Goal: Task Accomplishment & Management: Complete application form

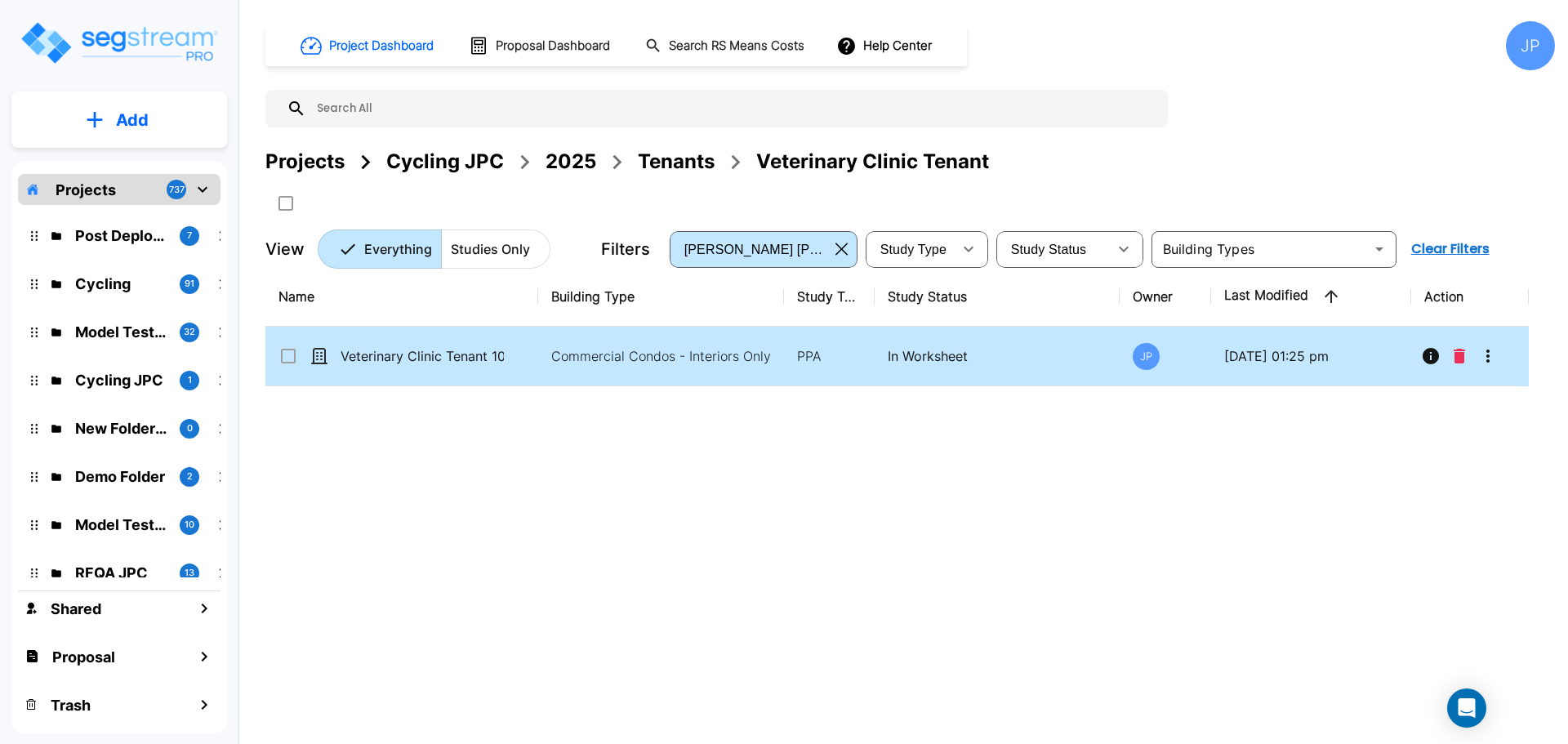
click at [502, 365] on p "Veterinary Clinic Tenant 101525" at bounding box center [421, 355] width 163 height 19
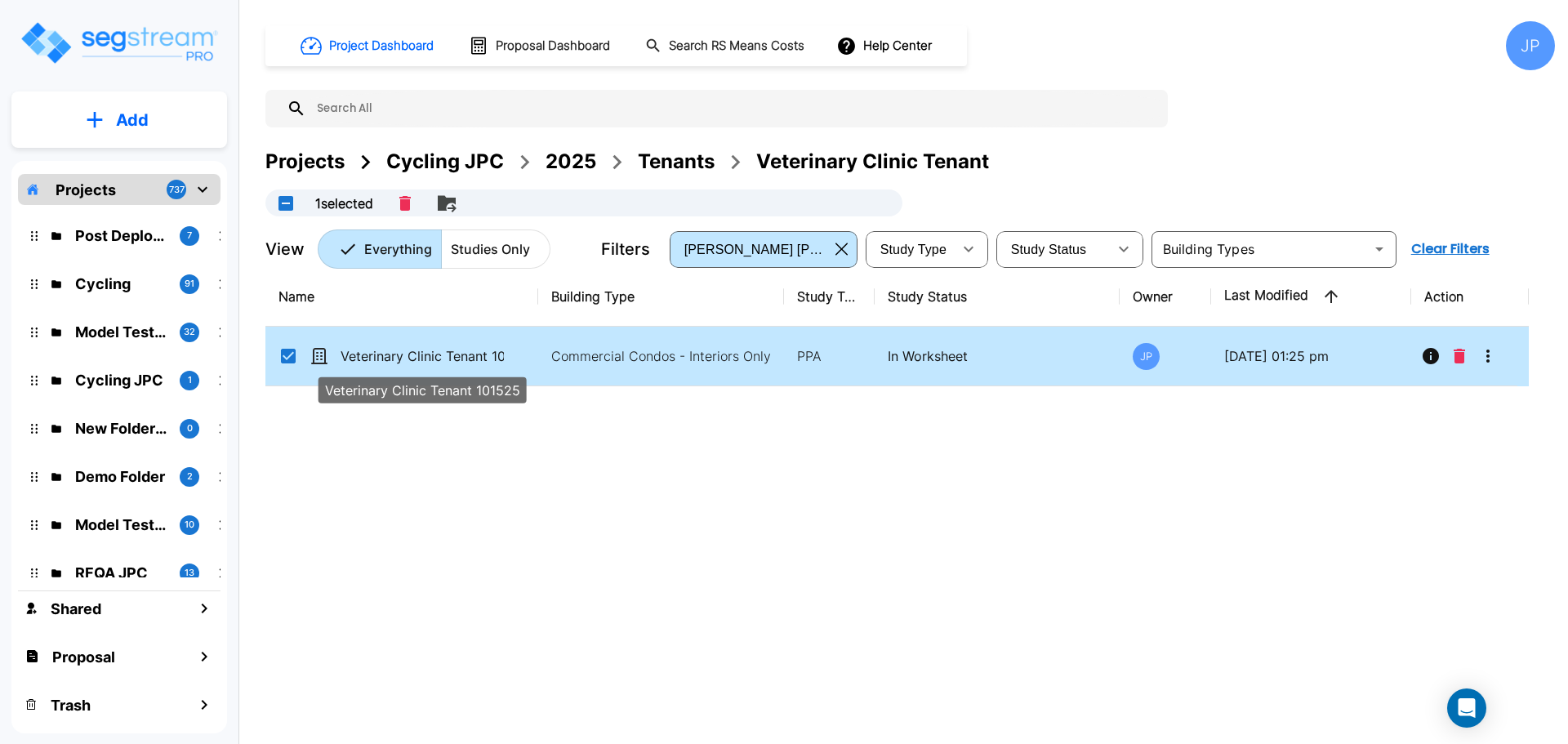
checkbox input "true"
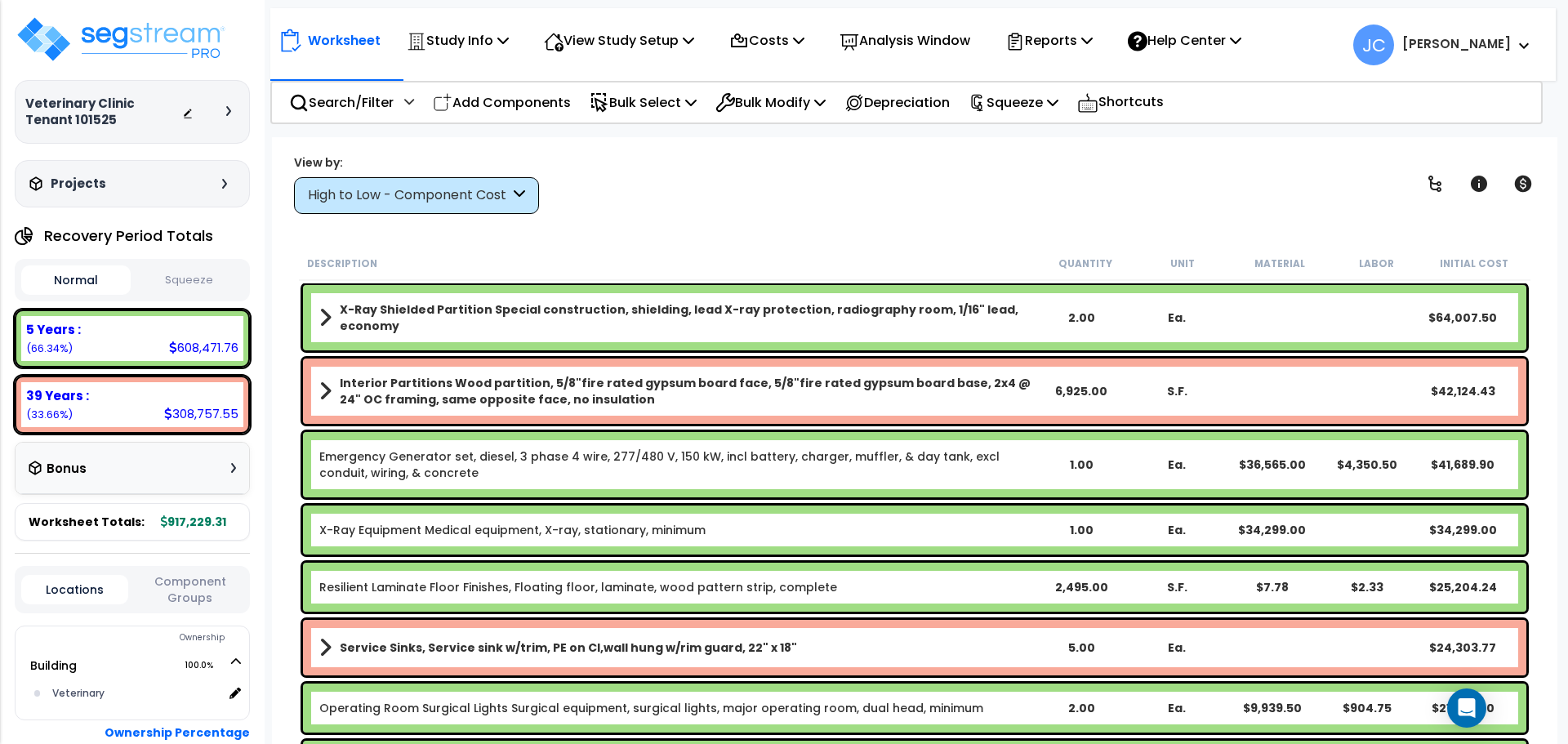
click at [415, 175] on div "View by: High to Low - Component Cost High to Low - Component Cost" at bounding box center [416, 184] width 245 height 60
click at [418, 187] on div "High to Low - Component Cost" at bounding box center [409, 195] width 202 height 18
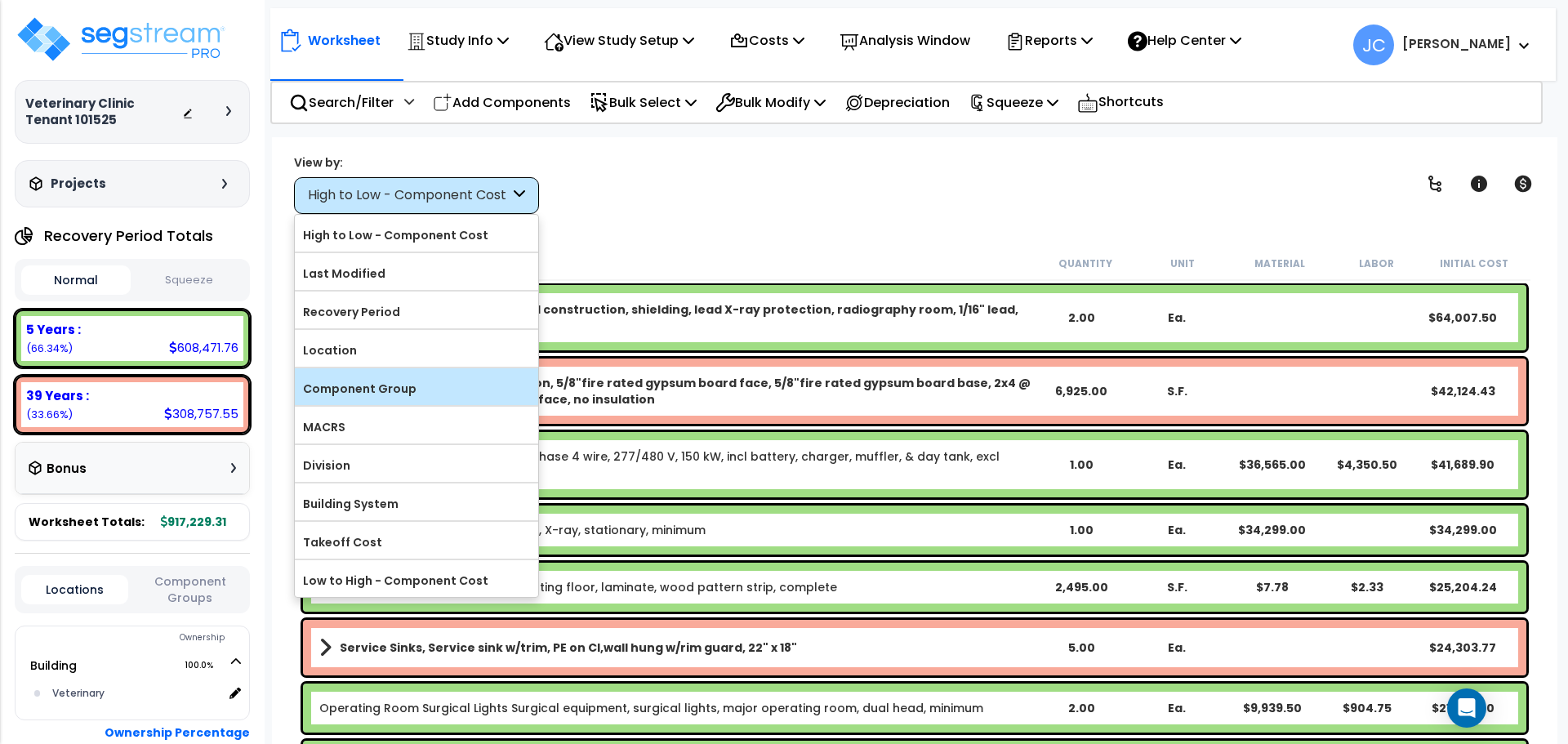
click at [398, 389] on label "Component Group" at bounding box center [416, 389] width 243 height 25
click at [0, 0] on input "Component Group" at bounding box center [0, 0] width 0 height 0
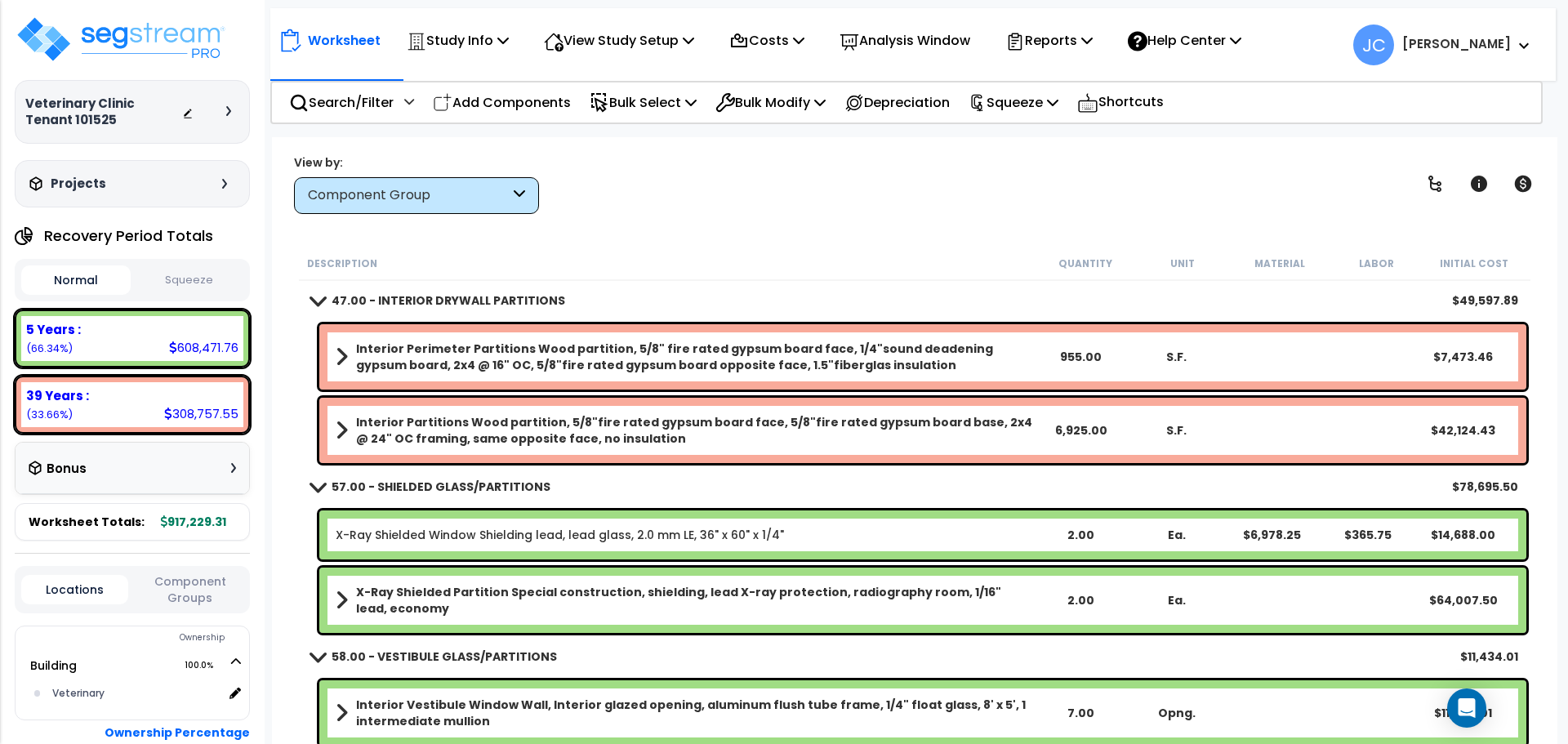
click at [477, 179] on div "Component Group" at bounding box center [416, 196] width 245 height 37
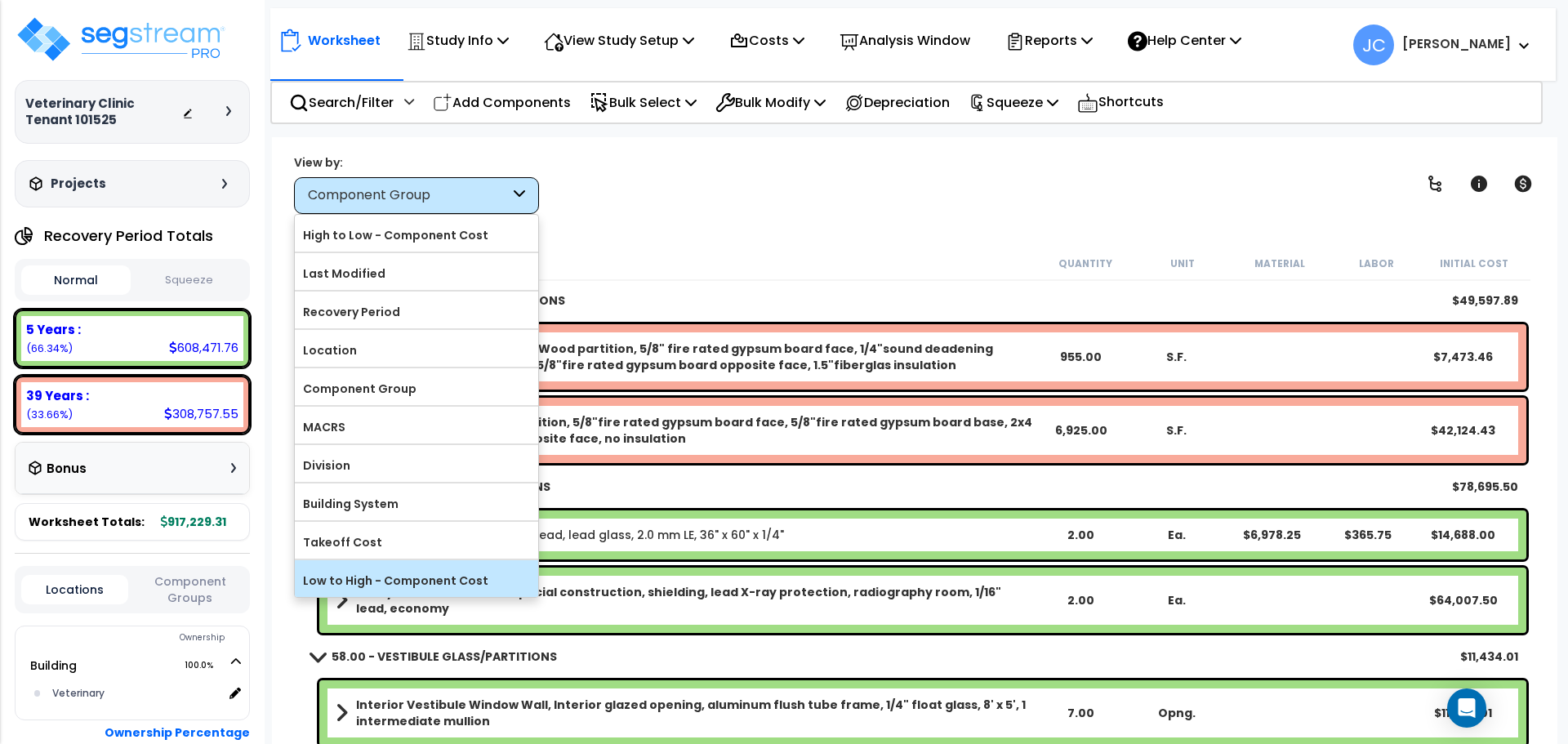
click at [357, 576] on label "Low to High - Component Cost" at bounding box center [416, 581] width 243 height 25
click at [0, 0] on input "Low to High - Component Cost" at bounding box center [0, 0] width 0 height 0
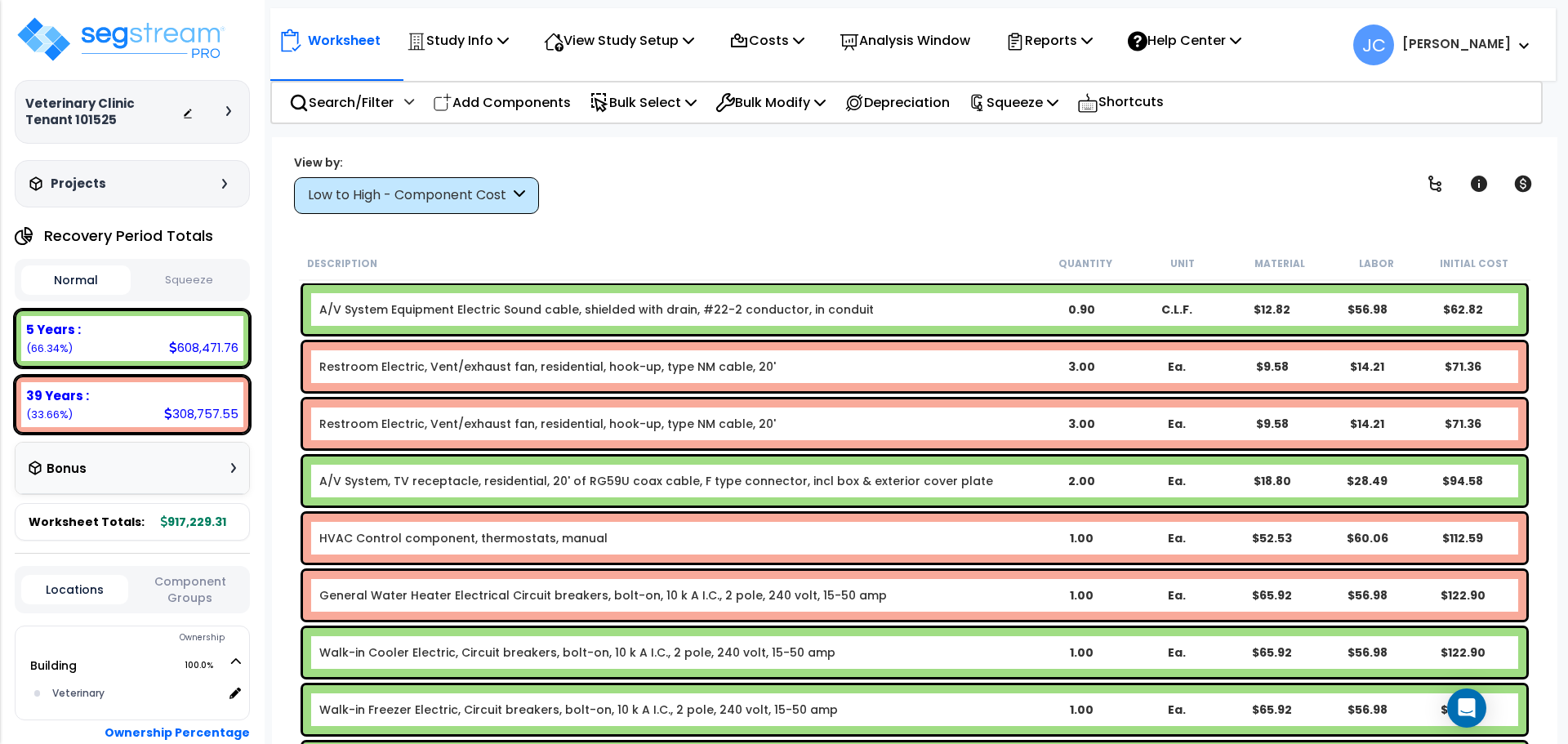
click at [465, 197] on div "Low to High - Component Cost" at bounding box center [409, 195] width 202 height 18
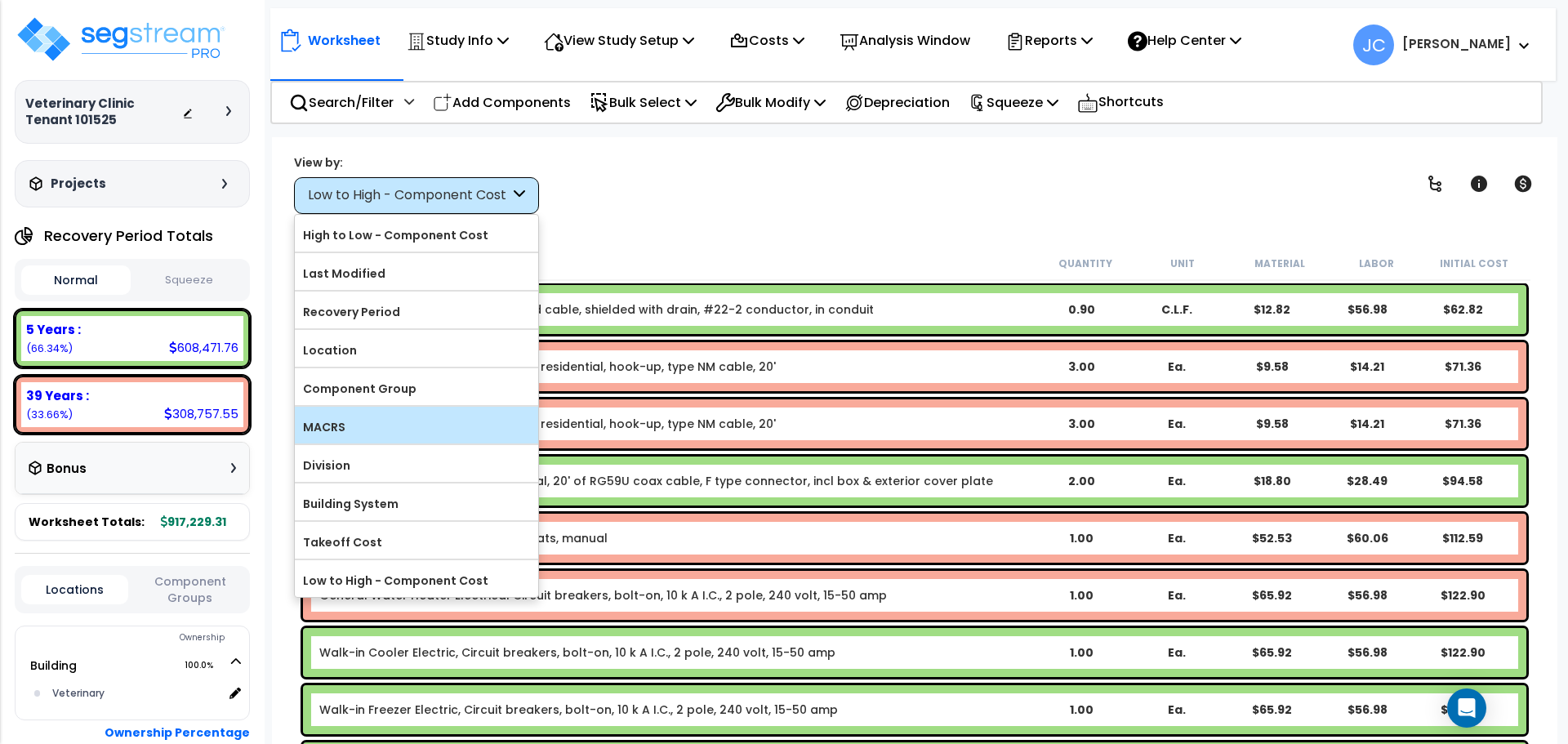
click at [398, 407] on div "MACRS" at bounding box center [416, 425] width 243 height 37
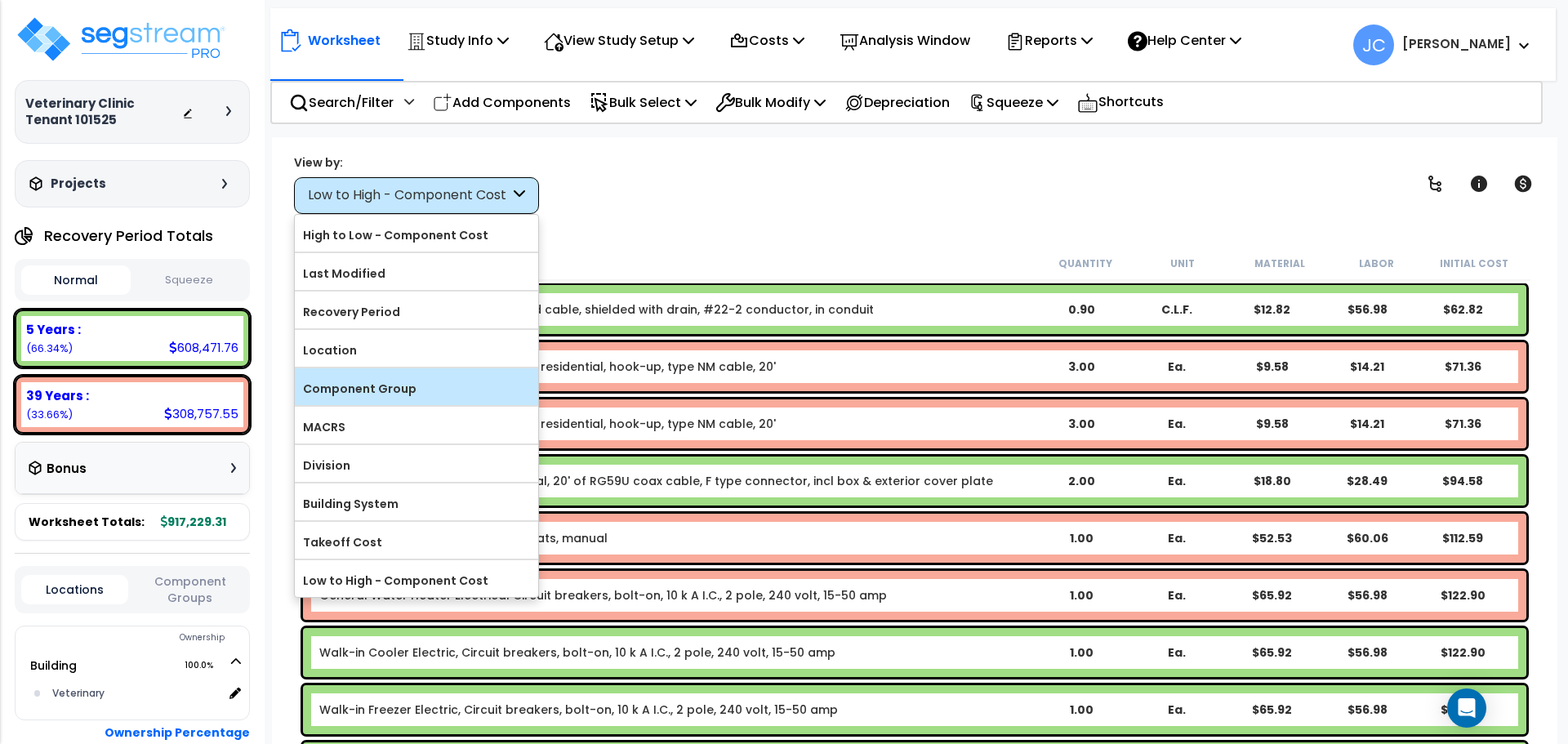
click at [393, 393] on label "Component Group" at bounding box center [416, 389] width 243 height 25
click at [0, 0] on input "Component Group" at bounding box center [0, 0] width 0 height 0
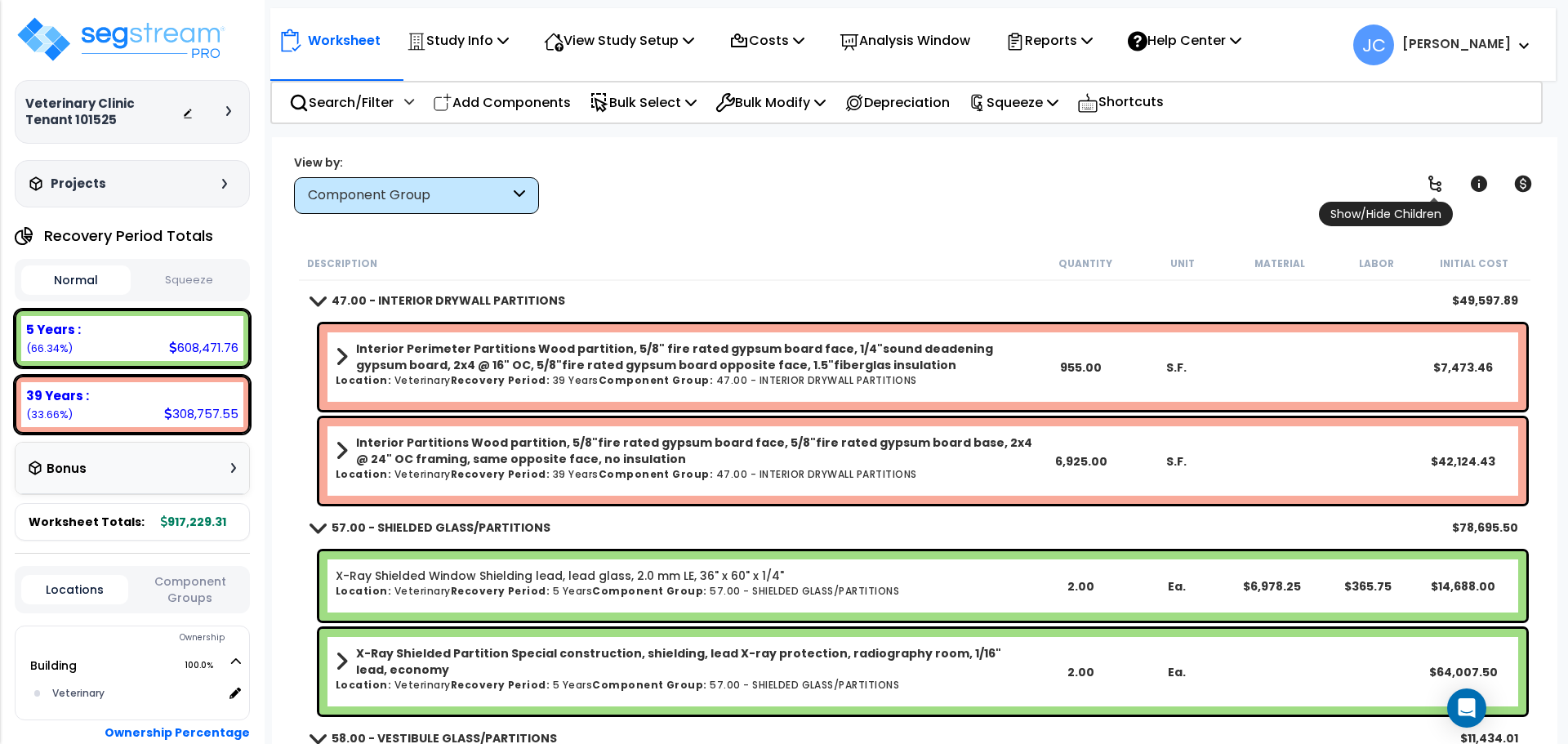
click at [1445, 175] on link at bounding box center [1435, 183] width 36 height 36
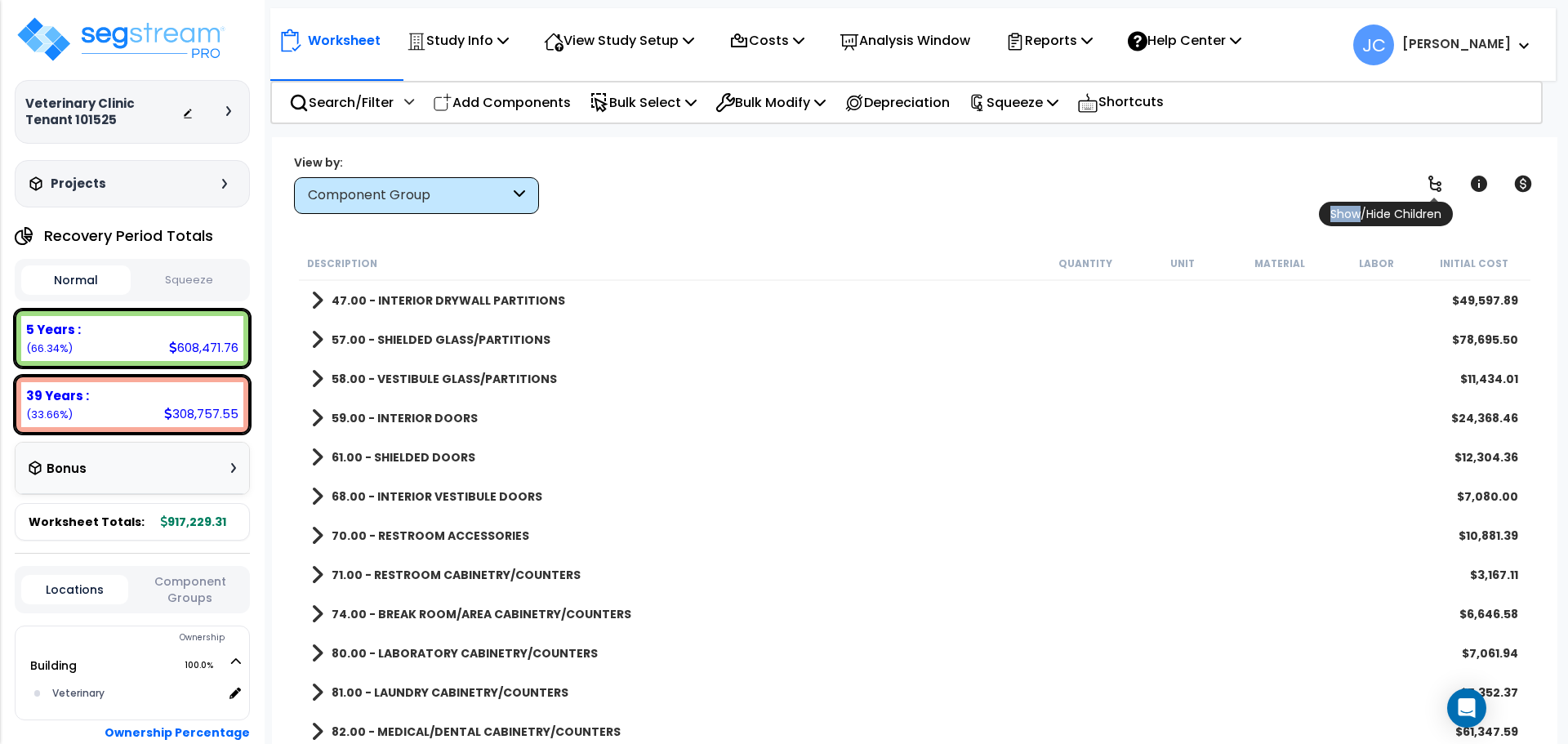
click at [1445, 175] on icon at bounding box center [1434, 183] width 19 height 19
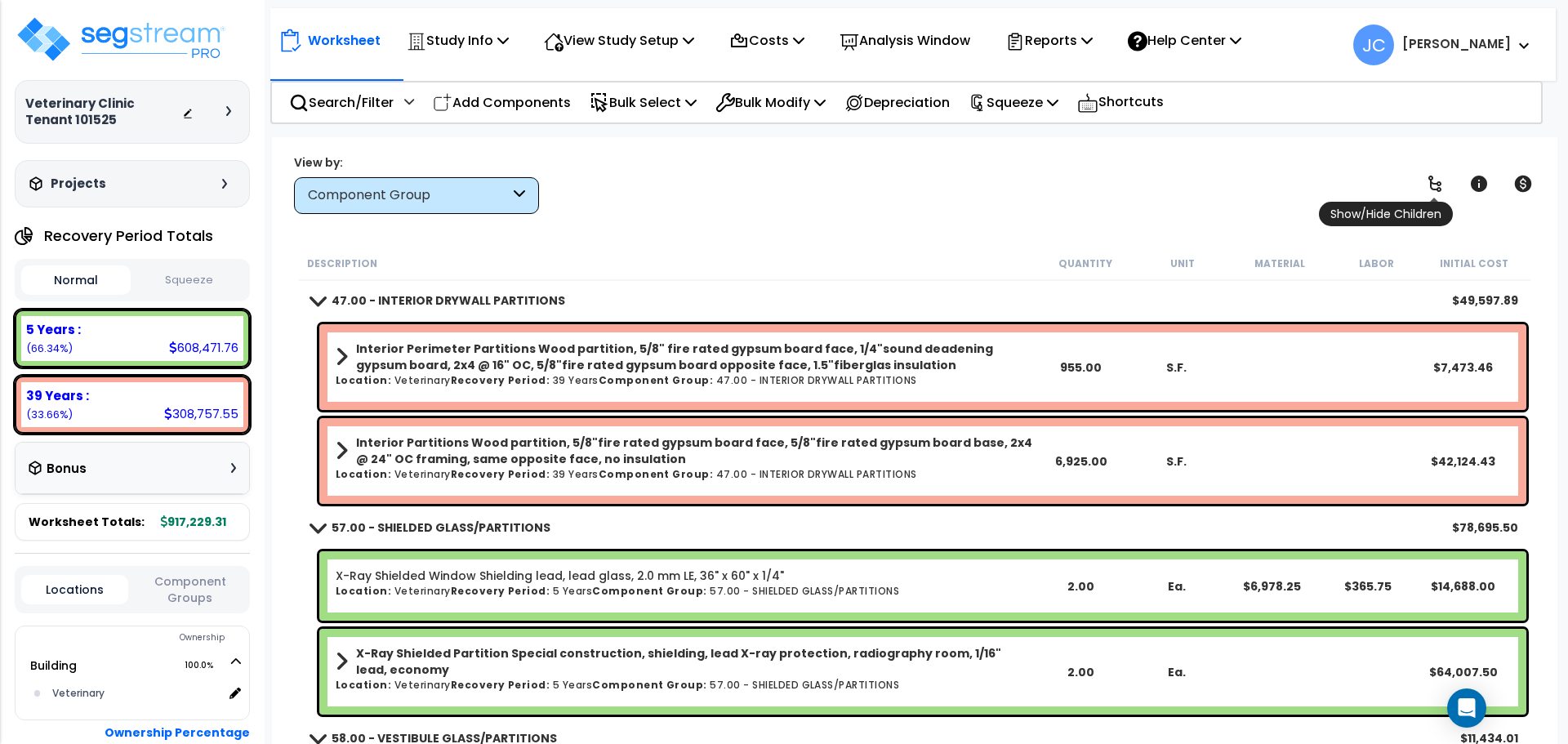
click at [1445, 175] on icon at bounding box center [1434, 183] width 19 height 19
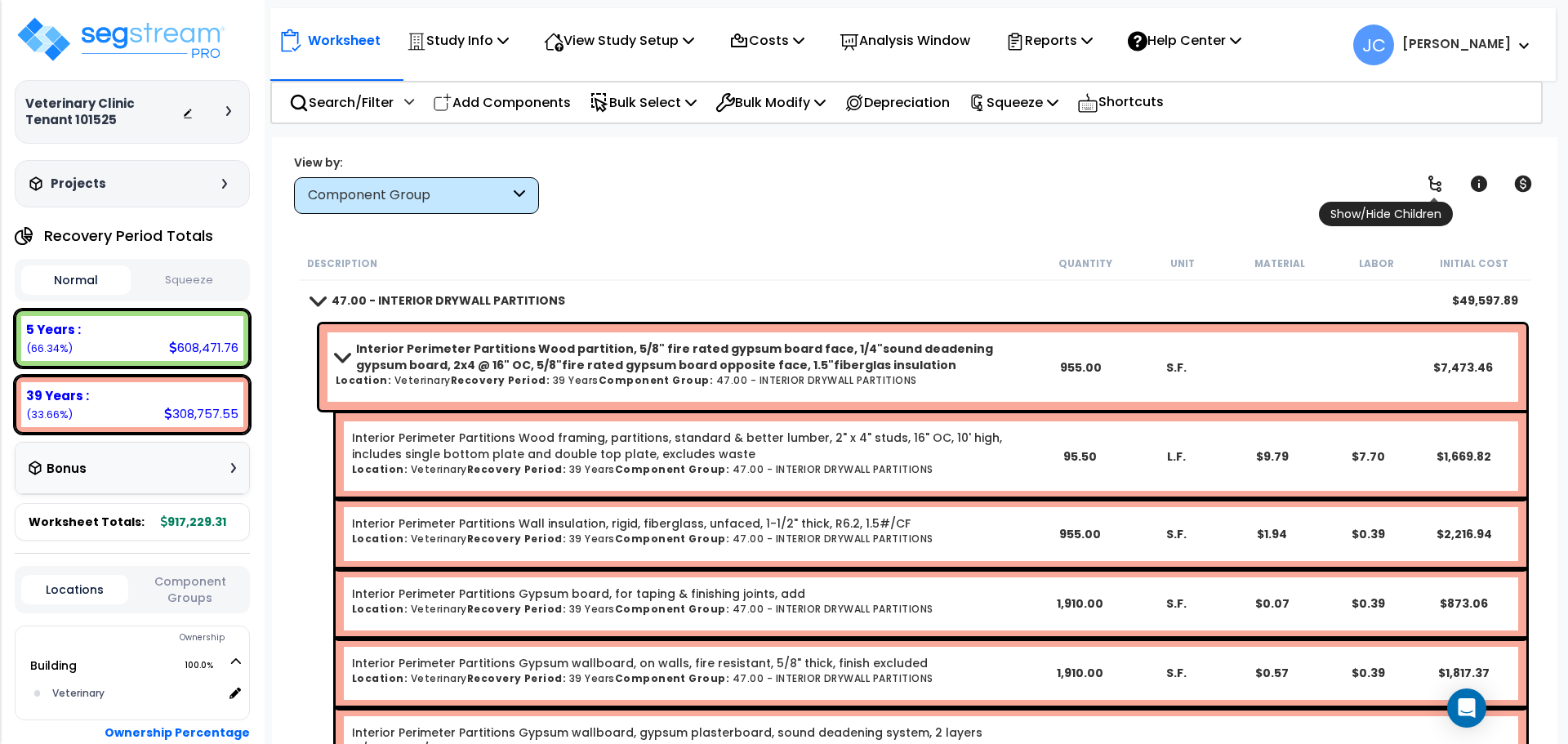
click at [1443, 177] on icon at bounding box center [1434, 183] width 19 height 19
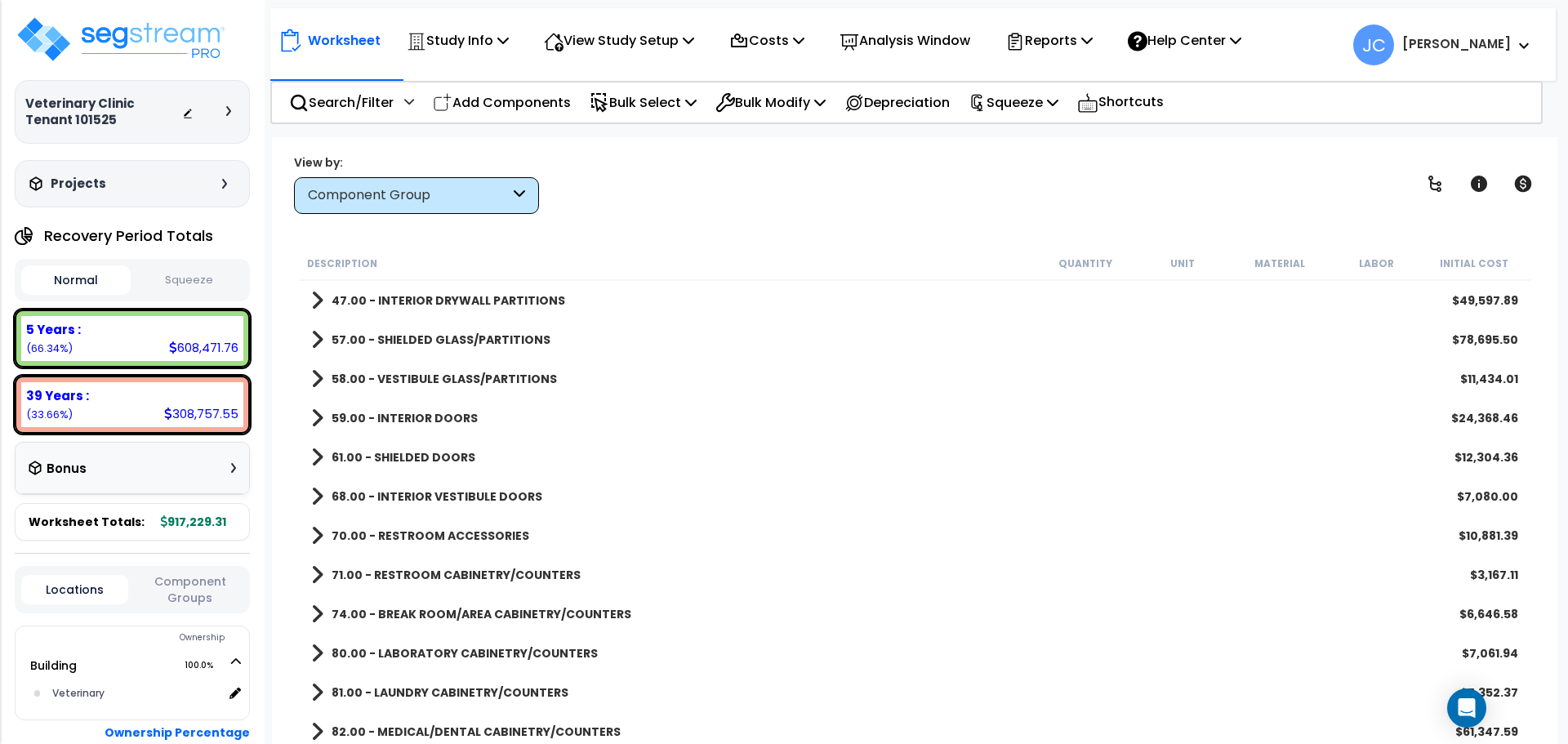
click at [447, 307] on b "47.00 - INTERIOR DRYWALL PARTITIONS" at bounding box center [448, 301] width 234 height 17
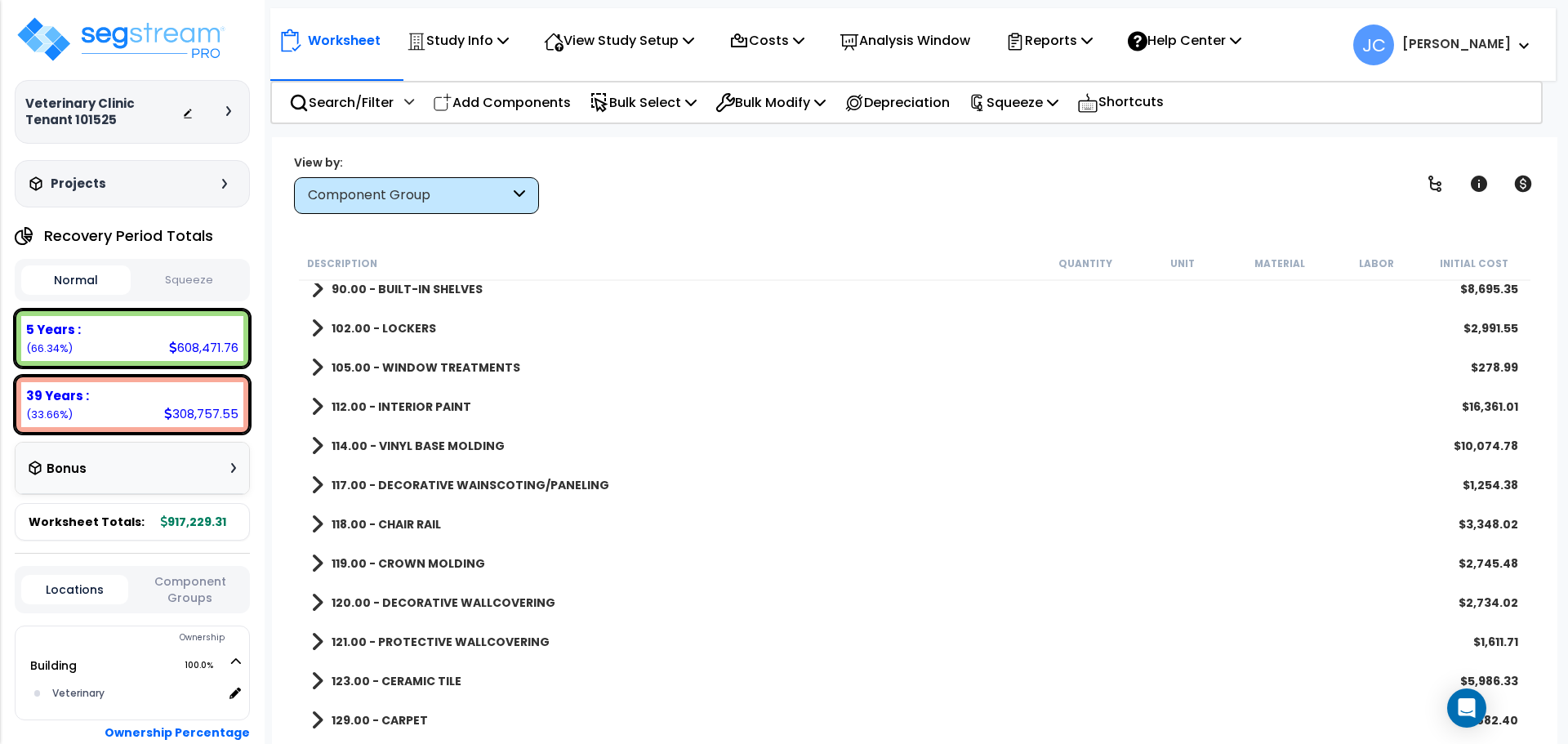
scroll to position [828, 0]
click at [385, 401] on b "112.00 - INTERIOR PAINT" at bounding box center [401, 406] width 140 height 17
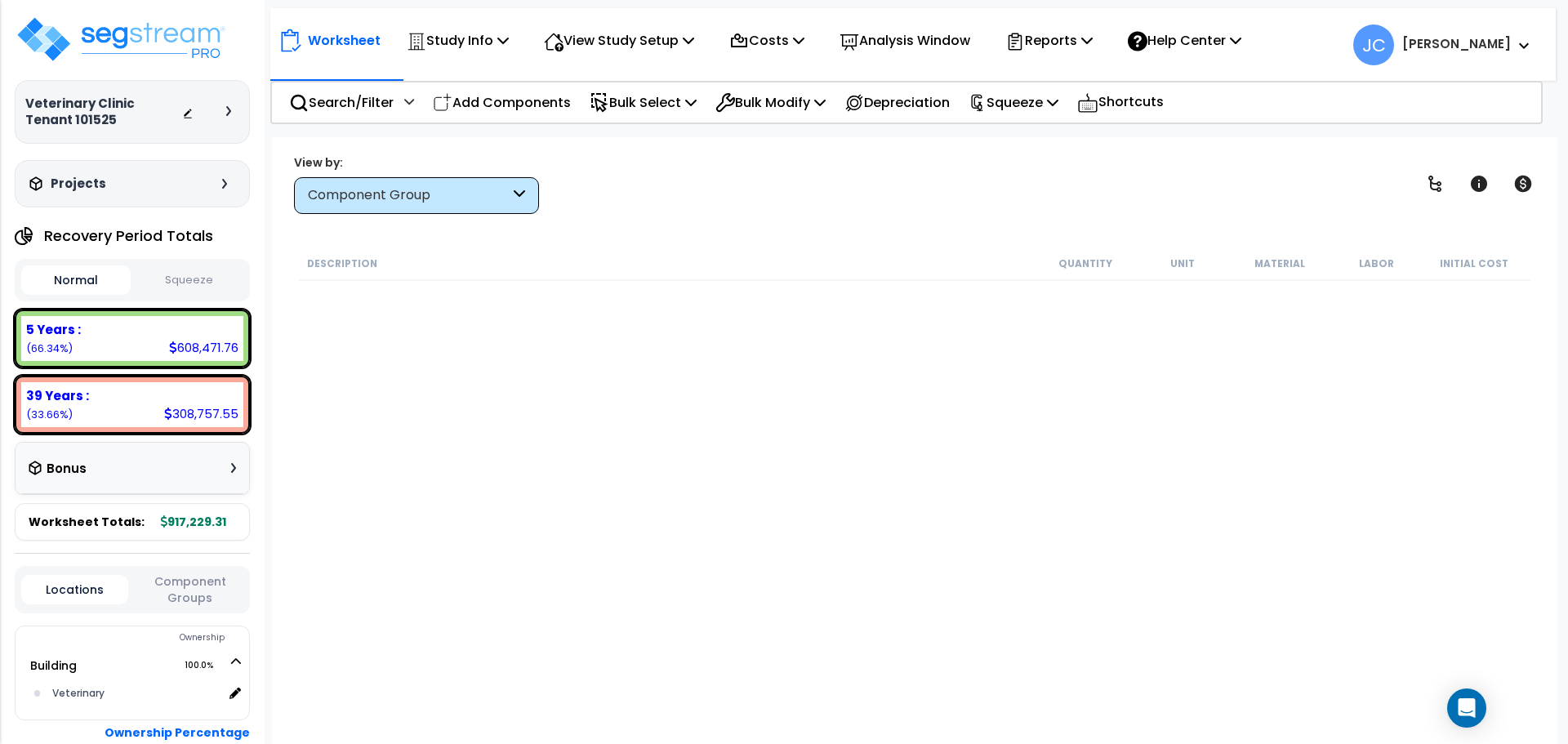
scroll to position [0, 0]
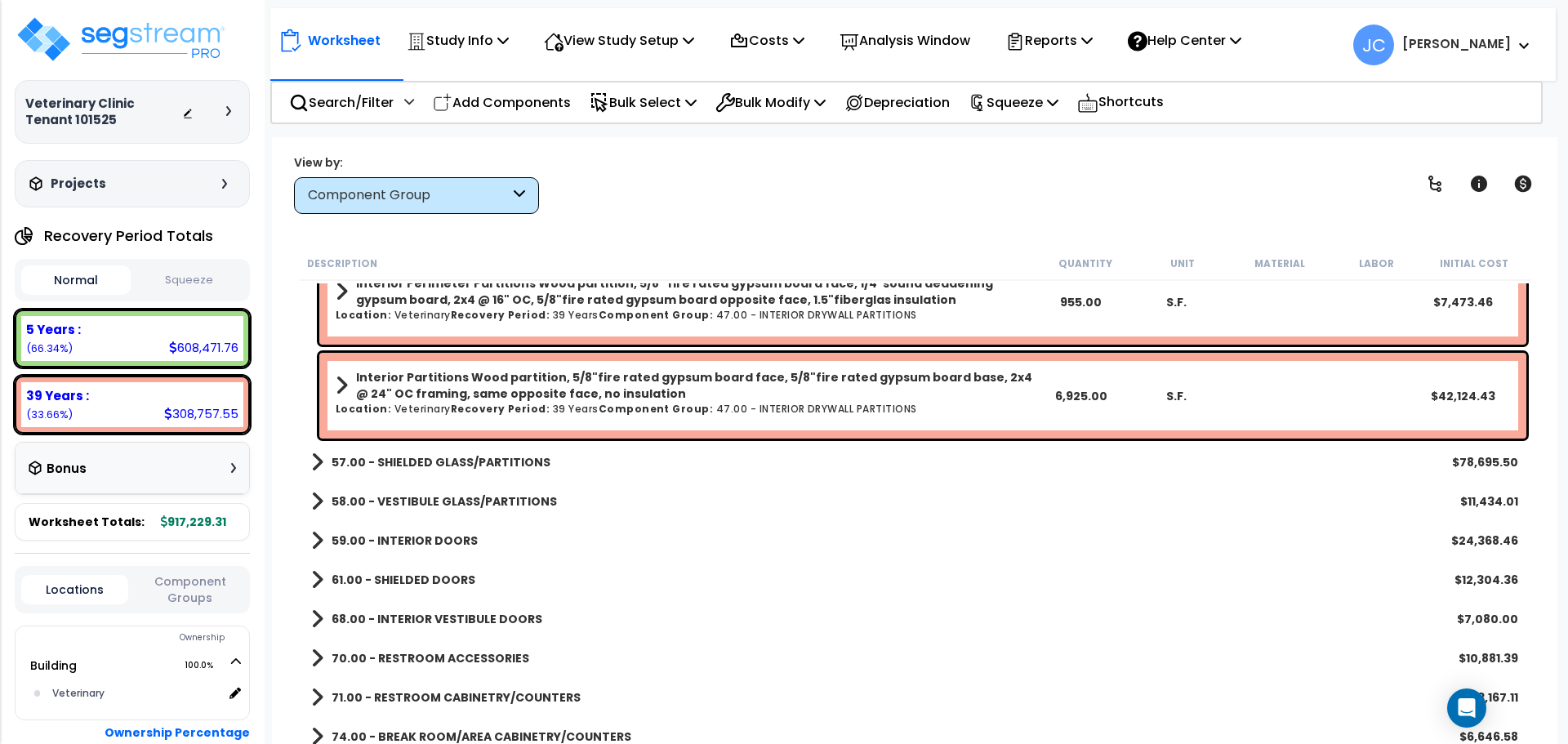
click at [463, 465] on b "57.00 - SHIELDED GLASS/PARTITIONS" at bounding box center [441, 462] width 219 height 17
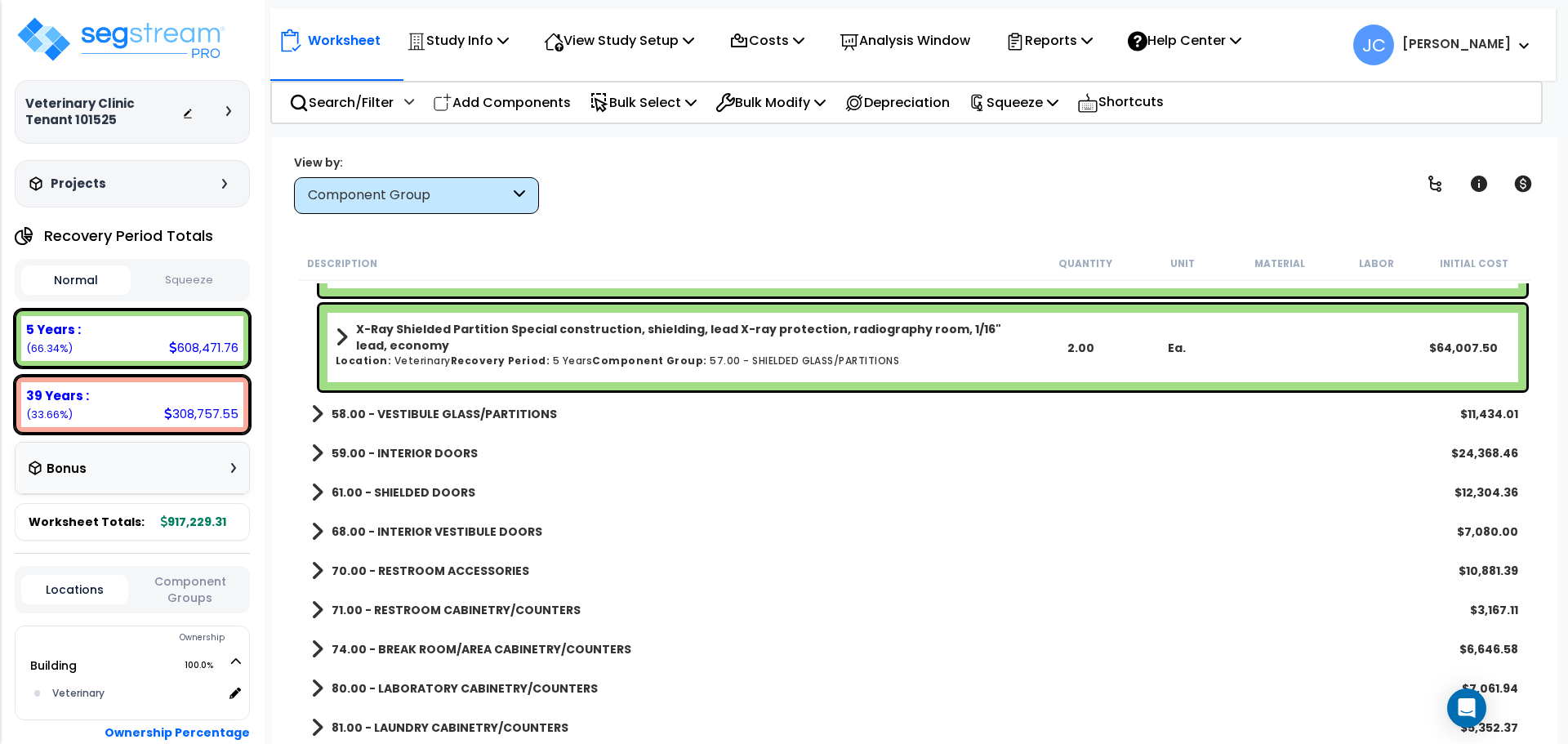
scroll to position [357, 0]
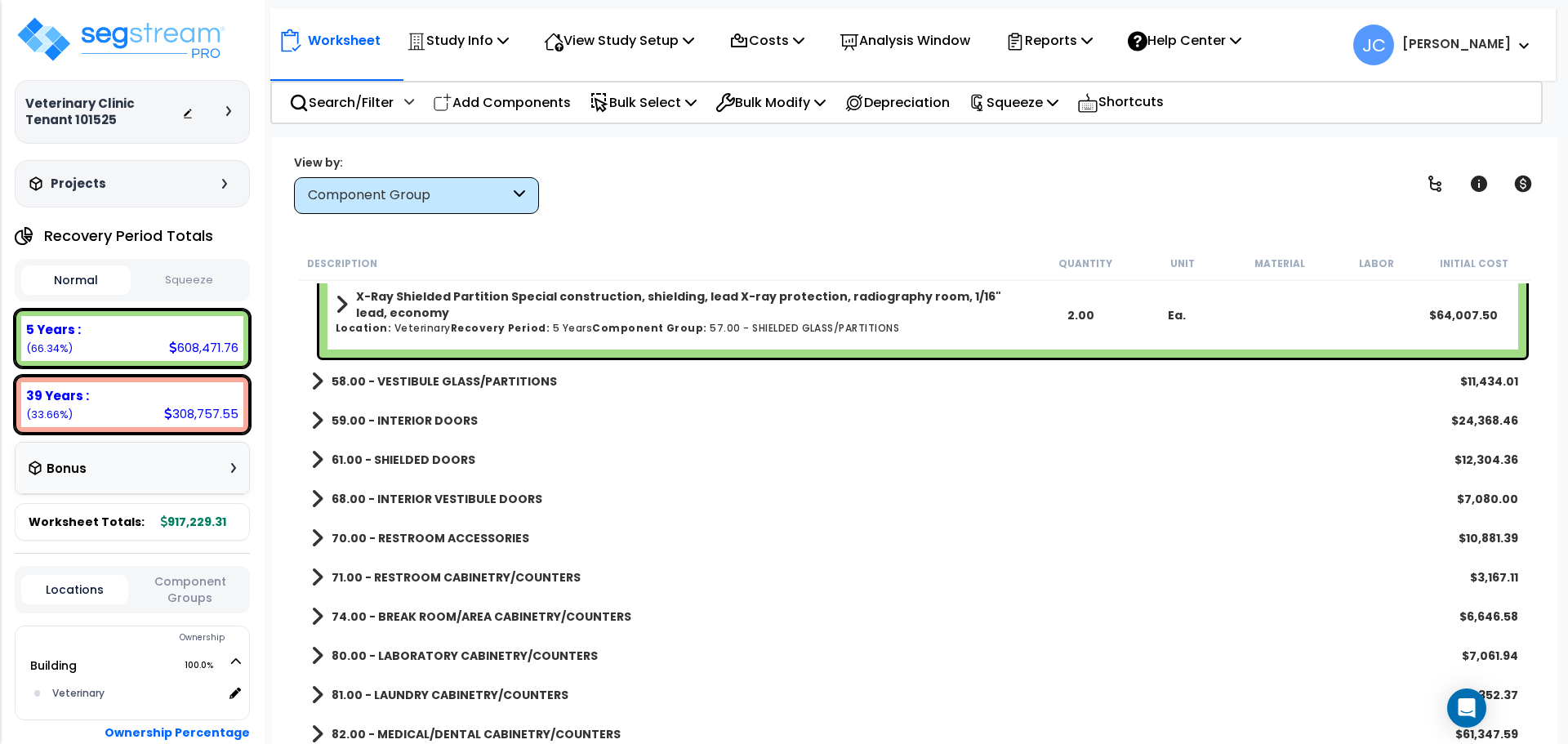
click at [476, 380] on b "58.00 - VESTIBULE GLASS/PARTITIONS" at bounding box center [444, 382] width 225 height 17
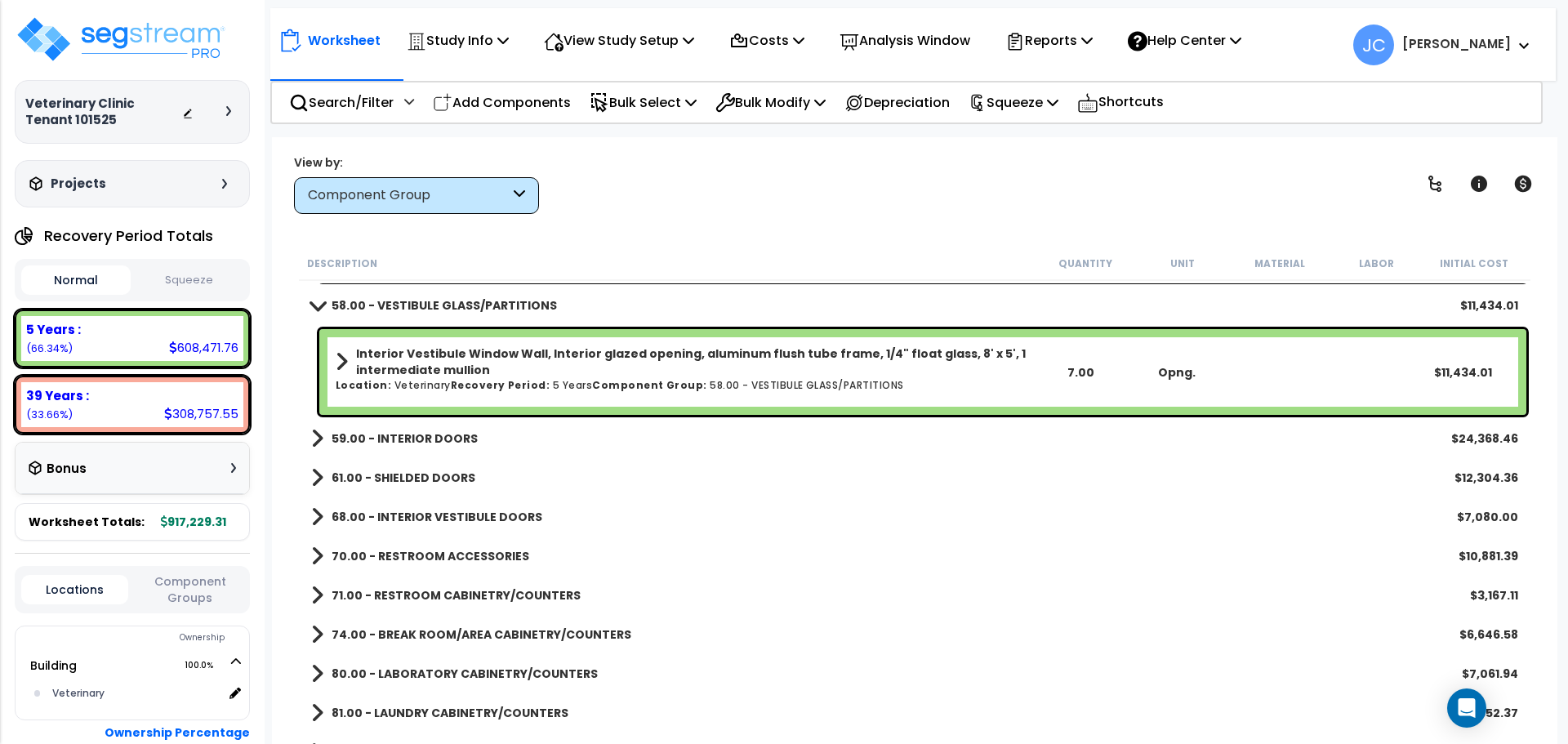
scroll to position [436, 0]
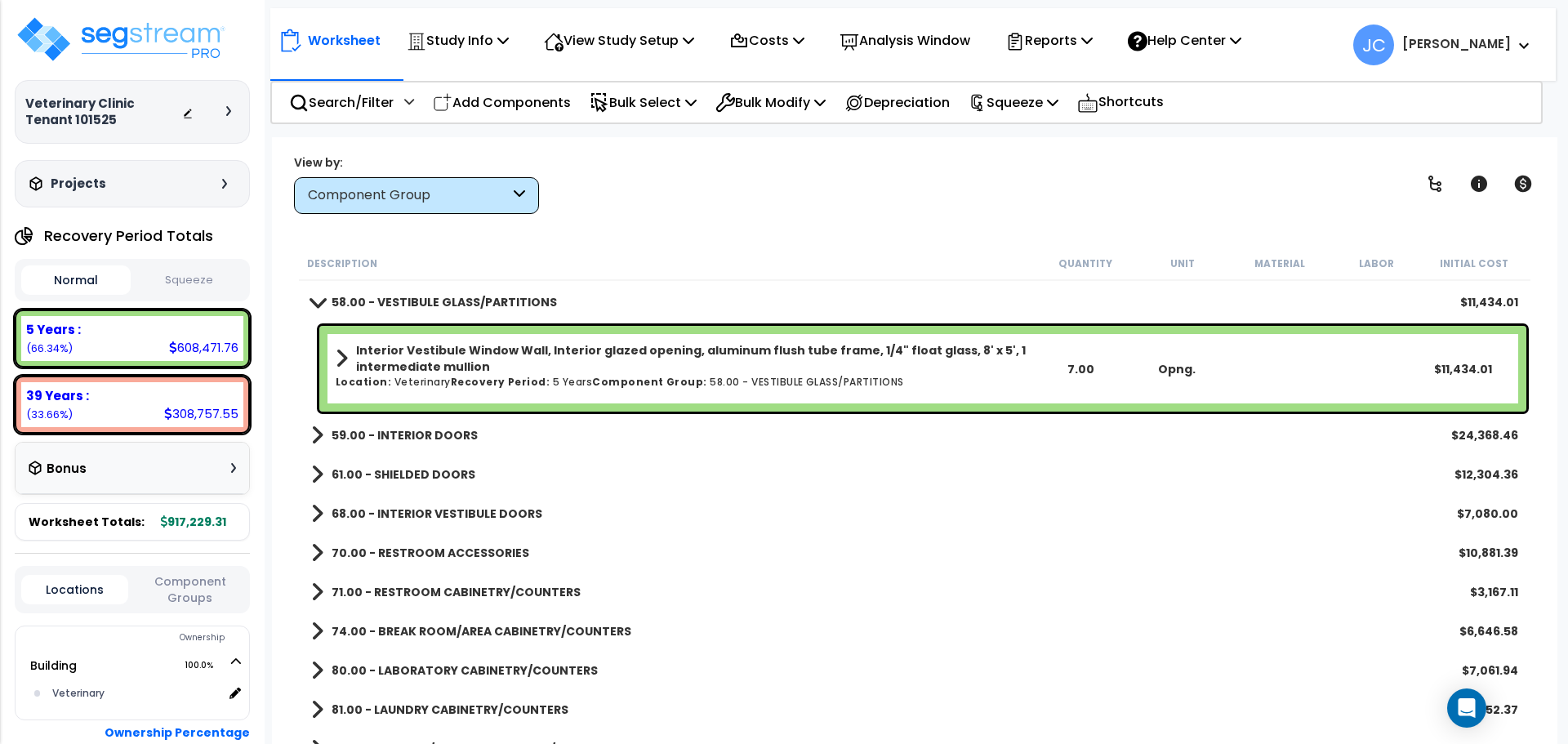
click at [415, 437] on b "59.00 - INTERIOR DOORS" at bounding box center [404, 436] width 146 height 17
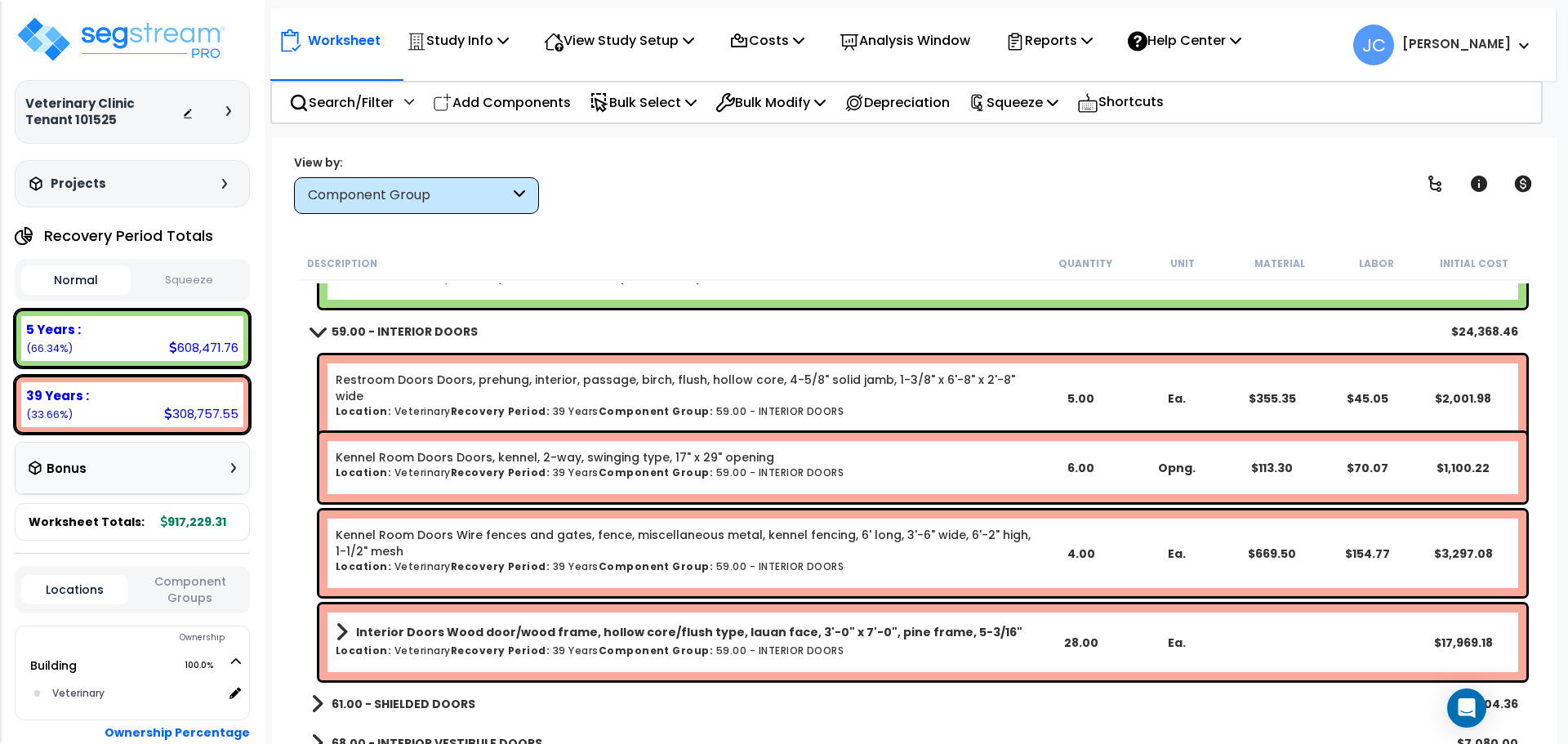
scroll to position [538, 0]
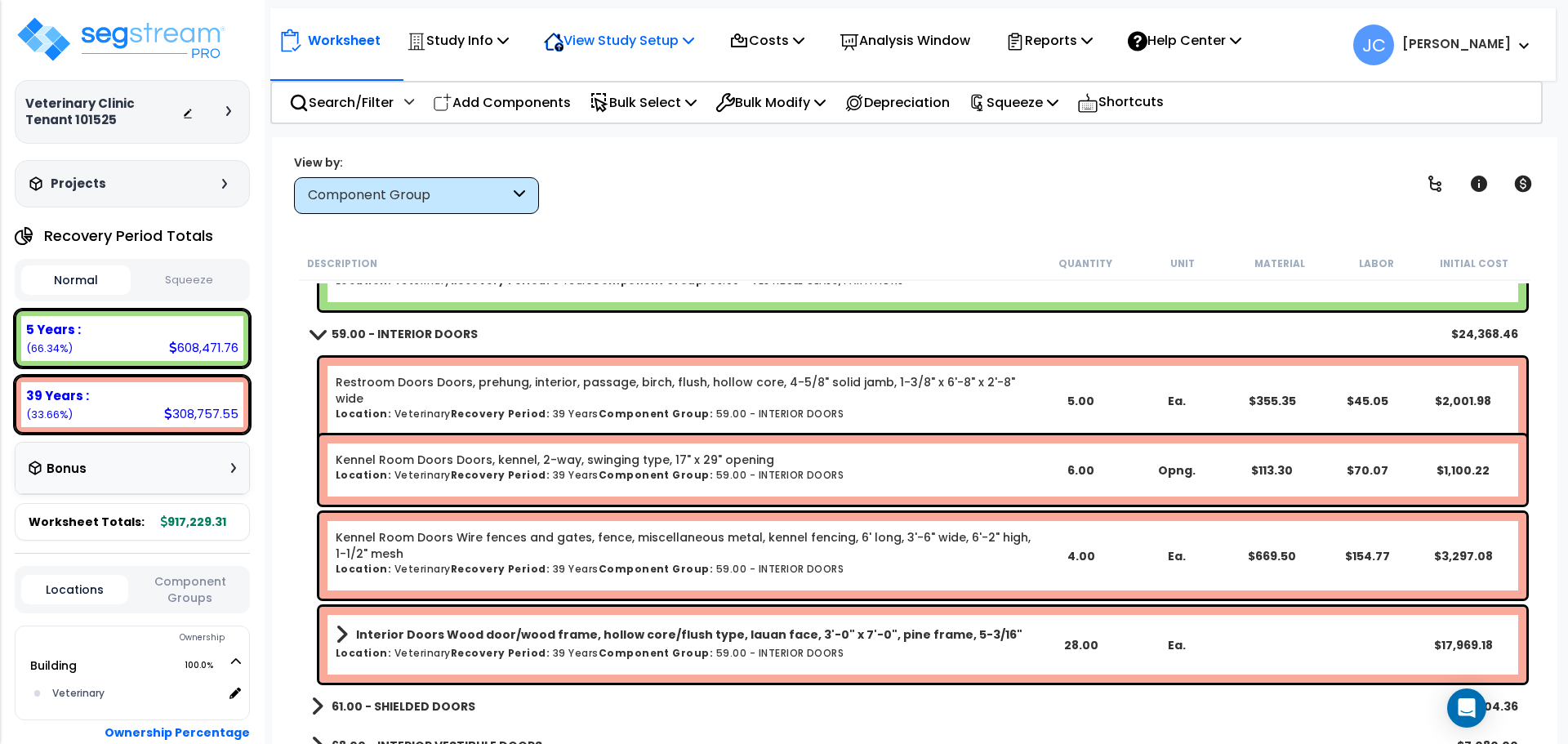
click at [627, 37] on p "View Study Setup" at bounding box center [618, 41] width 150 height 22
click at [607, 115] on link "View Questionnaire" at bounding box center [617, 111] width 162 height 32
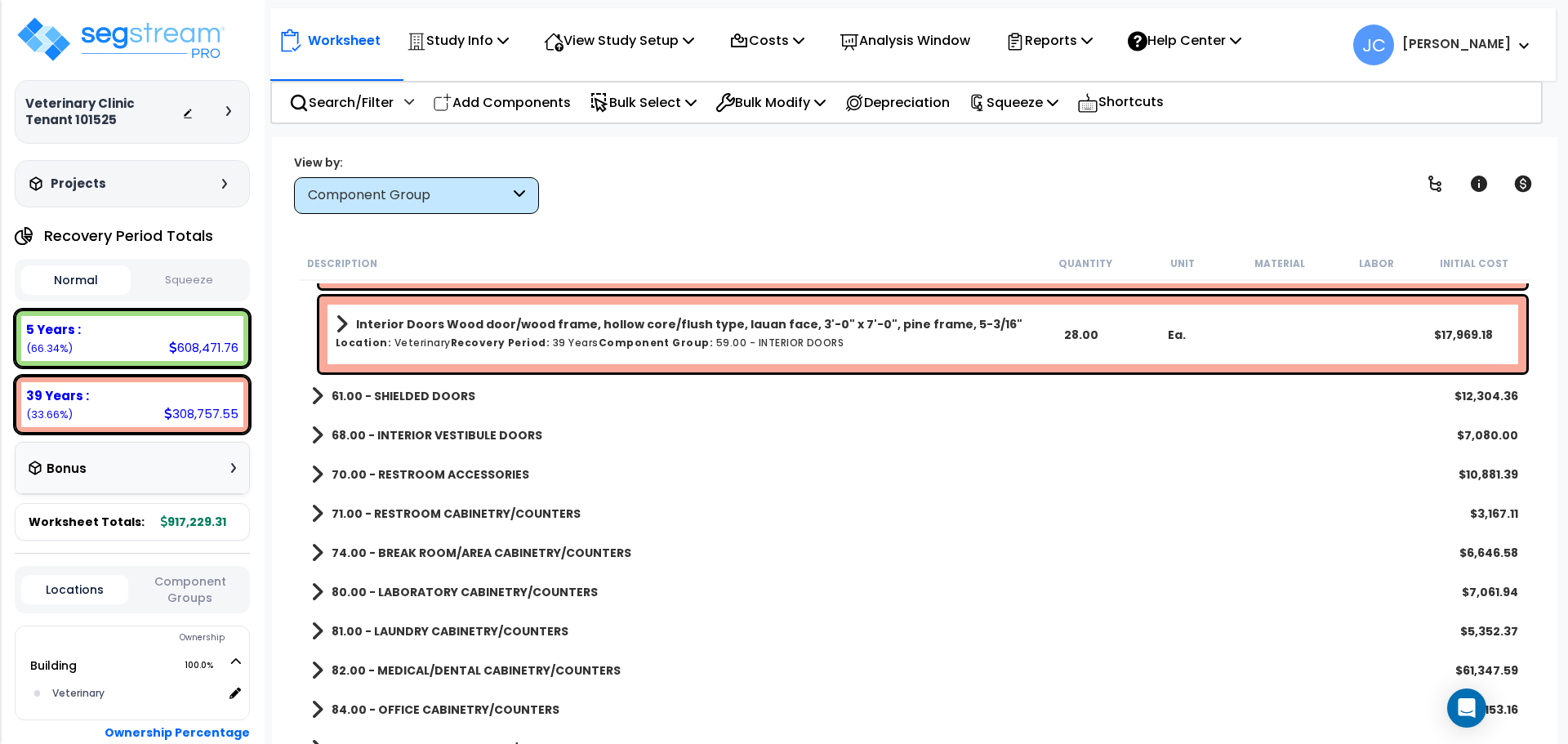
scroll to position [851, 0]
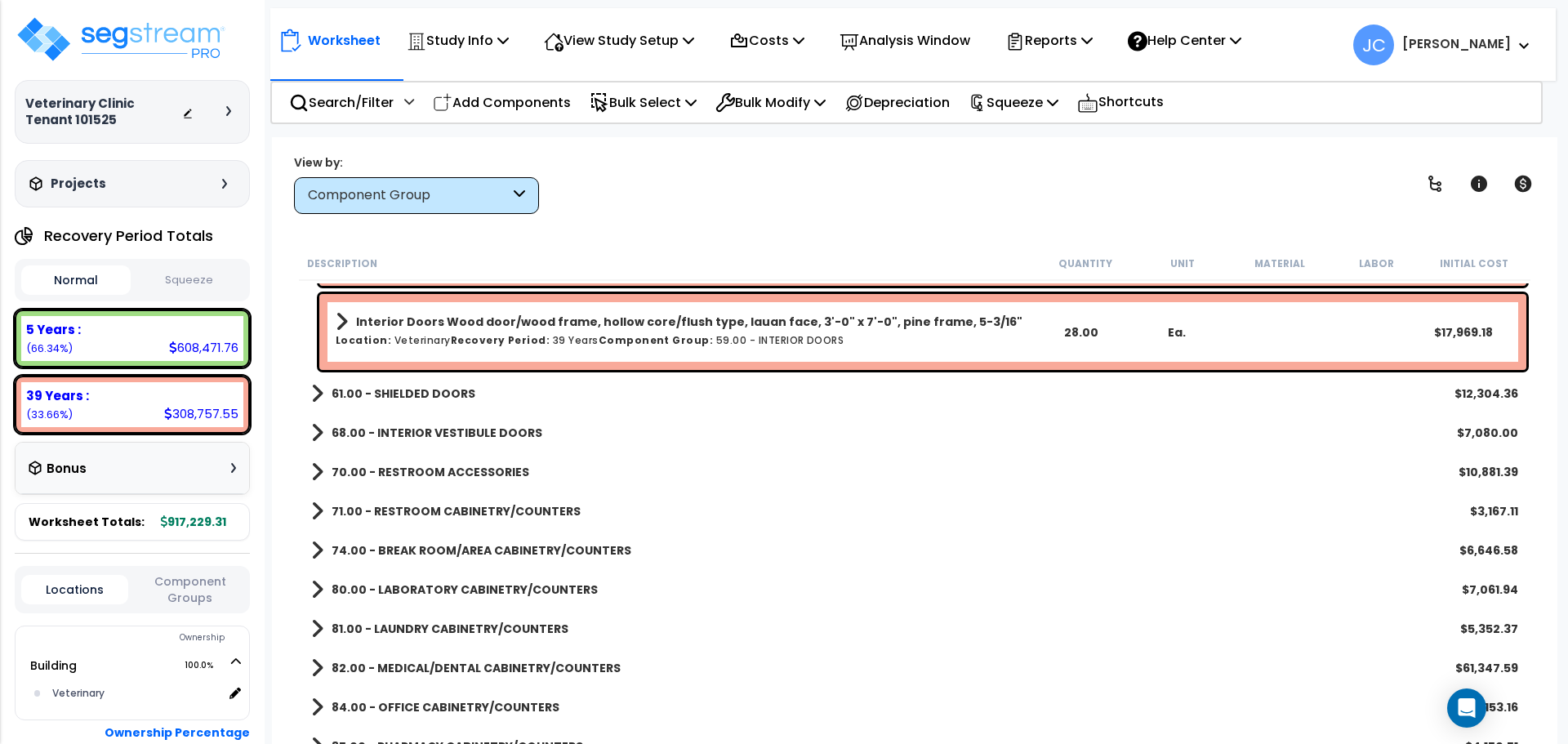
click at [683, 200] on div "View by: Component Group High to Low - Component Cost" at bounding box center [914, 184] width 1252 height 61
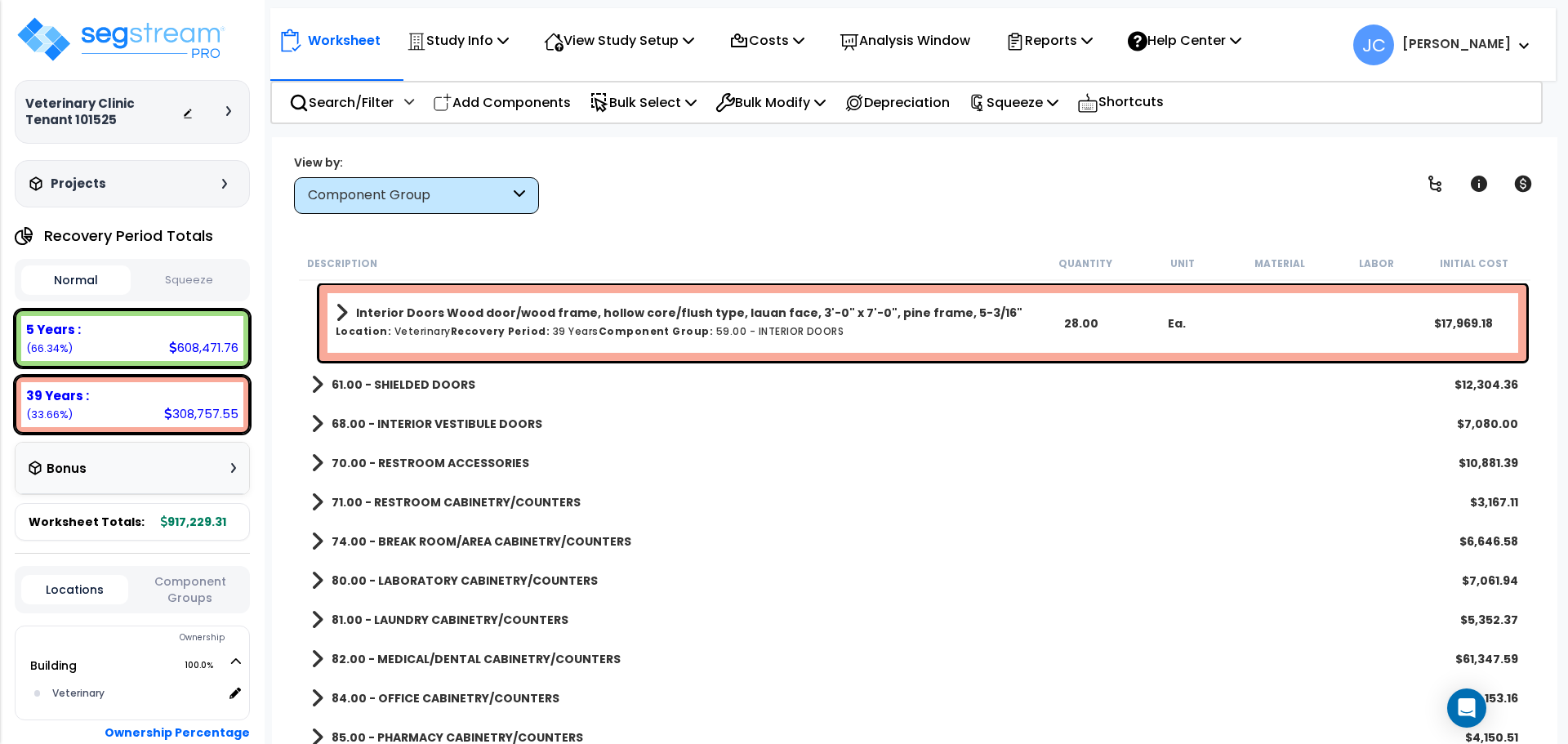
click at [705, 210] on div "View by: Component Group High to Low - Component Cost" at bounding box center [914, 184] width 1252 height 61
click at [438, 383] on b "61.00 - SHIELDED DOORS" at bounding box center [403, 385] width 144 height 17
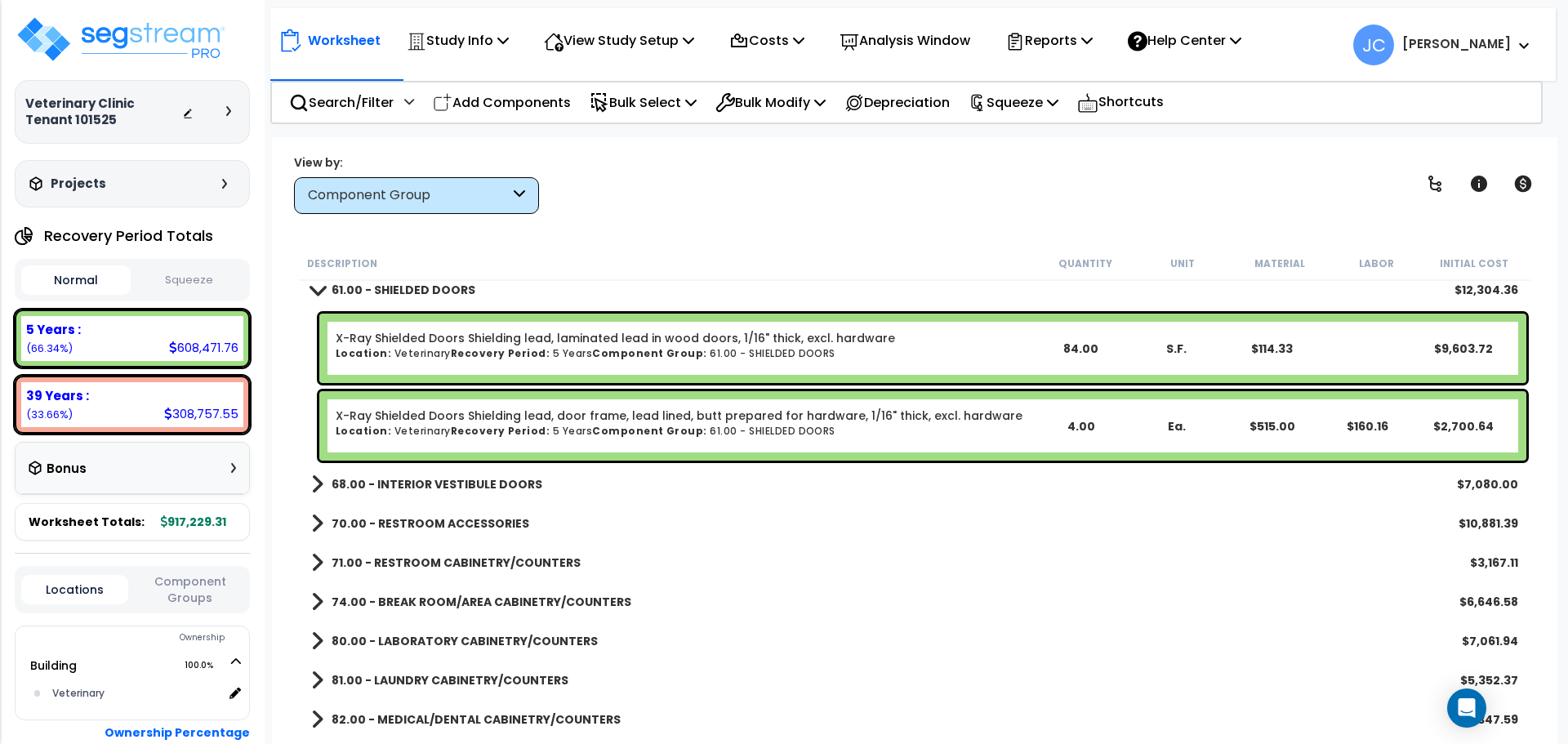
scroll to position [936, 0]
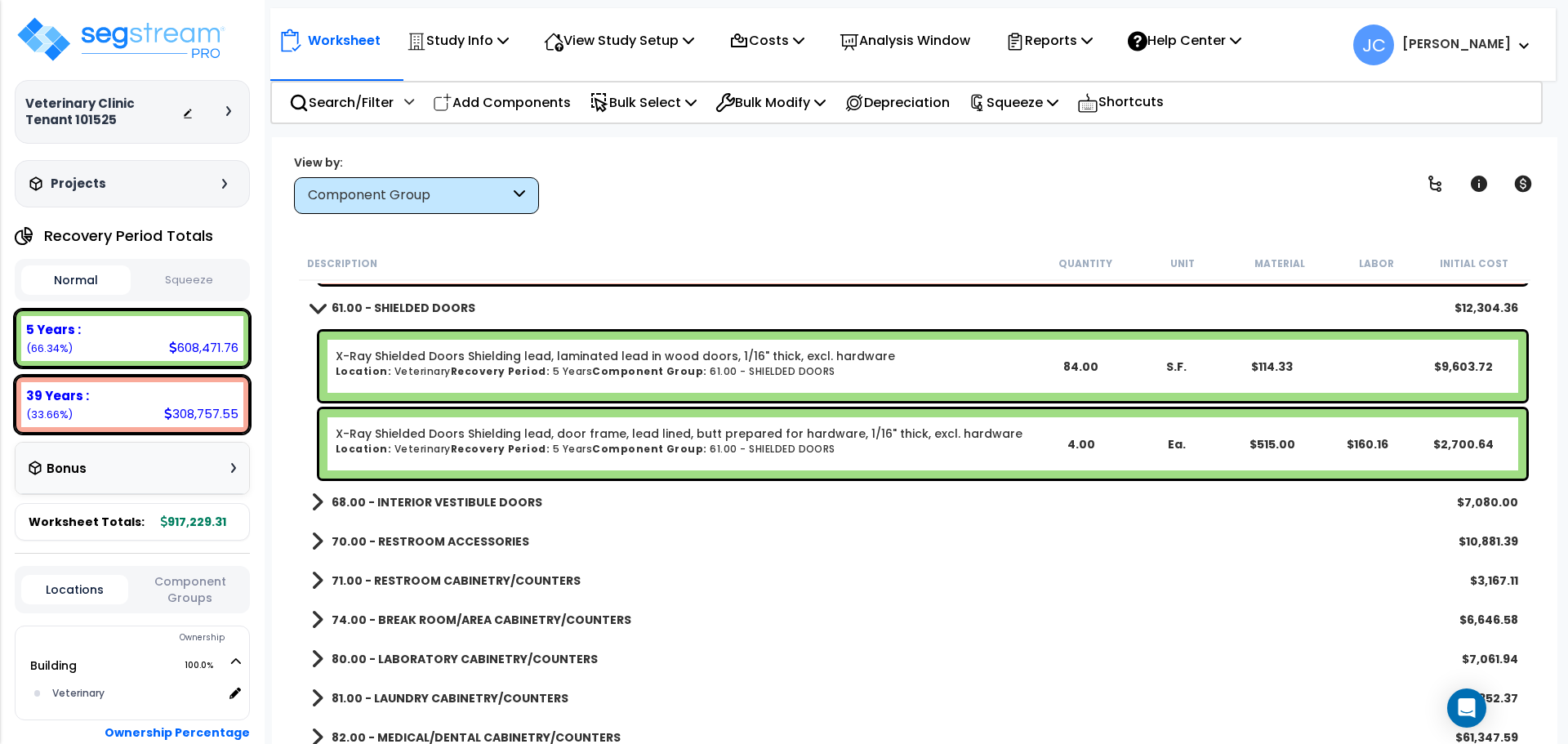
click at [444, 505] on b "68.00 - INTERIOR VESTIBULE DOORS" at bounding box center [436, 503] width 211 height 17
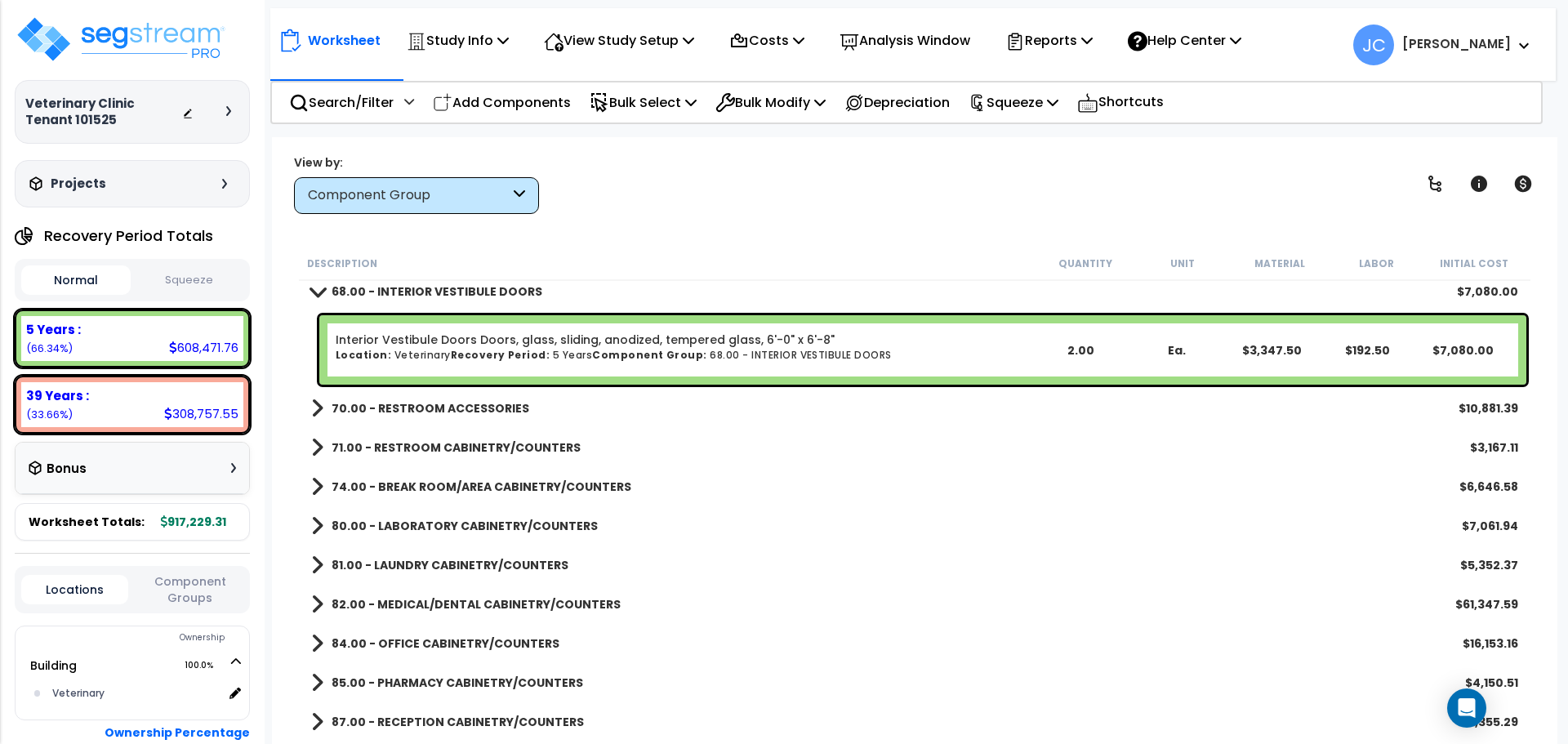
scroll to position [1149, 0]
click at [459, 403] on b "70.00 - RESTROOM ACCESSORIES" at bounding box center [430, 407] width 198 height 17
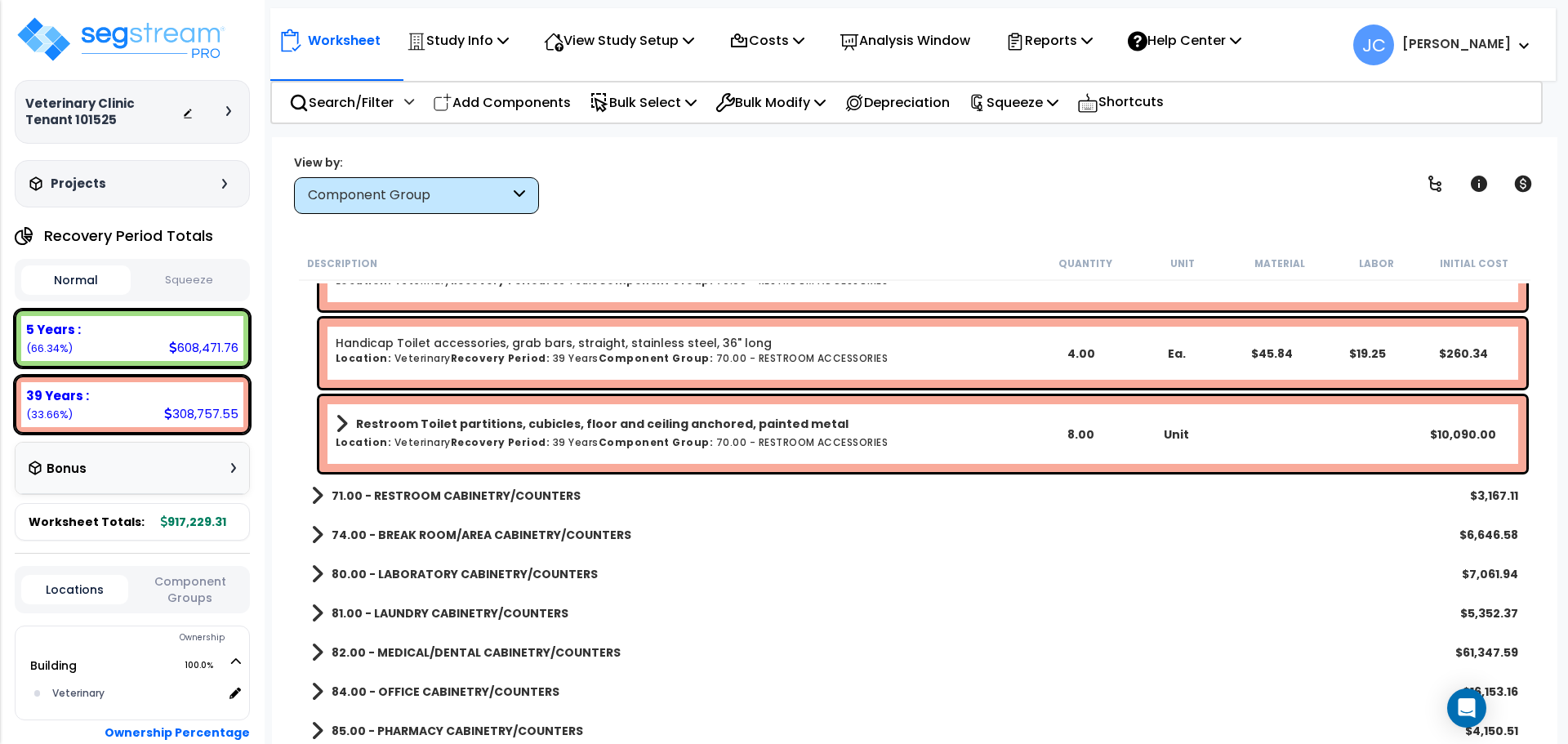
scroll to position [1543, 0]
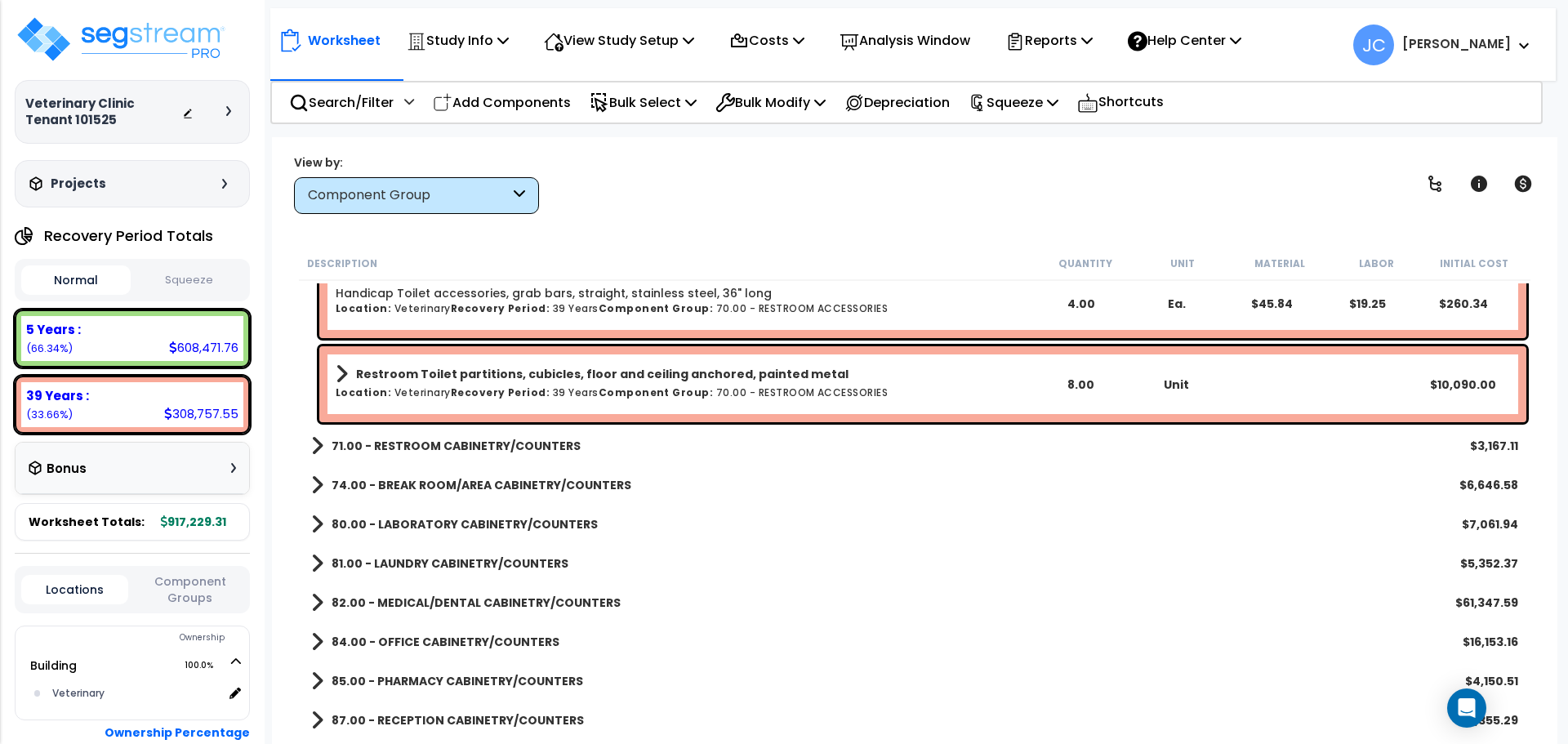
click at [478, 435] on link "71.00 - RESTROOM CABINETRY/COUNTERS" at bounding box center [445, 446] width 270 height 23
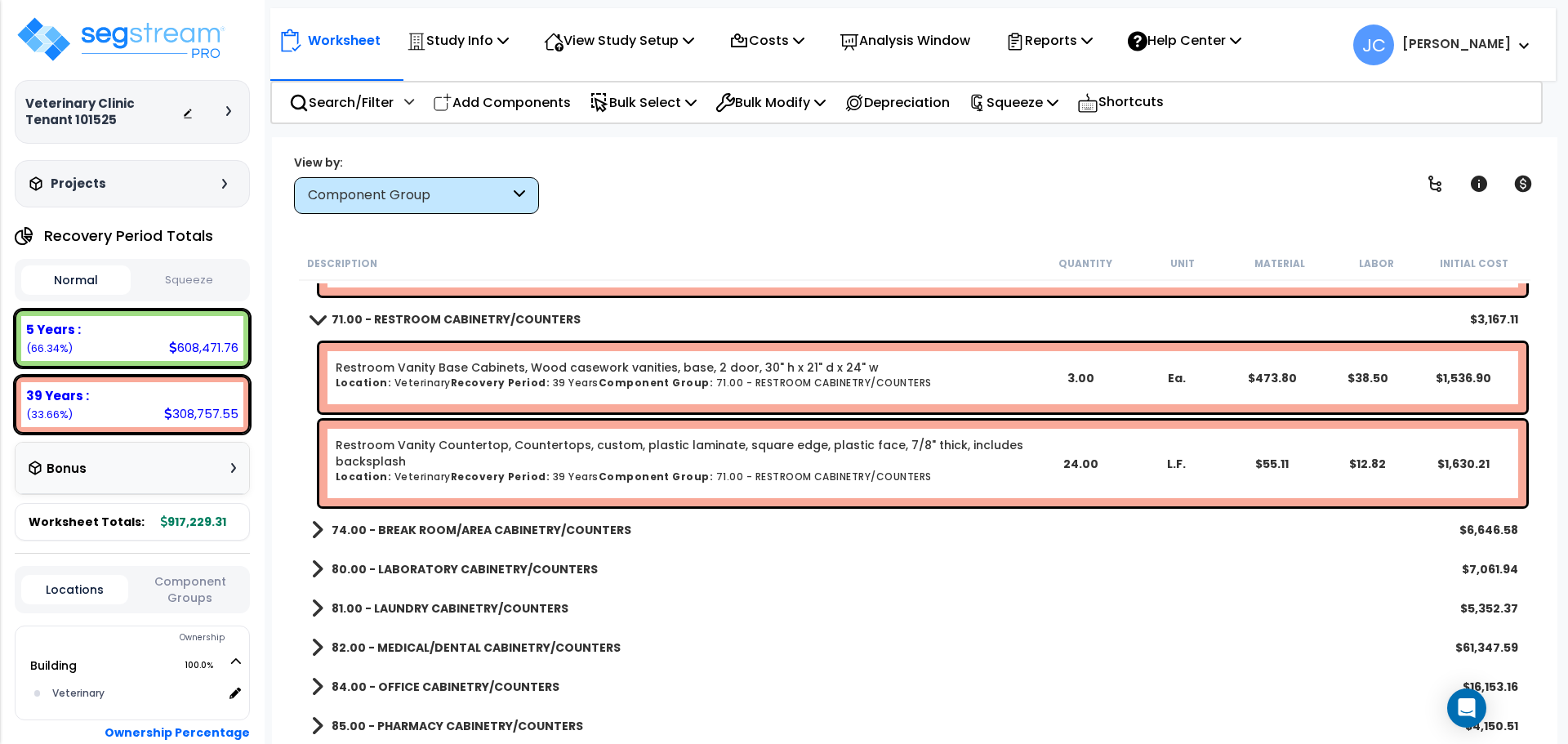
scroll to position [1677, 0]
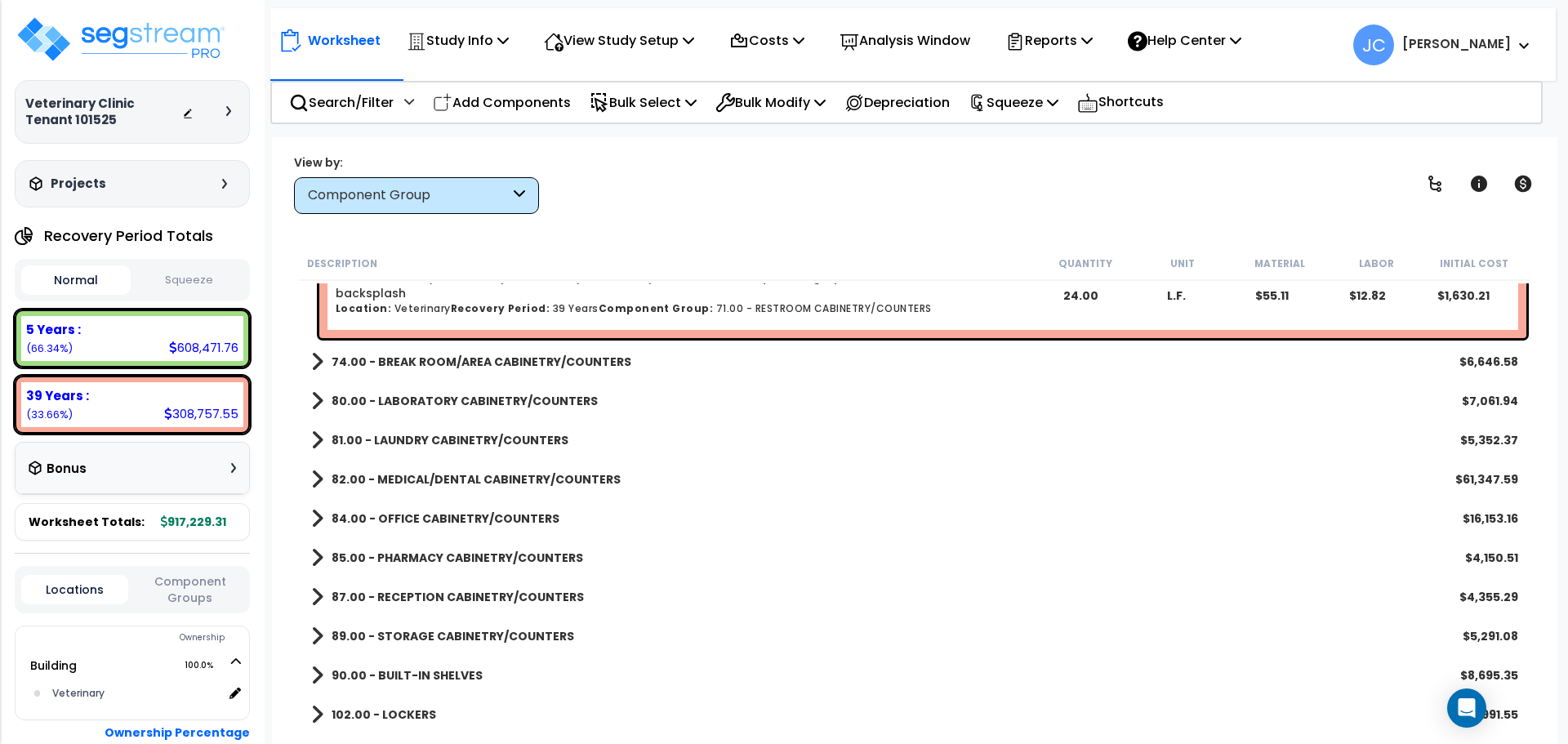
click at [524, 479] on b "82.00 - MEDICAL/DENTAL CABINETRY/COUNTERS" at bounding box center [476, 480] width 289 height 17
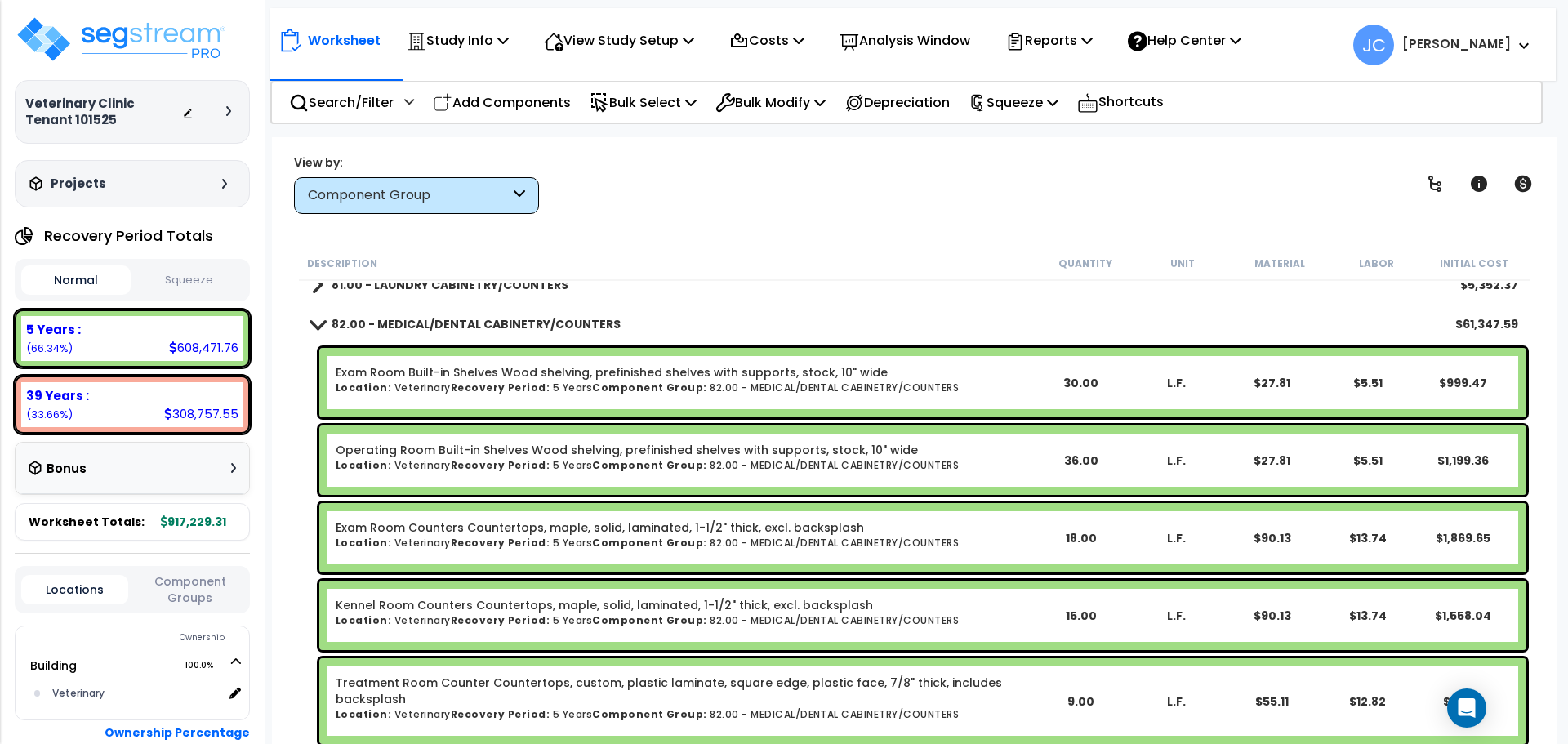
scroll to position [1978, 0]
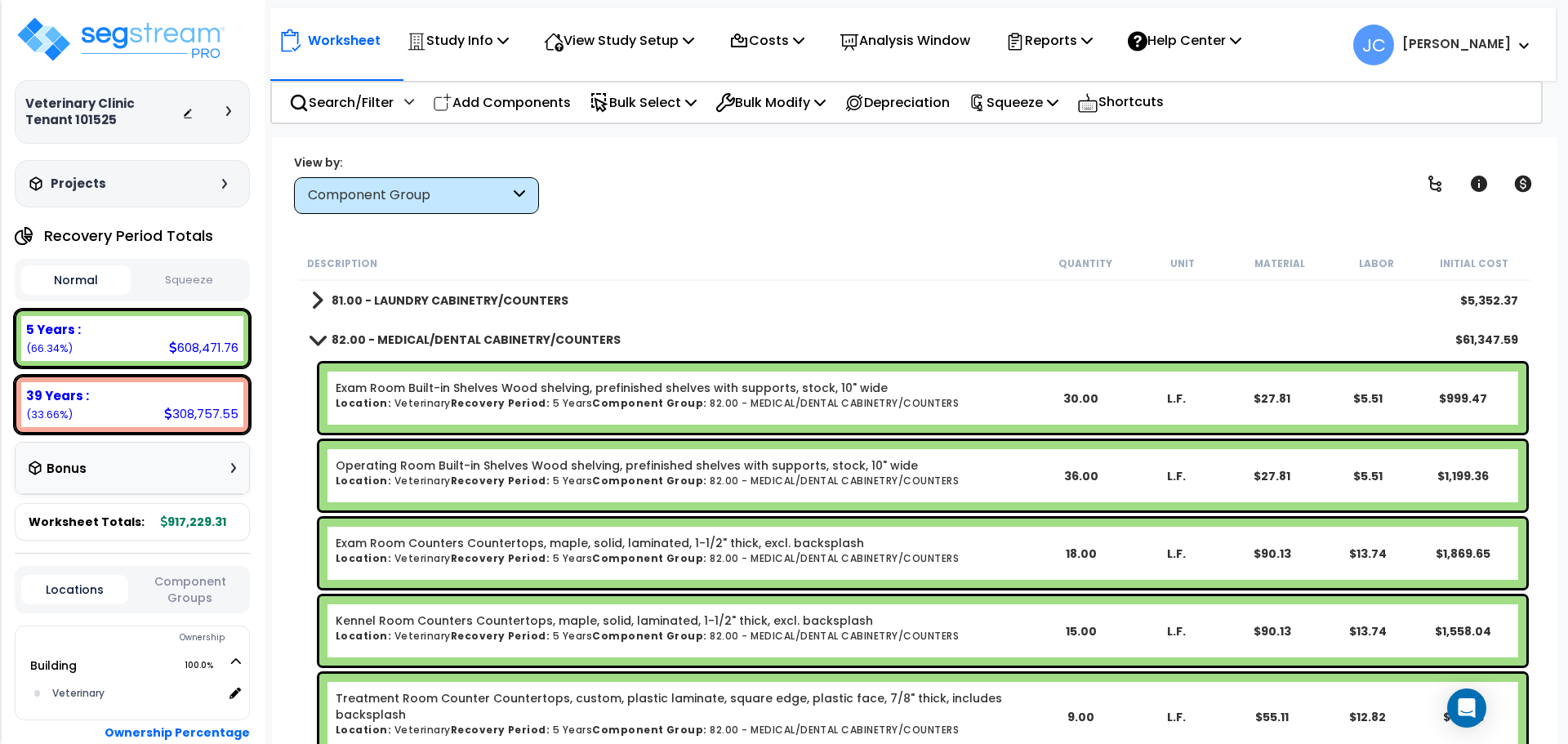
click at [496, 324] on div "82.00 - MEDICAL/DENTAL CABINETRY/COUNTERS $61,347.59" at bounding box center [914, 340] width 1223 height 40
click at [498, 332] on b "82.00 - MEDICAL/DENTAL CABINETRY/COUNTERS" at bounding box center [476, 340] width 289 height 17
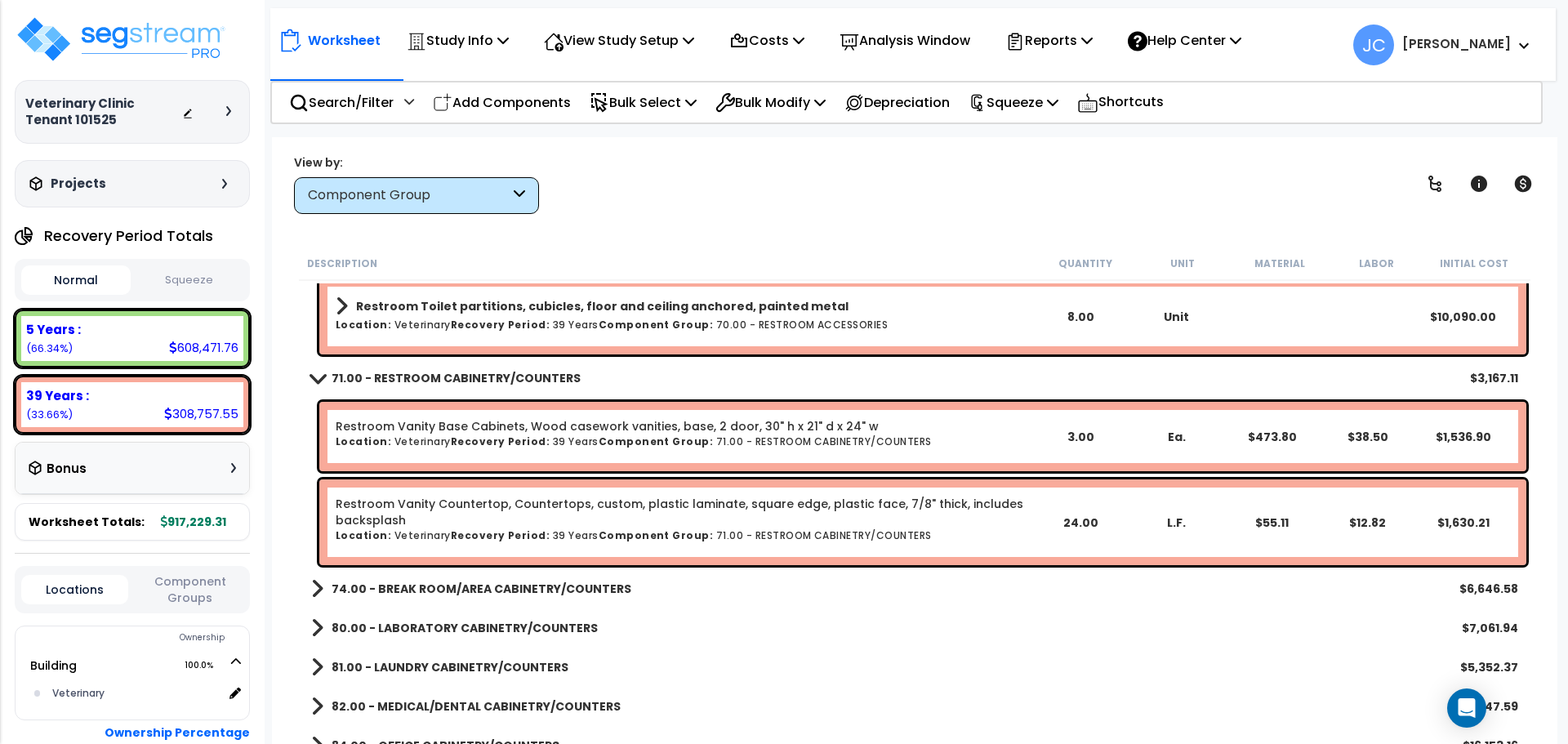
scroll to position [1619, 0]
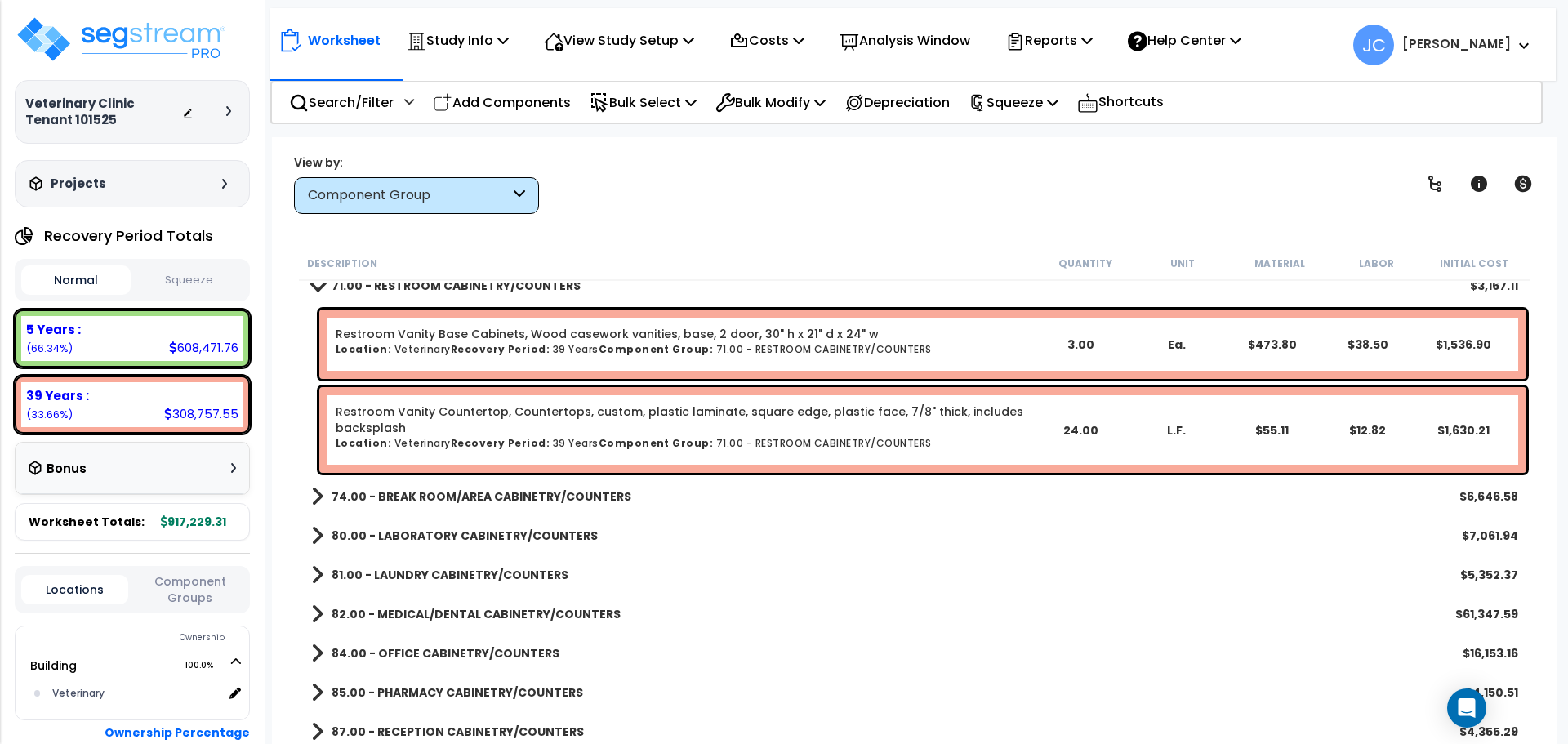
click at [528, 497] on b "74.00 - BREAK ROOM/AREA CABINETRY/COUNTERS" at bounding box center [481, 497] width 300 height 17
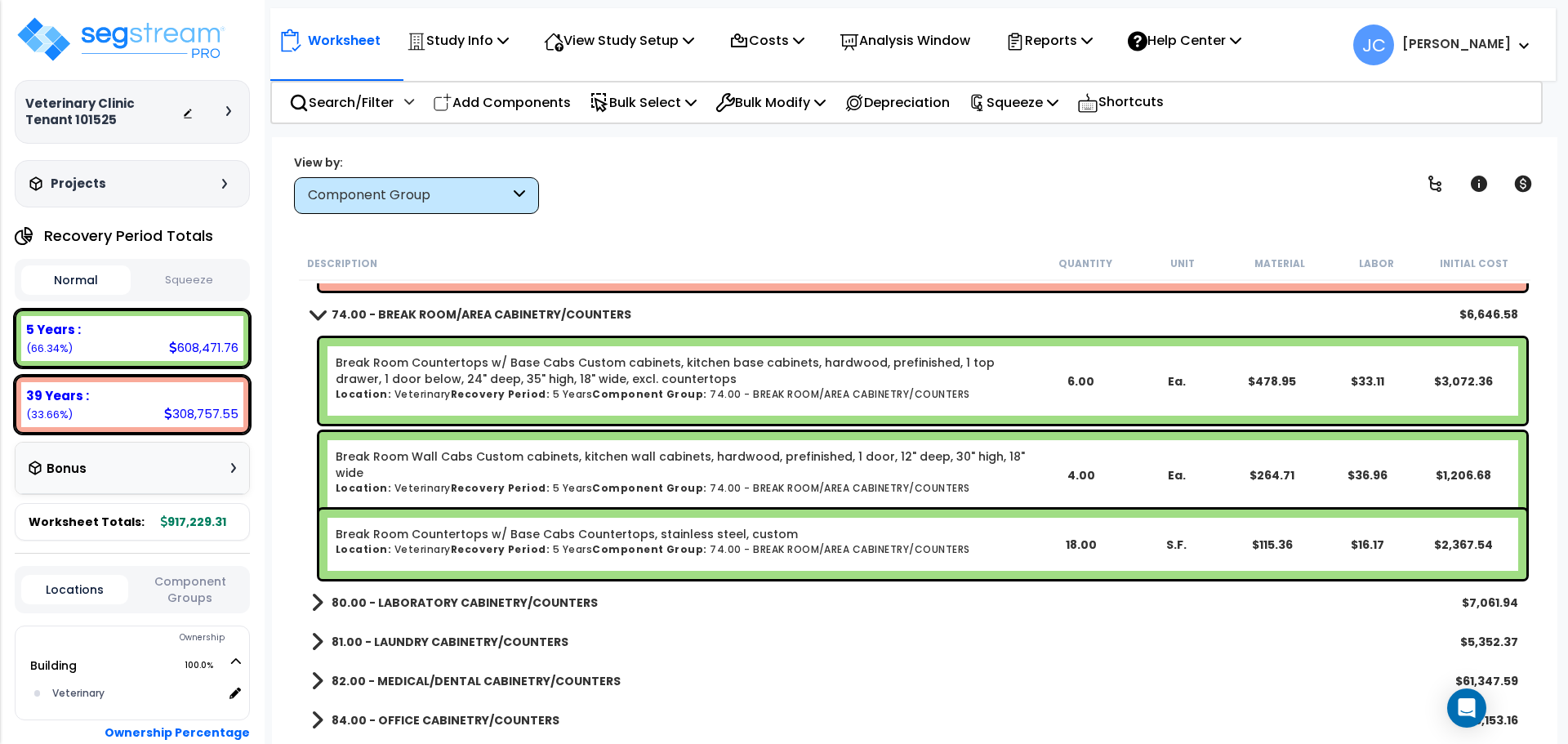
scroll to position [1951, 0]
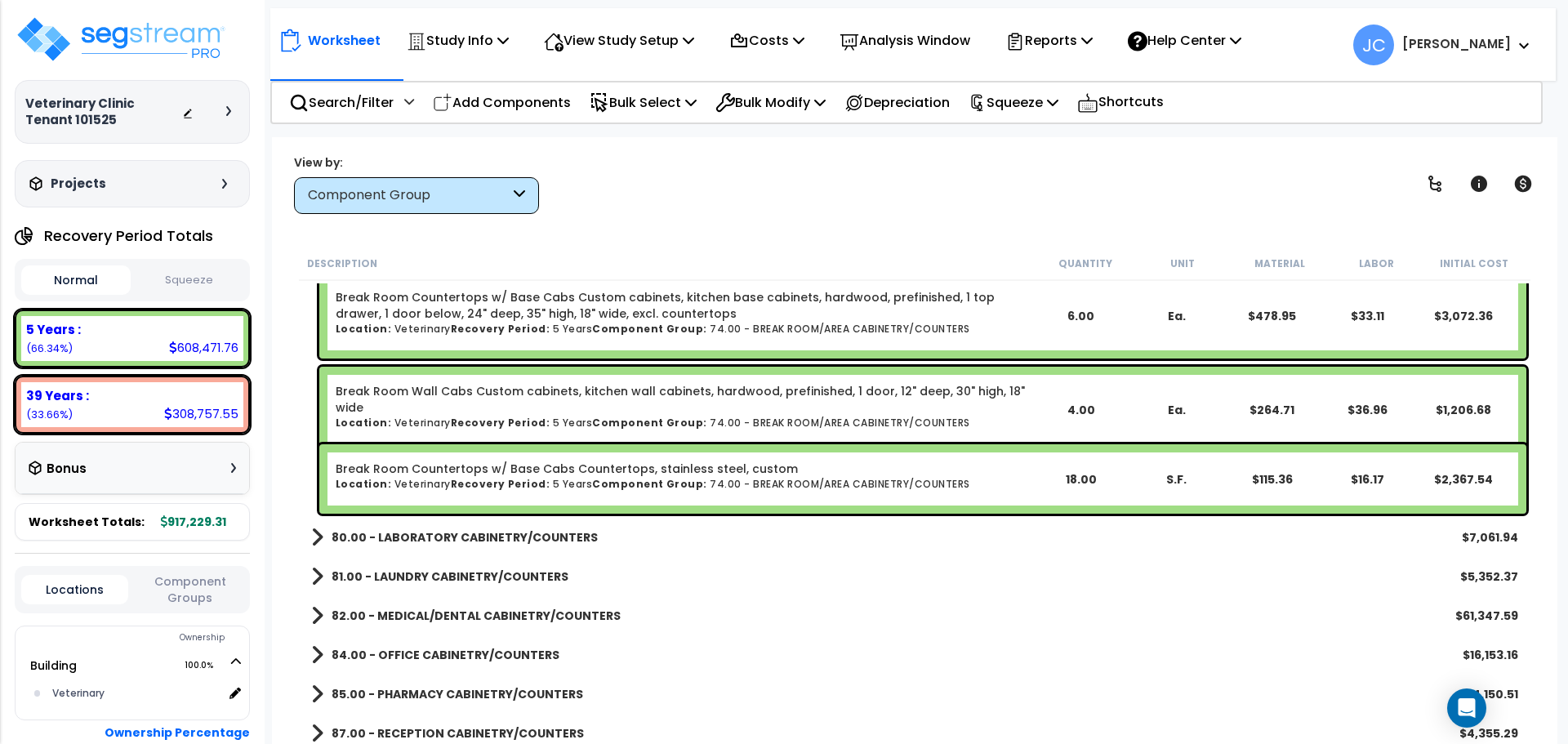
click at [544, 548] on link "80.00 - LABORATORY CABINETRY/COUNTERS" at bounding box center [454, 537] width 286 height 23
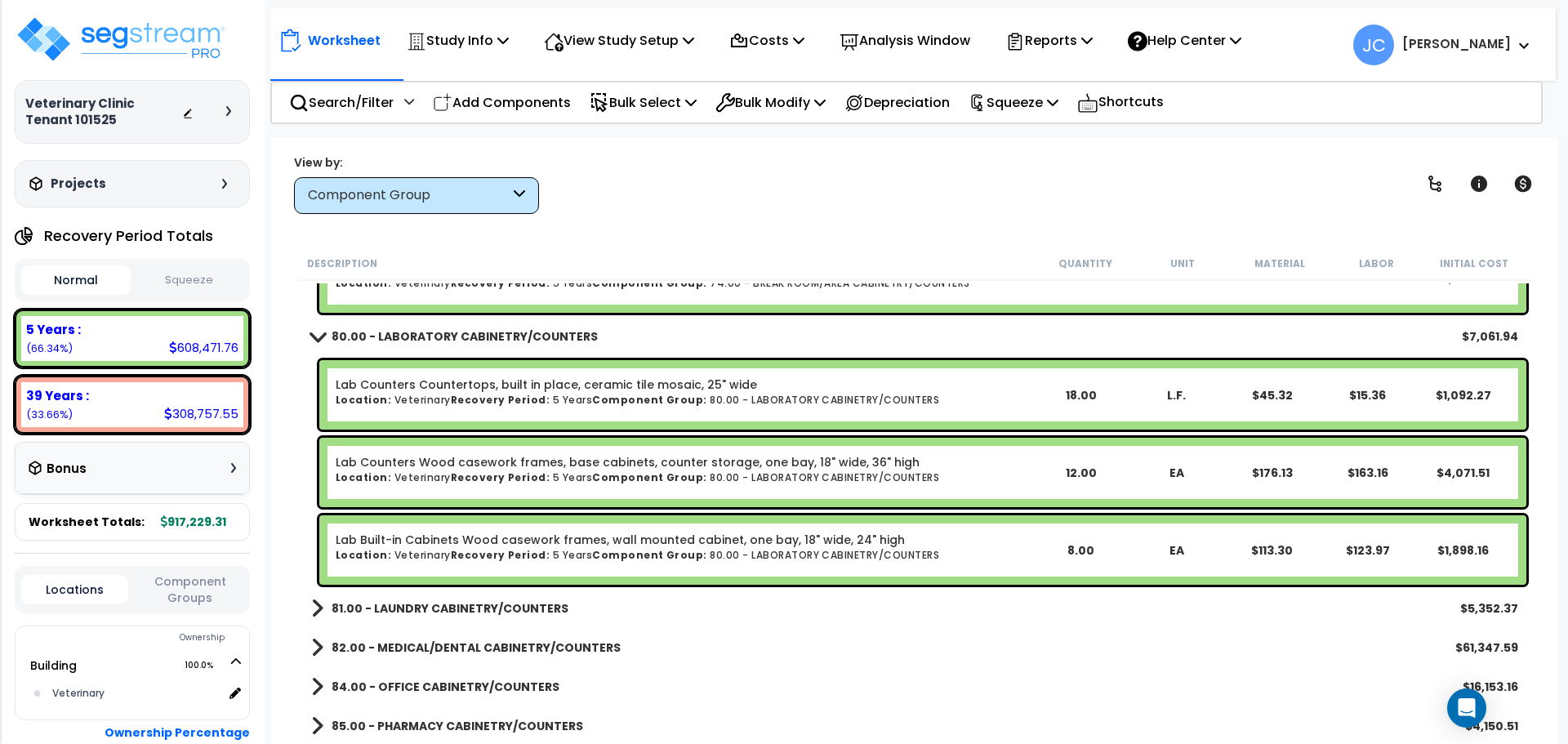
scroll to position [2154, 0]
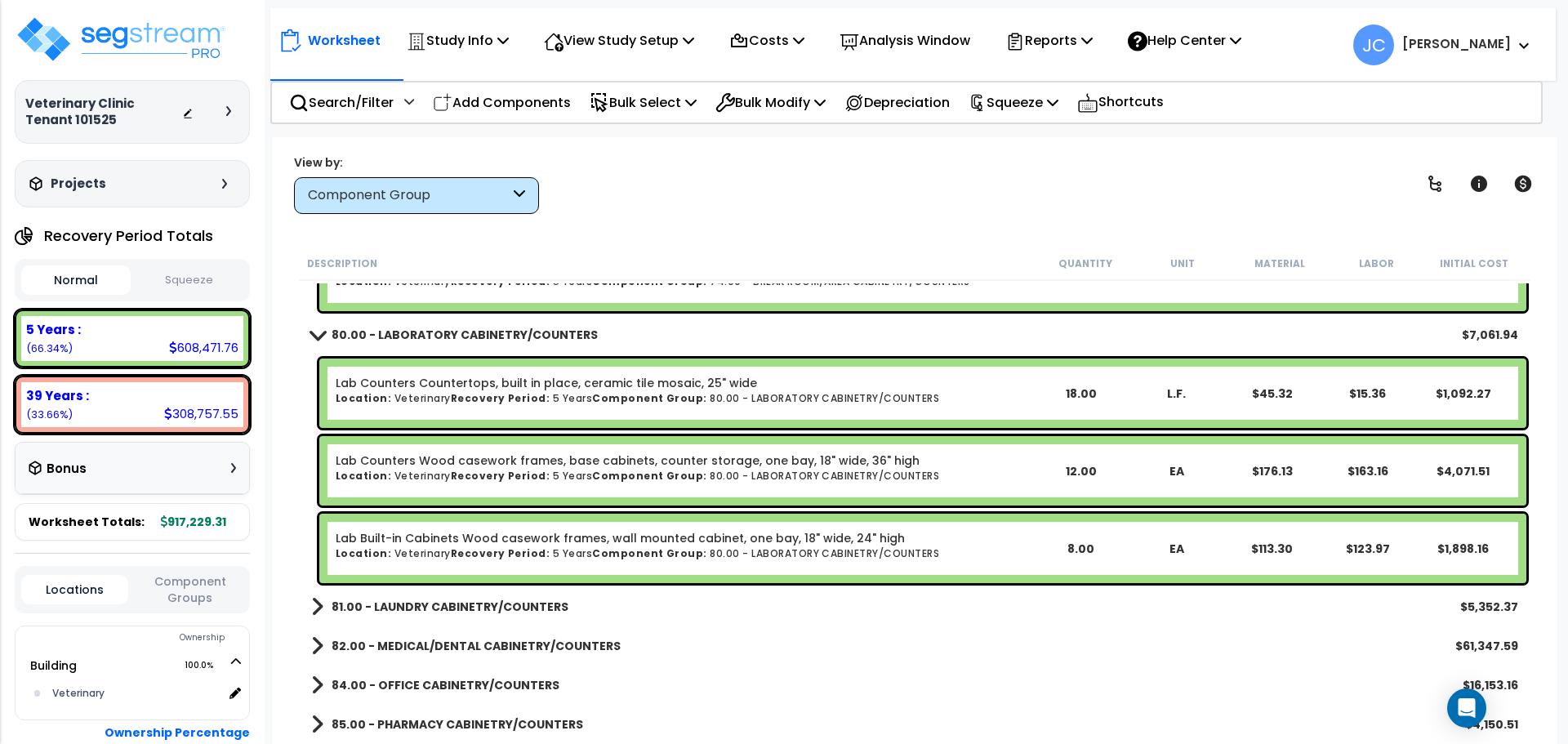
click at [444, 604] on b "81.00 - LAUNDRY CABINETRY/COUNTERS" at bounding box center [449, 607] width 236 height 17
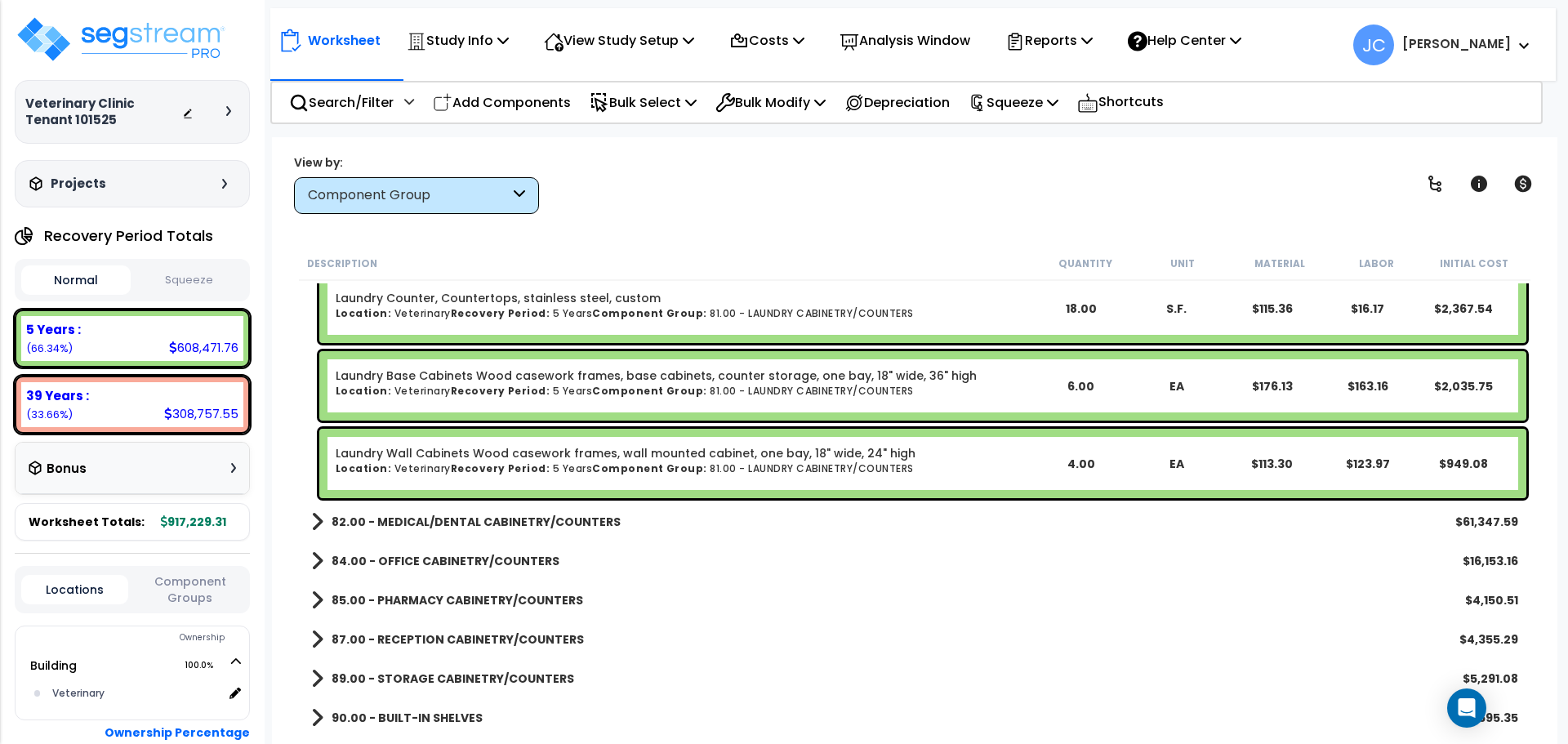
scroll to position [2514, 0]
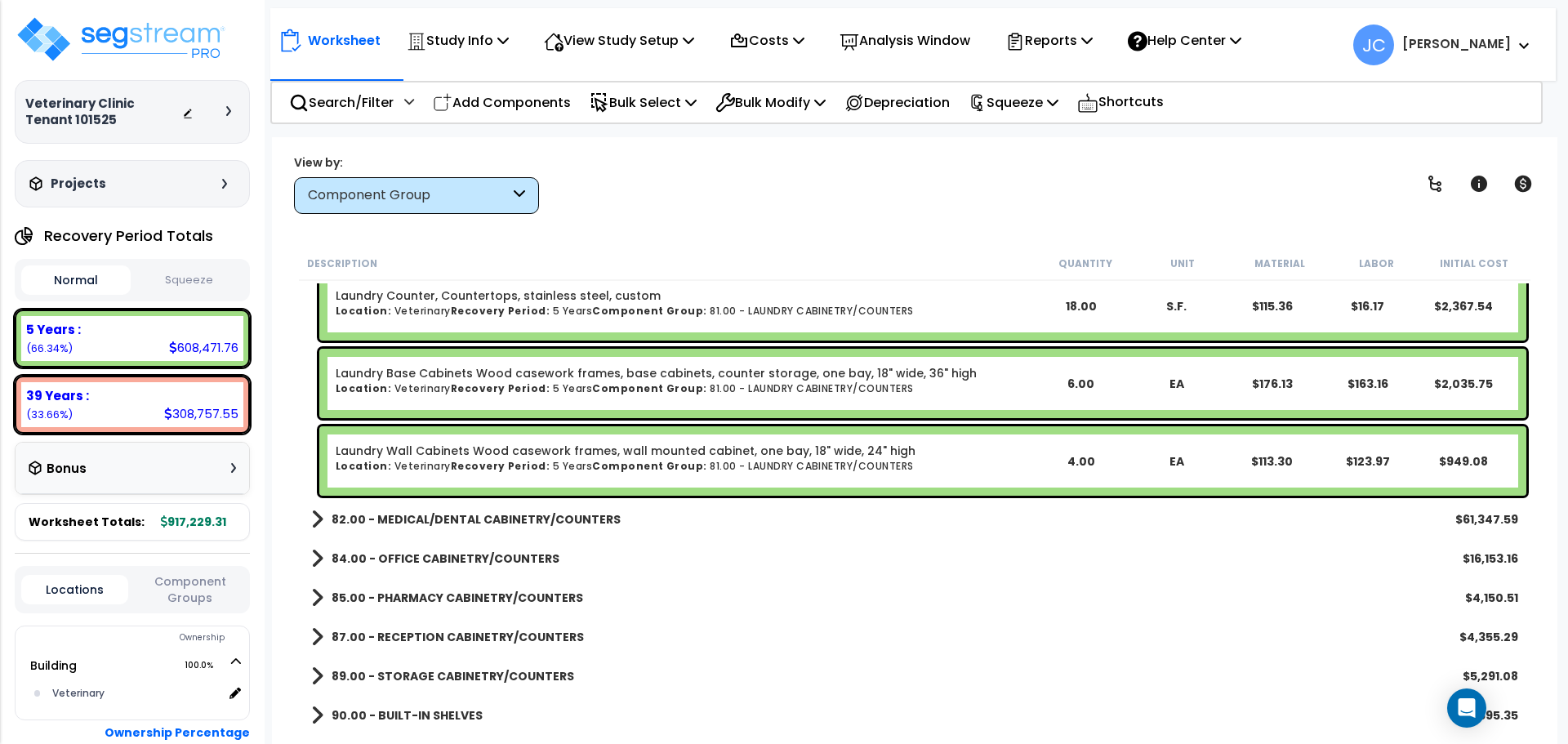
click at [534, 530] on div "82.00 - MEDICAL/DENTAL CABINETRY/COUNTERS $61,347.59" at bounding box center [914, 519] width 1223 height 40
click at [553, 525] on b "82.00 - MEDICAL/DENTAL CABINETRY/COUNTERS" at bounding box center [476, 520] width 289 height 17
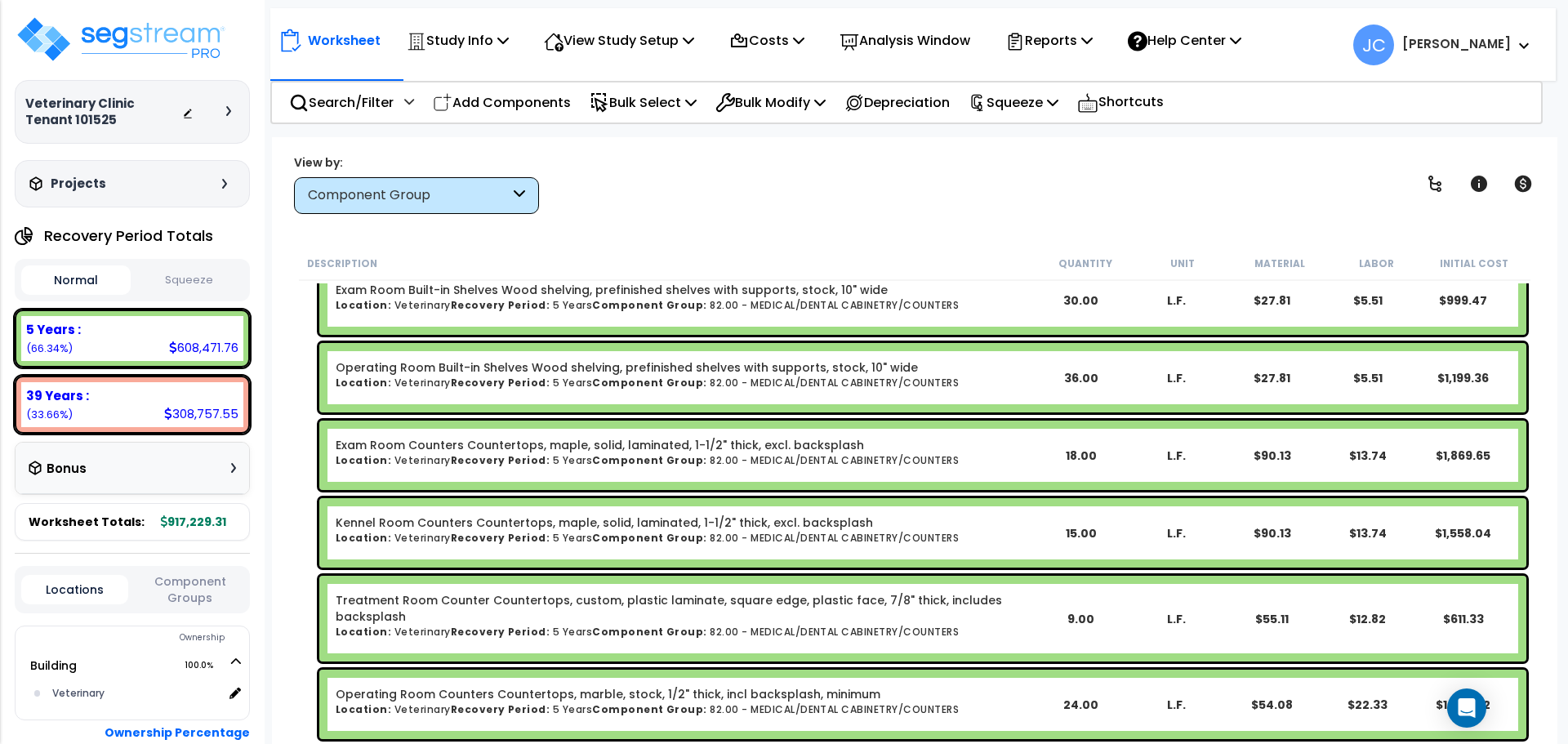
scroll to position [2852, 0]
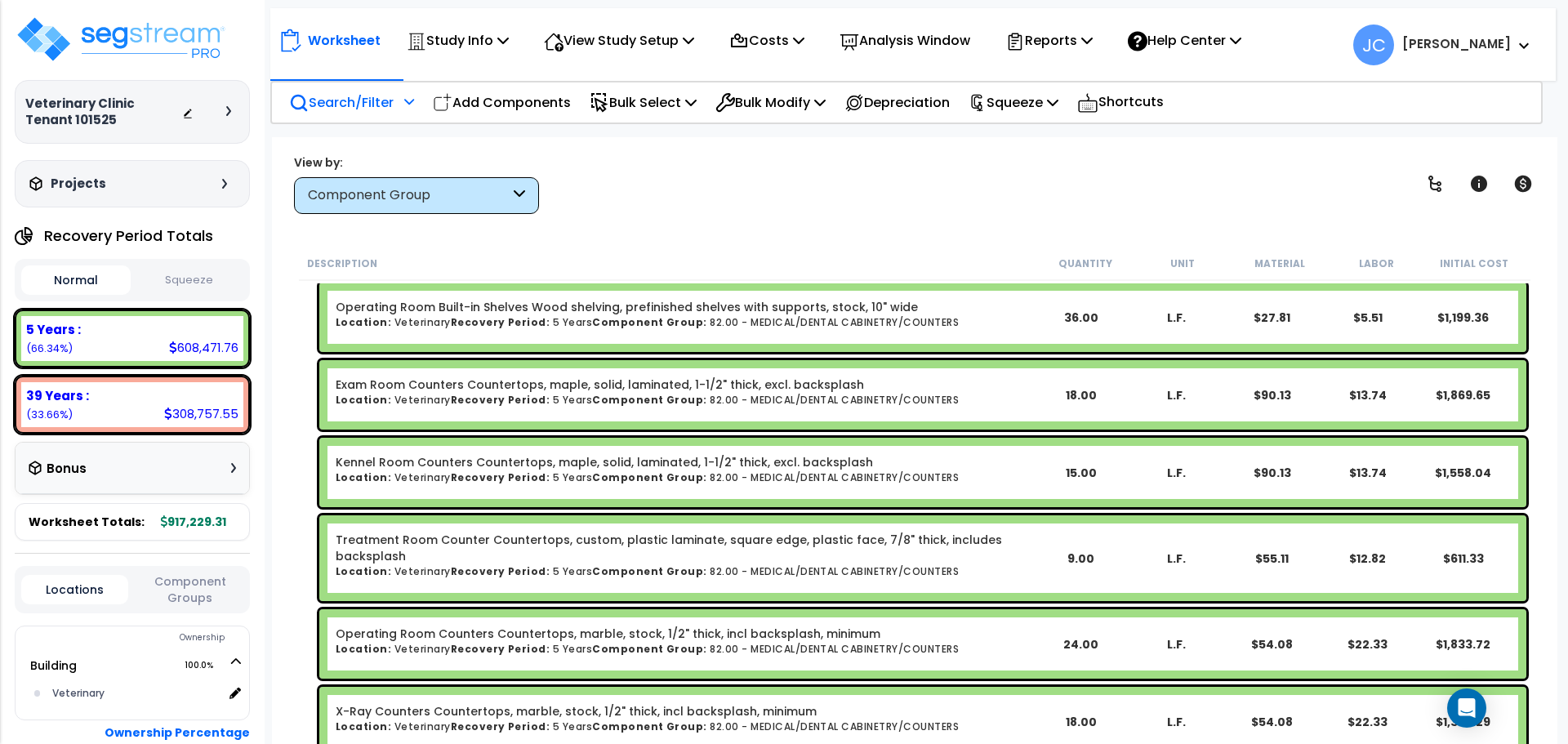
click at [376, 90] on div "Search/Filter Additional Search / Filter" at bounding box center [352, 103] width 125 height 39
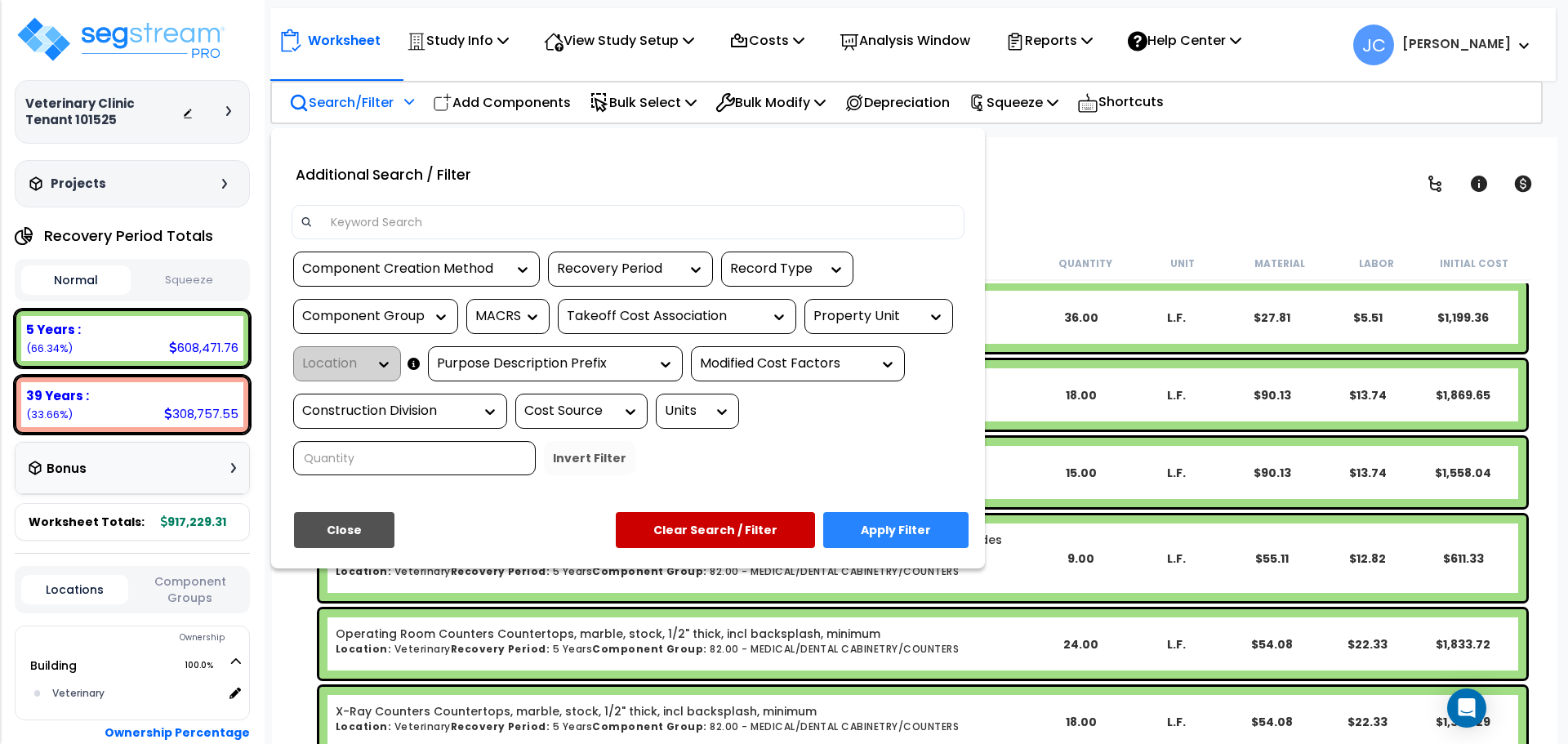
click at [408, 221] on input at bounding box center [638, 222] width 634 height 25
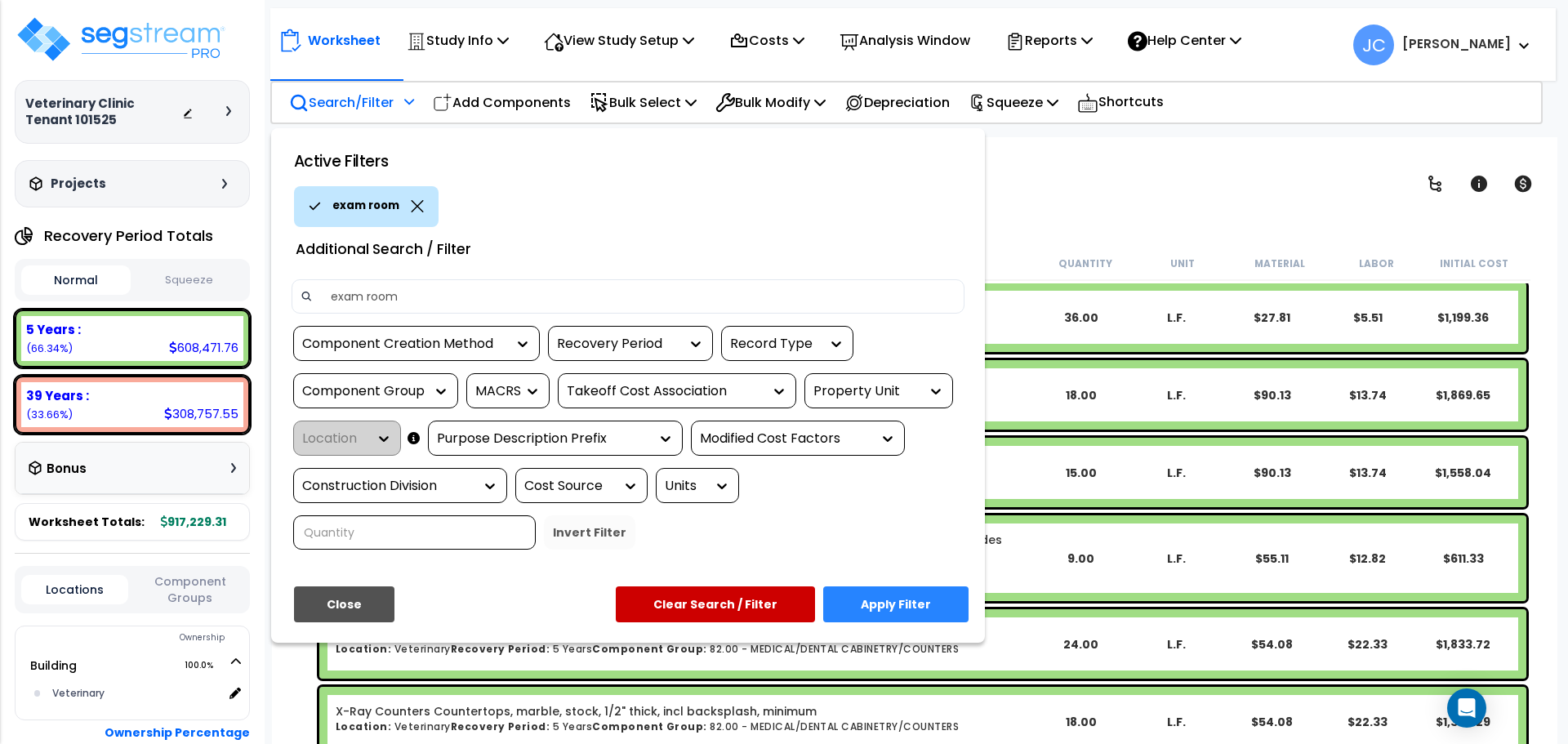
click at [402, 392] on div "Component Group" at bounding box center [363, 391] width 122 height 18
type input "exam room"
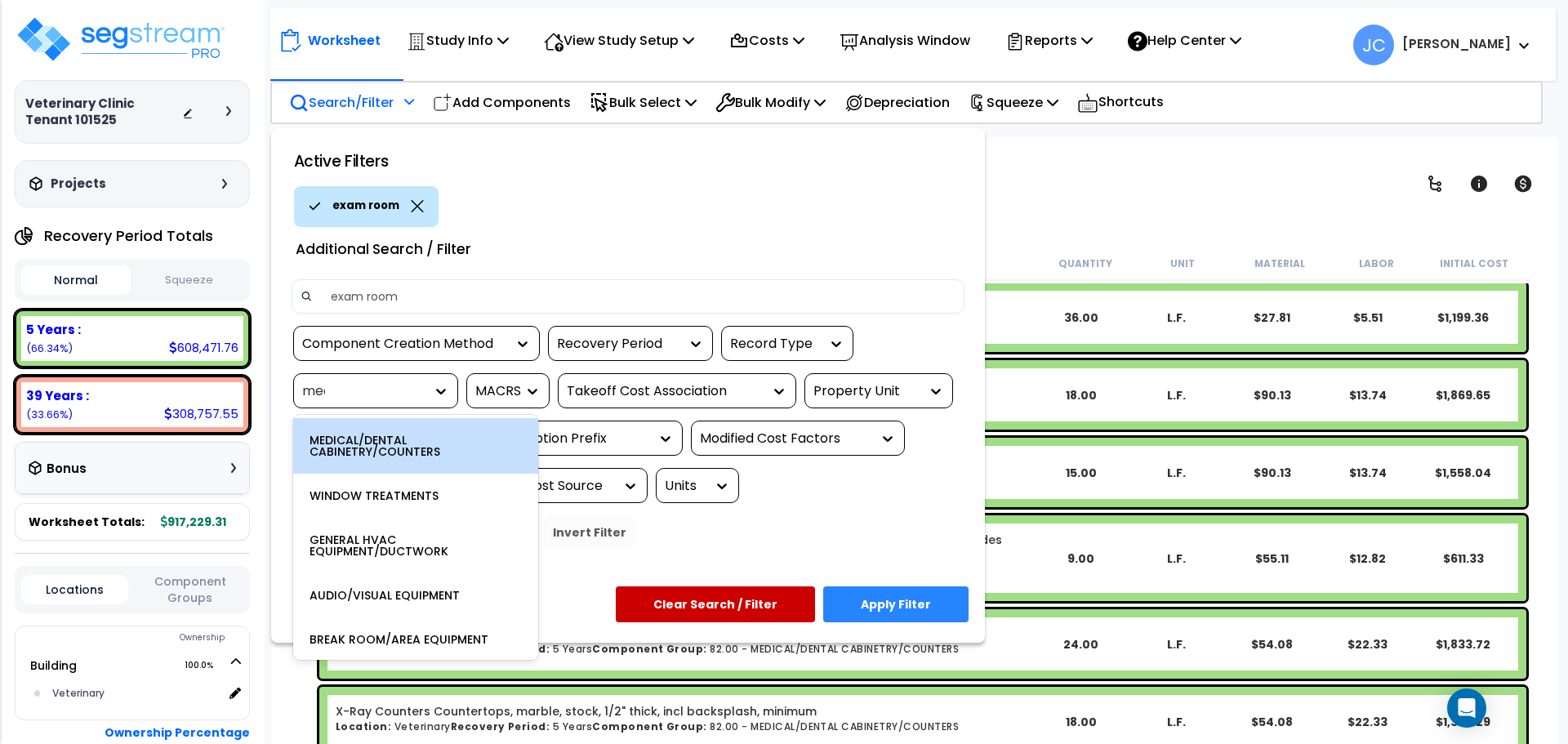
type input "medi"
click at [385, 439] on div "MEDICAL/DENTAL CABINETRY/COUNTERS" at bounding box center [416, 446] width 245 height 55
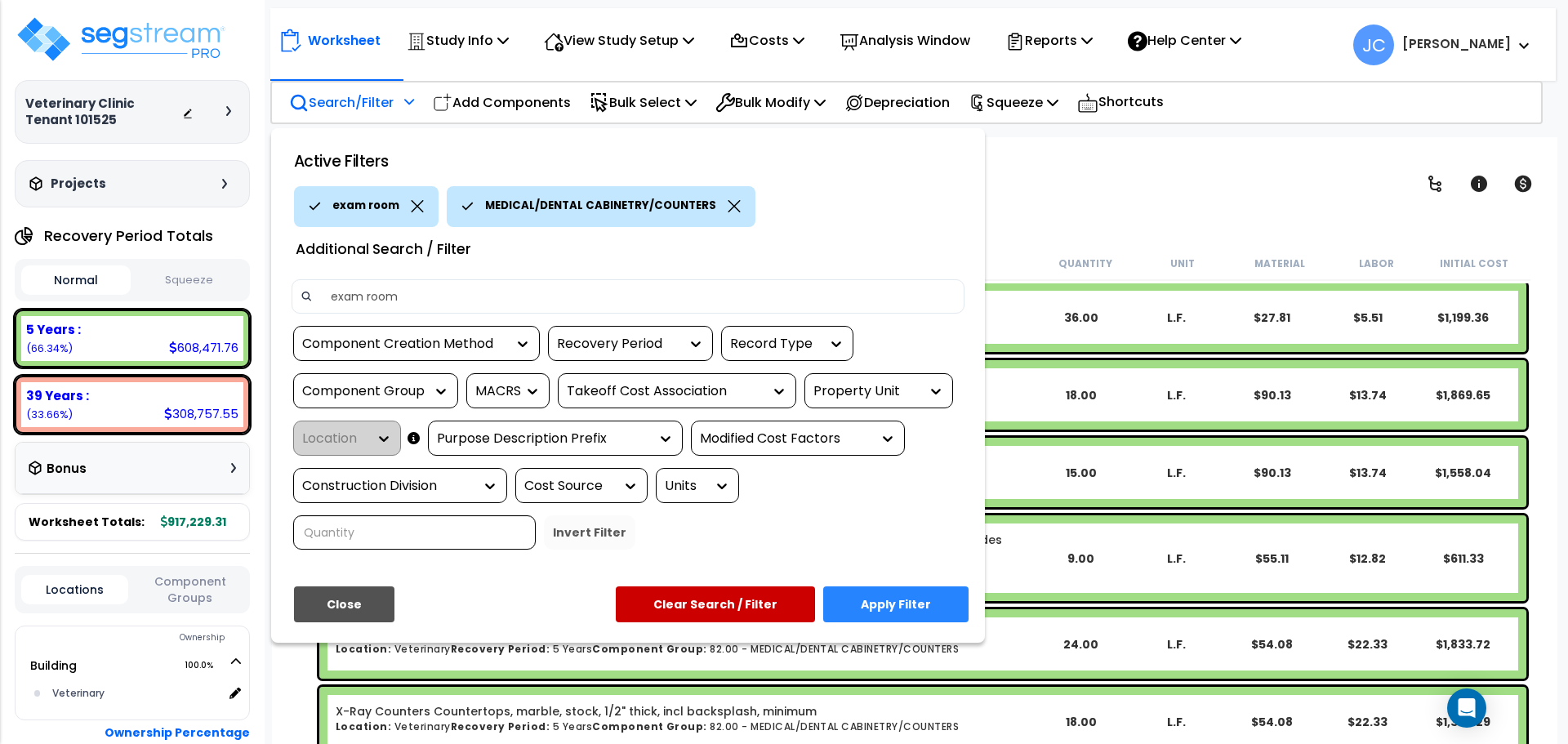
click at [894, 587] on button "Apply Filter" at bounding box center [895, 604] width 145 height 36
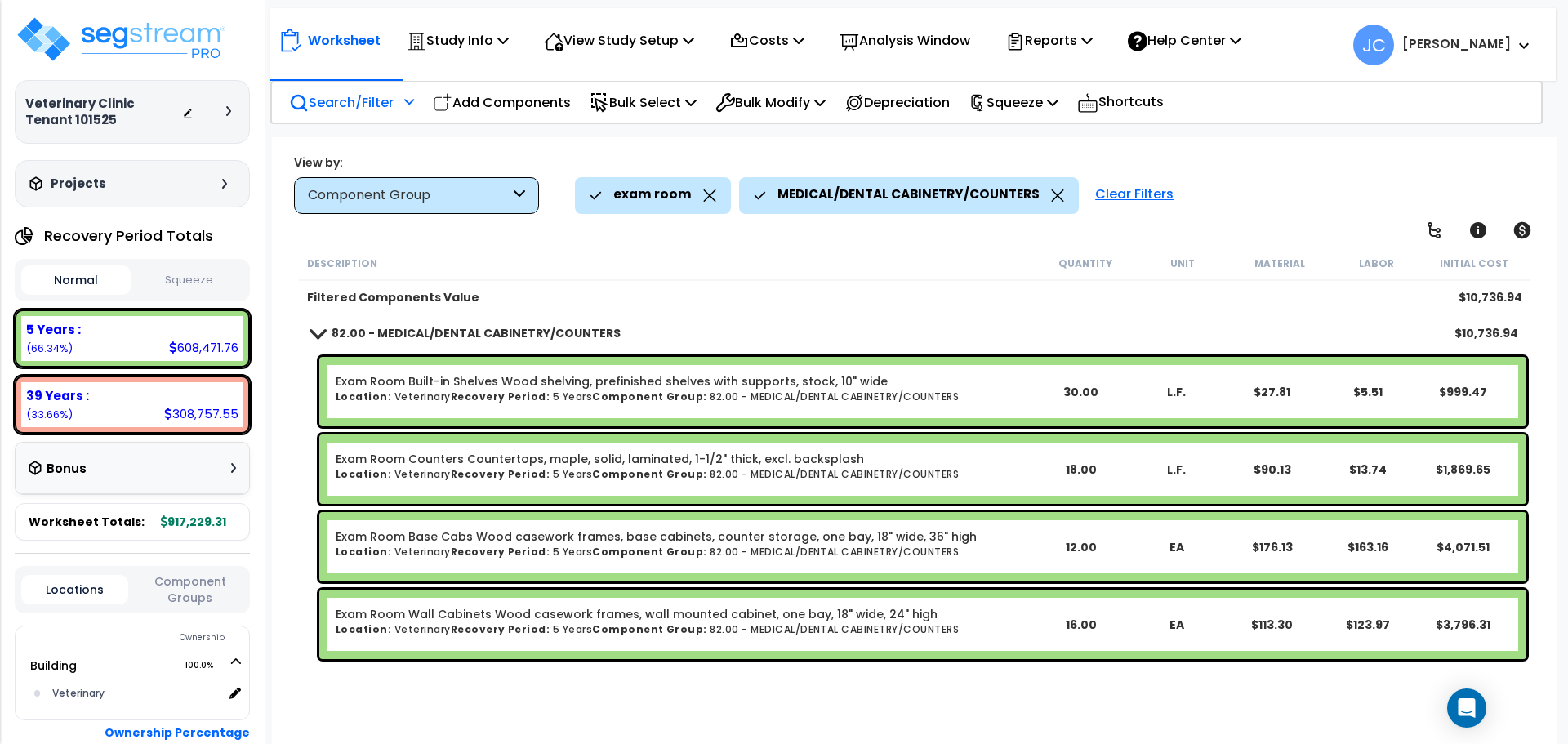
scroll to position [72, 0]
click at [708, 195] on icon at bounding box center [709, 195] width 13 height 12
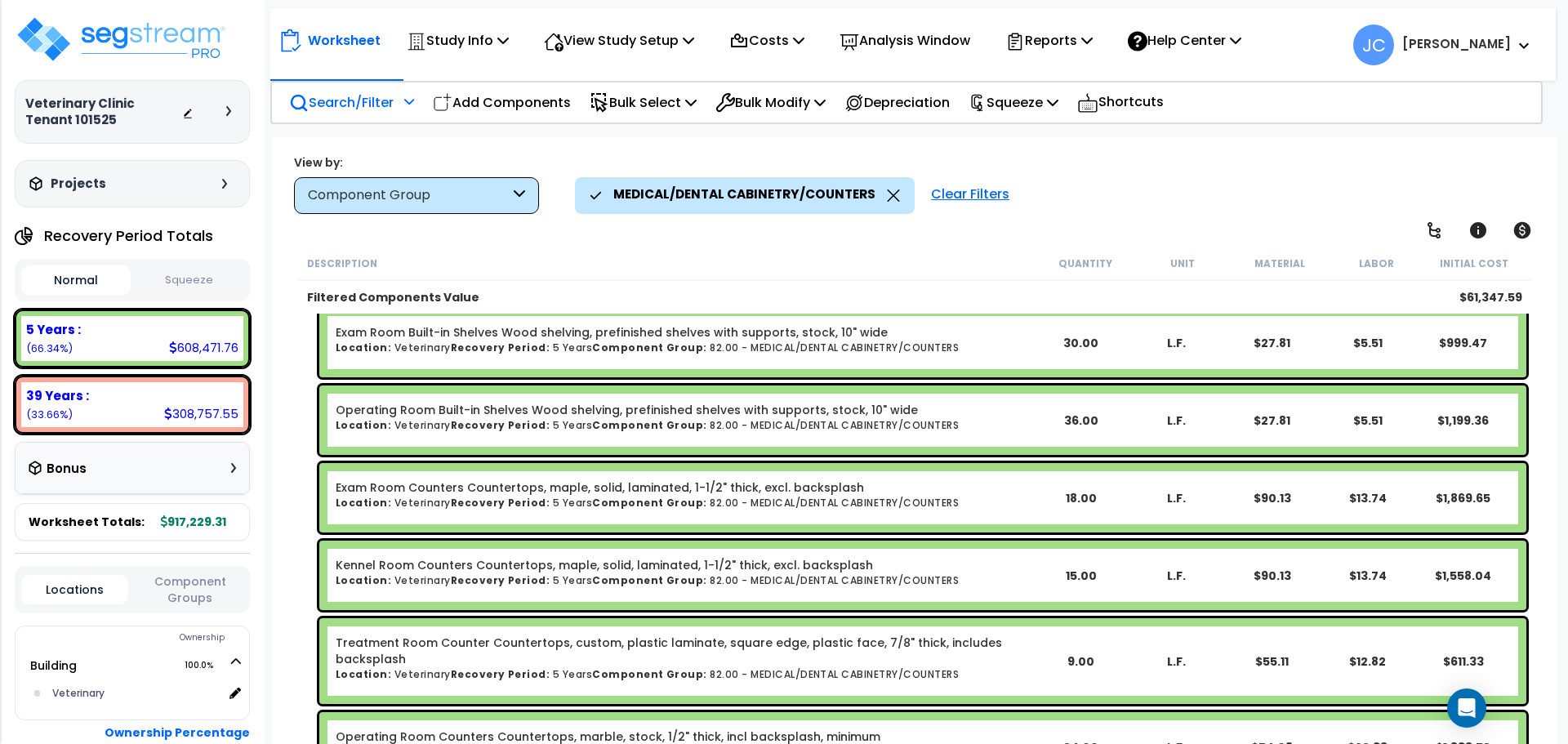
scroll to position [0, 0]
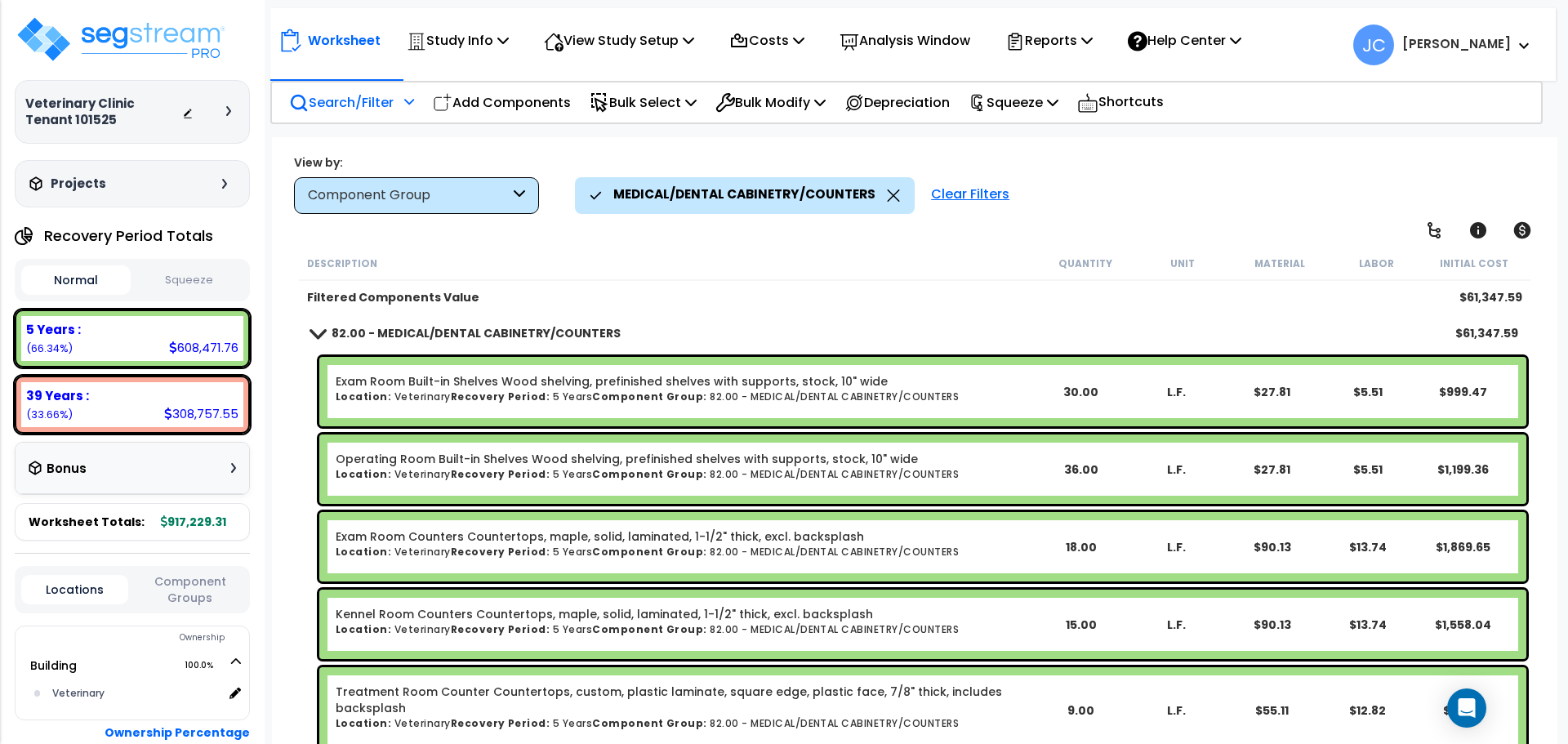
click at [374, 105] on p "Search/Filter" at bounding box center [341, 102] width 105 height 22
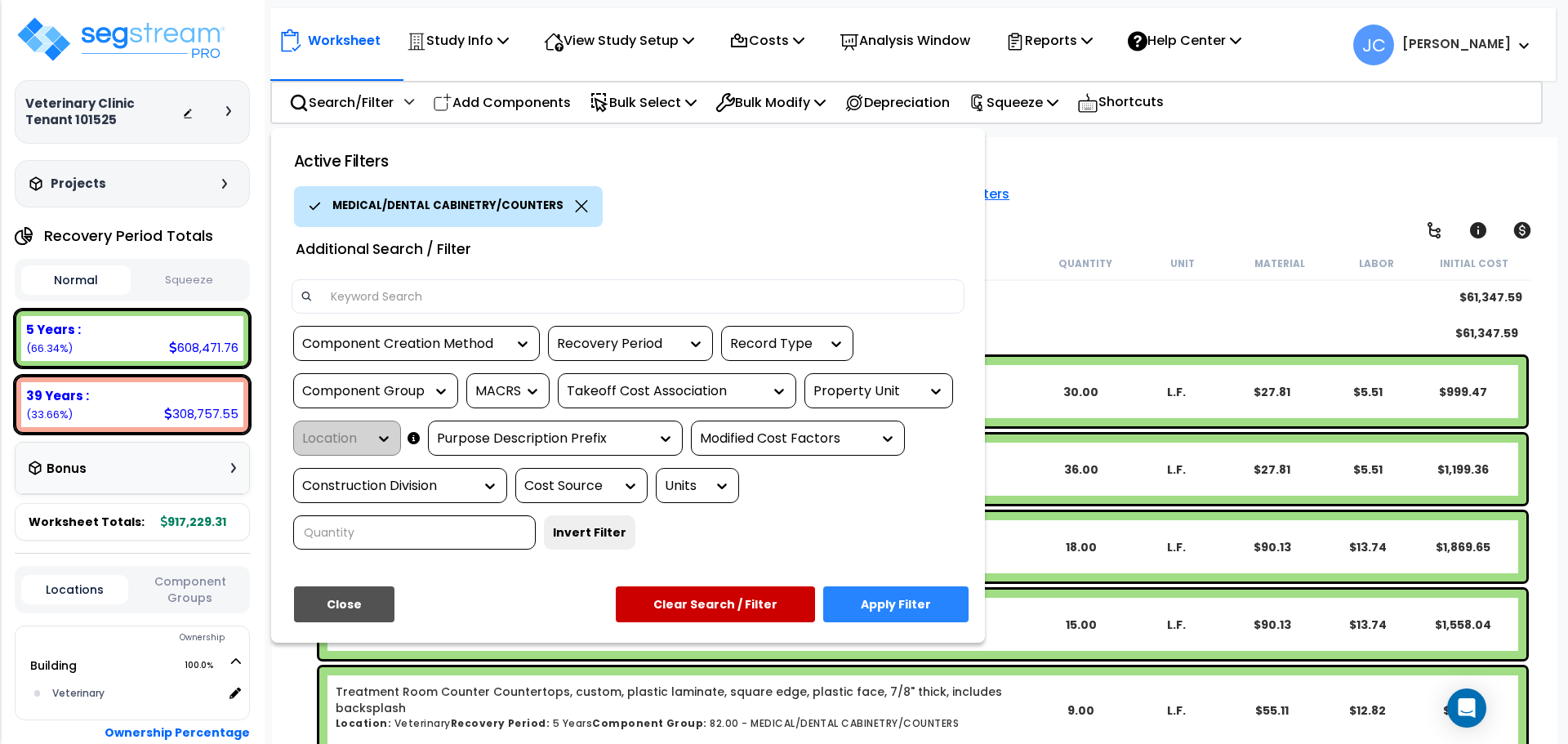
click at [522, 297] on input at bounding box center [638, 296] width 634 height 25
type input "operating room"
click at [924, 587] on button "Apply Filter" at bounding box center [895, 604] width 145 height 36
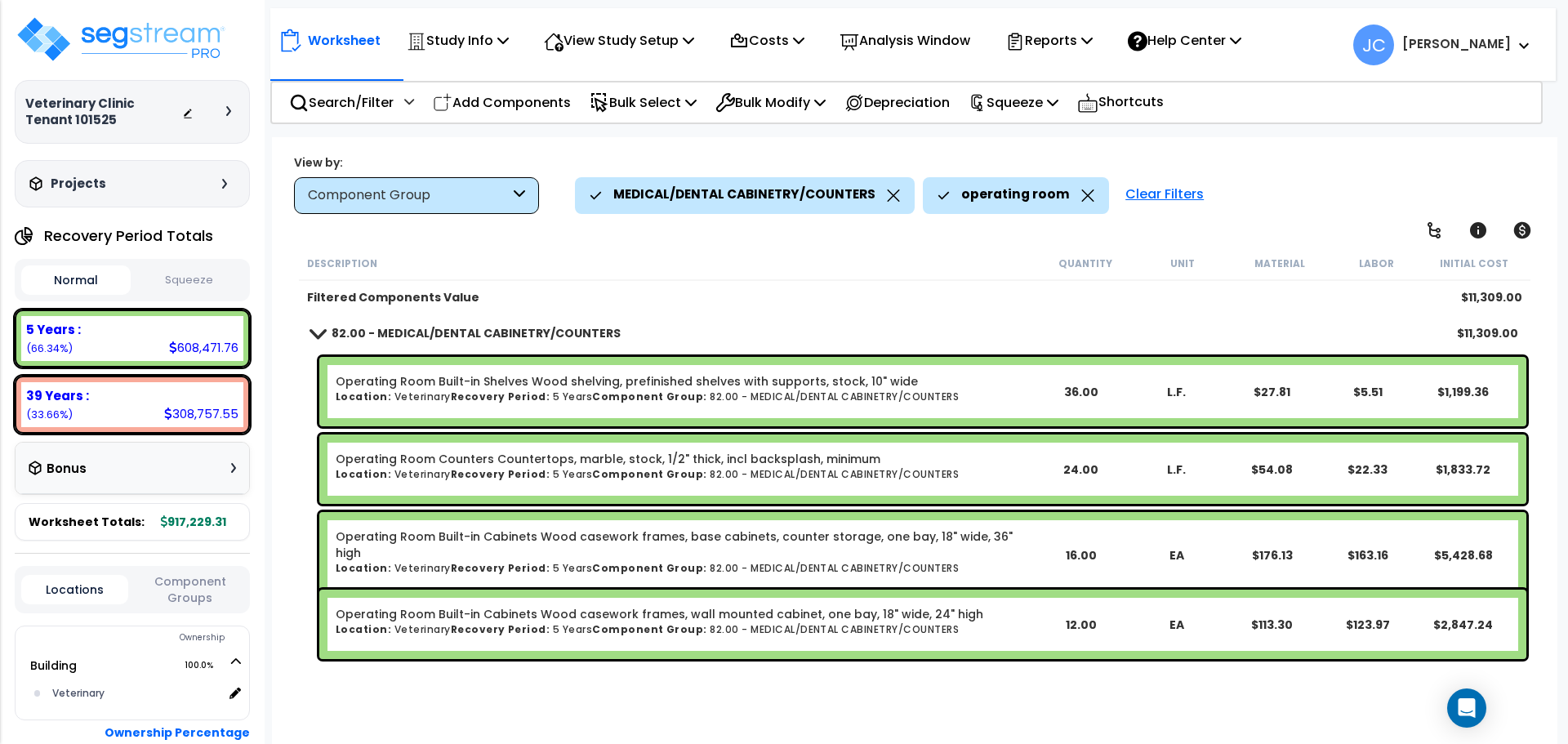
click at [1081, 196] on icon at bounding box center [1088, 195] width 13 height 12
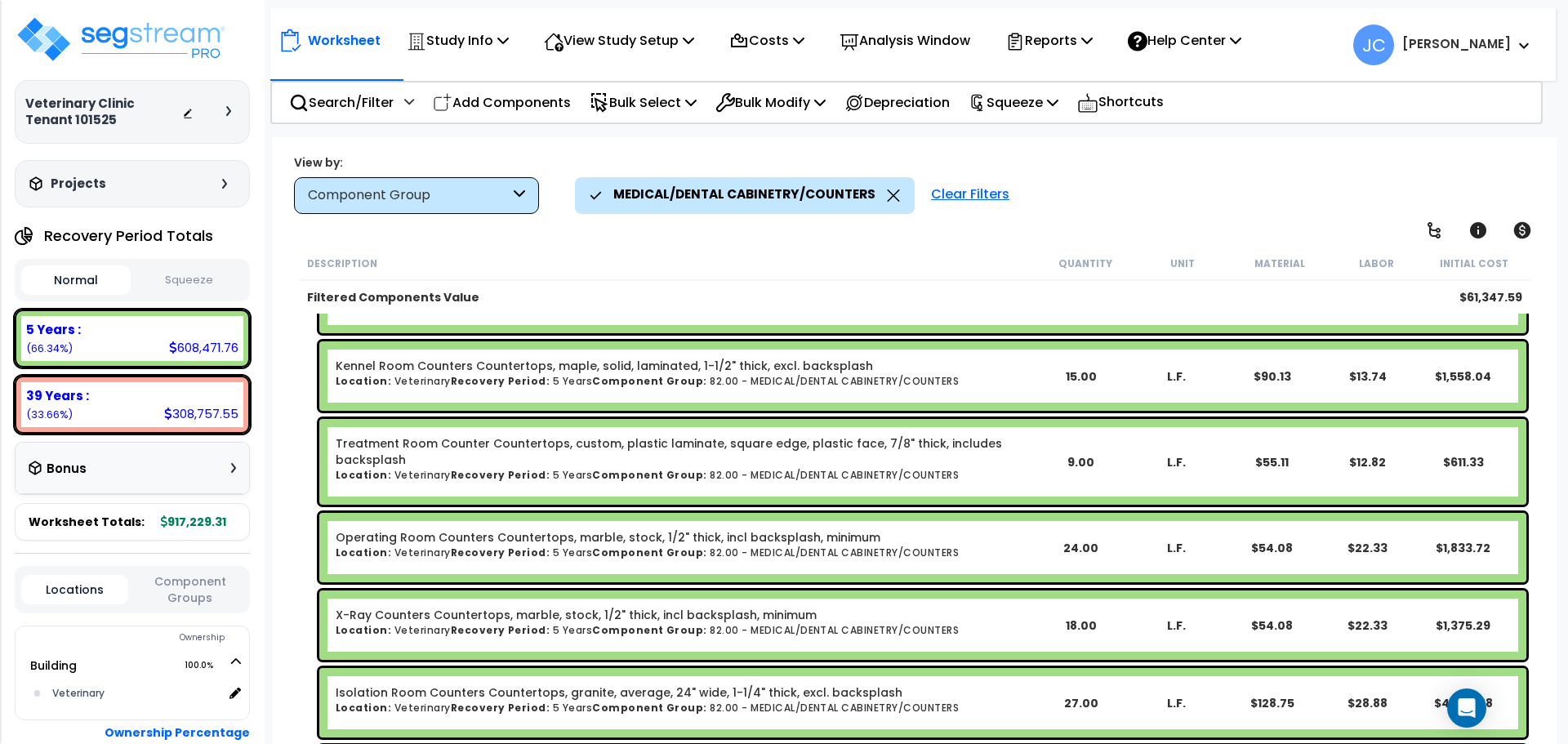
scroll to position [250, 0]
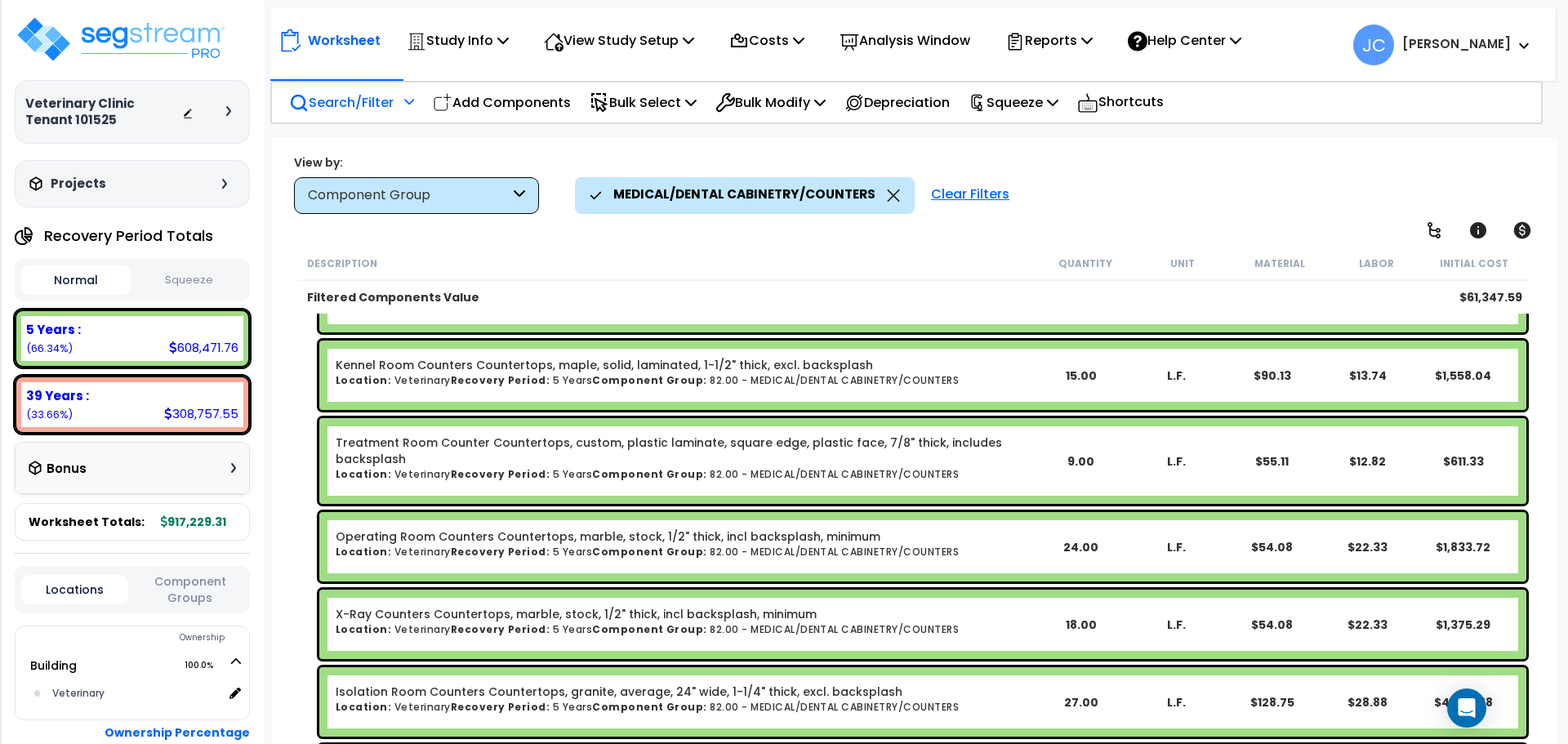
click at [382, 109] on p "Search/Filter" at bounding box center [341, 102] width 105 height 22
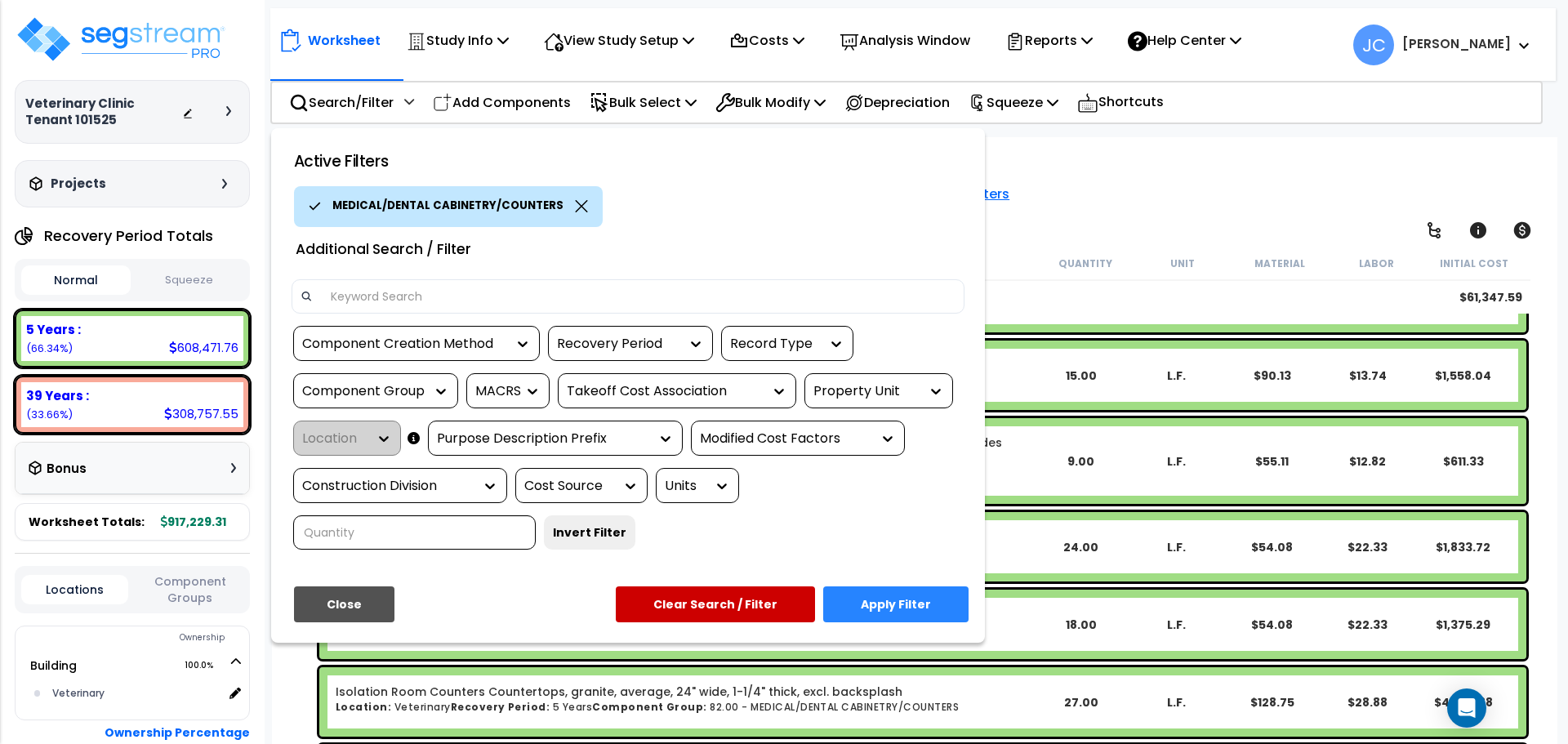
click at [571, 294] on input at bounding box center [638, 296] width 634 height 25
type input "kennel room"
click at [934, 587] on button "Apply Filter" at bounding box center [895, 604] width 145 height 36
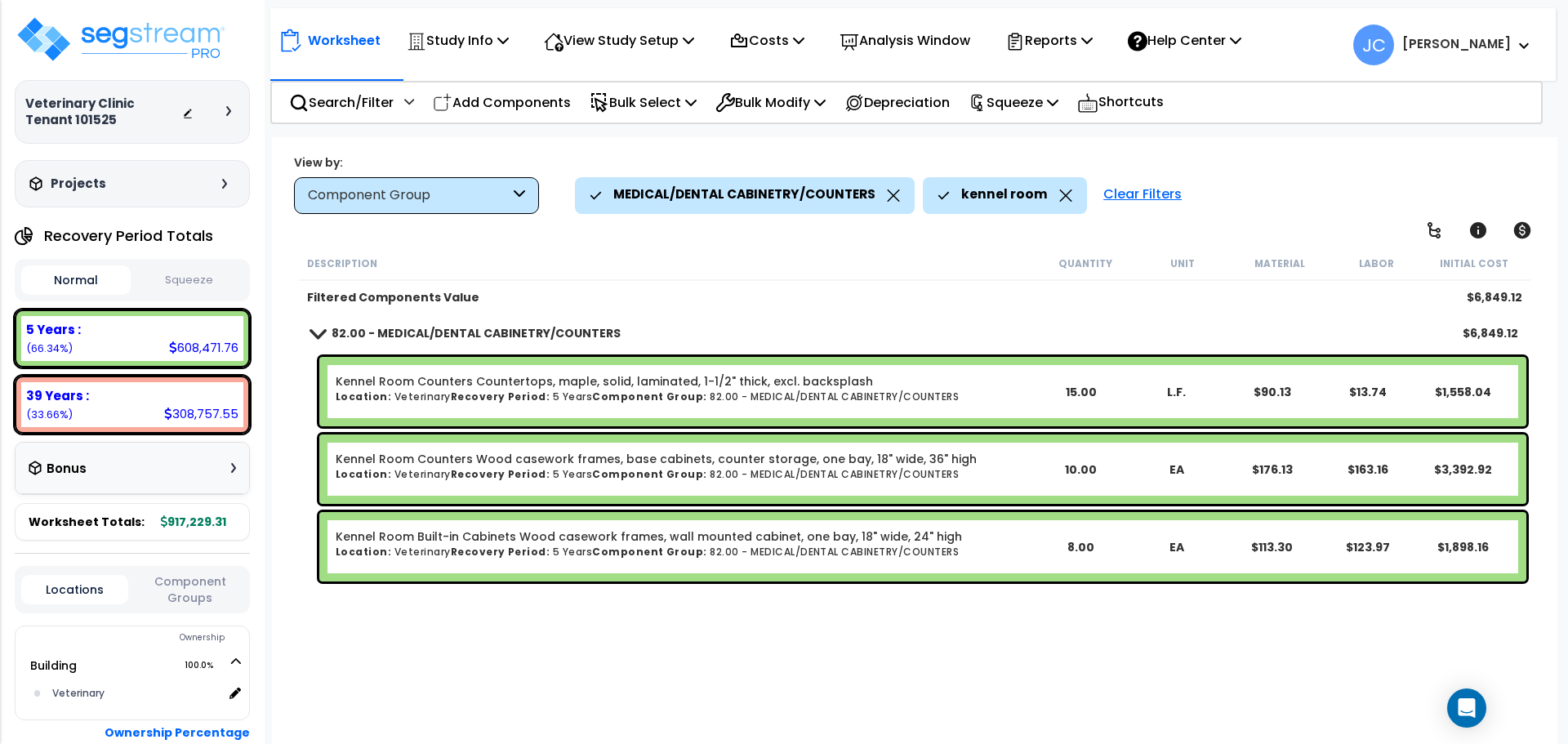
scroll to position [0, 0]
click at [1059, 192] on icon at bounding box center [1066, 195] width 13 height 12
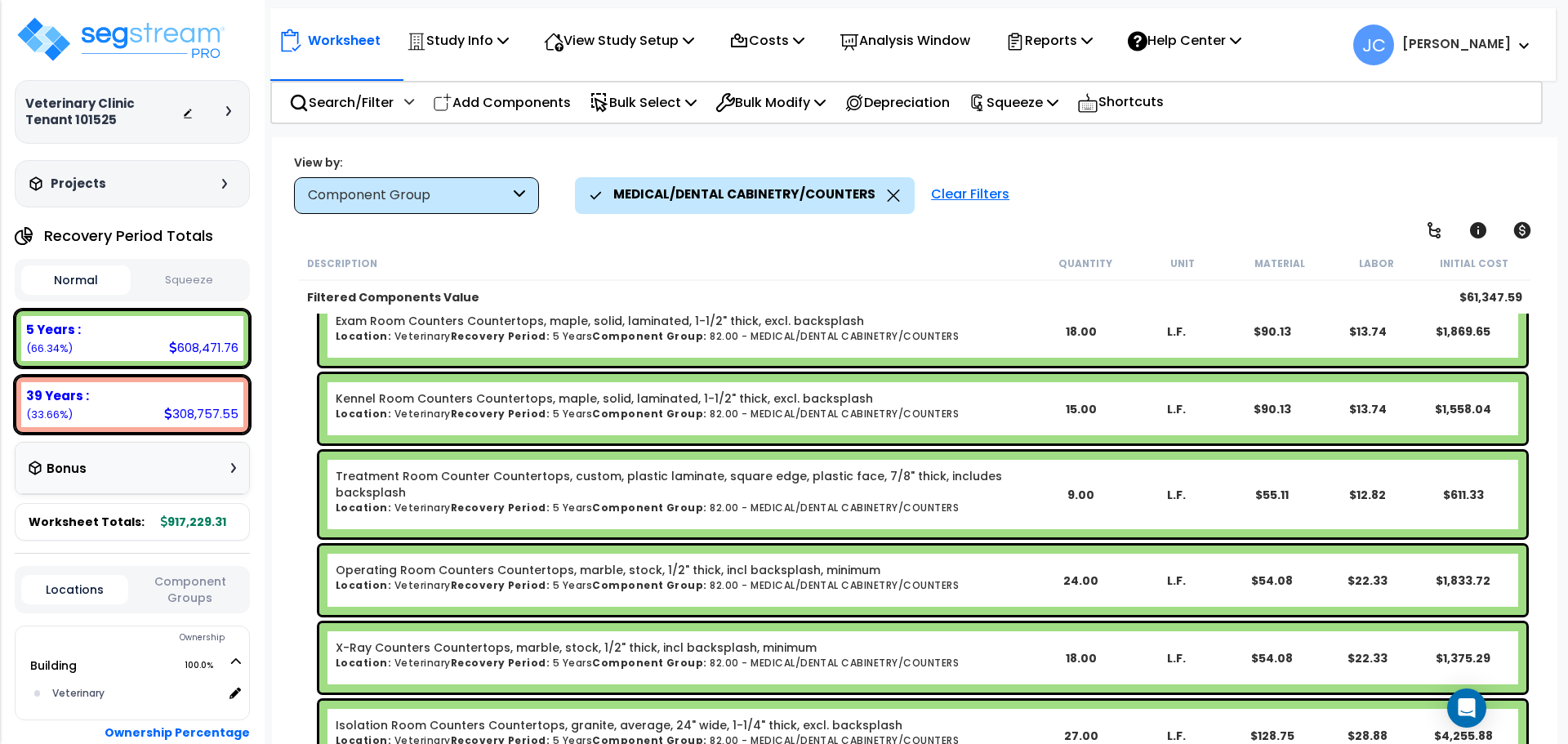
scroll to position [226, 0]
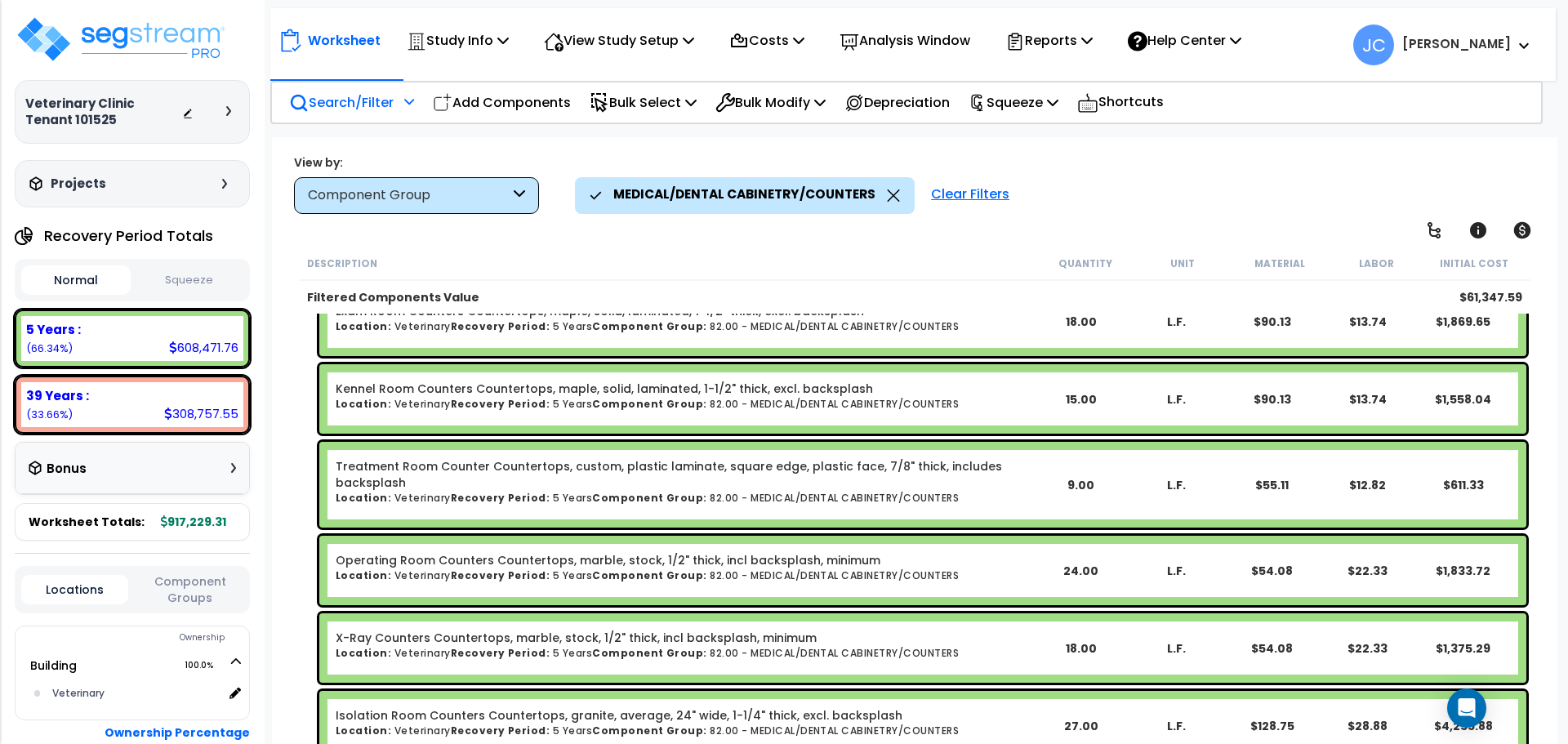
click at [398, 92] on div "Search/Filter Additional Search / Filter" at bounding box center [352, 103] width 125 height 39
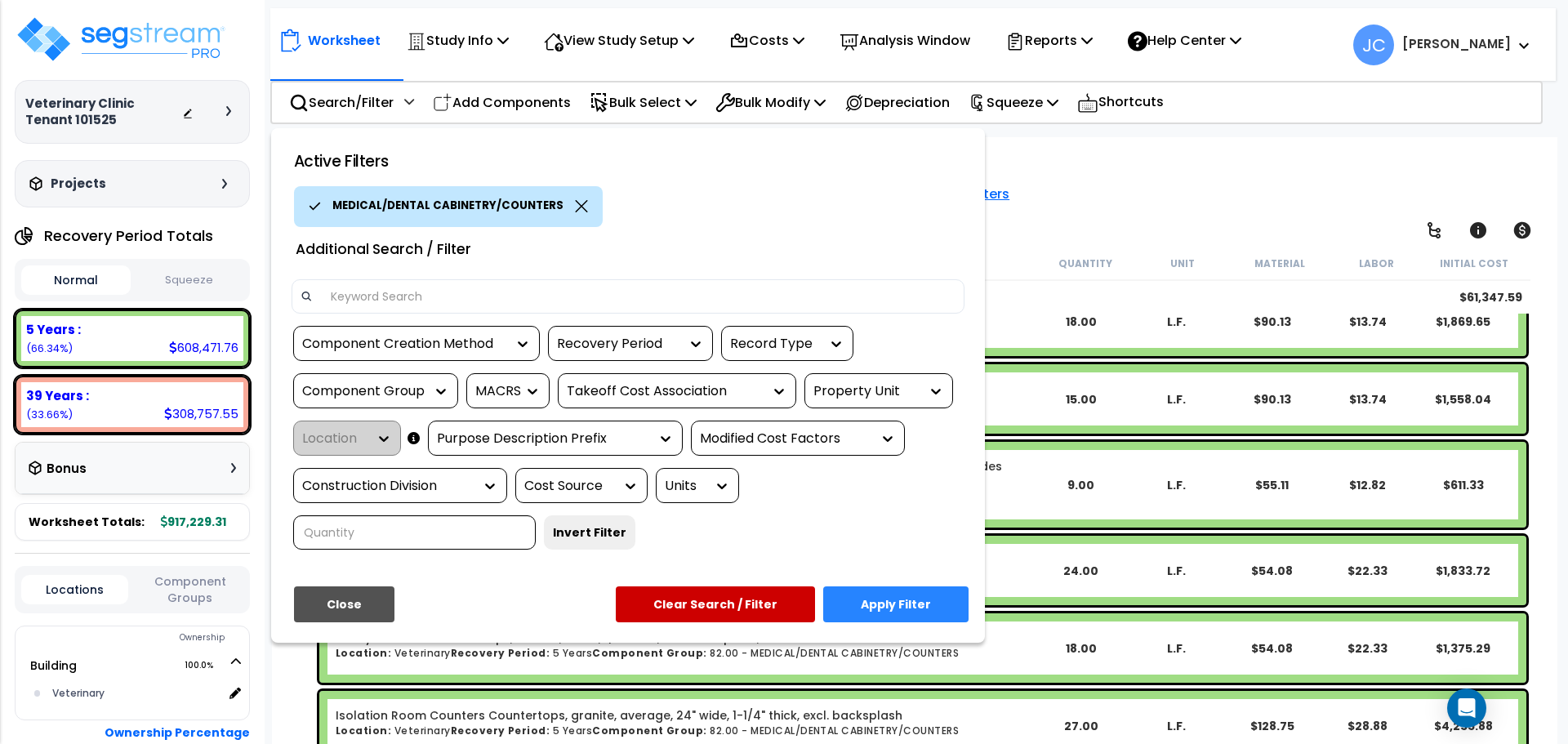
click at [446, 301] on input at bounding box center [638, 296] width 634 height 25
type input "treatment"
drag, startPoint x: 913, startPoint y: 557, endPoint x: 957, endPoint y: 552, distance: 44.3
click at [914, 587] on button "Apply Filter" at bounding box center [895, 604] width 145 height 36
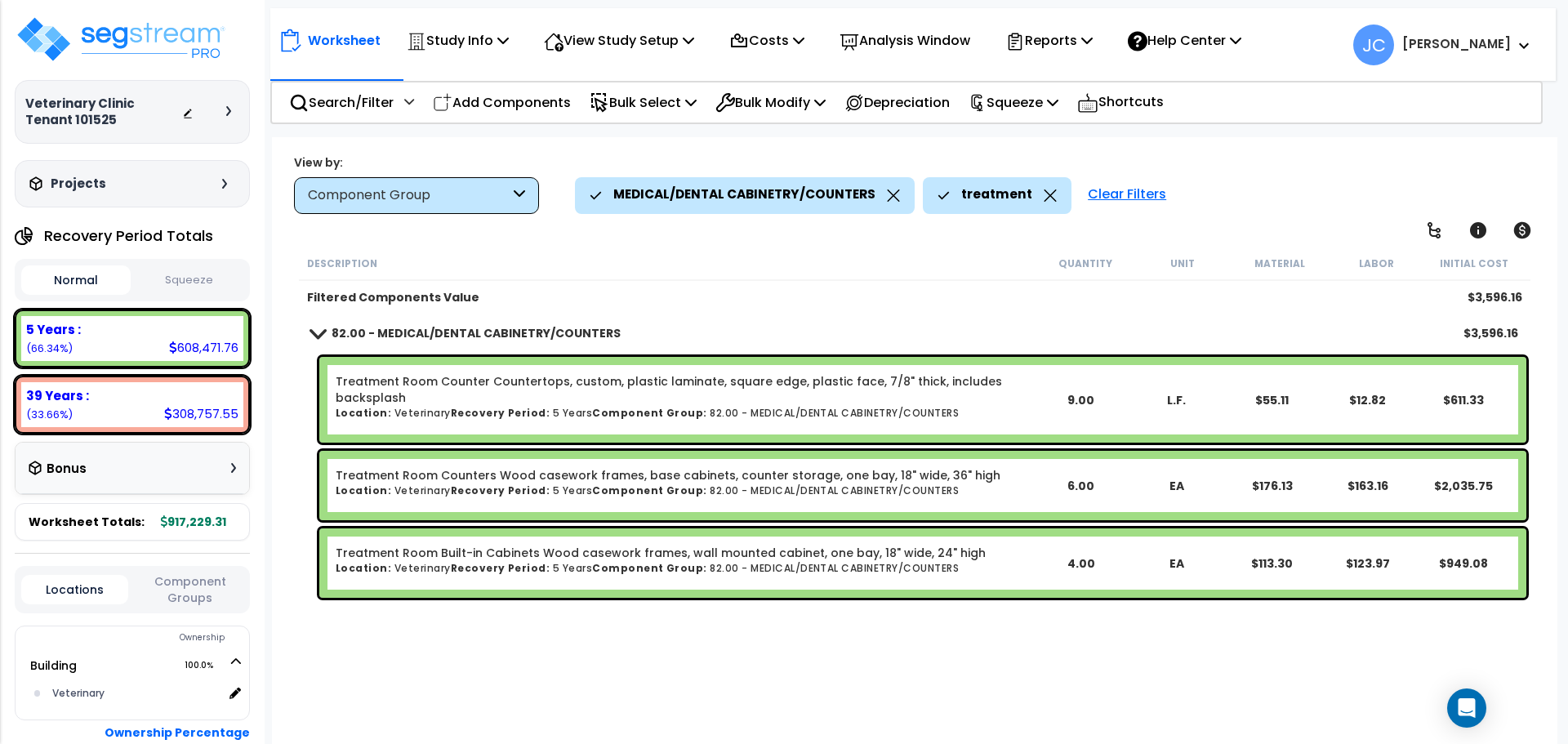
click at [1043, 191] on icon at bounding box center [1050, 195] width 13 height 12
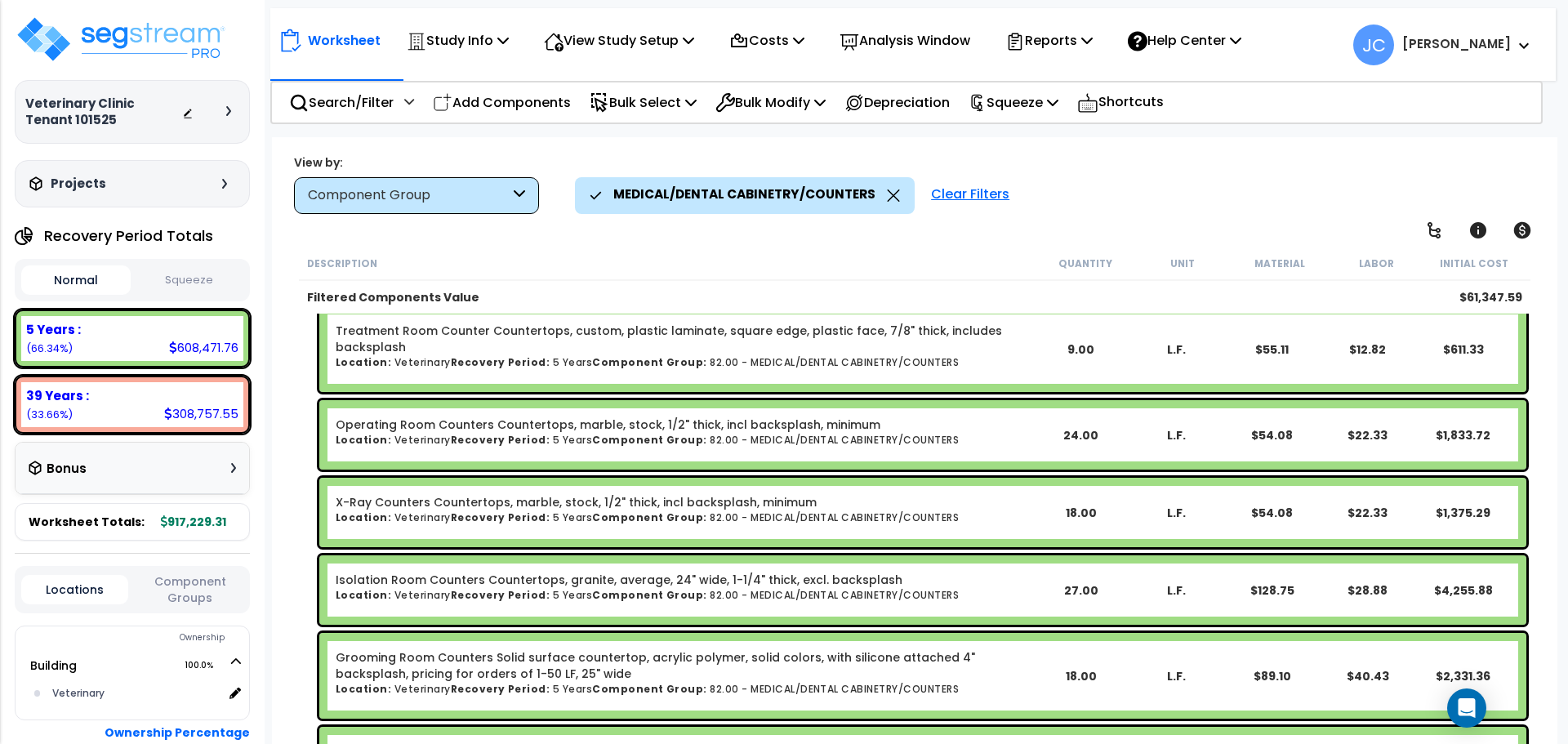
scroll to position [445, 0]
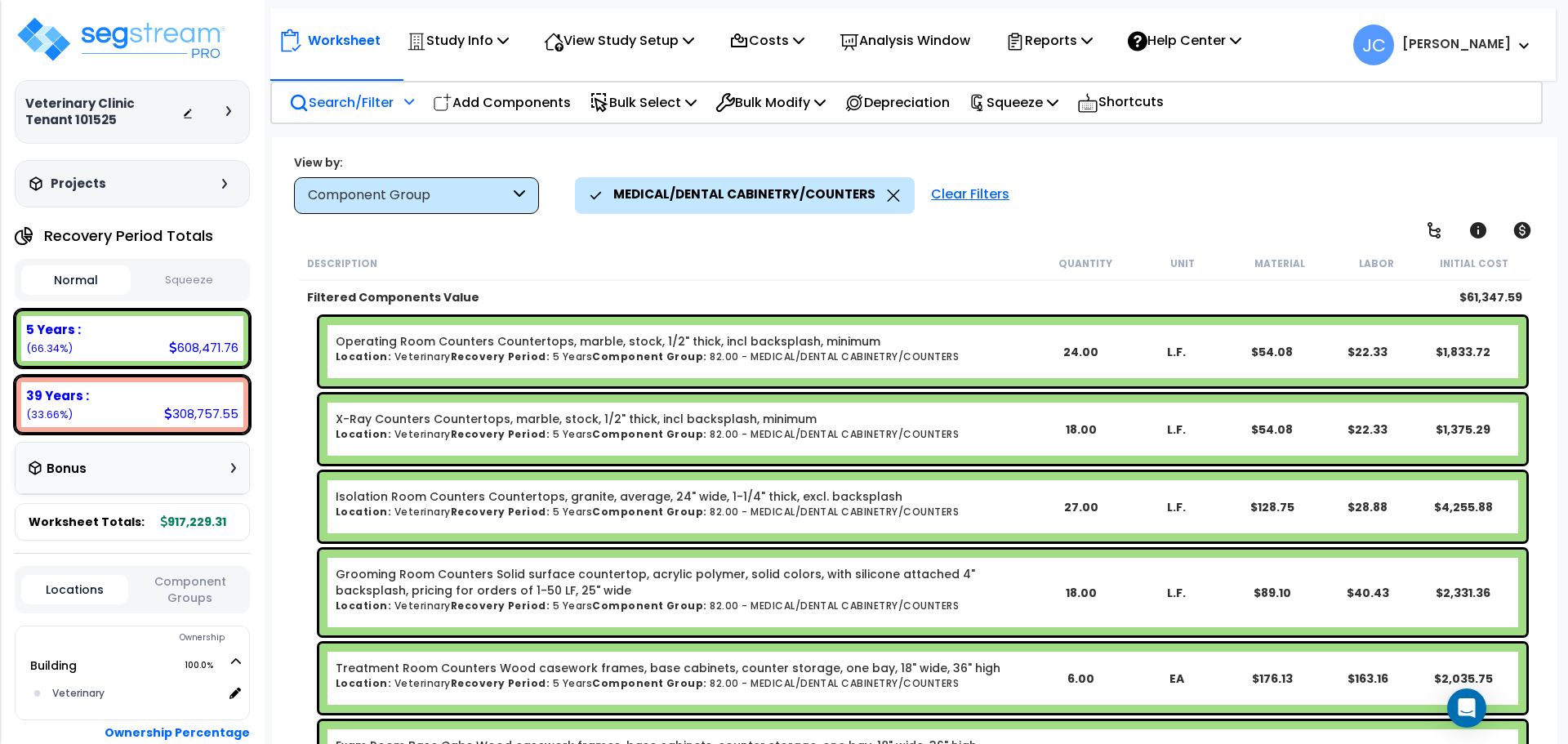
click at [386, 98] on p "Search/Filter" at bounding box center [341, 102] width 105 height 22
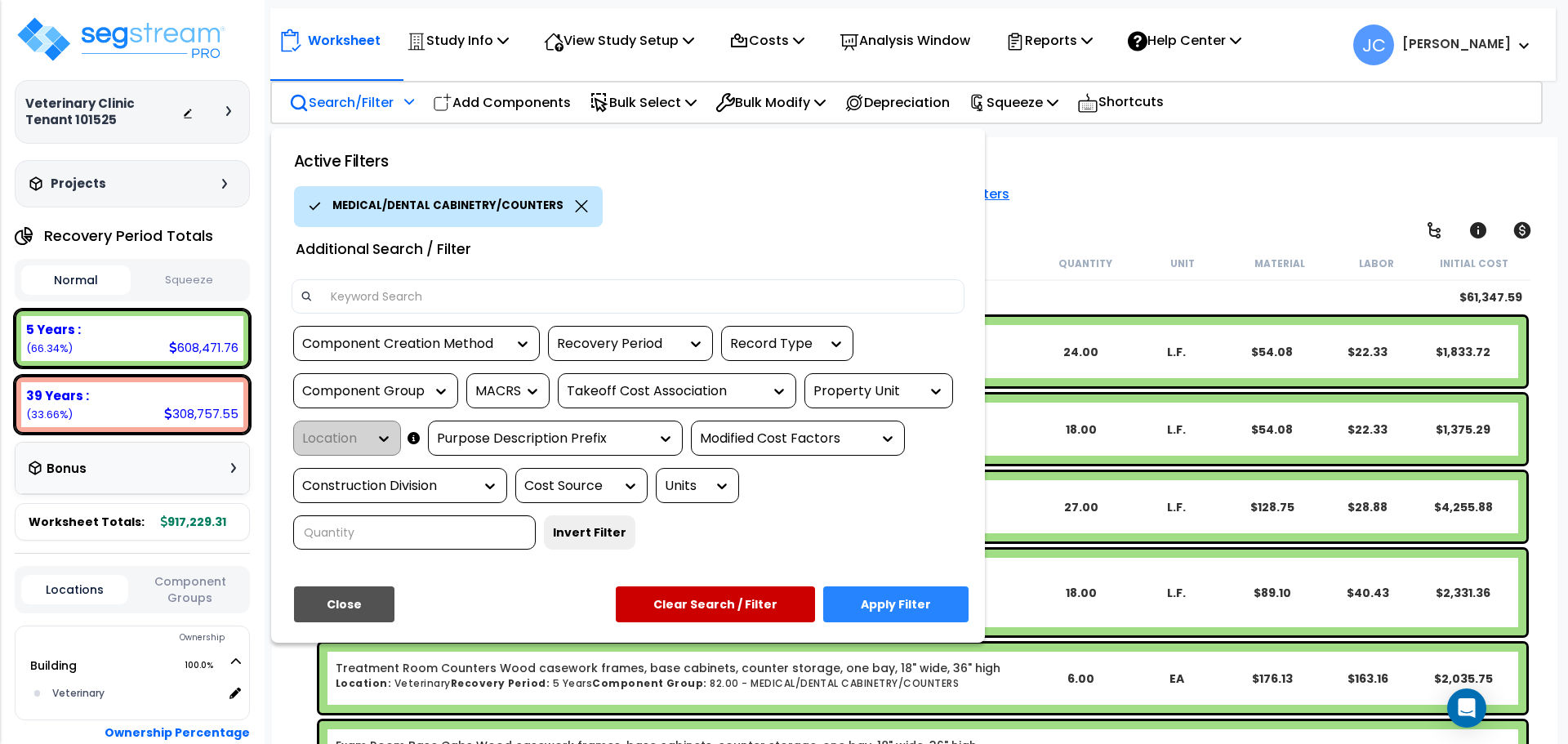
click at [440, 301] on input at bounding box center [638, 296] width 634 height 25
type input "x-ray"
click at [911, 587] on button "Apply Filter" at bounding box center [895, 604] width 145 height 36
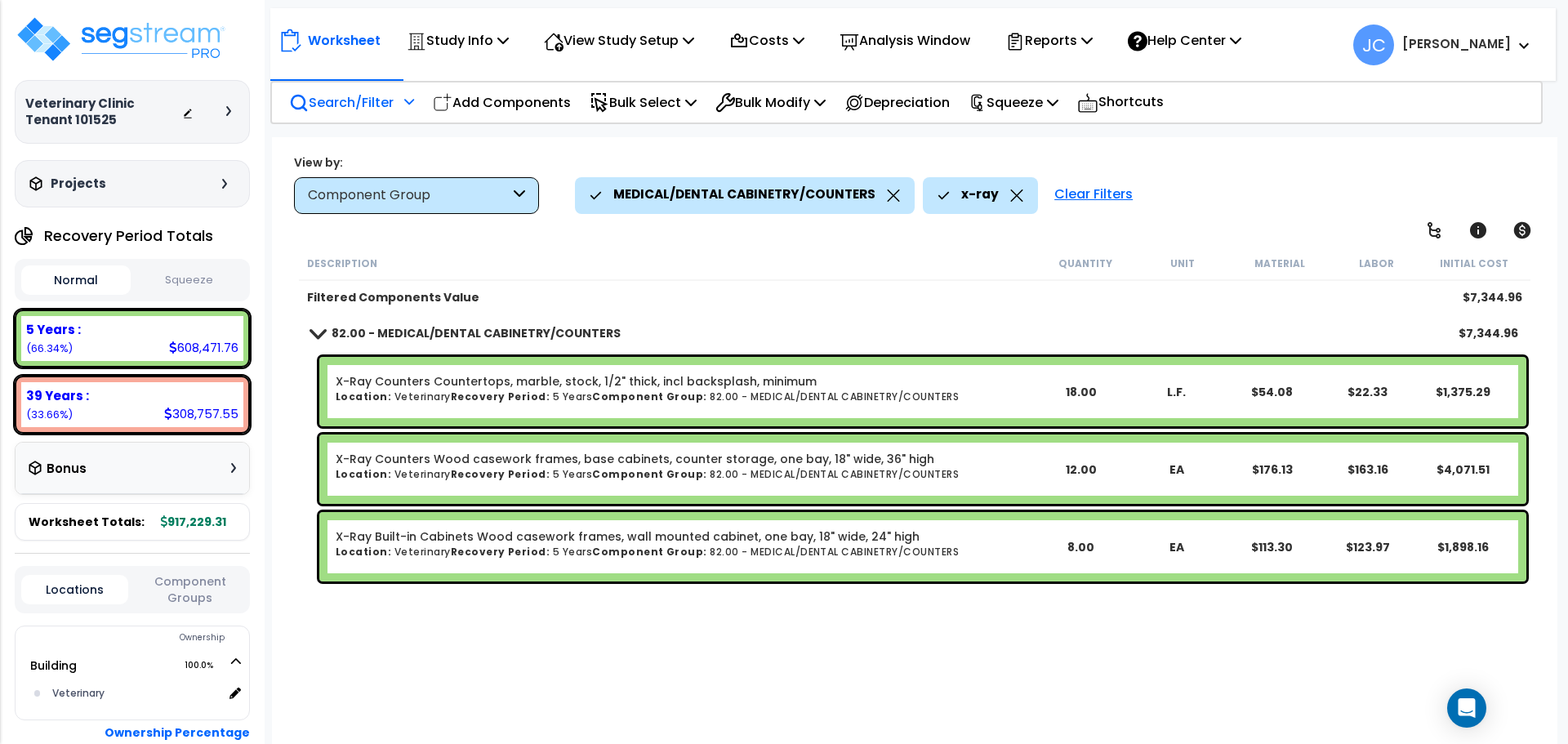
scroll to position [0, 0]
click at [1011, 199] on icon at bounding box center [1017, 195] width 13 height 12
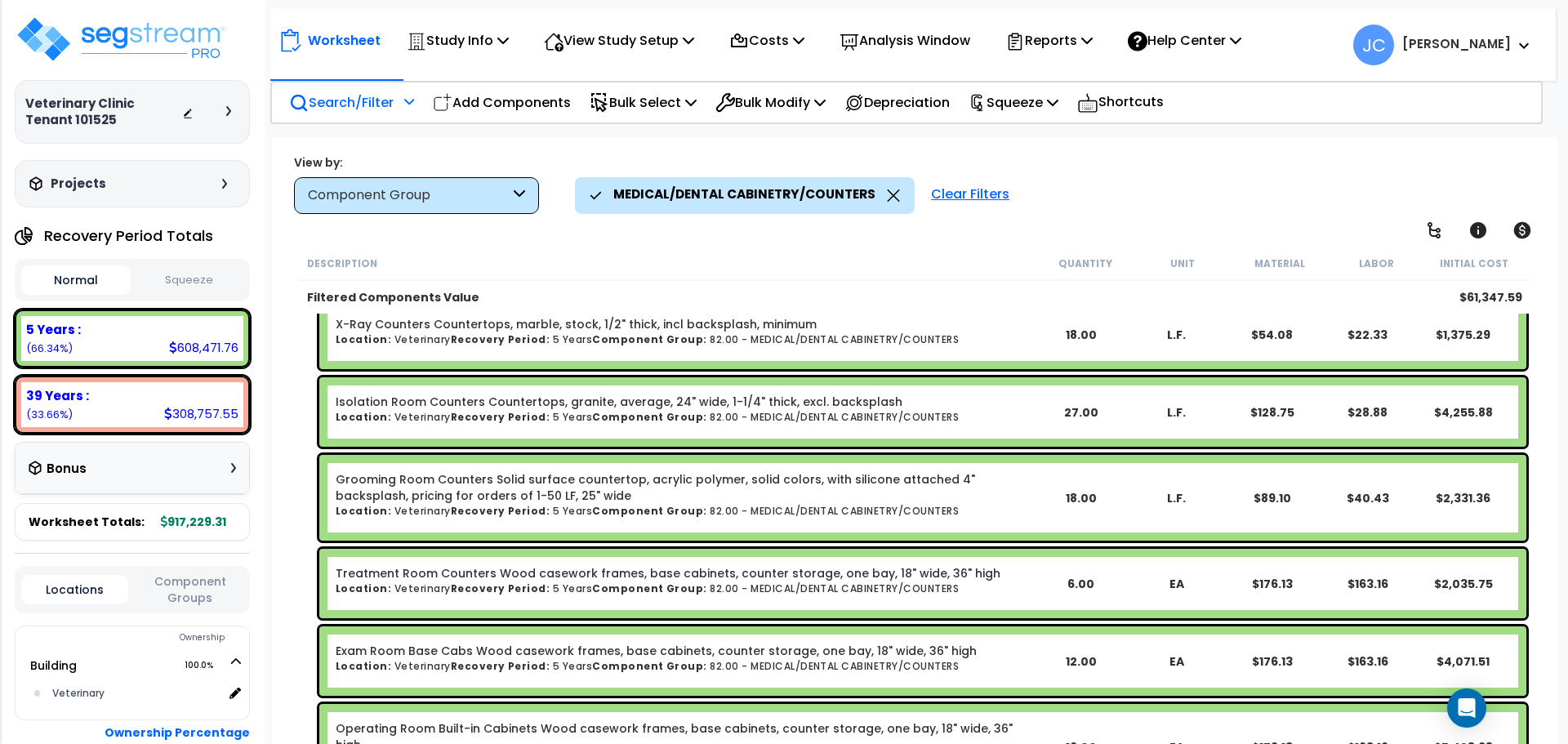
scroll to position [584, 0]
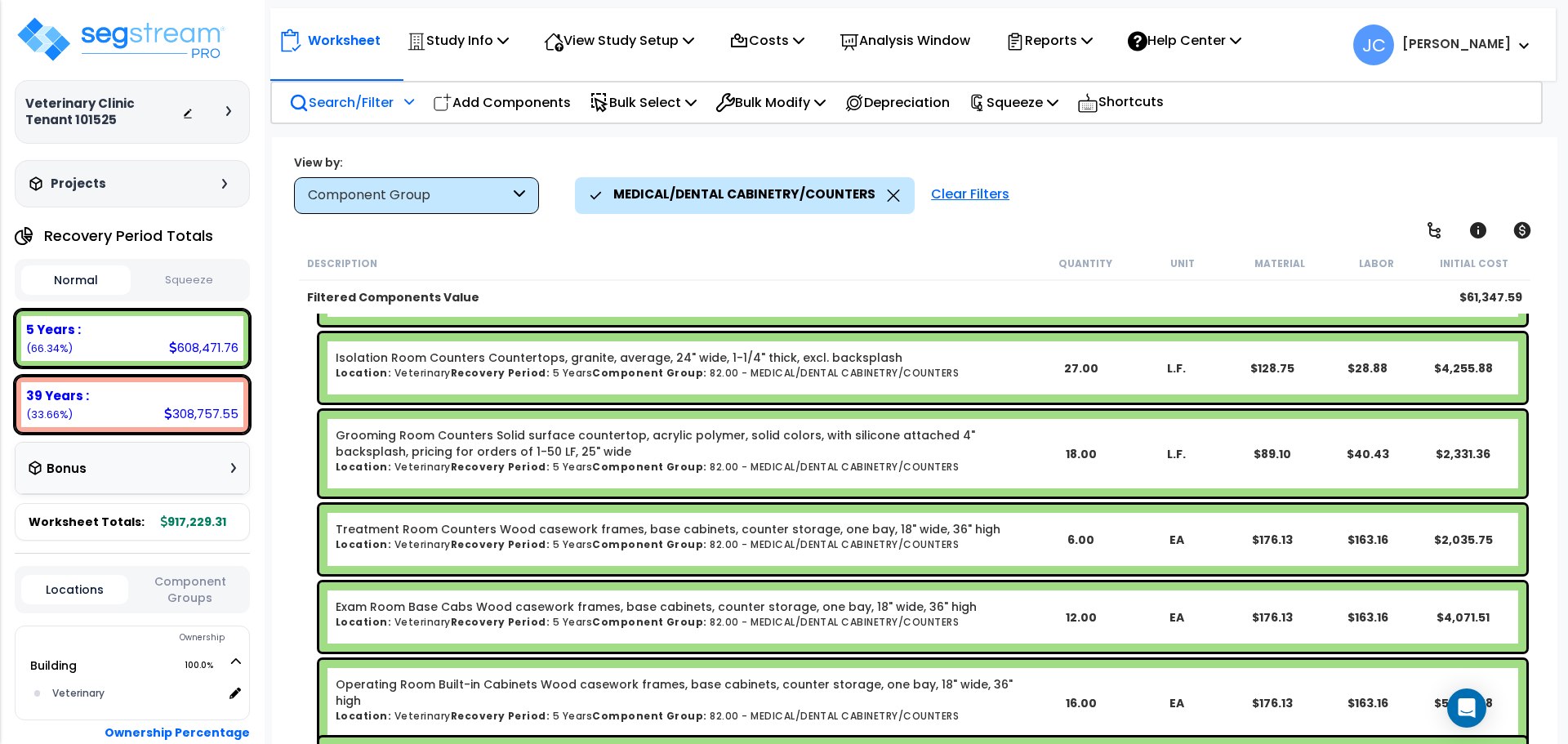
click at [367, 98] on p "Search/Filter" at bounding box center [341, 102] width 105 height 22
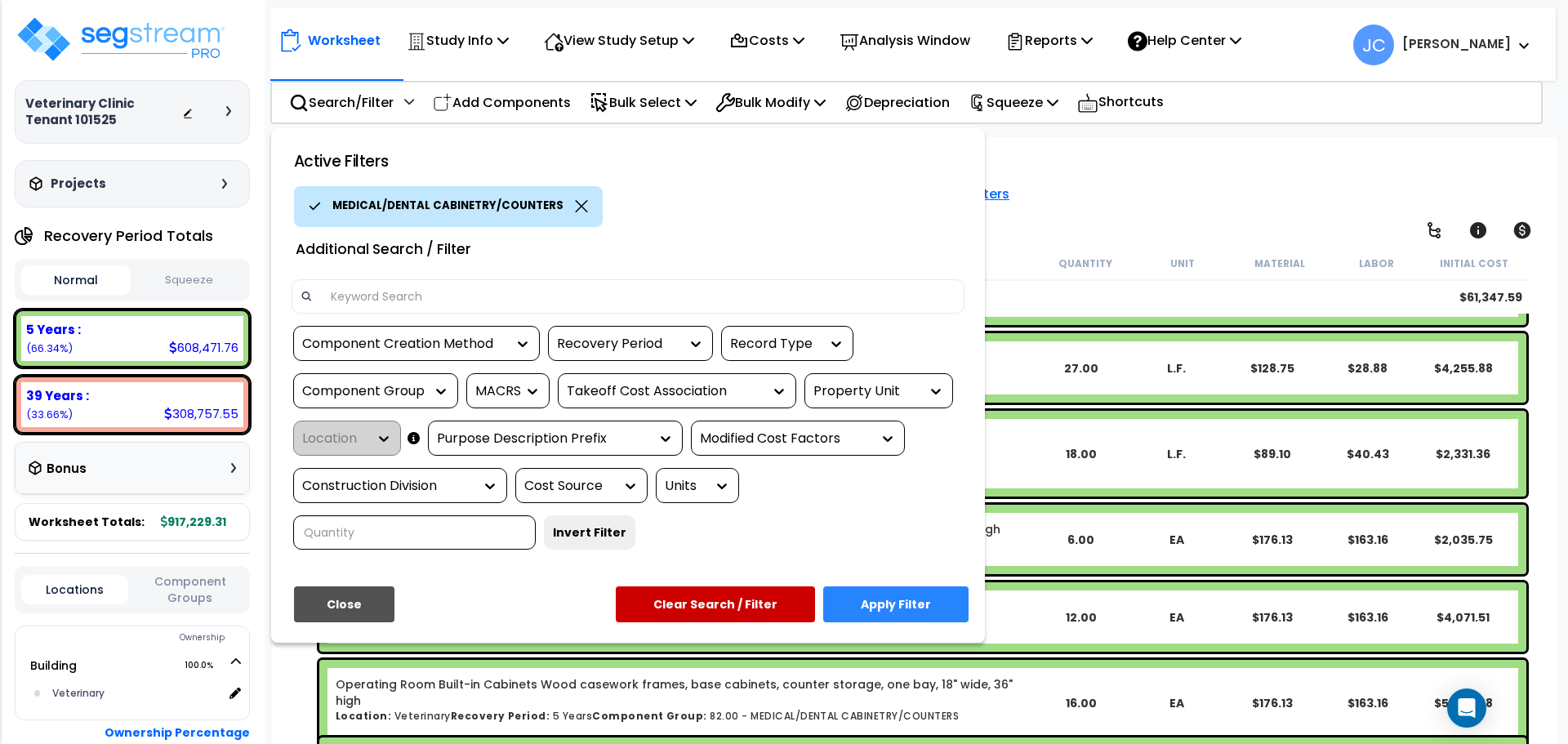
click at [475, 300] on input at bounding box center [638, 296] width 634 height 25
type input "isolation"
click at [927, 587] on button "Apply Filter" at bounding box center [895, 604] width 145 height 36
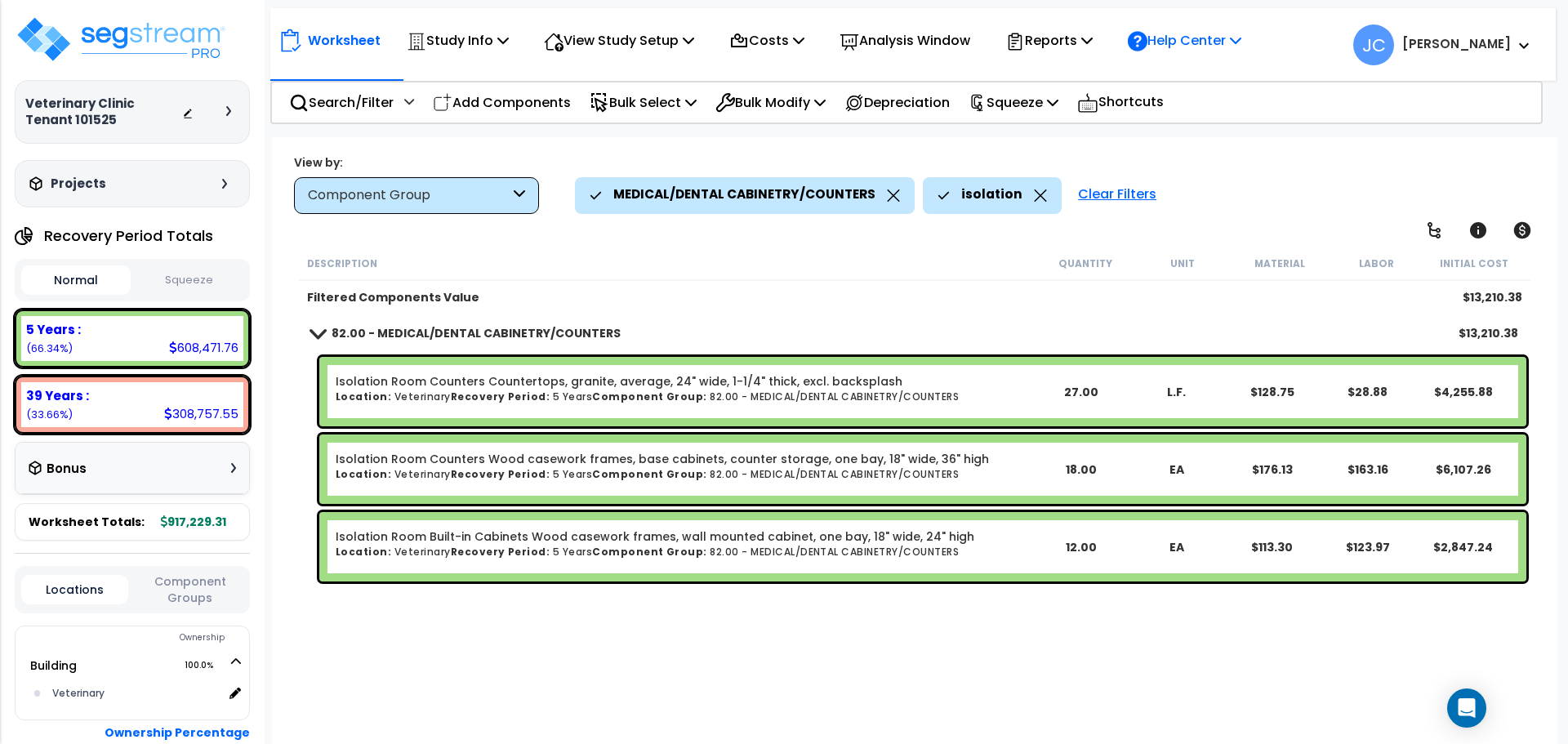
scroll to position [0, 0]
click at [1034, 196] on icon at bounding box center [1040, 195] width 12 height 12
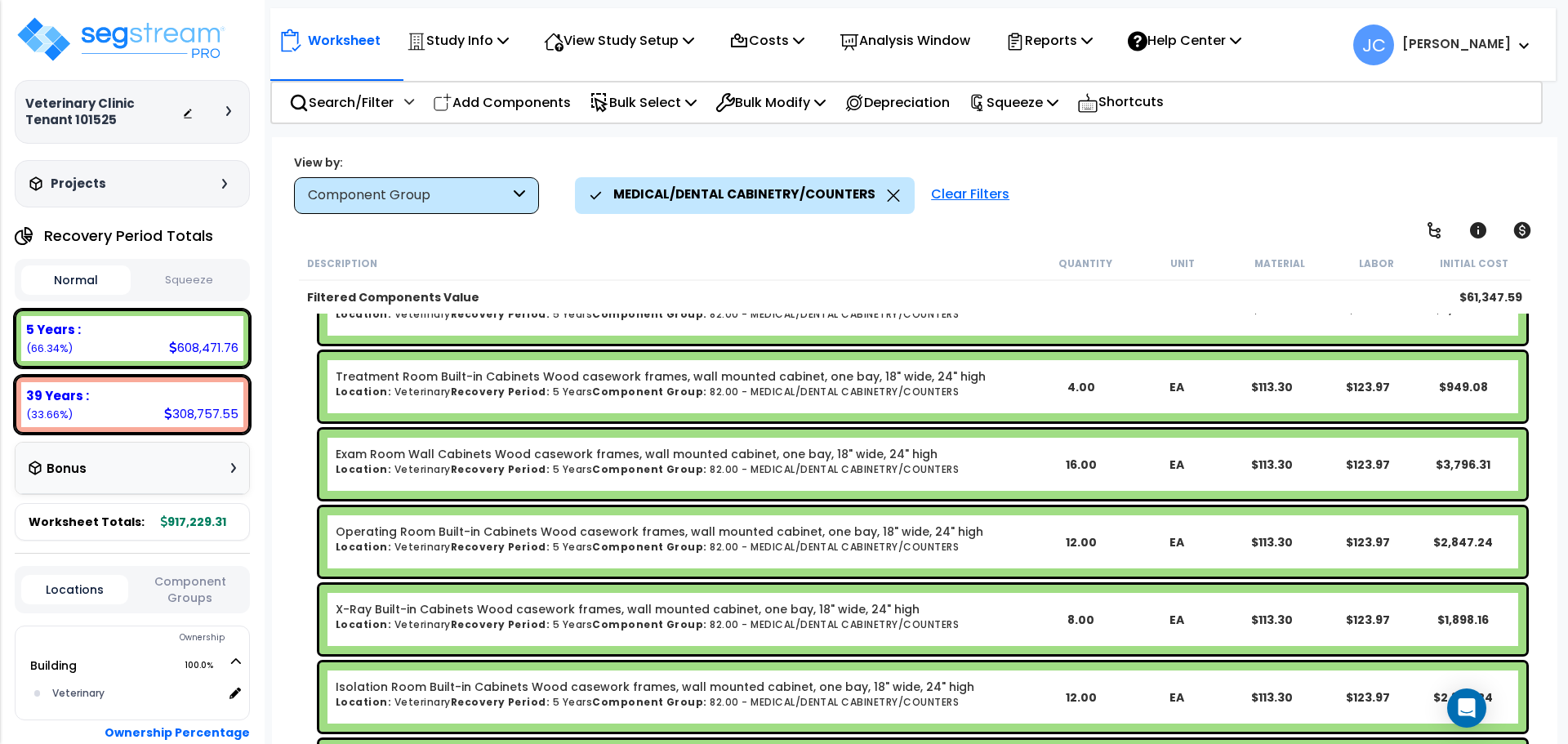
scroll to position [1256, 0]
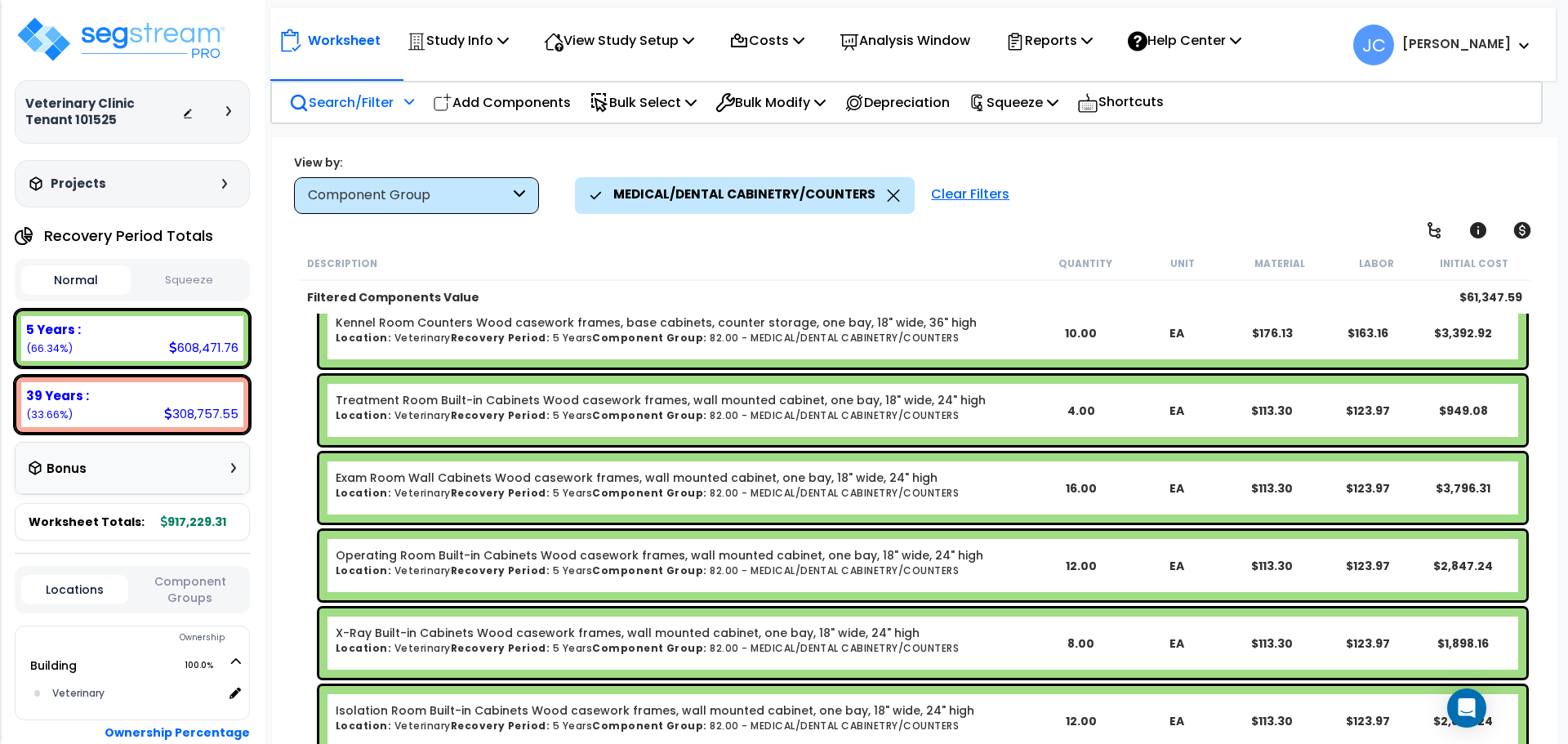
click at [351, 110] on p "Search/Filter" at bounding box center [341, 102] width 105 height 22
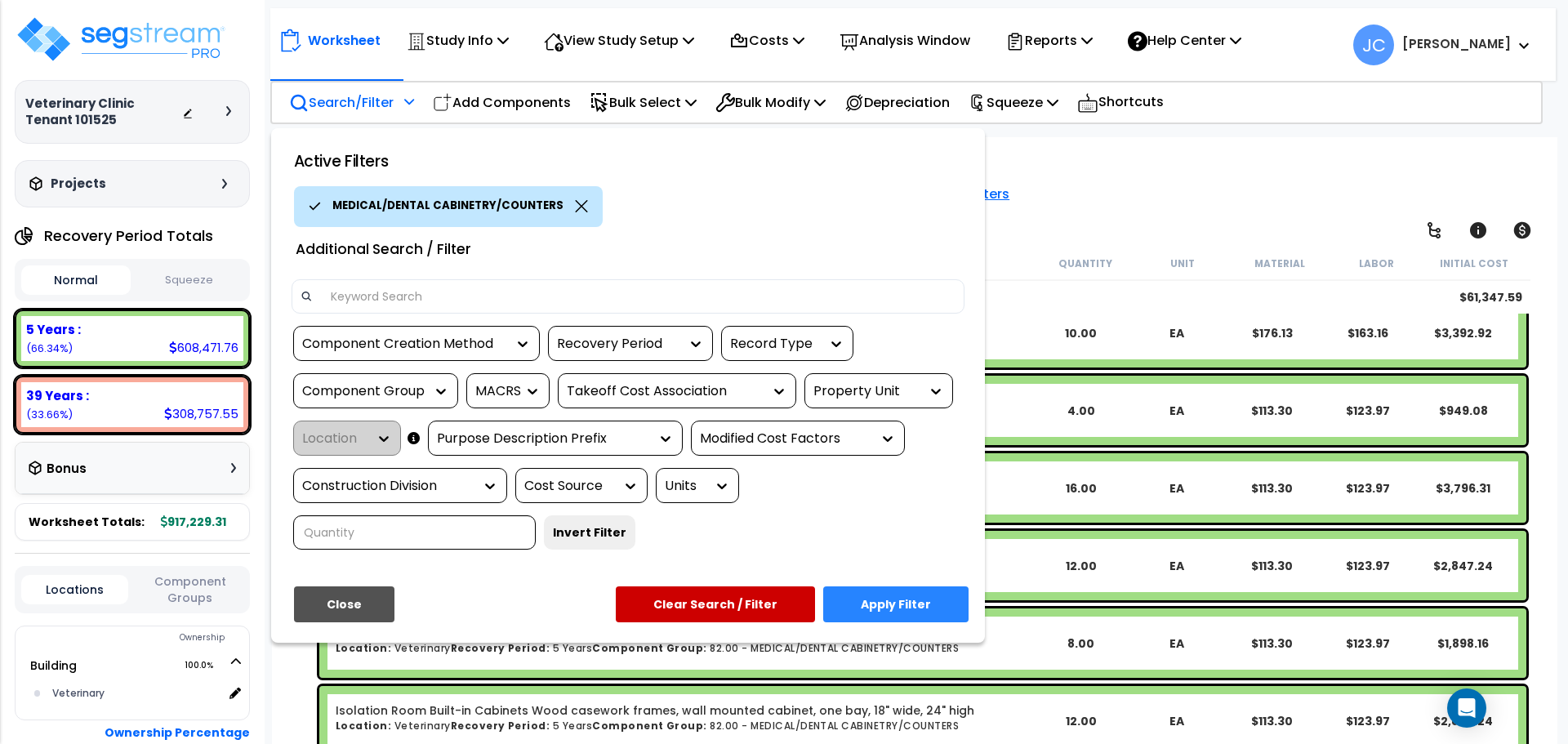
click at [419, 291] on input at bounding box center [638, 296] width 634 height 25
type input "grooming"
click at [912, 587] on button "Apply Filter" at bounding box center [895, 604] width 145 height 36
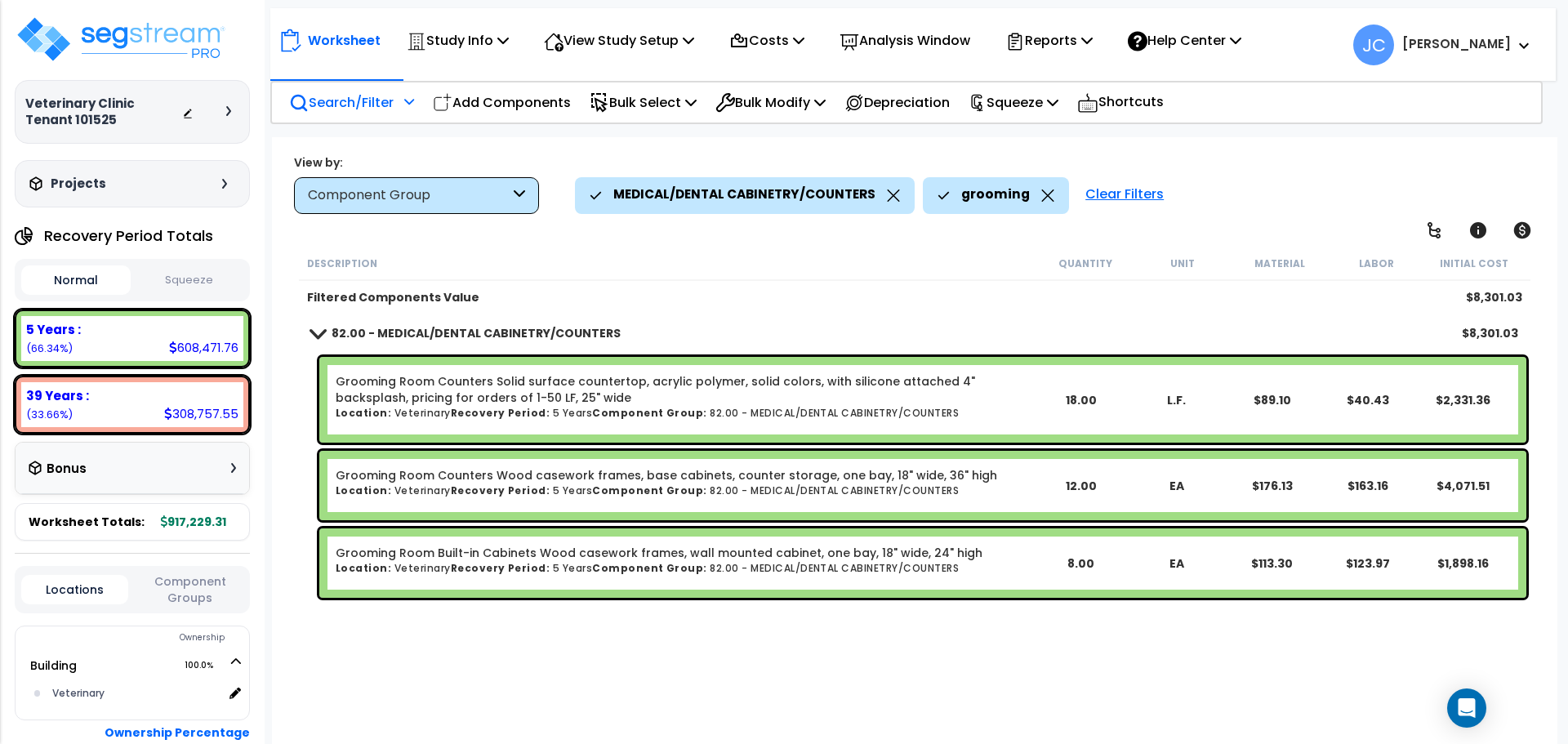
scroll to position [0, 0]
click at [1099, 192] on div "Clear Filters" at bounding box center [1124, 195] width 95 height 36
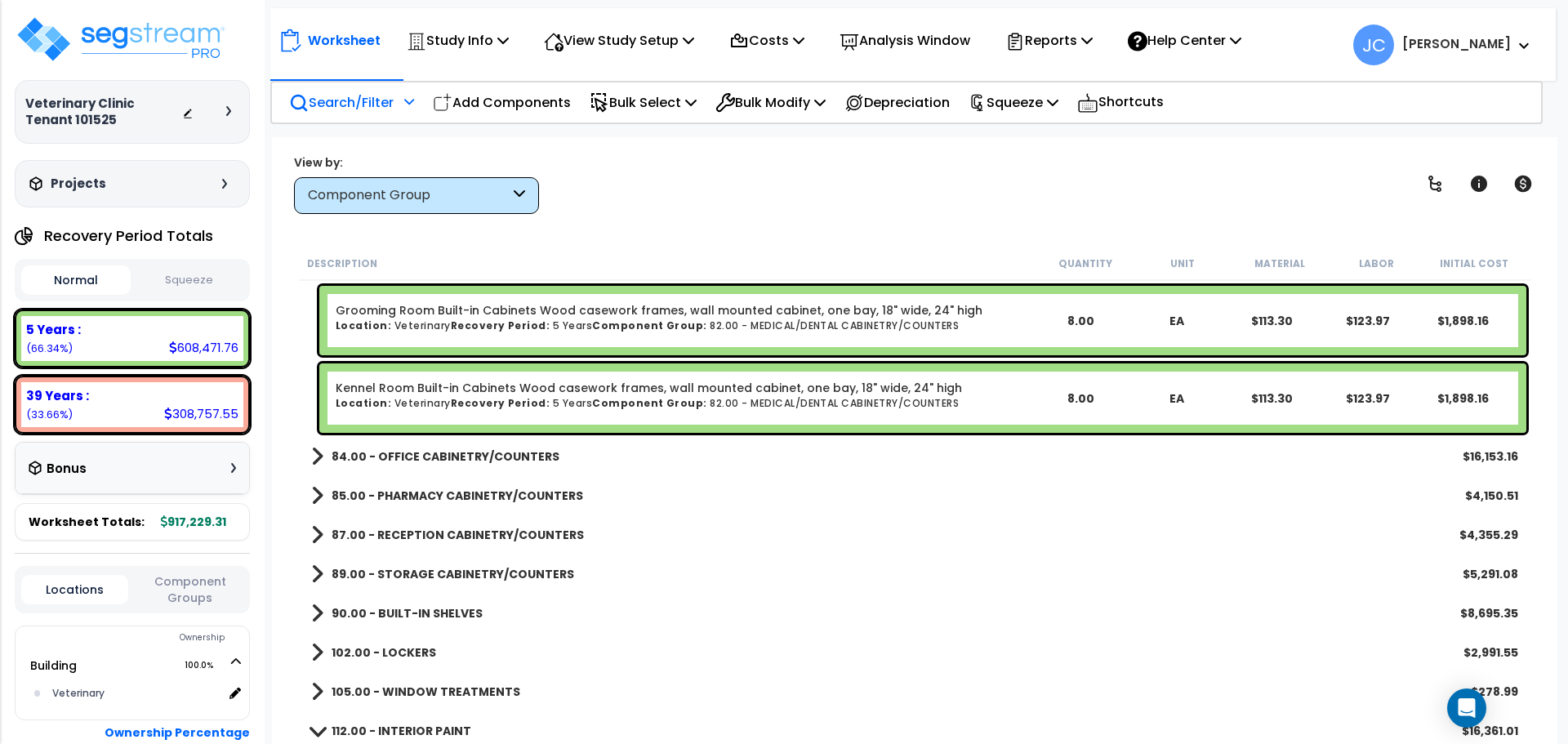
click at [453, 448] on b "84.00 - OFFICE CABINETRY/COUNTERS" at bounding box center [445, 457] width 228 height 17
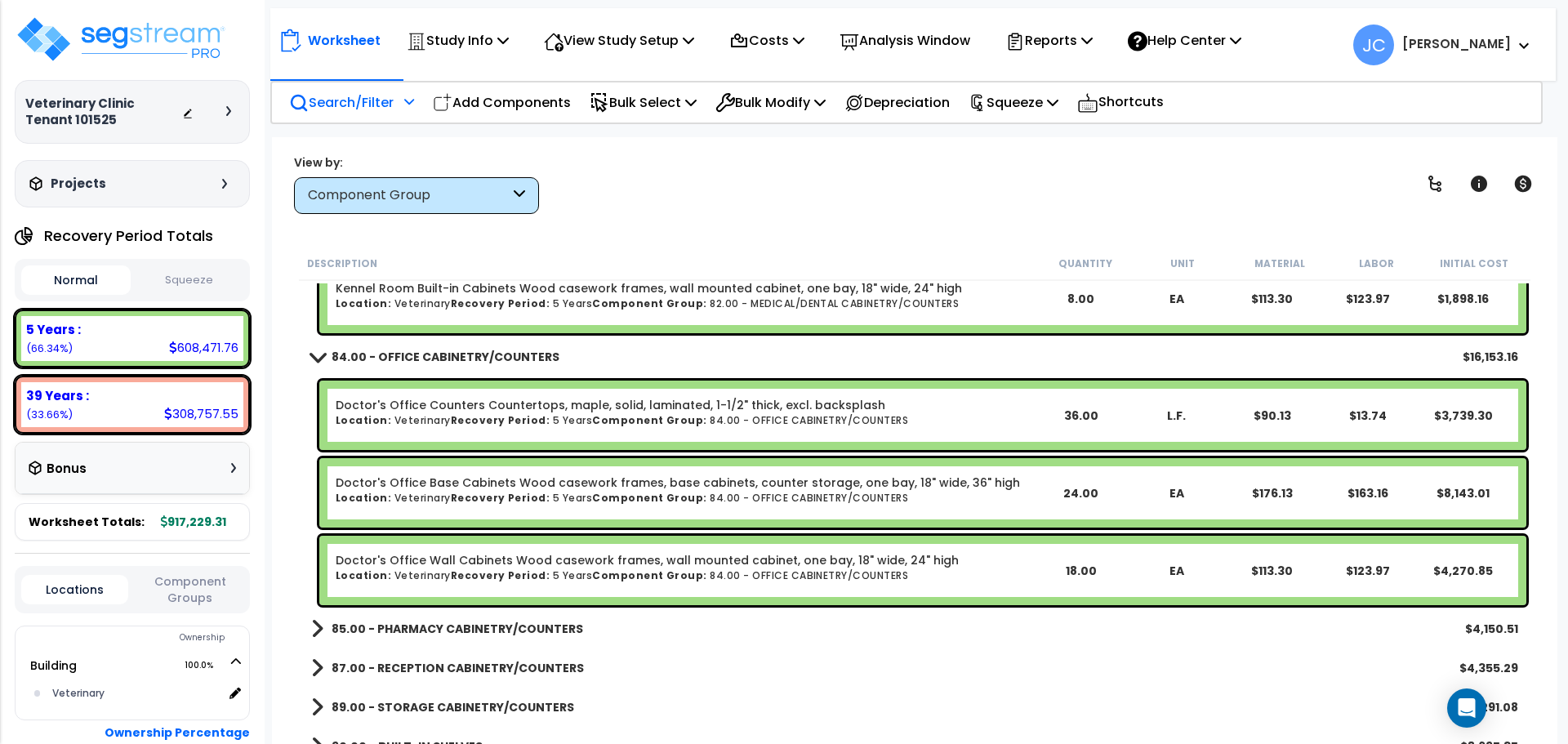
scroll to position [4574, 0]
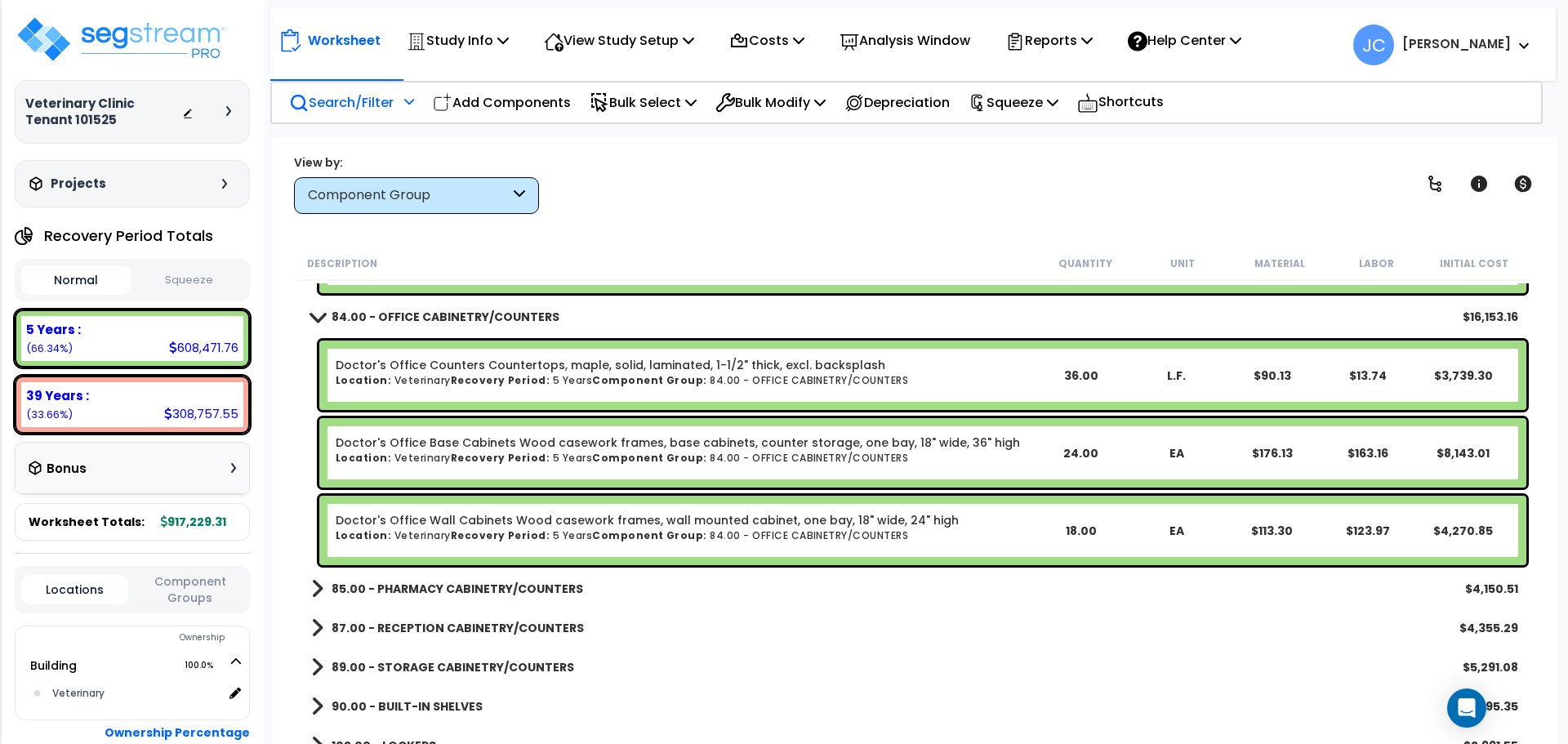
click at [484, 579] on link "85.00 - PHARMACY CABINETRY/COUNTERS" at bounding box center [446, 588] width 271 height 23
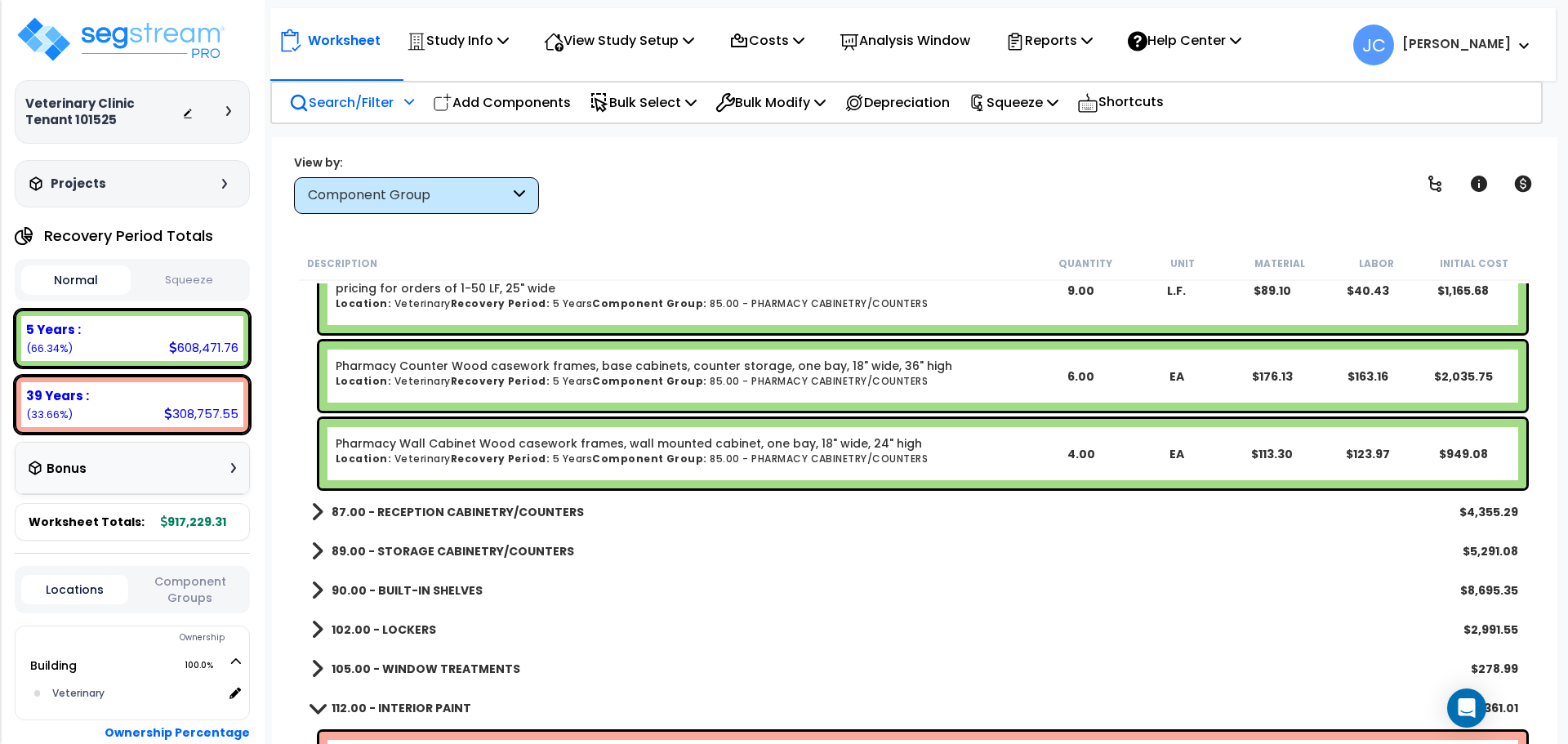
scroll to position [4942, 0]
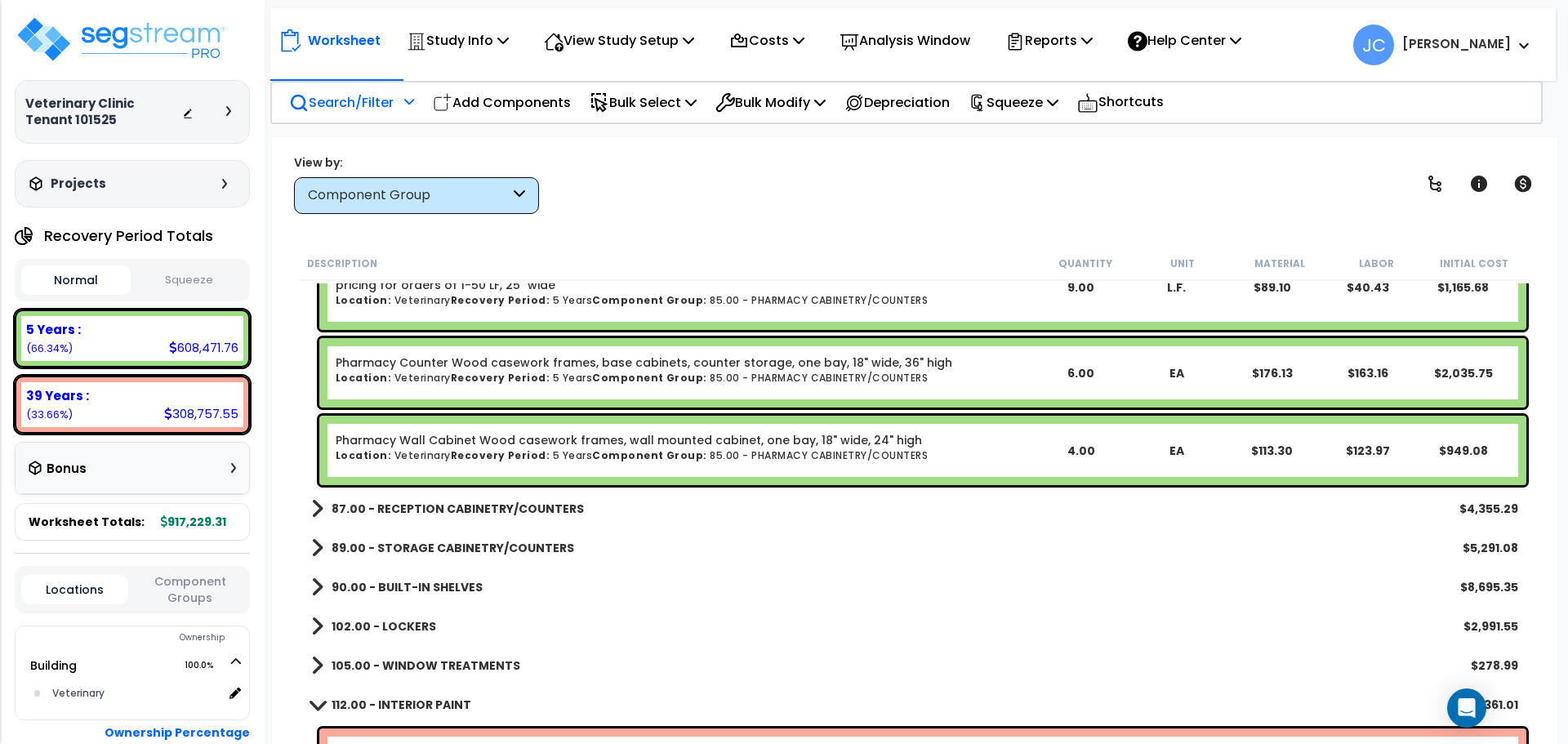
click at [425, 495] on div "87.00 - RECEPTION CABINETRY/COUNTERS $4,355.29" at bounding box center [914, 509] width 1223 height 40
click at [424, 501] on b "87.00 - RECEPTION CABINETRY/COUNTERS" at bounding box center [457, 509] width 252 height 17
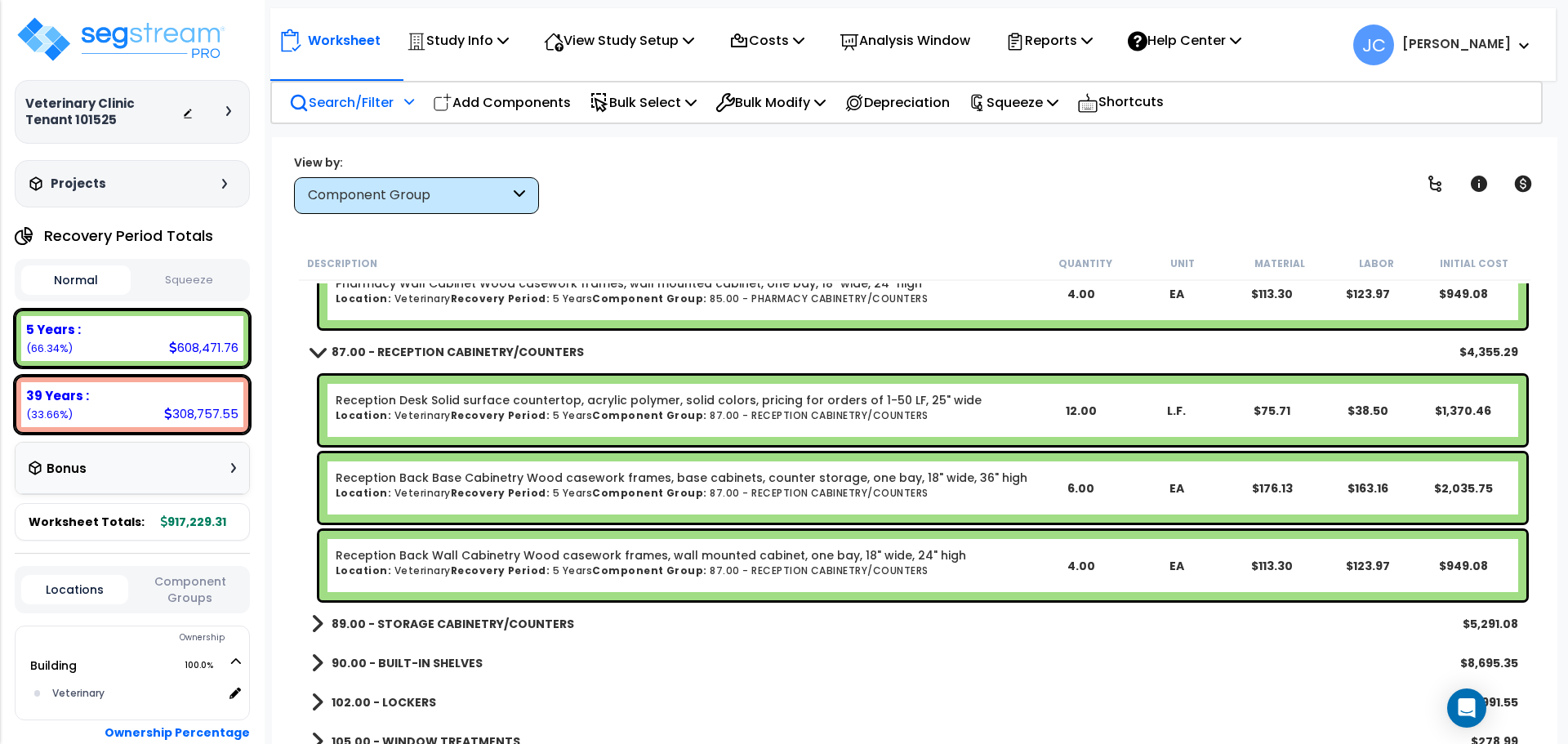
scroll to position [5117, 0]
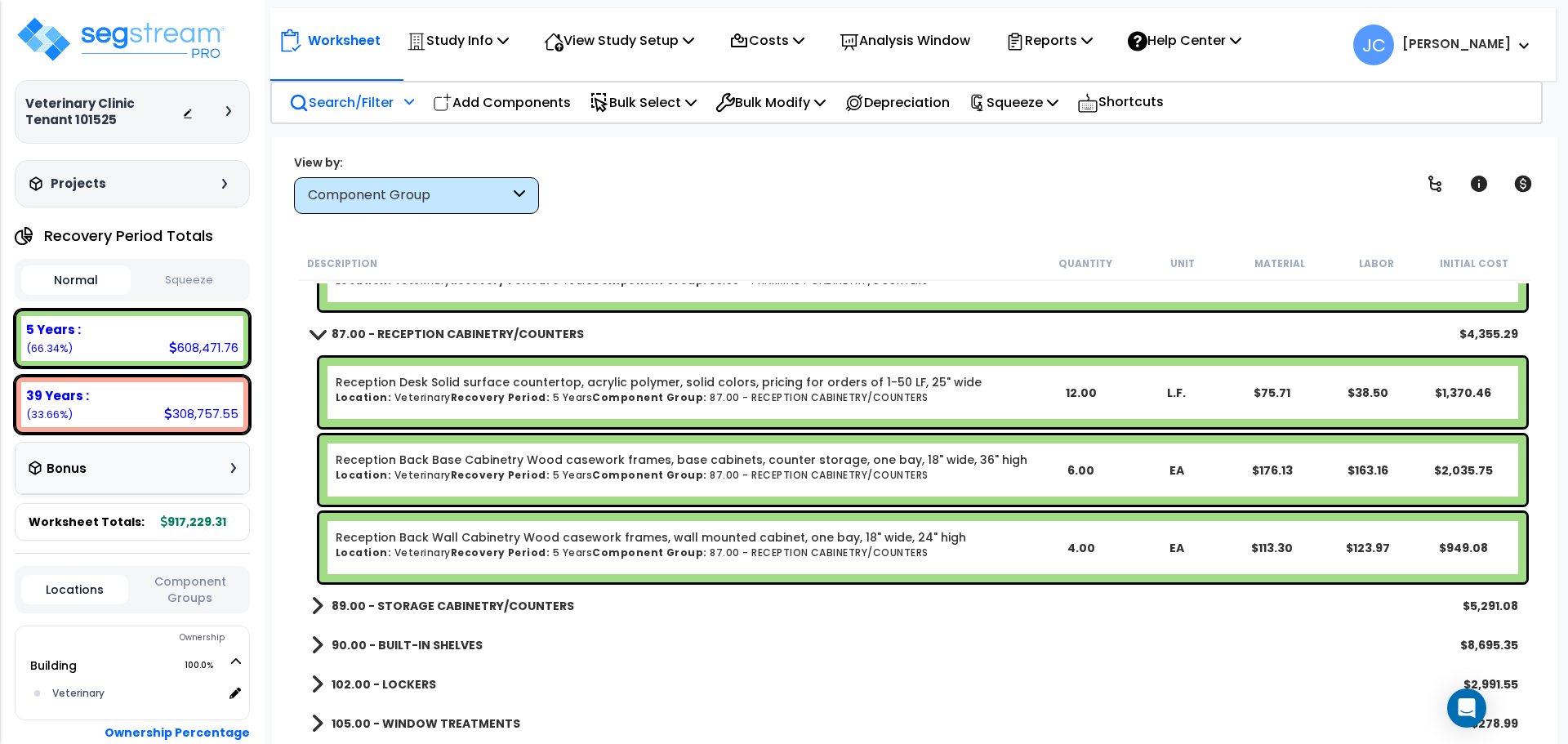
click at [488, 599] on b "89.00 - STORAGE CABINETRY/COUNTERS" at bounding box center [453, 607] width 243 height 17
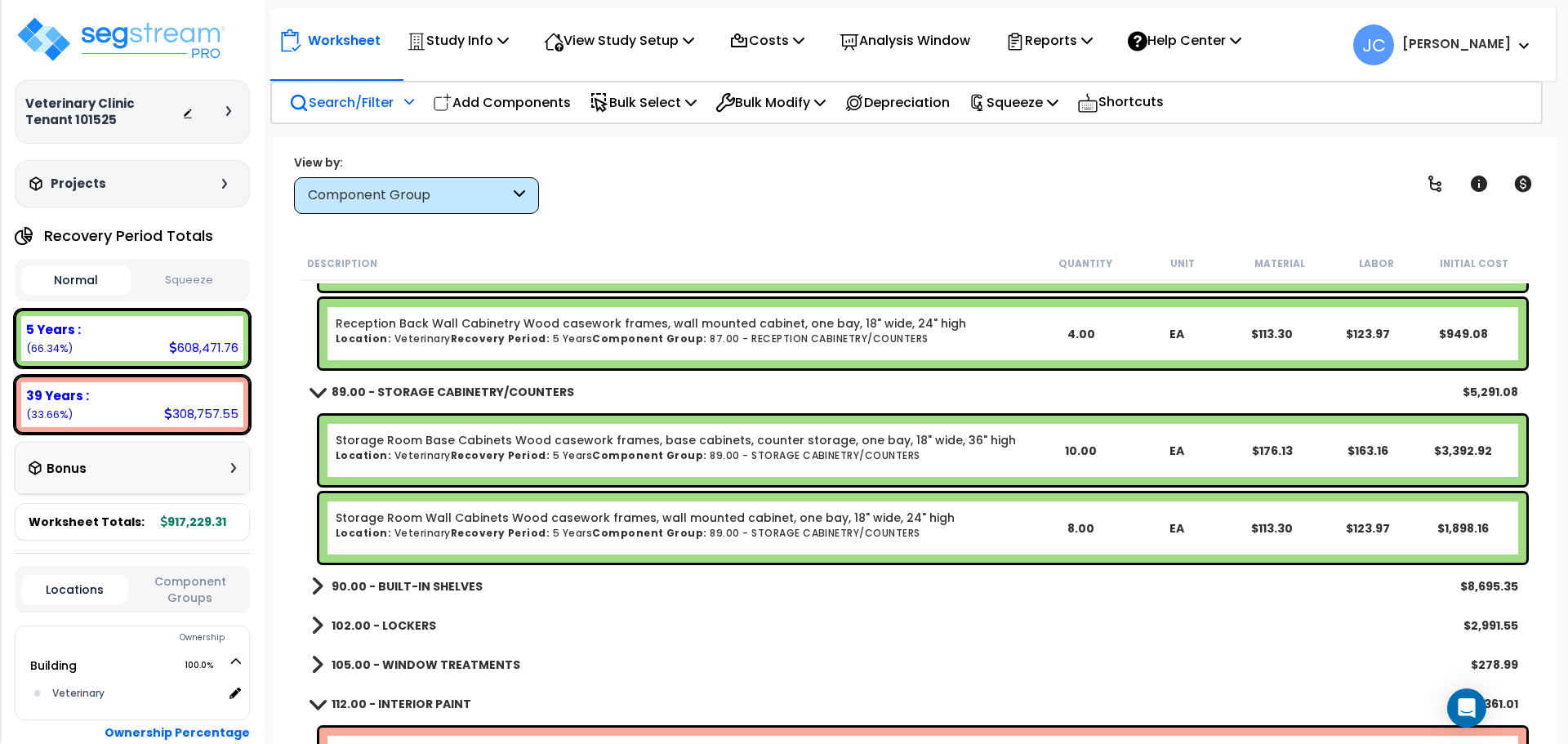
scroll to position [5334, 0]
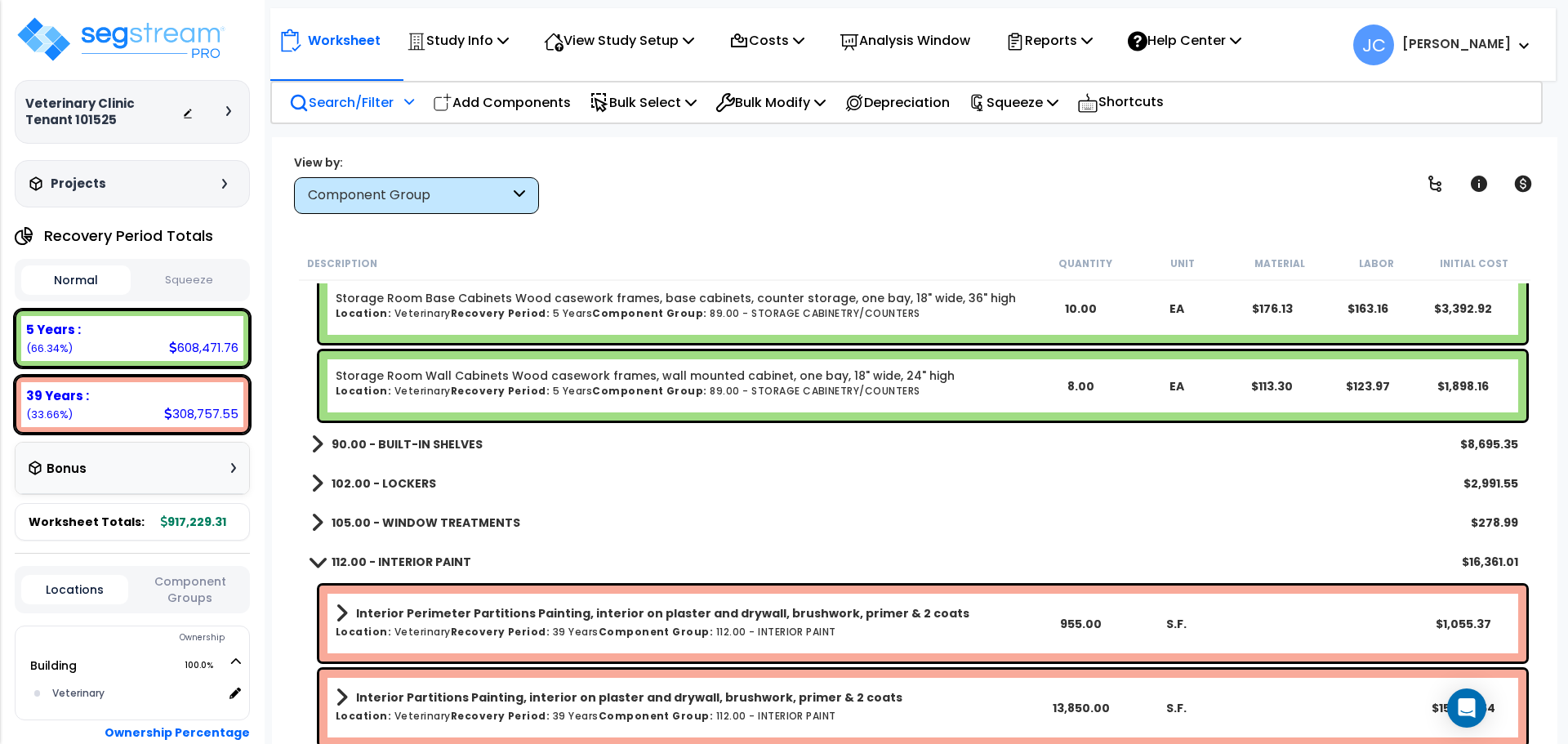
click at [409, 440] on b "90.00 - BUILT-IN SHELVES" at bounding box center [407, 445] width 151 height 17
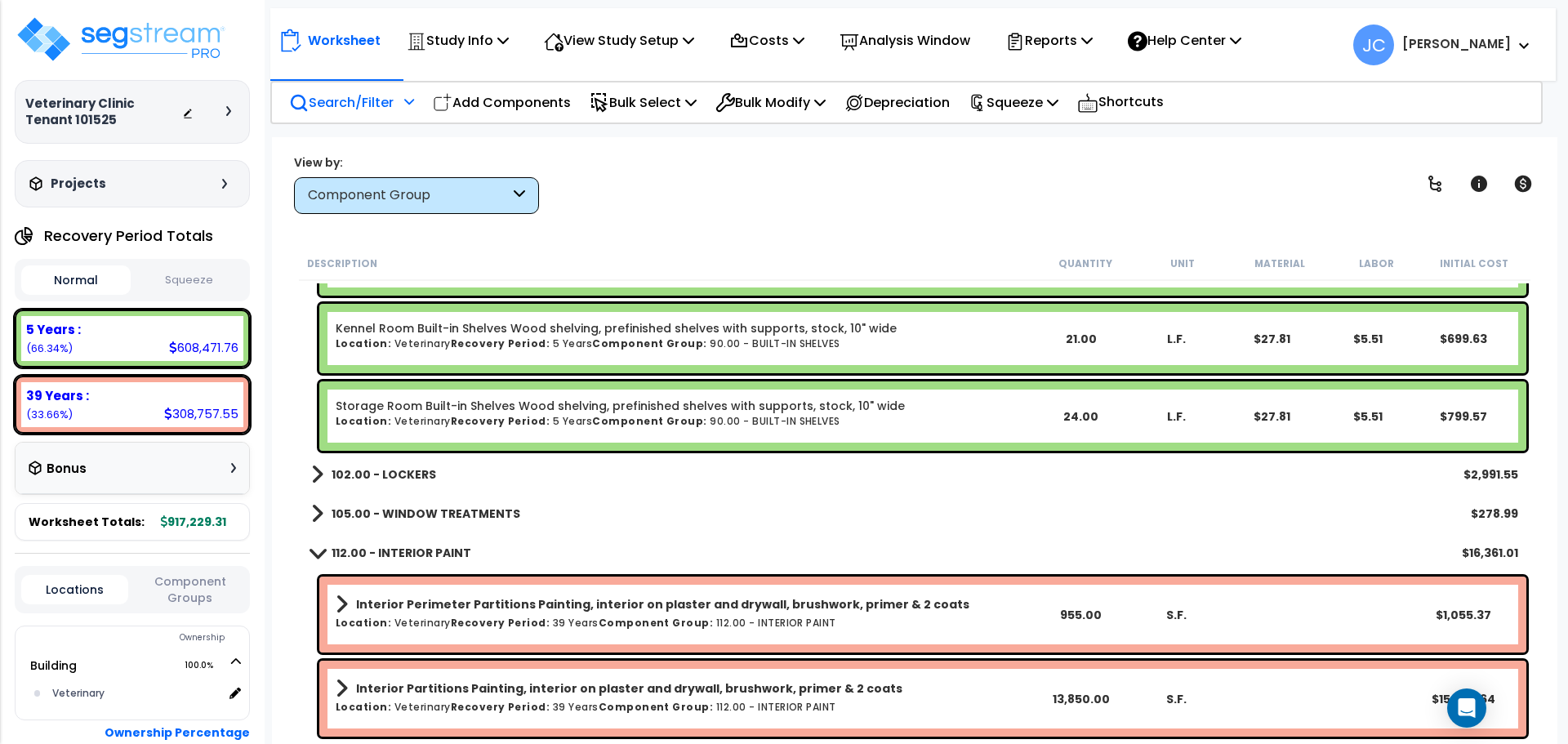
scroll to position [6182, 0]
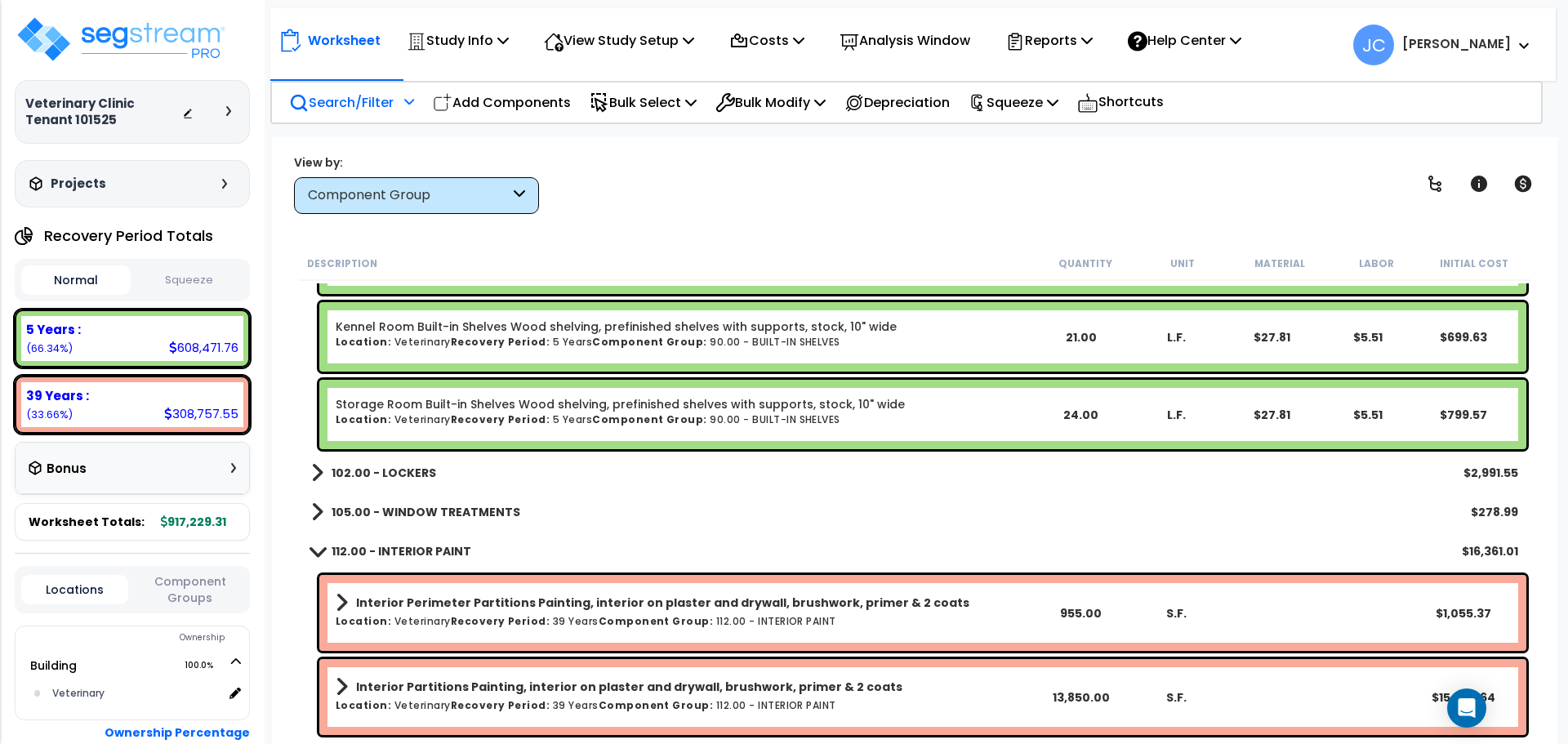
click at [354, 471] on b "102.00 - LOCKERS" at bounding box center [384, 473] width 105 height 17
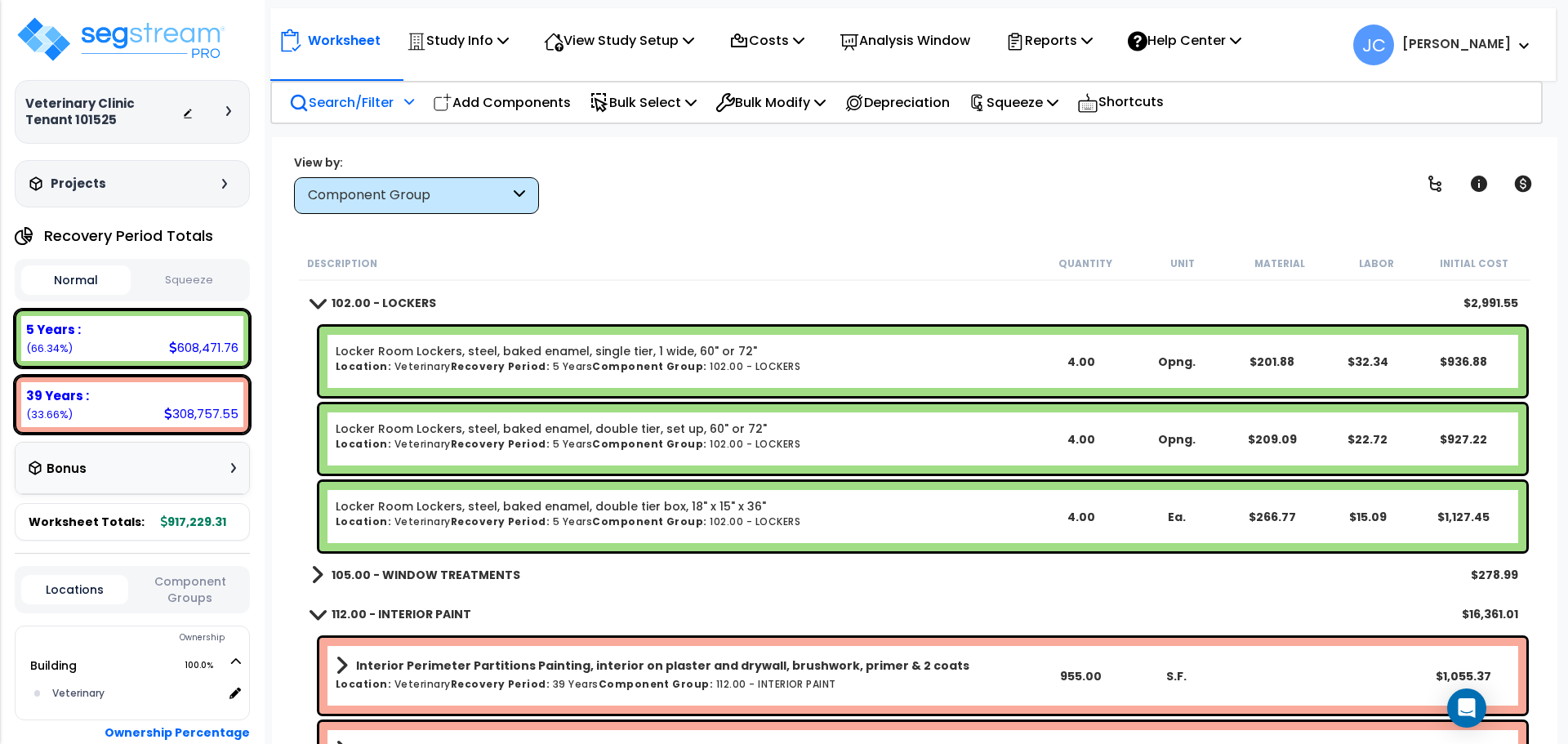
scroll to position [6354, 0]
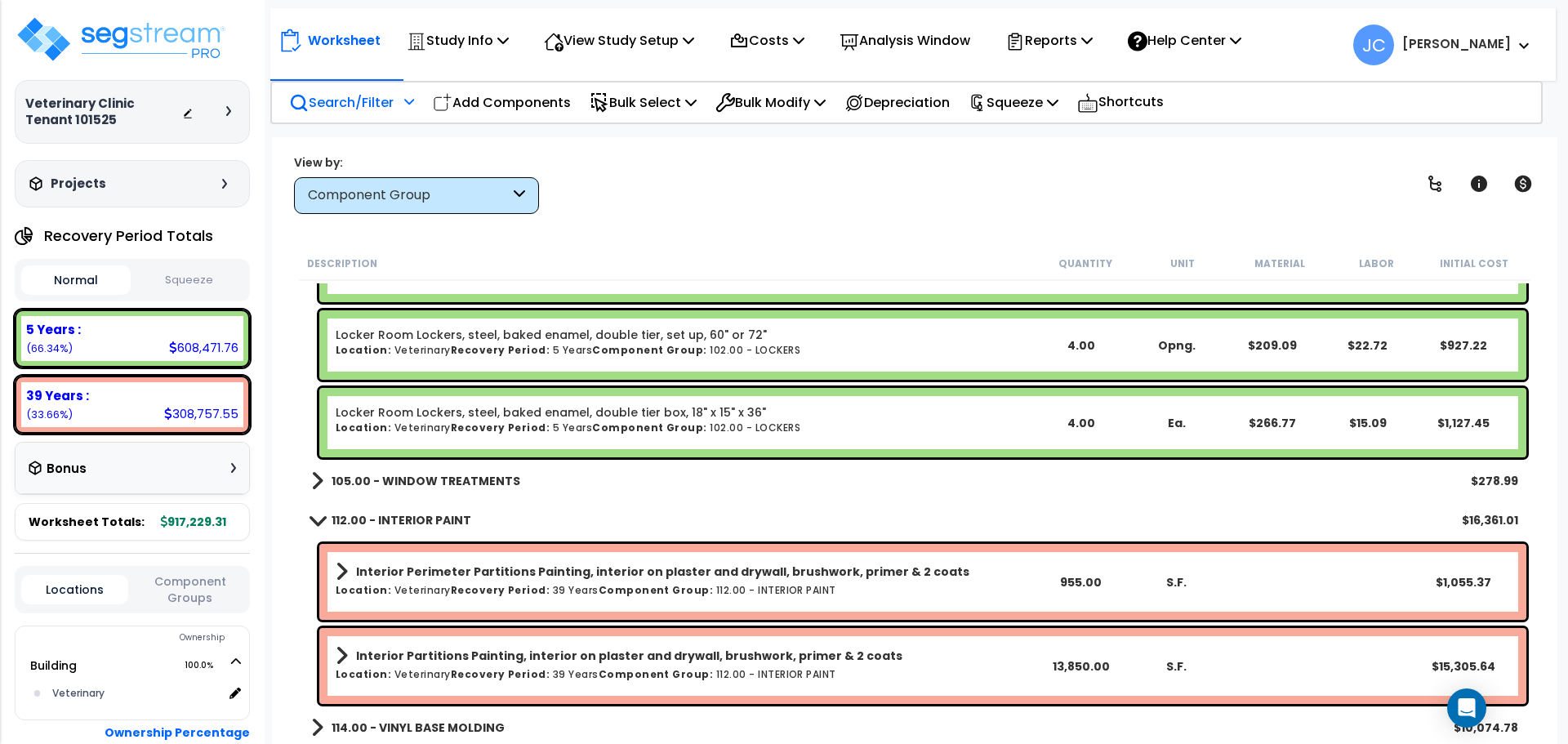
click at [415, 475] on b "105.00 - WINDOW TREATMENTS" at bounding box center [425, 482] width 189 height 17
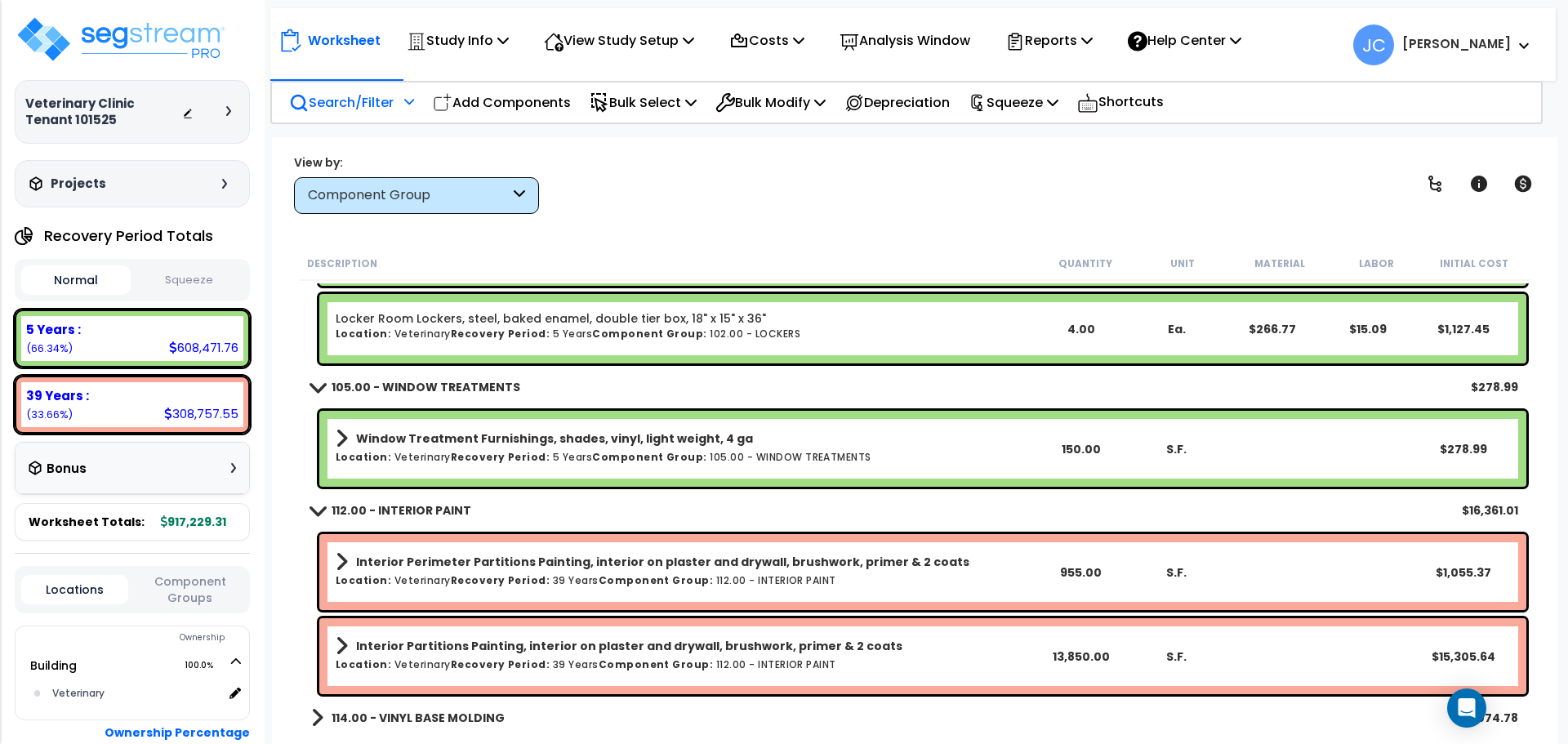
scroll to position [6541, 0]
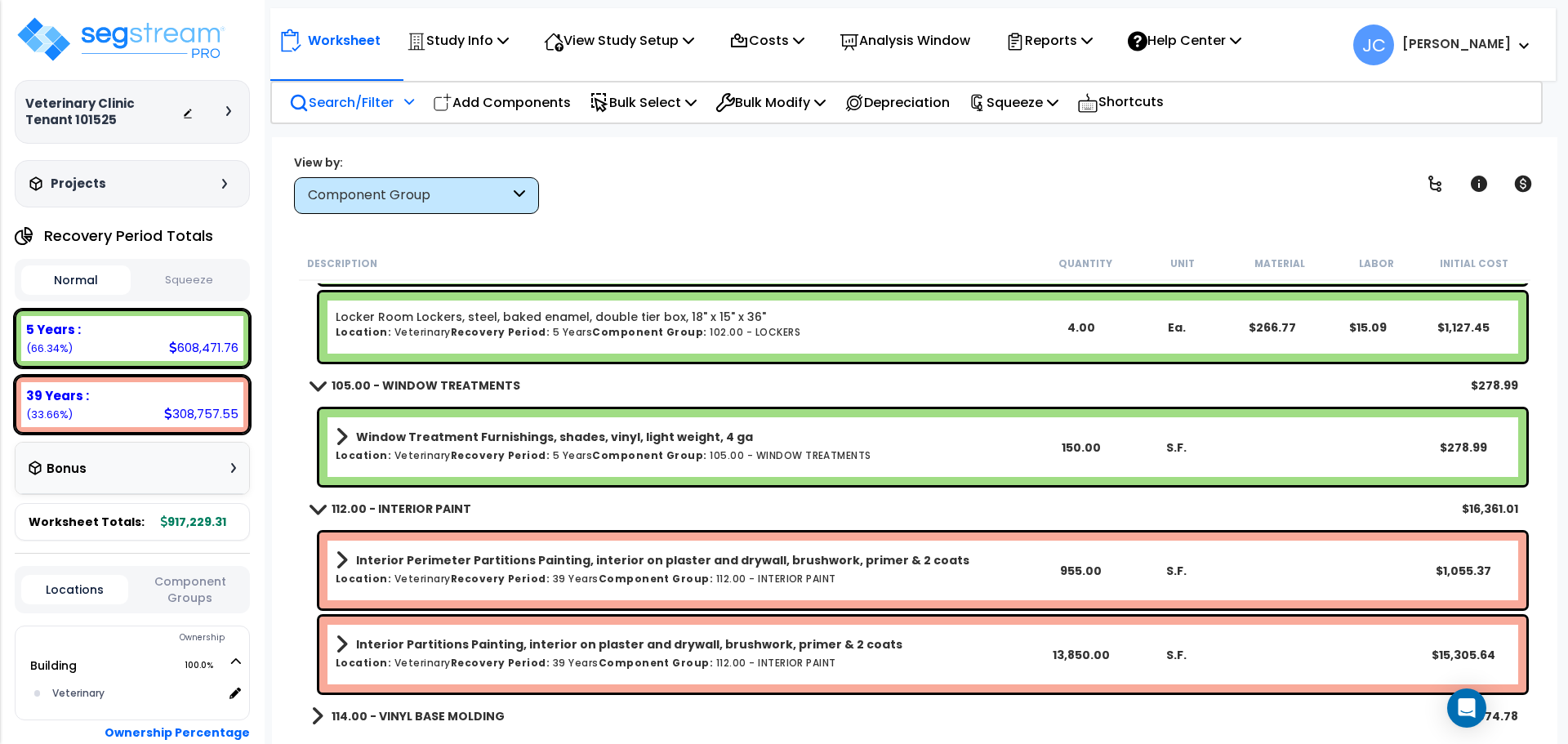
click at [570, 456] on h6 "Location: Veterinary Recovery Period: 5 Years Component Group: 105.00 - WINDOW …" at bounding box center [684, 456] width 697 height 11
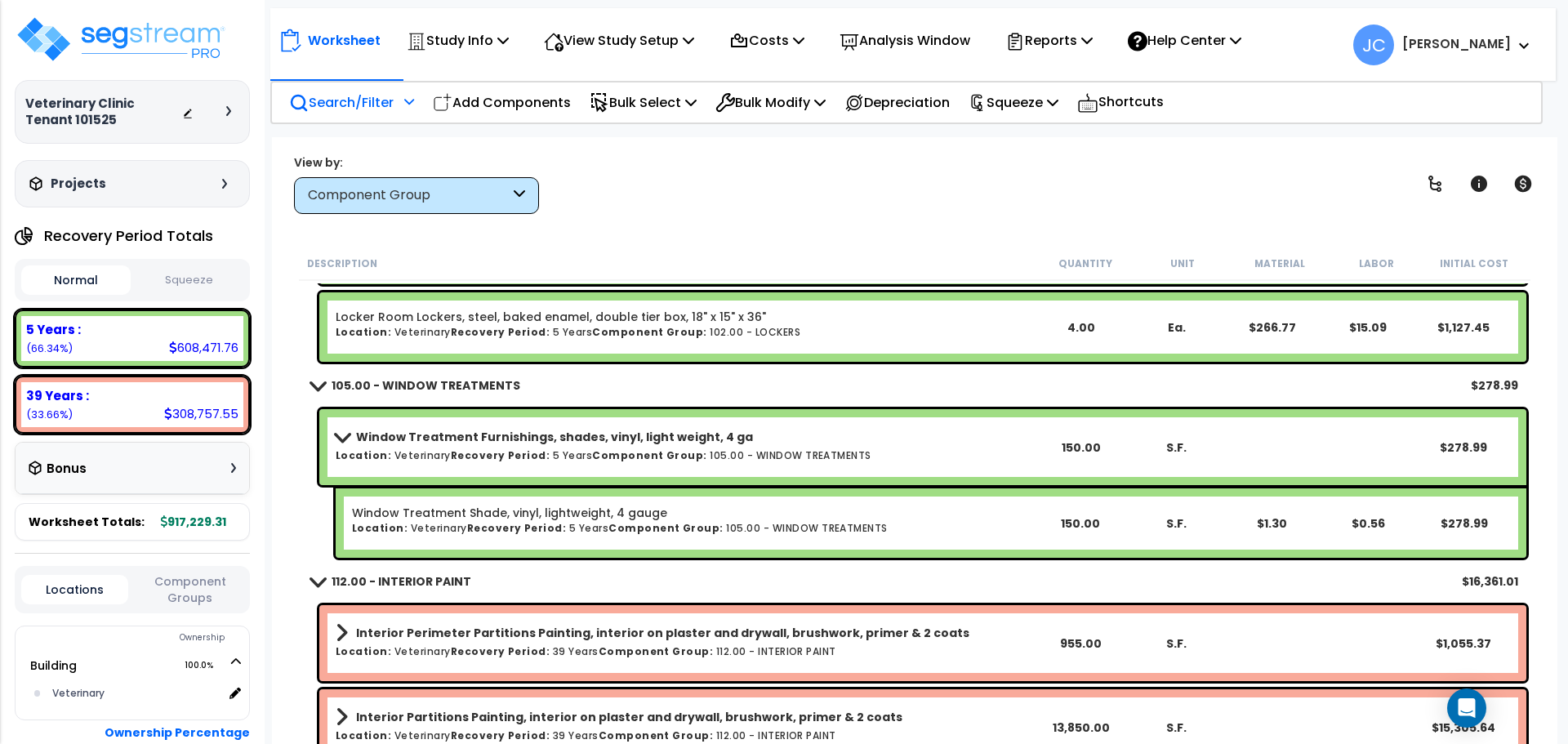
click at [551, 455] on h6 "Location: Veterinary Recovery Period: 5 Years Component Group: 105.00 - WINDOW …" at bounding box center [684, 456] width 697 height 11
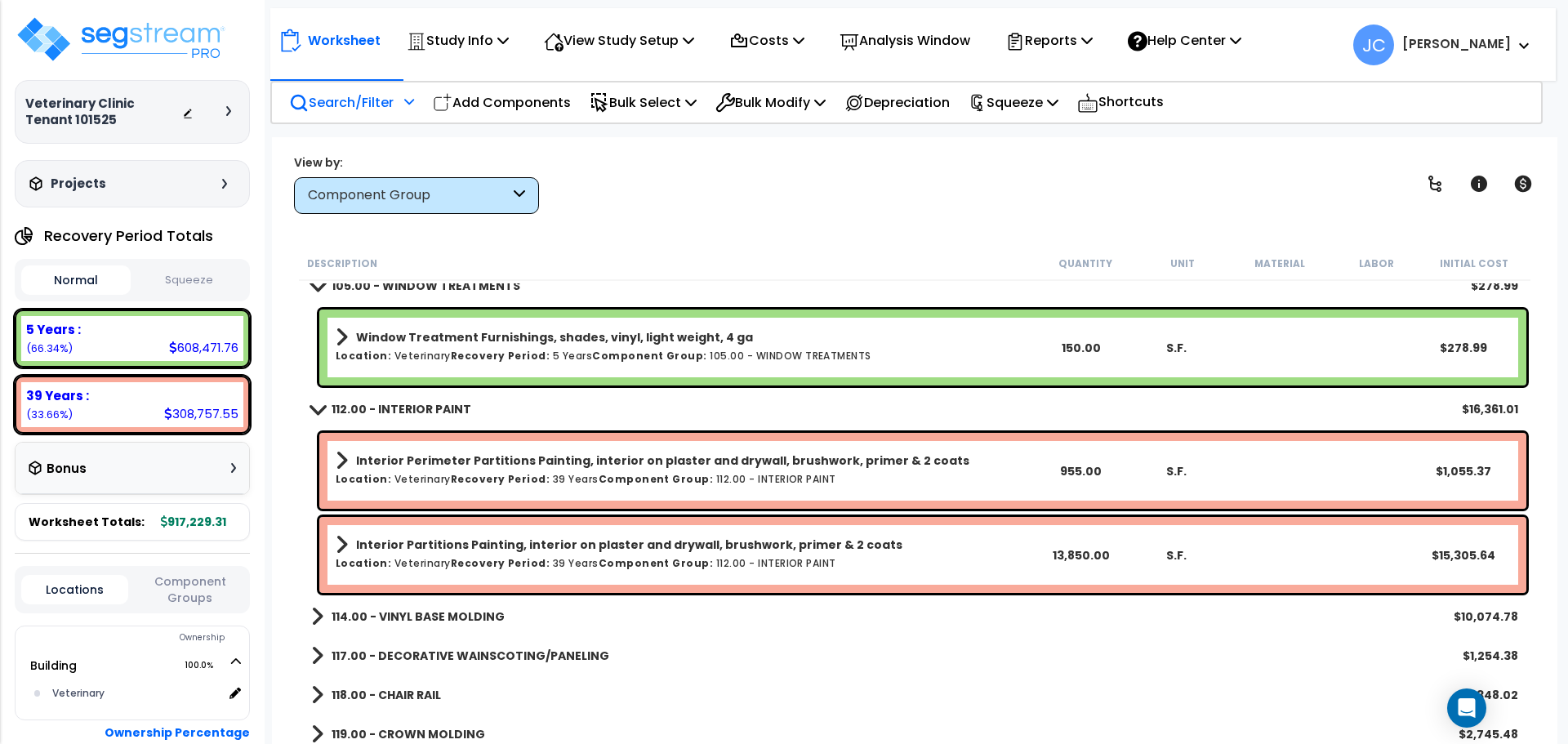
scroll to position [6652, 0]
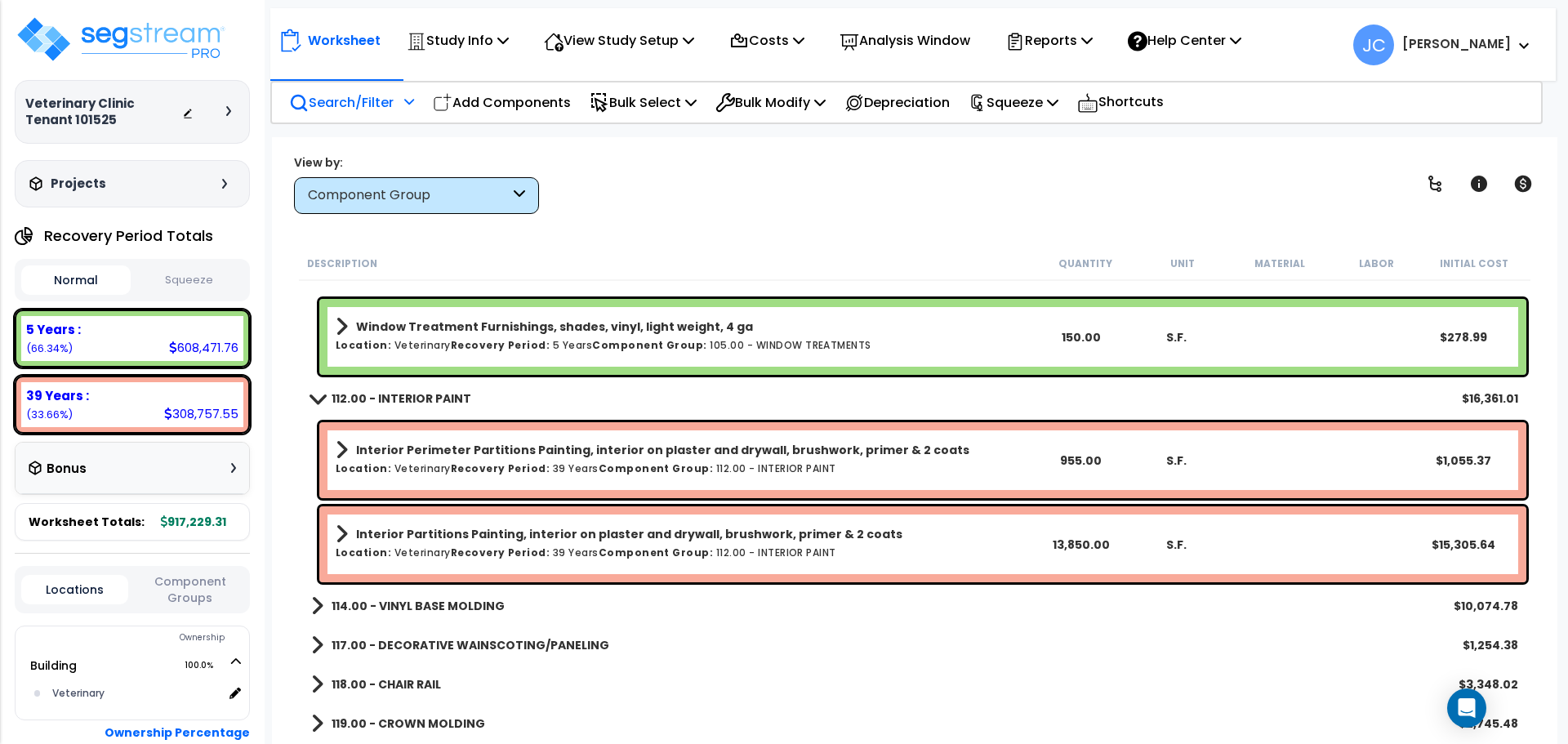
click at [534, 450] on b "Interior Perimeter Partitions Painting, interior on plaster and drywall, brushw…" at bounding box center [663, 450] width 613 height 17
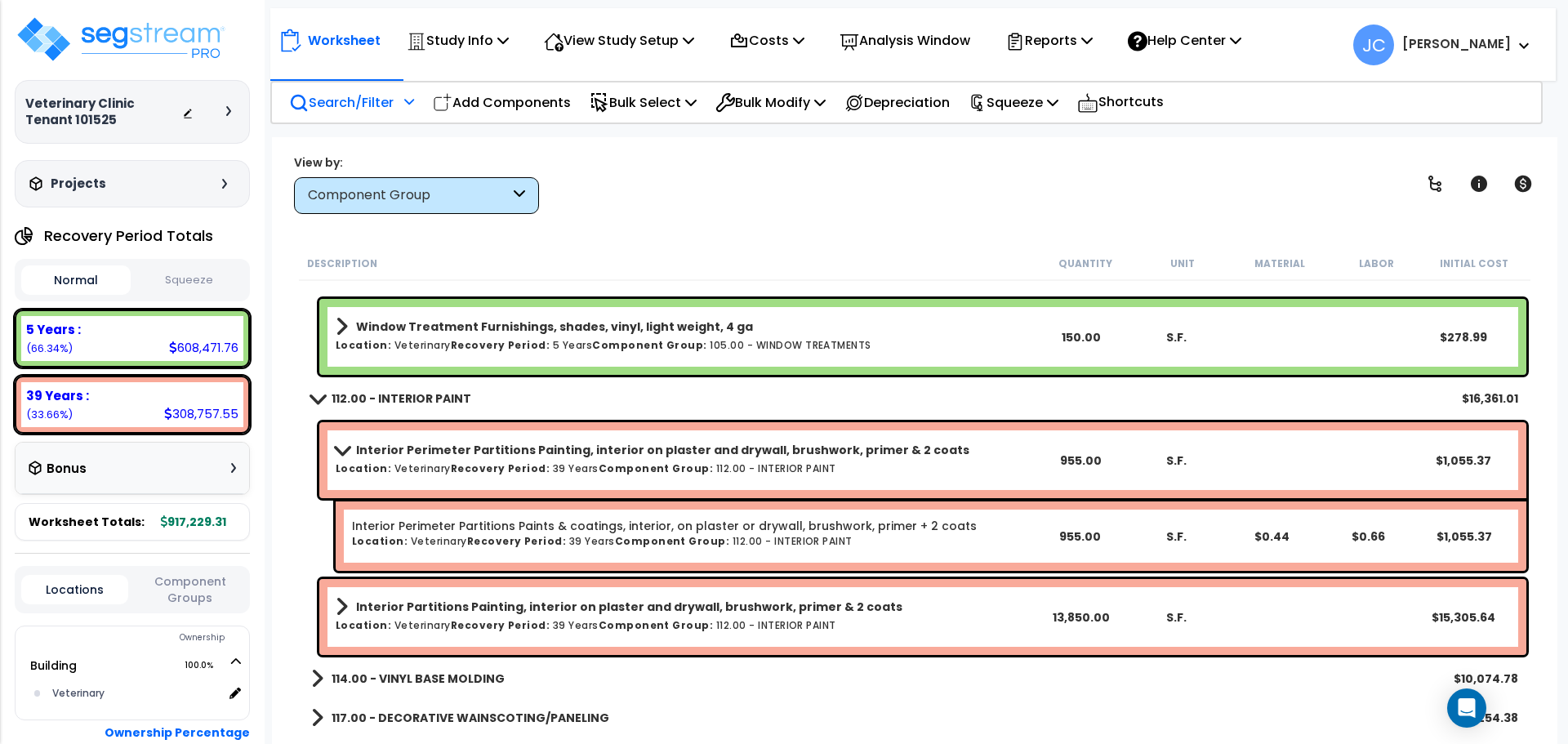
click at [500, 453] on b "Interior Perimeter Partitions Painting, interior on plaster and drywall, brushw…" at bounding box center [663, 450] width 613 height 17
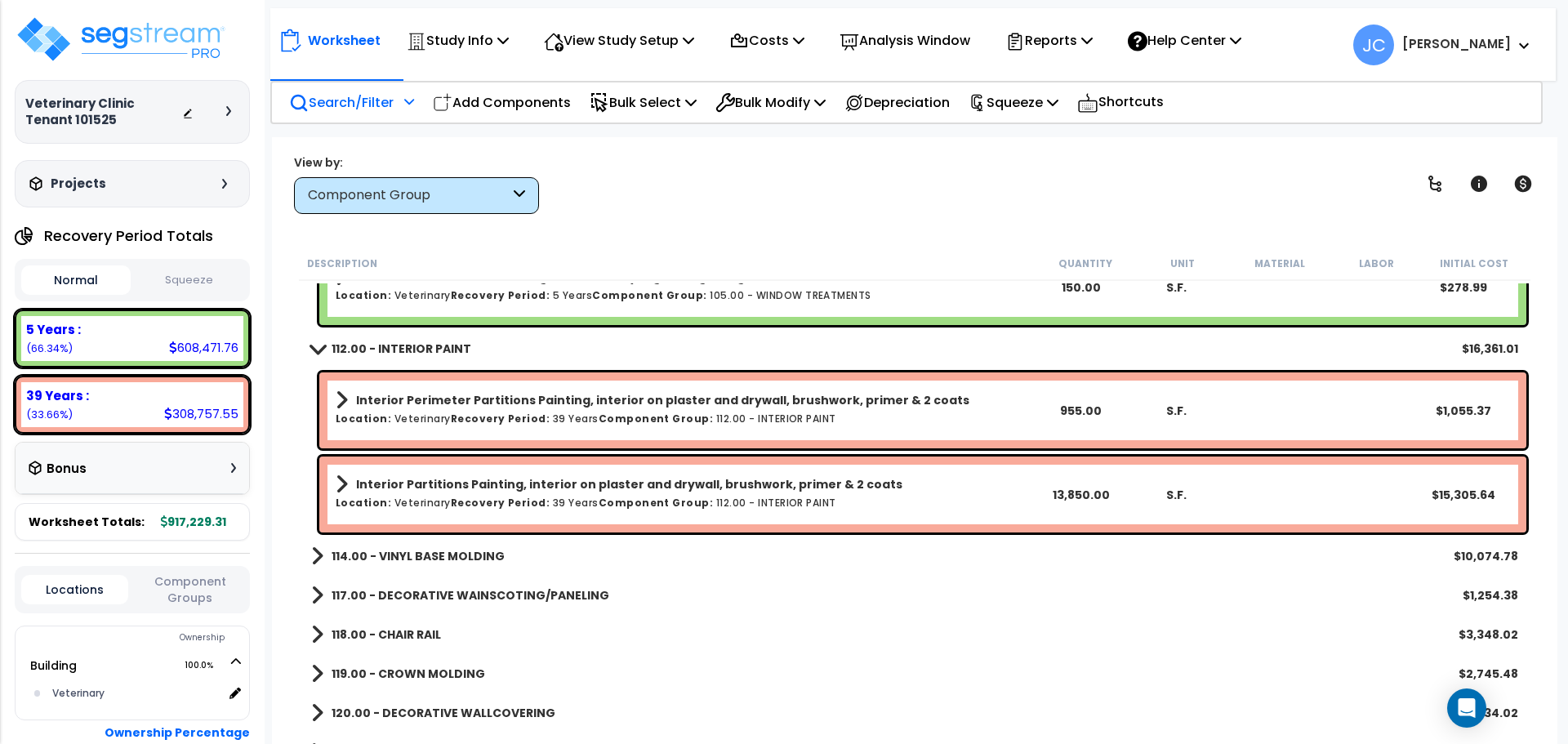
scroll to position [6704, 0]
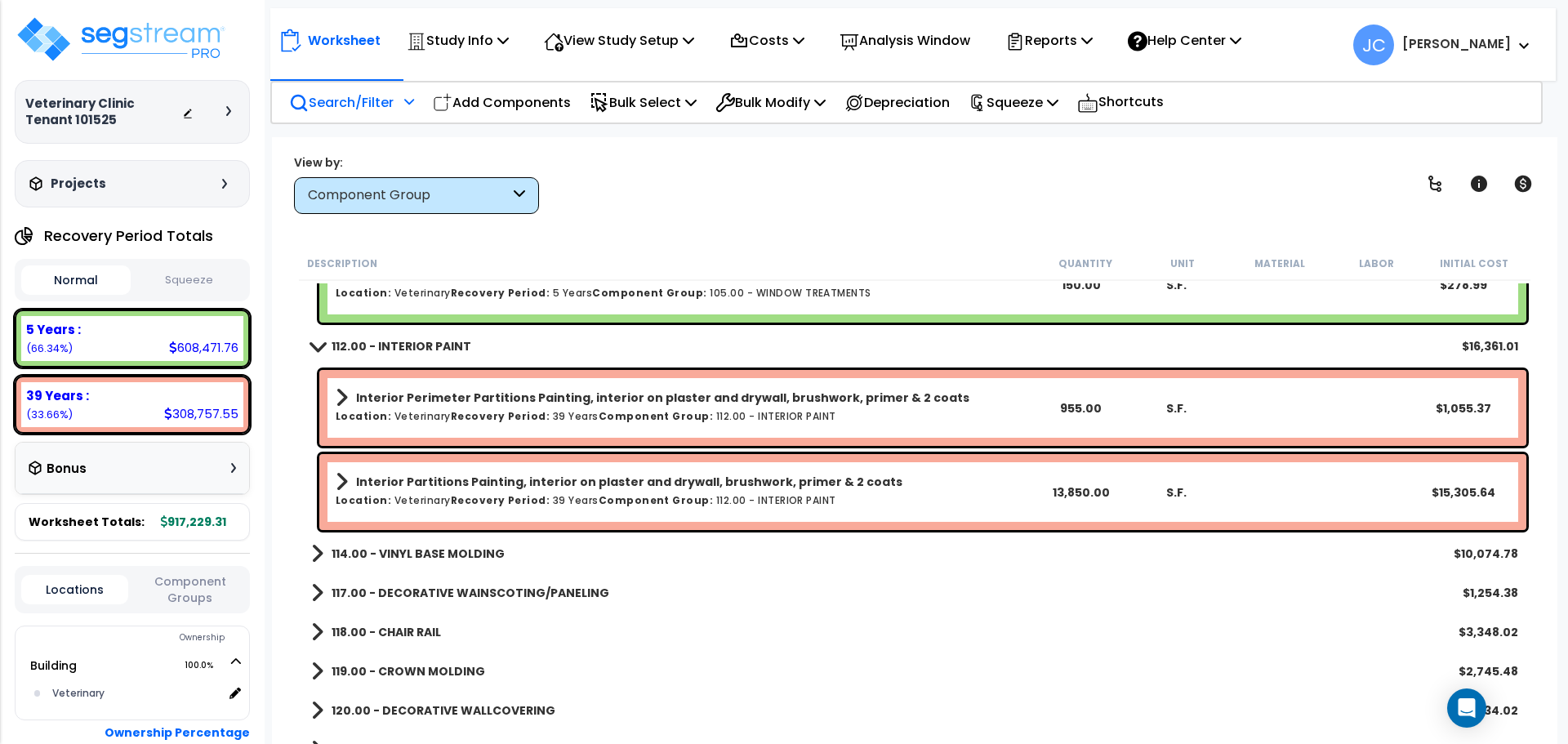
click at [456, 494] on b "Recovery Period:" at bounding box center [501, 500] width 99 height 14
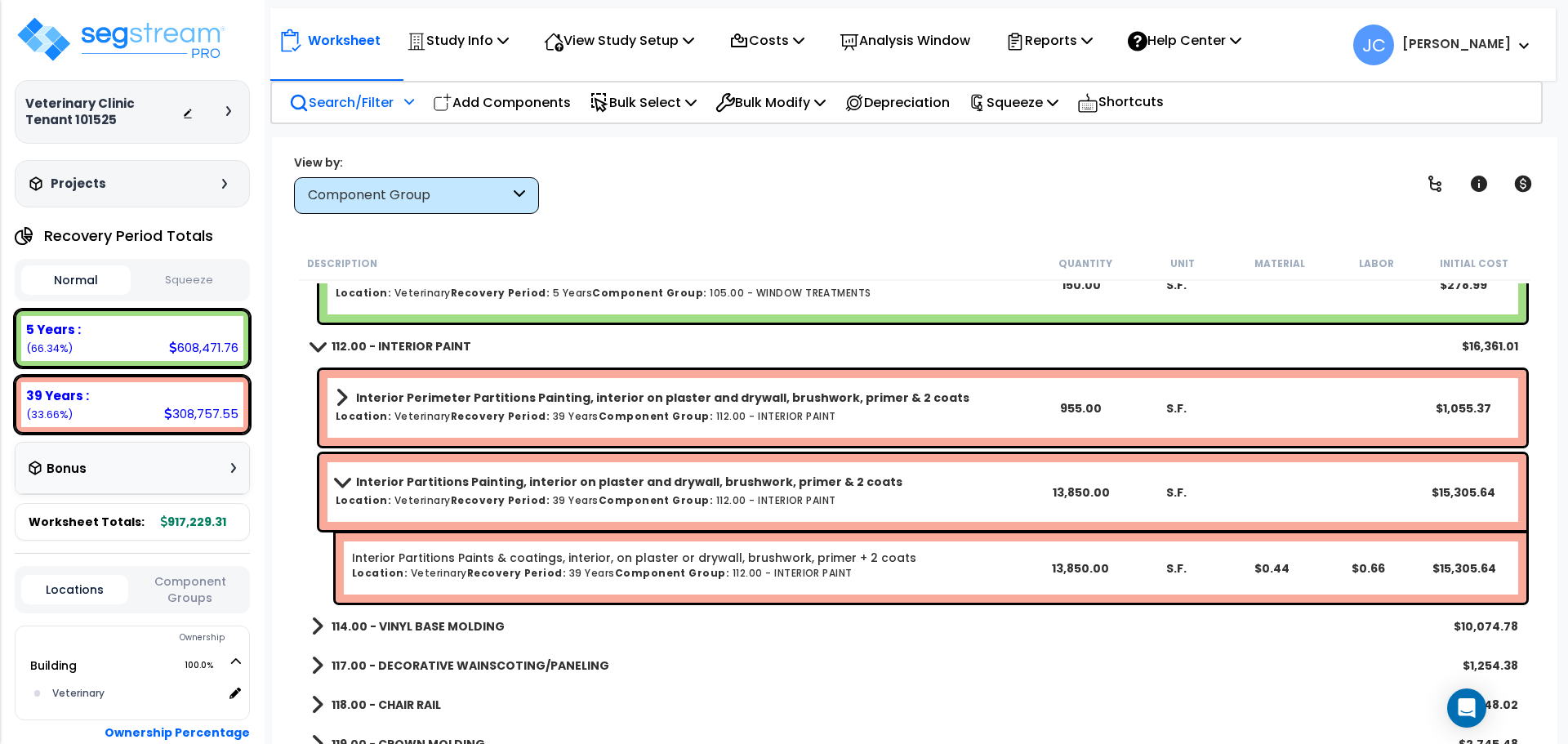
click at [506, 490] on link "Interior Partitions Painting, interior on plaster and drywall, brushwork, prime…" at bounding box center [684, 482] width 697 height 23
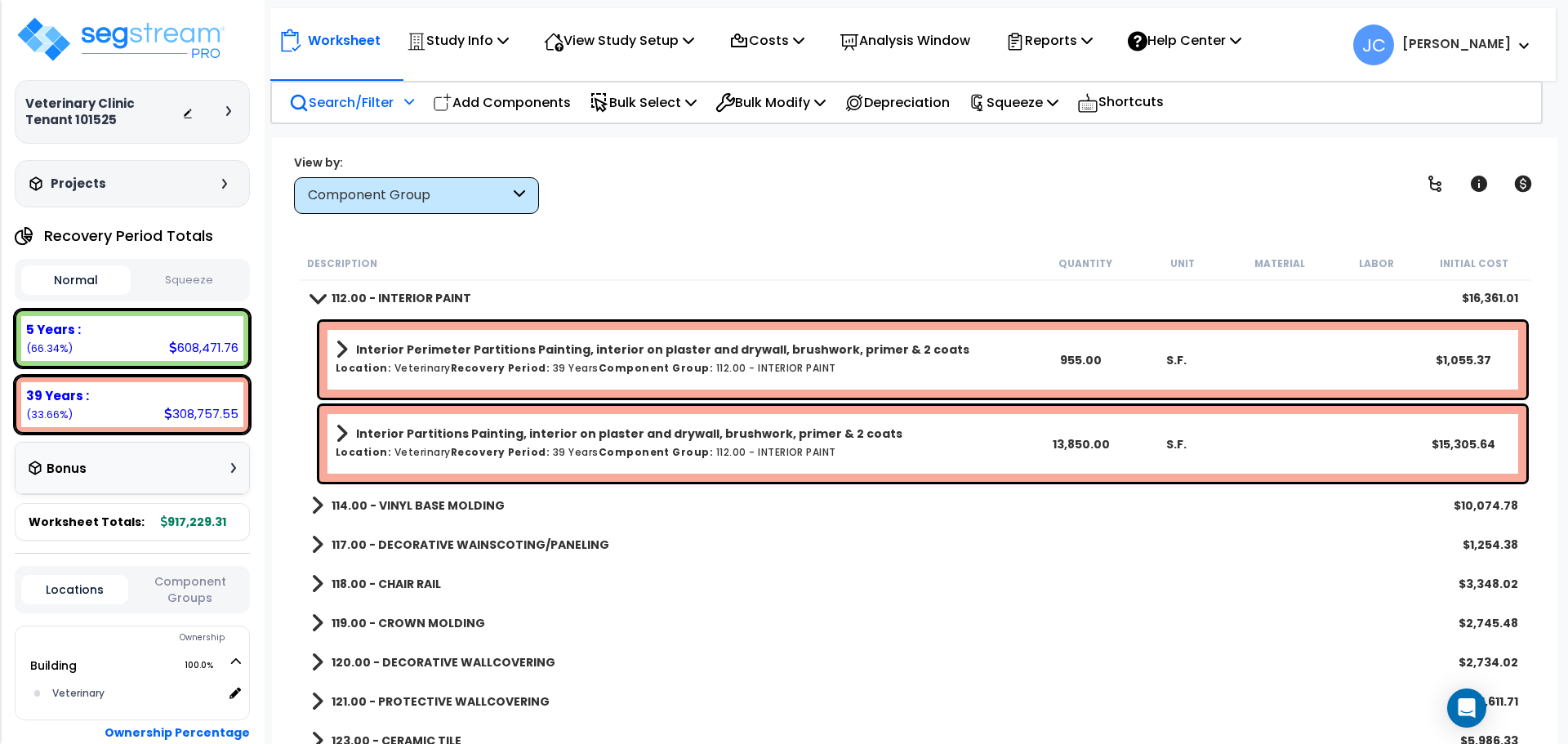
click at [441, 499] on b "114.00 - VINYL BASE MOLDING" at bounding box center [418, 506] width 173 height 17
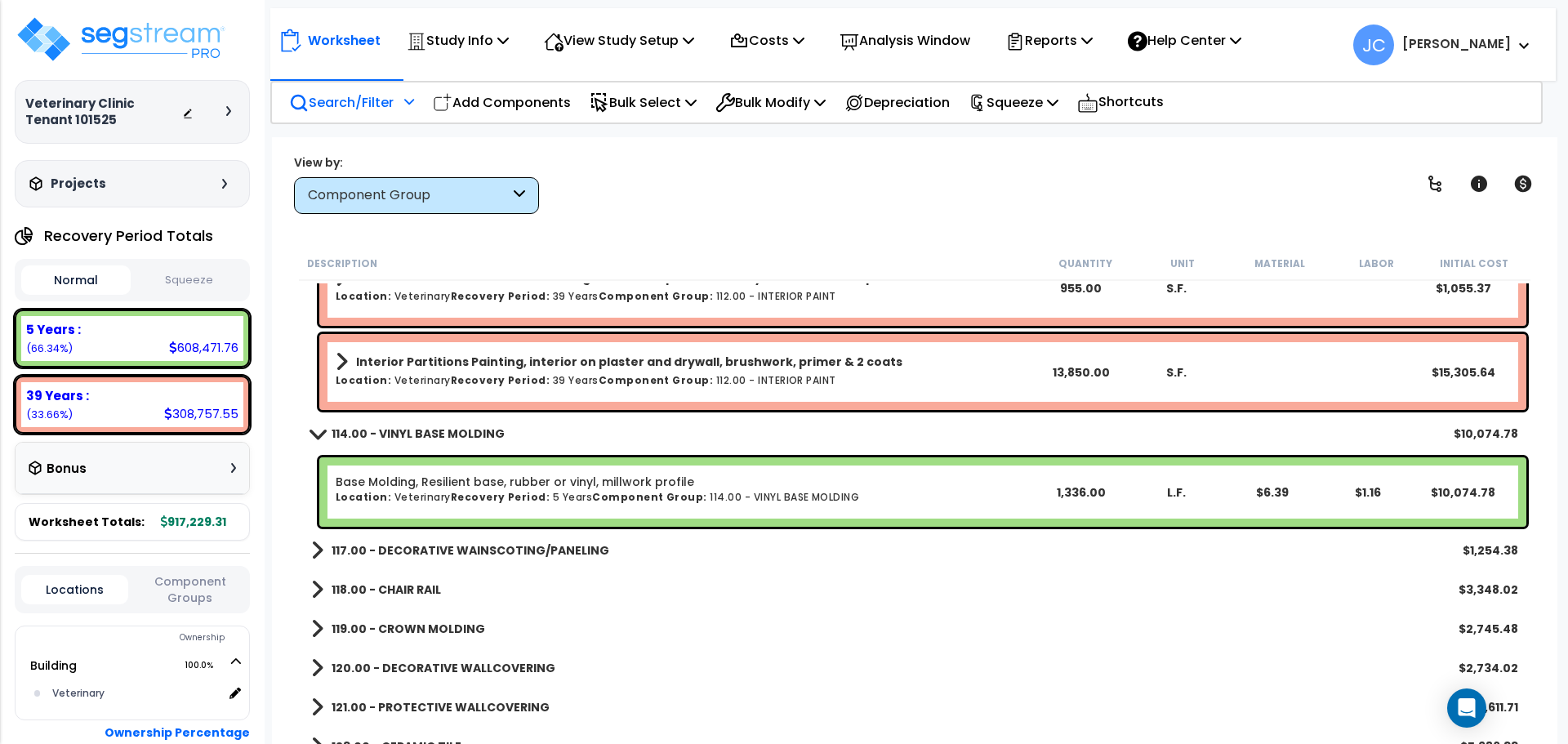
scroll to position [6831, 0]
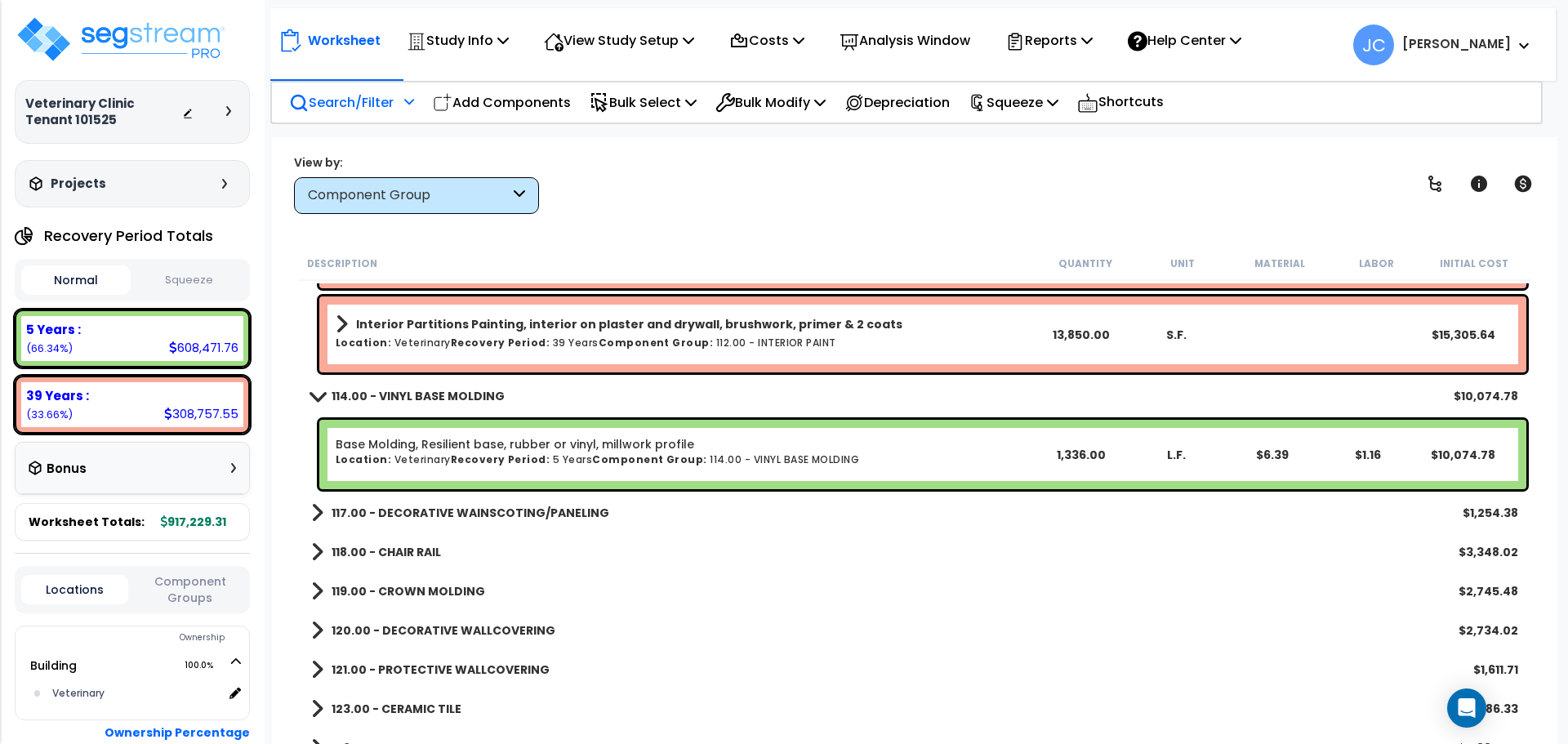
click at [479, 512] on b "117.00 - DECORATIVE WAINSCOTING/PANELING" at bounding box center [470, 513] width 278 height 17
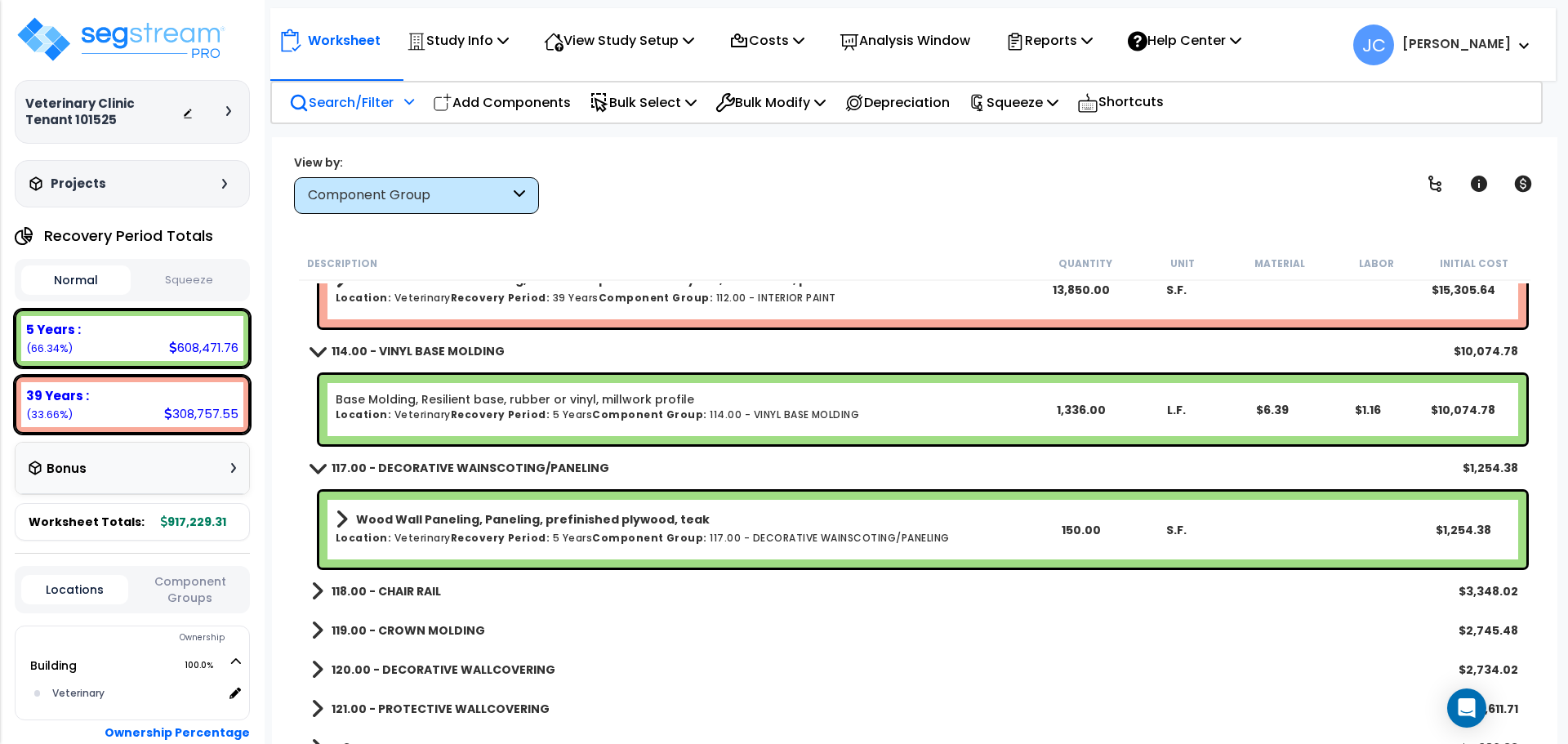
scroll to position [6913, 0]
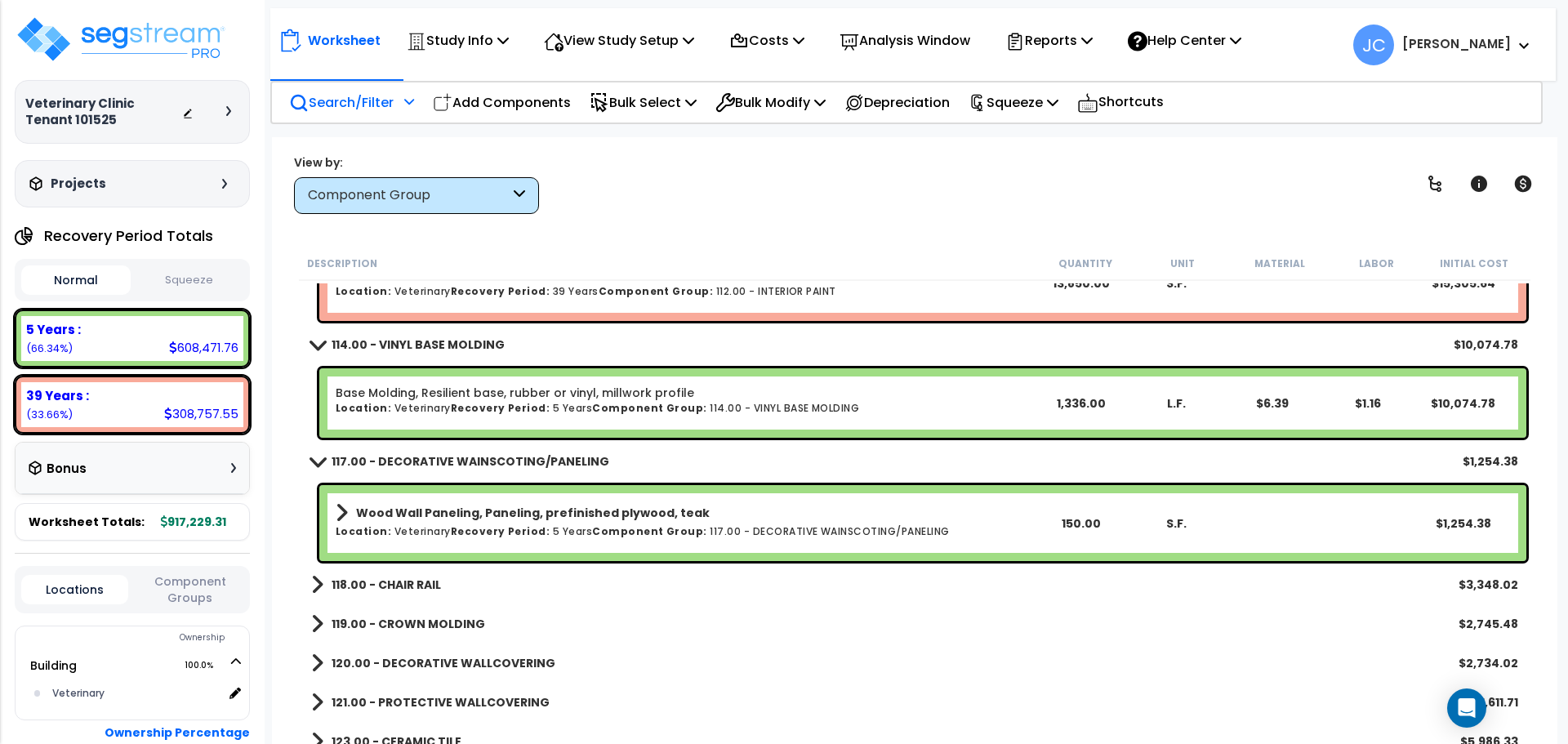
click at [396, 578] on b "118.00 - CHAIR RAIL" at bounding box center [386, 585] width 110 height 17
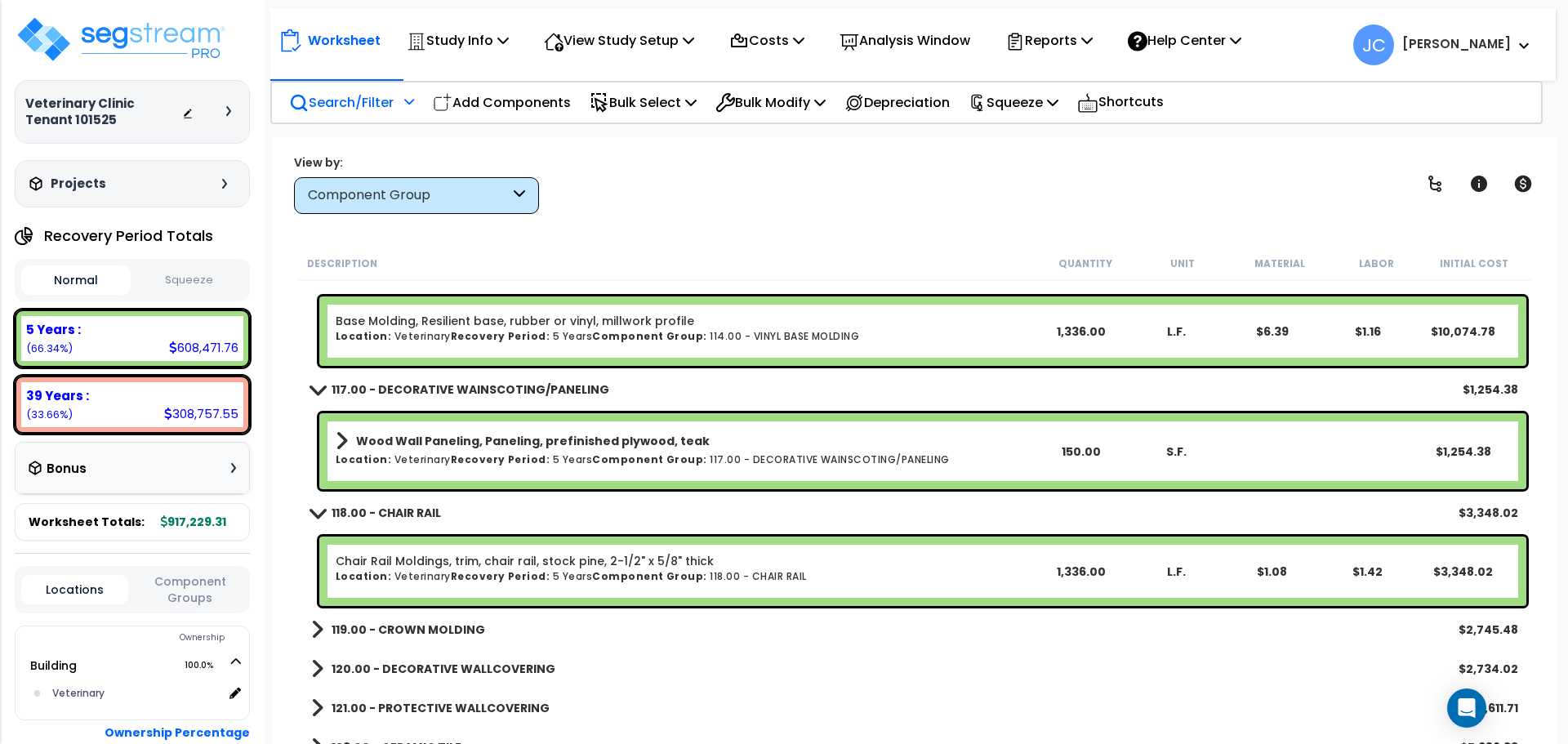
click at [432, 628] on b "119.00 - CROWN MOLDING" at bounding box center [408, 630] width 154 height 17
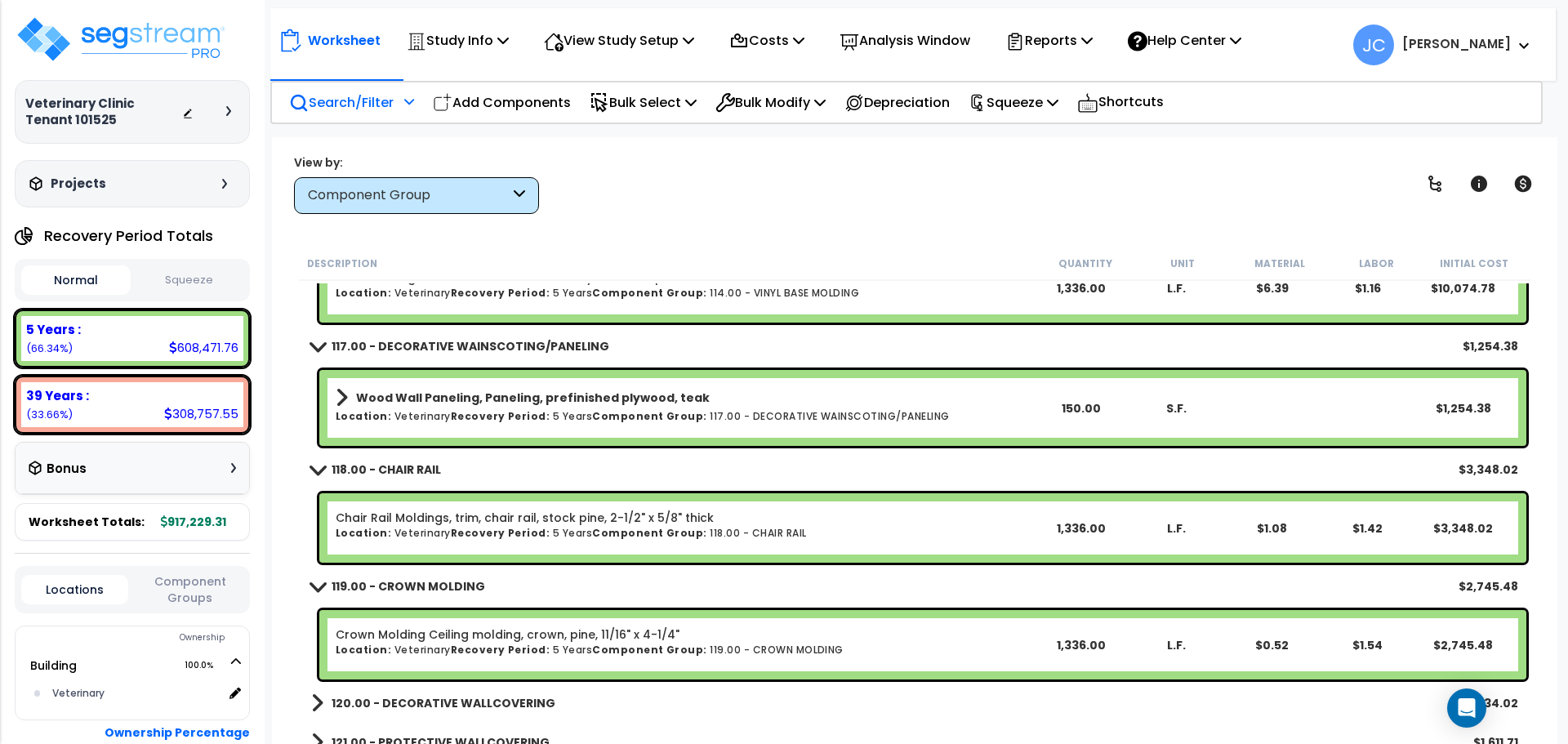
scroll to position [7051, 0]
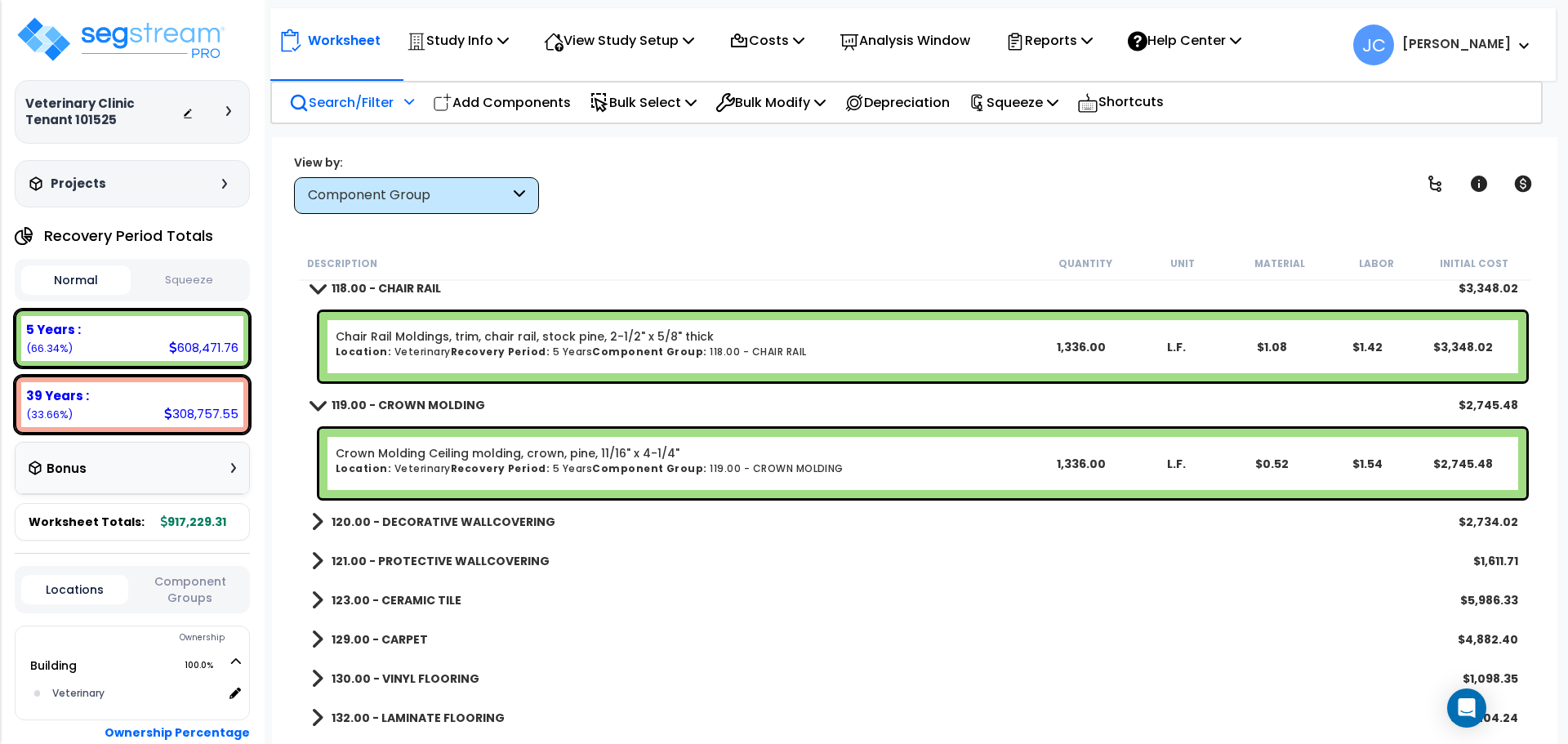
click at [381, 529] on b "120.00 - DECORATIVE WALLCOVERING" at bounding box center [443, 522] width 224 height 17
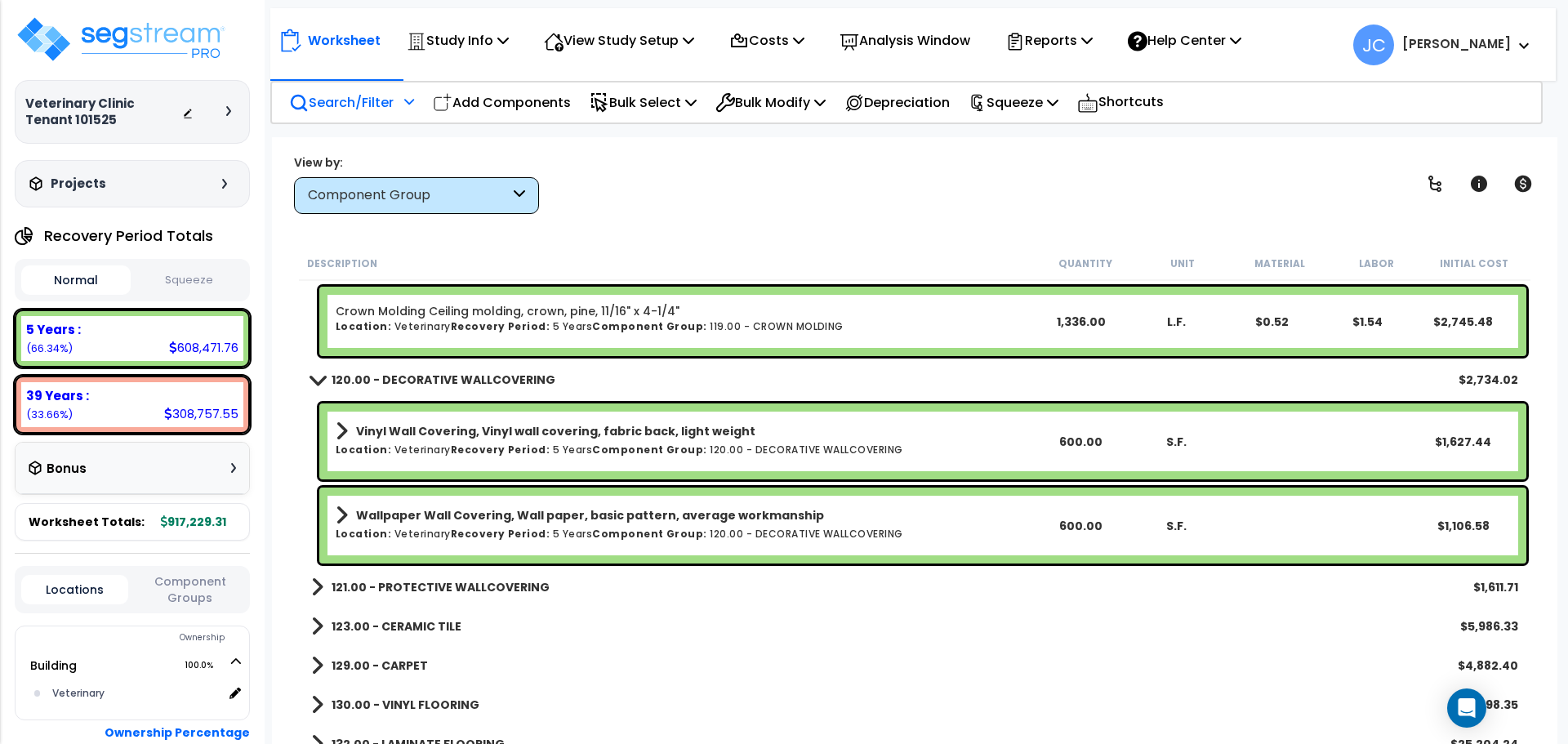
scroll to position [7353, 0]
click at [482, 582] on b "121.00 - PROTECTIVE WALLCOVERING" at bounding box center [440, 587] width 218 height 17
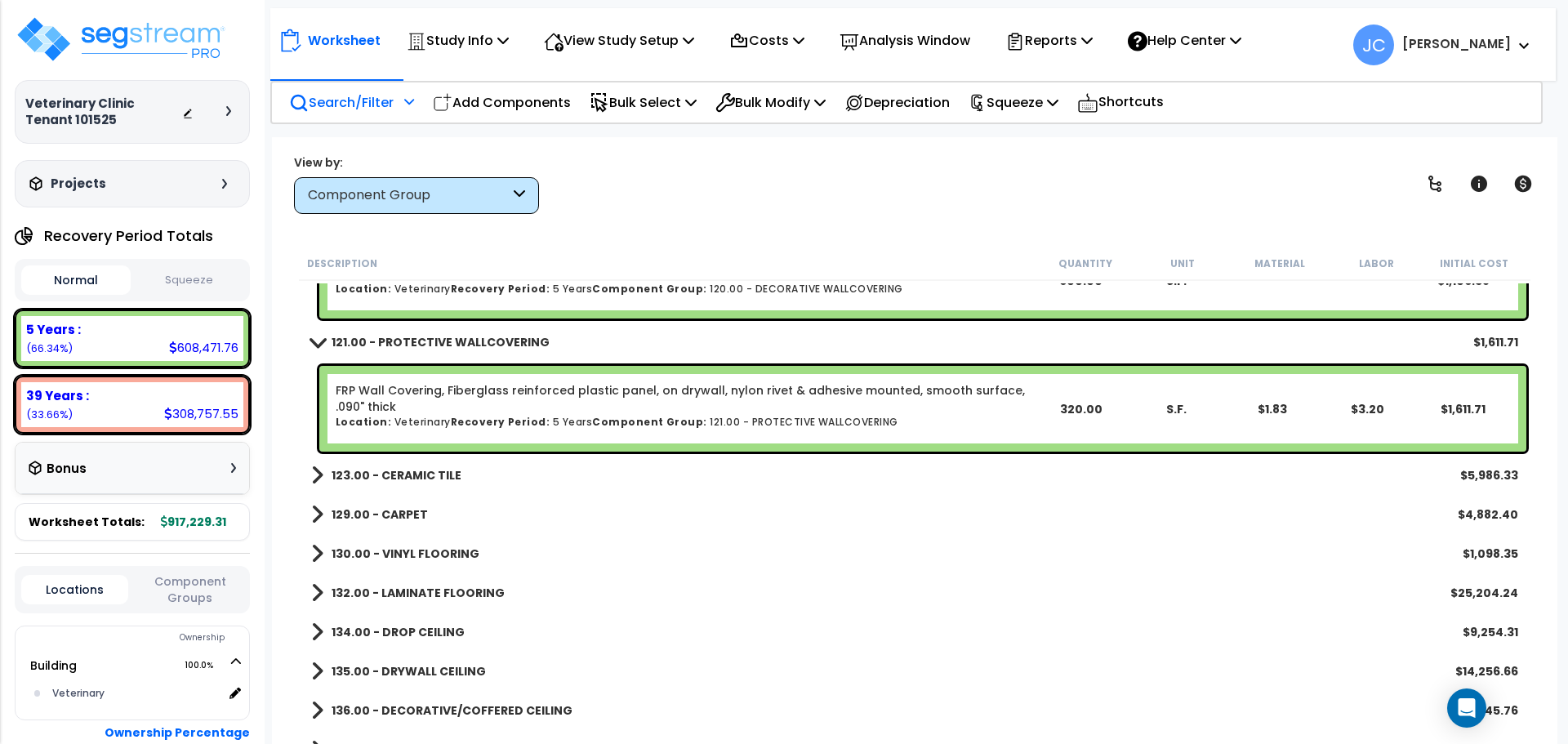
click at [400, 472] on b "123.00 - CERAMIC TILE" at bounding box center [396, 476] width 130 height 17
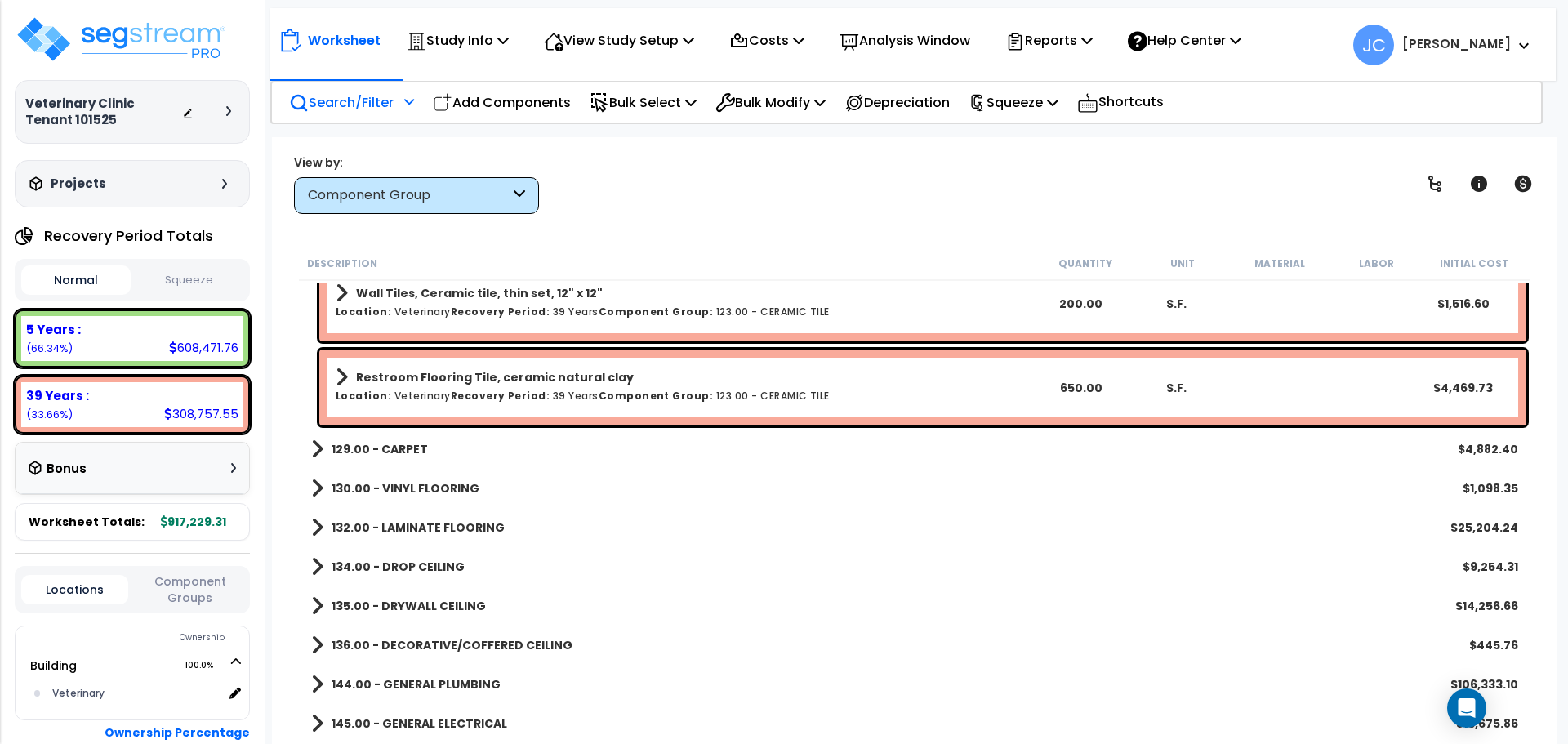
scroll to position [7832, 0]
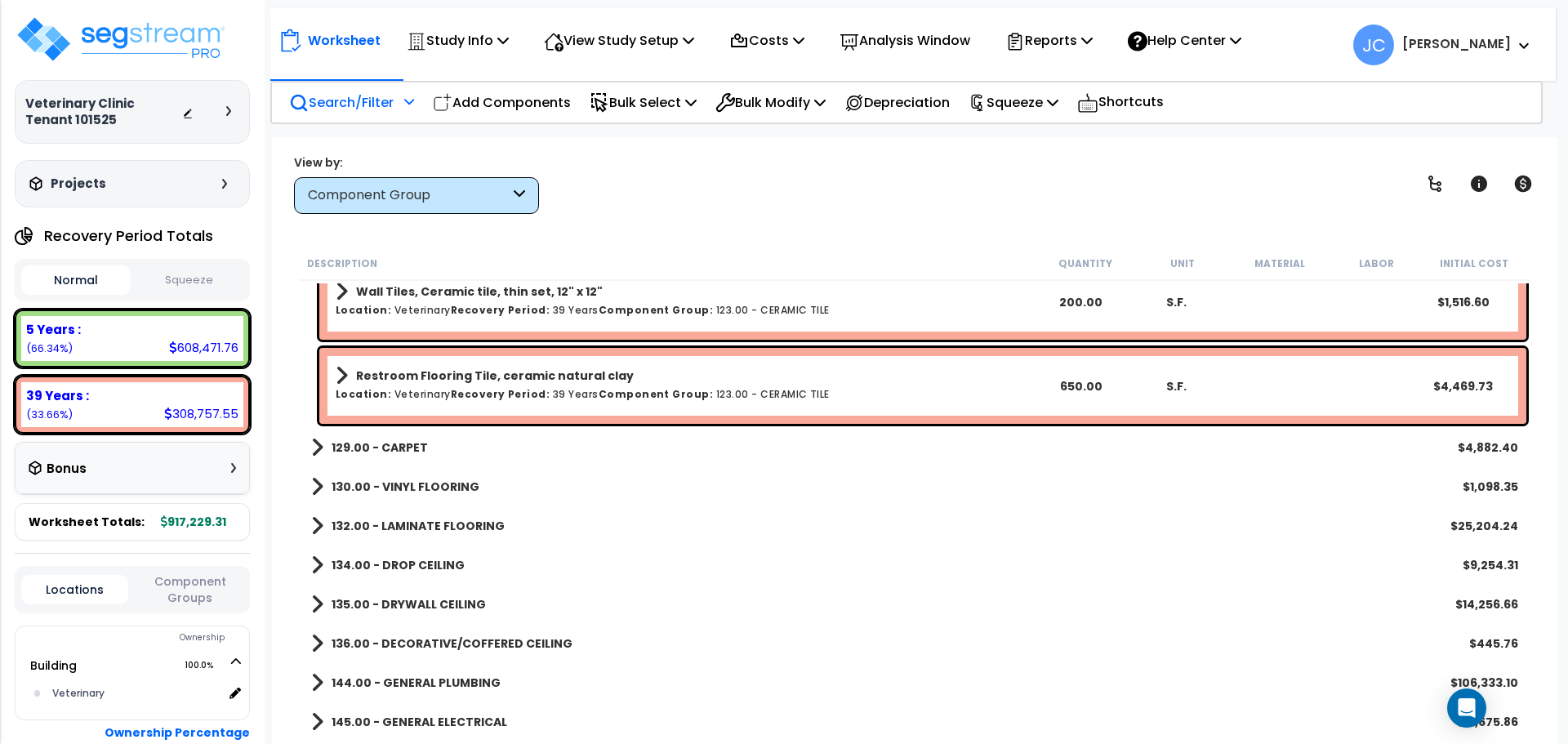
click at [413, 451] on b "129.00 - CARPET" at bounding box center [379, 448] width 97 height 17
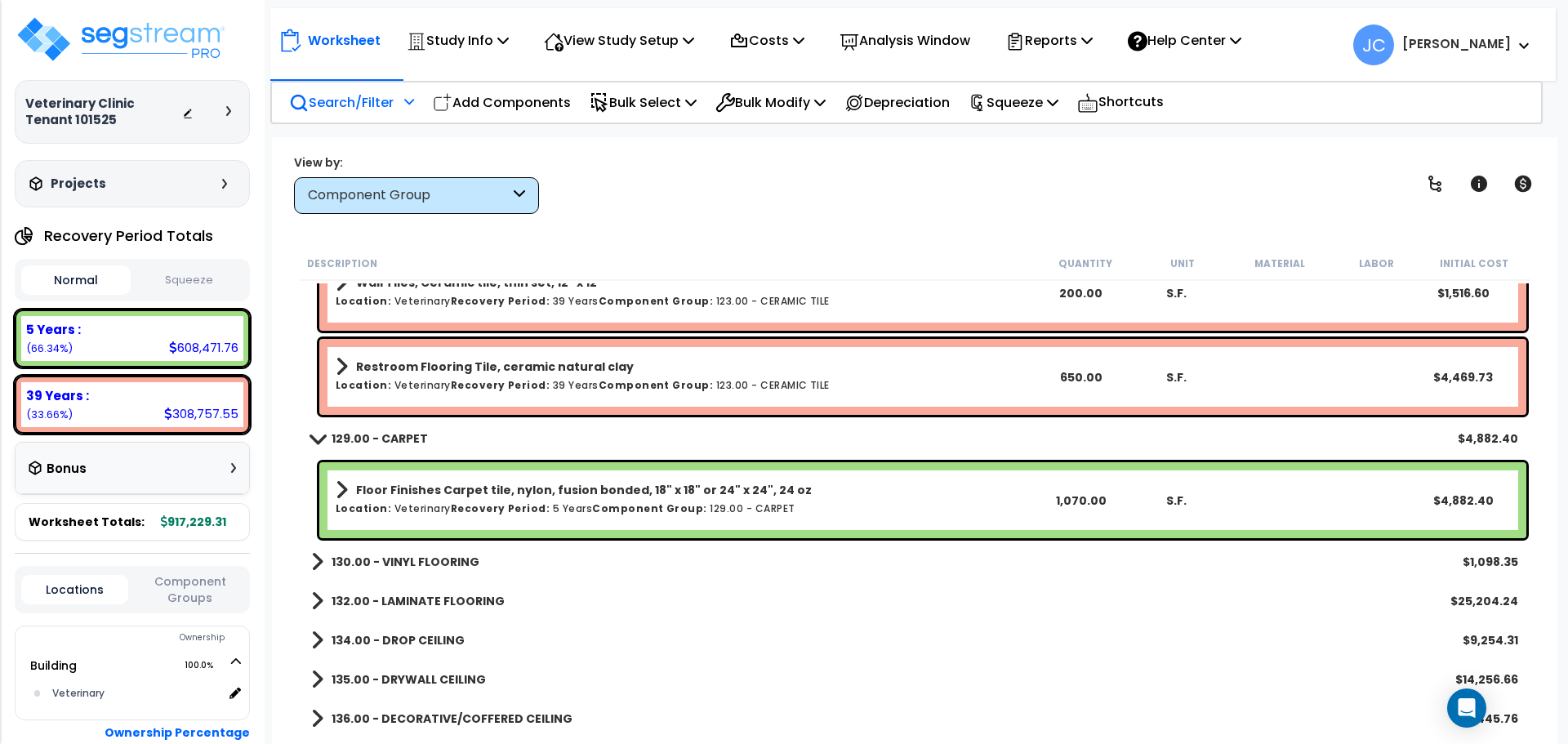
click at [432, 568] on b "130.00 - VINYL FLOORING" at bounding box center [405, 563] width 148 height 17
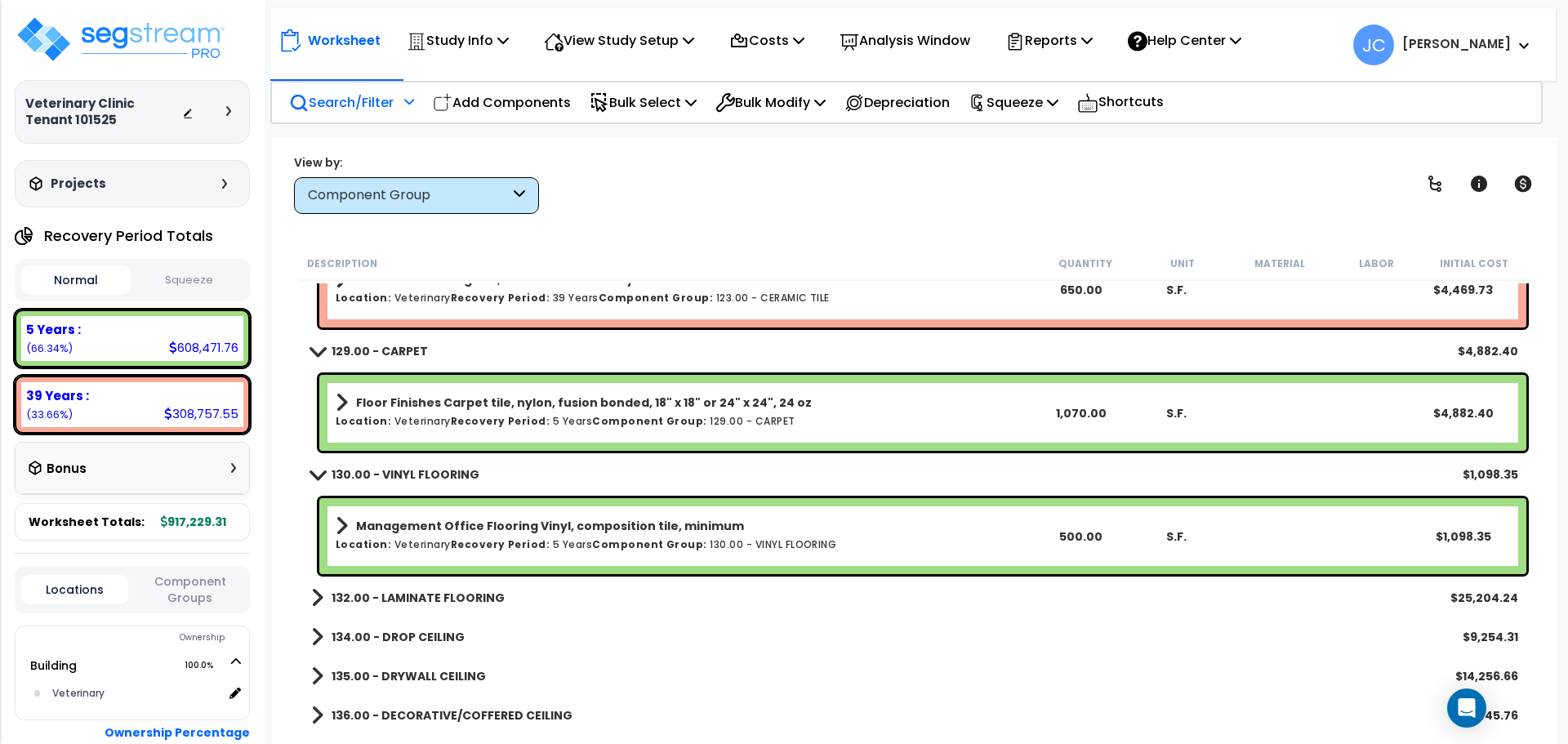
scroll to position [7930, 0]
click at [457, 610] on div "132.00 - LAMINATE FLOORING $25,204.24" at bounding box center [914, 597] width 1223 height 40
click at [467, 600] on b "132.00 - LAMINATE FLOORING" at bounding box center [418, 598] width 173 height 17
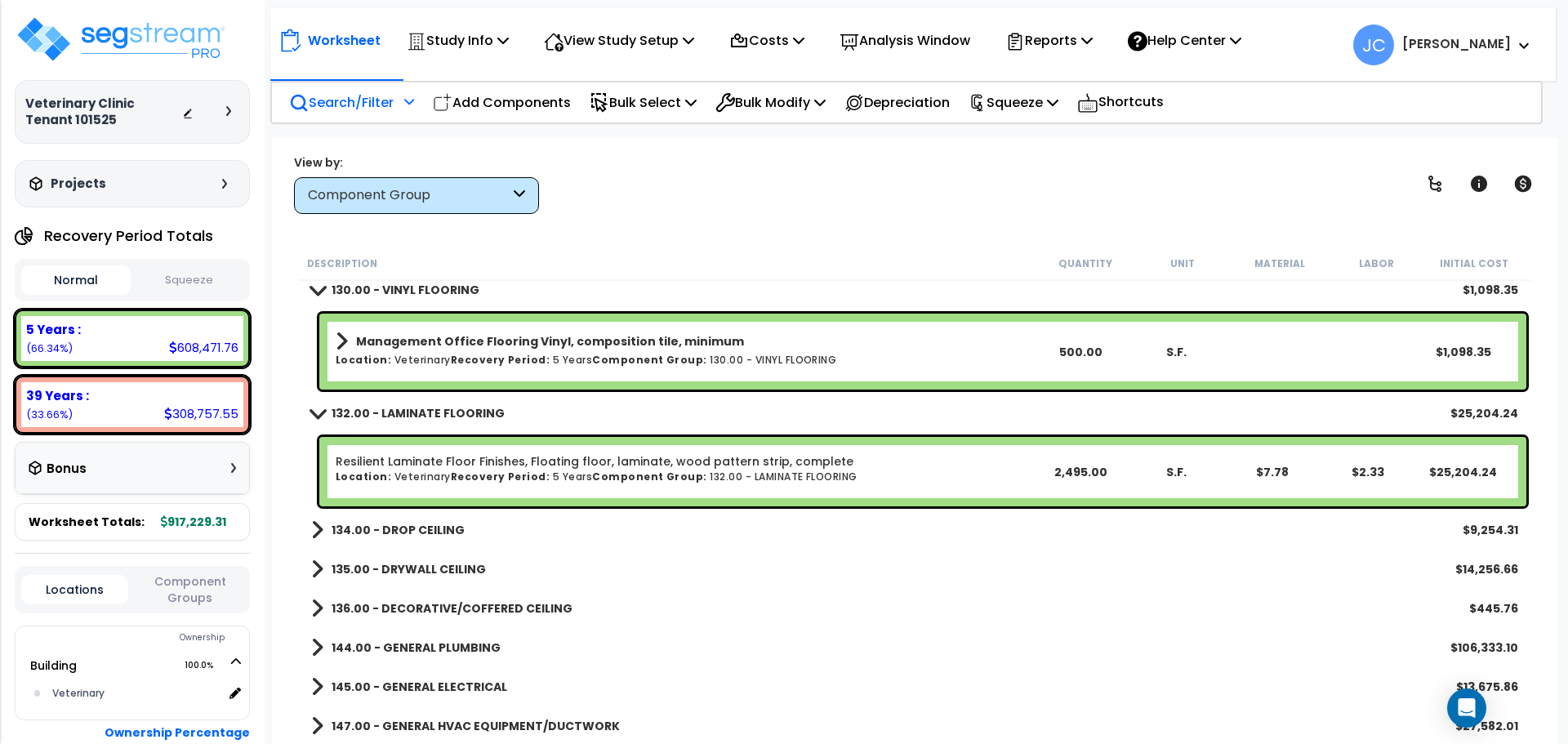
scroll to position [8181, 0]
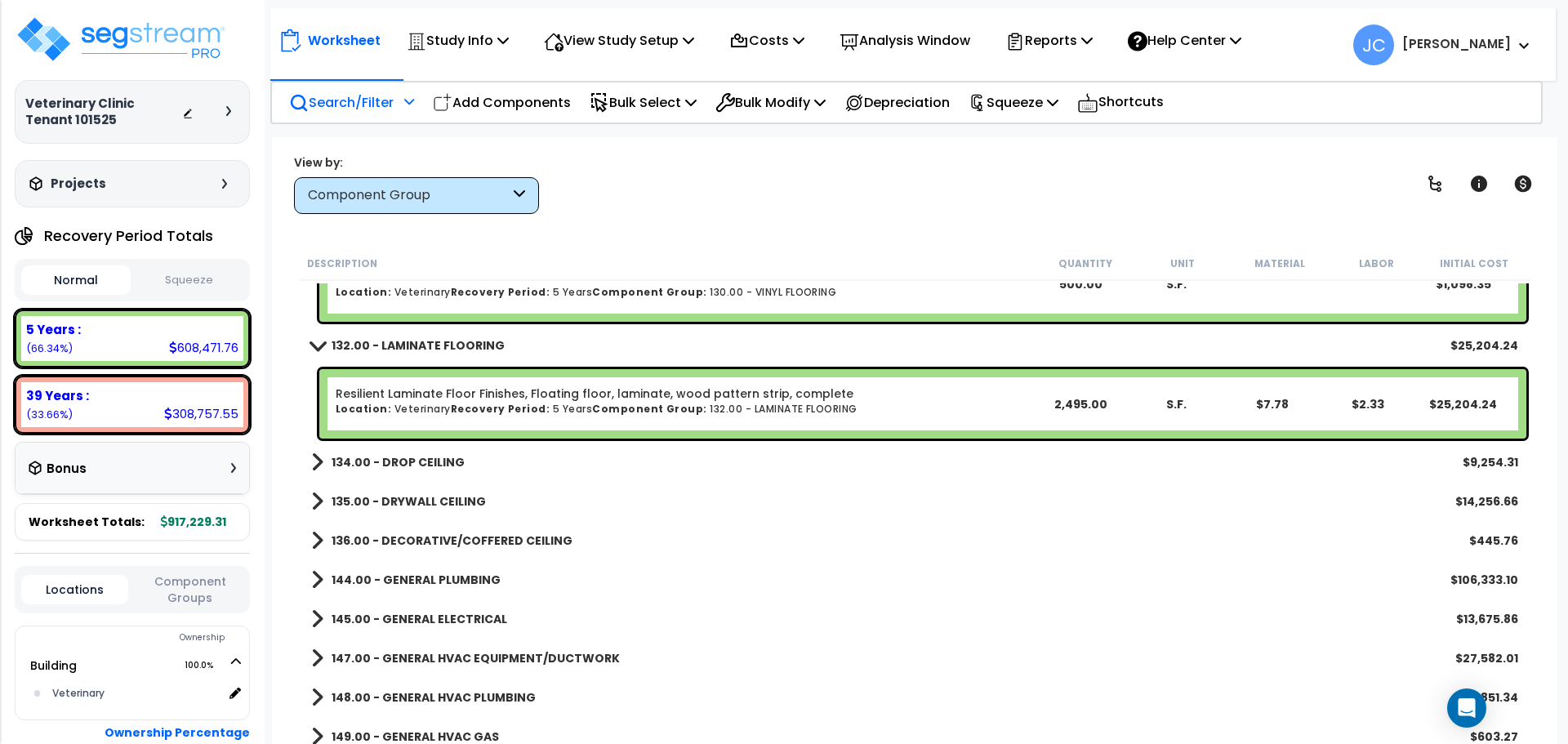
click at [403, 459] on b "134.00 - DROP CEILING" at bounding box center [398, 462] width 133 height 17
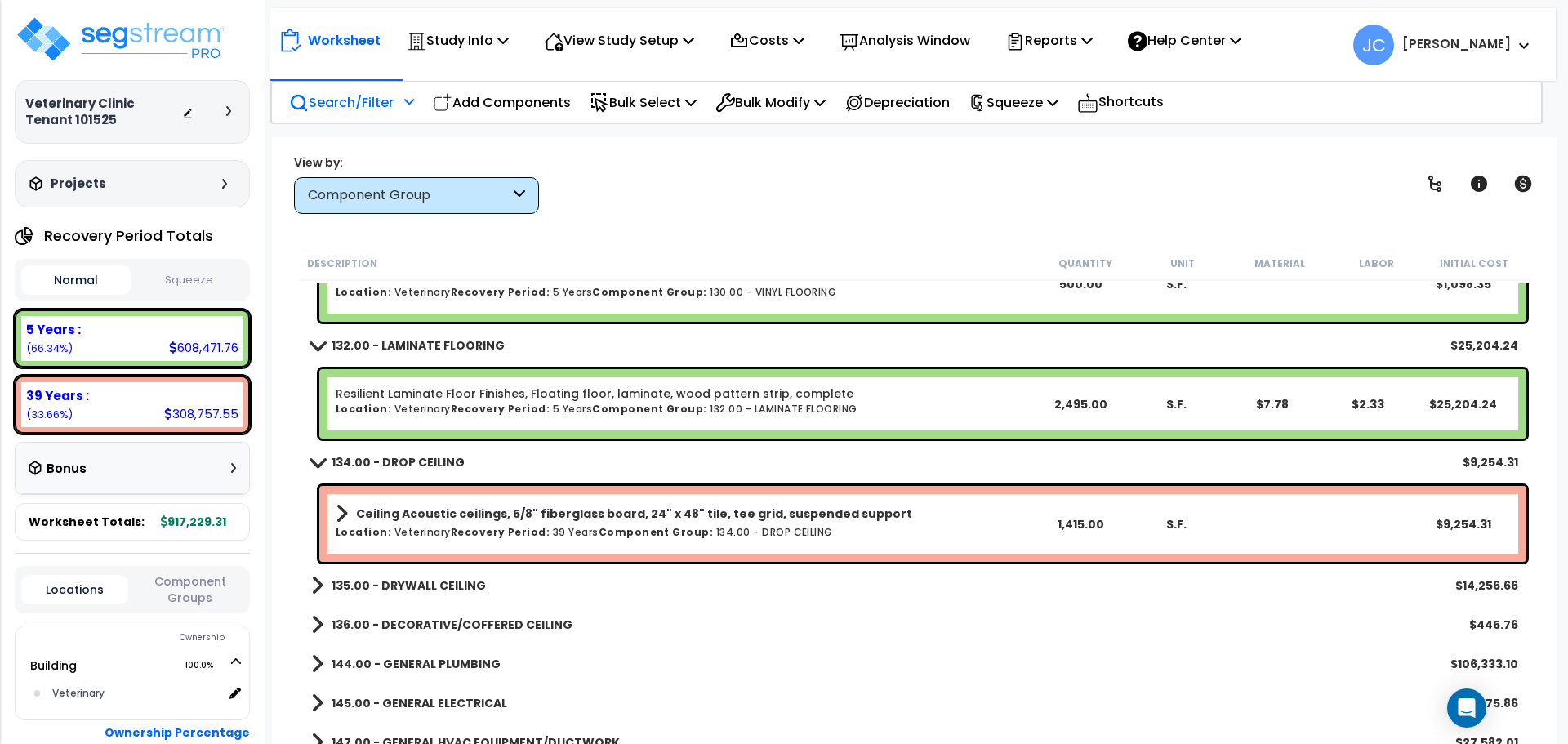
click at [416, 586] on b "135.00 - DRYWALL CEILING" at bounding box center [409, 586] width 155 height 17
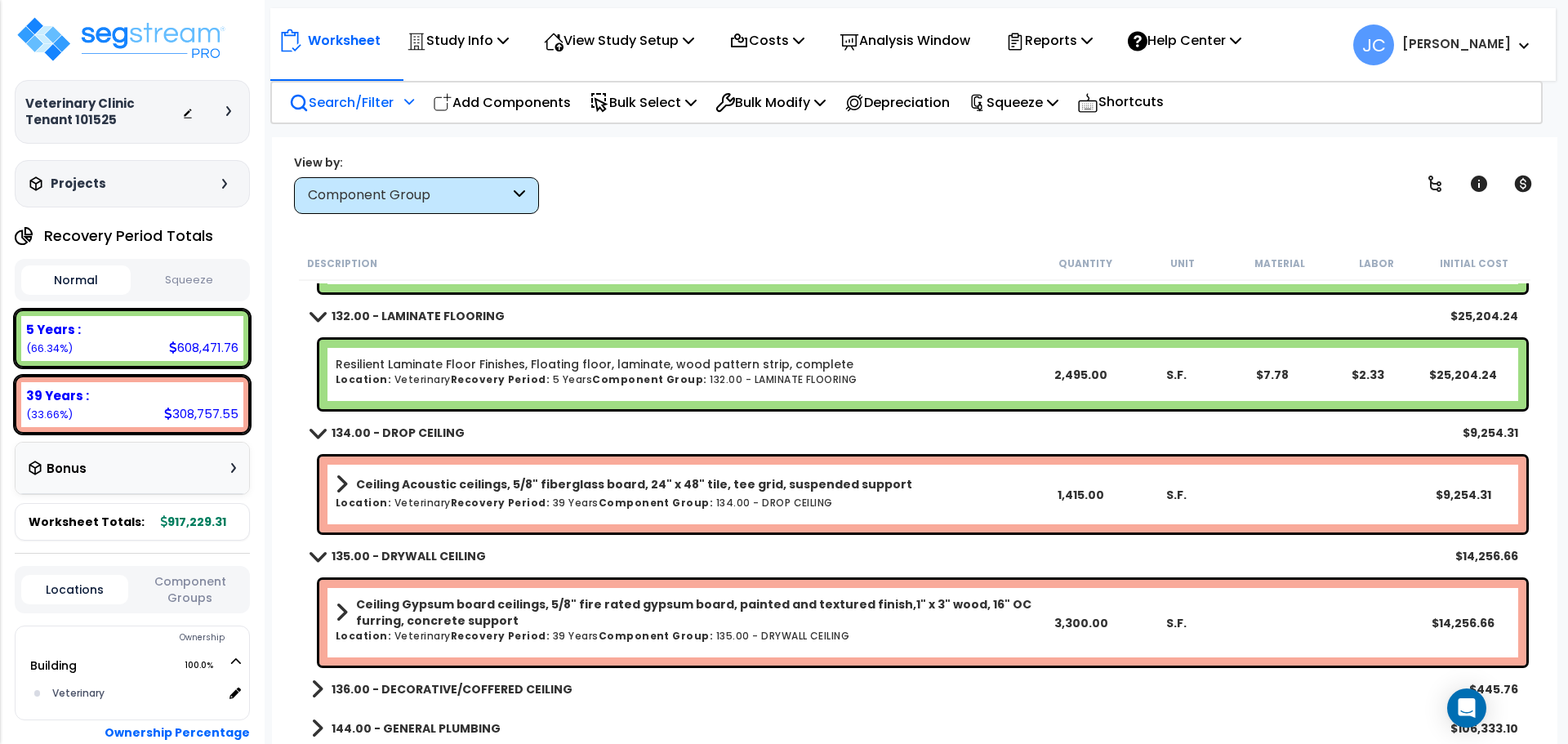
scroll to position [8212, 0]
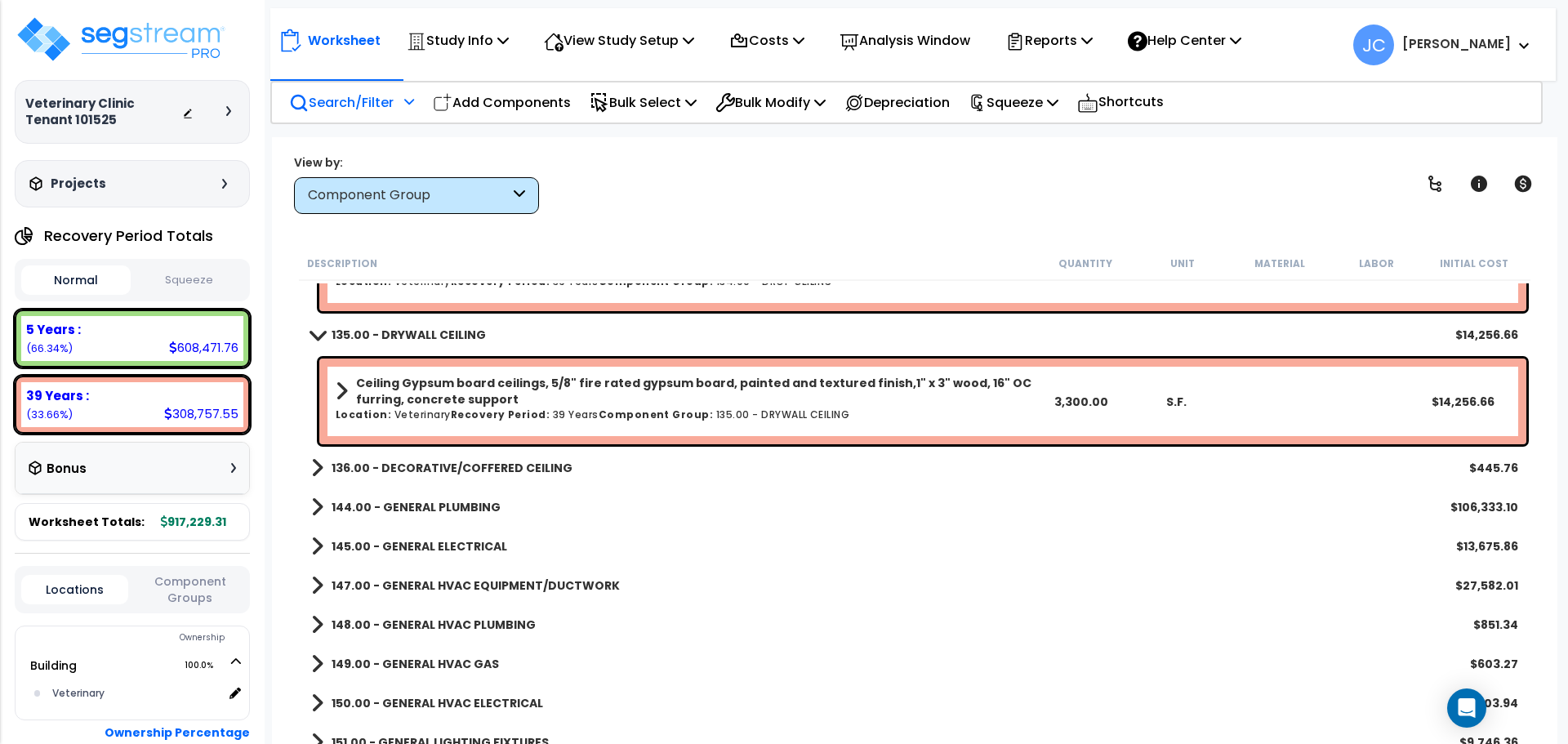
click at [481, 473] on b "136.00 - DECORATIVE/COFFERED CEILING" at bounding box center [452, 469] width 241 height 17
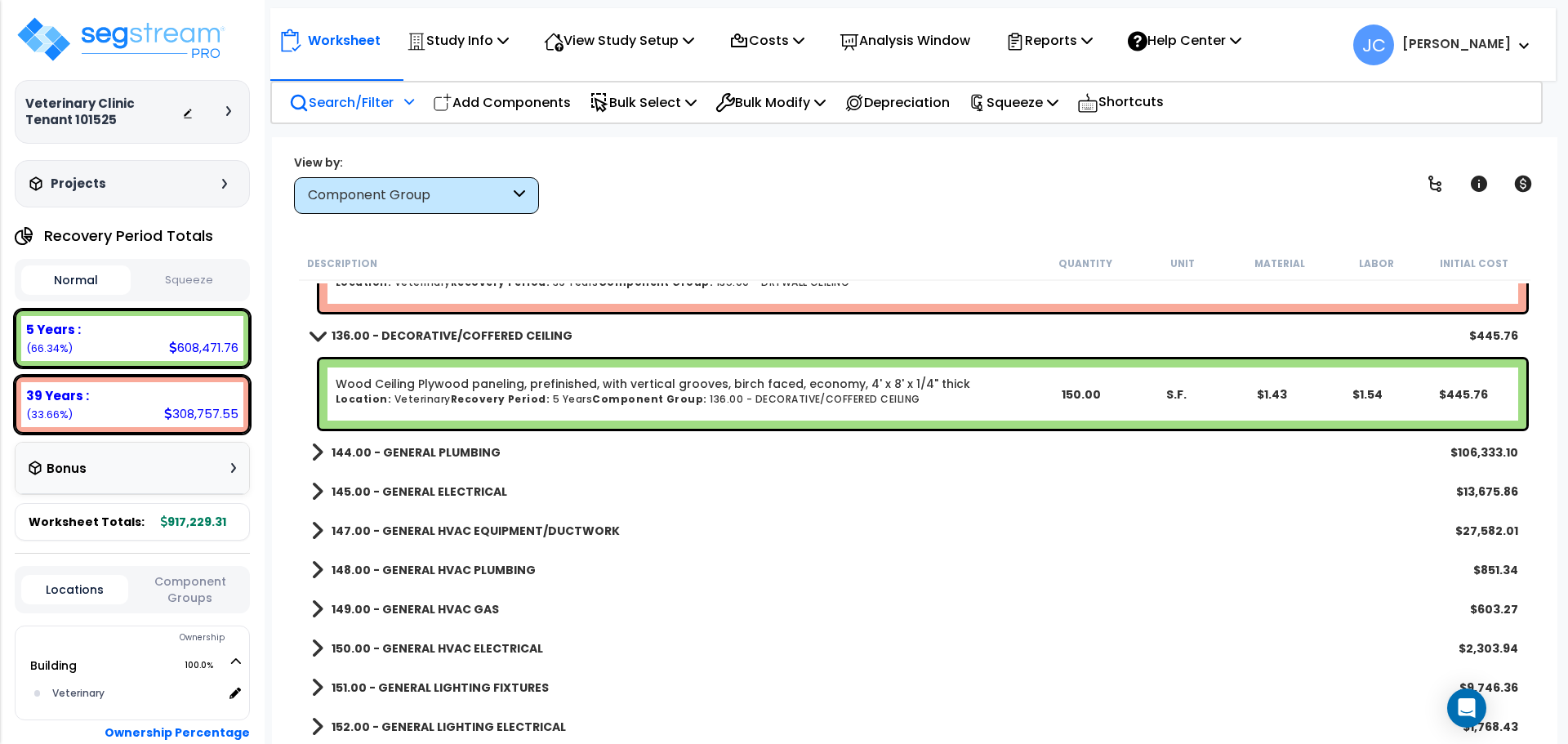
scroll to position [8567, 0]
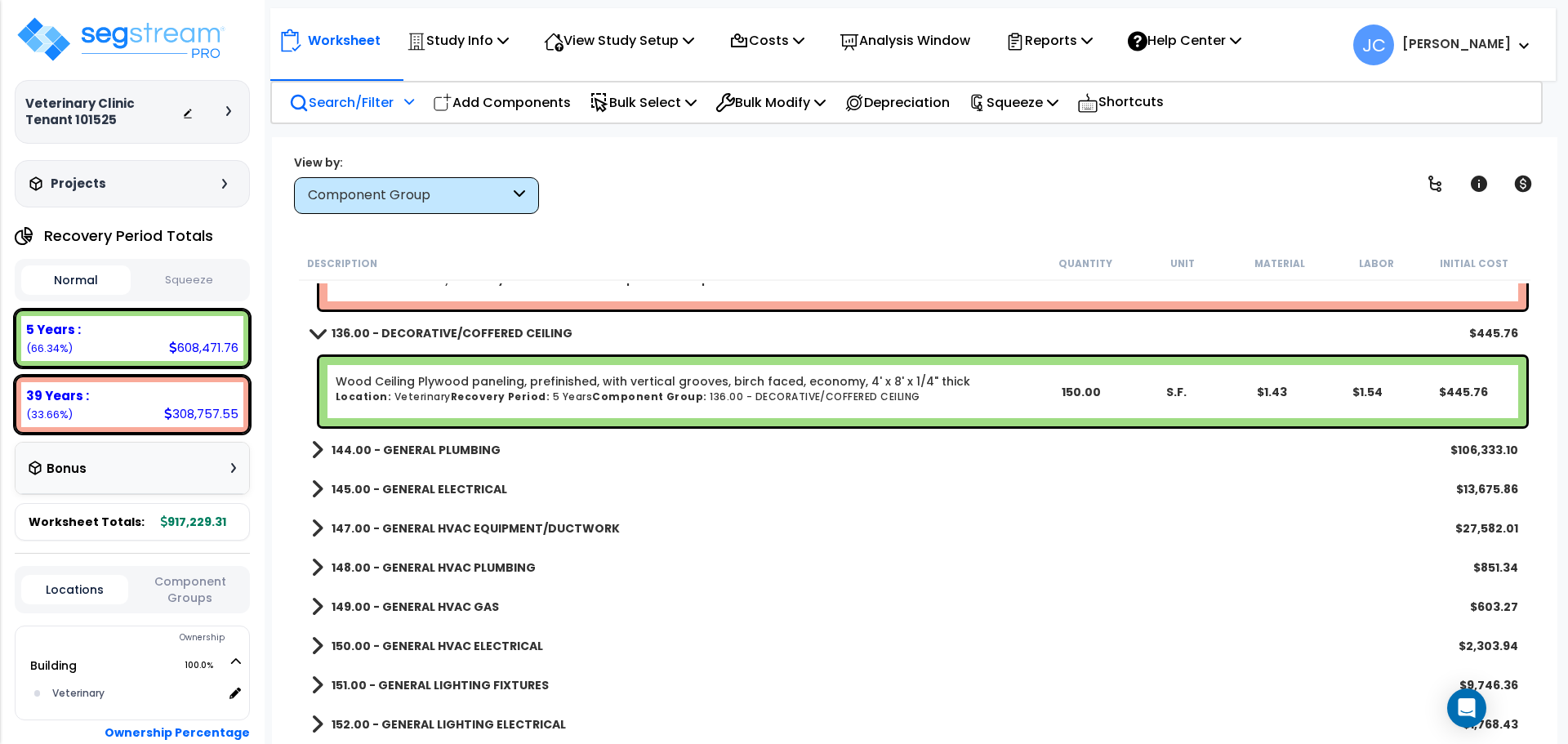
click at [412, 447] on b "144.00 - GENERAL PLUMBING" at bounding box center [416, 450] width 169 height 17
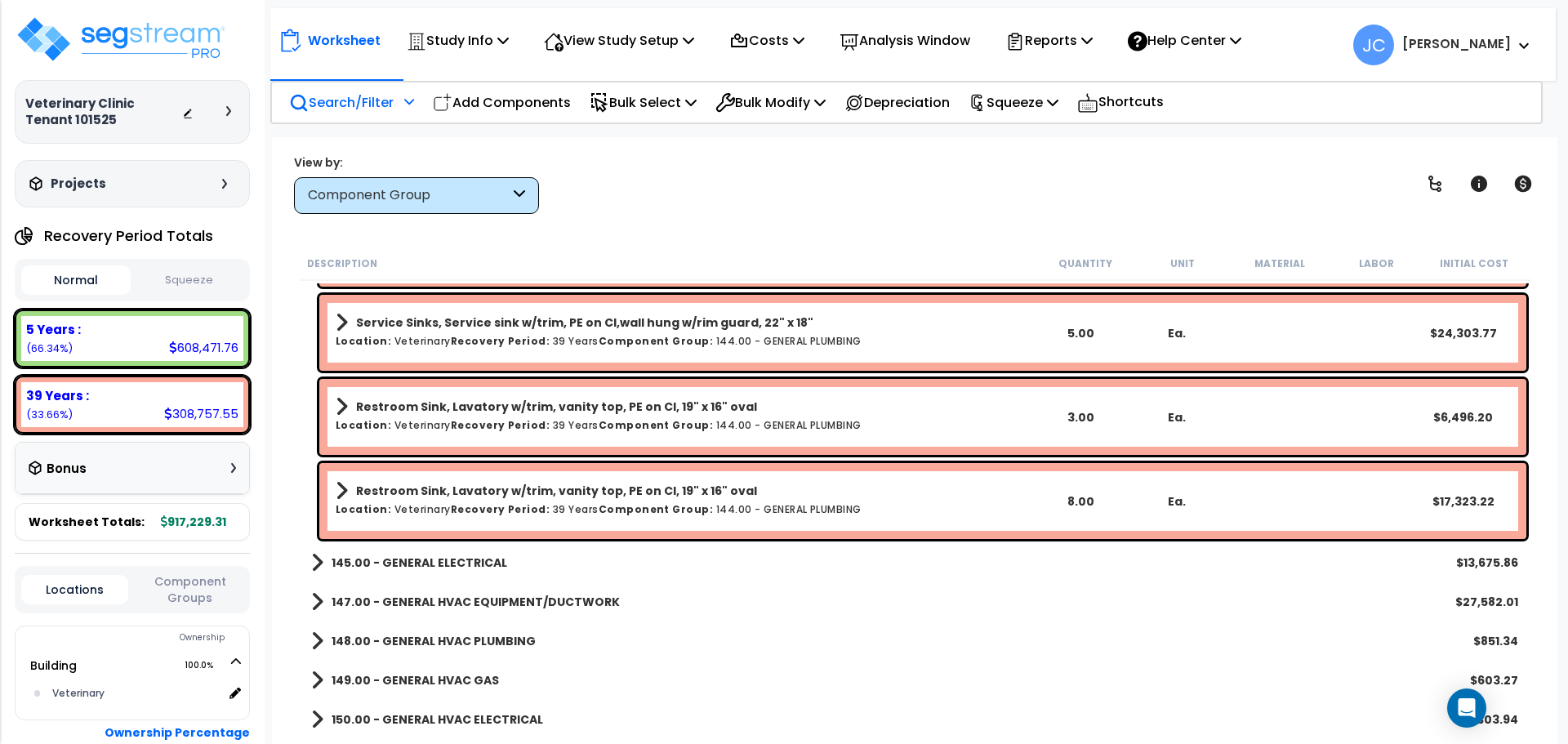
scroll to position [9642, 0]
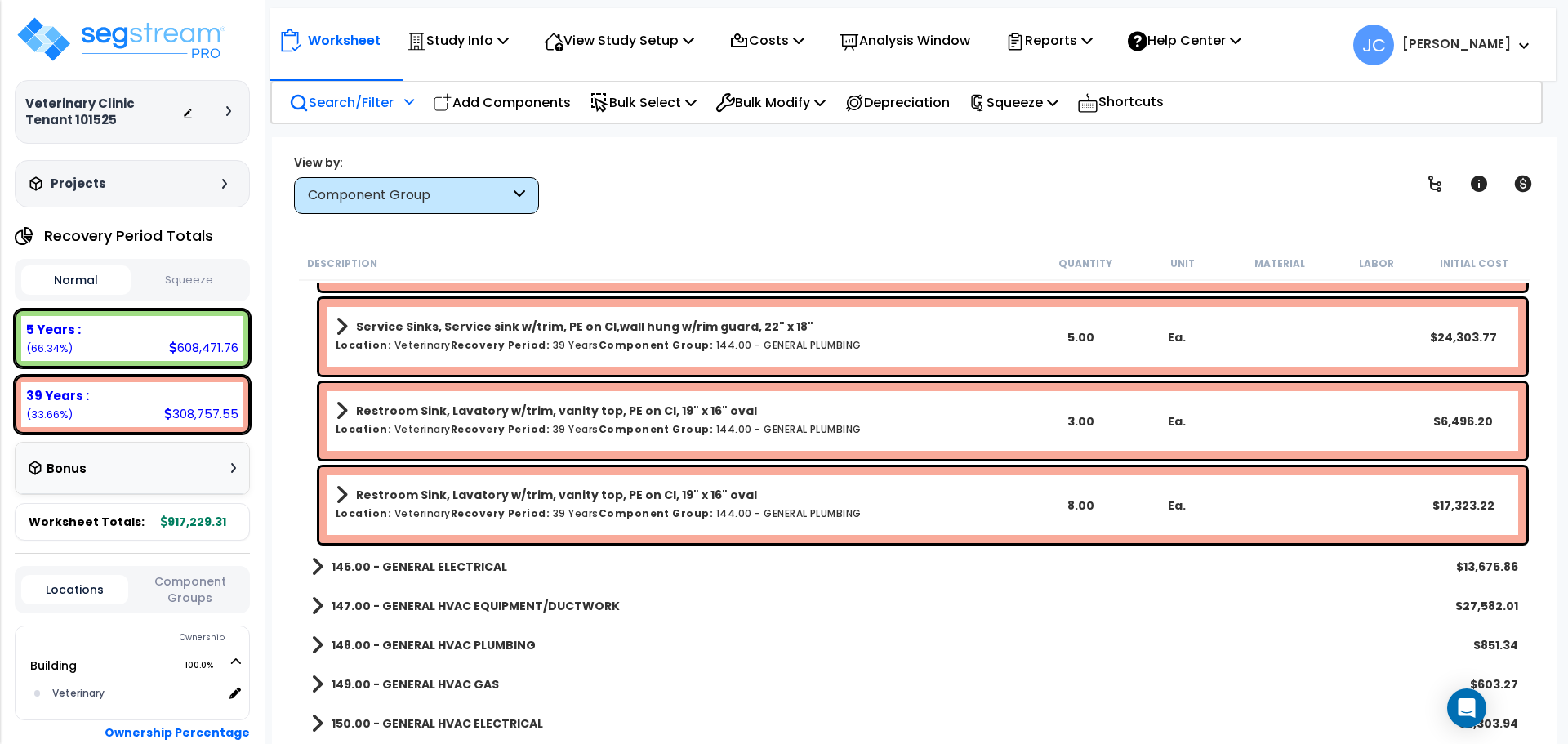
click at [485, 567] on b "145.00 - GENERAL ELECTRICAL" at bounding box center [419, 567] width 176 height 17
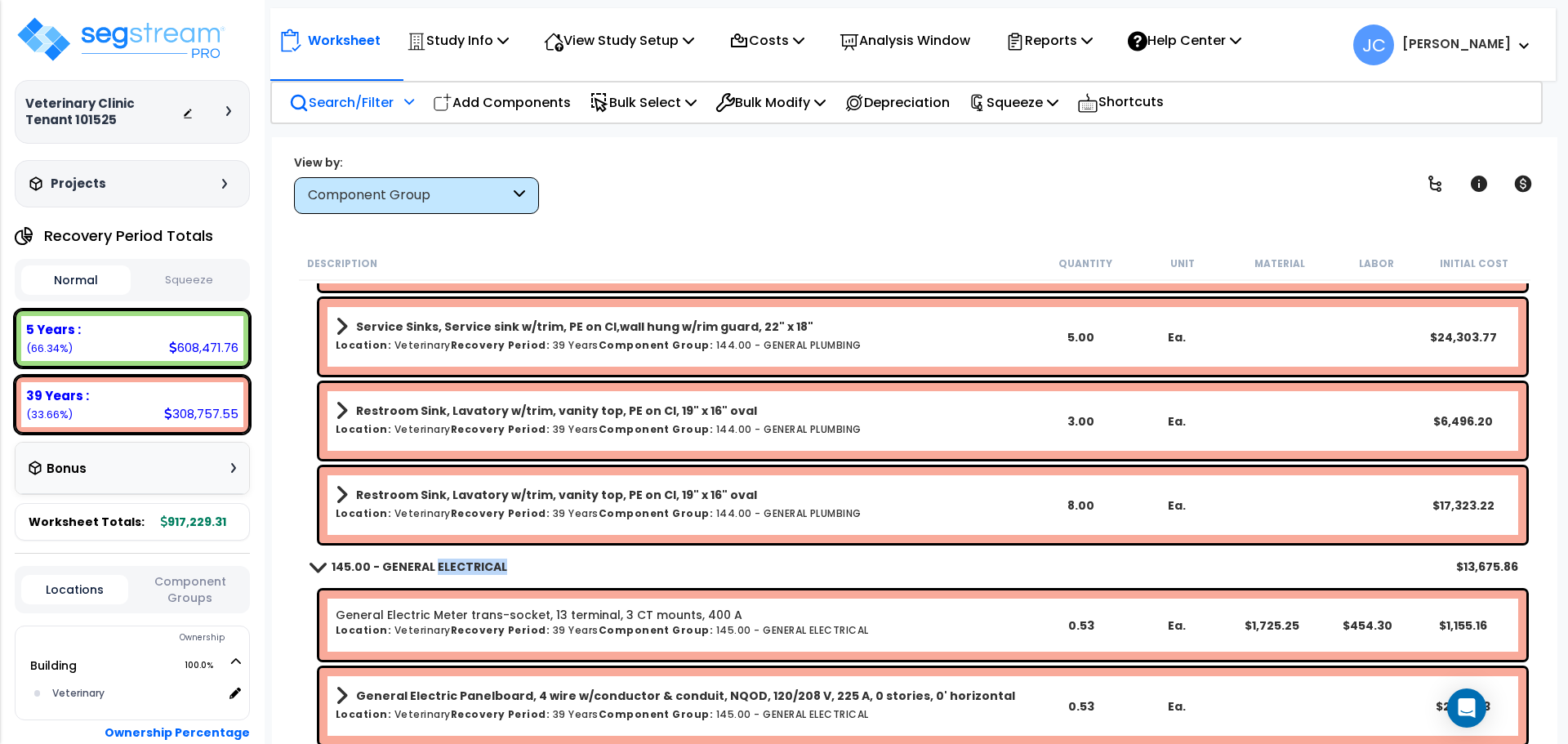
click at [485, 567] on b "145.00 - GENERAL ELECTRICAL" at bounding box center [419, 567] width 176 height 17
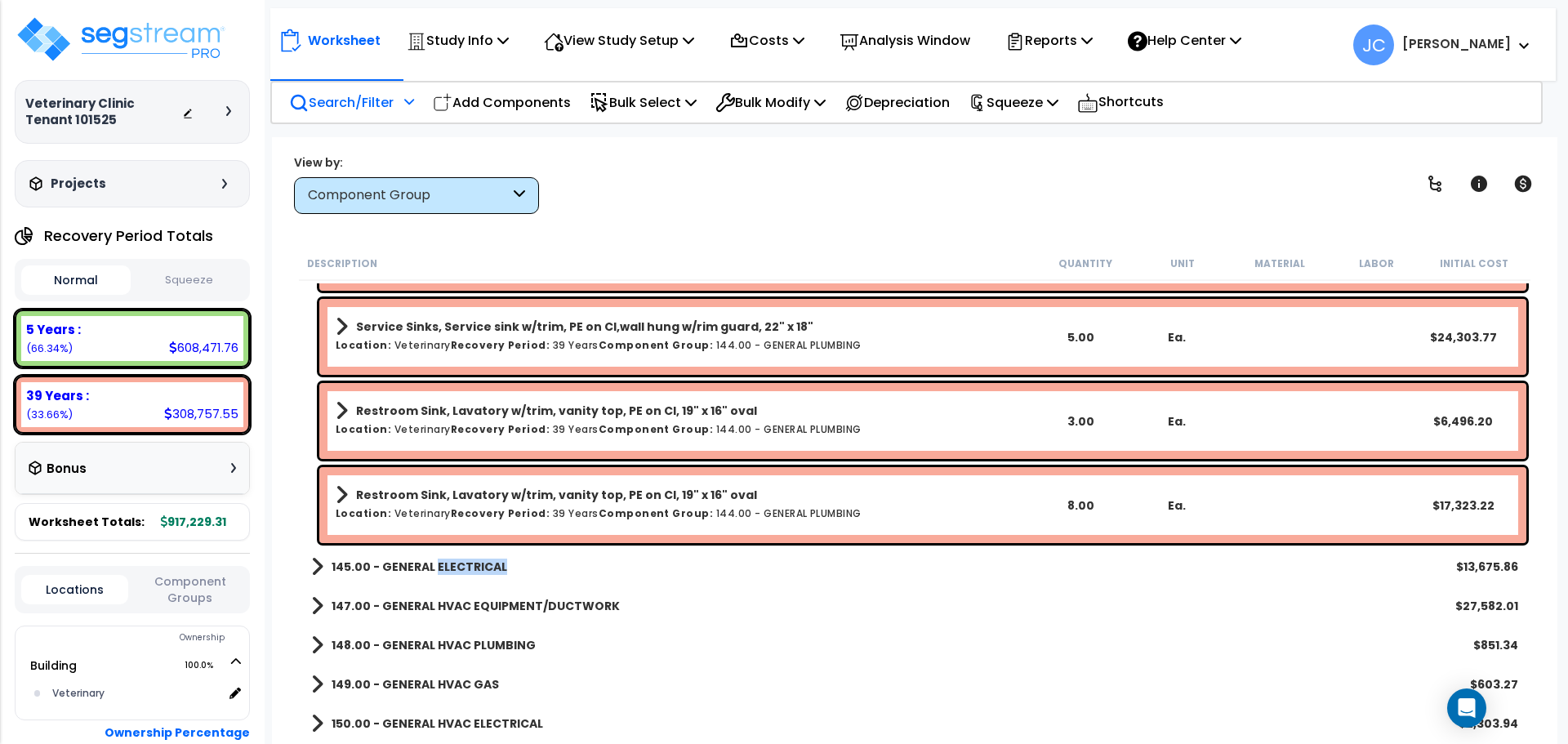
click at [486, 567] on b "145.00 - GENERAL ELECTRICAL" at bounding box center [419, 567] width 176 height 17
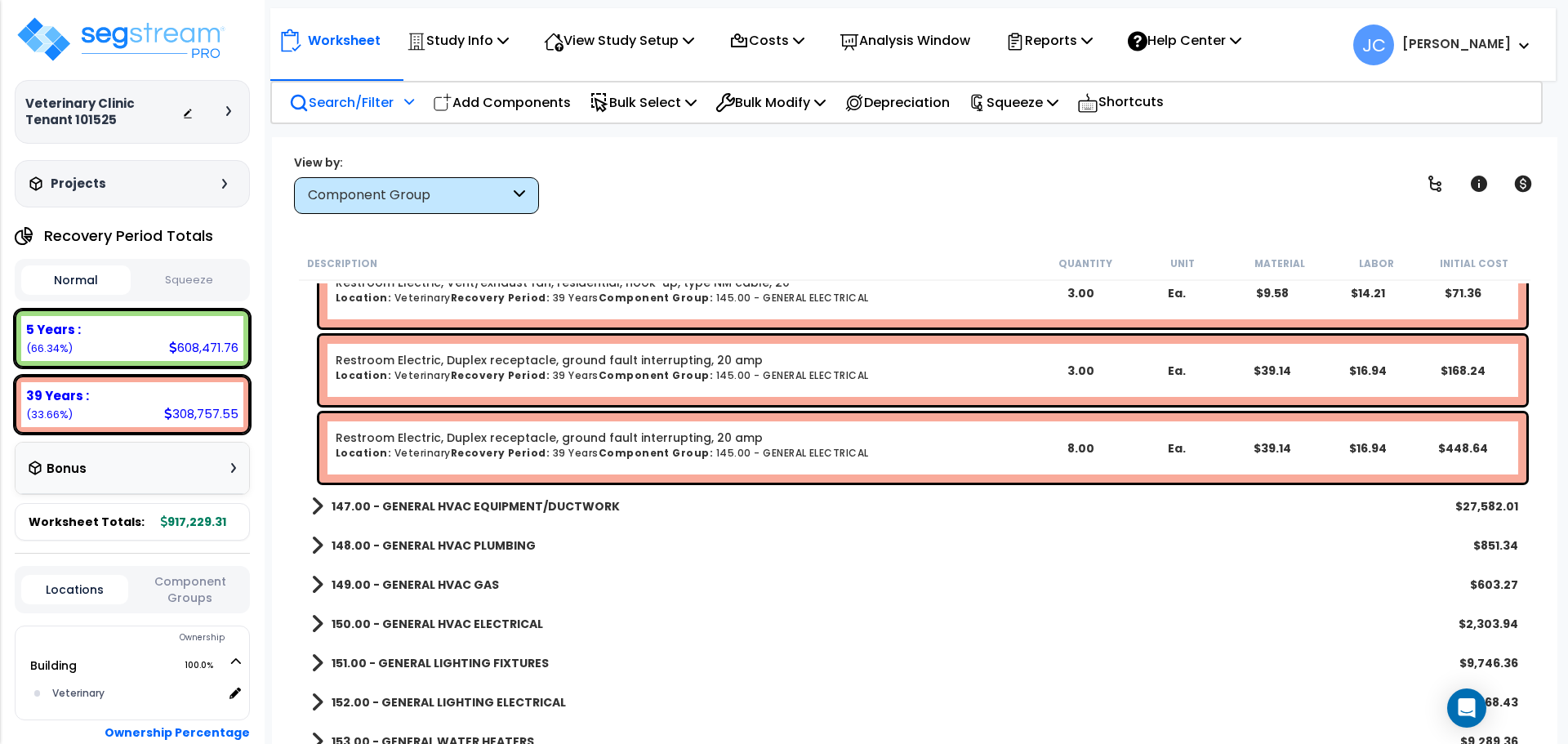
scroll to position [10407, 0]
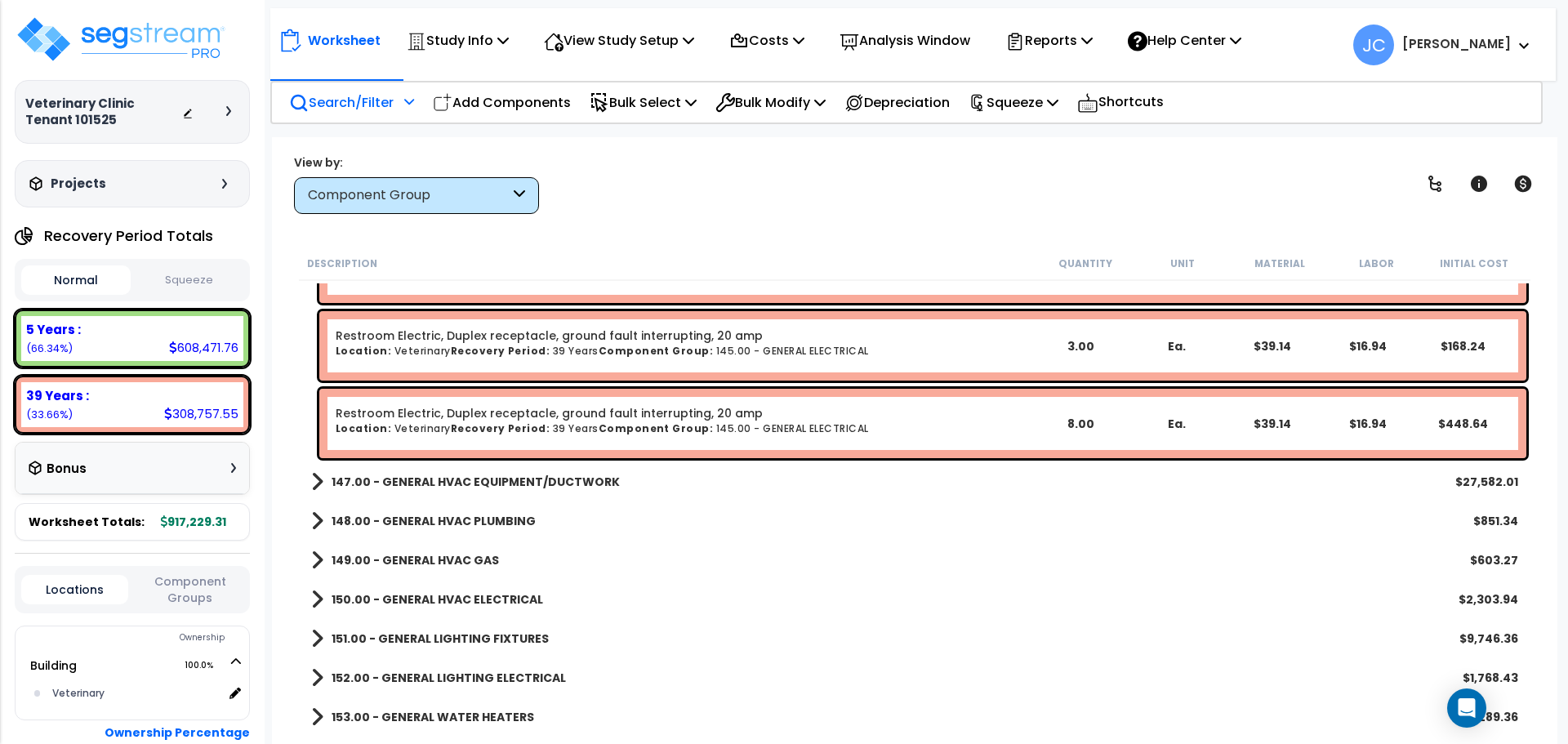
click at [516, 489] on link "147.00 - GENERAL HVAC EQUIPMENT/DUCTWORK" at bounding box center [465, 482] width 308 height 23
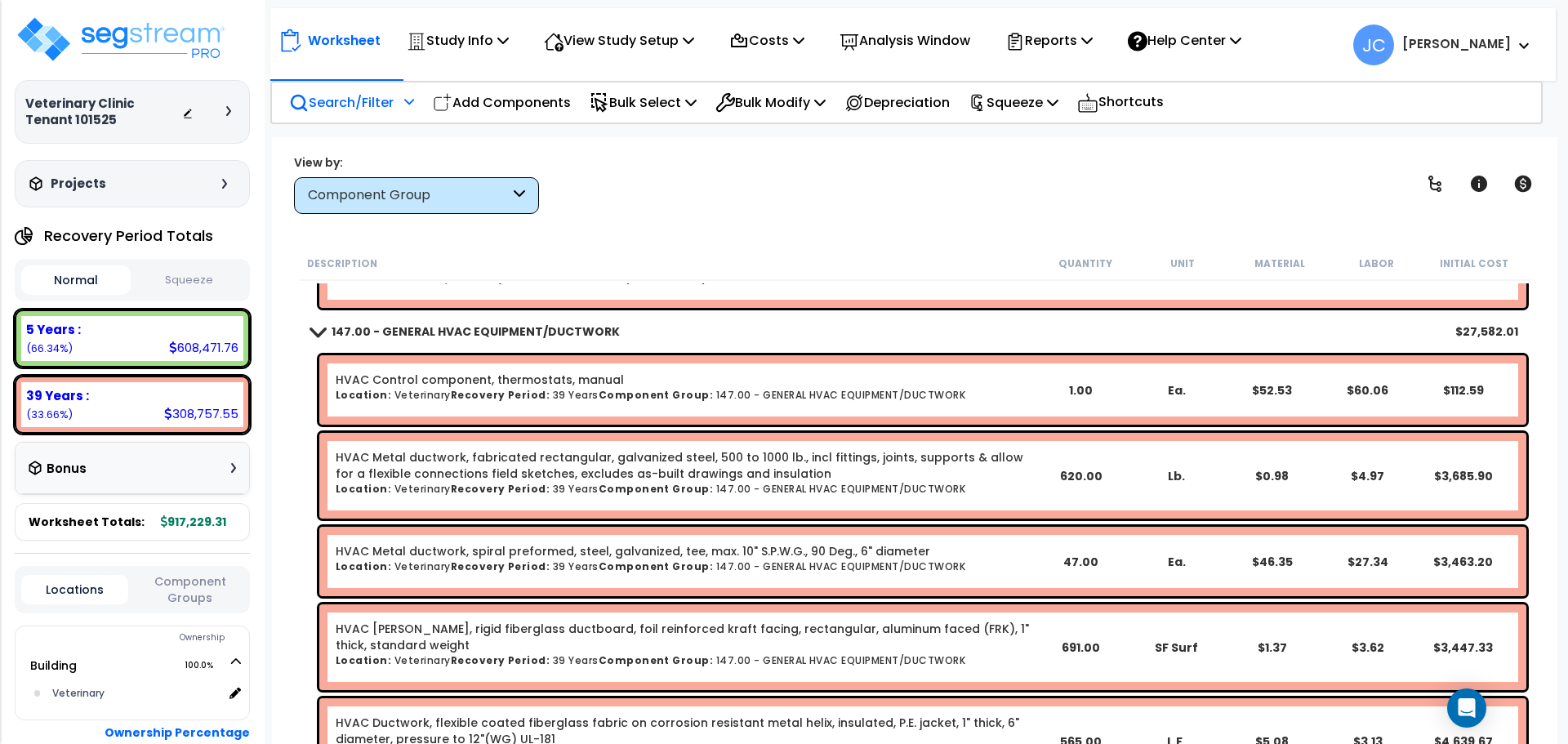
scroll to position [10561, 0]
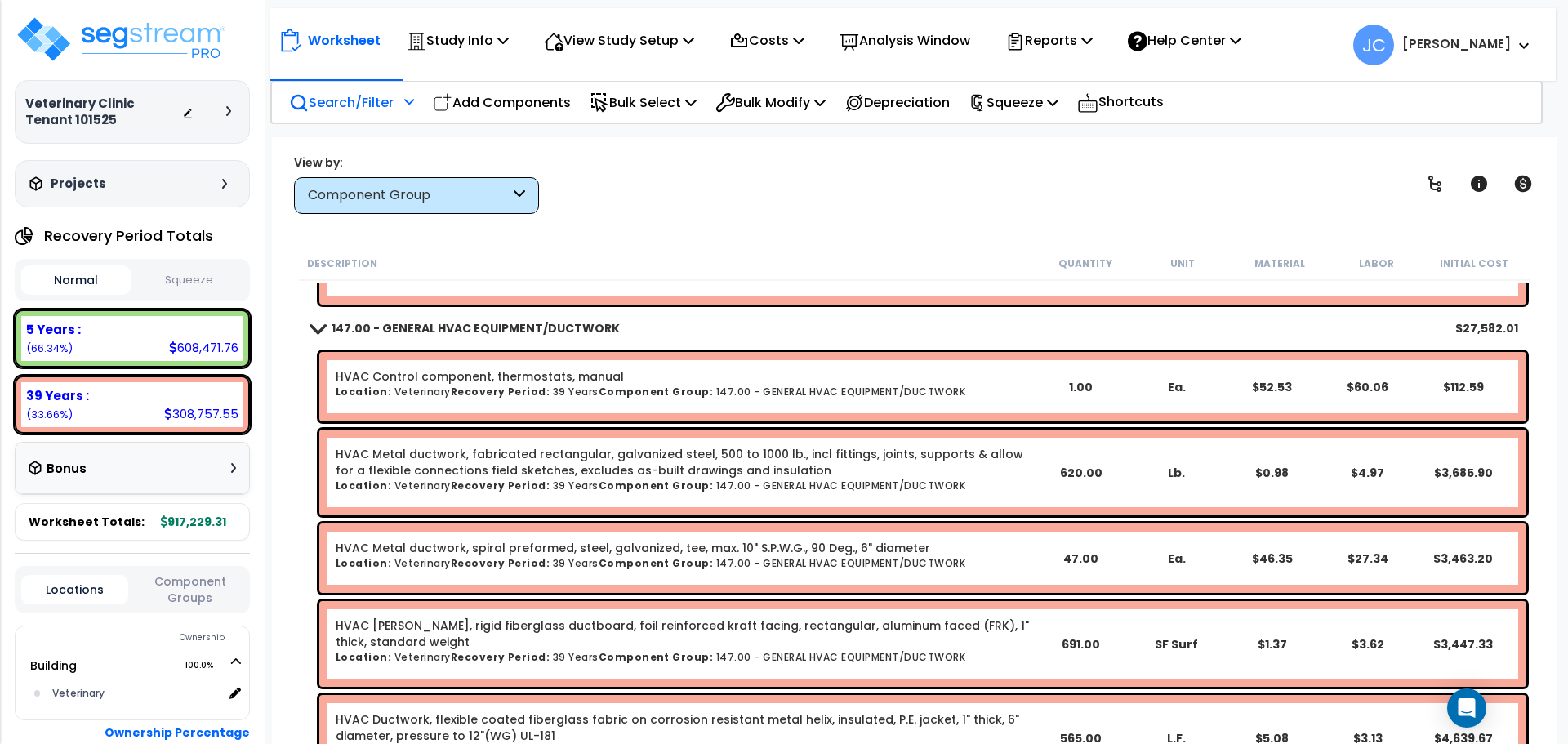
click at [704, 195] on div "View by: Component Group High to Low - Component Cost" at bounding box center [914, 184] width 1252 height 61
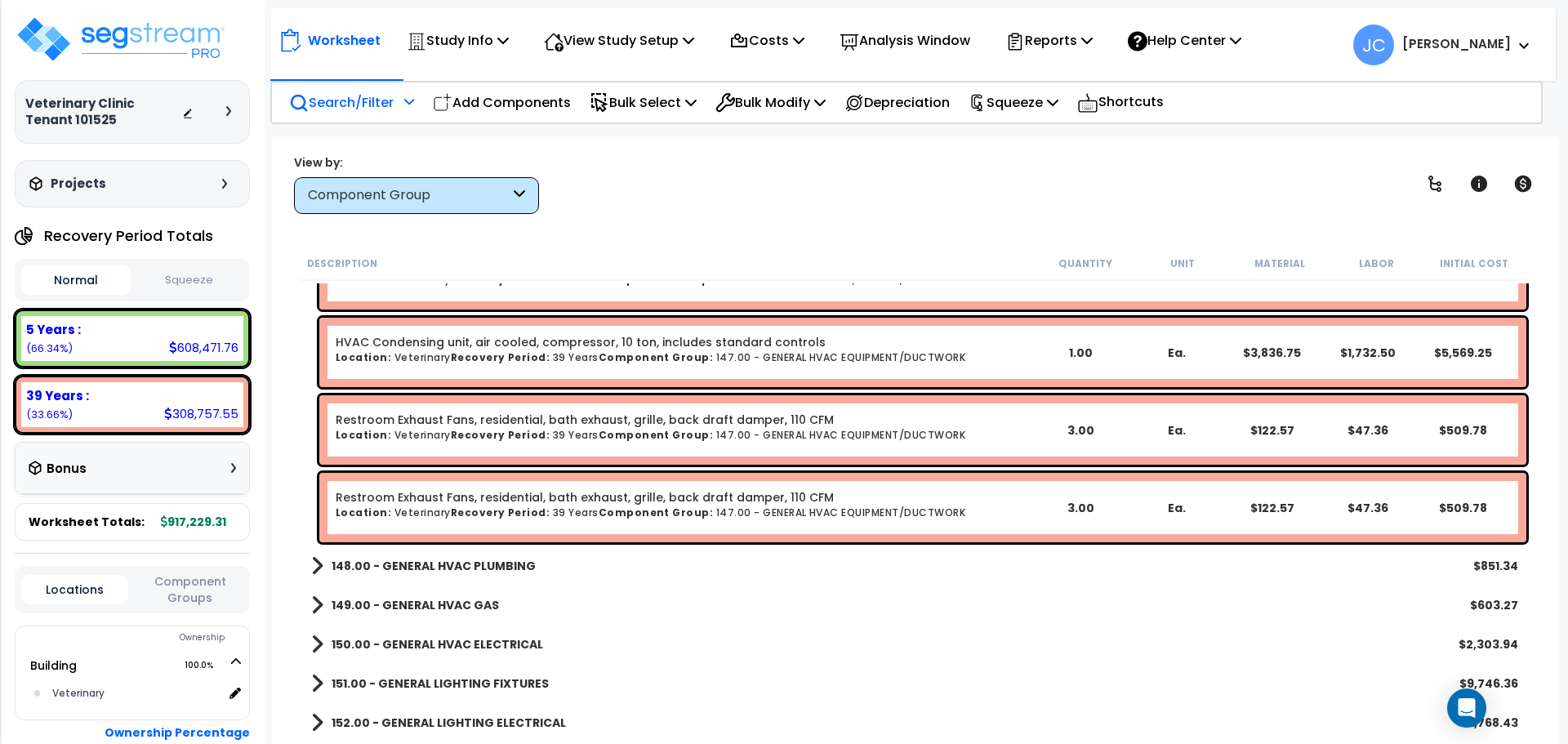
scroll to position [11477, 0]
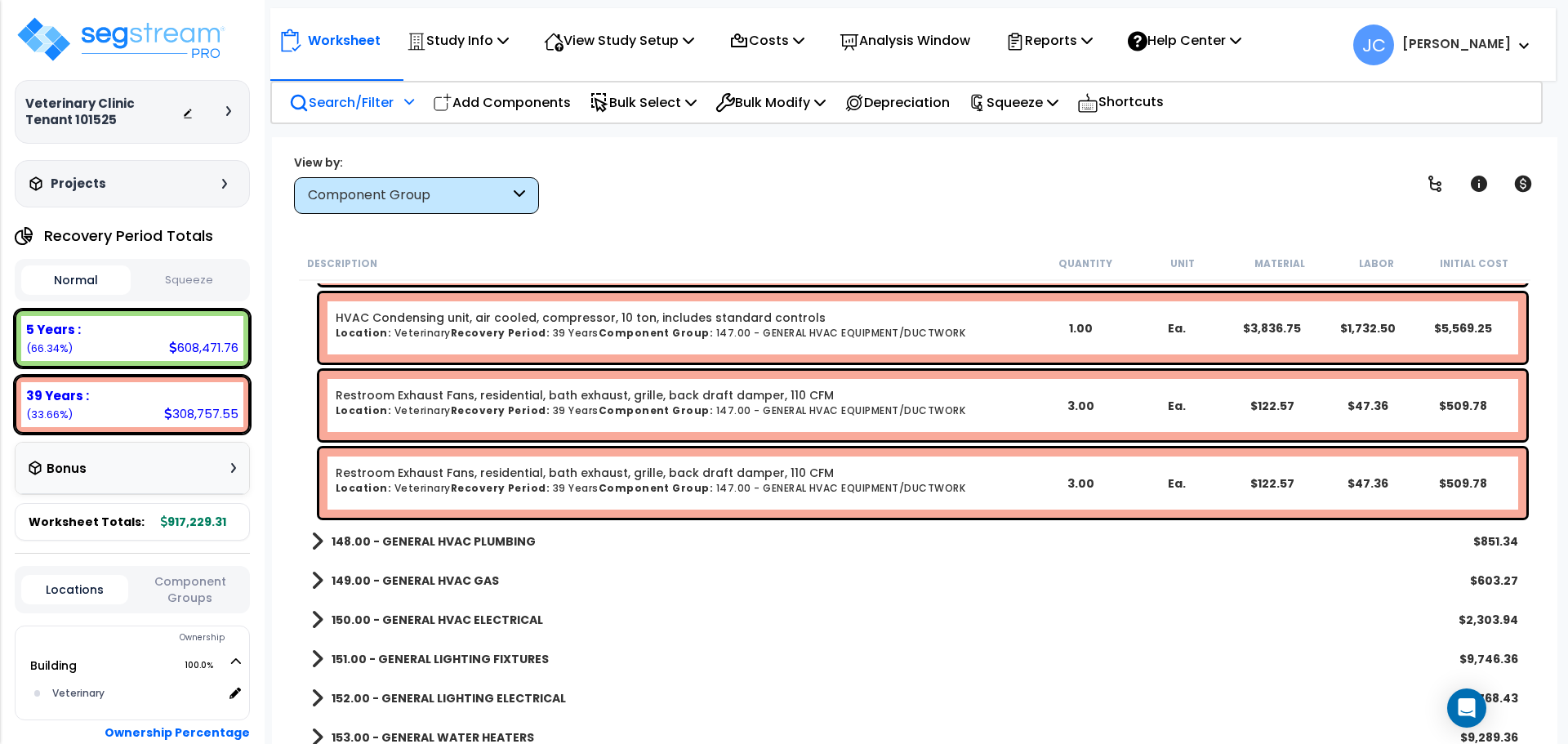
click at [473, 548] on b "148.00 - GENERAL HVAC PLUMBING" at bounding box center [433, 541] width 204 height 17
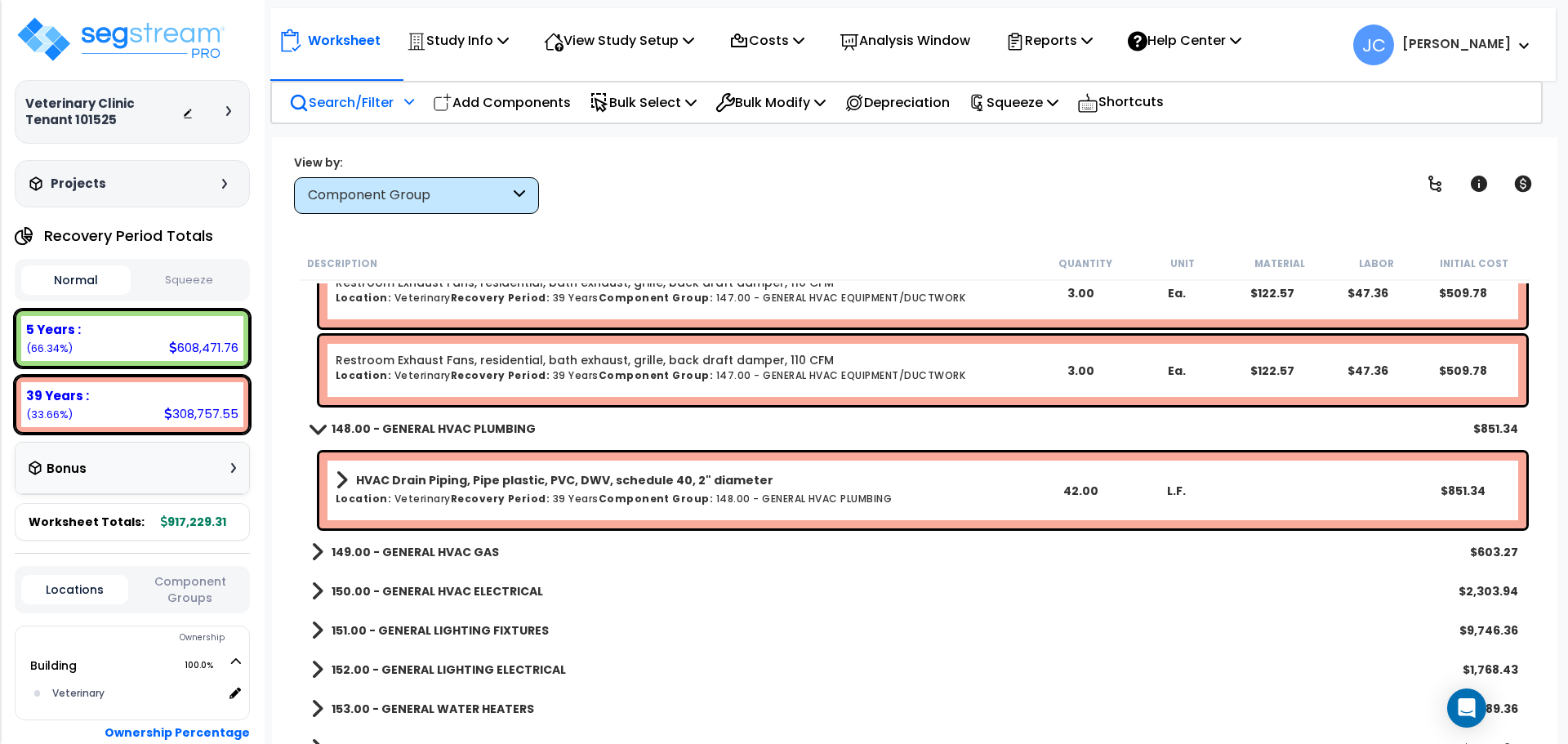
scroll to position [11591, 0]
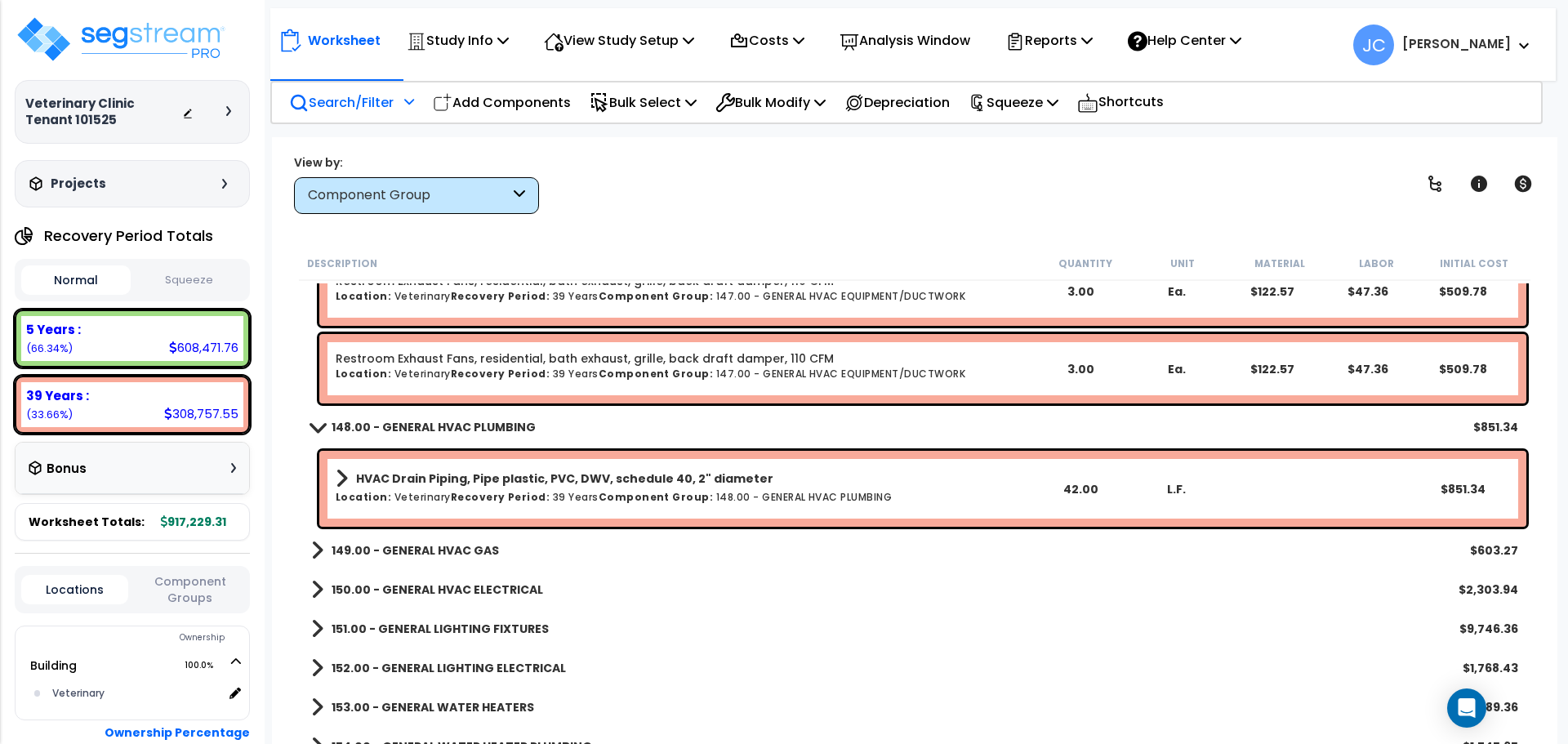
click at [440, 546] on b "149.00 - GENERAL HVAC GAS" at bounding box center [415, 551] width 167 height 17
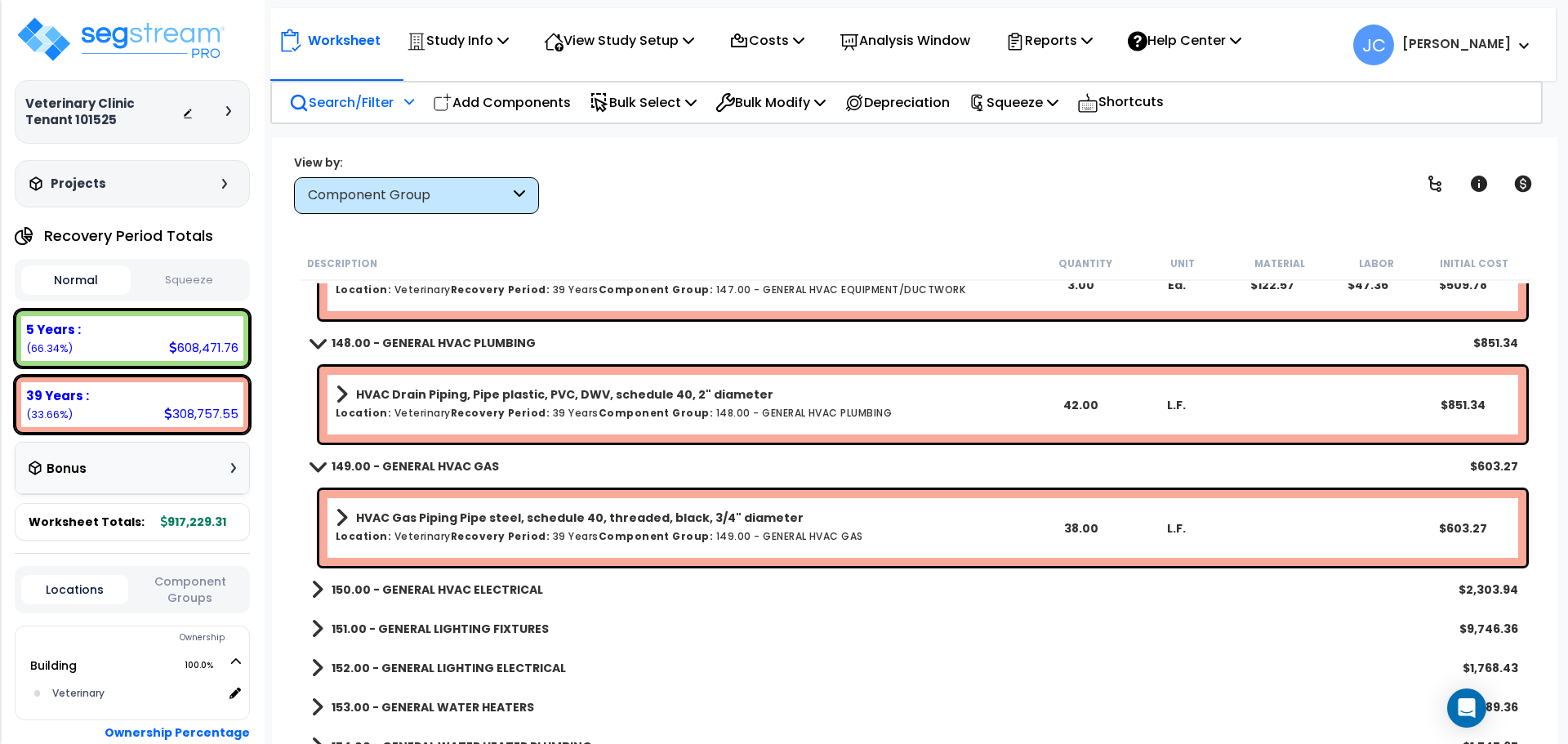
scroll to position [11677, 0]
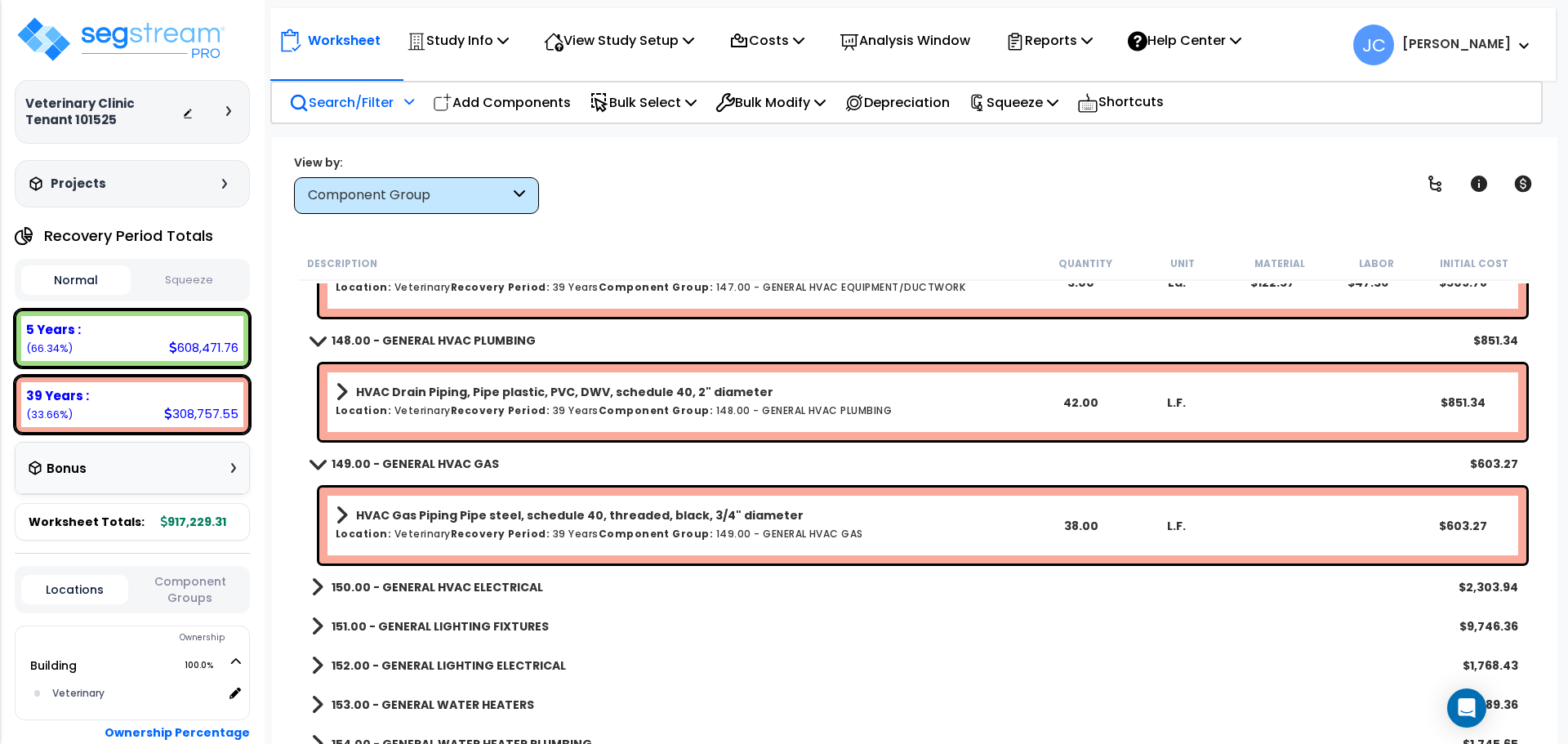
click at [431, 599] on div "150.00 - GENERAL HVAC ELECTRICAL $2,303.94" at bounding box center [914, 587] width 1223 height 40
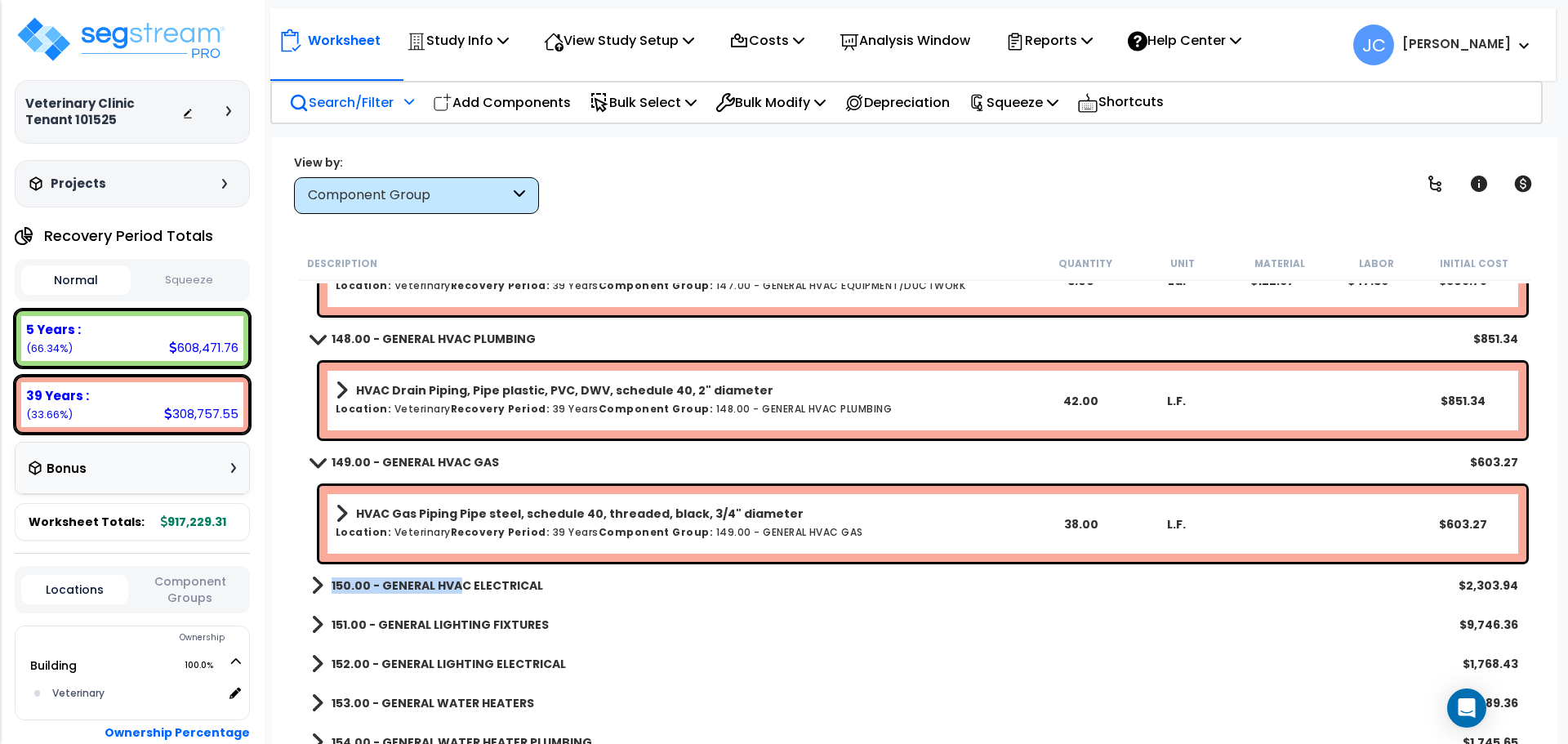
click at [456, 575] on link "150.00 - GENERAL HVAC ELECTRICAL" at bounding box center [427, 586] width 232 height 23
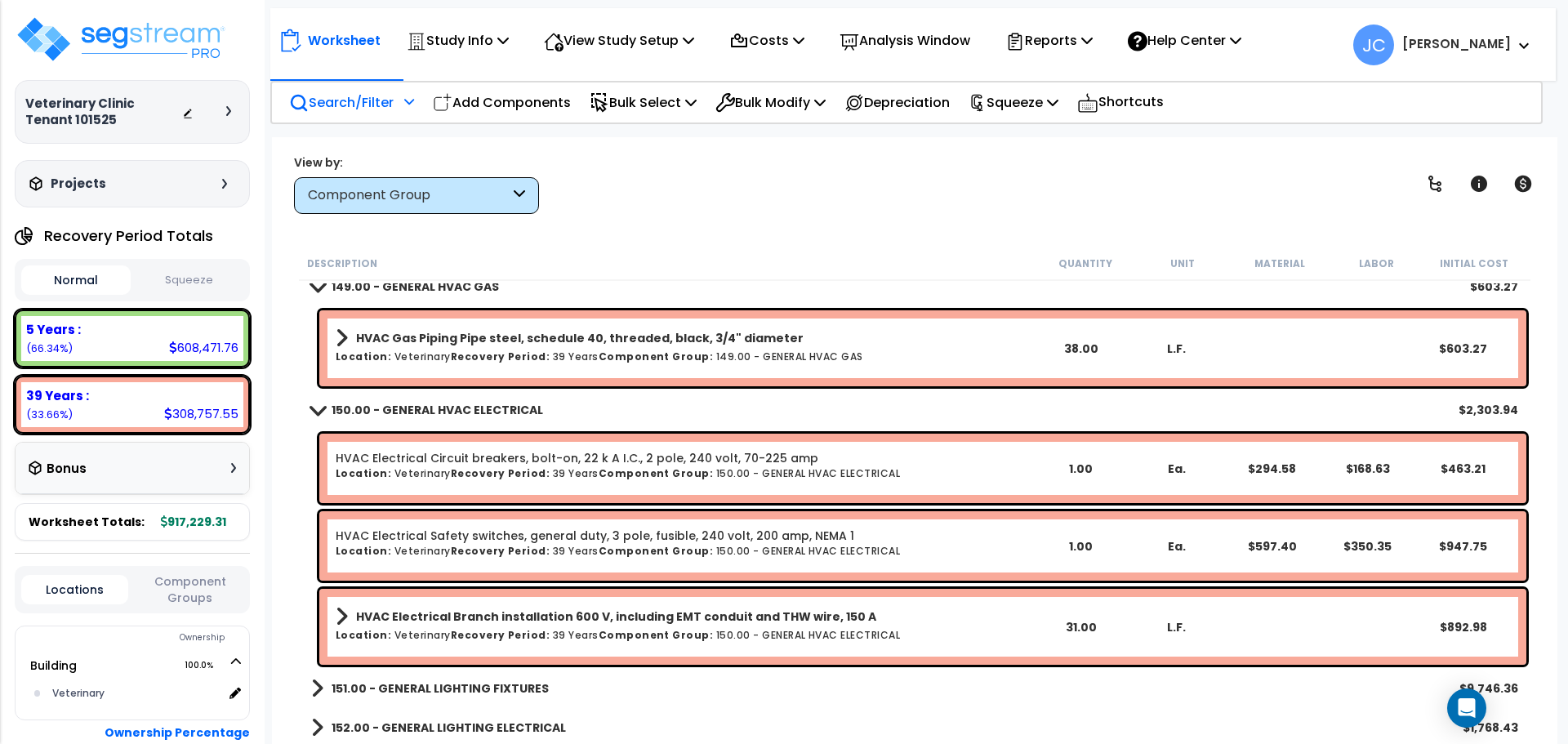
scroll to position [11858, 0]
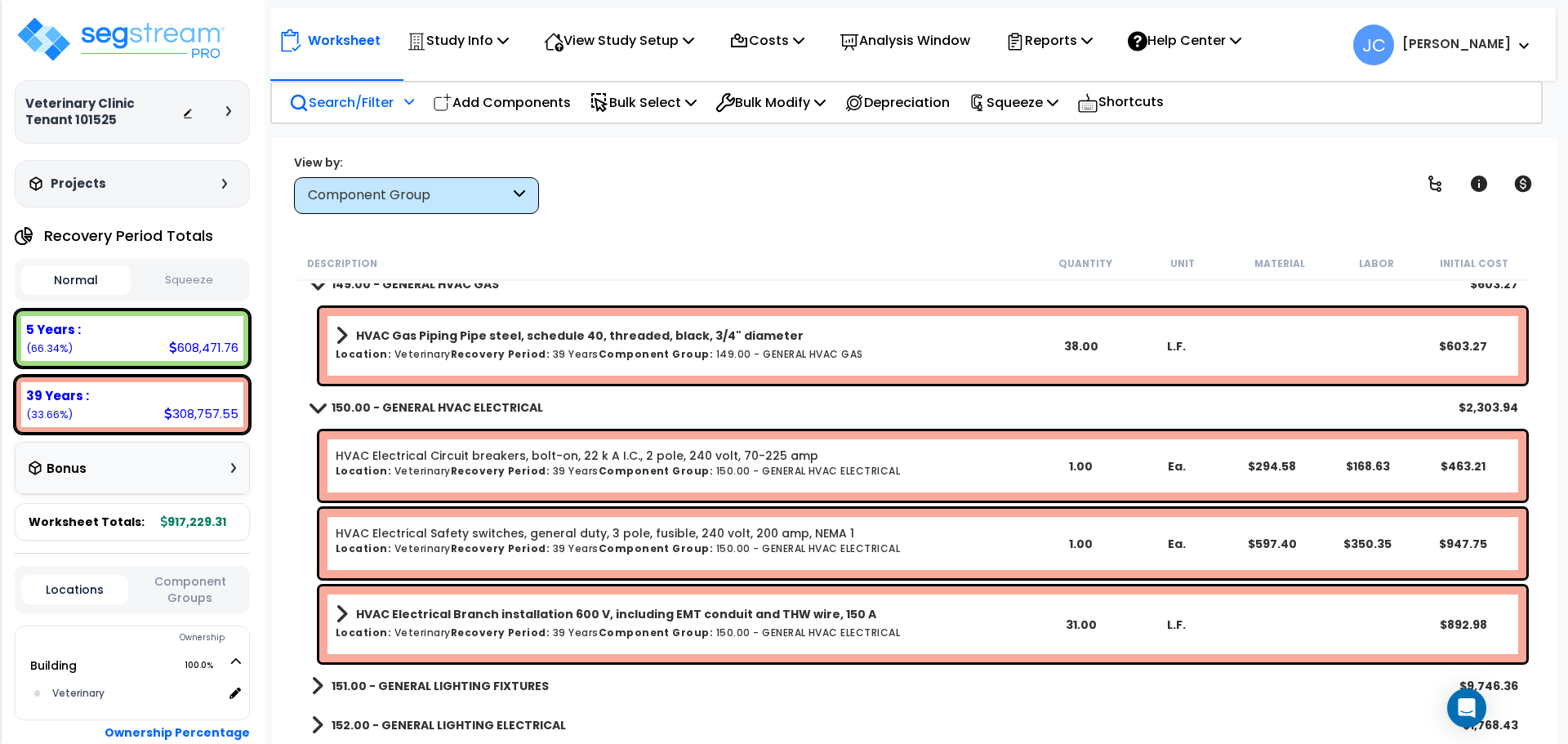
click at [758, 209] on div "View by: Component Group High to Low - Component Cost" at bounding box center [914, 184] width 1252 height 61
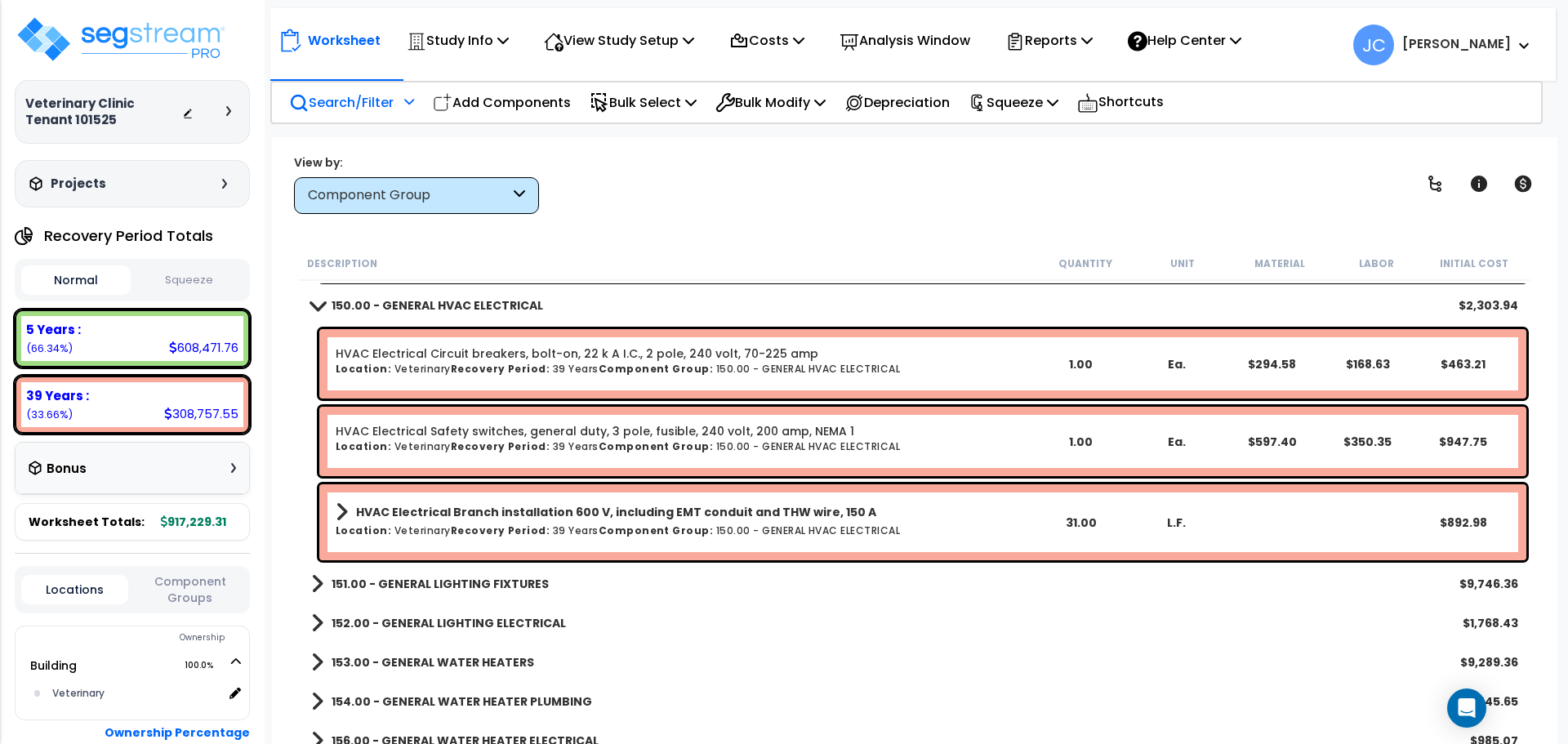
scroll to position [11961, 0]
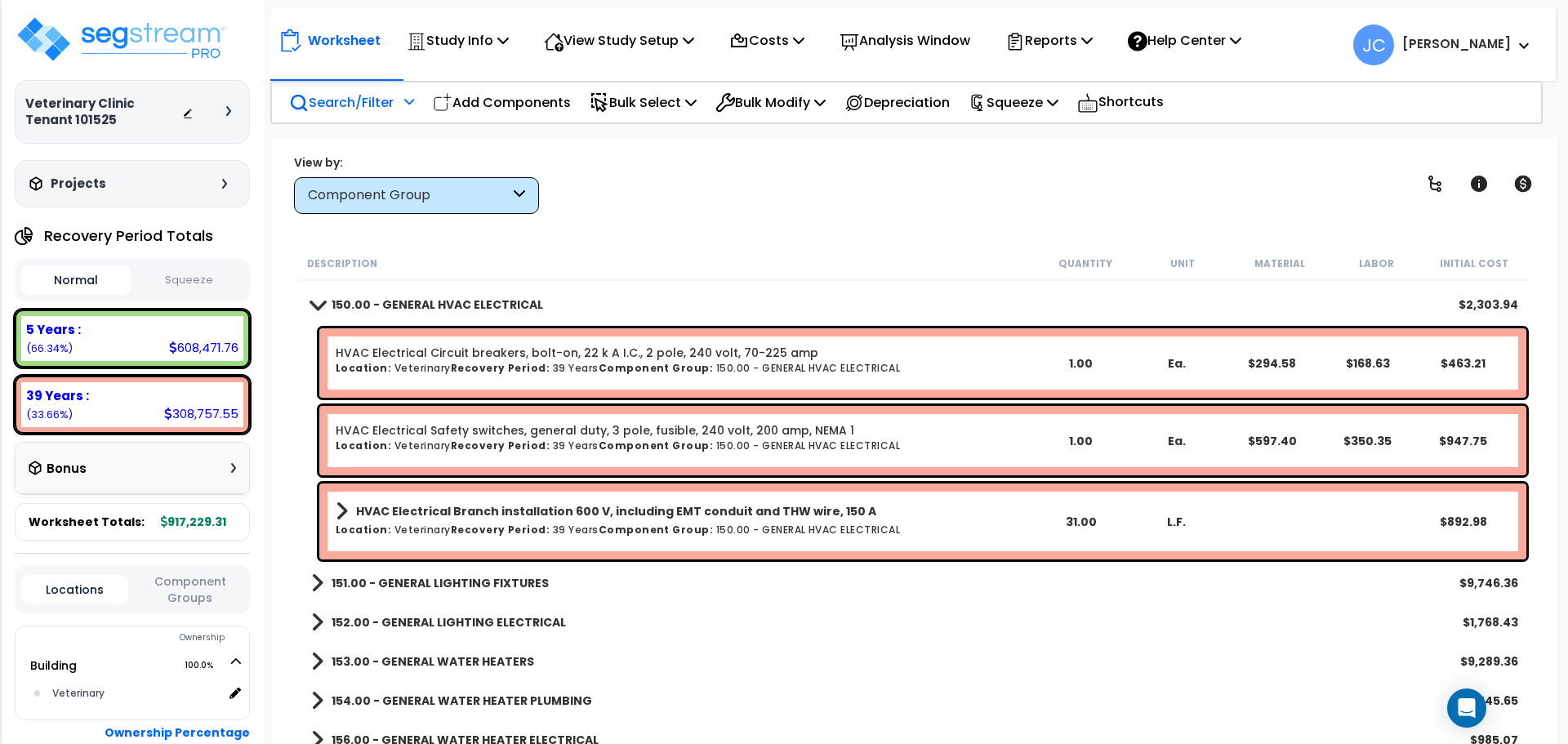
click at [467, 591] on link "151.00 - GENERAL LIGHTING FIXTURES" at bounding box center [430, 583] width 237 height 23
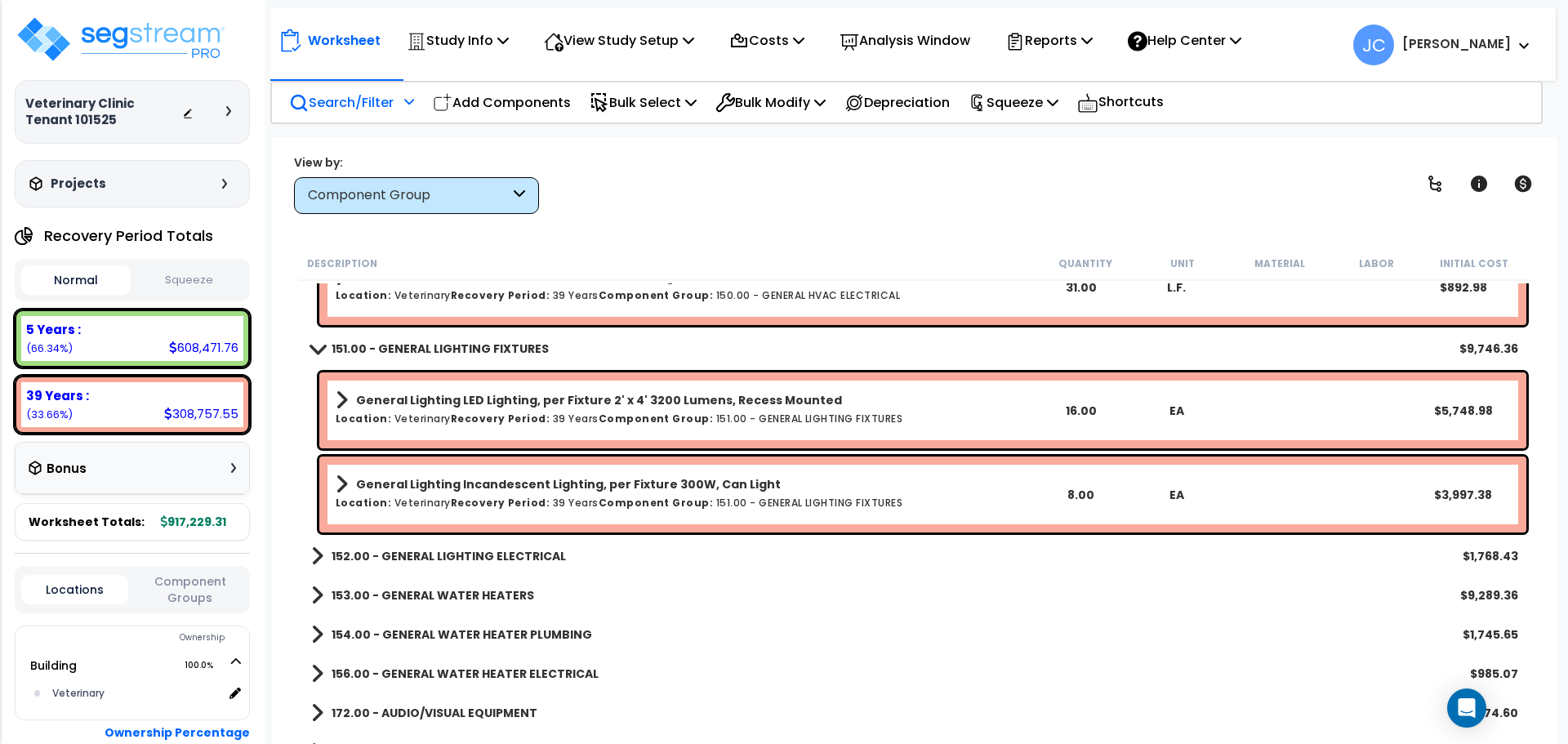
scroll to position [12198, 0]
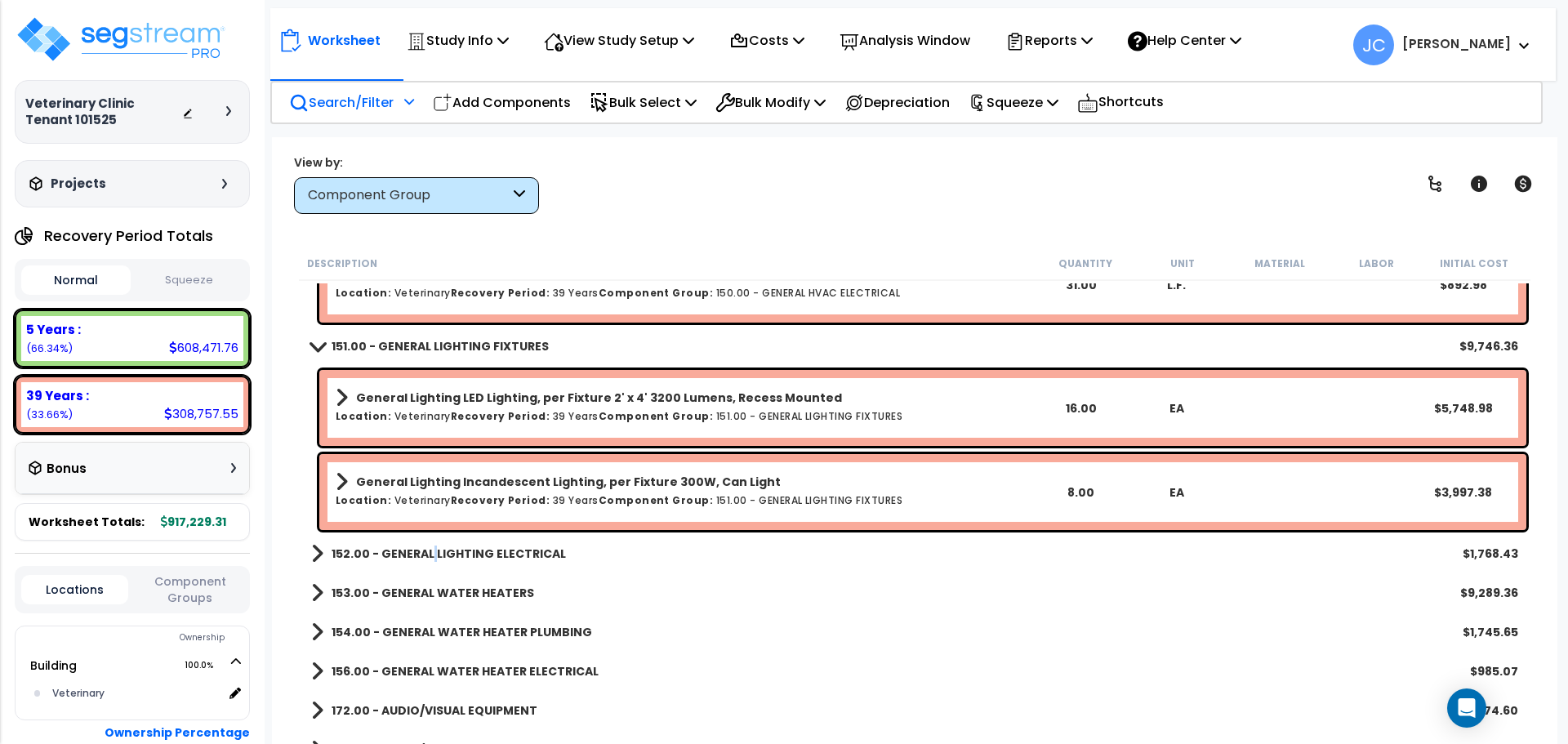
click at [430, 558] on b "152.00 - GENERAL LIGHTING ELECTRICAL" at bounding box center [448, 554] width 235 height 17
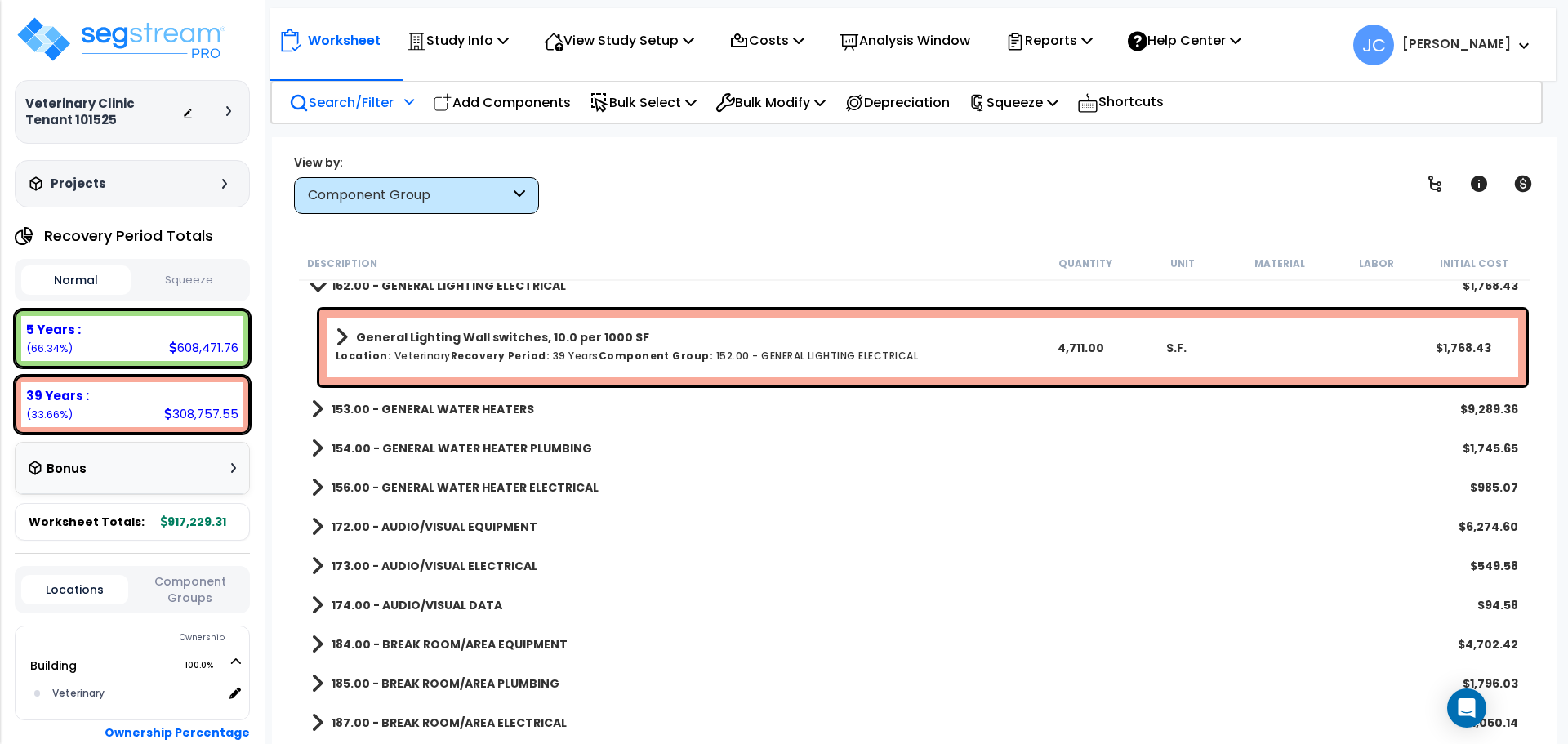
scroll to position [12467, 0]
click at [502, 409] on b "153.00 - GENERAL WATER HEATERS" at bounding box center [432, 409] width 202 height 17
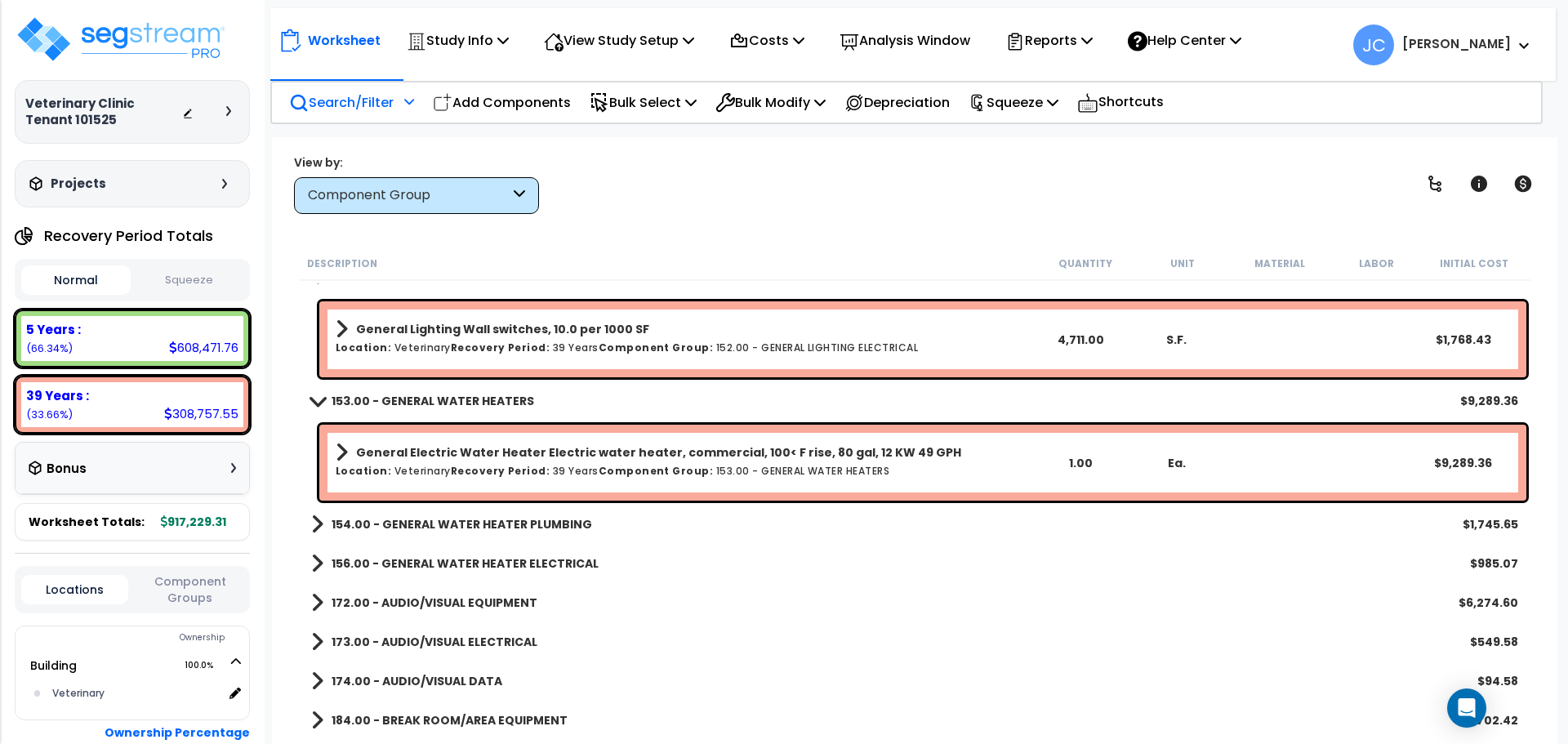
scroll to position [12479, 0]
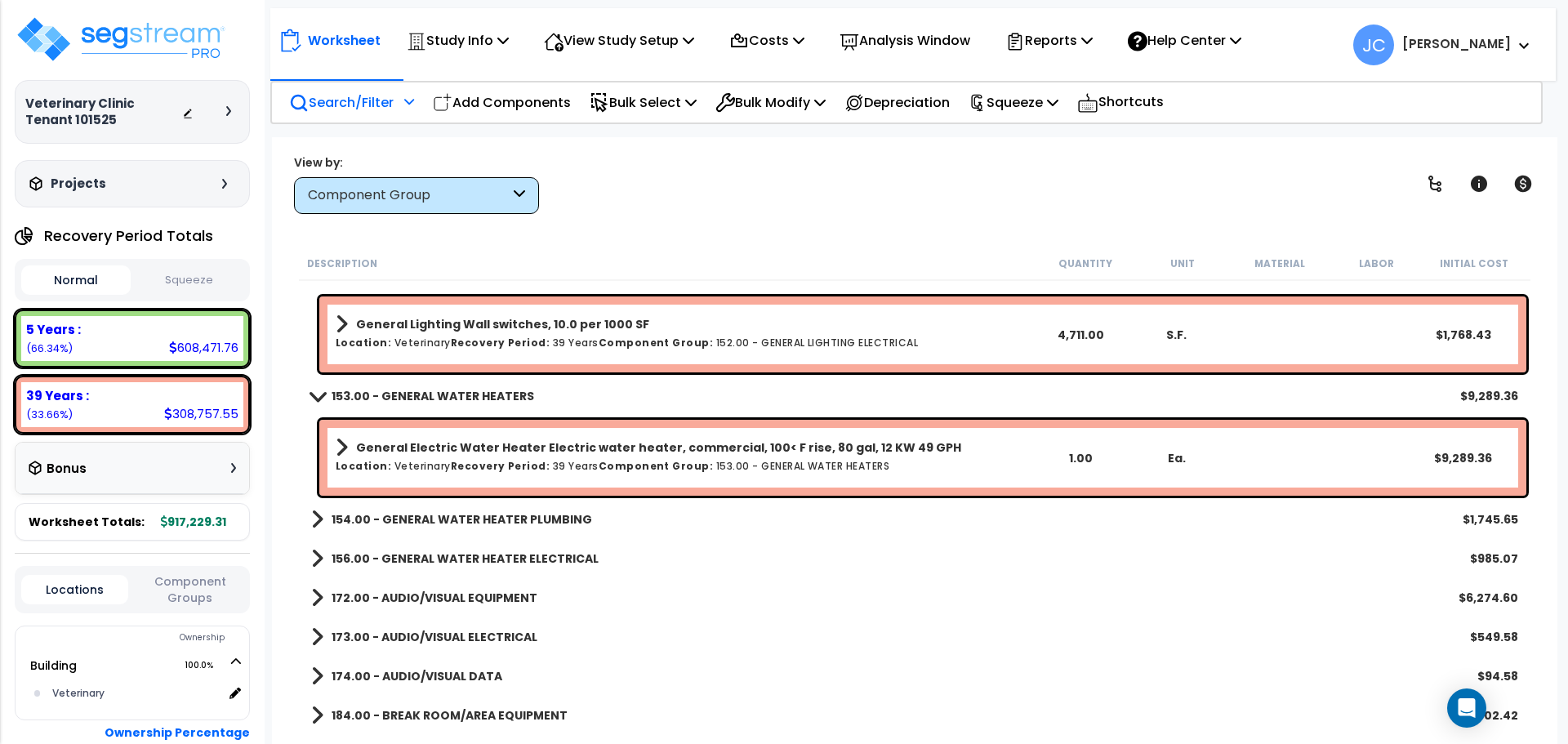
click at [526, 518] on b "154.00 - GENERAL WATER HEATER PLUMBING" at bounding box center [461, 520] width 260 height 17
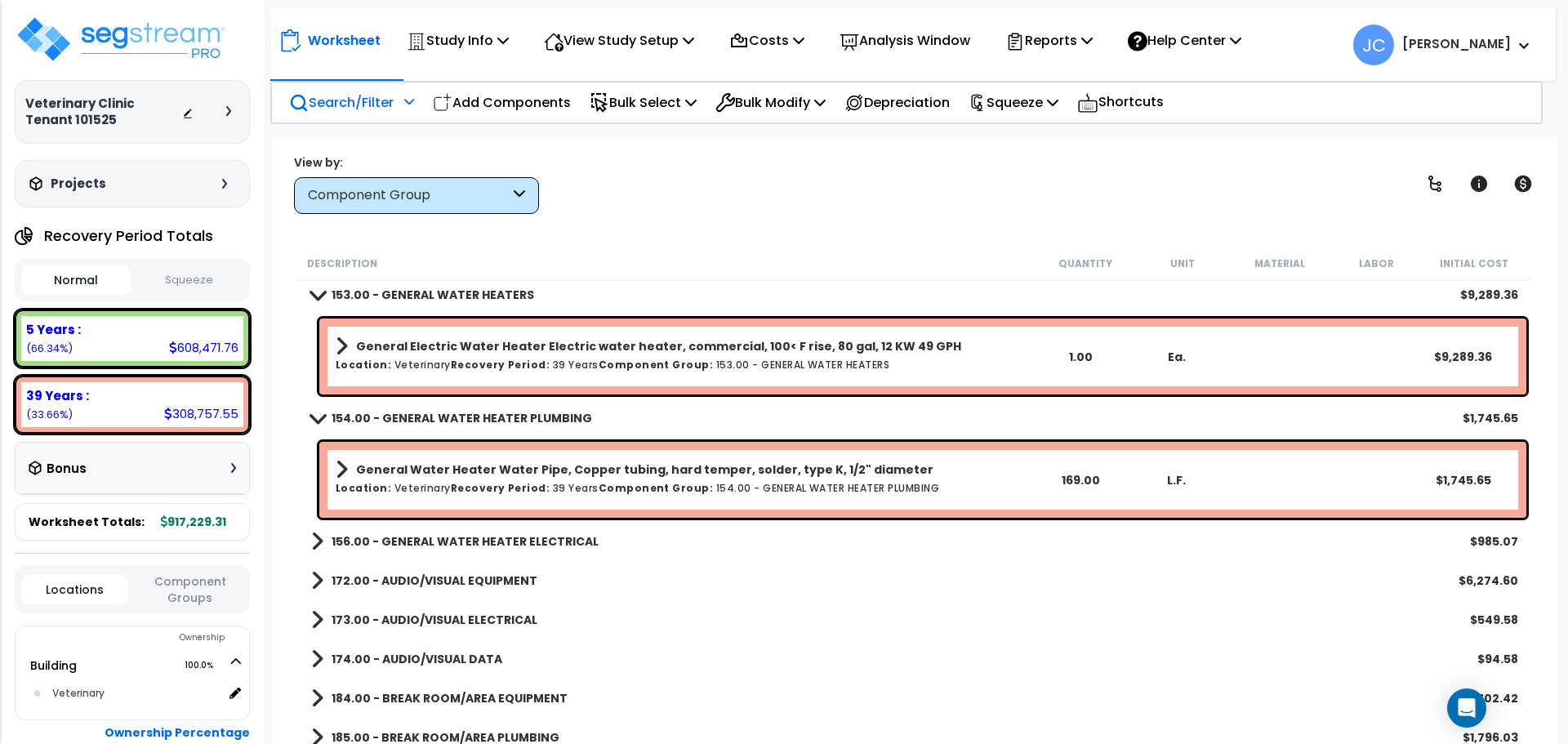
click at [530, 548] on b "156.00 - GENERAL WATER HEATER ELECTRICAL" at bounding box center [465, 541] width 267 height 17
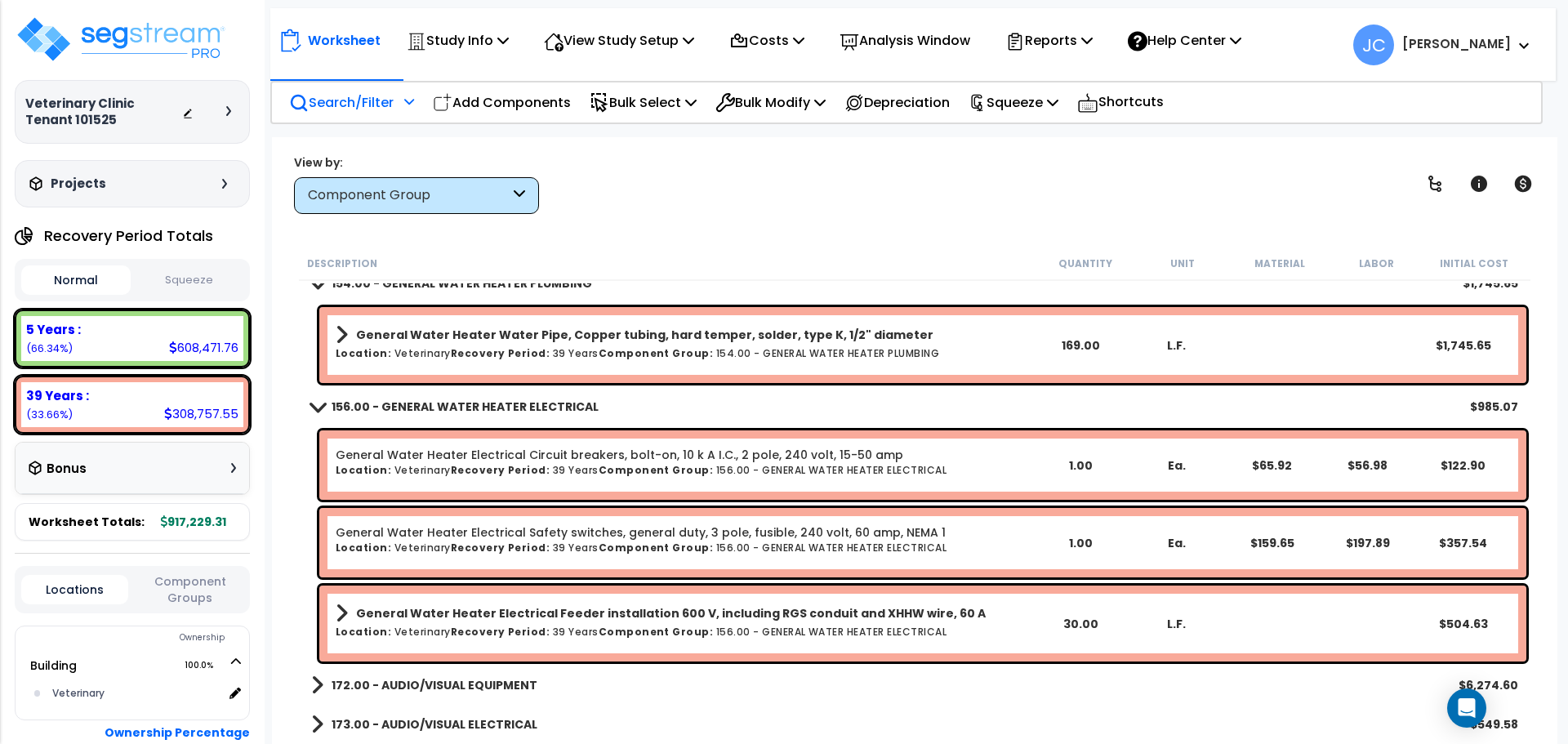
scroll to position [12715, 0]
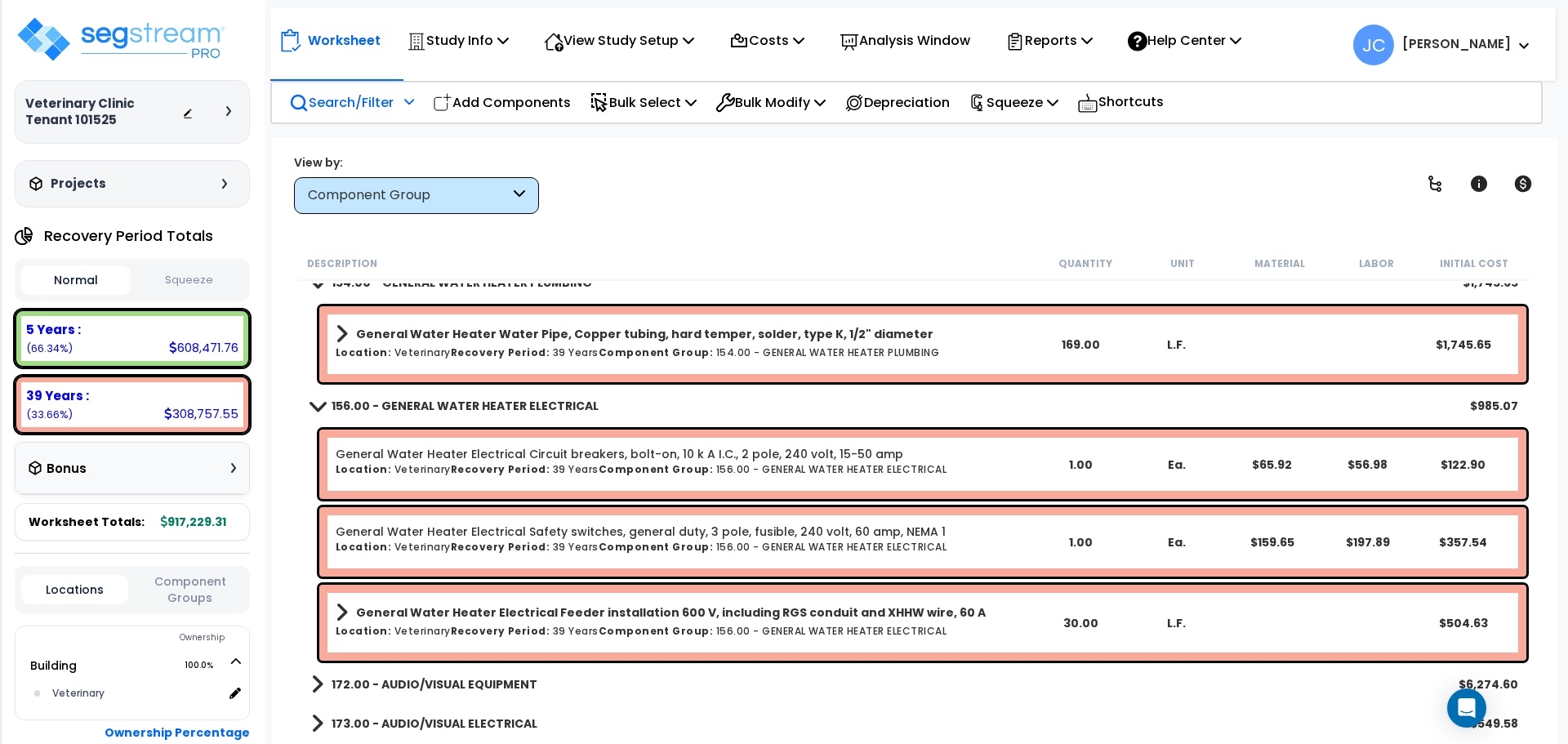
click at [768, 192] on div "View by: Component Group High to Low - Component Cost" at bounding box center [914, 184] width 1252 height 61
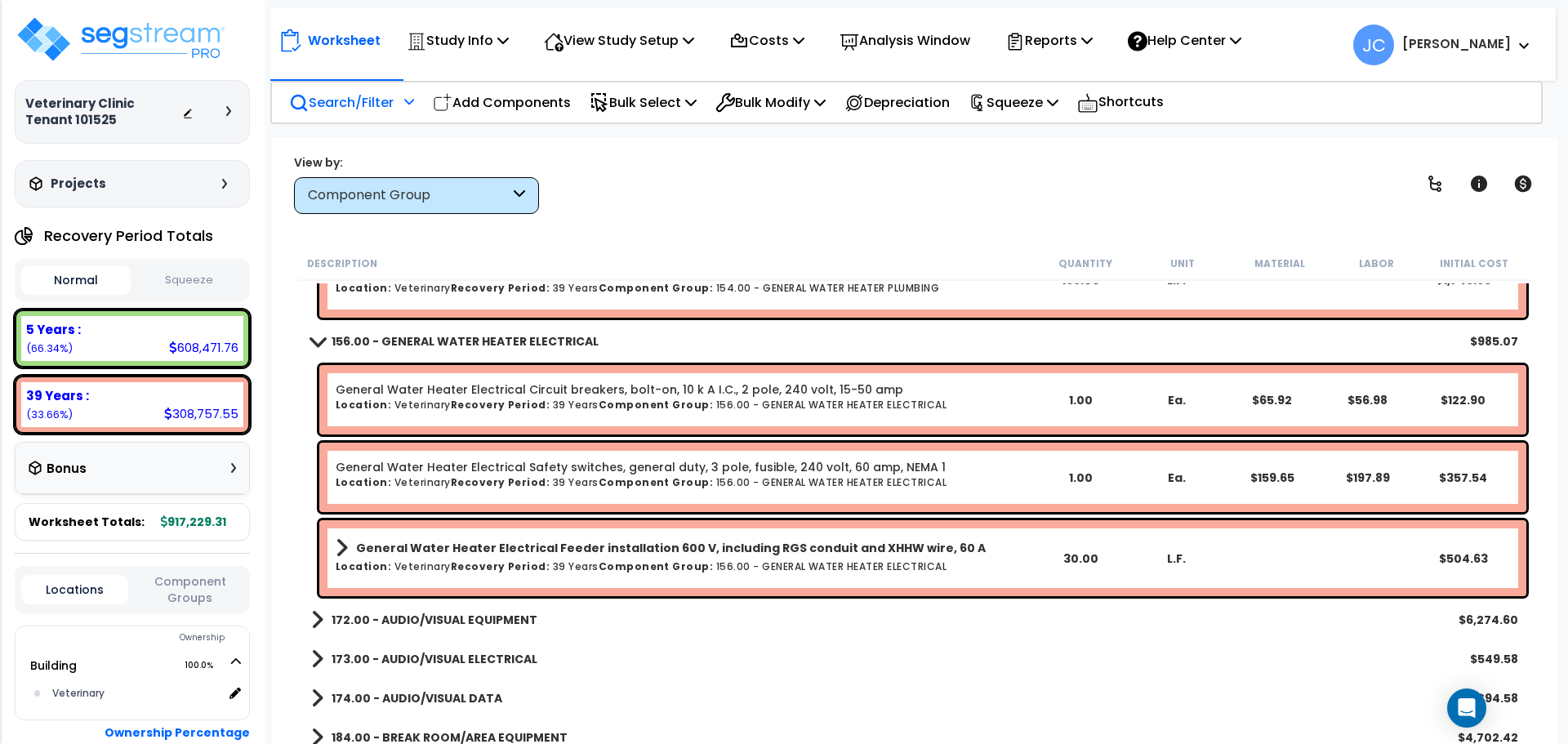
scroll to position [12875, 0]
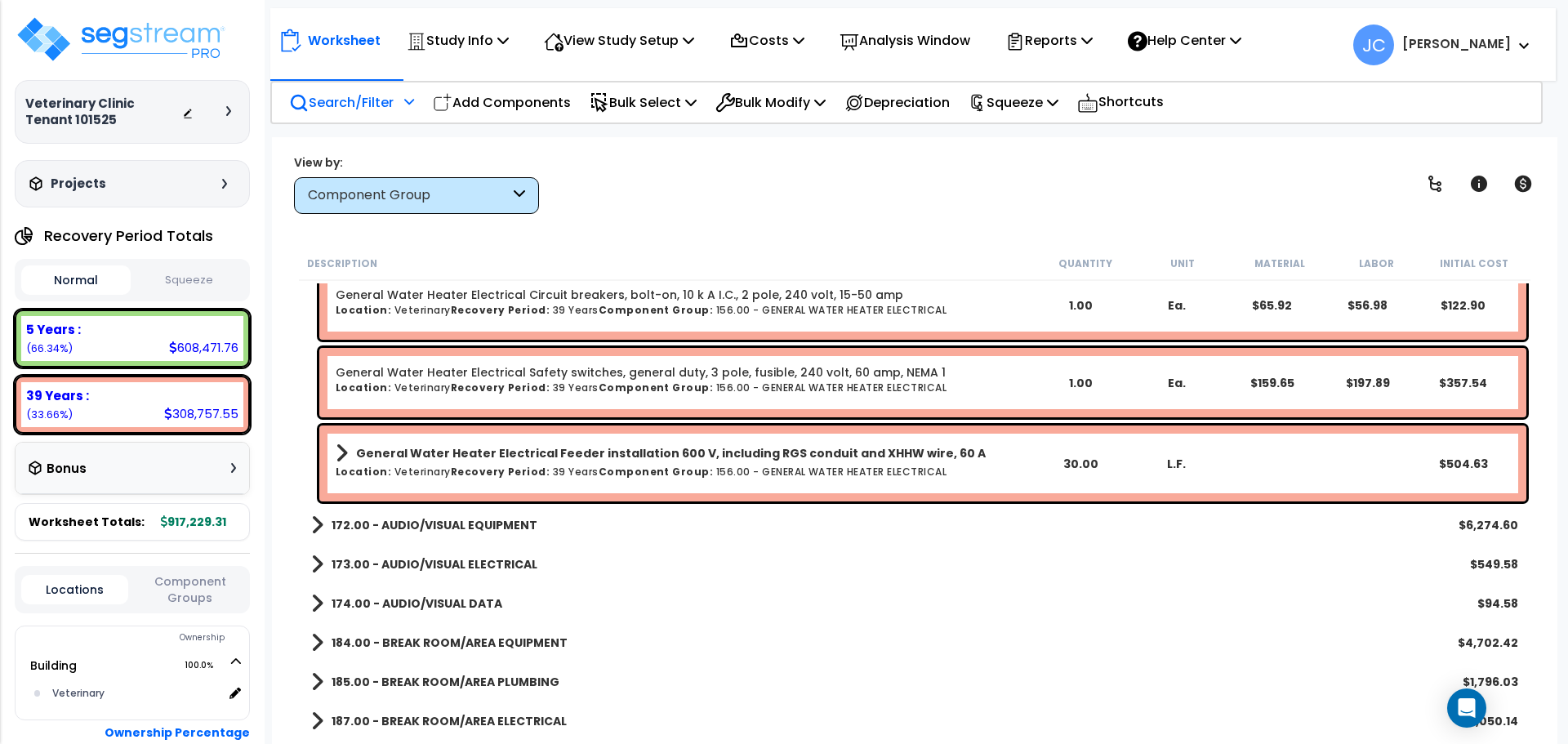
click at [478, 522] on b "172.00 - AUDIO/VISUAL EQUIPMENT" at bounding box center [434, 526] width 206 height 17
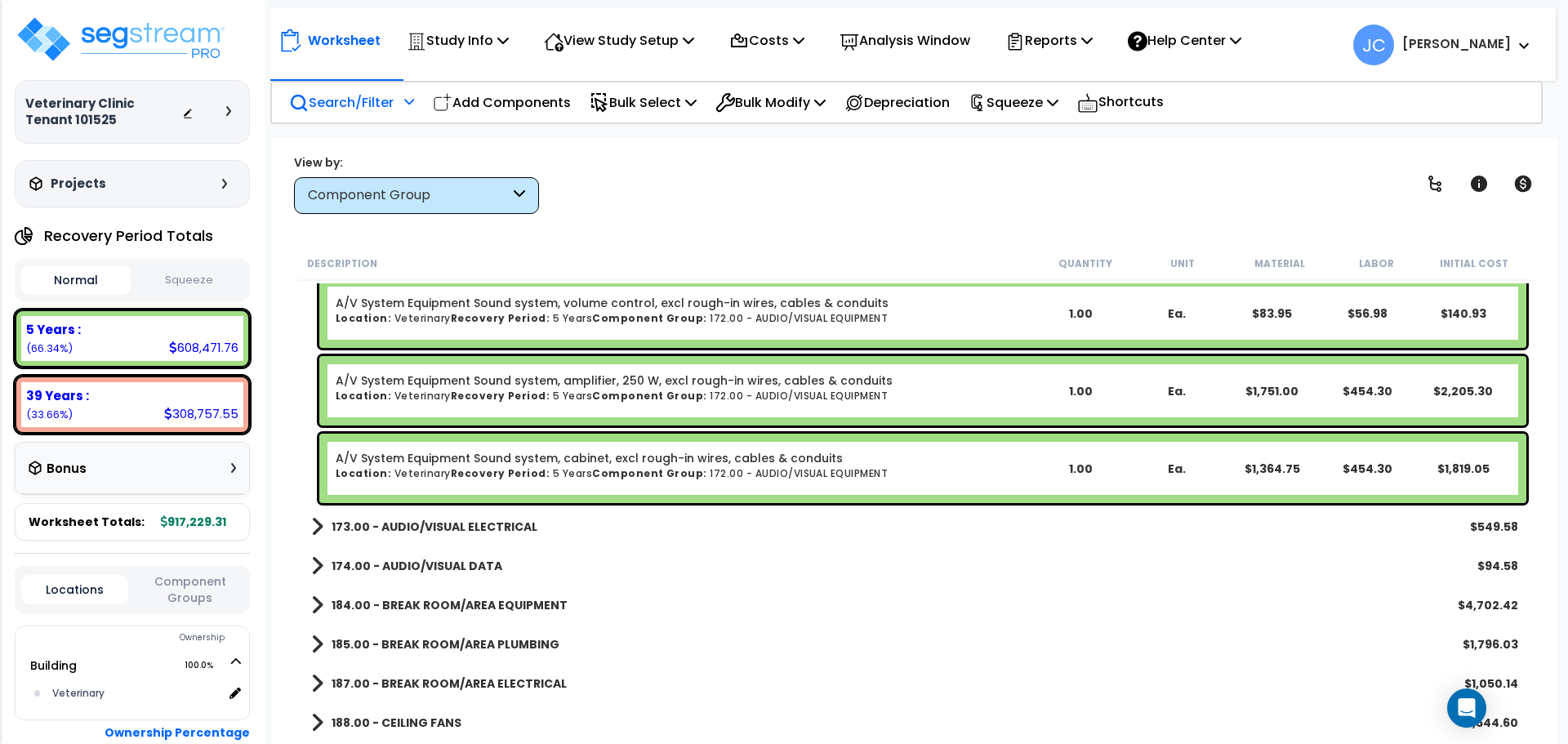
click at [486, 533] on b "173.00 - AUDIO/VISUAL ELECTRICAL" at bounding box center [434, 527] width 206 height 17
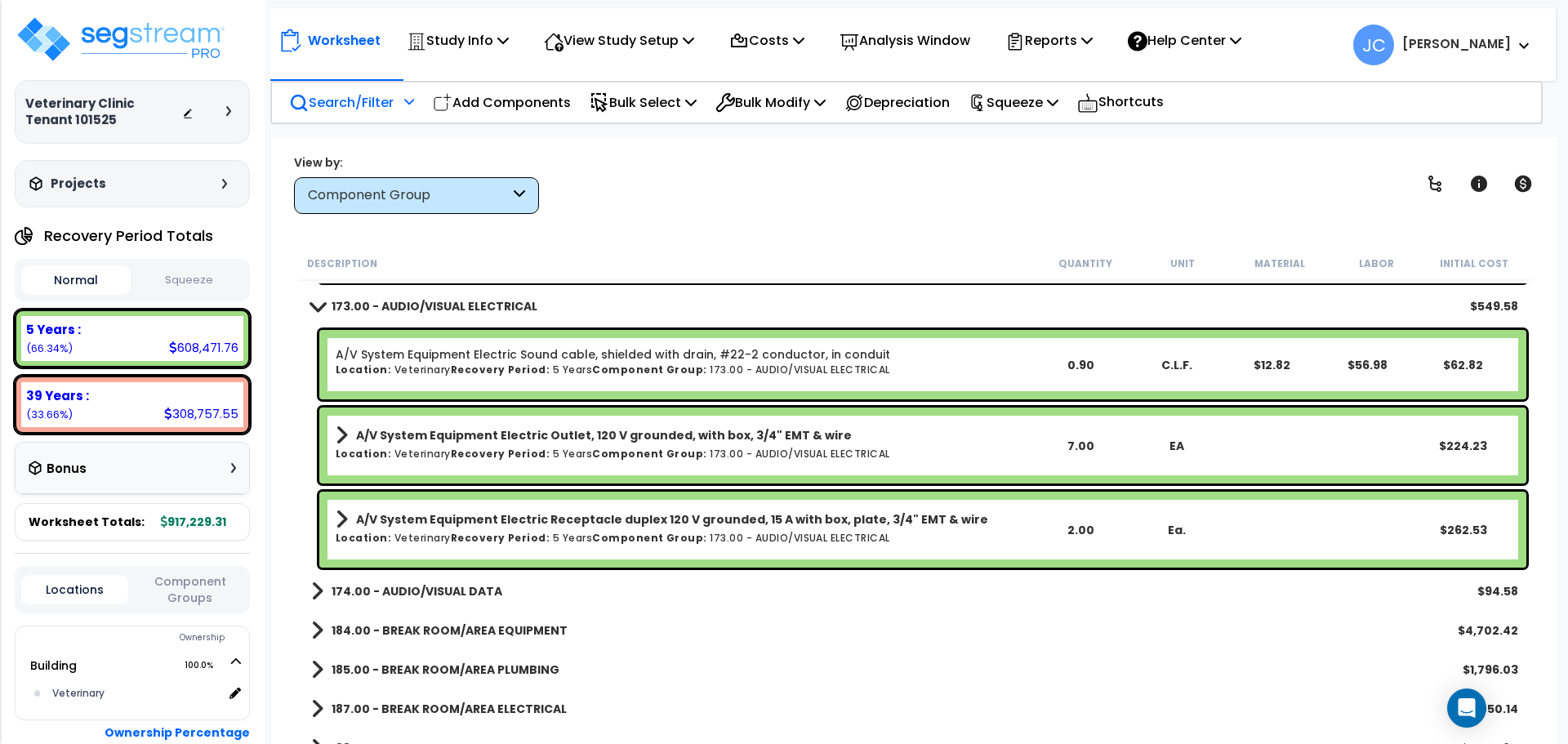
scroll to position [13525, 0]
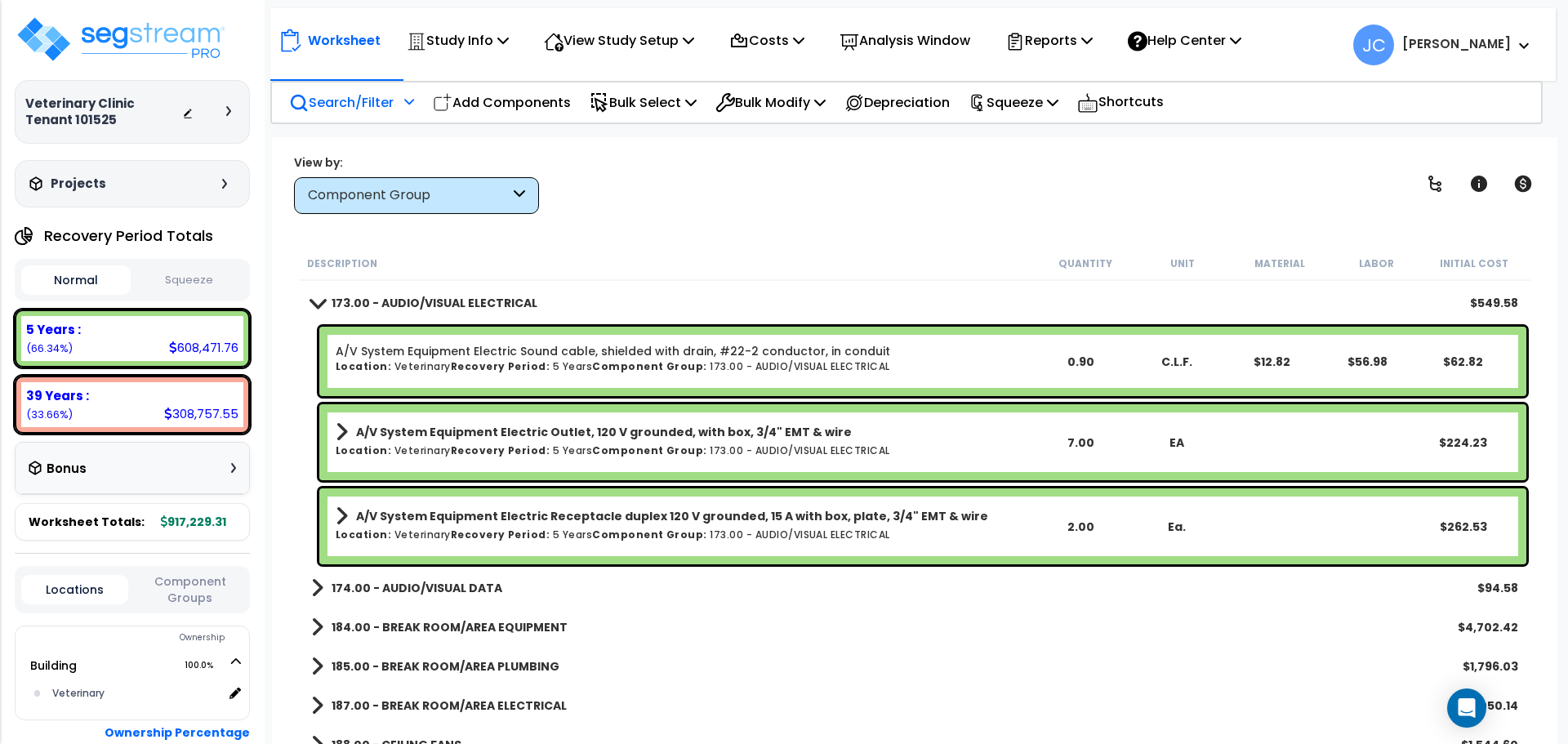
click at [461, 585] on b "174.00 - AUDIO/VISUAL DATA" at bounding box center [416, 588] width 170 height 17
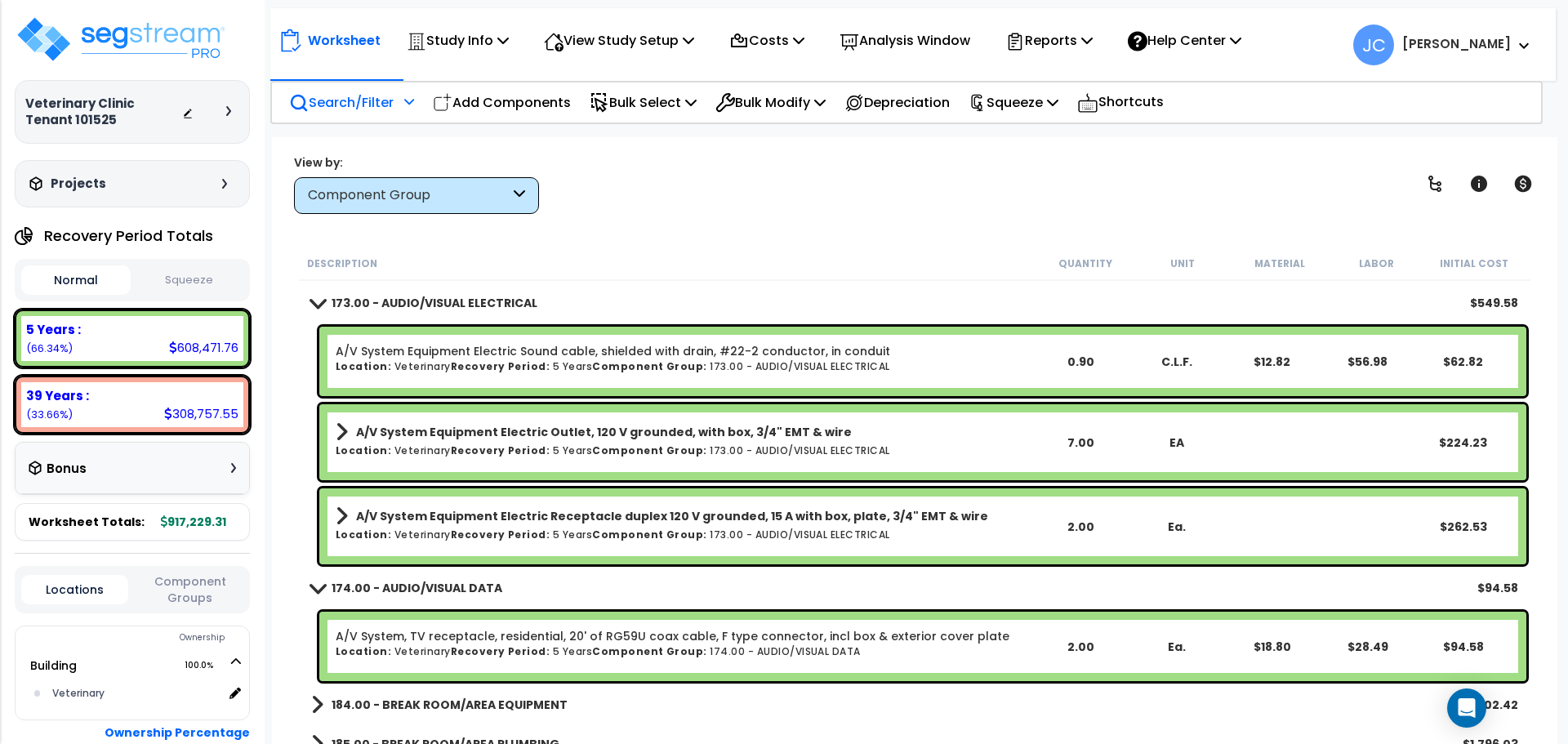
click at [456, 585] on b "174.00 - AUDIO/VISUAL DATA" at bounding box center [416, 588] width 170 height 17
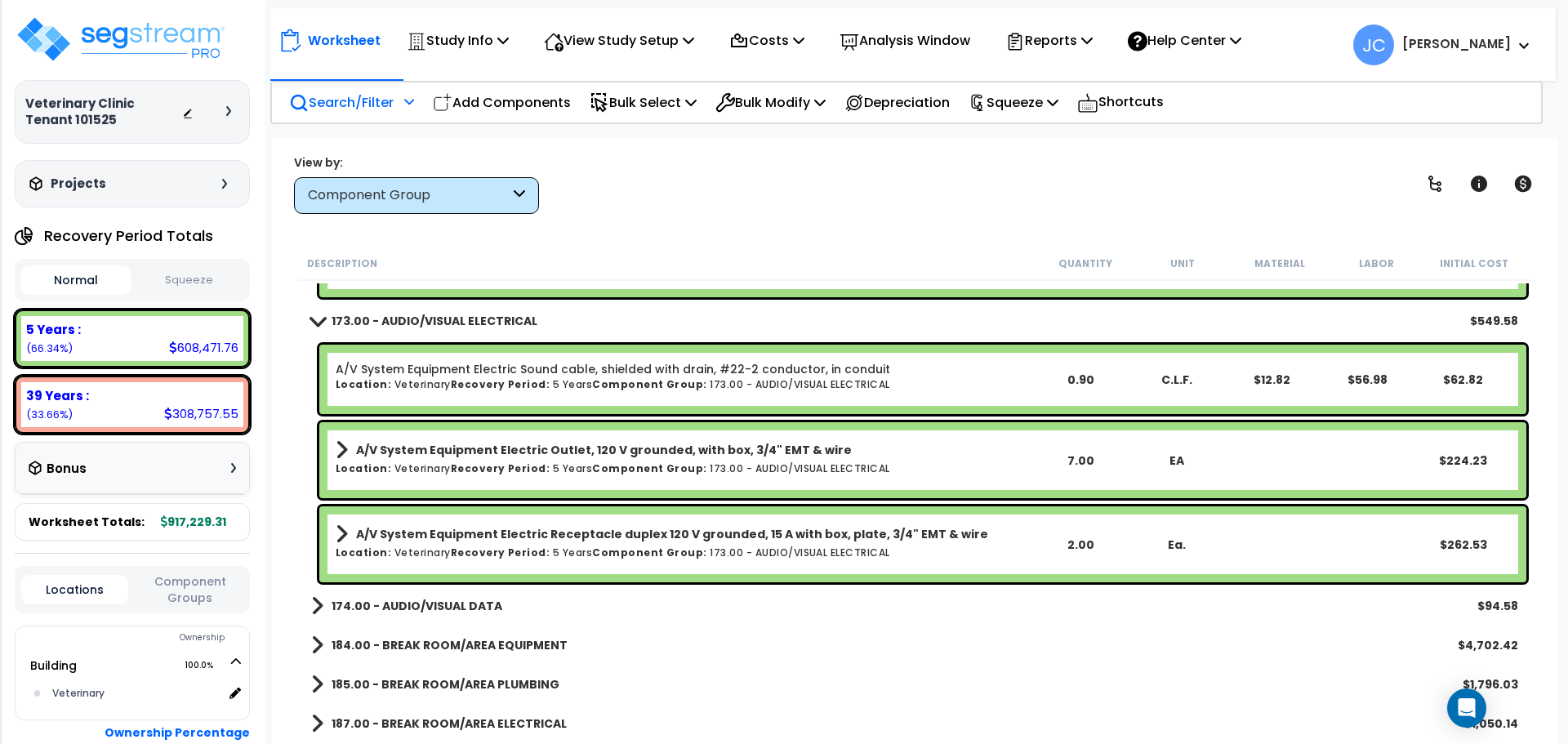
scroll to position [13502, 0]
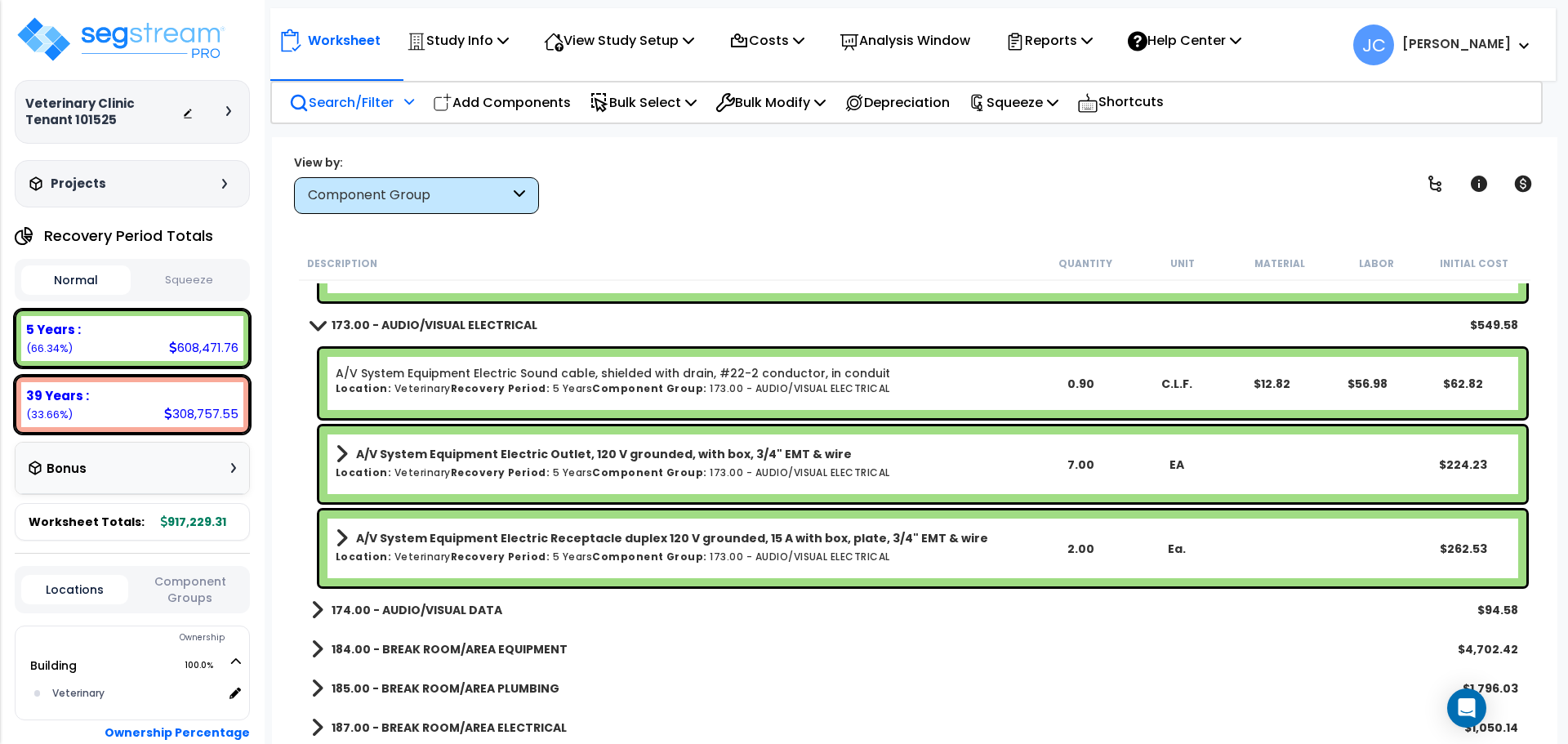
click at [756, 249] on div "Description Quantity Unit Material Labor Initial Cost" at bounding box center [915, 263] width 1231 height 34
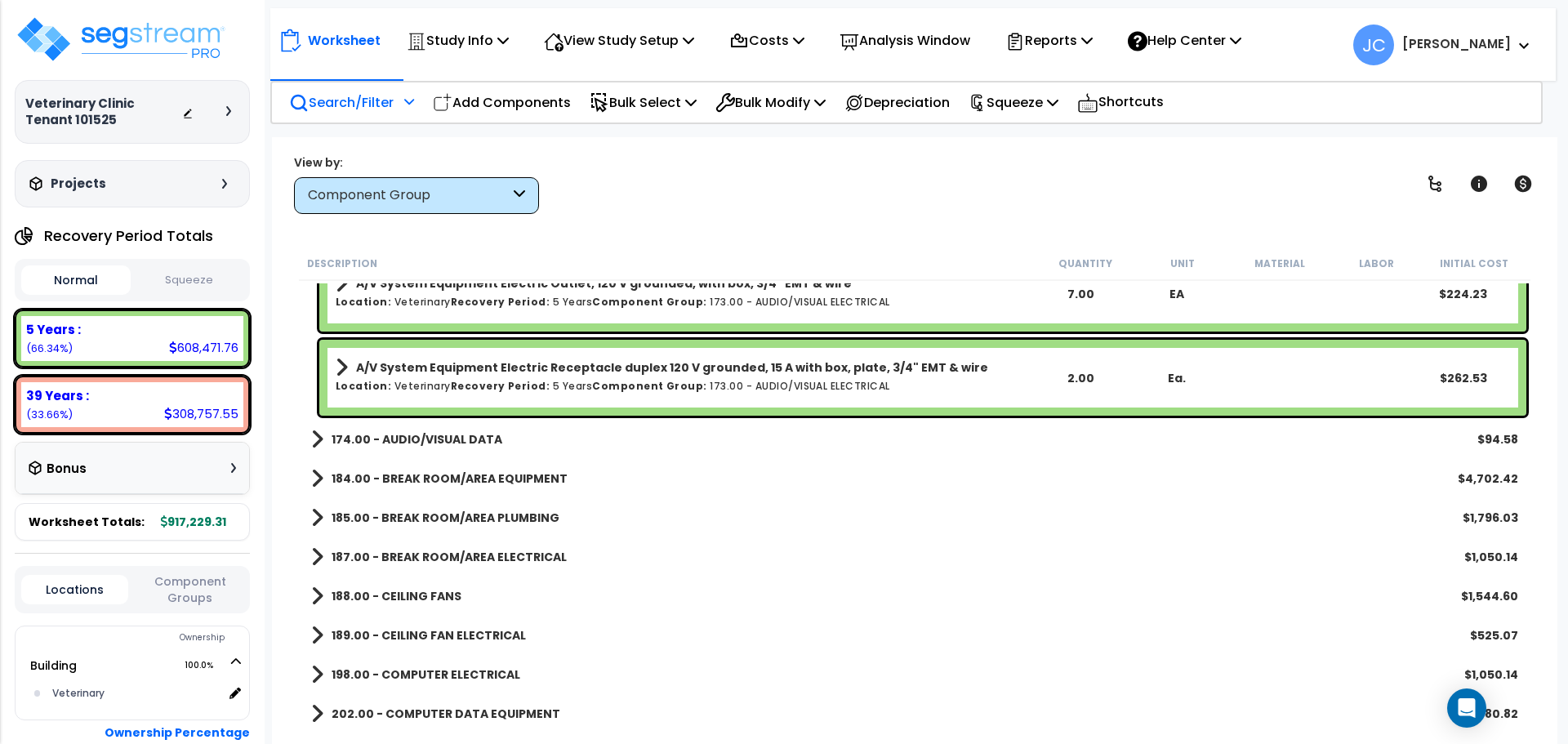
scroll to position [13677, 0]
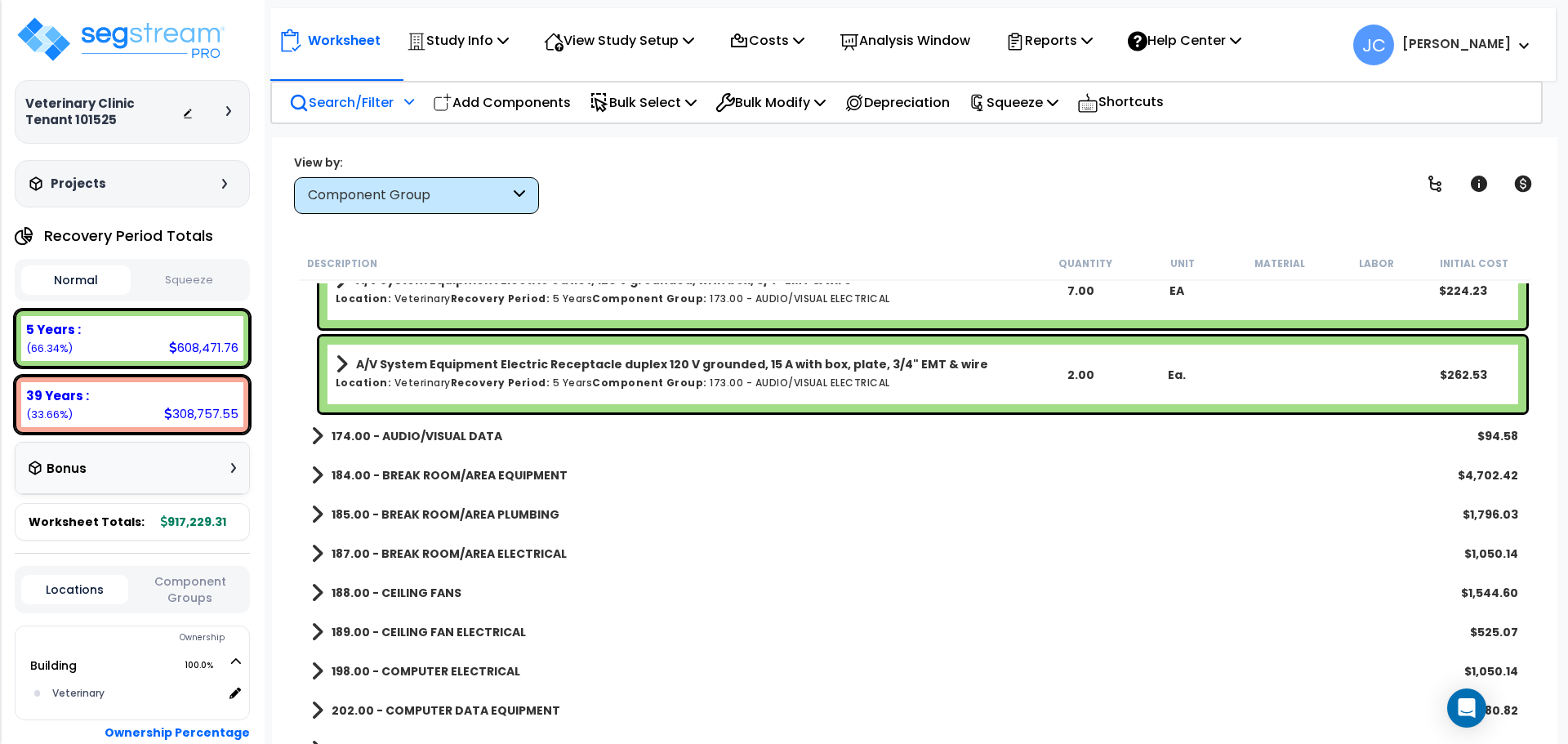
click at [451, 435] on b "174.00 - AUDIO/VISUAL DATA" at bounding box center [416, 436] width 170 height 17
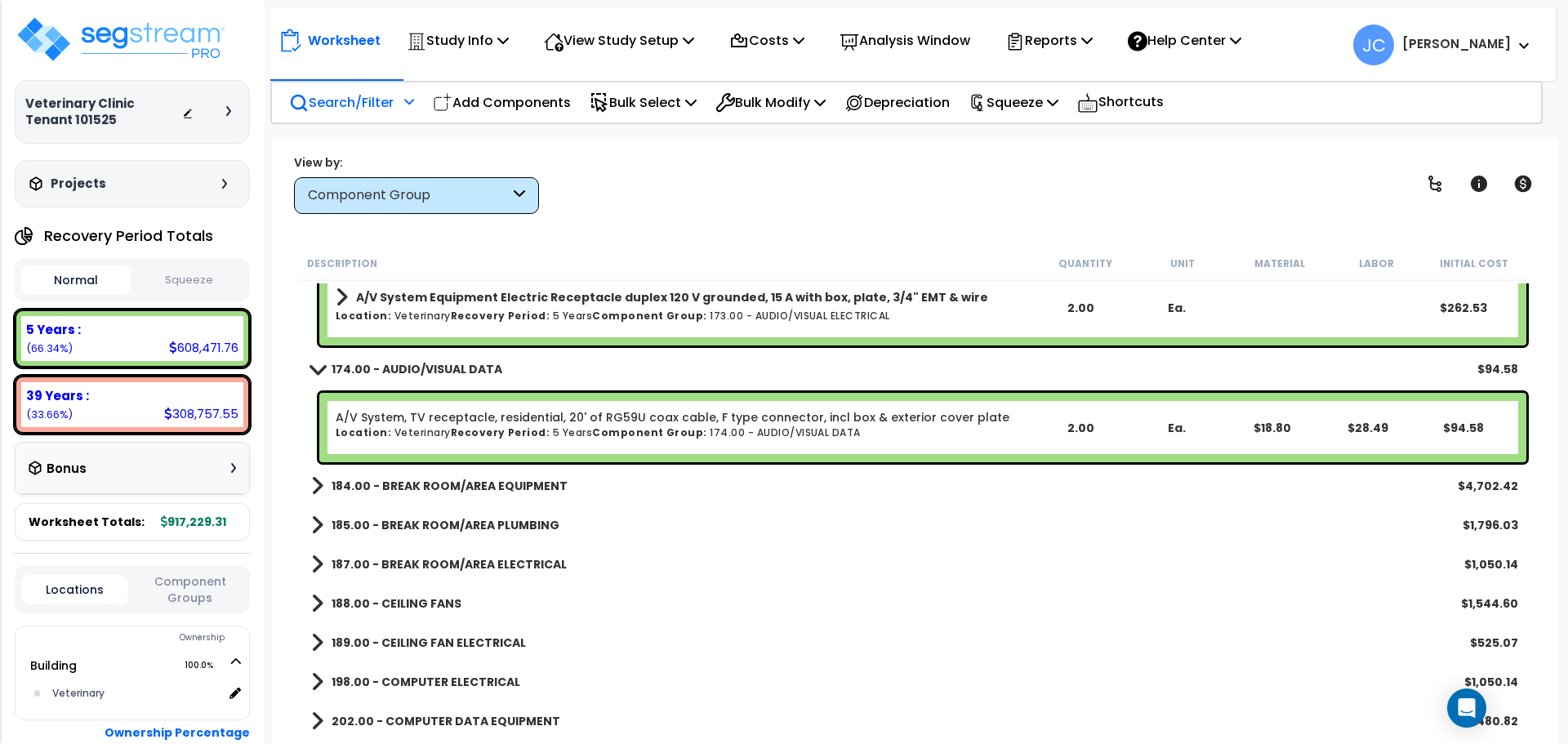
click at [521, 479] on b "184.00 - BREAK ROOM/AREA EQUIPMENT" at bounding box center [449, 486] width 236 height 17
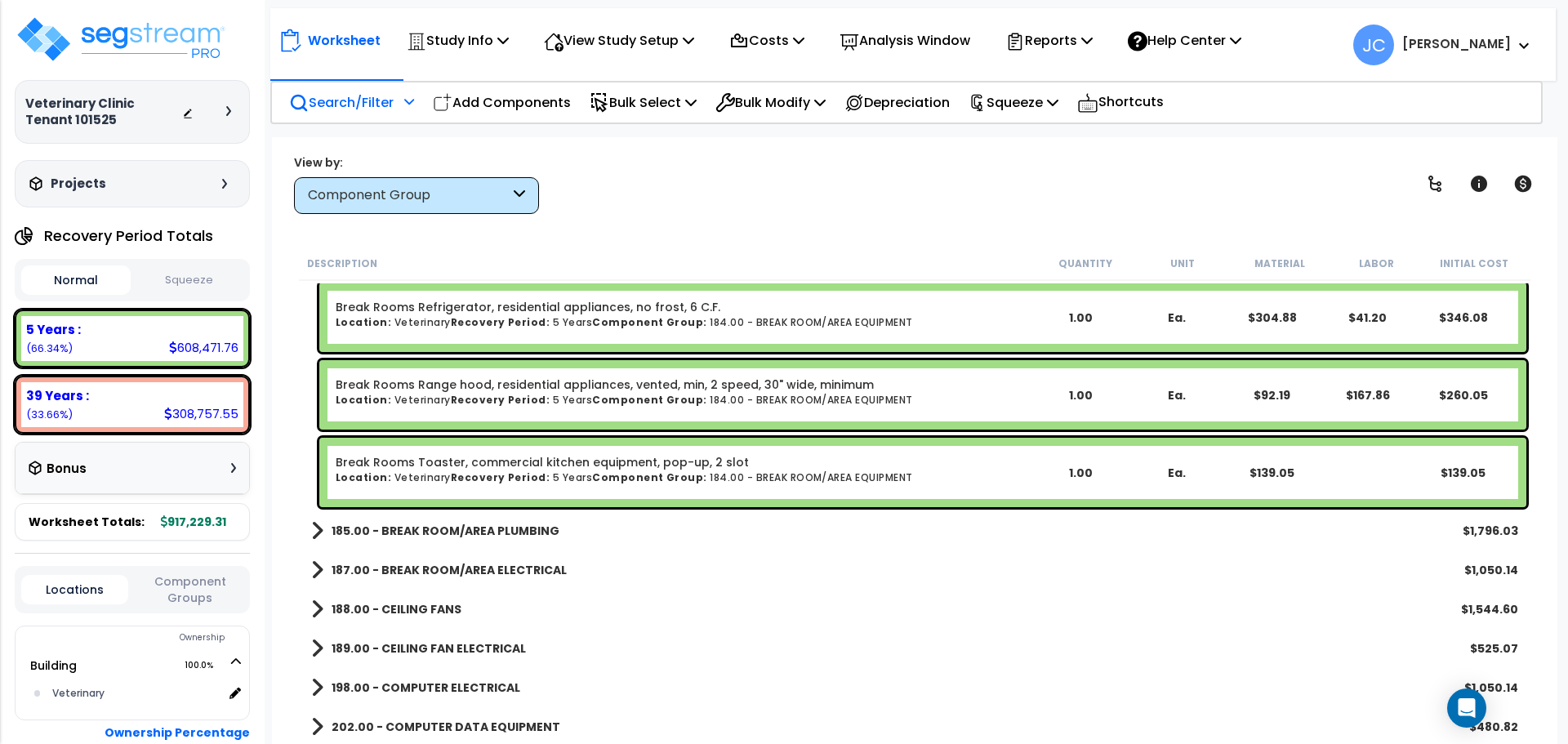
click at [488, 532] on b "185.00 - BREAK ROOM/AREA PLUMBING" at bounding box center [445, 531] width 228 height 17
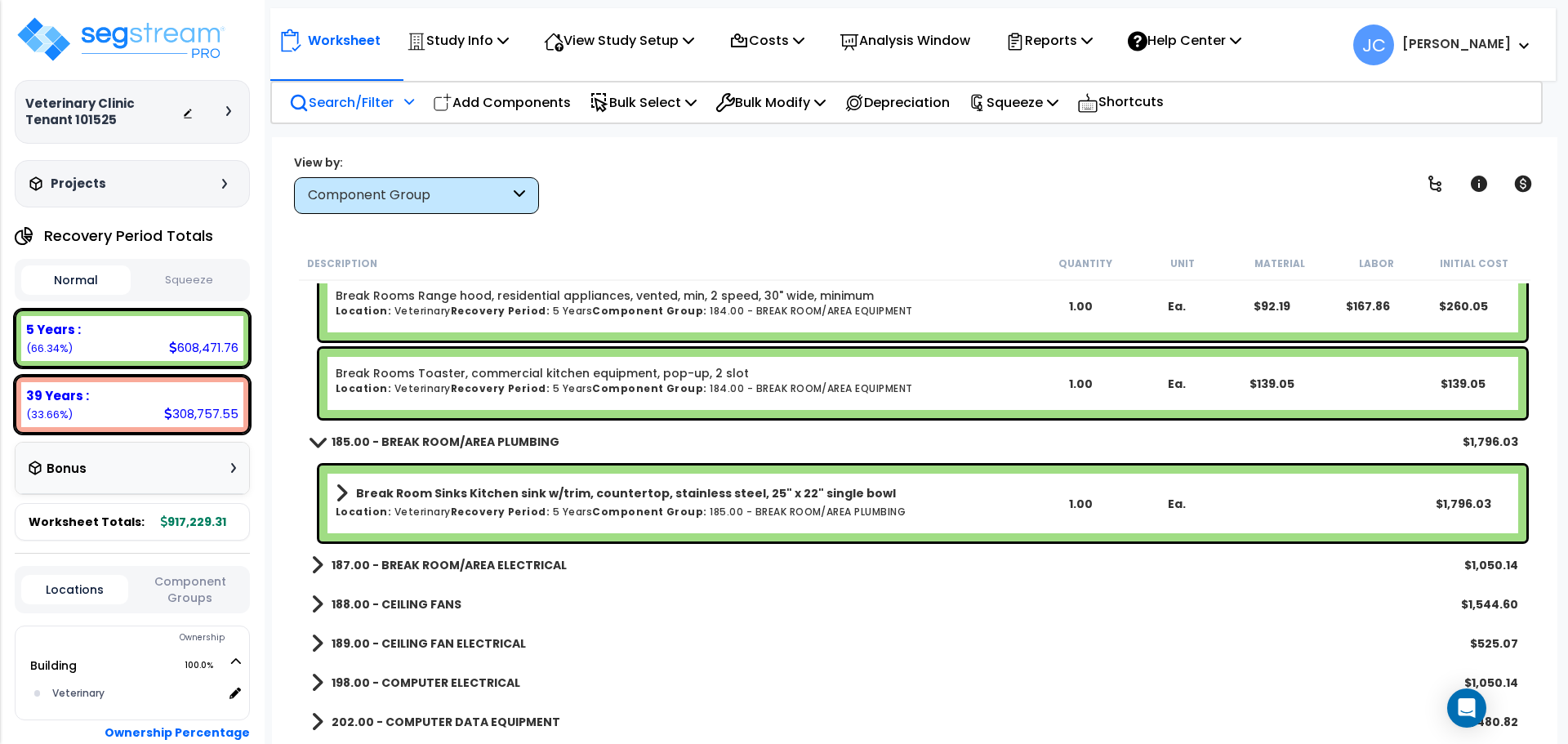
scroll to position [14216, 0]
click at [515, 551] on div "187.00 - BREAK ROOM/AREA ELECTRICAL $1,050.14" at bounding box center [914, 564] width 1223 height 40
click at [501, 561] on b "187.00 - BREAK ROOM/AREA ELECTRICAL" at bounding box center [449, 564] width 236 height 17
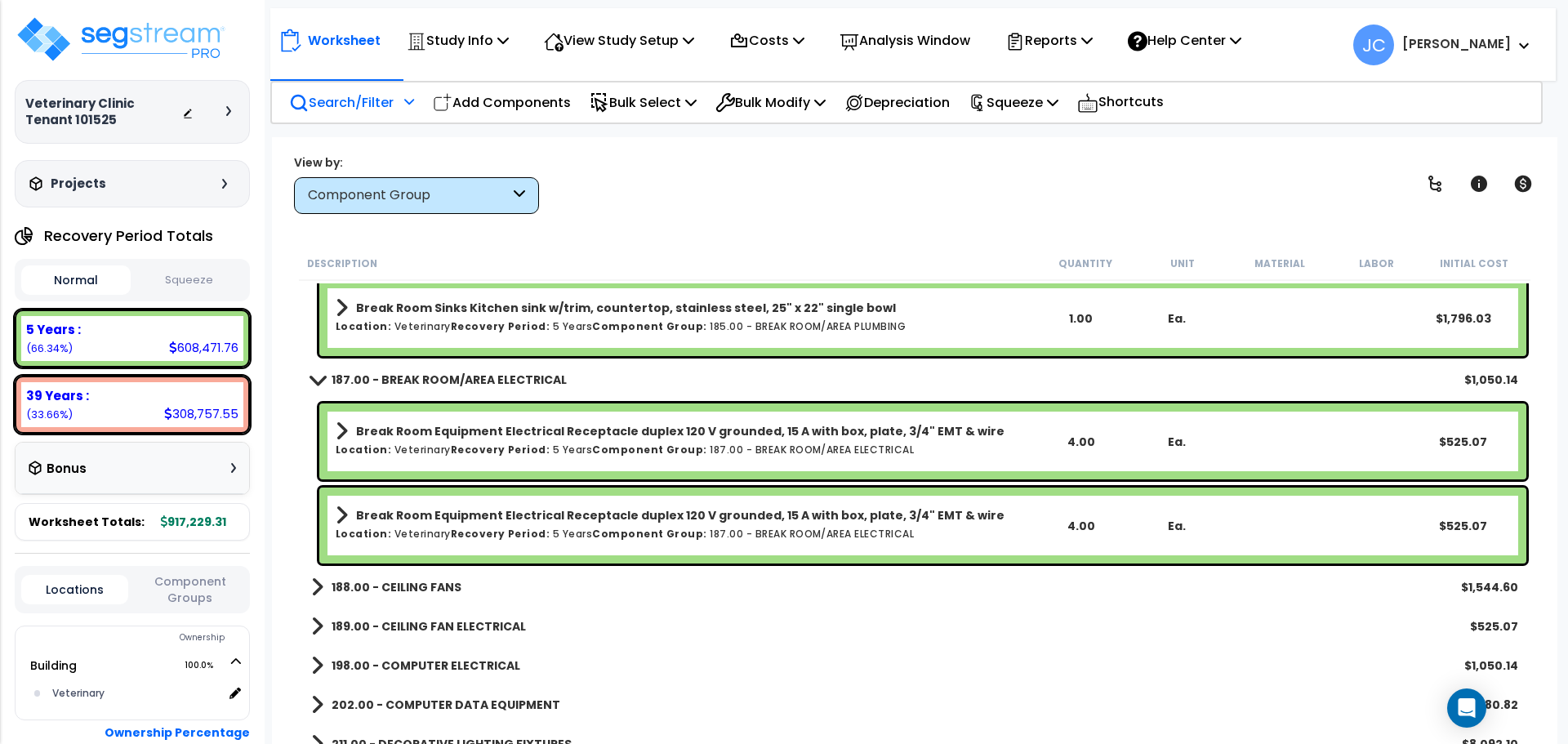
scroll to position [14409, 0]
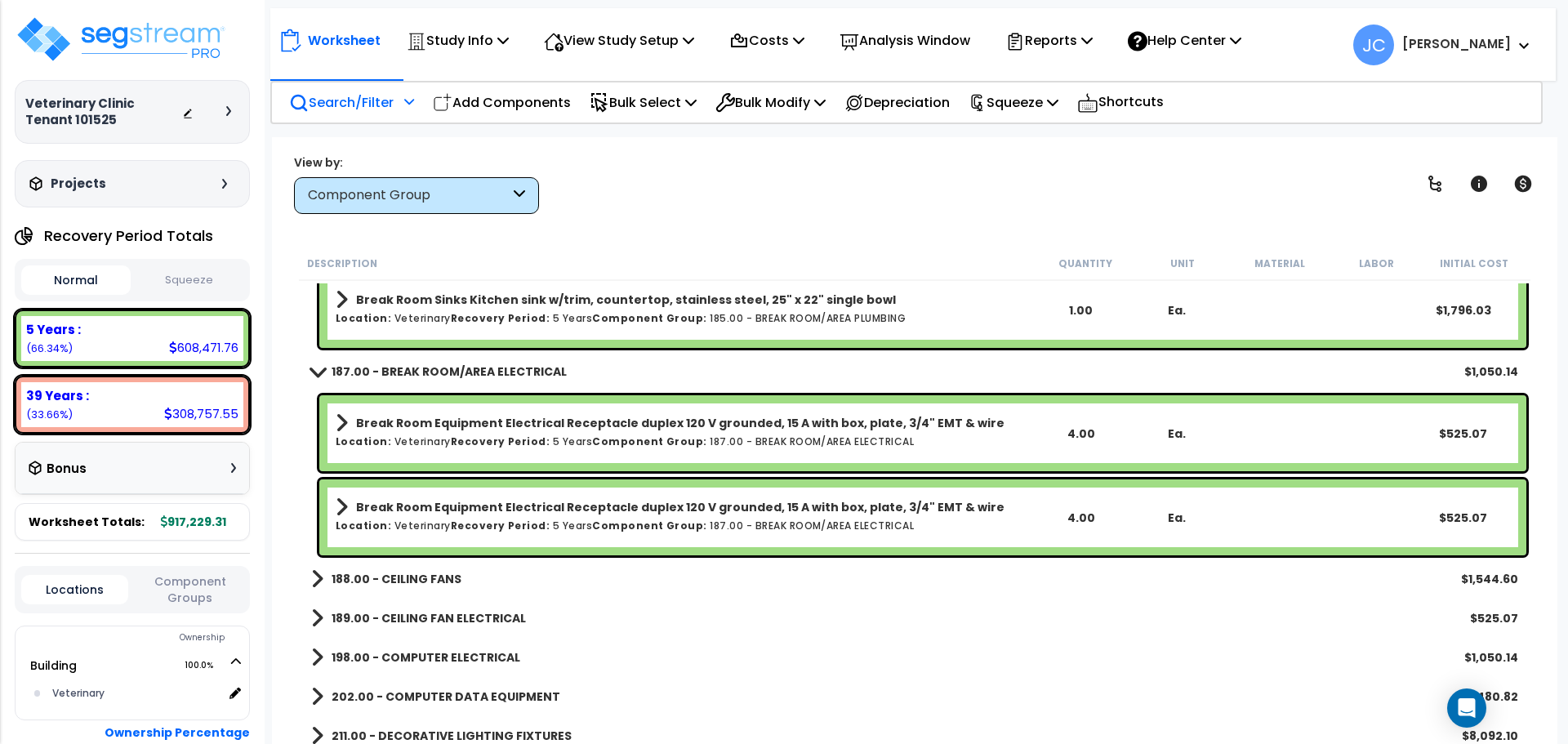
click at [395, 581] on b "188.00 - CEILING FANS" at bounding box center [396, 579] width 130 height 17
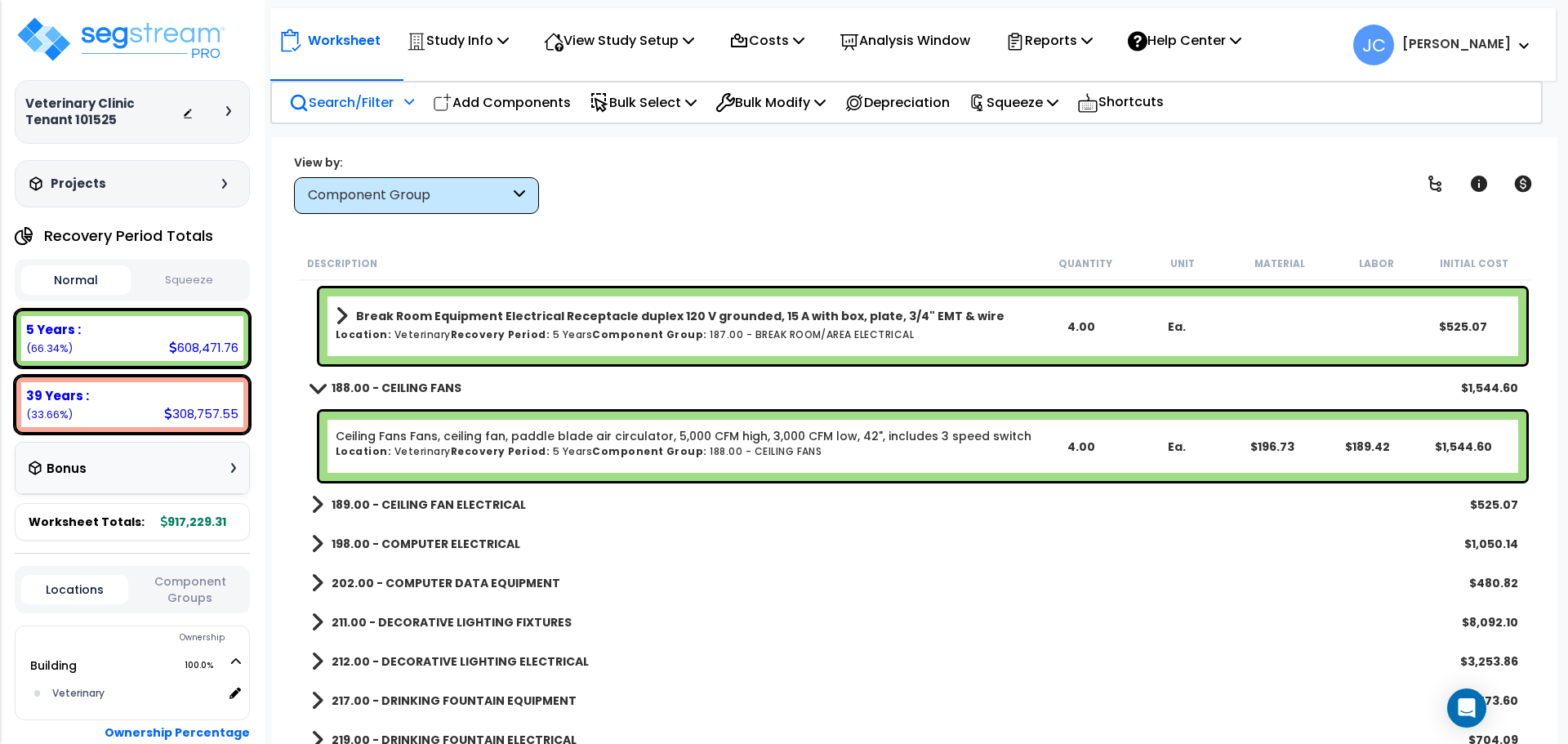
scroll to position [14601, 0]
click at [410, 516] on div "189.00 - CEILING FAN ELECTRICAL $525.07" at bounding box center [914, 504] width 1223 height 40
click at [409, 507] on b "189.00 - CEILING FAN ELECTRICAL" at bounding box center [428, 505] width 194 height 17
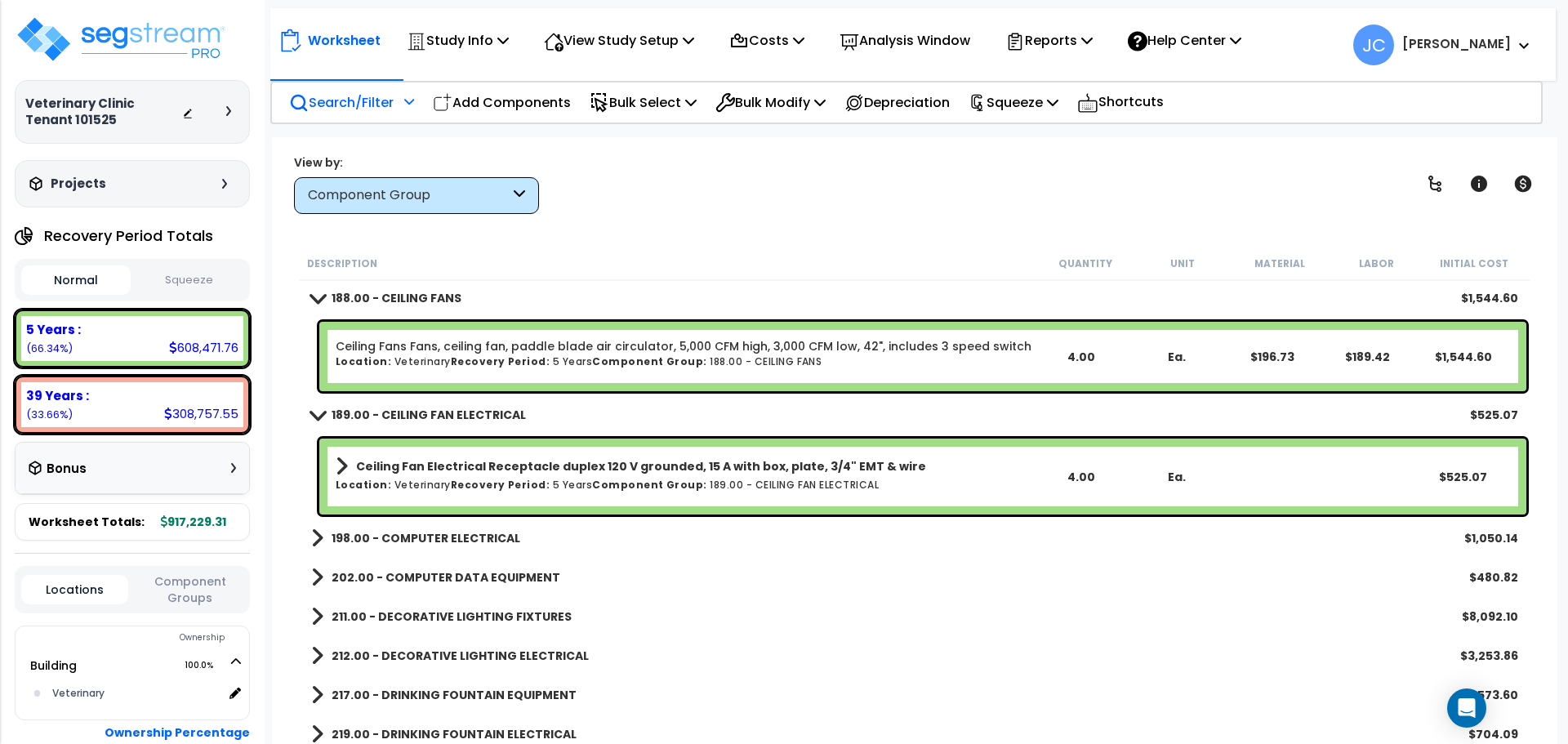
click at [436, 531] on b "198.00 - COMPUTER ELECTRICAL" at bounding box center [425, 539] width 189 height 17
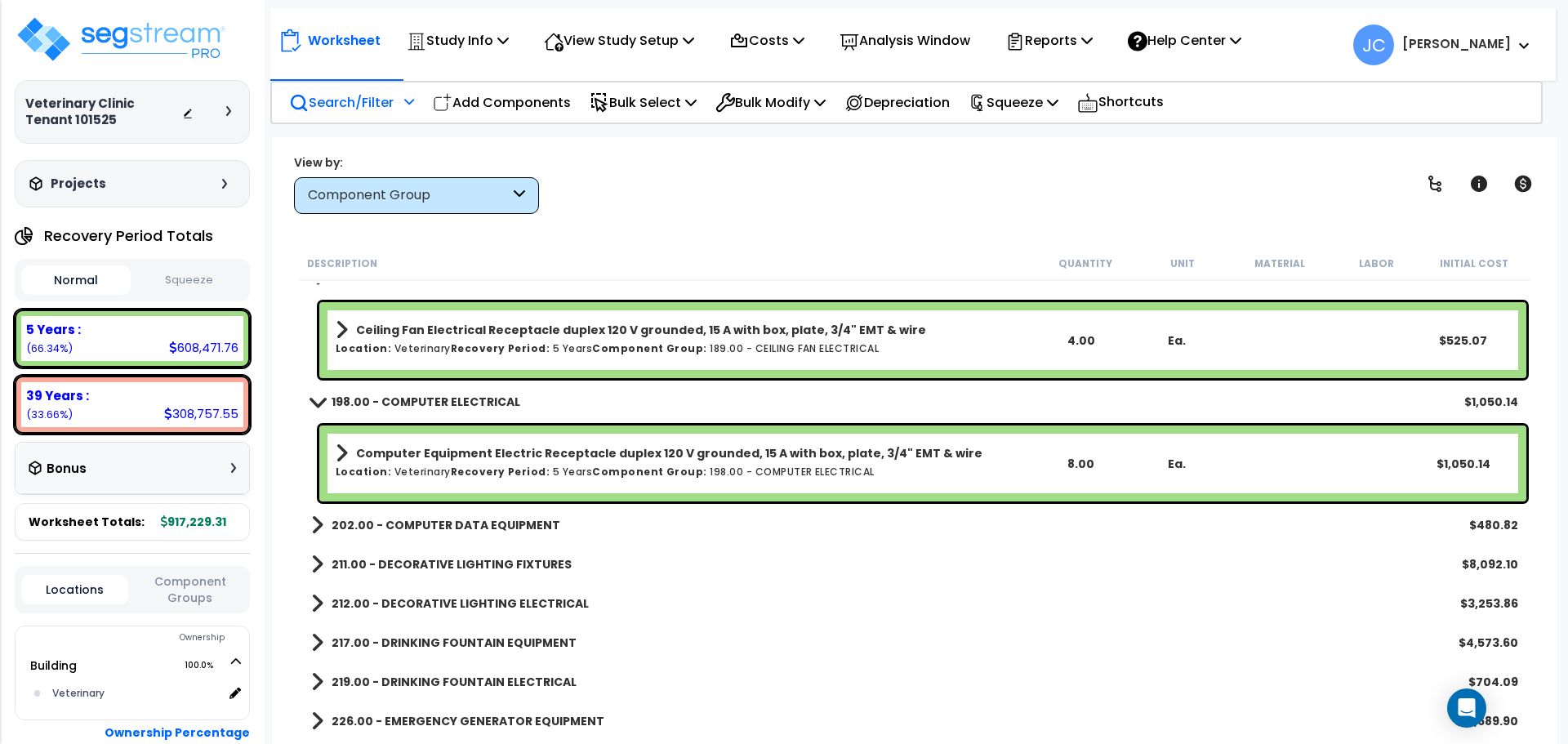
click at [460, 522] on b "202.00 - COMPUTER DATA EQUIPMENT" at bounding box center [445, 526] width 228 height 17
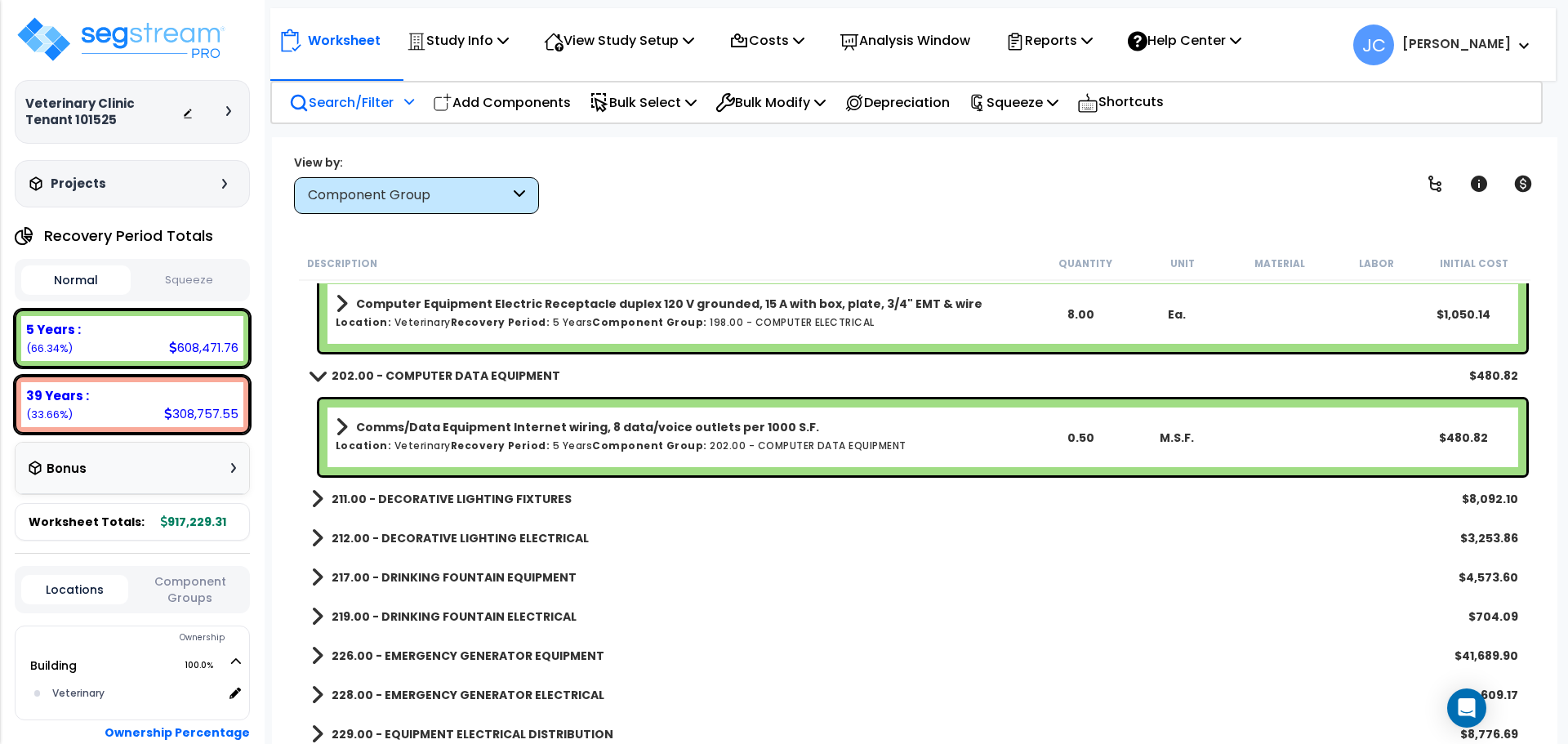
click at [432, 501] on b "211.00 - DECORATIVE LIGHTING FIXTURES" at bounding box center [451, 499] width 240 height 17
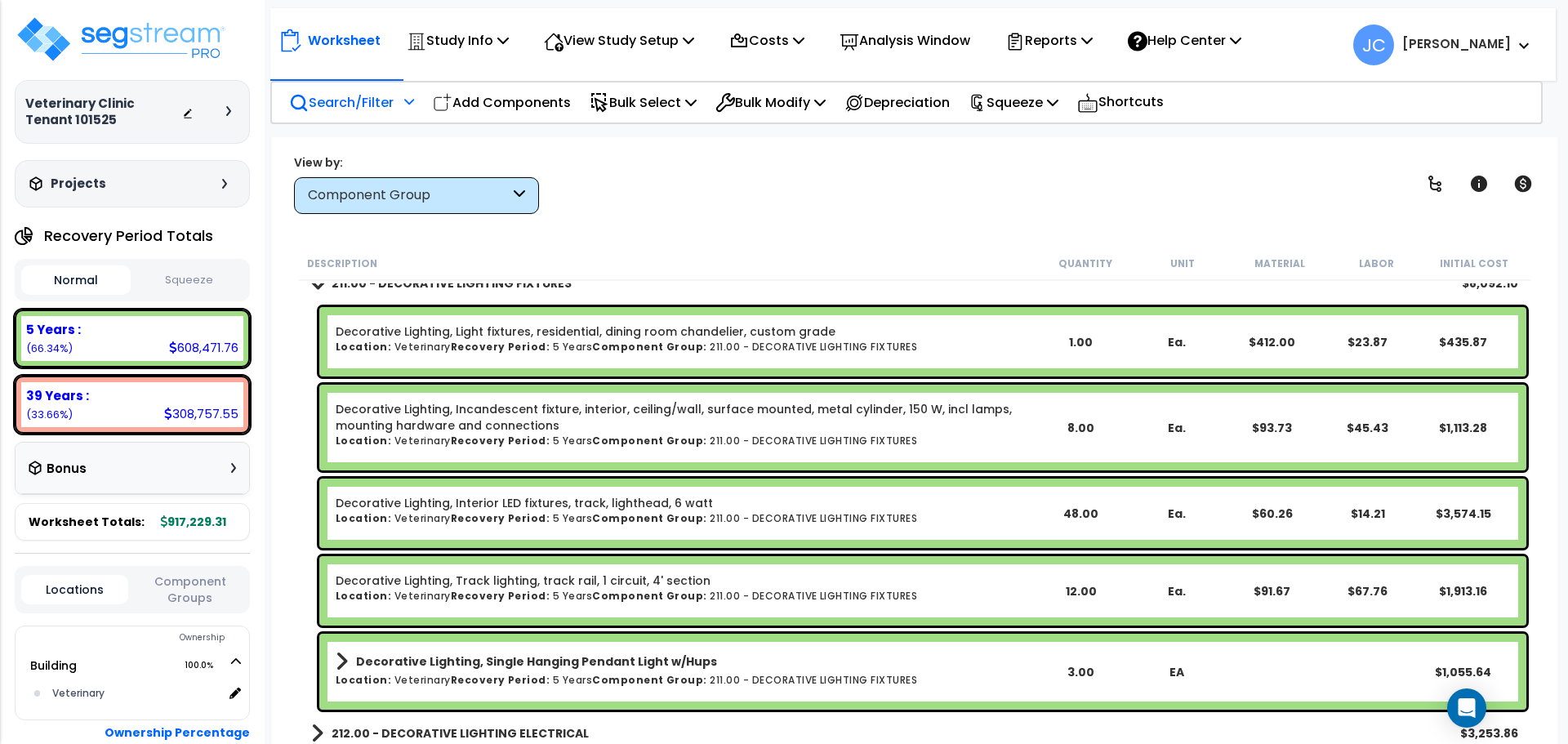
scroll to position [15363, 0]
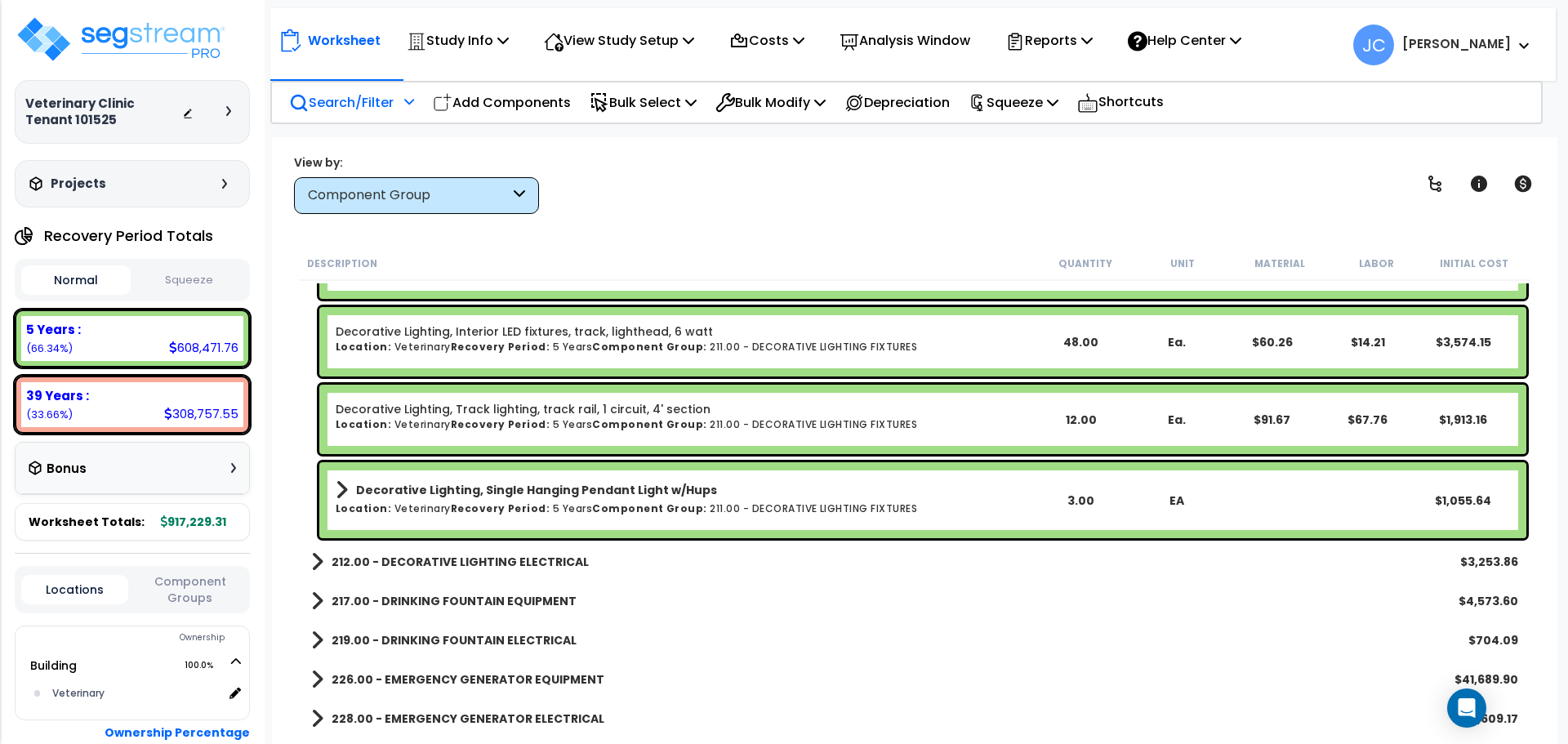
click at [511, 546] on div "212.00 - DECORATIVE LIGHTING ELECTRICAL $3,253.86" at bounding box center [914, 562] width 1223 height 40
click at [511, 551] on link "212.00 - DECORATIVE LIGHTING ELECTRICAL" at bounding box center [450, 562] width 278 height 23
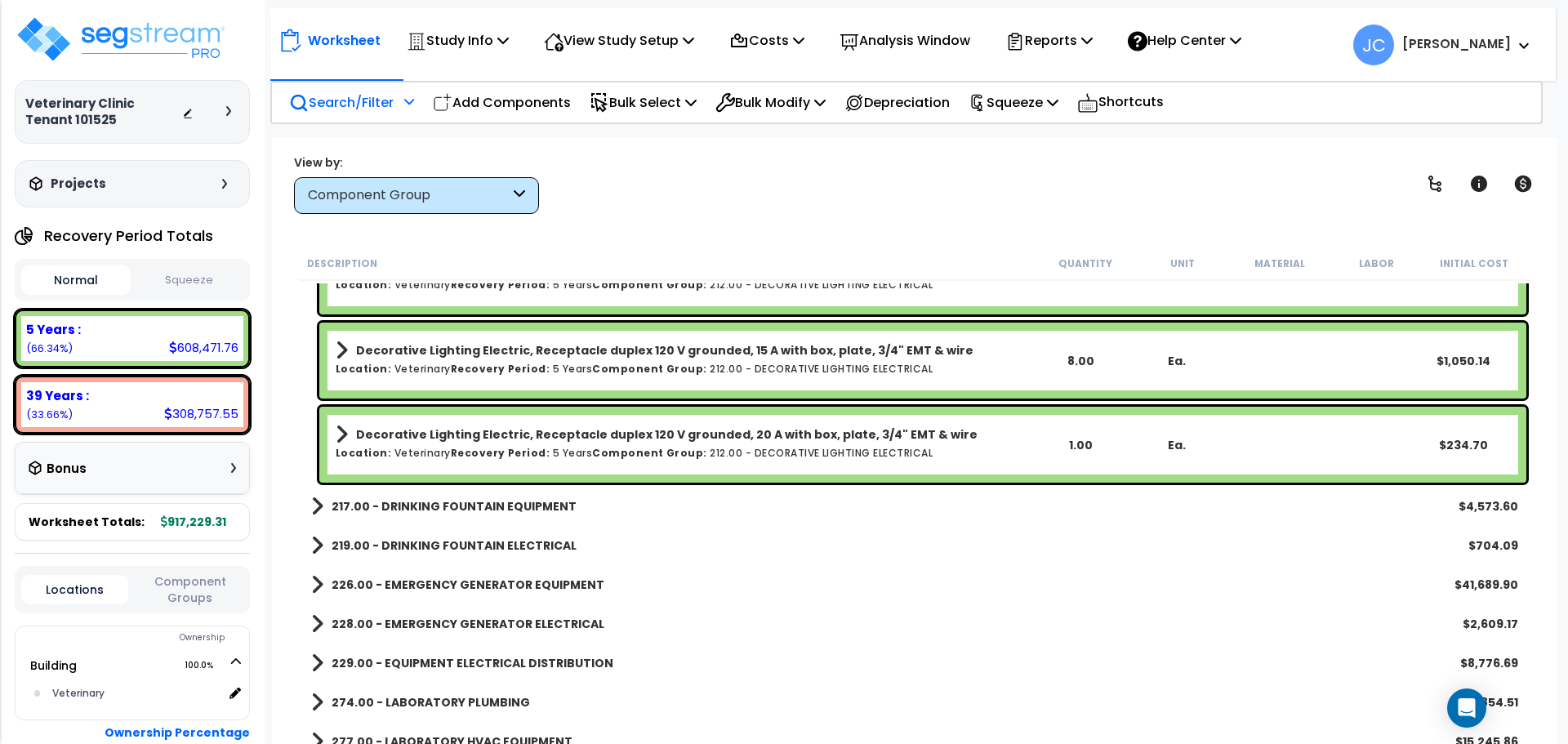
scroll to position [15798, 0]
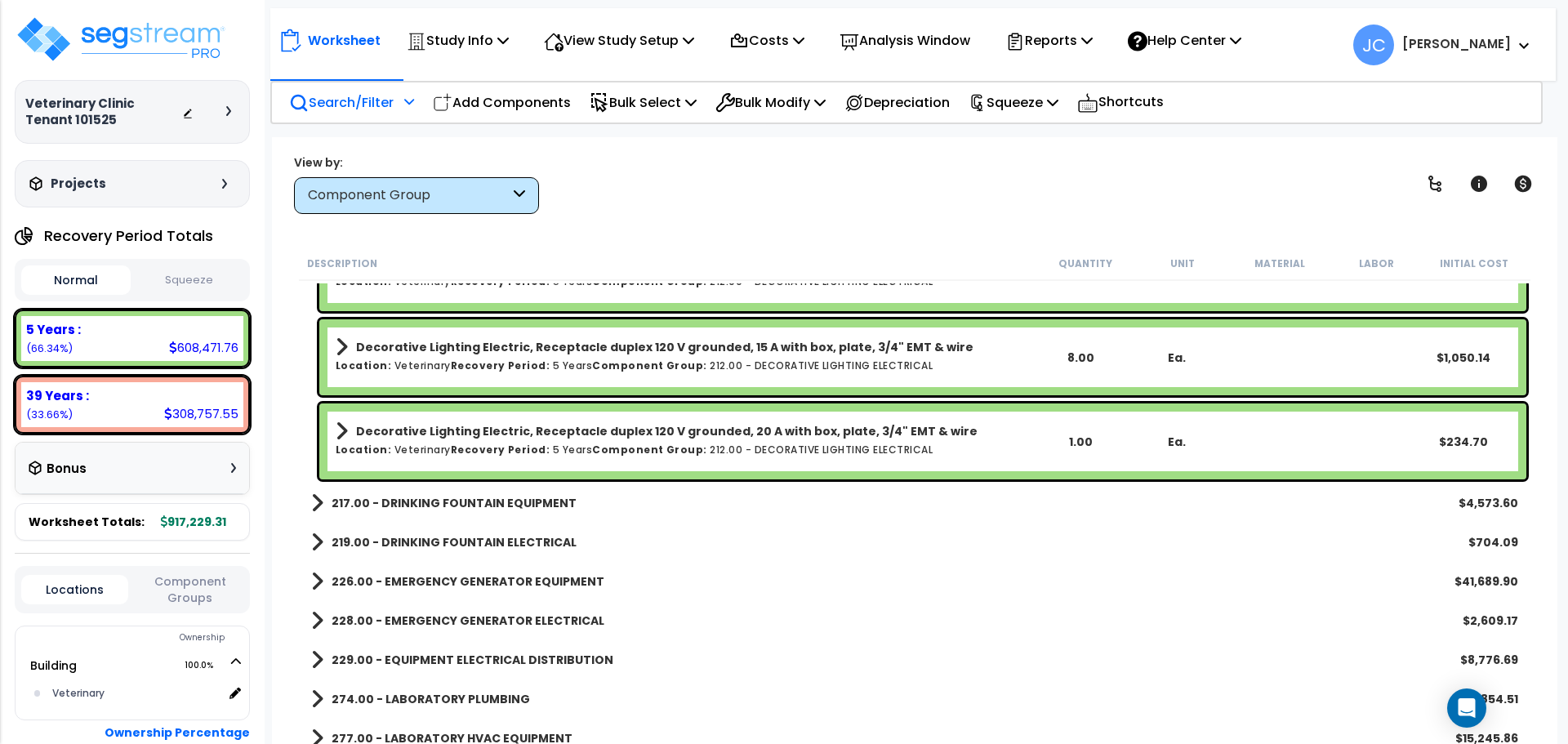
click at [512, 503] on b "217.00 - DRINKING FOUNTAIN EQUIPMENT" at bounding box center [454, 504] width 245 height 17
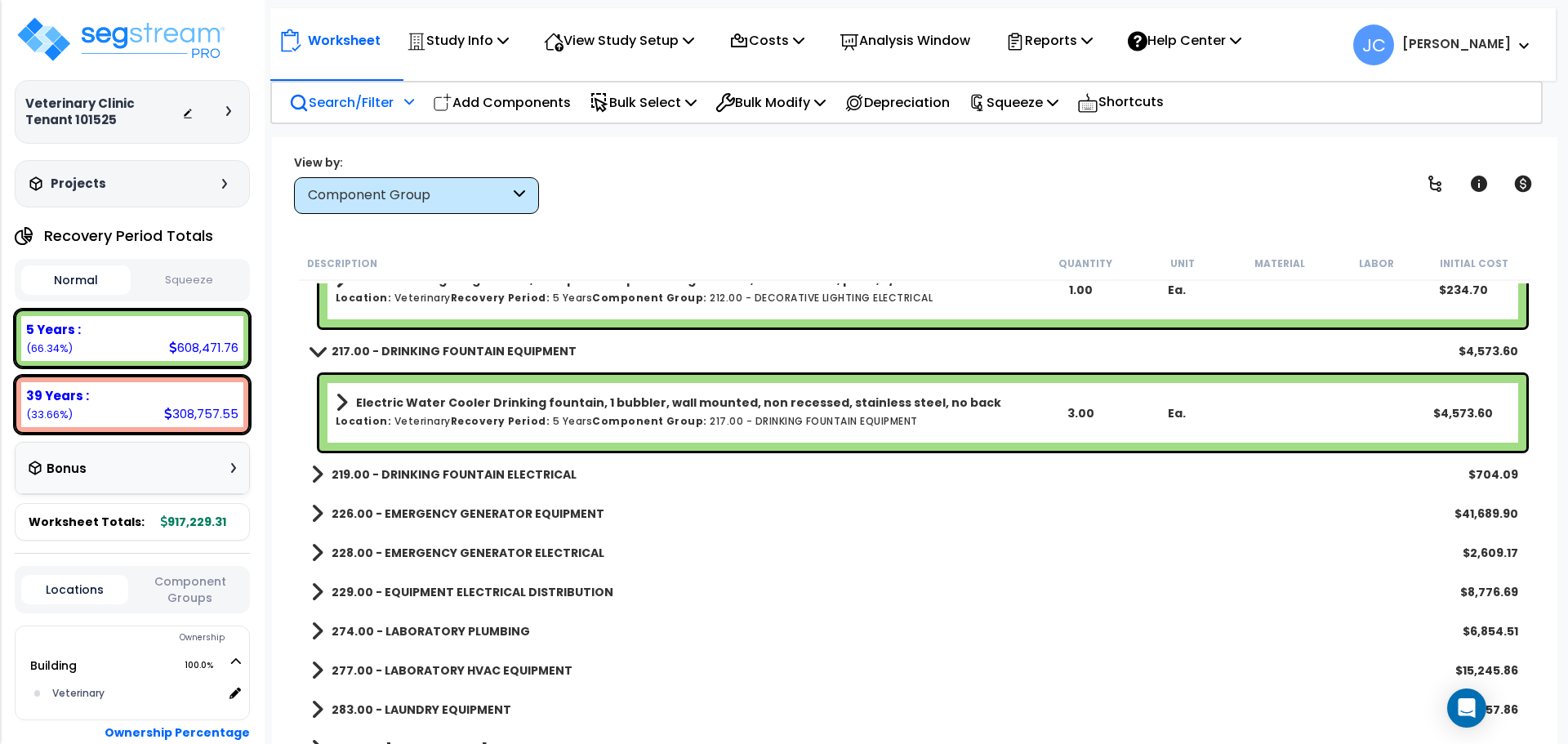
scroll to position [15952, 0]
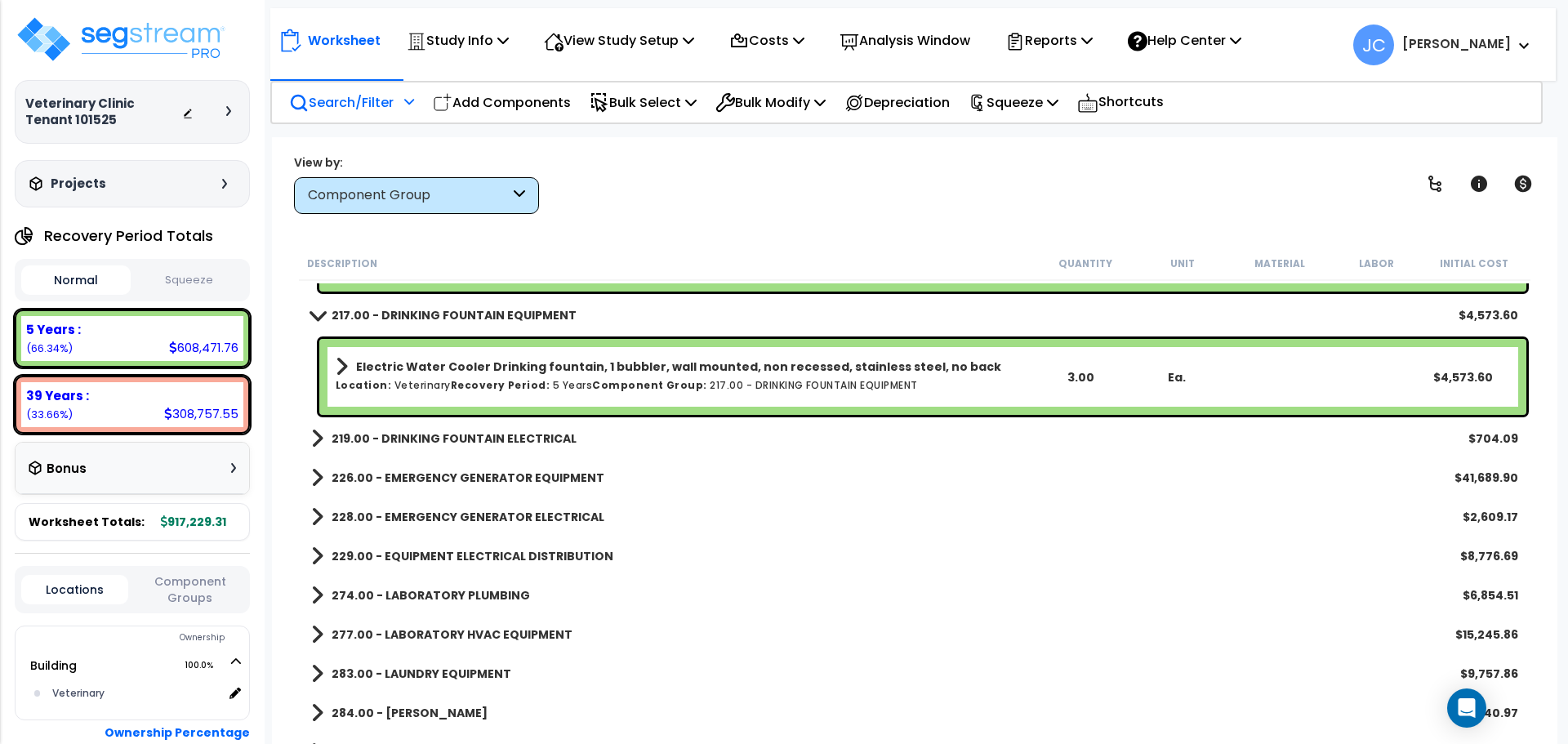
click at [446, 438] on b "219.00 - DRINKING FOUNTAIN ELECTRICAL" at bounding box center [454, 439] width 245 height 17
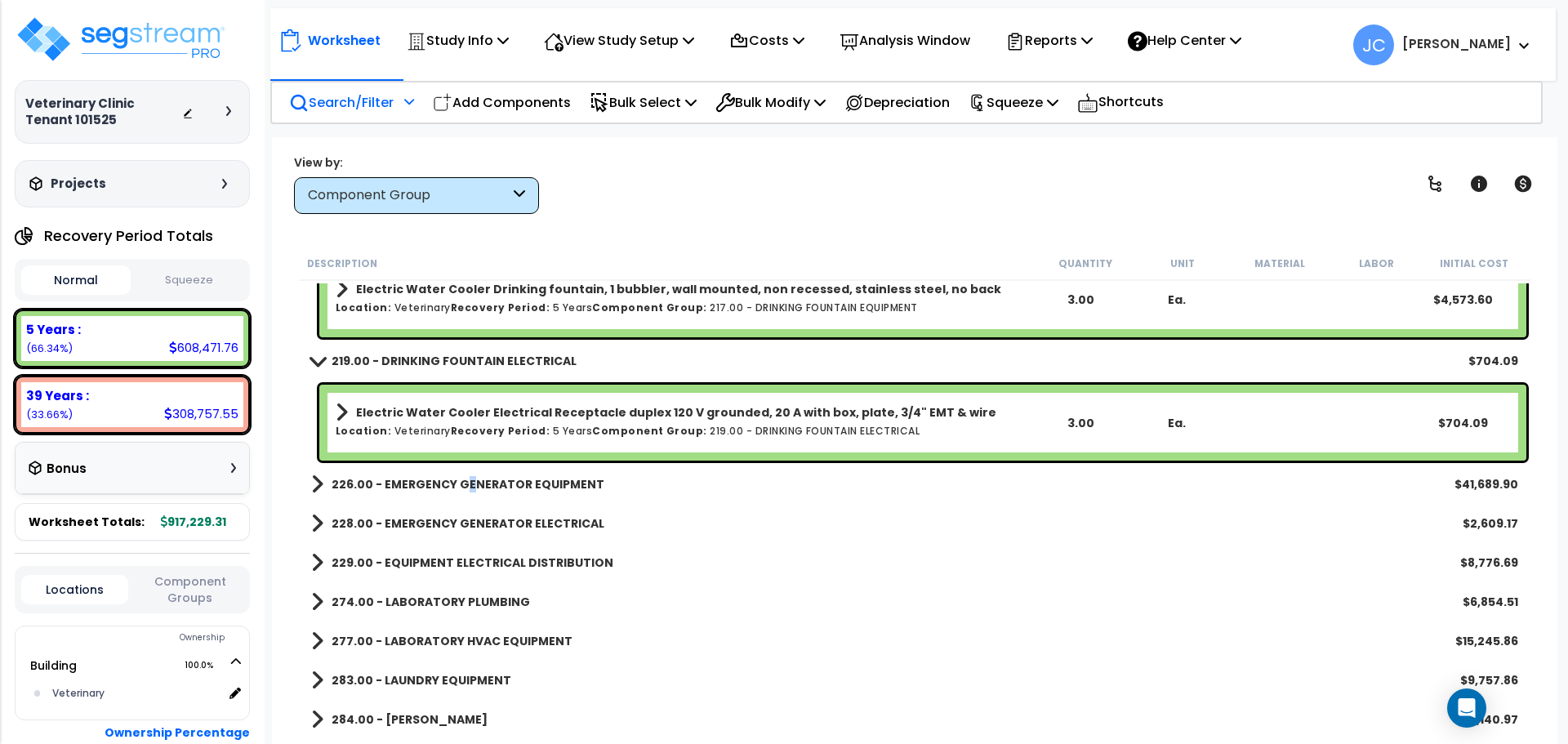
click at [465, 486] on b "226.00 - EMERGENCY GENERATOR EQUIPMENT" at bounding box center [467, 484] width 272 height 17
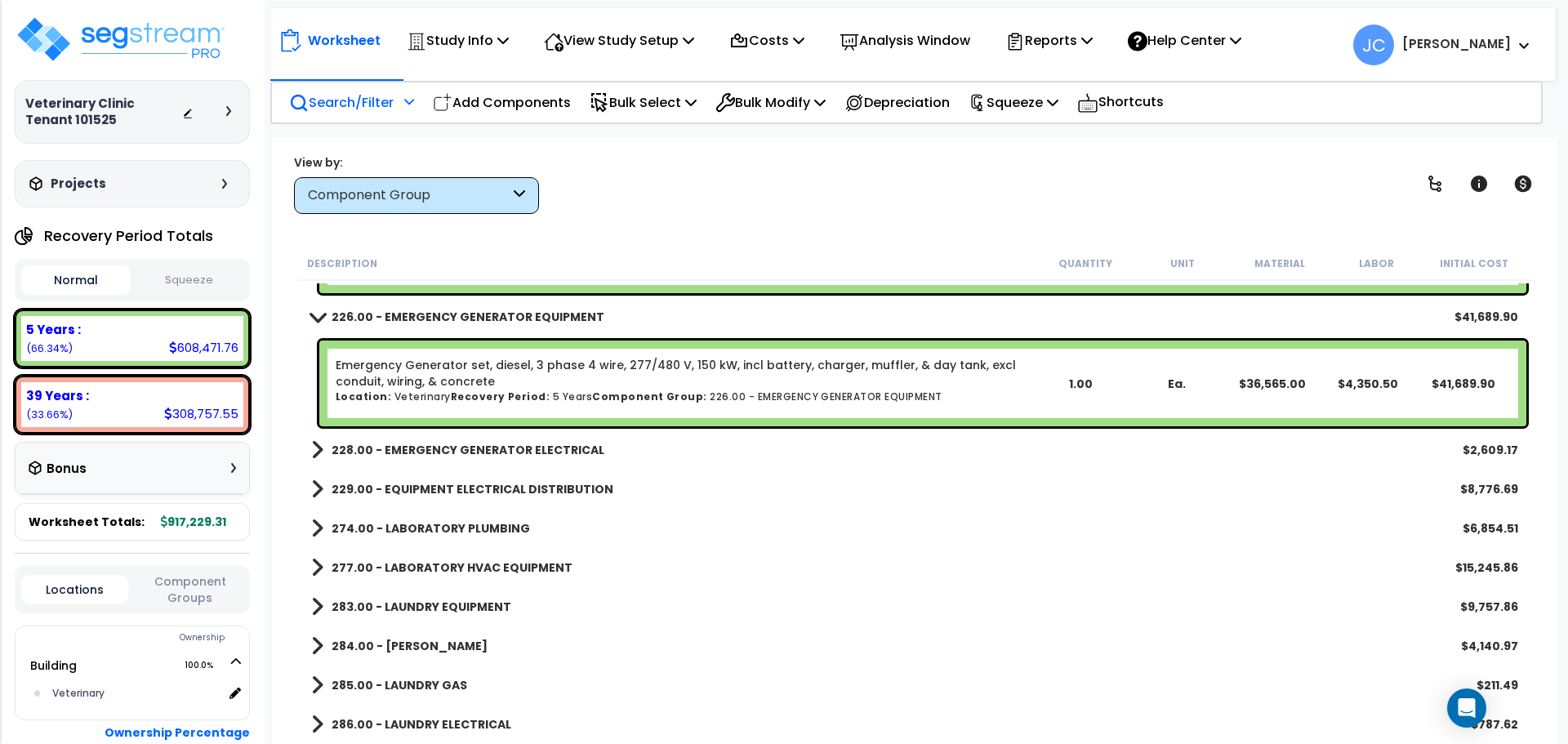
scroll to position [16233, 0]
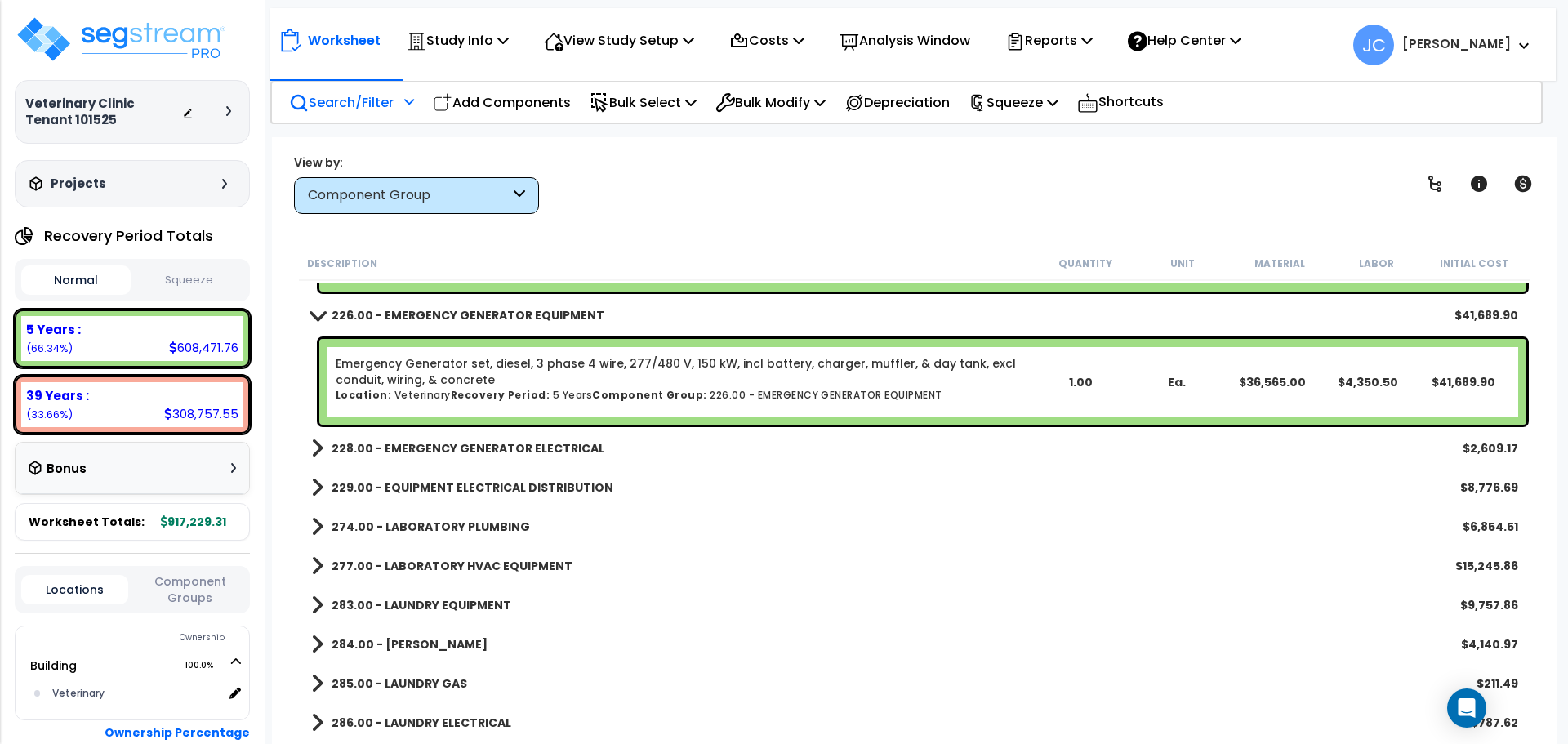
click at [456, 451] on b "228.00 - EMERGENCY GENERATOR ELECTRICAL" at bounding box center [467, 448] width 272 height 17
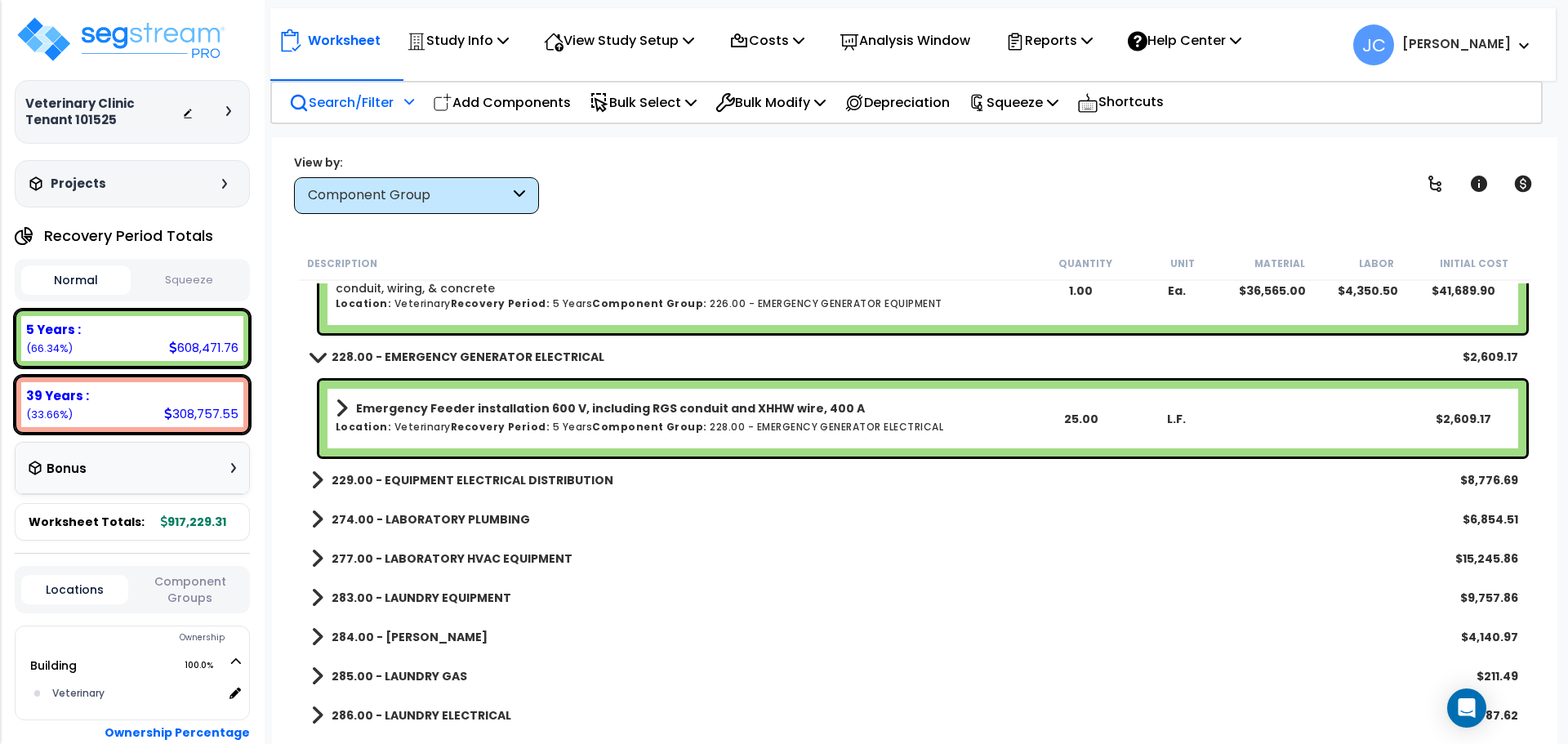
click at [495, 478] on b "229.00 - EQUIPMENT ELECTRICAL DISTRIBUTION" at bounding box center [472, 481] width 282 height 17
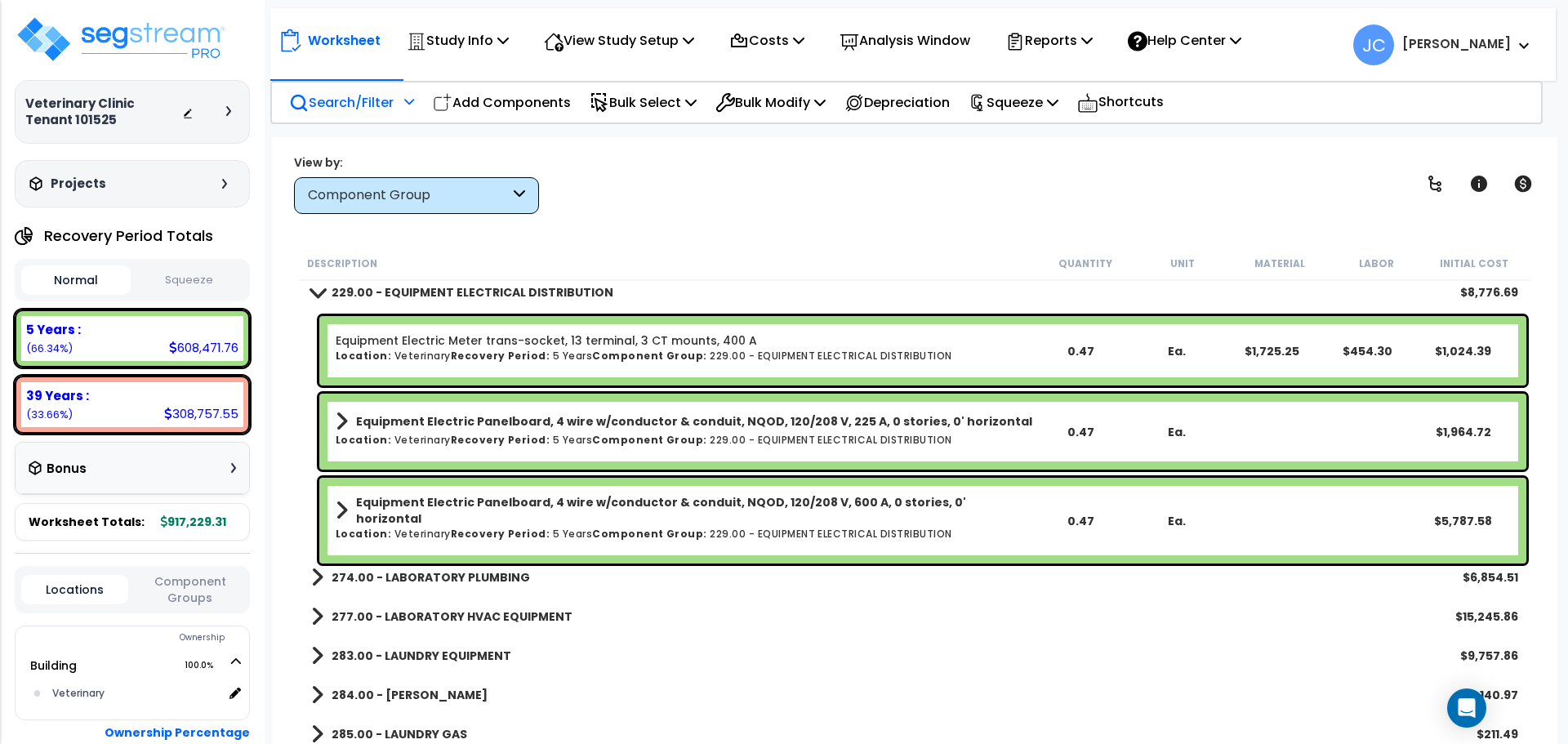
scroll to position [16507, 0]
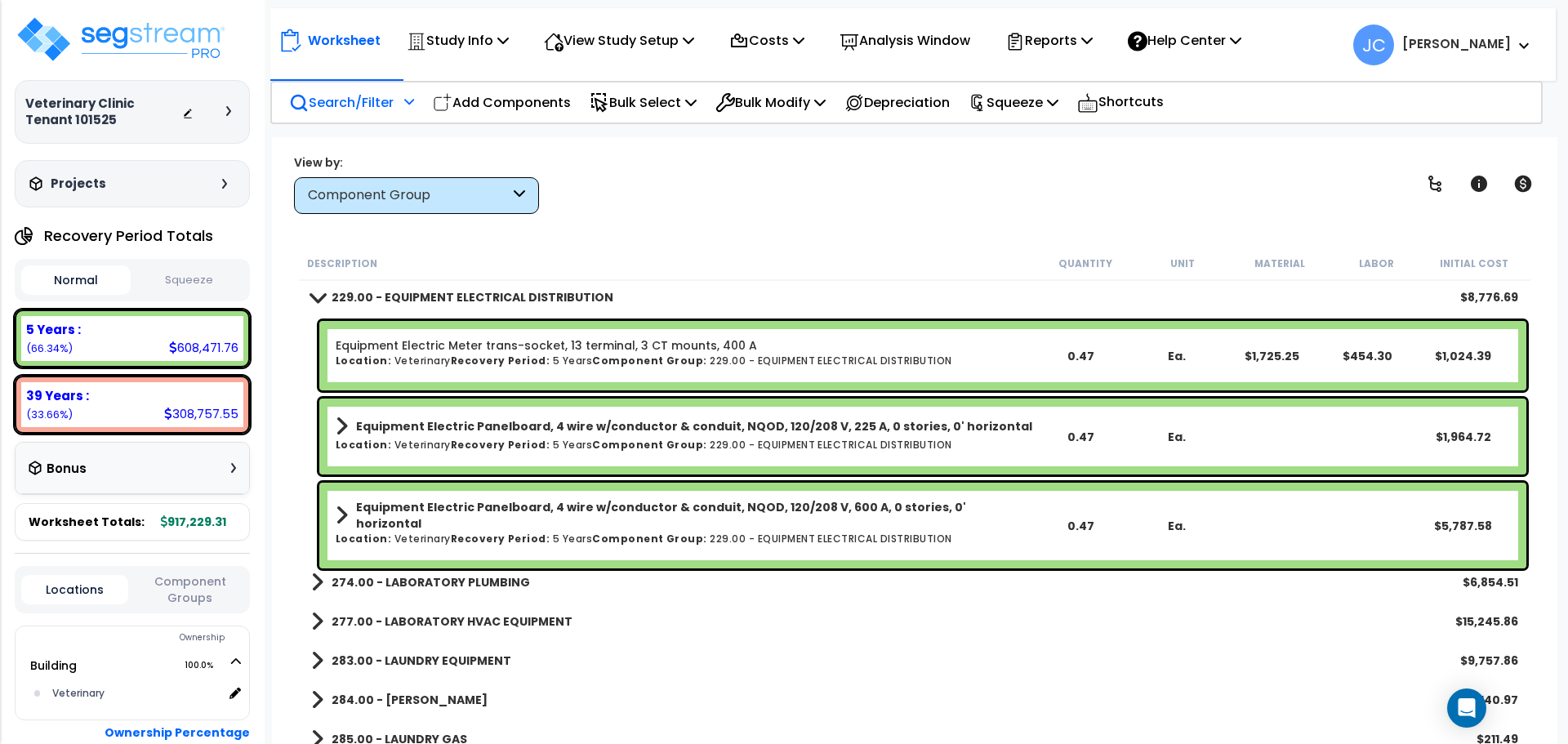
click at [444, 579] on b "274.00 - LABORATORY PLUMBING" at bounding box center [431, 583] width 199 height 17
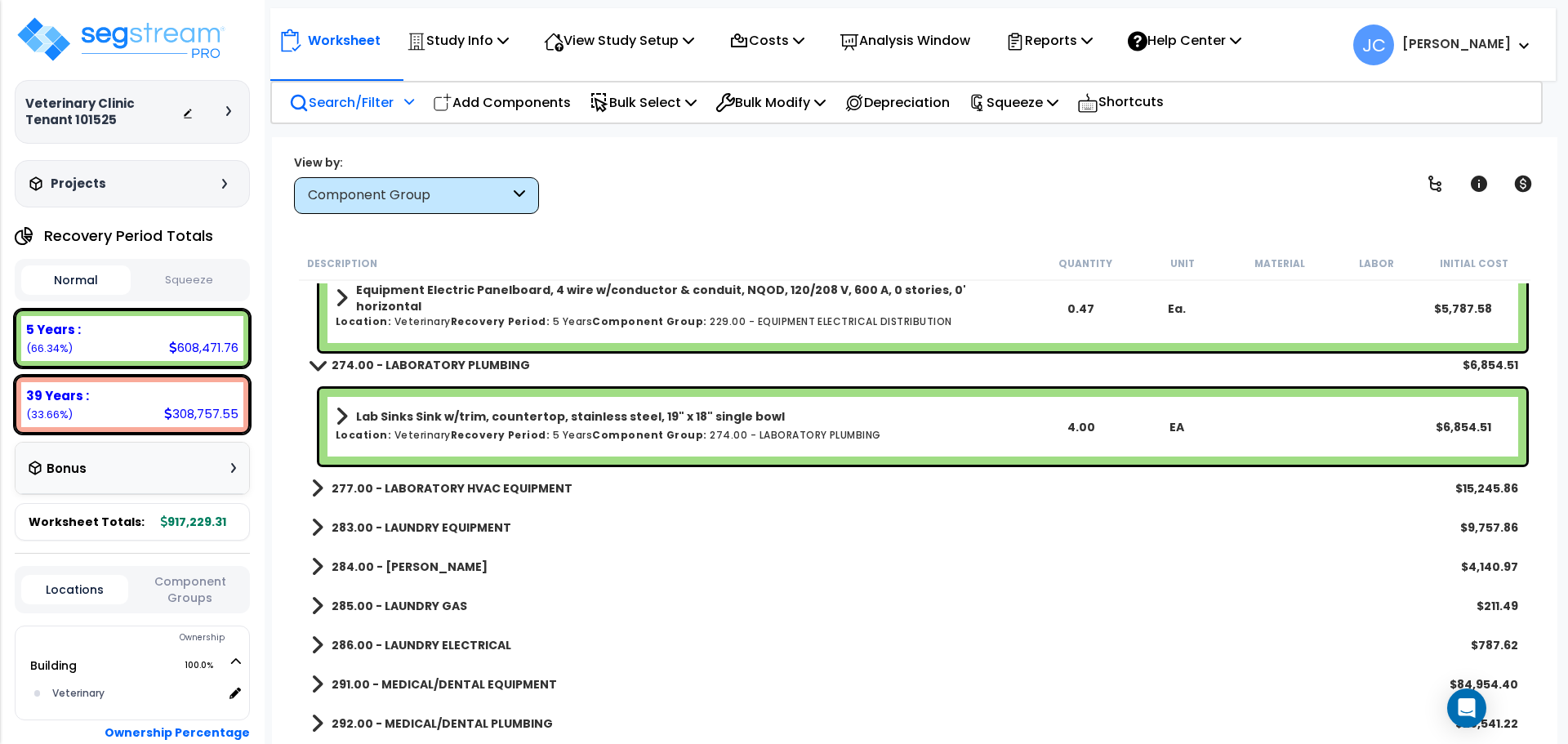
scroll to position [16770, 0]
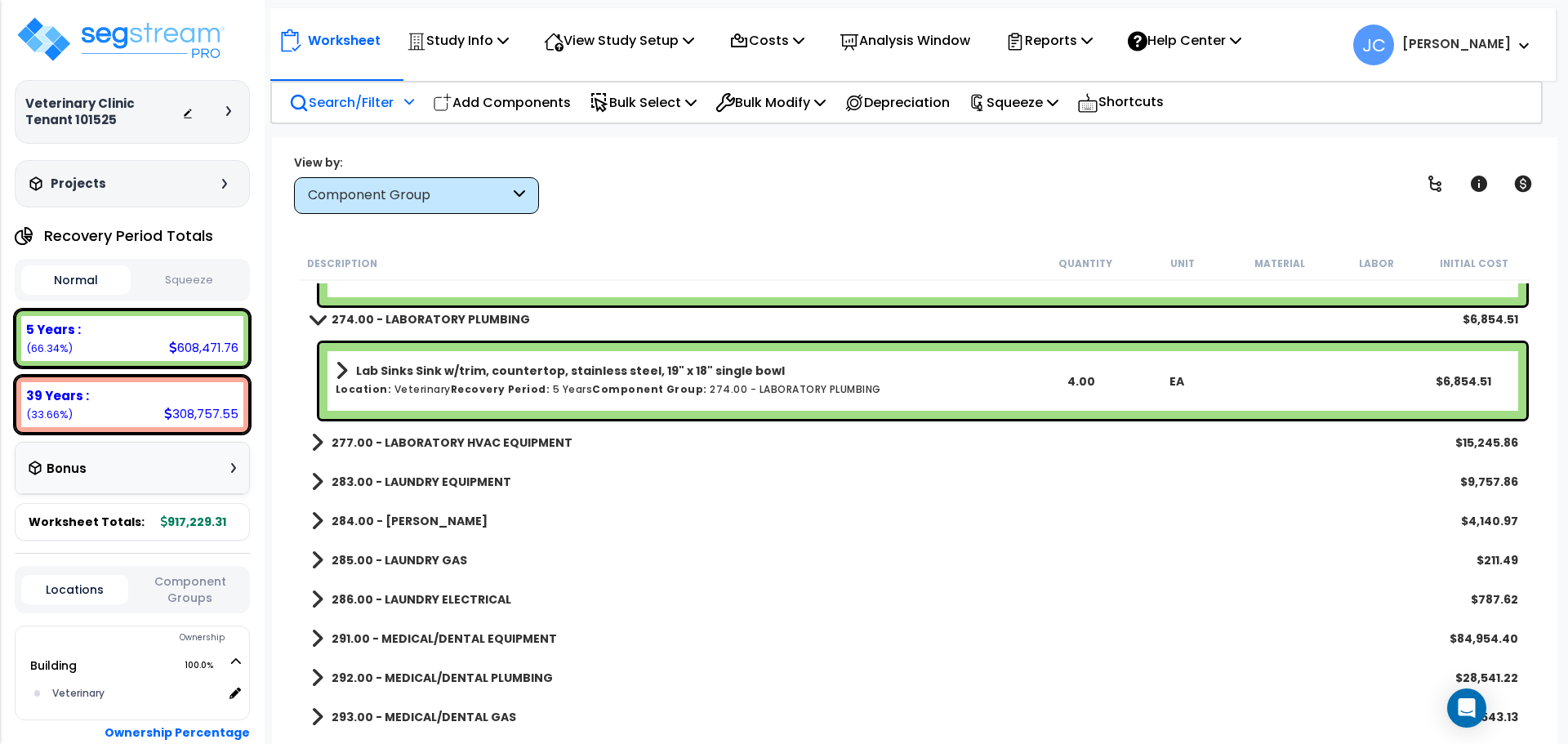
click at [435, 448] on b "277.00 - LABORATORY HVAC EQUIPMENT" at bounding box center [452, 443] width 241 height 17
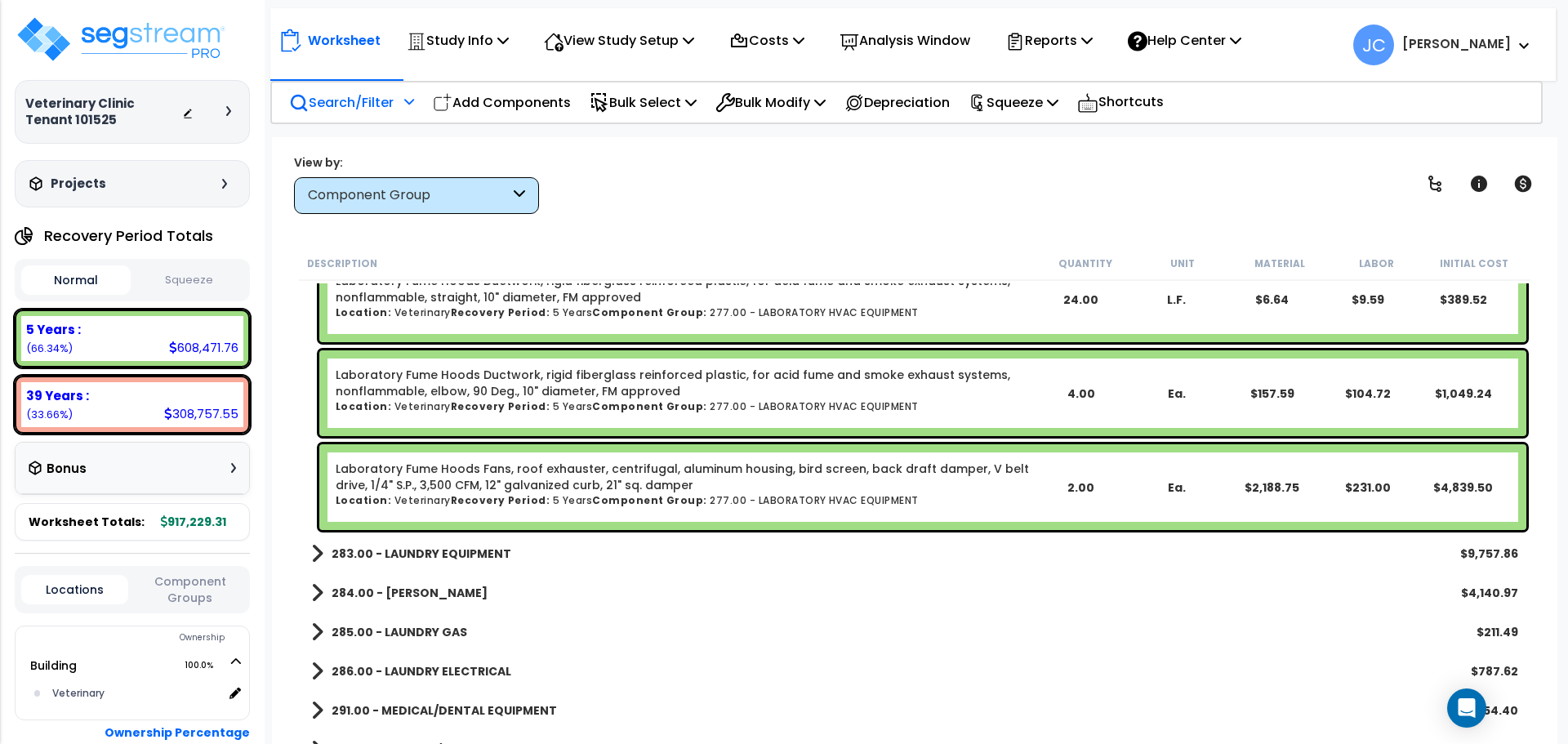
scroll to position [17094, 0]
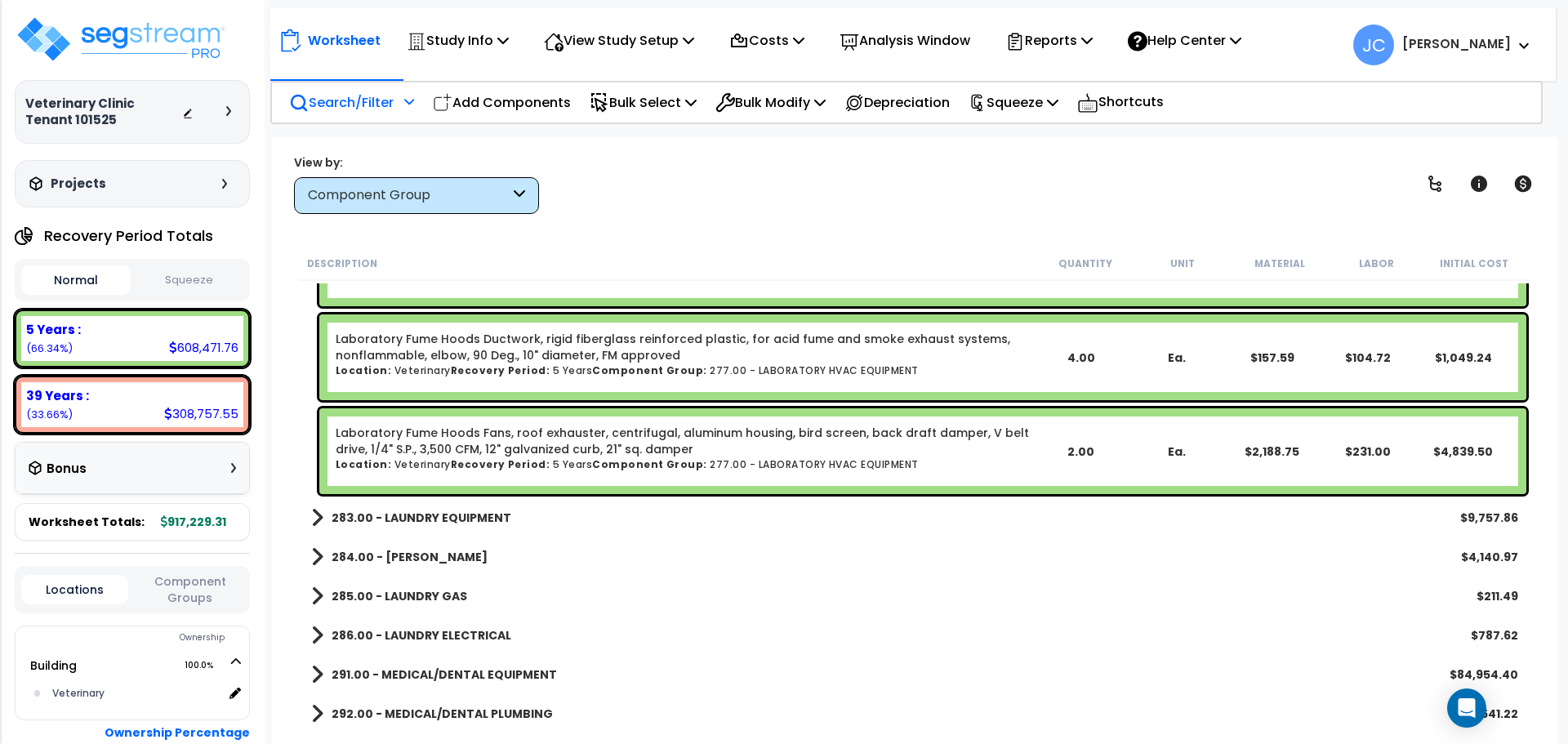
click at [470, 518] on b "283.00 - LAUNDRY EQUIPMENT" at bounding box center [421, 518] width 179 height 17
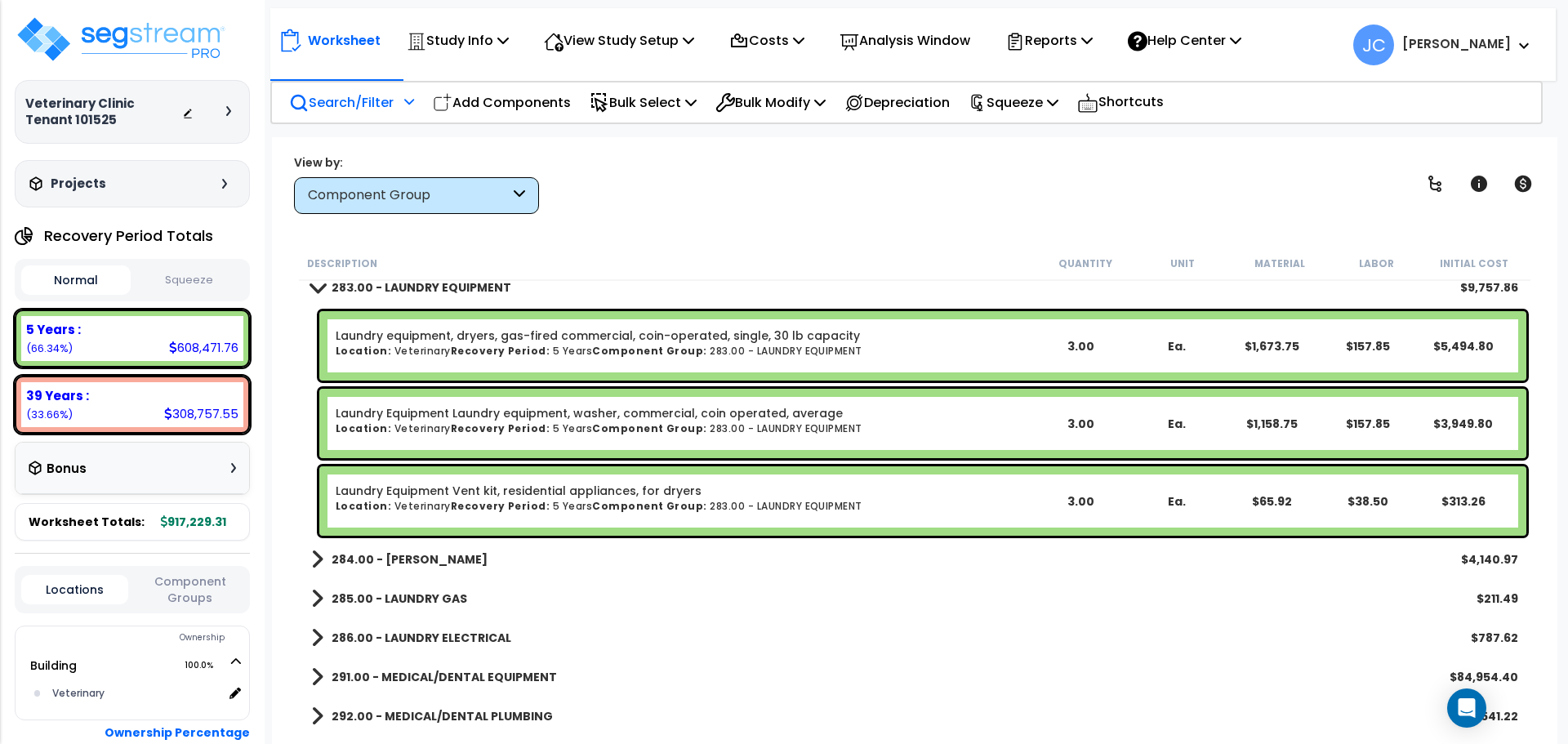
scroll to position [17378, 0]
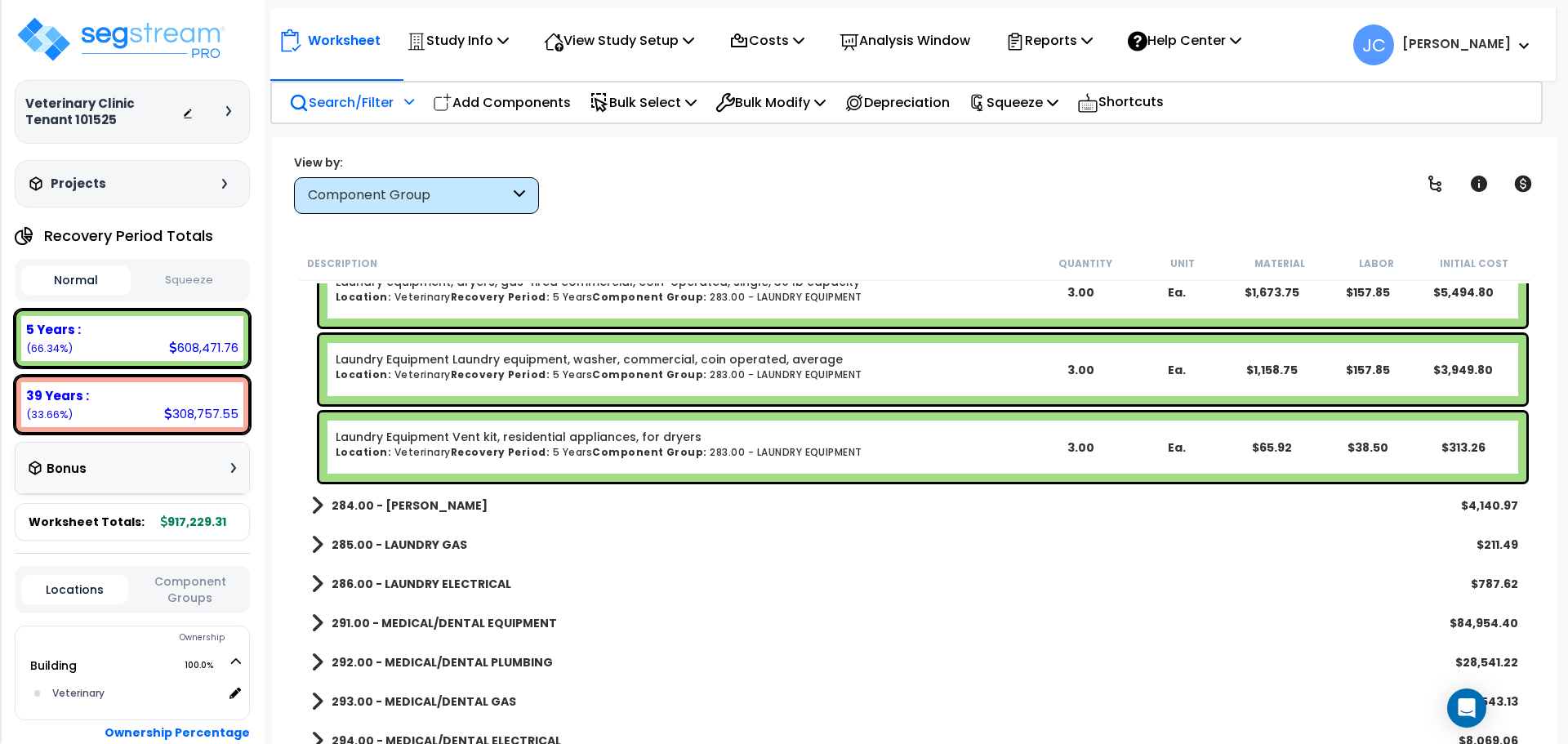
click at [453, 504] on b "284.00 - [PERSON_NAME]" at bounding box center [409, 506] width 156 height 17
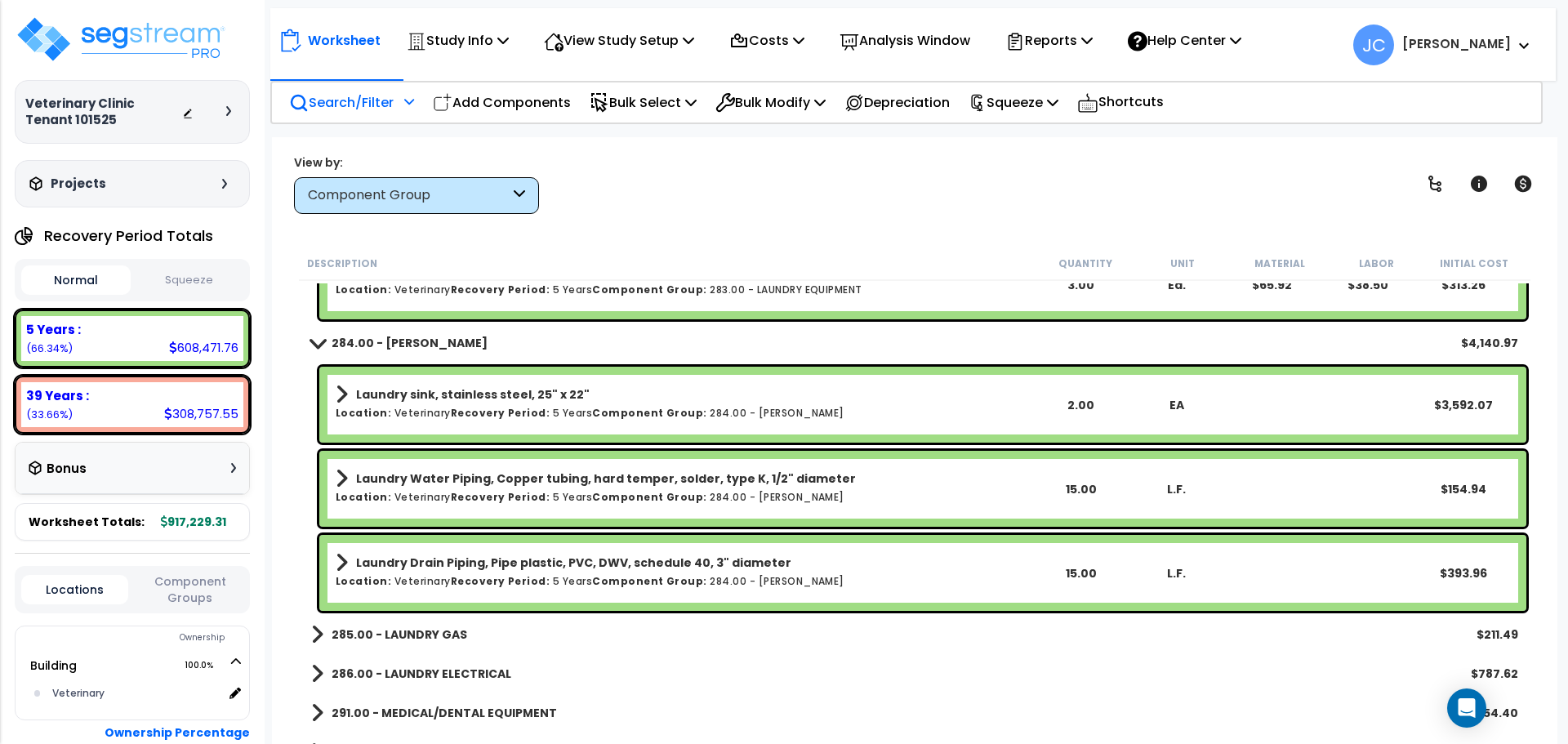
scroll to position [17541, 0]
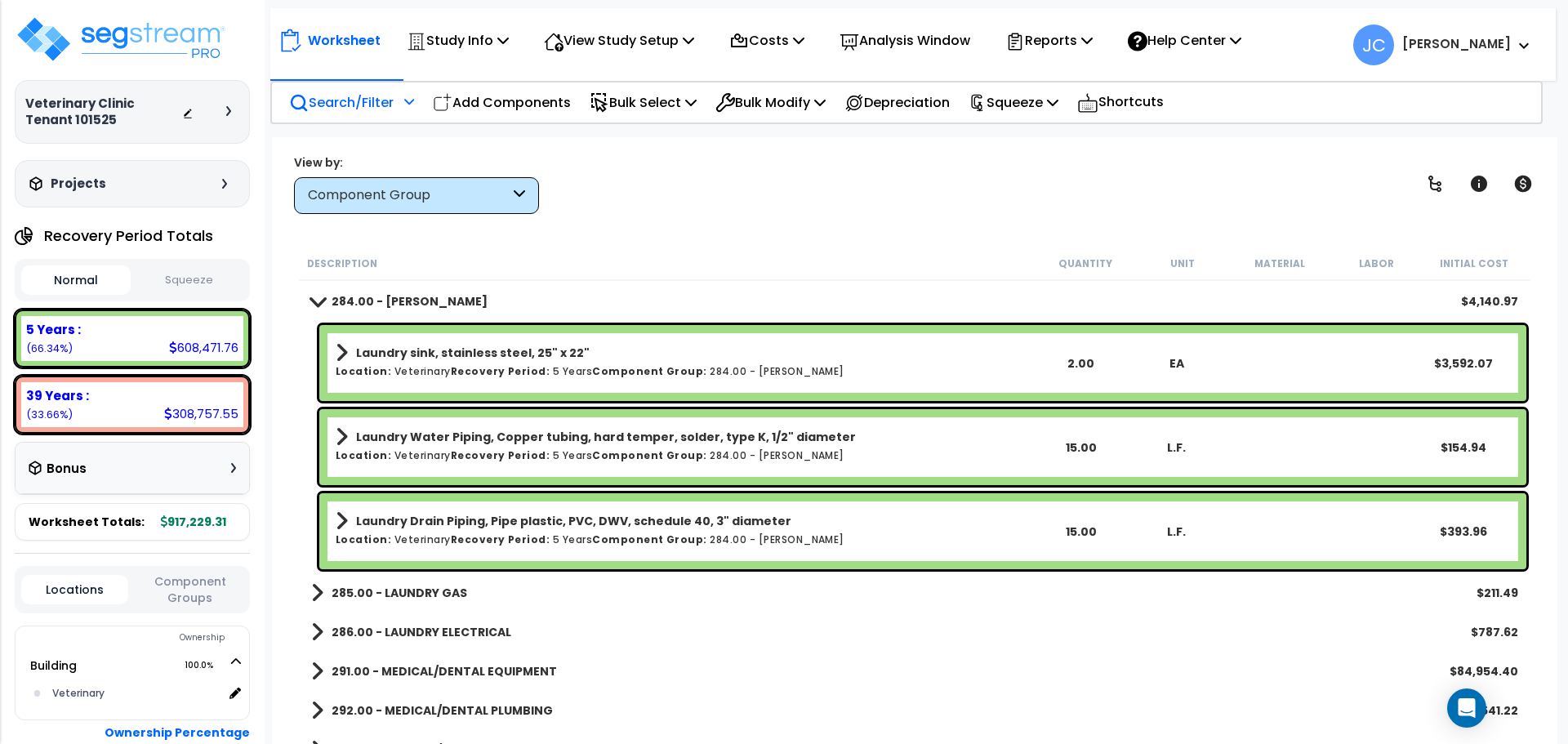
click at [432, 595] on b "285.00 - LAUNDRY GAS" at bounding box center [398, 593] width 135 height 17
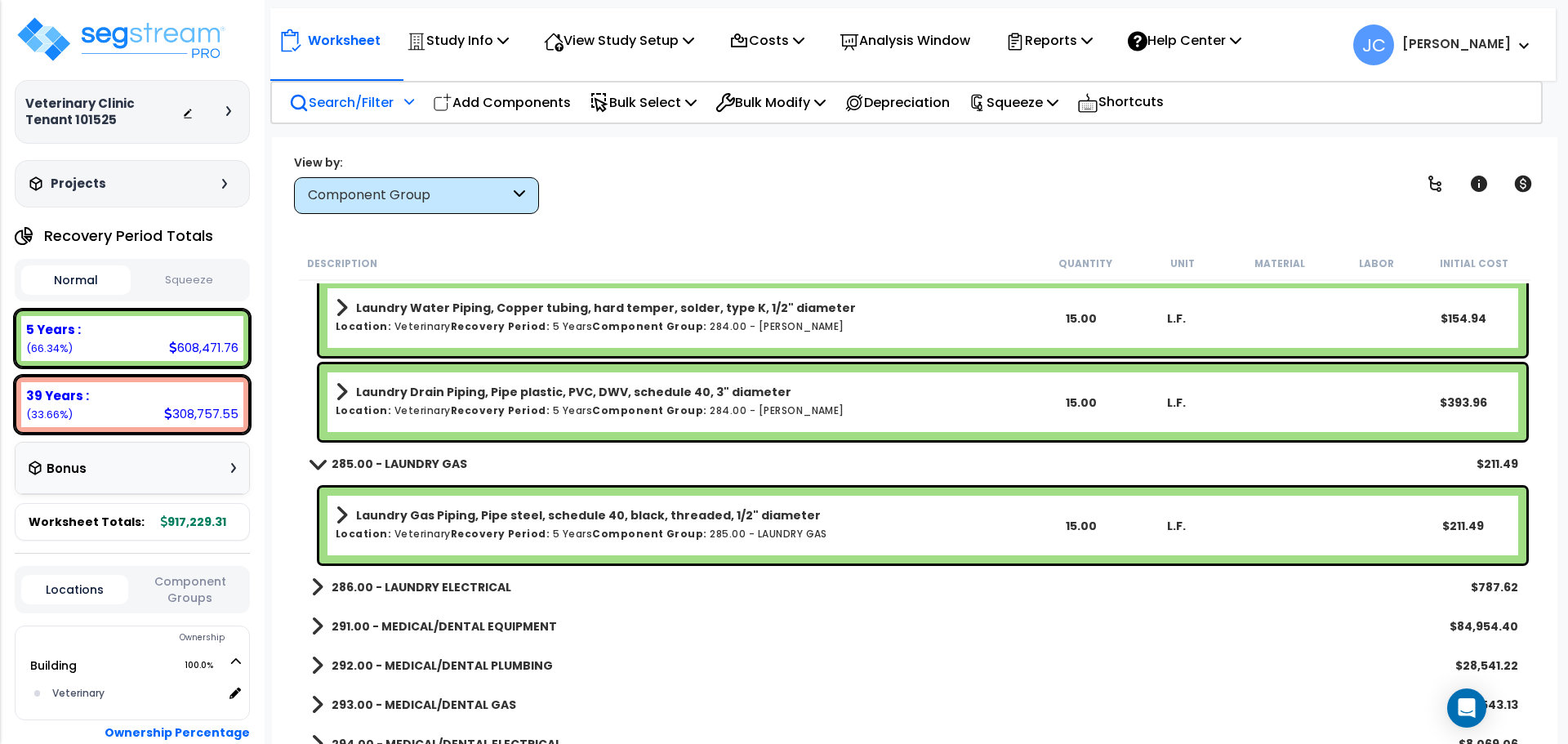
click at [447, 581] on b "286.00 - LAUNDRY ELECTRICAL" at bounding box center [421, 587] width 179 height 17
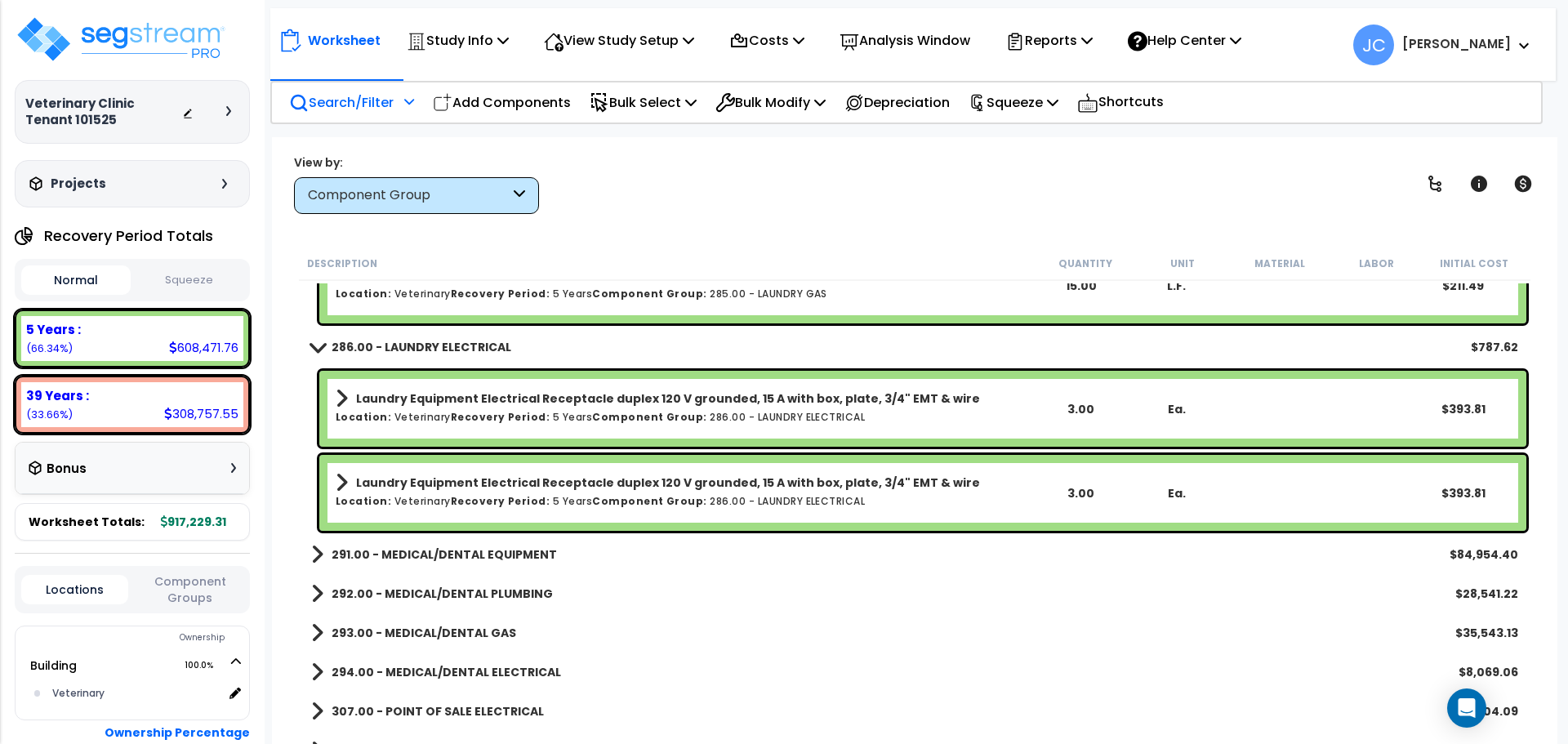
scroll to position [17966, 0]
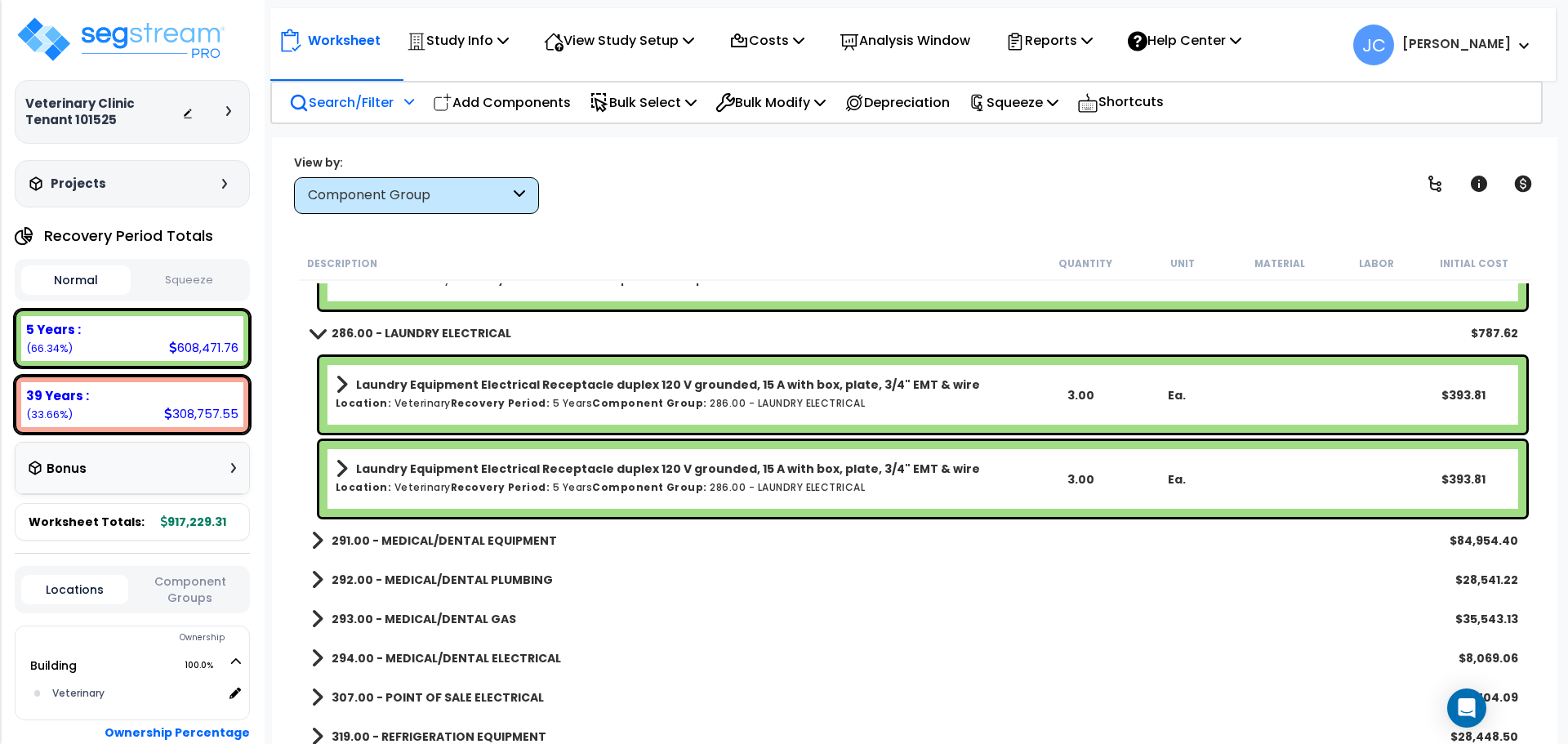
click at [432, 541] on b "291.00 - MEDICAL/DENTAL EQUIPMENT" at bounding box center [444, 541] width 225 height 17
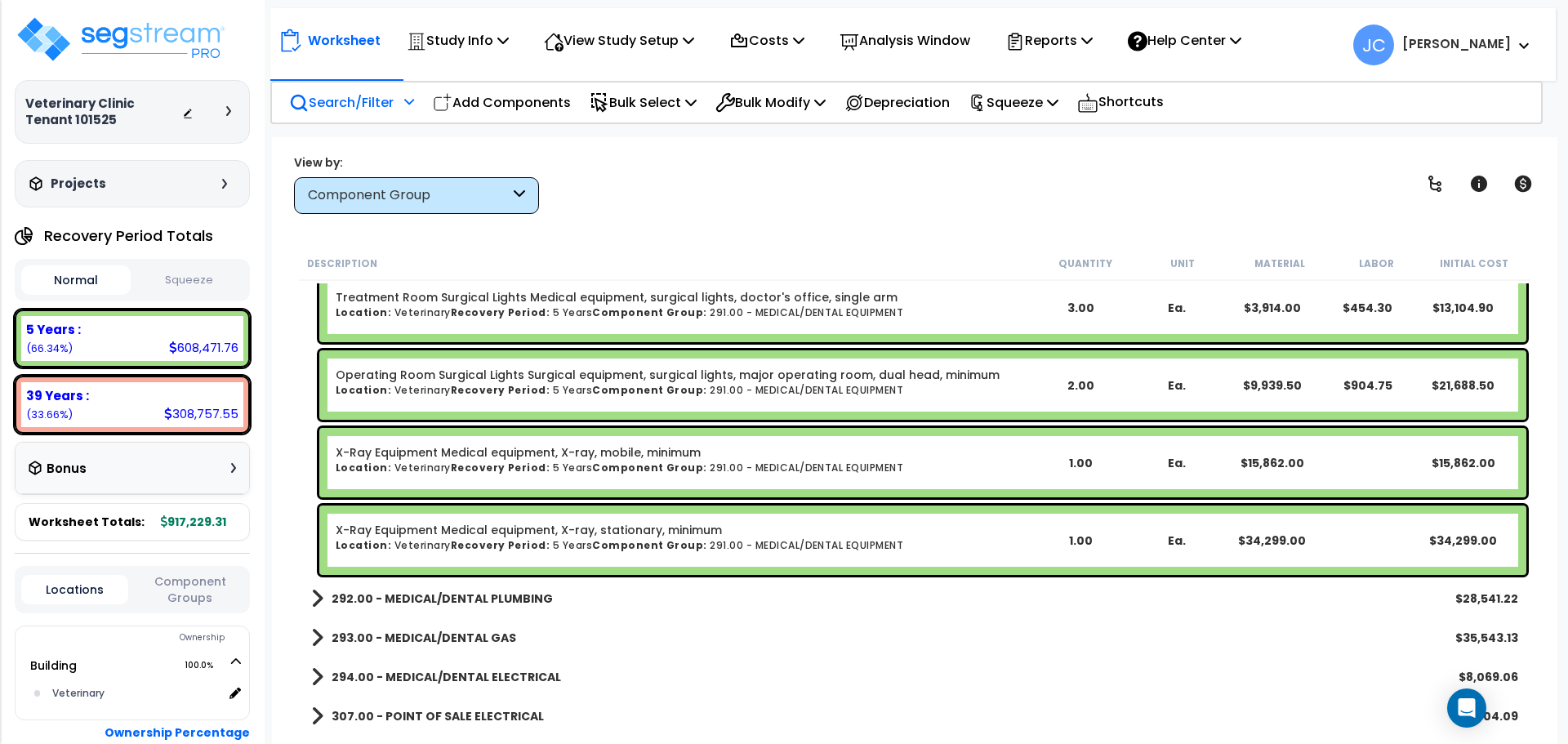
scroll to position [18277, 0]
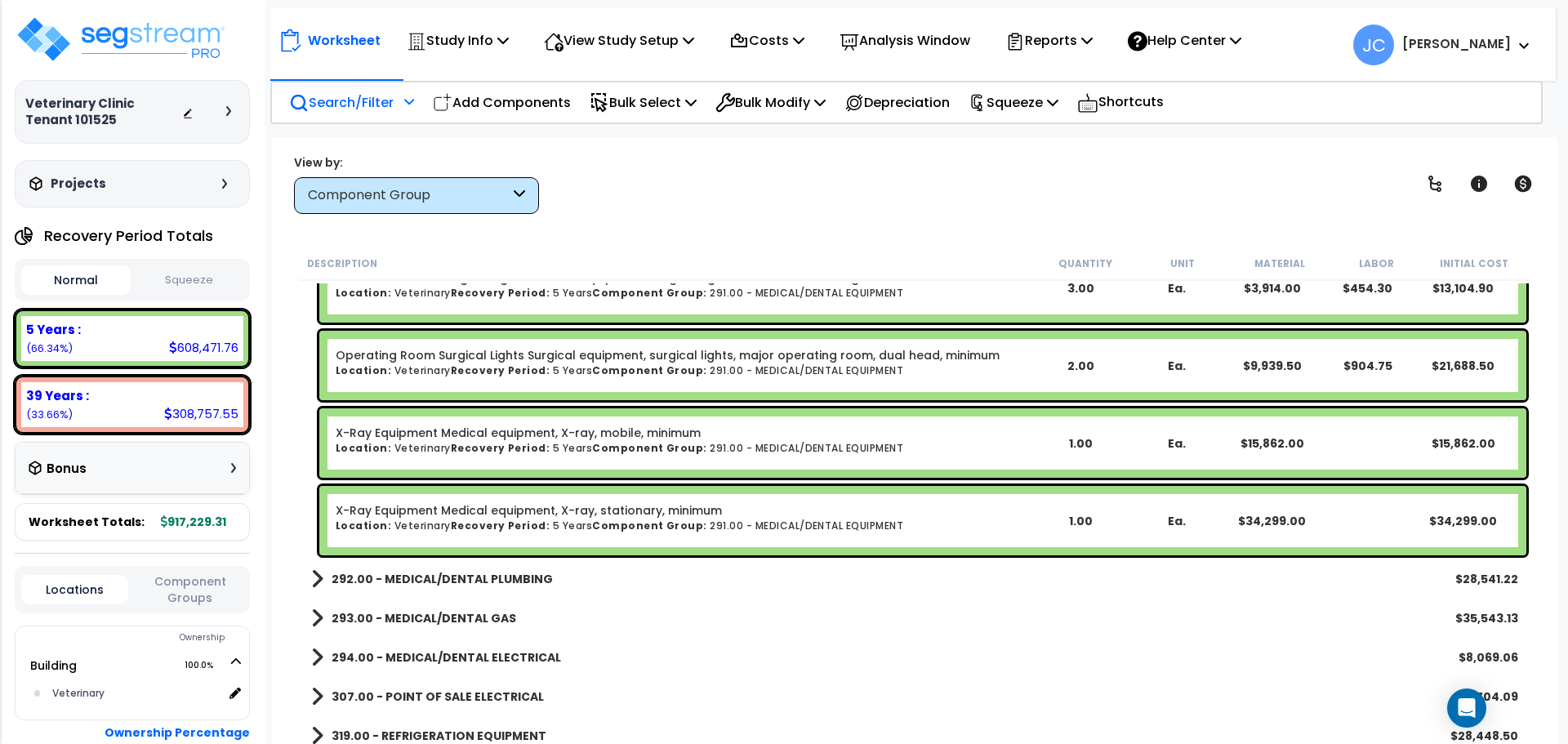
click at [492, 577] on b "292.00 - MEDICAL/DENTAL PLUMBING" at bounding box center [442, 579] width 221 height 17
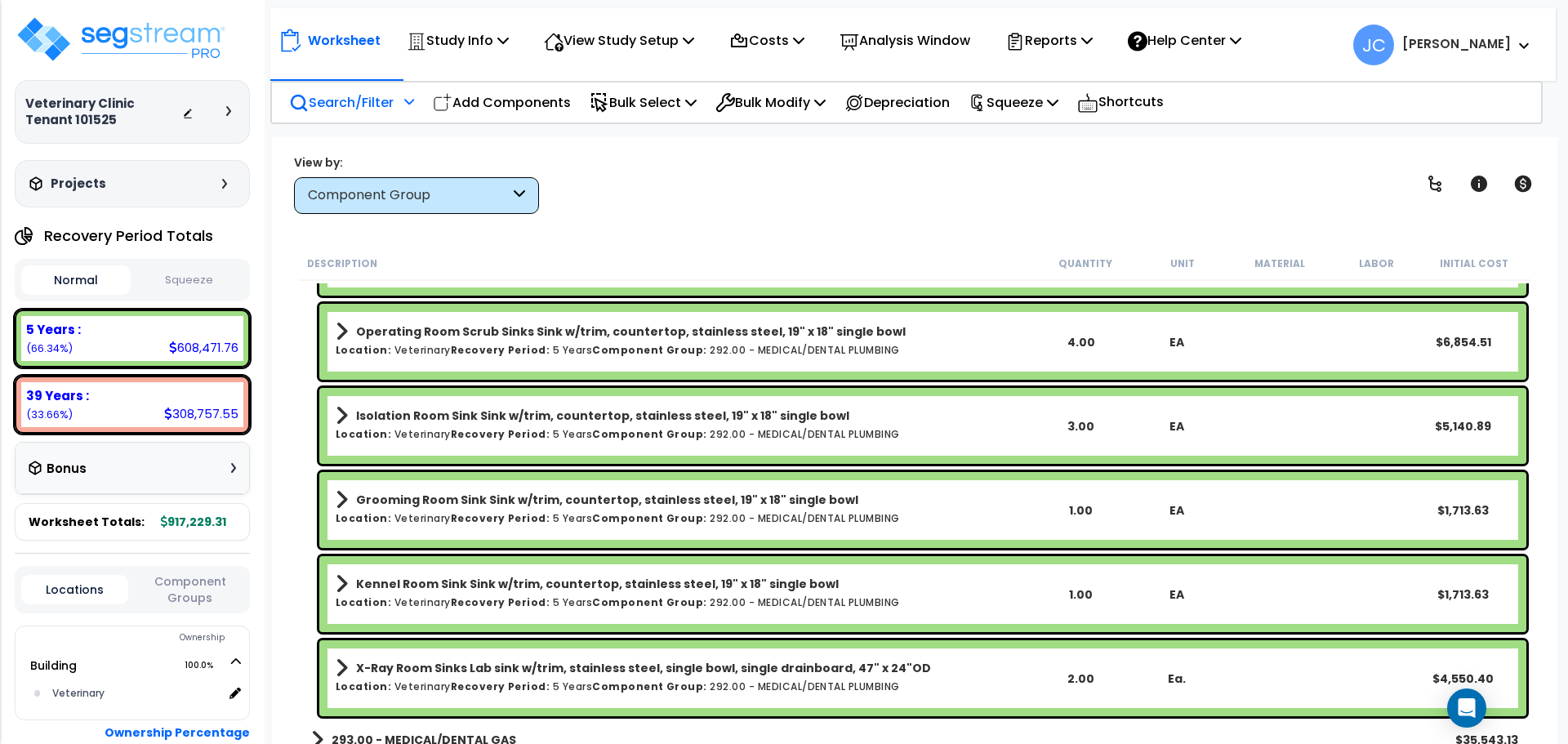
scroll to position [18727, 0]
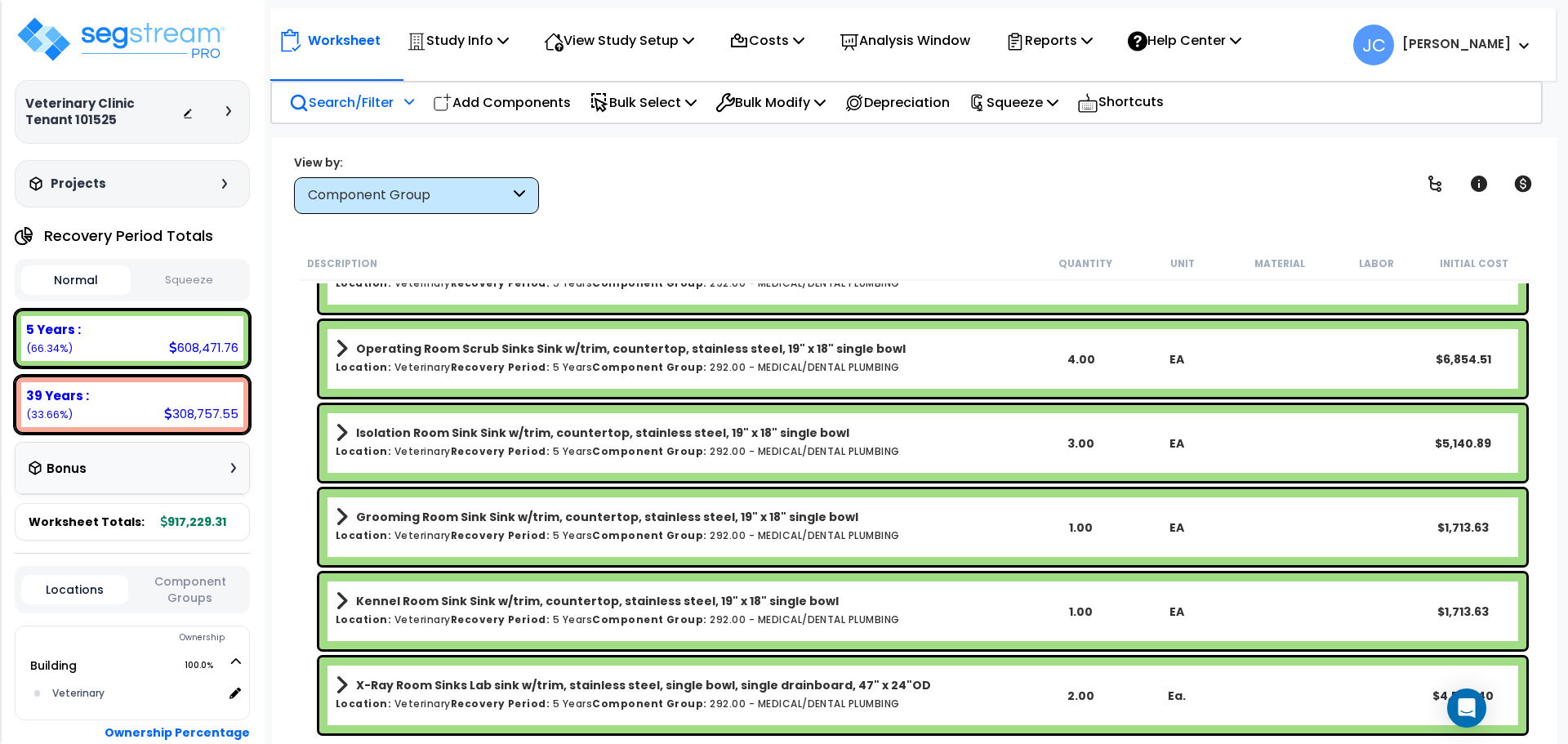
click at [338, 103] on p "Search/Filter" at bounding box center [341, 102] width 105 height 22
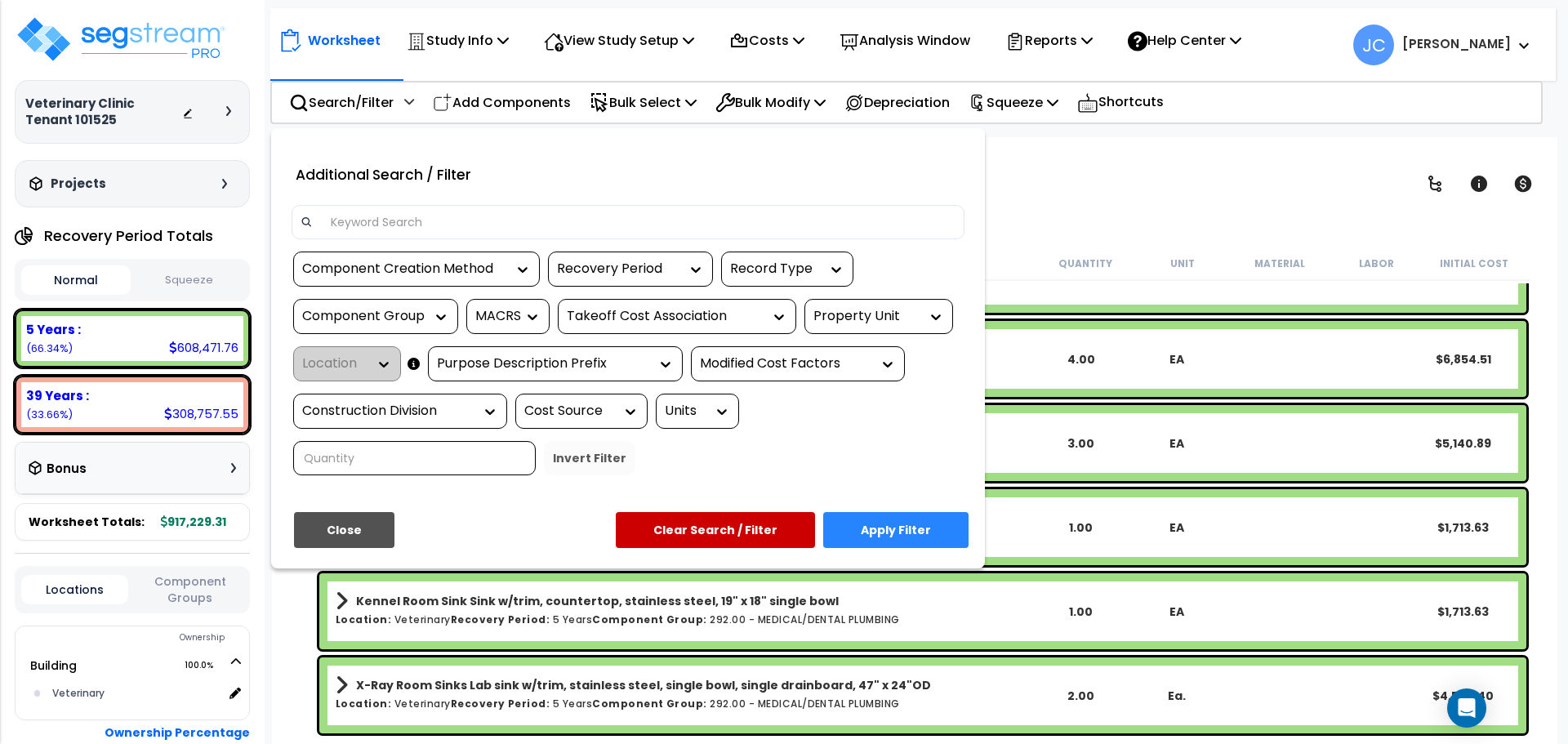
click at [381, 225] on input at bounding box center [638, 222] width 634 height 25
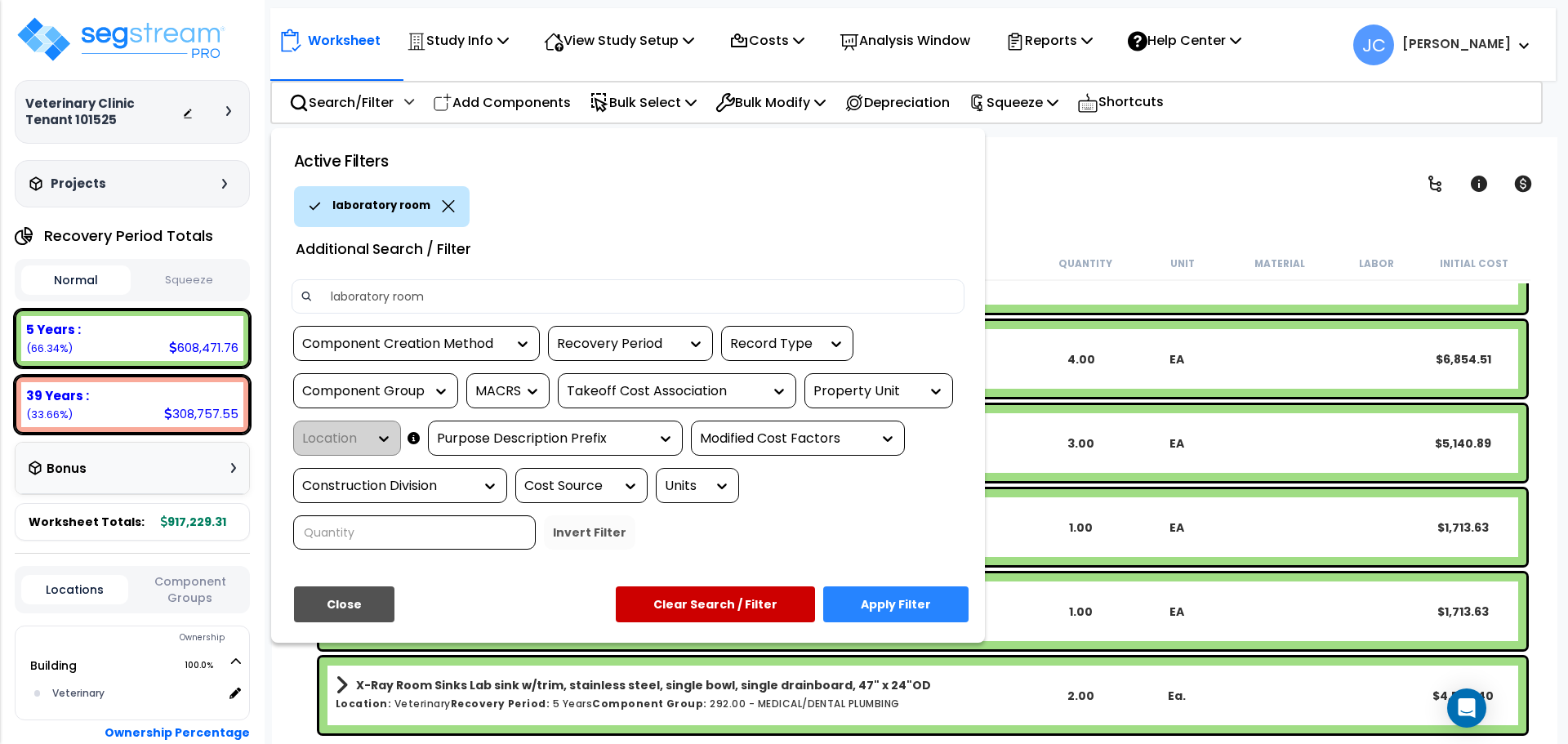
type input "laboratory room"
click at [911, 587] on button "Apply Filter" at bounding box center [895, 604] width 145 height 36
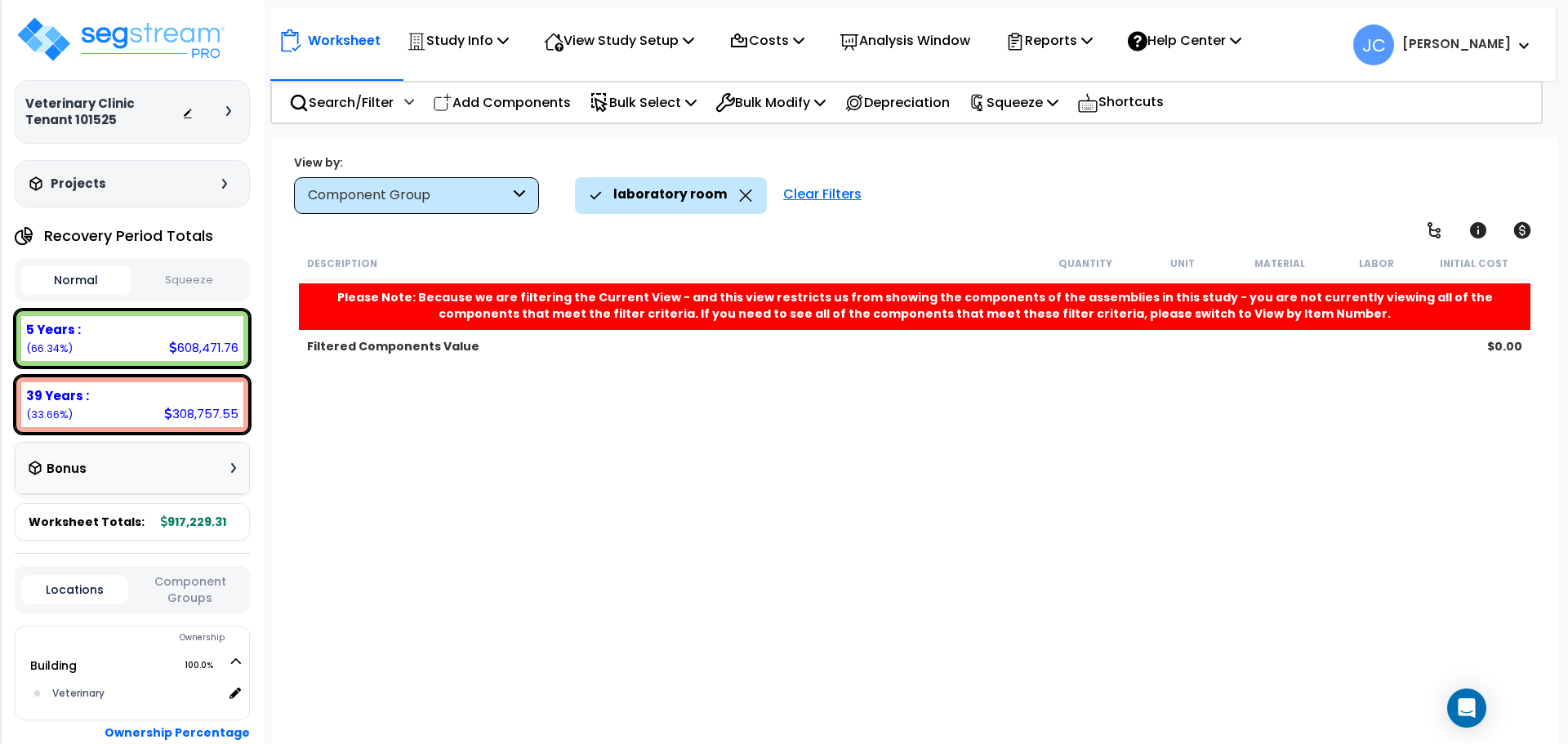
drag, startPoint x: 835, startPoint y: 191, endPoint x: 809, endPoint y: 186, distance: 26.5
click at [835, 192] on div "Clear Filters" at bounding box center [822, 195] width 95 height 36
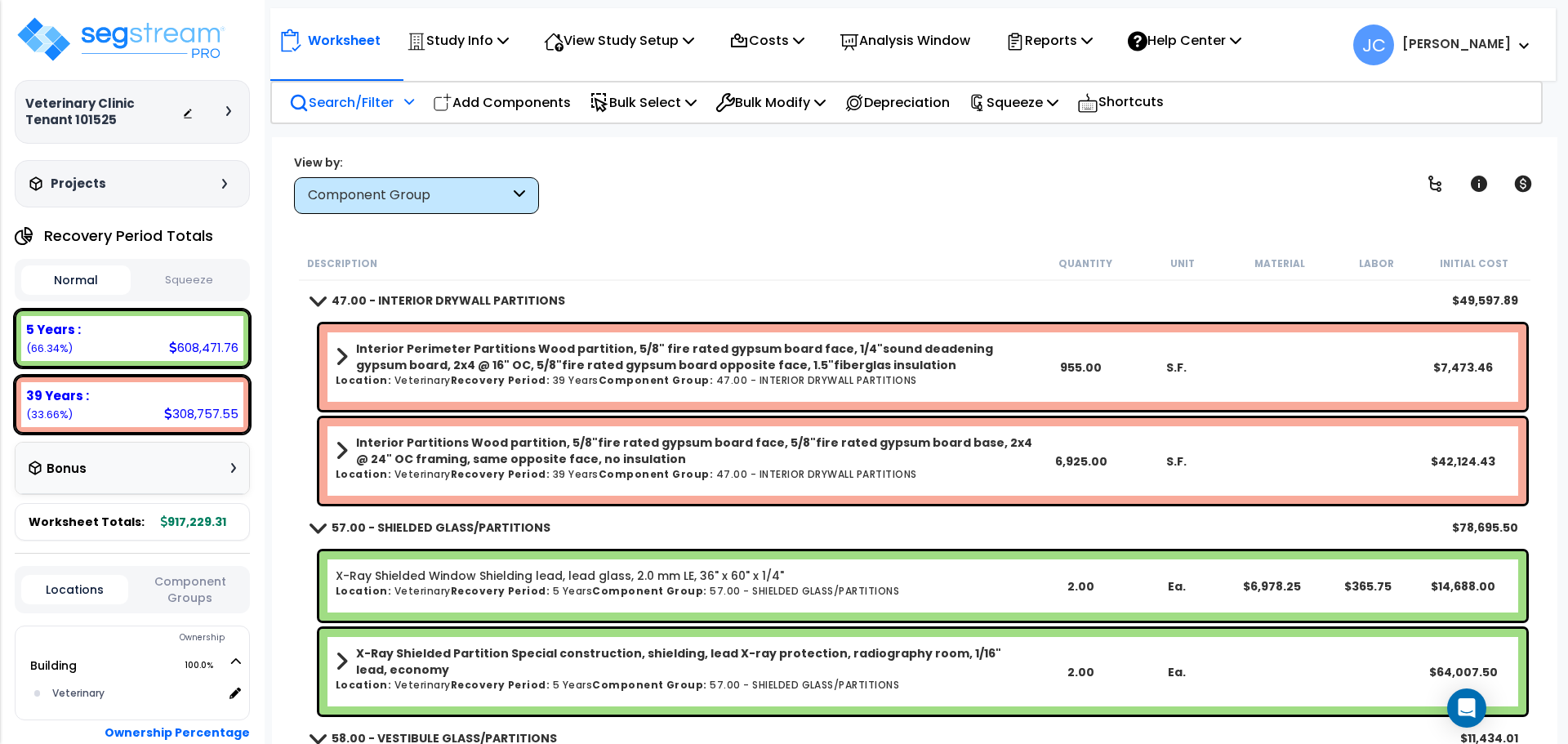
click at [367, 109] on p "Search/Filter" at bounding box center [341, 102] width 105 height 22
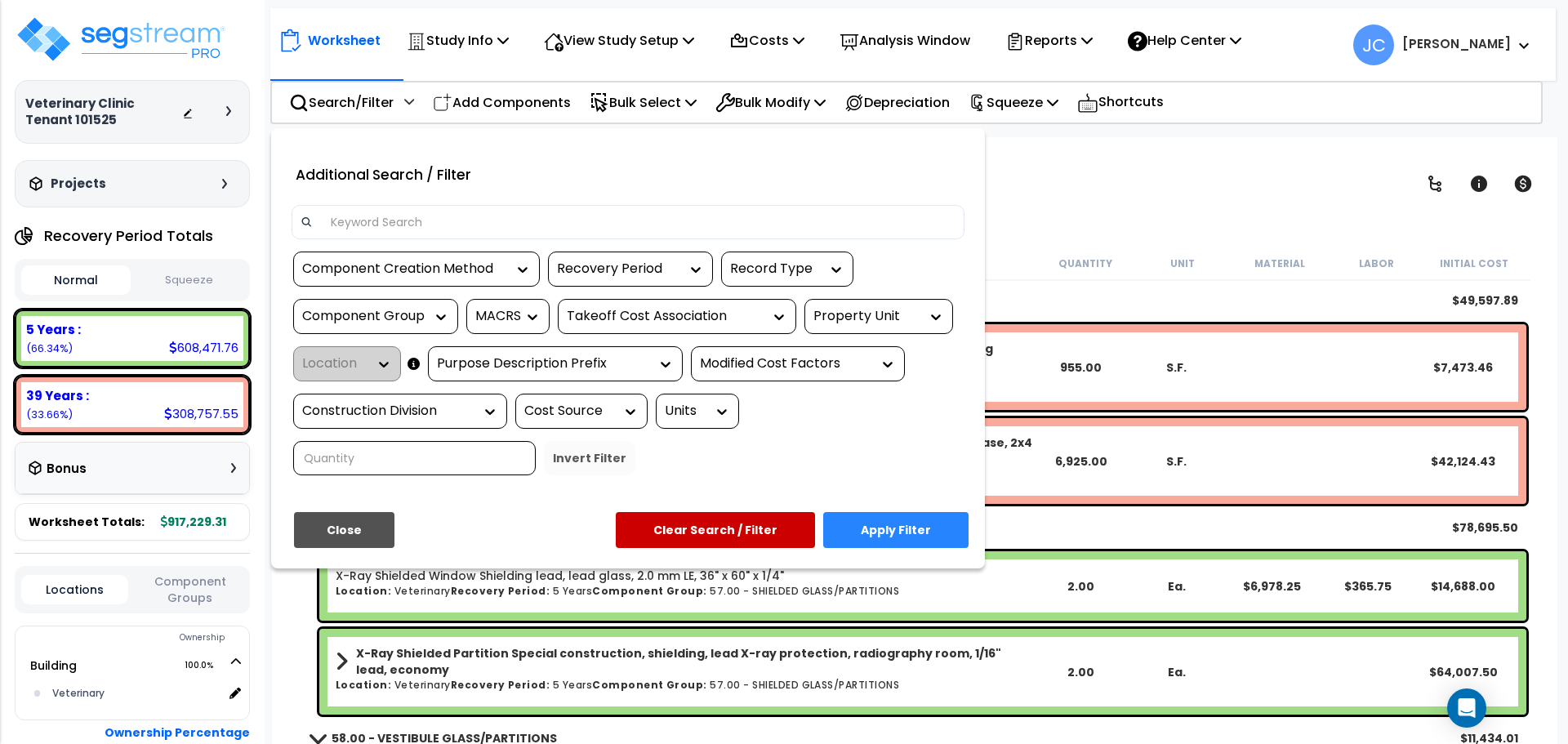
click at [408, 209] on div at bounding box center [628, 222] width 673 height 34
click at [420, 238] on div at bounding box center [628, 222] width 673 height 34
click at [422, 219] on input at bounding box center [638, 222] width 634 height 25
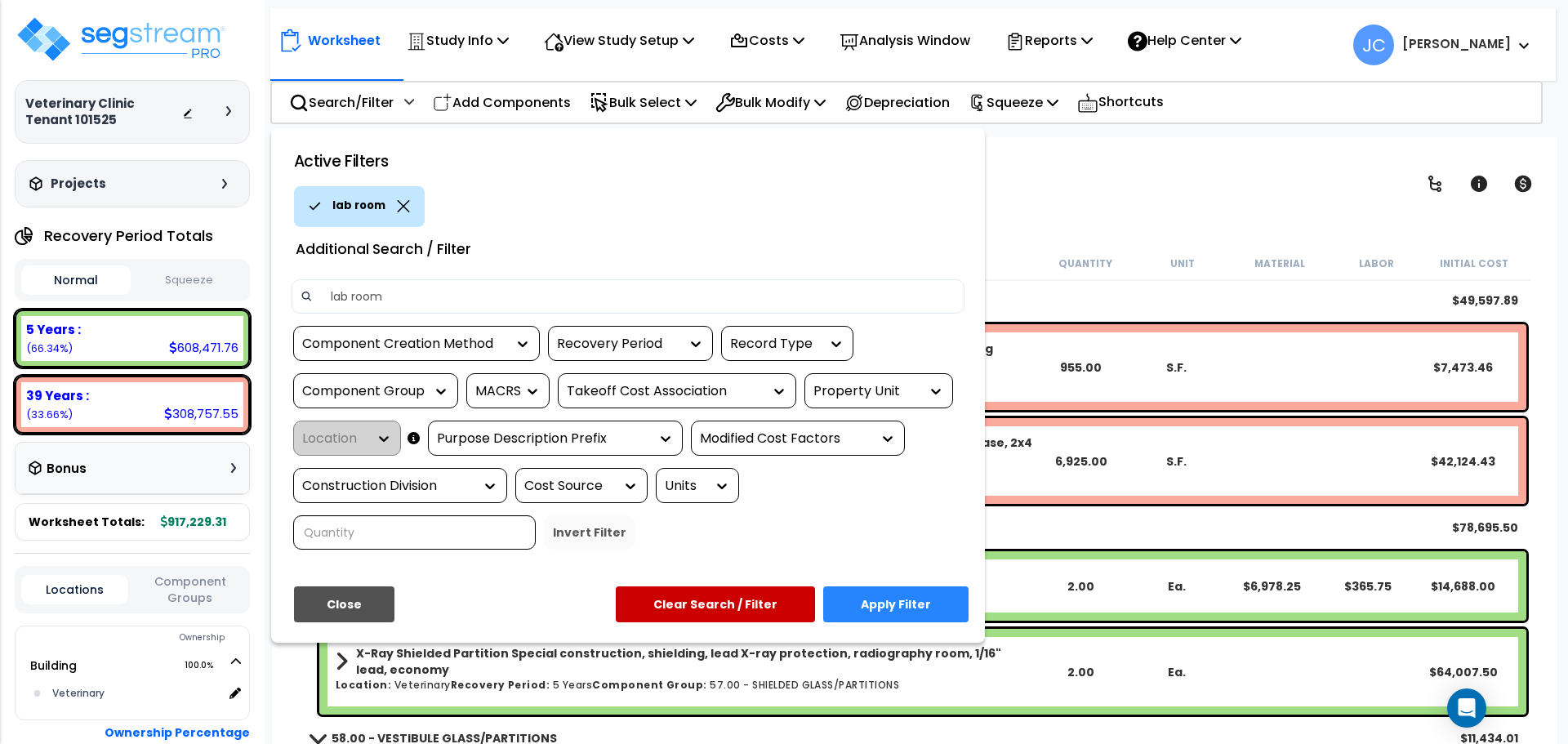
type input "lab room"
click at [939, 587] on button "Apply Filter" at bounding box center [895, 604] width 145 height 36
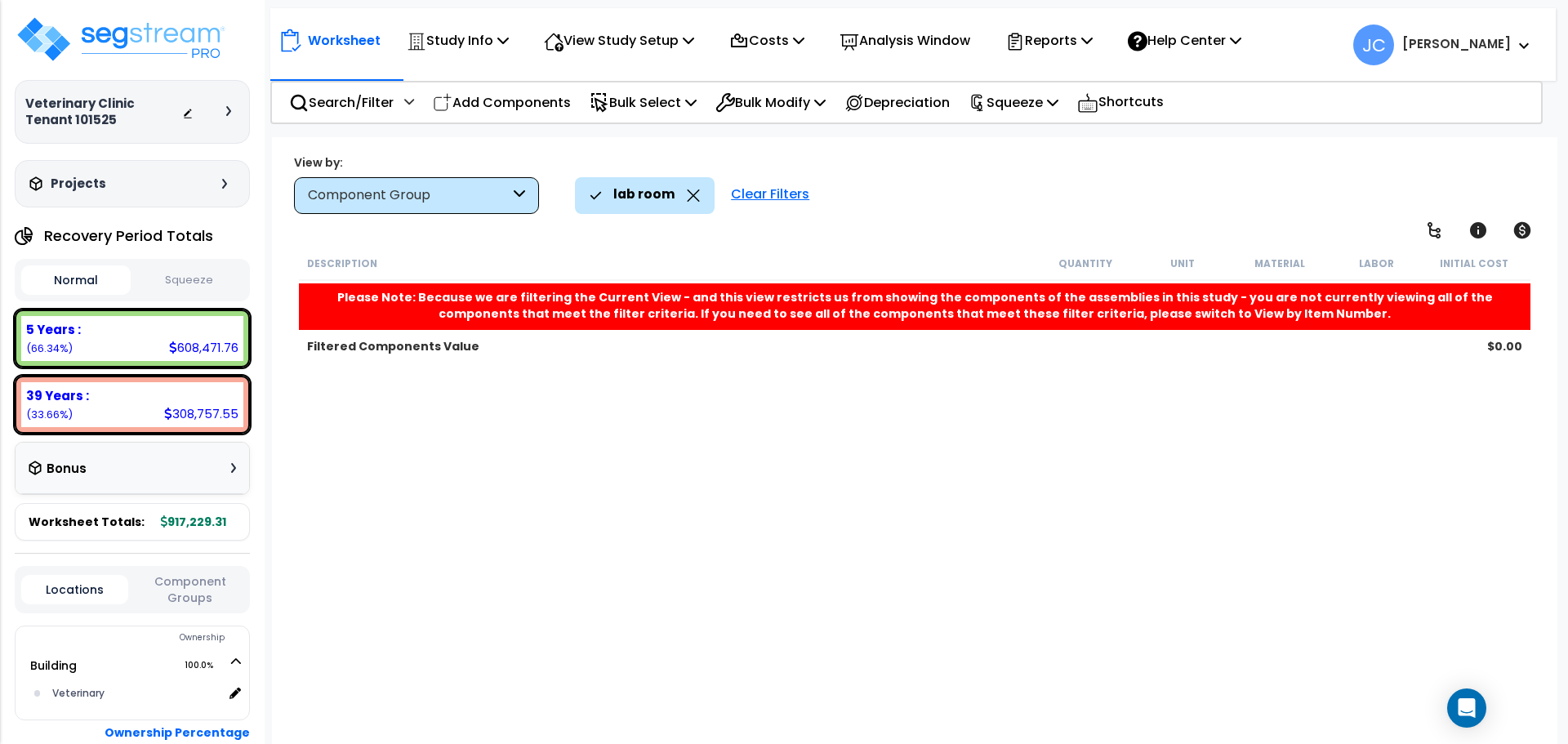
click at [769, 192] on div "Clear Filters" at bounding box center [769, 195] width 95 height 36
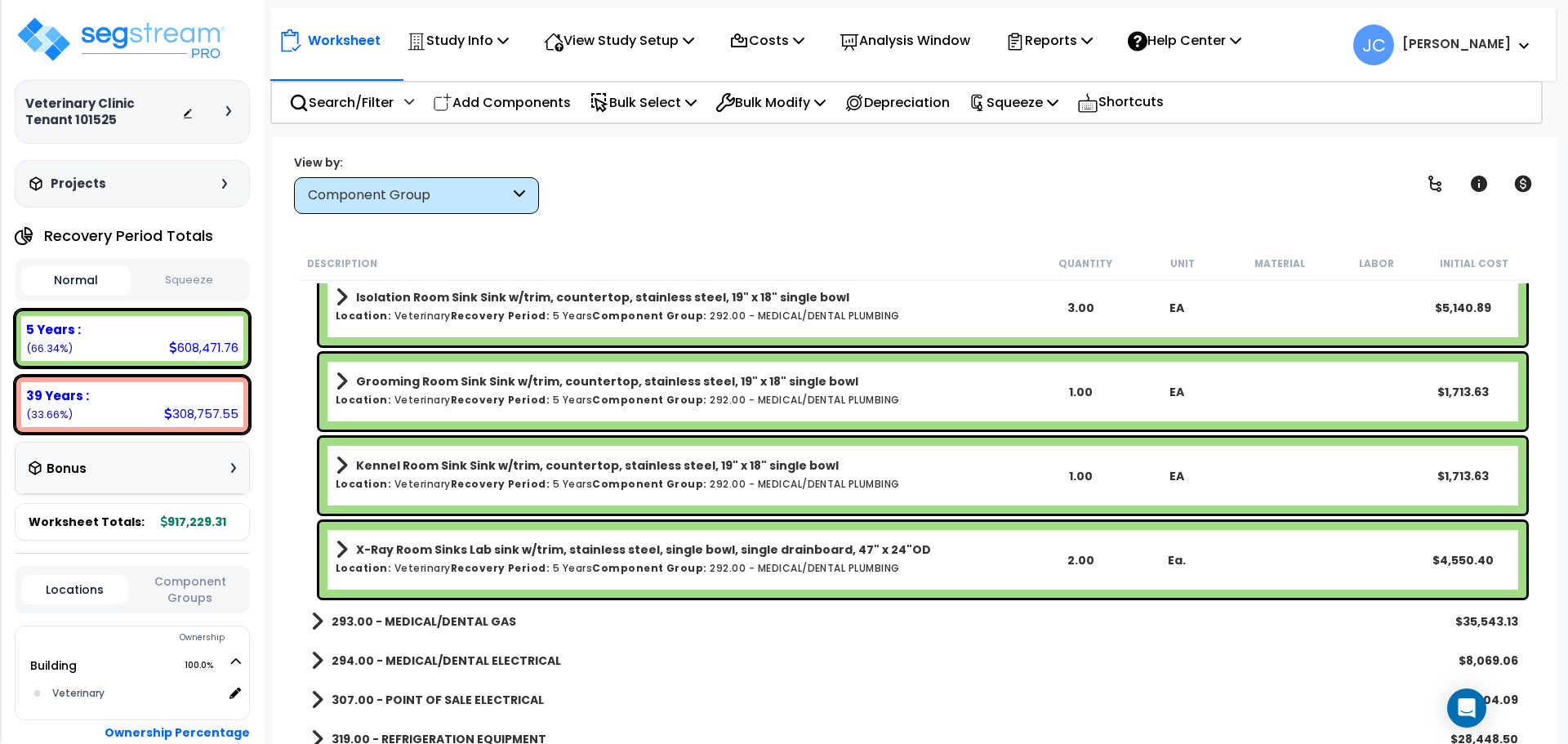
scroll to position [18867, 0]
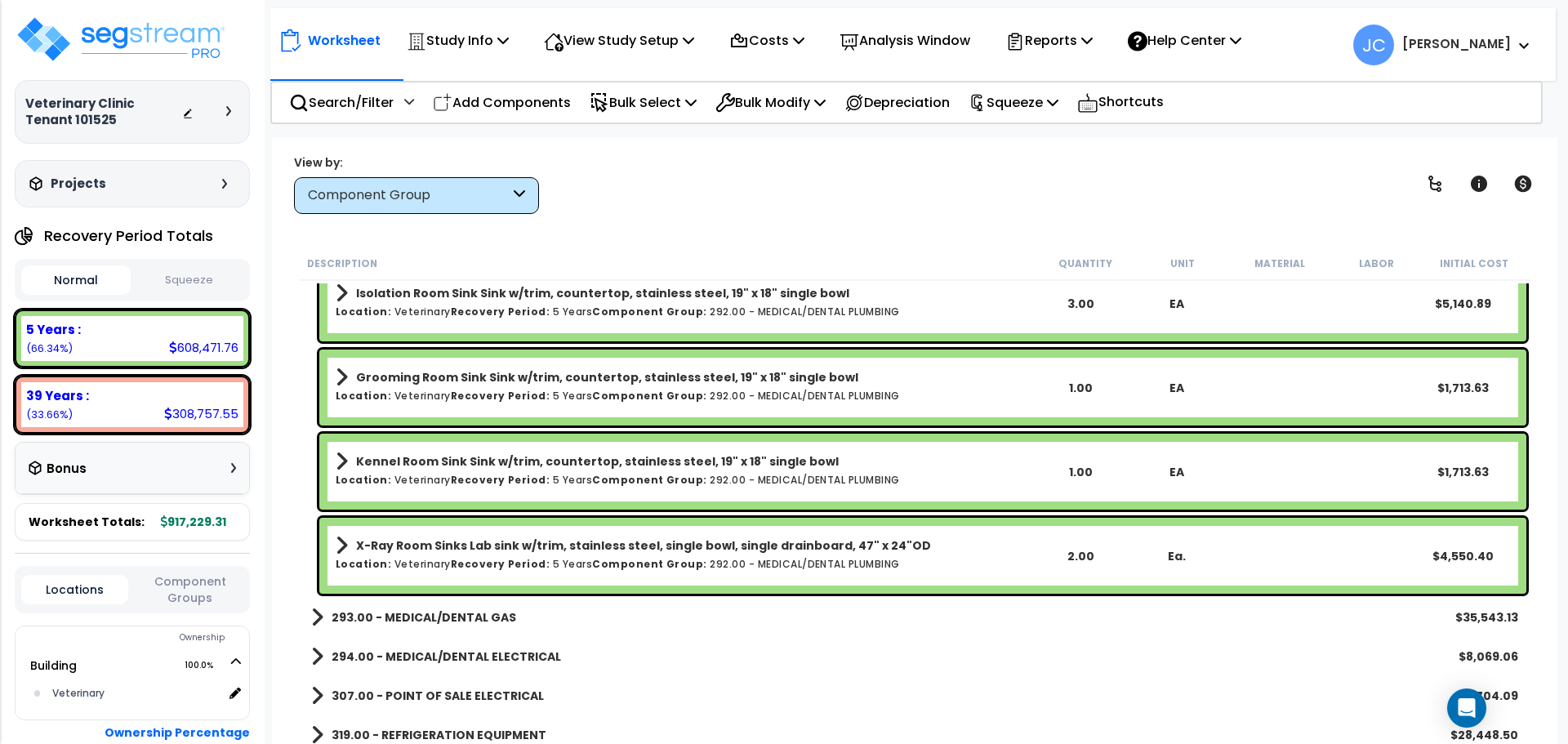
click at [410, 620] on b "293.00 - MEDICAL/DENTAL GAS" at bounding box center [423, 618] width 185 height 17
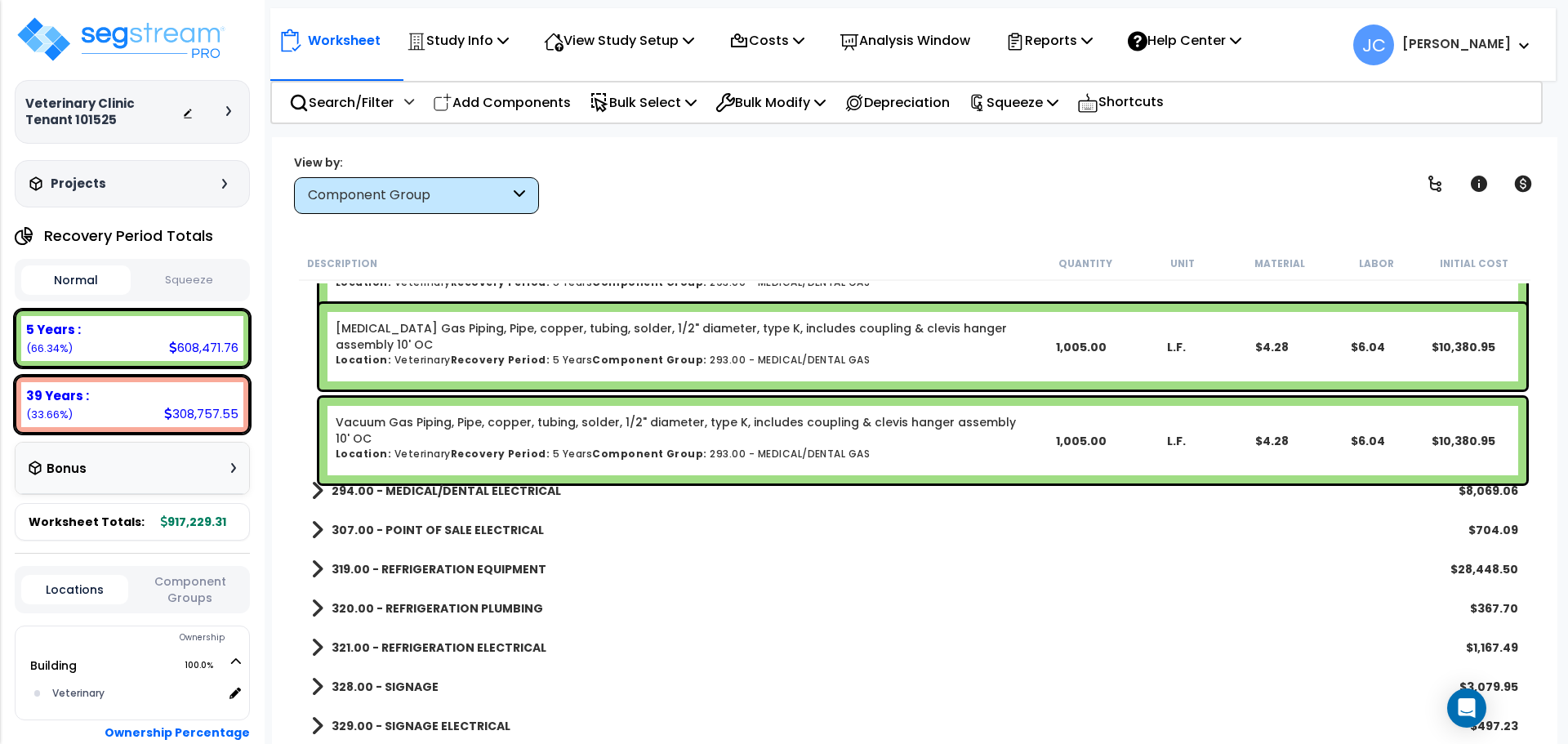
scroll to position [19472, 0]
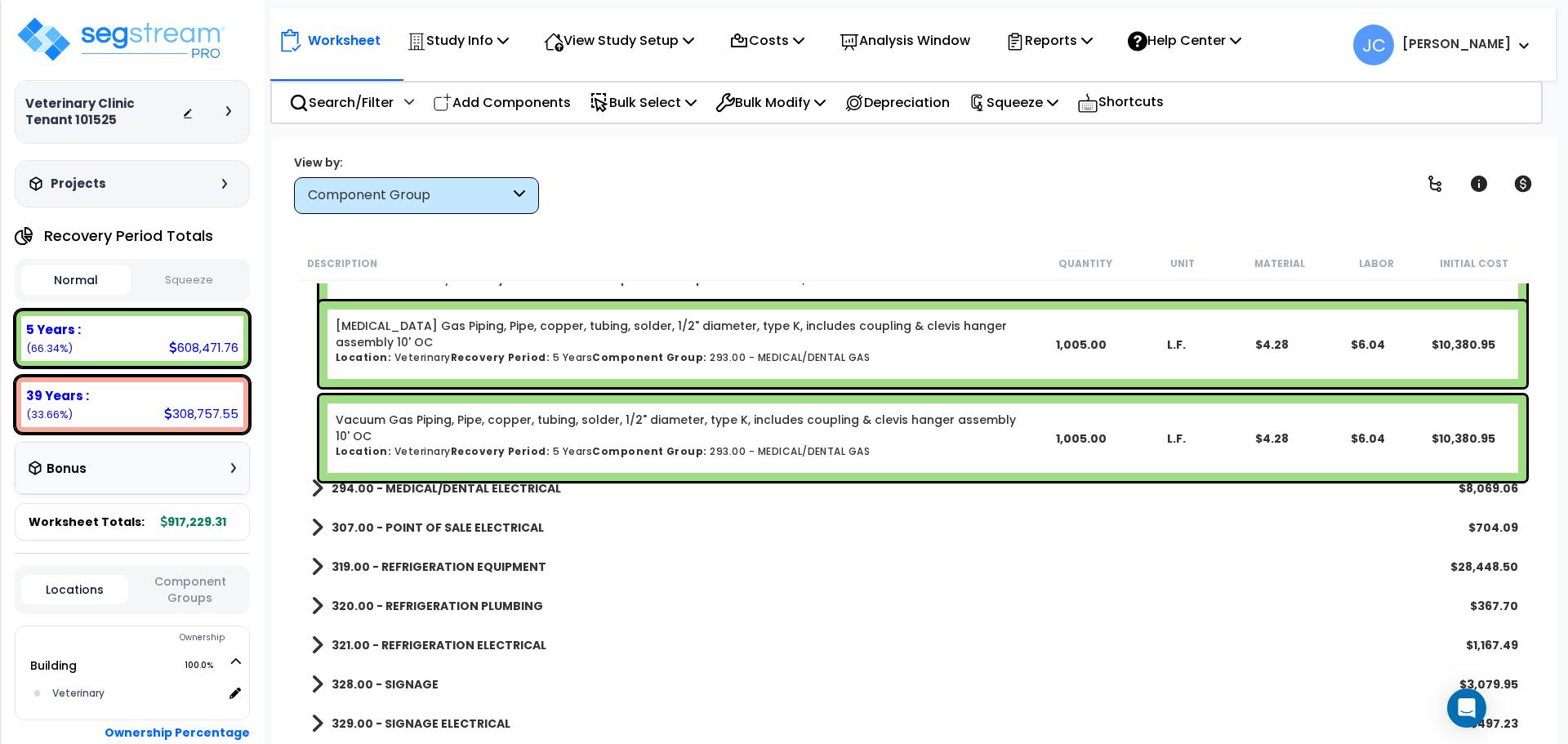
click at [487, 491] on b "294.00 - MEDICAL/DENTAL ELECTRICAL" at bounding box center [445, 489] width 229 height 17
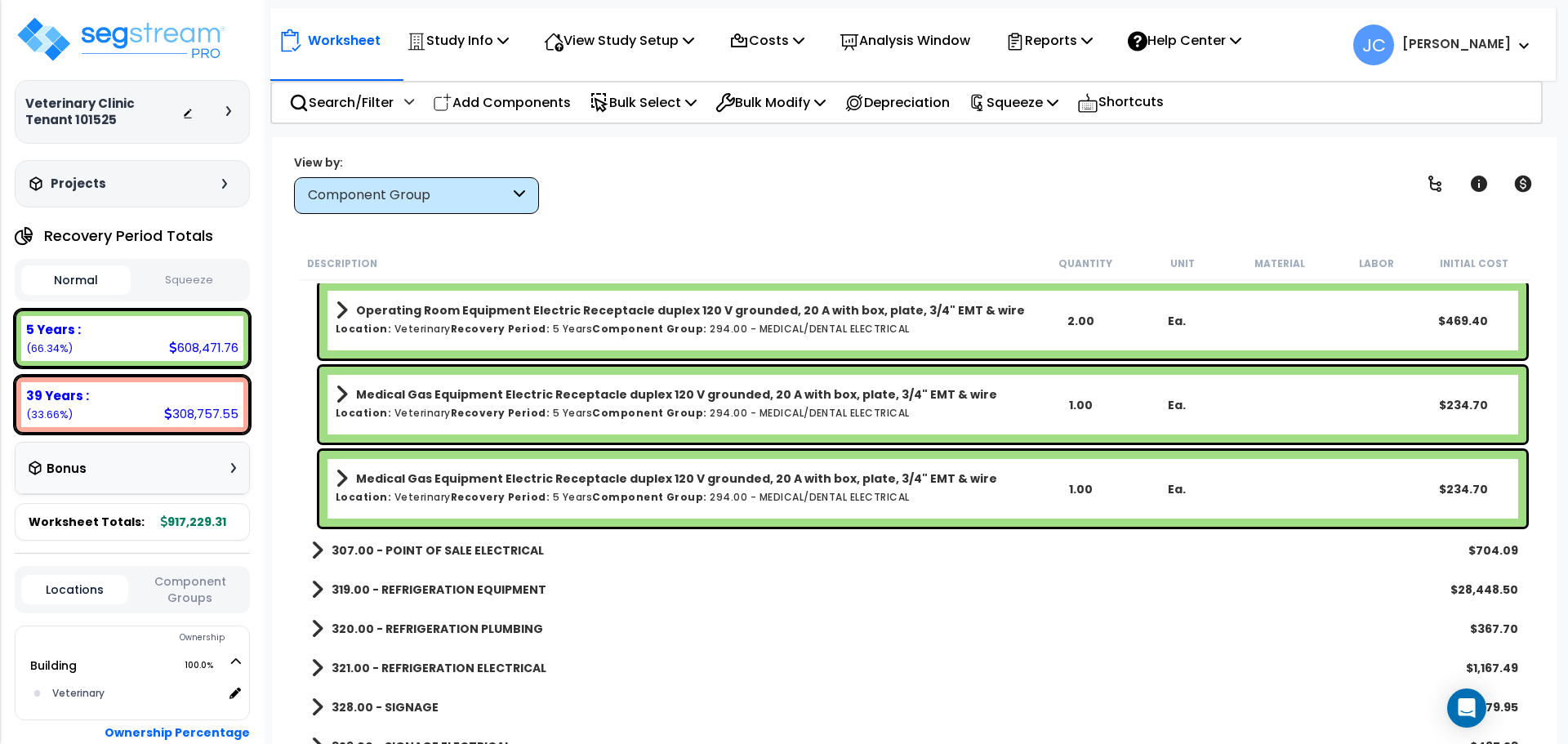
scroll to position [20431, 0]
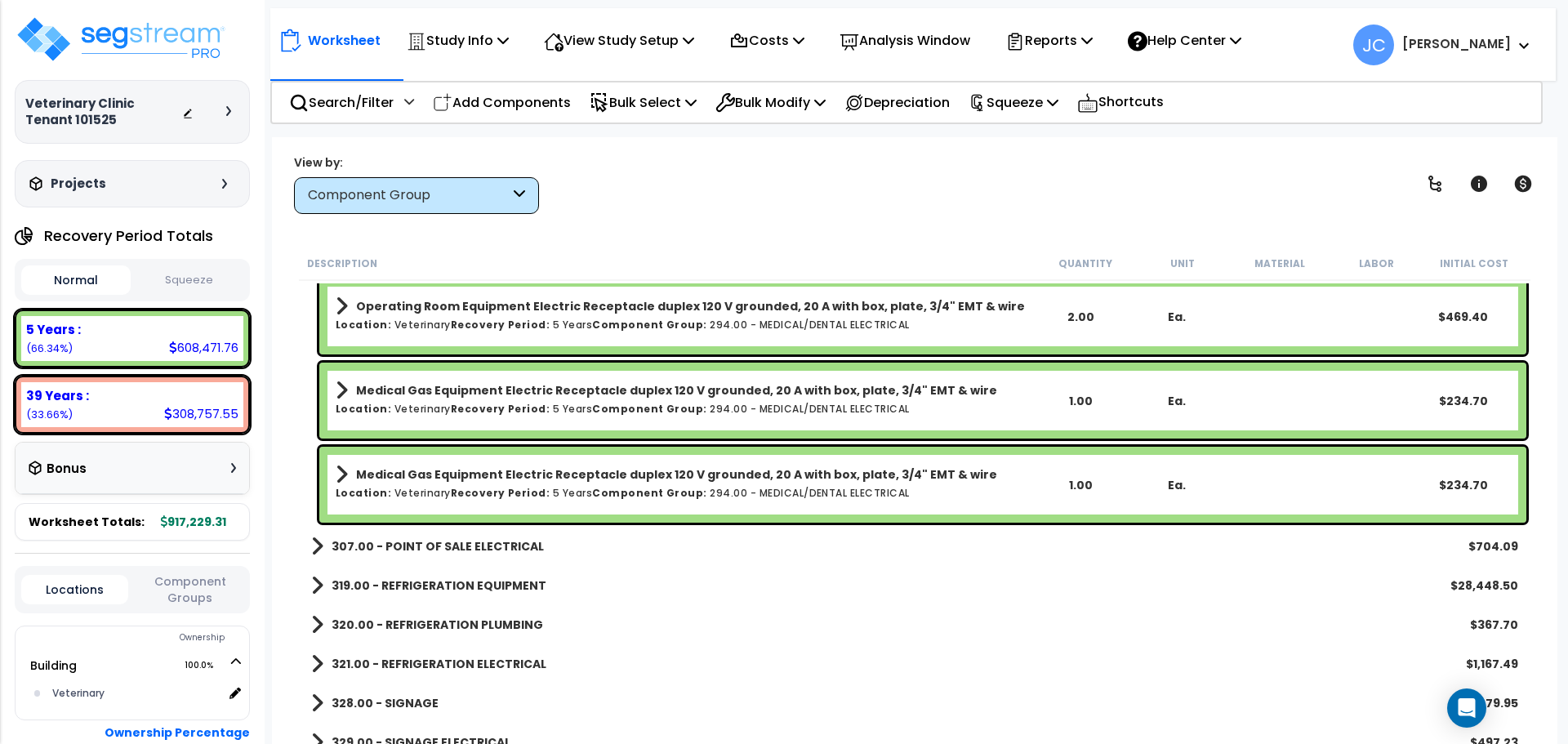
click at [519, 539] on b "307.00 - POINT OF SALE ELECTRICAL" at bounding box center [437, 547] width 213 height 17
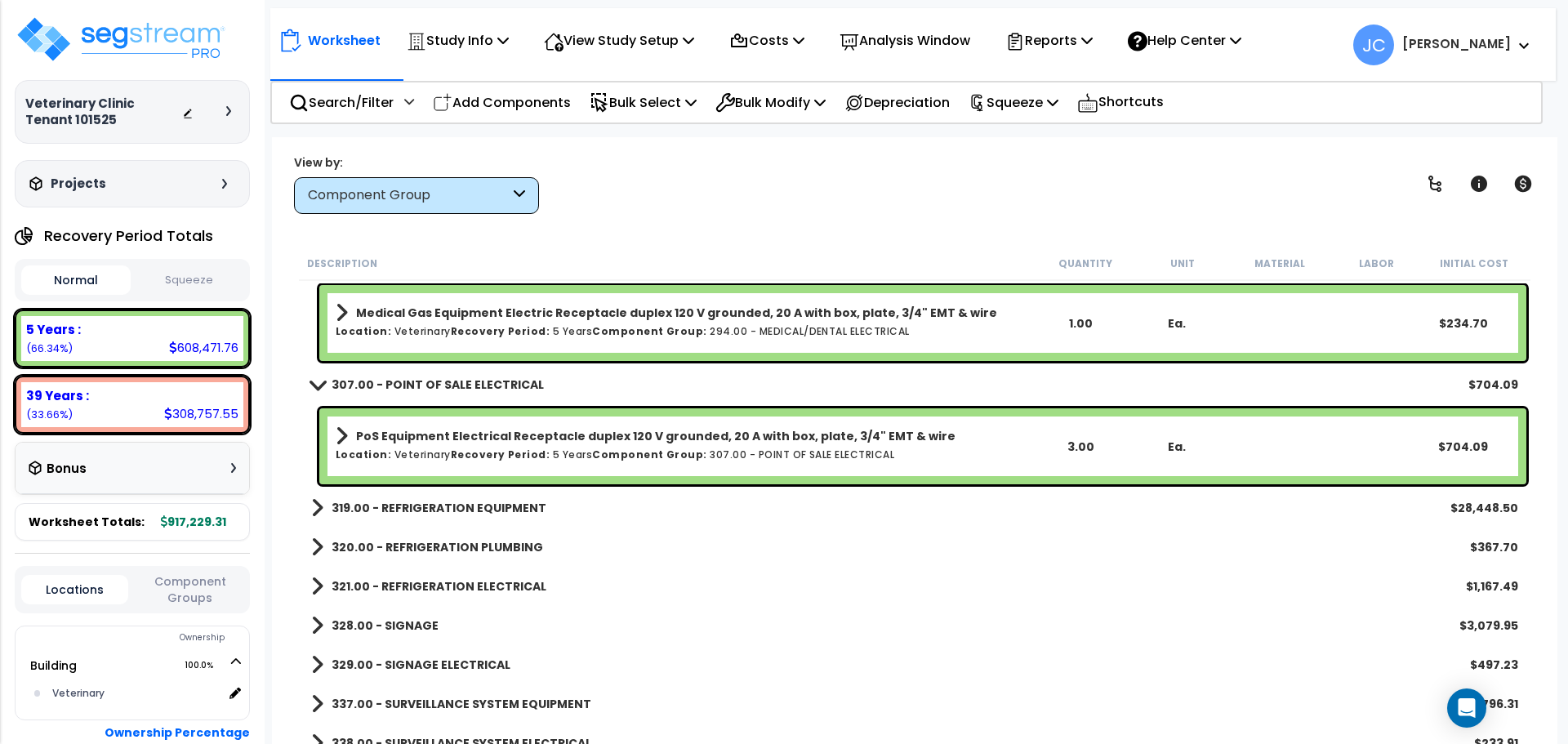
scroll to position [20595, 0]
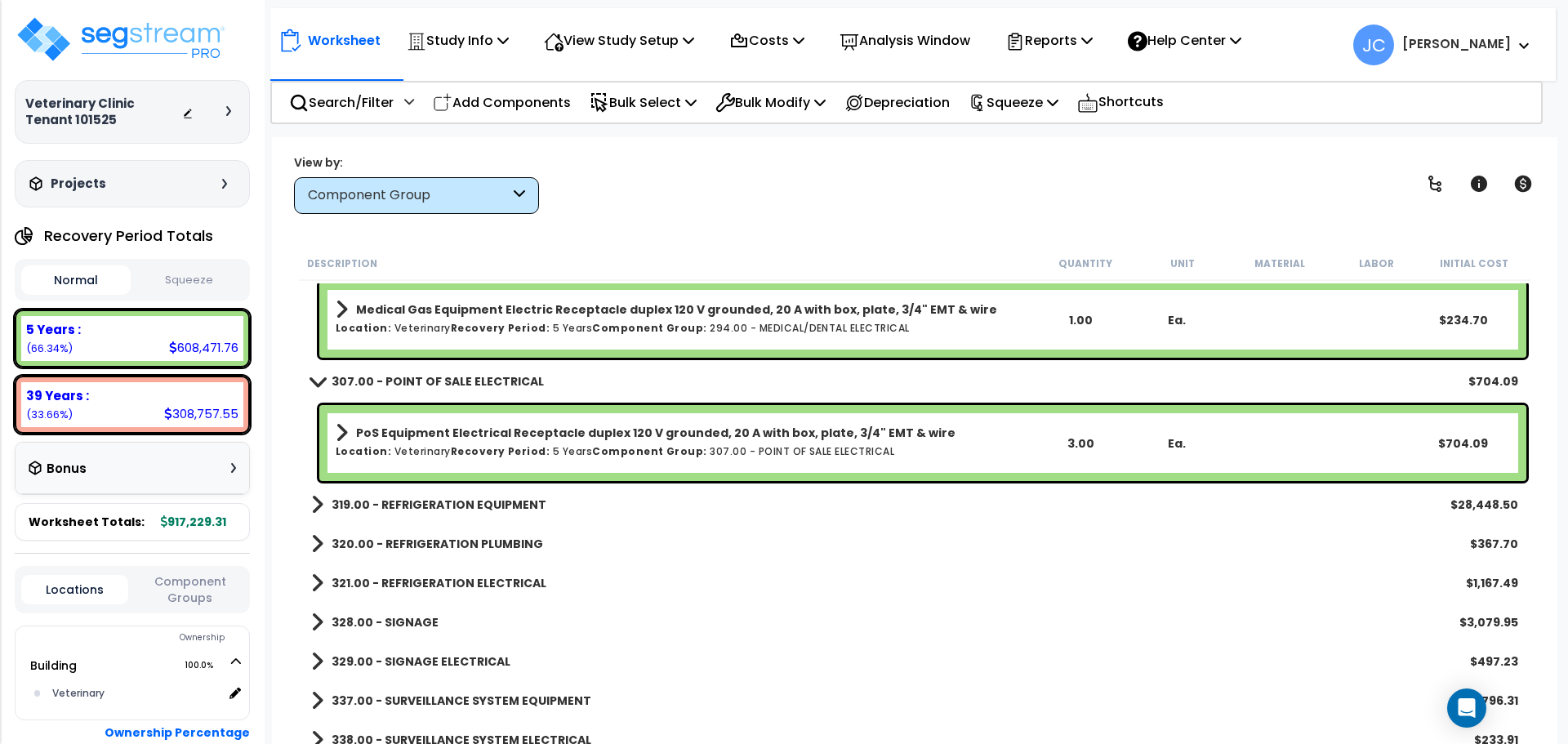
click at [455, 515] on link "319.00 - REFRIGERATION EQUIPMENT" at bounding box center [429, 505] width 236 height 23
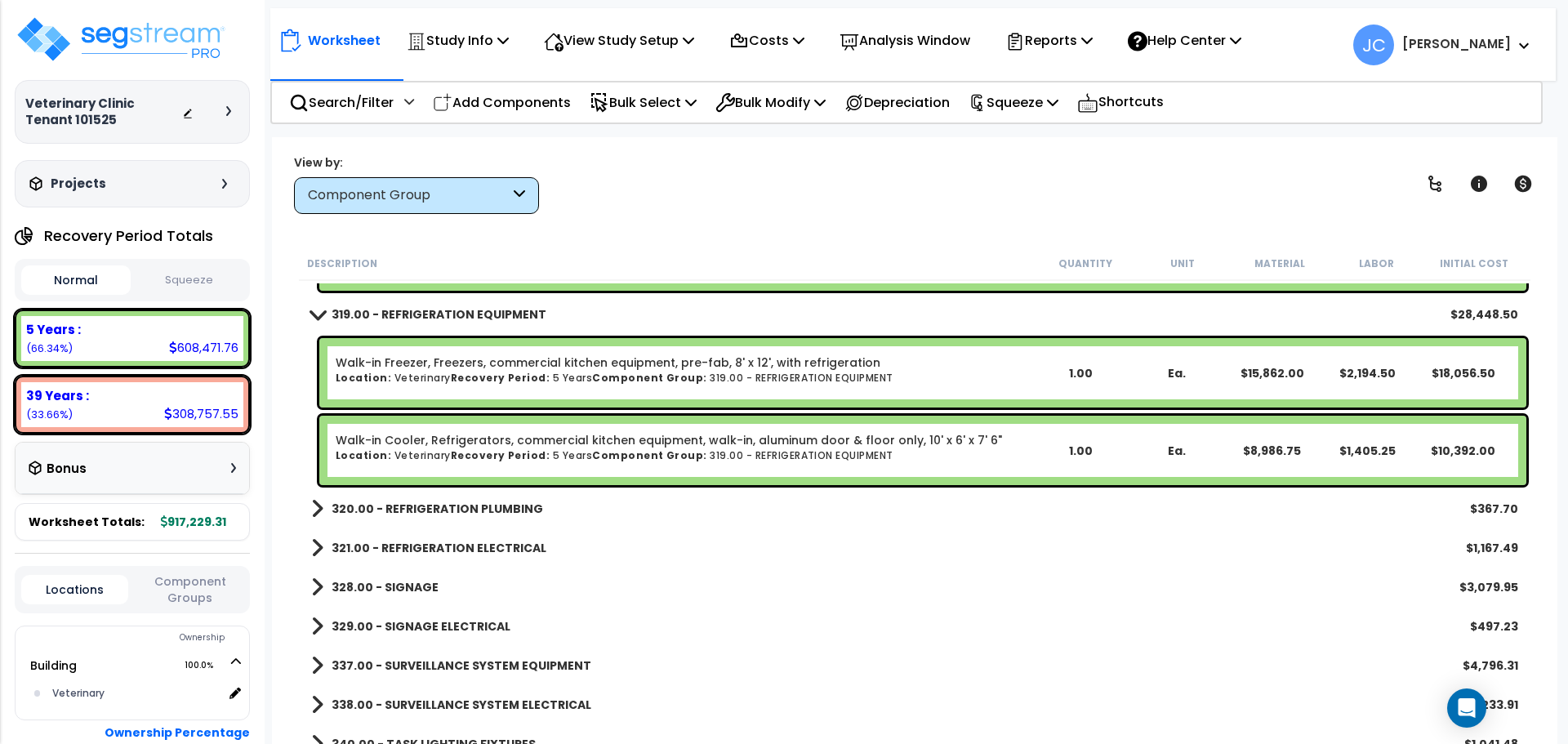
scroll to position [20789, 0]
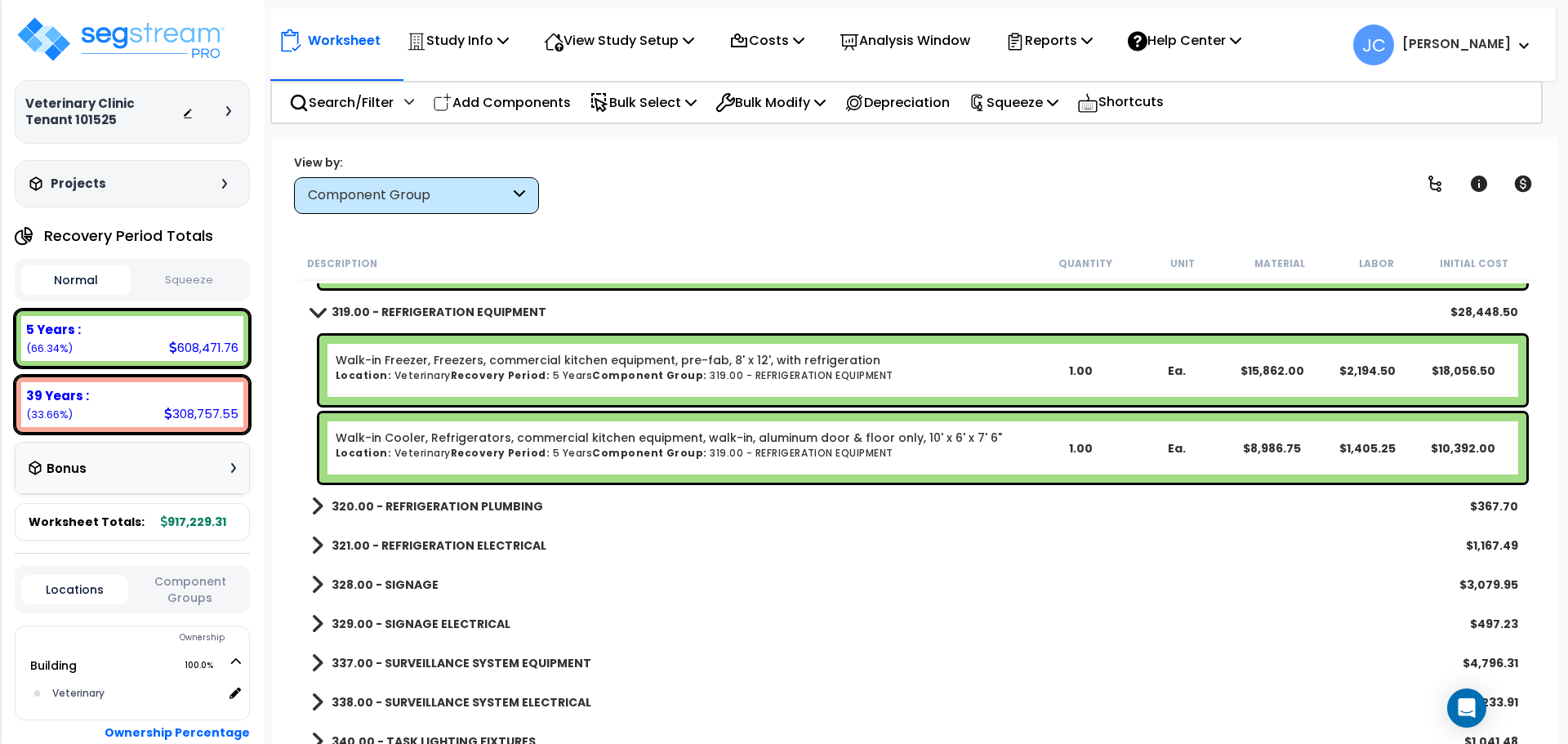
click at [455, 515] on link "320.00 - REFRIGERATION PLUMBING" at bounding box center [427, 506] width 232 height 23
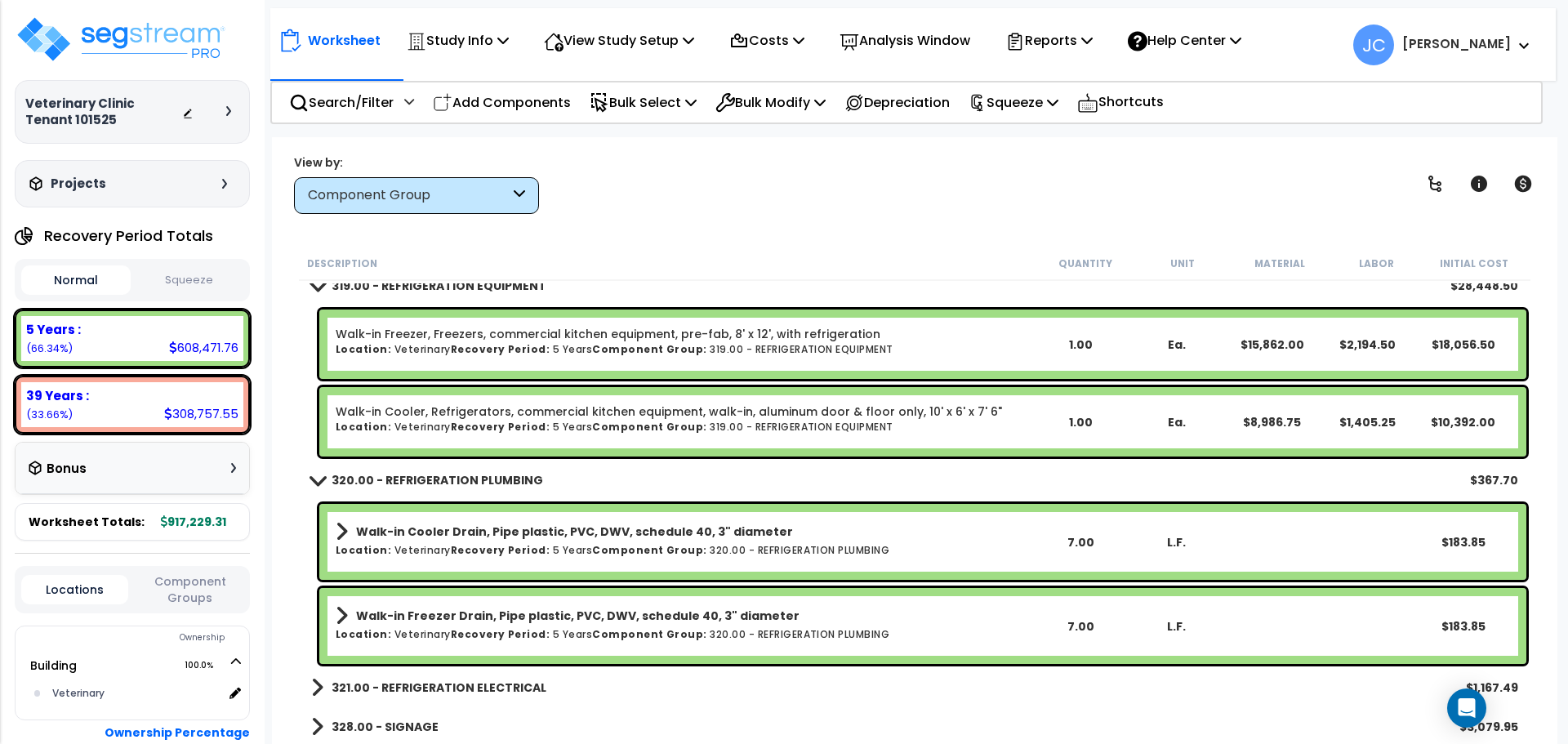
scroll to position [20792, 0]
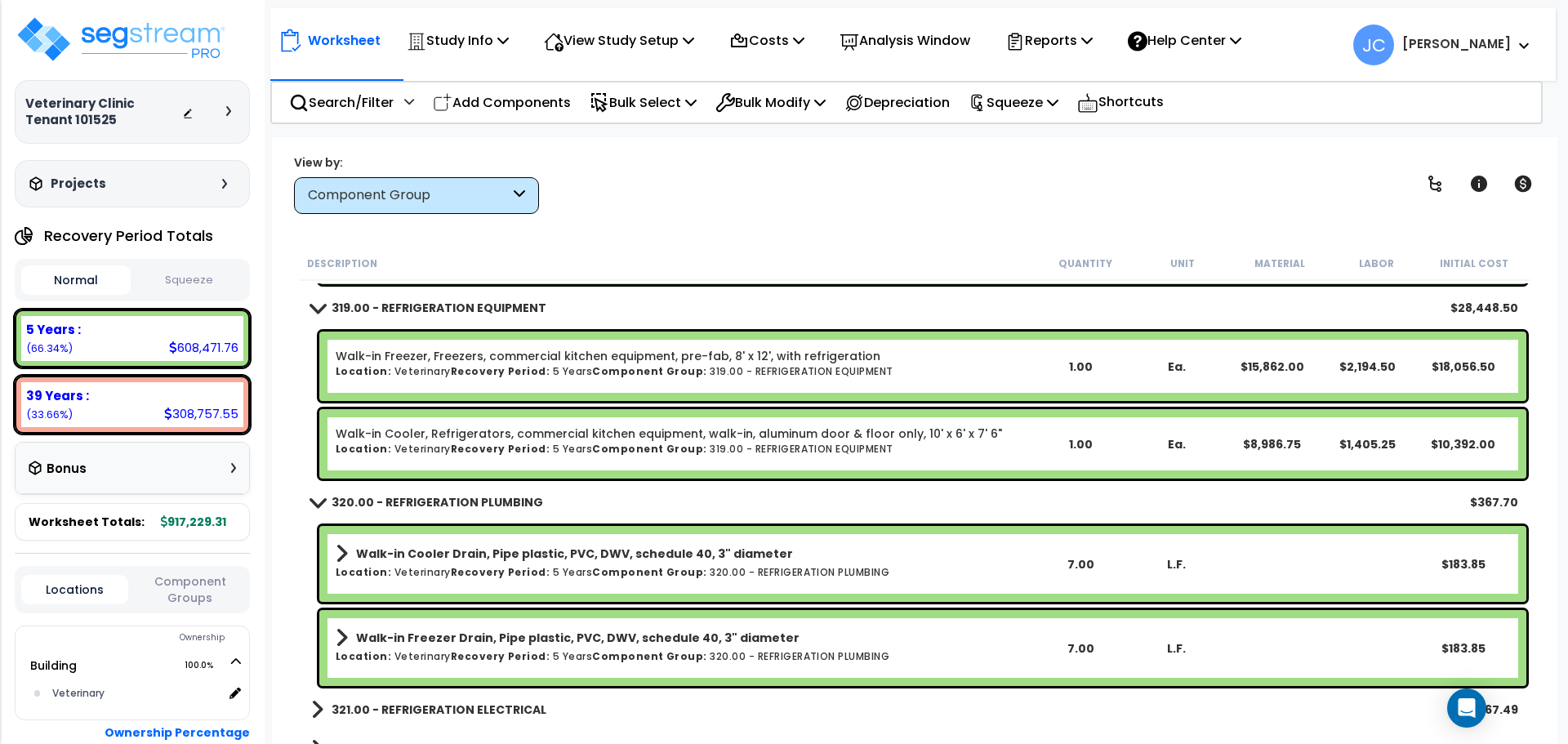
click at [863, 555] on link "Walk-in Cooler Drain, Pipe plastic, PVC, DWV, schedule 40, 3" diameter" at bounding box center [684, 553] width 697 height 23
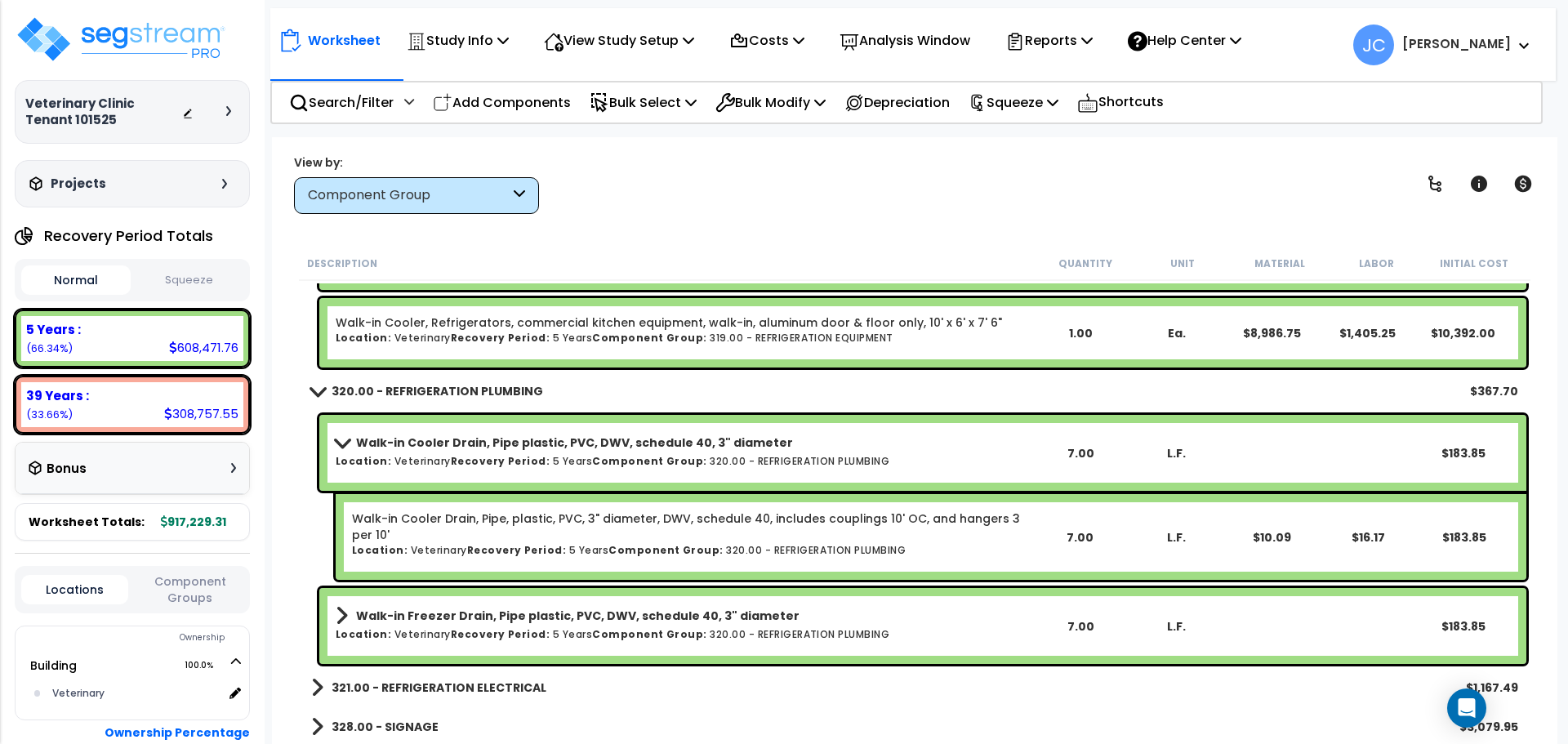
scroll to position [20905, 0]
click at [747, 473] on div "Walk-in Cooler Drain, Pipe plastic, PVC, DWV, schedule 40, 3" diameter Location…" at bounding box center [923, 452] width 1207 height 76
click at [720, 459] on h6 "Location: Veterinary Recovery Period: 5 Years Component Group: 320.00 - REFRIGE…" at bounding box center [684, 460] width 697 height 11
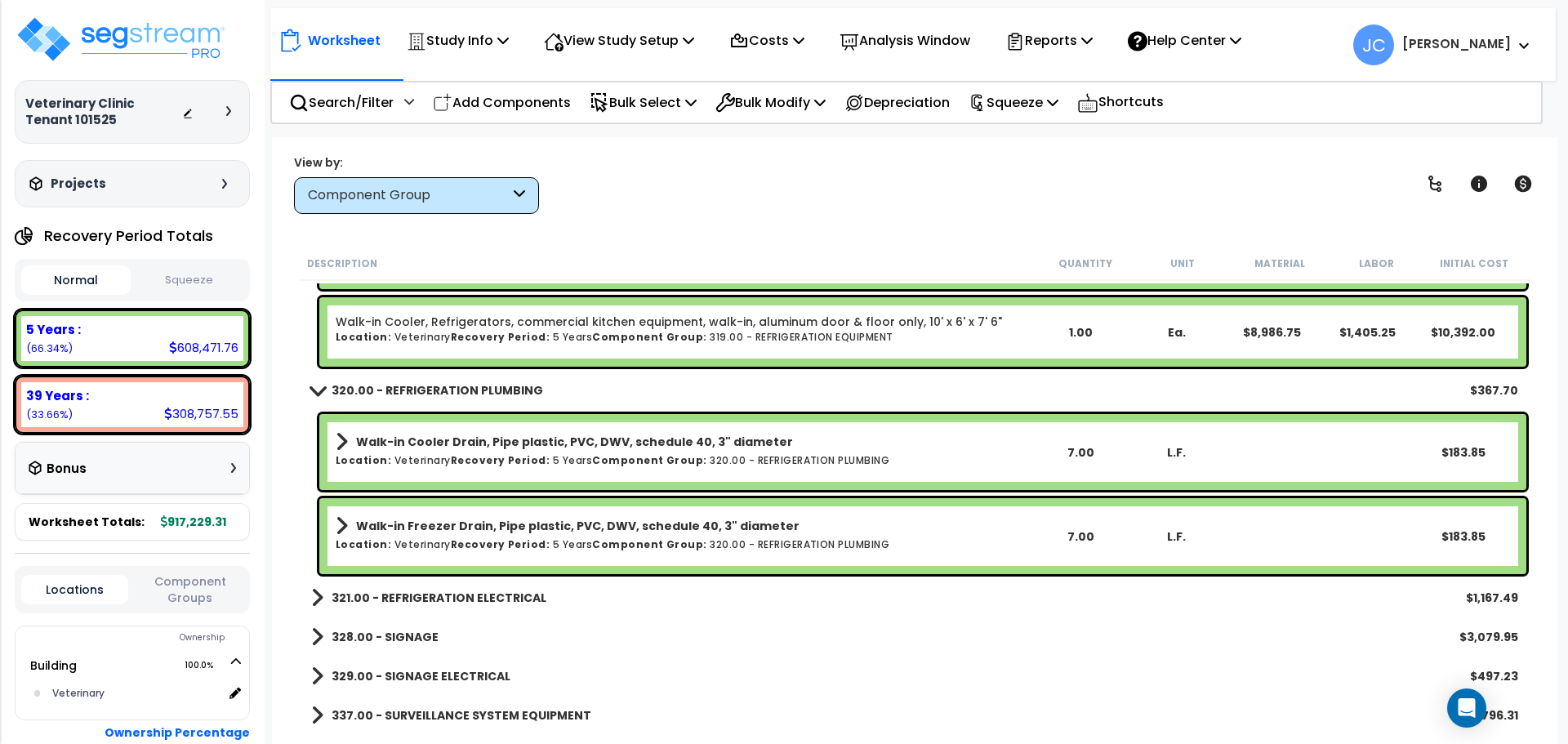
click at [757, 458] on h6 "Location: Veterinary Recovery Period: 5 Years Component Group: 320.00 - REFRIGE…" at bounding box center [684, 460] width 697 height 11
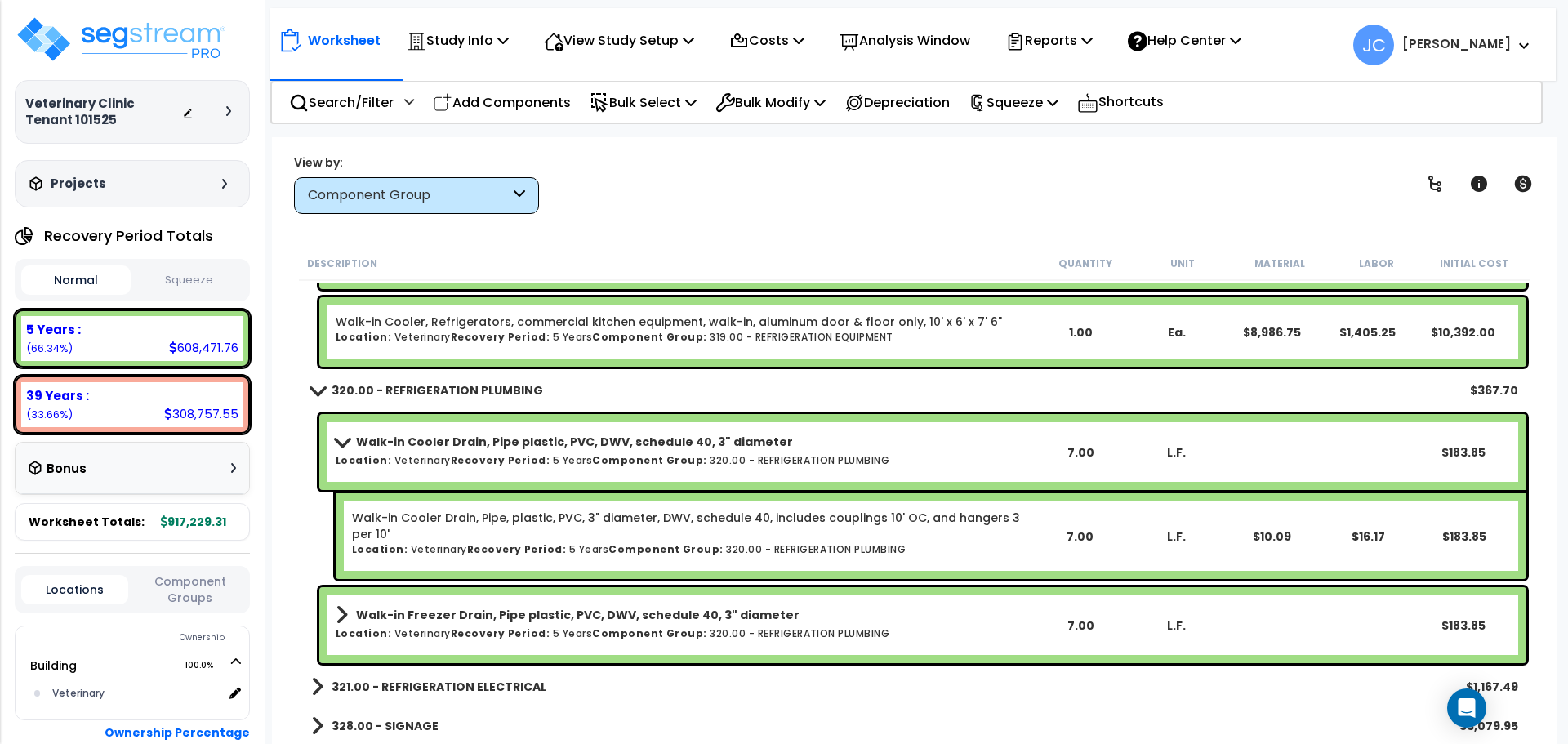
click at [757, 458] on h6 "Location: Veterinary Recovery Period: 5 Years Component Group: 320.00 - REFRIGE…" at bounding box center [684, 460] width 697 height 11
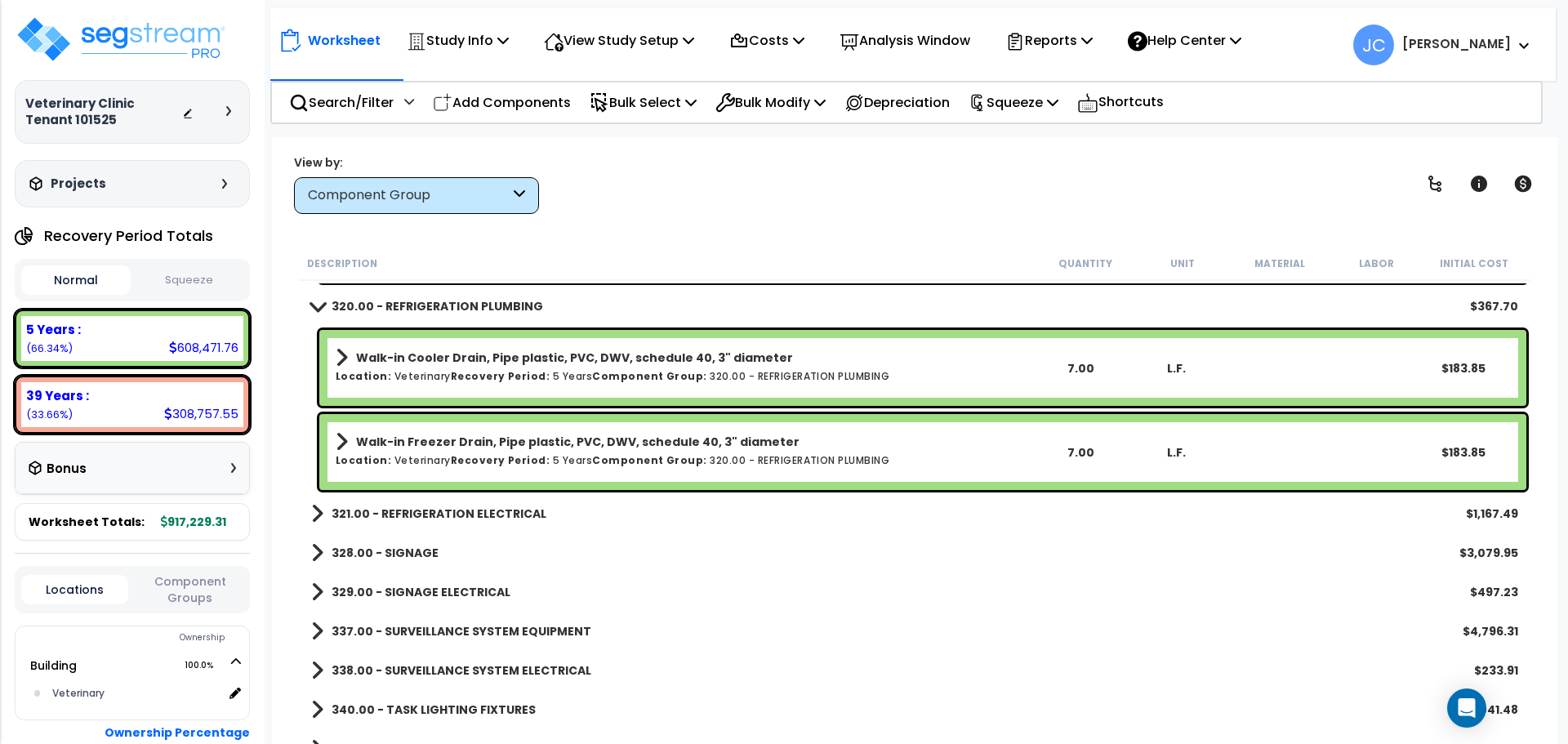
scroll to position [20989, 0]
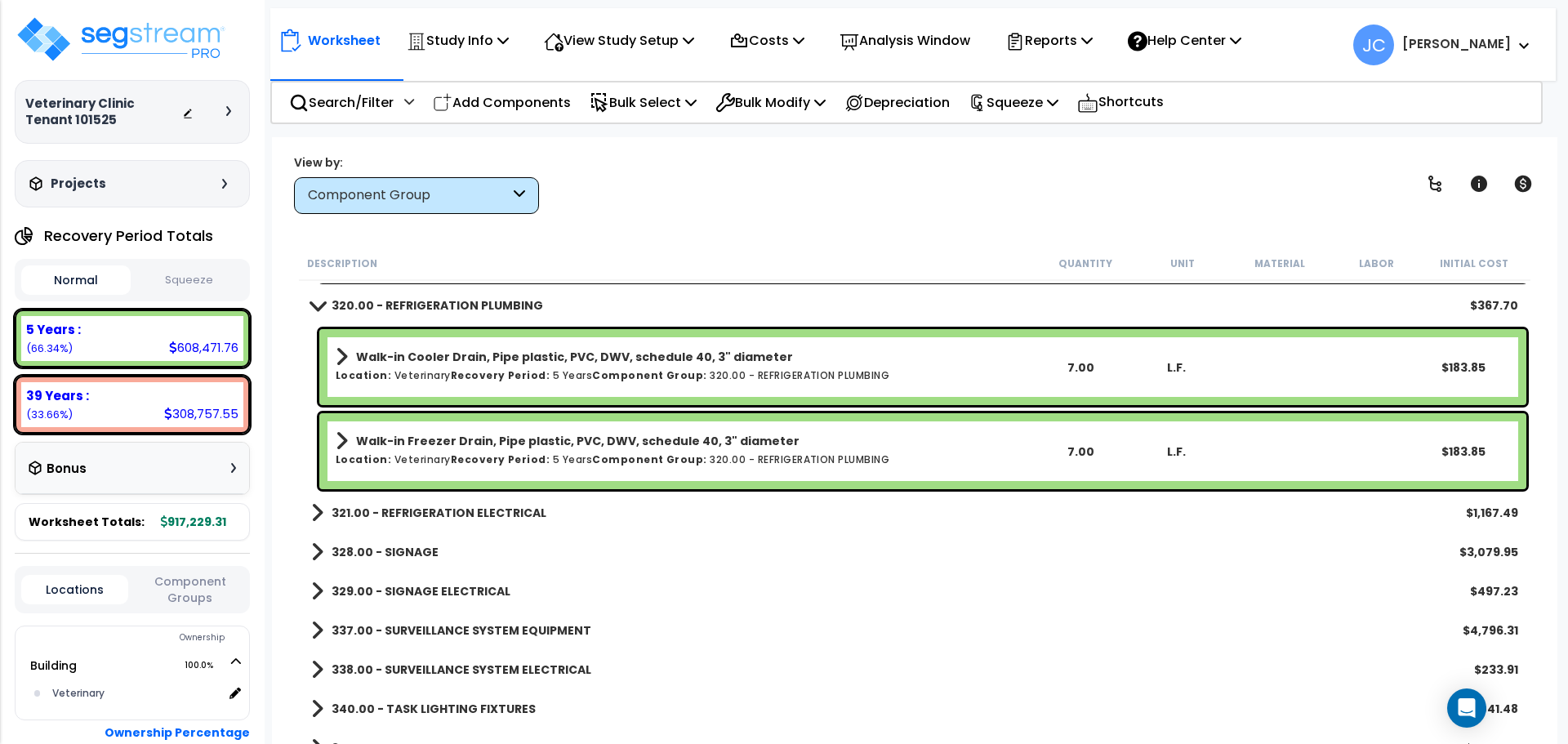
click at [722, 190] on div "View by: Component Group High to Low - Component Cost" at bounding box center [914, 184] width 1252 height 61
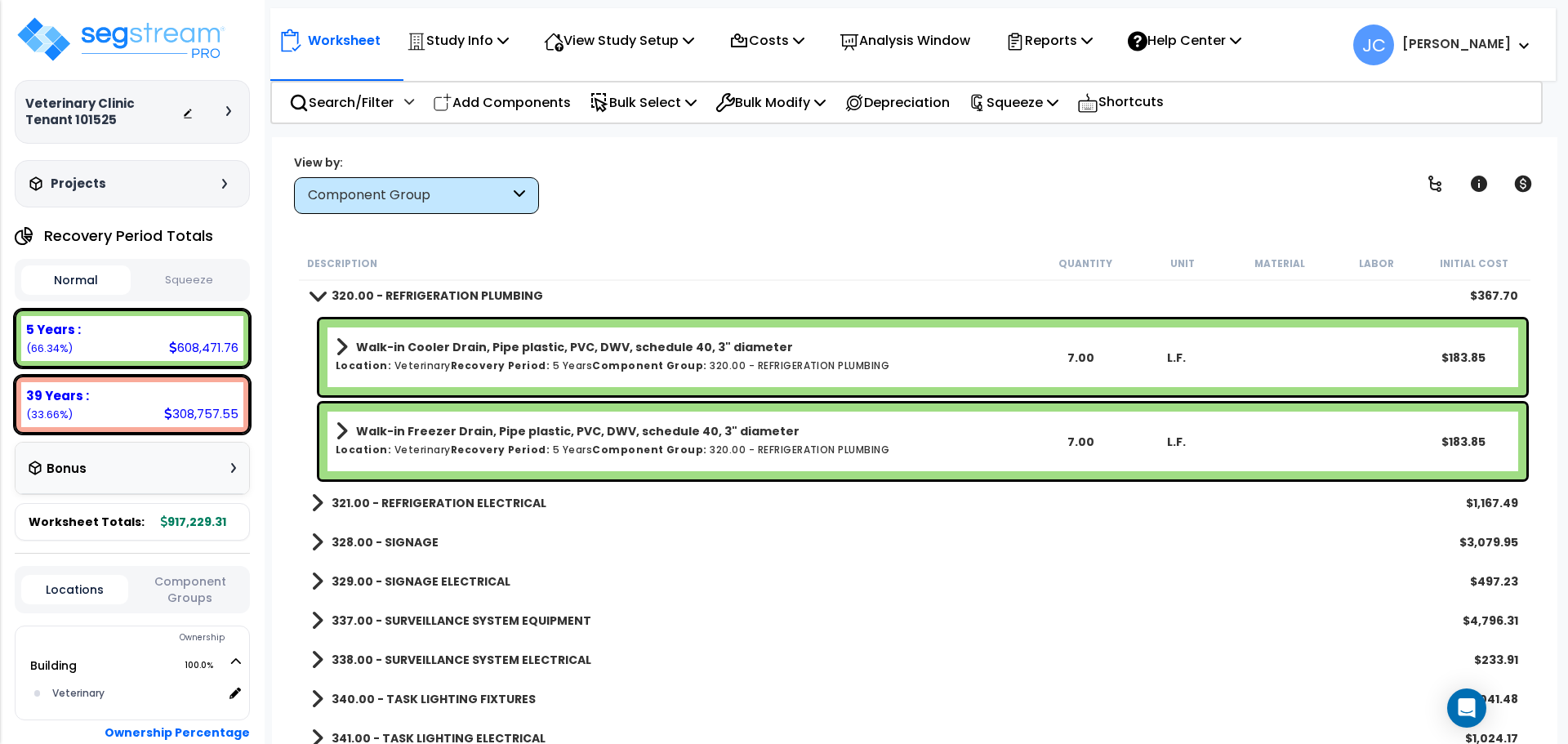
scroll to position [21012, 0]
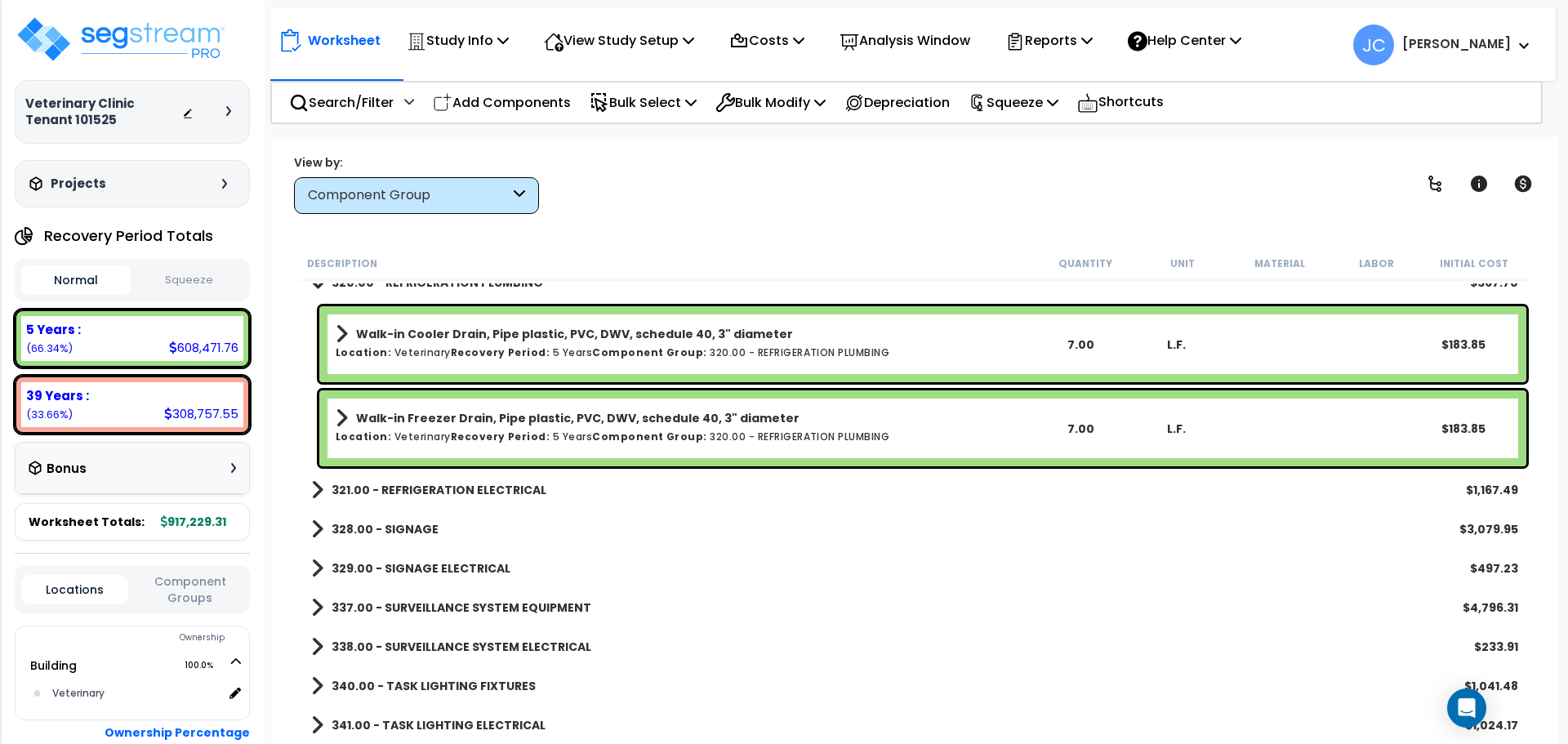
click at [421, 493] on b "321.00 - REFRIGERATION ELECTRICAL" at bounding box center [438, 491] width 214 height 17
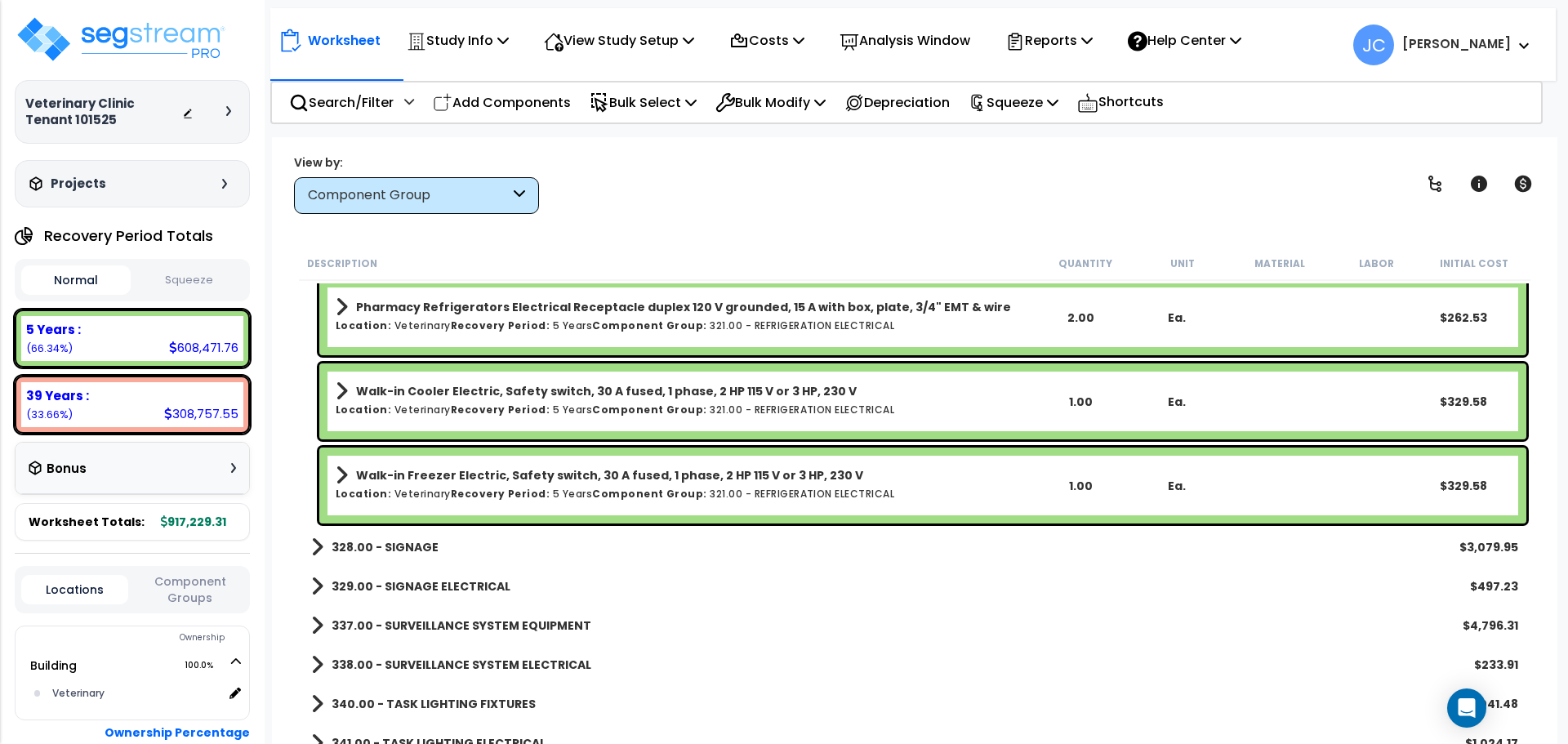
scroll to position [21420, 0]
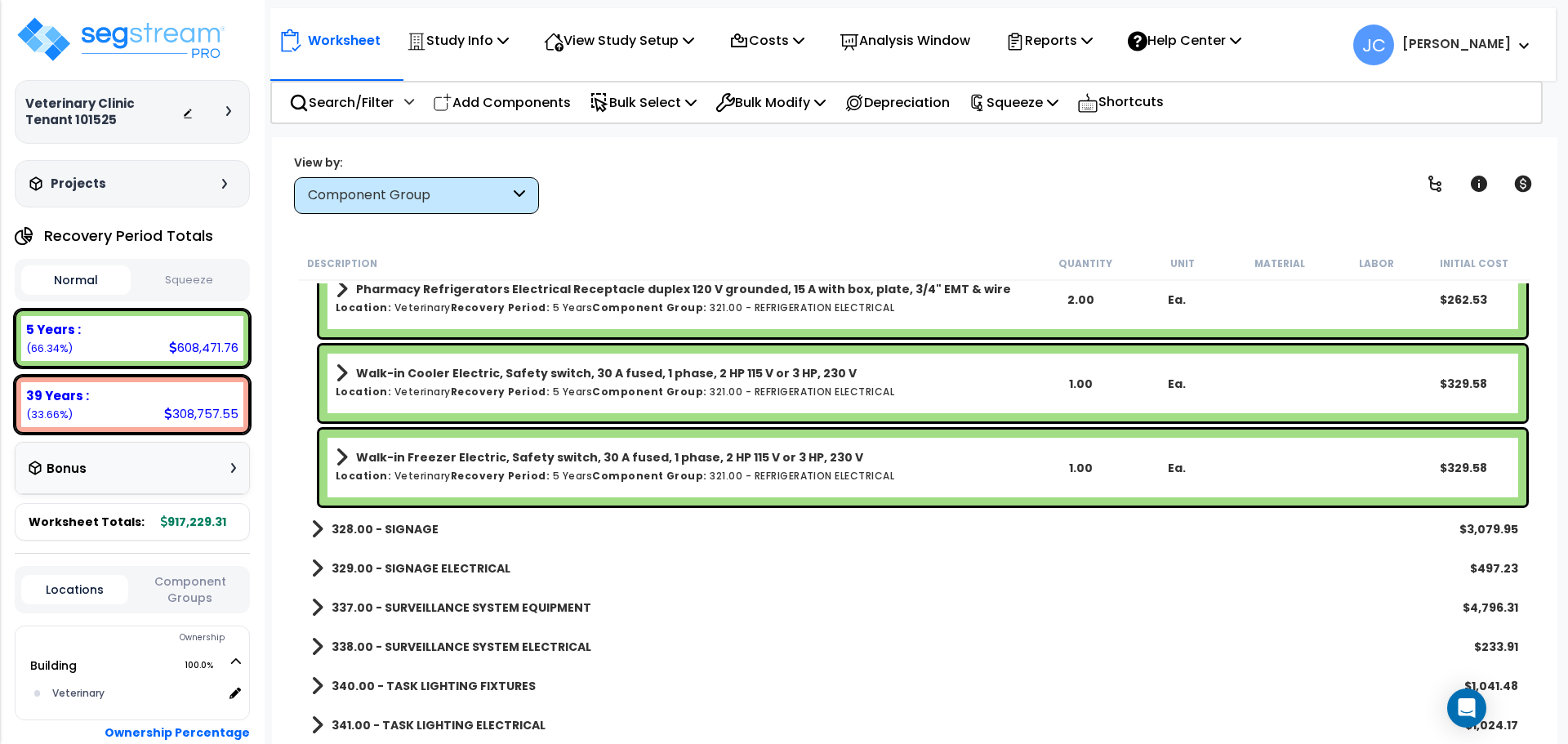
click at [425, 521] on b "328.00 - SIGNAGE" at bounding box center [385, 529] width 107 height 17
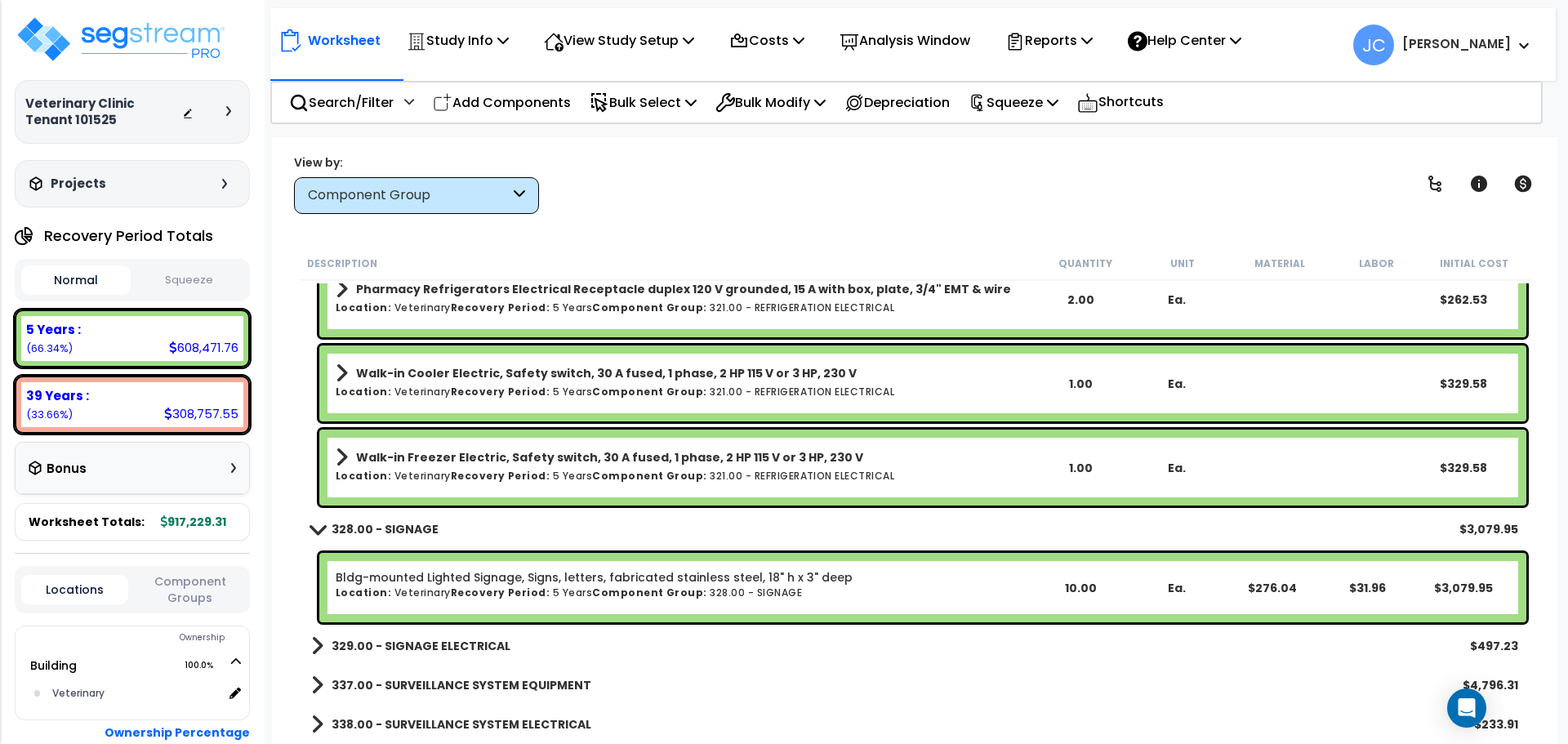
scroll to position [21498, 0]
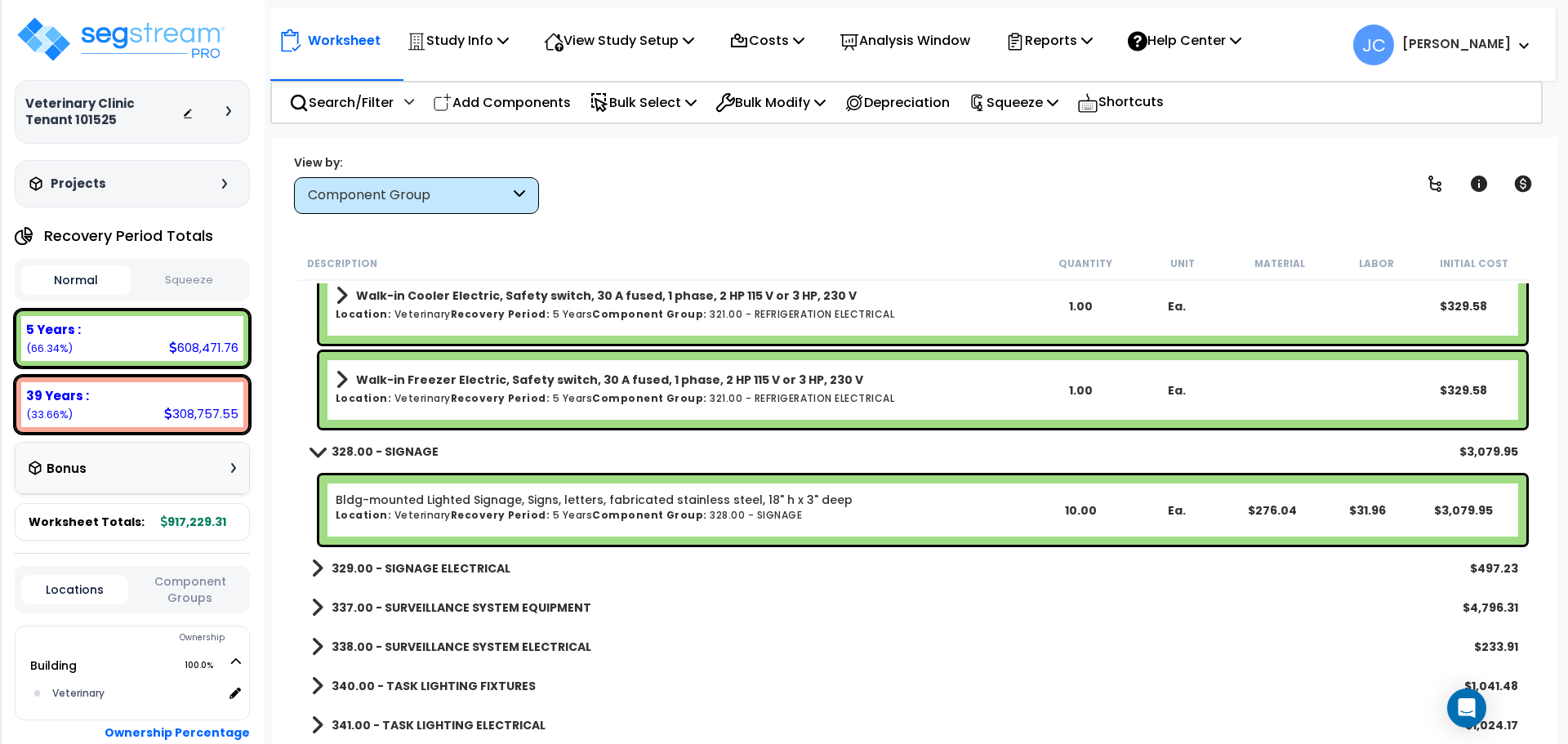
click at [388, 569] on b "329.00 - SIGNAGE ELECTRICAL" at bounding box center [421, 569] width 179 height 17
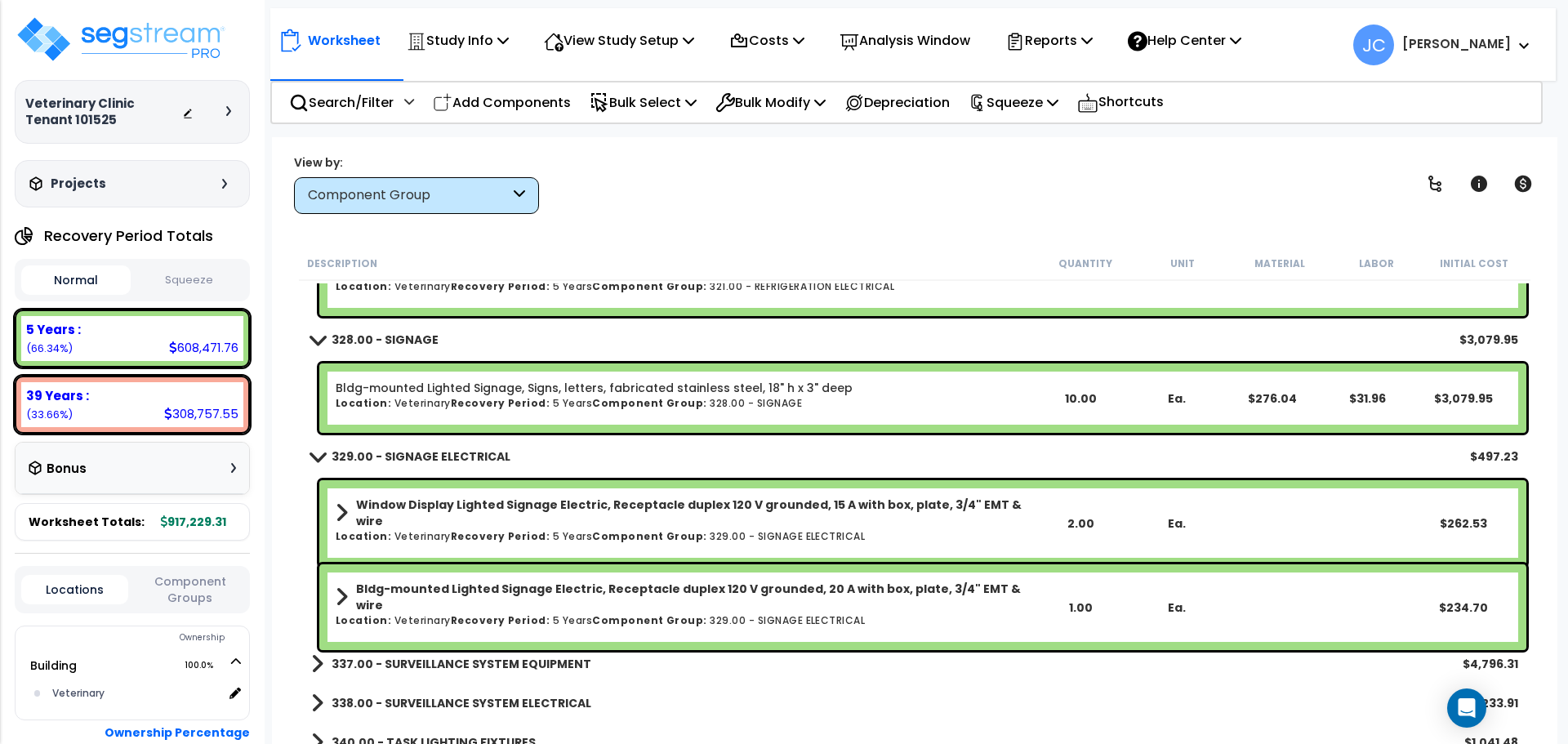
scroll to position [21666, 0]
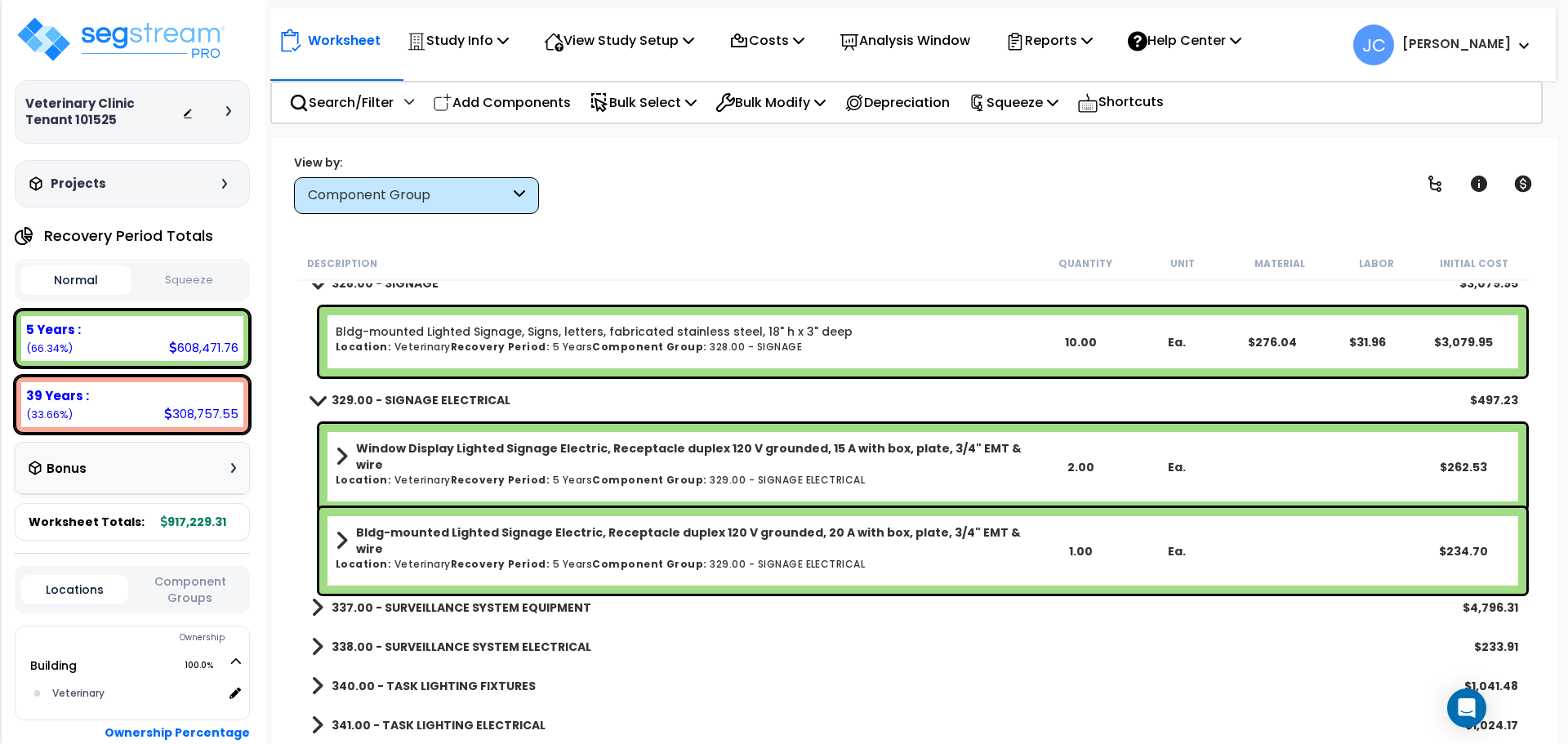
click at [480, 602] on b "337.00 - SURVEILLANCE SYSTEM EQUIPMENT" at bounding box center [461, 608] width 259 height 17
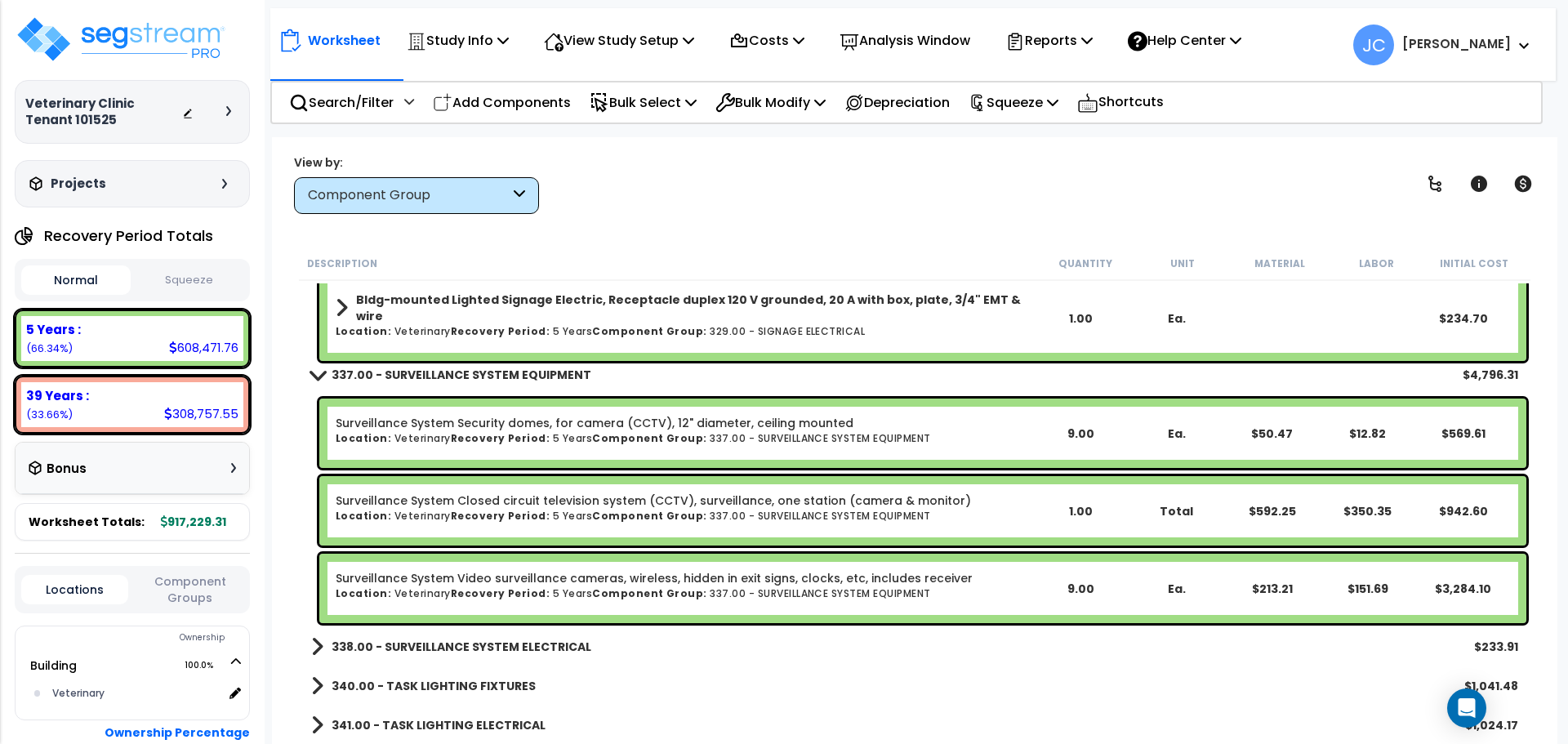
scroll to position [72, 0]
click at [437, 644] on b "338.00 - SURVEILLANCE SYSTEM ELECTRICAL" at bounding box center [461, 647] width 259 height 17
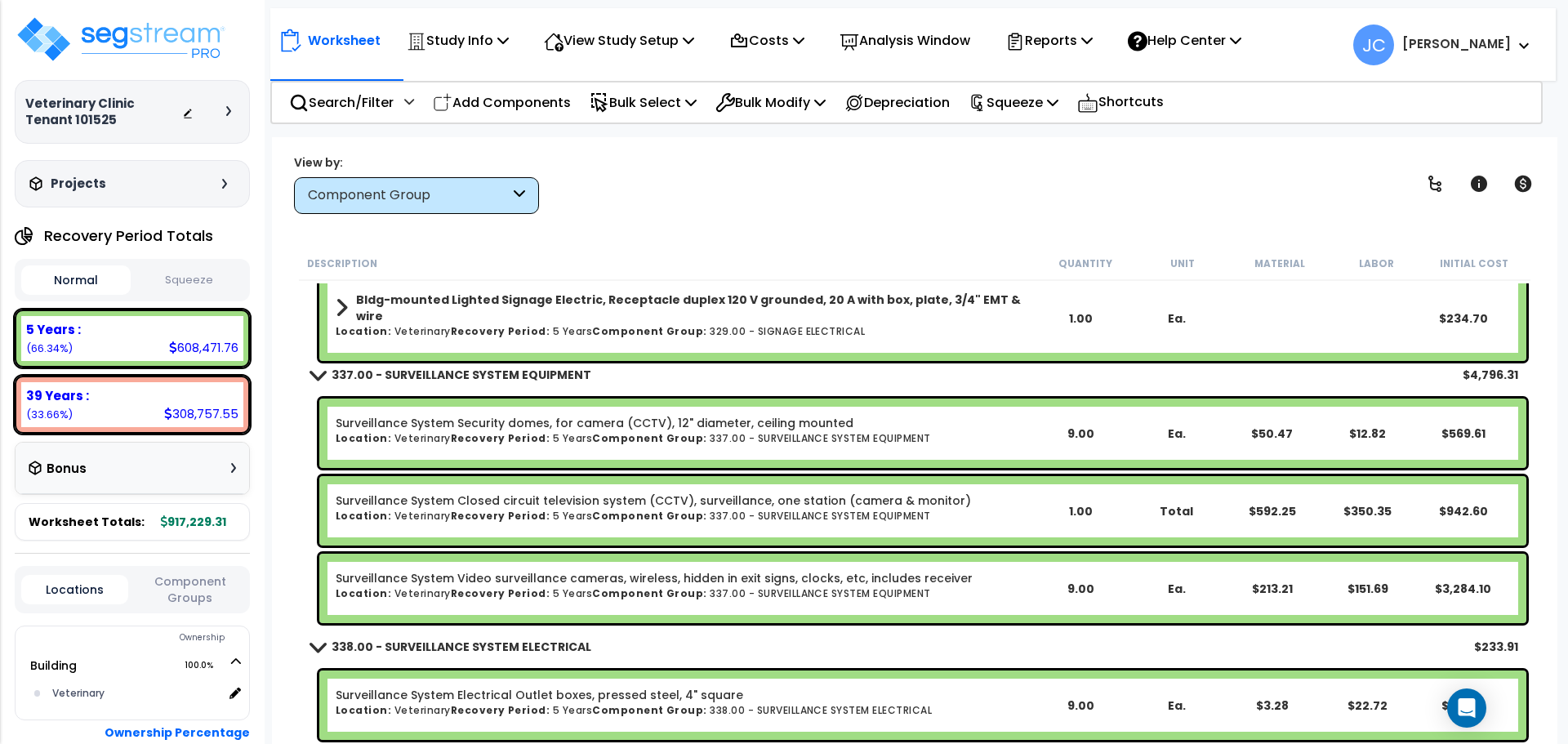
scroll to position [21977, 0]
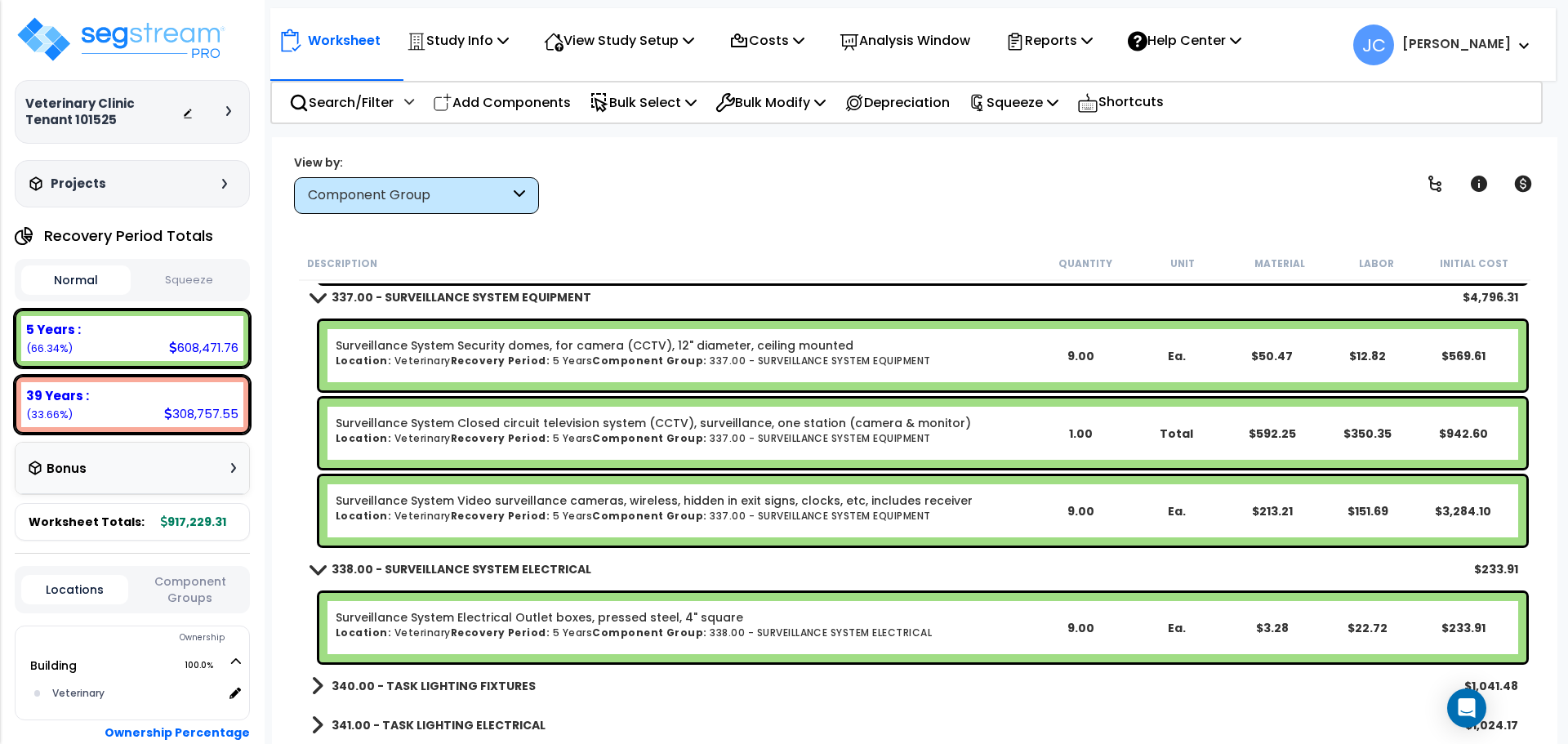
click at [460, 685] on b "340.00 - TASK LIGHTING FIXTURES" at bounding box center [433, 687] width 204 height 17
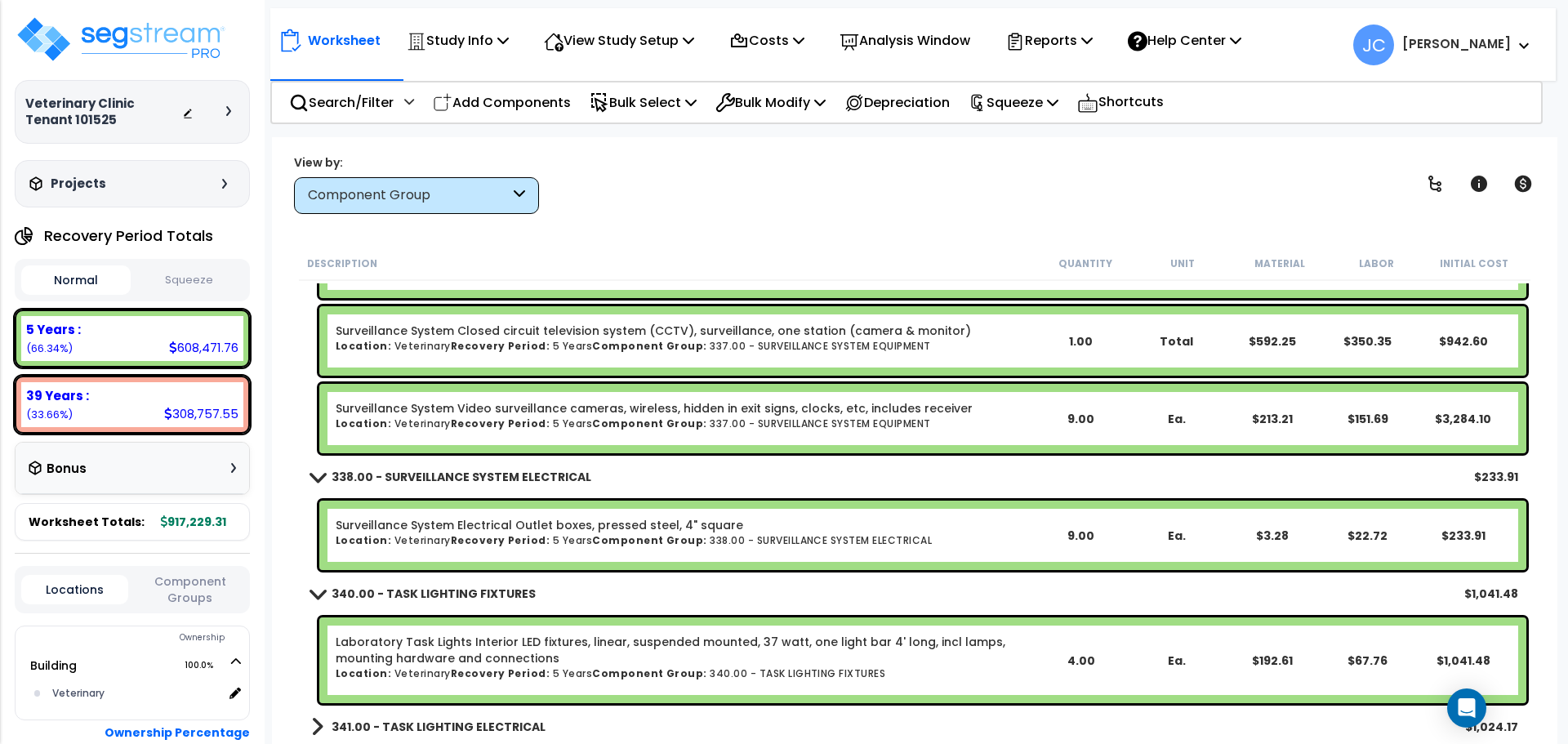
scroll to position [22070, 0]
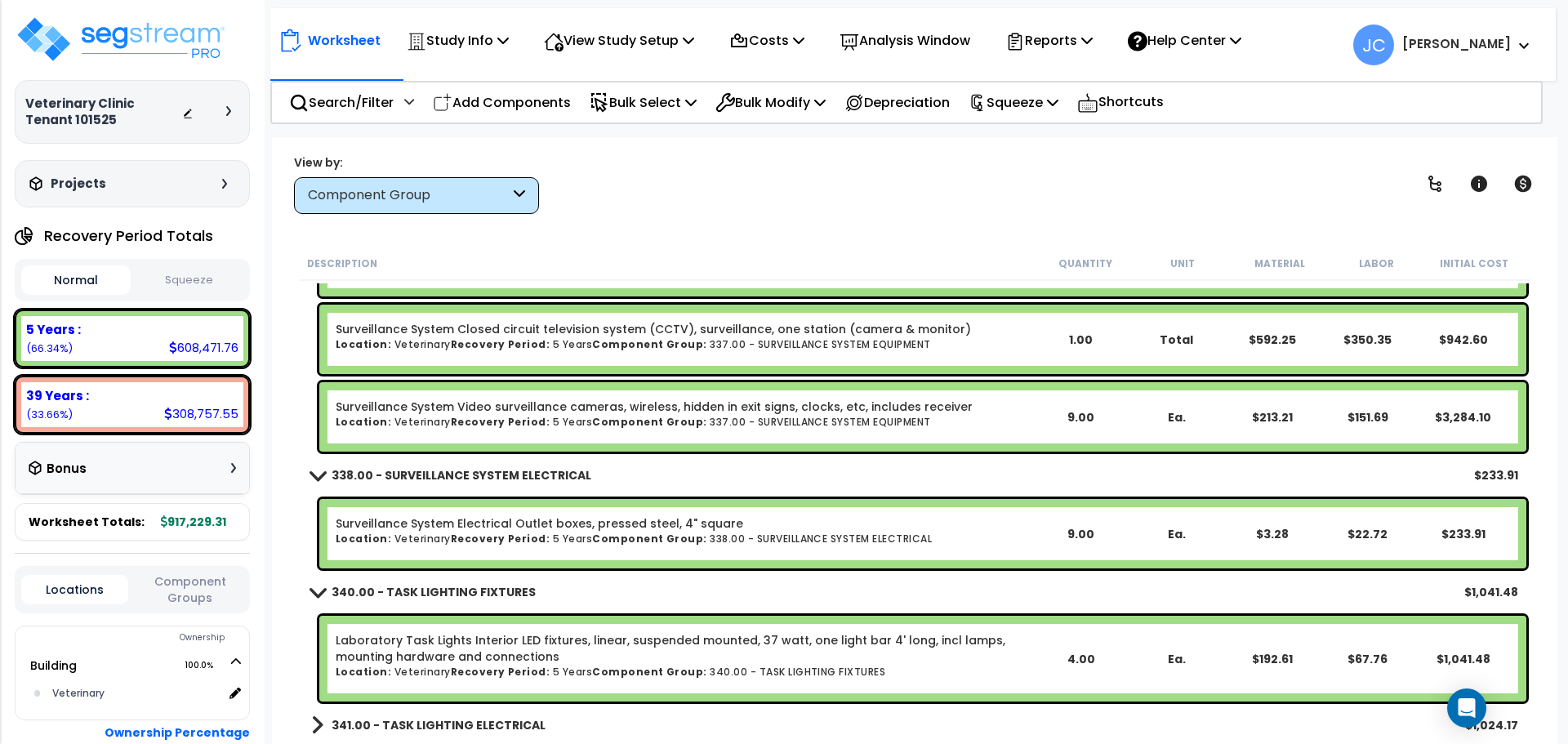
click at [445, 729] on b "341.00 - TASK LIGHTING ELECTRICAL" at bounding box center [438, 726] width 213 height 17
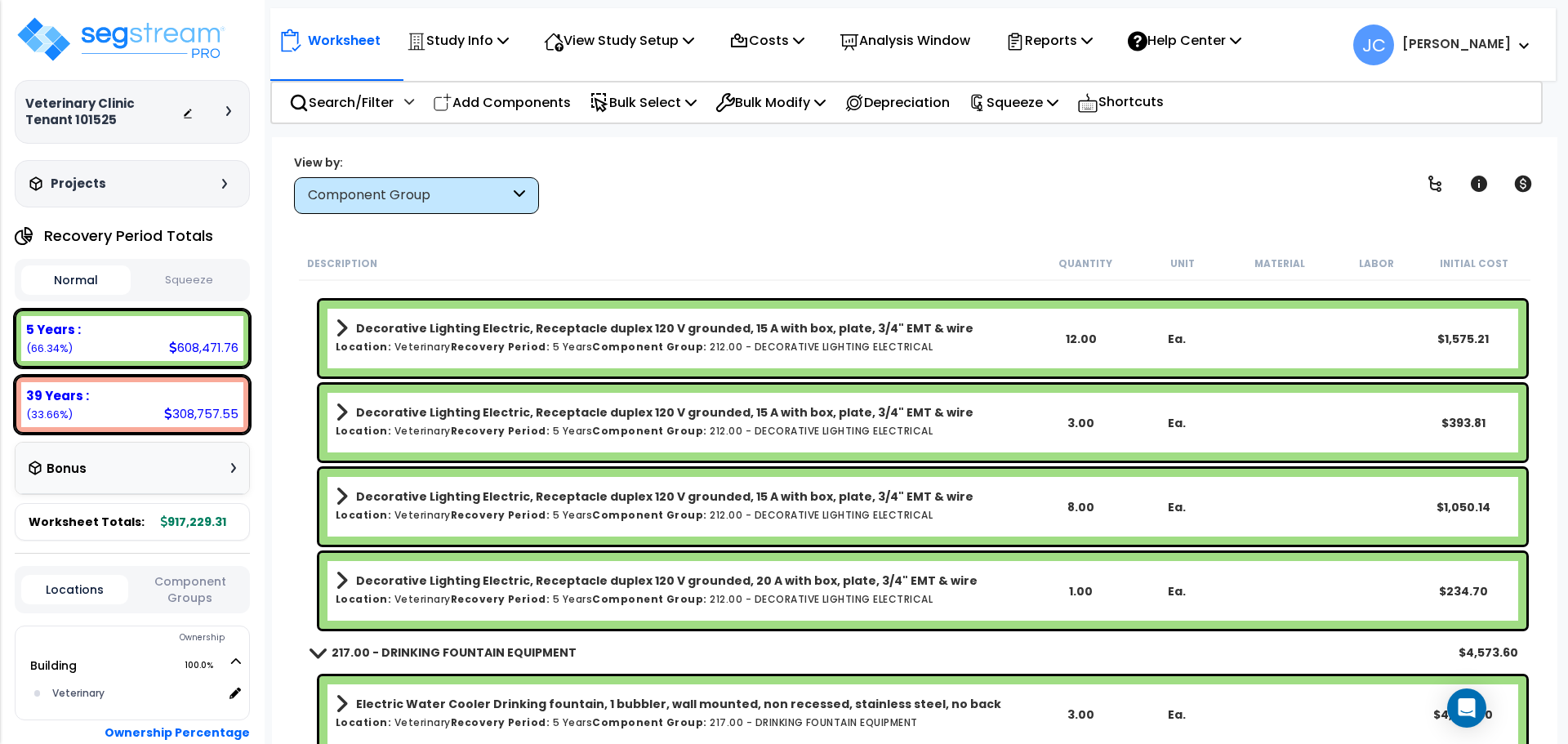
scroll to position [15654, 0]
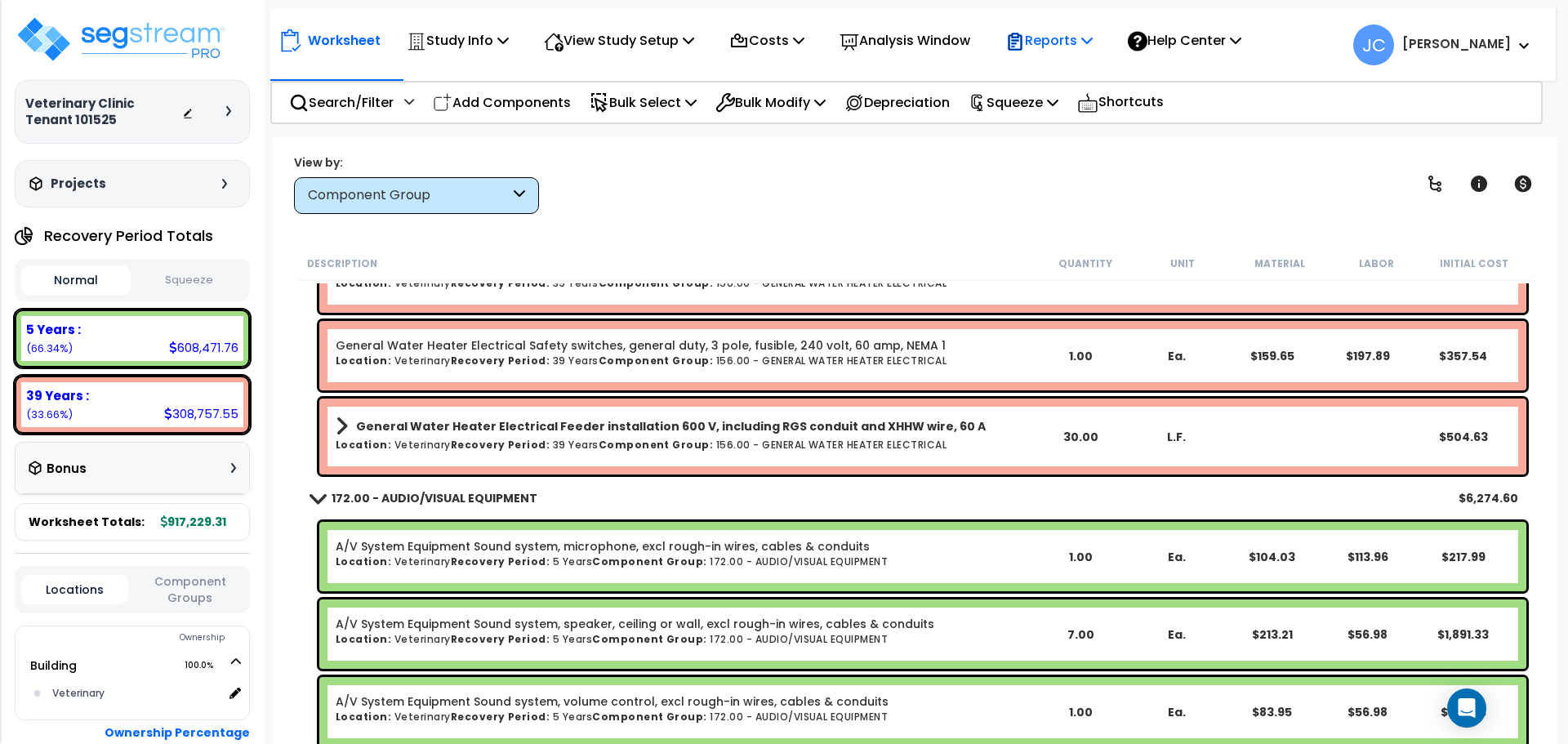
click at [1068, 54] on div "Reports" at bounding box center [1048, 41] width 87 height 39
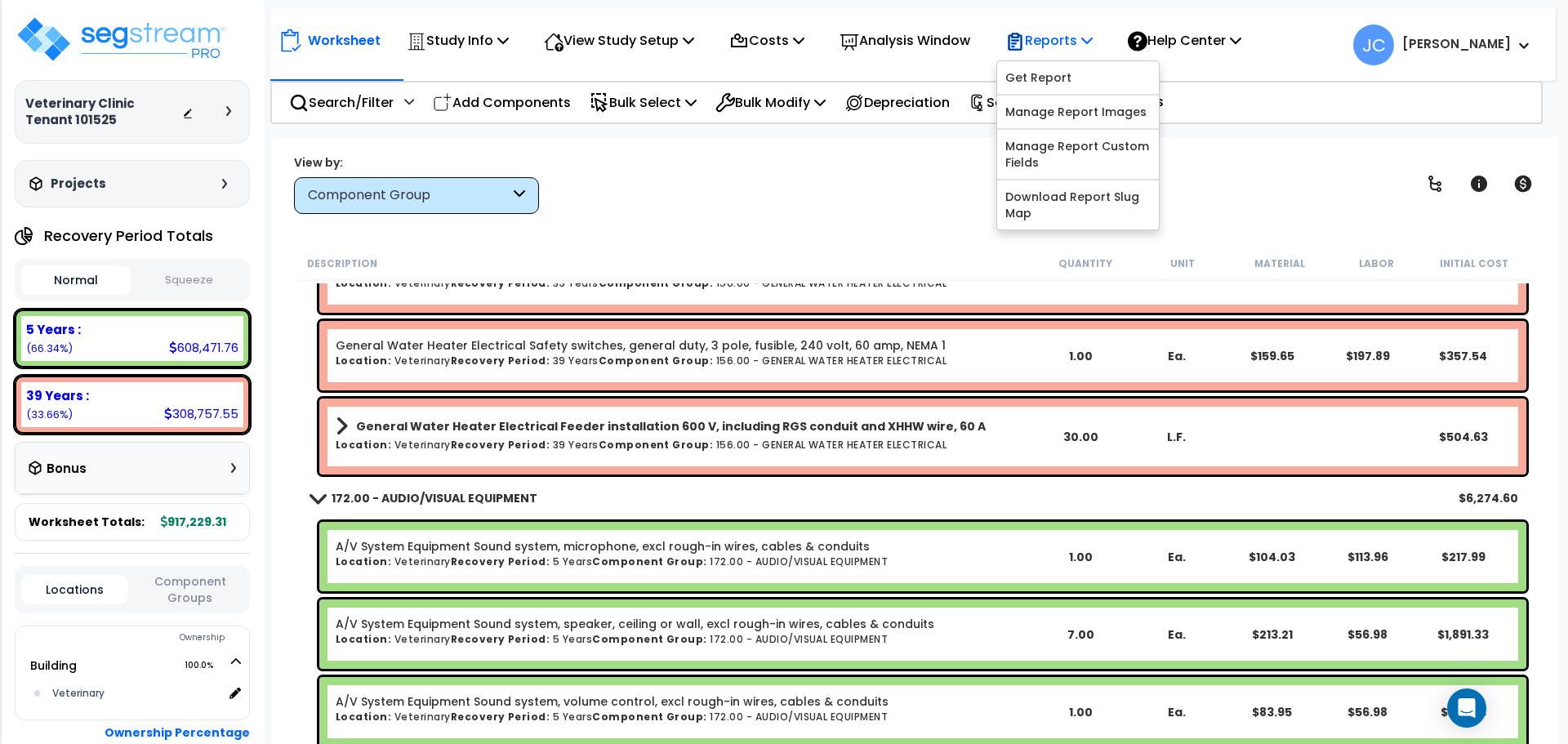
scroll to position [12897, 0]
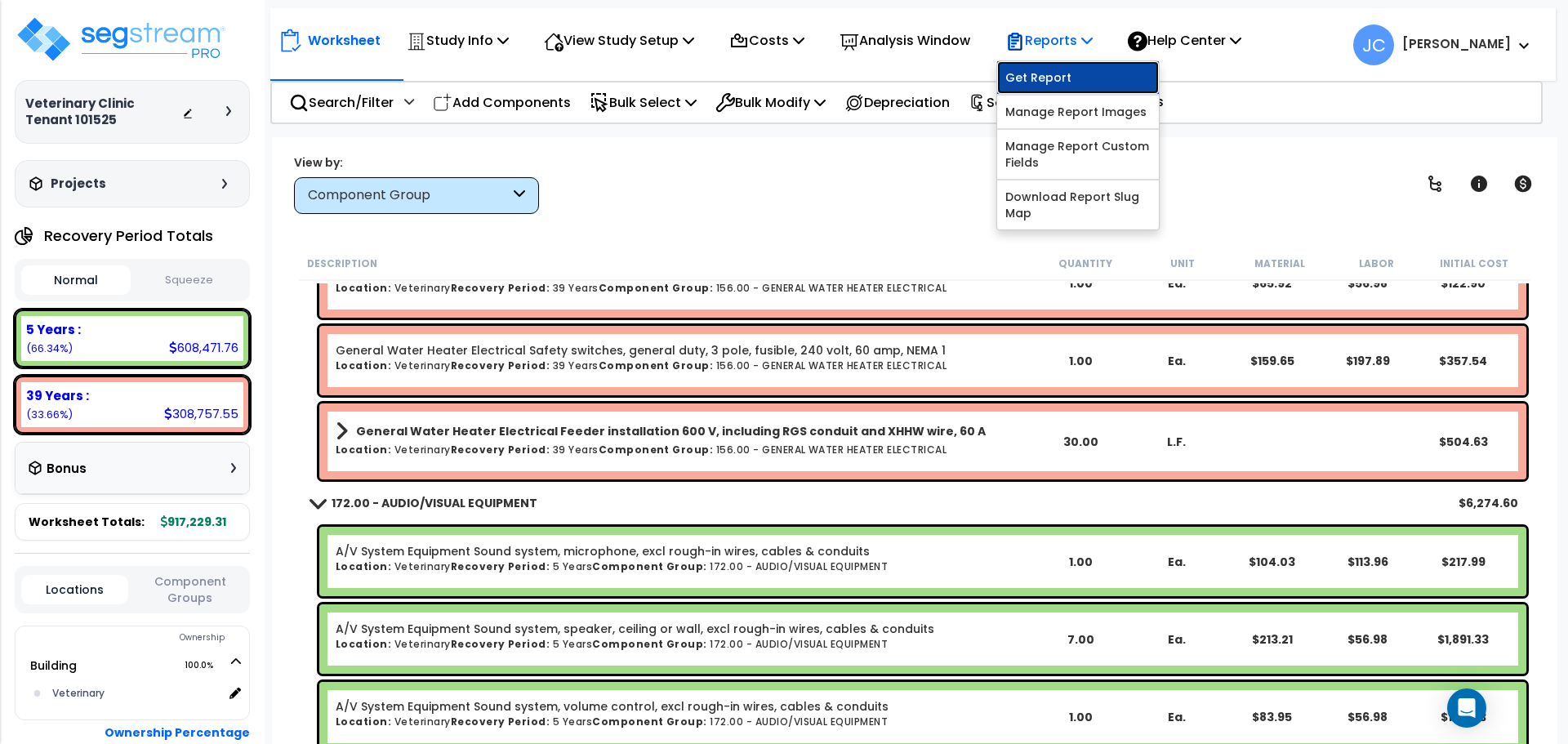
click at [1065, 83] on link "Get Report" at bounding box center [1078, 77] width 162 height 32
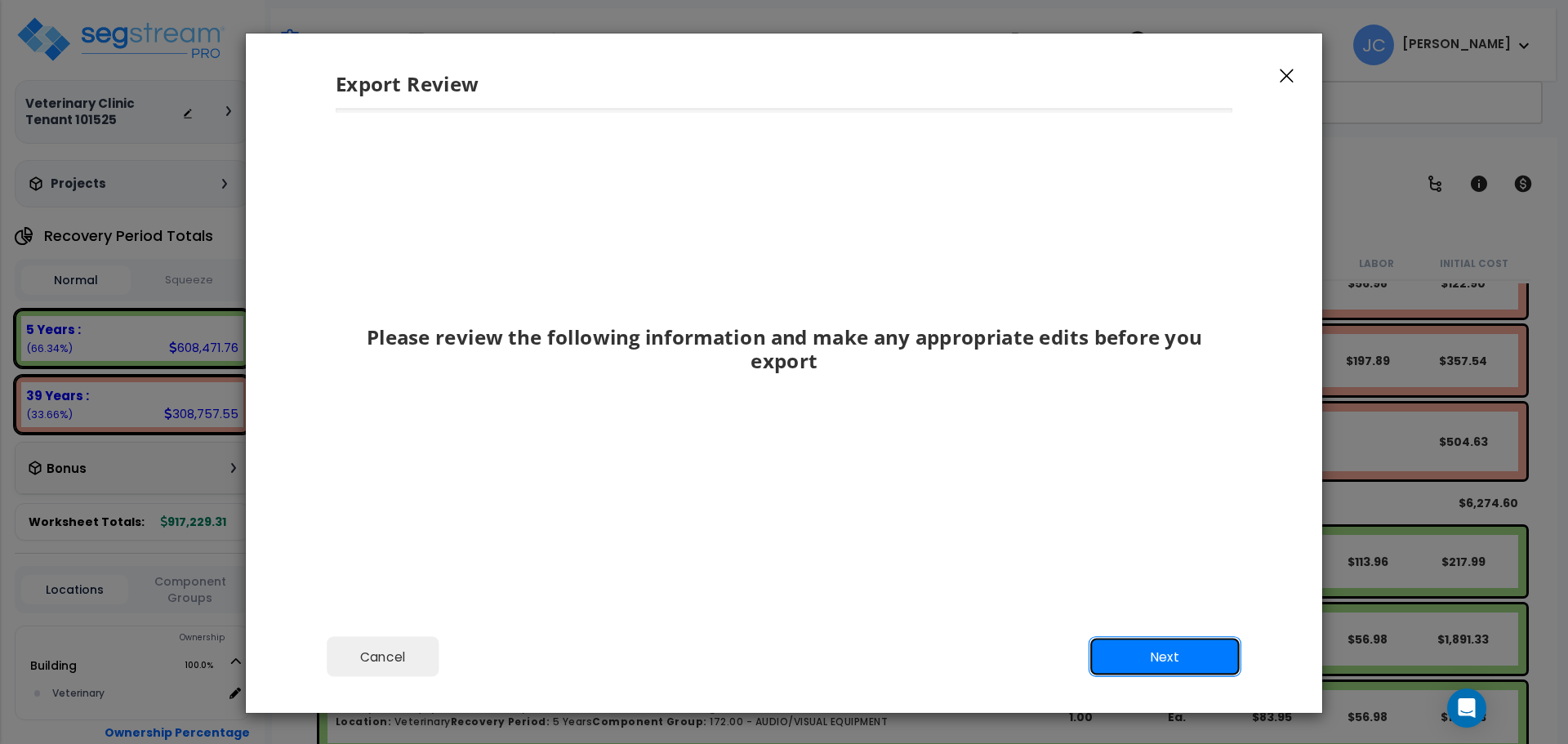
click at [1120, 652] on button "Next" at bounding box center [1165, 657] width 153 height 41
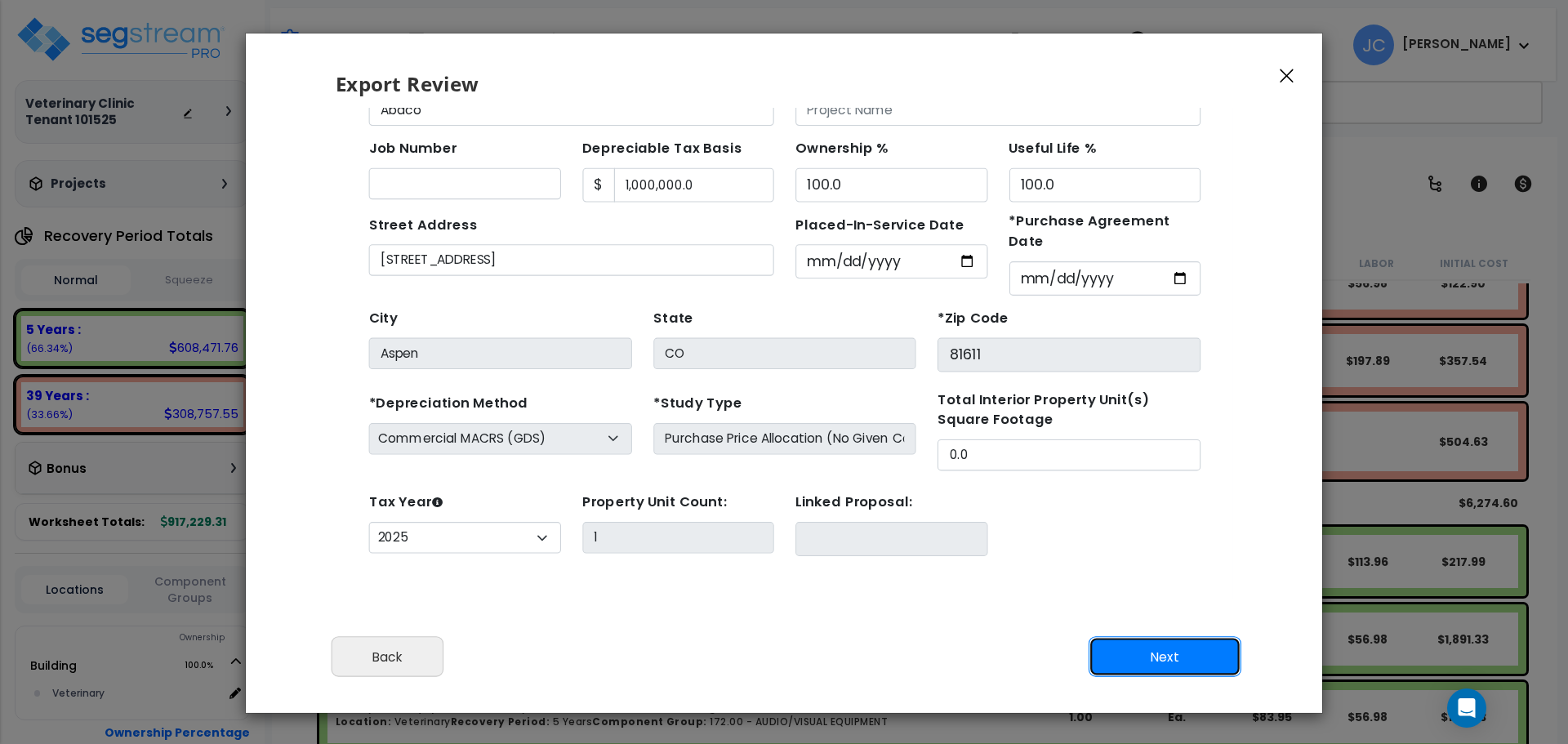
scroll to position [43, 0]
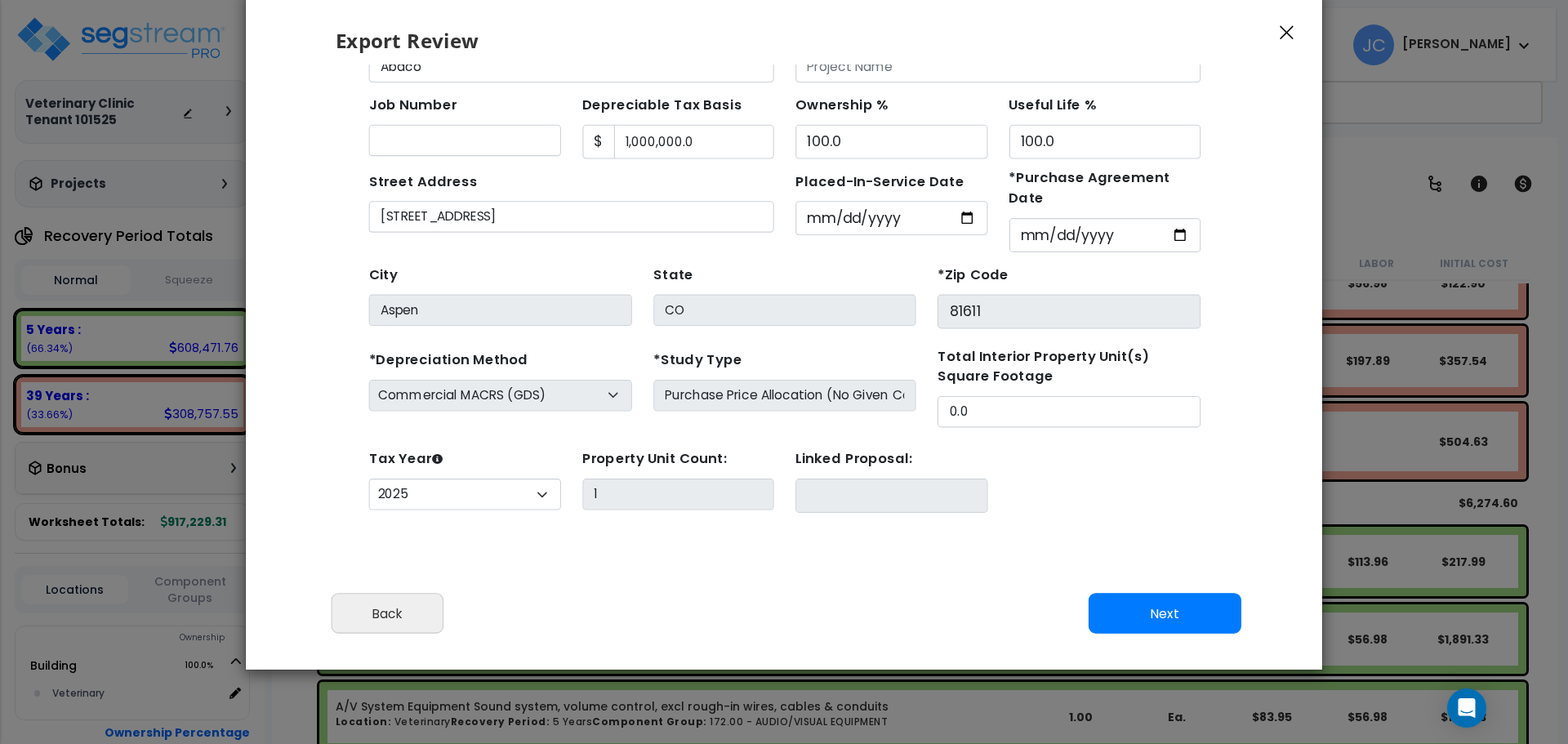
drag, startPoint x: 869, startPoint y: 362, endPoint x: 806, endPoint y: 355, distance: 63.4
click at [806, 355] on div "*Depreciation Method Commercial MACRS (GDS) Residential Rental MACRS (GDS) Comm…" at bounding box center [743, 354] width 776 height 75
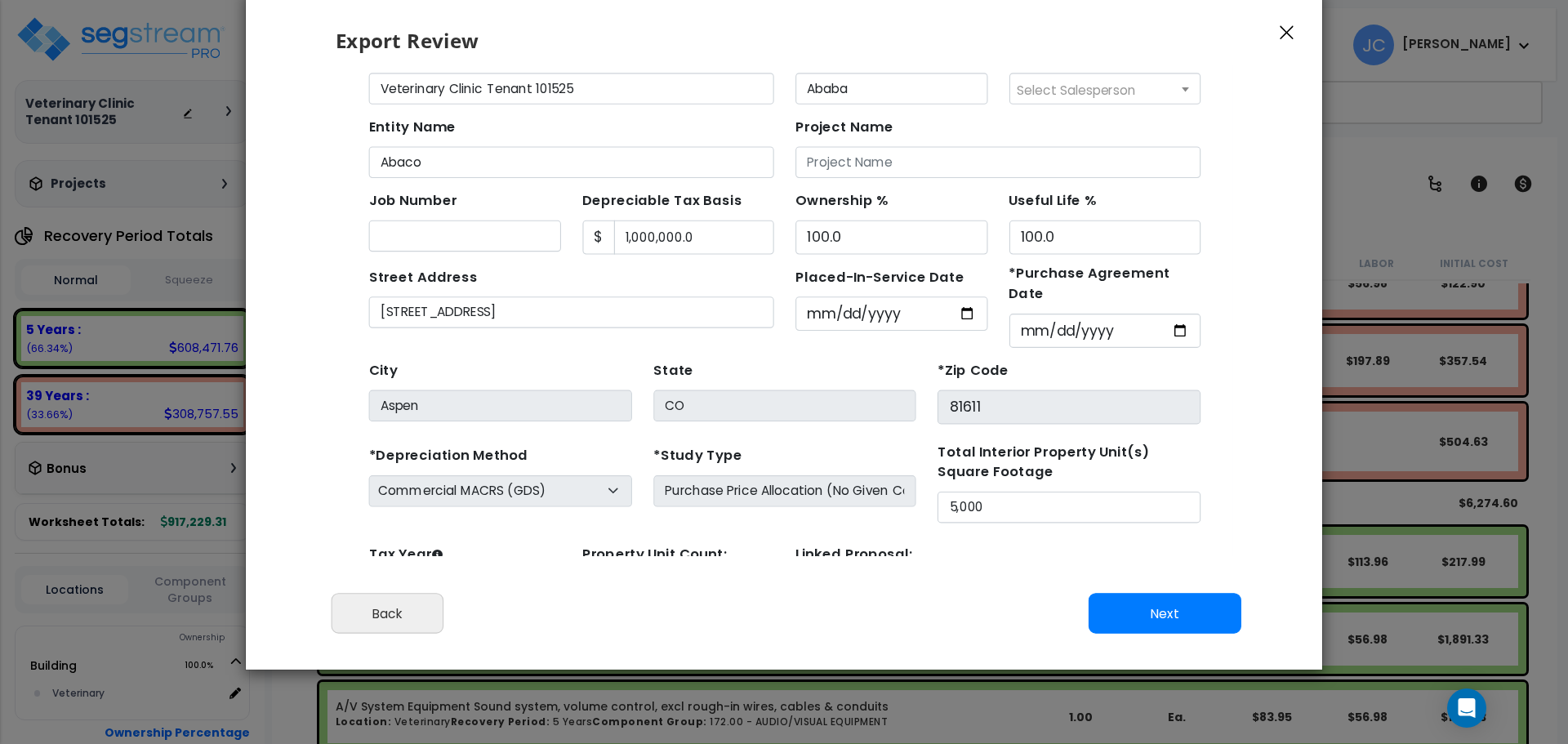
scroll to position [2, 0]
type input "5,000"
click at [1151, 626] on button "Next" at bounding box center [1165, 614] width 153 height 41
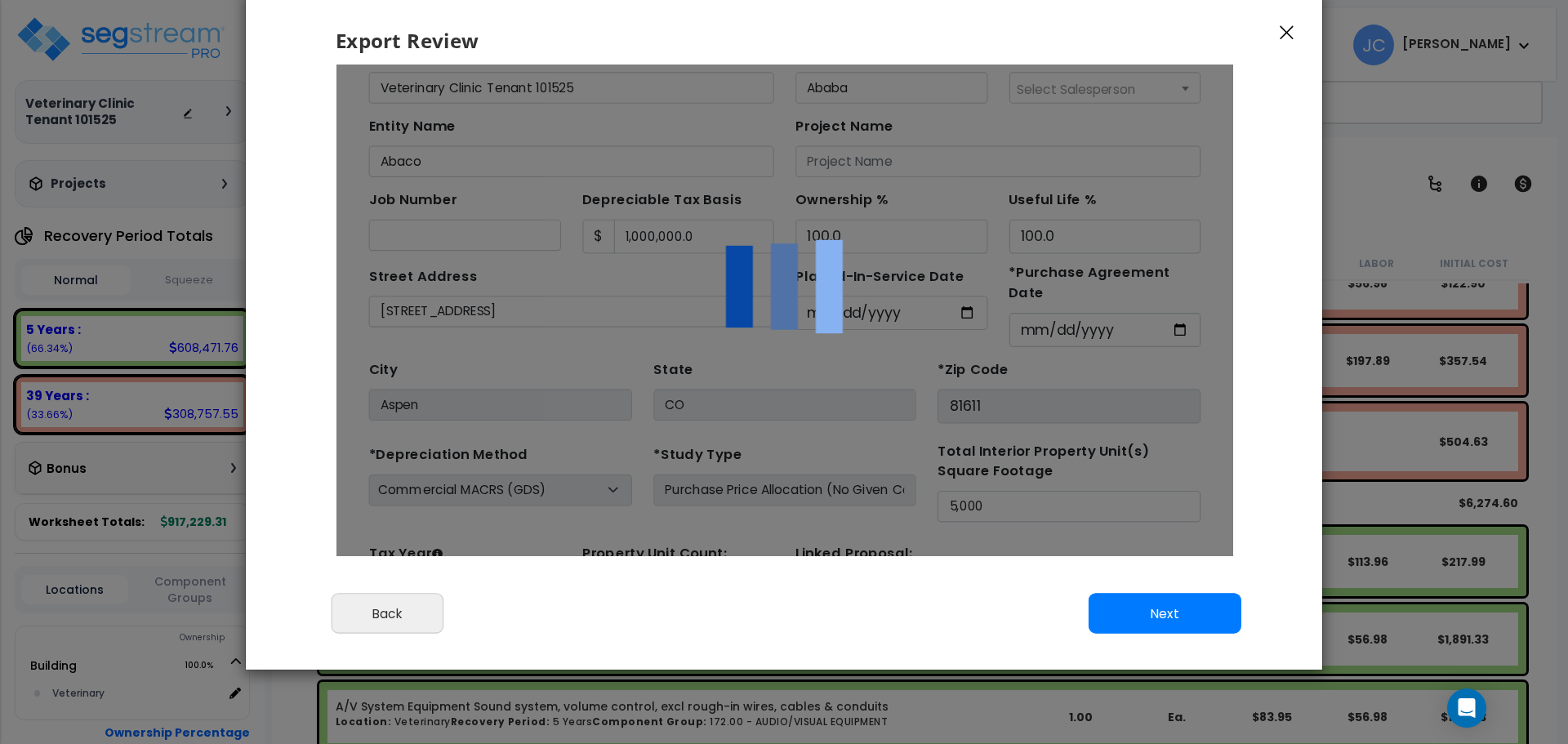
scroll to position [0, 0]
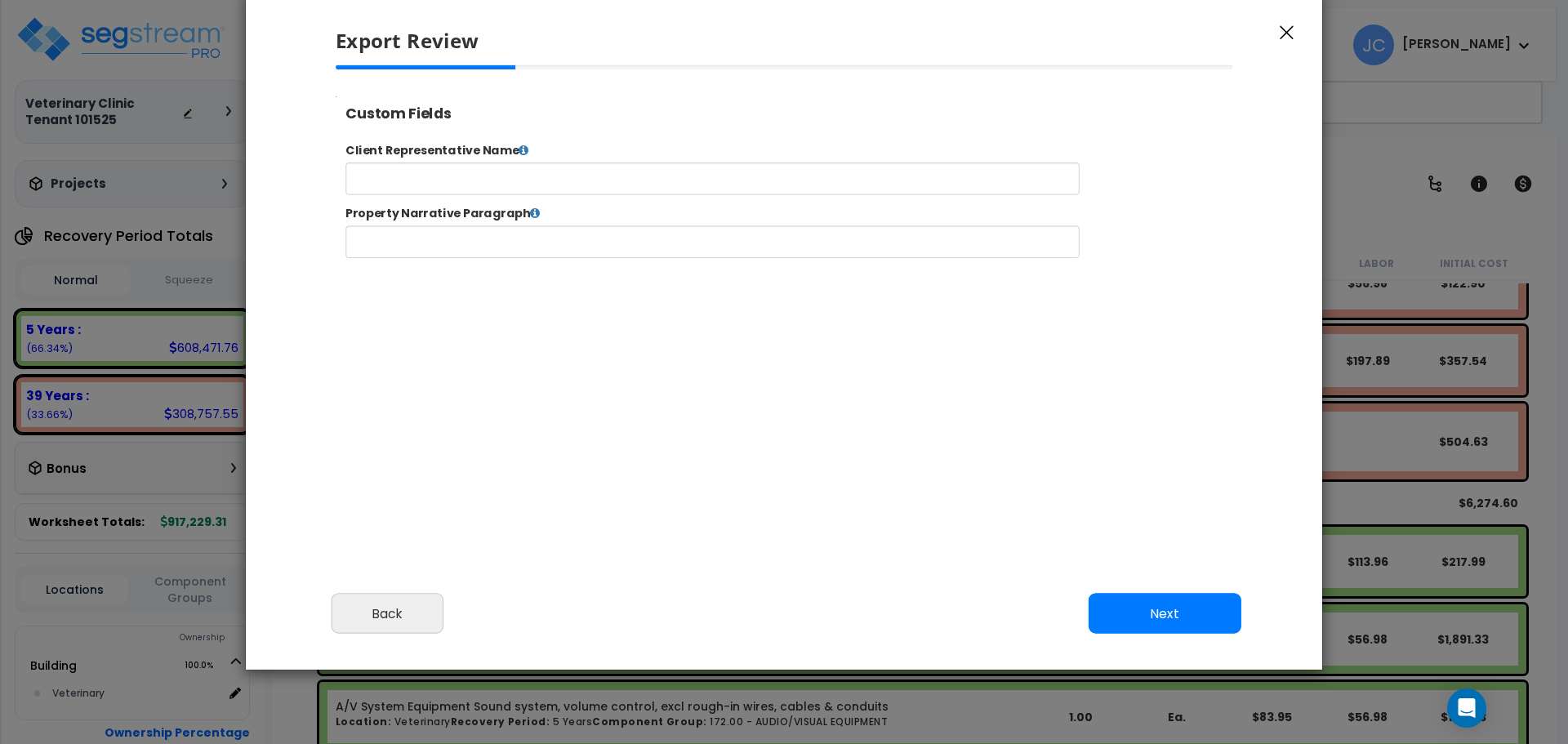
click at [1168, 613] on button "Next" at bounding box center [1165, 614] width 153 height 41
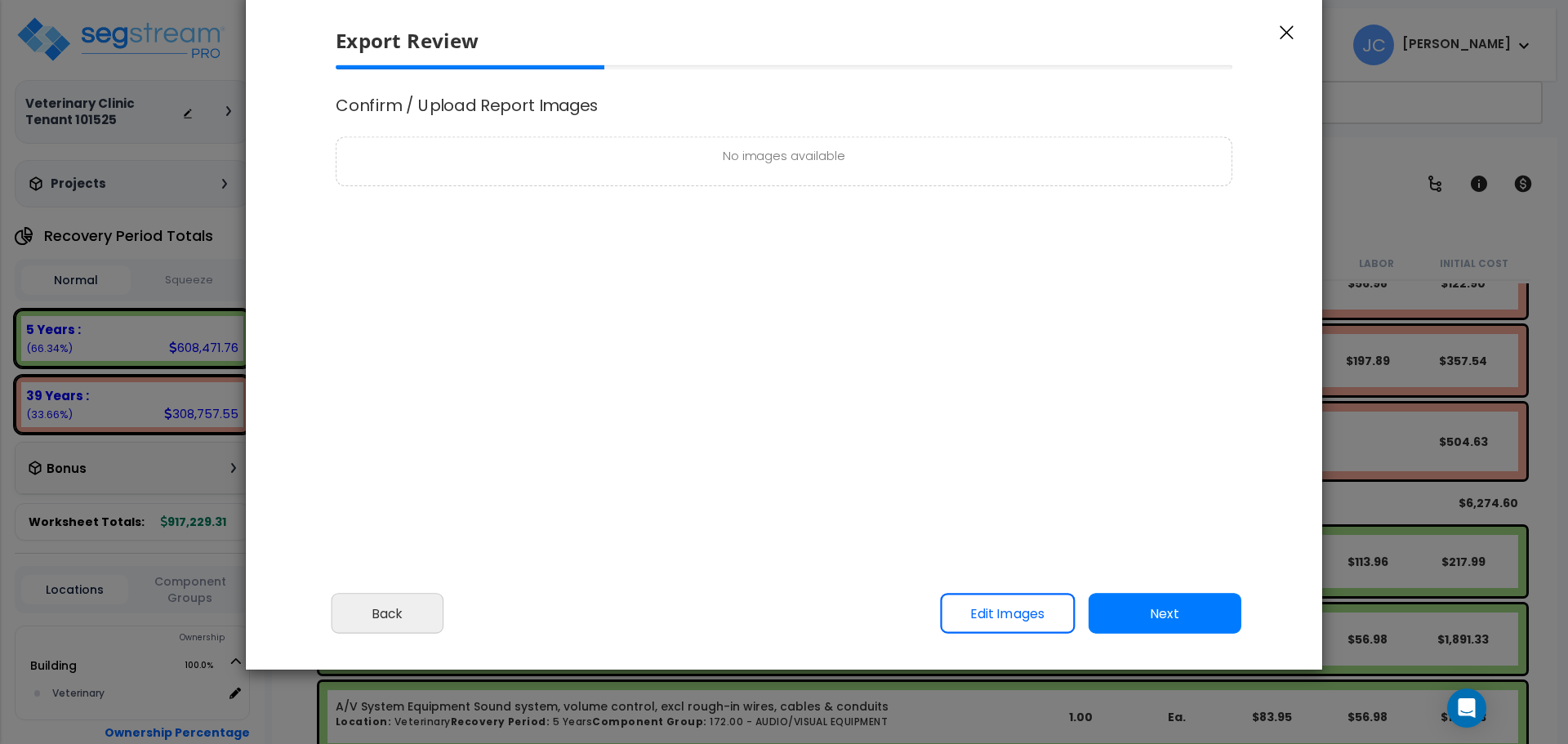
select select "2025"
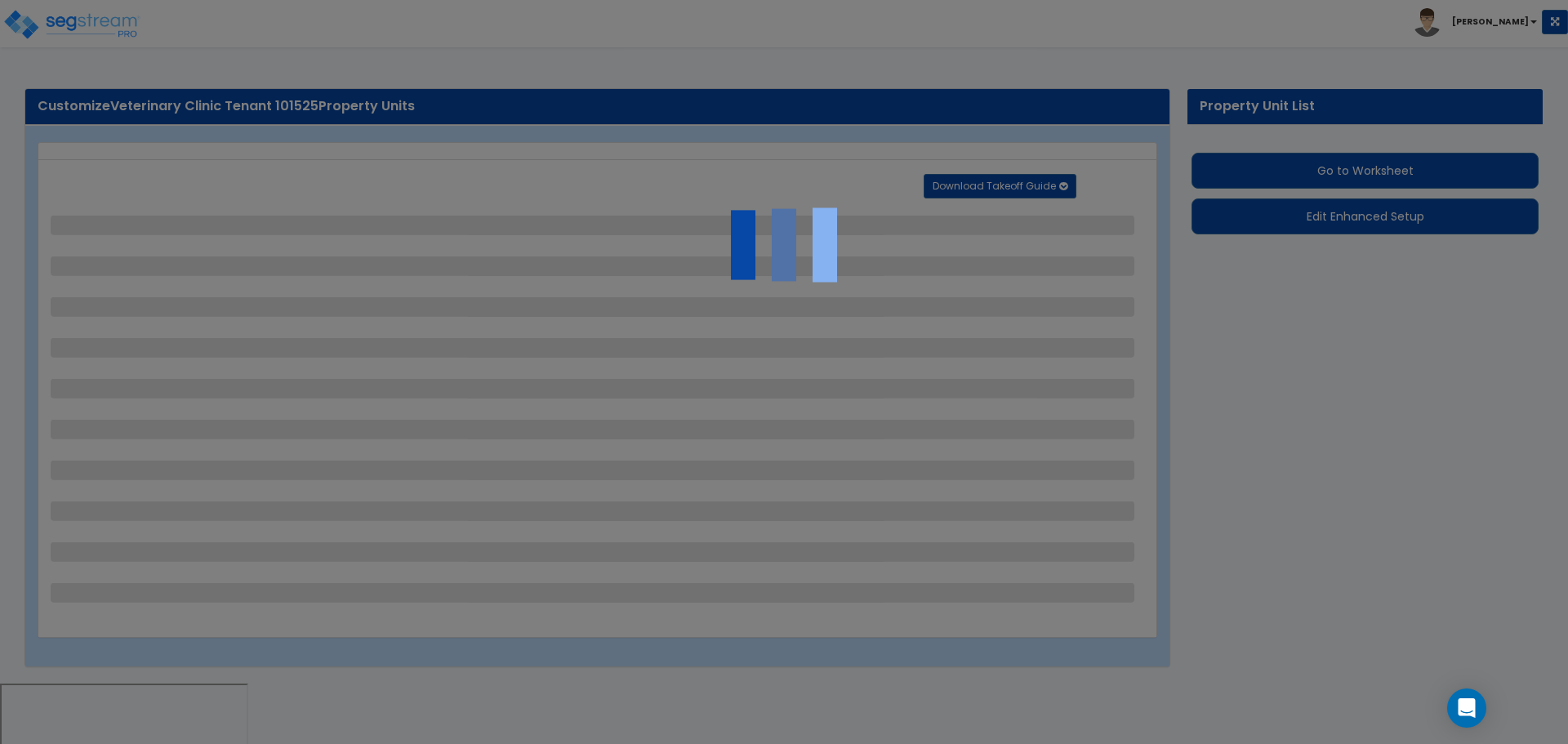
select select "2"
select select "1"
select select "6"
select select "7"
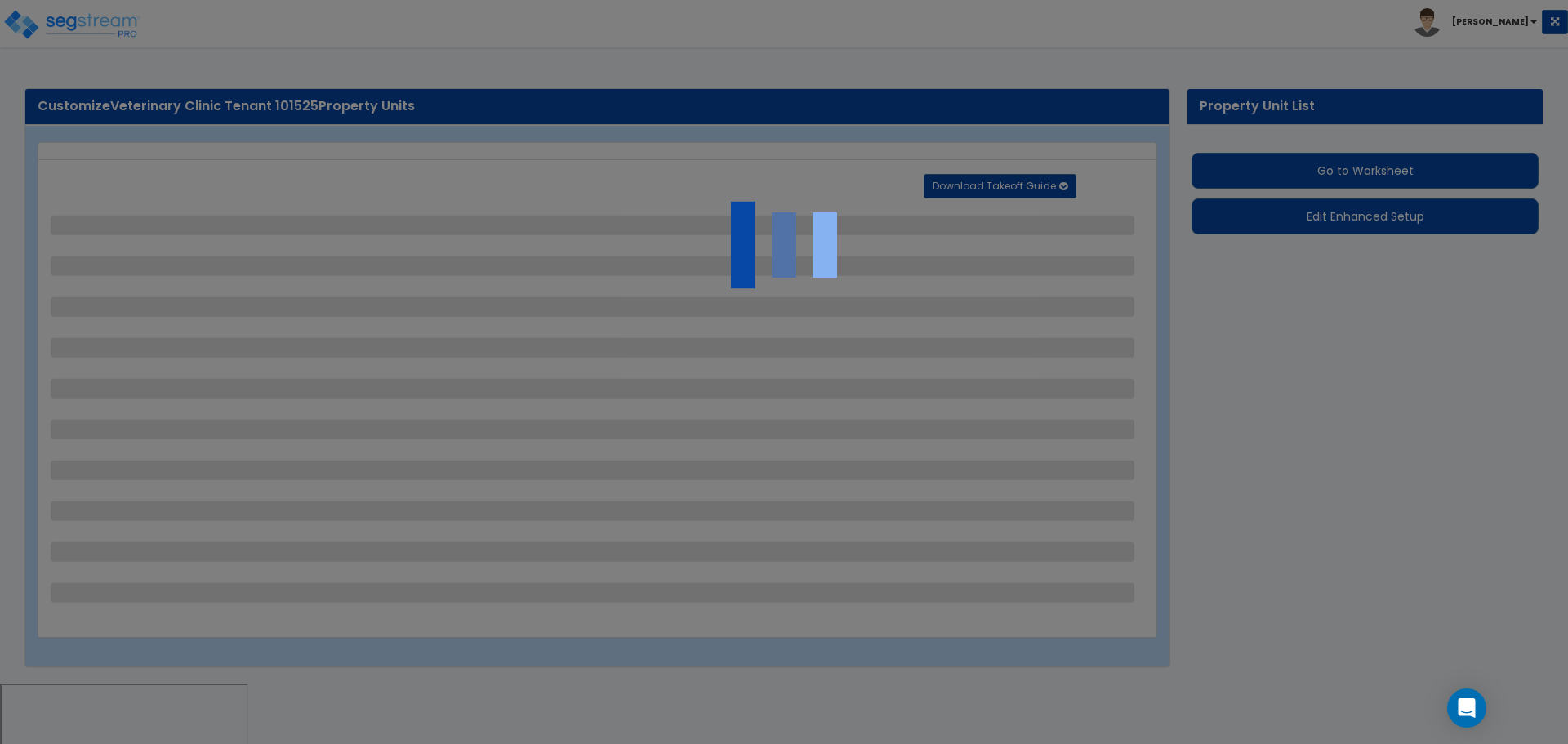
select select "5"
select select "3"
select select "2"
select select "1"
select select "2"
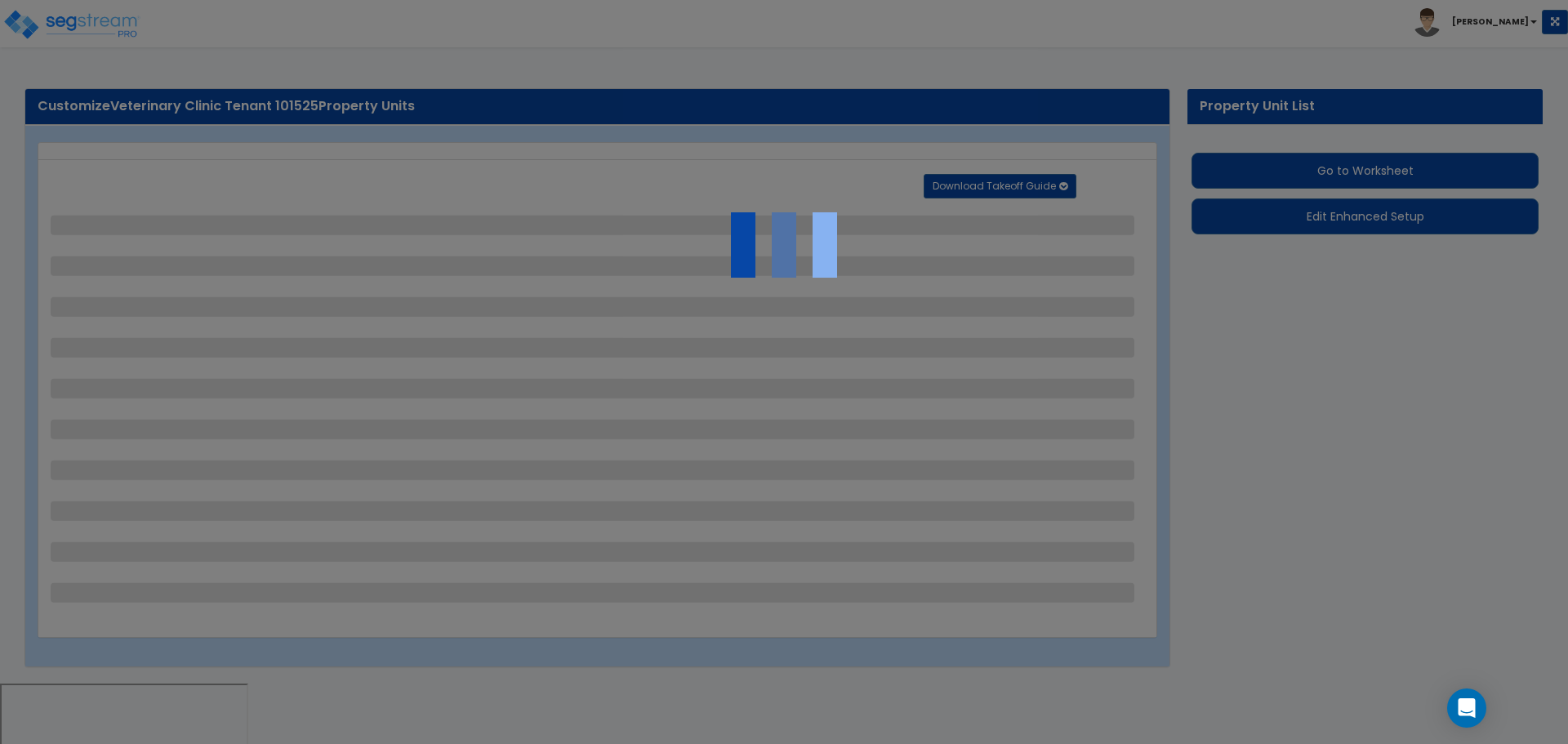
select select "5"
select select "7"
select select "1"
select select "2"
select select "1"
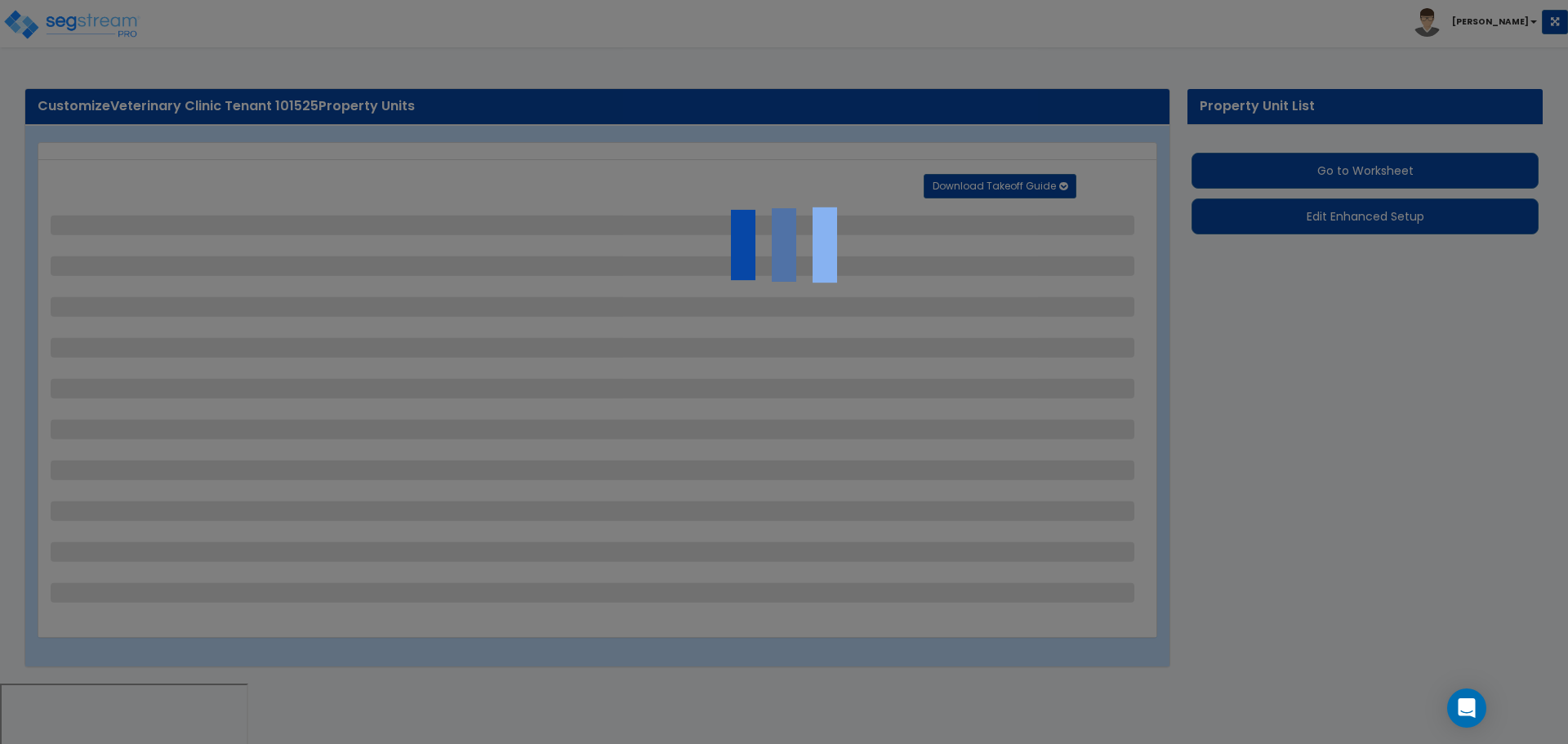
select select "2"
select select "7"
select select "2"
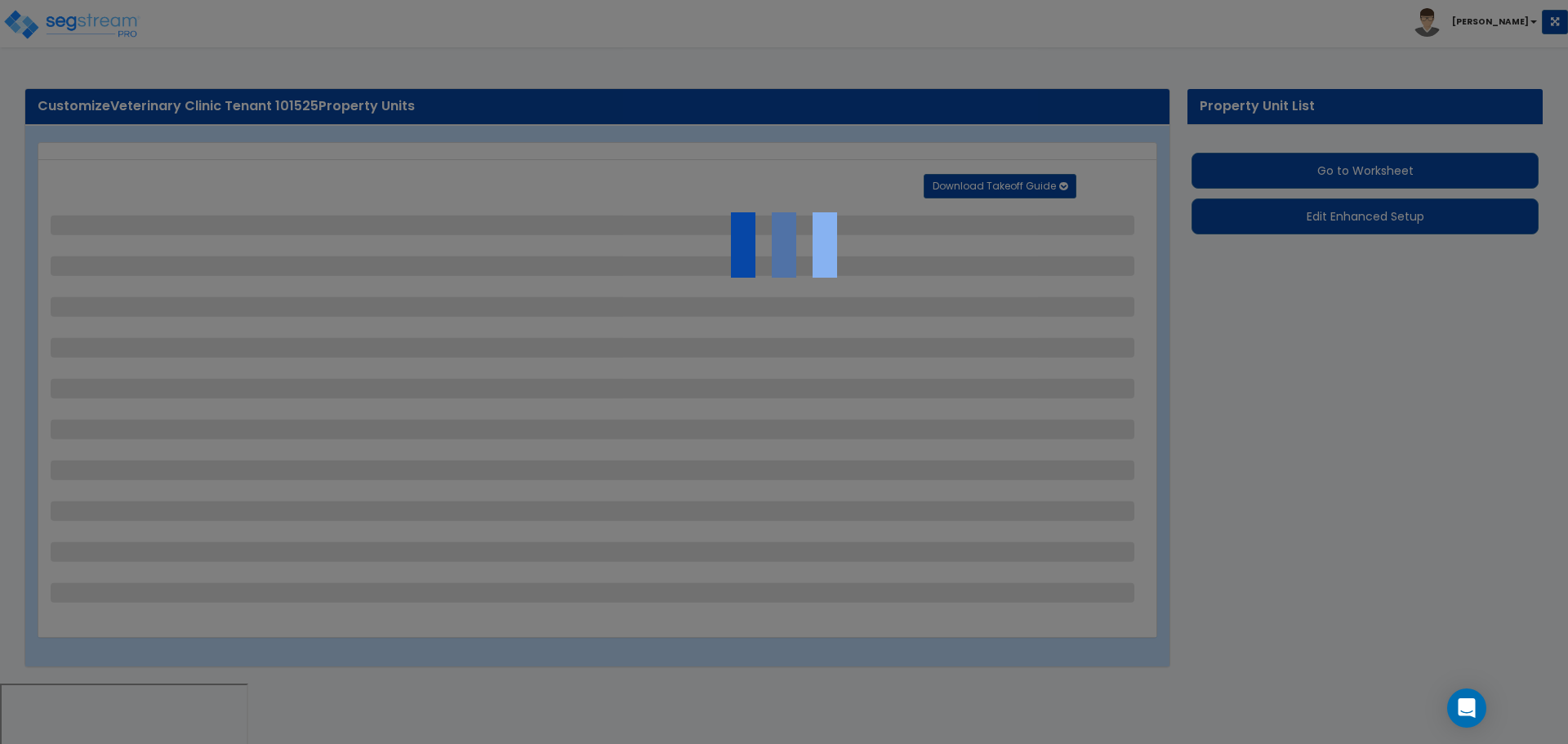
select select "3"
select select "7"
select select "2"
select select "1"
select select "3"
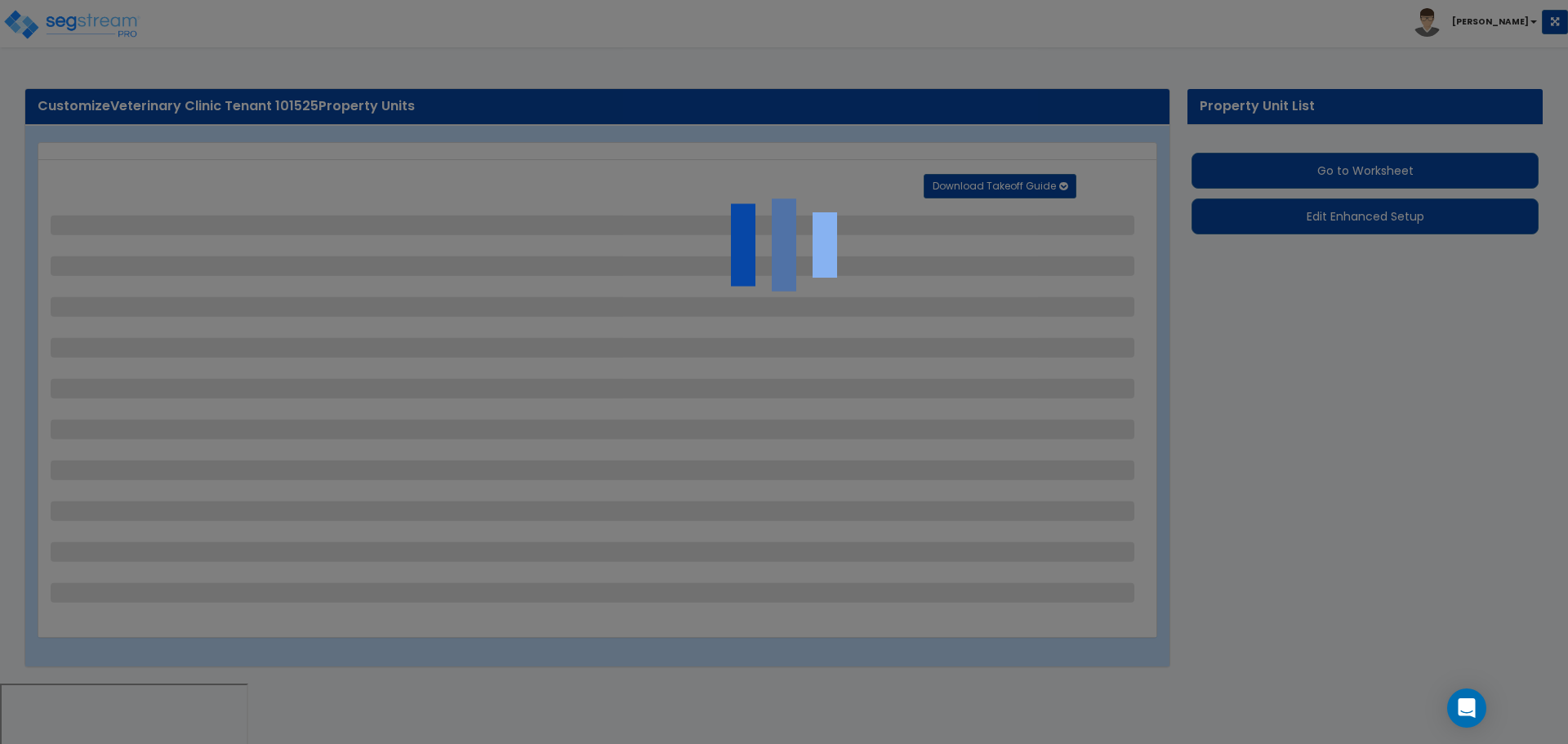
select select "1"
select select "5"
select select "2"
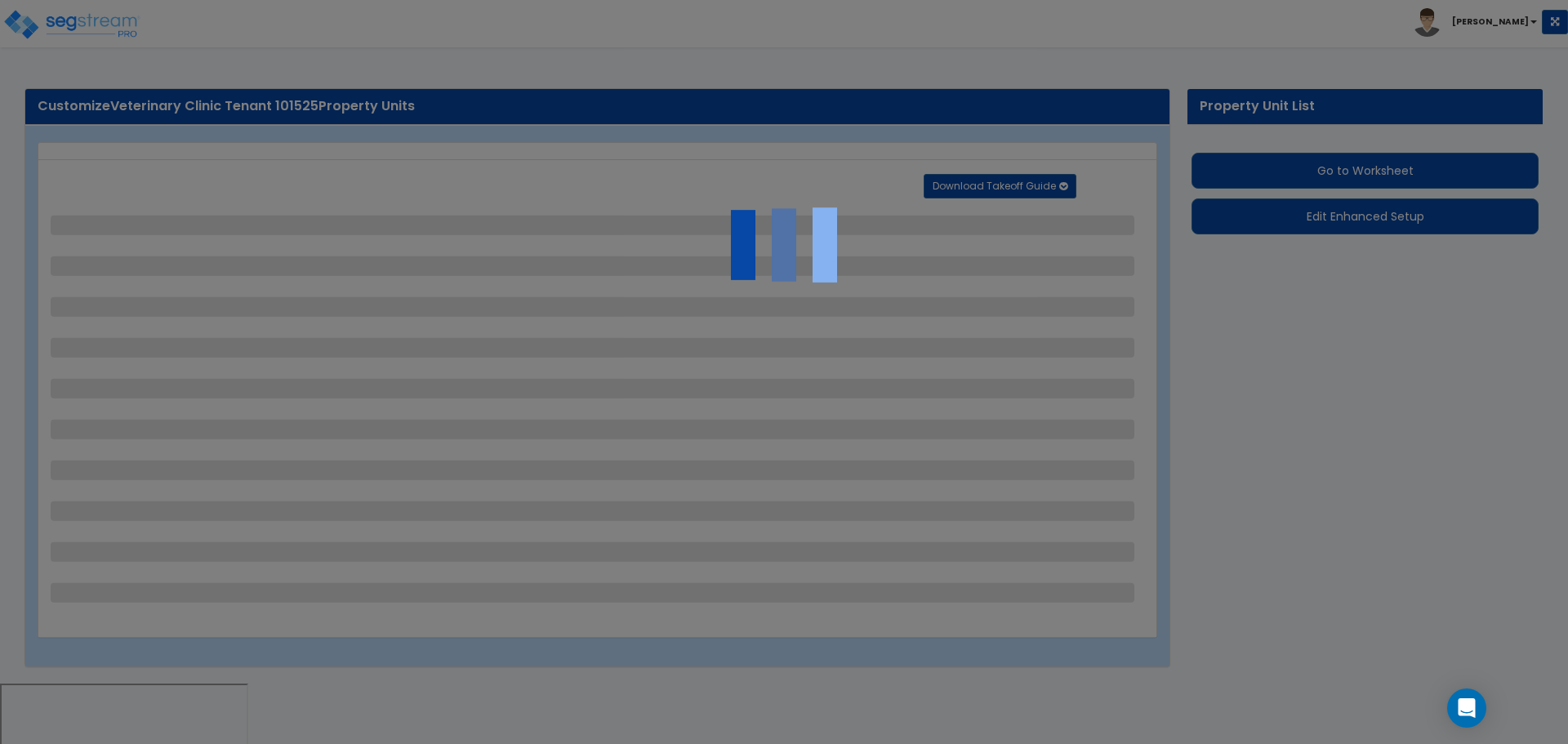
select select "2"
select select "5"
select select "1"
select select "2"
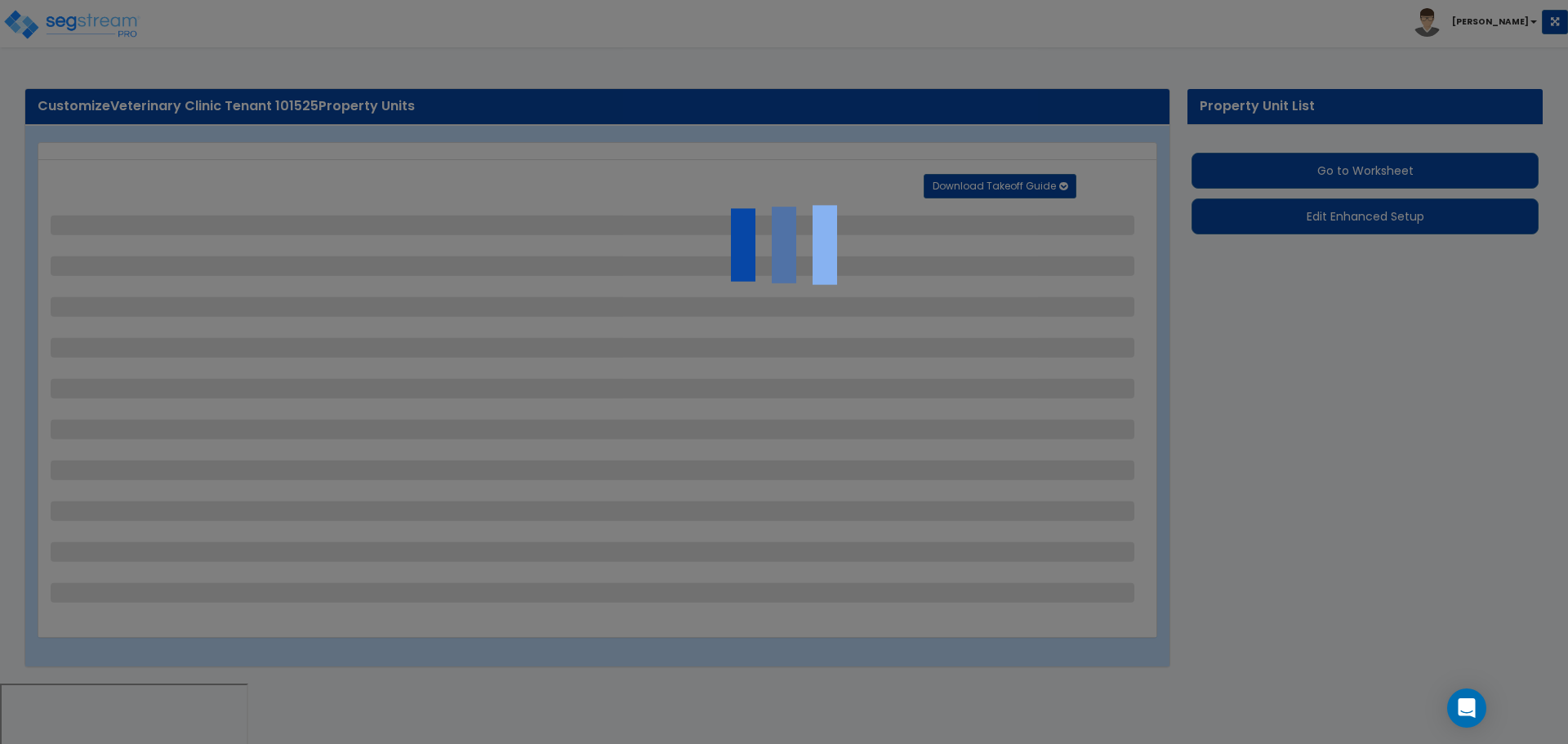
select select "2"
select select "1"
select select "8"
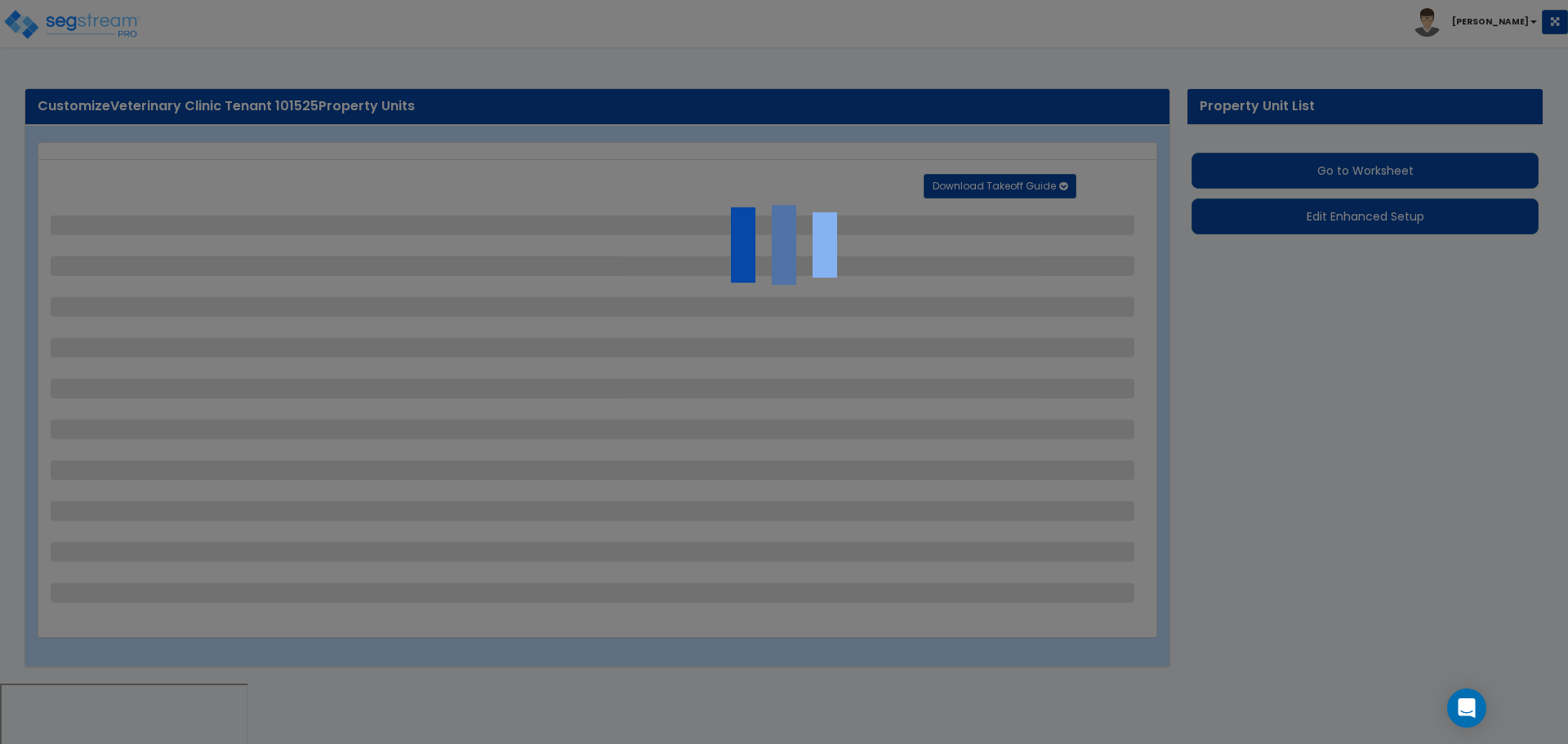
select select "1"
select select "4"
select select "8"
select select "1"
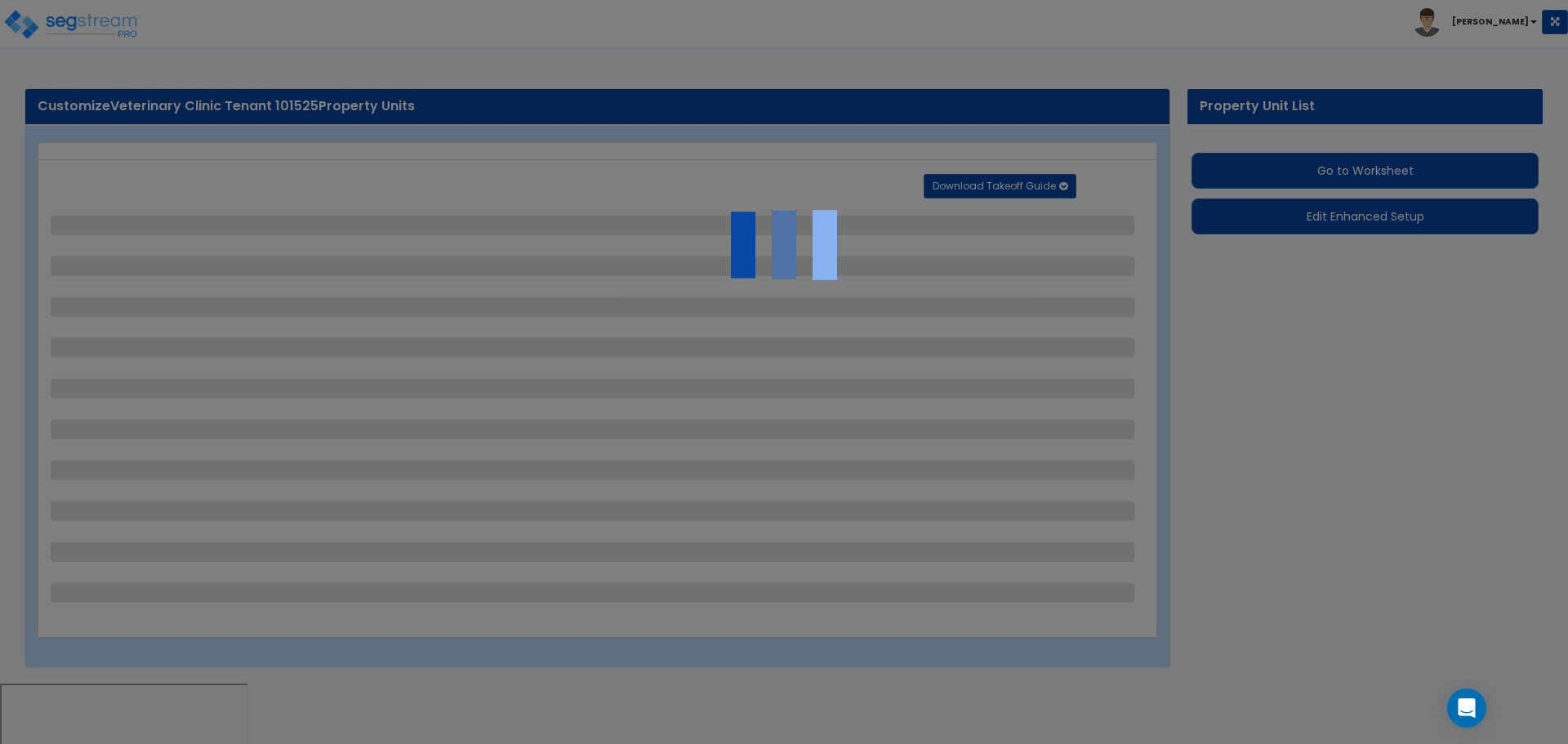
select select "1"
select select "2"
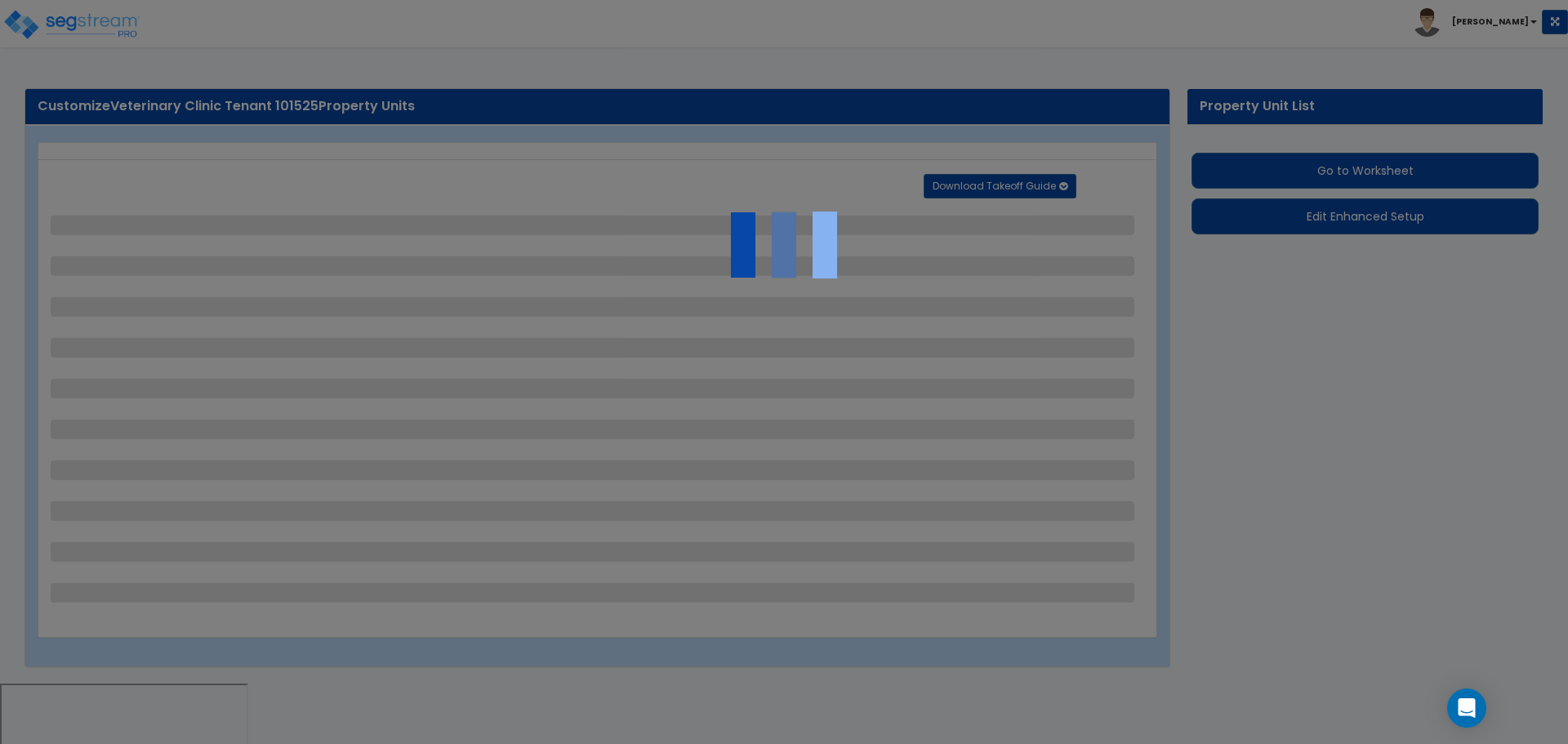
select select "2"
select select "1"
select select "6"
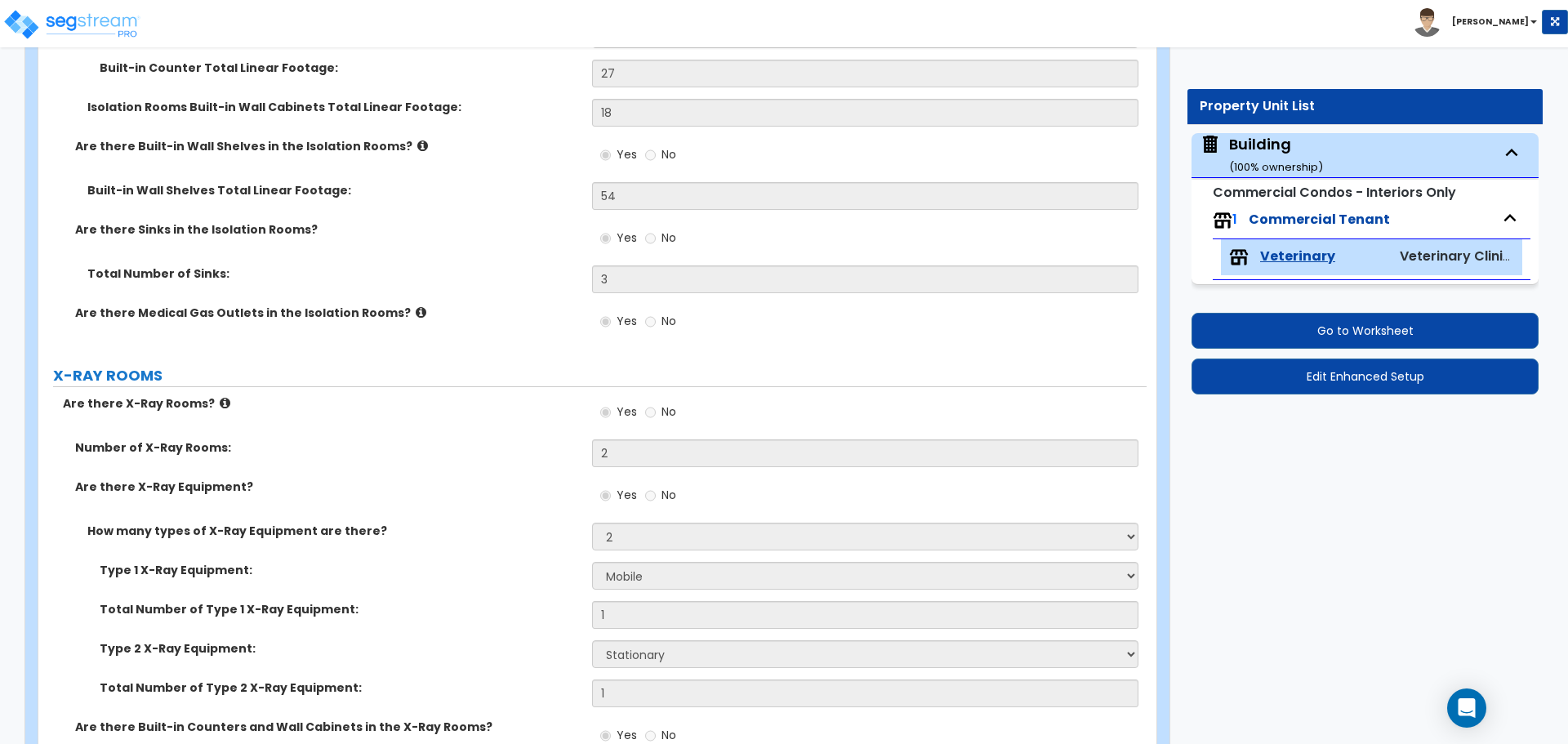
scroll to position [3187, 0]
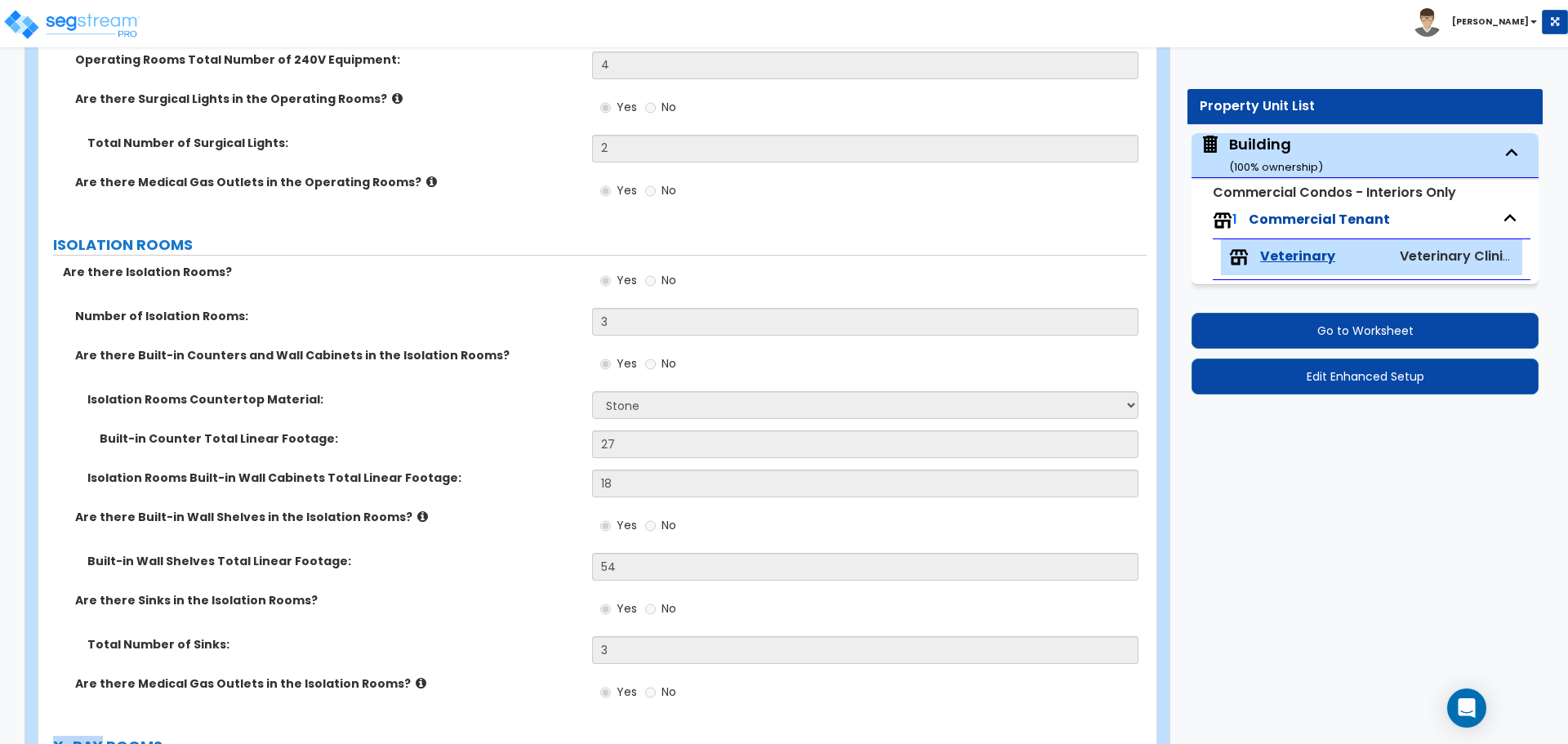
click at [804, 270] on div "Yes No" at bounding box center [869, 286] width 554 height 44
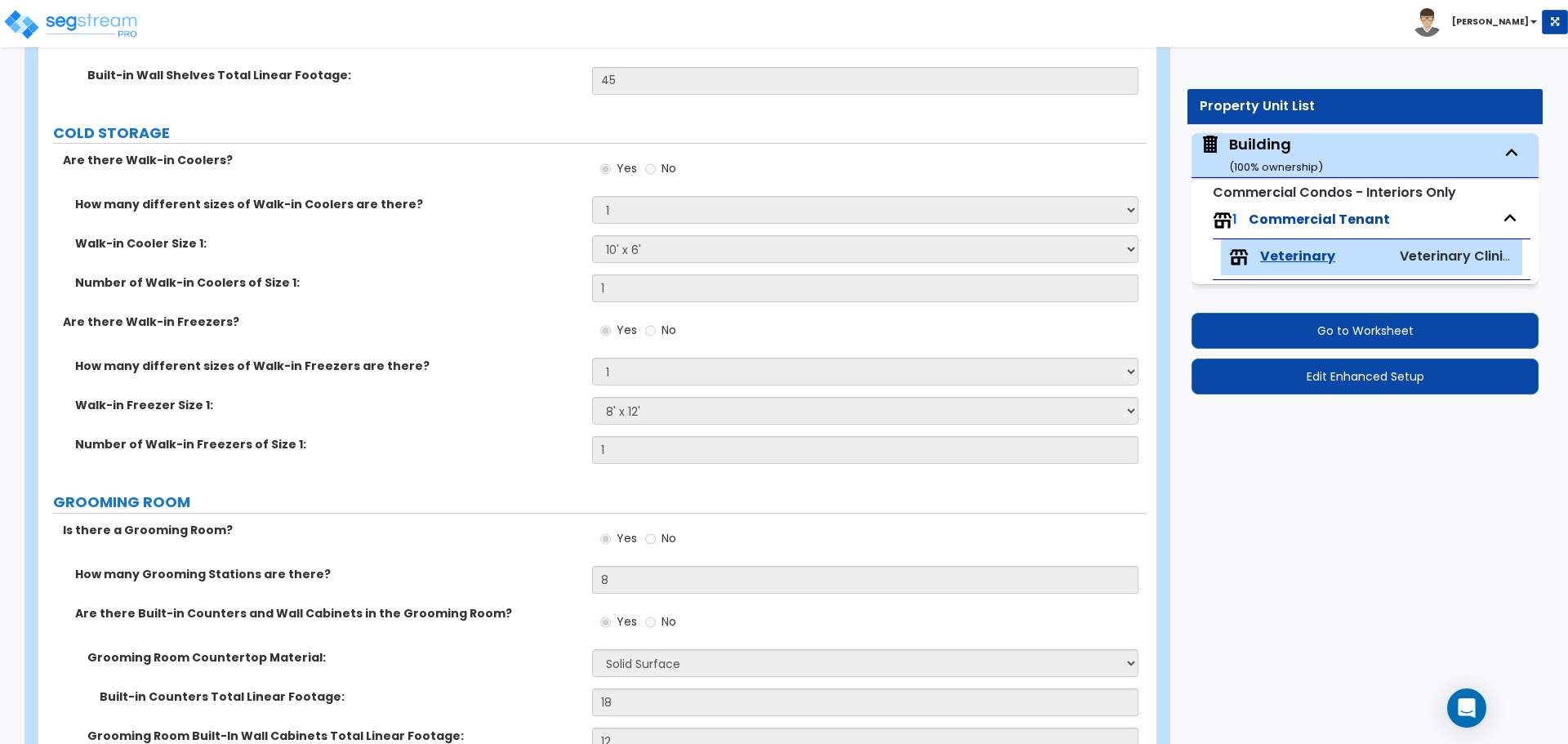
scroll to position [4501, 0]
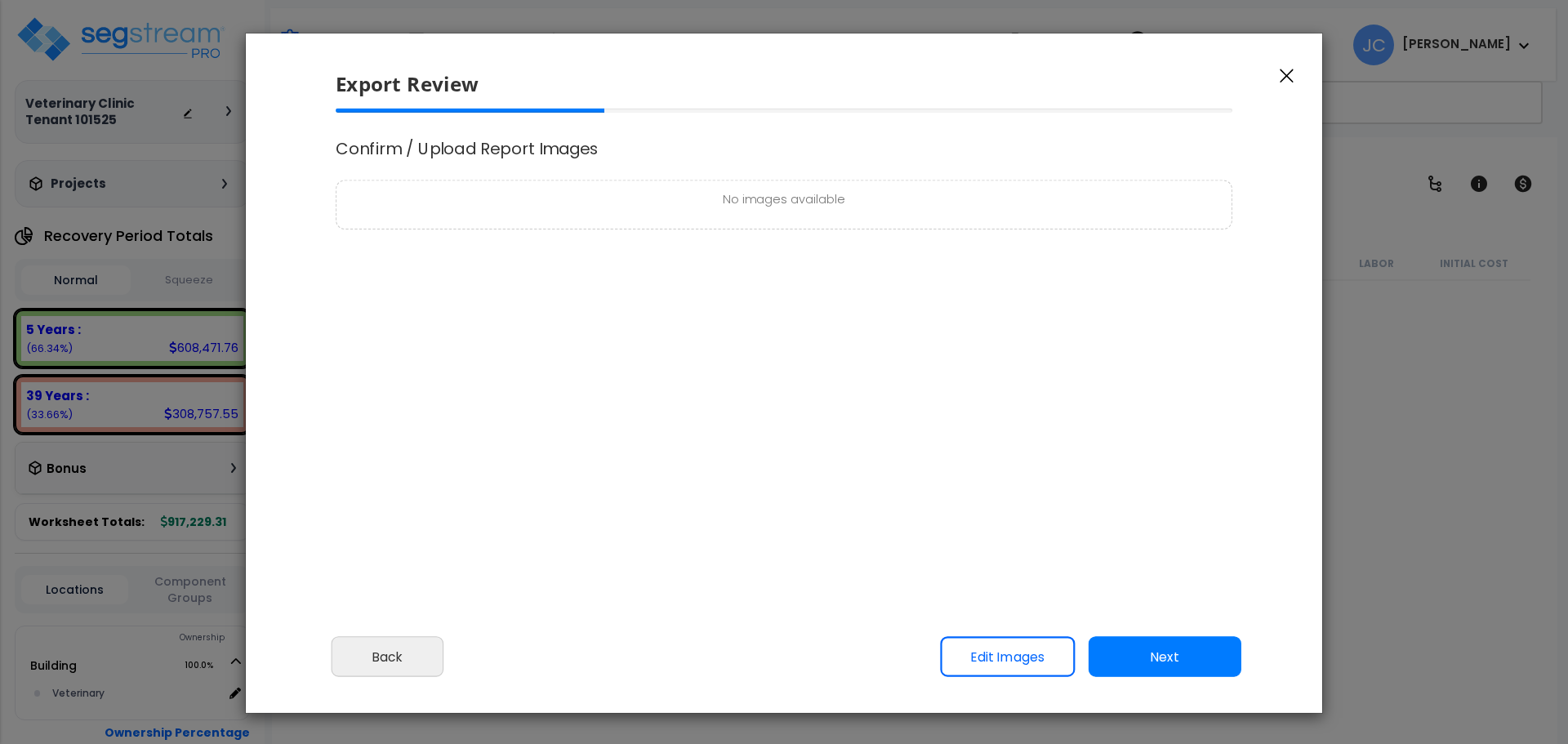
scroll to position [72, 0]
select select "2025"
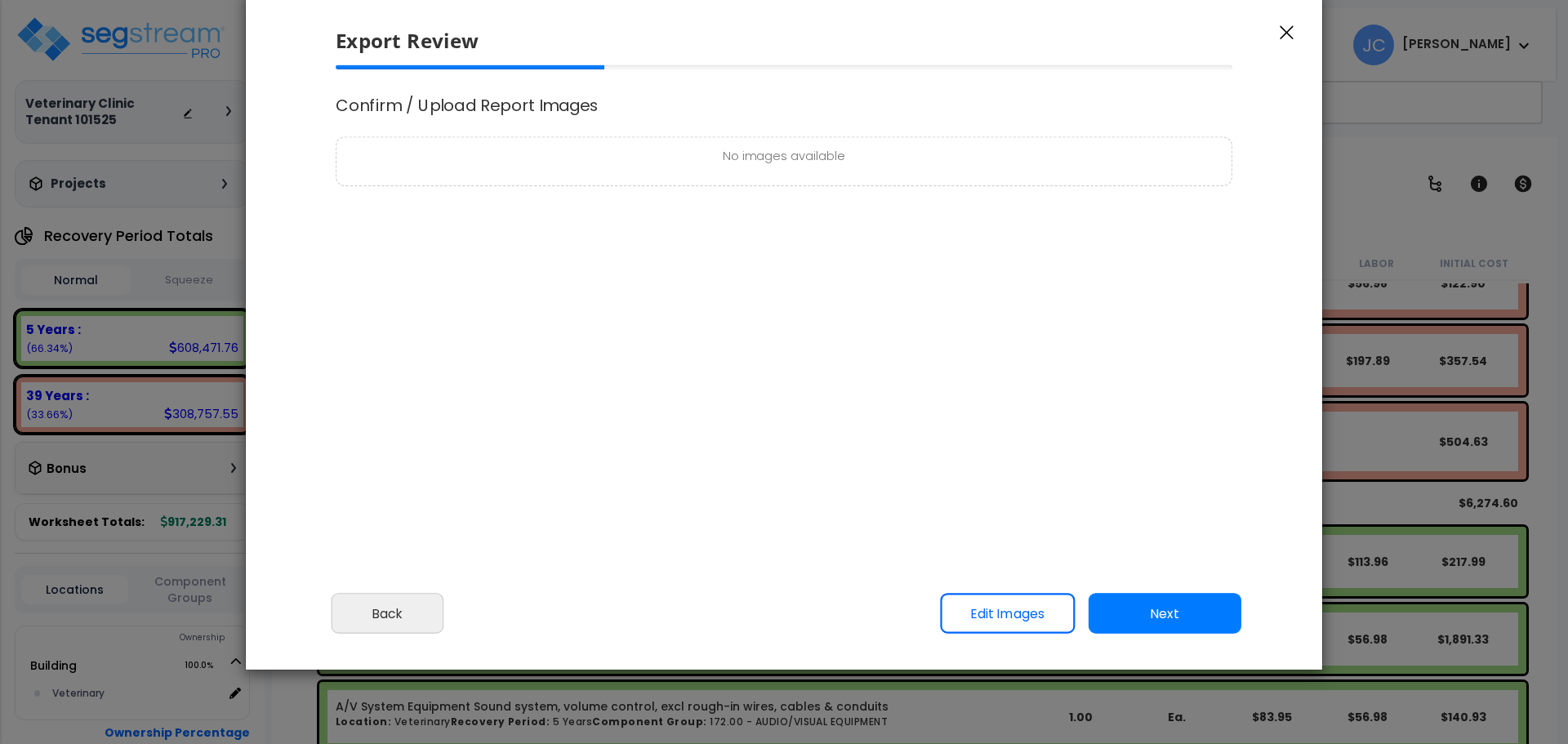
scroll to position [0, 0]
click at [1131, 602] on button "Next" at bounding box center [1165, 614] width 153 height 41
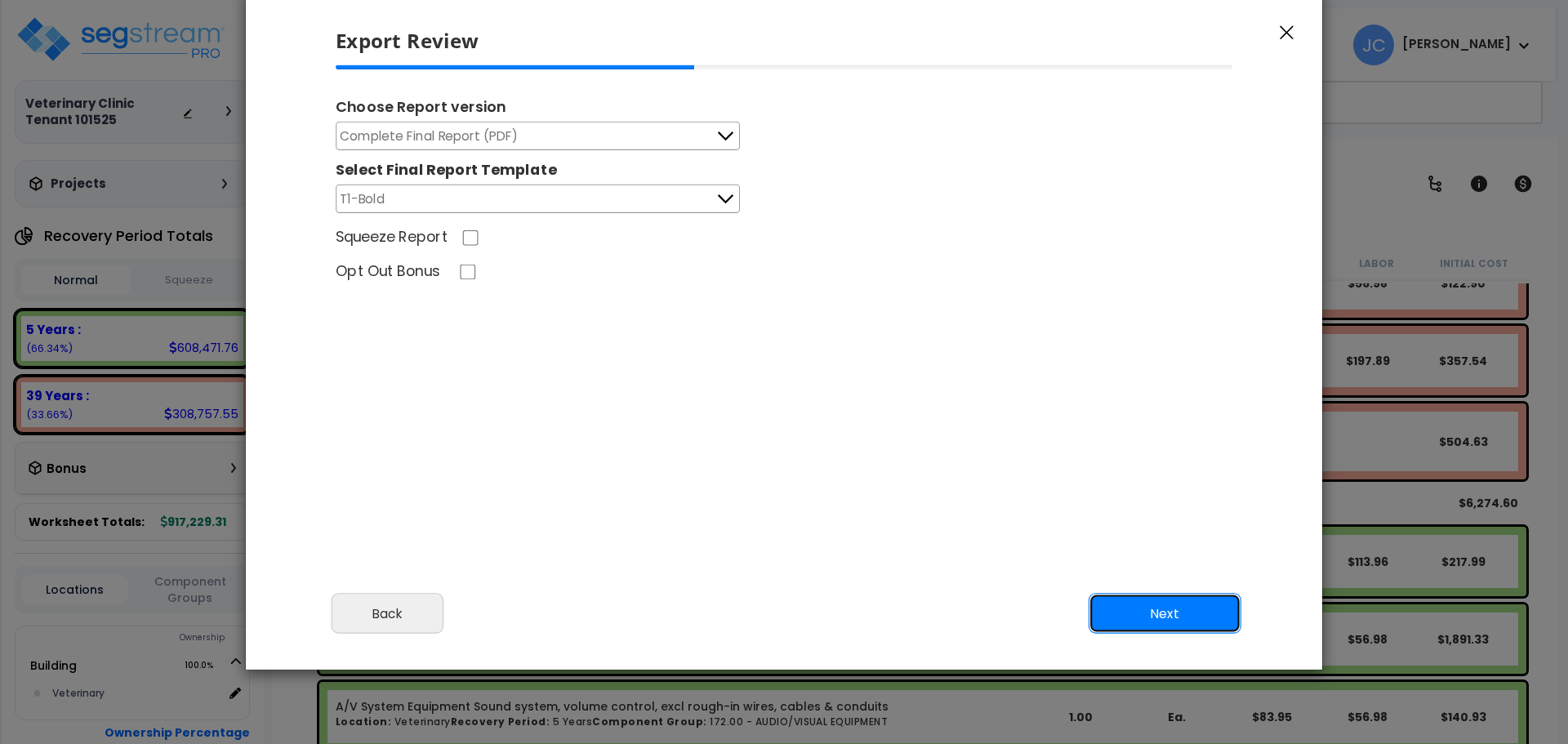
click at [1173, 606] on button "Next" at bounding box center [1165, 614] width 153 height 41
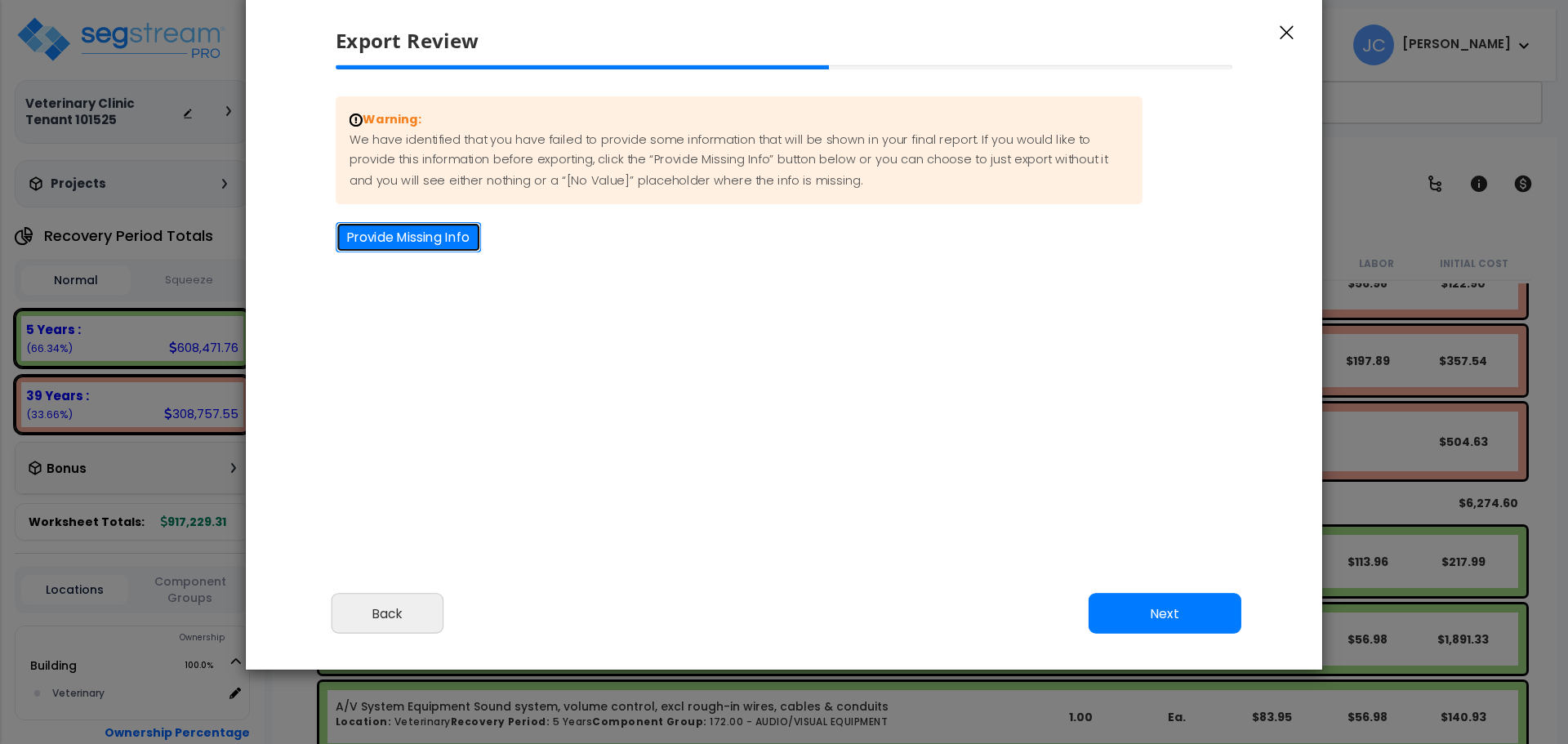
click at [411, 248] on button "Provide Missing Info" at bounding box center [409, 237] width 145 height 30
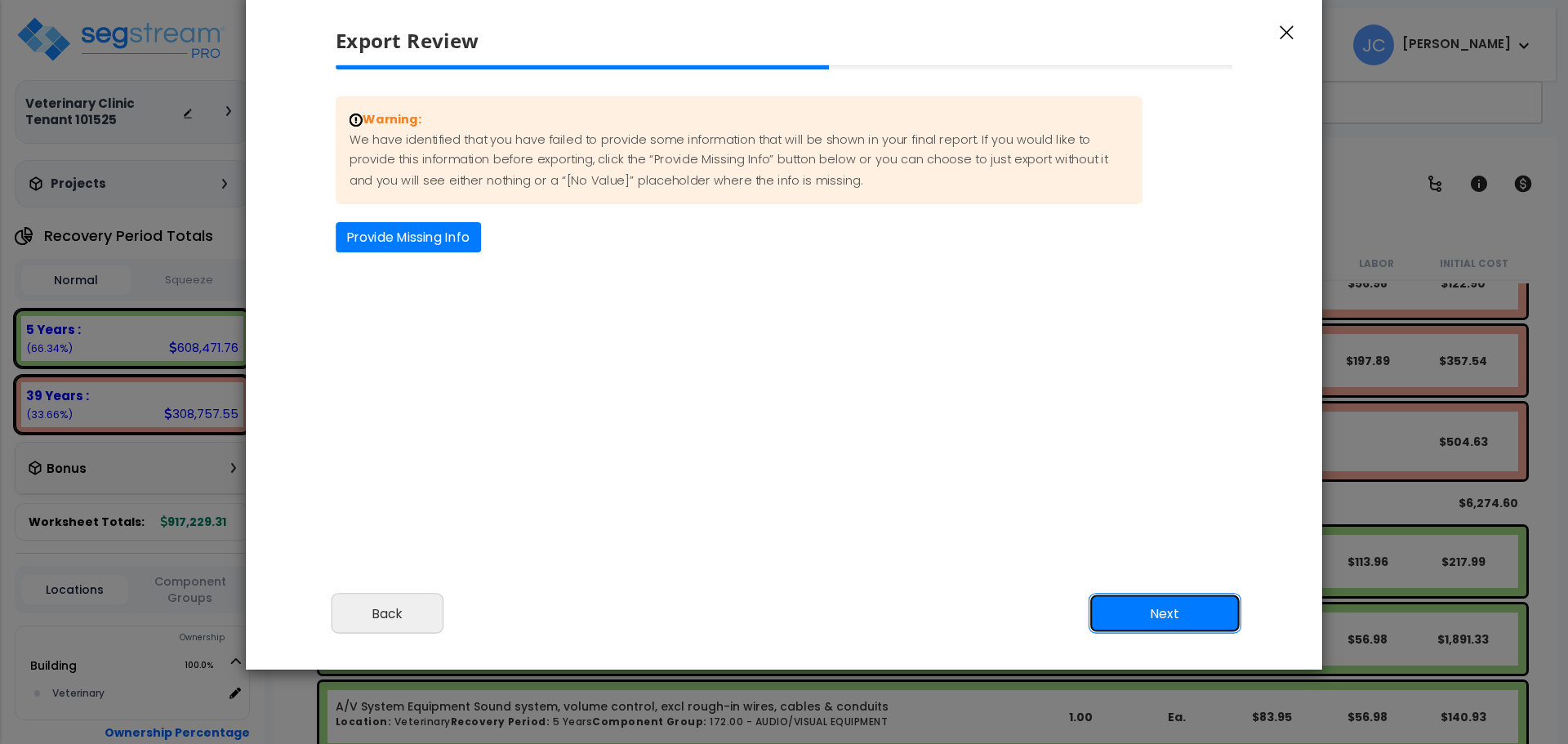
click at [1164, 625] on button "Next" at bounding box center [1165, 614] width 153 height 41
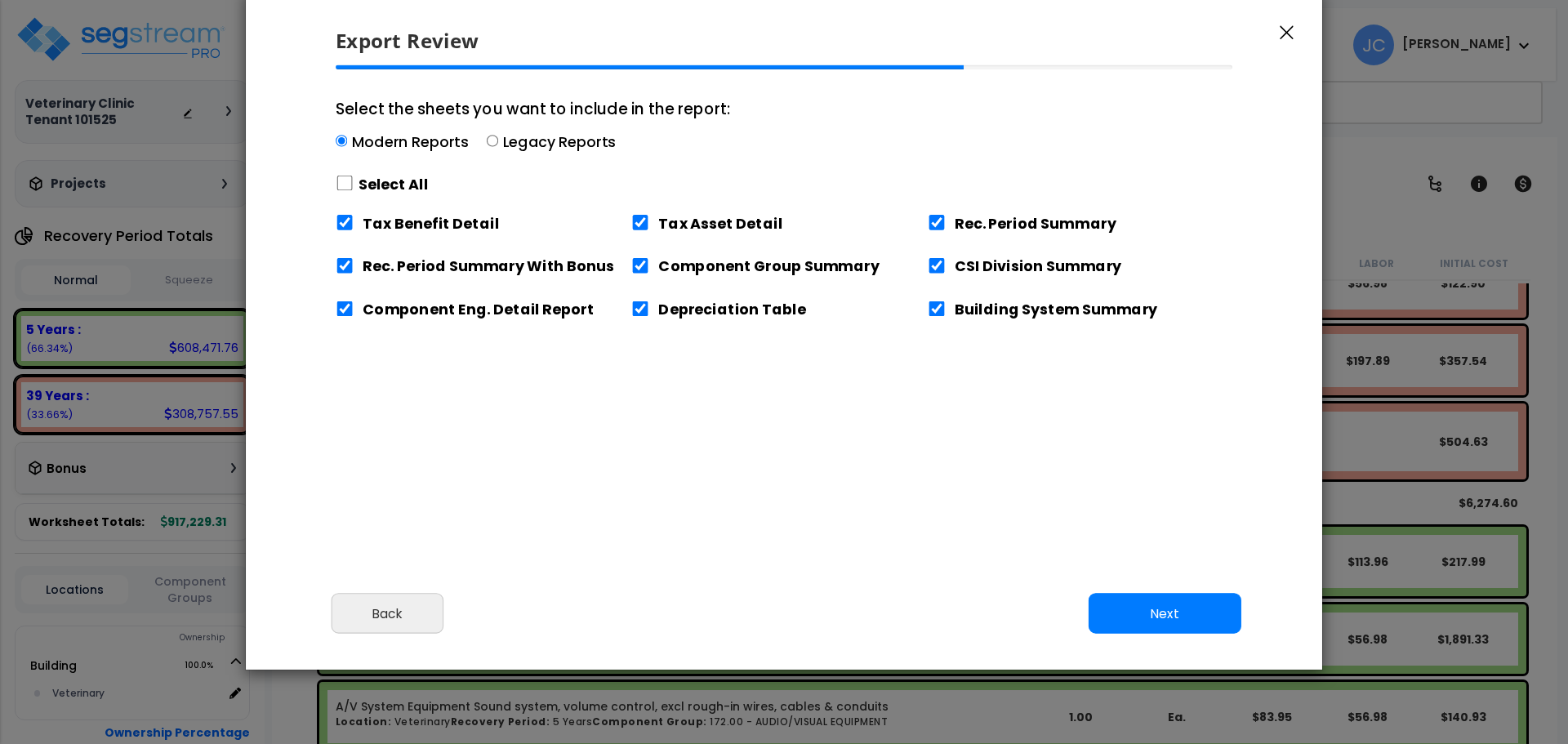
click at [402, 192] on label "Select All" at bounding box center [394, 184] width 70 height 20
click at [353, 192] on input "Select the sheets you want to include in the report: Modern Reports Legacy Repo…" at bounding box center [345, 183] width 18 height 16
checkbox input "true"
click at [1152, 609] on button "Next" at bounding box center [1165, 614] width 153 height 41
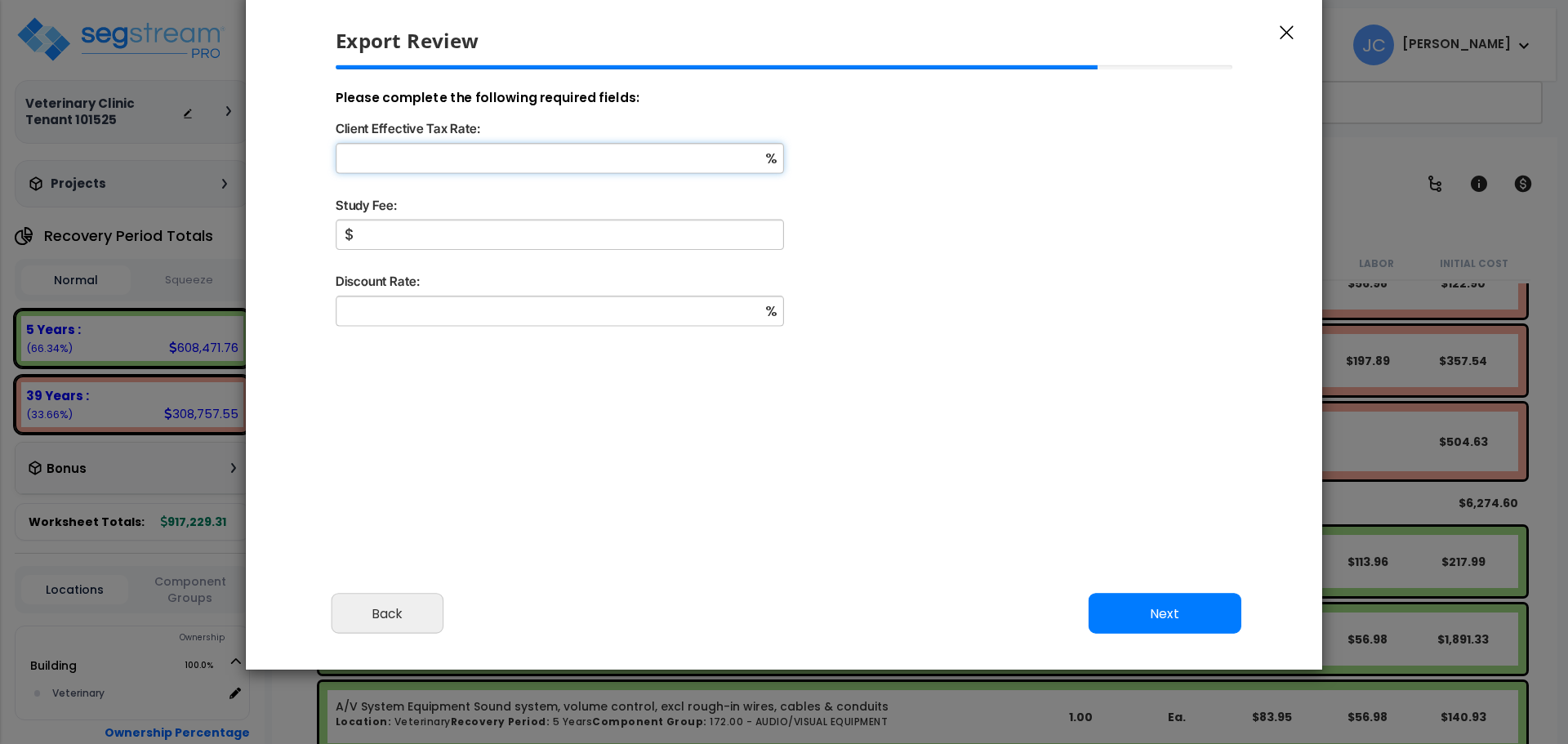
click at [467, 163] on input "Client Effective Tax Rate:" at bounding box center [559, 157] width 448 height 30
type input "32"
type input "5"
type input "2,500"
type input "9"
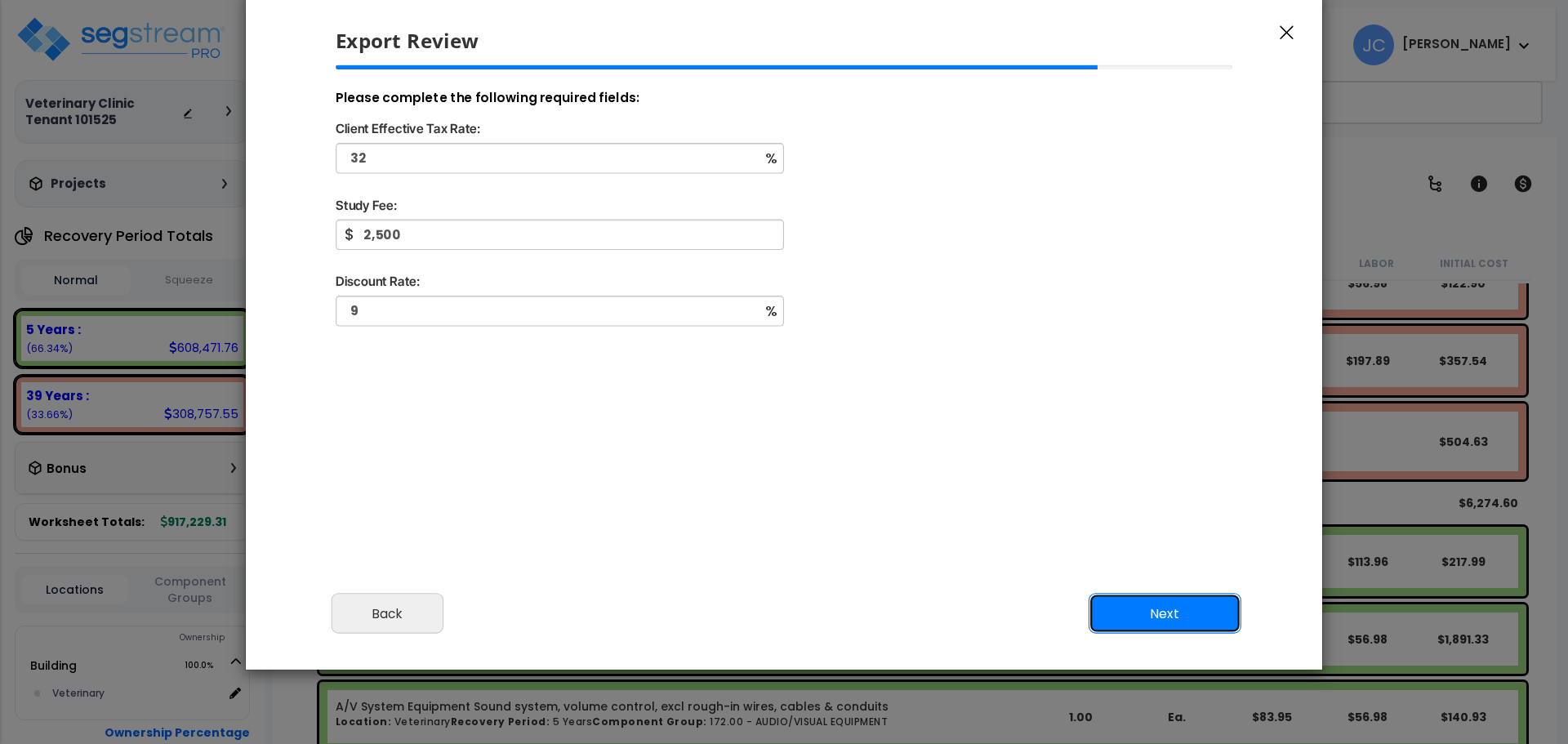
click at [1168, 607] on button "Next" at bounding box center [1165, 614] width 153 height 41
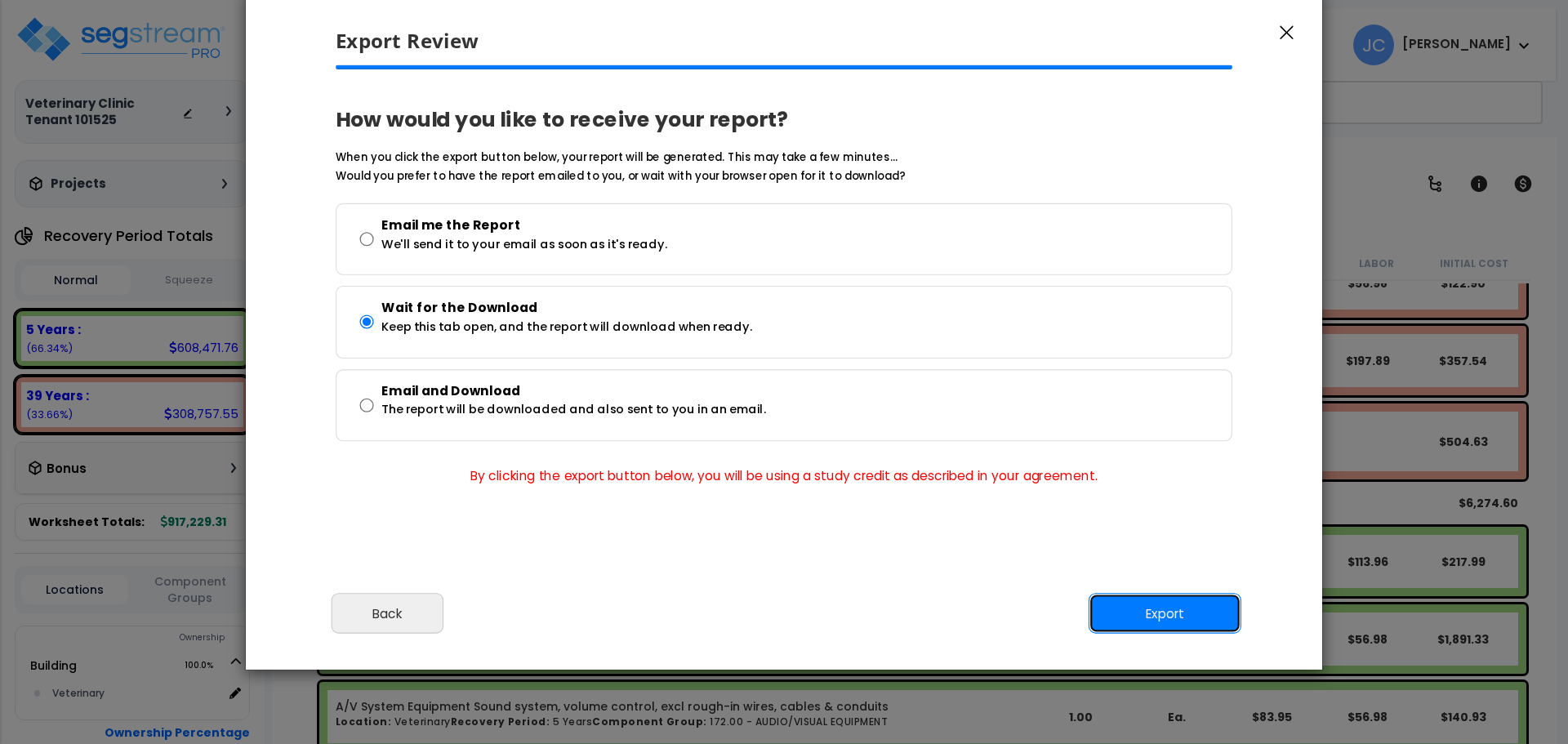
click at [1135, 615] on button "Export" at bounding box center [1165, 614] width 153 height 41
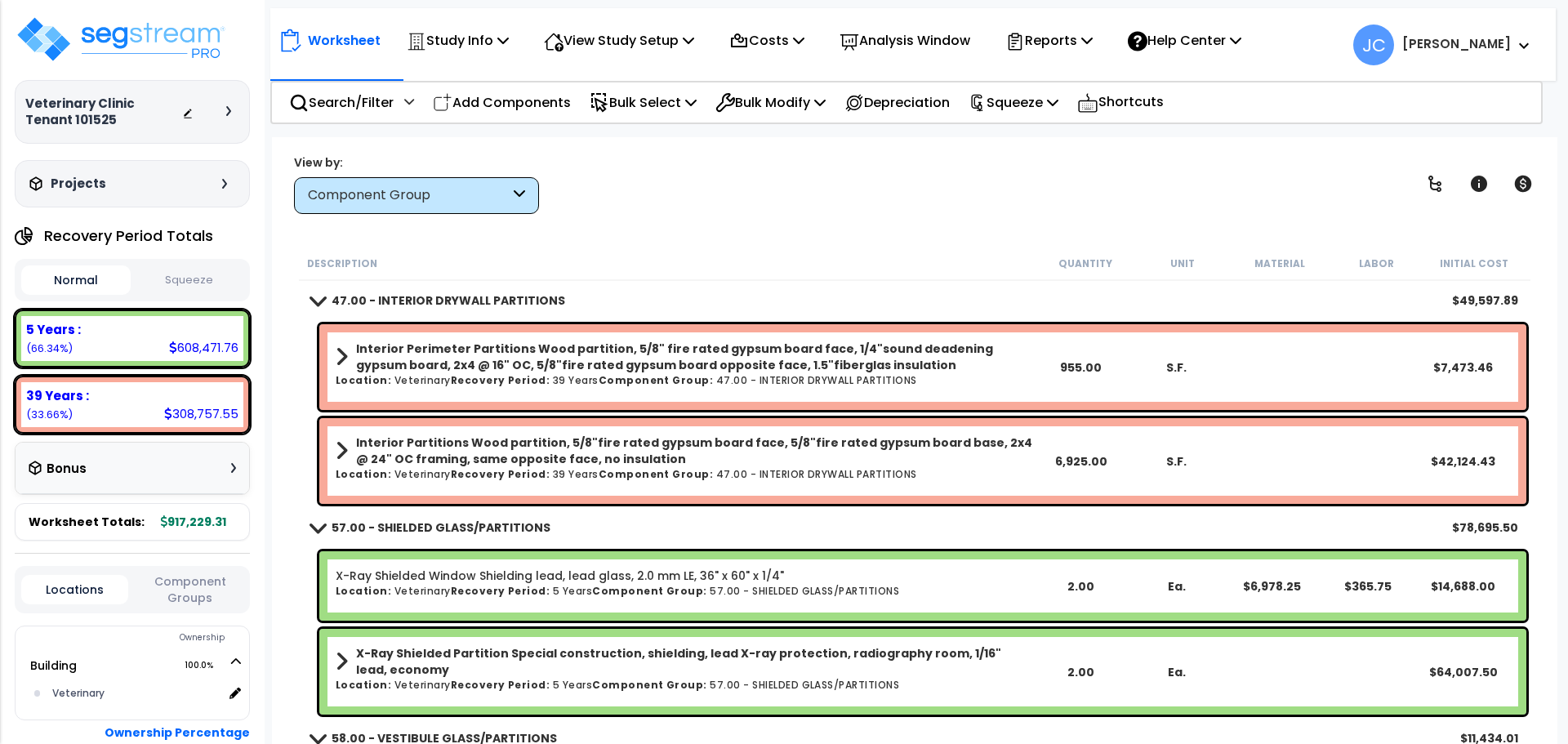
click at [797, 375] on h6 "Location: Veterinary Recovery Period: 39 Years Component Group: 47.00 - INTERIO…" at bounding box center [684, 380] width 697 height 11
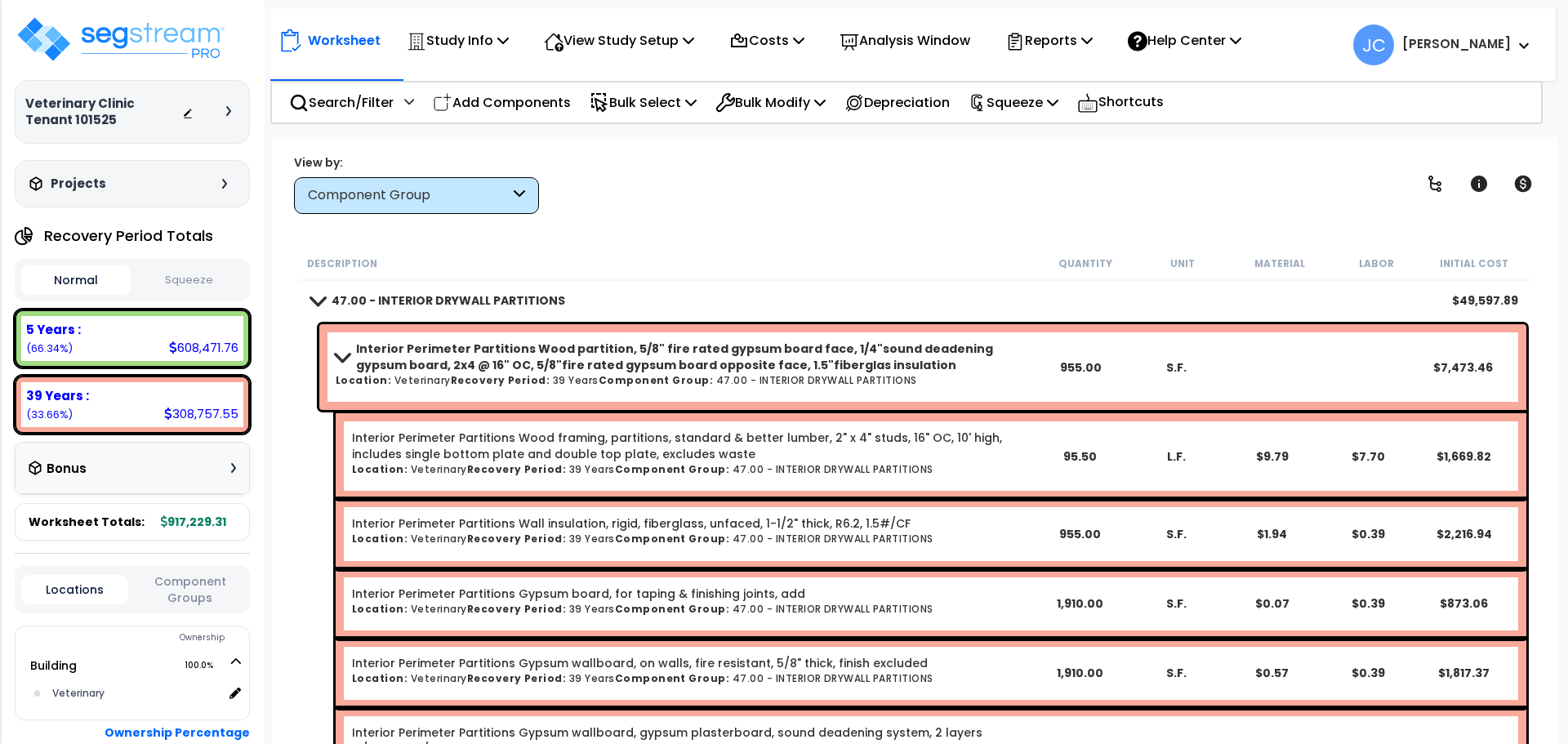
click at [788, 370] on b "Interior Perimeter Partitions Wood partition, 5/8" fire rated gypsum board face…" at bounding box center [694, 356] width 676 height 32
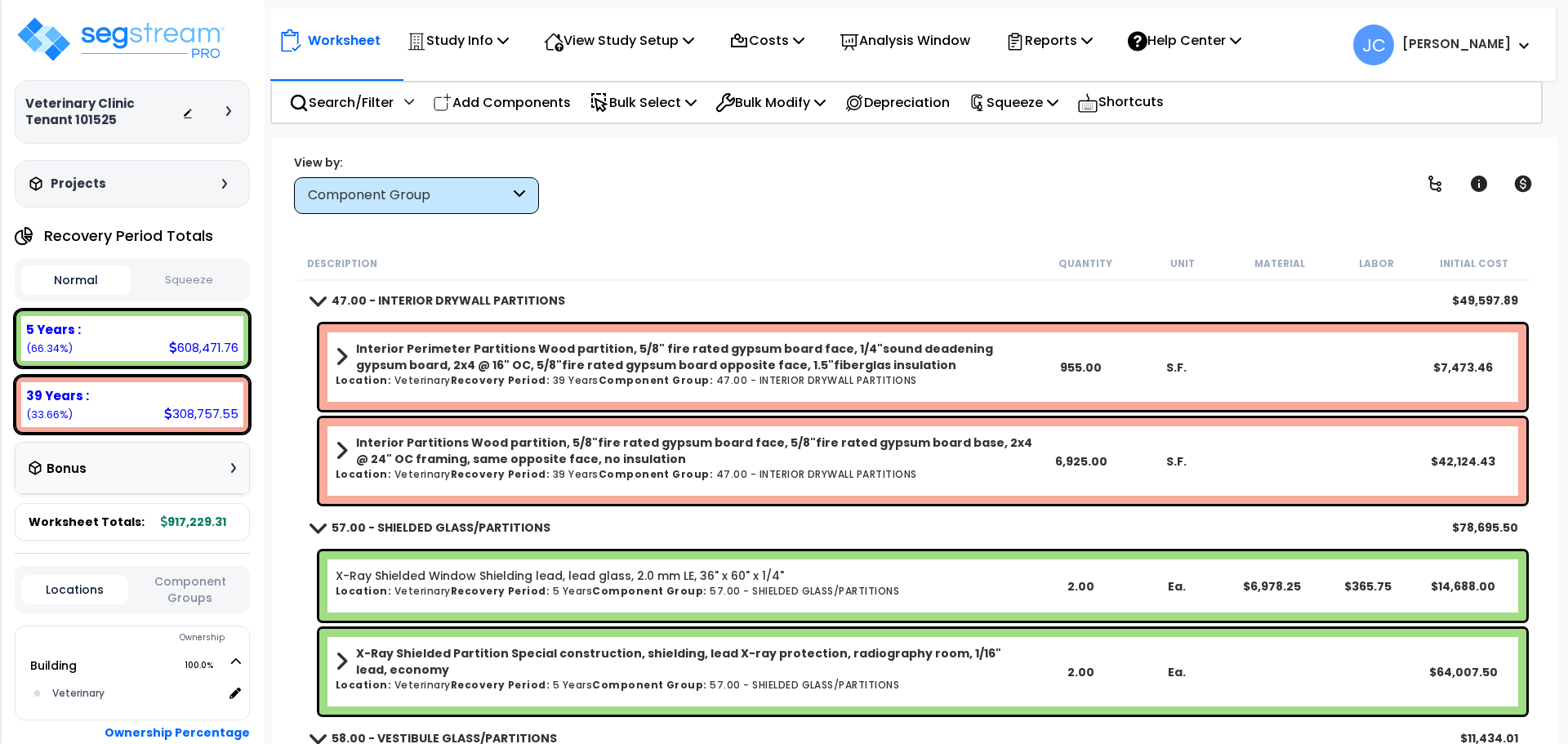
click at [709, 353] on b "Interior Perimeter Partitions Wood partition, 5/8" fire rated gypsum board face…" at bounding box center [694, 356] width 676 height 32
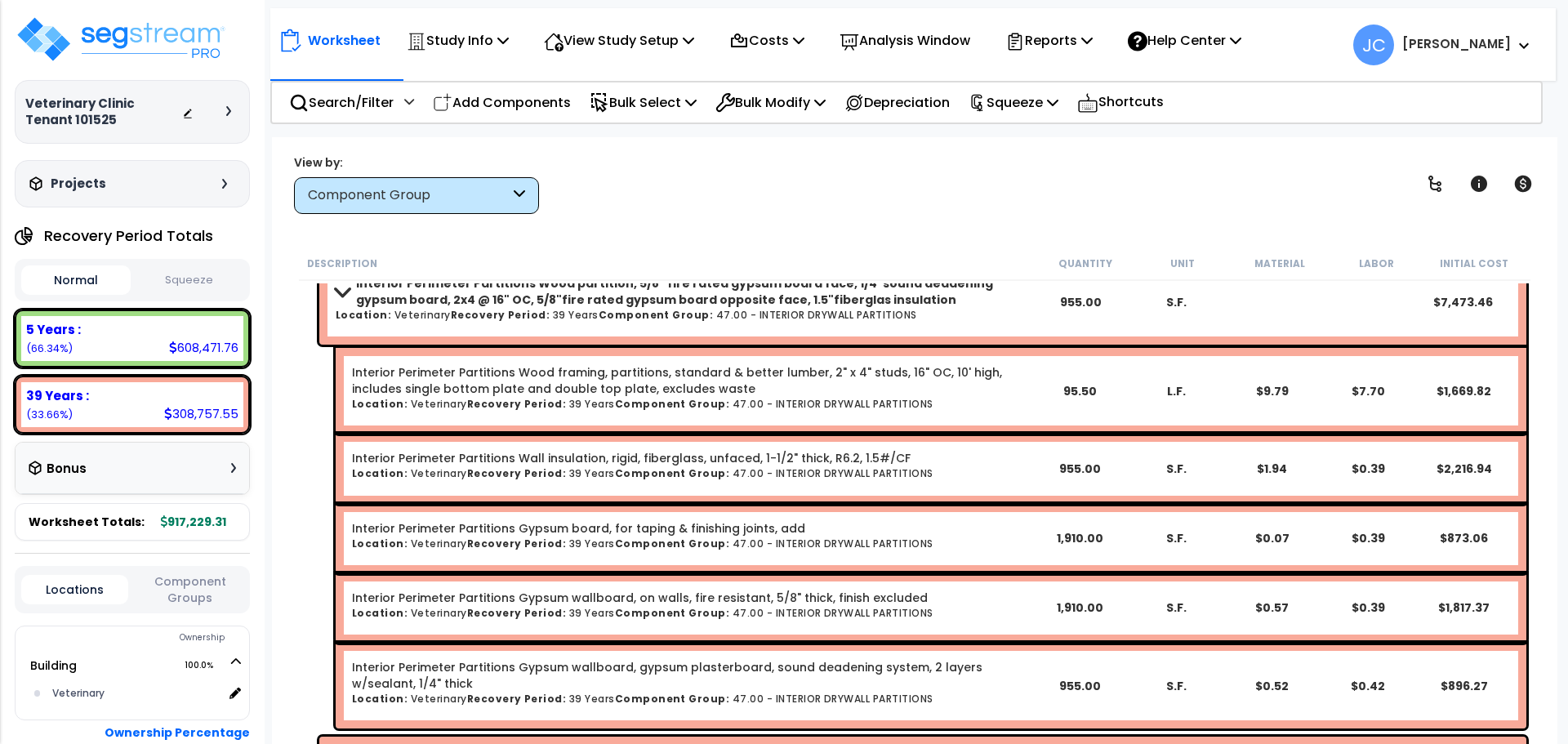
scroll to position [111, 0]
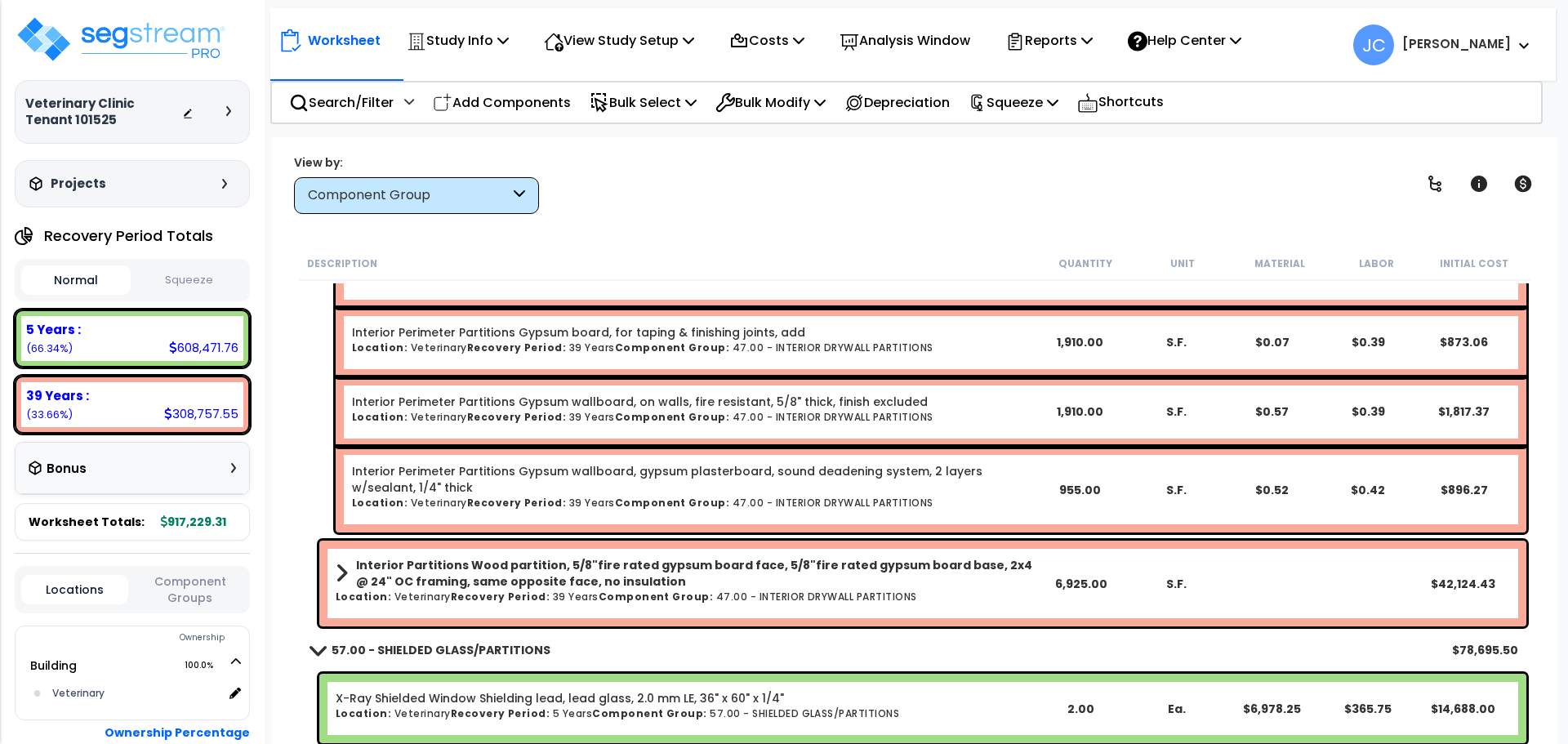
click at [650, 579] on b "Interior Partitions Wood partition, 5/8"fire rated gypsum board face, 5/8"fire …" at bounding box center [694, 573] width 676 height 32
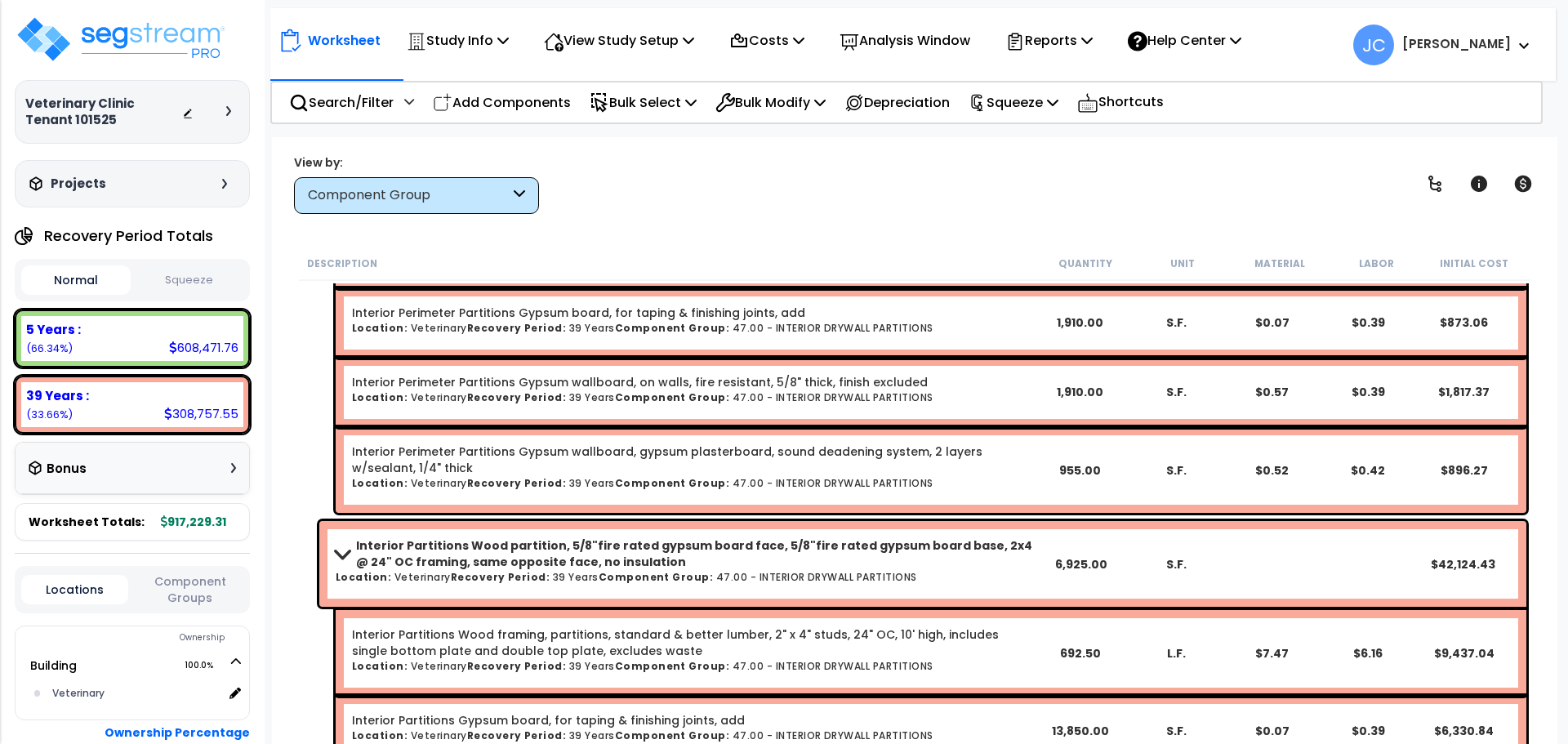
scroll to position [0, 0]
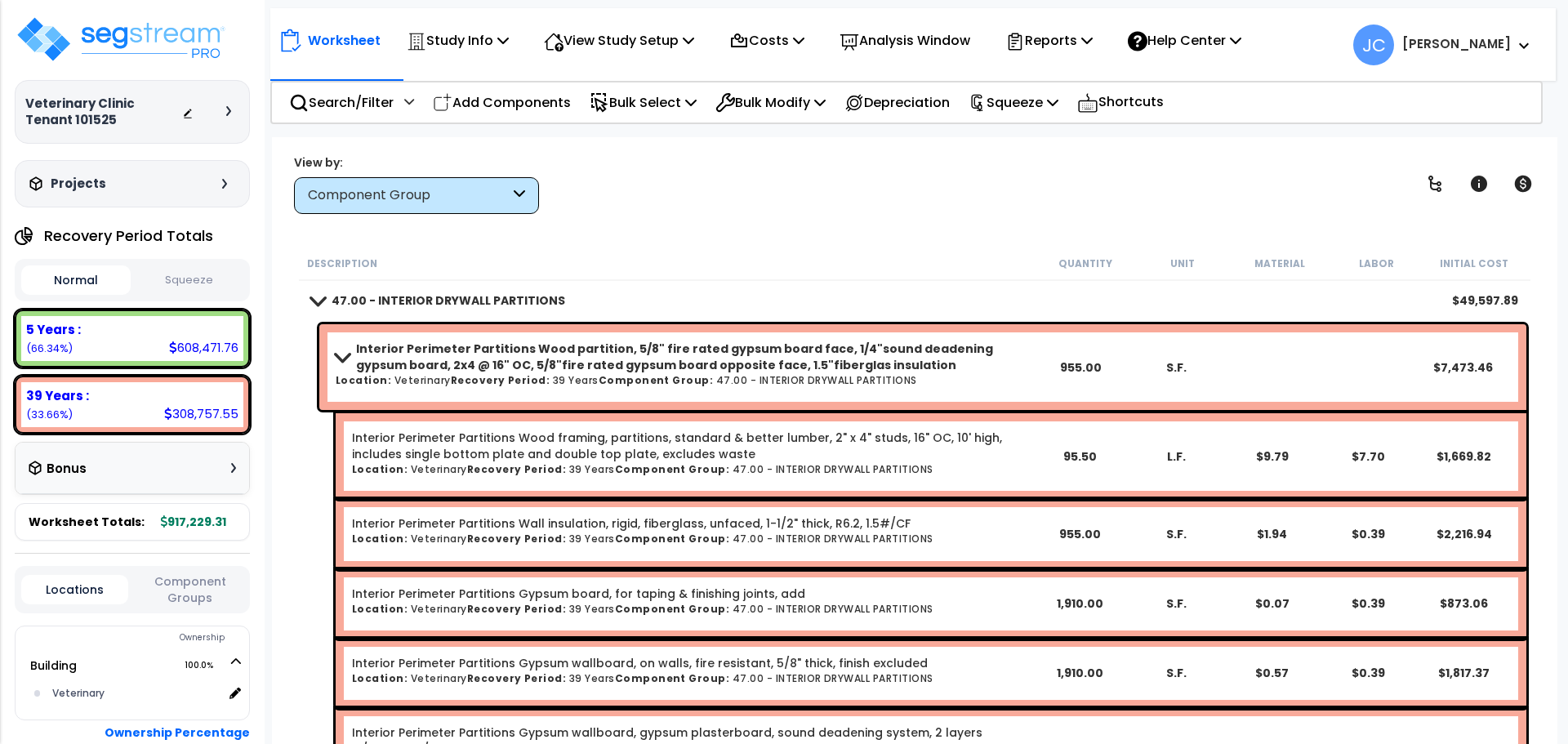
click at [613, 350] on b "Interior Perimeter Partitions Wood partition, 5/8" fire rated gypsum board face…" at bounding box center [694, 356] width 676 height 32
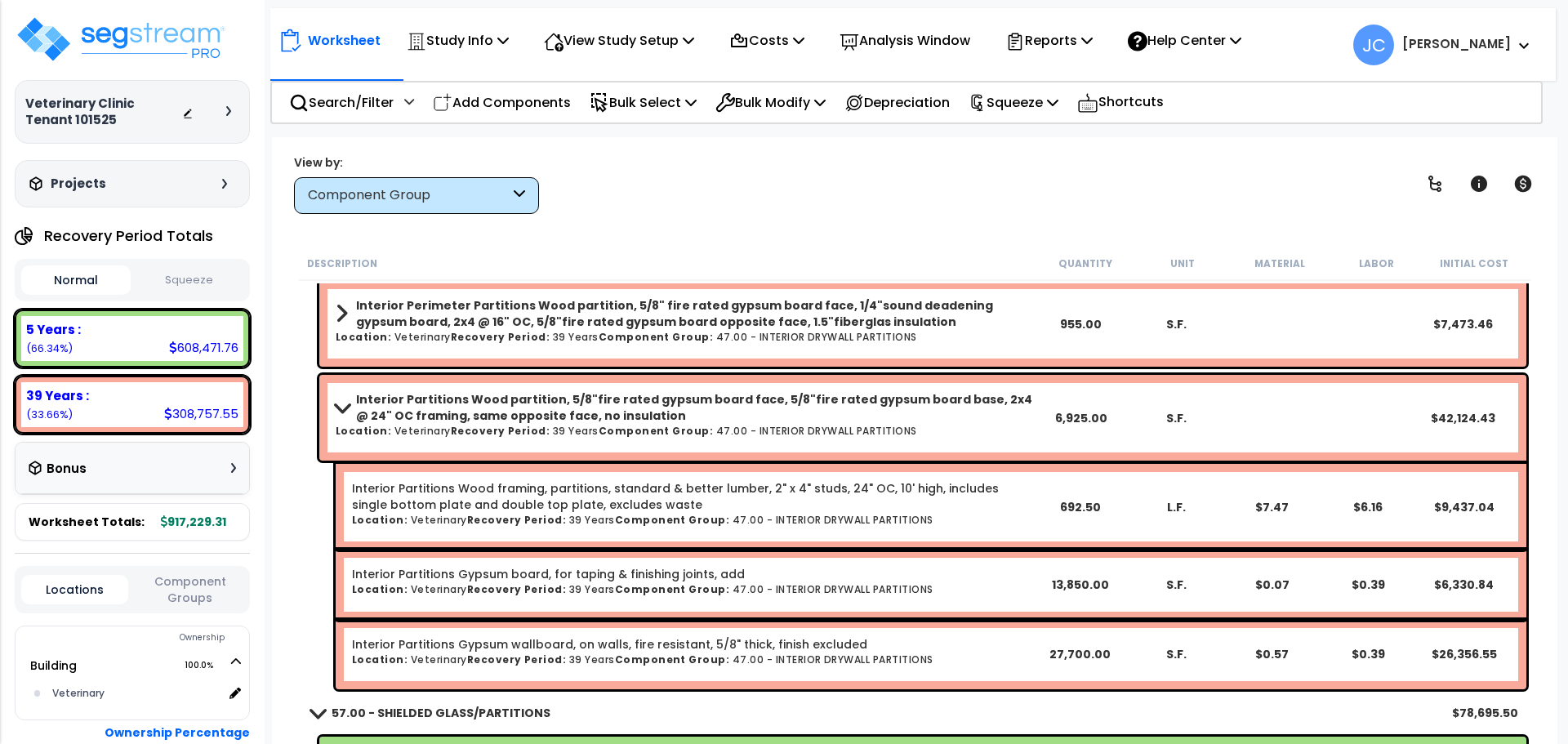
scroll to position [44, 0]
click at [560, 410] on b "Interior Partitions Wood partition, 5/8"fire rated gypsum board face, 5/8"fire …" at bounding box center [694, 406] width 676 height 32
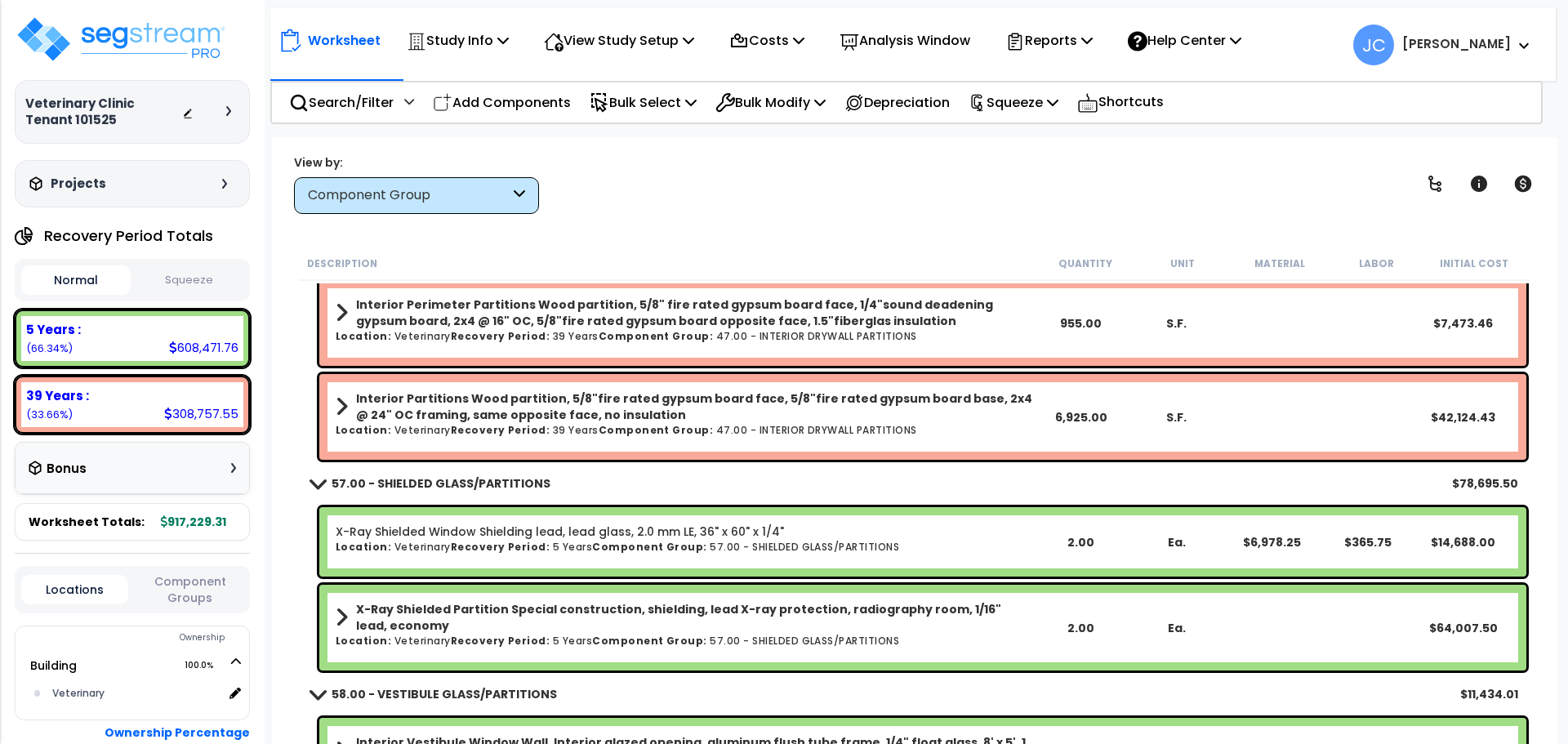
scroll to position [0, 0]
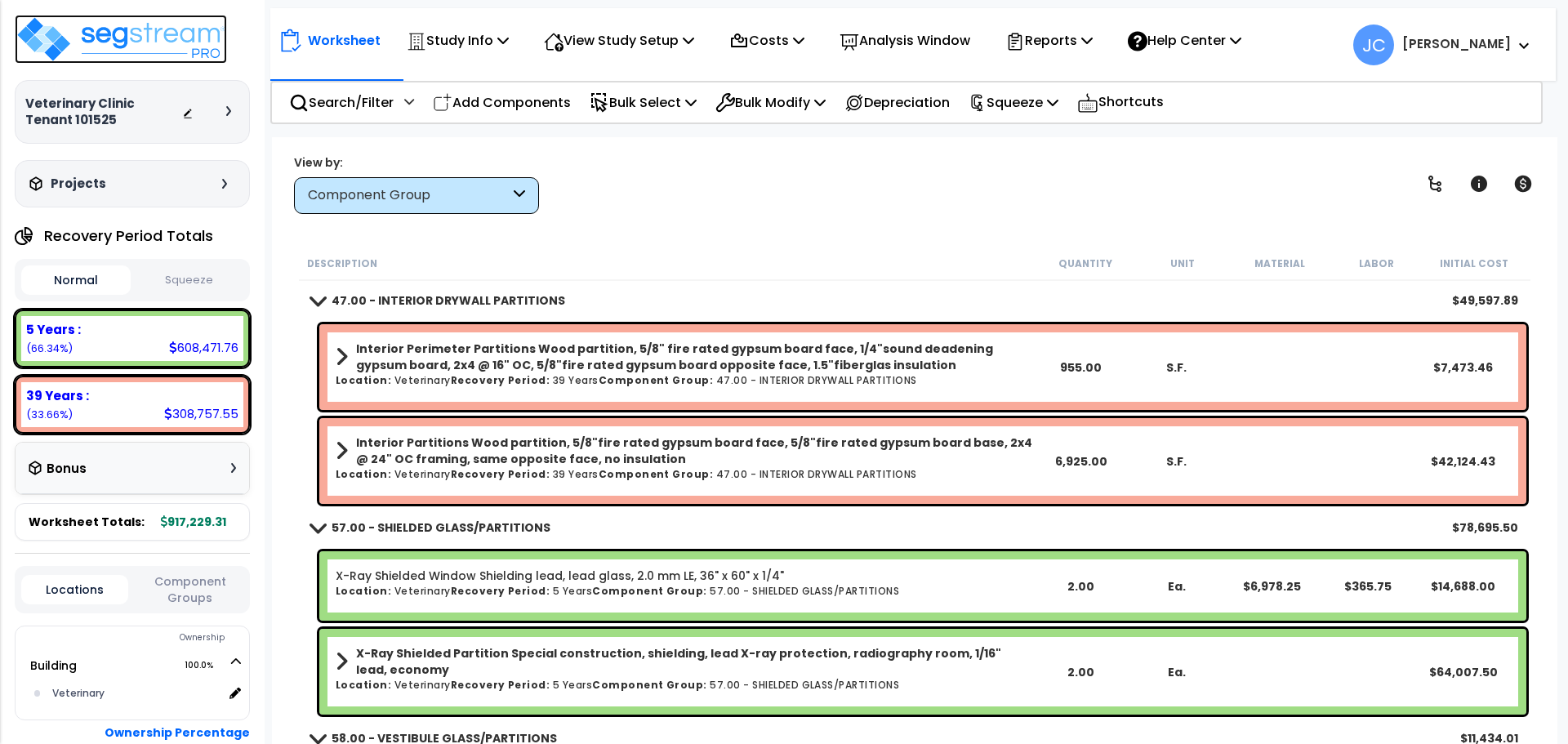
click at [119, 55] on img at bounding box center [121, 39] width 213 height 49
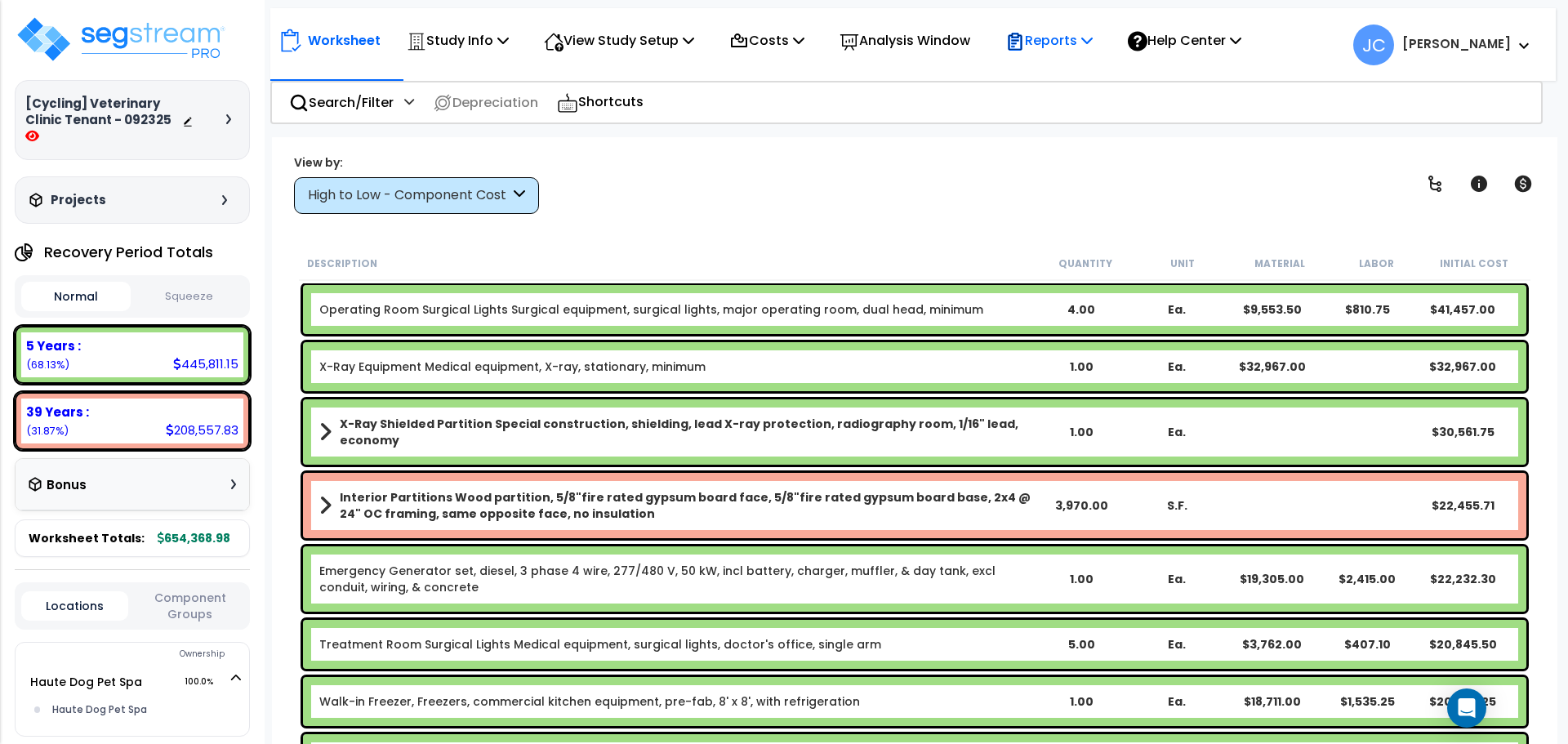
click at [1055, 44] on p "Reports" at bounding box center [1048, 41] width 87 height 22
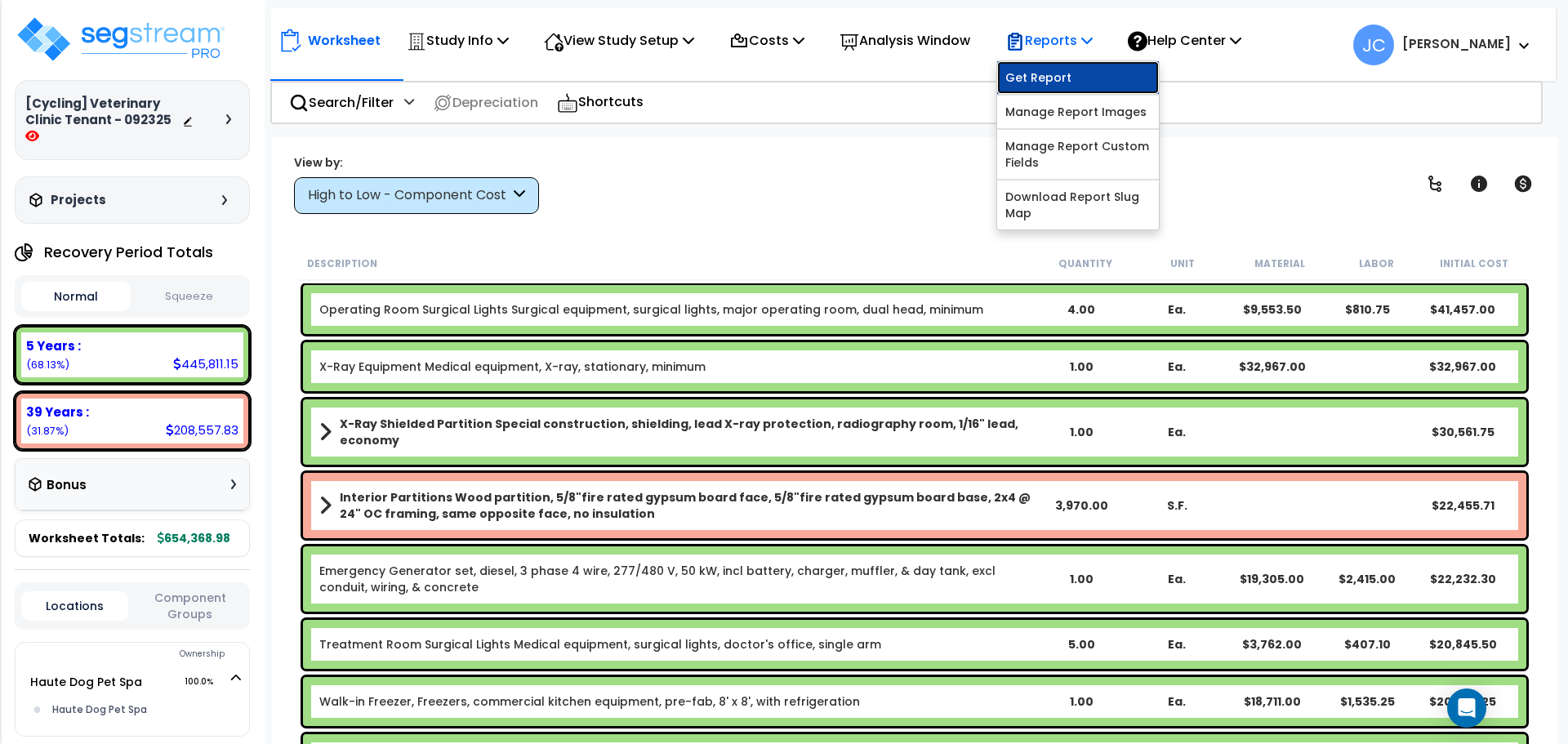
click at [1056, 67] on link "Get Report" at bounding box center [1078, 77] width 162 height 32
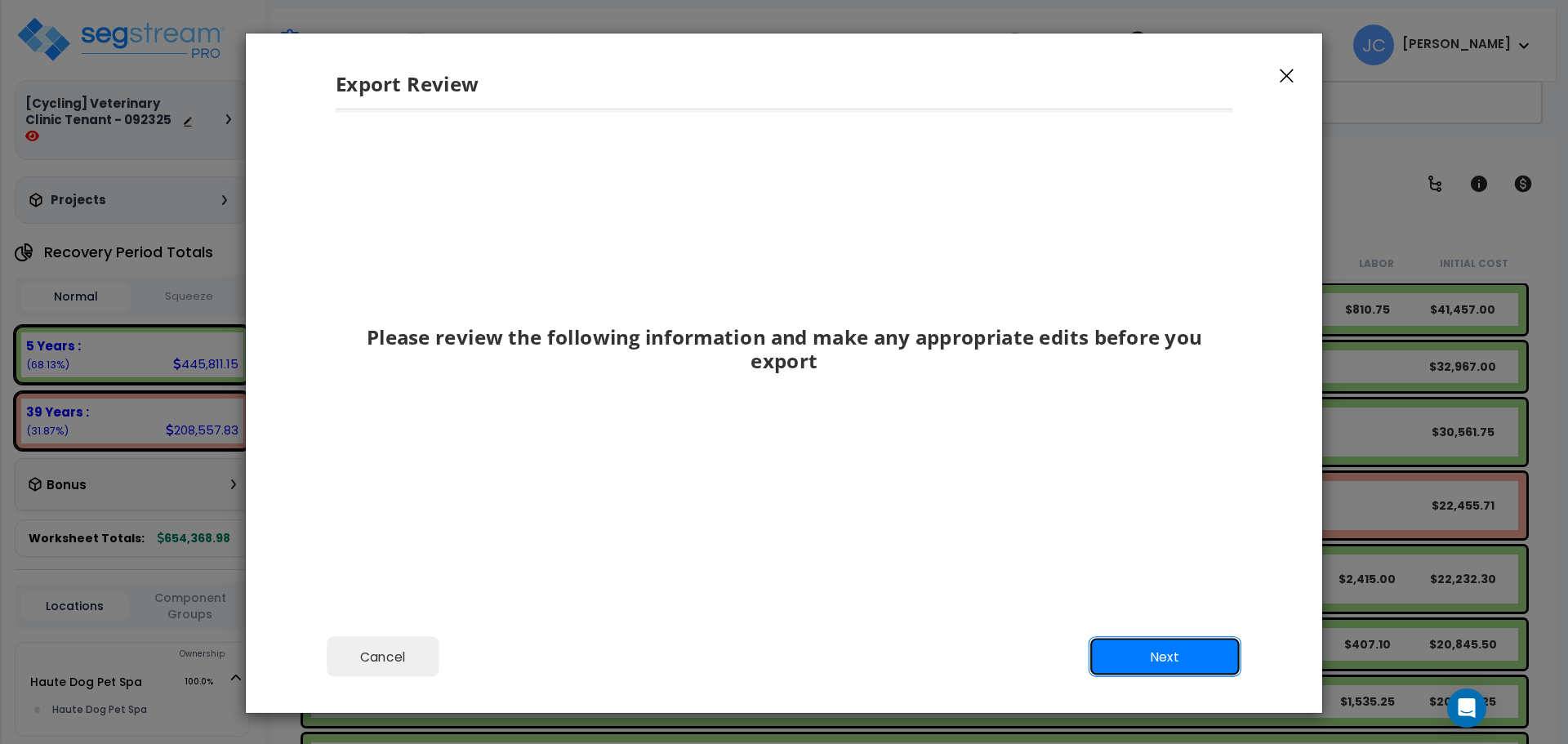
click at [1155, 642] on button "Next" at bounding box center [1165, 657] width 153 height 41
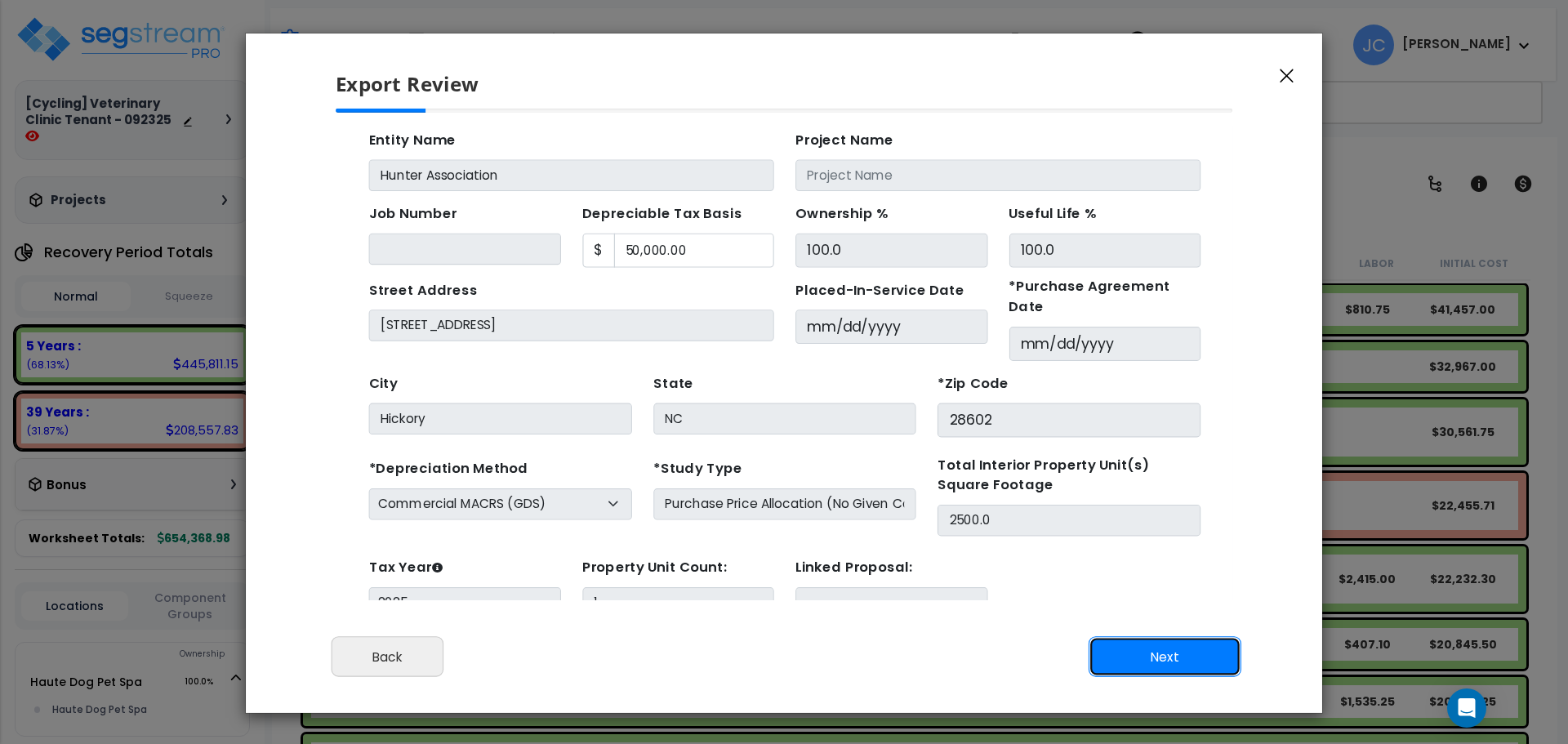
scroll to position [60, 0]
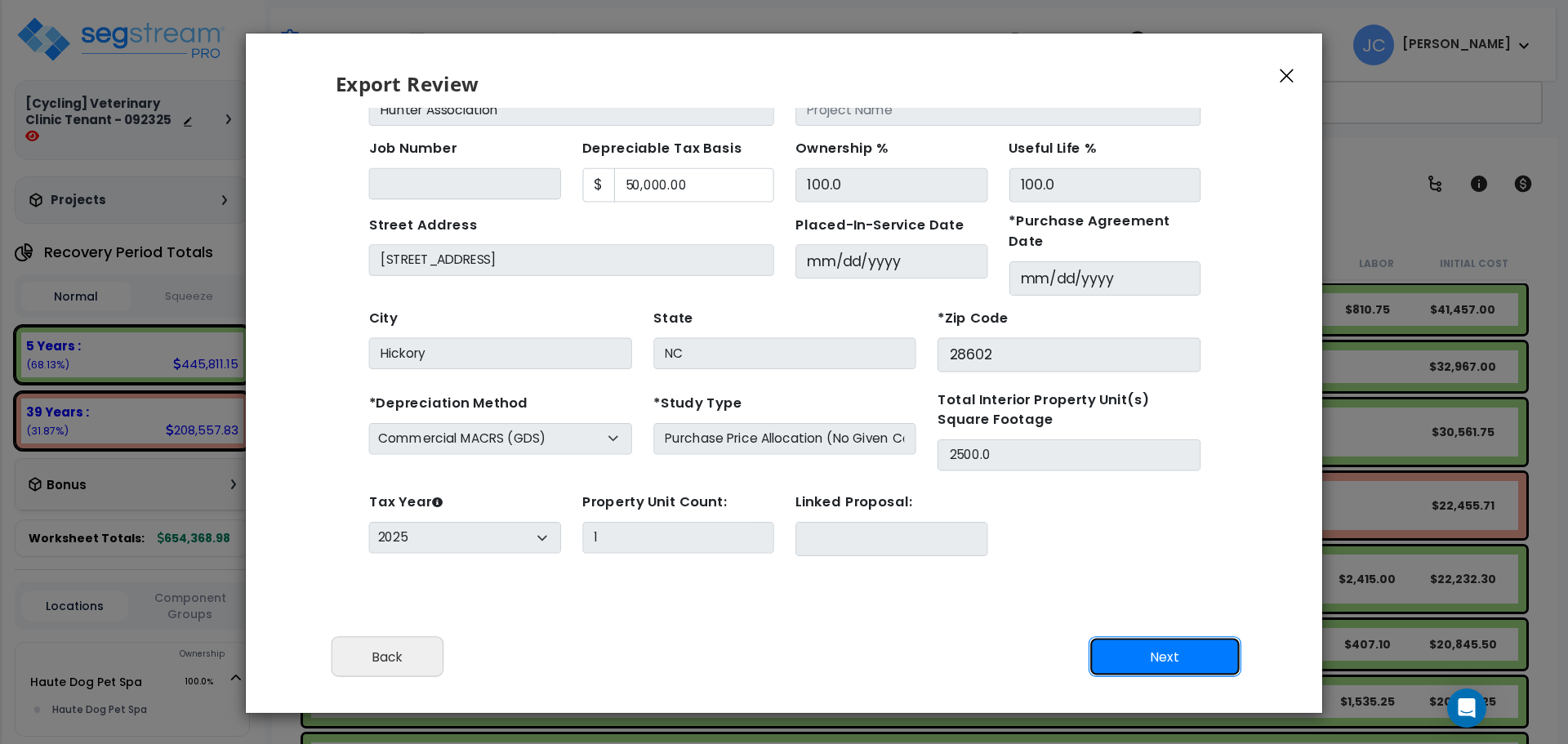
click at [1164, 657] on button "Next" at bounding box center [1165, 657] width 153 height 41
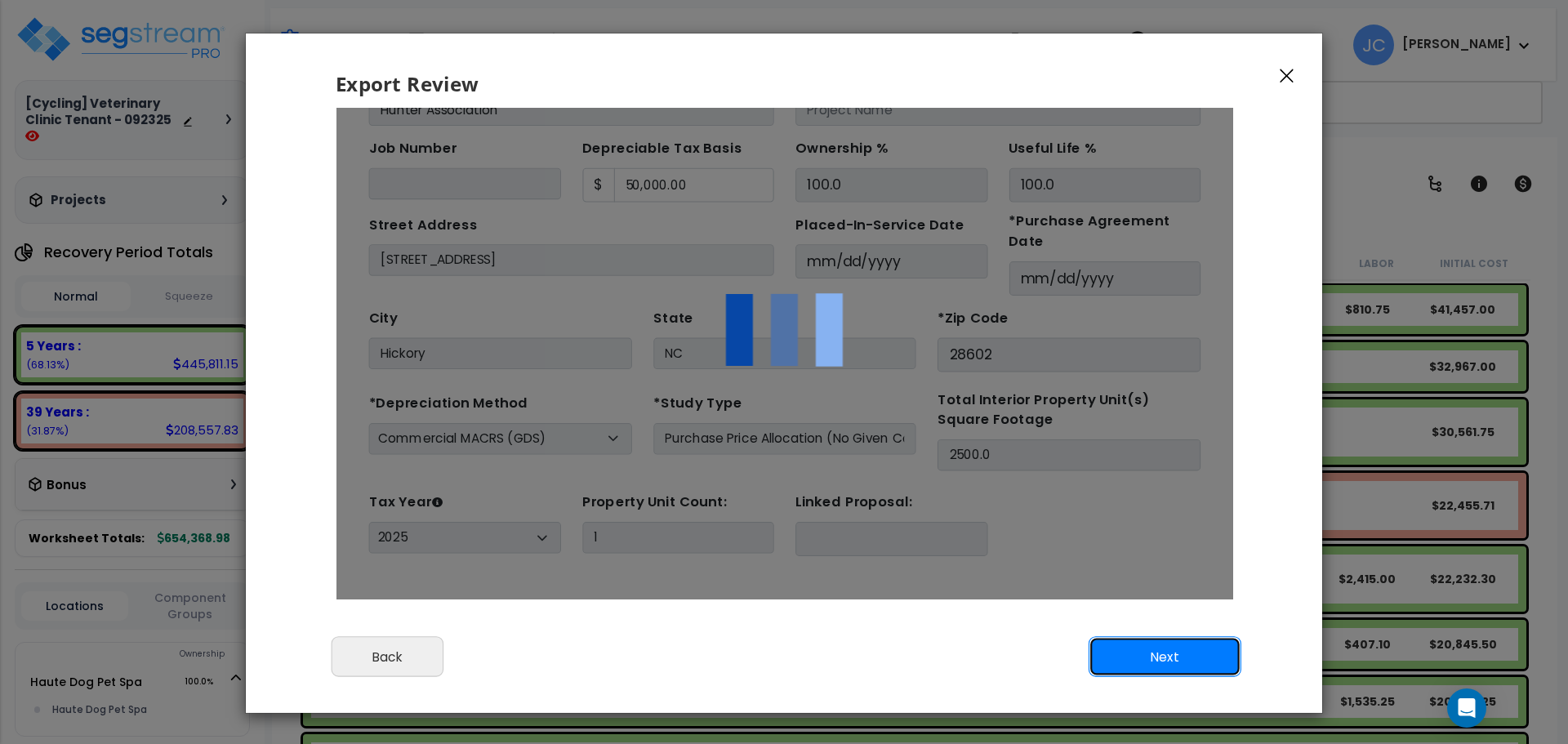
scroll to position [0, 0]
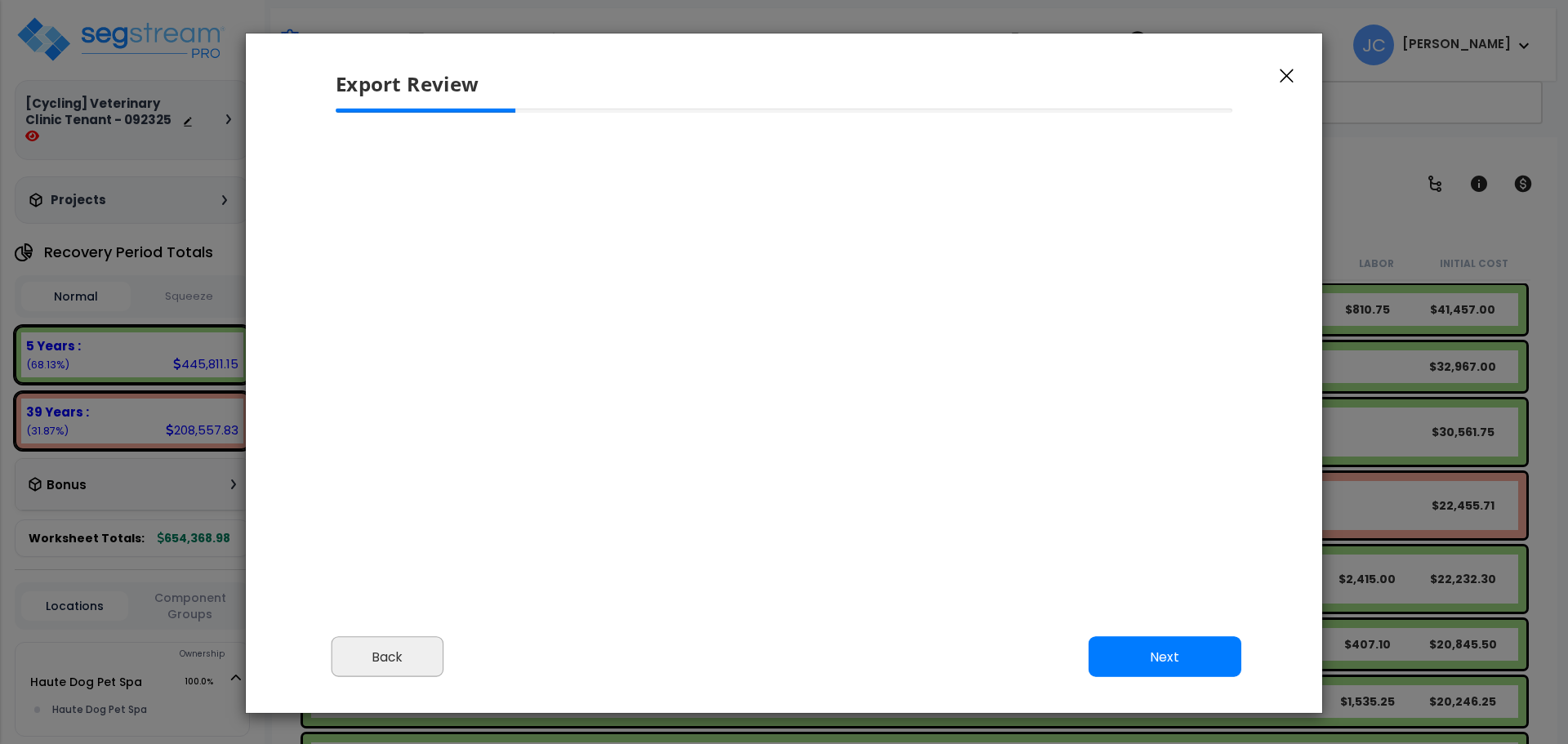
select select "2025"
click at [1286, 76] on icon "button" at bounding box center [1286, 76] width 14 height 15
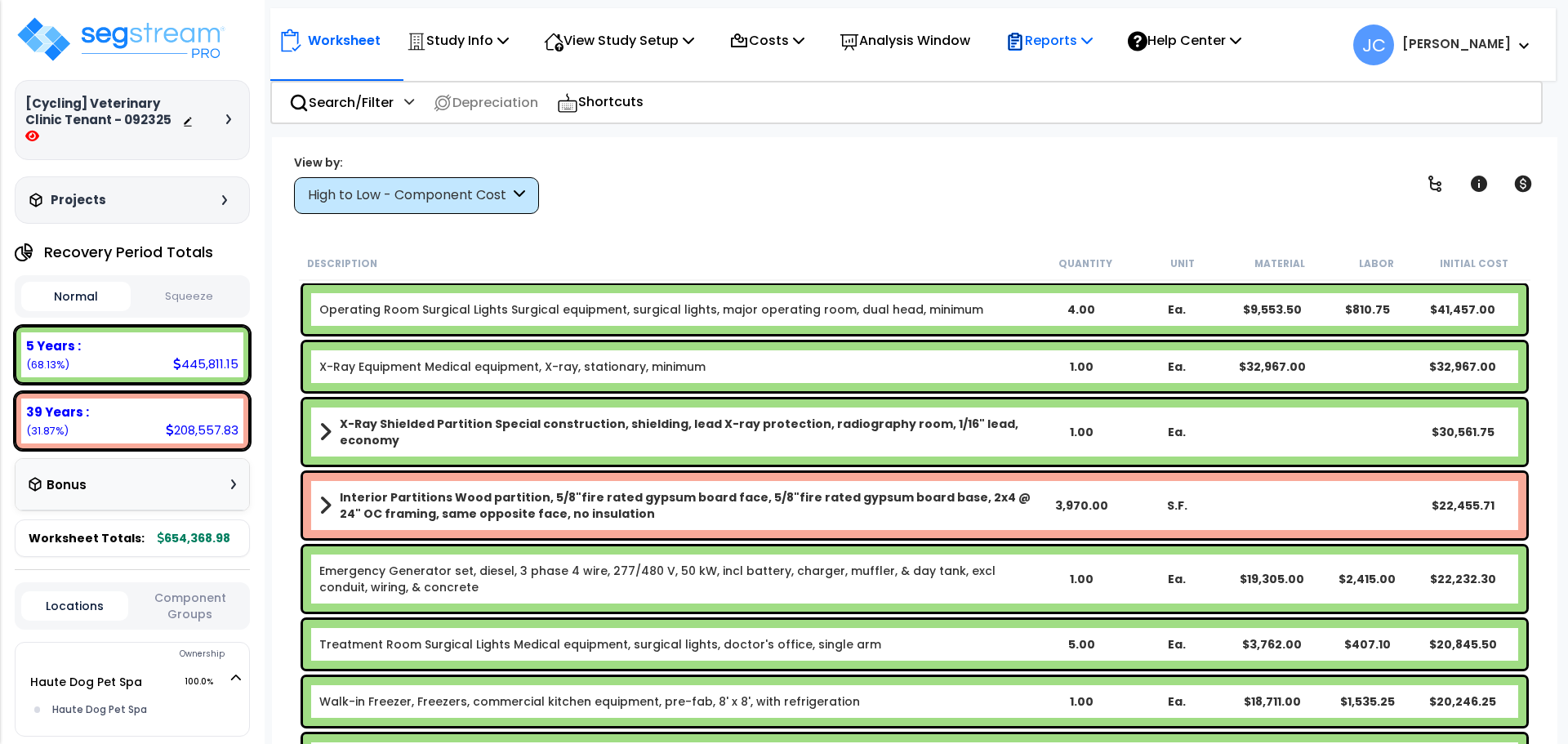
click at [1022, 40] on div "Reports Get Report Manage Report Images Manage Report Custom Fields Download Re…" at bounding box center [1049, 41] width 105 height 39
click at [1085, 42] on p "Reports" at bounding box center [1048, 41] width 87 height 22
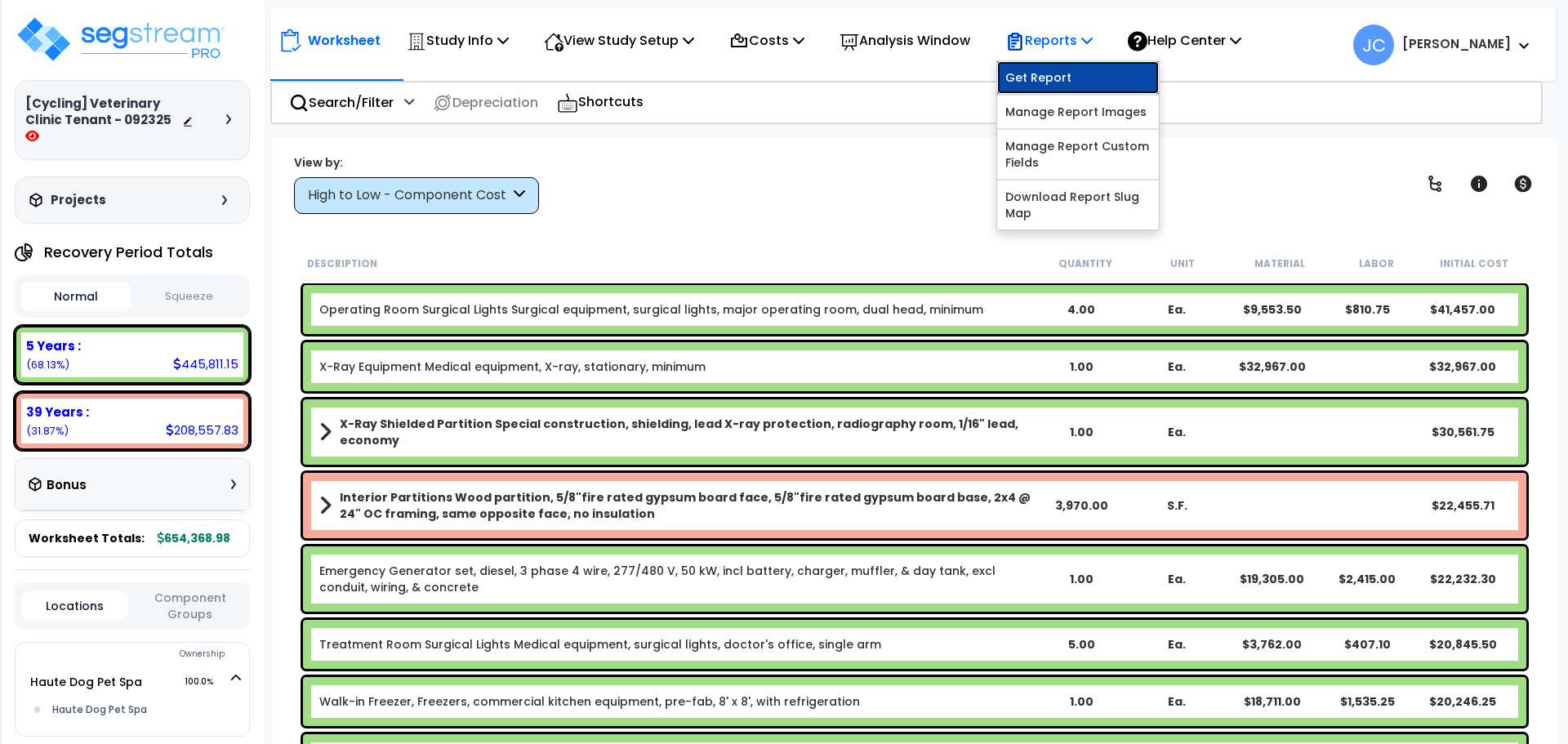
click at [1066, 71] on link "Get Report" at bounding box center [1078, 77] width 162 height 32
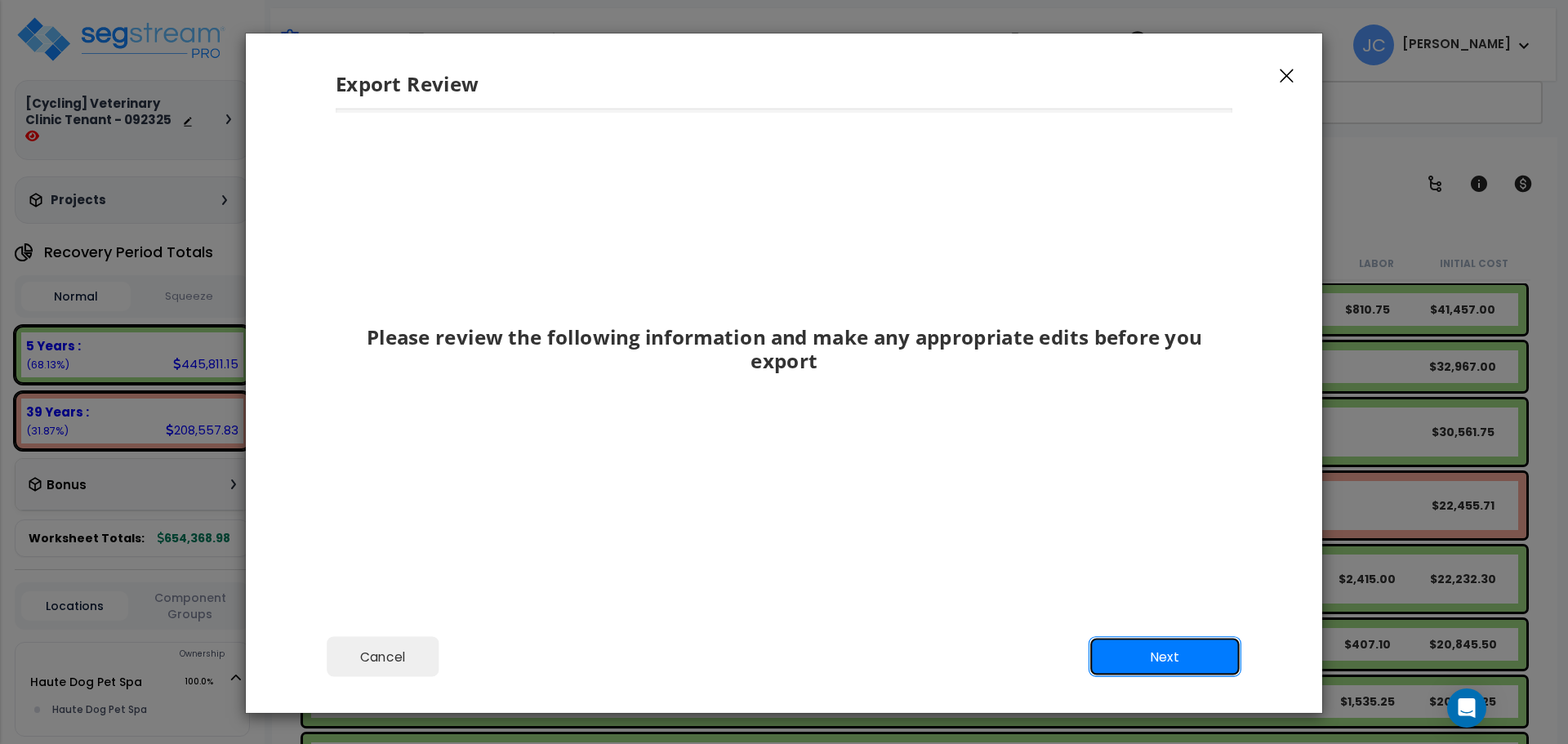
click at [1141, 656] on button "Next" at bounding box center [1165, 657] width 153 height 41
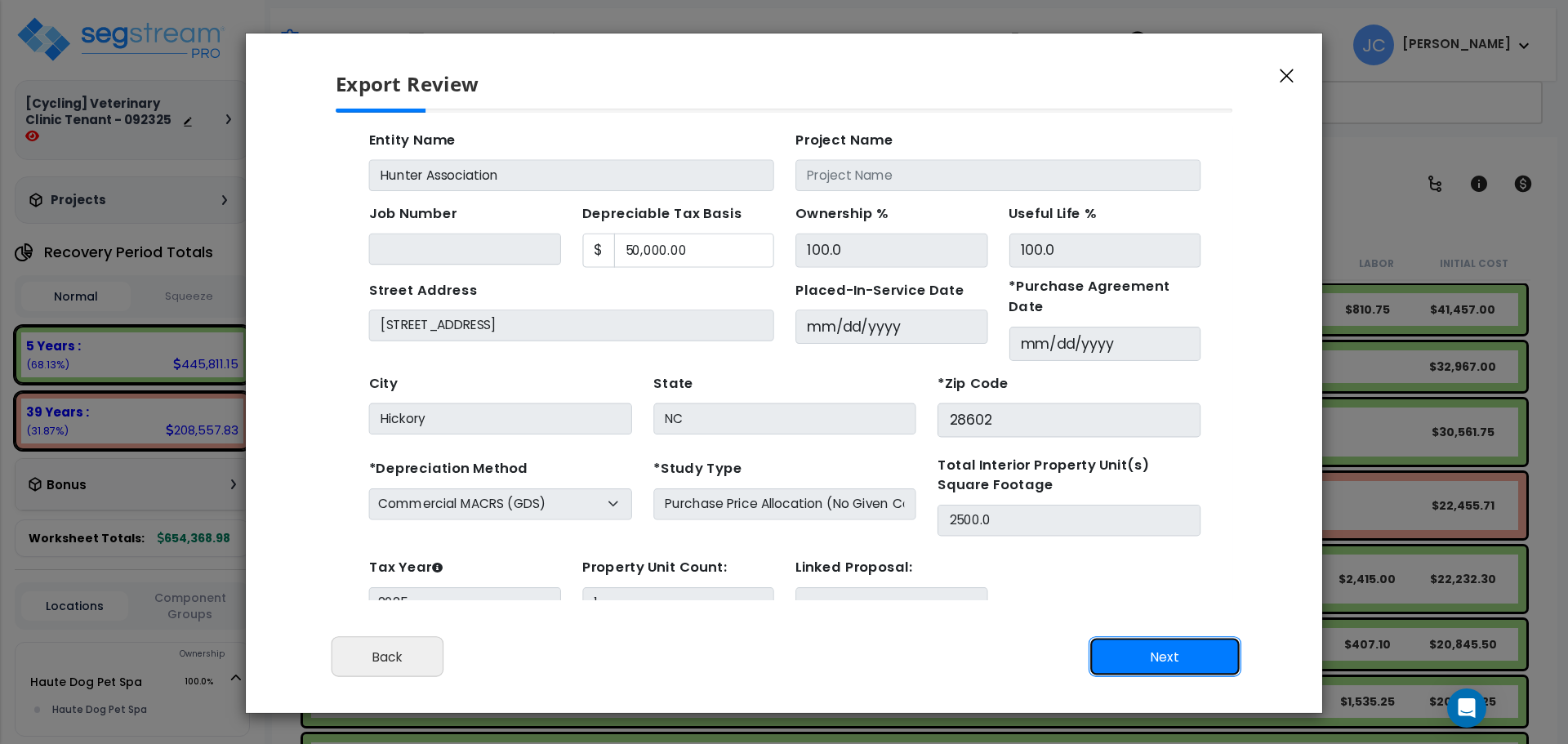
scroll to position [60, 0]
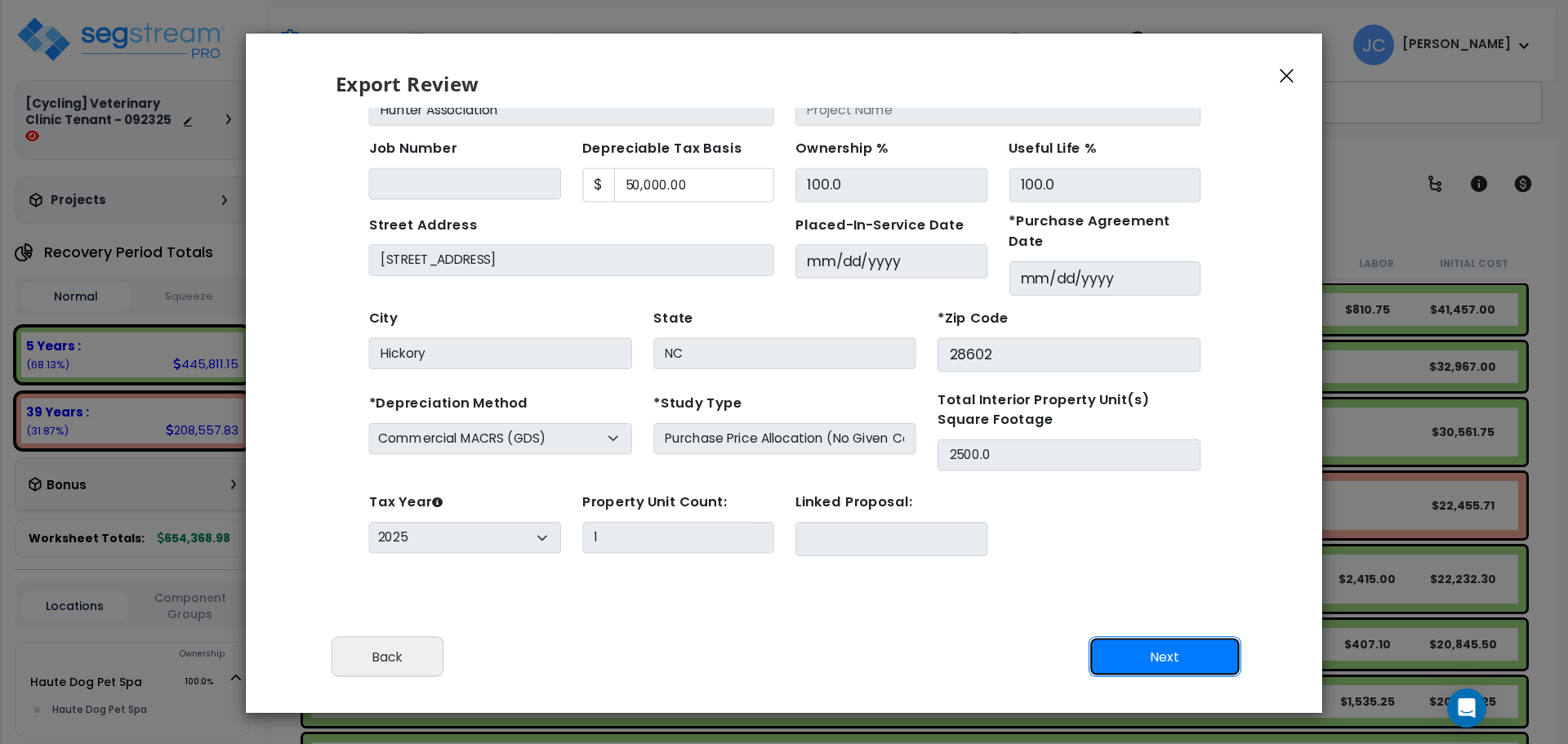
click at [1197, 661] on button "Next" at bounding box center [1165, 657] width 153 height 41
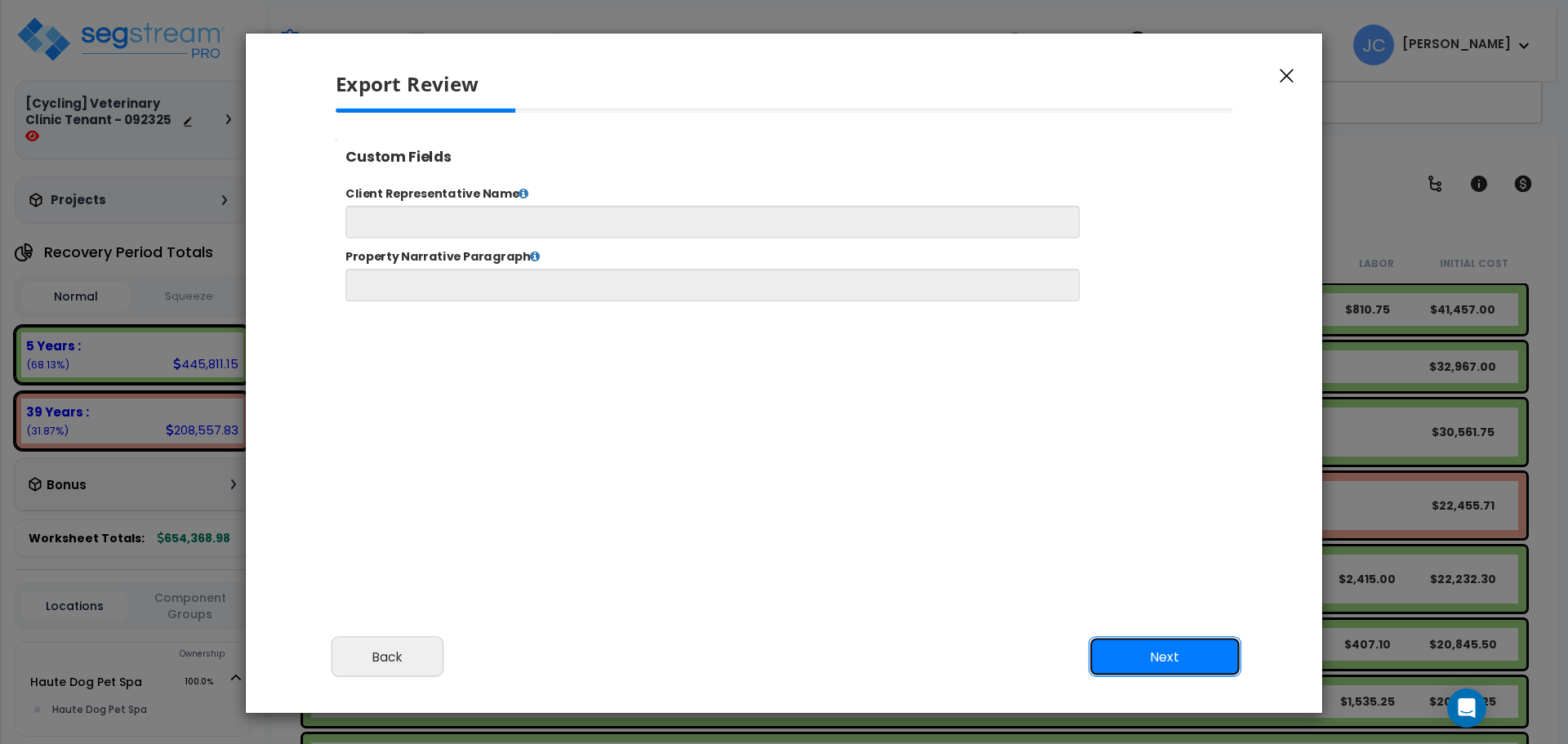
scroll to position [0, 0]
click at [1186, 656] on button "Next" at bounding box center [1165, 657] width 153 height 41
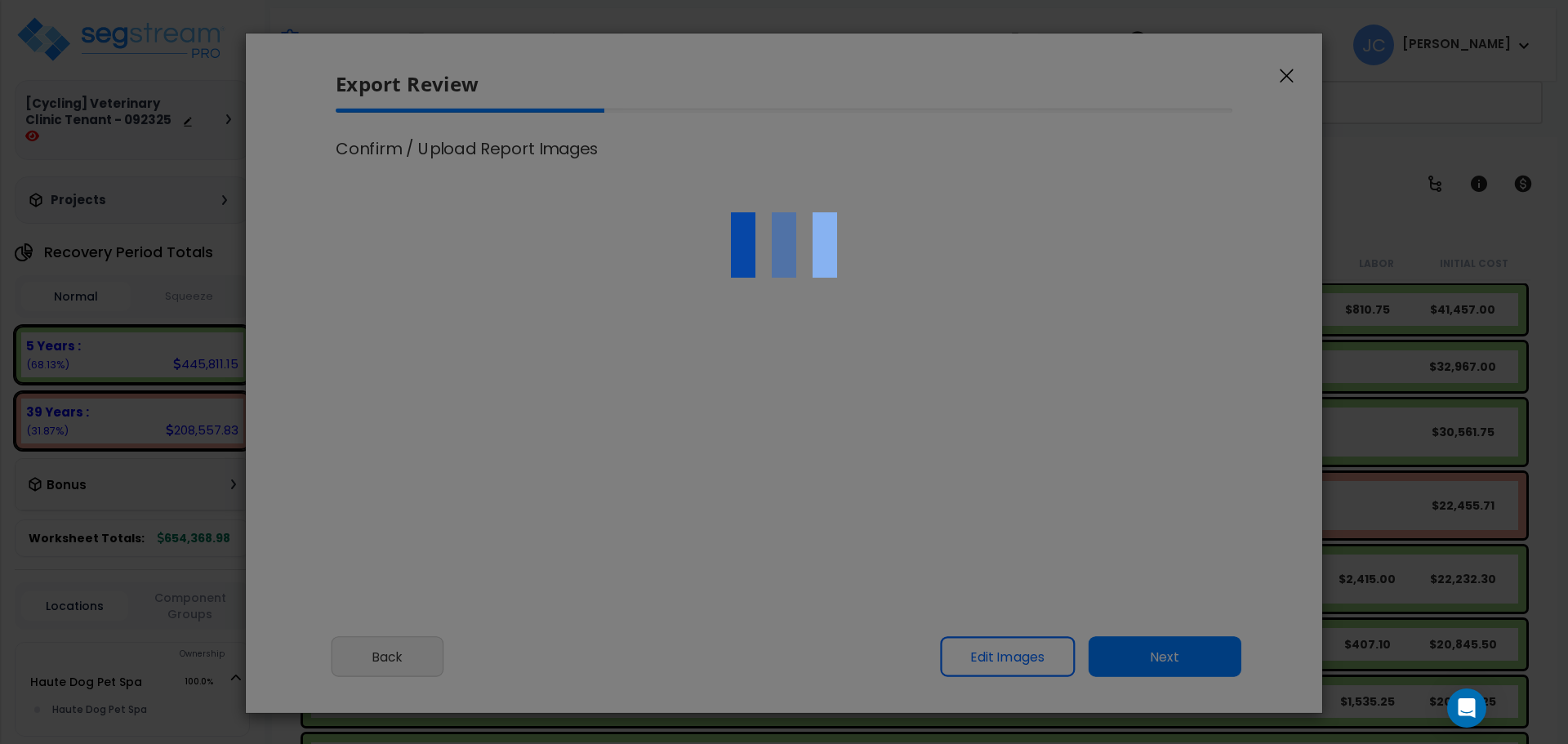
select select "2025"
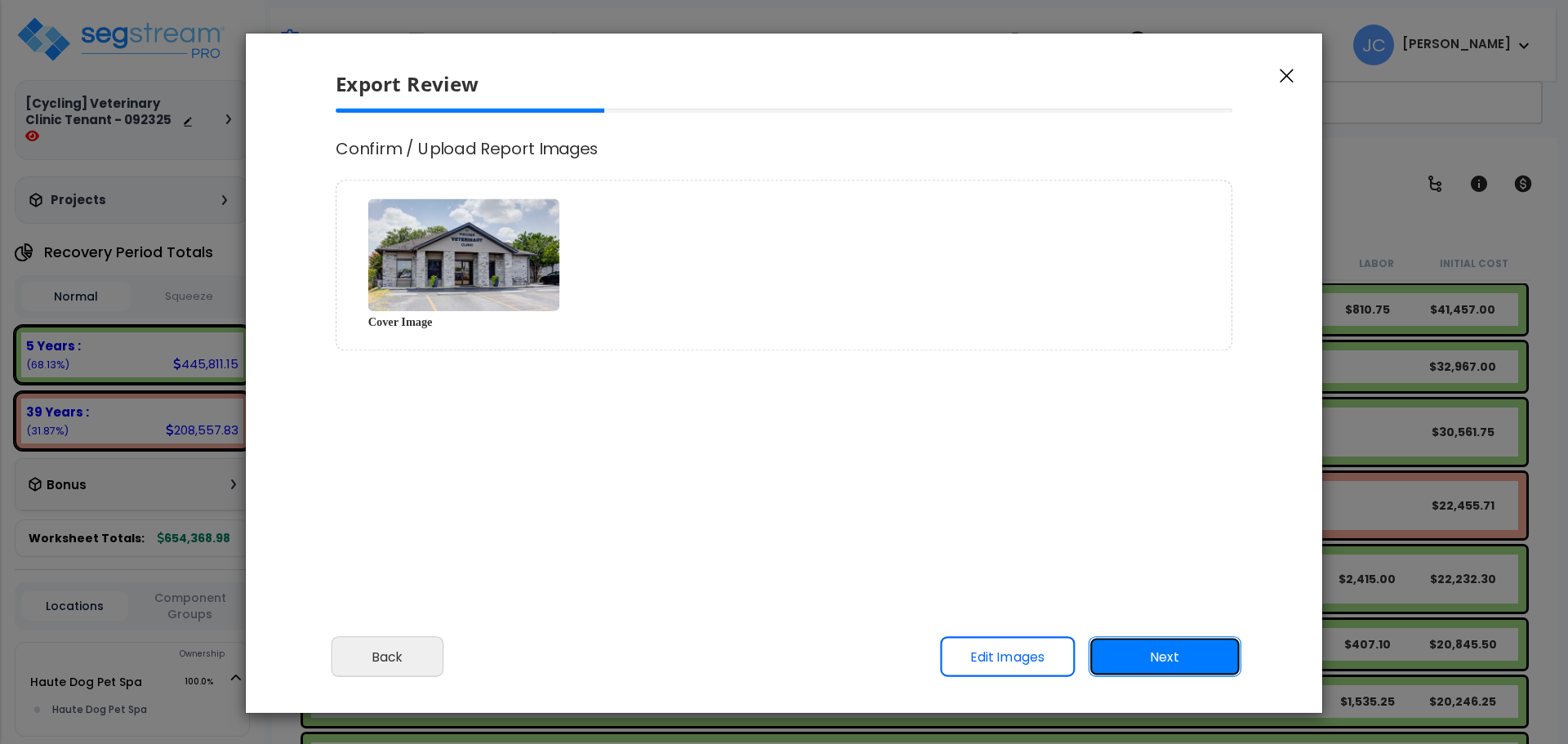
click at [1149, 650] on button "Next" at bounding box center [1165, 657] width 153 height 41
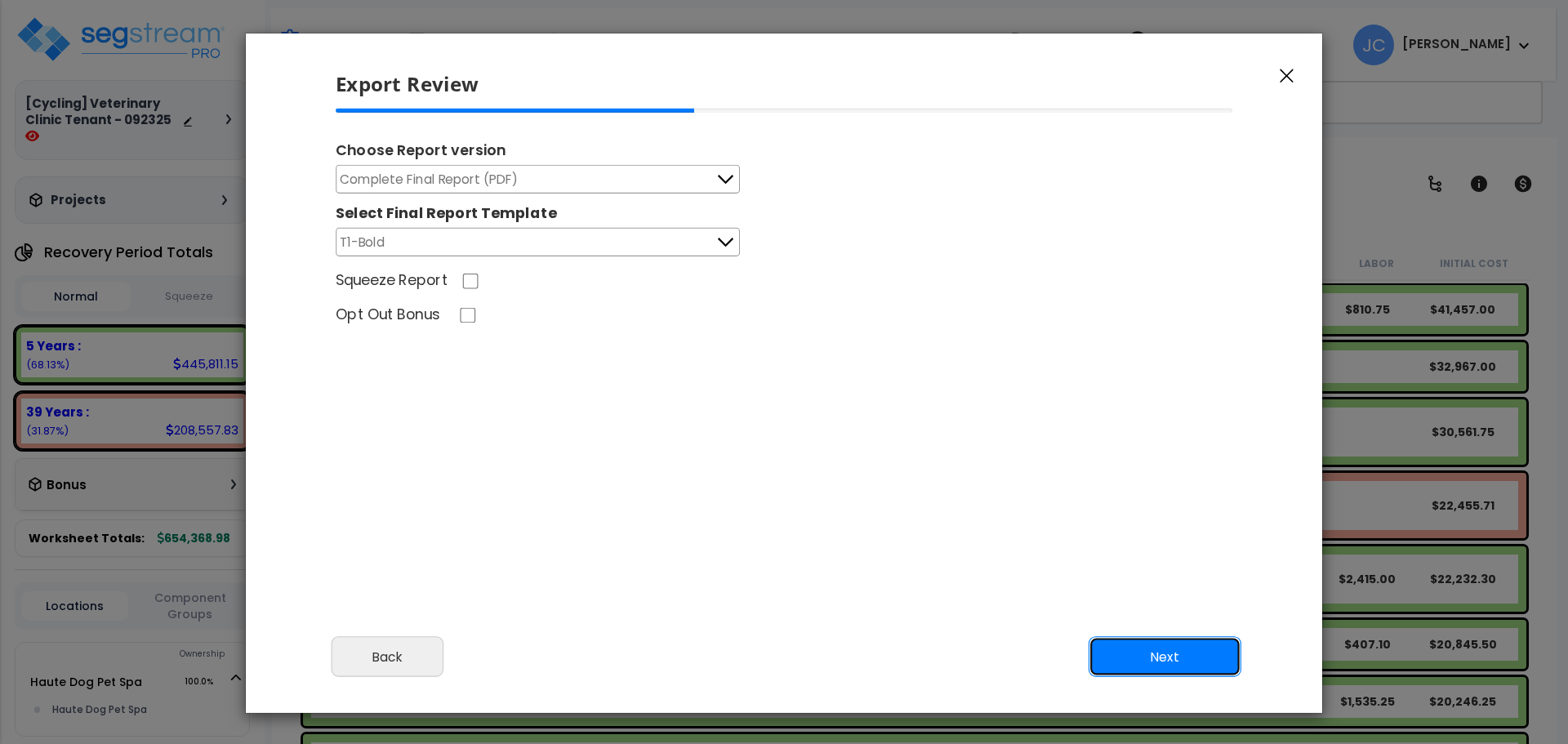
click at [1152, 664] on button "Next" at bounding box center [1165, 657] width 153 height 41
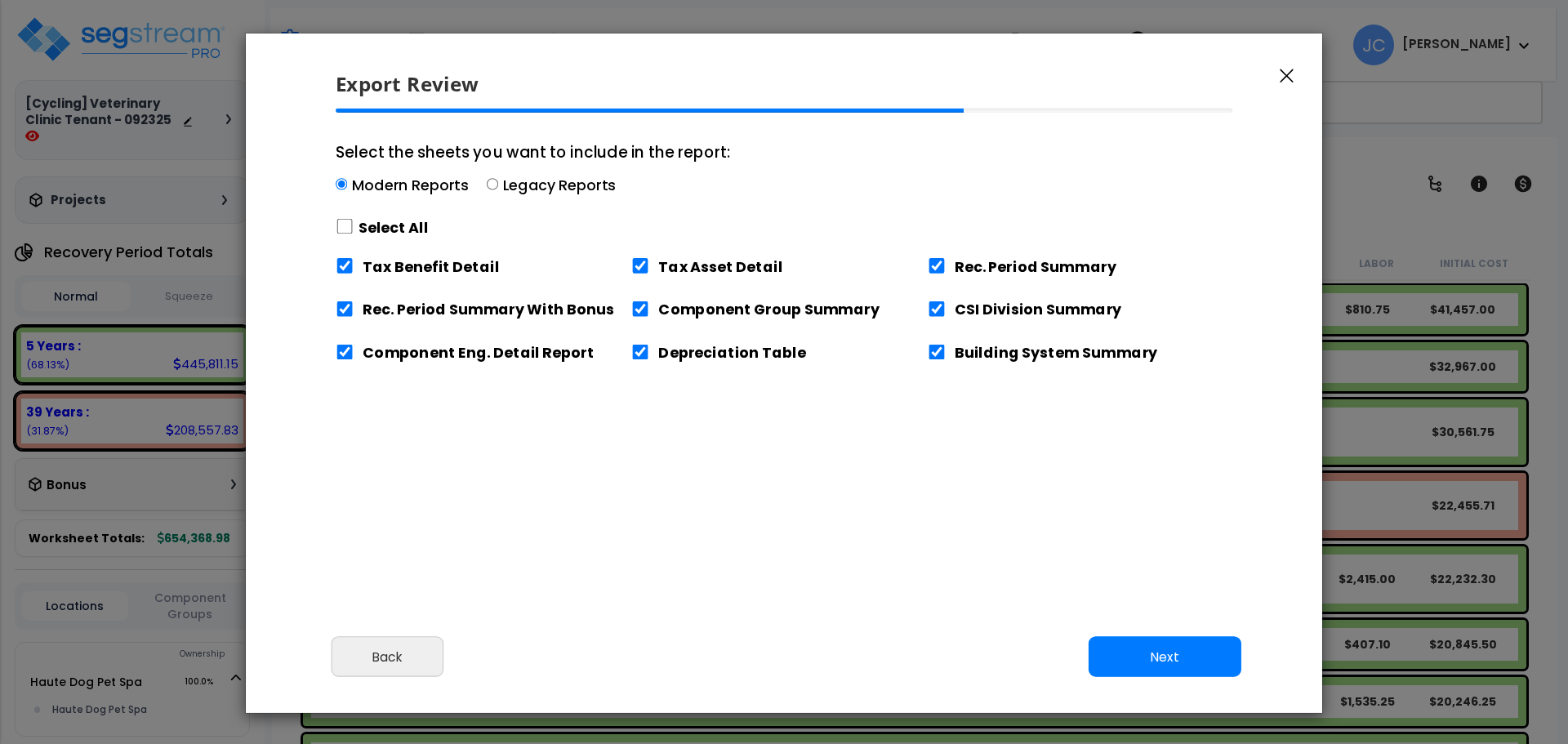
click at [354, 235] on div "Select All" at bounding box center [533, 227] width 395 height 29
click at [347, 191] on input "Select the sheets you want to include in the report: Modern Reports Legacy Repo…" at bounding box center [341, 184] width 11 height 11
click at [353, 230] on div "Select All" at bounding box center [533, 227] width 395 height 29
click at [347, 191] on input "Select the sheets you want to include in the report: Modern Reports Legacy Repo…" at bounding box center [341, 184] width 11 height 11
click at [352, 227] on input "Select the sheets you want to include in the report: Modern Reports Legacy Repo…" at bounding box center [345, 227] width 18 height 16
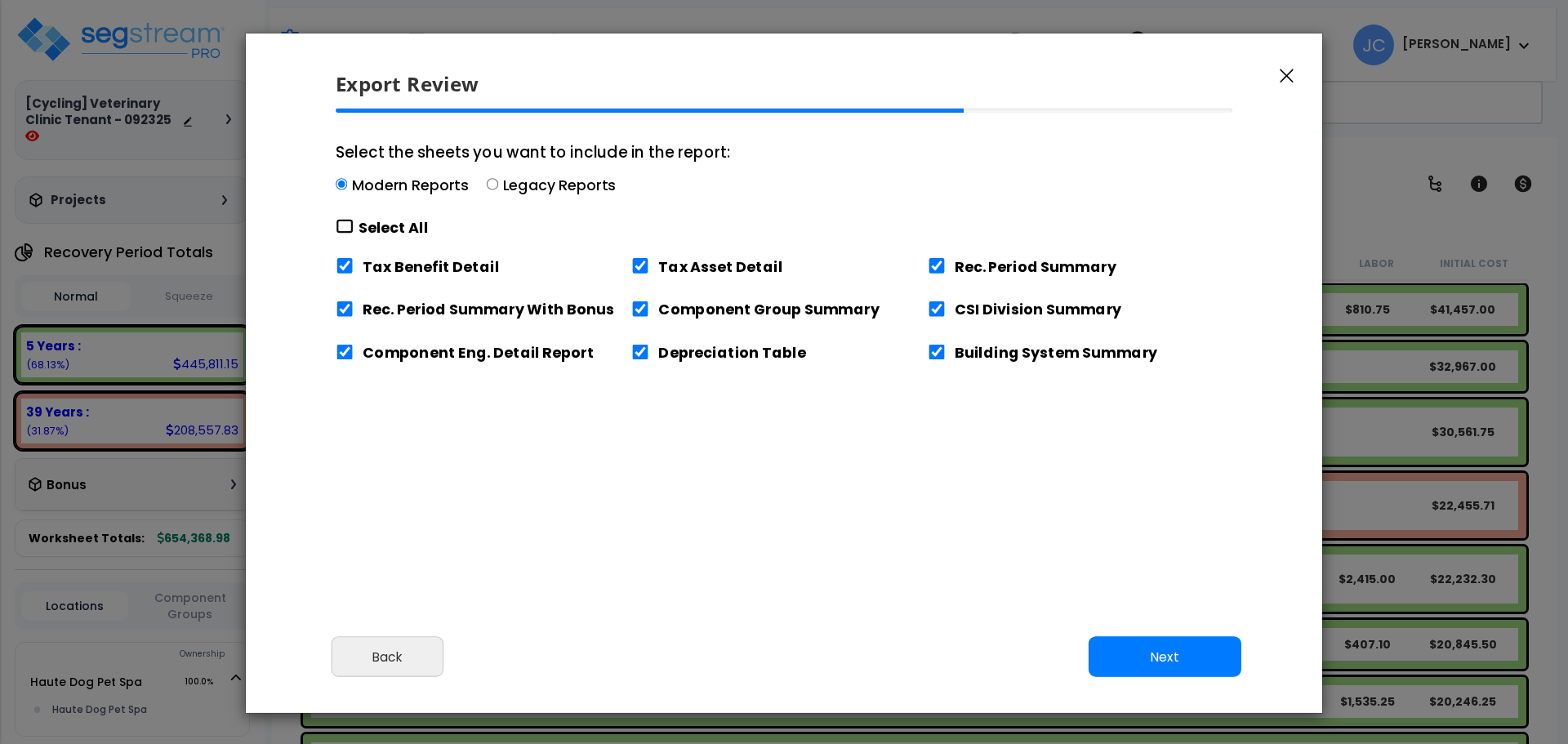
checkbox input "true"
click at [1117, 643] on button "Next" at bounding box center [1165, 657] width 153 height 41
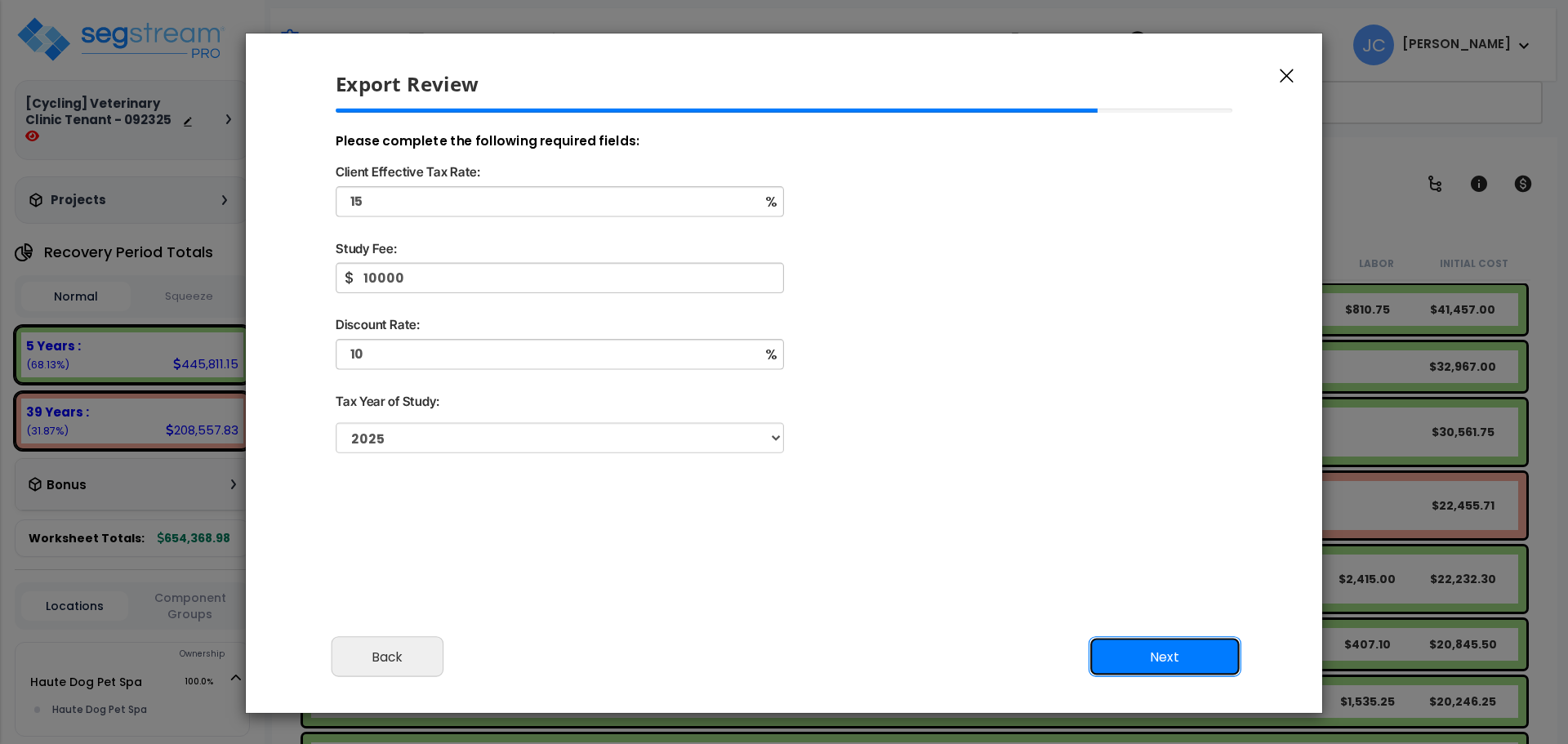
click at [1161, 663] on button "Next" at bounding box center [1165, 657] width 153 height 41
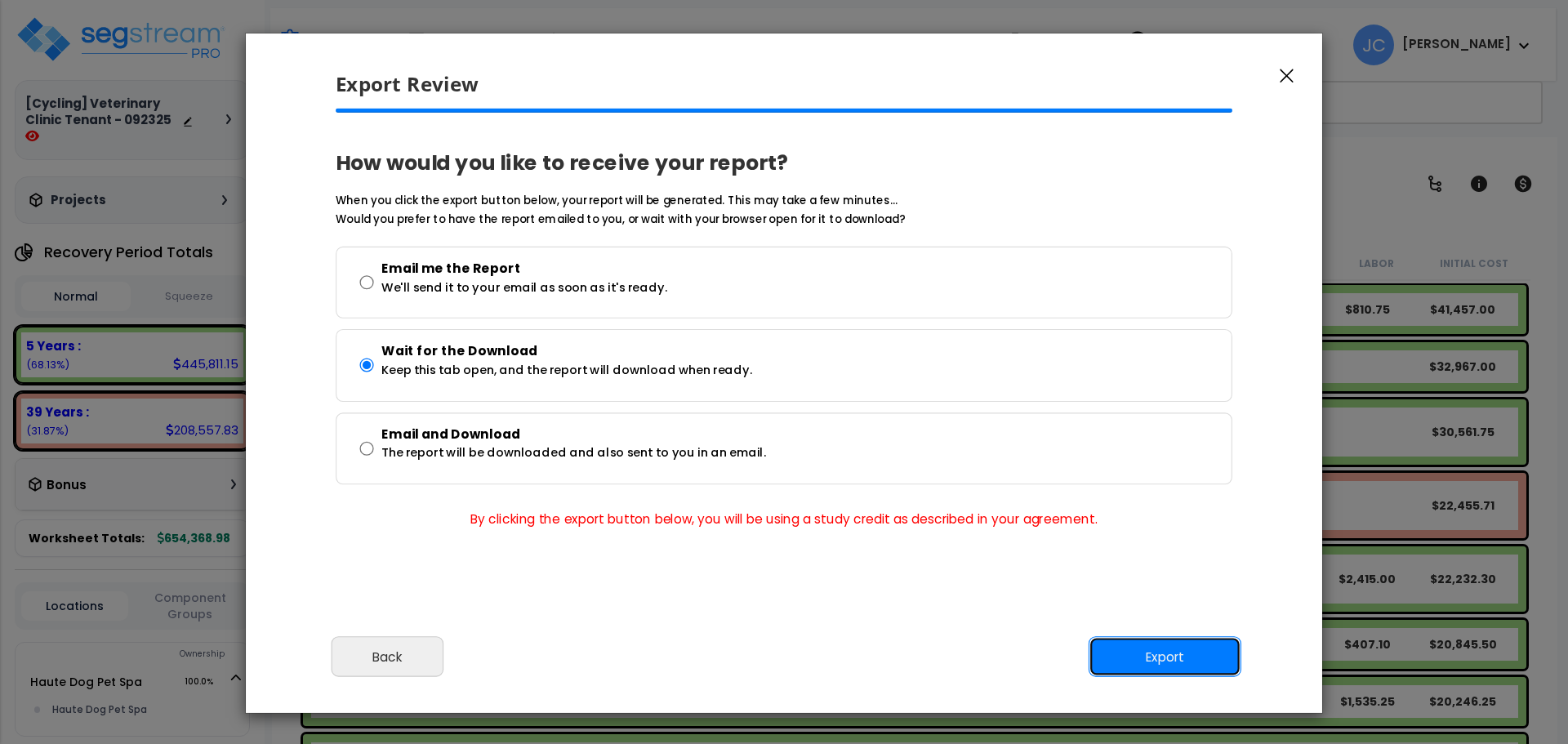
click at [1147, 664] on button "Export" at bounding box center [1165, 657] width 153 height 41
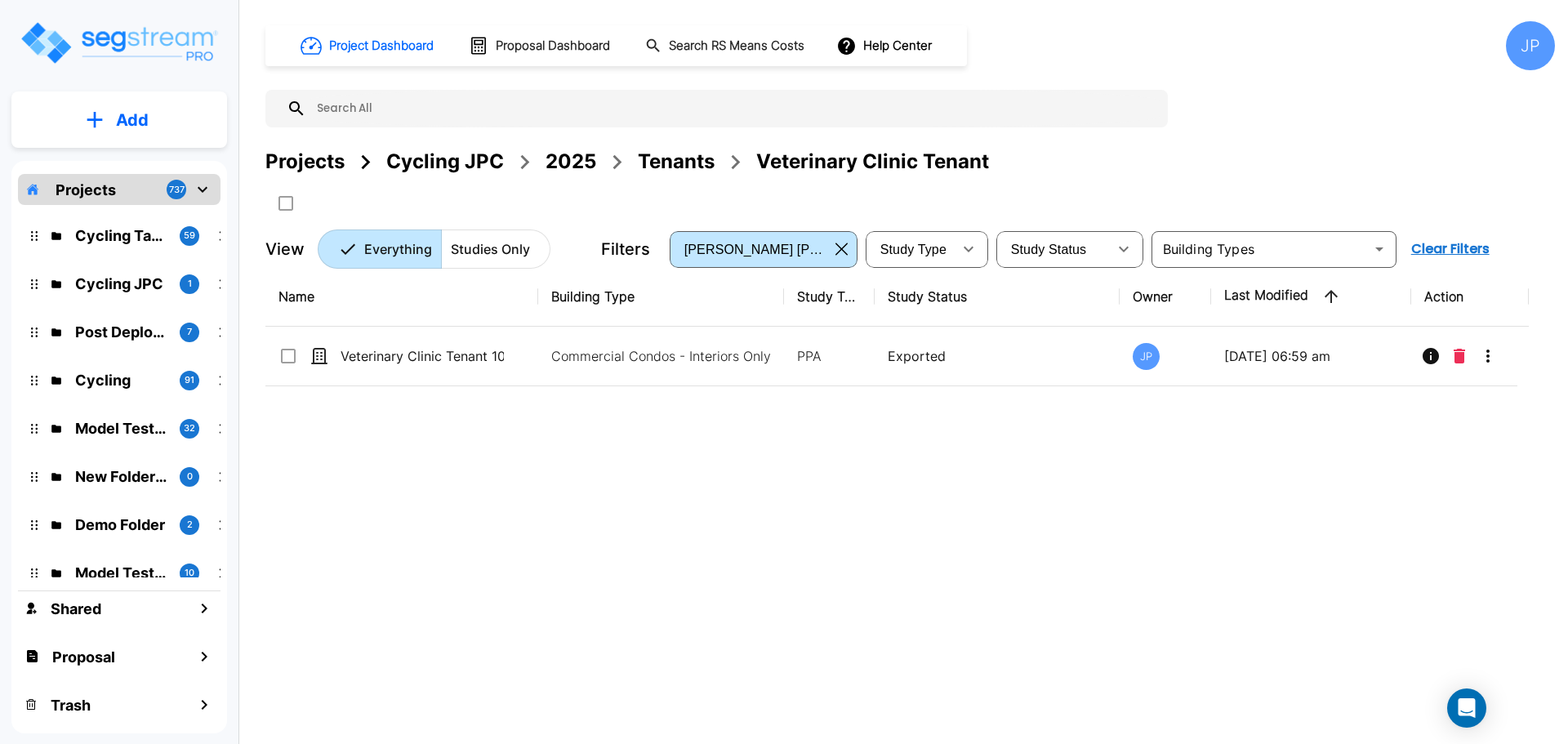
click at [688, 172] on div "Tenants" at bounding box center [675, 162] width 76 height 29
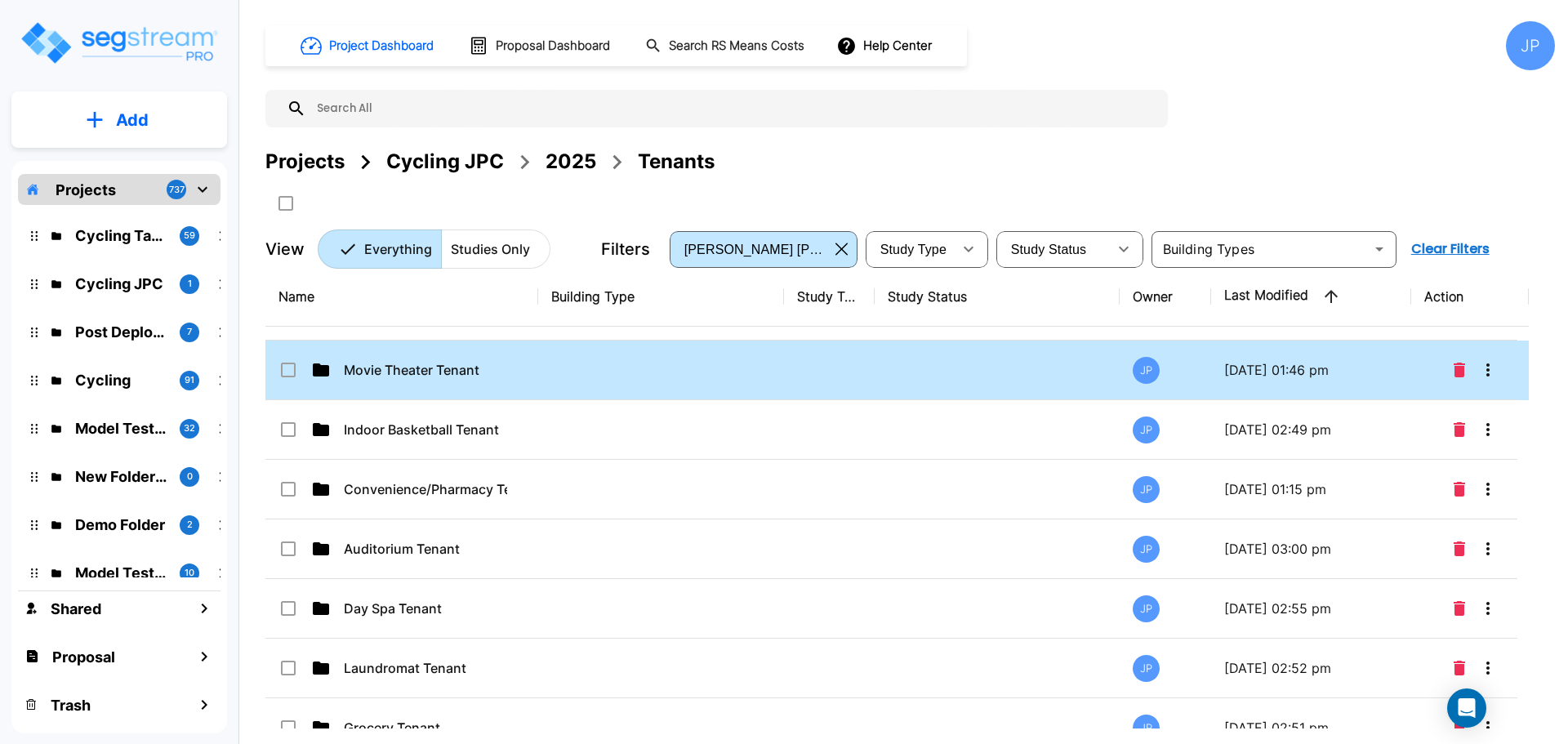
scroll to position [505, 0]
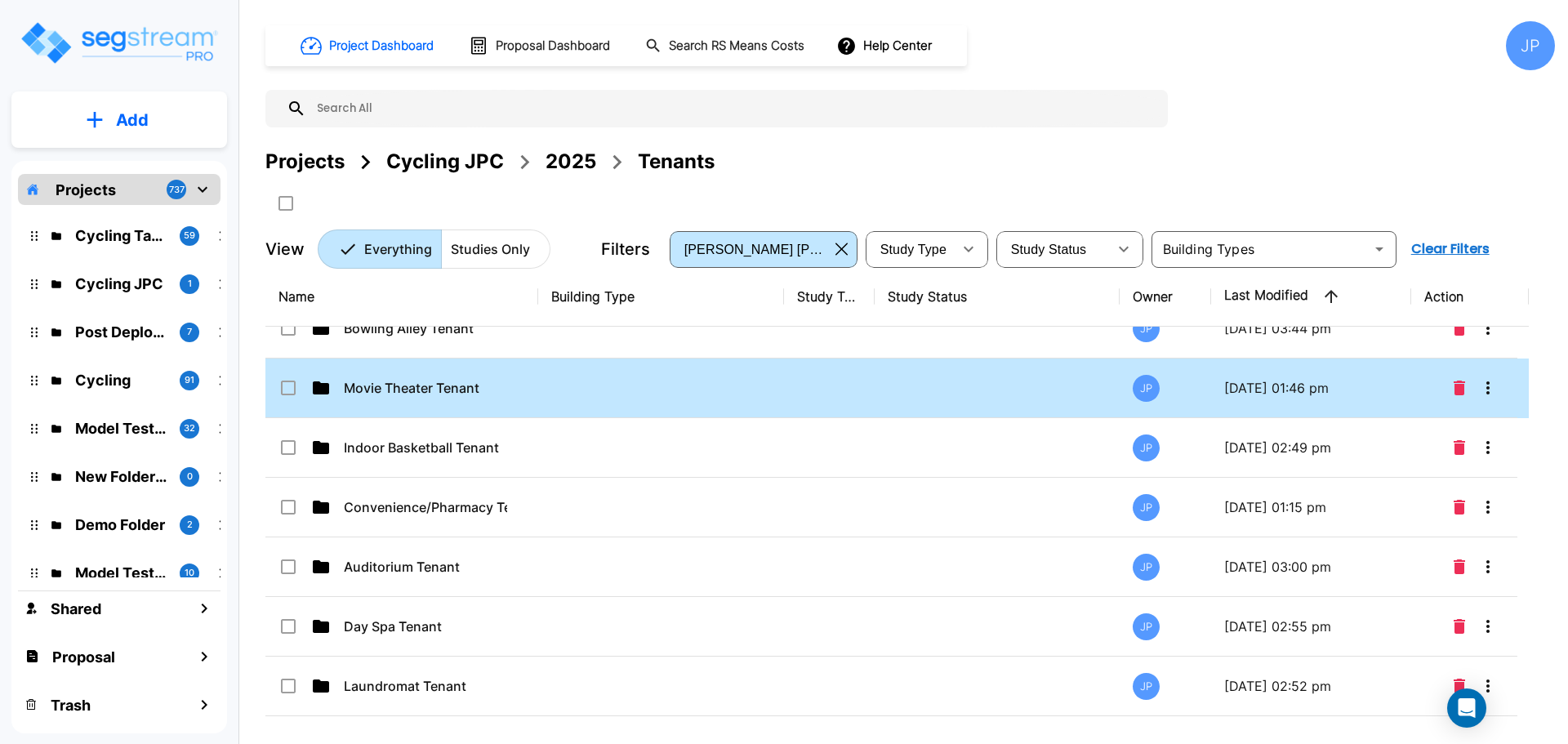
click at [651, 386] on td at bounding box center [661, 389] width 246 height 60
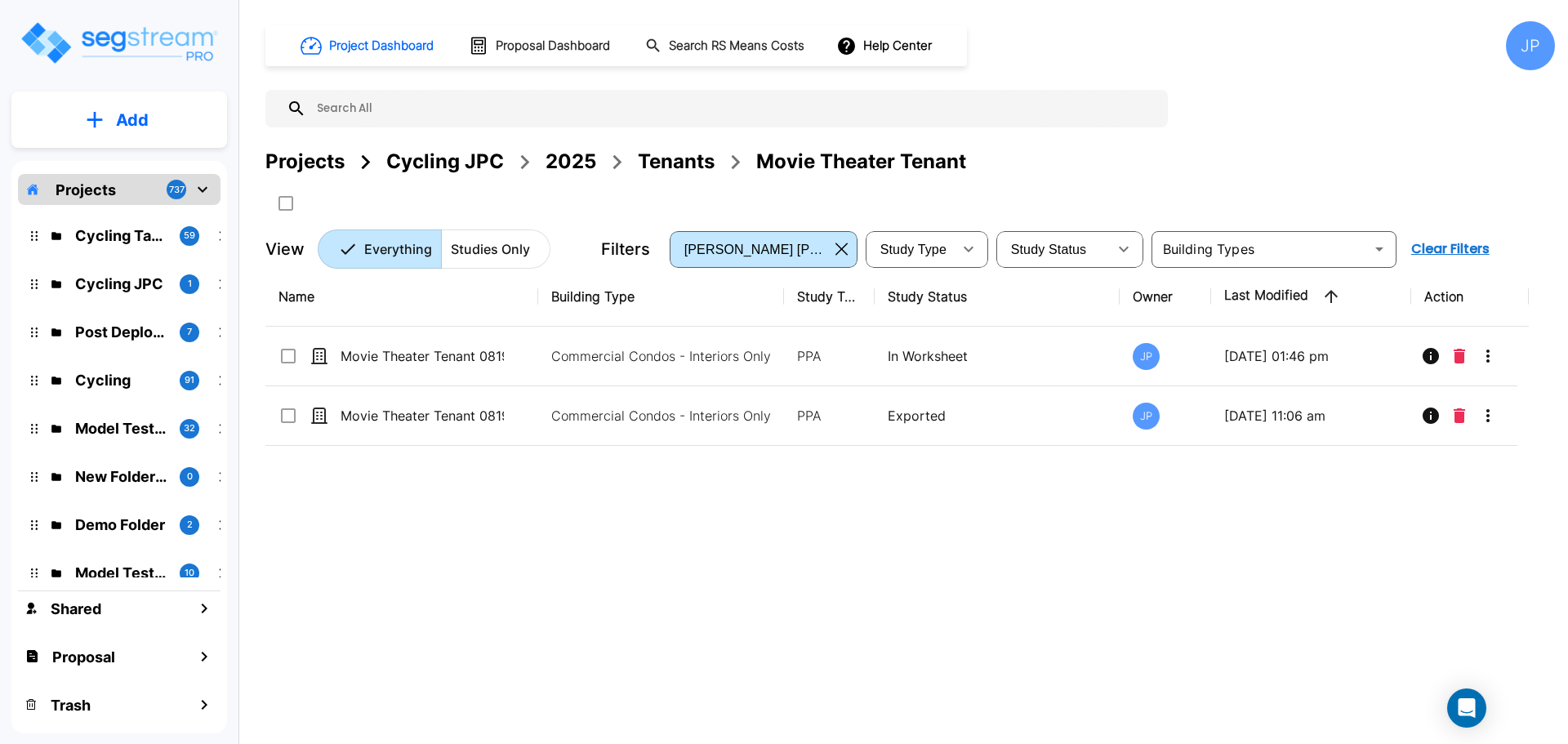
scroll to position [0, 0]
click at [576, 156] on div "2025" at bounding box center [571, 162] width 51 height 29
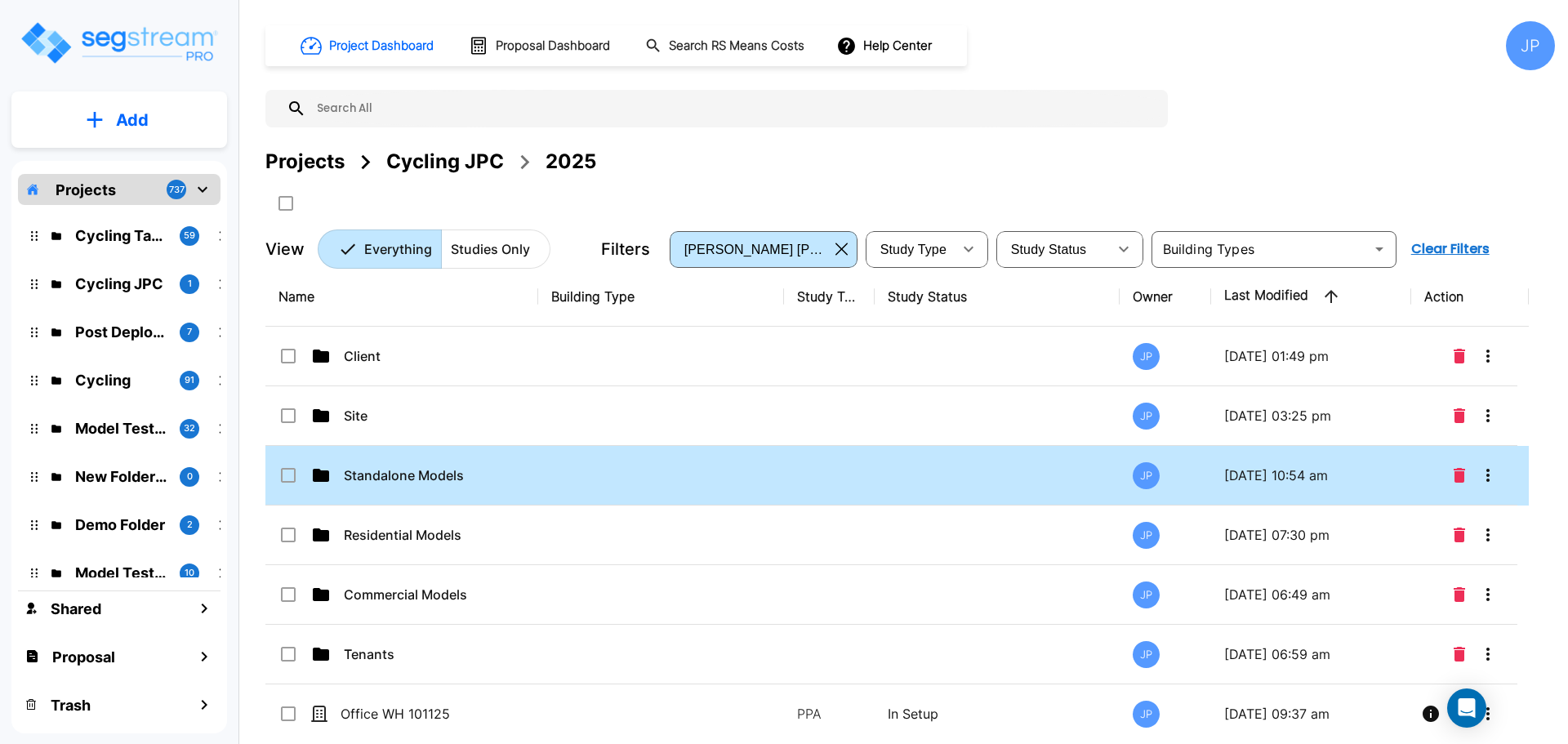
click at [447, 485] on p "Standalone Models" at bounding box center [425, 475] width 163 height 19
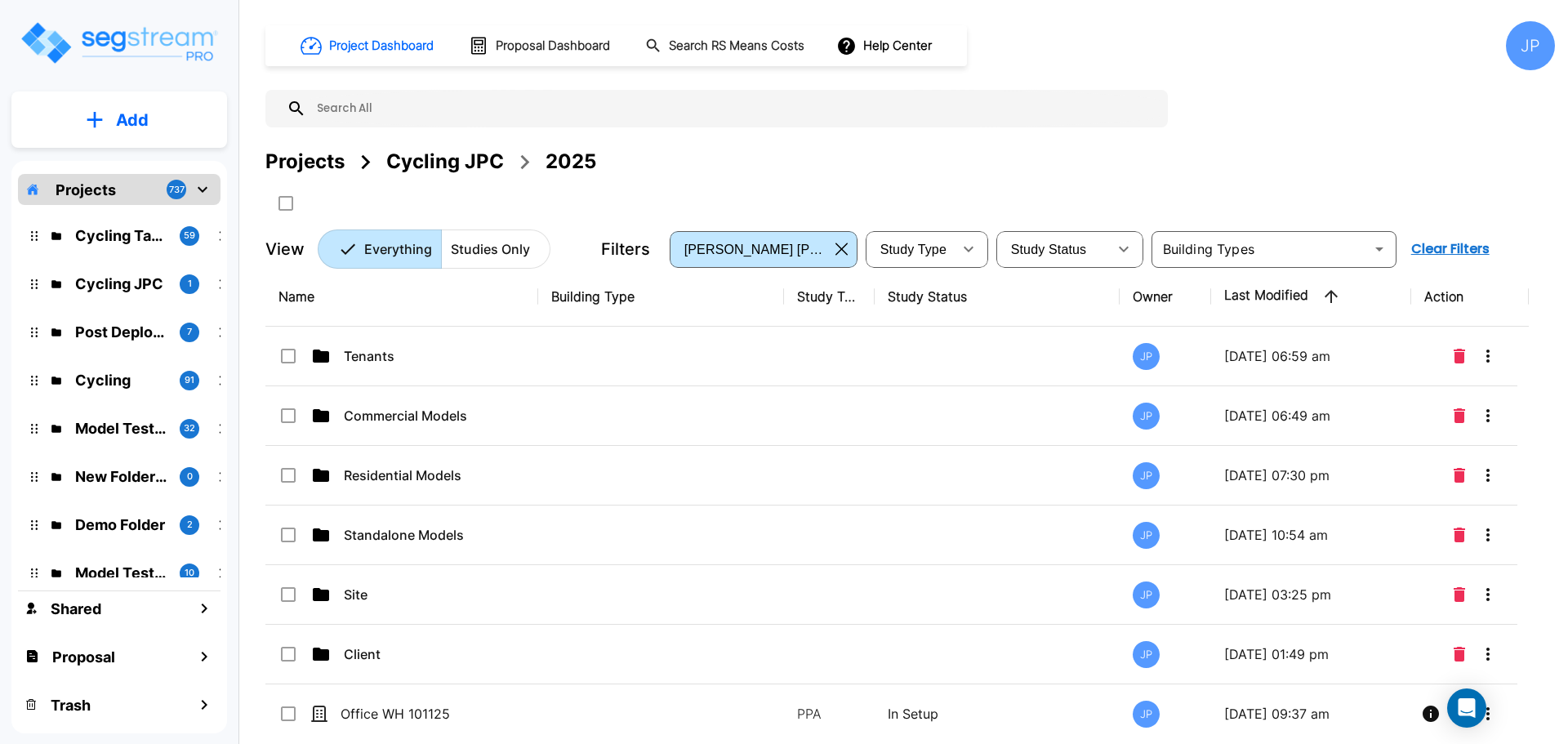
click at [538, 461] on td at bounding box center [661, 476] width 246 height 60
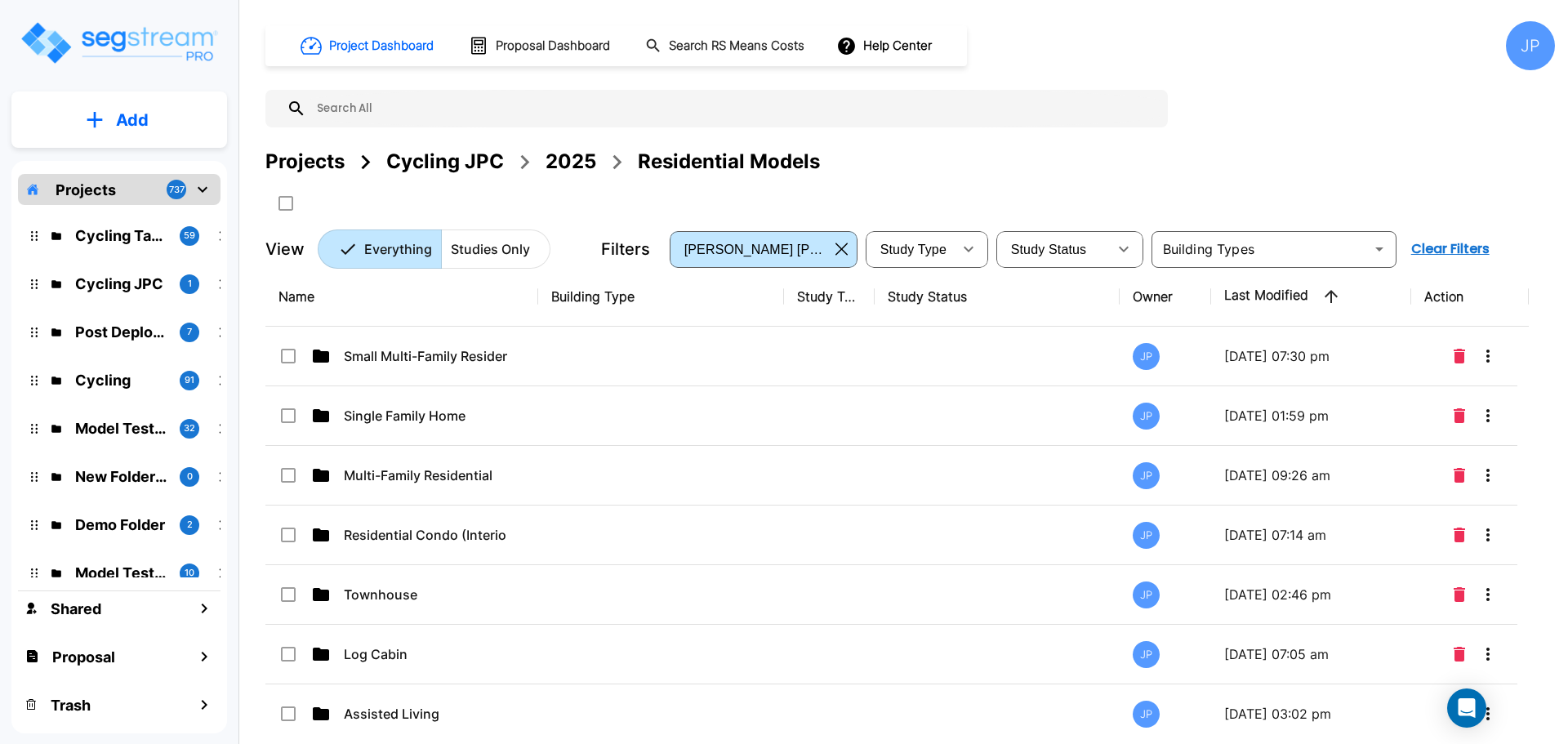
click at [642, 366] on td at bounding box center [661, 356] width 246 height 60
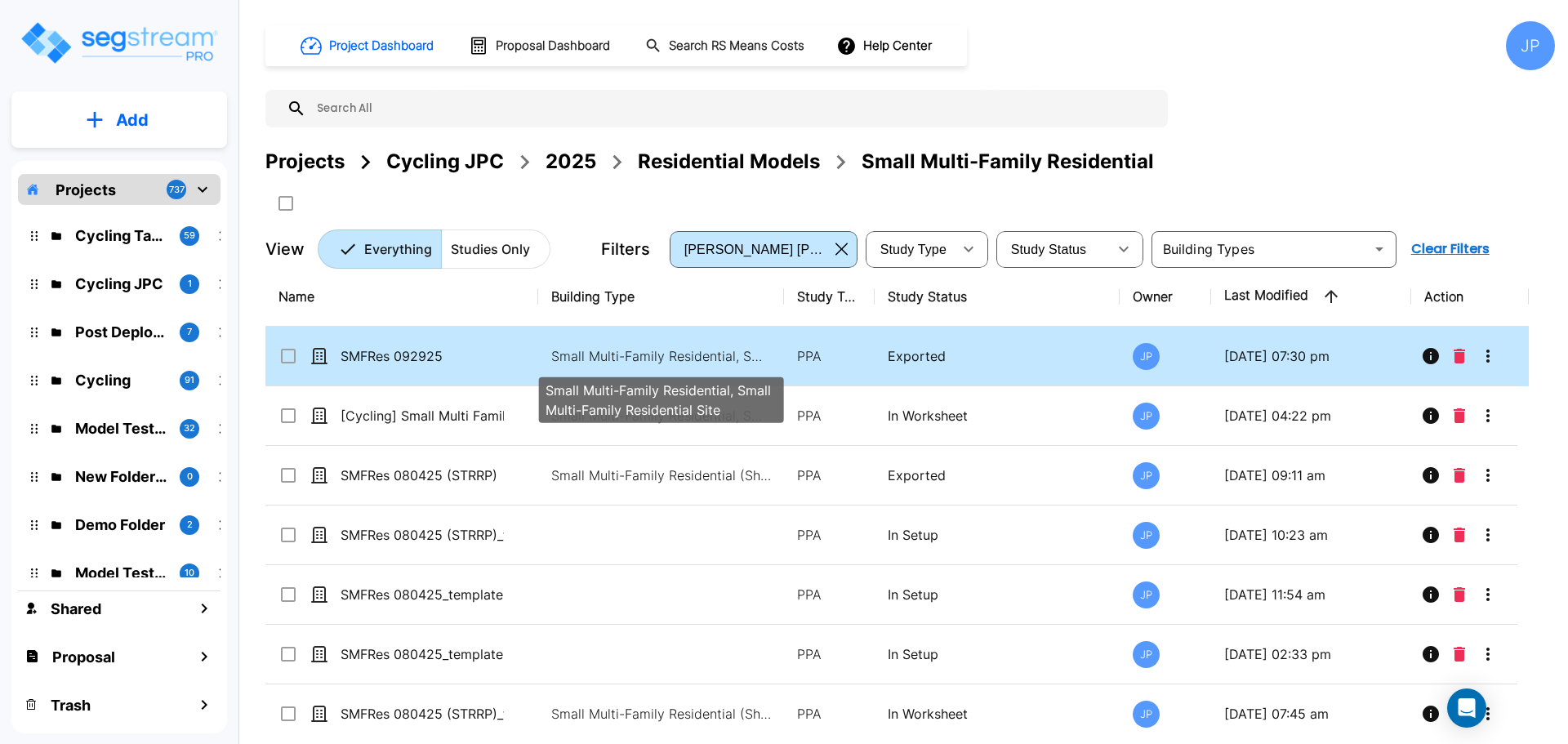
click at [698, 350] on p "Small Multi-Family Residential, Small Multi-Family Residential Site" at bounding box center [662, 355] width 221 height 19
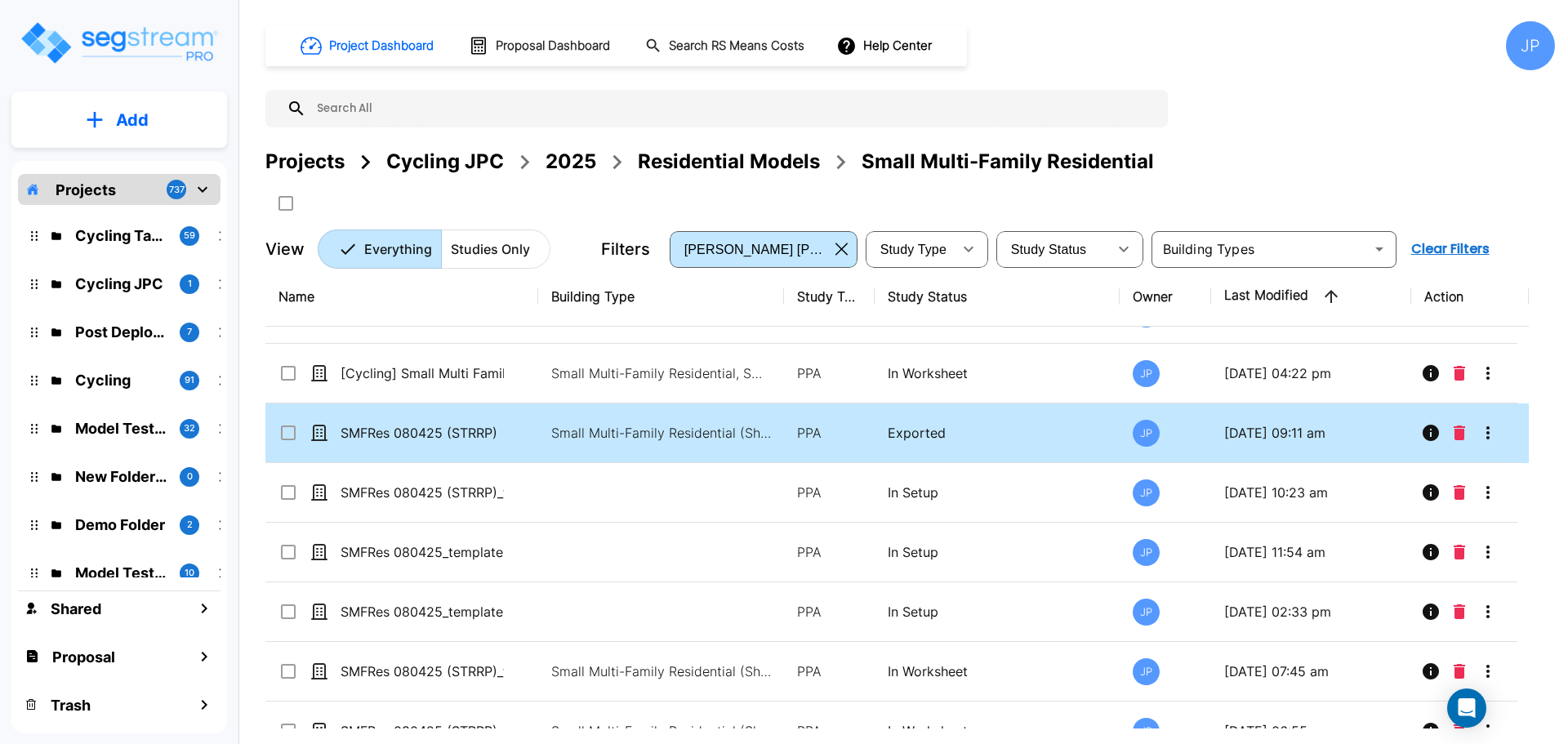
scroll to position [53, 0]
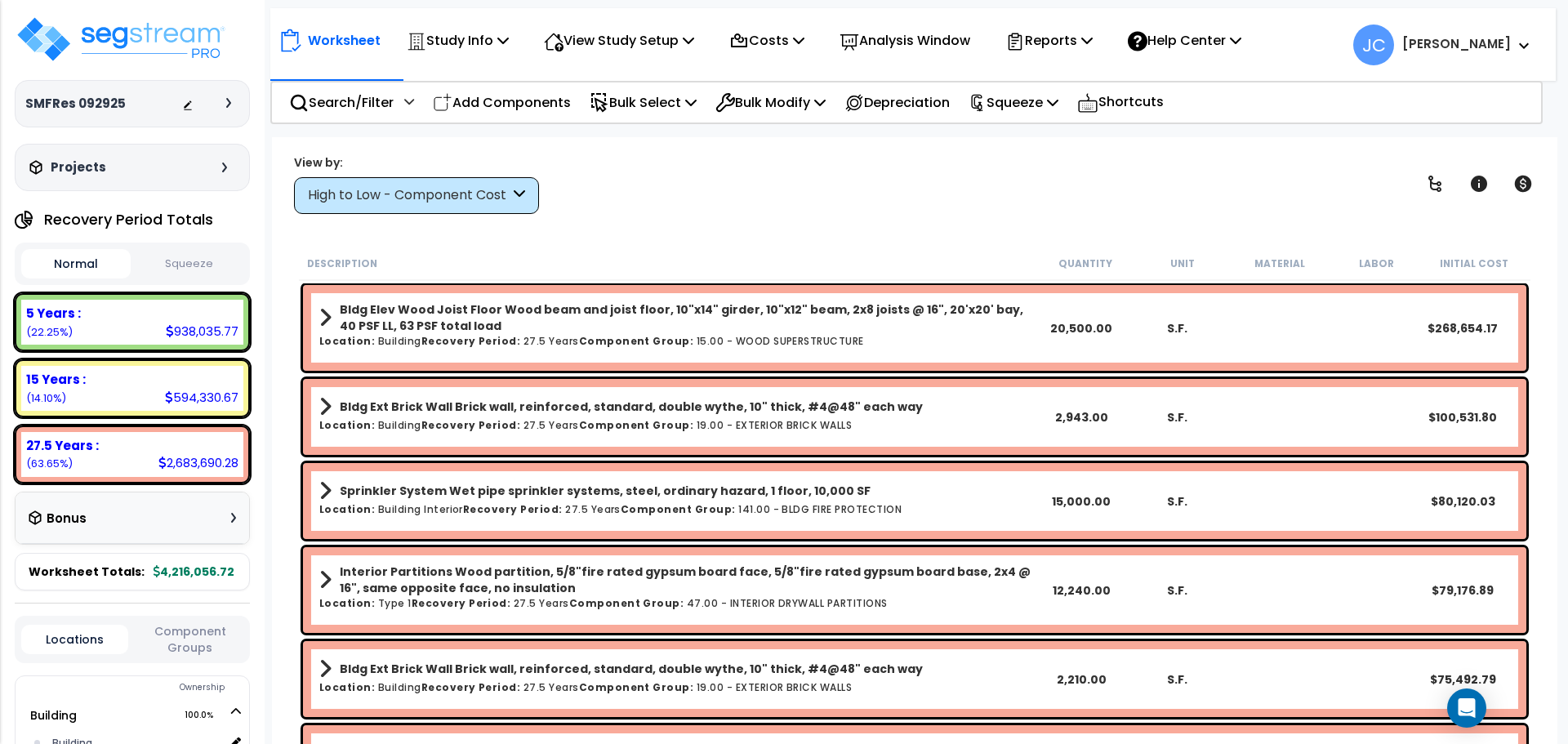
click at [225, 99] on div at bounding box center [211, 104] width 57 height 17
click at [233, 99] on div at bounding box center [233, 102] width 13 height 10
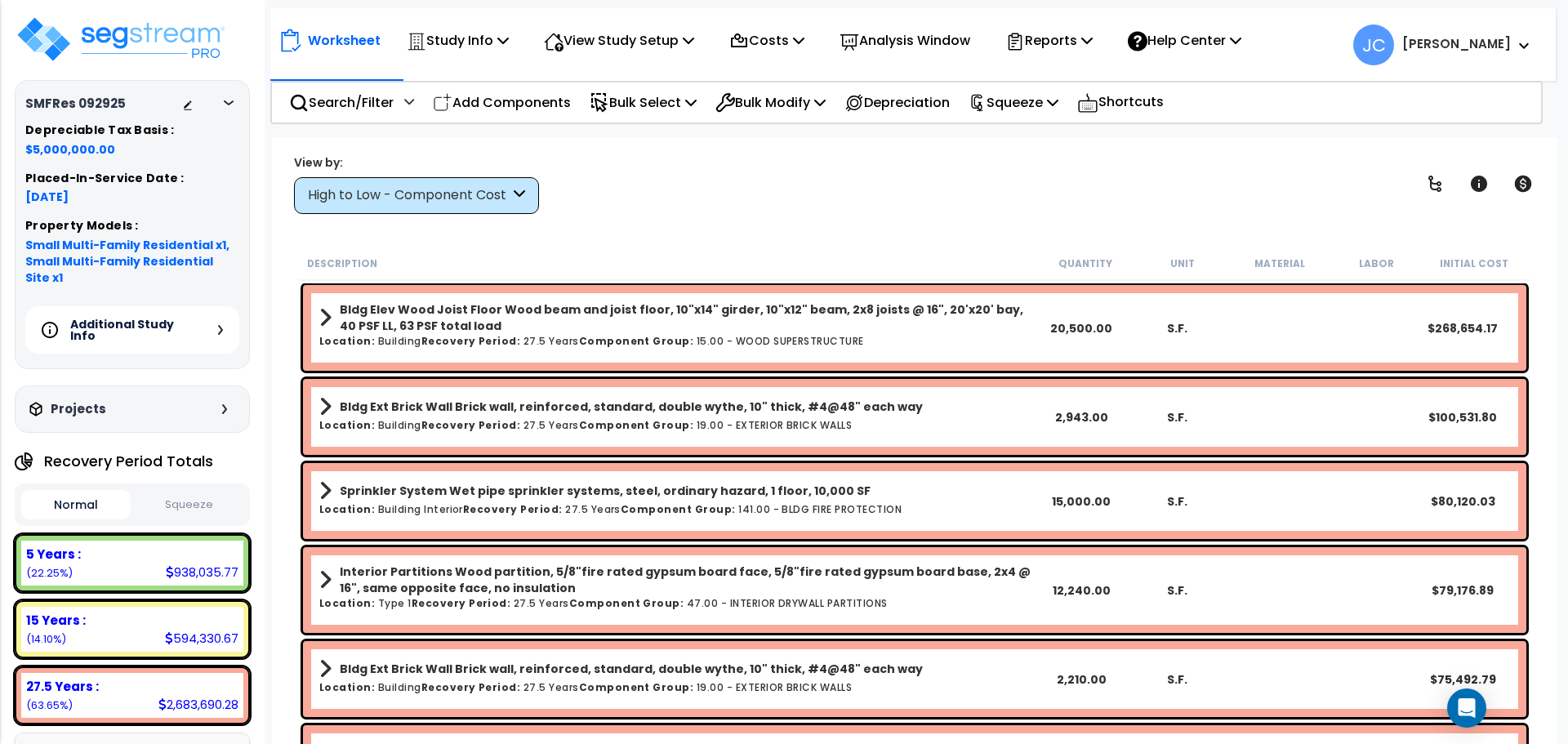
click at [233, 100] on icon at bounding box center [228, 102] width 10 height 5
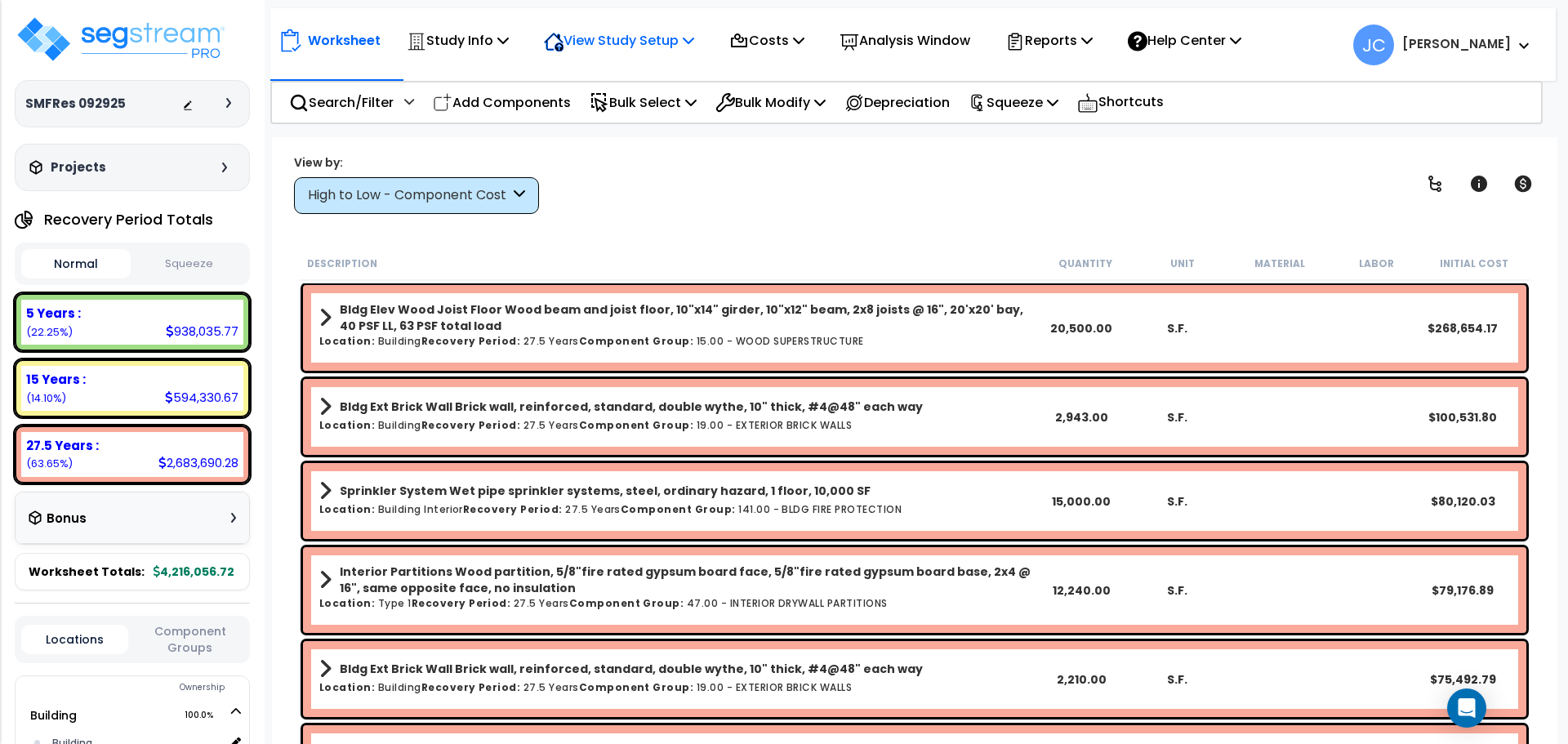
click at [615, 48] on p "View Study Setup" at bounding box center [618, 41] width 150 height 22
click at [482, 192] on div "High to Low - Component Cost" at bounding box center [409, 195] width 202 height 18
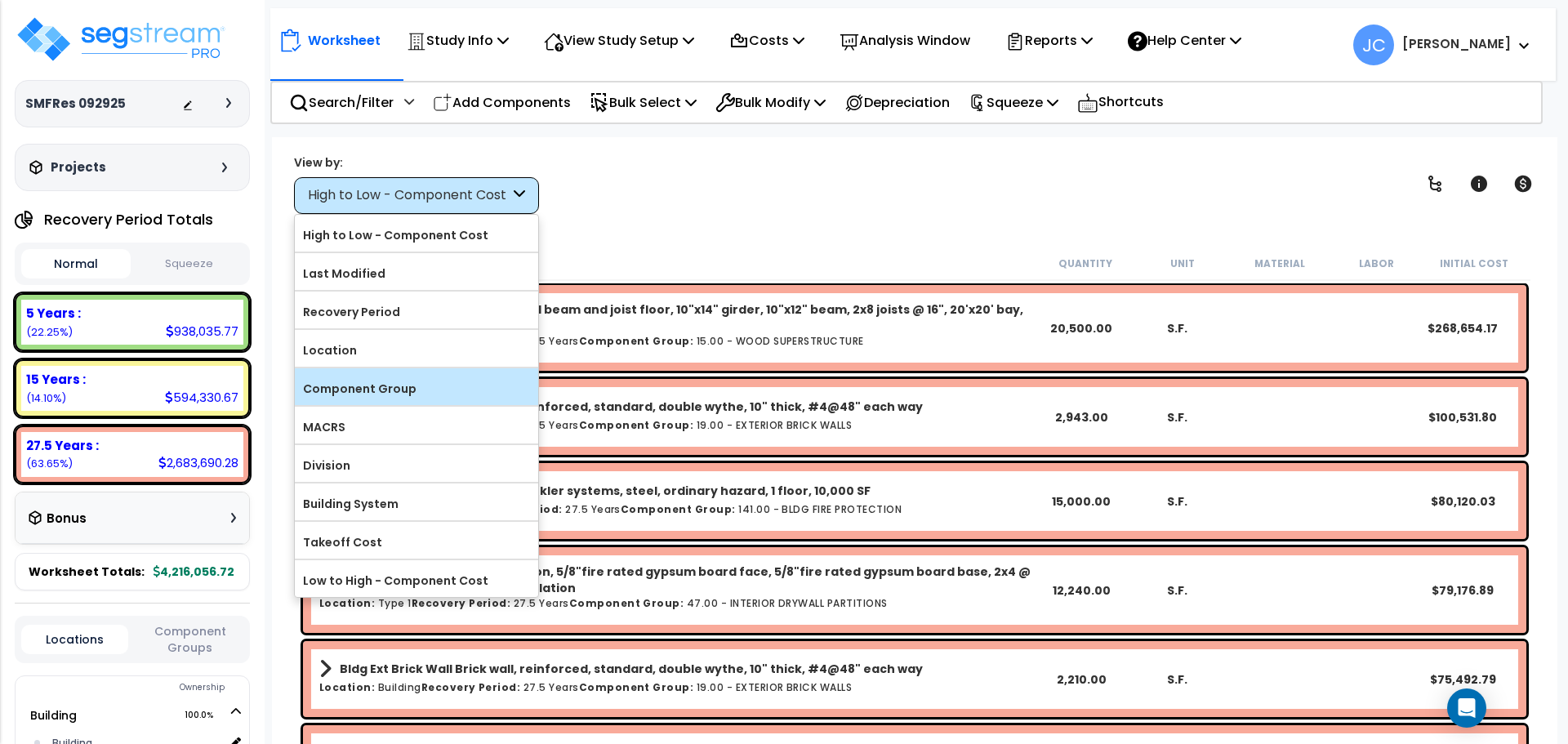
click at [402, 380] on label "Component Group" at bounding box center [416, 389] width 243 height 25
click at [0, 0] on input "Component Group" at bounding box center [0, 0] width 0 height 0
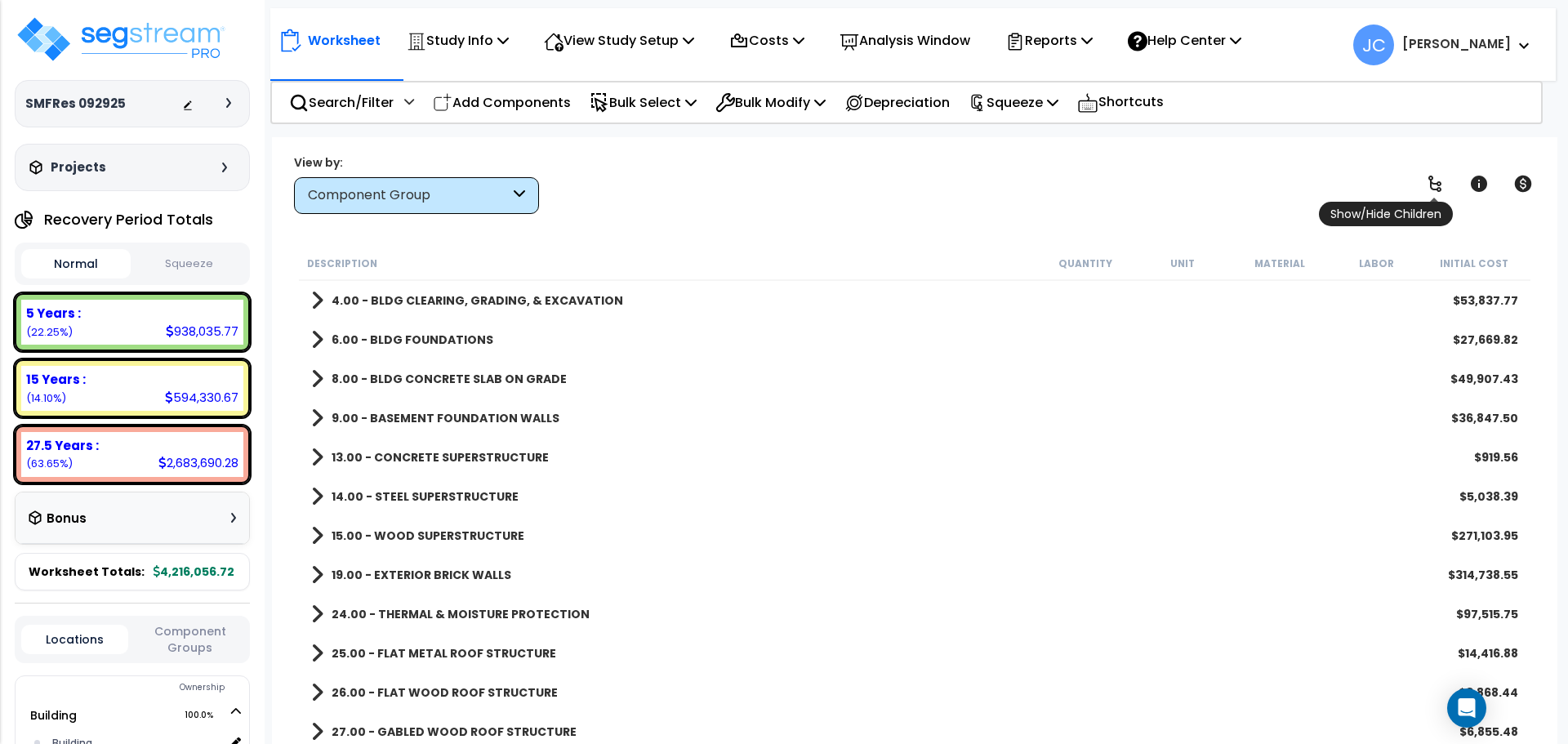
click at [1427, 191] on icon at bounding box center [1434, 183] width 19 height 19
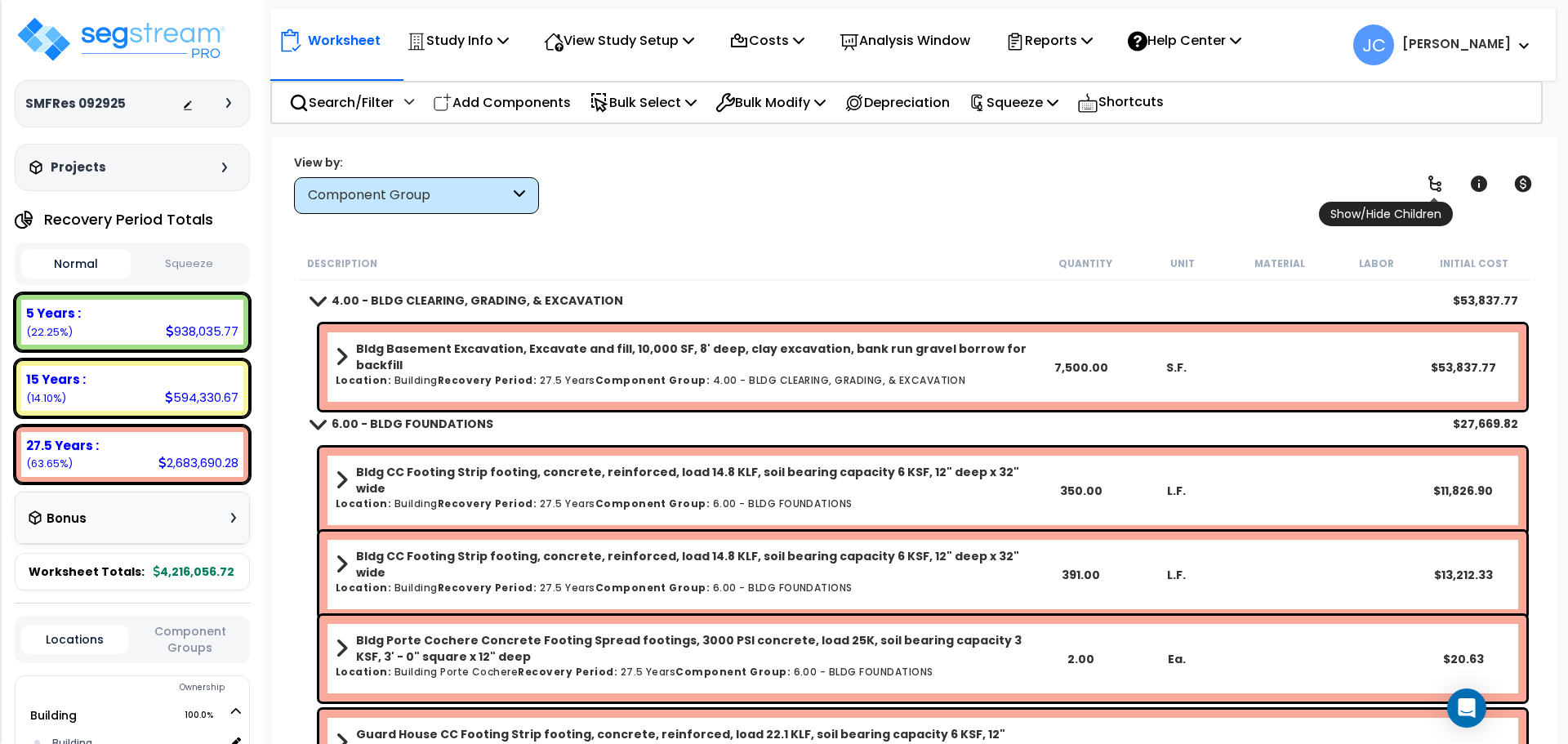
click at [1431, 189] on icon at bounding box center [1434, 183] width 19 height 19
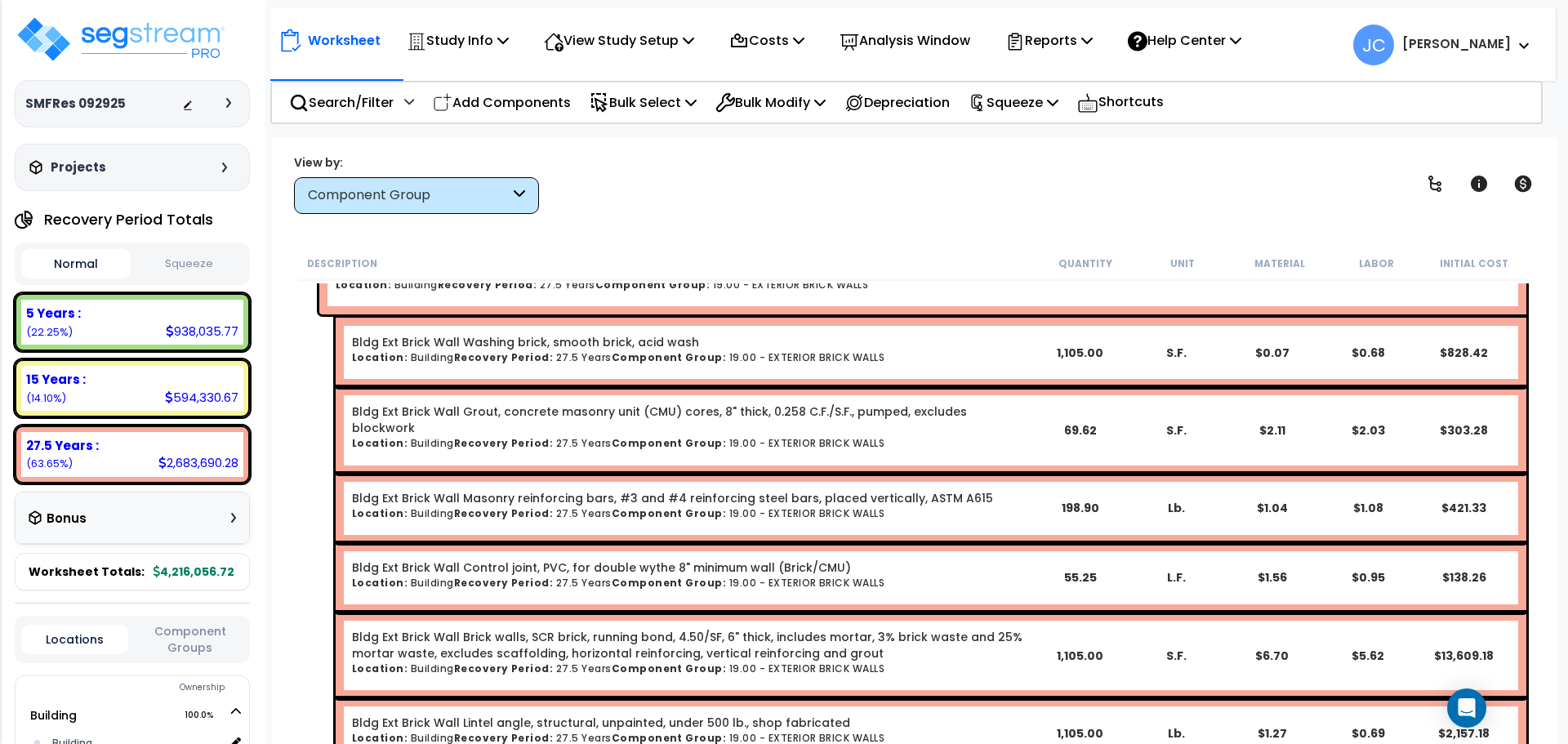
scroll to position [8318, 0]
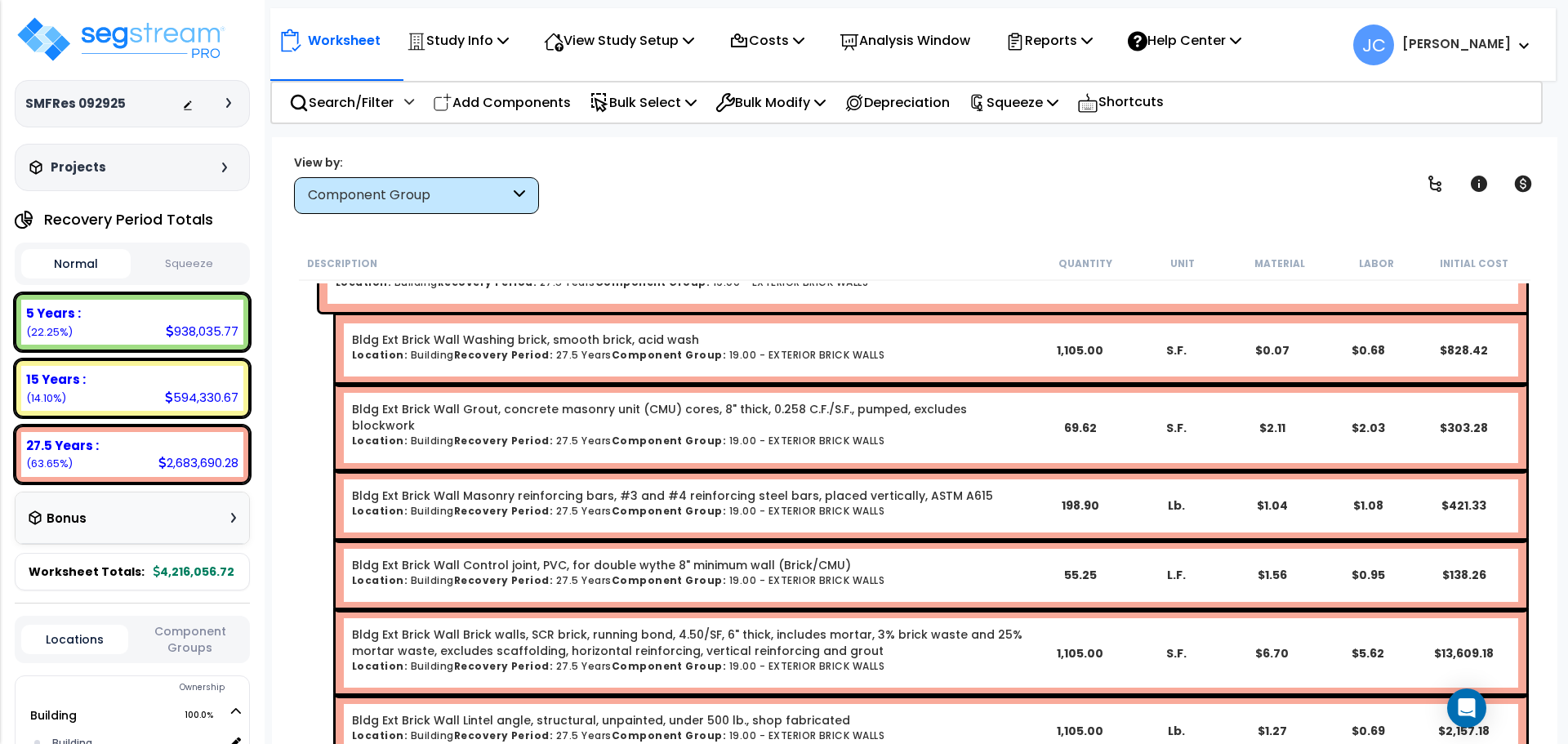
click at [228, 109] on div at bounding box center [211, 104] width 57 height 17
click at [228, 103] on icon at bounding box center [228, 102] width 5 height 10
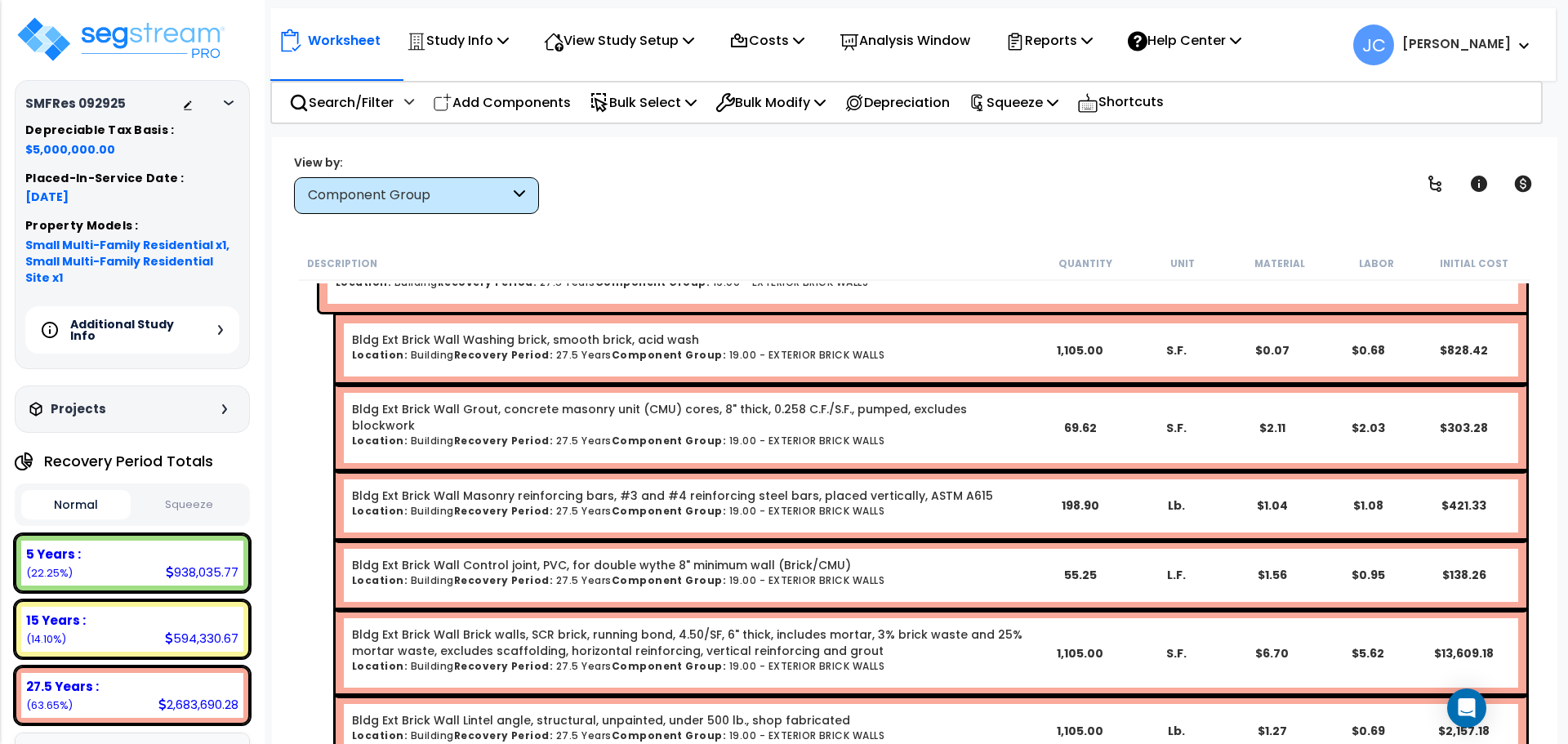
click at [213, 316] on div "Additional Study Info" at bounding box center [133, 330] width 213 height 47
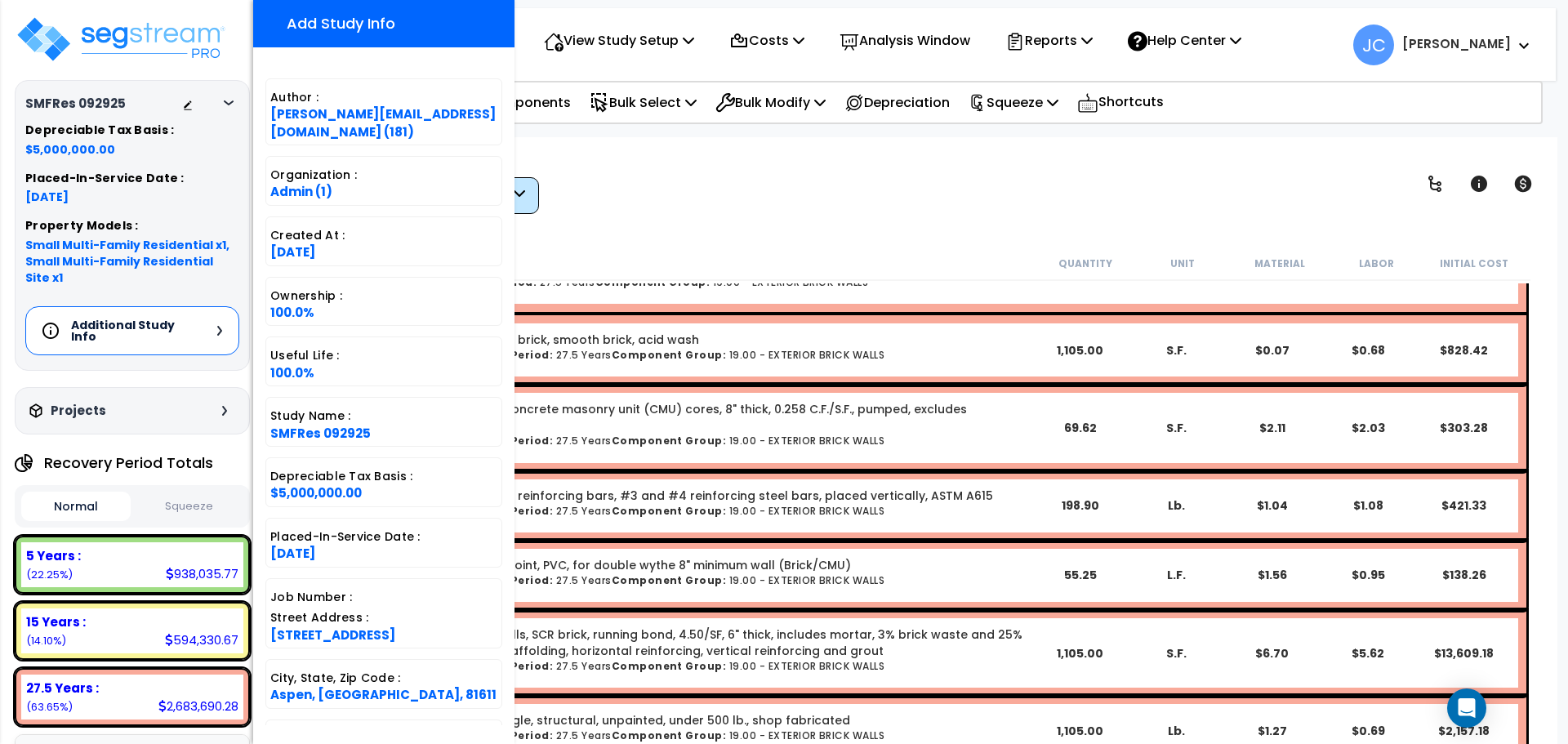
scroll to position [363, 0]
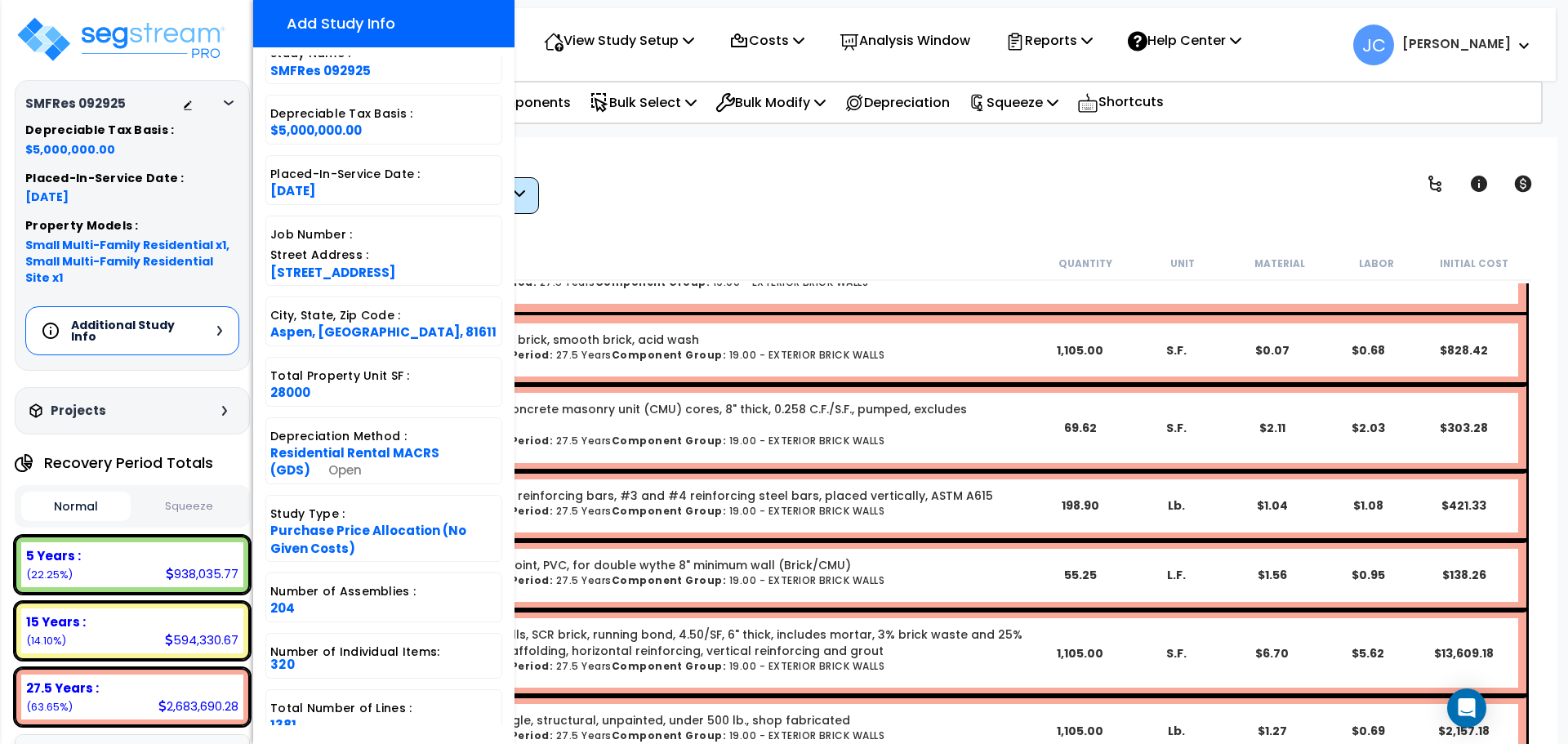
click at [789, 219] on div "Worksheet Study Info Study Setup Add Property Unit Template study Clone study JC" at bounding box center [914, 509] width 1286 height 744
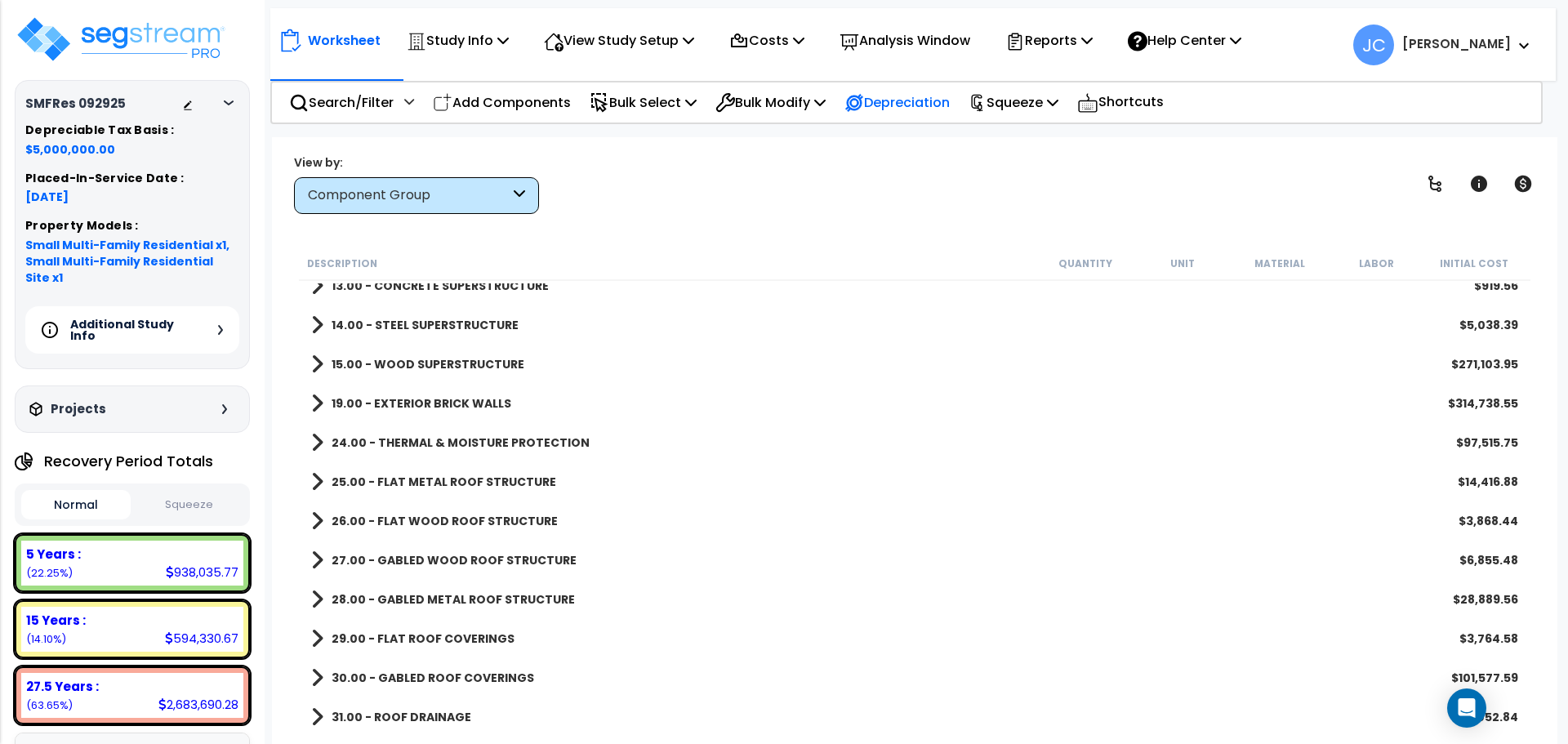
scroll to position [0, 0]
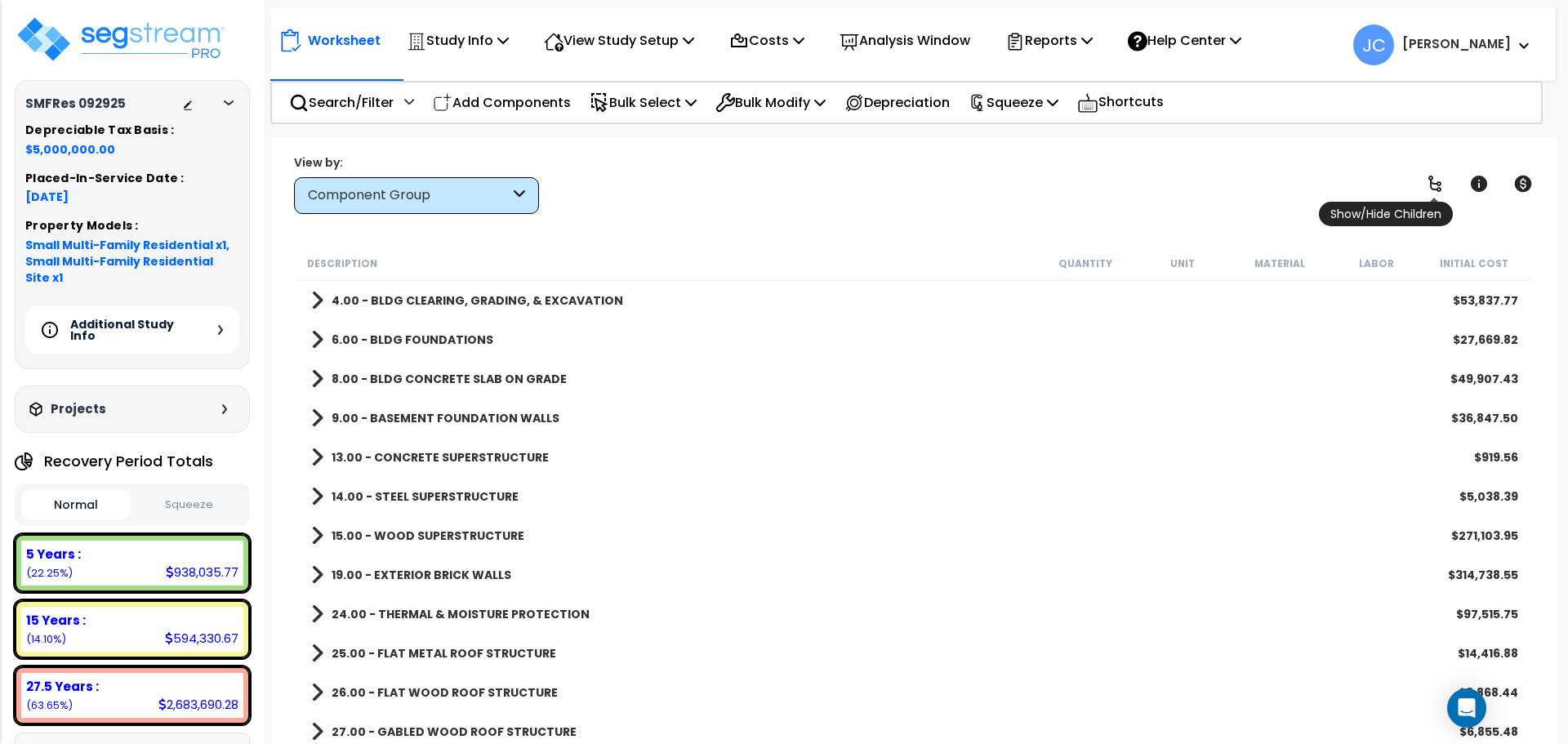
click at [1423, 178] on link at bounding box center [1435, 183] width 36 height 36
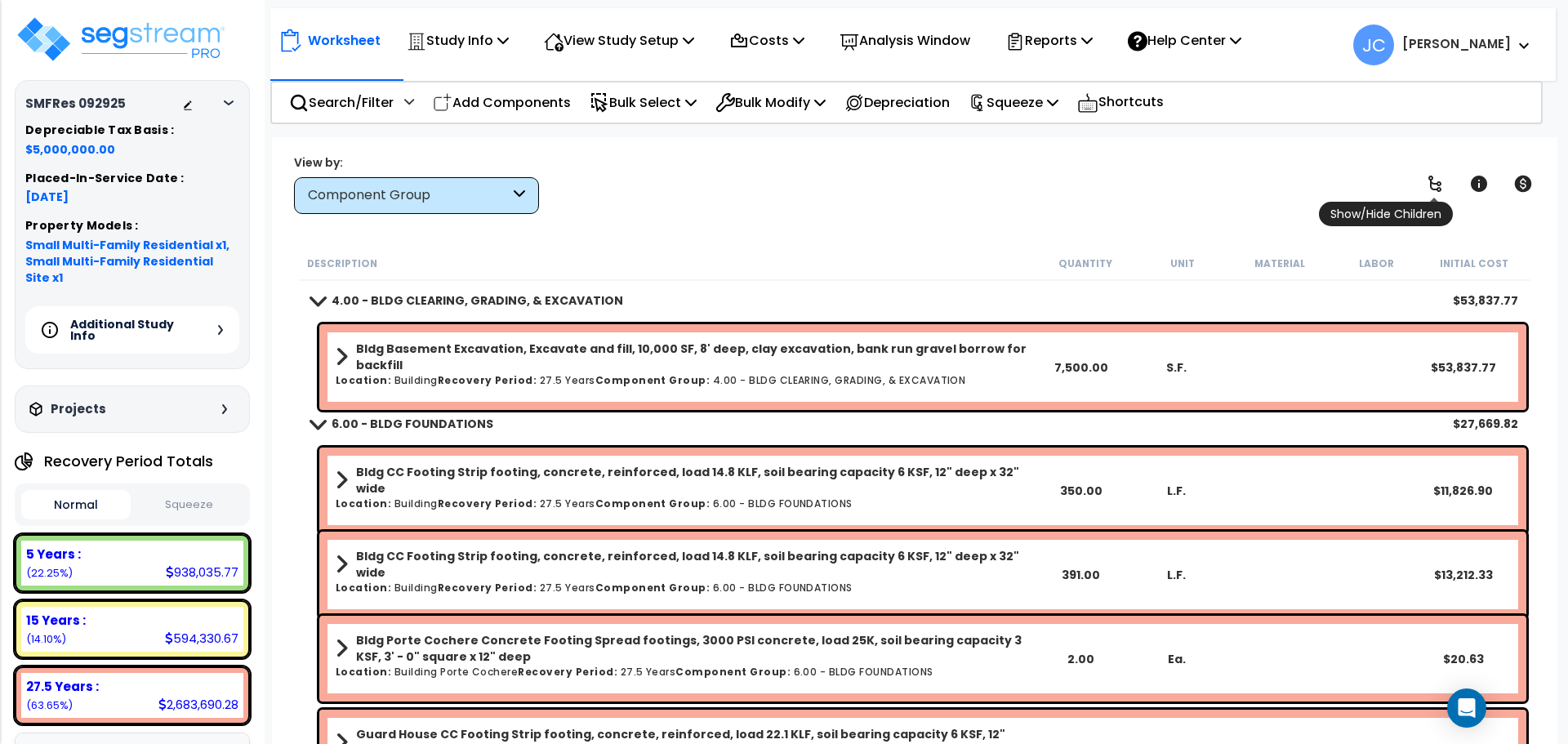
click at [1434, 178] on icon at bounding box center [1434, 183] width 19 height 19
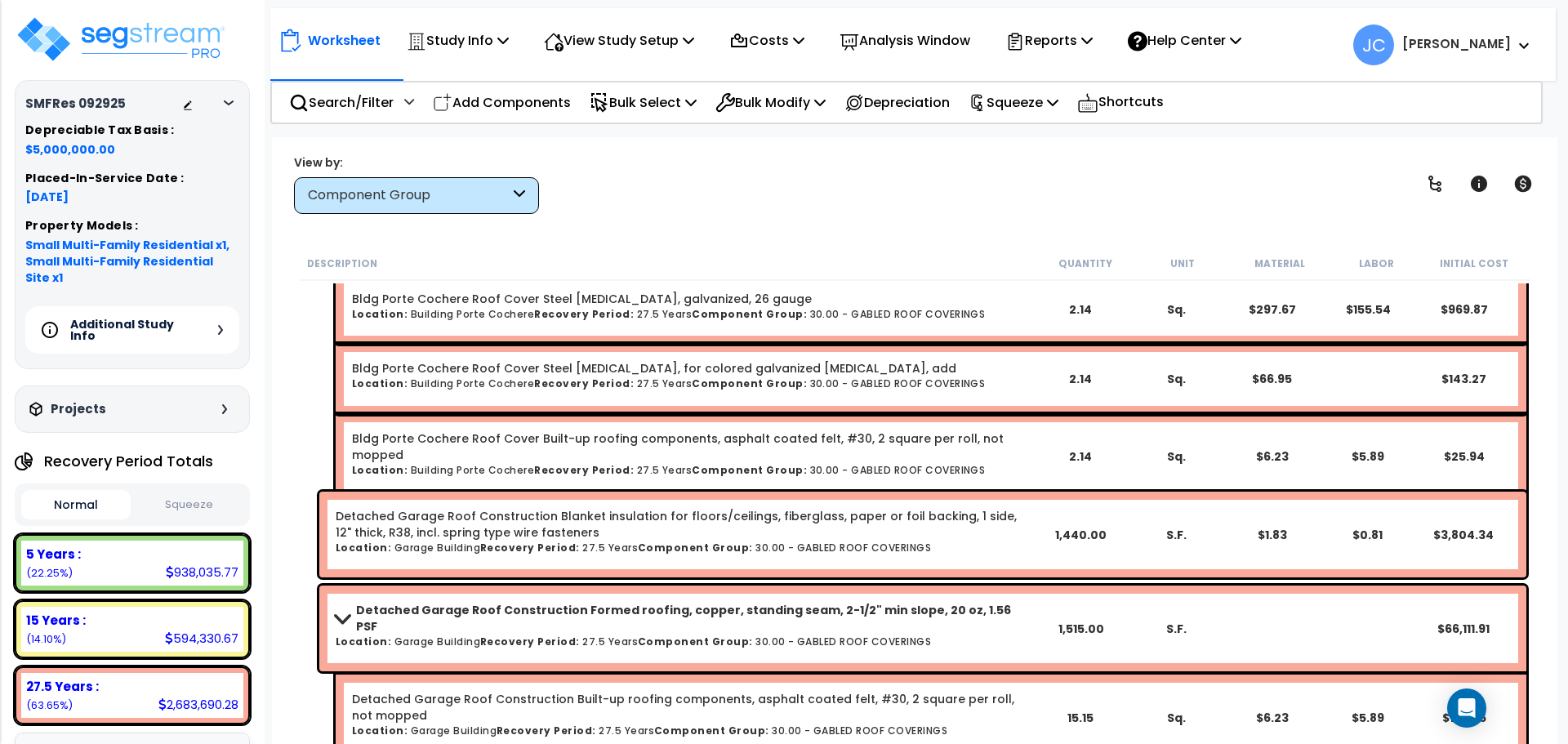
scroll to position [15378, 0]
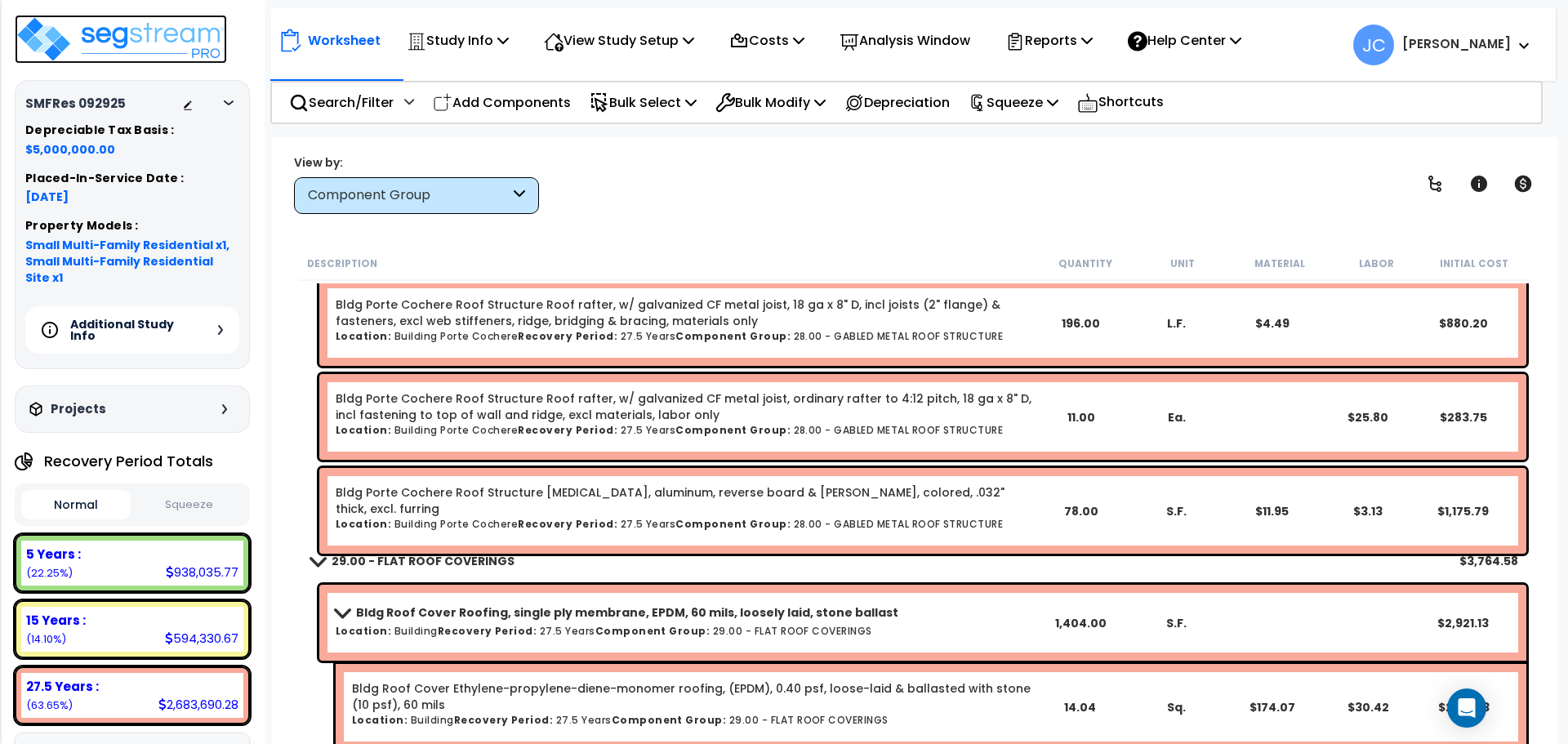
click at [151, 37] on img at bounding box center [121, 39] width 213 height 49
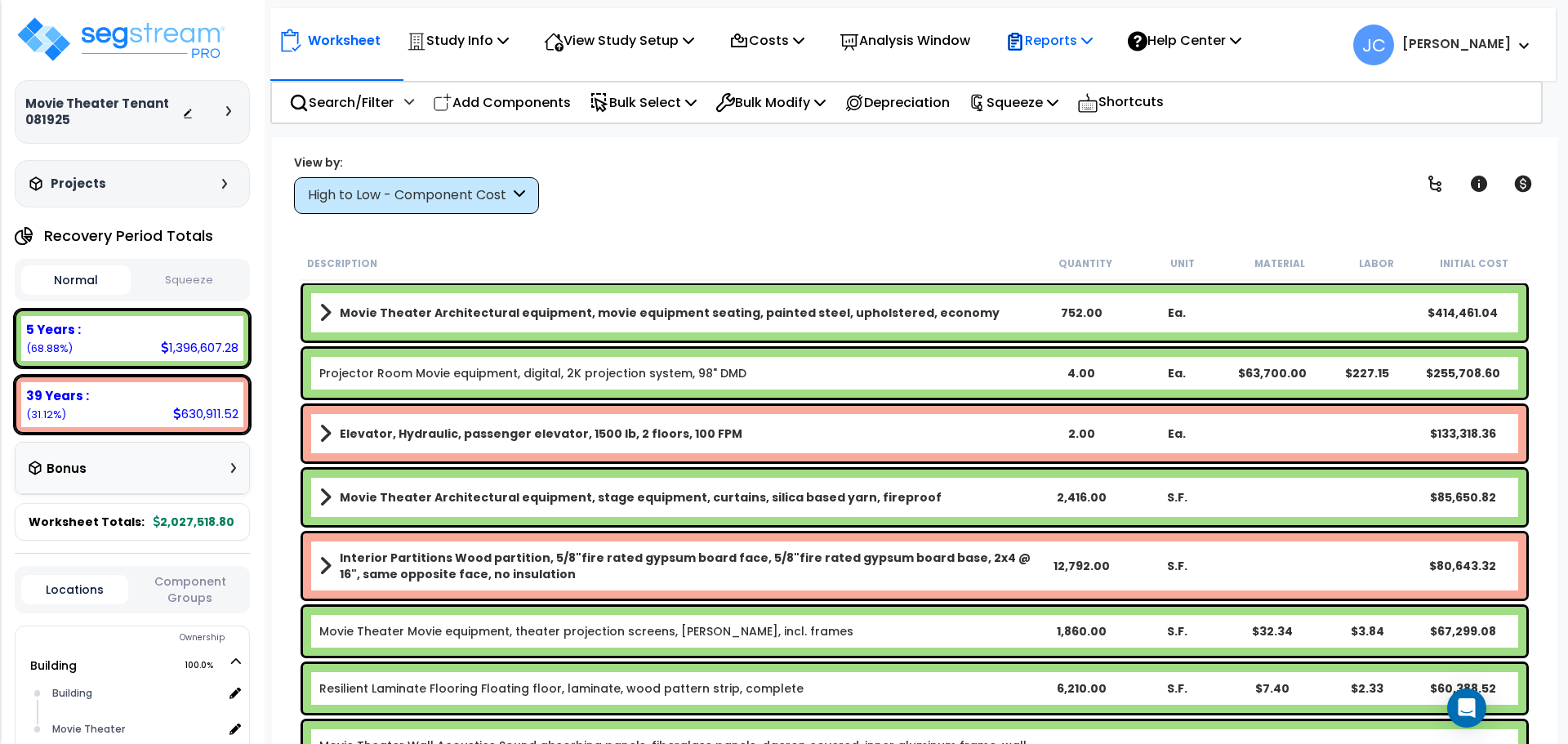
click at [1060, 43] on p "Reports" at bounding box center [1048, 41] width 87 height 22
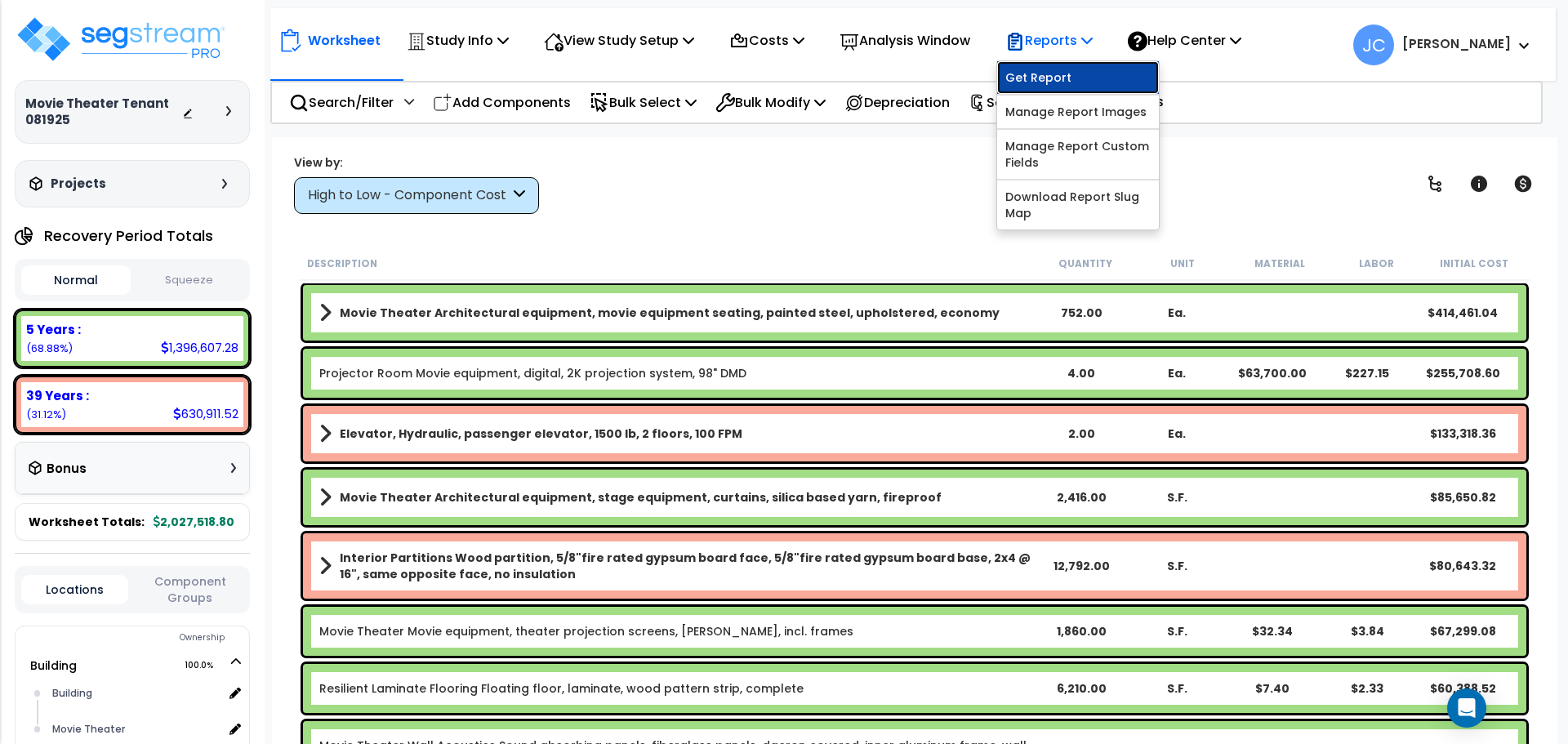
click at [1115, 90] on link "Get Report" at bounding box center [1078, 77] width 162 height 32
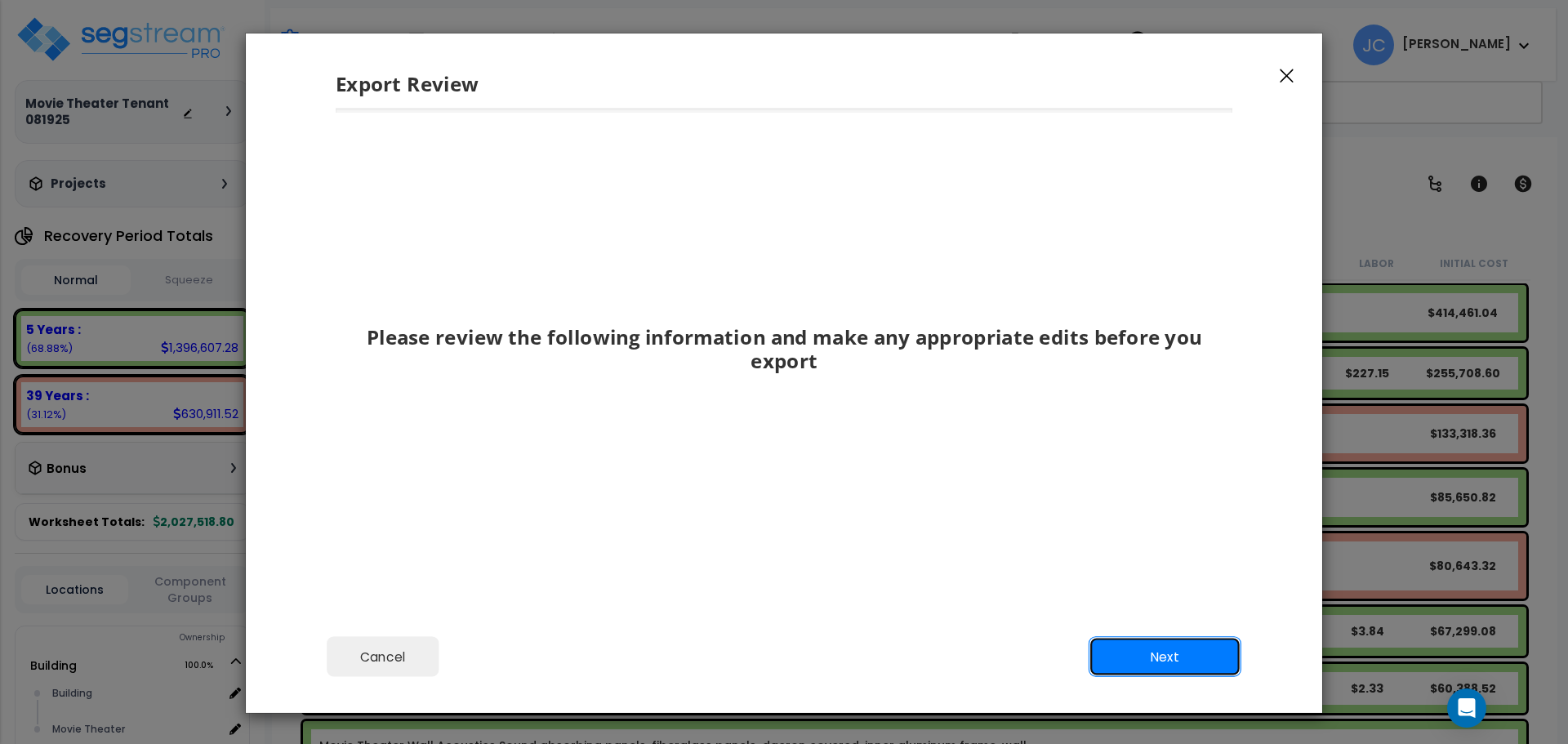
click at [1159, 655] on button "Next" at bounding box center [1165, 657] width 153 height 41
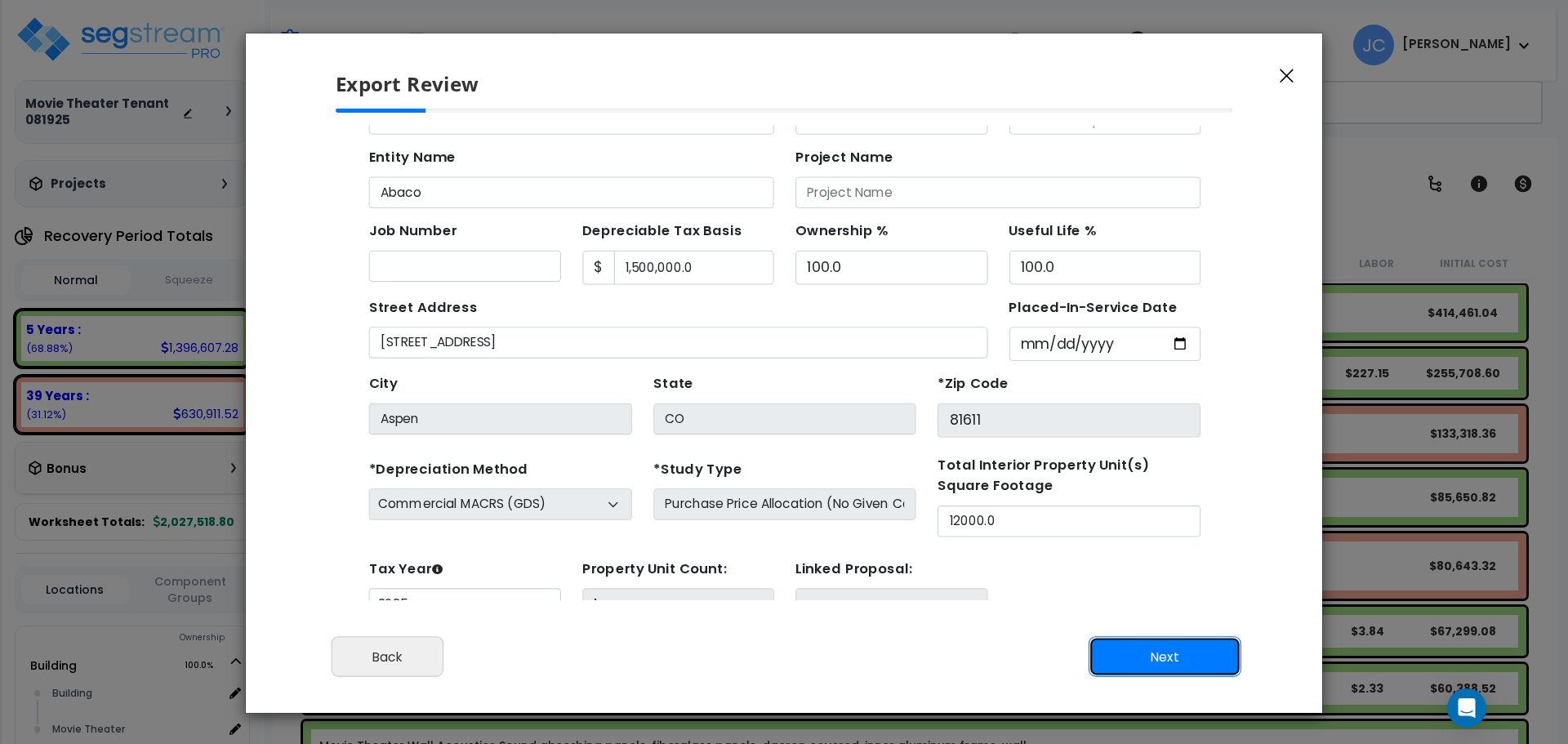
scroll to position [60, 0]
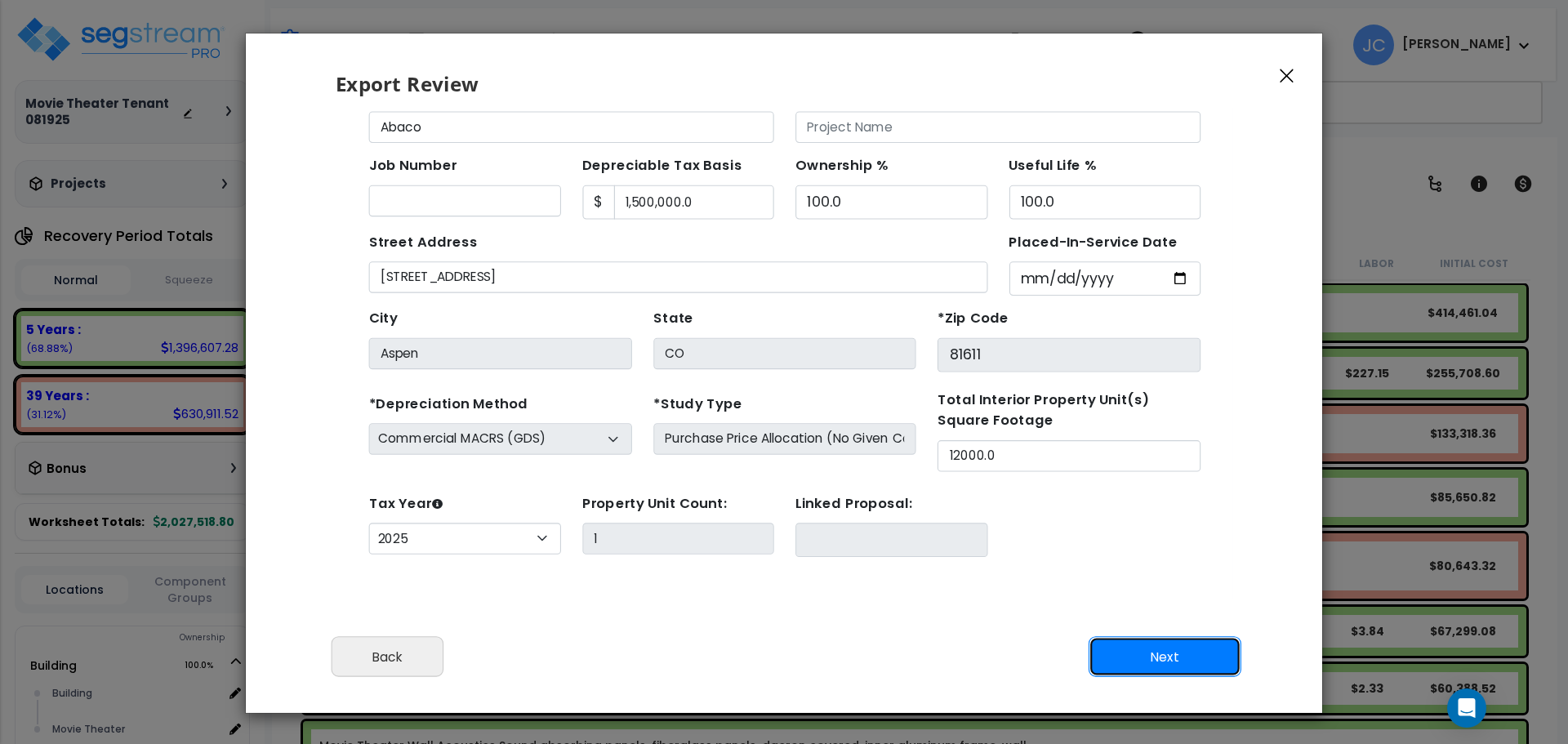
click at [1153, 651] on button "Next" at bounding box center [1165, 657] width 153 height 41
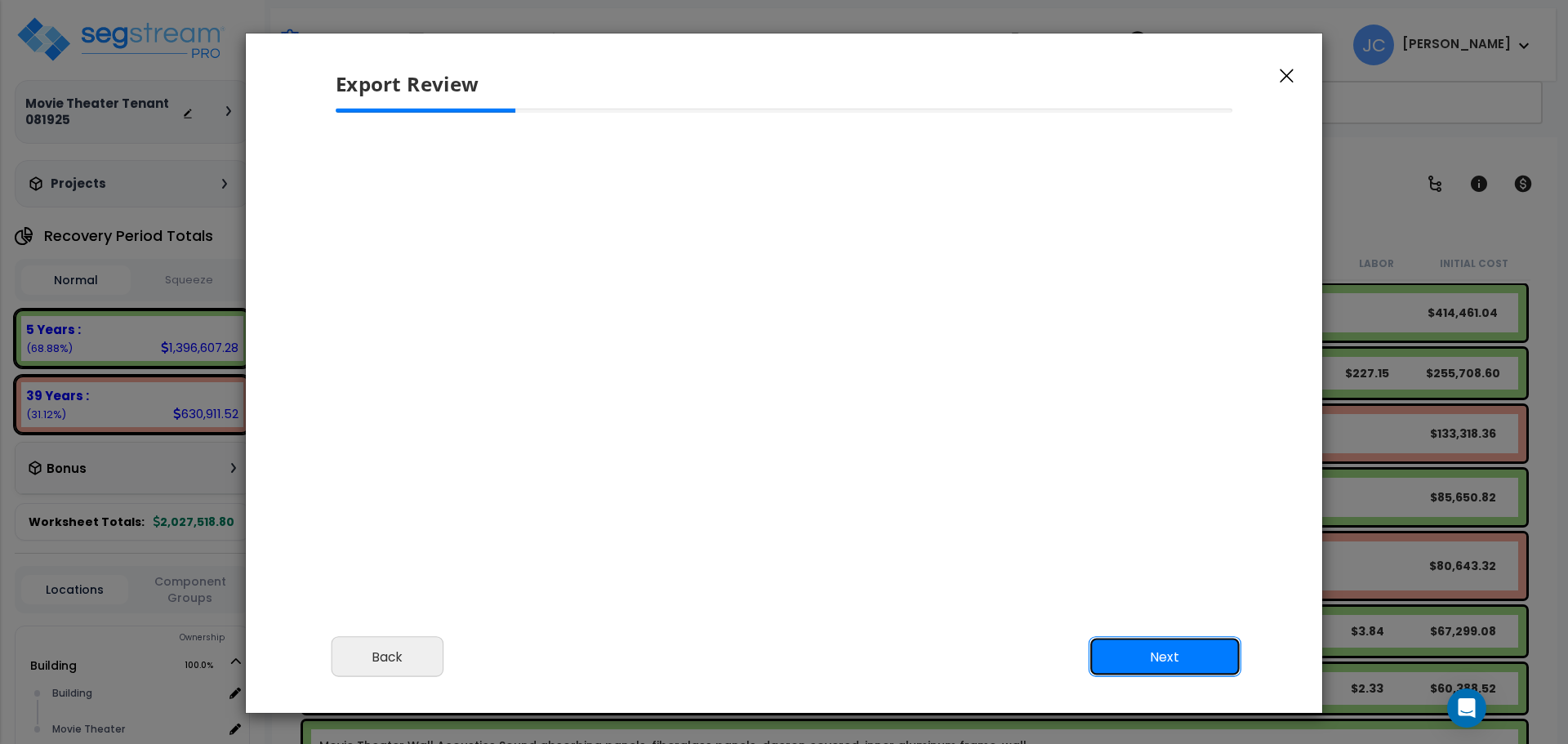
scroll to position [0, 0]
select select "2025"
click at [1273, 73] on div "Export Review" at bounding box center [784, 71] width 1077 height 76
click at [1295, 73] on button "button" at bounding box center [1286, 75] width 25 height 19
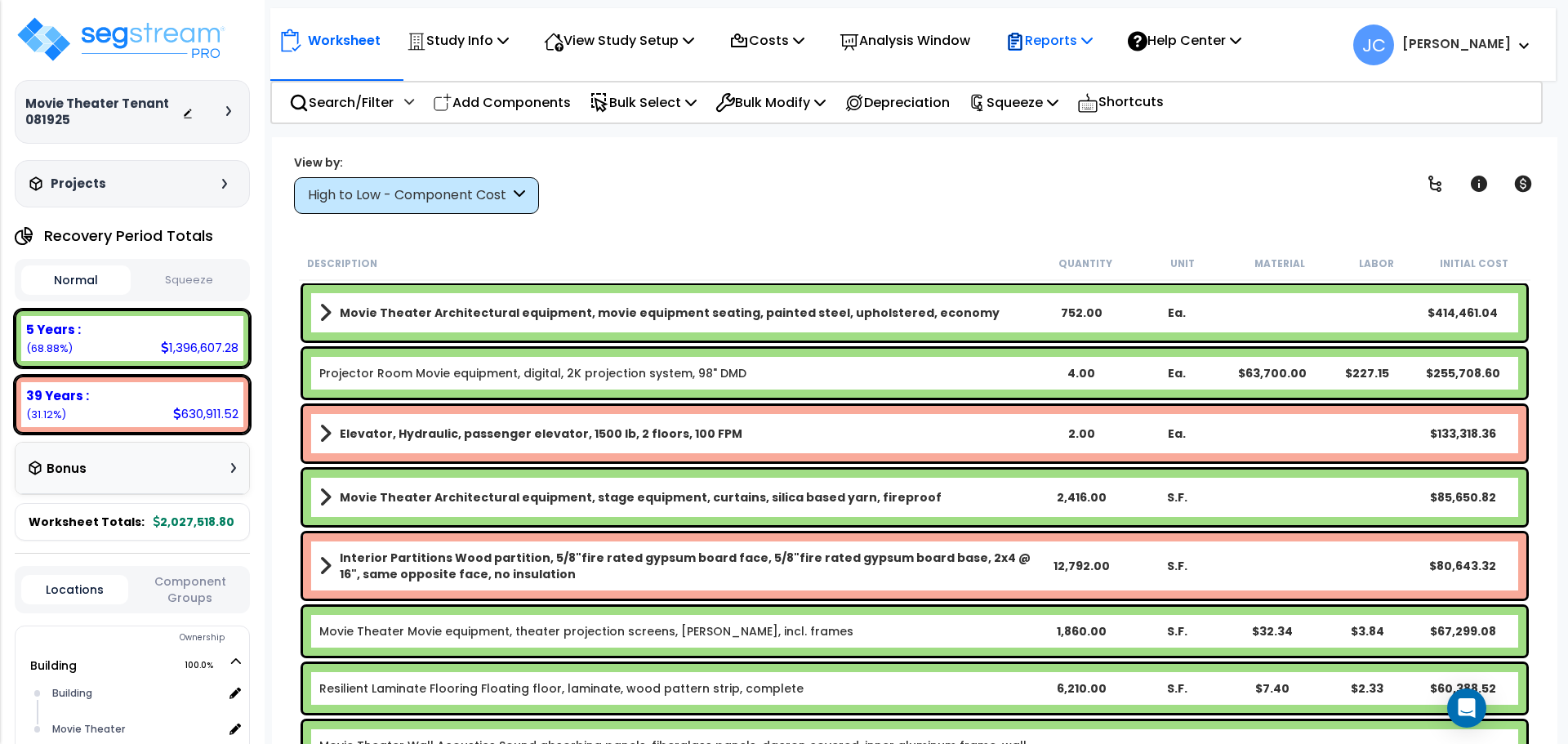
click at [1065, 41] on p "Reports" at bounding box center [1048, 41] width 87 height 22
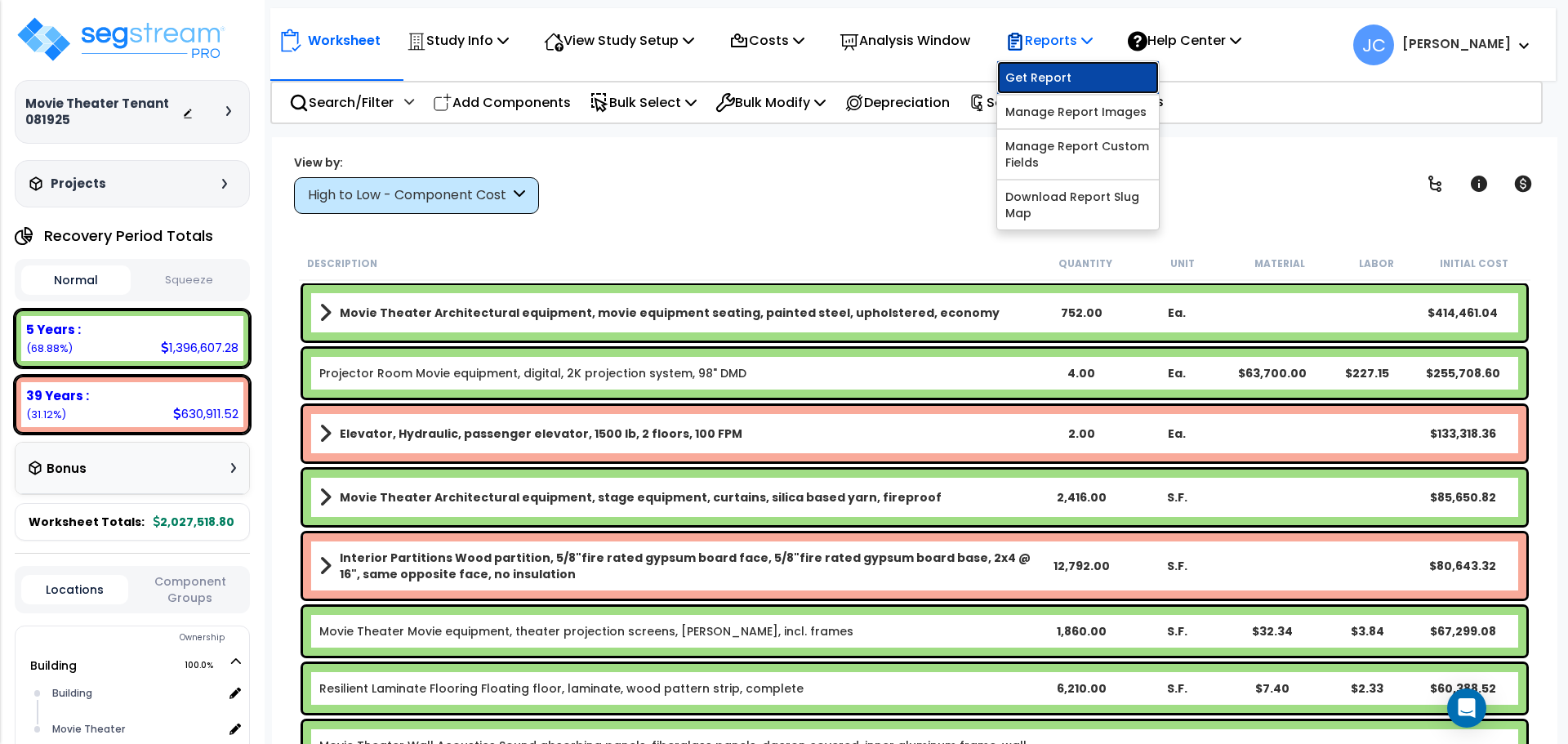
click at [1079, 76] on link "Get Report" at bounding box center [1078, 77] width 162 height 32
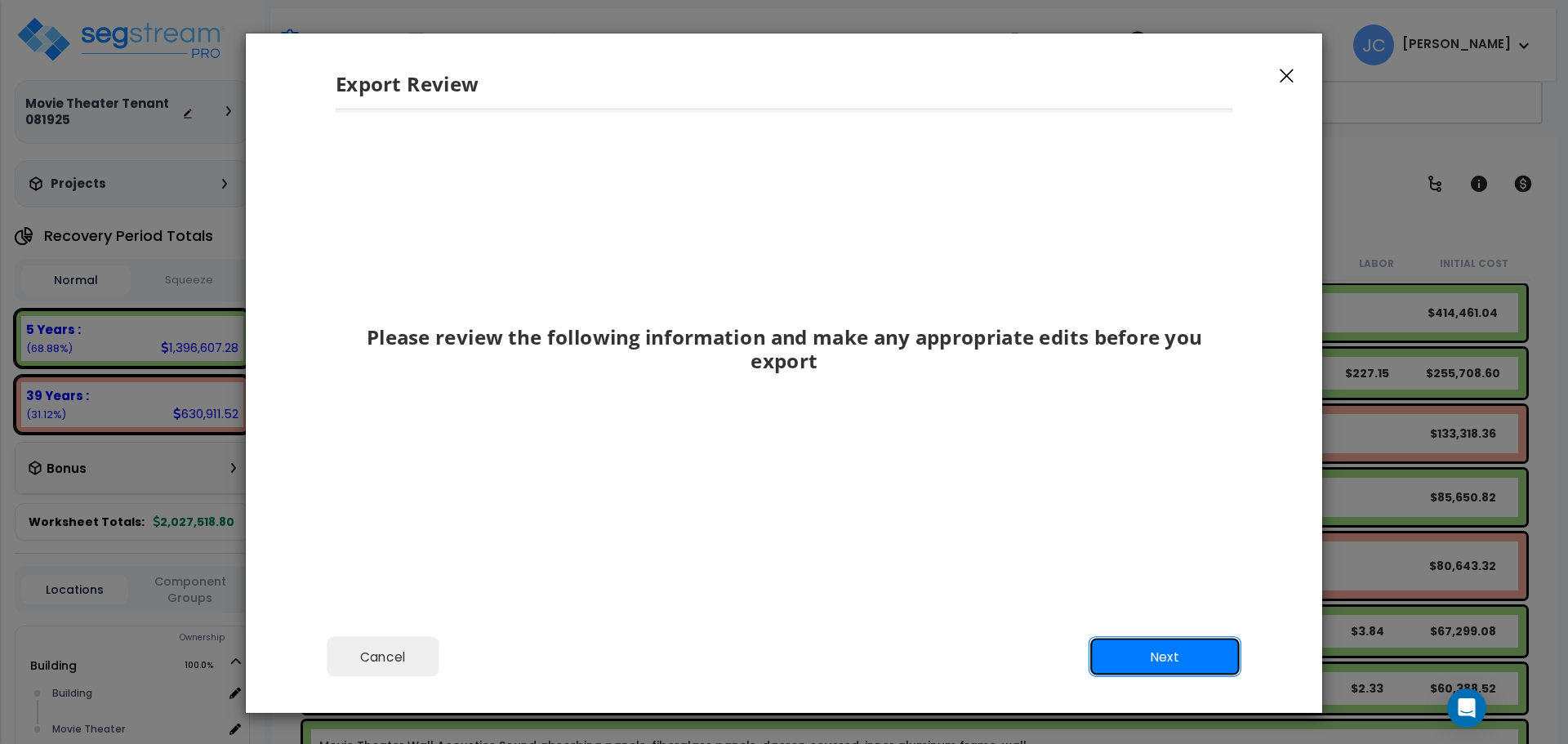
click at [1144, 660] on button "Next" at bounding box center [1165, 657] width 153 height 41
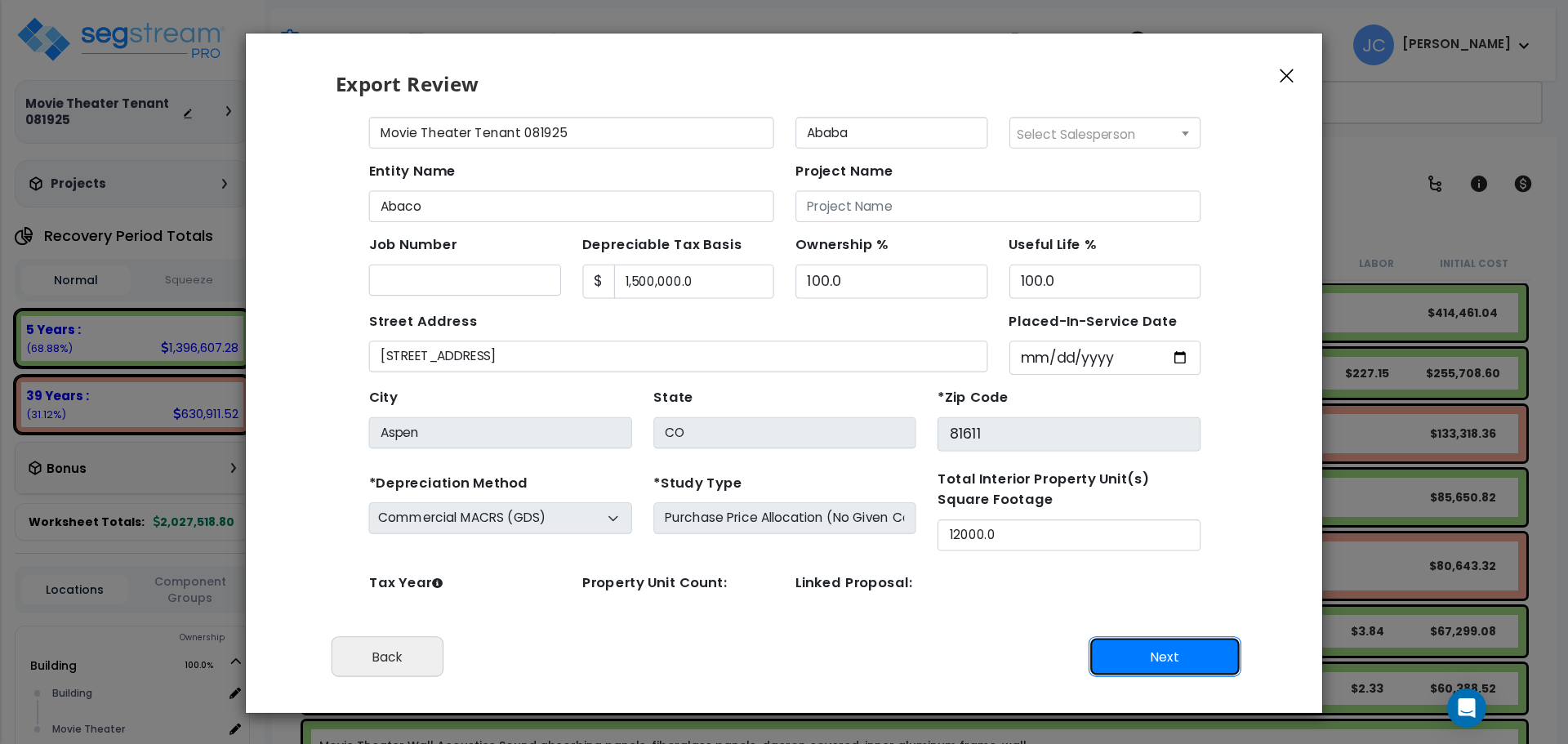
scroll to position [72, 0]
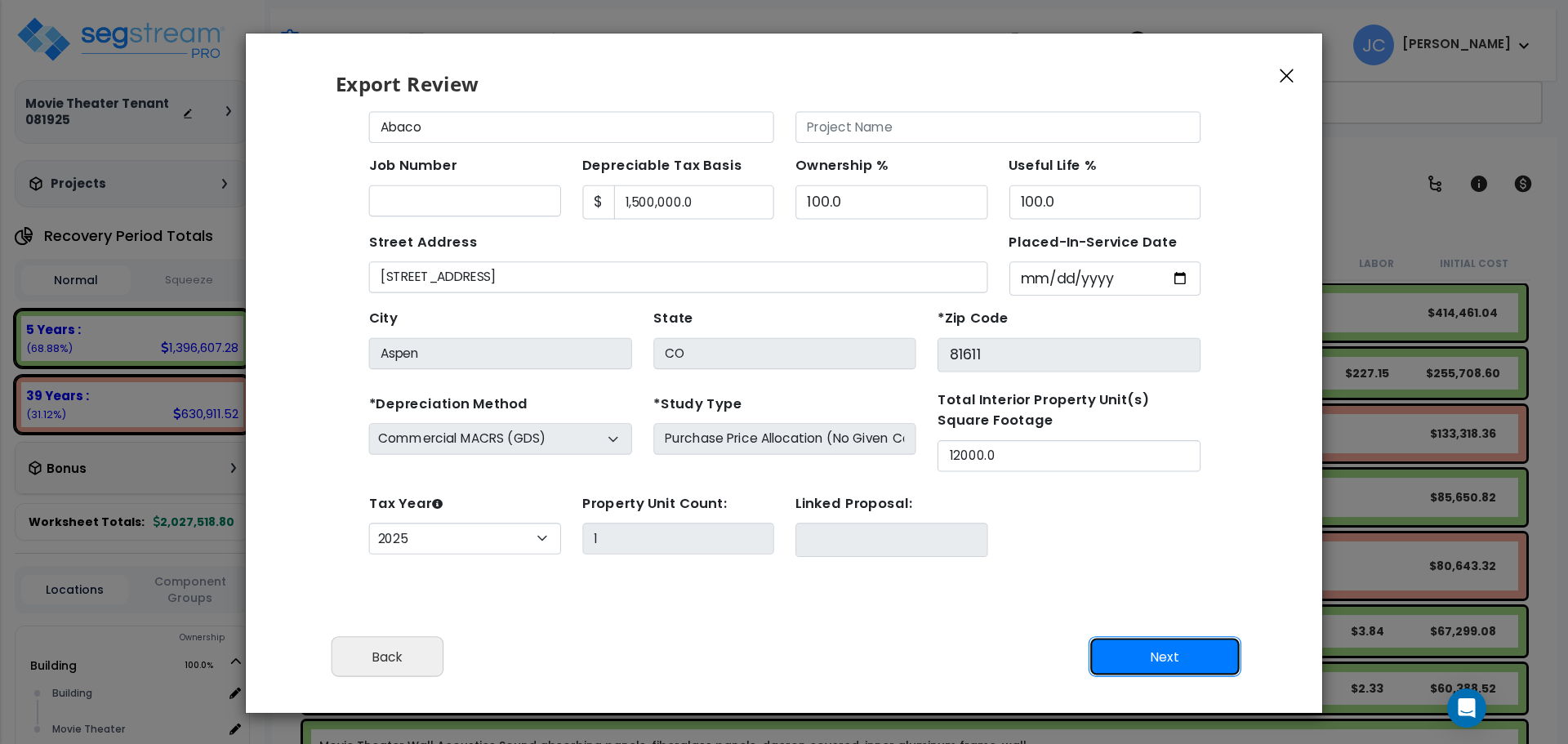
click at [1153, 661] on button "Next" at bounding box center [1165, 657] width 153 height 41
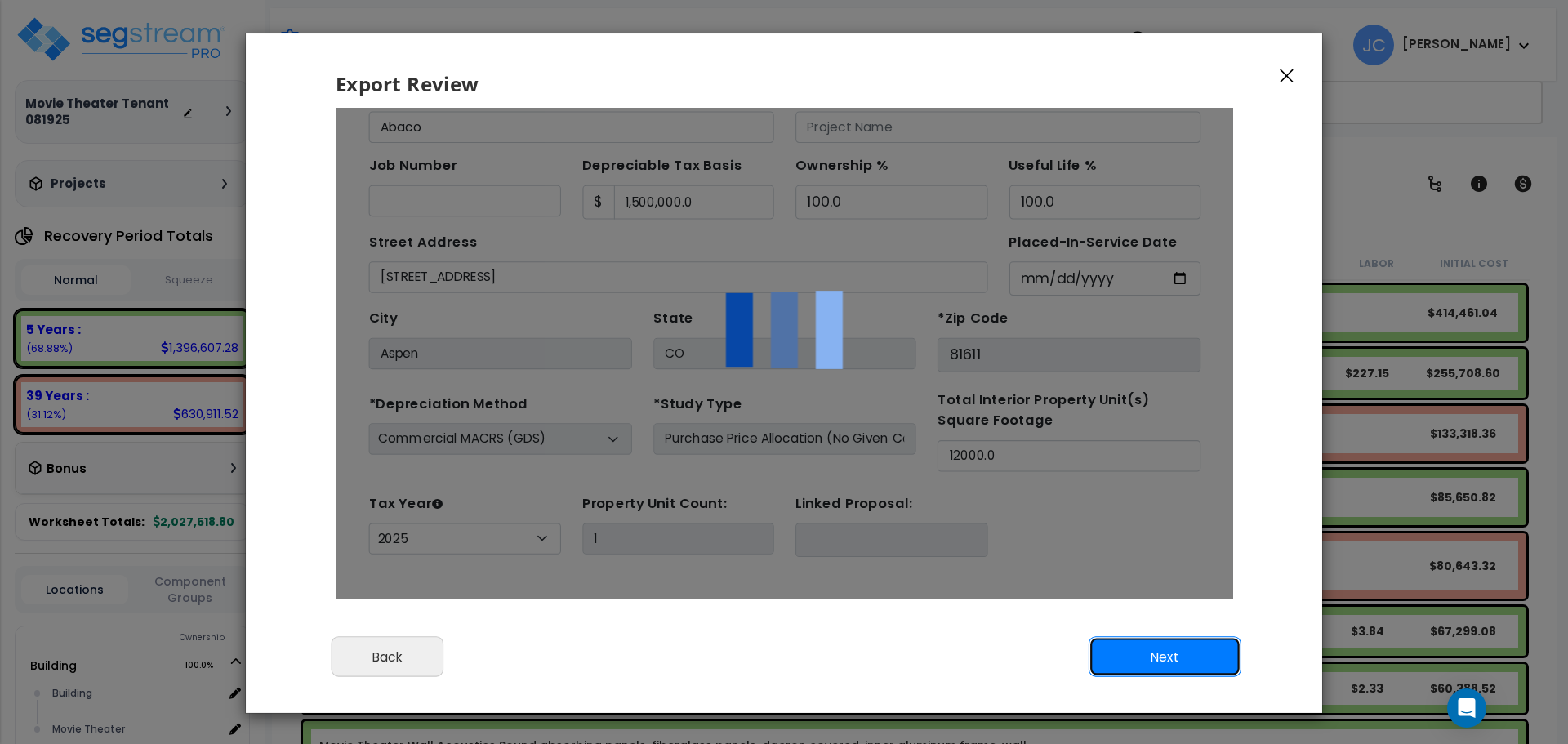
scroll to position [0, 0]
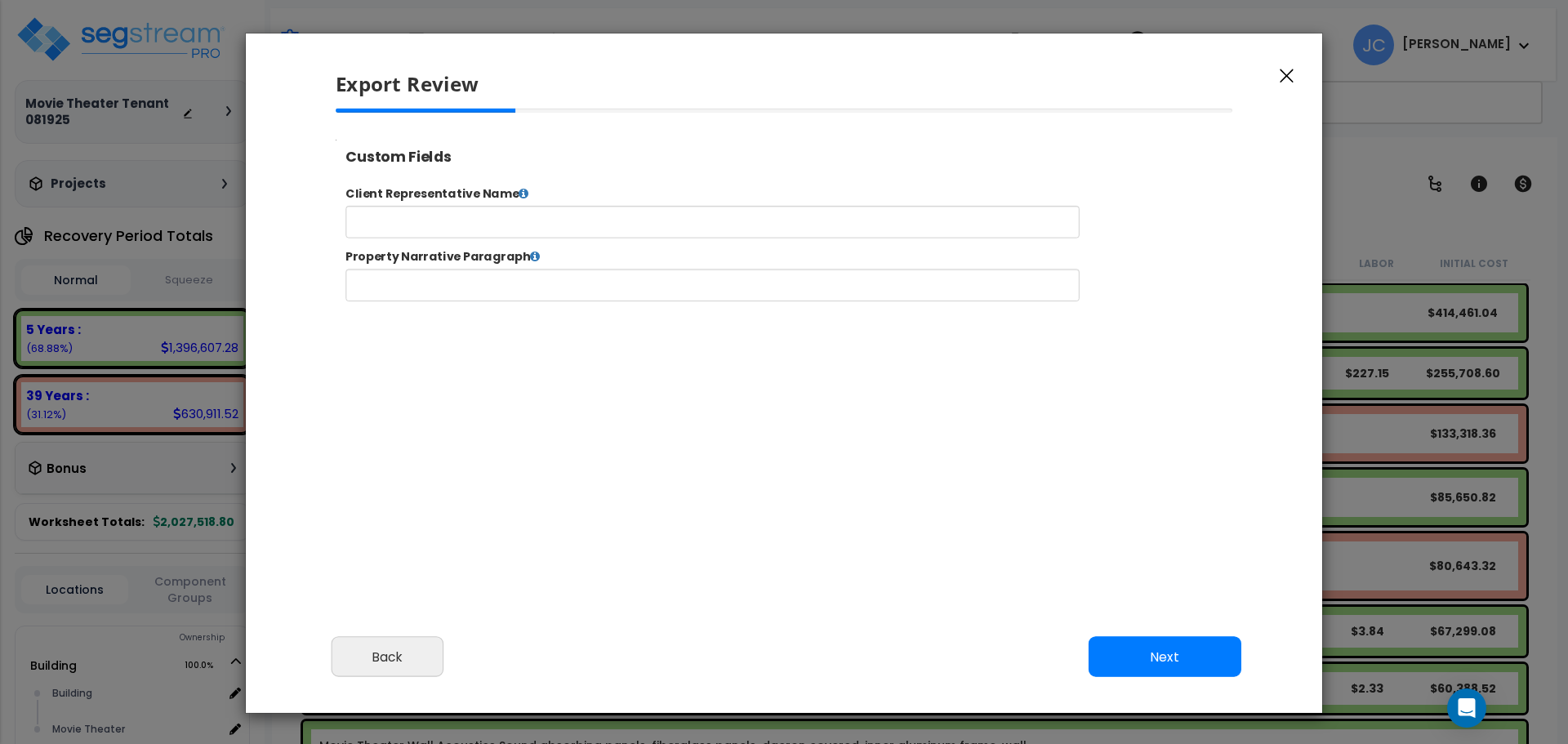
select select "2025"
click at [1149, 666] on button "Next" at bounding box center [1165, 657] width 153 height 41
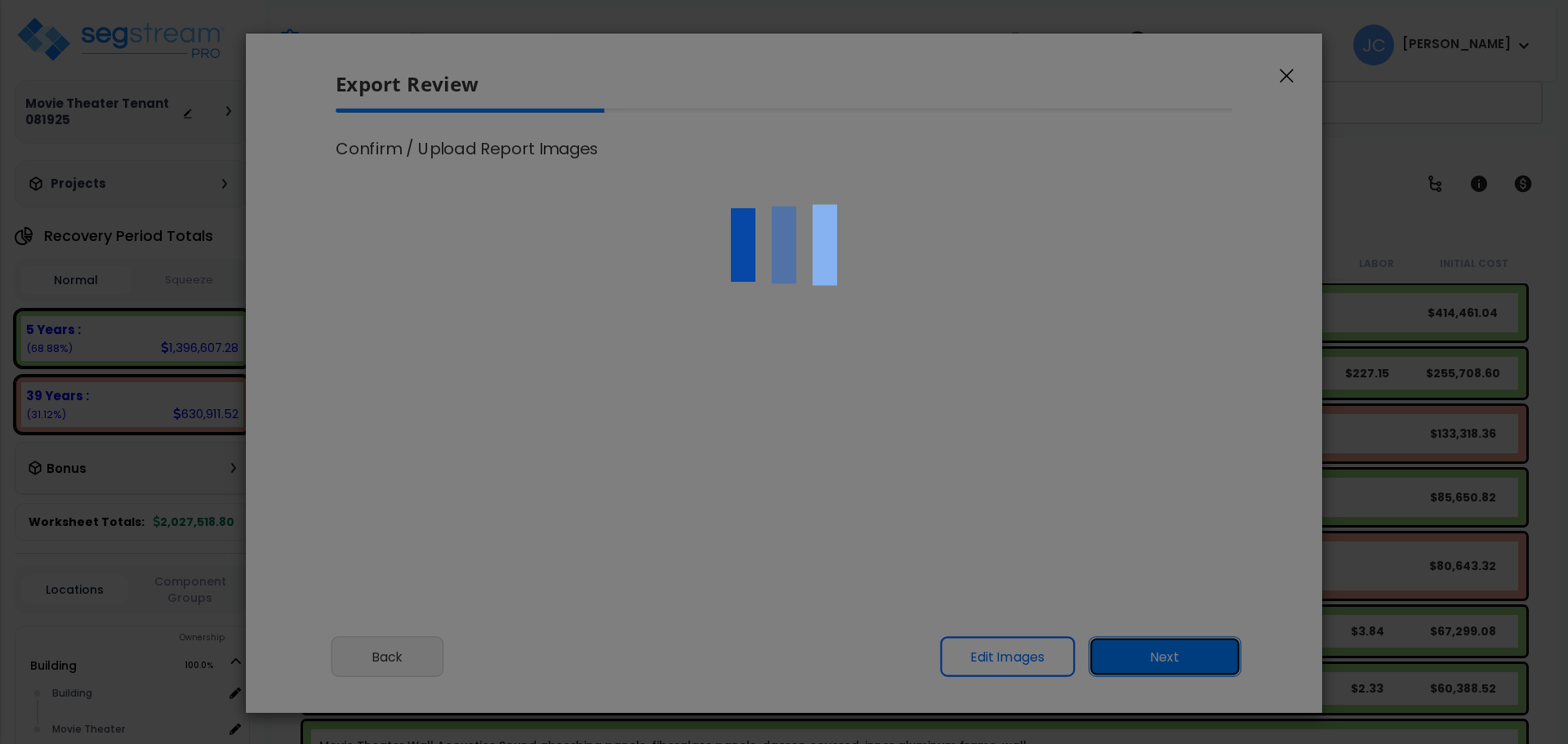
scroll to position [677, 40]
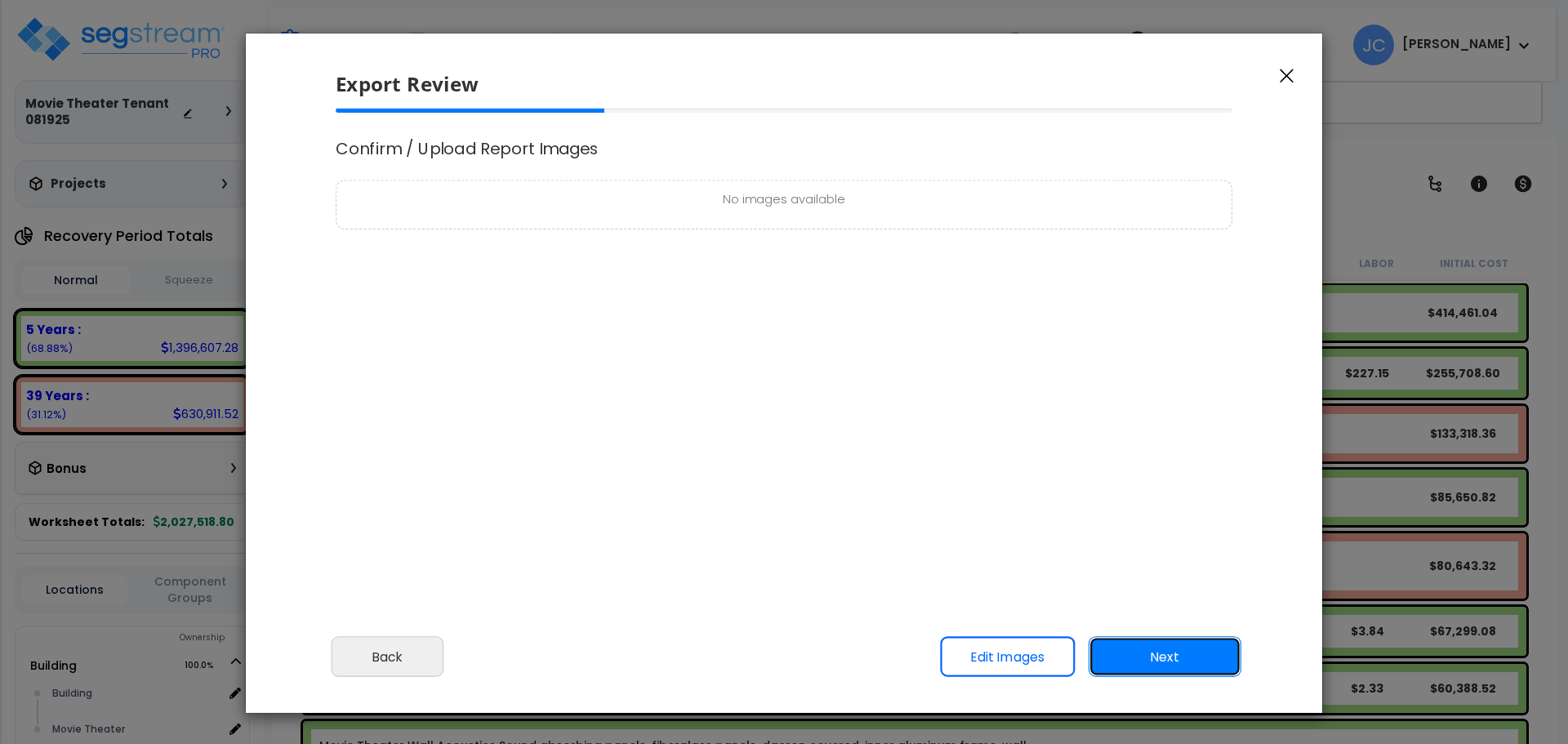
click at [1124, 651] on button "Next" at bounding box center [1165, 657] width 153 height 41
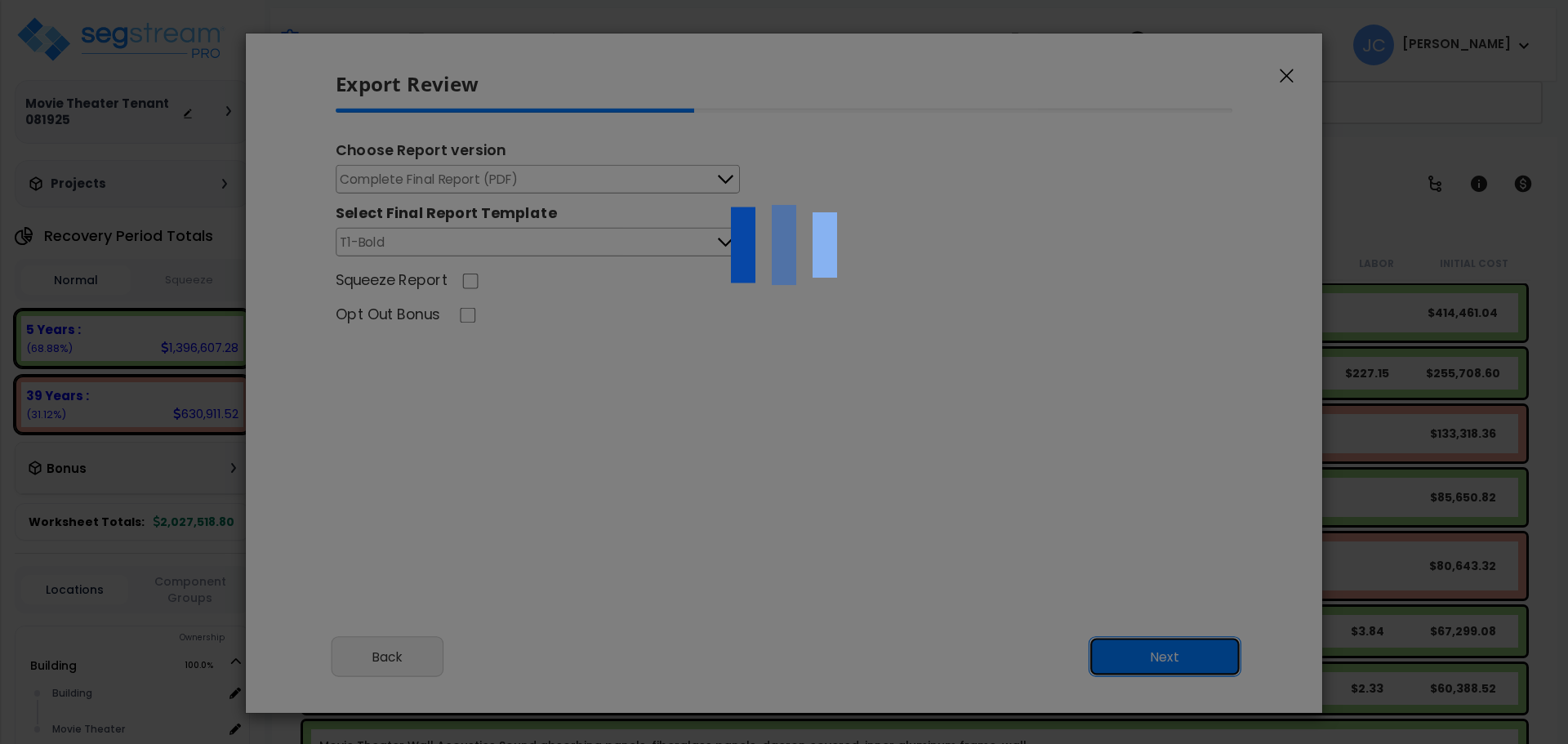
scroll to position [0, 0]
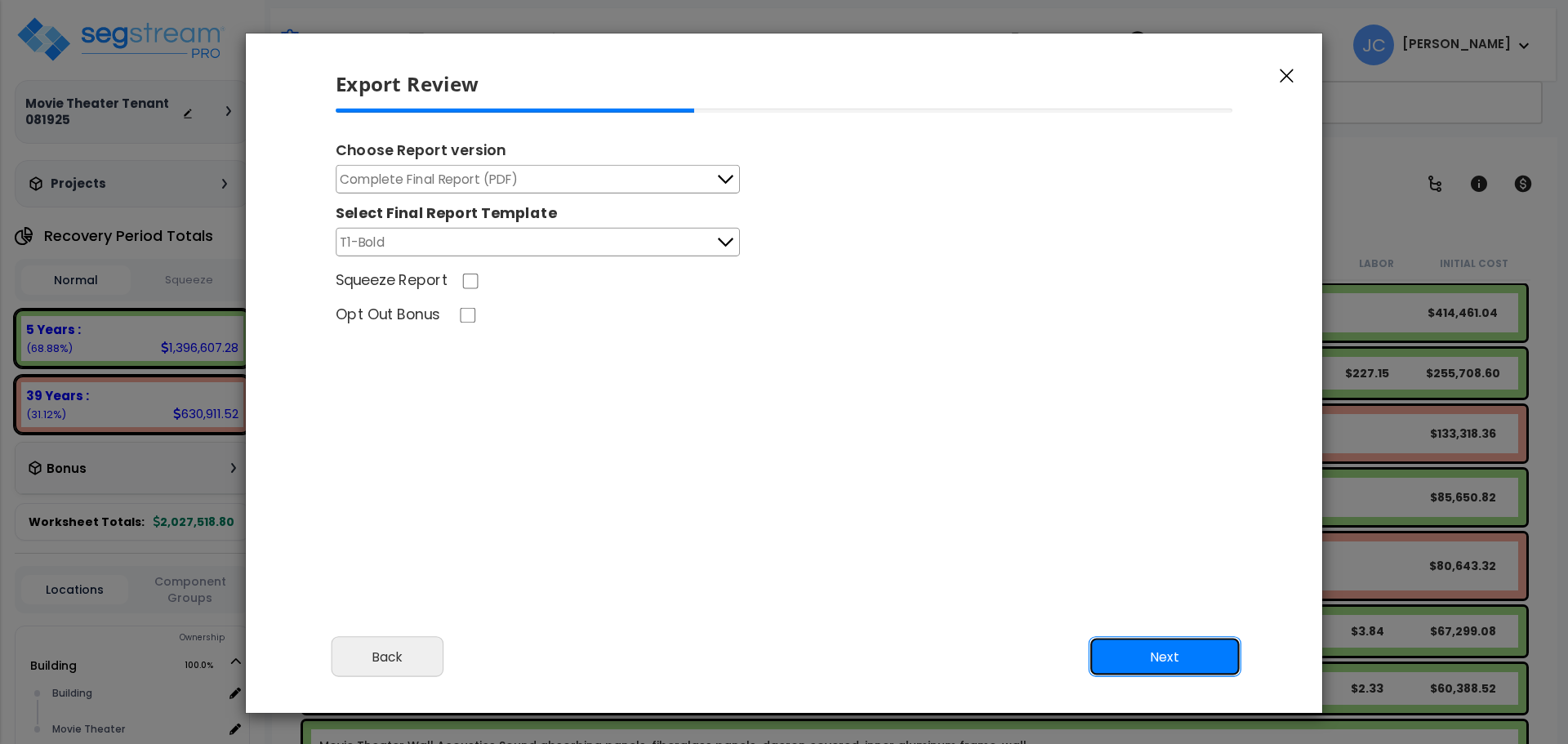
click at [1199, 649] on button "Next" at bounding box center [1165, 657] width 153 height 41
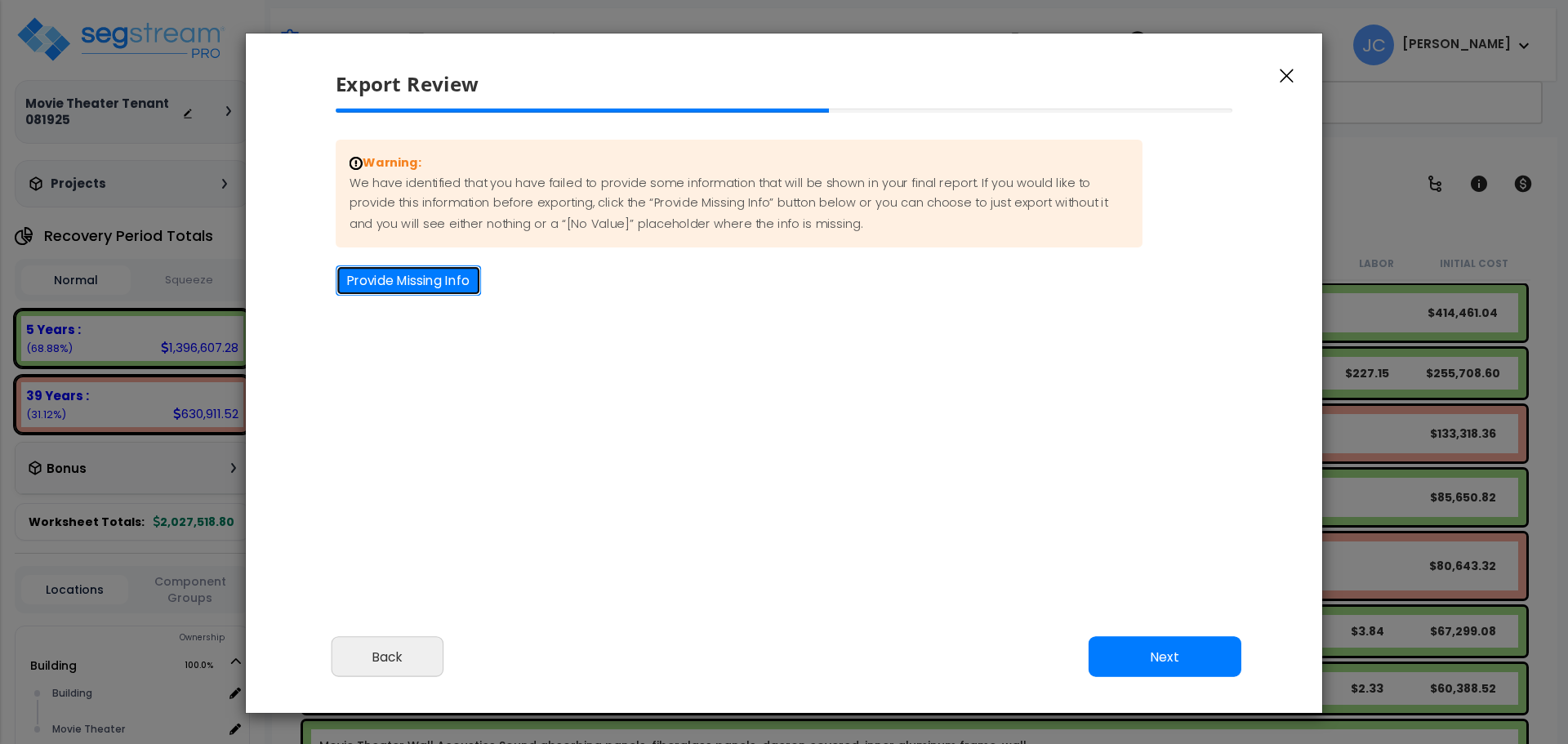
click at [400, 285] on button "Provide Missing Info" at bounding box center [409, 280] width 145 height 30
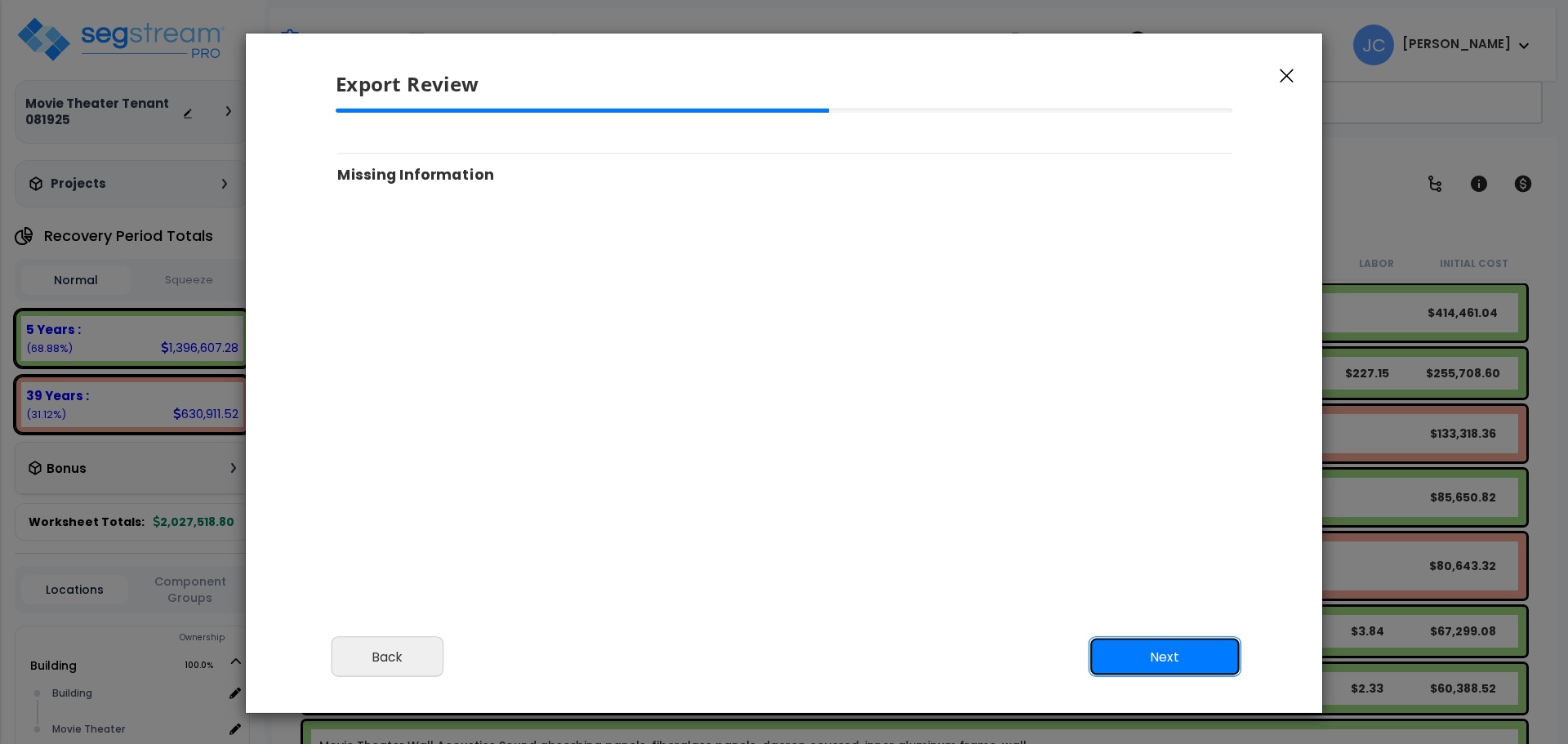
click at [1133, 652] on button "Next" at bounding box center [1165, 657] width 153 height 41
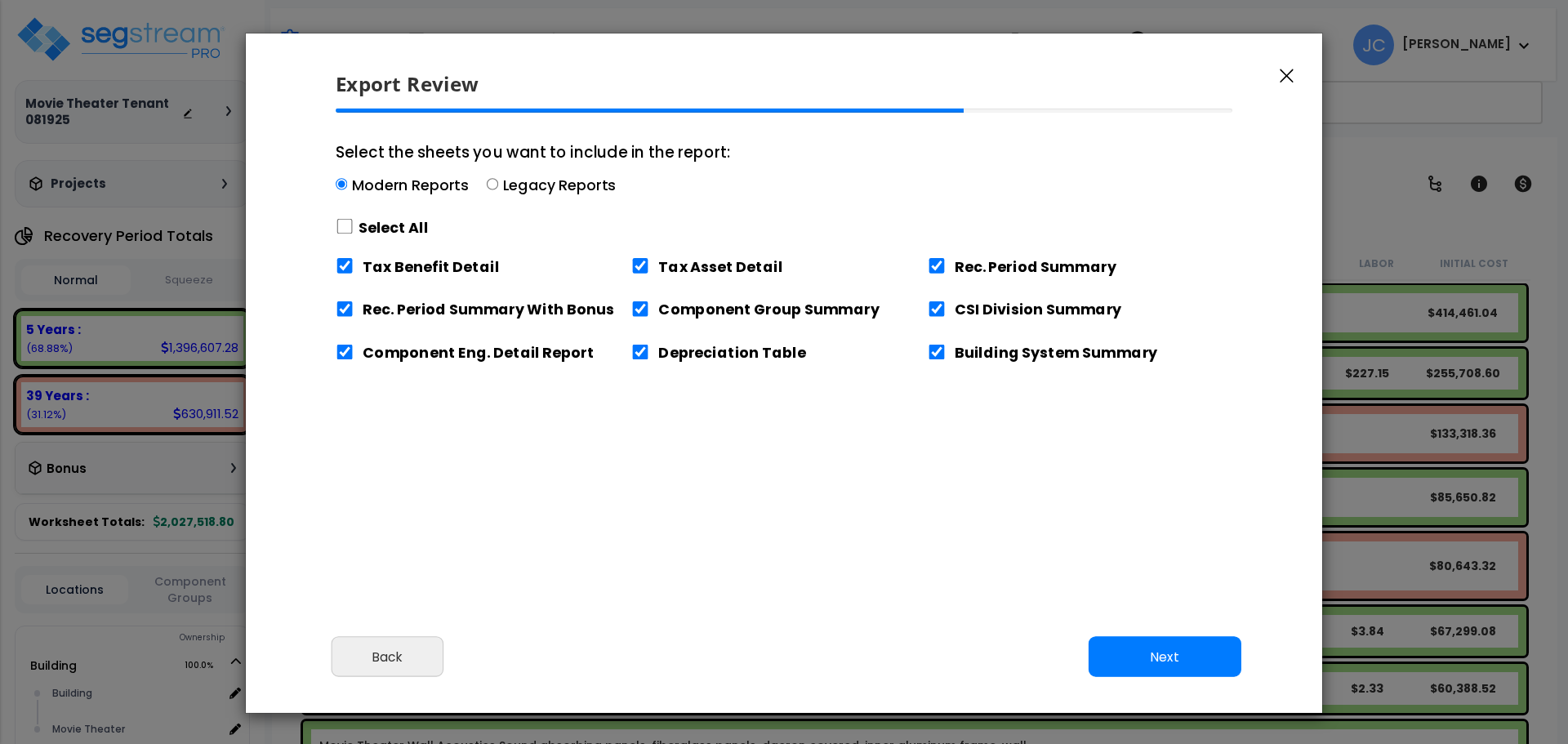
click at [402, 224] on label "Select All" at bounding box center [394, 227] width 70 height 20
click at [353, 224] on input "Select the sheets you want to include in the report: Modern Reports Legacy Repo…" at bounding box center [345, 227] width 18 height 16
checkbox input "true"
click at [1106, 661] on button "Next" at bounding box center [1165, 657] width 153 height 41
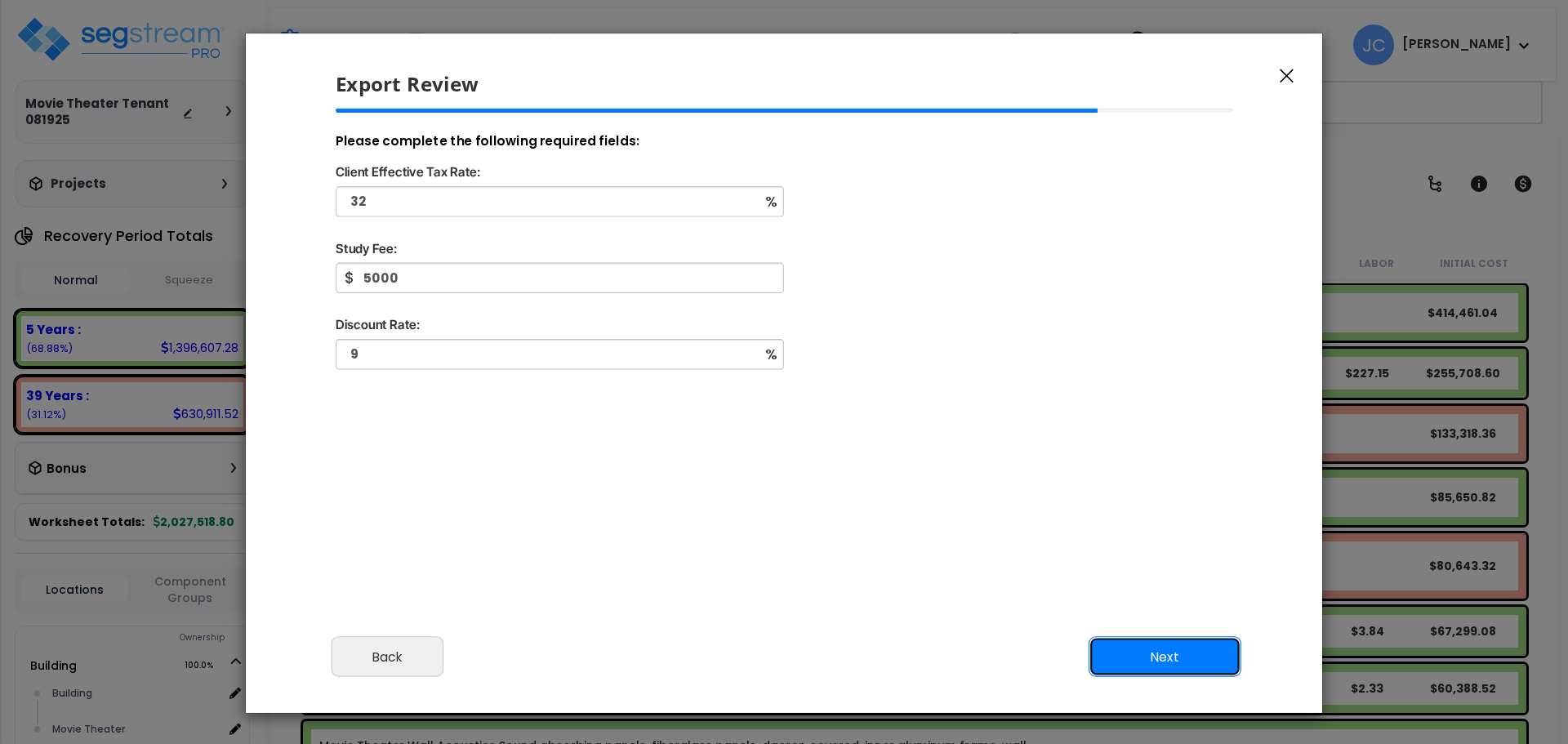
click at [1125, 655] on button "Next" at bounding box center [1165, 657] width 153 height 41
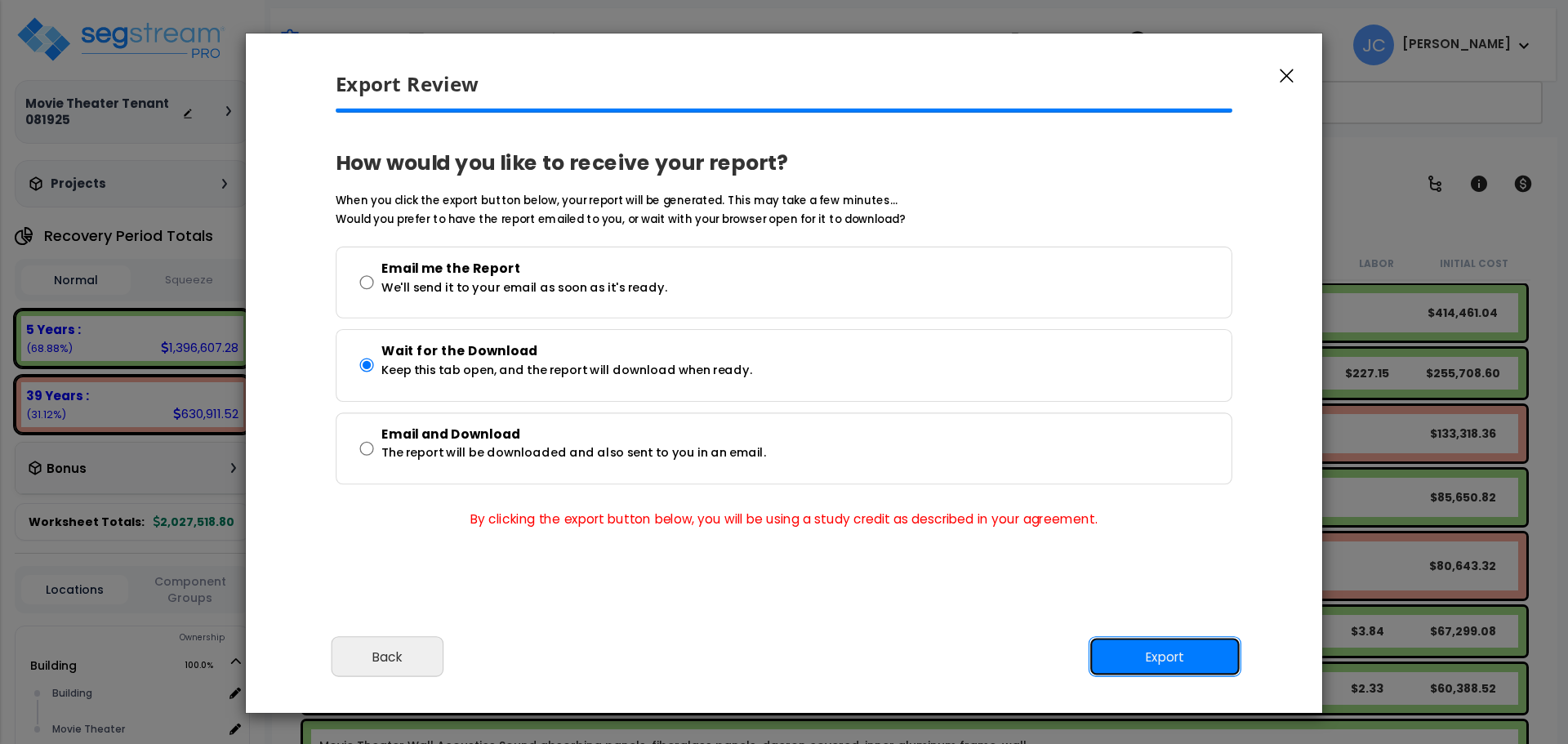
click at [1125, 655] on button "Export" at bounding box center [1165, 657] width 153 height 41
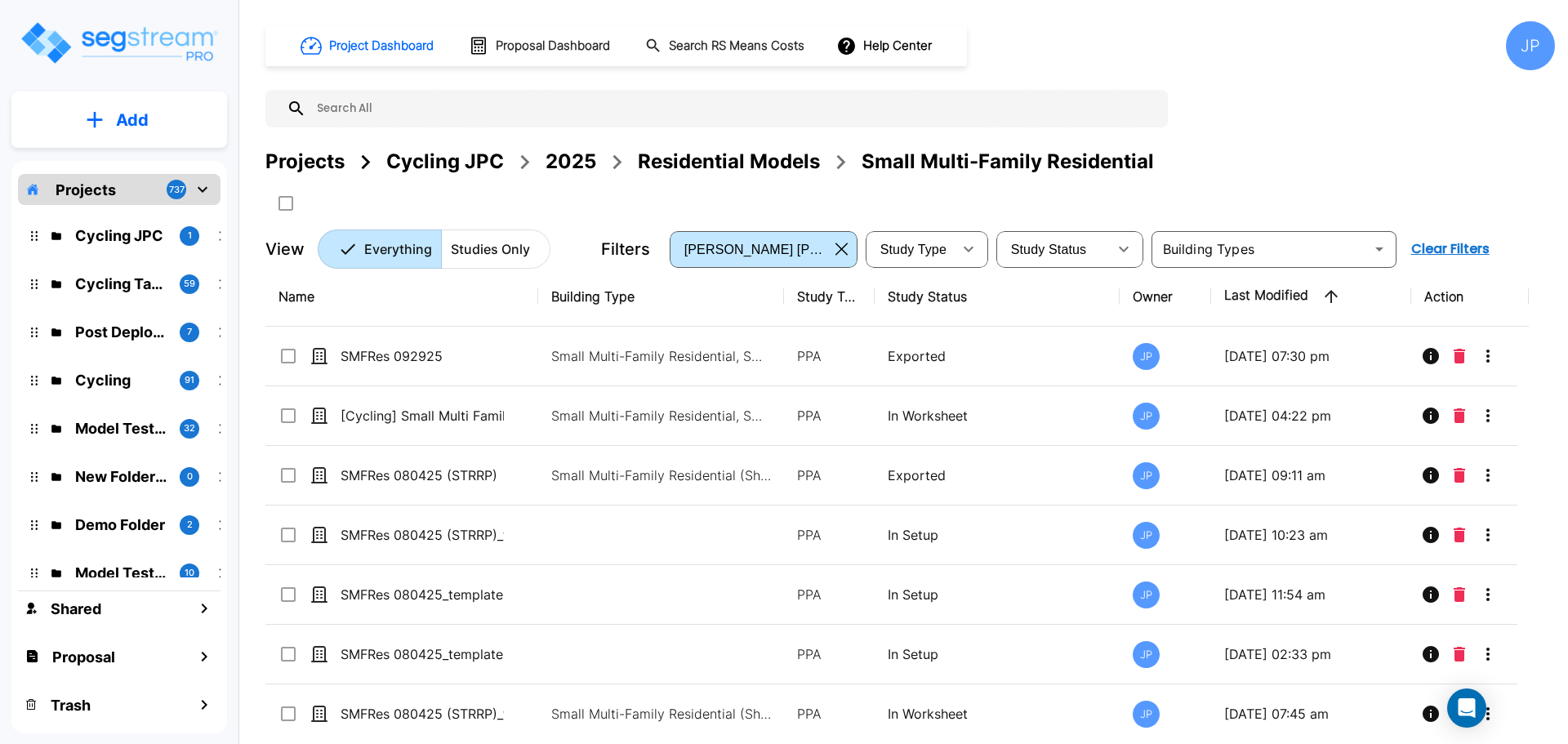
click at [566, 171] on div "2025" at bounding box center [571, 162] width 51 height 29
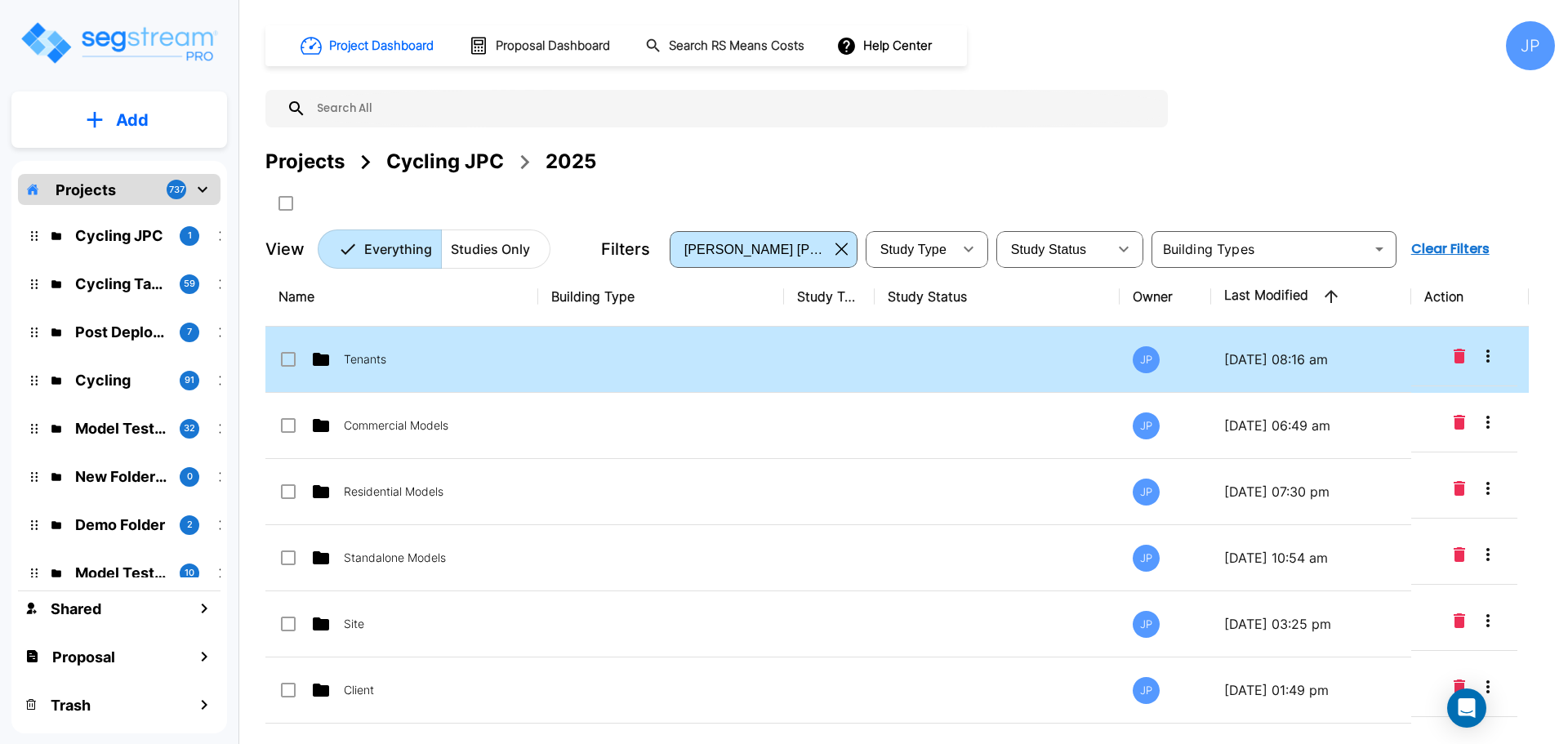
click at [751, 352] on td at bounding box center [661, 360] width 246 height 66
click at [686, 355] on td at bounding box center [661, 360] width 246 height 66
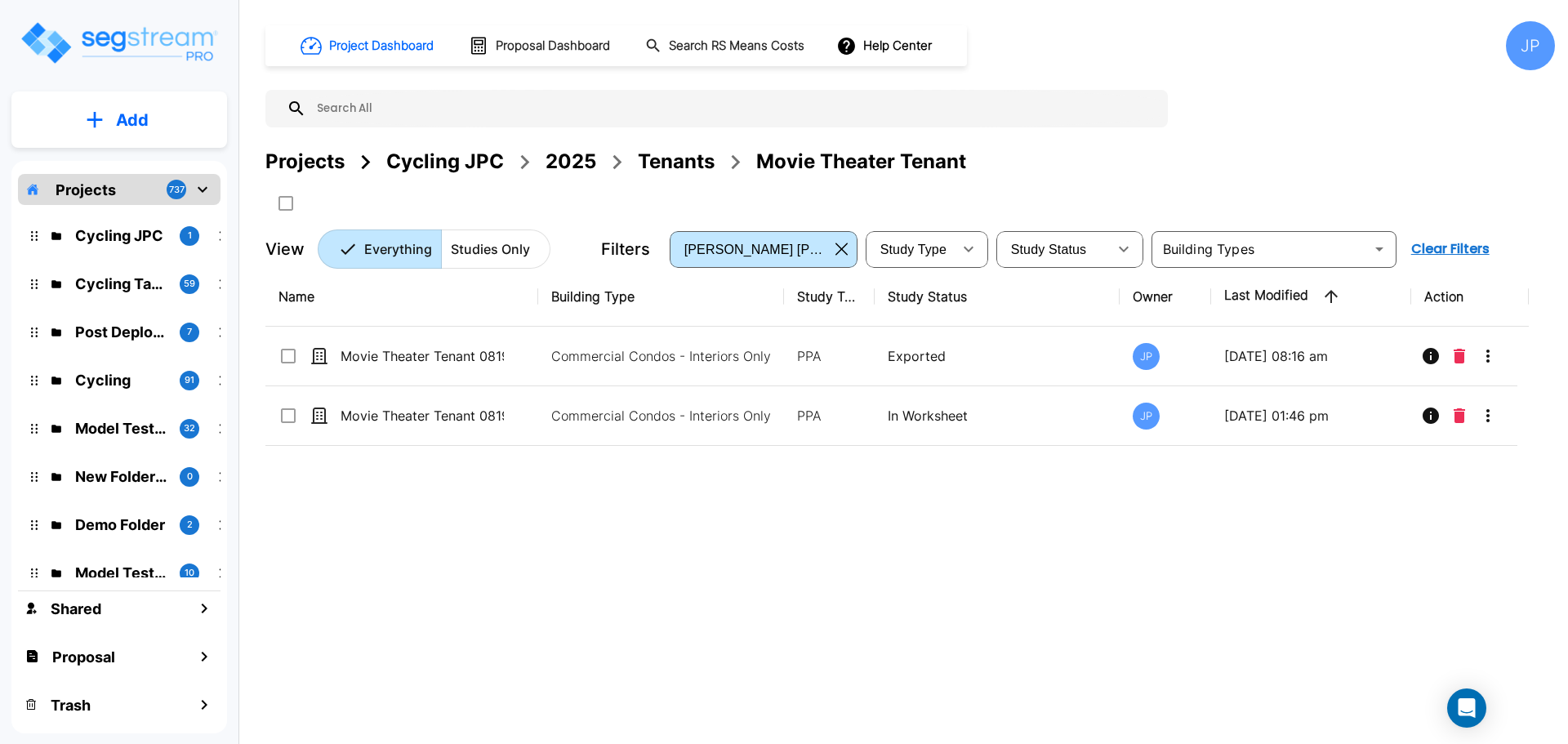
click at [129, 105] on button "Add" at bounding box center [119, 120] width 215 height 47
click at [126, 173] on p "Add Study" at bounding box center [119, 163] width 82 height 19
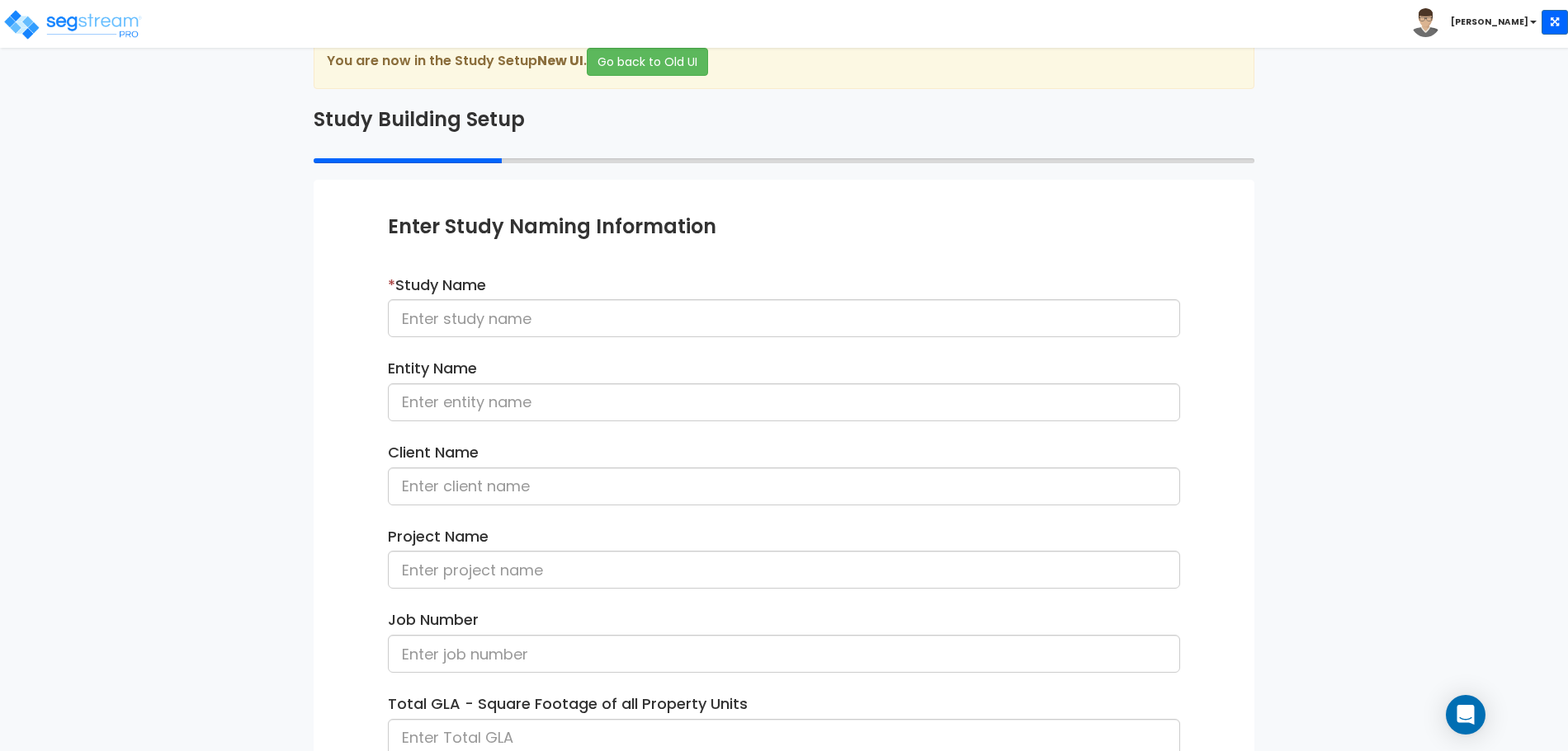
scroll to position [40, 0]
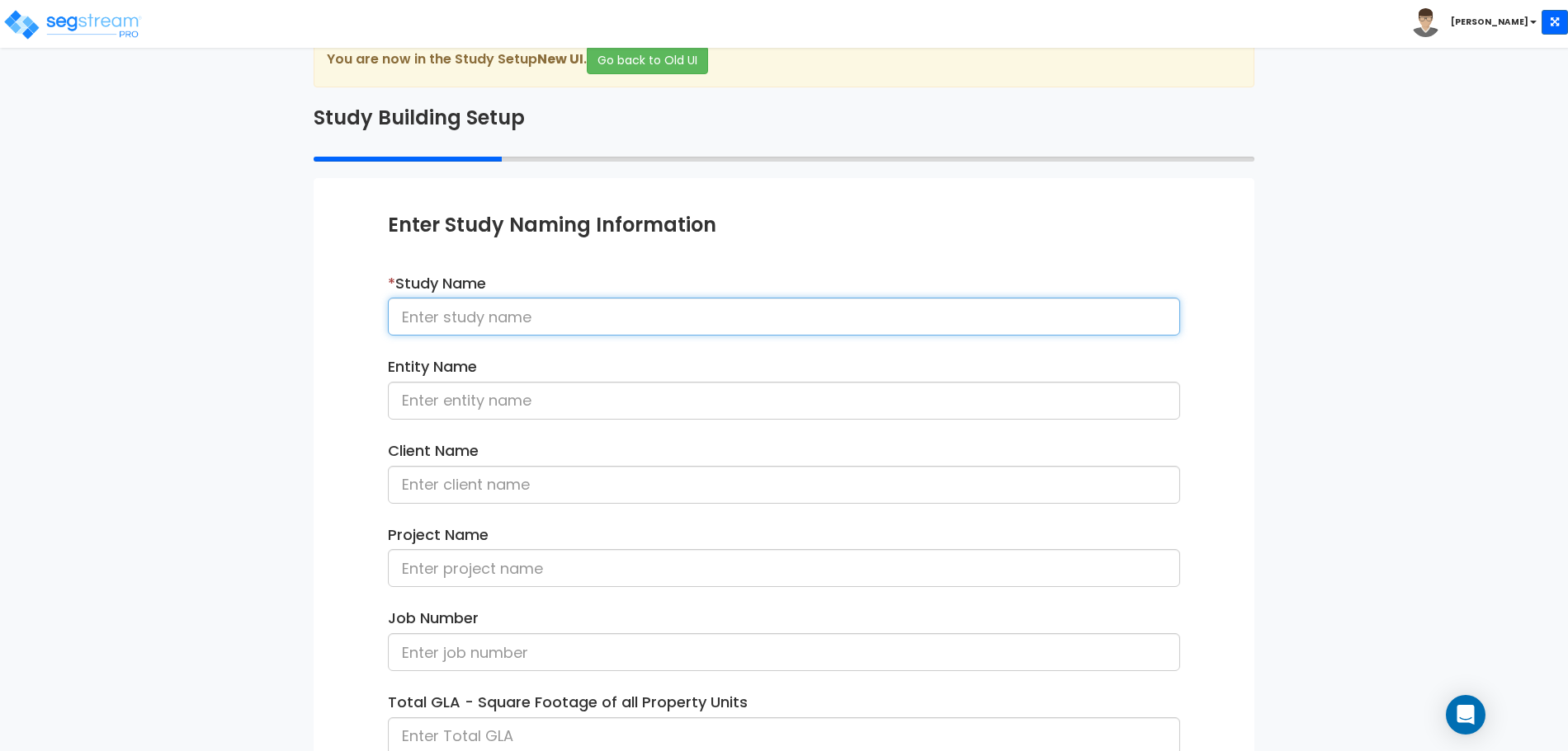
click at [592, 316] on input at bounding box center [784, 316] width 792 height 38
type input "Movie Theater Tenant 101625"
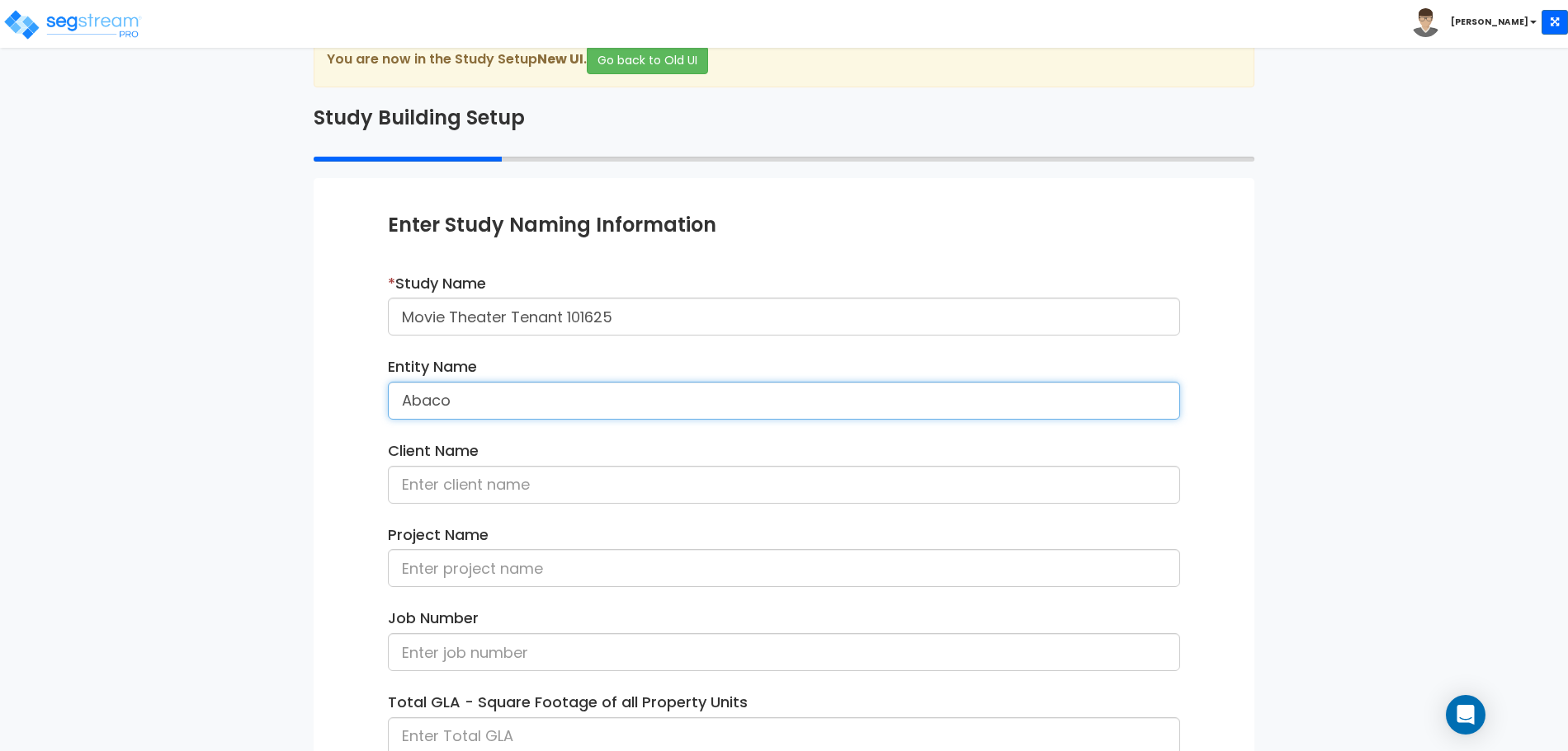
type input "Abaco"
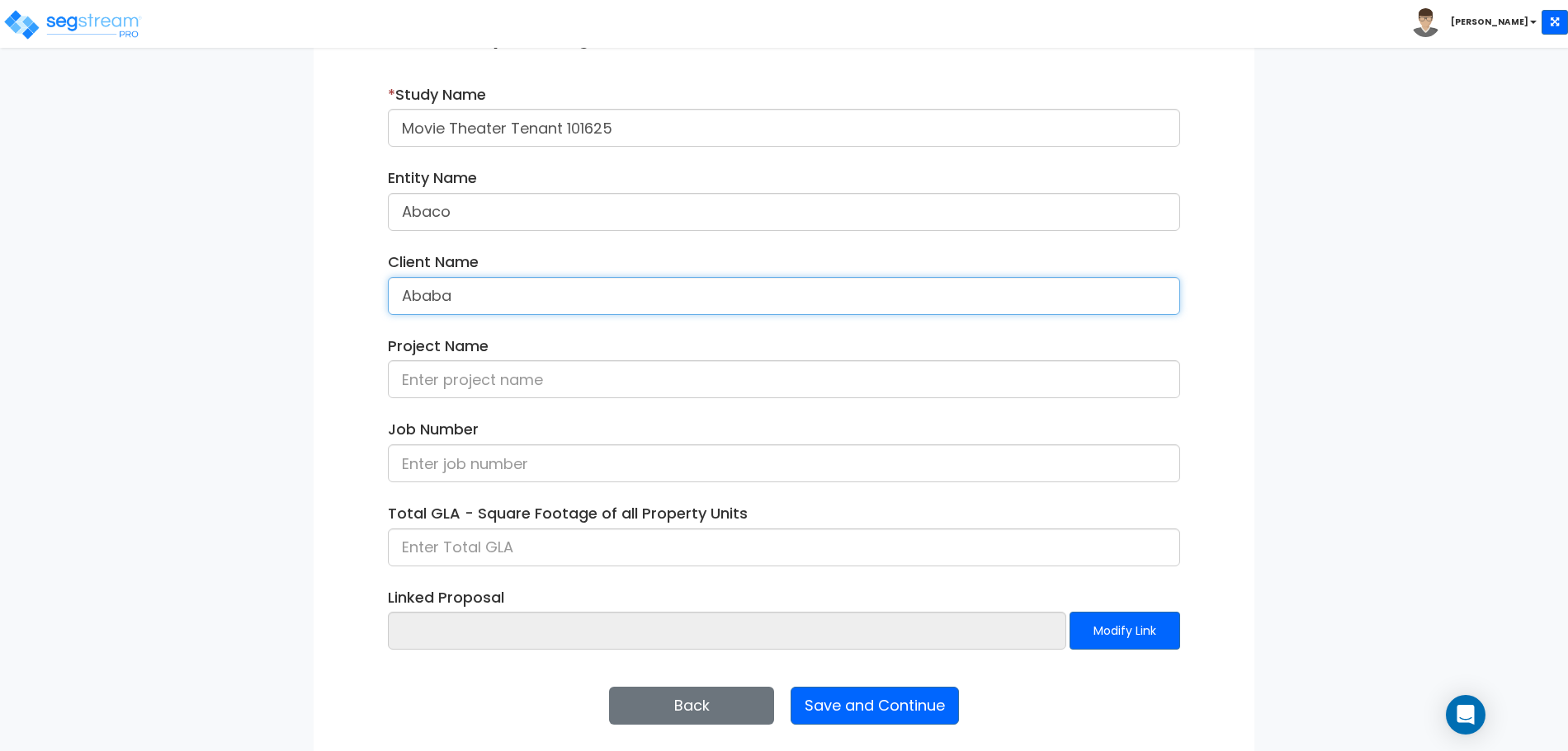
scroll to position [234, 0]
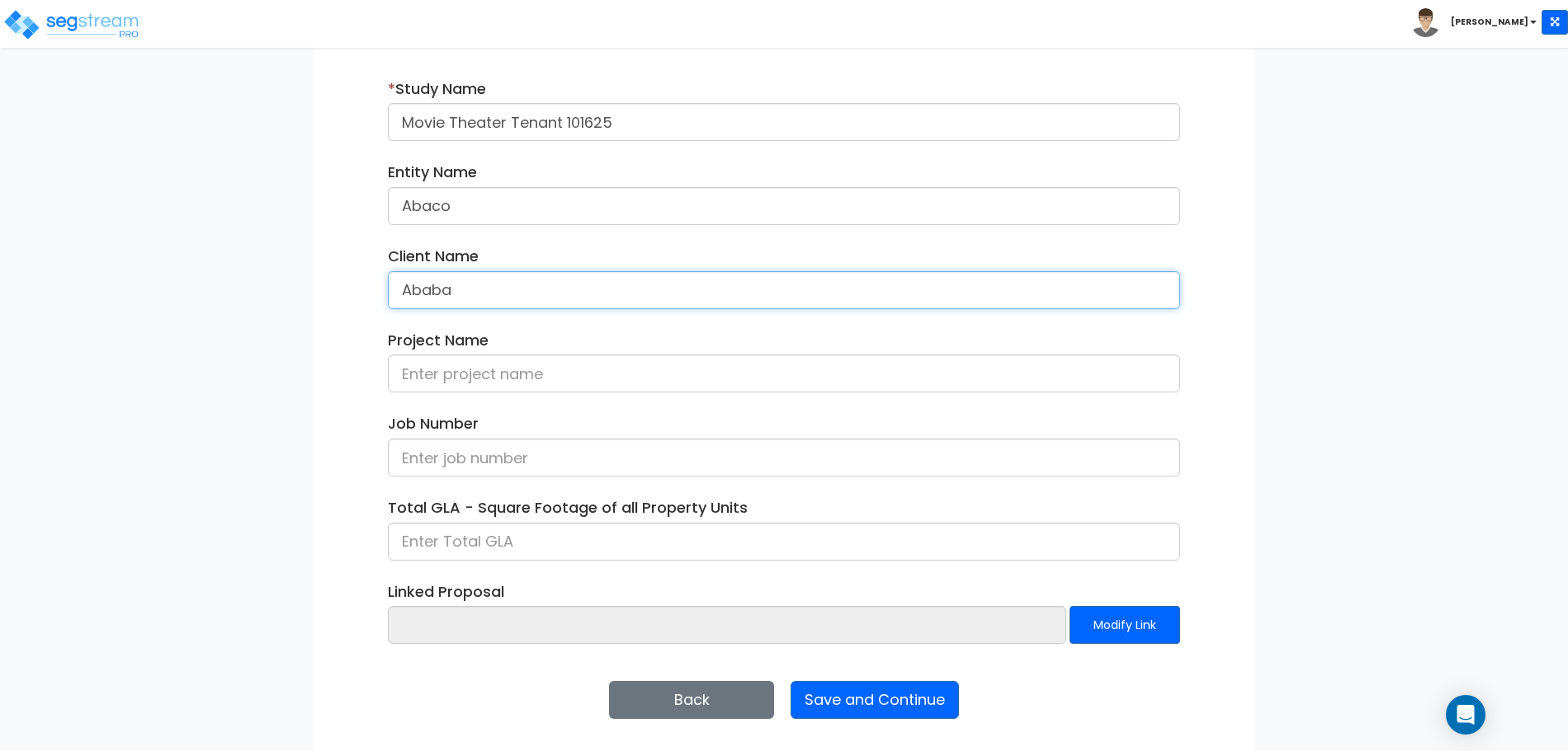
type input "Ababa"
click at [899, 725] on div "Enter Study Naming Information * Study Name Movie Theater Tenant 101625 Entity …" at bounding box center [784, 367] width 941 height 769
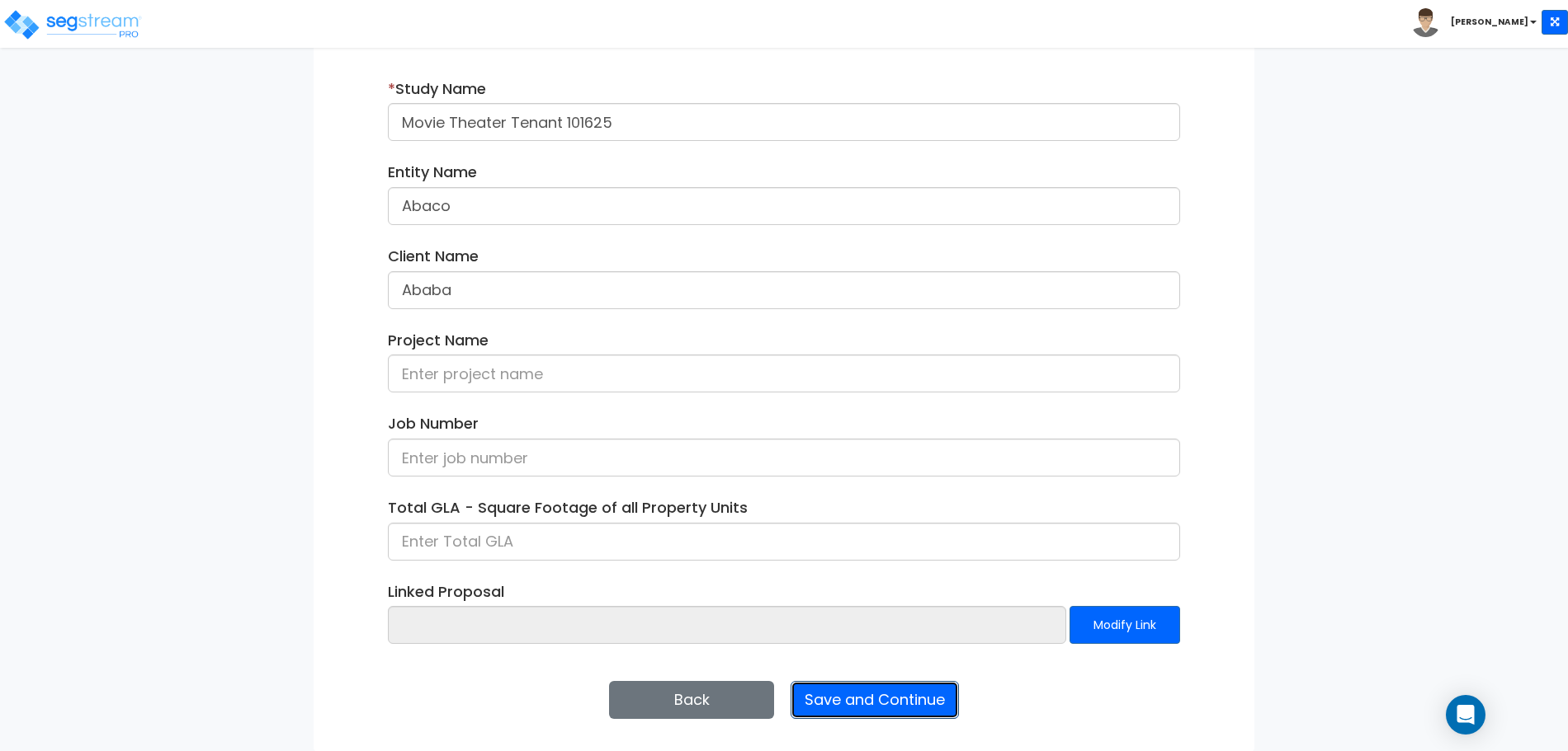
click at [879, 692] on button "Save and Continue" at bounding box center [874, 700] width 168 height 38
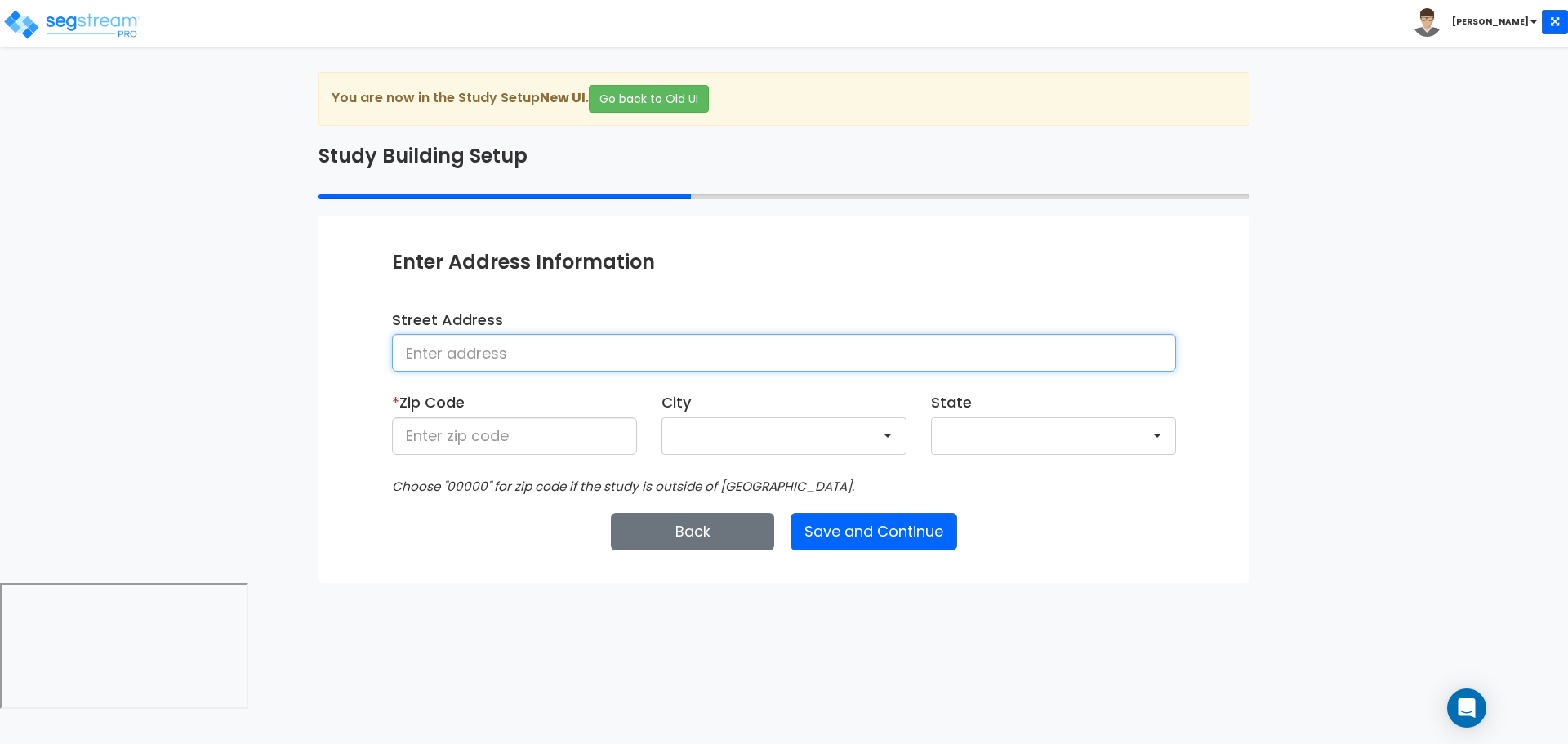
click at [699, 349] on input at bounding box center [784, 353] width 784 height 38
type input "[STREET_ADDRESS]"
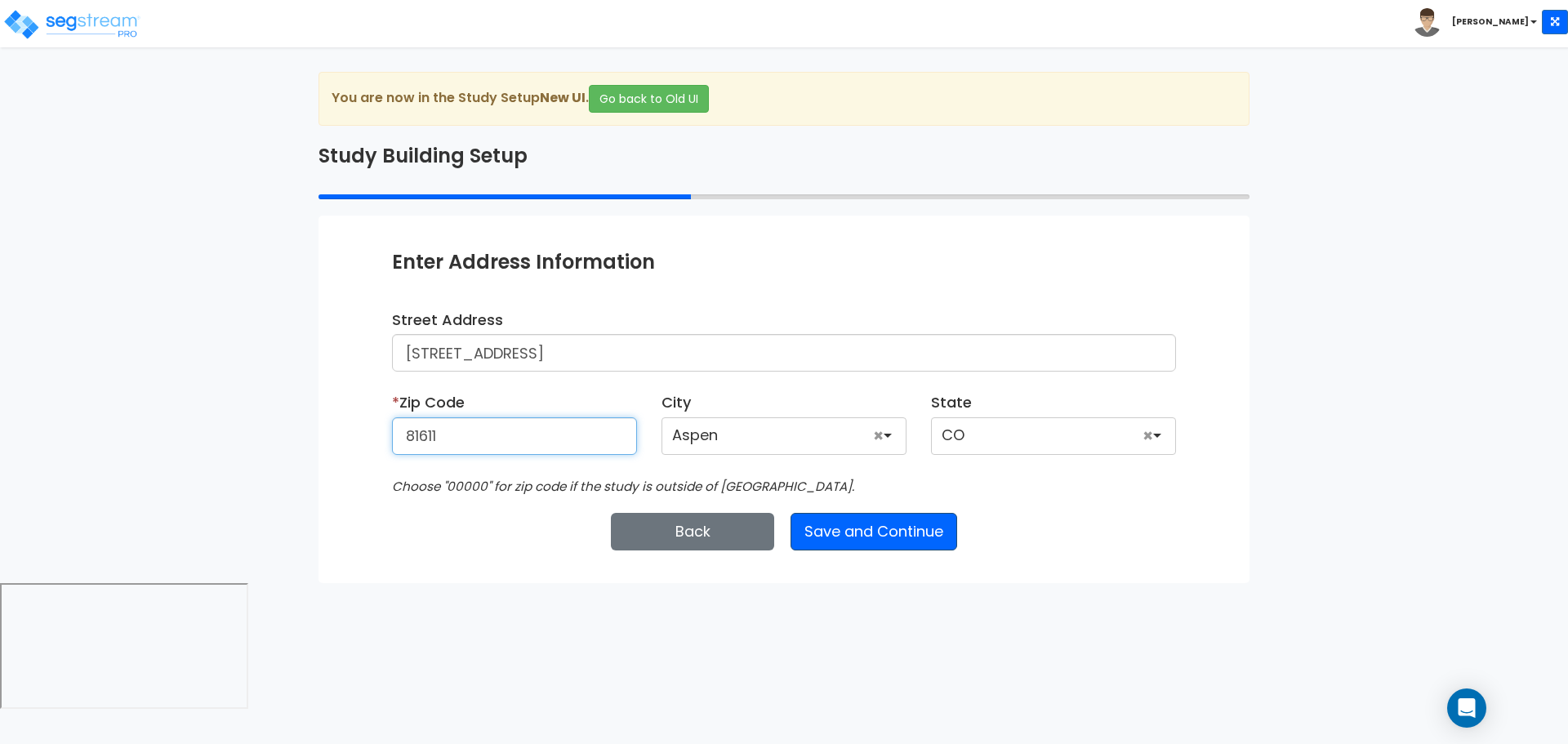
type input "81611"
click at [903, 536] on button "Save and Continue" at bounding box center [873, 531] width 167 height 38
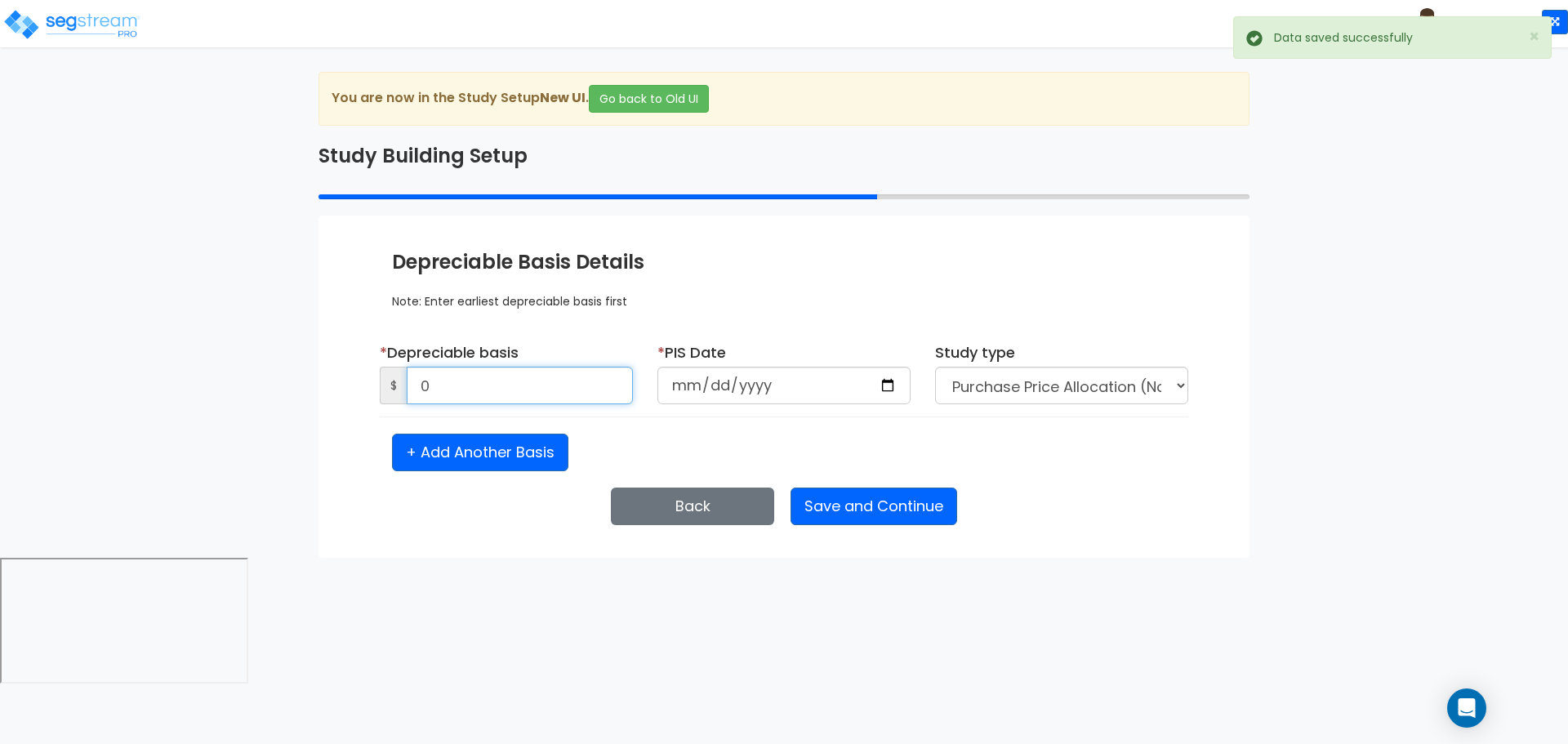
click at [551, 378] on input "0" at bounding box center [520, 385] width 226 height 38
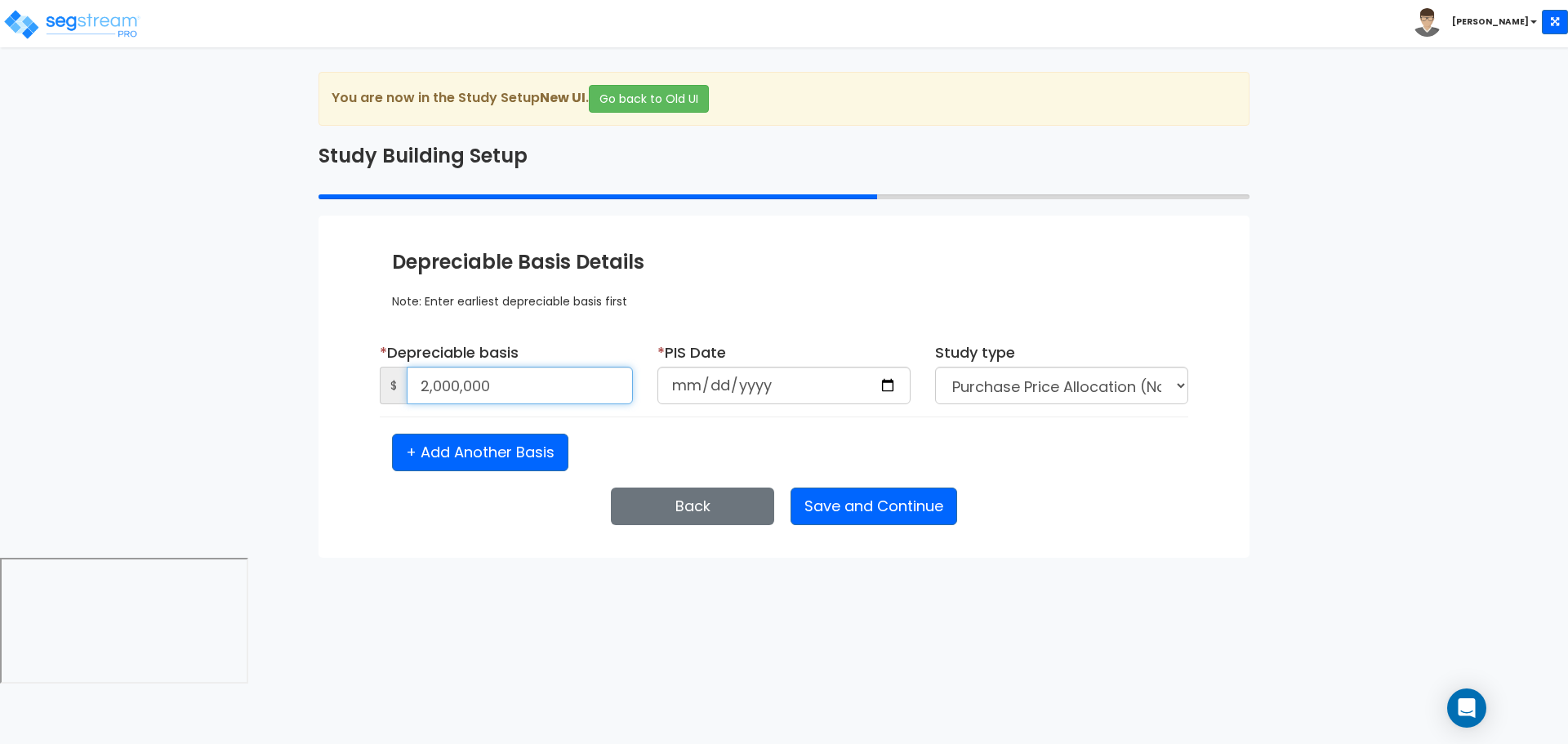
type input "2,000,000"
type input "[DATE]"
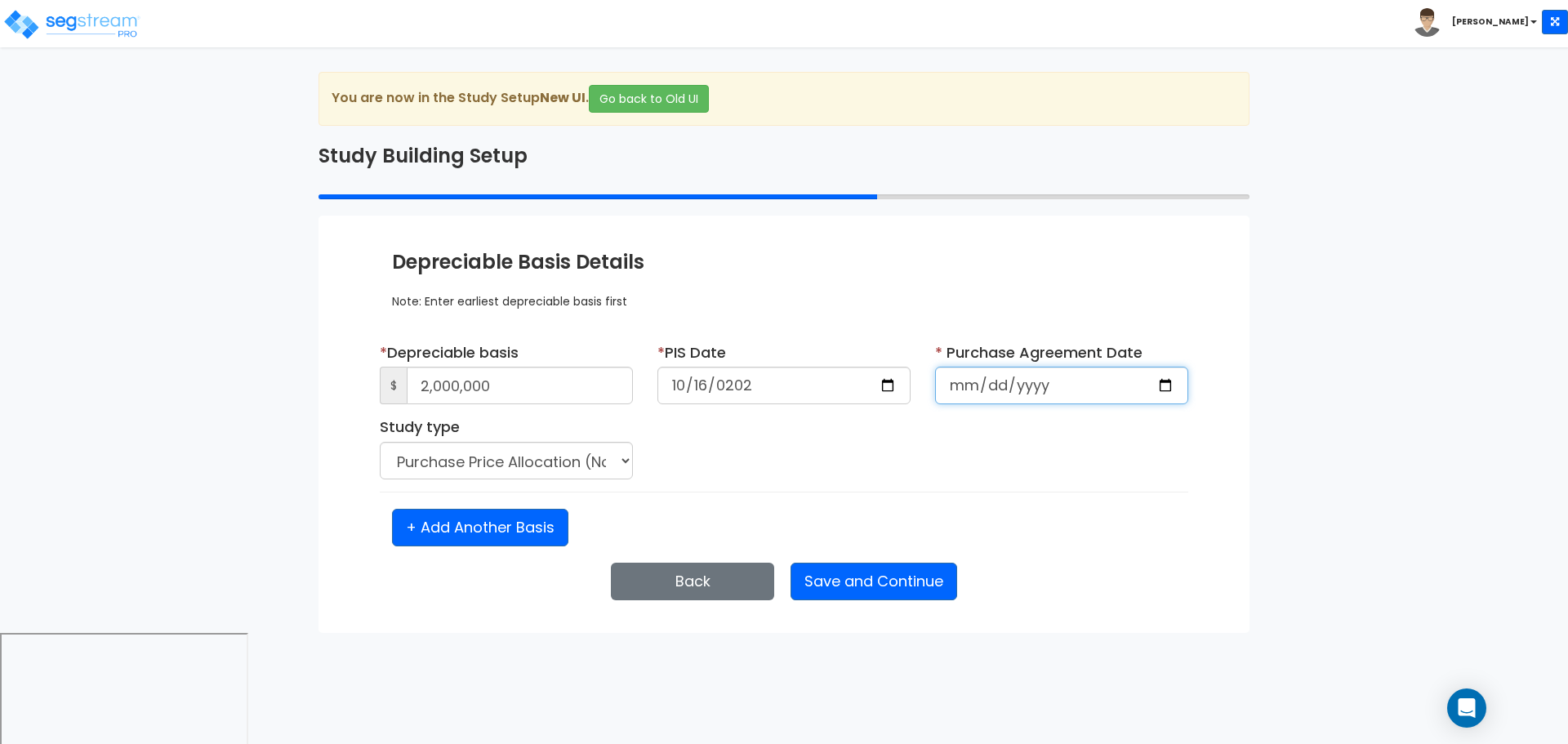
select select "2025"
type input "[DATE]"
click at [880, 553] on div "Enter Study Naming Information * Study Name Movie Theater Tenant 101625 Entity …" at bounding box center [784, 424] width 931 height 417
click at [864, 573] on button "Save and Continue" at bounding box center [873, 581] width 167 height 38
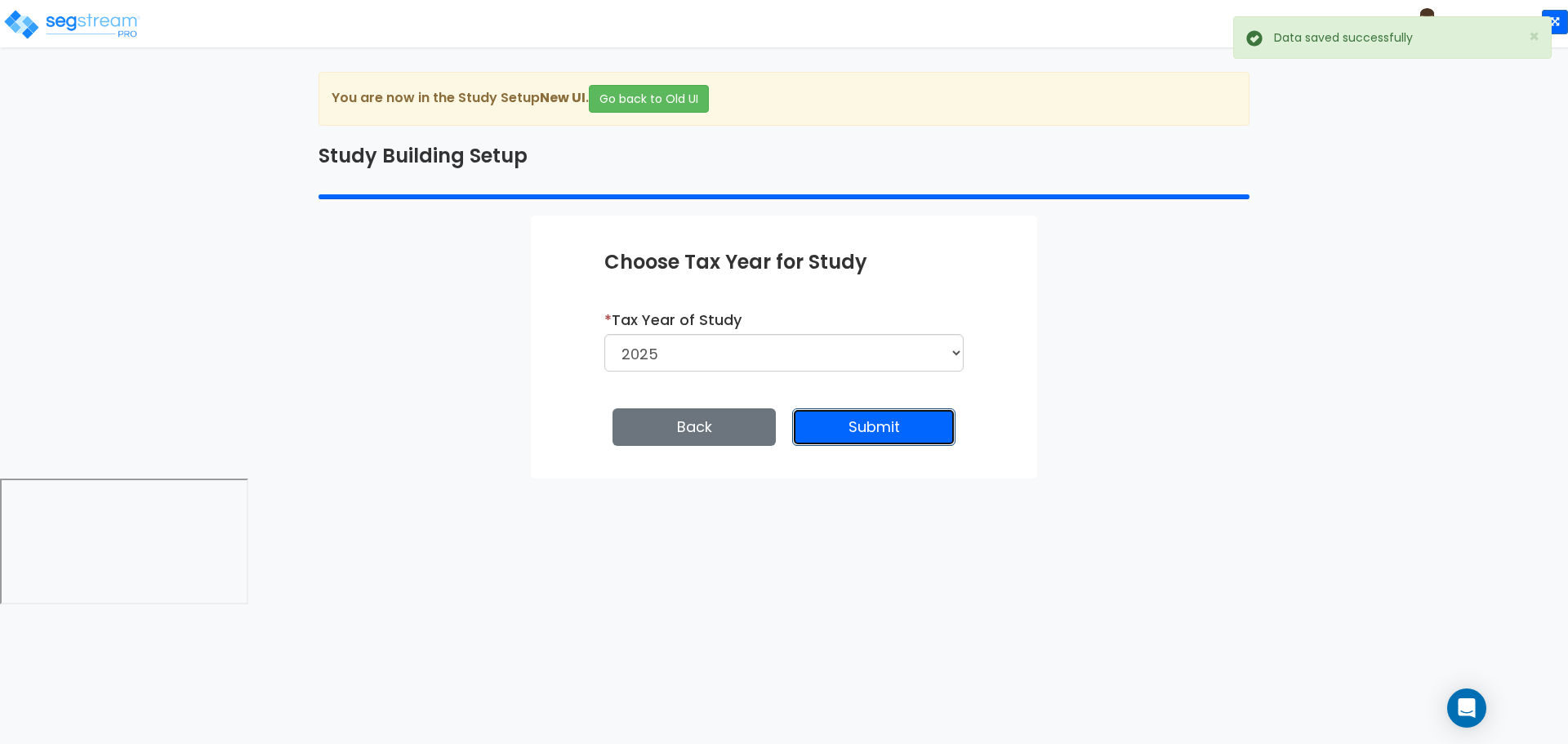
click at [866, 436] on button "Submit" at bounding box center [873, 427] width 163 height 38
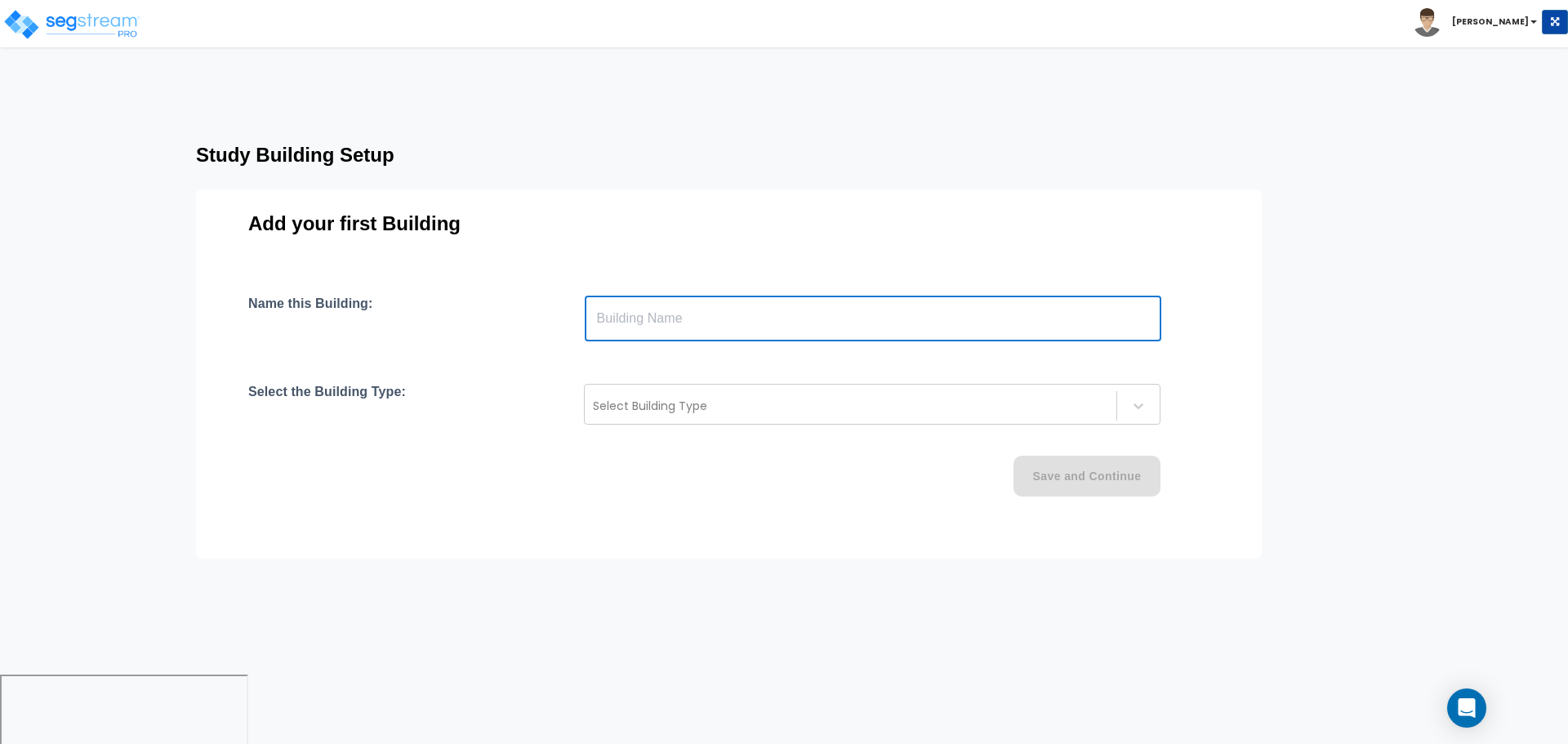
click at [707, 309] on input "text" at bounding box center [872, 319] width 576 height 46
type input "Building"
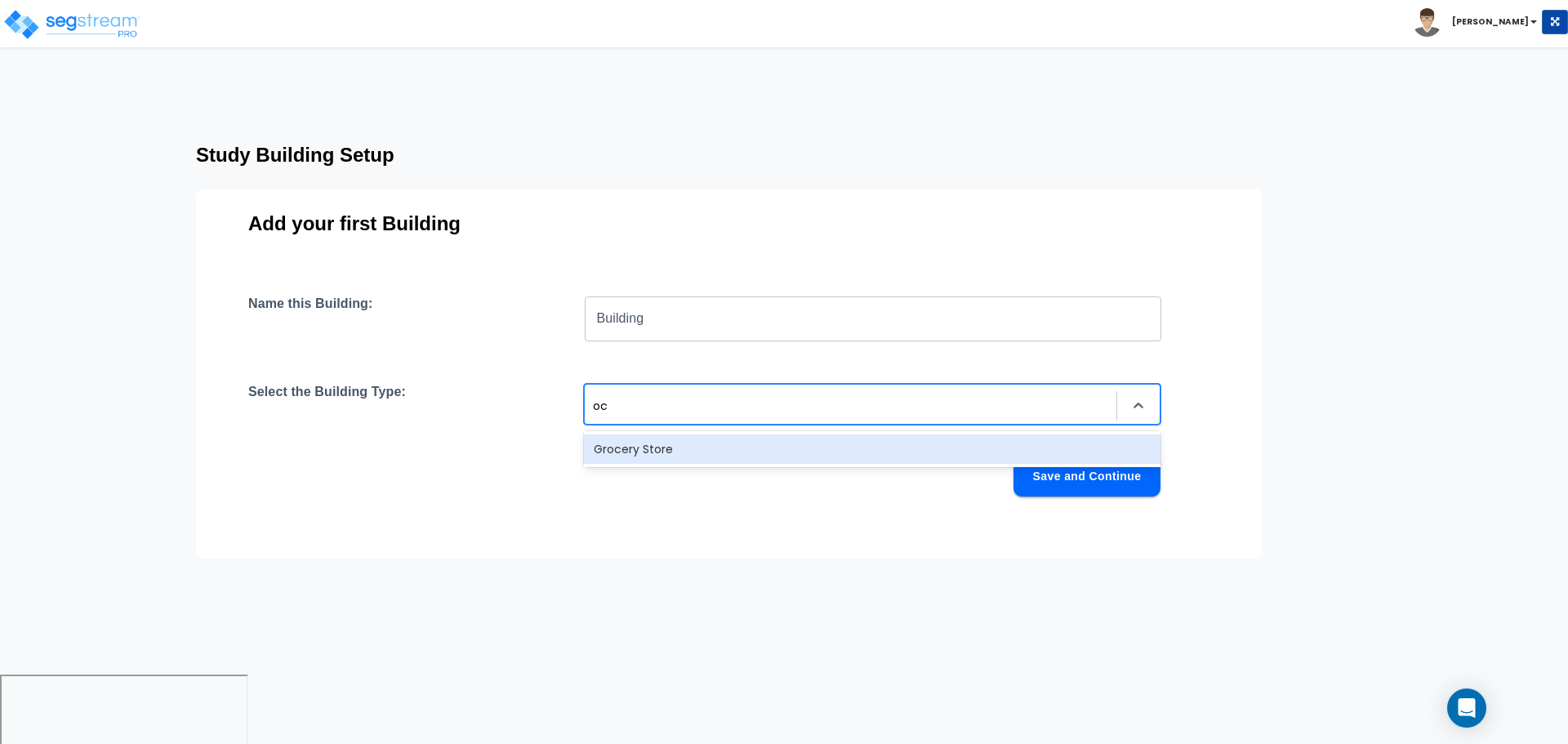
type input "o"
type input "comm"
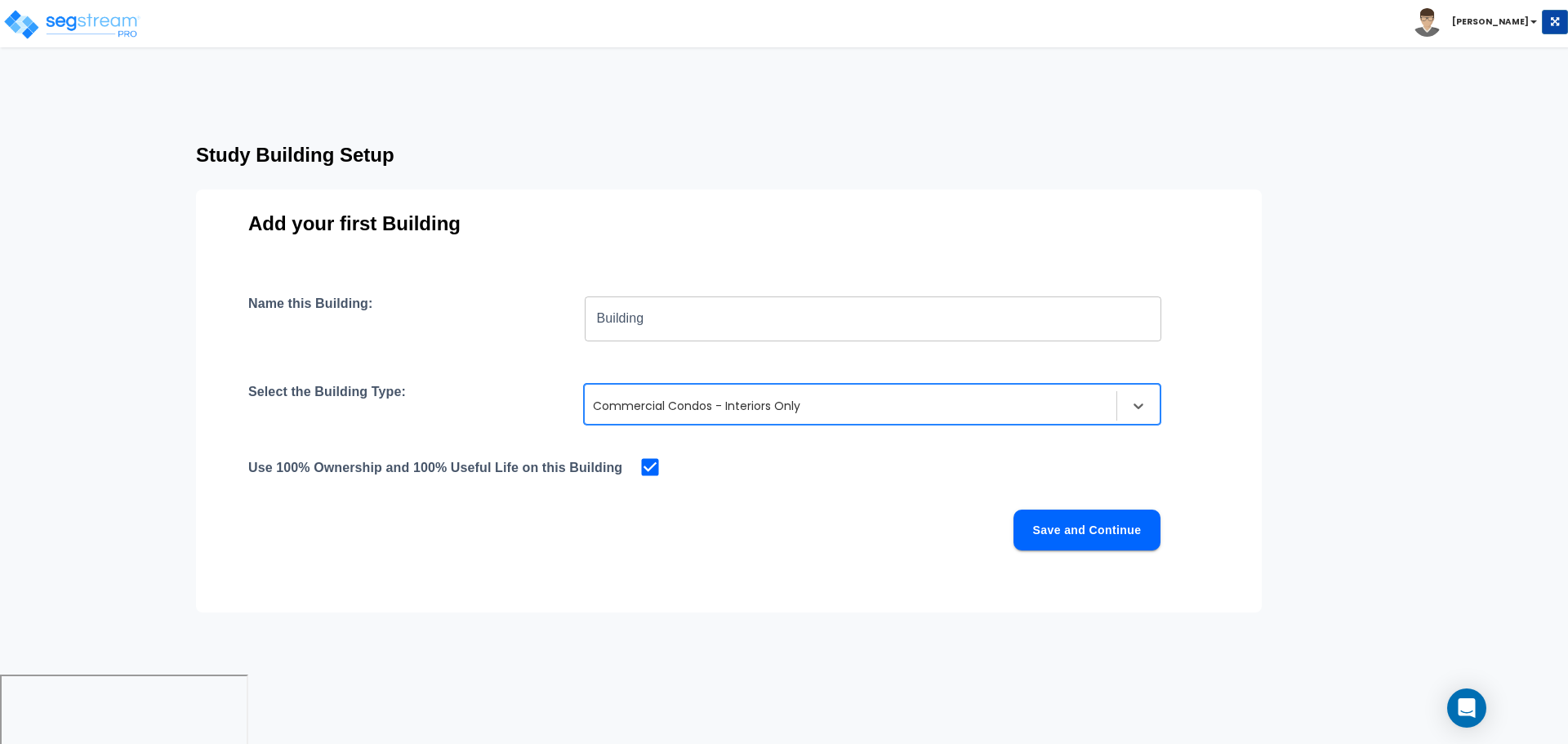
click at [1127, 503] on div "Name this Building: Building ​ Select the Building Type: option Commercial Cond…" at bounding box center [729, 442] width 961 height 294
click at [1116, 516] on button "Save and Continue" at bounding box center [1087, 530] width 147 height 41
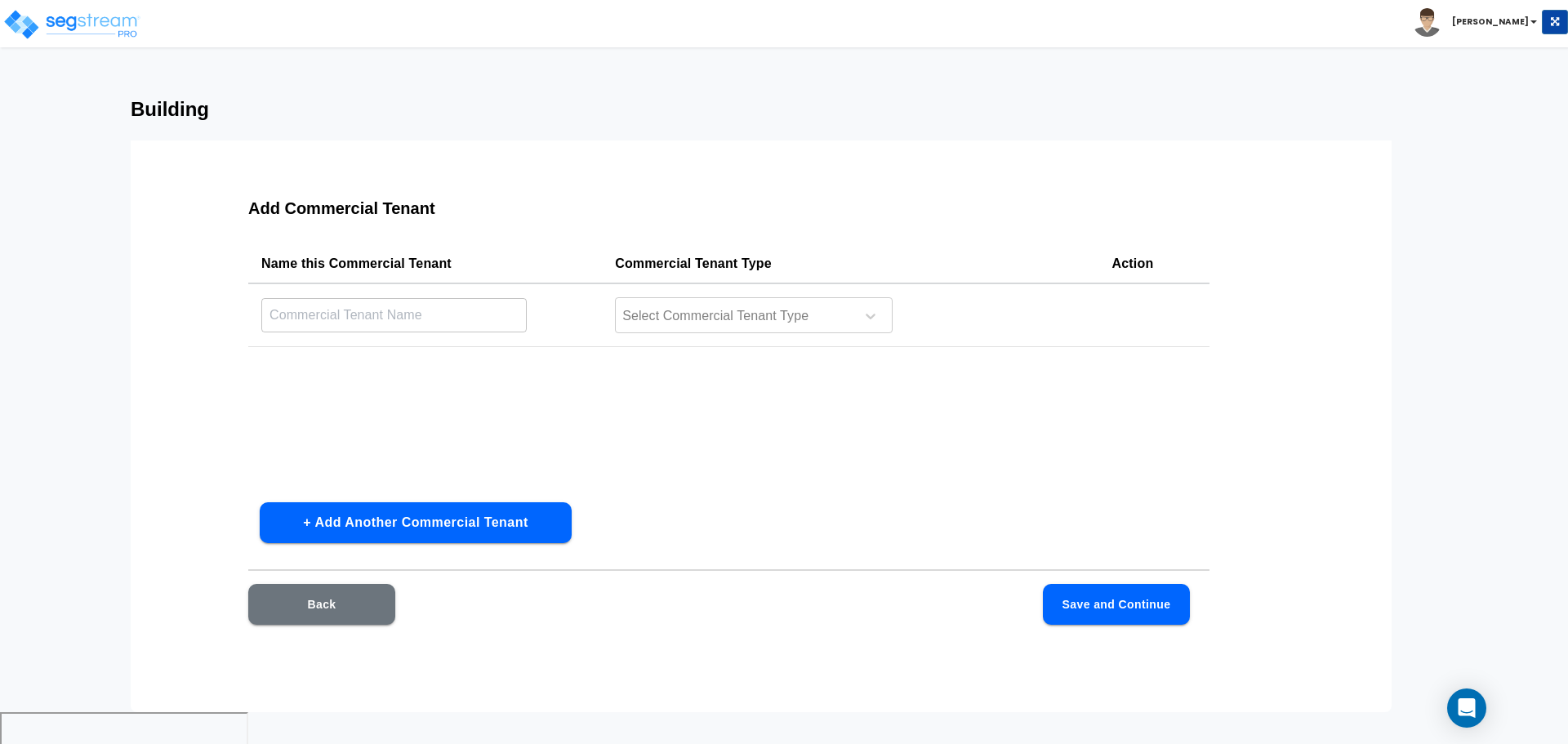
click at [414, 323] on input "text" at bounding box center [394, 315] width 265 height 35
type input "Movie Theater"
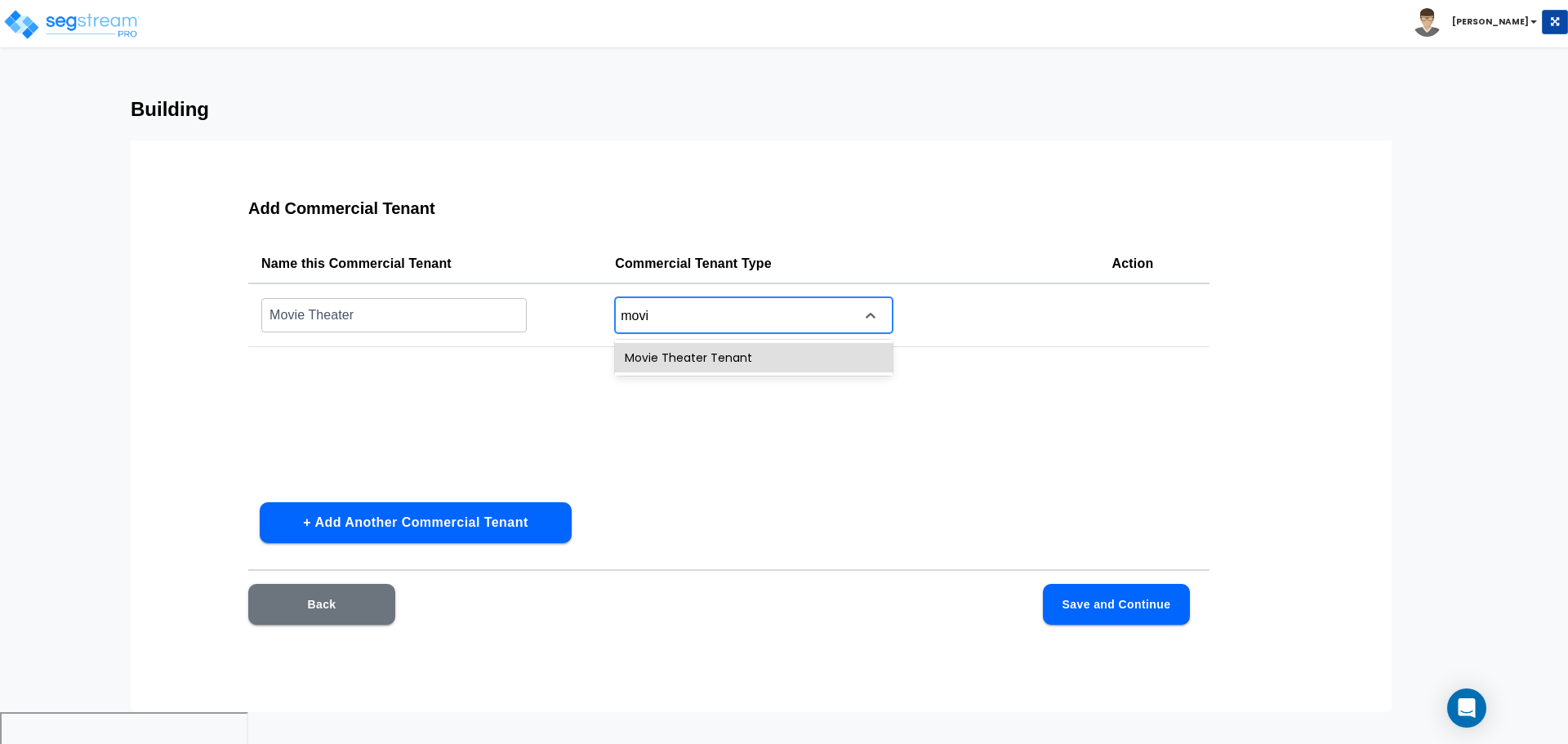
type input "movie"
click at [1176, 600] on button "Save and Continue" at bounding box center [1116, 604] width 147 height 41
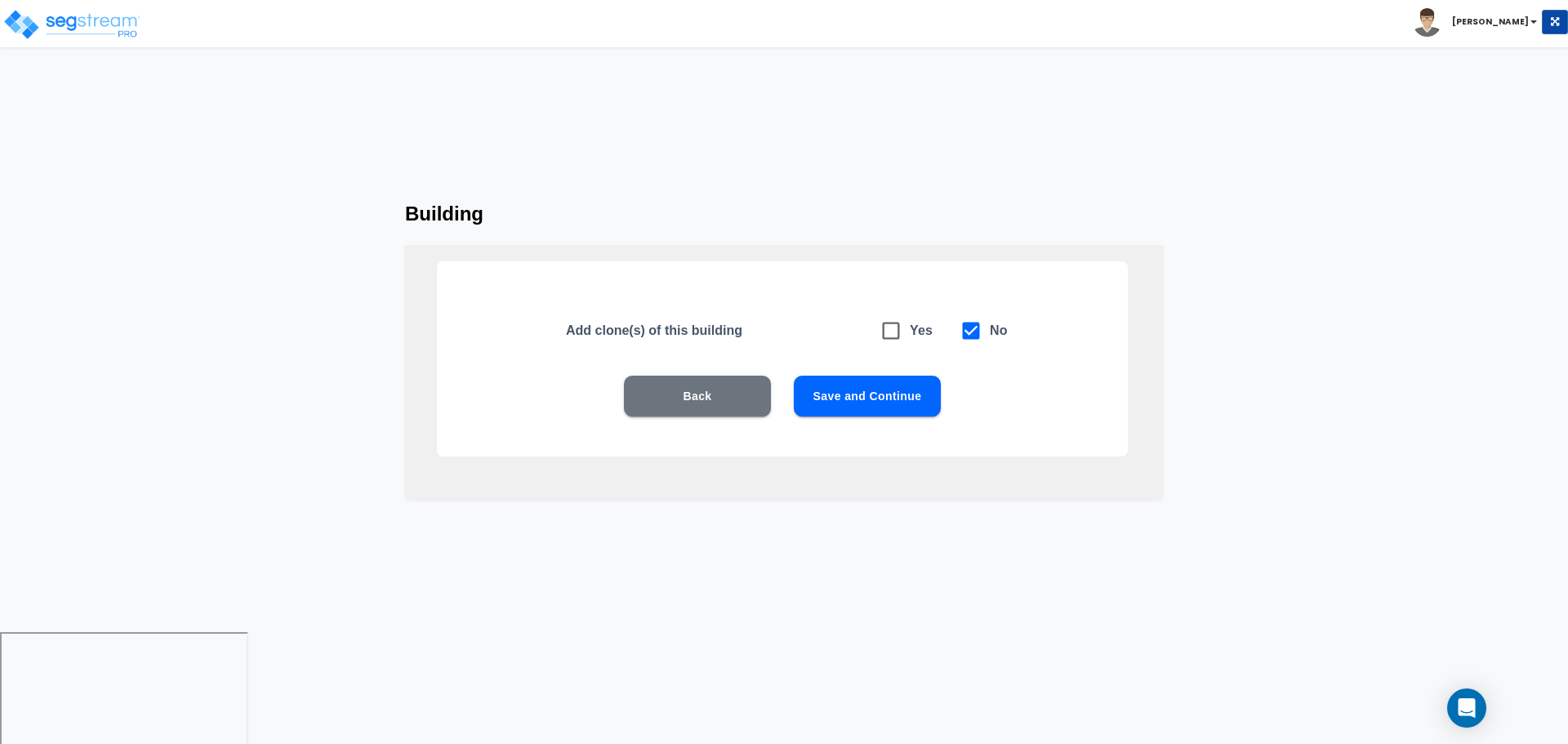
click at [839, 397] on button "Save and Continue" at bounding box center [868, 396] width 147 height 41
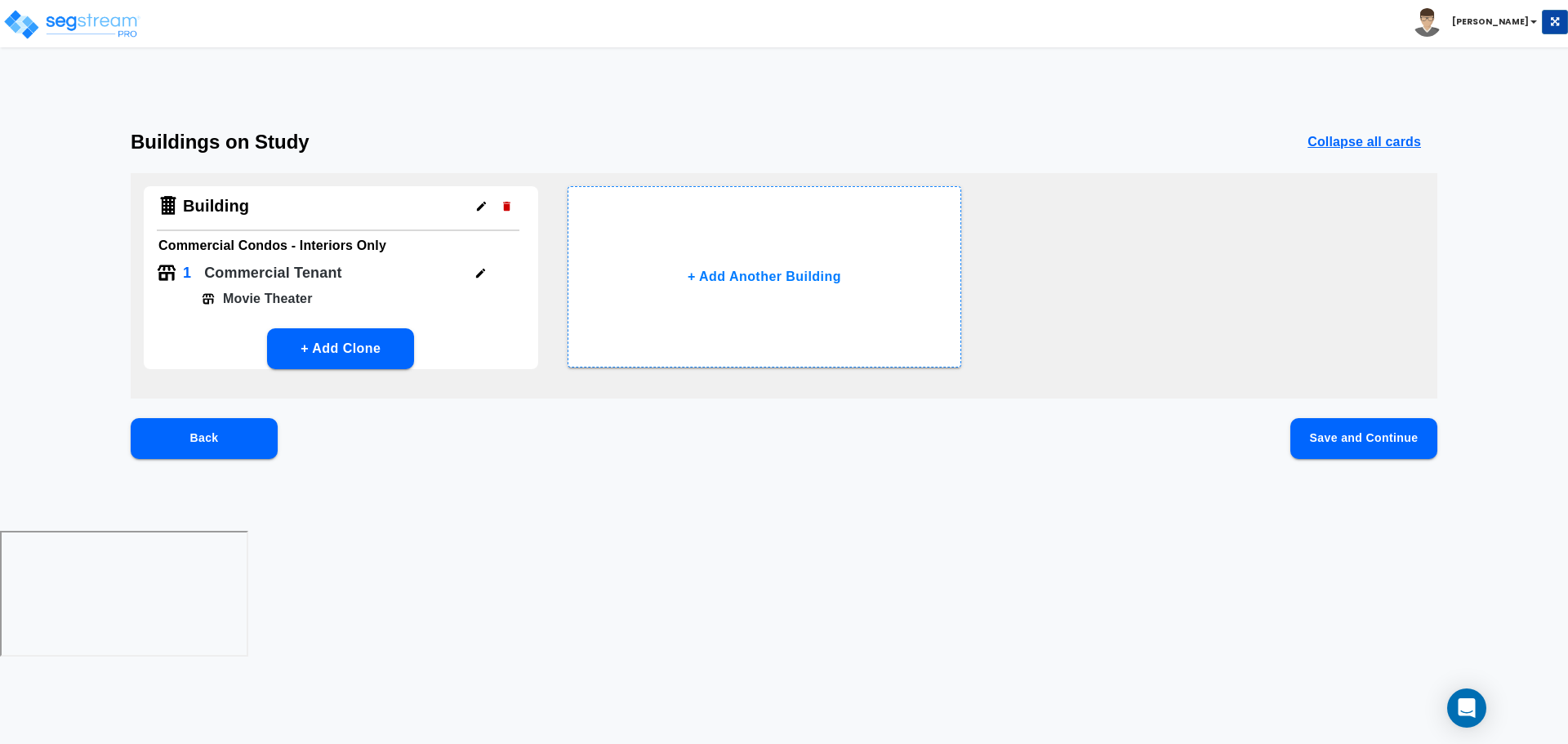
click at [1363, 432] on button "Save and Continue" at bounding box center [1364, 438] width 147 height 41
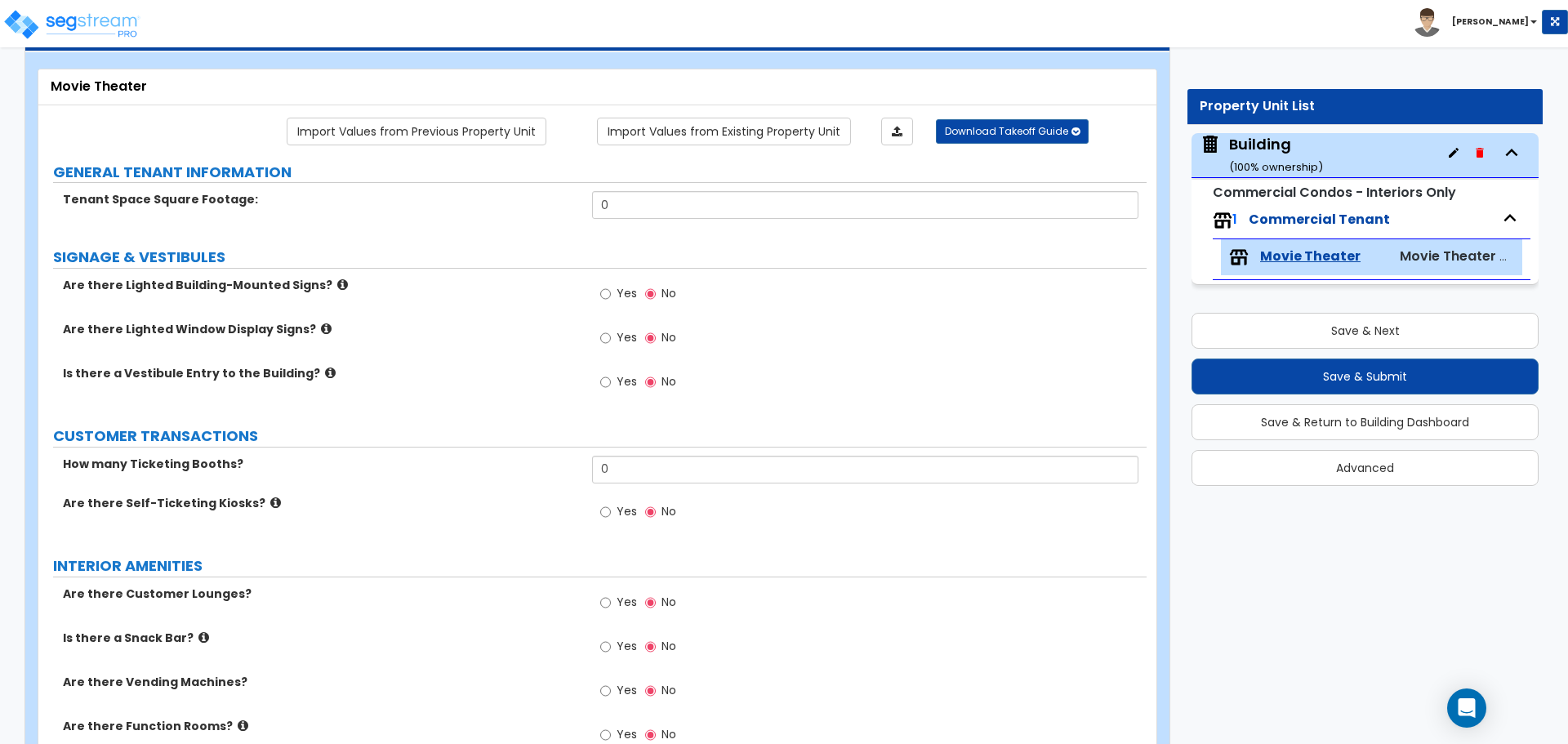
scroll to position [76, 0]
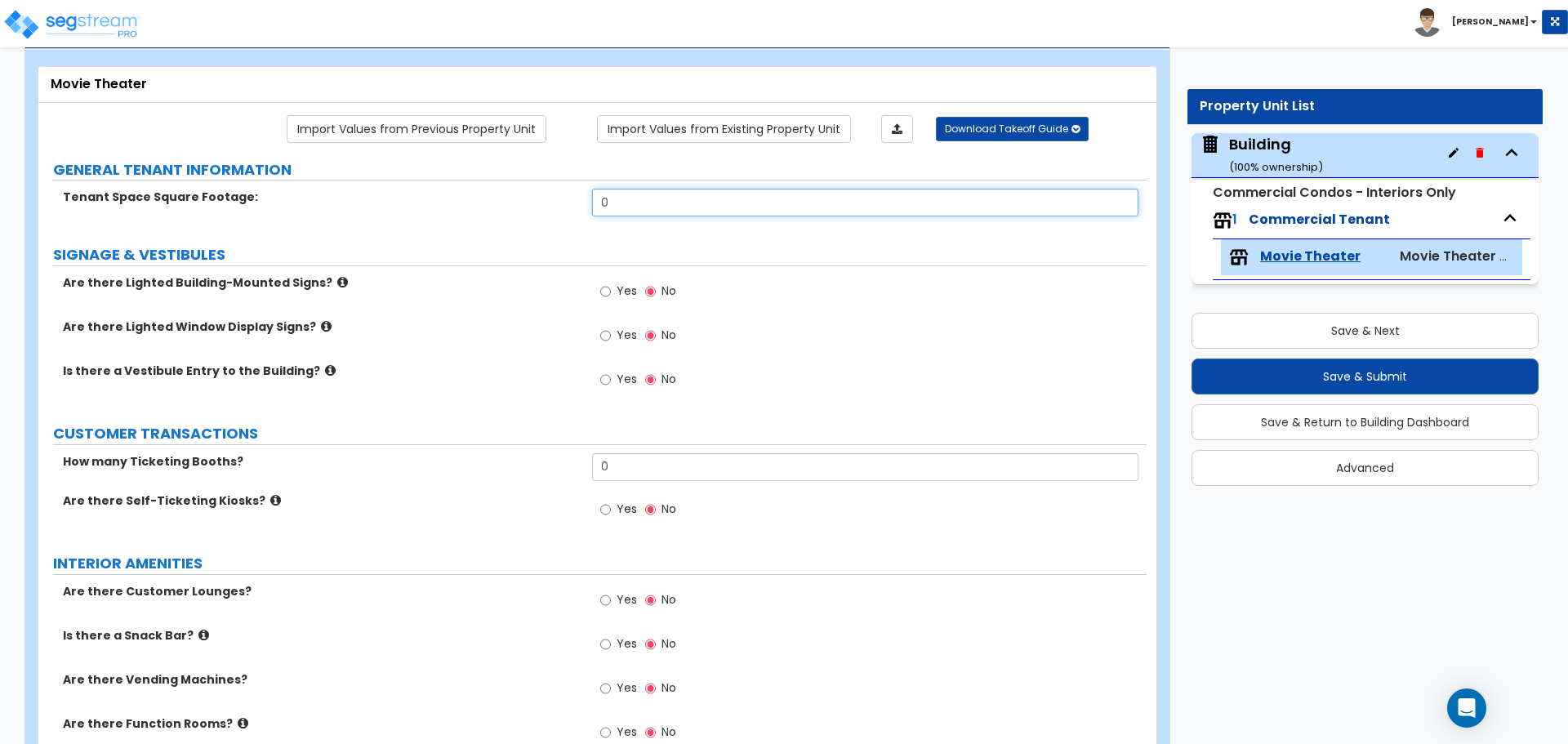
drag, startPoint x: 628, startPoint y: 198, endPoint x: 518, endPoint y: 195, distance: 110.0
click at [518, 195] on div "Tenant Space Square Footage: 0" at bounding box center [593, 208] width 1108 height 40
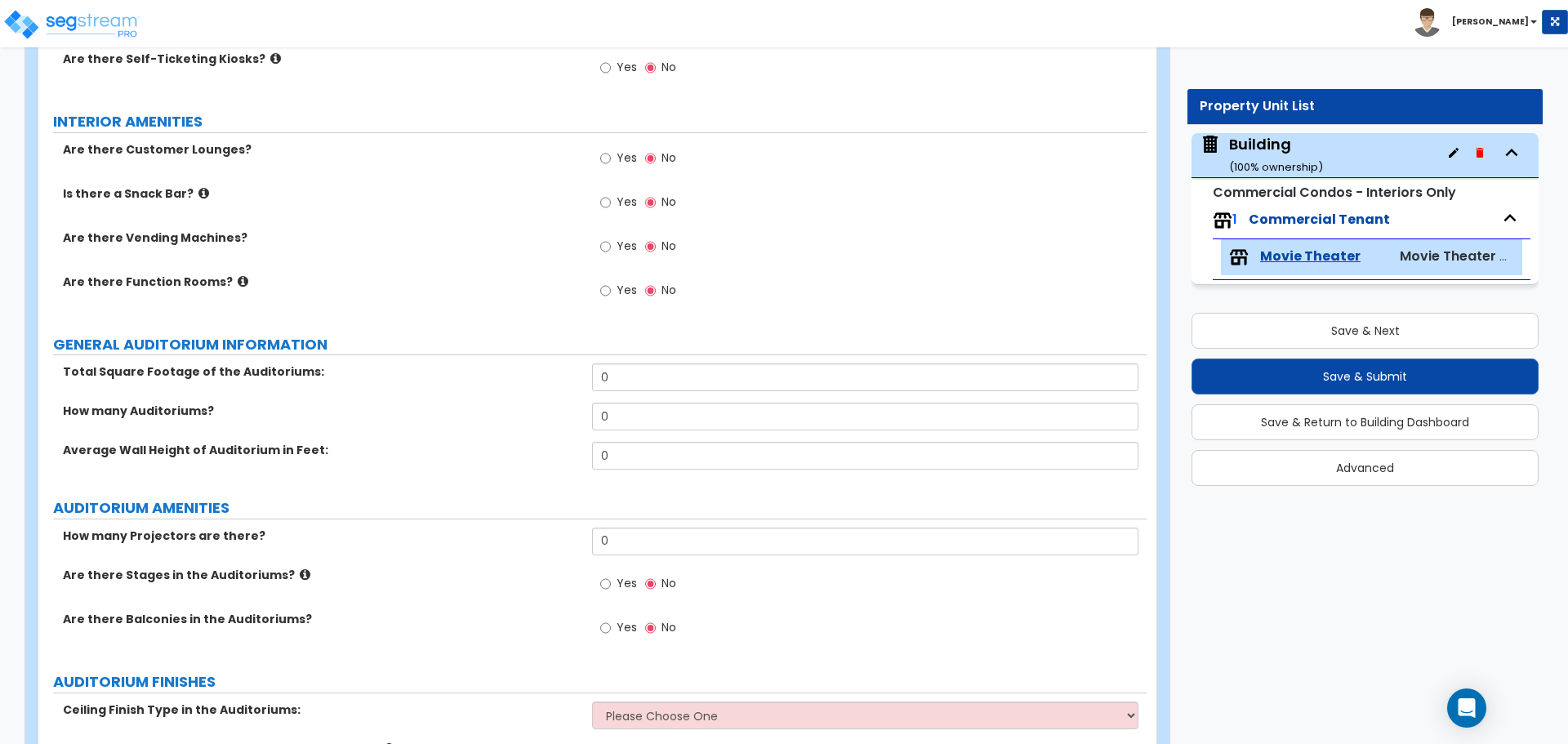
scroll to position [520, 0]
type input "10,000"
click at [612, 197] on label "Yes" at bounding box center [618, 202] width 37 height 28
click at [611, 197] on input "Yes" at bounding box center [605, 201] width 11 height 18
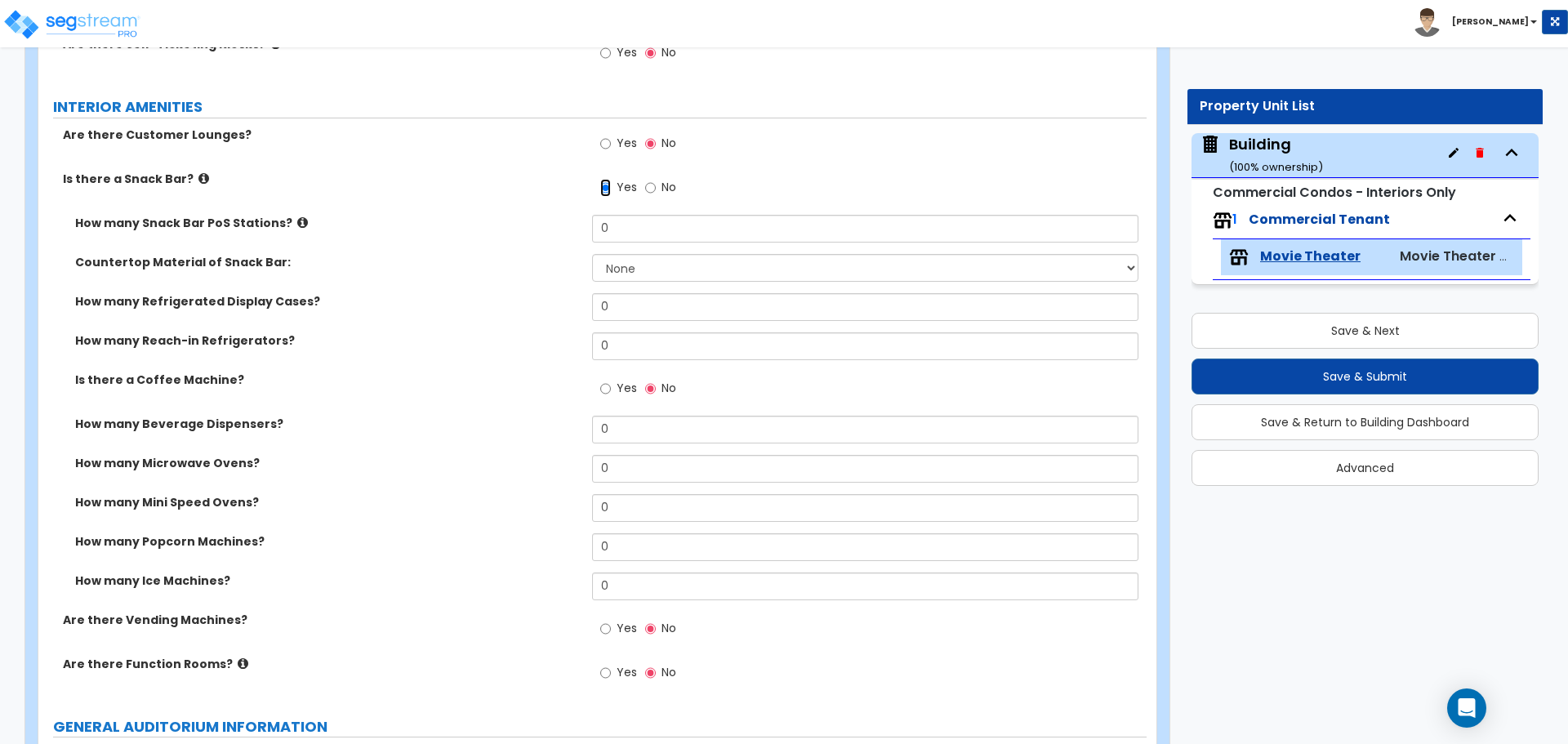
scroll to position [528, 0]
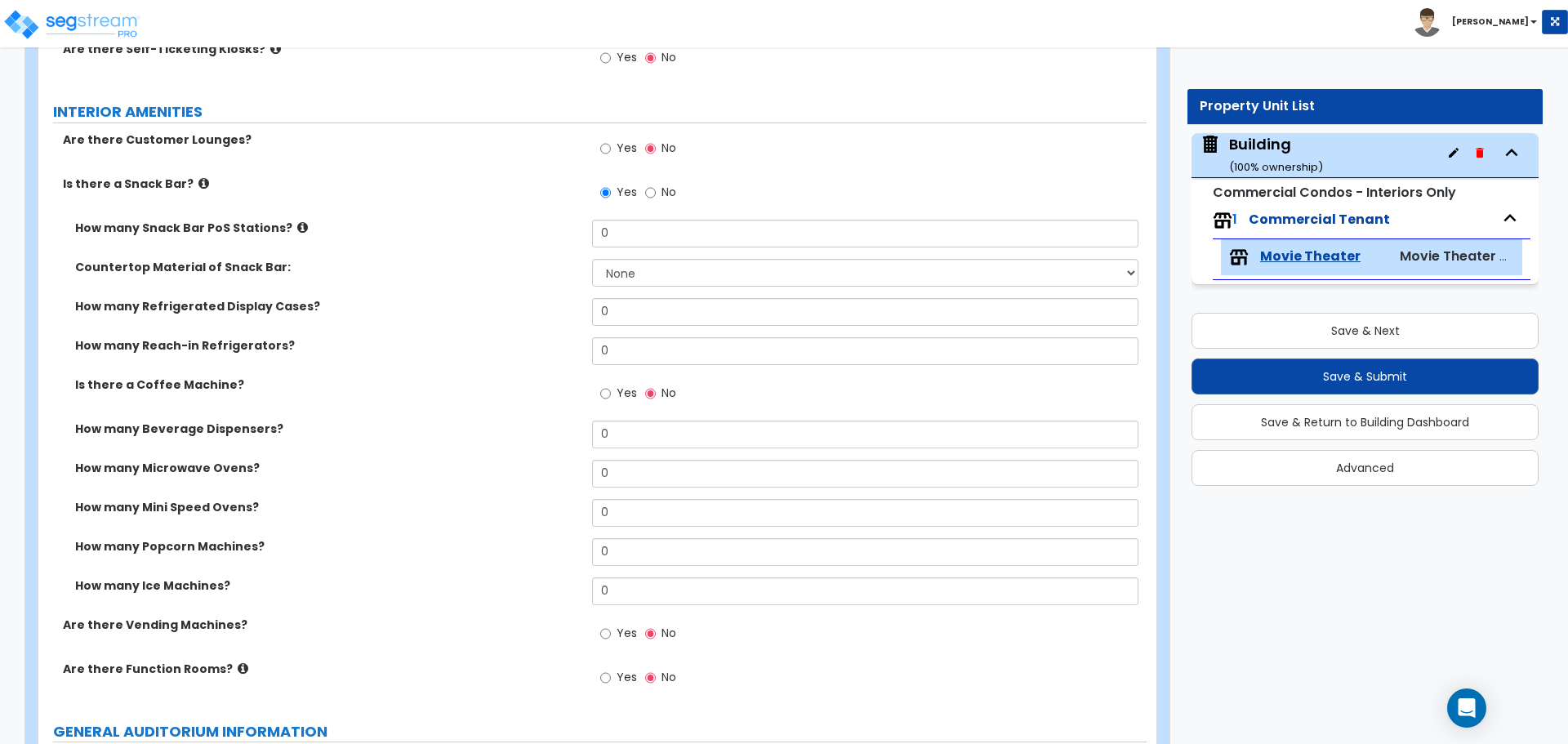
click at [666, 184] on span "No" at bounding box center [669, 192] width 15 height 17
click at [656, 184] on input "No" at bounding box center [651, 193] width 11 height 18
radio input "false"
radio input "true"
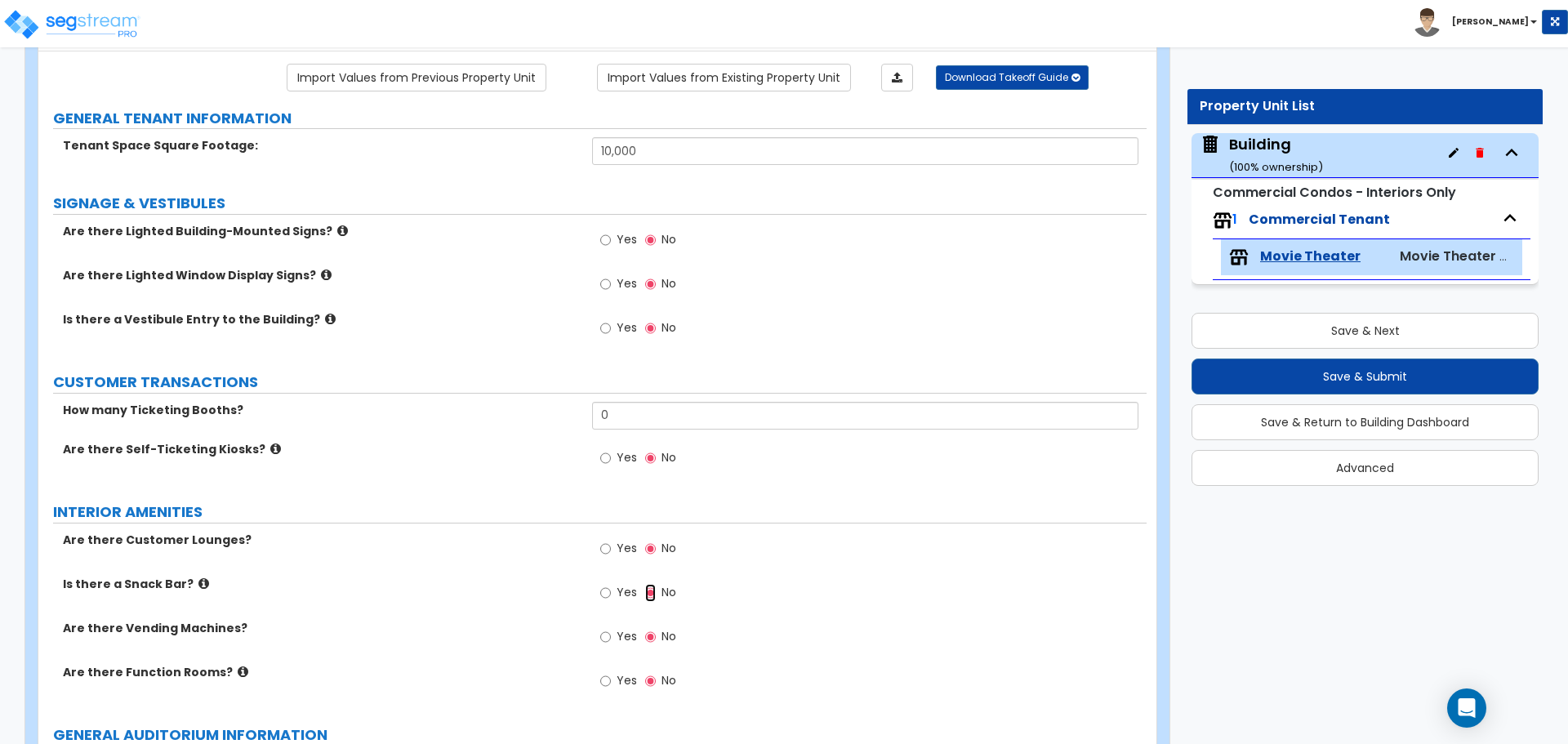
scroll to position [127, 0]
click at [337, 227] on icon at bounding box center [342, 231] width 11 height 12
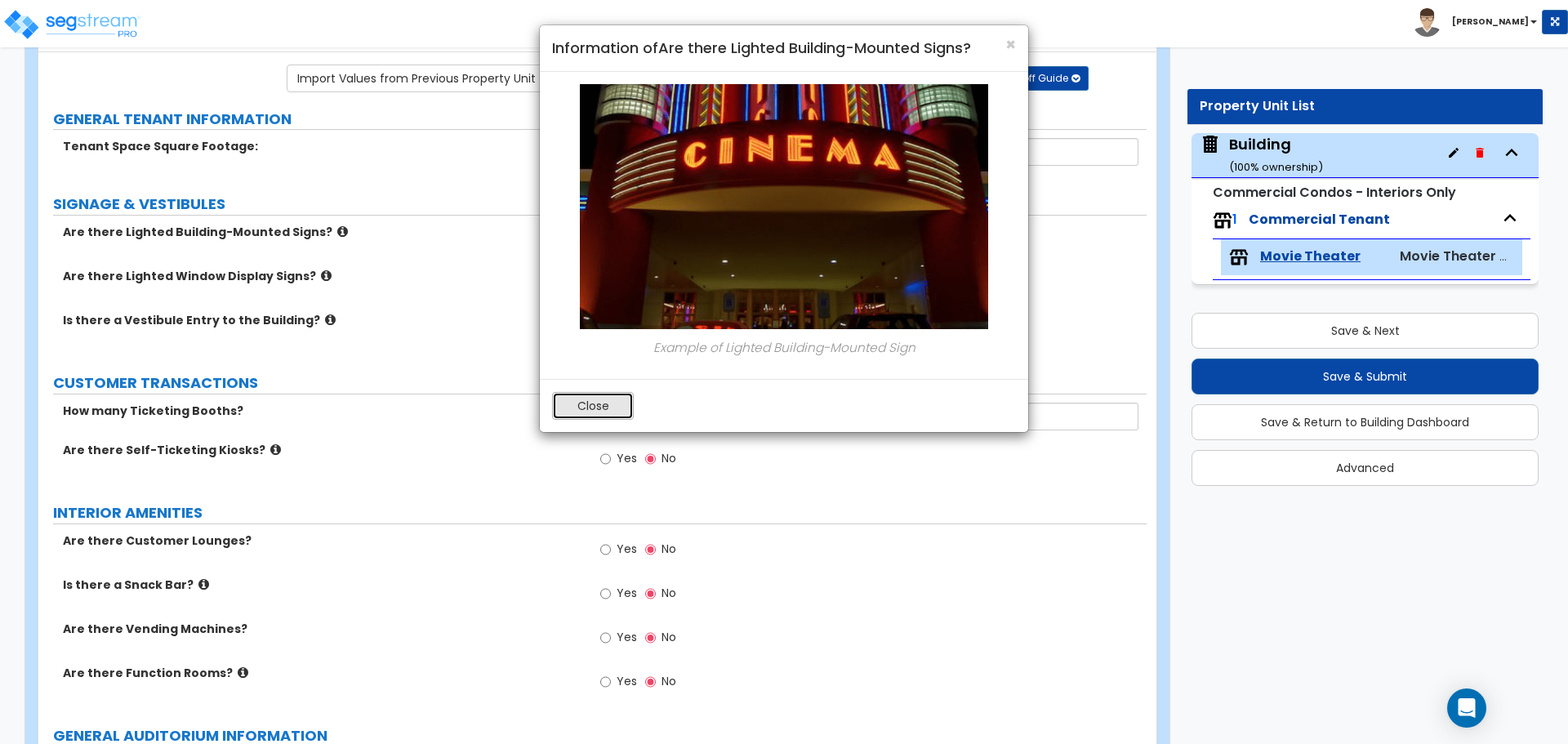
click at [598, 402] on button "Close" at bounding box center [593, 406] width 82 height 28
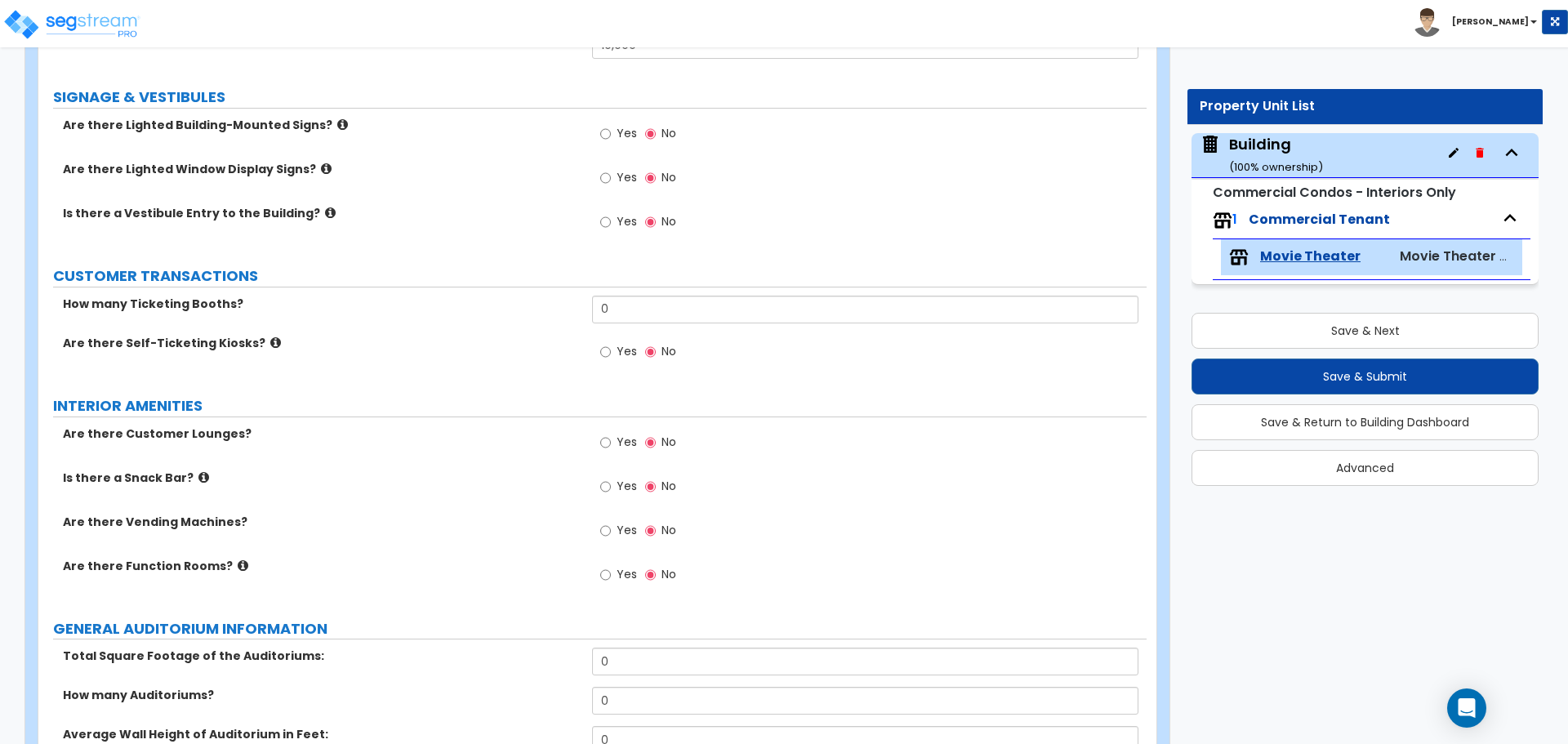
scroll to position [237, 0]
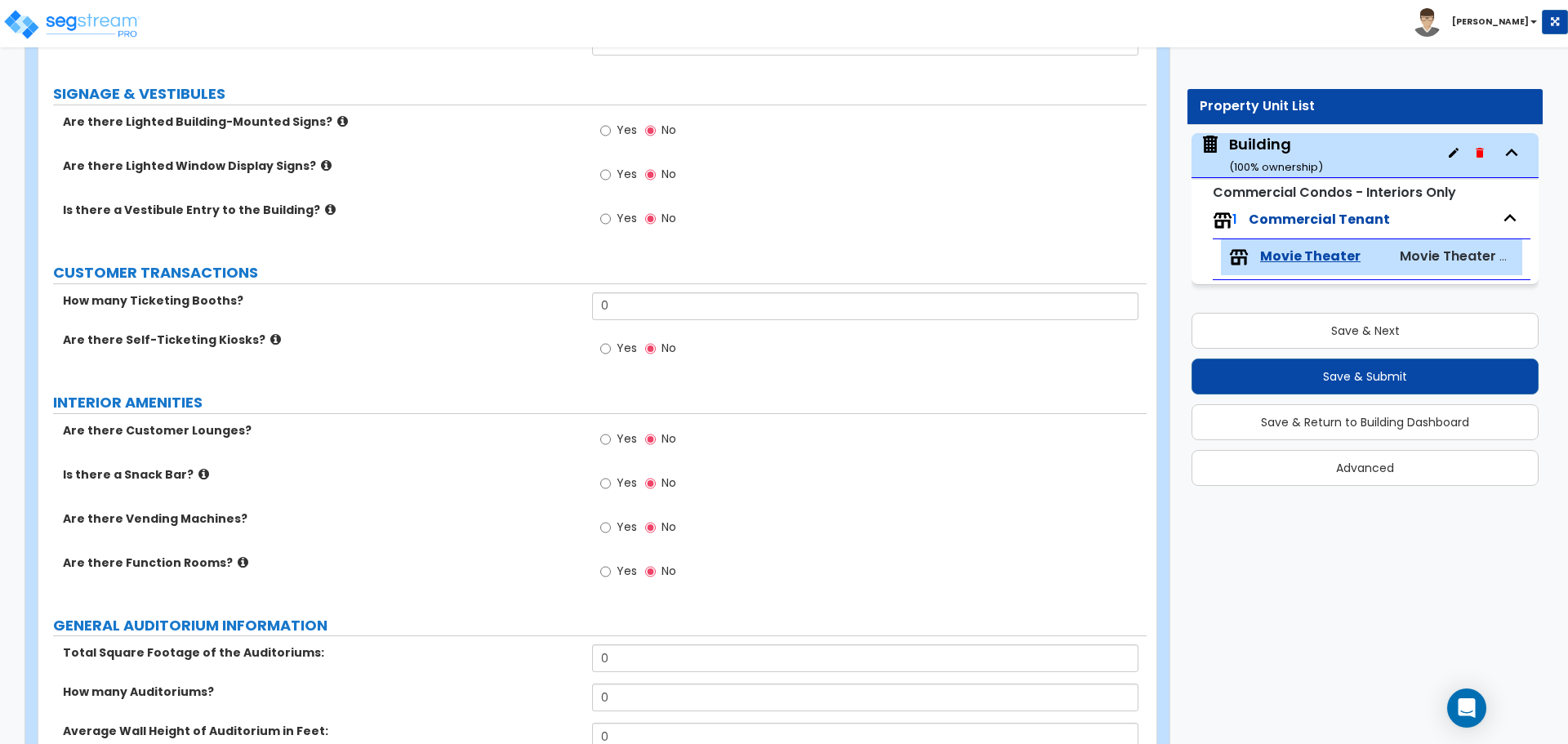
click at [614, 524] on label "Yes" at bounding box center [618, 529] width 37 height 28
click at [611, 524] on input "Yes" at bounding box center [605, 528] width 11 height 18
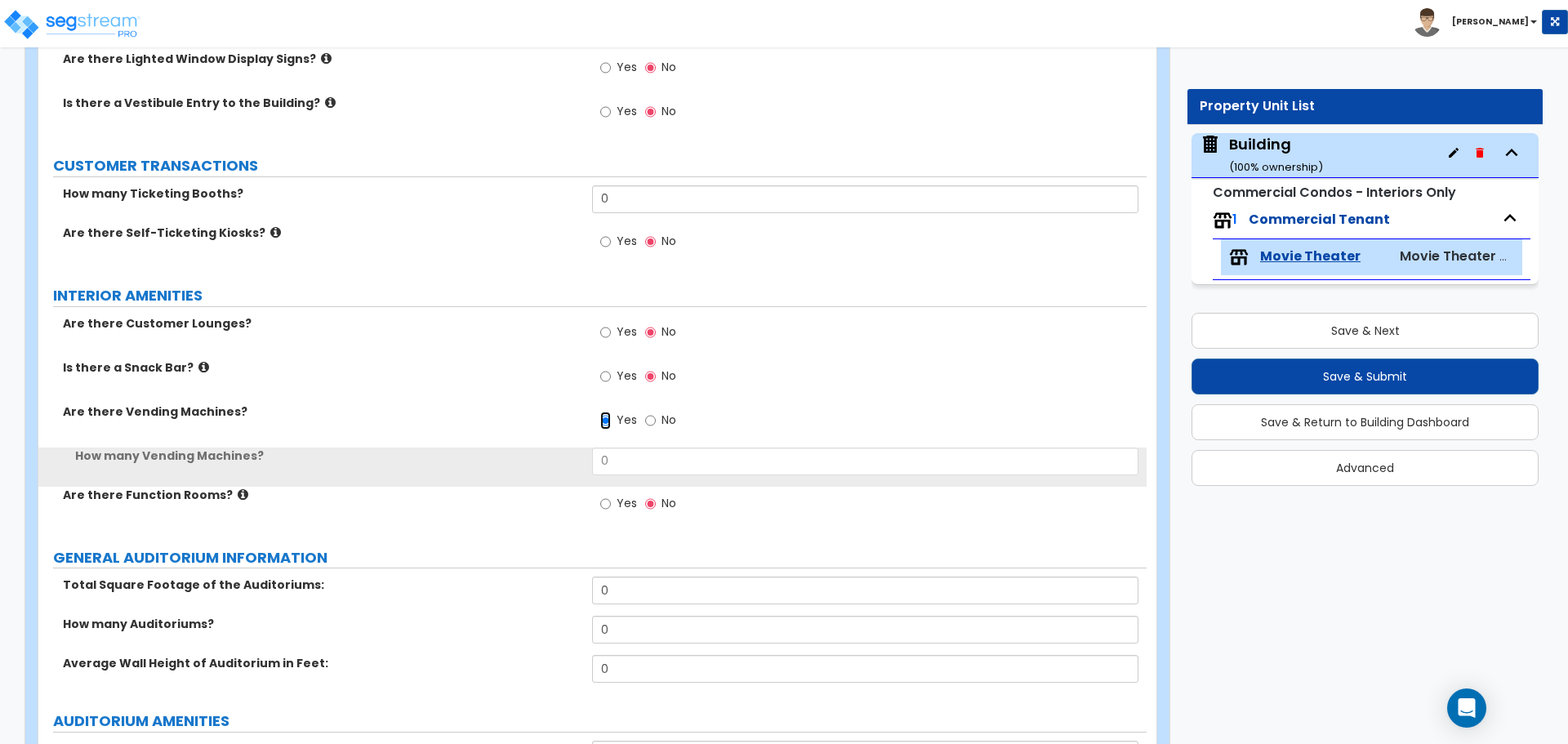
scroll to position [350, 0]
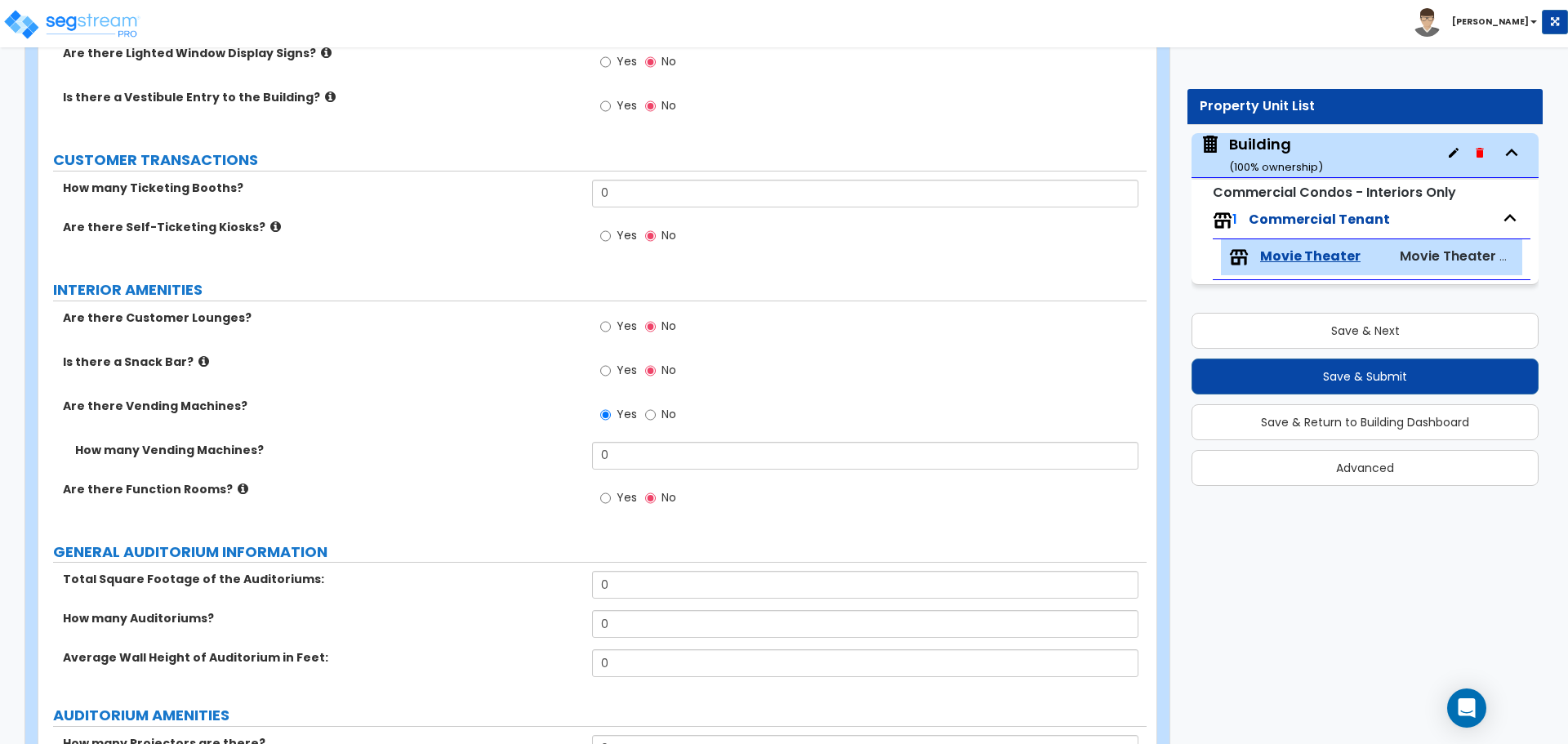
click at [669, 417] on span "No" at bounding box center [669, 414] width 15 height 17
click at [656, 417] on input "No" at bounding box center [651, 415] width 11 height 18
radio input "false"
radio input "true"
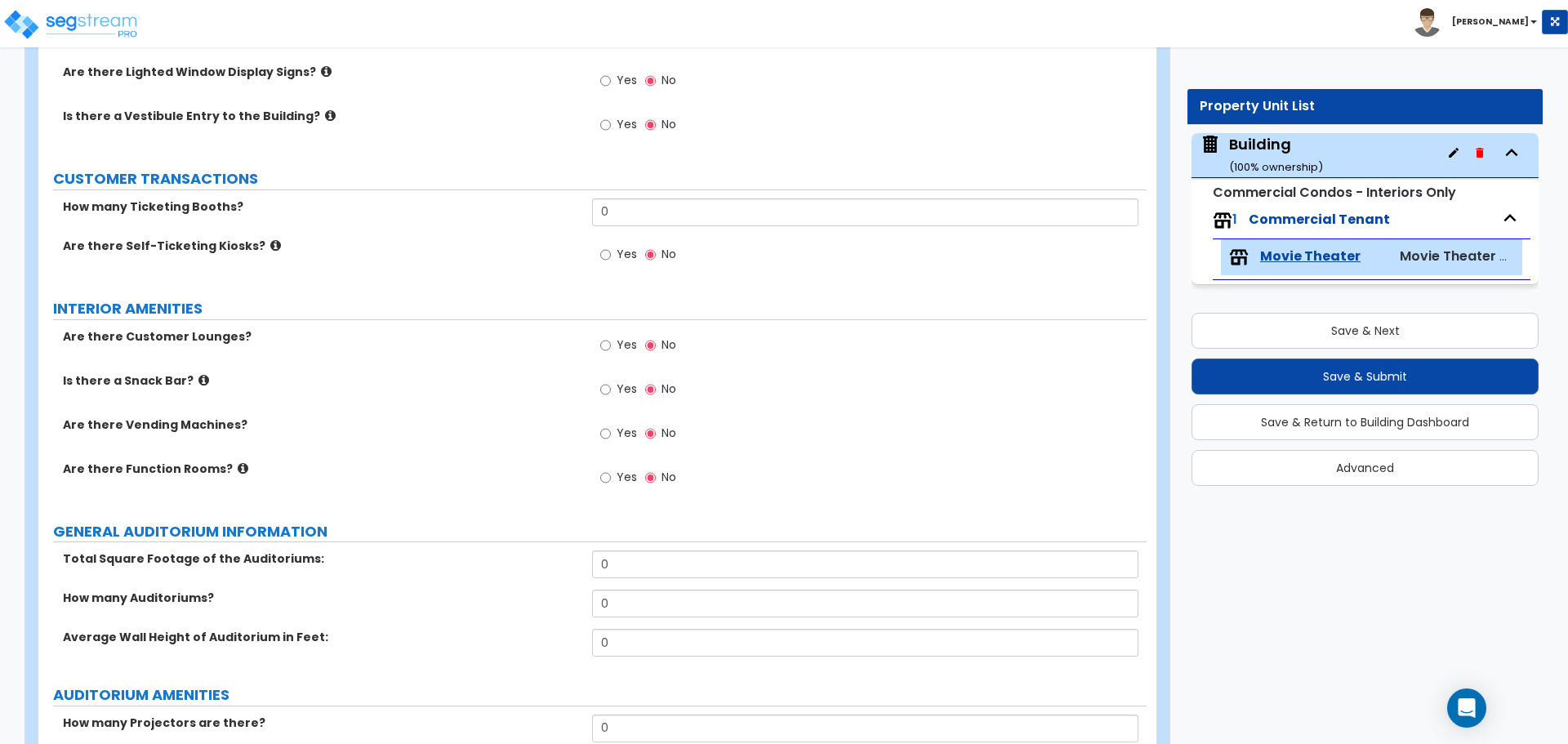
click at [617, 347] on span "Yes" at bounding box center [627, 345] width 20 height 17
click at [611, 347] on input "Yes" at bounding box center [605, 346] width 11 height 18
radio input "true"
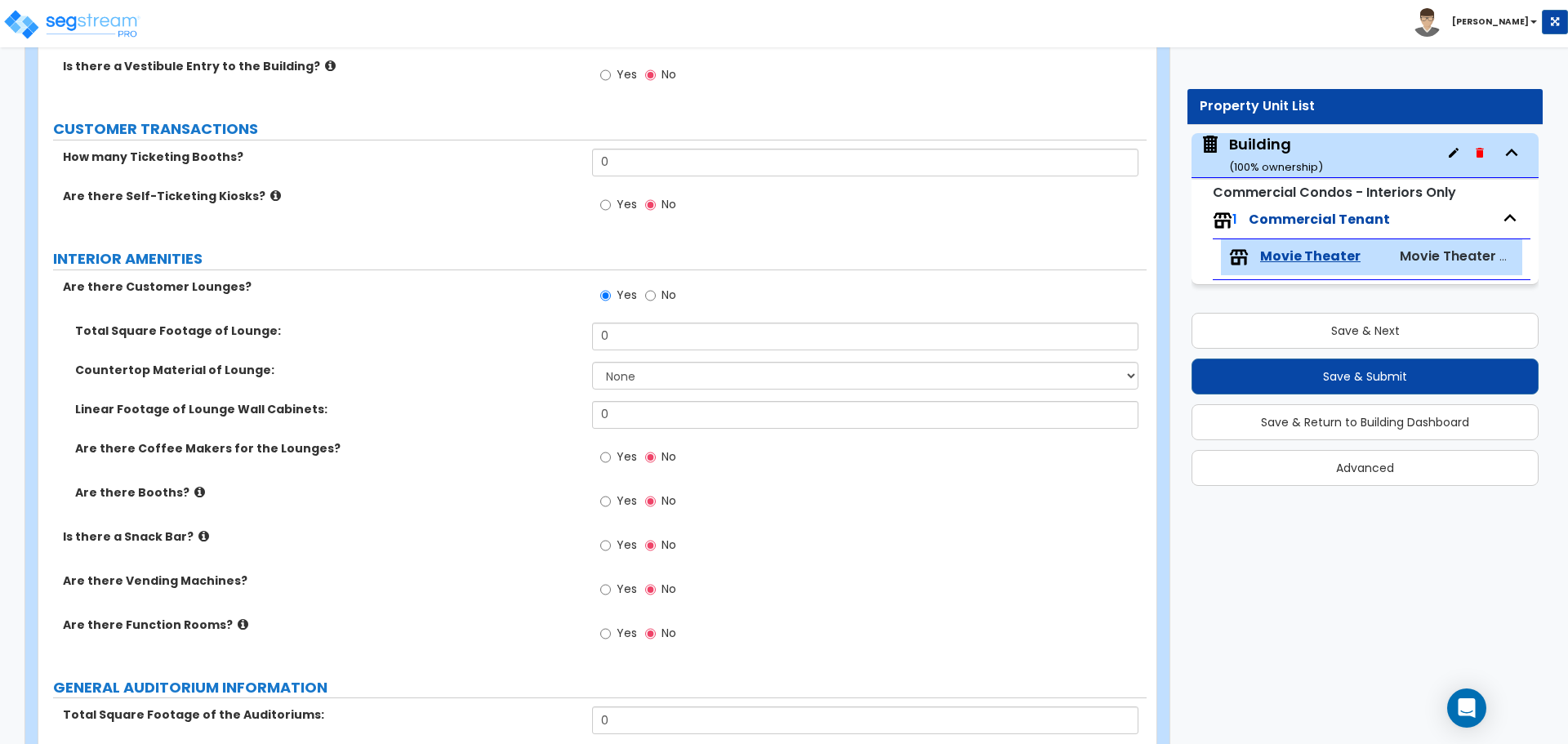
click at [615, 506] on label "Yes" at bounding box center [618, 504] width 37 height 28
click at [611, 506] on input "Yes" at bounding box center [605, 502] width 11 height 18
radio input "true"
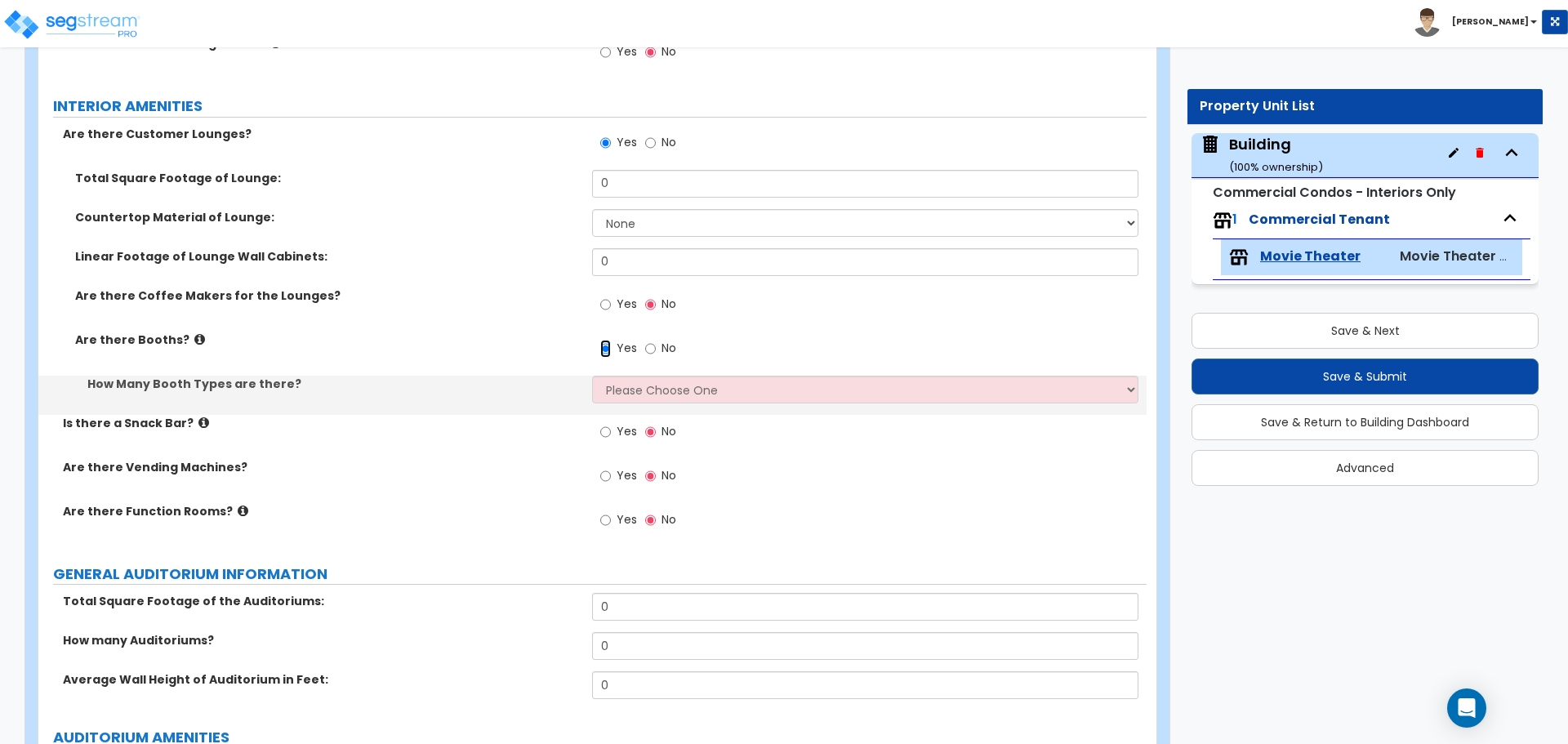
scroll to position [534, 0]
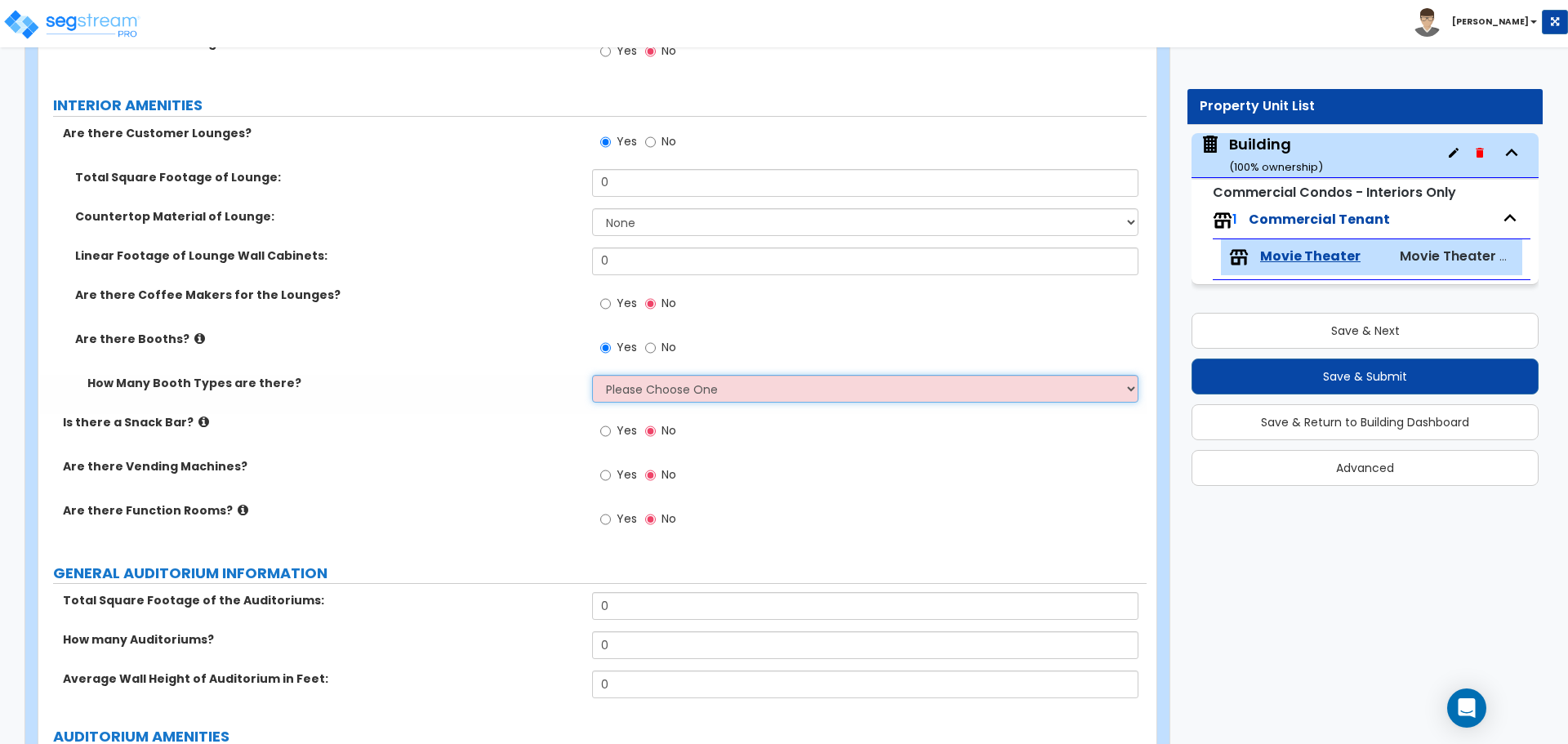
click at [651, 385] on select "Please Choose One 1 2 3" at bounding box center [864, 389] width 546 height 28
select select "3"
click at [592, 375] on select "Please Choose One 1 2 3" at bounding box center [864, 389] width 546 height 28
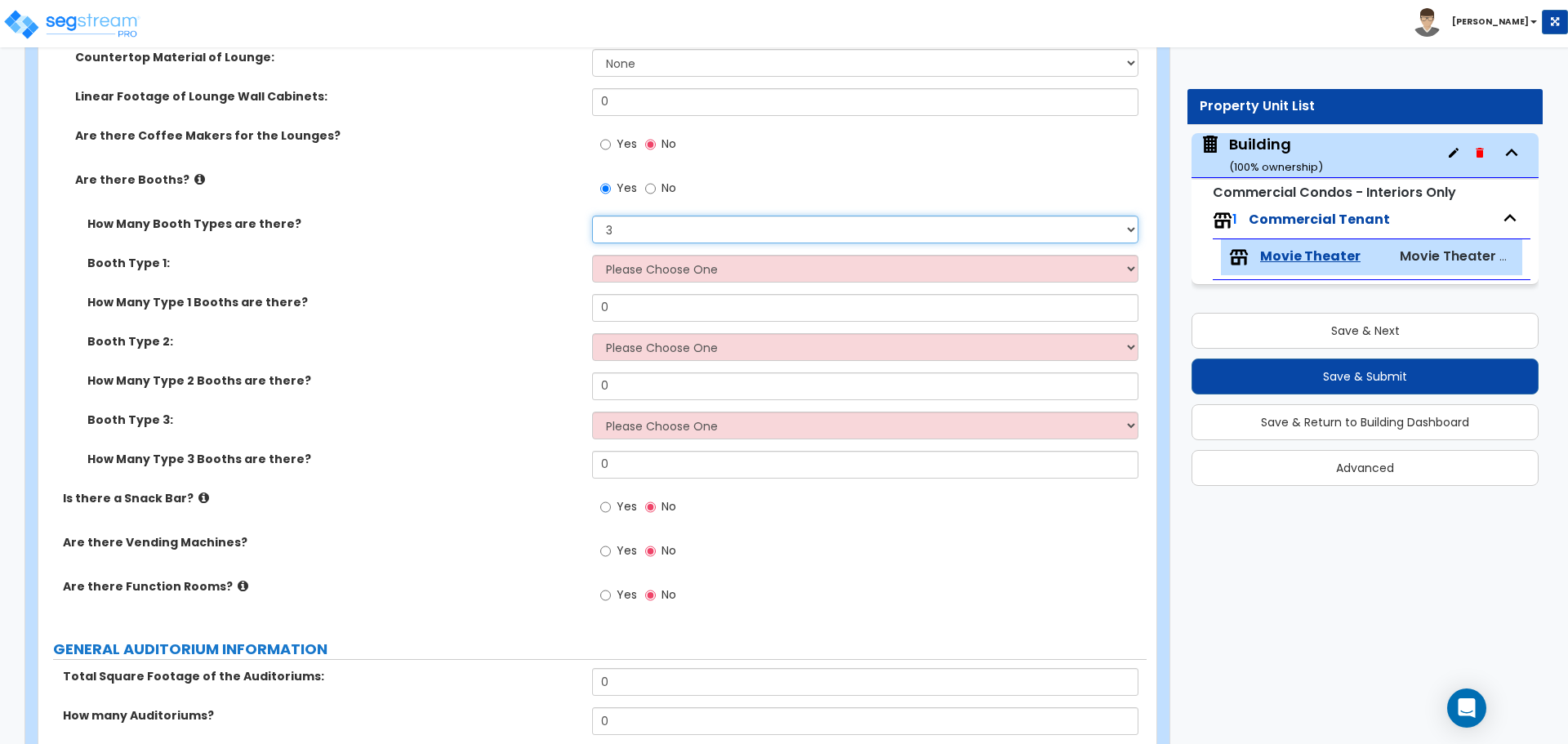
scroll to position [698, 0]
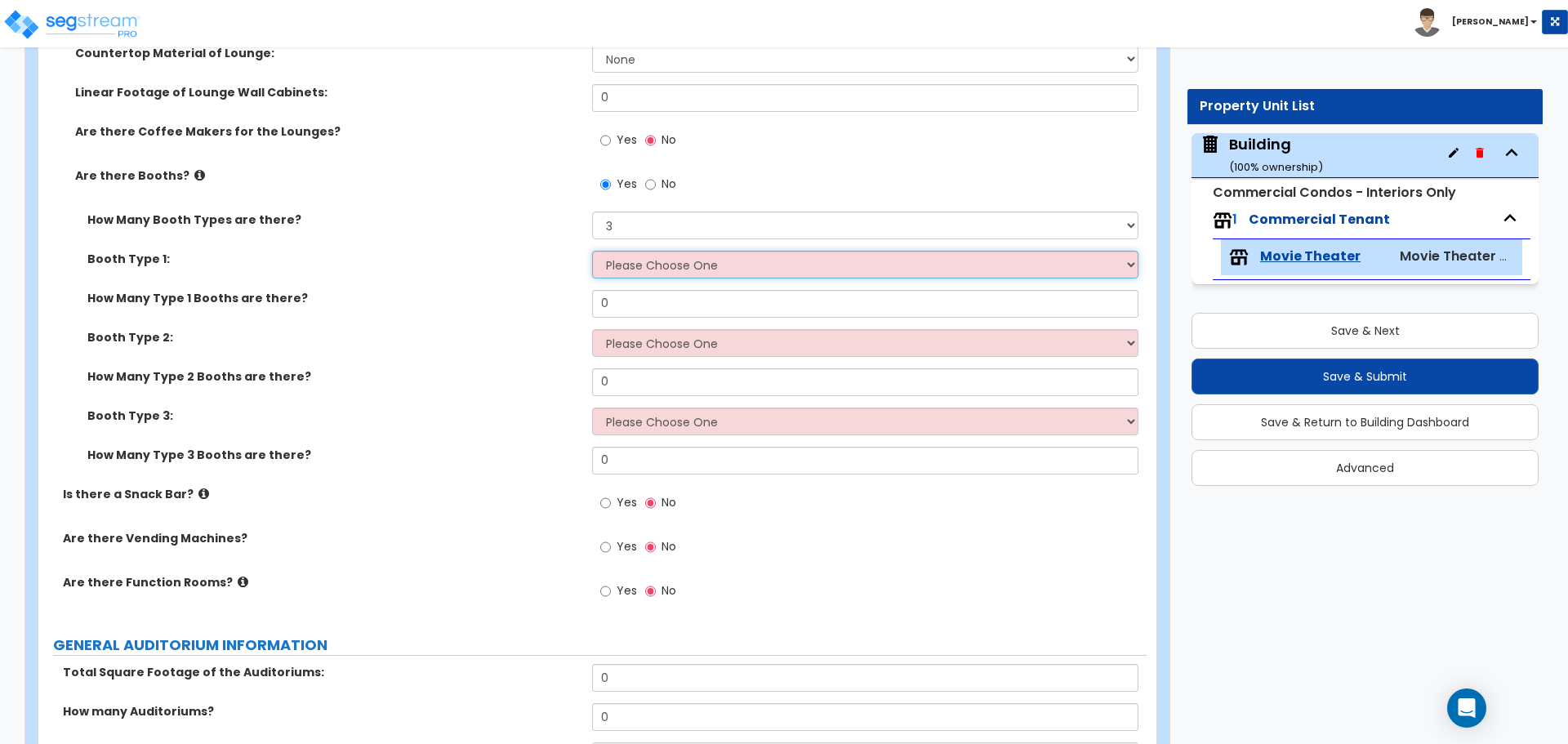
click at [649, 264] on select "Please Choose One Plastic, 2-Seater Plastic, 4-Seater Upholstered, 4-Seater Uph…" at bounding box center [864, 264] width 546 height 28
select select "4"
click at [592, 250] on select "Please Choose One Plastic, 2-Seater Plastic, 4-Seater Upholstered, 4-Seater Uph…" at bounding box center [864, 264] width 546 height 28
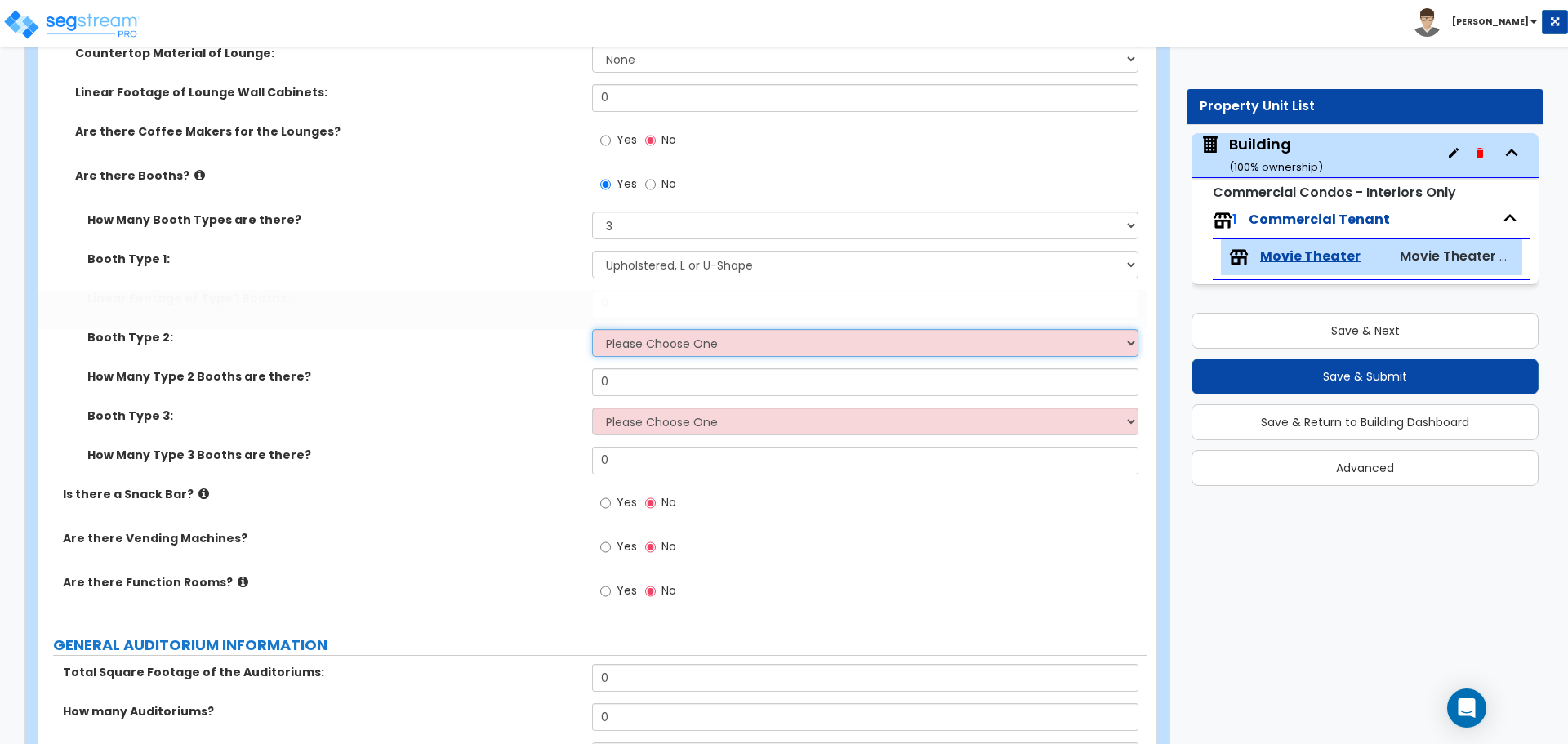
click at [654, 340] on select "Please Choose One Plastic, 2-Seater Plastic, 4-Seater Upholstered, 4-Seater Uph…" at bounding box center [864, 343] width 546 height 28
select select "4"
click at [592, 330] on select "Please Choose One Plastic, 2-Seater Plastic, 4-Seater Upholstered, 4-Seater Uph…" at bounding box center [864, 343] width 546 height 28
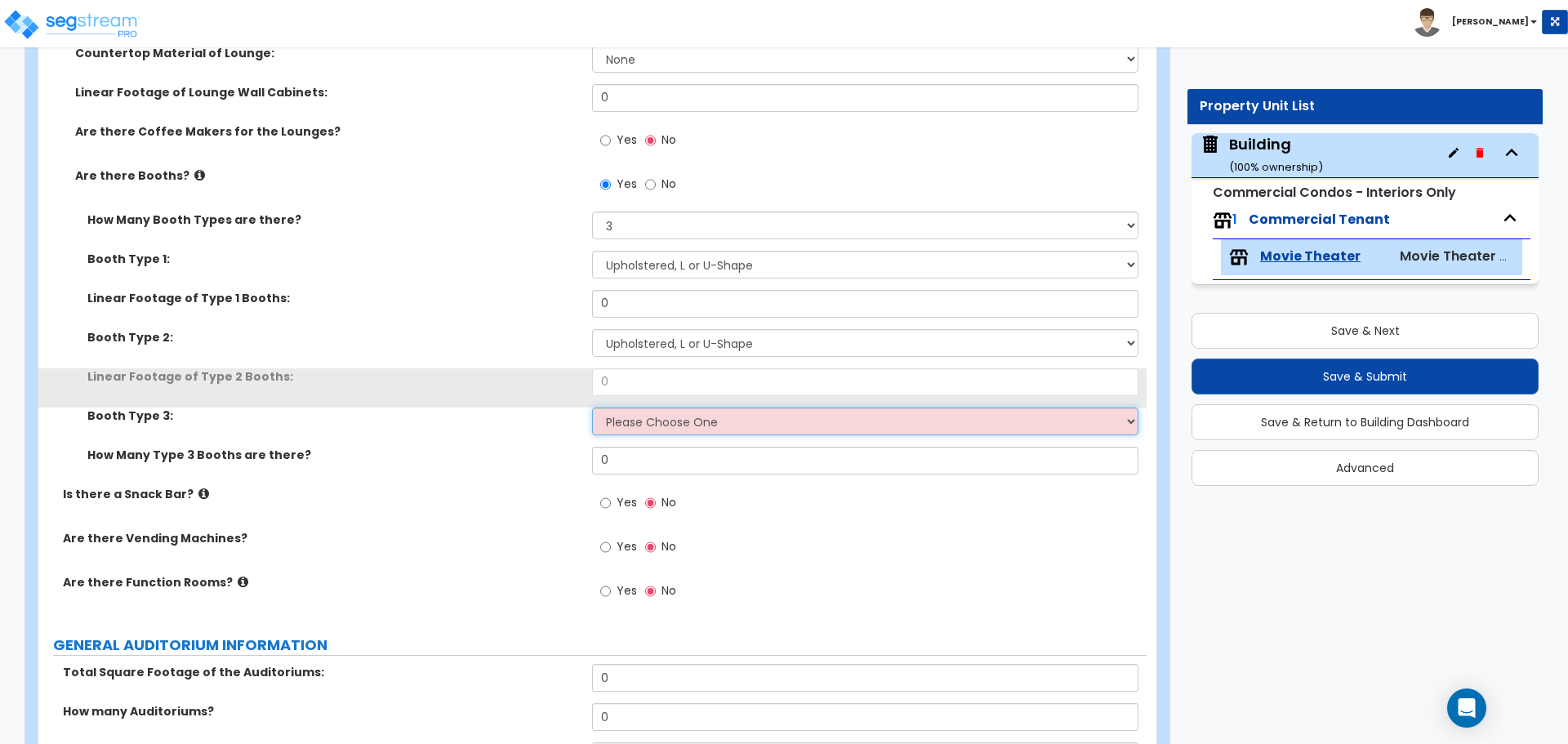
click at [671, 424] on select "Please Choose One Plastic, 2-Seater Plastic, 4-Seater Upholstered, 4-Seater Uph…" at bounding box center [864, 422] width 546 height 28
select select "4"
click at [592, 408] on select "Please Choose One Plastic, 2-Seater Plastic, 4-Seater Upholstered, 4-Seater Uph…" at bounding box center [864, 422] width 546 height 28
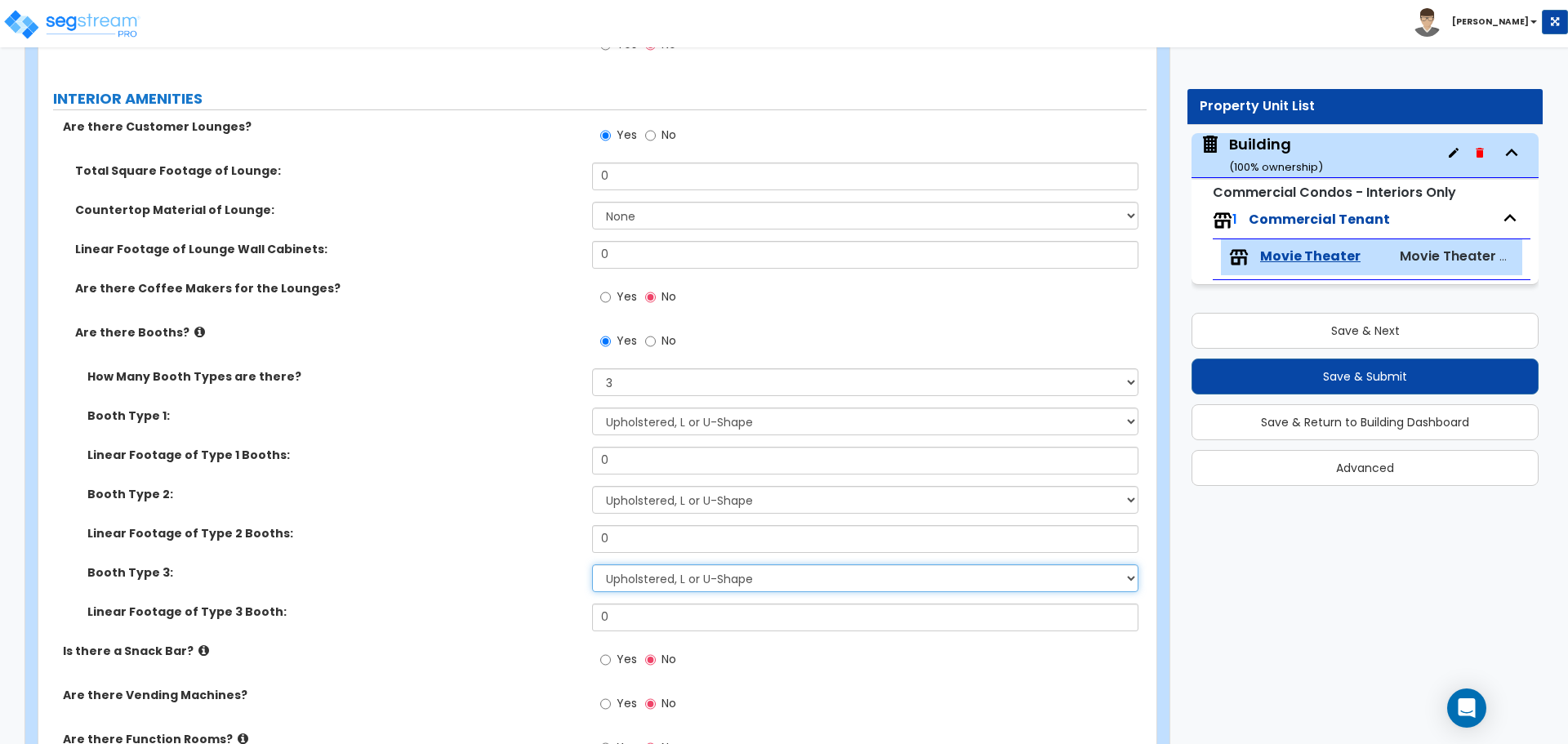
scroll to position [538, 0]
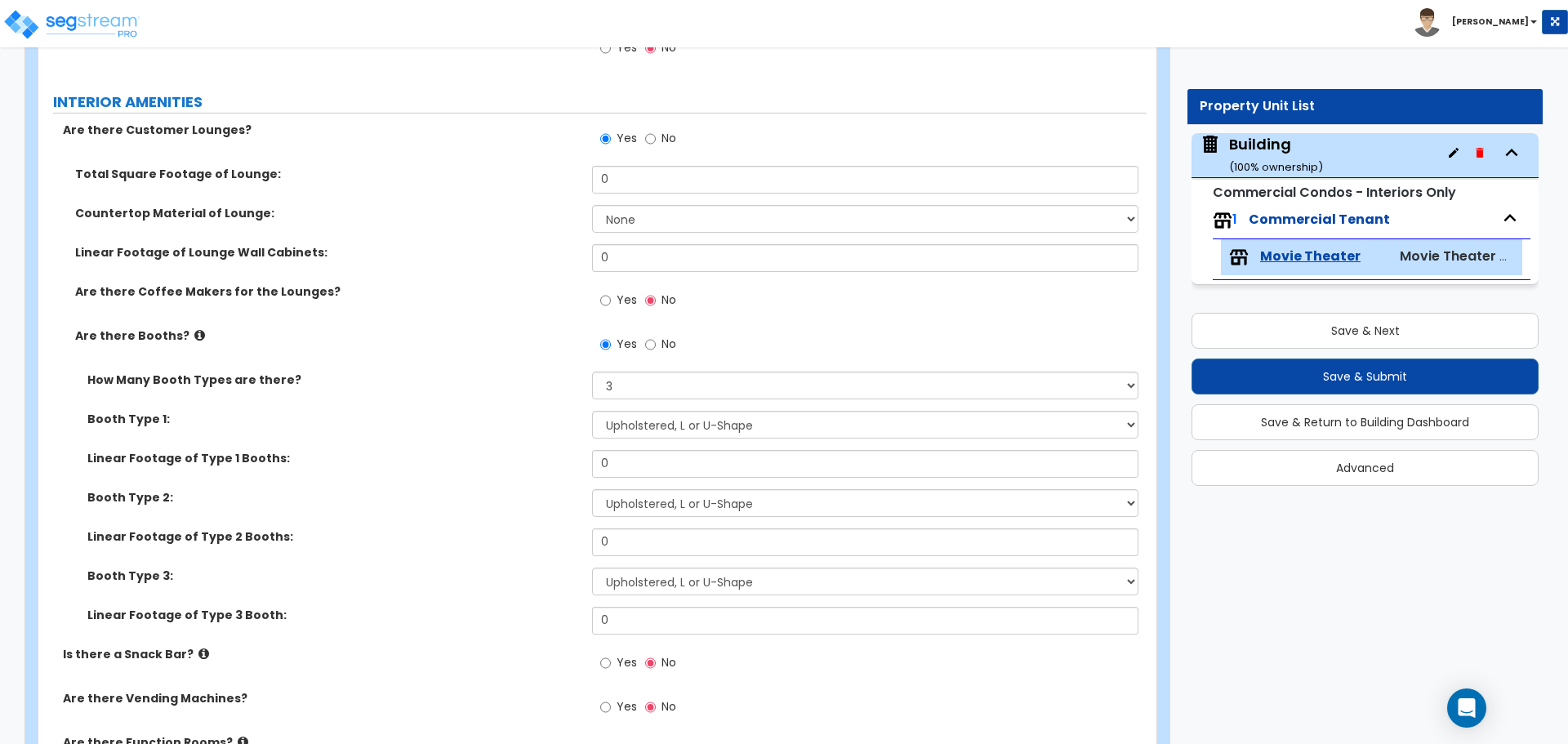
click at [678, 329] on div "Yes No" at bounding box center [638, 346] width 92 height 38
click at [669, 336] on span "No" at bounding box center [669, 344] width 15 height 17
click at [656, 336] on input "No" at bounding box center [651, 345] width 11 height 18
radio input "false"
radio input "true"
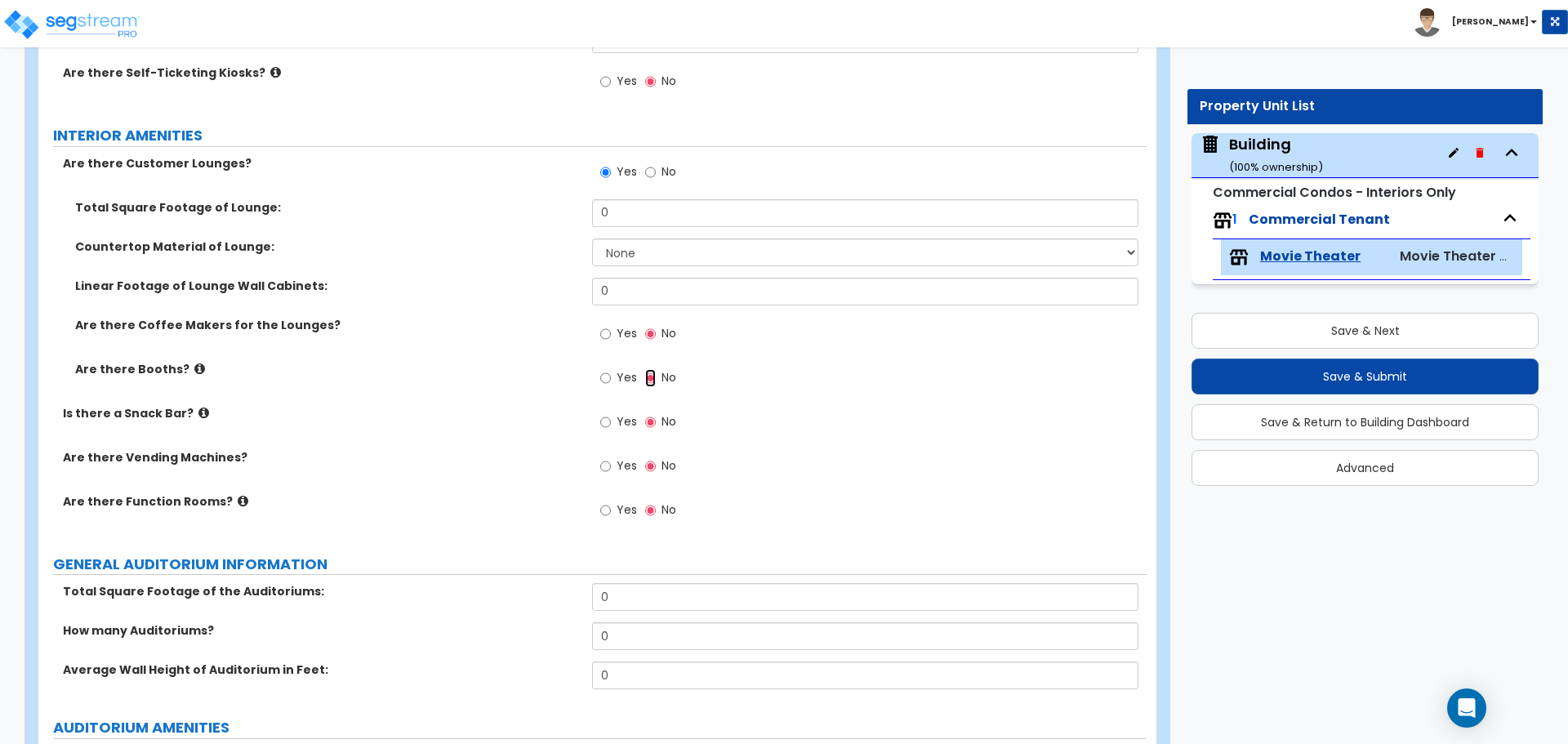
scroll to position [489, 0]
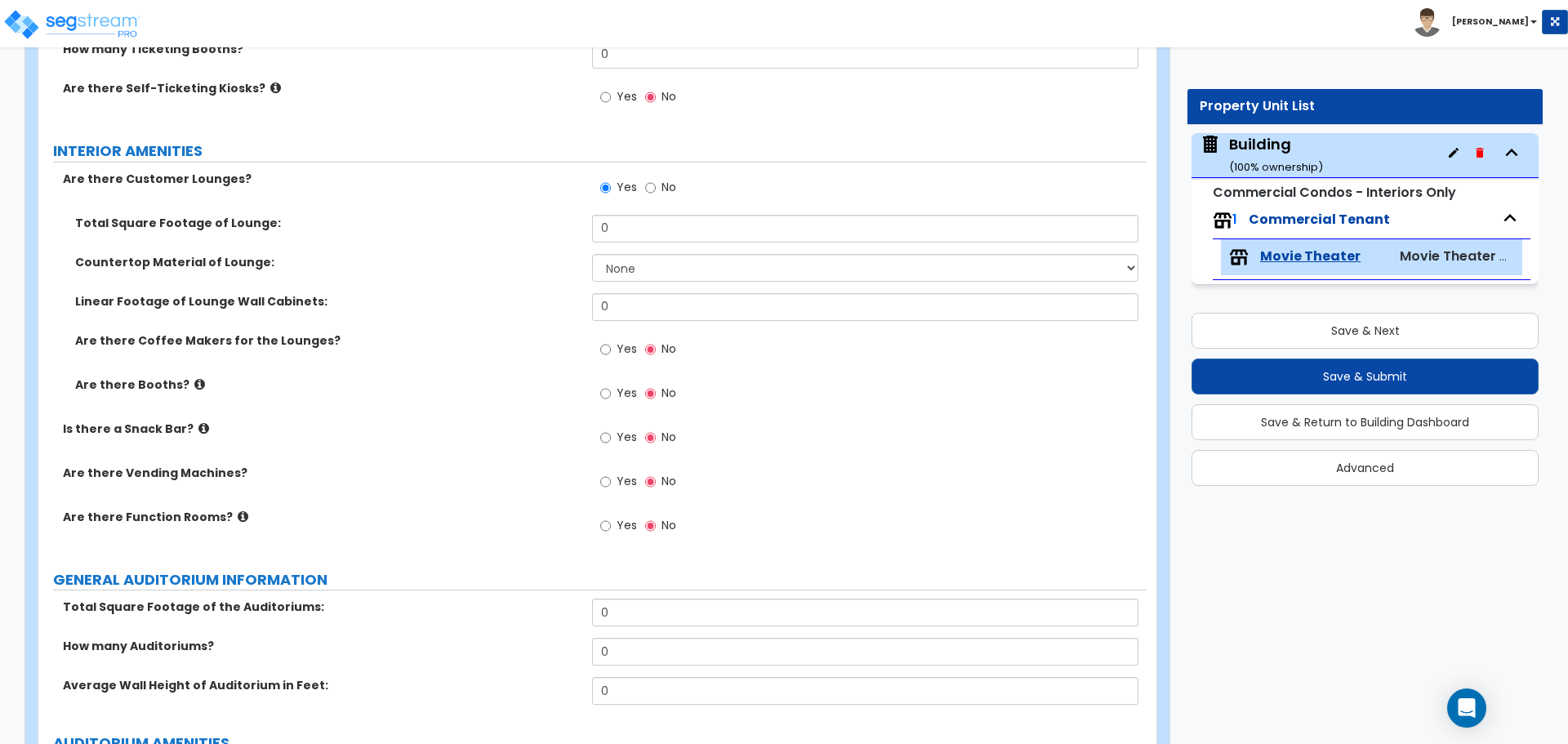
click at [671, 181] on span "No" at bounding box center [669, 187] width 15 height 17
click at [656, 181] on input "No" at bounding box center [651, 188] width 11 height 18
radio input "false"
radio input "true"
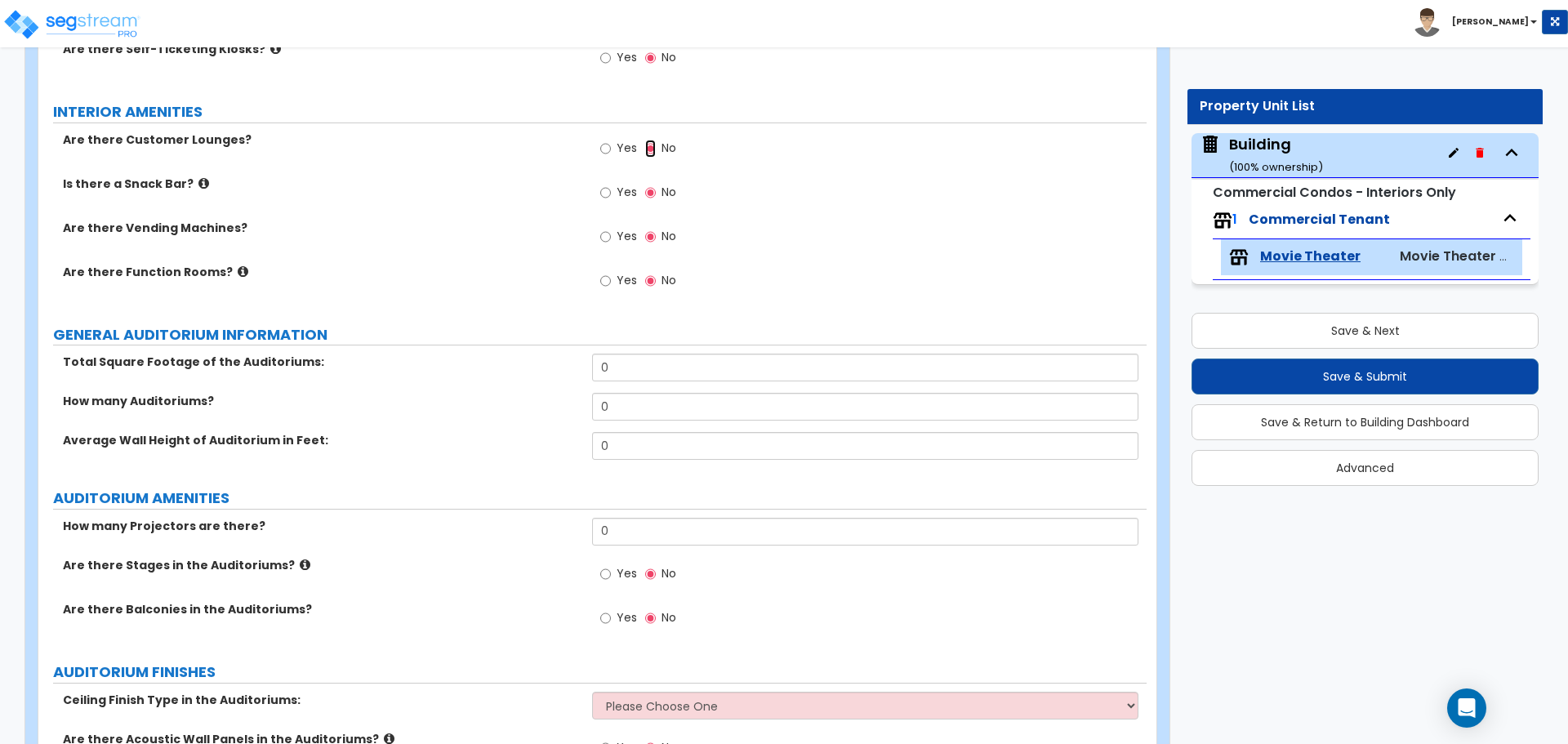
scroll to position [529, 0]
click at [625, 283] on span "Yes" at bounding box center [627, 279] width 20 height 17
click at [611, 283] on input "Yes" at bounding box center [605, 280] width 11 height 18
radio input "true"
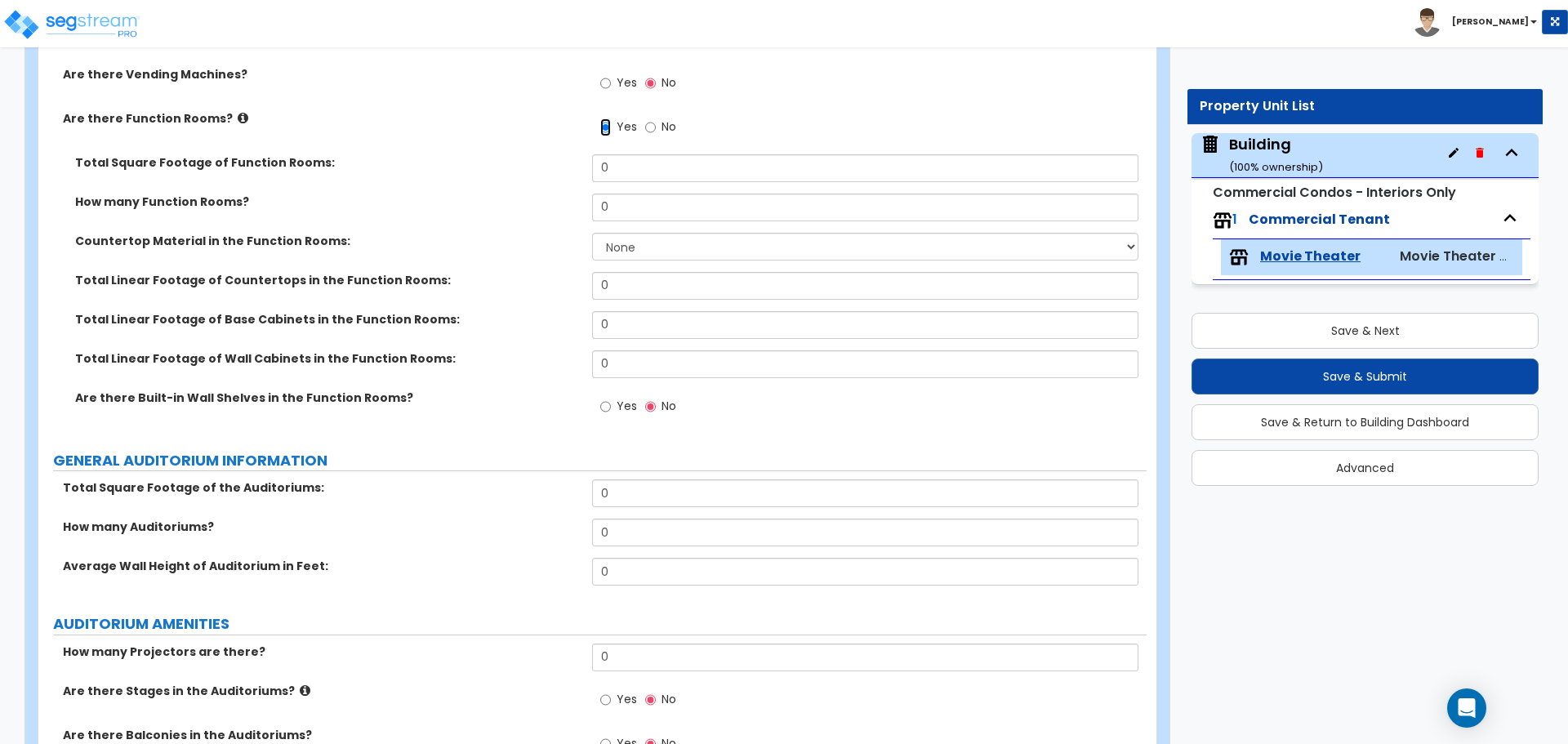
scroll to position [685, 0]
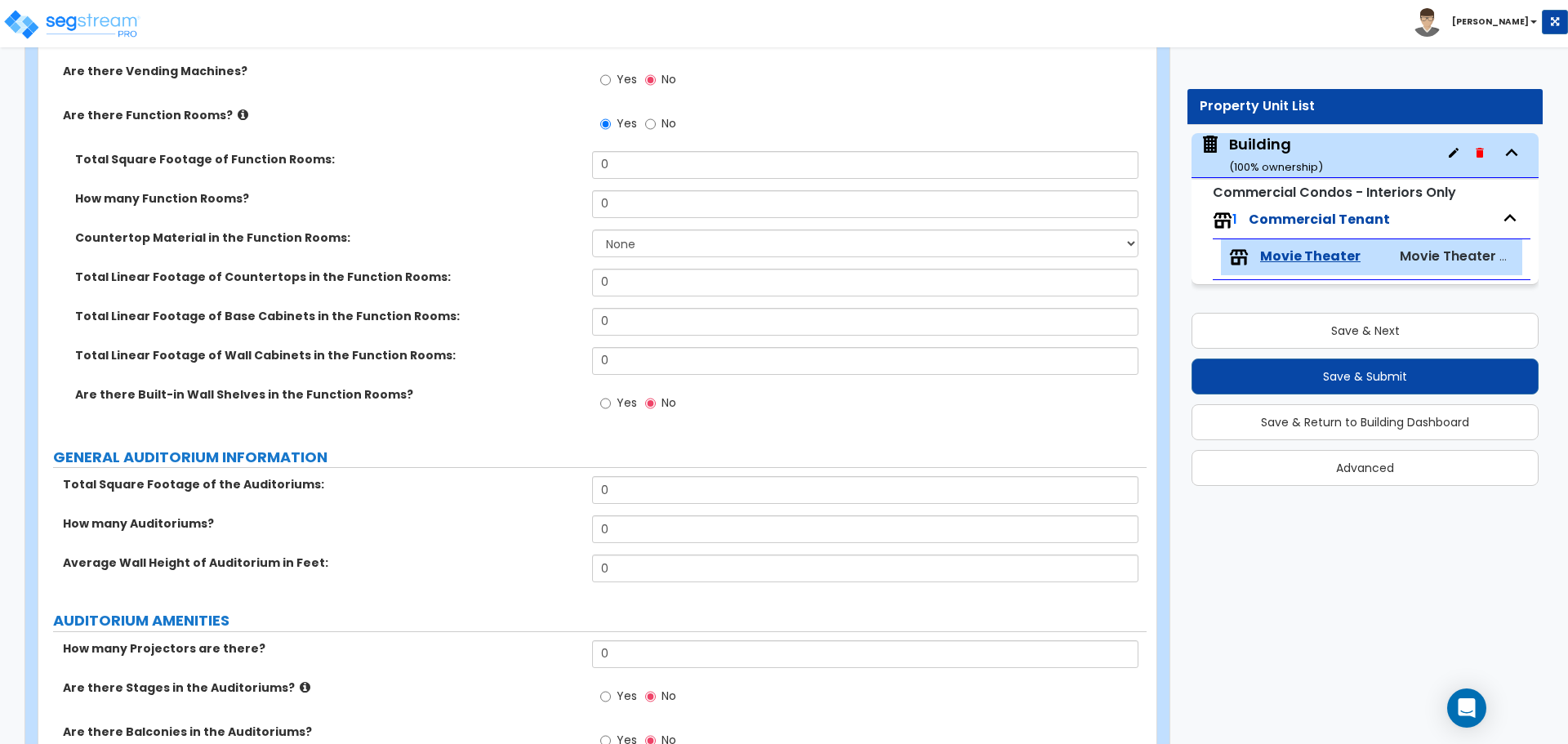
click at [624, 387] on div "Yes No" at bounding box center [638, 405] width 92 height 38
click at [621, 413] on label "Yes" at bounding box center [618, 405] width 37 height 28
click at [611, 413] on input "Yes" at bounding box center [605, 404] width 11 height 18
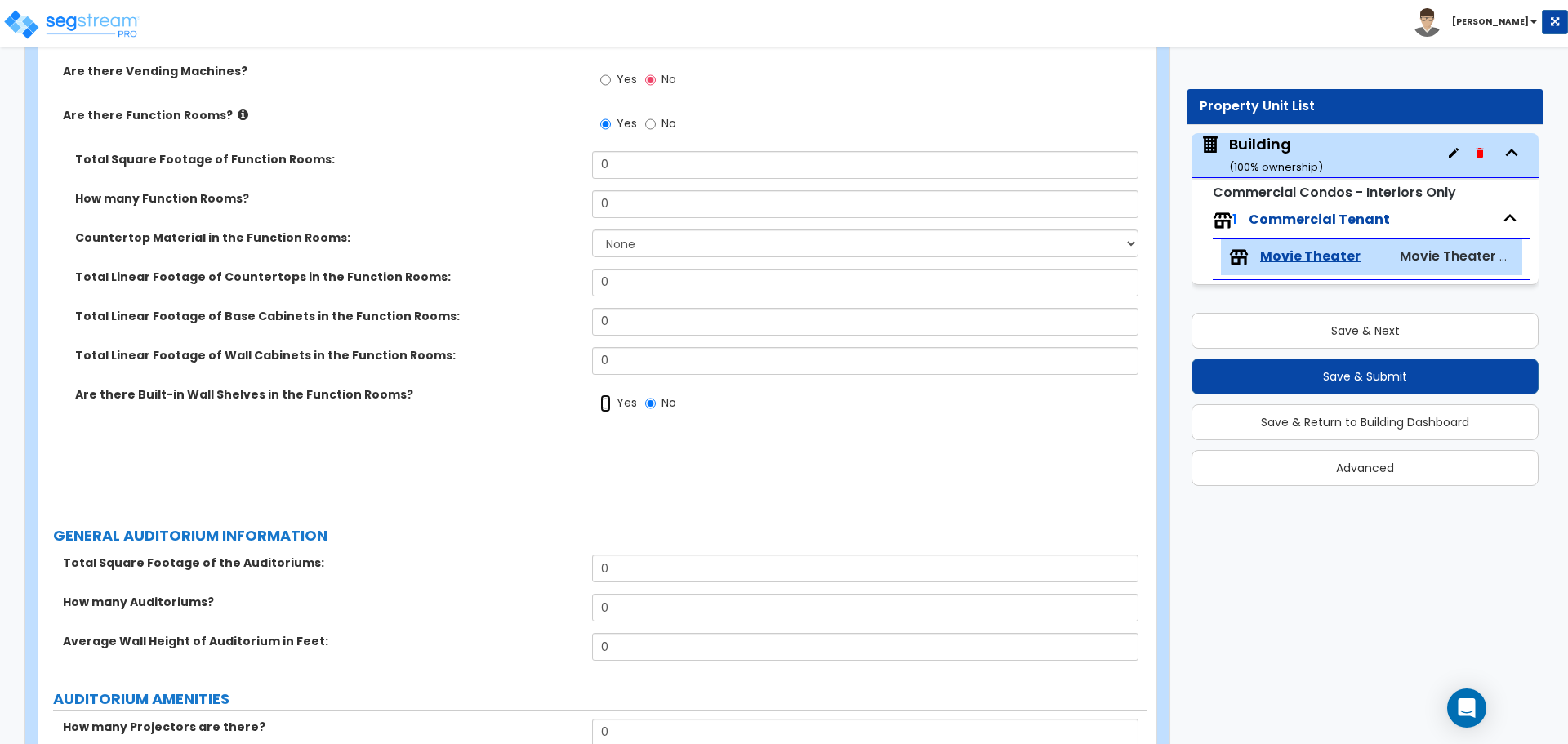
radio input "true"
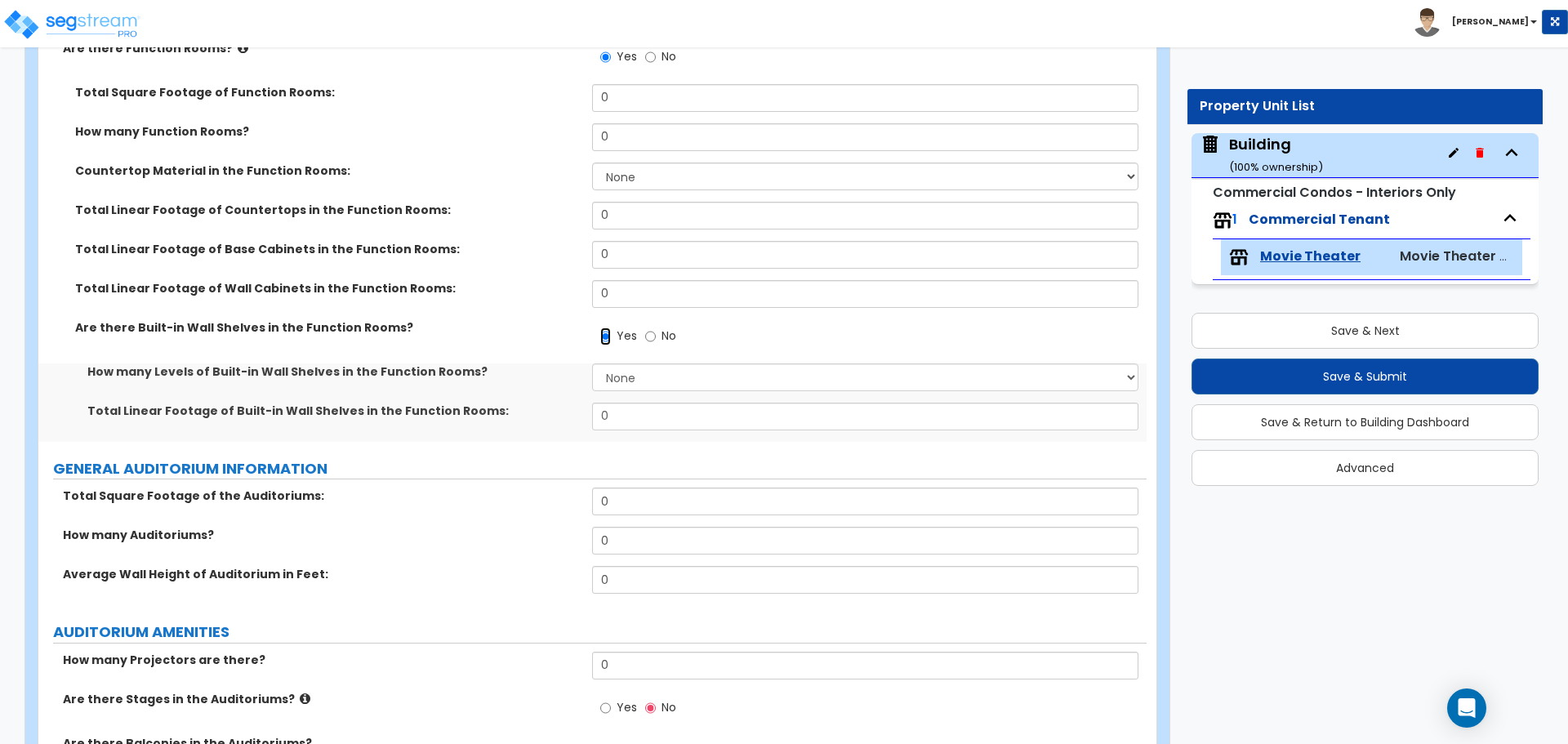
scroll to position [785, 0]
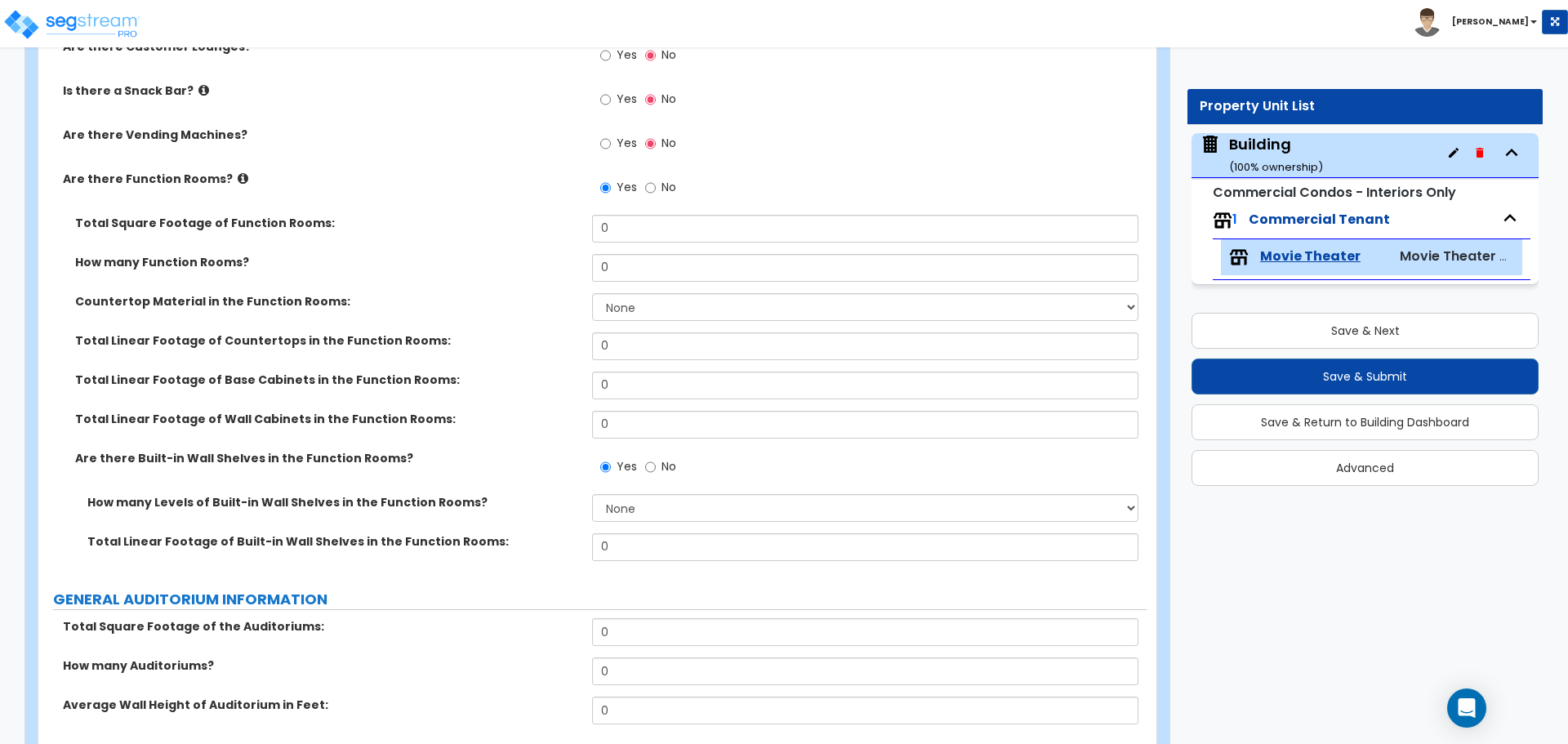
click at [656, 180] on label "No" at bounding box center [661, 190] width 31 height 28
click at [656, 180] on input "No" at bounding box center [651, 188] width 11 height 18
radio input "false"
radio input "true"
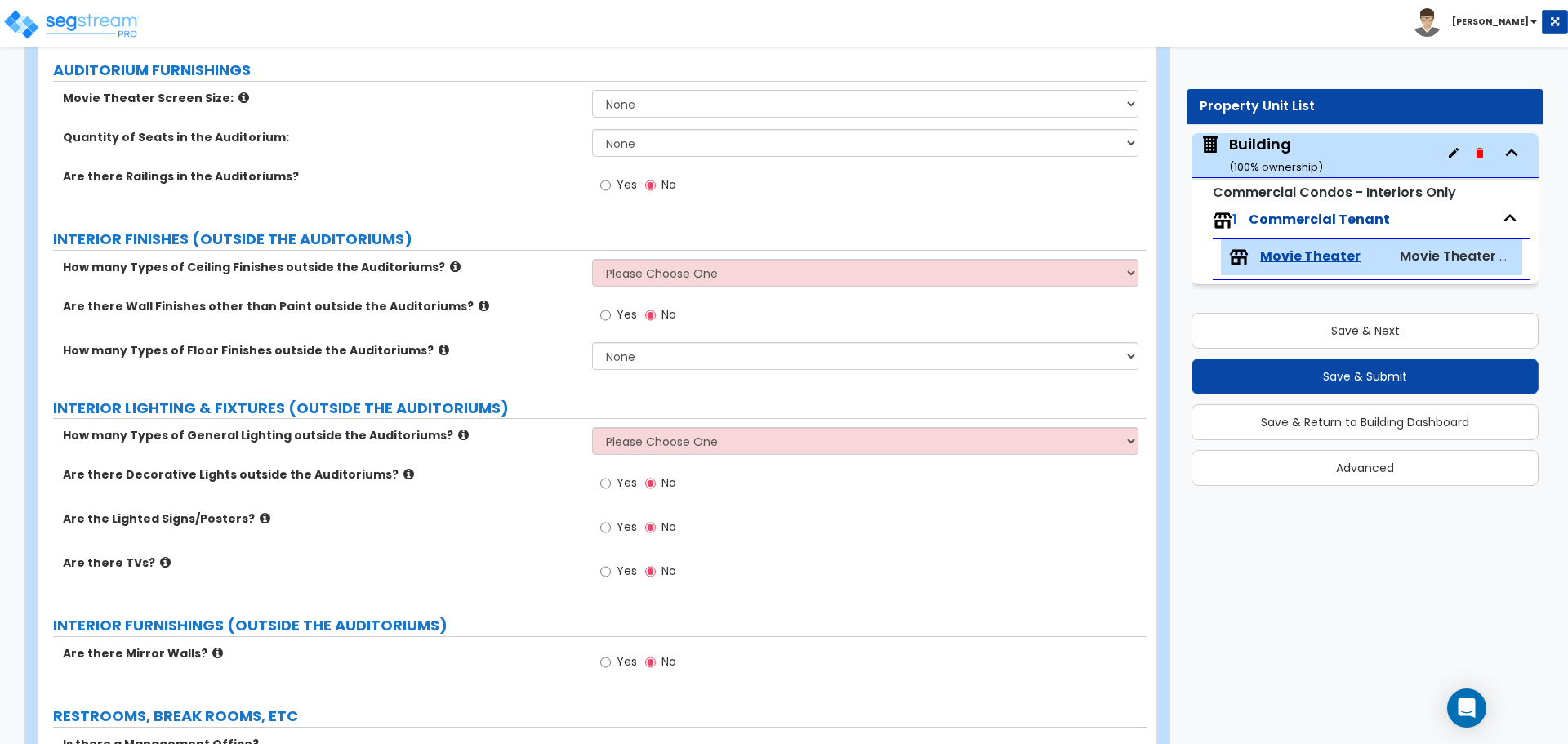
scroll to position [1563, 0]
click at [628, 344] on select "None 1 2 3 4" at bounding box center [864, 355] width 546 height 28
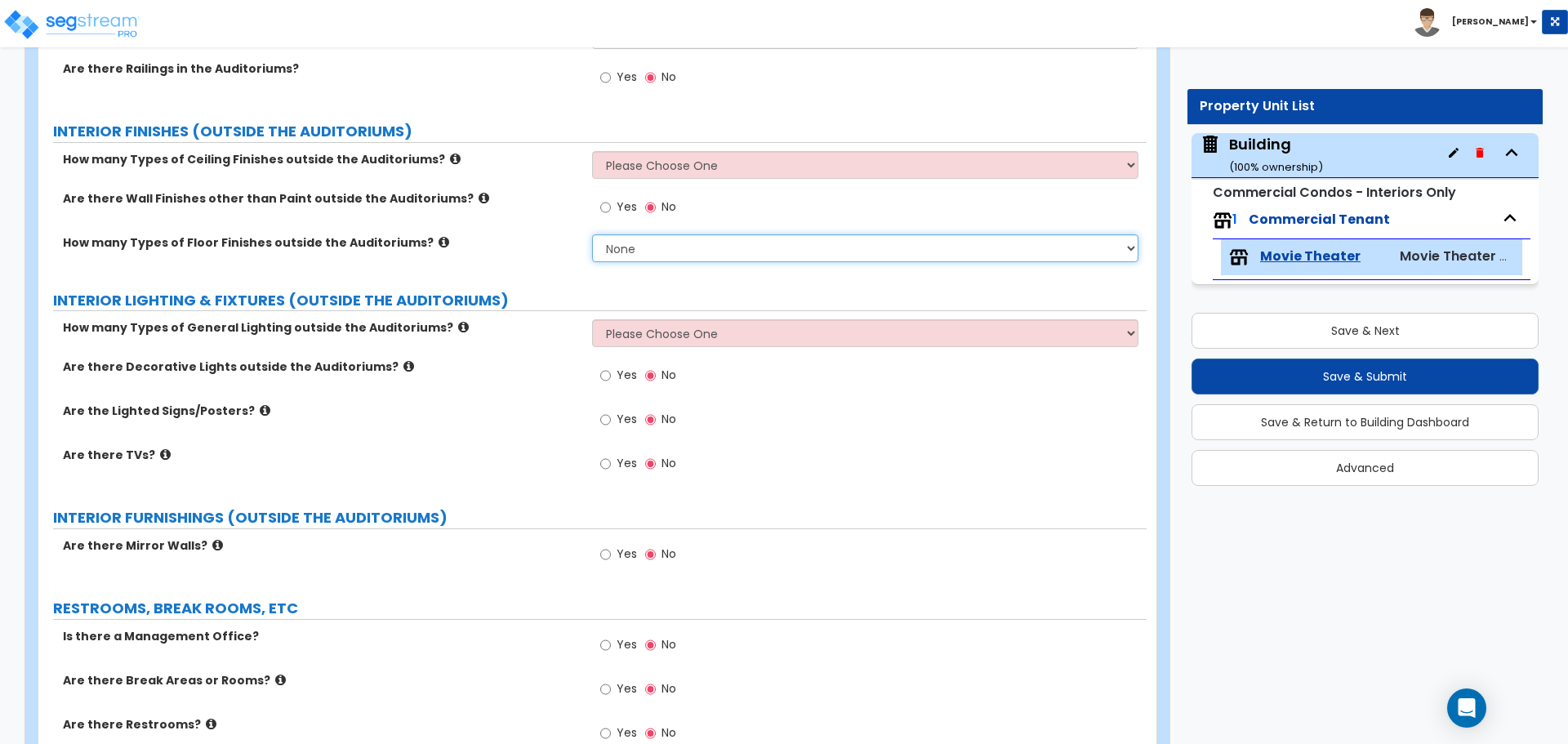
scroll to position [1658, 0]
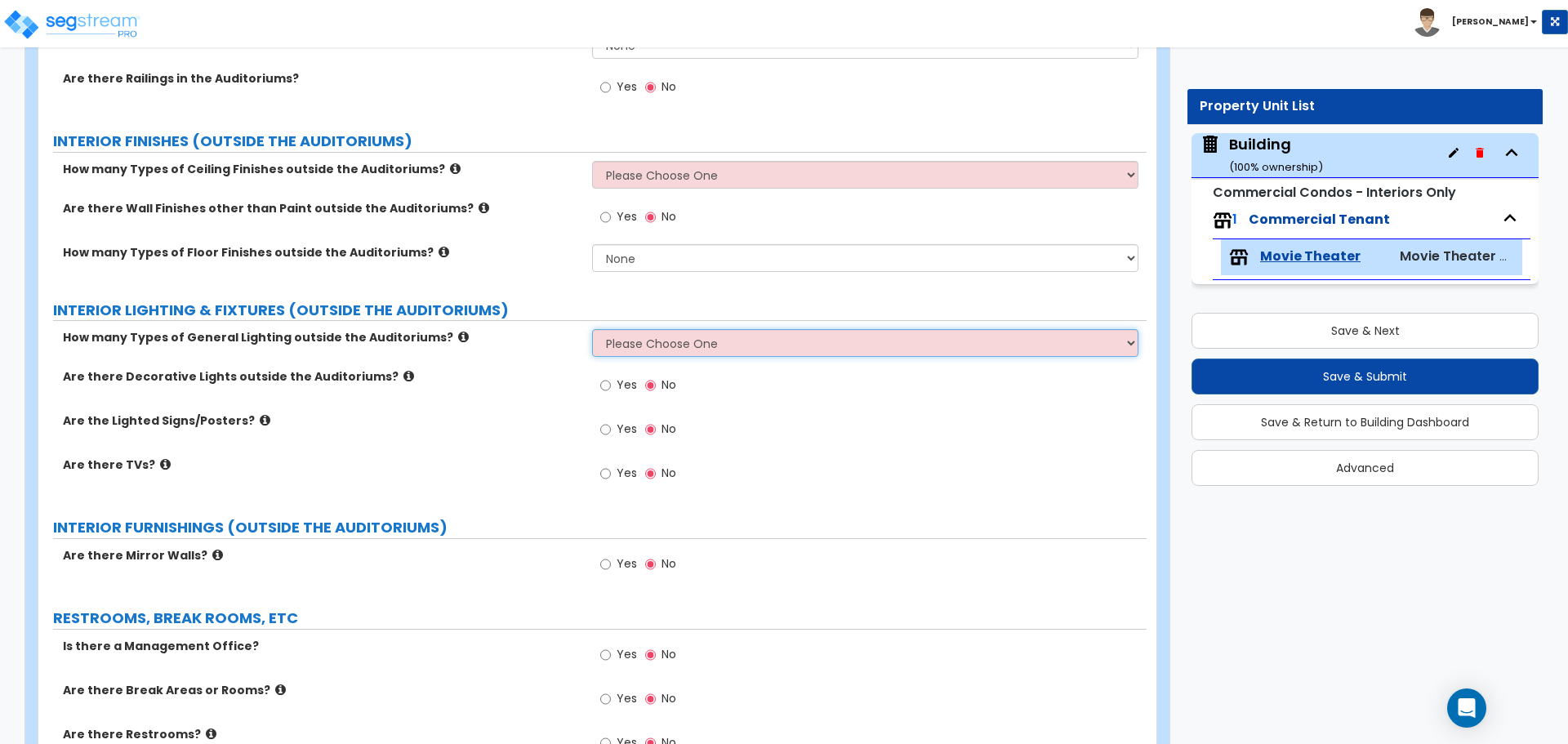
click at [661, 333] on select "Please Choose One 1 2 3" at bounding box center [864, 343] width 546 height 28
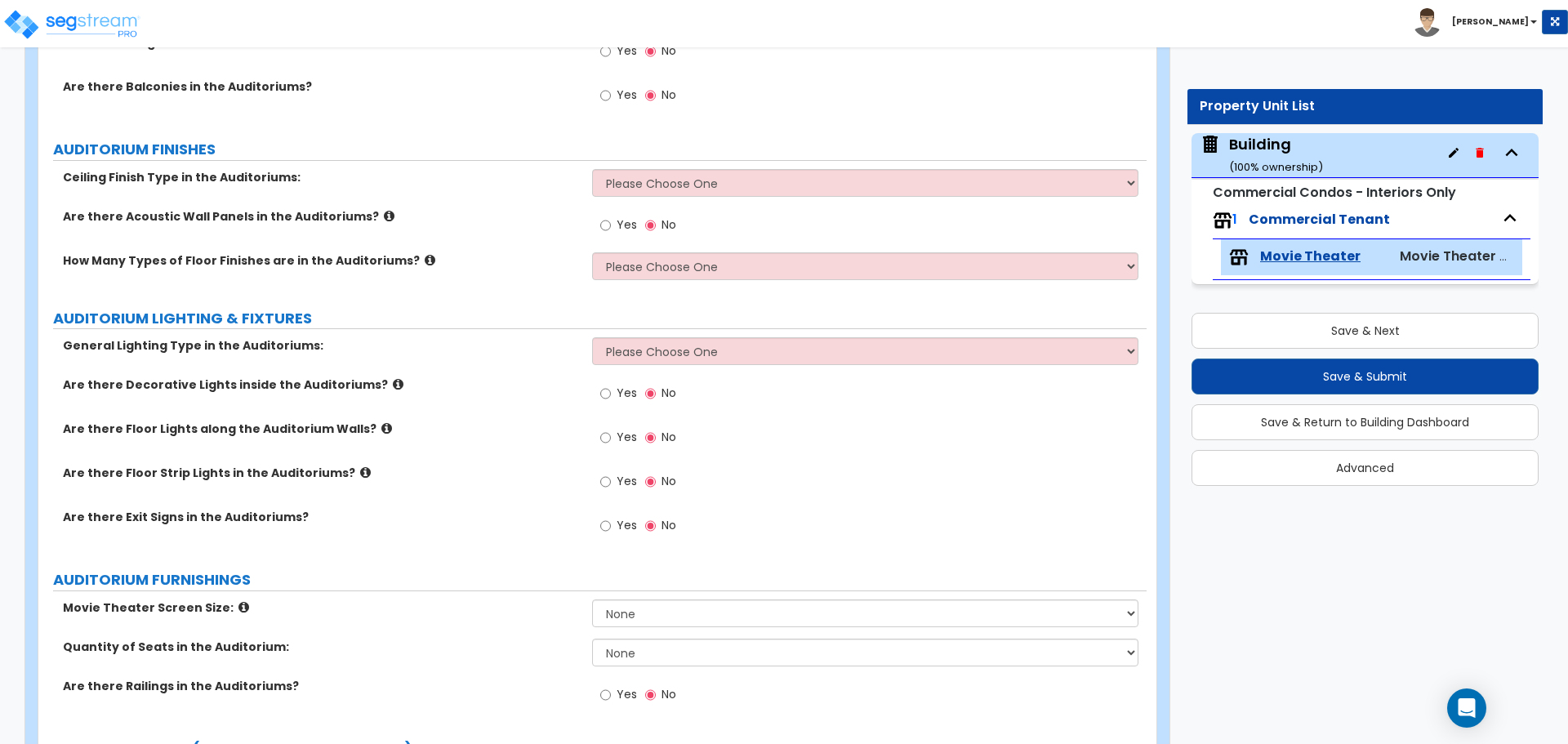
scroll to position [1053, 0]
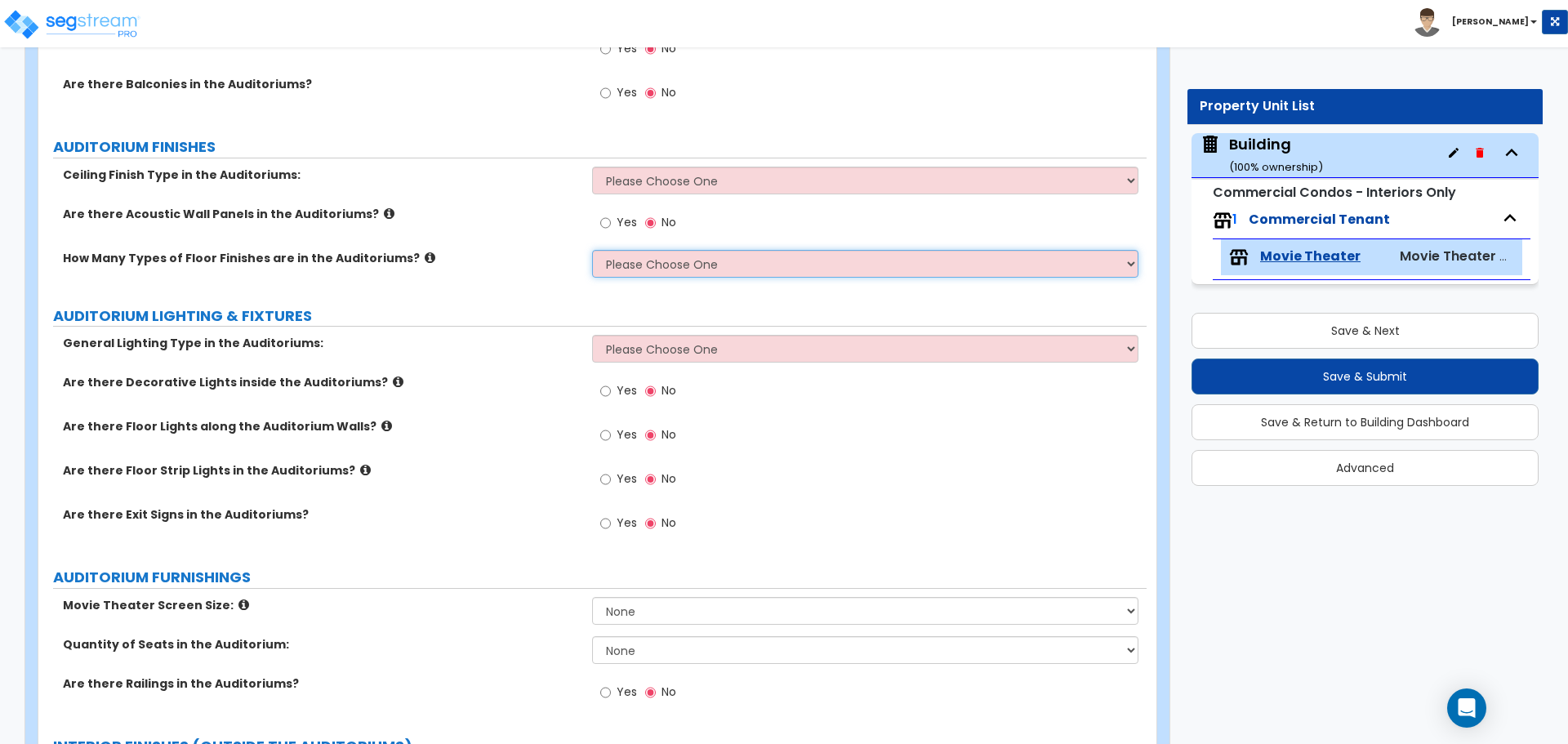
click at [687, 252] on select "Please Choose One 1 2 3" at bounding box center [864, 264] width 546 height 28
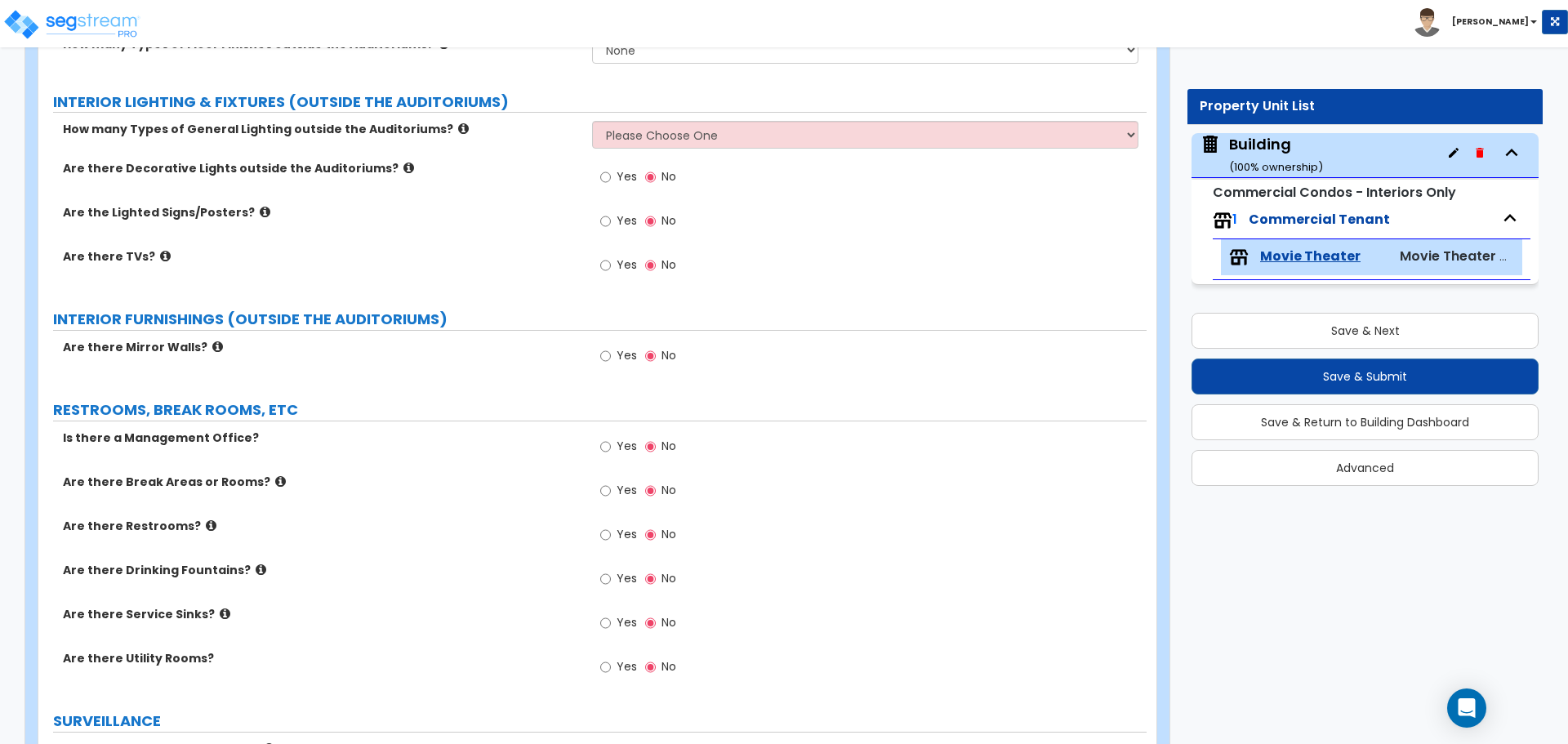
click at [633, 351] on span "Yes" at bounding box center [627, 355] width 20 height 17
click at [611, 351] on input "Yes" at bounding box center [605, 356] width 11 height 18
radio input "true"
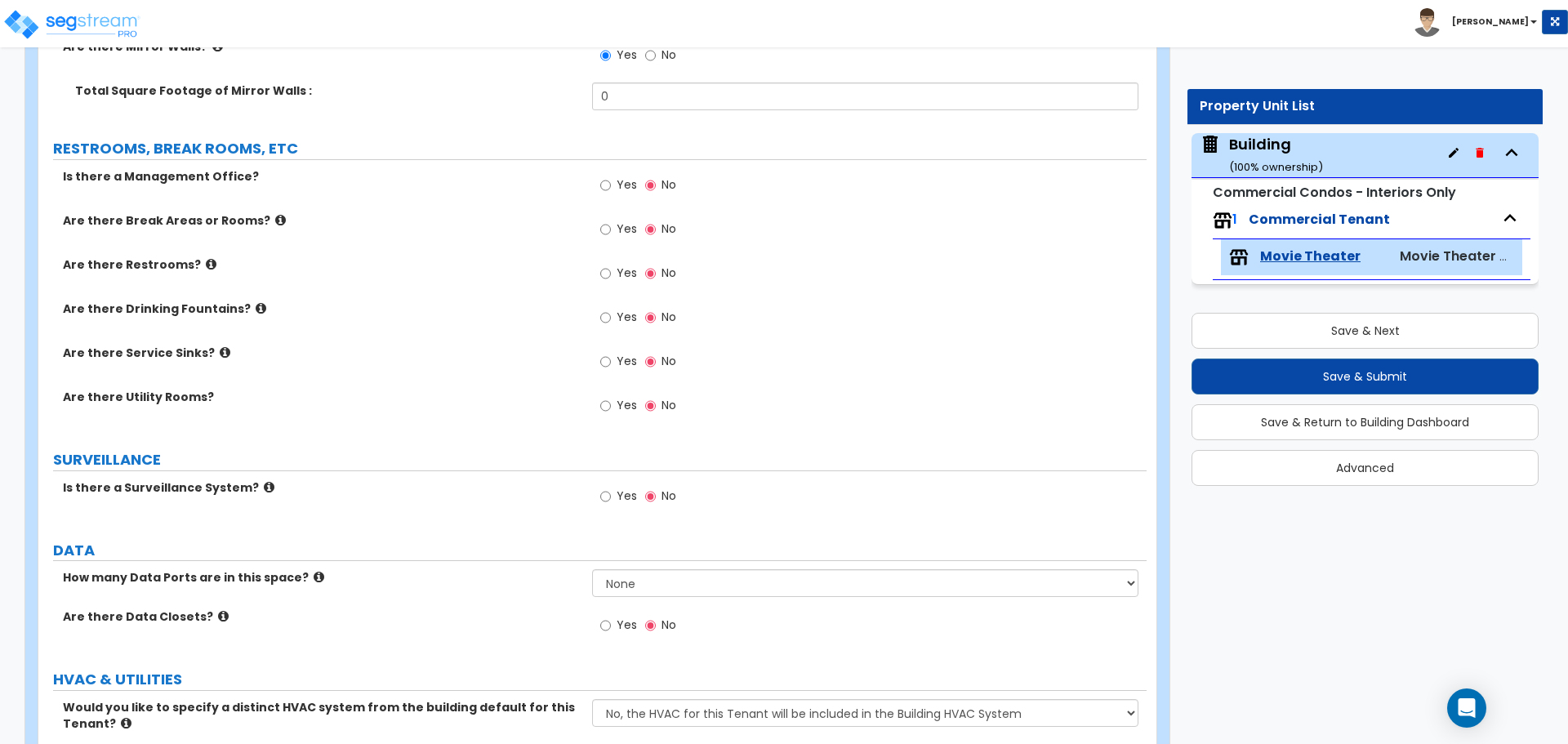
click at [611, 217] on label "Yes" at bounding box center [618, 231] width 37 height 28
click at [611, 221] on input "Yes" at bounding box center [605, 230] width 11 height 18
radio input "true"
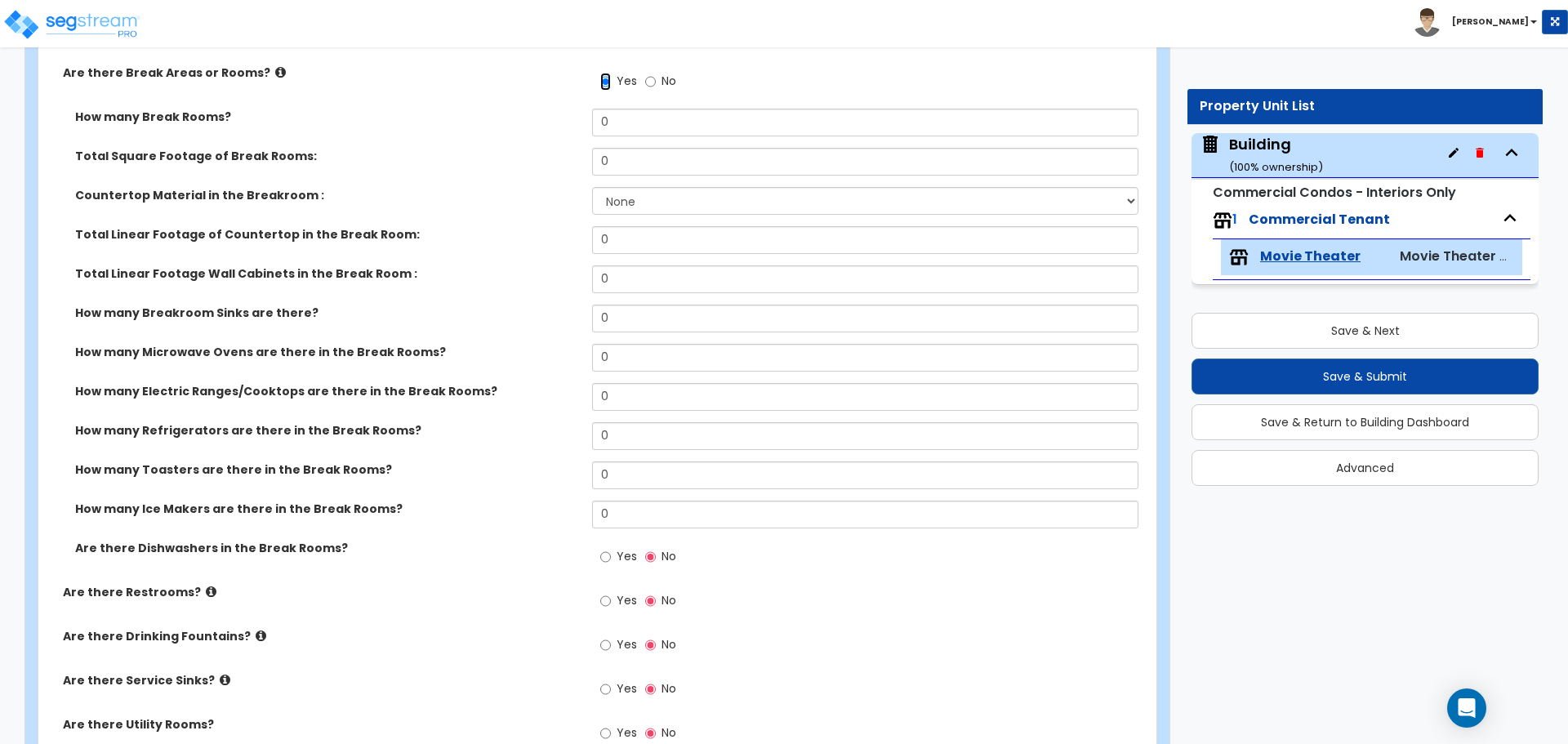
scroll to position [2318, 0]
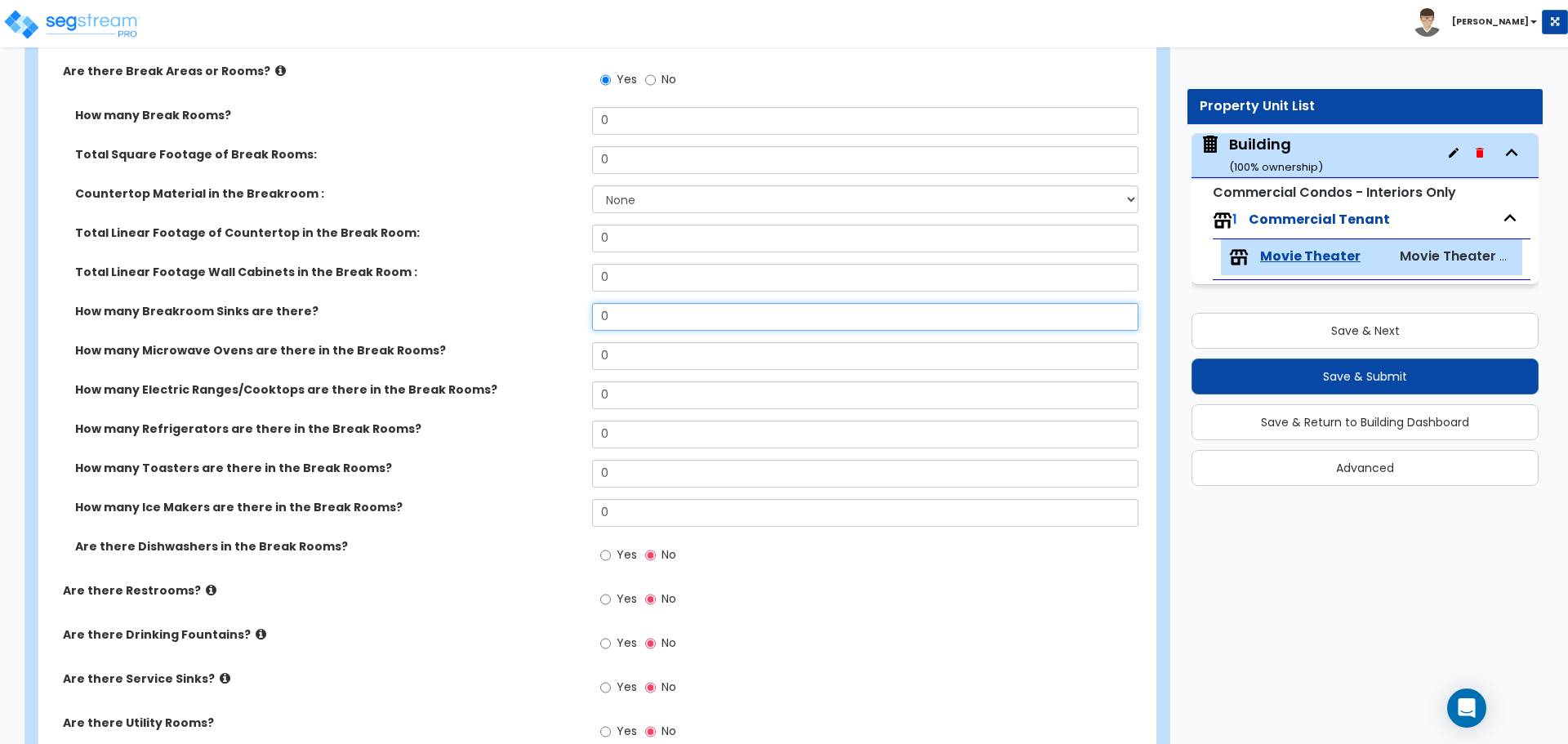
click at [636, 305] on input "0" at bounding box center [864, 317] width 546 height 28
drag, startPoint x: 552, startPoint y: 292, endPoint x: 528, endPoint y: 290, distance: 24.1
click at [537, 290] on div "How many Break Rooms? 0 Total Square Footage of Break Rooms: 0 Countertop Mater…" at bounding box center [593, 344] width 1084 height 475
type input "1"
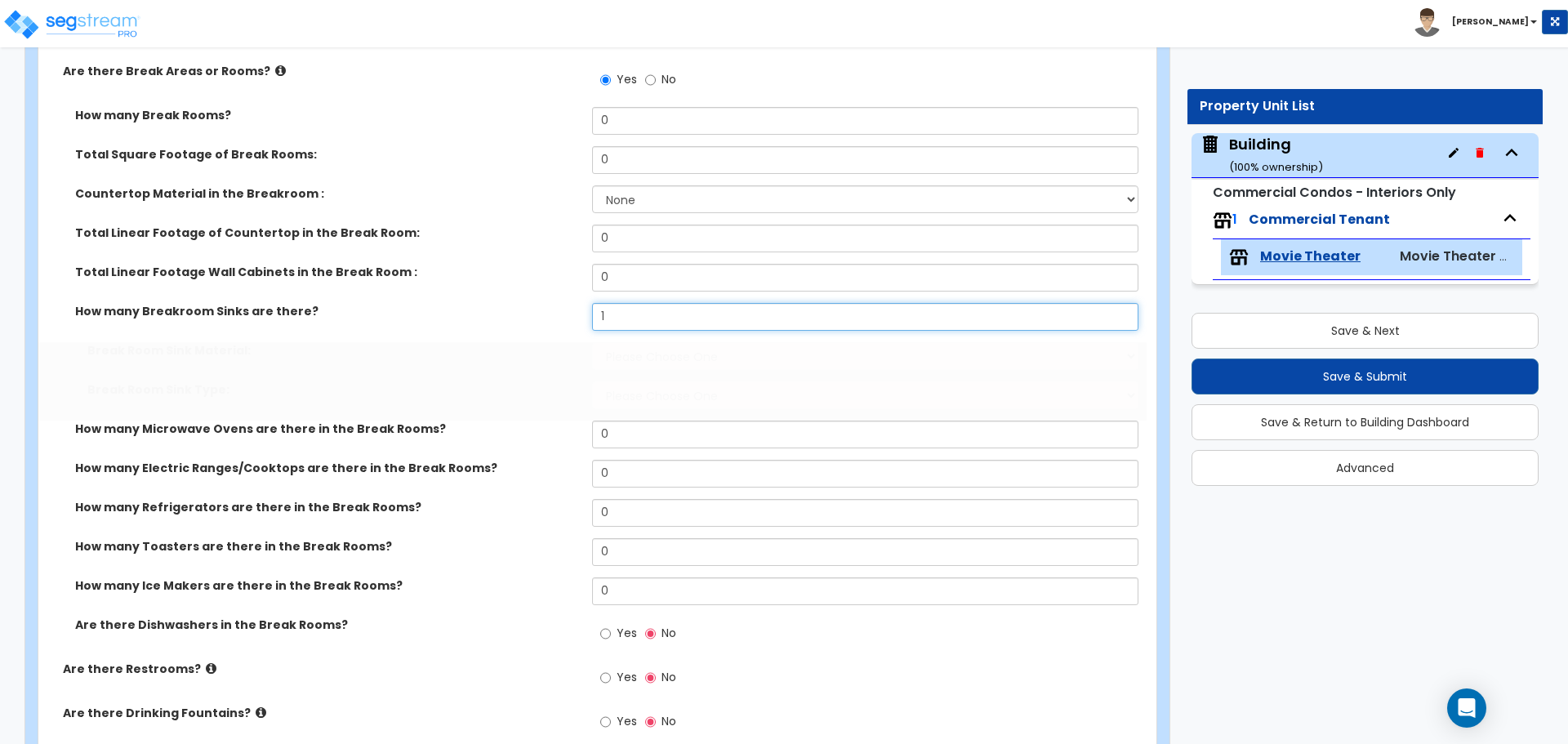
select select "1"
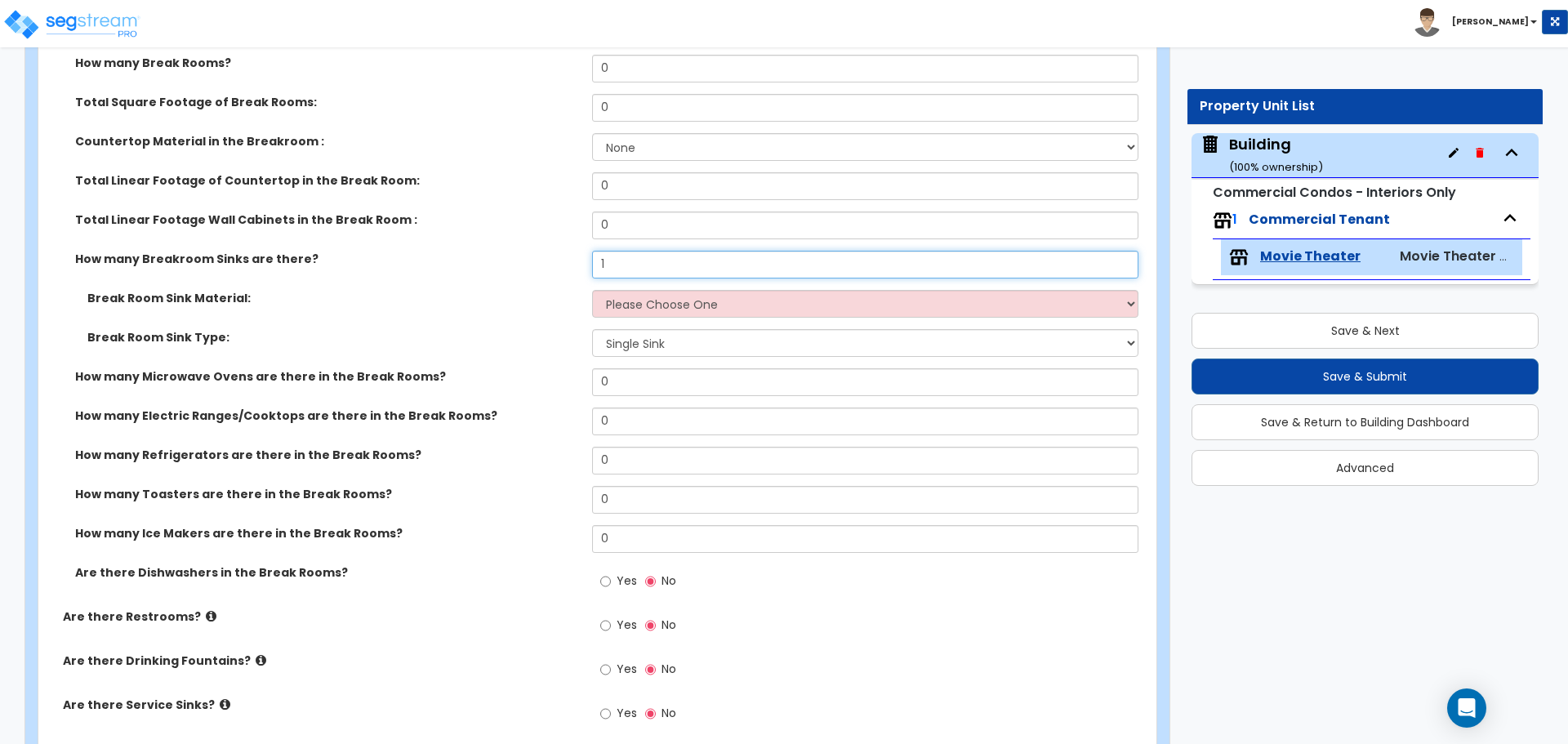
scroll to position [2373, 0]
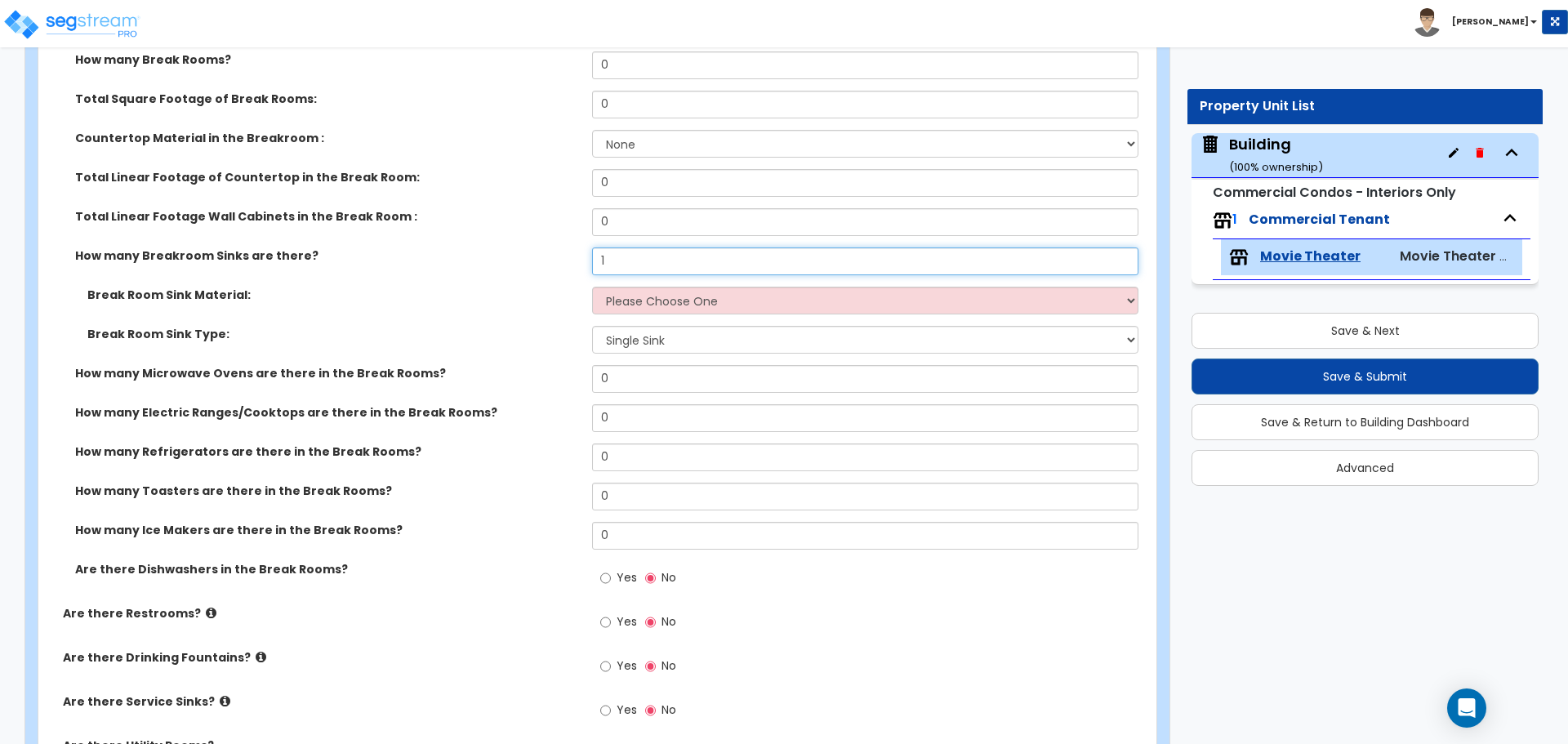
type input "1"
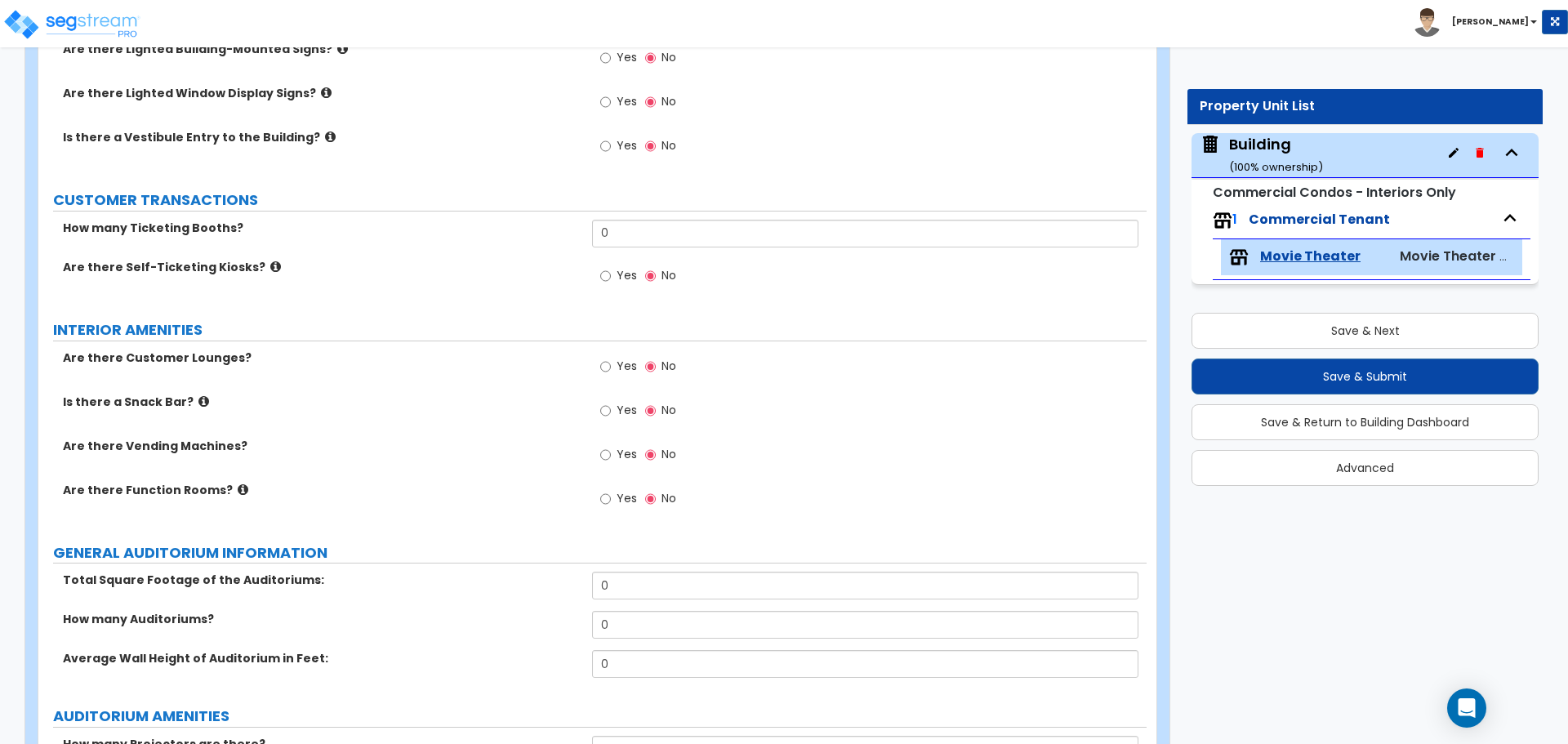
scroll to position [0, 0]
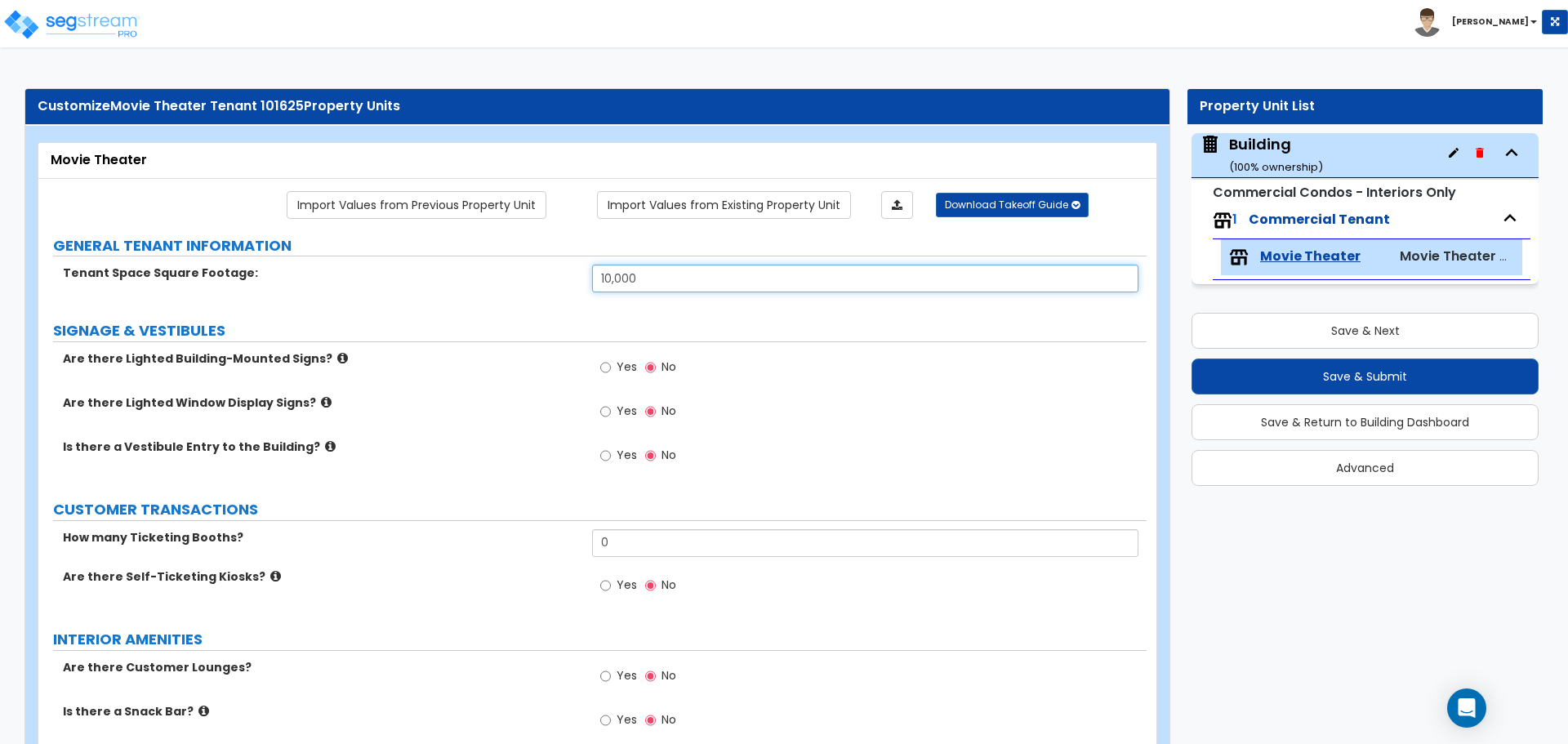
drag, startPoint x: 671, startPoint y: 274, endPoint x: 587, endPoint y: 274, distance: 84.0
click at [587, 274] on div "[GEOGRAPHIC_DATA] Footage: 10,000" at bounding box center [593, 285] width 1108 height 40
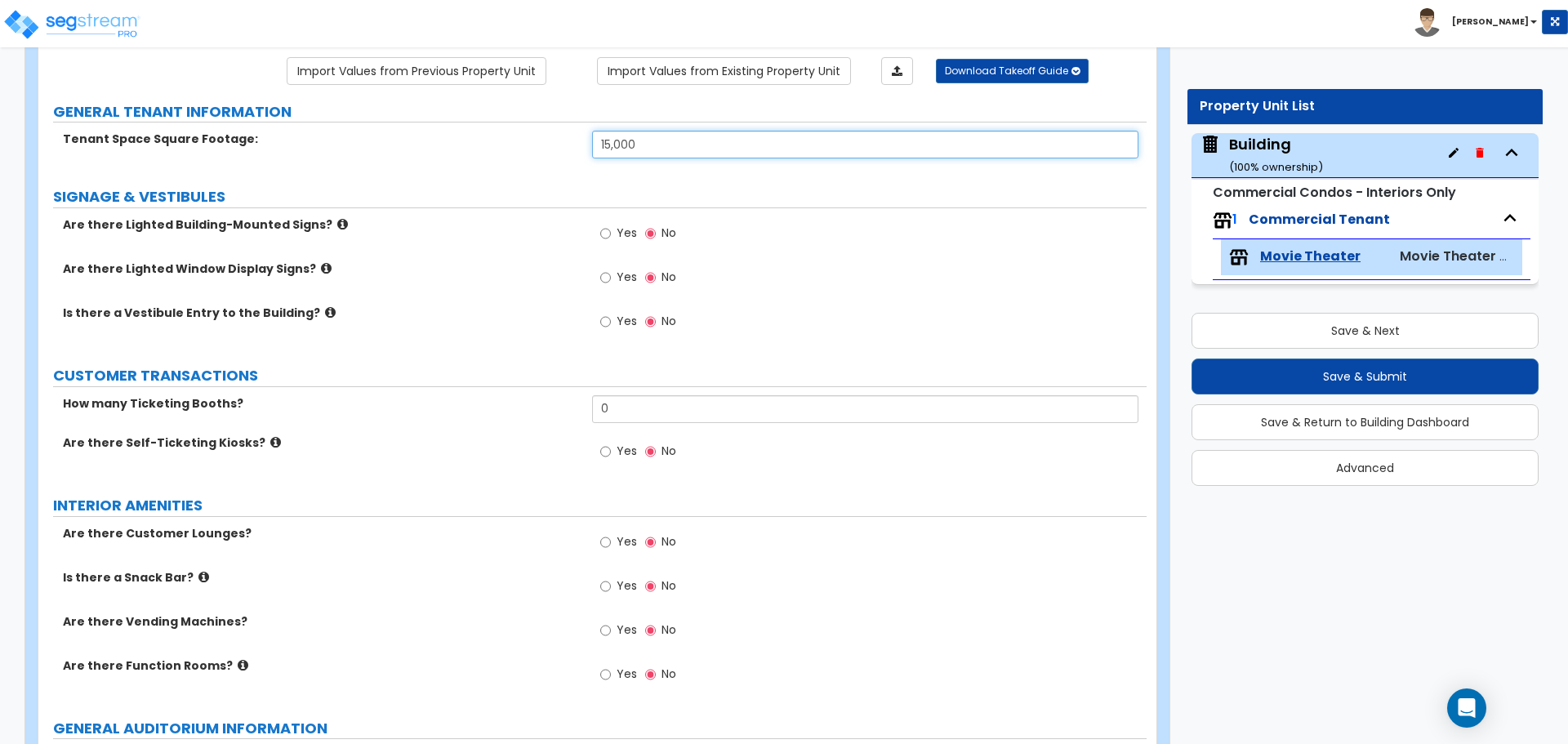
scroll to position [134, 0]
type input "15,000"
click at [607, 224] on input "Yes" at bounding box center [605, 233] width 11 height 18
radio input "true"
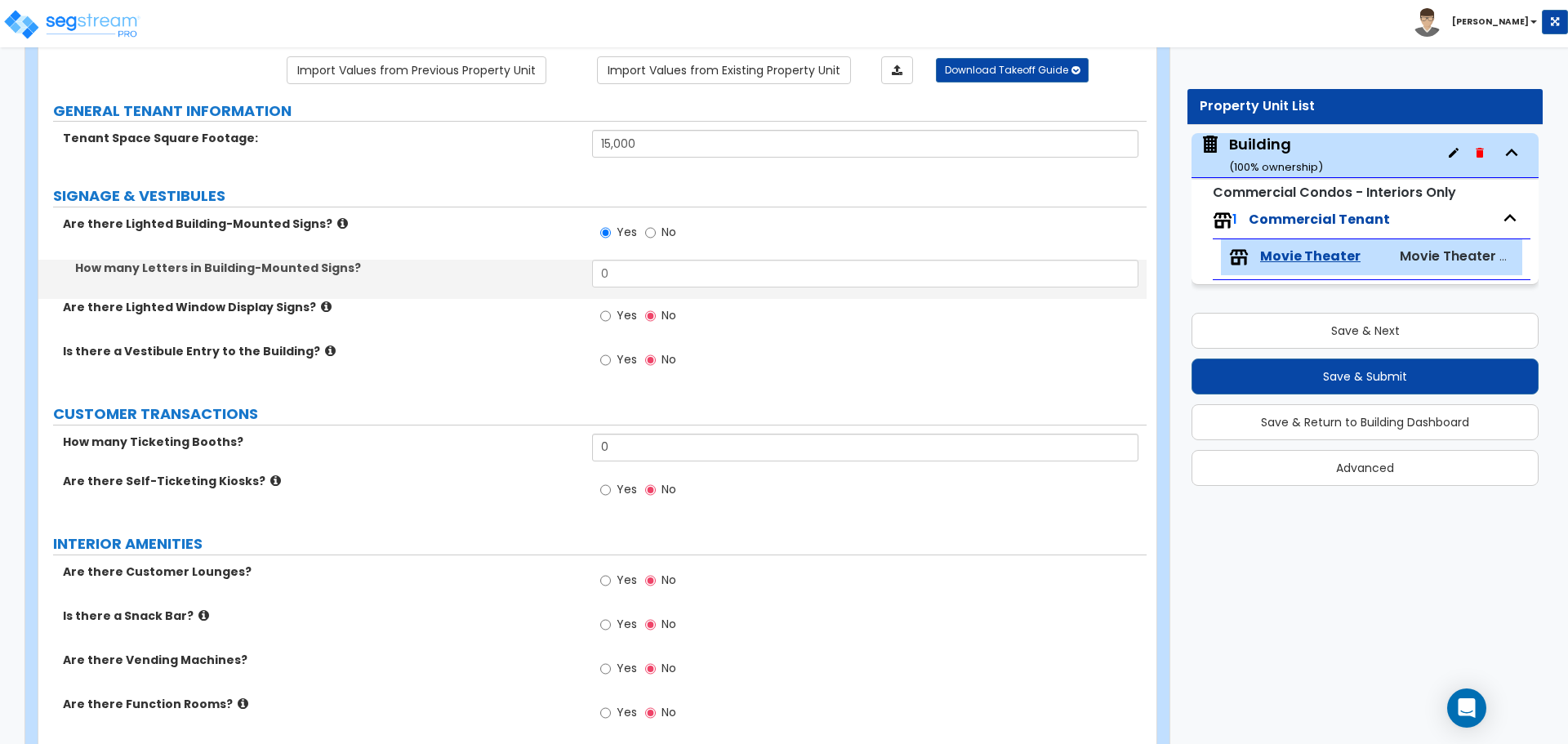
click at [329, 218] on label "Are there Lighted Building-Mounted Signs?" at bounding box center [321, 224] width 517 height 17
click at [337, 219] on icon at bounding box center [342, 223] width 11 height 12
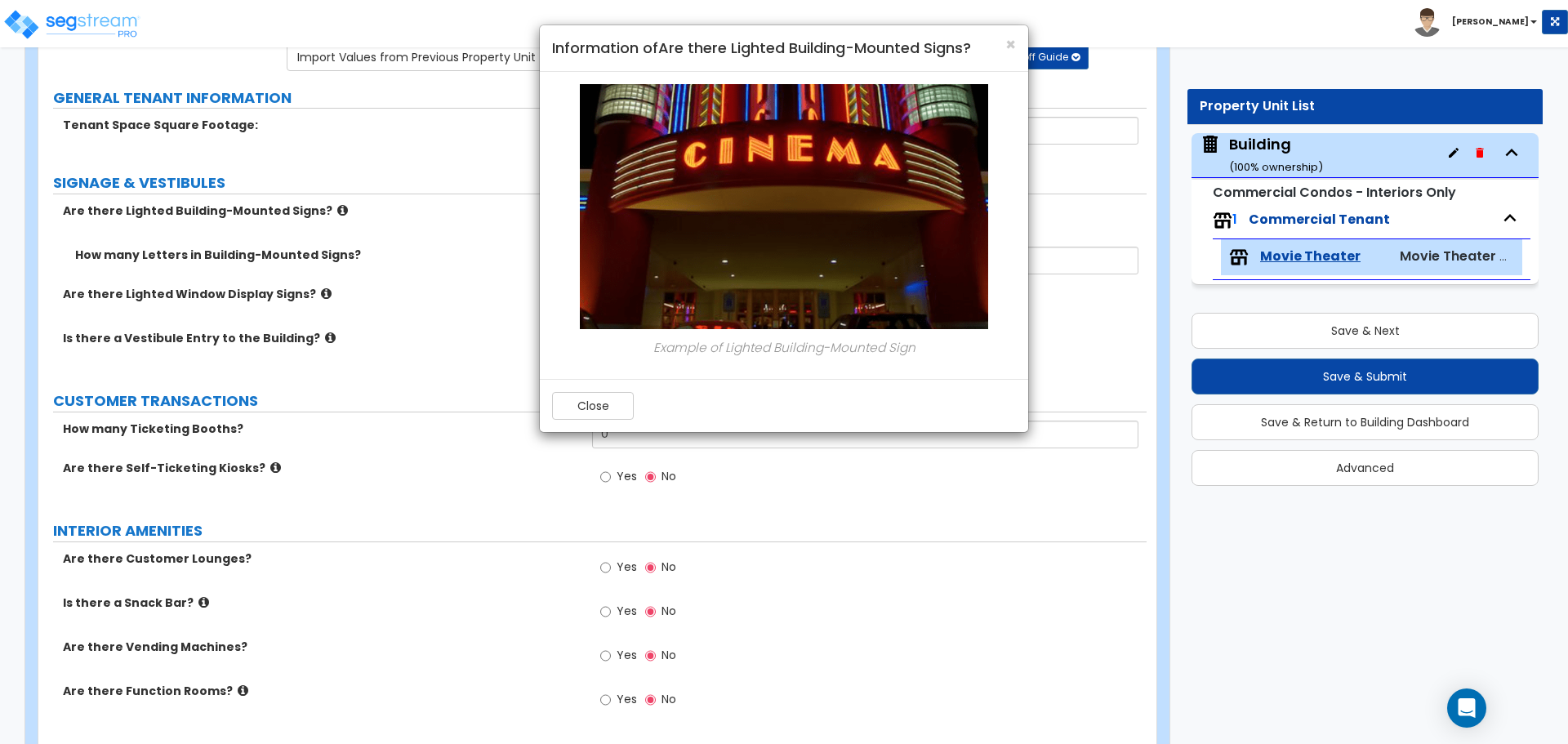
scroll to position [149, 0]
click at [571, 406] on button "Close" at bounding box center [593, 406] width 82 height 28
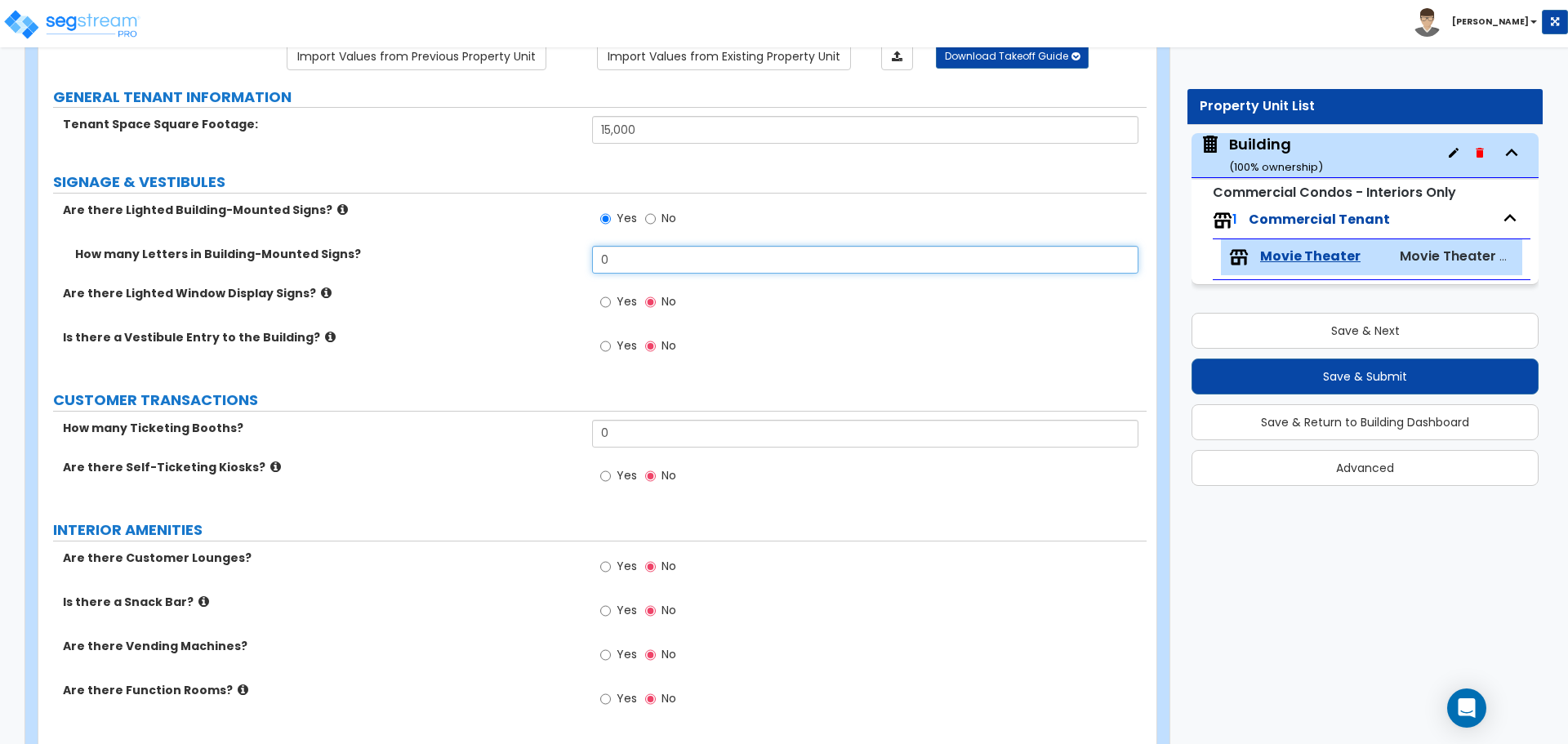
drag, startPoint x: 618, startPoint y: 253, endPoint x: 512, endPoint y: 247, distance: 106.2
click at [512, 247] on div "How many Letters in Building-Mounted Signs? 0" at bounding box center [593, 265] width 1108 height 40
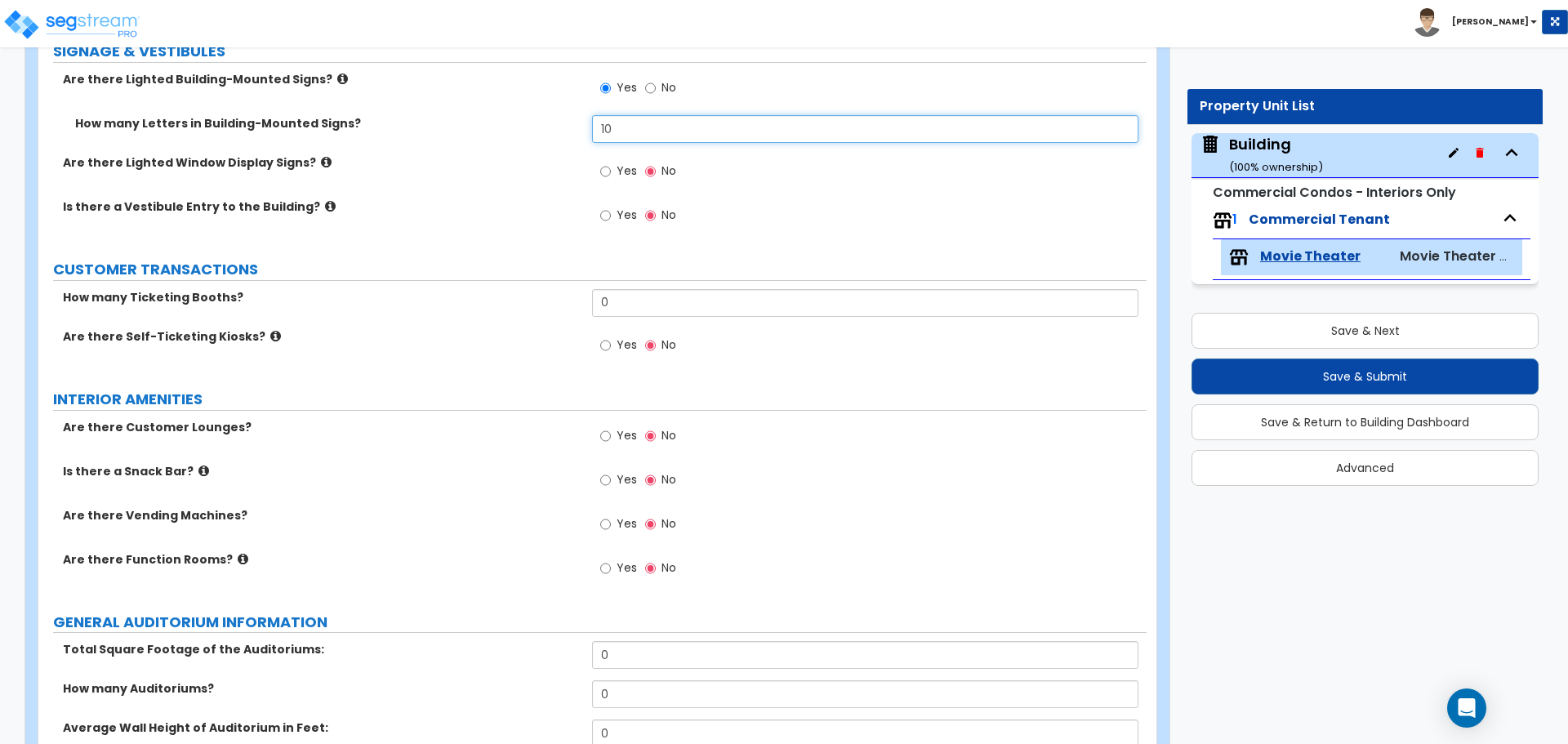
scroll to position [281, 0]
type input "10"
click at [625, 176] on label "Yes" at bounding box center [618, 171] width 37 height 28
click at [611, 176] on input "Yes" at bounding box center [605, 170] width 11 height 18
radio input "true"
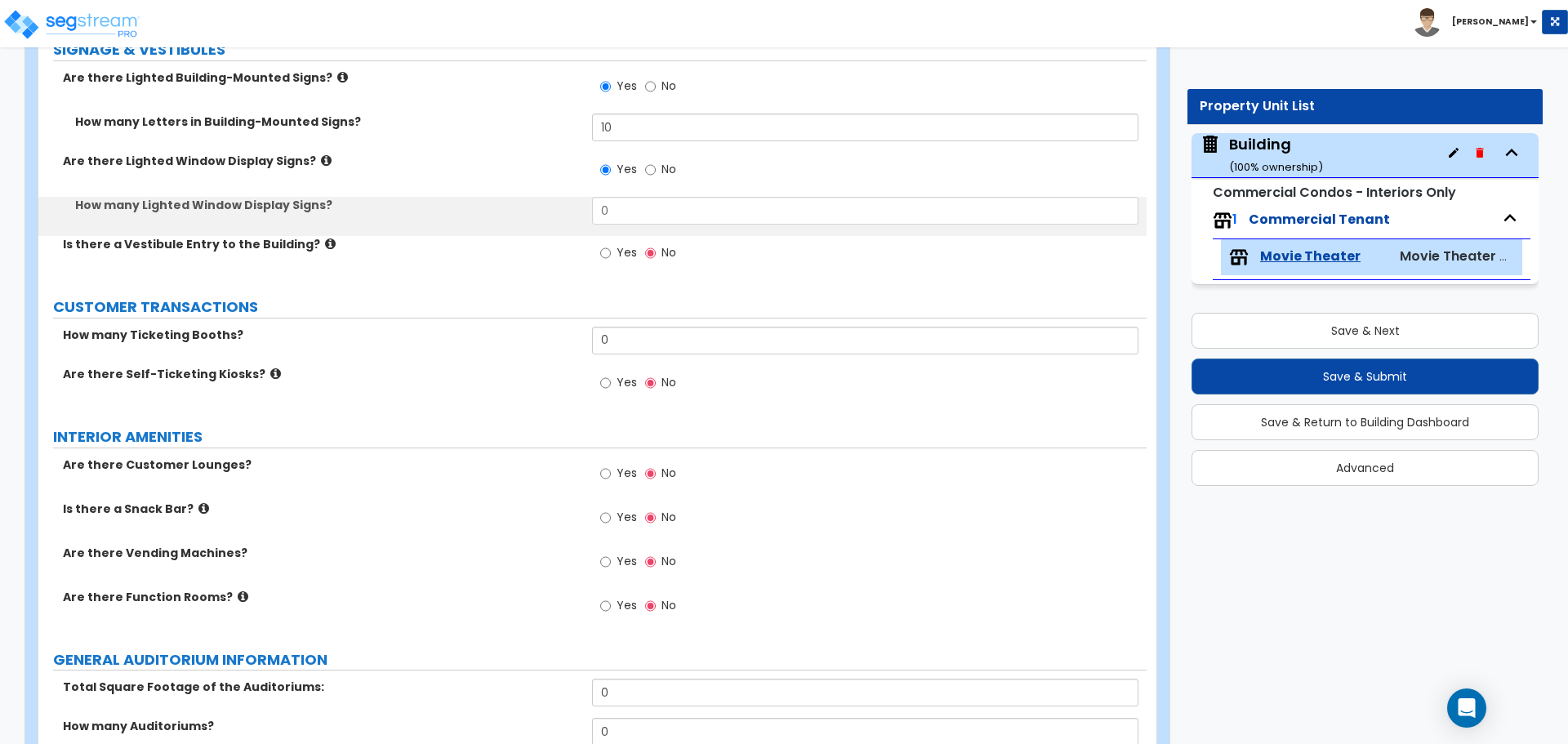
click at [321, 161] on icon at bounding box center [327, 160] width 11 height 12
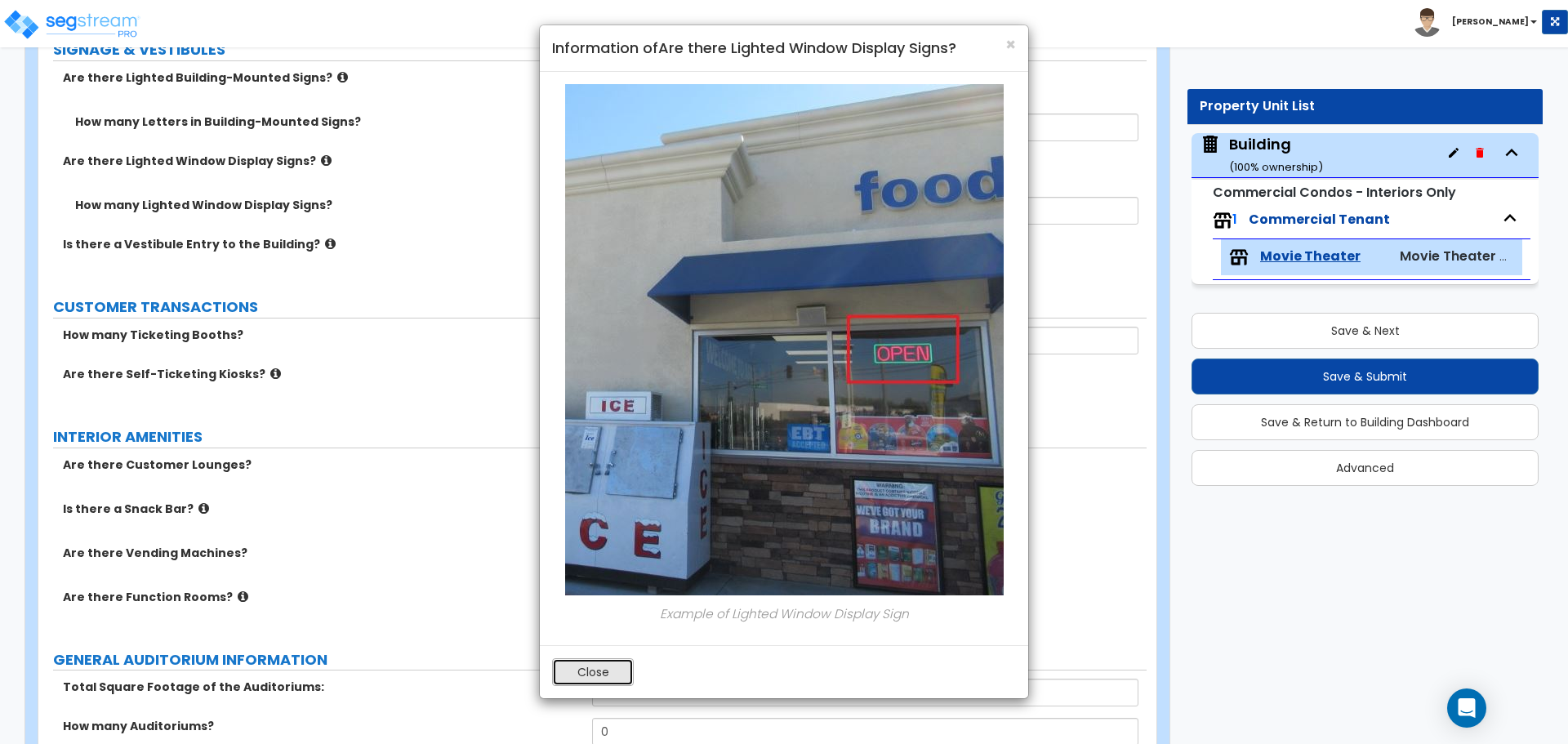
click at [582, 670] on button "Close" at bounding box center [593, 672] width 82 height 28
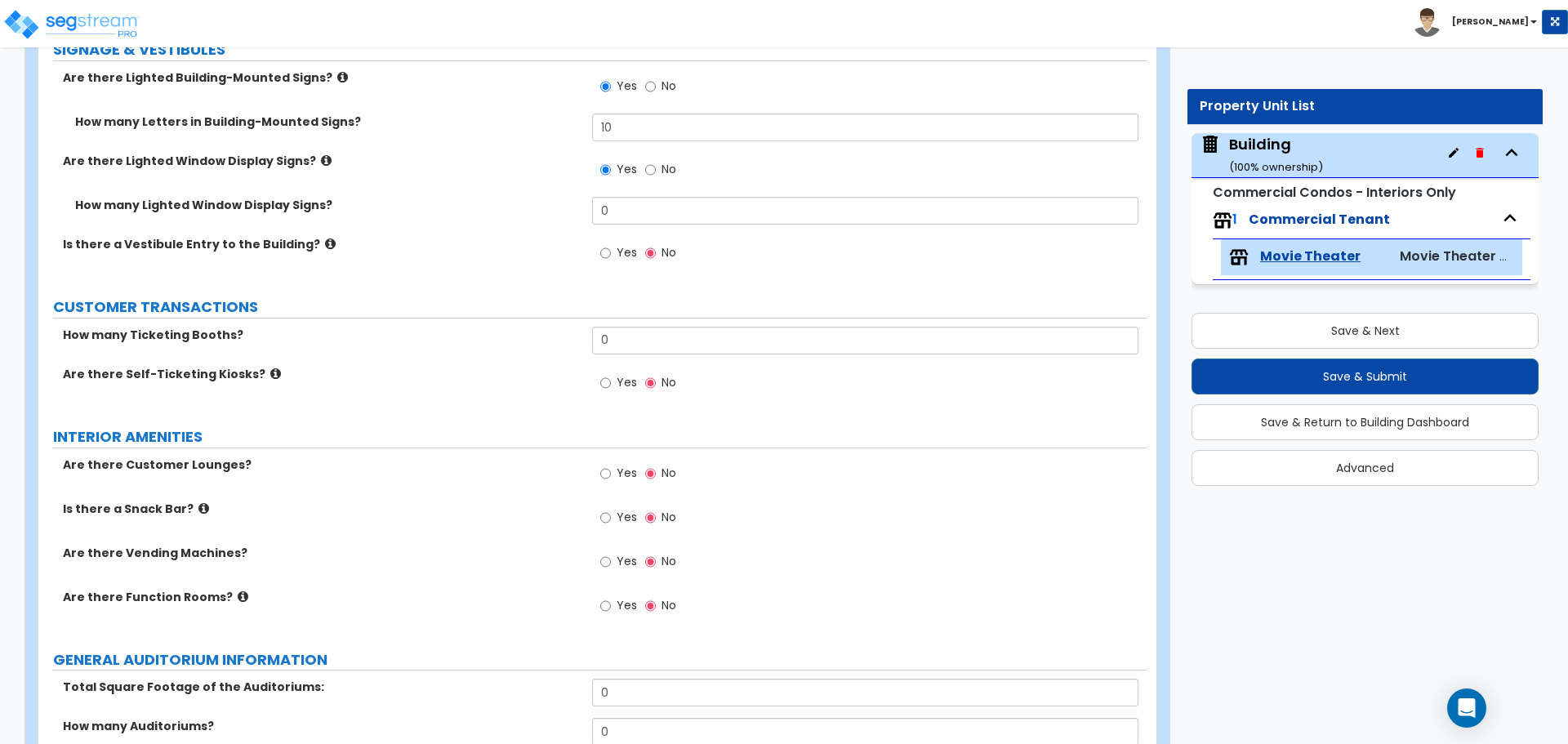
click at [337, 76] on icon at bounding box center [342, 76] width 11 height 12
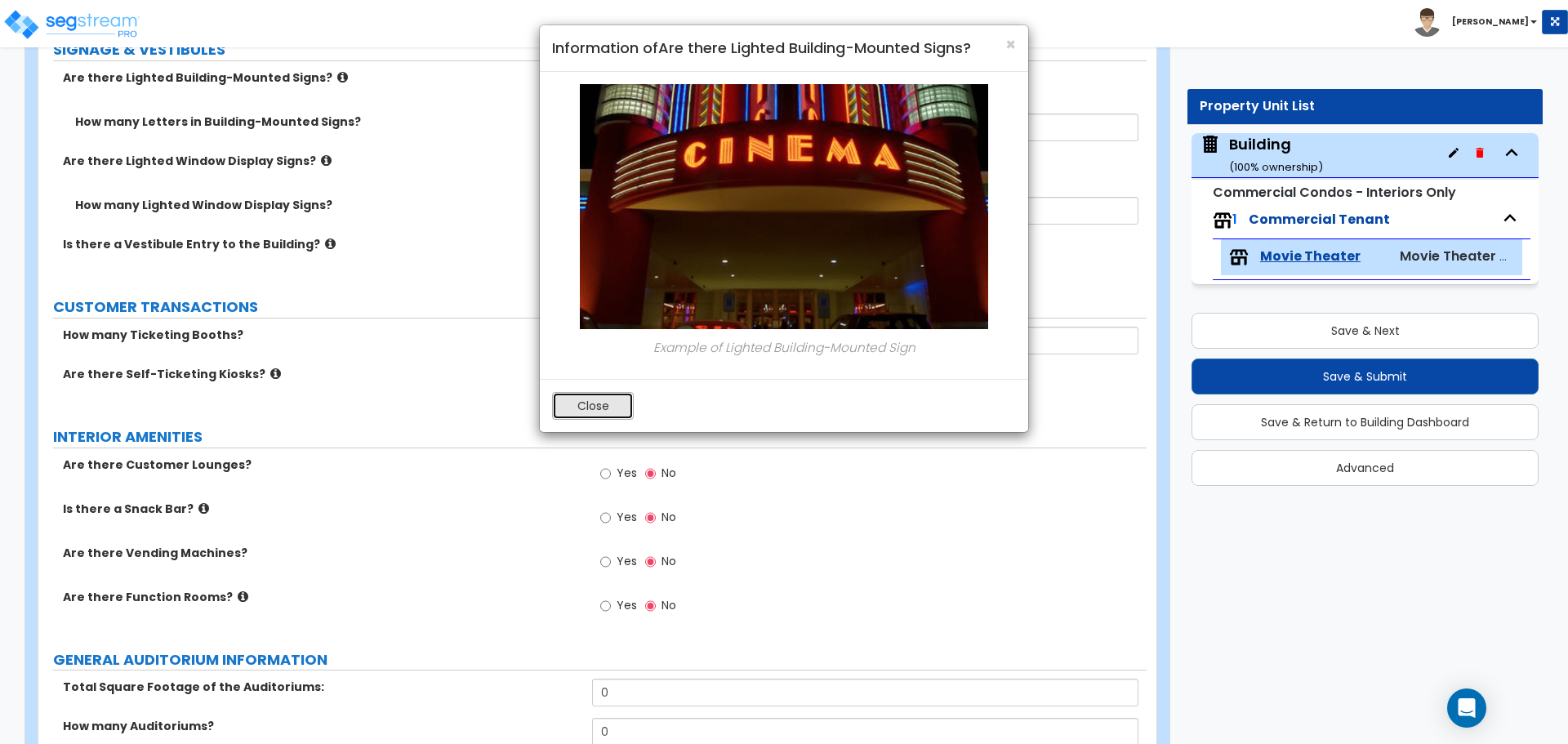
click at [612, 407] on button "Close" at bounding box center [593, 406] width 82 height 28
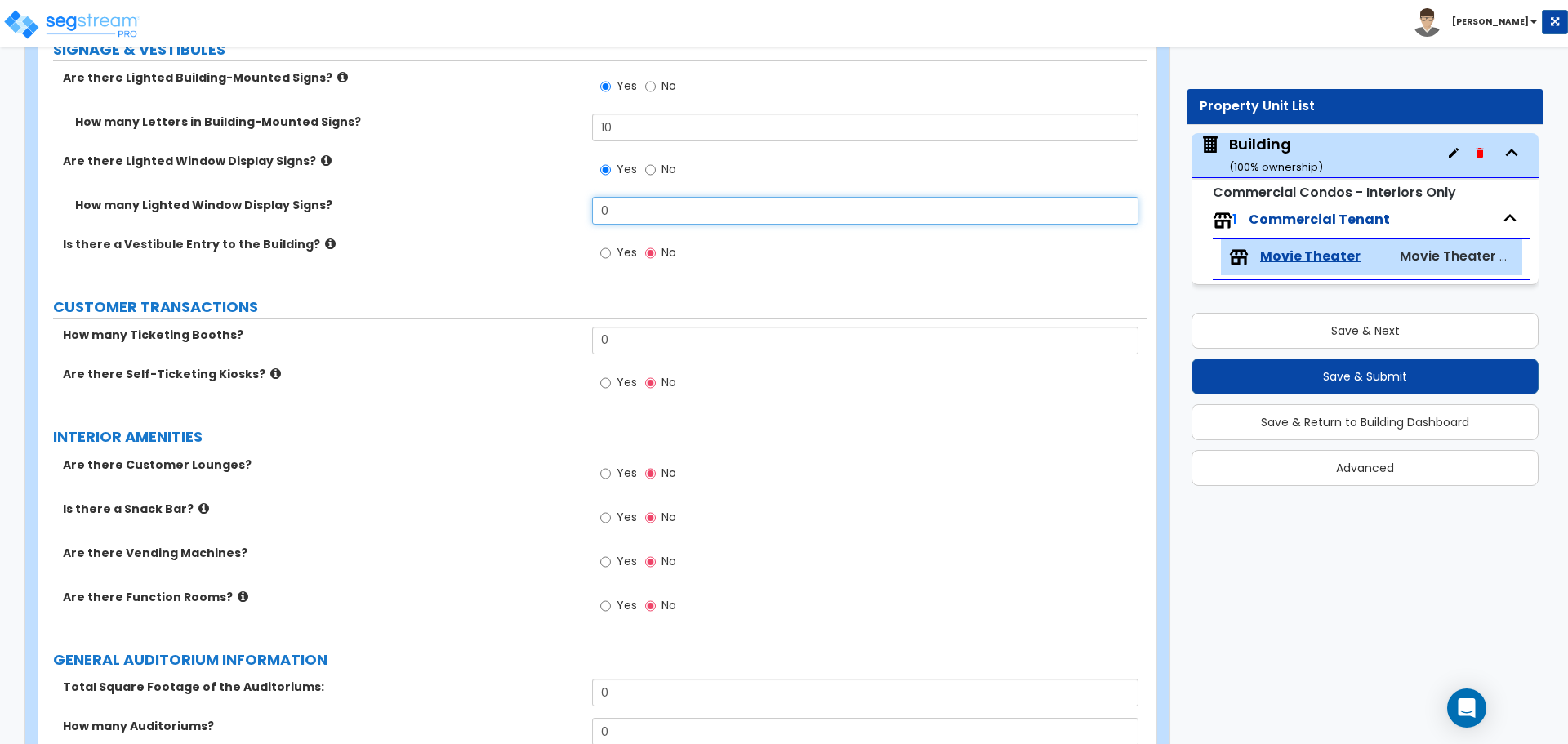
drag, startPoint x: 632, startPoint y: 213, endPoint x: 528, endPoint y: 203, distance: 104.5
click at [531, 203] on div "How many Lighted Window Display Signs? 0" at bounding box center [593, 216] width 1108 height 40
type input "2"
click at [615, 247] on label "Yes" at bounding box center [618, 255] width 37 height 28
click at [611, 247] on input "Yes" at bounding box center [605, 253] width 11 height 18
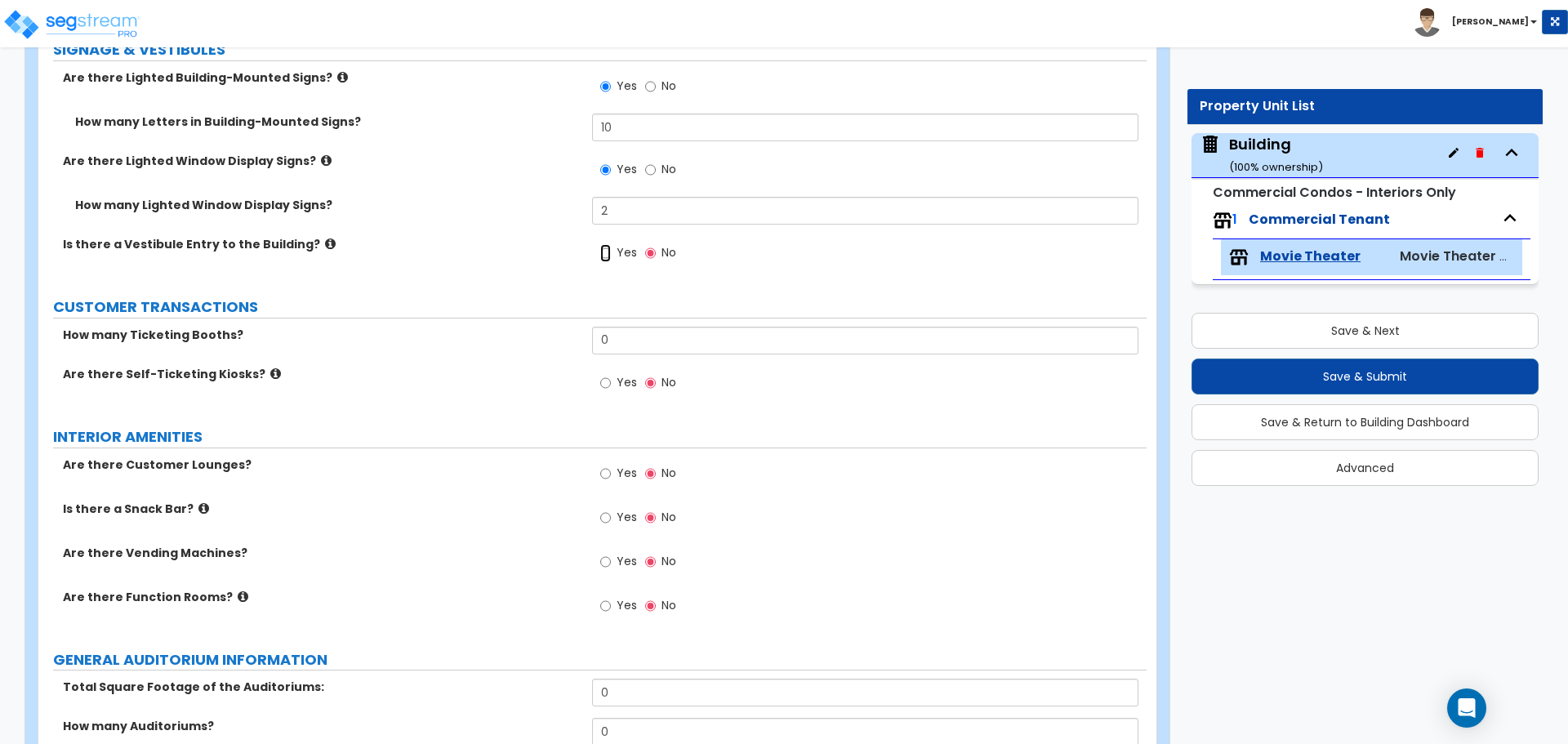
radio input "true"
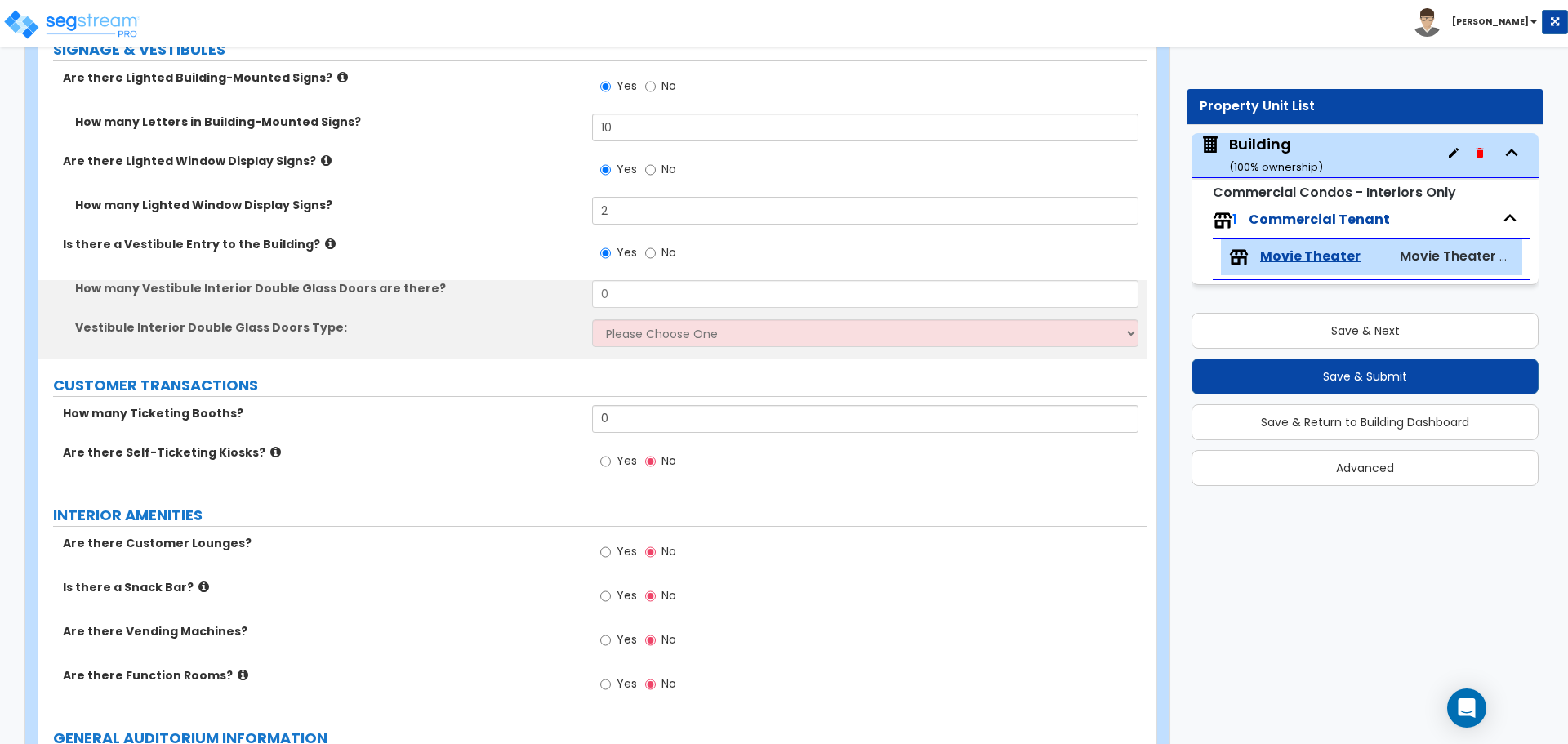
click at [325, 238] on icon at bounding box center [330, 243] width 11 height 12
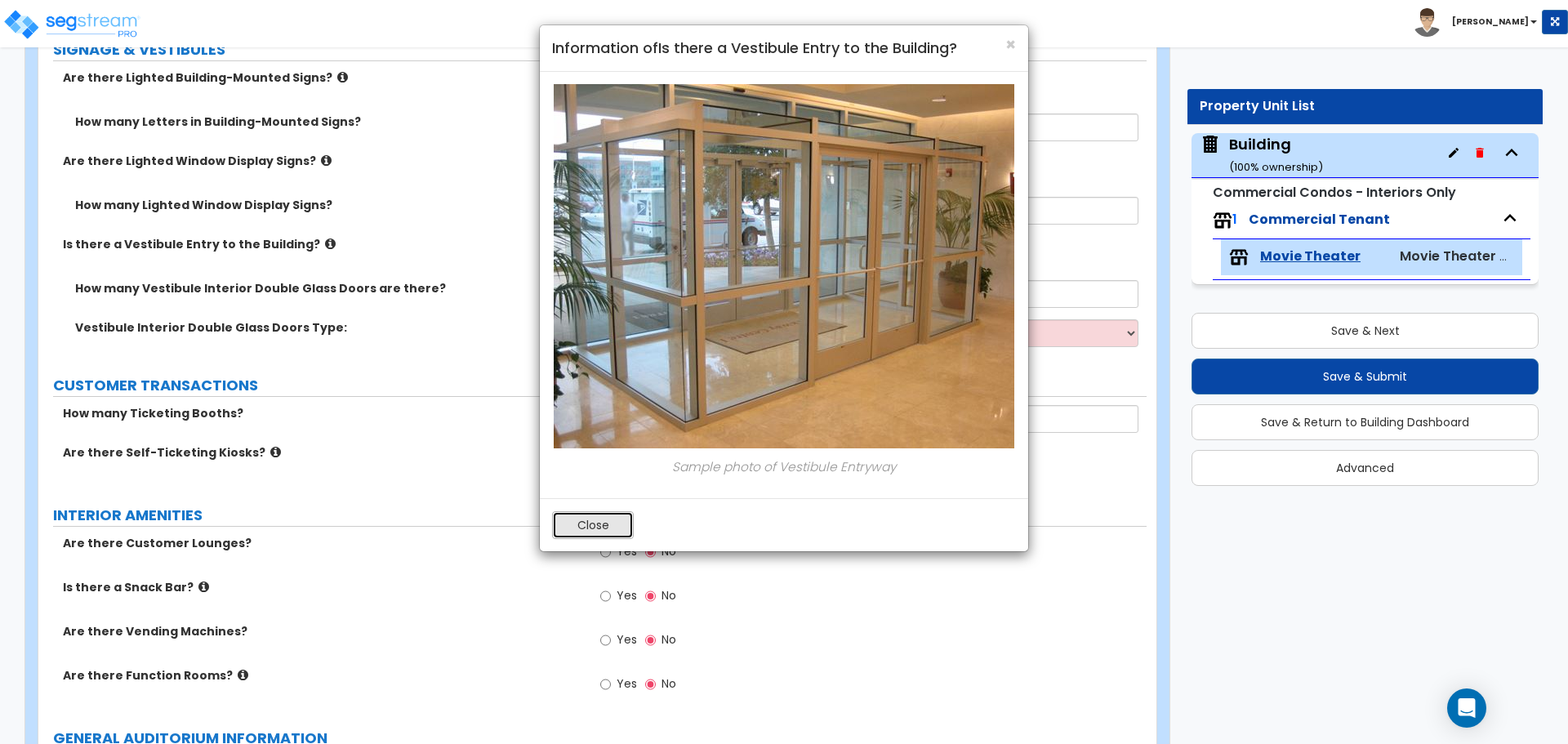
click at [607, 520] on button "Close" at bounding box center [593, 526] width 82 height 28
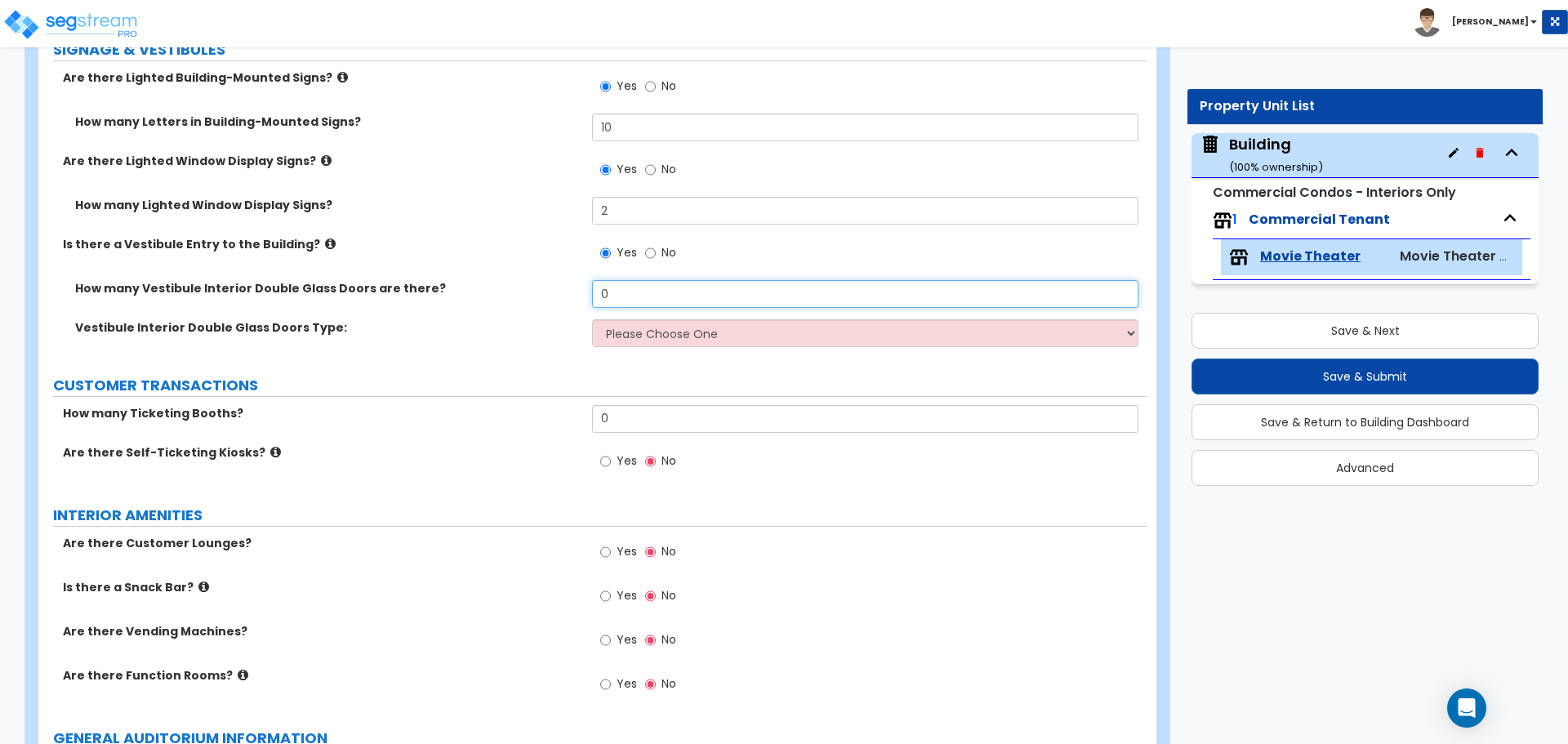
drag, startPoint x: 674, startPoint y: 294, endPoint x: 548, endPoint y: 289, distance: 126.1
click at [548, 289] on div "How many Vestibule Interior Double Glass Doors are there? 0" at bounding box center [593, 299] width 1108 height 40
type input "2"
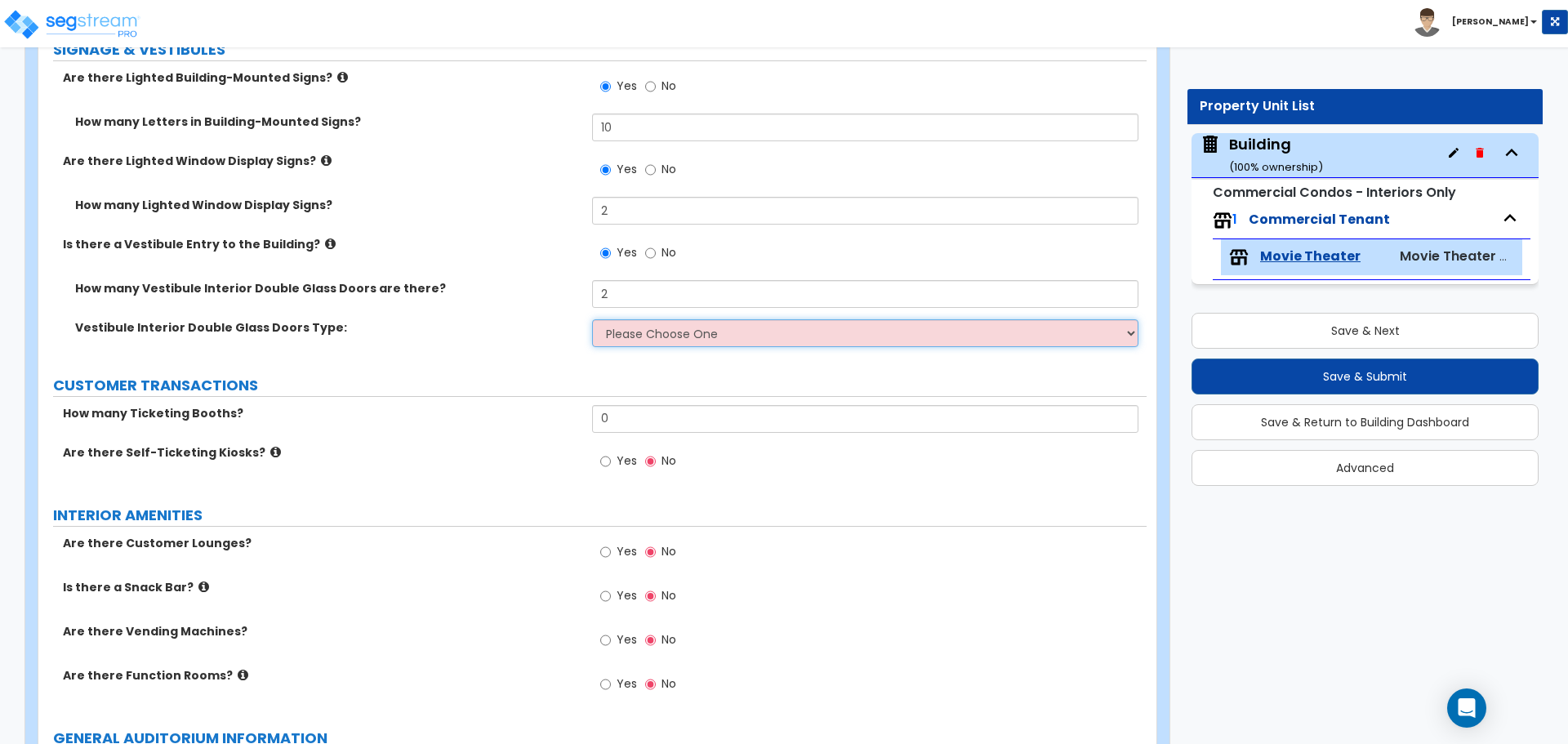
click at [705, 337] on select "Please Choose One Hinged Sliding" at bounding box center [864, 333] width 546 height 28
select select "2"
click at [592, 320] on select "Please Choose One Hinged Sliding" at bounding box center [864, 333] width 546 height 28
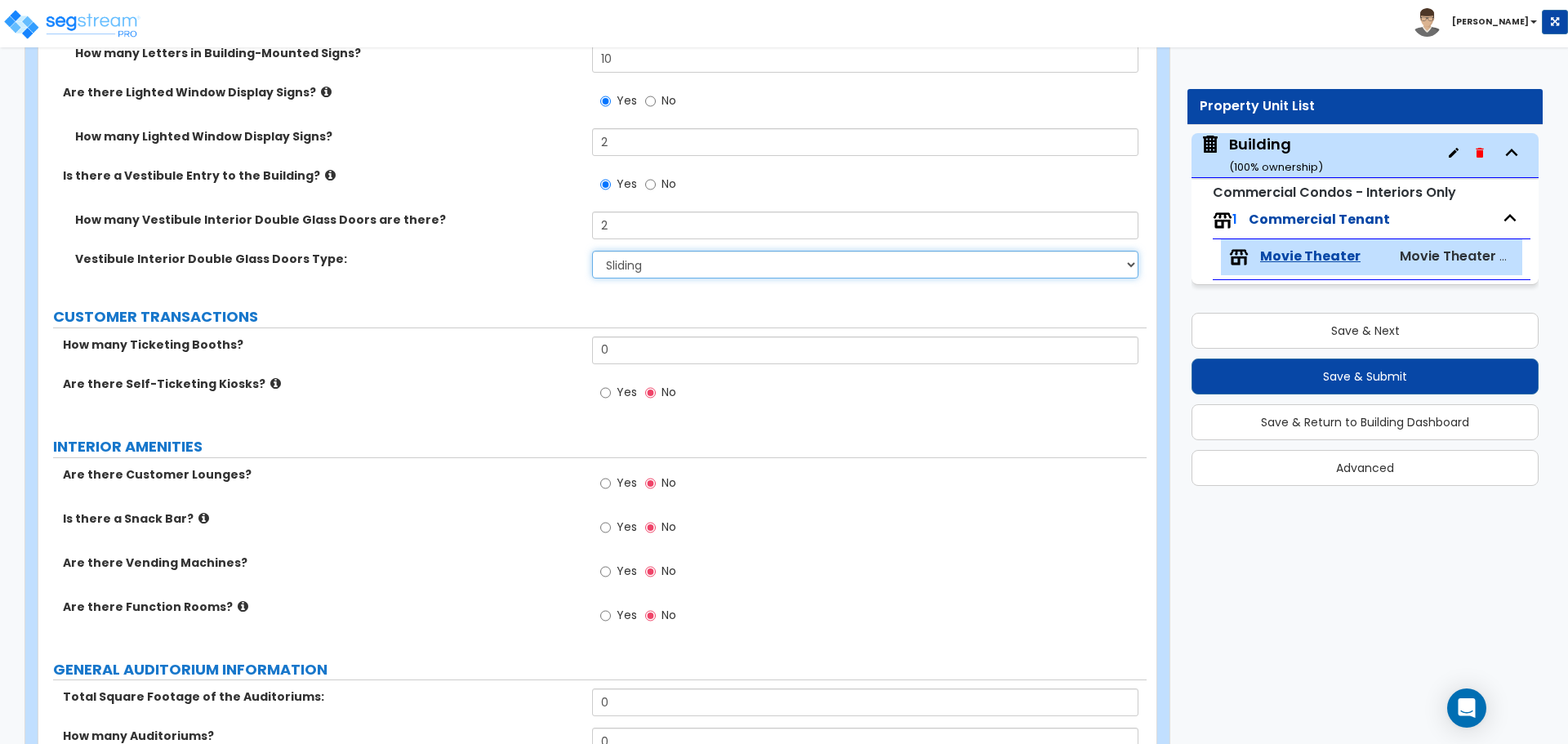
scroll to position [351, 0]
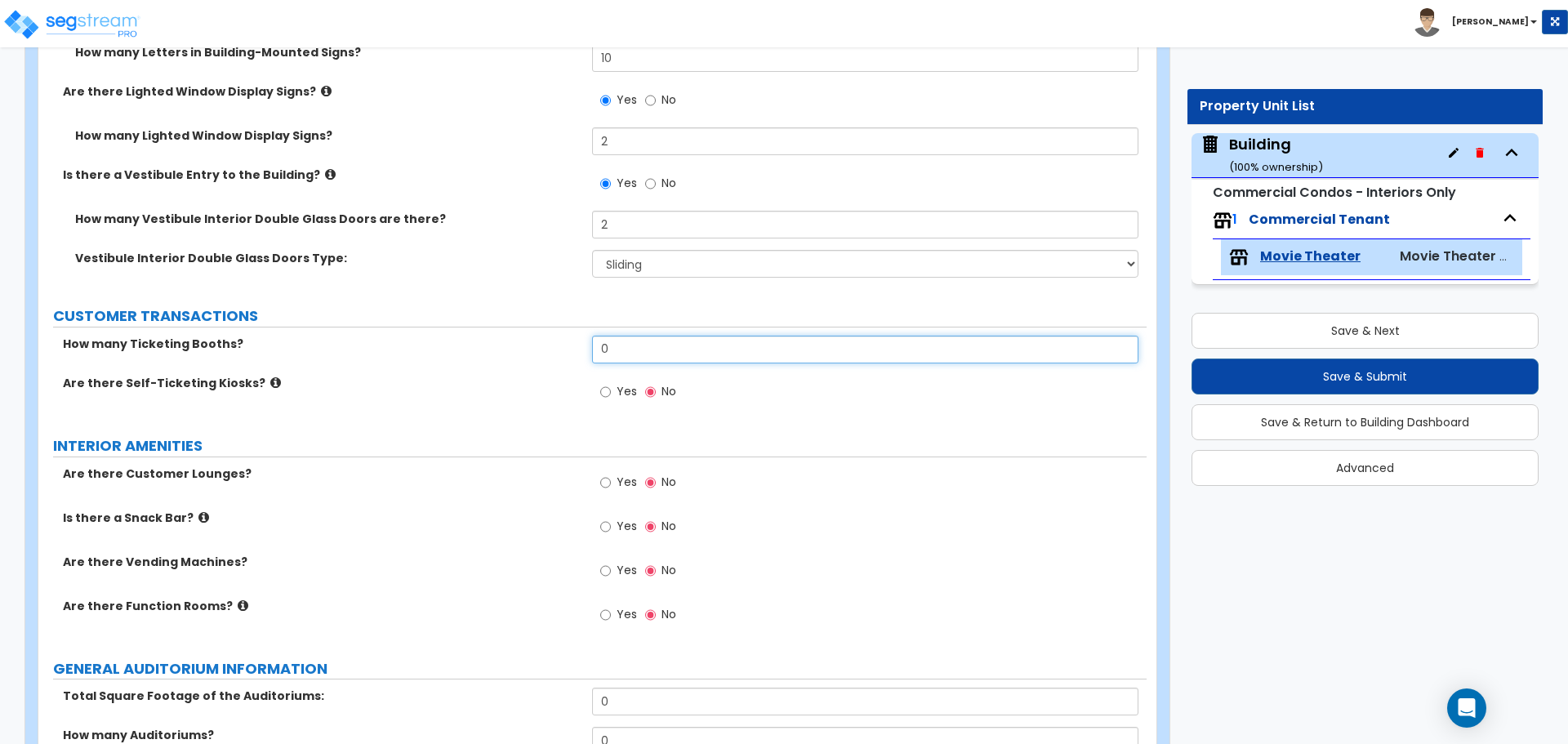
drag, startPoint x: 633, startPoint y: 341, endPoint x: 495, endPoint y: 331, distance: 138.4
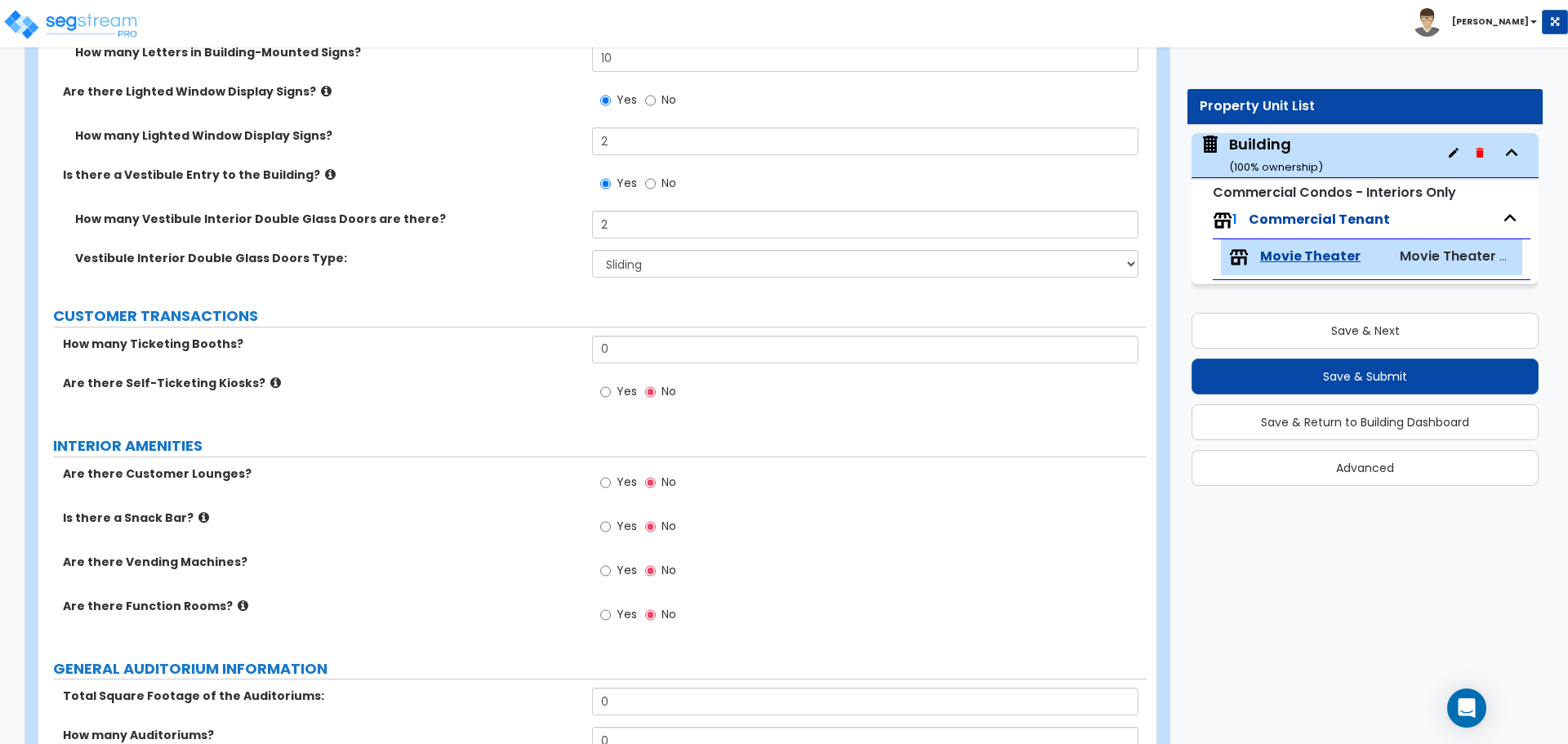
click at [625, 383] on span "Yes" at bounding box center [627, 391] width 20 height 17
click at [611, 383] on input "Yes" at bounding box center [605, 392] width 11 height 18
radio input "true"
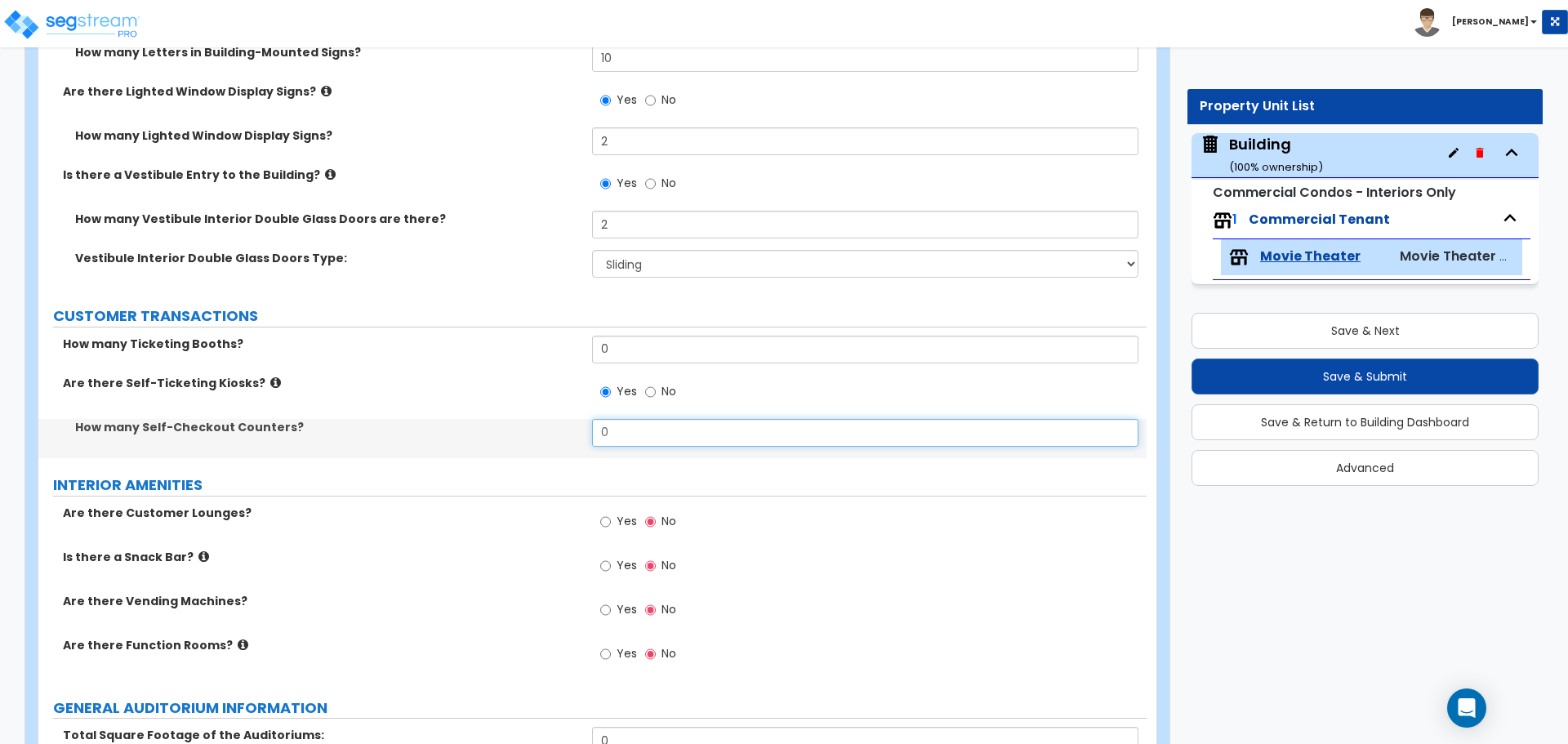
drag, startPoint x: 638, startPoint y: 430, endPoint x: 510, endPoint y: 404, distance: 130.6
click at [510, 404] on div "How many Ticketing Booths? 0 Are there Self-Ticketing Kiosks? Yes No How many S…" at bounding box center [593, 397] width 1084 height 122
type input "4"
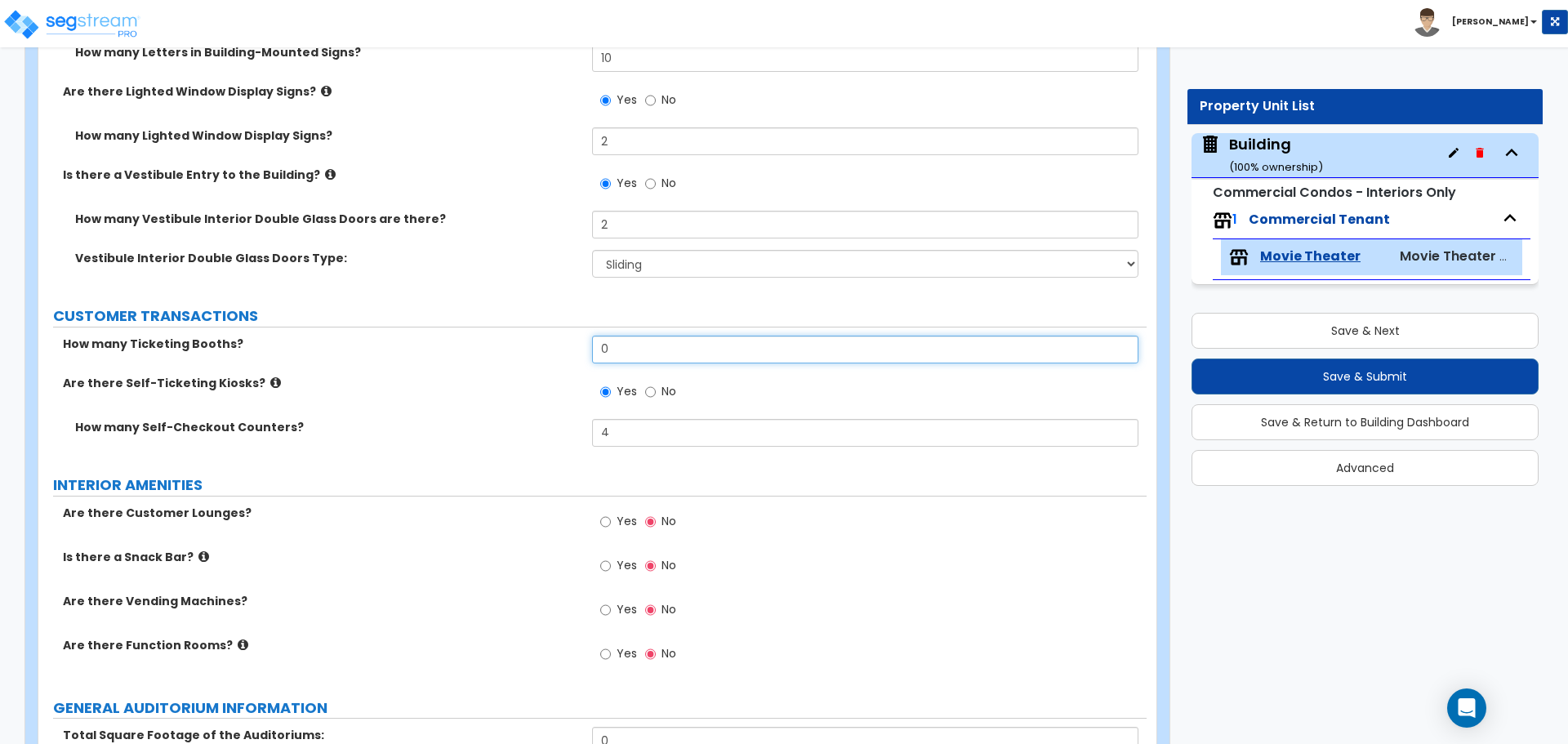
drag, startPoint x: 648, startPoint y: 343, endPoint x: 504, endPoint y: 343, distance: 144.0
click at [505, 343] on div "How many Ticketing Booths? 0" at bounding box center [593, 355] width 1108 height 40
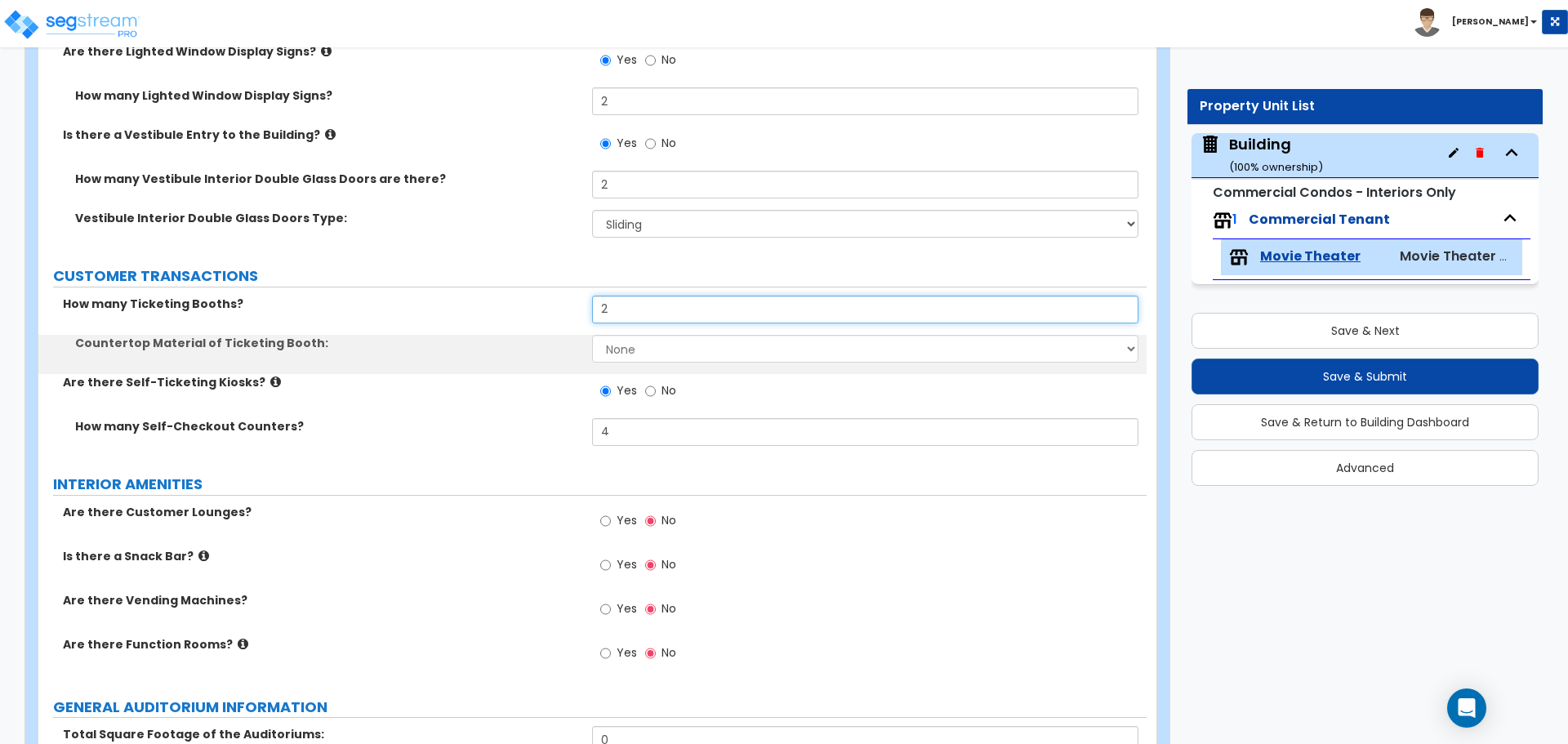
scroll to position [419, 0]
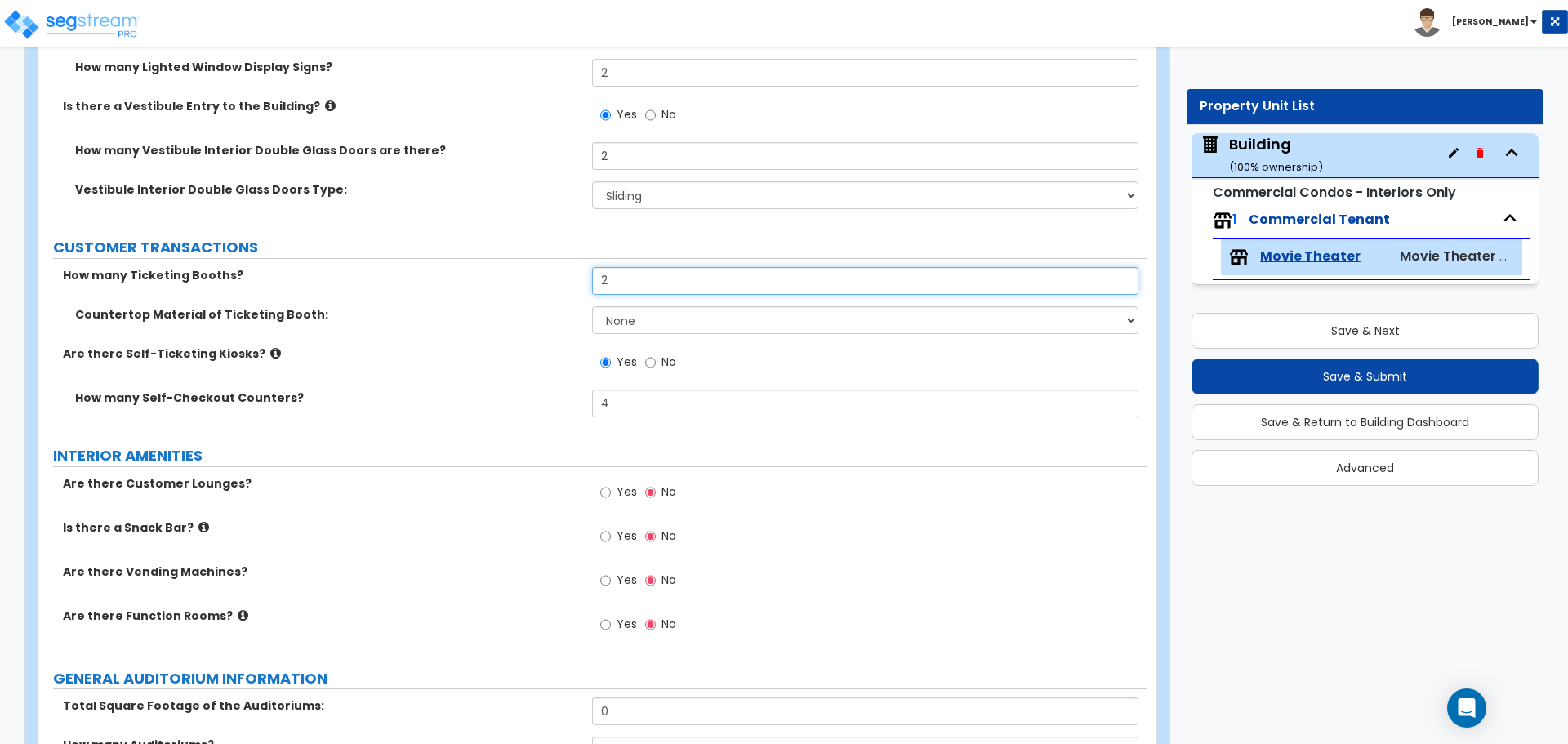
type input "2"
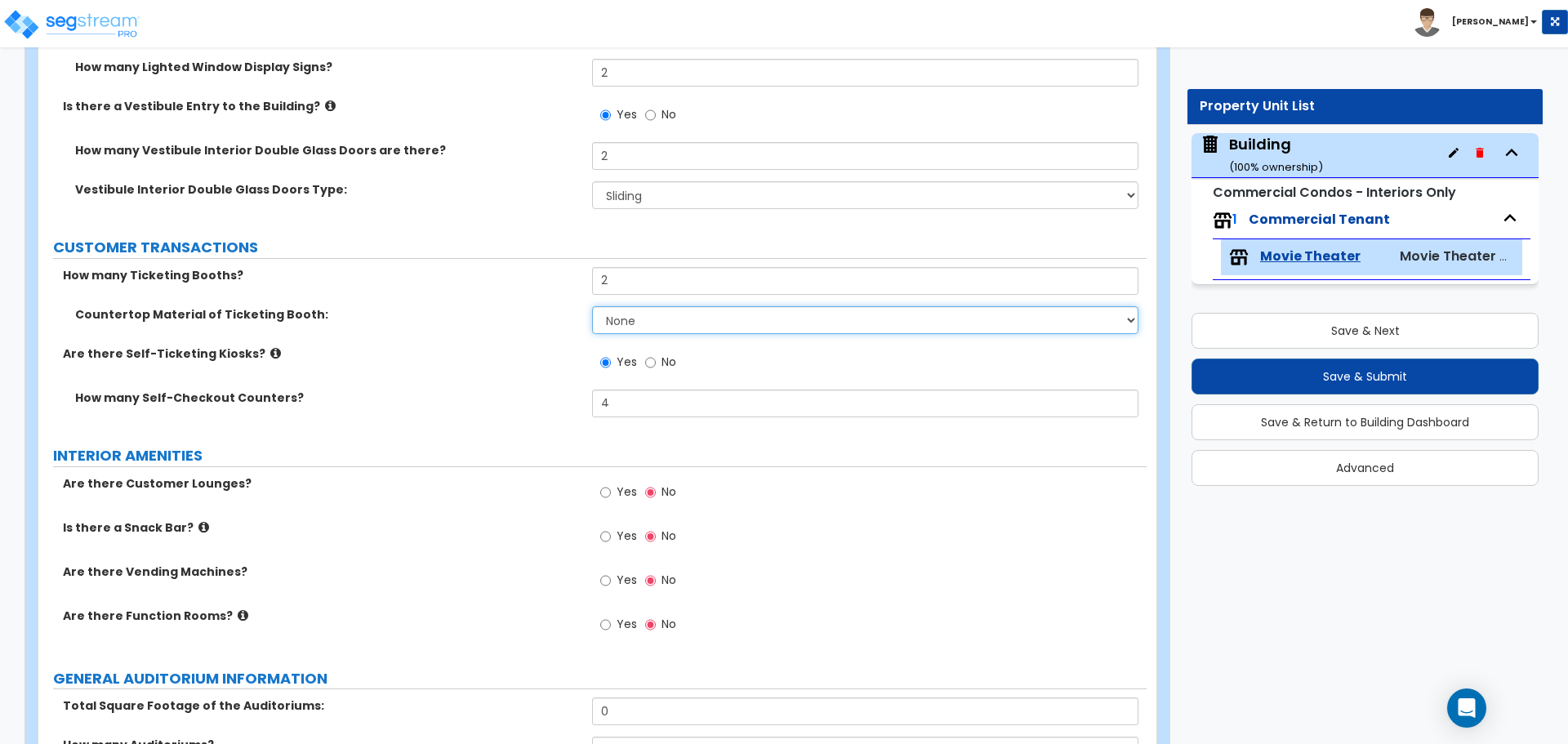
click at [642, 320] on select "None Plastic Laminate Solid Surface Stone Quartz Marble Tile Wood Stainless Ste…" at bounding box center [864, 320] width 546 height 28
select select "2"
click at [592, 307] on select "None Plastic Laminate Solid Surface Stone Quartz Marble Tile Wood Stainless Ste…" at bounding box center [864, 320] width 546 height 28
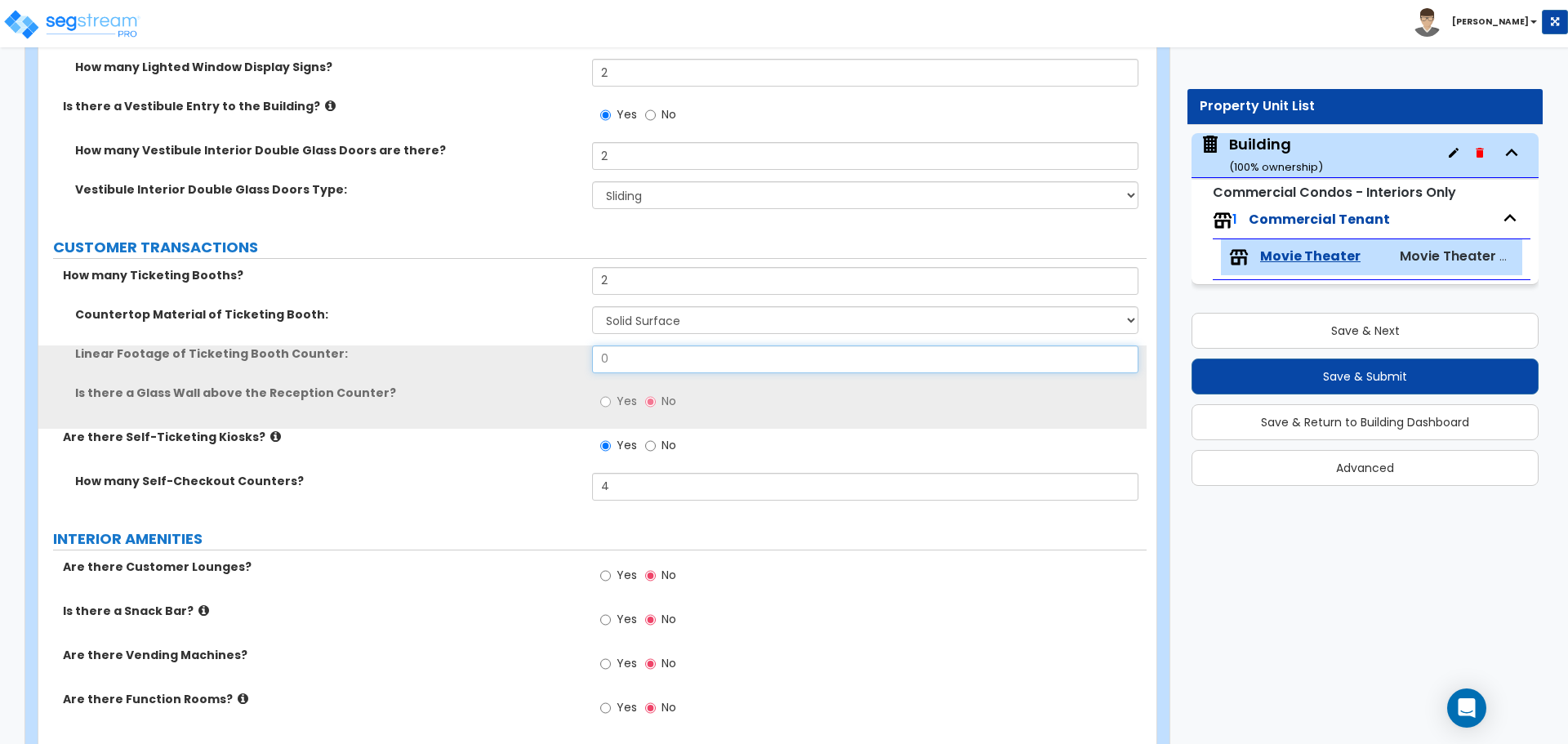
drag, startPoint x: 639, startPoint y: 361, endPoint x: 493, endPoint y: 355, distance: 146.1
click at [494, 355] on div "Linear Footage of Ticketing Booth Counter: 0" at bounding box center [593, 365] width 1108 height 40
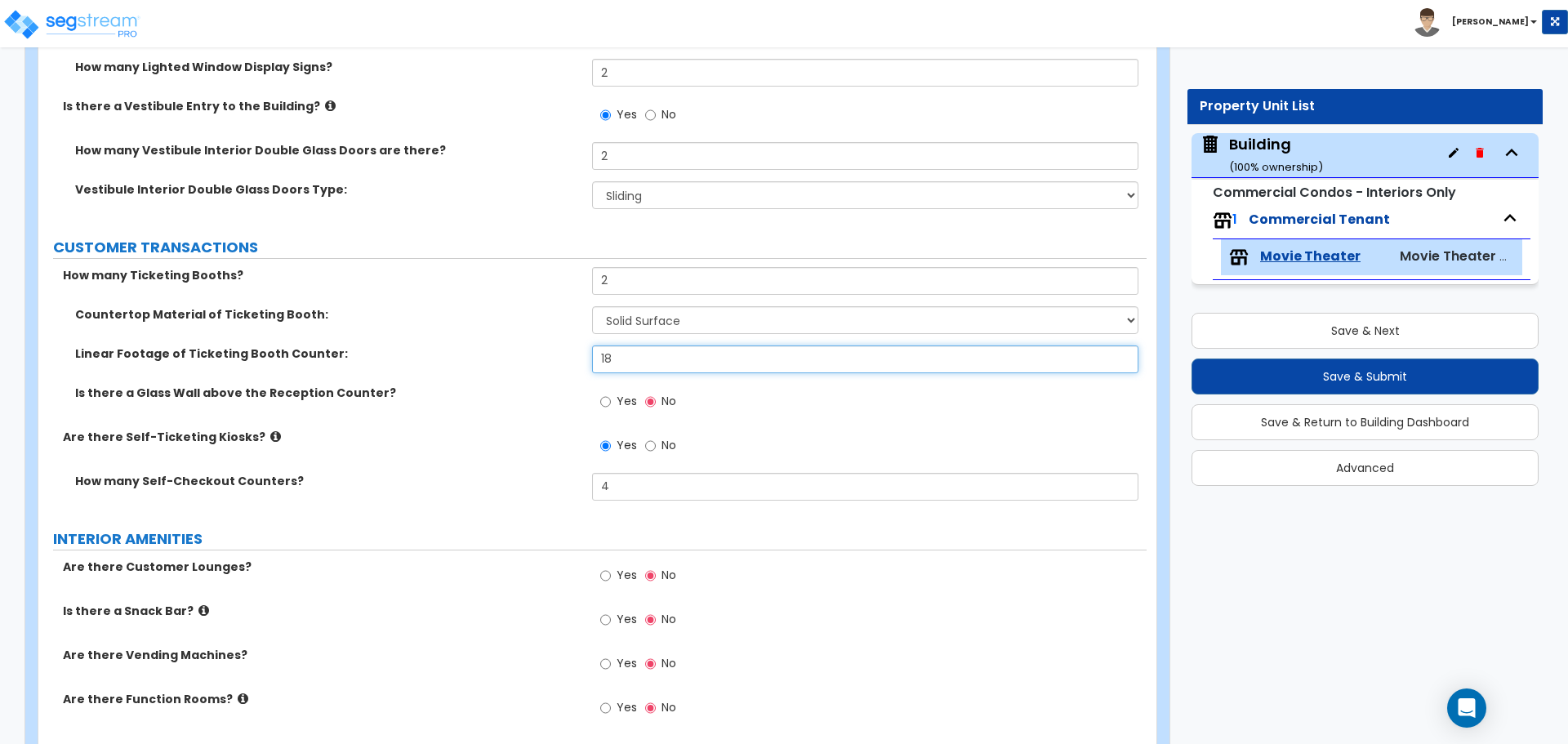
type input "18"
click at [620, 398] on span "Yes" at bounding box center [627, 401] width 20 height 17
click at [611, 398] on input "Yes" at bounding box center [605, 402] width 11 height 18
radio input "true"
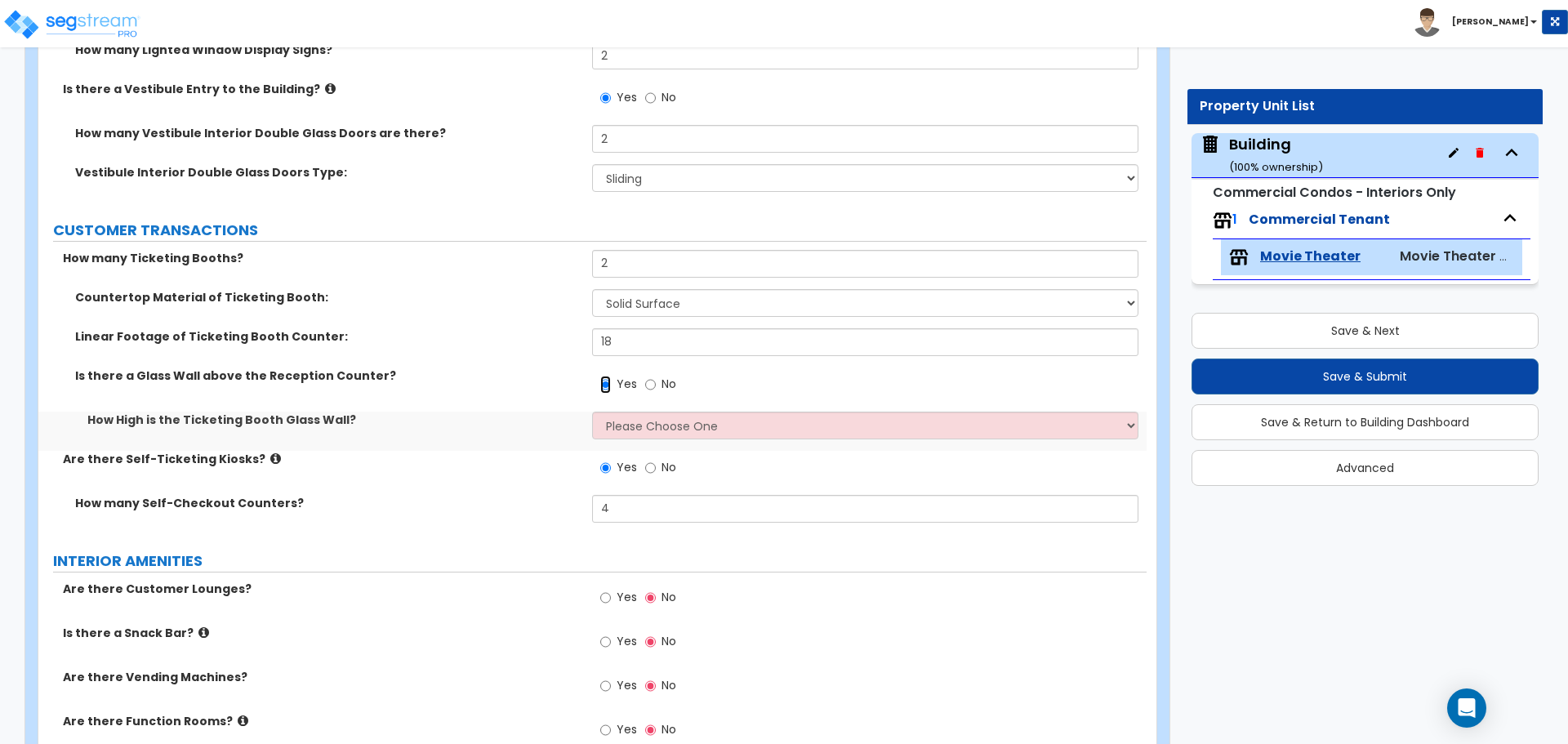
scroll to position [439, 0]
drag, startPoint x: 674, startPoint y: 269, endPoint x: 557, endPoint y: 264, distance: 117.1
click at [557, 264] on div "How many Ticketing Booths? 2" at bounding box center [593, 267] width 1108 height 40
type input "3"
drag, startPoint x: 634, startPoint y: 341, endPoint x: 540, endPoint y: 320, distance: 96.3
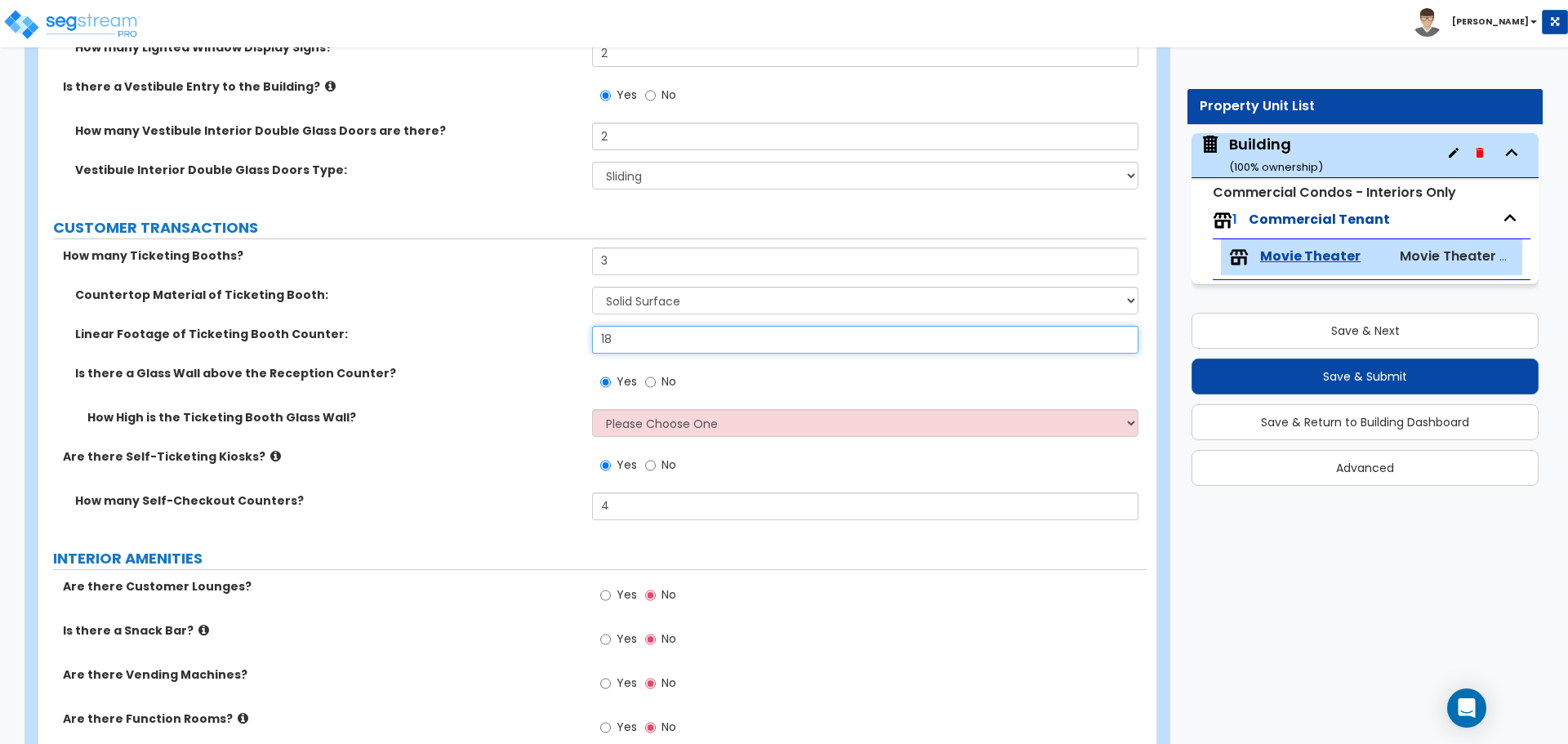
click at [540, 326] on div "Linear Footage of Ticketing Booth Counter: 18" at bounding box center [593, 345] width 1108 height 40
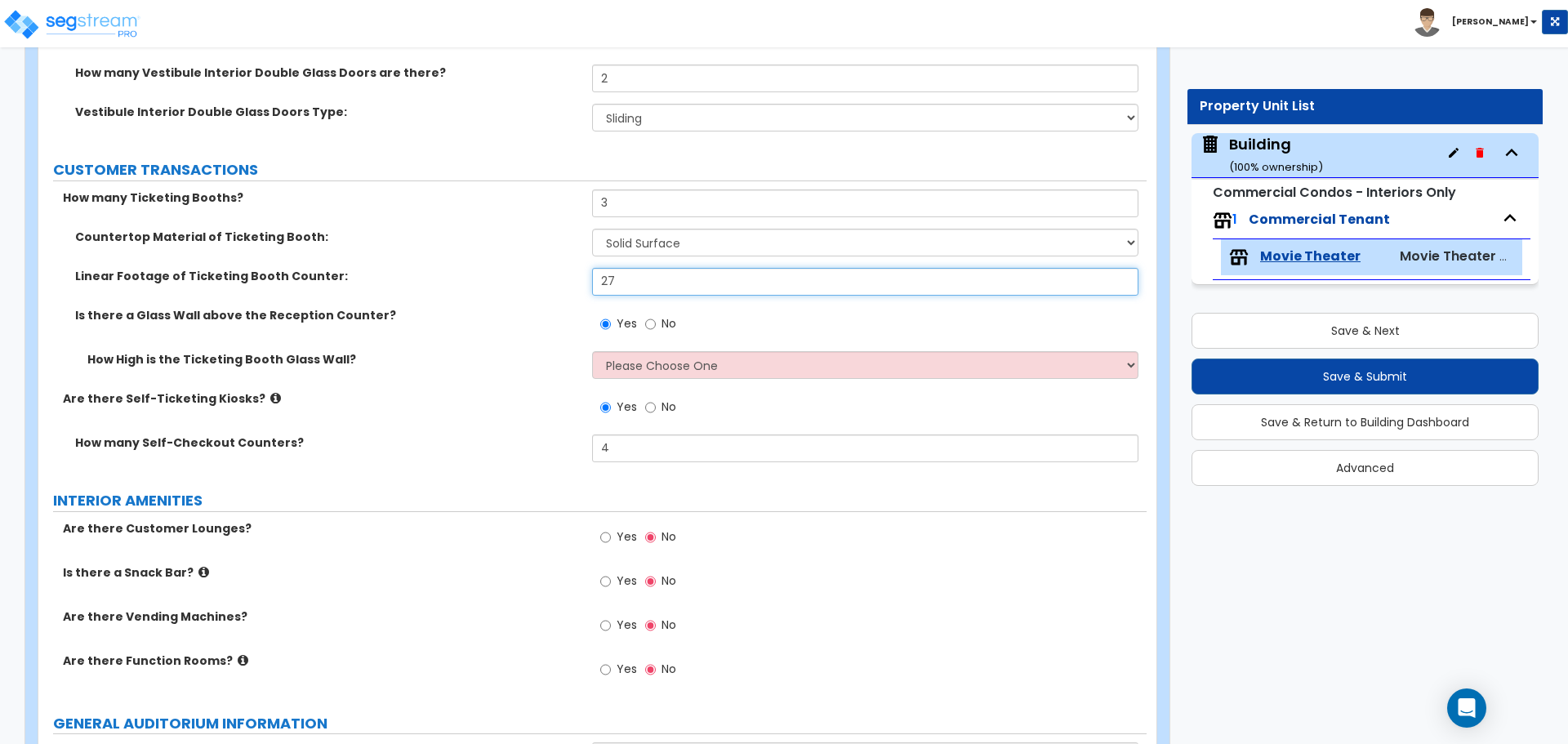
scroll to position [514, 0]
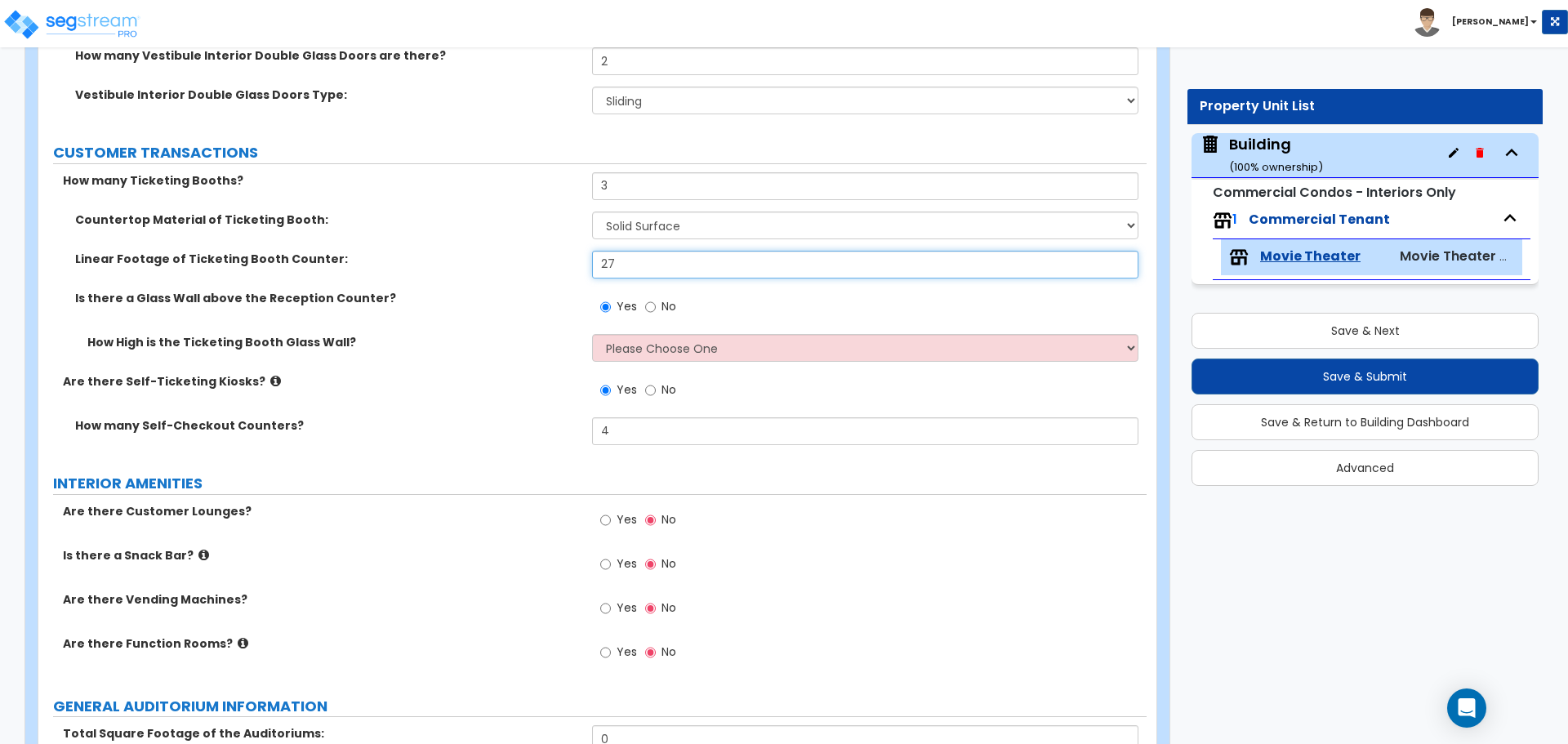
type input "27"
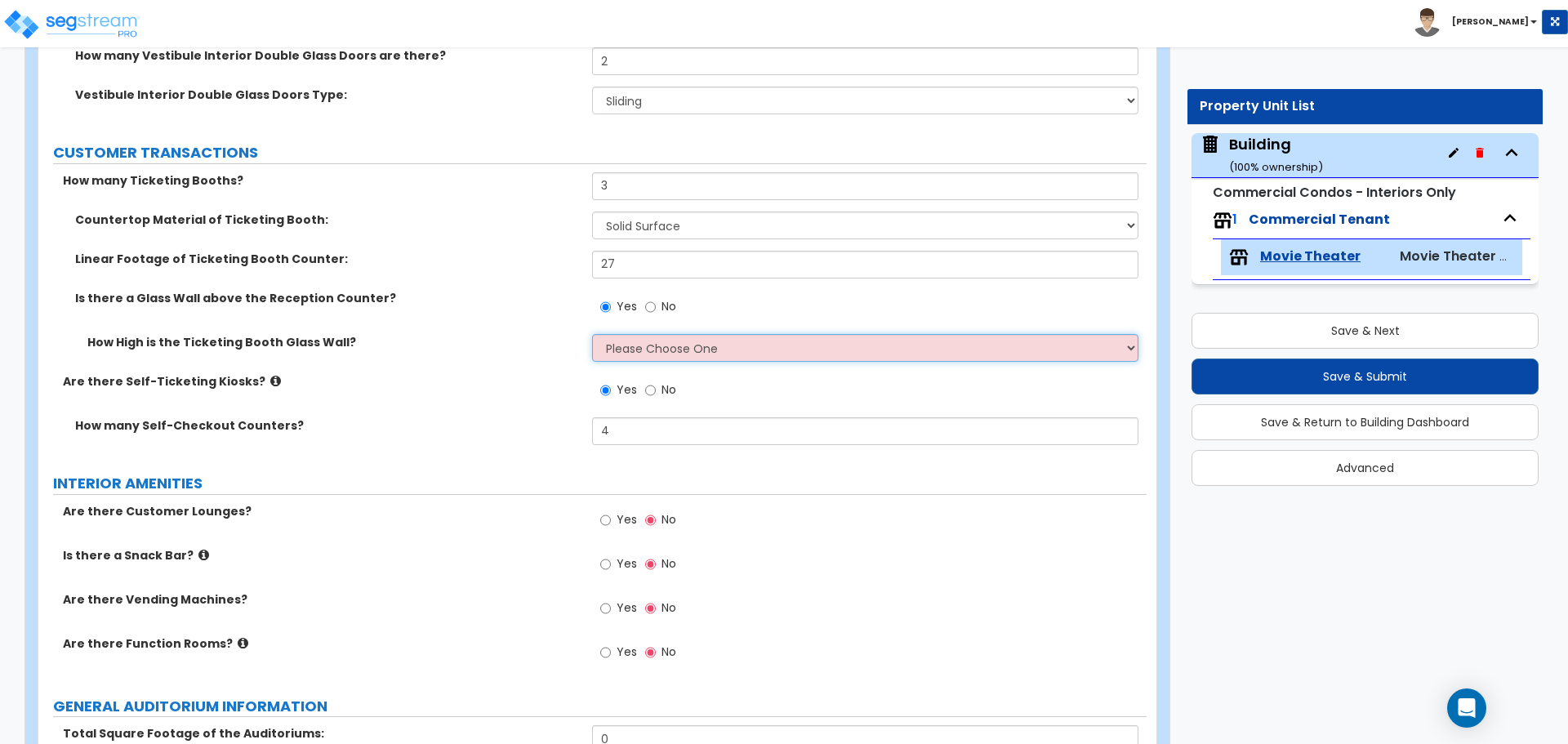
click at [627, 336] on select "Please Choose One Full Height Half of the Counter Height I want to Enter the He…" at bounding box center [864, 348] width 546 height 28
select select "2"
click at [592, 334] on select "Please Choose One Full Height Half of the Counter Height I want to Enter the He…" at bounding box center [864, 348] width 546 height 28
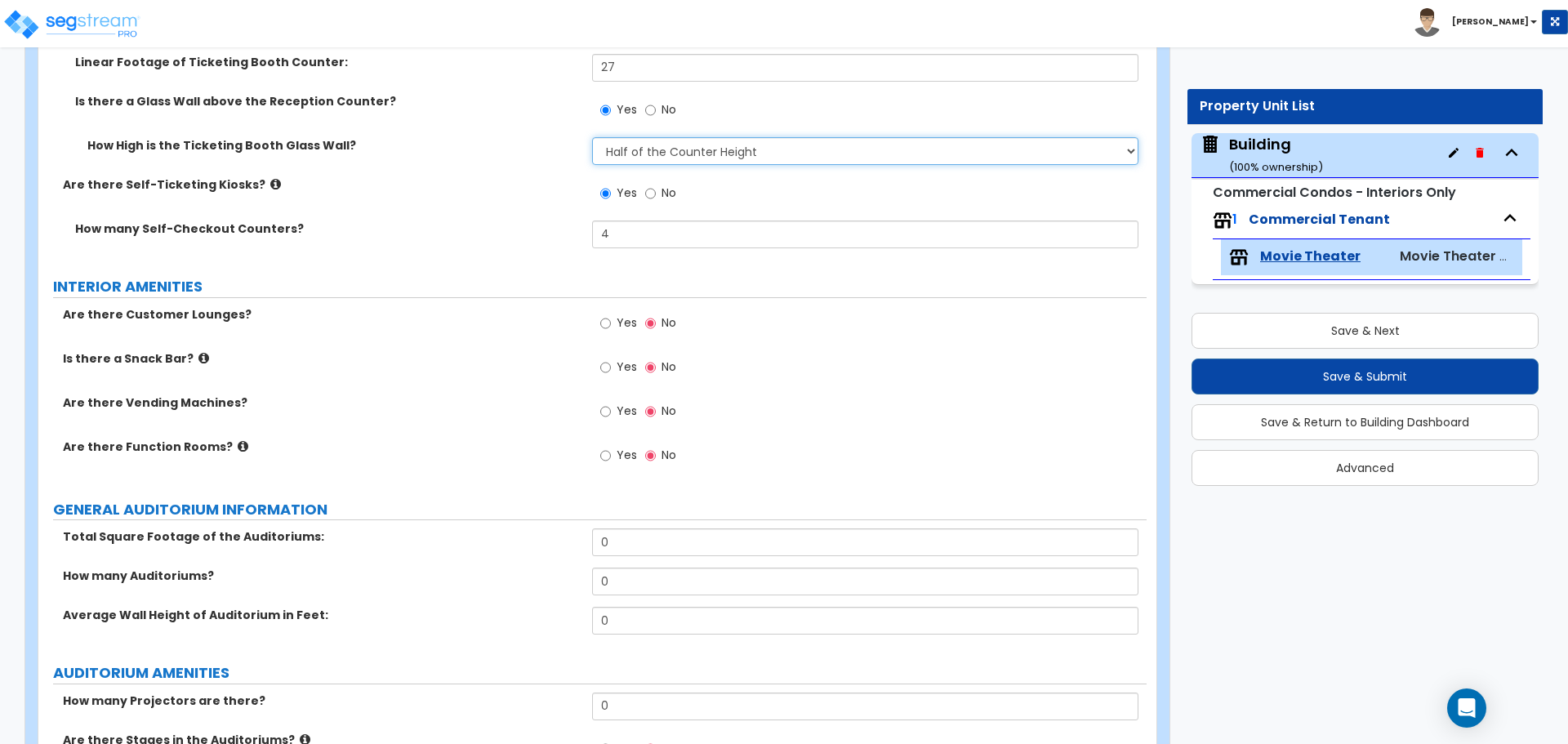
scroll to position [715, 0]
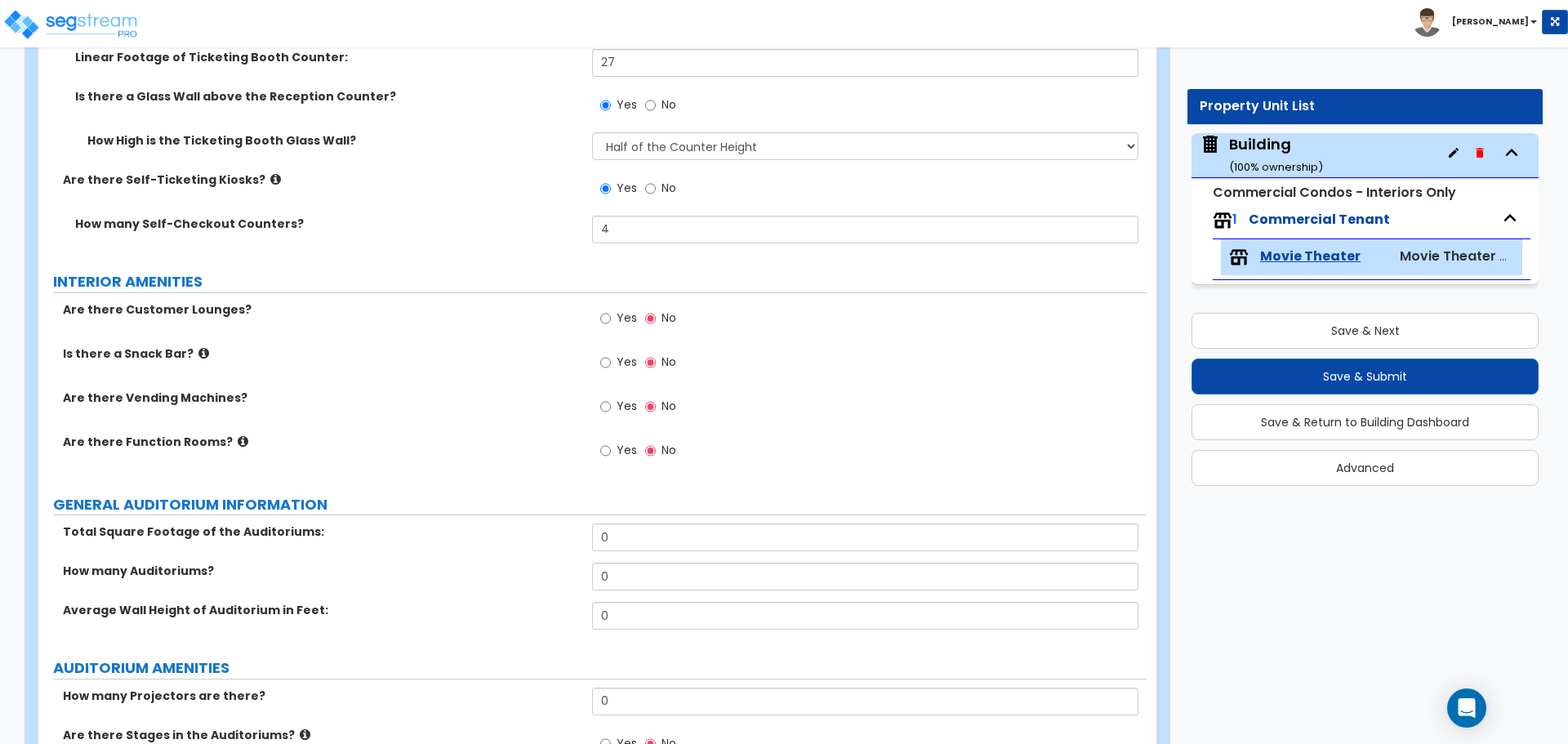
click at [619, 315] on span "Yes" at bounding box center [627, 318] width 20 height 17
click at [611, 315] on input "Yes" at bounding box center [605, 319] width 11 height 18
radio input "true"
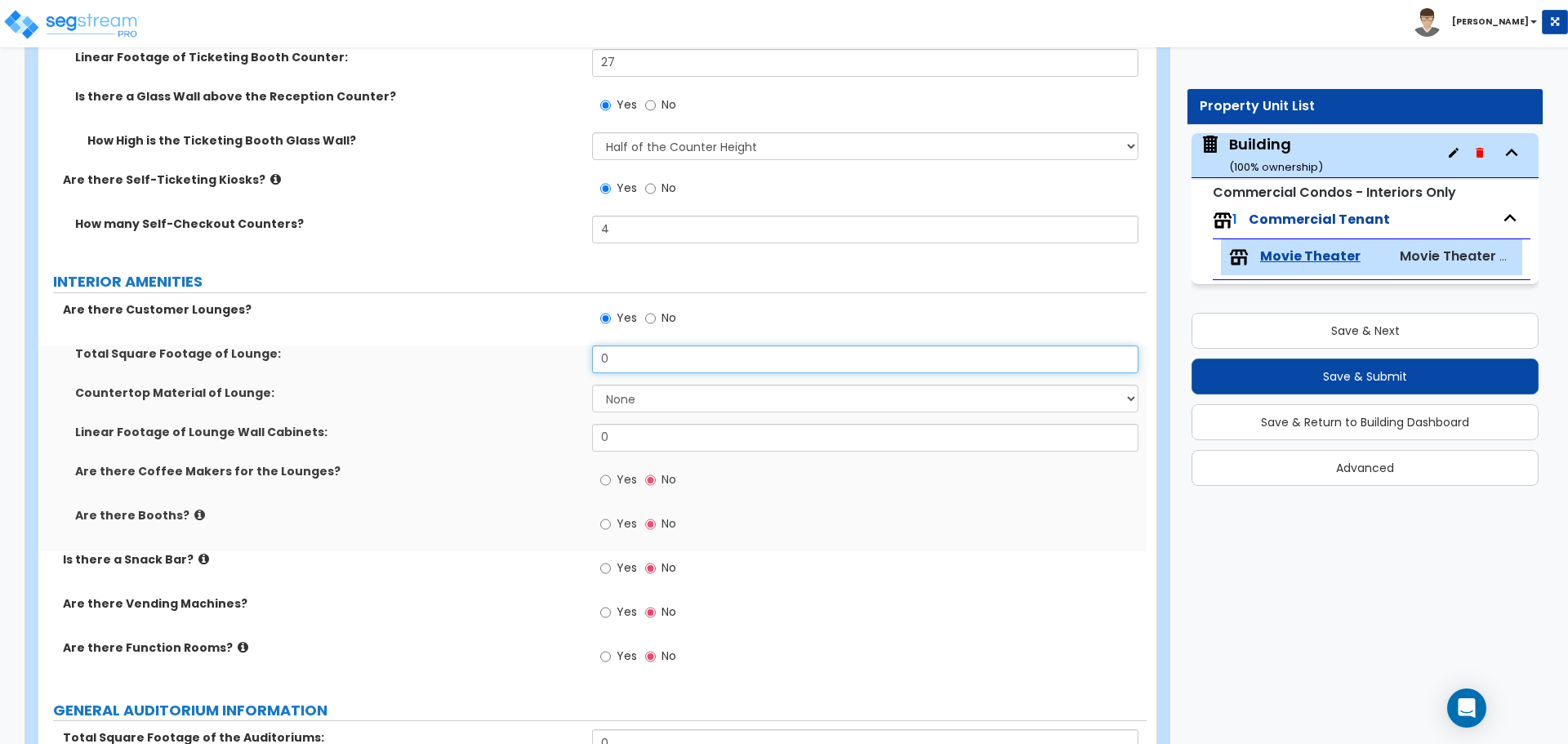
drag, startPoint x: 665, startPoint y: 362, endPoint x: 531, endPoint y: 330, distance: 137.8
click at [531, 330] on div "Are there Customer Lounges? Yes No Total Square Footage of Lounge: 0 Countertop…" at bounding box center [593, 492] width 1084 height 382
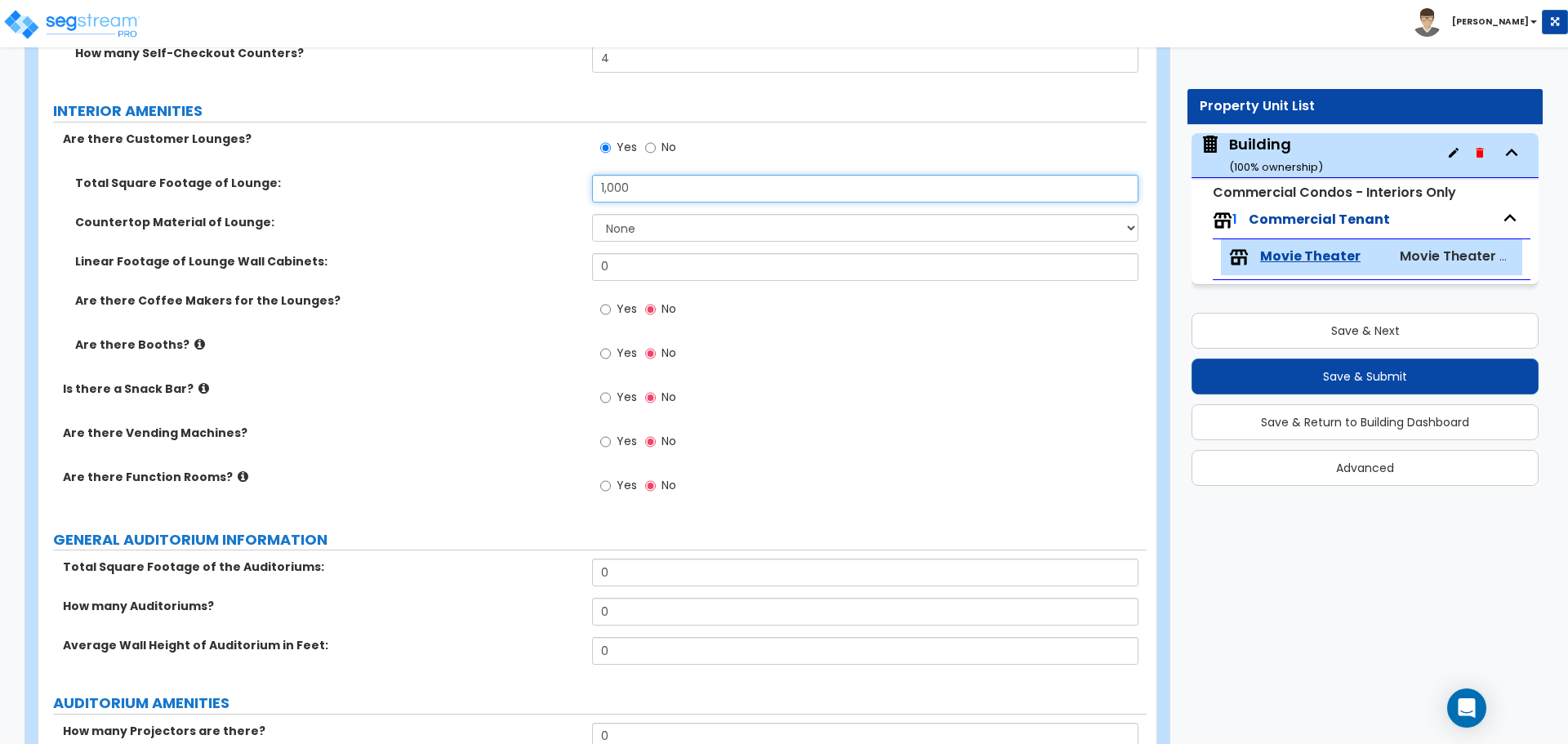
scroll to position [889, 0]
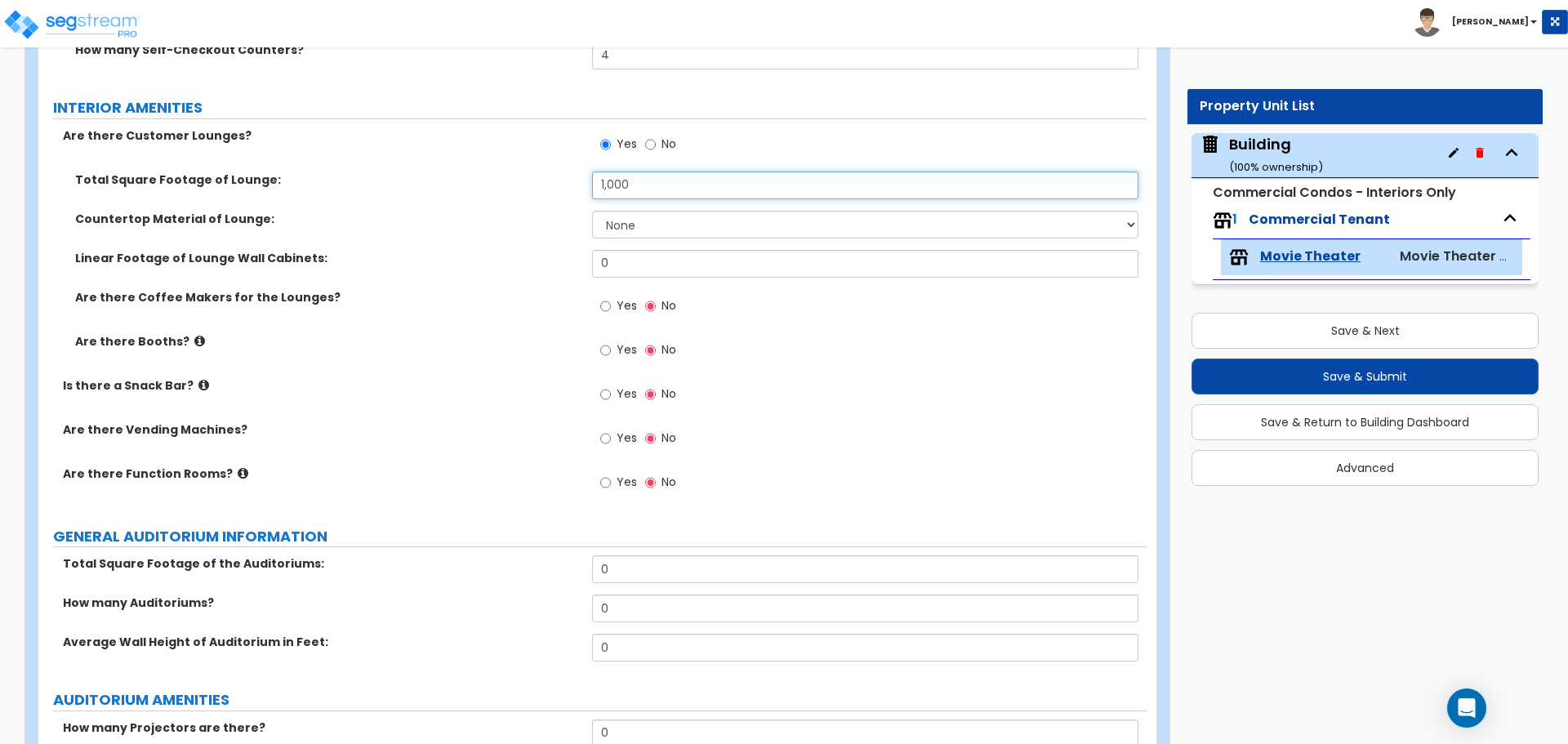
type input "1,000"
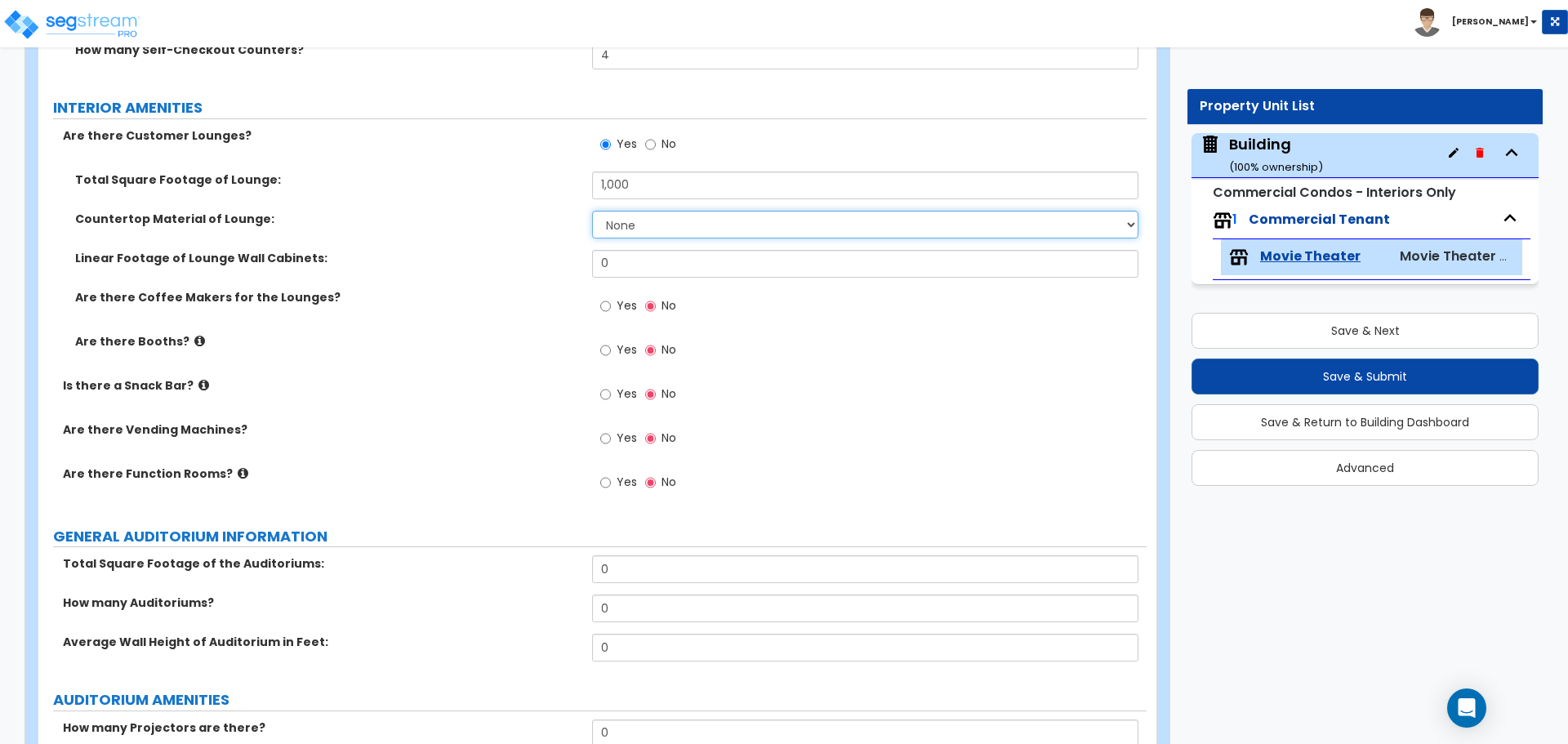
click at [635, 223] on select "None Plastic Laminate Solid Surface Stone Quartz Marble Tile Wood Stainless Ste…" at bounding box center [864, 225] width 546 height 28
click at [669, 217] on select "None Plastic Laminate Solid Surface Stone Quartz Marble Tile Wood Stainless Ste…" at bounding box center [864, 225] width 546 height 28
select select "1"
click at [592, 211] on select "None Plastic Laminate Solid Surface Stone Quartz Marble Tile Wood Stainless Ste…" at bounding box center [864, 225] width 546 height 28
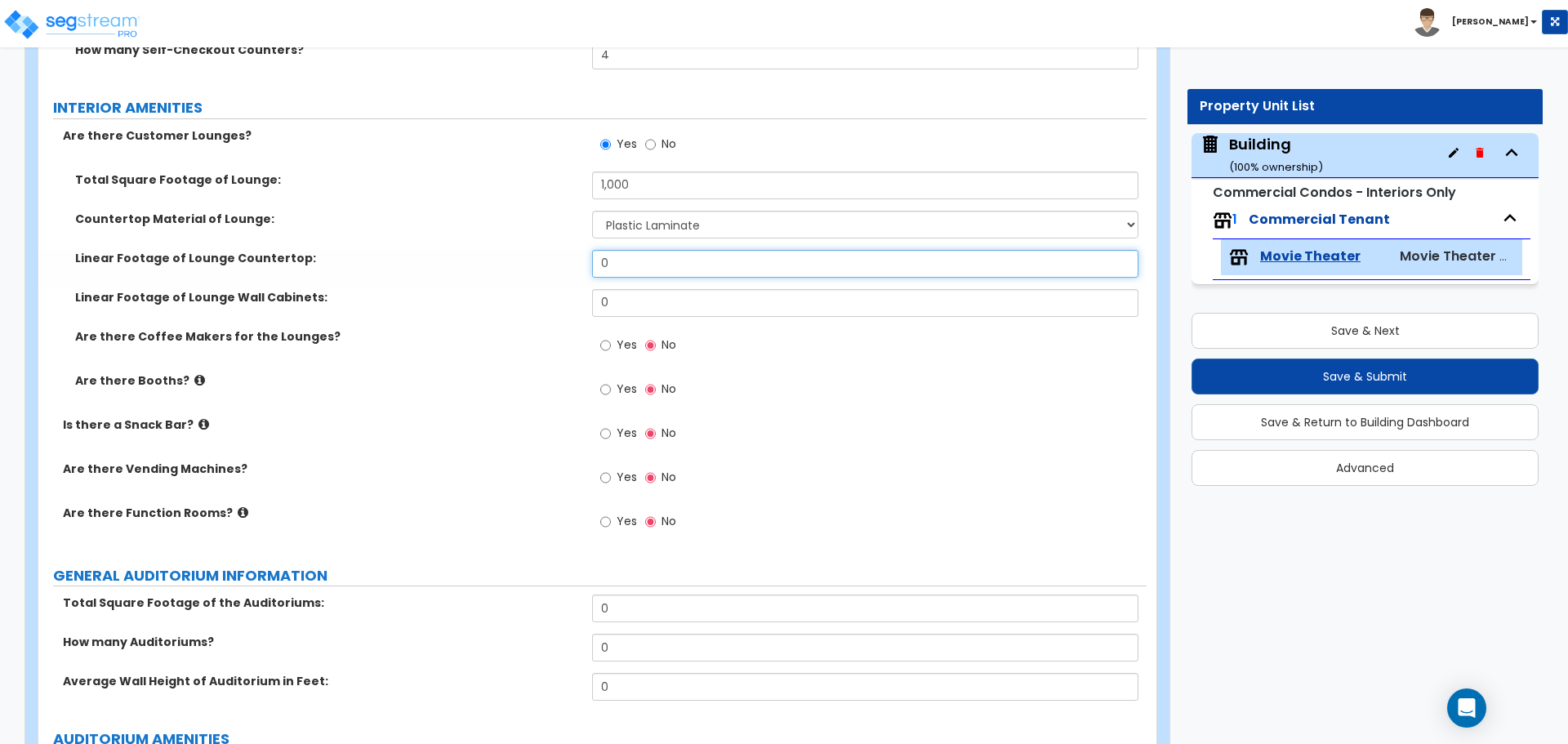
drag, startPoint x: 640, startPoint y: 272, endPoint x: 561, endPoint y: 270, distance: 79.0
click at [561, 270] on div "Linear Footage of Lounge Countertop: 0" at bounding box center [593, 270] width 1108 height 40
click at [595, 261] on input "0" at bounding box center [864, 264] width 546 height 28
drag, startPoint x: 623, startPoint y: 260, endPoint x: 562, endPoint y: 255, distance: 61.2
click at [562, 255] on div "Linear Footage of Lounge Countertop: 0" at bounding box center [593, 270] width 1108 height 40
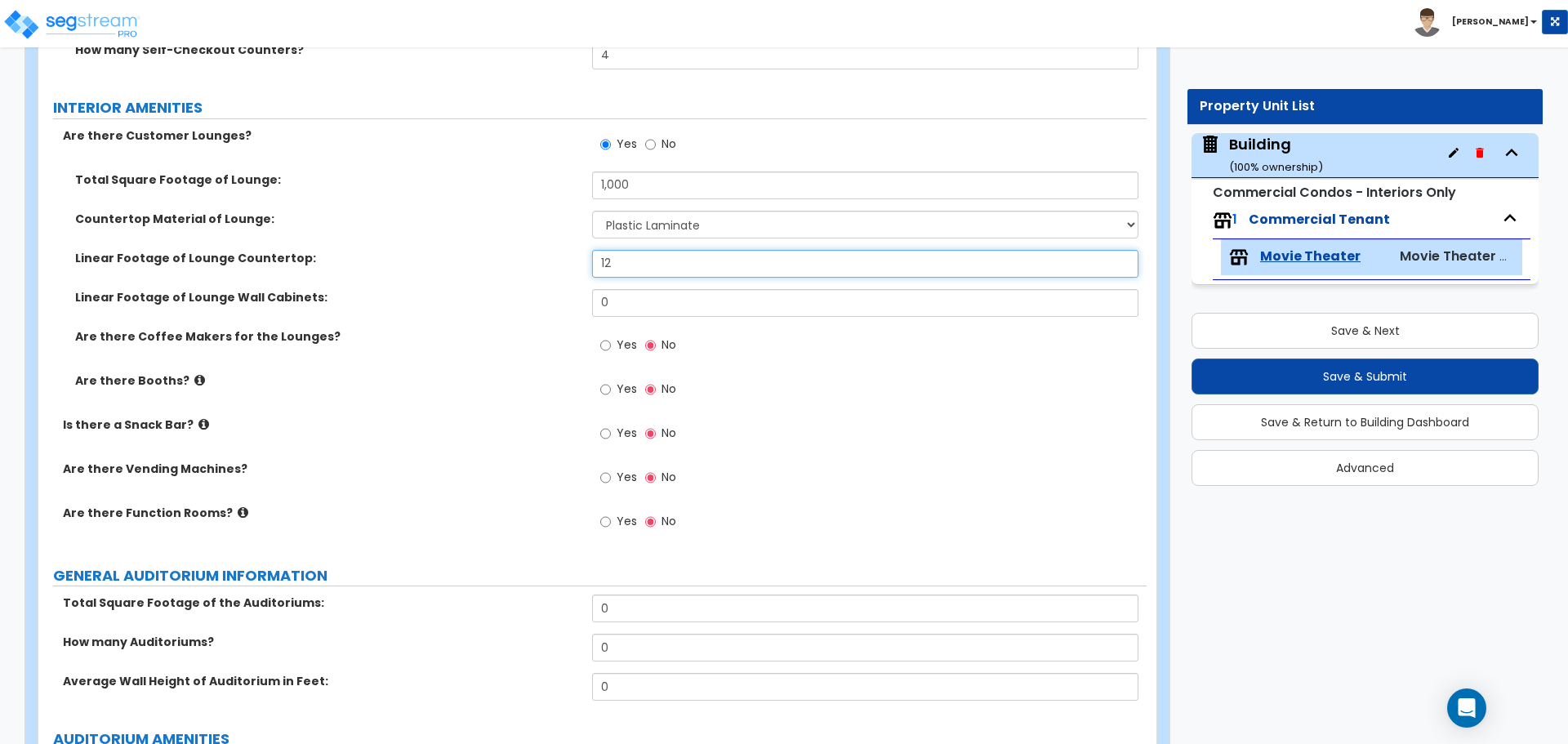
type input "12"
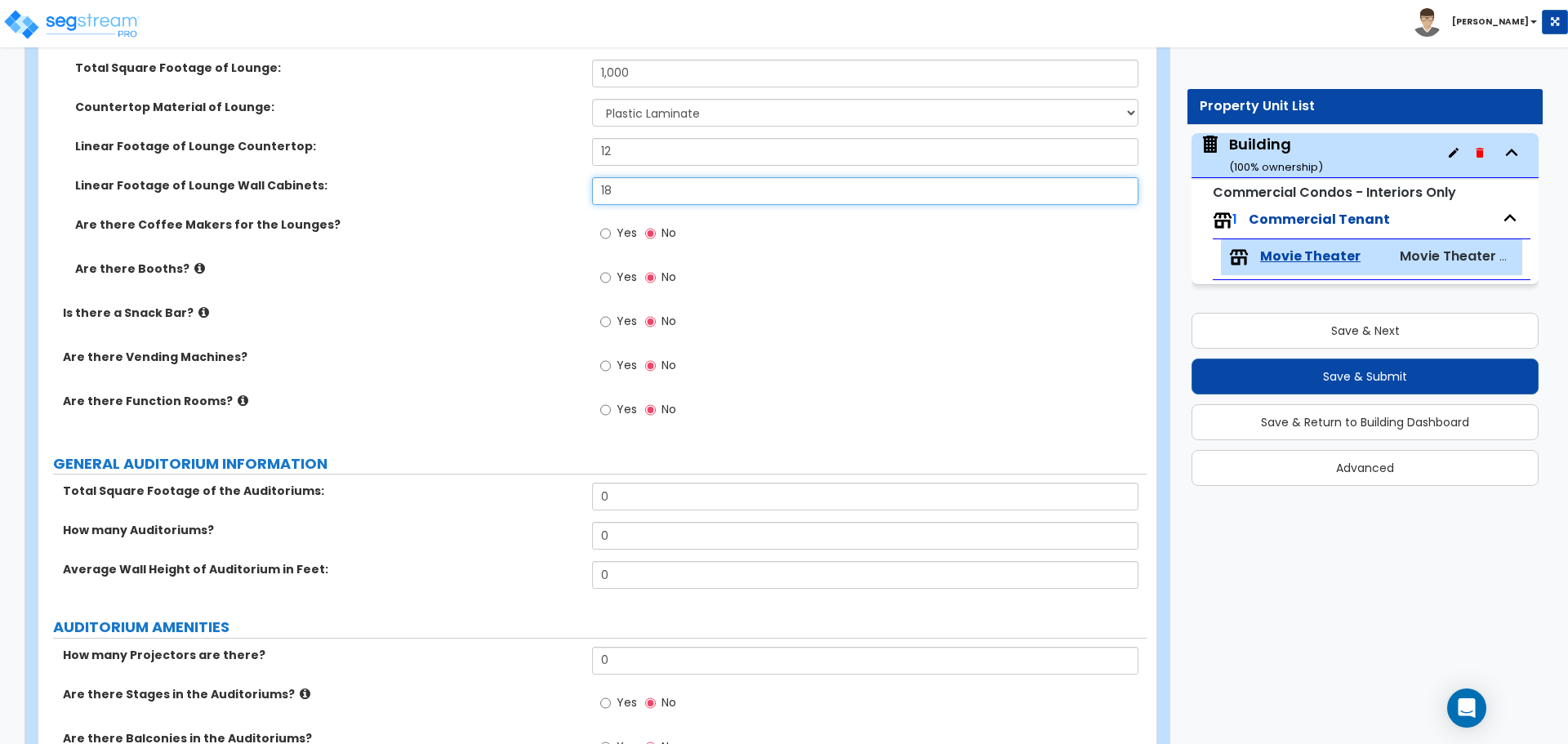
scroll to position [1005, 0]
type input "18"
click at [640, 226] on div "Yes No" at bounding box center [638, 232] width 92 height 38
click at [638, 217] on div "Yes No" at bounding box center [638, 232] width 92 height 38
click at [628, 224] on span "Yes" at bounding box center [627, 230] width 20 height 17
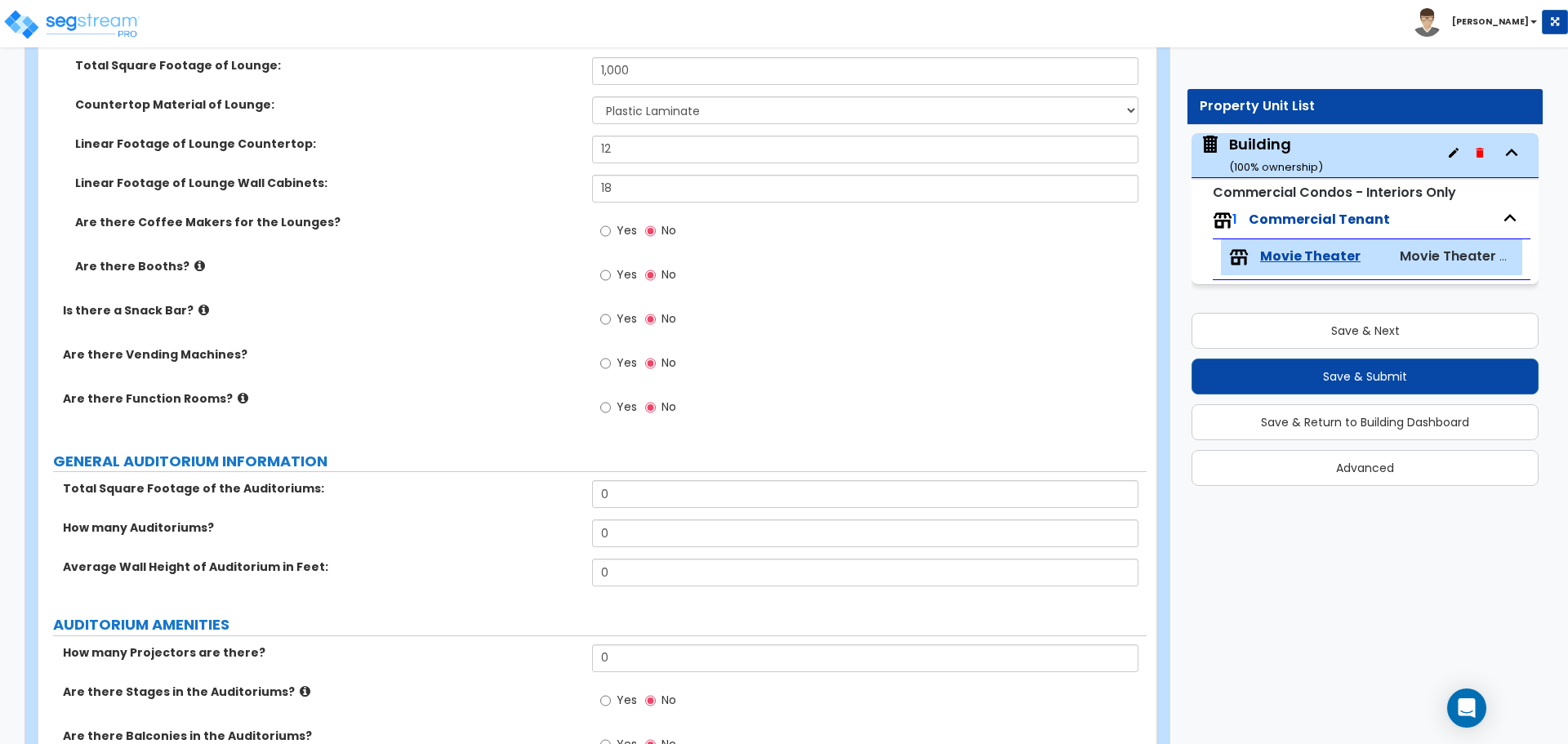
click at [611, 224] on input "Yes" at bounding box center [605, 231] width 11 height 18
radio input "true"
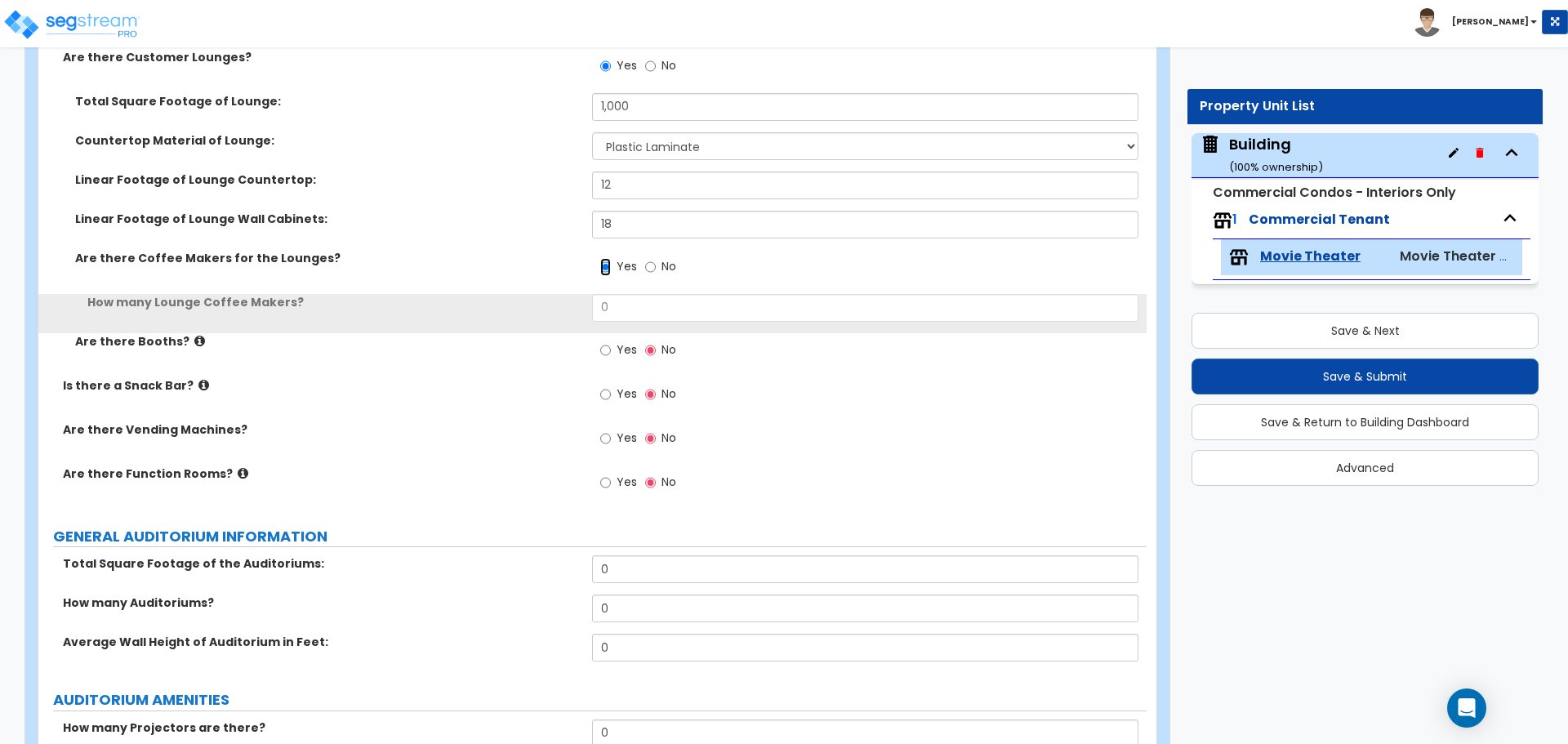
scroll to position [966, 0]
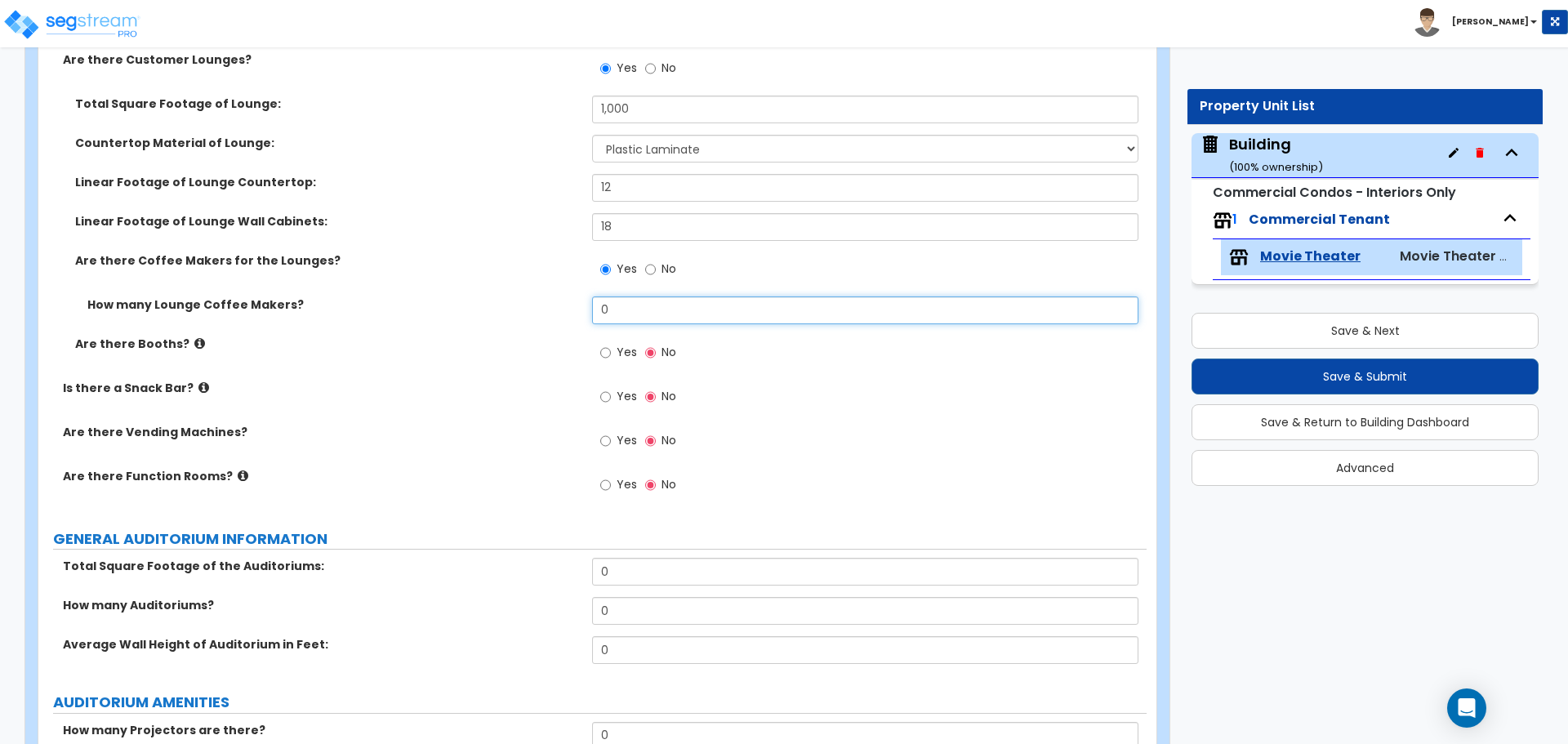
drag, startPoint x: 647, startPoint y: 315, endPoint x: 526, endPoint y: 298, distance: 122.2
click at [526, 298] on div "How many Lounge Coffee Makers? 0" at bounding box center [593, 316] width 1108 height 40
type input "3"
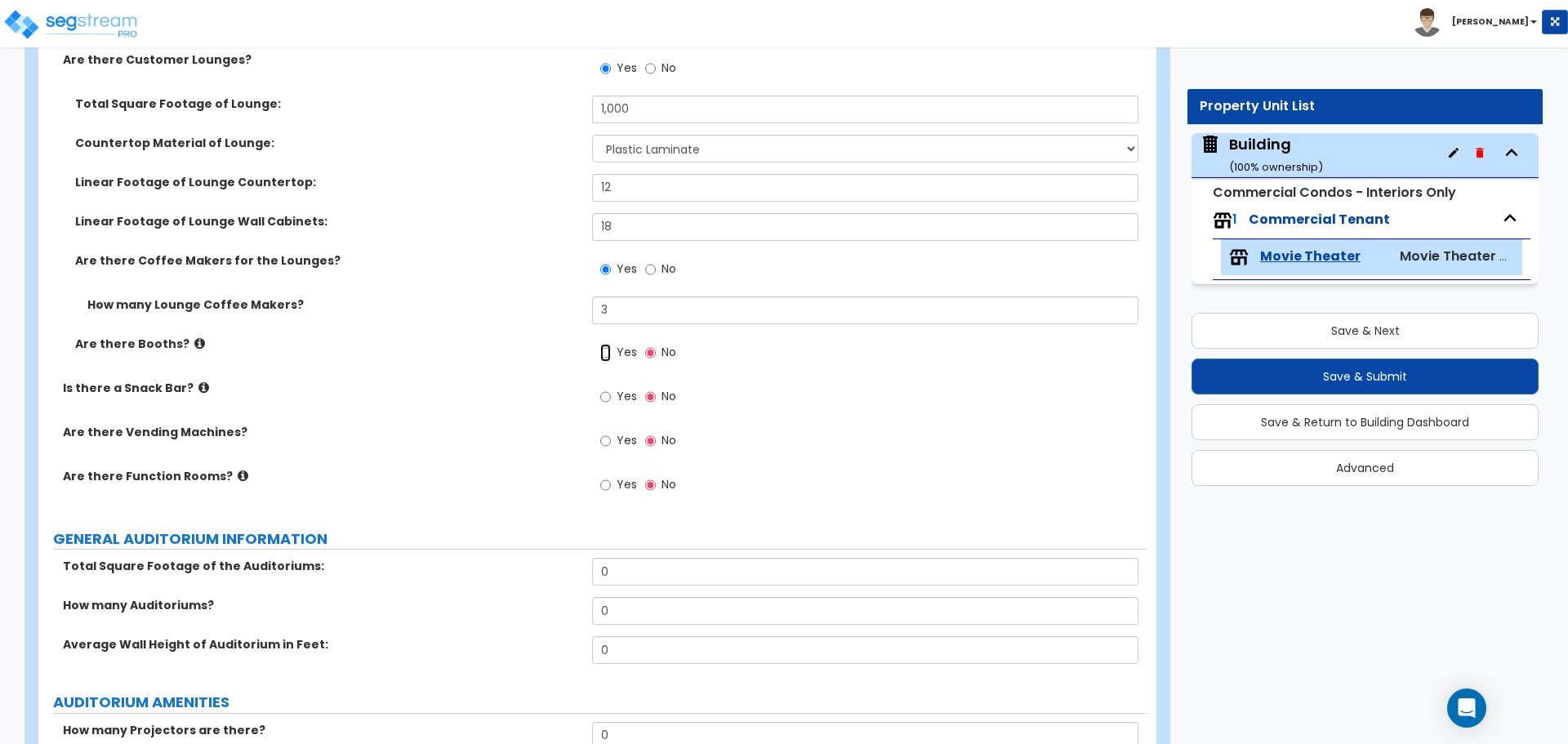
click at [610, 341] on label "Yes" at bounding box center [618, 355] width 37 height 28
click at [610, 344] on input "Yes" at bounding box center [605, 354] width 11 height 18
radio input "true"
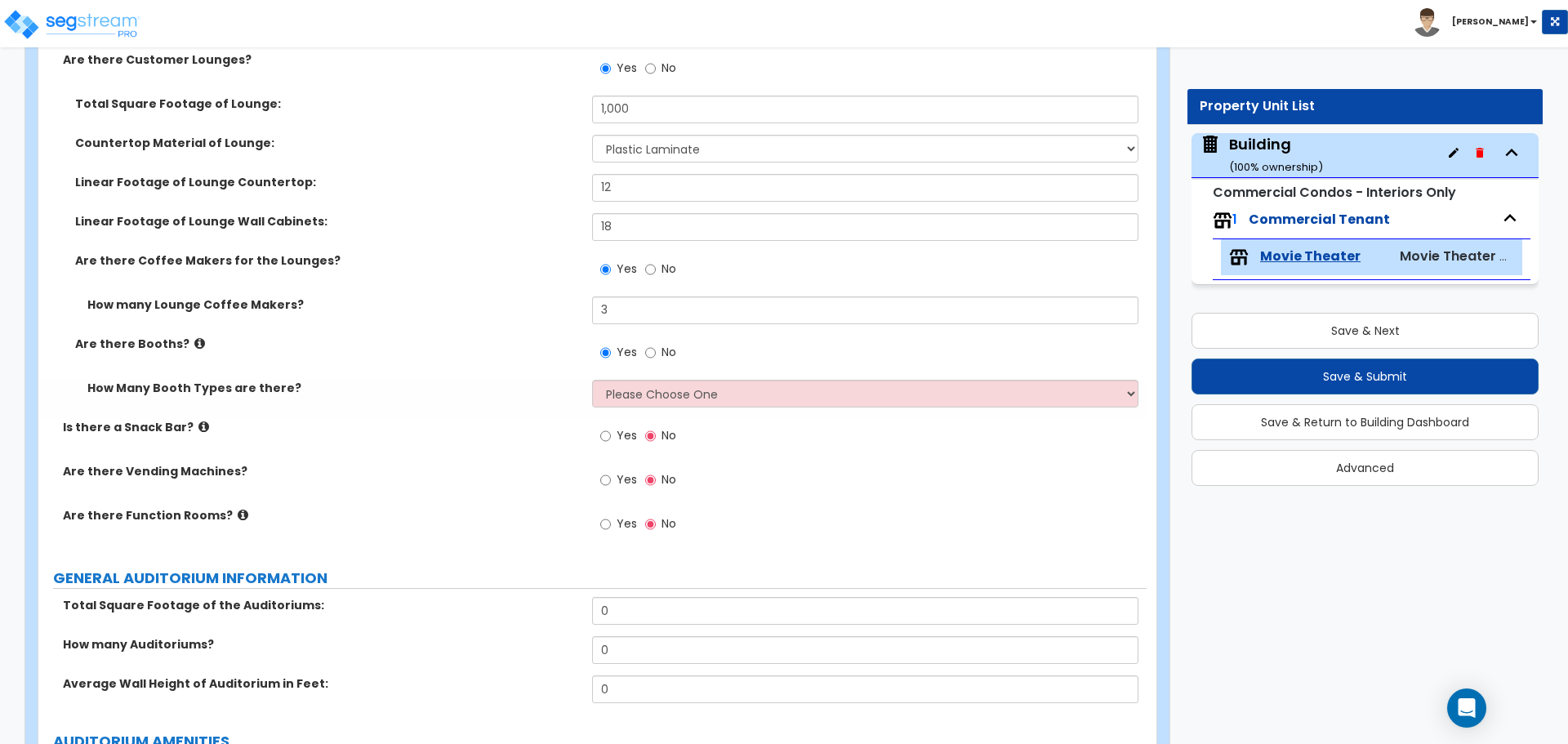
click at [194, 340] on icon at bounding box center [200, 343] width 11 height 12
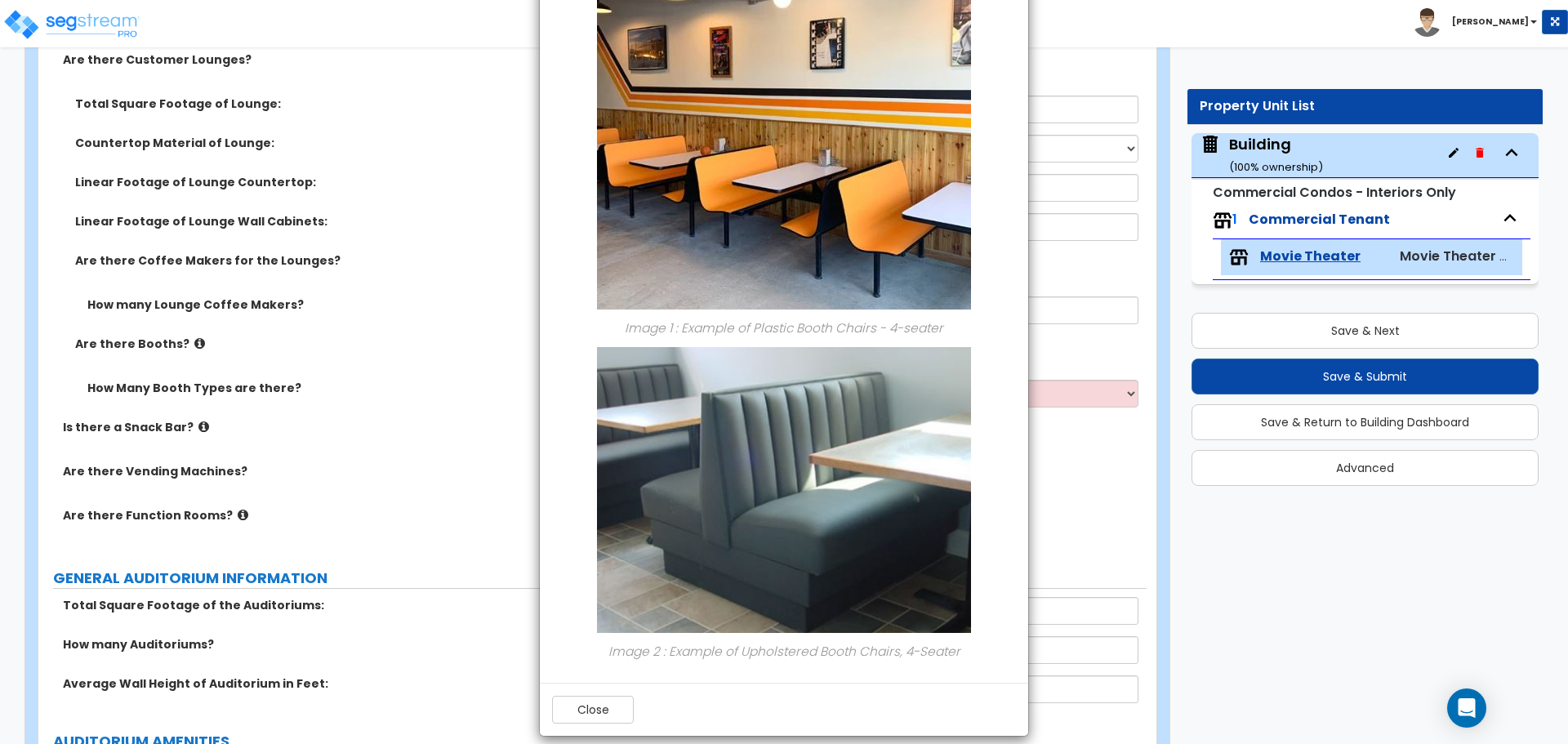
scroll to position [117, 0]
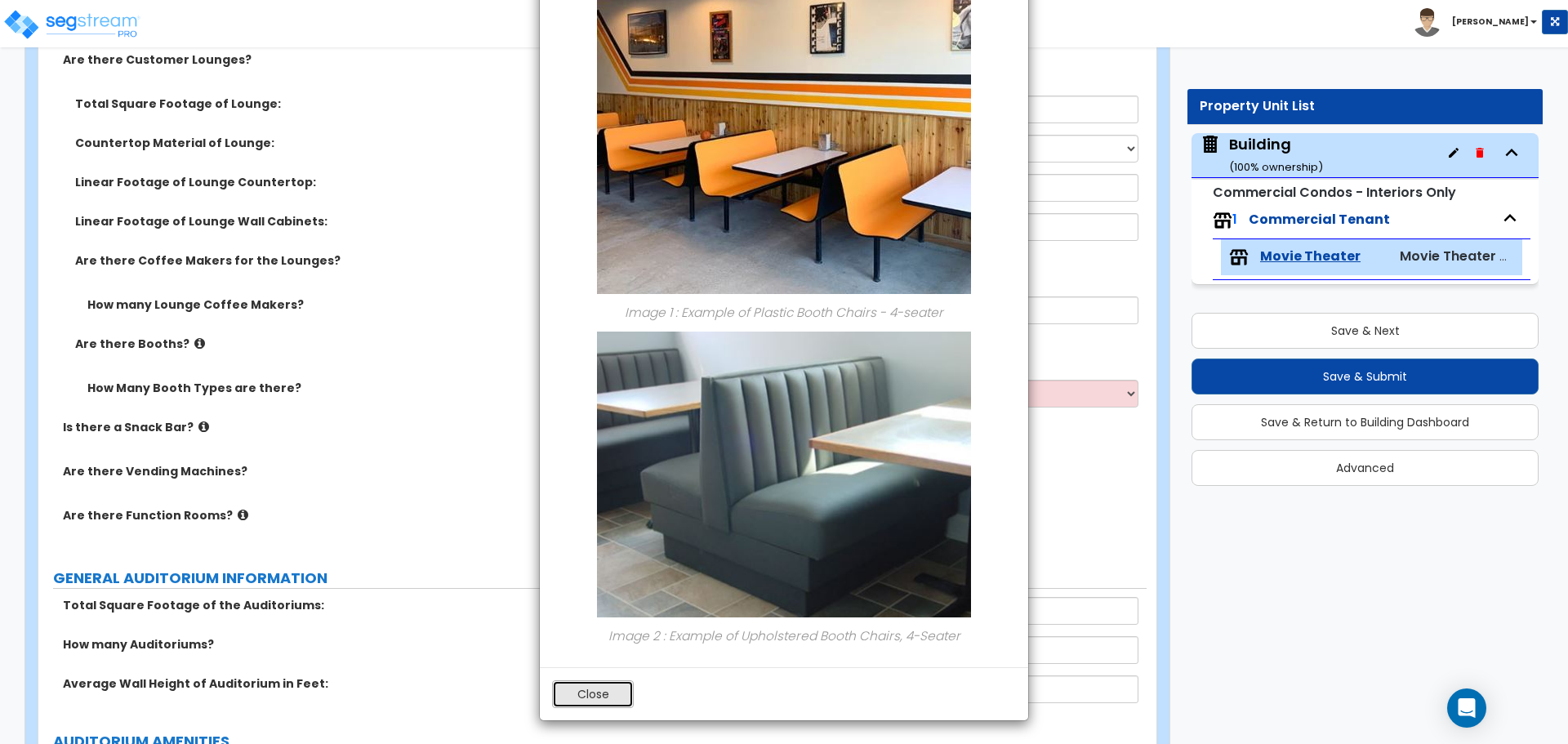
click at [613, 687] on button "Close" at bounding box center [593, 694] width 82 height 28
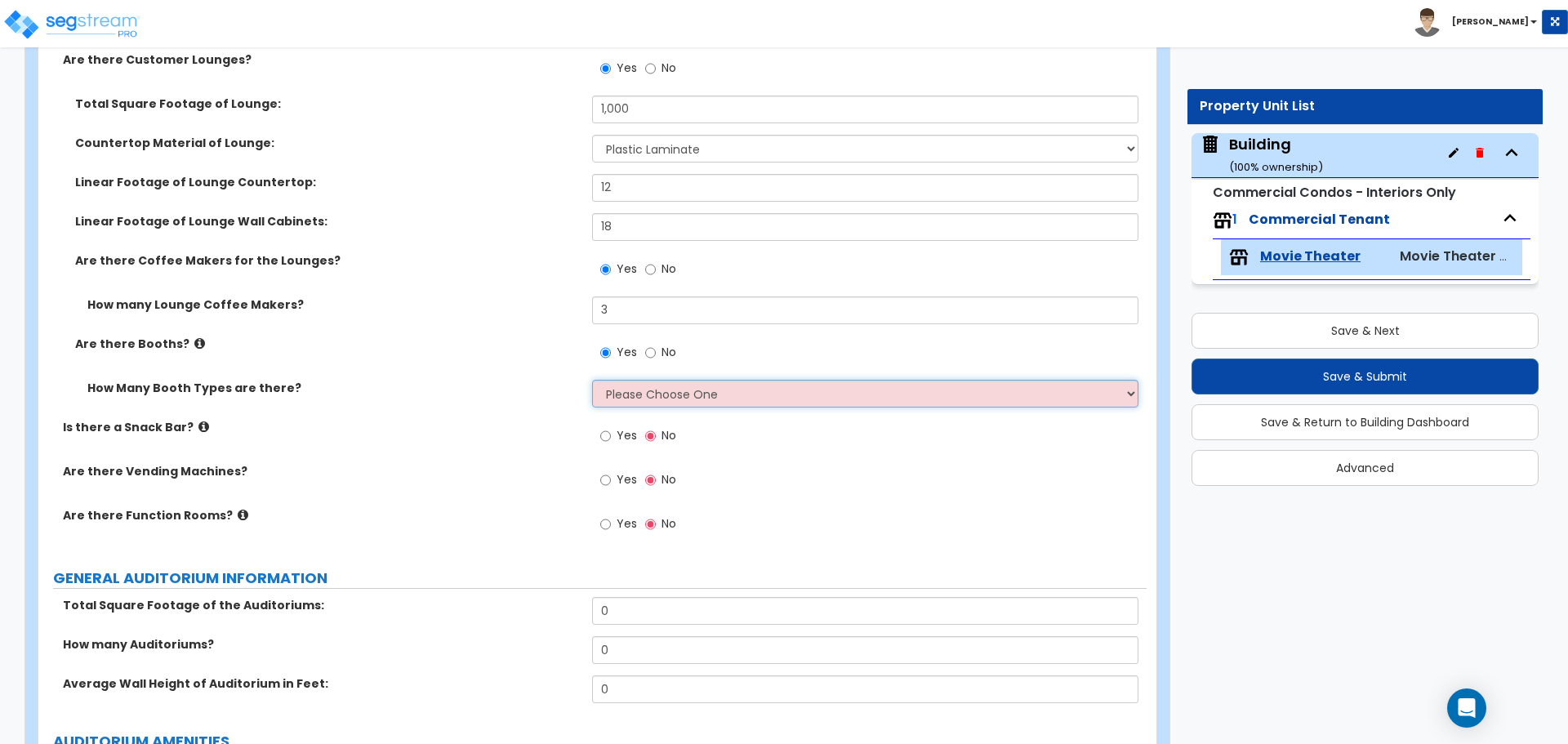
click at [696, 385] on select "Please Choose One 1 2 3" at bounding box center [864, 394] width 546 height 28
select select "3"
click at [592, 380] on select "Please Choose One 1 2 3" at bounding box center [864, 394] width 546 height 28
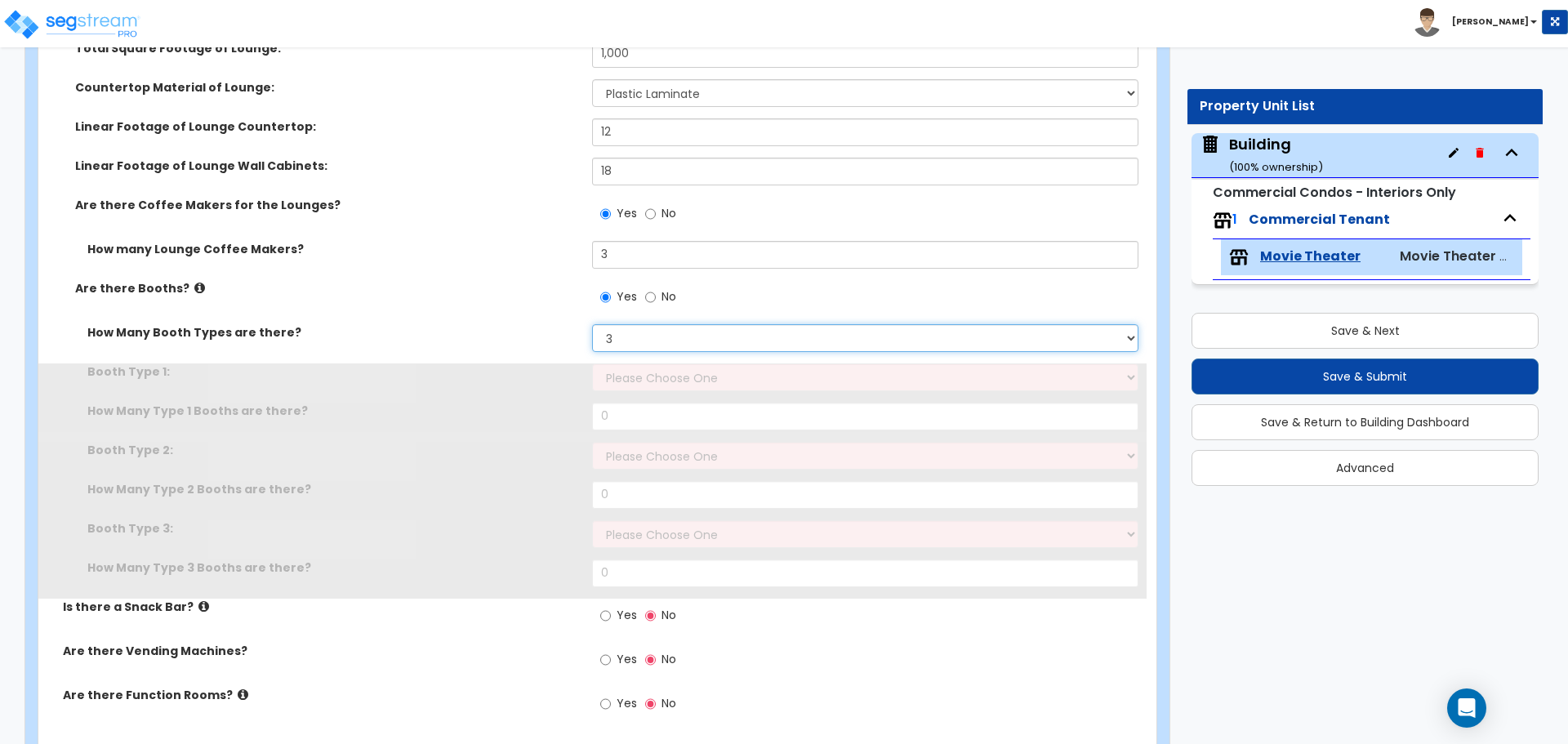
scroll to position [1024, 0]
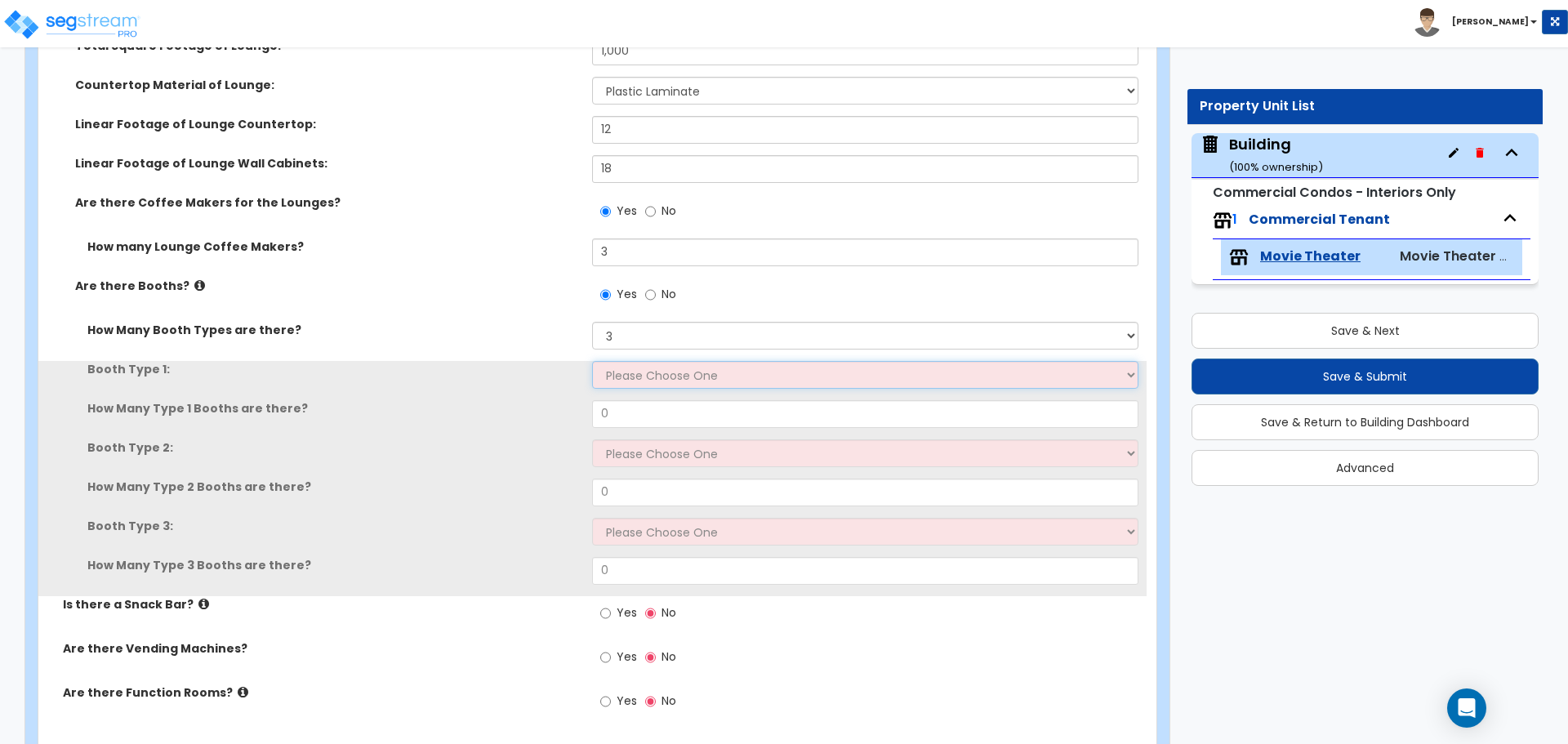
click at [672, 378] on select "Please Choose One Plastic, 2-Seater Plastic, 4-Seater Upholstered, 4-Seater Uph…" at bounding box center [864, 375] width 546 height 28
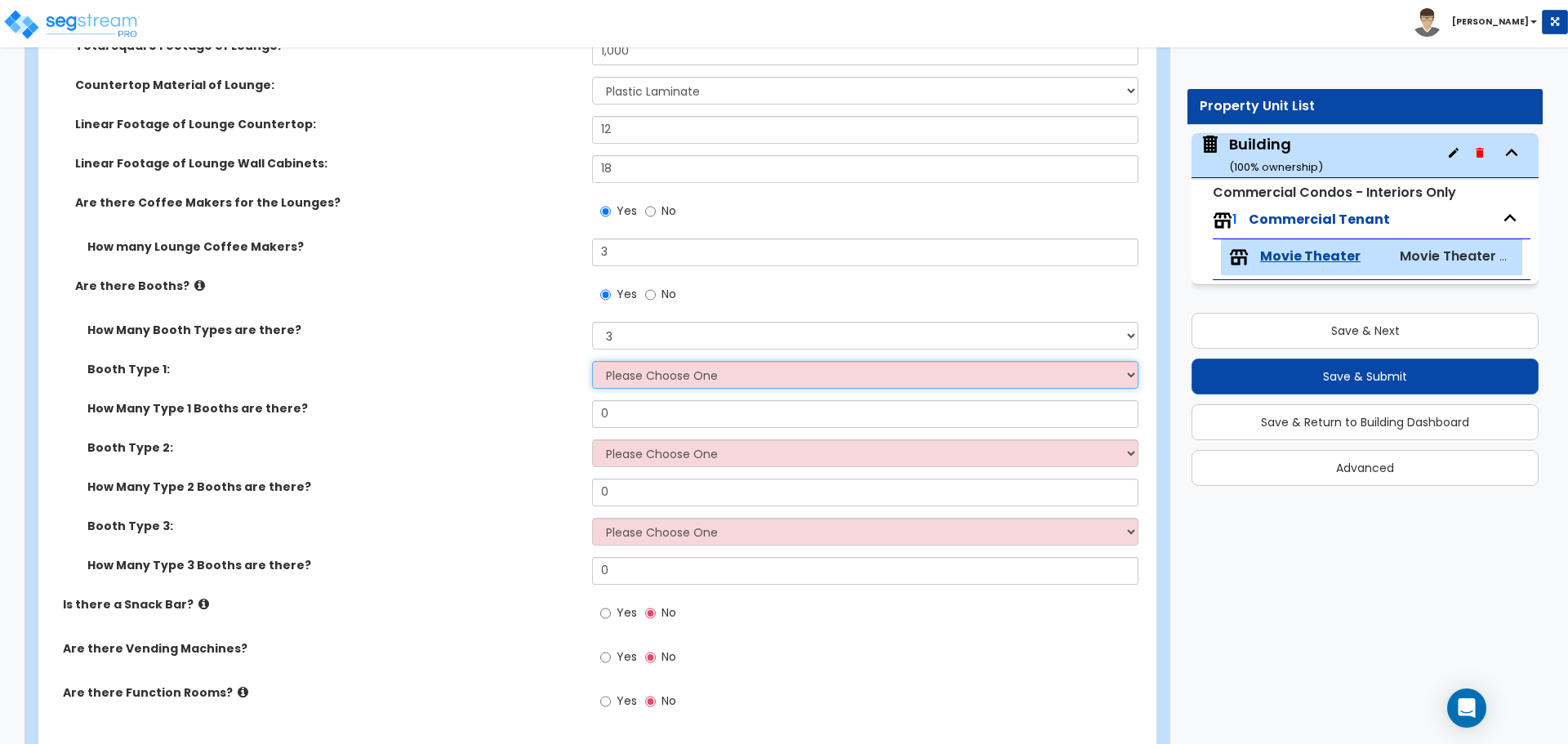
select select "2"
click at [592, 361] on select "Please Choose One Plastic, 2-Seater Plastic, 4-Seater Upholstered, 4-Seater Uph…" at bounding box center [864, 375] width 546 height 28
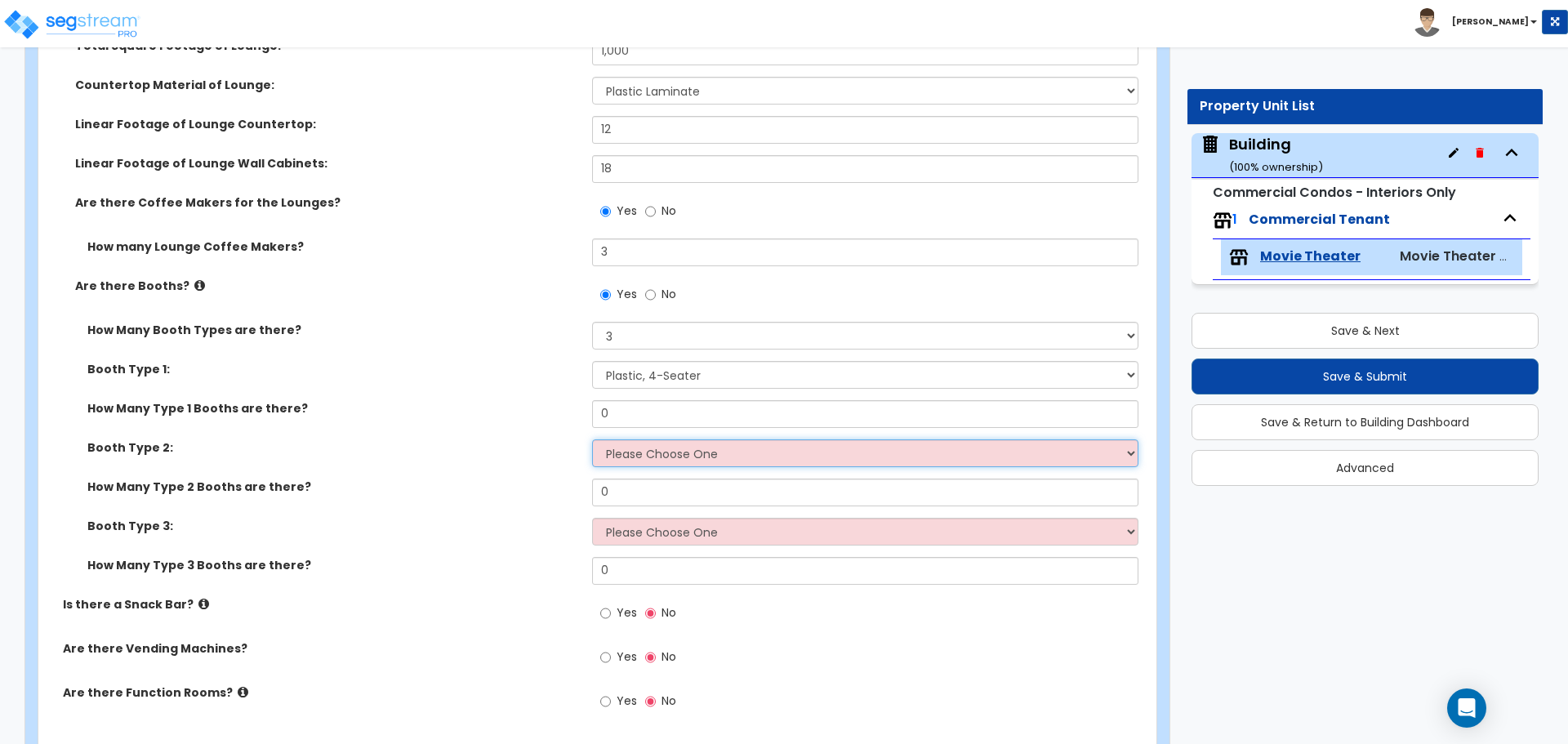
click at [716, 451] on select "Please Choose One Plastic, 2-Seater Plastic, 4-Seater Upholstered, 4-Seater Uph…" at bounding box center [864, 453] width 546 height 28
select select "3"
click at [592, 439] on select "Please Choose One Plastic, 2-Seater Plastic, 4-Seater Upholstered, 4-Seater Uph…" at bounding box center [864, 453] width 546 height 28
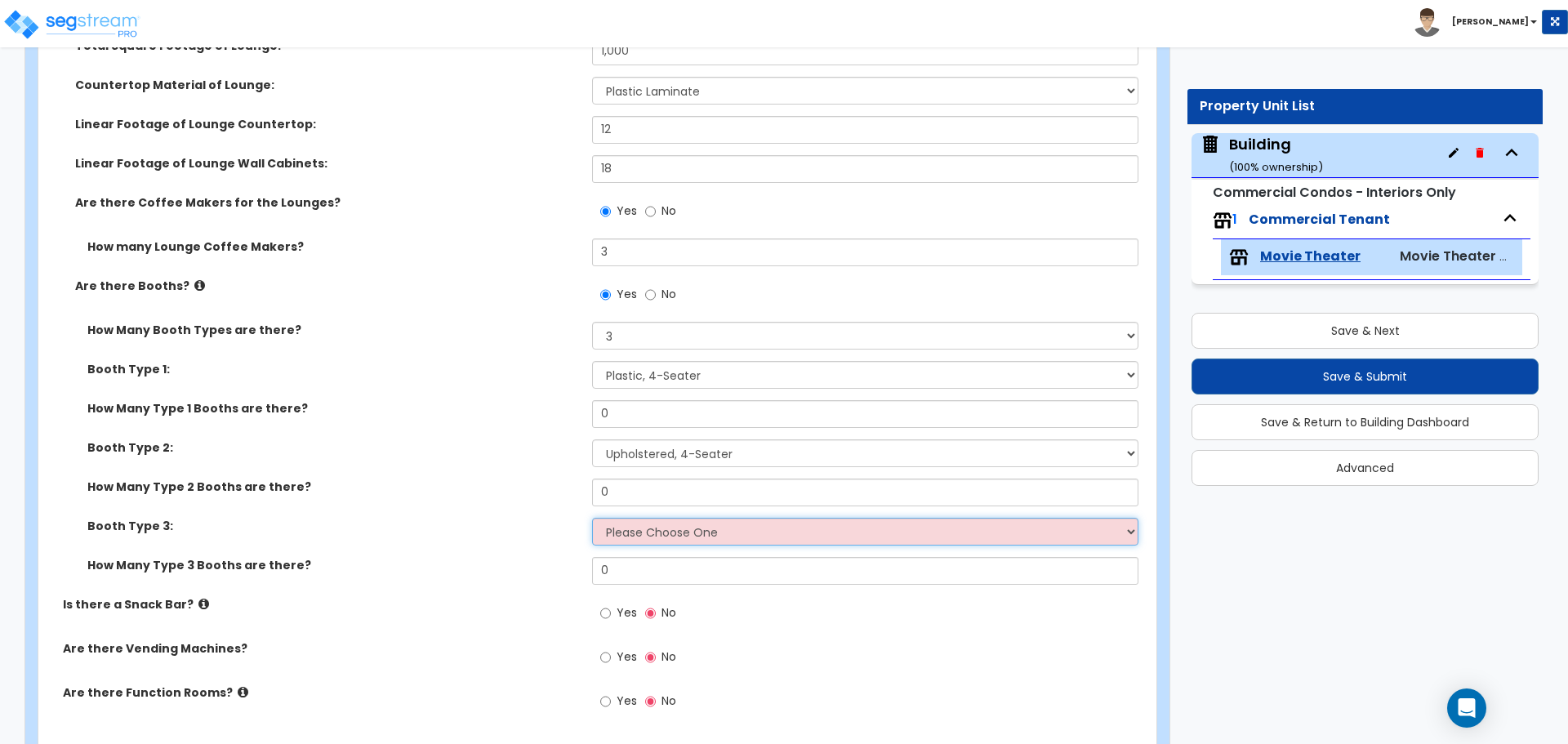
click at [690, 524] on select "Please Choose One Plastic, 2-Seater Plastic, 4-Seater Upholstered, 4-Seater Uph…" at bounding box center [864, 532] width 546 height 28
select select "4"
click at [592, 518] on select "Please Choose One Plastic, 2-Seater Plastic, 4-Seater Upholstered, 4-Seater Uph…" at bounding box center [864, 532] width 546 height 28
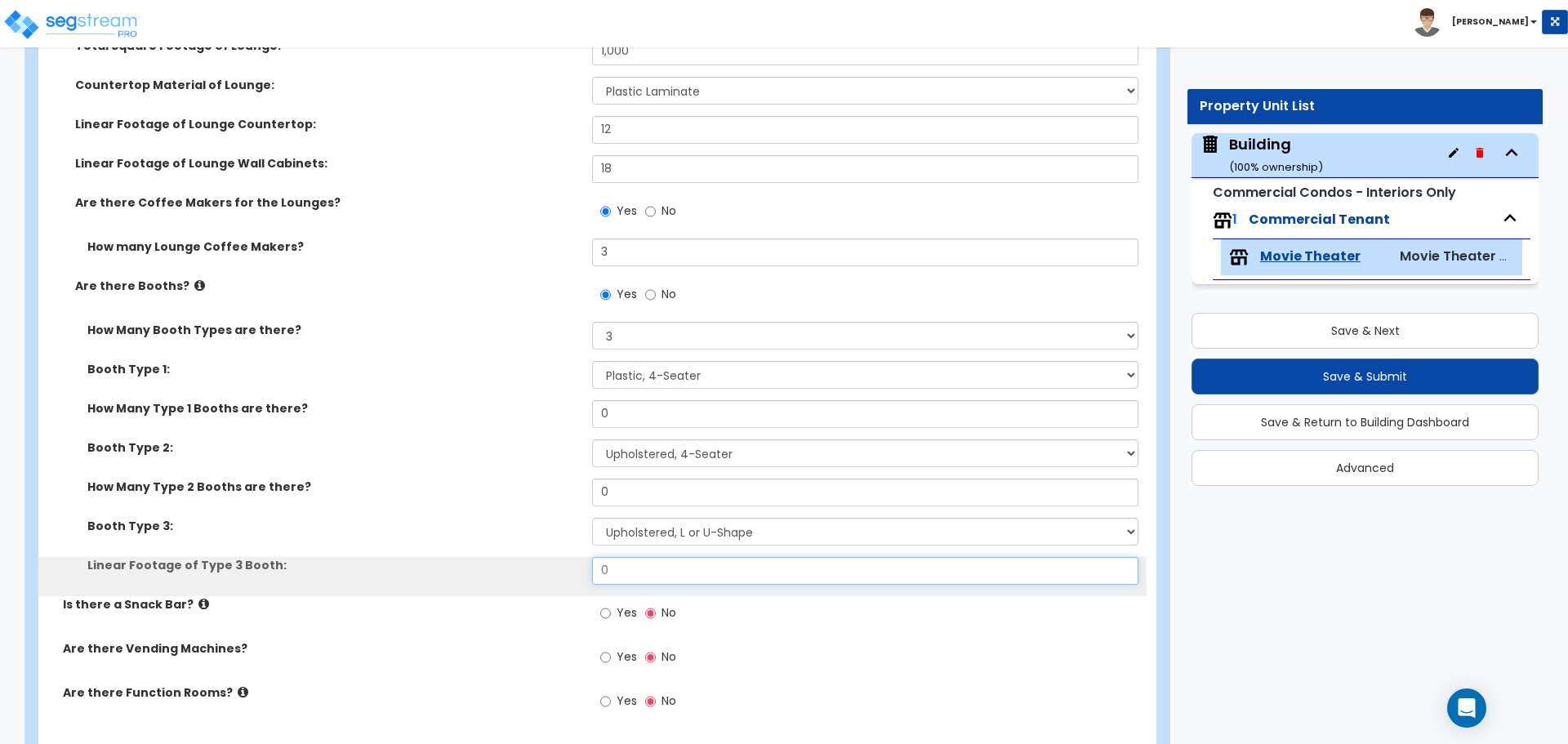
drag, startPoint x: 630, startPoint y: 570, endPoint x: 531, endPoint y: 555, distance: 100.1
click at [531, 557] on div "Linear Footage of Type 3 Booth: 0" at bounding box center [593, 576] width 1108 height 40
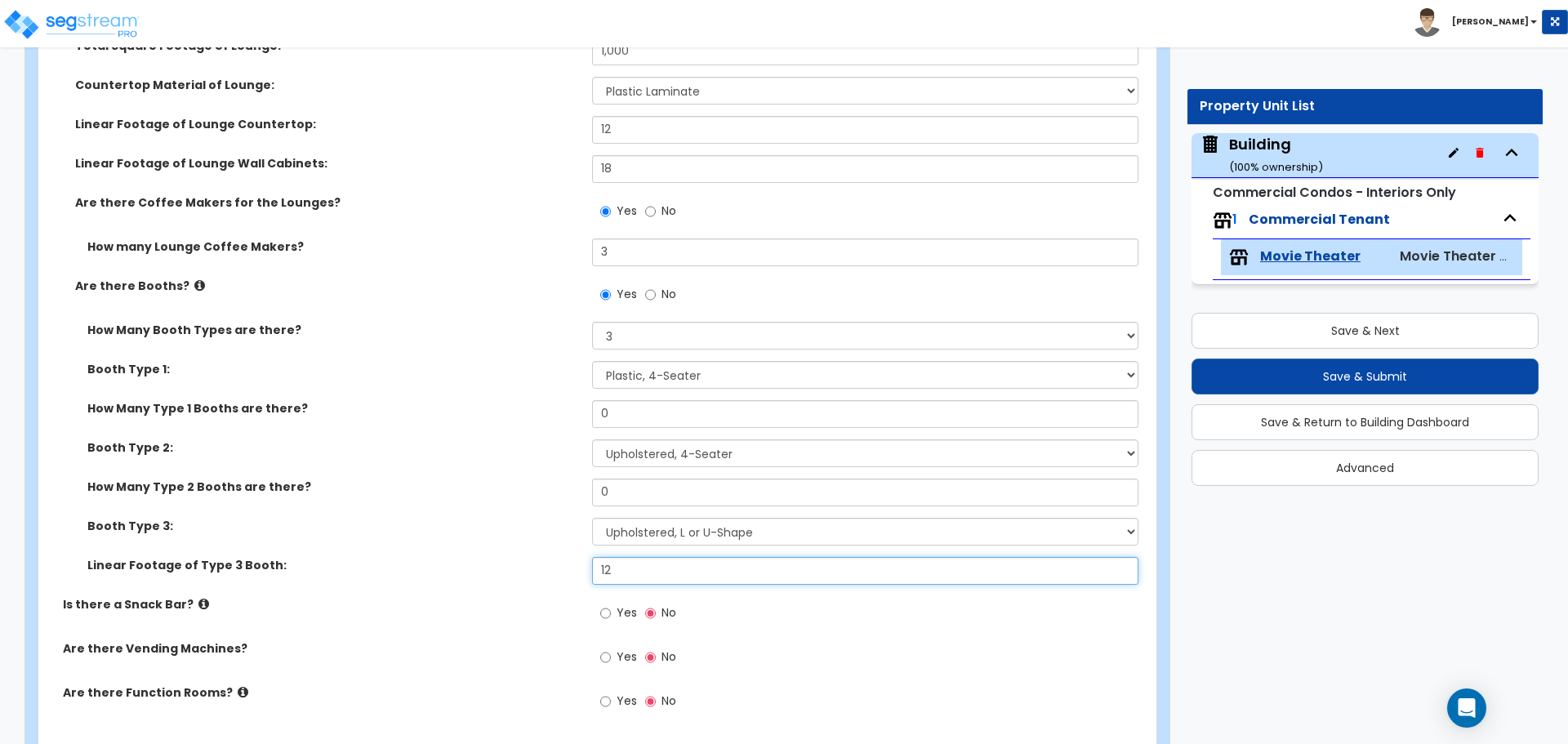
type input "12"
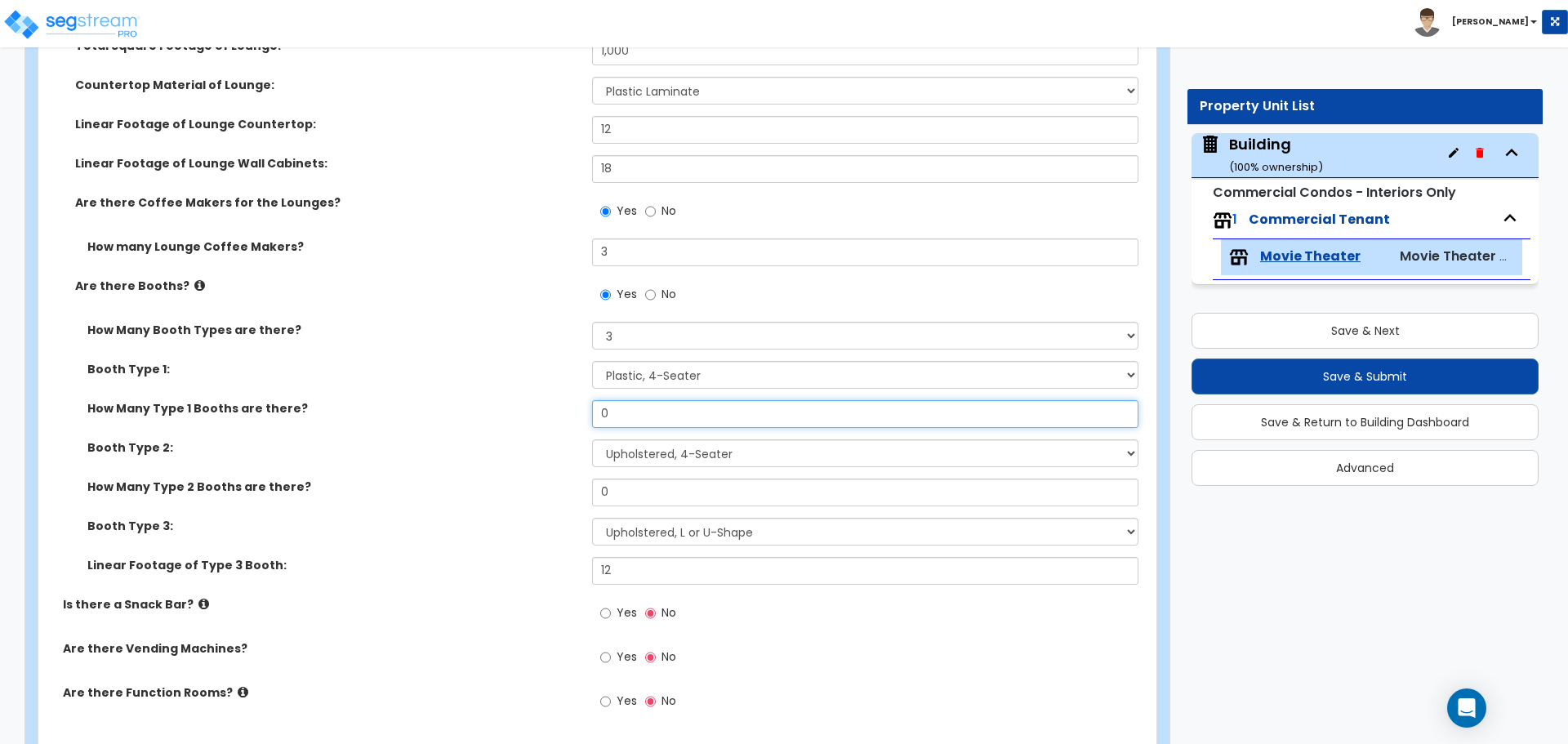
drag, startPoint x: 613, startPoint y: 403, endPoint x: 548, endPoint y: 400, distance: 65.1
click at [548, 401] on div "How Many Type 1 Booths are there? 0" at bounding box center [593, 420] width 1108 height 40
type input "3"
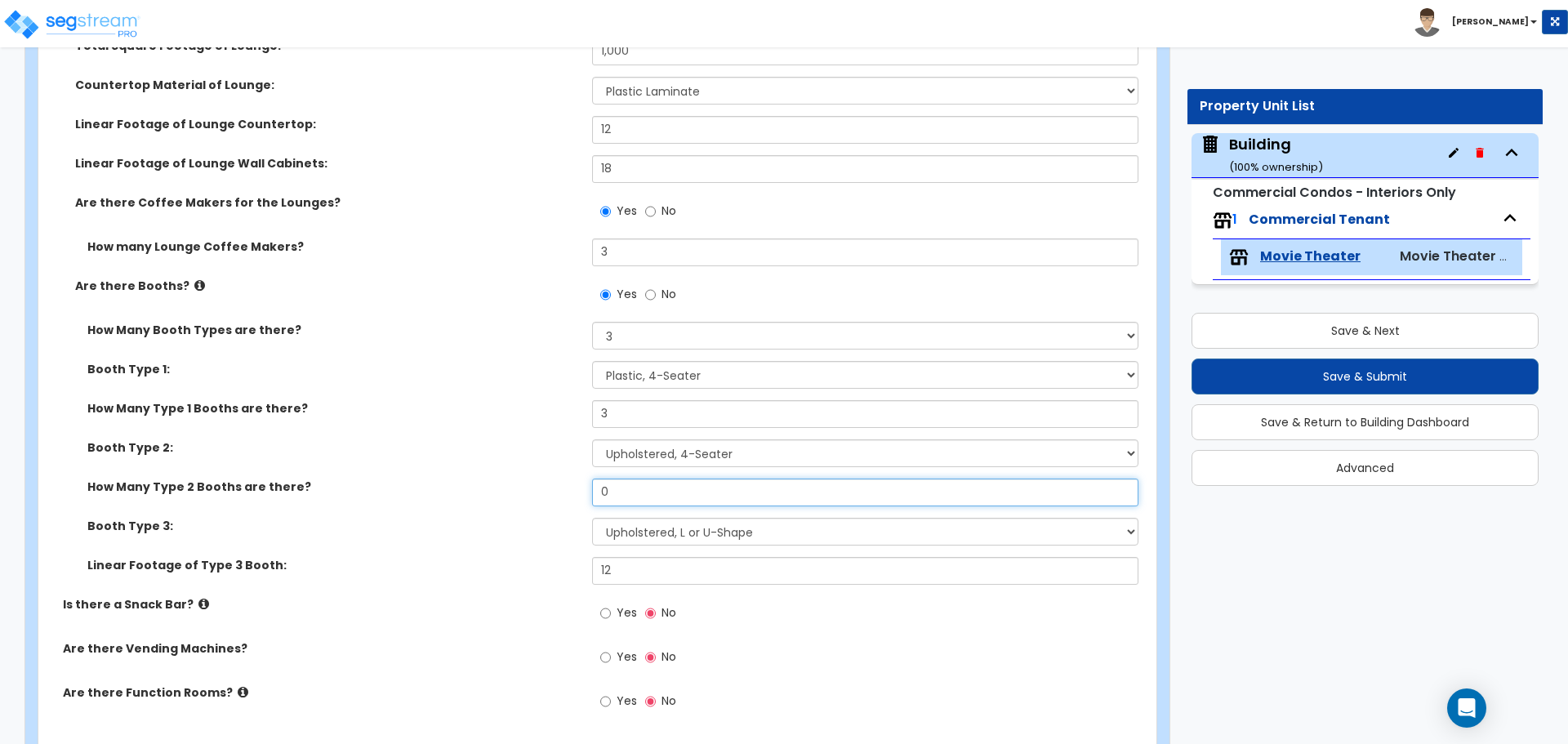
drag, startPoint x: 631, startPoint y: 494, endPoint x: 490, endPoint y: 475, distance: 142.3
click at [490, 479] on div "How Many Type 2 Booths are there? 0" at bounding box center [593, 498] width 1108 height 40
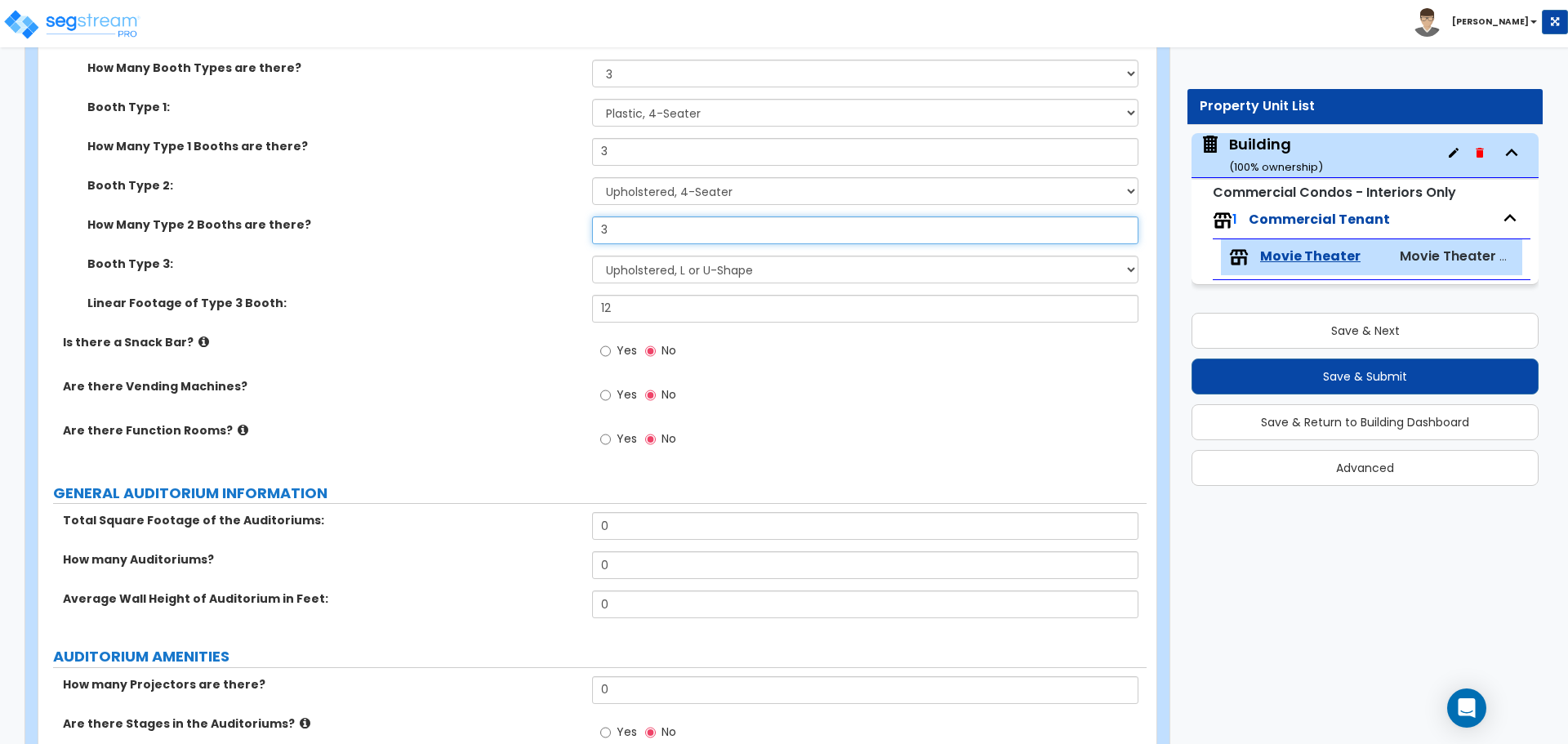
type input "3"
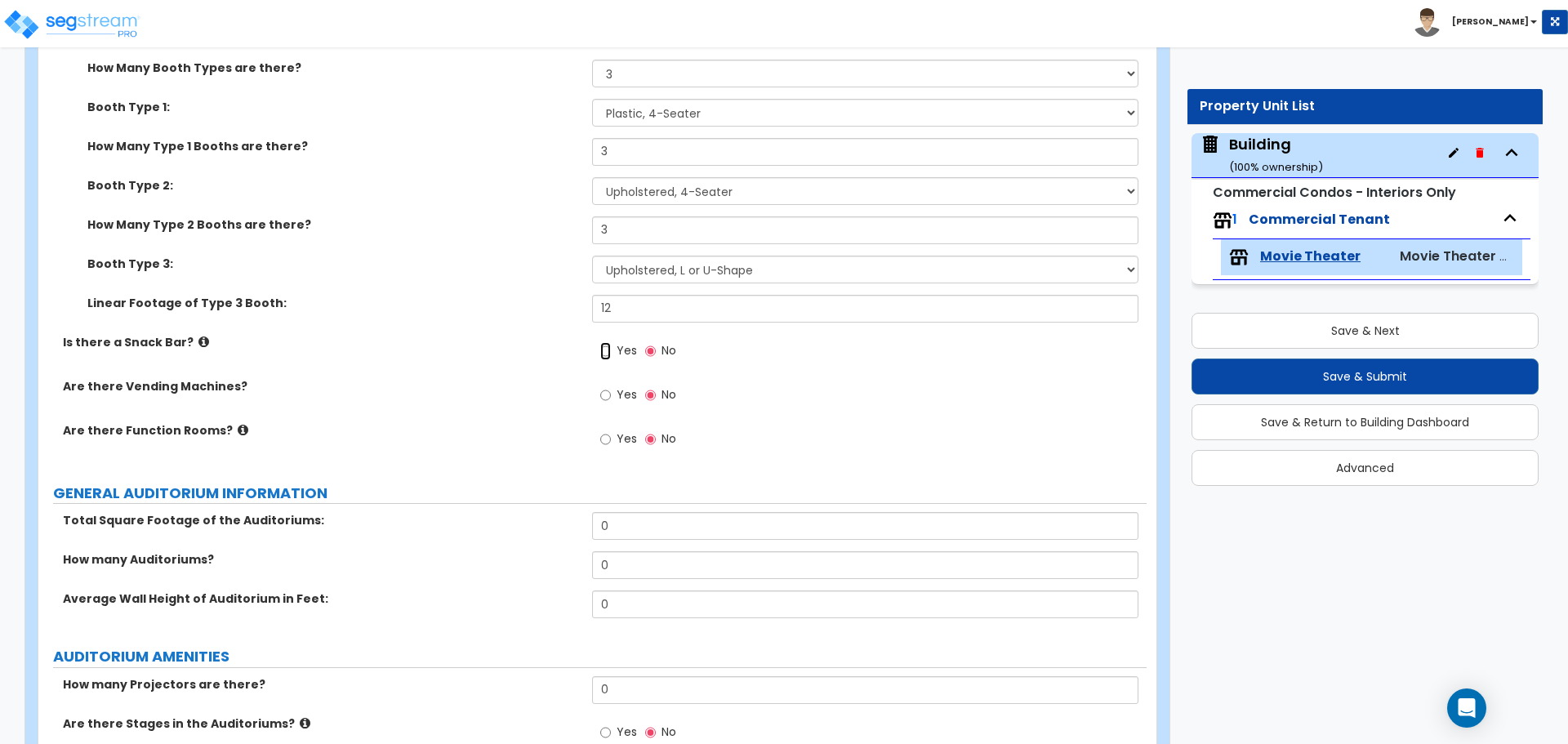
click at [608, 352] on input "Yes" at bounding box center [605, 352] width 11 height 18
radio input "true"
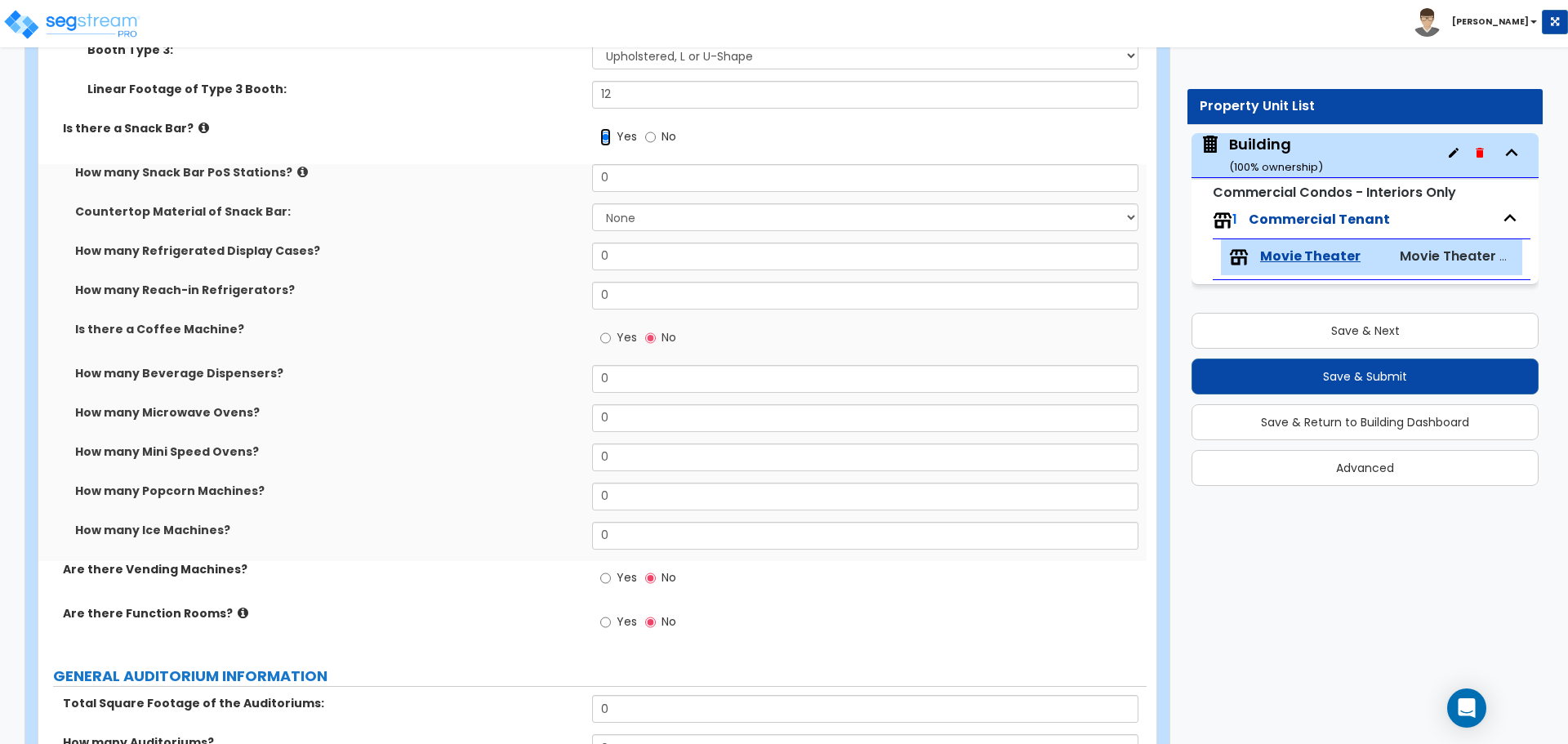
scroll to position [1502, 0]
click at [297, 168] on icon at bounding box center [303, 169] width 11 height 12
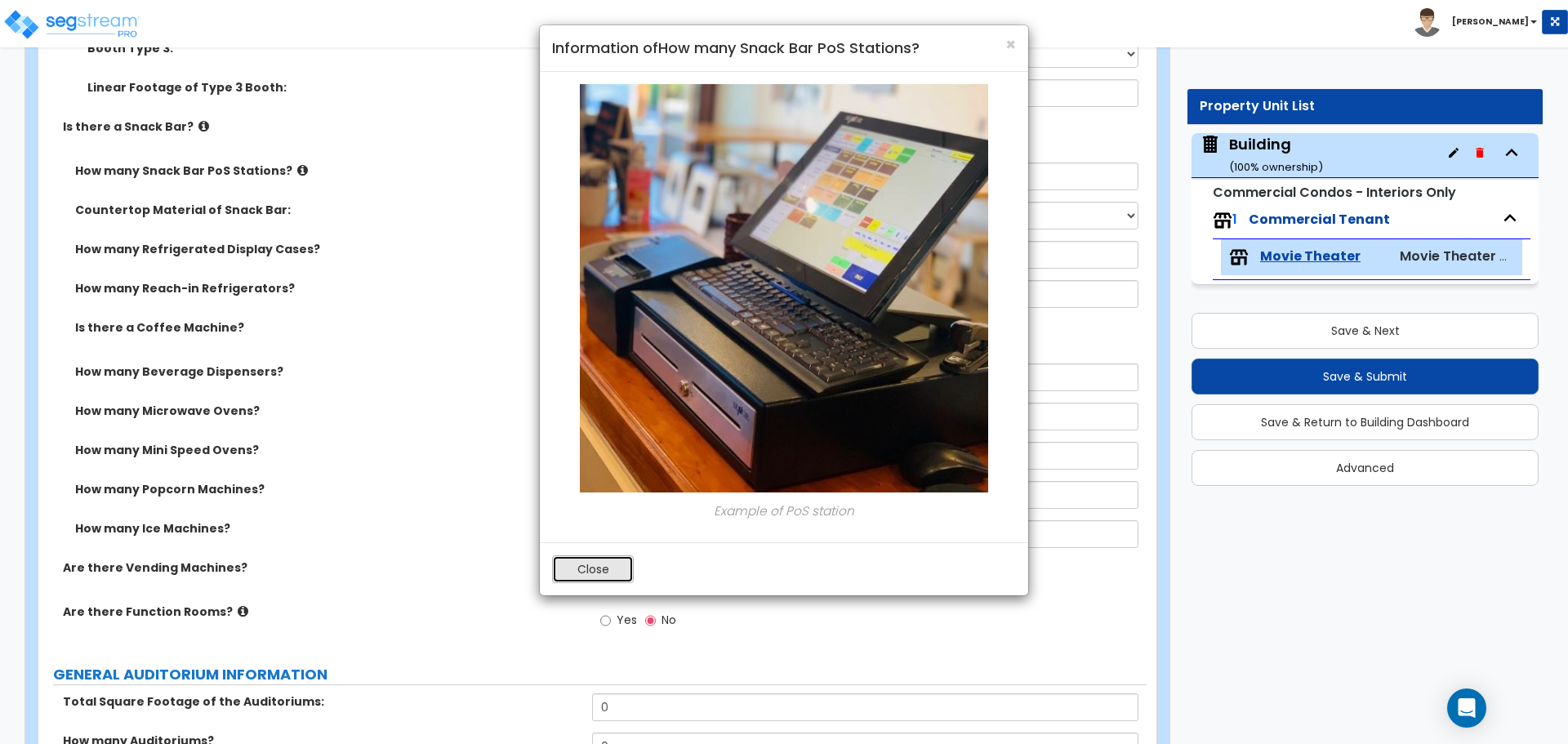
click at [613, 567] on button "Close" at bounding box center [593, 569] width 82 height 28
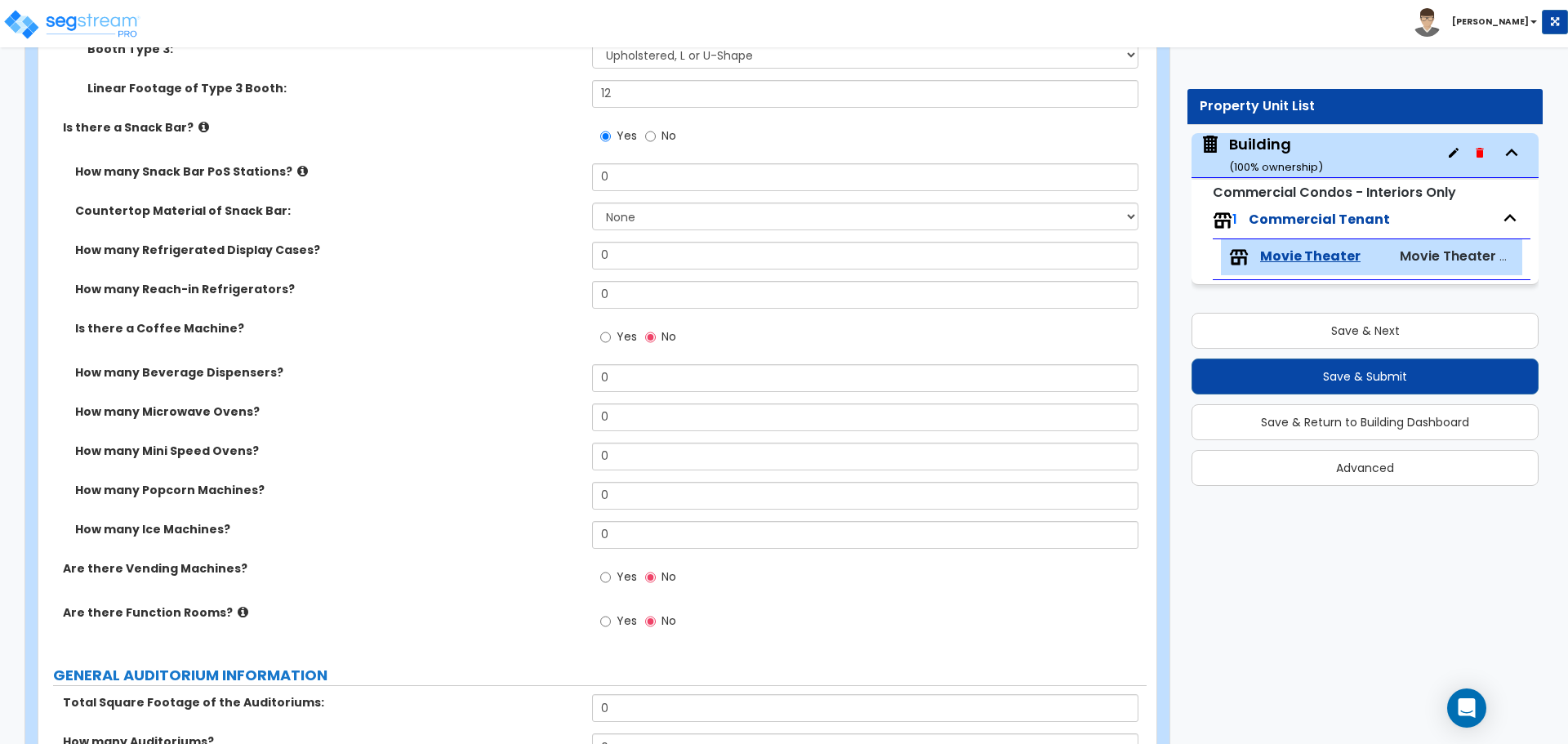
scroll to position [1505, 0]
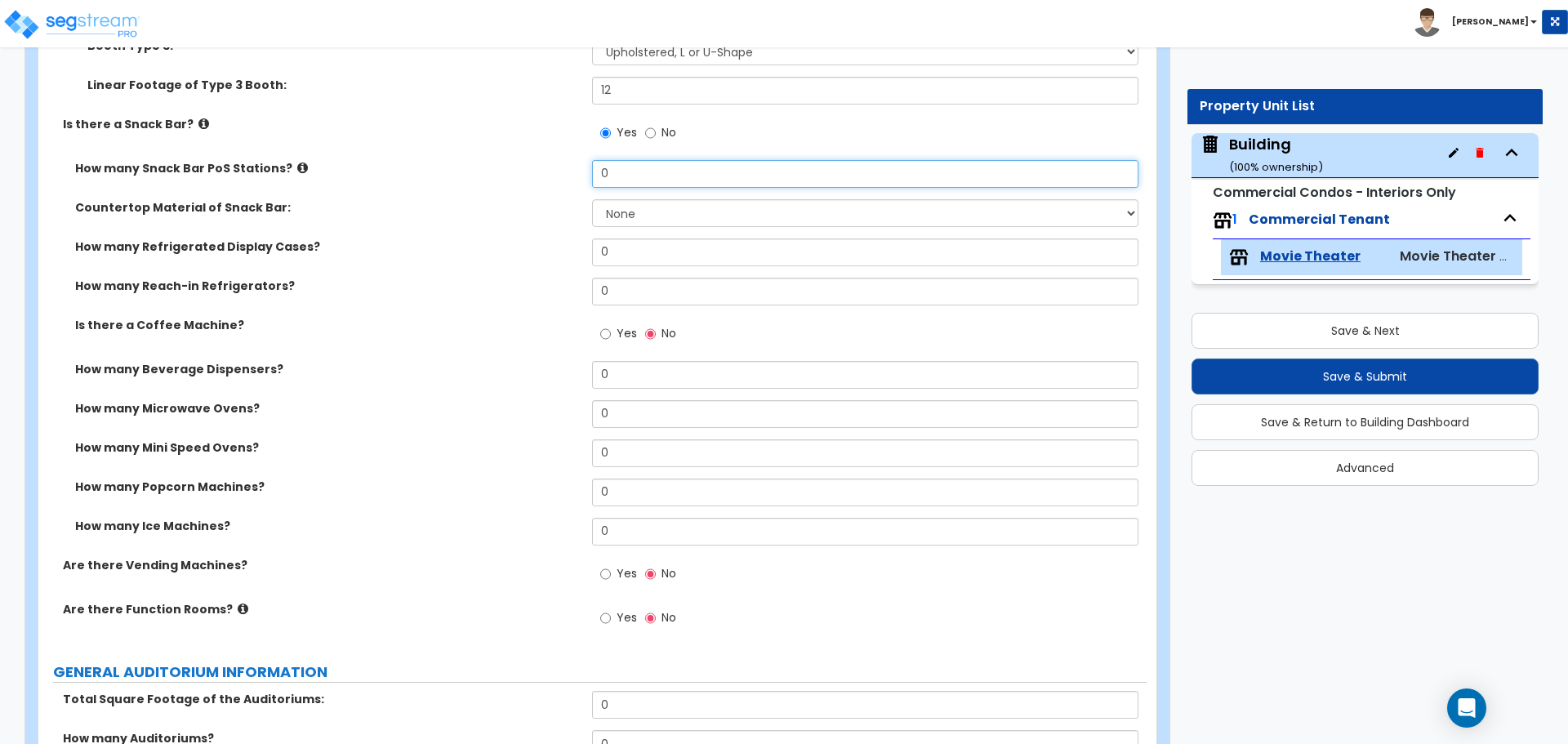
drag, startPoint x: 630, startPoint y: 173, endPoint x: 453, endPoint y: 170, distance: 177.0
click at [470, 170] on div "How many Snack Bar PoS Stations? 0" at bounding box center [593, 180] width 1108 height 40
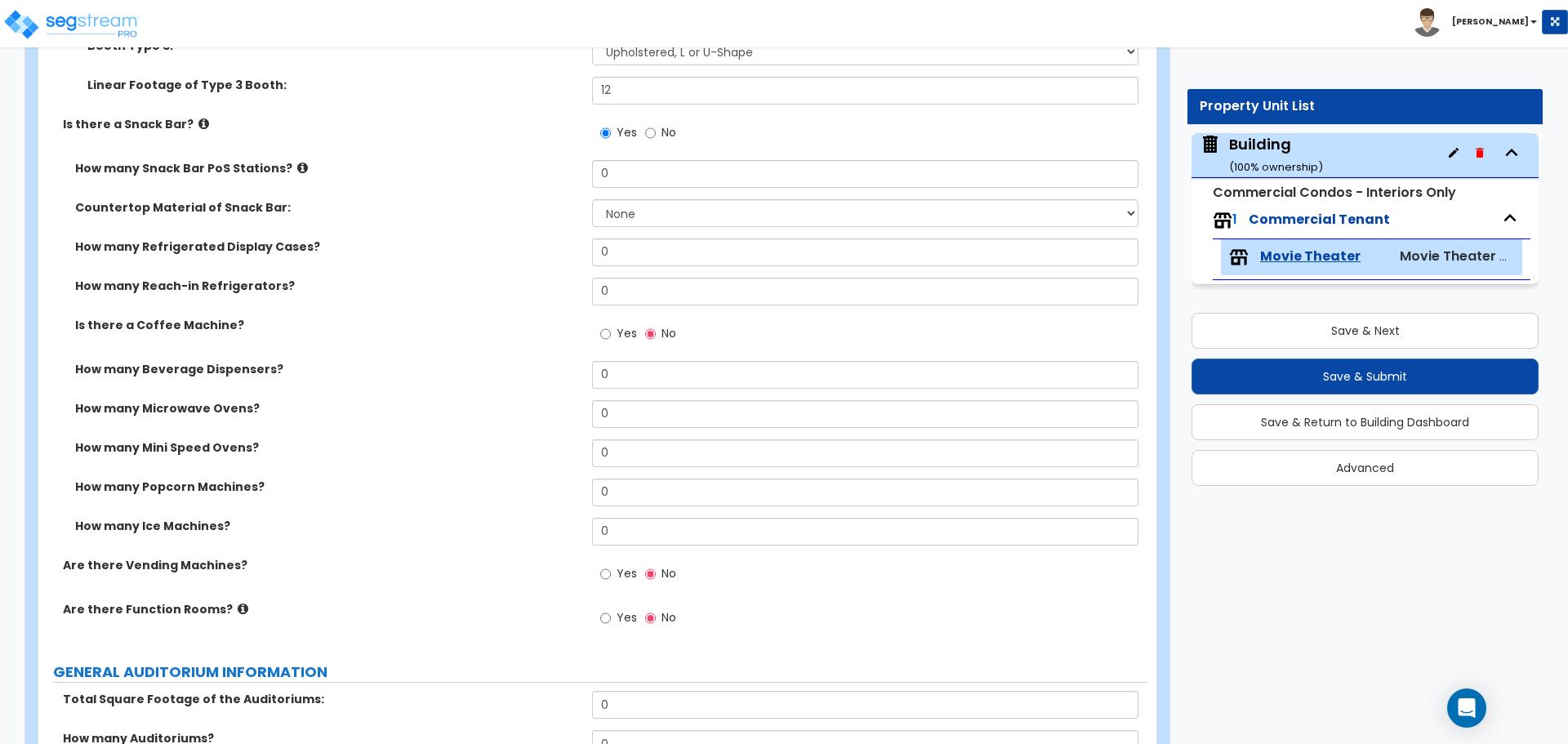
click at [297, 162] on icon at bounding box center [303, 168] width 11 height 12
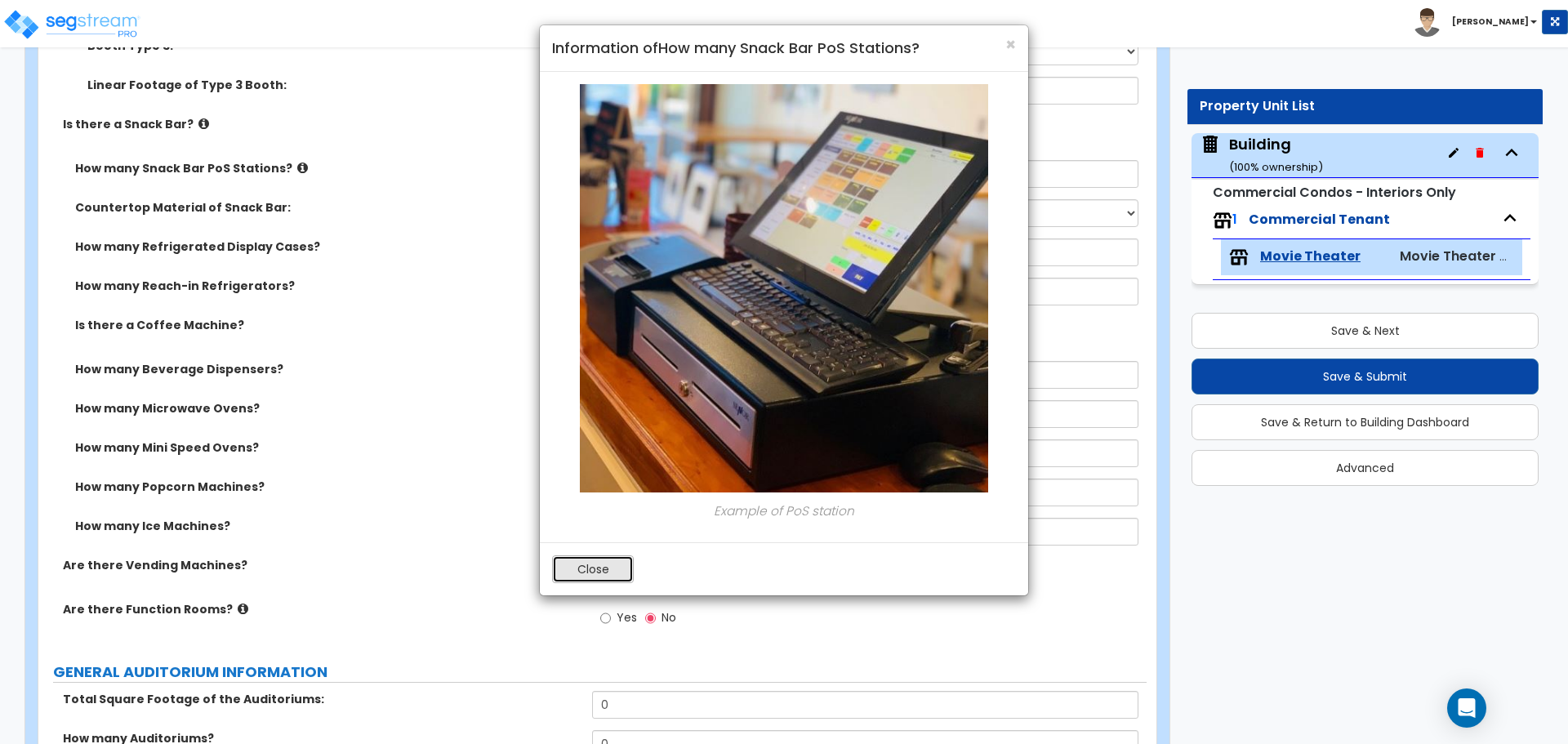
click at [587, 562] on button "Close" at bounding box center [593, 569] width 82 height 28
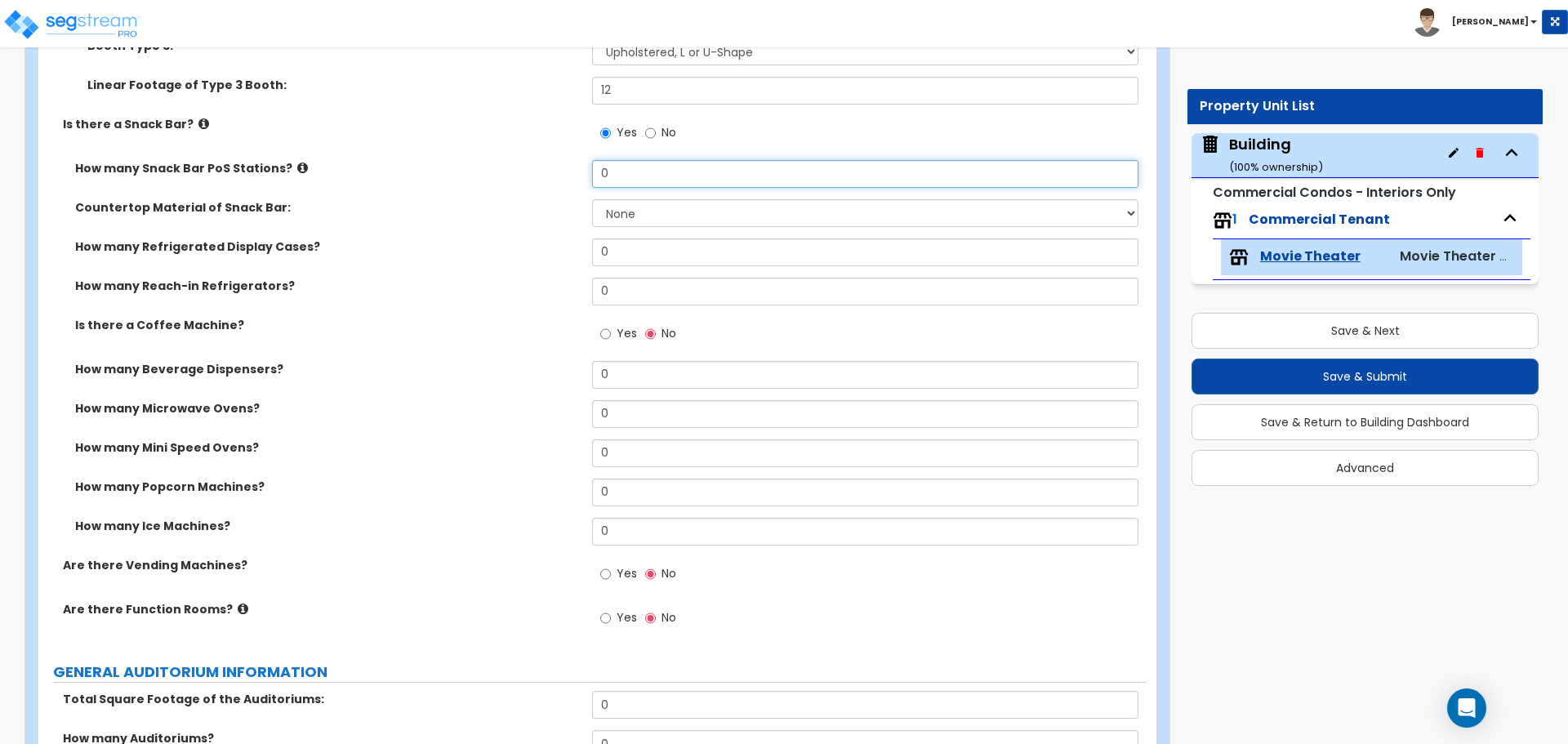
drag, startPoint x: 640, startPoint y: 160, endPoint x: 528, endPoint y: 145, distance: 113.0
click at [529, 145] on div "Are there Customer Lounges? Yes No Total Square Footage of Lounge: 1,000 Counte…" at bounding box center [593, 79] width 1084 height 1133
drag, startPoint x: 634, startPoint y: 181, endPoint x: 560, endPoint y: 177, distance: 74.1
click at [560, 177] on div "How many Snack Bar PoS Stations? 0" at bounding box center [593, 180] width 1108 height 40
type input "2"
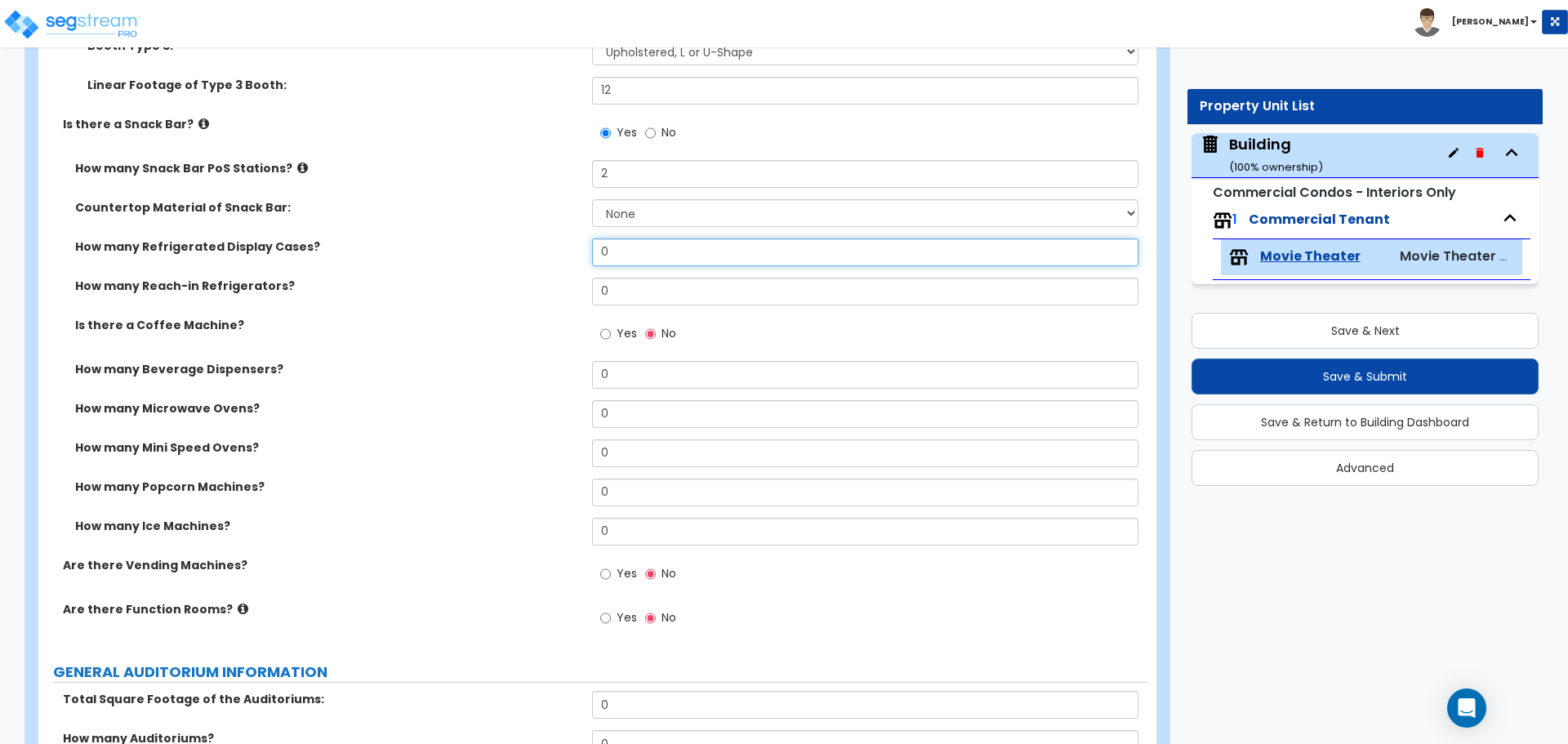
drag, startPoint x: 667, startPoint y: 253, endPoint x: 588, endPoint y: 249, distance: 79.1
click at [588, 249] on div "How many Refrigerated Display Cases? 0" at bounding box center [593, 258] width 1108 height 40
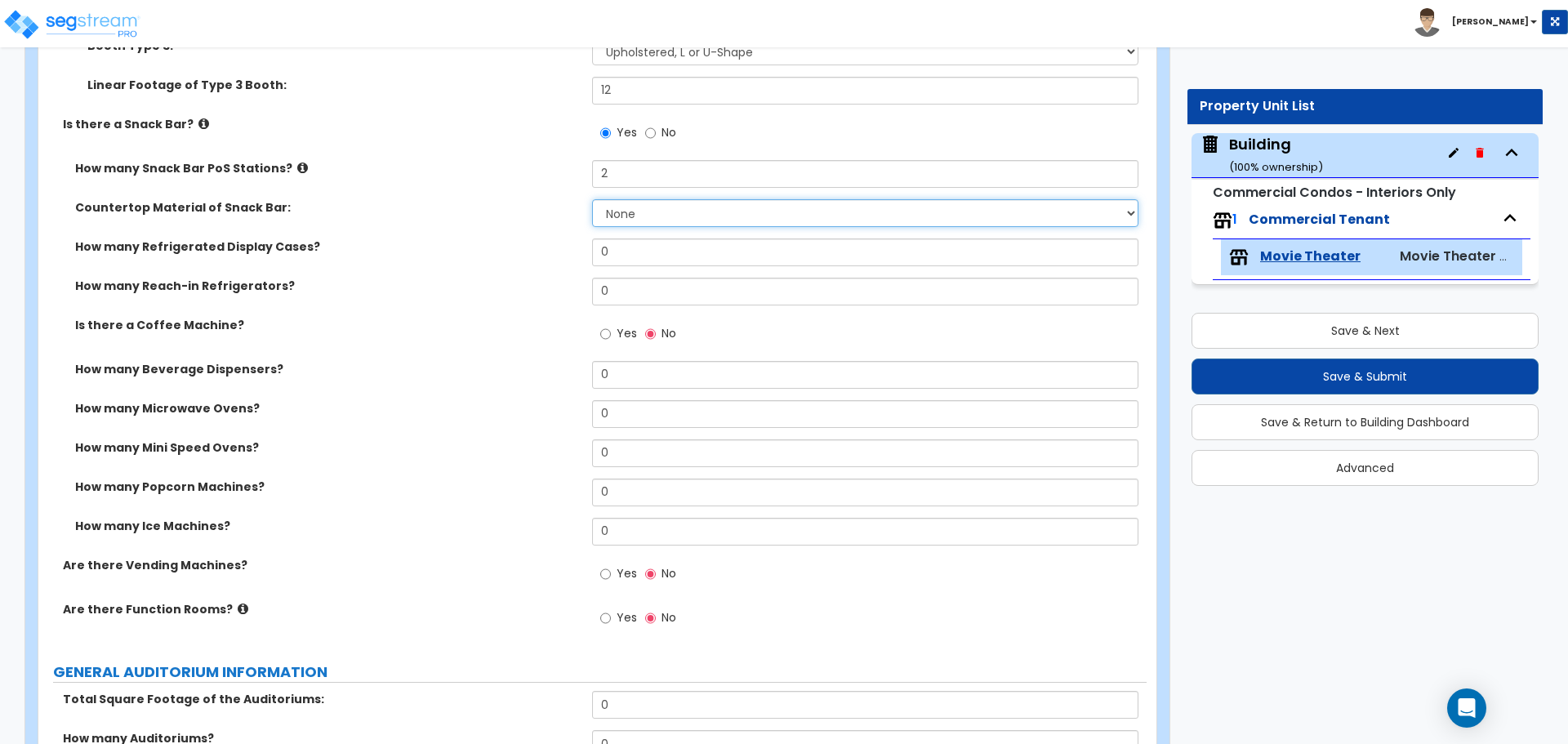
click at [698, 216] on select "None Plastic Laminate Solid Surface Stone Quartz Marble Tile Wood Stainless Ste…" at bounding box center [864, 214] width 546 height 28
select select "4"
click at [592, 200] on select "None Plastic Laminate Solid Surface Stone Quartz Marble Tile Wood Stainless Ste…" at bounding box center [864, 214] width 546 height 28
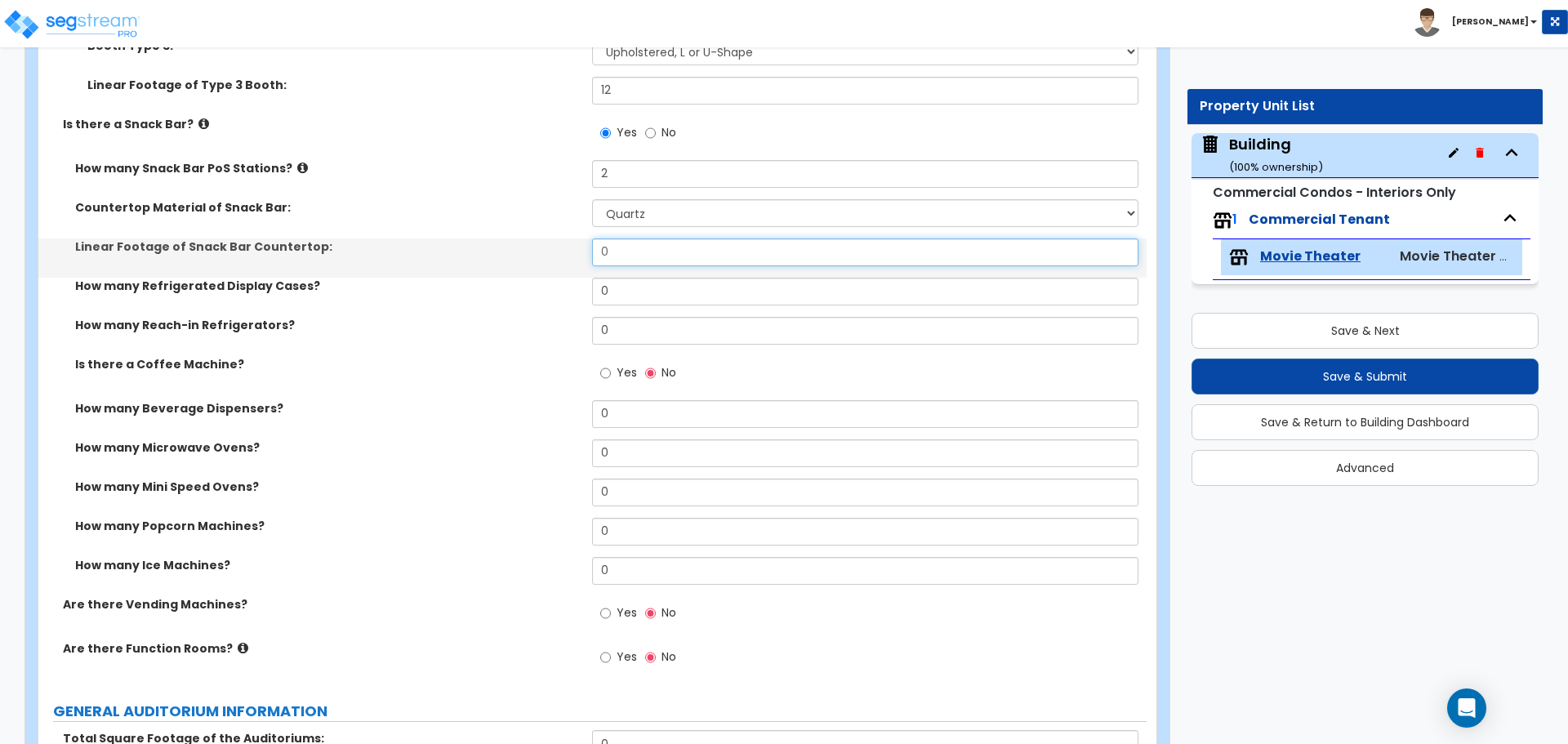
drag, startPoint x: 645, startPoint y: 250, endPoint x: 504, endPoint y: 245, distance: 141.1
click at [504, 245] on div "Linear Footage of Snack Bar Countertop: 0" at bounding box center [593, 258] width 1108 height 40
type input "9"
drag, startPoint x: 644, startPoint y: 291, endPoint x: 546, endPoint y: 294, distance: 98.0
click at [546, 294] on div "How many Refrigerated Display Cases? 0" at bounding box center [593, 297] width 1108 height 40
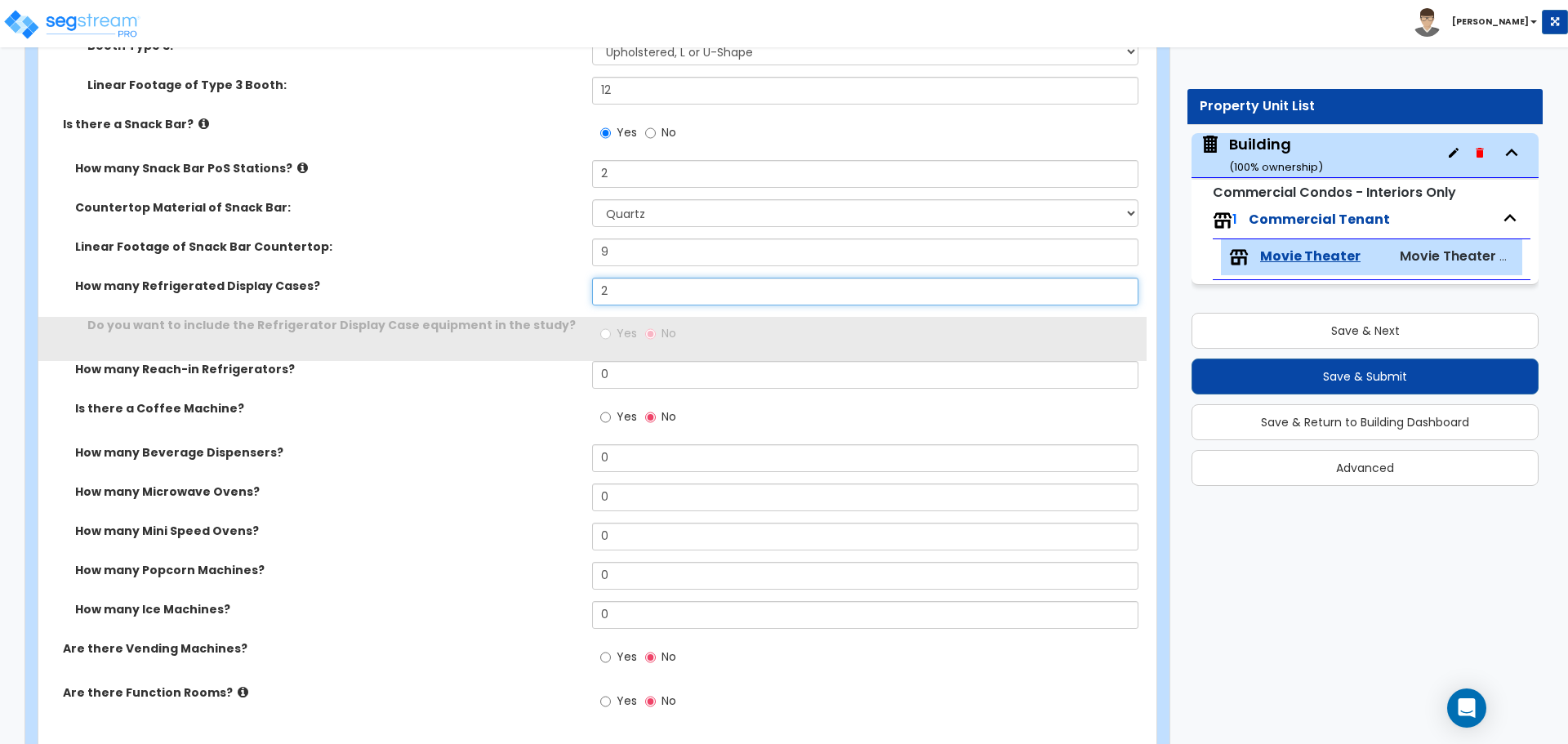
type input "2"
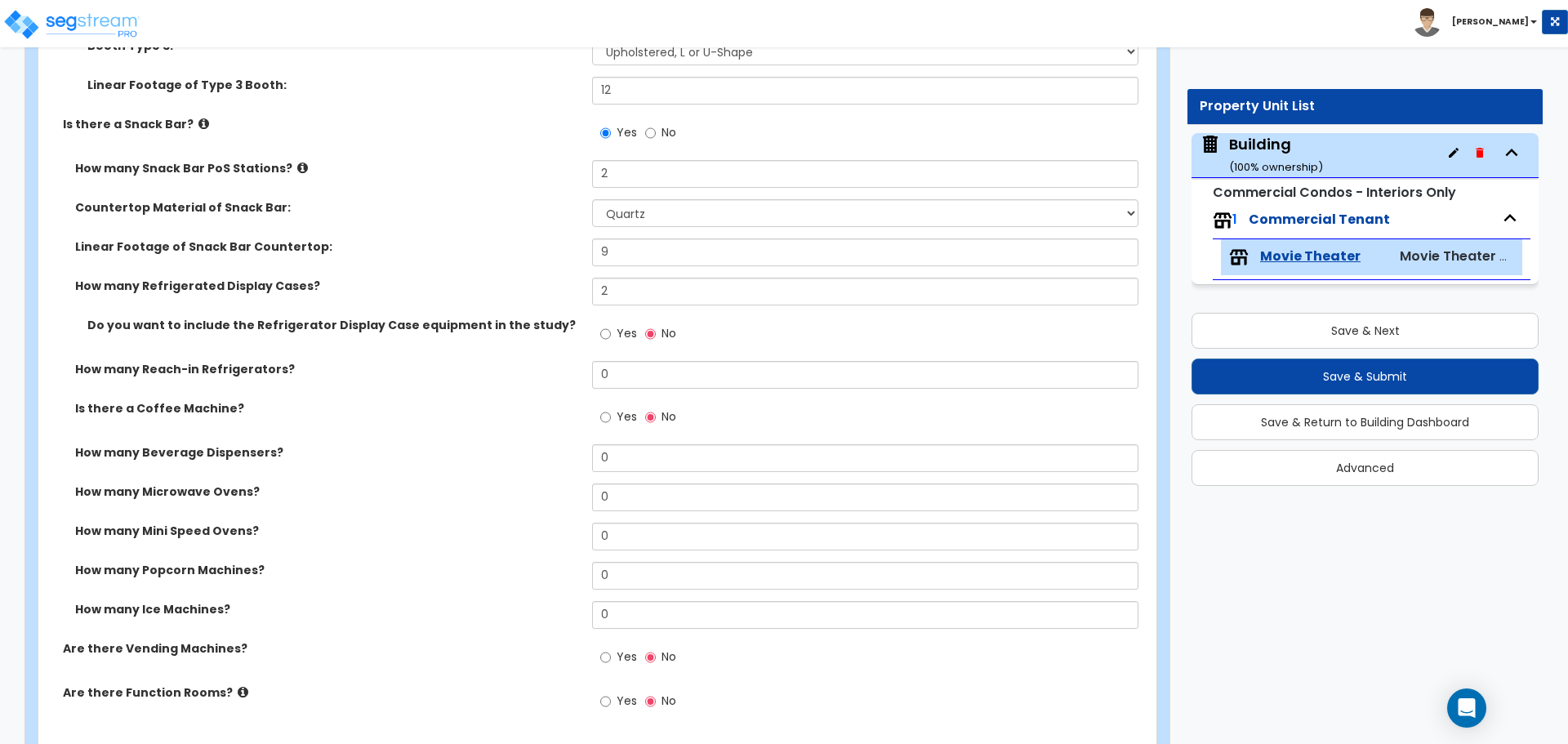
click at [622, 330] on span "Yes" at bounding box center [627, 333] width 20 height 17
click at [611, 330] on input "Yes" at bounding box center [605, 334] width 11 height 18
radio input "true"
drag, startPoint x: 628, startPoint y: 375, endPoint x: 524, endPoint y: 374, distance: 104.0
click at [524, 374] on div "How many Reach-in Refrigerators? 0" at bounding box center [593, 380] width 1108 height 40
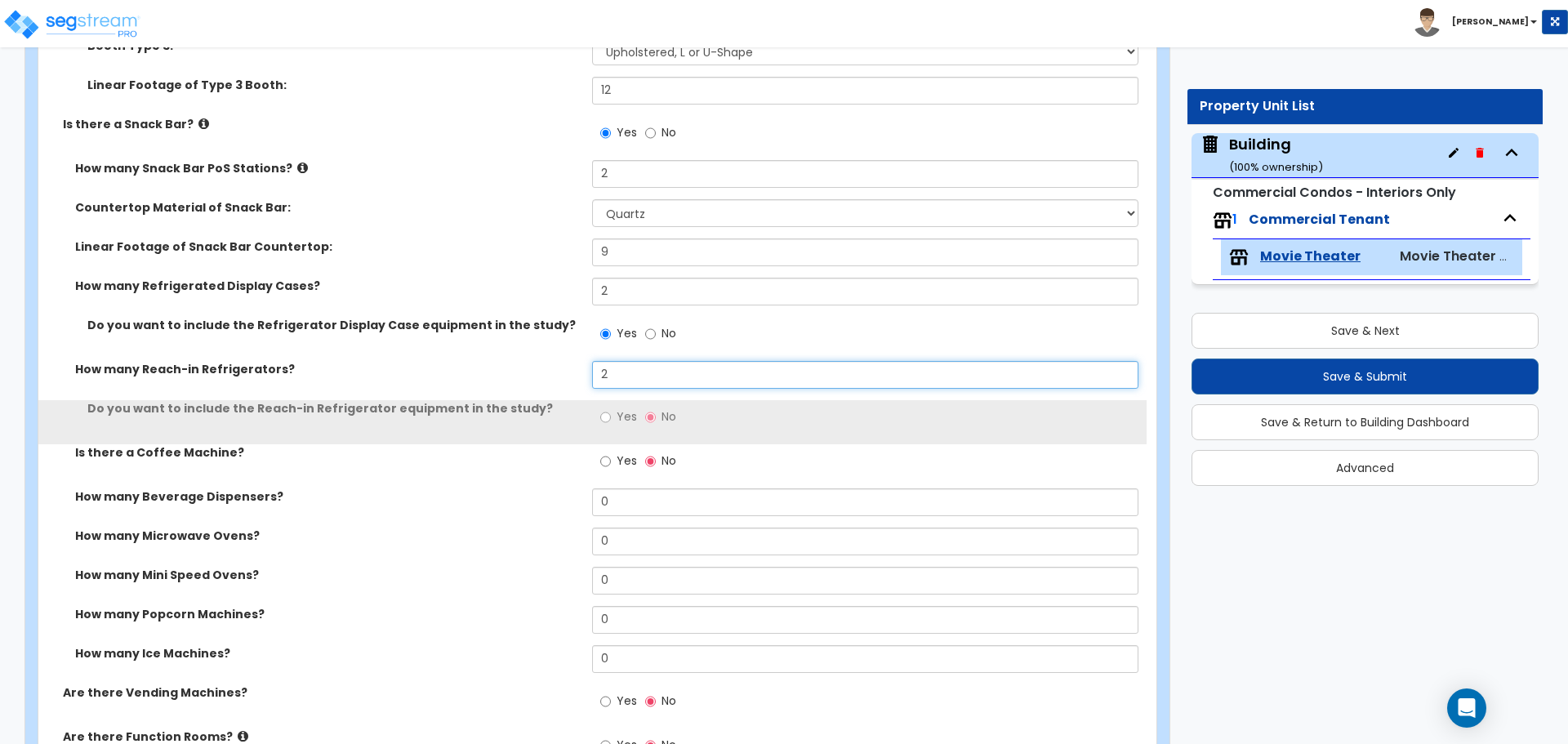
type input "2"
click at [623, 424] on label "Yes" at bounding box center [618, 419] width 37 height 28
click at [611, 424] on input "Yes" at bounding box center [605, 418] width 11 height 18
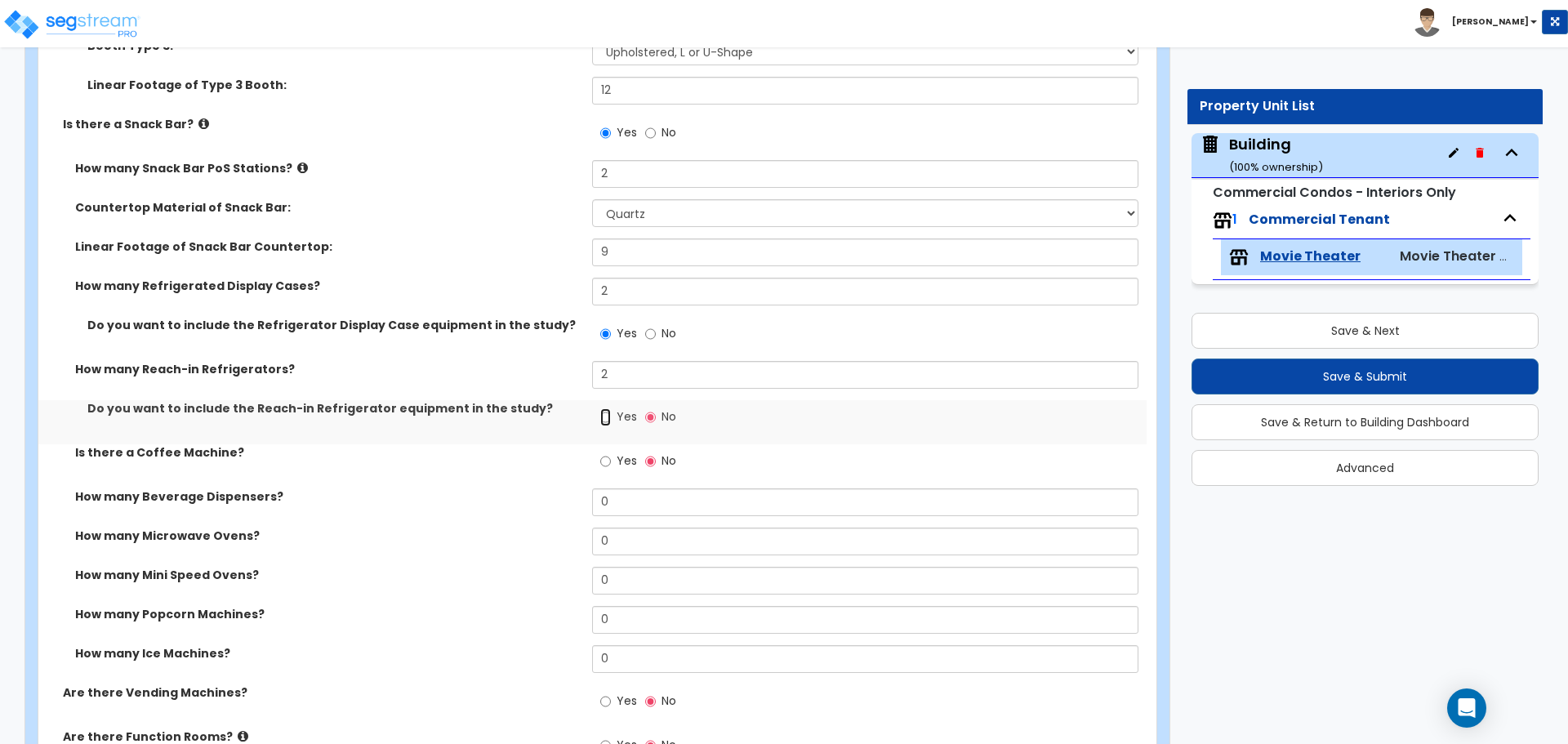
radio input "true"
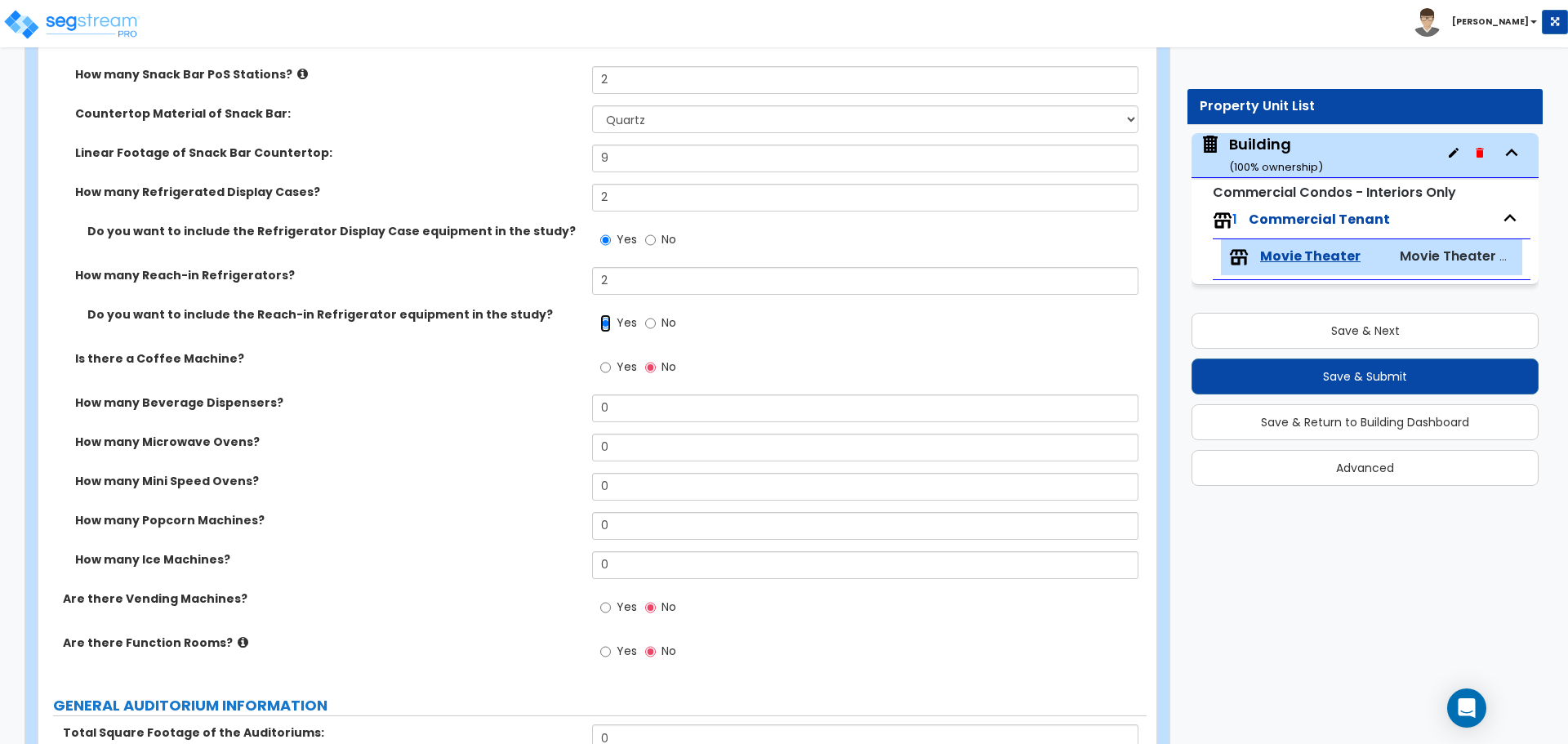
scroll to position [1599, 0]
drag, startPoint x: 628, startPoint y: 279, endPoint x: 538, endPoint y: 271, distance: 90.4
click at [538, 271] on div "How many Reach-in Refrigerators? 2" at bounding box center [593, 285] width 1108 height 40
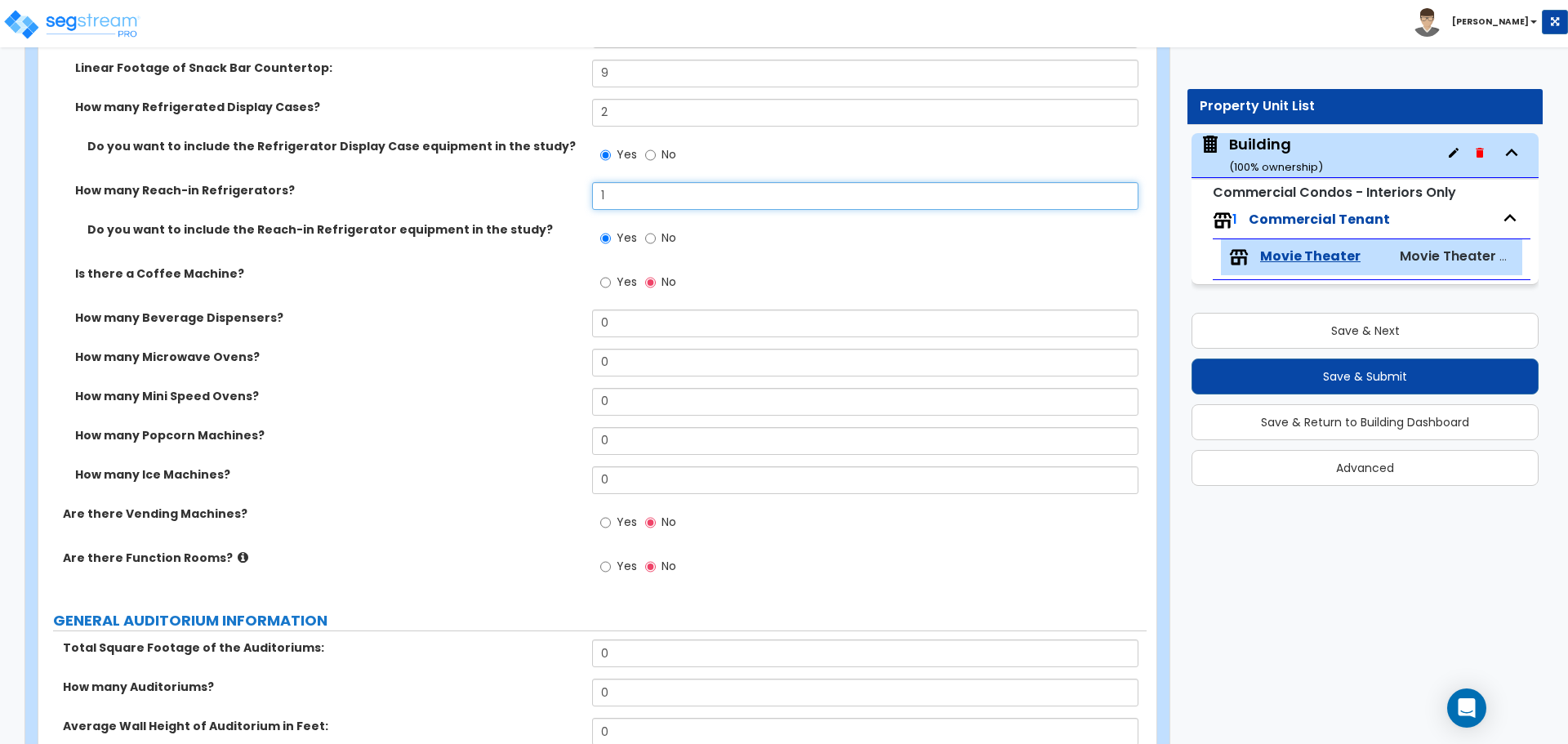
scroll to position [1739, 0]
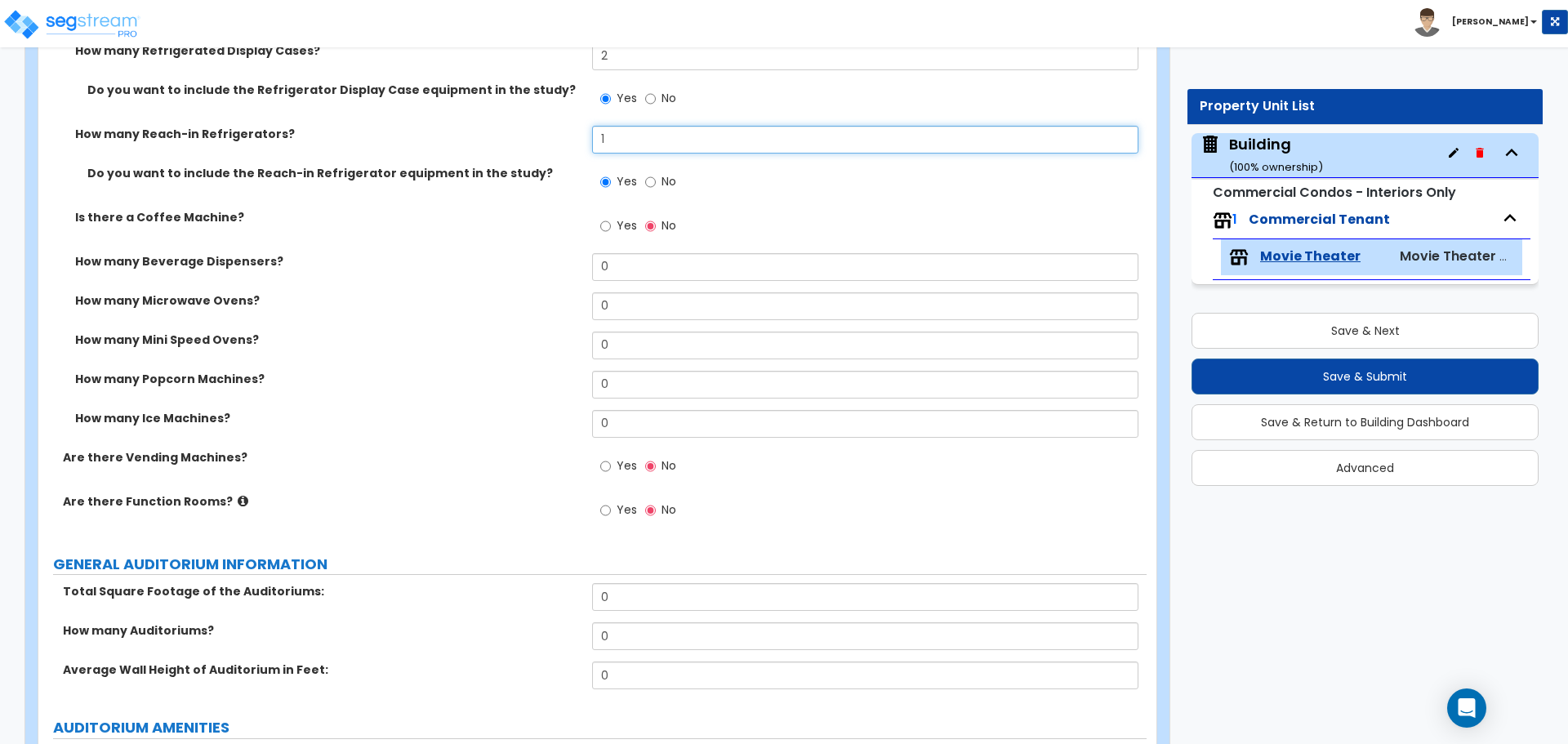
type input "1"
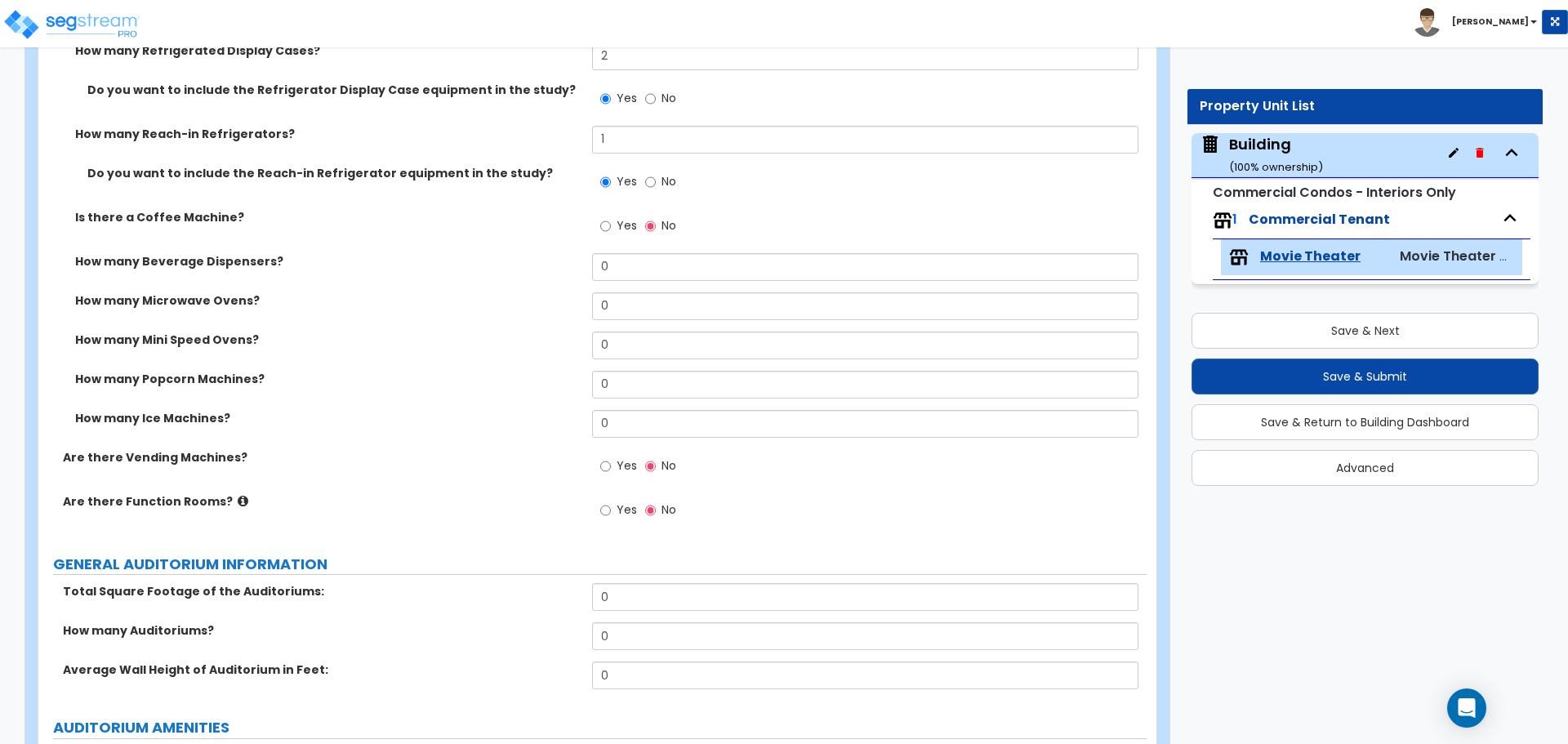
click at [616, 221] on label "Yes" at bounding box center [618, 227] width 37 height 28
click at [611, 221] on input "Yes" at bounding box center [605, 227] width 11 height 18
radio input "true"
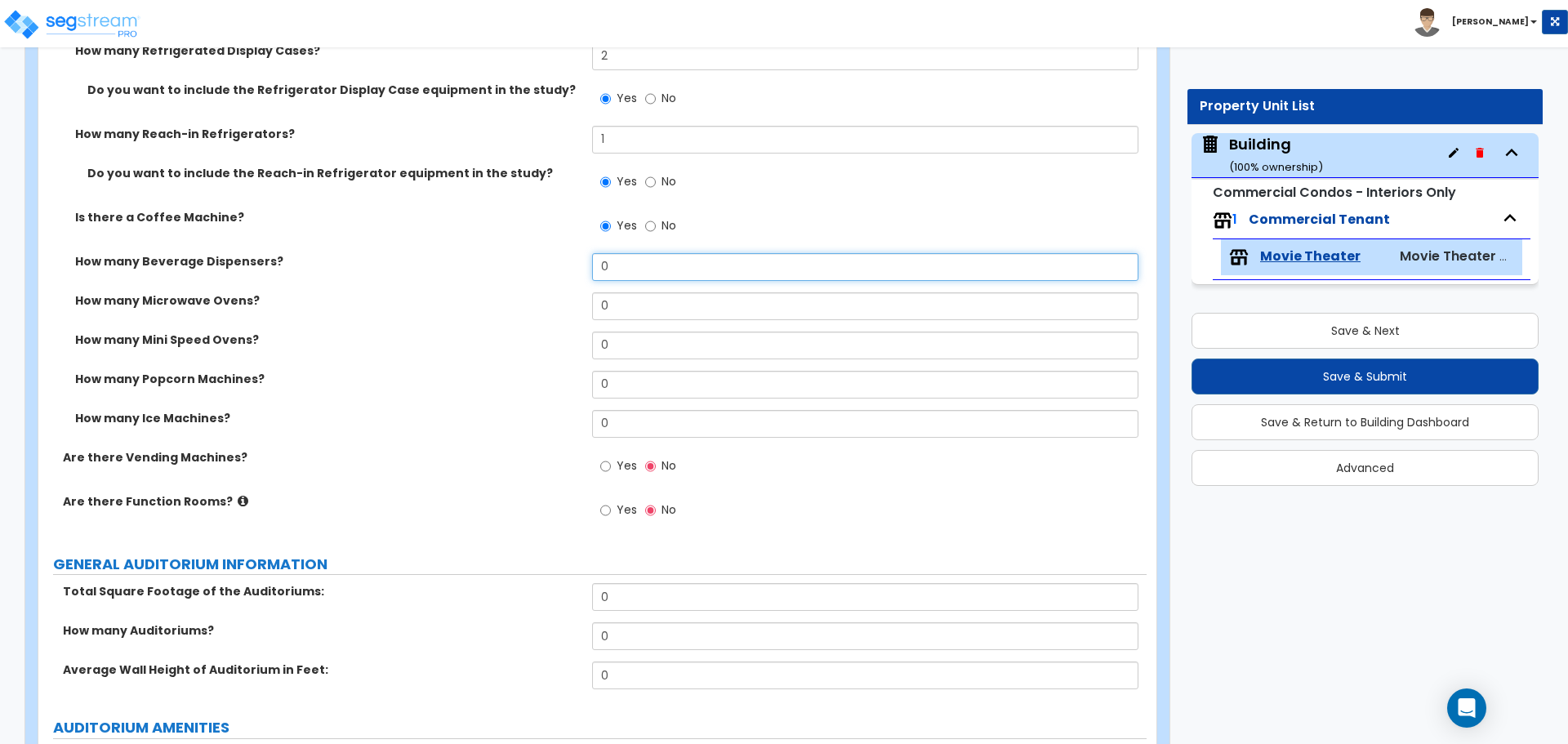
drag, startPoint x: 644, startPoint y: 276, endPoint x: 512, endPoint y: 265, distance: 132.5
click at [512, 265] on div "How many Beverage Dispensers? 0" at bounding box center [593, 273] width 1108 height 40
type input "3"
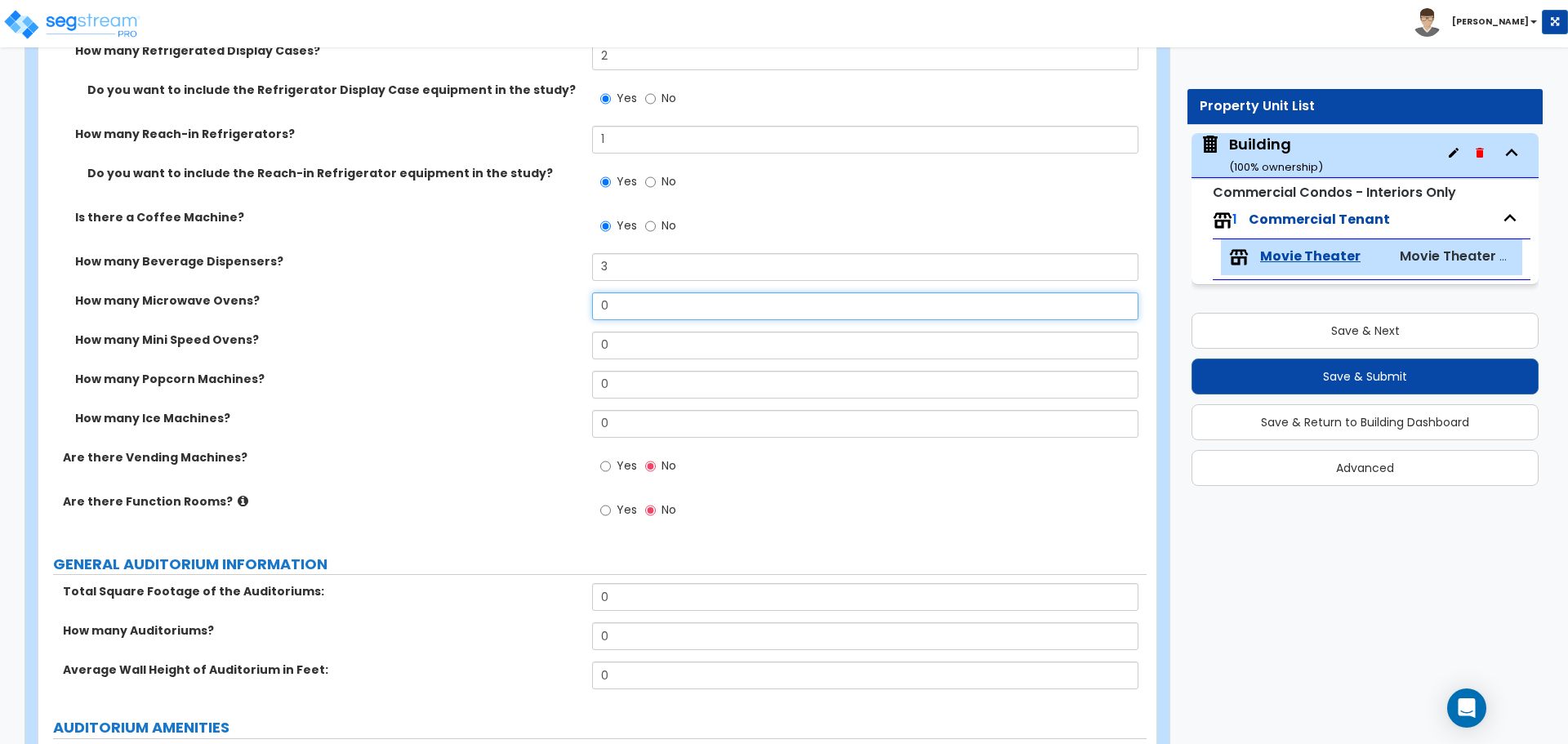
drag, startPoint x: 646, startPoint y: 308, endPoint x: 533, endPoint y: 296, distance: 113.6
click at [533, 296] on div "How many Microwave Ovens? 0" at bounding box center [593, 312] width 1108 height 40
type input "2"
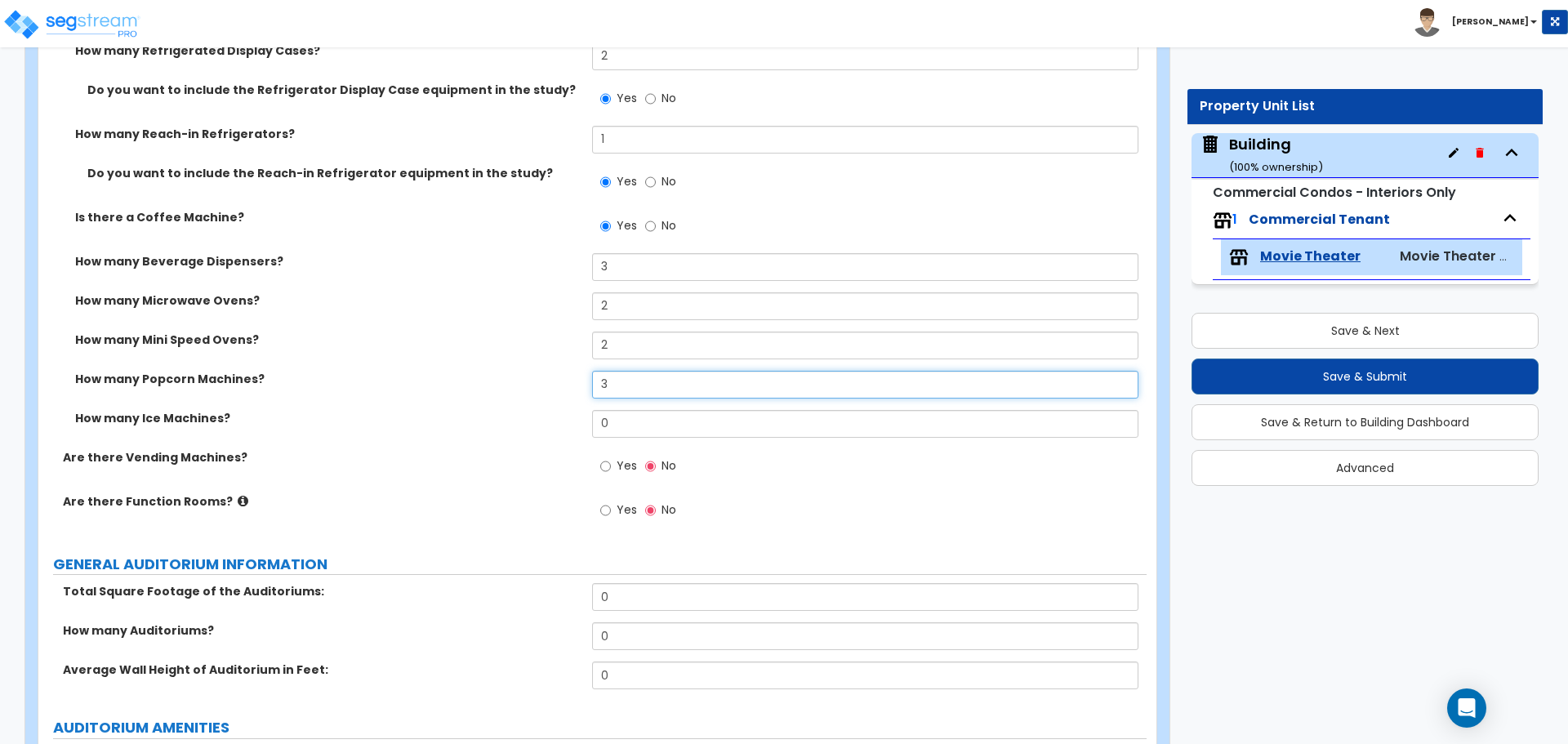
type input "3"
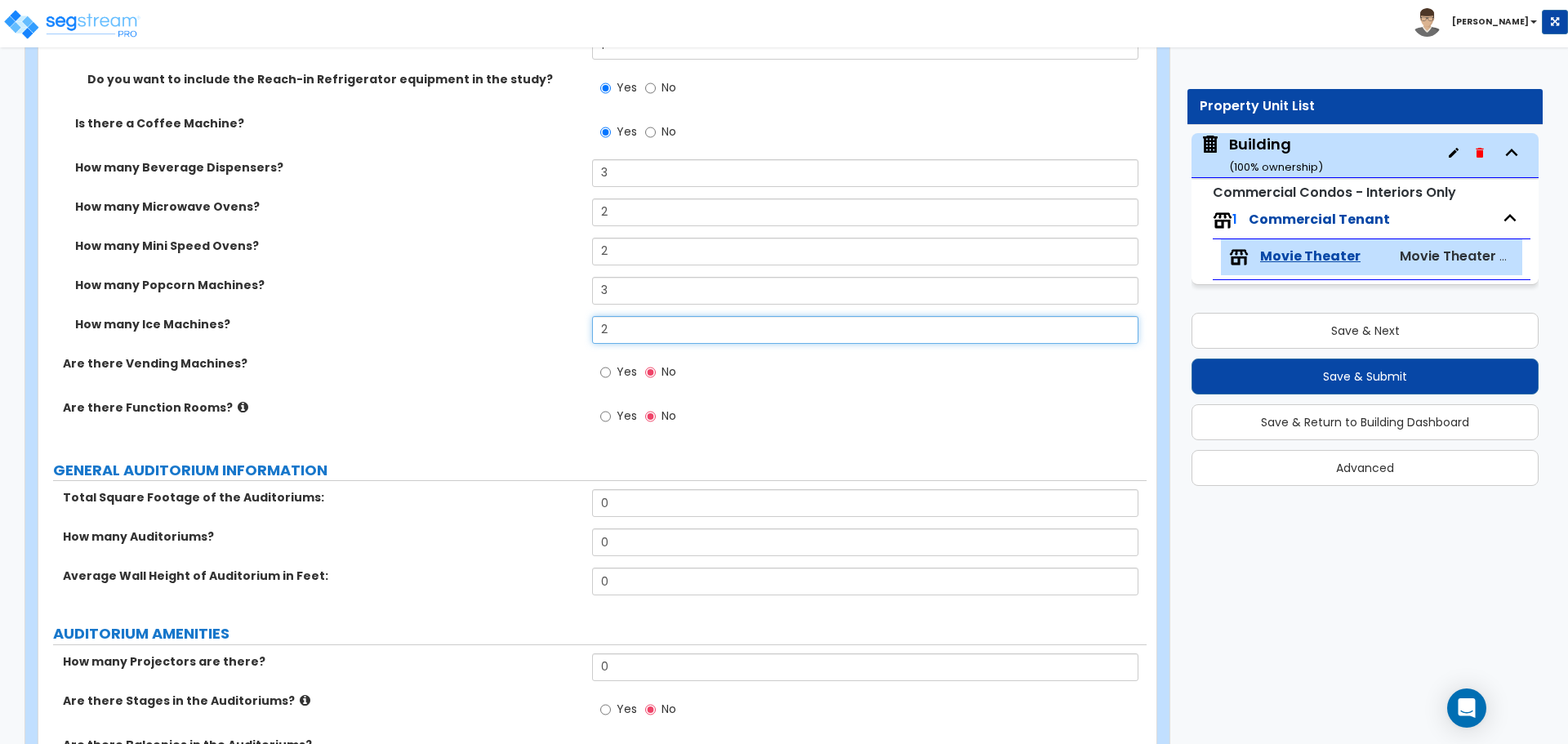
scroll to position [1866, 0]
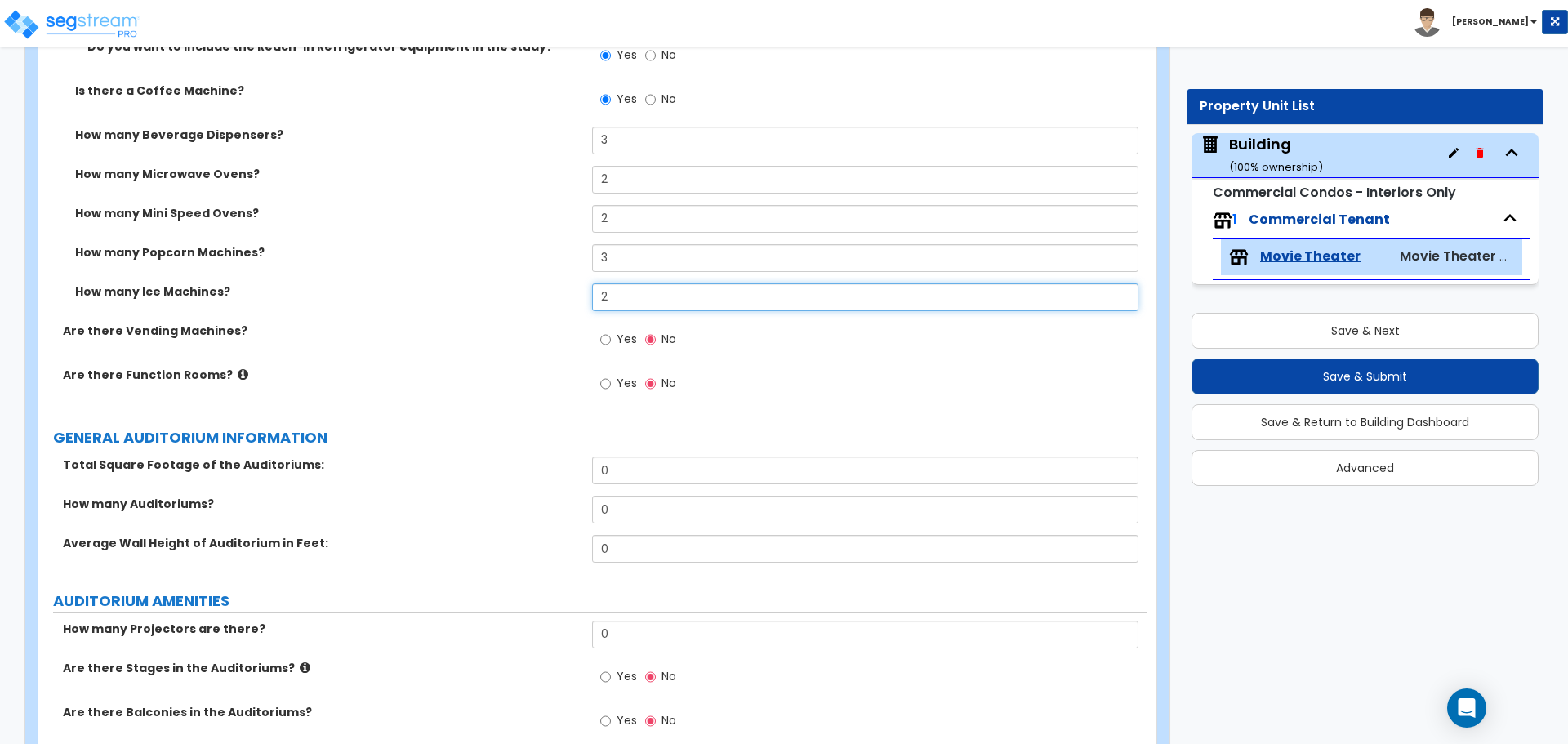
type input "2"
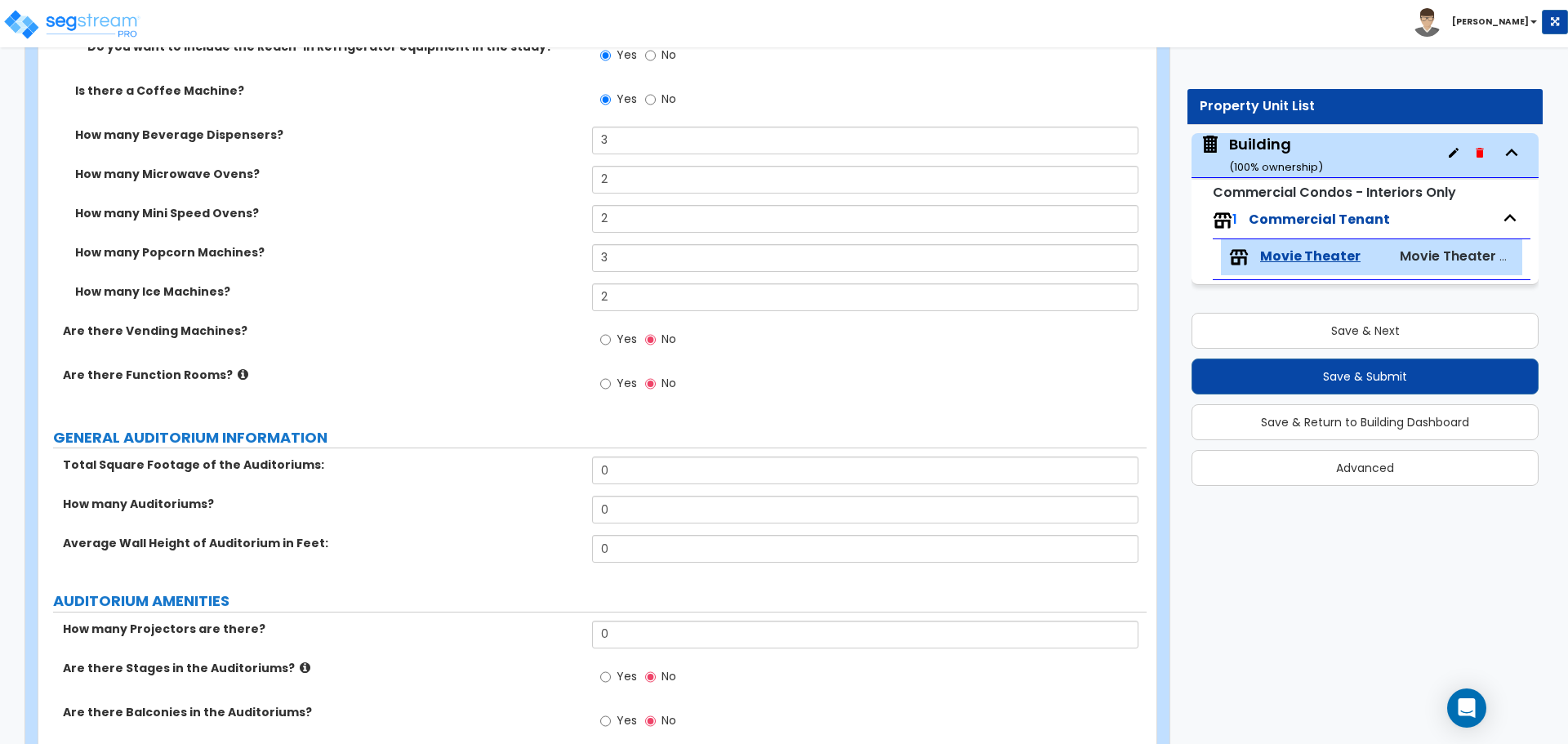
click at [628, 332] on span "Yes" at bounding box center [627, 339] width 20 height 17
click at [611, 332] on input "Yes" at bounding box center [605, 340] width 11 height 18
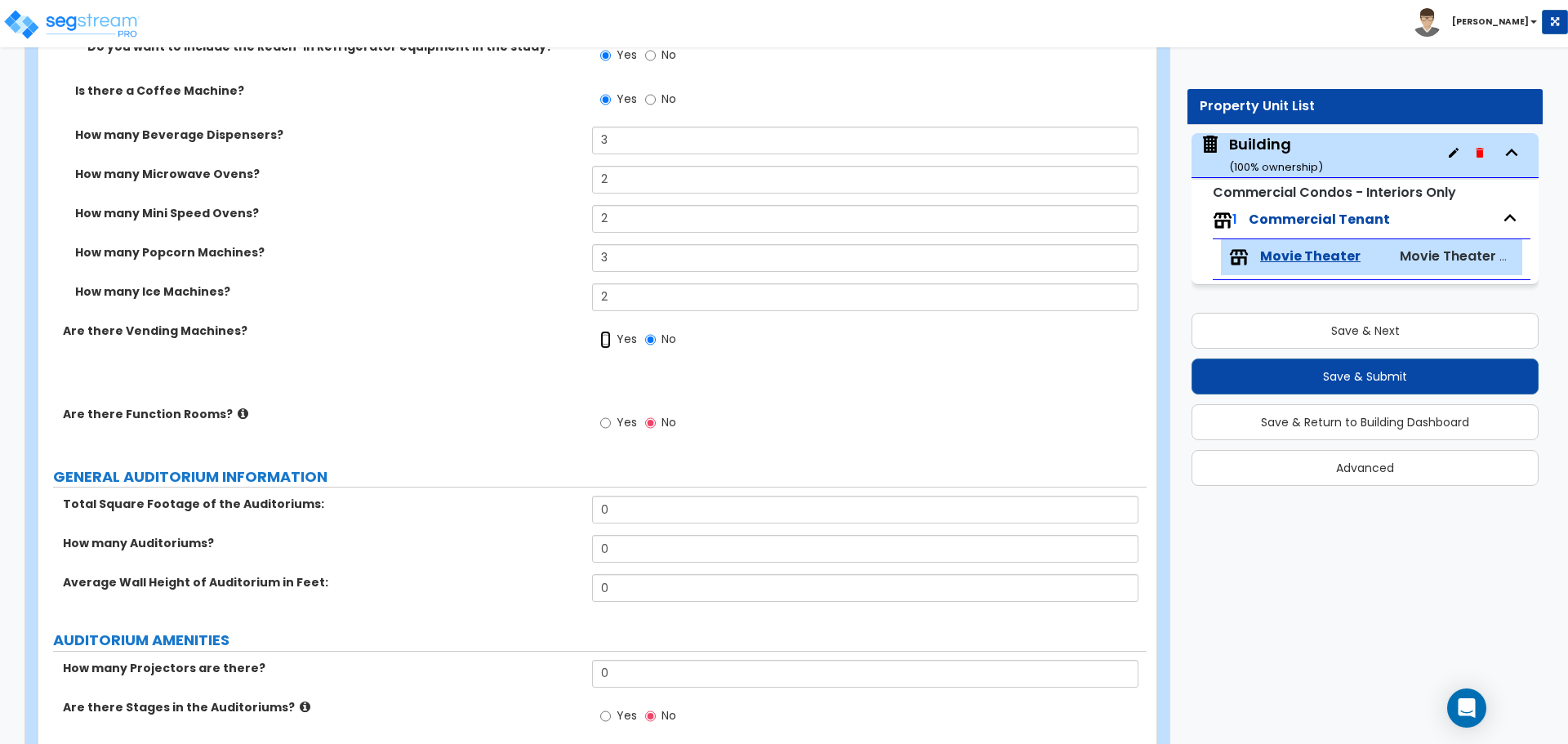
radio input "true"
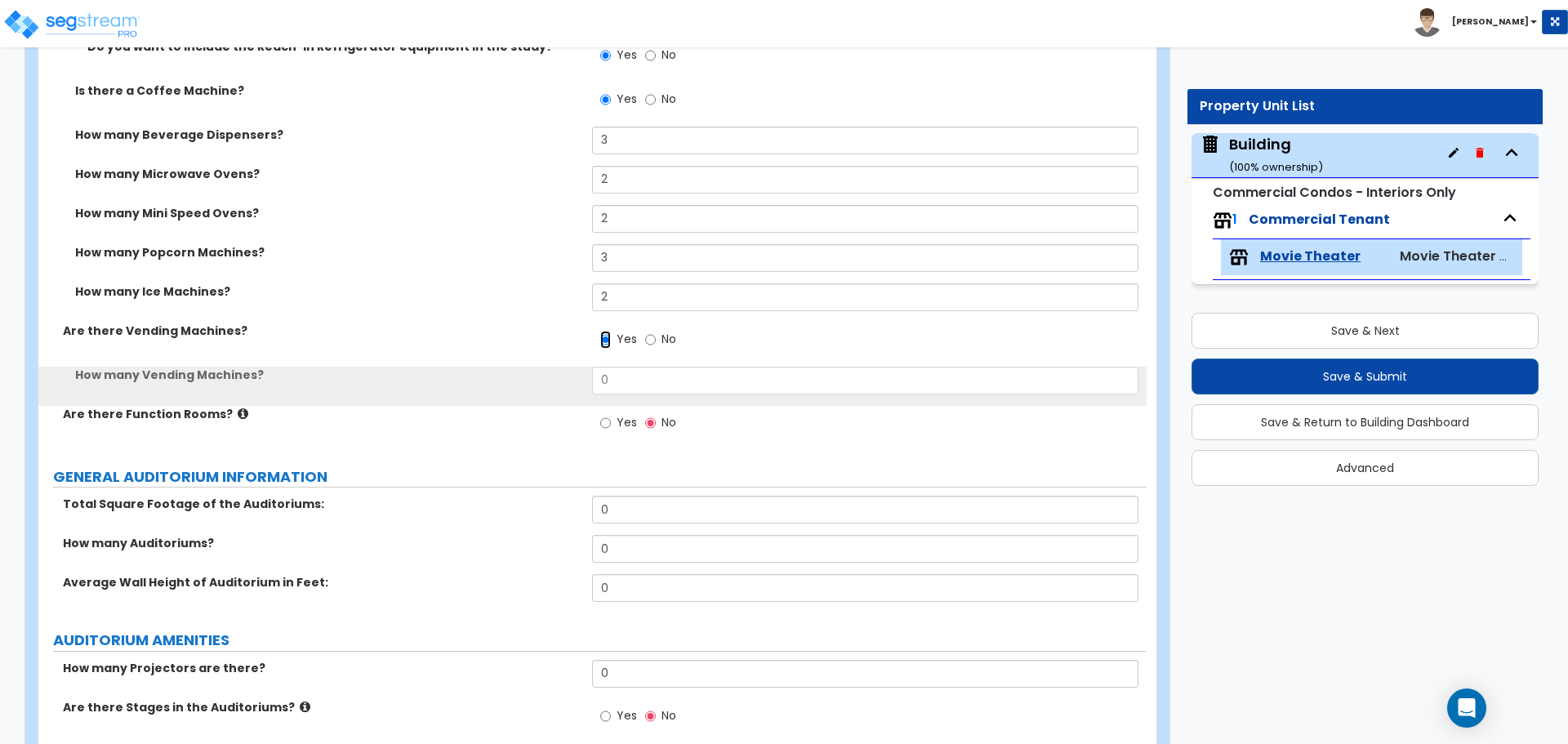
scroll to position [1887, 0]
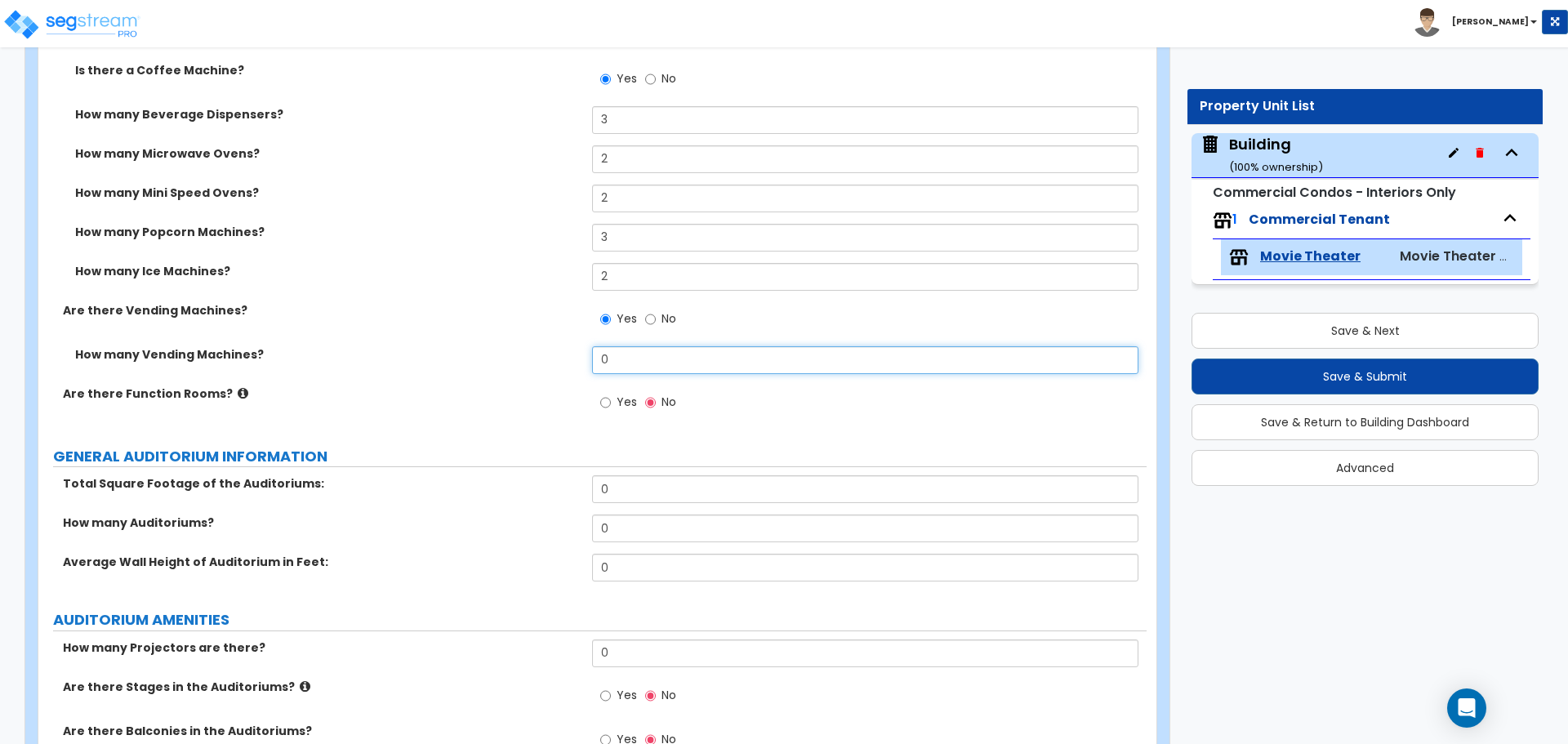
drag, startPoint x: 567, startPoint y: 359, endPoint x: 547, endPoint y: 358, distance: 20.0
click at [547, 359] on div "How many Vending Machines? 0" at bounding box center [593, 366] width 1108 height 40
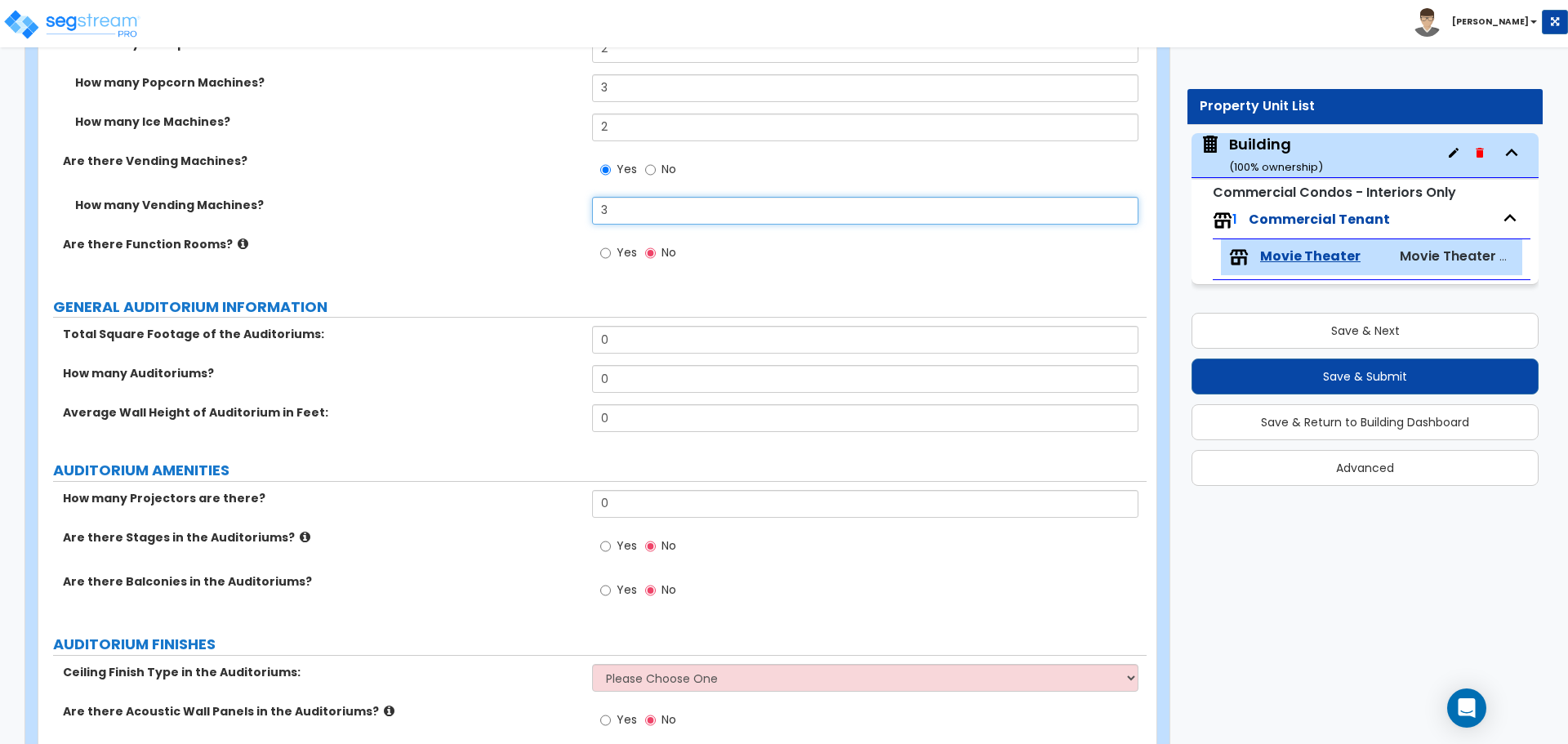
scroll to position [2015, 0]
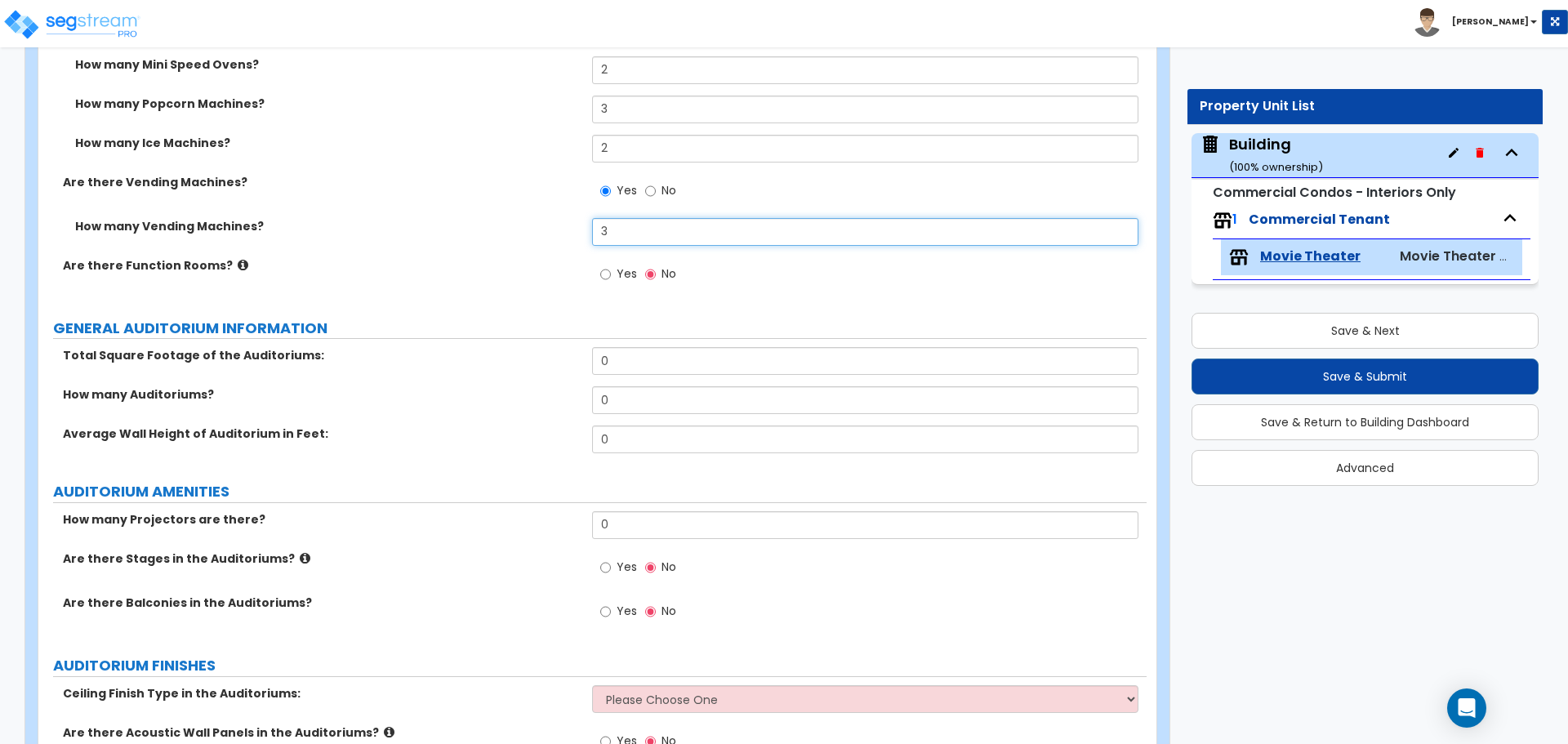
type input "3"
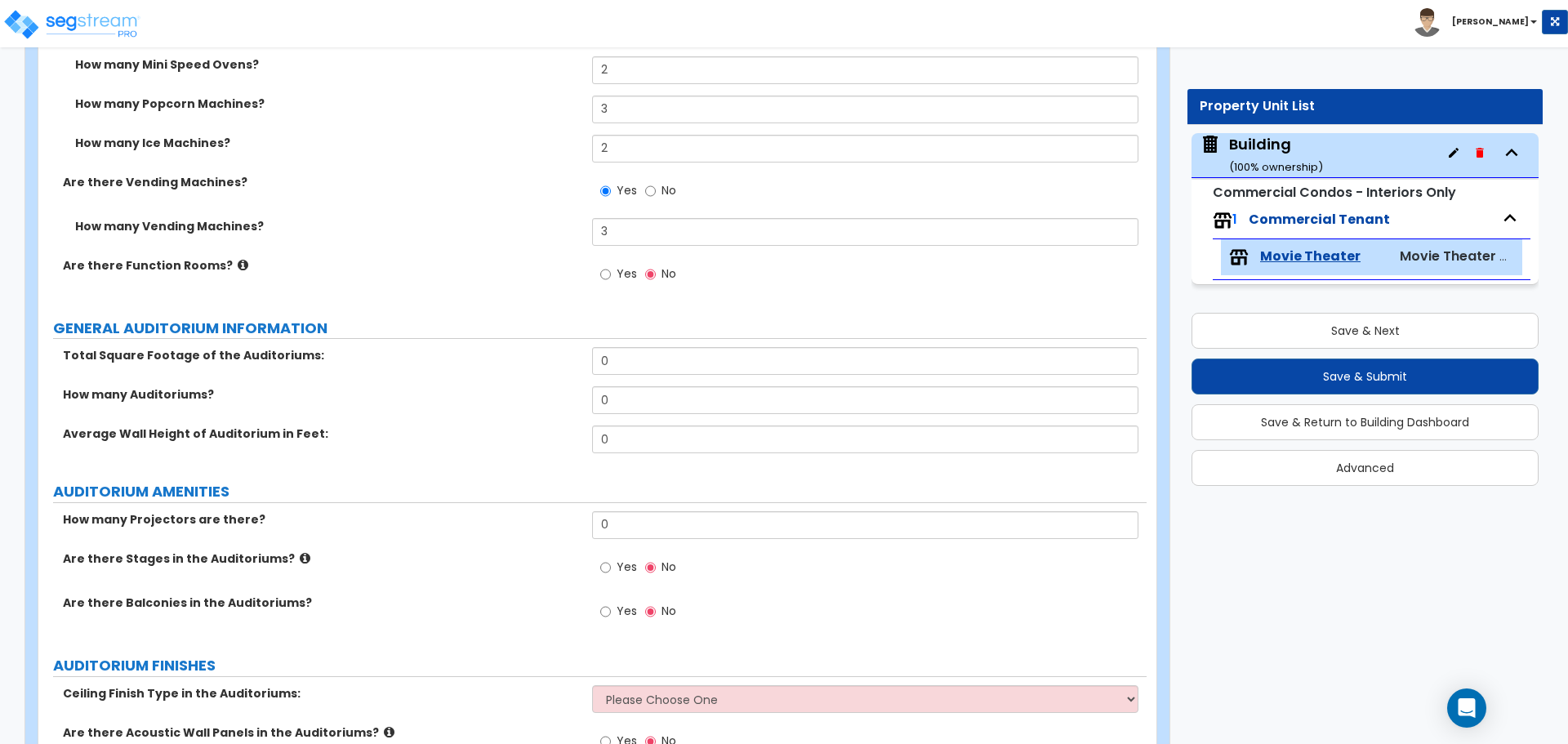
click at [628, 279] on label "Yes" at bounding box center [618, 276] width 37 height 28
click at [611, 279] on input "Yes" at bounding box center [605, 274] width 11 height 18
radio input "true"
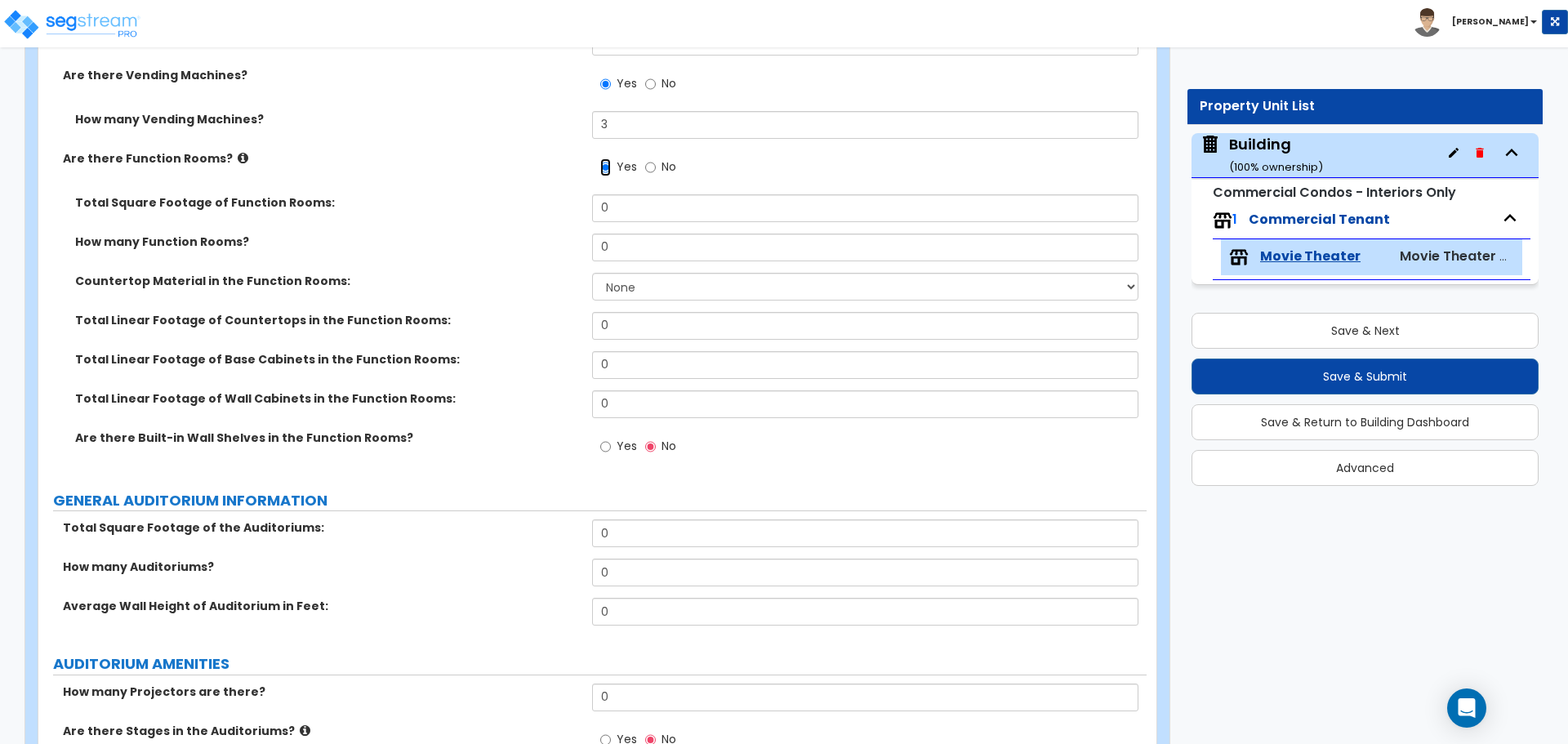
scroll to position [2122, 0]
drag, startPoint x: 634, startPoint y: 208, endPoint x: 496, endPoint y: 206, distance: 138.0
click at [497, 207] on div "Total Square Footage of Function Rooms: 0" at bounding box center [593, 213] width 1108 height 40
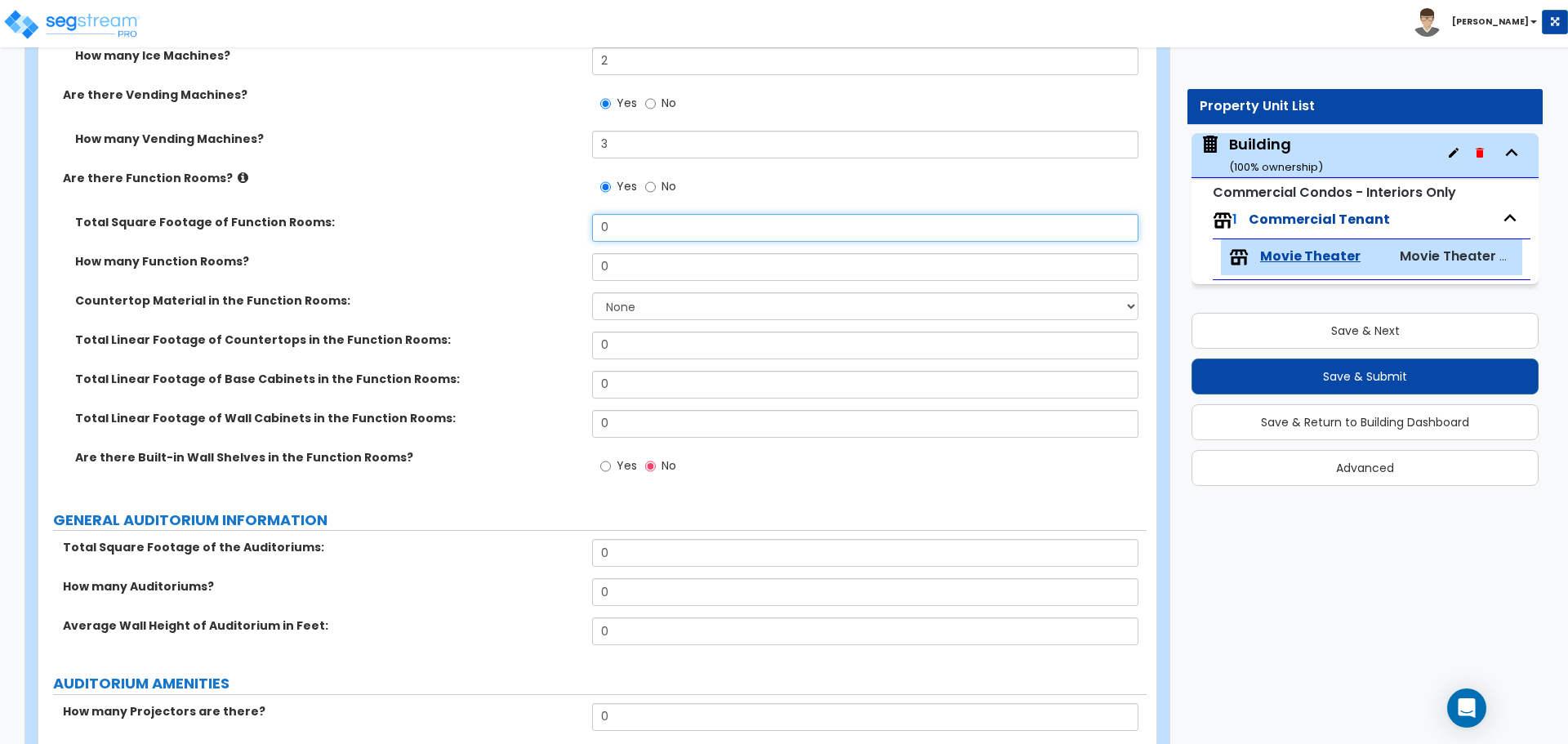
scroll to position [2116, 0]
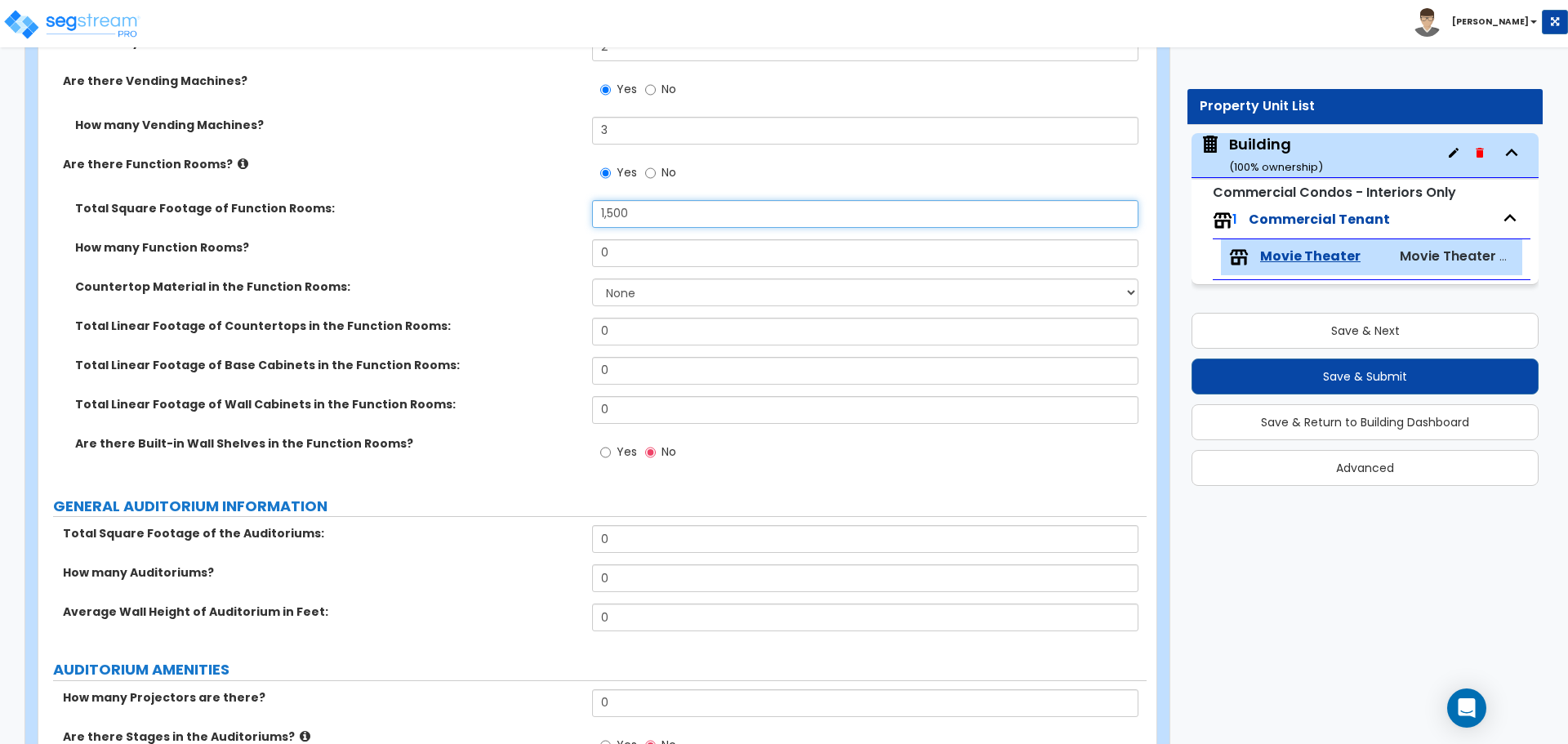
type input "1,500"
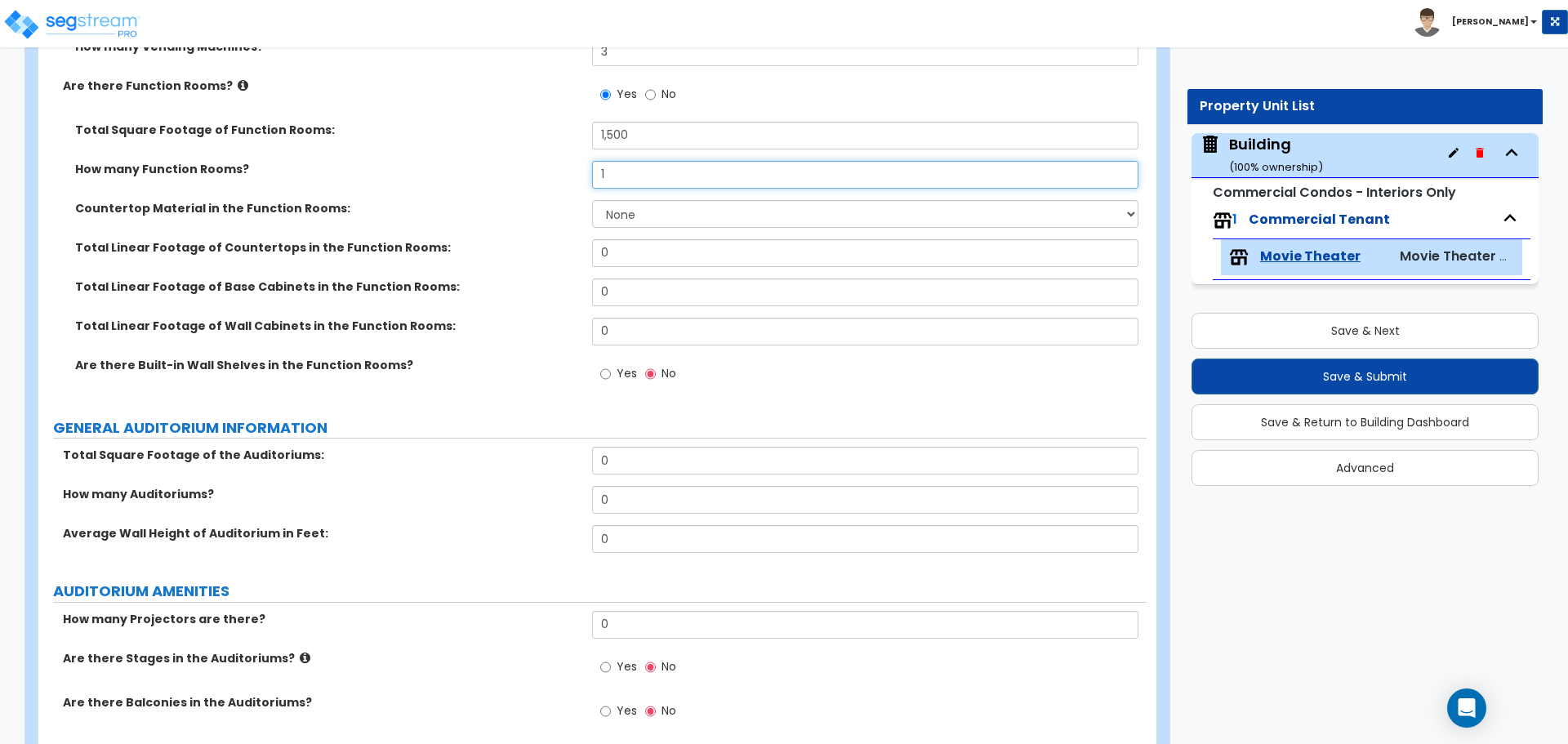
scroll to position [2196, 0]
type input "1"
click at [635, 200] on select "None Plastic Laminate Solid Surface Stone Quartz Marble Tile Wood Stainless Ste…" at bounding box center [864, 213] width 546 height 28
select select "5"
click at [592, 199] on select "None Plastic Laminate Solid Surface Stone Quartz Marble Tile Wood Stainless Ste…" at bounding box center [864, 213] width 546 height 28
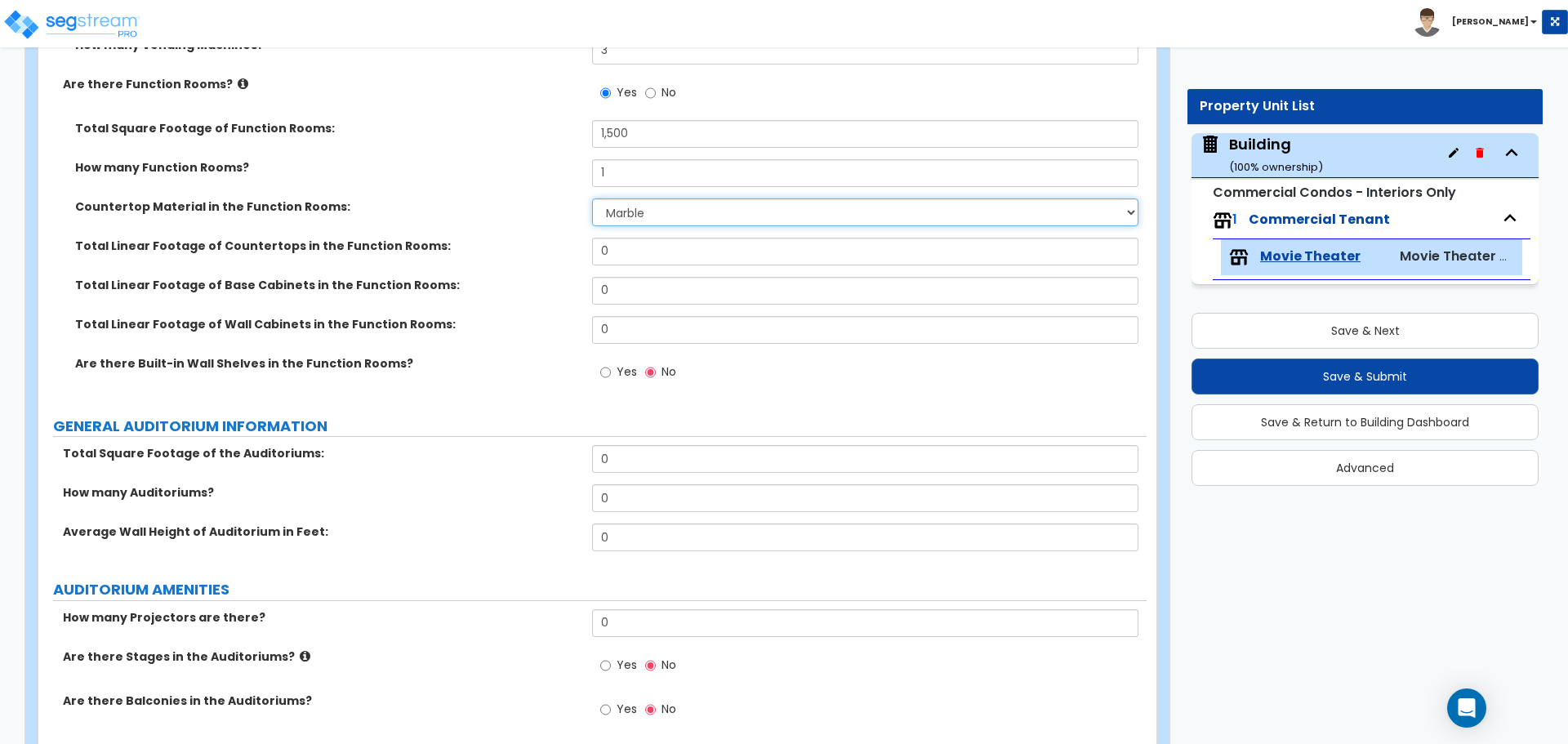
scroll to position [2231, 0]
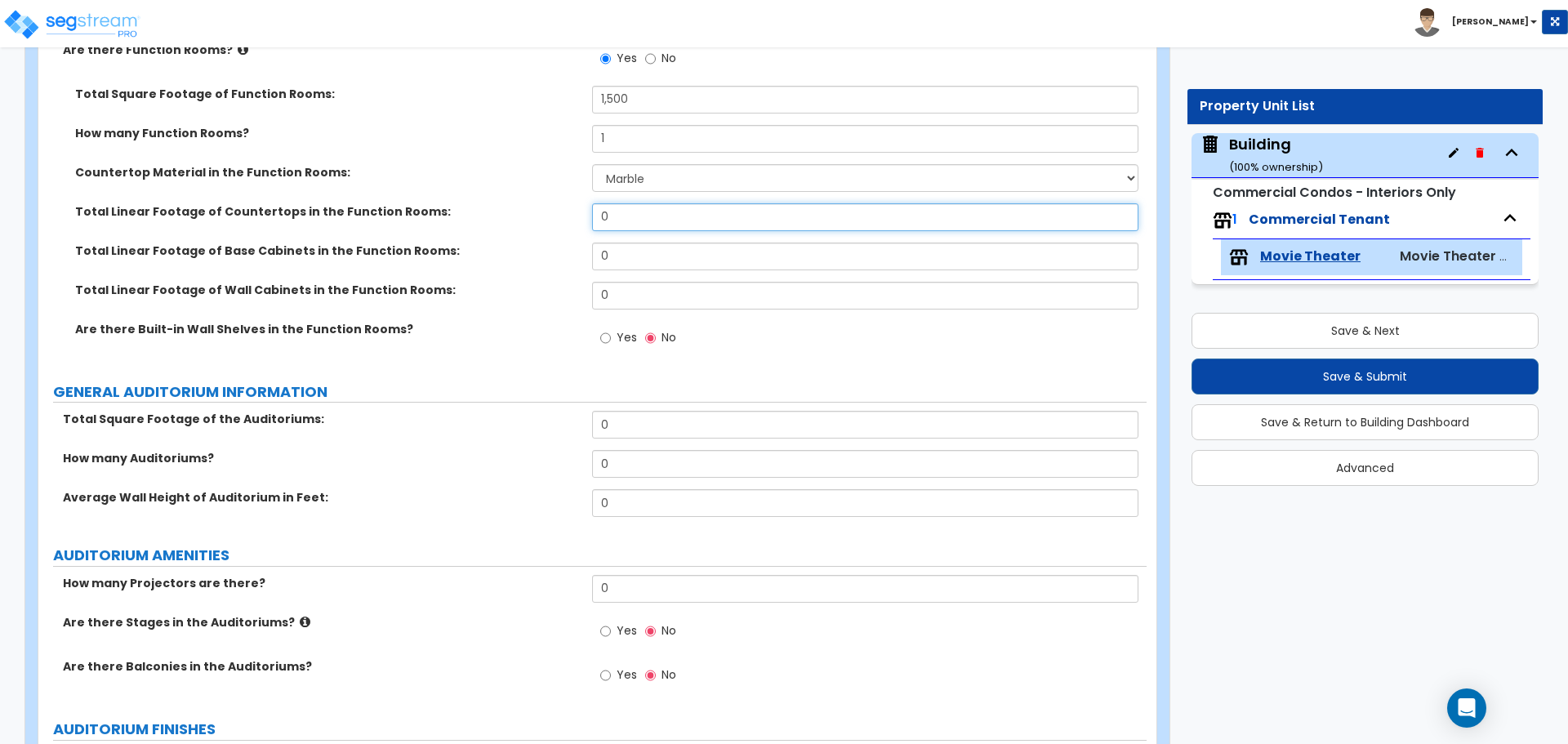
drag, startPoint x: 591, startPoint y: 202, endPoint x: 457, endPoint y: 200, distance: 134.0
click at [458, 203] on div "Total Linear Footage of Countertops in the Function Rooms: 0" at bounding box center [593, 223] width 1108 height 40
drag, startPoint x: 634, startPoint y: 225, endPoint x: 458, endPoint y: 208, distance: 176.8
click at [458, 208] on div "Total Linear Footage of Countertops in the Function Rooms: 0" at bounding box center [593, 223] width 1108 height 40
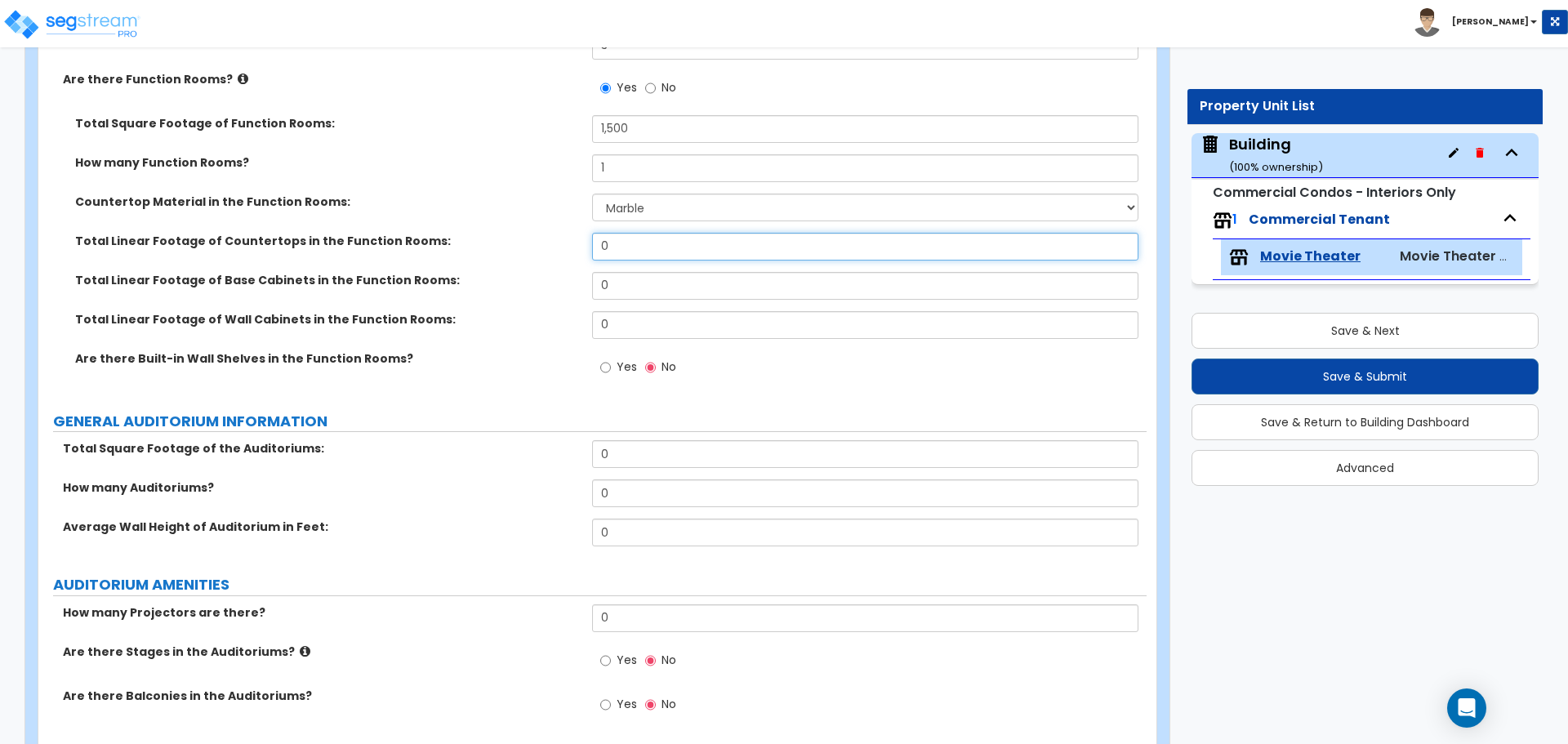
scroll to position [2203, 0]
type input "18"
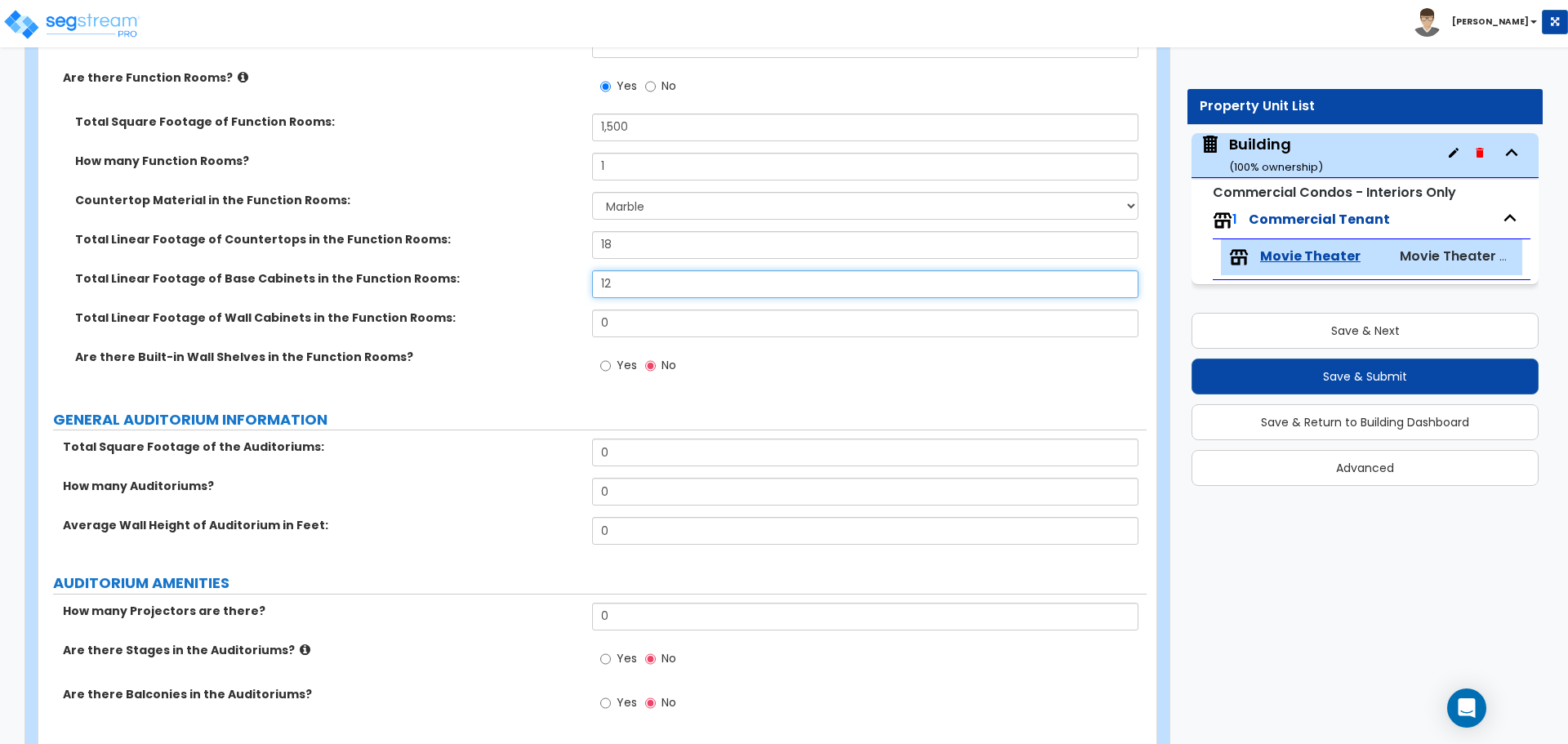
type input "12"
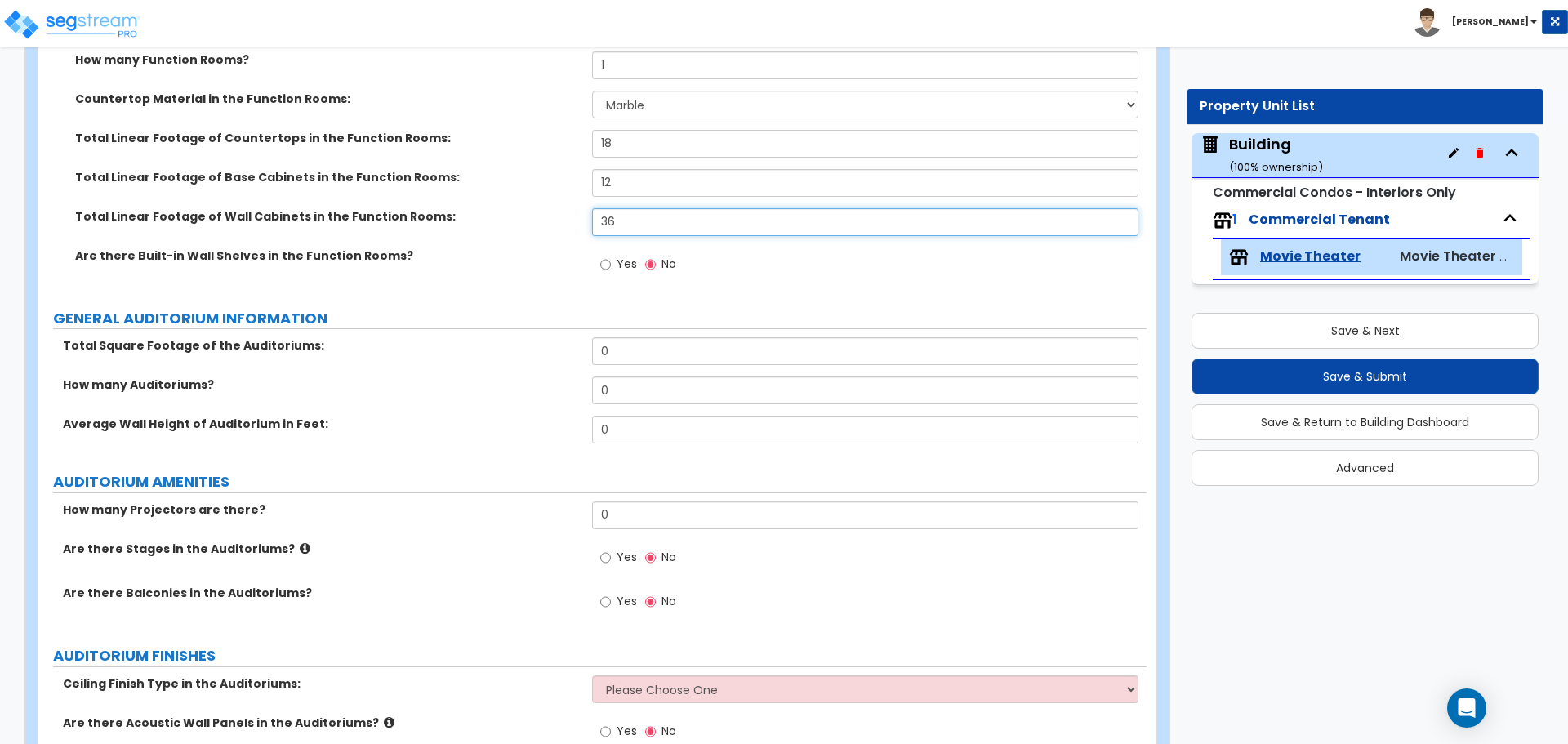
scroll to position [2309, 0]
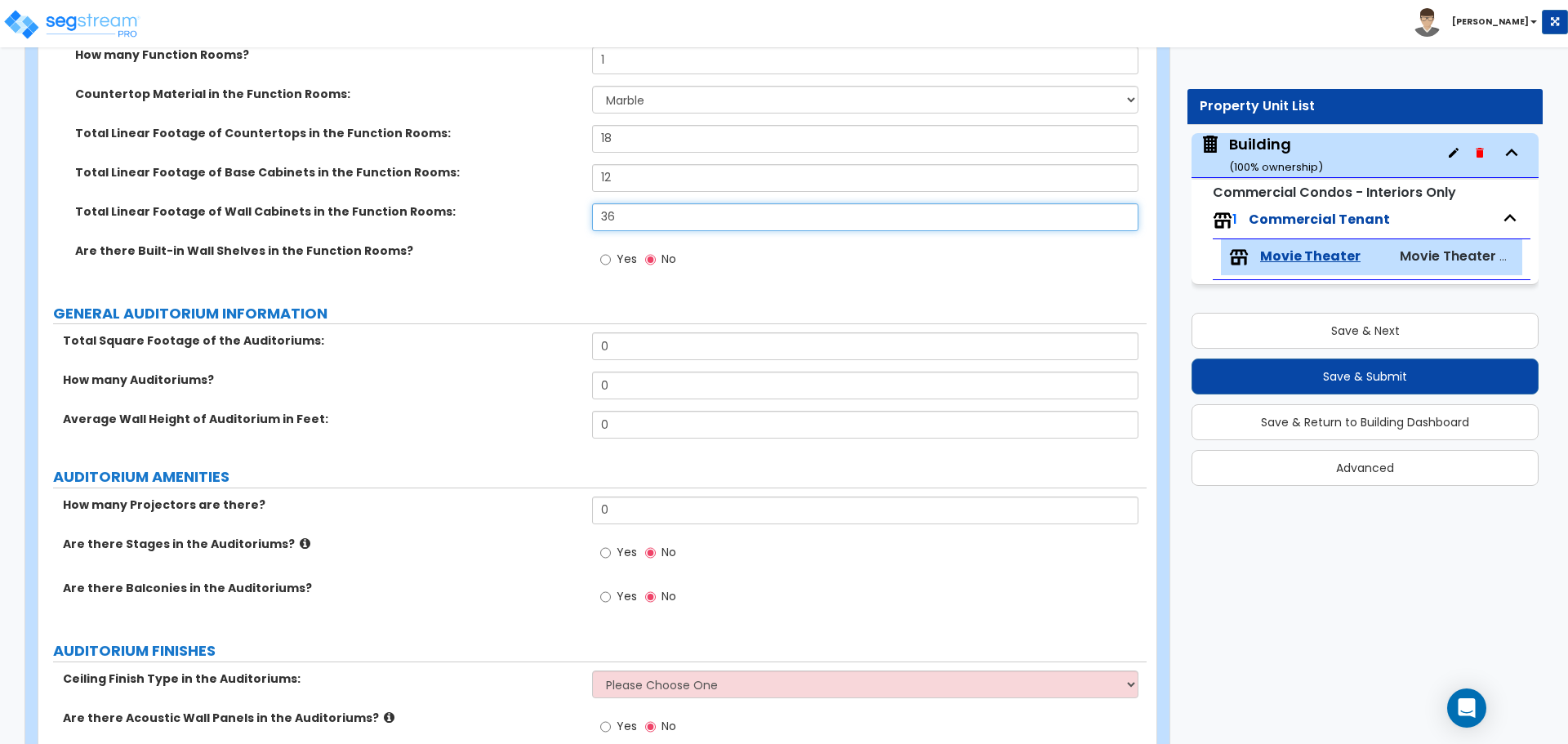
type input "36"
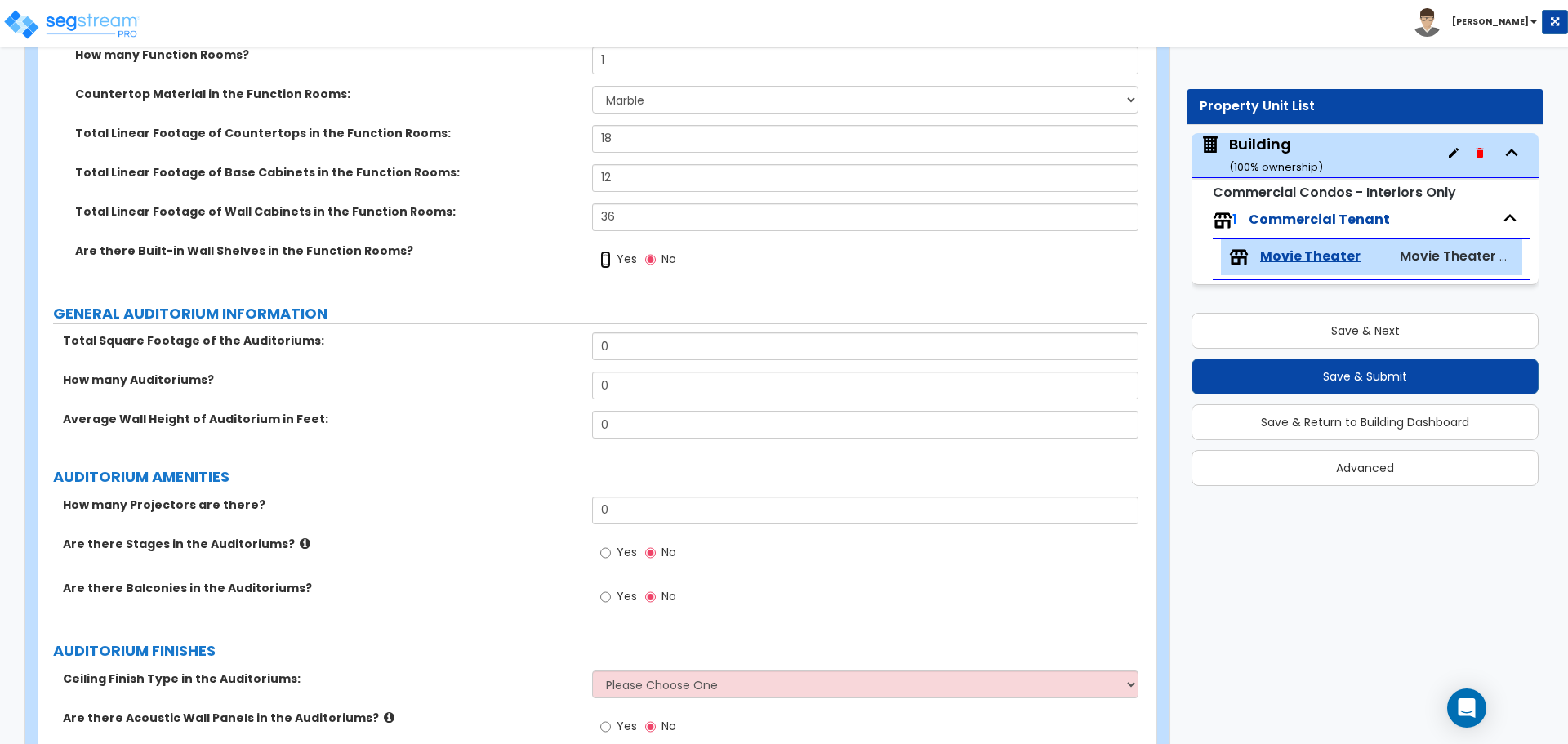
click at [609, 257] on input "Yes" at bounding box center [605, 260] width 11 height 18
radio input "true"
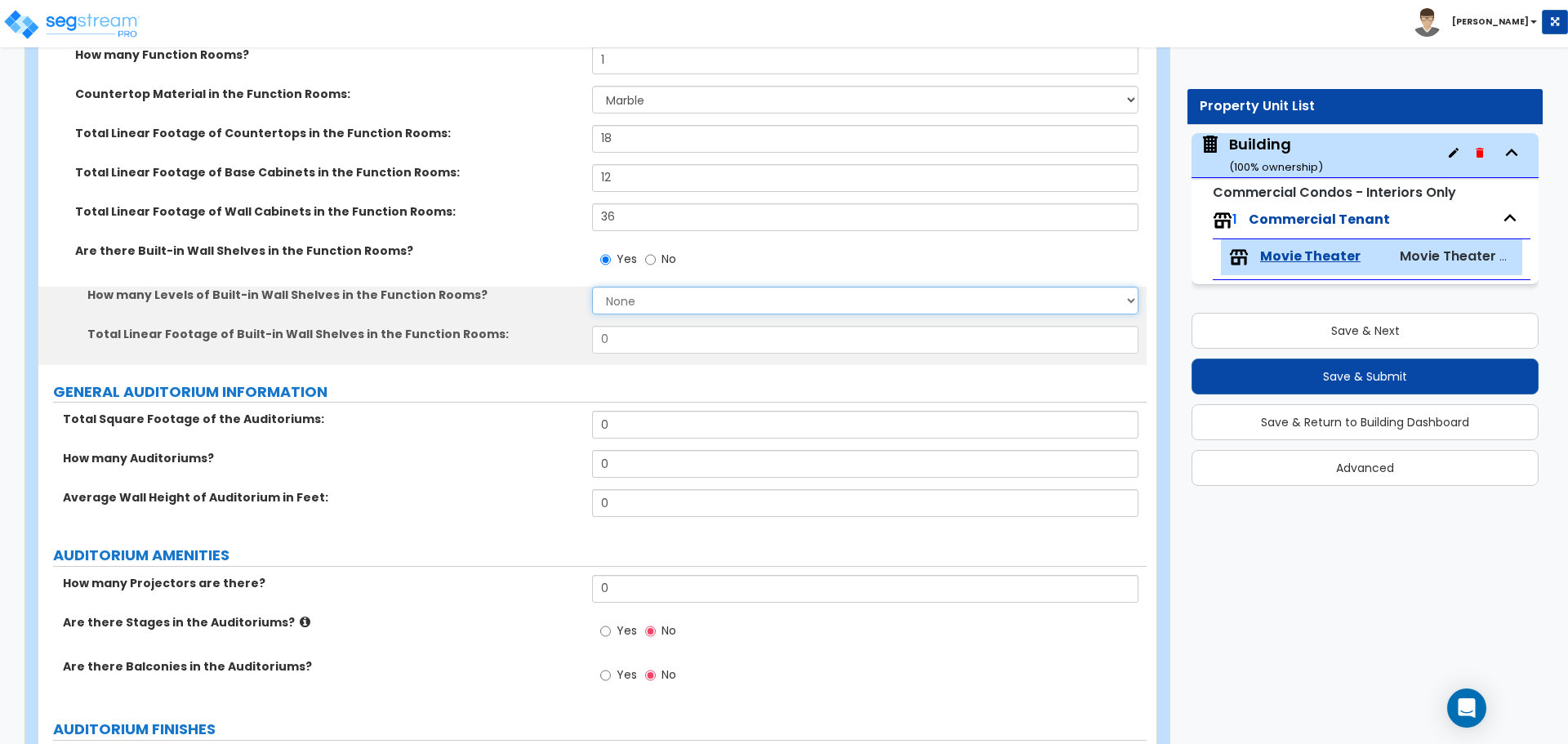
click at [640, 288] on select "None 1 2 3 4 5" at bounding box center [864, 300] width 546 height 28
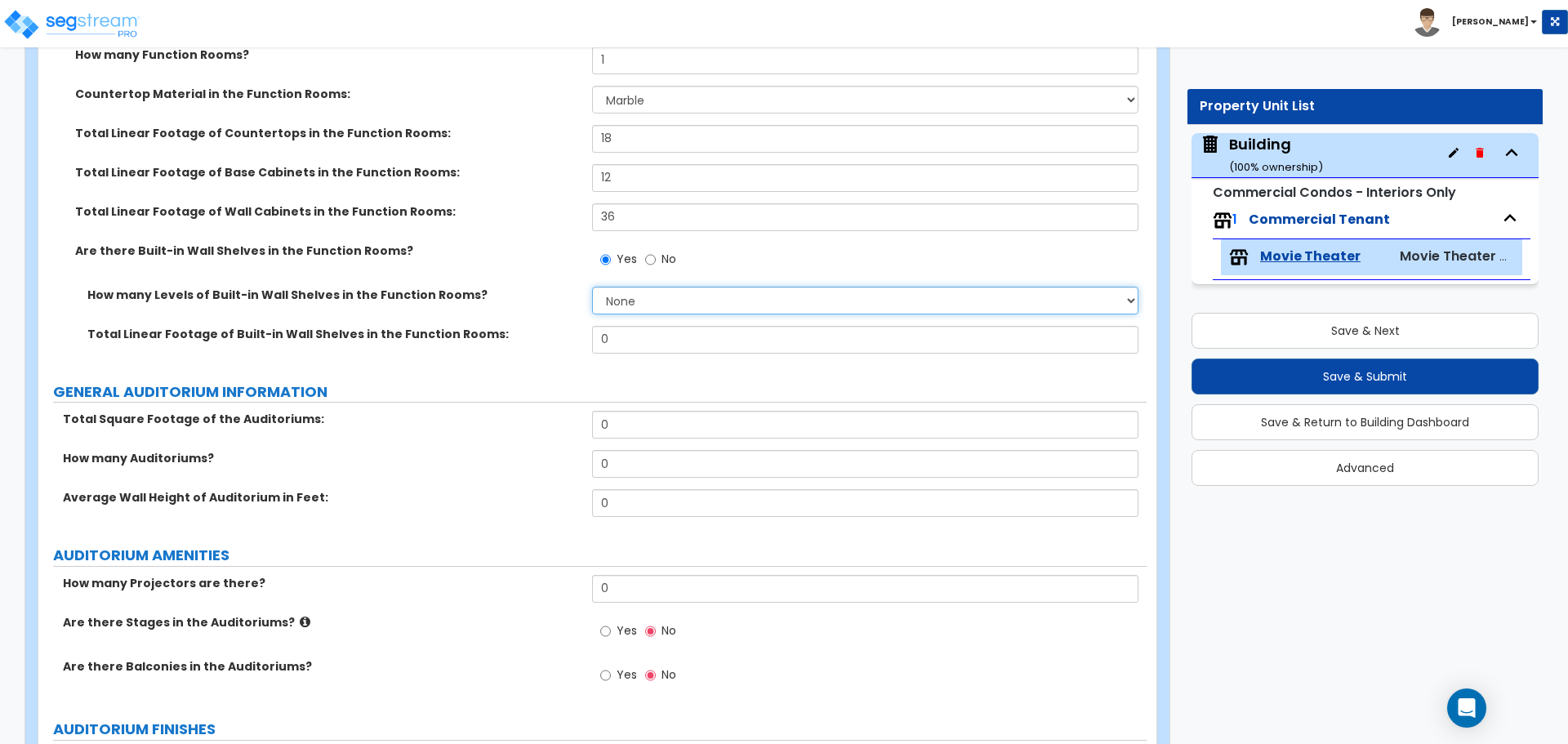
select select "3"
click at [592, 286] on select "None 1 2 3 4 5" at bounding box center [864, 300] width 546 height 28
drag, startPoint x: 641, startPoint y: 336, endPoint x: 542, endPoint y: 328, distance: 99.3
click at [542, 328] on div "Total Linear Footage of Built-in Wall Shelves in the Function Rooms: 0" at bounding box center [593, 345] width 1108 height 40
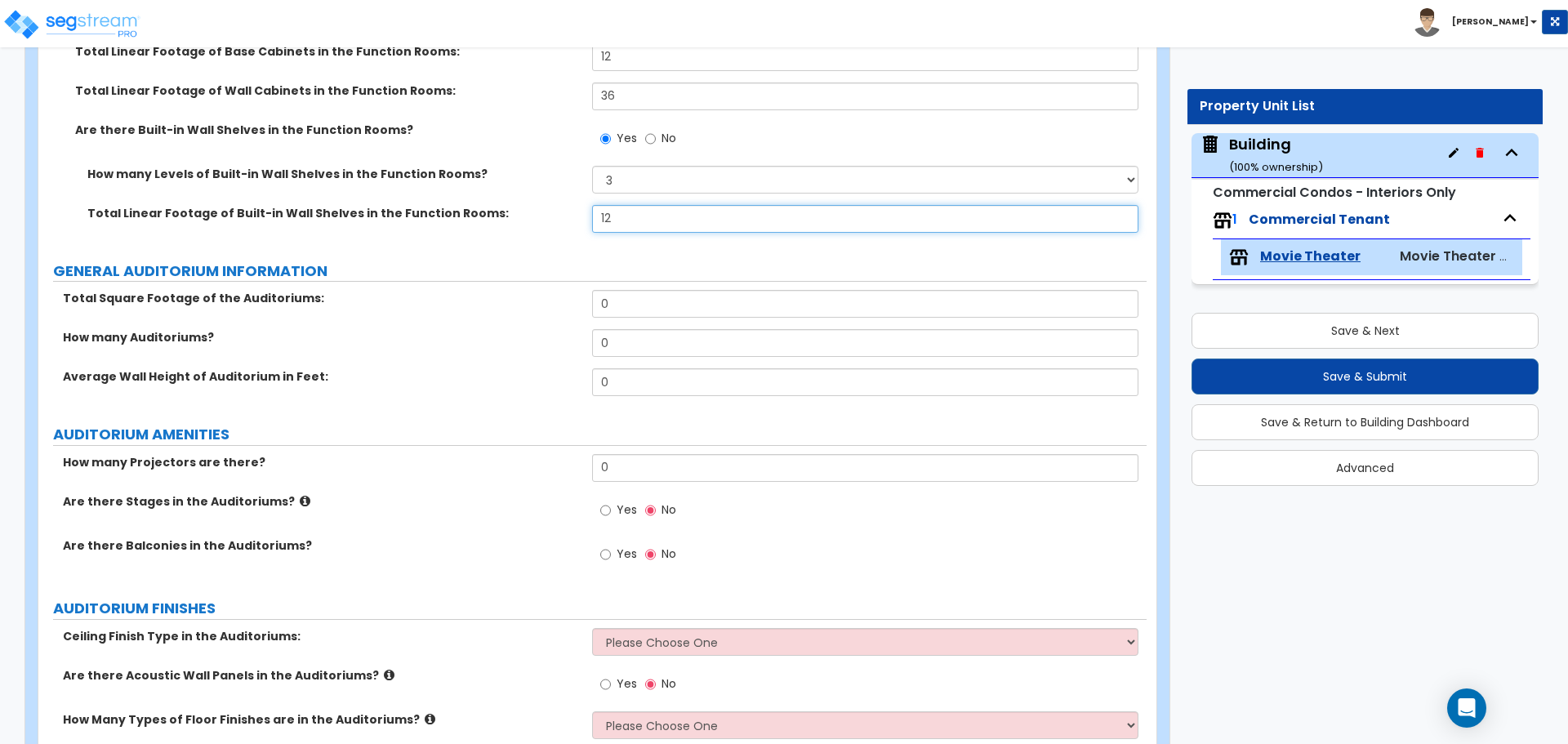
scroll to position [2433, 0]
type input "12"
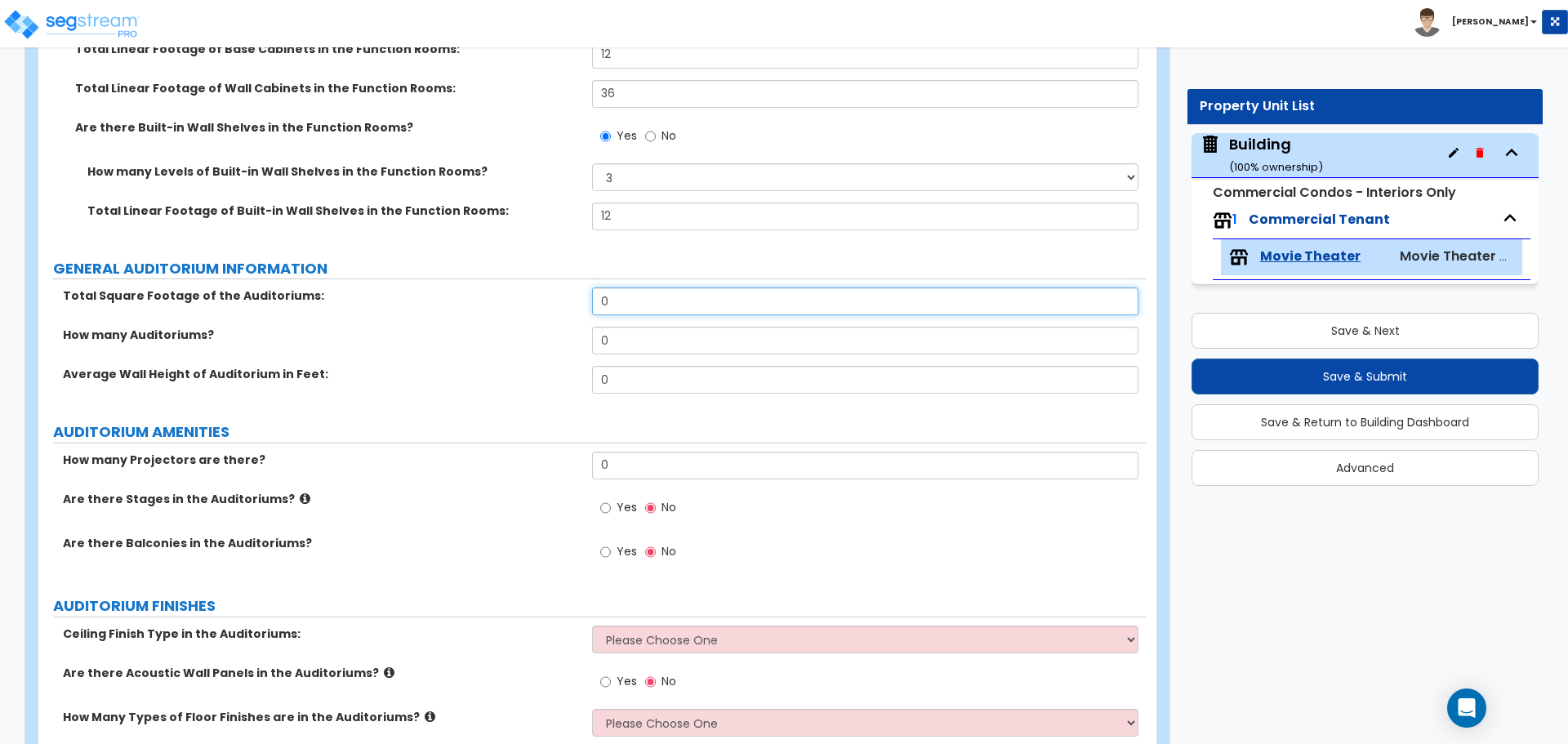
drag, startPoint x: 629, startPoint y: 307, endPoint x: 543, endPoint y: 295, distance: 86.8
click at [543, 295] on div "Total Square Footage of the Auditoriums: 0" at bounding box center [593, 307] width 1108 height 40
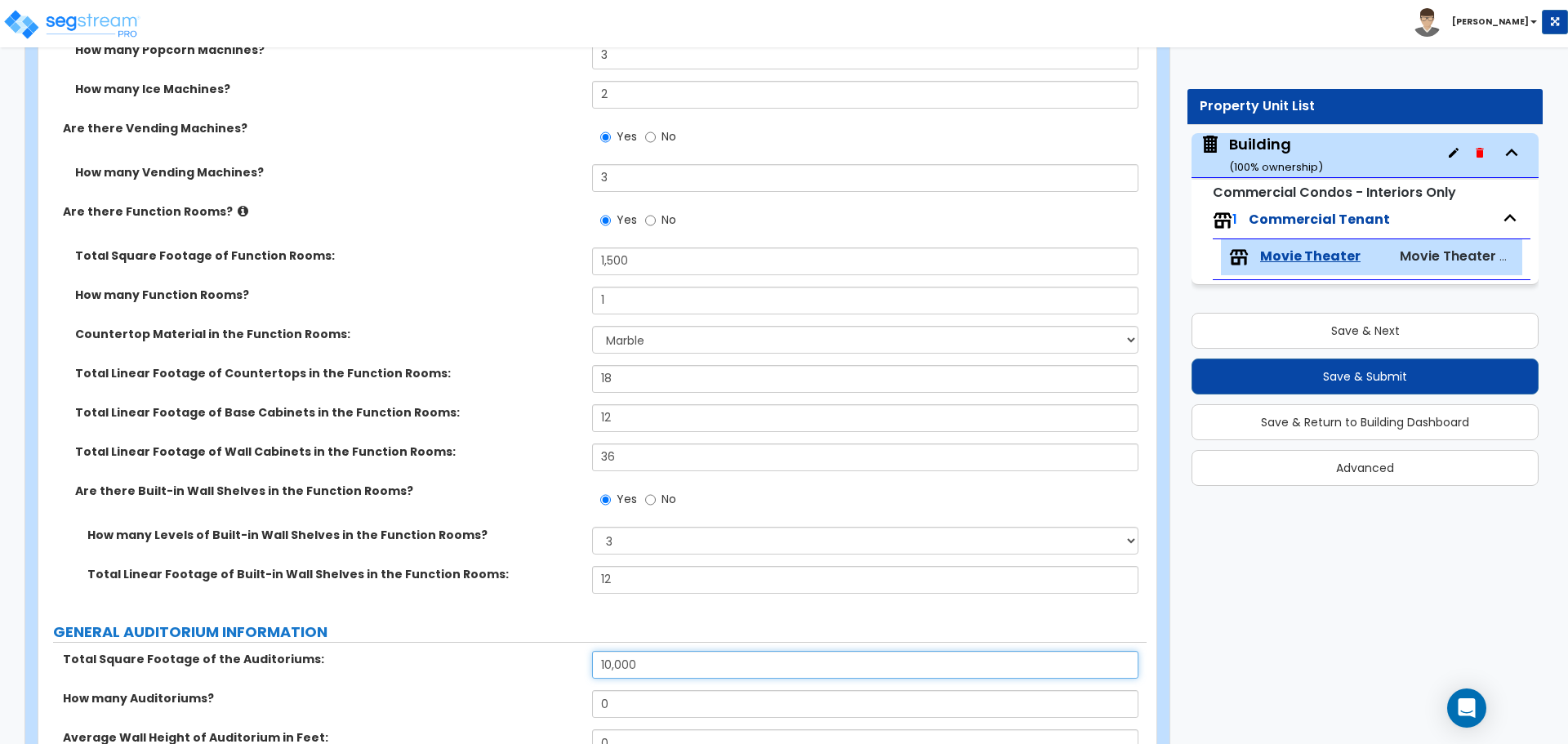
scroll to position [2059, 0]
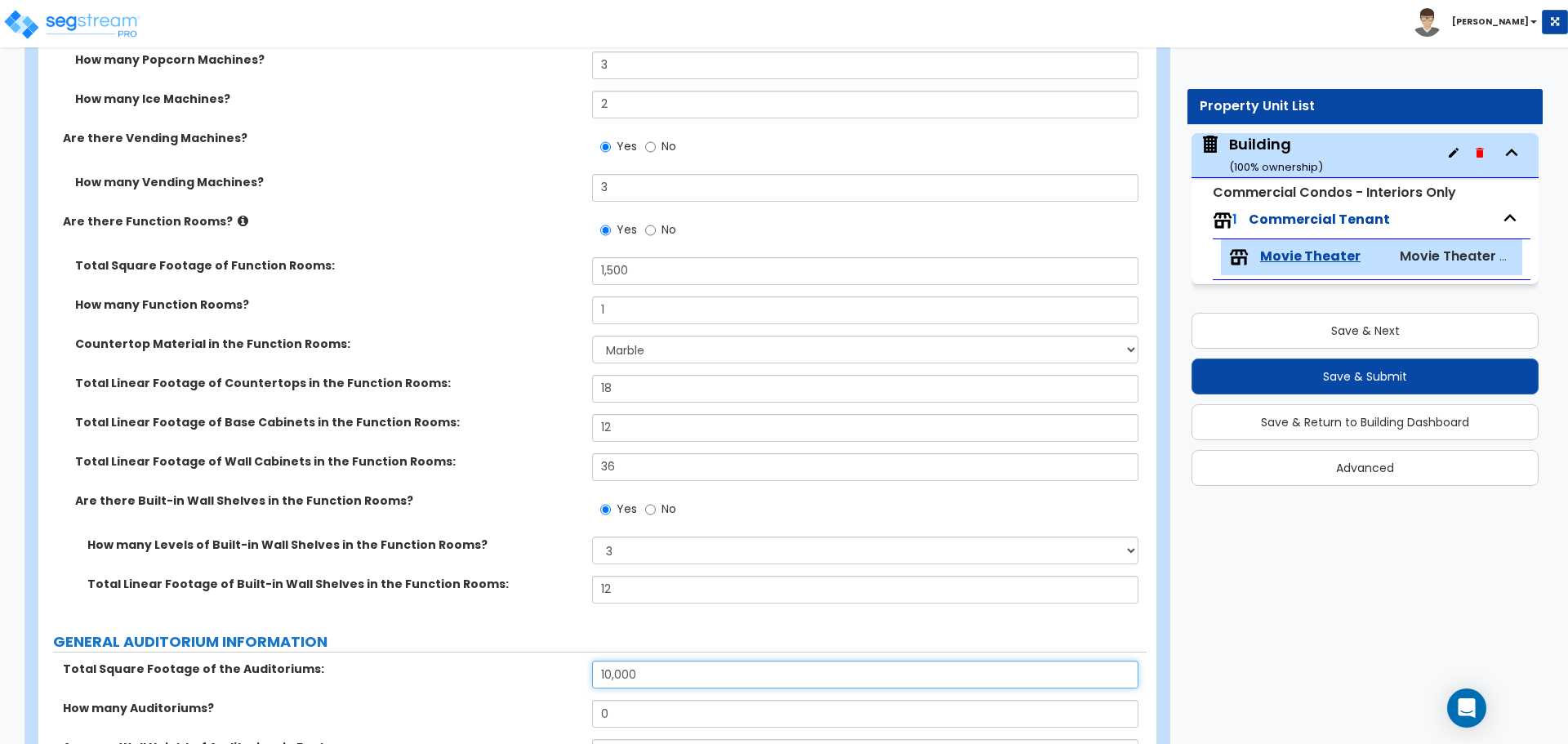
type input "10,000"
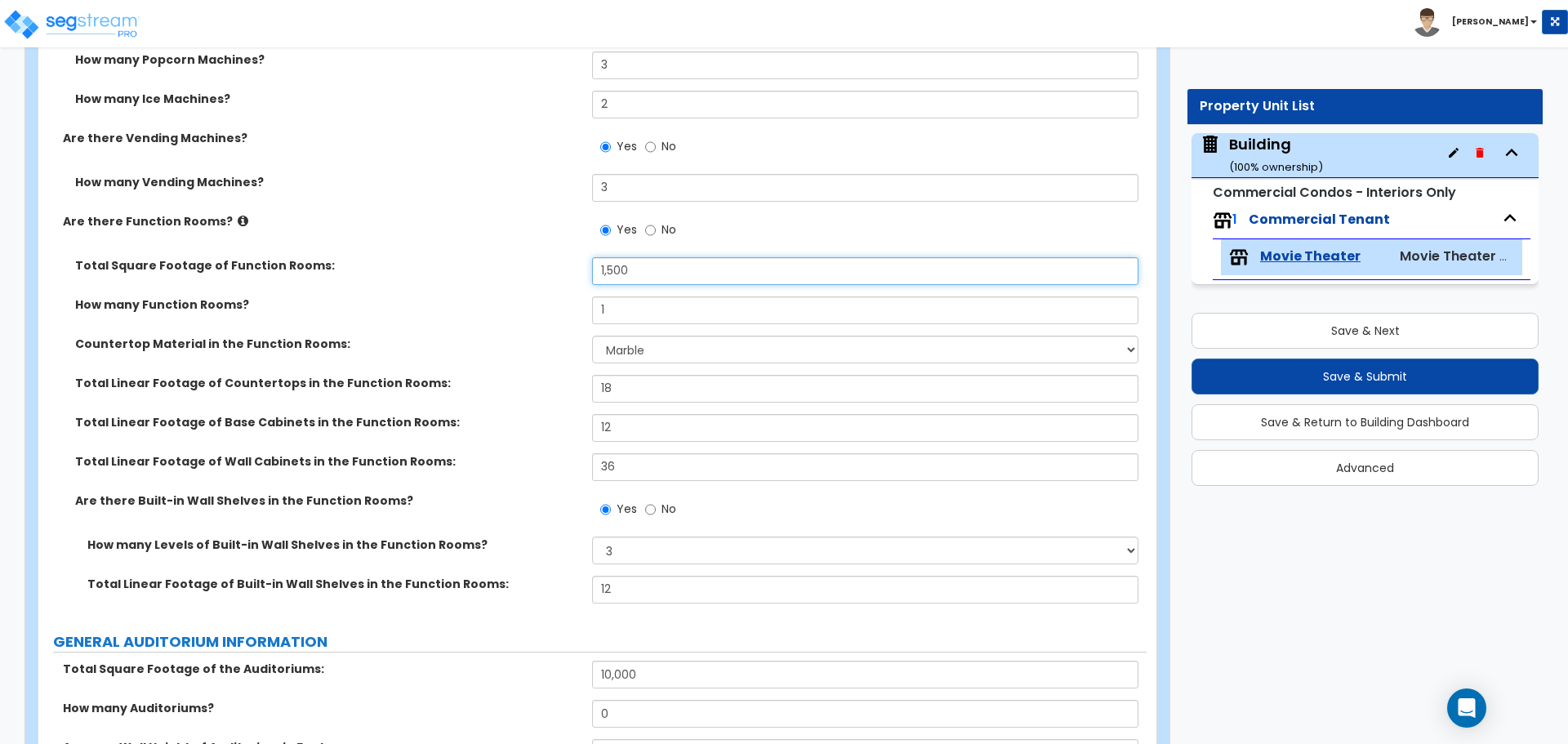
drag, startPoint x: 642, startPoint y: 274, endPoint x: 481, endPoint y: 270, distance: 161.0
click at [481, 271] on div "Total Square Footage of Function Rooms: 1,500" at bounding box center [593, 277] width 1108 height 40
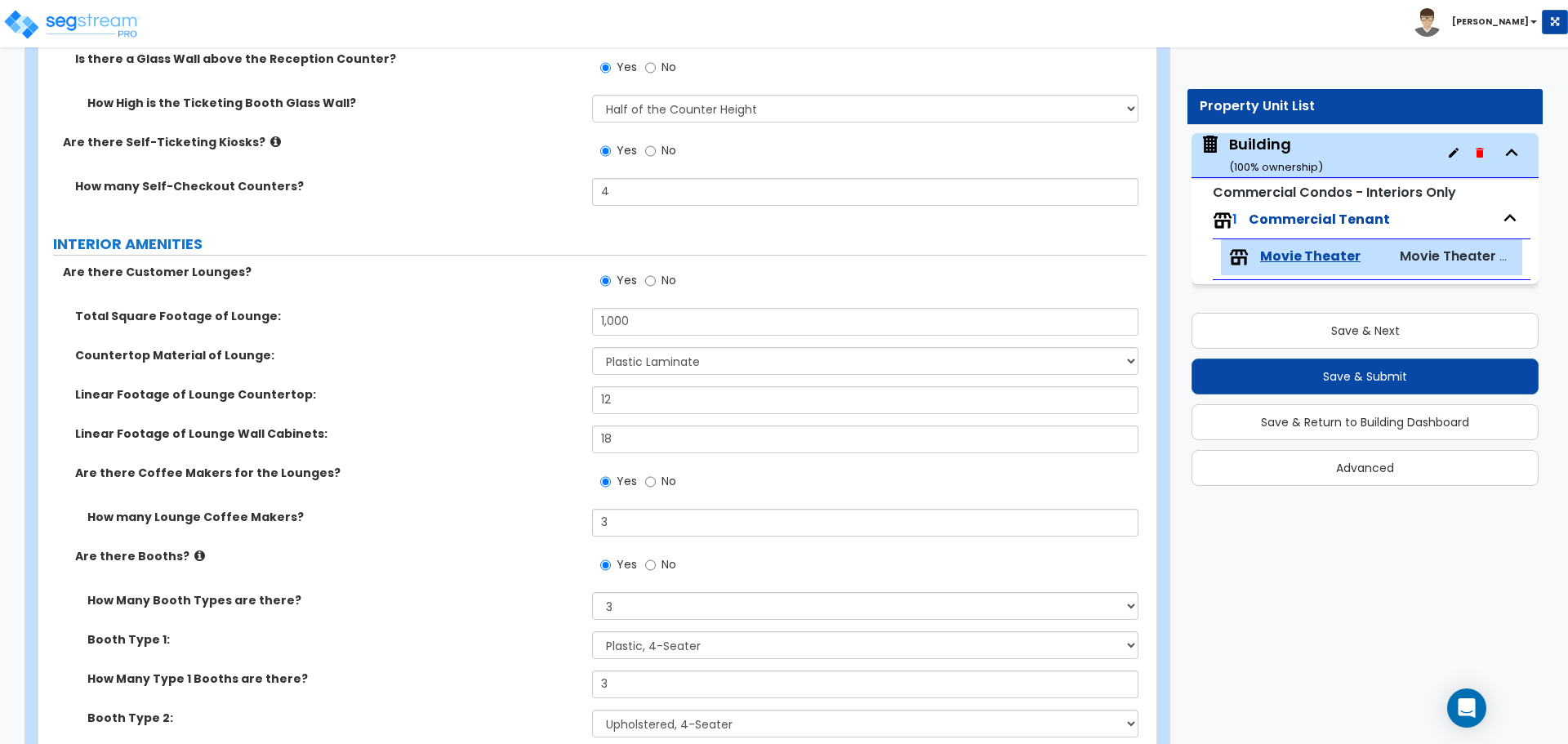
scroll to position [758, 0]
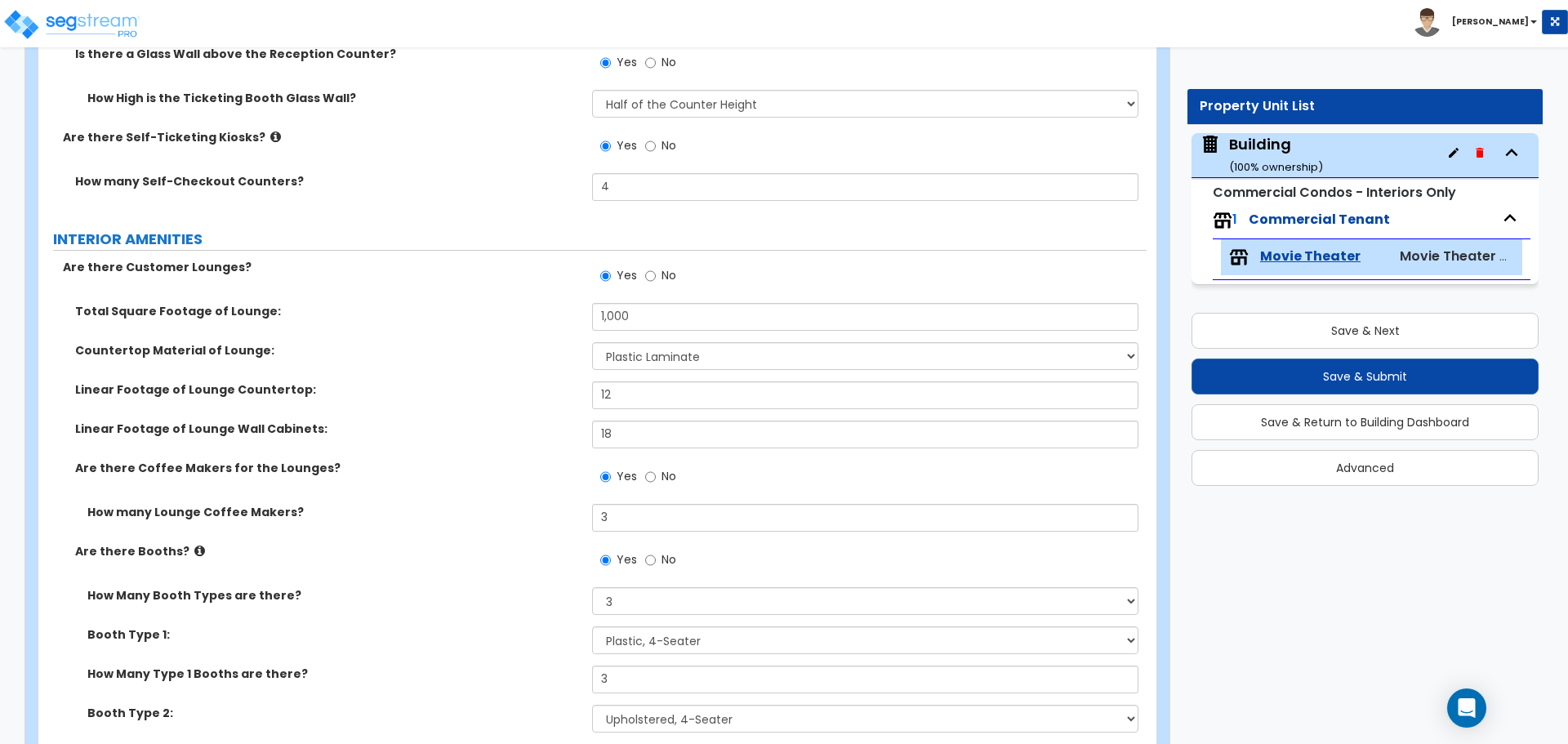
type input "1,000"
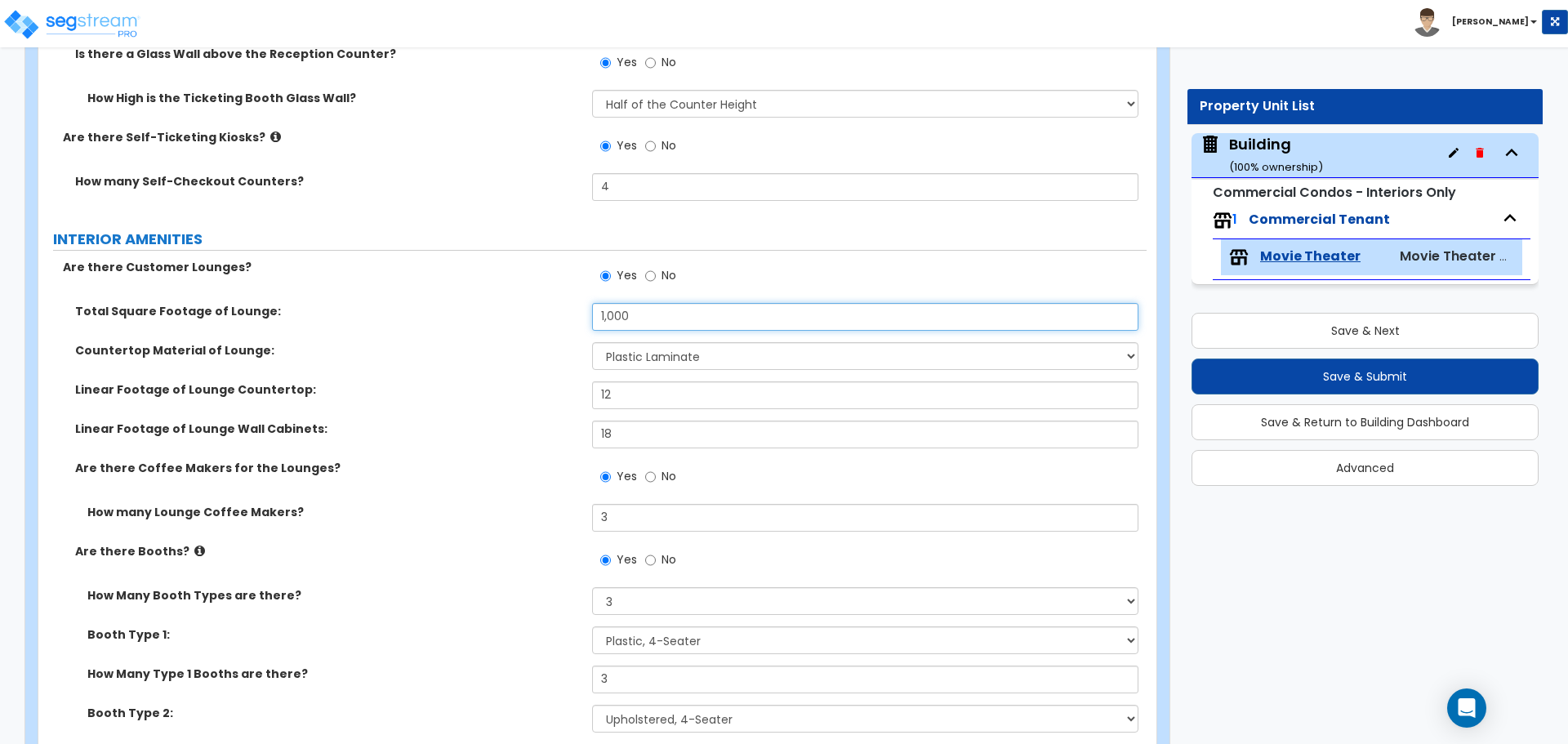
drag, startPoint x: 648, startPoint y: 317, endPoint x: 538, endPoint y: 292, distance: 112.8
type input "7"
type input "1,000"
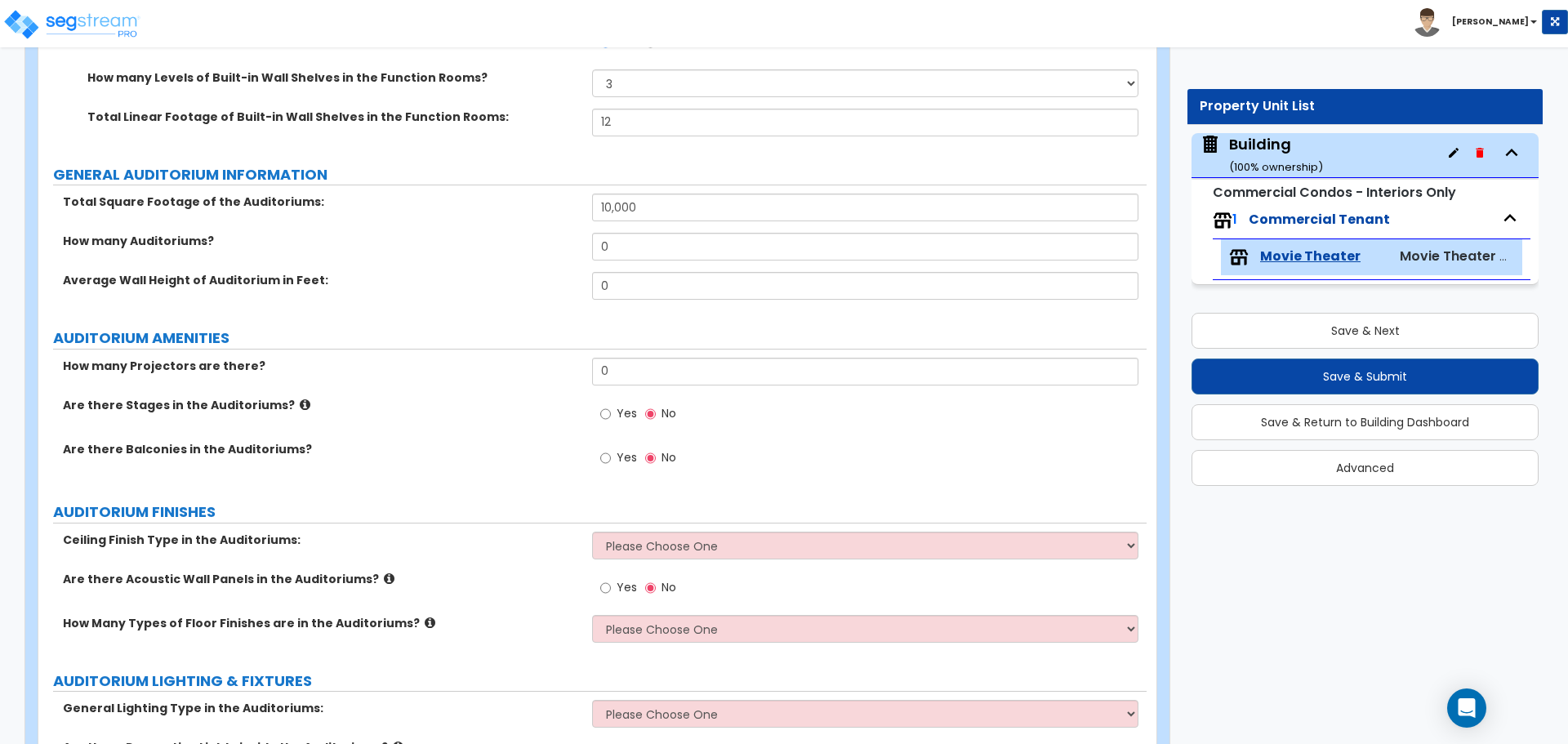
scroll to position [2525, 0]
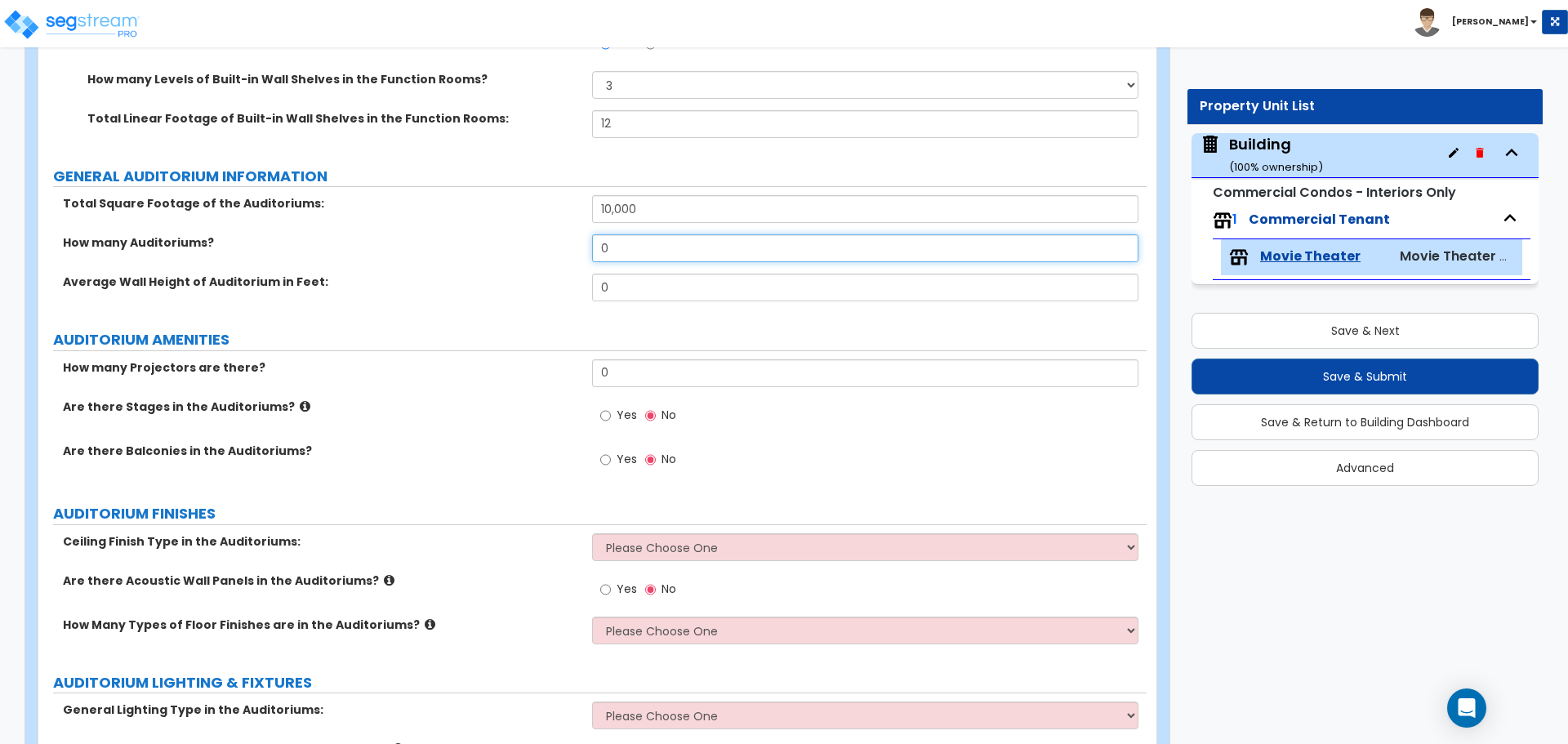
drag, startPoint x: 649, startPoint y: 253, endPoint x: 512, endPoint y: 223, distance: 140.2
click at [512, 223] on div "Total Square Footage of the Auditoriums: 10,000 How many Auditoriums? 0 Average…" at bounding box center [593, 254] width 1084 height 118
click at [625, 243] on input "0" at bounding box center [864, 249] width 546 height 28
drag, startPoint x: 628, startPoint y: 240, endPoint x: 582, endPoint y: 228, distance: 47.5
click at [582, 228] on div "Total Square Footage of the Auditoriums: 10,000 How many Auditoriums? 0 Average…" at bounding box center [593, 254] width 1084 height 118
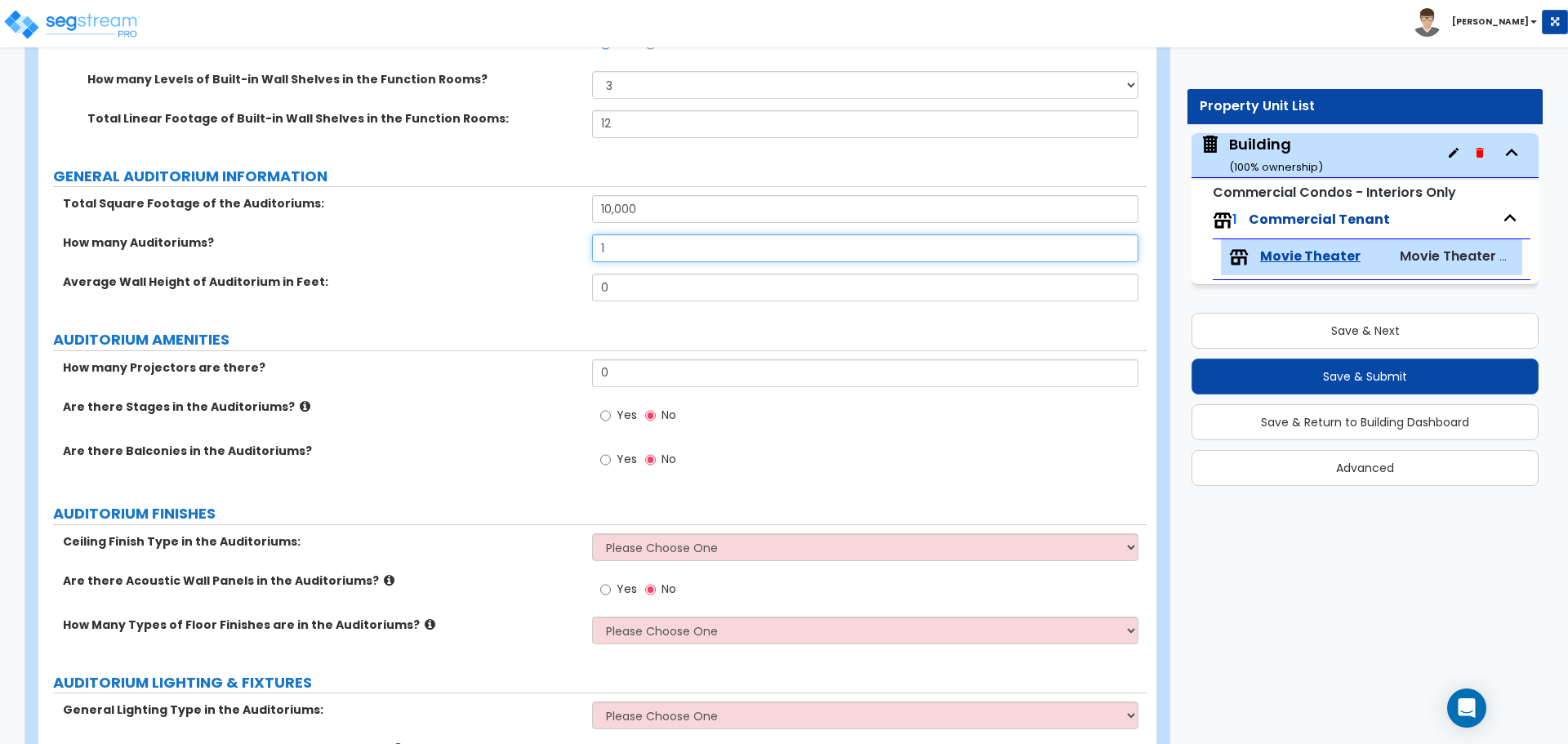
type input "1"
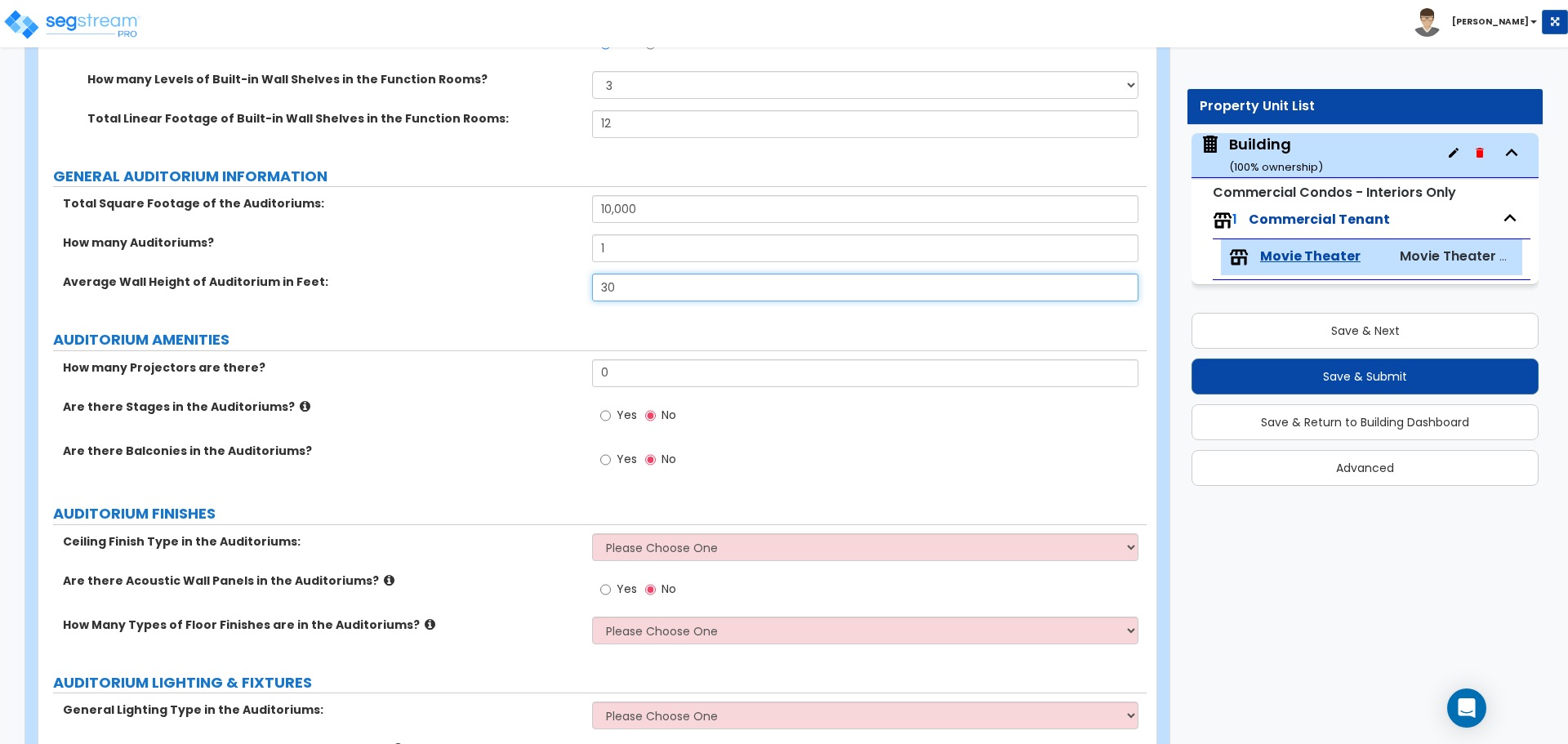
type input "30"
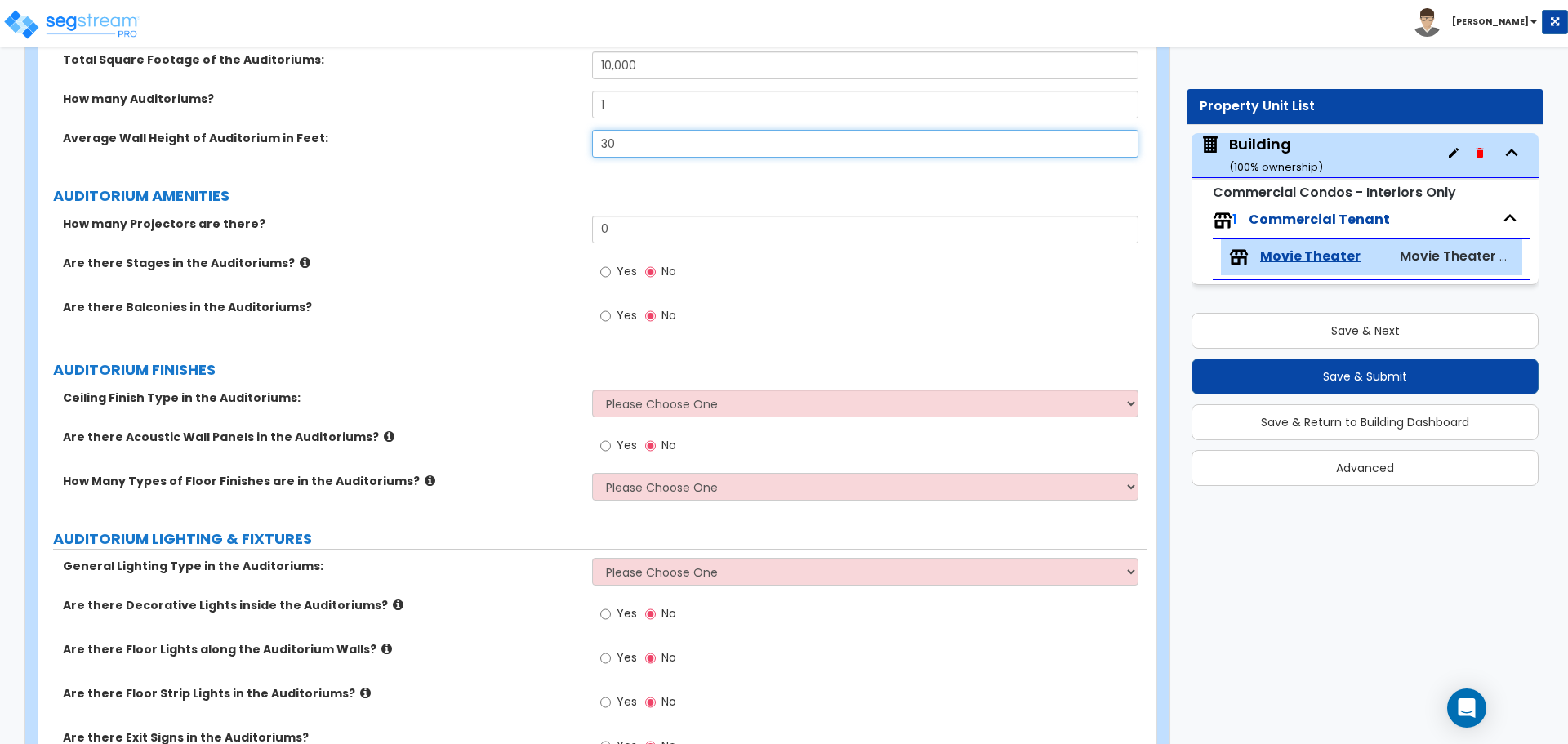
scroll to position [2654, 0]
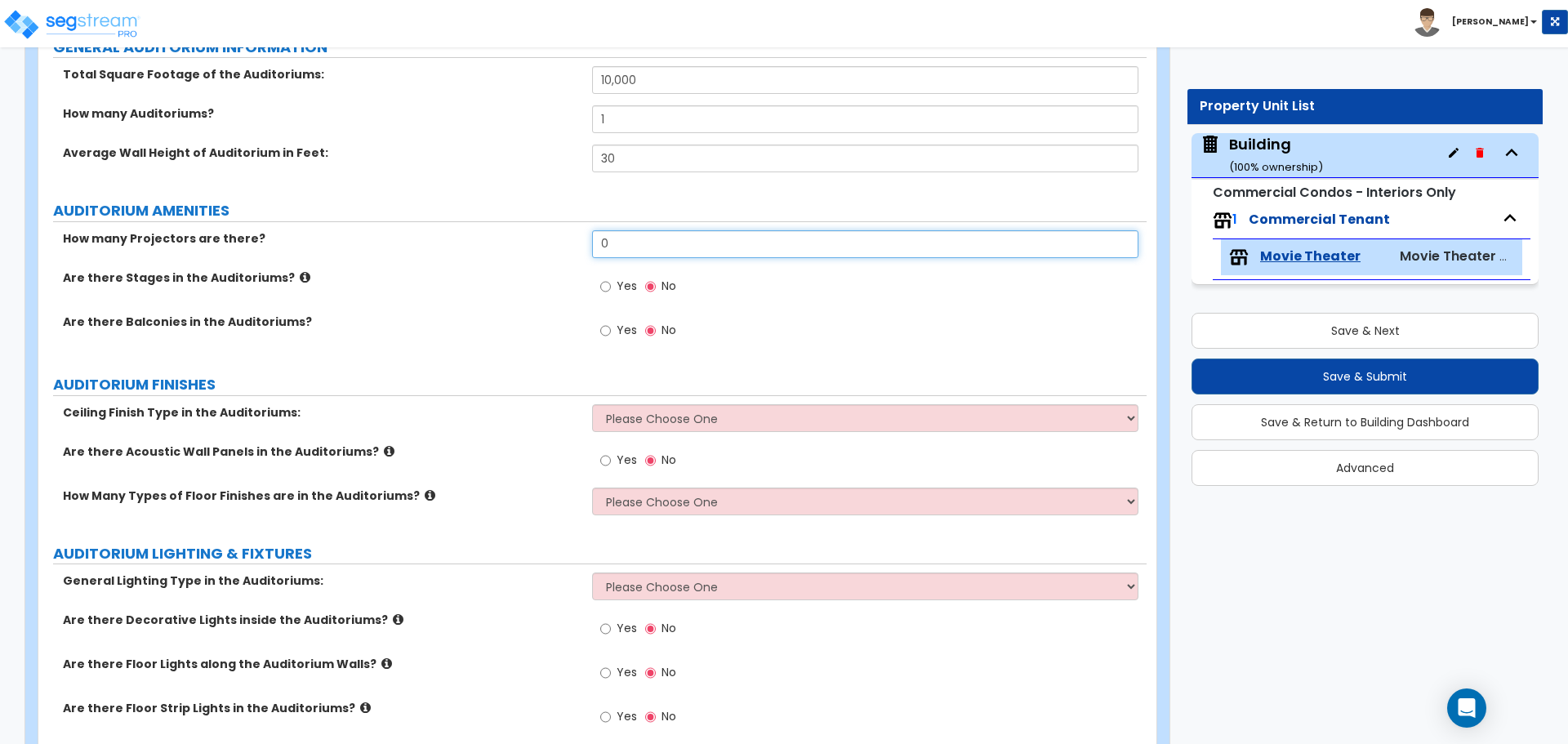
drag, startPoint x: 639, startPoint y: 238, endPoint x: 525, endPoint y: 239, distance: 114.0
click at [525, 239] on div "How many Projectors are there? 0" at bounding box center [593, 250] width 1108 height 40
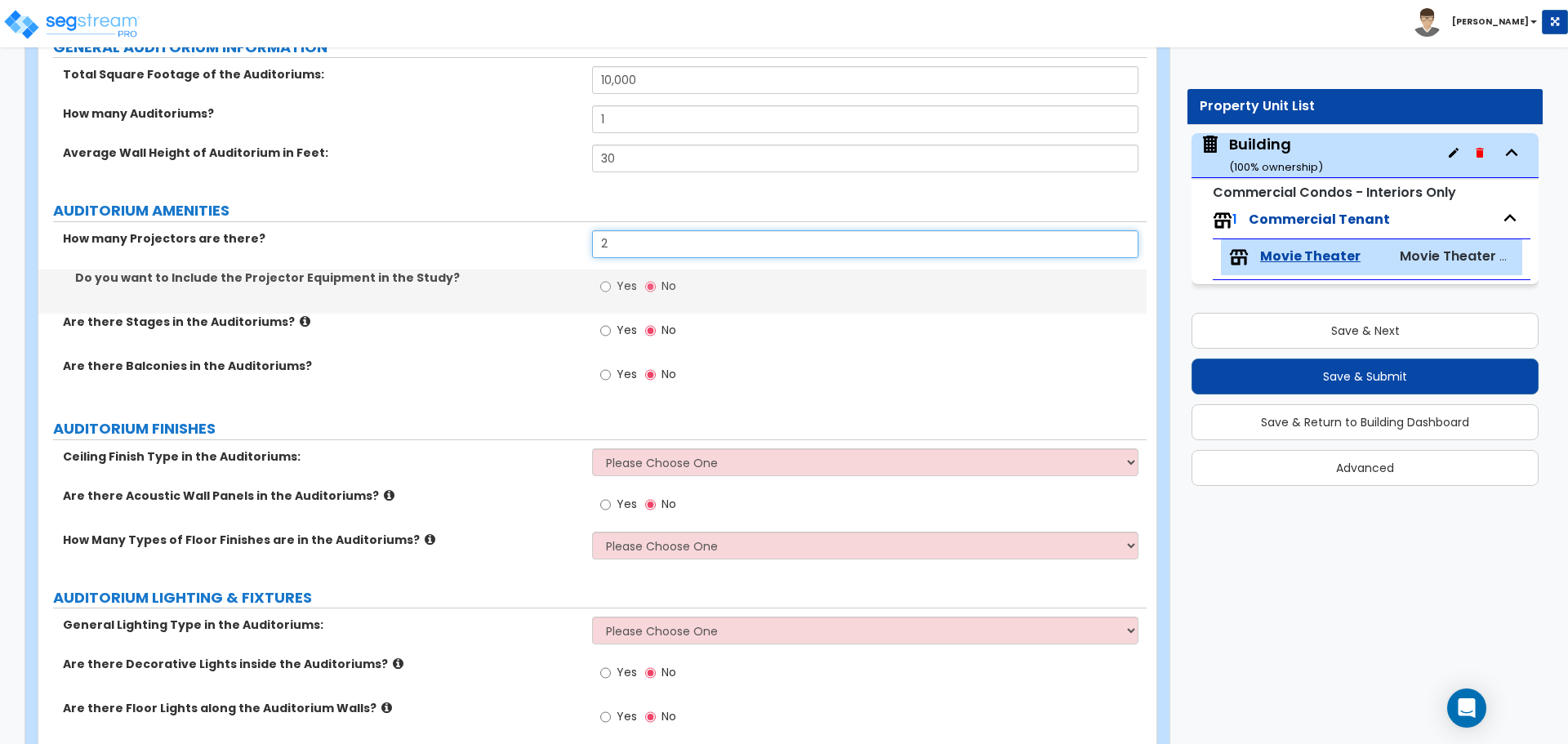
type input "2"
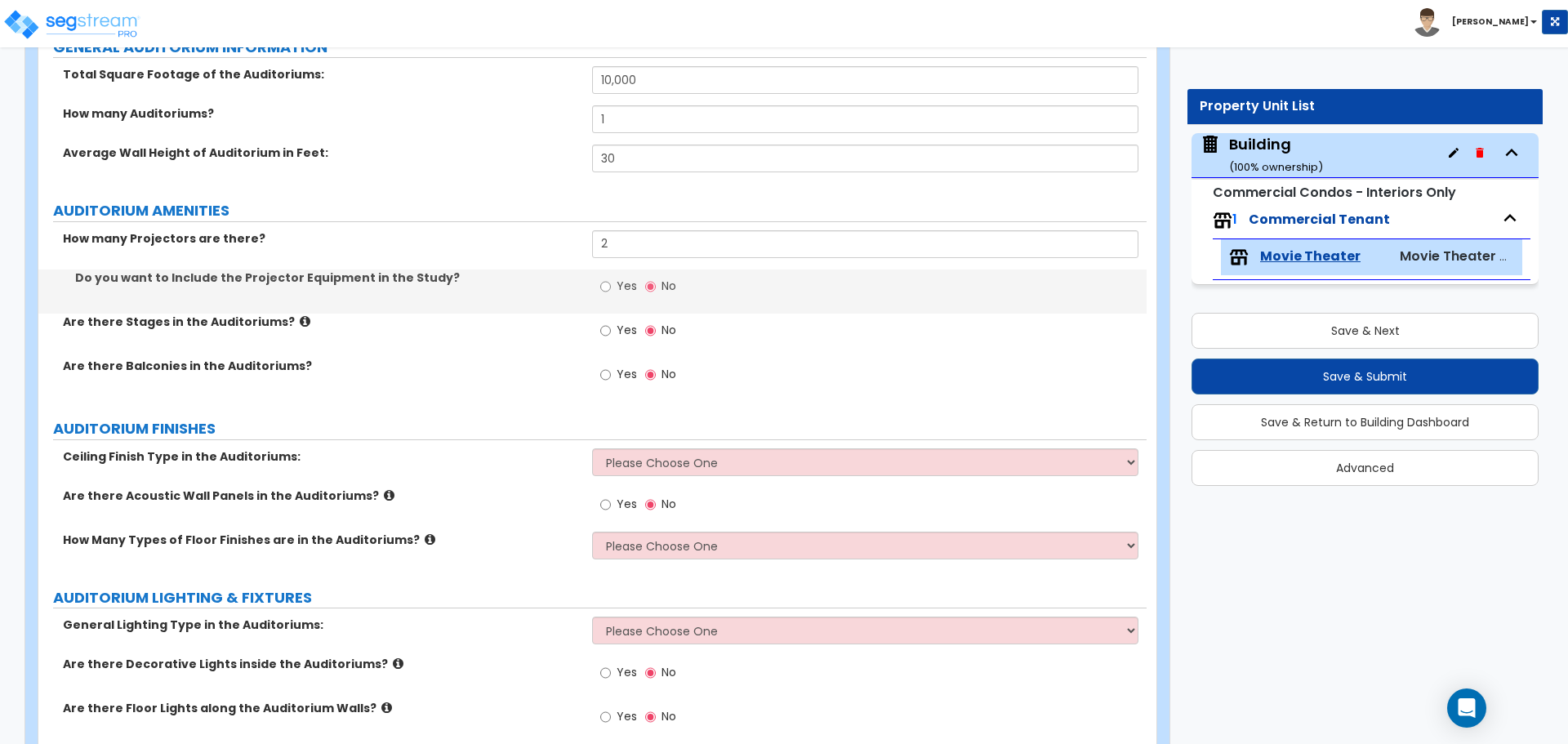
click at [614, 290] on label "Yes" at bounding box center [618, 288] width 37 height 28
click at [611, 290] on input "Yes" at bounding box center [605, 287] width 11 height 18
radio input "true"
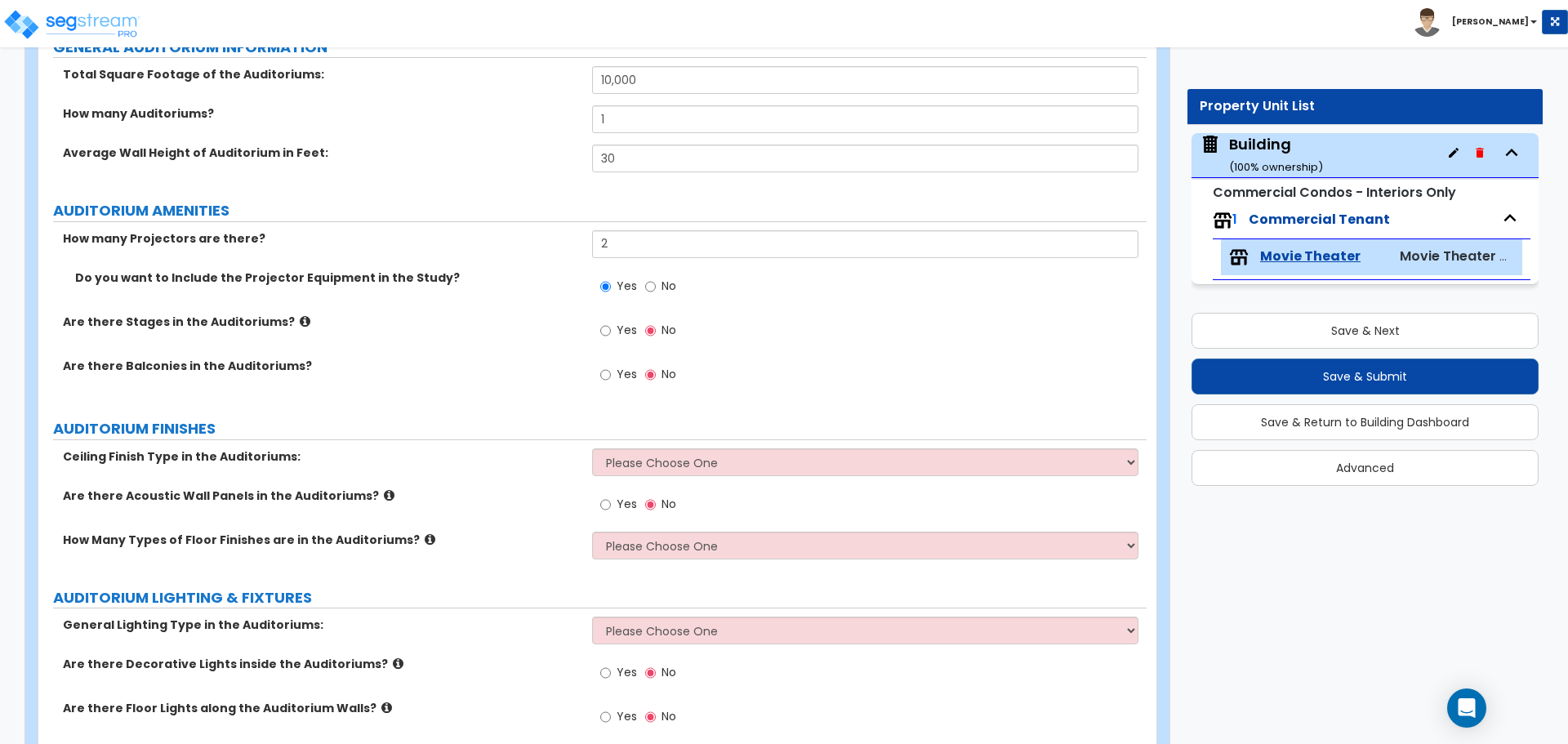
click at [620, 330] on span "Yes" at bounding box center [627, 331] width 20 height 17
click at [611, 330] on input "Yes" at bounding box center [605, 331] width 11 height 18
radio input "true"
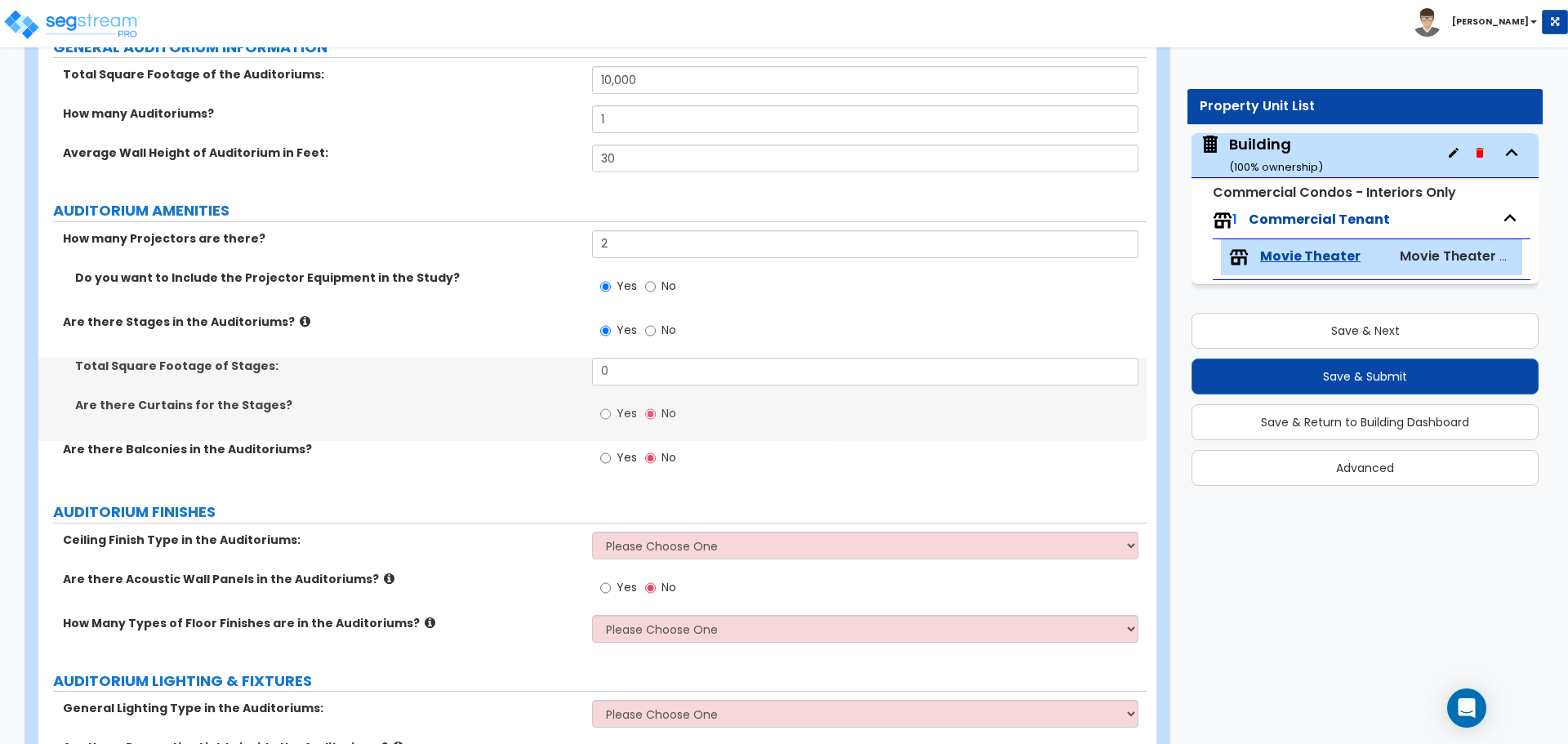
click at [300, 322] on icon at bounding box center [306, 321] width 11 height 12
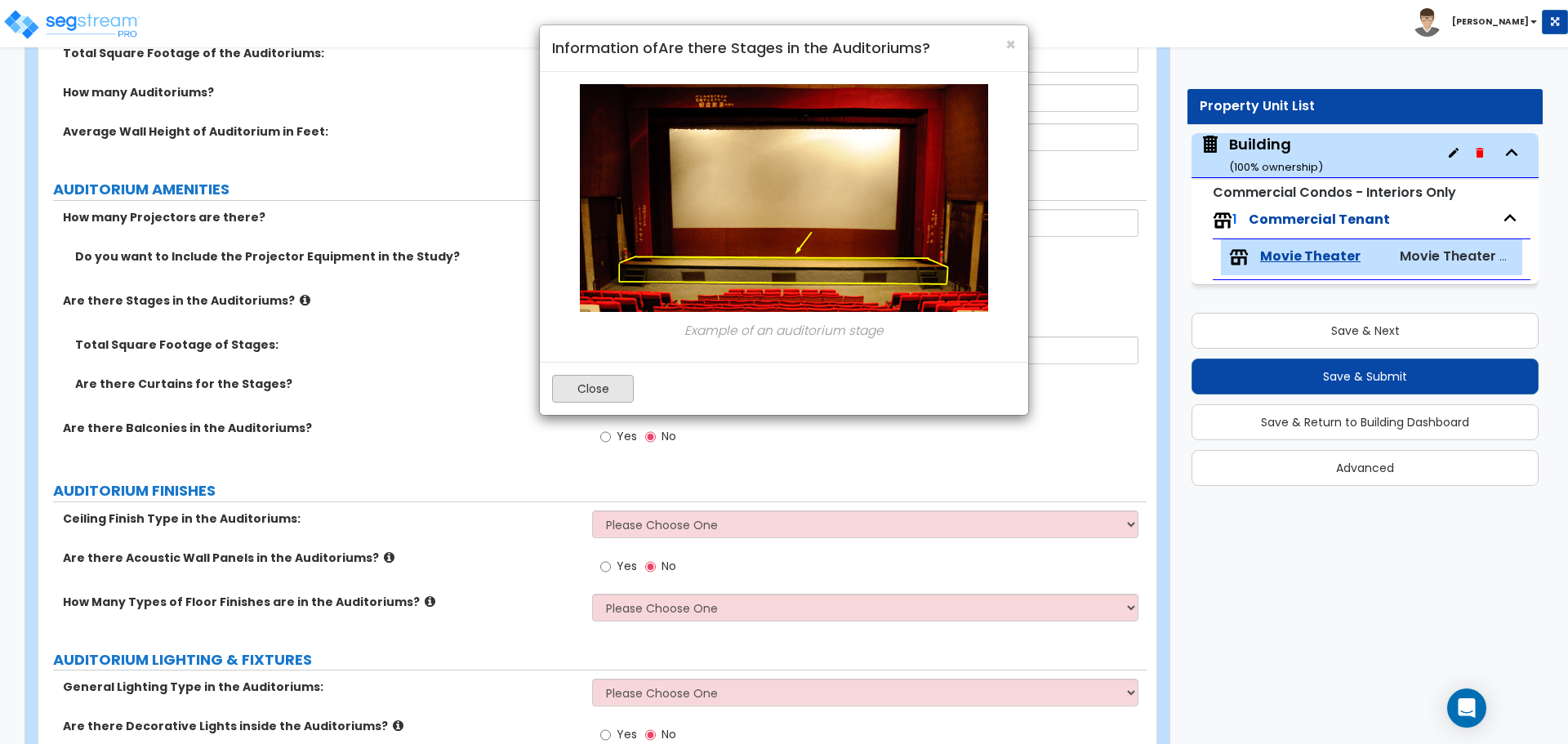
scroll to position [2679, 0]
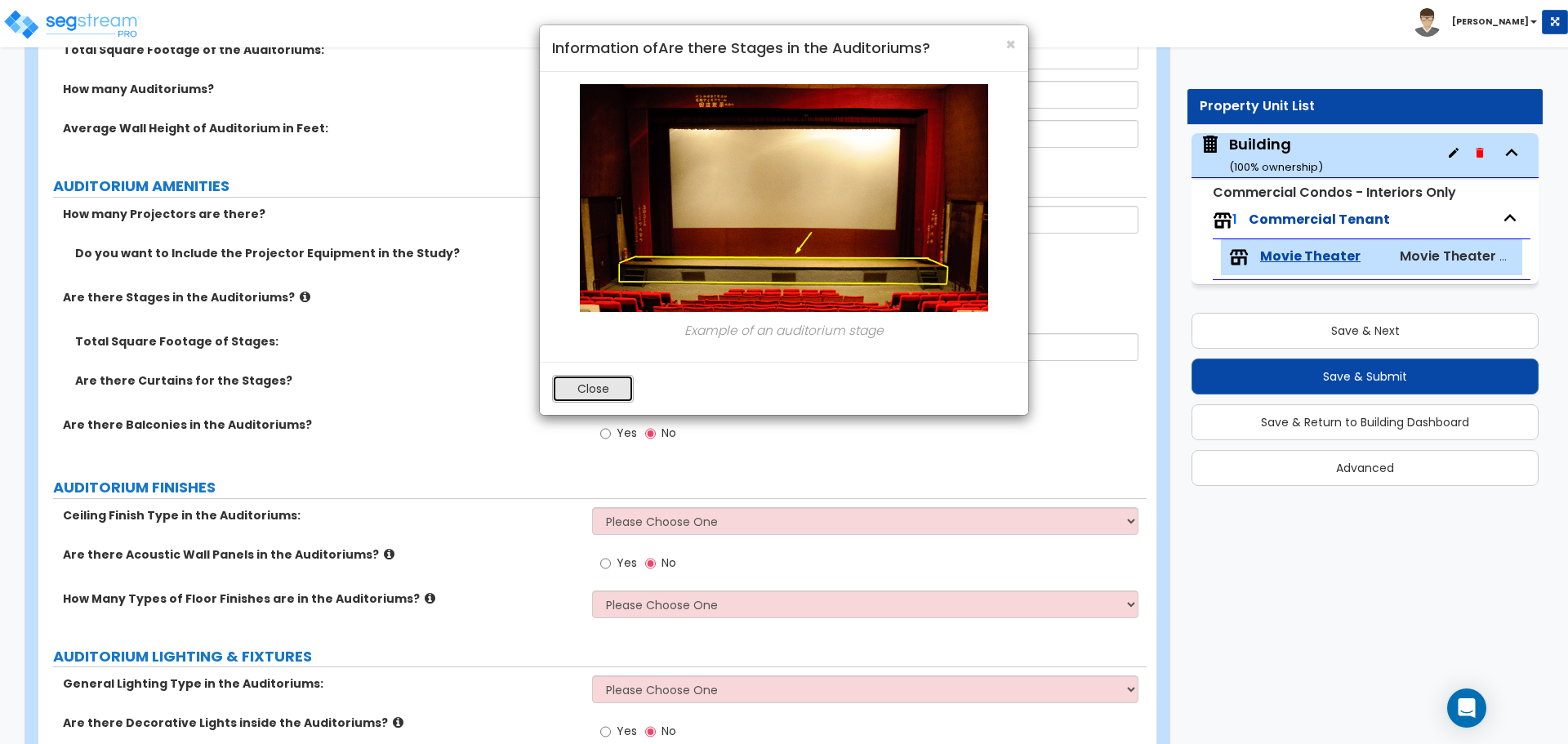
click at [588, 390] on button "Close" at bounding box center [593, 389] width 82 height 28
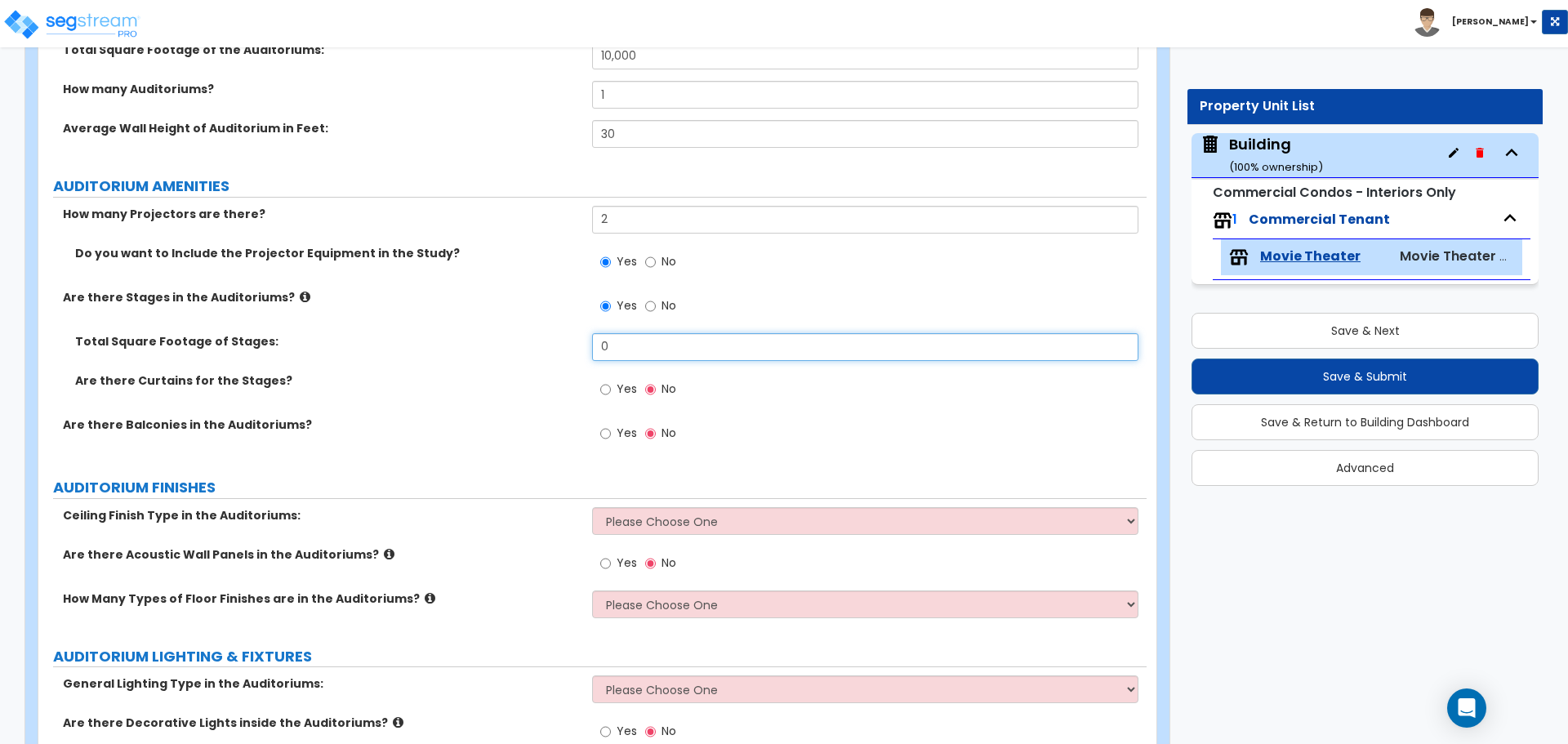
drag, startPoint x: 634, startPoint y: 345, endPoint x: 540, endPoint y: 337, distance: 94.3
click at [540, 338] on div "Total Square Footage of Stages: 0" at bounding box center [593, 353] width 1108 height 40
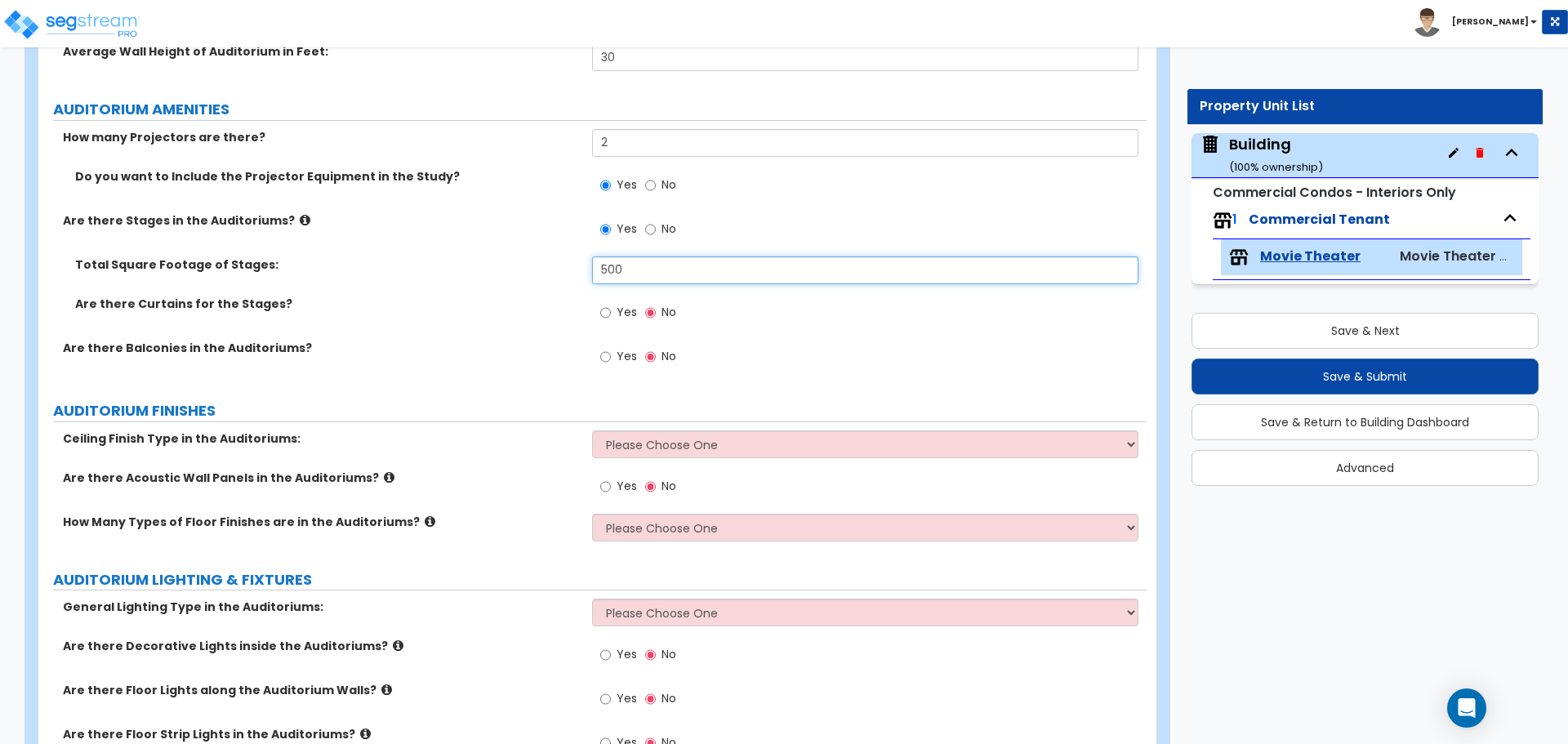
scroll to position [2756, 0]
type input "500"
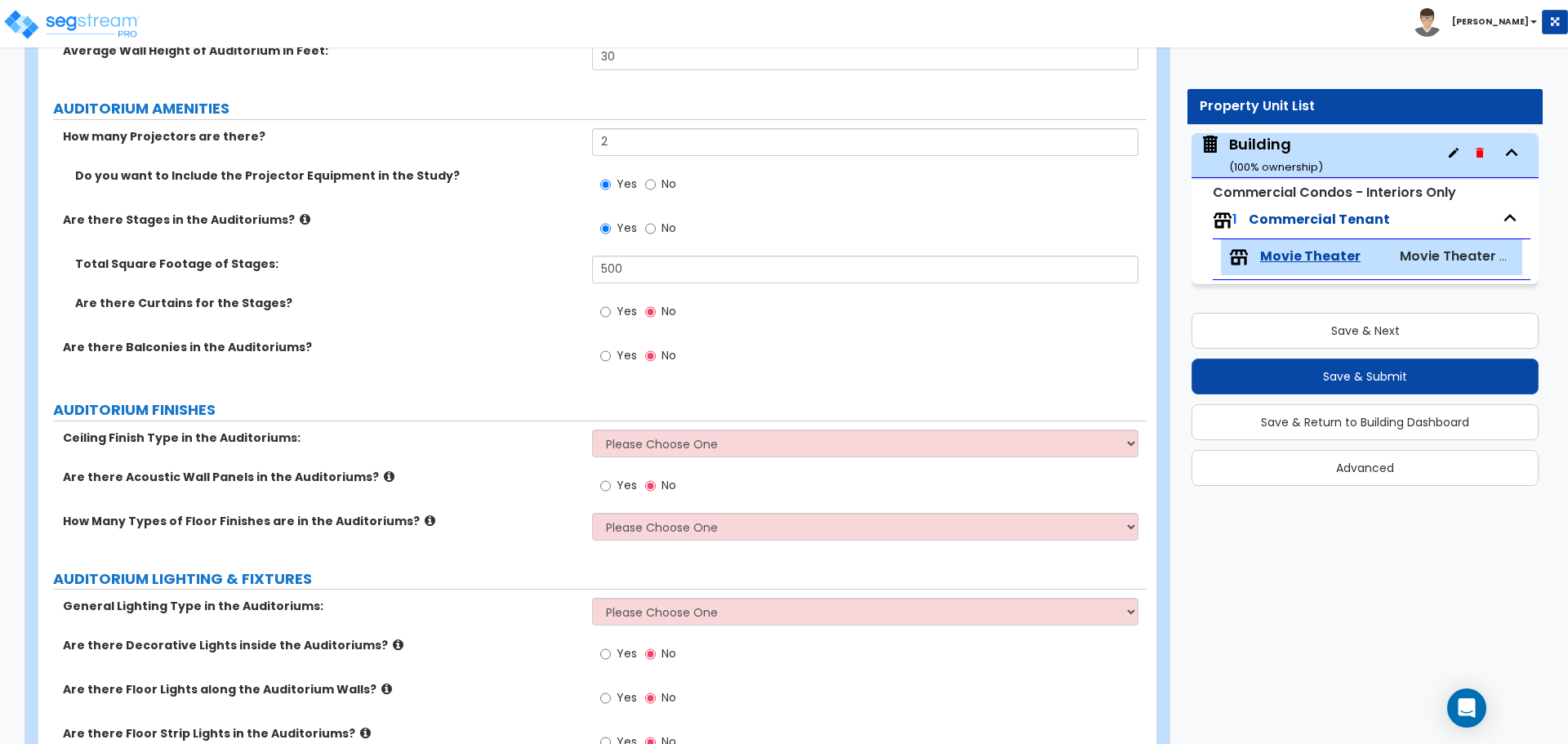
click at [628, 310] on span "Yes" at bounding box center [627, 311] width 20 height 17
click at [611, 310] on input "Yes" at bounding box center [605, 312] width 11 height 18
radio input "true"
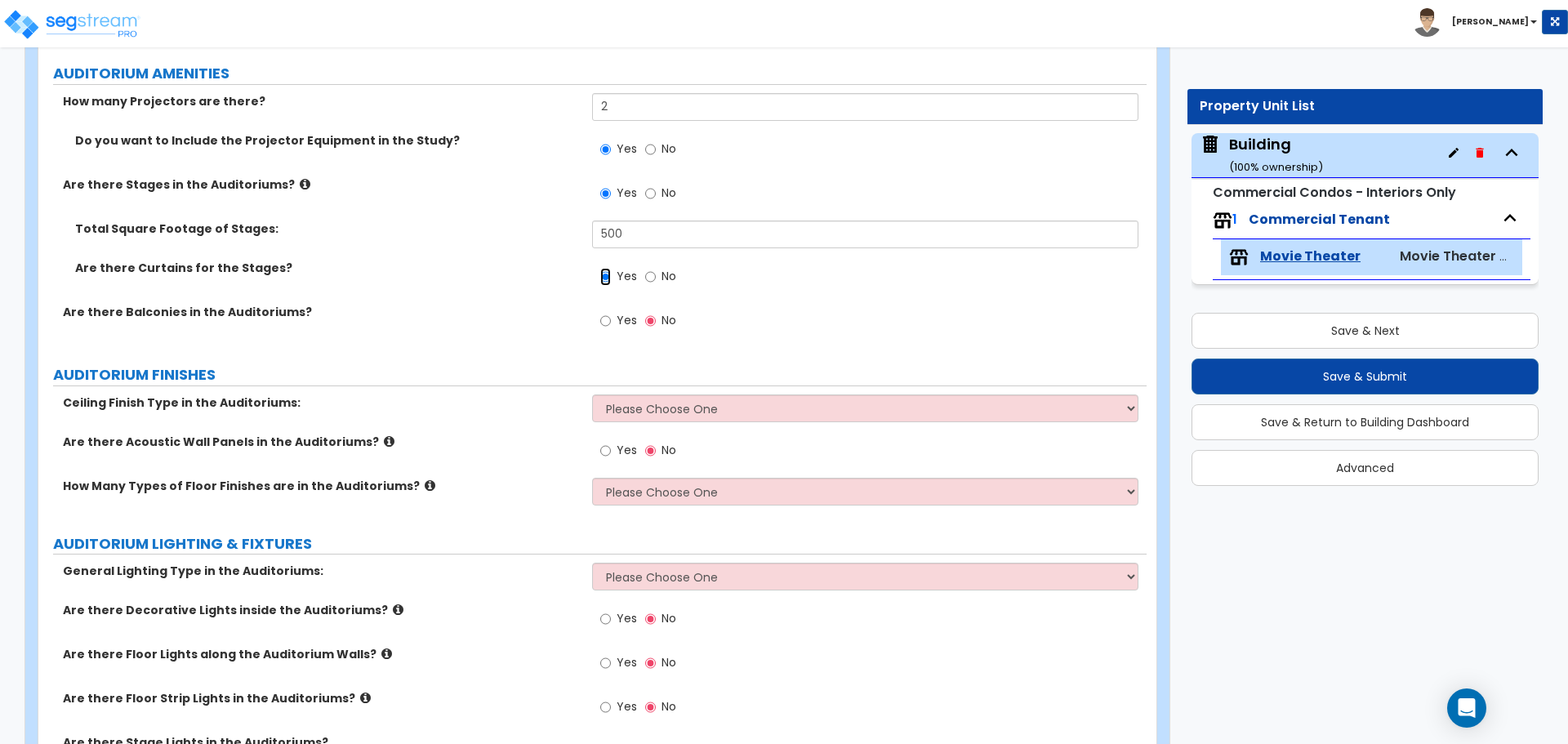
scroll to position [2792, 0]
click at [622, 321] on span "Yes" at bounding box center [627, 320] width 20 height 17
click at [611, 321] on input "Yes" at bounding box center [605, 320] width 11 height 18
radio input "true"
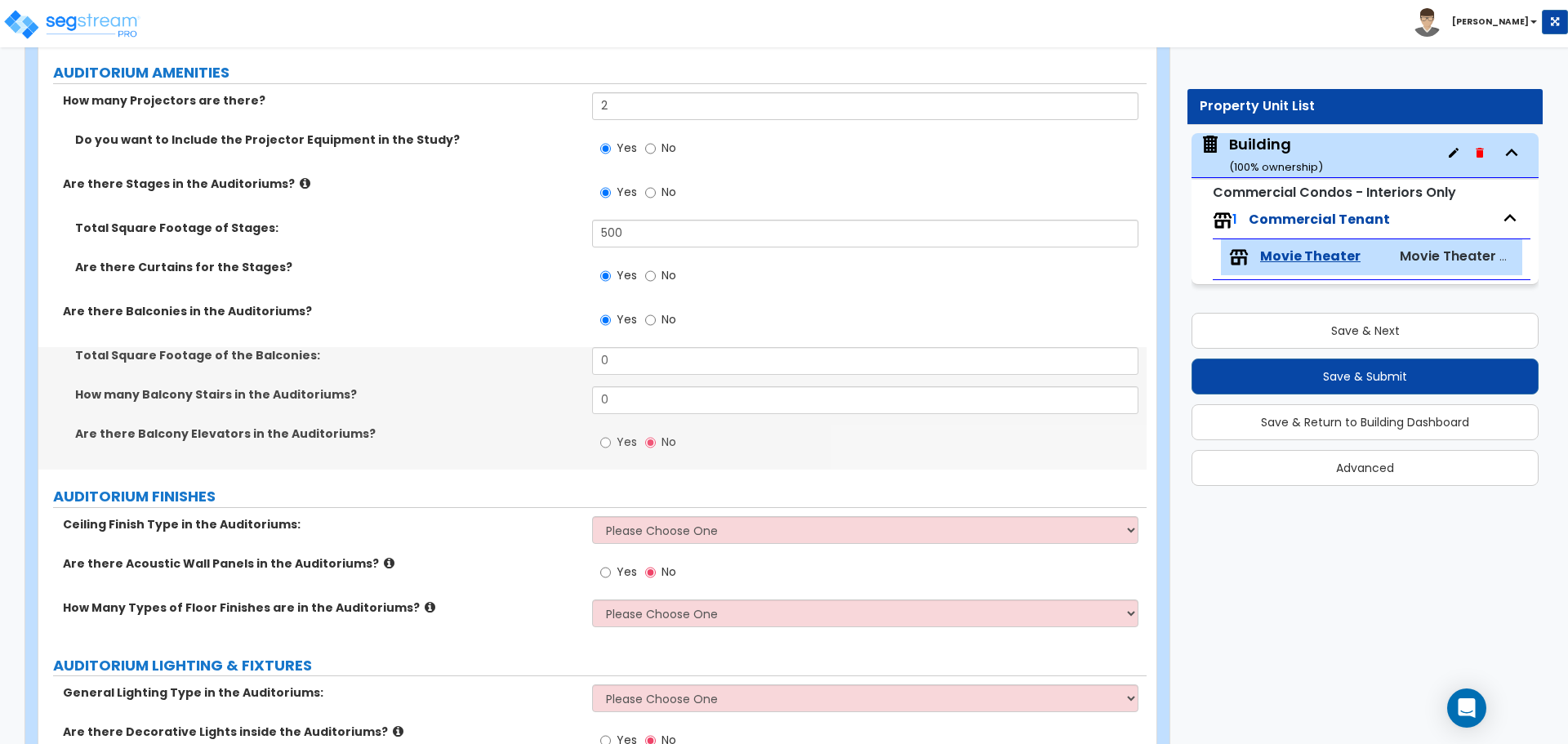
click at [280, 176] on label "Are there Stages in the Auditoriums?" at bounding box center [321, 184] width 517 height 17
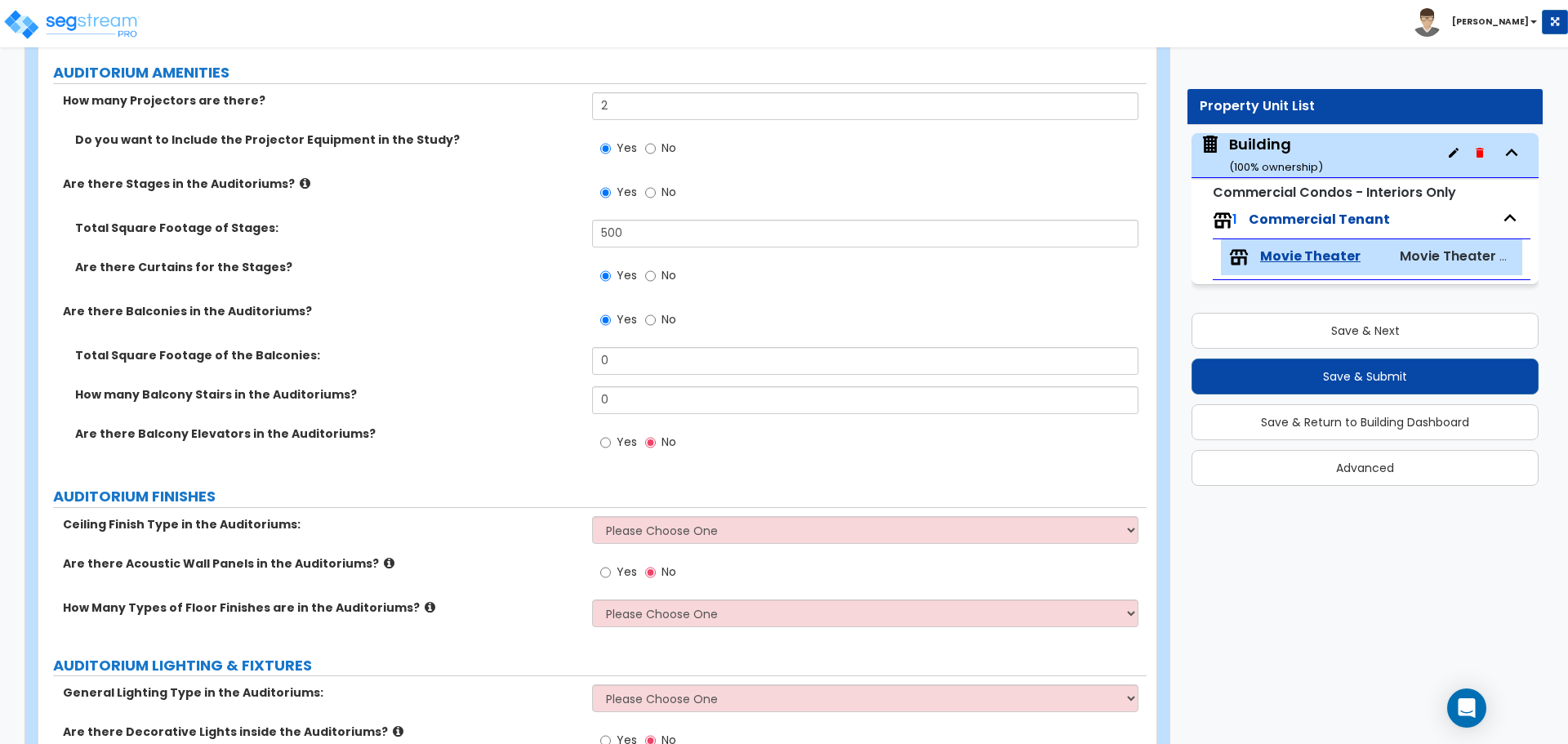
click at [300, 178] on icon at bounding box center [306, 183] width 11 height 12
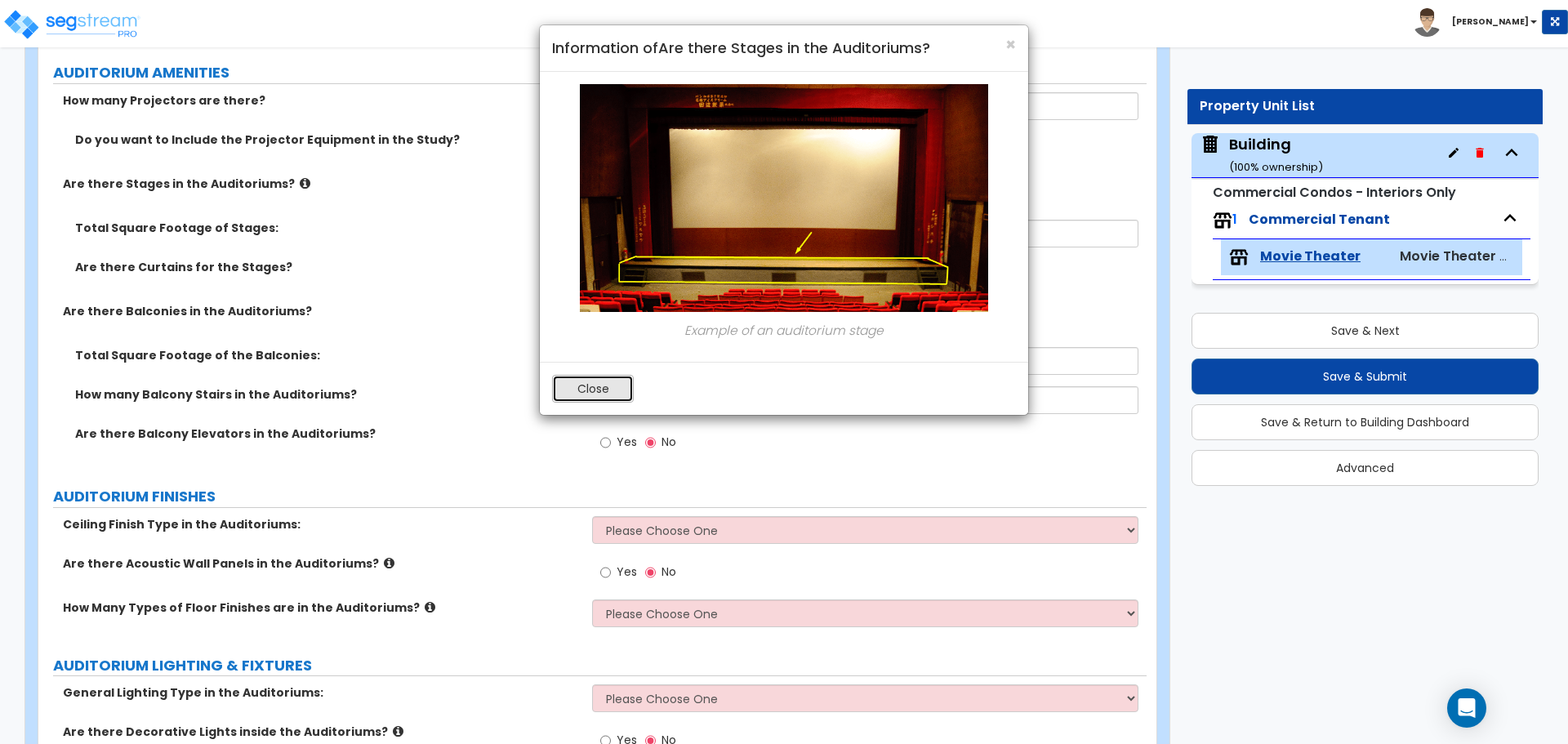
click at [603, 384] on button "Close" at bounding box center [593, 389] width 82 height 28
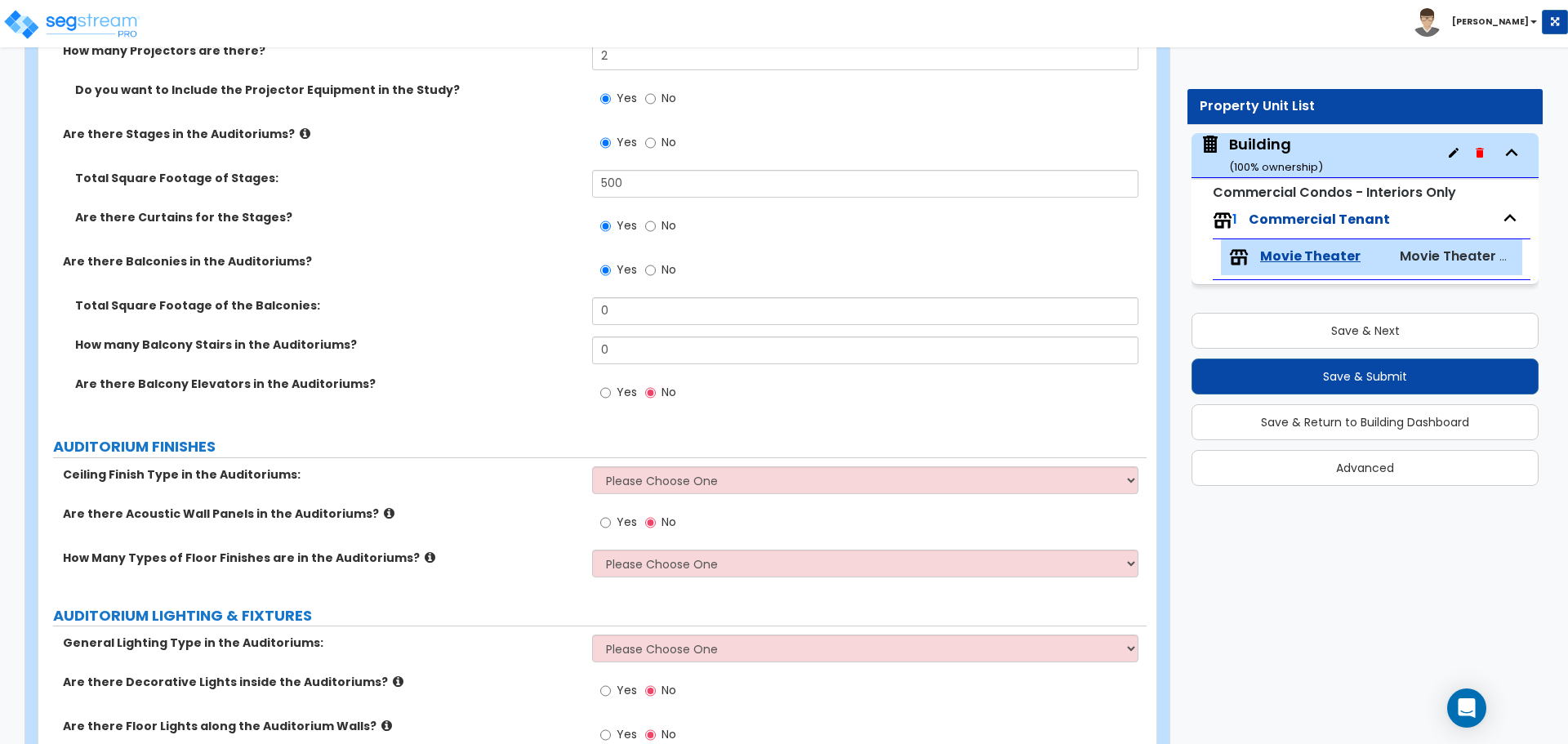
scroll to position [2845, 0]
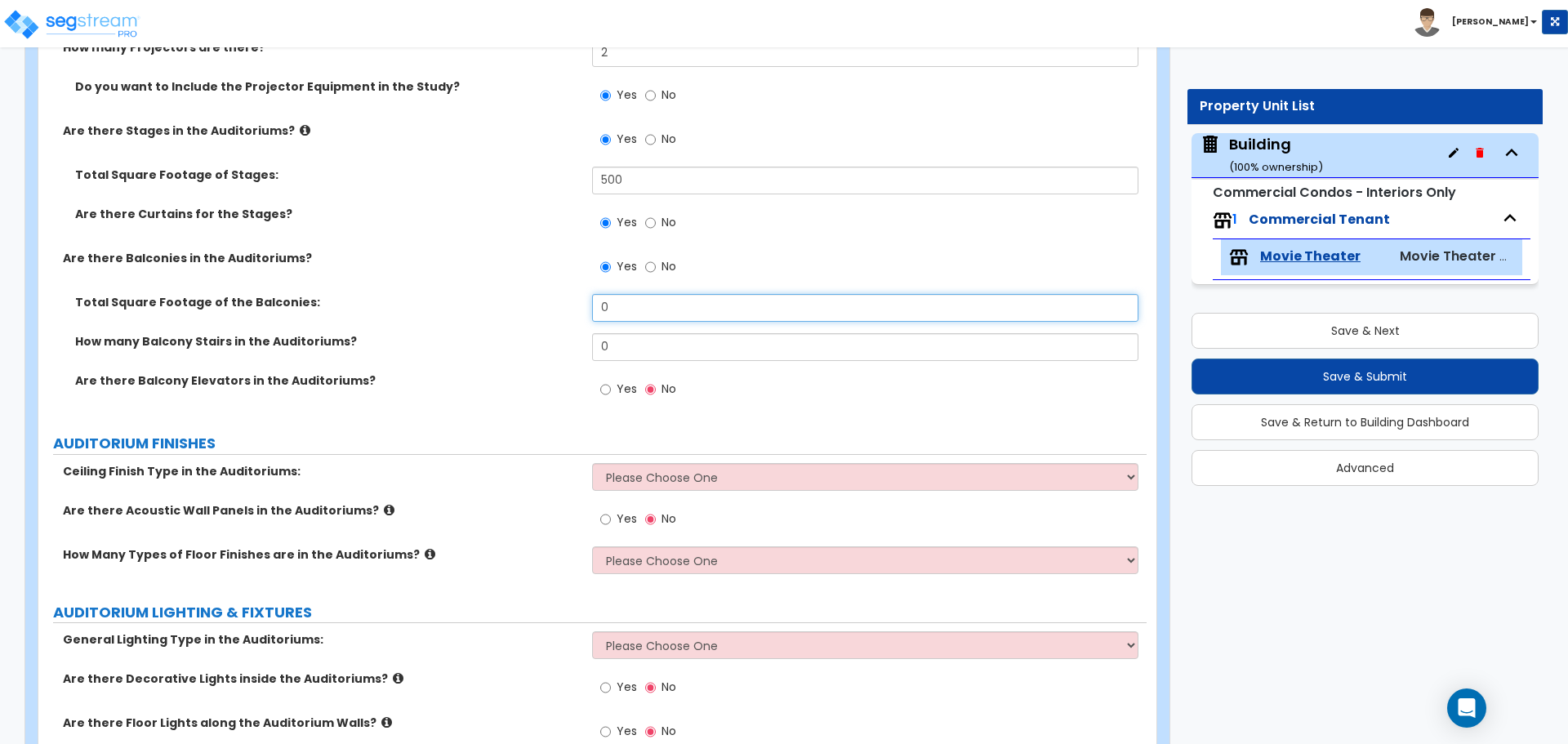
drag, startPoint x: 636, startPoint y: 311, endPoint x: 490, endPoint y: 289, distance: 147.6
click at [490, 289] on div "How many Projectors are there? 2 Do you want to Include the Projector Equipment…" at bounding box center [593, 228] width 1084 height 378
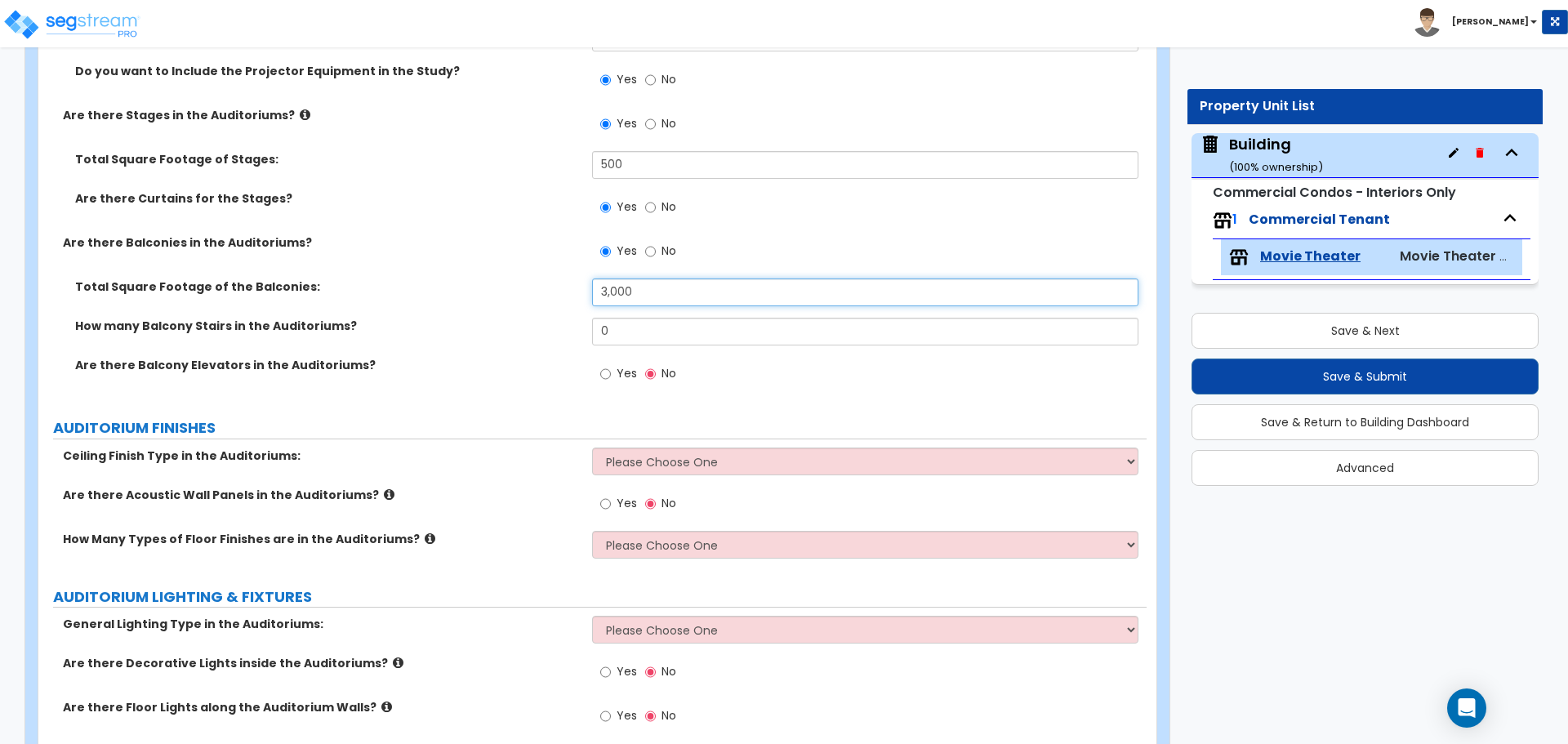
scroll to position [2881, 0]
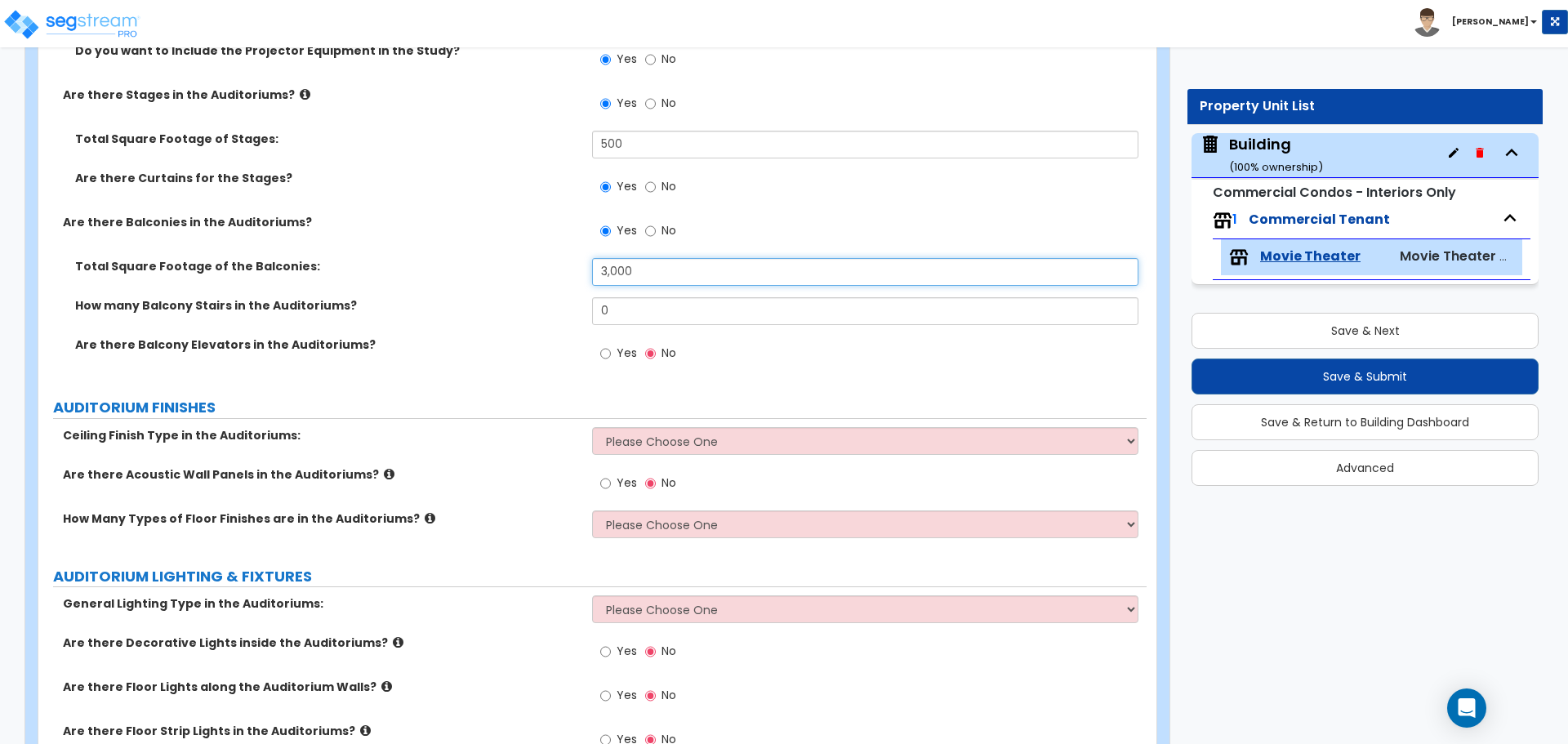
type input "3,000"
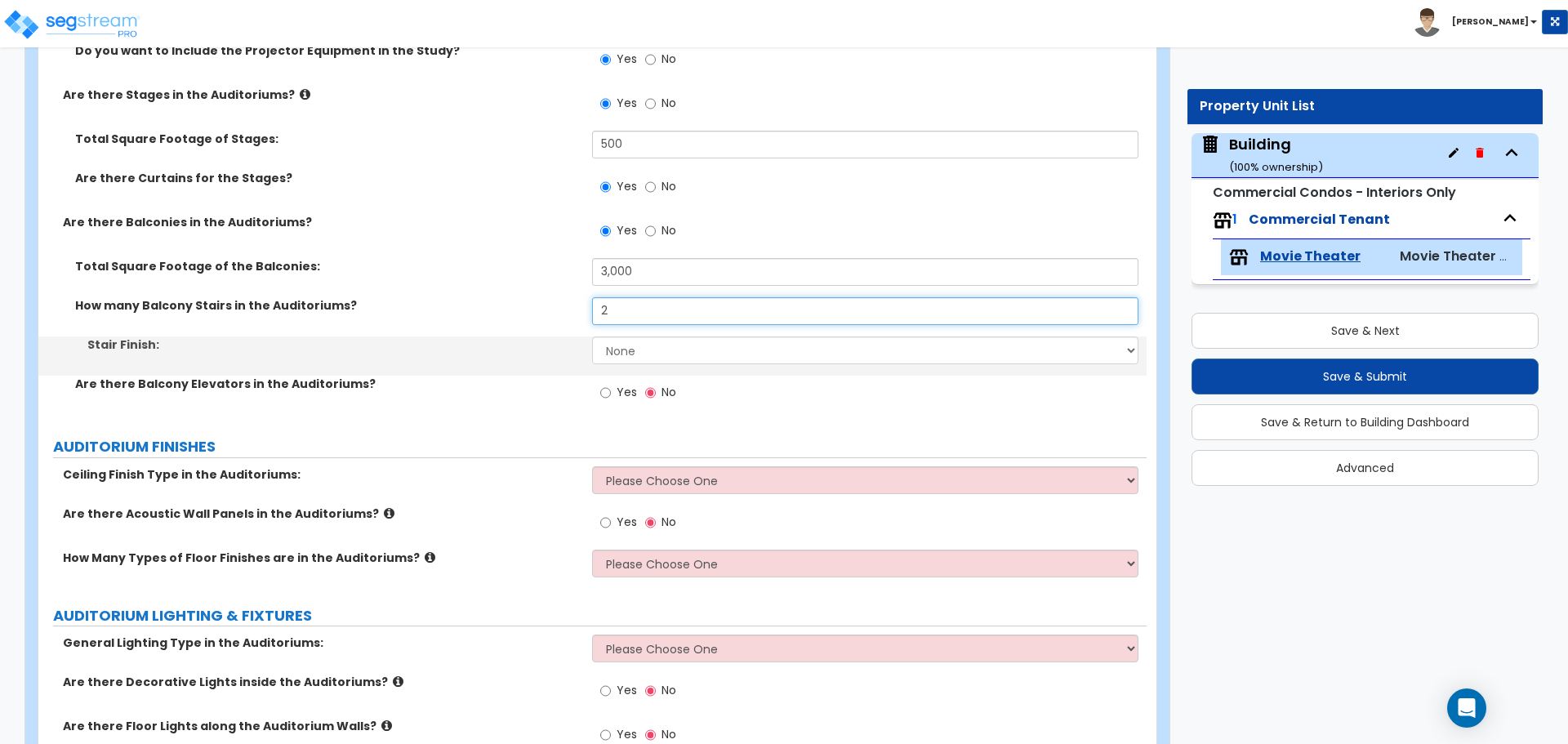
type input "2"
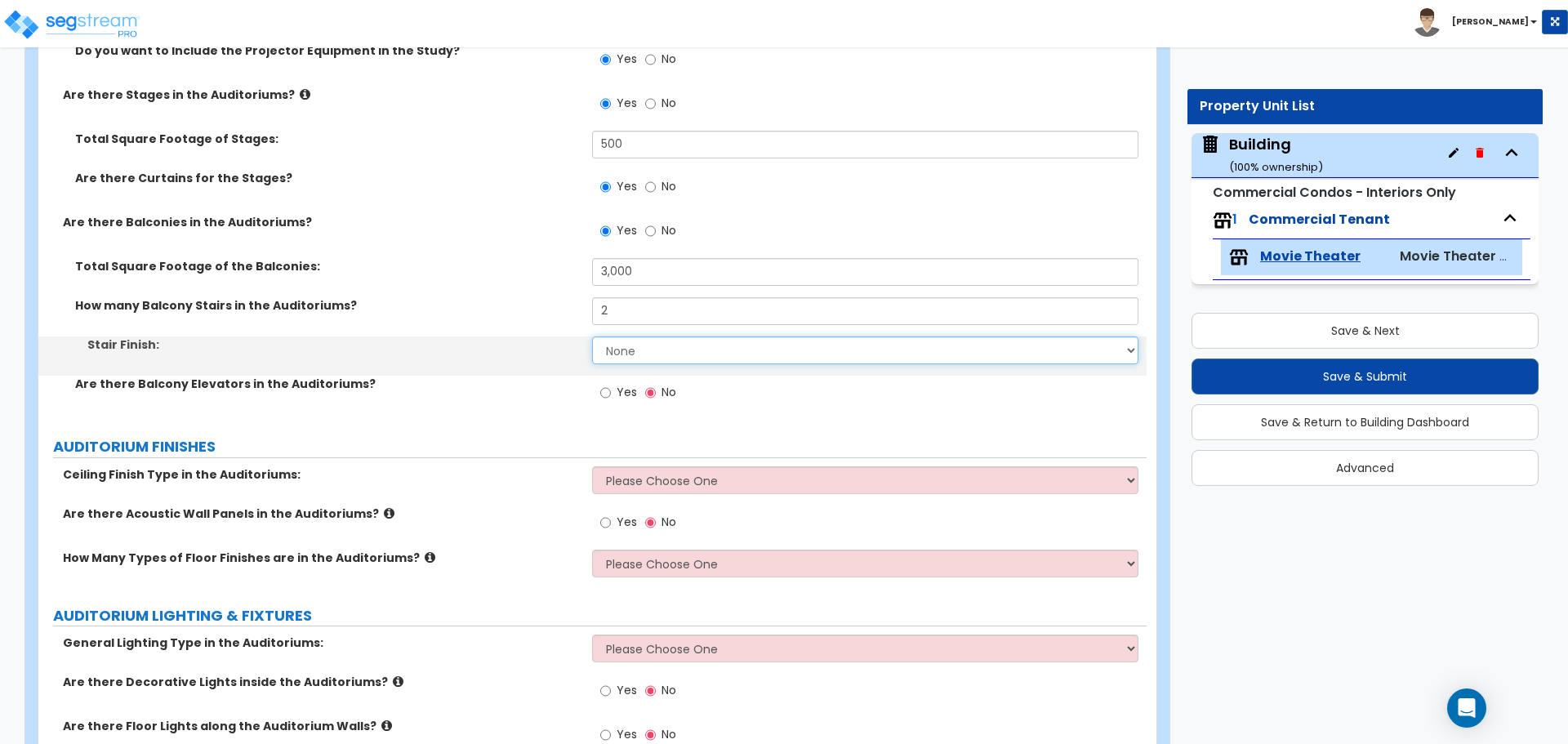
click at [645, 344] on select "None Tile Wood Laminate VCT Sheet Carpet Sheet Vinyl Carpet Tile" at bounding box center [864, 351] width 546 height 28
select select "3"
click at [592, 337] on select "None Tile Wood Laminate VCT Sheet Carpet Sheet Vinyl Carpet Tile" at bounding box center [864, 351] width 546 height 28
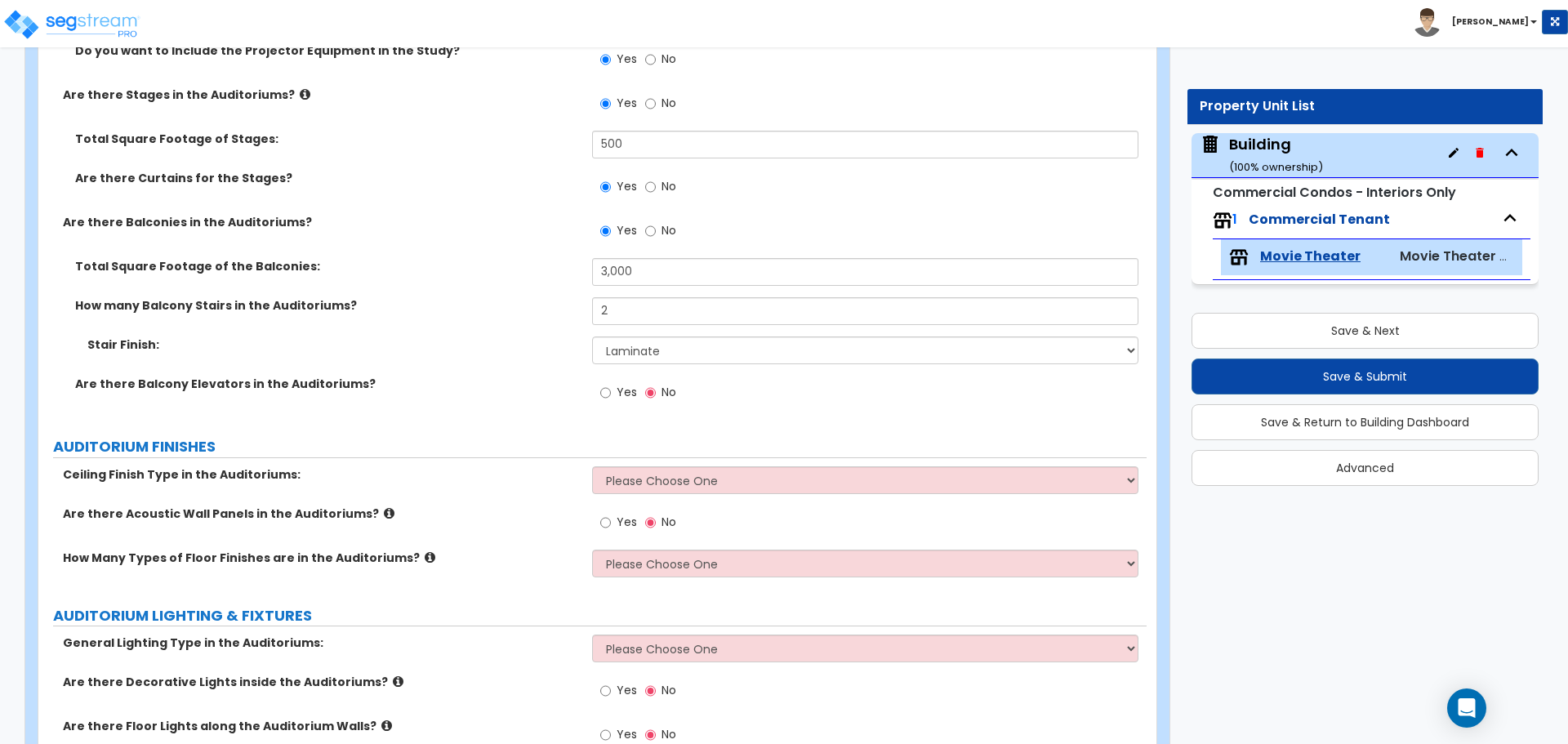
click at [633, 398] on label "Yes" at bounding box center [618, 395] width 37 height 28
click at [611, 398] on input "Yes" at bounding box center [605, 393] width 11 height 18
radio input "true"
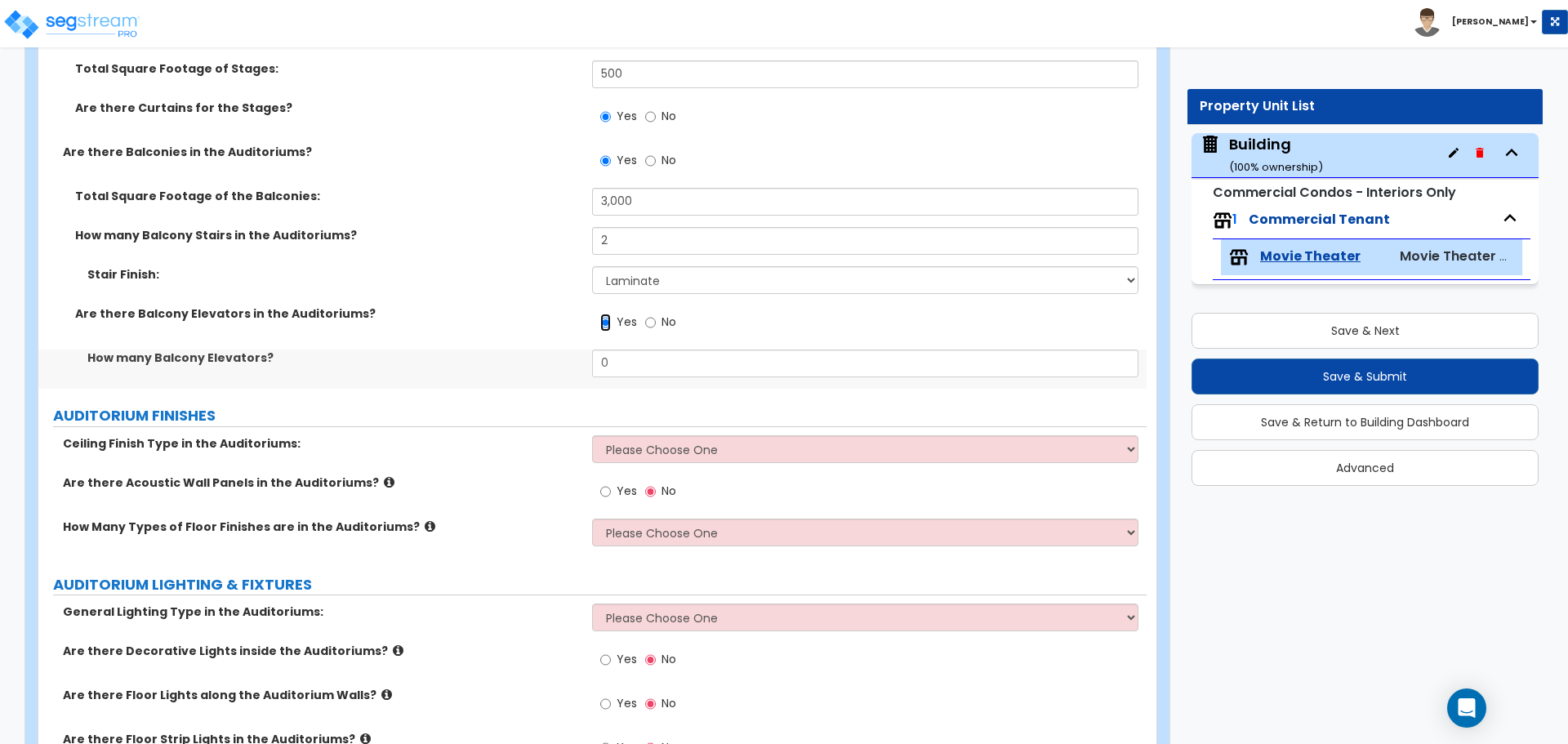
scroll to position [2953, 0]
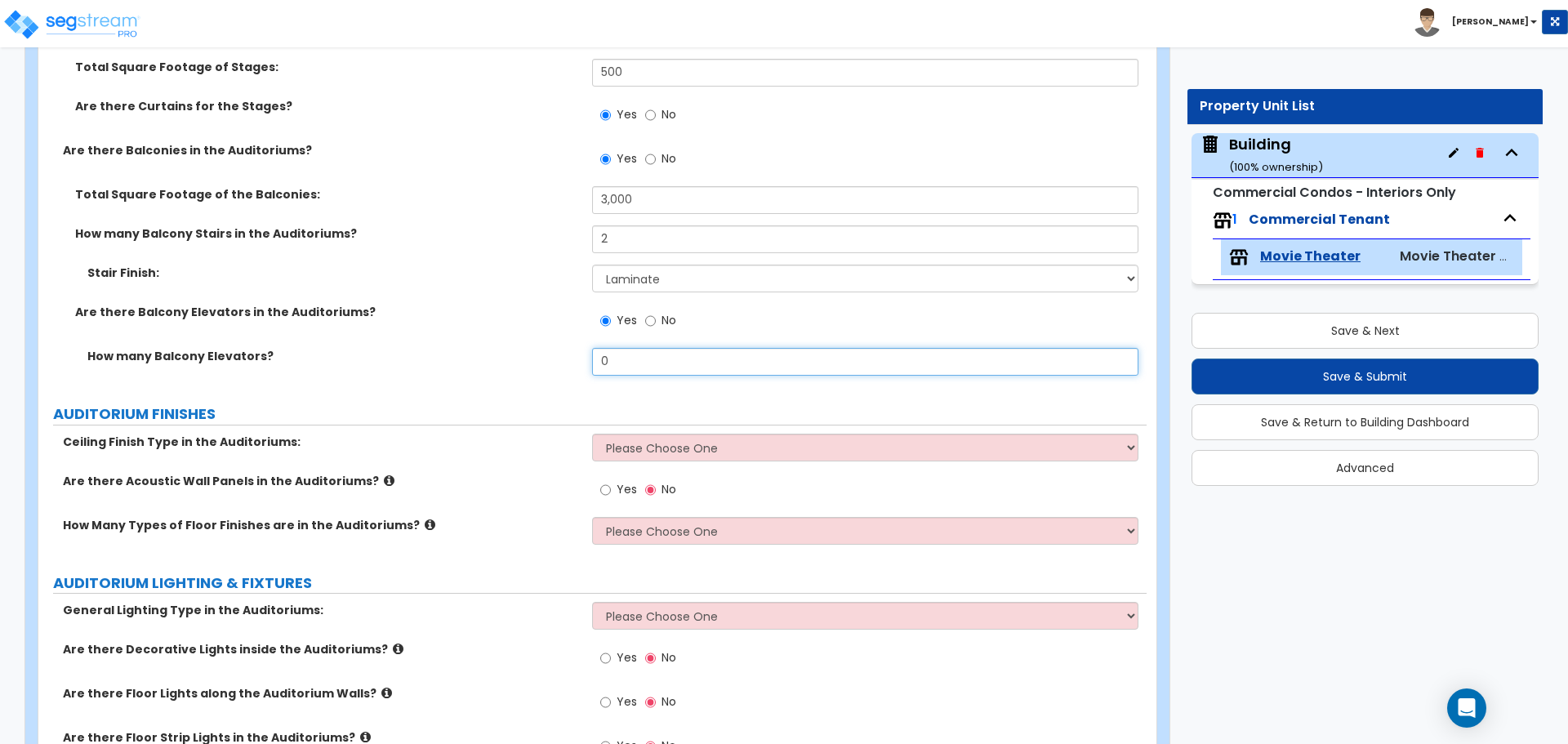
drag, startPoint x: 628, startPoint y: 359, endPoint x: 540, endPoint y: 352, distance: 88.3
click at [540, 352] on div "How many Balcony Elevators? 0" at bounding box center [593, 367] width 1108 height 40
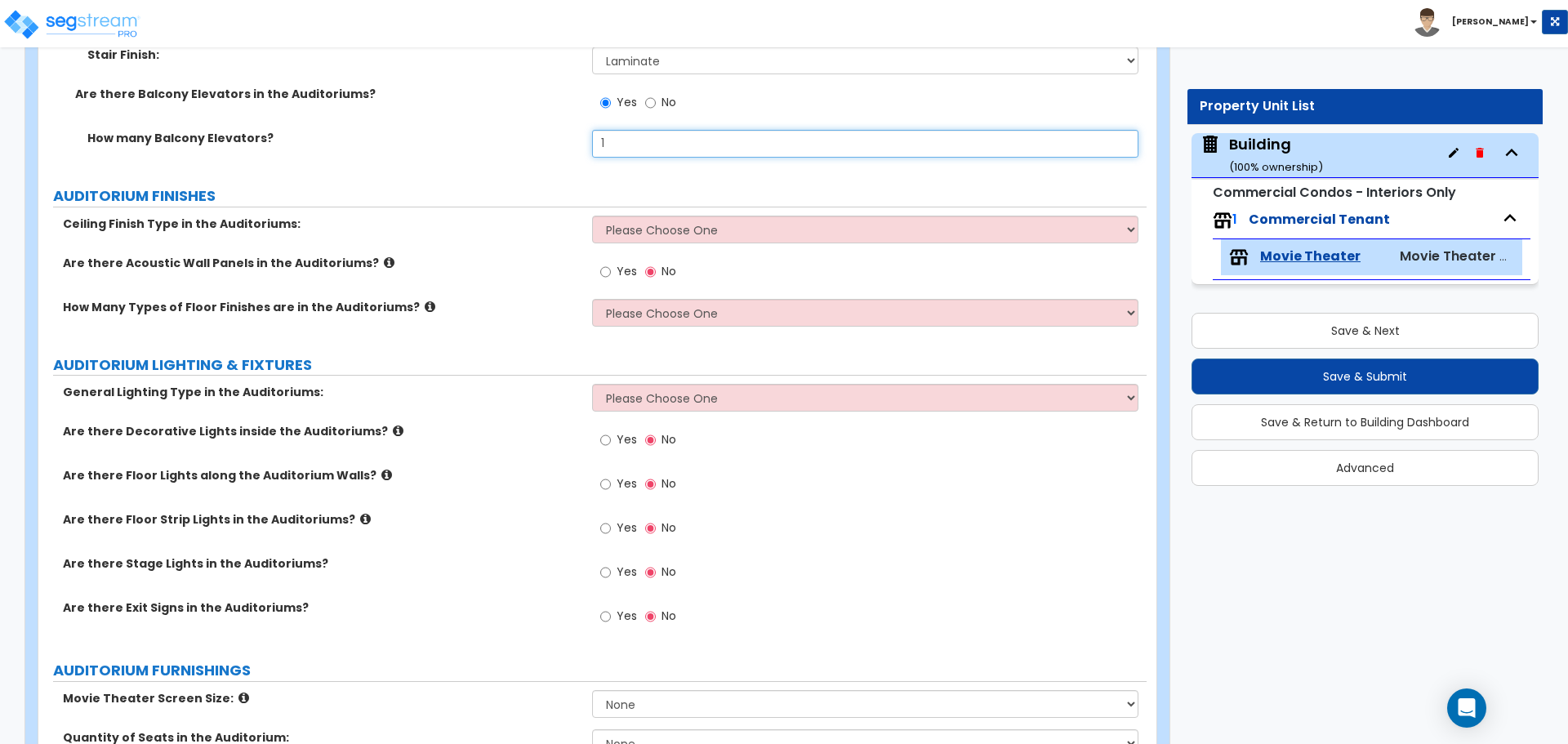
scroll to position [3172, 0]
type input "1"
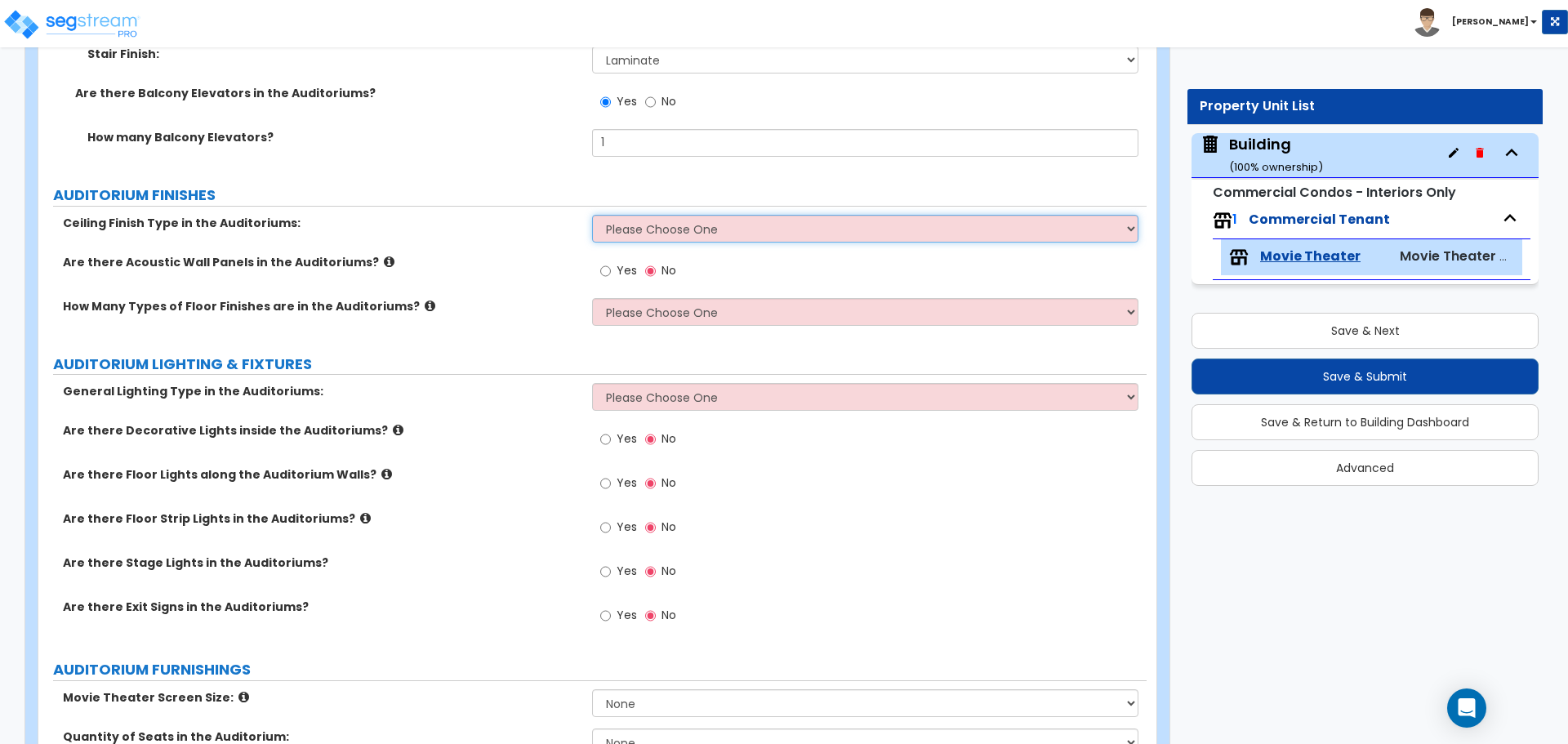
click at [634, 215] on select "Please Choose One Drywall Ceiling Open Ceiling Acoustic Ceiling" at bounding box center [864, 228] width 546 height 28
click at [649, 215] on select "Please Choose One Drywall Ceiling Open Ceiling Acoustic Ceiling" at bounding box center [864, 228] width 546 height 28
click at [641, 221] on select "Please Choose One Drywall Ceiling Open Ceiling Acoustic Ceiling" at bounding box center [864, 228] width 546 height 28
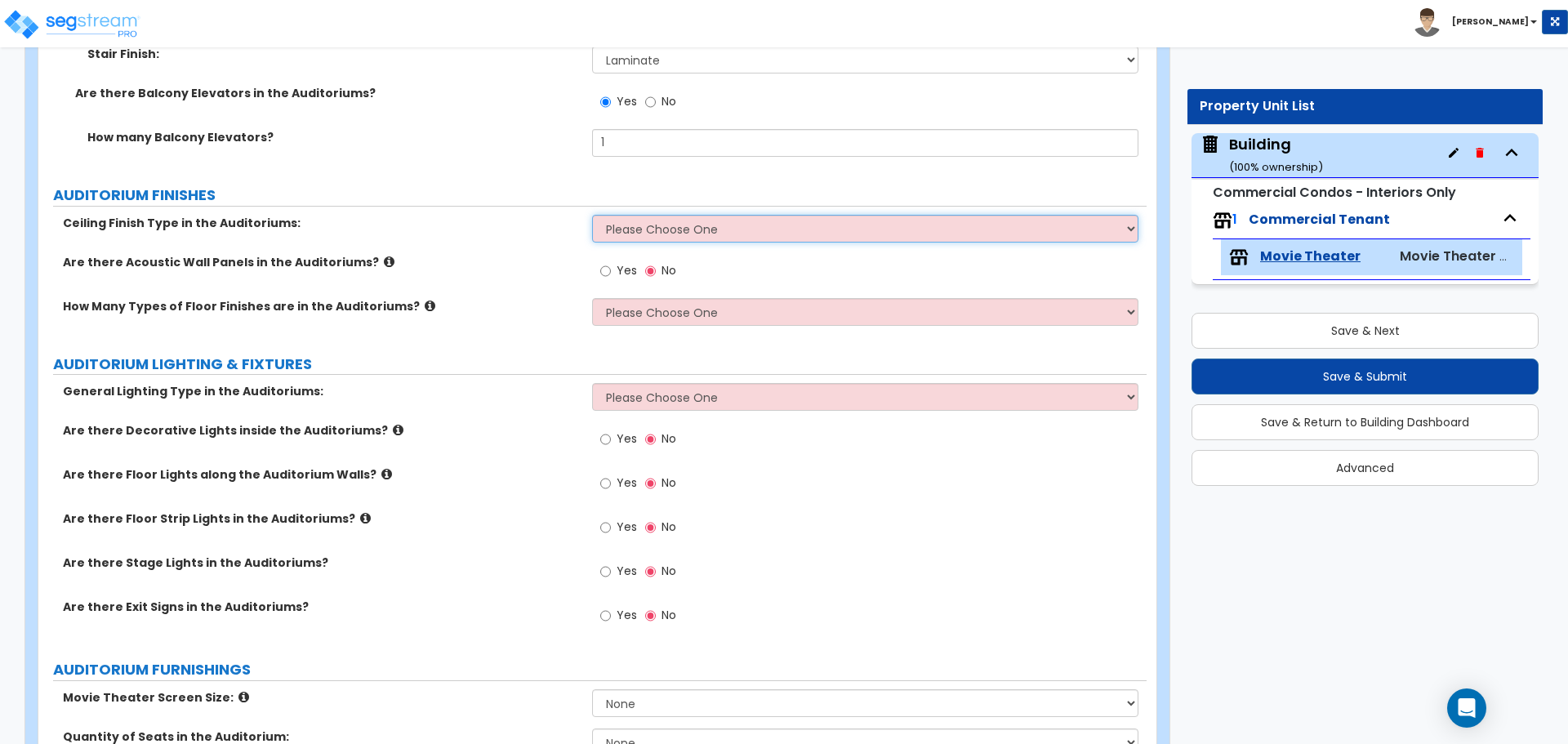
click at [674, 224] on select "Please Choose One Drywall Ceiling Open Ceiling Acoustic Ceiling" at bounding box center [864, 228] width 546 height 28
select select "1"
click at [592, 215] on select "Please Choose One Drywall Ceiling Open Ceiling Acoustic Ceiling" at bounding box center [864, 228] width 546 height 28
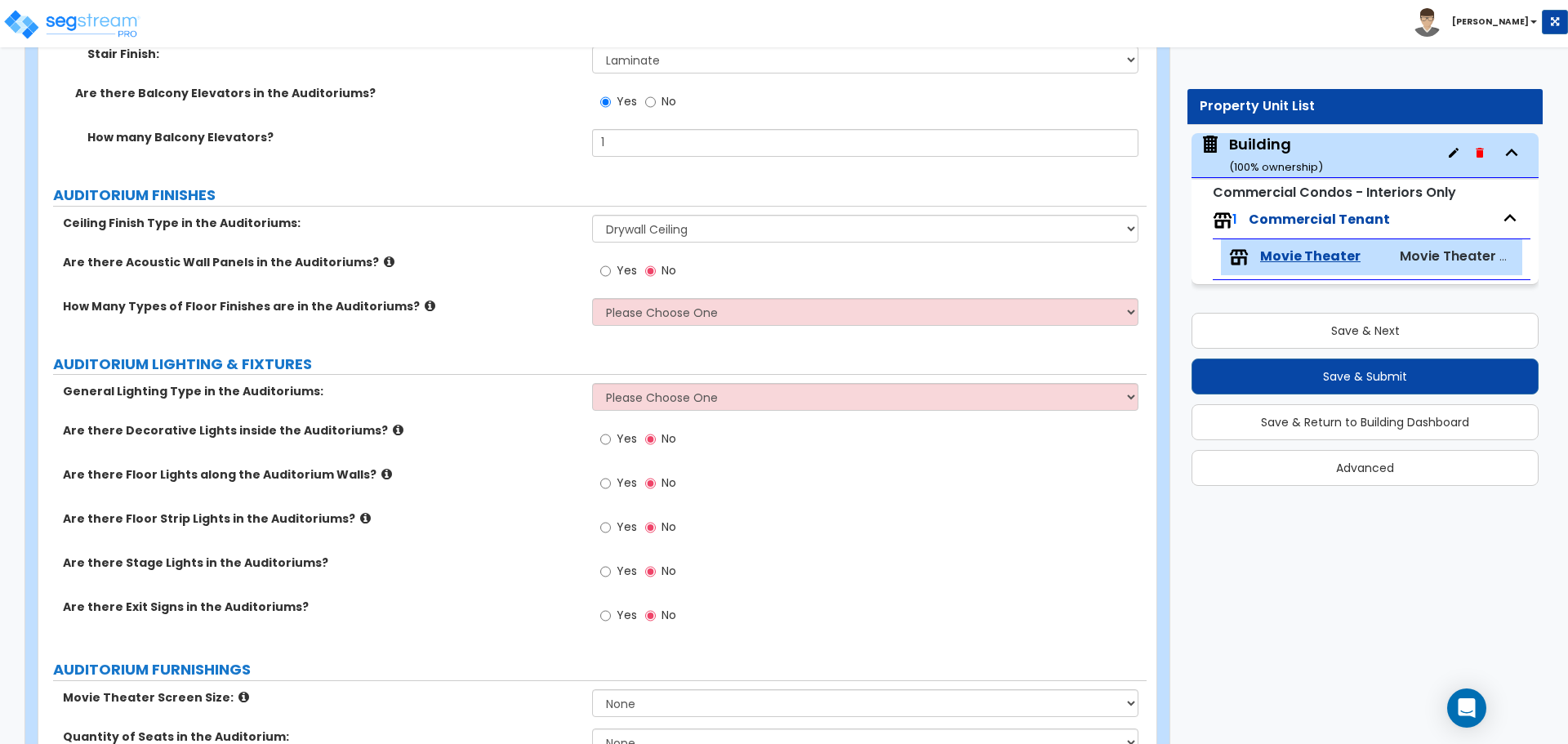
click at [622, 267] on span "Yes" at bounding box center [627, 271] width 20 height 17
click at [611, 267] on input "Yes" at bounding box center [605, 272] width 11 height 18
radio input "true"
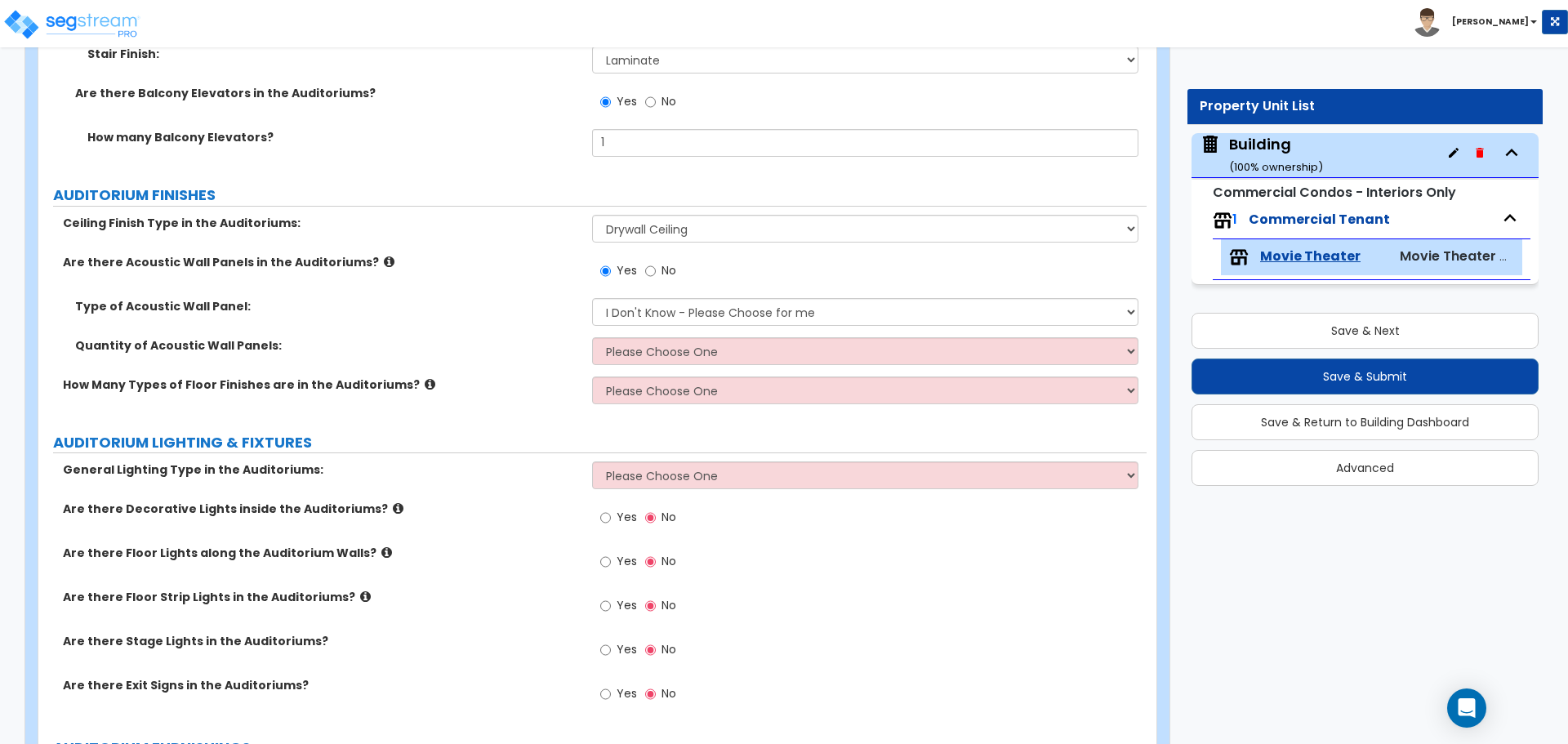
click at [384, 256] on icon at bounding box center [389, 262] width 11 height 12
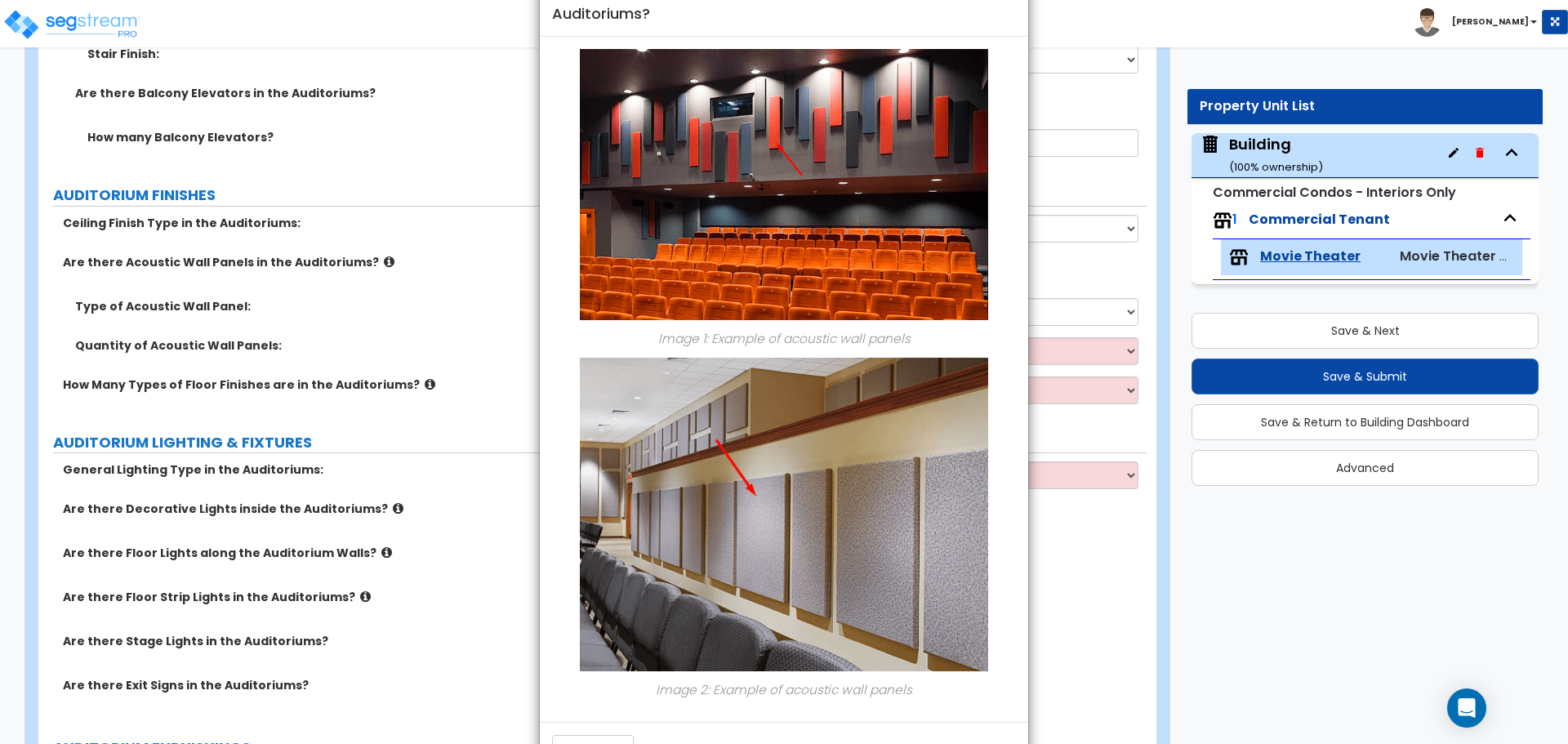
scroll to position [110, 0]
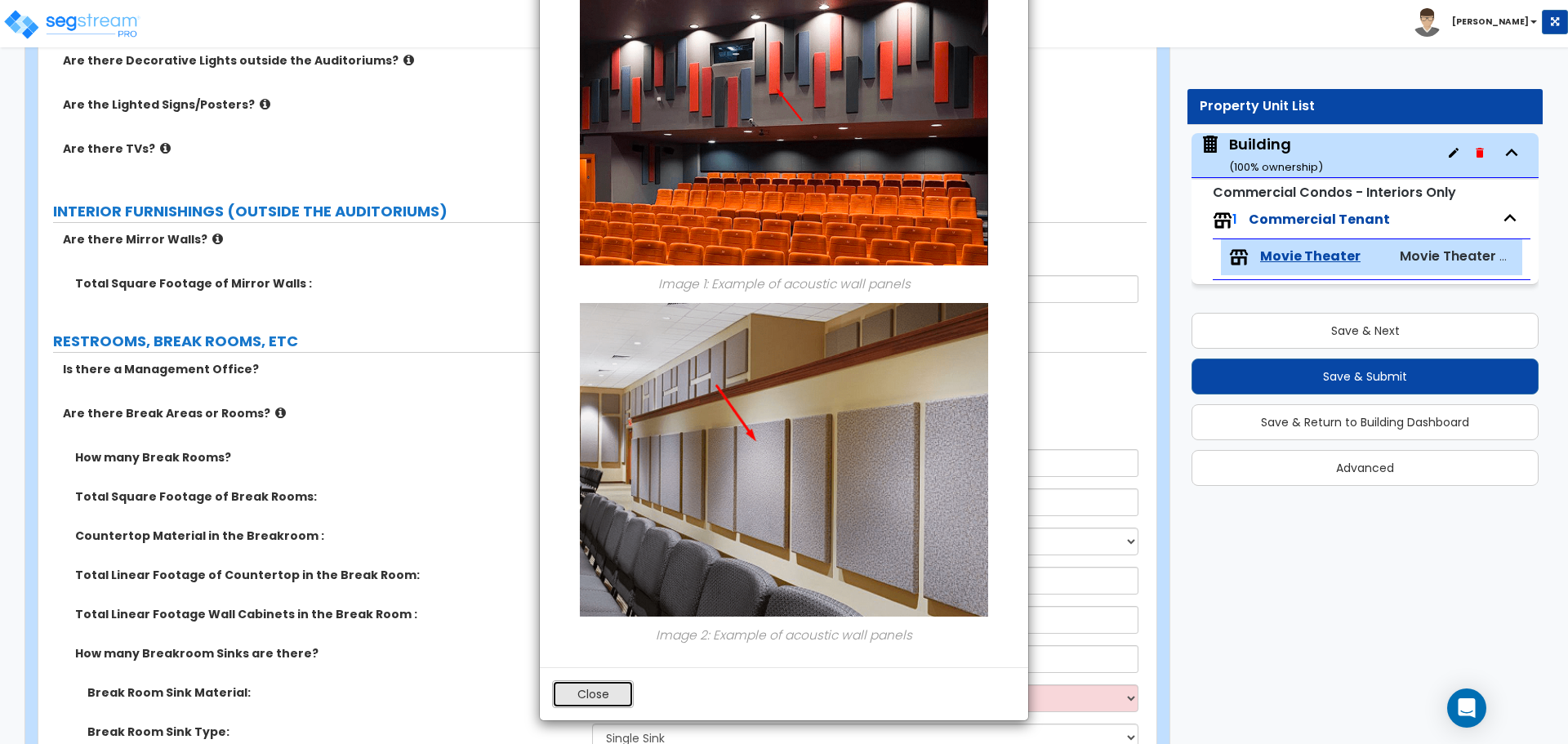
click at [592, 703] on button "Close" at bounding box center [593, 694] width 82 height 28
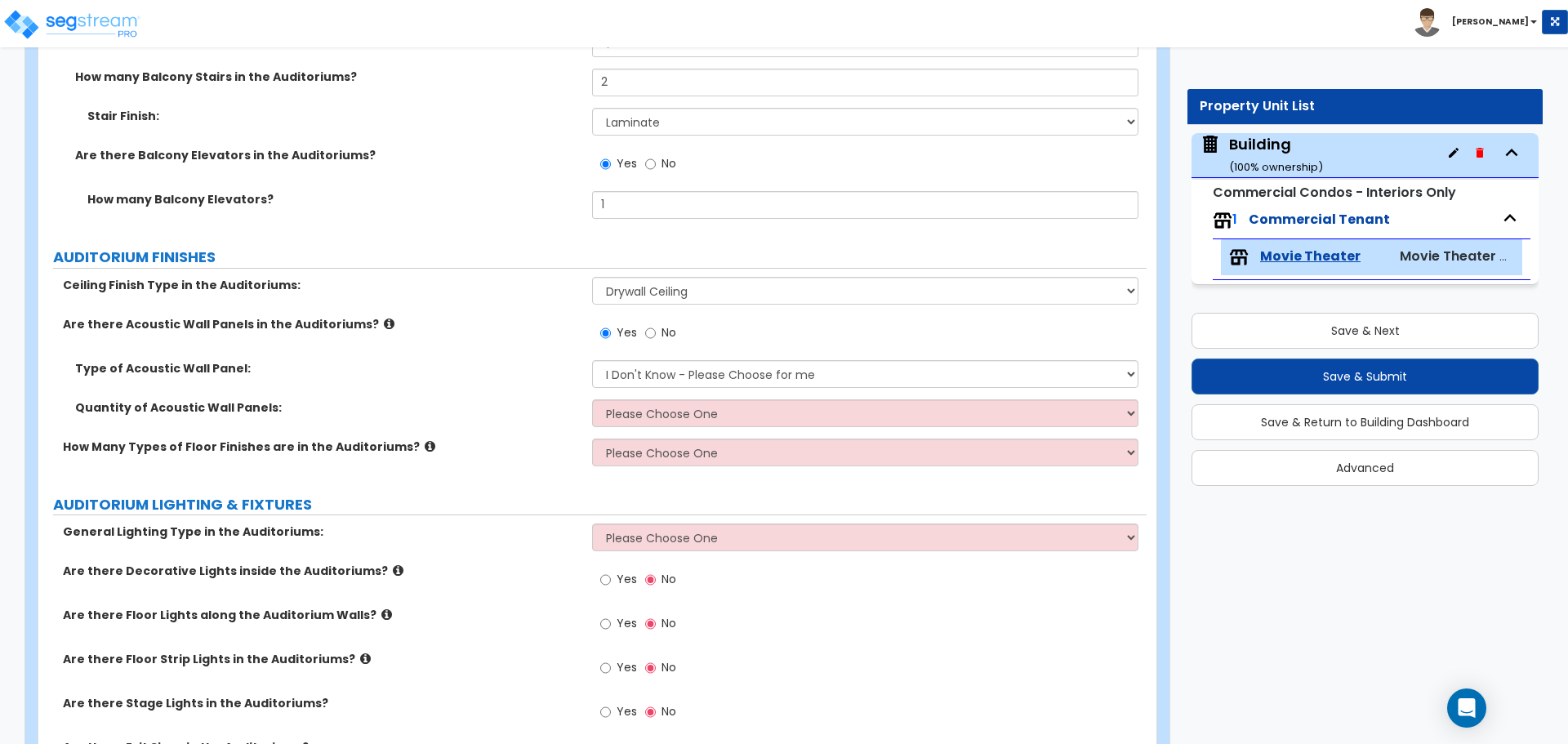
scroll to position [3106, 0]
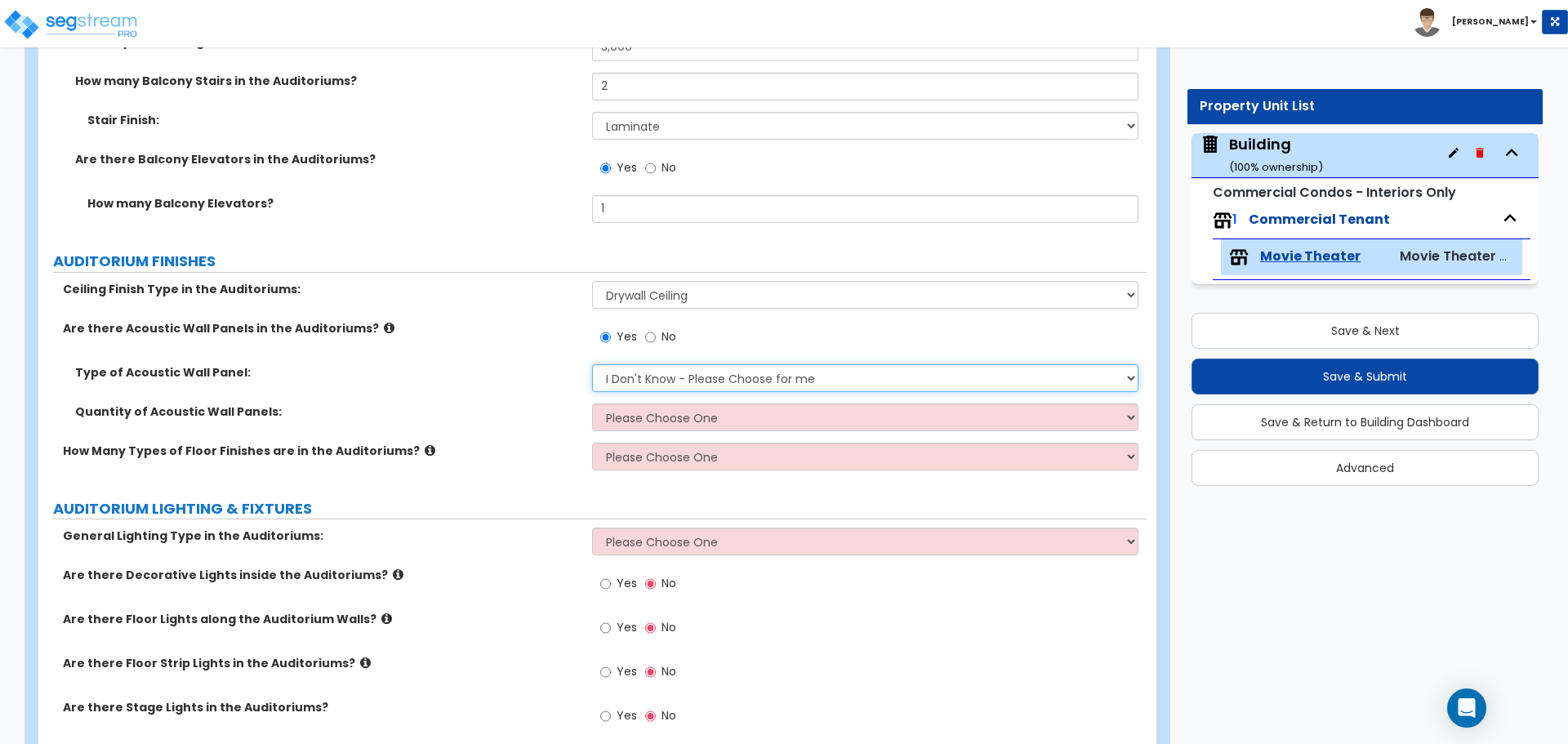
click at [669, 366] on select "I Don't Know - Please Choose for me Glass Cloth Fabric Polyester Painted Metal" at bounding box center [864, 378] width 546 height 28
click at [654, 377] on select "I Don't Know - Please Choose for me Glass Cloth Fabric Polyester Painted Metal" at bounding box center [864, 378] width 546 height 28
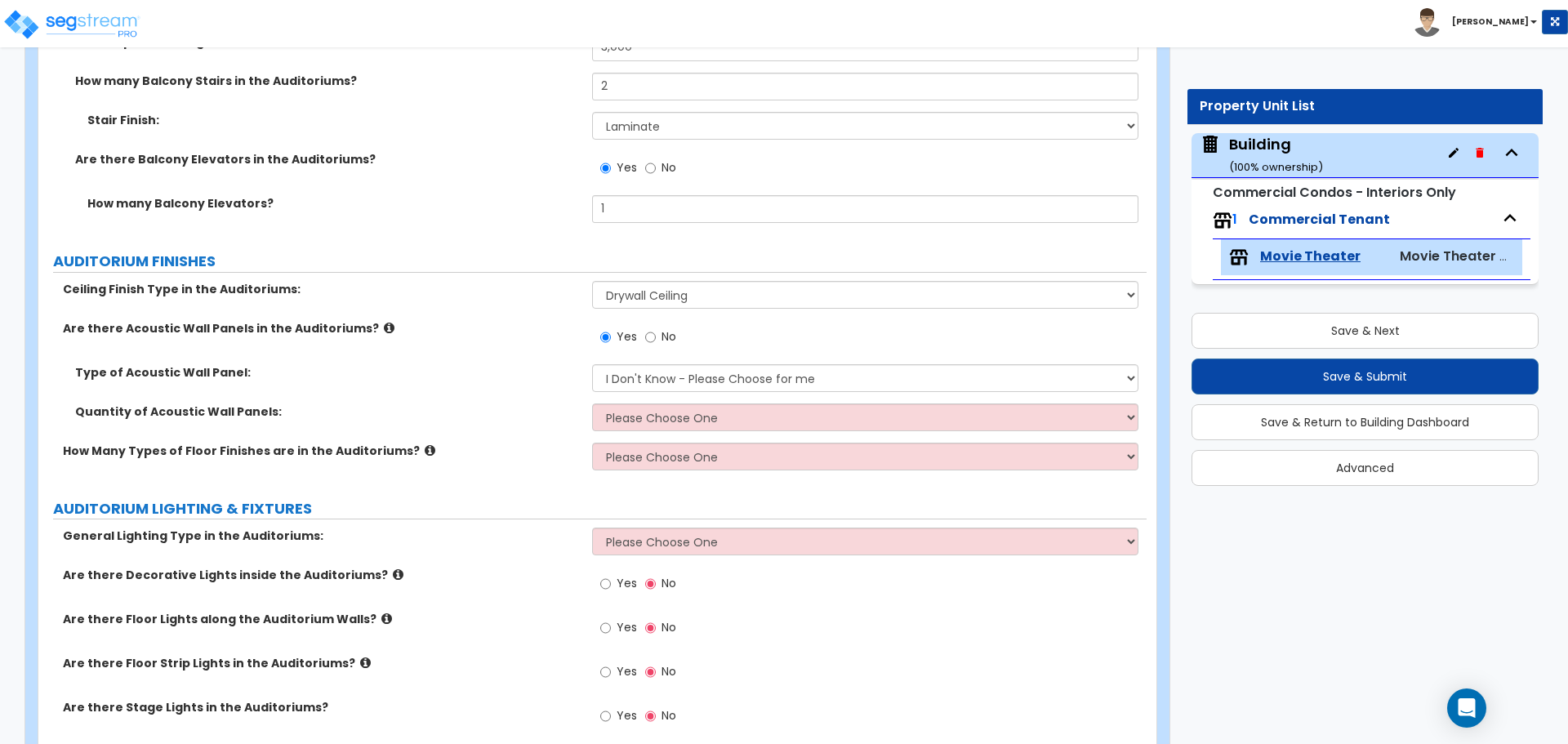
click at [374, 320] on label "Are there Acoustic Wall Panels in the Auditoriums?" at bounding box center [321, 329] width 517 height 17
click at [384, 323] on icon at bounding box center [389, 328] width 11 height 12
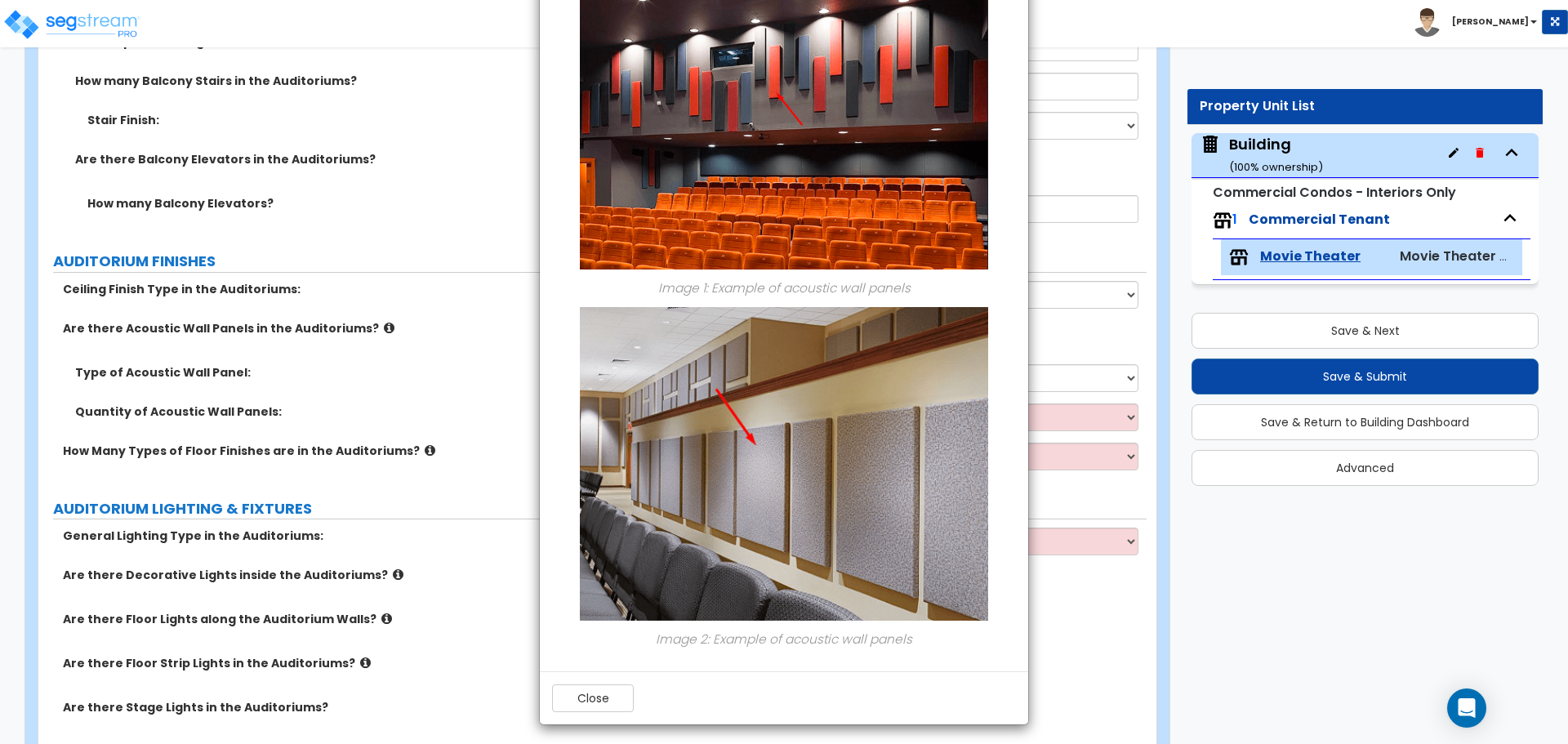
scroll to position [110, 0]
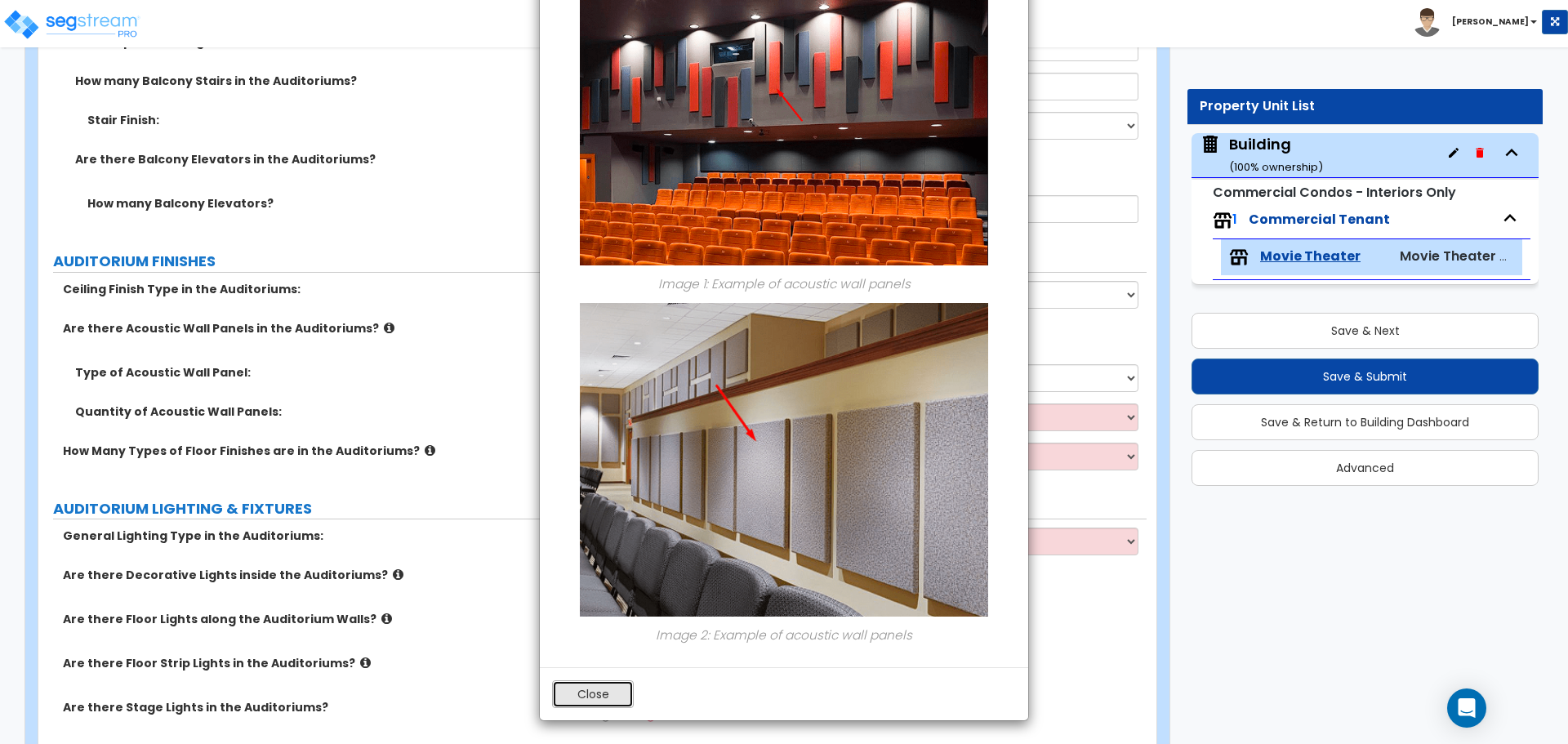
click at [553, 695] on button "Close" at bounding box center [593, 694] width 82 height 28
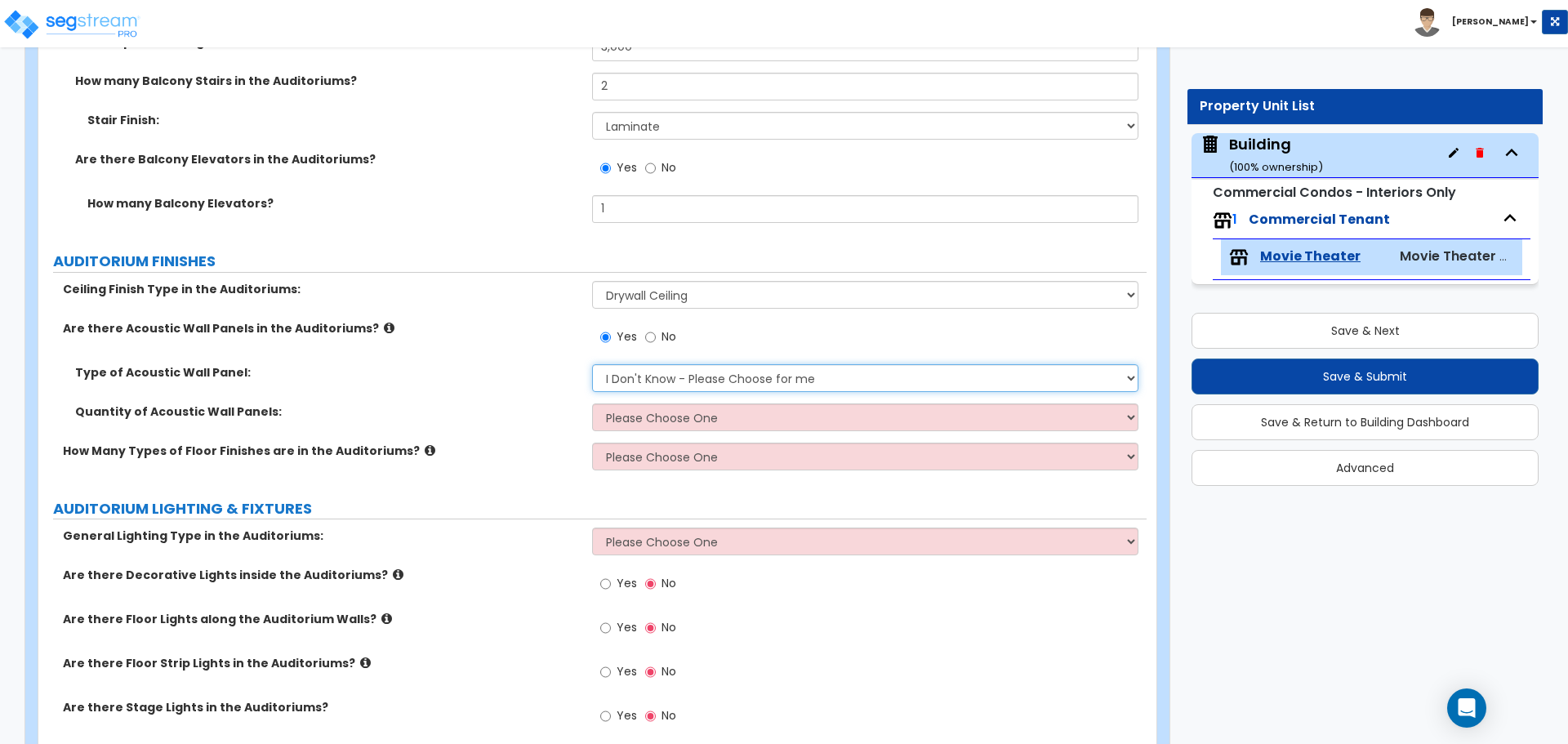
click at [628, 381] on select "I Don't Know - Please Choose for me Glass Cloth Fabric Polyester Painted Metal" at bounding box center [864, 378] width 546 height 28
select select "1"
click at [592, 365] on select "I Don't Know - Please Choose for me Glass Cloth Fabric Polyester Painted Metal" at bounding box center [864, 378] width 546 height 28
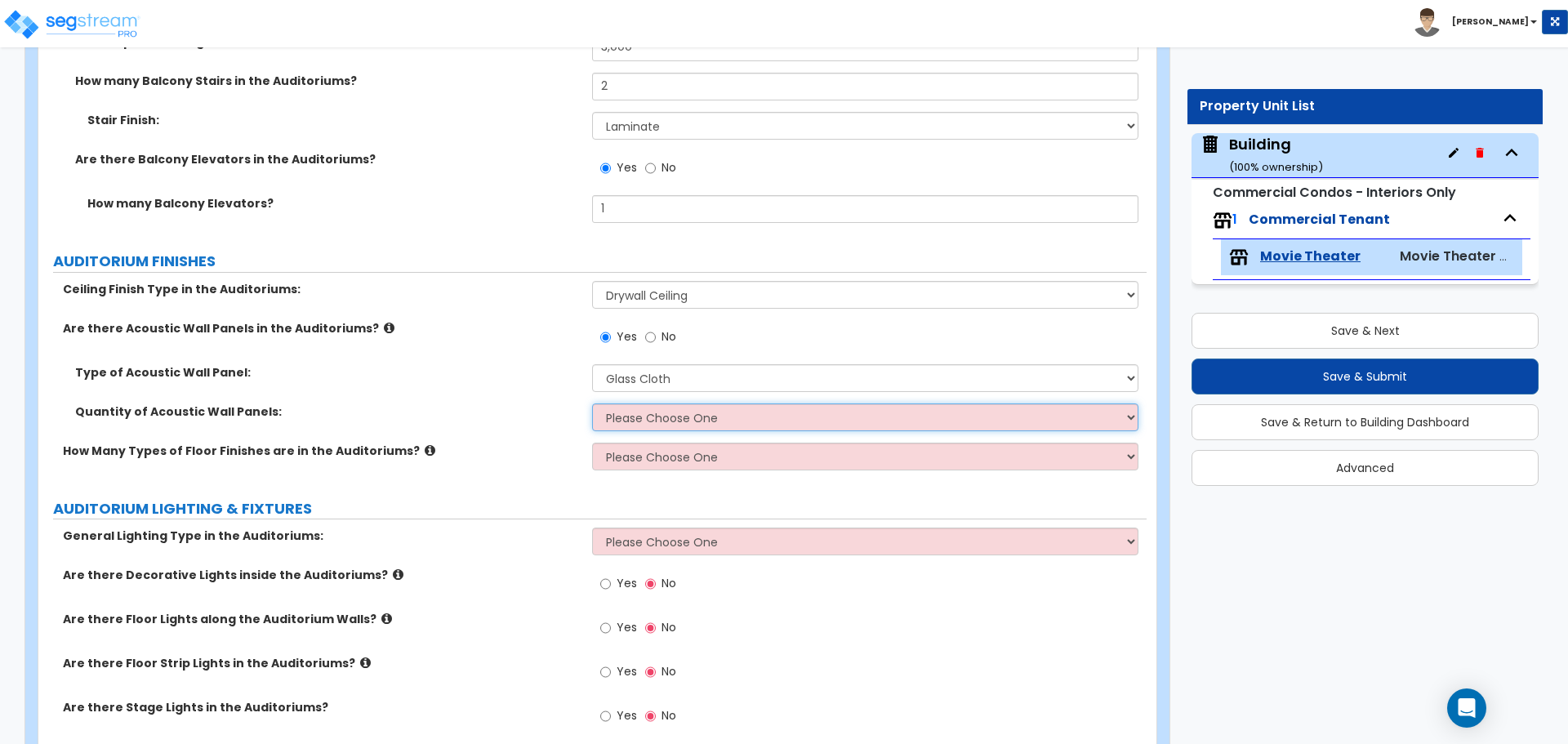
click at [632, 410] on select "Please Choose One I want to Enter the Square Footage I want to Enter the Percen…" at bounding box center [864, 417] width 546 height 28
click at [592, 403] on select "Please Choose One I want to Enter the Square Footage I want to Enter the Percen…" at bounding box center [864, 417] width 546 height 28
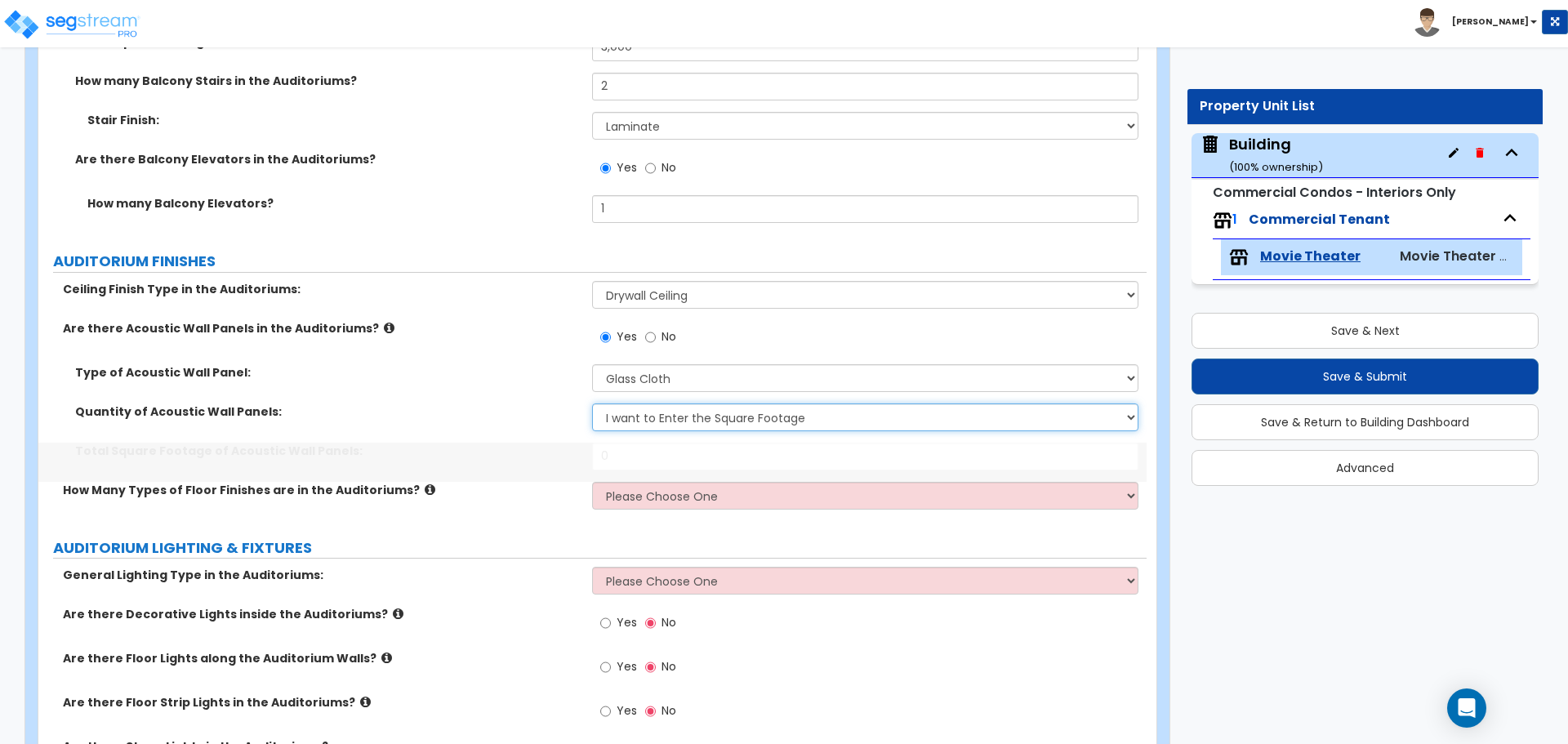
click at [638, 411] on select "Please Choose One I want to Enter the Square Footage I want to Enter the Percen…" at bounding box center [864, 417] width 546 height 28
click at [592, 403] on select "Please Choose One I want to Enter the Square Footage I want to Enter the Percen…" at bounding box center [864, 417] width 546 height 28
click at [649, 414] on select "Please Choose One I want to Enter the Square Footage I want to Enter the Percen…" at bounding box center [864, 417] width 546 height 28
select select "1"
click at [592, 403] on select "Please Choose One I want to Enter the Square Footage I want to Enter the Percen…" at bounding box center [864, 417] width 546 height 28
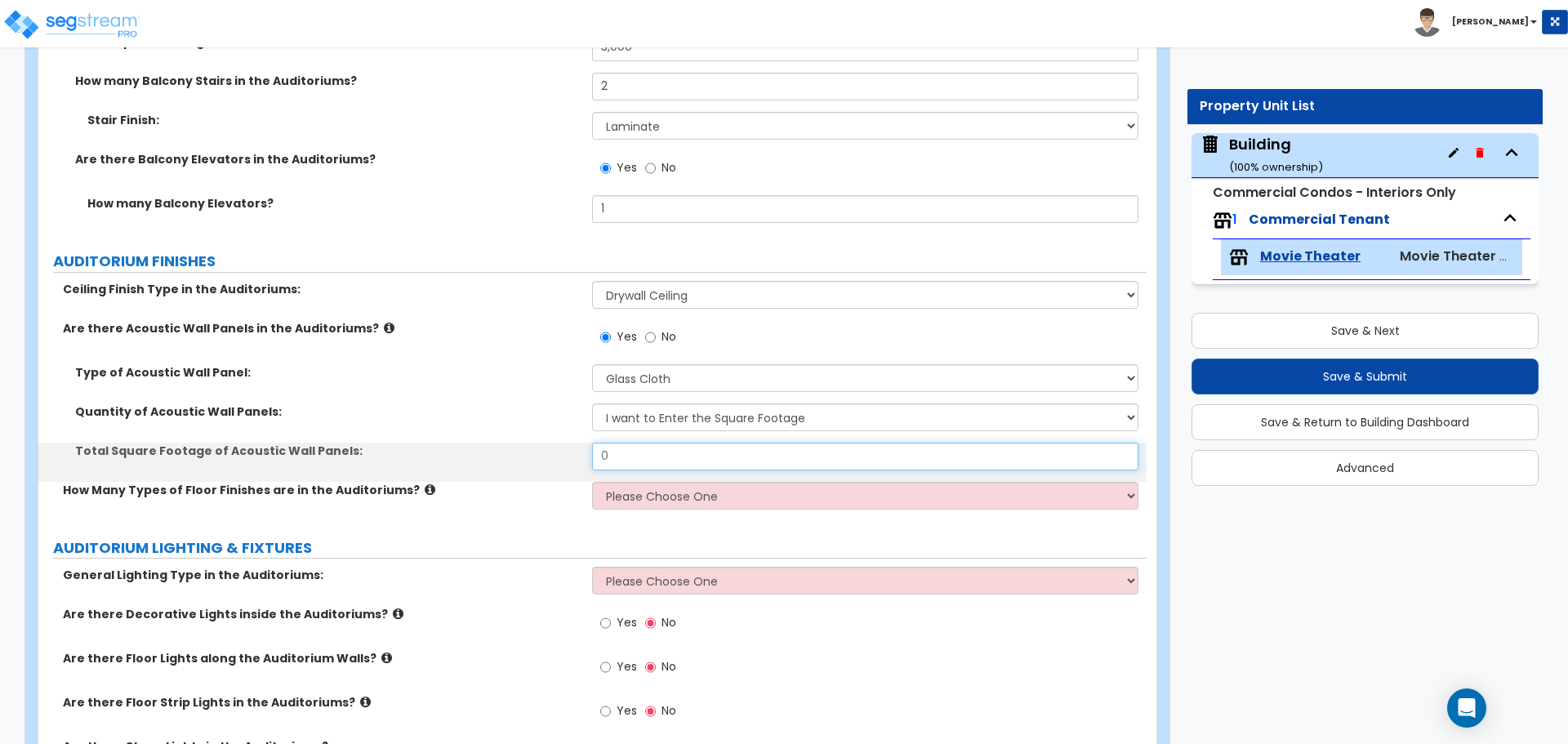
drag, startPoint x: 628, startPoint y: 455, endPoint x: 521, endPoint y: 445, distance: 107.5
click at [522, 448] on div "Total Square Footage of Acoustic Wall Panels: 0" at bounding box center [593, 462] width 1108 height 40
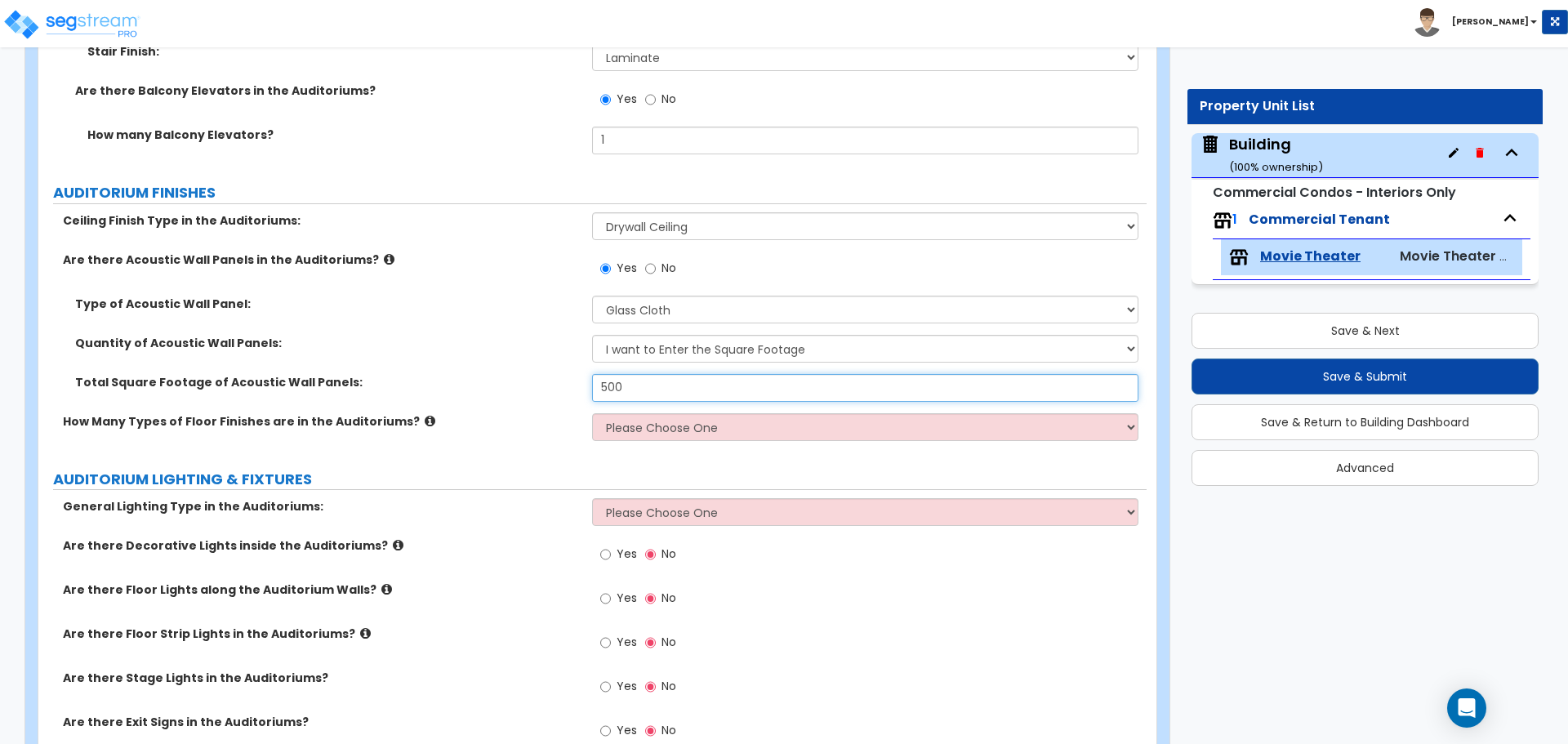
scroll to position [3194, 0]
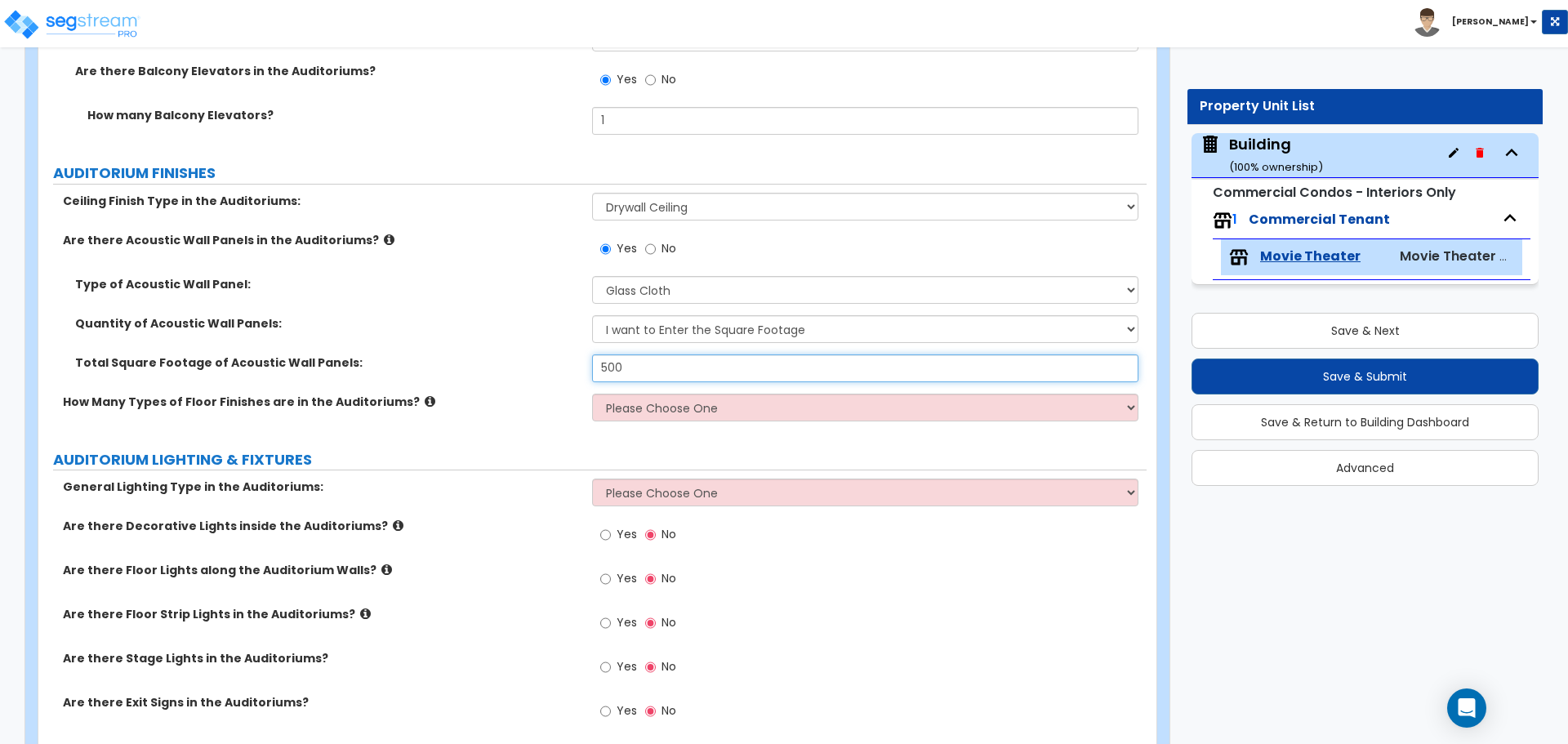
type input "500"
click at [424, 397] on icon at bounding box center [430, 401] width 11 height 12
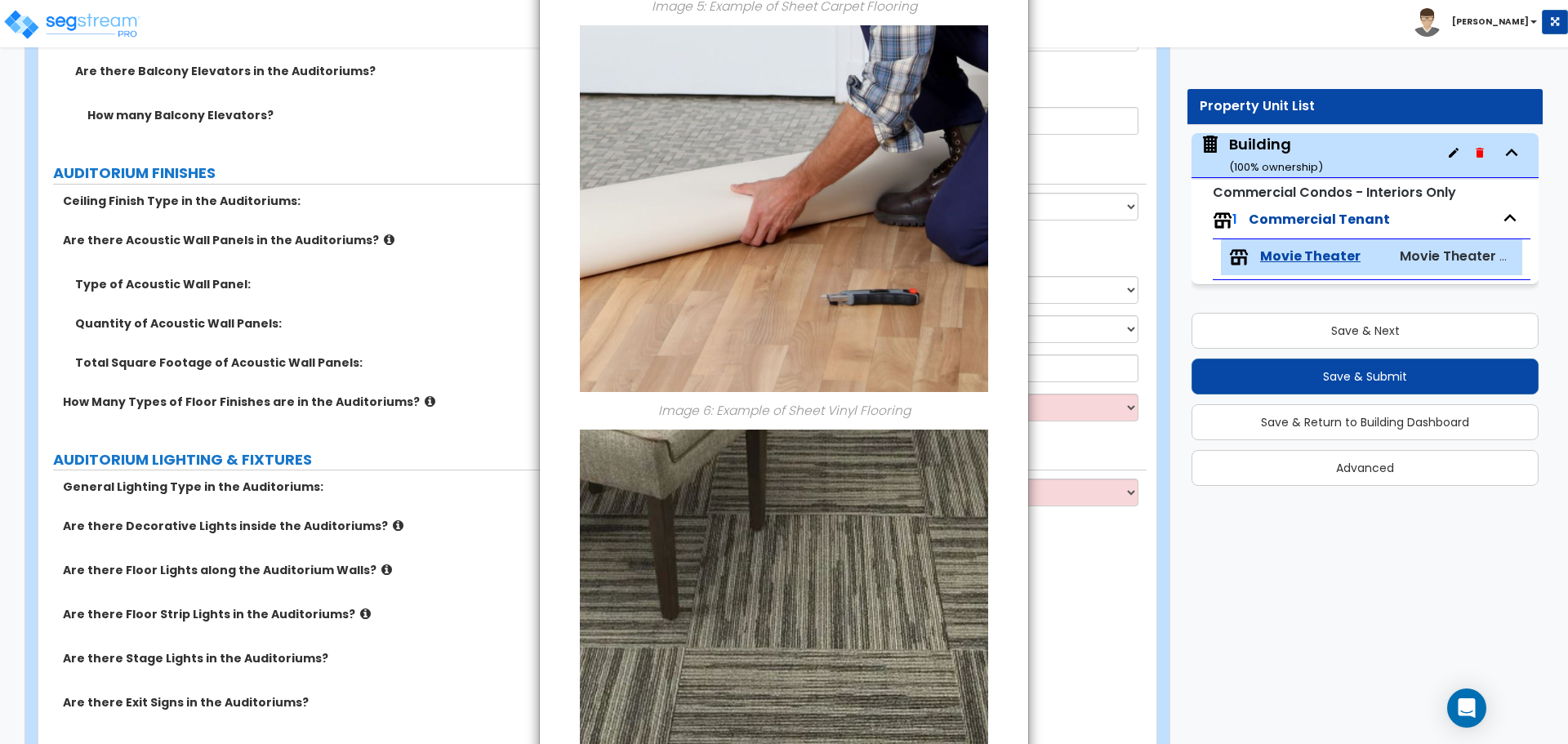
scroll to position [1985, 0]
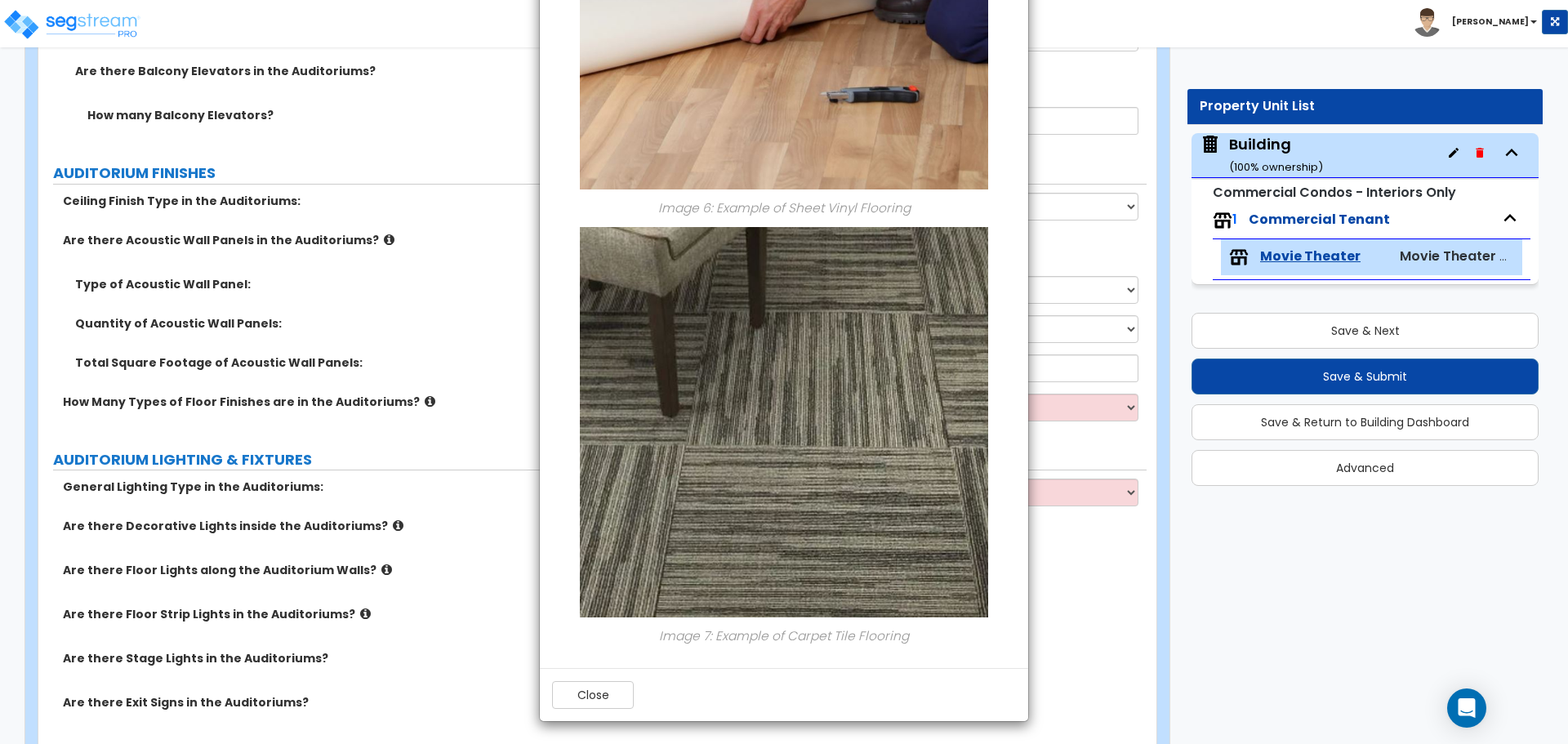
click at [585, 715] on div "Close" at bounding box center [784, 695] width 489 height 53
click at [584, 702] on button "Close" at bounding box center [593, 695] width 82 height 28
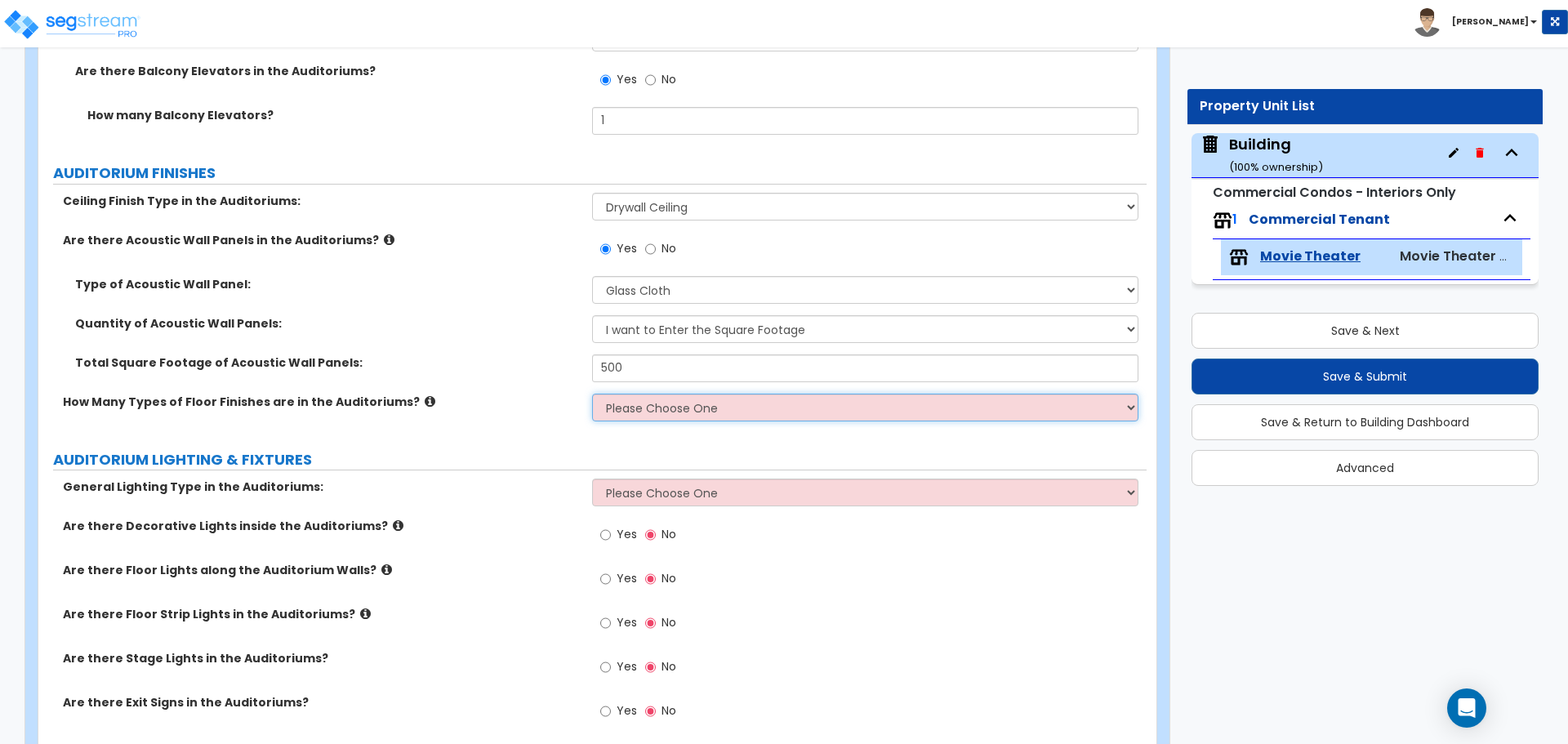
click at [633, 415] on select "Please Choose One 1 2 3" at bounding box center [864, 408] width 546 height 28
select select "2"
click at [592, 394] on select "Please Choose One 1 2 3" at bounding box center [864, 408] width 546 height 28
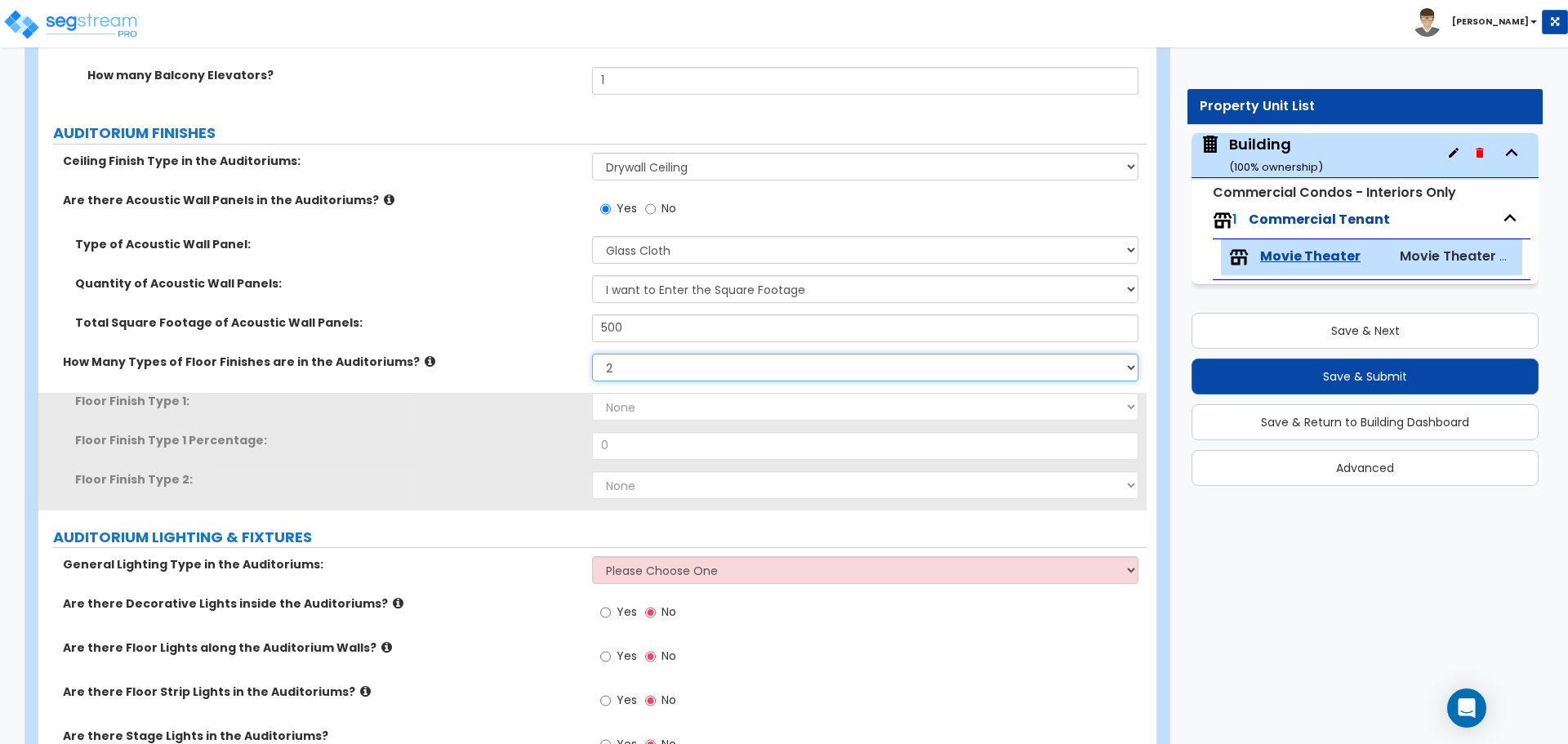
scroll to position [3246, 0]
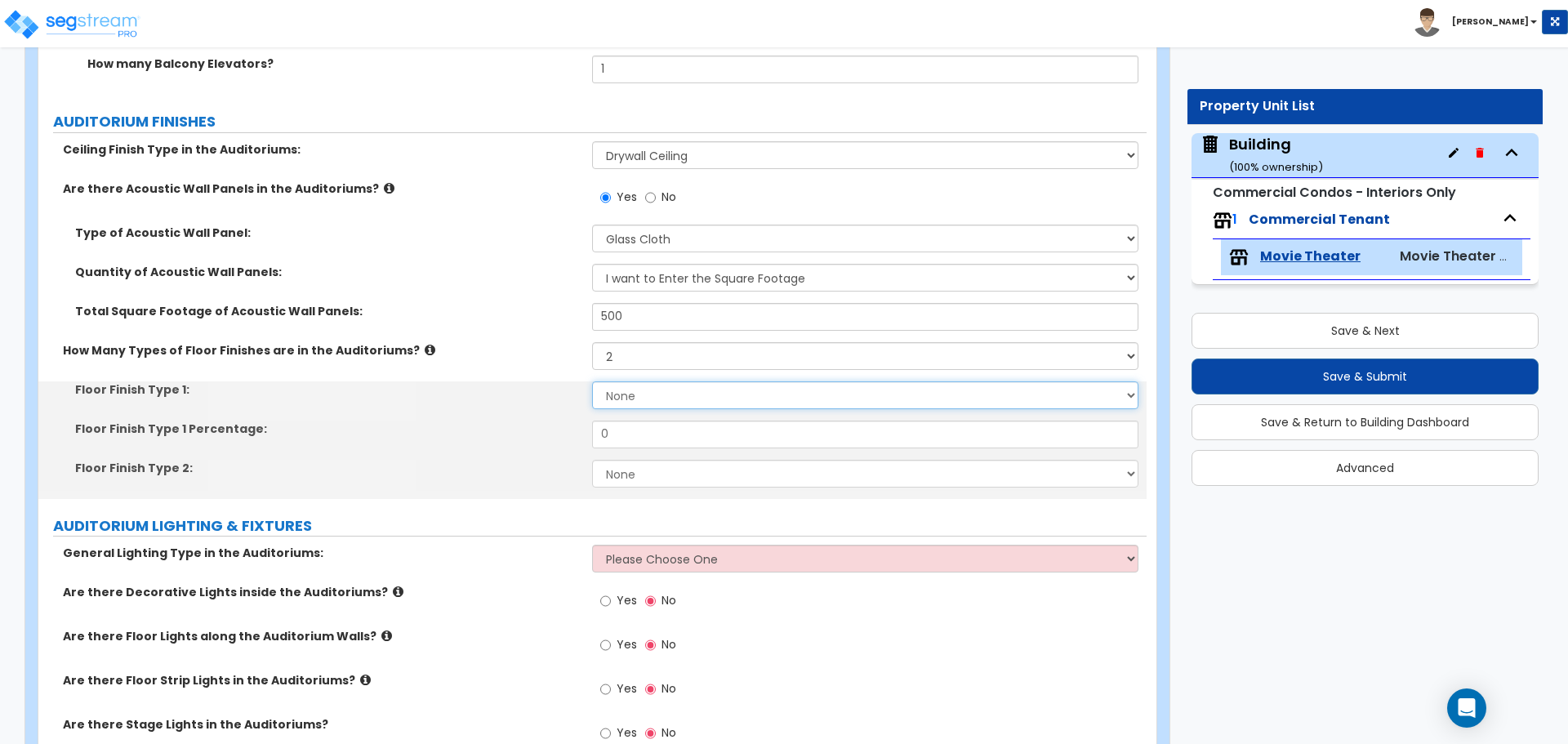
click at [640, 395] on select "None Tile Flooring Hardwood Flooring Resilient Laminate Flooring VCT Flooring S…" at bounding box center [864, 395] width 546 height 28
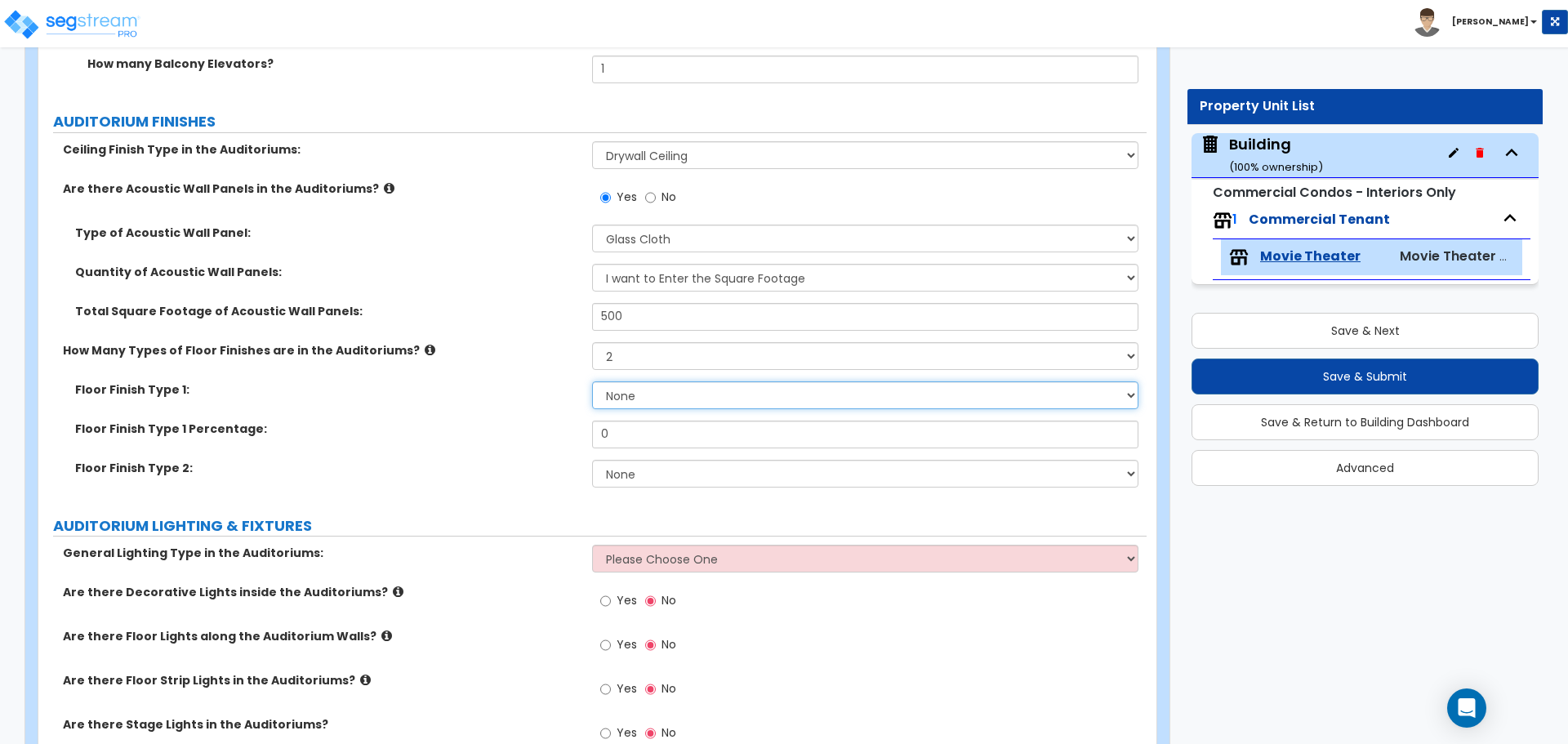
select select "3"
click at [592, 381] on select "None Tile Flooring Hardwood Flooring Resilient Laminate Flooring VCT Flooring S…" at bounding box center [864, 395] width 546 height 28
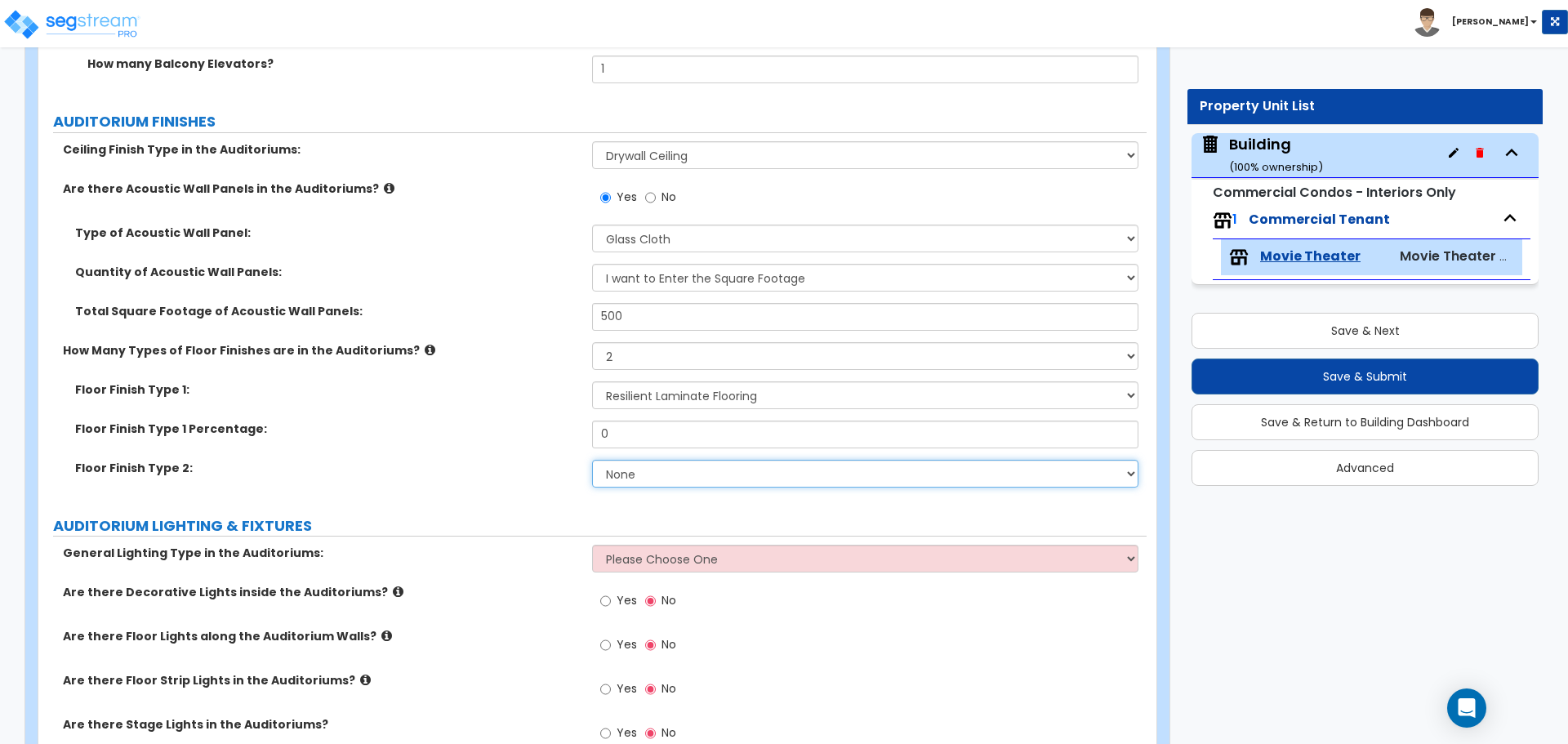
click at [699, 470] on select "None Tile Flooring Hardwood Flooring Resilient Laminate Flooring VCT Flooring S…" at bounding box center [864, 474] width 546 height 28
select select "8"
click at [592, 460] on select "None Tile Flooring Hardwood Flooring Resilient Laminate Flooring VCT Flooring S…" at bounding box center [864, 474] width 546 height 28
drag, startPoint x: 633, startPoint y: 433, endPoint x: 554, endPoint y: 417, distance: 80.6
click at [554, 421] on div "Floor Finish Type 1 Percentage: 0" at bounding box center [593, 440] width 1108 height 40
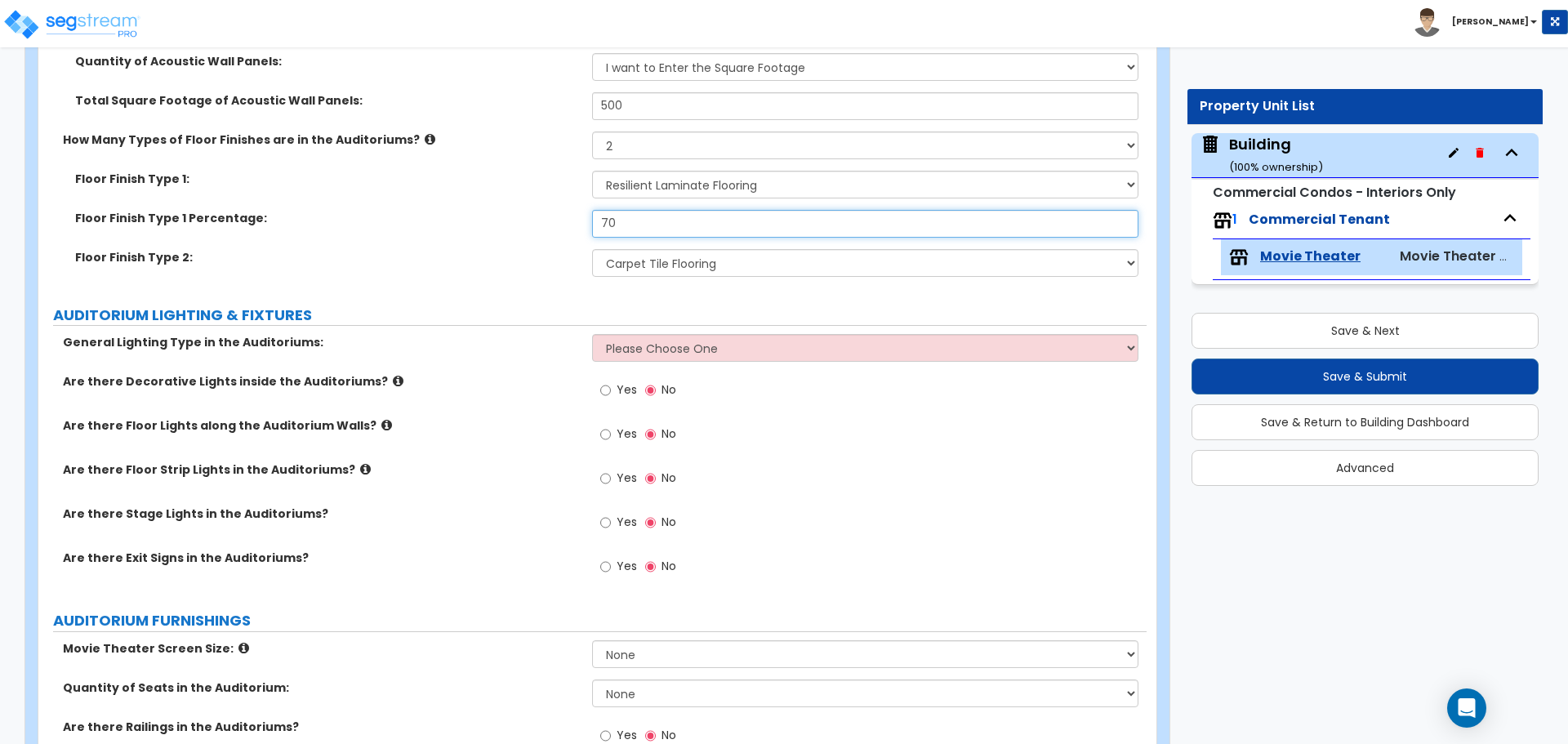
scroll to position [3458, 0]
type input "70"
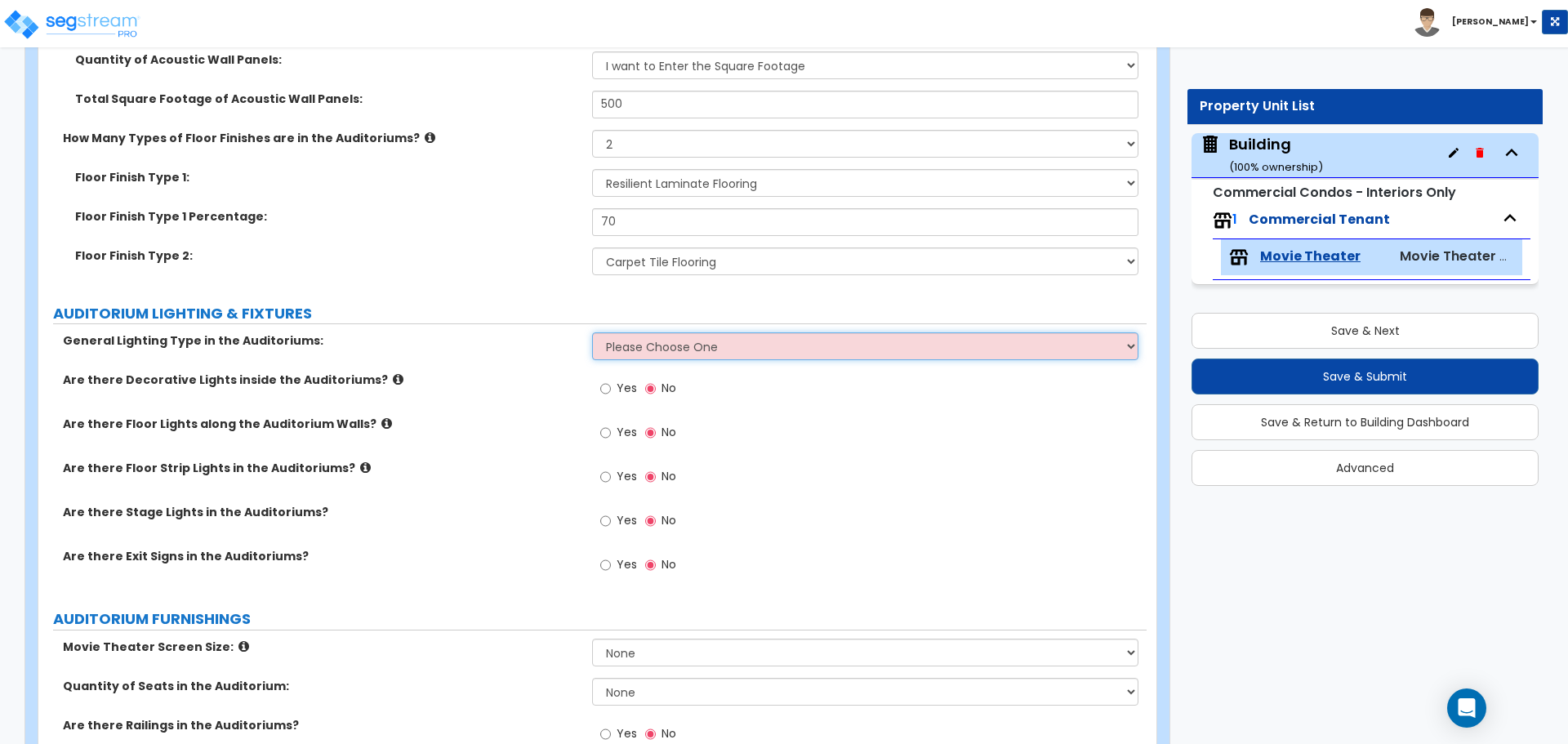
click at [653, 335] on select "Please Choose One LED Surface-Mounted LED Recessed Fluorescent Surface-Mounted …" at bounding box center [864, 346] width 546 height 28
click at [641, 342] on select "Please Choose One LED Surface-Mounted LED Recessed Fluorescent Surface-Mounted …" at bounding box center [864, 346] width 546 height 28
select select "5"
click at [592, 332] on select "Please Choose One LED Surface-Mounted LED Recessed Fluorescent Surface-Mounted …" at bounding box center [864, 346] width 546 height 28
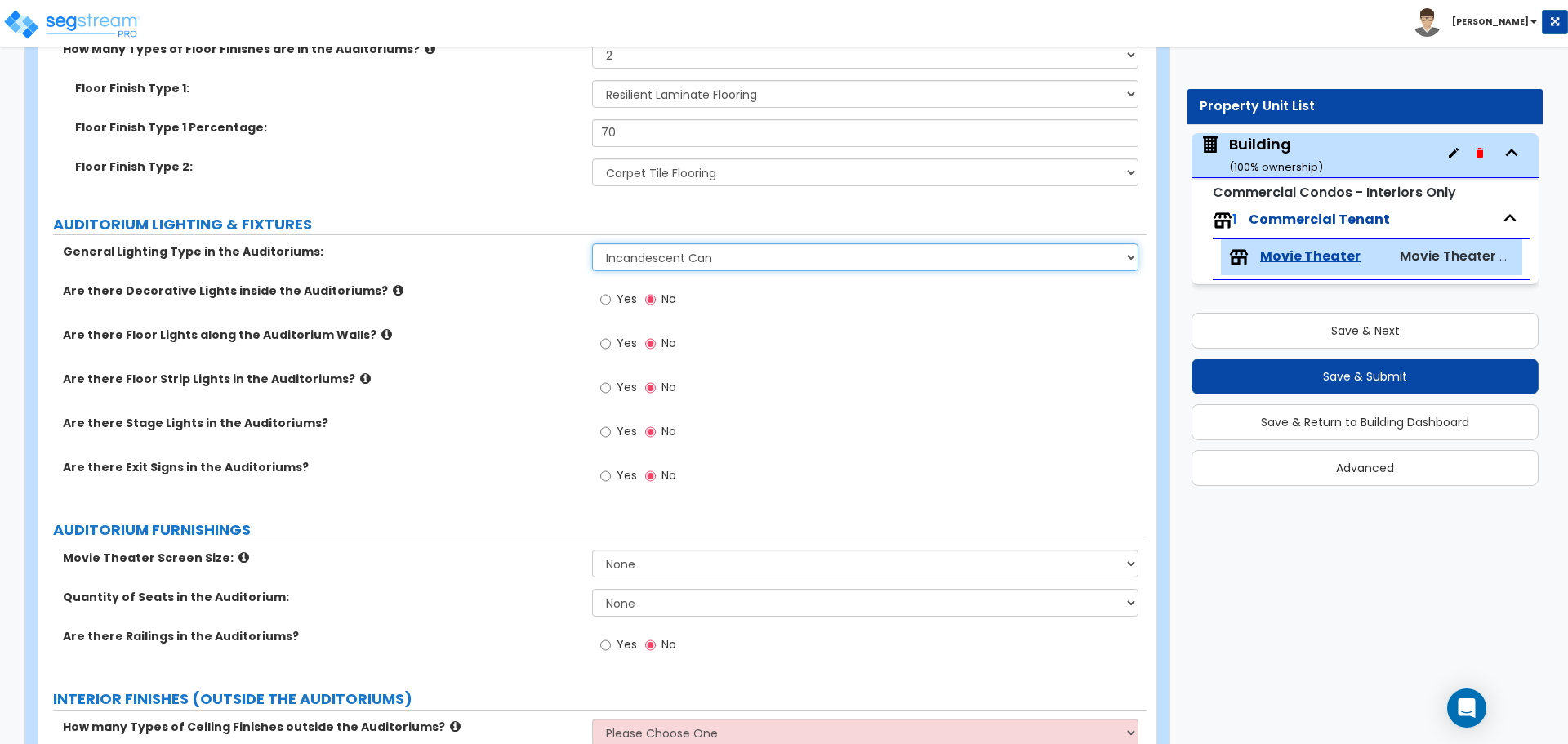
scroll to position [3548, 0]
click at [393, 288] on icon at bounding box center [398, 289] width 11 height 12
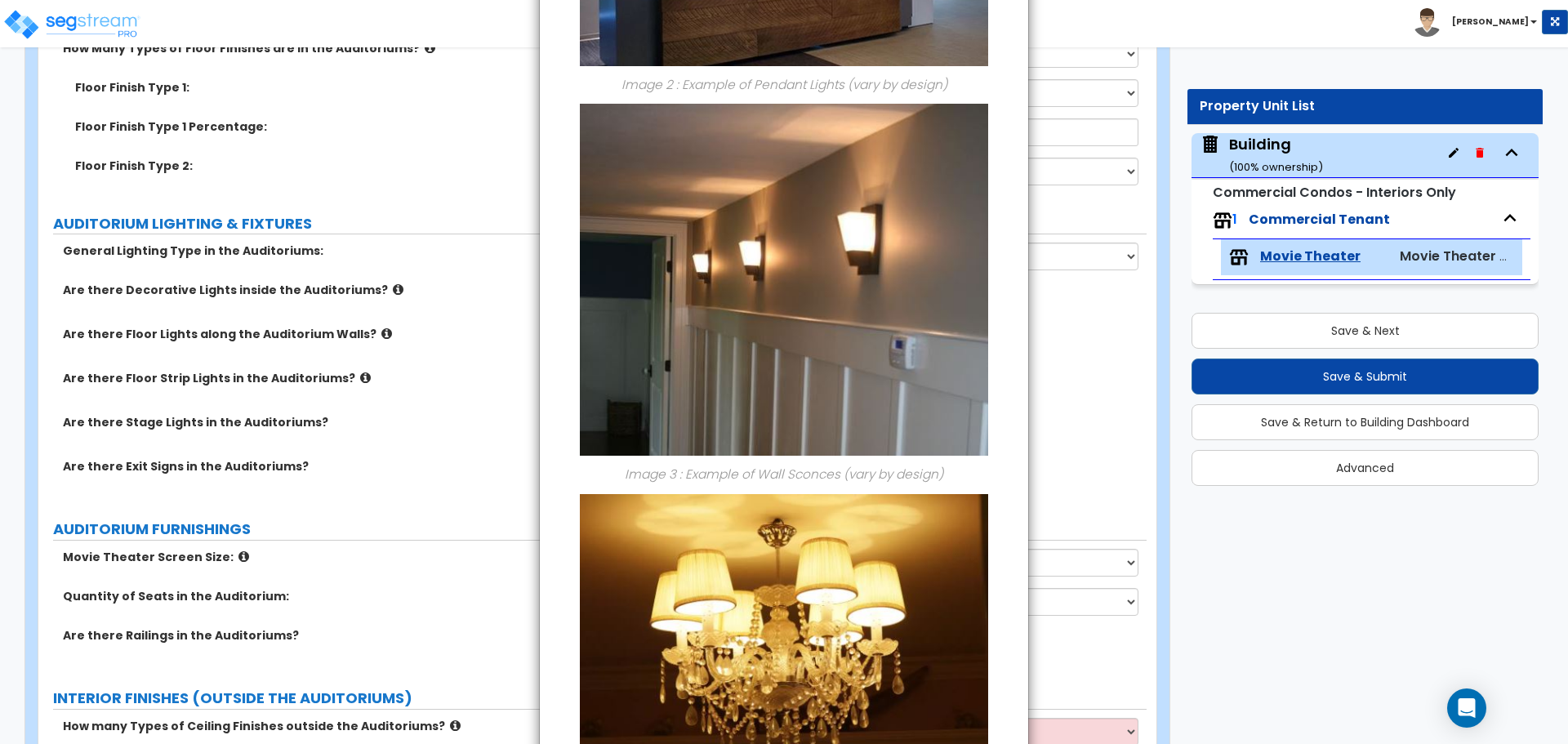
scroll to position [929, 0]
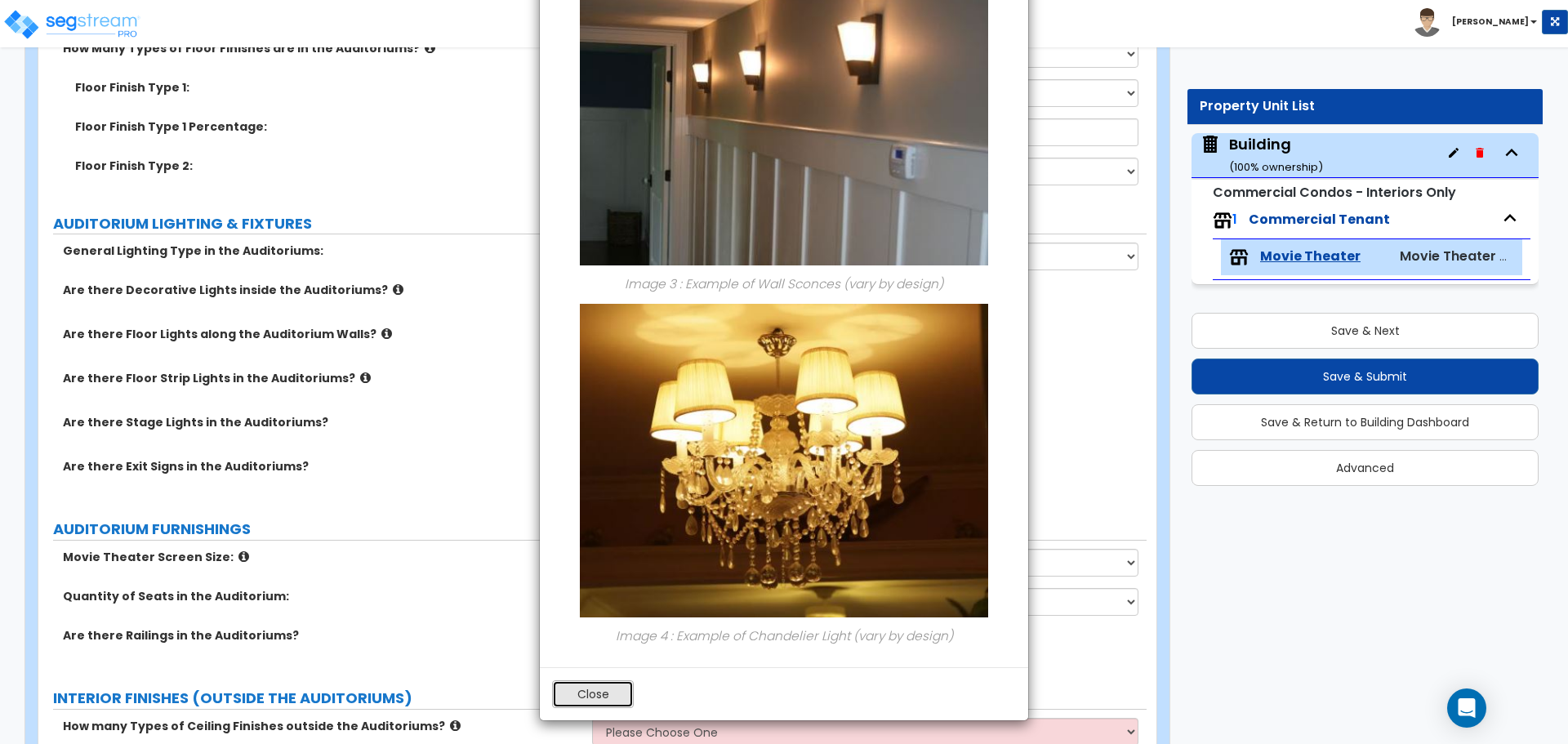
click at [581, 693] on button "Close" at bounding box center [593, 694] width 82 height 28
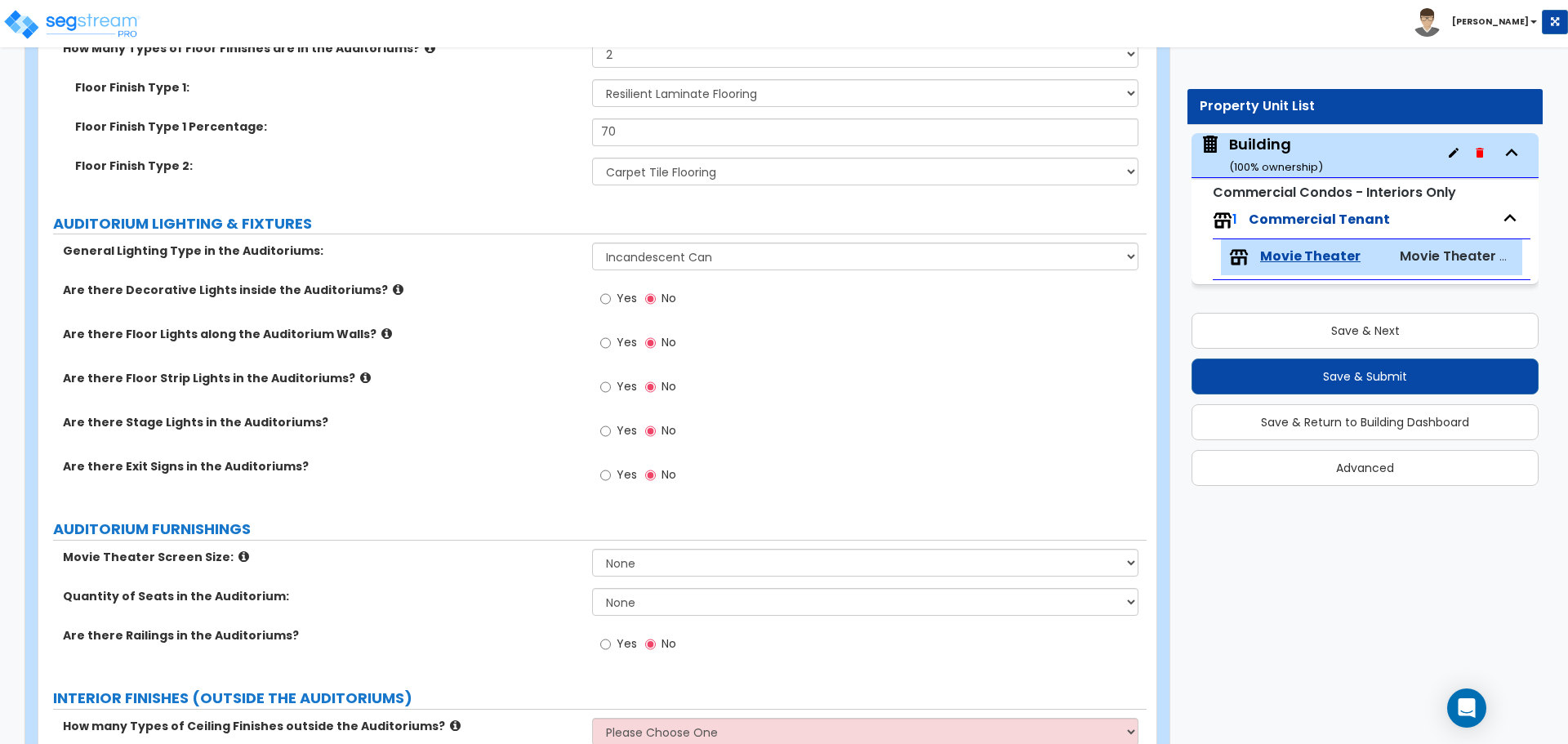
click at [620, 295] on span "Yes" at bounding box center [627, 298] width 20 height 17
click at [611, 295] on input "Yes" at bounding box center [605, 299] width 11 height 18
radio input "true"
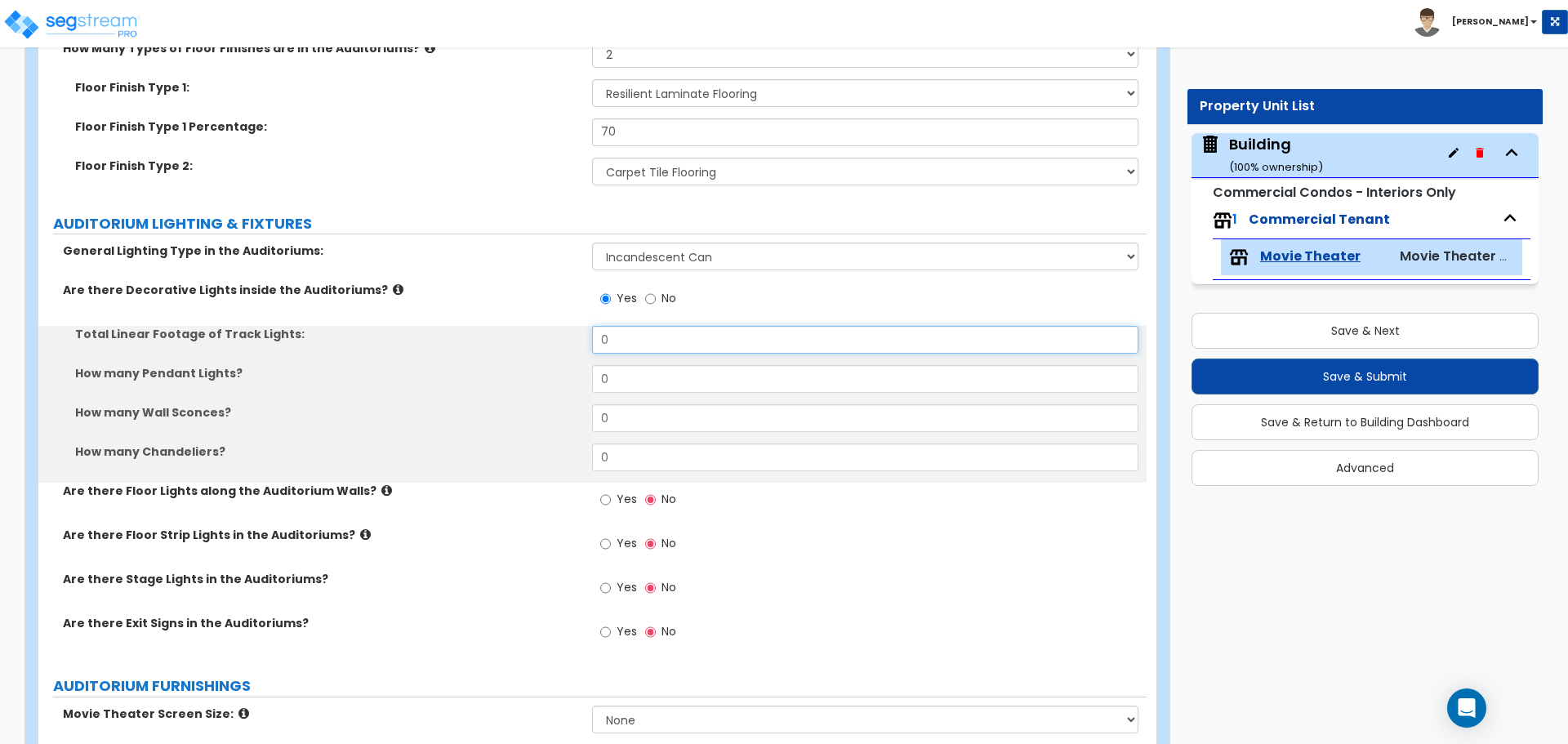
drag, startPoint x: 574, startPoint y: 331, endPoint x: 501, endPoint y: 331, distance: 73.0
click at [502, 331] on div "Total Linear Footage of Track Lights: 0" at bounding box center [593, 345] width 1108 height 40
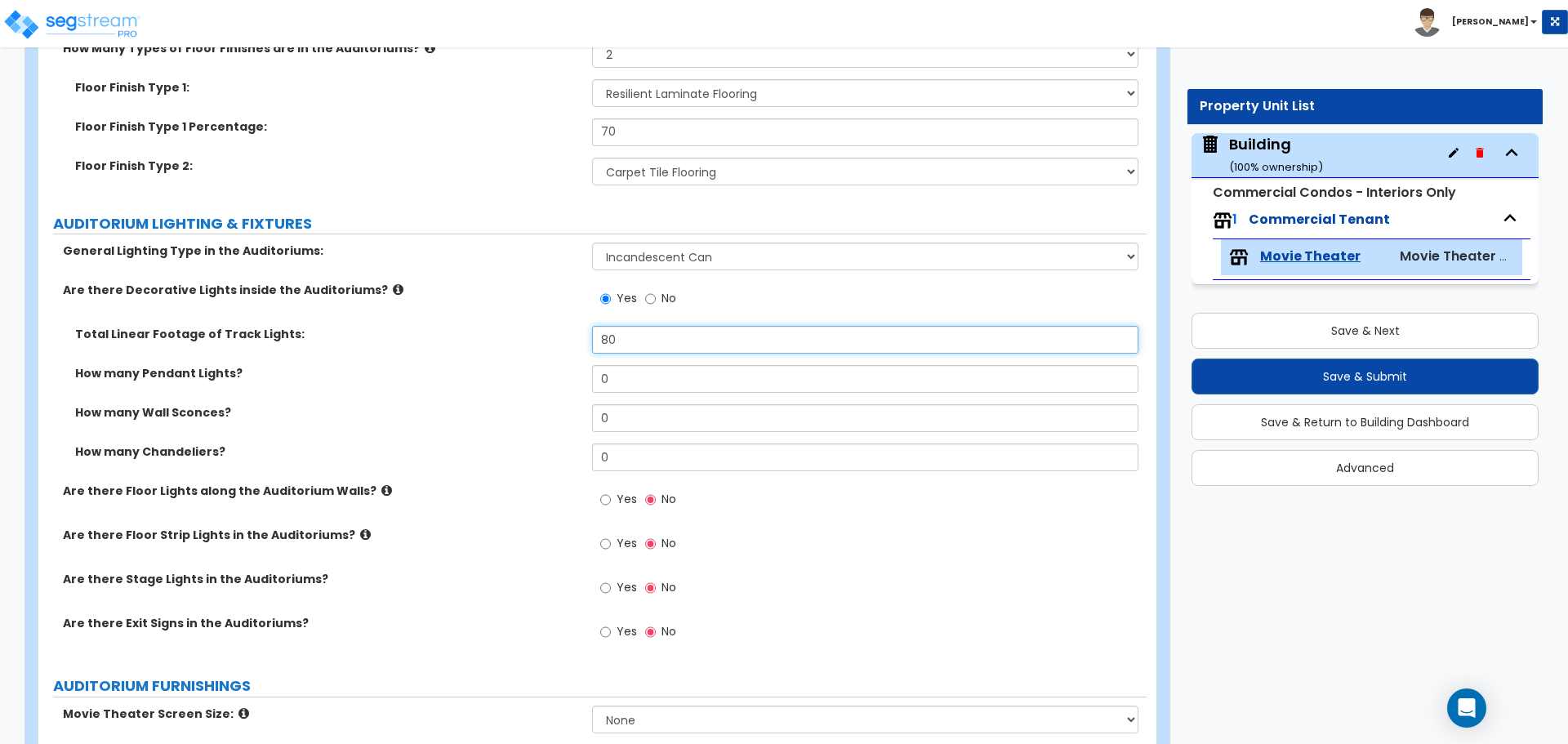
type input "80"
type input "3"
type input "12"
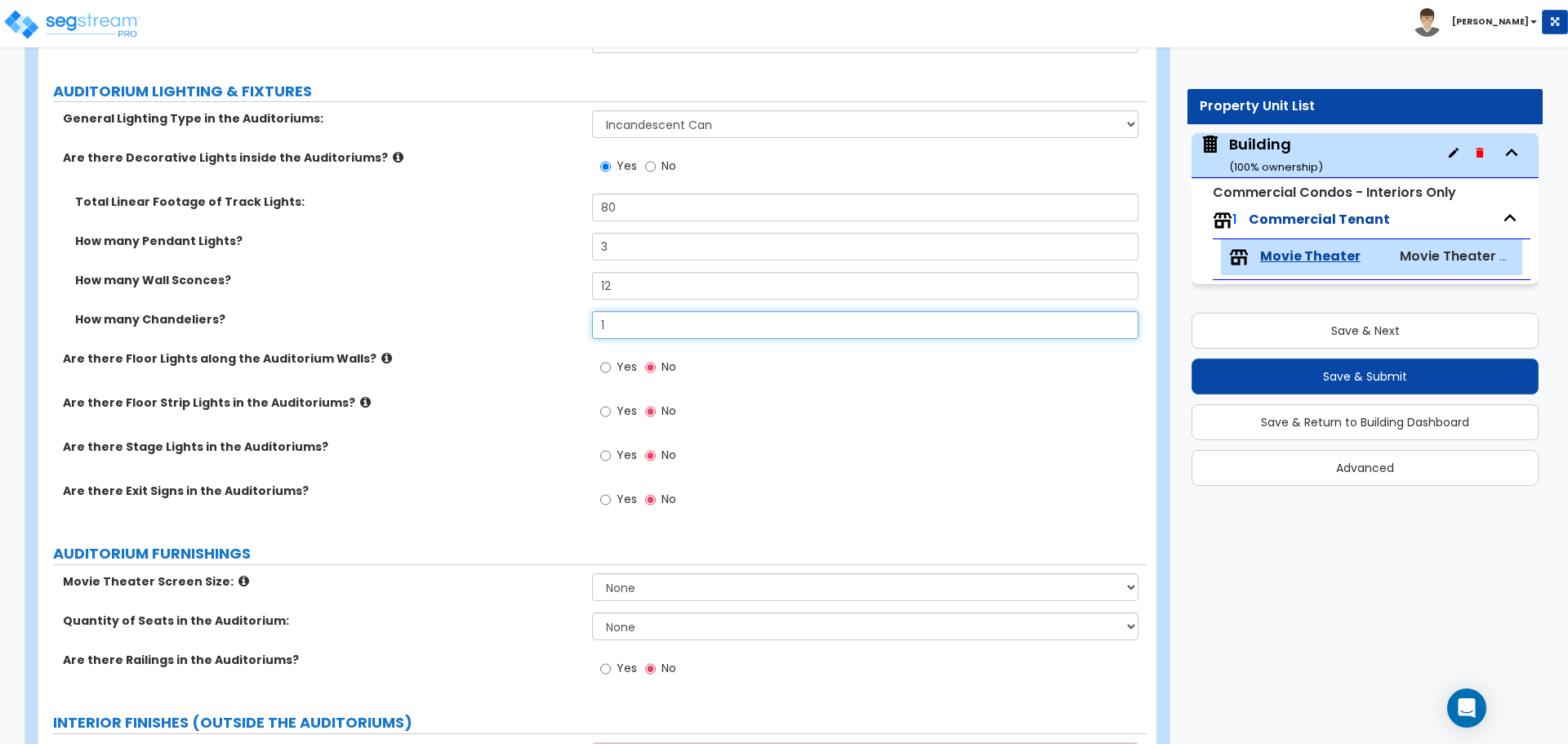
scroll to position [3684, 0]
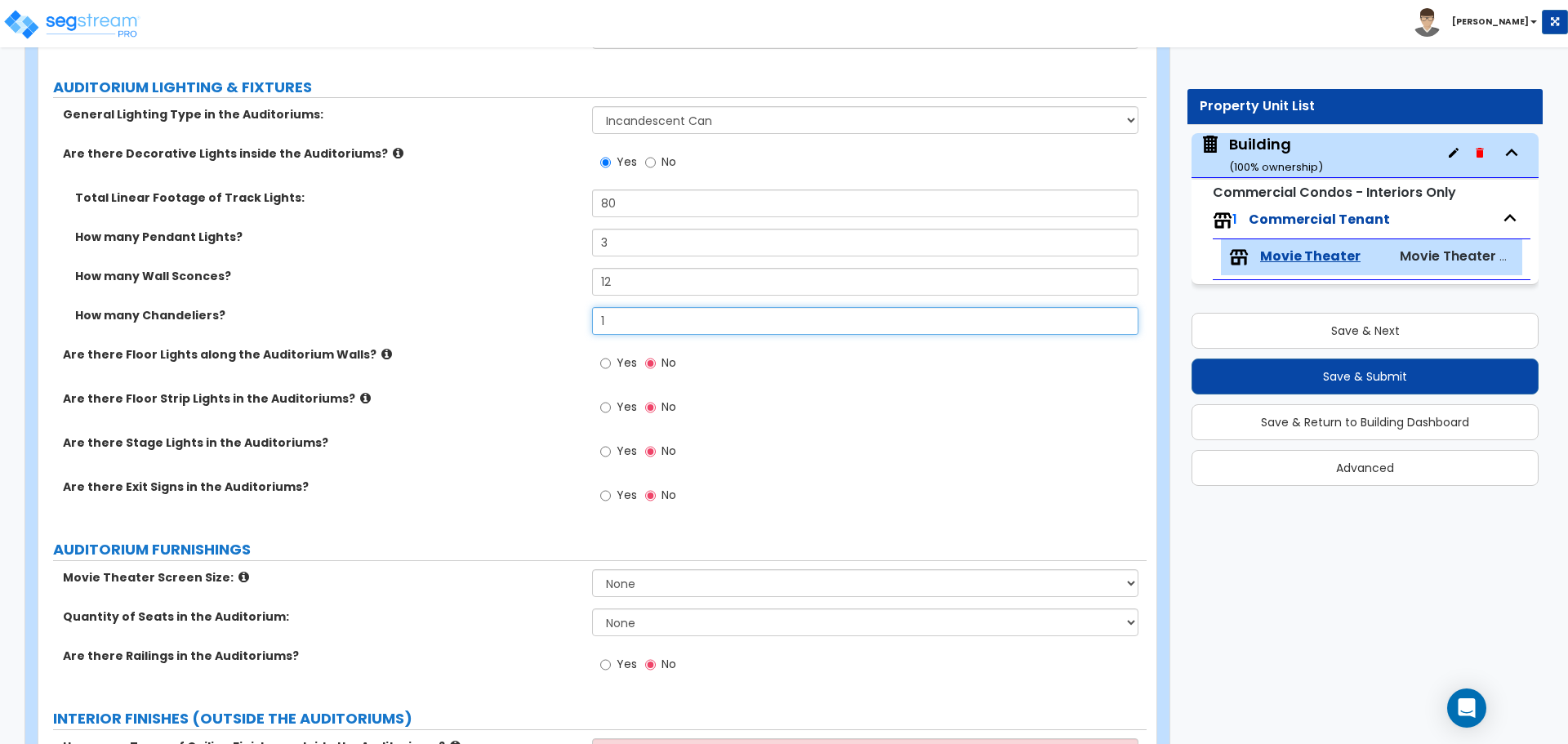
type input "1"
click at [381, 352] on icon at bounding box center [386, 354] width 11 height 12
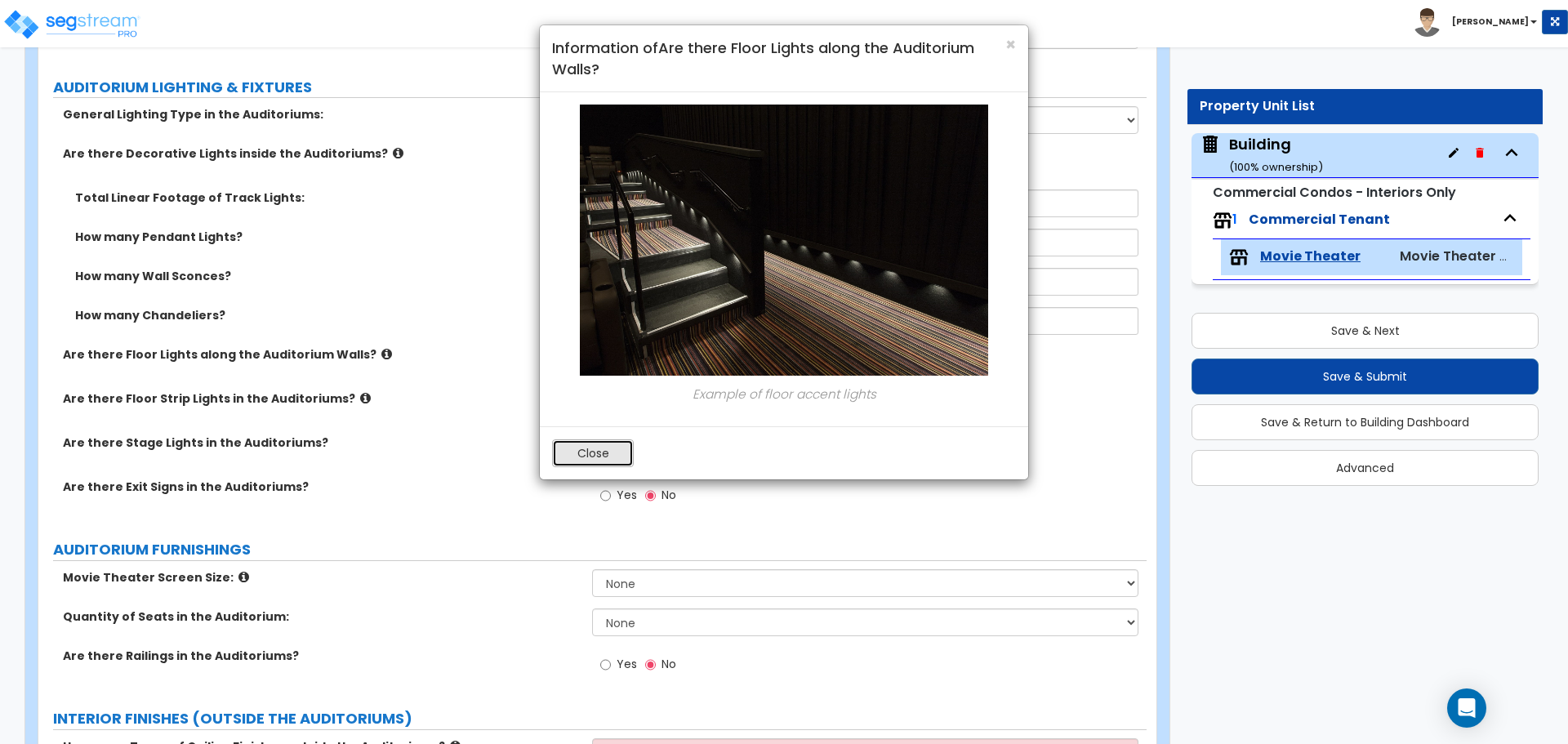
click at [590, 460] on button "Close" at bounding box center [593, 453] width 82 height 28
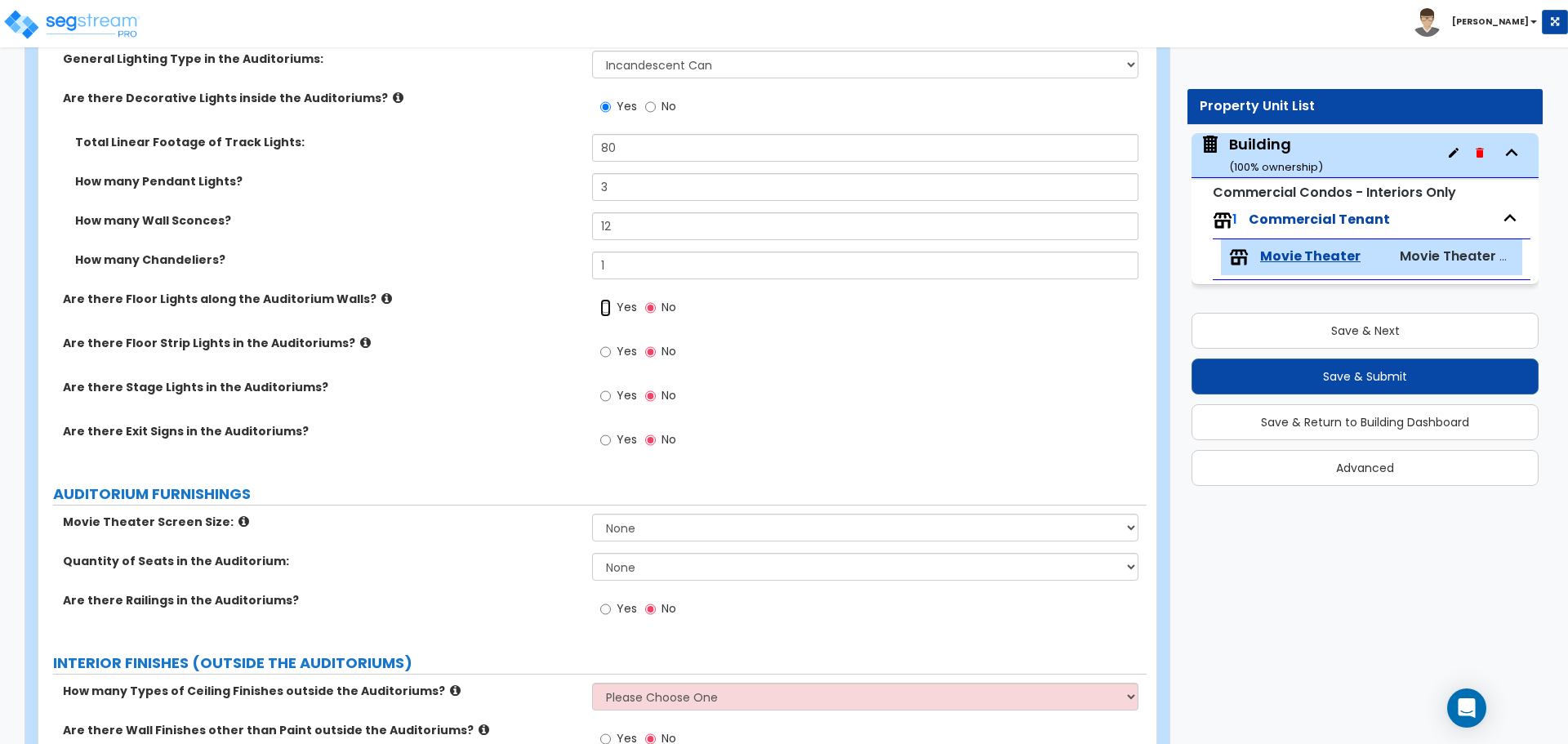
click at [605, 299] on input "Yes" at bounding box center [605, 308] width 11 height 18
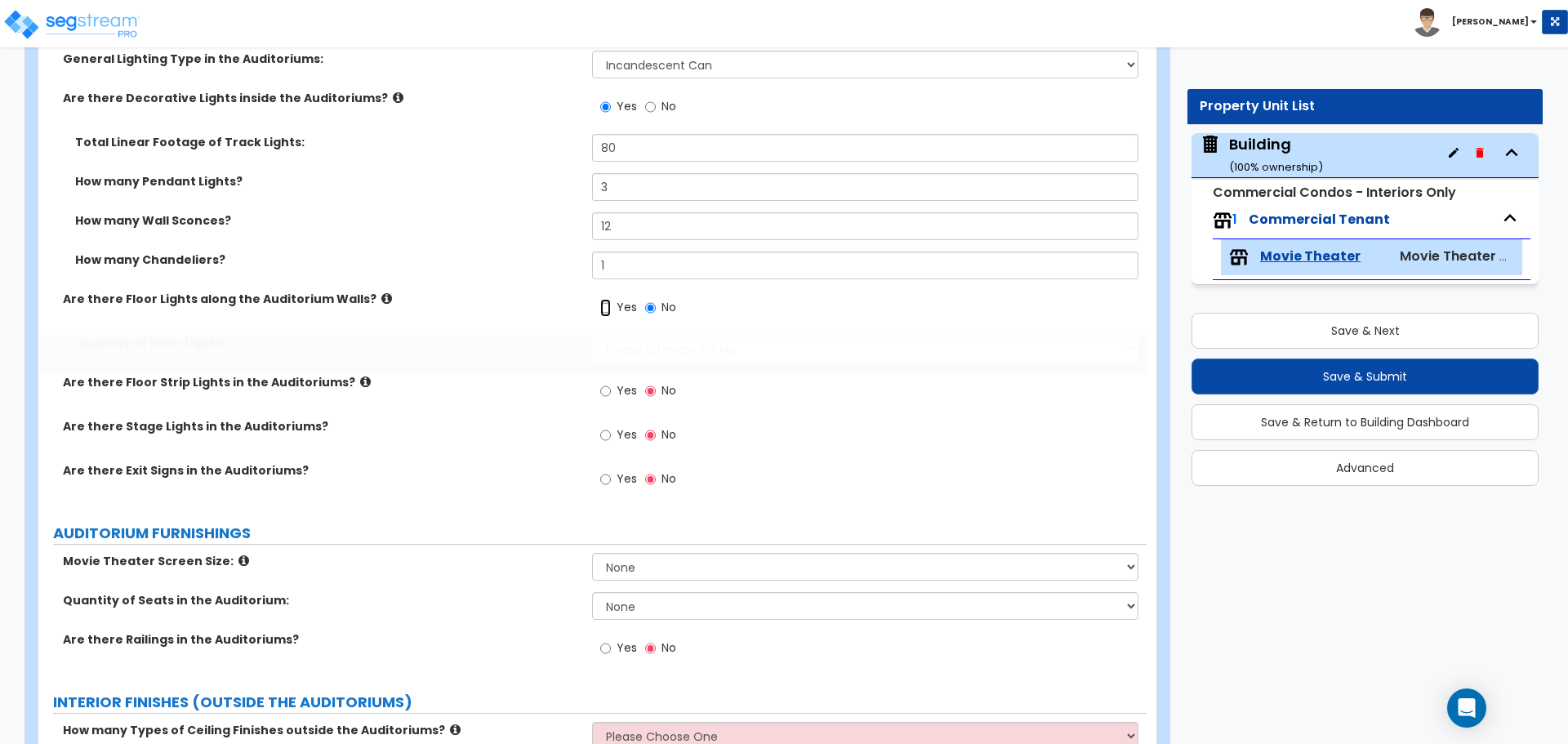
radio input "true"
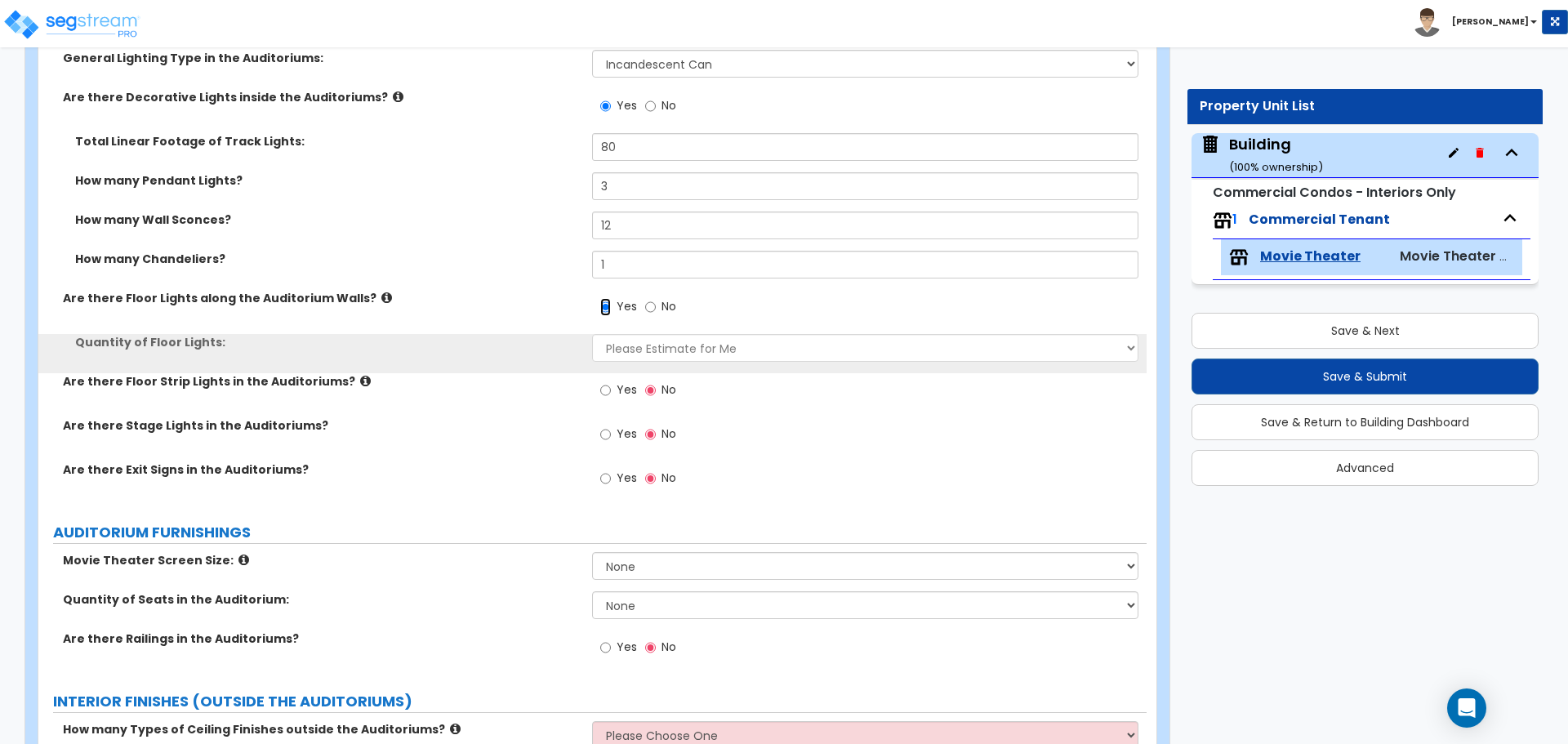
scroll to position [3749, 0]
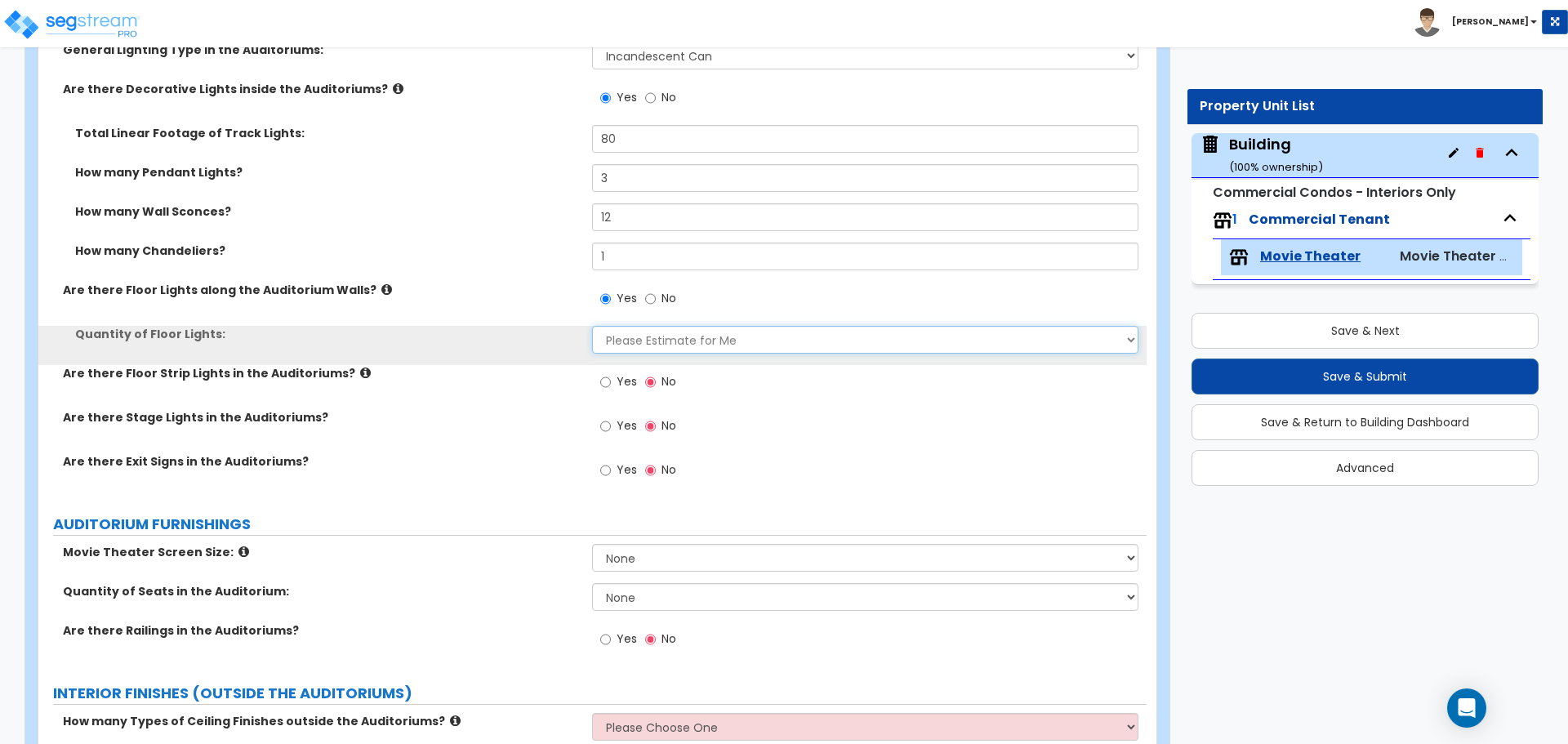
click at [613, 337] on select "Please Estimate for Me I want to Enter the Linear Footage" at bounding box center [864, 340] width 546 height 28
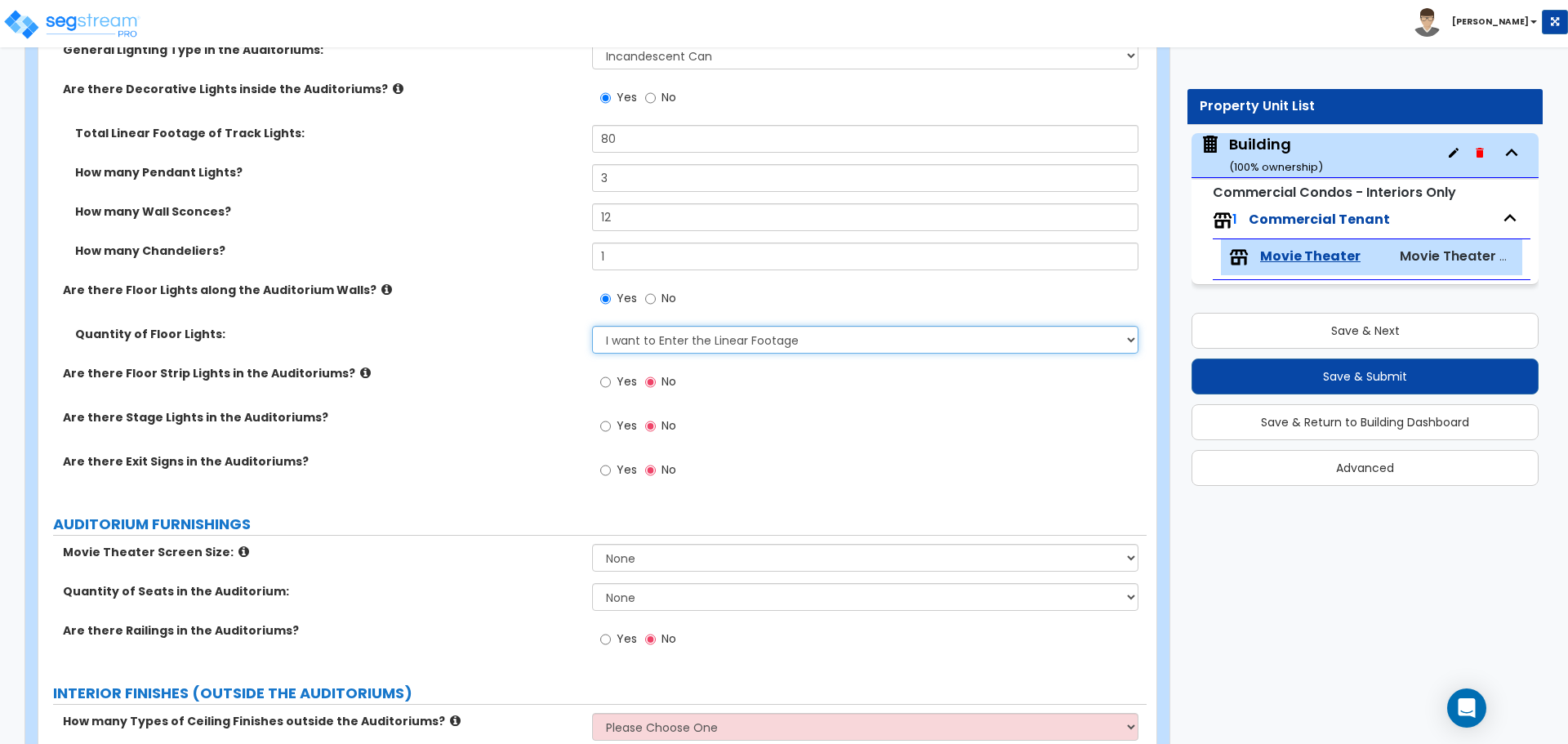
click at [592, 326] on select "Please Estimate for Me I want to Enter the Linear Footage" at bounding box center [864, 340] width 546 height 28
click at [634, 332] on select "Please Estimate for Me I want to Enter the Linear Footage" at bounding box center [864, 340] width 546 height 28
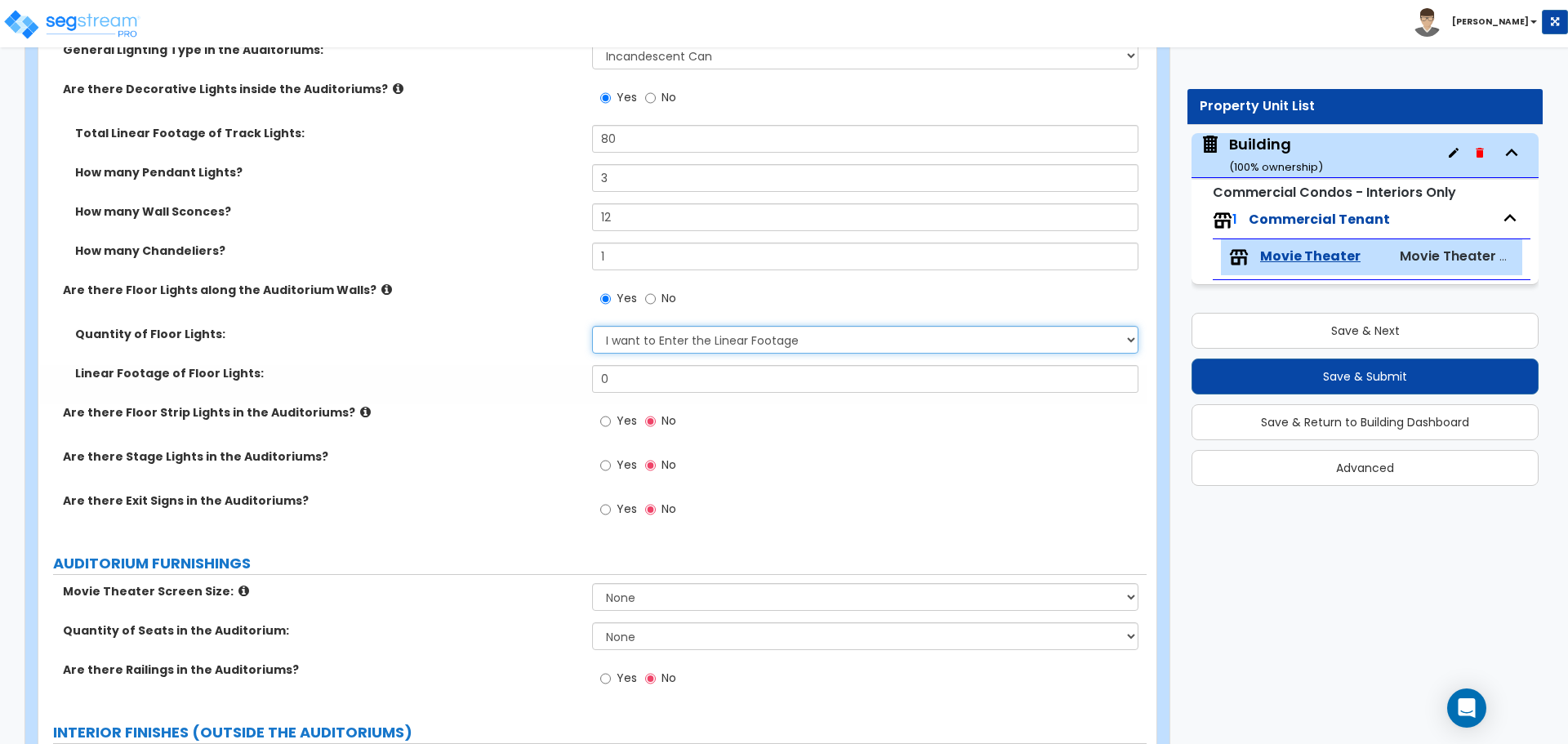
select select "0"
click at [592, 326] on select "Please Estimate for Me I want to Enter the Linear Footage" at bounding box center [864, 340] width 546 height 28
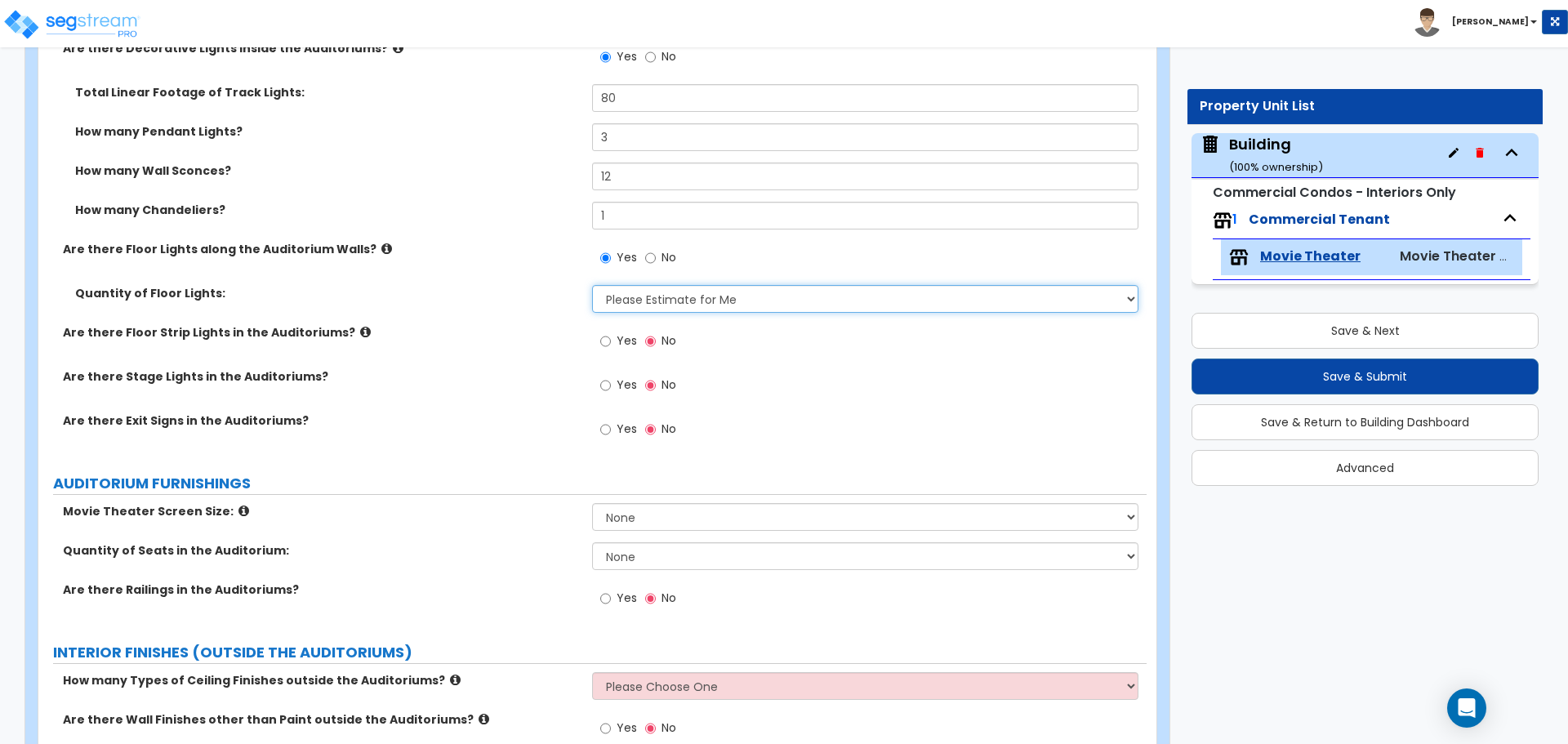
scroll to position [3796, 0]
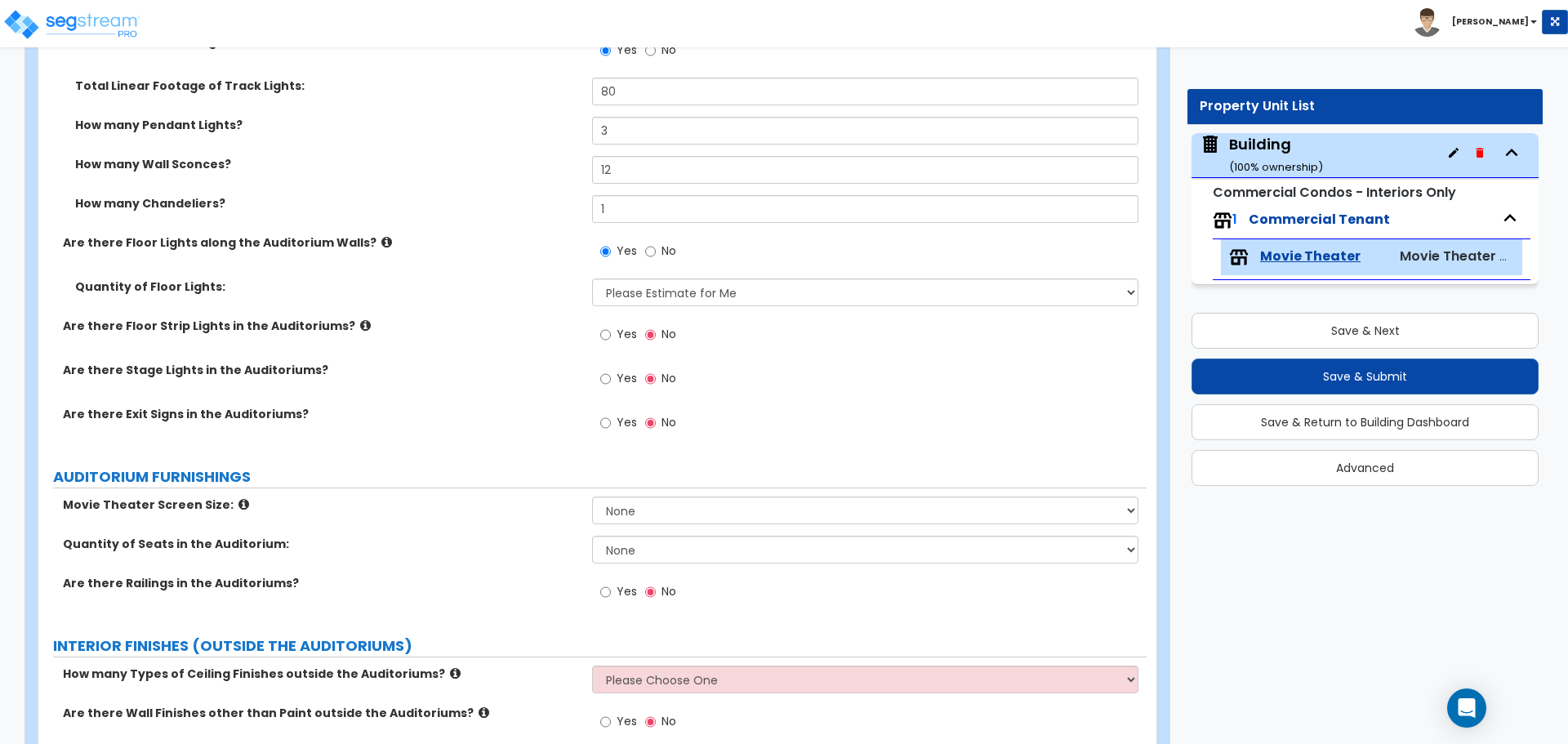
click at [613, 333] on label "Yes" at bounding box center [618, 337] width 37 height 28
click at [611, 333] on input "Yes" at bounding box center [605, 335] width 11 height 18
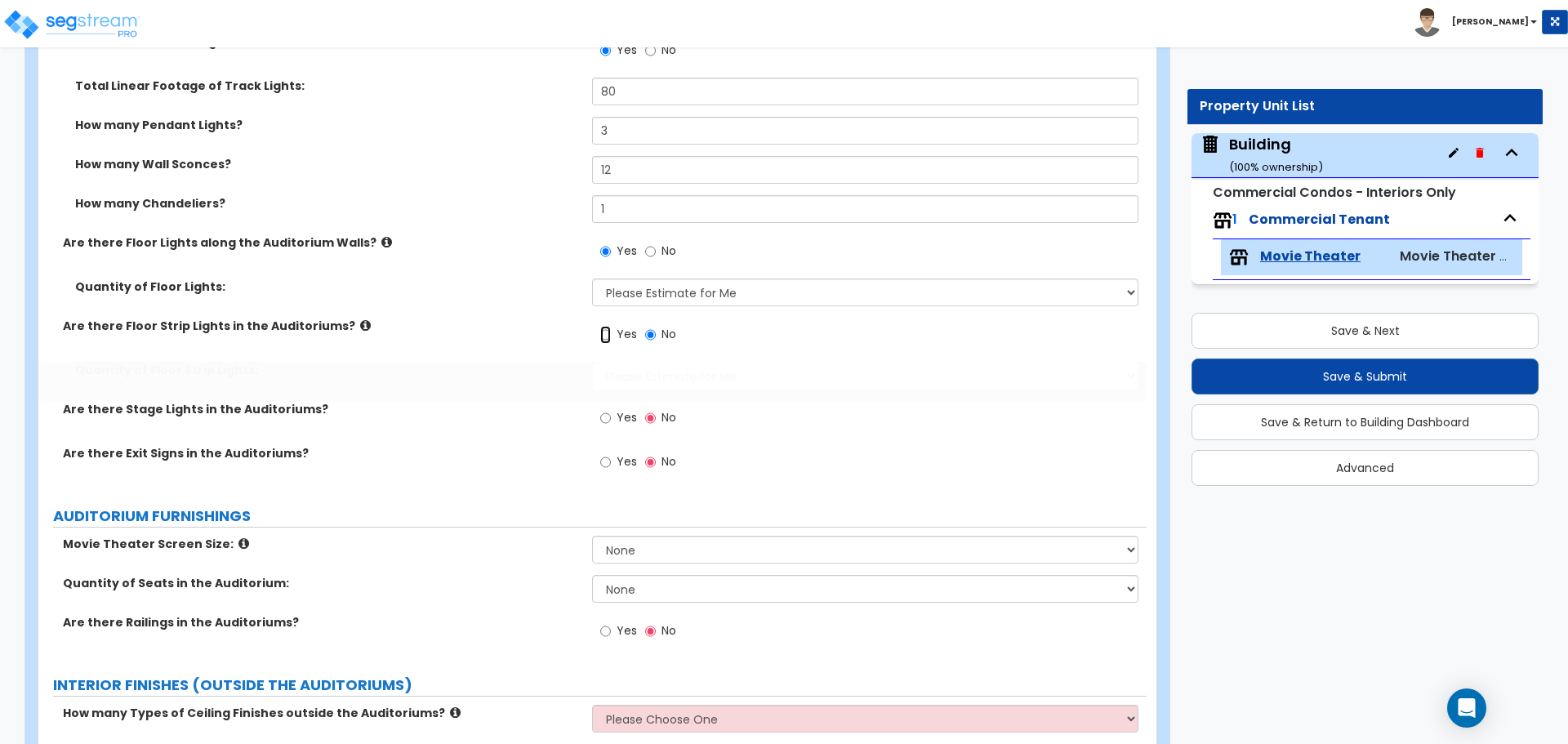
radio input "true"
click at [360, 320] on icon at bounding box center [365, 325] width 11 height 12
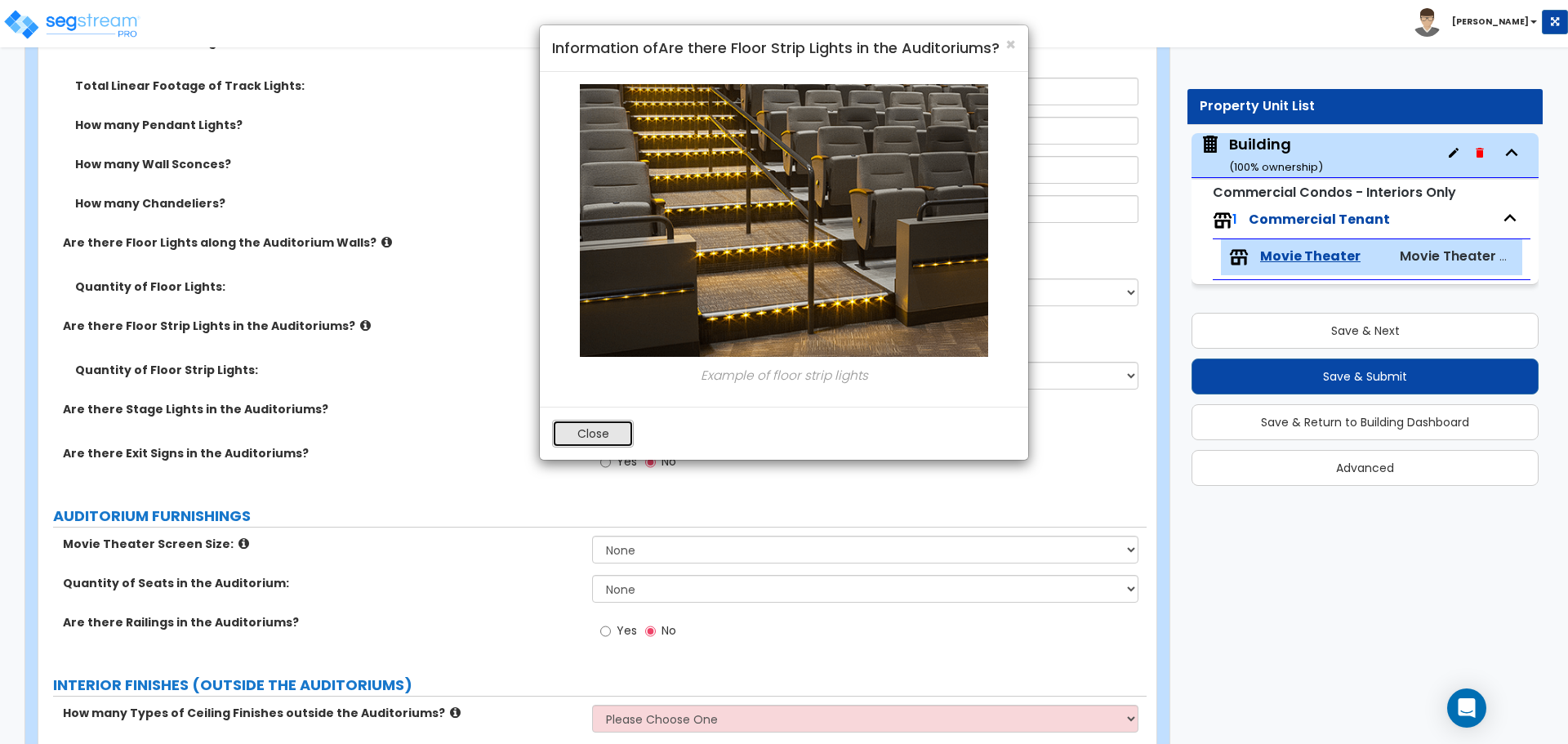
click at [587, 426] on button "Close" at bounding box center [593, 434] width 82 height 28
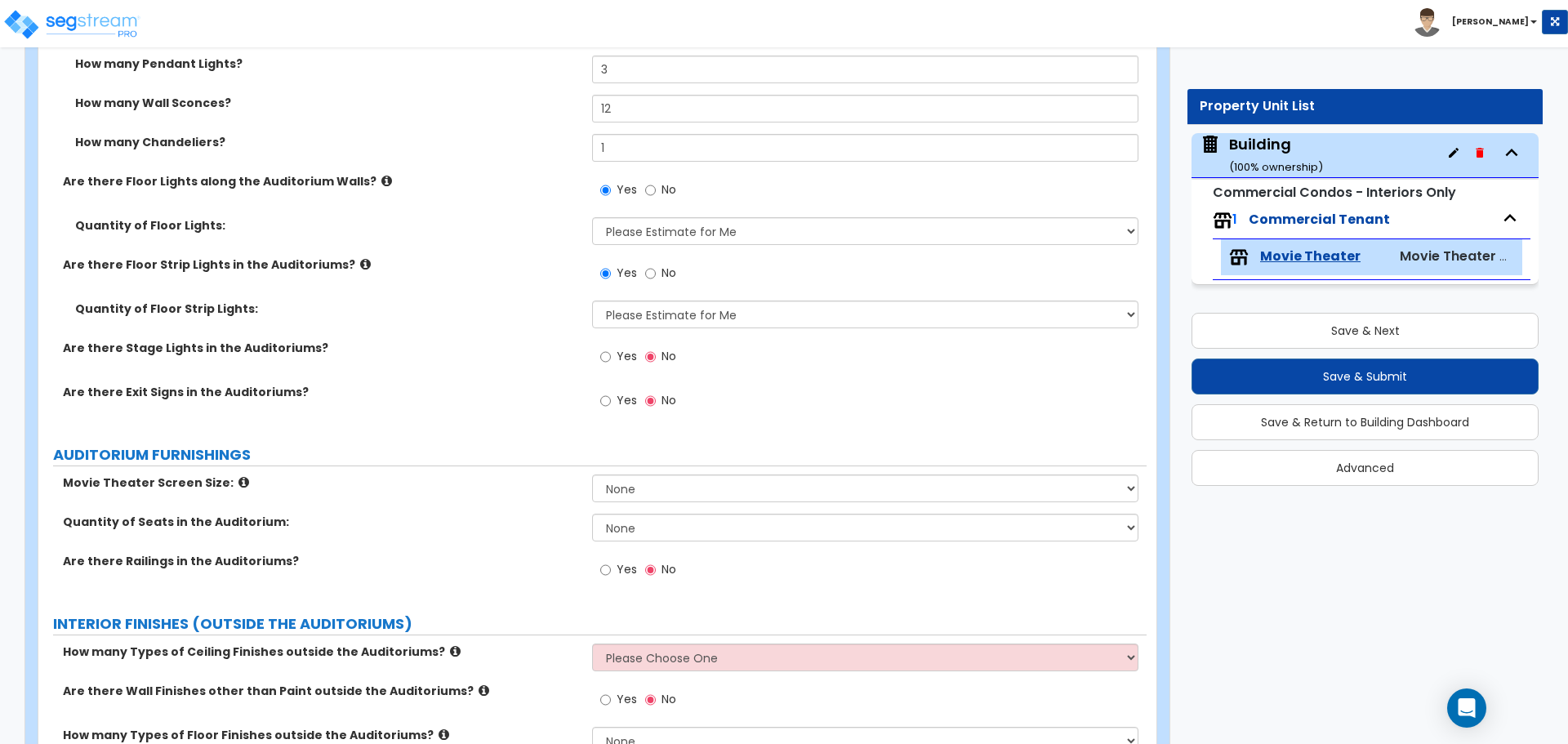
scroll to position [3858, 0]
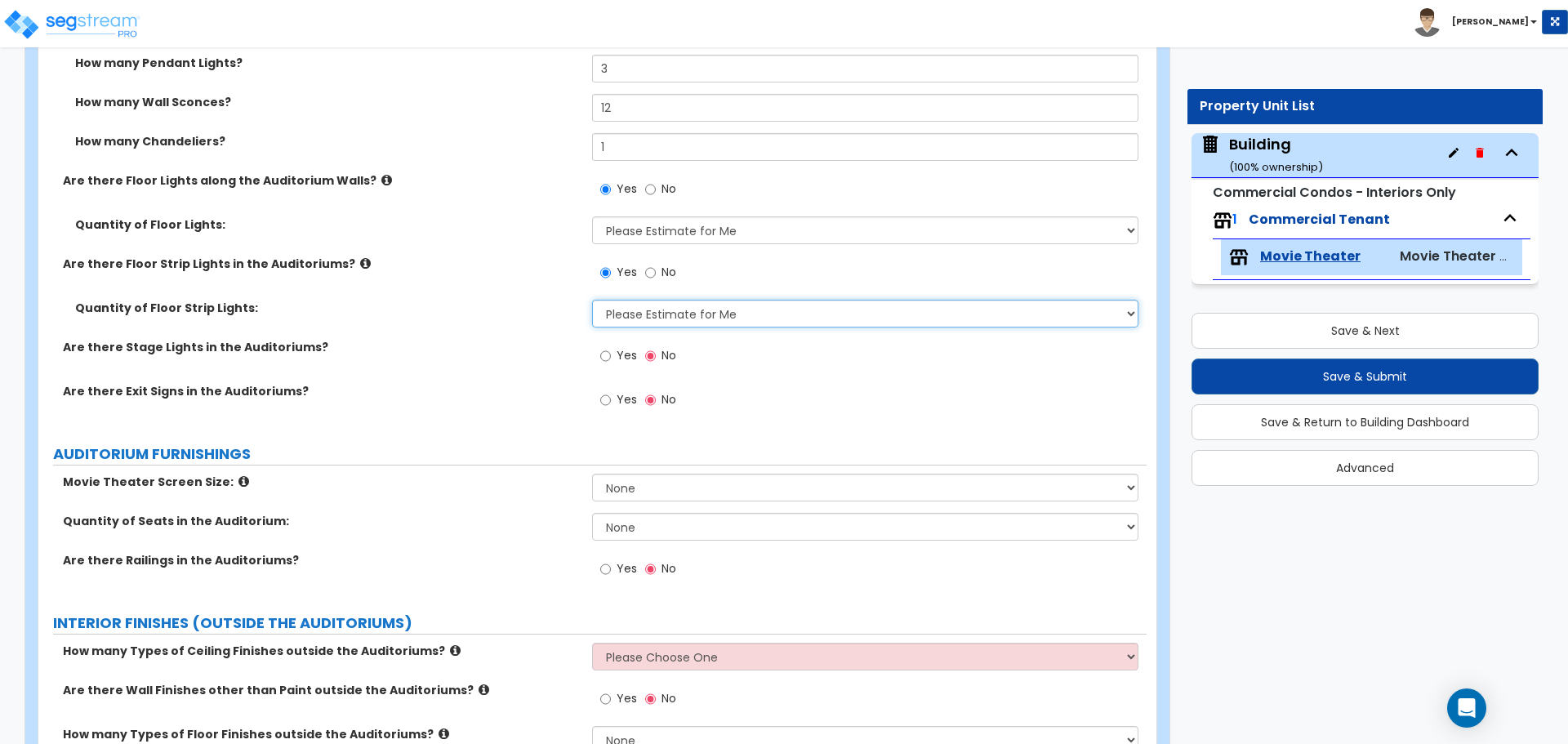
click at [654, 317] on select "Please Estimate for Me I want to Enter the Linear Footage" at bounding box center [864, 314] width 546 height 28
click at [592, 300] on select "Please Estimate for Me I want to Enter the Linear Footage" at bounding box center [864, 314] width 546 height 28
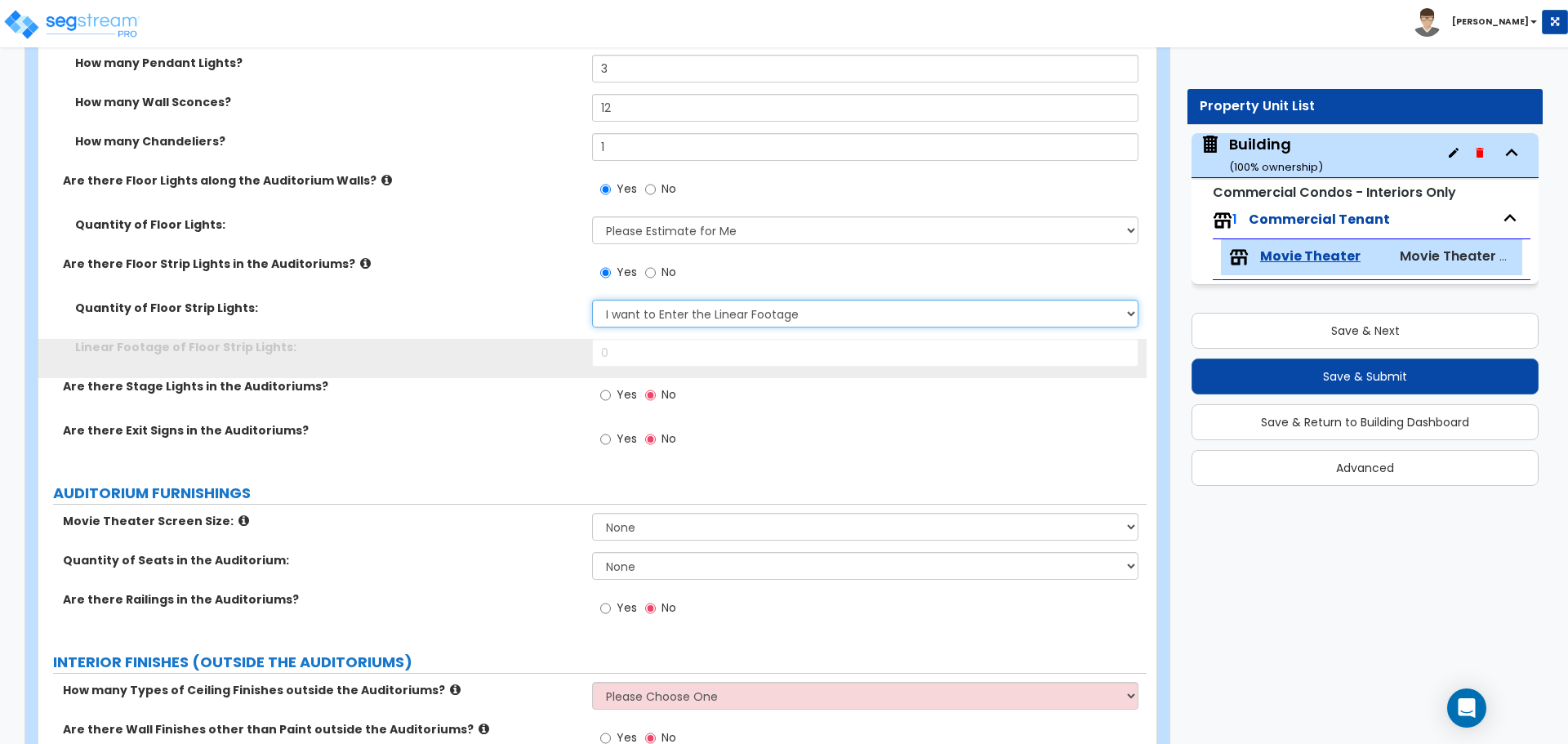
click at [661, 313] on select "Please Estimate for Me I want to Enter the Linear Footage" at bounding box center [864, 314] width 546 height 28
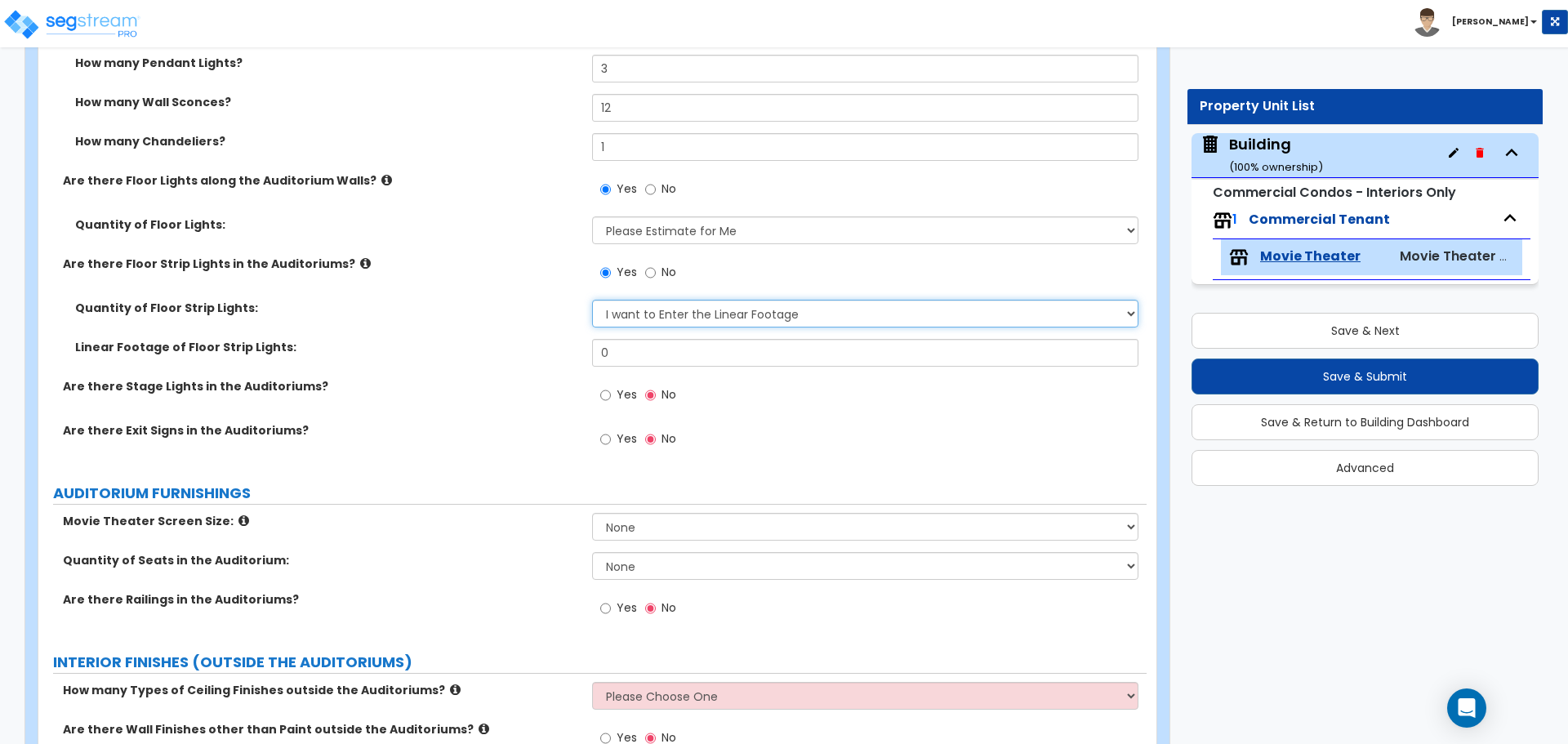
select select "0"
click at [592, 300] on select "Please Estimate for Me I want to Enter the Linear Footage" at bounding box center [864, 314] width 546 height 28
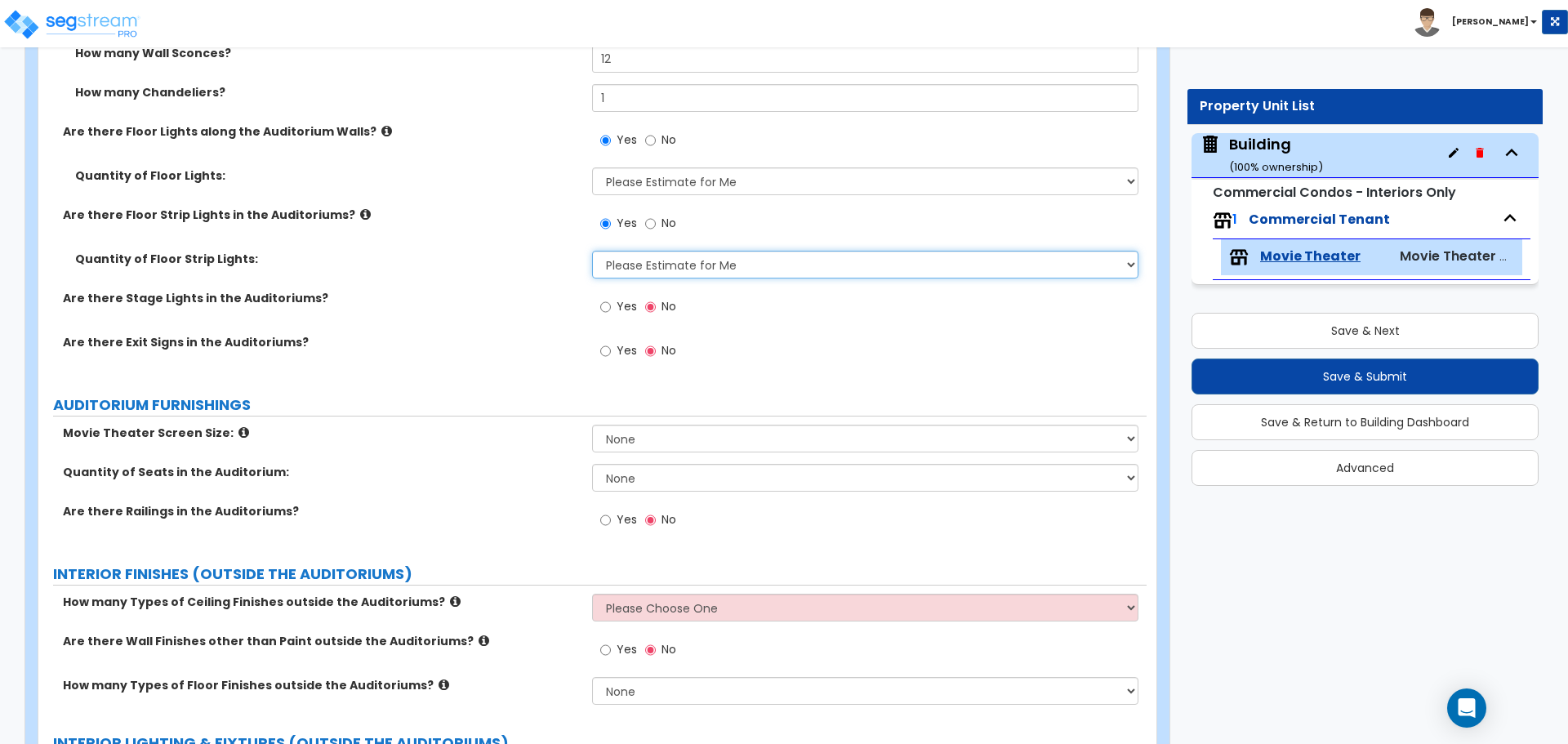
scroll to position [3909, 0]
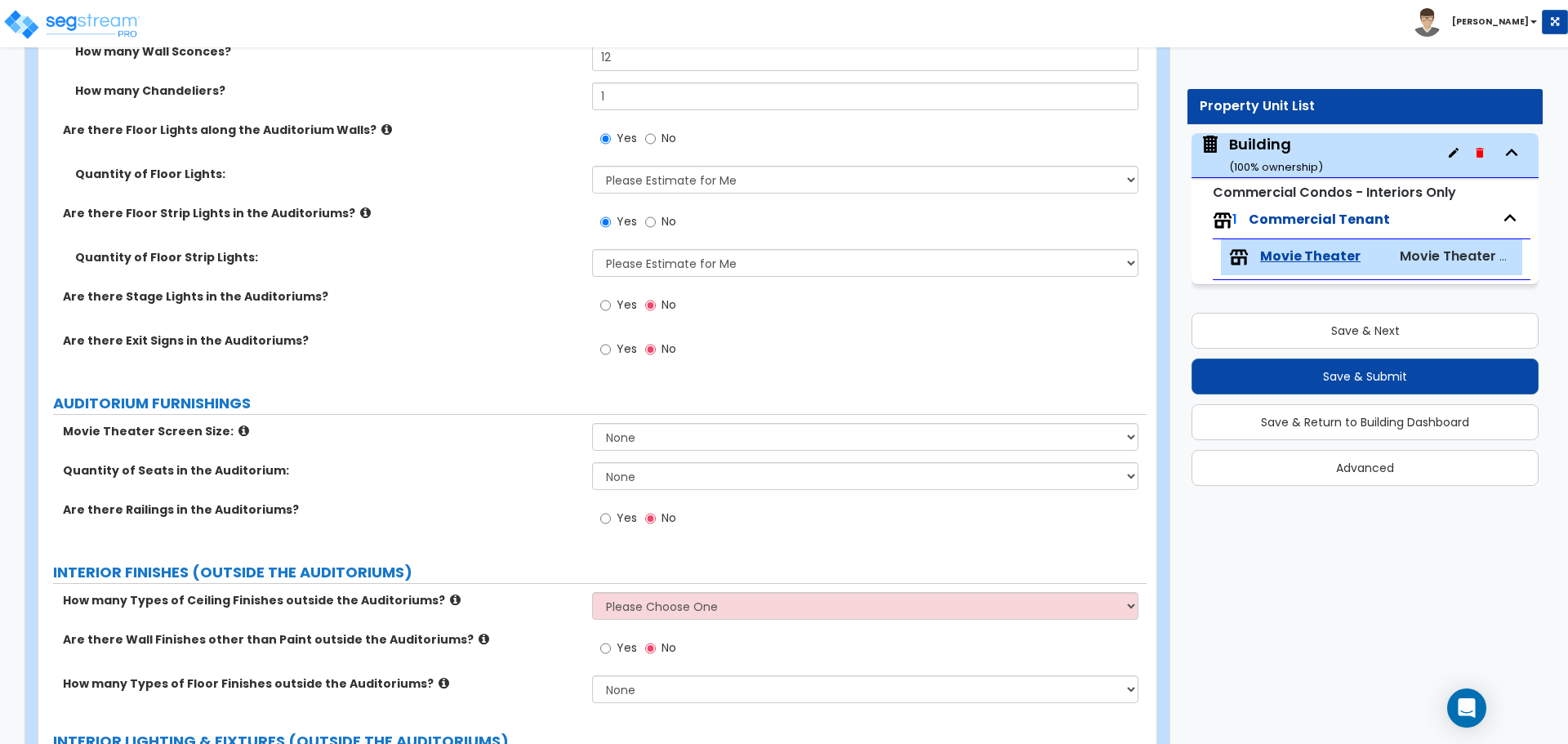
click at [617, 303] on span "Yes" at bounding box center [627, 305] width 20 height 17
click at [611, 303] on input "Yes" at bounding box center [605, 306] width 11 height 18
radio input "true"
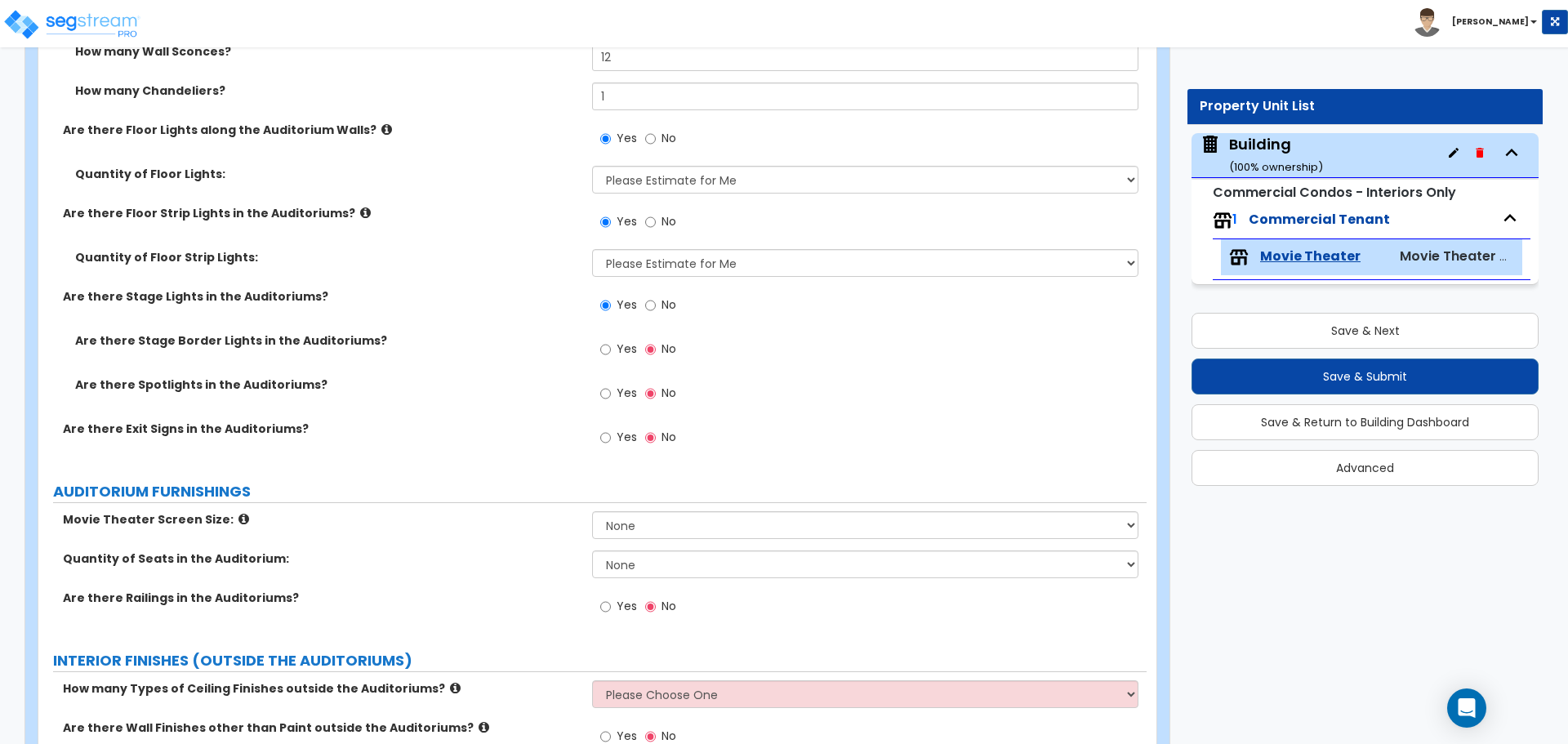
click at [612, 353] on label "Yes" at bounding box center [618, 351] width 37 height 28
click at [611, 353] on input "Yes" at bounding box center [605, 350] width 11 height 18
radio input "true"
click at [613, 394] on label "Yes" at bounding box center [618, 395] width 37 height 28
click at [611, 394] on input "Yes" at bounding box center [605, 394] width 11 height 18
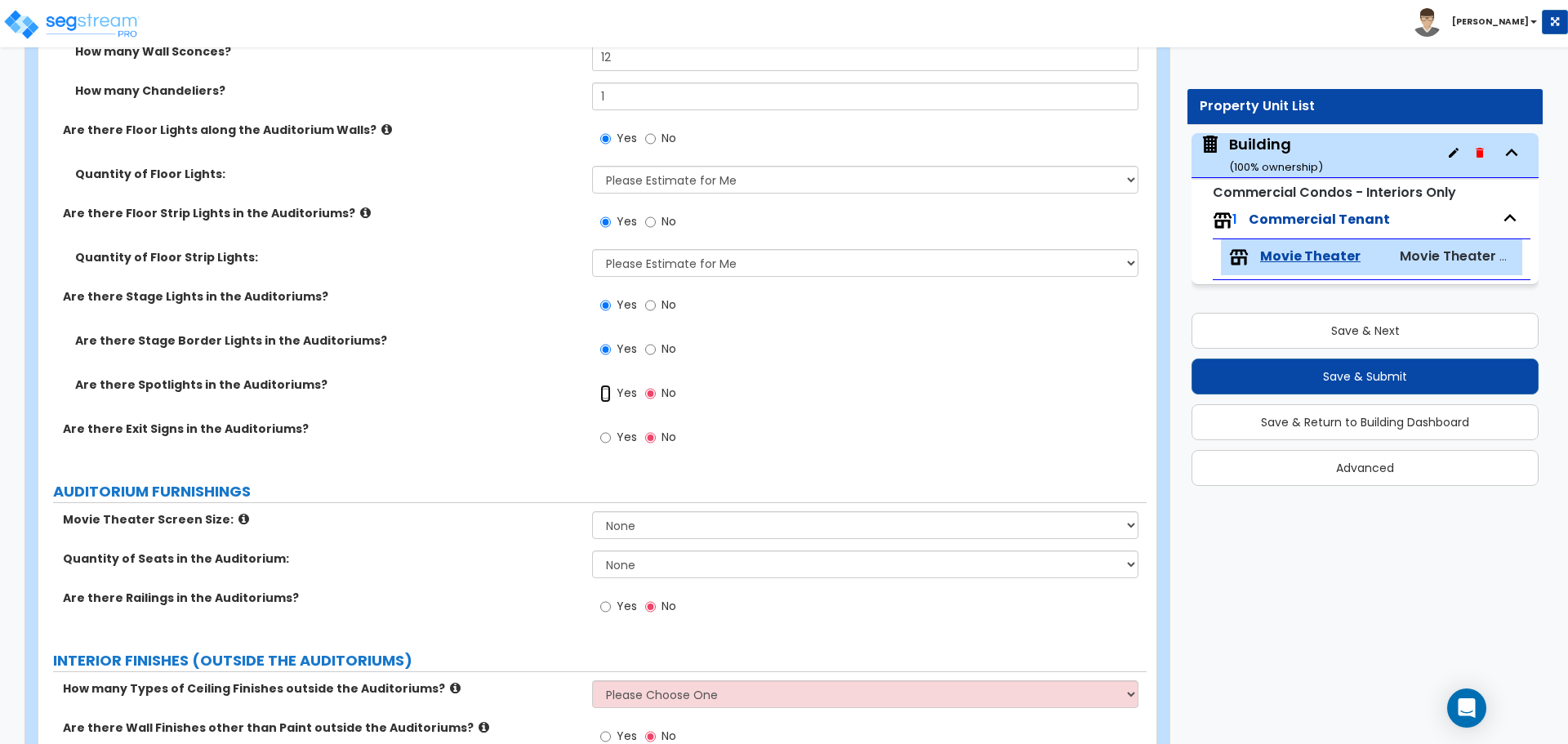
radio input "true"
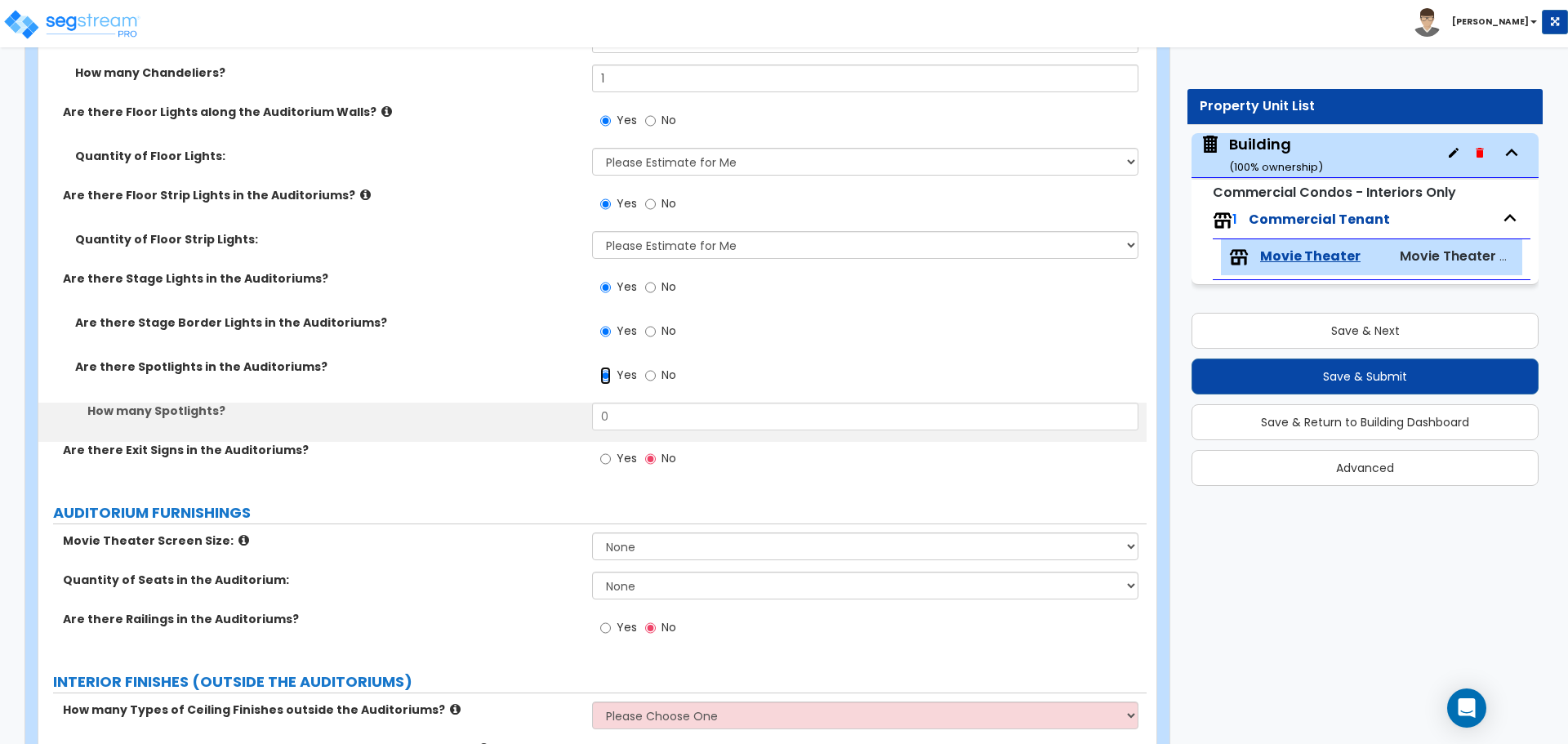
scroll to position [3933, 0]
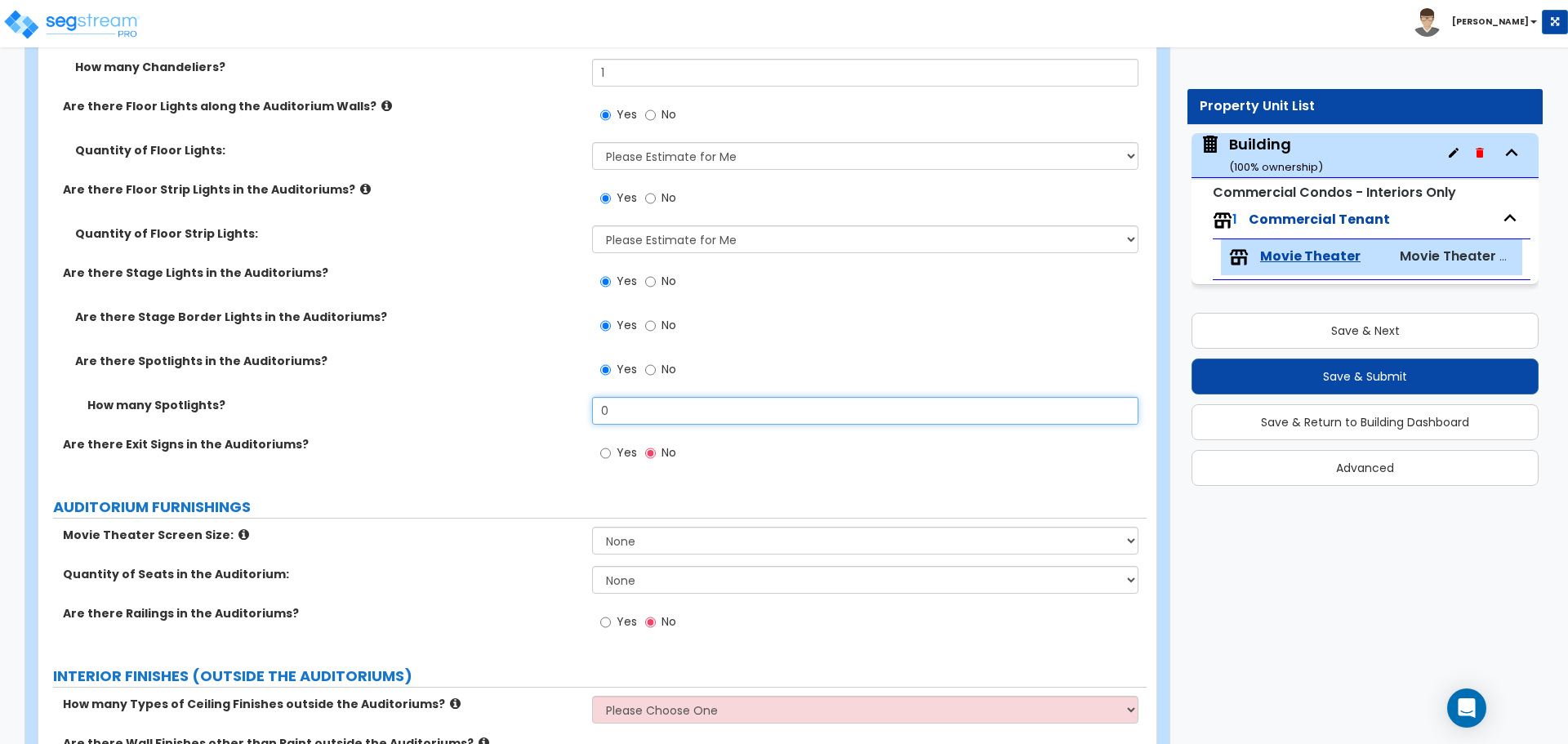
drag, startPoint x: 628, startPoint y: 408, endPoint x: 491, endPoint y: 403, distance: 137.1
click at [497, 405] on div "How many Spotlights? 0" at bounding box center [593, 416] width 1108 height 40
type input "2"
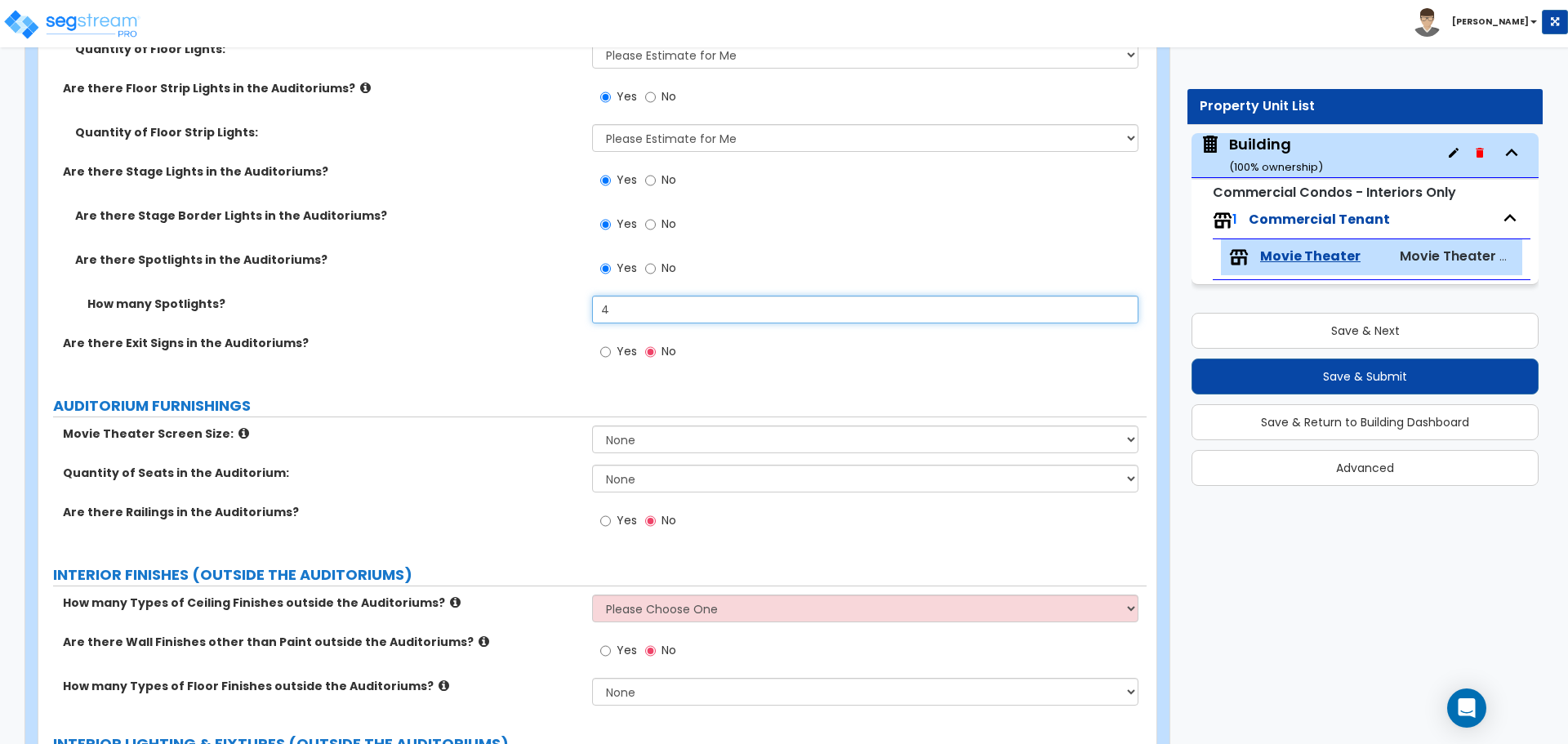
scroll to position [4046, 0]
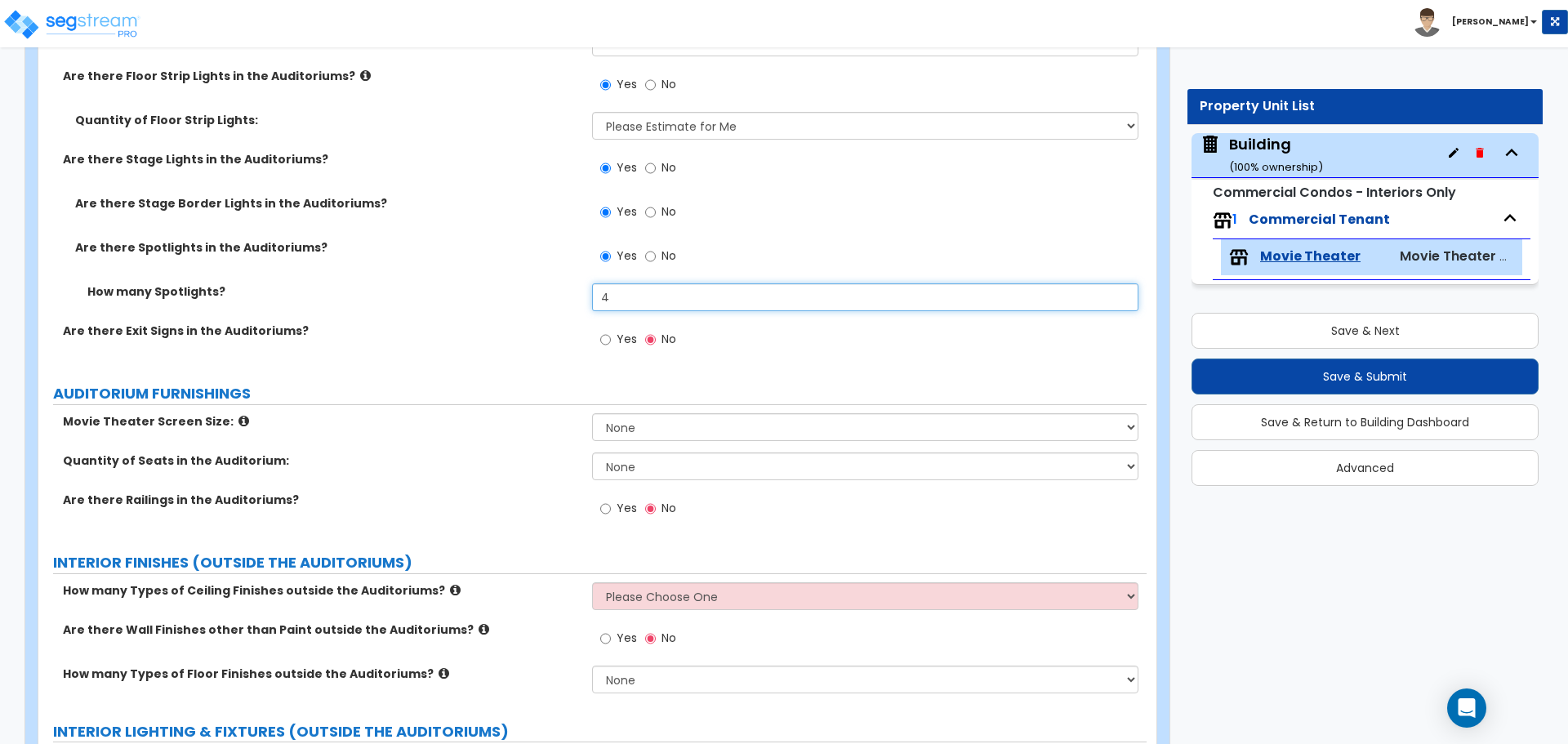
type input "4"
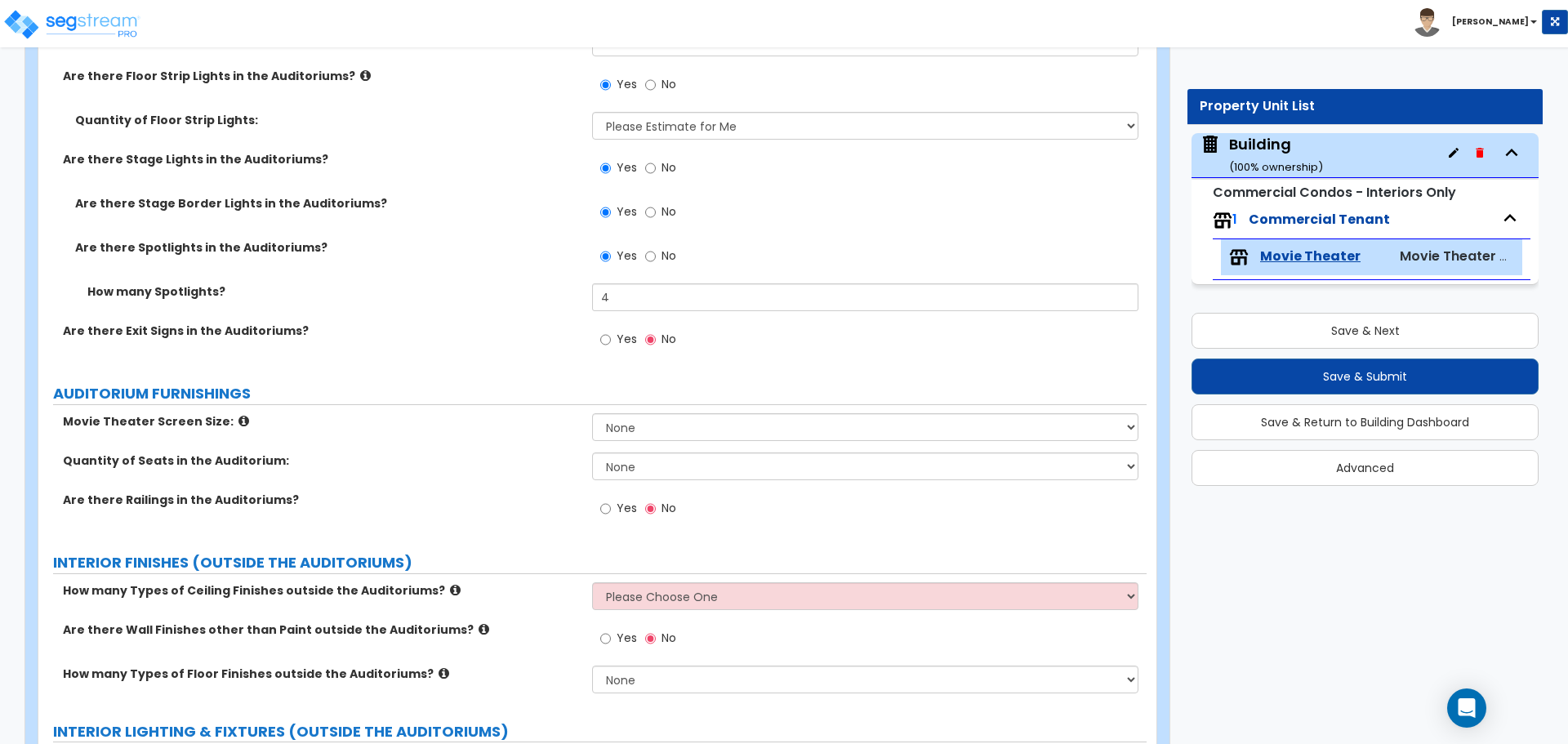
click at [619, 337] on span "Yes" at bounding box center [627, 339] width 20 height 17
click at [611, 337] on input "Yes" at bounding box center [605, 340] width 11 height 18
radio input "true"
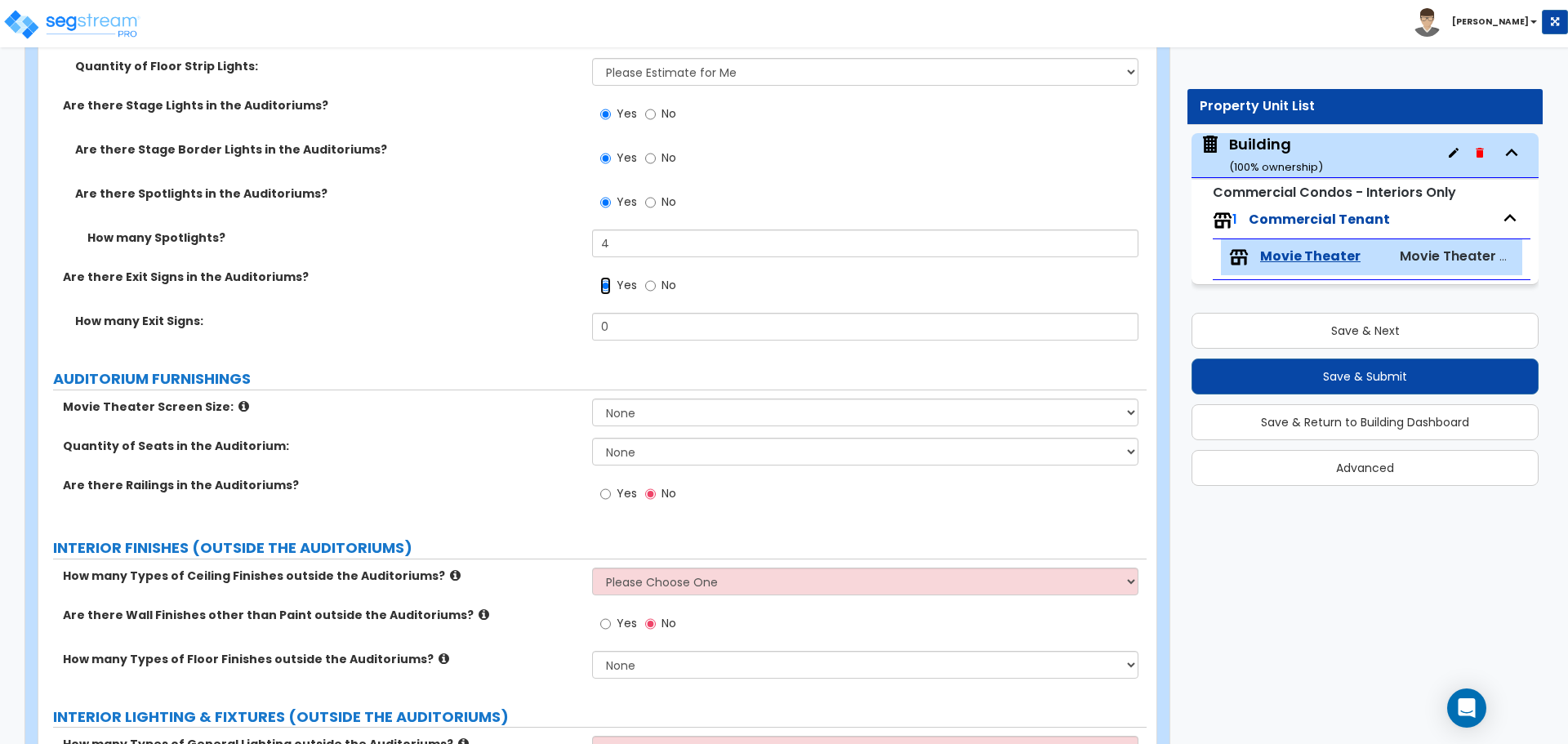
scroll to position [4092, 0]
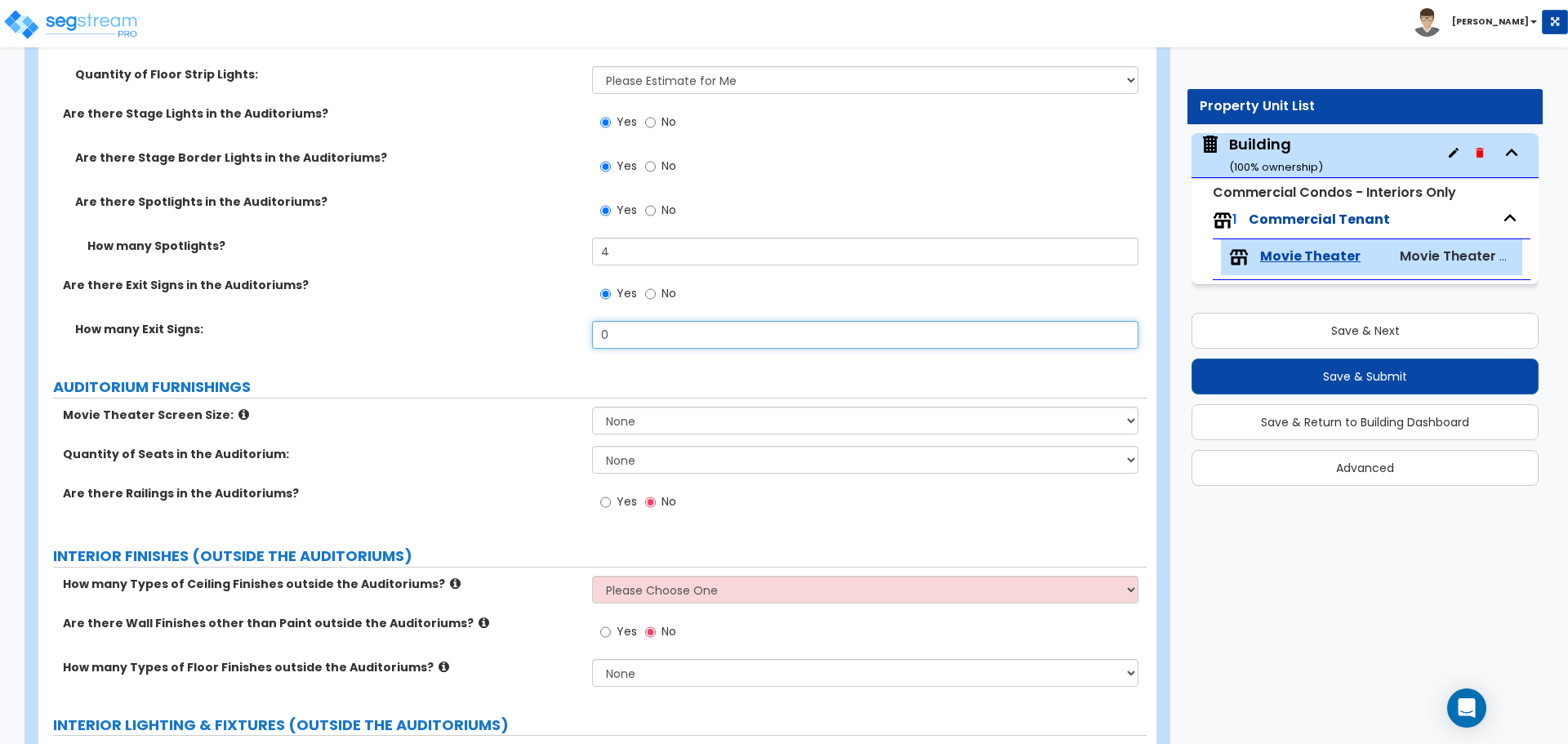
drag, startPoint x: 637, startPoint y: 335, endPoint x: 513, endPoint y: 320, distance: 124.9
click at [513, 321] on div "How many Exit Signs: 0" at bounding box center [593, 341] width 1108 height 40
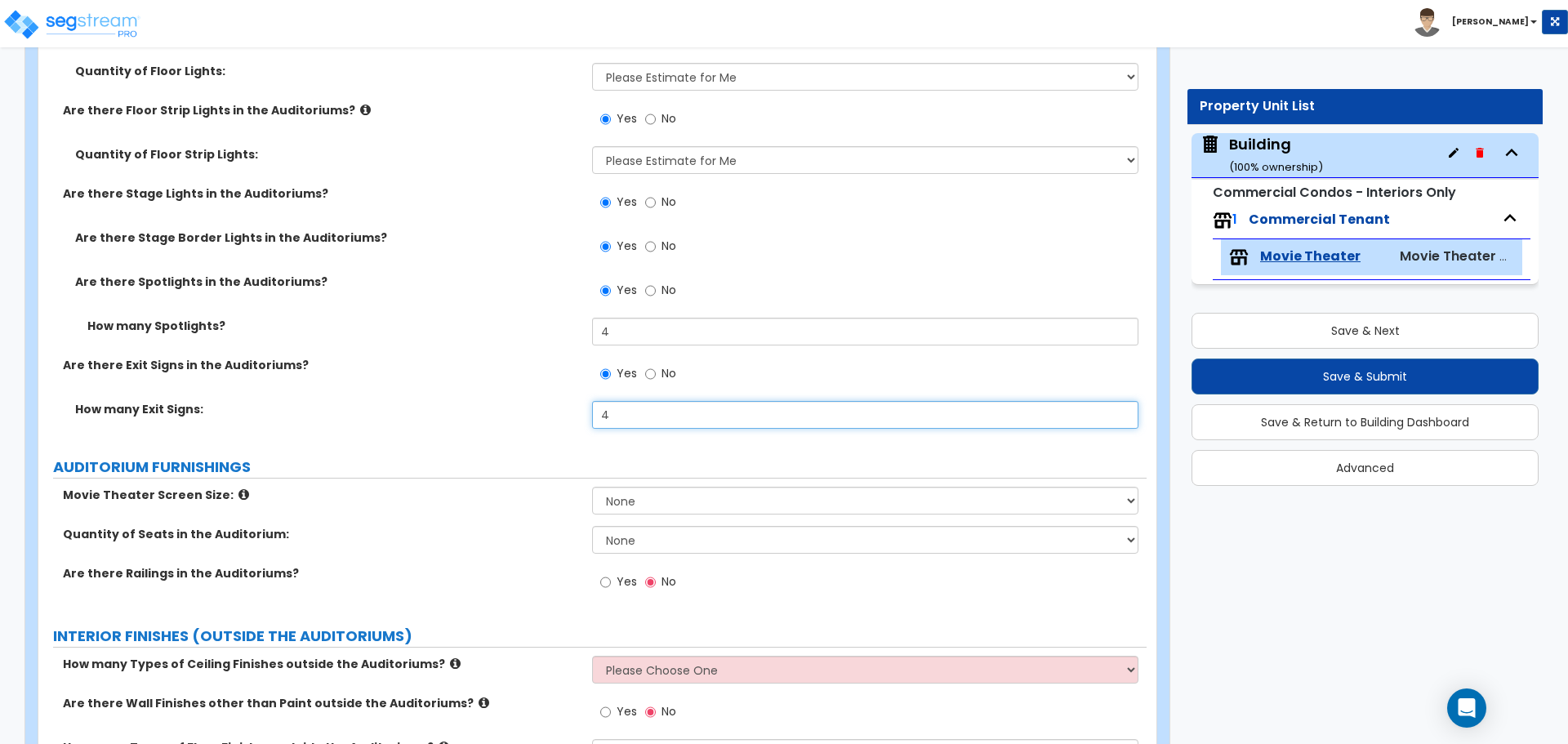
scroll to position [4035, 0]
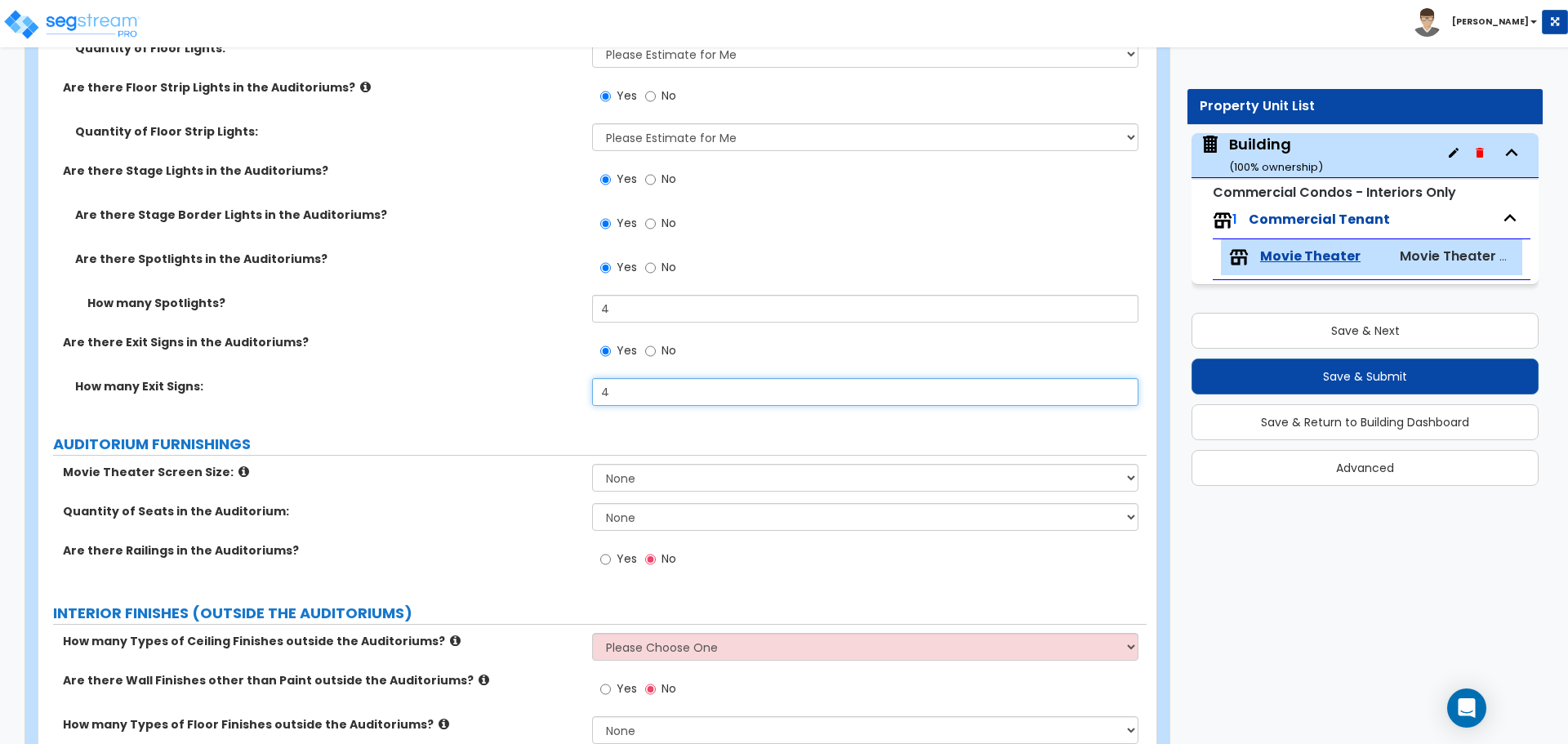
type input "4"
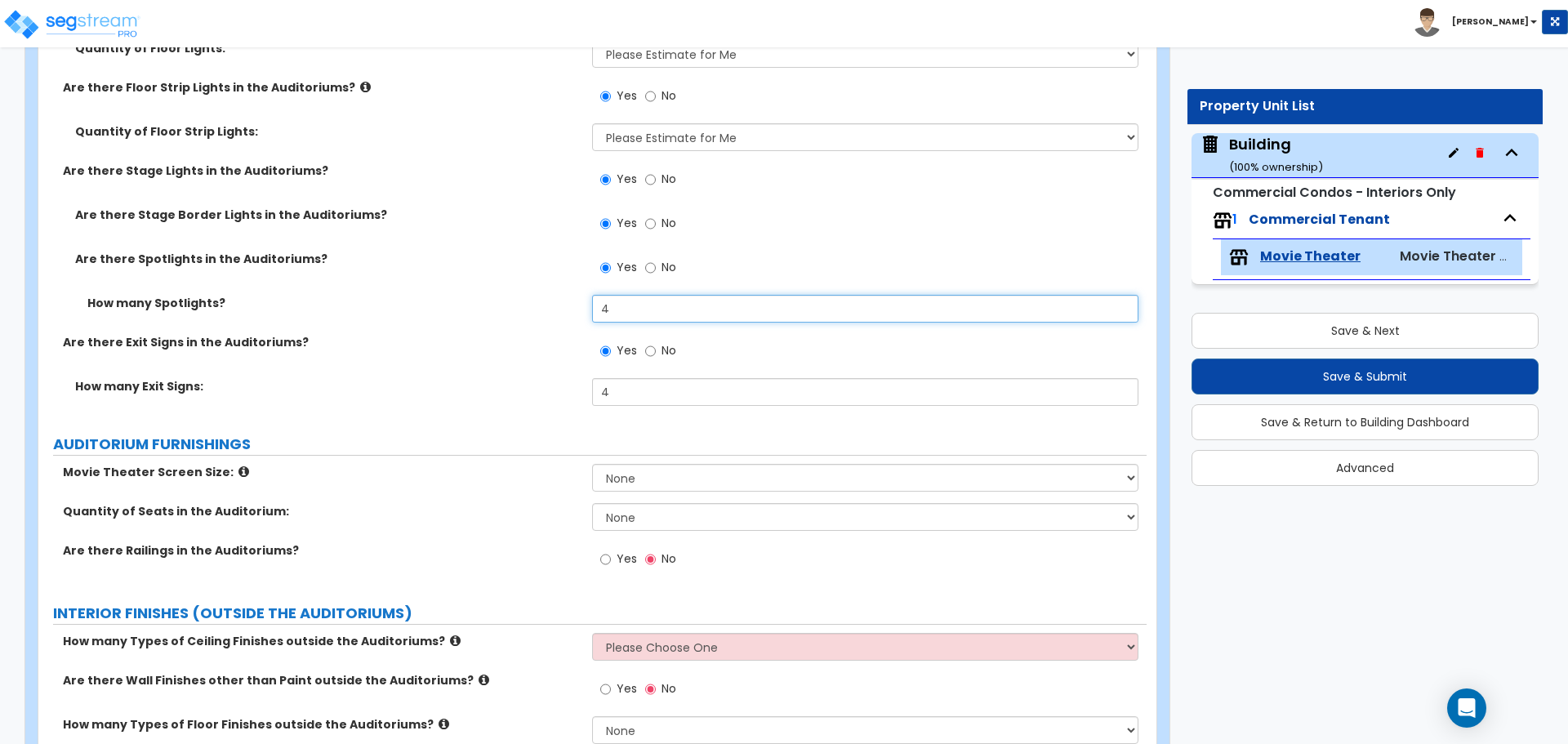
drag, startPoint x: 628, startPoint y: 302, endPoint x: 510, endPoint y: 295, distance: 118.2
click at [510, 295] on div "How many Spotlights? 4" at bounding box center [593, 314] width 1108 height 40
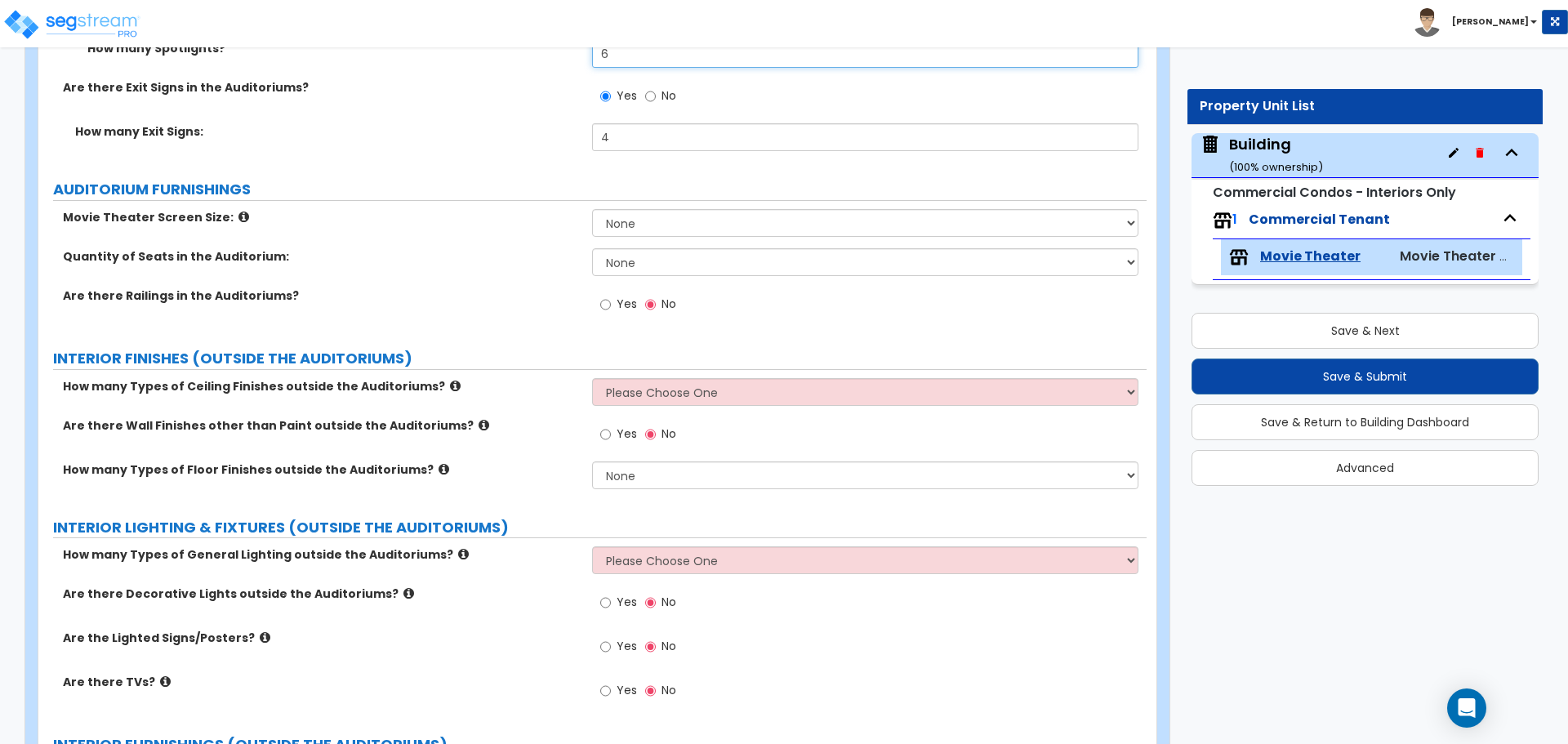
scroll to position [4311, 0]
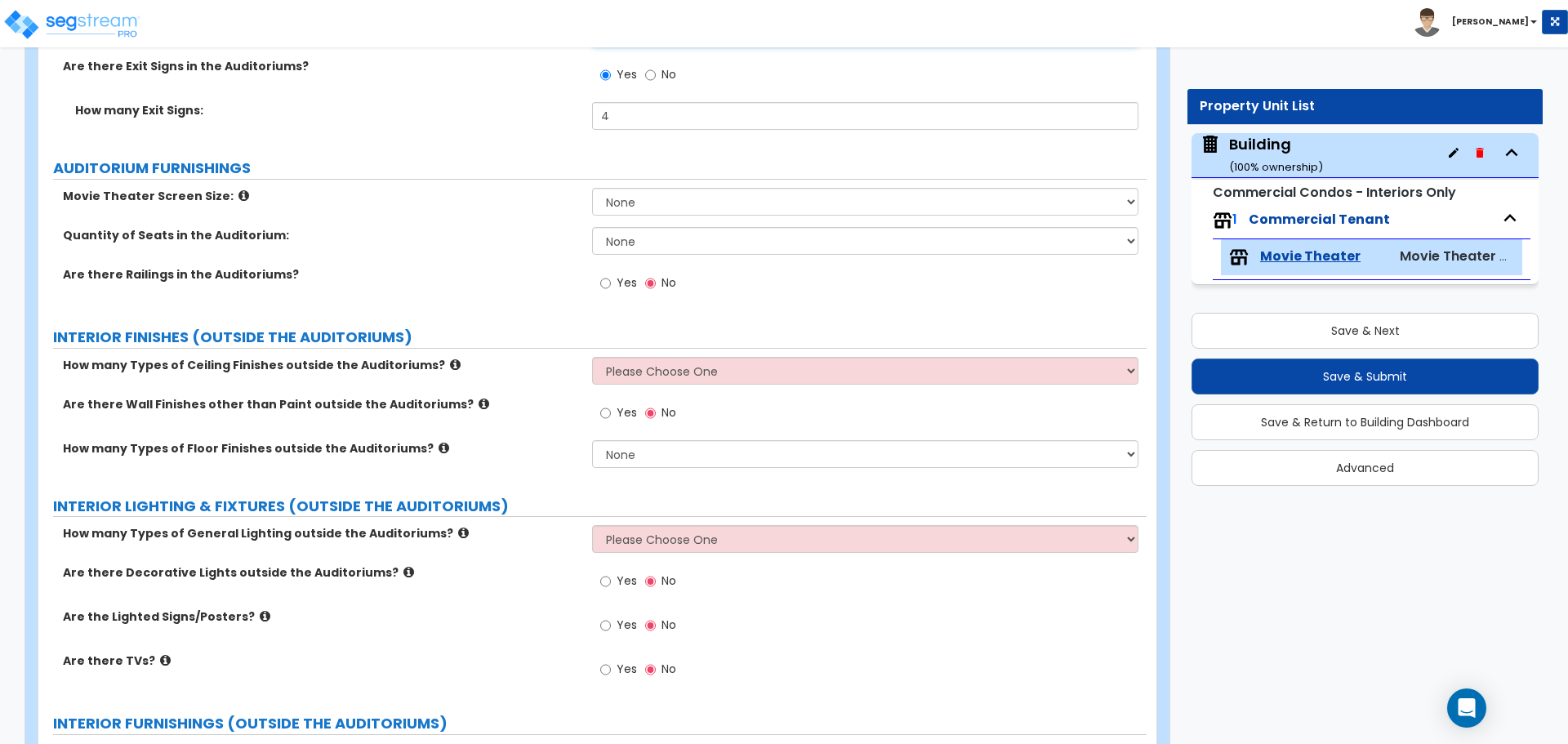
type input "6"
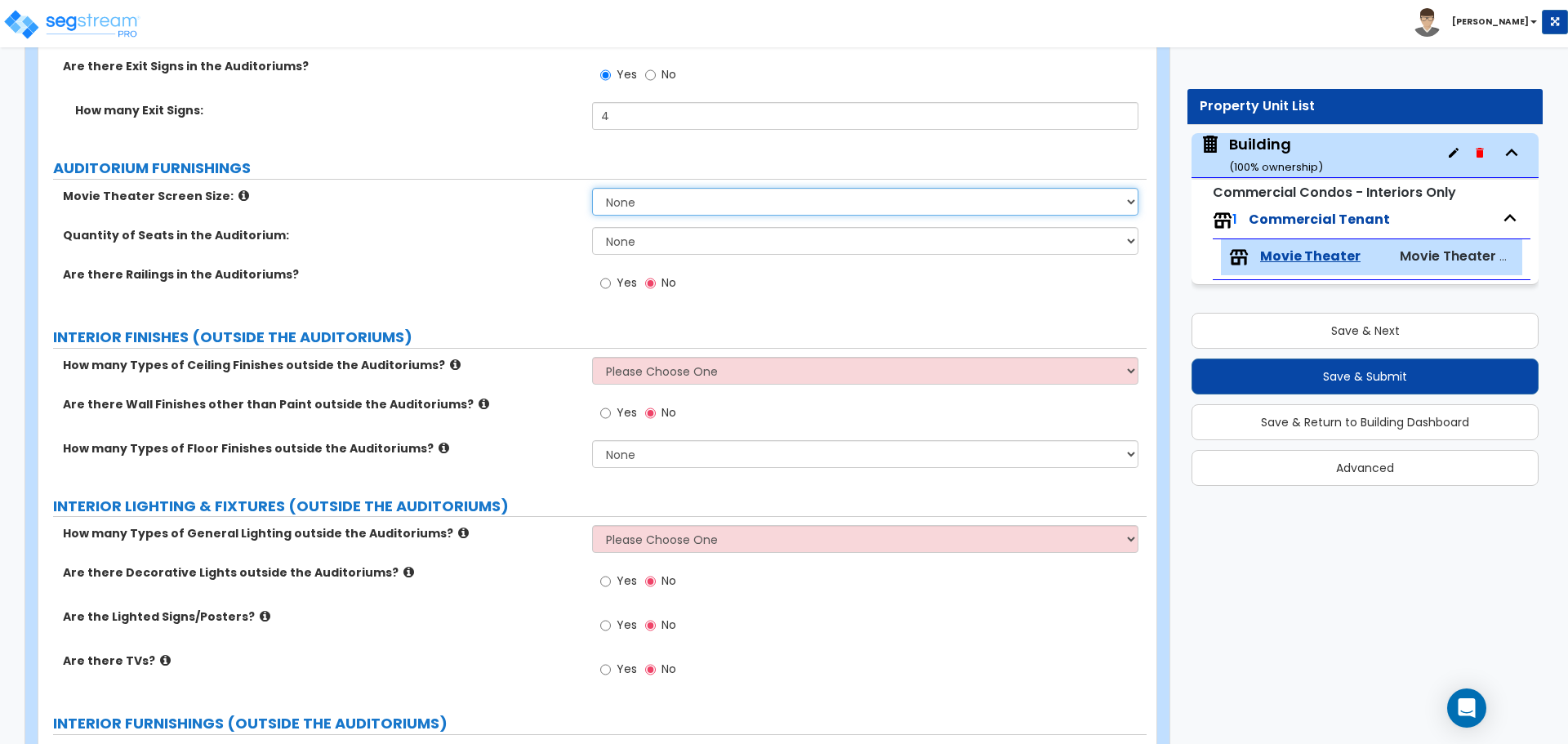
click at [611, 197] on select "None Narrow Medium Wide" at bounding box center [864, 202] width 546 height 28
click at [592, 188] on select "None Narrow Medium Wide" at bounding box center [864, 202] width 546 height 28
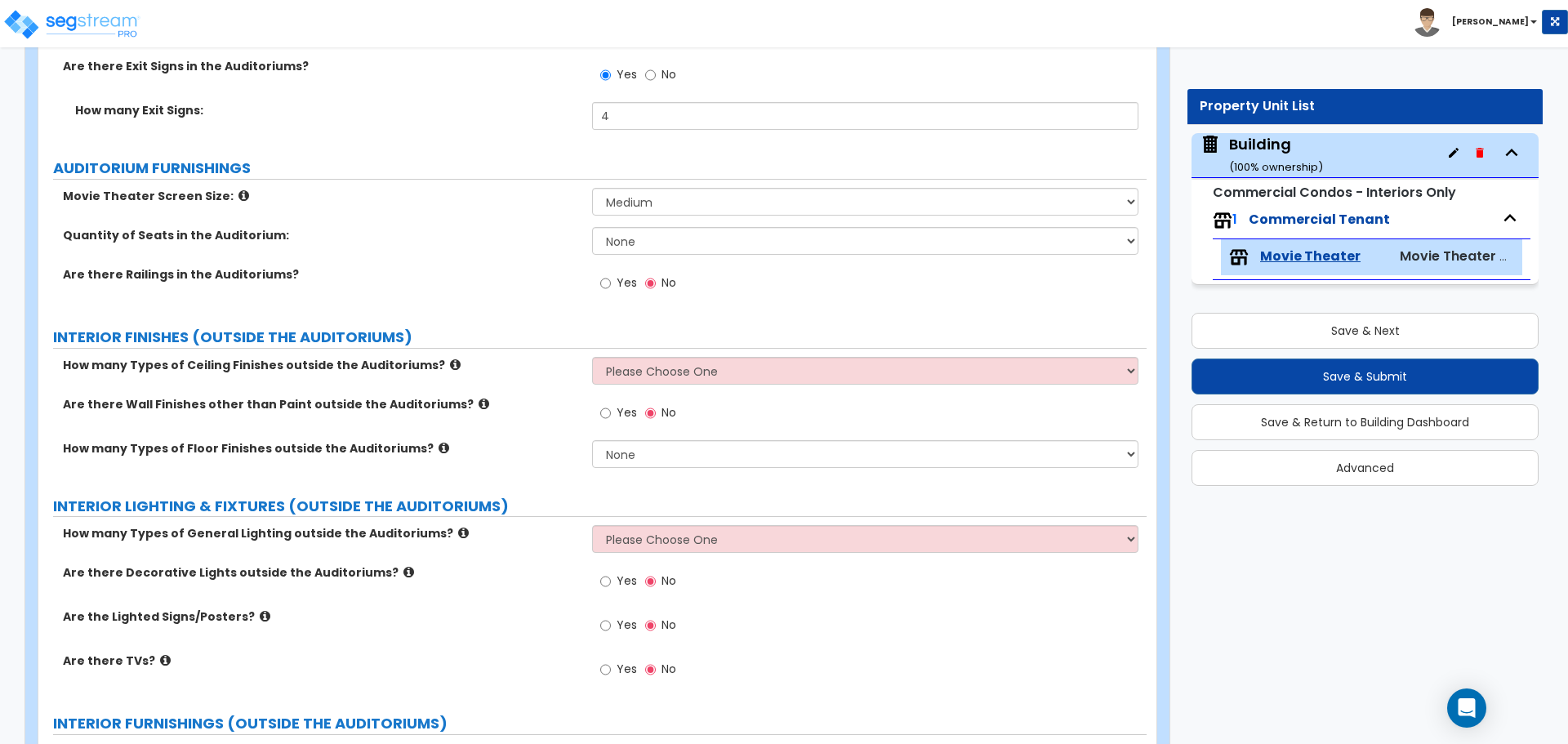
click at [238, 190] on icon at bounding box center [244, 195] width 11 height 12
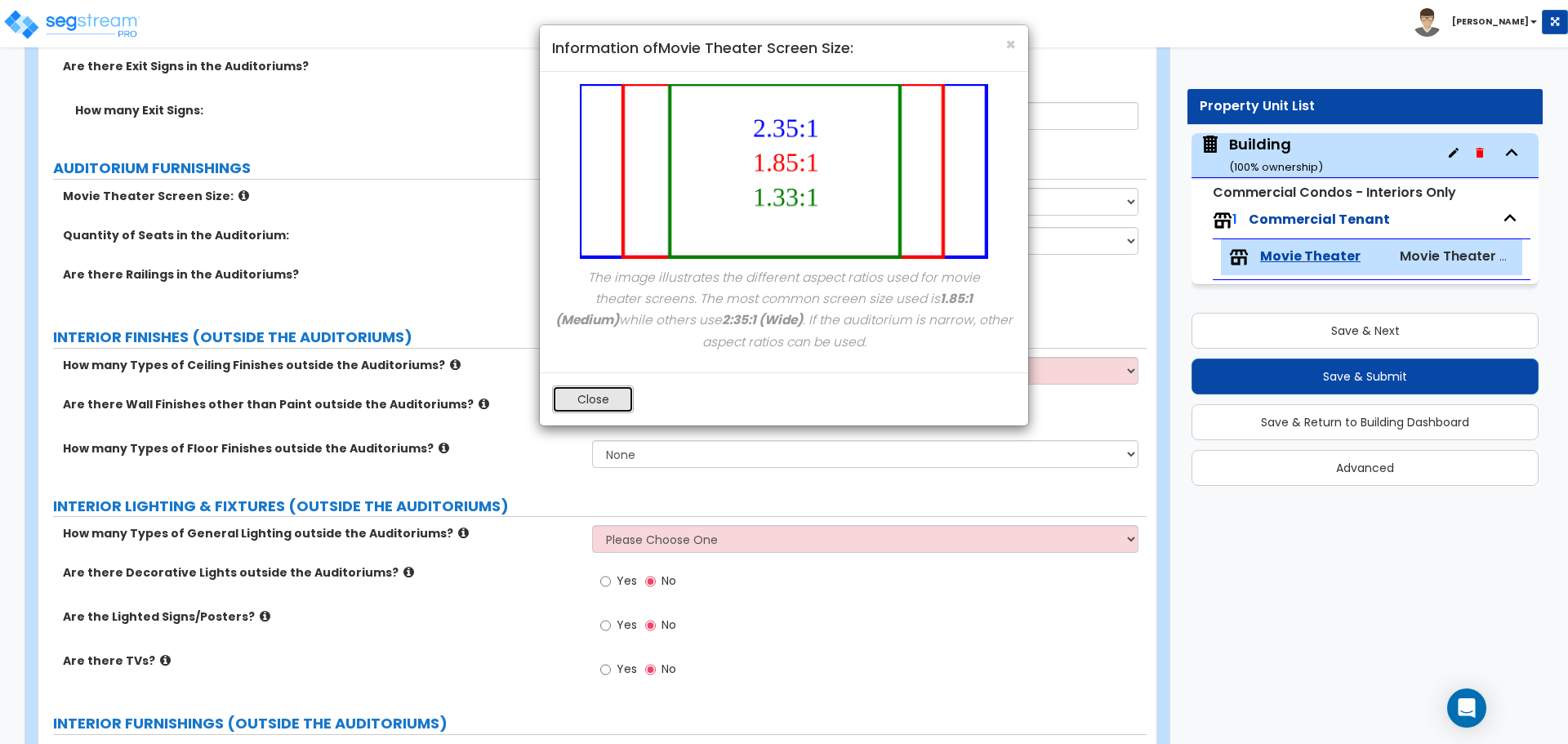
click at [590, 410] on button "Close" at bounding box center [593, 400] width 82 height 28
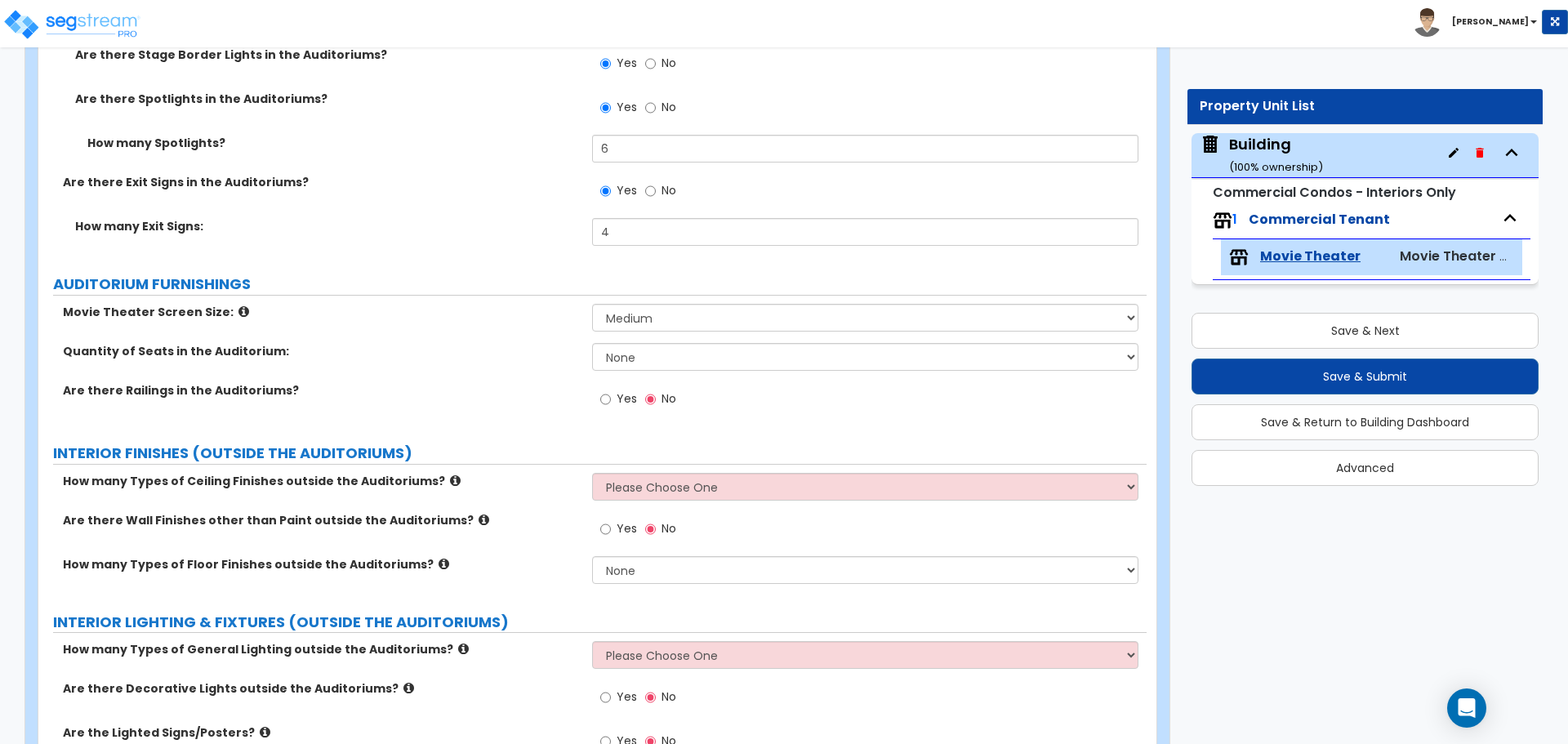
scroll to position [4171, 0]
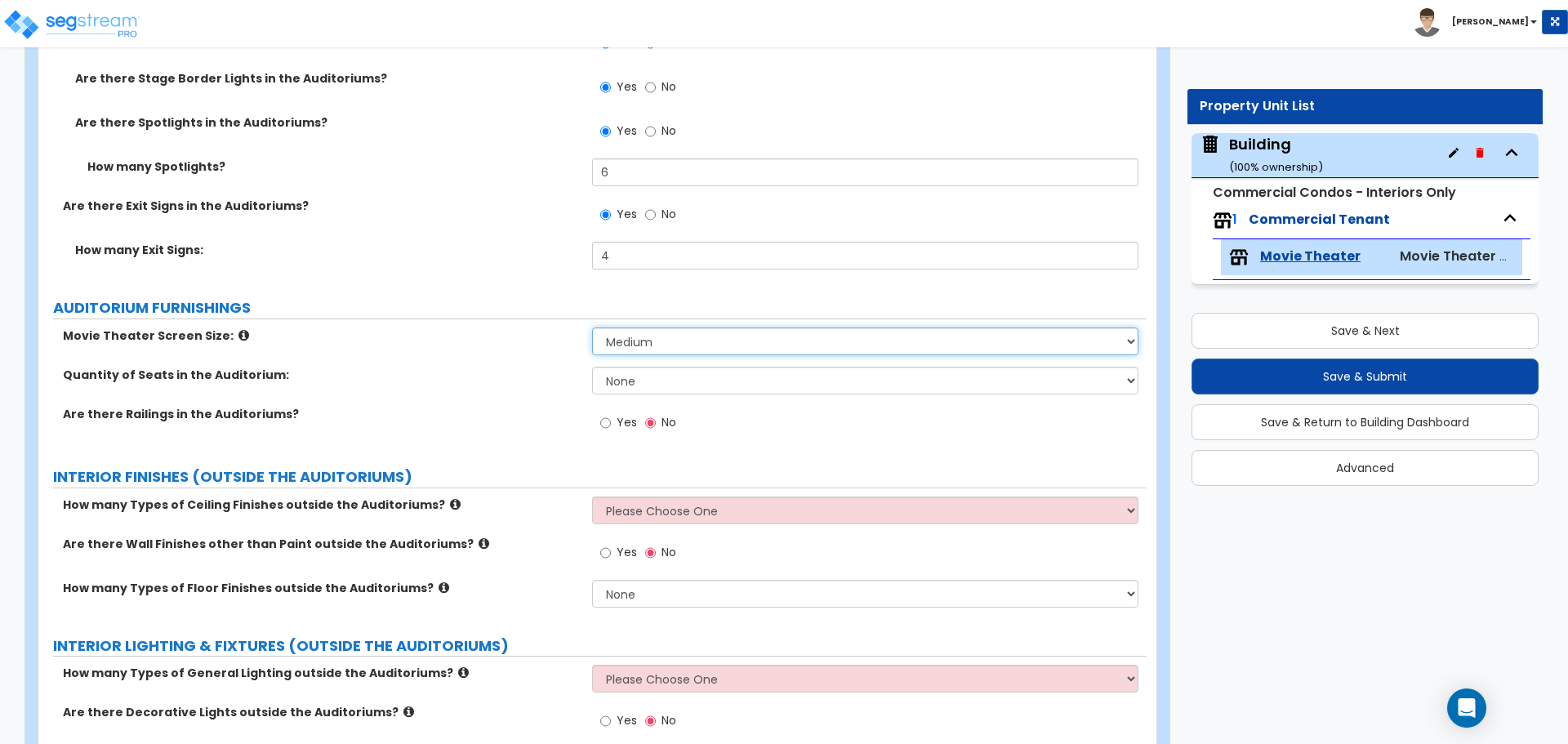
click at [732, 331] on select "None Narrow Medium Wide" at bounding box center [864, 342] width 546 height 28
select select "3"
click at [592, 328] on select "None Narrow Medium Wide" at bounding box center [864, 342] width 546 height 28
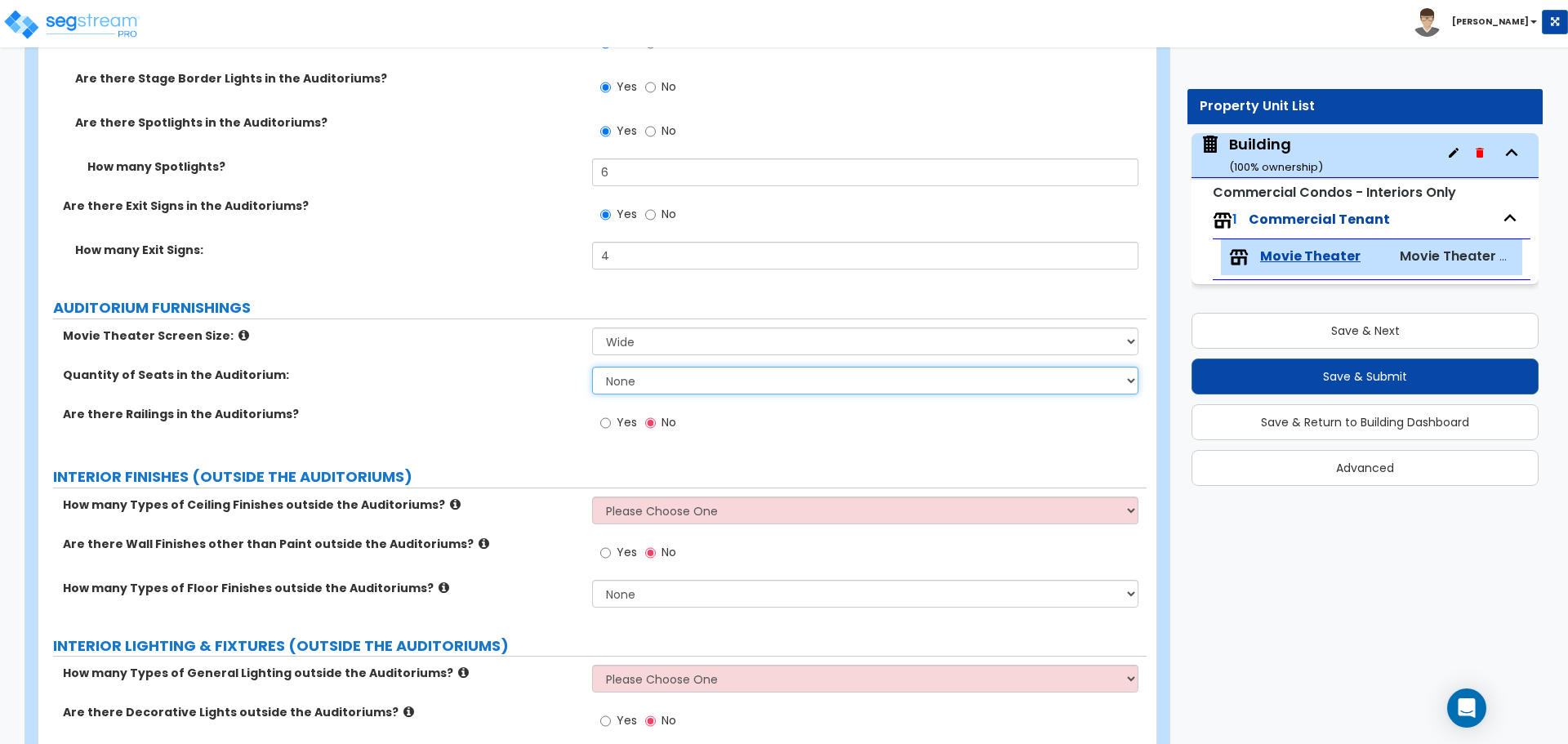
click at [726, 377] on select "None Please estimate for me I want to Enter the Number of Seats" at bounding box center [864, 380] width 546 height 28
click at [592, 366] on select "None Please estimate for me I want to Enter the Number of Seats" at bounding box center [864, 380] width 546 height 28
click at [715, 378] on select "None Please estimate for me I want to Enter the Number of Seats" at bounding box center [864, 380] width 546 height 28
click at [592, 366] on select "None Please estimate for me I want to Enter the Number of Seats" at bounding box center [864, 380] width 546 height 28
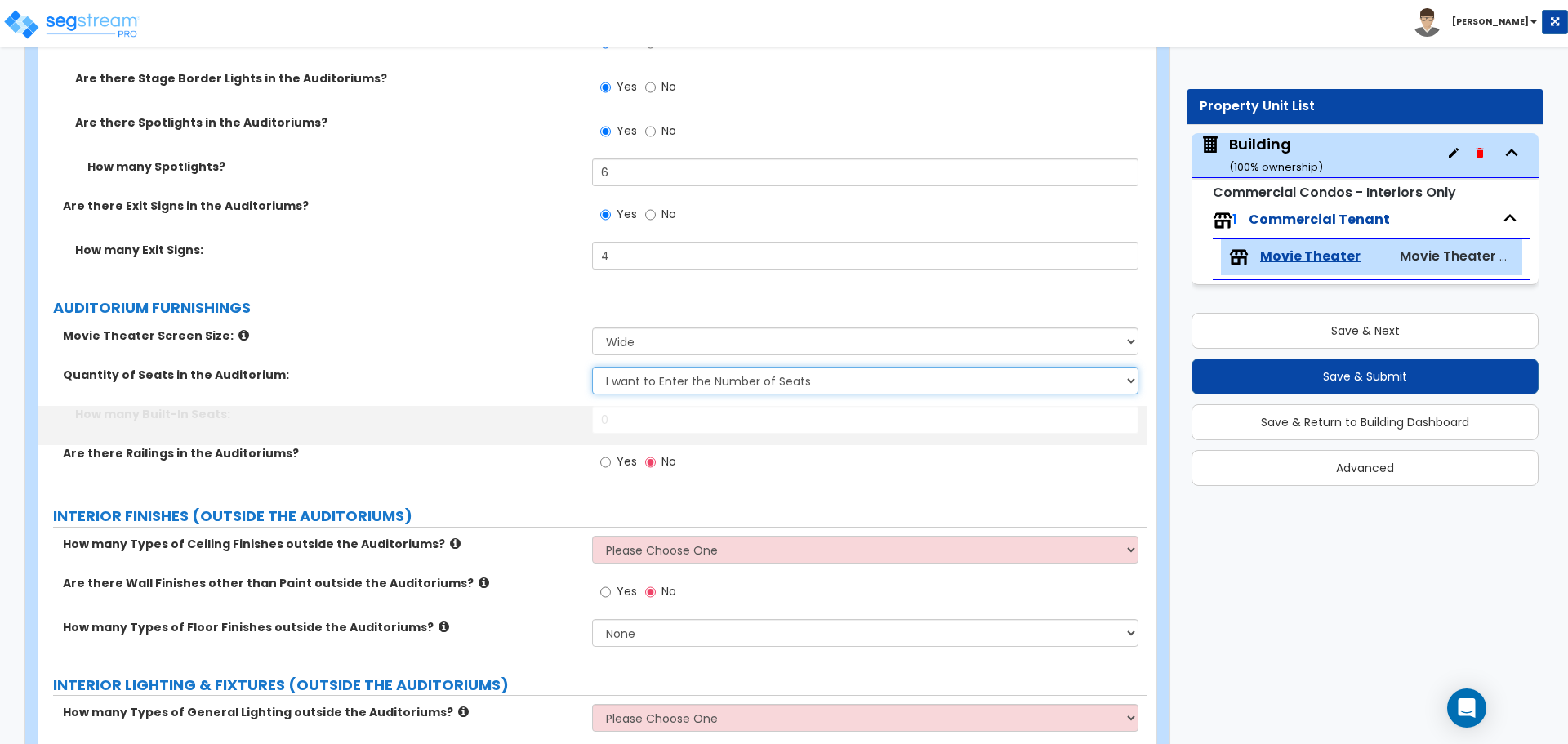
click at [689, 374] on select "None Please estimate for me I want to Enter the Number of Seats" at bounding box center [864, 380] width 546 height 28
select select "1"
click at [592, 366] on select "None Please estimate for me I want to Enter the Number of Seats" at bounding box center [864, 380] width 546 height 28
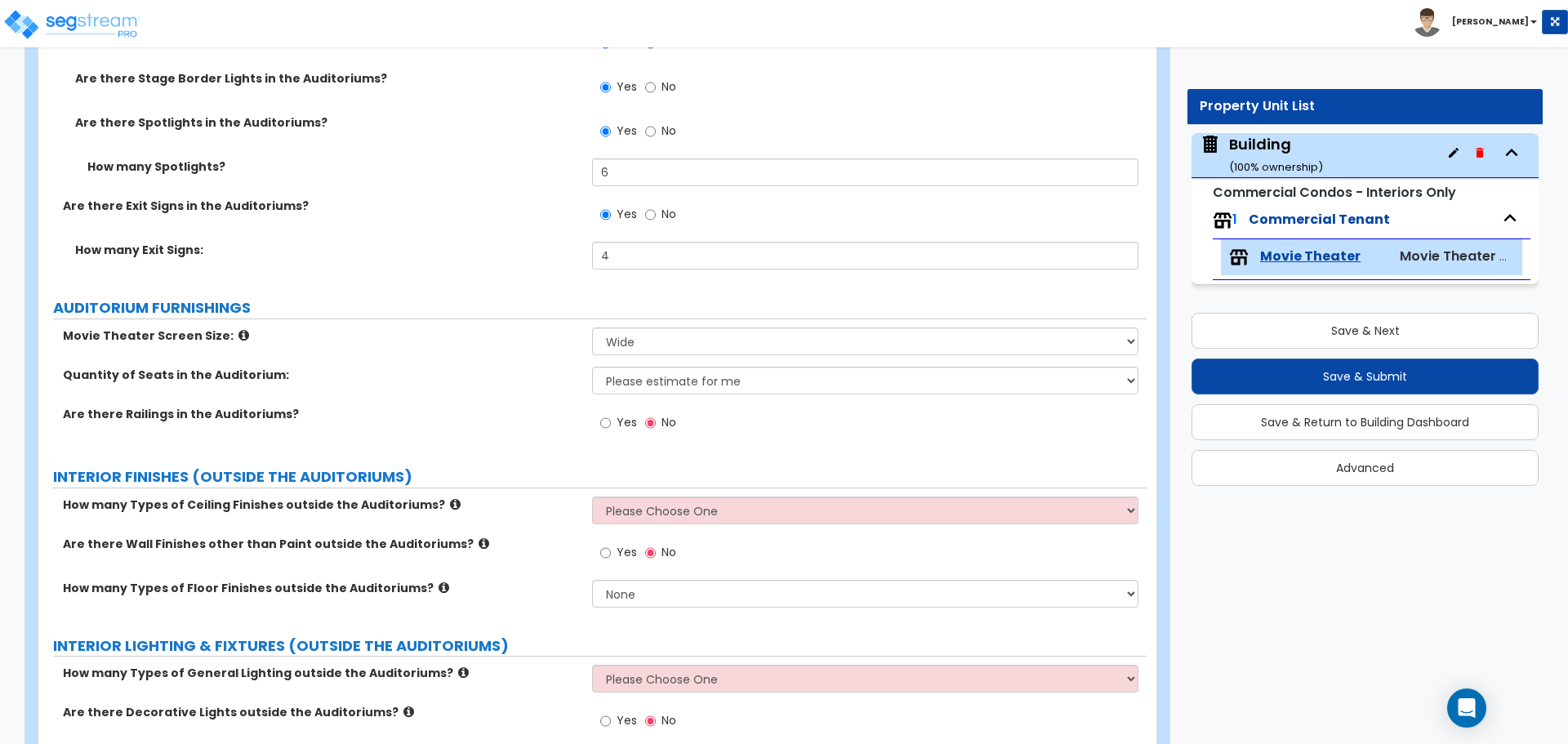
click at [630, 415] on span "Yes" at bounding box center [627, 423] width 20 height 17
click at [611, 415] on input "Yes" at bounding box center [605, 424] width 11 height 18
radio input "true"
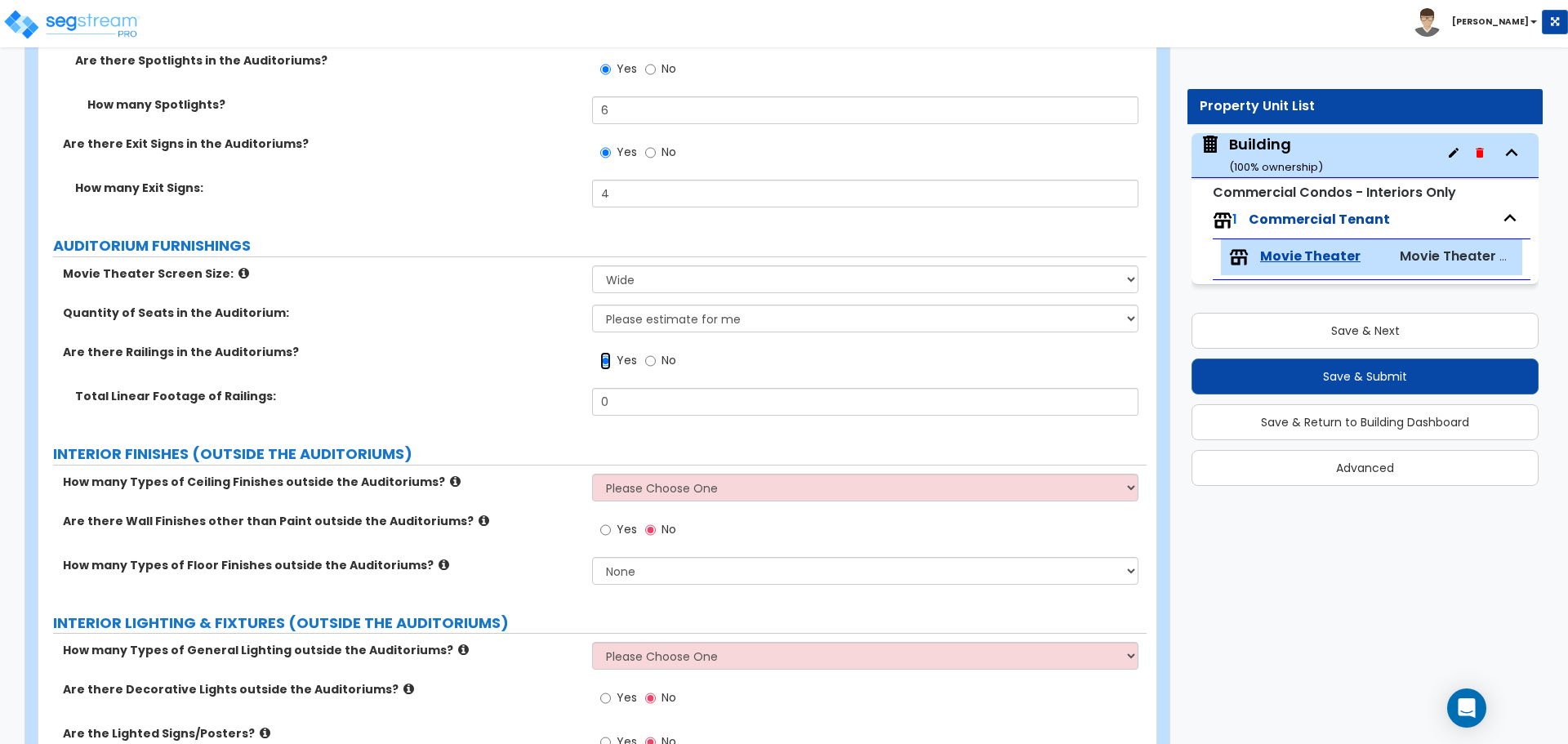
scroll to position [4237, 0]
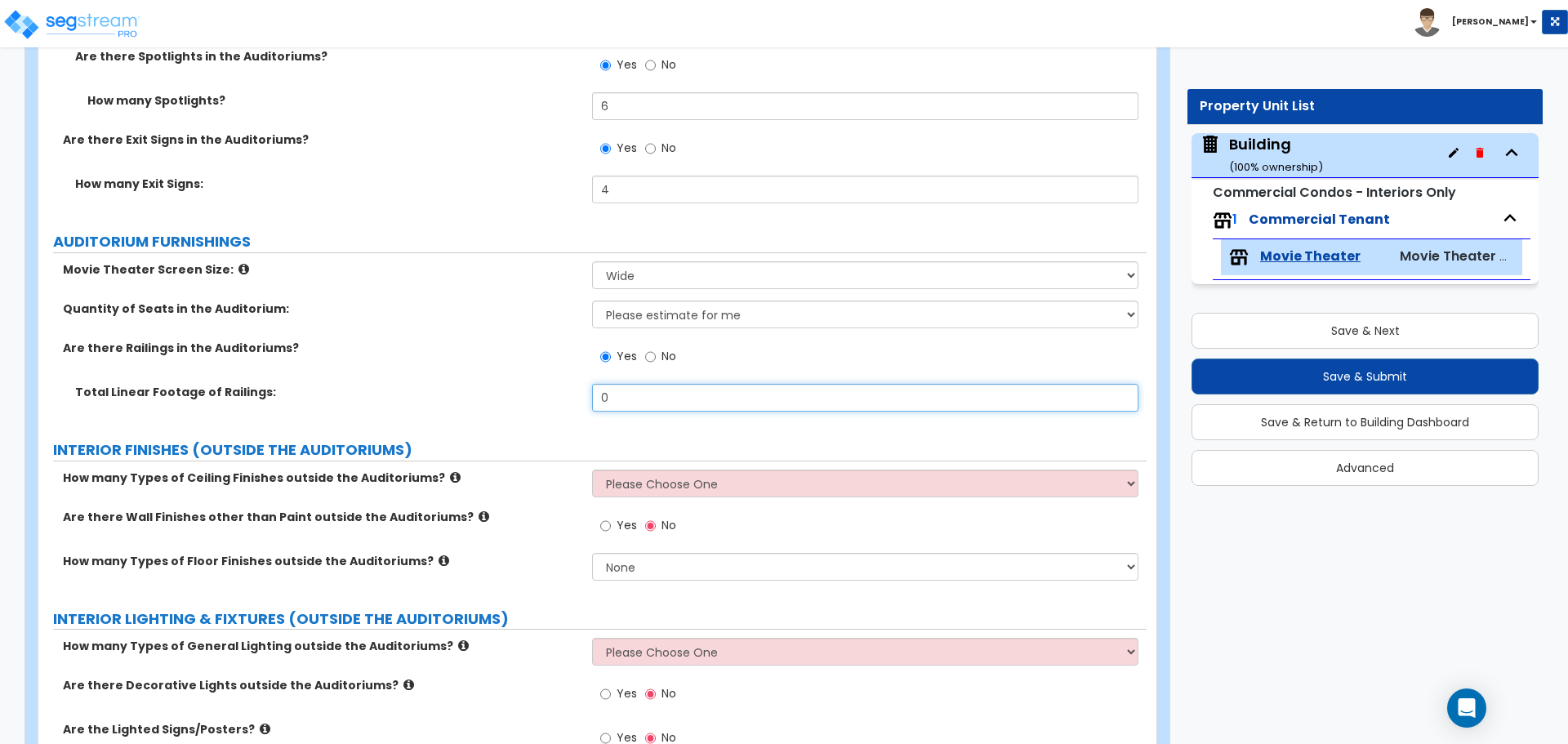
click at [625, 391] on input "0" at bounding box center [864, 398] width 546 height 28
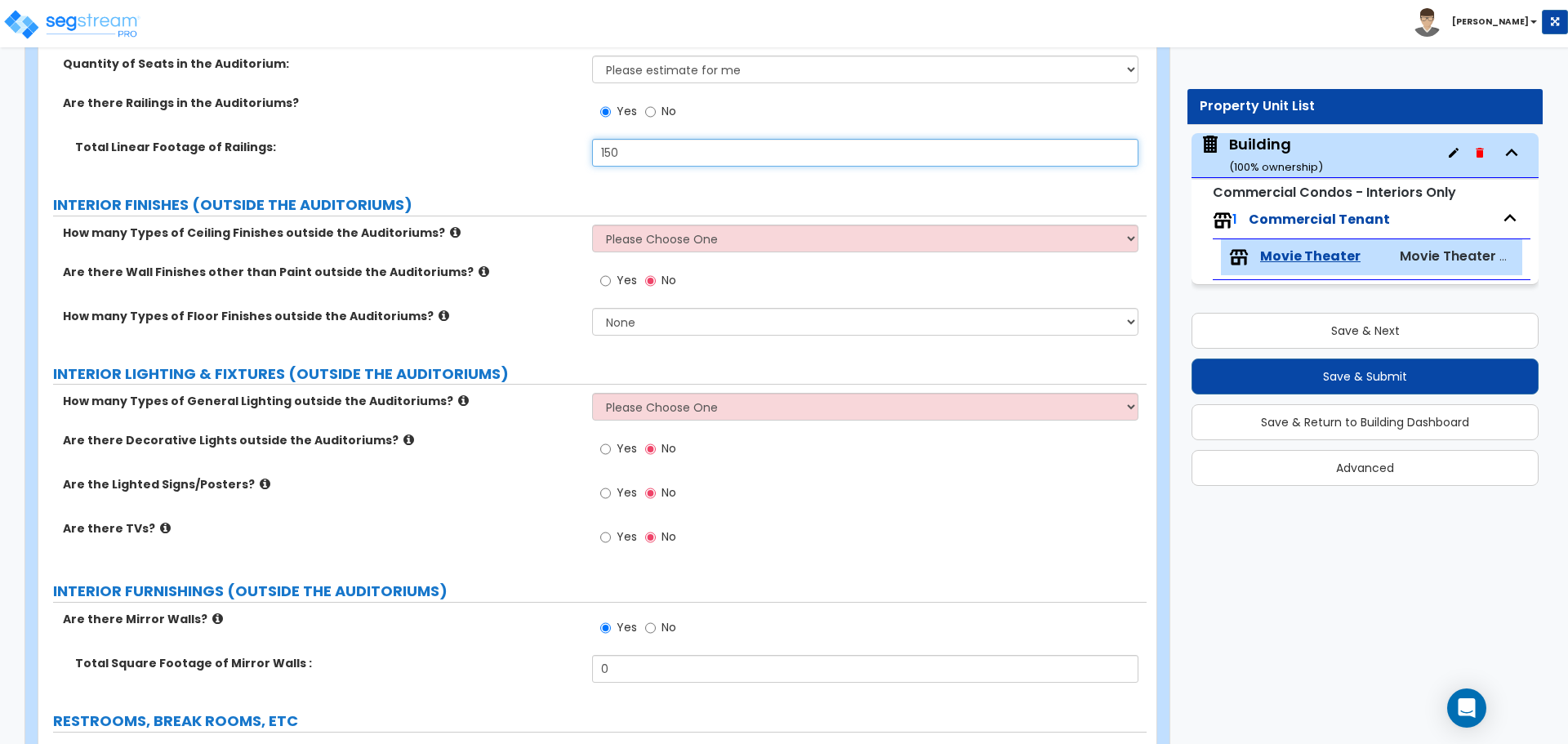
scroll to position [4486, 0]
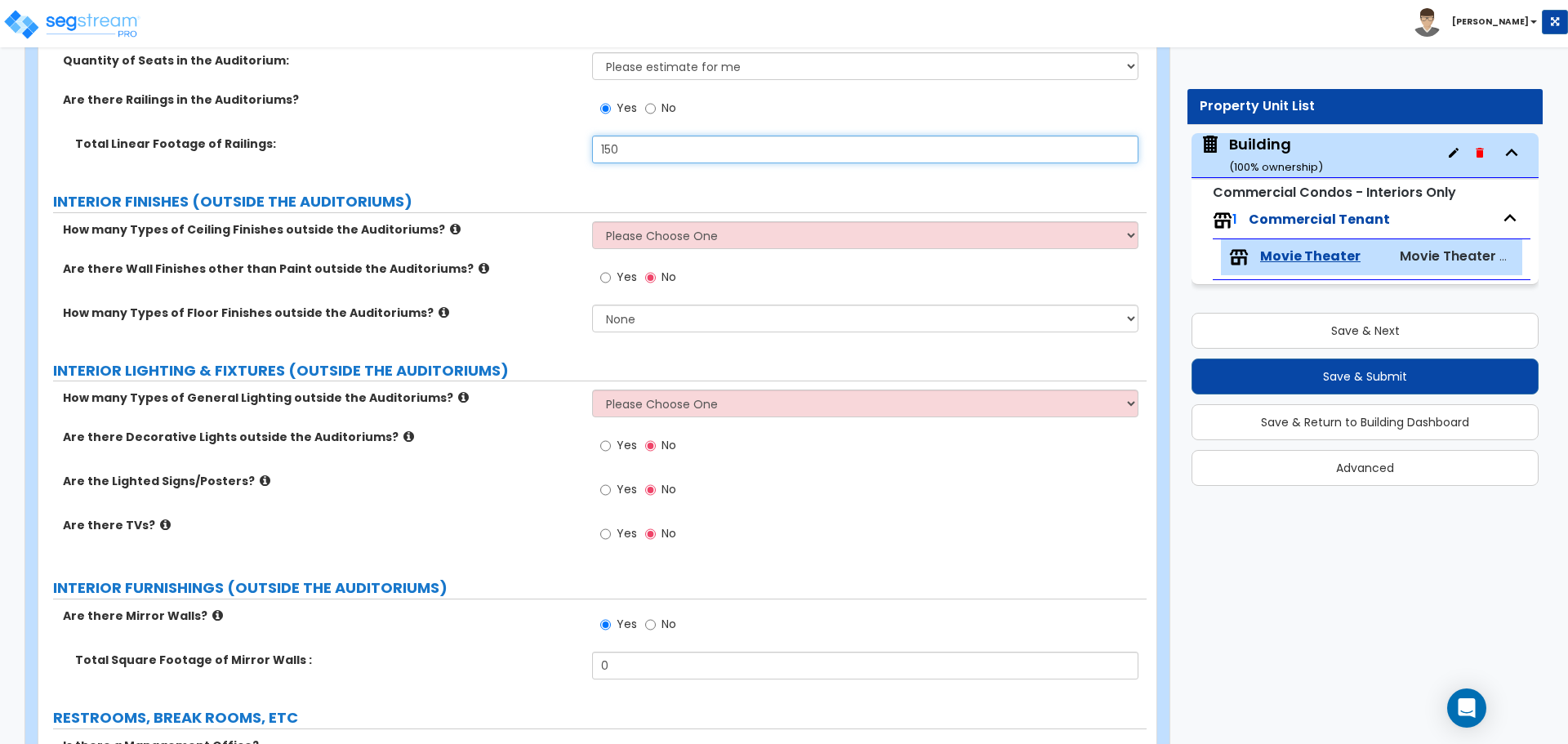
type input "150"
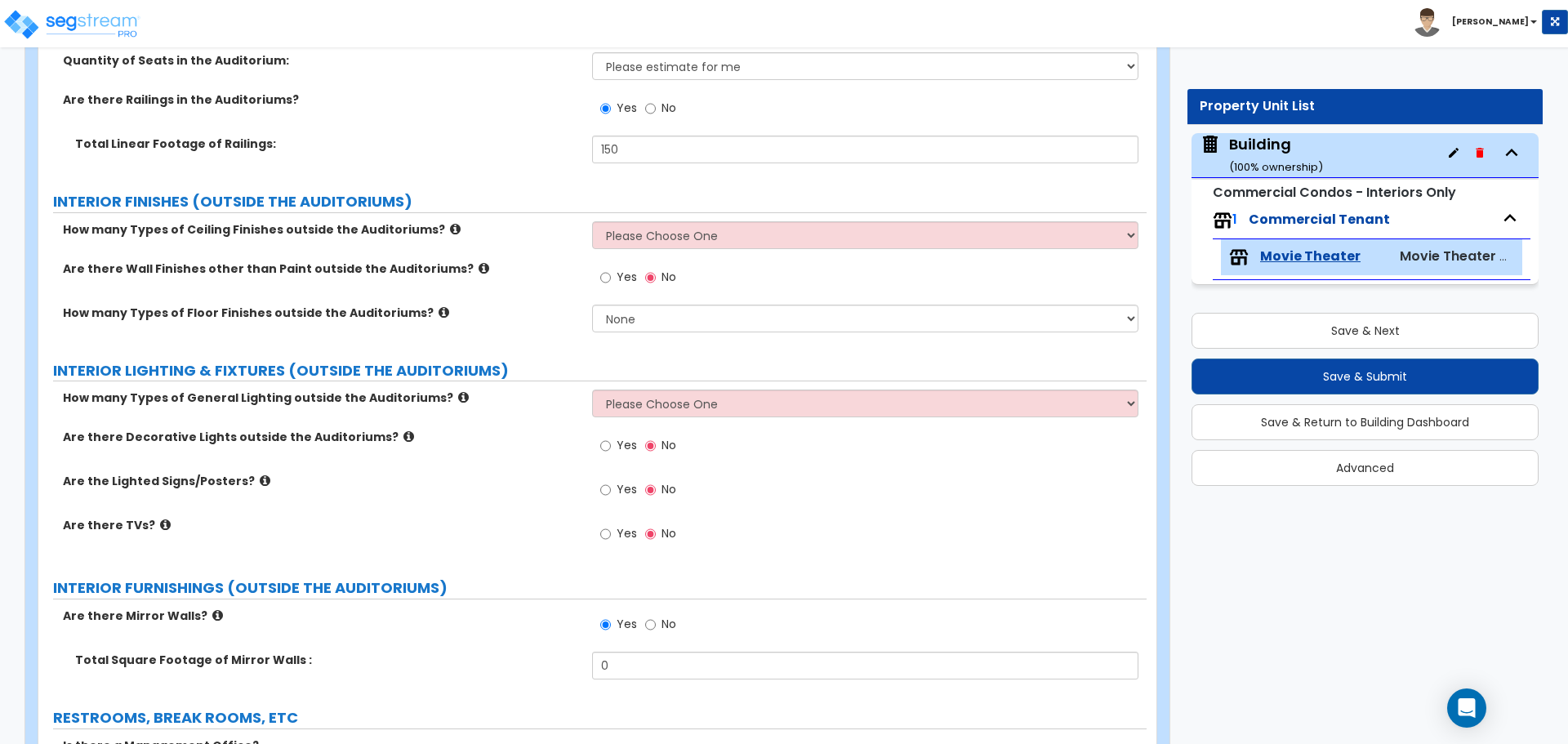
click at [450, 223] on icon at bounding box center [455, 228] width 11 height 12
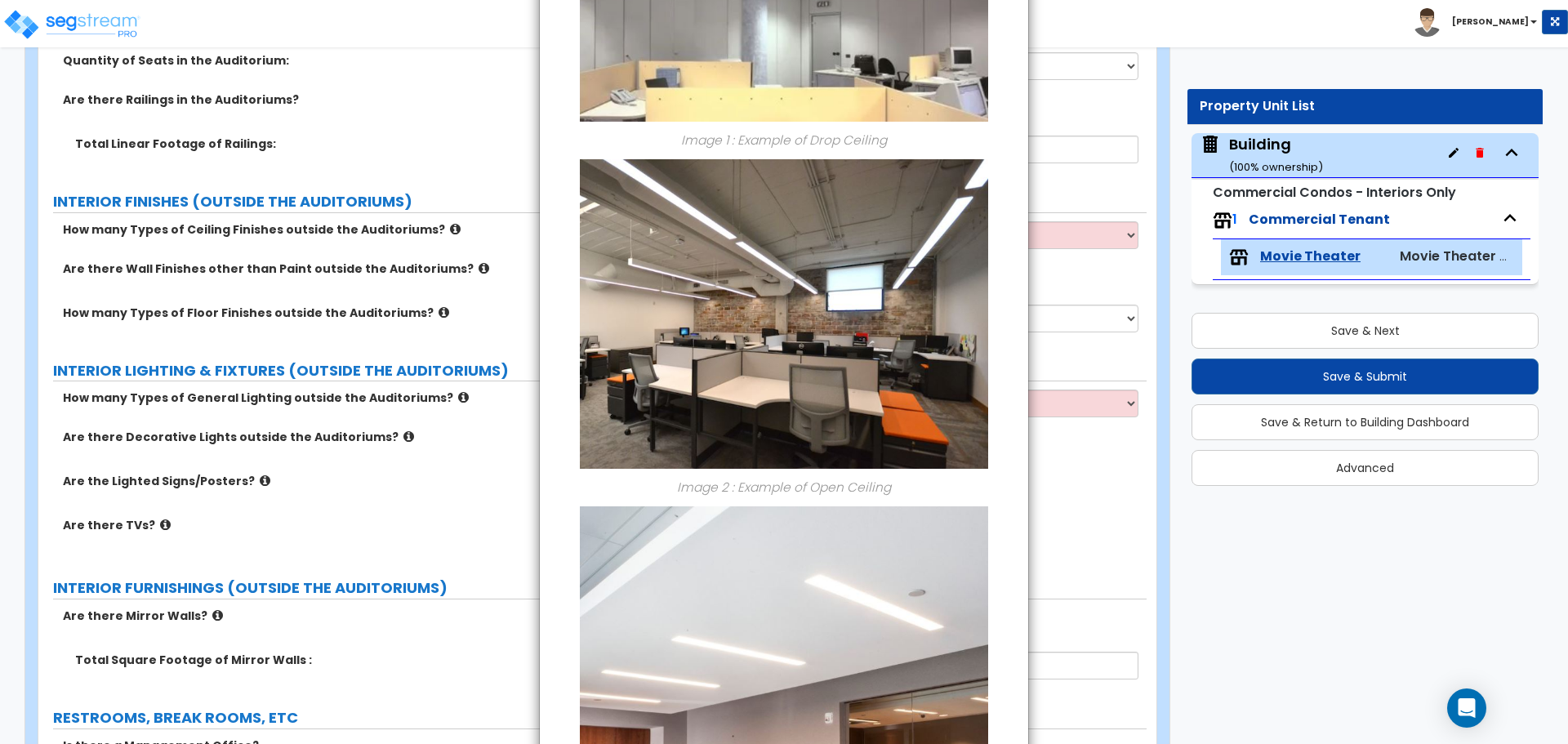
scroll to position [482, 0]
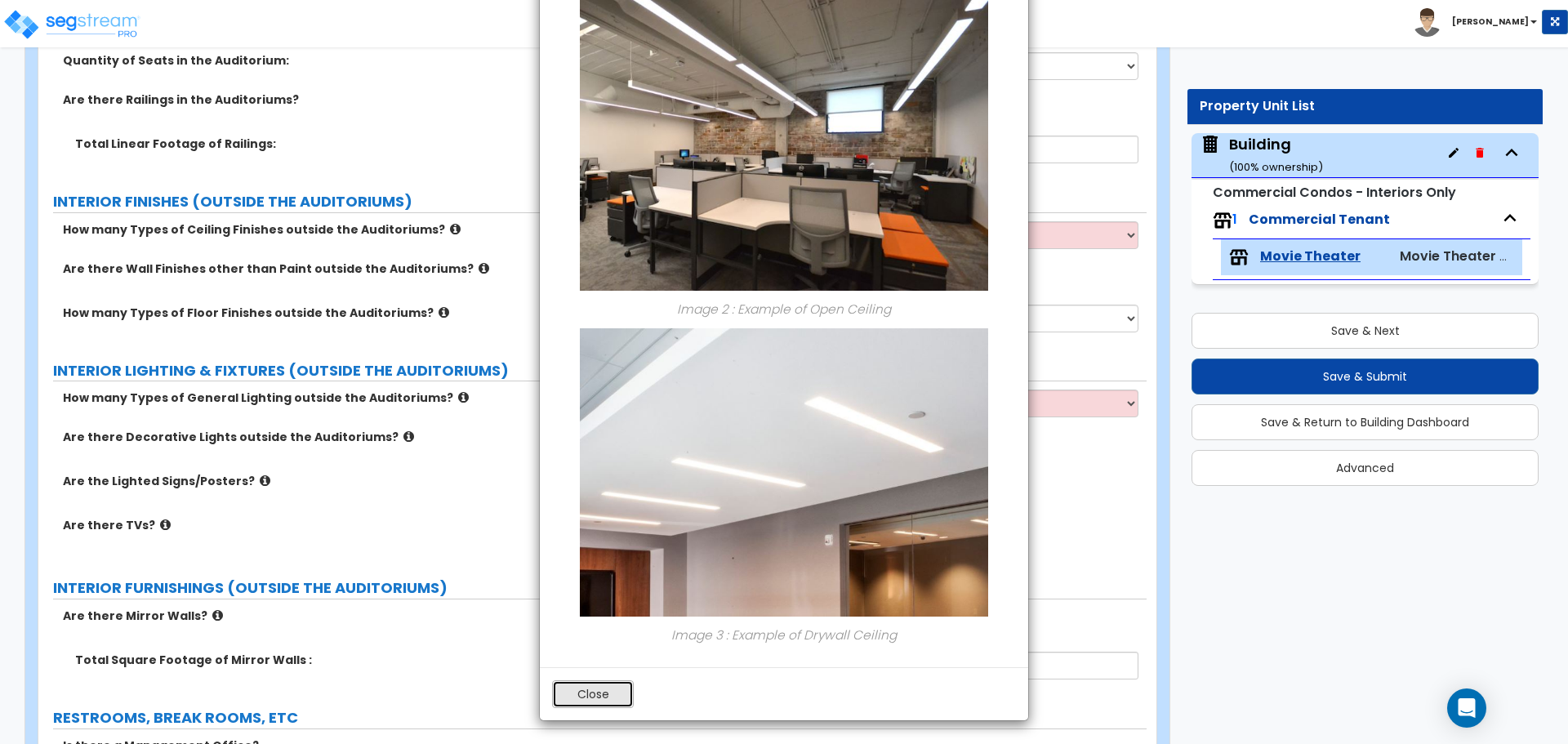
click at [582, 700] on button "Close" at bounding box center [593, 694] width 82 height 28
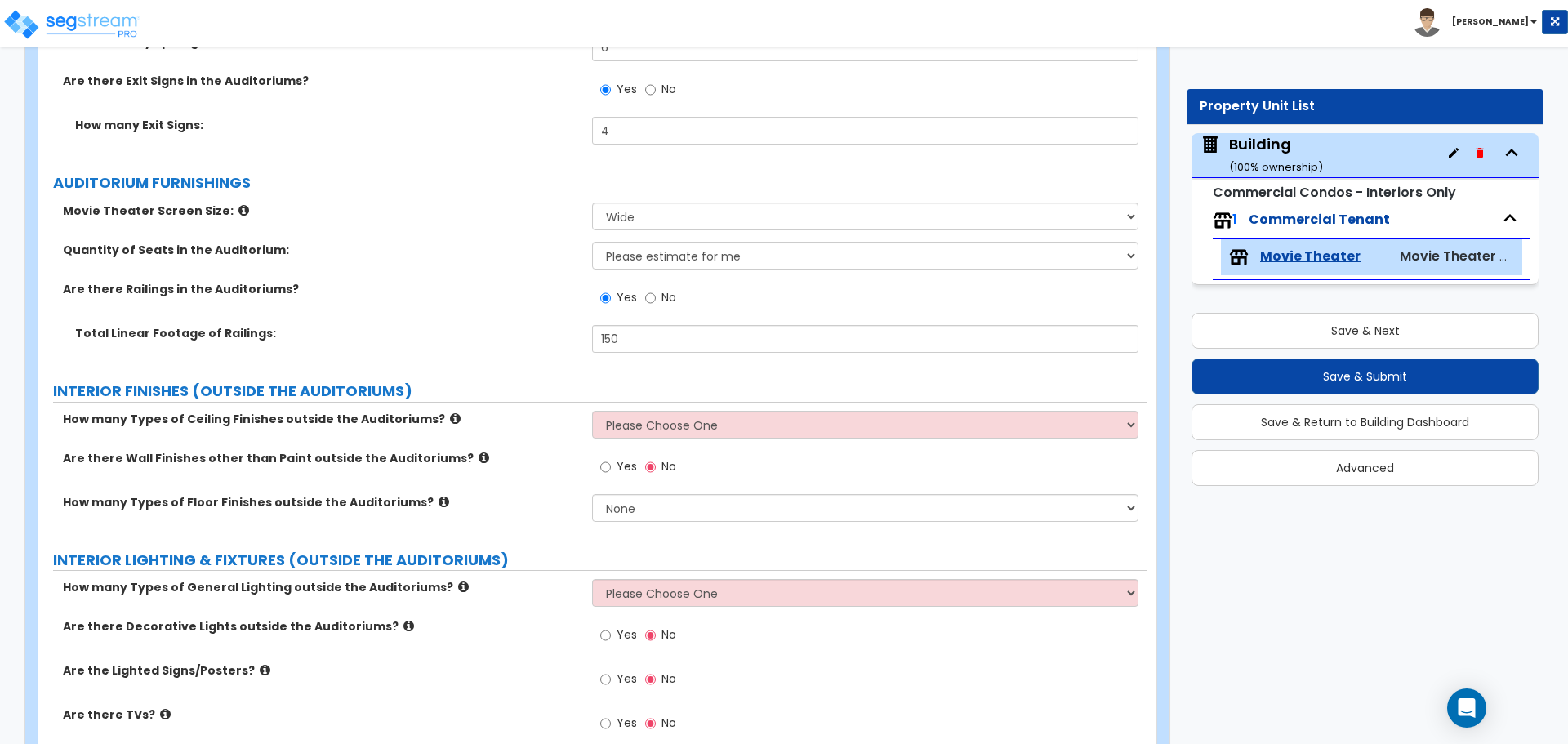
scroll to position [4298, 0]
click at [665, 420] on select "Please Choose One 1 2 3" at bounding box center [864, 424] width 546 height 28
select select "2"
click at [592, 410] on select "Please Choose One 1 2 3" at bounding box center [864, 424] width 546 height 28
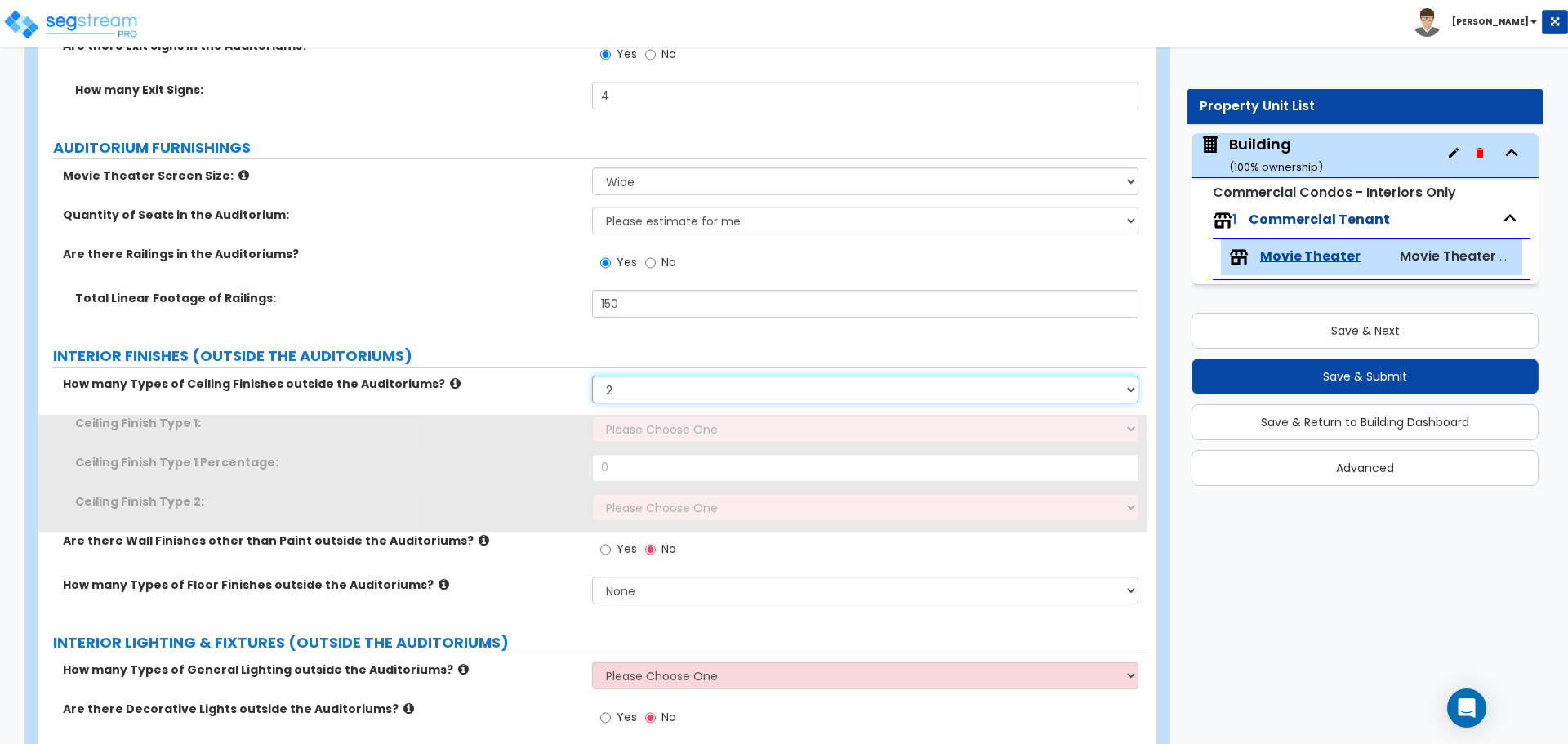
scroll to position [4332, 0]
click at [652, 422] on select "Please Choose One Drywall Ceiling Open Ceiling Drop Ceiling" at bounding box center [864, 428] width 546 height 28
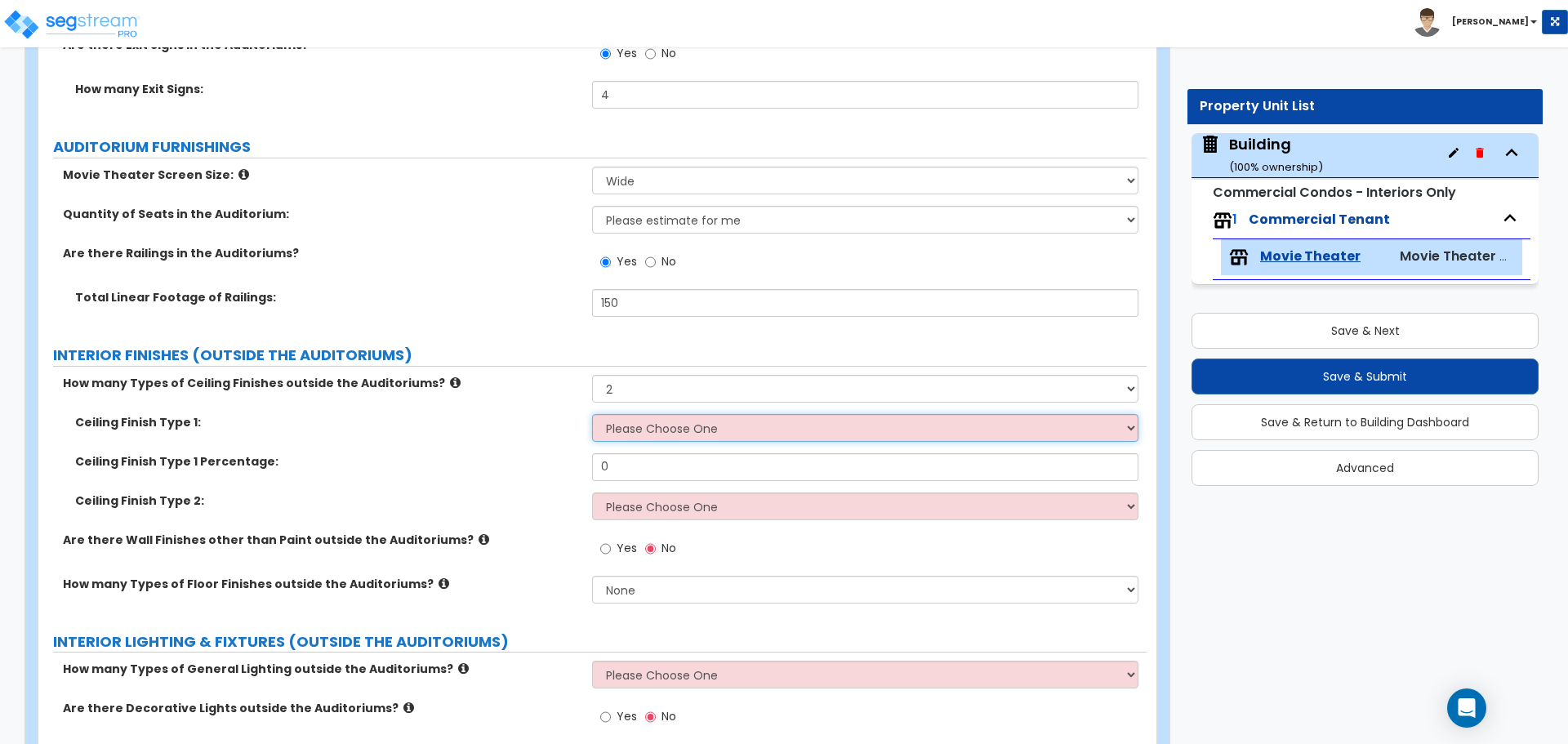
select select "2"
click at [592, 414] on select "Please Choose One Drywall Ceiling Open Ceiling Drop Ceiling" at bounding box center [864, 428] width 546 height 28
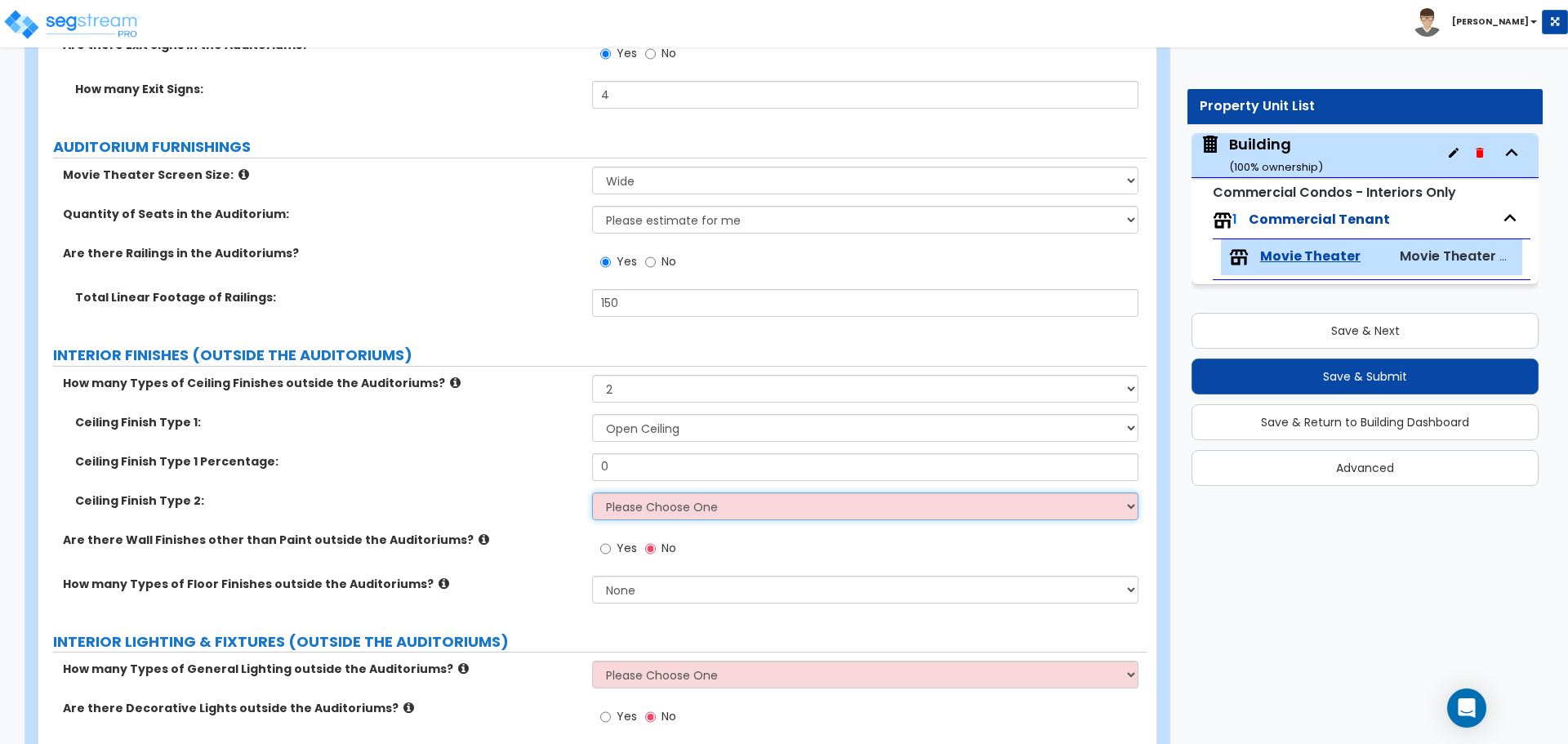
click at [679, 503] on select "Please Choose One Drywall Ceiling Open Ceiling Drop Ceiling" at bounding box center [864, 506] width 546 height 28
select select "3"
click at [592, 493] on select "Please Choose One Drywall Ceiling Open Ceiling Drop Ceiling" at bounding box center [864, 506] width 546 height 28
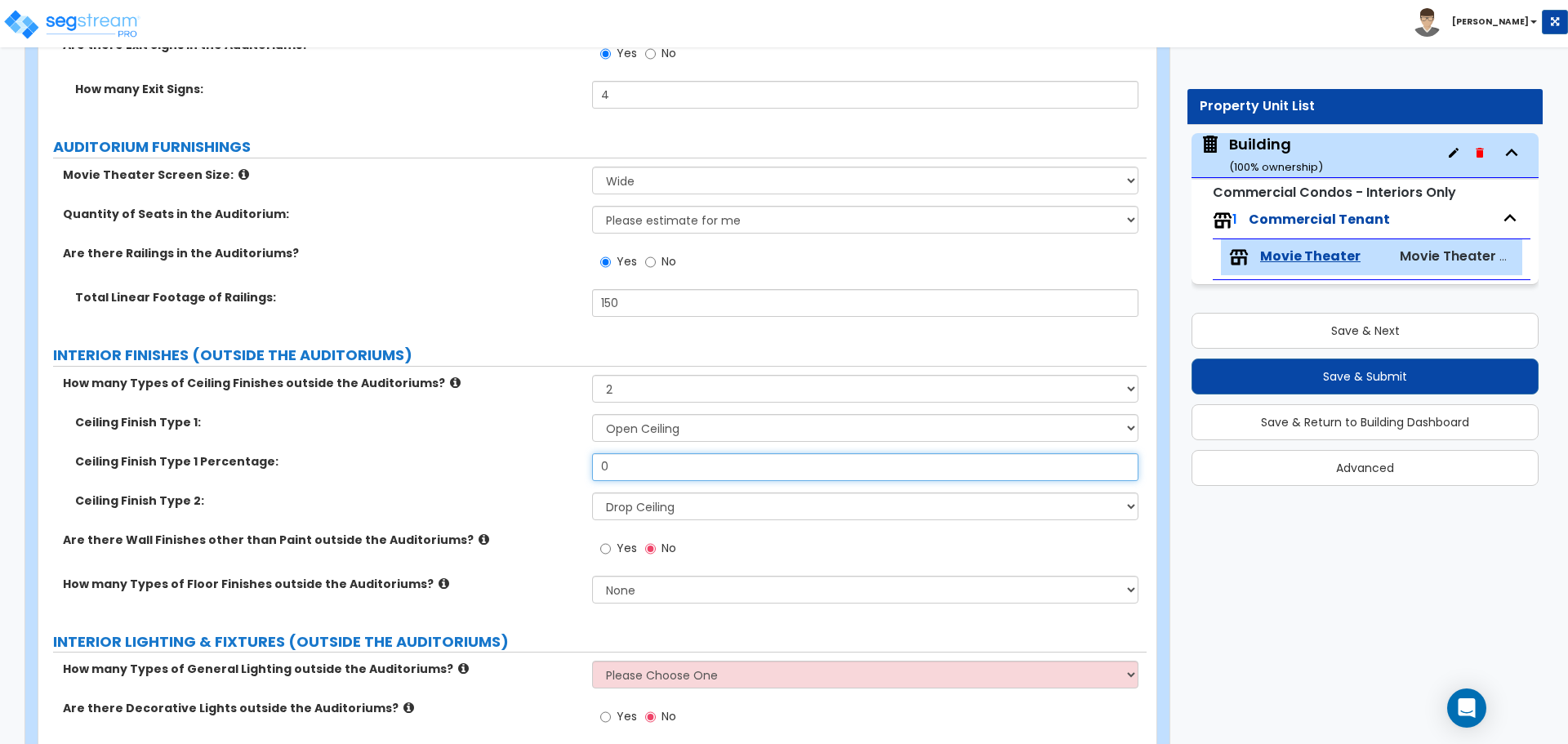
drag, startPoint x: 634, startPoint y: 462, endPoint x: 512, endPoint y: 432, distance: 125.6
click at [513, 433] on div "Ceiling Finish Type 1: Please Choose One Drywall Ceiling Open Ceiling Drop Ceil…" at bounding box center [593, 473] width 1084 height 118
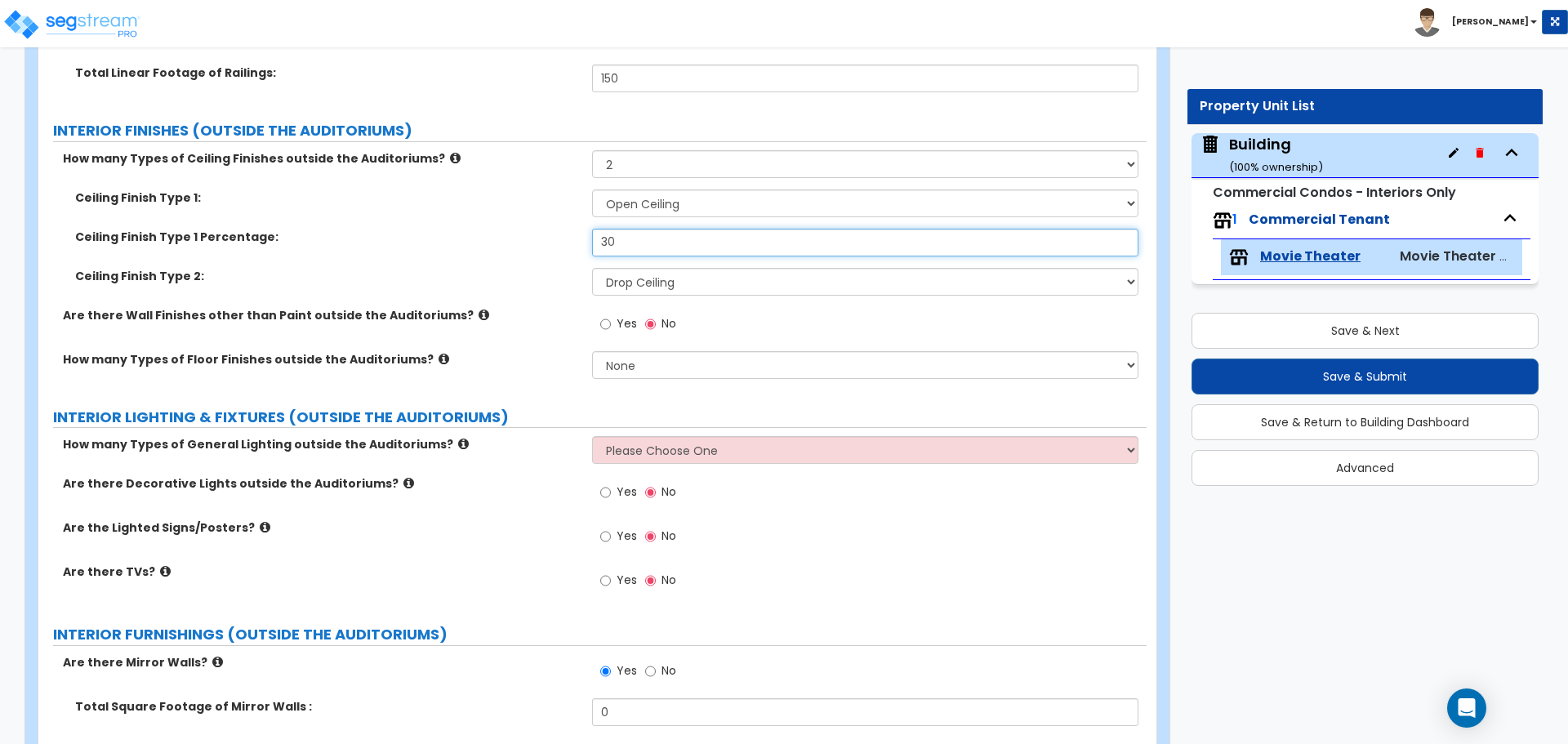
scroll to position [4563, 0]
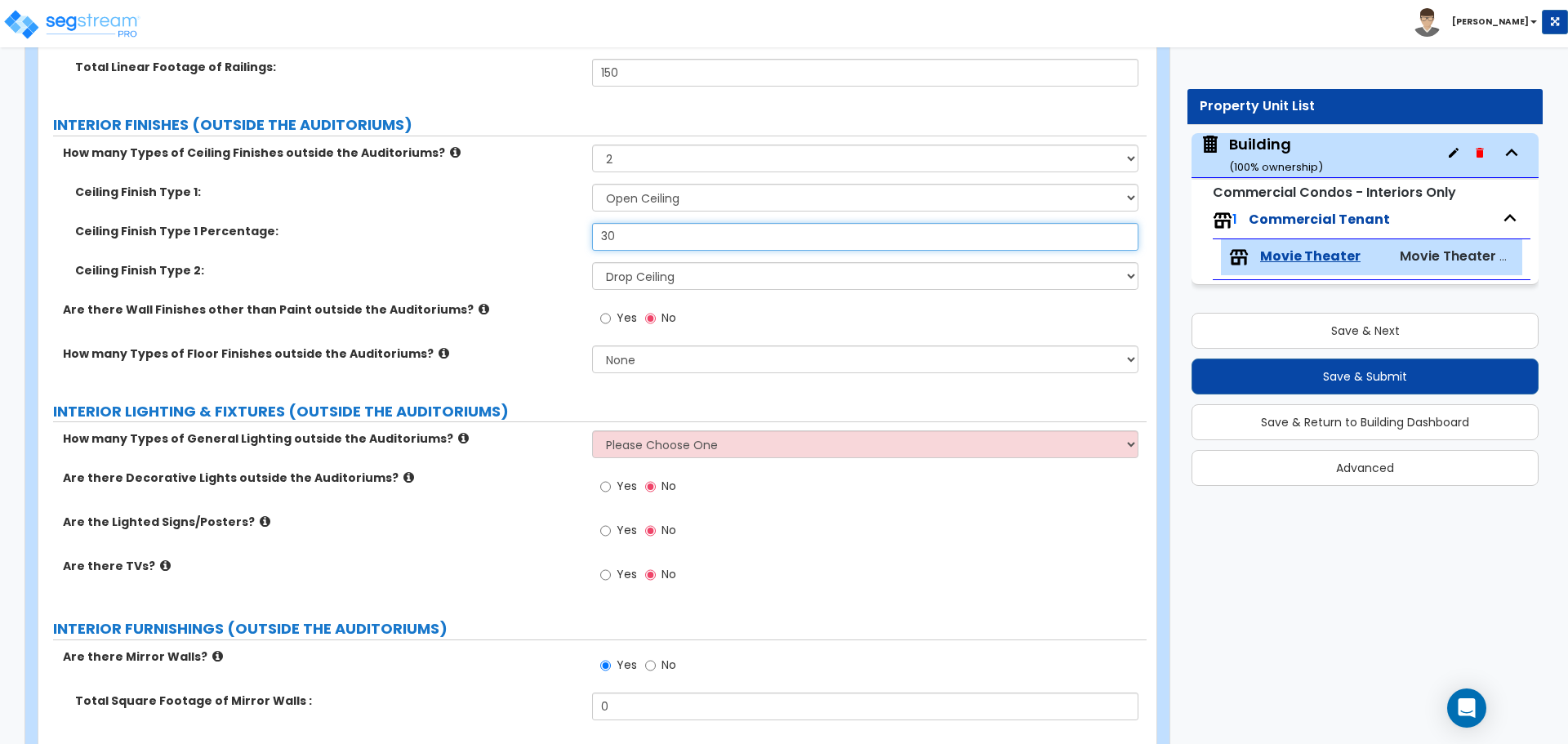
type input "30"
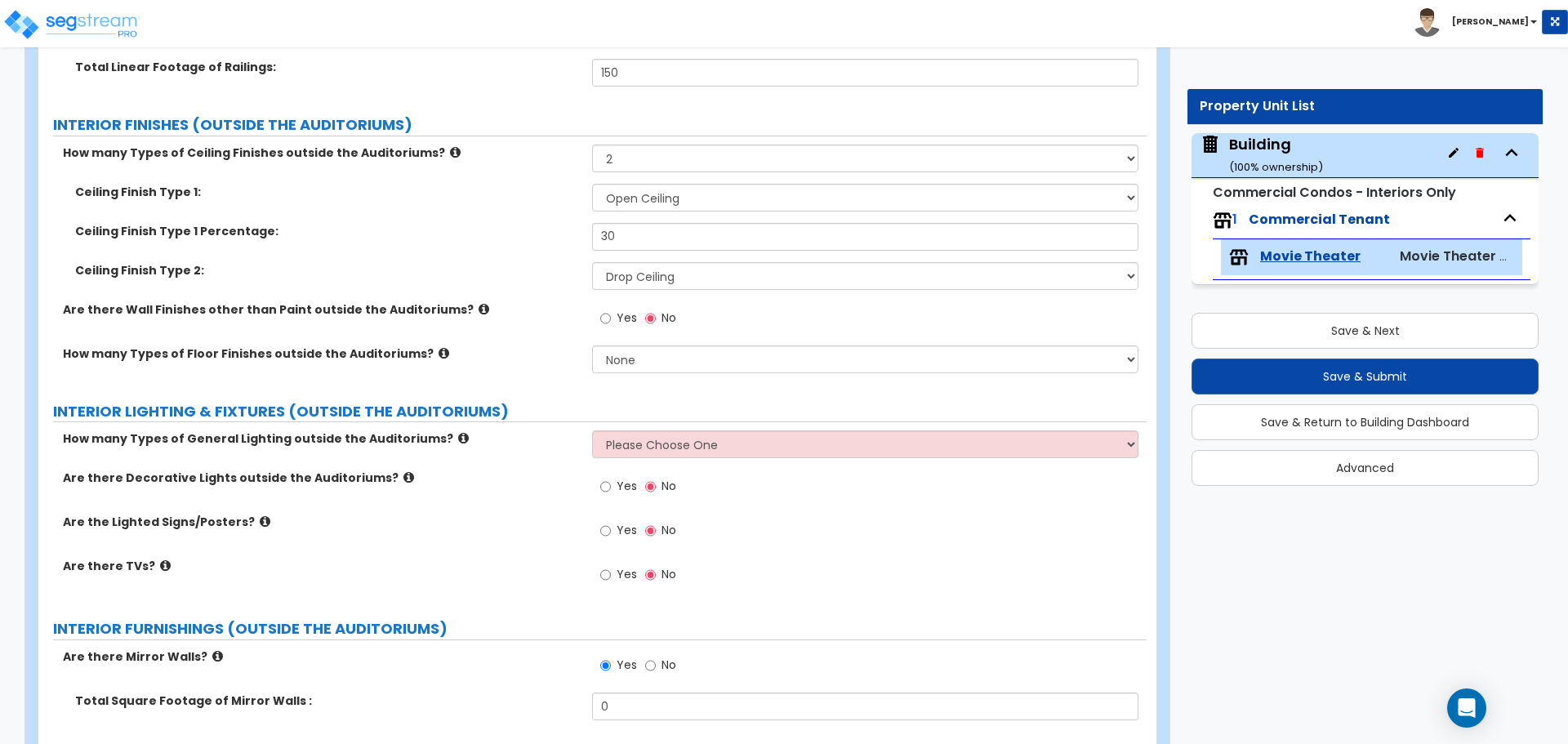
click at [478, 303] on icon at bounding box center [484, 308] width 11 height 12
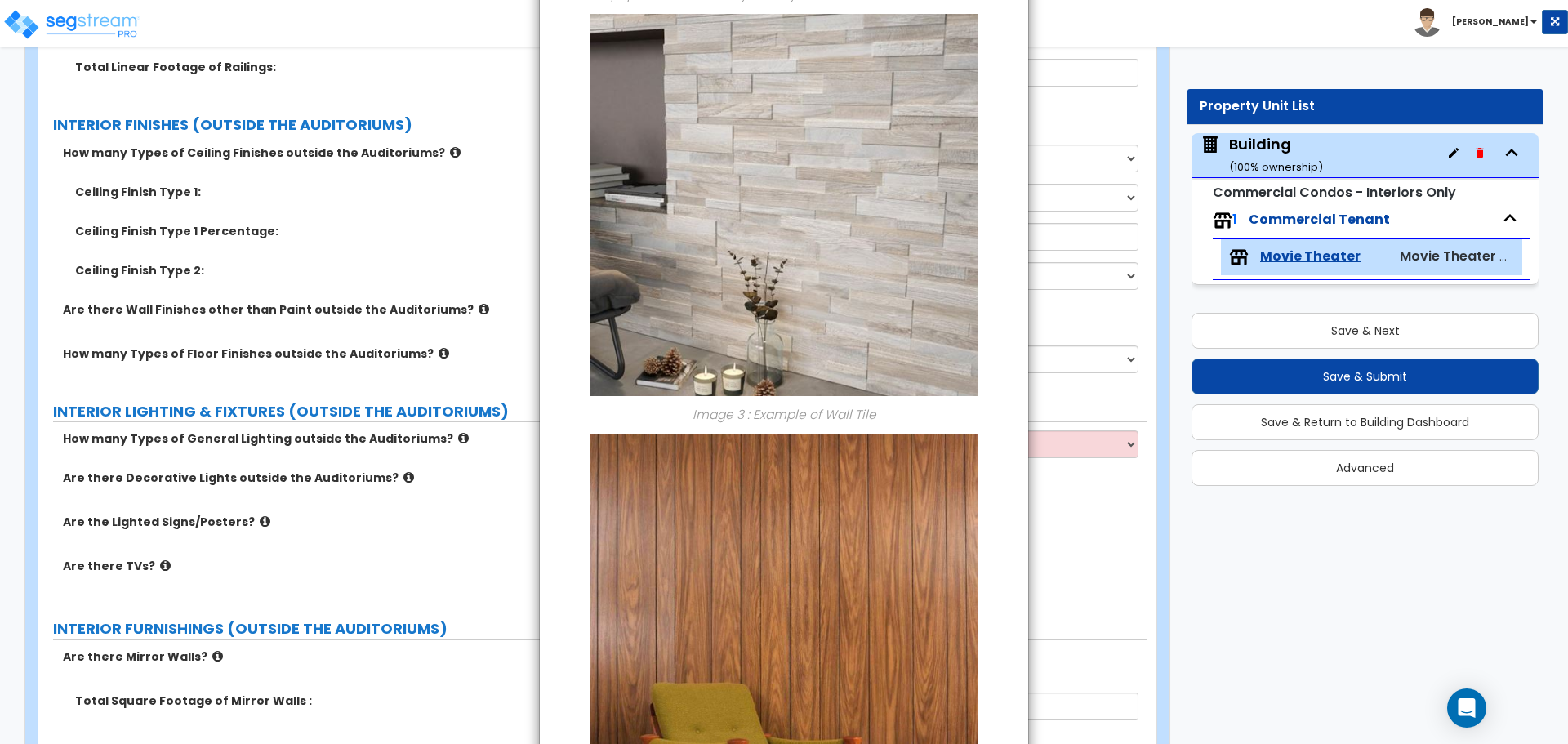
scroll to position [1274, 0]
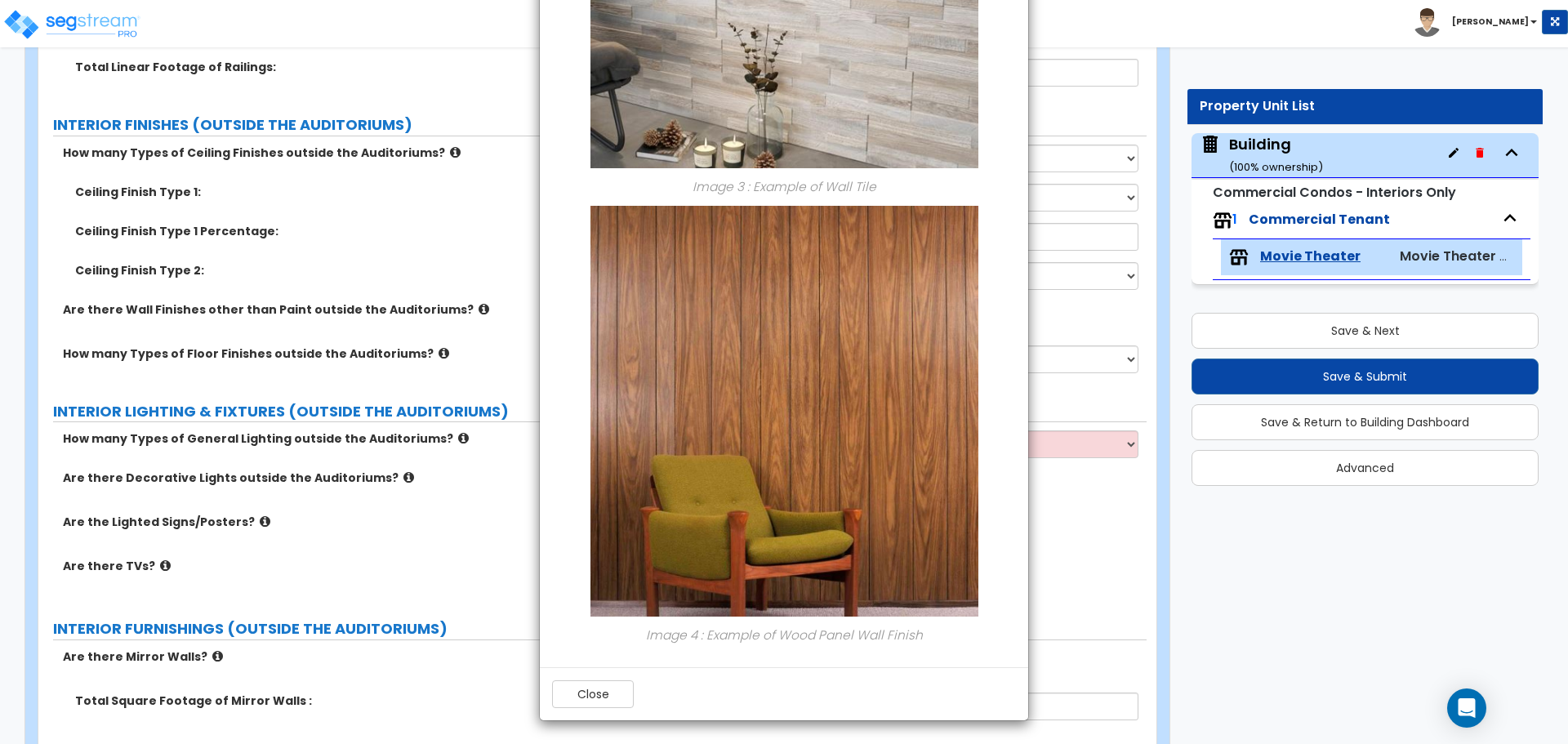
click at [591, 708] on div "Close" at bounding box center [784, 694] width 489 height 53
click at [589, 703] on button "Close" at bounding box center [593, 694] width 82 height 28
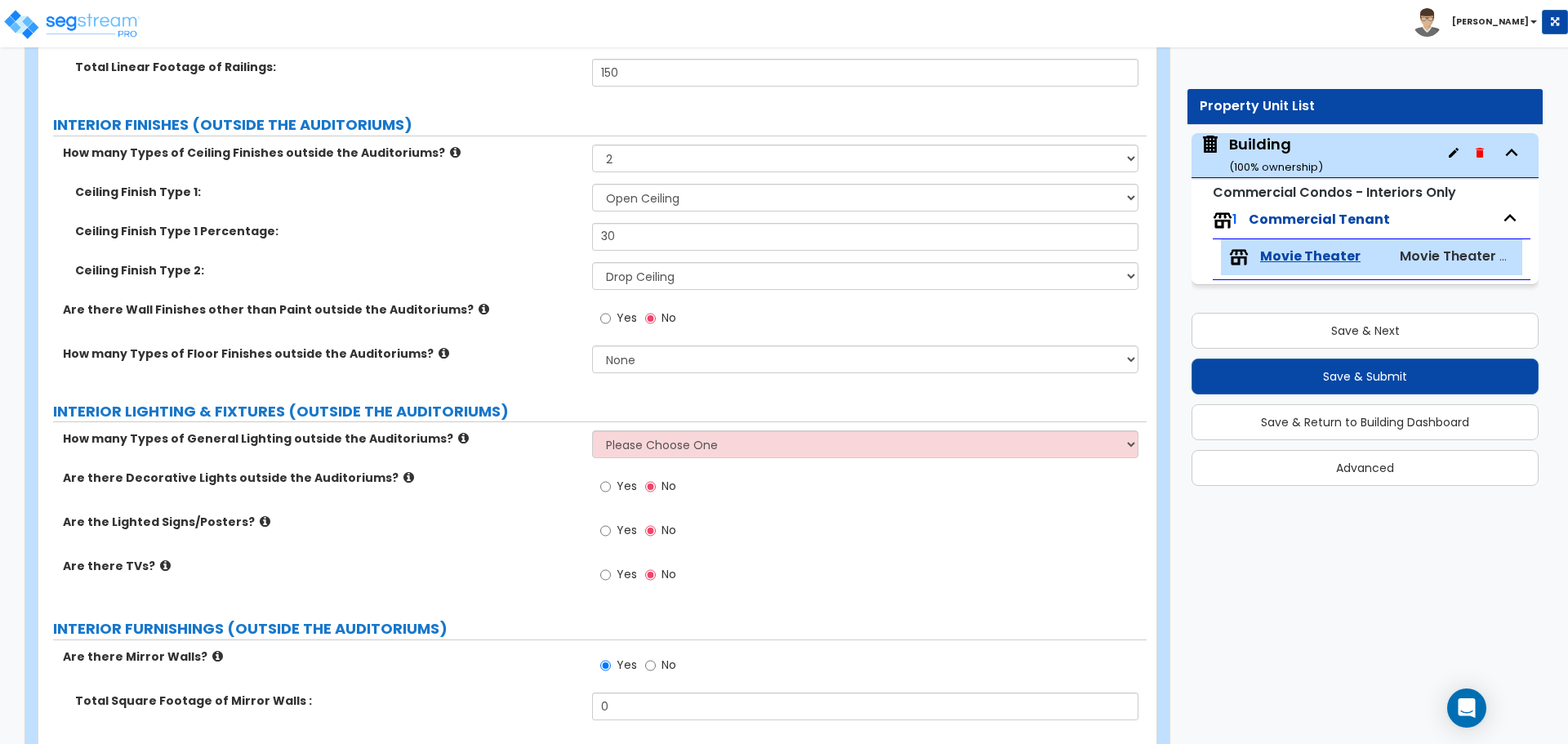
click at [613, 321] on label "Yes" at bounding box center [618, 320] width 37 height 28
click at [611, 321] on input "Yes" at bounding box center [605, 319] width 11 height 18
radio input "true"
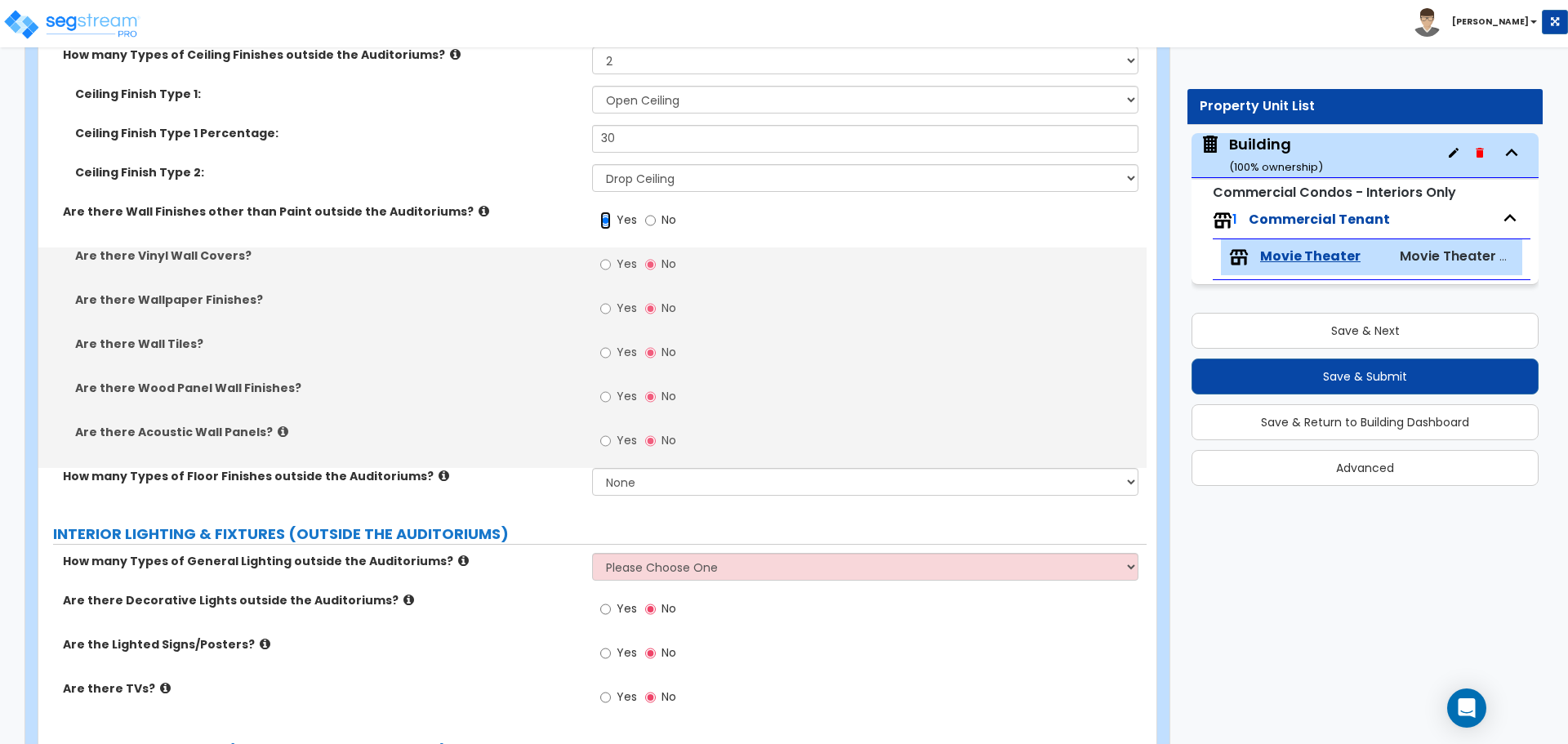
scroll to position [4665, 0]
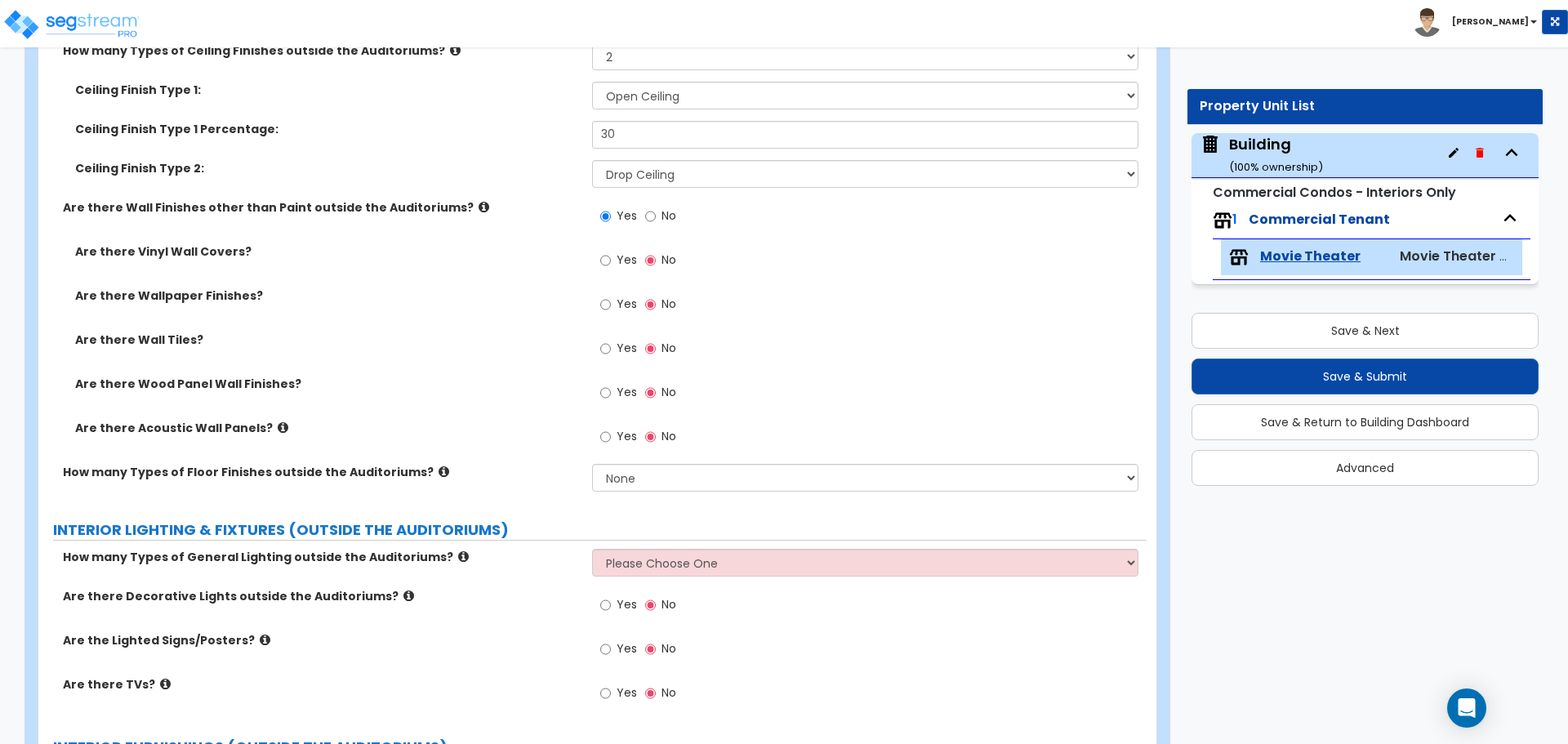
click at [618, 256] on span "Yes" at bounding box center [627, 260] width 20 height 17
click at [611, 256] on input "Yes" at bounding box center [605, 261] width 11 height 18
radio input "true"
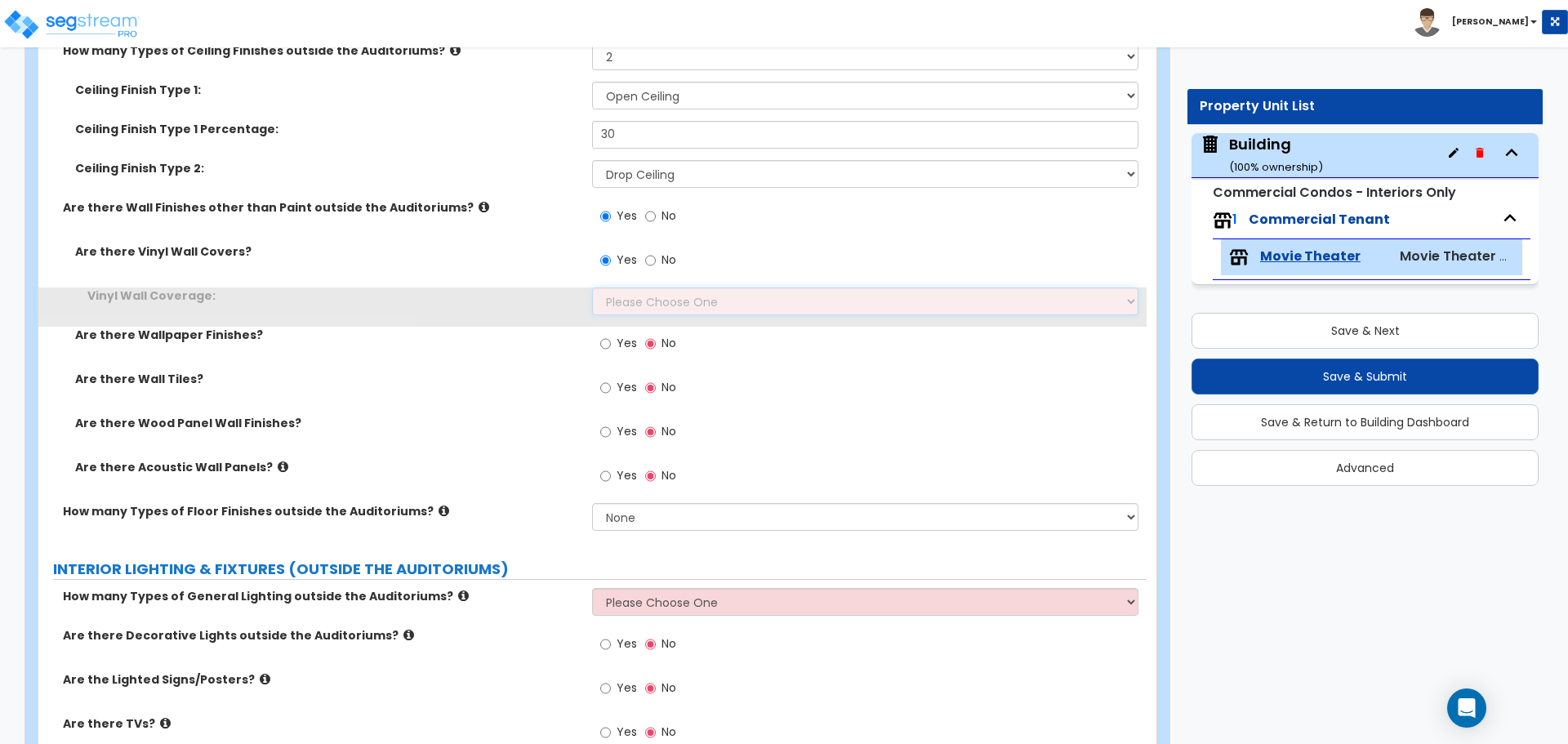
click at [665, 296] on select "Please Choose One Only a Small Portion of Walls are Covered Several Walls are C…" at bounding box center [864, 301] width 546 height 28
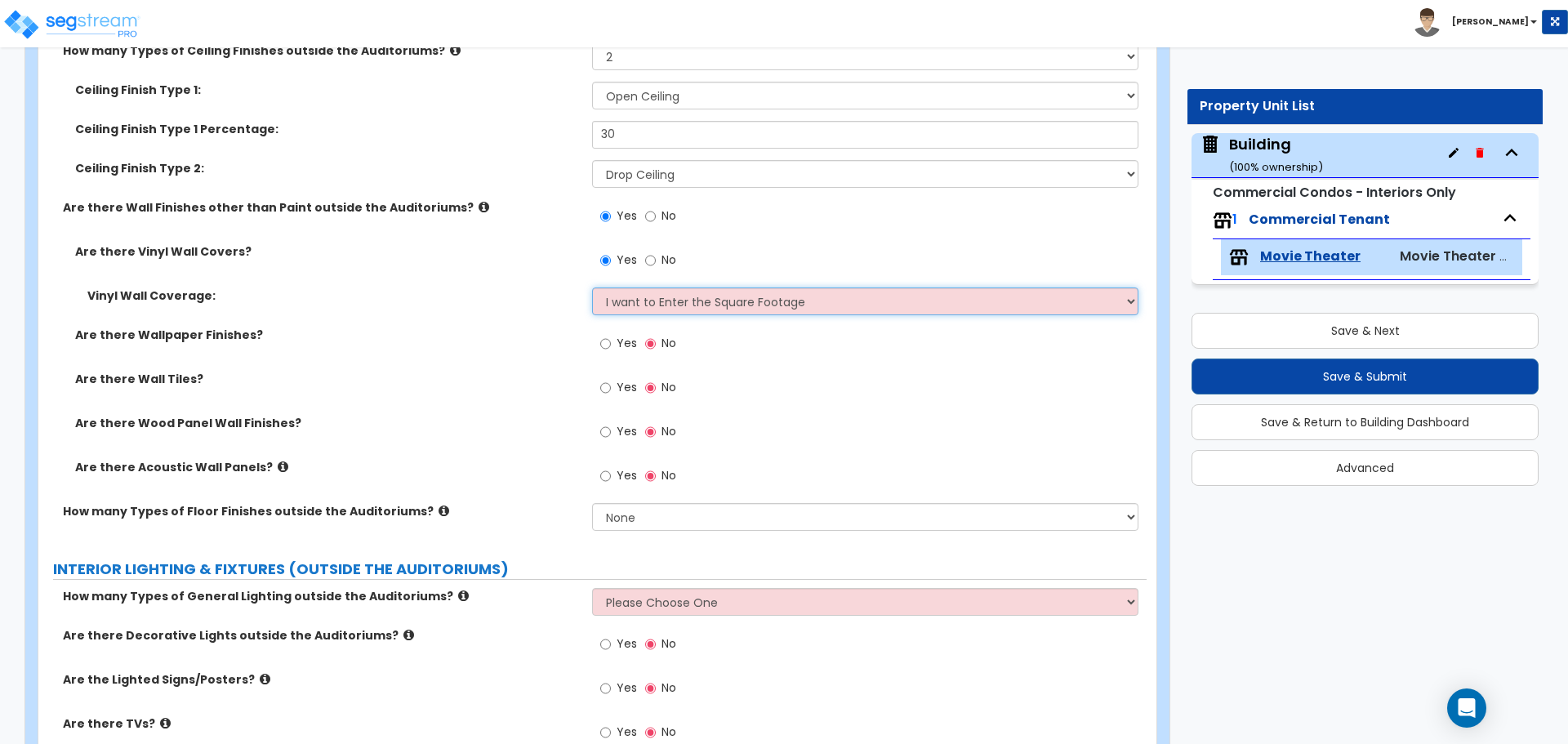
click at [592, 287] on select "Please Choose One Only a Small Portion of Walls are Covered Several Walls are C…" at bounding box center [864, 301] width 546 height 28
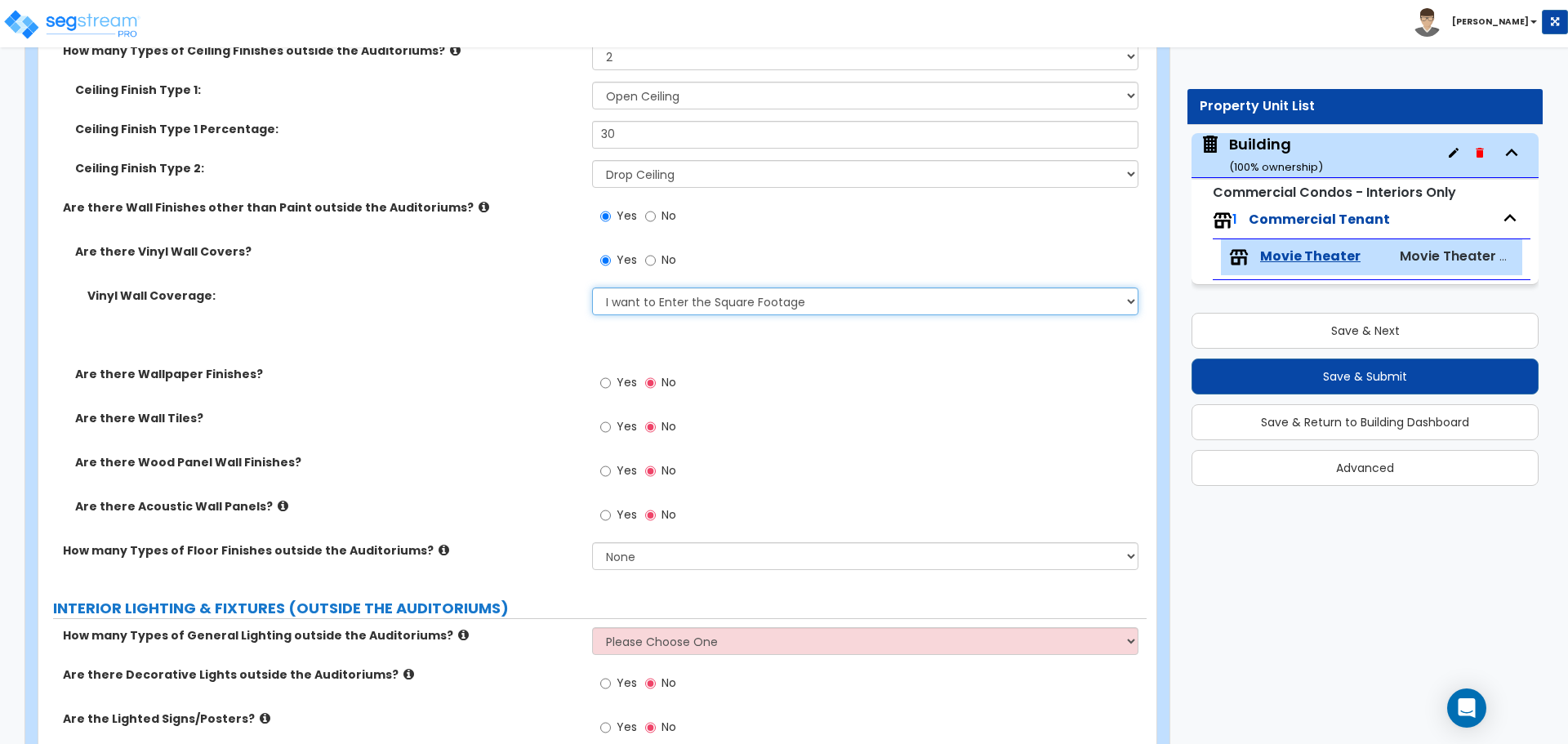
click at [659, 303] on select "Please Choose One Only a Small Portion of Walls are Covered Several Walls are C…" at bounding box center [864, 301] width 546 height 28
click at [592, 287] on select "Please Choose One Only a Small Portion of Walls are Covered Several Walls are C…" at bounding box center [864, 301] width 546 height 28
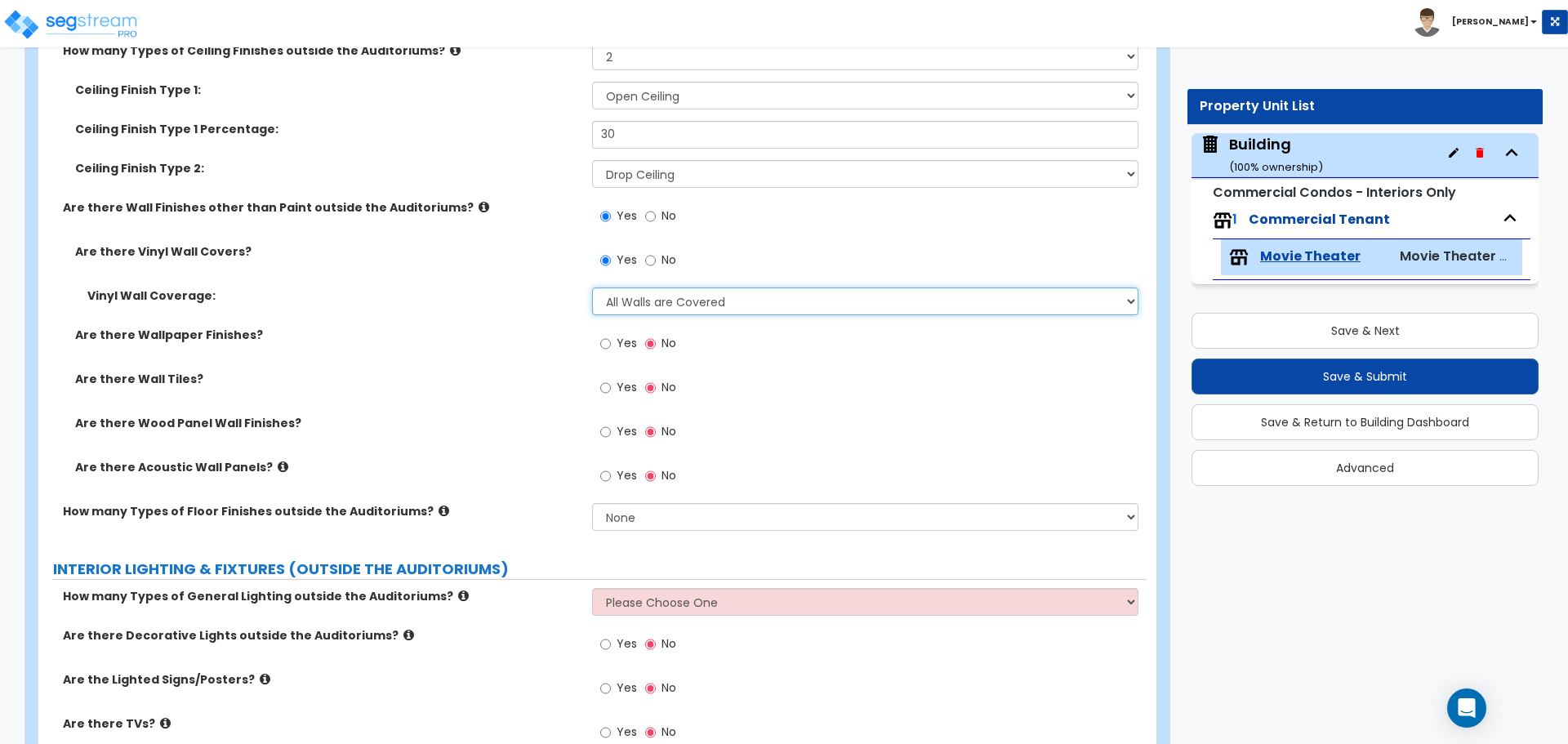
click at [660, 293] on select "Please Choose One Only a Small Portion of Walls are Covered Several Walls are C…" at bounding box center [864, 301] width 546 height 28
click at [592, 287] on select "Please Choose One Only a Small Portion of Walls are Covered Several Walls are C…" at bounding box center [864, 301] width 546 height 28
click at [669, 287] on select "Please Choose One Only a Small Portion of Walls are Covered Several Walls are C…" at bounding box center [864, 301] width 546 height 28
click at [592, 287] on select "Please Choose One Only a Small Portion of Walls are Covered Several Walls are C…" at bounding box center [864, 301] width 546 height 28
click at [671, 295] on select "Please Choose One Only a Small Portion of Walls are Covered Several Walls are C…" at bounding box center [864, 301] width 546 height 28
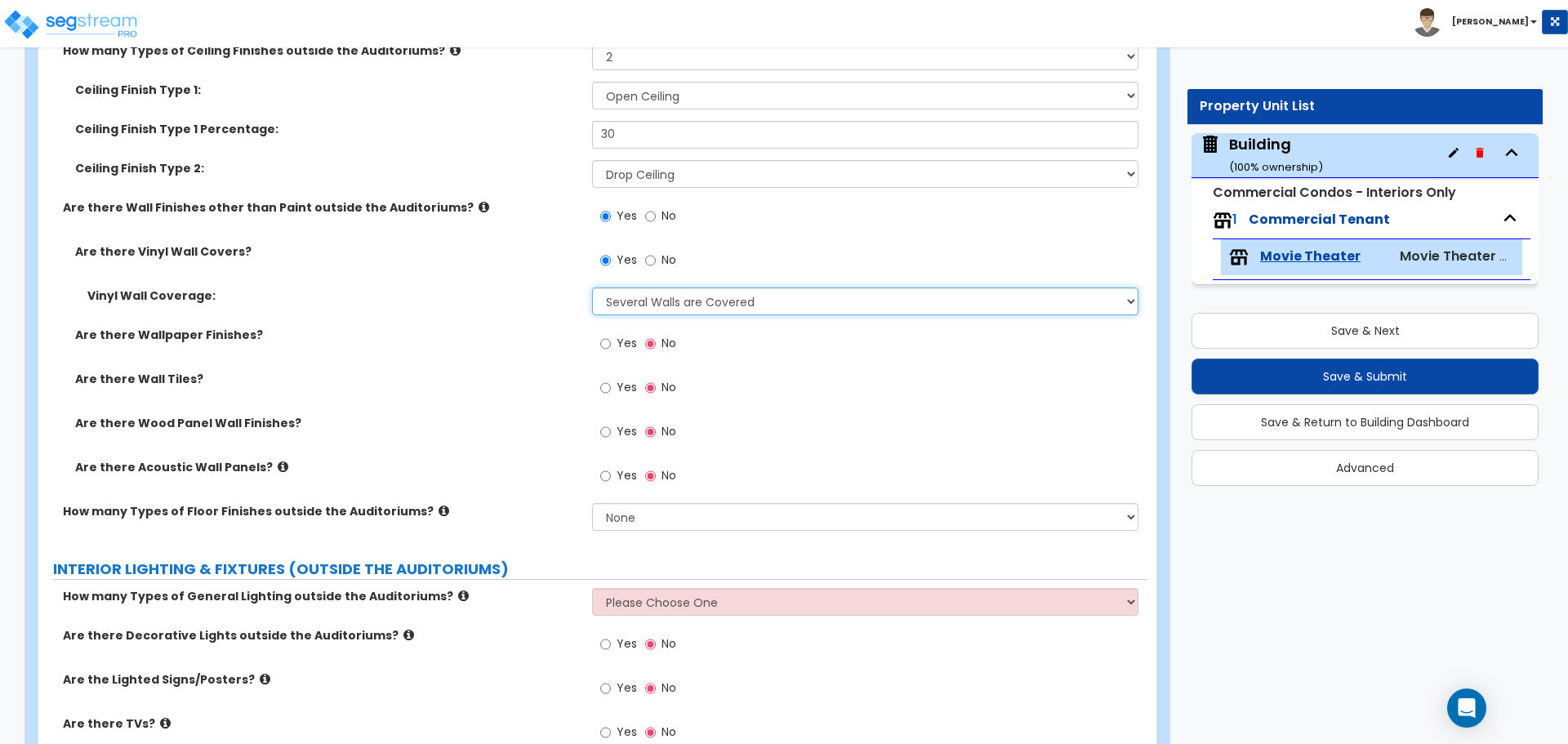
select select "1"
click at [592, 287] on select "Please Choose One Only a Small Portion of Walls are Covered Several Walls are C…" at bounding box center [864, 301] width 546 height 28
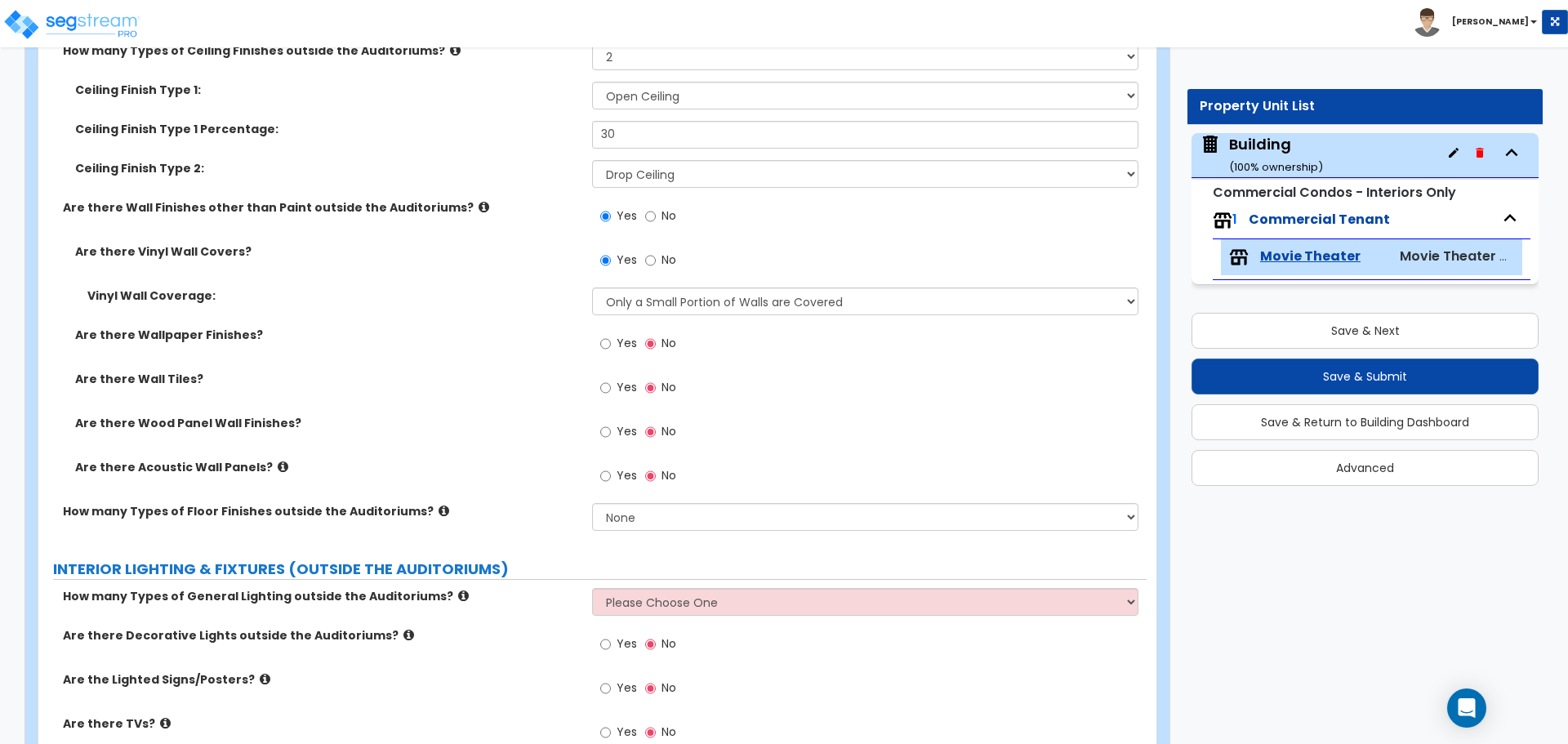
click at [622, 335] on span "Yes" at bounding box center [627, 343] width 20 height 17
click at [611, 335] on input "Yes" at bounding box center [605, 344] width 11 height 18
radio input "true"
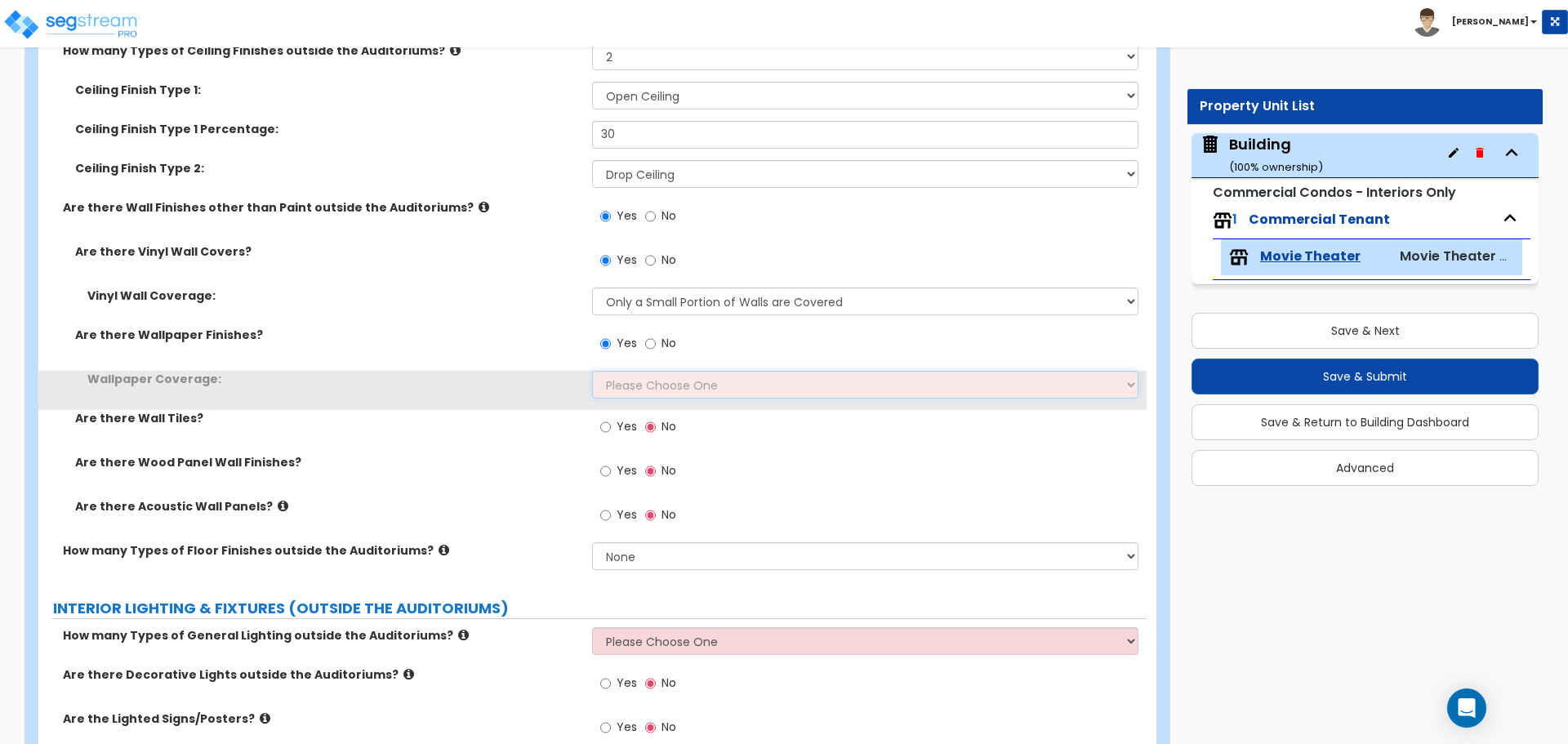
click at [652, 374] on select "Please Choose One Only a Small Portion of Walls are Covered Several Walls are C…" at bounding box center [864, 385] width 546 height 28
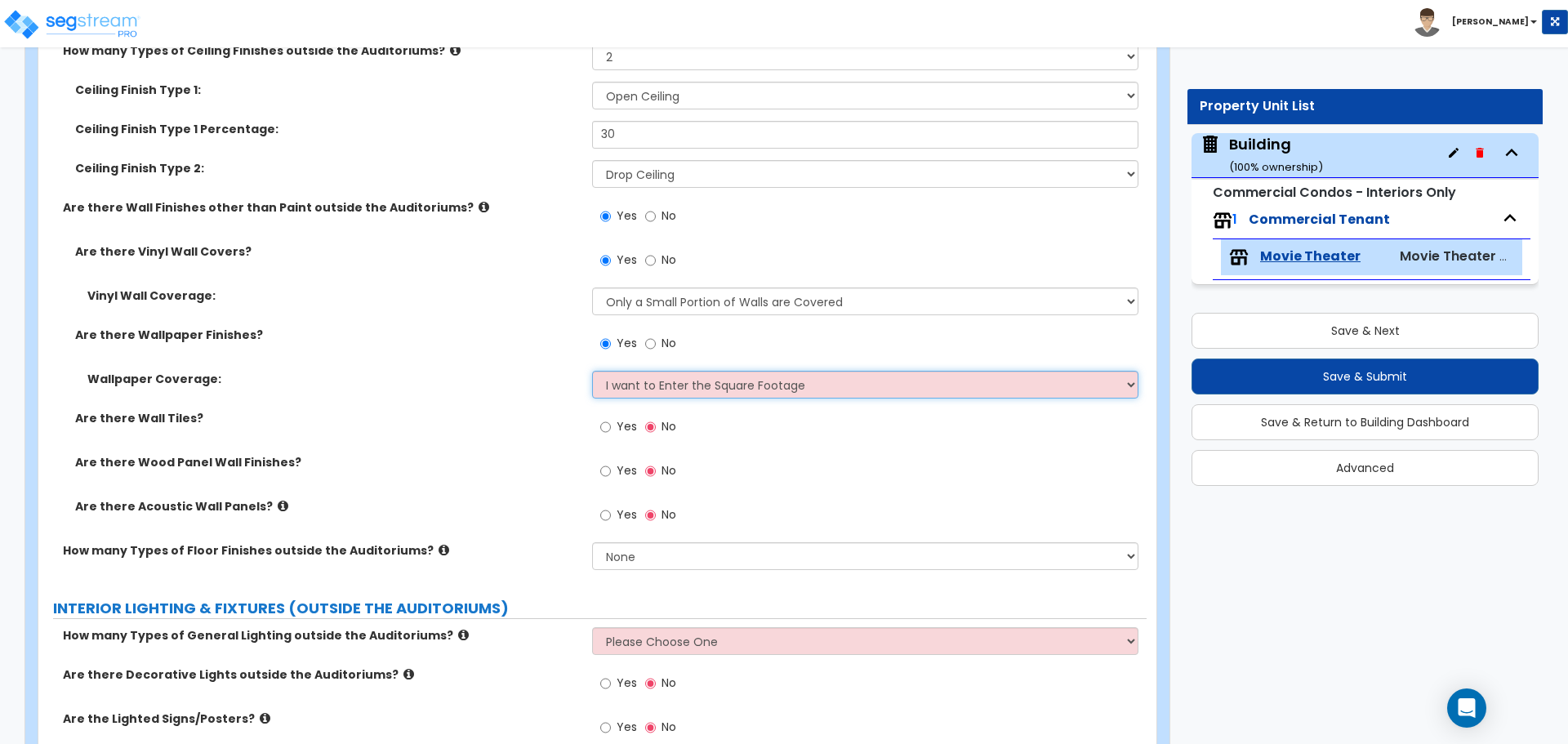
click at [592, 371] on select "Please Choose One Only a Small Portion of Walls are Covered Several Walls are C…" at bounding box center [864, 385] width 546 height 28
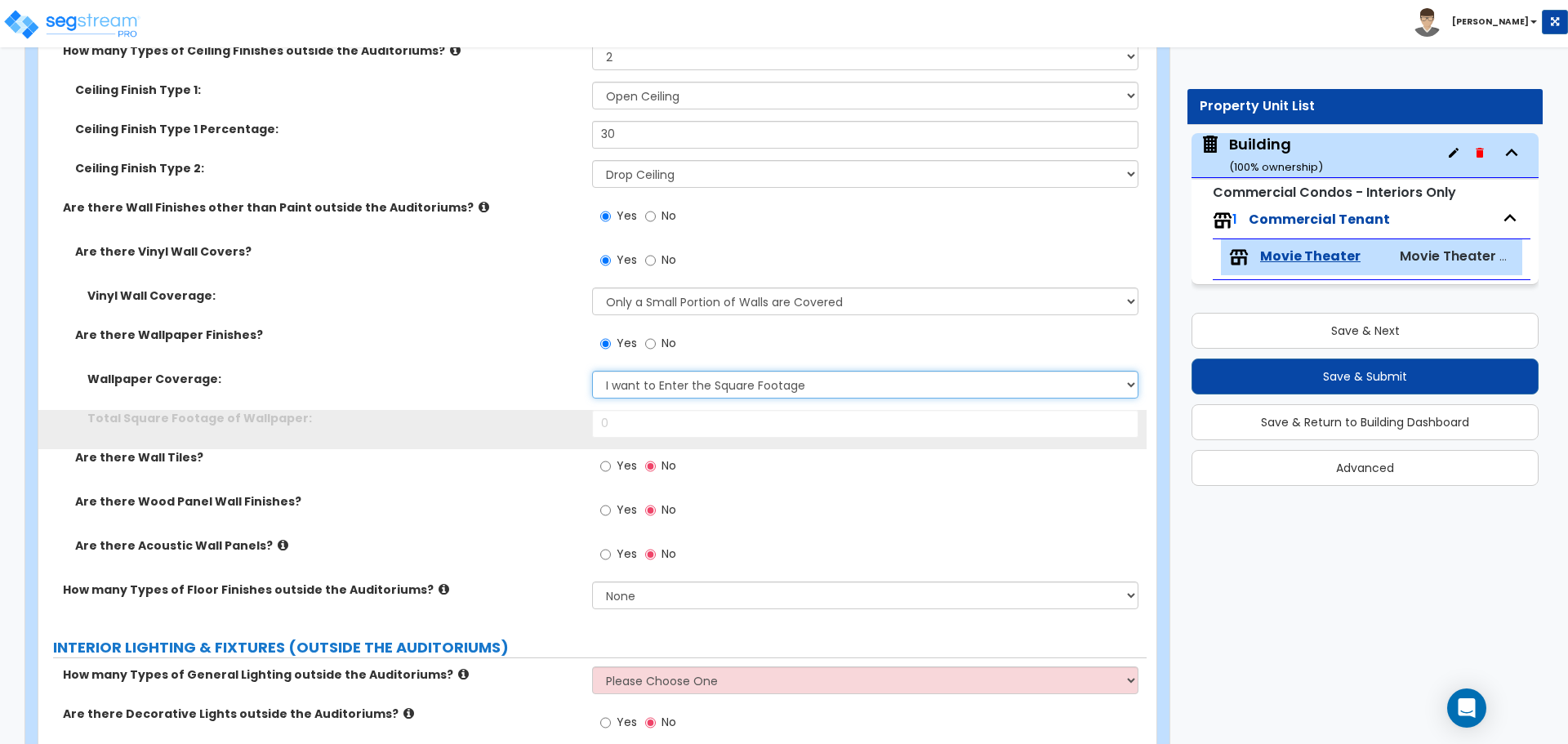
click at [654, 379] on select "Please Choose One Only a Small Portion of Walls are Covered Several Walls are C…" at bounding box center [864, 385] width 546 height 28
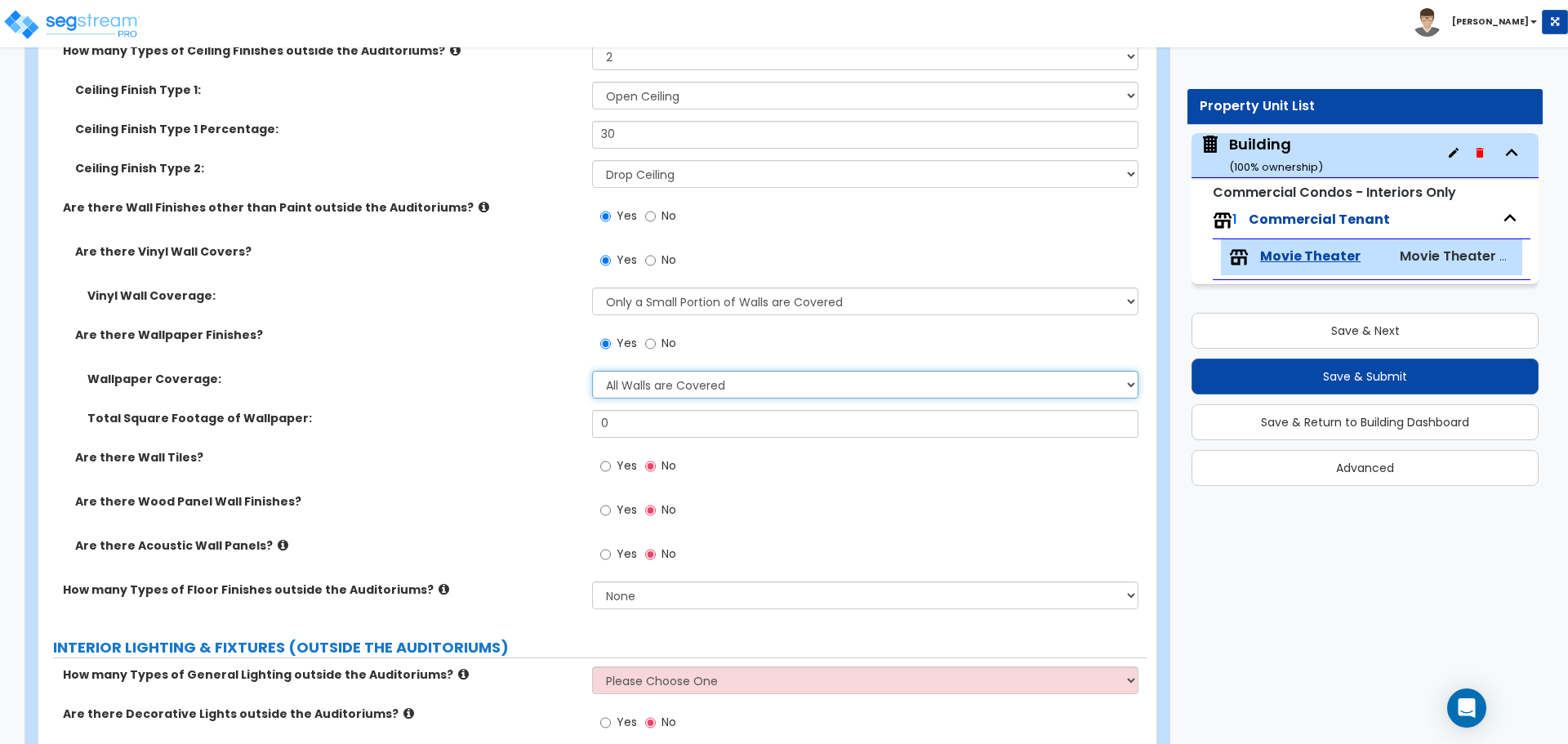
click at [592, 371] on select "Please Choose One Only a Small Portion of Walls are Covered Several Walls are C…" at bounding box center [864, 385] width 546 height 28
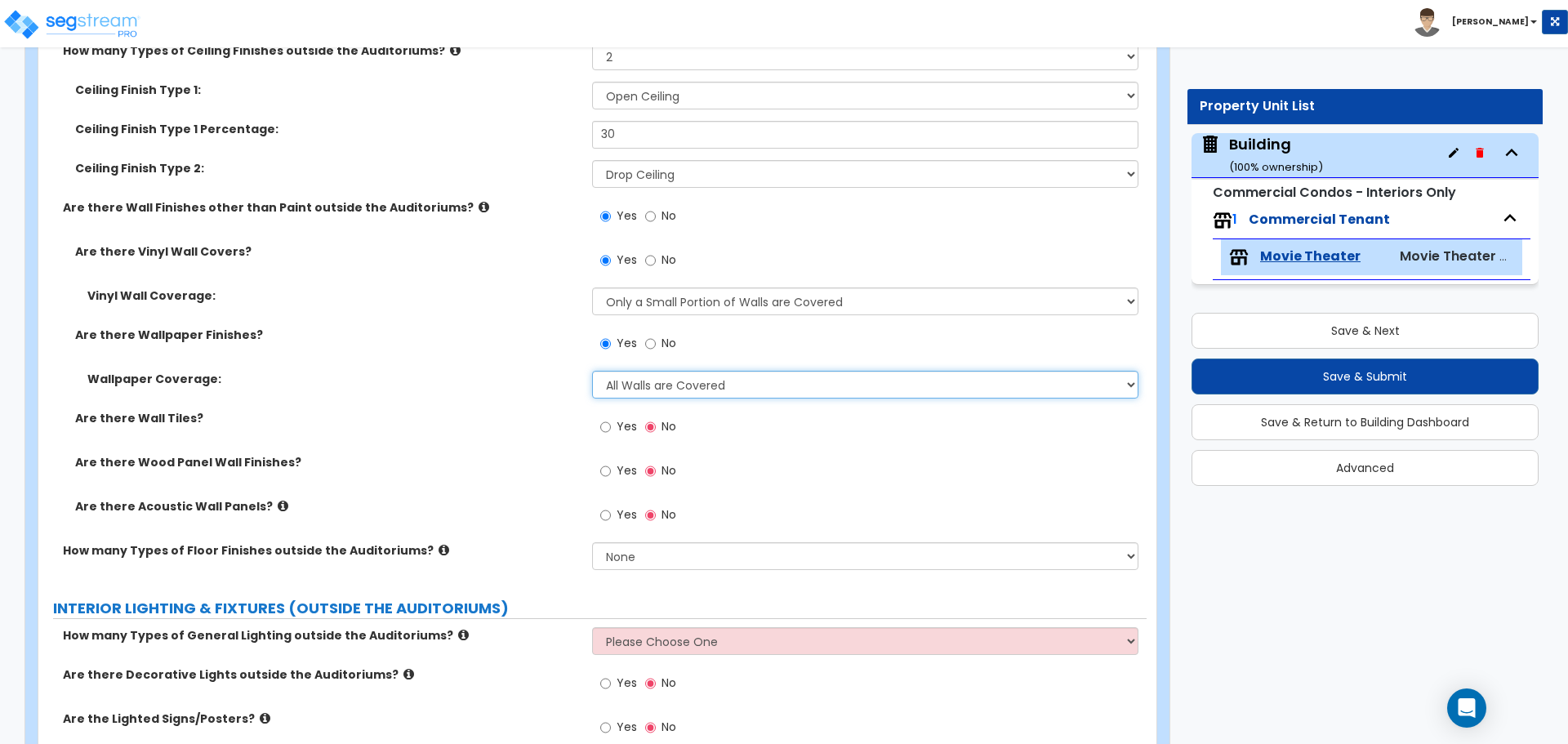
click at [654, 381] on select "Please Choose One Only a Small Portion of Walls are Covered Several Walls are C…" at bounding box center [864, 385] width 546 height 28
click at [592, 371] on select "Please Choose One Only a Small Portion of Walls are Covered Several Walls are C…" at bounding box center [864, 385] width 546 height 28
click at [657, 380] on select "Please Choose One Only a Small Portion of Walls are Covered Several Walls are C…" at bounding box center [864, 385] width 546 height 28
click at [592, 371] on select "Please Choose One Only a Small Portion of Walls are Covered Several Walls are C…" at bounding box center [864, 385] width 546 height 28
click at [673, 378] on select "Please Choose One Only a Small Portion of Walls are Covered Several Walls are C…" at bounding box center [864, 385] width 546 height 28
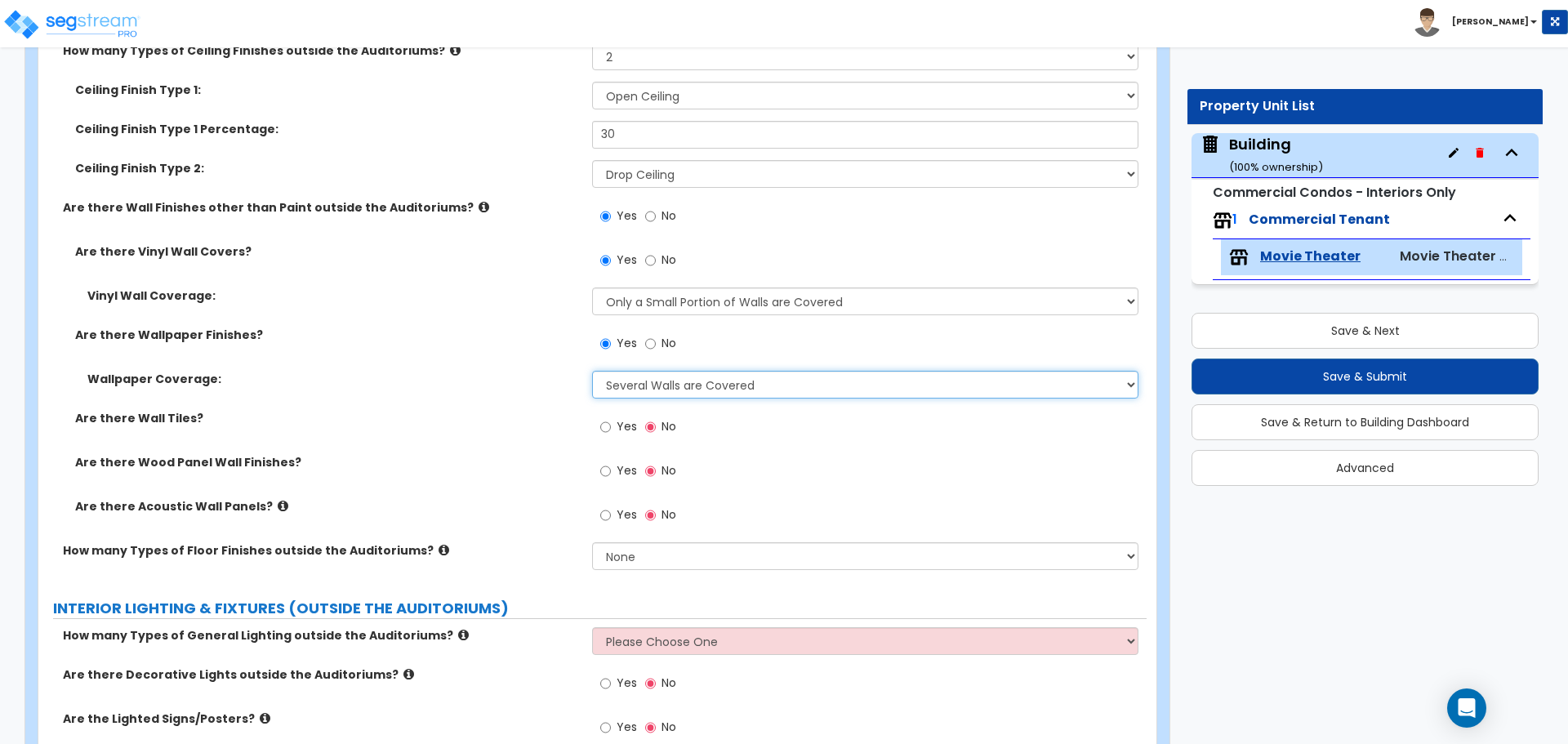
select select "1"
click at [592, 371] on select "Please Choose One Only a Small Portion of Walls are Covered Several Walls are C…" at bounding box center [864, 385] width 546 height 28
click at [627, 422] on span "Yes" at bounding box center [627, 426] width 20 height 17
click at [611, 422] on input "Yes" at bounding box center [605, 427] width 11 height 18
radio input "true"
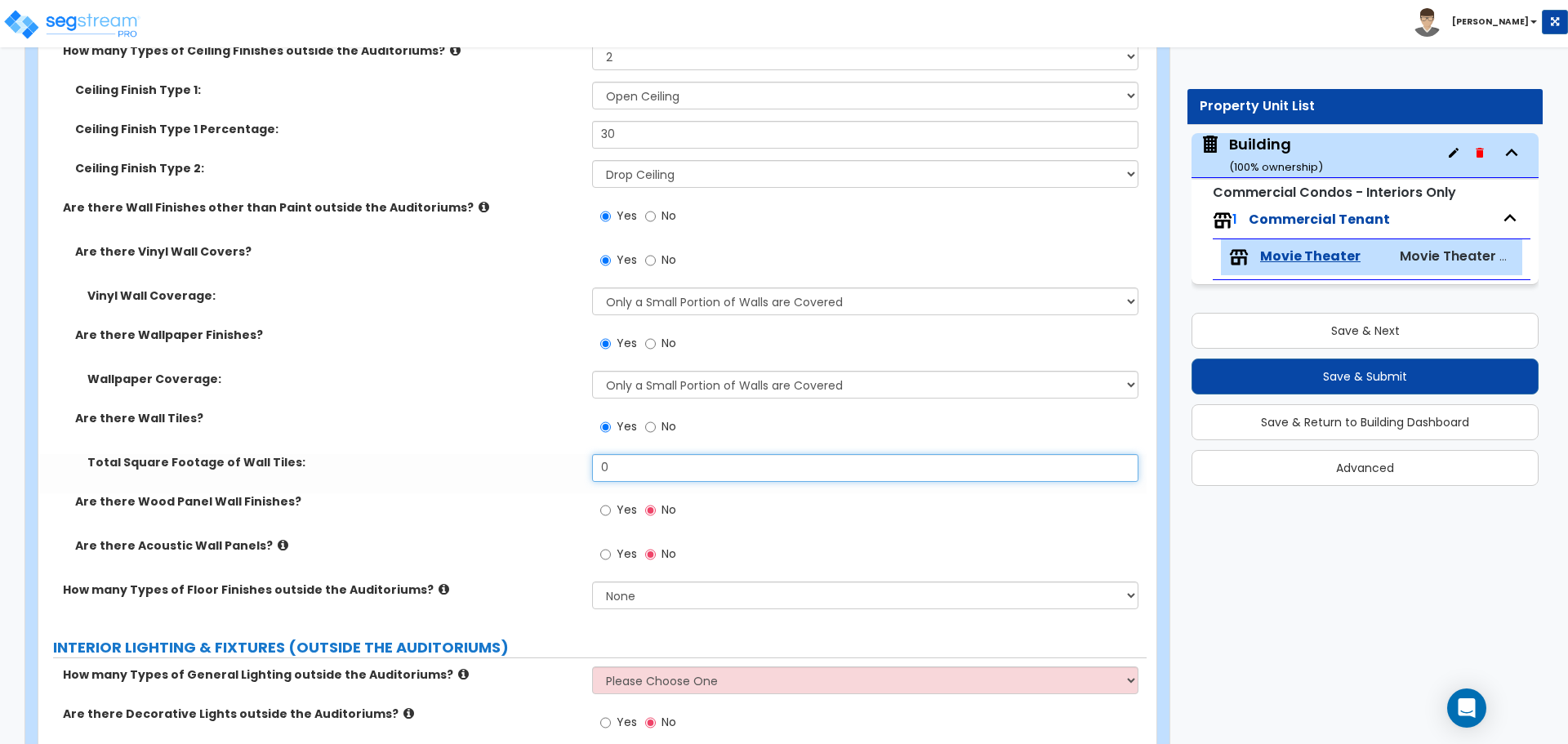
drag, startPoint x: 640, startPoint y: 458, endPoint x: 584, endPoint y: 466, distance: 56.6
click at [584, 466] on div "Total Square Footage of Wall Tiles: 0" at bounding box center [593, 473] width 1108 height 40
type input "200"
click at [628, 505] on span "Yes" at bounding box center [627, 510] width 20 height 17
click at [611, 505] on input "Yes" at bounding box center [605, 511] width 11 height 18
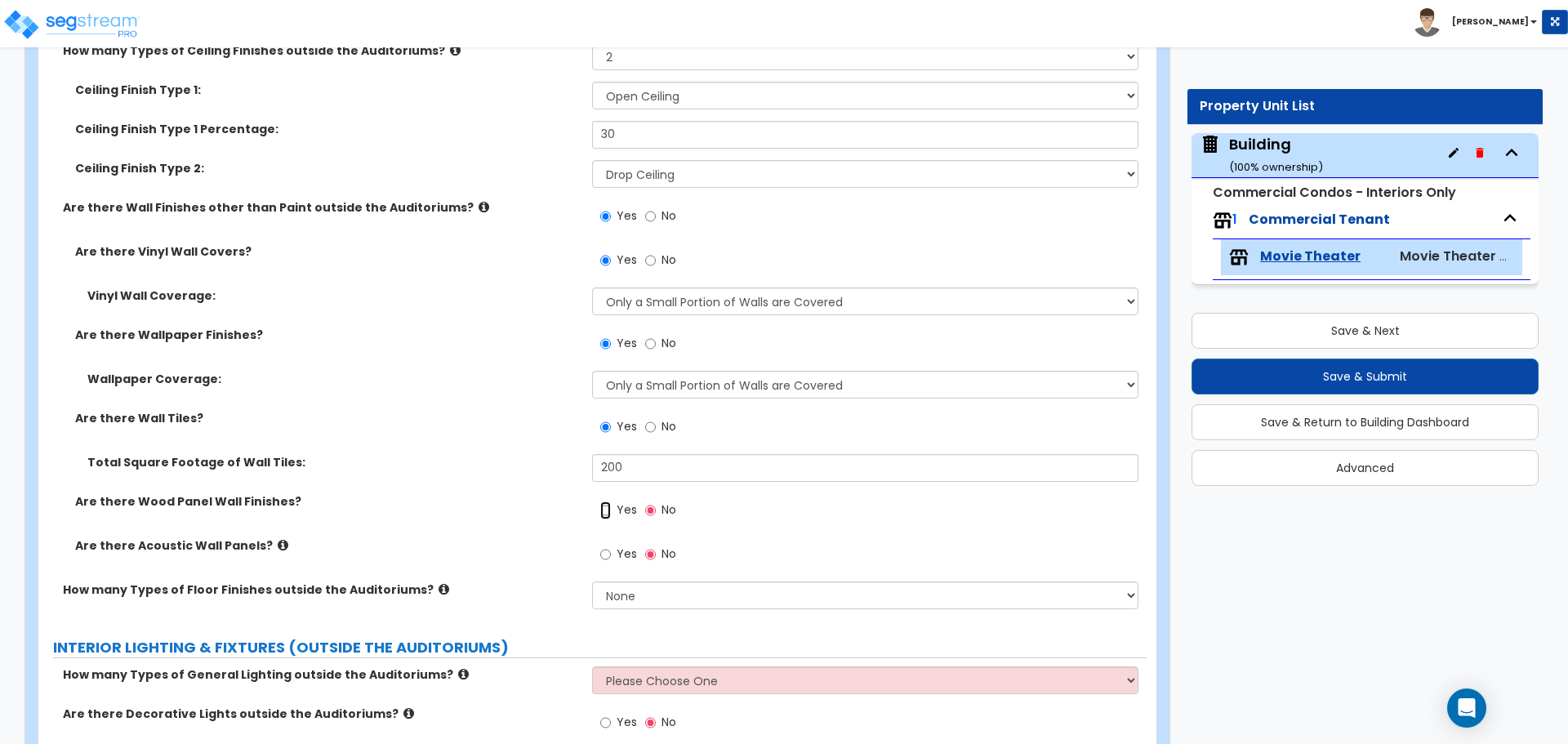
radio input "true"
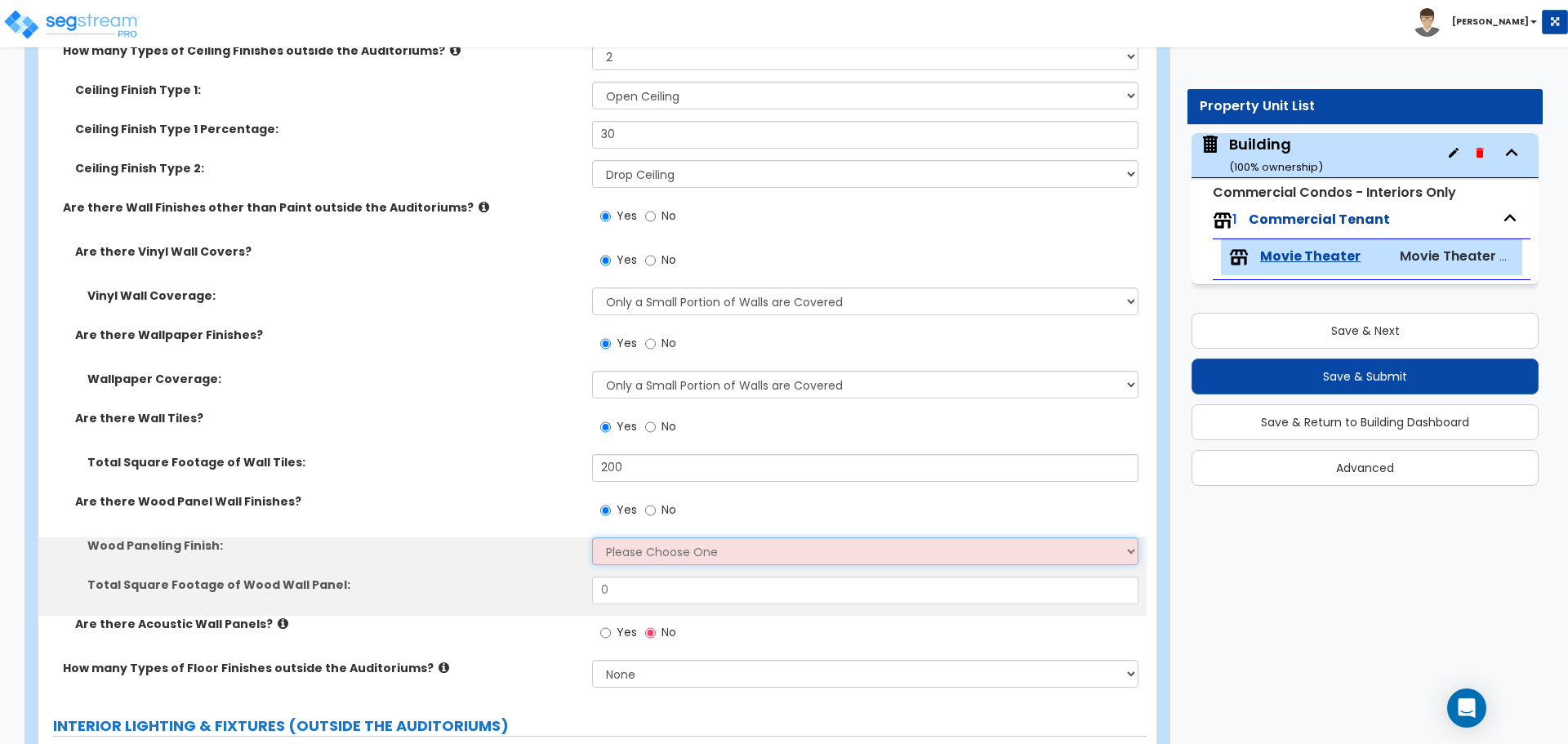
click at [656, 543] on select "Please Choose One Birch Mahogany Oak or Cherry Rosewood Teak I Don't Know, Plea…" at bounding box center [864, 552] width 546 height 28
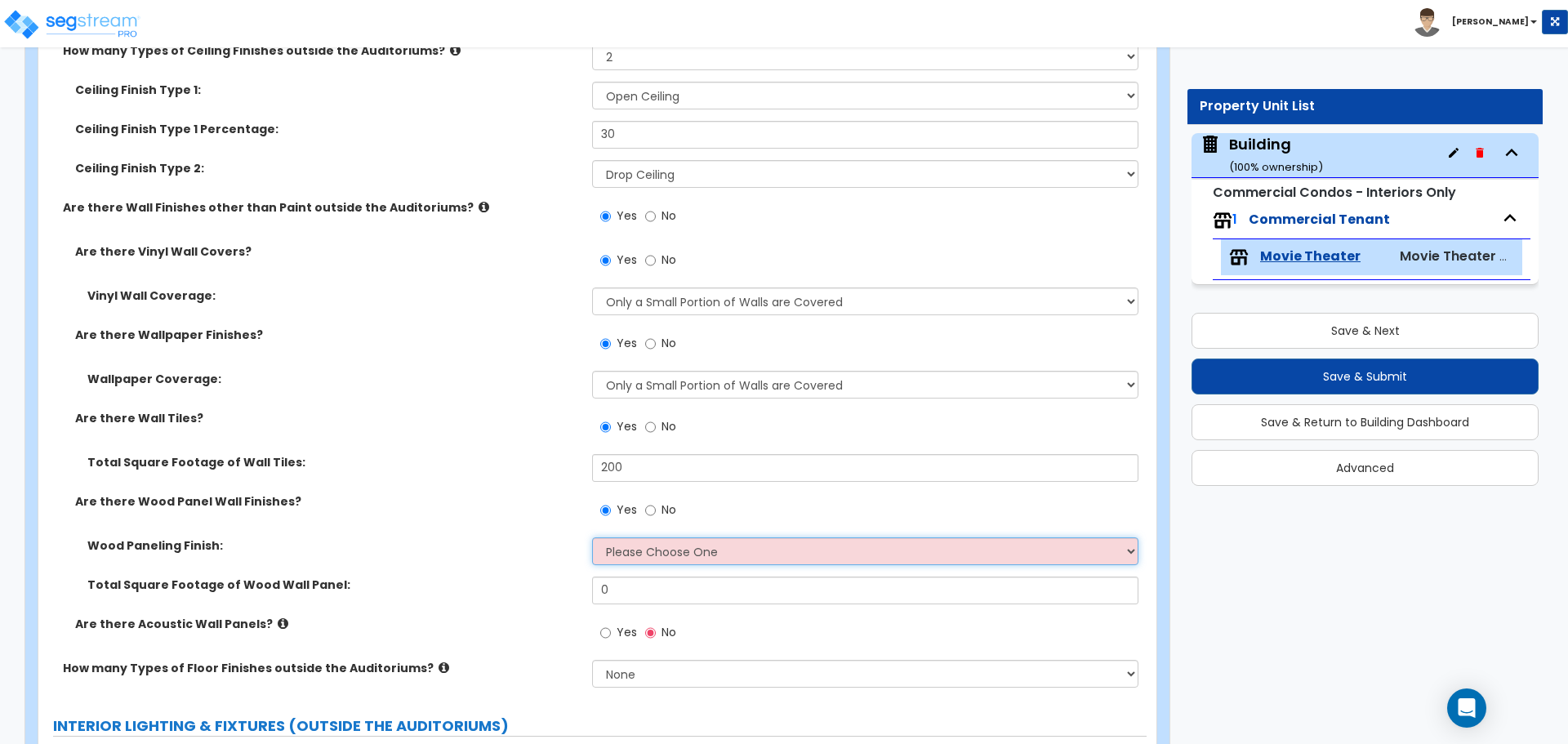
select select "1"
click at [592, 538] on select "Please Choose One Birch Mahogany Oak or Cherry Rosewood Teak I Don't Know, Plea…" at bounding box center [864, 552] width 546 height 28
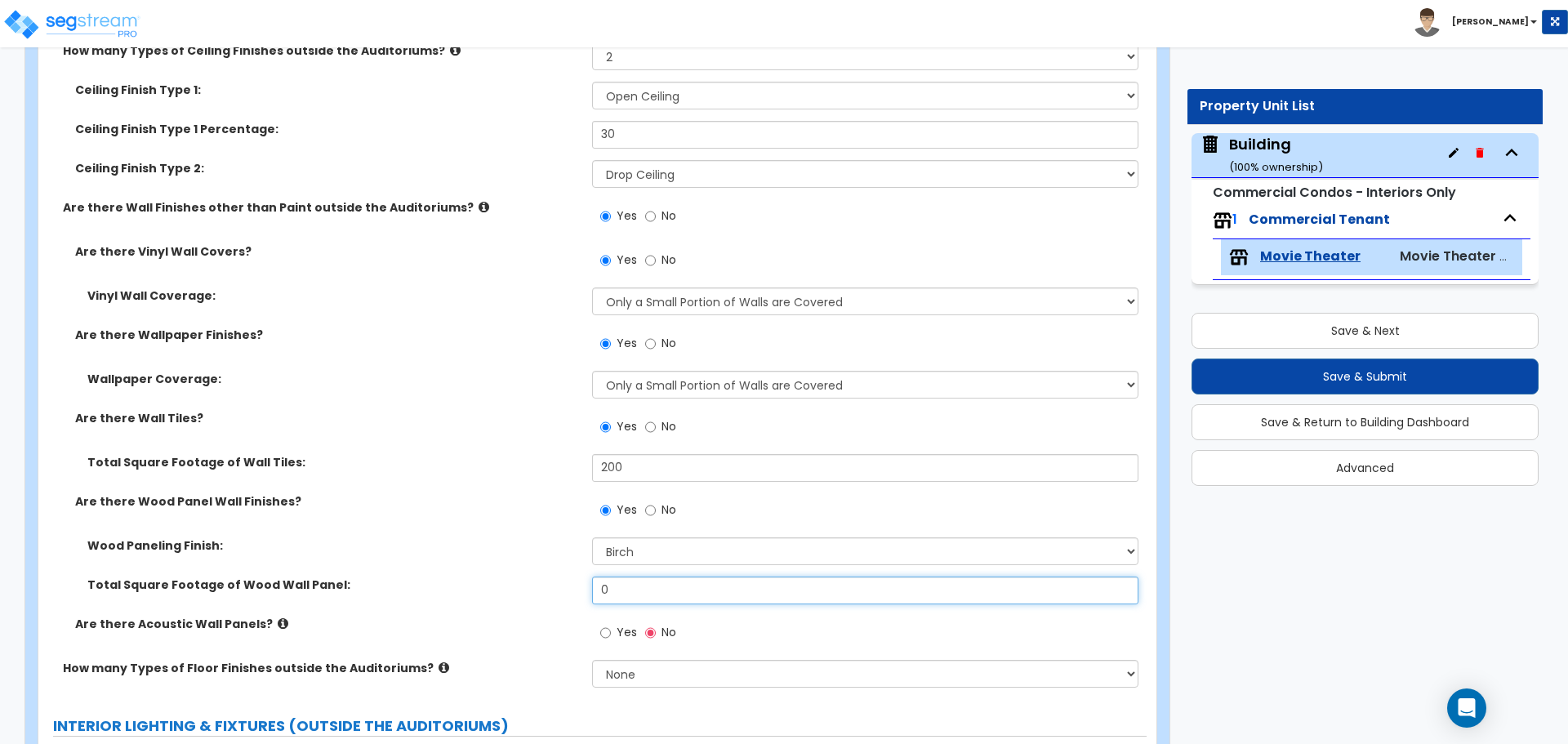
drag, startPoint x: 632, startPoint y: 581, endPoint x: 551, endPoint y: 575, distance: 81.2
click at [553, 578] on div "Total Square Footage of Wood Wall Panel: 0" at bounding box center [593, 596] width 1108 height 40
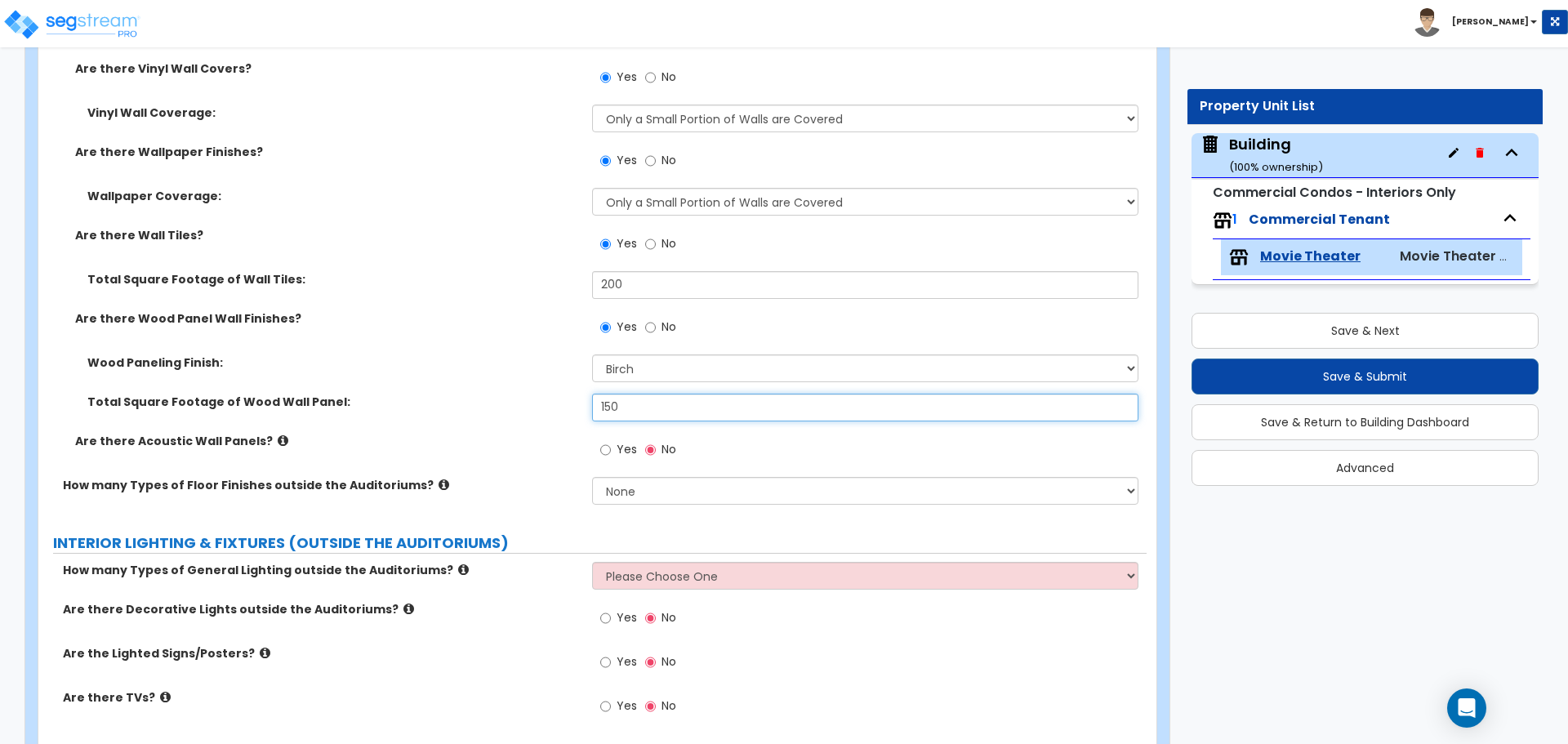
scroll to position [4851, 0]
type input "150"
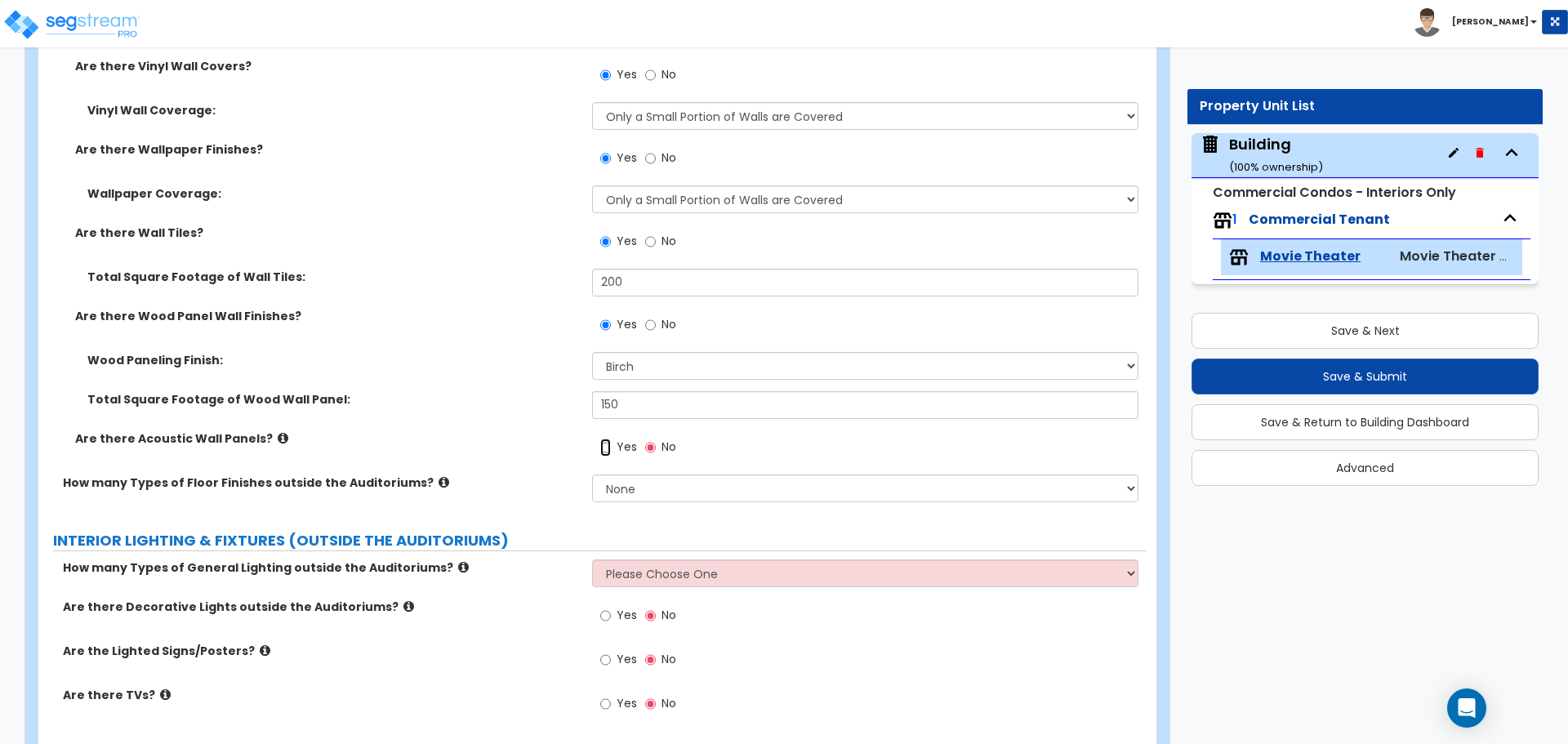
click at [609, 439] on input "Yes" at bounding box center [605, 448] width 11 height 18
radio input "true"
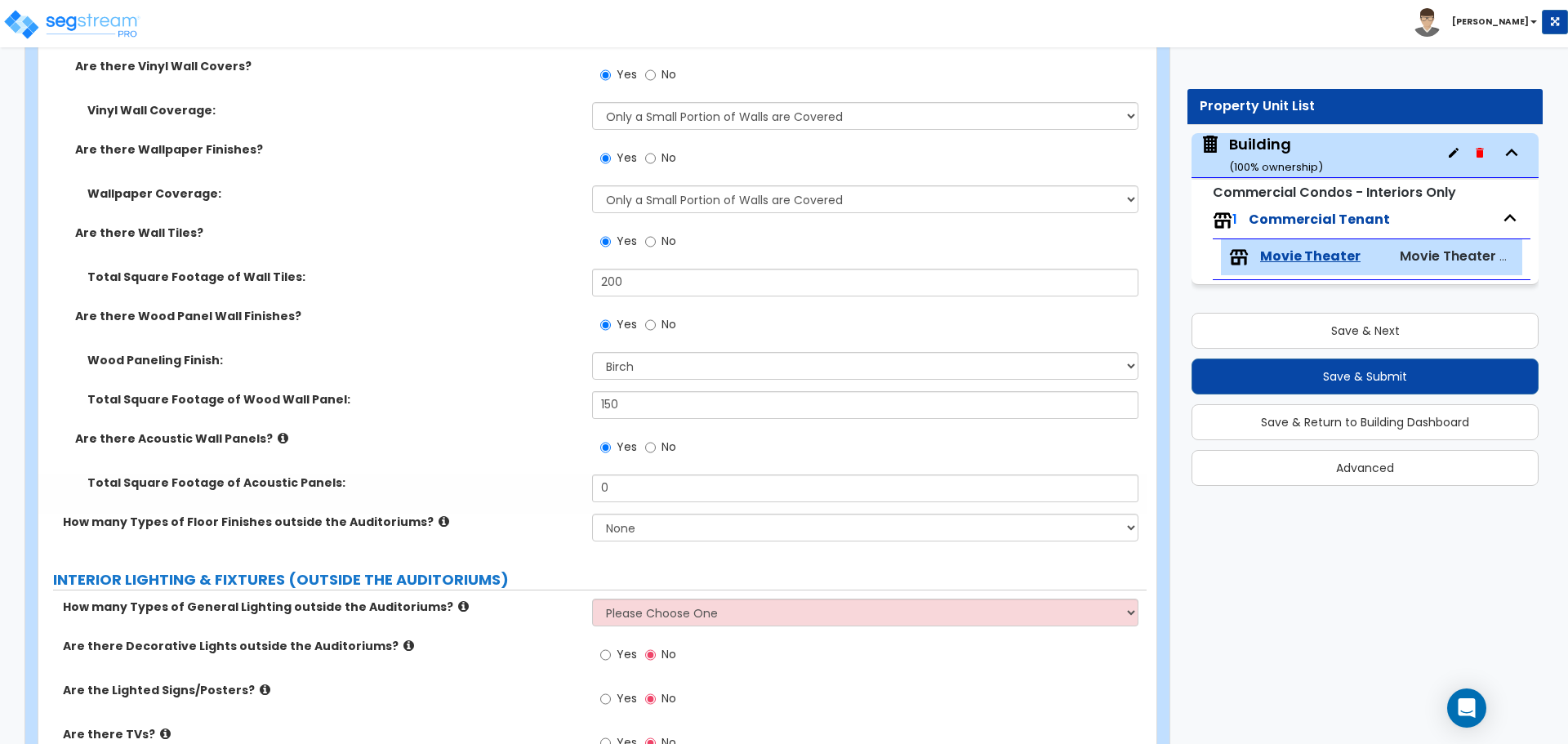
click at [278, 432] on icon at bounding box center [283, 437] width 11 height 12
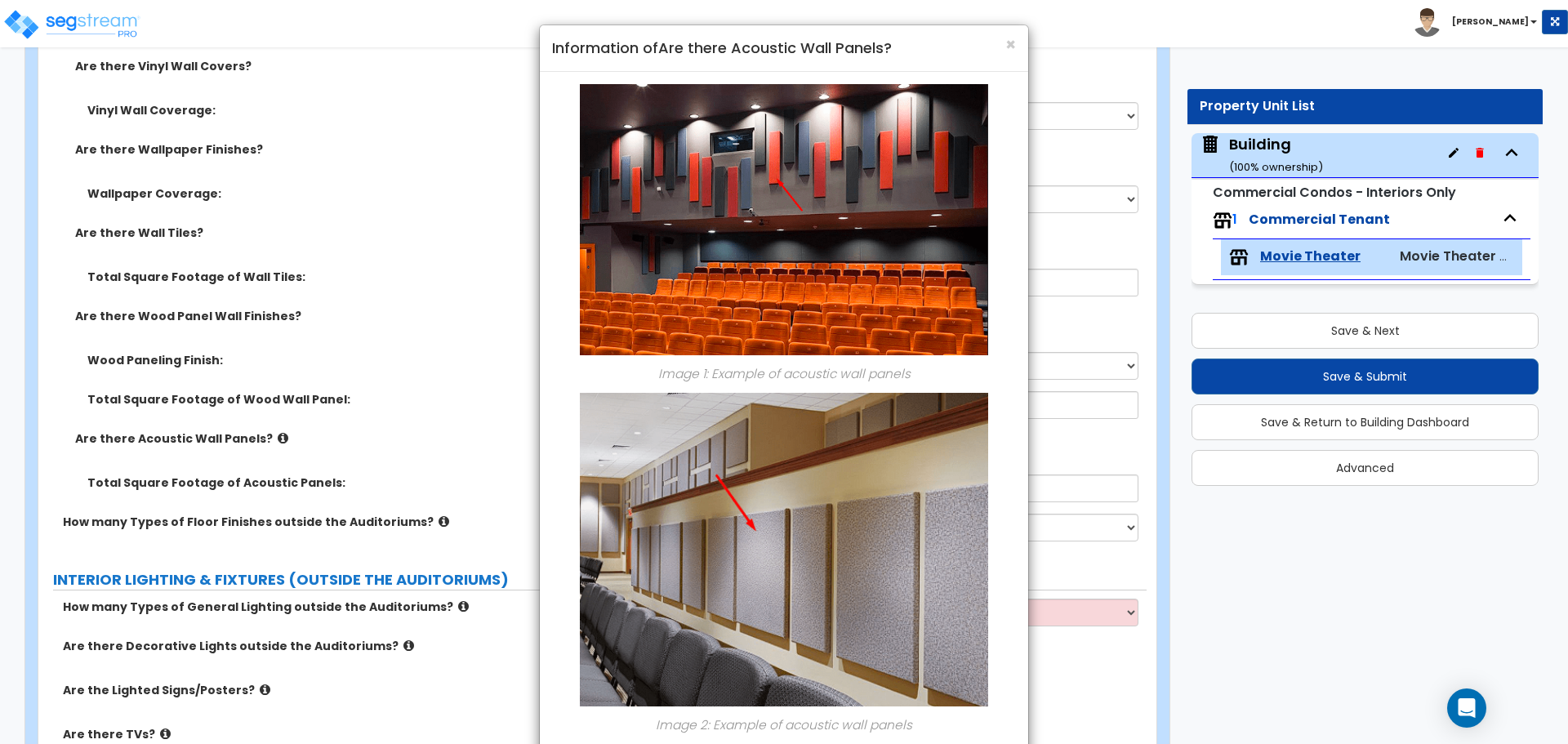
scroll to position [89, 0]
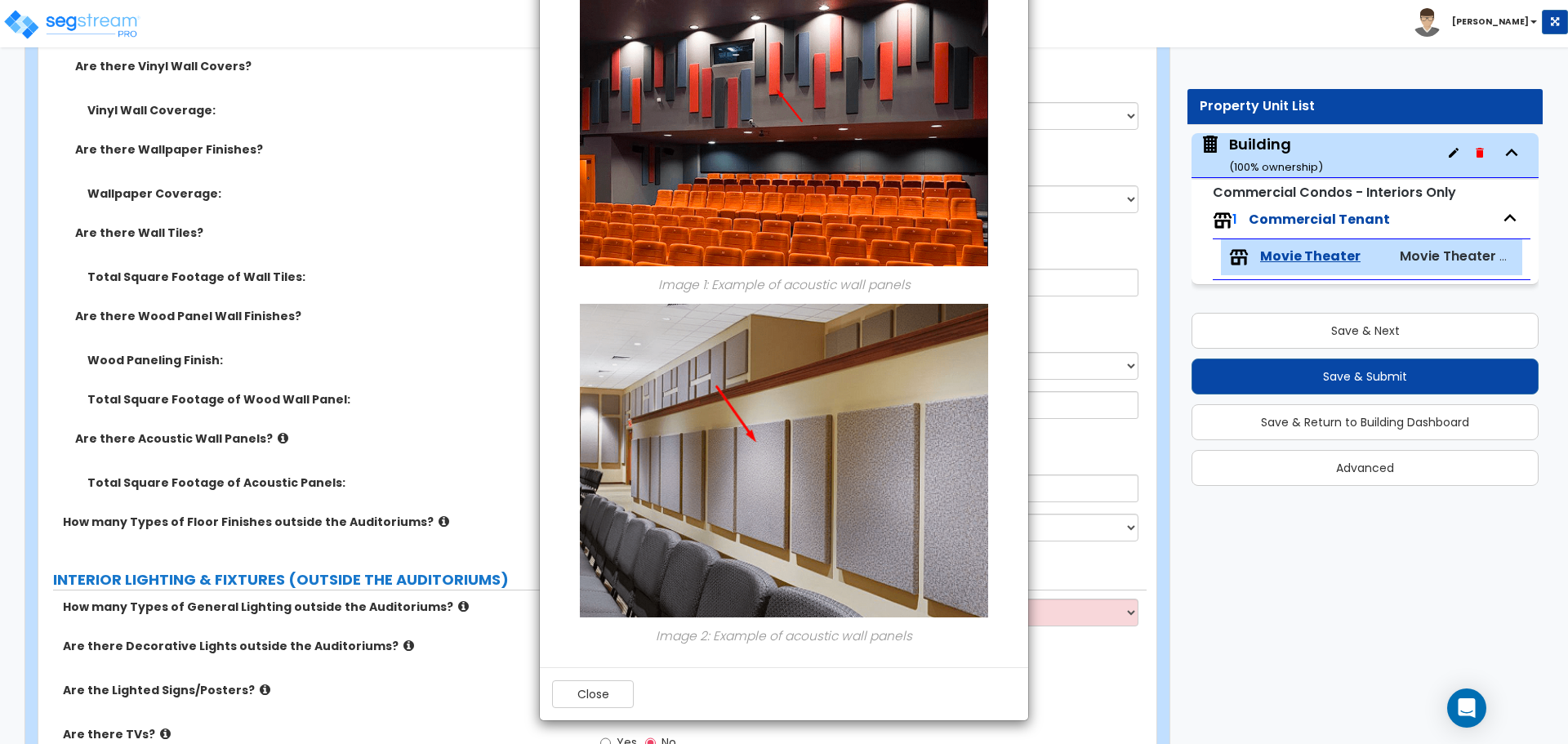
click at [593, 713] on div "Close" at bounding box center [784, 694] width 489 height 53
click at [591, 687] on button "Close" at bounding box center [593, 694] width 82 height 28
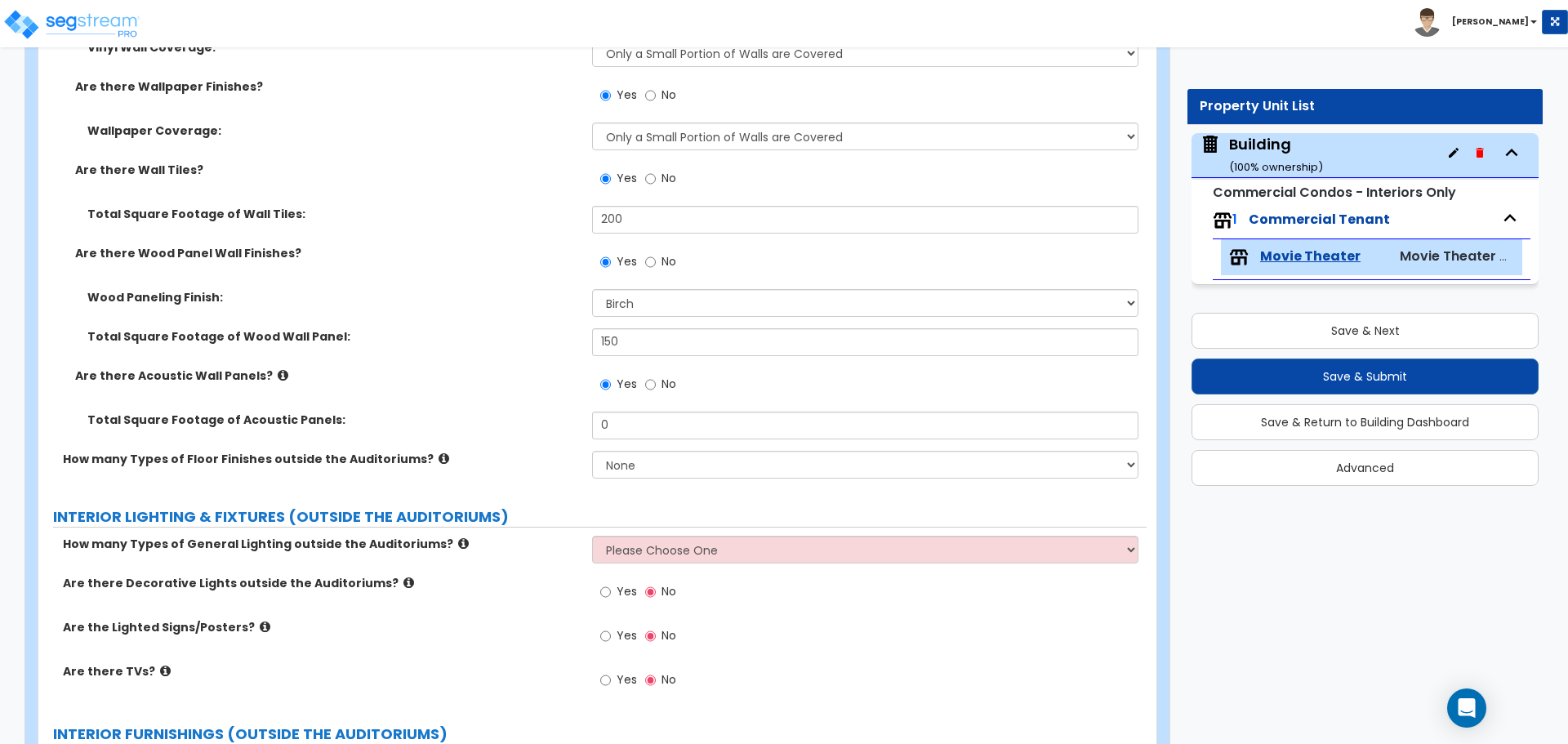
scroll to position [4914, 0]
drag, startPoint x: 634, startPoint y: 427, endPoint x: 533, endPoint y: 424, distance: 101.0
click at [534, 424] on div "Total Square Footage of Acoustic Panels: 0" at bounding box center [593, 430] width 1108 height 40
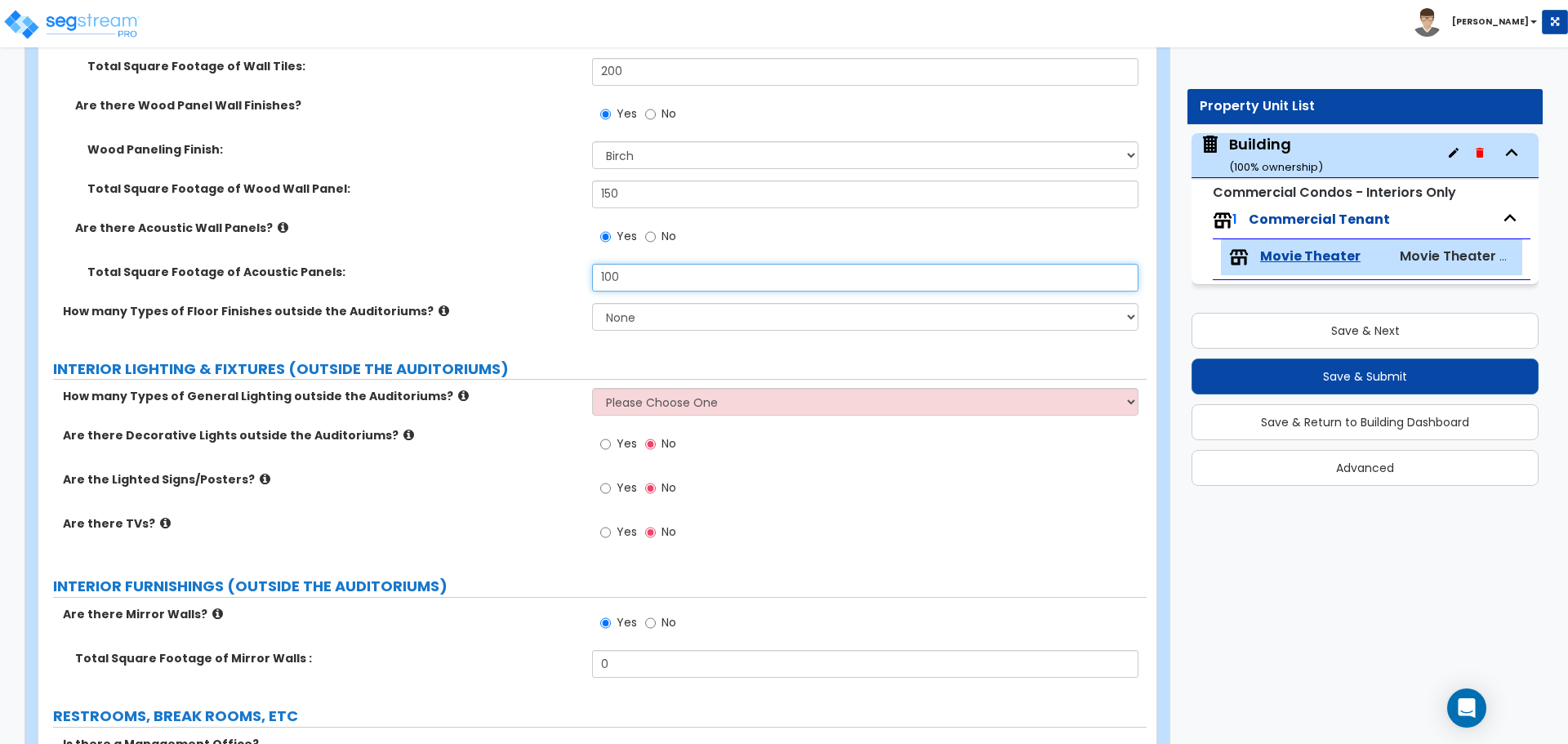
scroll to position [5063, 0]
type input "100"
click at [439, 305] on icon at bounding box center [444, 308] width 11 height 12
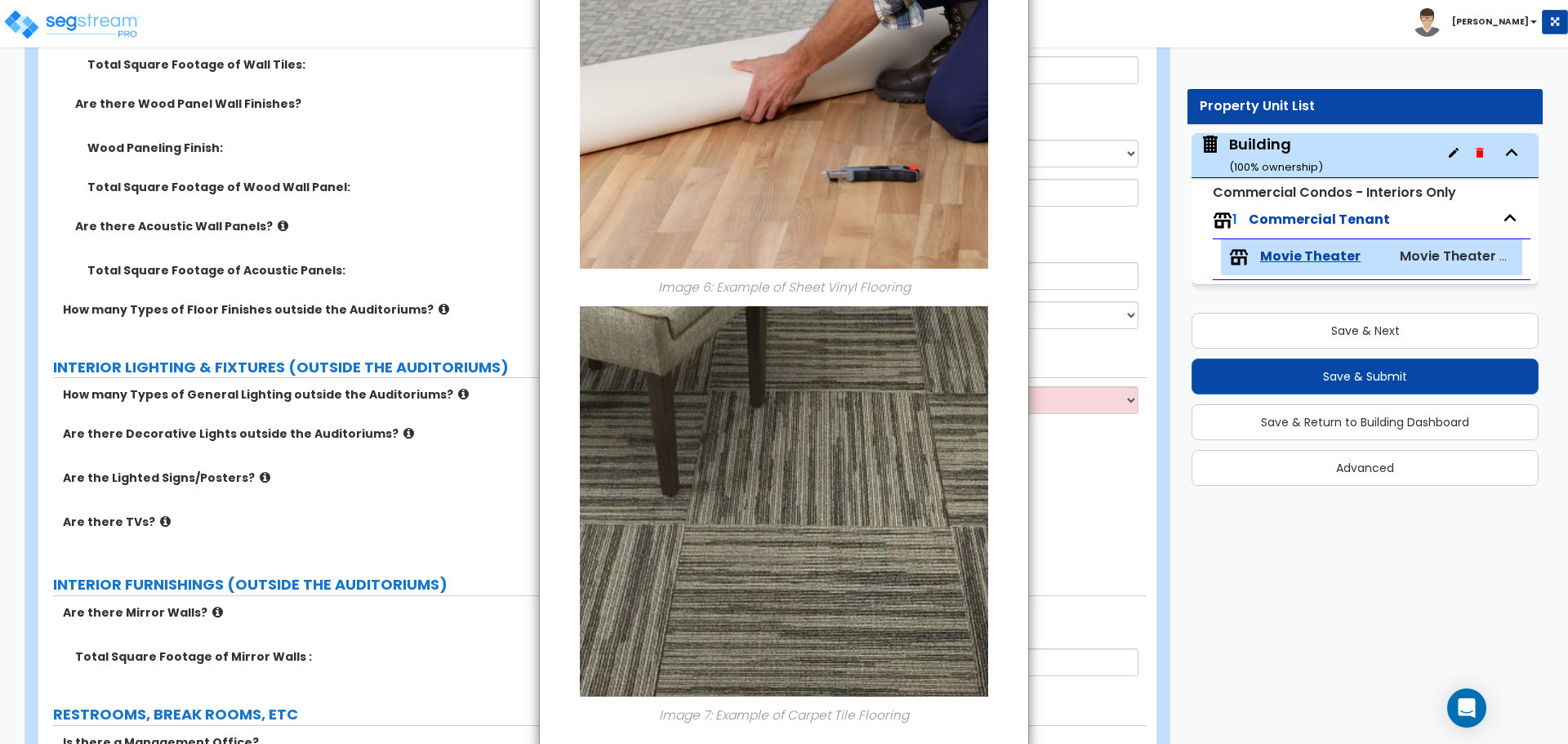
scroll to position [1985, 0]
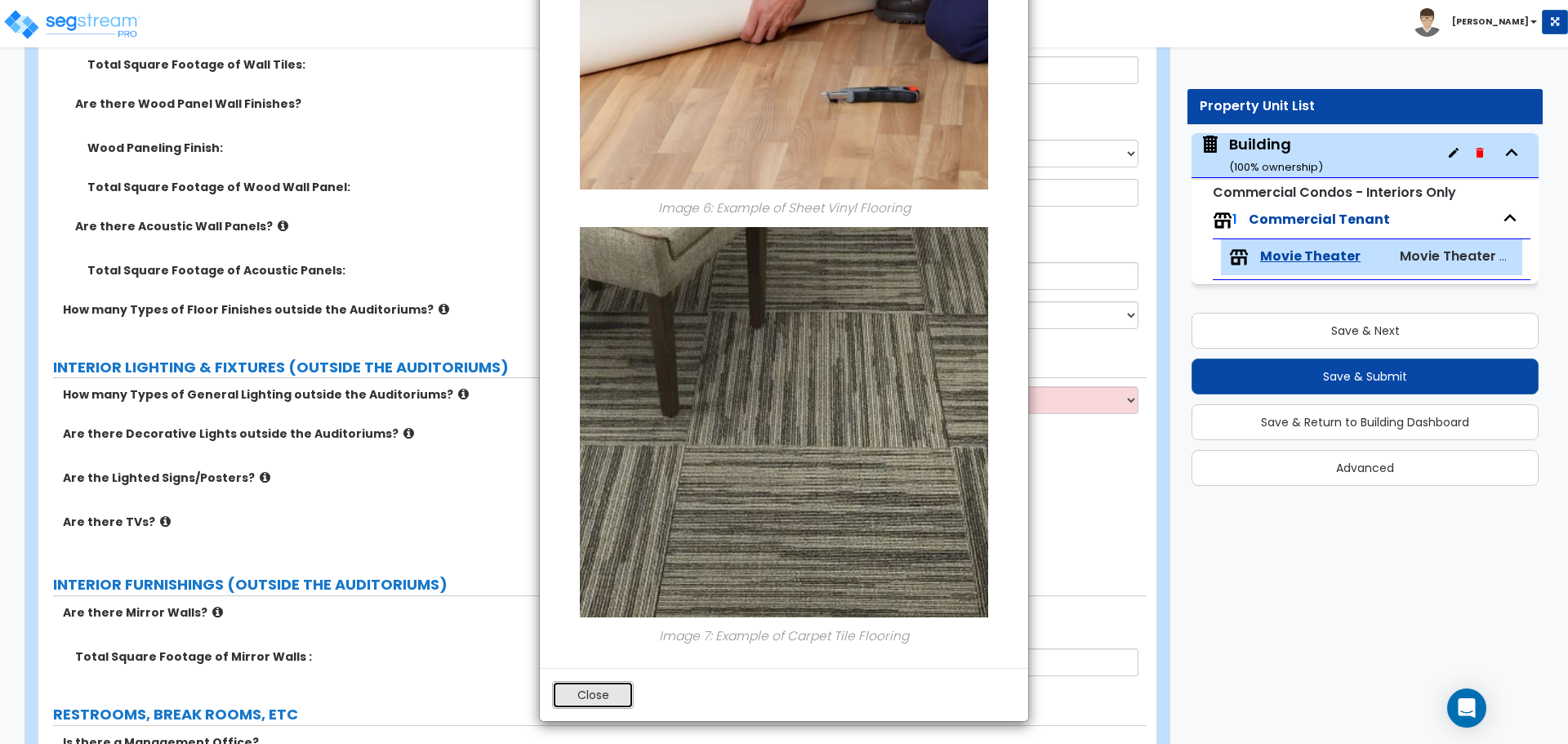
click at [607, 696] on button "Close" at bounding box center [593, 695] width 82 height 28
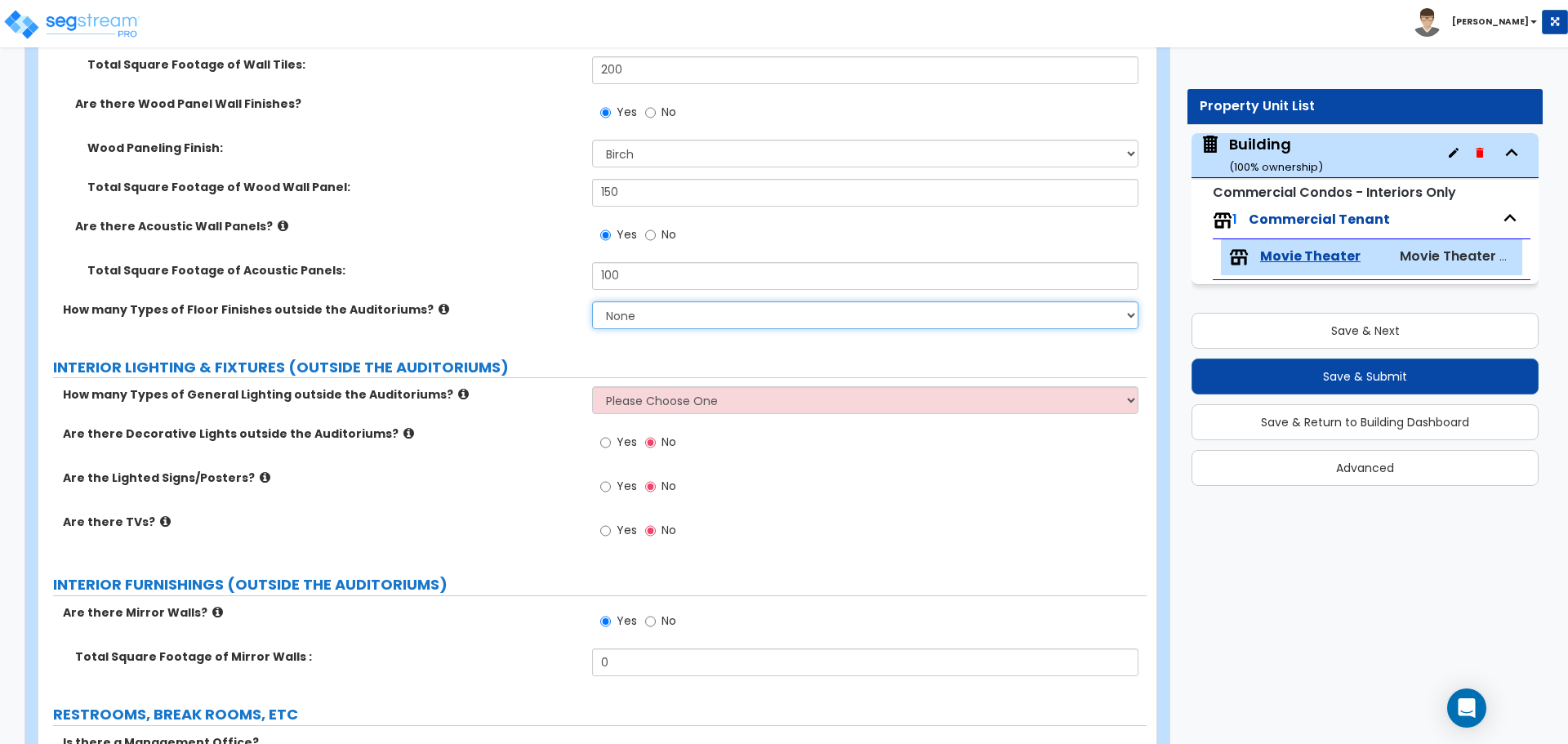
click at [678, 316] on select "None 1 2 3 4" at bounding box center [864, 315] width 546 height 28
click at [644, 308] on select "None 1 2 3 4" at bounding box center [864, 315] width 546 height 28
select select "2"
click at [592, 301] on select "None 1 2 3 4" at bounding box center [864, 315] width 546 height 28
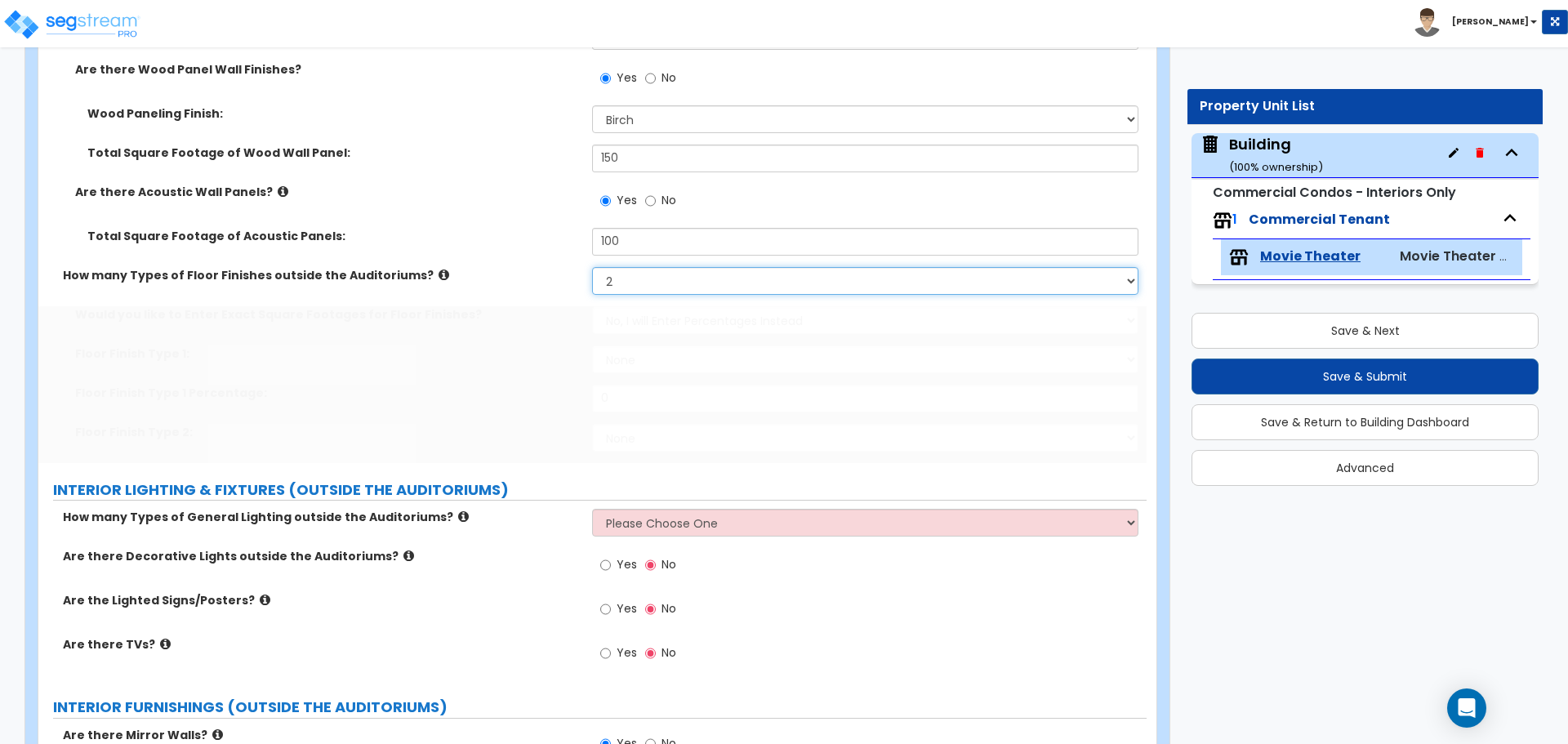
scroll to position [5111, 0]
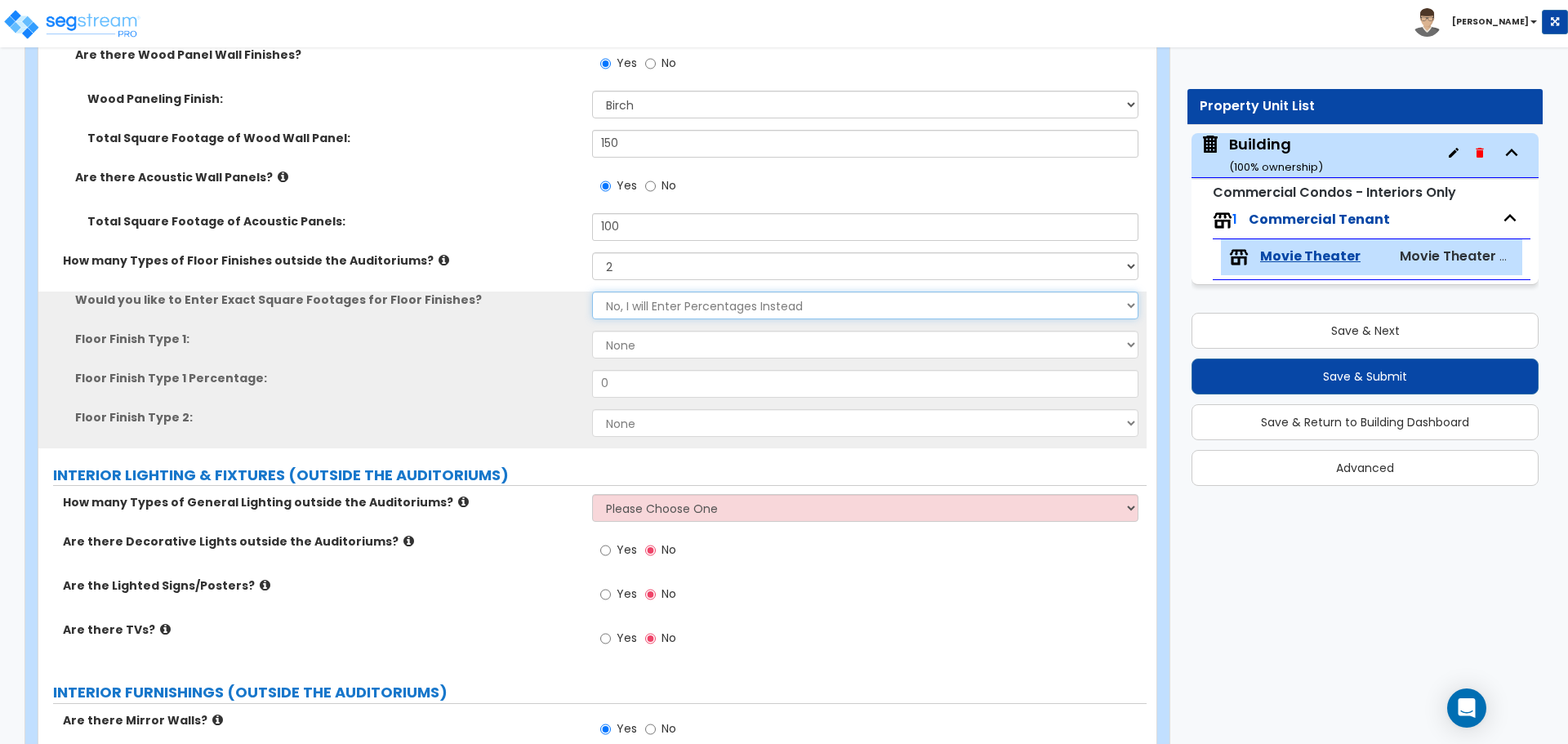
click at [640, 306] on select "No, I will Enter Percentages Instead Yes, I will Enter Exact Square Footages" at bounding box center [864, 306] width 546 height 28
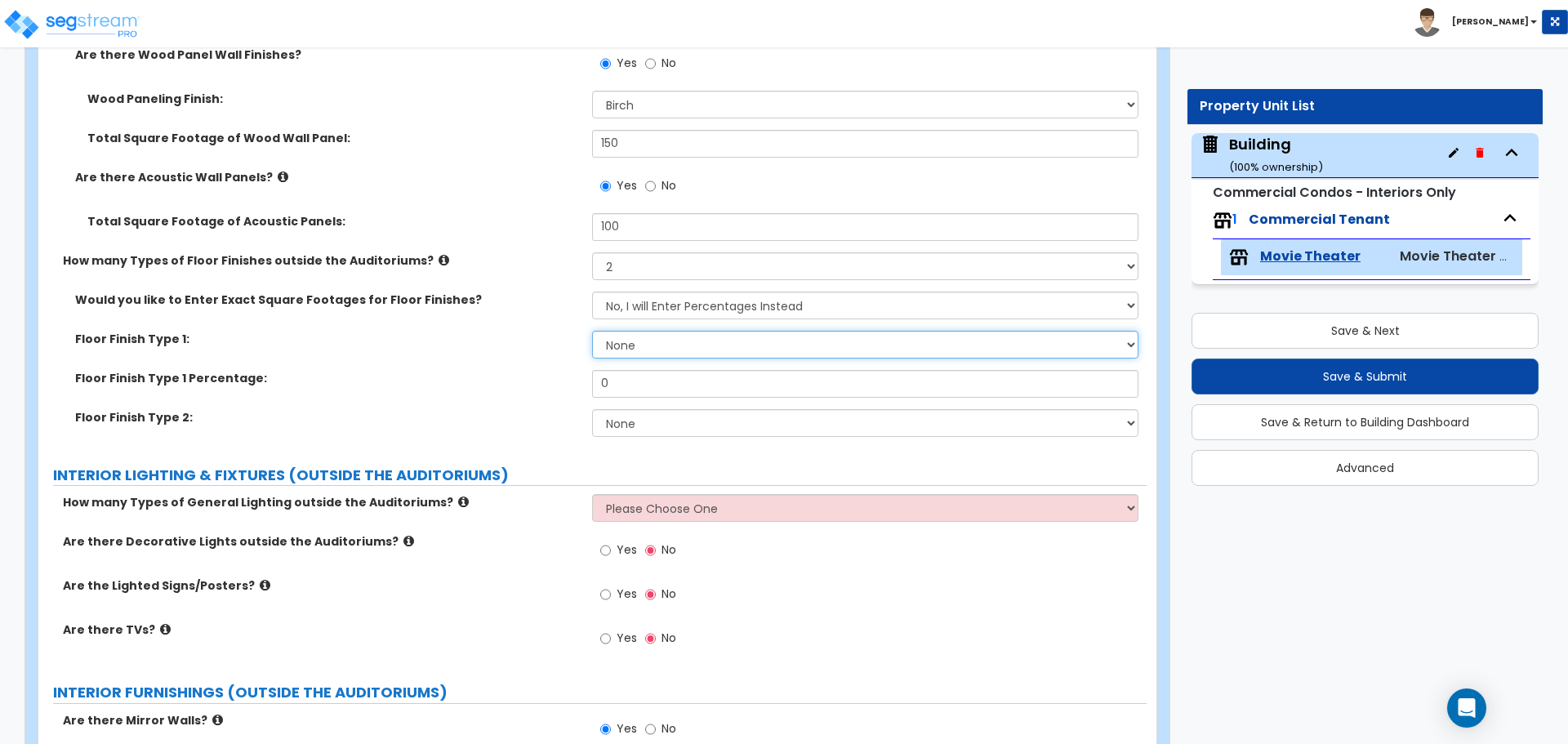
click at [663, 342] on select "None Tile Flooring Hardwood Flooring Resilient Laminate Flooring VCT Flooring S…" at bounding box center [864, 344] width 546 height 28
select select "2"
click at [592, 331] on select "None Tile Flooring Hardwood Flooring Resilient Laminate Flooring VCT Flooring S…" at bounding box center [864, 344] width 546 height 28
drag, startPoint x: 690, startPoint y: 441, endPoint x: 685, endPoint y: 431, distance: 11.2
click at [690, 441] on div "Floor Finish Type 2: None Tile Flooring Hardwood Flooring Resilient Laminate Fl…" at bounding box center [593, 429] width 1108 height 40
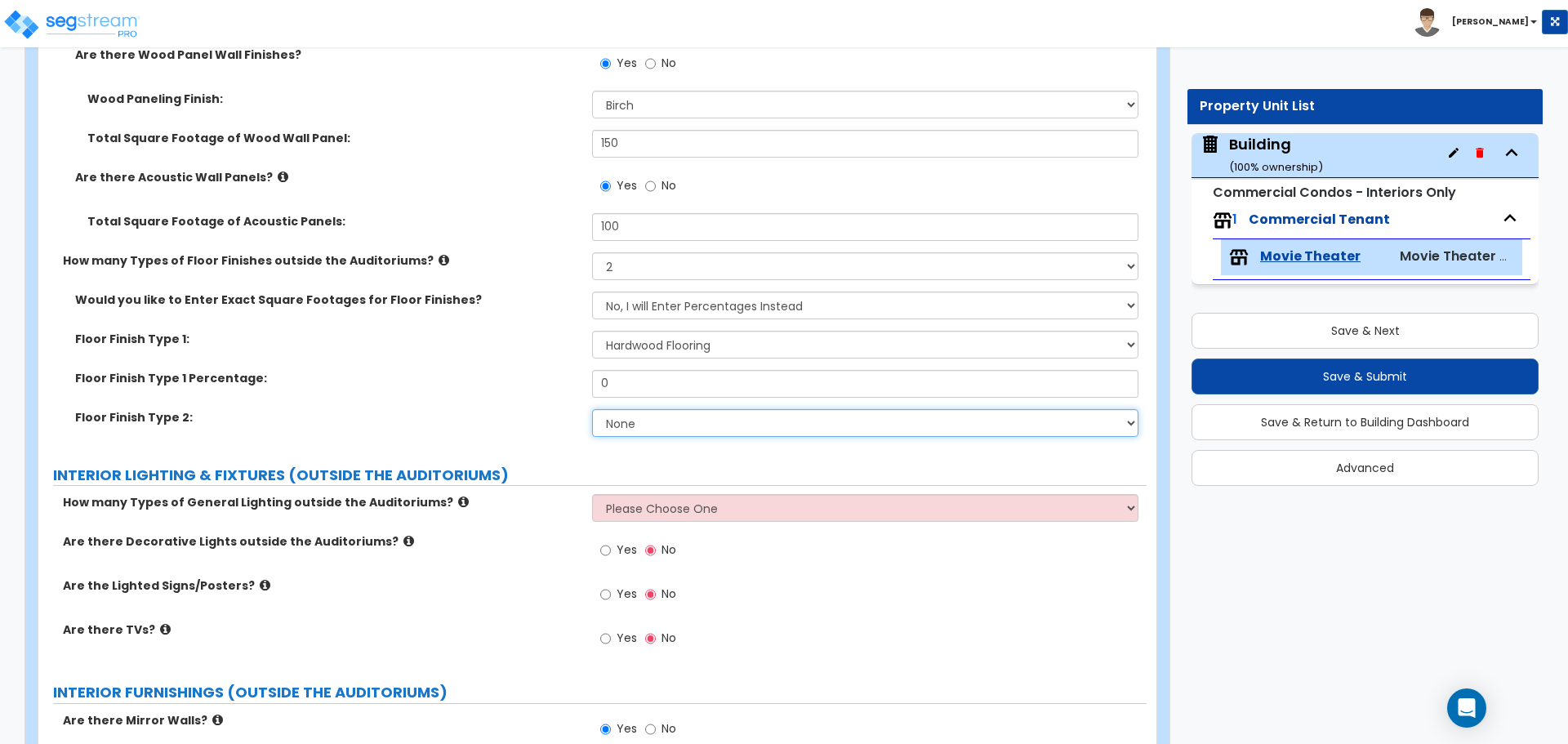
click at [680, 422] on select "None Tile Flooring Hardwood Flooring Resilient Laminate Flooring VCT Flooring S…" at bounding box center [864, 424] width 546 height 28
select select "4"
click at [592, 410] on select "None Tile Flooring Hardwood Flooring Resilient Laminate Flooring VCT Flooring S…" at bounding box center [864, 424] width 546 height 28
drag, startPoint x: 651, startPoint y: 378, endPoint x: 567, endPoint y: 353, distance: 87.6
click at [562, 365] on div "Would you like to Enter Exact Square Footages for Floor Finishes? No, I will En…" at bounding box center [593, 370] width 1084 height 157
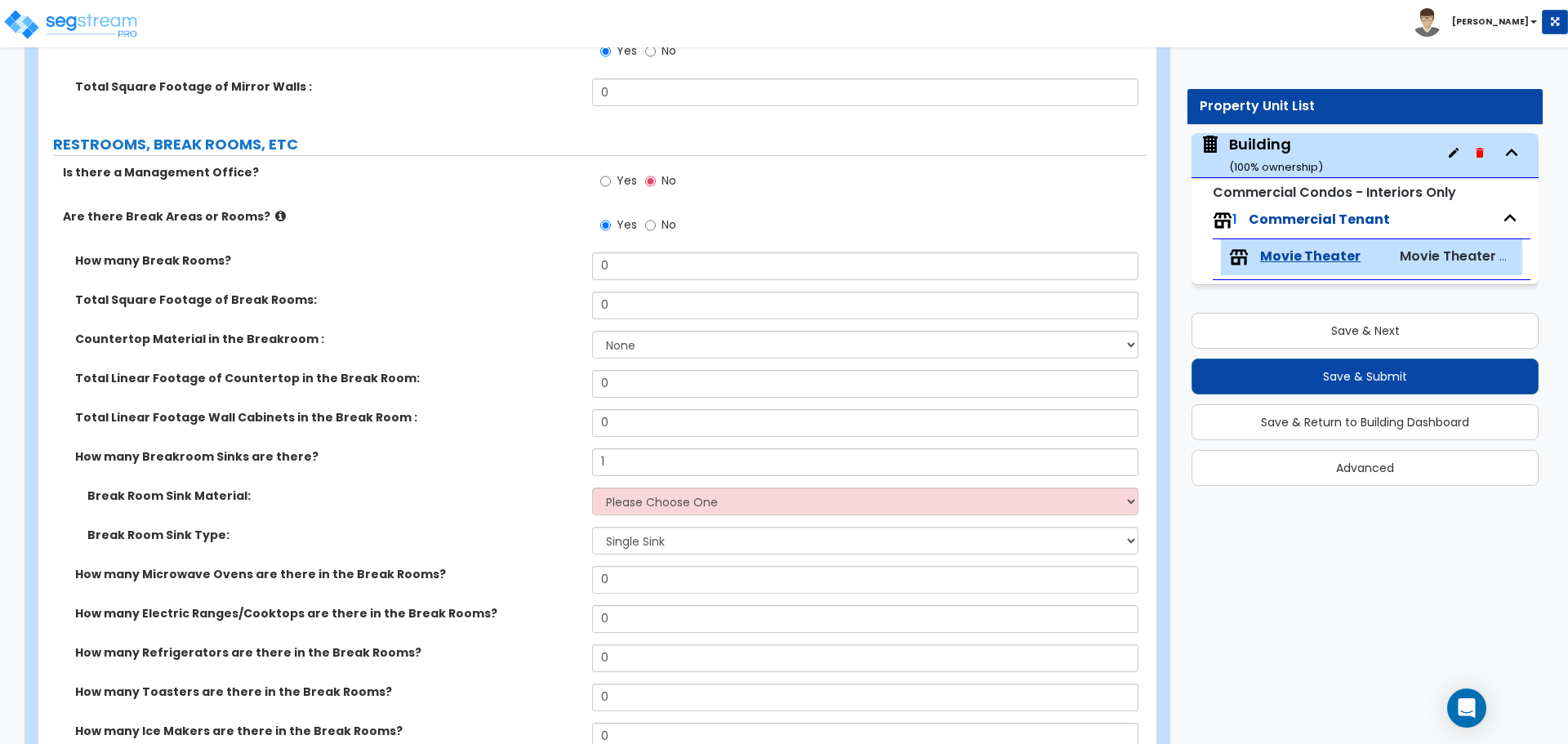
scroll to position [5801, 0]
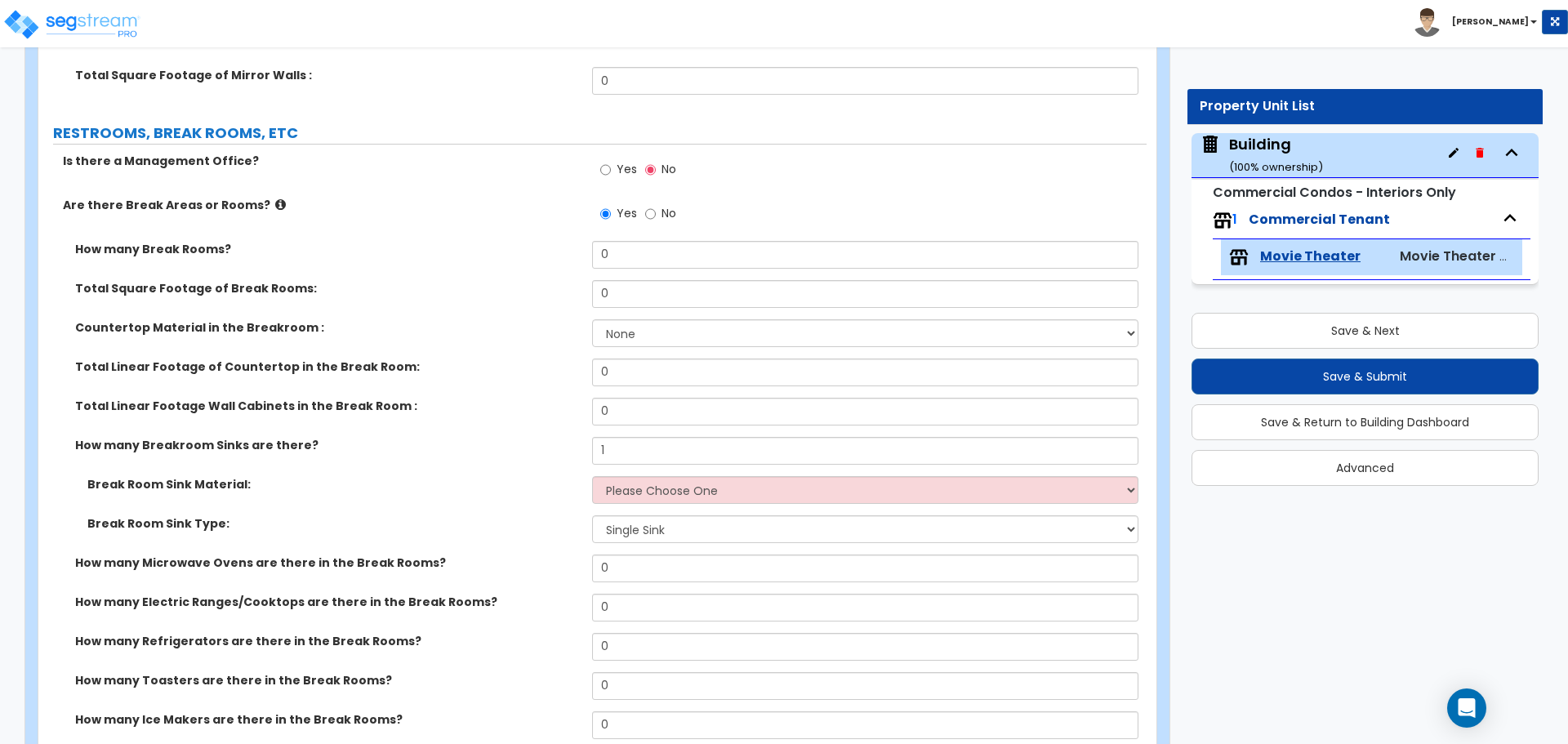
type input "70"
click at [611, 163] on label "Yes" at bounding box center [618, 171] width 37 height 28
click at [611, 163] on input "Yes" at bounding box center [605, 170] width 11 height 18
radio input "true"
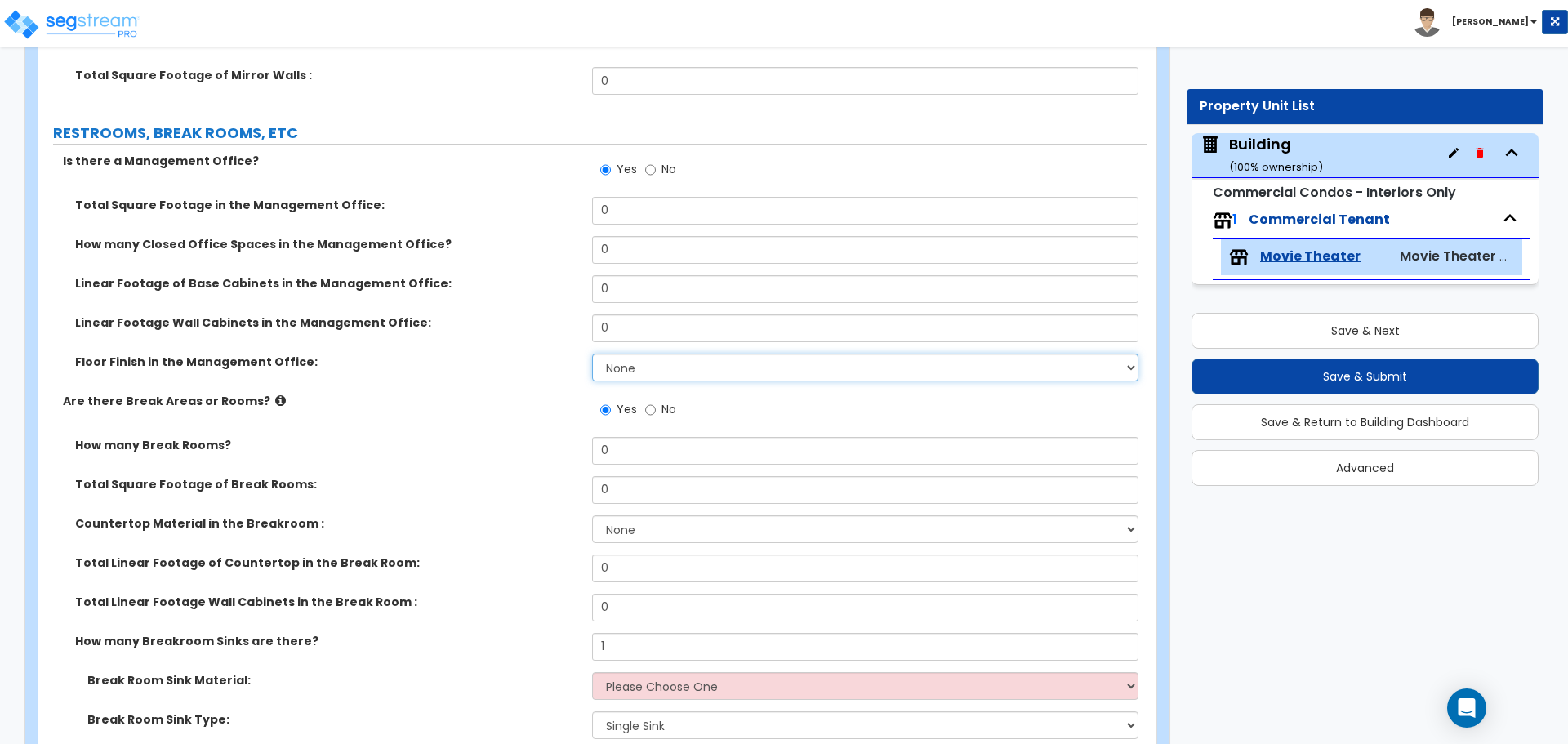
click at [633, 354] on select "None Tile Flooring Hardwood Flooring Resilient Laminate Flooring VCT Flooring S…" at bounding box center [864, 367] width 546 height 28
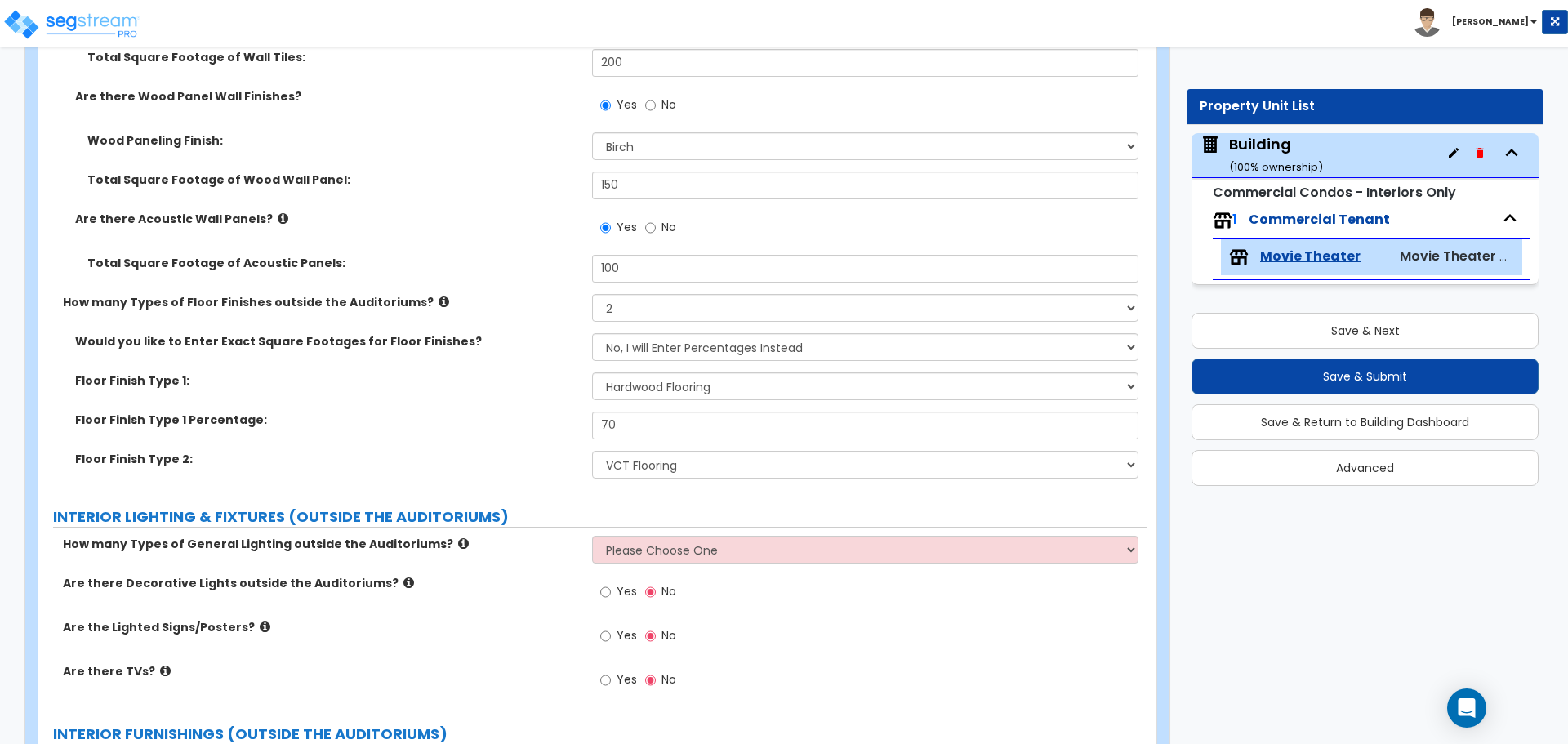
scroll to position [5099, 0]
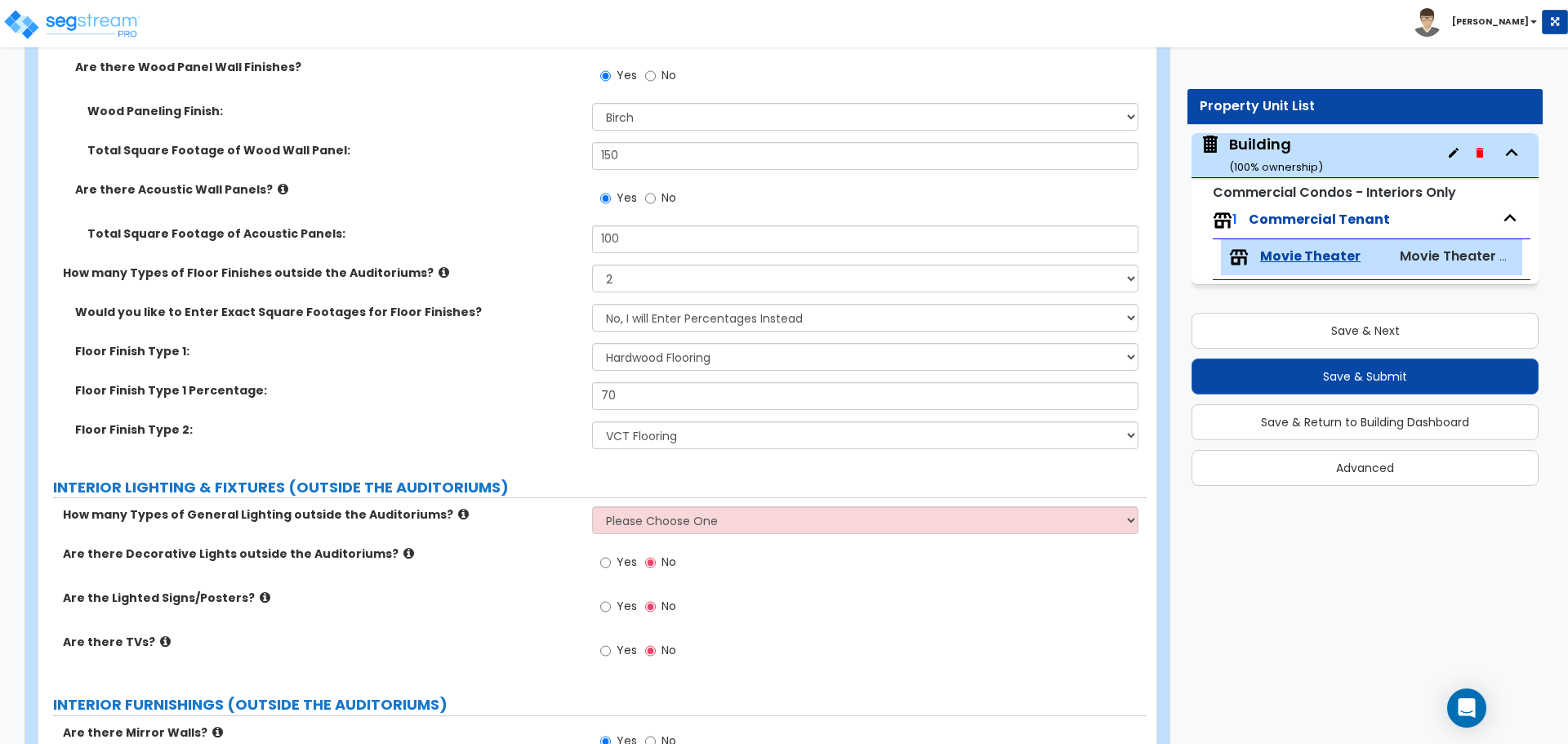
click at [458, 508] on icon at bounding box center [464, 514] width 11 height 12
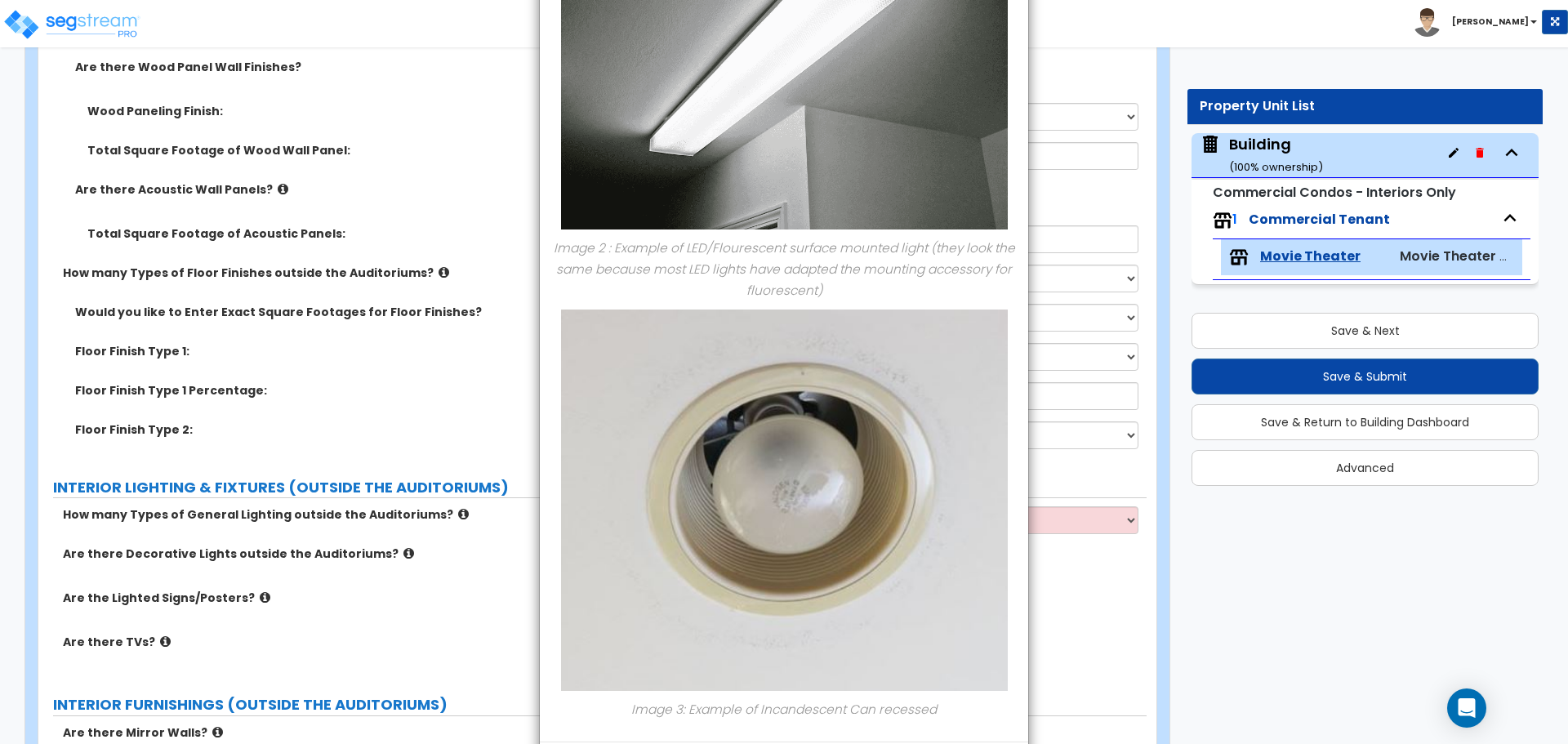
scroll to position [694, 0]
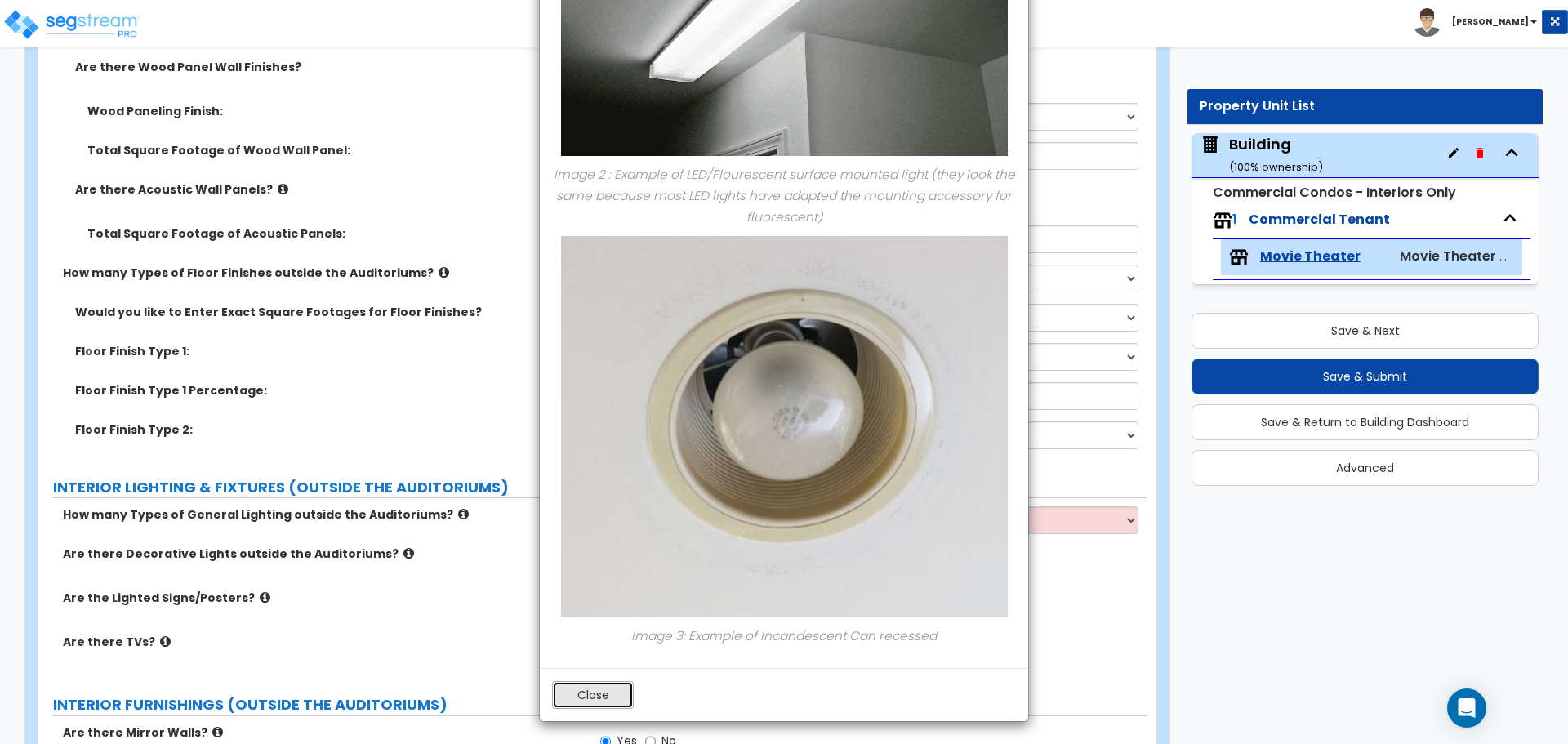
click at [592, 696] on button "Close" at bounding box center [593, 695] width 82 height 28
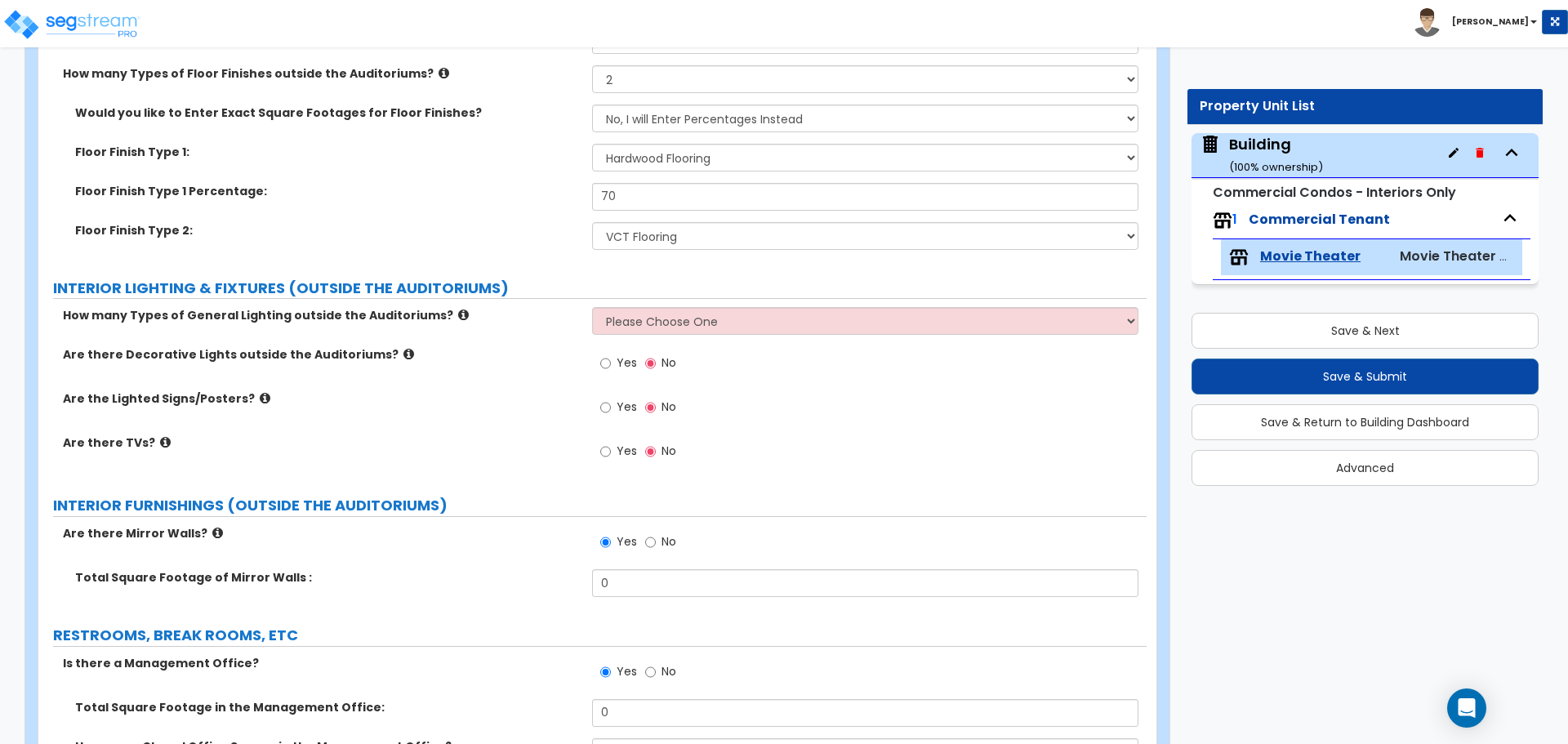
scroll to position [5300, 0]
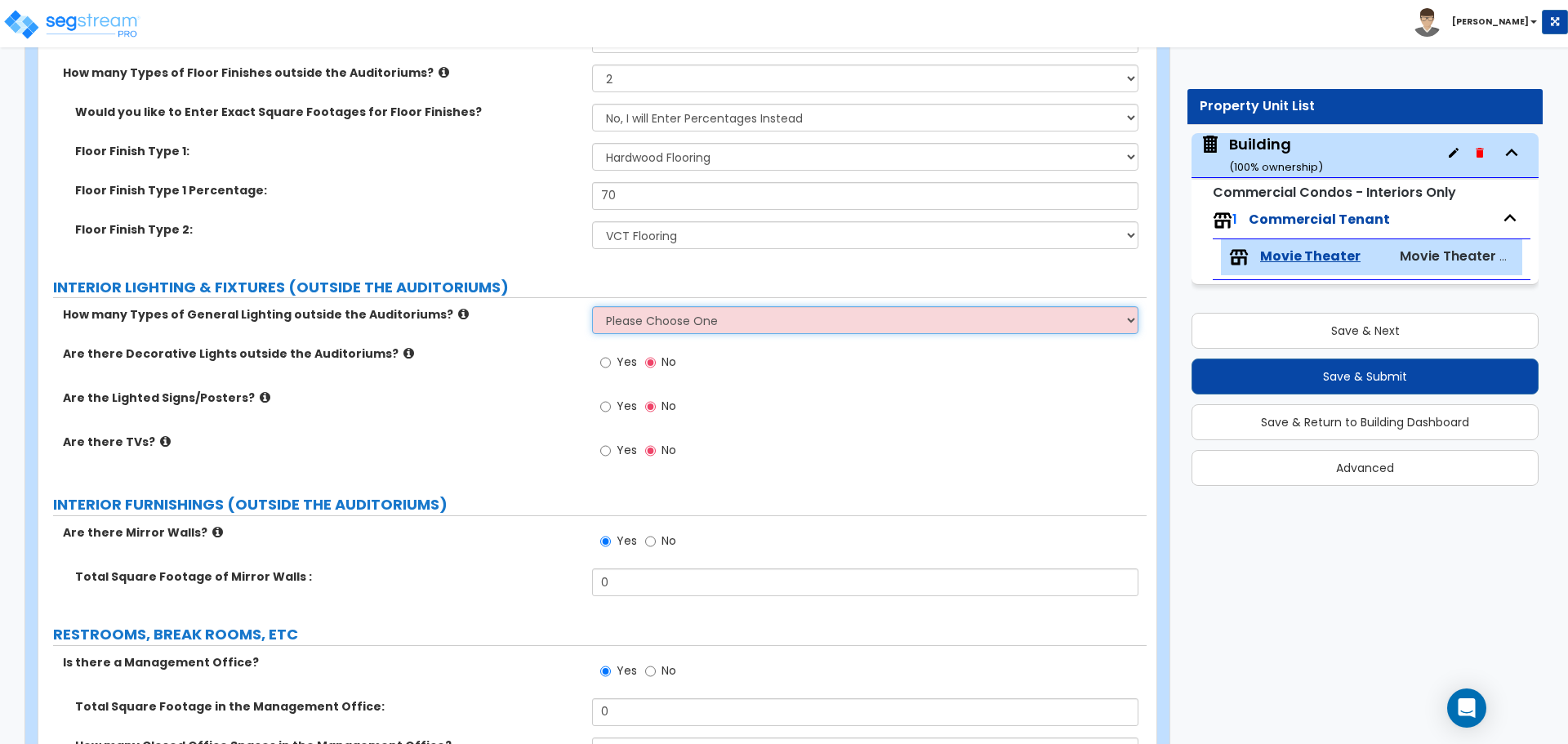
click at [689, 314] on select "Please Choose One 1 2 3" at bounding box center [864, 320] width 546 height 28
click at [592, 307] on select "Please Choose One 1 2 3" at bounding box center [864, 320] width 546 height 28
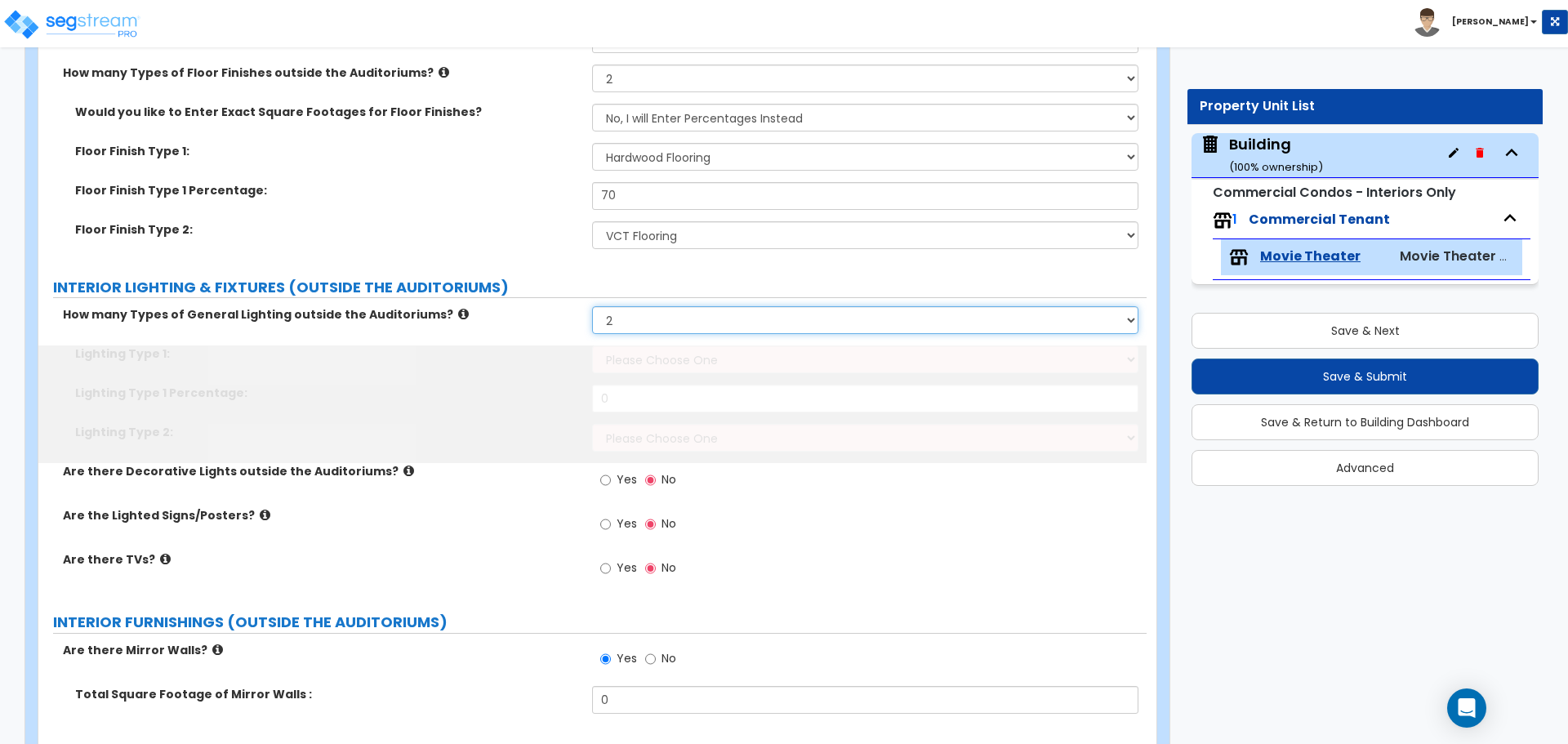
click at [652, 316] on select "Please Choose One 1 2 3" at bounding box center [864, 320] width 546 height 28
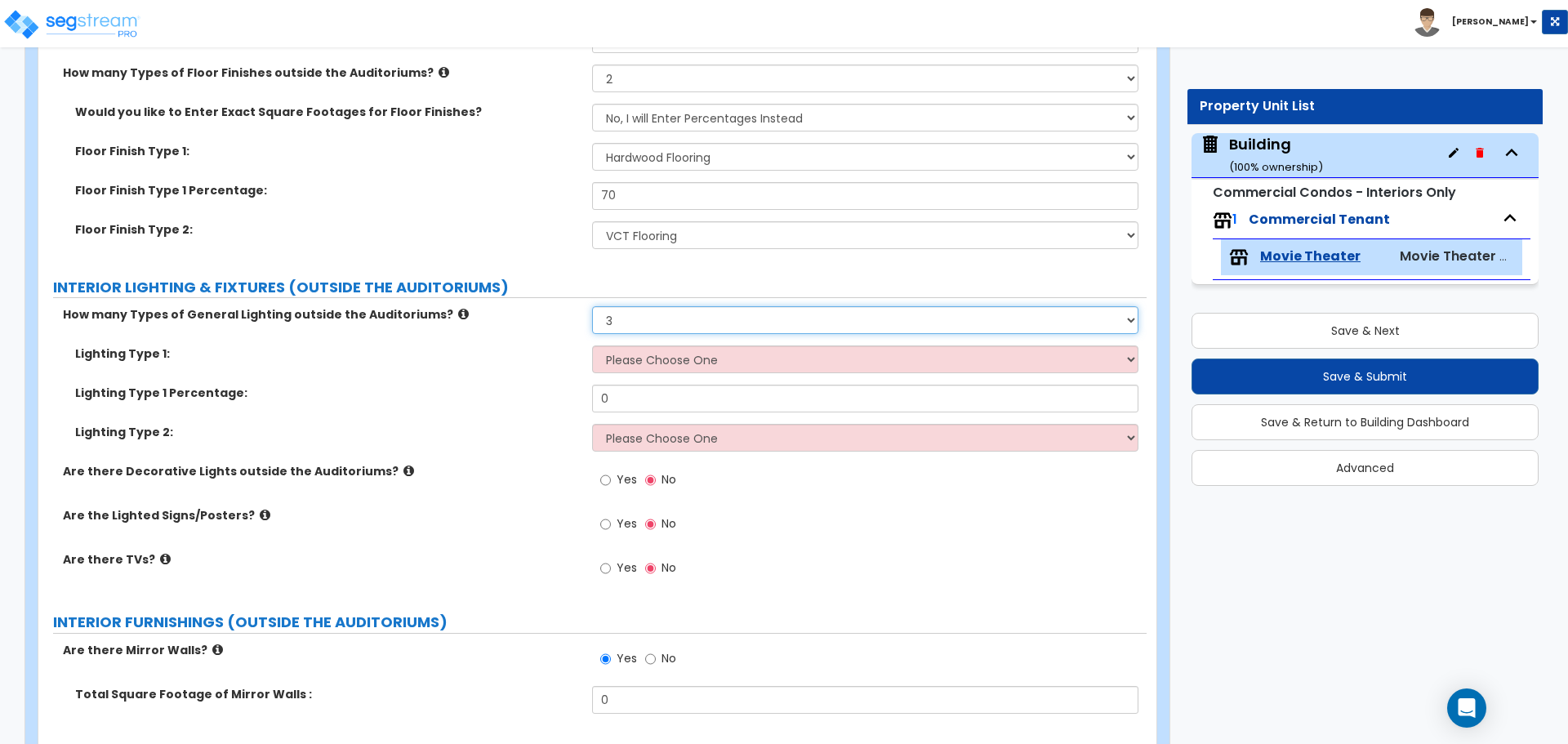
click at [592, 307] on select "Please Choose One 1 2 3" at bounding box center [864, 320] width 546 height 28
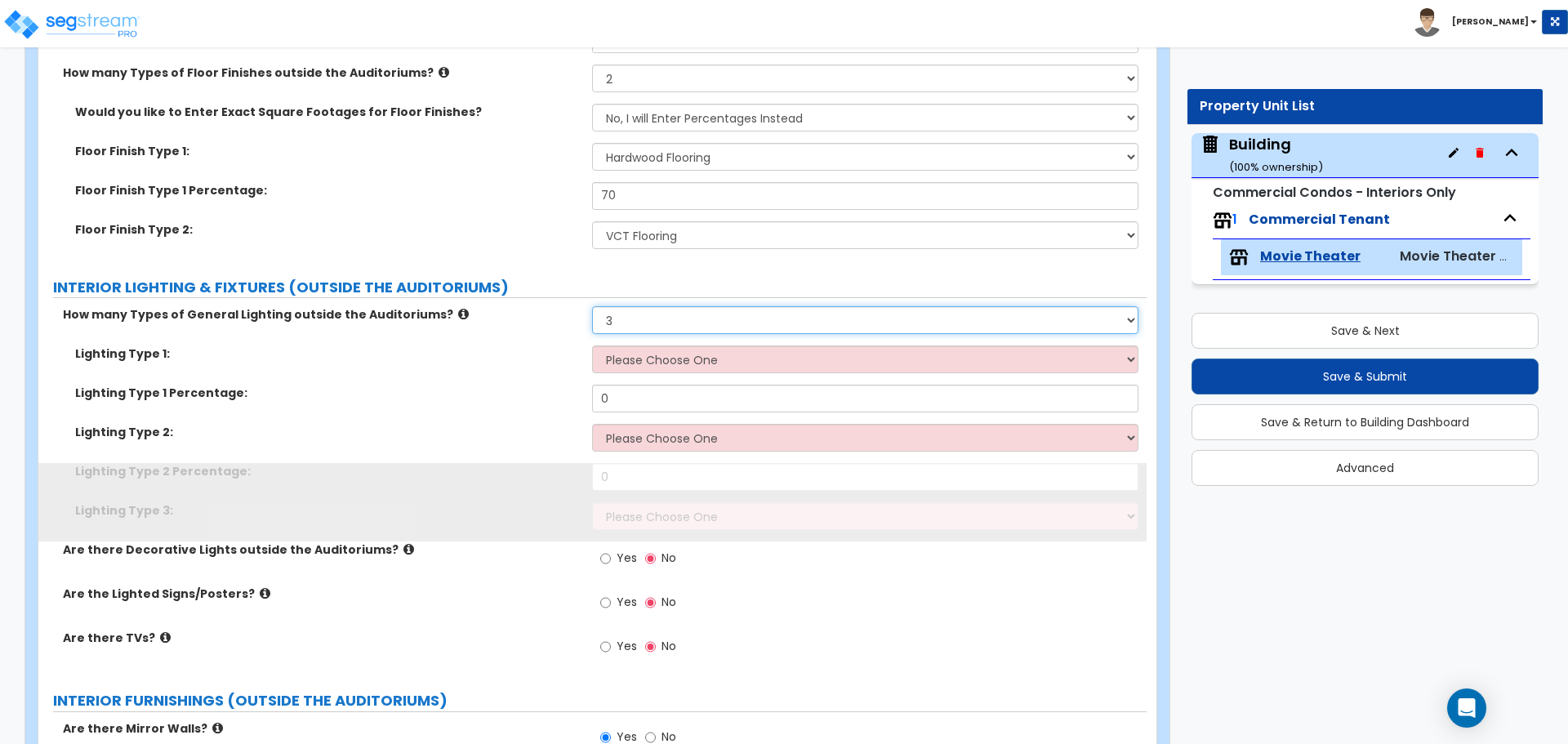
click at [663, 319] on select "Please Choose One 1 2 3" at bounding box center [864, 320] width 546 height 28
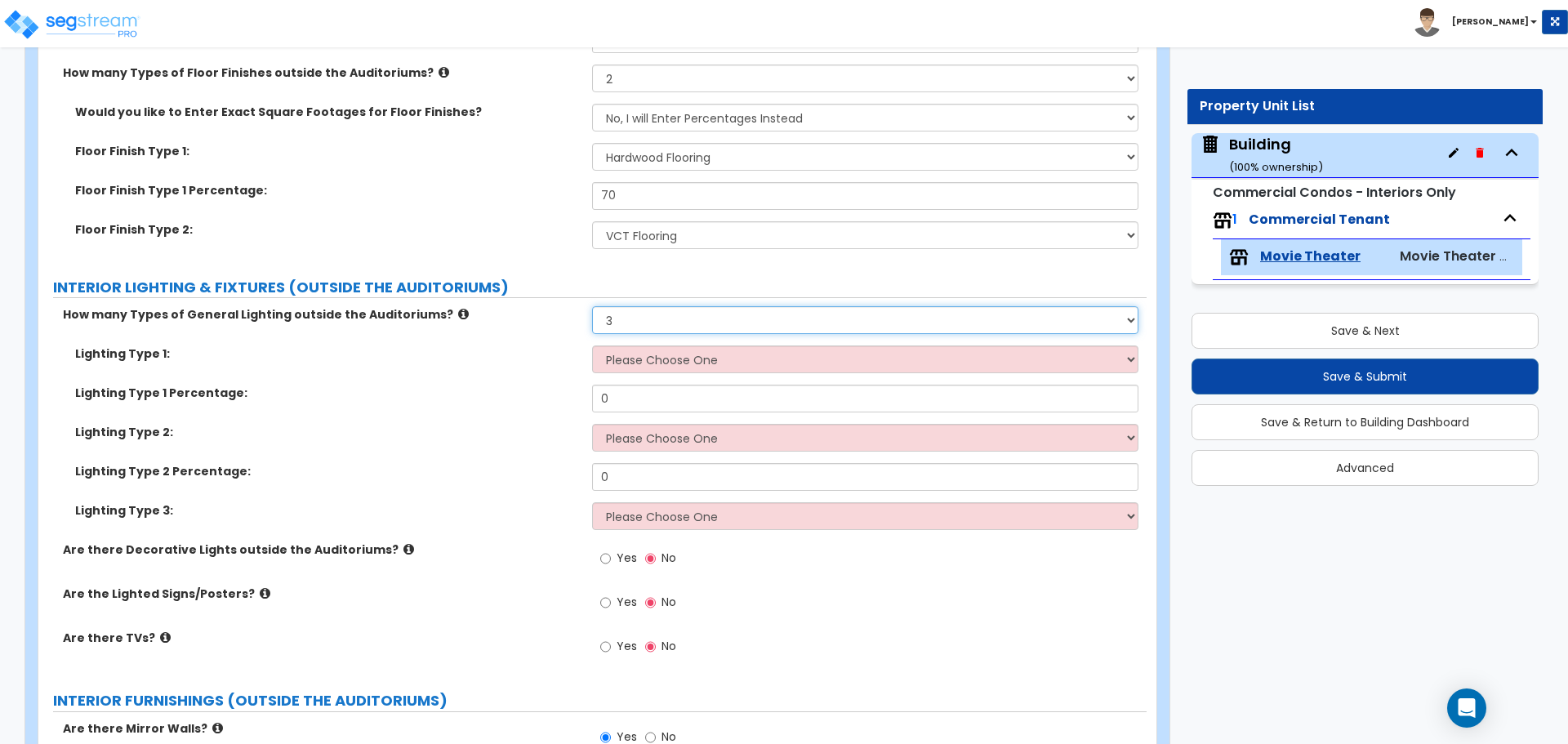
select select "2"
click at [592, 307] on select "Please Choose One 1 2 3" at bounding box center [864, 320] width 546 height 28
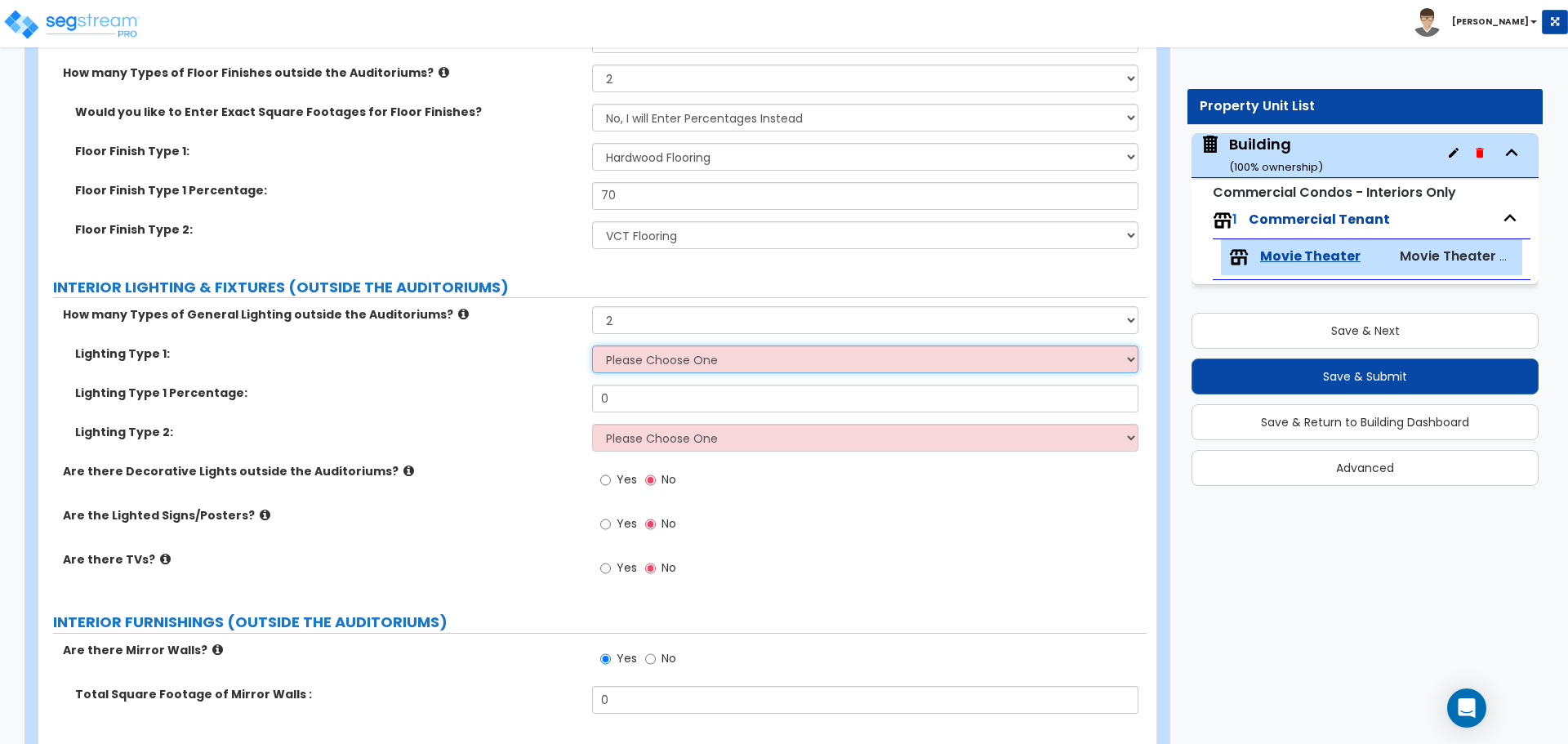
click at [661, 356] on select "Please Choose One LED Surface-Mounted LED Recessed Fluorescent Surface-Mounted …" at bounding box center [864, 359] width 546 height 28
select select "2"
click at [592, 345] on select "Please Choose One LED Surface-Mounted LED Recessed Fluorescent Surface-Mounted …" at bounding box center [864, 359] width 546 height 28
click at [702, 435] on select "Please Choose One LED Surface-Mounted LED Recessed Fluorescent Surface-Mounted …" at bounding box center [864, 438] width 546 height 28
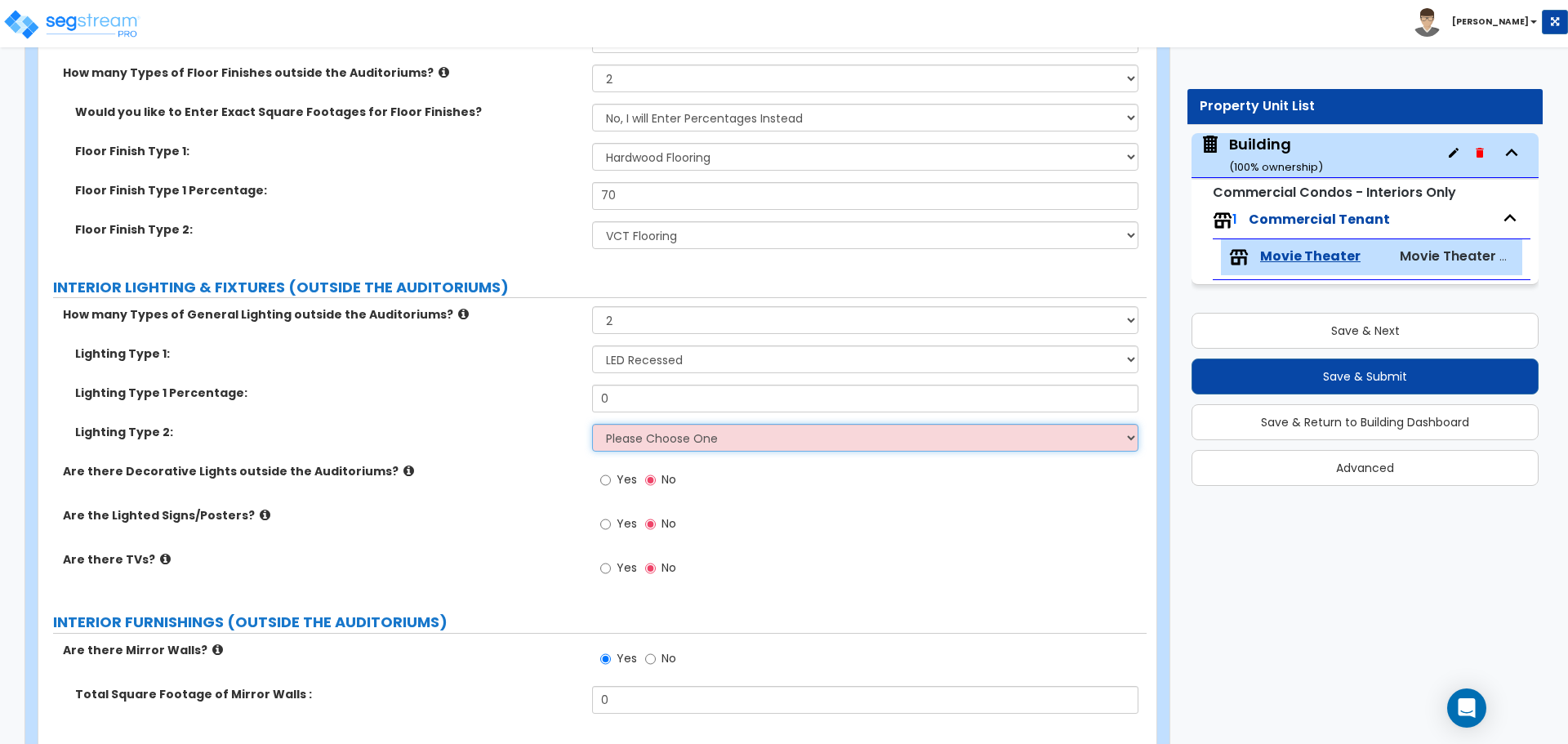
select select "4"
click at [592, 424] on select "Please Choose One LED Surface-Mounted LED Recessed Fluorescent Surface-Mounted …" at bounding box center [864, 438] width 546 height 28
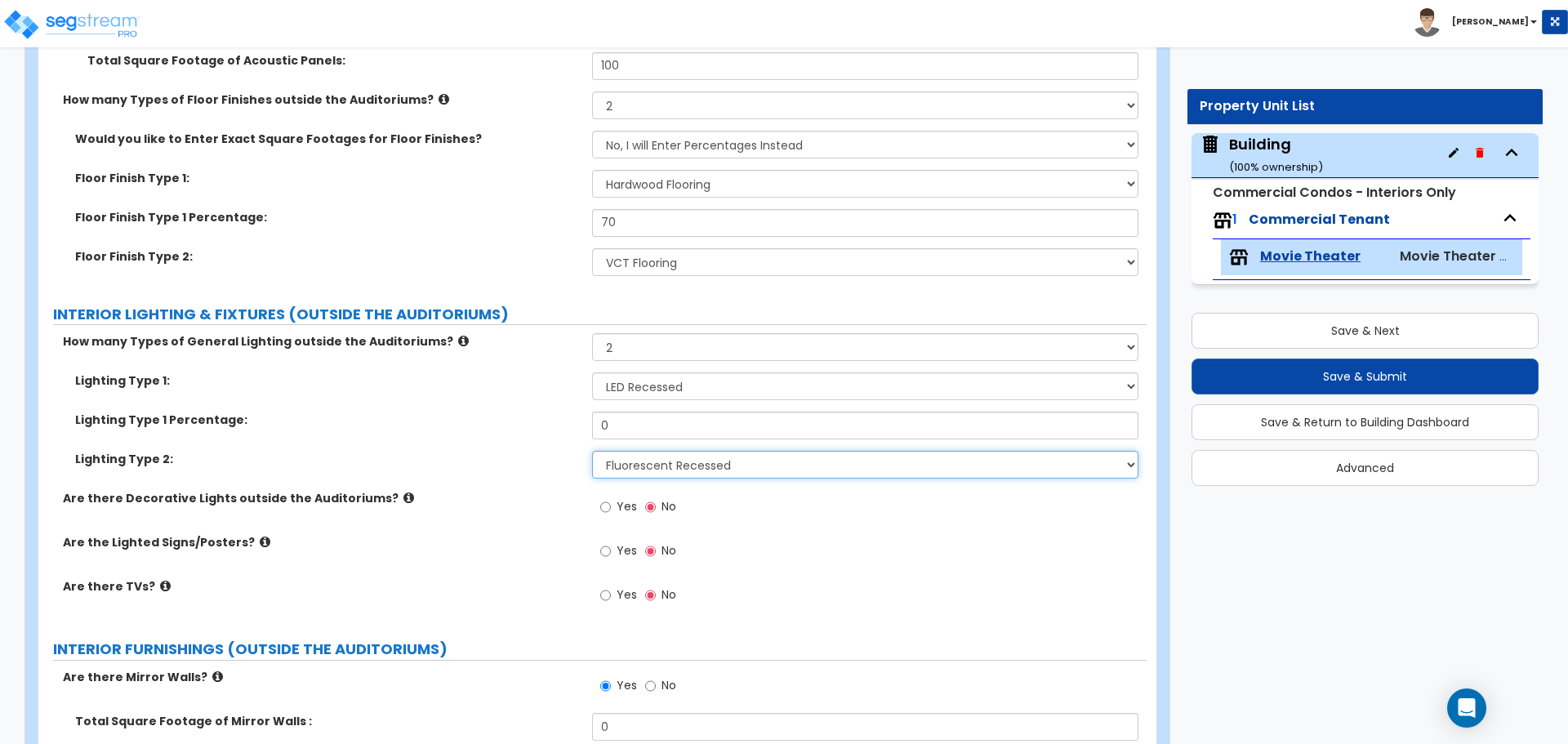
scroll to position [5285, 0]
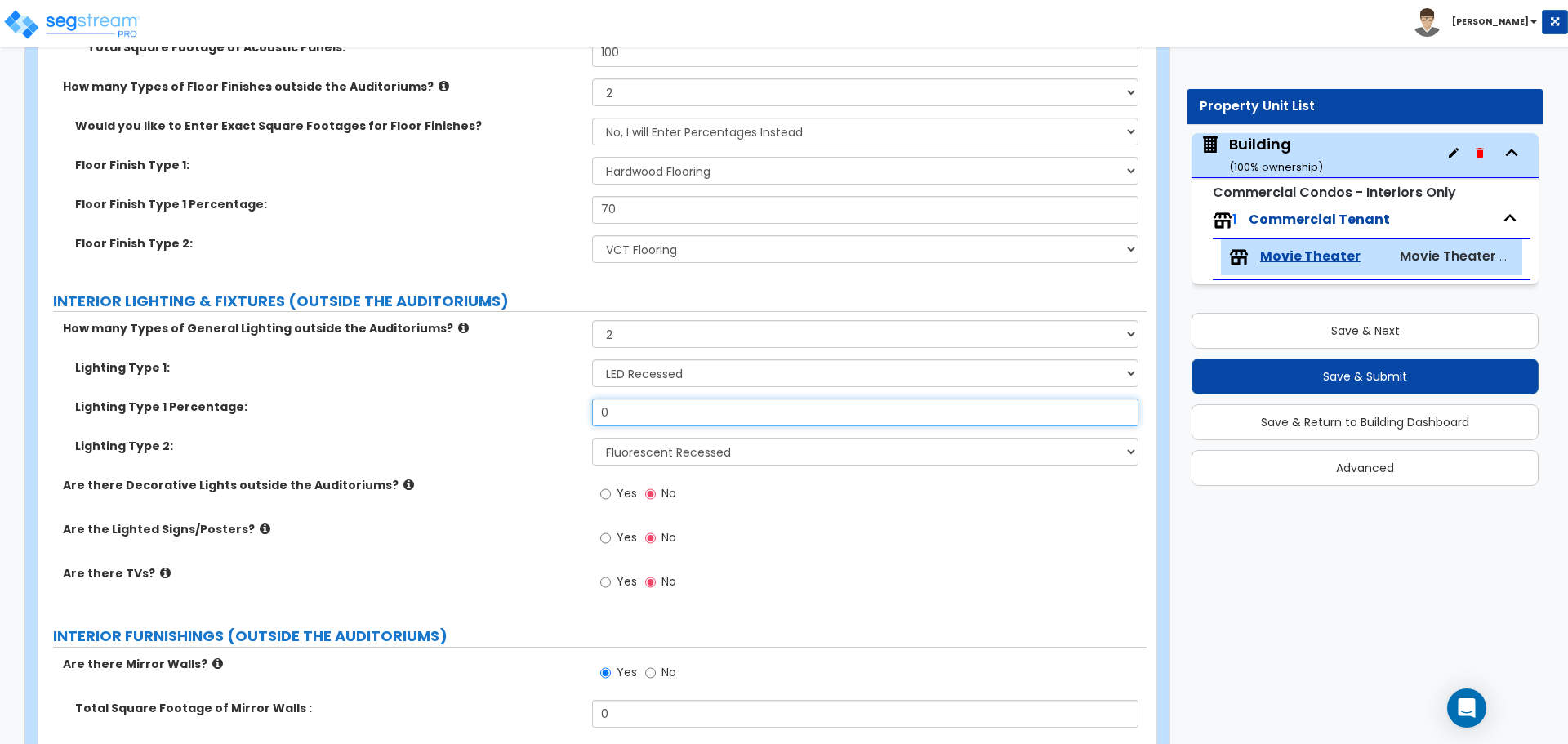
drag, startPoint x: 640, startPoint y: 421, endPoint x: 538, endPoint y: 418, distance: 102.0
click at [538, 418] on div "Lighting Type 1 Percentage: 0" at bounding box center [593, 418] width 1108 height 40
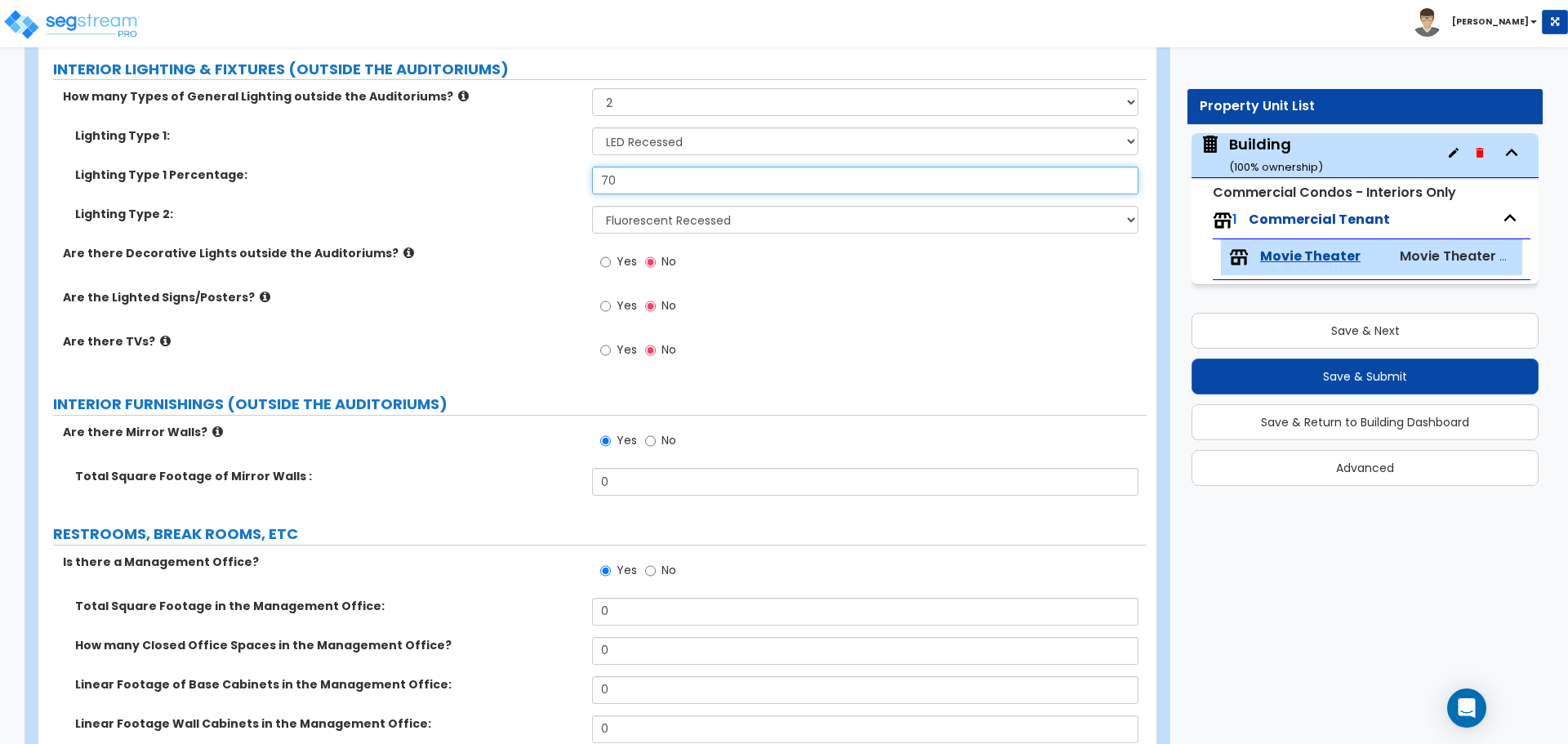
scroll to position [5528, 0]
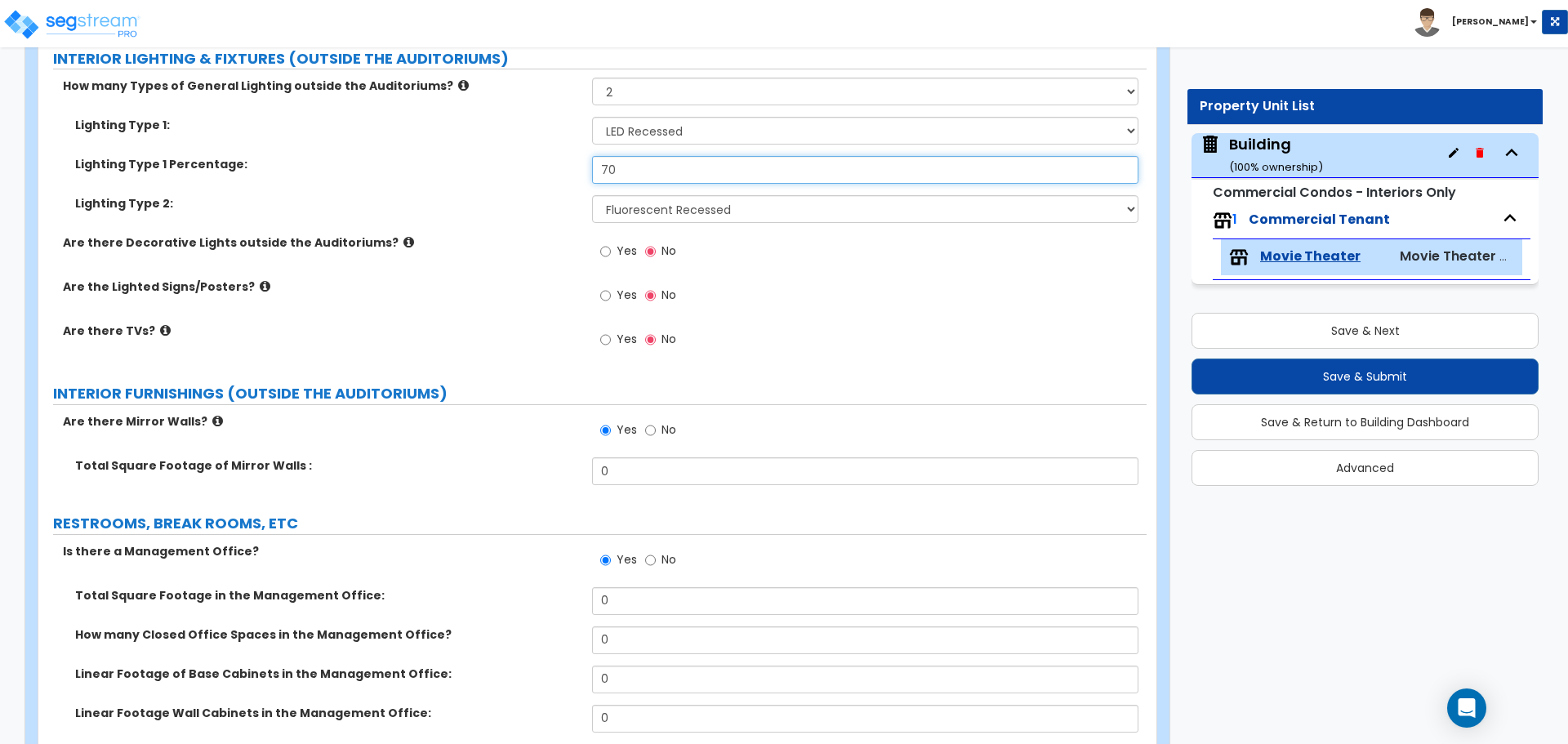
type input "70"
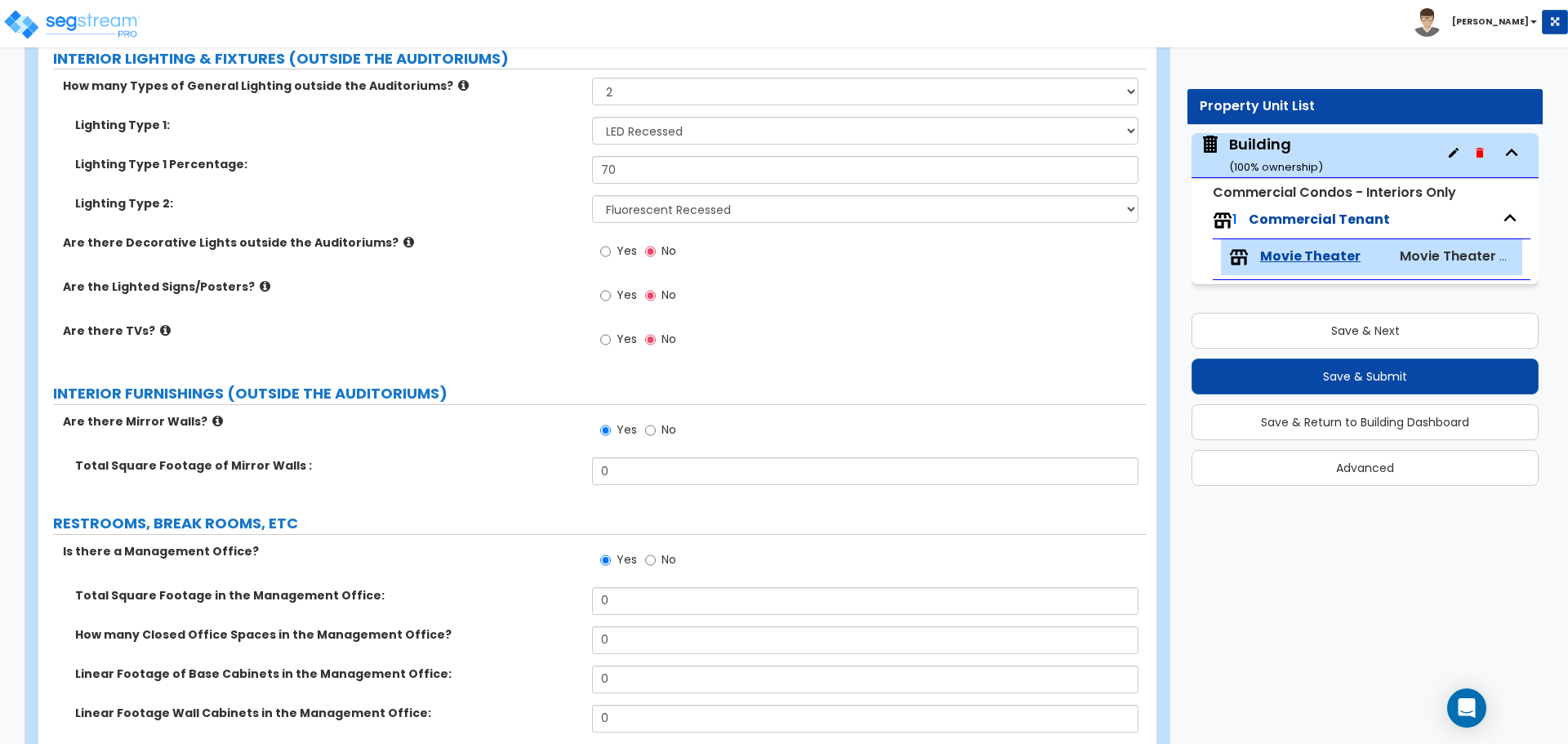
click at [628, 243] on span "Yes" at bounding box center [627, 251] width 20 height 17
click at [611, 243] on input "Yes" at bounding box center [605, 252] width 11 height 18
radio input "true"
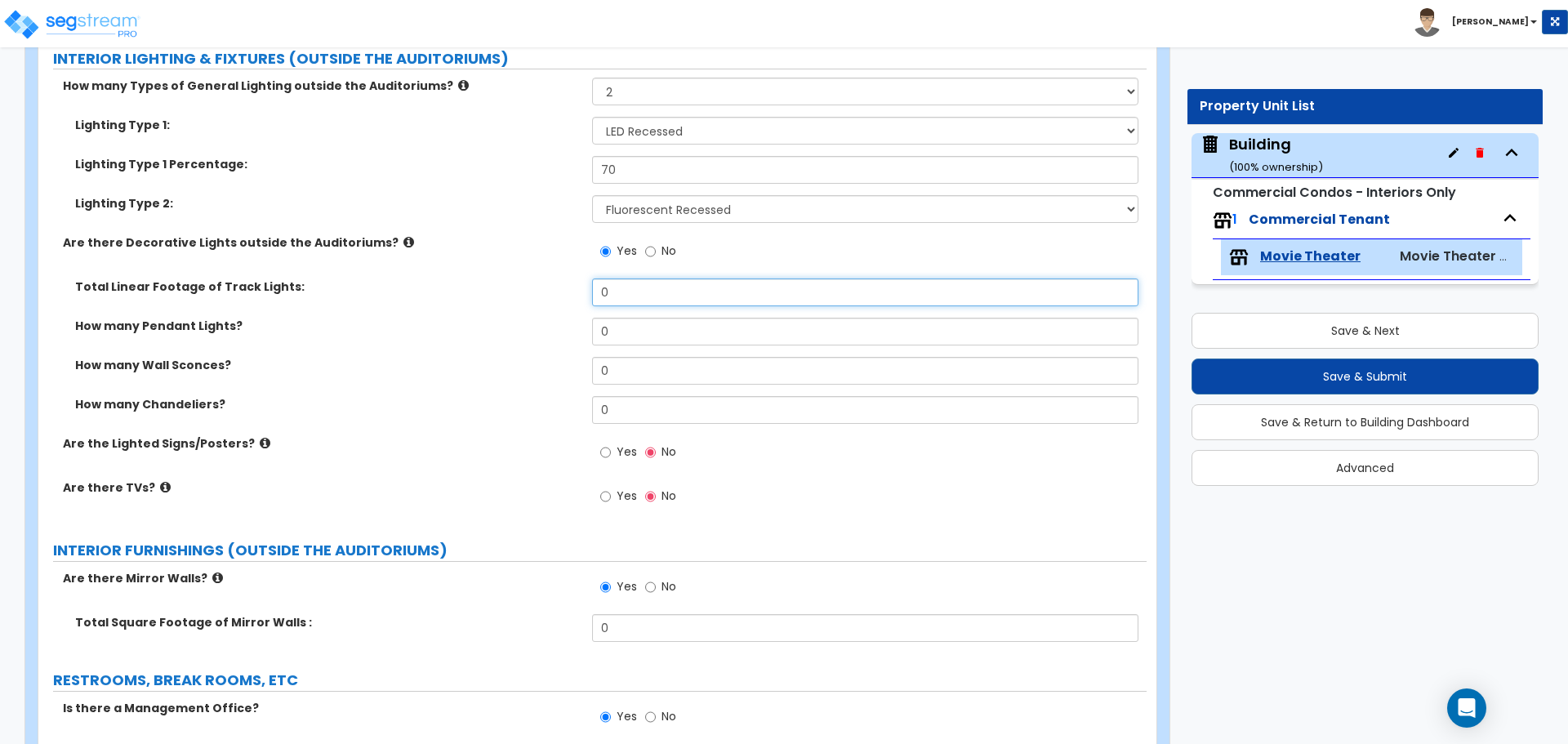
drag, startPoint x: 620, startPoint y: 292, endPoint x: 571, endPoint y: 287, distance: 49.3
click at [571, 287] on div "Total Linear Footage of Track Lights: 0" at bounding box center [593, 298] width 1108 height 40
type input "24"
type input "3"
type input "8"
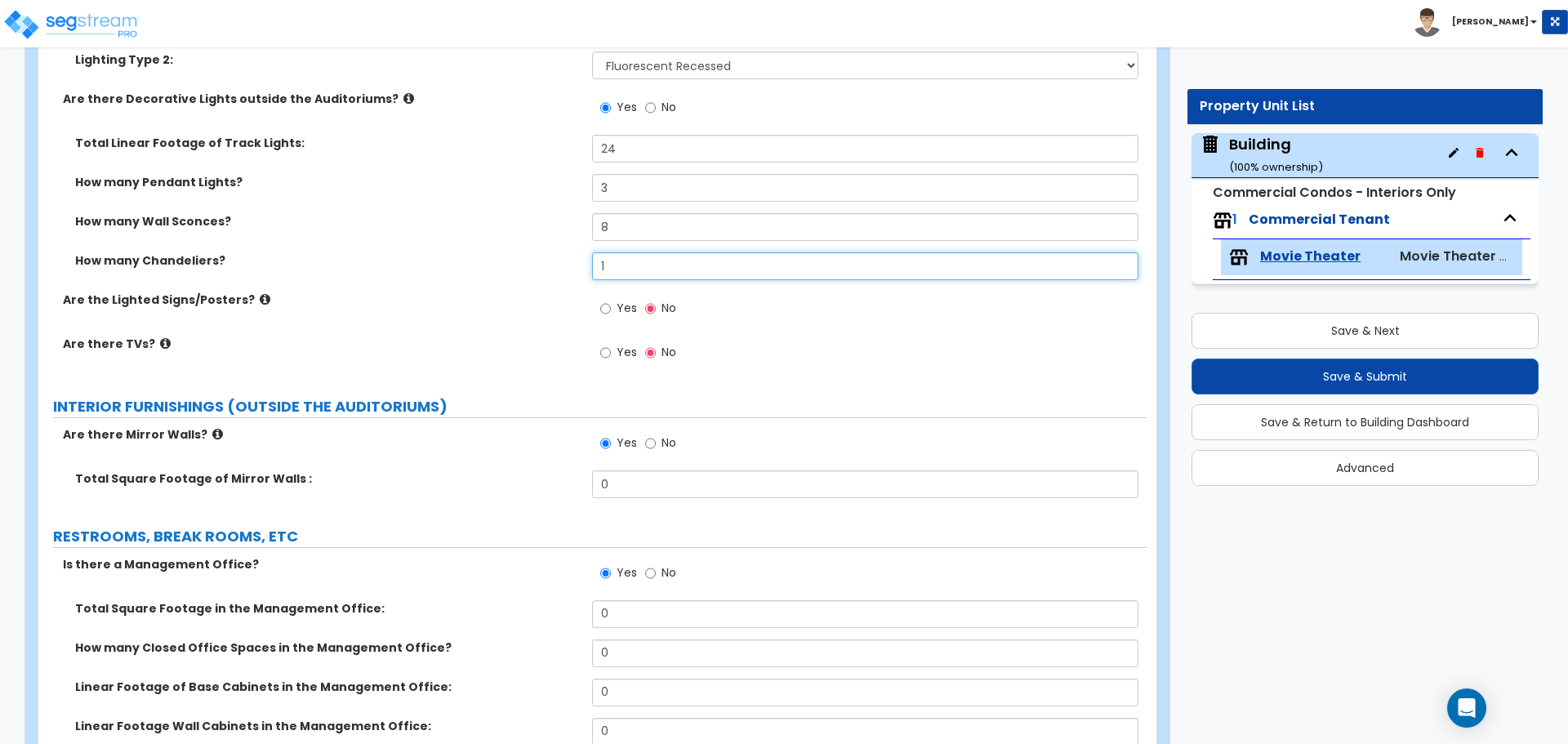
scroll to position [5676, 0]
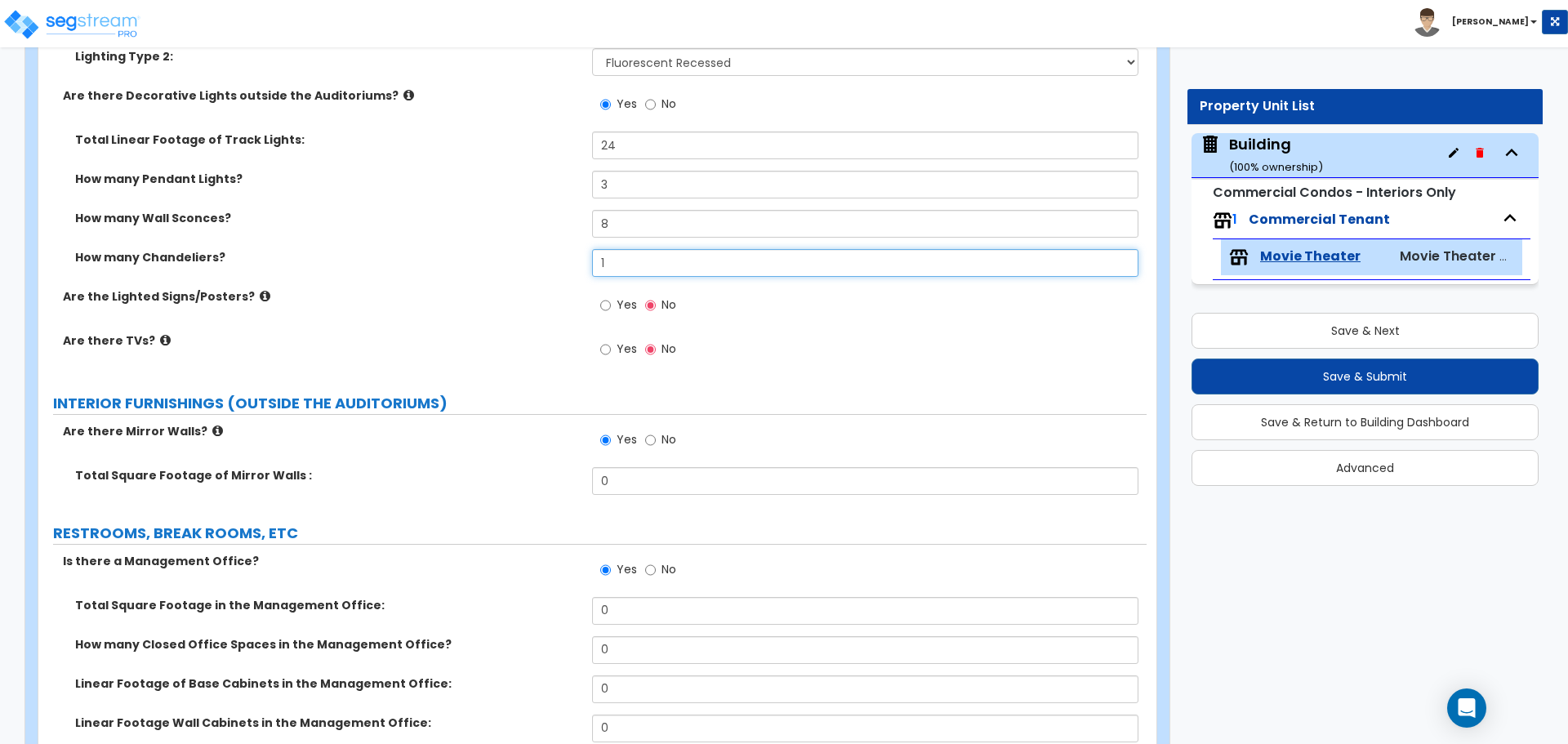
type input "1"
click at [615, 301] on label "Yes" at bounding box center [618, 308] width 37 height 28
click at [611, 301] on input "Yes" at bounding box center [605, 306] width 11 height 18
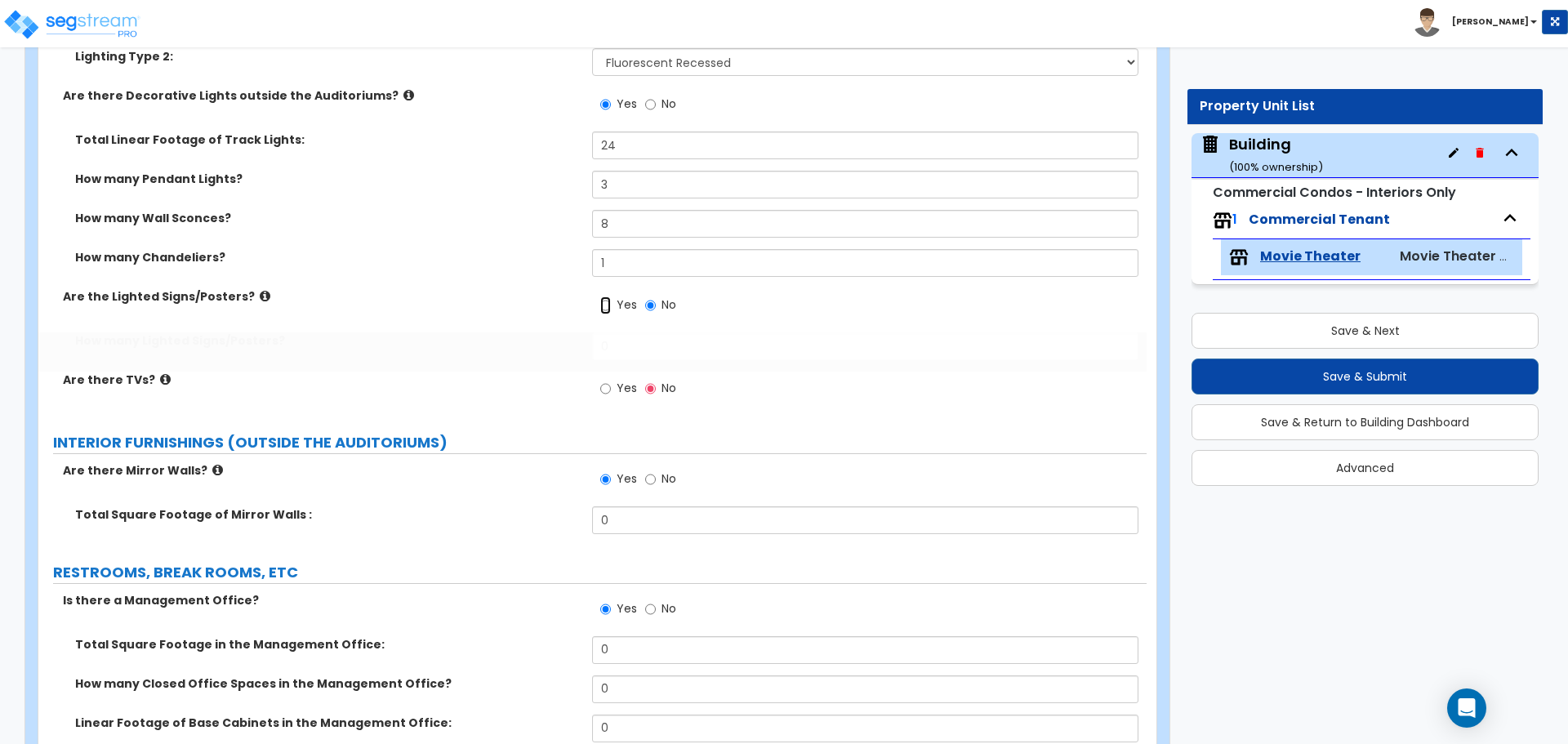
radio input "true"
click at [259, 294] on icon at bounding box center [265, 296] width 11 height 12
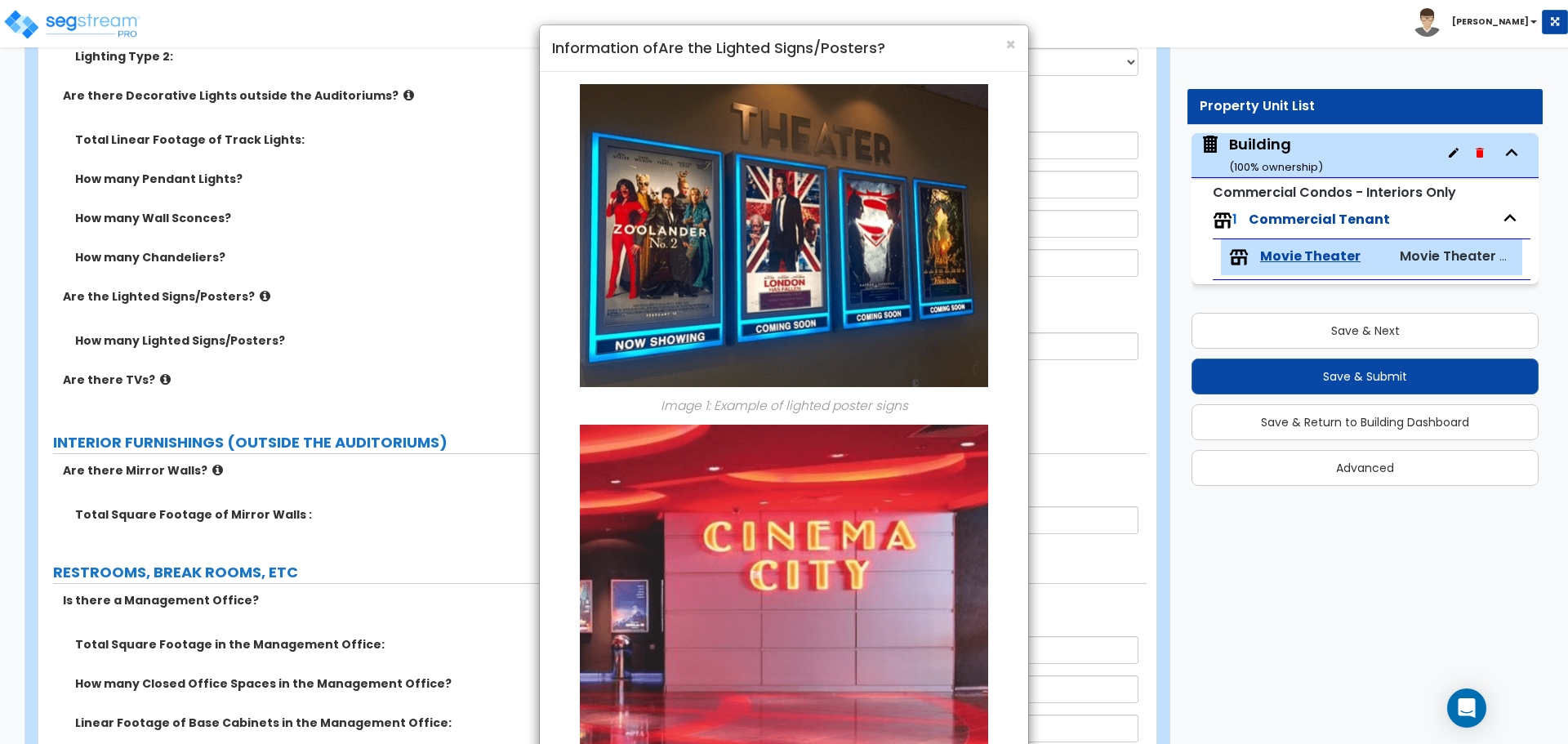
scroll to position [128, 0]
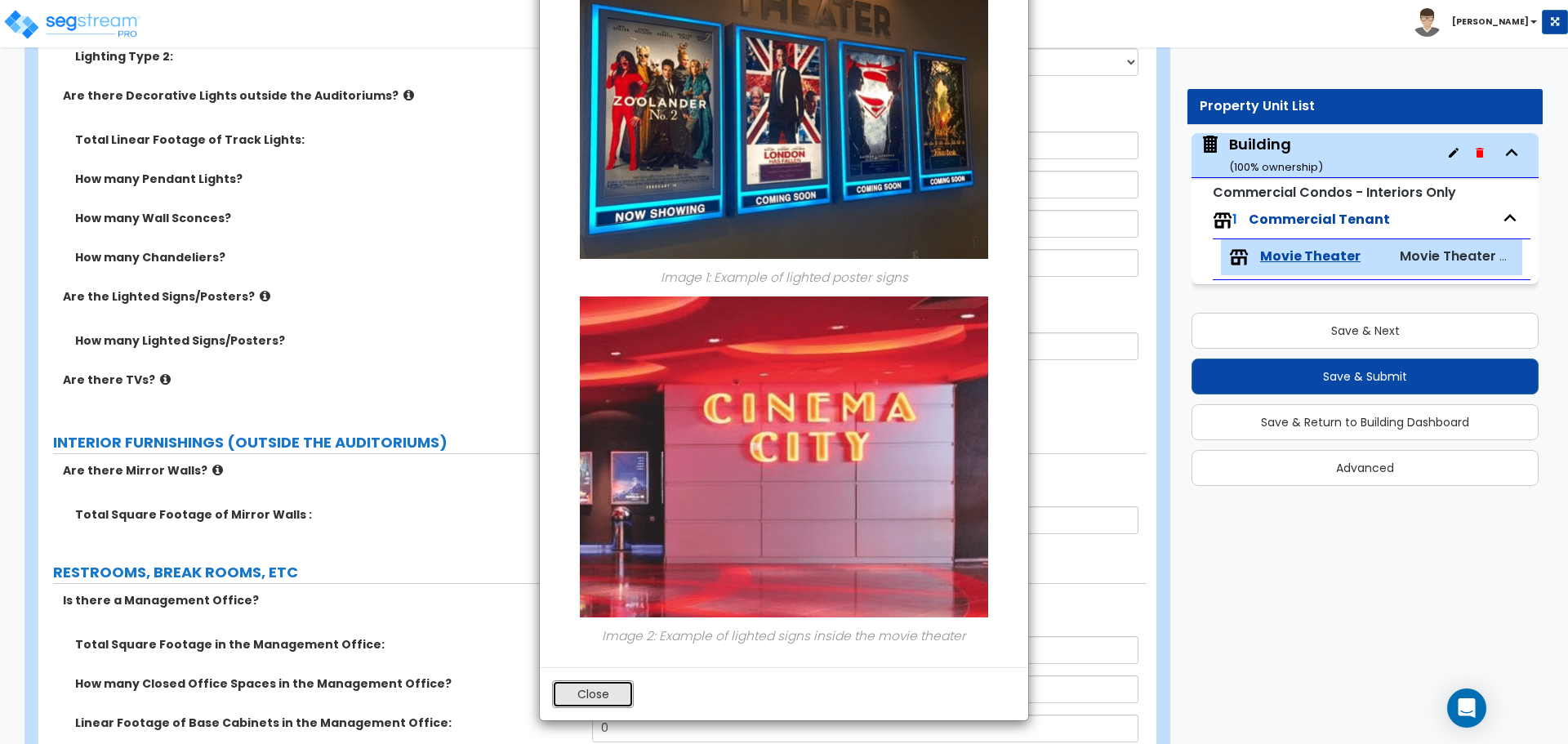
drag, startPoint x: 587, startPoint y: 695, endPoint x: 620, endPoint y: 647, distance: 58.2
click at [587, 695] on button "Close" at bounding box center [593, 694] width 82 height 28
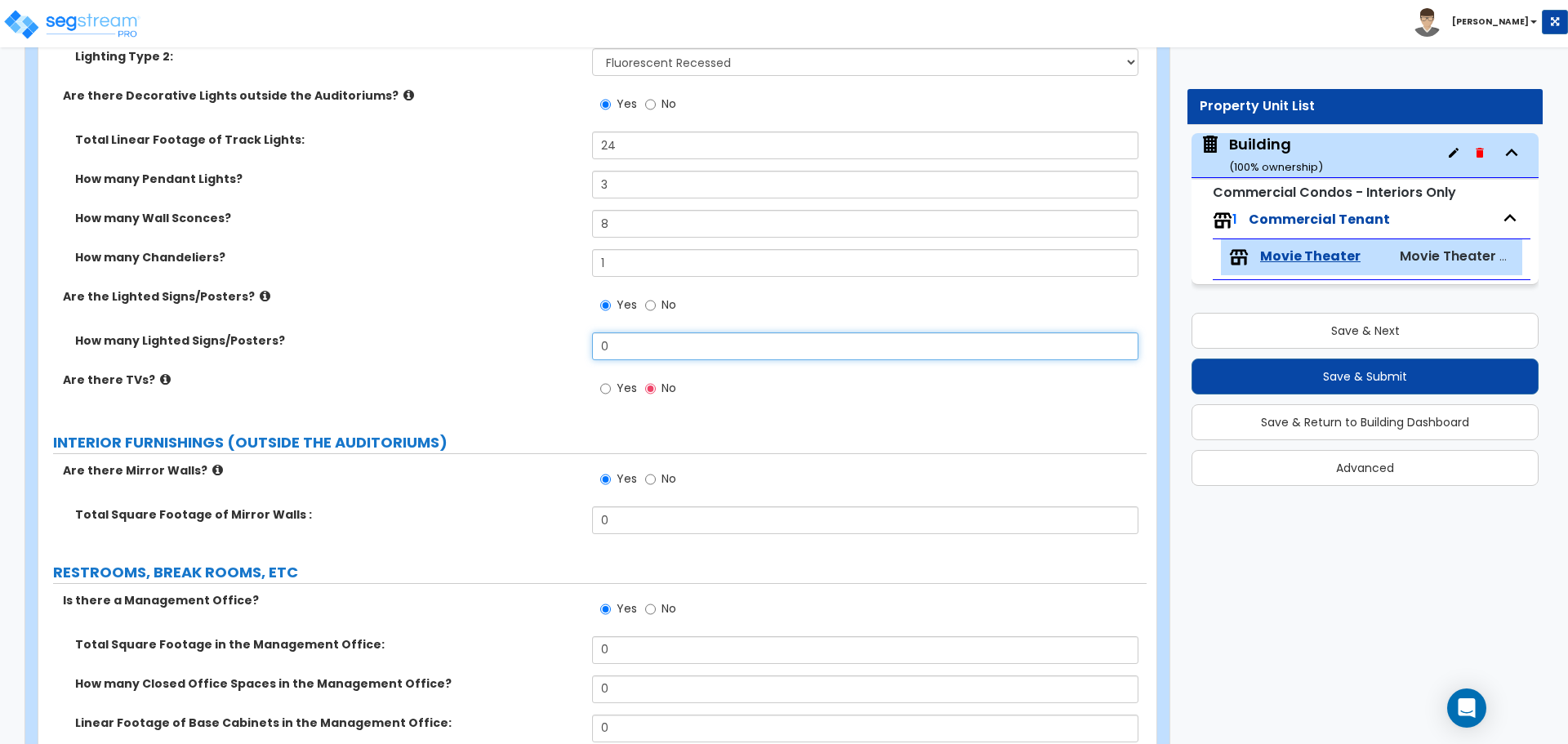
drag, startPoint x: 635, startPoint y: 335, endPoint x: 525, endPoint y: 332, distance: 110.0
click at [526, 332] on div "How many Lighted Signs/Posters? 0" at bounding box center [593, 352] width 1108 height 40
type input "6"
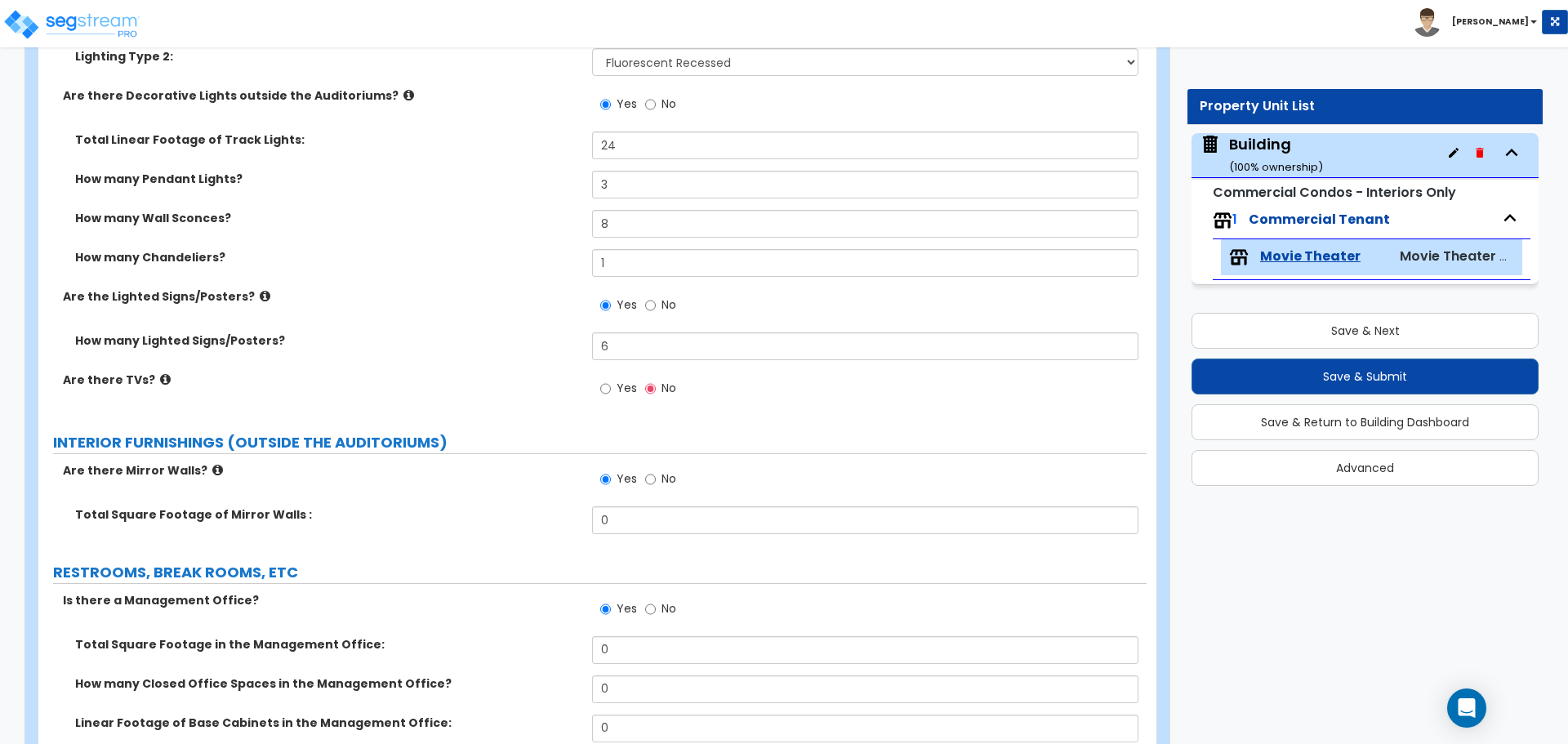
click at [617, 384] on span "Yes" at bounding box center [627, 389] width 20 height 17
click at [611, 384] on input "Yes" at bounding box center [605, 389] width 11 height 18
radio input "true"
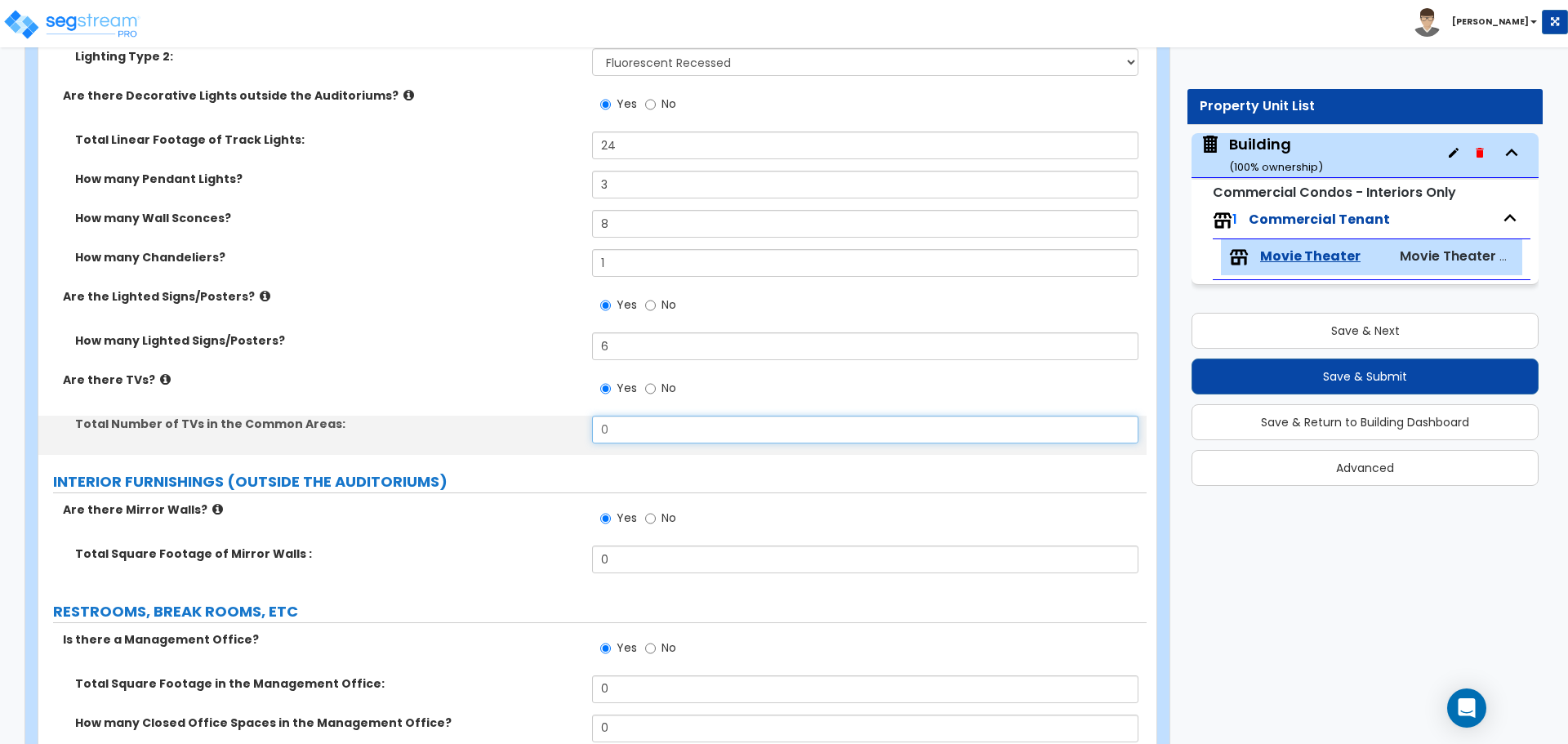
drag, startPoint x: 621, startPoint y: 425, endPoint x: 518, endPoint y: 423, distance: 103.0
click at [524, 422] on div "Total Number of TVs in the Common Areas: 0" at bounding box center [593, 436] width 1108 height 40
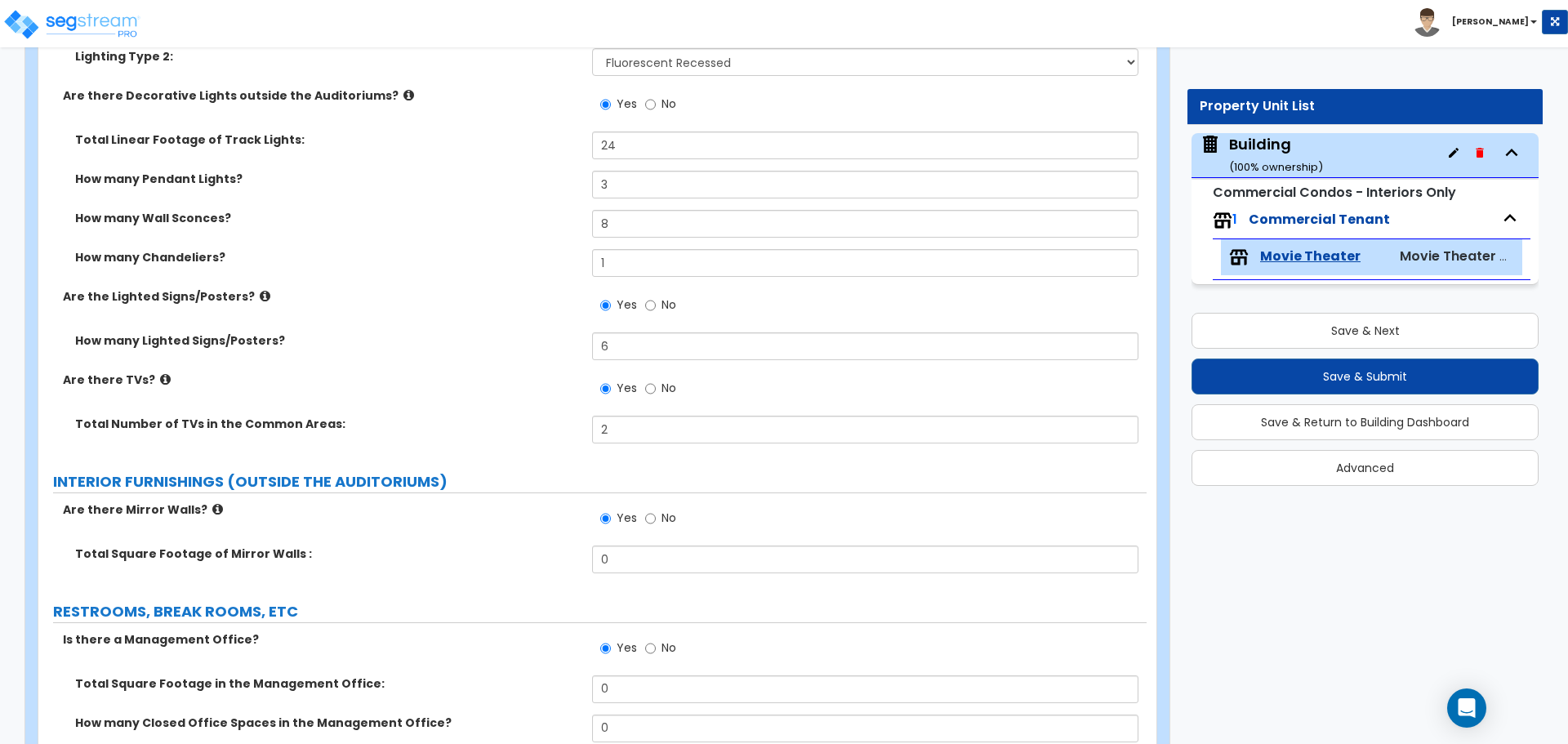
click at [160, 374] on icon at bounding box center [166, 379] width 11 height 12
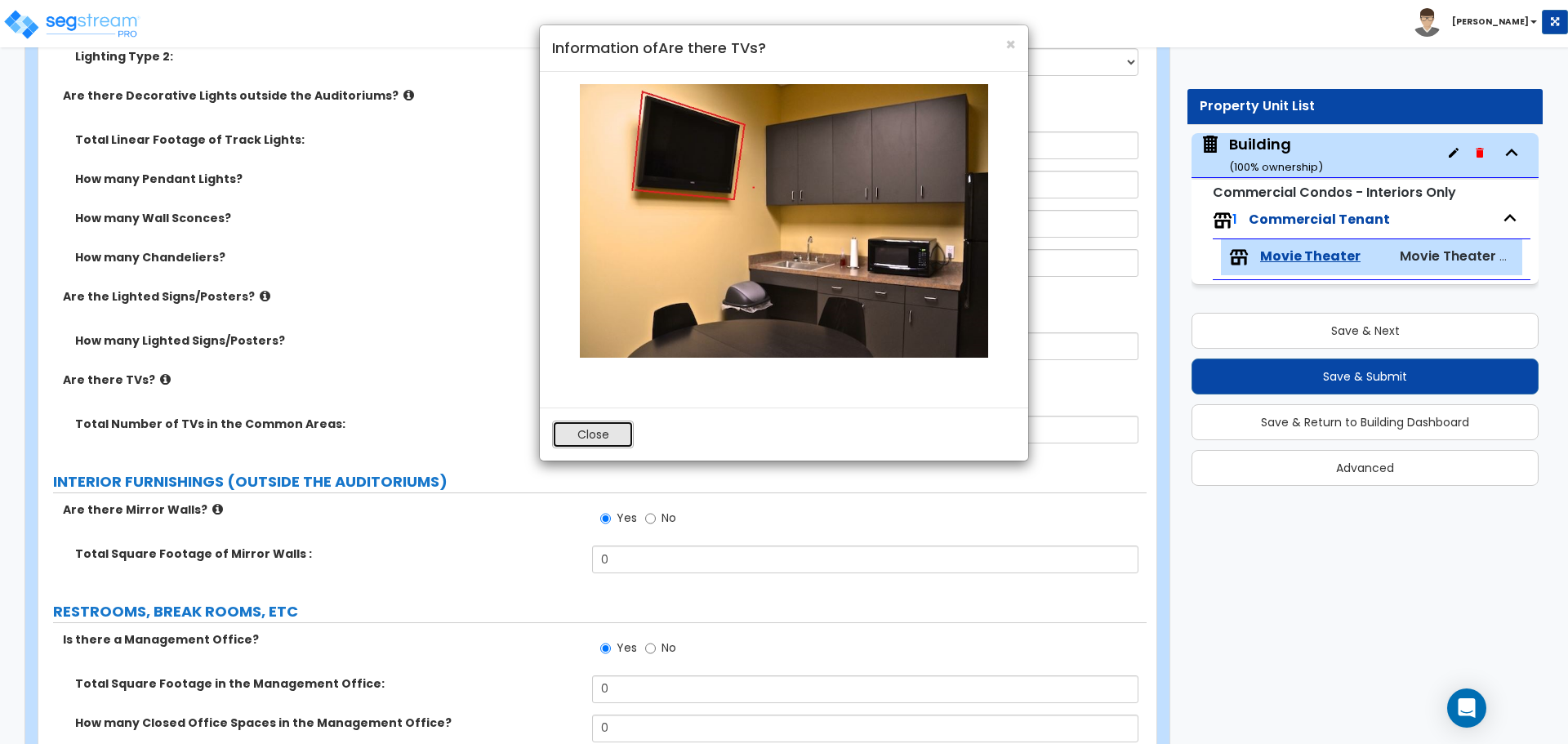
click at [598, 435] on button "Close" at bounding box center [593, 435] width 82 height 28
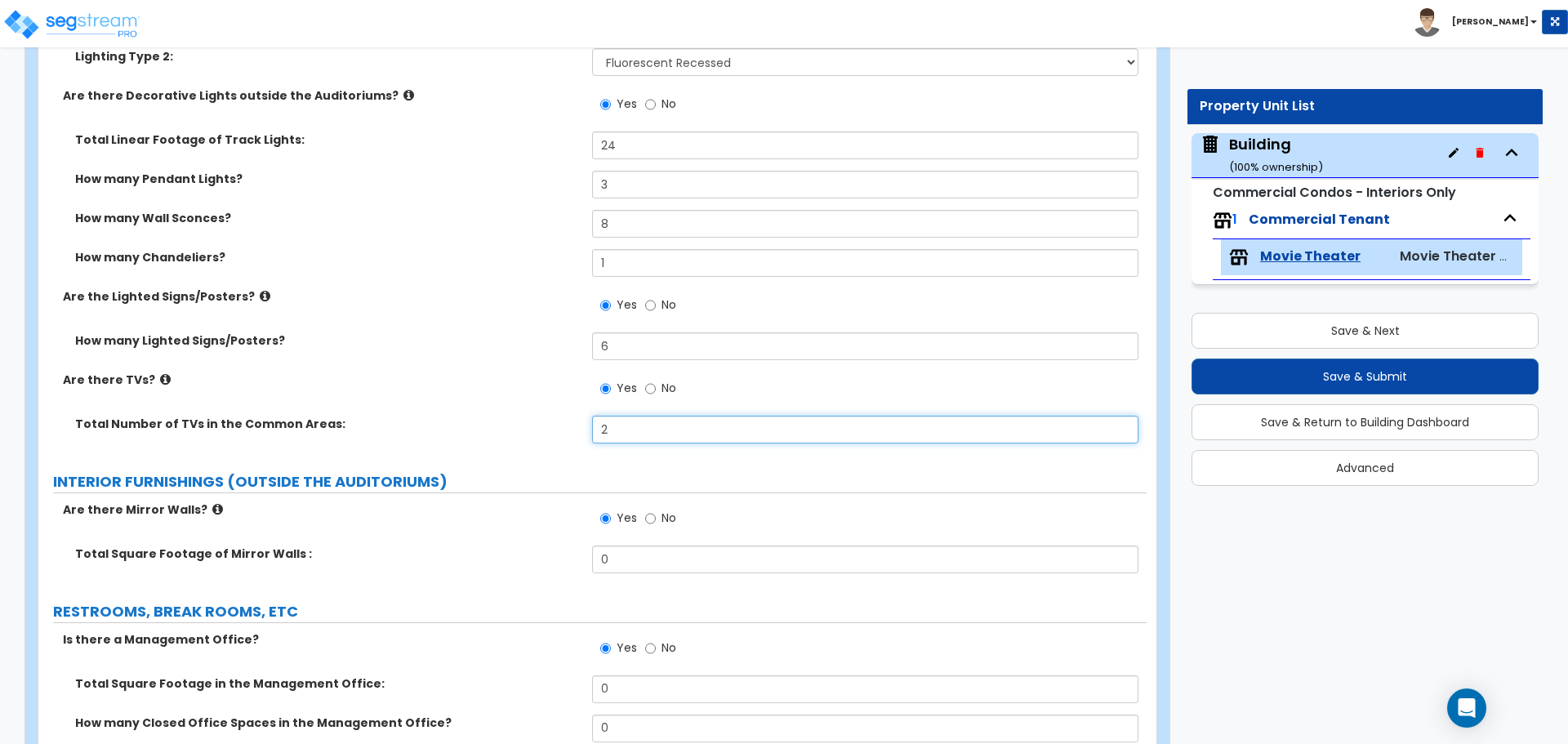
click at [625, 416] on input "2" at bounding box center [864, 430] width 546 height 28
drag, startPoint x: 629, startPoint y: 425, endPoint x: 490, endPoint y: 422, distance: 139.0
click at [494, 423] on div "Total Number of TVs in the Common Areas: 2" at bounding box center [593, 436] width 1108 height 40
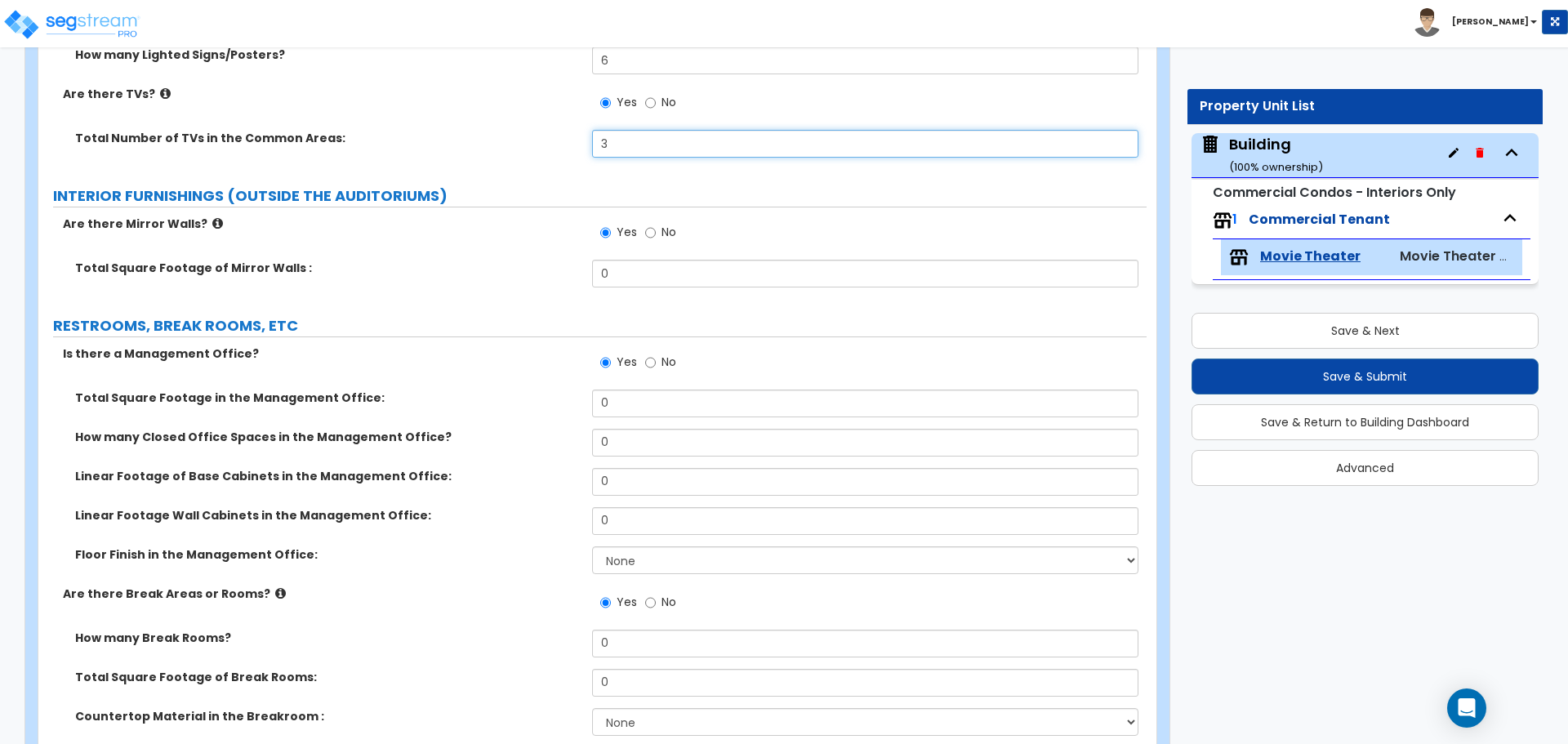
scroll to position [5965, 0]
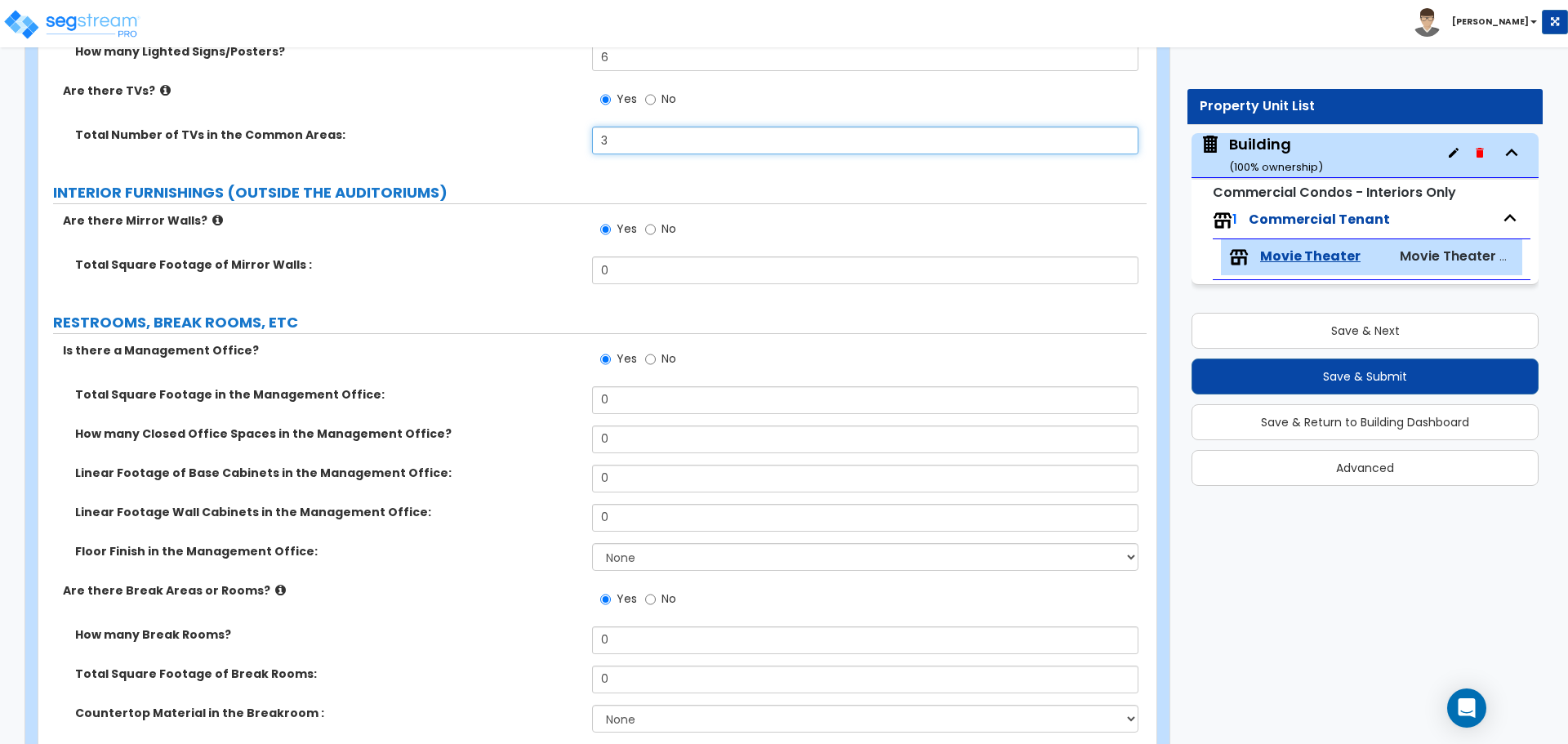
type input "3"
click at [213, 214] on icon at bounding box center [218, 219] width 11 height 12
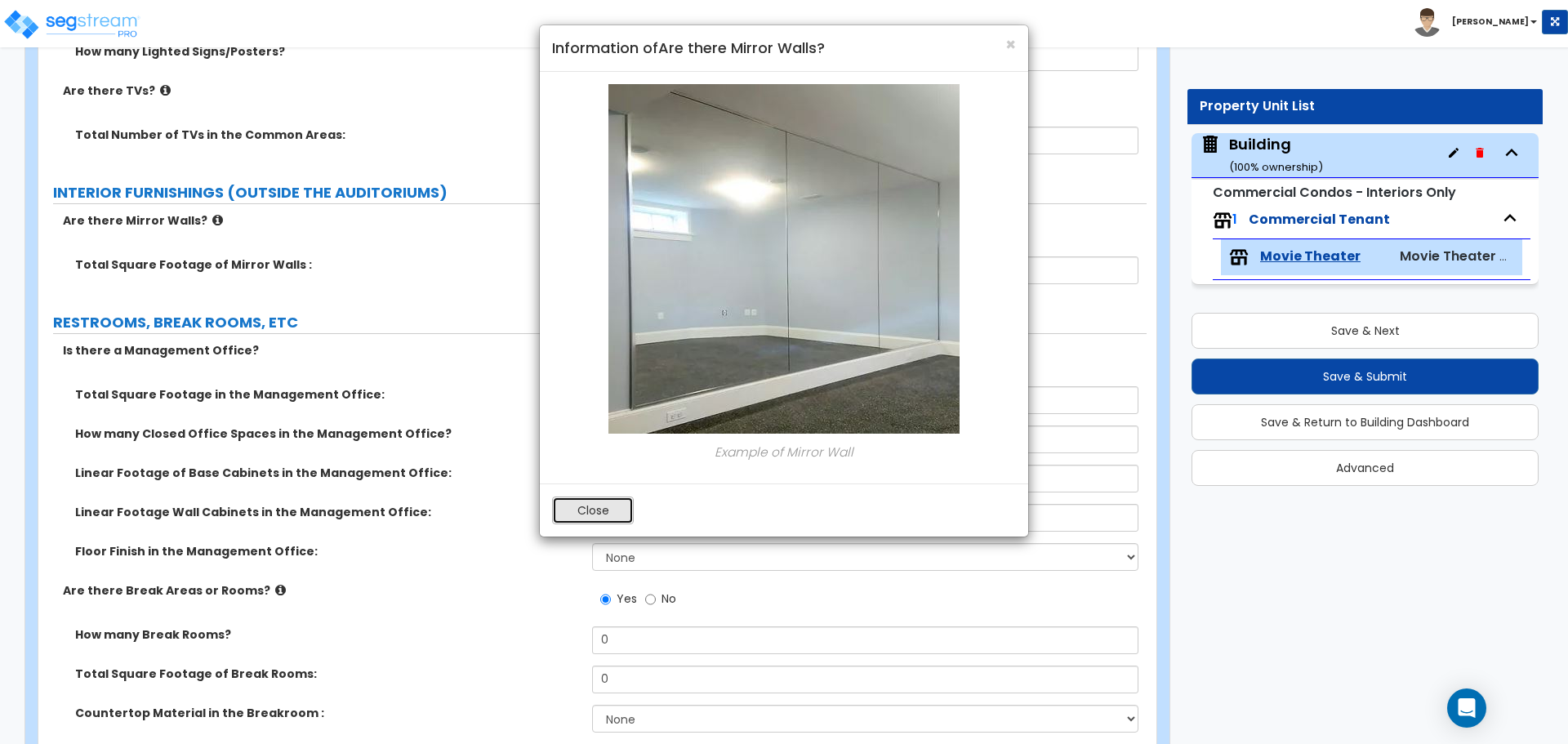
click at [562, 518] on button "Close" at bounding box center [593, 511] width 82 height 28
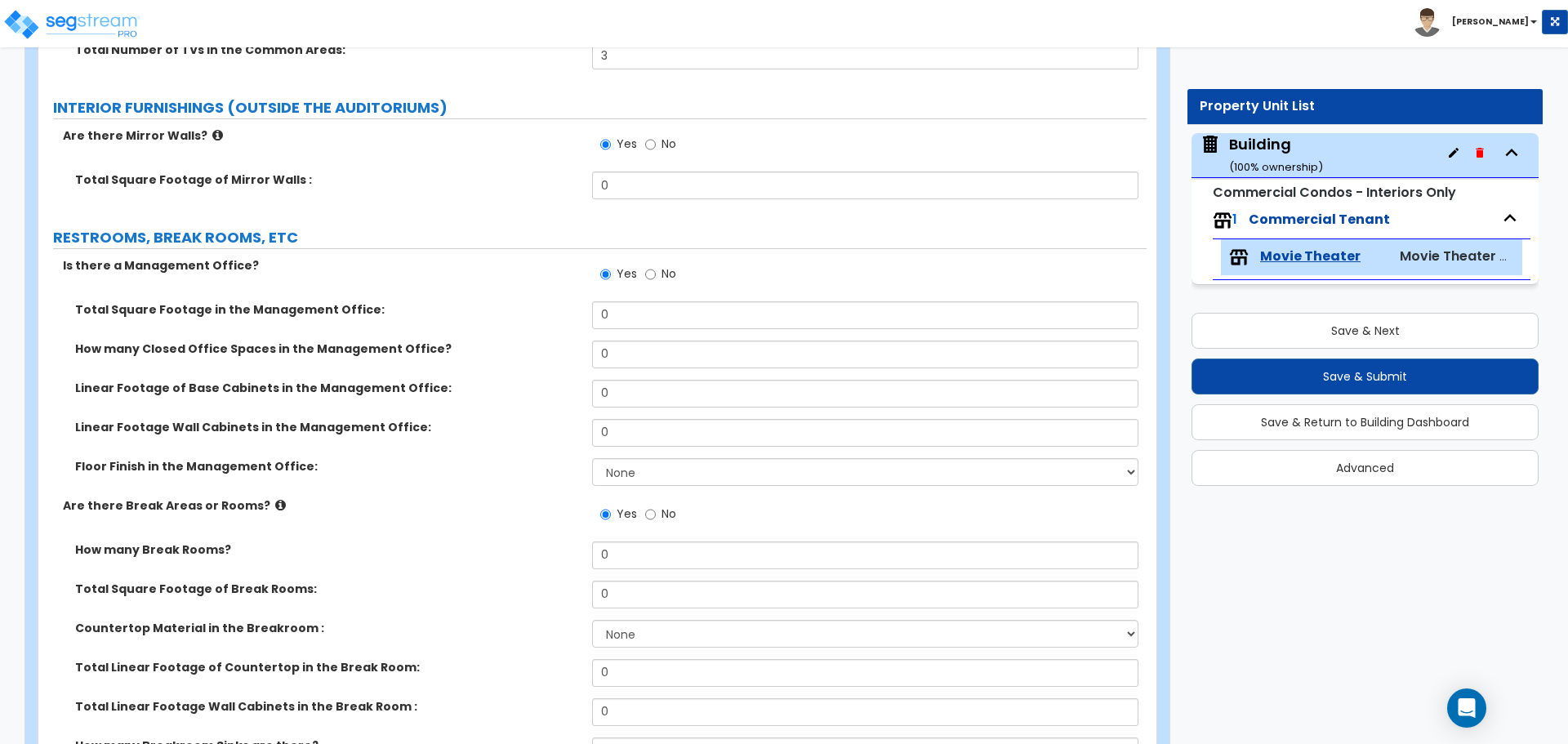
scroll to position [6051, 0]
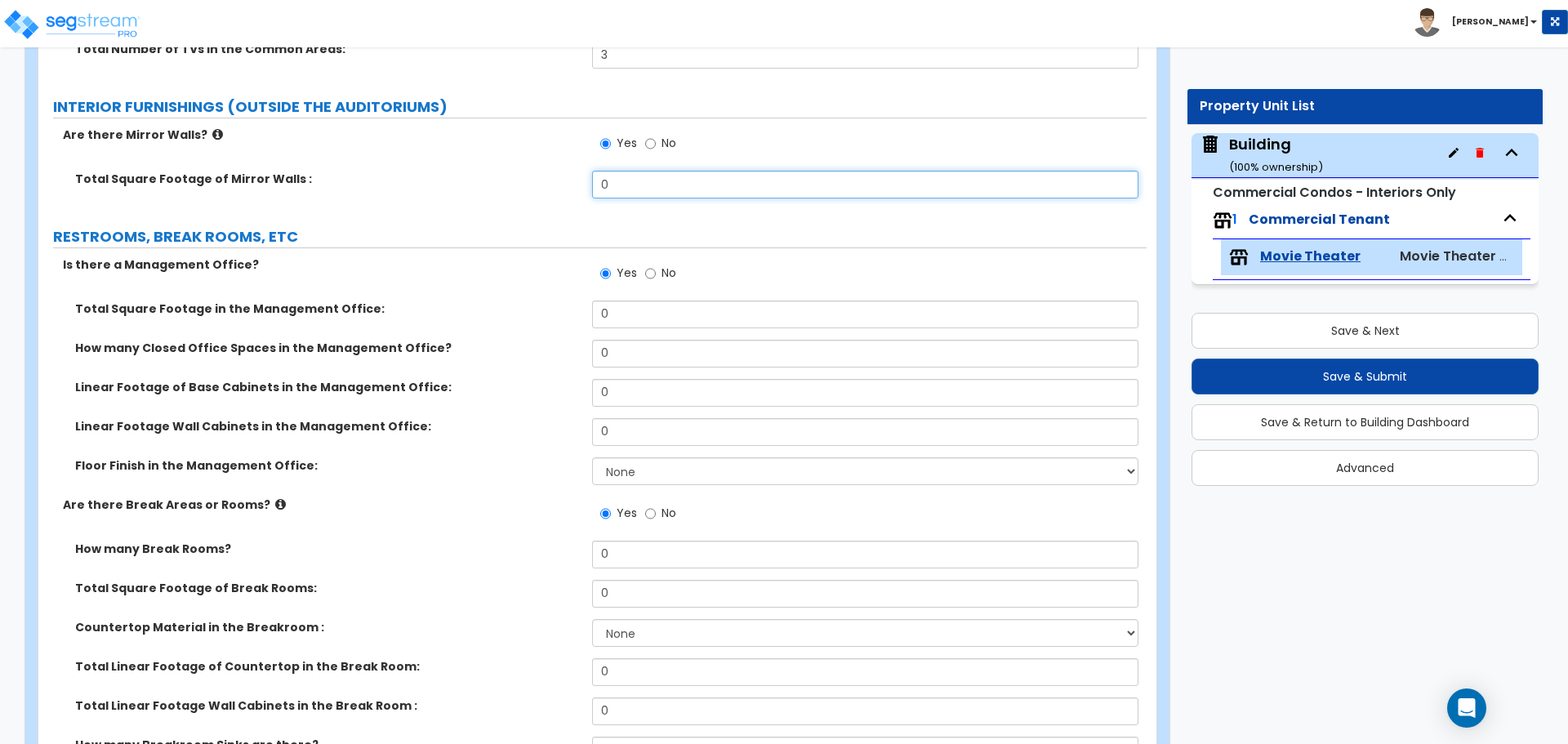
drag, startPoint x: 634, startPoint y: 177, endPoint x: 531, endPoint y: 178, distance: 103.0
click at [531, 178] on div "Total Square Footage of Mirror Walls : 0" at bounding box center [593, 190] width 1108 height 40
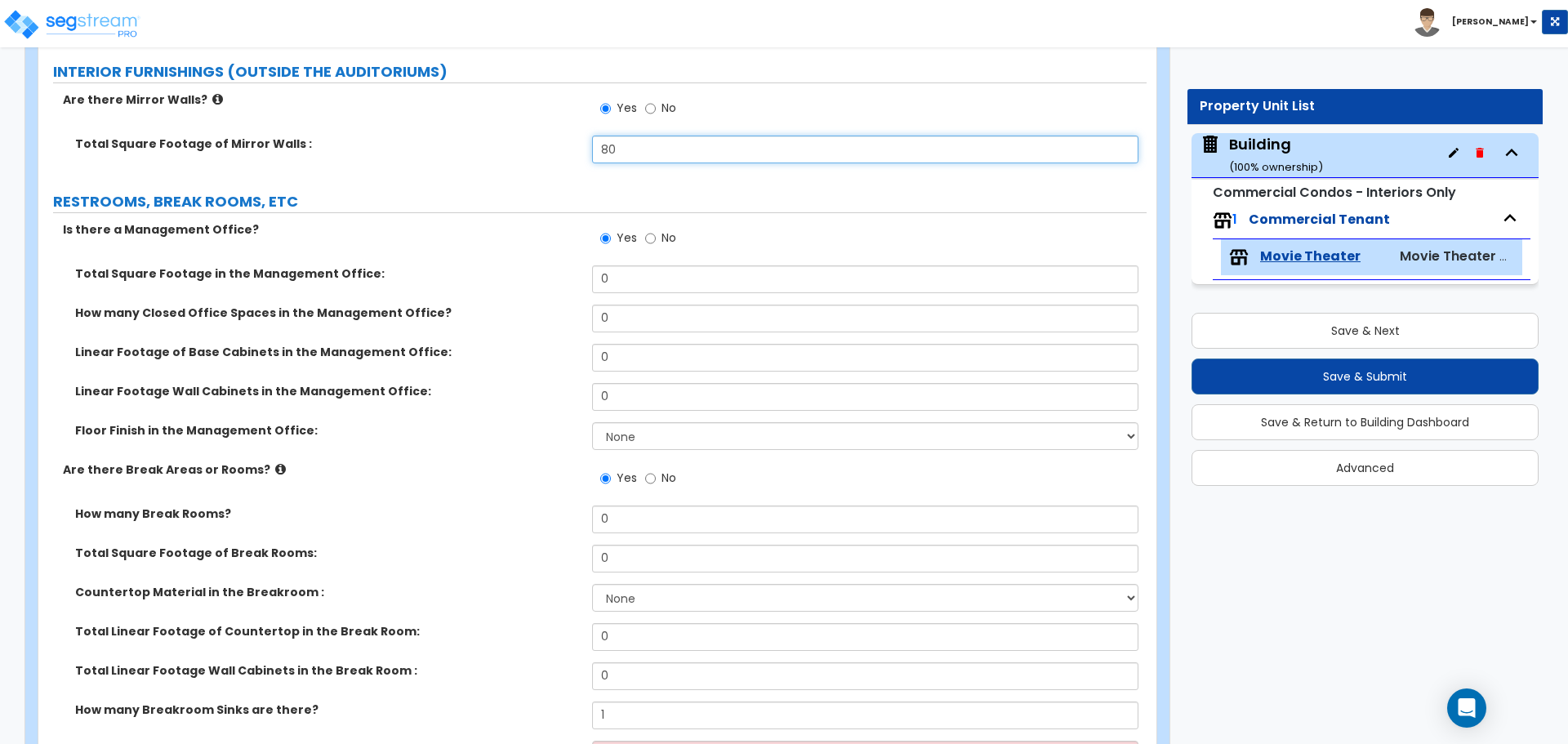
scroll to position [6074, 0]
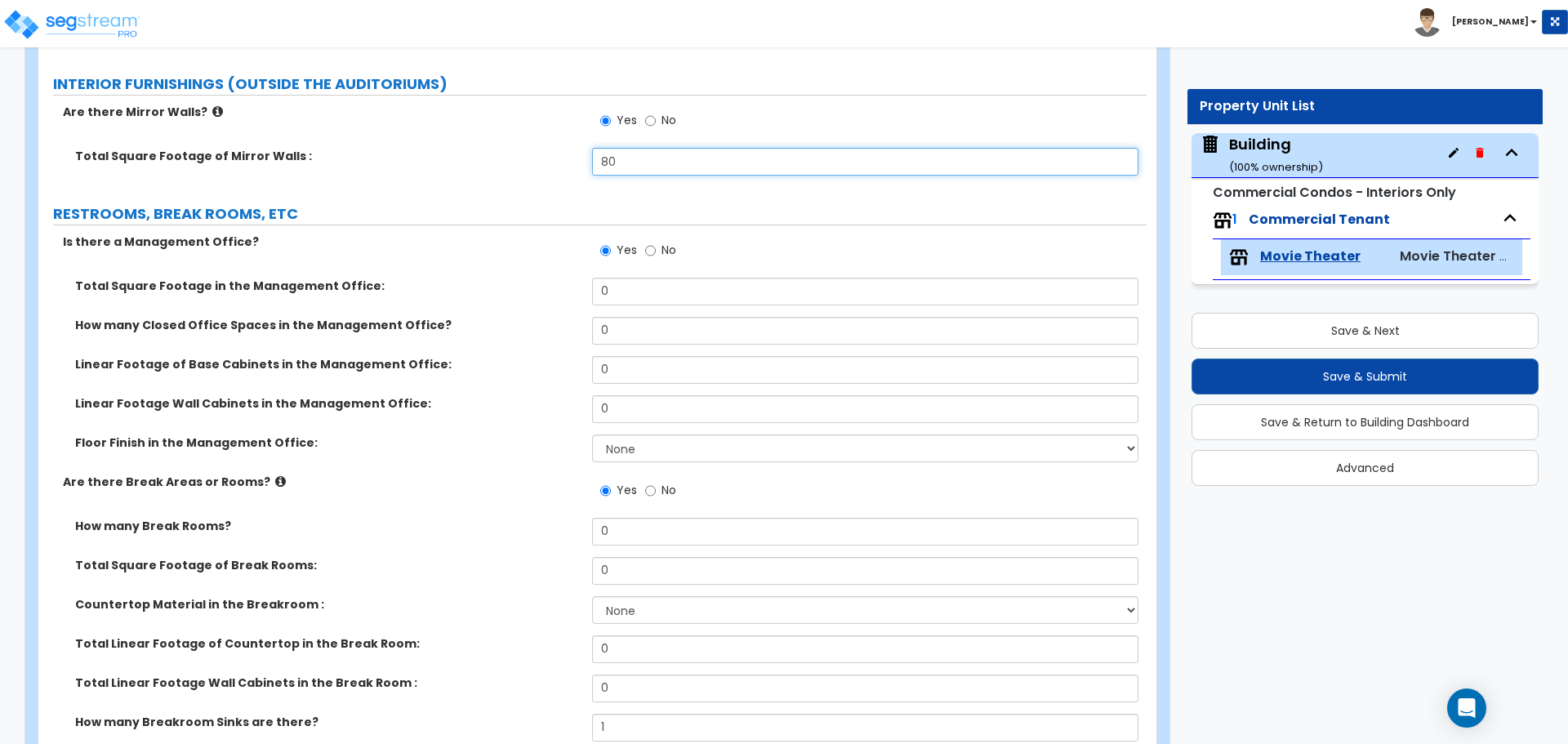
type input "80"
drag, startPoint x: 664, startPoint y: 293, endPoint x: 490, endPoint y: 286, distance: 174.1
click at [492, 287] on div "Total Square Footage in the Management Office: 0" at bounding box center [593, 297] width 1108 height 40
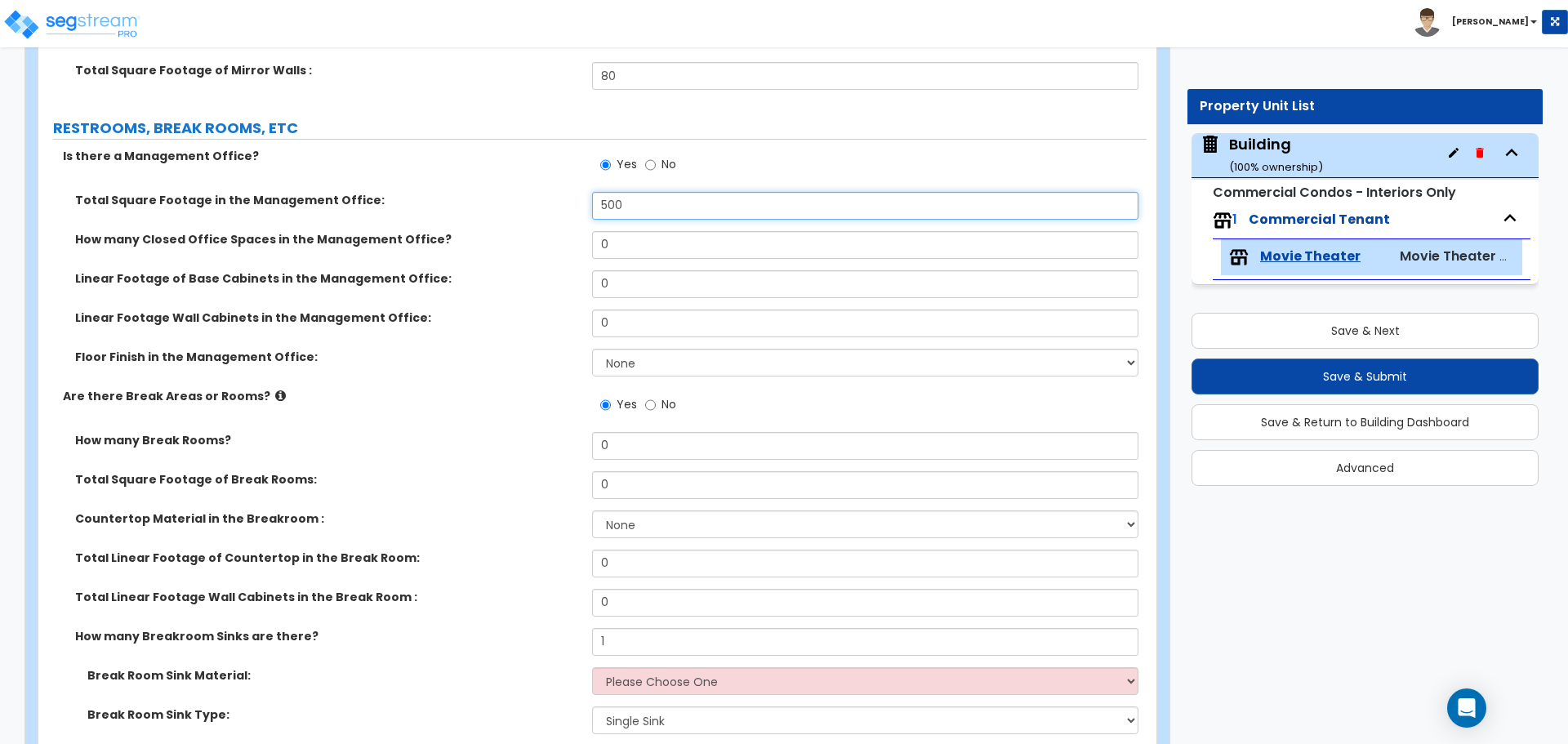
scroll to position [6162, 0]
type input "500"
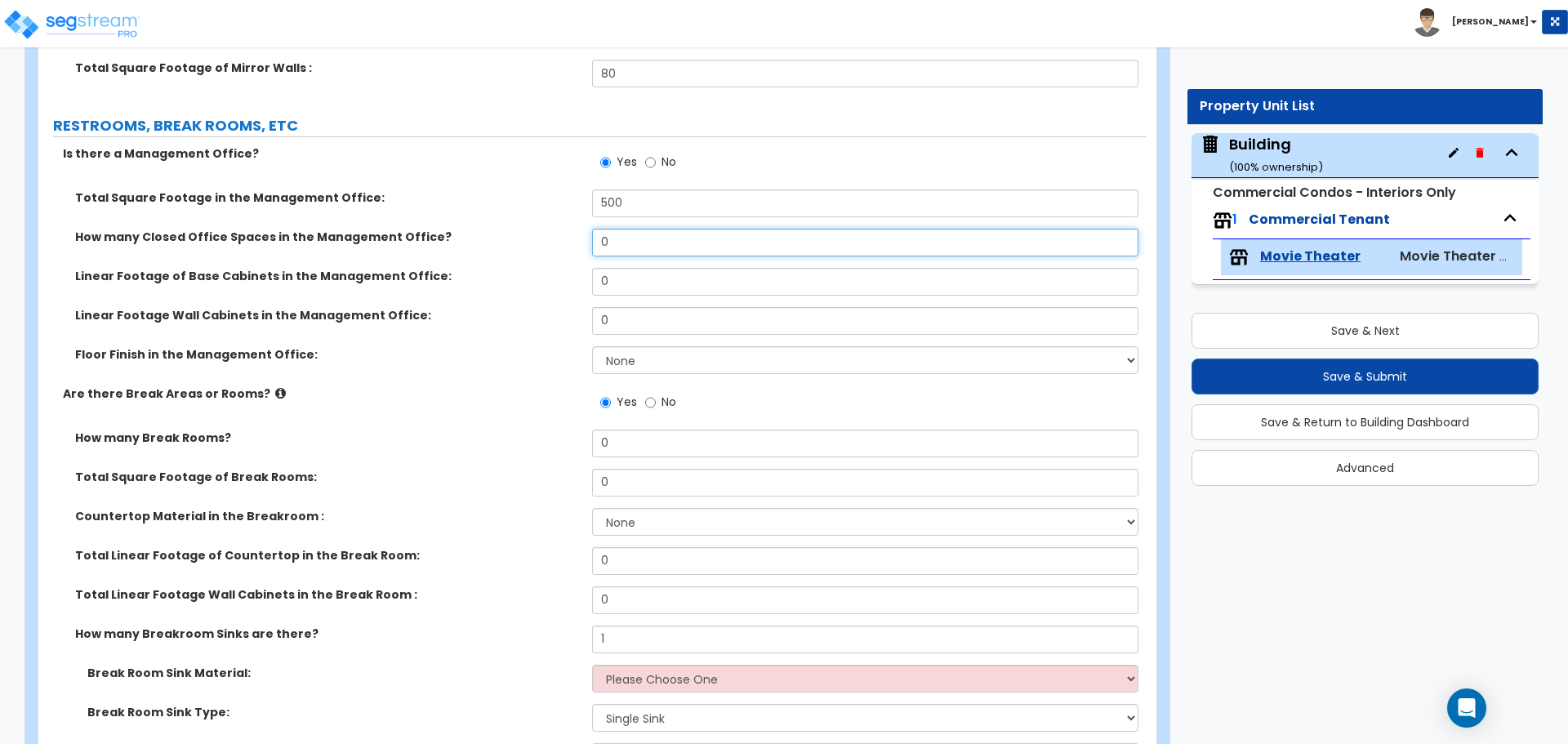
drag, startPoint x: 628, startPoint y: 231, endPoint x: 573, endPoint y: 228, distance: 55.1
click at [573, 228] on div "How many Closed Office Spaces in the Management Office? 0" at bounding box center [593, 248] width 1108 height 40
type input "2"
type input "18"
type input "12"
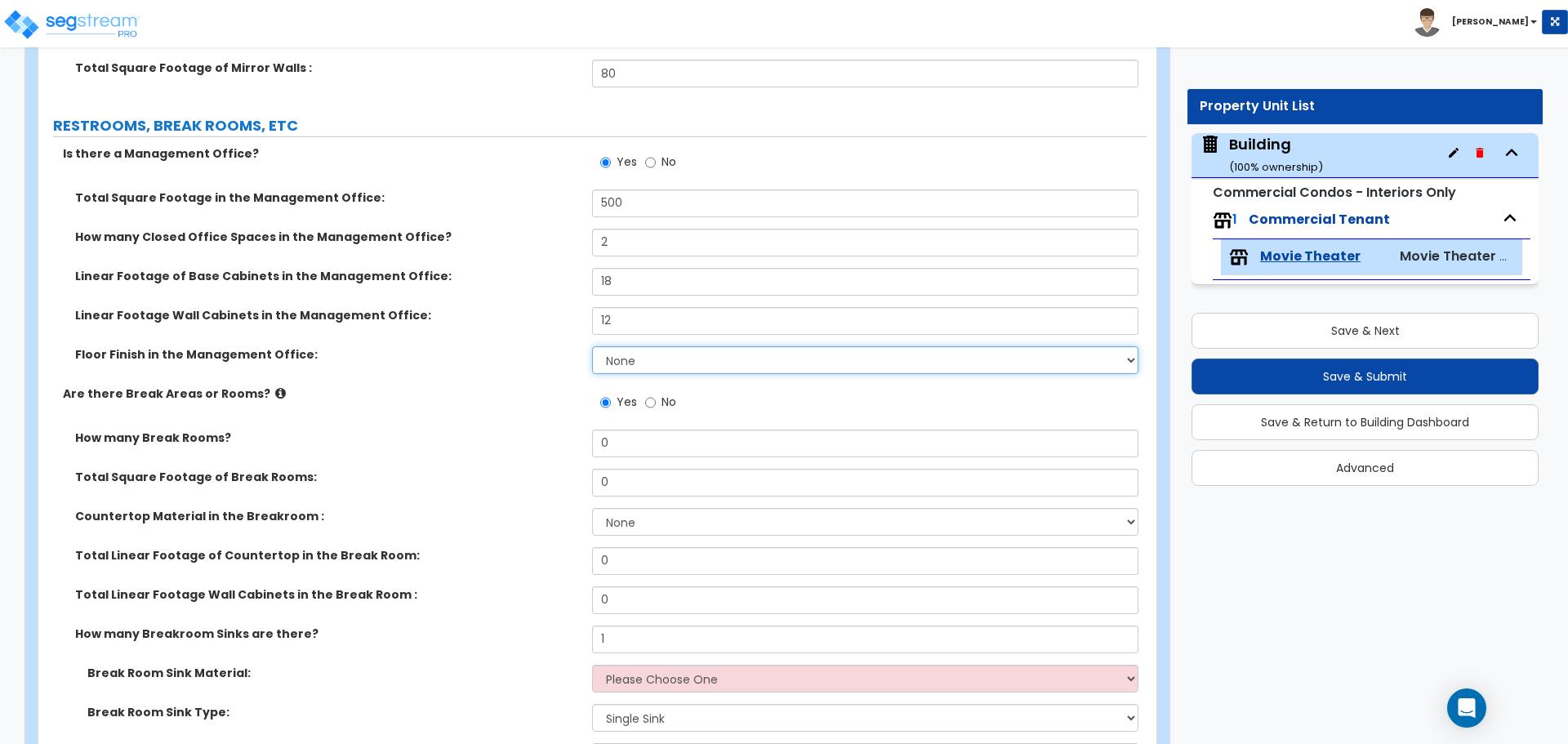
click at [746, 350] on select "None Tile Flooring Hardwood Flooring Resilient Laminate Flooring VCT Flooring S…" at bounding box center [864, 360] width 546 height 28
select select "5"
click at [592, 346] on select "None Tile Flooring Hardwood Flooring Resilient Laminate Flooring VCT Flooring S…" at bounding box center [864, 360] width 546 height 28
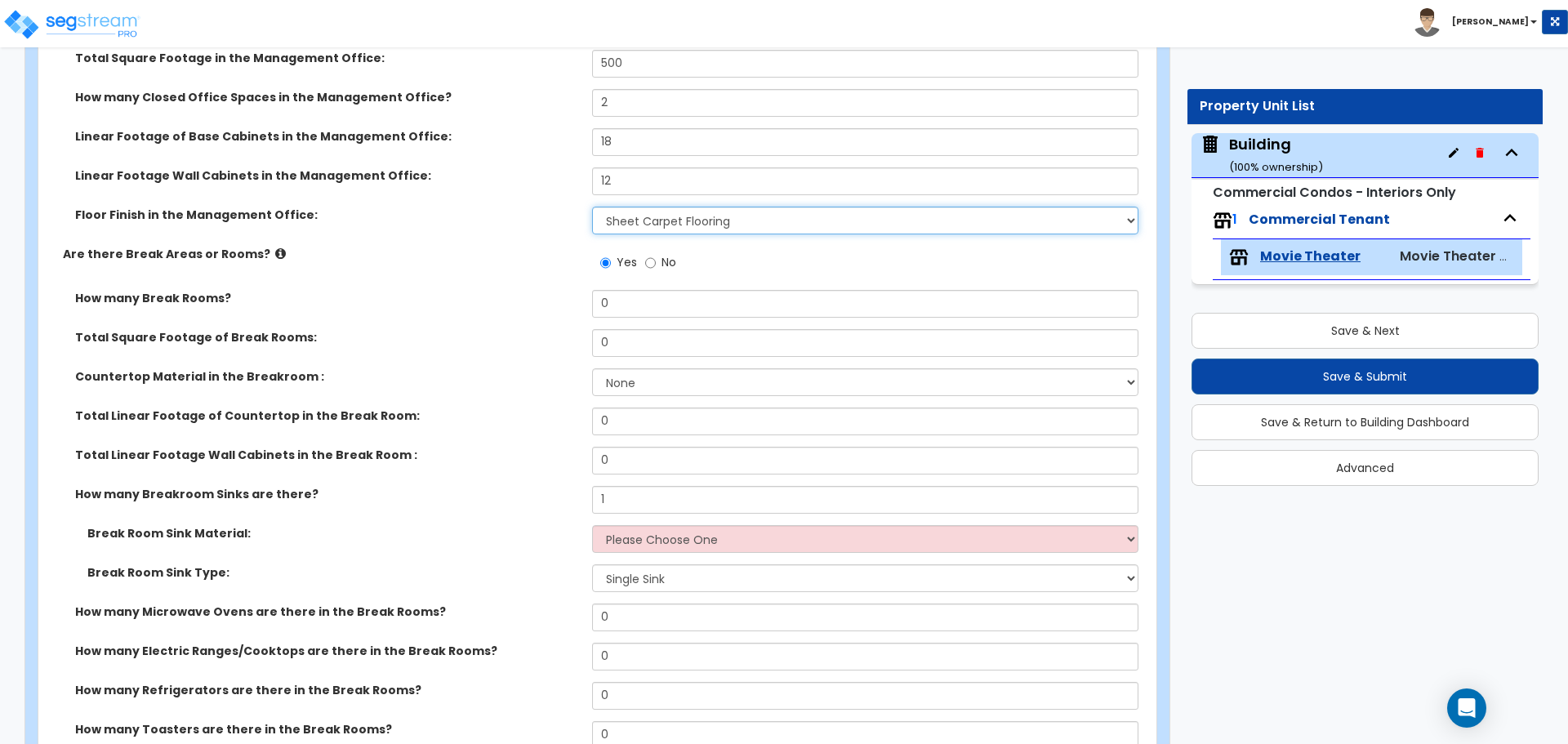
scroll to position [6305, 0]
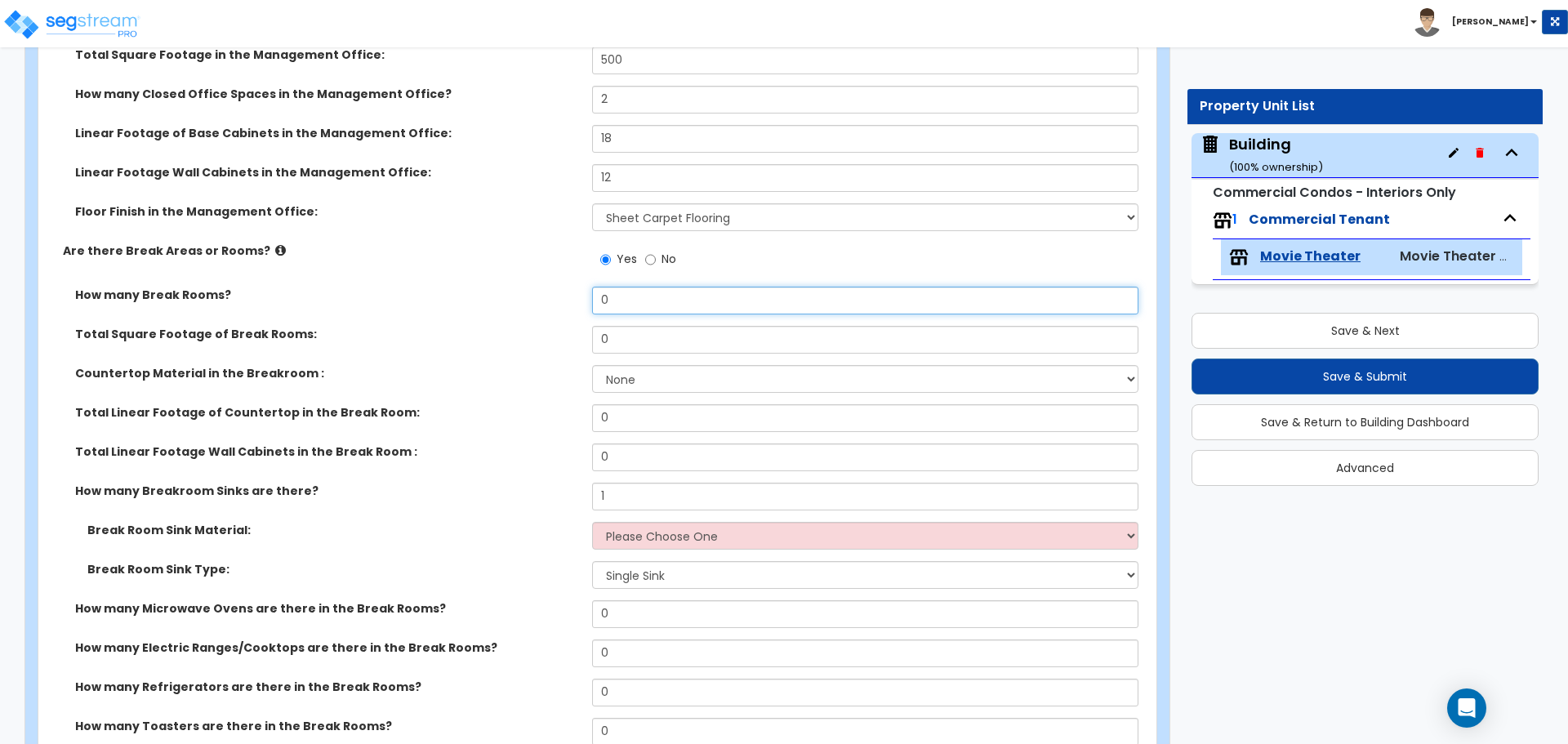
drag, startPoint x: 623, startPoint y: 297, endPoint x: 536, endPoint y: 296, distance: 87.0
click at [542, 297] on div "How many Break Rooms? 0" at bounding box center [593, 306] width 1108 height 40
type input "1"
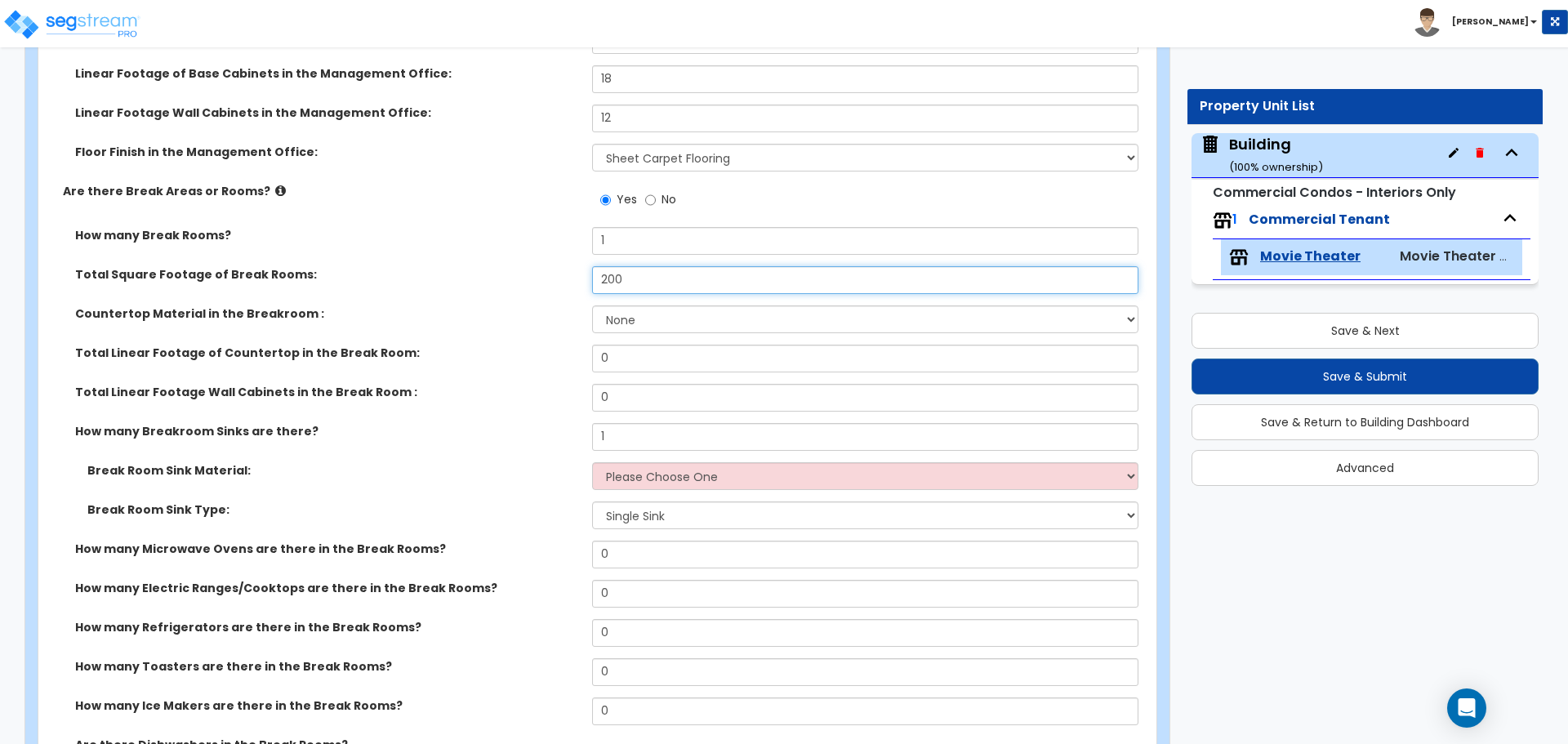
scroll to position [6366, 0]
type input "200"
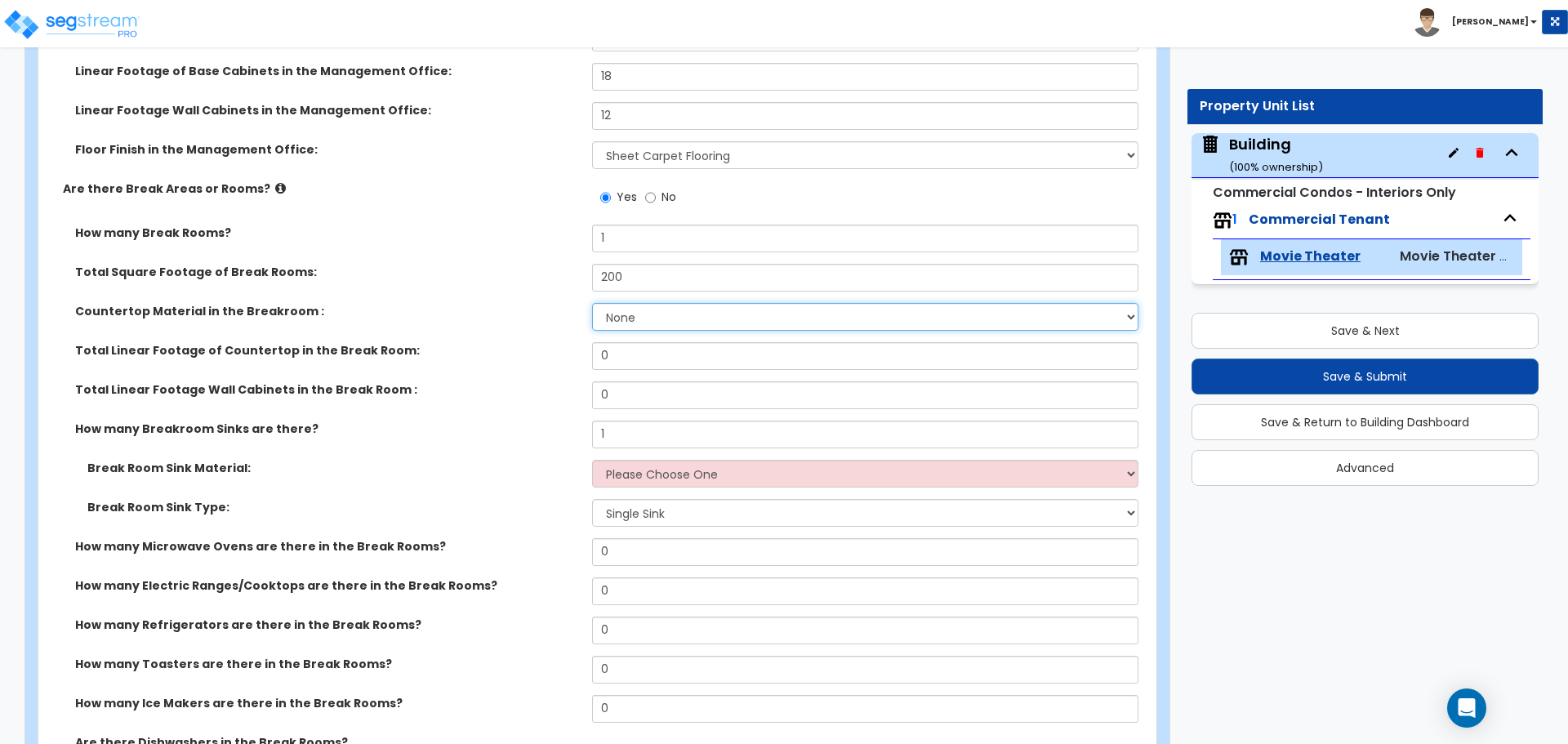
click at [691, 312] on select "None Plastic Laminate Solid Surface Stone Quartz Marble Tile Wood Stainless Ste…" at bounding box center [864, 317] width 546 height 28
select select "8"
click at [592, 303] on select "None Plastic Laminate Solid Surface Stone Quartz Marble Tile Wood Stainless Ste…" at bounding box center [864, 317] width 546 height 28
drag, startPoint x: 622, startPoint y: 349, endPoint x: 553, endPoint y: 349, distance: 69.0
click at [553, 349] on div "Total Linear Footage of Countertop in the Break Room: 0" at bounding box center [593, 362] width 1108 height 40
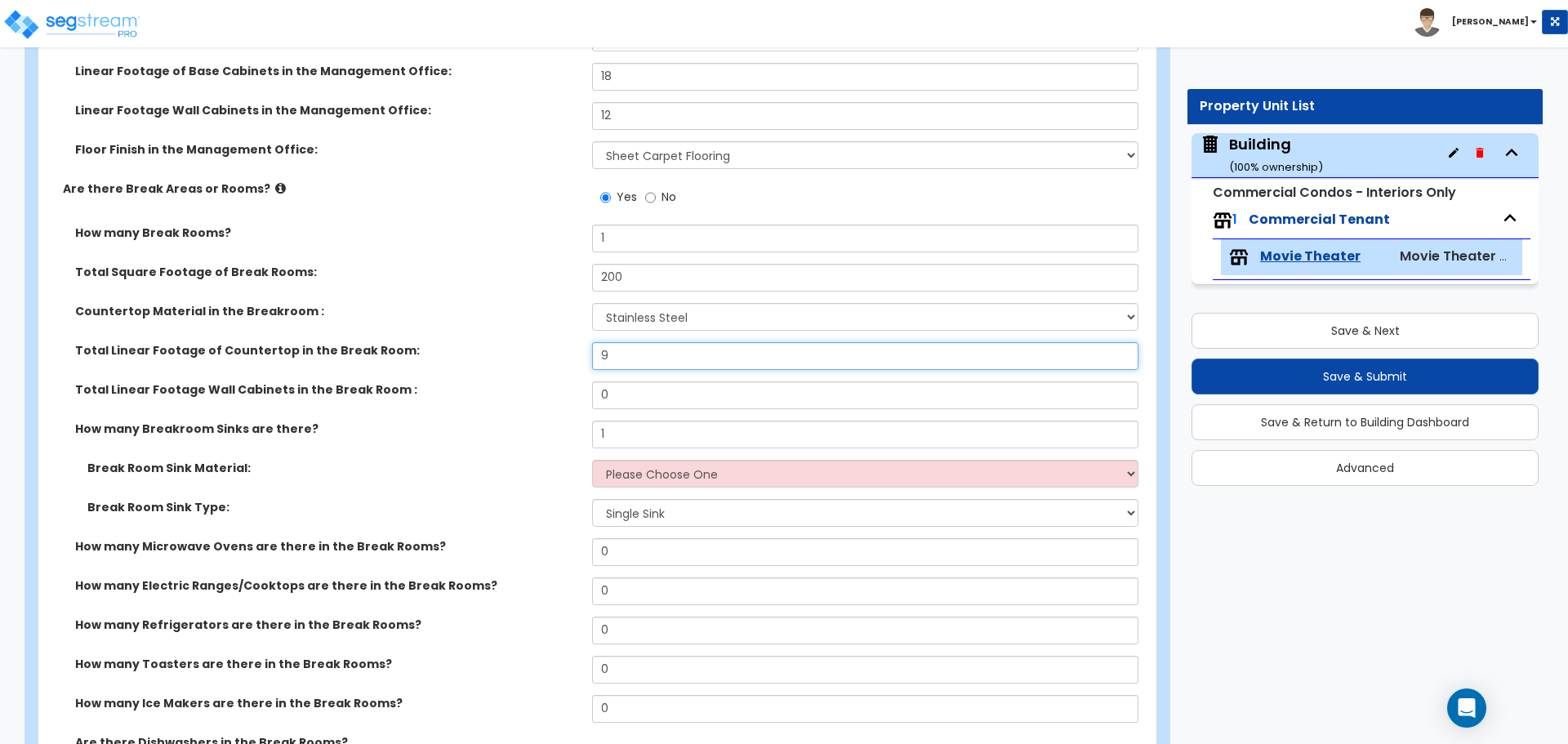
type input "9"
type input "6"
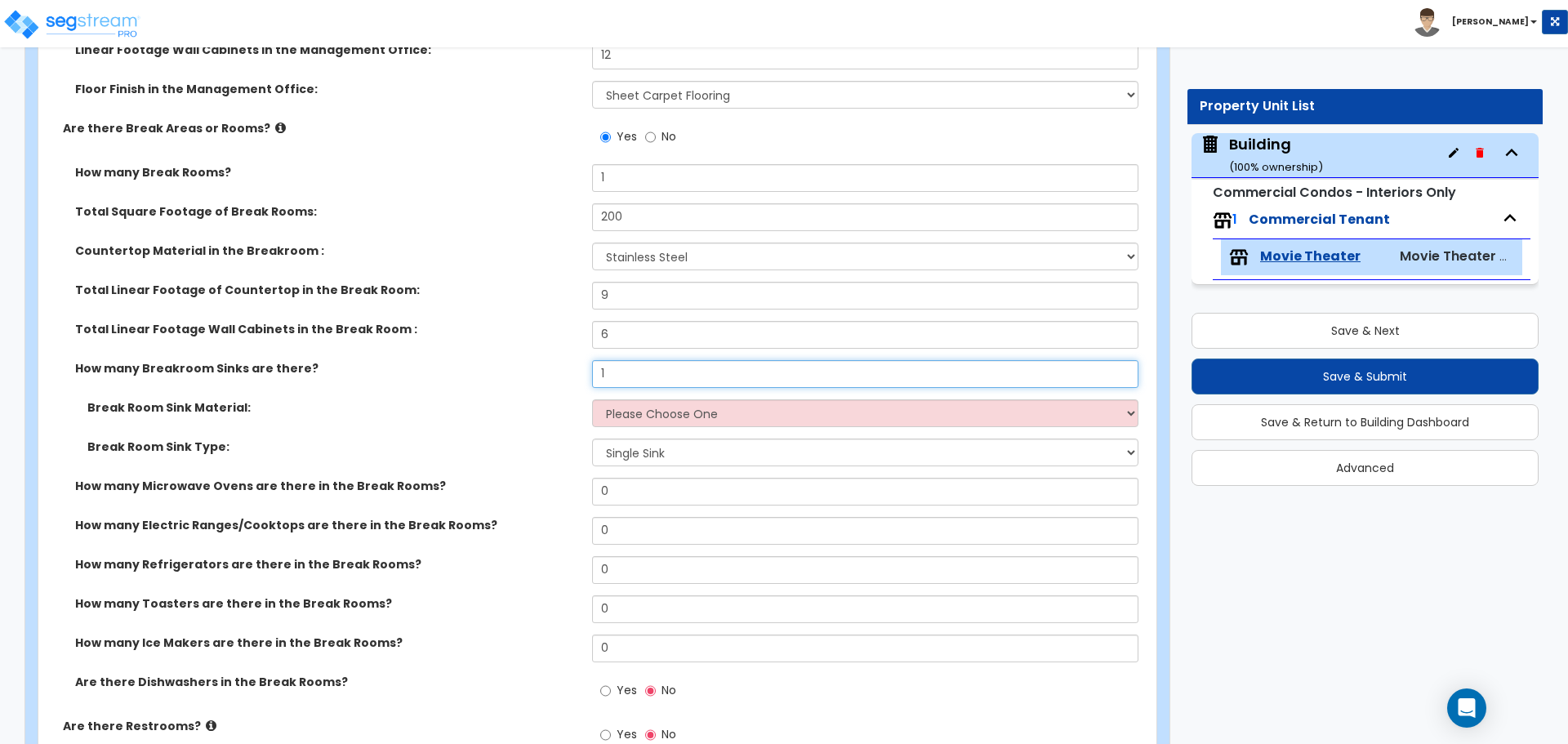
scroll to position [6439, 0]
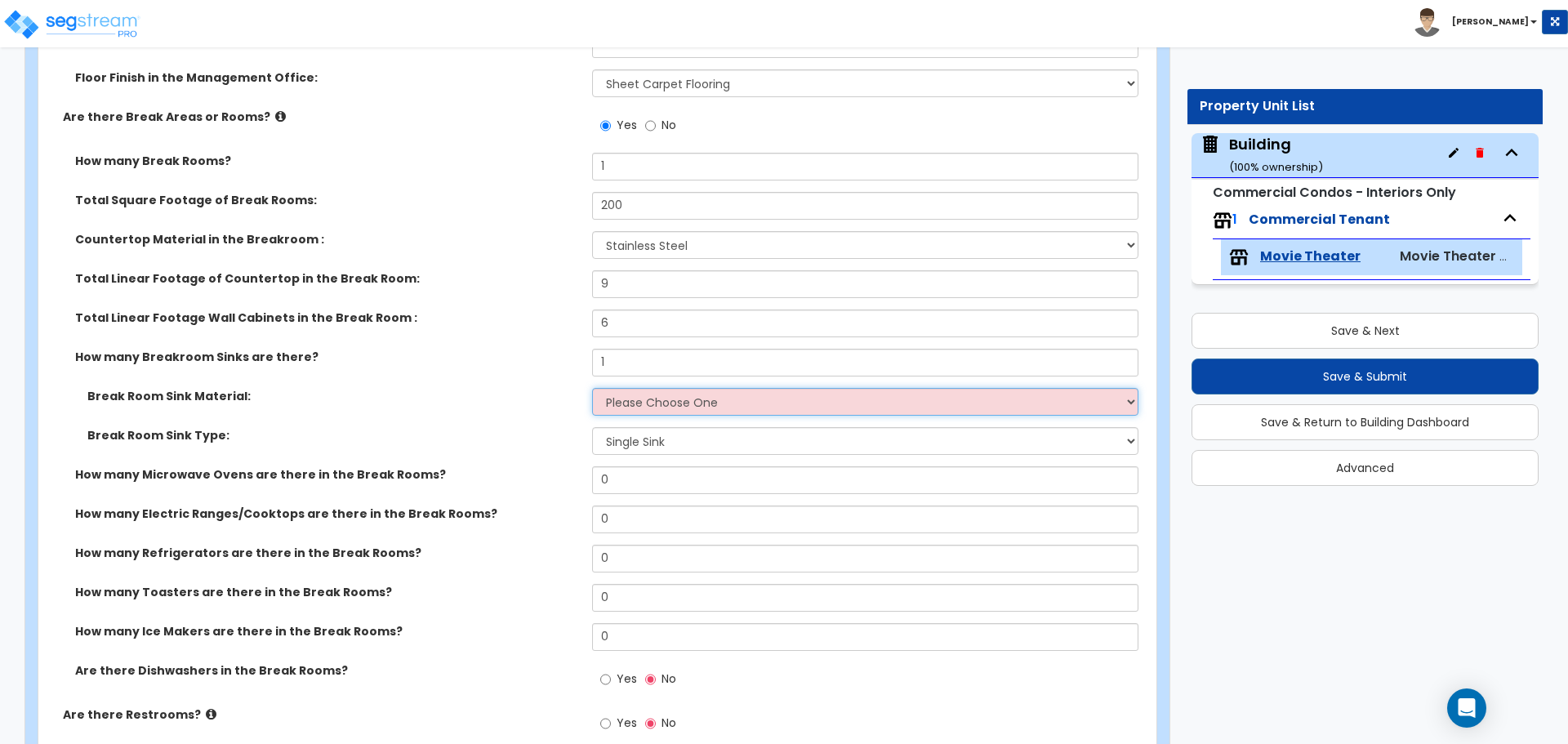
click at [670, 389] on select "Please Choose One Stainless Steel Porcelain Enamel Cast Iron" at bounding box center [864, 402] width 546 height 28
select select "1"
click at [592, 389] on select "Please Choose One Stainless Steel Porcelain Enamel Cast Iron" at bounding box center [864, 402] width 546 height 28
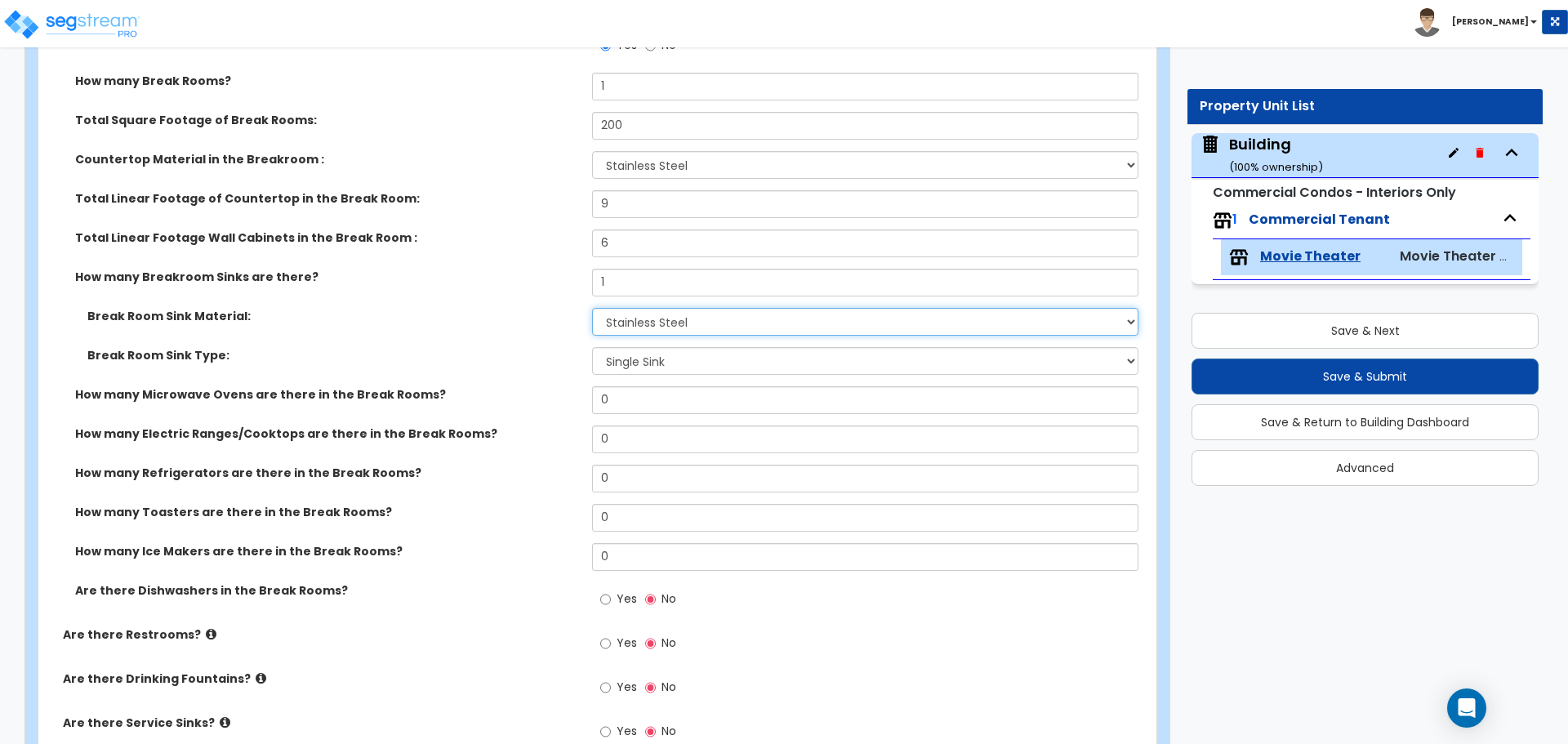
scroll to position [6521, 0]
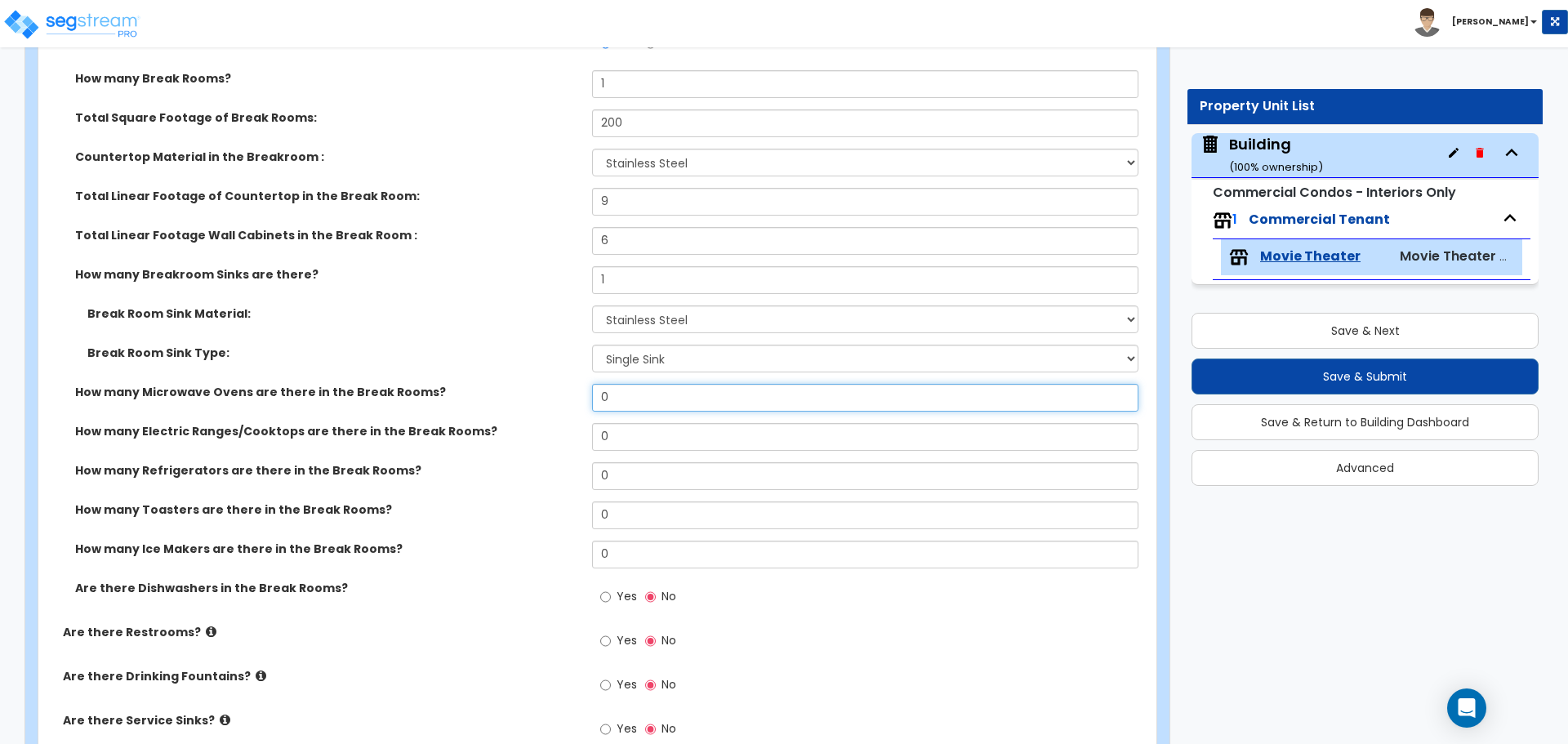
drag, startPoint x: 617, startPoint y: 395, endPoint x: 591, endPoint y: 395, distance: 26.0
click at [591, 395] on div "How many Microwave Ovens are there in the Break Rooms? 0" at bounding box center [593, 403] width 1108 height 40
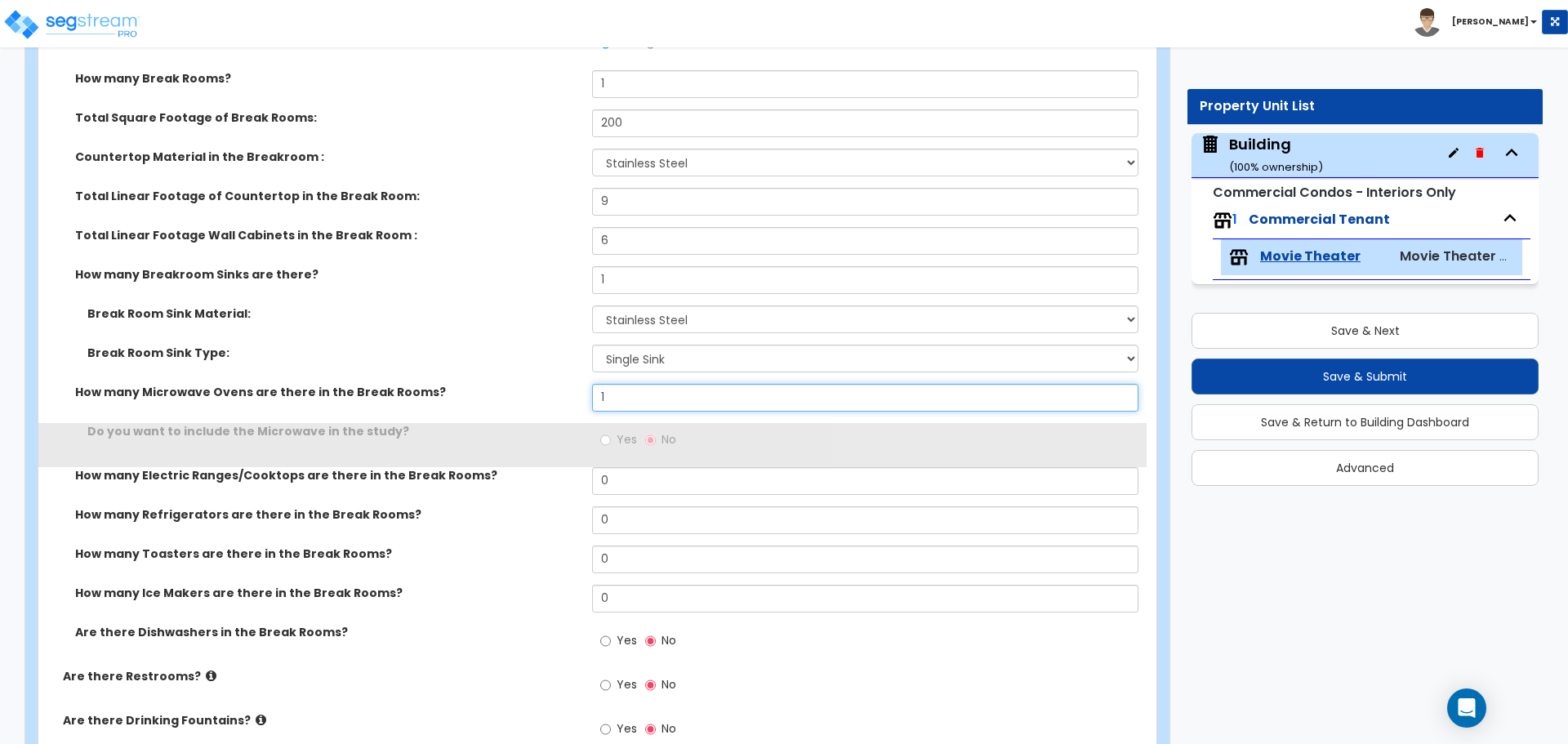
type input "1"
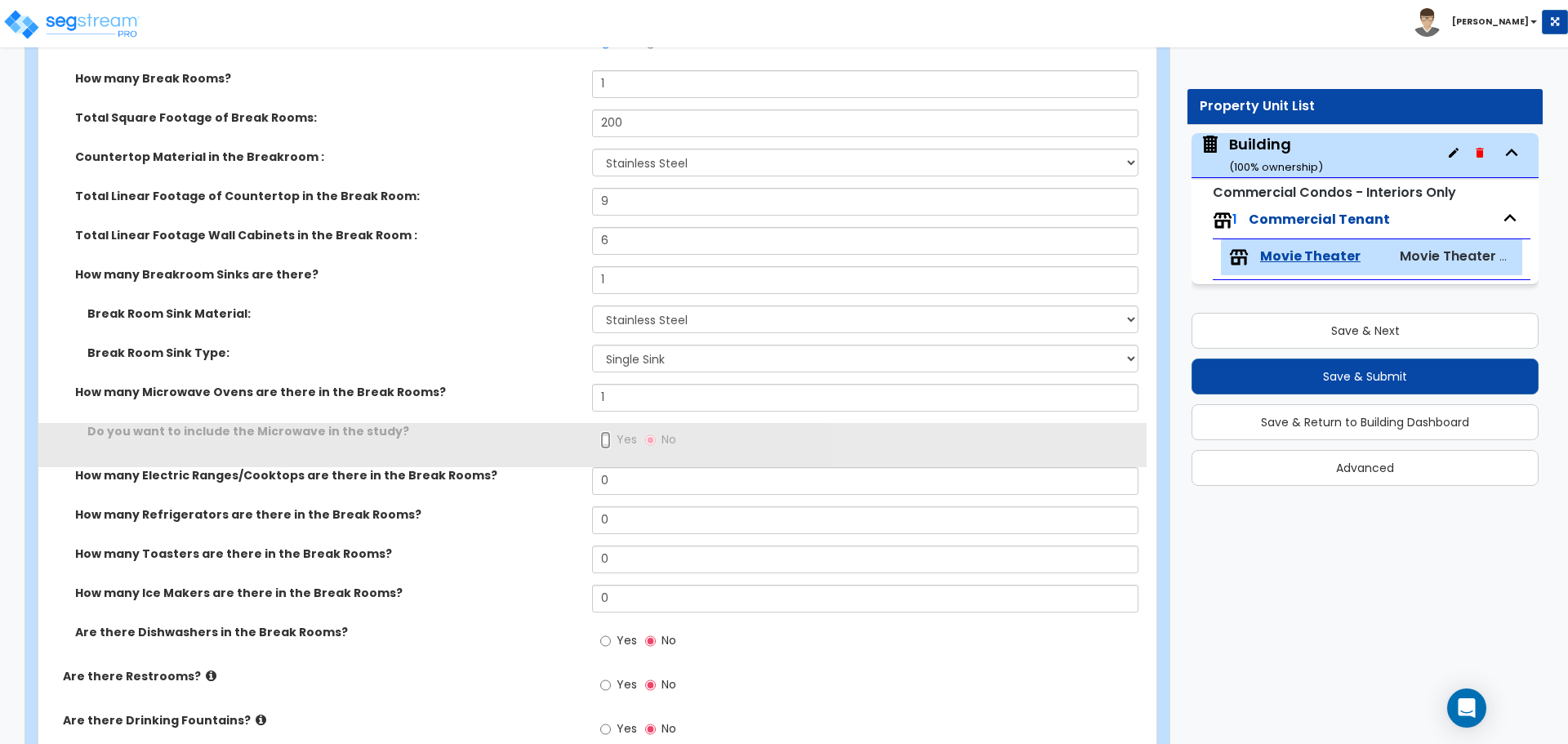
click at [610, 432] on input "Yes" at bounding box center [605, 441] width 11 height 18
radio input "true"
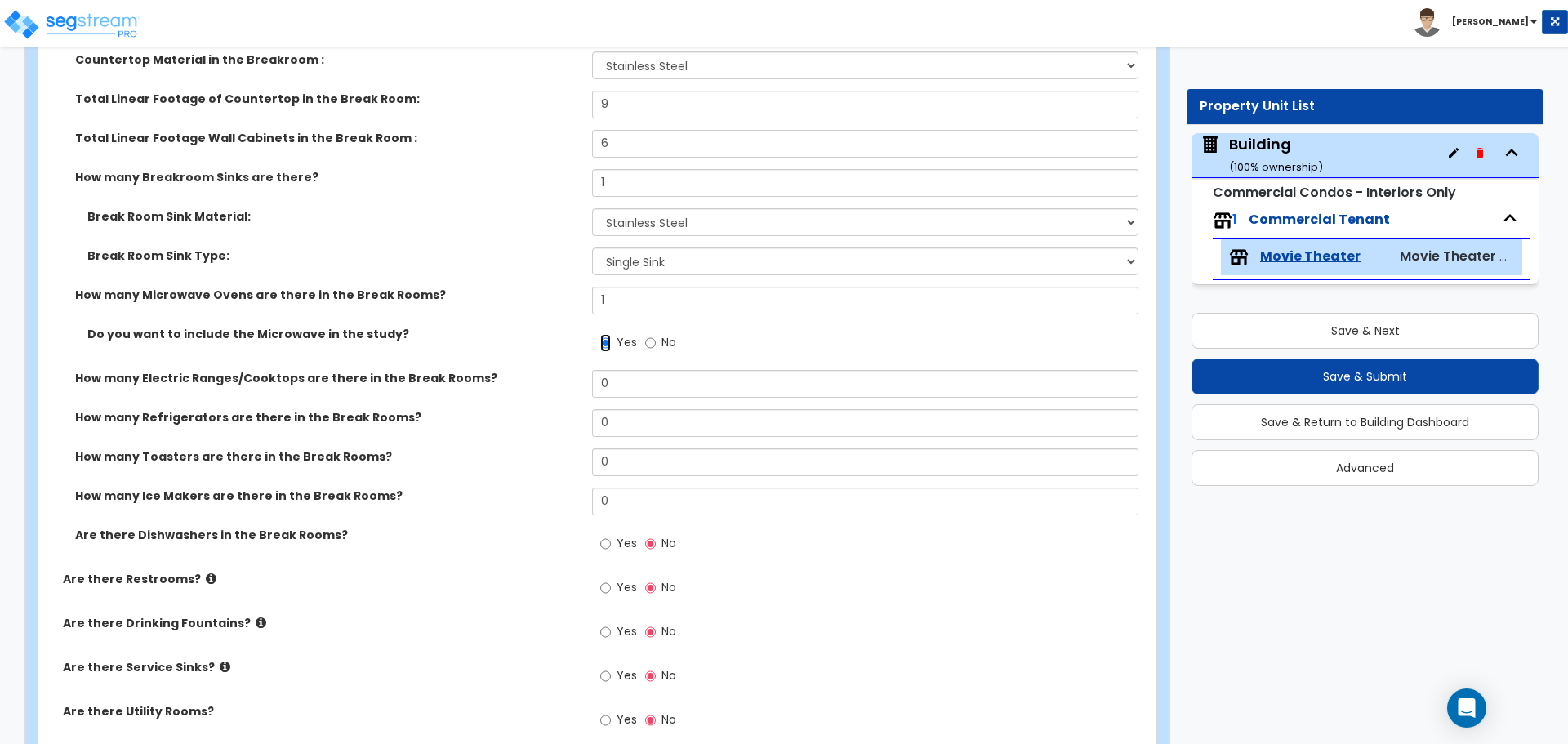
scroll to position [6626, 0]
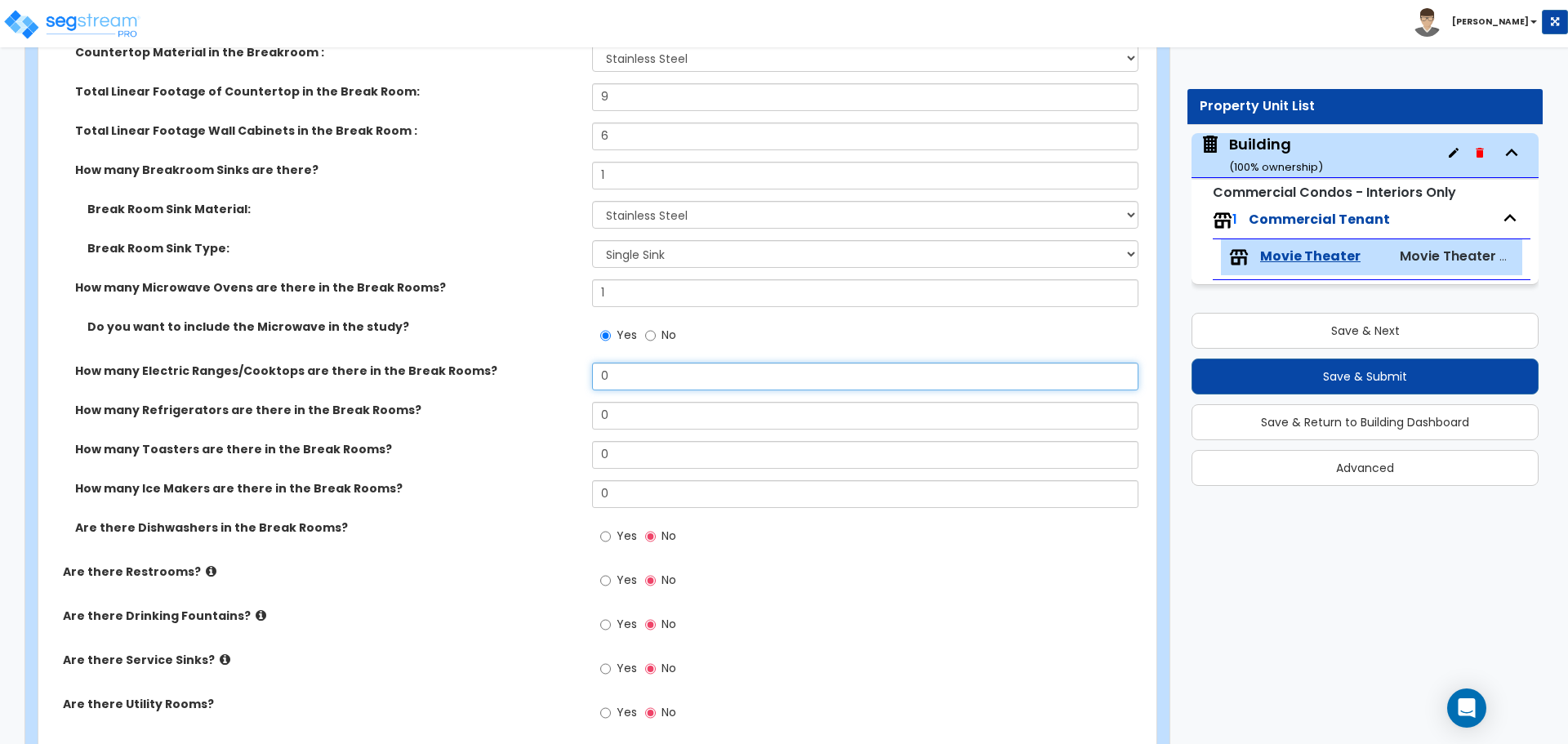
drag, startPoint x: 626, startPoint y: 382, endPoint x: 583, endPoint y: 380, distance: 43.0
click at [583, 380] on div "How many Electric Ranges/Cooktops are there in the Break Rooms? 0" at bounding box center [593, 382] width 1108 height 40
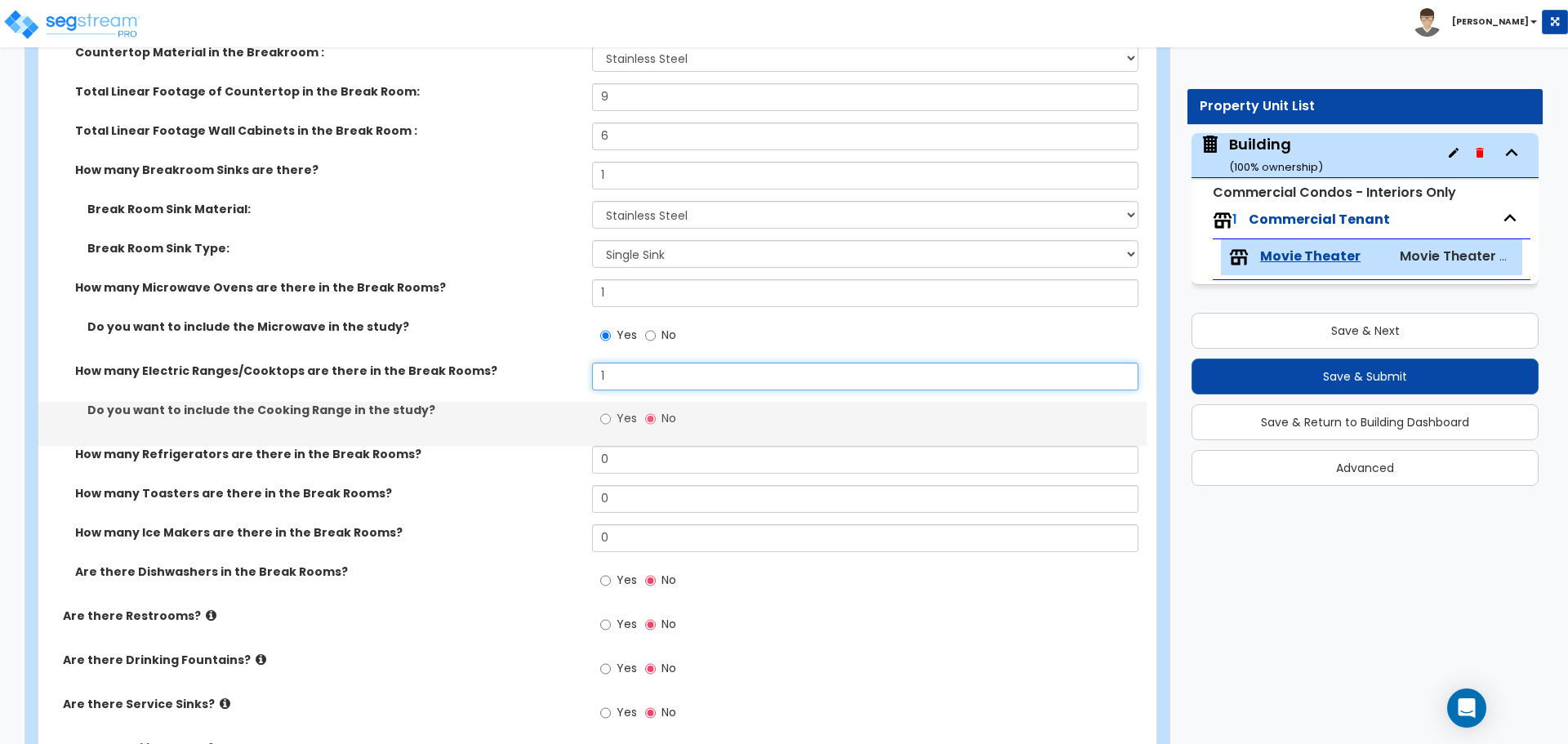
type input "1"
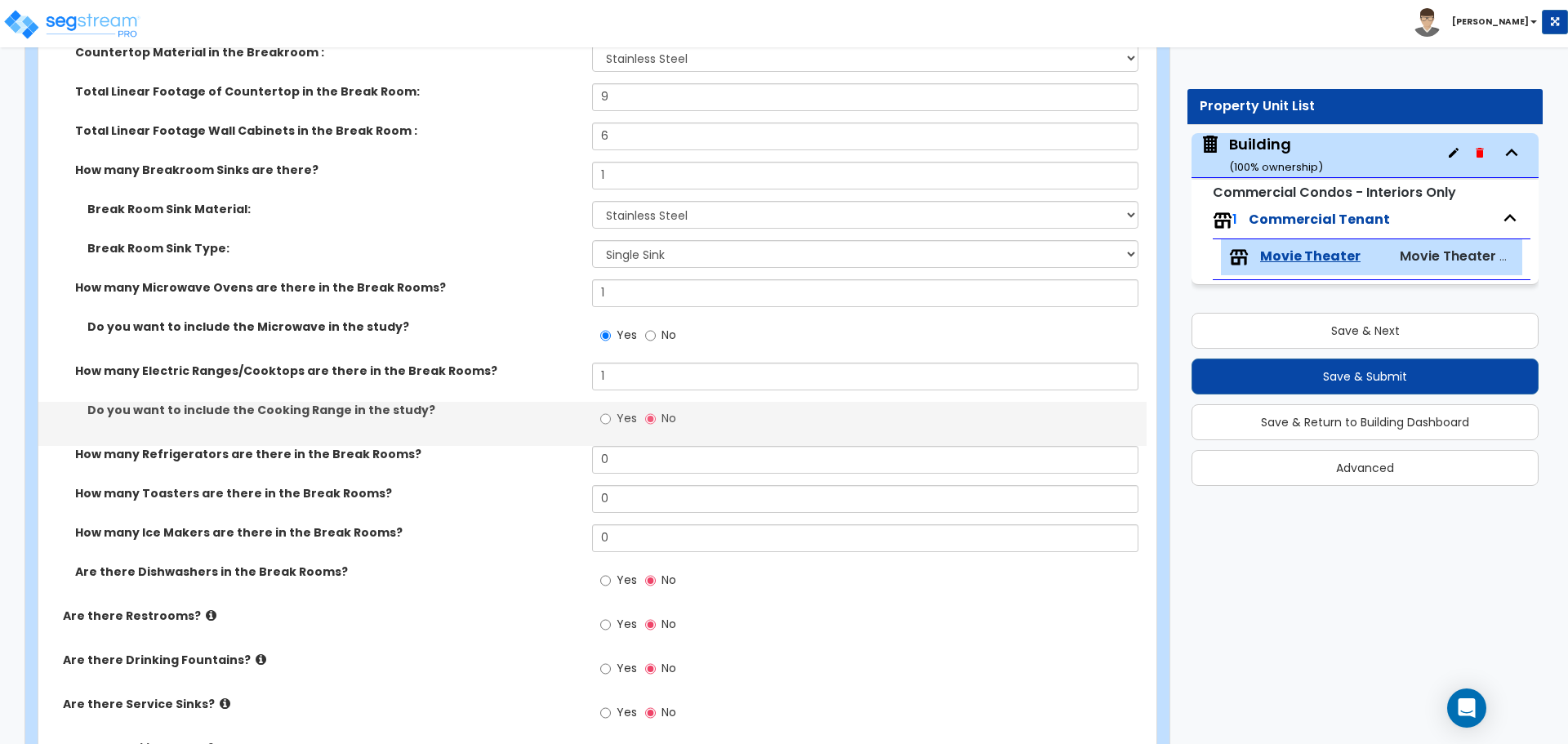
click at [613, 412] on label "Yes" at bounding box center [618, 421] width 37 height 28
click at [611, 412] on input "Yes" at bounding box center [605, 419] width 11 height 18
radio input "true"
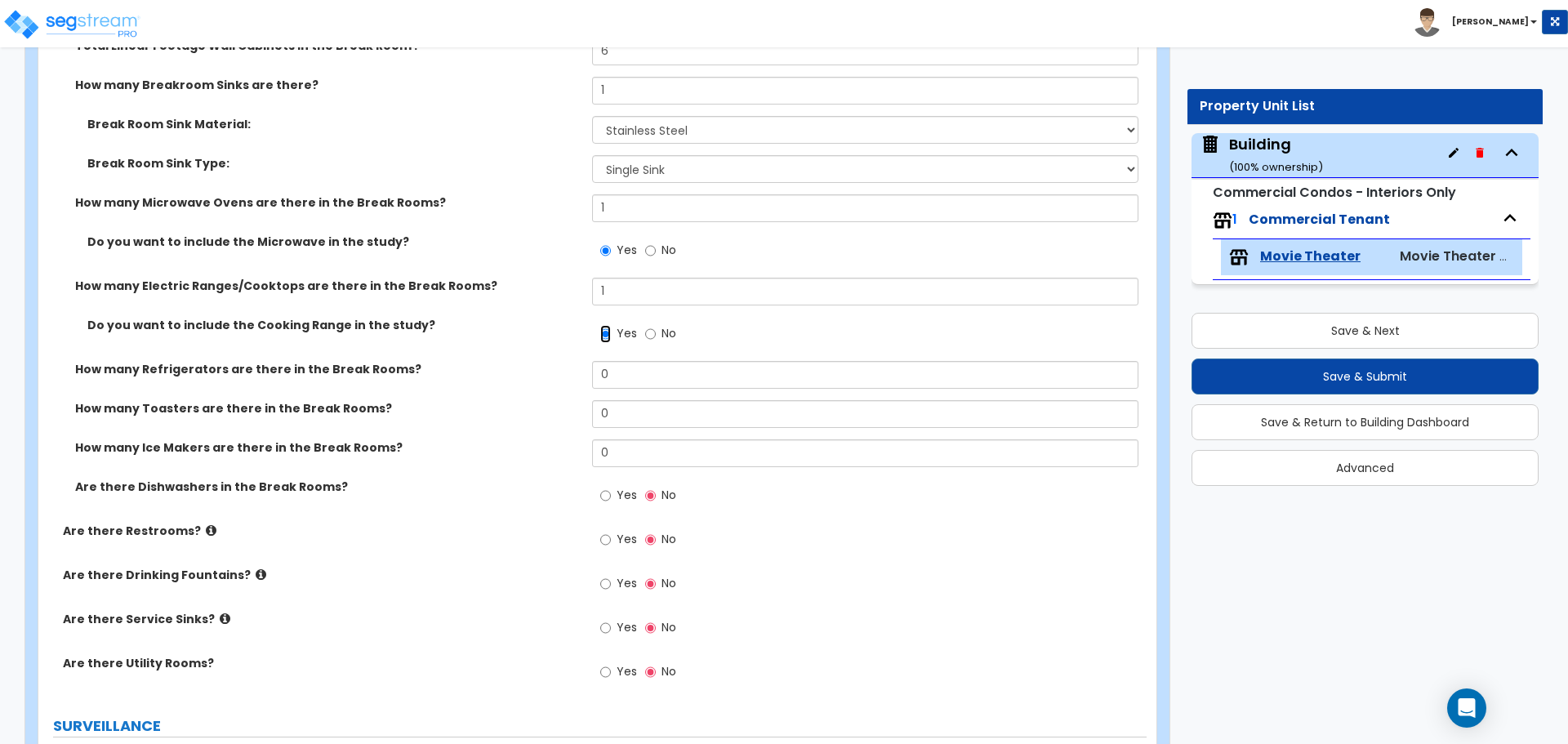
scroll to position [6714, 0]
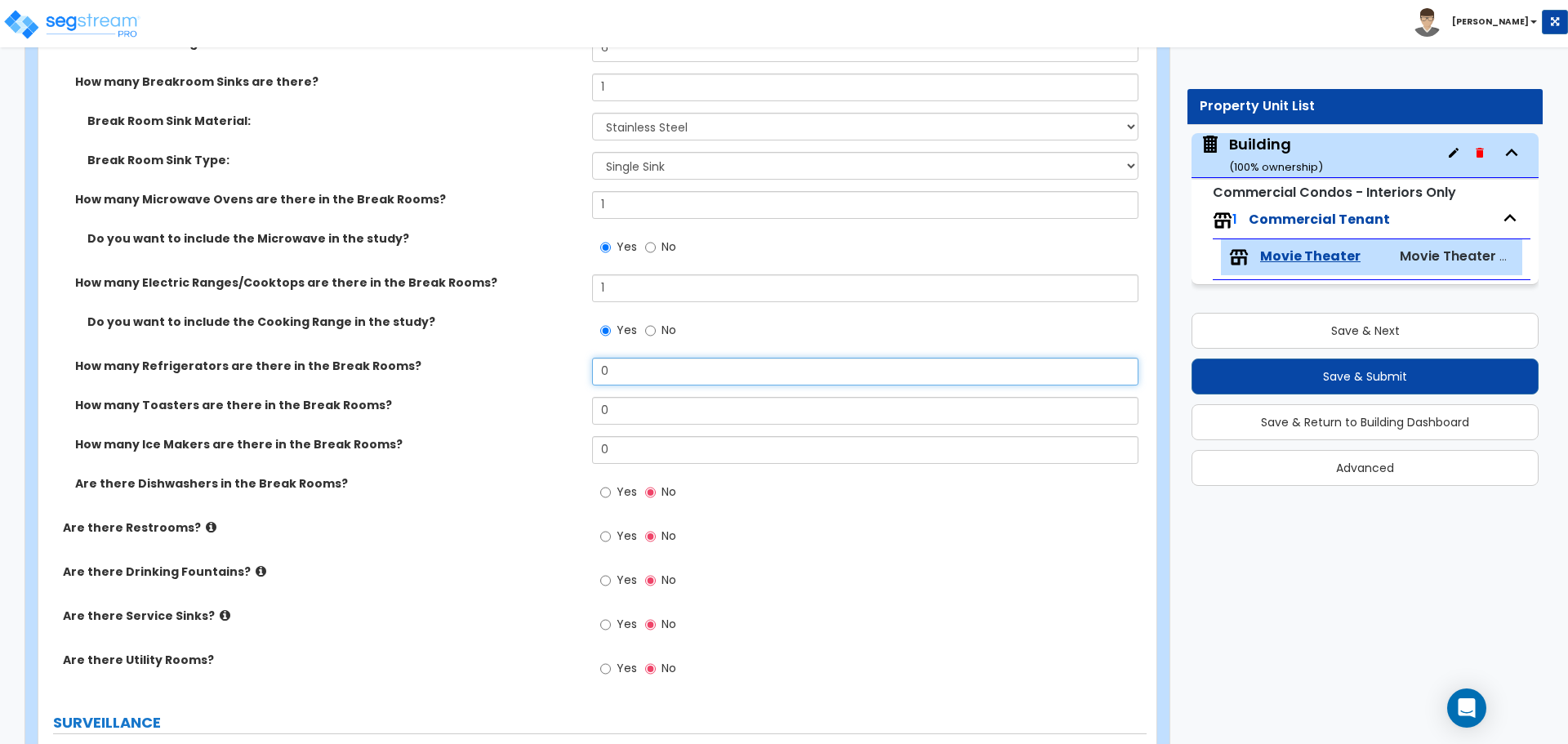
click at [626, 373] on input "0" at bounding box center [864, 372] width 546 height 28
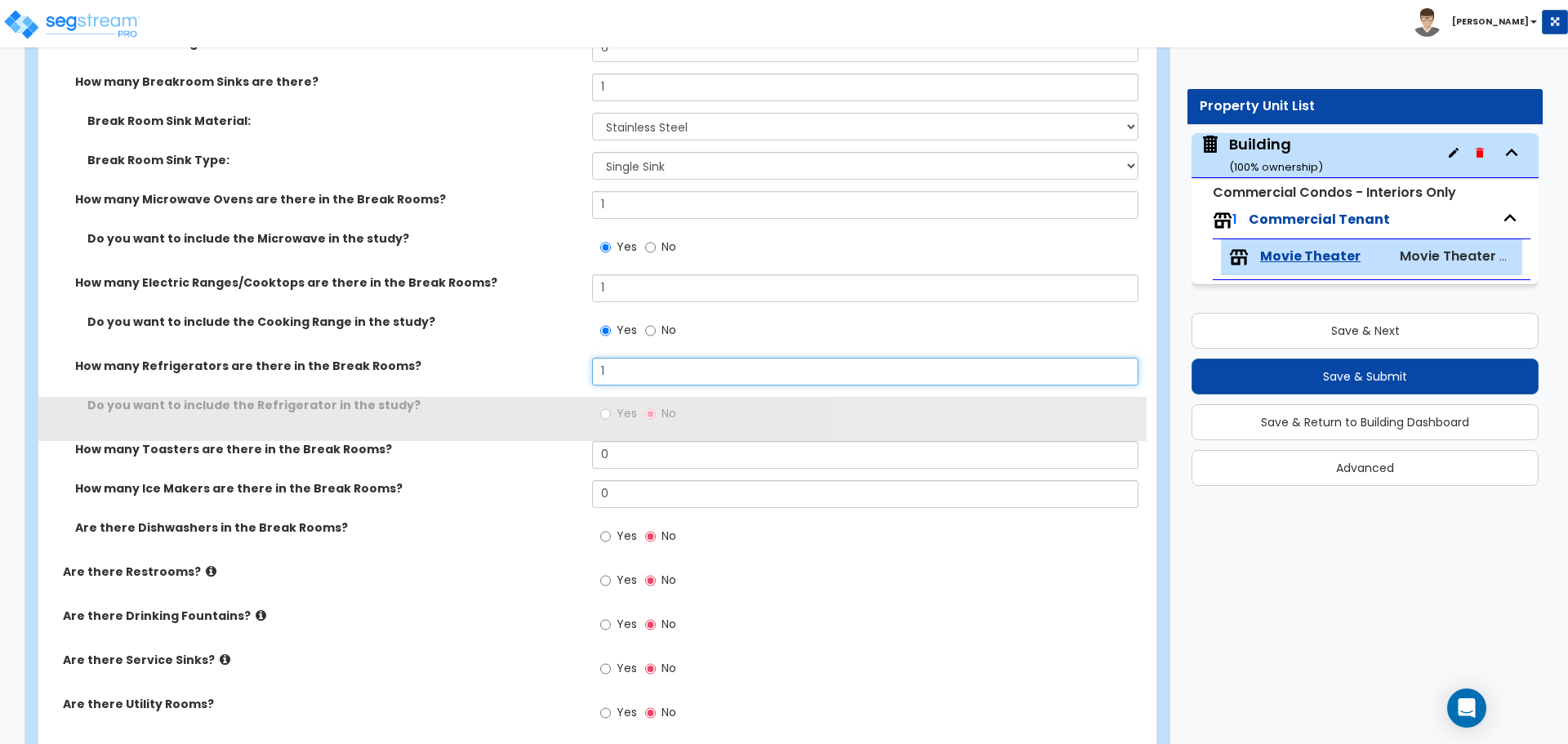
type input "1"
click at [623, 405] on span "Yes" at bounding box center [627, 413] width 20 height 17
click at [611, 405] on input "Yes" at bounding box center [605, 414] width 11 height 18
radio input "true"
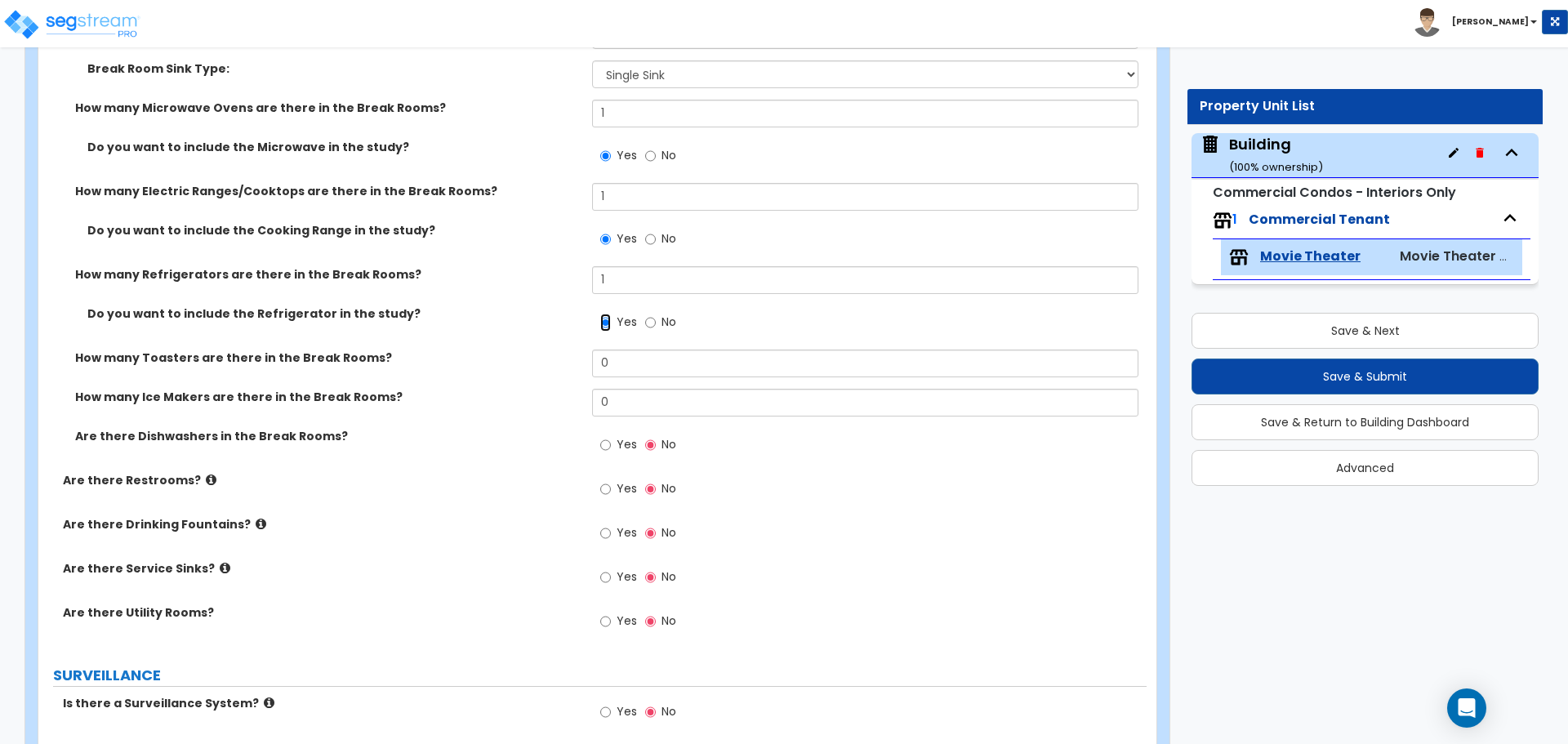
scroll to position [6821, 0]
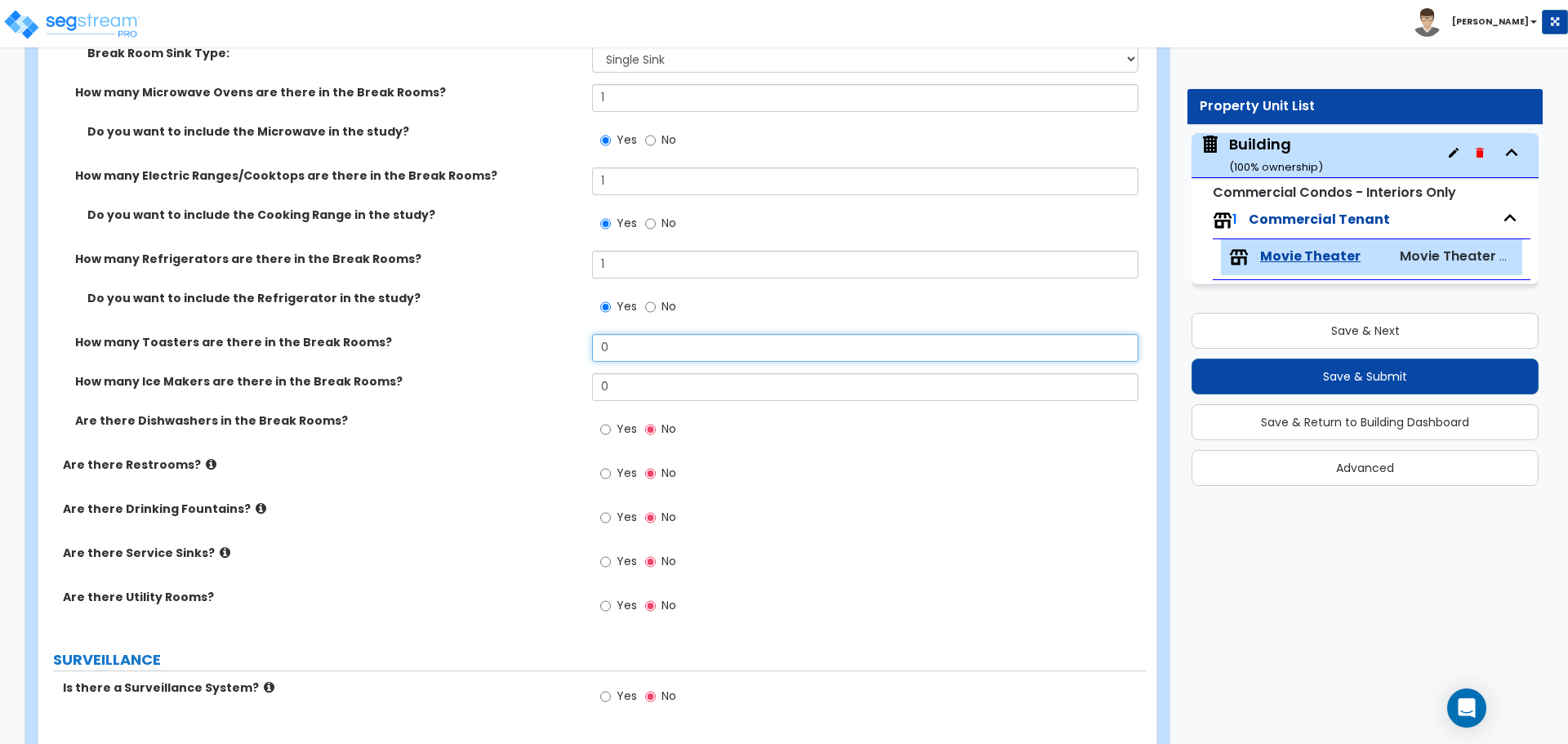
click at [630, 353] on input "0" at bounding box center [864, 348] width 546 height 28
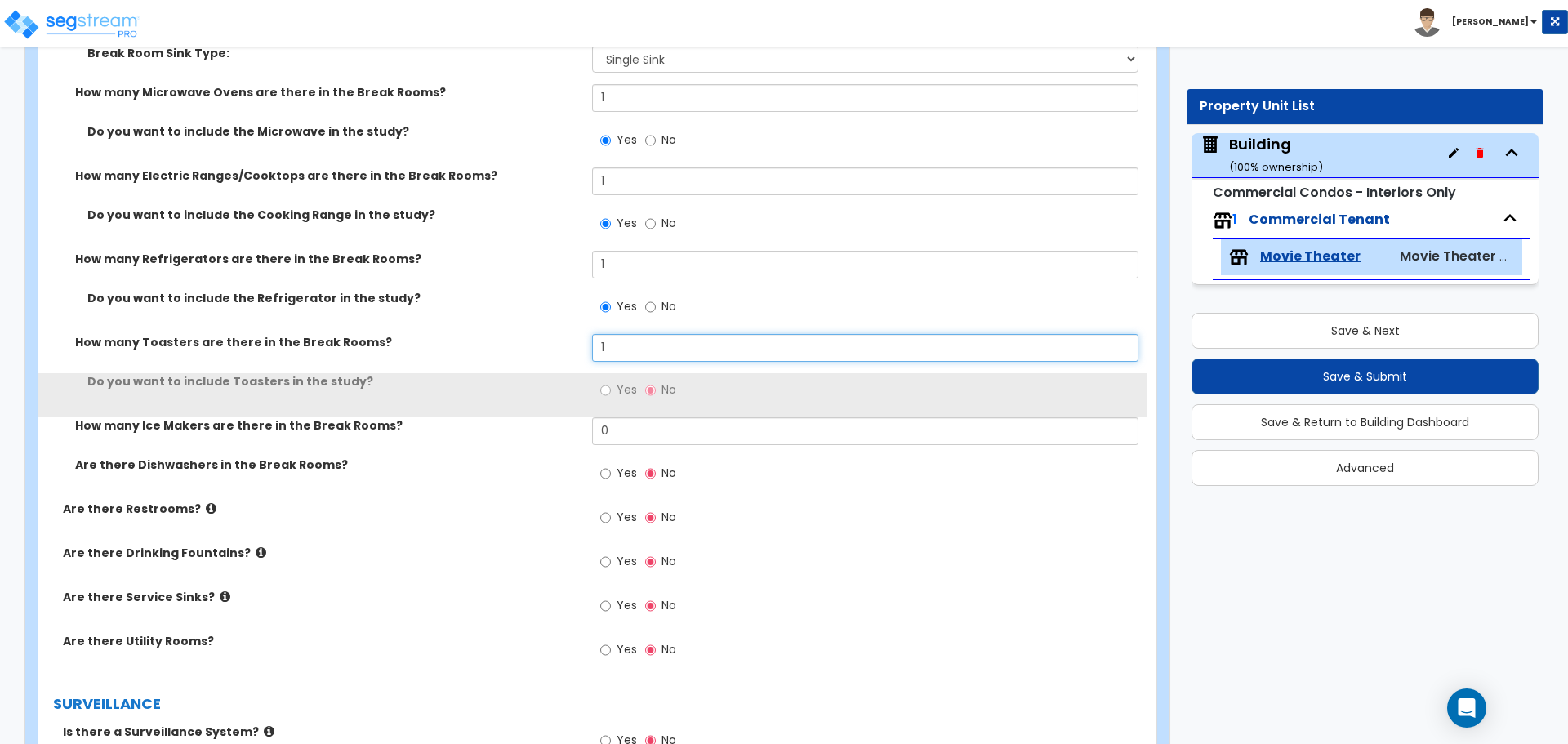
type input "1"
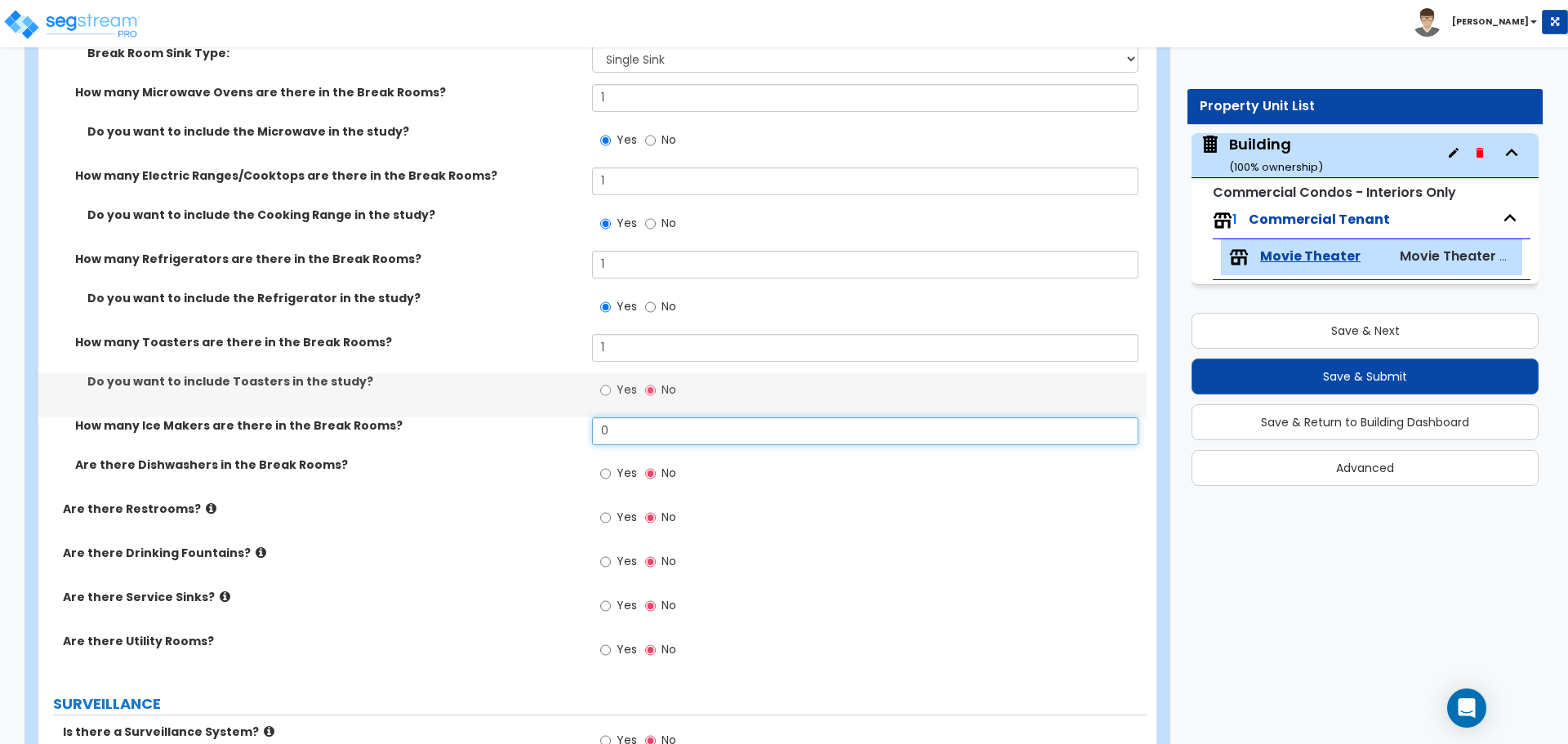
click at [632, 421] on input "0" at bounding box center [864, 431] width 546 height 28
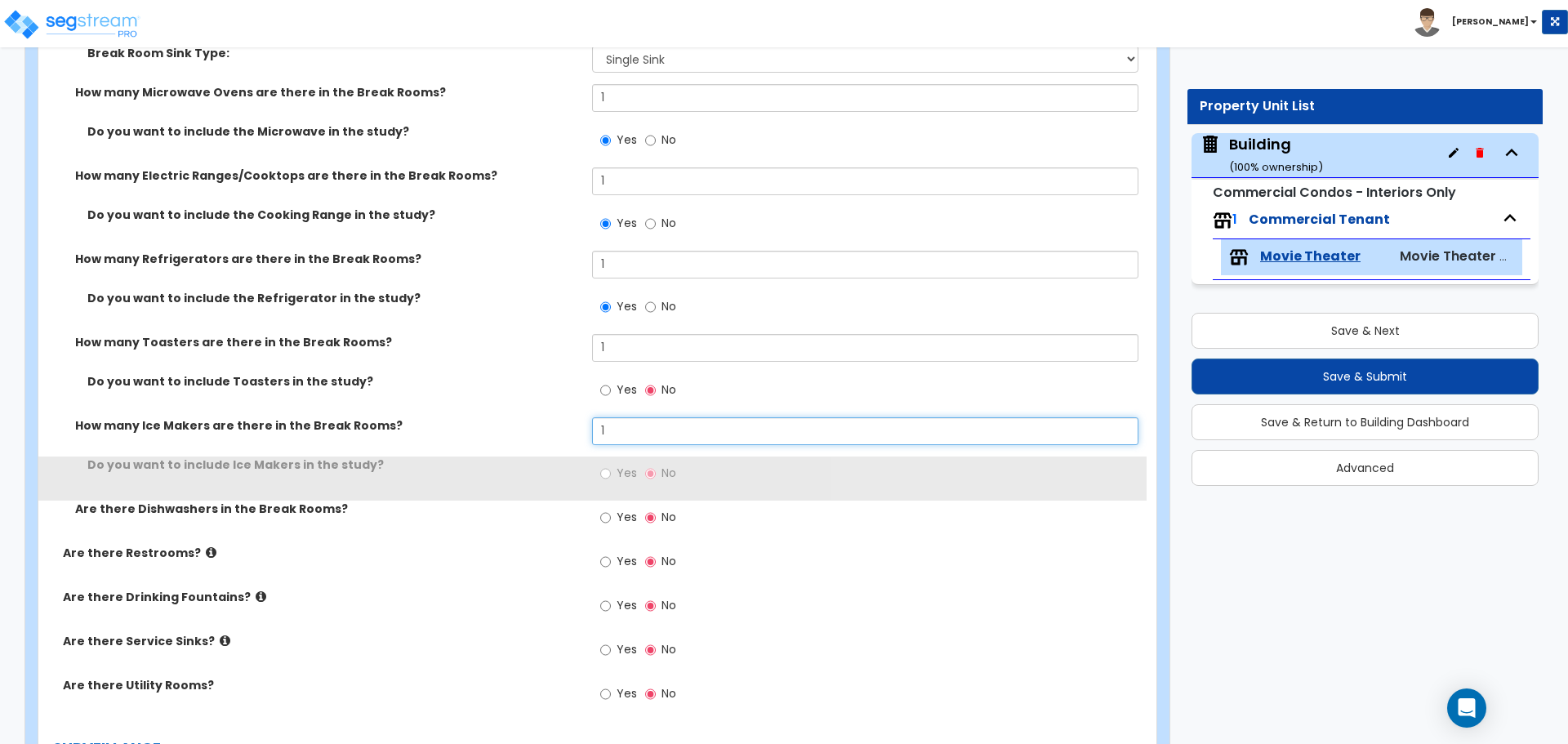
type input "1"
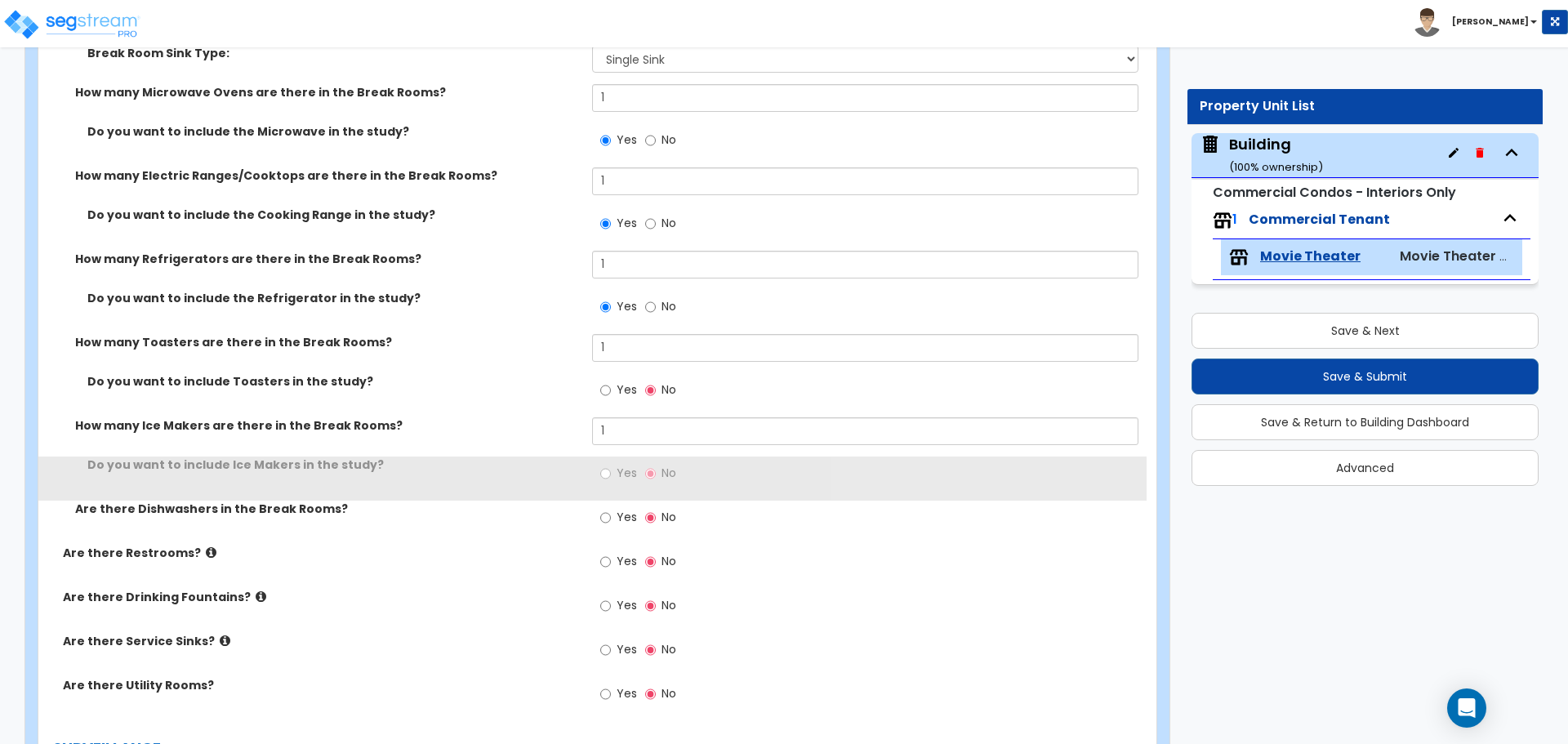
click at [619, 389] on span "Yes" at bounding box center [627, 389] width 20 height 17
click at [611, 389] on input "Yes" at bounding box center [605, 390] width 11 height 18
radio input "true"
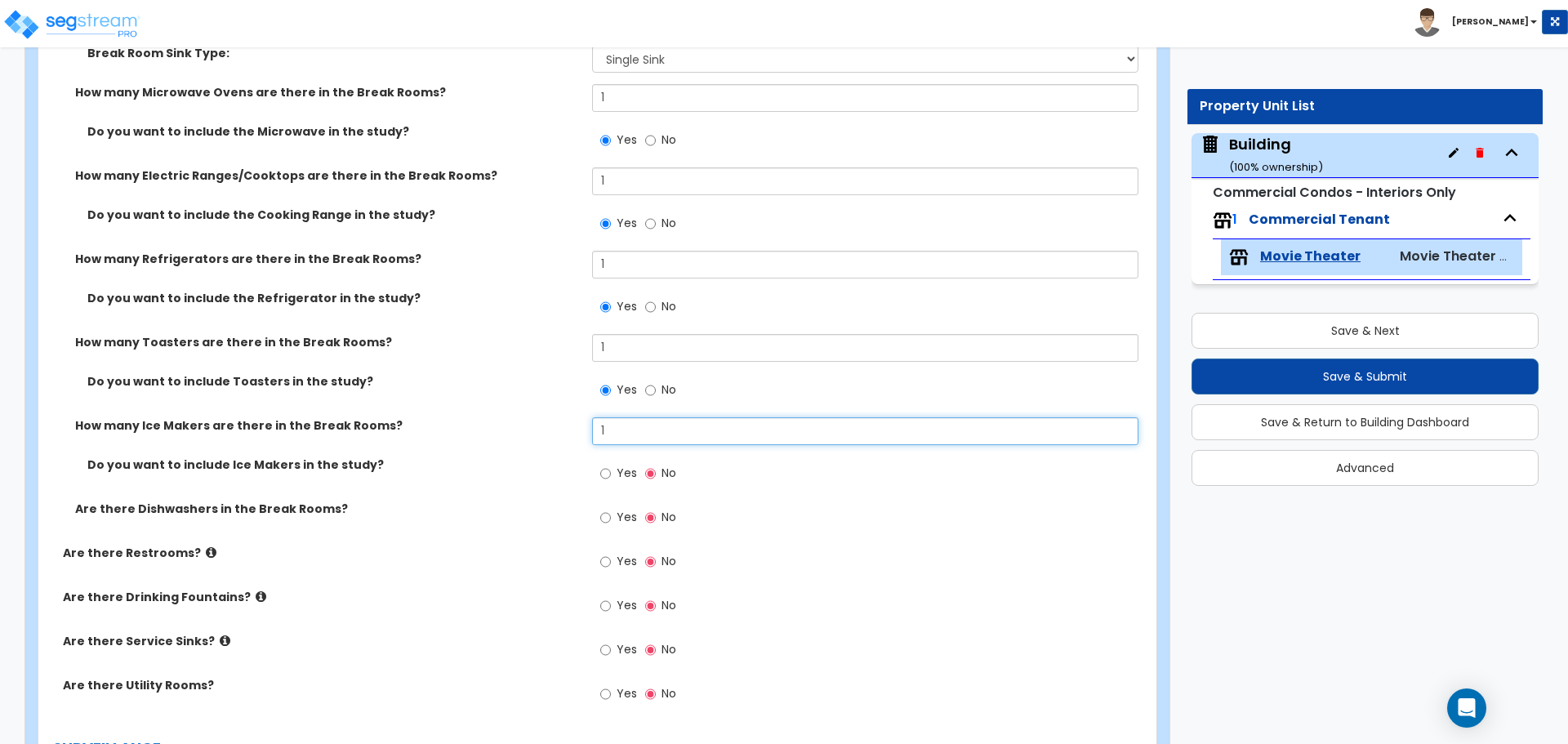
click at [654, 432] on input "1" at bounding box center [864, 431] width 546 height 28
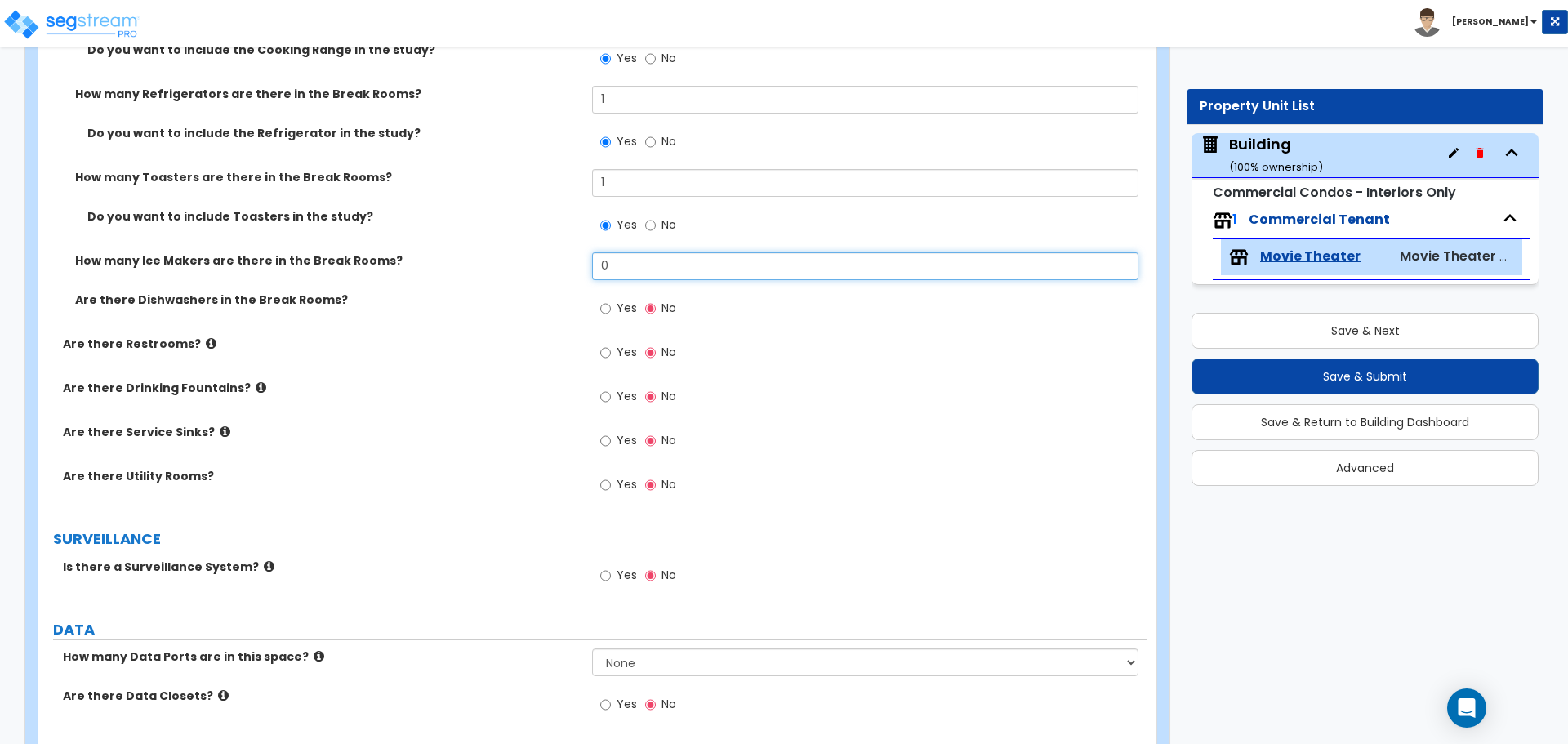
scroll to position [6988, 0]
type input "0"
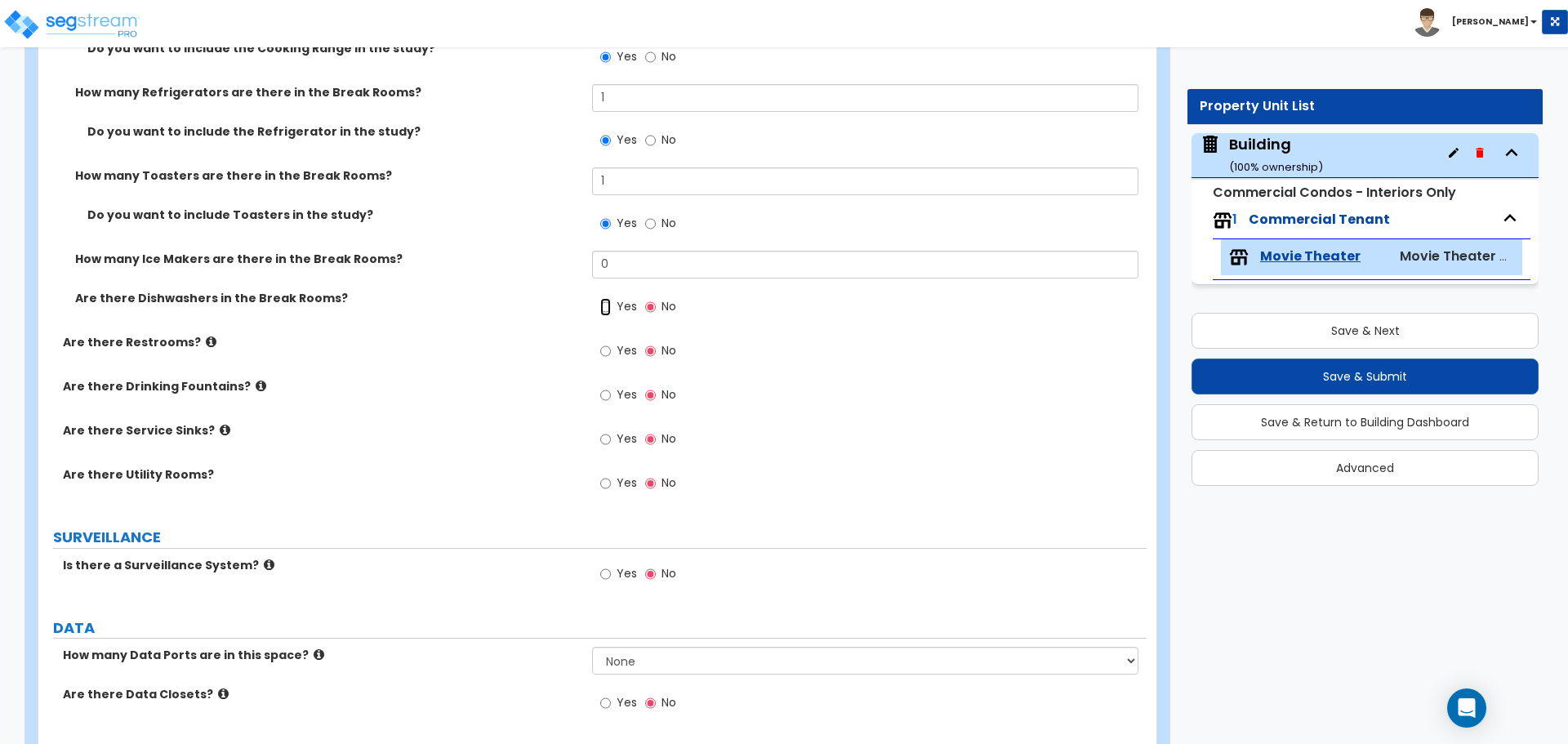
click at [608, 302] on input "Yes" at bounding box center [605, 308] width 11 height 18
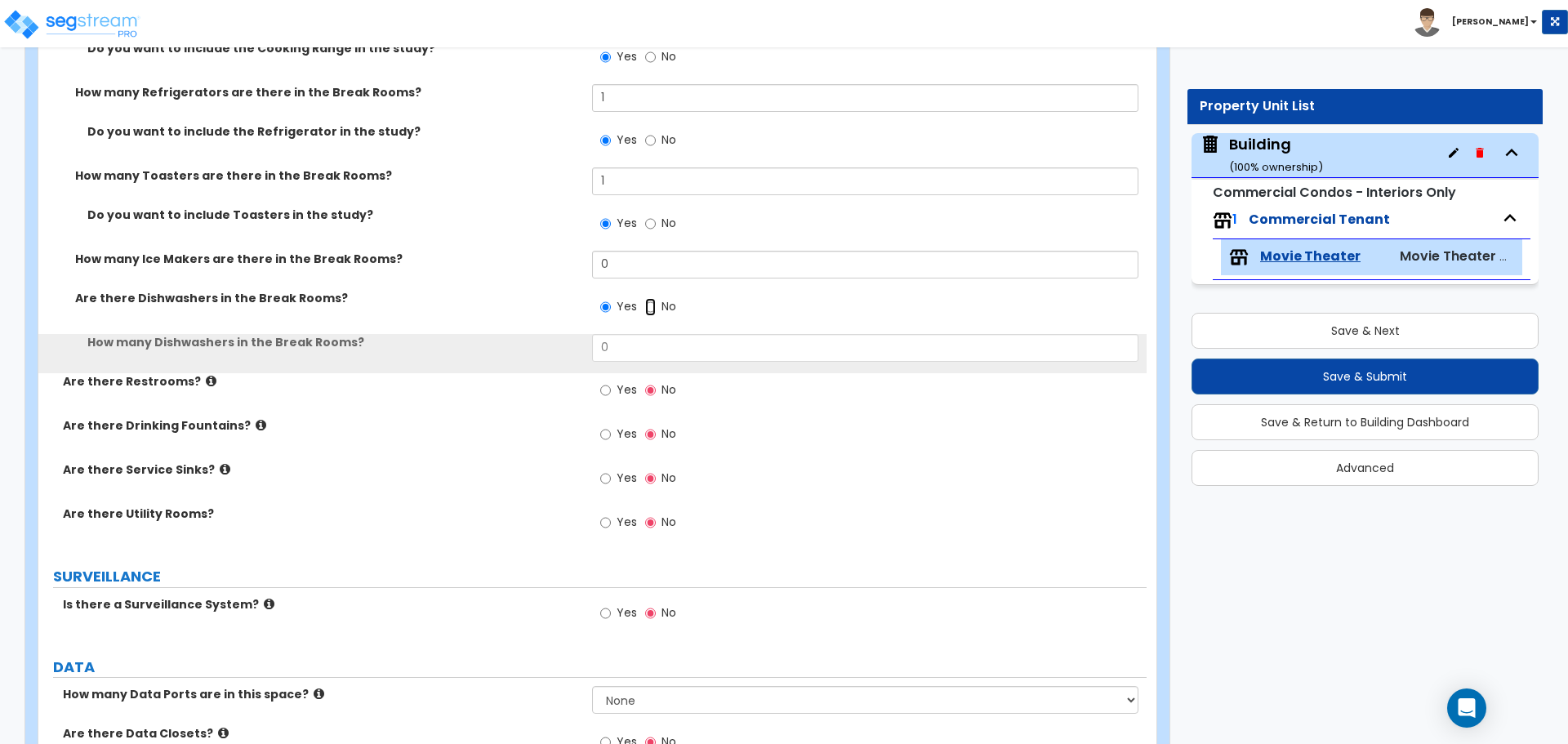
click at [654, 306] on input "No" at bounding box center [651, 308] width 11 height 18
radio input "false"
radio input "true"
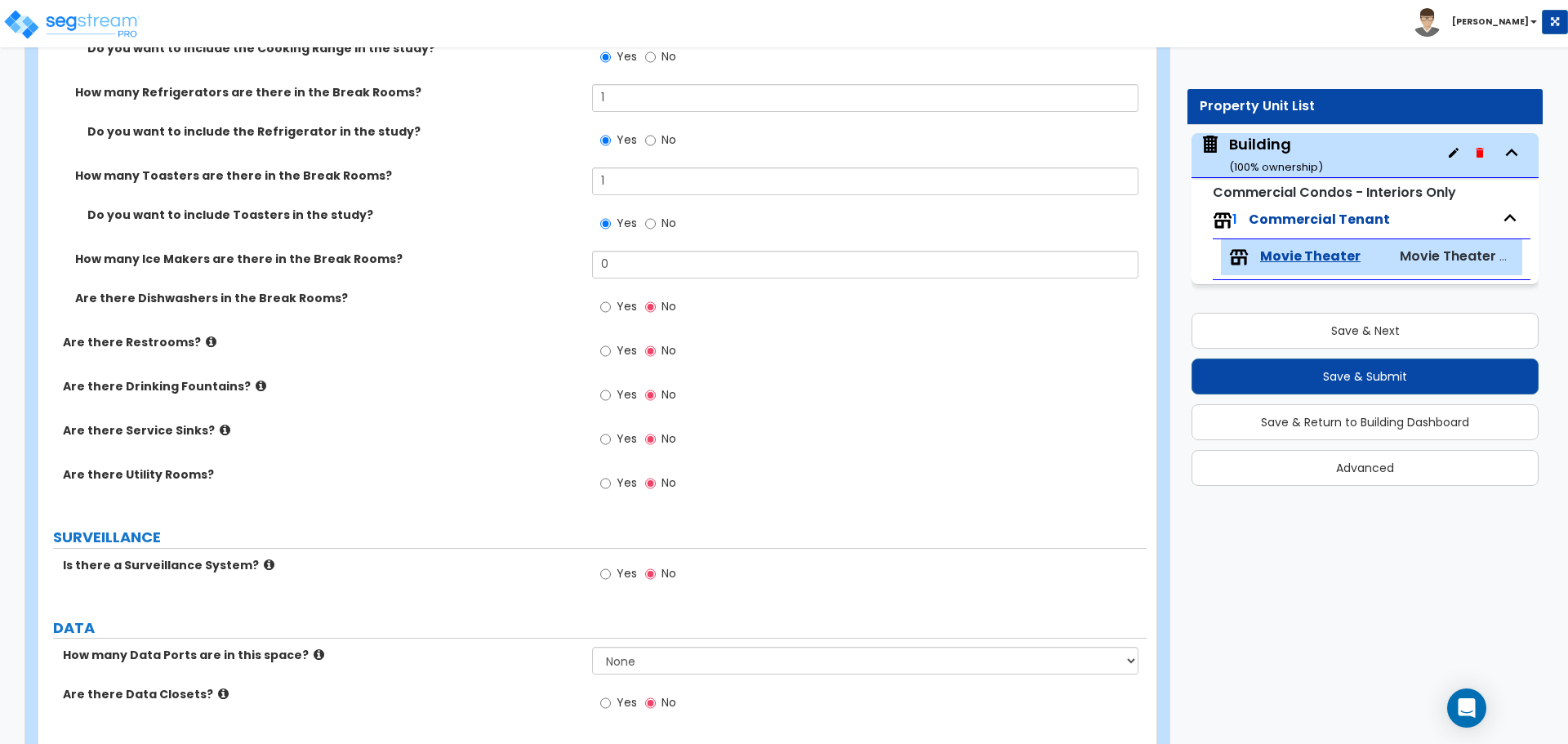
click at [627, 343] on span "Yes" at bounding box center [627, 351] width 20 height 17
click at [611, 343] on input "Yes" at bounding box center [605, 352] width 11 height 18
radio input "true"
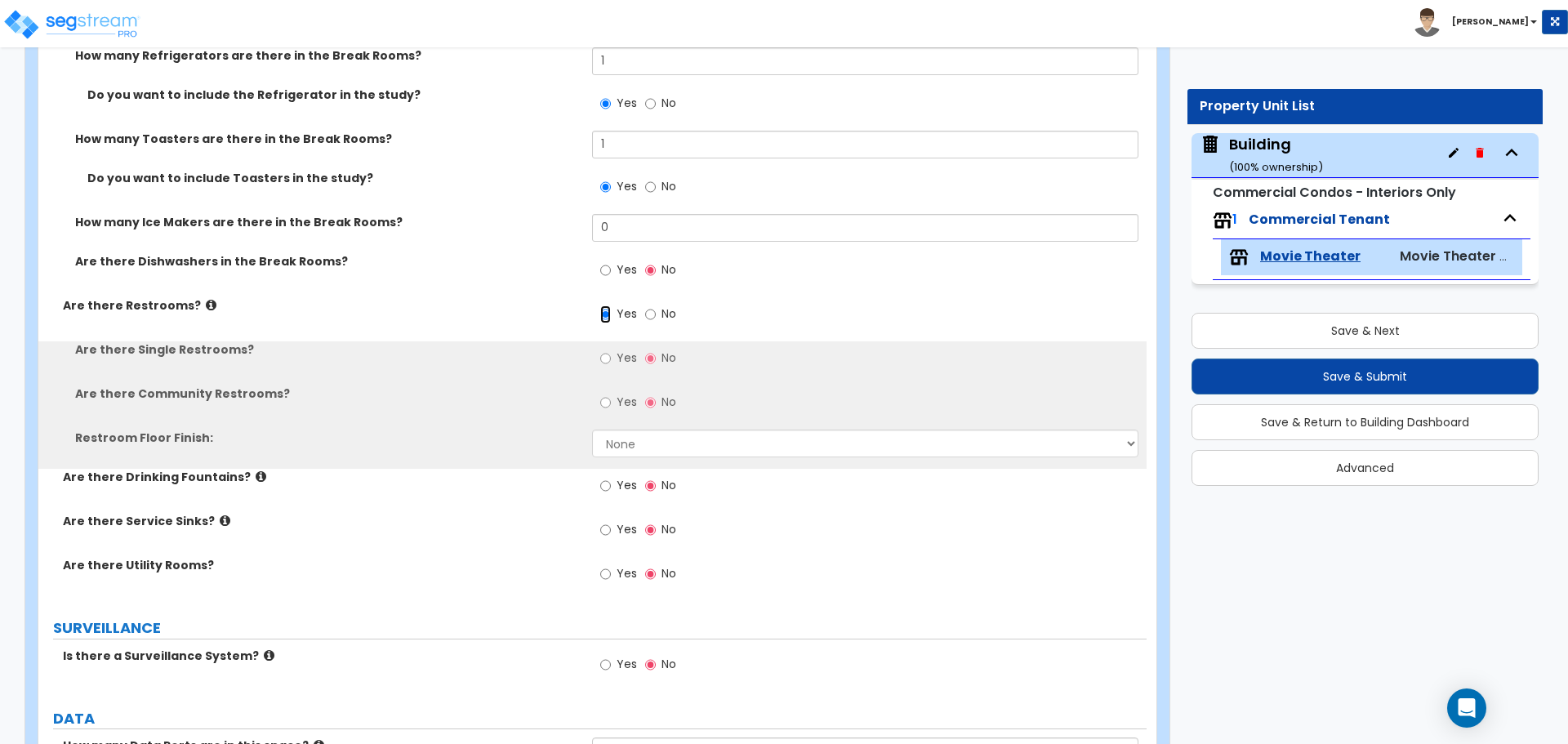
scroll to position [7027, 0]
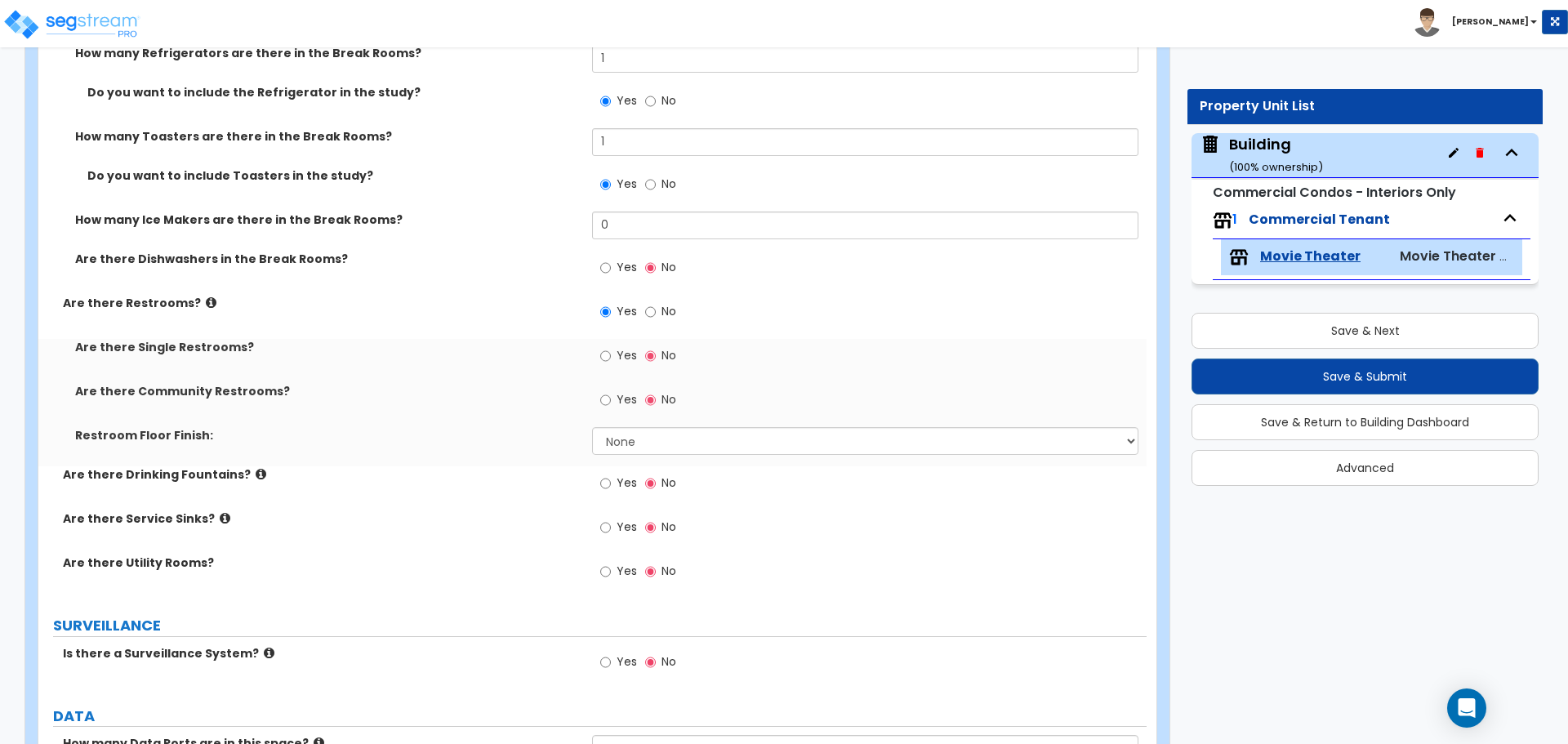
click at [633, 352] on span "Yes" at bounding box center [627, 355] width 20 height 17
click at [611, 352] on input "Yes" at bounding box center [605, 356] width 11 height 18
radio input "true"
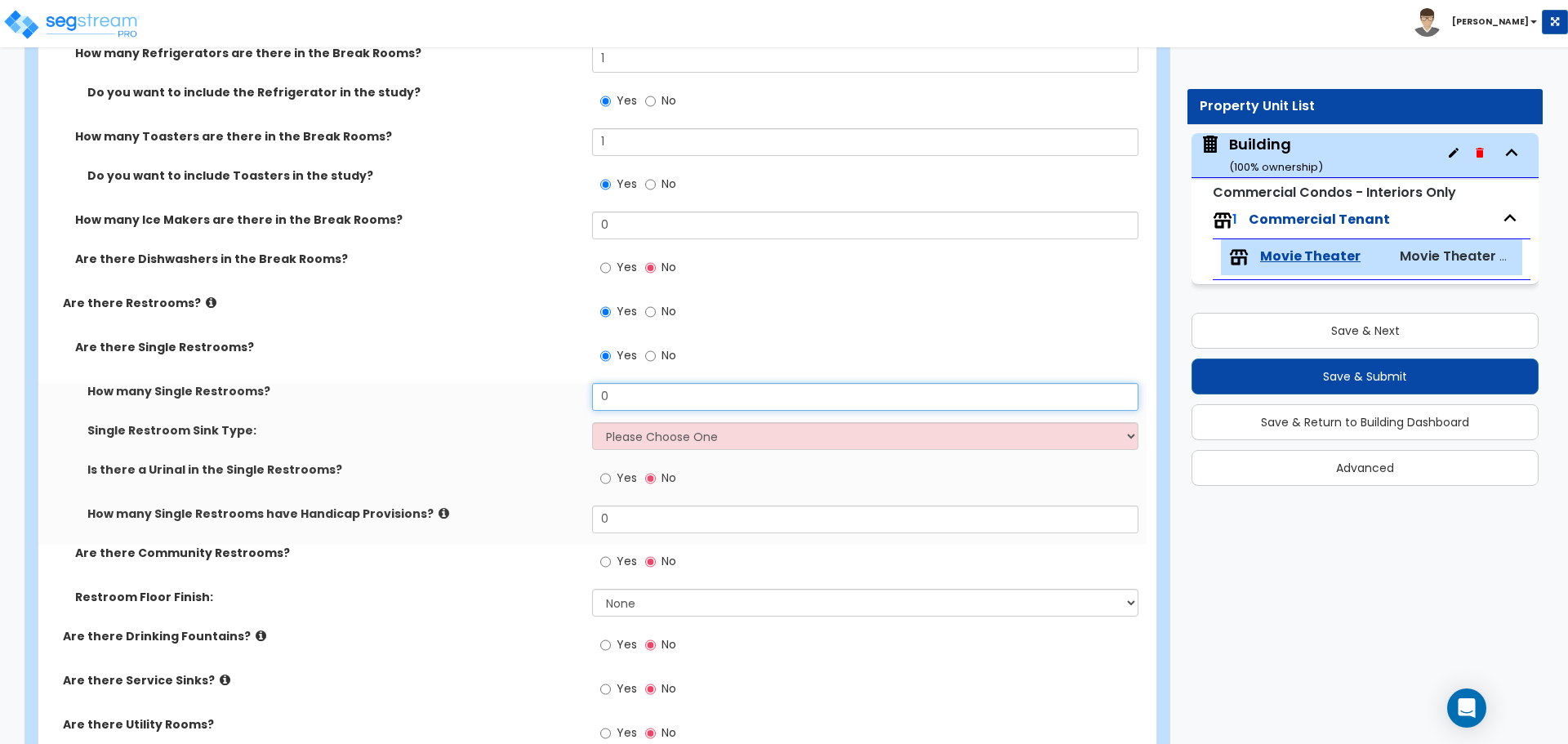
drag, startPoint x: 633, startPoint y: 389, endPoint x: 547, endPoint y: 388, distance: 86.0
click at [547, 388] on div "How many Single Restrooms? 0" at bounding box center [593, 402] width 1108 height 40
type input "3"
click at [765, 423] on select "Please Choose One Wall-mounted Vanity-mounted" at bounding box center [864, 436] width 546 height 28
click at [592, 423] on select "Please Choose One Wall-mounted Vanity-mounted" at bounding box center [864, 436] width 546 height 28
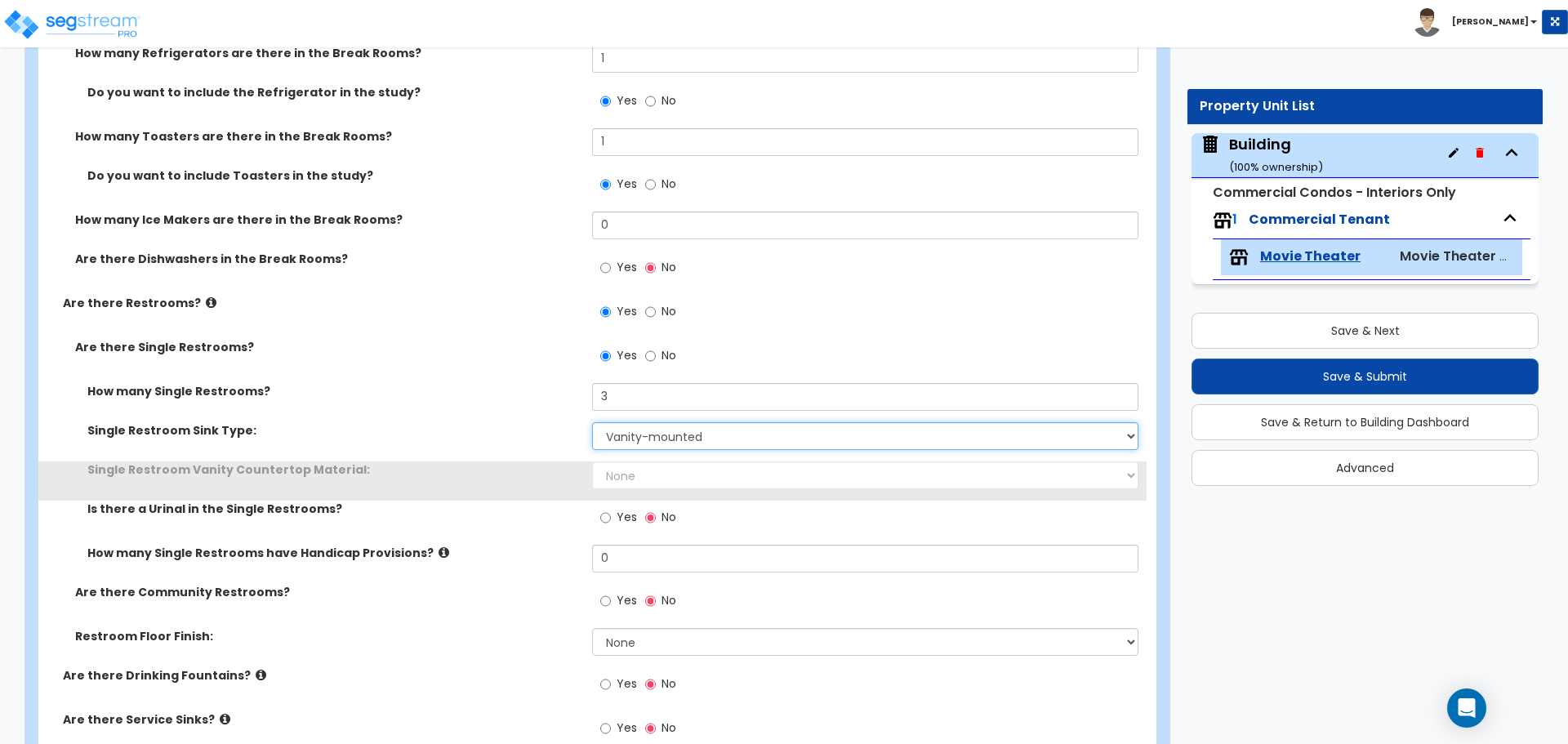
click at [710, 425] on select "Please Choose One Wall-mounted Vanity-mounted" at bounding box center [864, 436] width 546 height 28
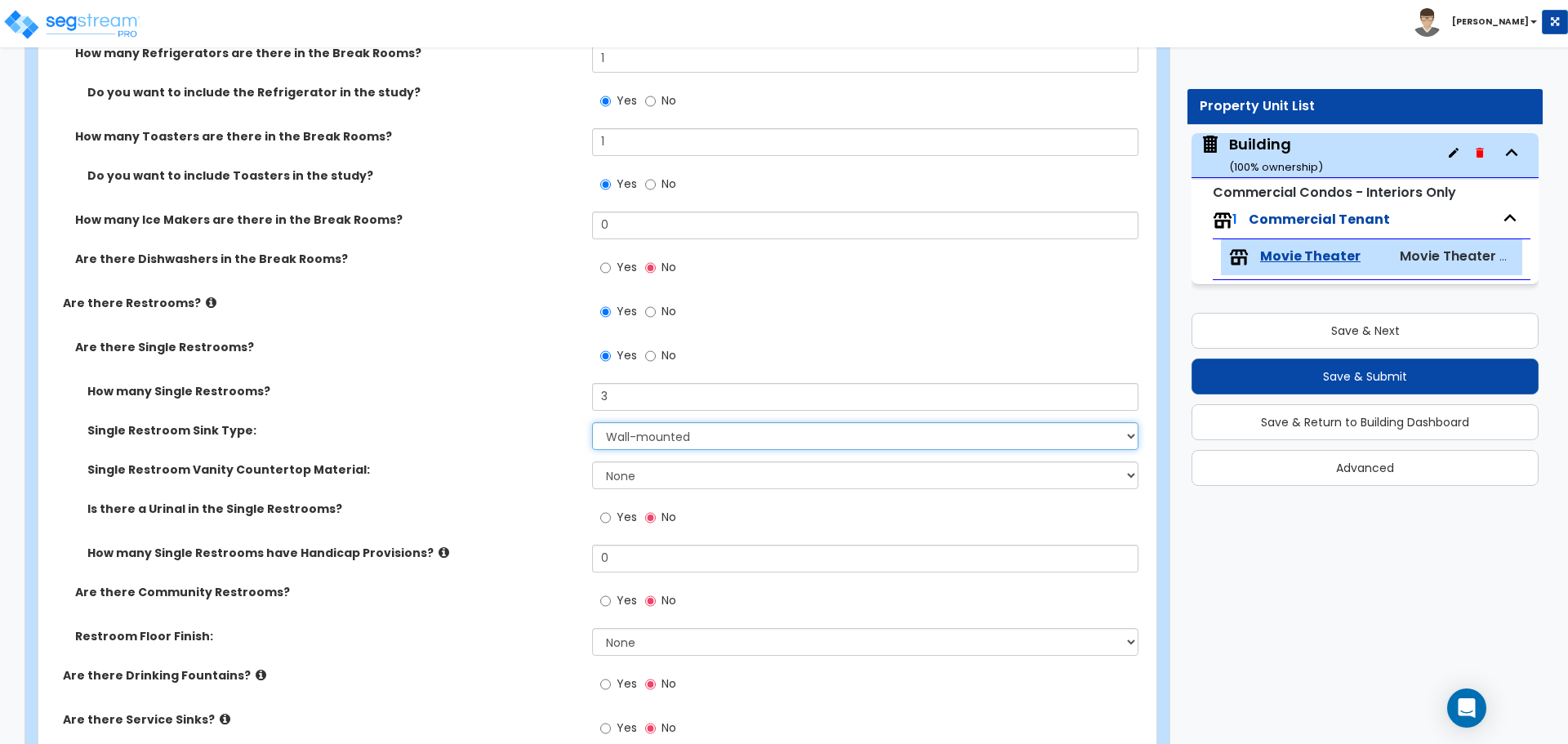
click at [592, 423] on select "Please Choose One Wall-mounted Vanity-mounted" at bounding box center [864, 436] width 546 height 28
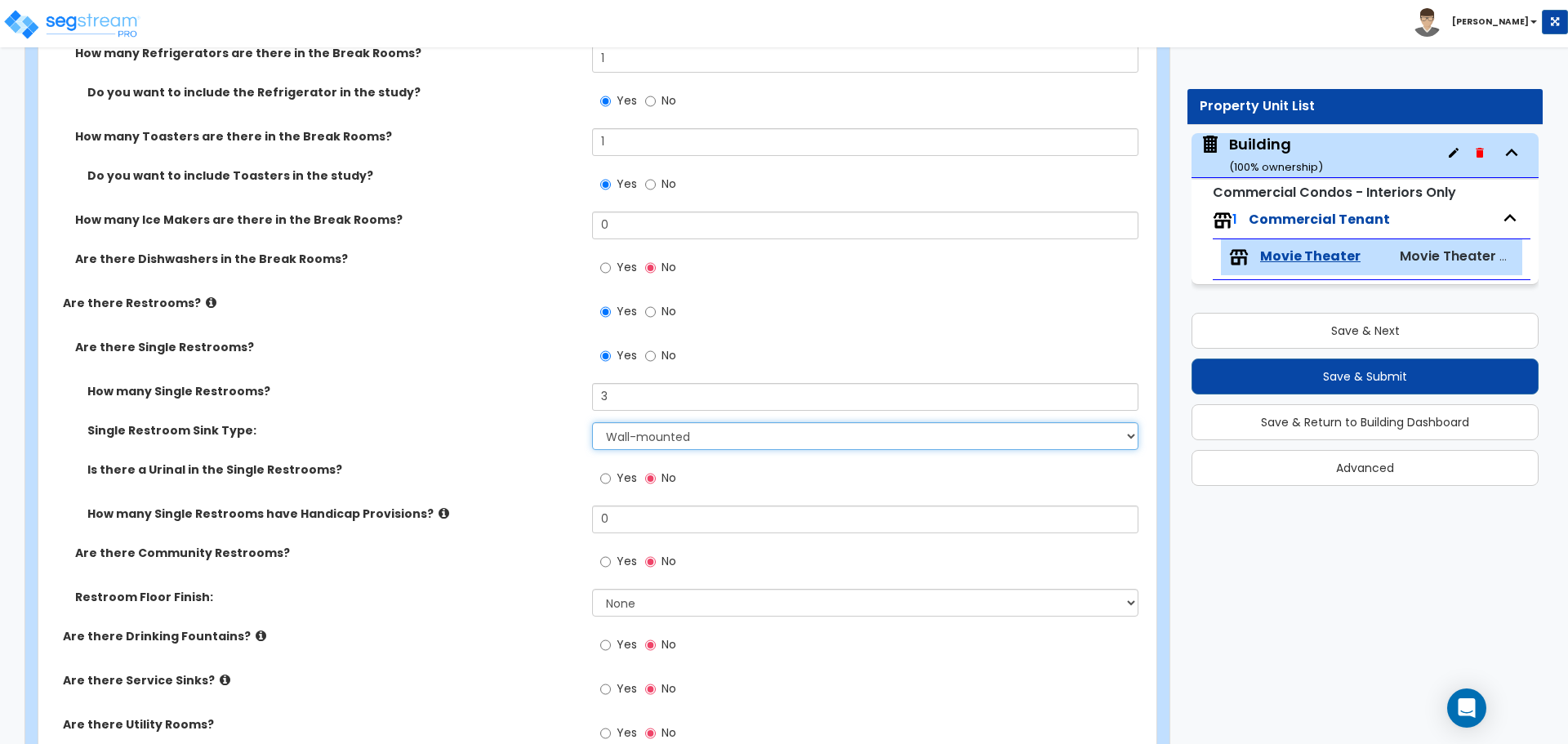
click at [722, 432] on select "Please Choose One Wall-mounted Vanity-mounted" at bounding box center [864, 436] width 546 height 28
select select "2"
click at [592, 423] on select "Please Choose One Wall-mounted Vanity-mounted" at bounding box center [864, 436] width 546 height 28
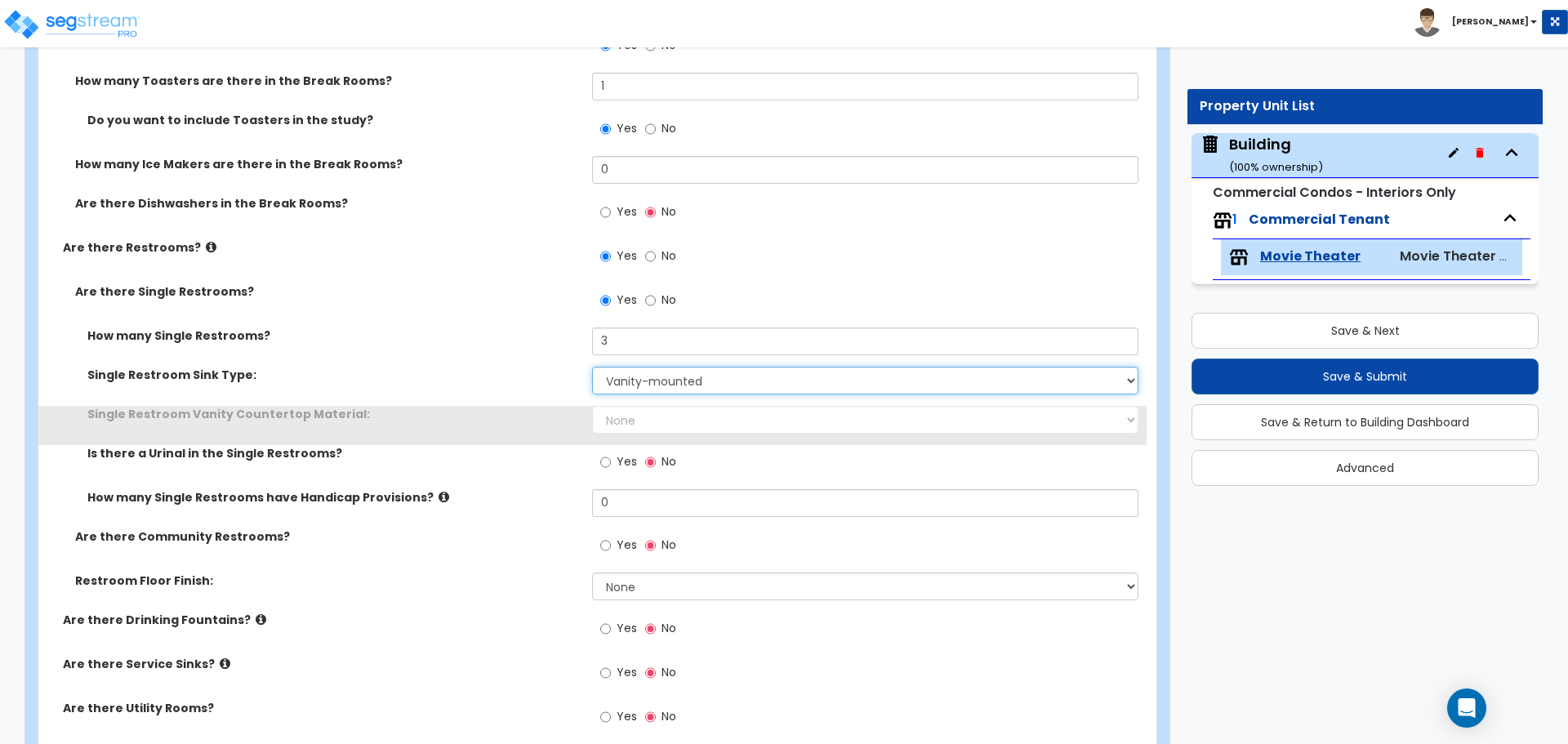
scroll to position [7087, 0]
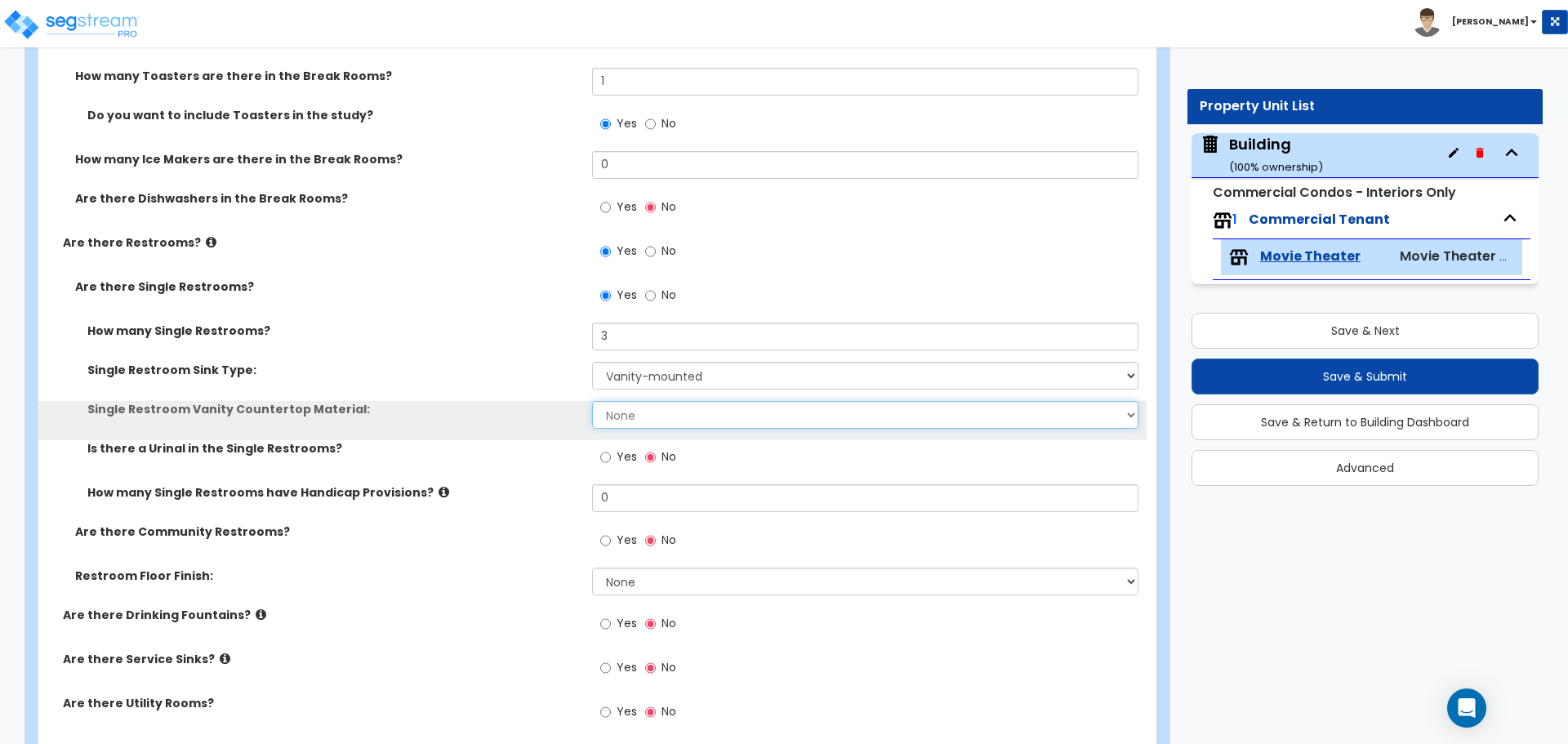
click at [664, 410] on select "None Plastic Laminate Solid Surface Stone Quartz Marble Tile Wood Stainless Ste…" at bounding box center [864, 415] width 546 height 28
click at [592, 401] on select "None Plastic Laminate Solid Surface Stone Quartz Marble Tile Wood Stainless Ste…" at bounding box center [864, 415] width 546 height 28
click at [645, 419] on select "None Plastic Laminate Solid Surface Stone Quartz Marble Tile Wood Stainless Ste…" at bounding box center [864, 415] width 546 height 28
select select "3"
click at [592, 401] on select "None Plastic Laminate Solid Surface Stone Quartz Marble Tile Wood Stainless Ste…" at bounding box center [864, 415] width 546 height 28
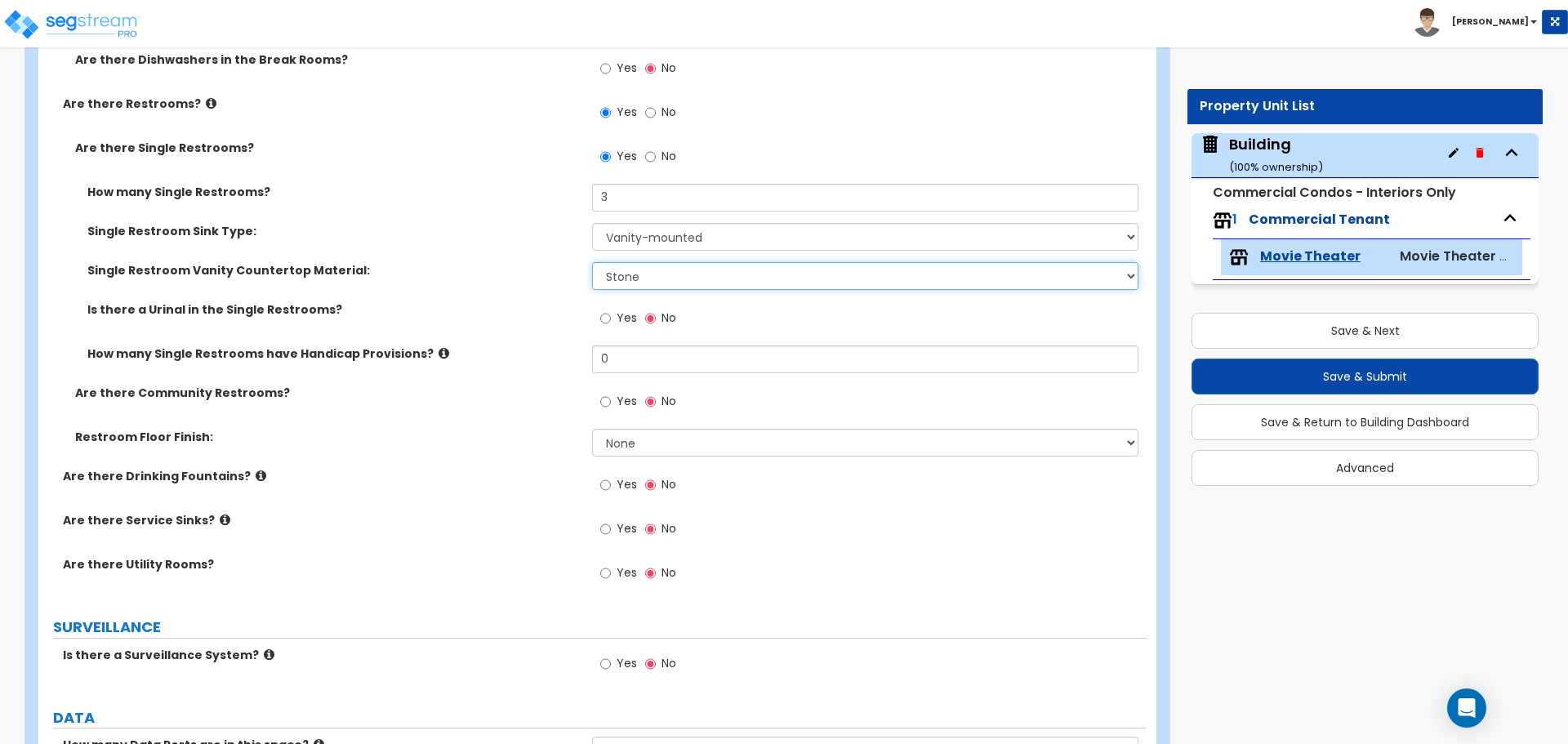
scroll to position [7228, 0]
click at [607, 312] on input "Yes" at bounding box center [605, 318] width 11 height 18
drag, startPoint x: 632, startPoint y: 368, endPoint x: 546, endPoint y: 360, distance: 86.4
click at [546, 360] on div "How many Single Restrooms have Handicap Provisions? 0" at bounding box center [593, 364] width 1108 height 40
click at [604, 352] on input "0" at bounding box center [864, 358] width 546 height 28
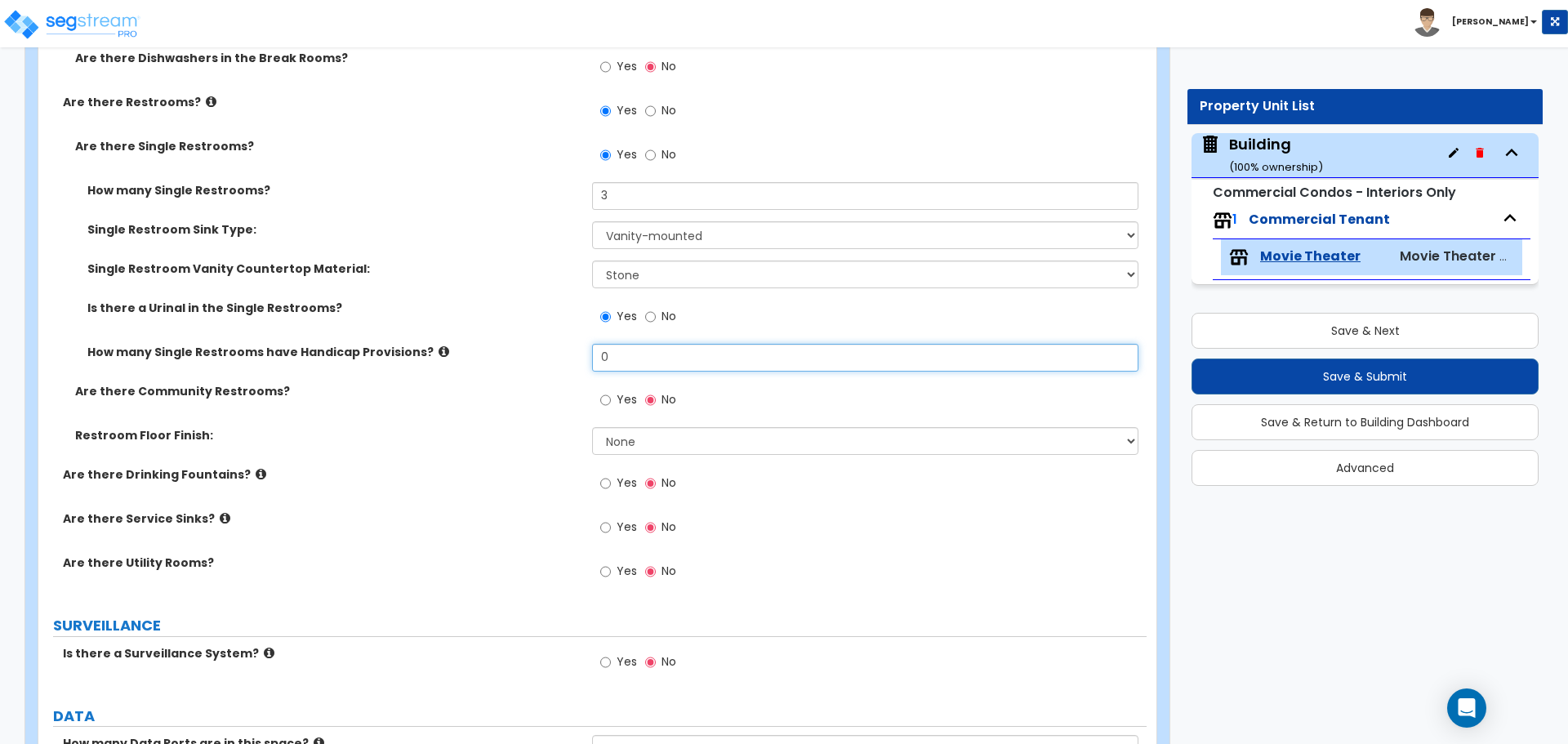
drag, startPoint x: 615, startPoint y: 352, endPoint x: 551, endPoint y: 350, distance: 64.0
click at [551, 350] on div "How many Single Restrooms have Handicap Provisions? 0" at bounding box center [593, 364] width 1108 height 40
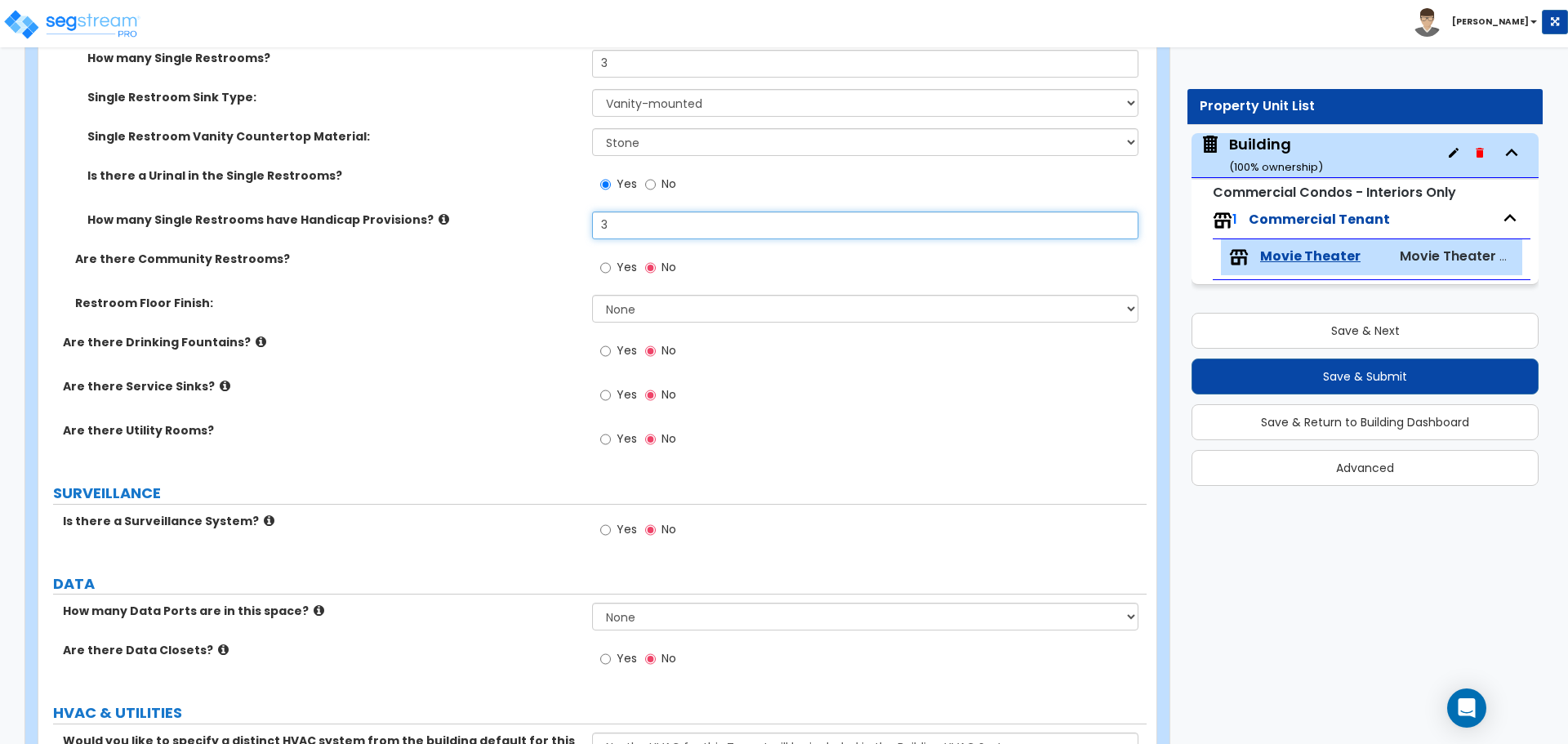
scroll to position [7362, 0]
click at [607, 262] on input "Yes" at bounding box center [605, 267] width 11 height 18
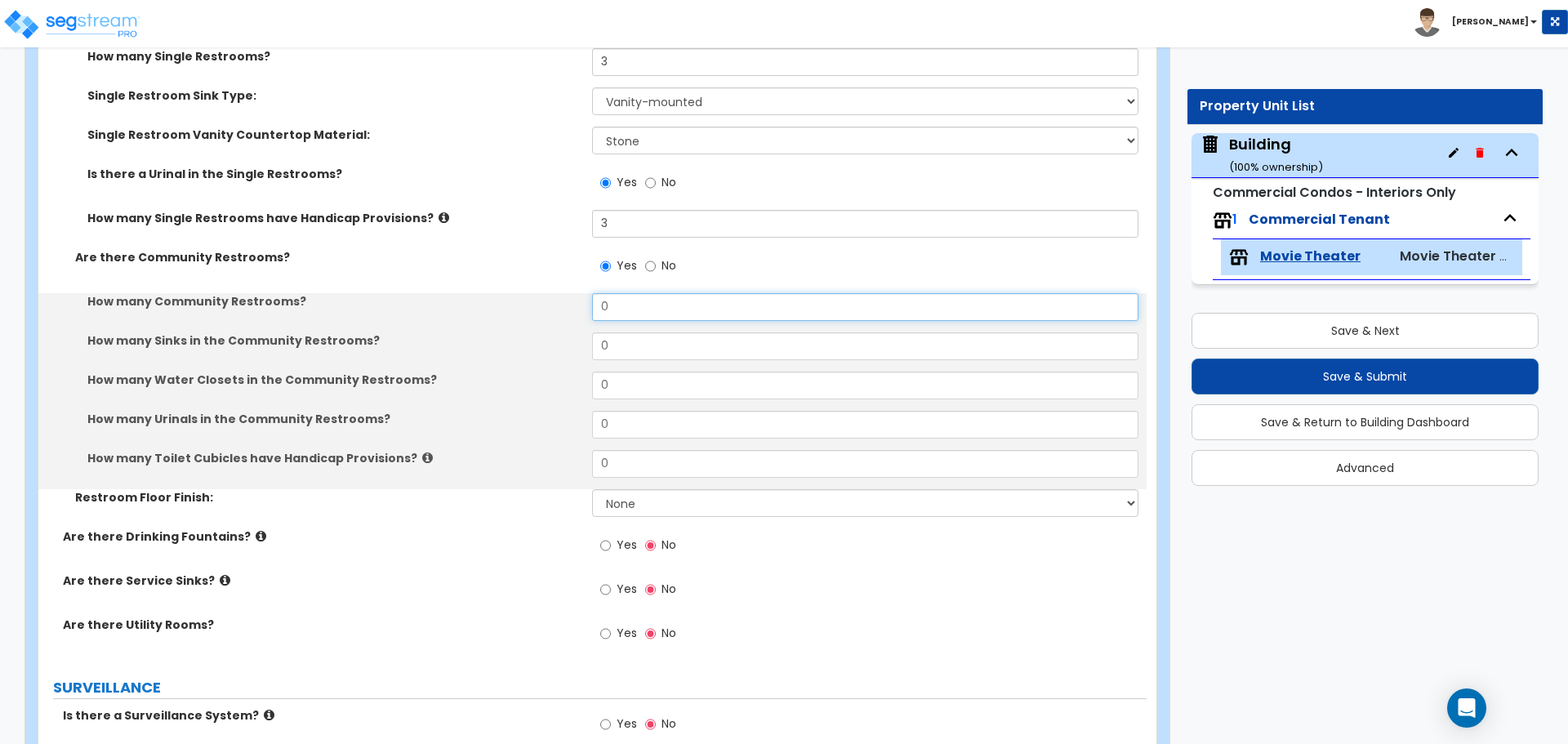
drag, startPoint x: 630, startPoint y: 294, endPoint x: 537, endPoint y: 292, distance: 93.0
click at [537, 294] on div "How many Community Restrooms? 0" at bounding box center [593, 313] width 1108 height 40
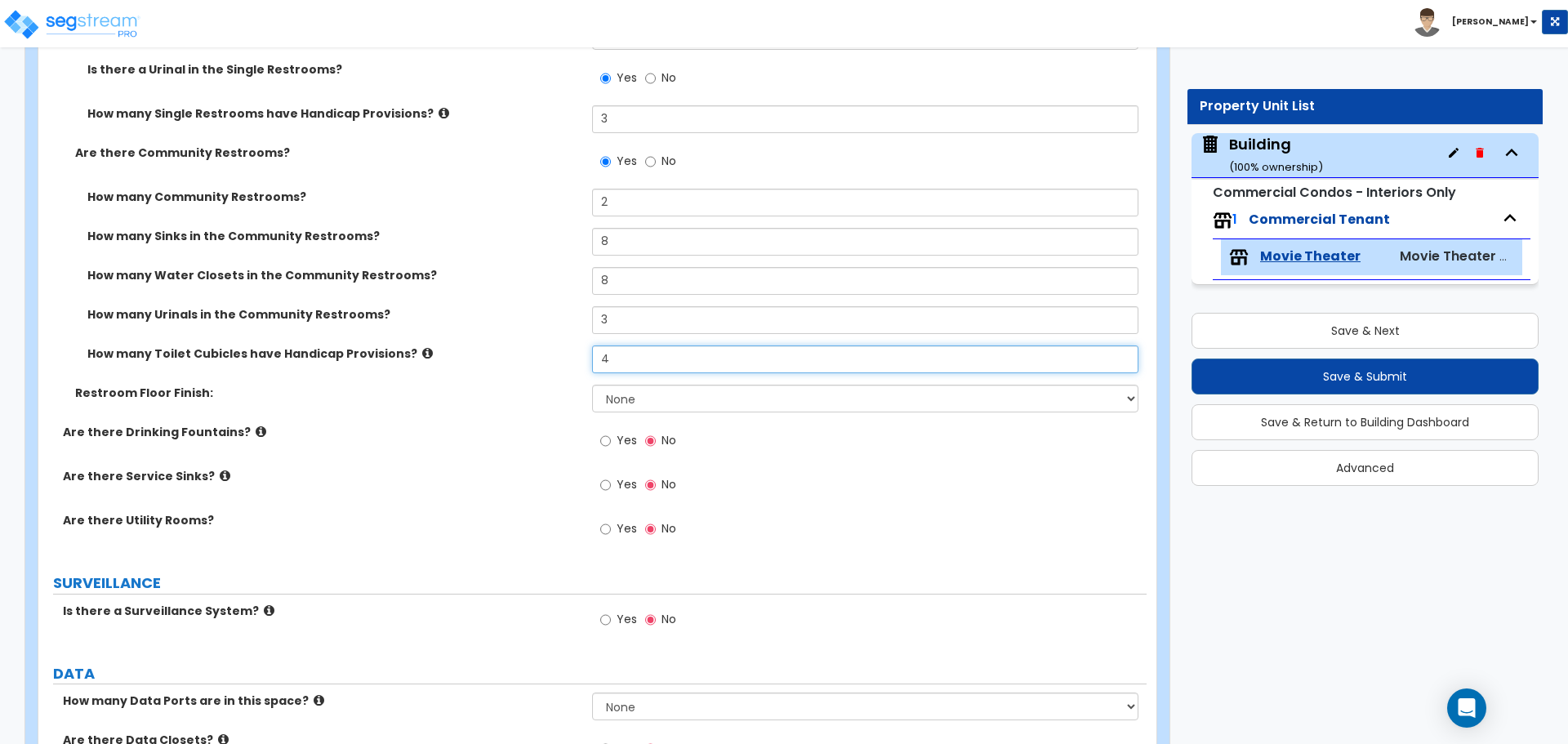
scroll to position [7477, 0]
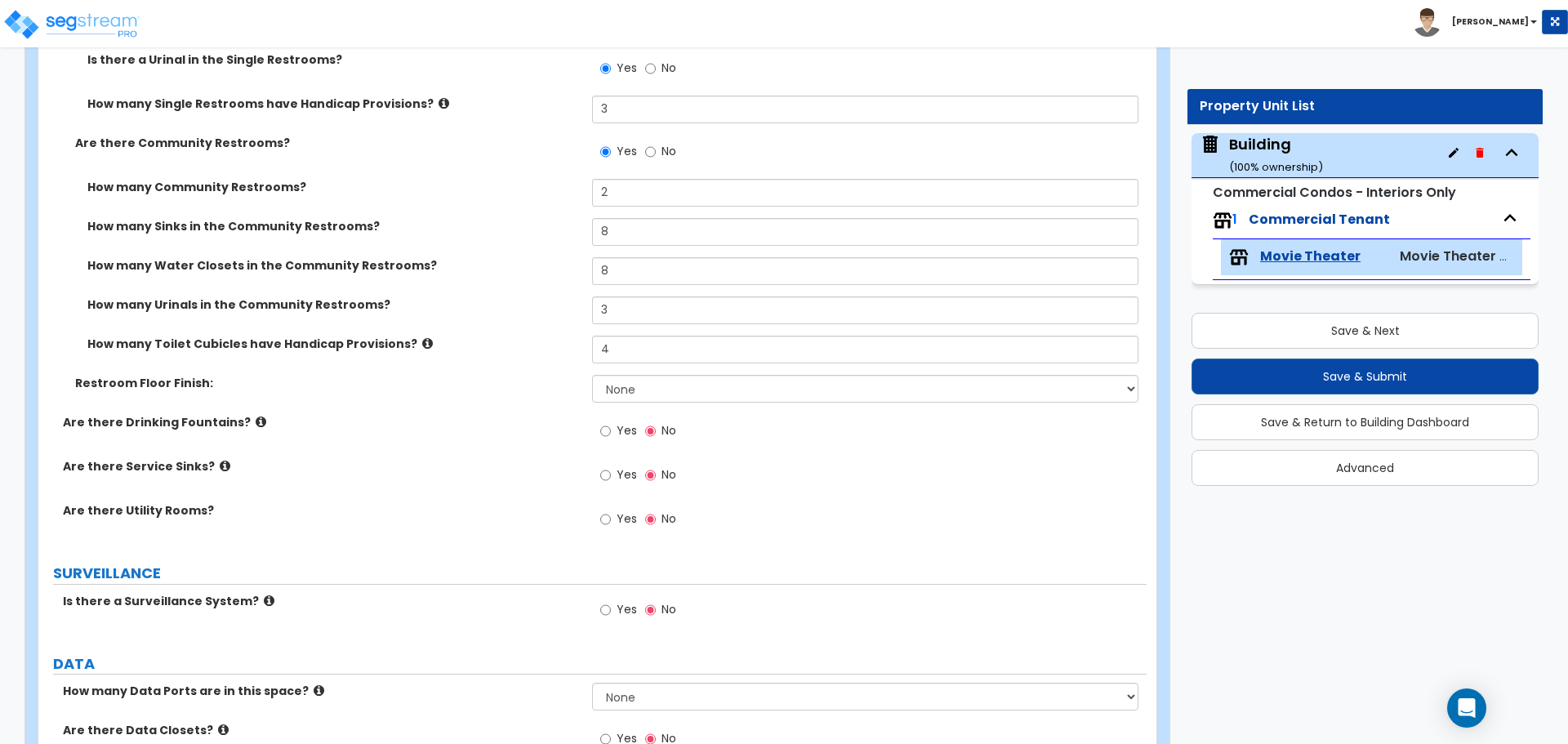
click at [721, 400] on div "Restroom Floor Finish: None Tile Flooring Resilient Laminate Flooring VCT Floor…" at bounding box center [593, 394] width 1108 height 40
click at [712, 390] on select "None Tile Flooring Resilient Laminate Flooring VCT Flooring Sheet Vinyl Flooring" at bounding box center [864, 389] width 546 height 28
click at [592, 375] on select "None Tile Flooring Resilient Laminate Flooring VCT Flooring Sheet Vinyl Flooring" at bounding box center [864, 389] width 546 height 28
click at [422, 337] on icon at bounding box center [428, 343] width 11 height 12
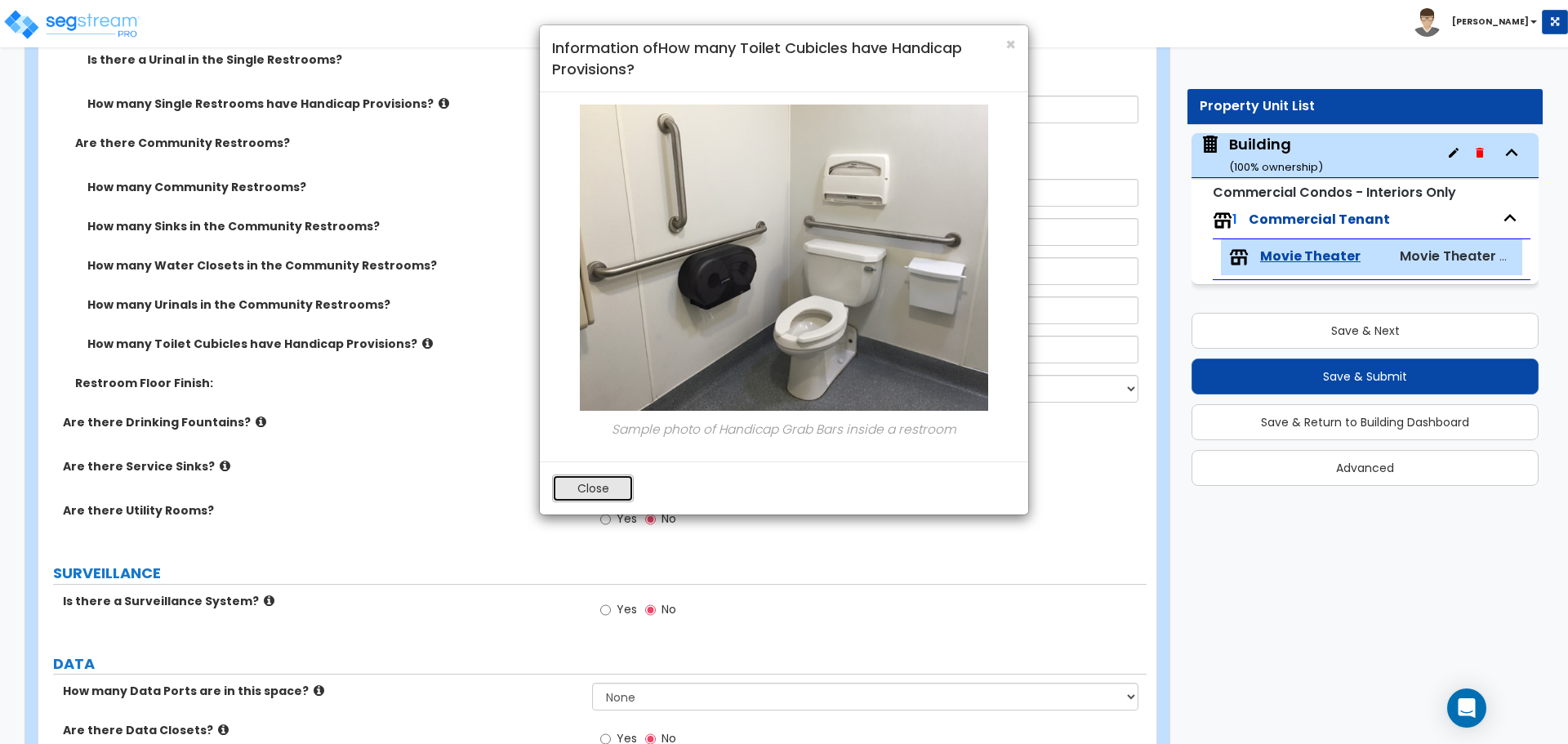
click at [597, 482] on button "Close" at bounding box center [593, 489] width 82 height 28
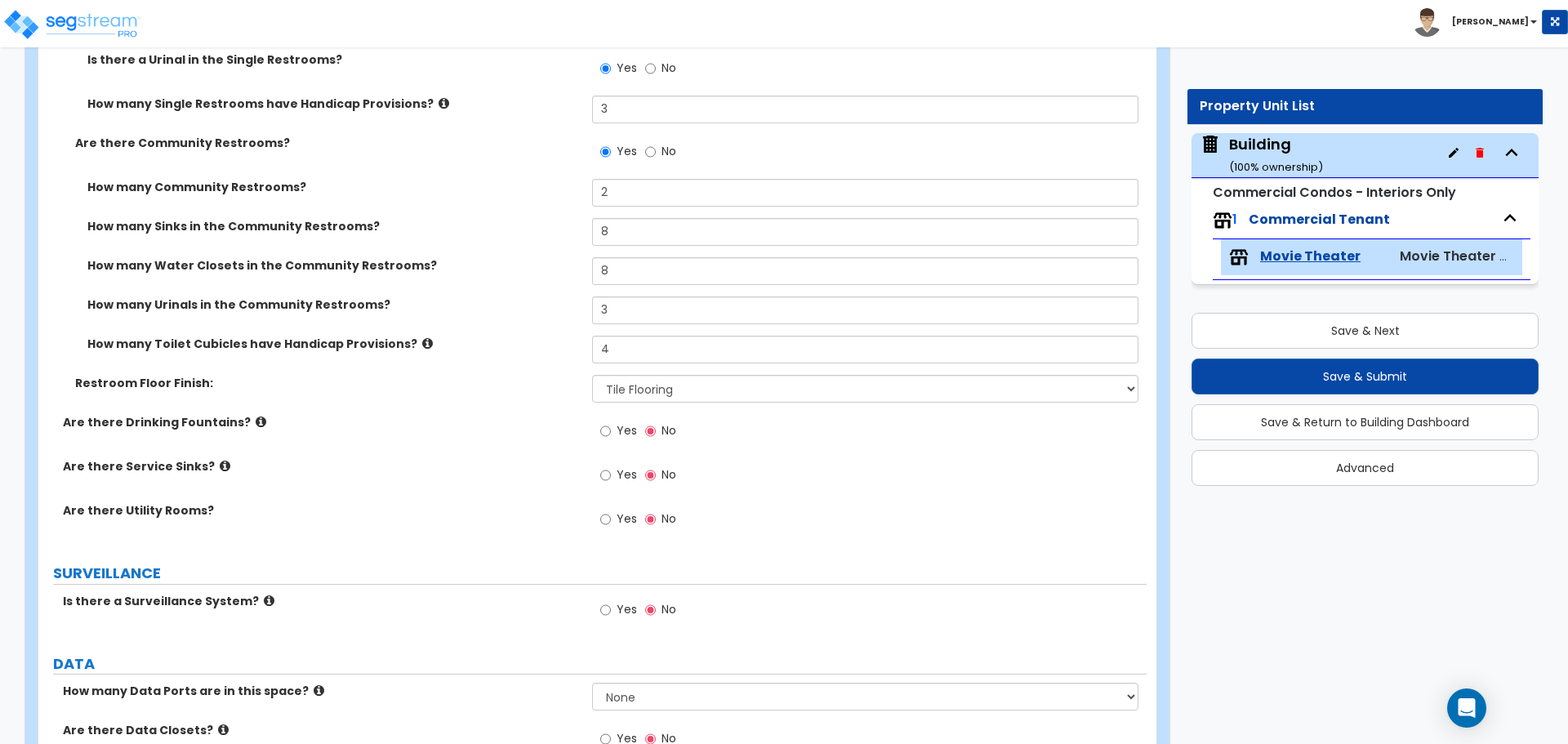
click at [432, 99] on label "How many Single Restrooms have Handicap Provisions?" at bounding box center [333, 104] width 492 height 17
click at [439, 98] on icon at bounding box center [444, 103] width 11 height 12
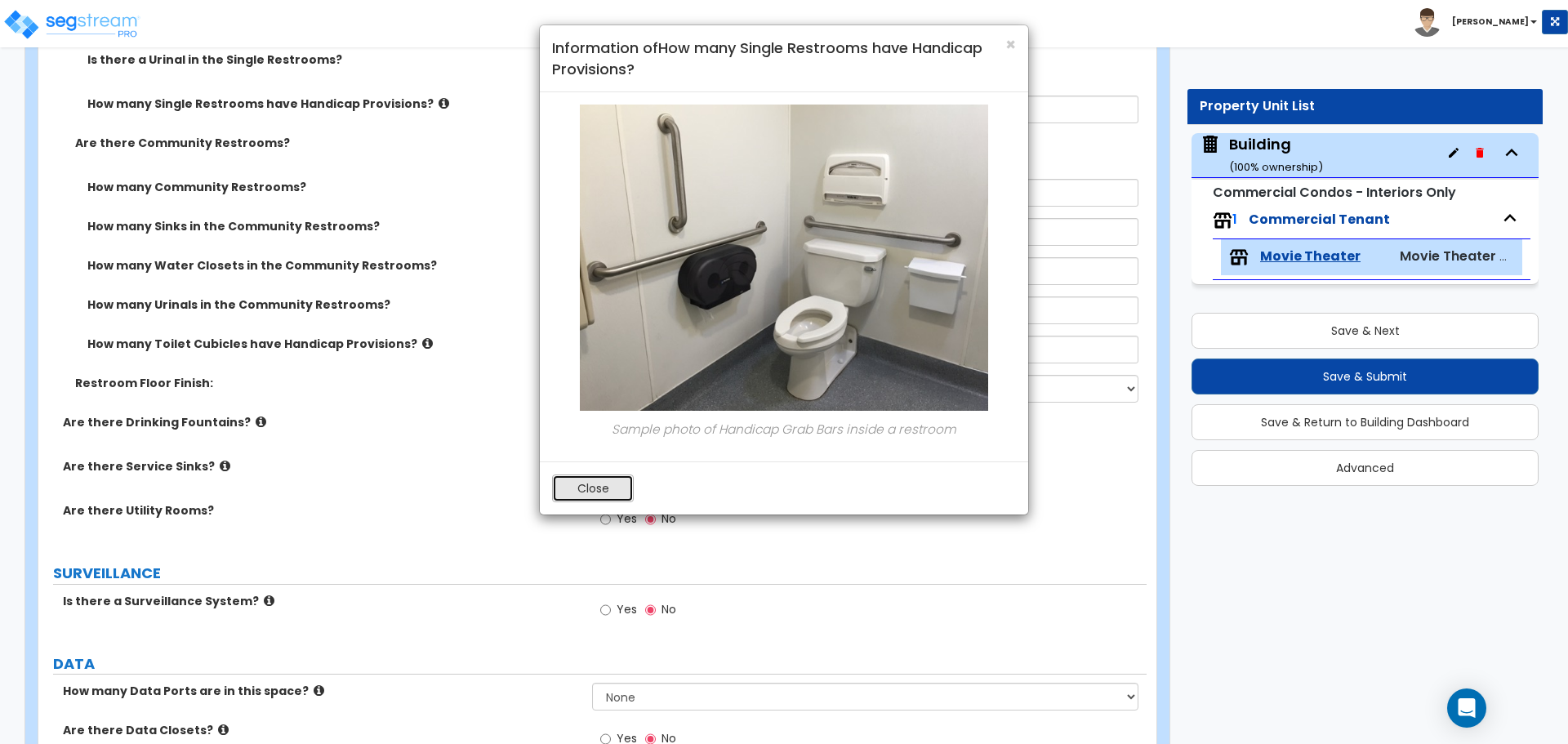
click at [582, 494] on button "Close" at bounding box center [593, 489] width 82 height 28
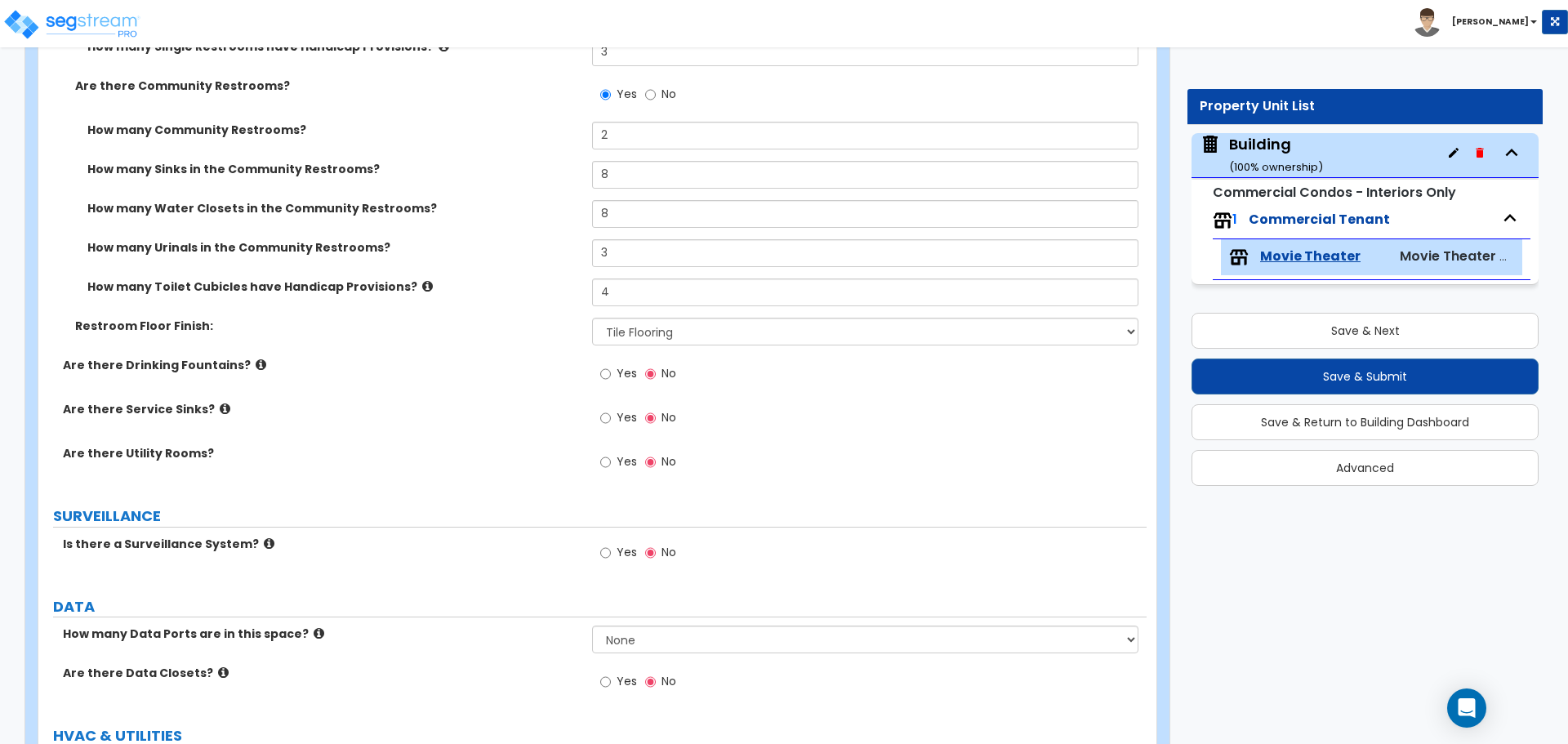
scroll to position [7535, 0]
click at [618, 365] on span "Yes" at bounding box center [627, 373] width 20 height 17
click at [611, 365] on input "Yes" at bounding box center [605, 374] width 11 height 18
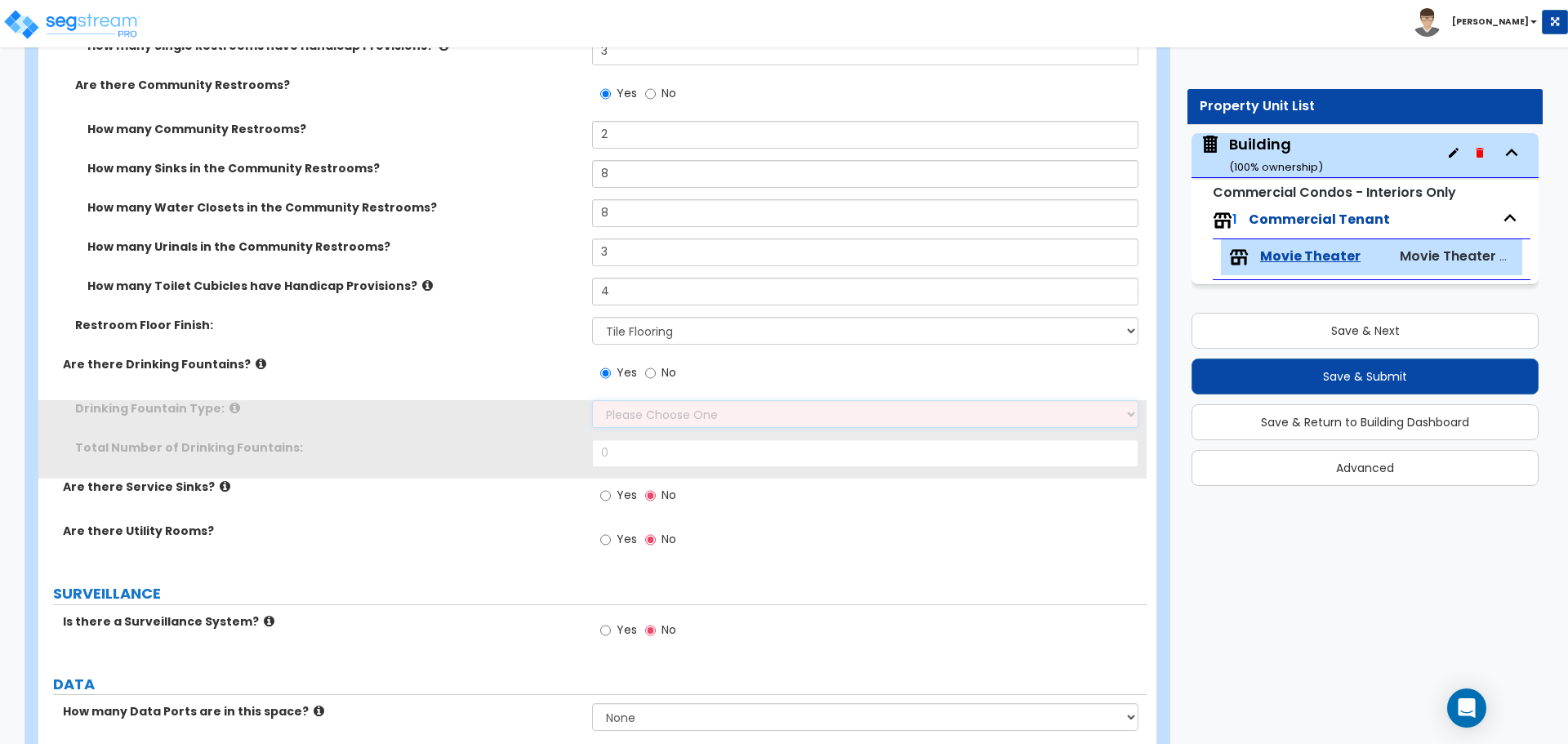
click at [644, 417] on select "Please Choose One Wall-mounted Floor-mounted" at bounding box center [864, 414] width 546 height 28
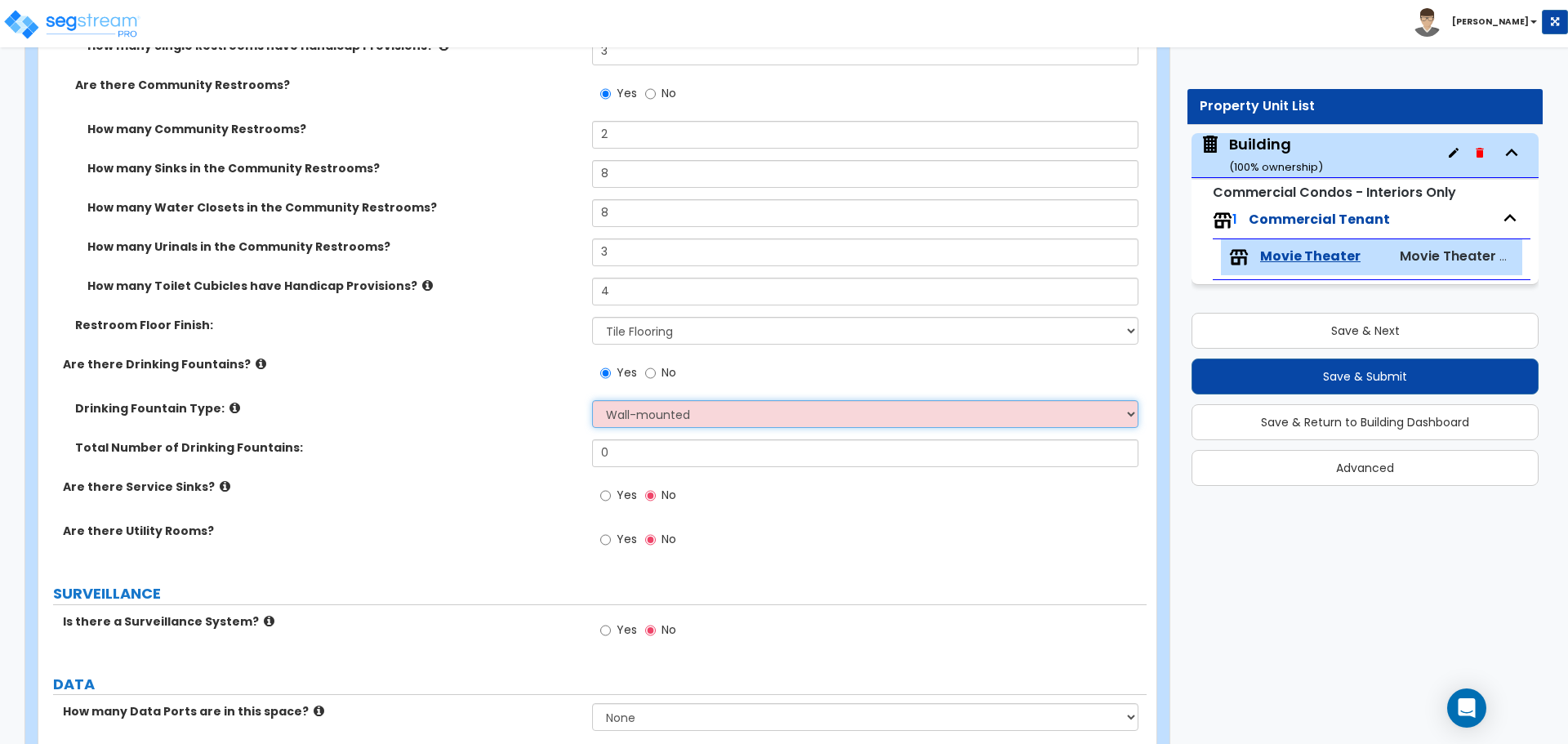
click at [592, 401] on select "Please Choose One Wall-mounted Floor-mounted" at bounding box center [864, 414] width 546 height 28
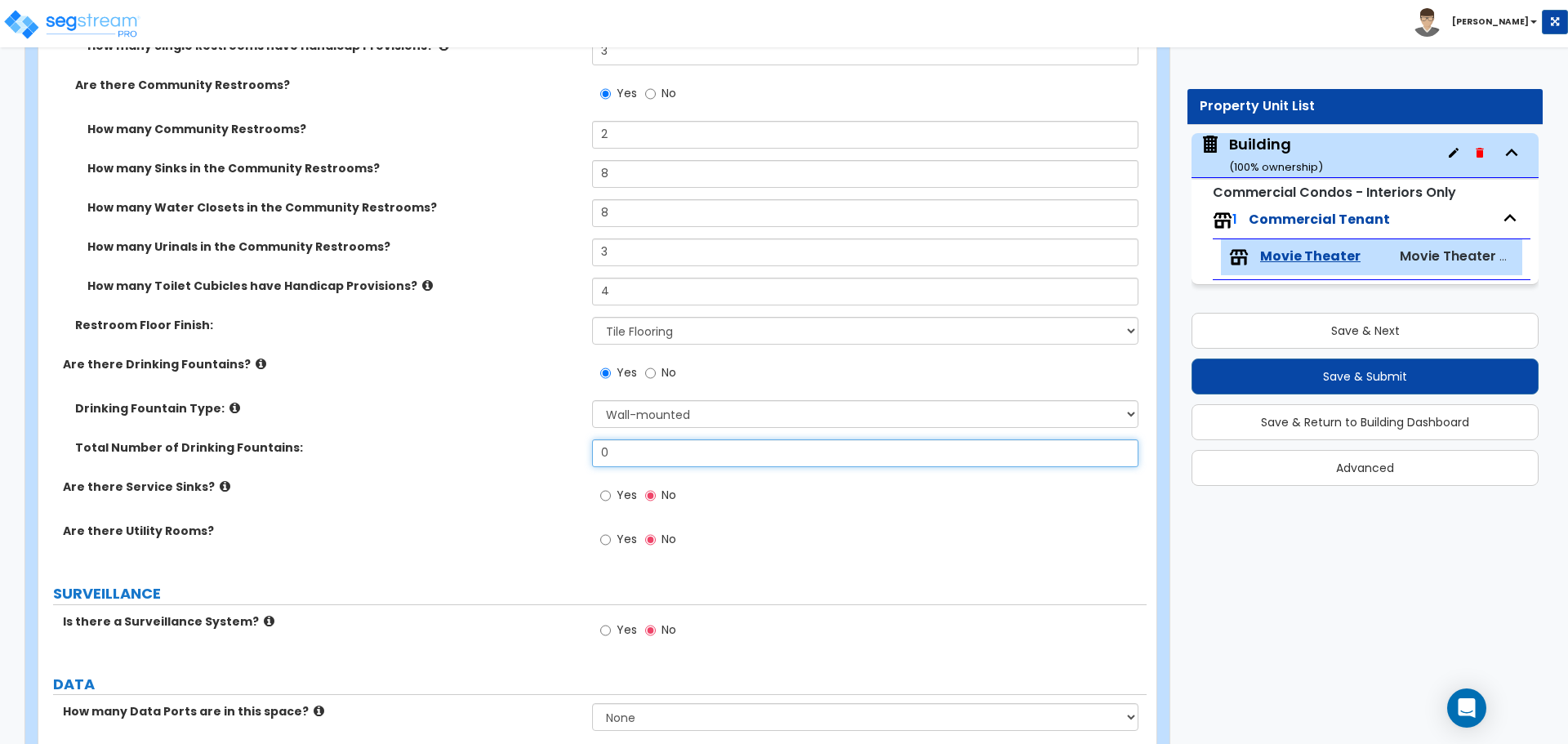
drag, startPoint x: 645, startPoint y: 452, endPoint x: 562, endPoint y: 448, distance: 83.1
click at [562, 448] on div "Total Number of Drinking Fountains: 0" at bounding box center [593, 459] width 1108 height 40
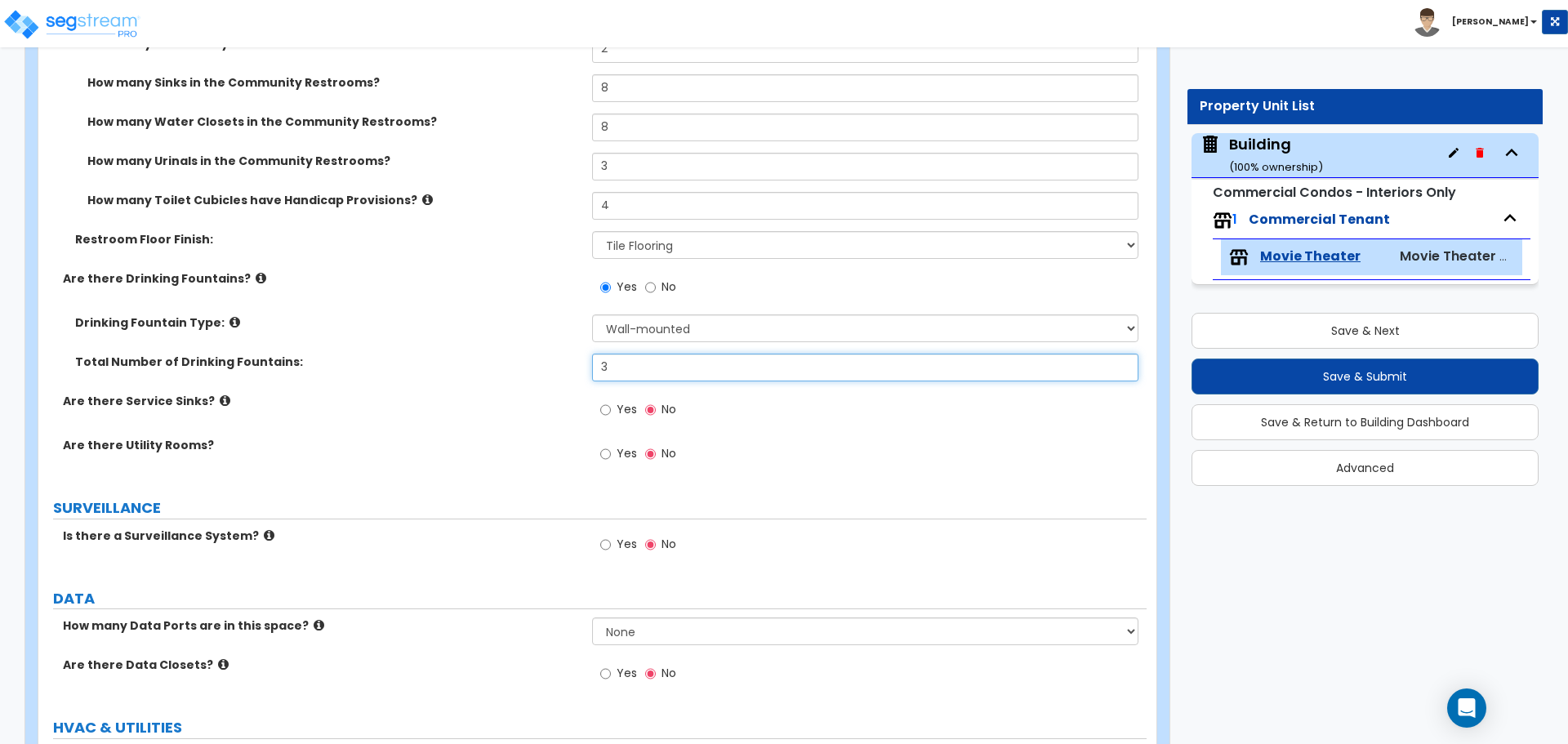
scroll to position [7622, 0]
click at [628, 400] on span "Yes" at bounding box center [627, 408] width 20 height 17
click at [611, 400] on input "Yes" at bounding box center [605, 409] width 11 height 18
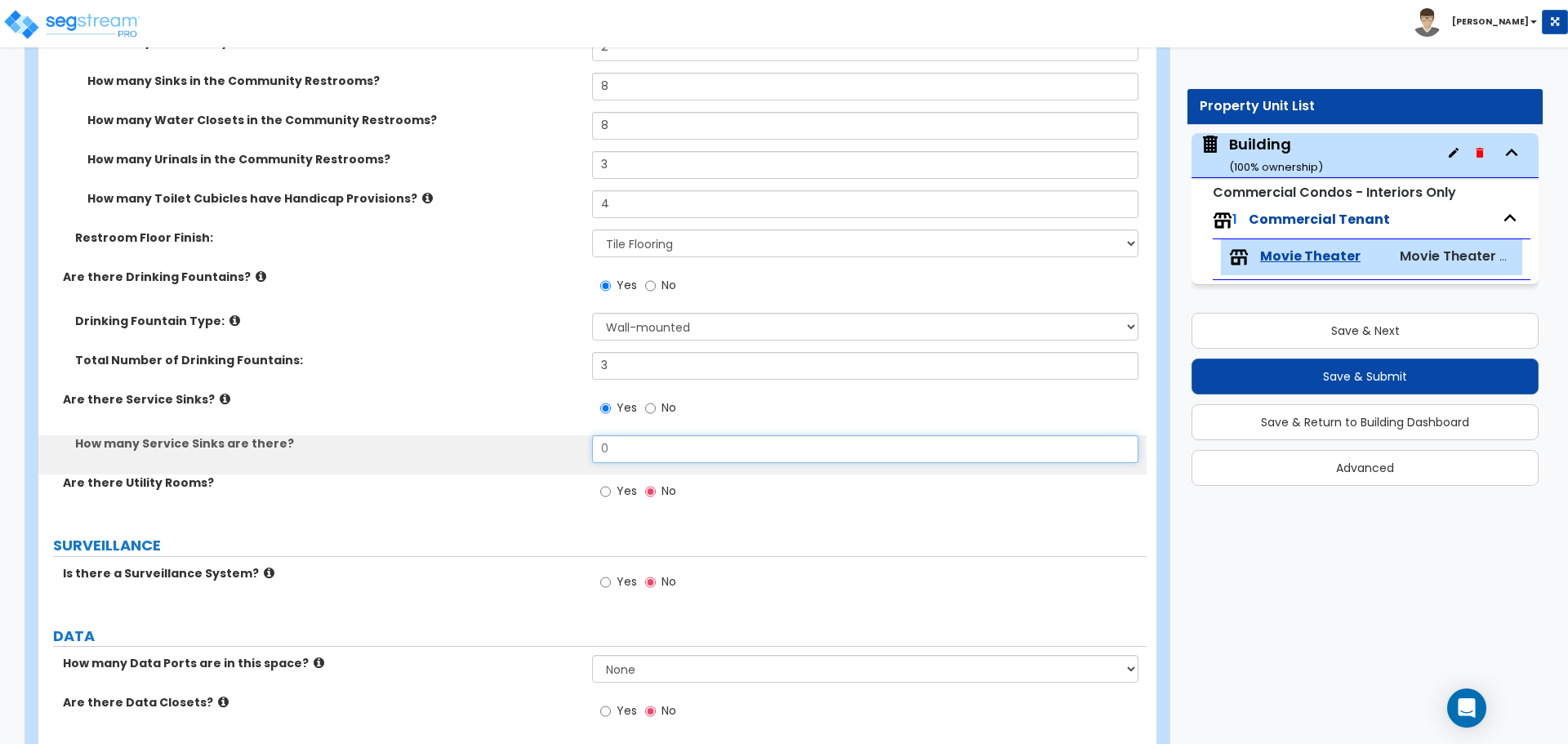
drag, startPoint x: 628, startPoint y: 452, endPoint x: 532, endPoint y: 427, distance: 99.2
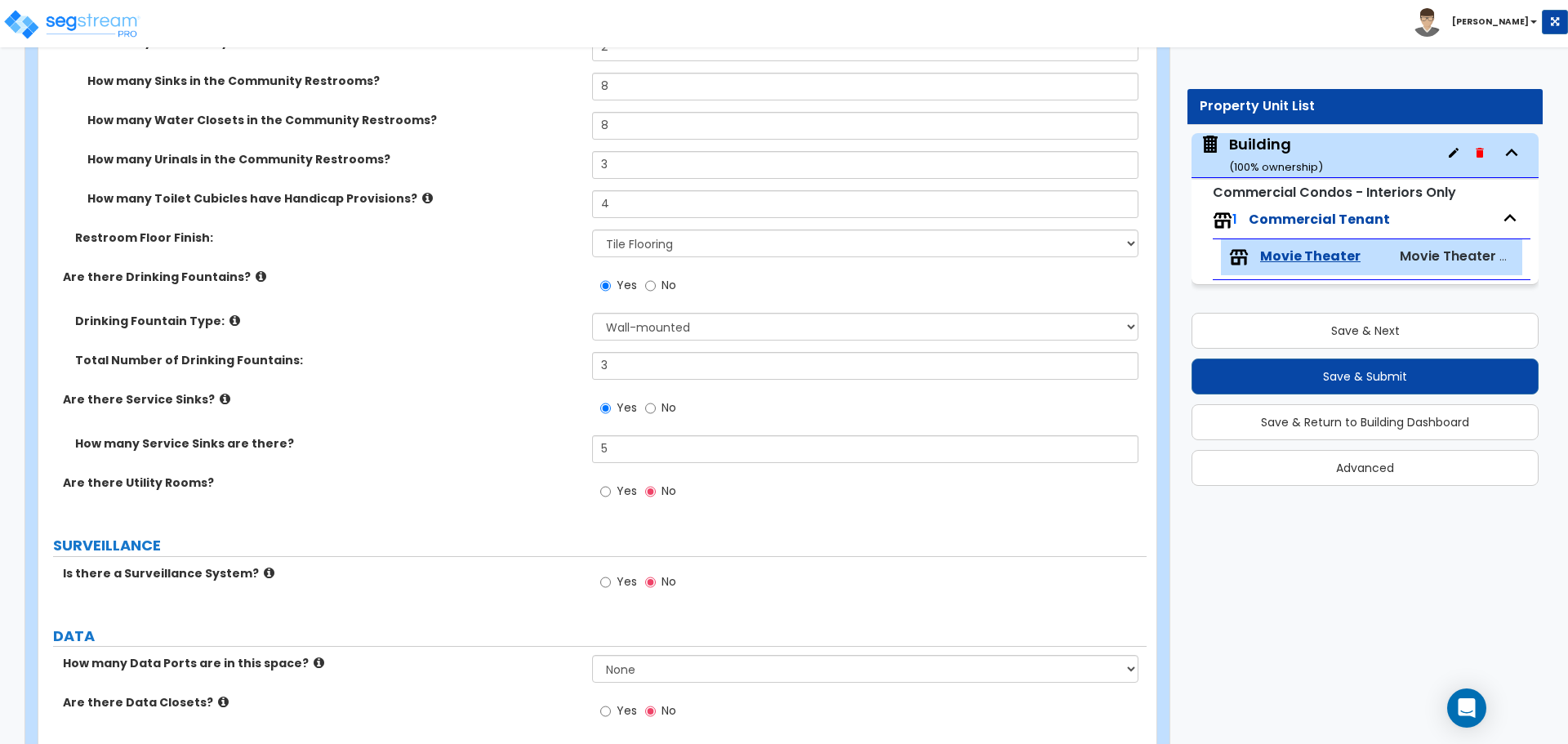
click at [220, 393] on icon at bounding box center [225, 399] width 11 height 12
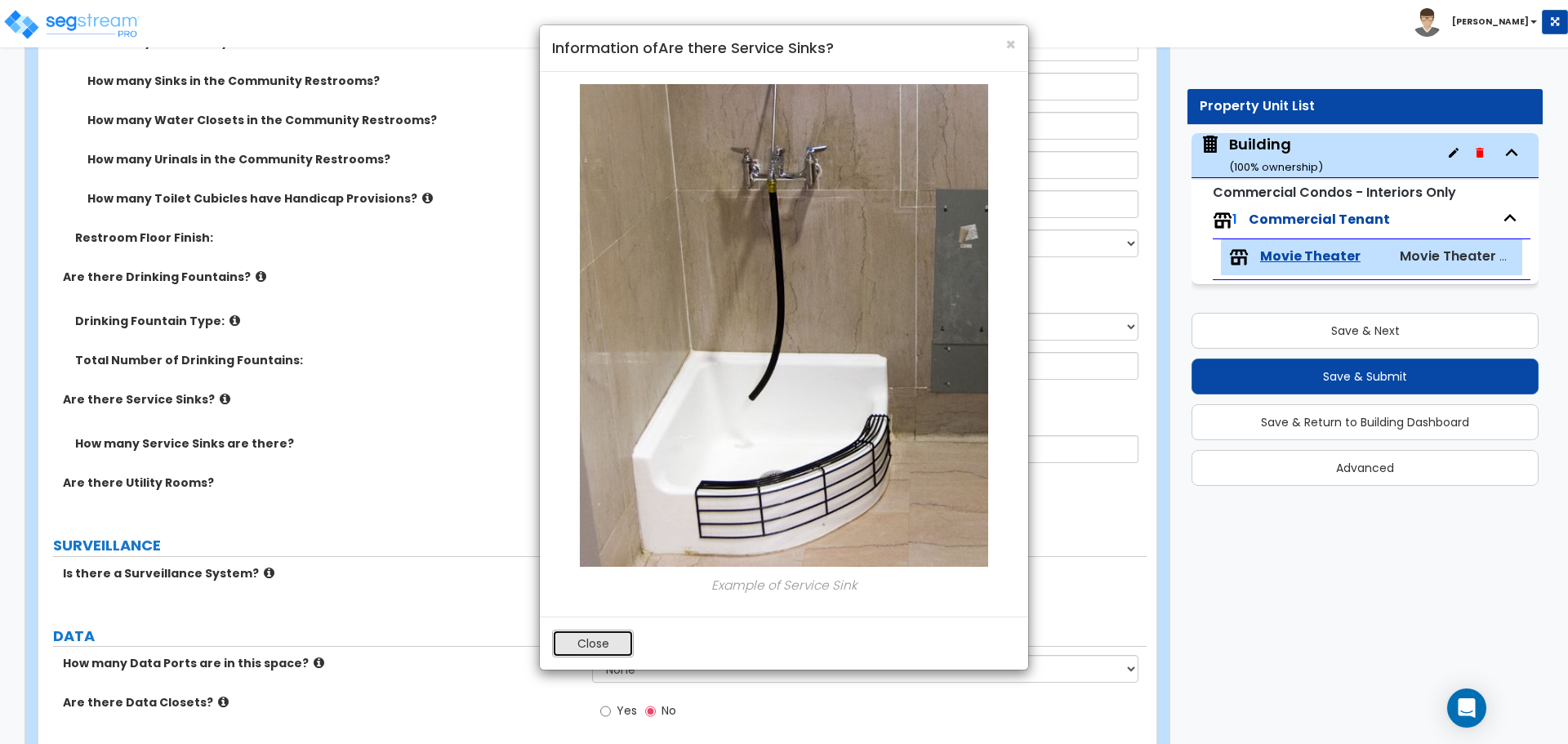
click at [591, 636] on button "Close" at bounding box center [593, 644] width 82 height 28
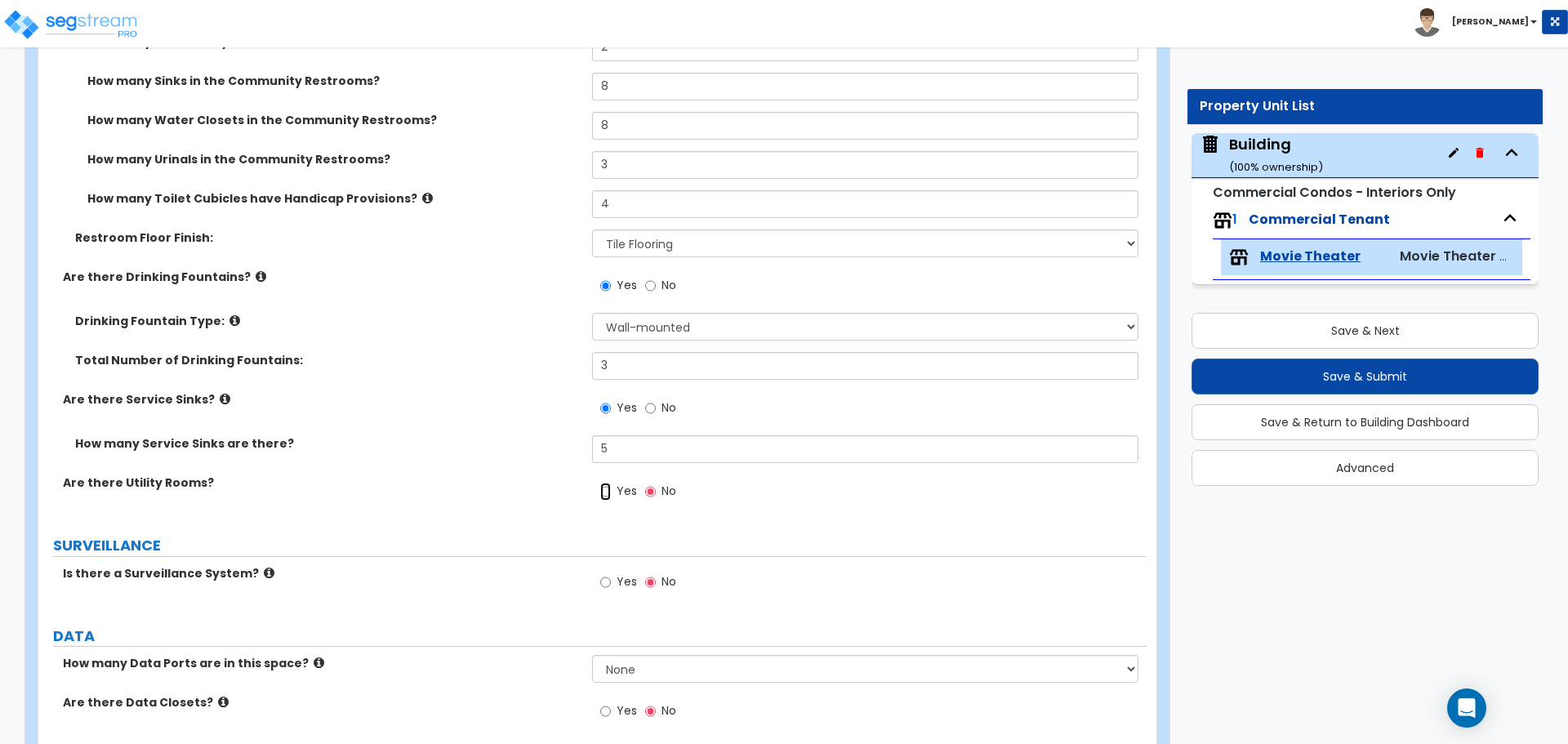
click at [608, 482] on input "Yes" at bounding box center [605, 492] width 11 height 18
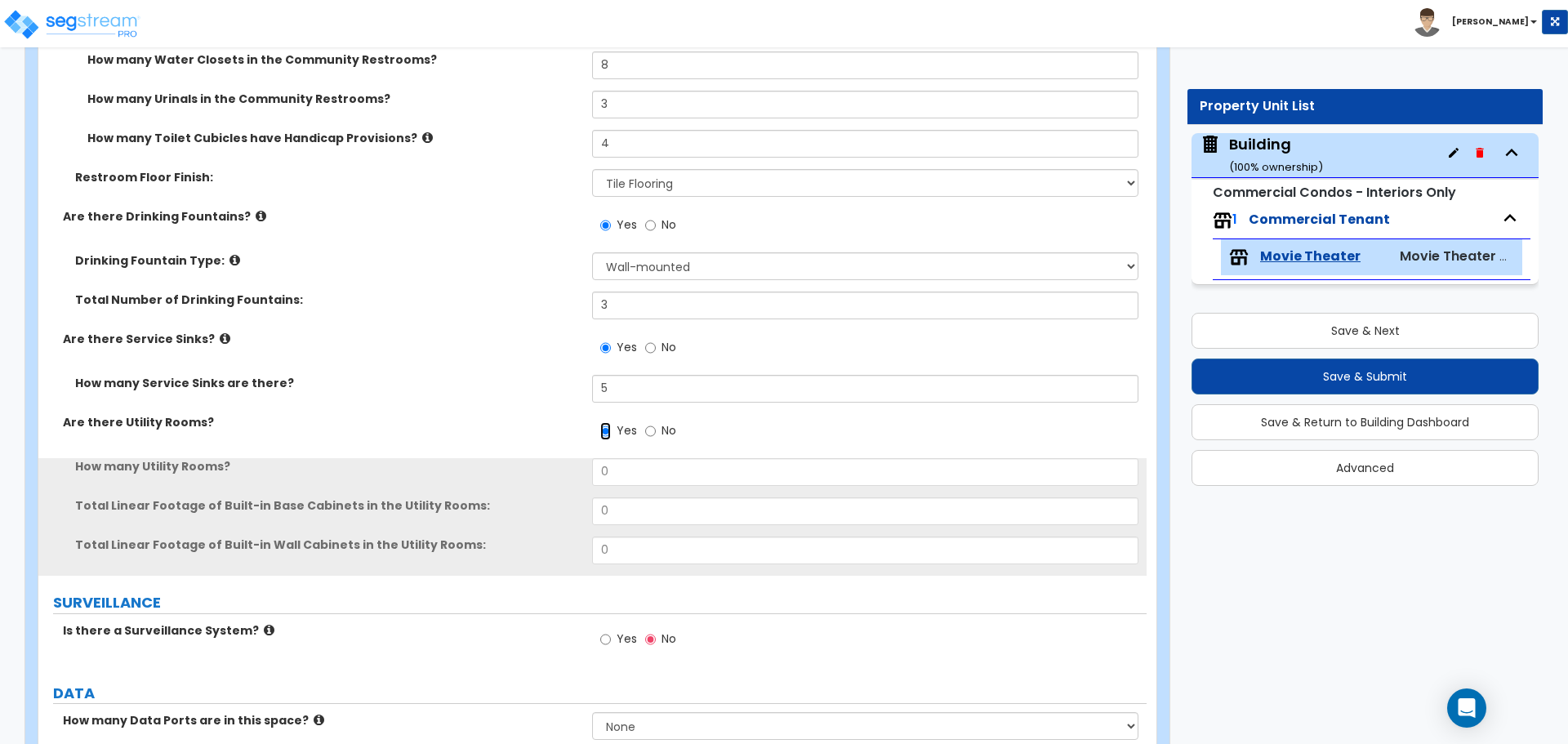
scroll to position [7685, 0]
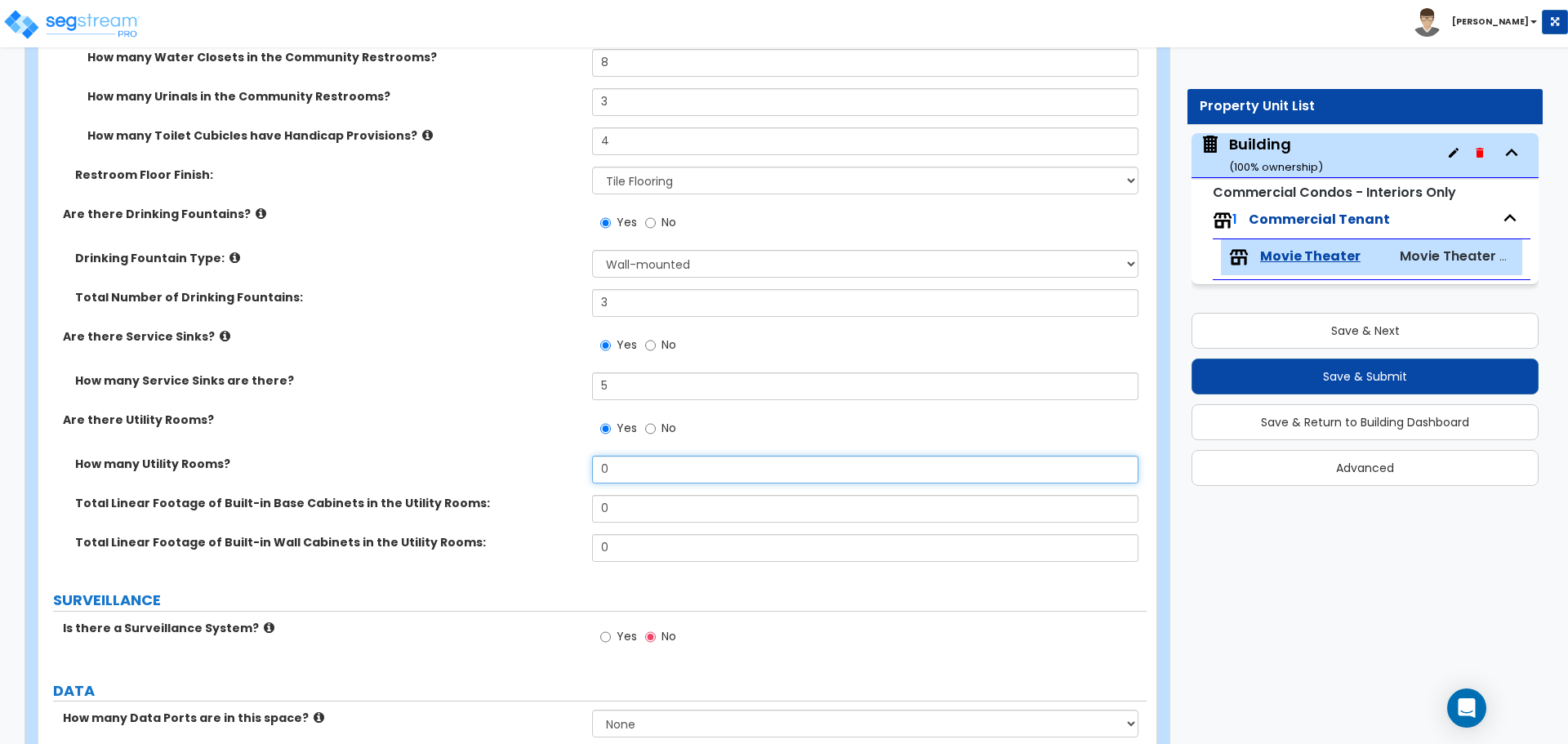
drag, startPoint x: 629, startPoint y: 460, endPoint x: 550, endPoint y: 460, distance: 79.0
click at [551, 460] on div "How many Utility Rooms? 0" at bounding box center [593, 475] width 1108 height 40
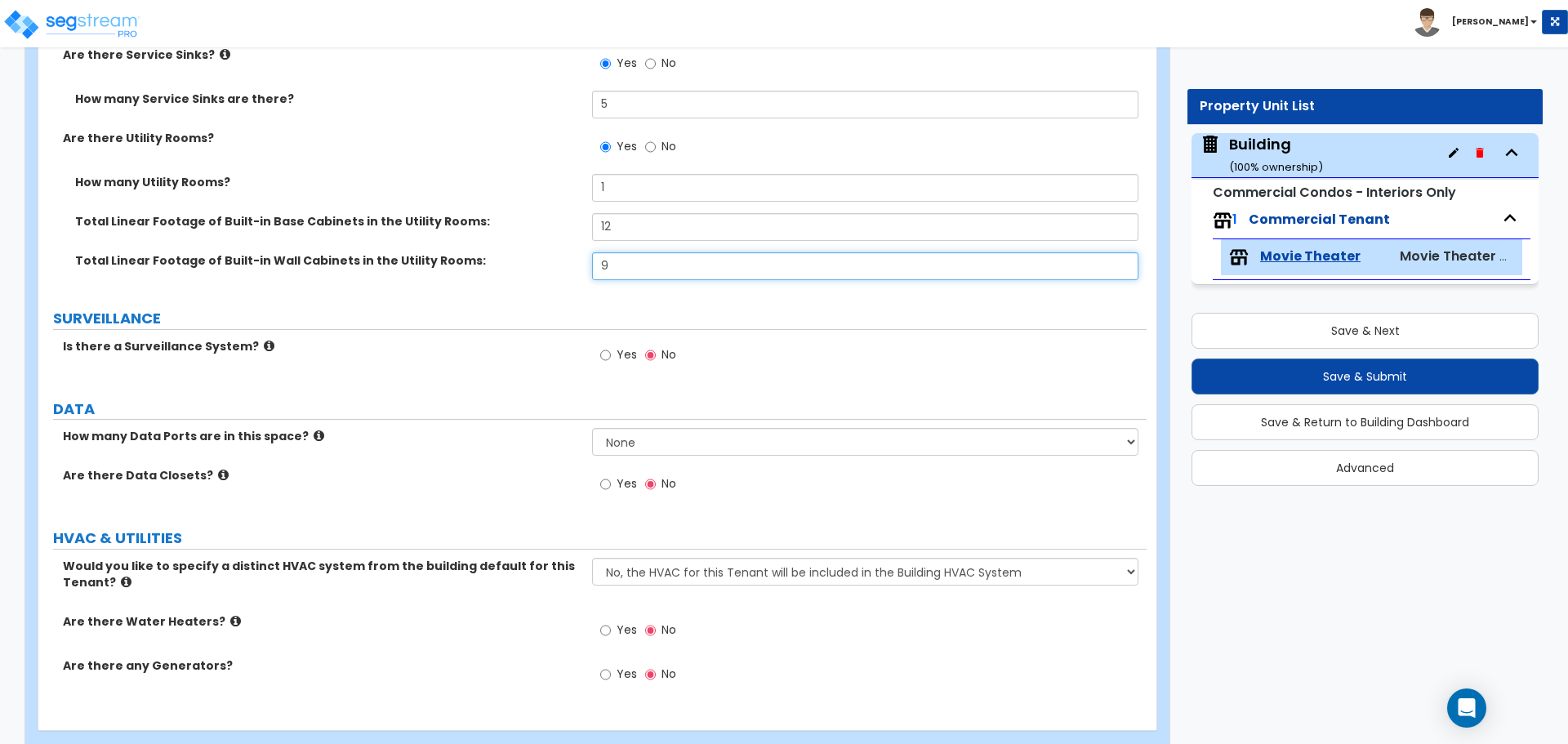
scroll to position [7992, 0]
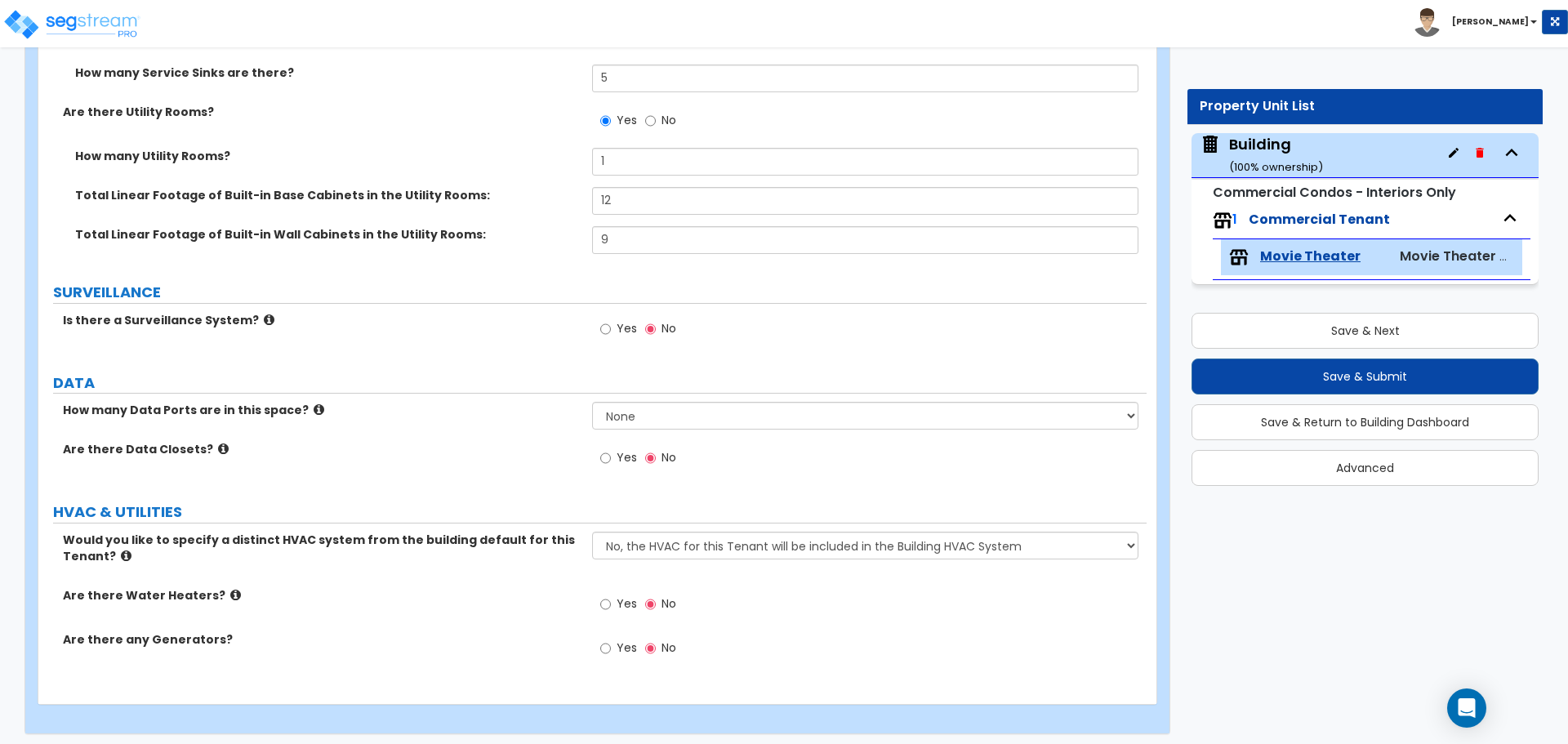
click at [629, 325] on span "Yes" at bounding box center [627, 329] width 20 height 17
click at [611, 325] on input "Yes" at bounding box center [605, 330] width 11 height 18
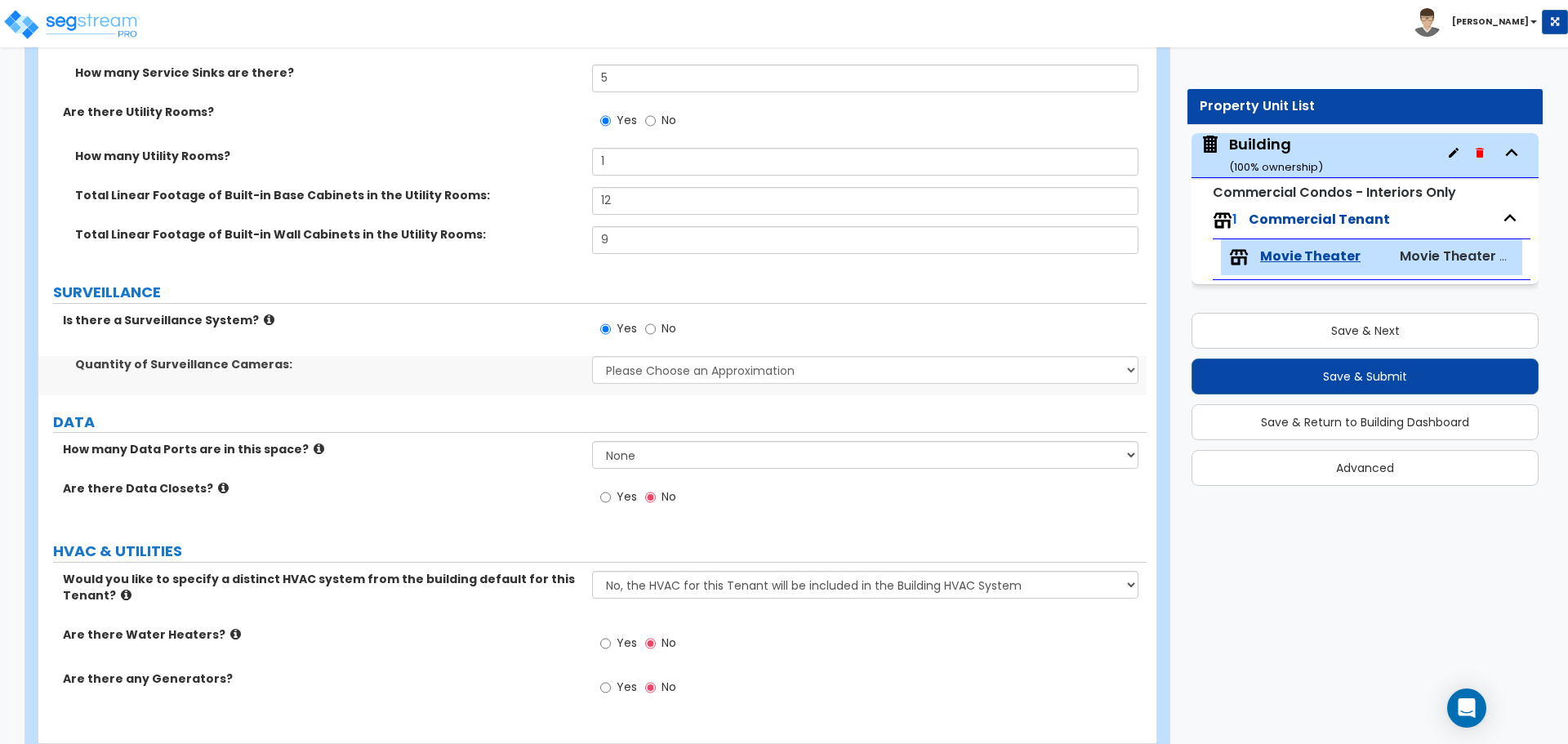
click at [264, 314] on icon at bounding box center [270, 320] width 11 height 12
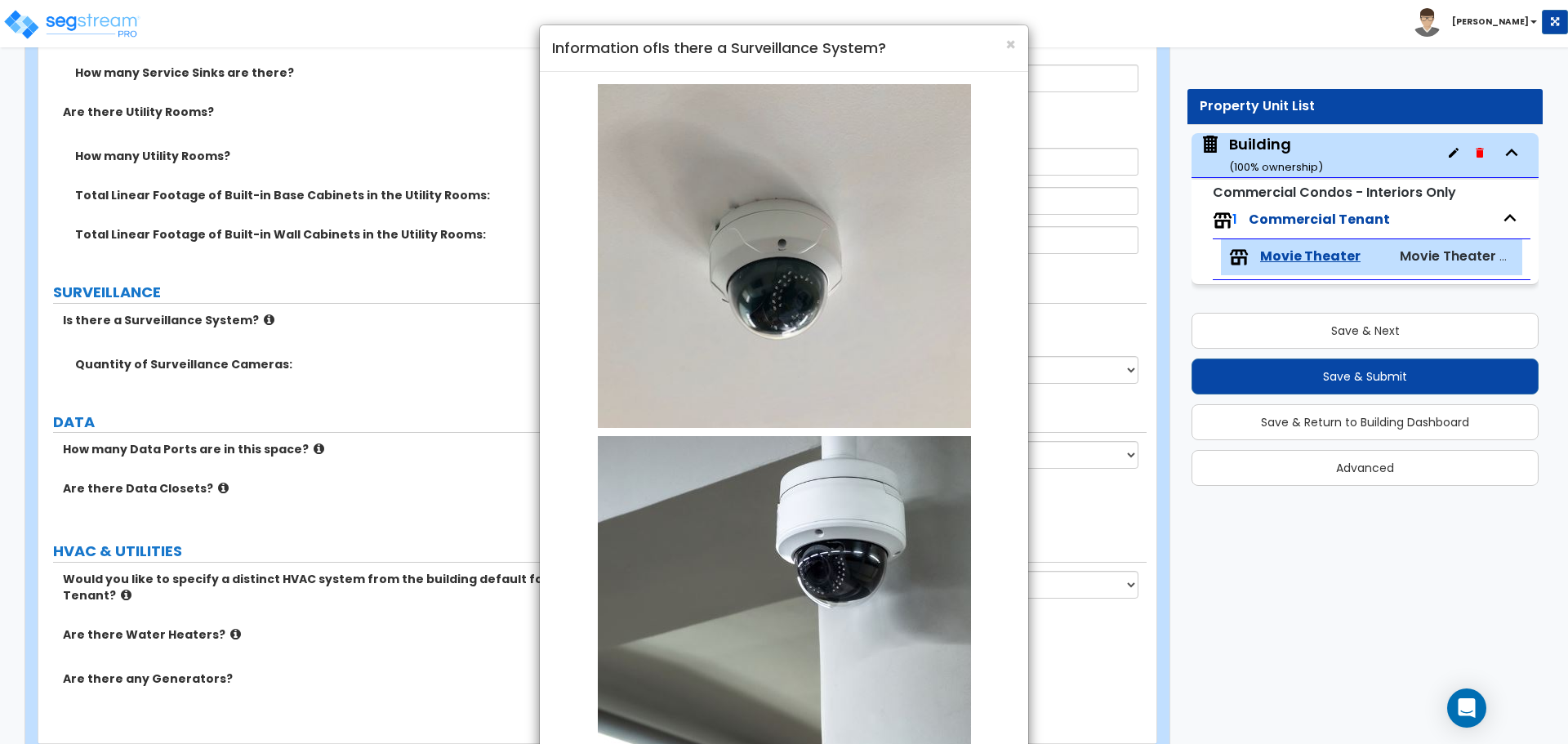
scroll to position [149, 0]
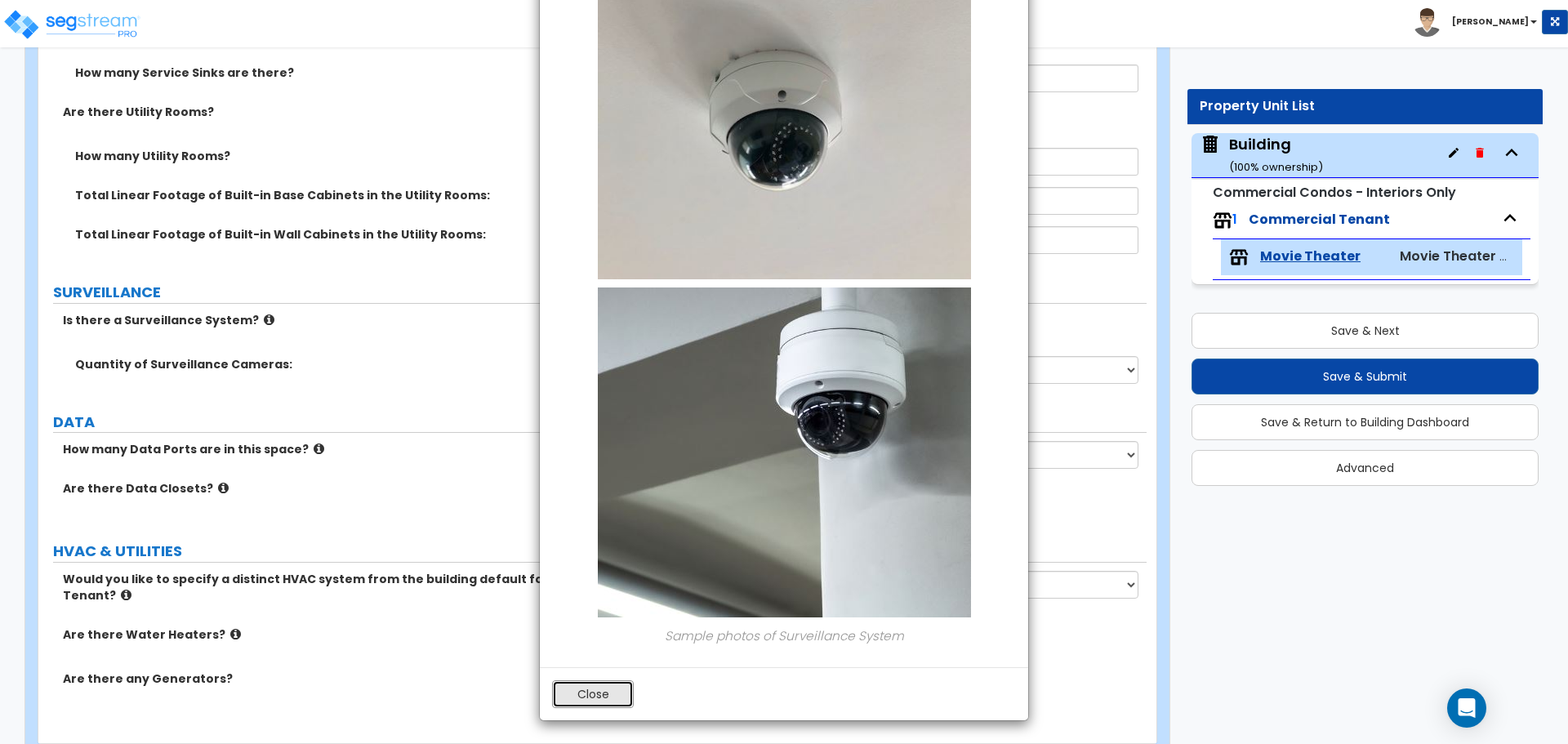
click at [579, 688] on button "Close" at bounding box center [593, 694] width 82 height 28
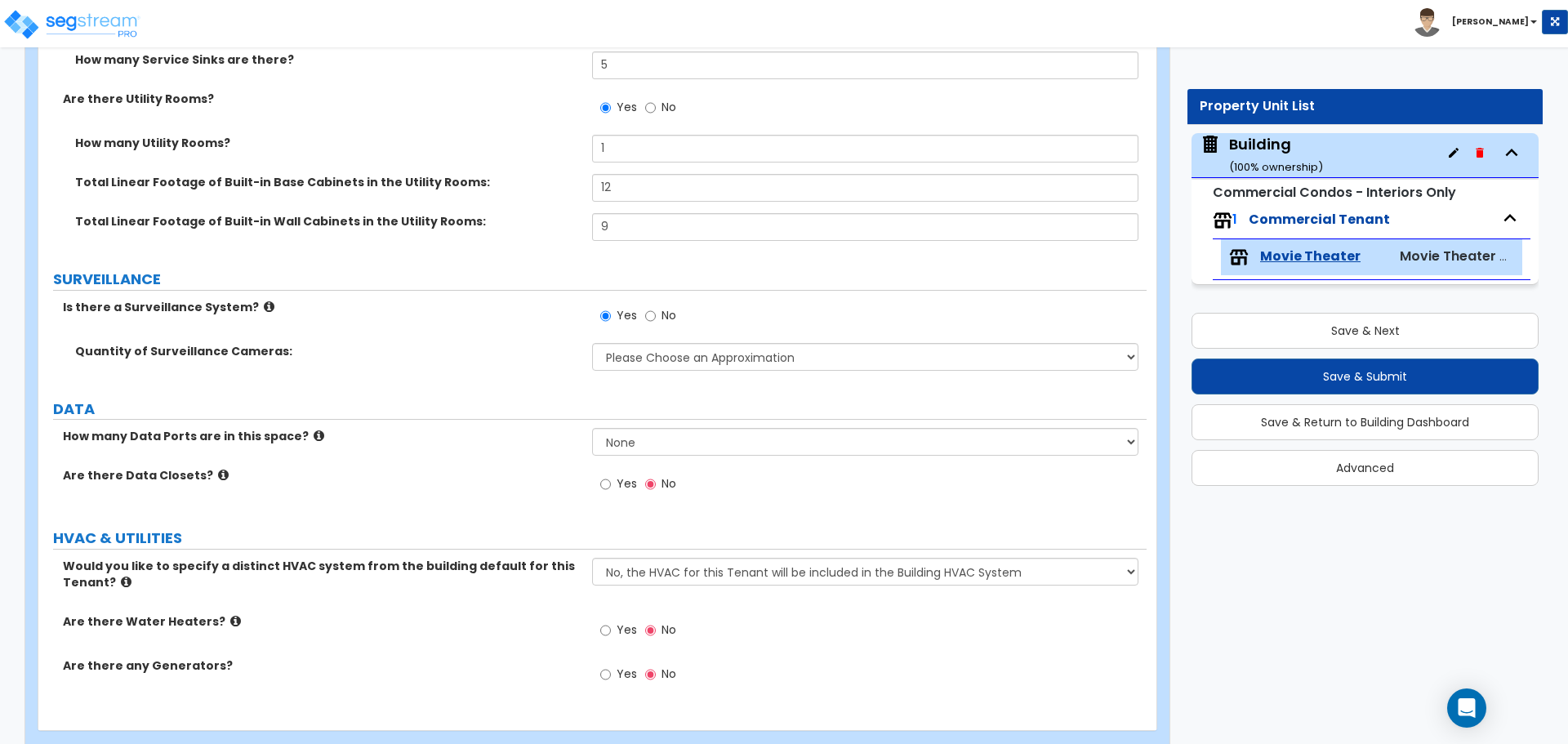
scroll to position [8032, 0]
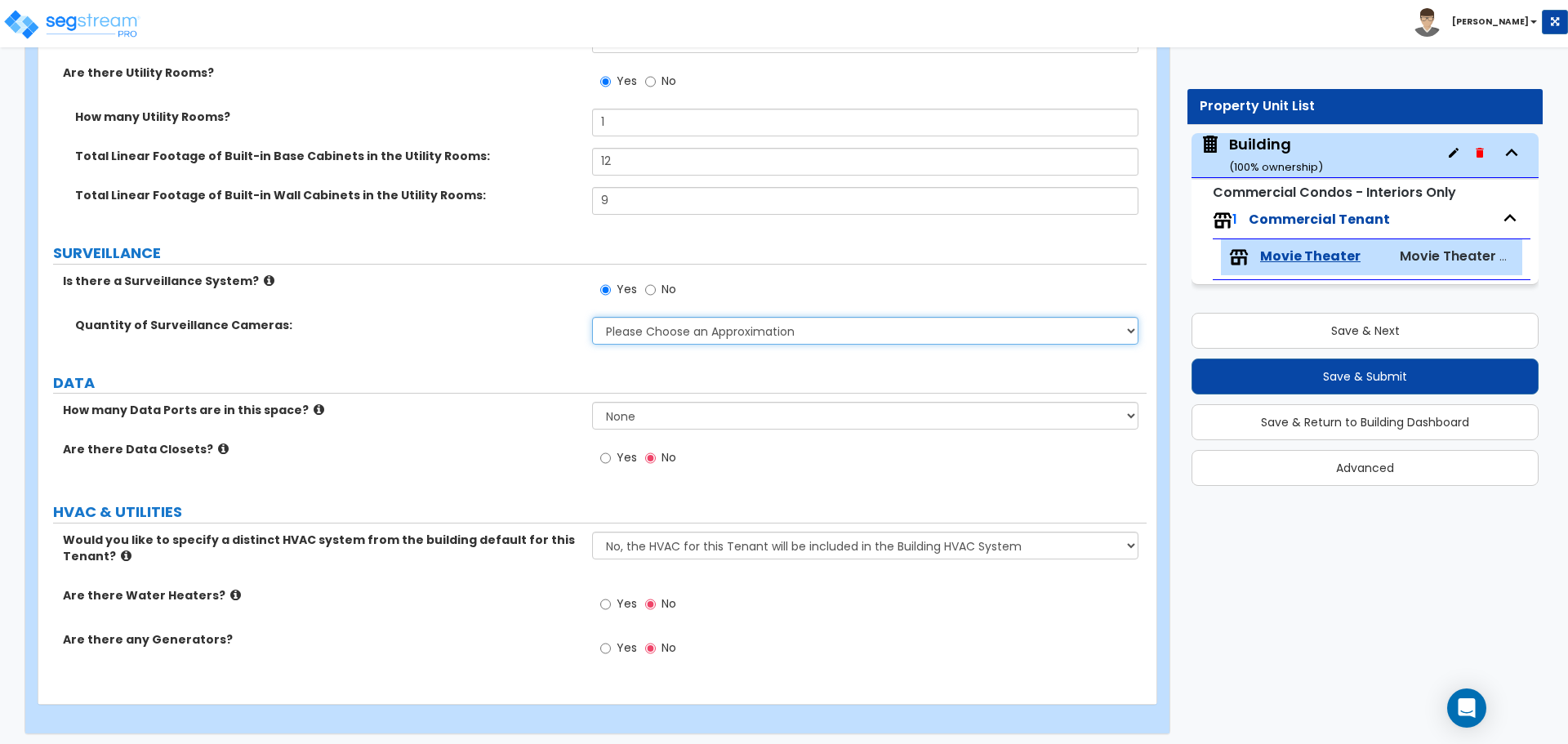
click at [693, 329] on select "Please Choose an Approximation Barely Noticed Any Noticed a Couple Frequently S…" at bounding box center [864, 331] width 546 height 28
click at [592, 317] on select "Please Choose an Approximation Barely Noticed Any Noticed a Couple Frequently S…" at bounding box center [864, 331] width 546 height 28
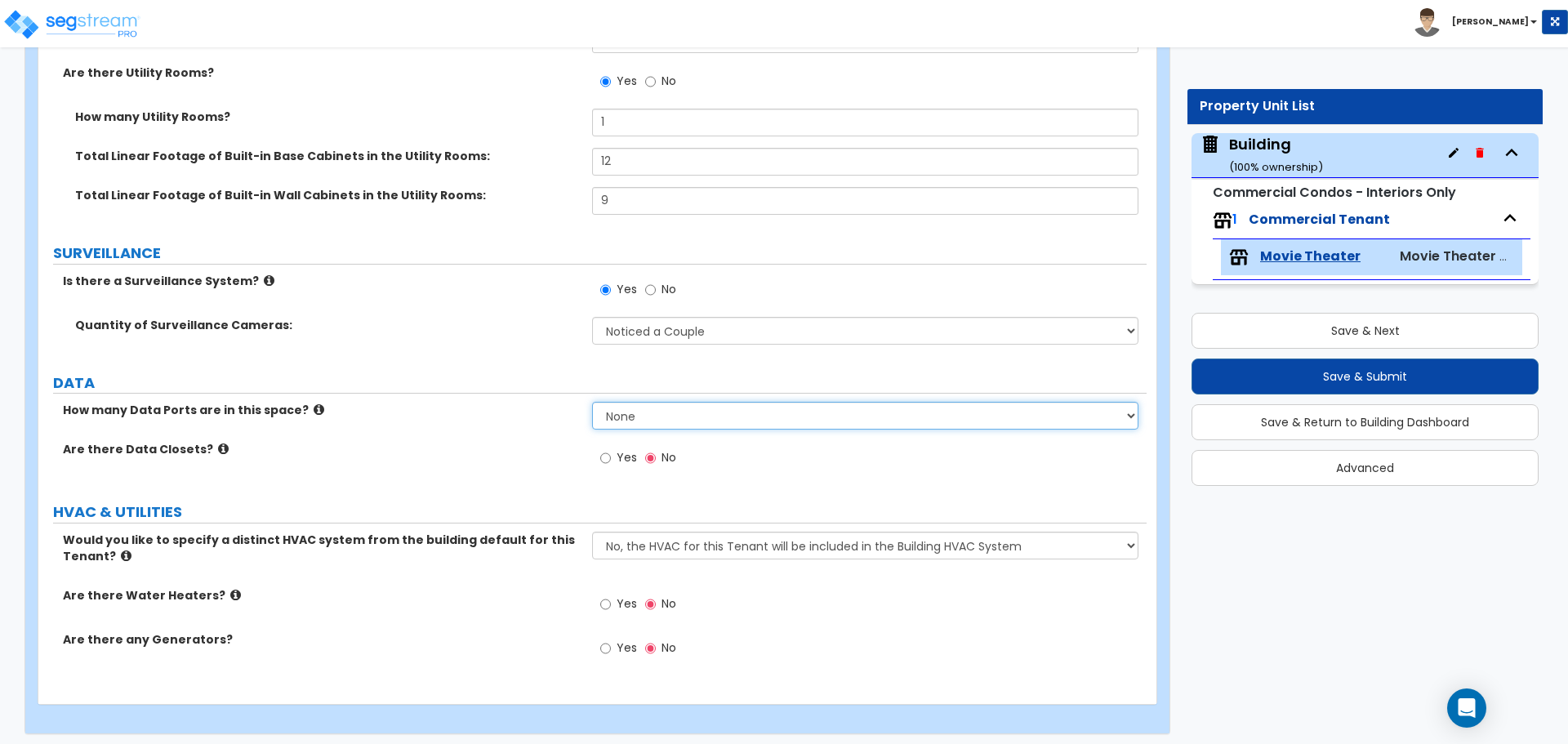
click at [641, 411] on select "None Please Estimate for Me I will specify the Quantity Exactly" at bounding box center [864, 416] width 546 height 28
click at [592, 402] on select "None Please Estimate for Me I will specify the Quantity Exactly" at bounding box center [864, 416] width 546 height 28
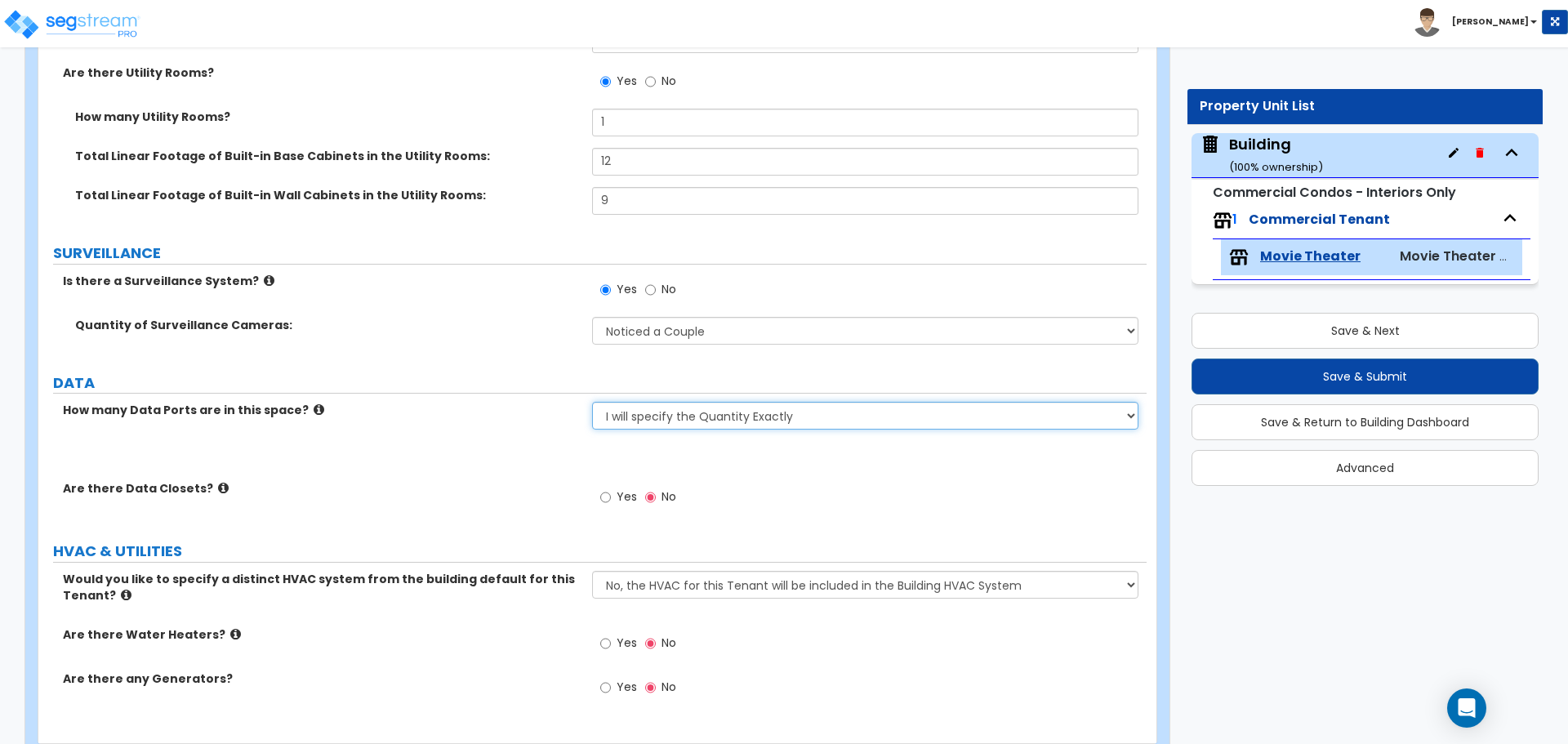
click at [661, 408] on select "None Please Estimate for Me I will specify the Quantity Exactly" at bounding box center [864, 416] width 546 height 28
click at [592, 402] on select "None Please Estimate for Me I will specify the Quantity Exactly" at bounding box center [864, 416] width 546 height 28
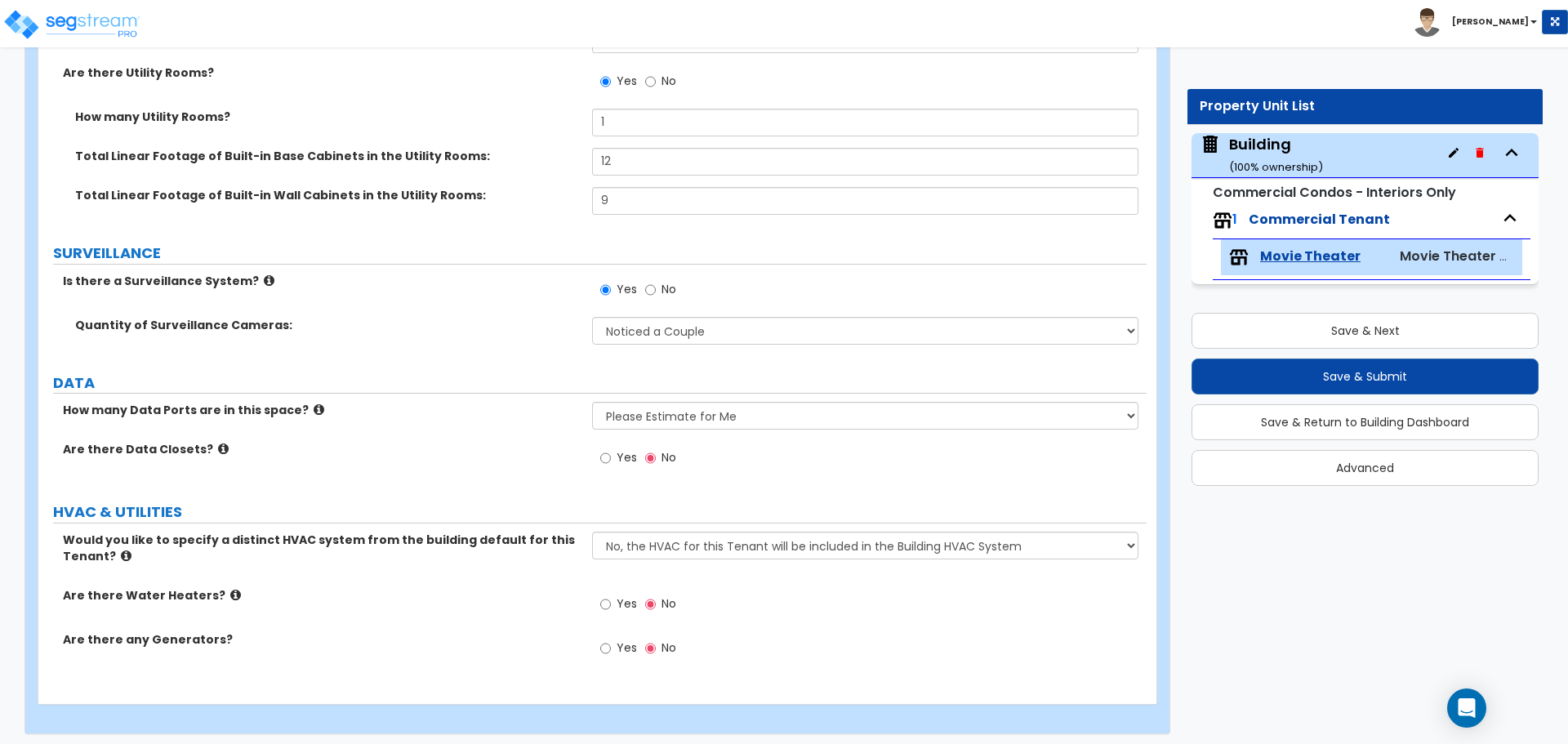
click at [314, 403] on icon at bounding box center [319, 409] width 11 height 12
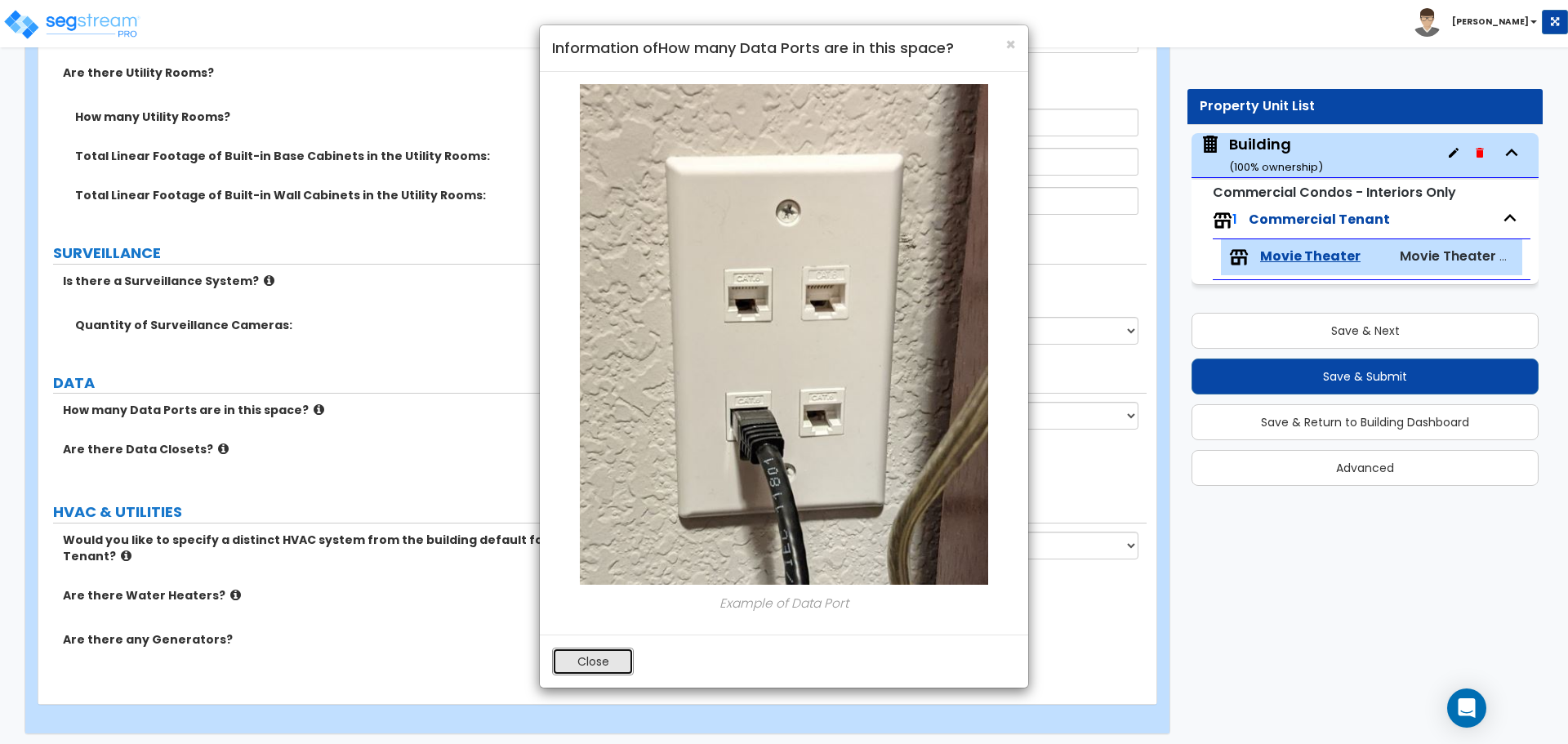
drag, startPoint x: 598, startPoint y: 655, endPoint x: 629, endPoint y: 620, distance: 46.8
click at [598, 656] on button "Close" at bounding box center [593, 662] width 82 height 28
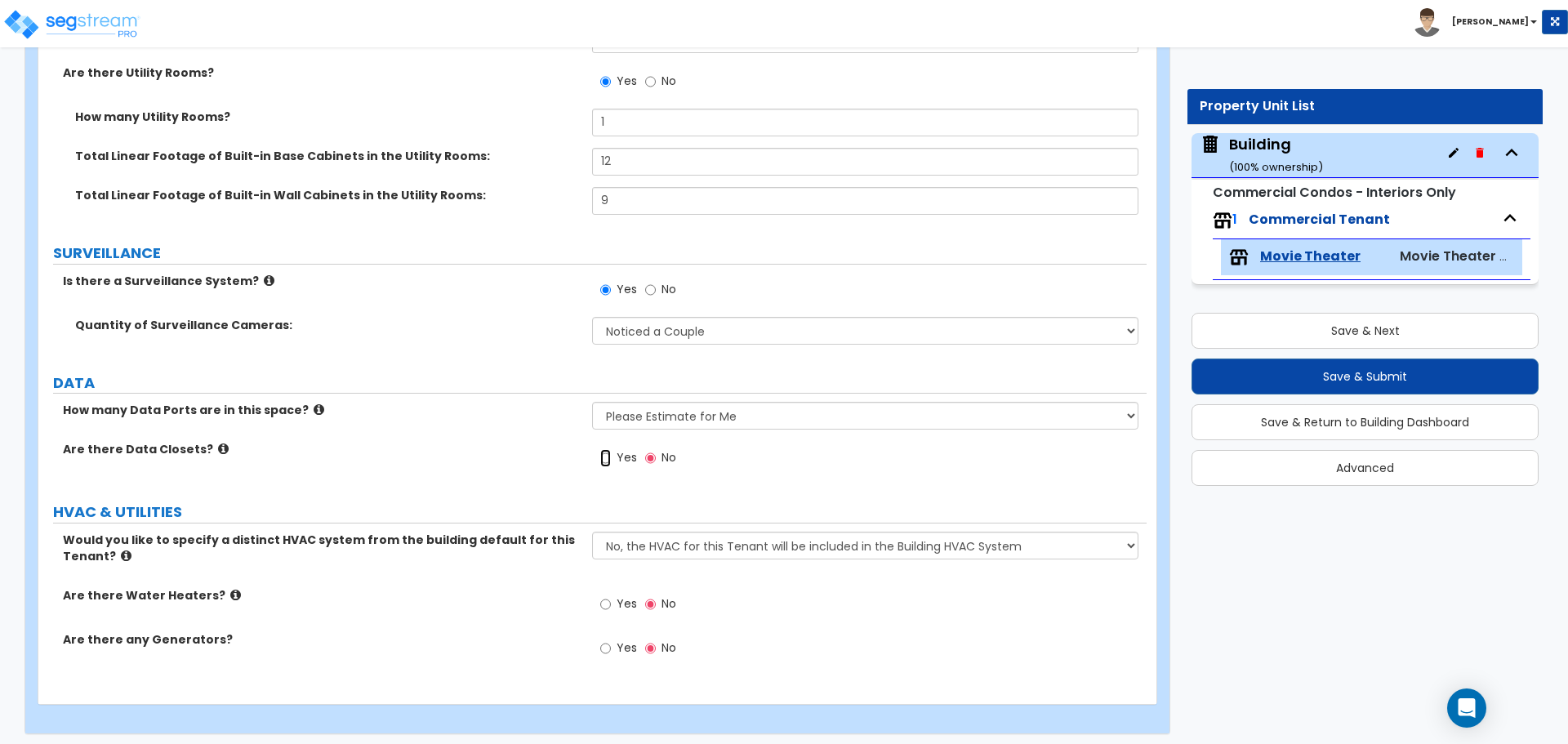
click at [605, 449] on input "Yes" at bounding box center [605, 459] width 11 height 18
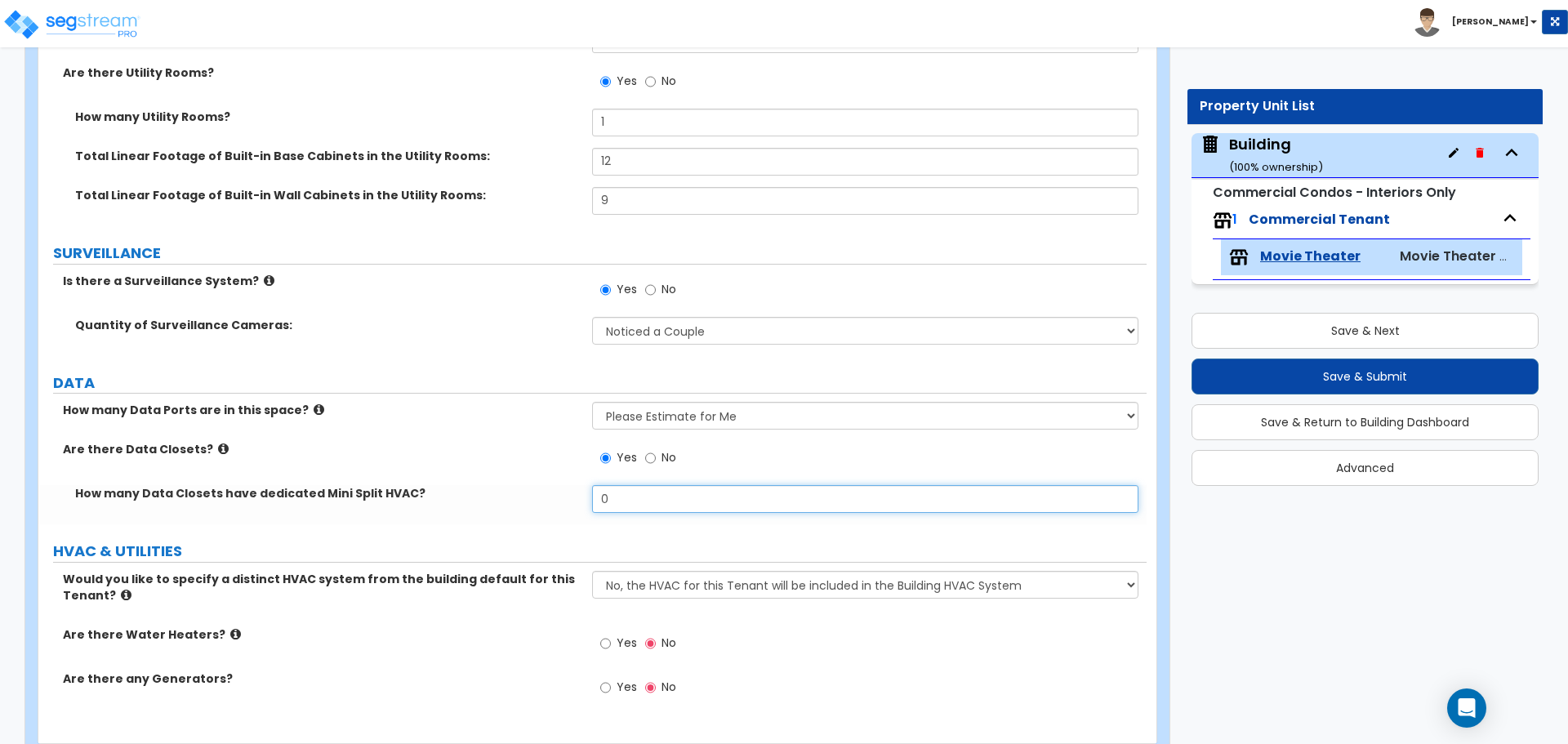
drag, startPoint x: 675, startPoint y: 490, endPoint x: 560, endPoint y: 490, distance: 115.0
click at [560, 490] on div "How many Data Closets have dedicated Mini Split HVAC? 0" at bounding box center [593, 505] width 1108 height 40
click at [218, 443] on icon at bounding box center [224, 448] width 11 height 12
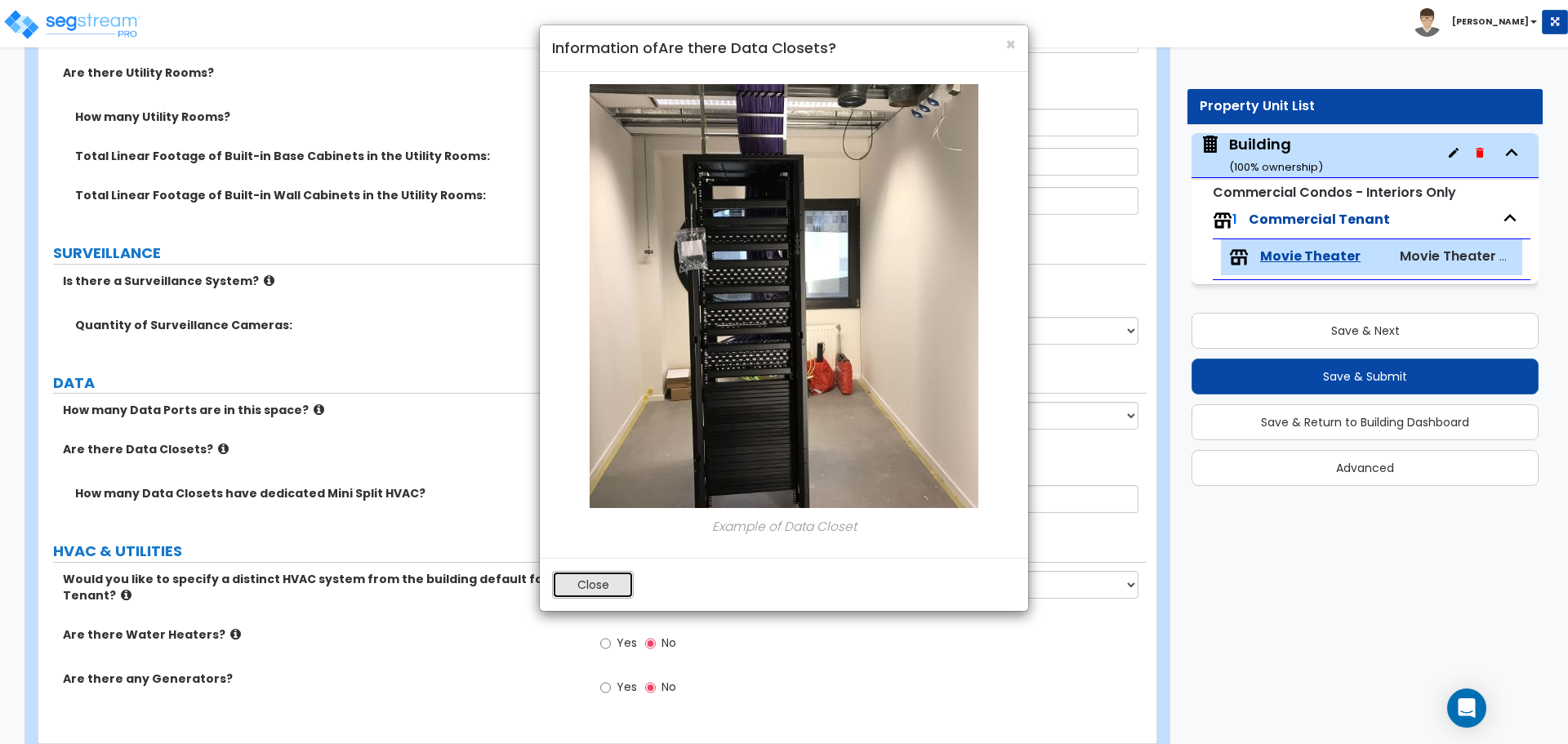
click at [607, 590] on button "Close" at bounding box center [593, 585] width 82 height 28
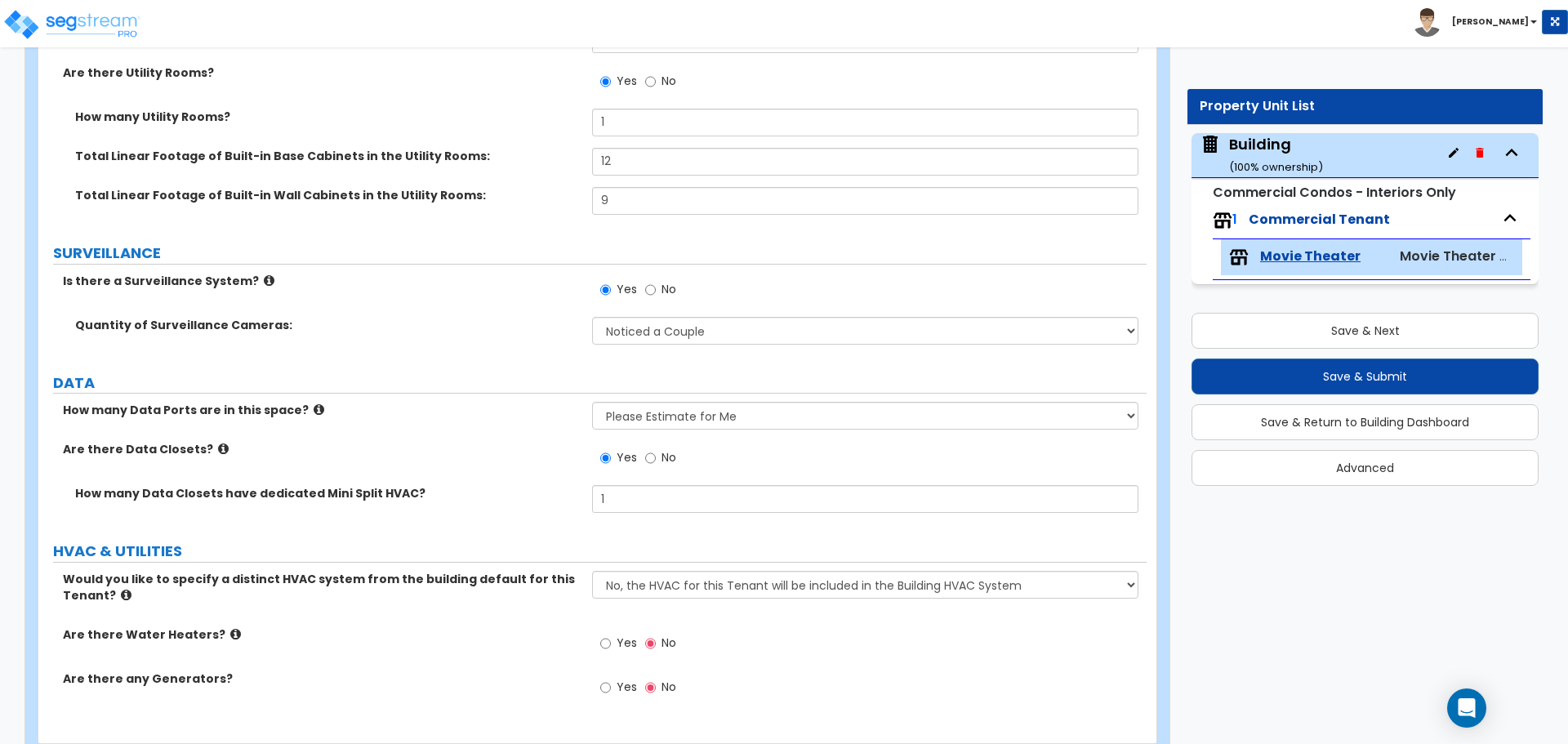
scroll to position [8072, 0]
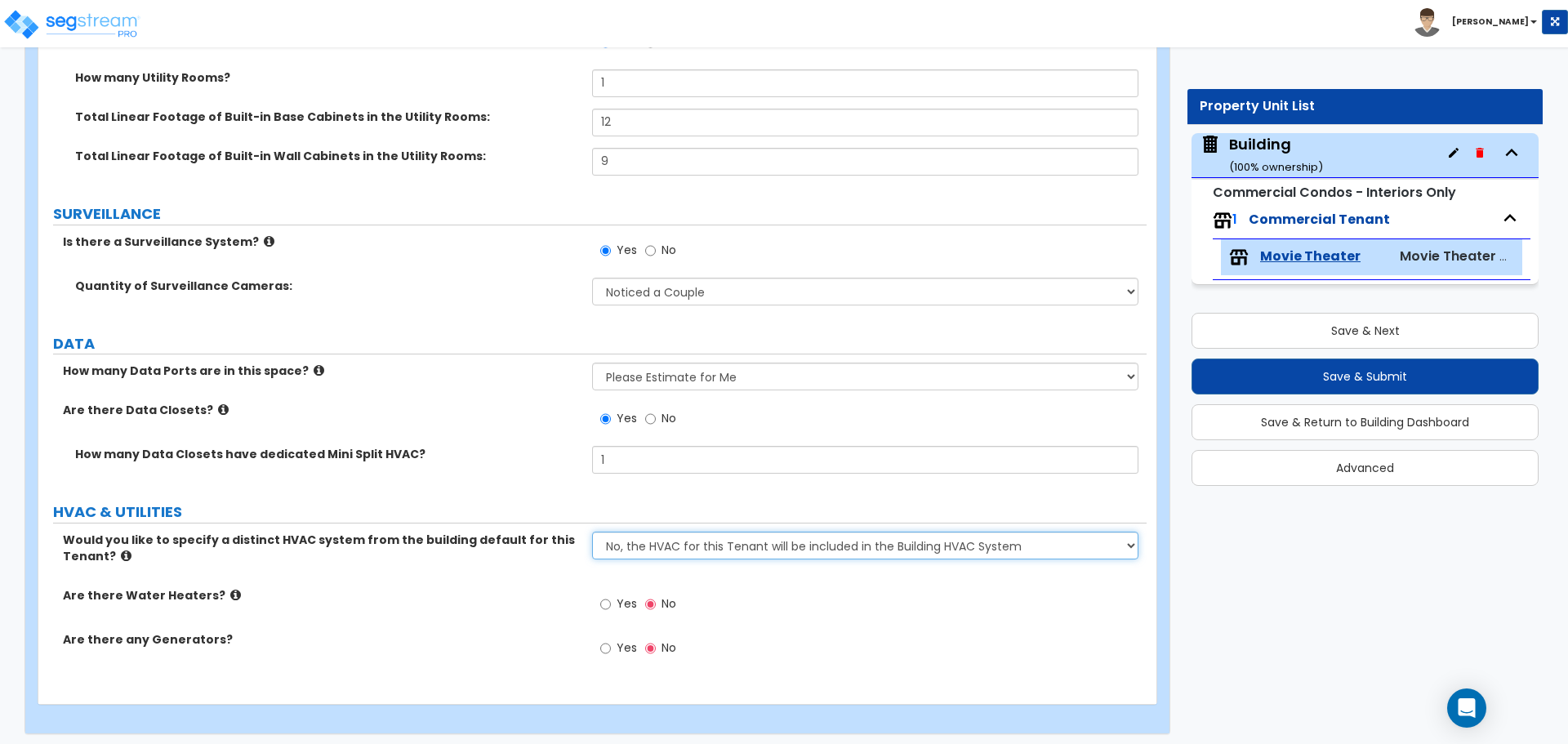
click at [667, 532] on select "No, the HVAC for this Tenant will be included in the Building HVAC System Yes, …" at bounding box center [864, 546] width 546 height 28
click at [592, 532] on select "No, the HVAC for this Tenant will be included in the Building HVAC System Yes, …" at bounding box center [864, 546] width 546 height 28
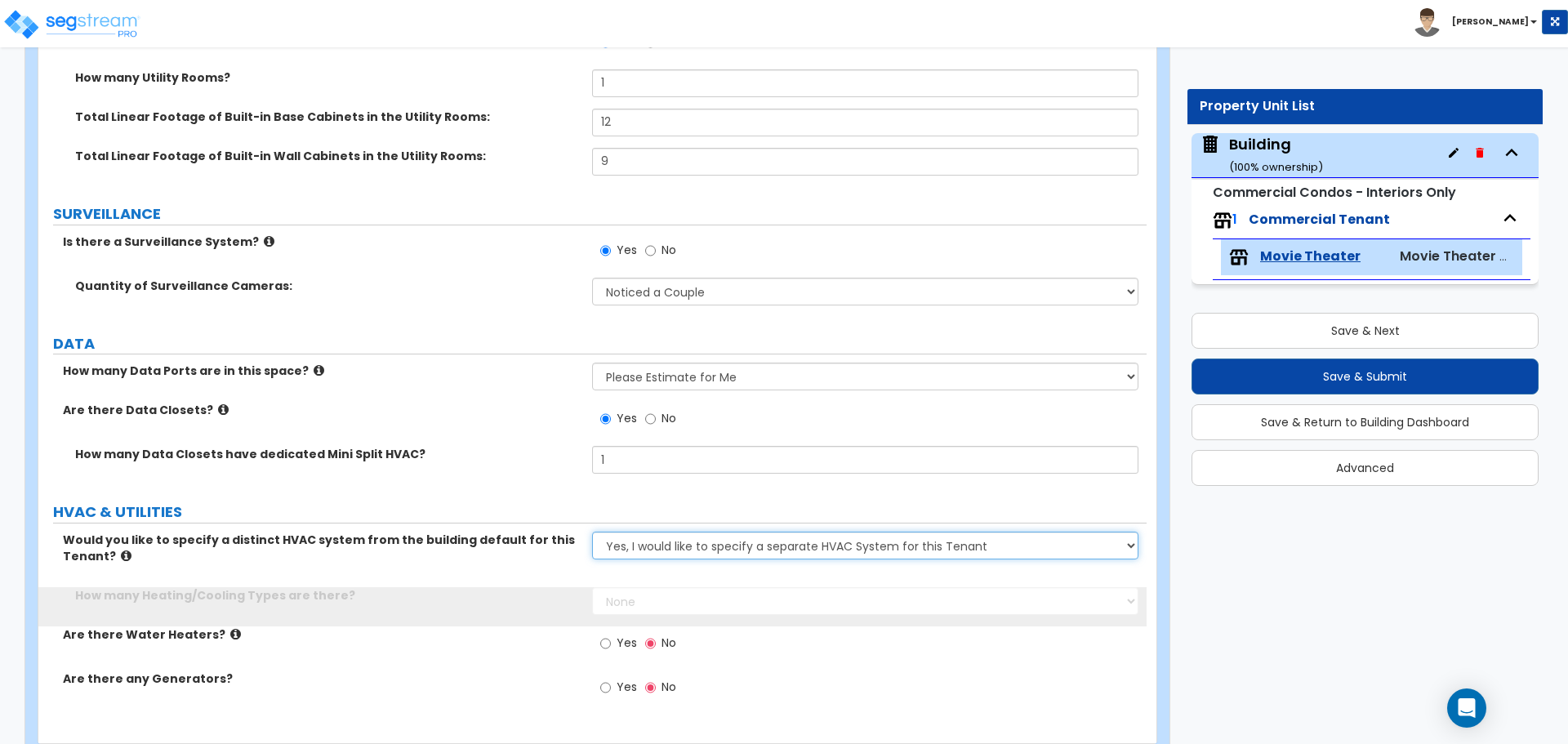
scroll to position [8110, 0]
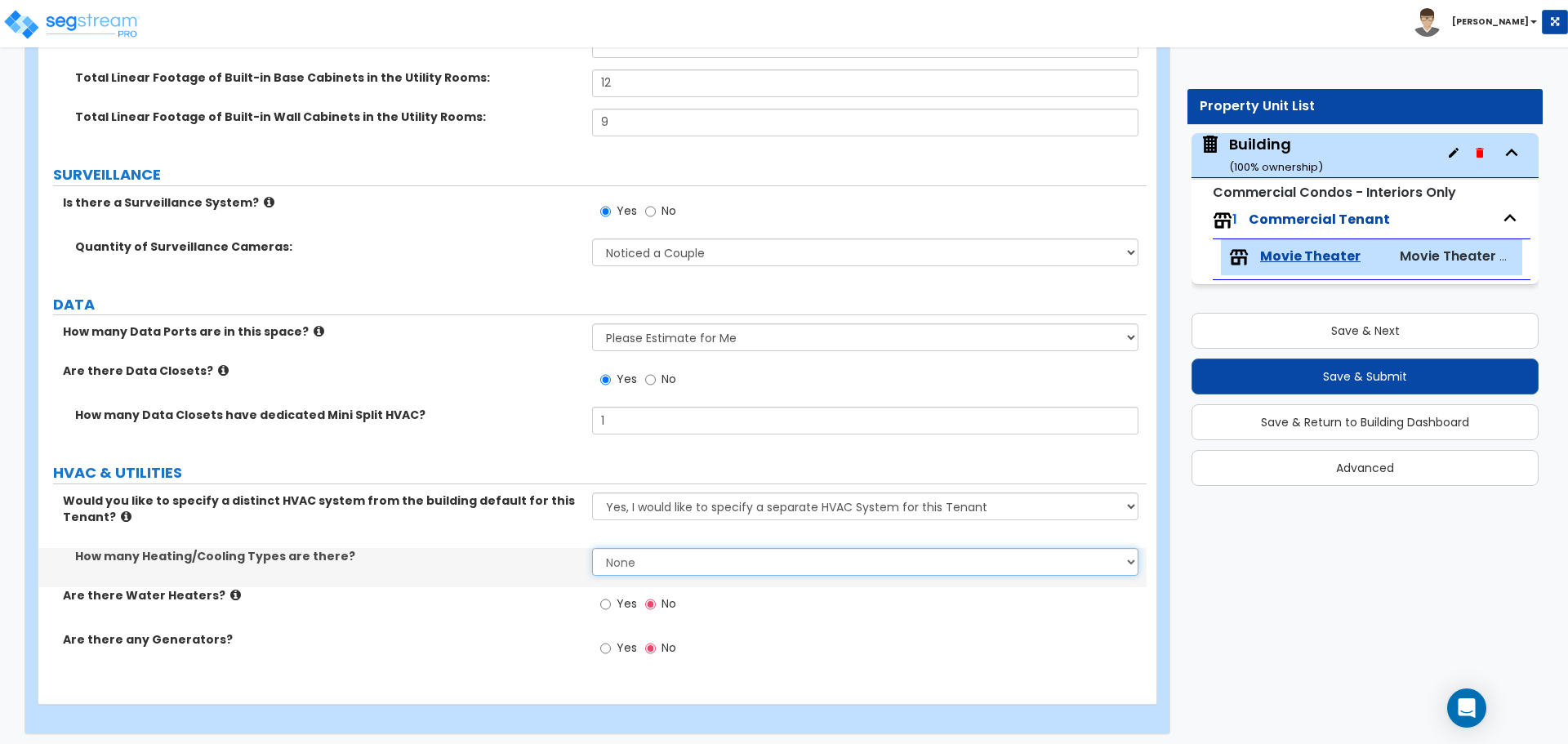
click at [688, 555] on select "None 1 2 3" at bounding box center [864, 562] width 546 height 28
click at [592, 548] on select "None 1 2 3" at bounding box center [864, 562] width 546 height 28
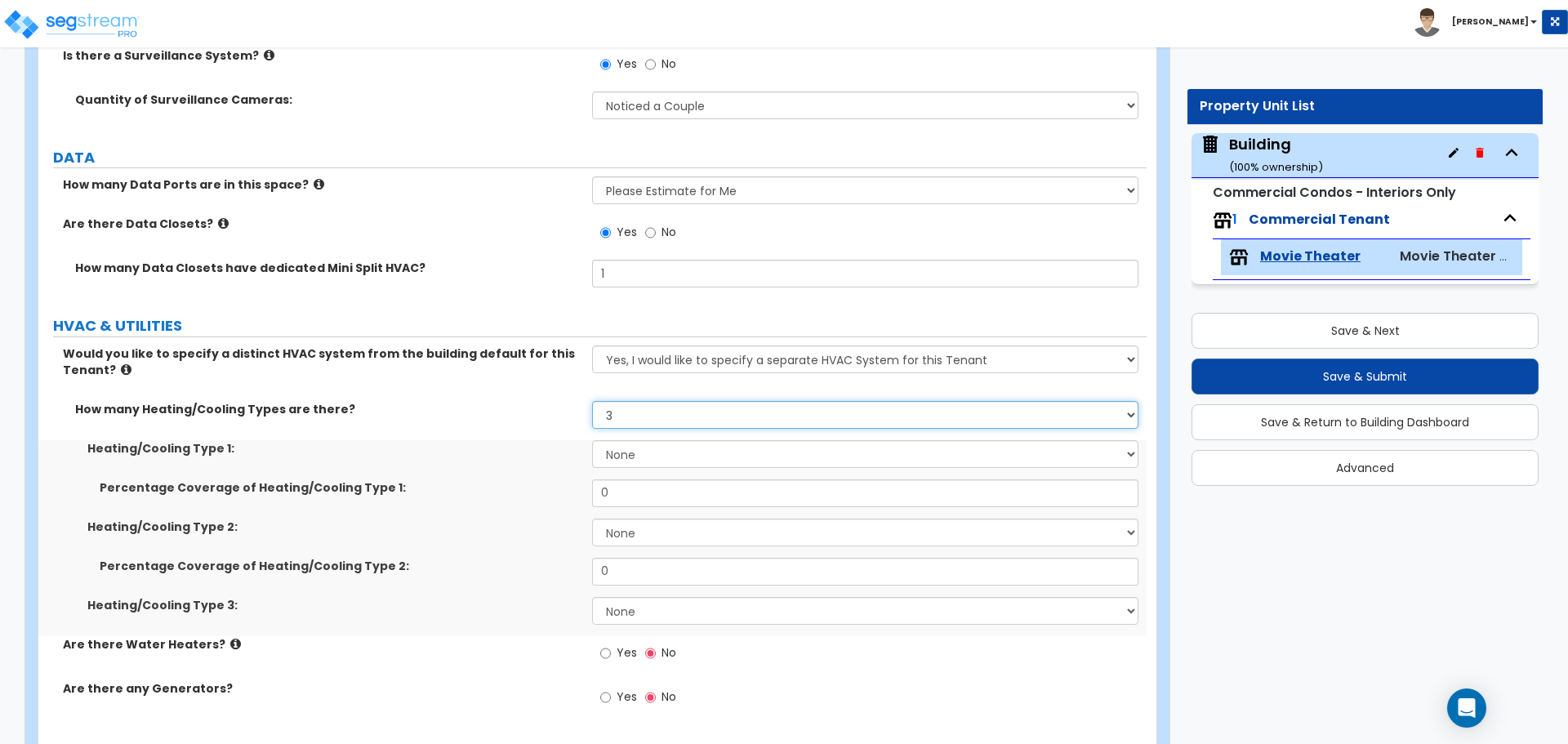
scroll to position [8268, 0]
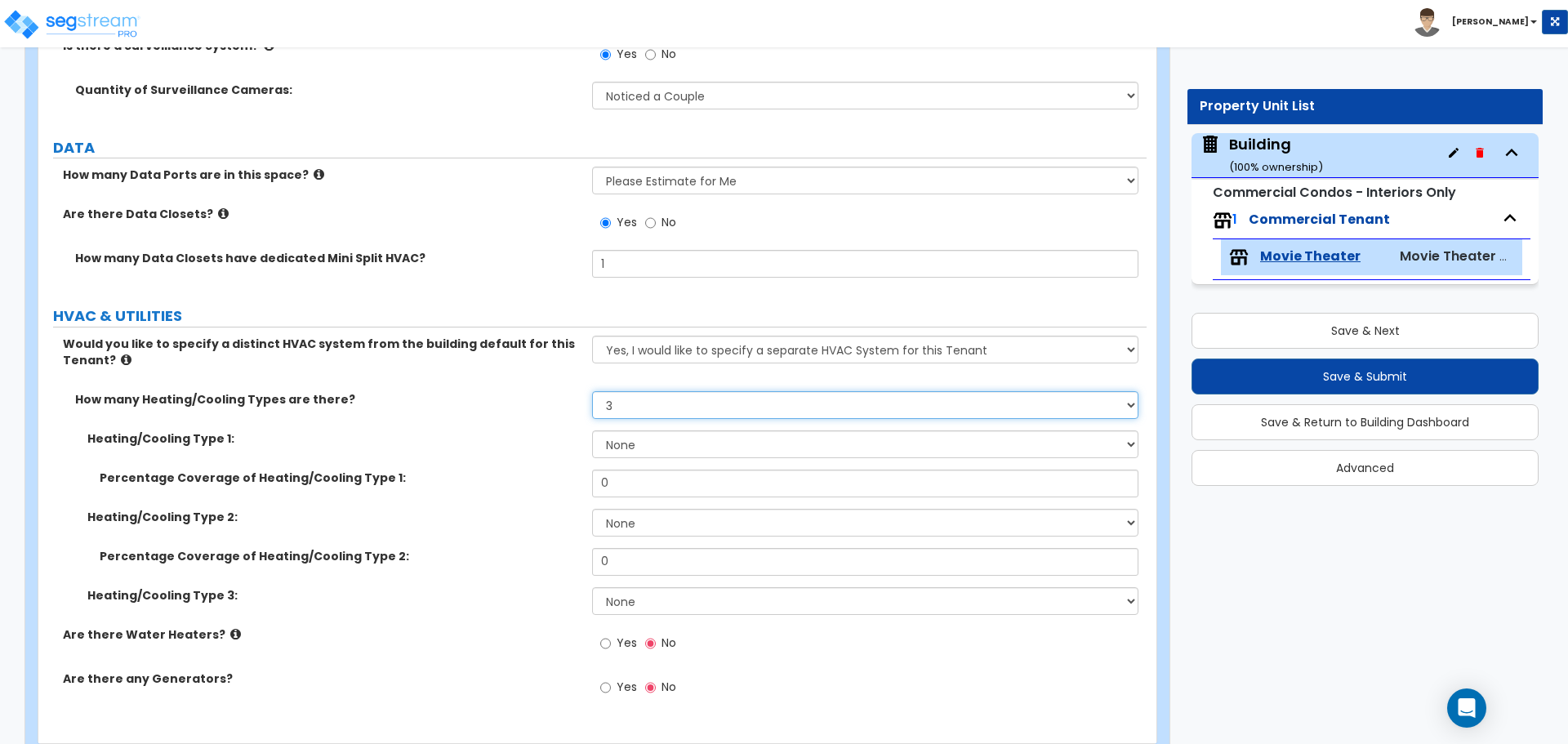
click at [664, 407] on select "None 1 2 3" at bounding box center [864, 405] width 546 height 28
click at [592, 391] on select "None 1 2 3" at bounding box center [864, 405] width 546 height 28
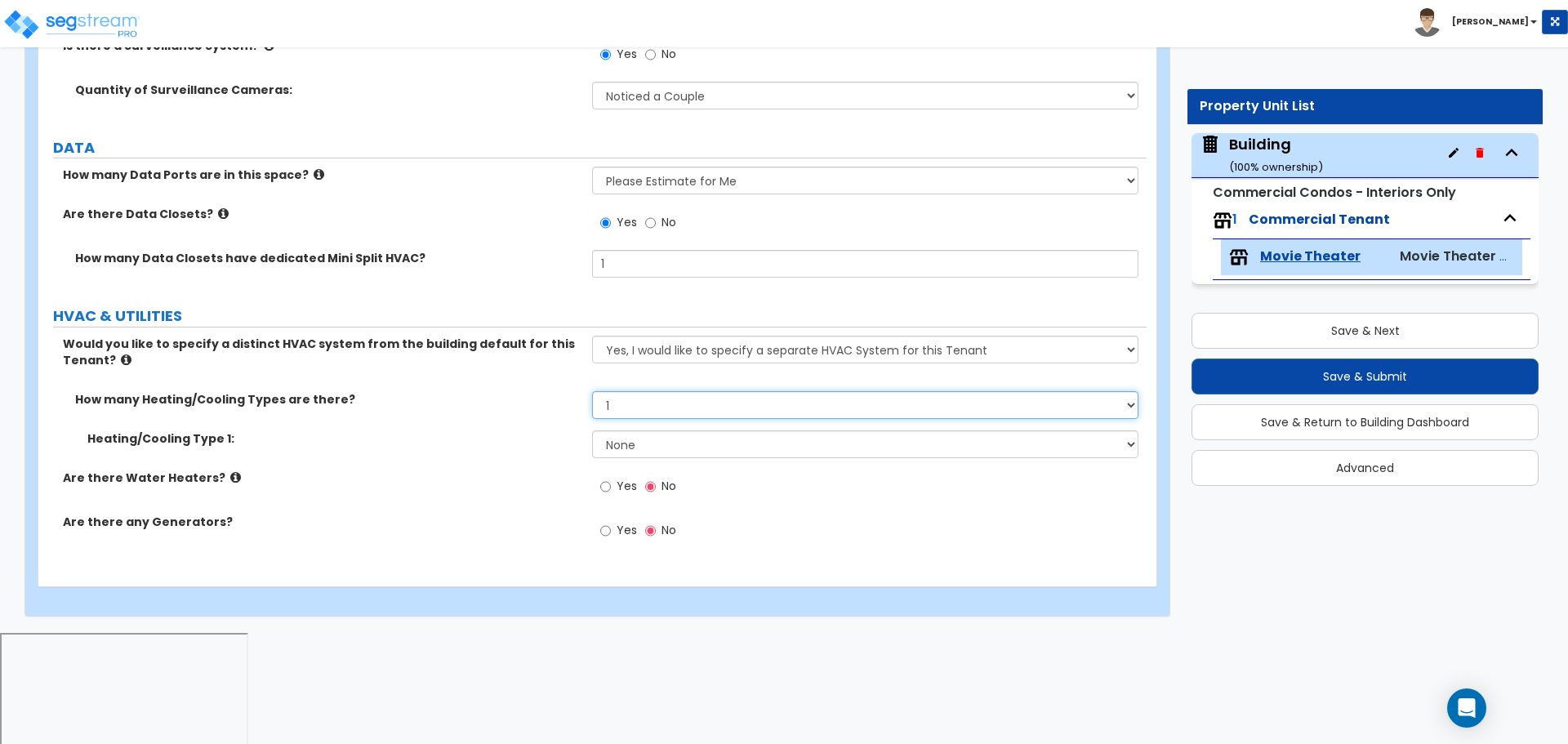
scroll to position [8150, 0]
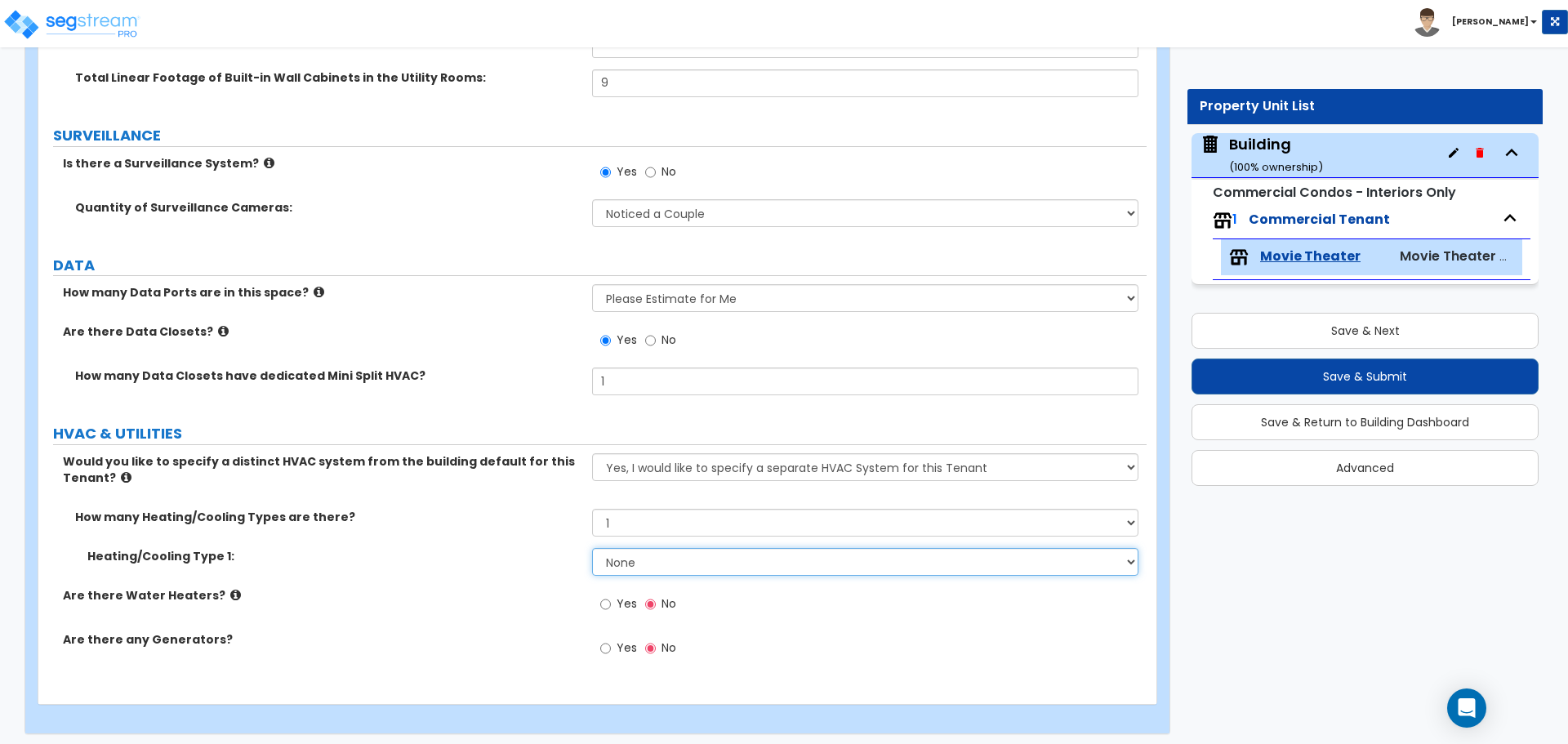
click at [671, 549] on select "None Heat Only Centralized Heating & Cooling Thru Wall Air Conditioners Mini Sp…" at bounding box center [864, 562] width 546 height 28
click at [592, 548] on select "None Heat Only Centralized Heating & Cooling Thru Wall Air Conditioners Mini Sp…" at bounding box center [864, 562] width 546 height 28
click at [672, 556] on select "None Heat Only Centralized Heating & Cooling Thru Wall Air Conditioners Mini Sp…" at bounding box center [864, 562] width 546 height 28
click at [592, 548] on select "None Heat Only Centralized Heating & Cooling Thru Wall Air Conditioners Mini Sp…" at bounding box center [864, 562] width 546 height 28
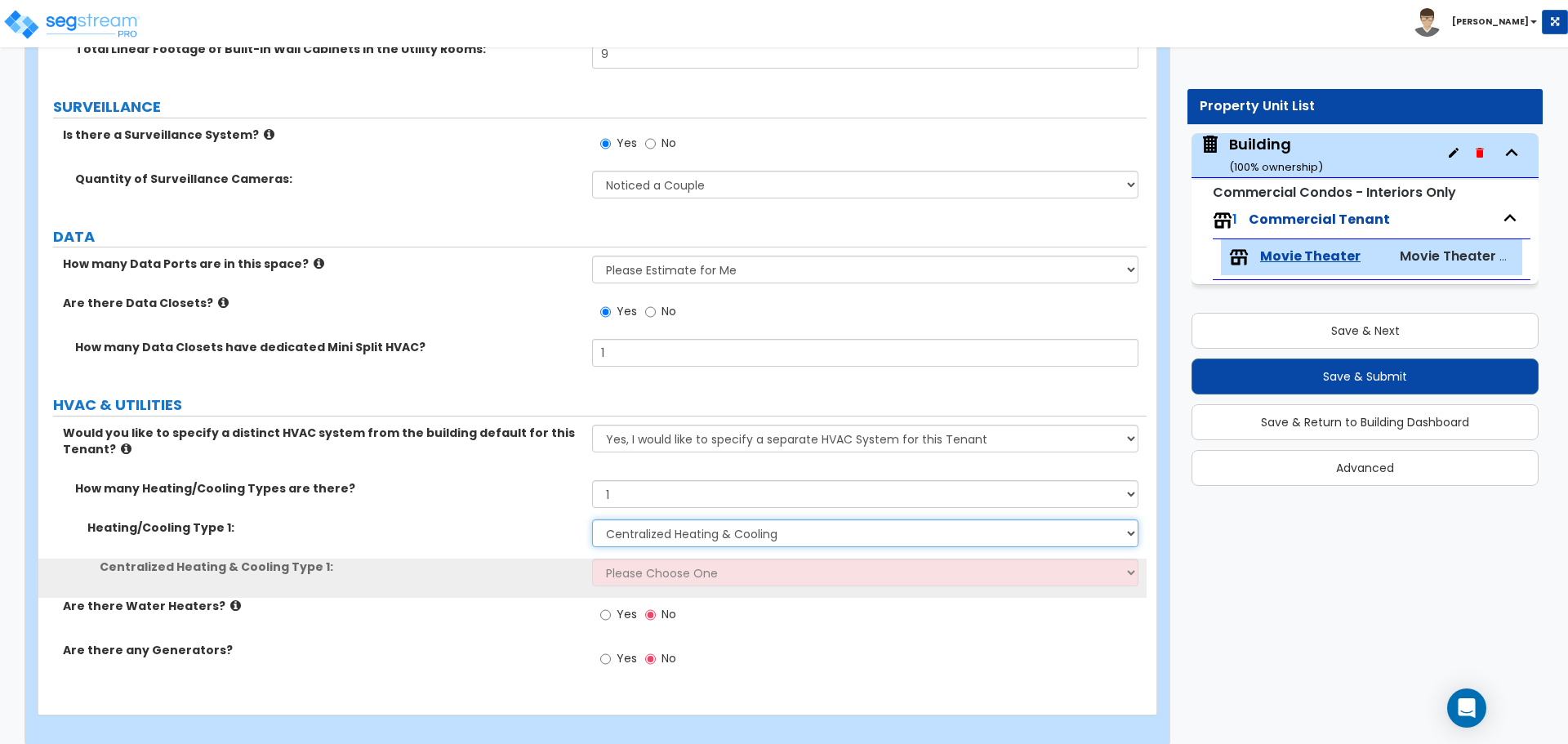
scroll to position [8180, 0]
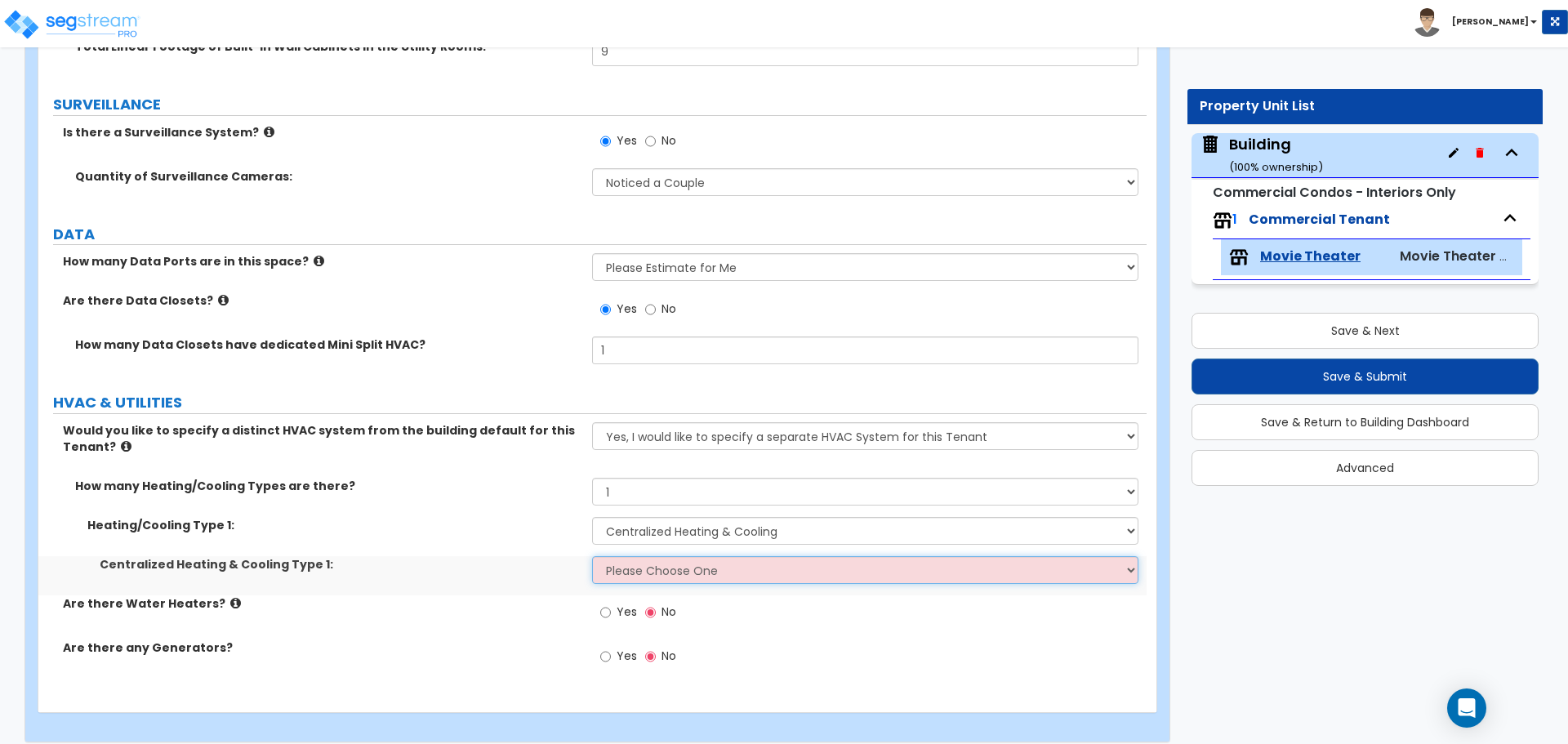
click at [686, 571] on select "Please Choose One Rooftop Unit Furnace-Condenser Forced Air Split Heating/Cooli…" at bounding box center [864, 570] width 546 height 28
click at [592, 556] on select "Please Choose One Rooftop Unit Furnace-Condenser Forced Air Split Heating/Cooli…" at bounding box center [864, 570] width 546 height 28
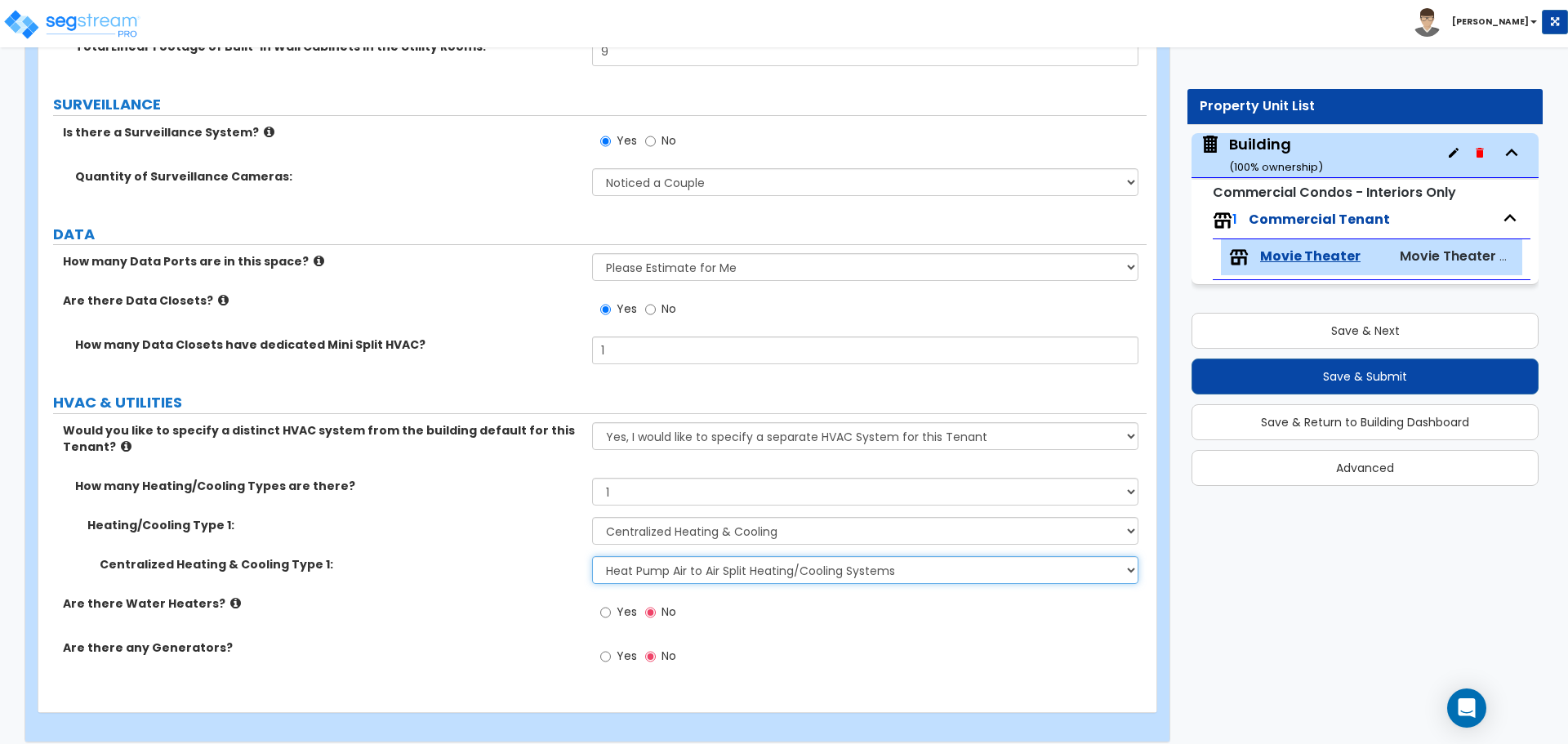
scroll to position [8189, 0]
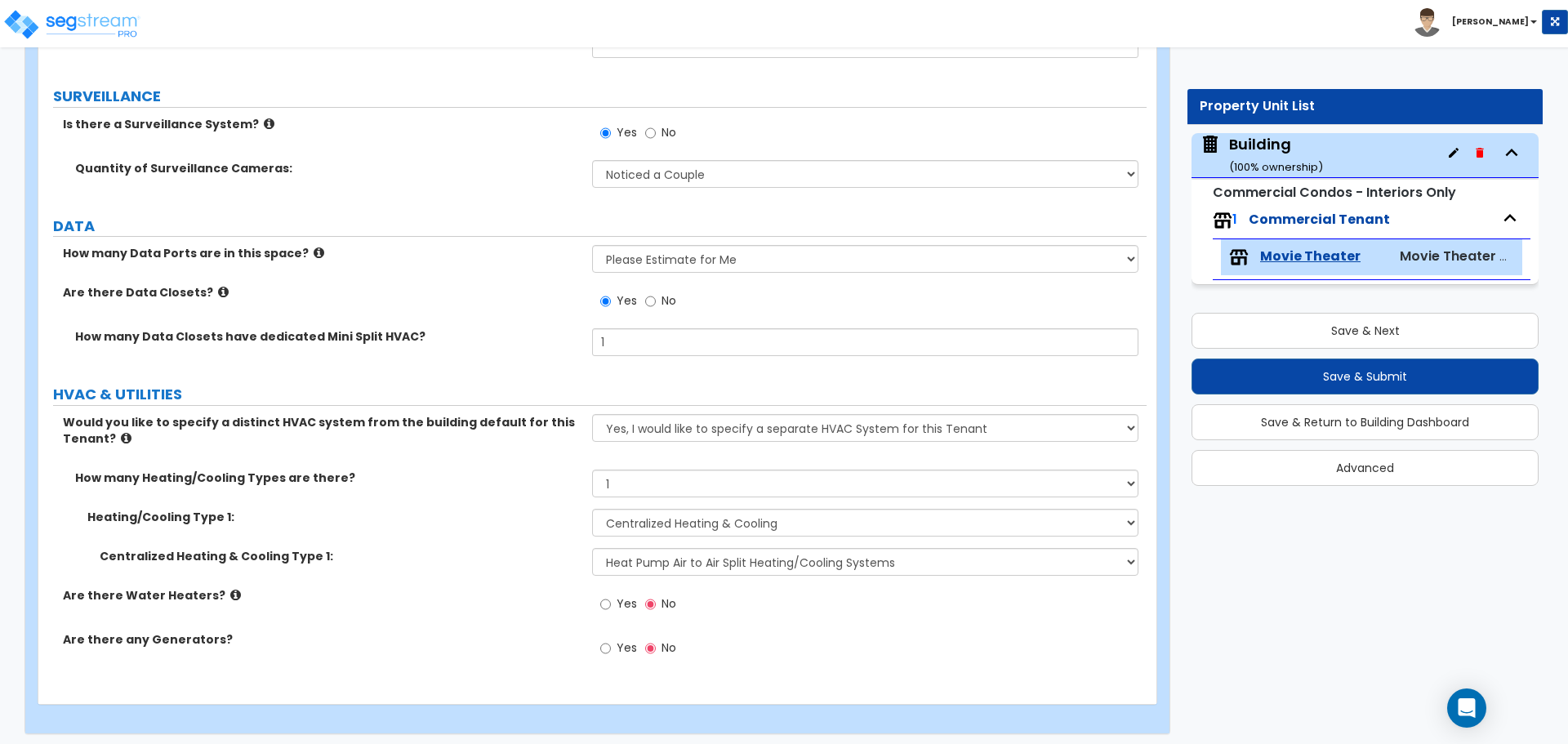
click at [613, 609] on label "Yes" at bounding box center [618, 606] width 37 height 28
click at [611, 609] on input "Yes" at bounding box center [605, 605] width 11 height 18
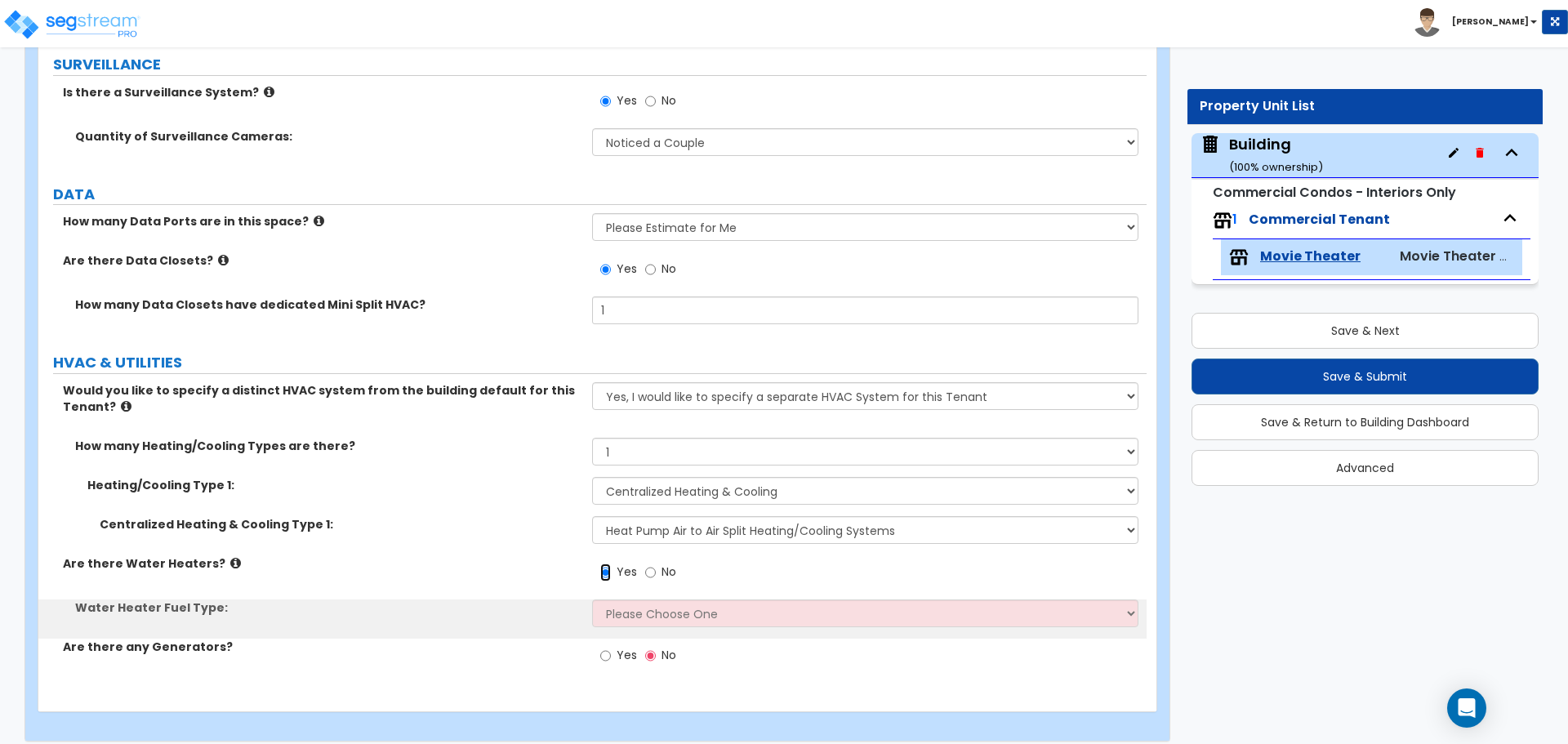
scroll to position [8228, 0]
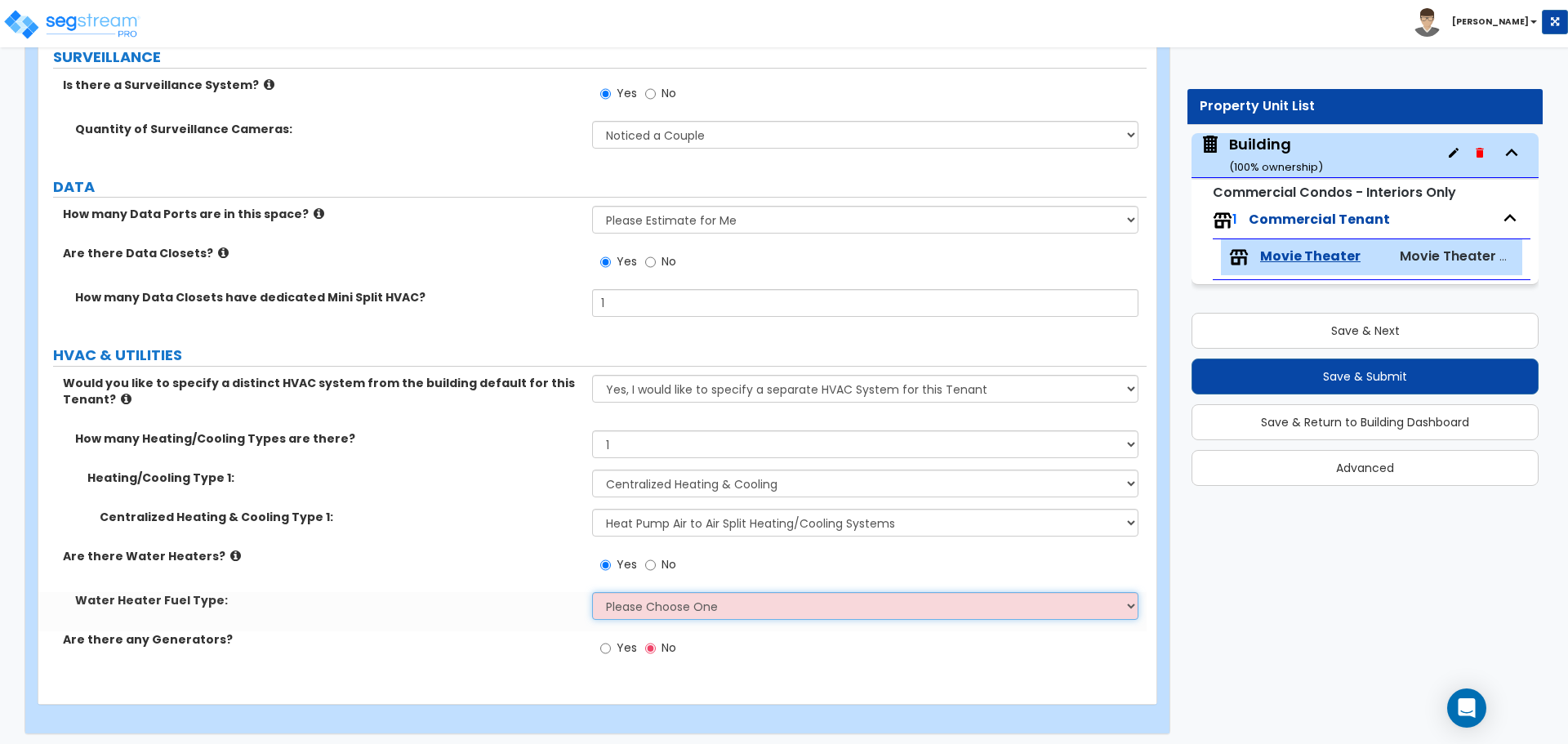
click at [641, 606] on select "Please Choose One Gas Electric" at bounding box center [864, 606] width 546 height 28
click at [592, 592] on select "Please Choose One Gas Electric" at bounding box center [864, 606] width 546 height 28
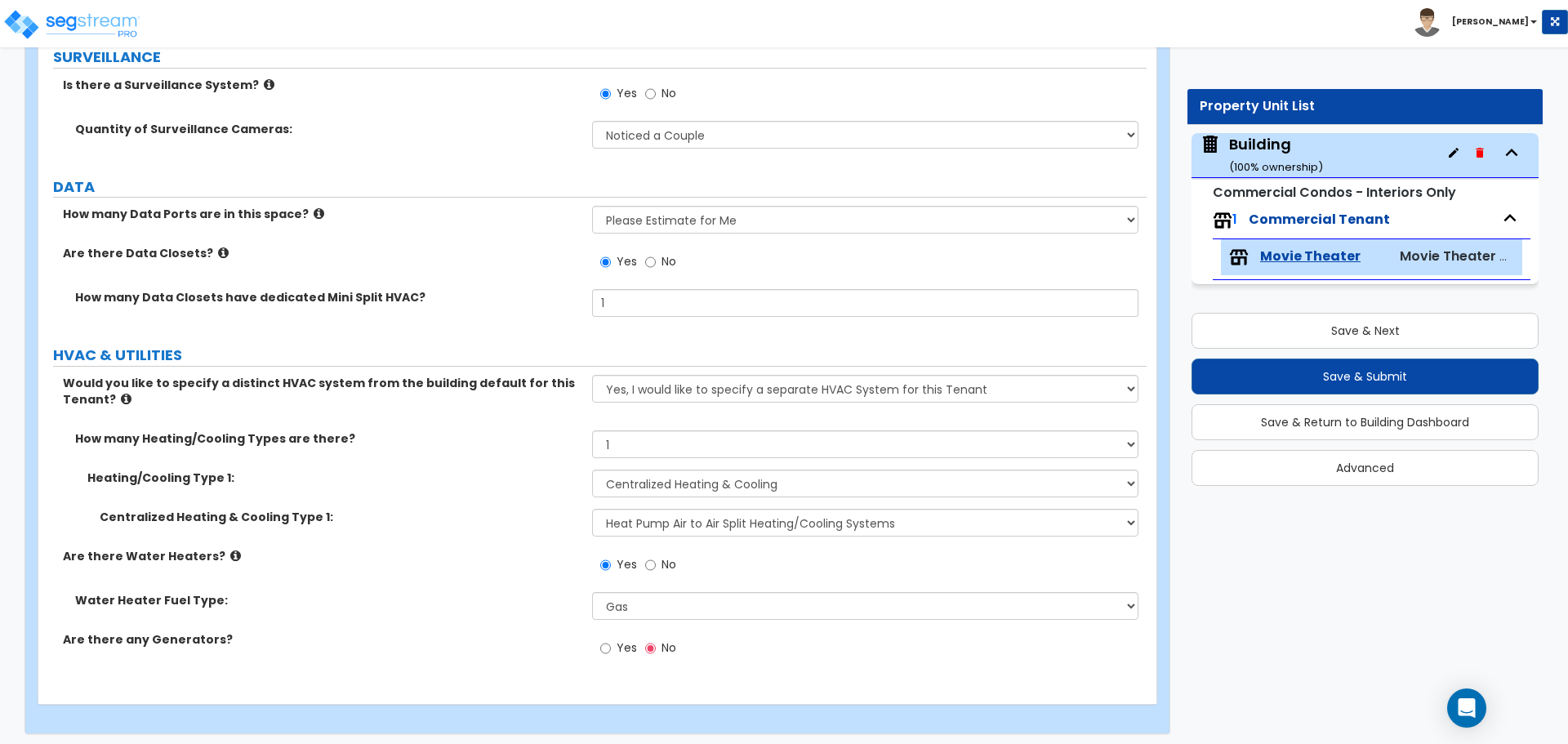
click at [230, 550] on icon at bounding box center [236, 555] width 11 height 12
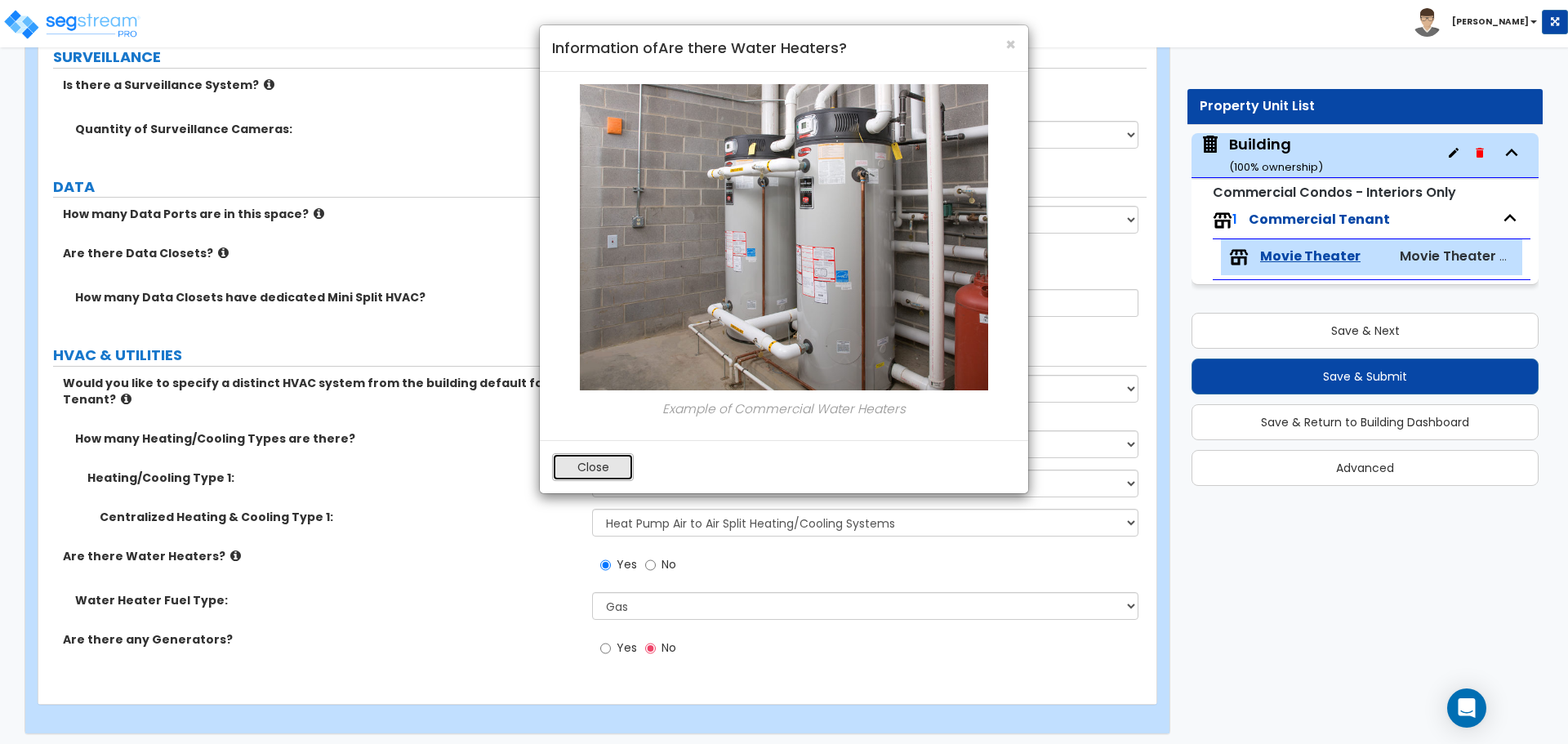
click at [589, 469] on button "Close" at bounding box center [593, 467] width 82 height 28
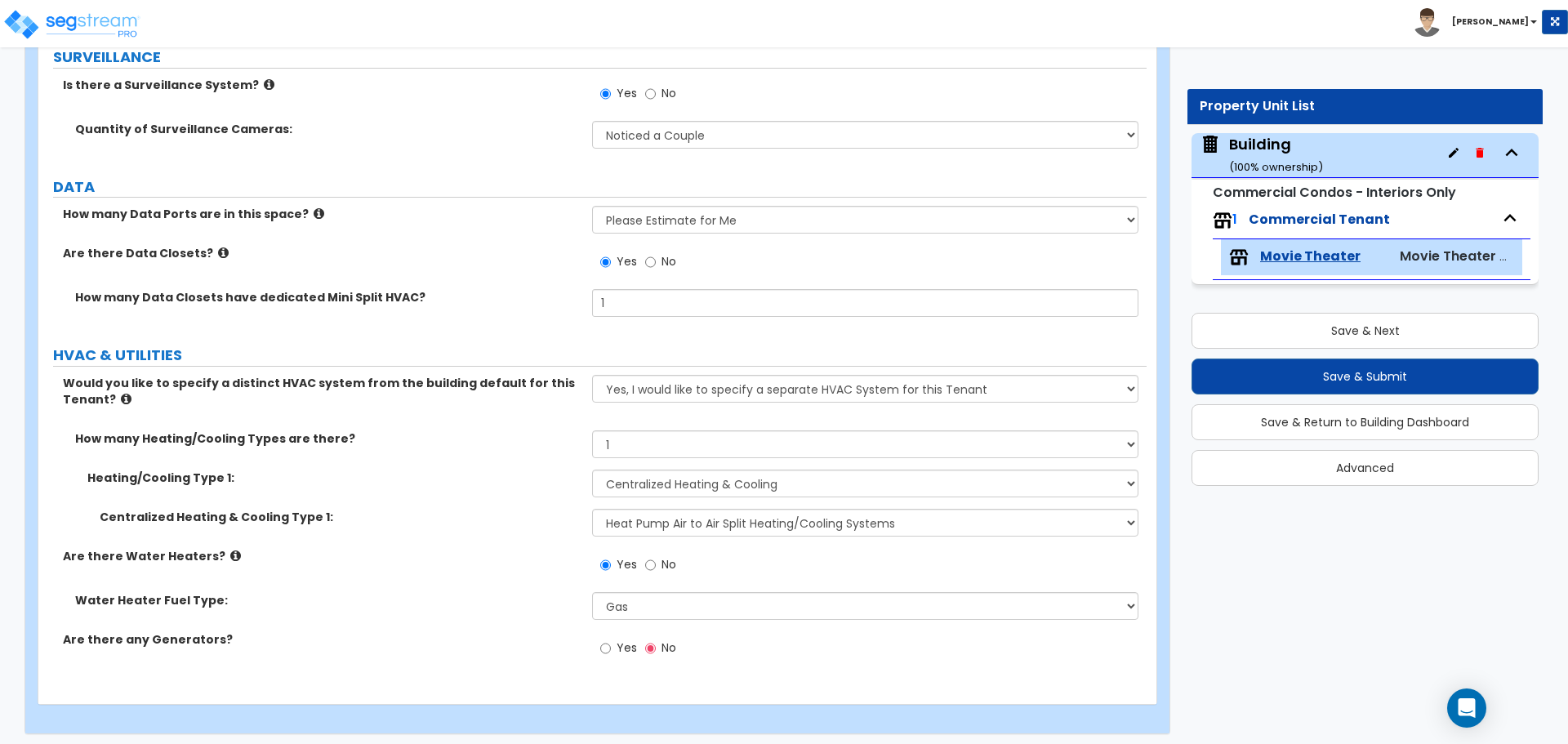
click at [622, 644] on span "Yes" at bounding box center [627, 648] width 20 height 17
click at [611, 644] on input "Yes" at bounding box center [605, 649] width 11 height 18
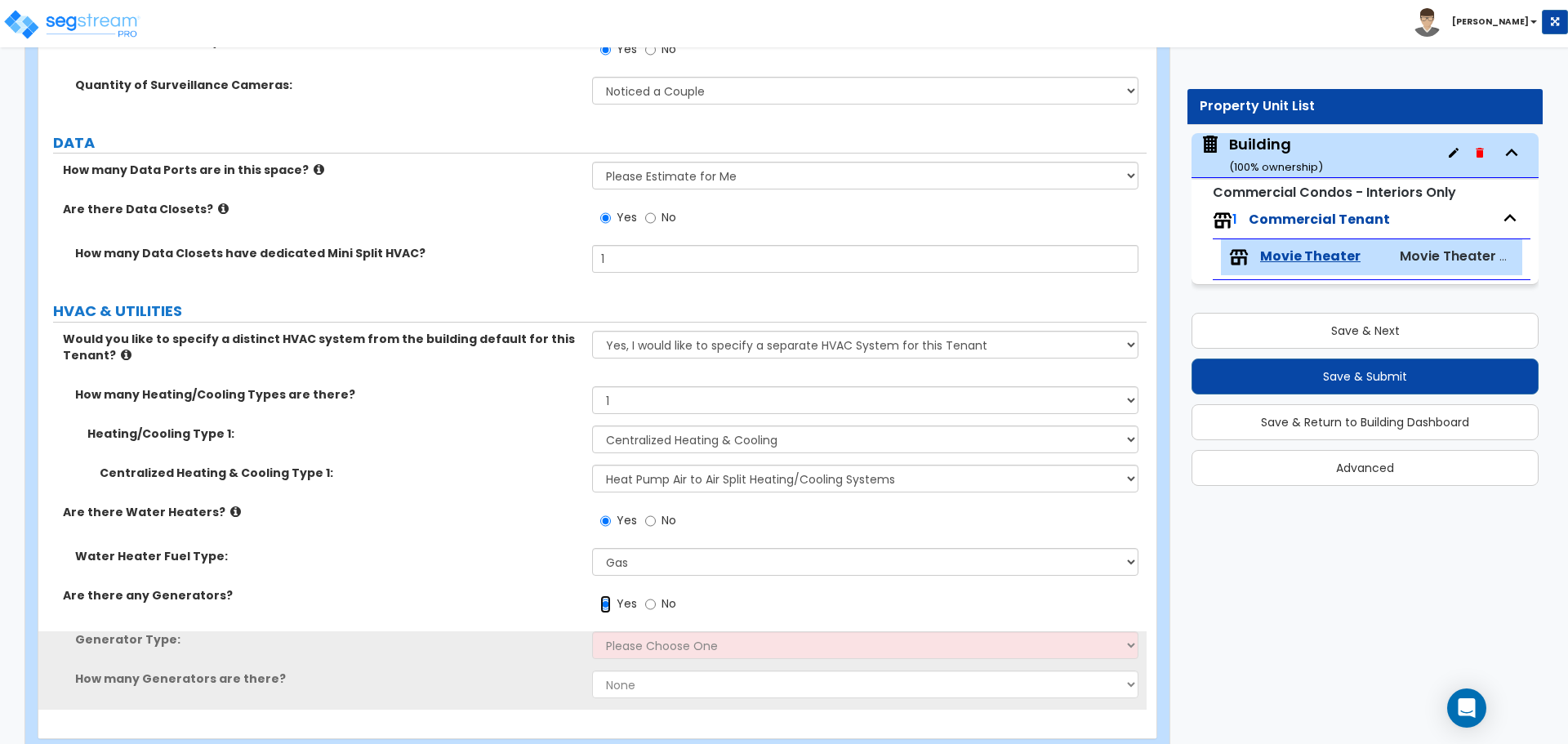
scroll to position [8306, 0]
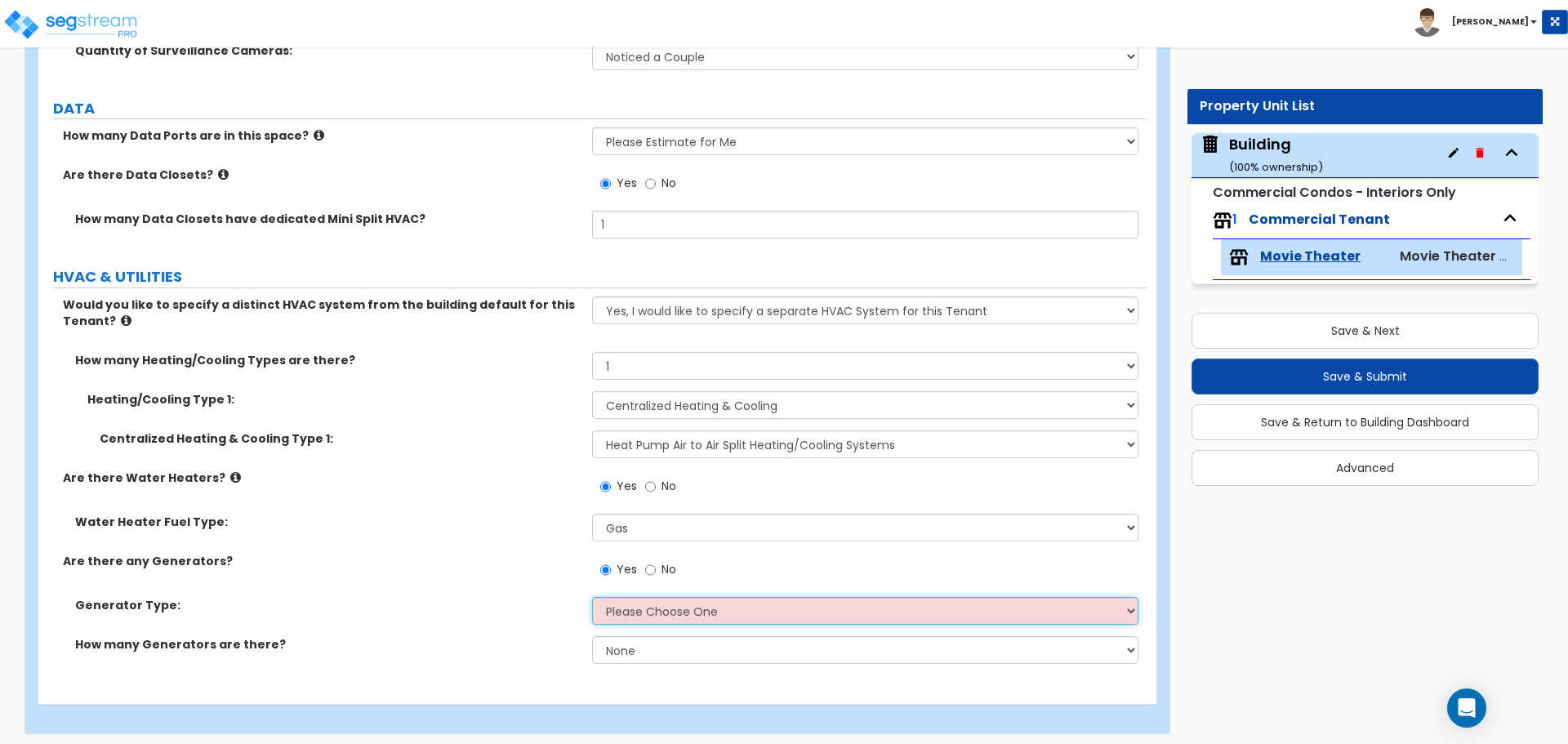
click at [676, 601] on select "Please Choose One Gas Diesel" at bounding box center [864, 611] width 546 height 28
click at [592, 598] on select "Please Choose One Gas Diesel" at bounding box center [864, 611] width 546 height 28
click at [649, 650] on select "None 1 2 3" at bounding box center [864, 650] width 546 height 28
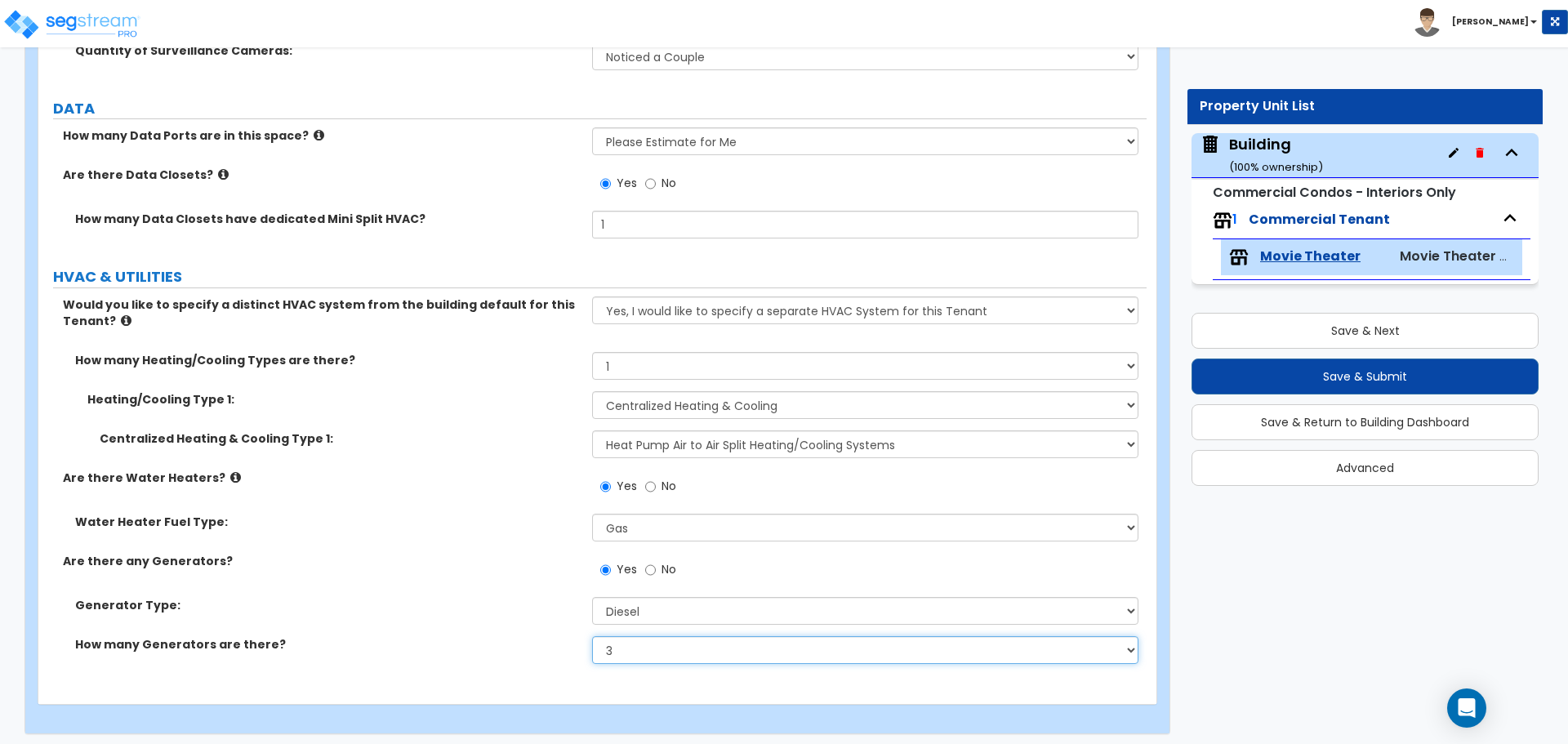
click at [592, 636] on select "None 1 2 3" at bounding box center [864, 650] width 546 height 28
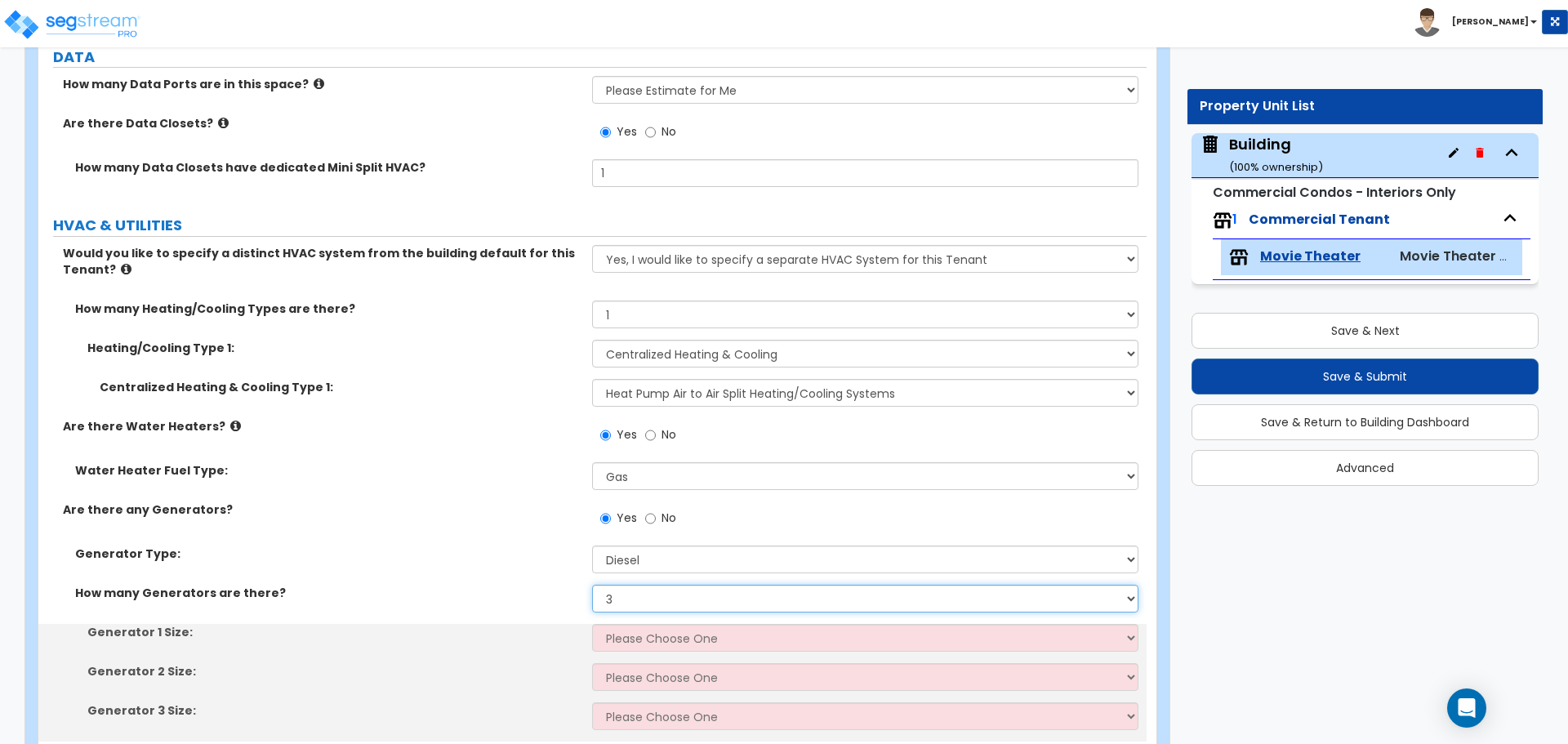
scroll to position [8424, 0]
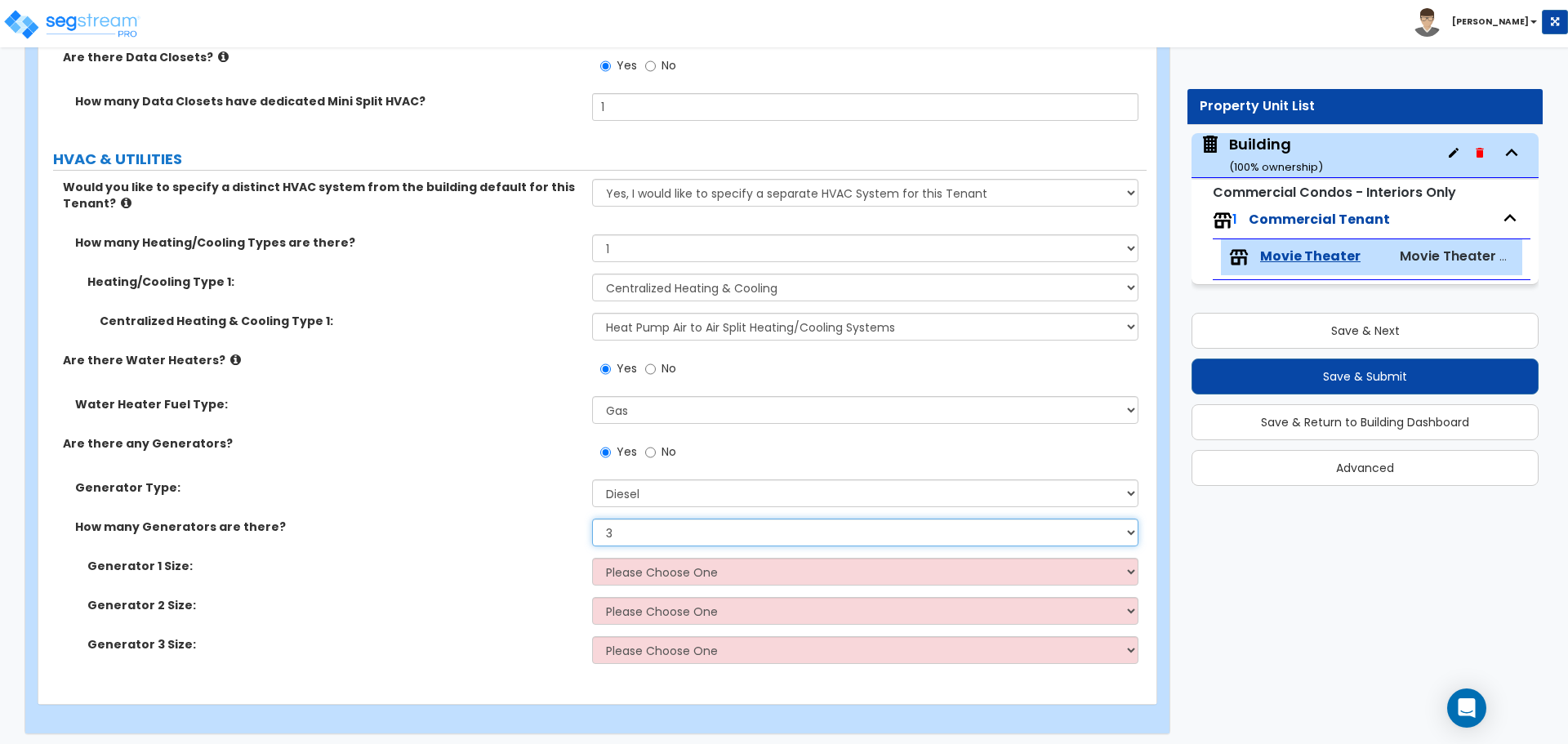
click at [684, 531] on select "None 1 2 3" at bounding box center [864, 532] width 546 height 28
click at [592, 518] on select "None 1 2 3" at bounding box center [864, 532] width 546 height 28
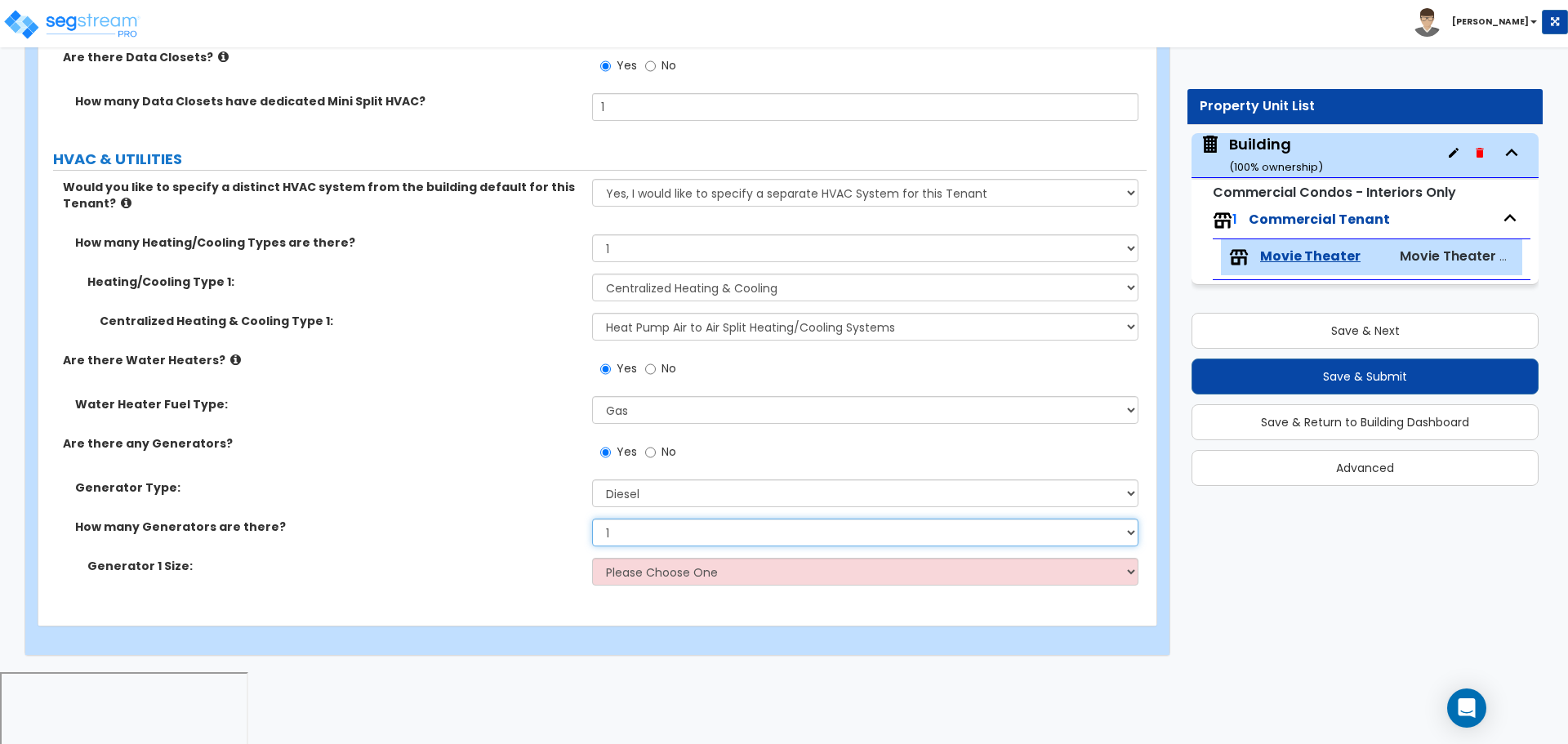
scroll to position [8346, 0]
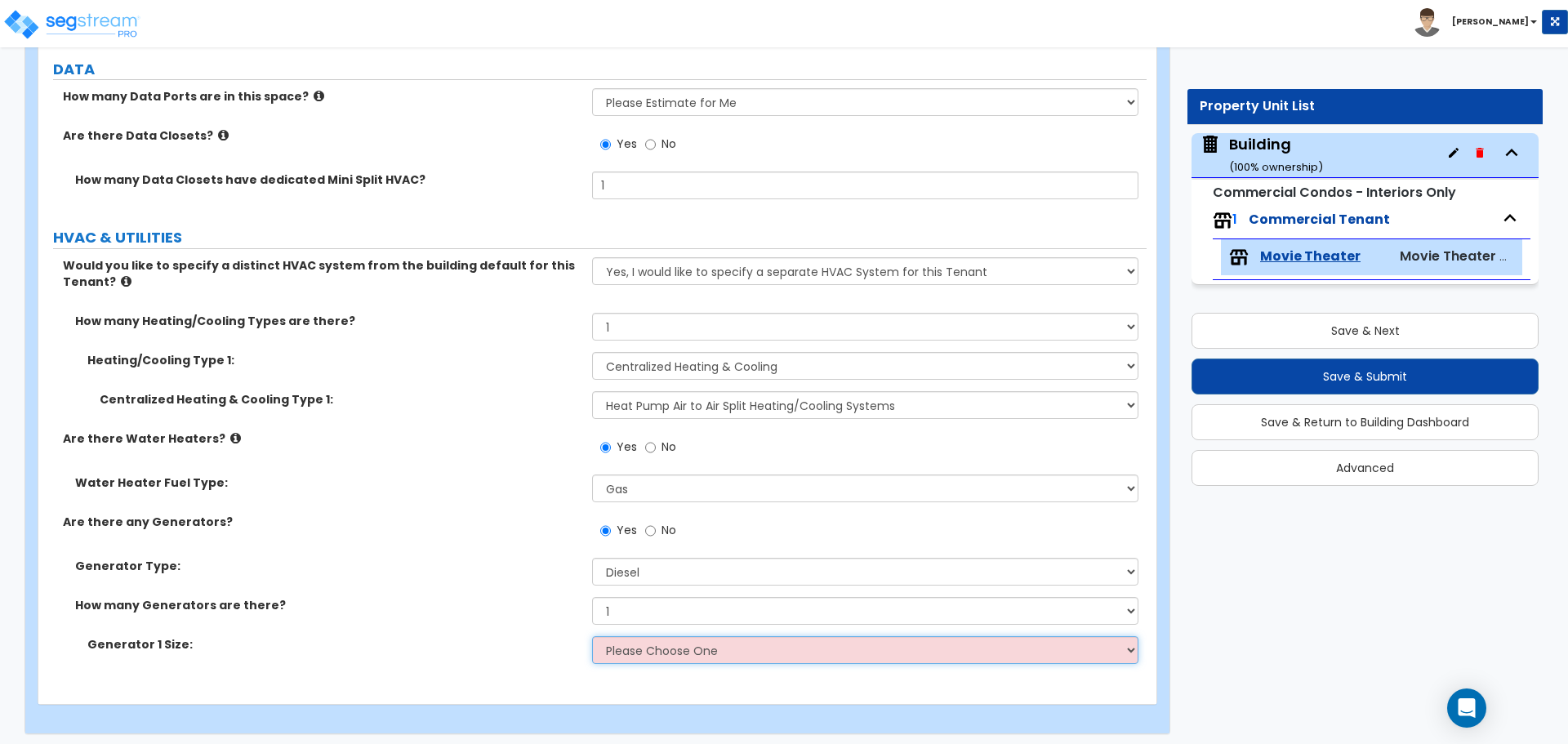
click at [698, 636] on select "Please Choose One 30kW 50kW 75kW 100kW 125 kW 150 kW 175 kW 200 kW 250 kW 300 k…" at bounding box center [864, 650] width 546 height 28
click at [592, 636] on select "Please Choose One 30kW 50kW 75kW 100kW 125 kW 150 kW 175 kW 200 kW 250 kW 300 k…" at bounding box center [864, 650] width 546 height 28
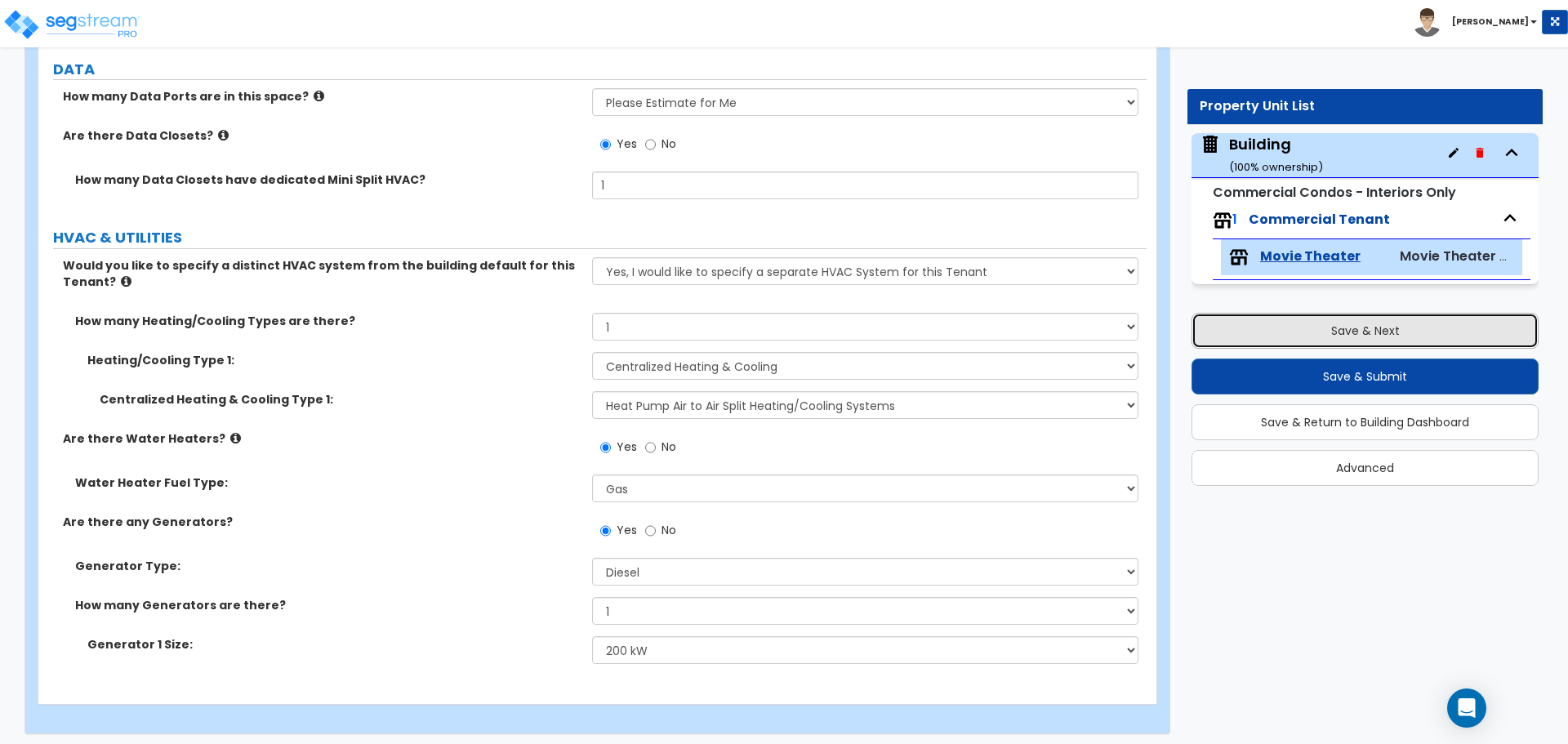
click at [1273, 336] on button "Save & Next" at bounding box center [1365, 331] width 347 height 36
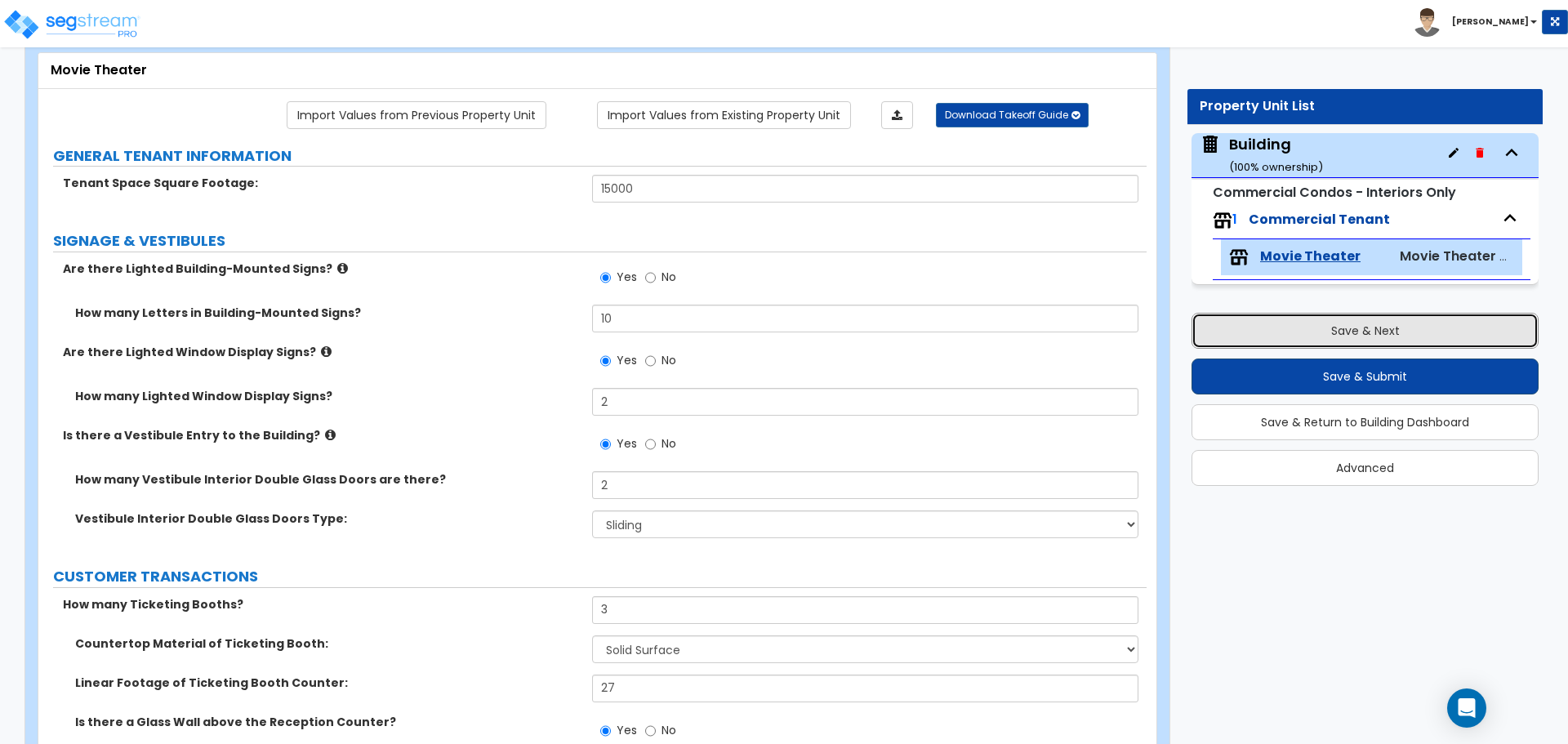
scroll to position [0, 0]
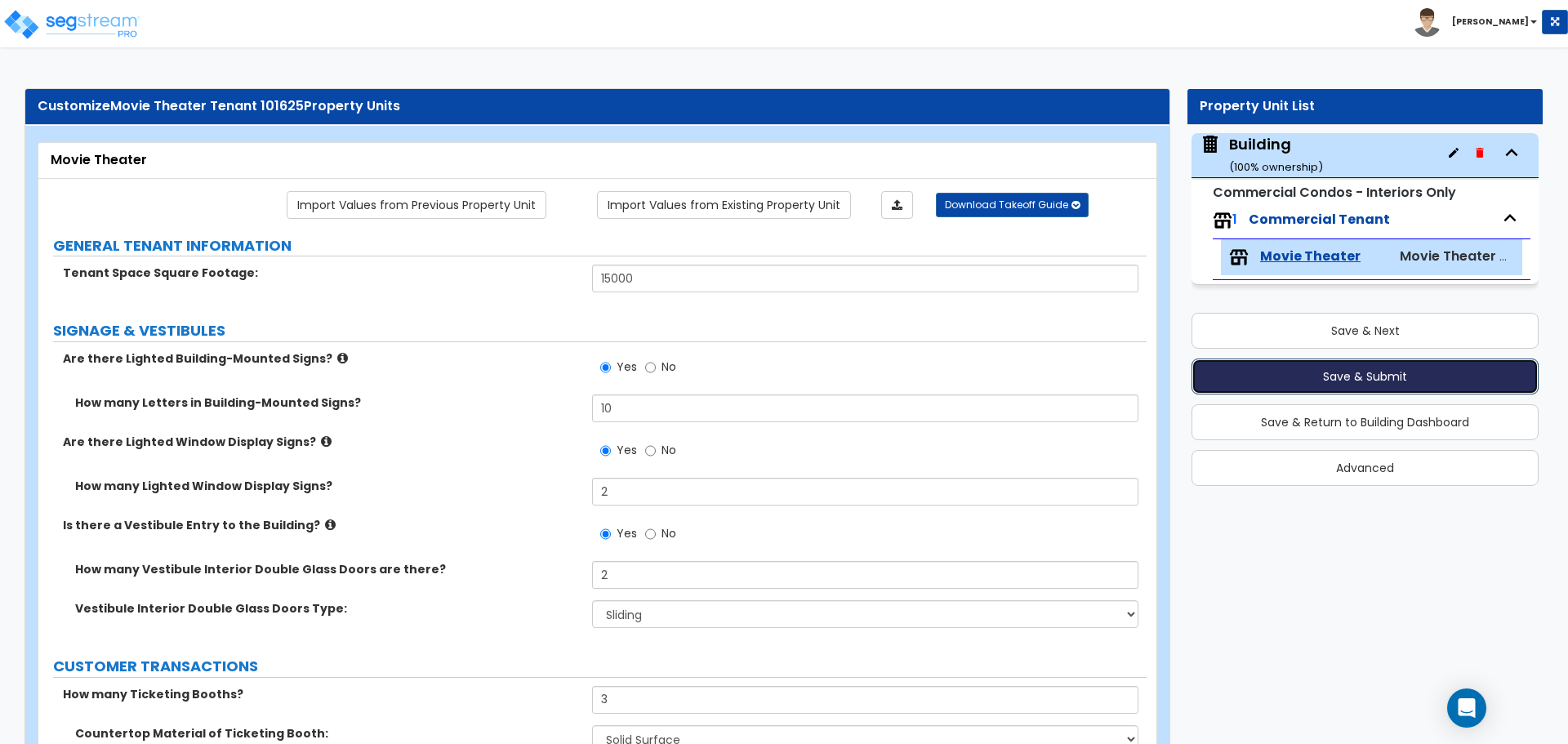
click at [1277, 383] on button "Save & Submit" at bounding box center [1365, 377] width 347 height 36
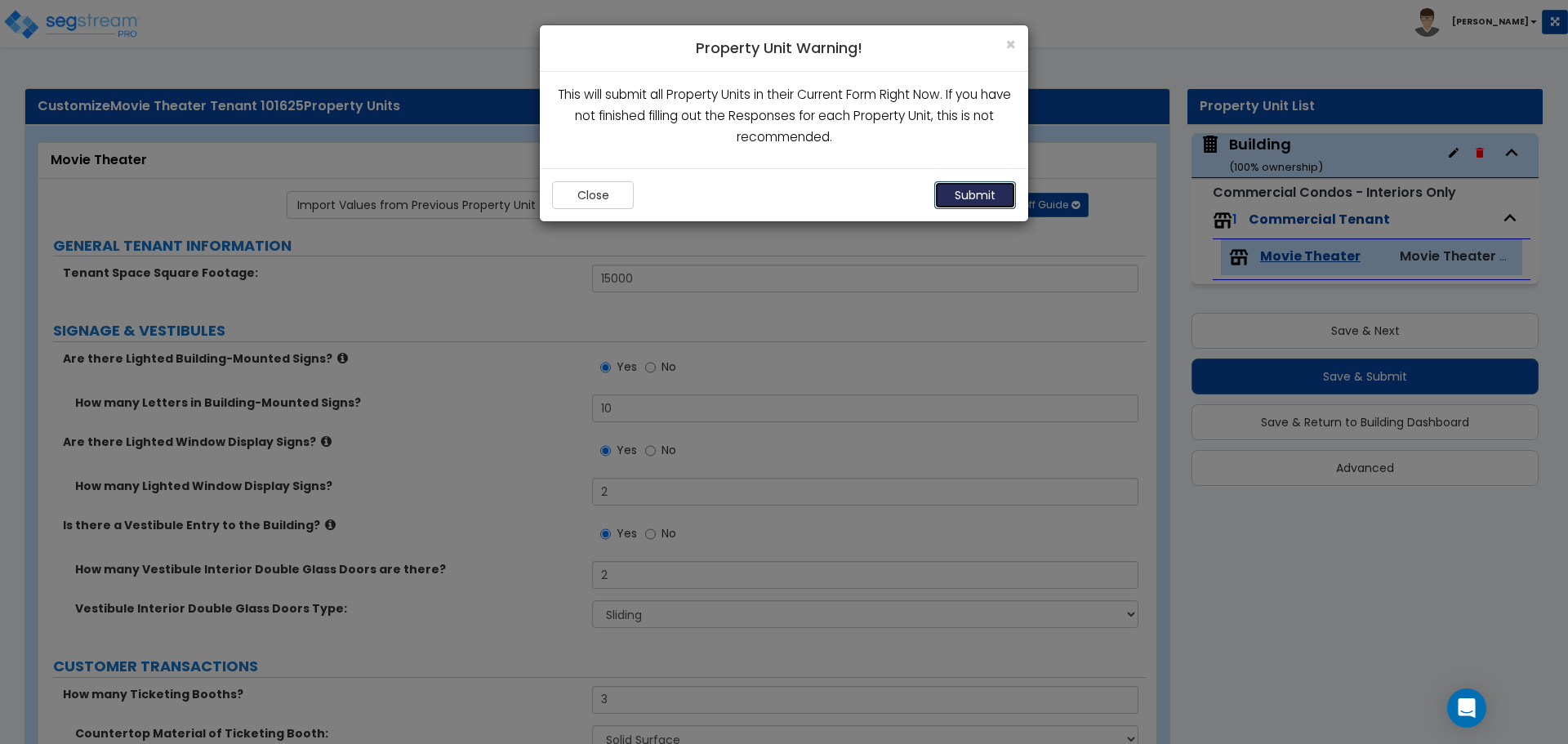
click at [995, 197] on button "Submit" at bounding box center [974, 195] width 82 height 28
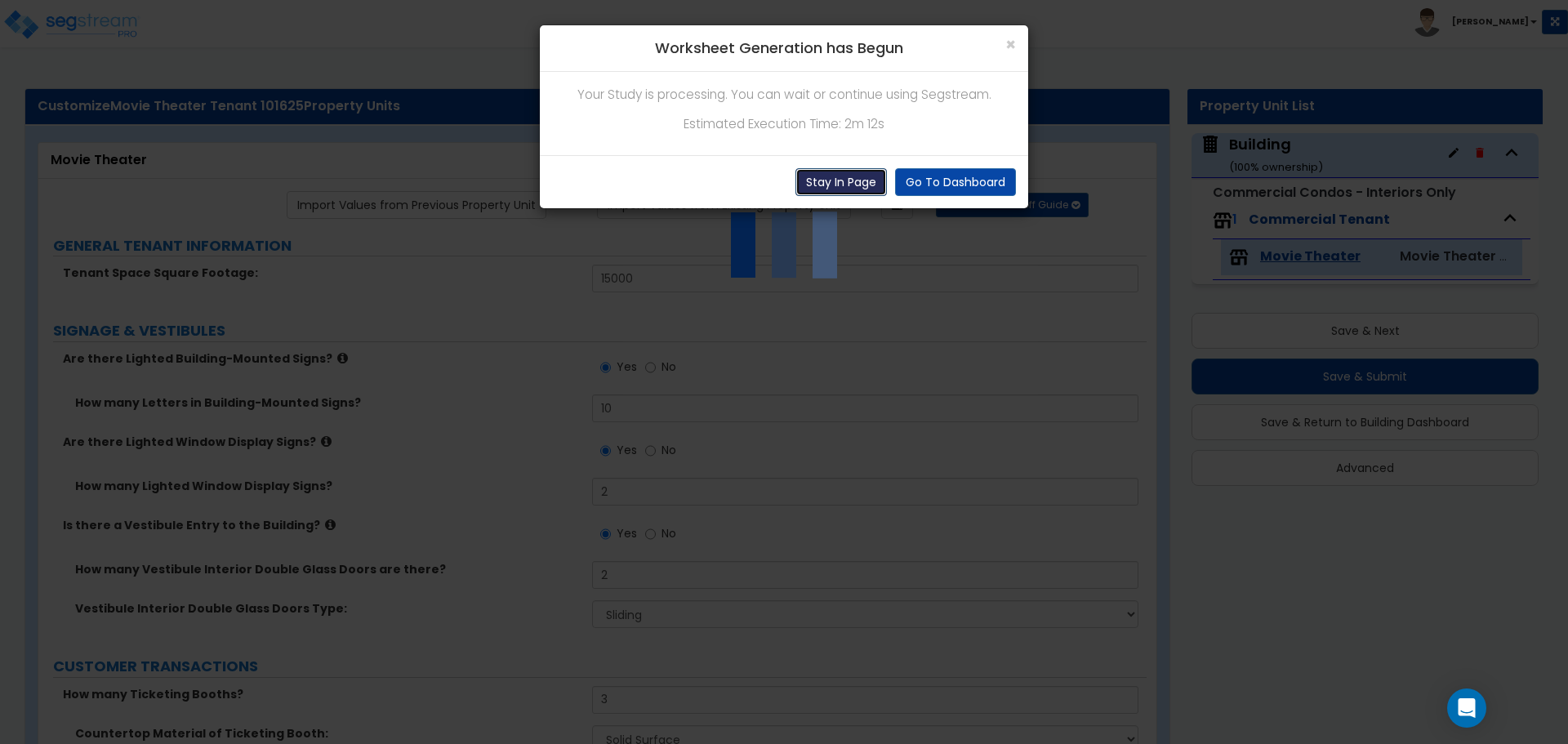
click at [845, 174] on button "Stay In Page" at bounding box center [840, 182] width 91 height 28
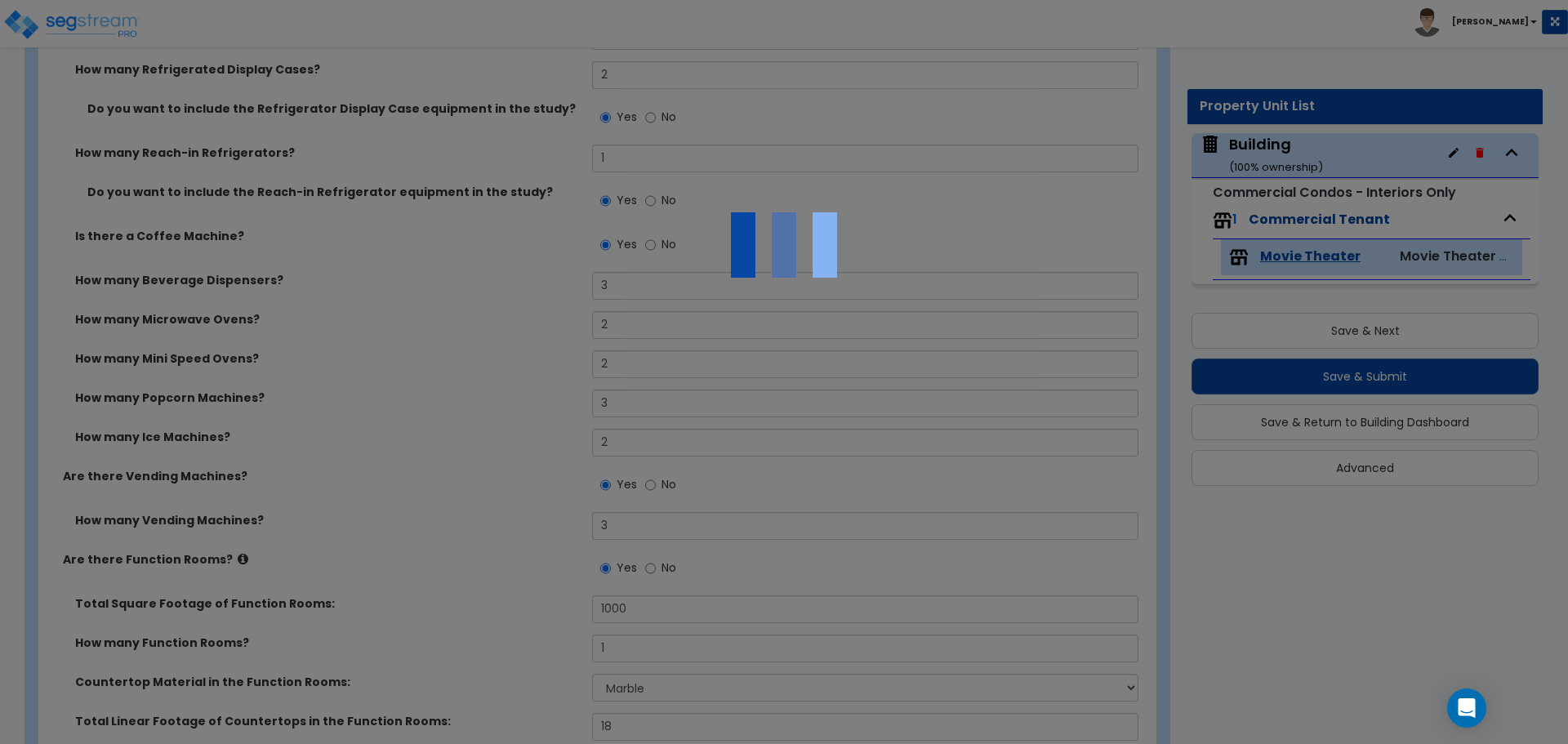
scroll to position [1767, 0]
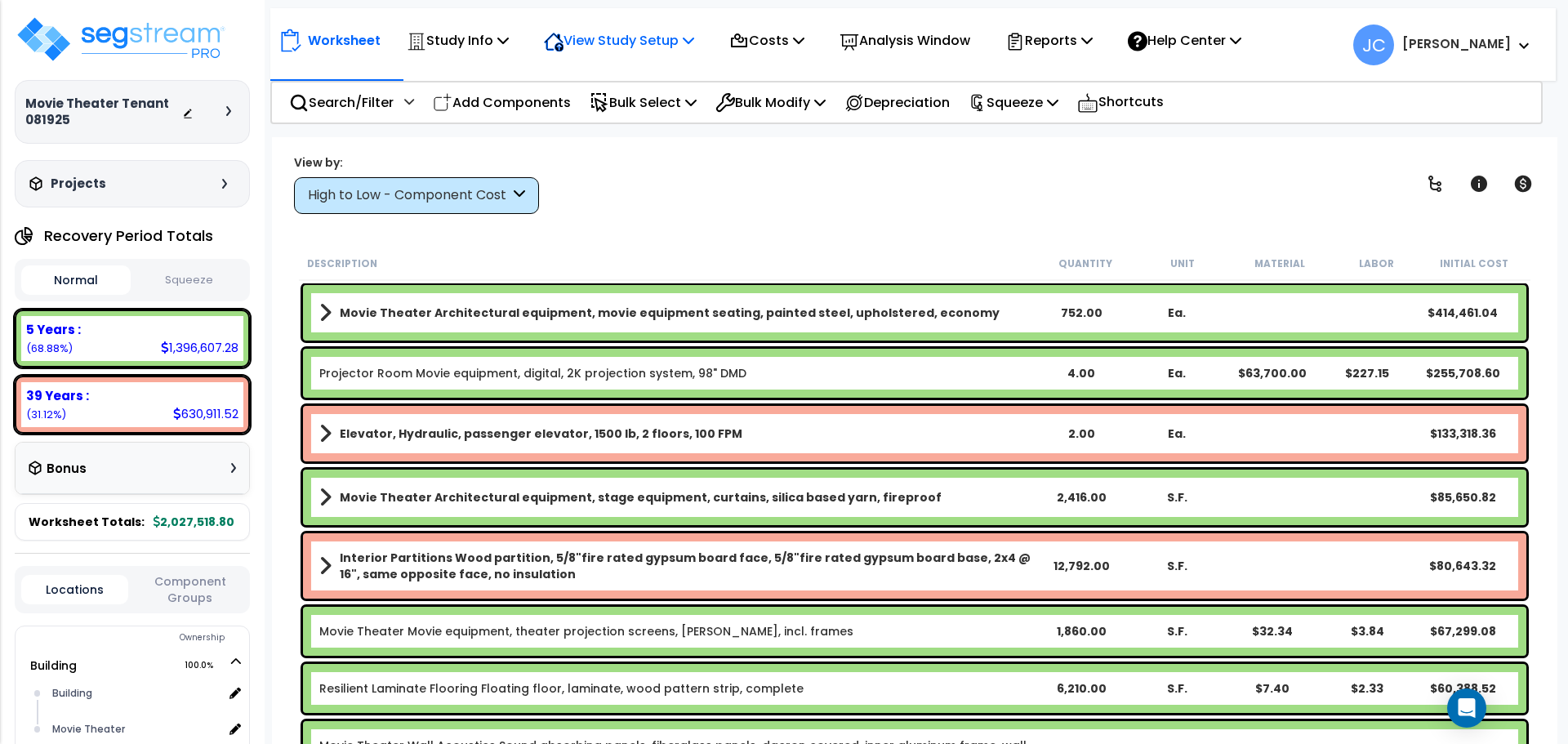
click at [657, 54] on div "View Study Setup" at bounding box center [618, 41] width 150 height 39
click at [648, 116] on link "View Questionnaire" at bounding box center [617, 111] width 162 height 32
click at [628, 52] on div "View Study Setup" at bounding box center [618, 41] width 150 height 39
click at [623, 112] on link "View Questionnaire" at bounding box center [617, 111] width 162 height 32
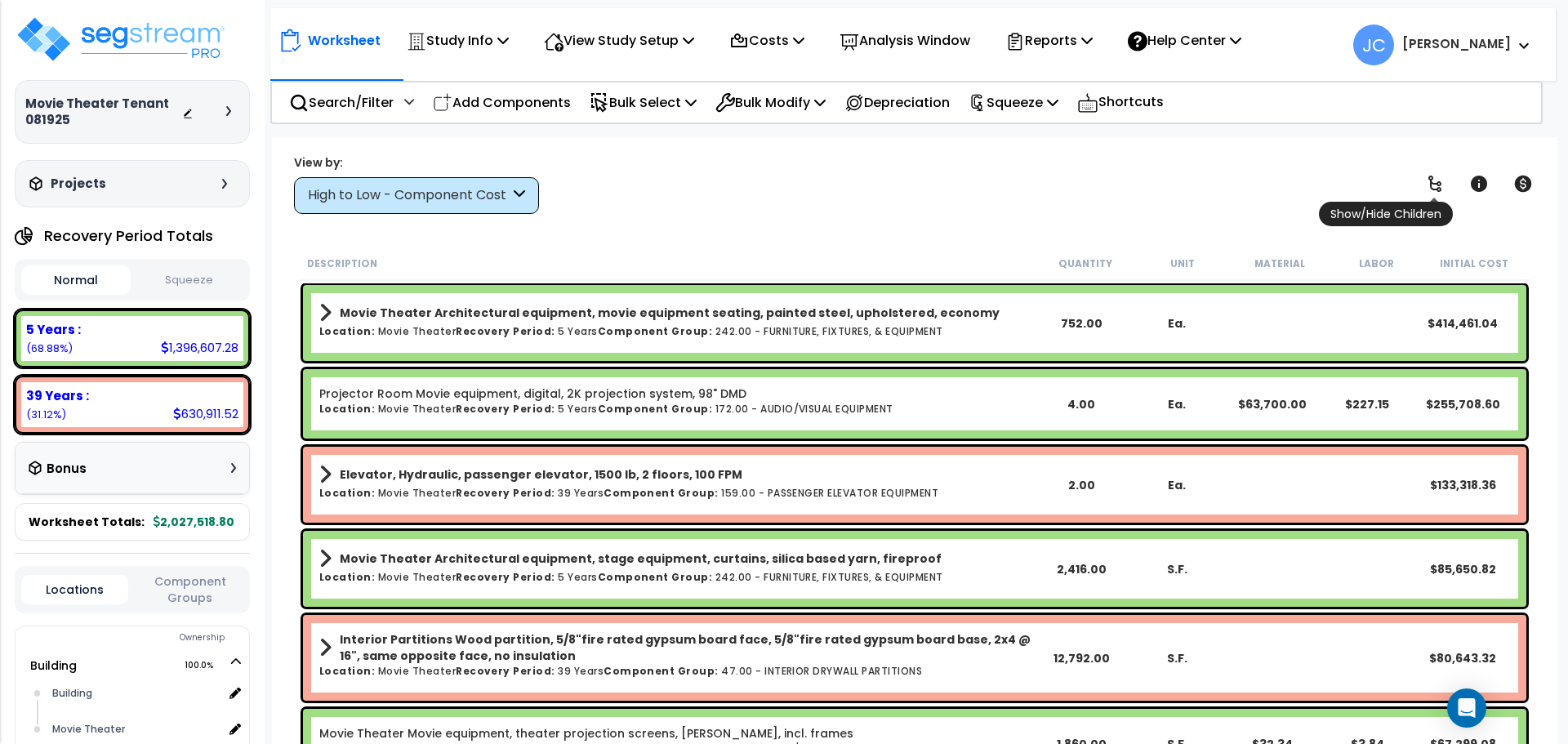
click at [1441, 192] on icon at bounding box center [1434, 183] width 19 height 19
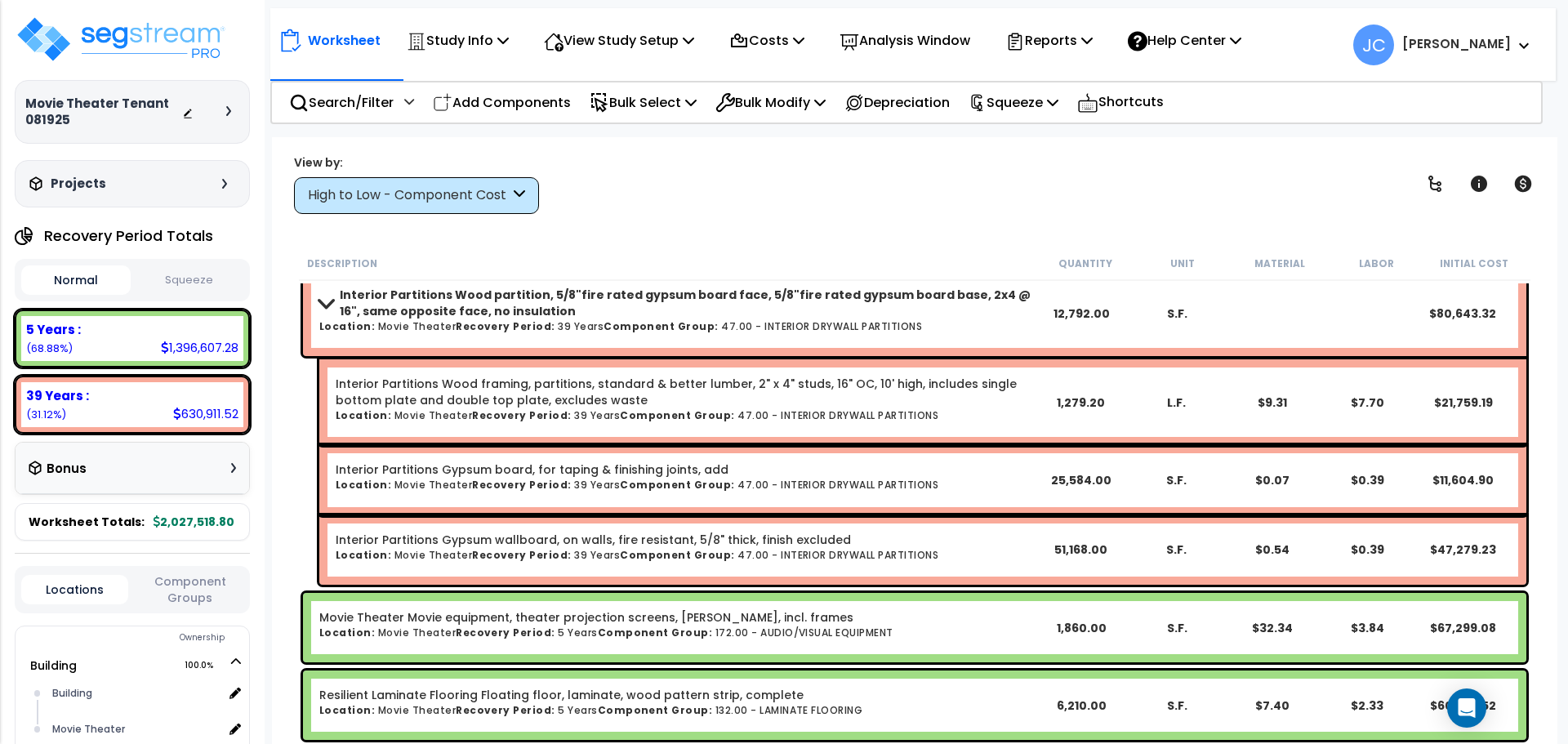
scroll to position [611, 0]
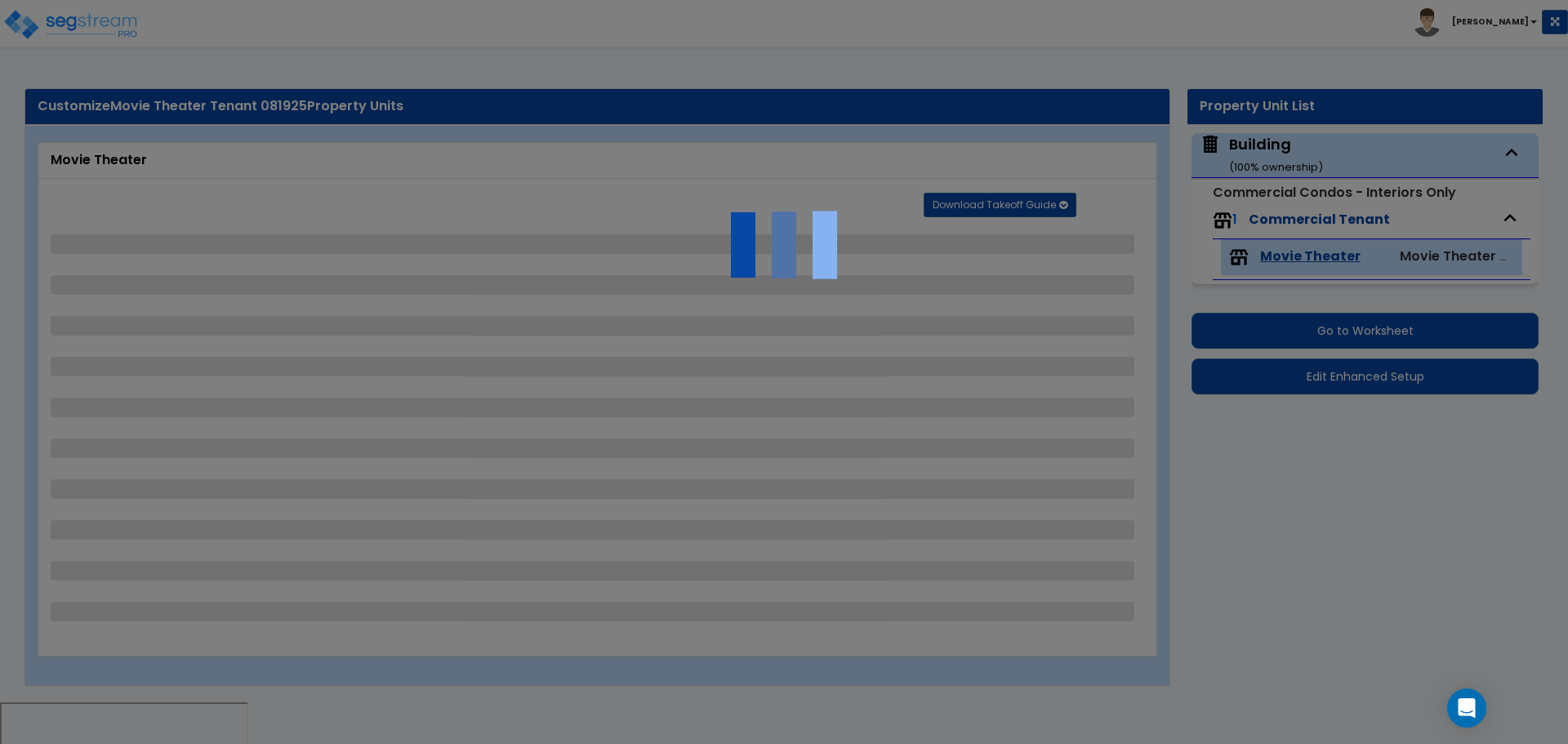
select select "1"
select select "2"
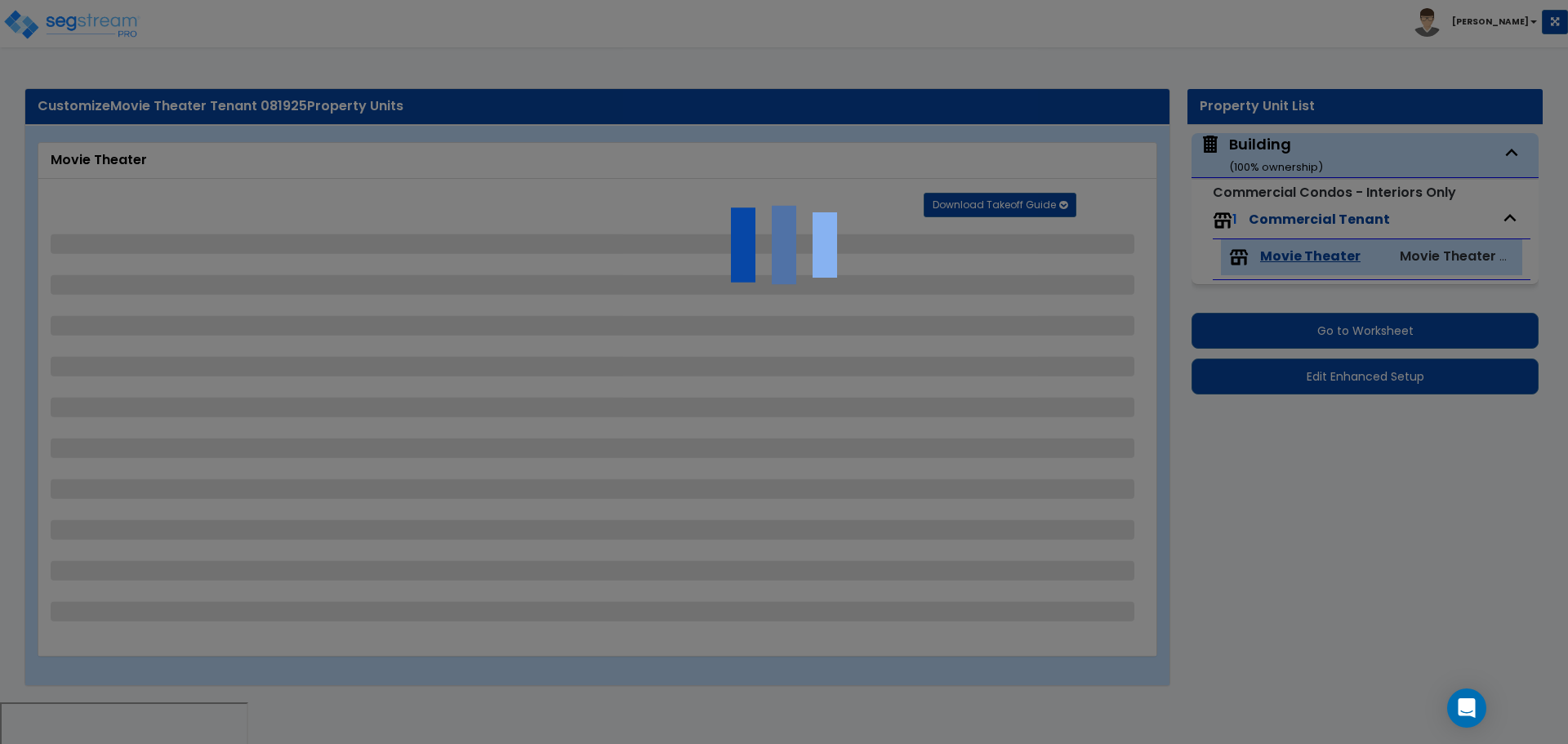
select select "3"
select select "4"
select select "5"
select select "3"
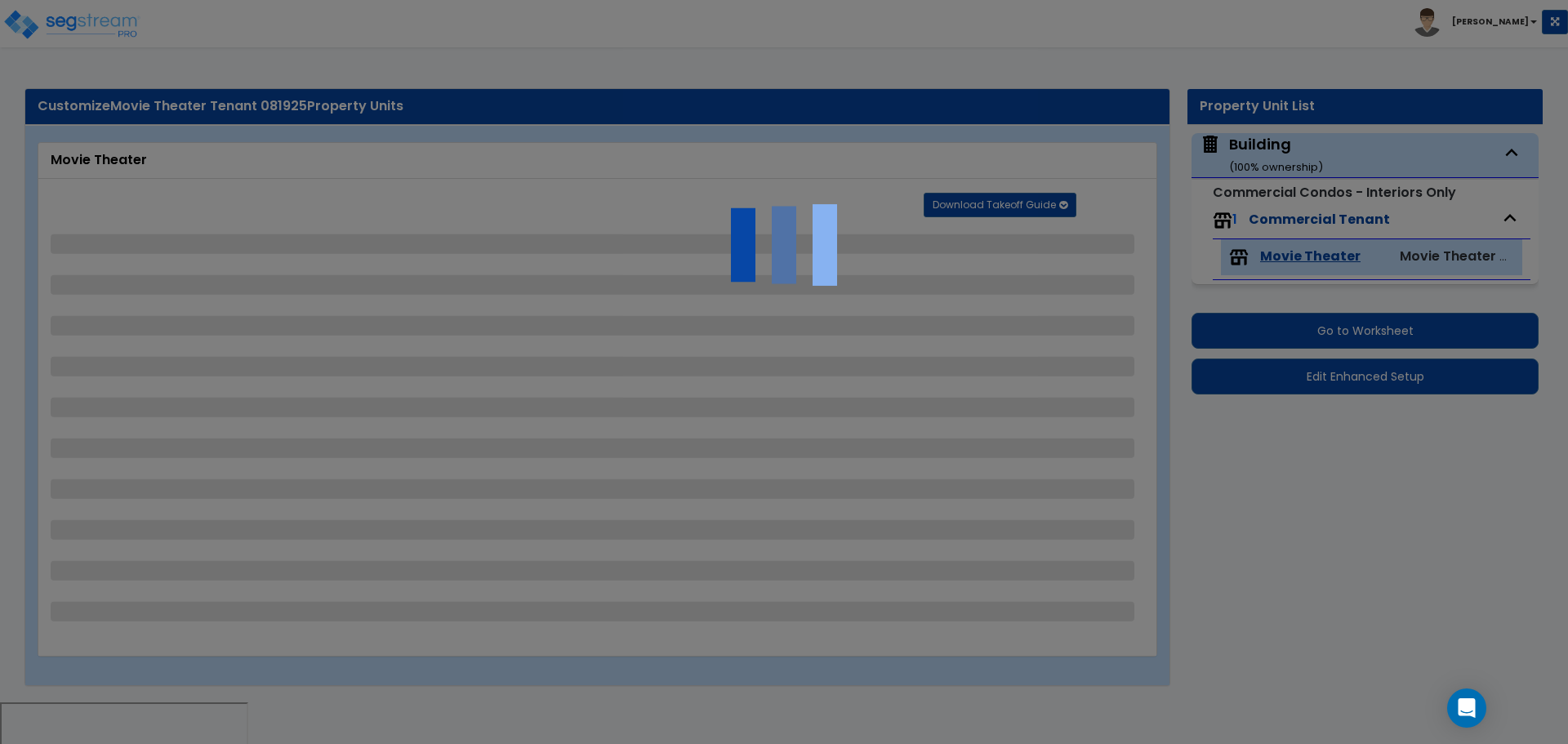
select select "7"
select select "1"
select select "3"
select select "2"
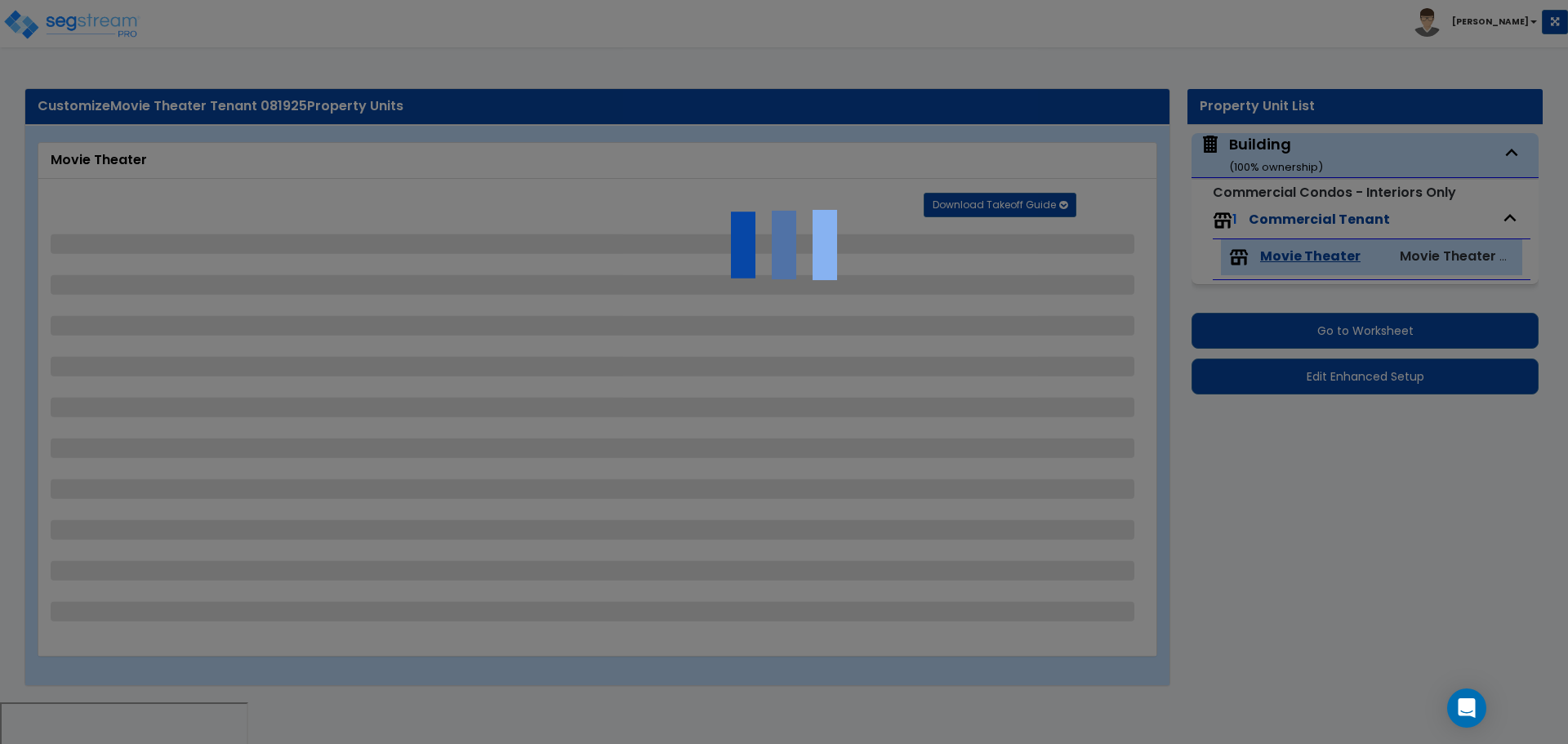
select select "3"
select select "2"
select select "5"
select select "2"
select select "1"
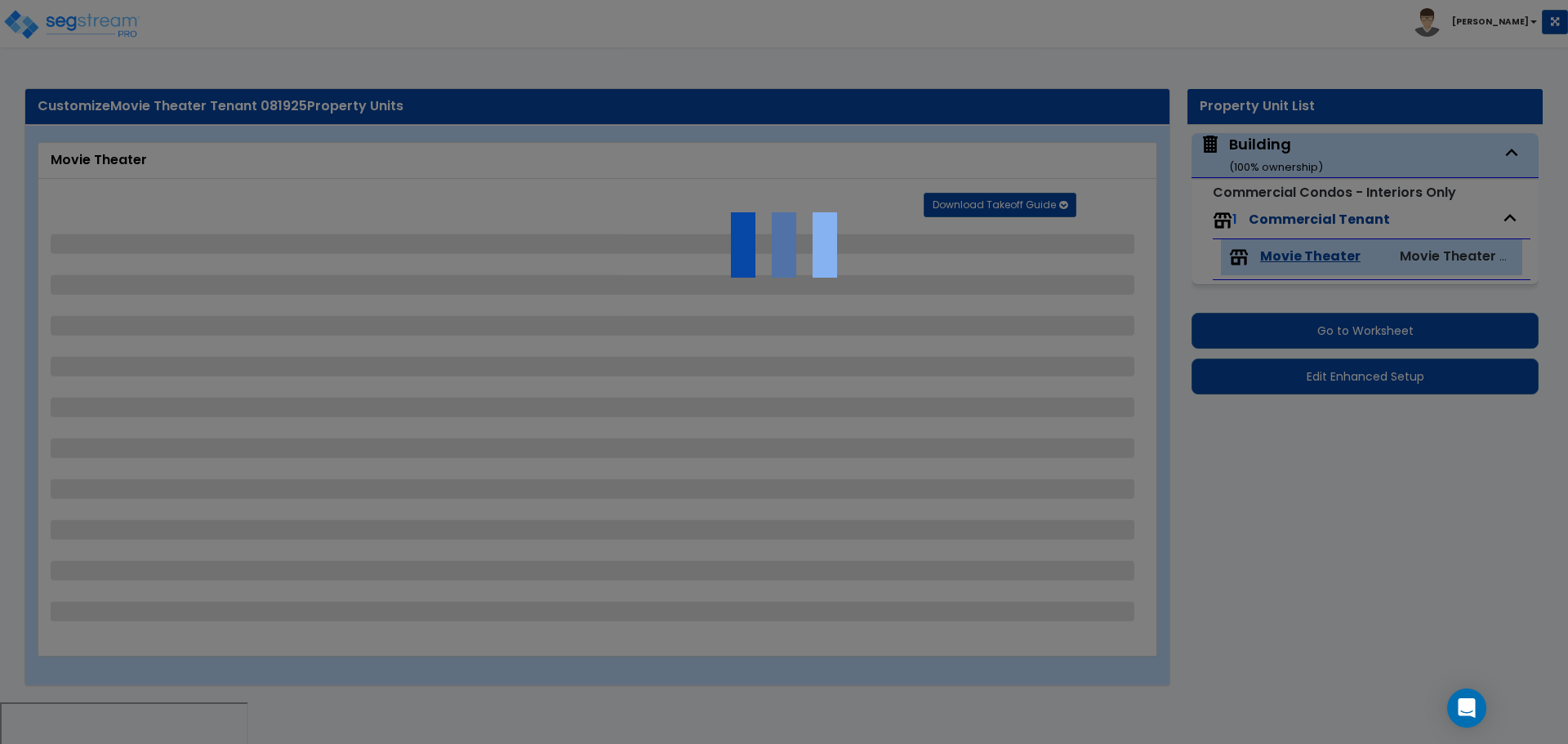
select select "2"
select select "1"
select select "3"
select select "5"
select select "2"
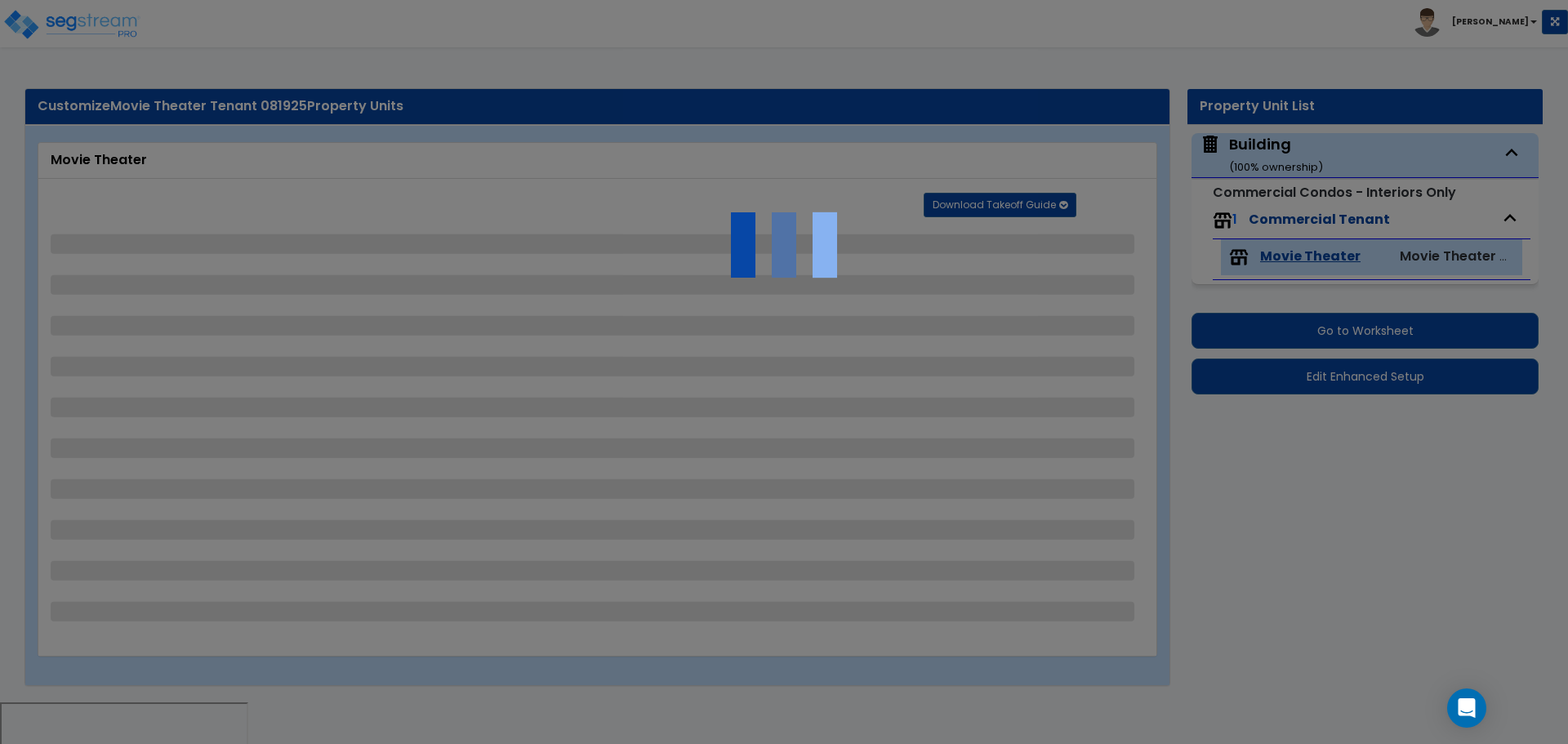
select select "2"
select select "7"
select select "2"
select select "4"
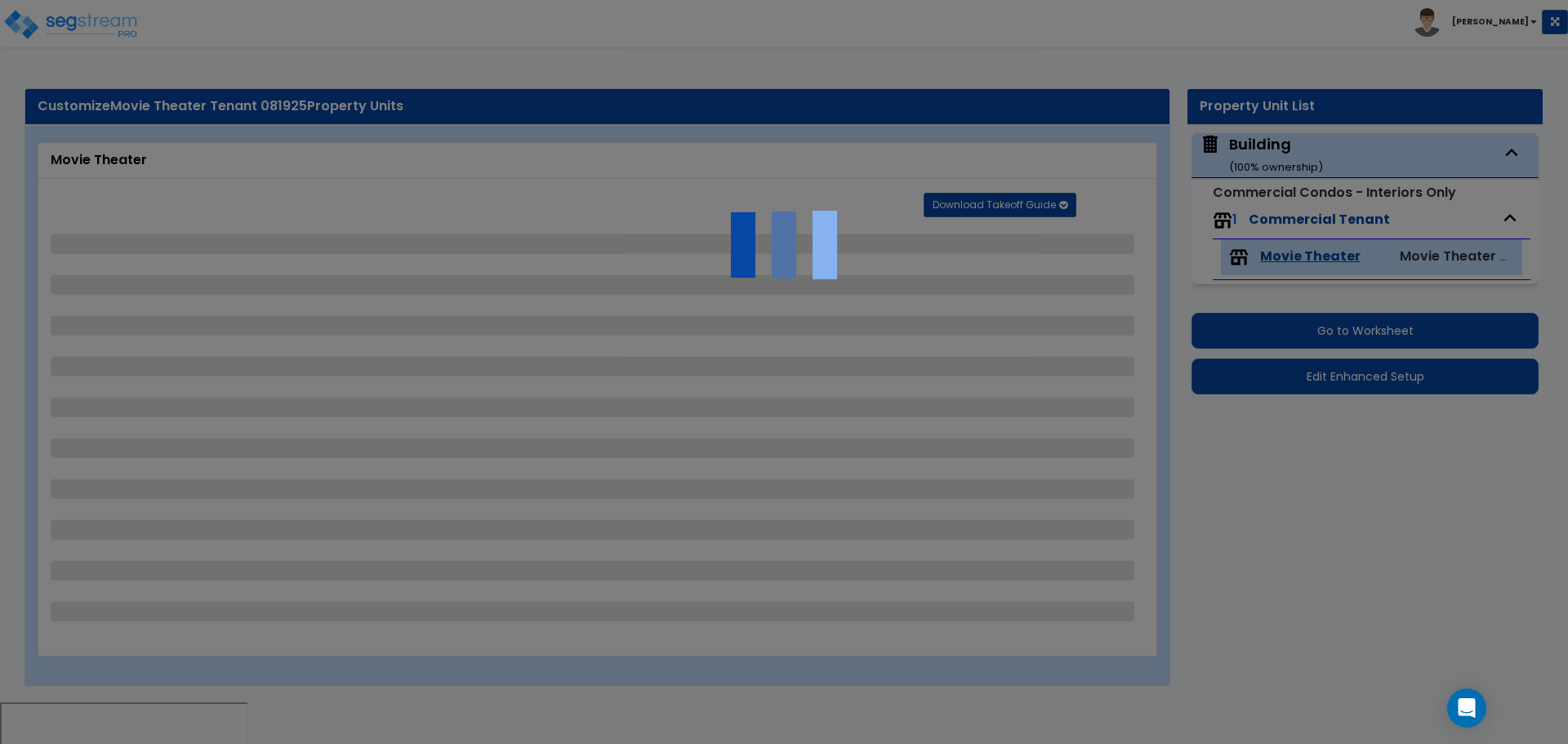
select select "4"
select select "8"
select select "1"
select select "2"
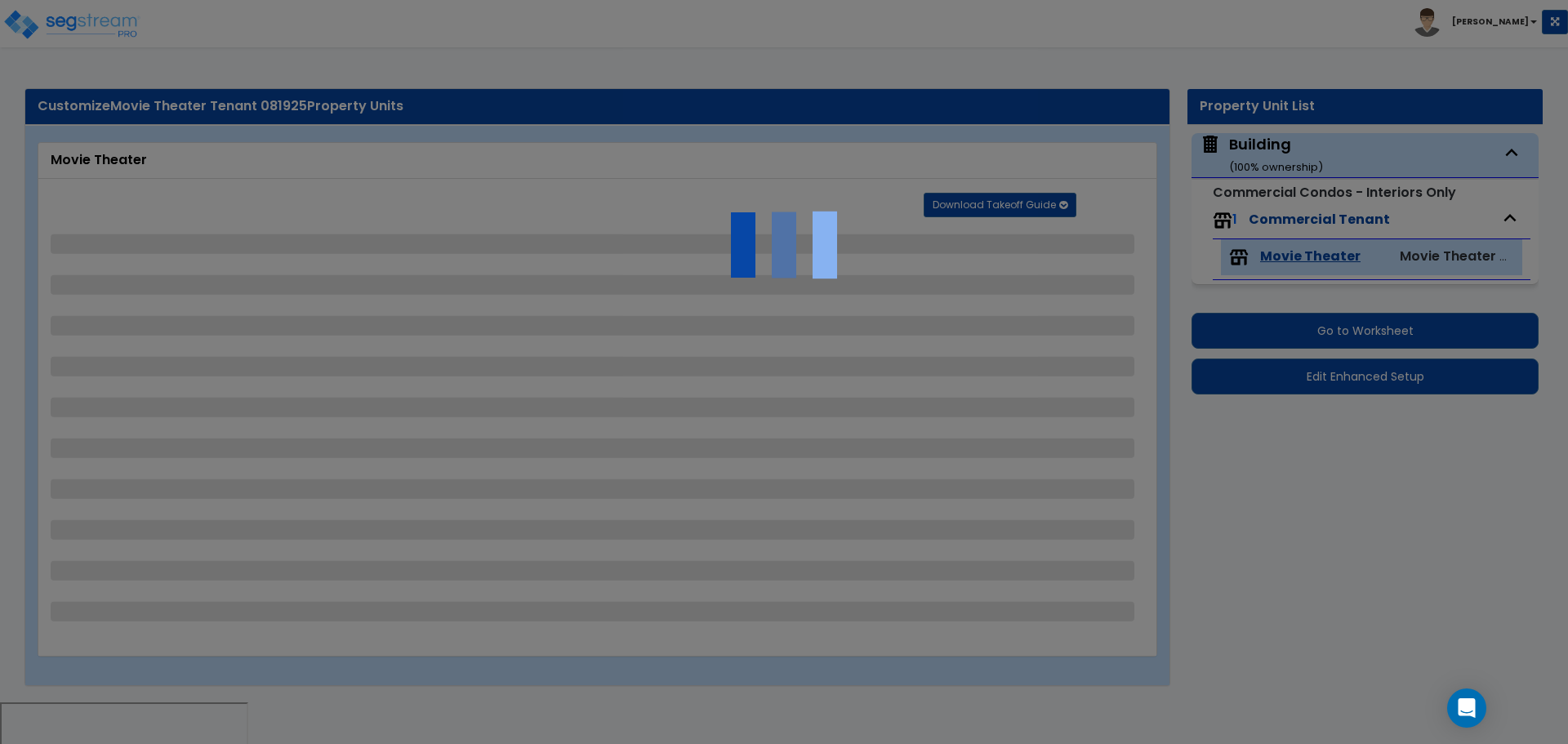
select select "7"
select select "1"
select select "2"
select select "3"
select select "1"
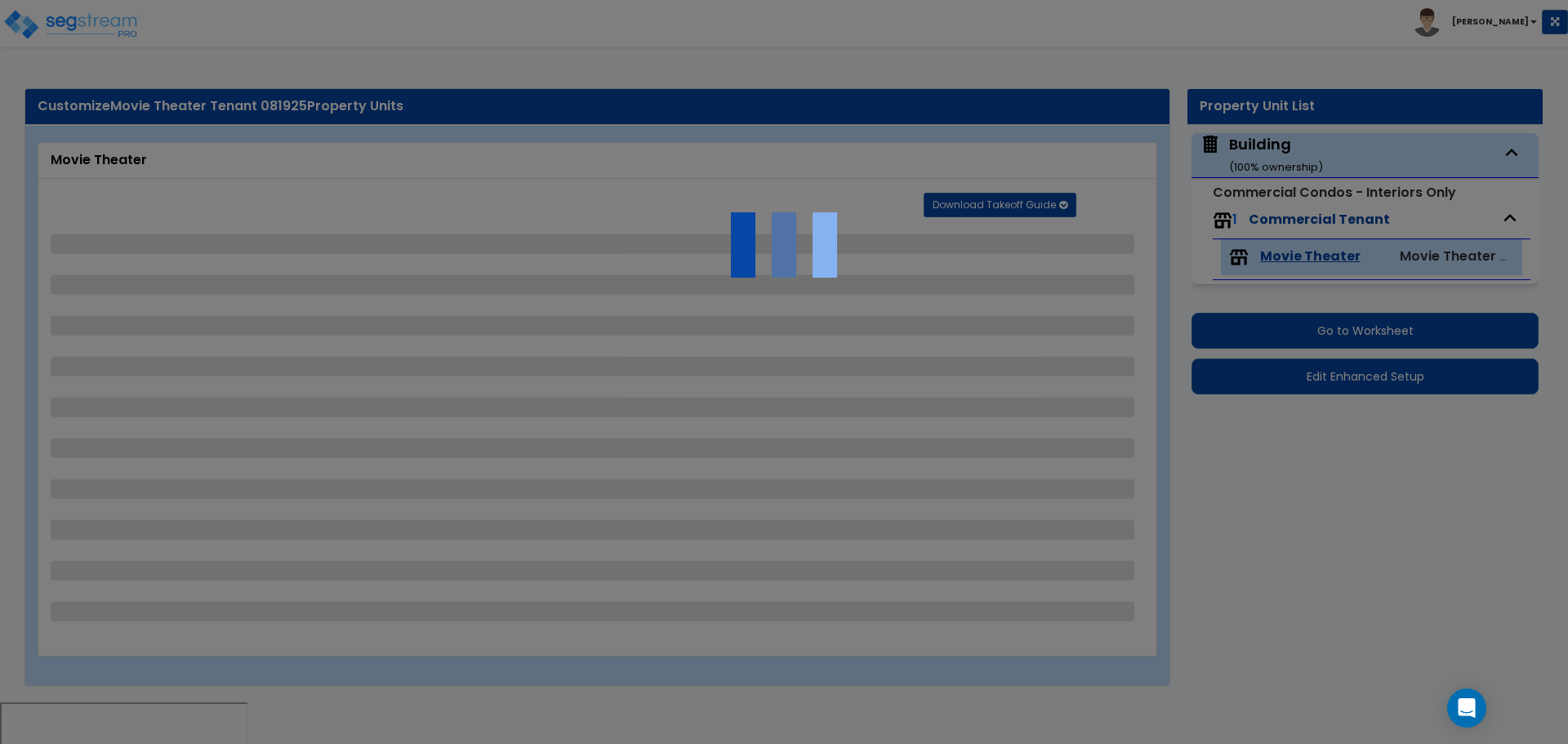
select select "1"
select select "2"
select select "1"
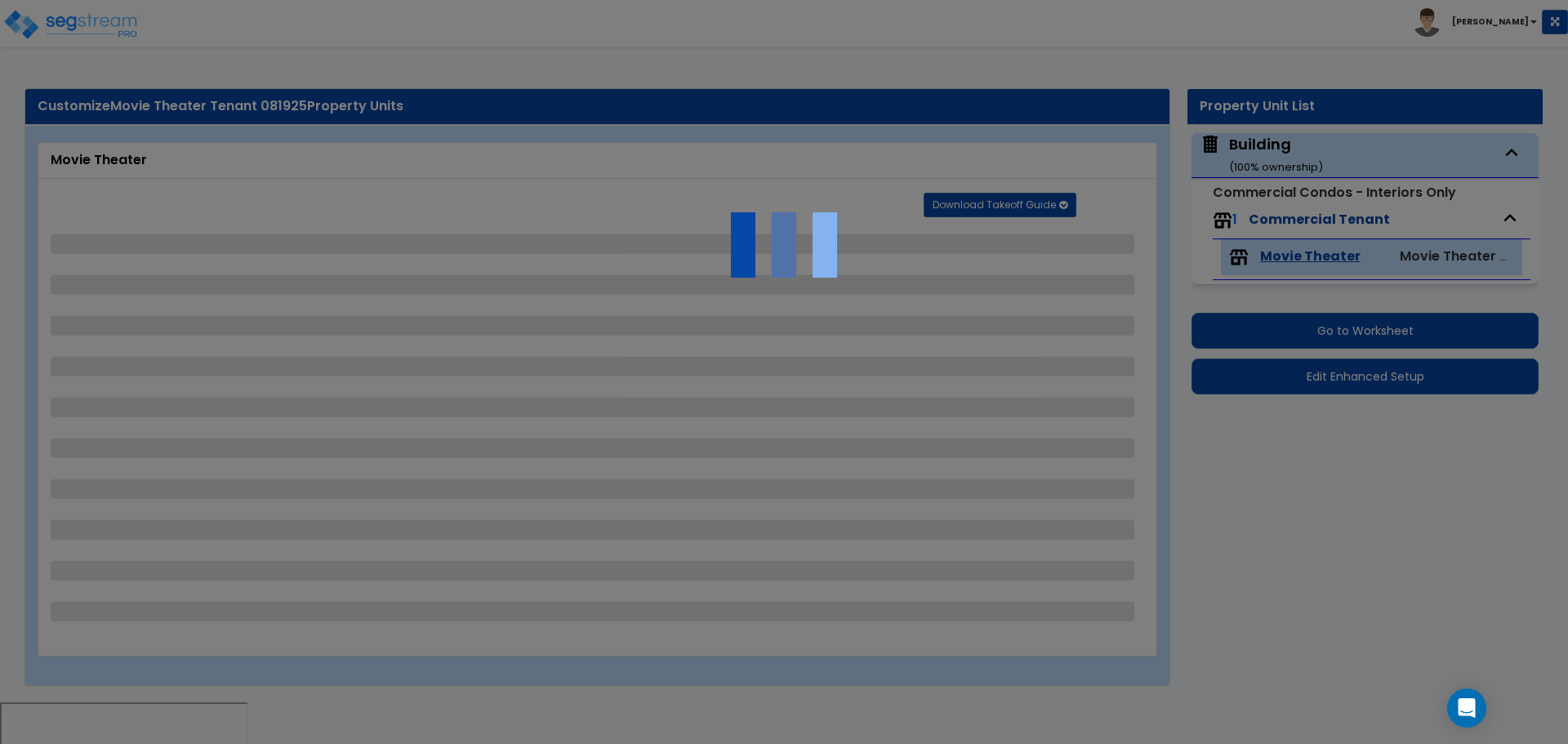
select select "1"
select select "5"
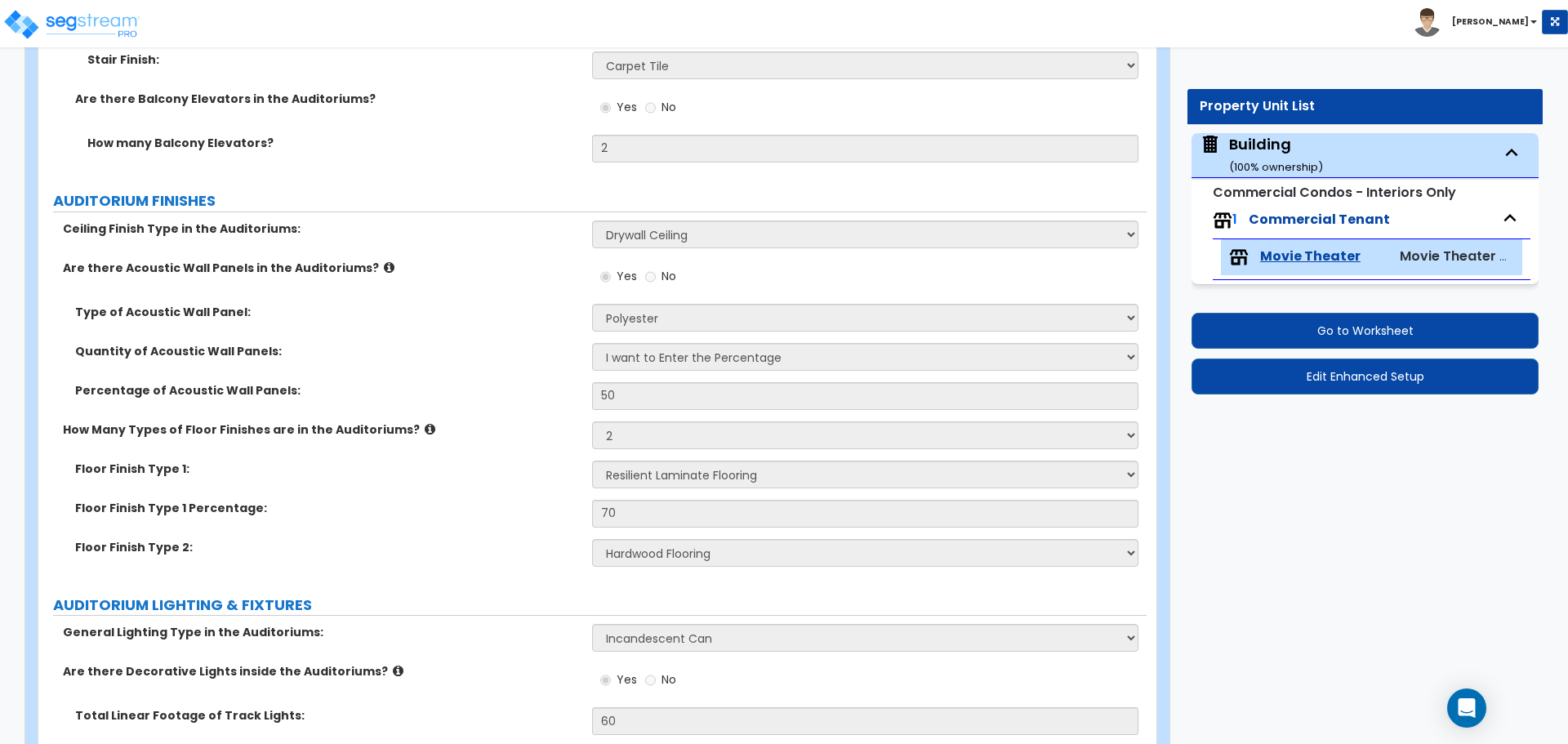
scroll to position [3076, 0]
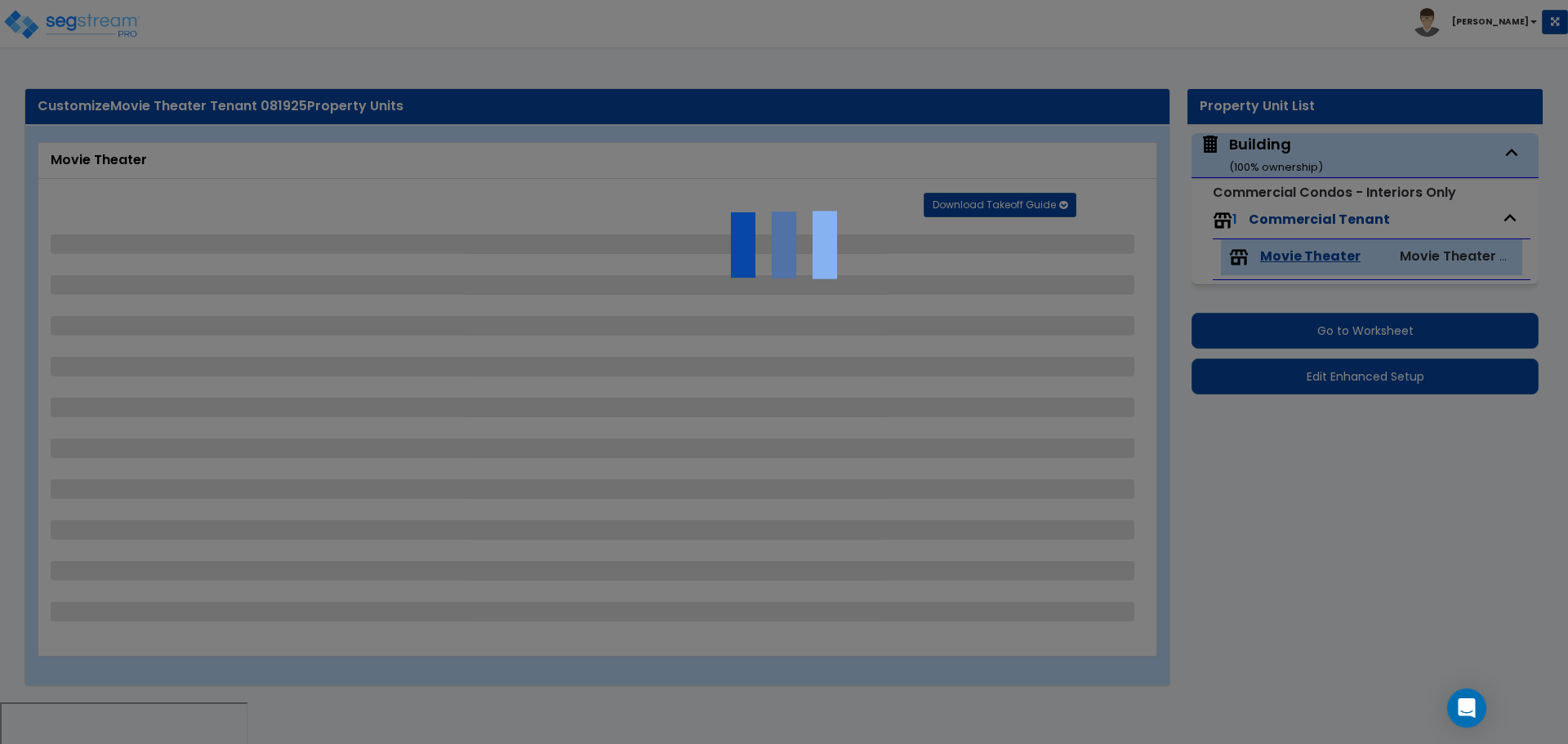
select select "1"
select select "2"
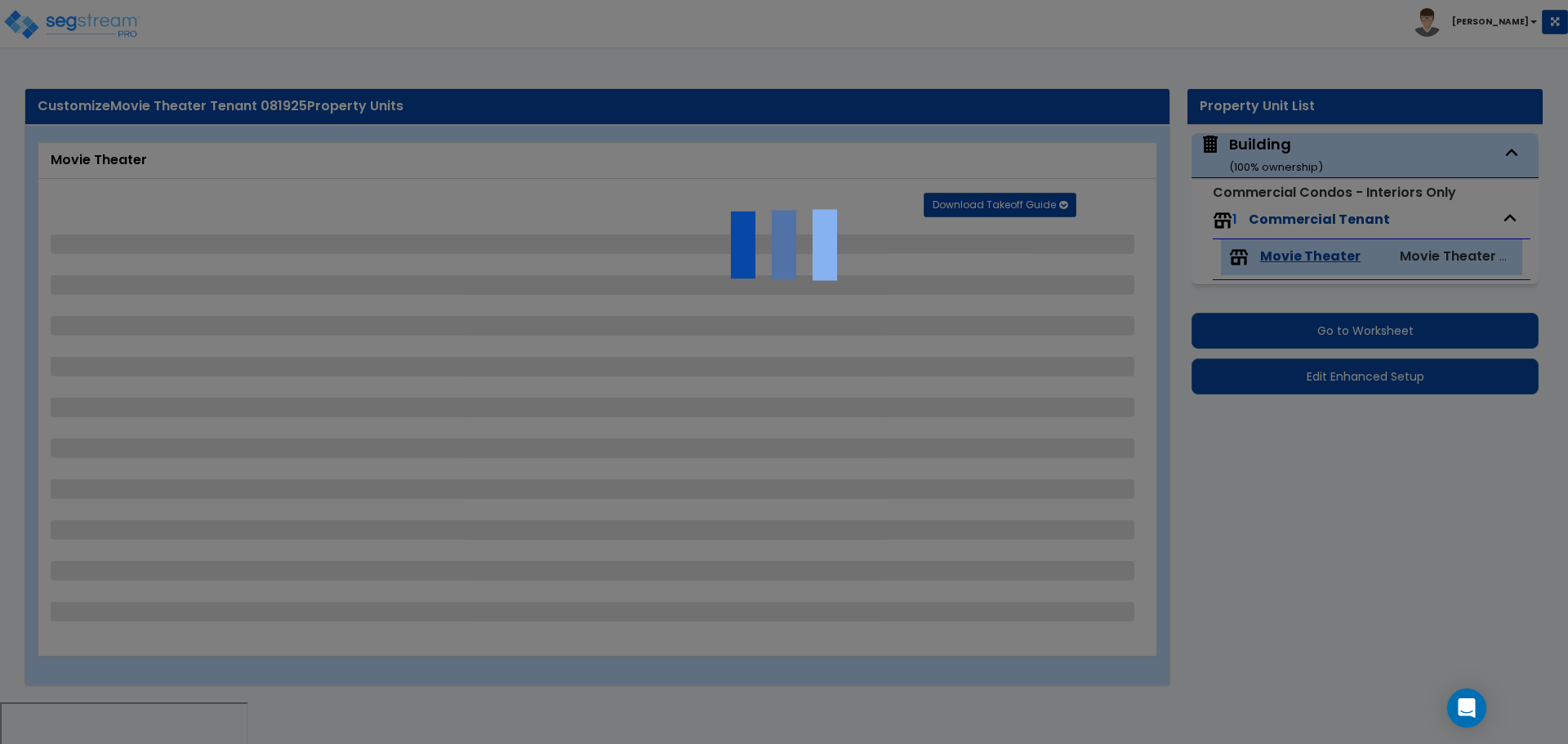
select select "3"
select select "4"
select select "5"
select select "3"
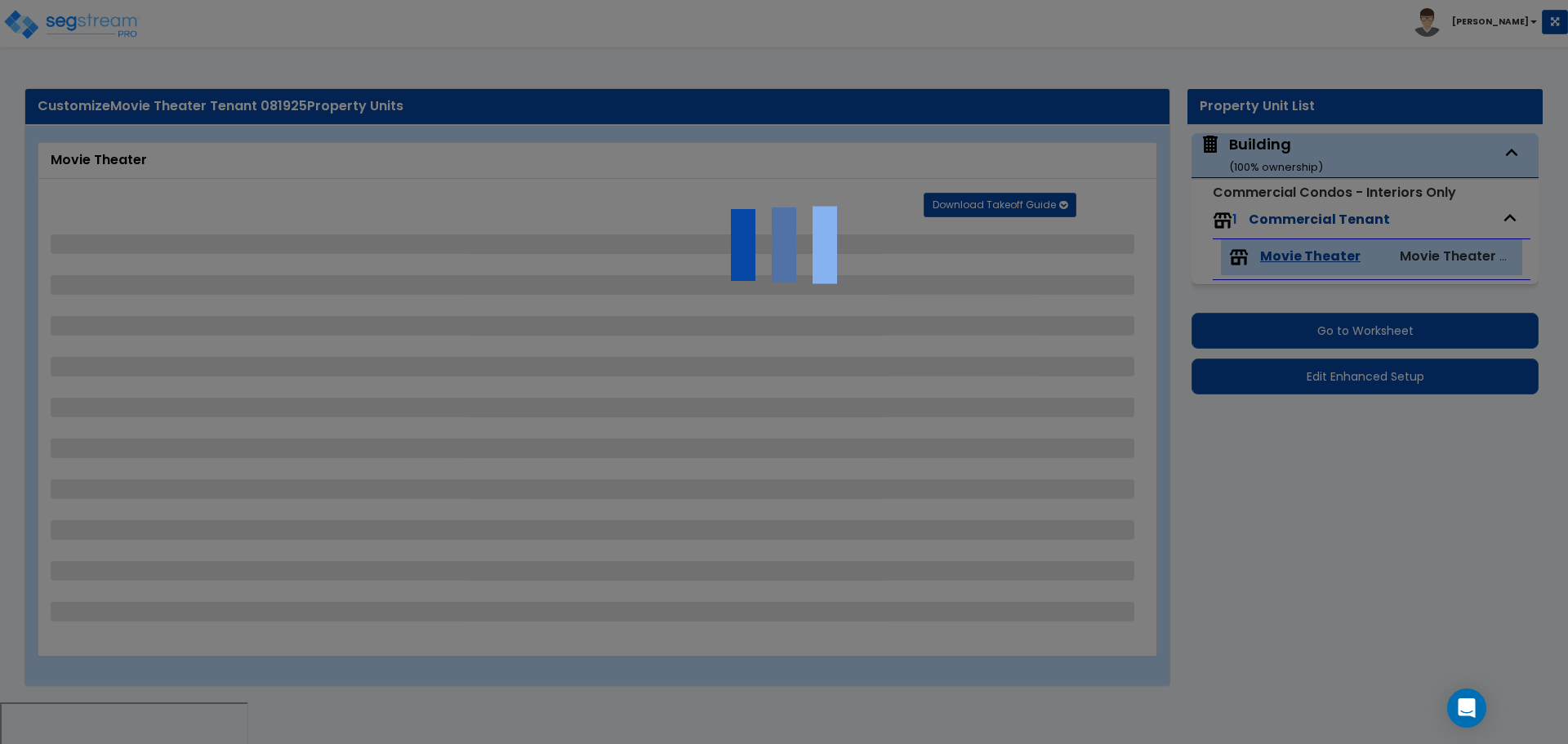
select select "7"
select select "1"
select select "3"
select select "2"
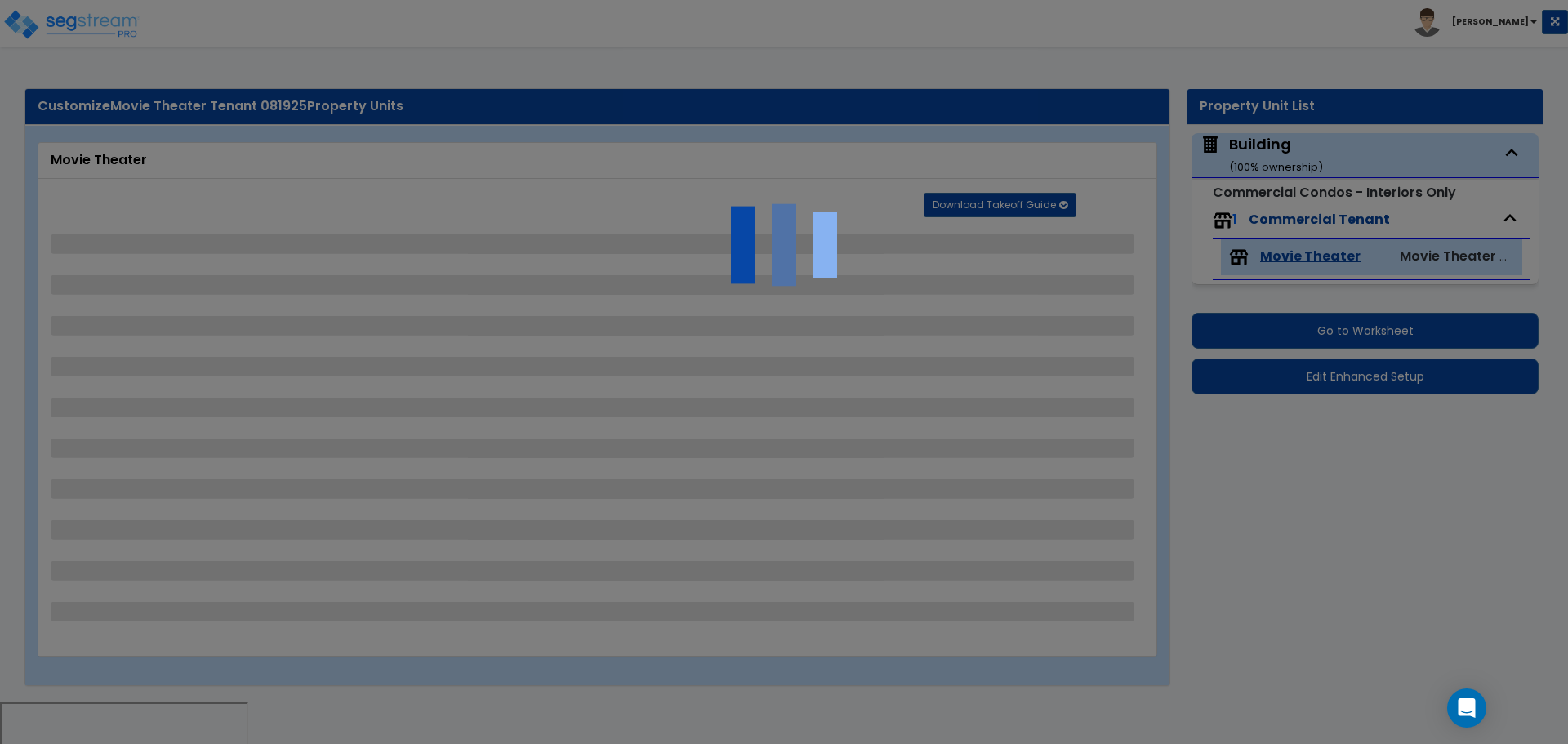
select select "3"
select select "2"
select select "5"
select select "2"
select select "1"
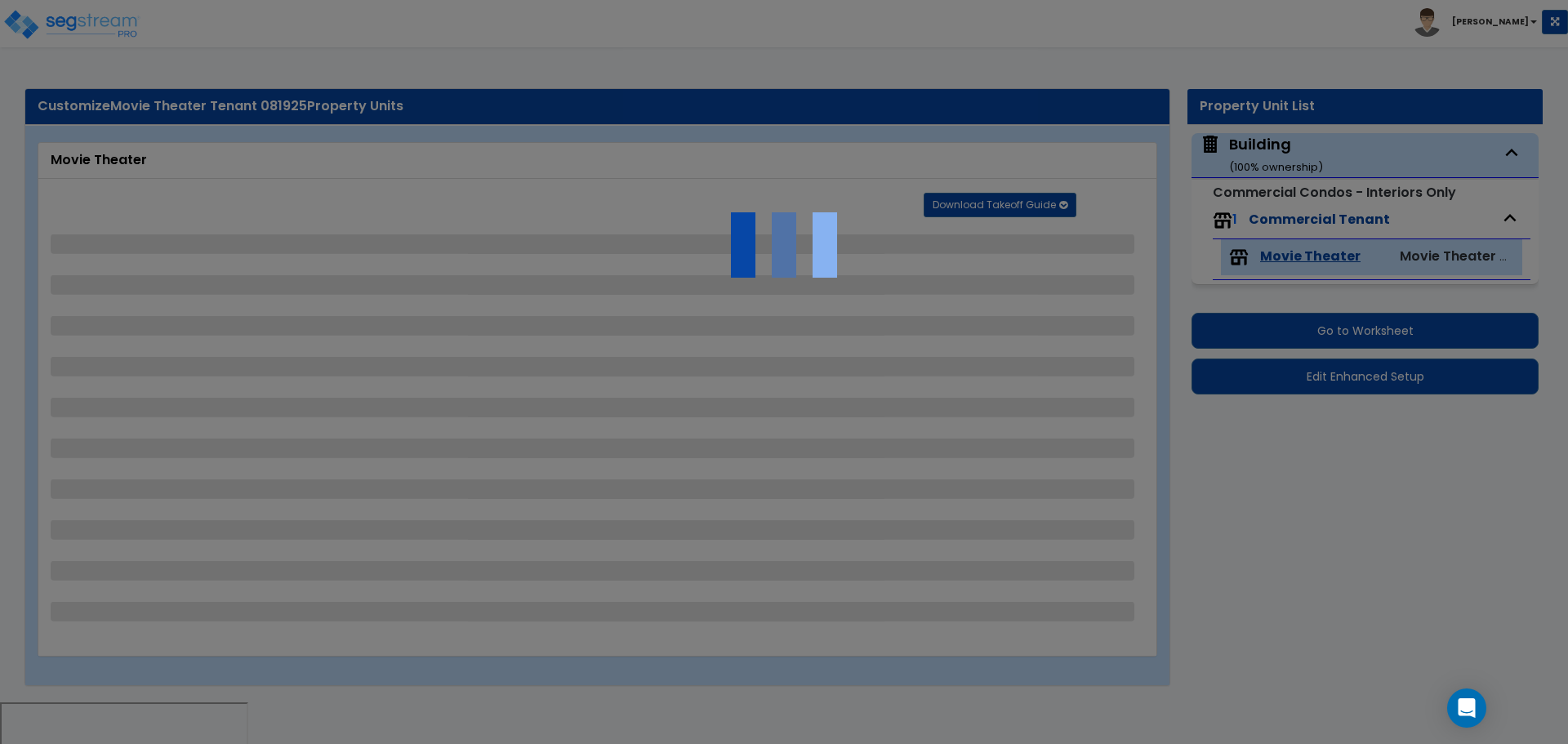
select select "2"
select select "1"
select select "3"
select select "5"
select select "2"
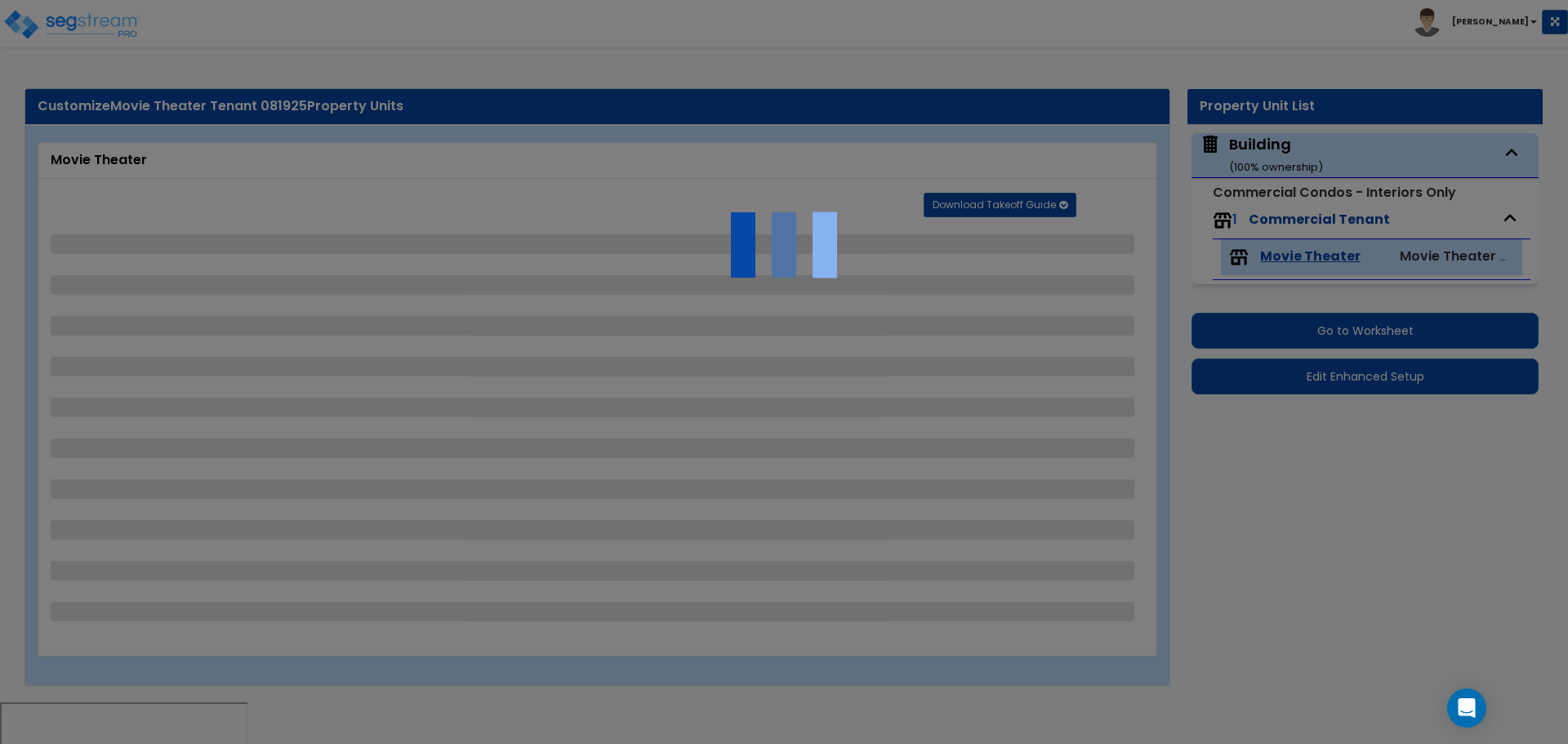
select select "2"
select select "7"
select select "2"
select select "4"
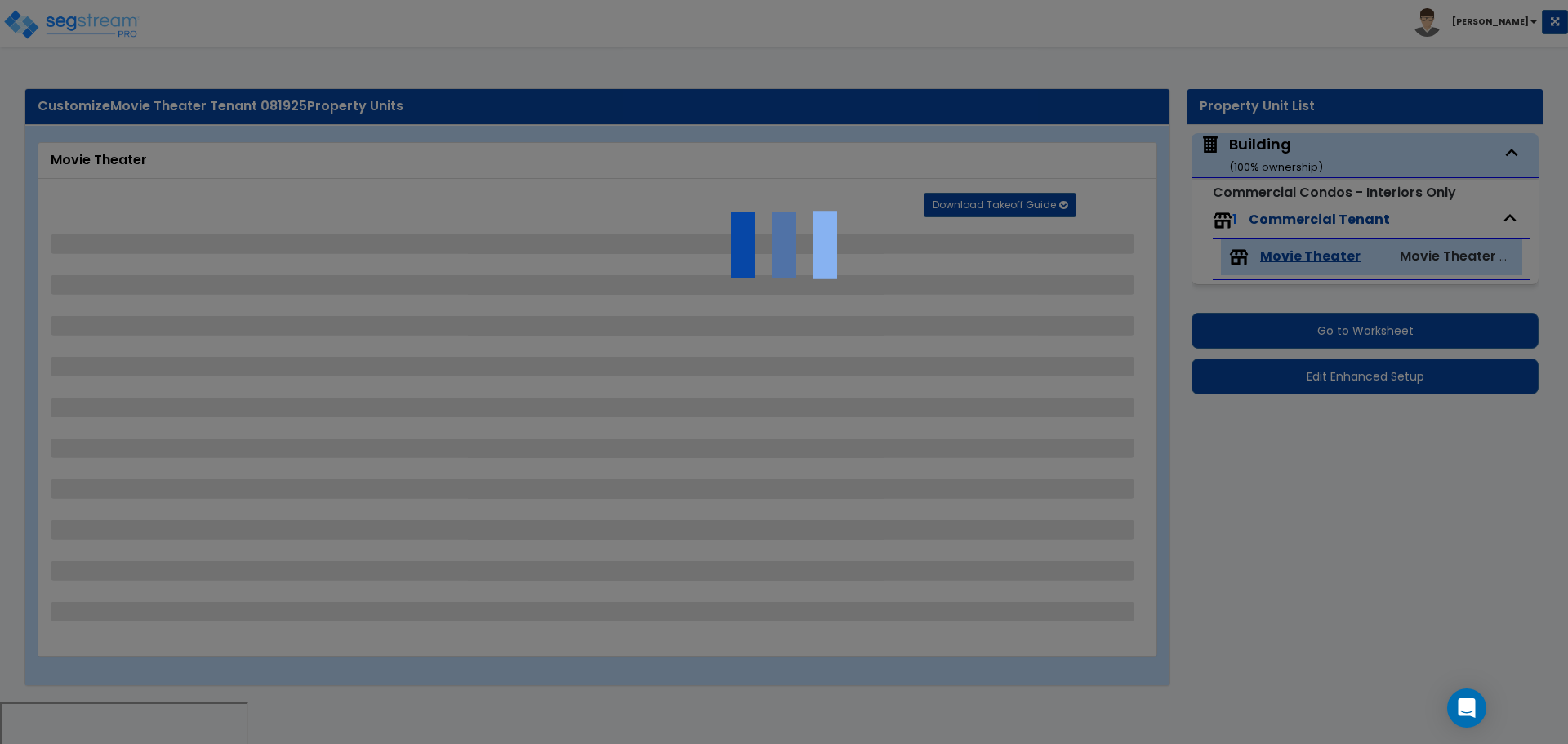
select select "4"
select select "8"
select select "1"
select select "2"
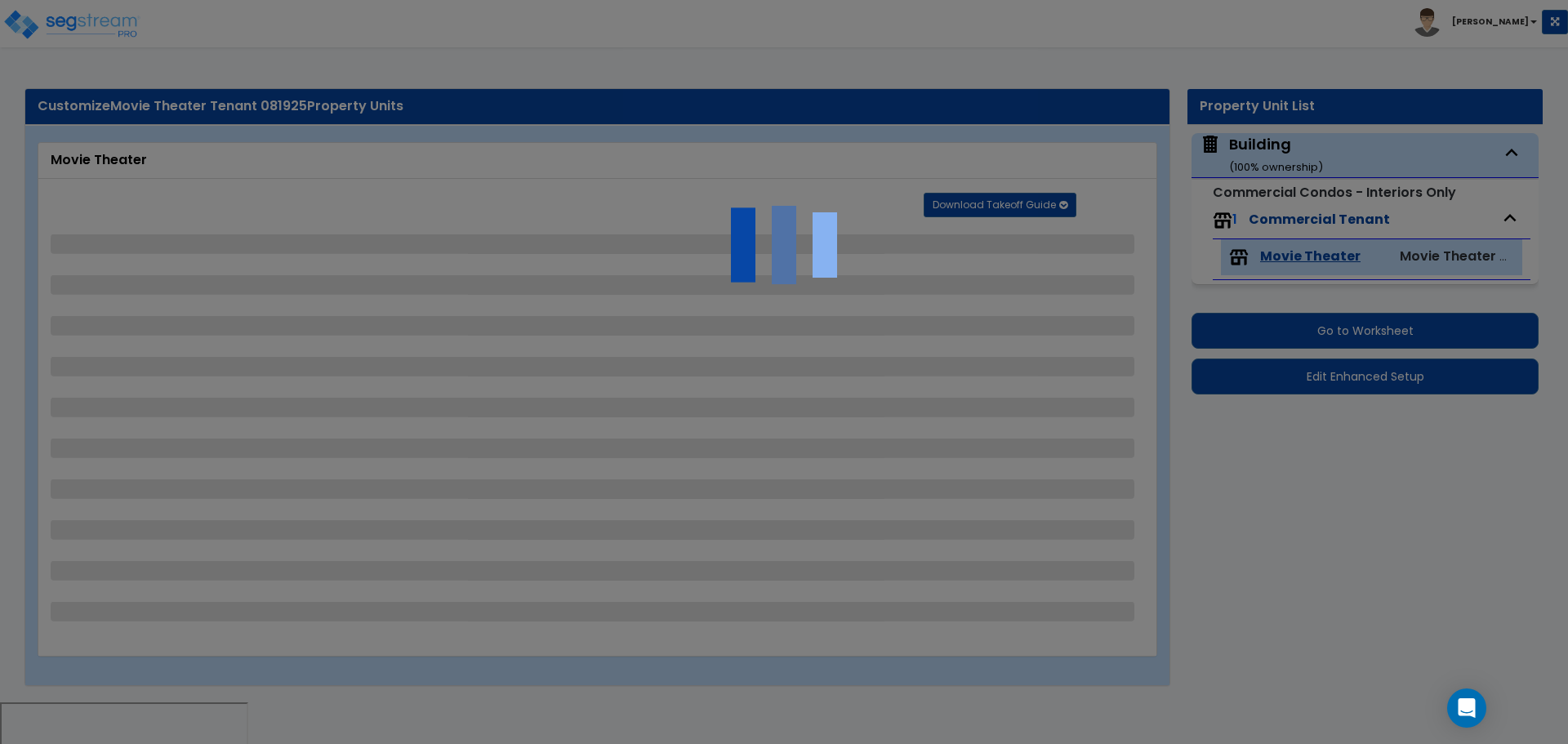
select select "7"
select select "1"
select select "2"
select select "3"
select select "1"
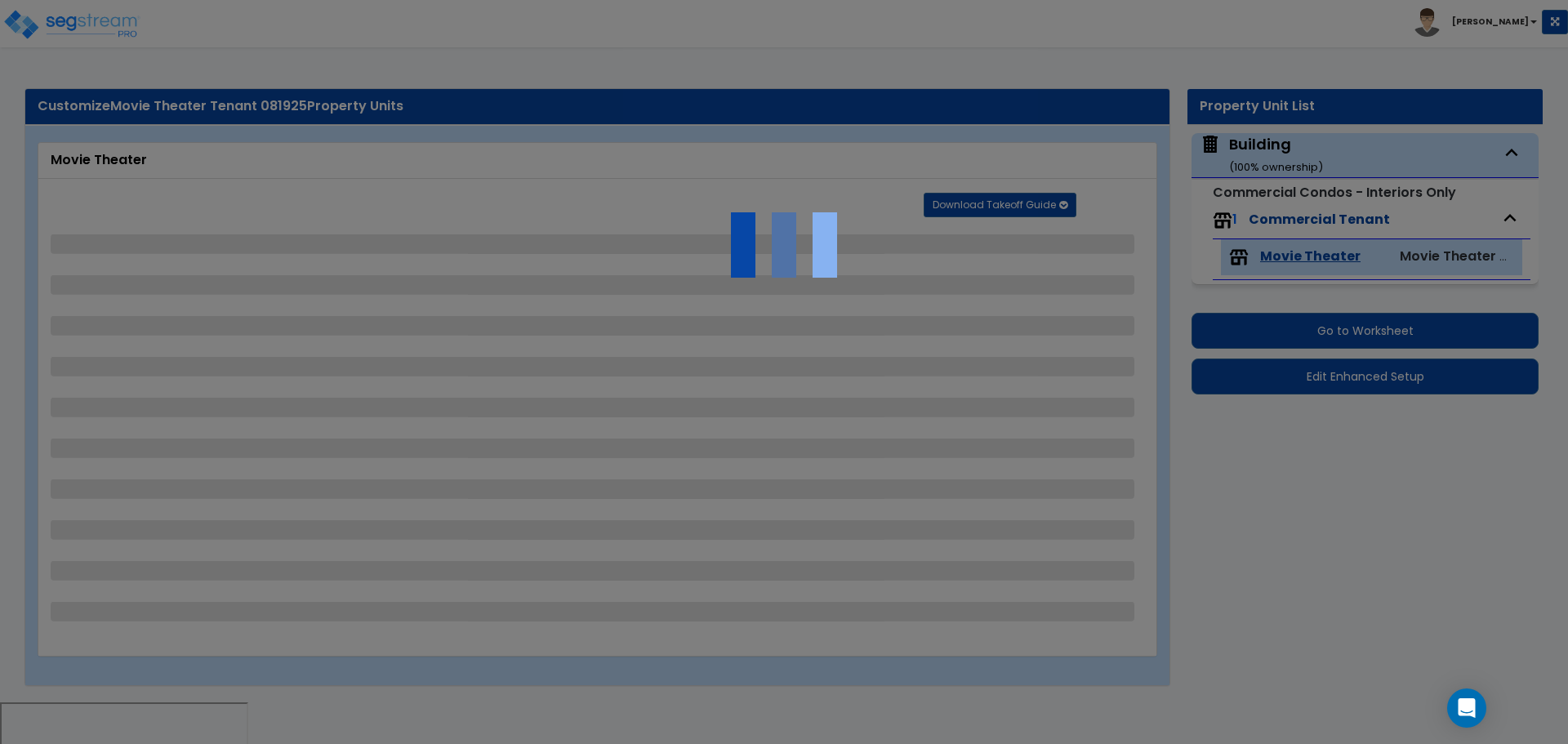
select select "1"
select select "2"
select select "1"
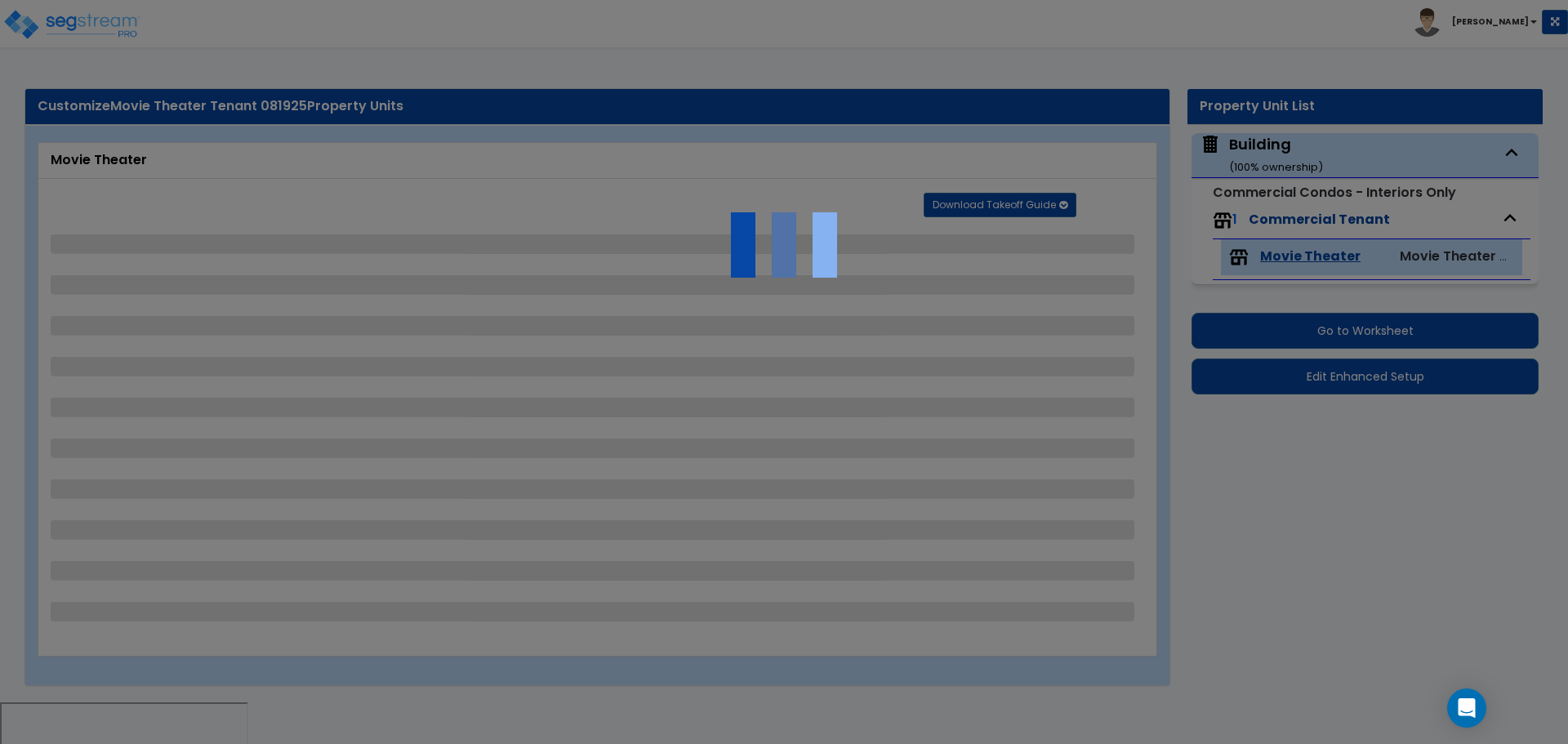
select select "1"
select select "5"
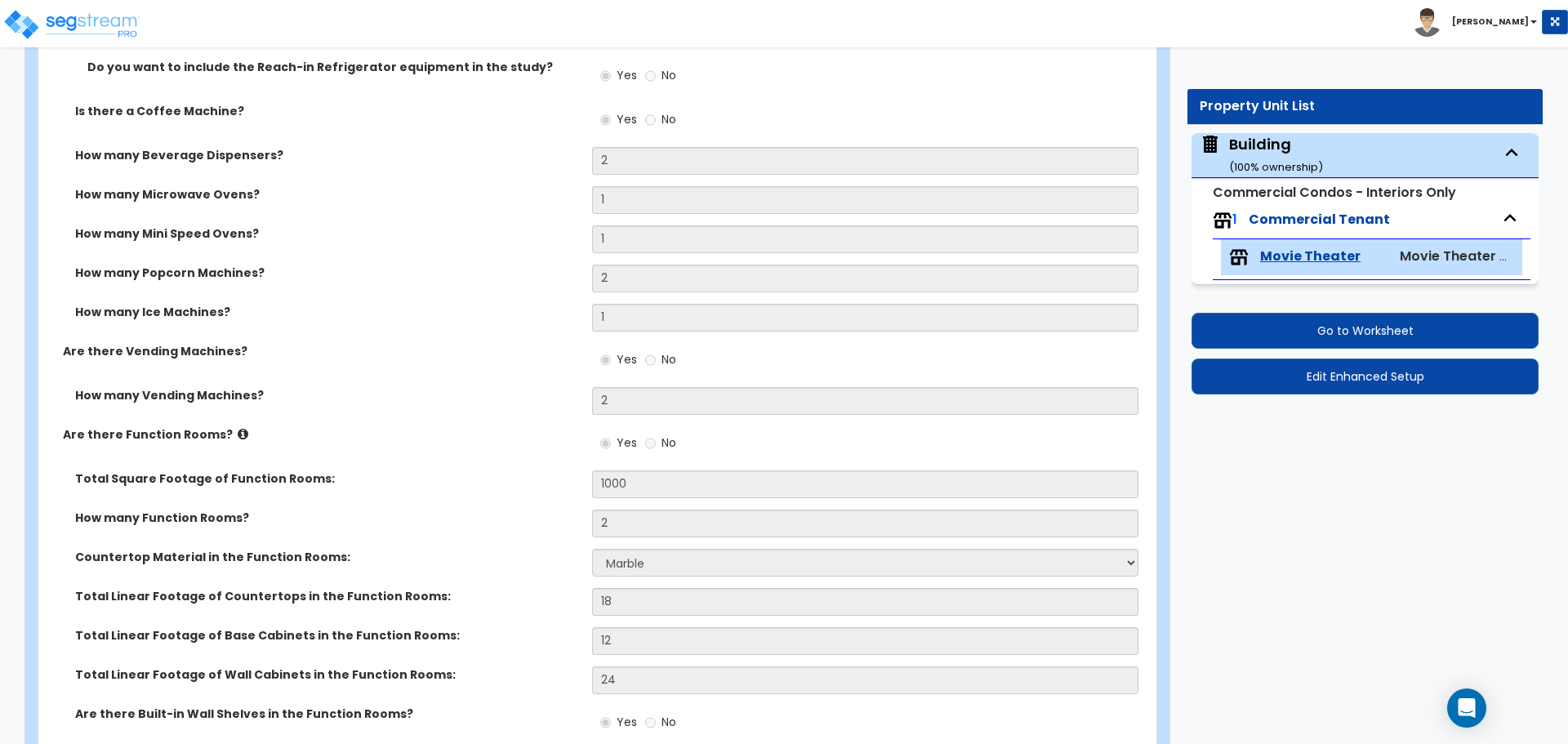
scroll to position [1767, 0]
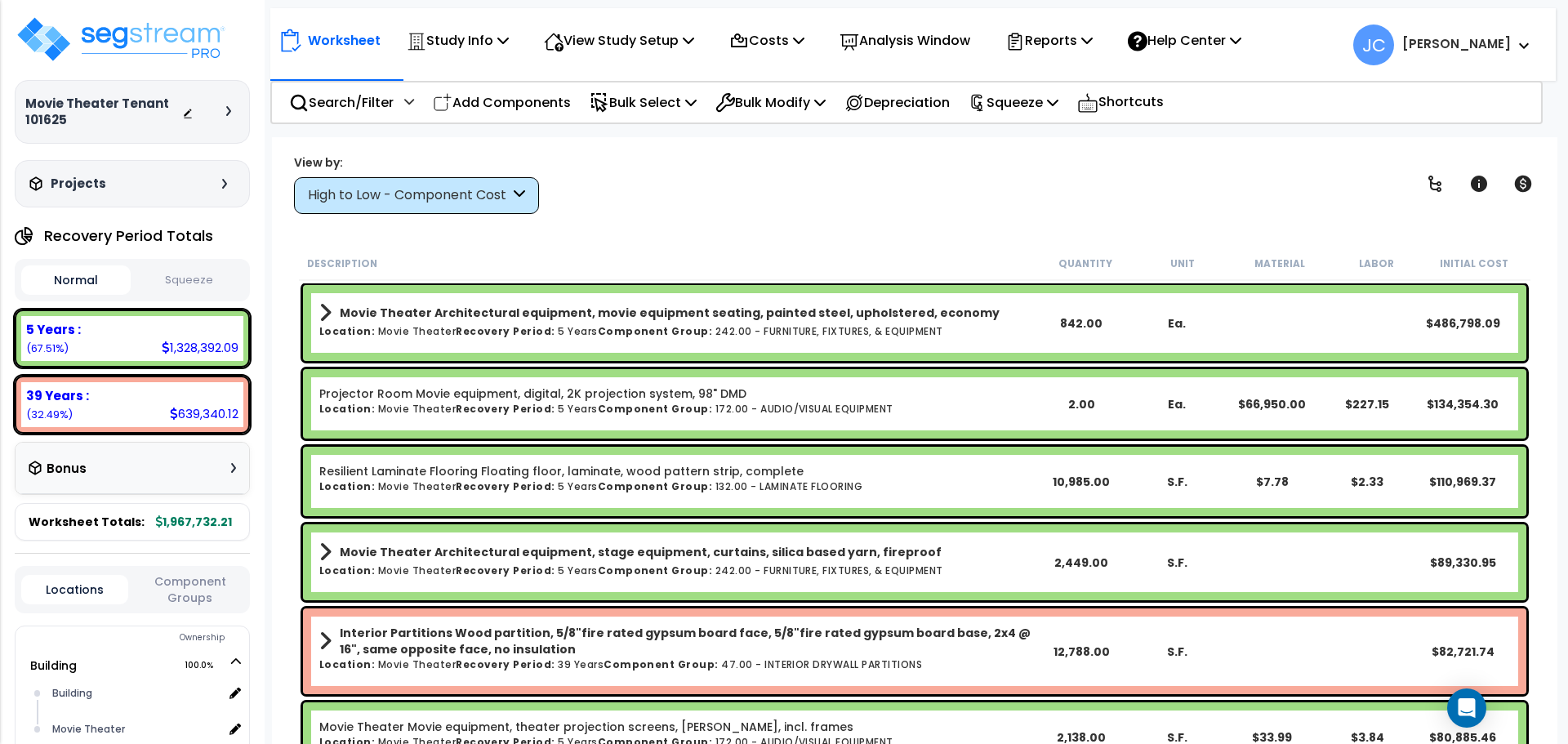
drag, startPoint x: 419, startPoint y: 204, endPoint x: 407, endPoint y: 200, distance: 12.6
click at [418, 204] on div "High to Low - Component Cost" at bounding box center [409, 195] width 202 height 18
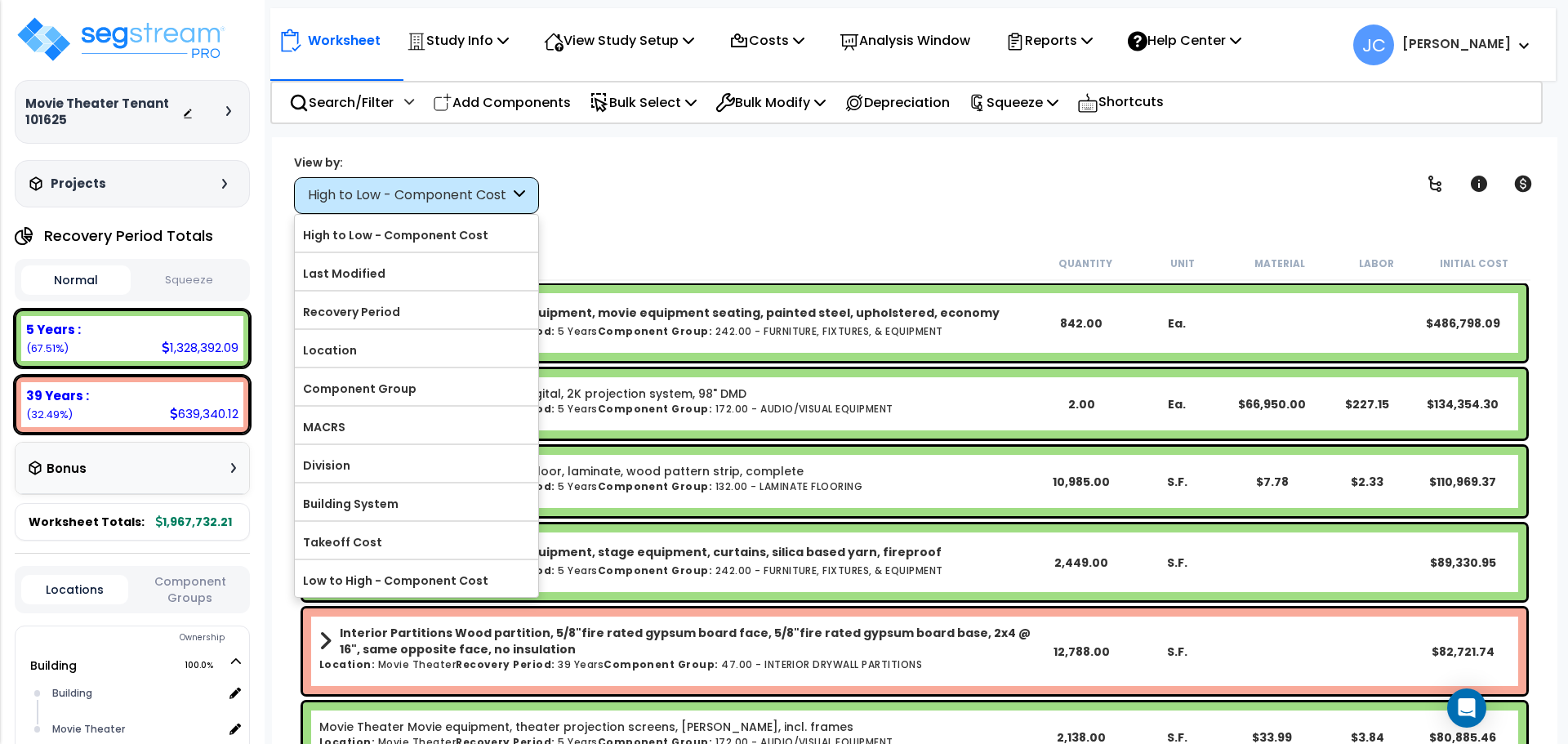
click at [770, 215] on div "Worksheet Study Info Study Setup Add Property Unit Template study Clone study JC" at bounding box center [914, 509] width 1286 height 744
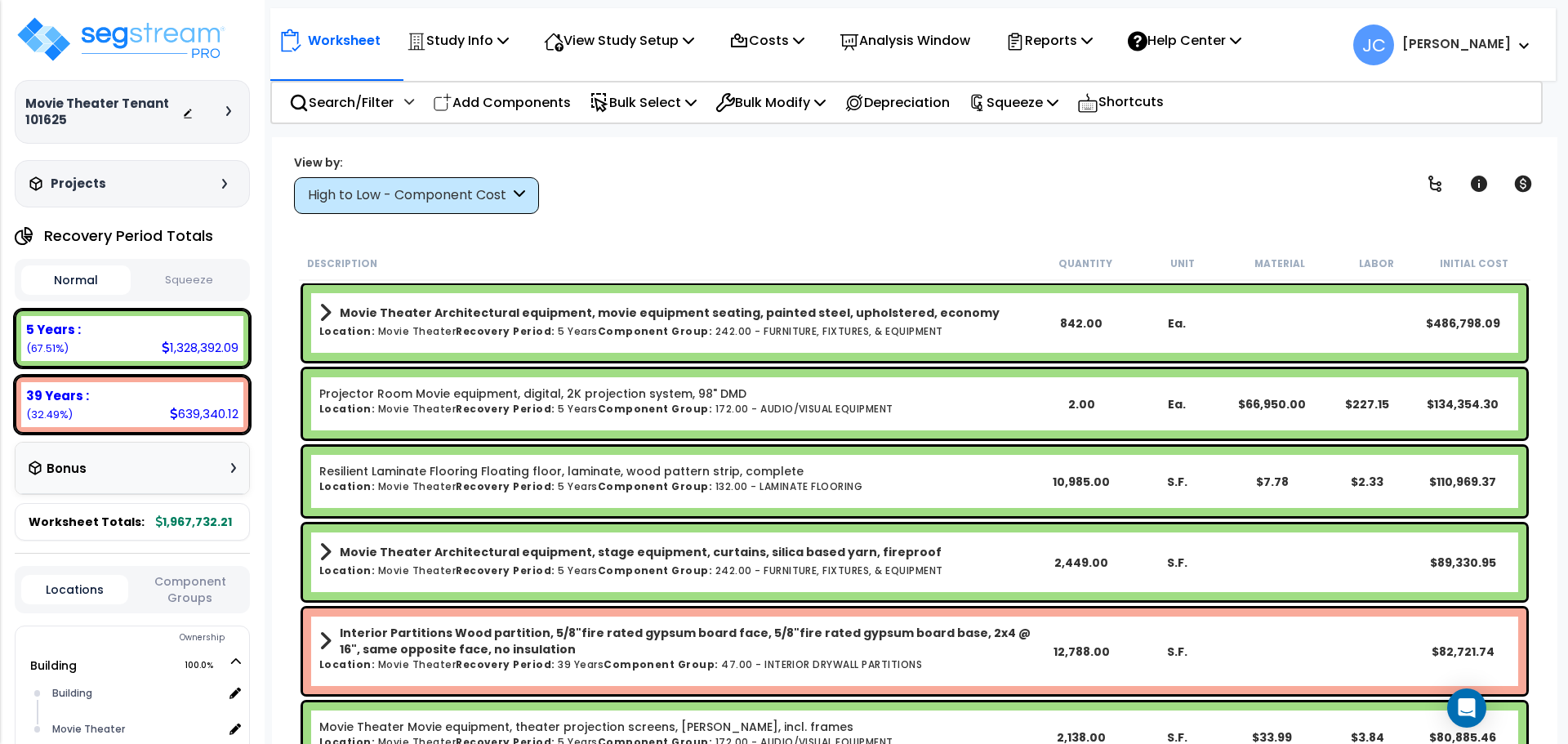
click at [428, 186] on div "High to Low - Component Cost" at bounding box center [409, 195] width 202 height 18
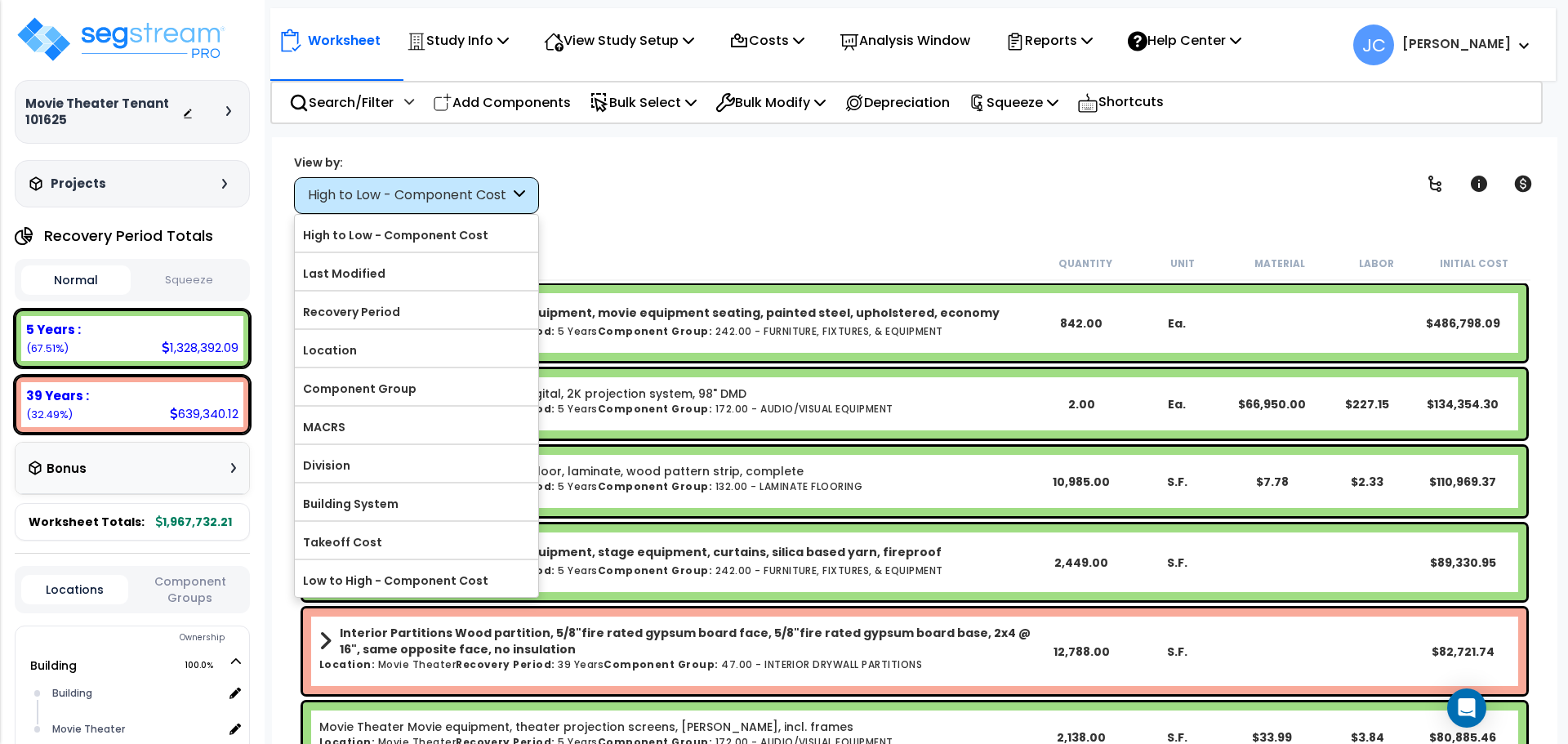
click at [702, 214] on div "Worksheet Study Info Study Setup Add Property Unit Template study Clone study JC" at bounding box center [914, 509] width 1286 height 744
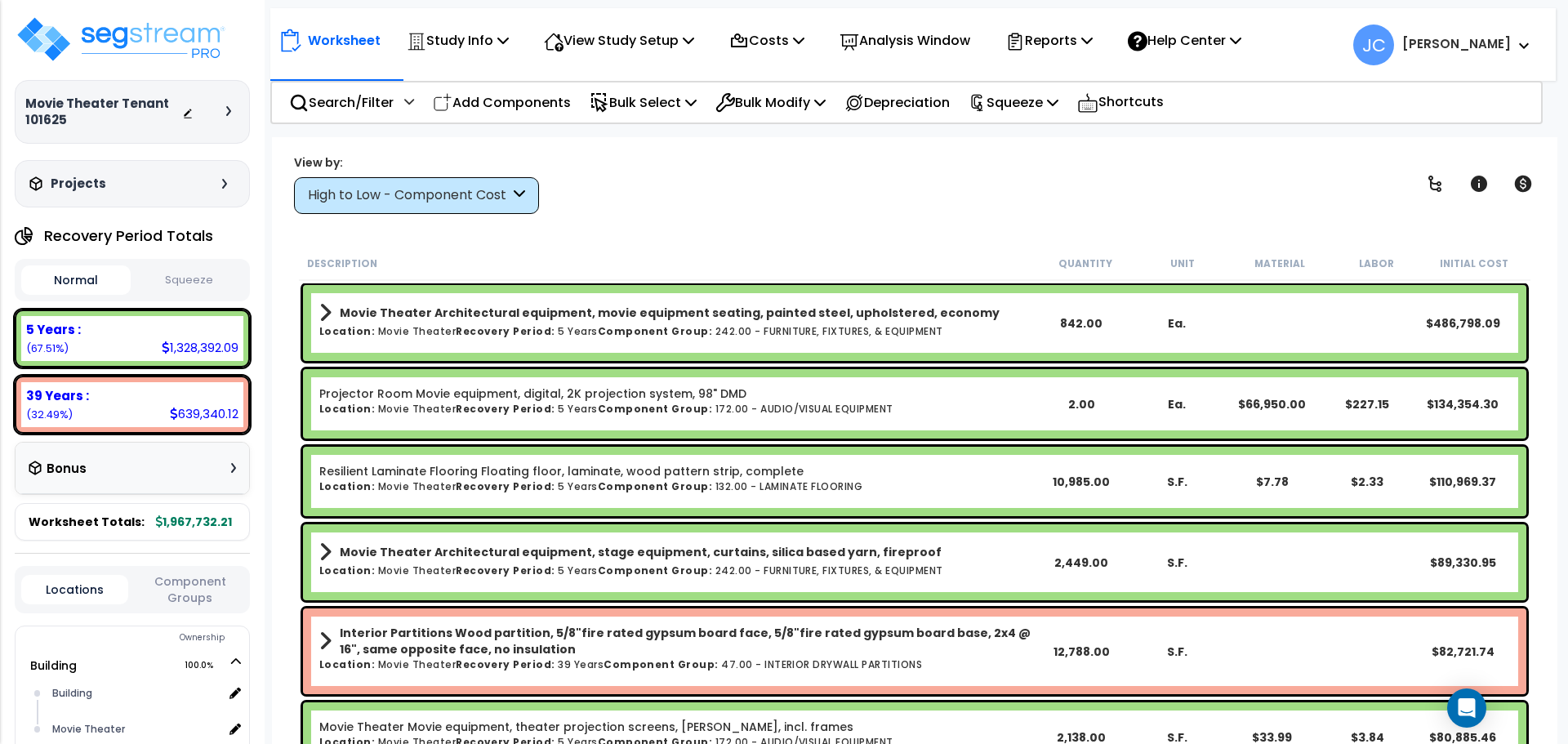
click at [474, 178] on div "High to Low - Component Cost" at bounding box center [416, 196] width 245 height 37
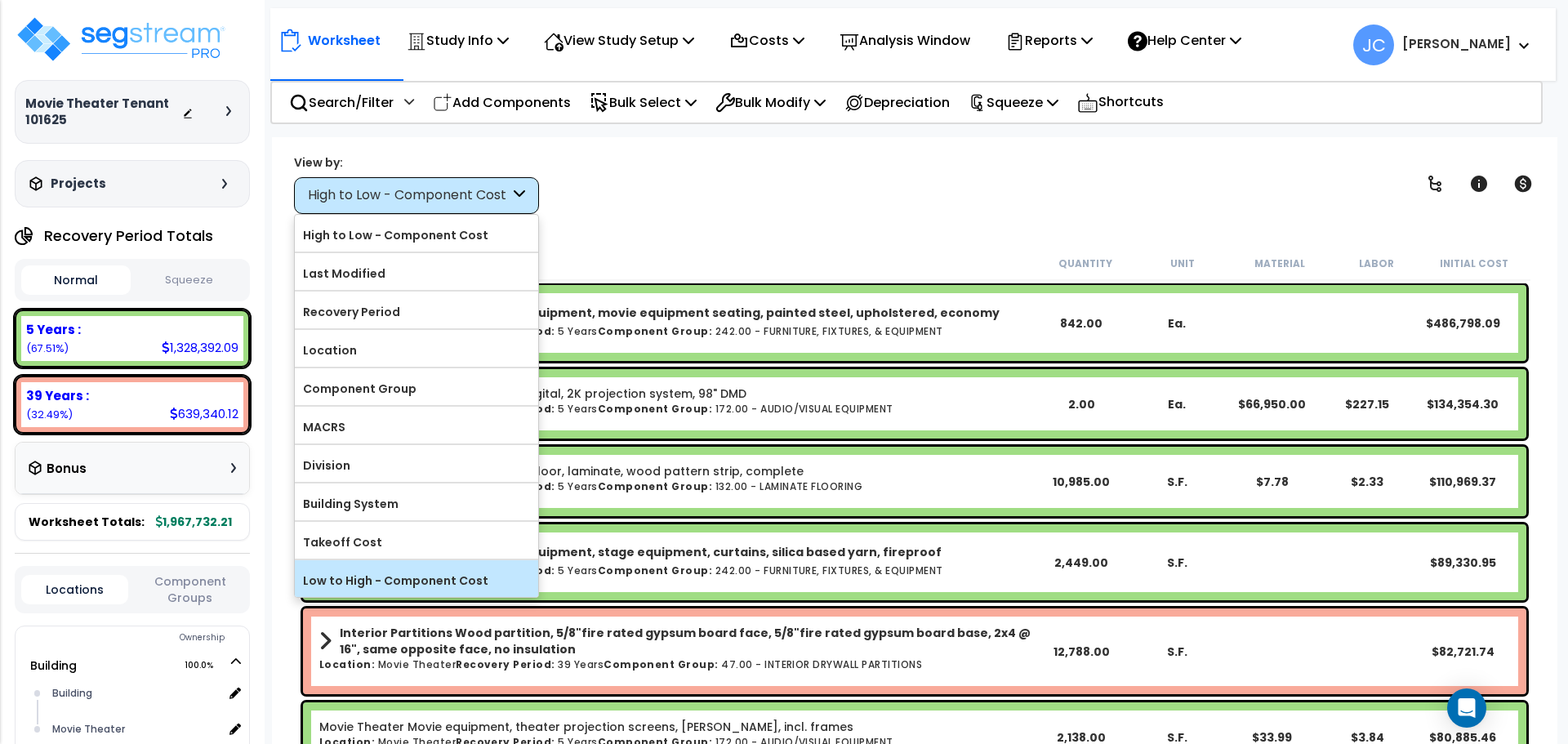
click at [406, 573] on label "Low to High - Component Cost" at bounding box center [416, 581] width 243 height 25
click at [0, 0] on input "Low to High - Component Cost" at bounding box center [0, 0] width 0 height 0
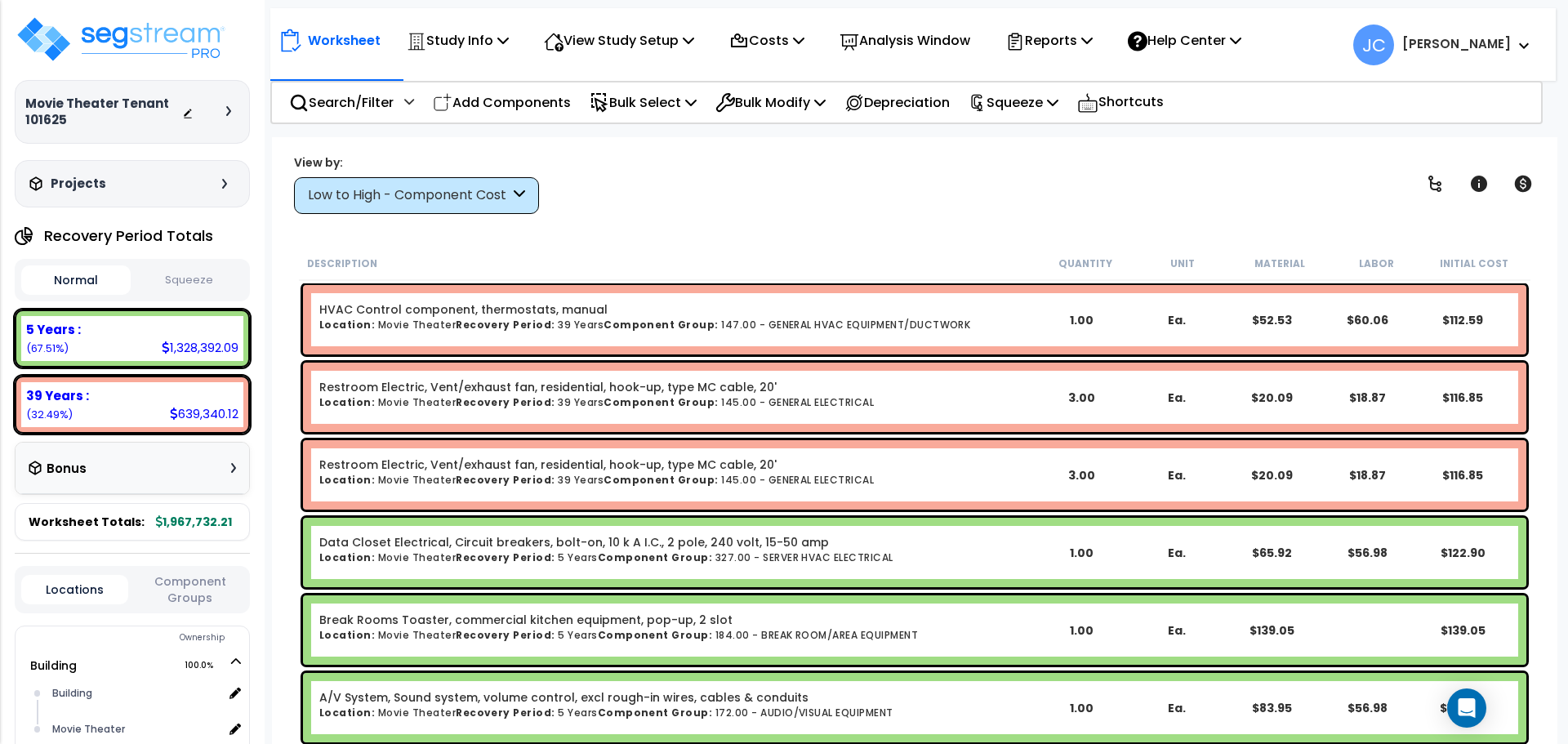
click at [474, 192] on div "Low to High - Component Cost" at bounding box center [409, 195] width 202 height 18
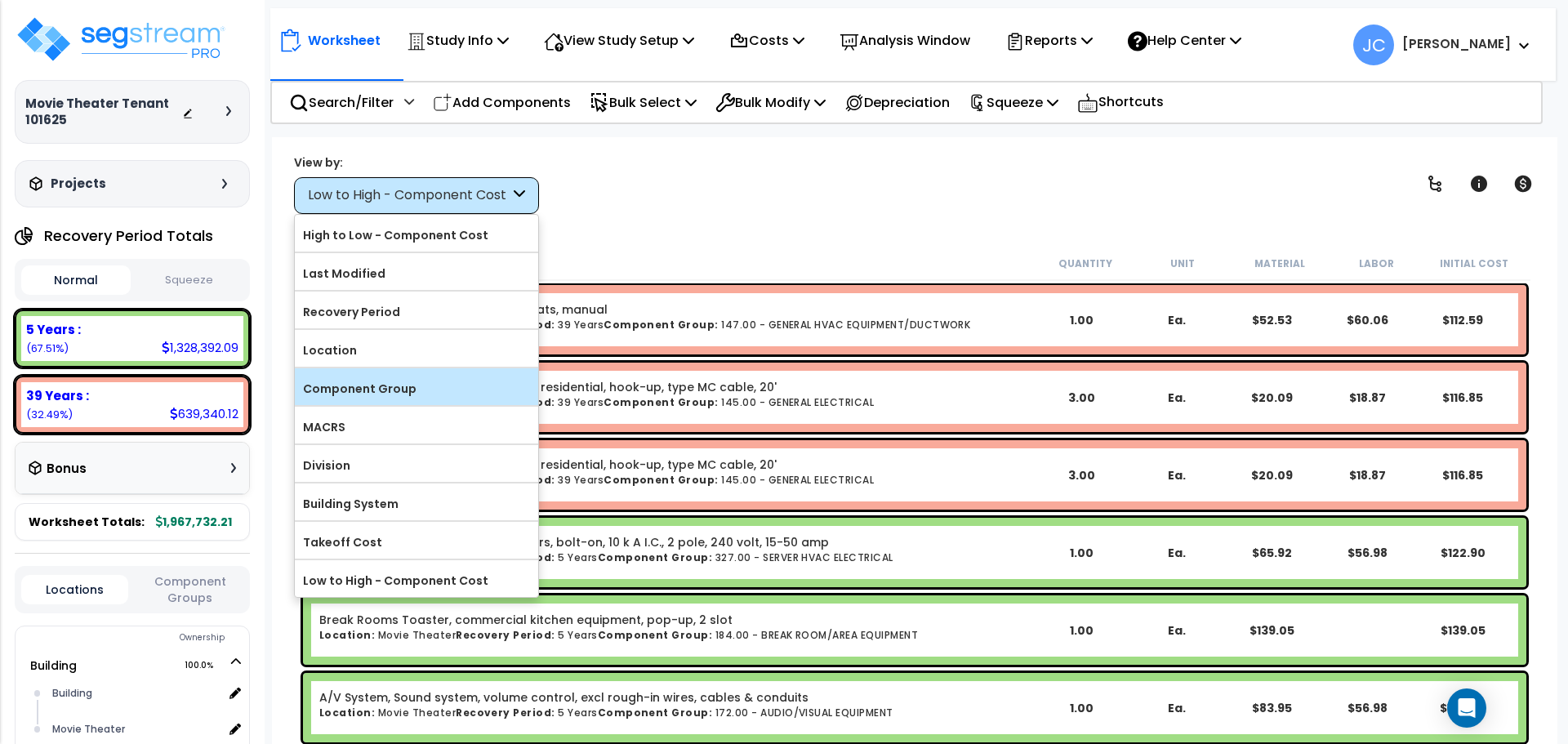
click at [428, 386] on label "Component Group" at bounding box center [416, 389] width 243 height 25
click at [0, 0] on input "Component Group" at bounding box center [0, 0] width 0 height 0
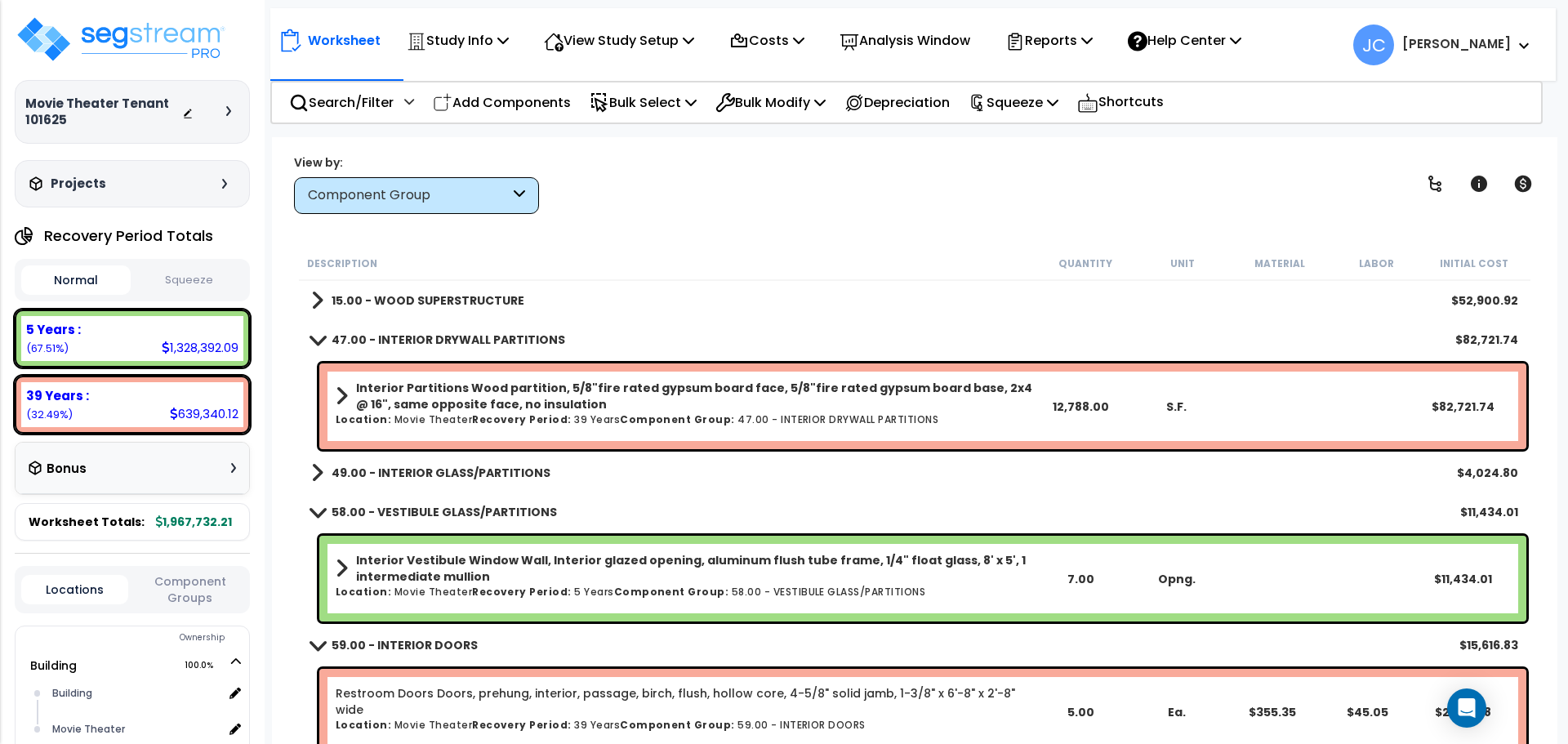
click at [472, 299] on b "15.00 - WOOD SUPERSTRUCTURE" at bounding box center [427, 301] width 192 height 17
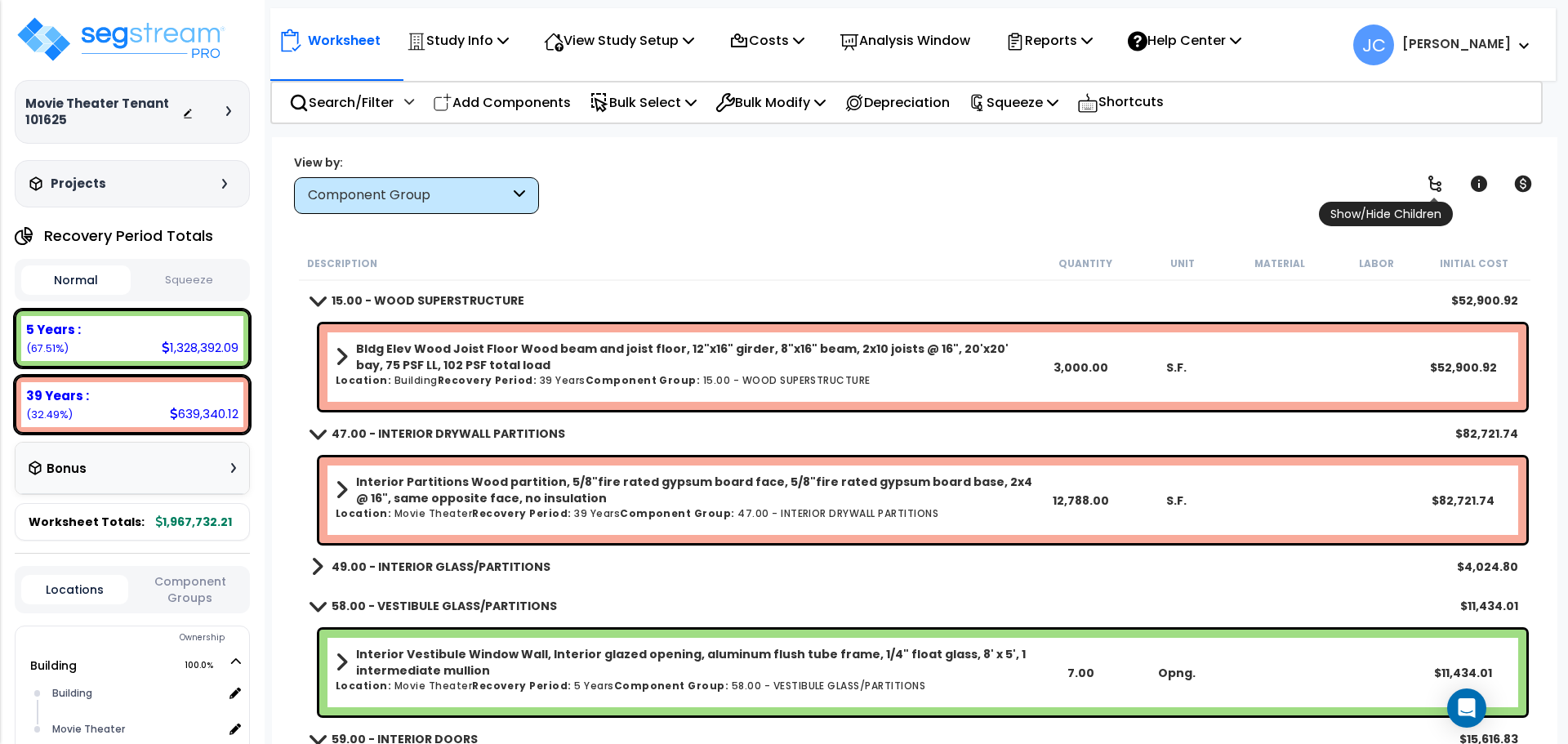
click at [1424, 177] on icon at bounding box center [1434, 183] width 19 height 19
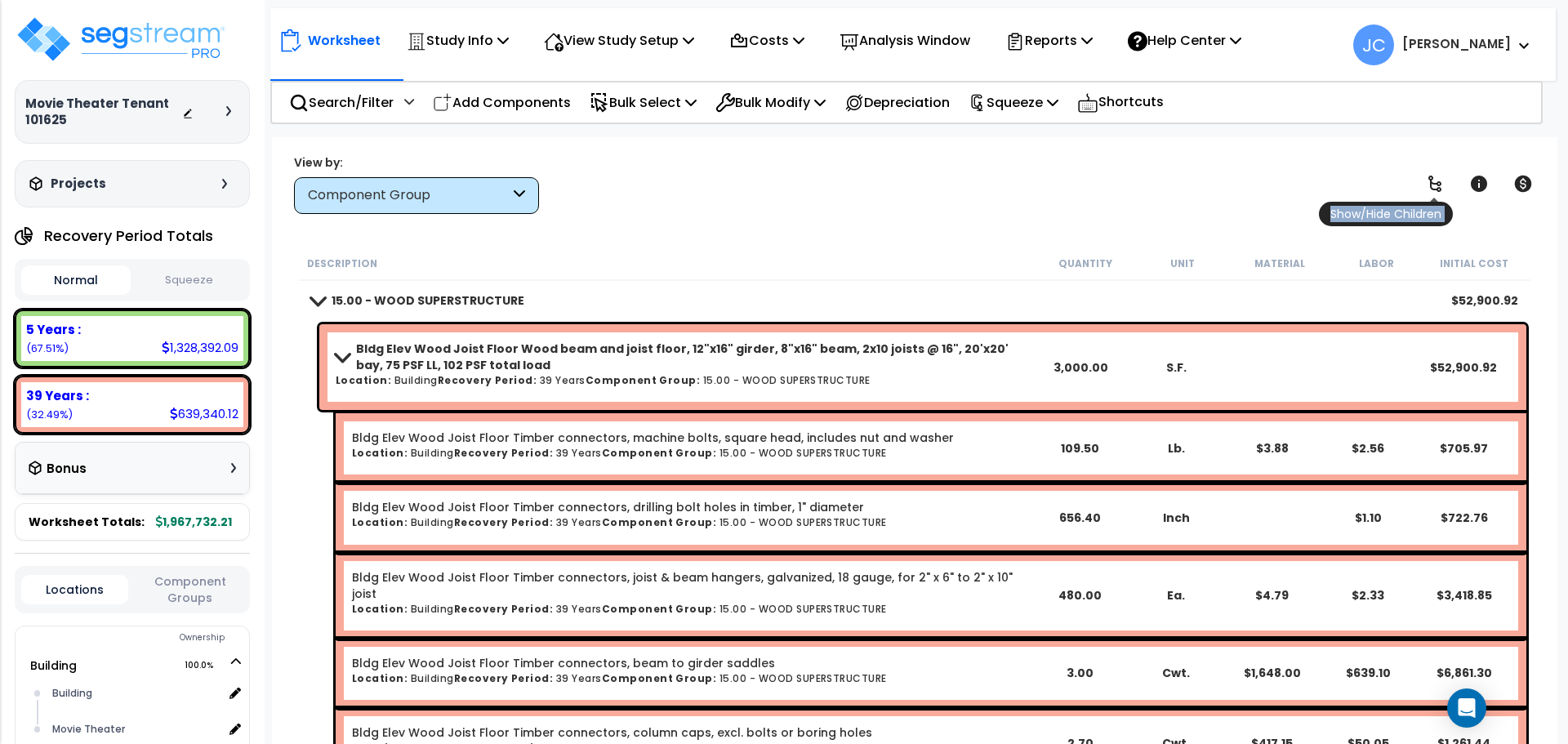
click at [1424, 177] on icon at bounding box center [1434, 183] width 19 height 19
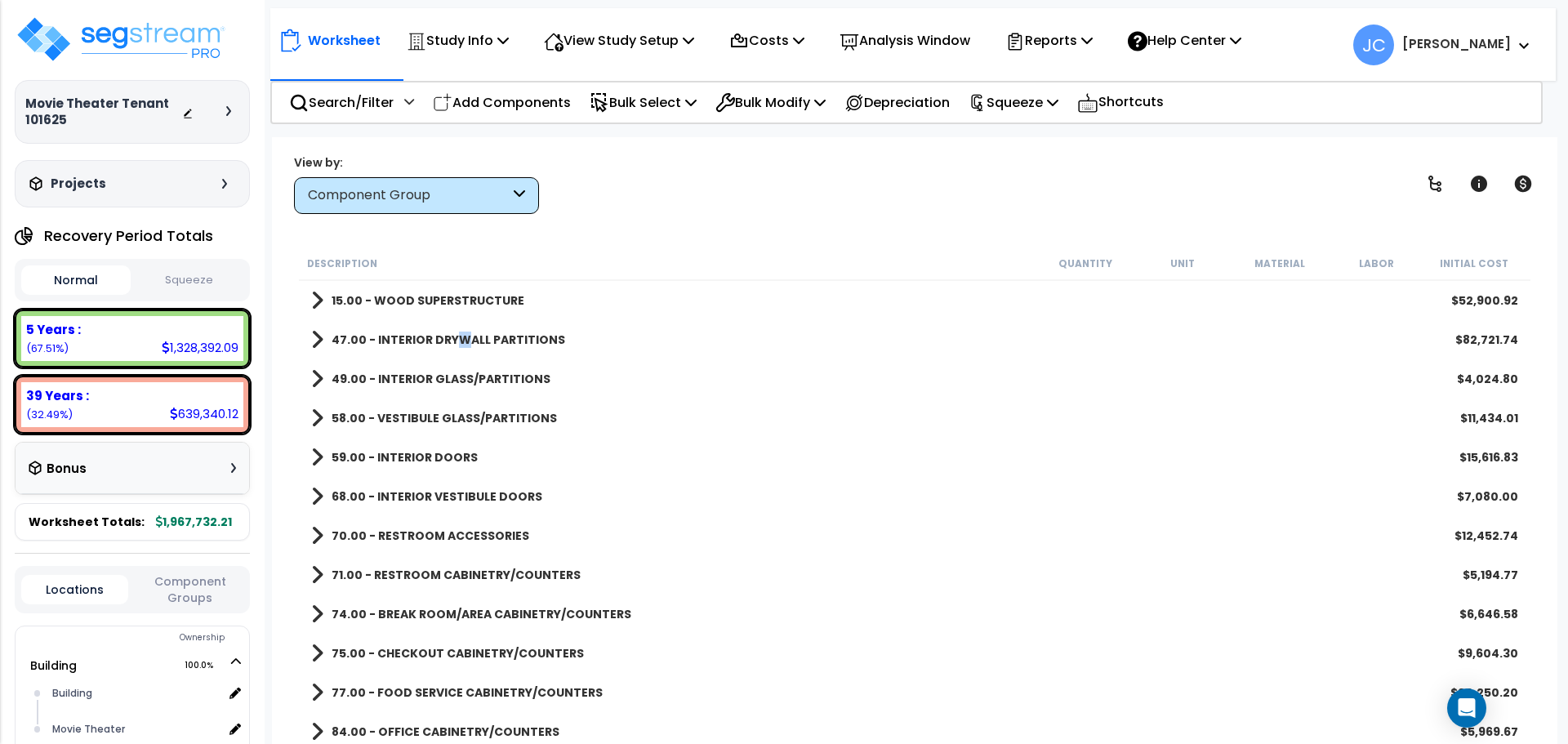
click at [458, 336] on b "47.00 - INTERIOR DRYWALL PARTITIONS" at bounding box center [448, 340] width 234 height 17
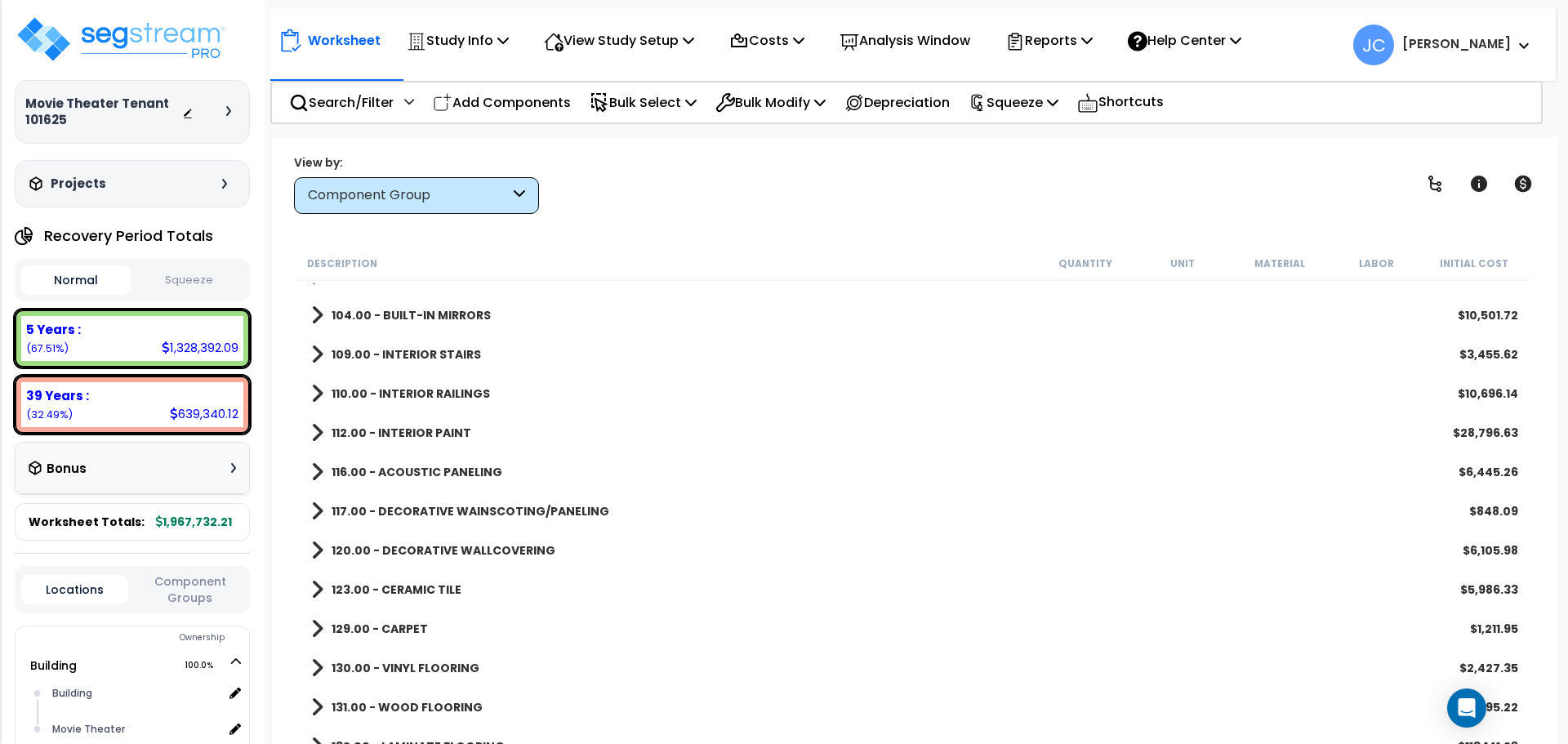
scroll to position [632, 0]
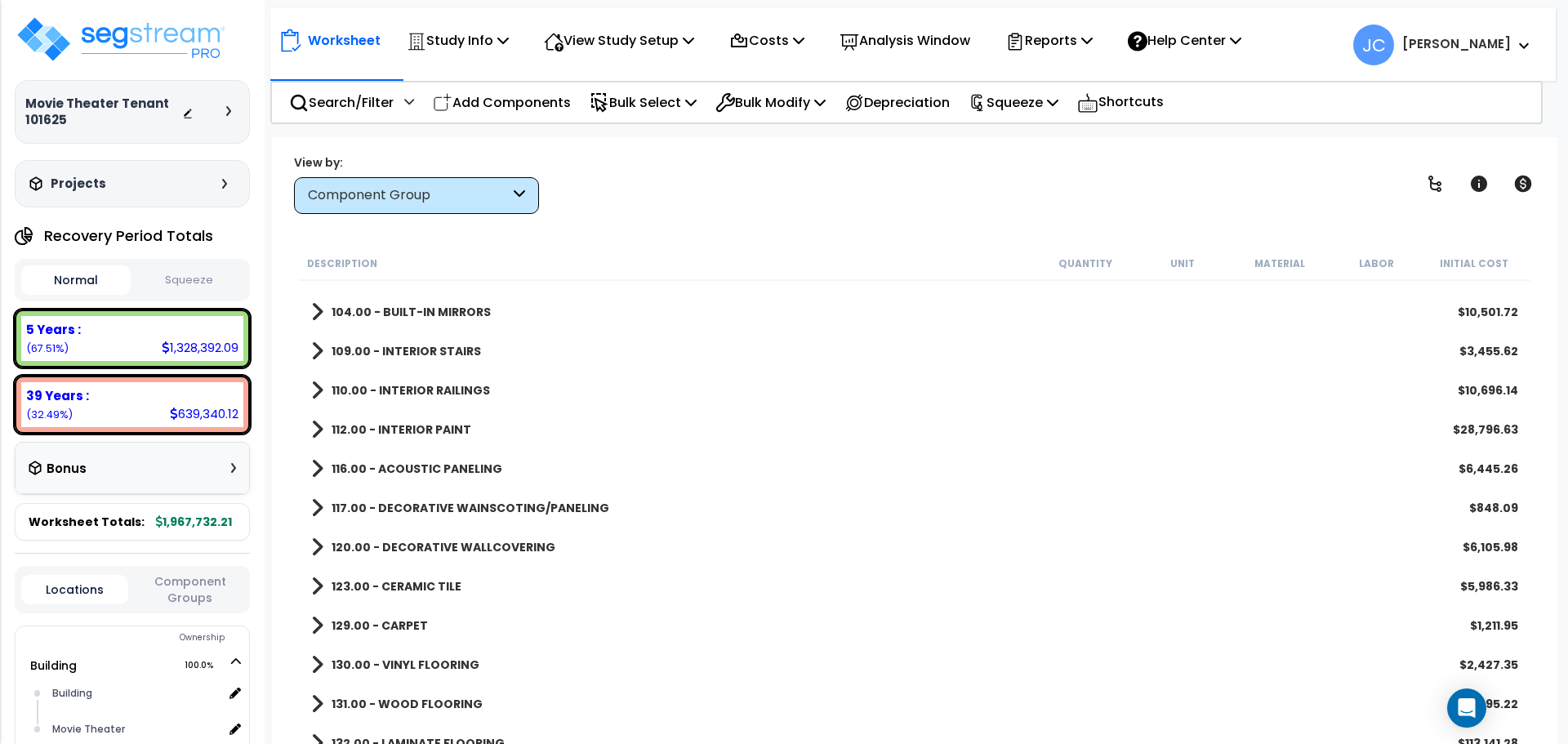
click at [425, 418] on link "112.00 - INTERIOR PAINT" at bounding box center [391, 429] width 160 height 23
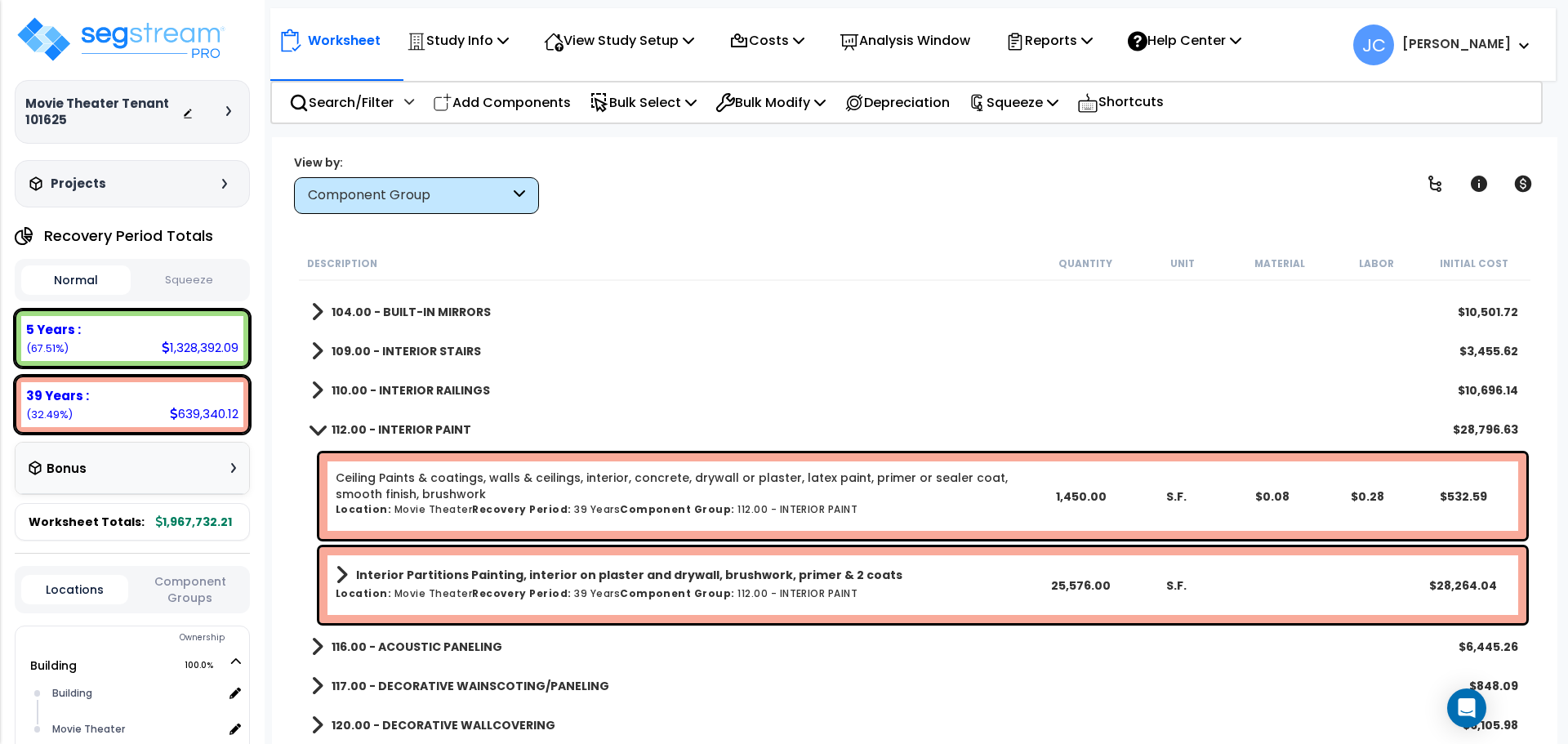
click at [401, 435] on b "112.00 - INTERIOR PAINT" at bounding box center [401, 430] width 140 height 17
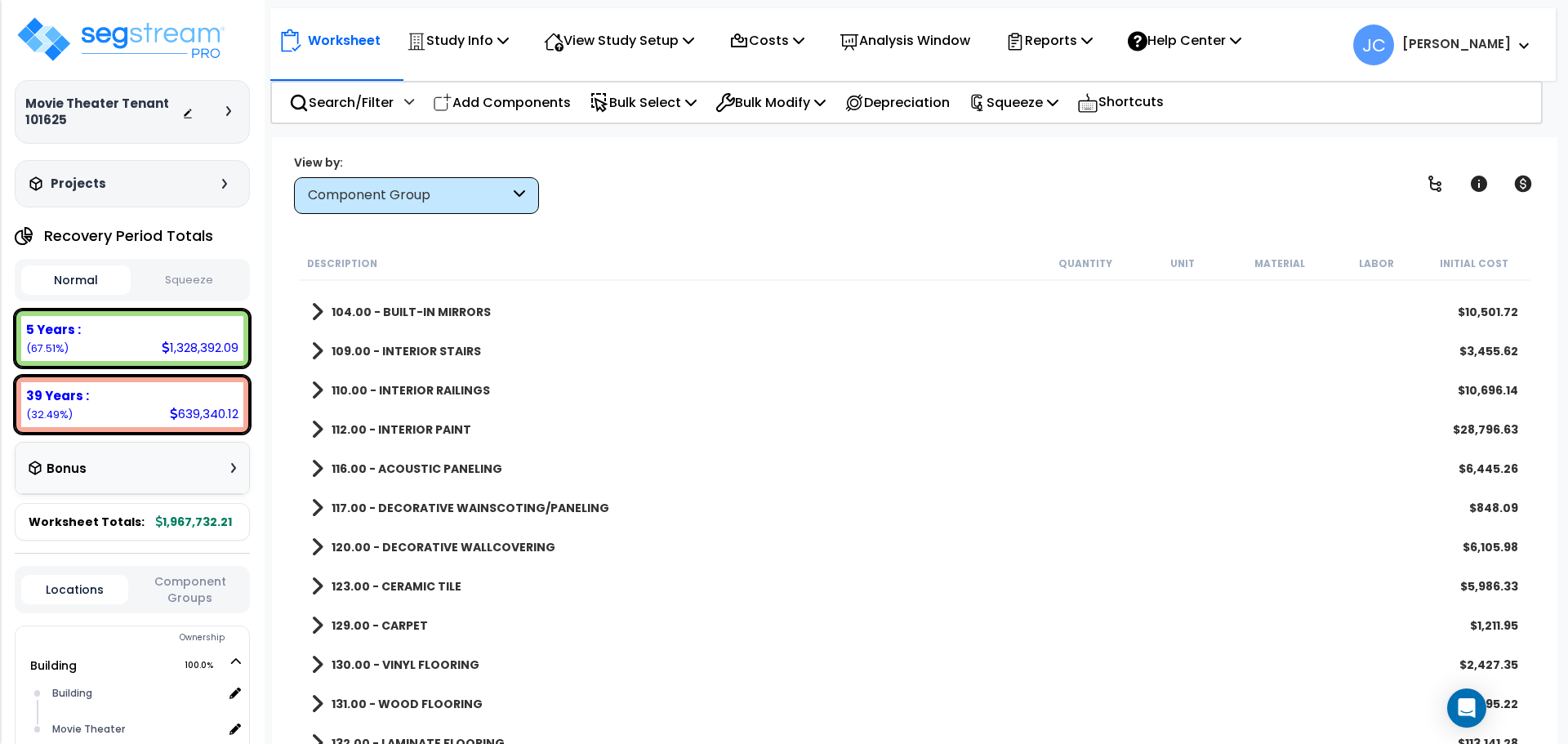
click at [400, 428] on b "112.00 - INTERIOR PAINT" at bounding box center [401, 430] width 140 height 17
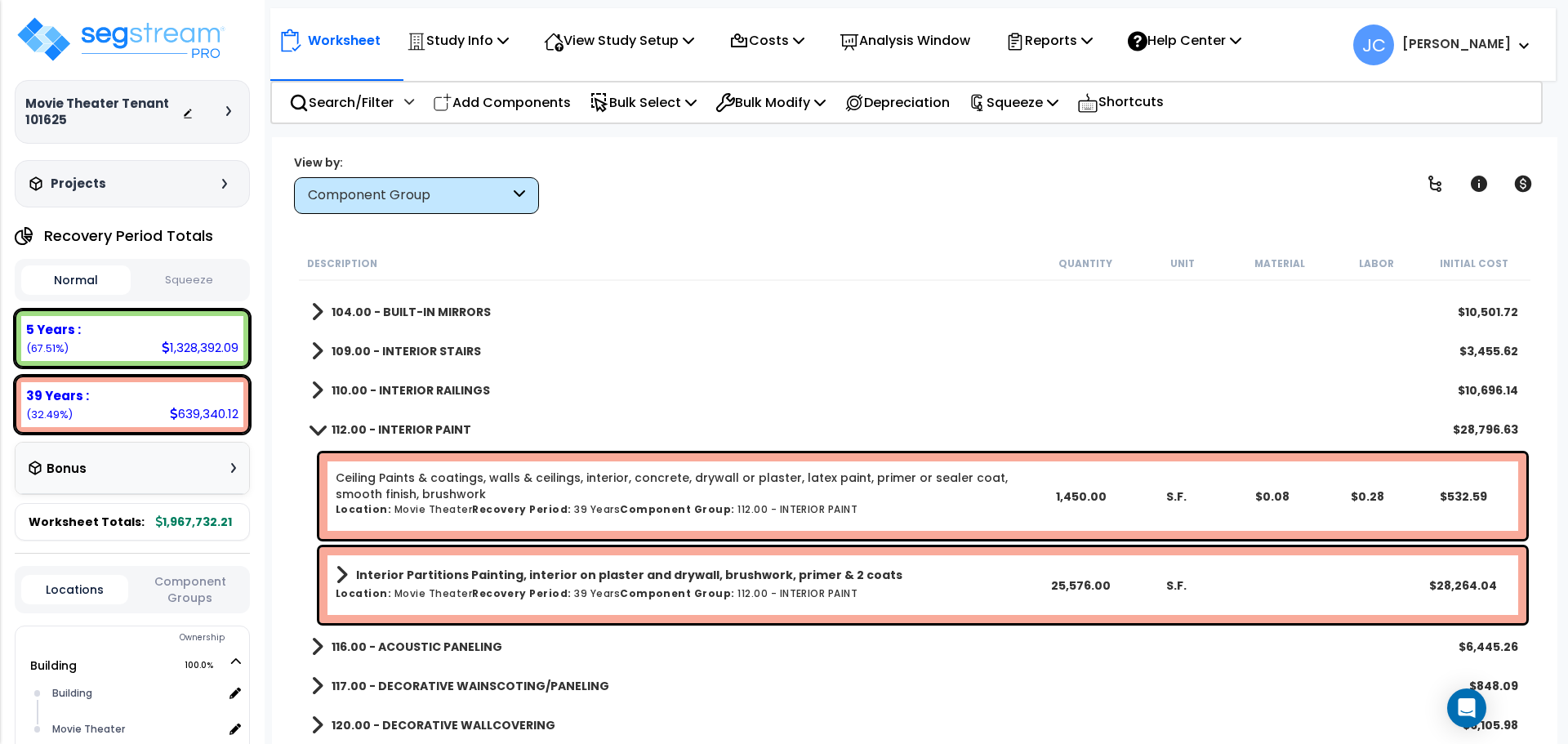
click at [225, 116] on div at bounding box center [211, 112] width 57 height 17
click at [227, 112] on icon at bounding box center [228, 110] width 5 height 10
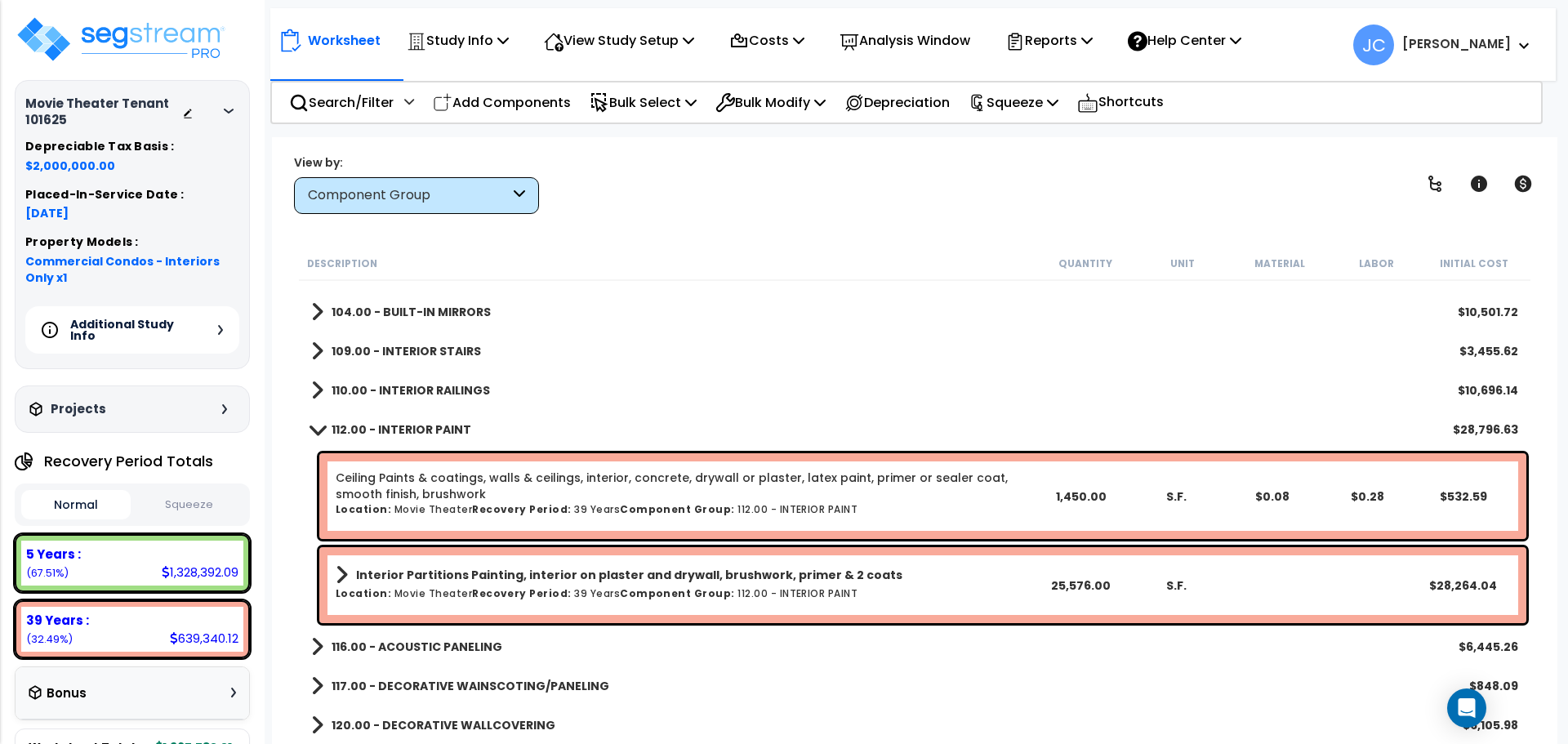
click at [134, 326] on h5 "Additional Study Info" at bounding box center [127, 330] width 114 height 23
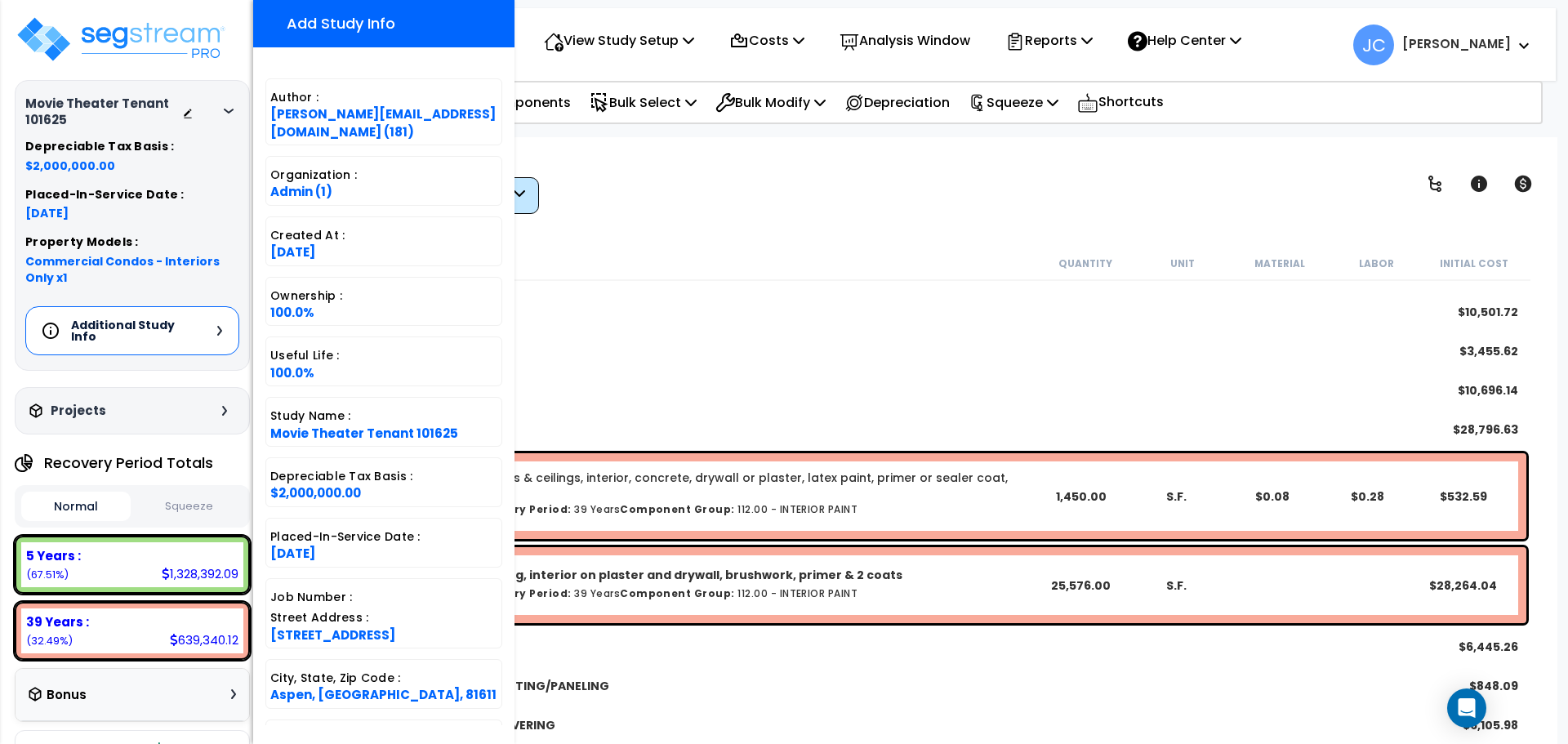
scroll to position [344, 0]
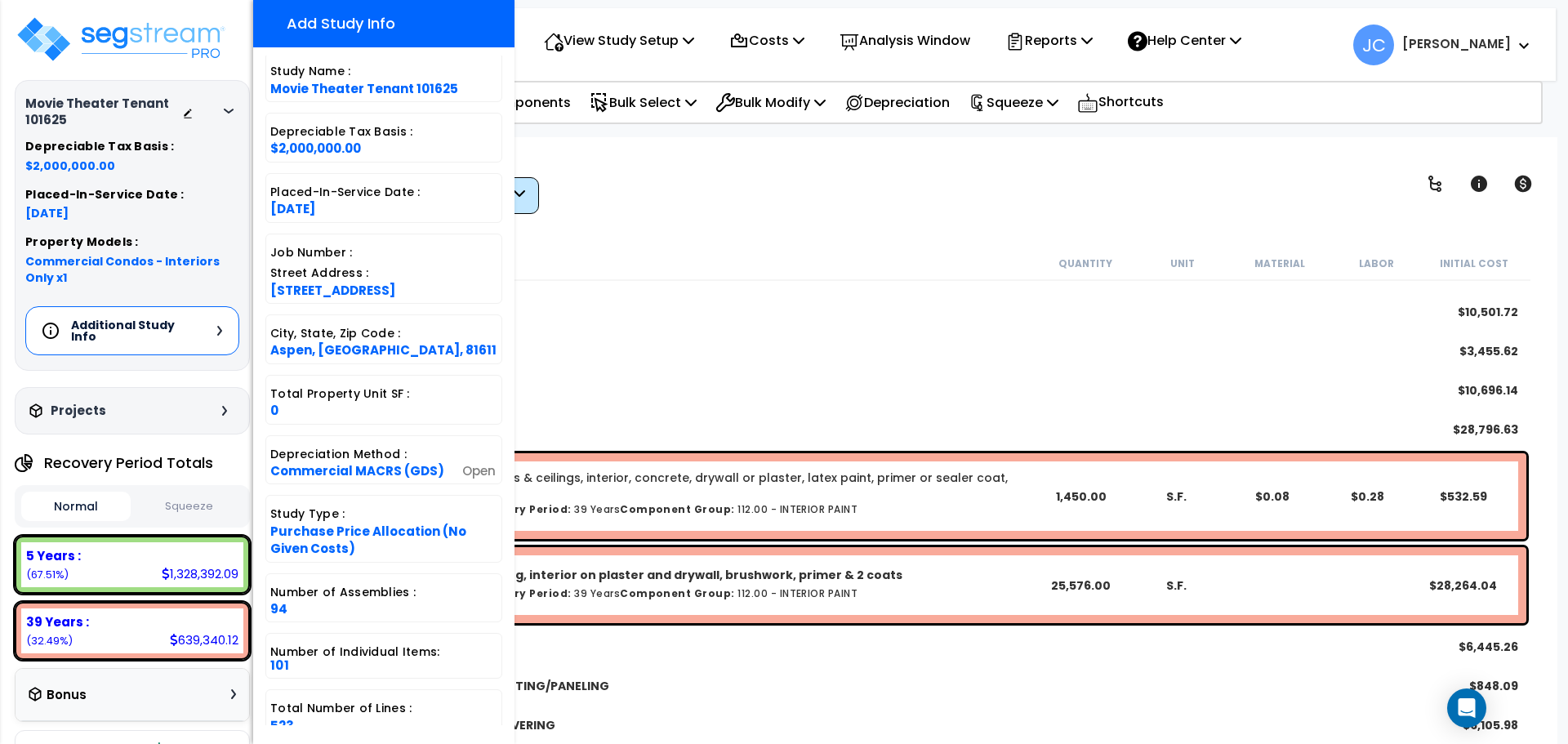
click at [964, 296] on div "104.00 - BUILT-IN MIRRORS $10,501.72" at bounding box center [914, 312] width 1223 height 40
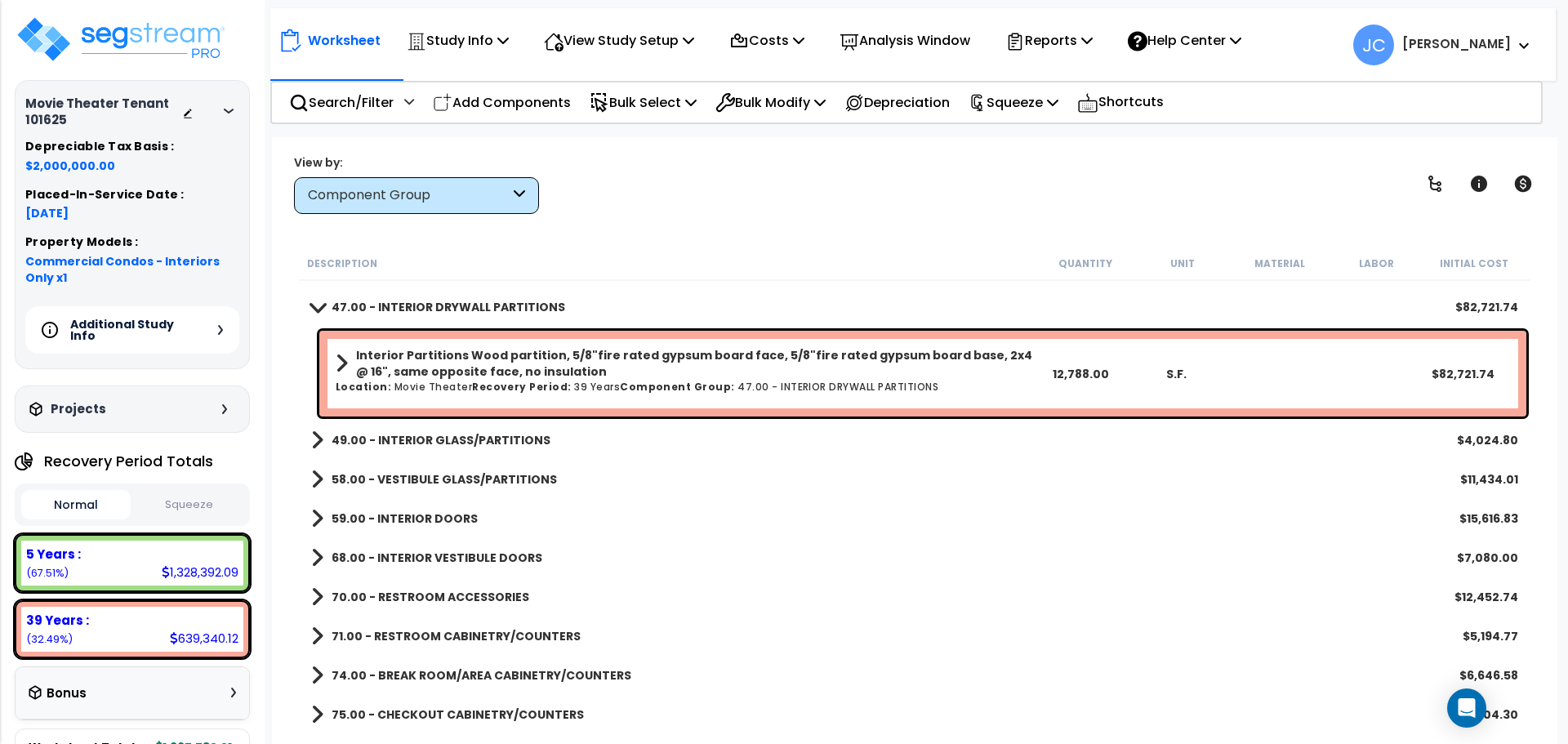
scroll to position [0, 0]
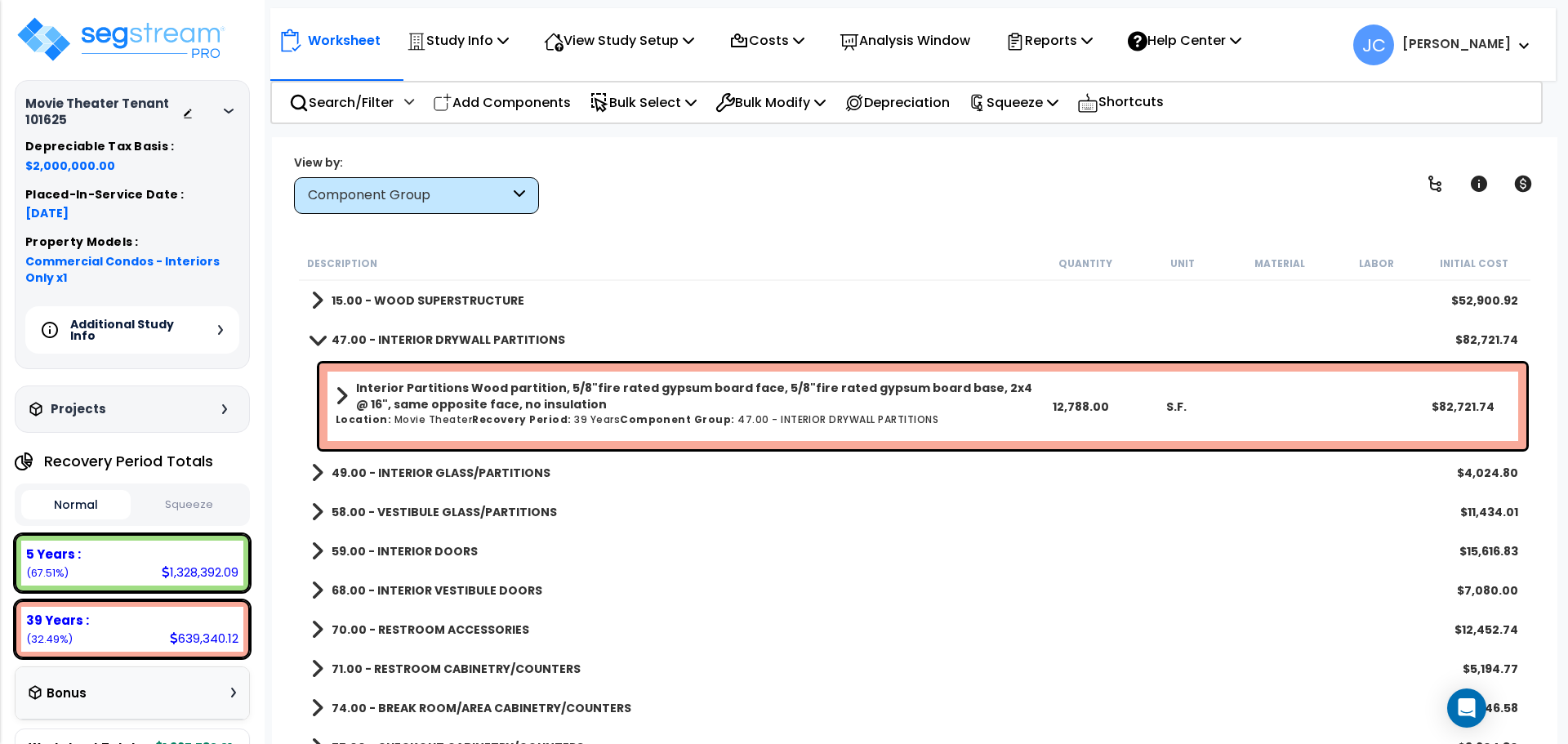
click at [473, 454] on div "49.00 - INTERIOR GLASS/PARTITIONS $4,024.80" at bounding box center [914, 472] width 1223 height 40
click at [465, 467] on b "49.00 - INTERIOR GLASS/PARTITIONS" at bounding box center [441, 473] width 219 height 17
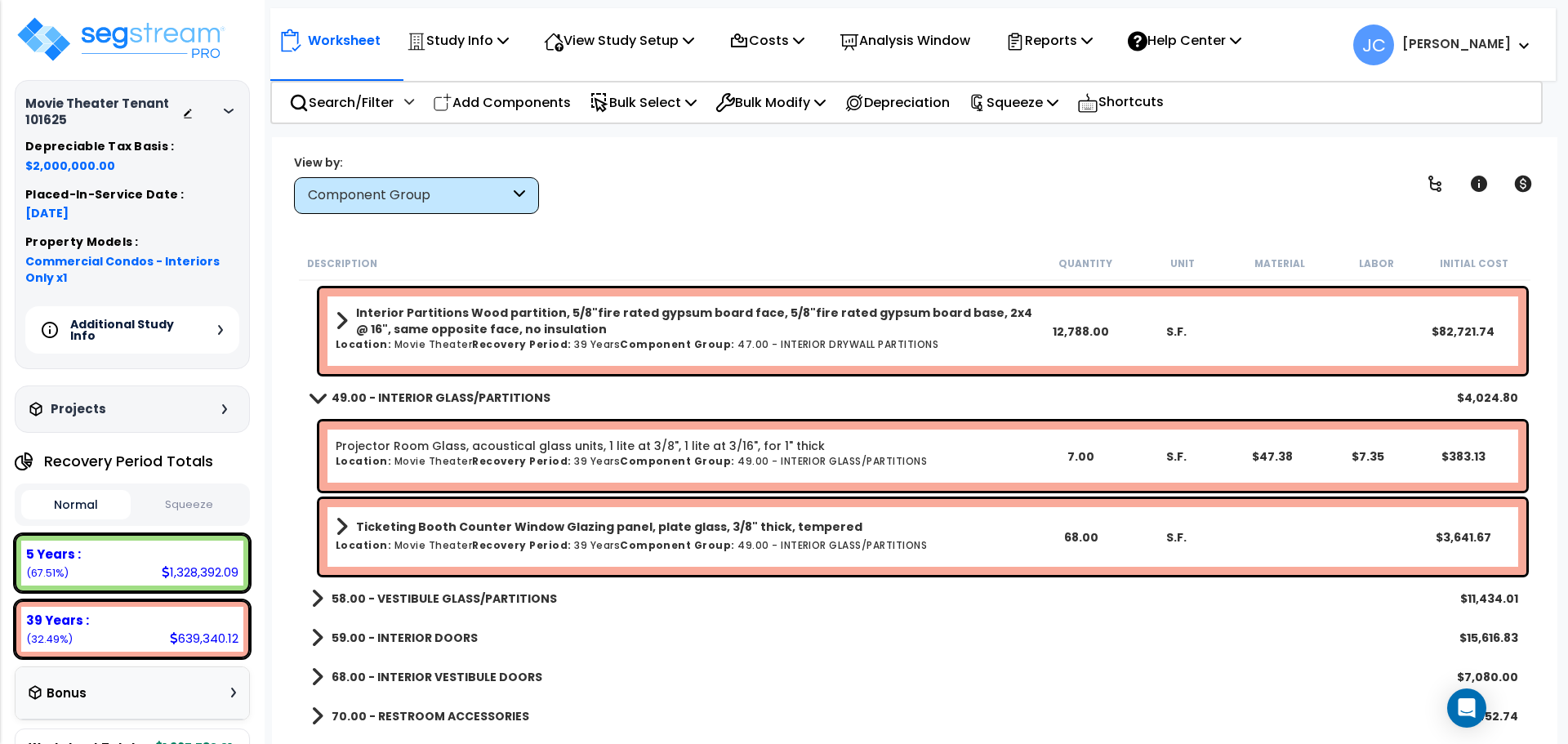
scroll to position [103, 0]
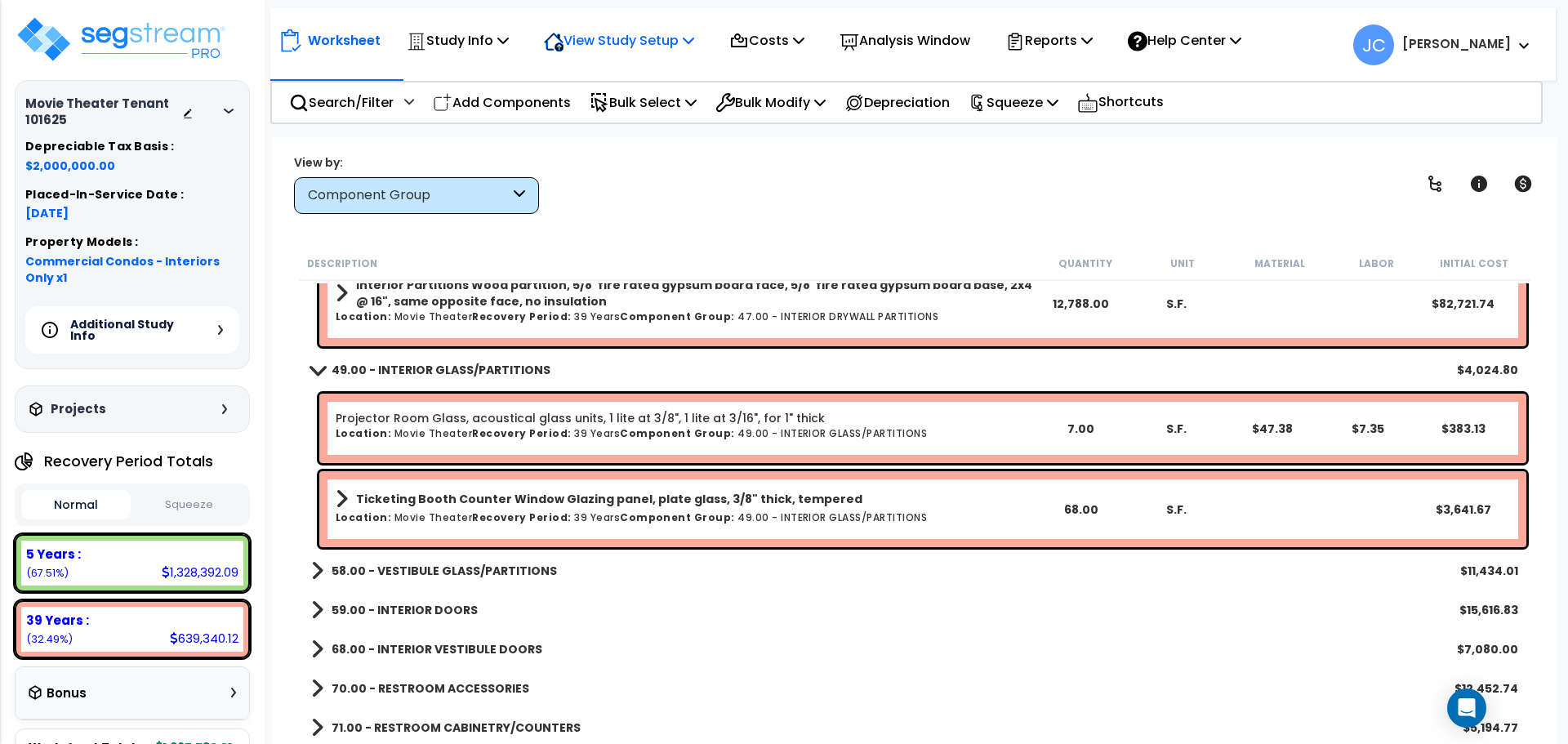
click at [640, 47] on p "View Study Setup" at bounding box center [618, 41] width 150 height 22
click at [621, 108] on link "View Questionnaire" at bounding box center [617, 111] width 162 height 32
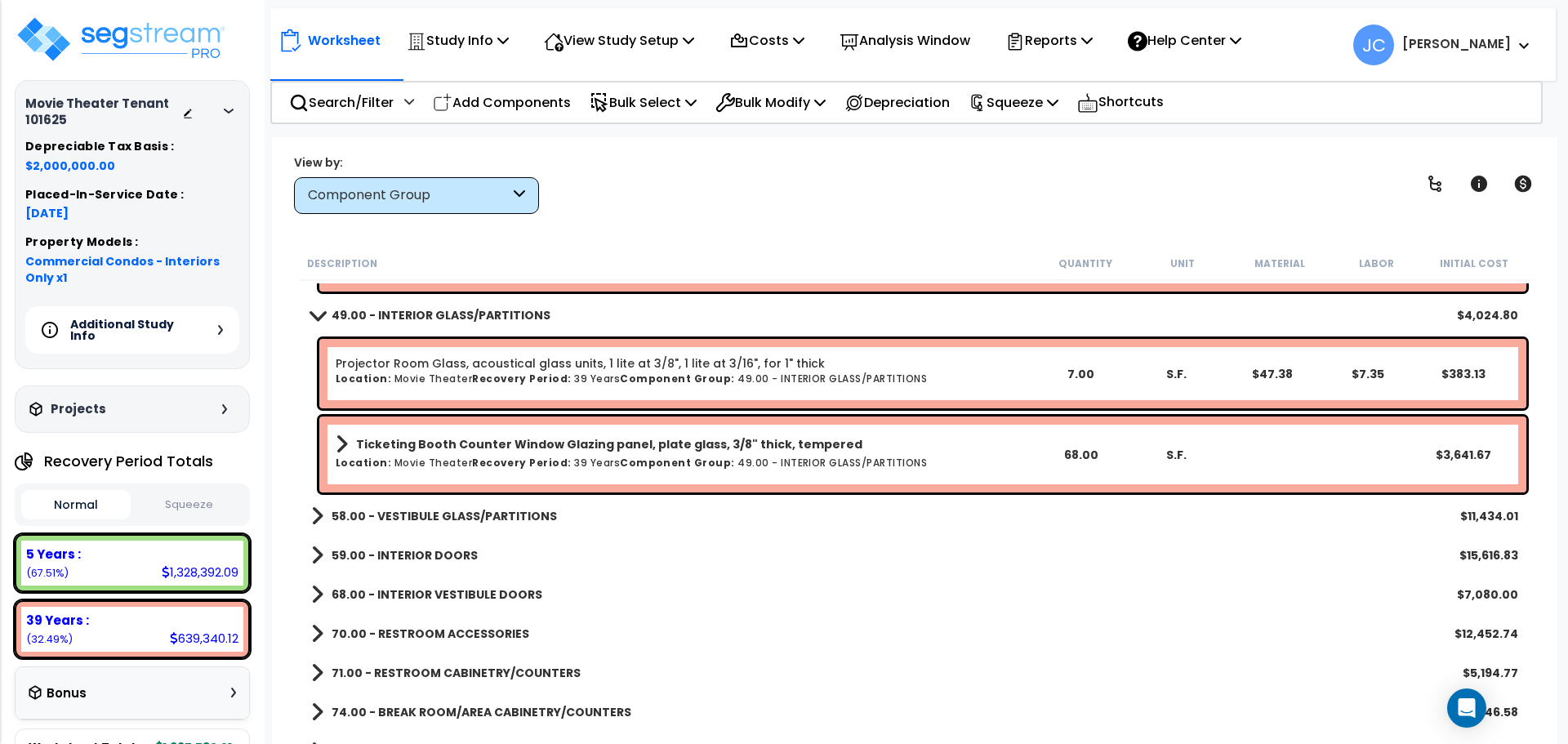
click at [488, 518] on b "58.00 - VESTIBULE GLASS/PARTITIONS" at bounding box center [444, 517] width 225 height 17
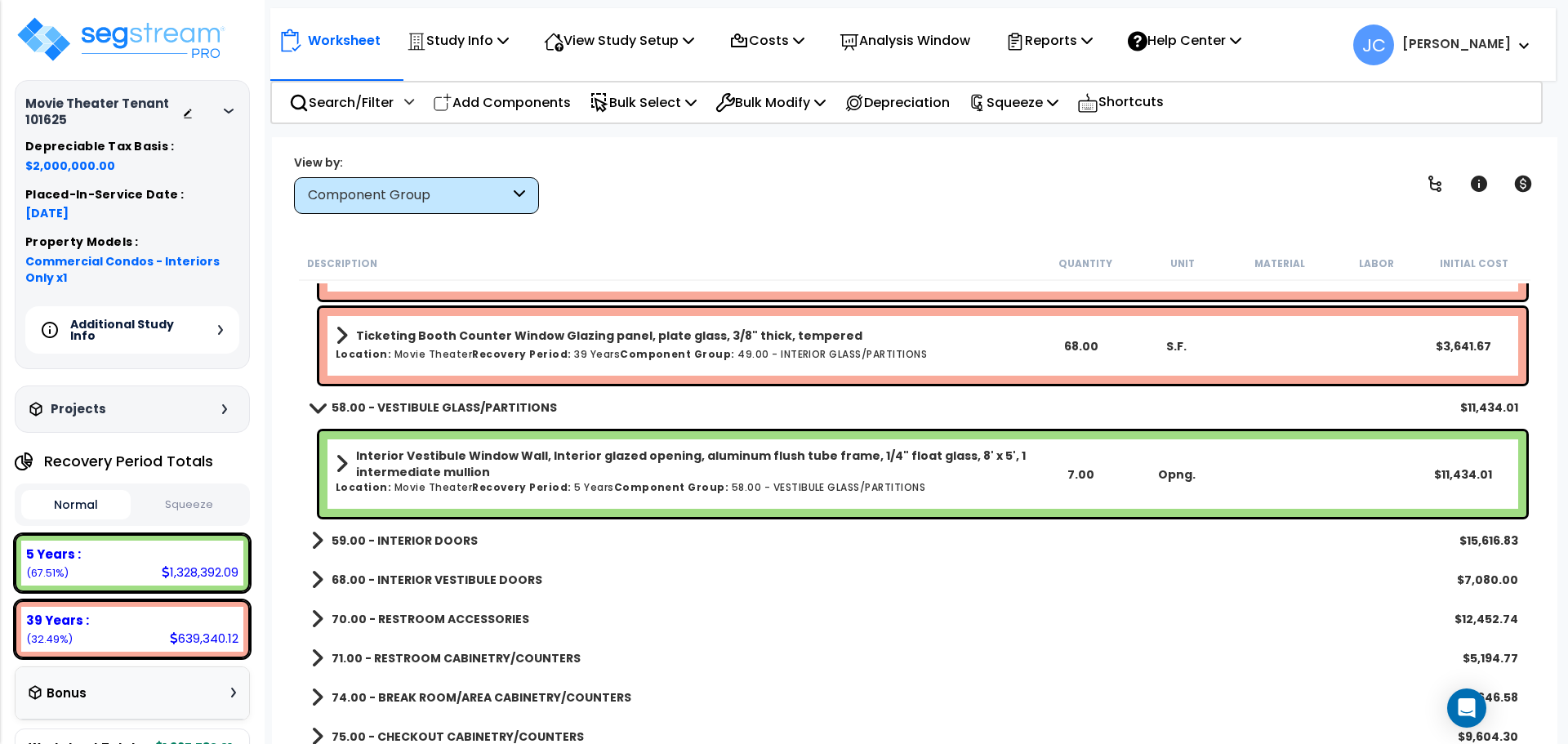
scroll to position [299, 0]
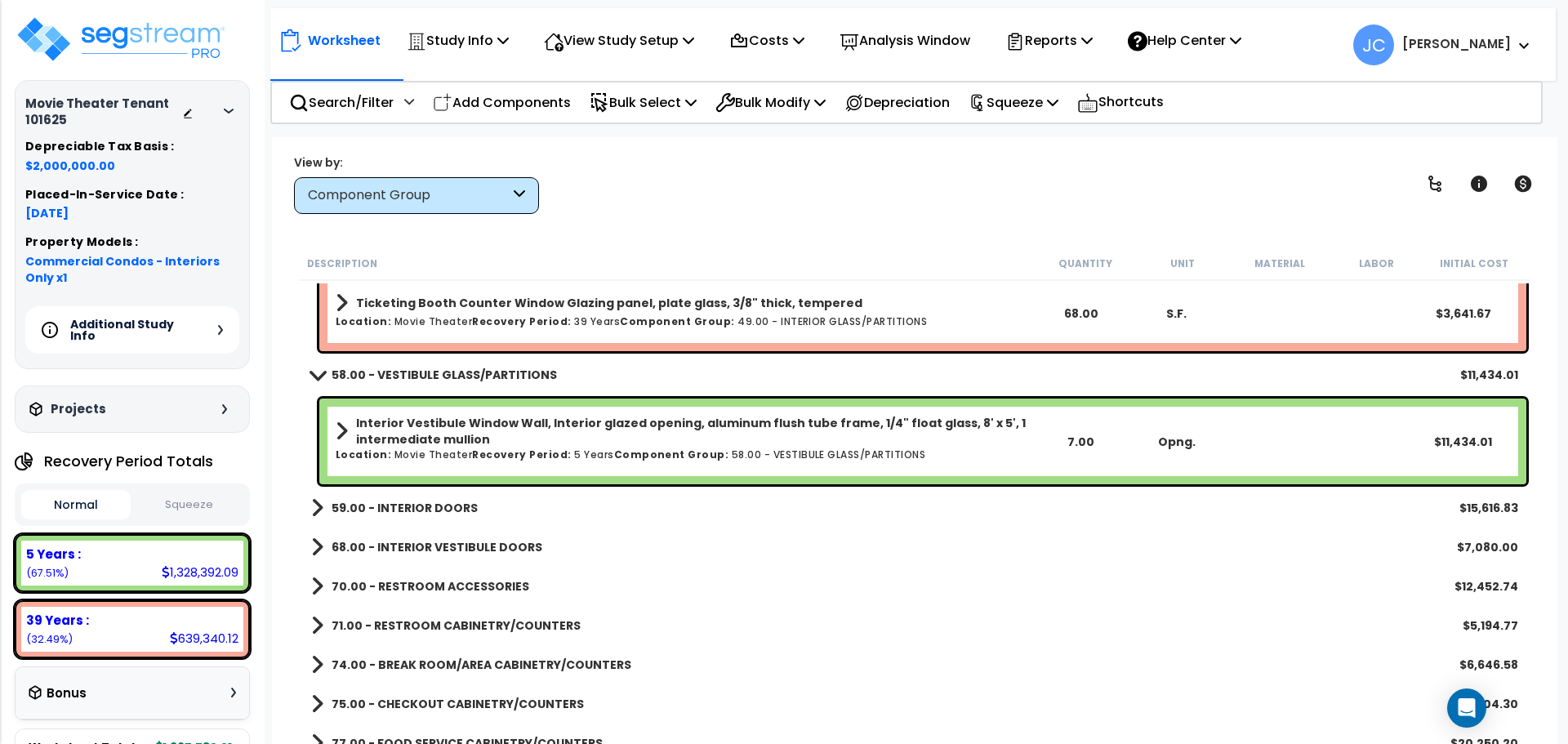
click at [425, 514] on b "59.00 - INTERIOR DOORS" at bounding box center [404, 508] width 146 height 17
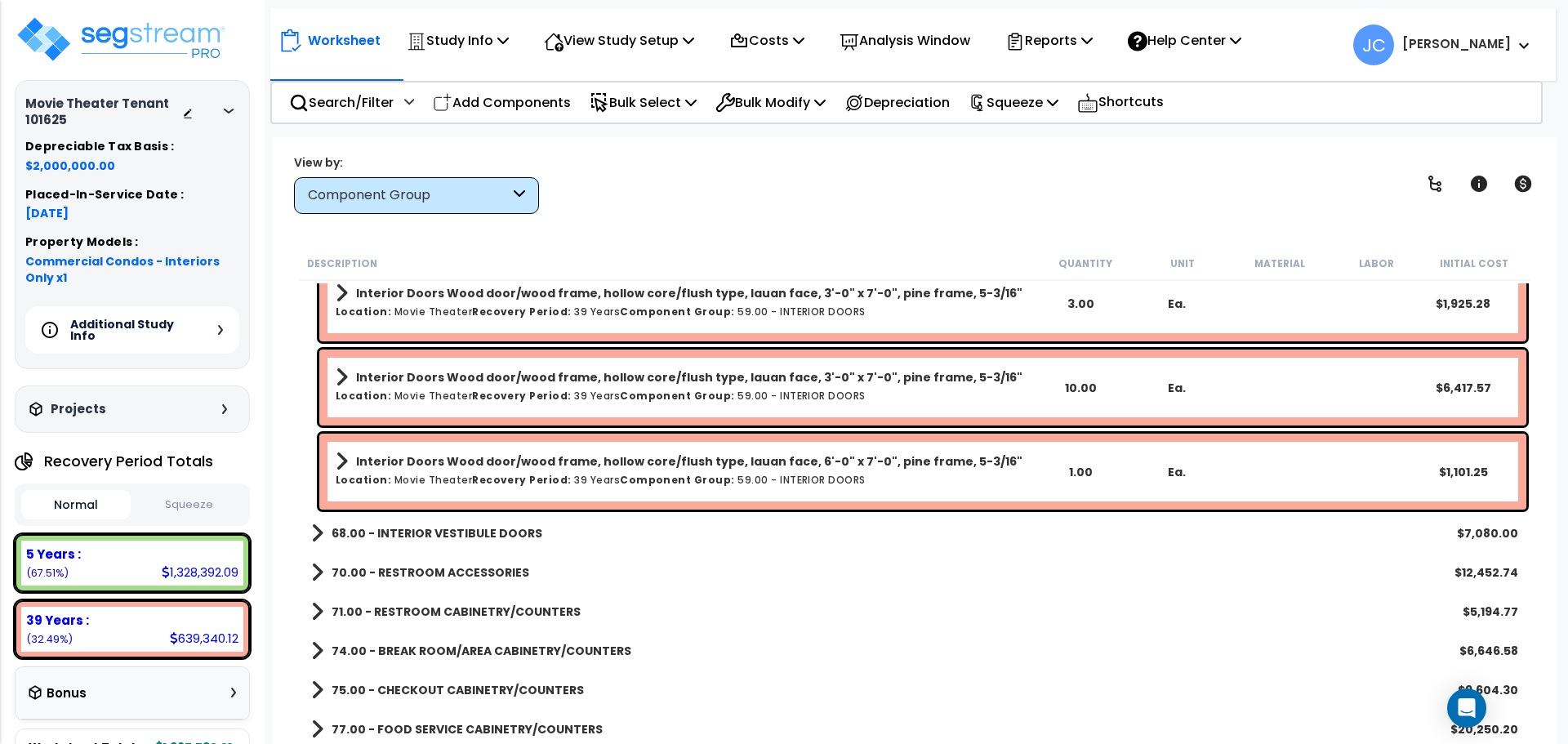
scroll to position [750, 0]
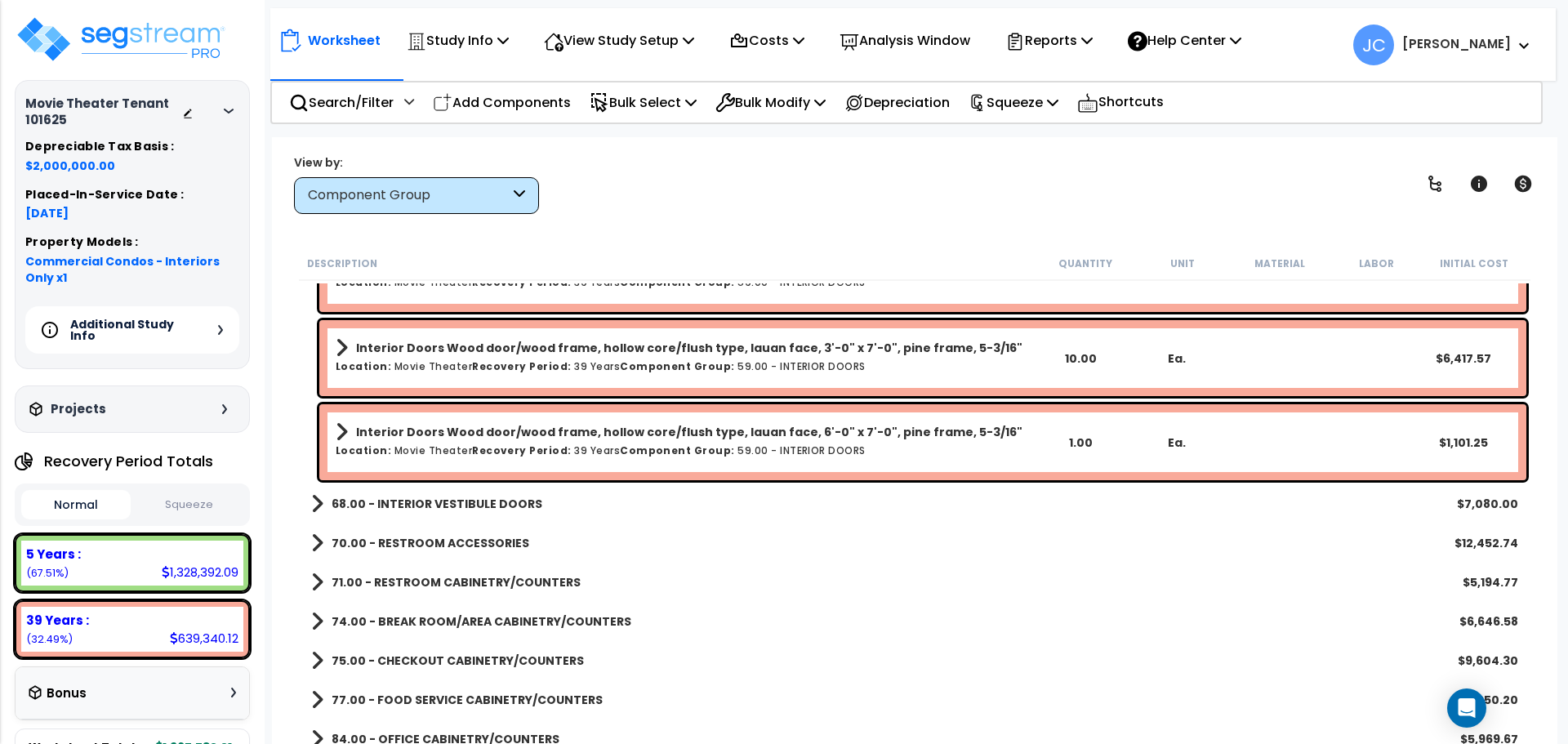
click at [498, 504] on b "68.00 - INTERIOR VESTIBULE DOORS" at bounding box center [436, 505] width 211 height 17
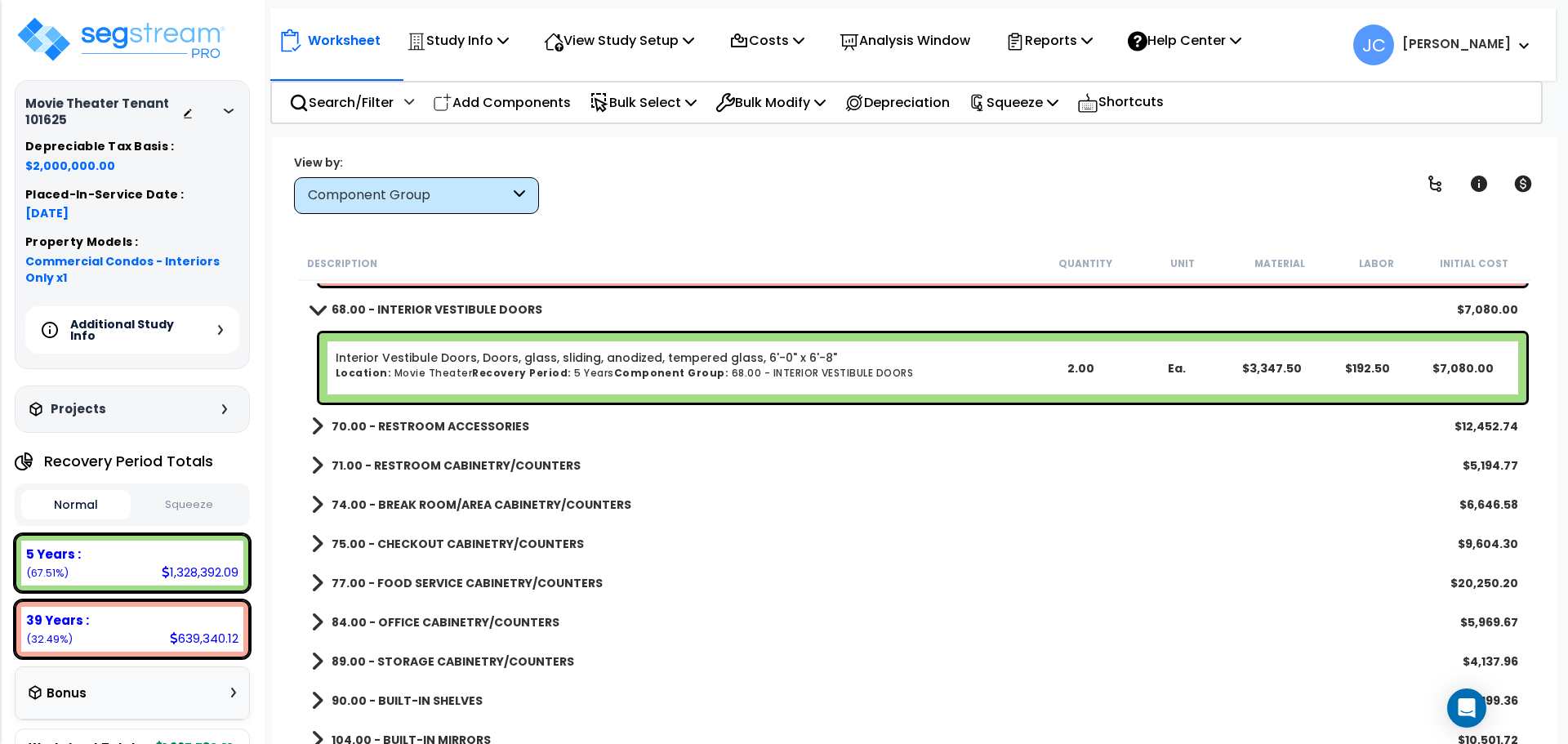
scroll to position [947, 0]
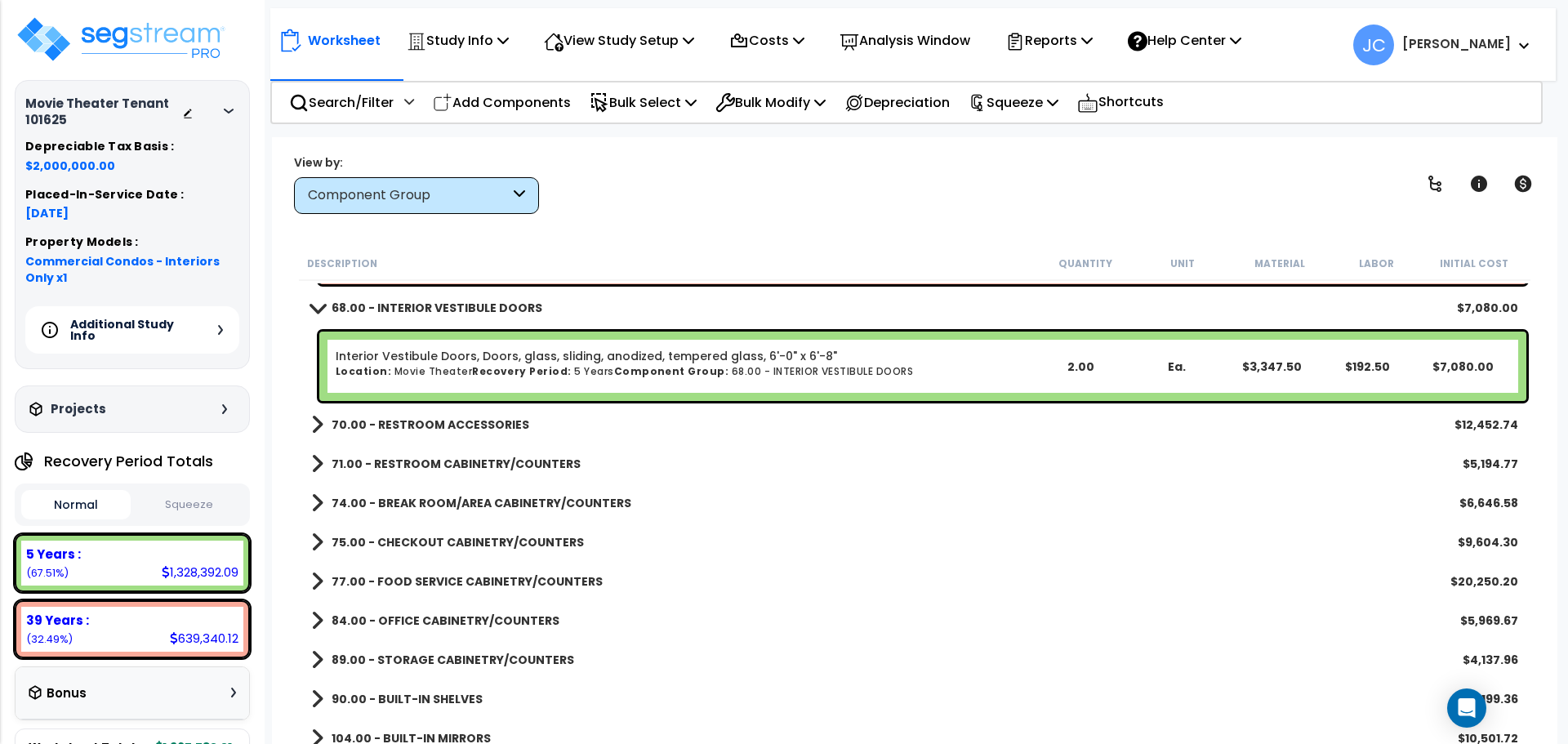
click at [459, 426] on b "70.00 - RESTROOM ACCESSORIES" at bounding box center [430, 425] width 198 height 17
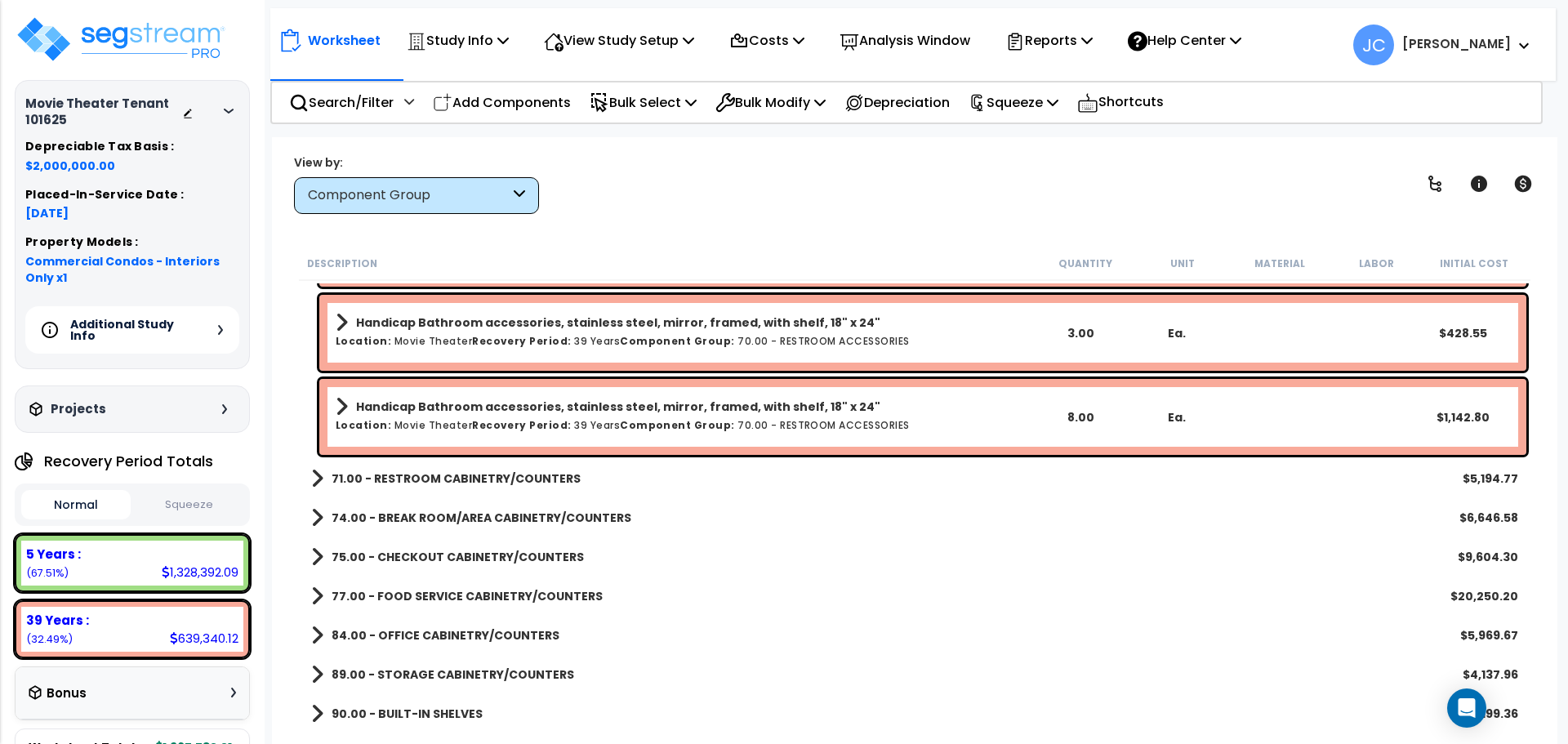
scroll to position [1538, 0]
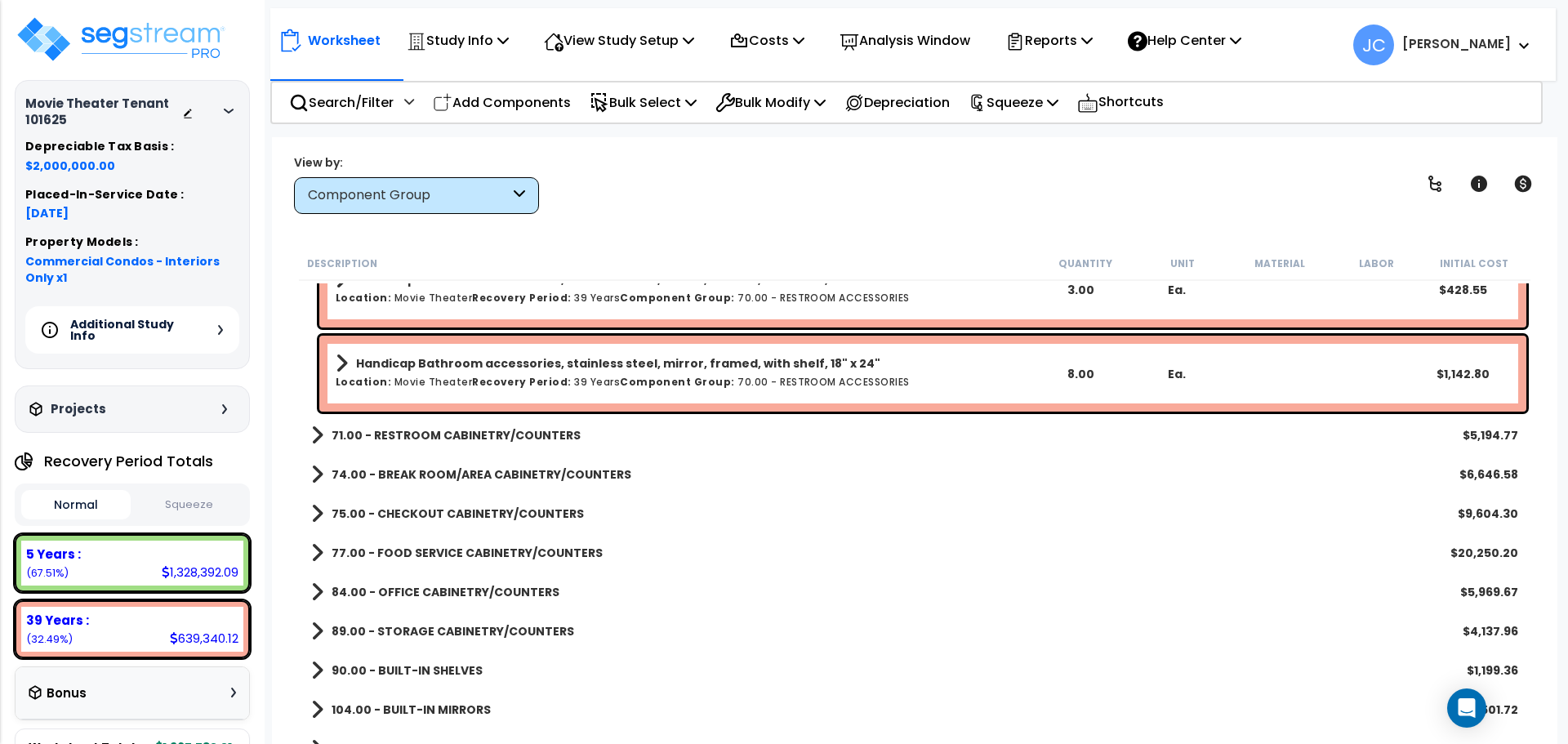
click at [512, 430] on b "71.00 - RESTROOM CABINETRY/COUNTERS" at bounding box center [455, 436] width 249 height 17
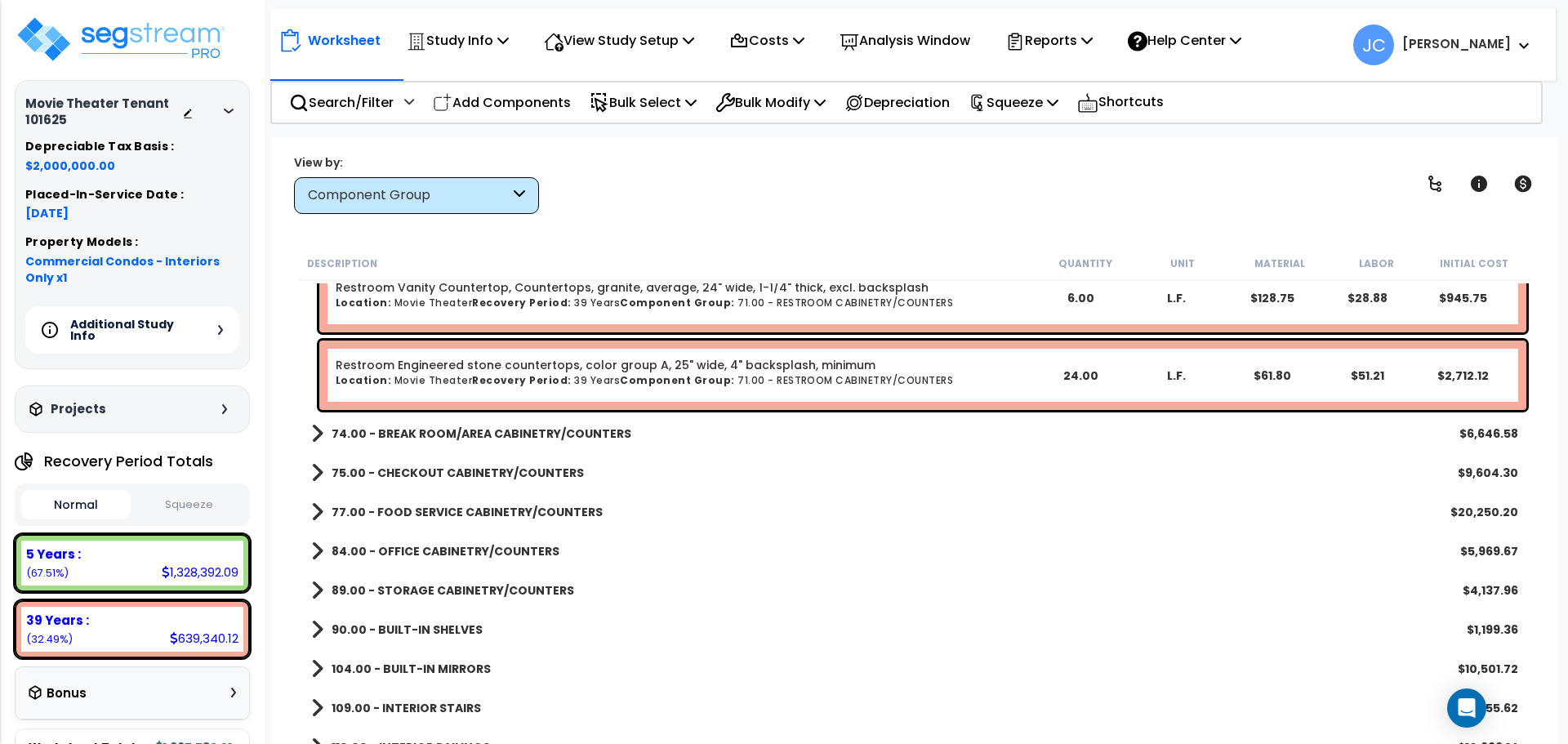
scroll to position [1831, 0]
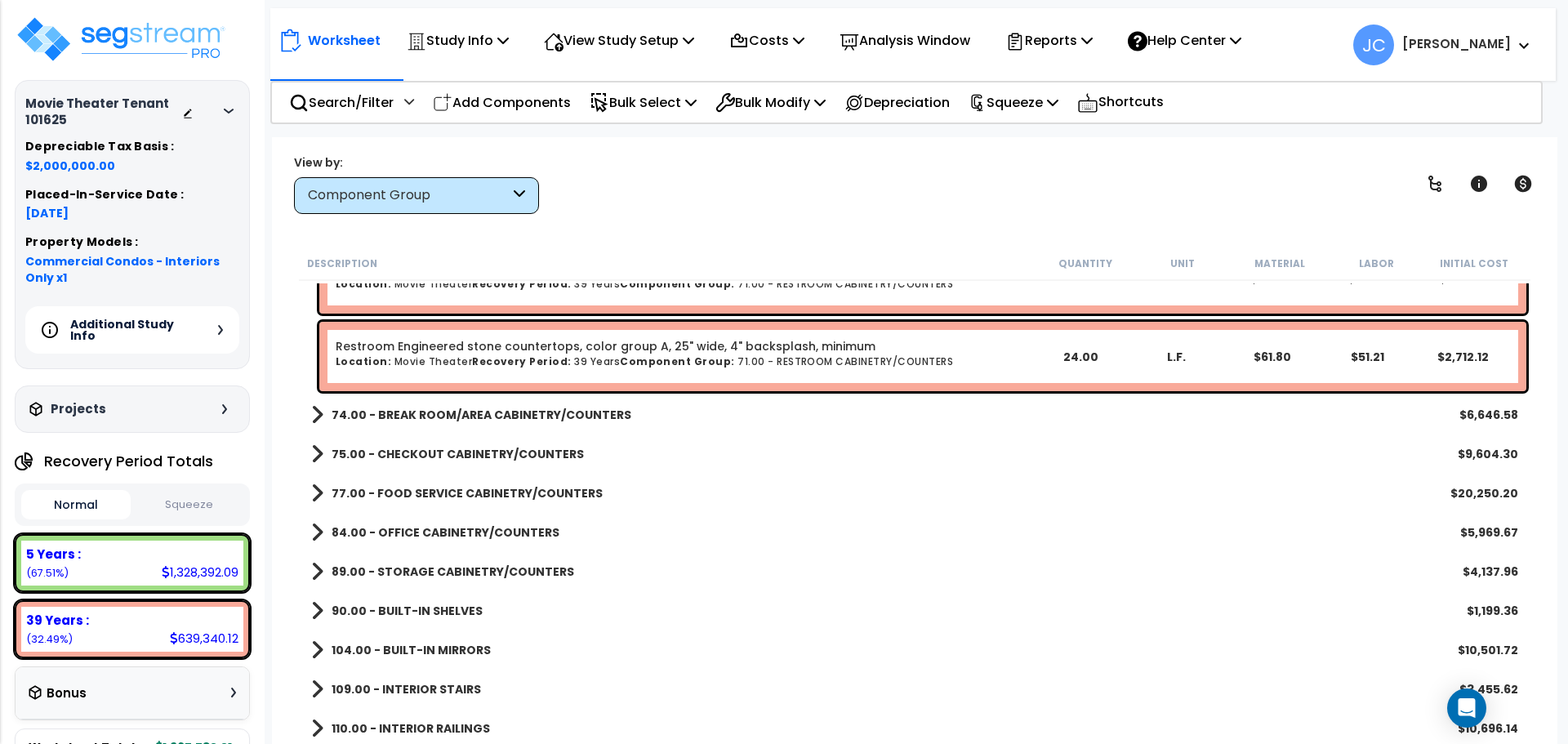
click at [587, 414] on b "74.00 - BREAK ROOM/AREA CABINETRY/COUNTERS" at bounding box center [481, 415] width 300 height 17
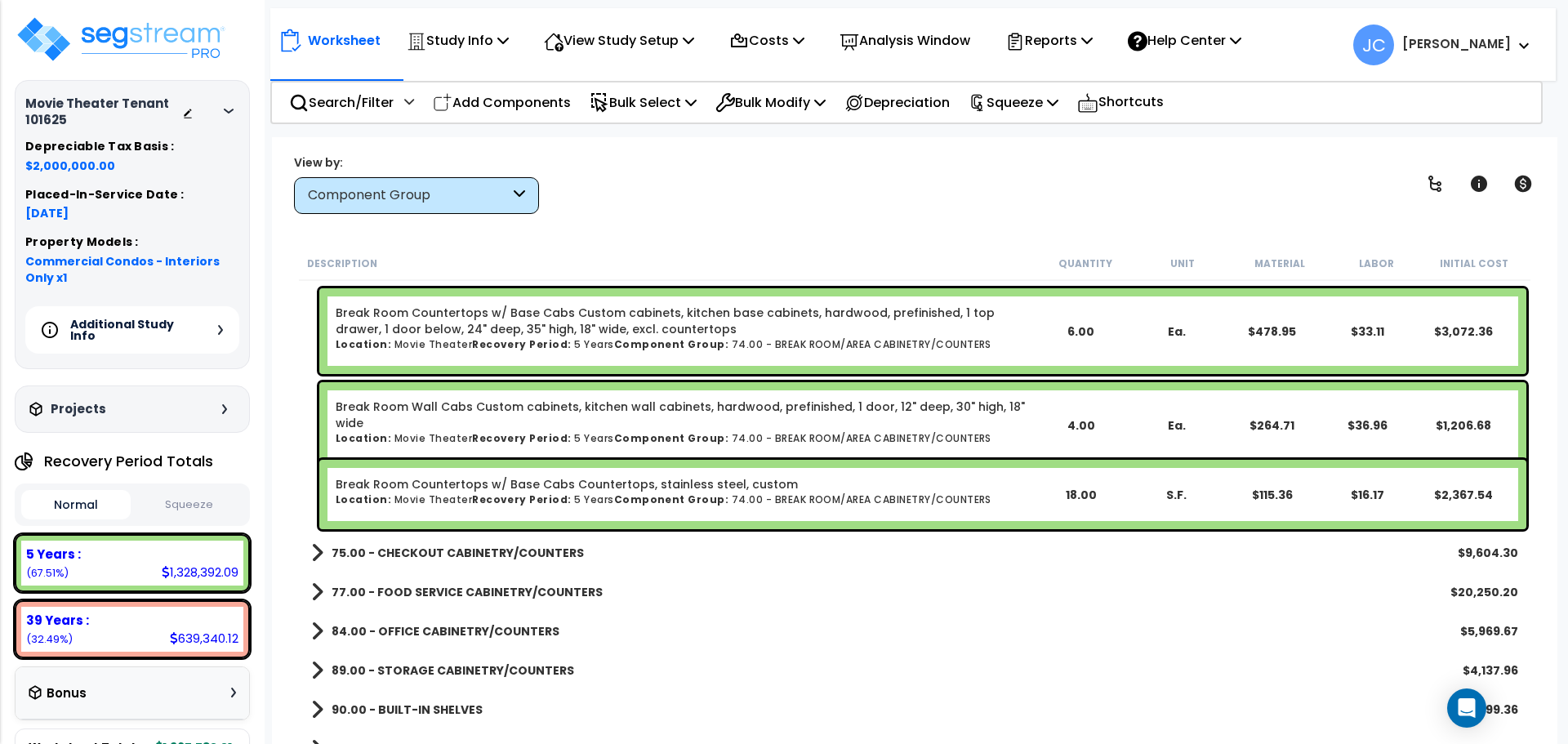
scroll to position [1984, 0]
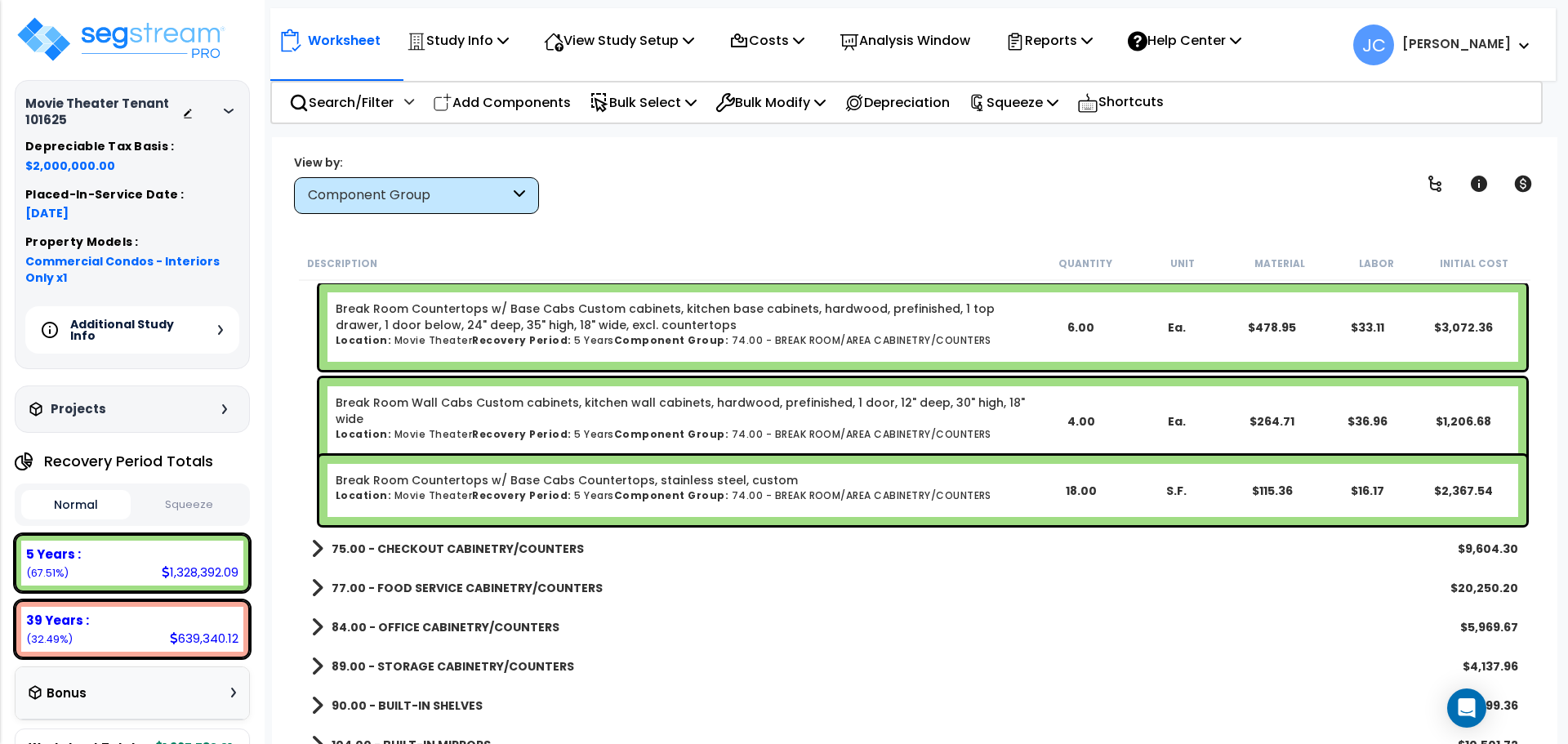
click at [543, 538] on link "75.00 - CHECKOUT CABINETRY/COUNTERS" at bounding box center [447, 549] width 272 height 23
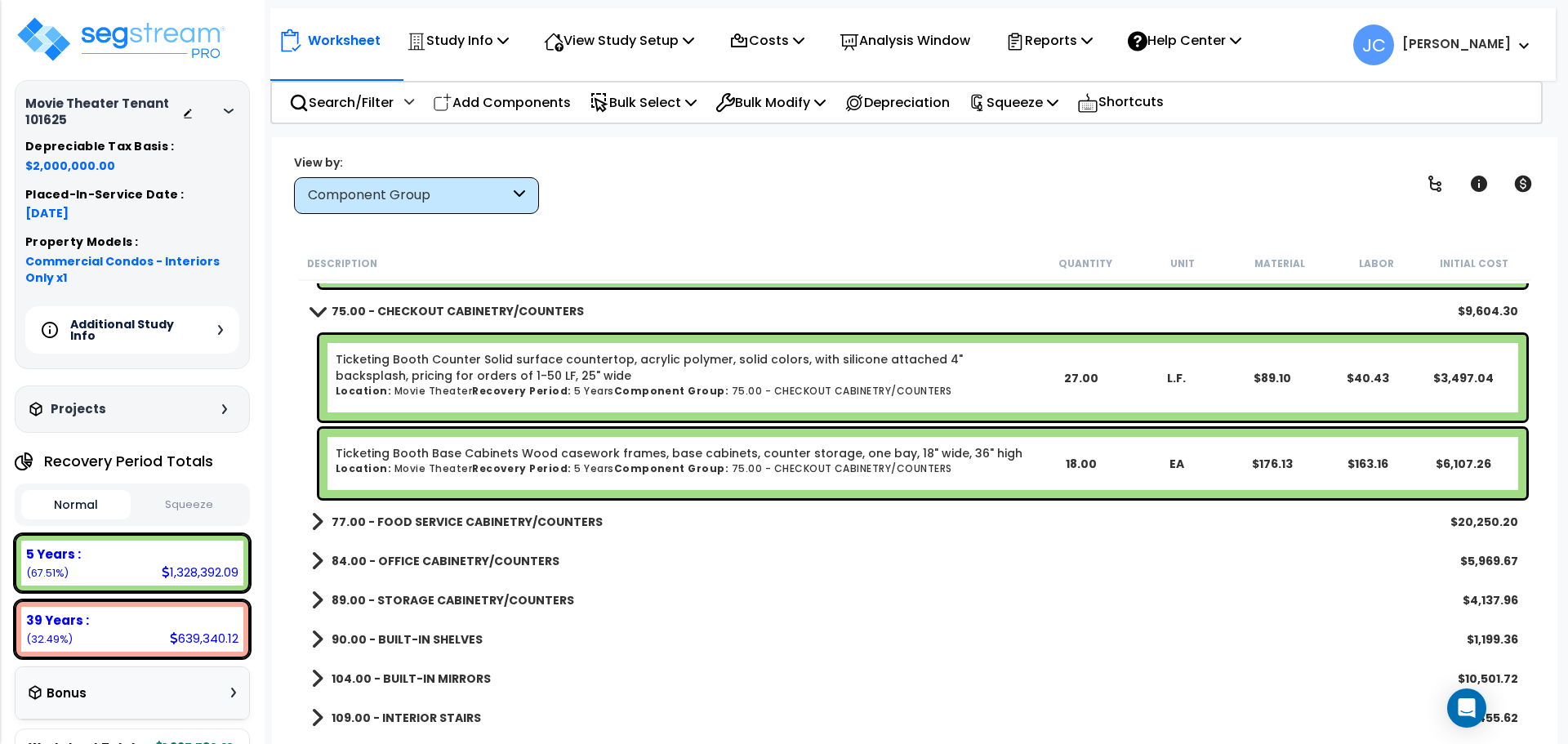
scroll to position [2272, 0]
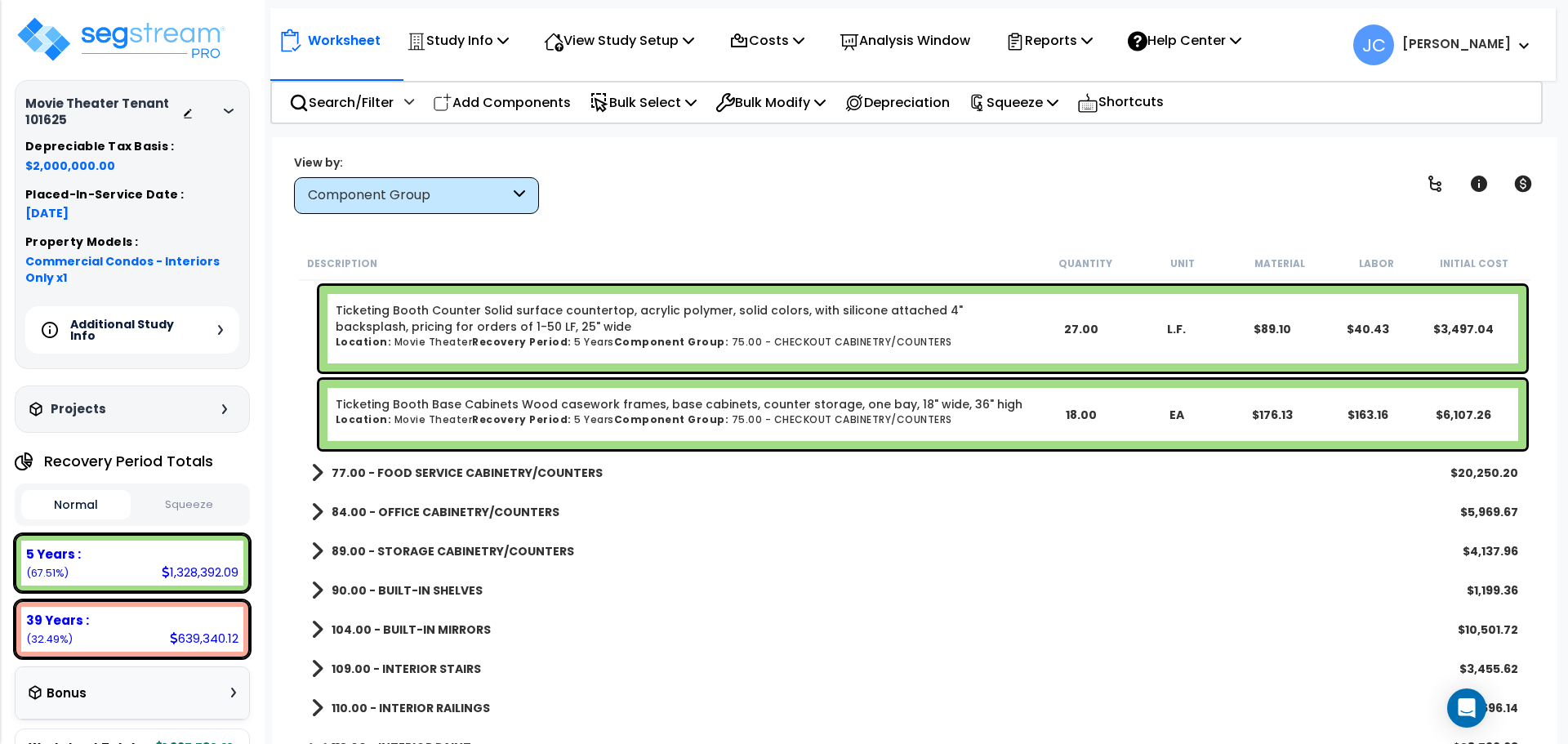
click at [545, 472] on b "77.00 - FOOD SERVICE CABINETRY/COUNTERS" at bounding box center [467, 473] width 271 height 17
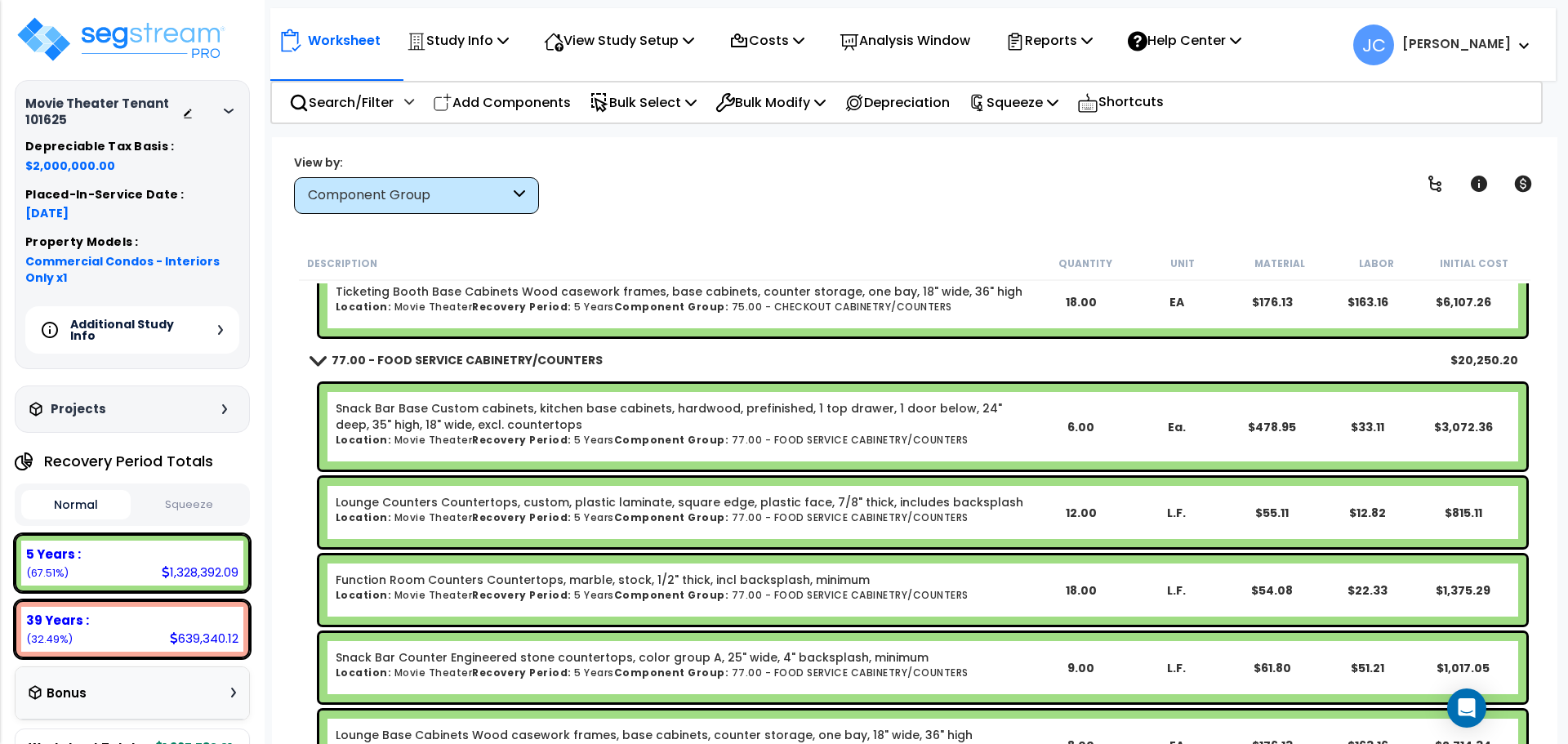
scroll to position [2371, 0]
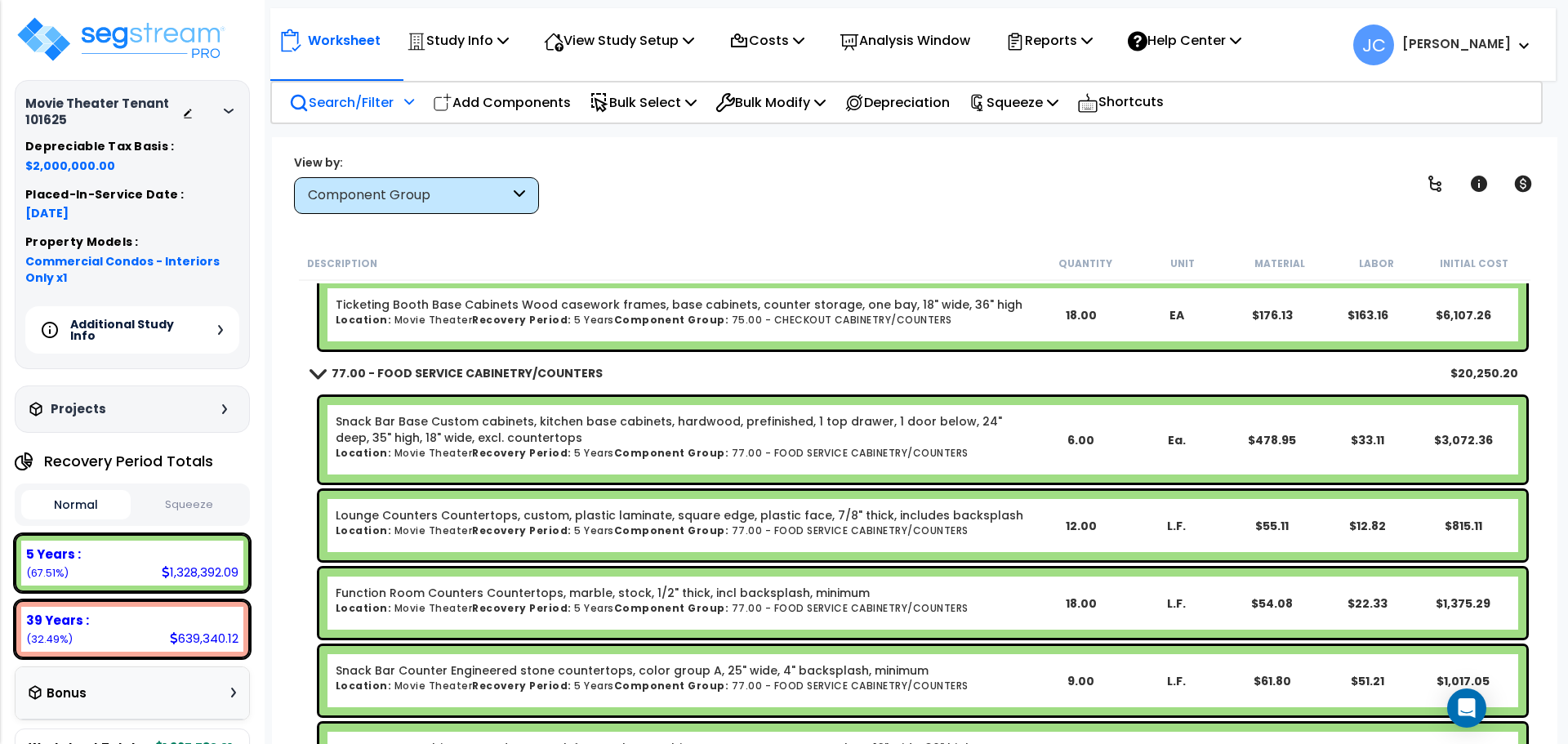
click at [409, 109] on div at bounding box center [407, 107] width 14 height 29
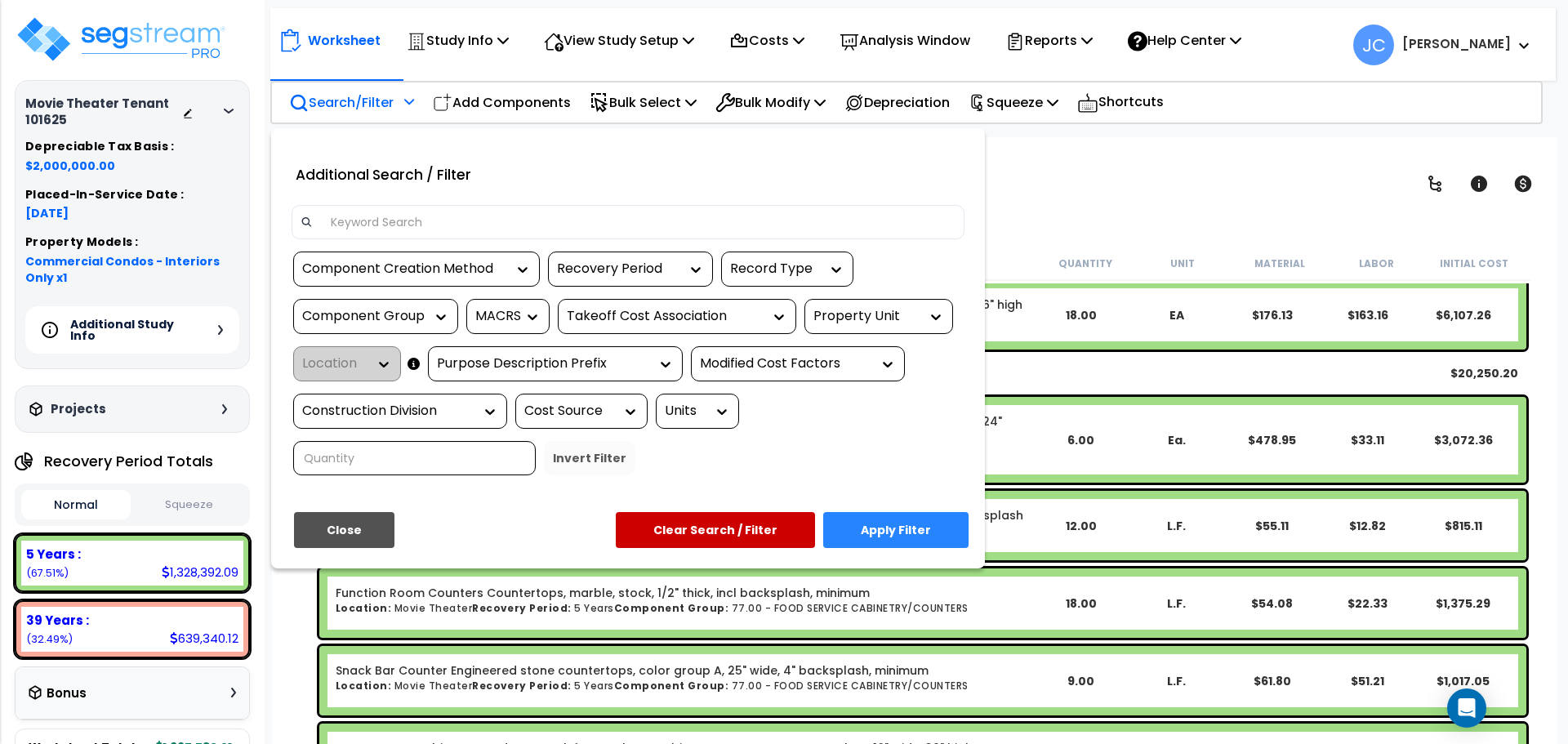
click at [417, 300] on div "Component Group" at bounding box center [375, 317] width 165 height 35
click at [409, 316] on div "Component Group" at bounding box center [363, 317] width 122 height 18
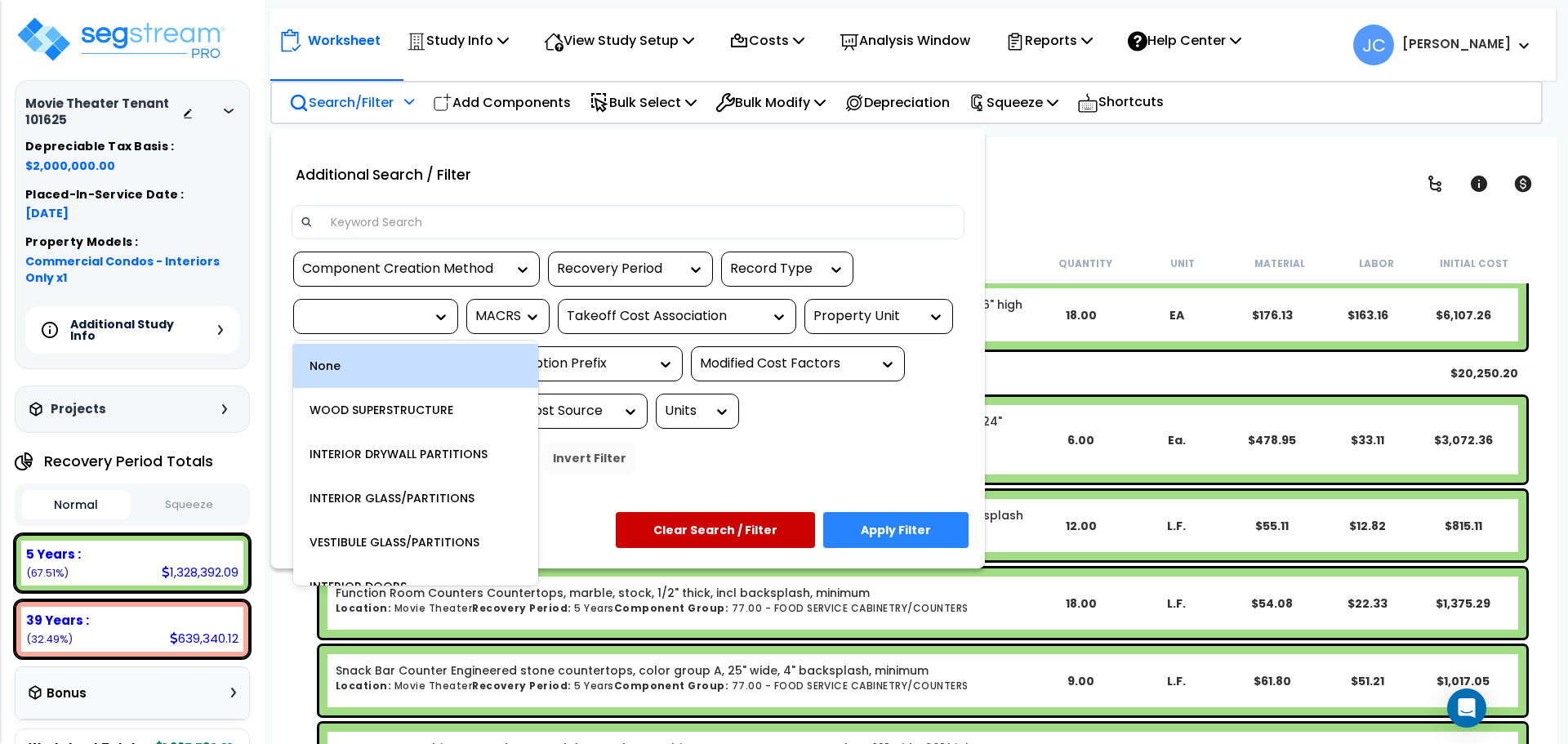
click at [1027, 222] on div at bounding box center [784, 372] width 1568 height 744
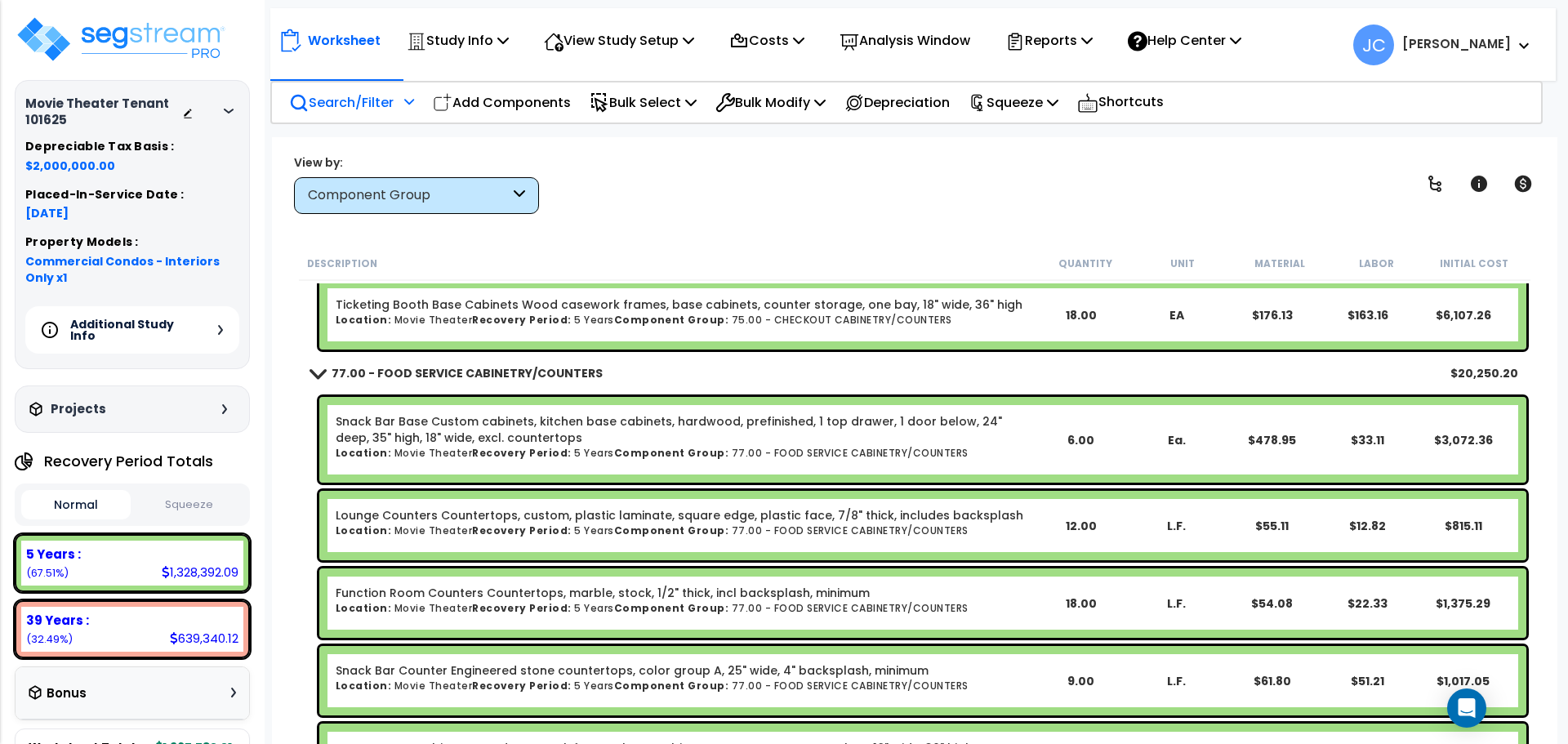
click at [384, 116] on div "Search/Filter Additional Search / Filter" at bounding box center [352, 103] width 125 height 39
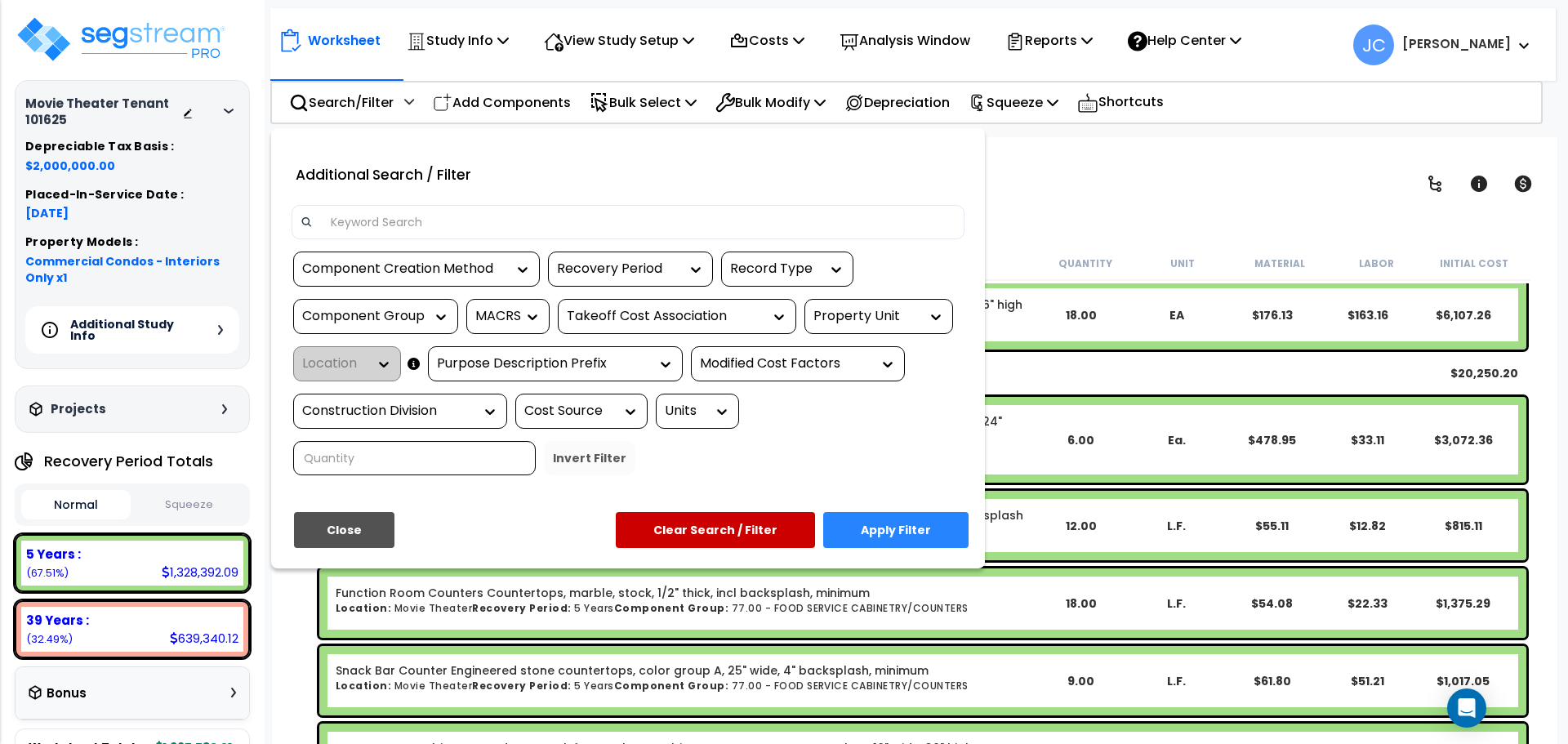
click at [367, 316] on div "Component Group" at bounding box center [363, 317] width 122 height 18
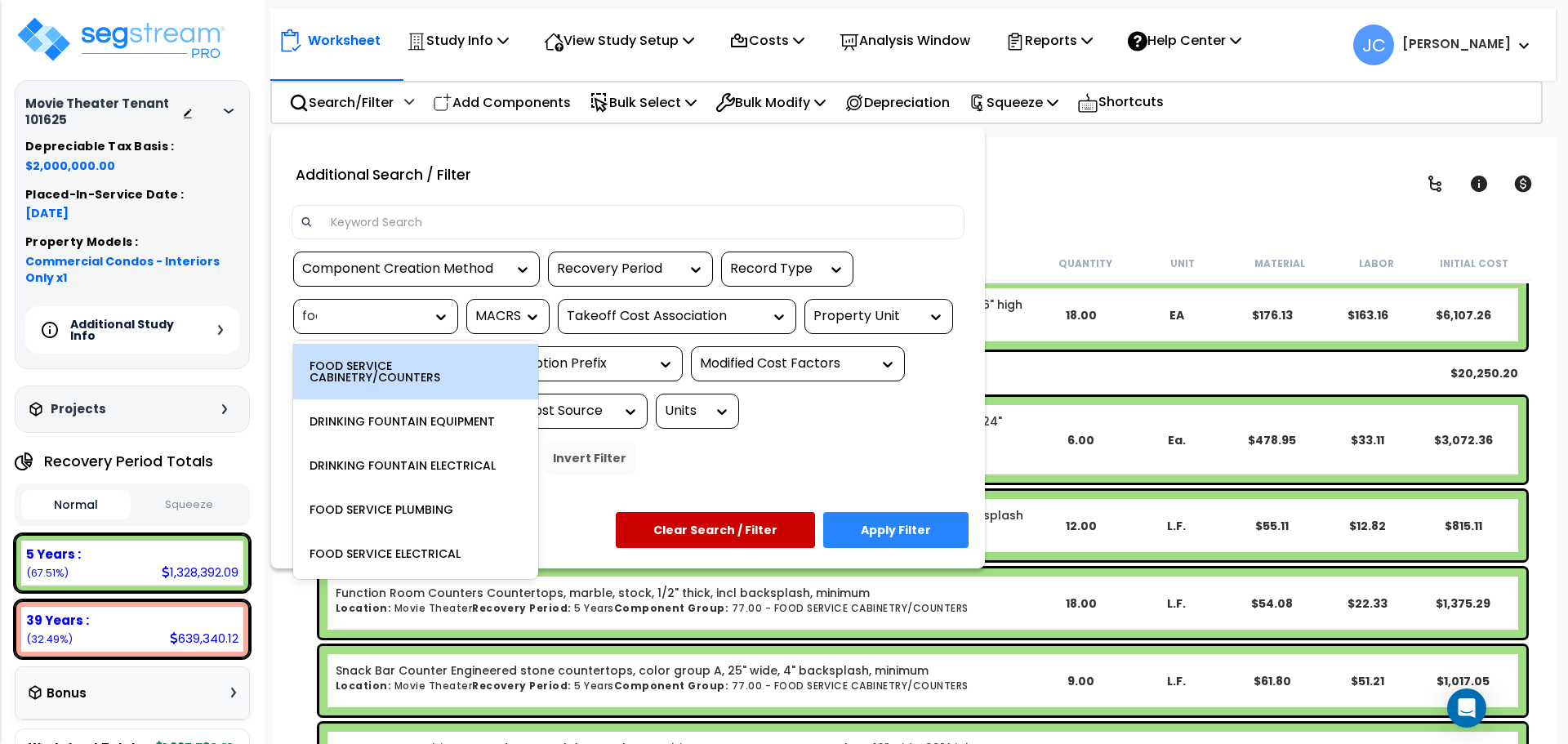
type input "food"
click at [402, 355] on div "FOOD SERVICE CABINETRY/COUNTERS" at bounding box center [416, 372] width 245 height 55
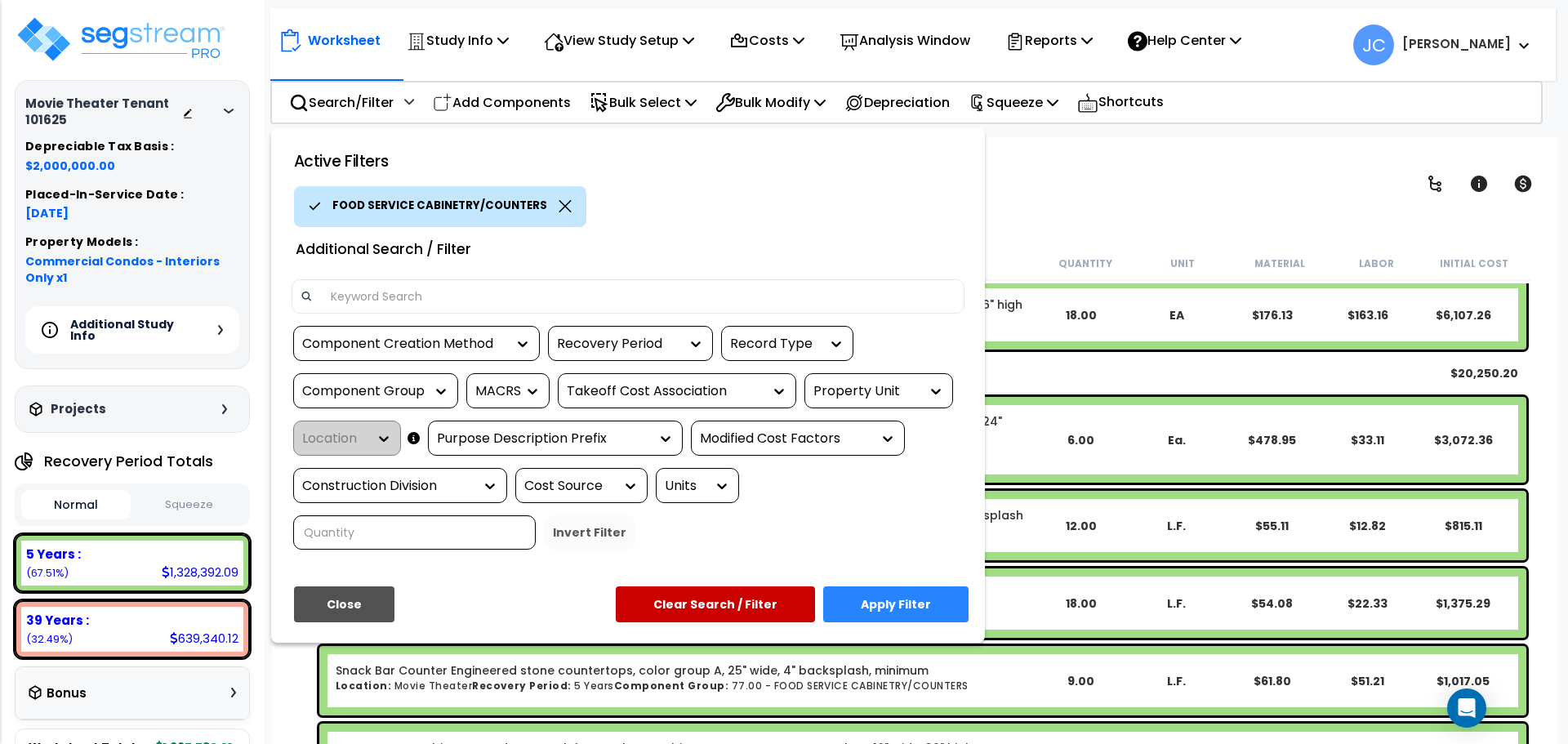
click at [384, 285] on input at bounding box center [638, 296] width 634 height 25
type input "snack bar"
click at [903, 587] on button "Apply Filter" at bounding box center [895, 604] width 145 height 36
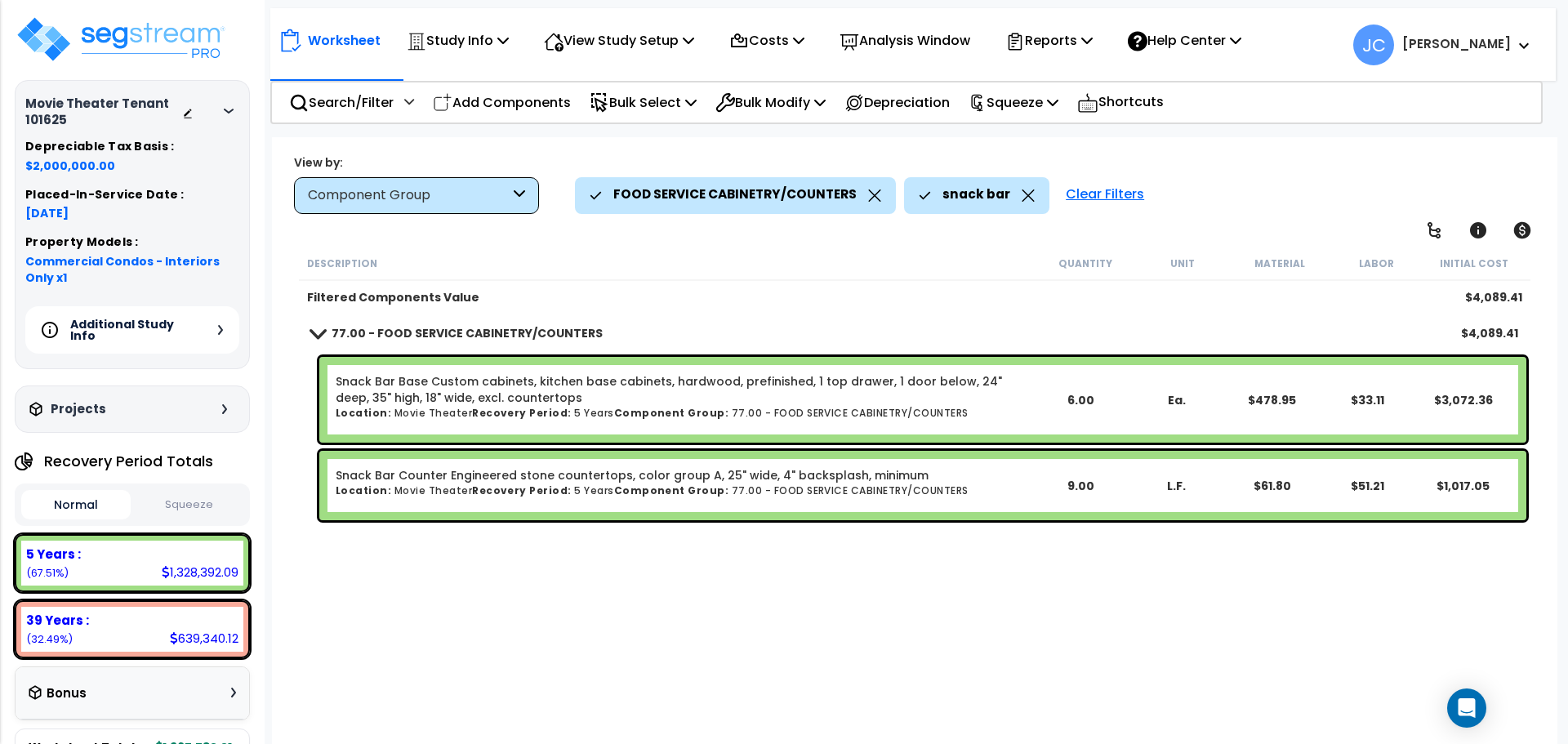
scroll to position [0, 0]
click at [1021, 201] on icon at bounding box center [1028, 195] width 13 height 12
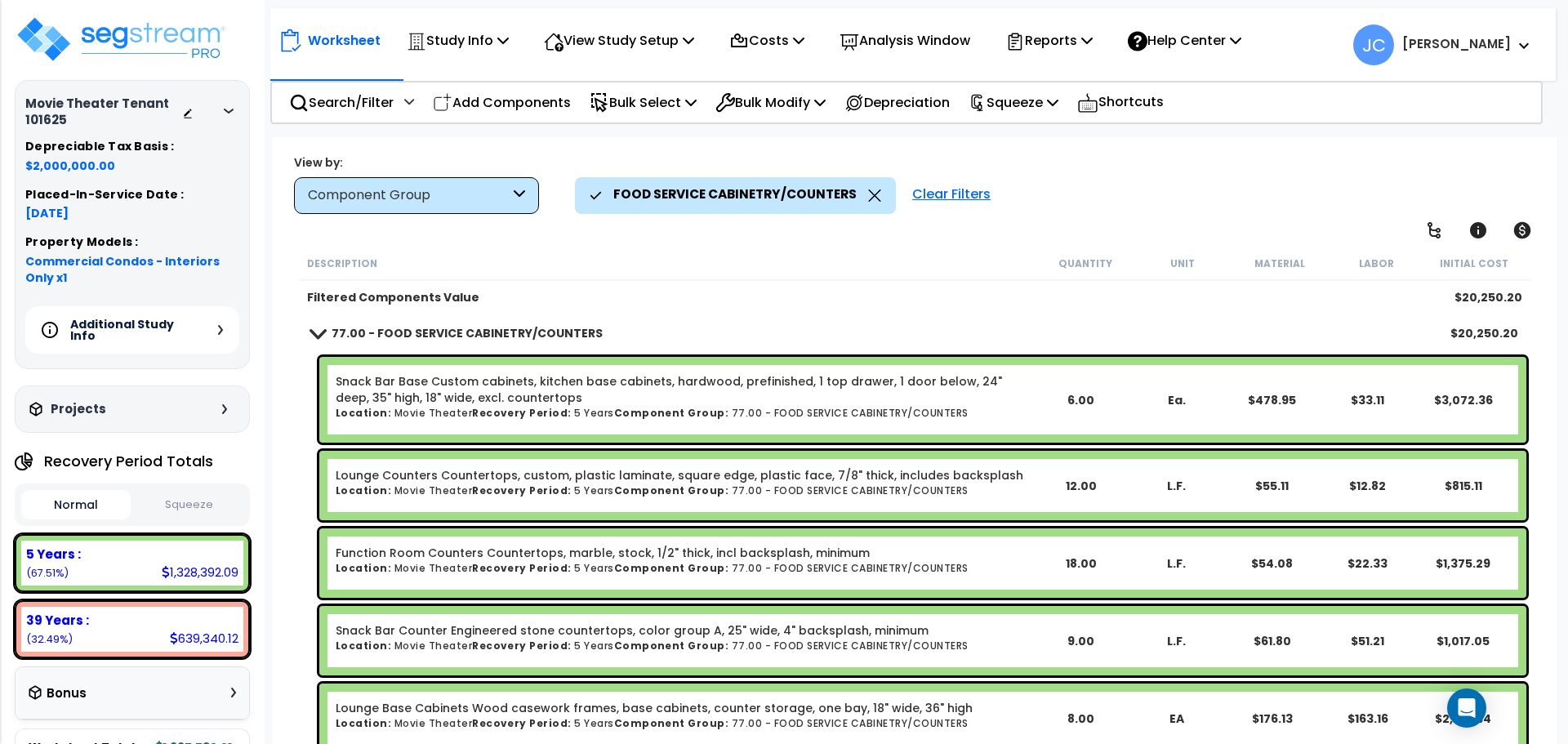
scroll to position [40, 0]
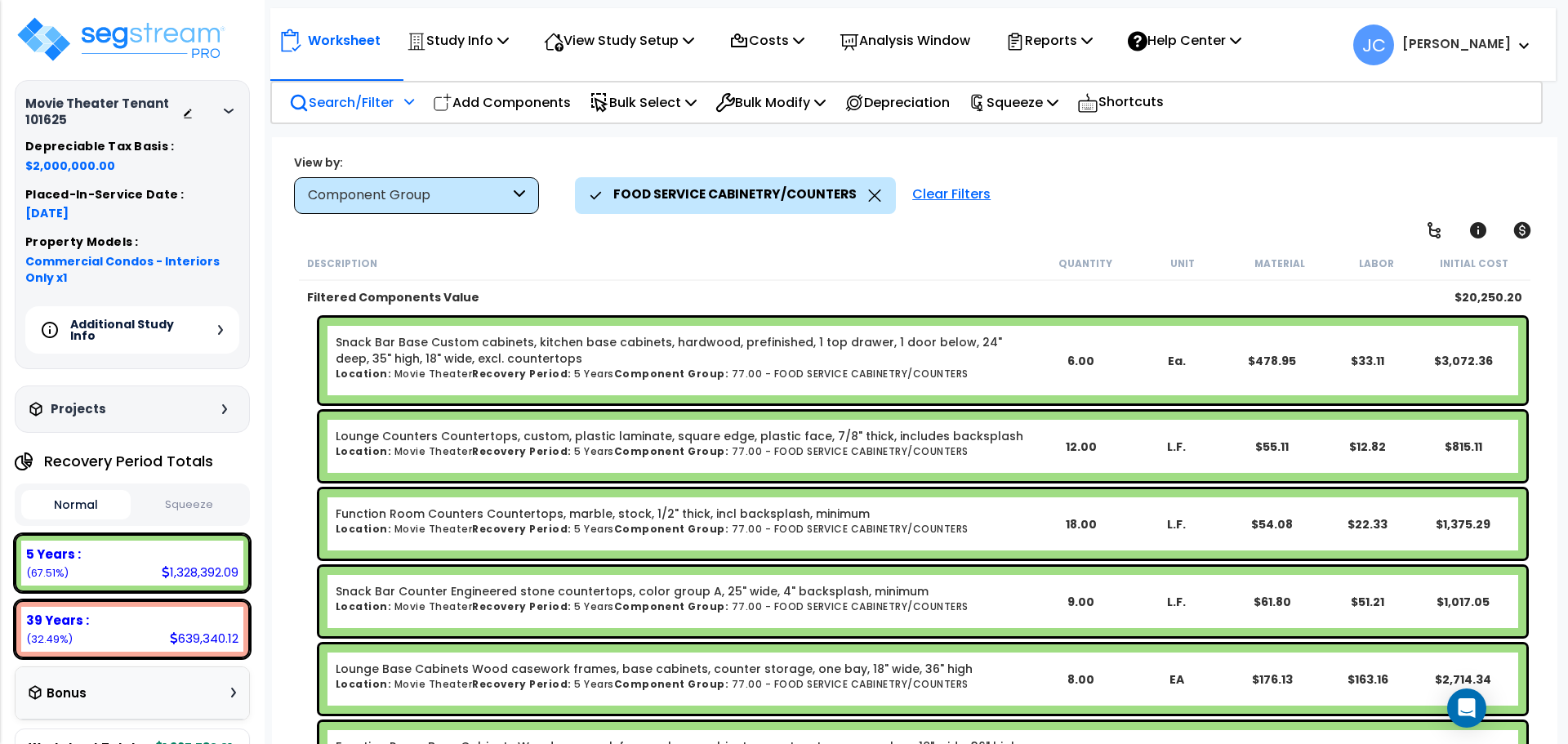
click at [398, 110] on div "Search/Filter Additional Search / Filter" at bounding box center [352, 103] width 125 height 39
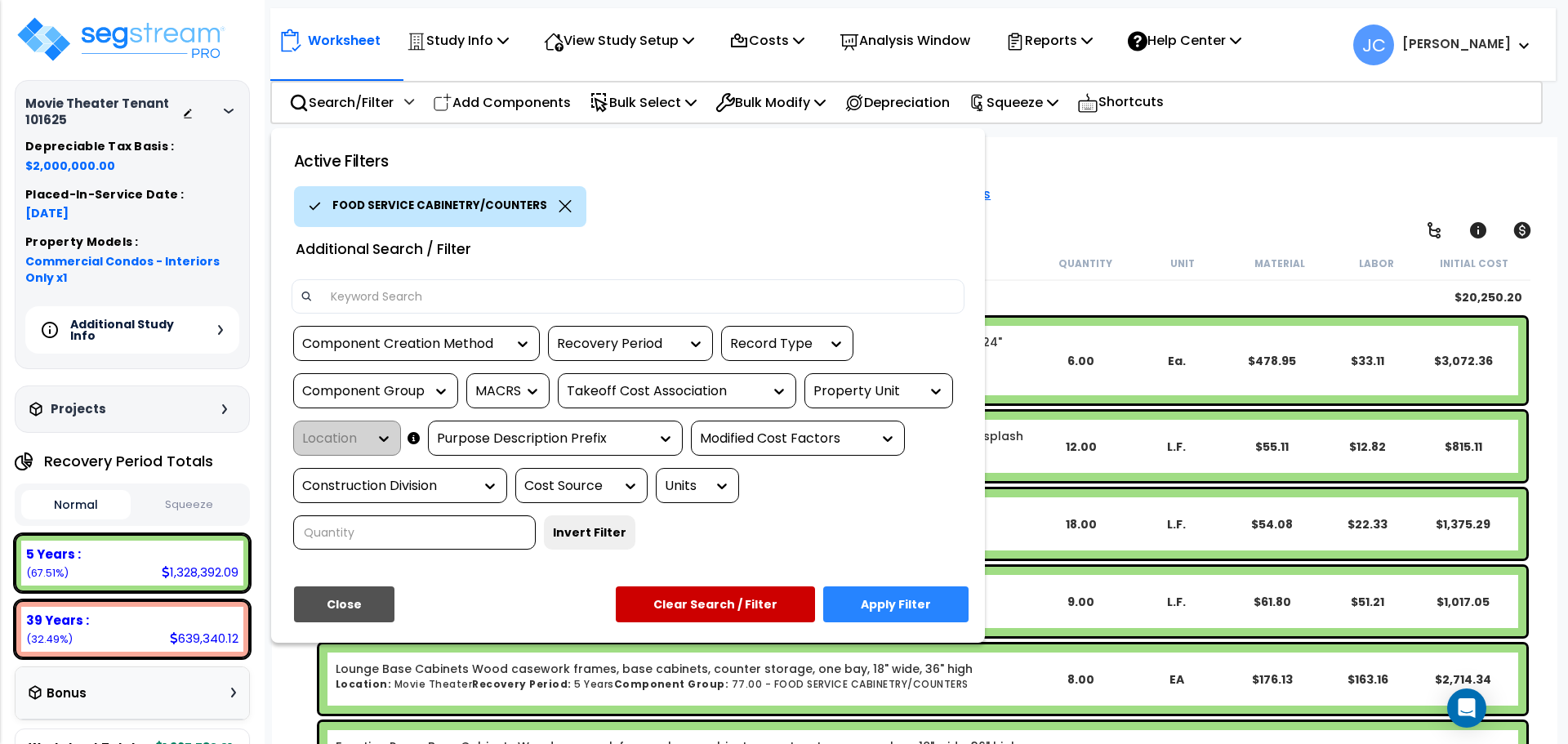
click at [364, 285] on input at bounding box center [638, 296] width 634 height 25
type input "lounge"
click at [908, 587] on button "Apply Filter" at bounding box center [895, 604] width 145 height 36
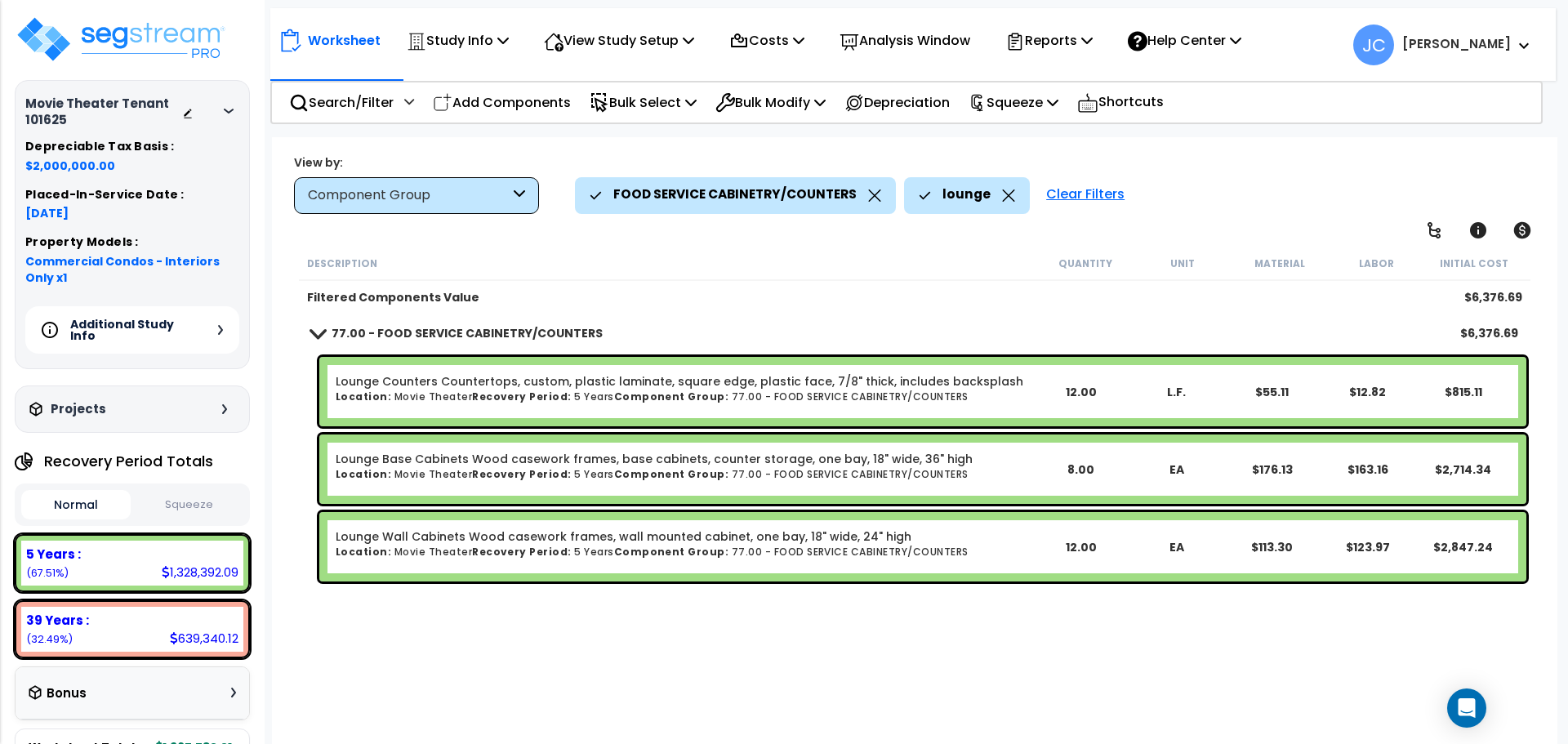
scroll to position [23, 0]
click at [1002, 195] on icon at bounding box center [1009, 195] width 13 height 12
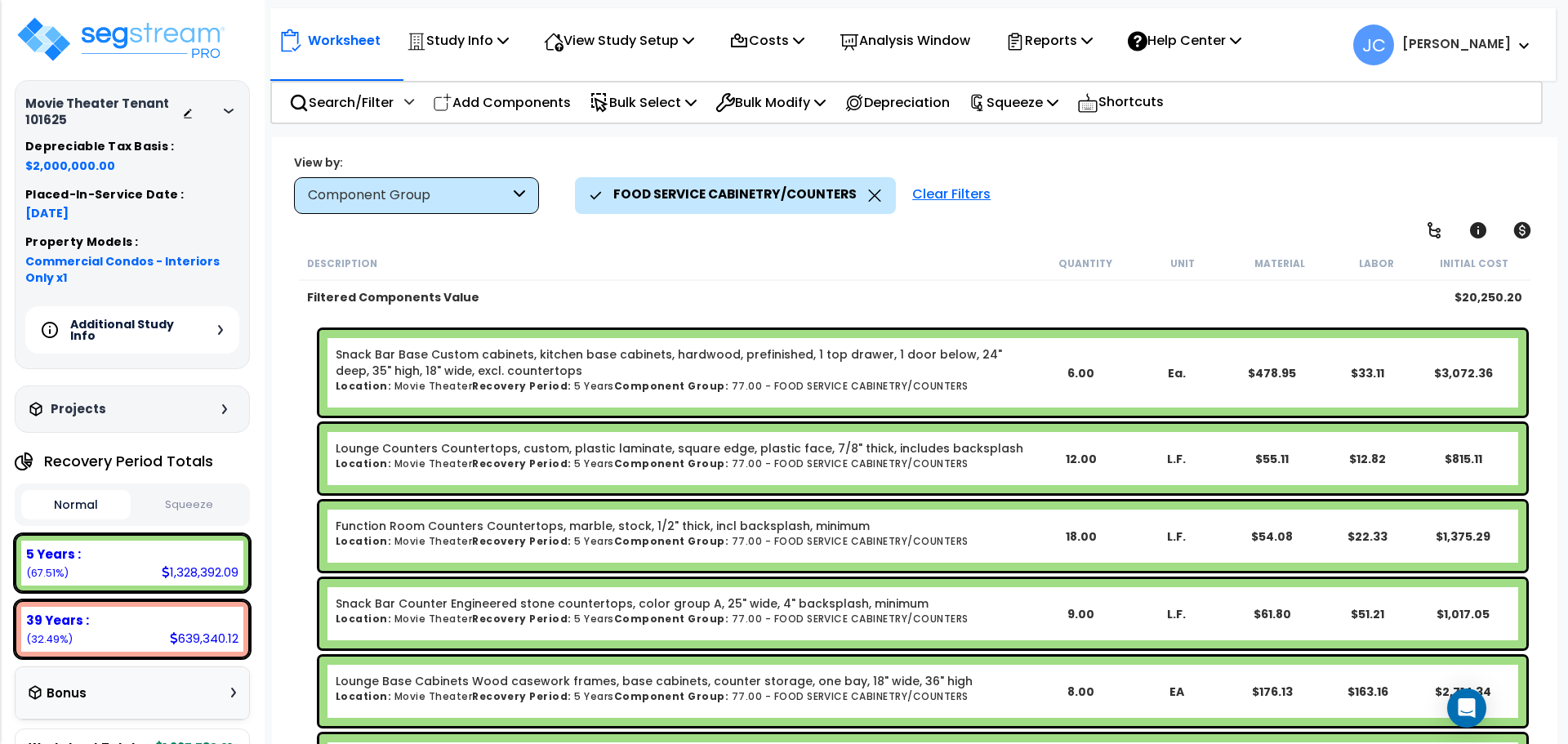
scroll to position [28, 0]
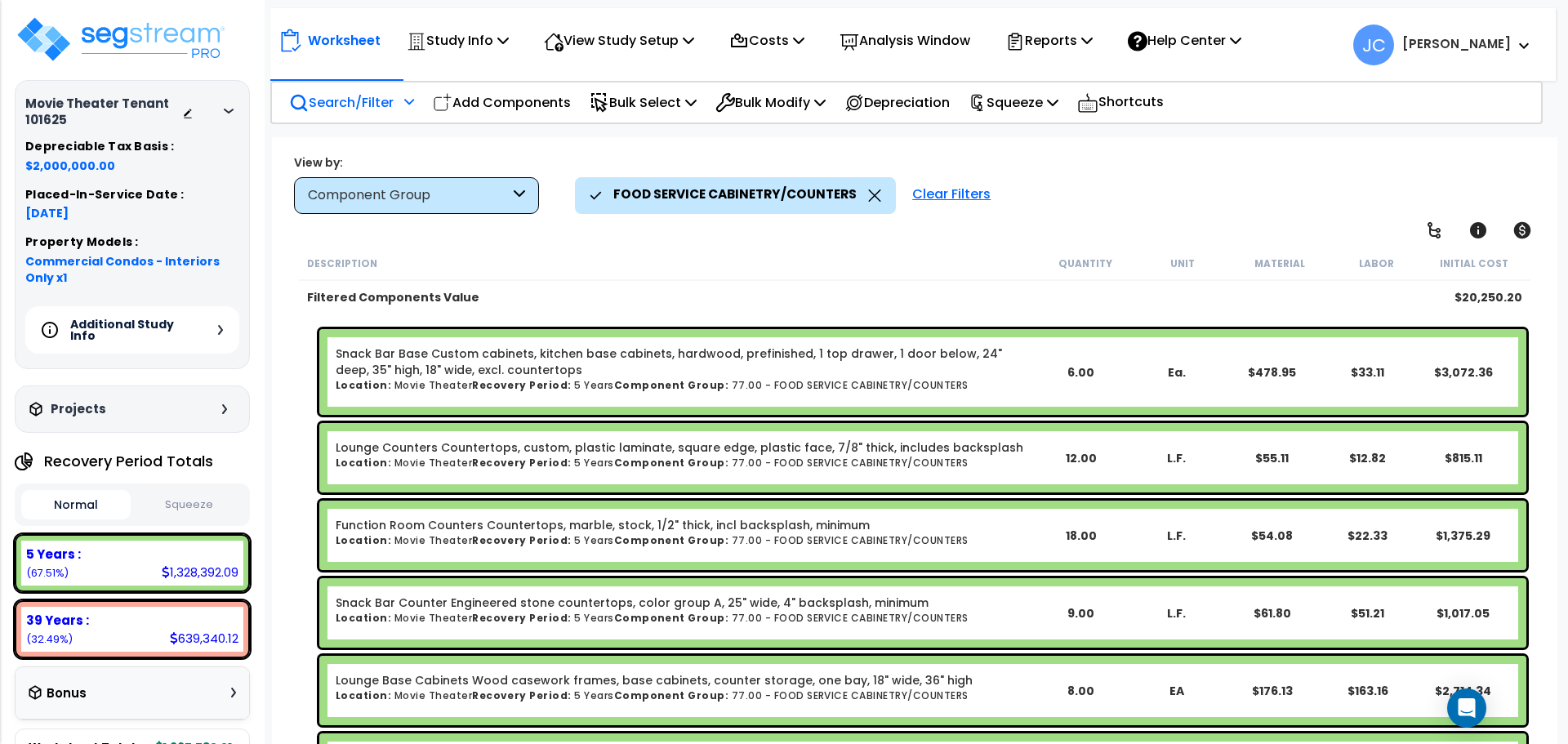
click at [363, 103] on p "Search/Filter" at bounding box center [341, 102] width 105 height 22
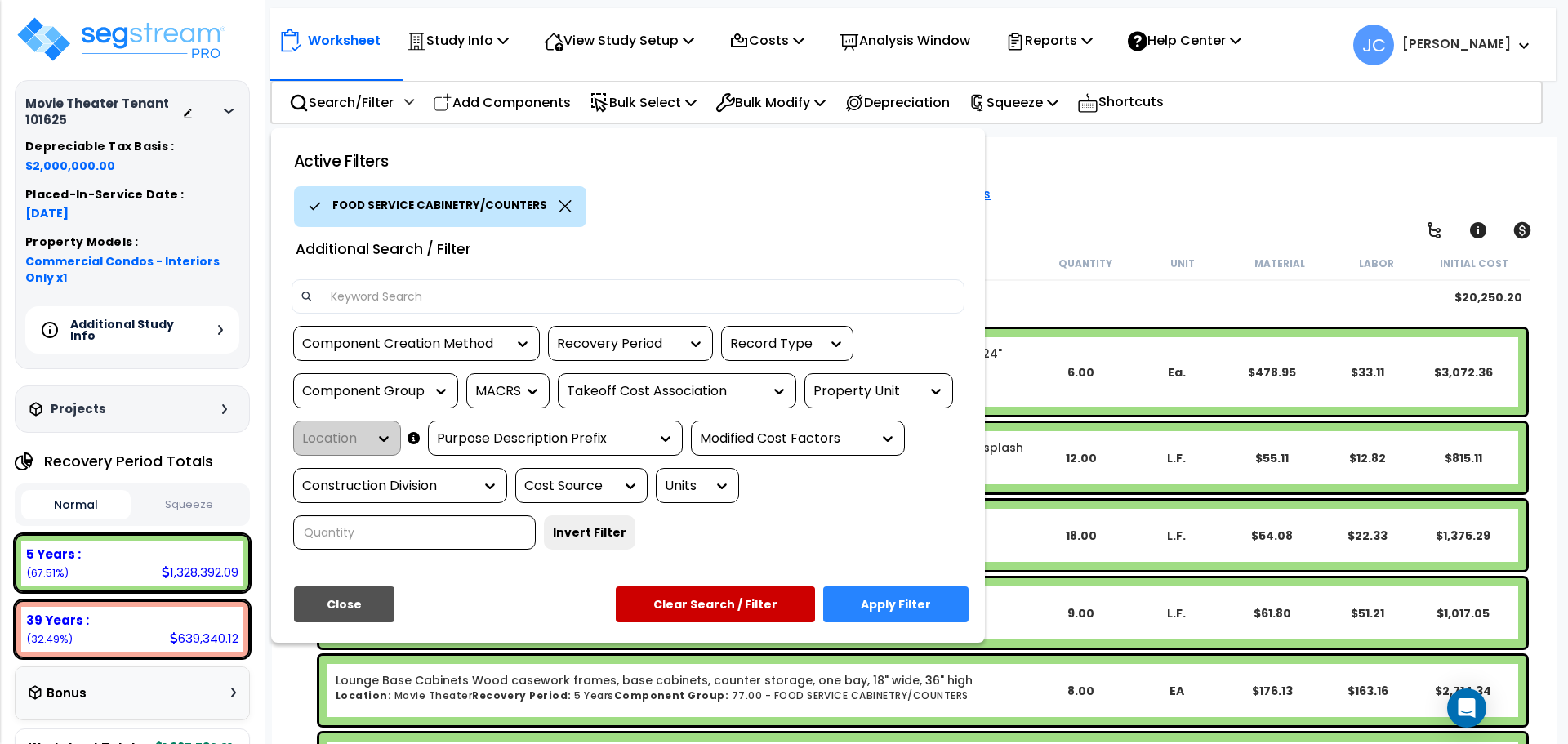
click at [399, 304] on input at bounding box center [638, 296] width 634 height 25
type input "function"
click at [894, 587] on button "Apply Filter" at bounding box center [895, 604] width 145 height 36
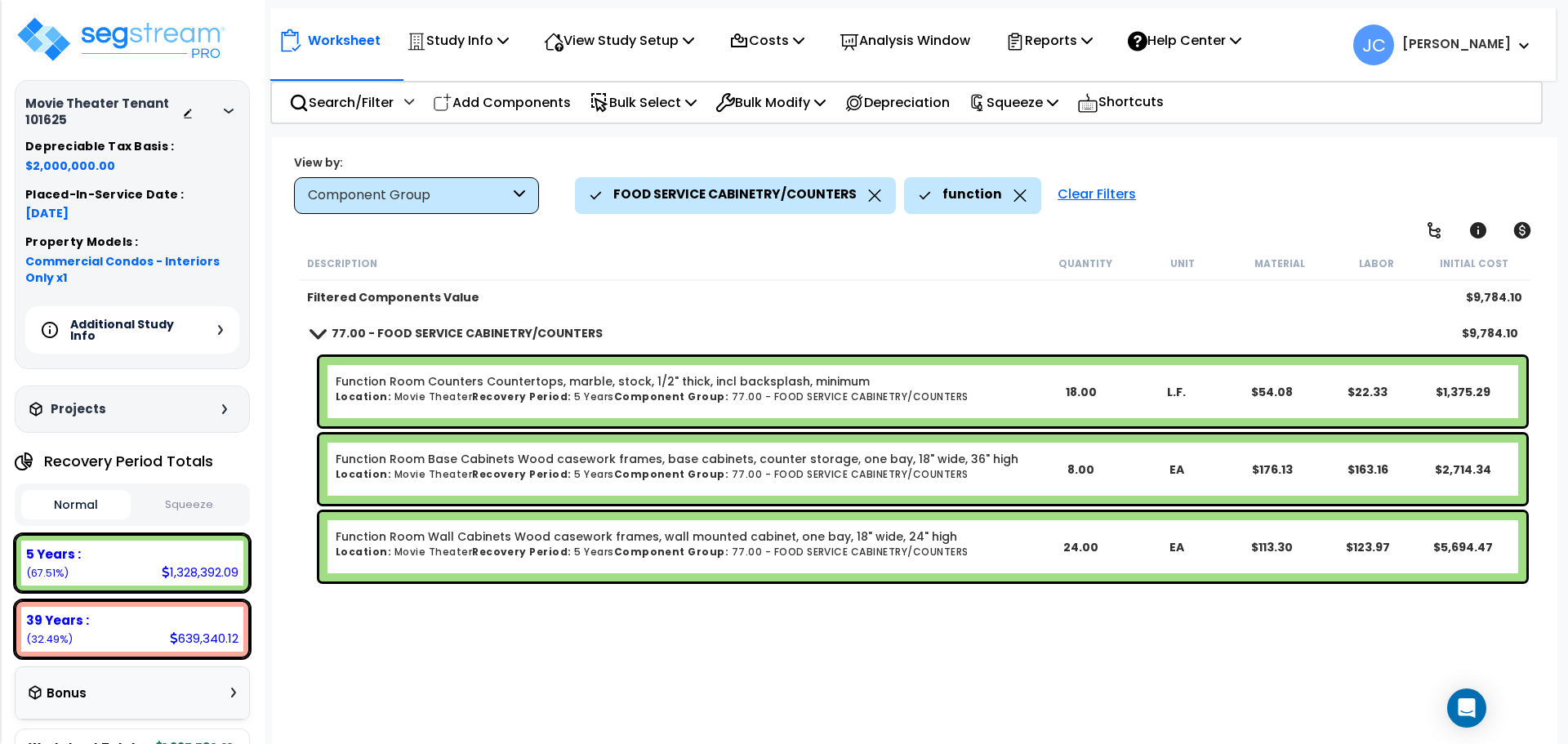
scroll to position [72, 0]
click at [1014, 192] on icon at bounding box center [1020, 195] width 12 height 12
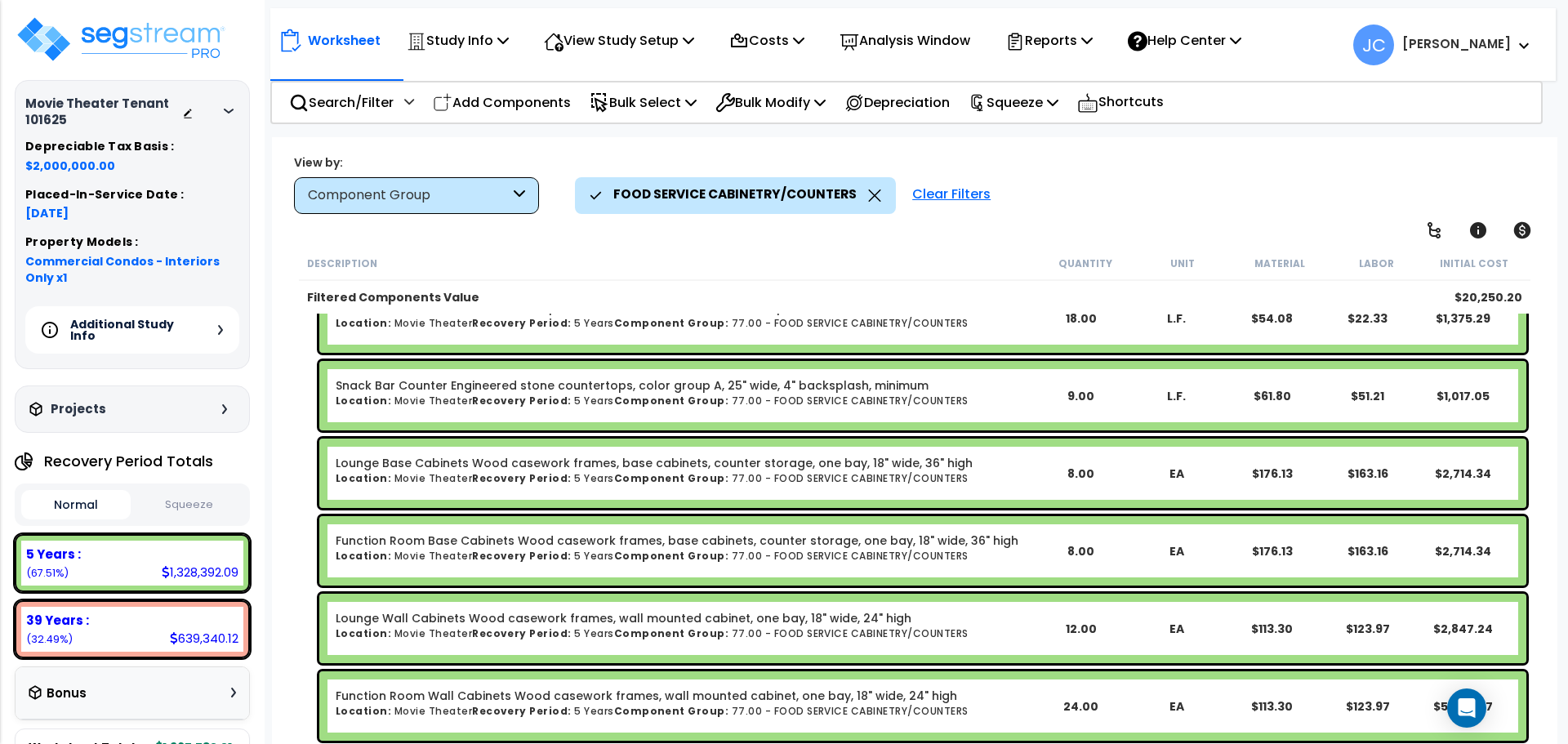
scroll to position [0, 0]
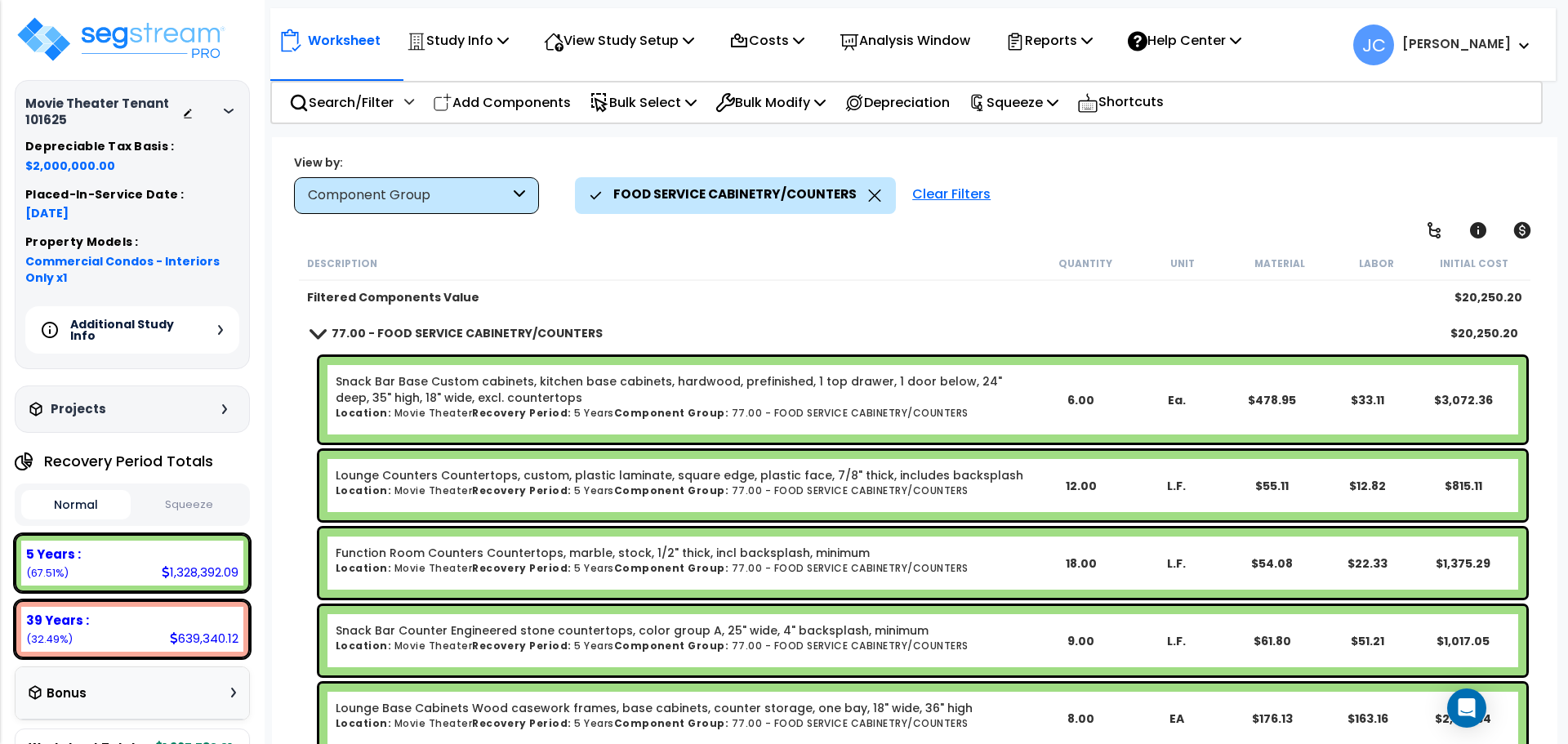
click at [939, 192] on div "Clear Filters" at bounding box center [951, 195] width 95 height 36
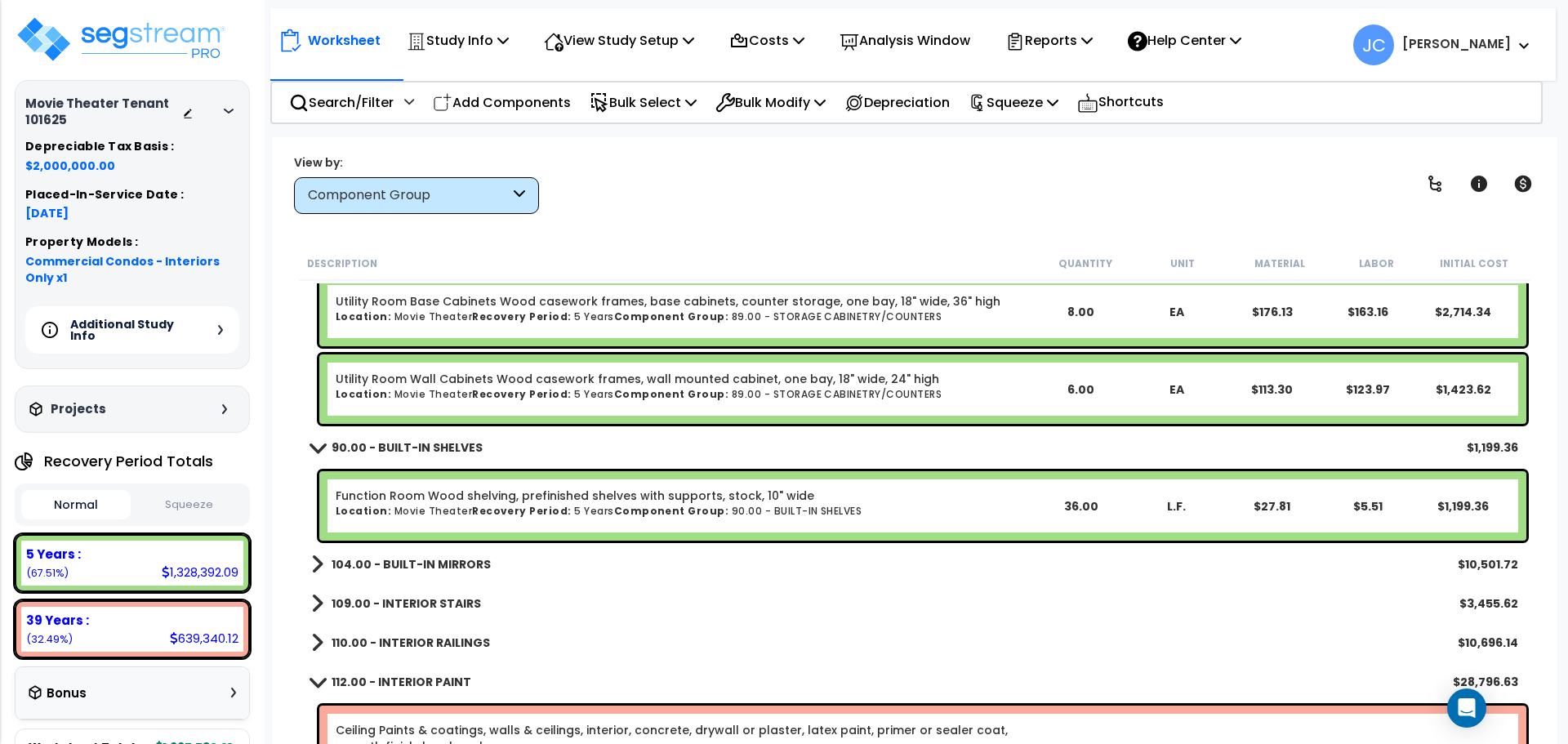
scroll to position [3471, 0]
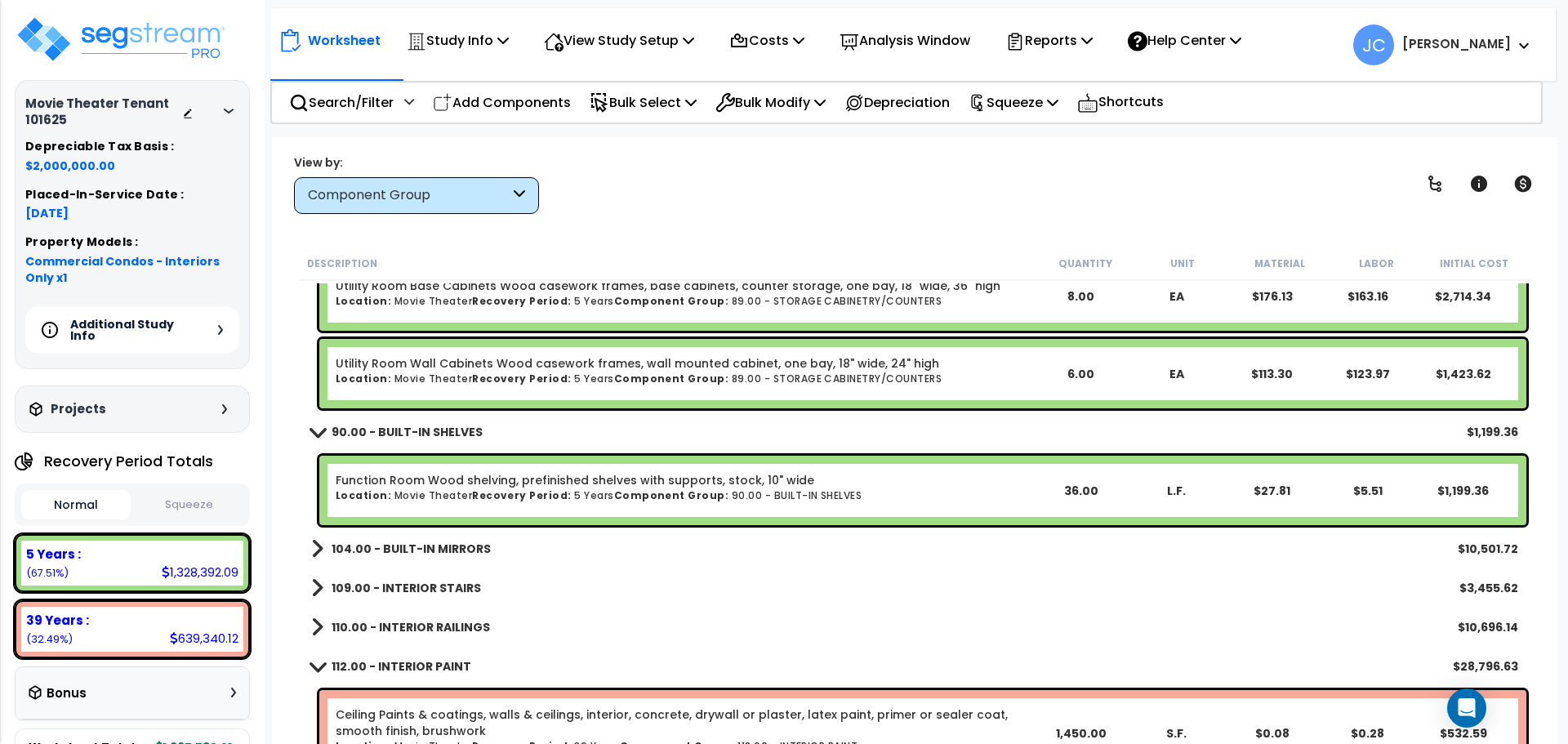
click at [441, 523] on div "Function Room Wood shelving, prefinished shelves with supports, stock, 10" wide…" at bounding box center [923, 490] width 1207 height 69
click at [424, 538] on link "104.00 - BUILT-IN MIRRORS" at bounding box center [400, 549] width 179 height 23
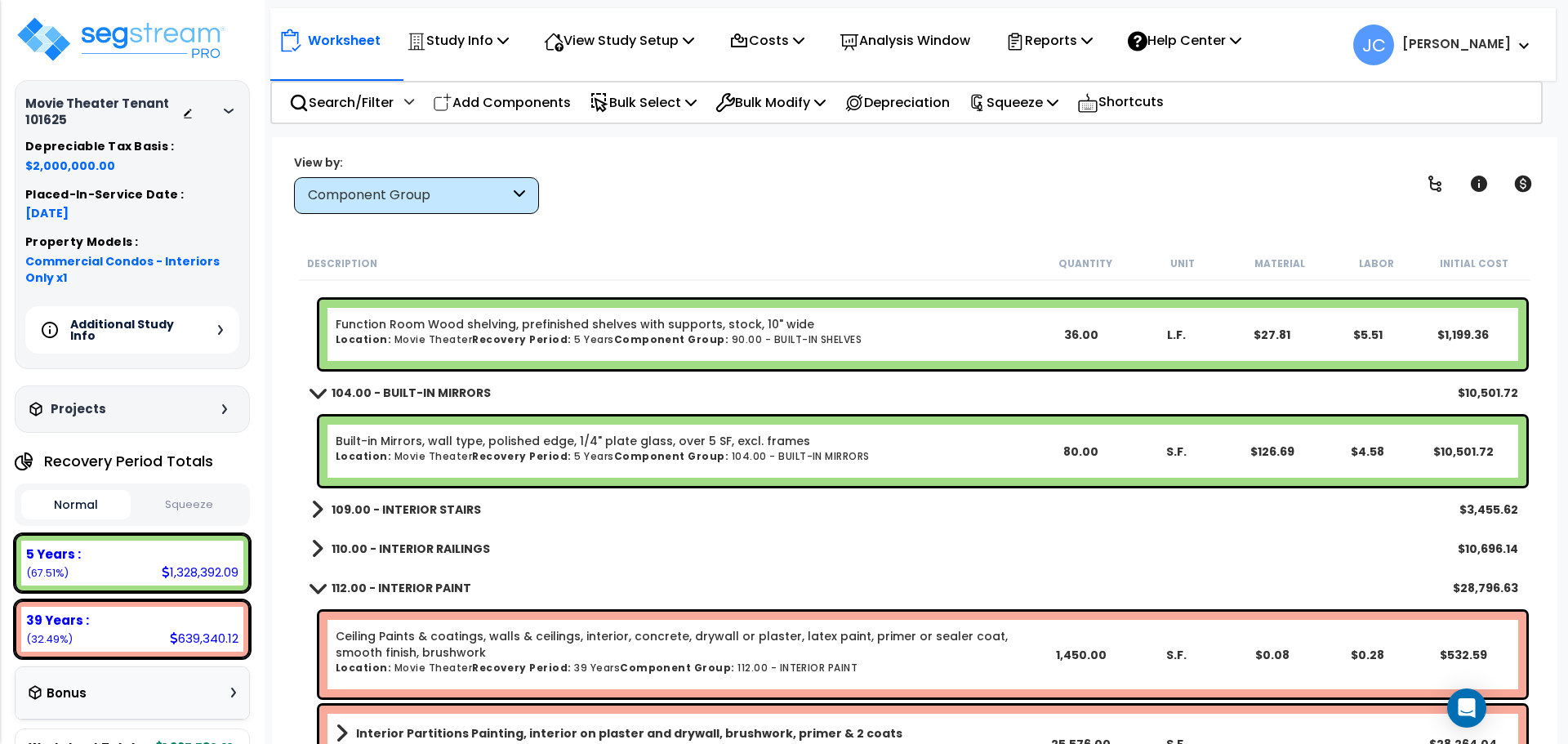
scroll to position [3629, 0]
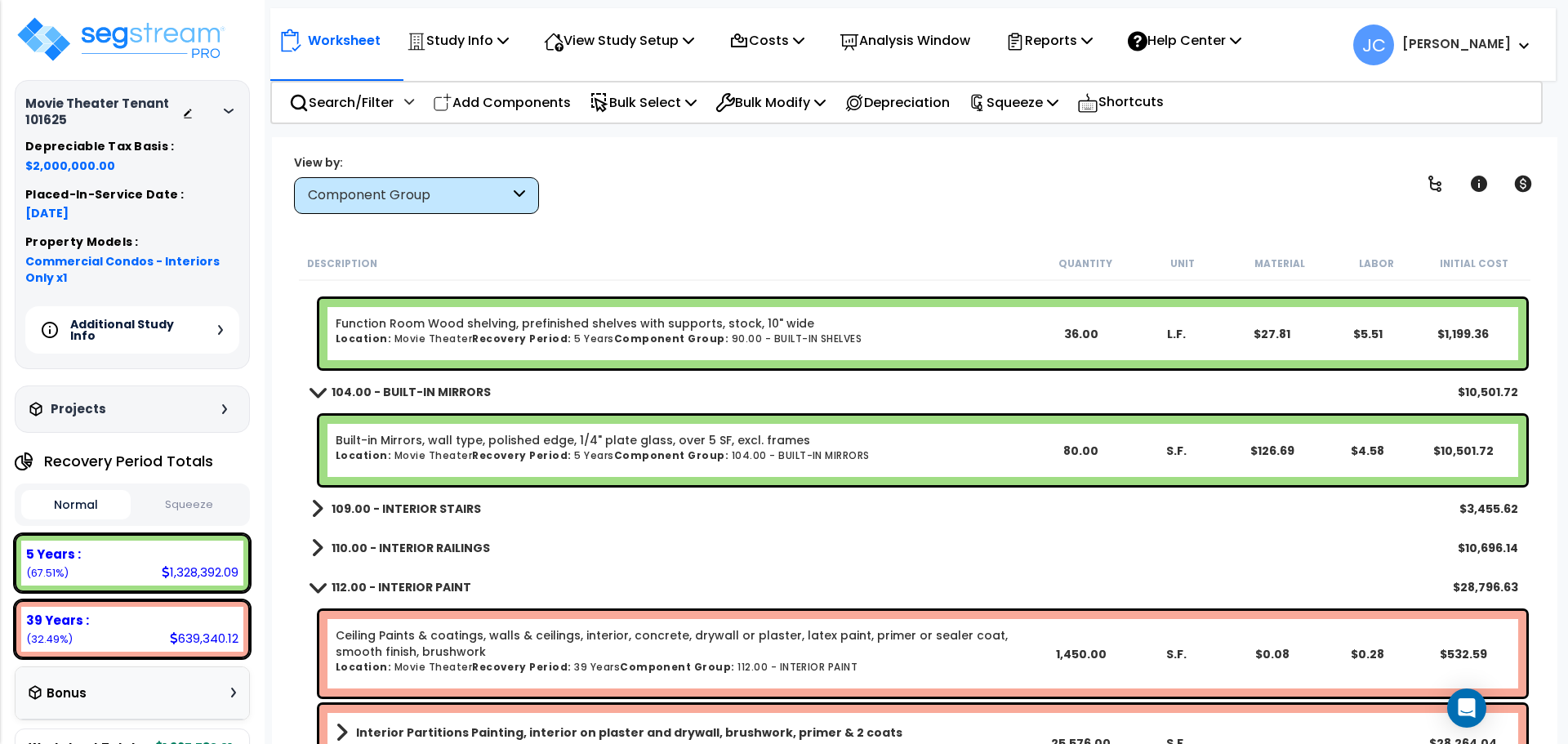
click at [384, 508] on b "109.00 - INTERIOR STAIRS" at bounding box center [406, 509] width 149 height 17
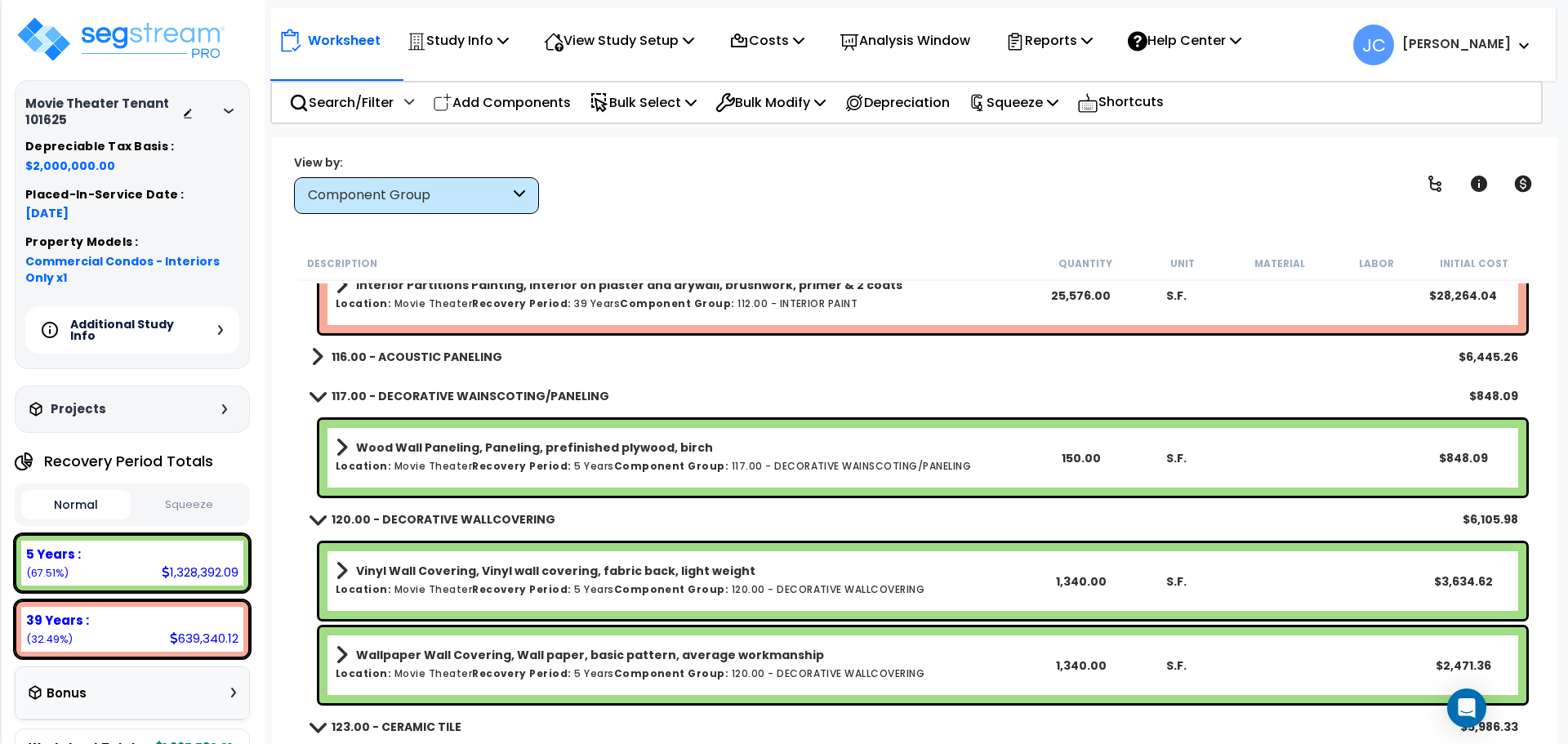
scroll to position [4159, 0]
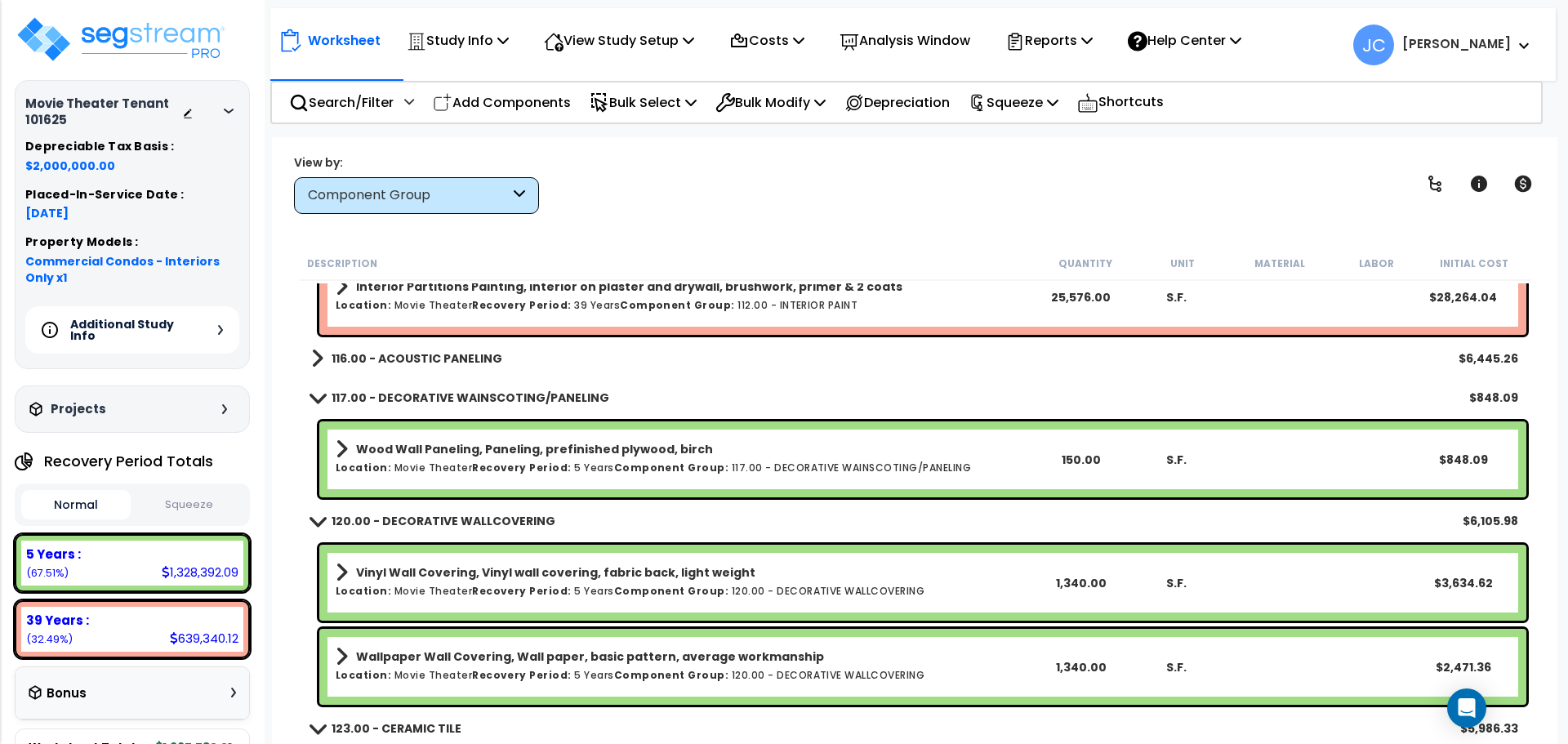
click at [453, 389] on link "117.00 - DECORATIVE WAINSCOTING/PANELING" at bounding box center [460, 398] width 298 height 23
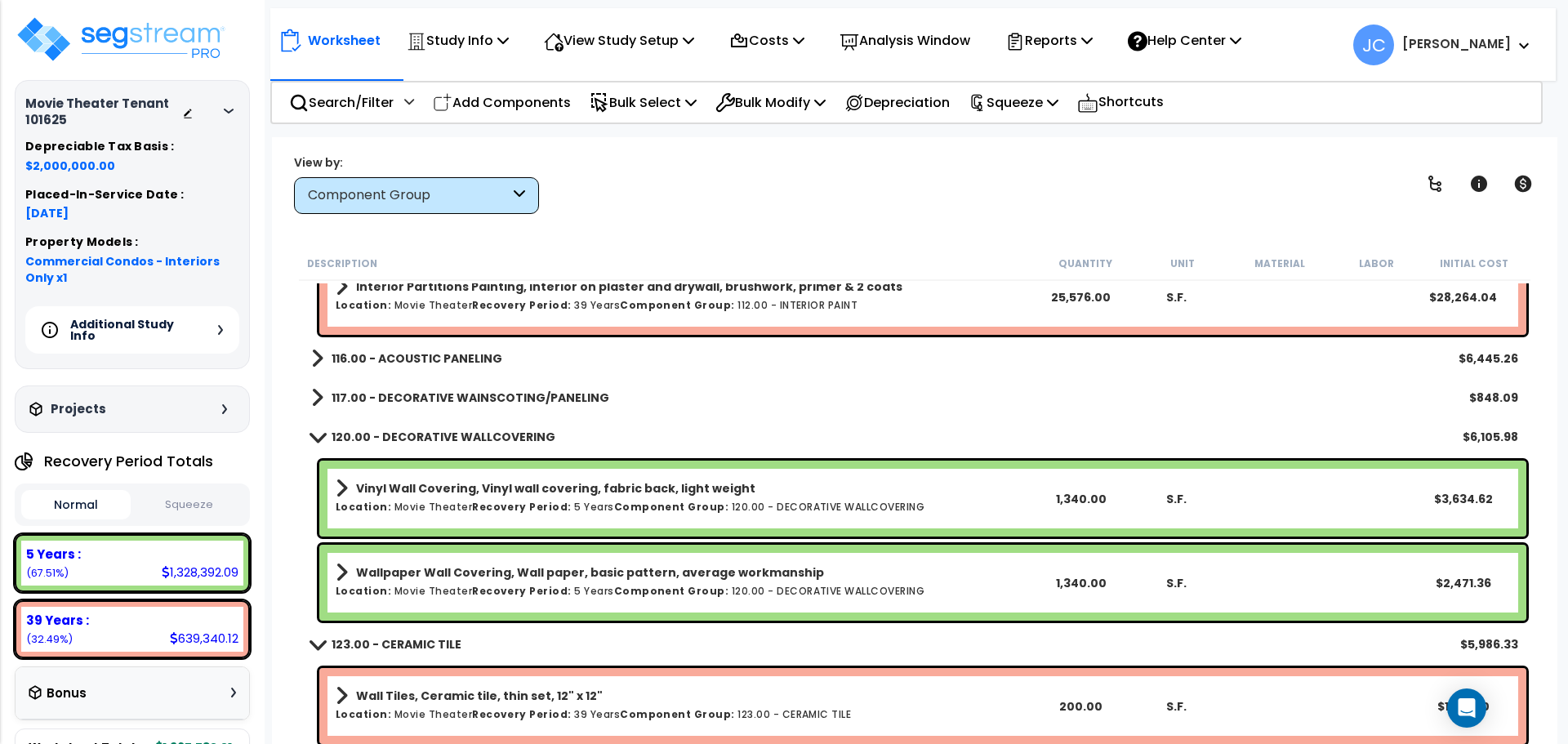
click at [423, 436] on b "120.00 - DECORATIVE WALLCOVERING" at bounding box center [443, 437] width 224 height 17
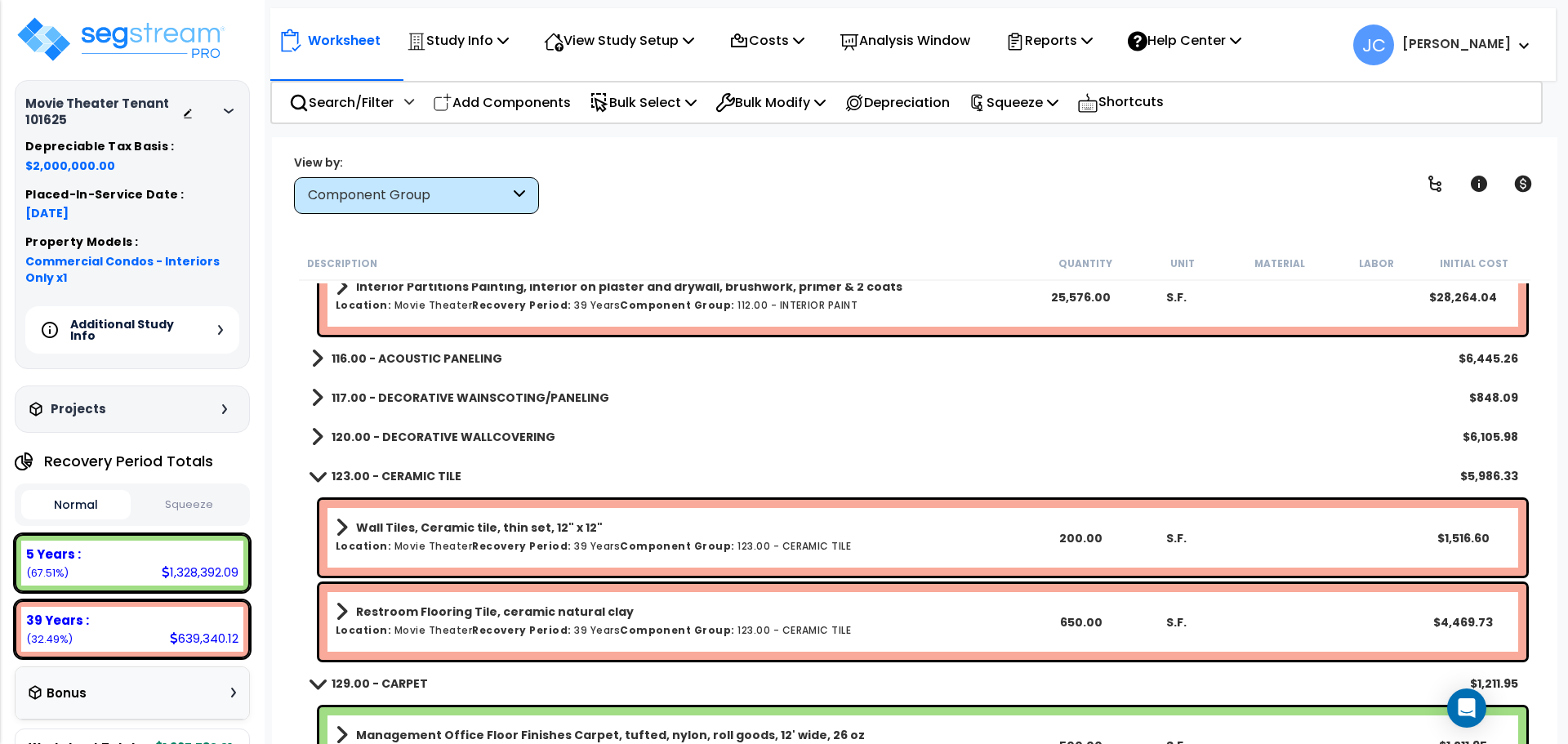
click at [433, 481] on b "123.00 - CERAMIC TILE" at bounding box center [396, 476] width 130 height 17
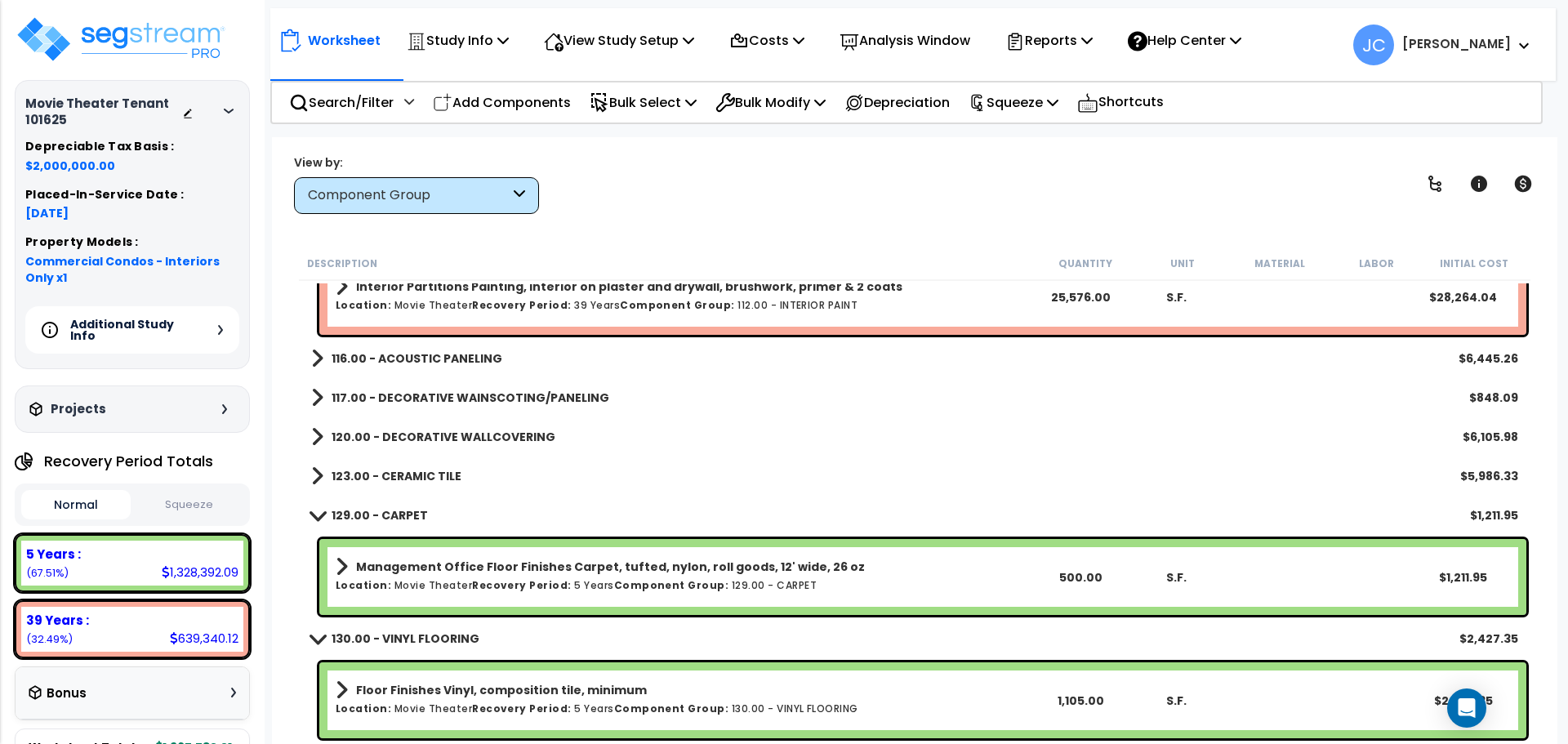
click at [398, 518] on b "129.00 - CARPET" at bounding box center [379, 516] width 97 height 17
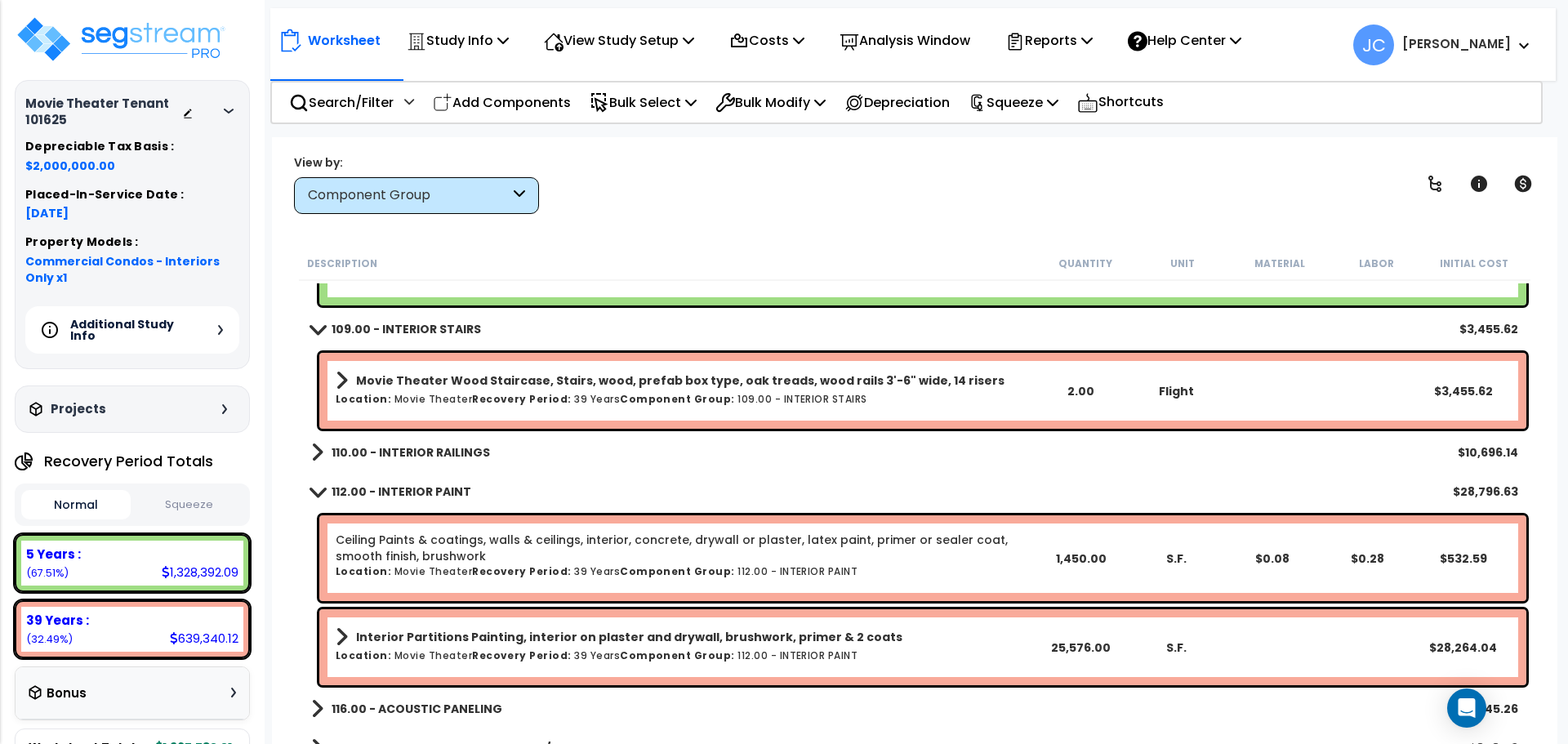
scroll to position [3822, 0]
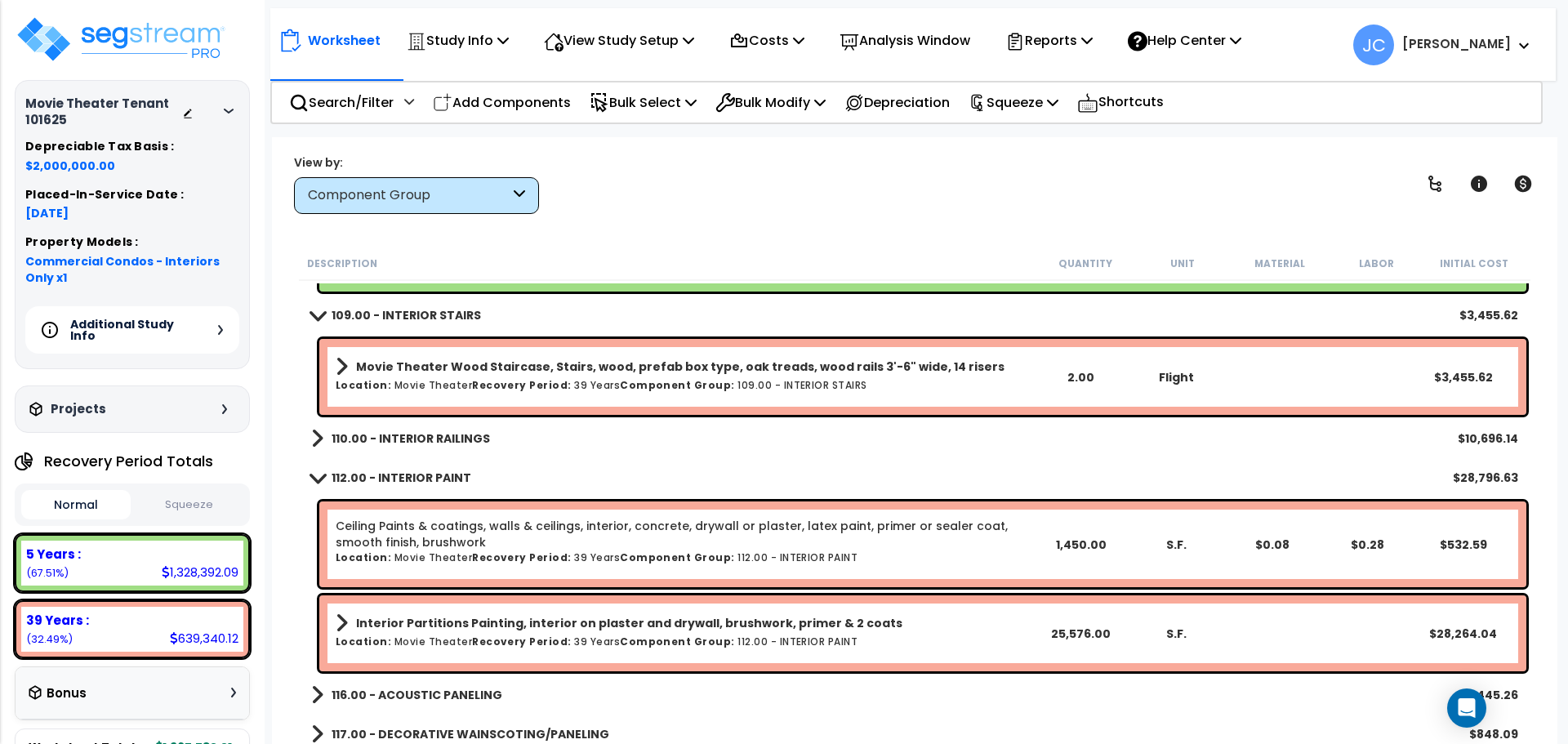
click at [402, 447] on link "110.00 - INTERIOR RAILINGS" at bounding box center [400, 438] width 179 height 23
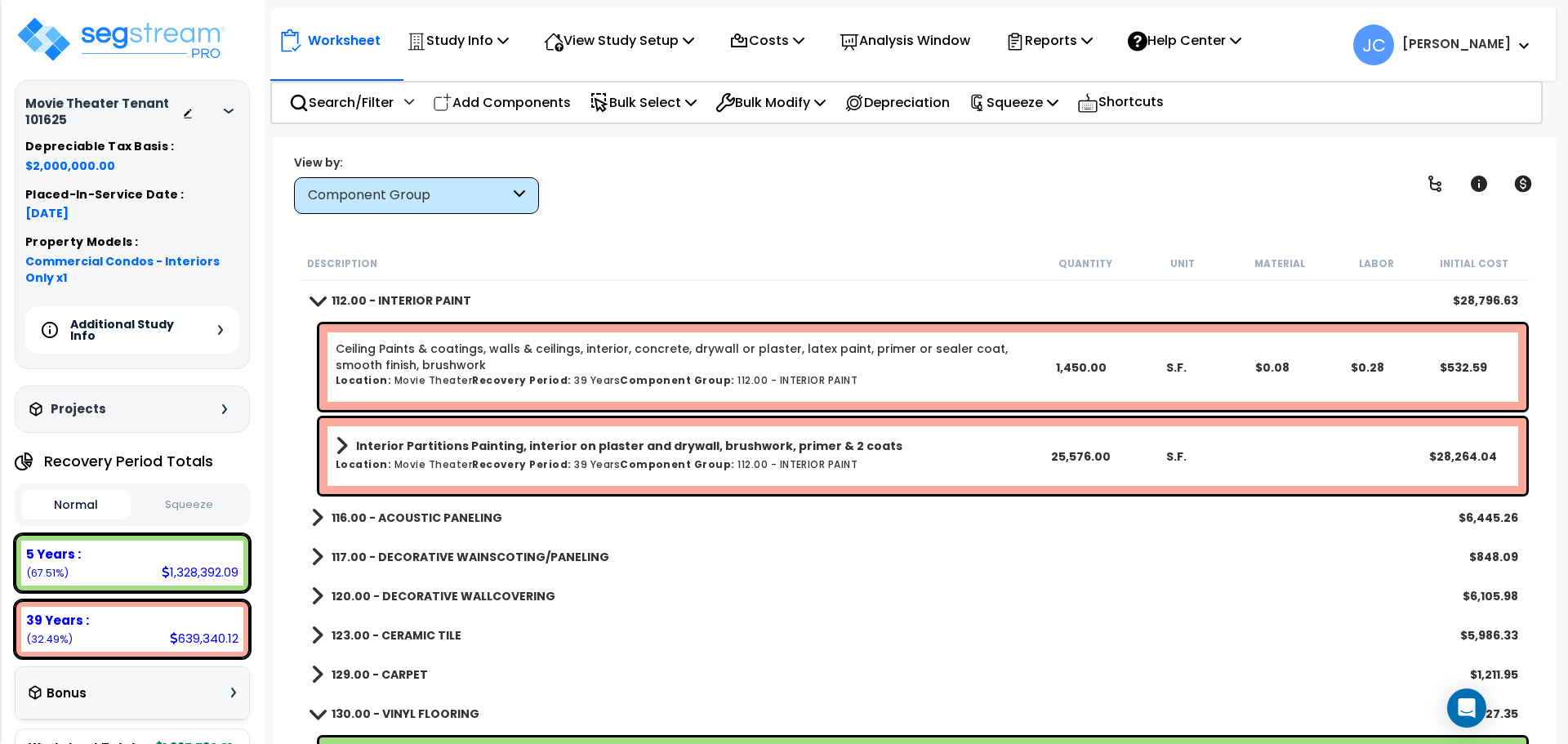
scroll to position [4081, 0]
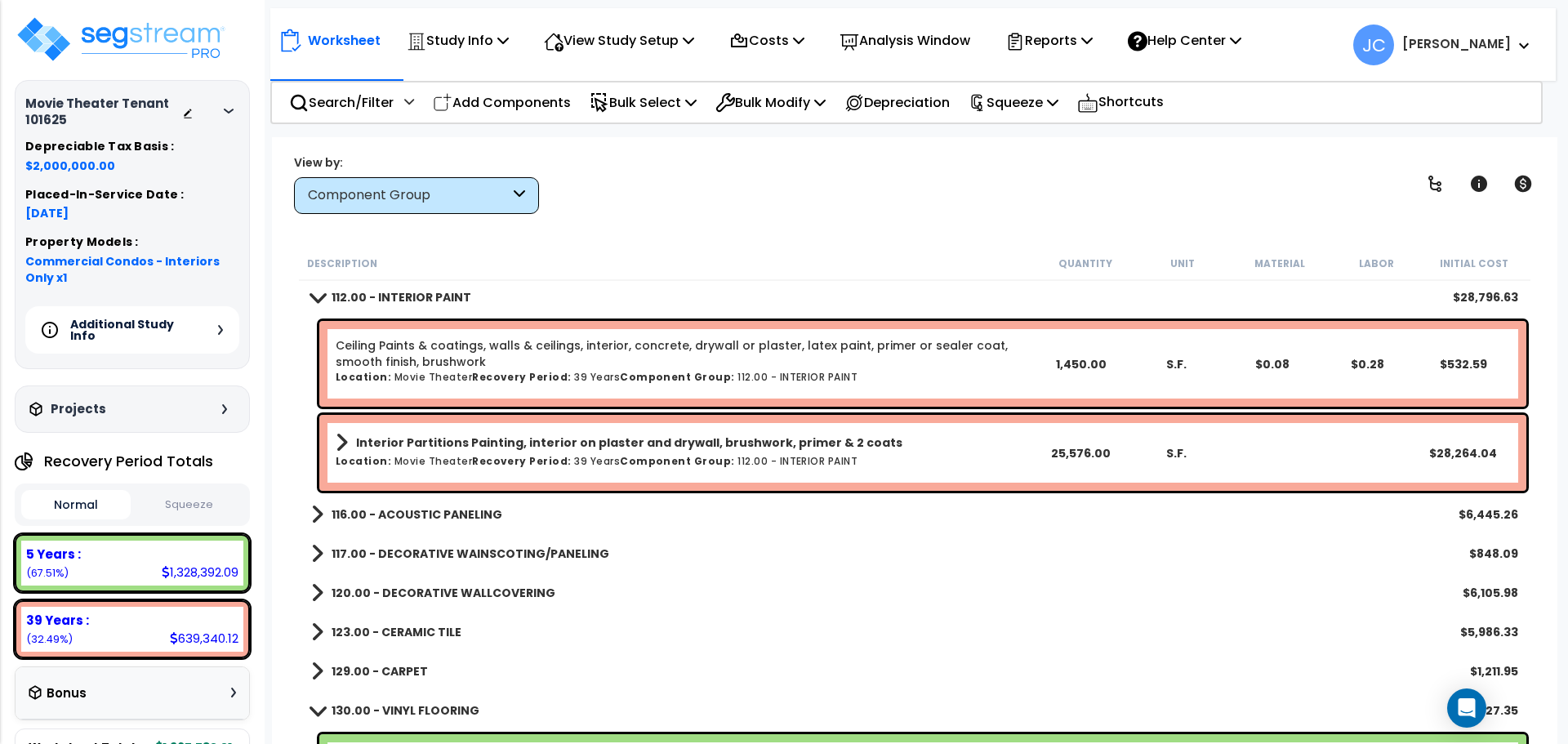
click at [455, 511] on b "116.00 - ACOUSTIC PANELING" at bounding box center [416, 515] width 170 height 17
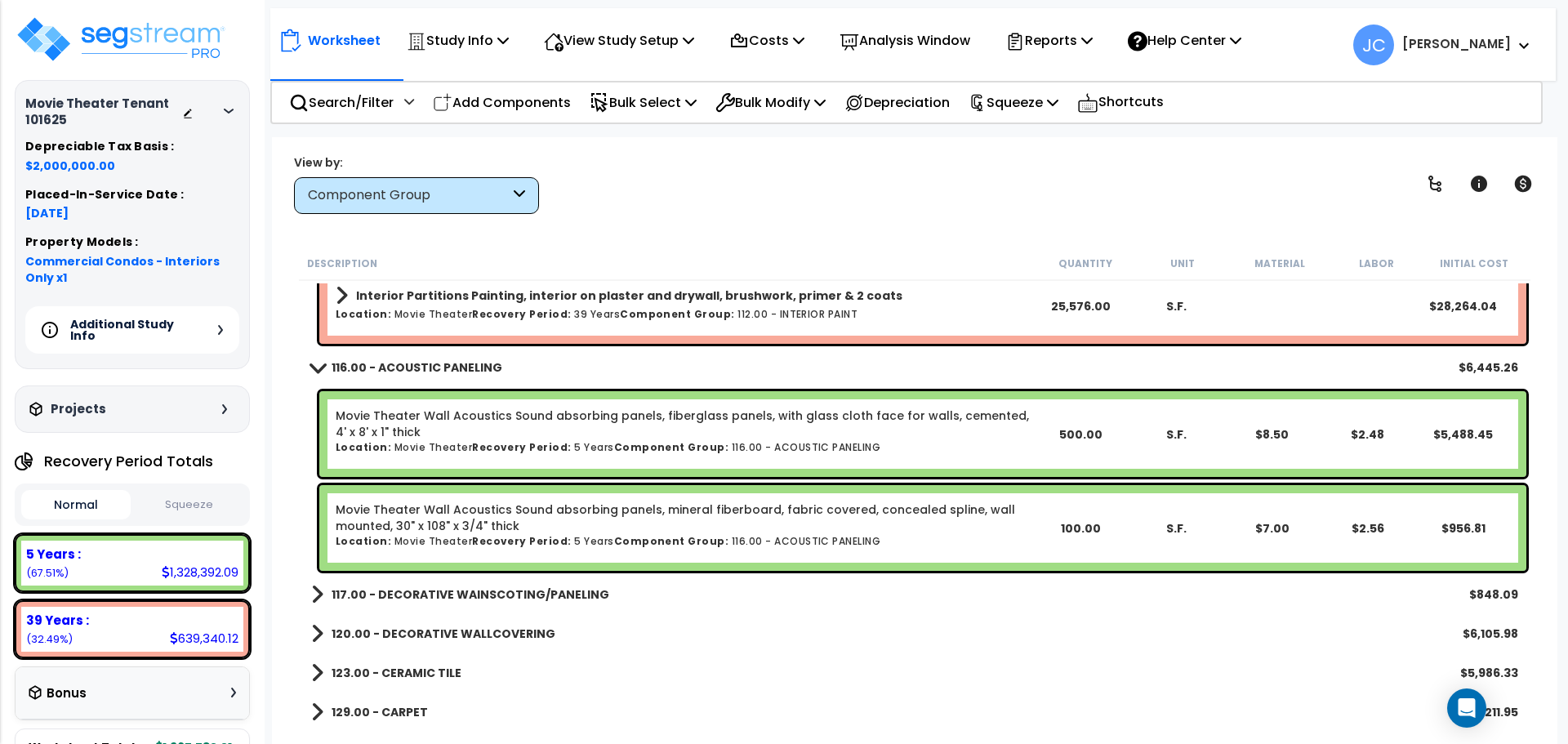
scroll to position [4237, 0]
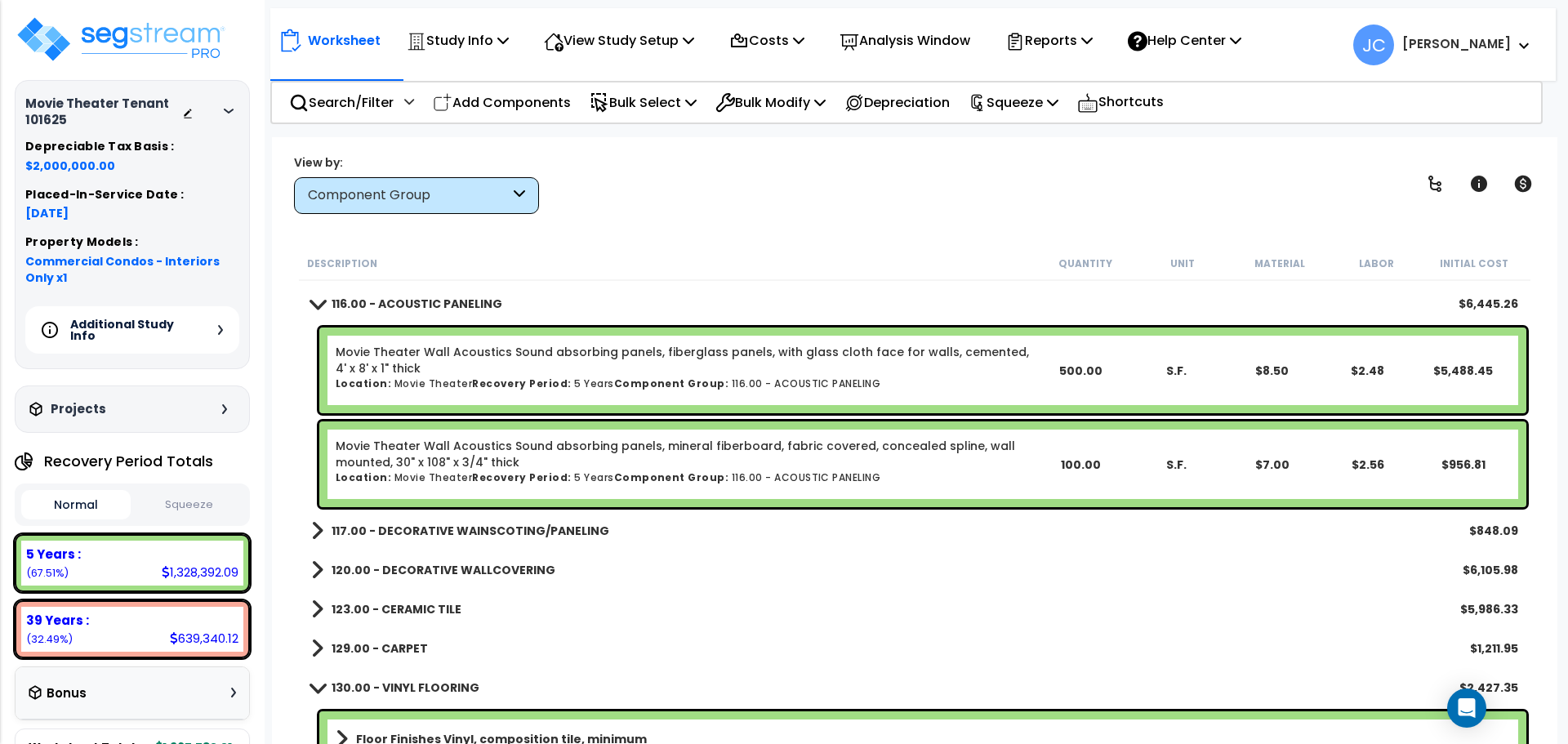
click at [464, 534] on b "117.00 - DECORATIVE WAINSCOTING/PANELING" at bounding box center [470, 531] width 278 height 17
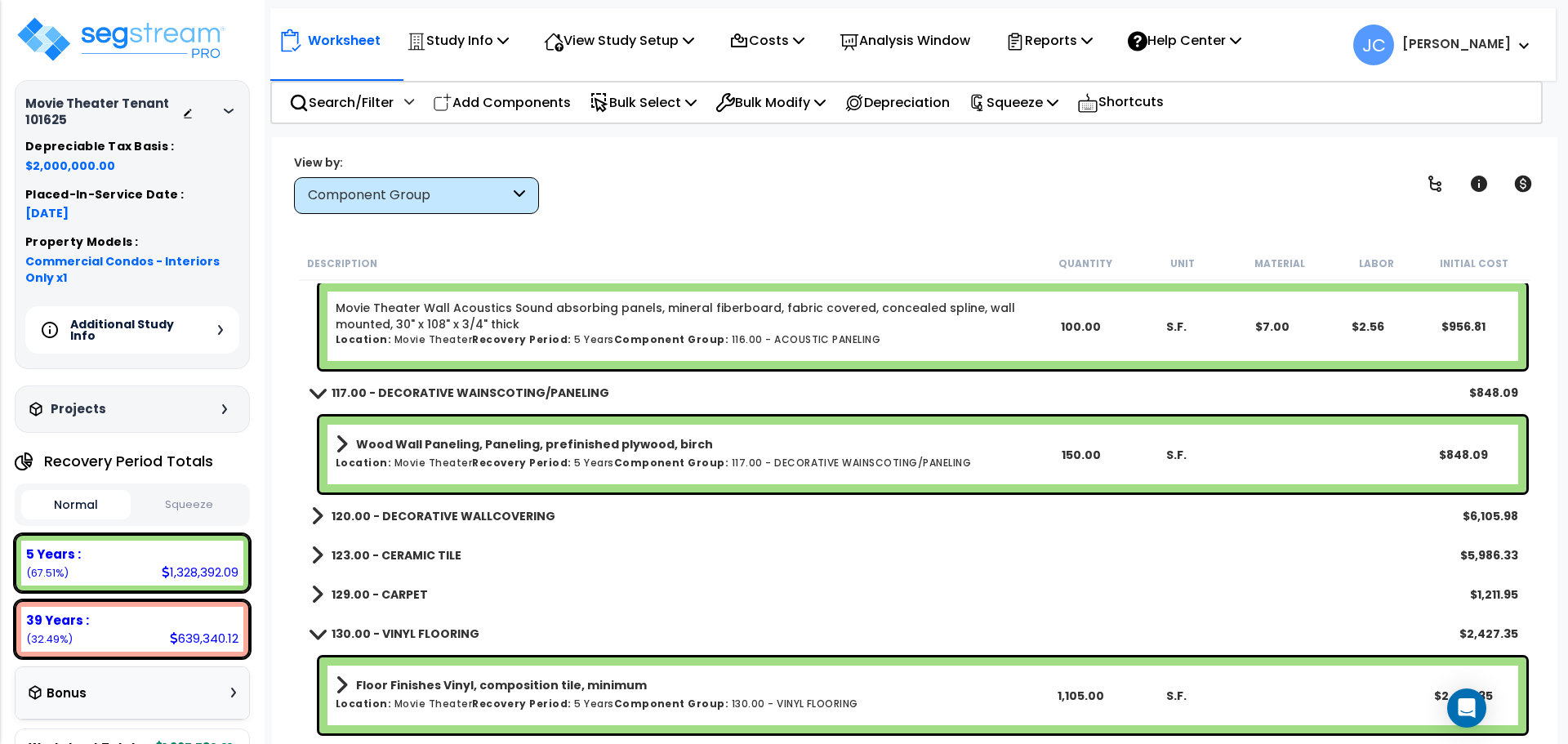
scroll to position [4434, 0]
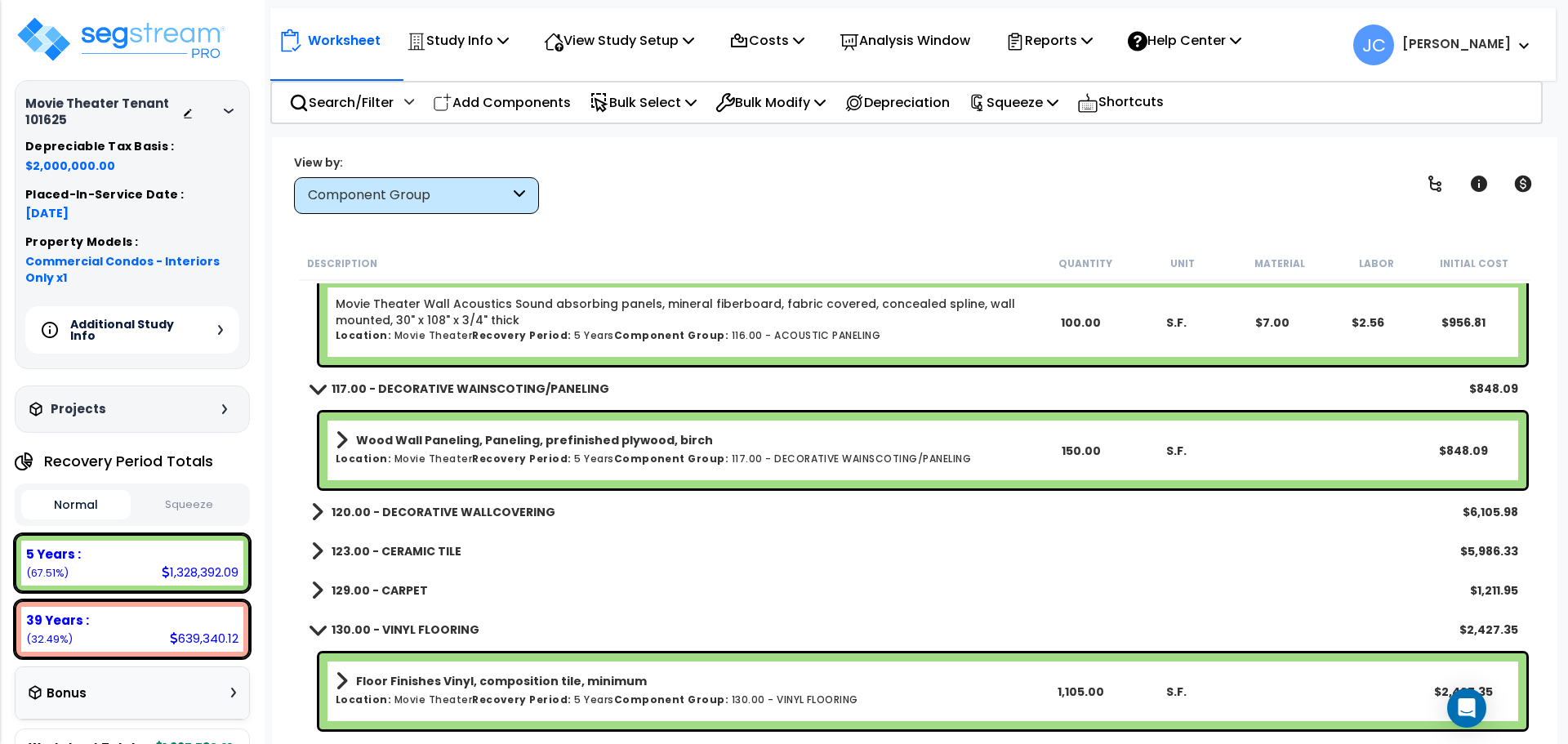
click at [490, 511] on b "120.00 - DECORATIVE WALLCOVERING" at bounding box center [443, 513] width 224 height 17
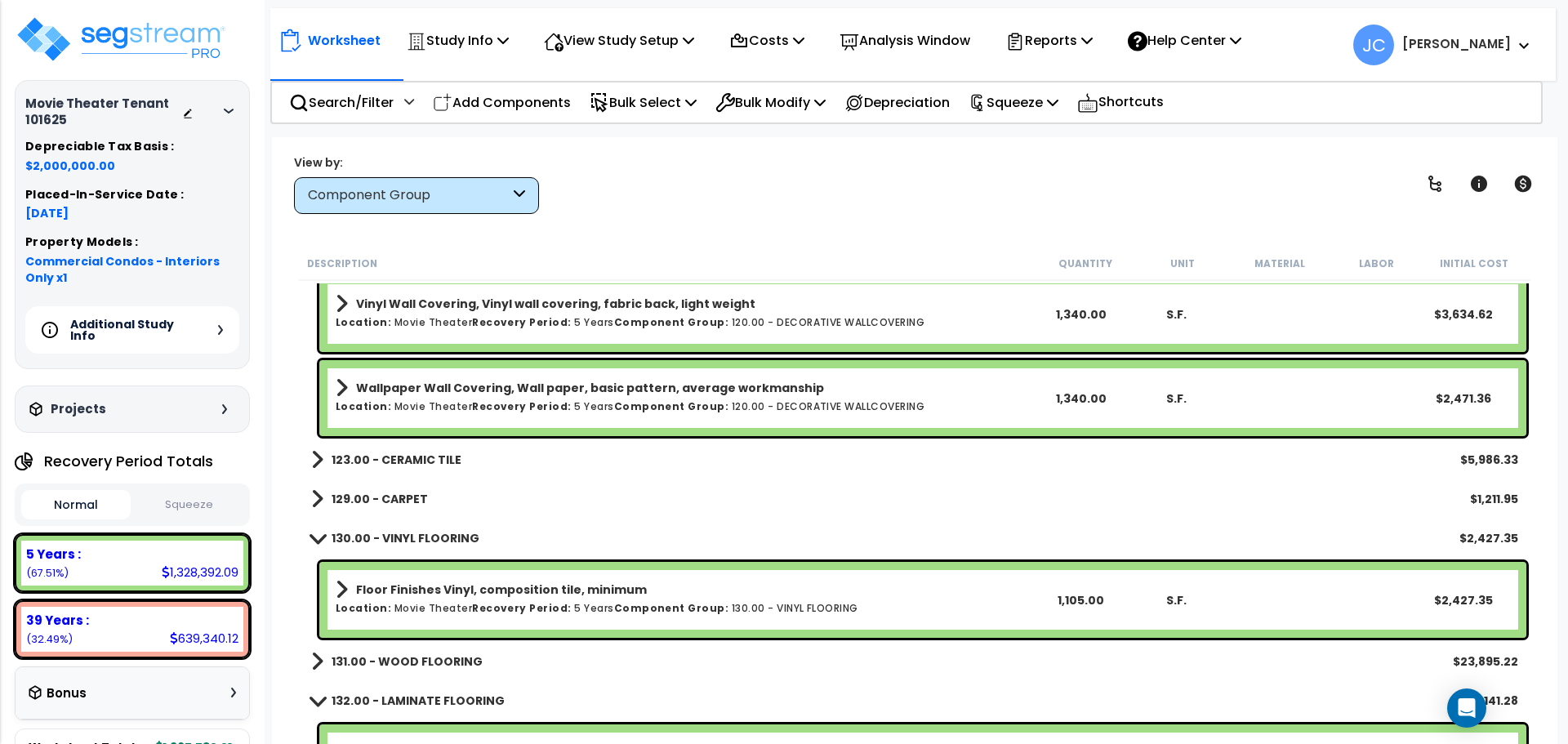
scroll to position [4695, 0]
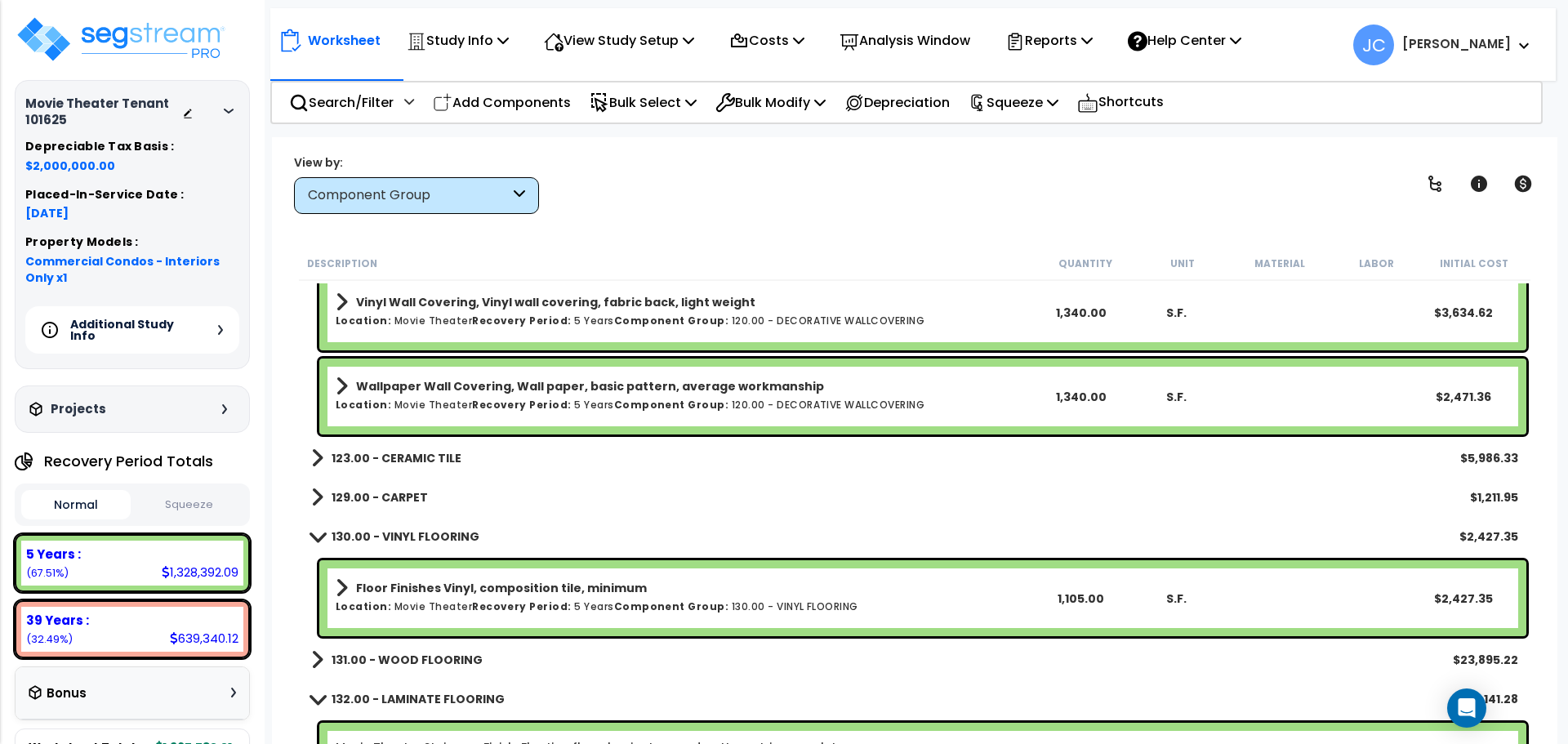
click at [391, 454] on b "123.00 - CERAMIC TILE" at bounding box center [396, 459] width 130 height 17
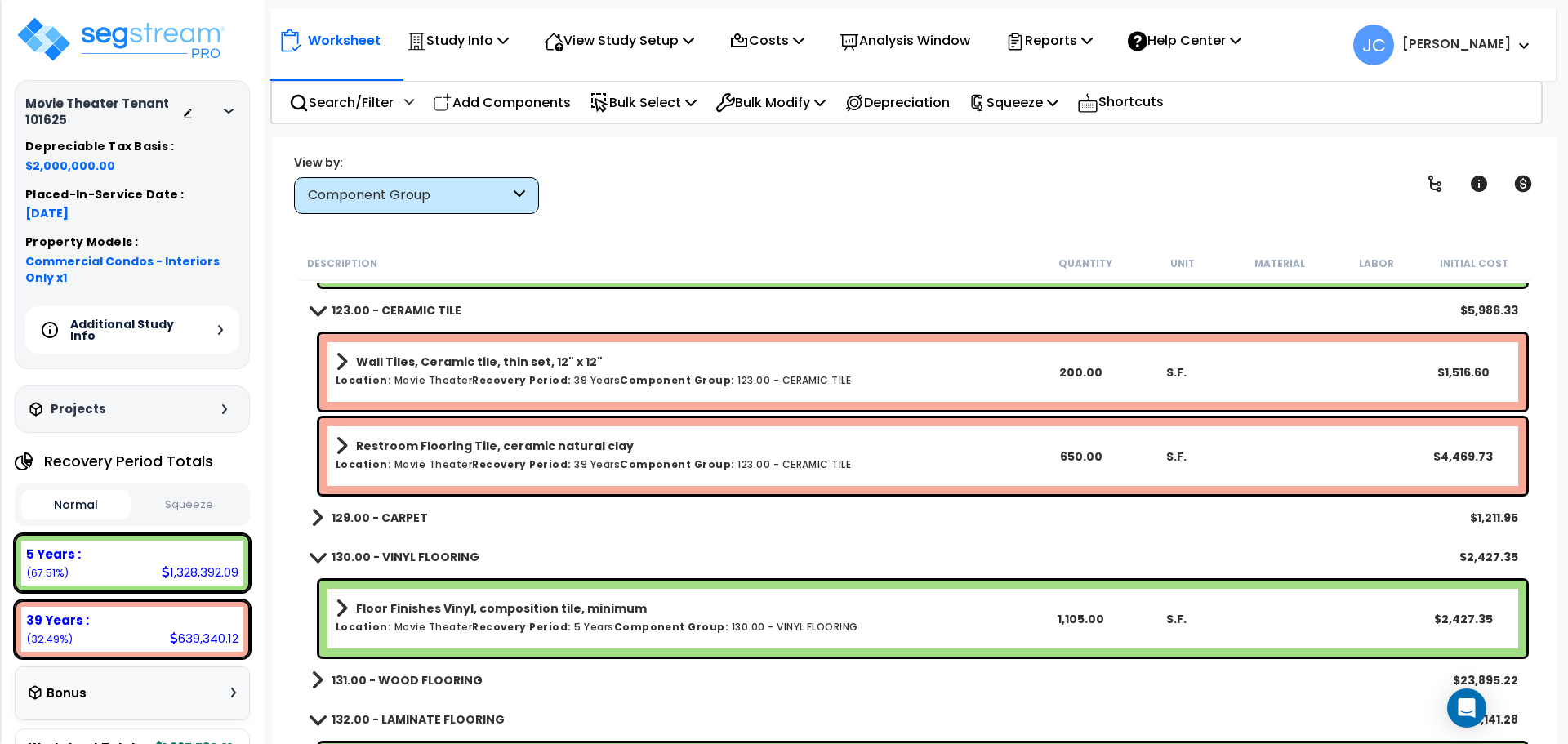
scroll to position [4845, 0]
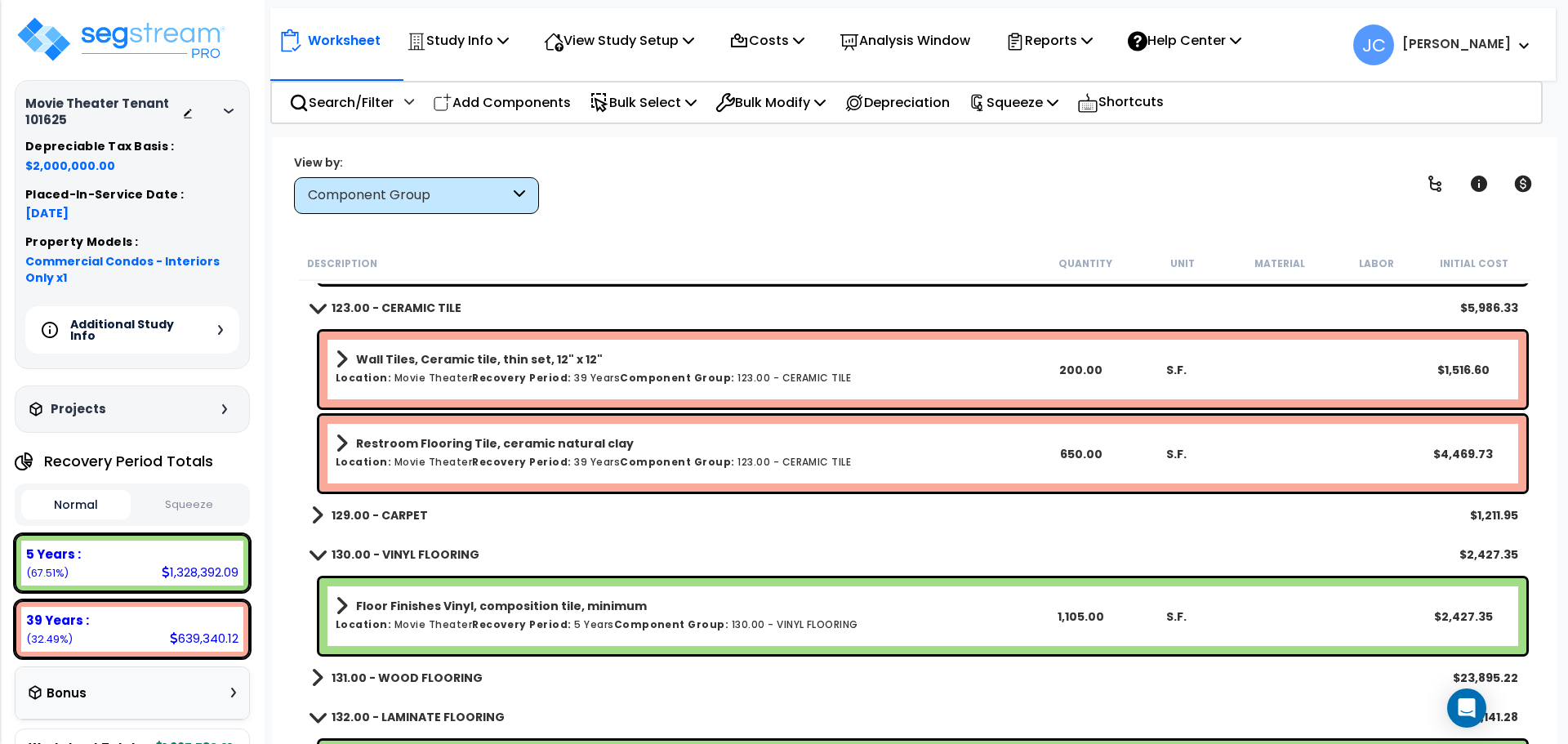
click at [353, 507] on b "129.00 - CARPET" at bounding box center [379, 516] width 97 height 17
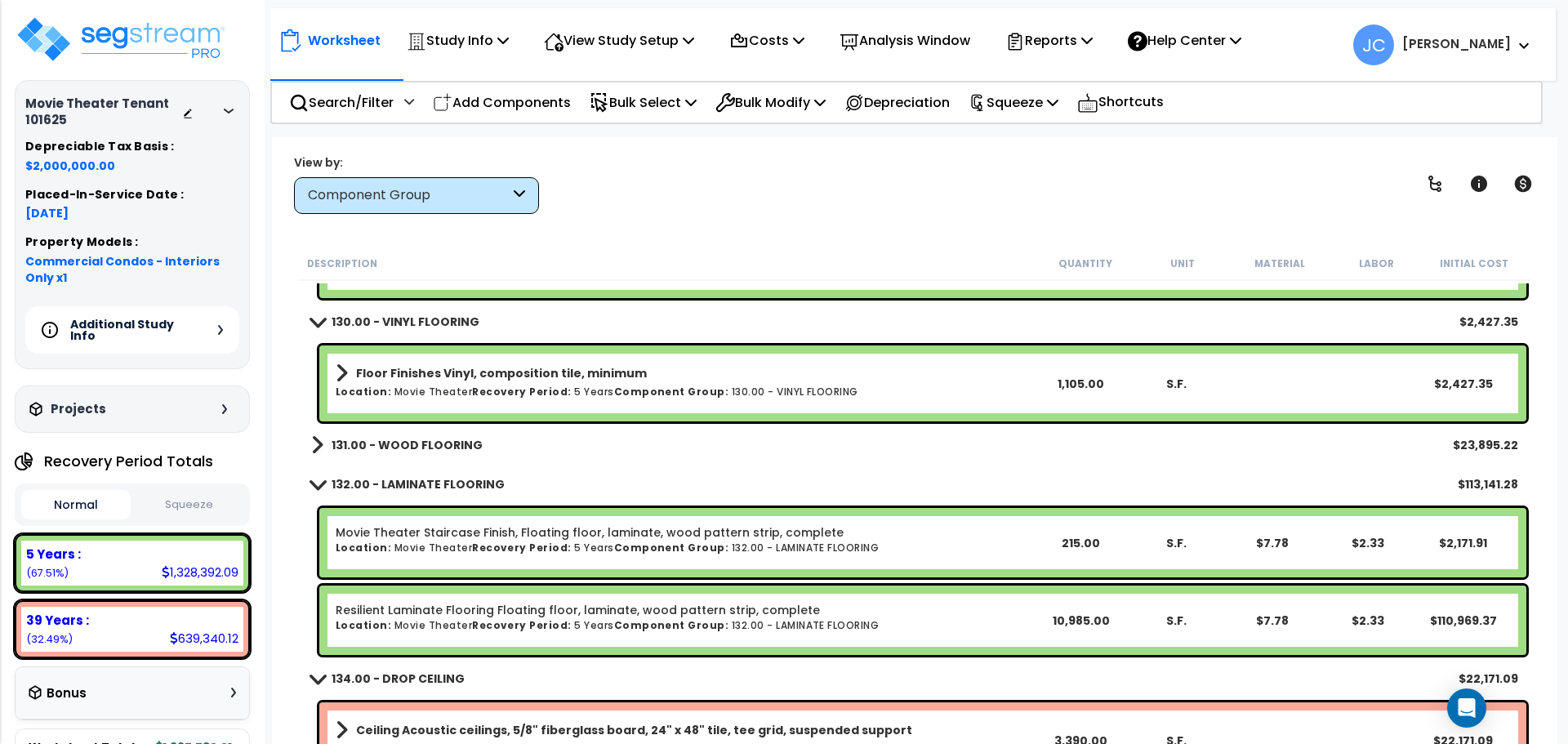
scroll to position [5159, 0]
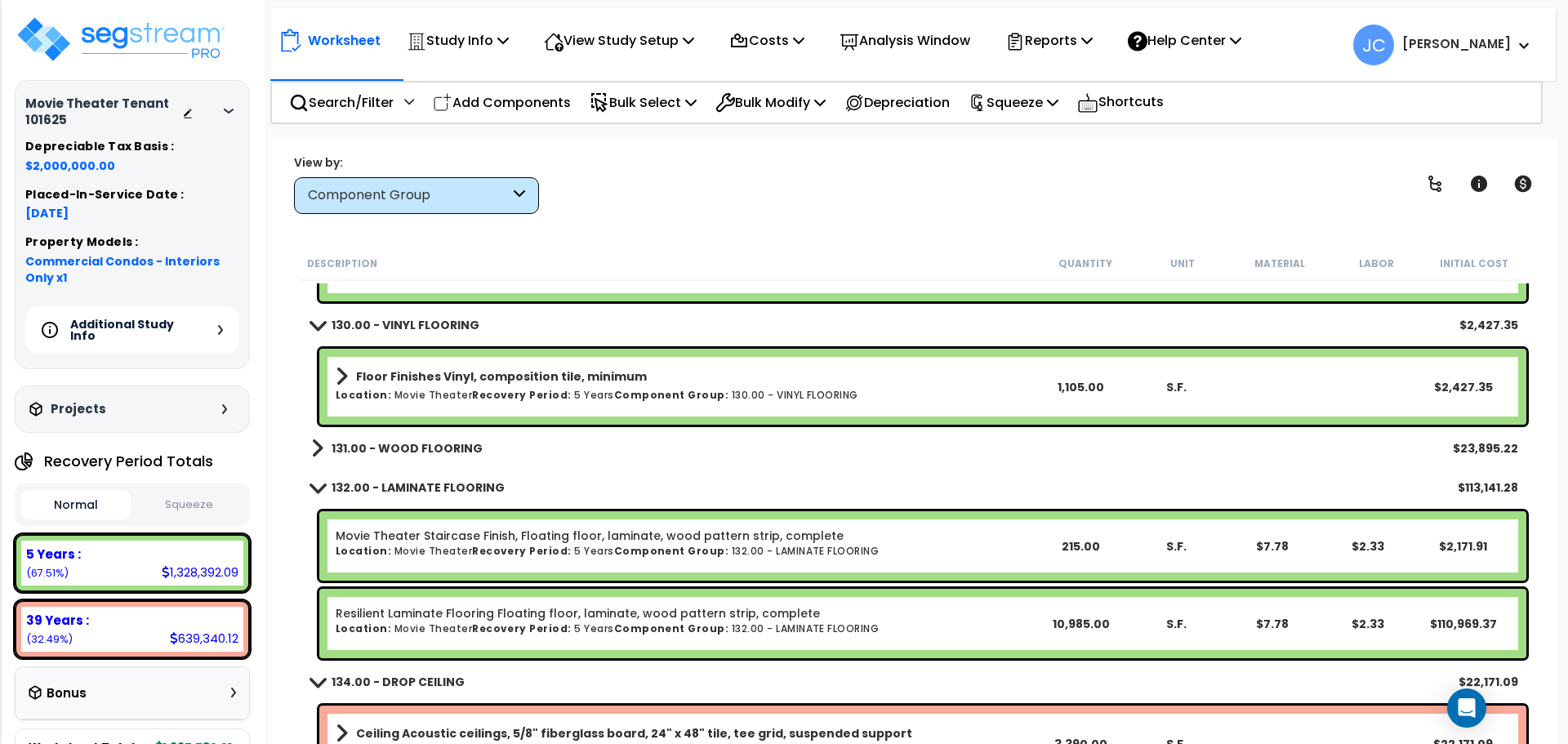
click at [390, 450] on b "131.00 - WOOD FLOORING" at bounding box center [407, 448] width 151 height 17
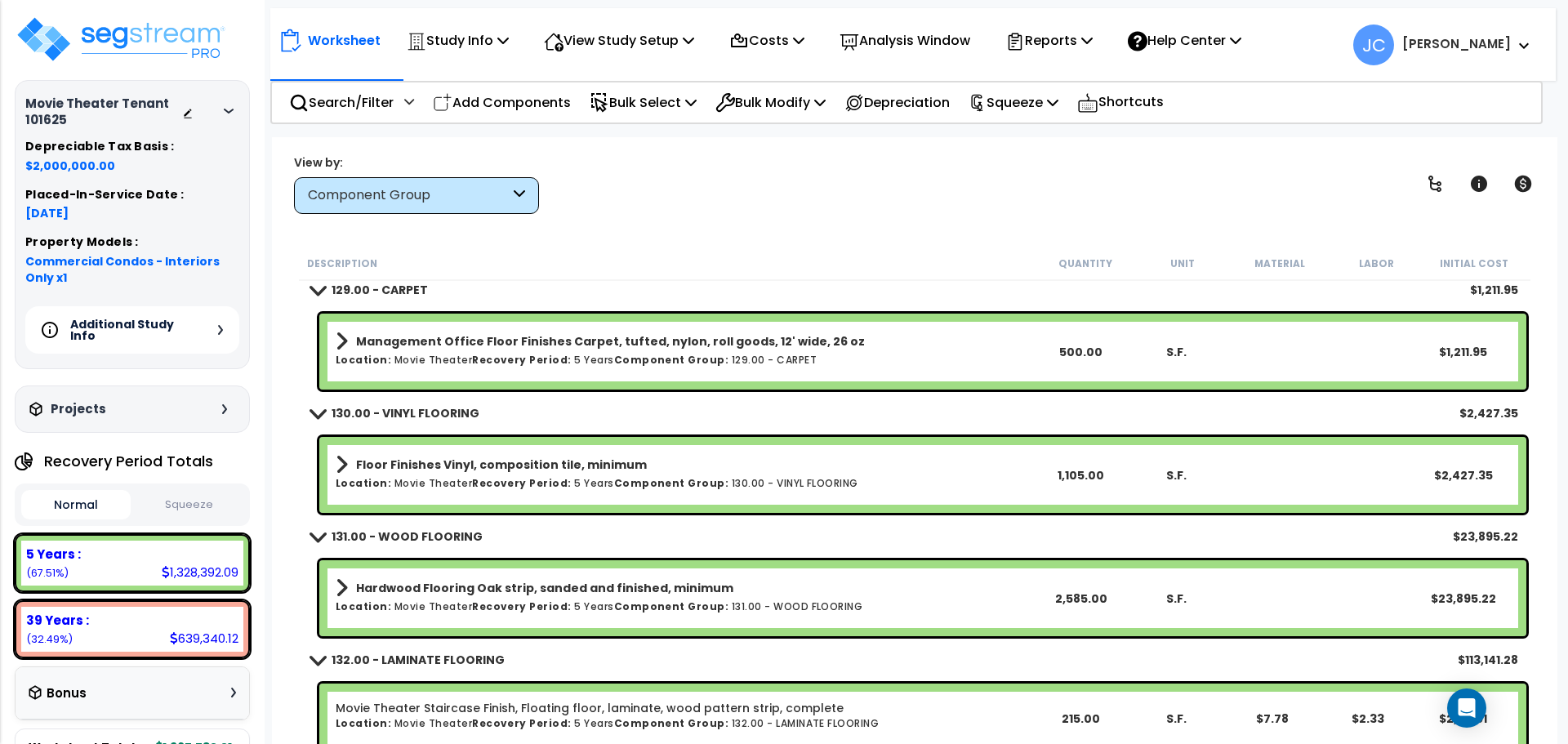
scroll to position [5072, 0]
click at [635, 221] on div "Worksheet Study Info Study Setup Add Property Unit Template study Clone study JC" at bounding box center [914, 509] width 1286 height 744
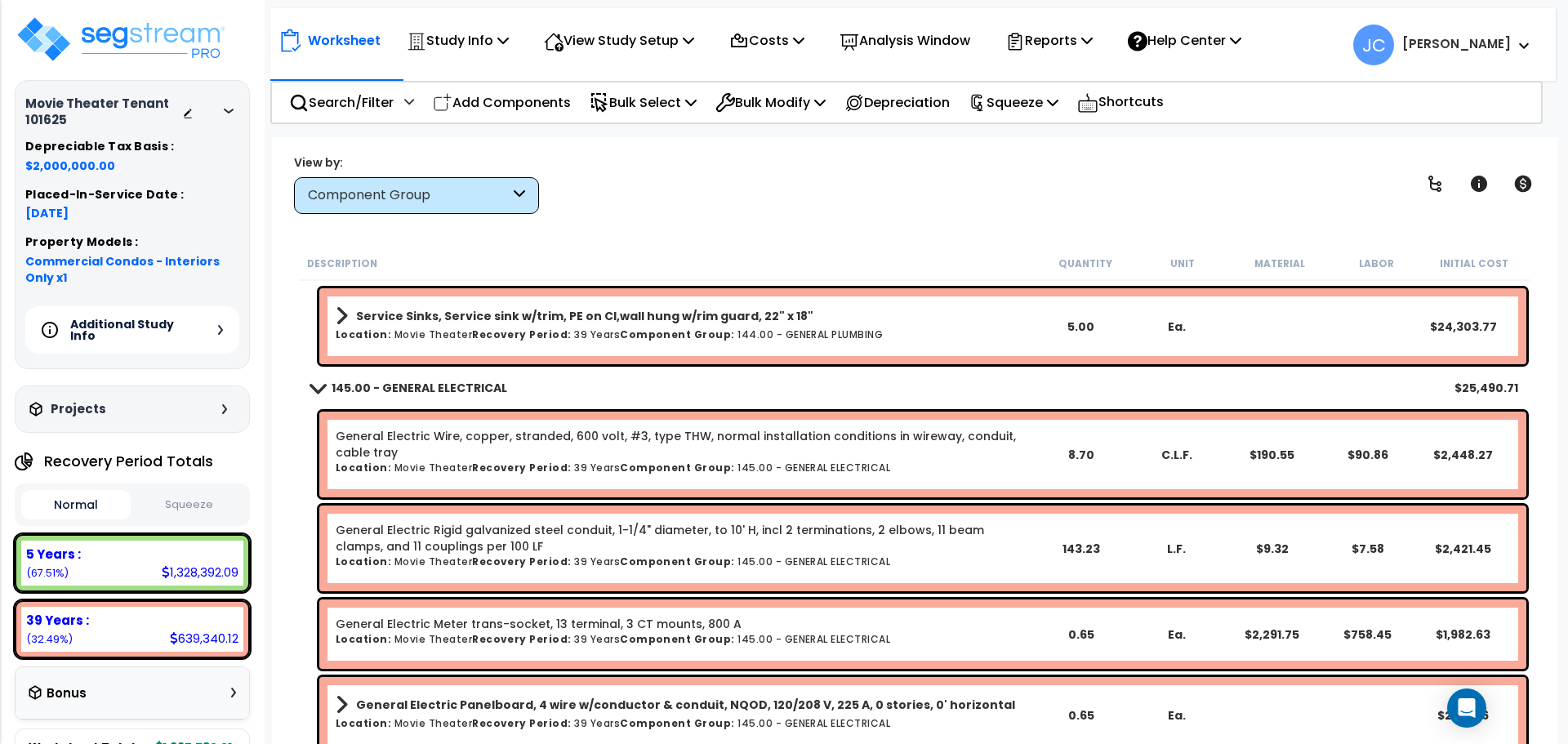
scroll to position [6737, 0]
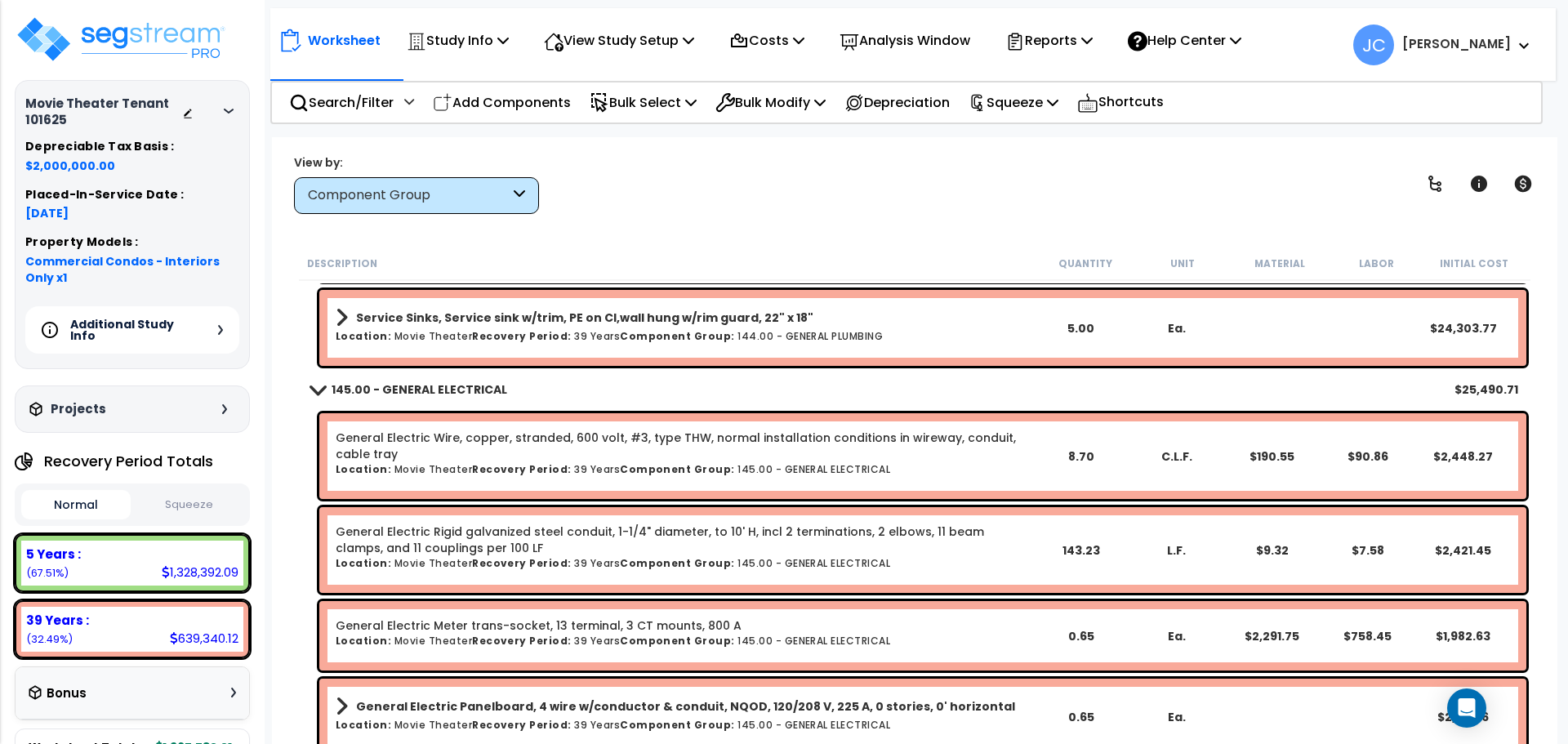
click at [742, 344] on div "Service Sinks, Service sink w/trim, PE on CI,wall hung w/rim guard, 22" x 18" L…" at bounding box center [684, 328] width 697 height 43
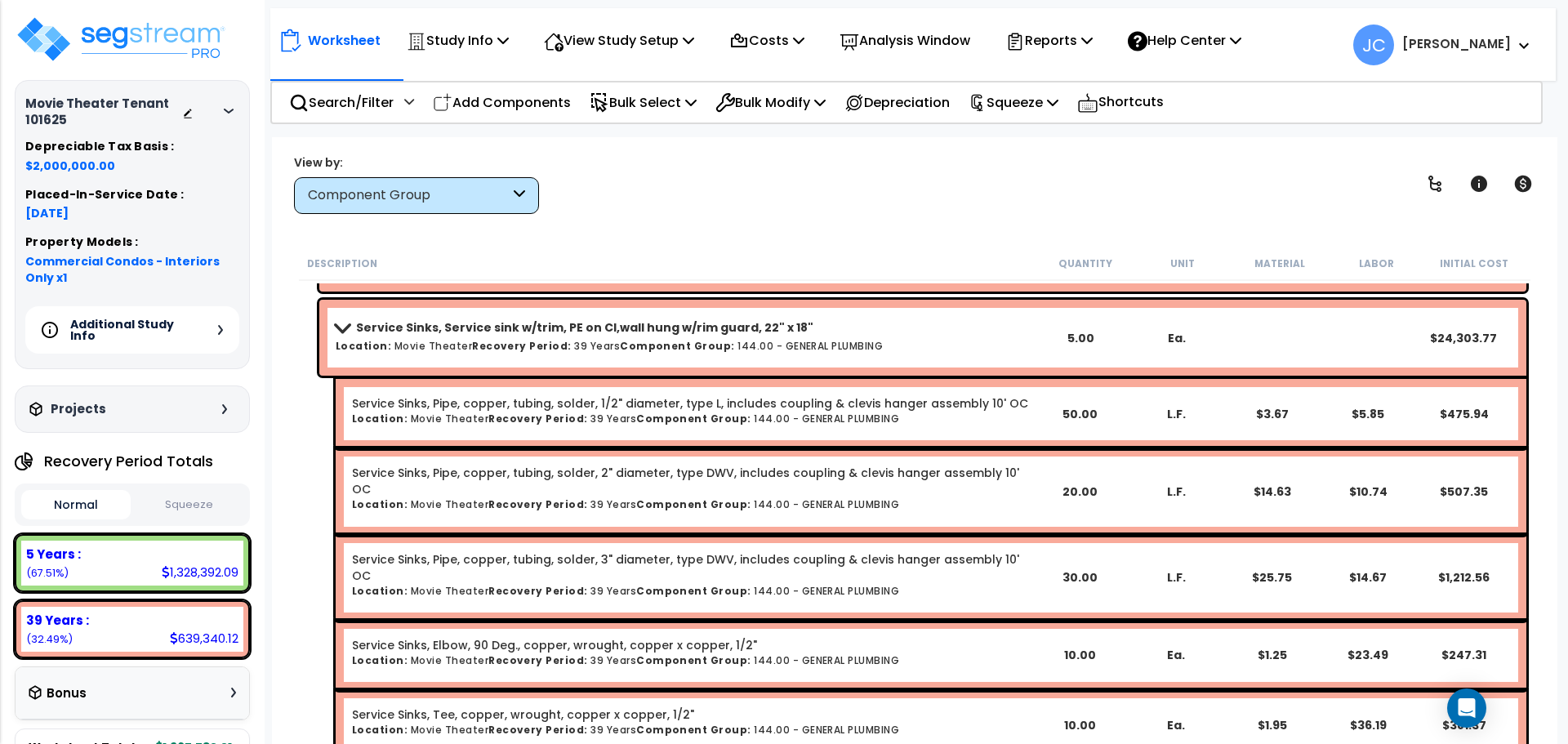
click at [715, 346] on h6 "Location: Movie Theater Recovery Period: 39 Years Component Group: 144.00 - GEN…" at bounding box center [684, 346] width 697 height 11
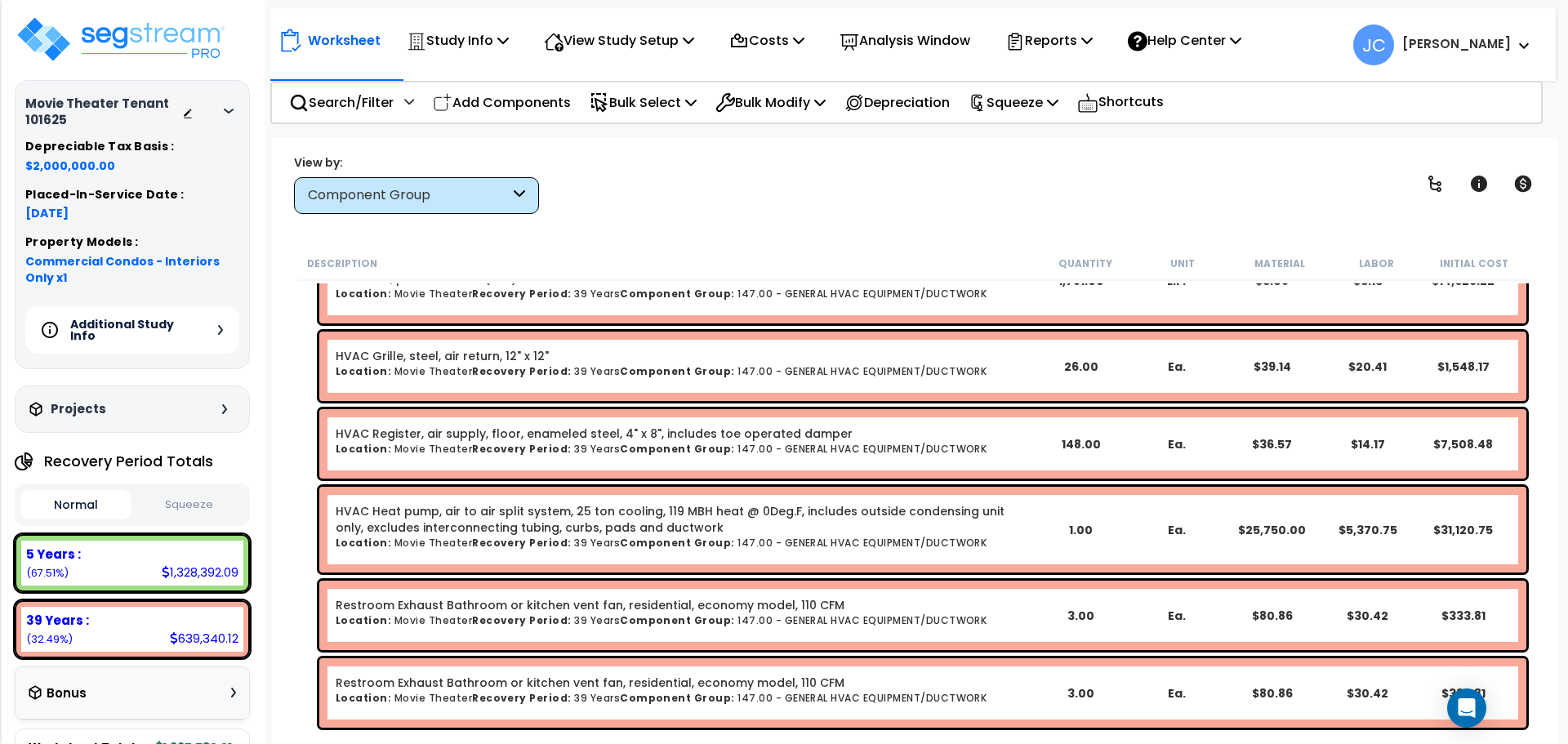
scroll to position [8210, 0]
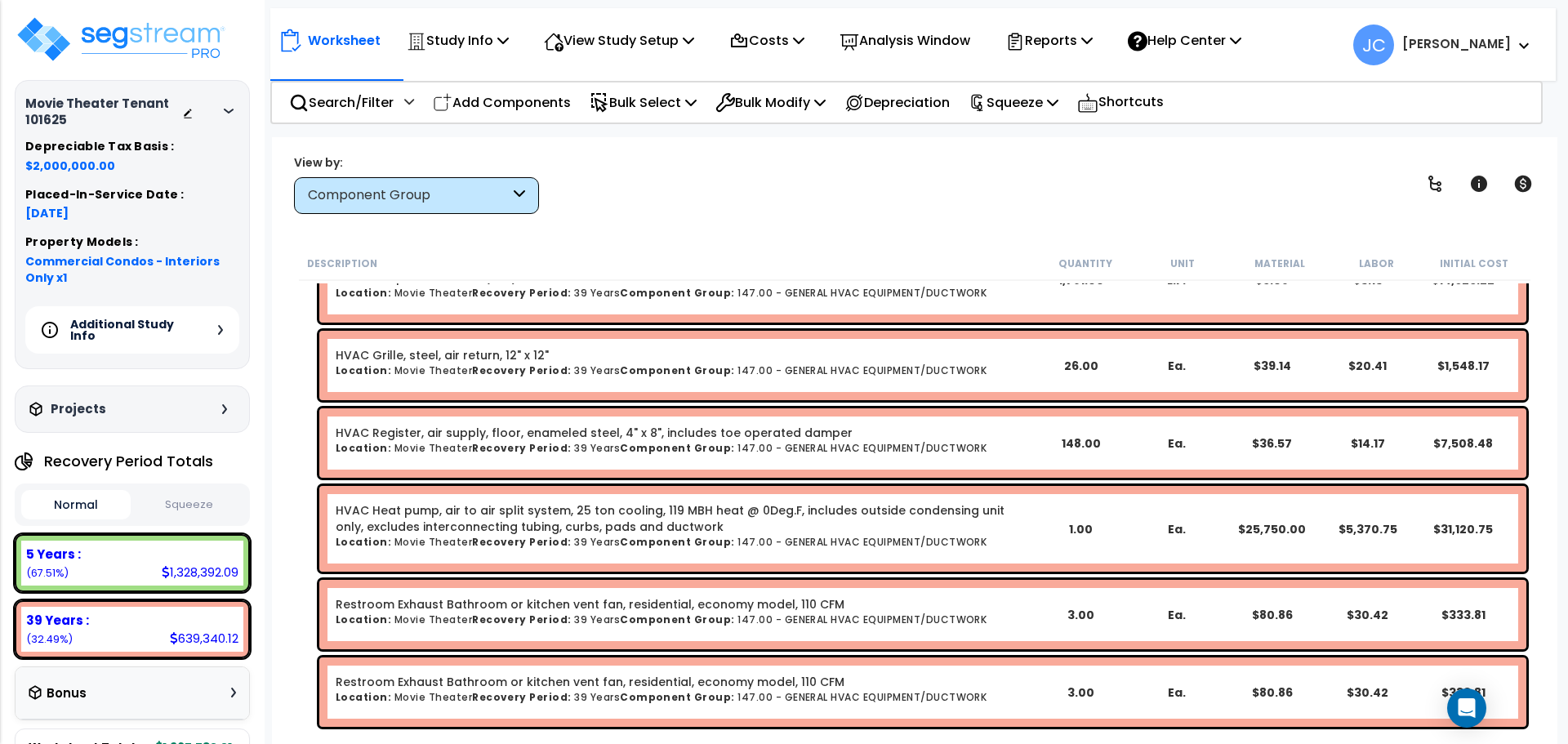
click at [696, 200] on div "View by: Component Group High to Low - Component Cost" at bounding box center [914, 184] width 1252 height 61
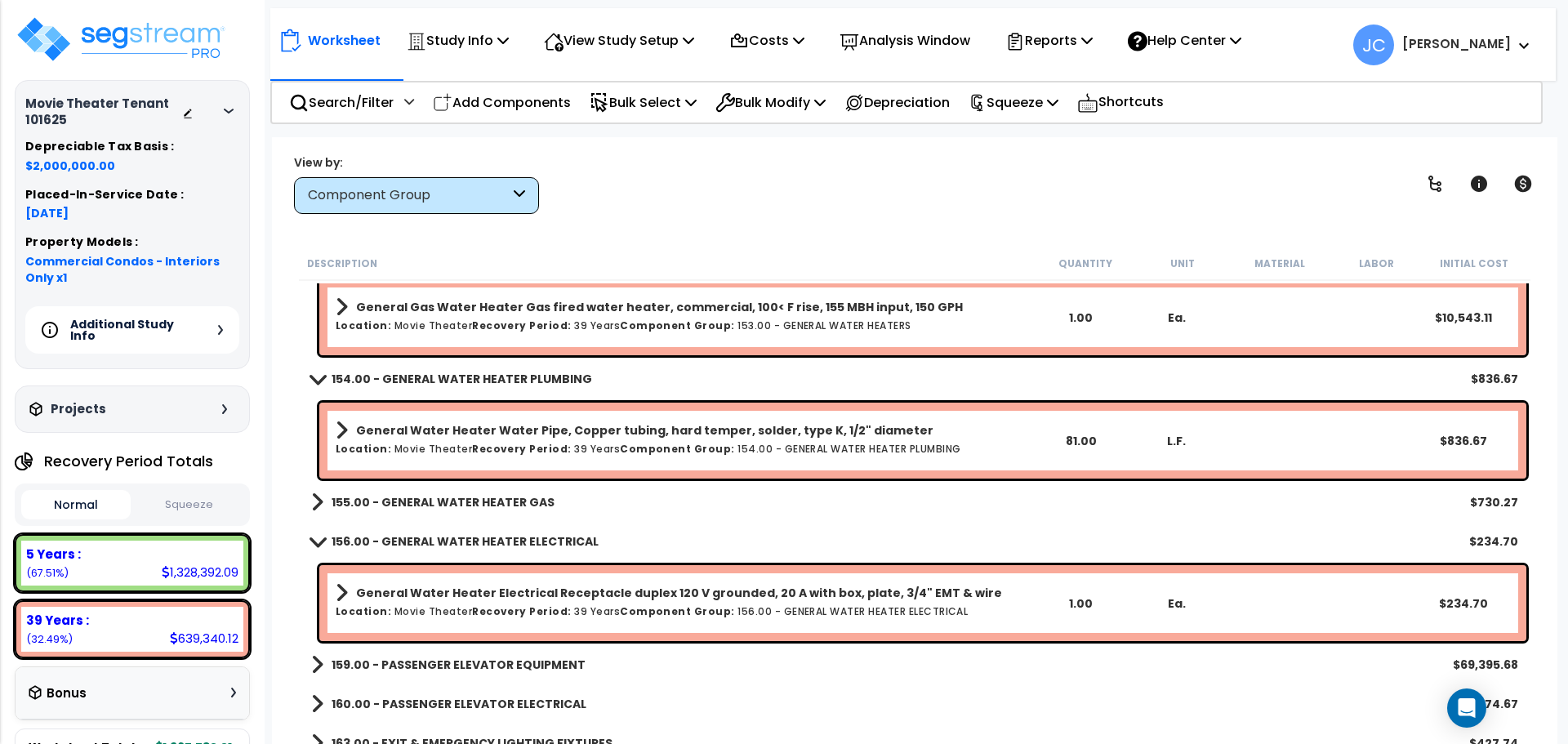
scroll to position [9609, 0]
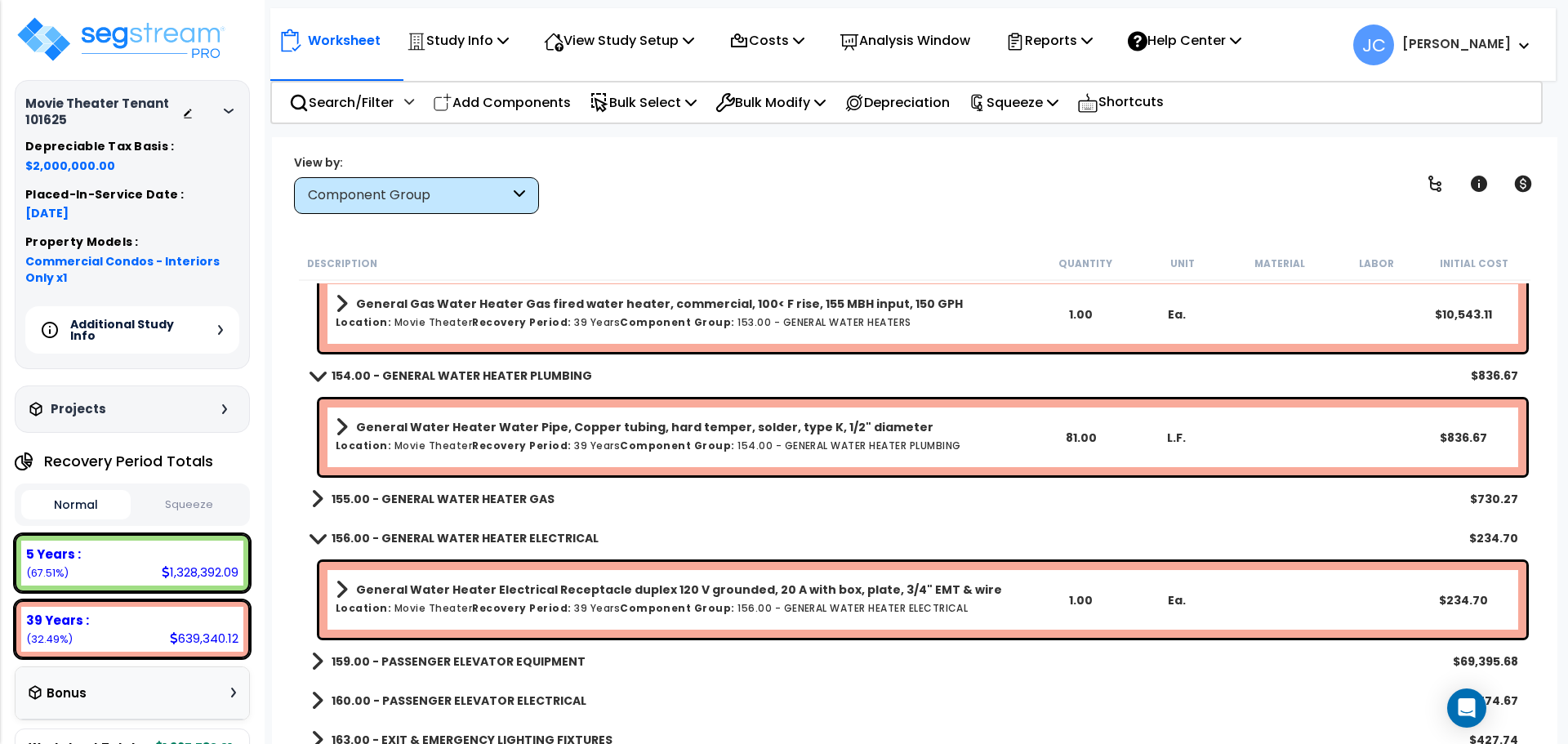
click at [516, 505] on b "155.00 - GENERAL WATER HEATER GAS" at bounding box center [443, 499] width 223 height 17
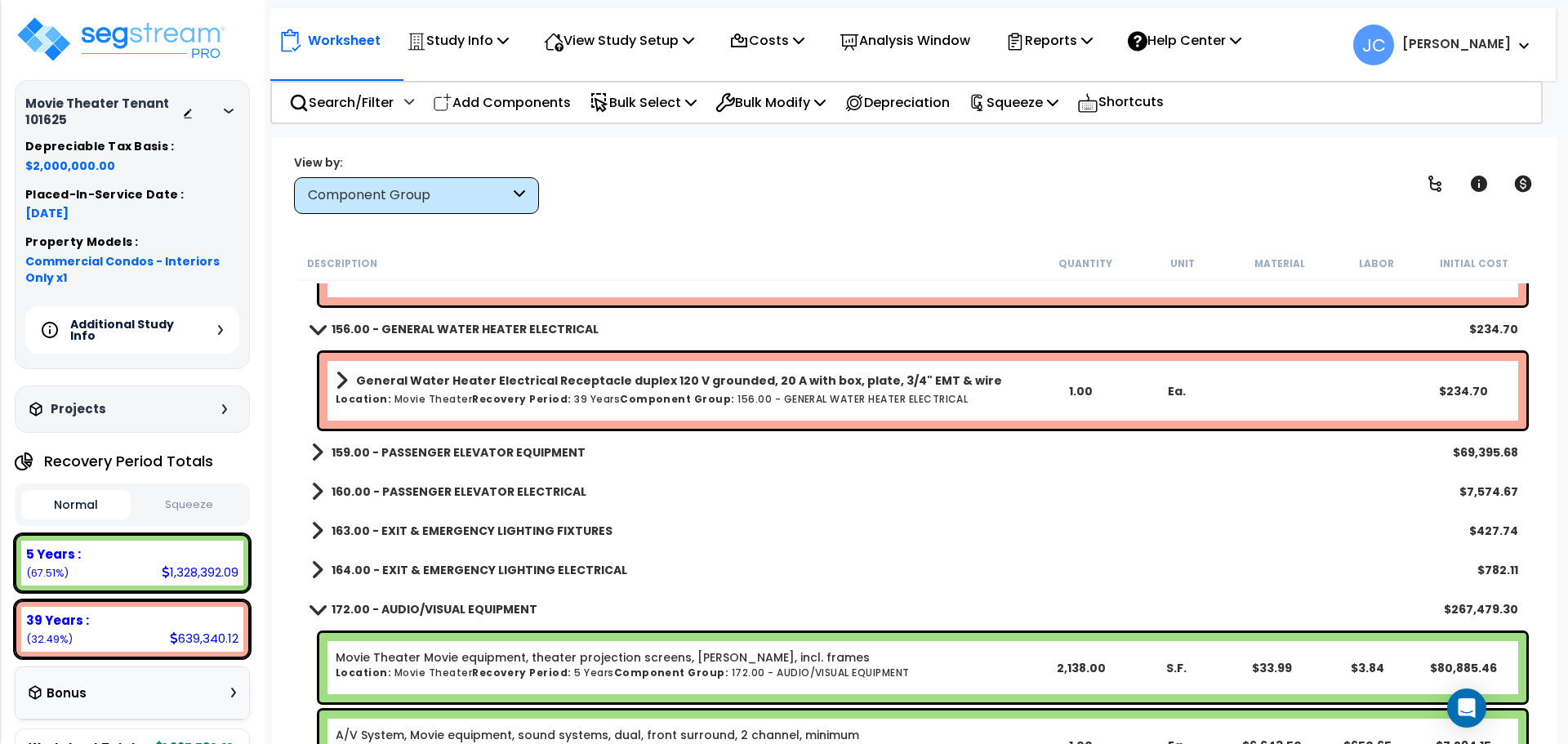
scroll to position [9905, 0]
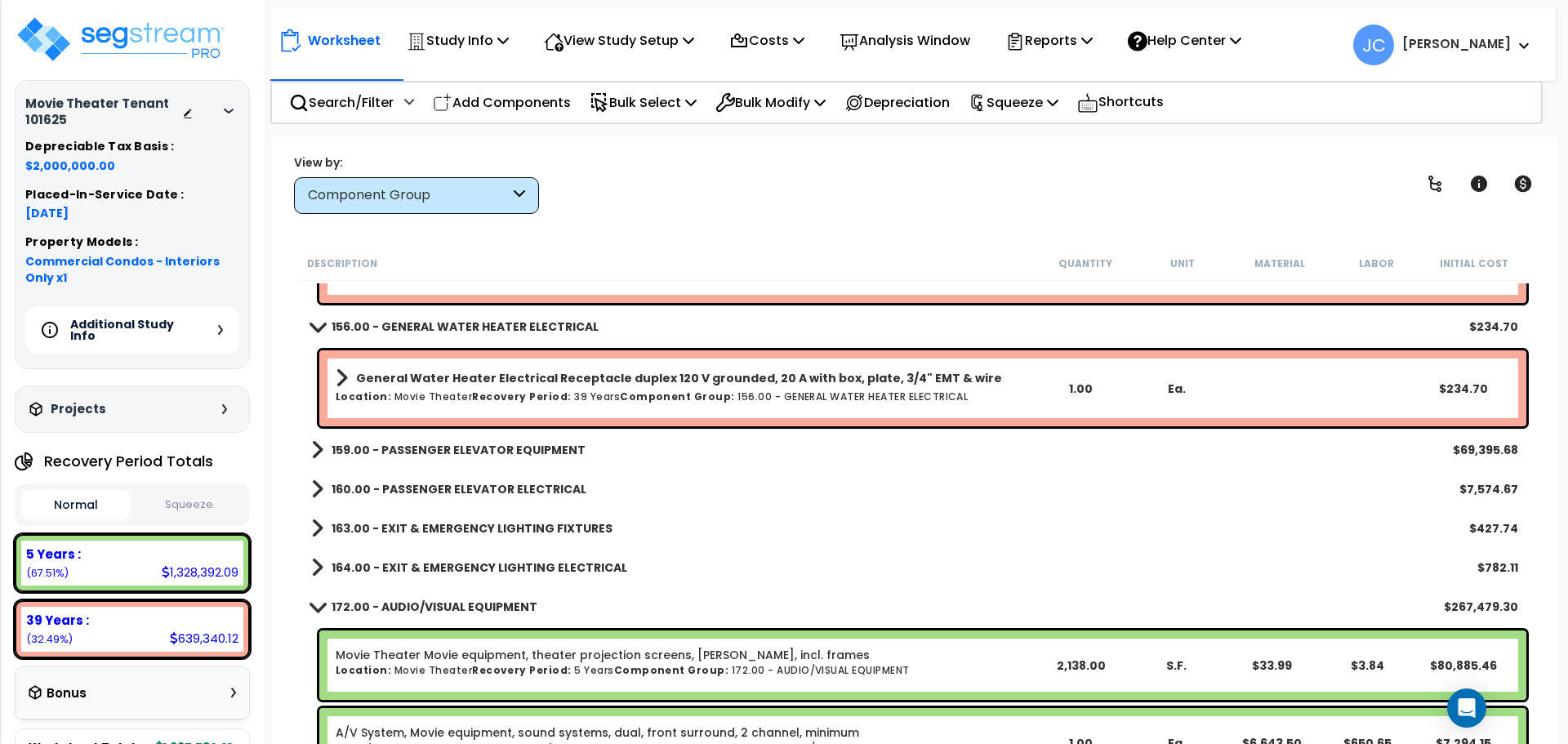
click at [554, 448] on b "159.00 - PASSENGER ELEVATOR EQUIPMENT" at bounding box center [458, 450] width 254 height 17
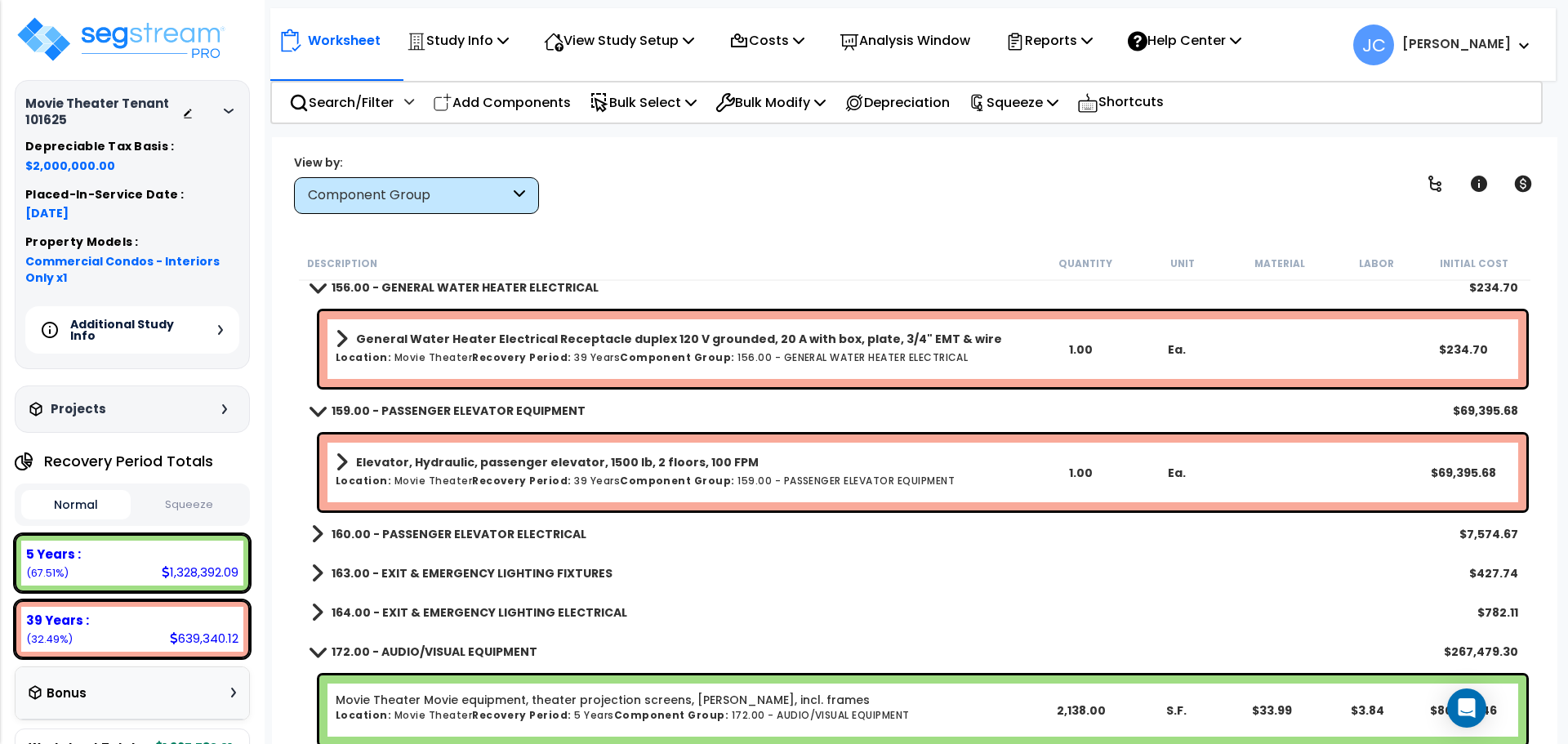
click at [669, 493] on div "Elevator, Hydraulic, passenger elevator, 1500 lb, 2 floors, 100 FPM Location: M…" at bounding box center [684, 472] width 697 height 43
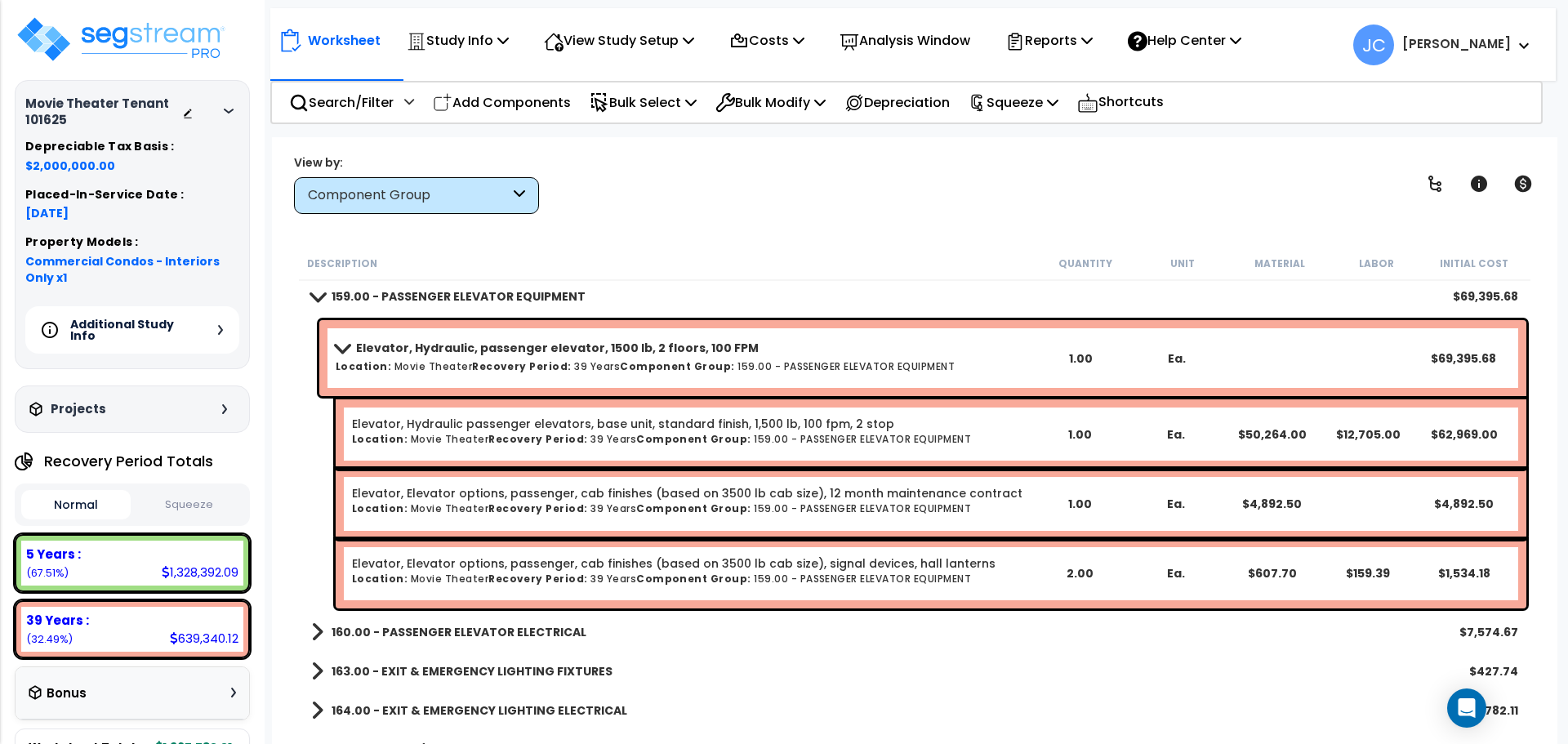
scroll to position [10060, 0]
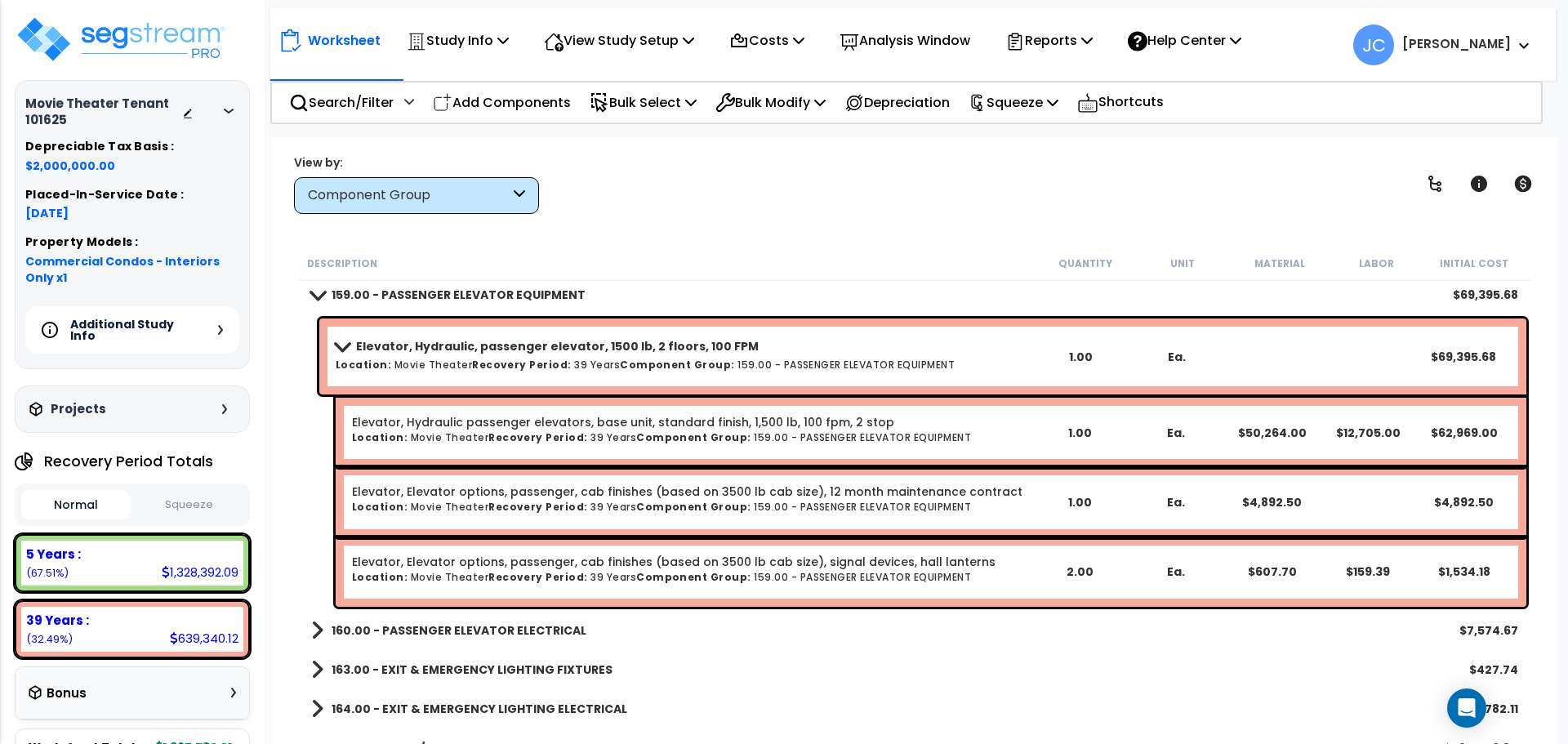
click at [620, 362] on b "Component Group:" at bounding box center [677, 365] width 115 height 14
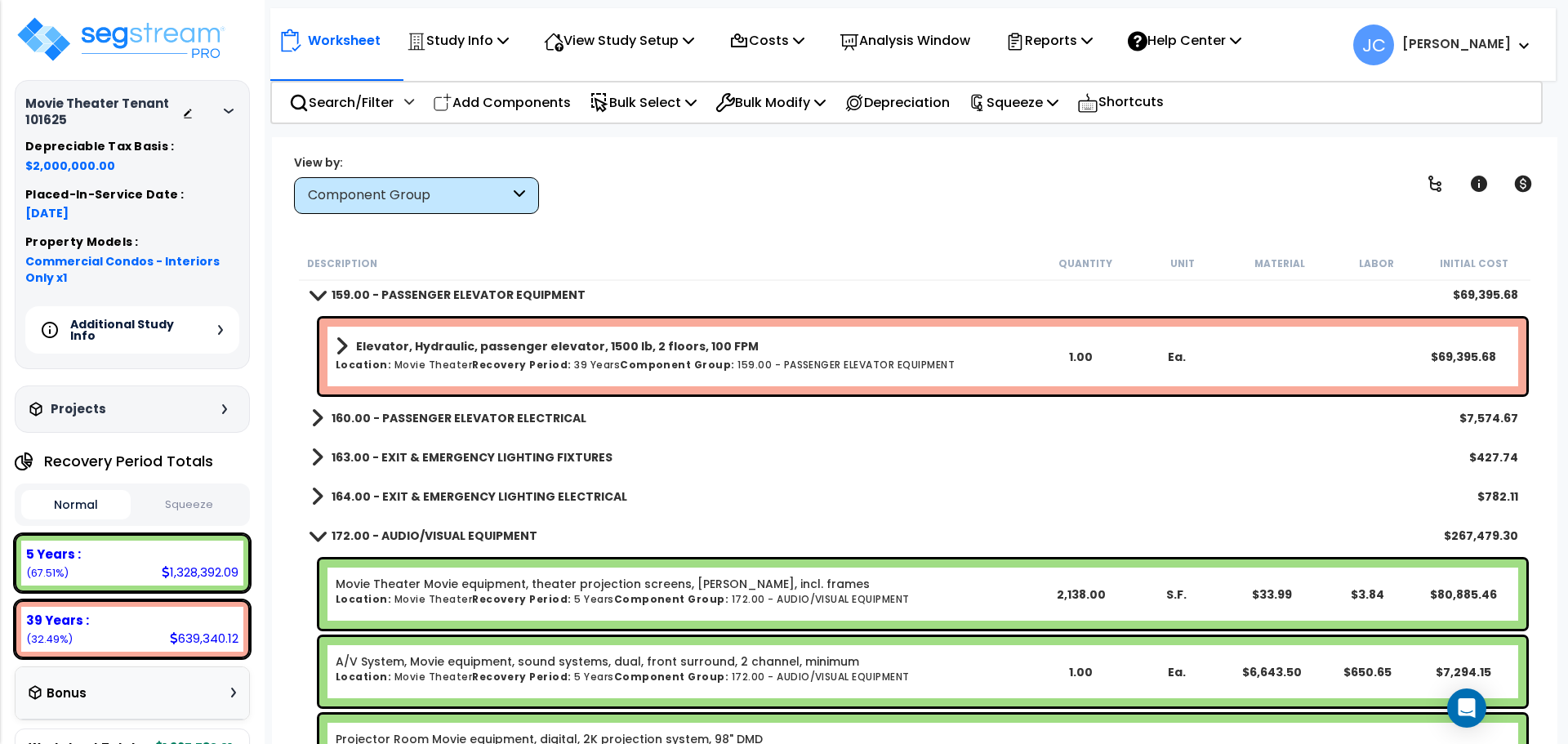
click at [522, 417] on b "160.00 - PASSENGER ELEVATOR ELECTRICAL" at bounding box center [458, 418] width 255 height 17
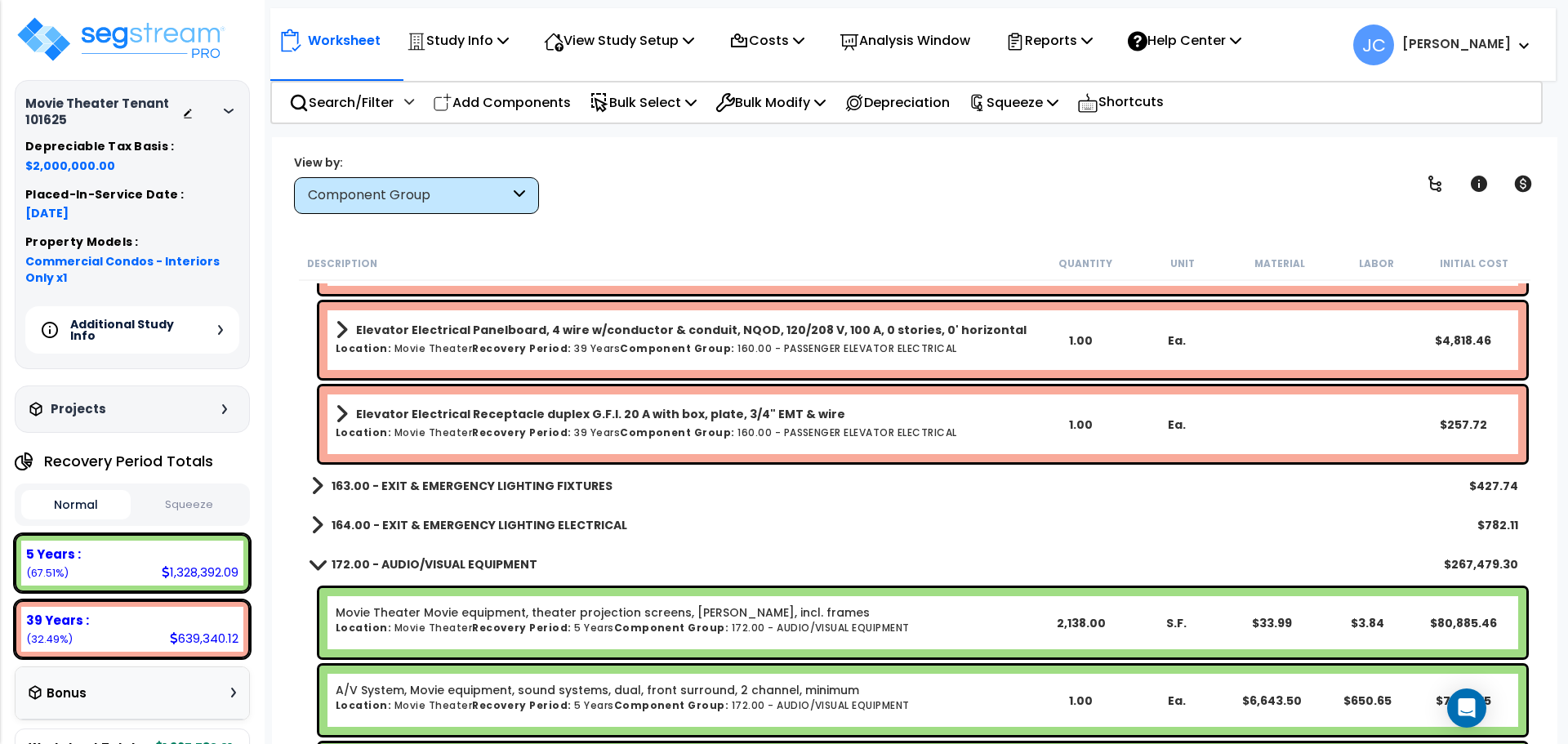
scroll to position [10442, 0]
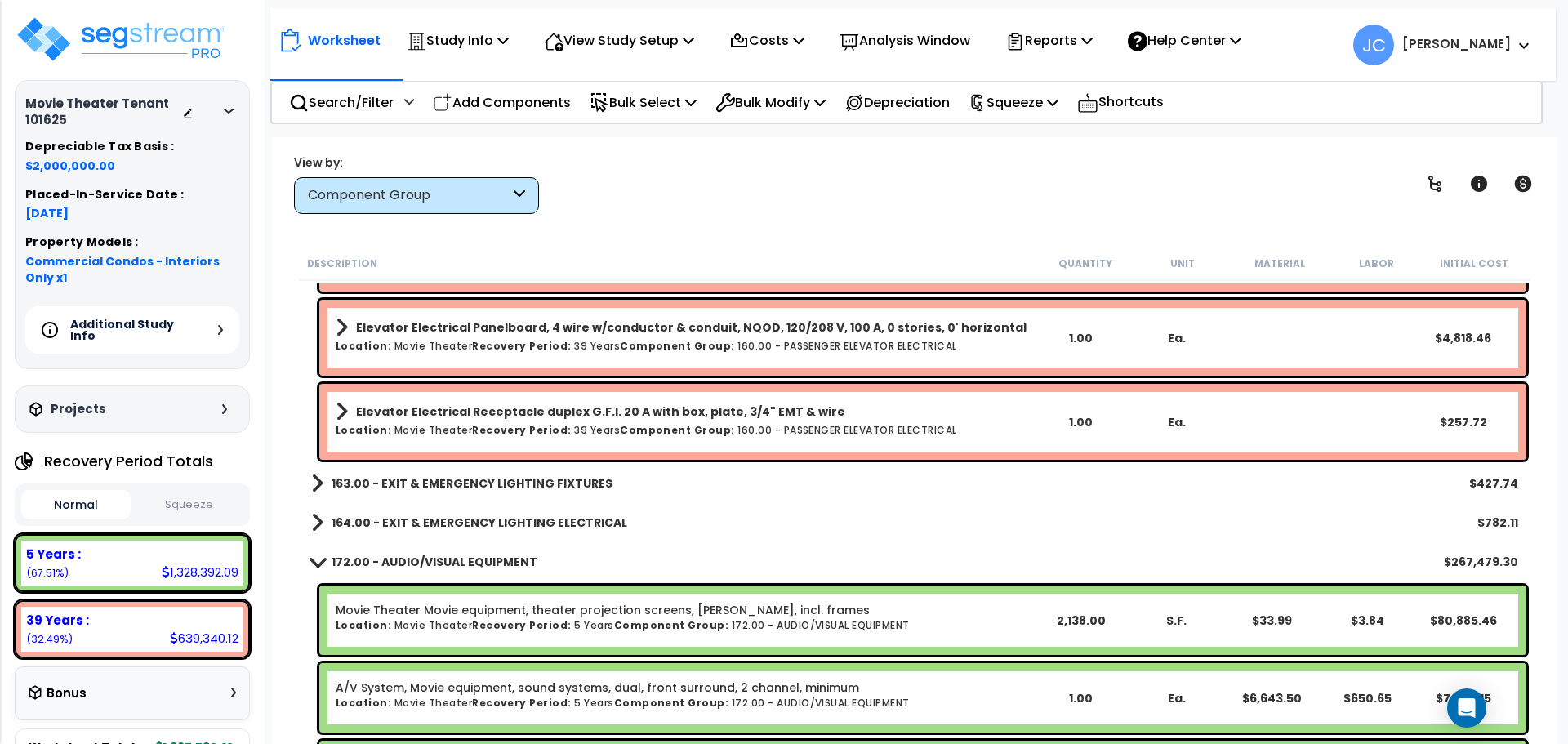
click at [559, 480] on b "163.00 - EXIT & EMERGENCY LIGHTING FIXTURES" at bounding box center [471, 483] width 281 height 17
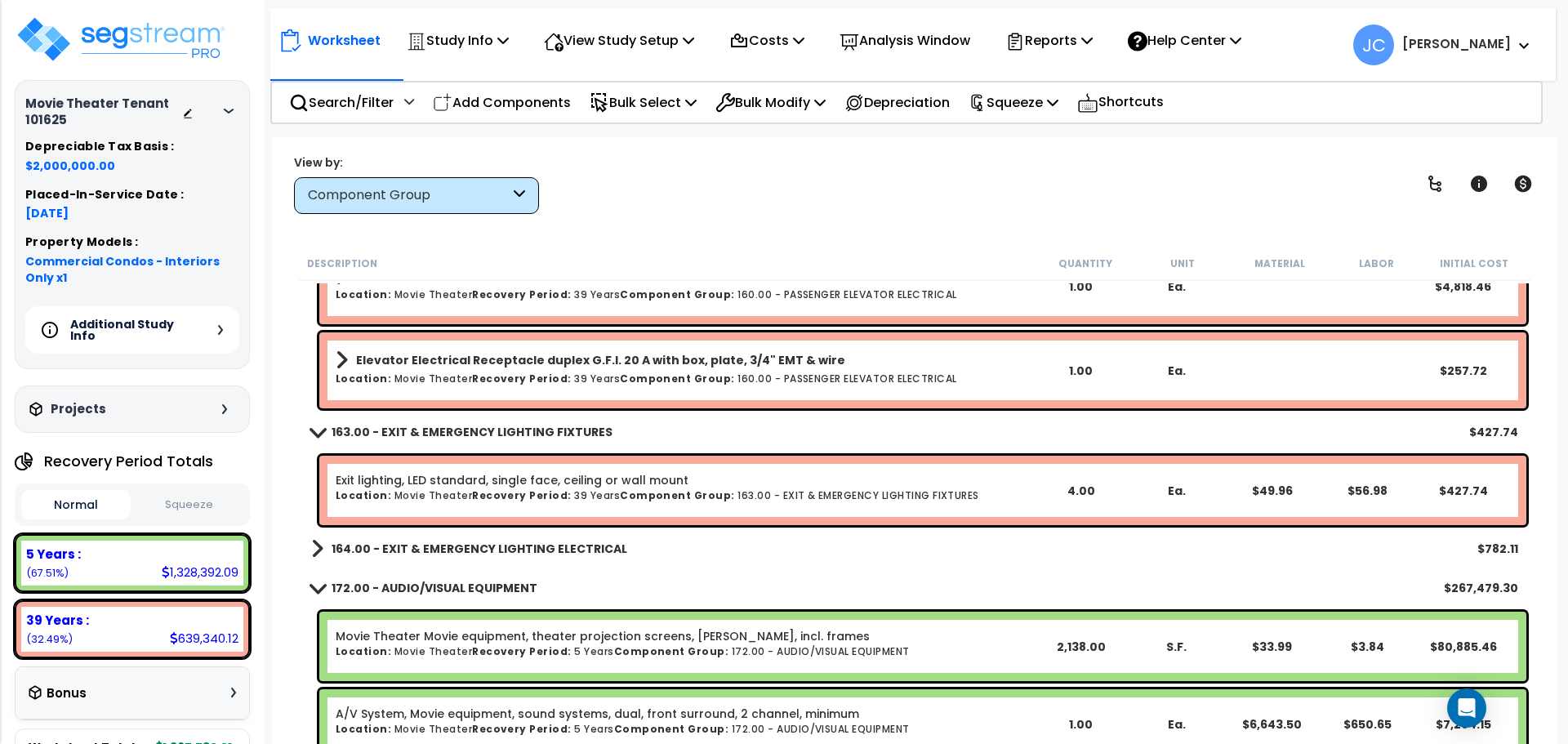
scroll to position [10495, 0]
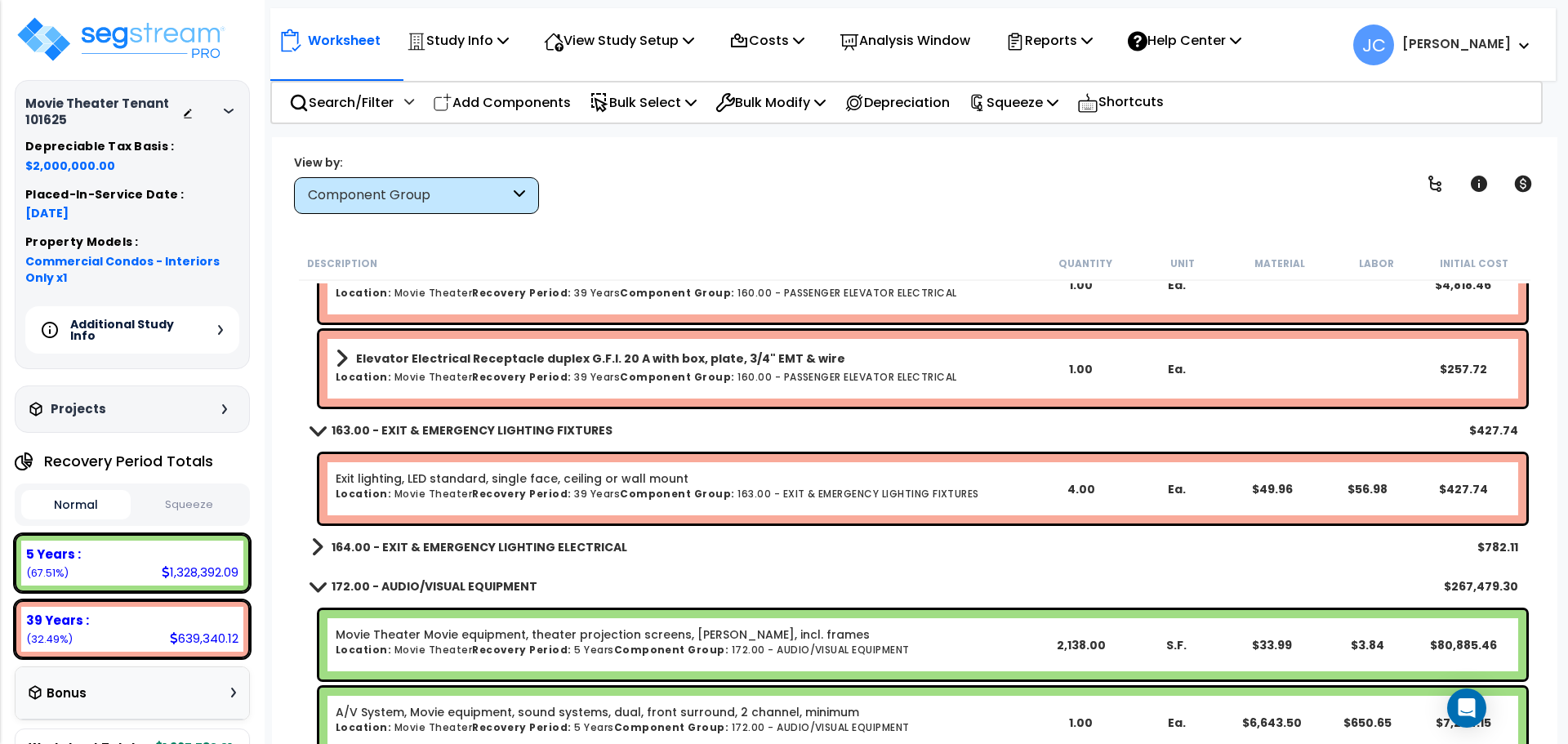
click at [593, 555] on link "164.00 - EXIT & EMERGENCY LIGHTING ELECTRICAL" at bounding box center [468, 547] width 316 height 23
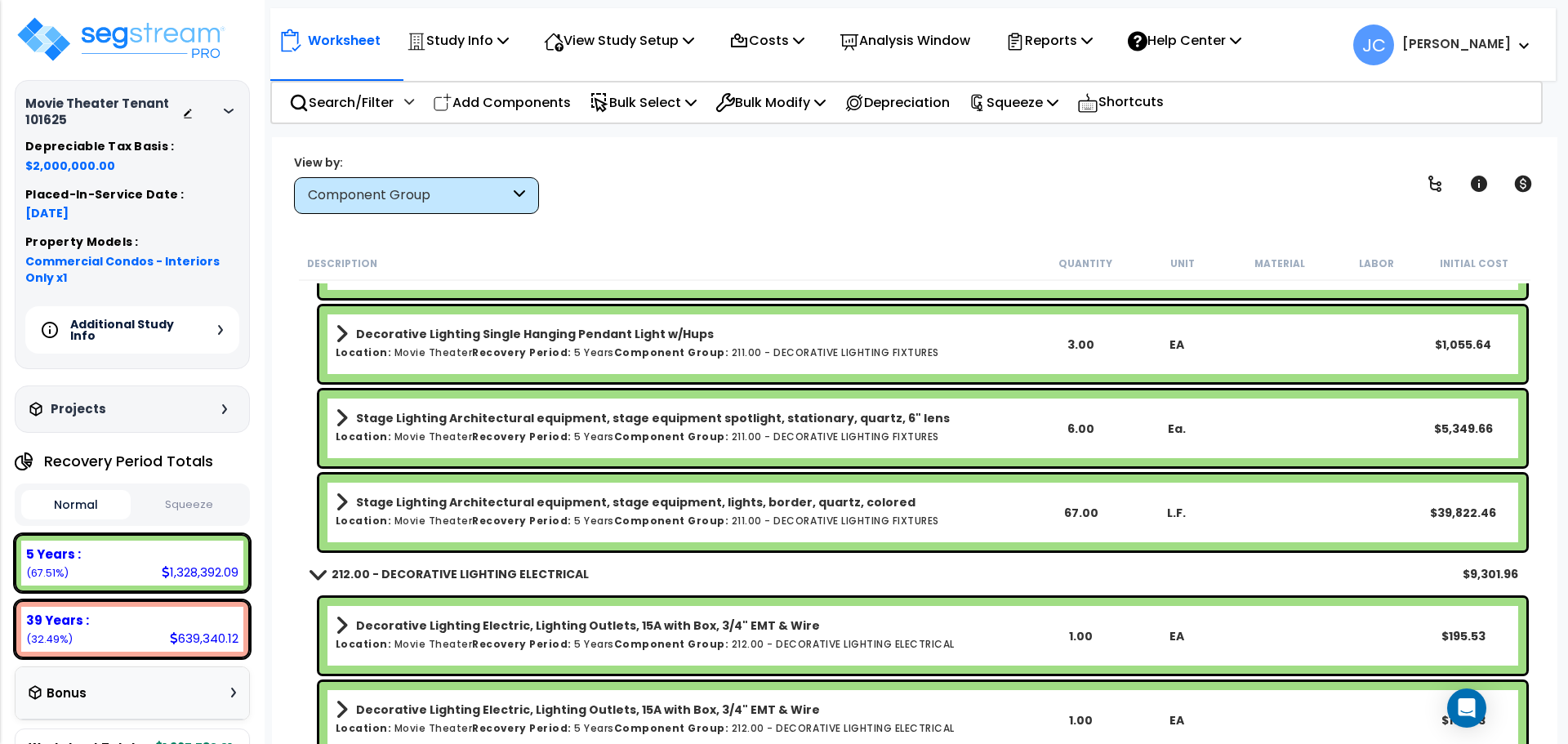
scroll to position [14014, 0]
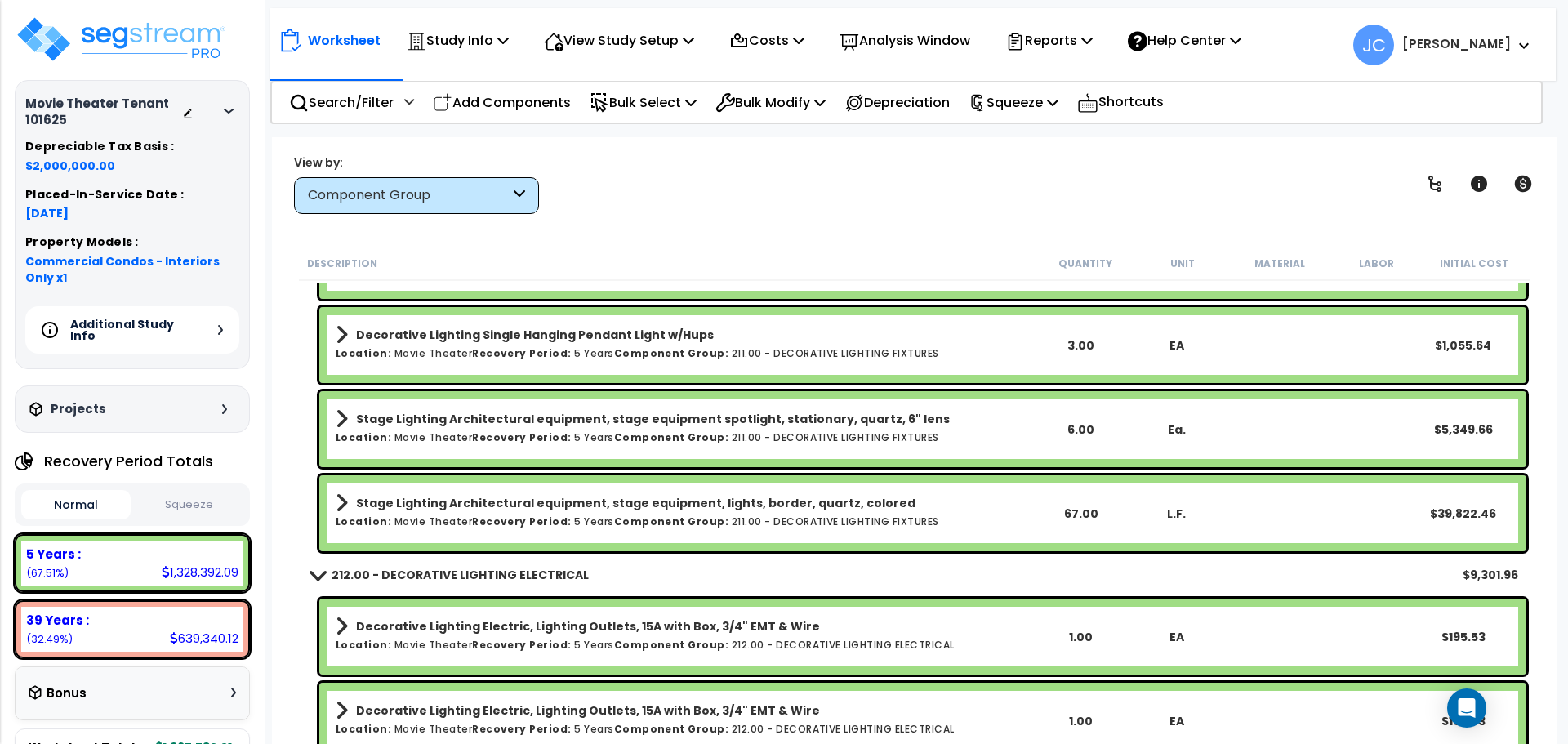
click at [729, 512] on link "Stage Lighting Architectural equipment, stage equipment, lights, border, quartz…" at bounding box center [684, 503] width 697 height 23
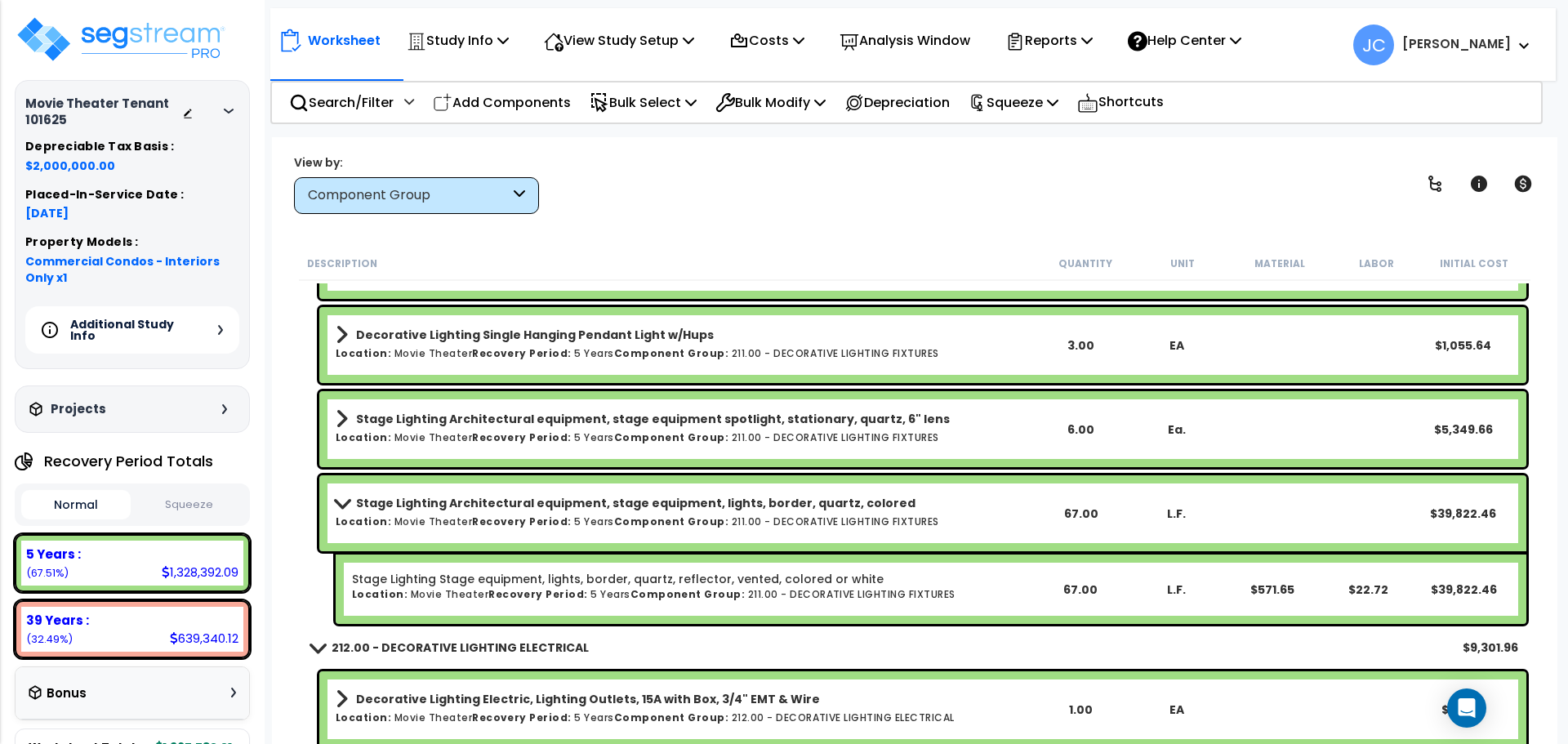
click at [679, 511] on link "Stage Lighting Architectural equipment, stage equipment, lights, border, quartz…" at bounding box center [684, 503] width 697 height 23
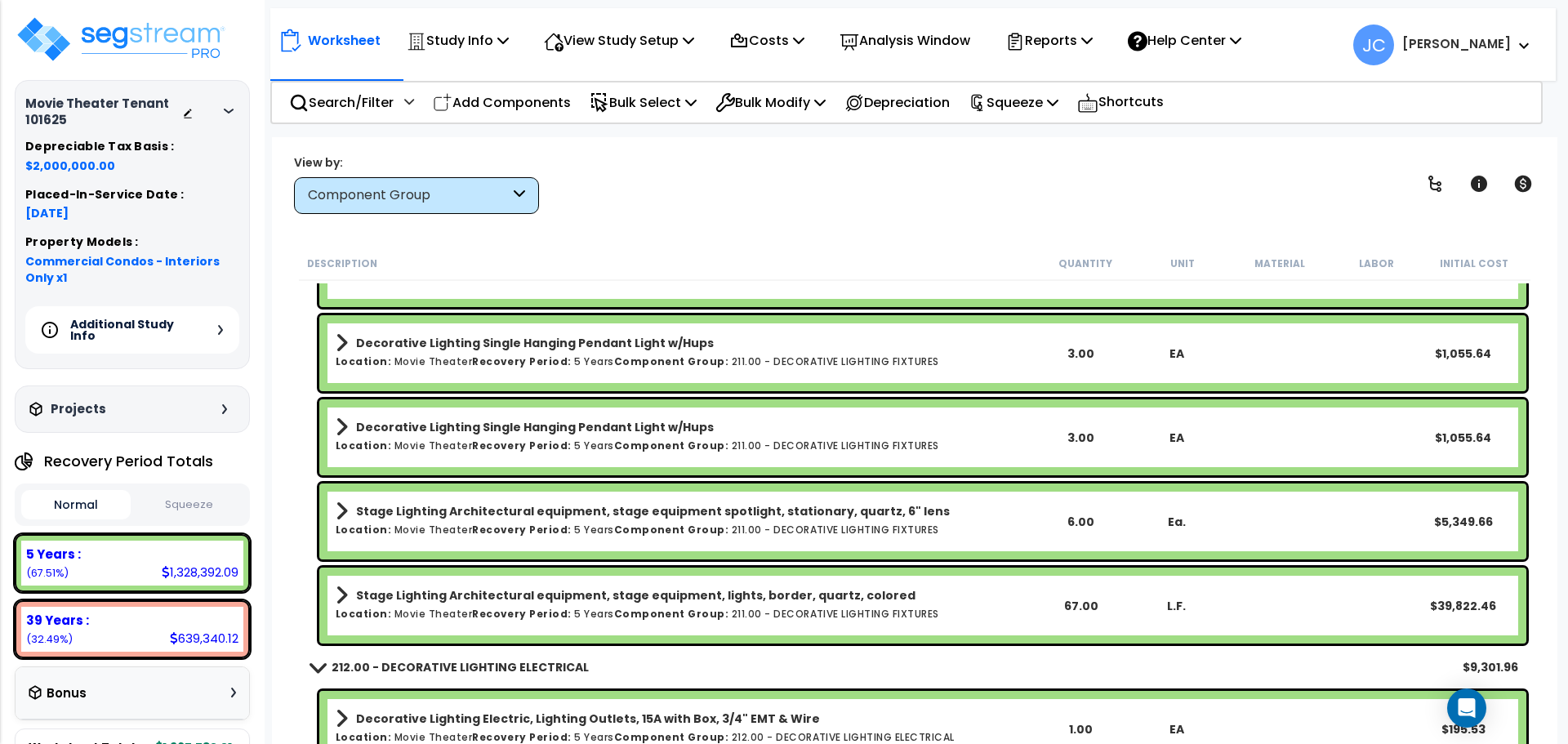
scroll to position [13939, 0]
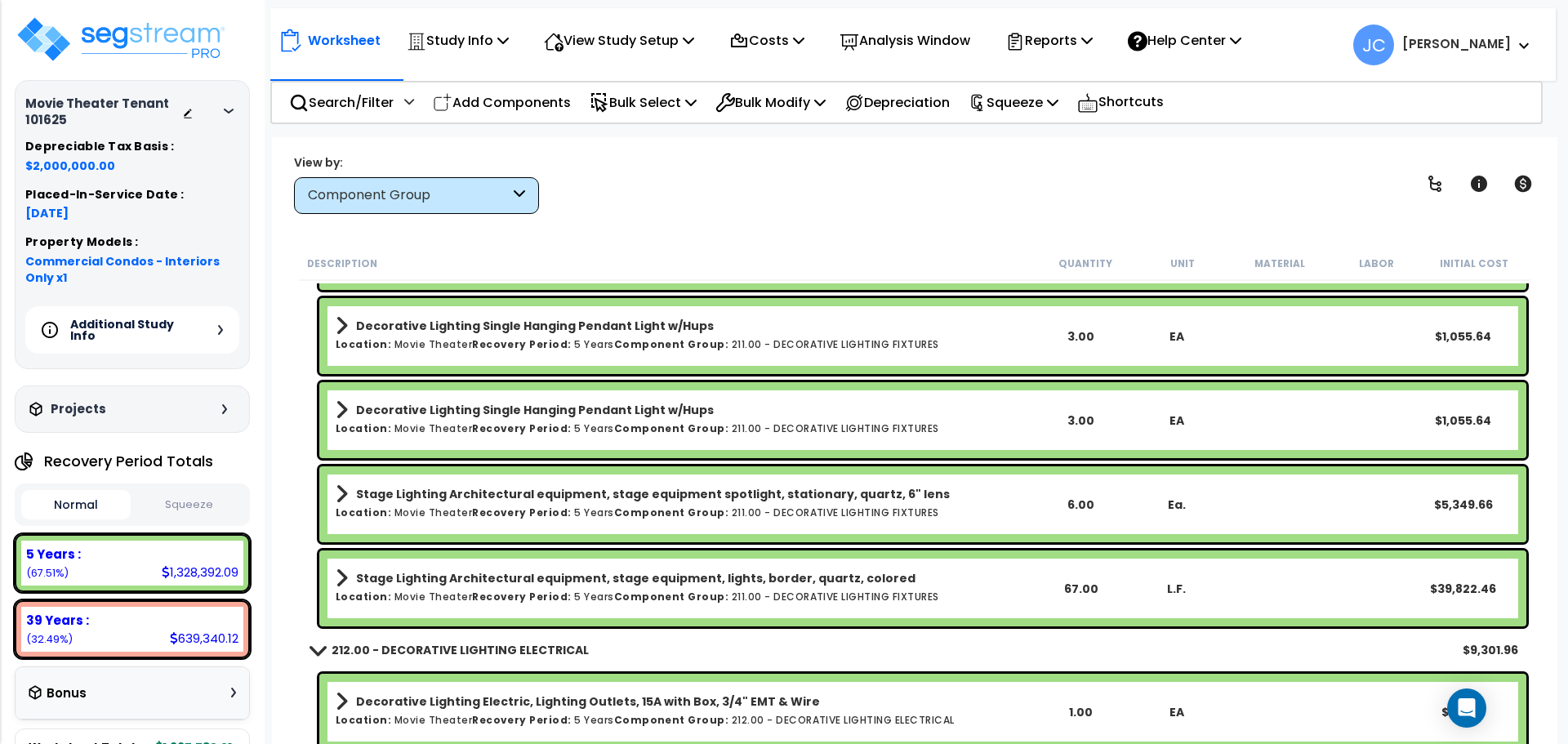
click at [765, 495] on b "Stage Lighting Architectural equipment, stage equipment spotlight, stationary, …" at bounding box center [652, 494] width 594 height 17
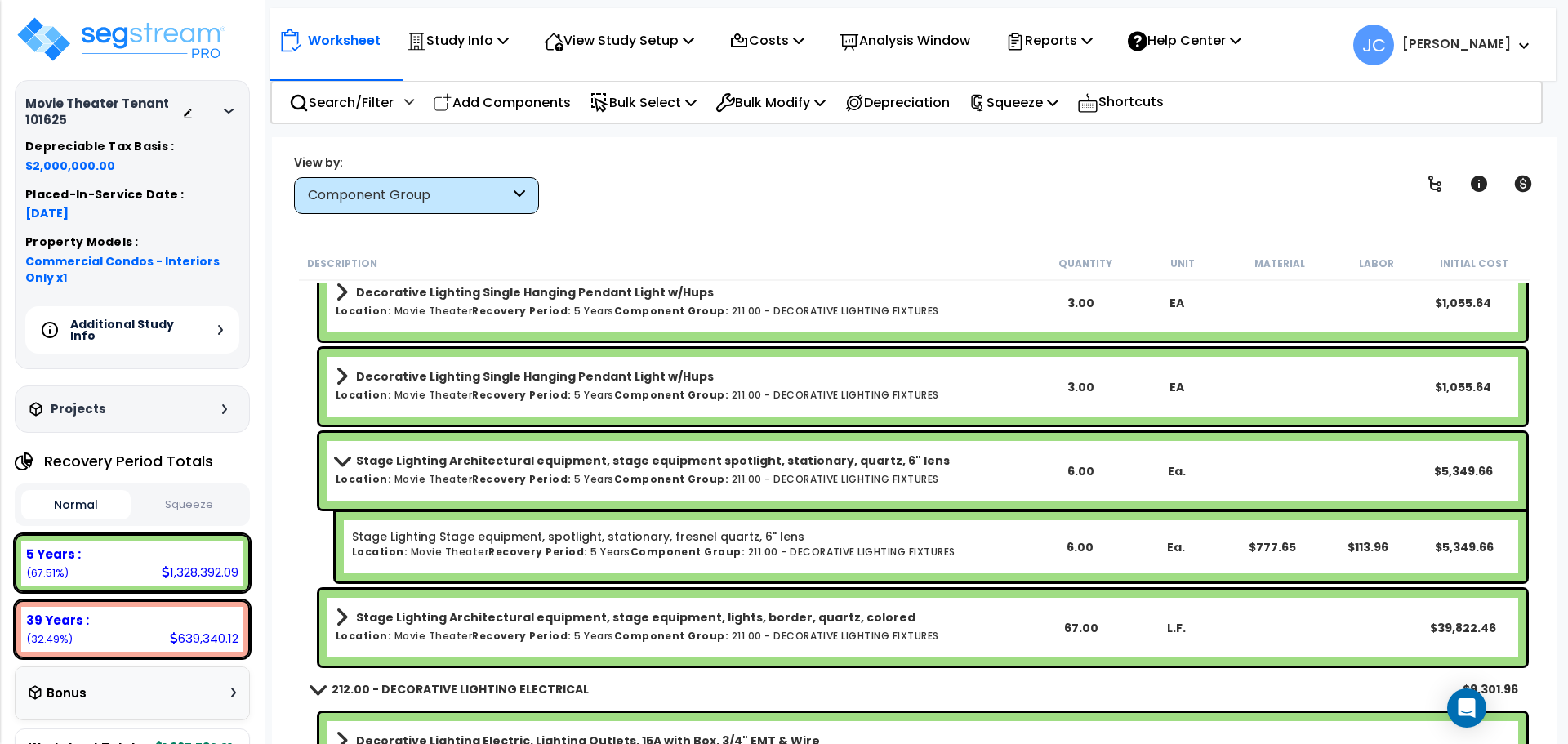
scroll to position [13981, 0]
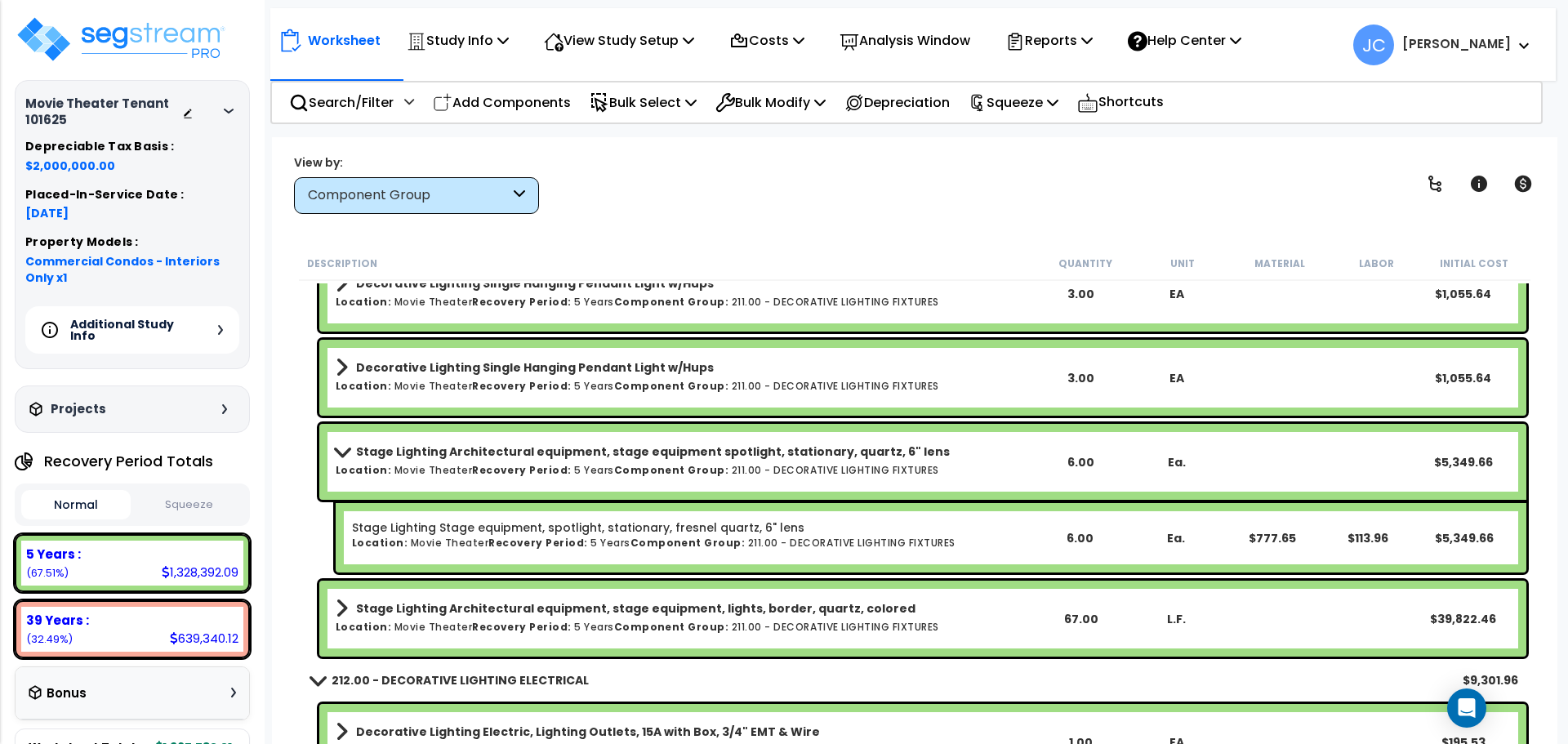
click at [732, 482] on div "Stage Lighting Architectural equipment, stage equipment spotlight, stationary, …" at bounding box center [684, 461] width 697 height 43
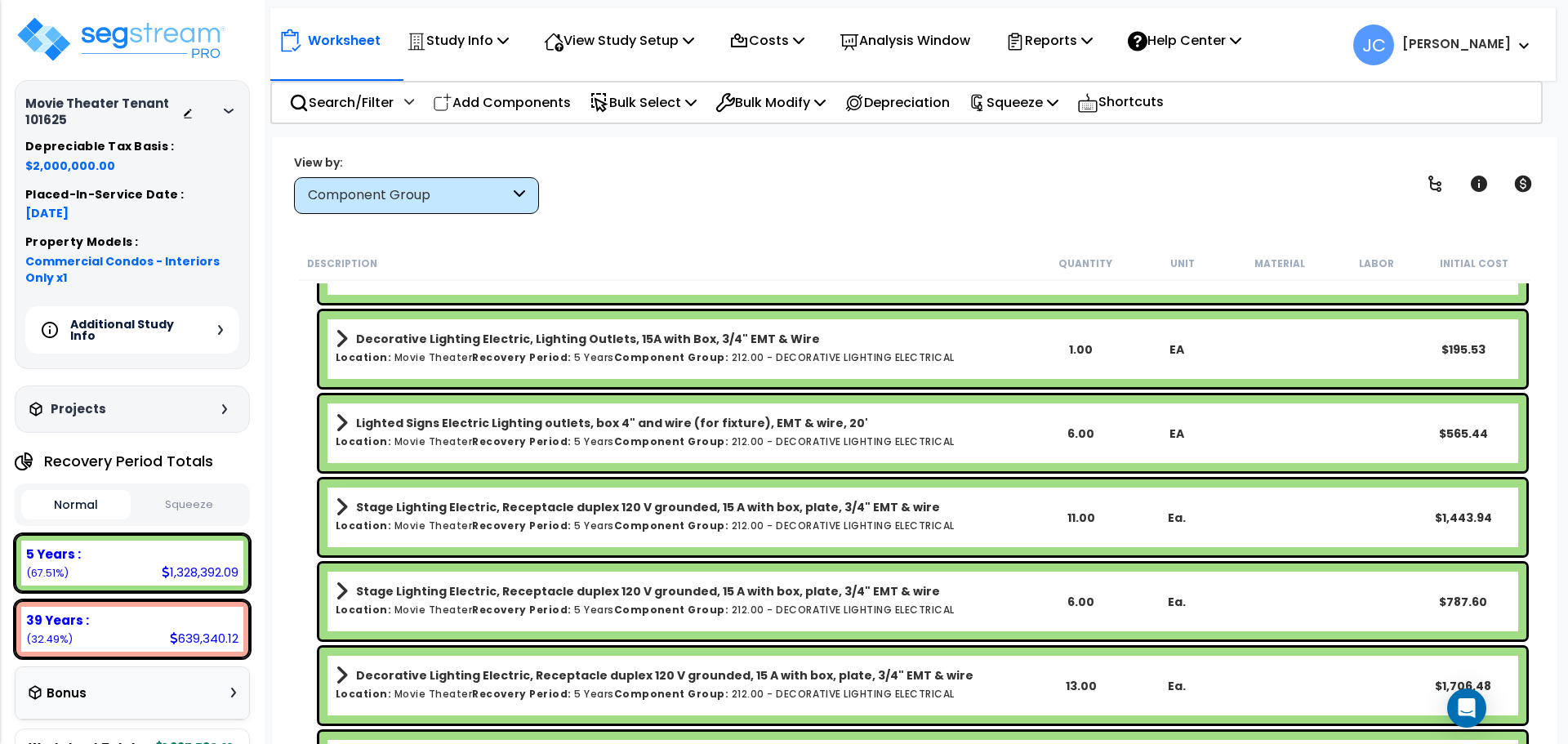
scroll to position [14397, 0]
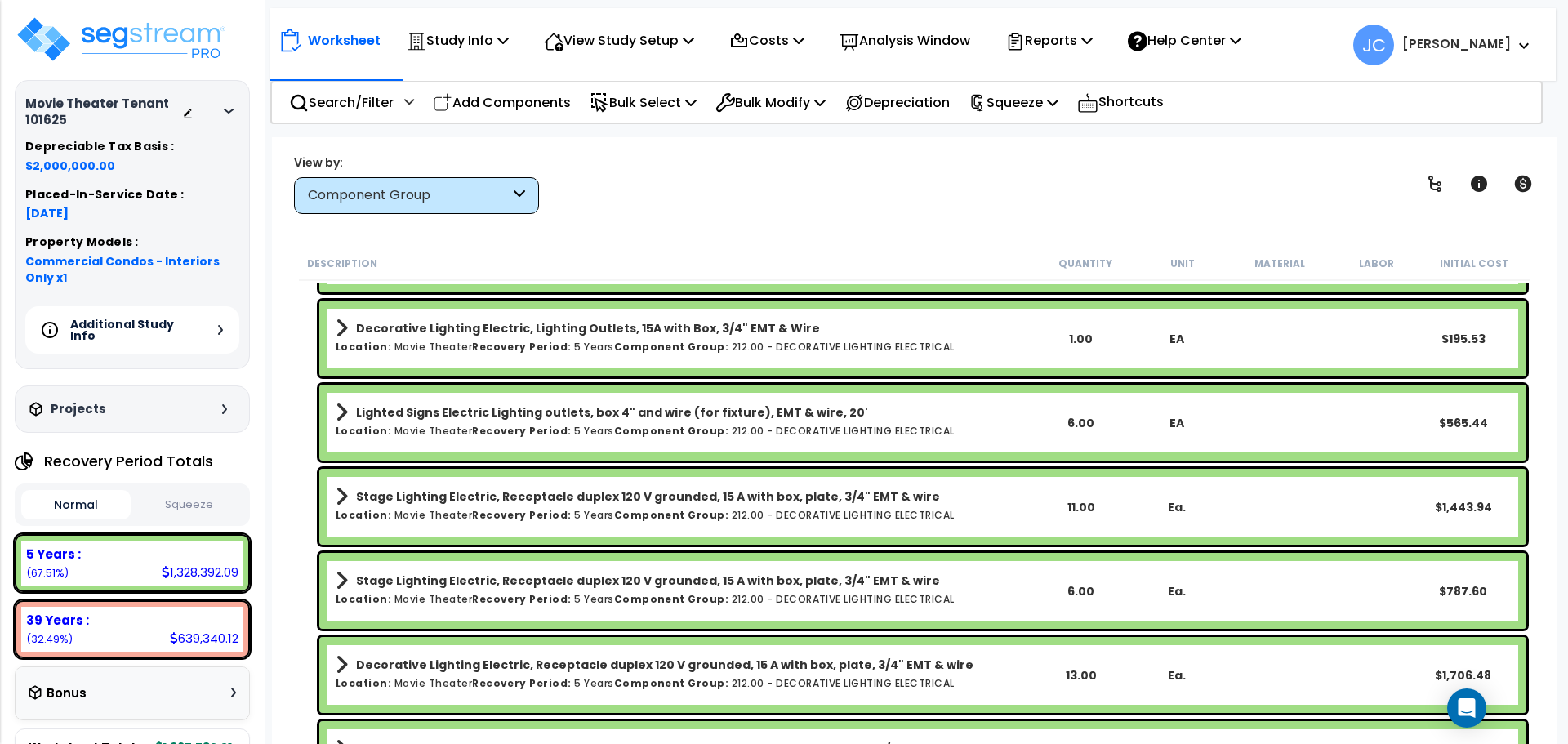
click at [874, 407] on link "Lighted Signs Electric Lighting outlets, box 4" and wire (for fixture), EMT & w…" at bounding box center [684, 413] width 697 height 23
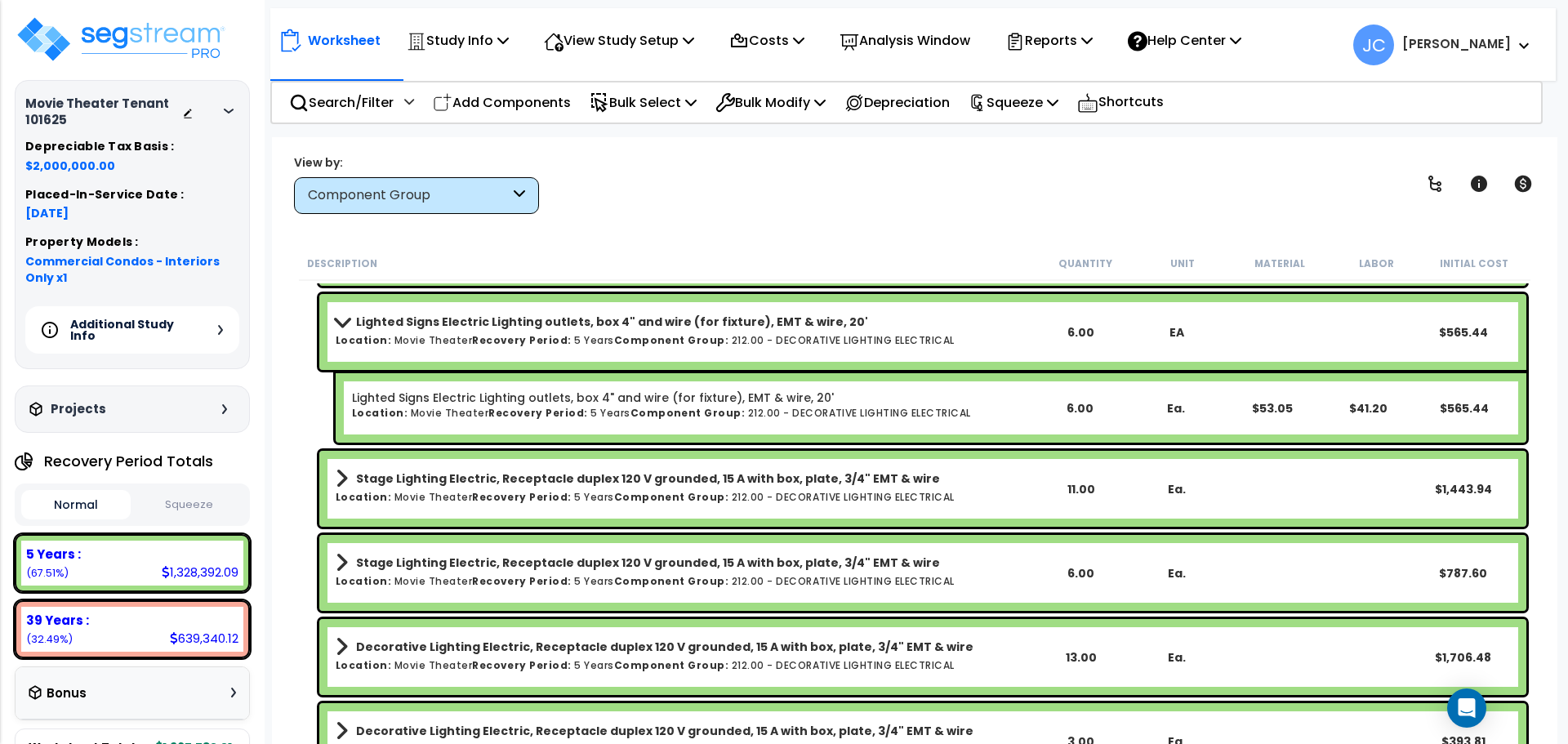
scroll to position [14488, 0]
click at [813, 338] on h6 "Location: Movie Theater Recovery Period: 5 Years Component Group: 212.00 - DECO…" at bounding box center [684, 340] width 697 height 11
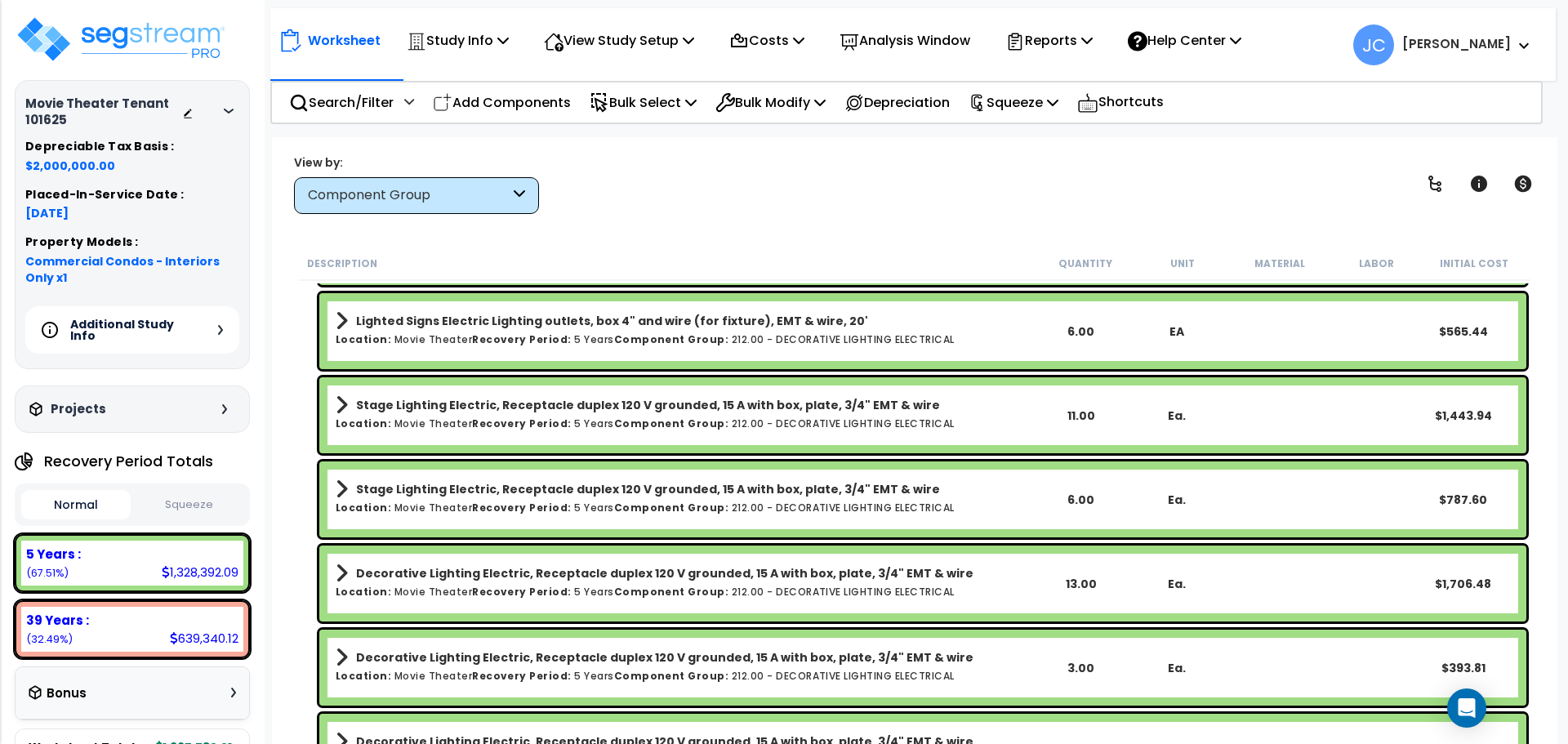
click at [836, 403] on b "Stage Lighting Electric, Receptacle duplex 120 V grounded, 15 A with box, plate…" at bounding box center [648, 405] width 583 height 17
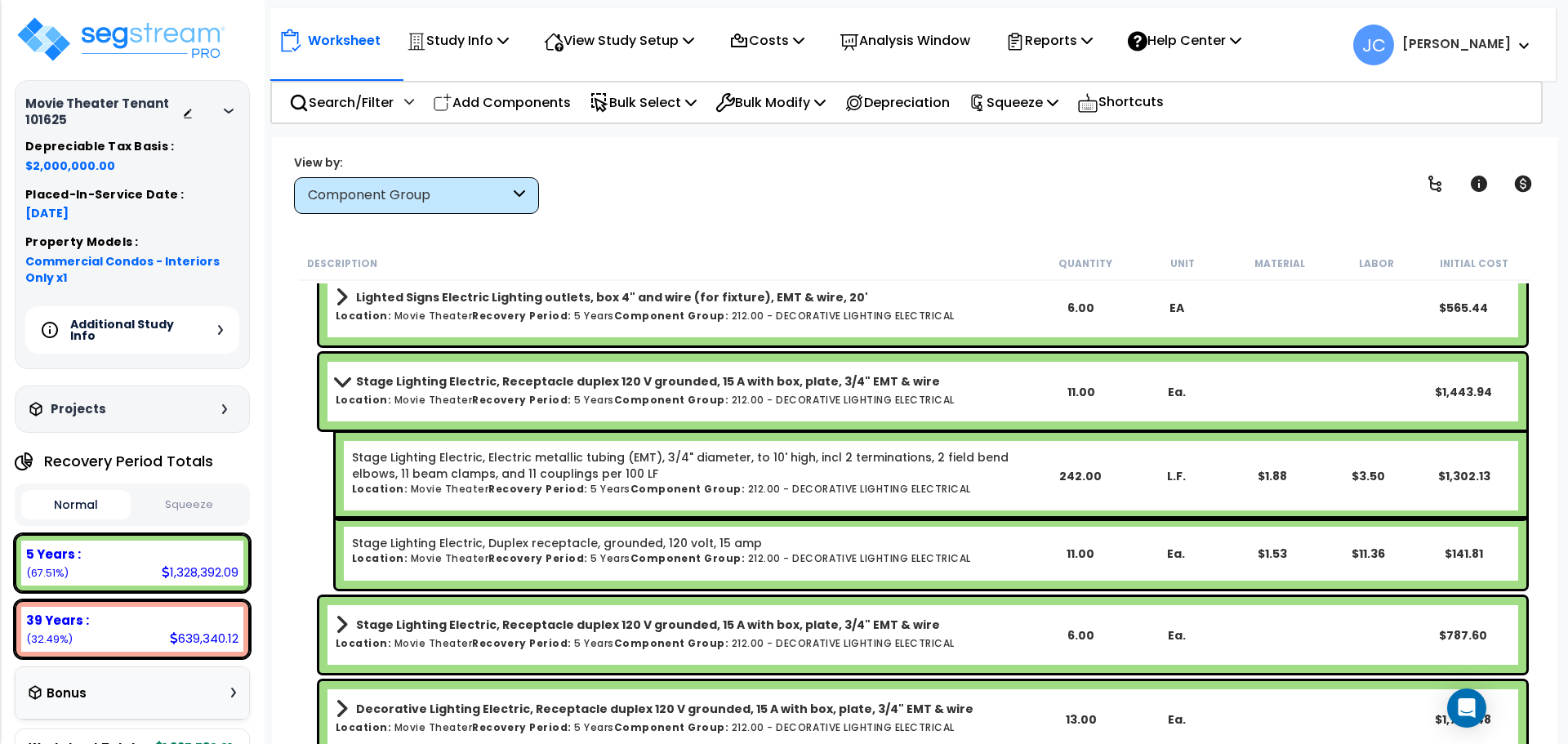
scroll to position [14514, 0]
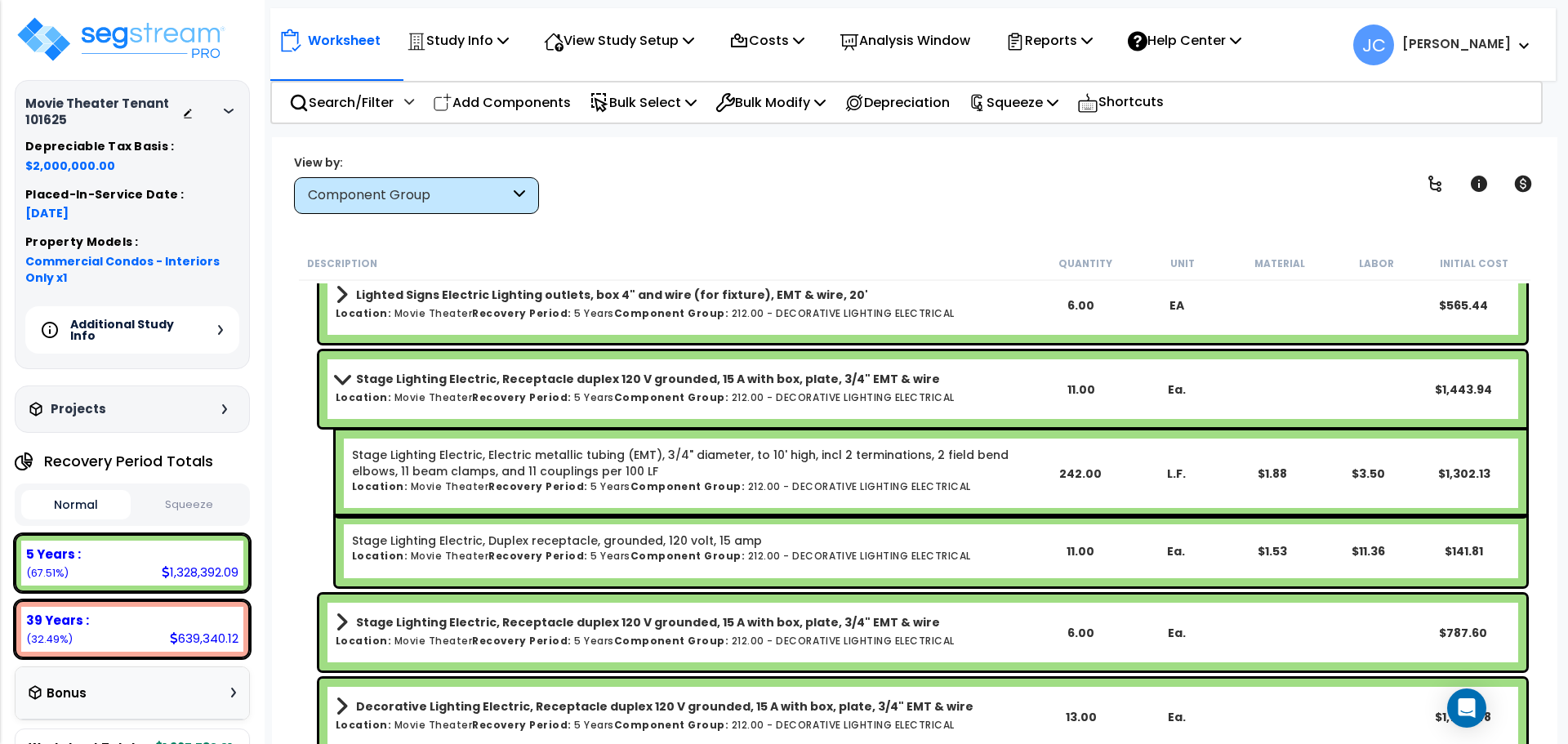
click at [822, 386] on b "Stage Lighting Electric, Receptacle duplex 120 V grounded, 15 A with box, plate…" at bounding box center [648, 379] width 583 height 17
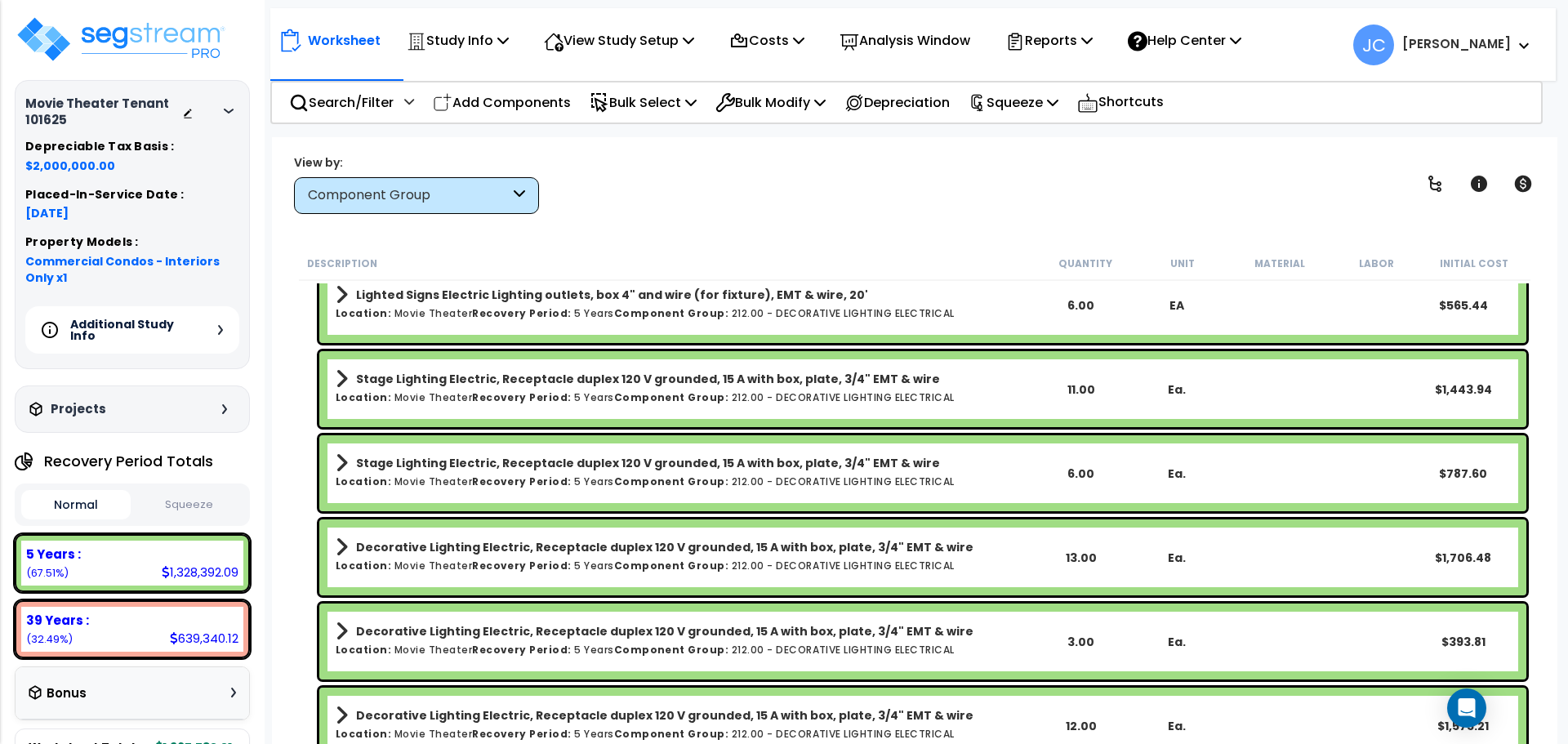
click at [847, 472] on link "Stage Lighting Electric, Receptacle duplex 120 V grounded, 15 A with box, plate…" at bounding box center [684, 463] width 697 height 23
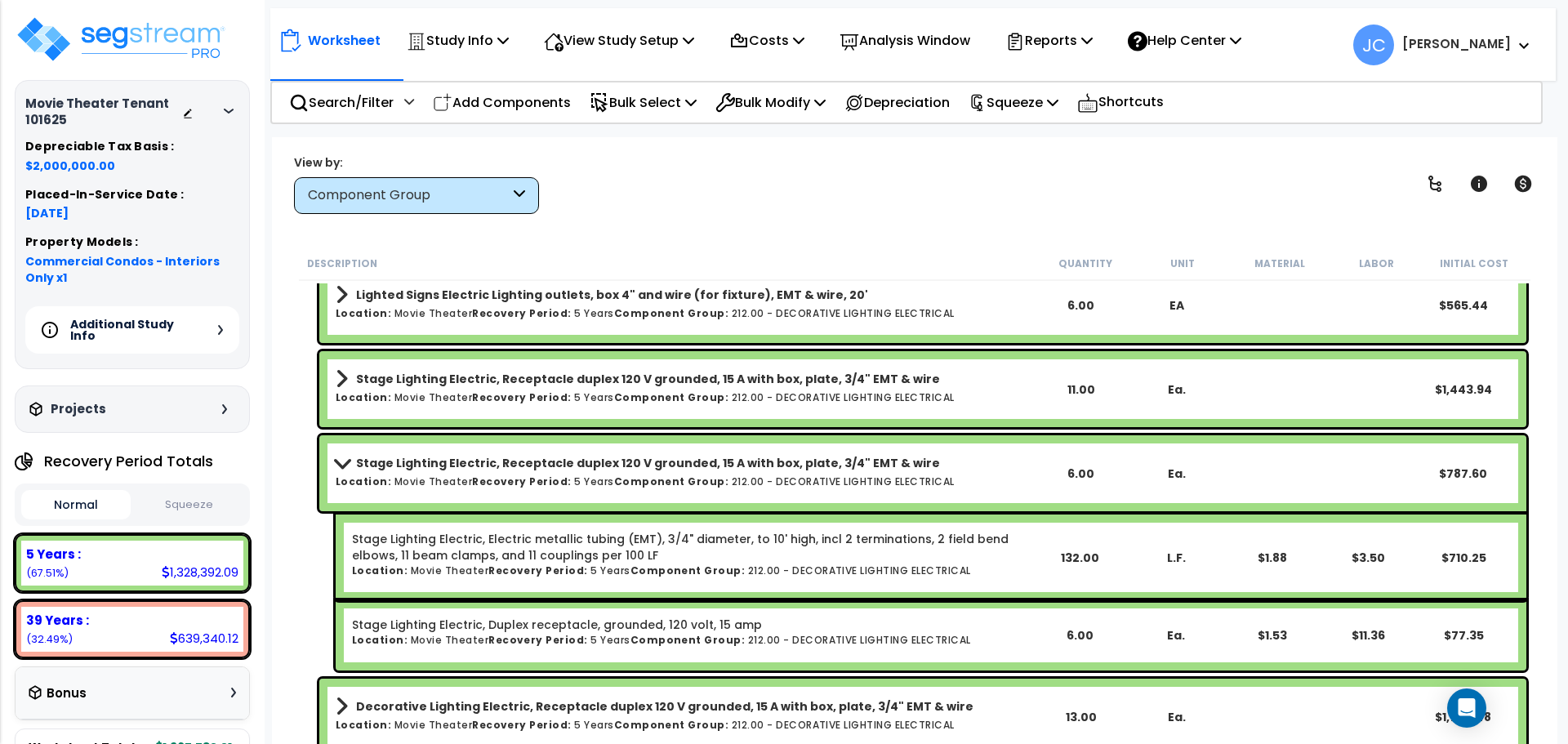
scroll to position [14544, 0]
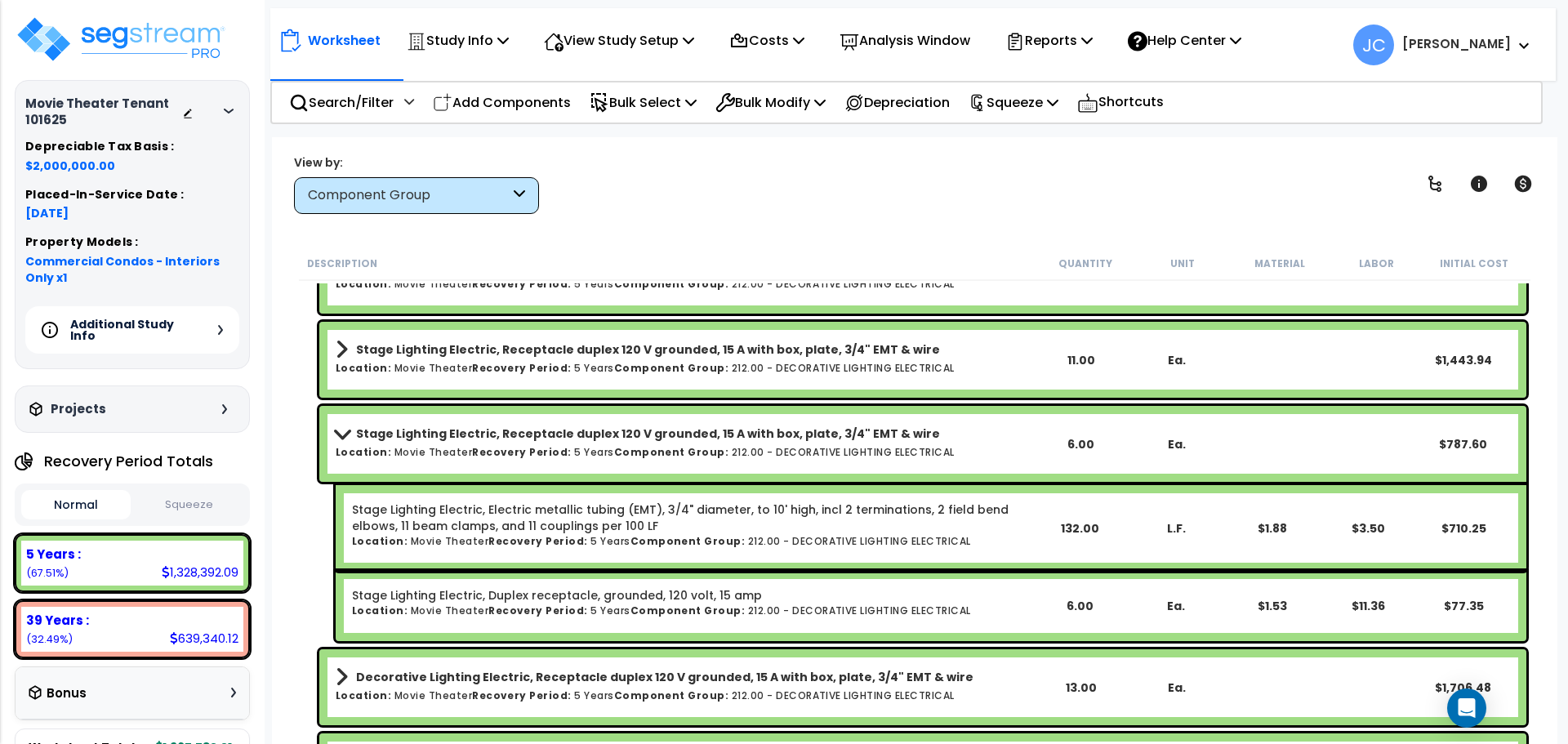
click at [814, 444] on link "Stage Lighting Electric, Receptacle duplex 120 V grounded, 15 A with box, plate…" at bounding box center [684, 434] width 697 height 23
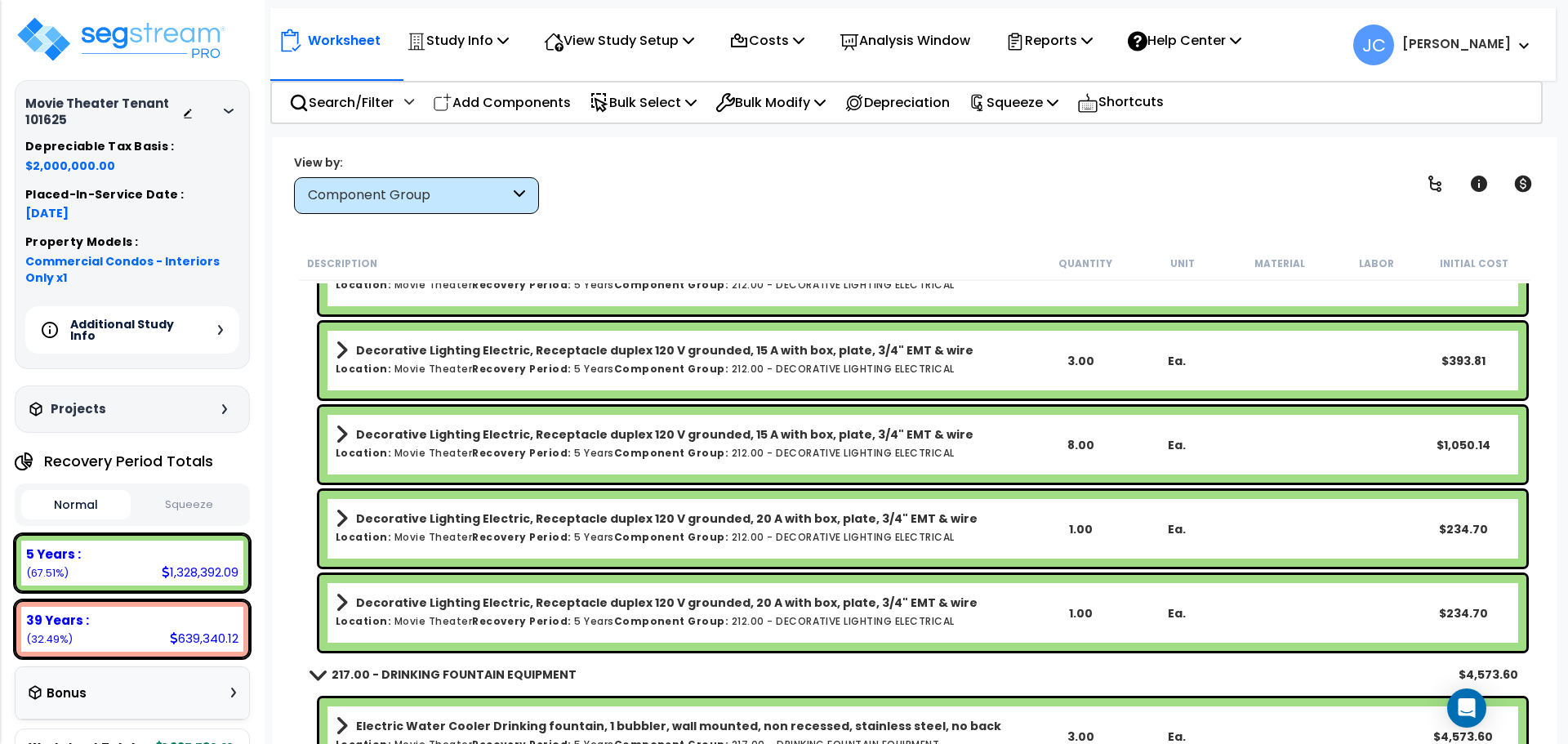
scroll to position [15112, 0]
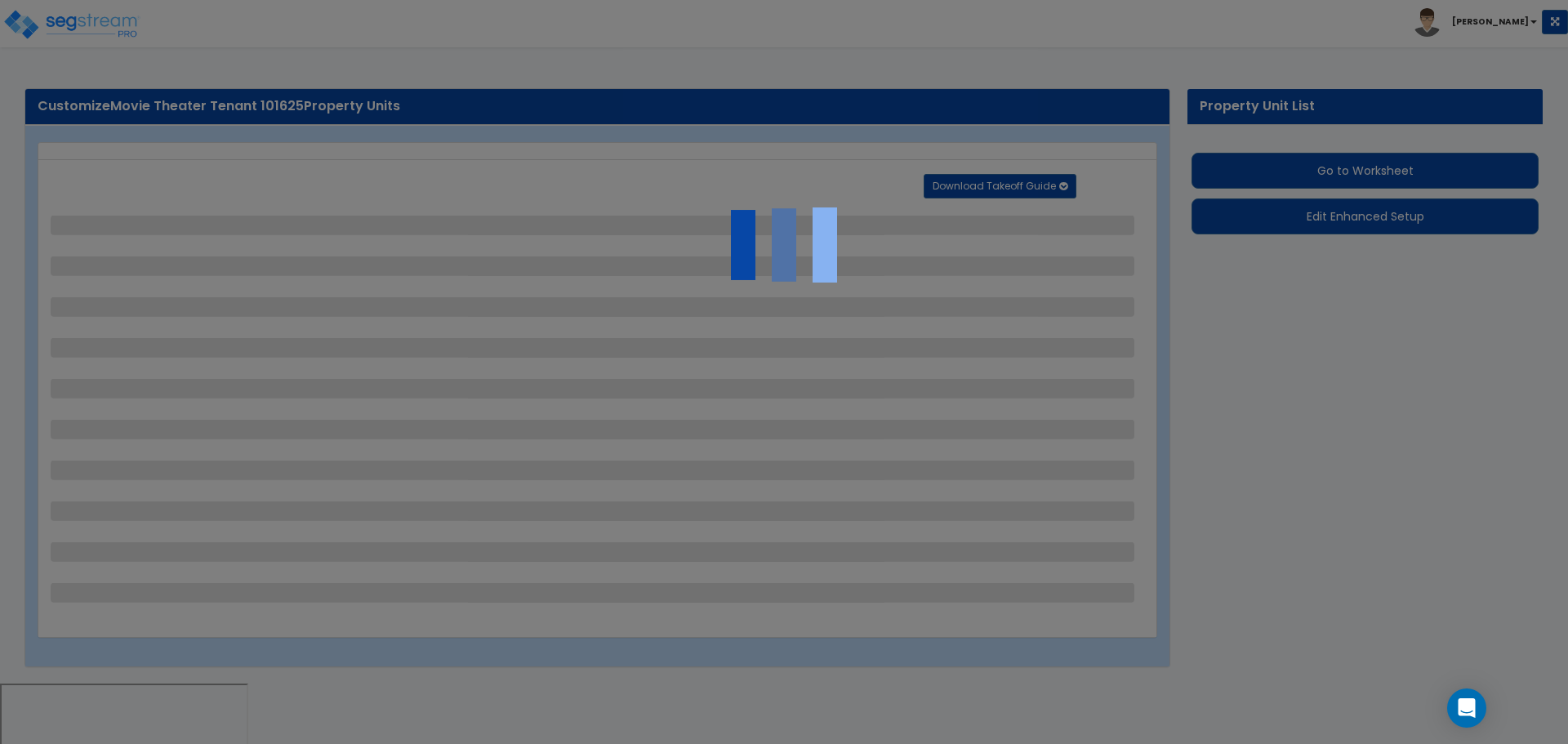
select select "2"
select select "1"
select select "3"
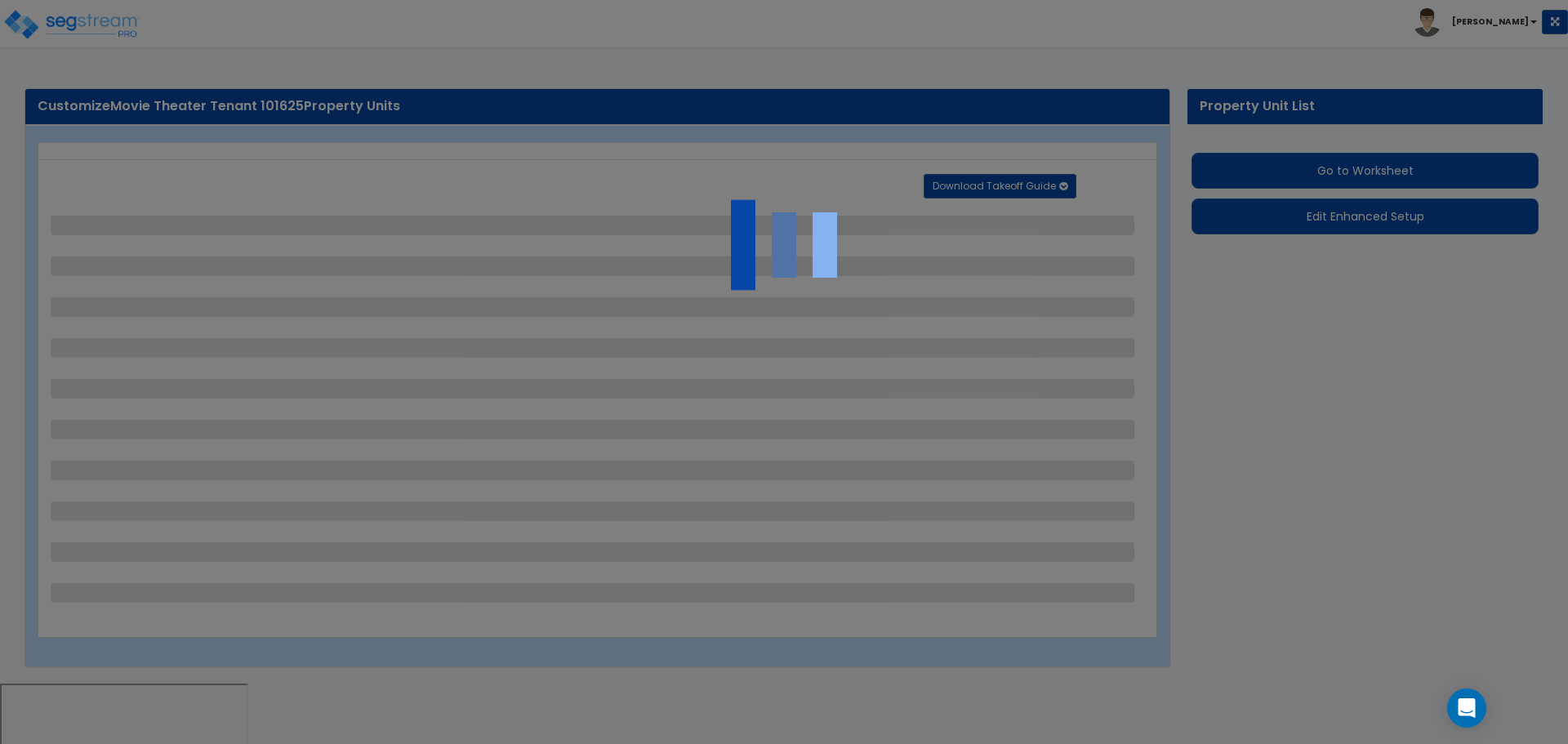
select select "2"
select select "3"
select select "4"
select select "5"
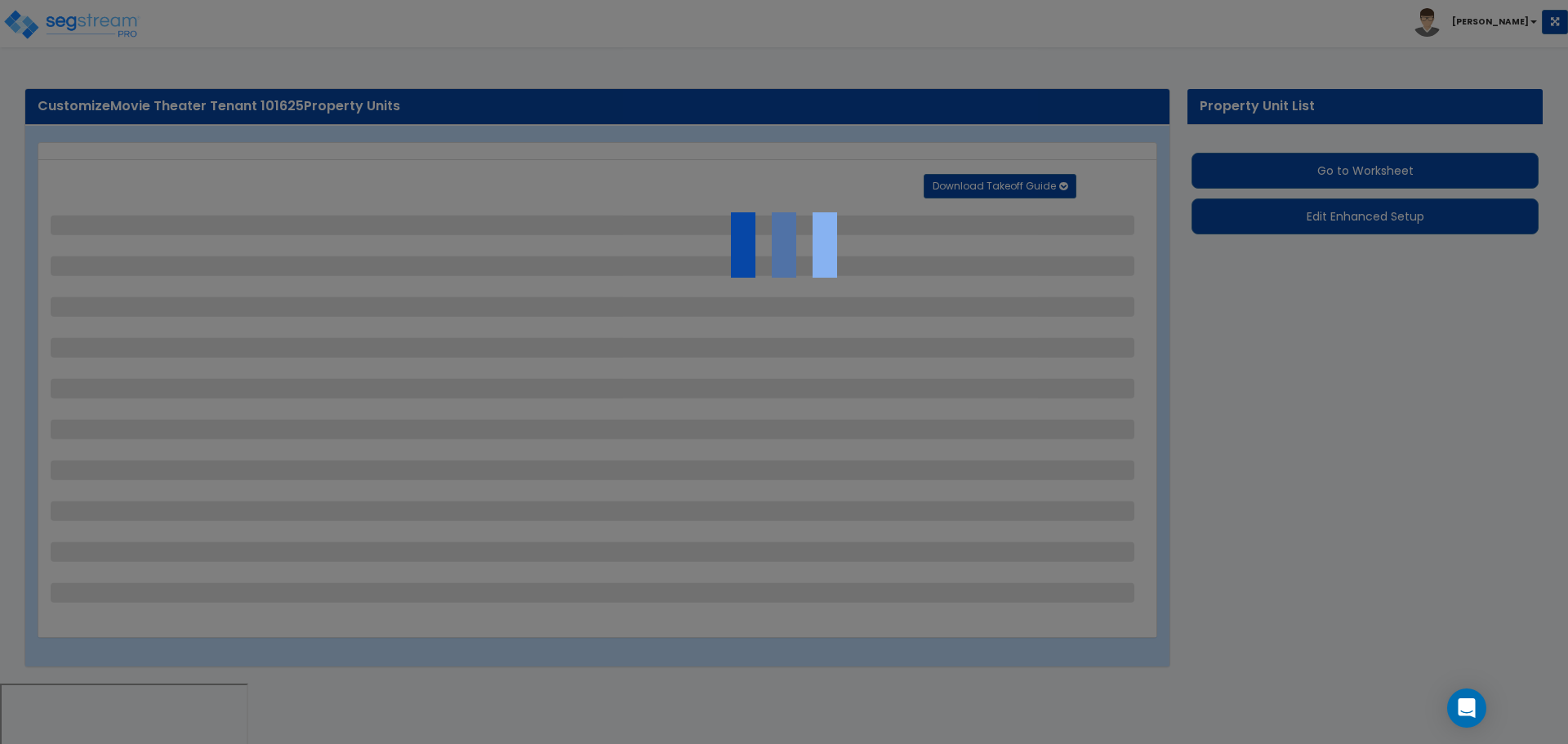
select select "3"
select select "1"
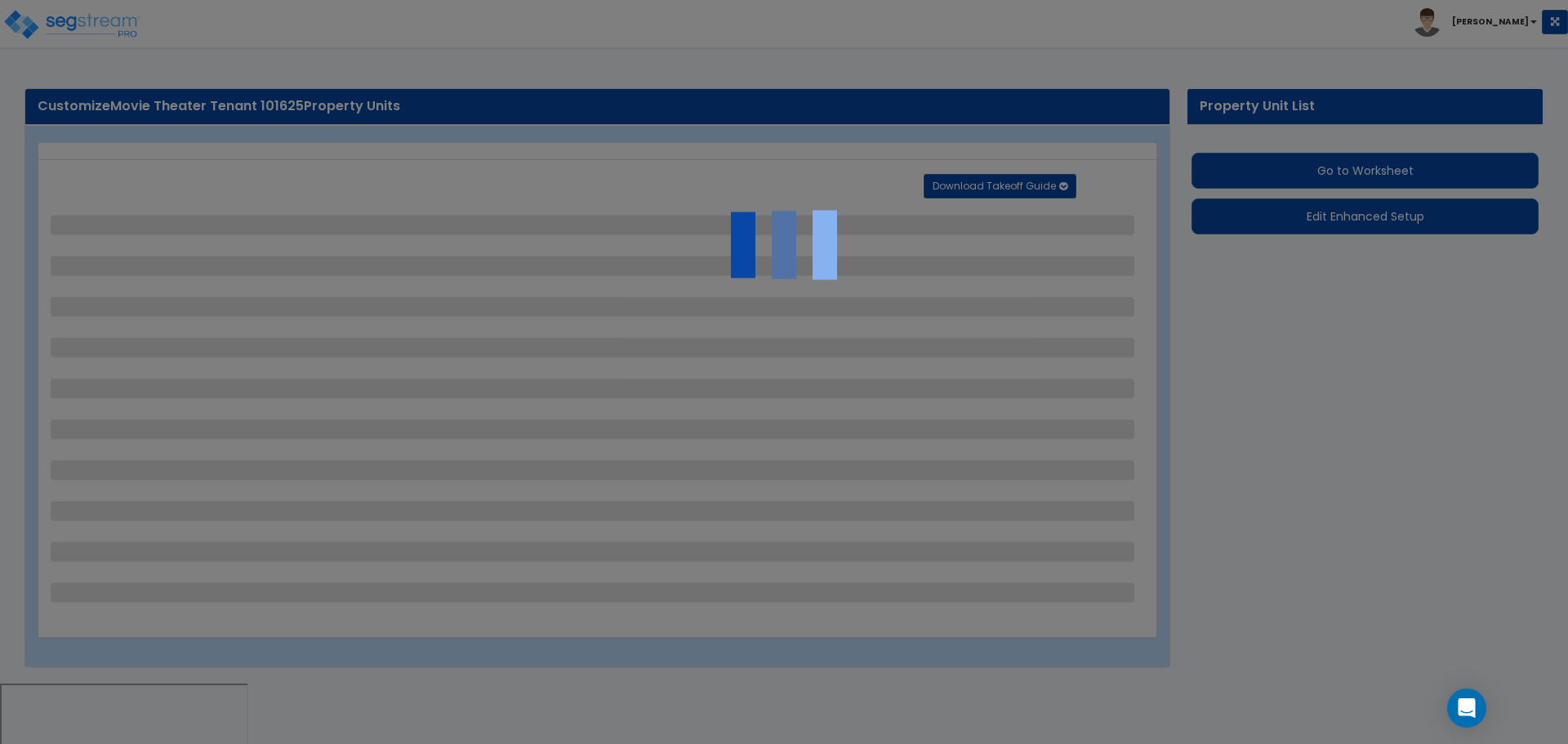
select select "2"
select select "3"
select select "8"
select select "5"
select select "3"
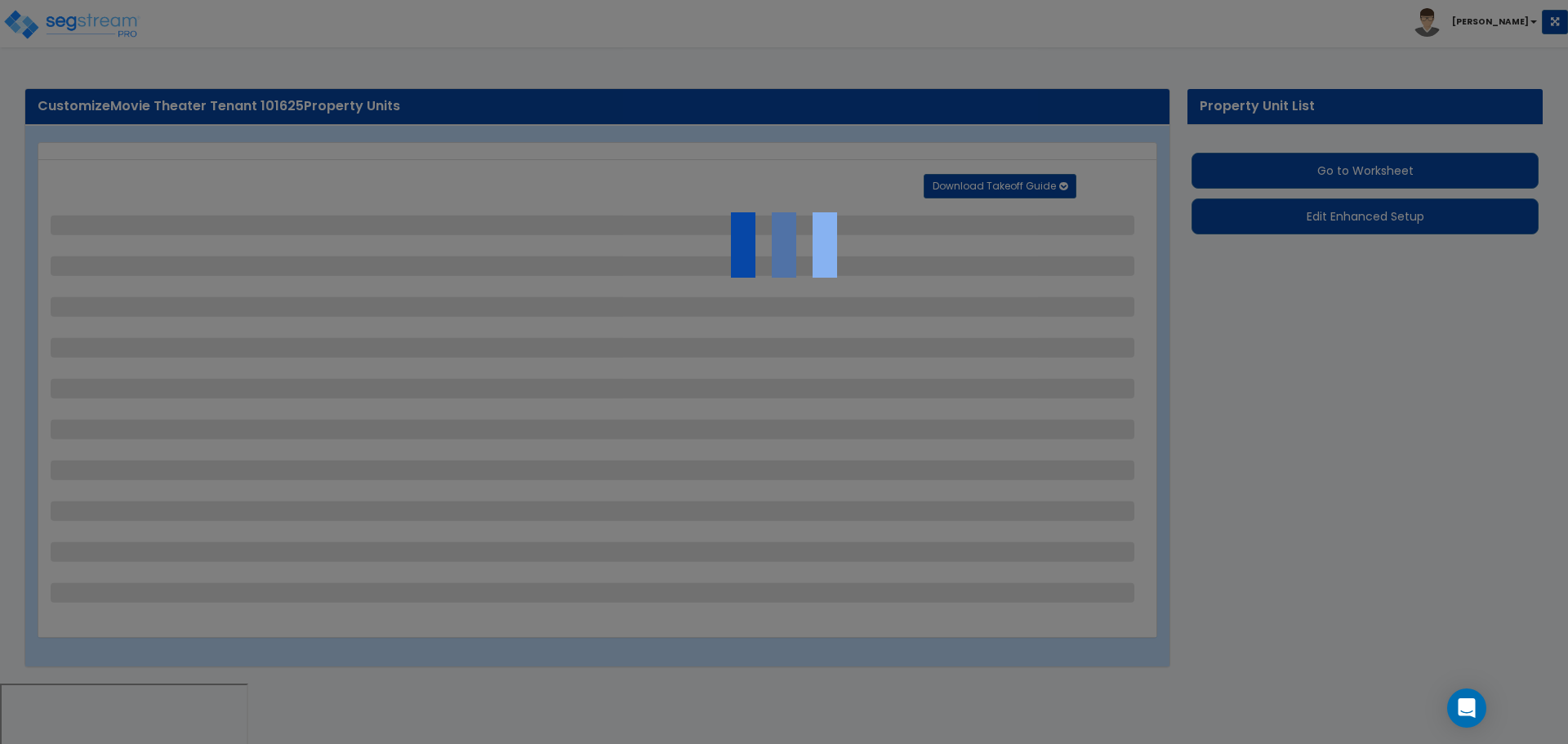
select select "1"
select select "2"
select select "3"
select select "1"
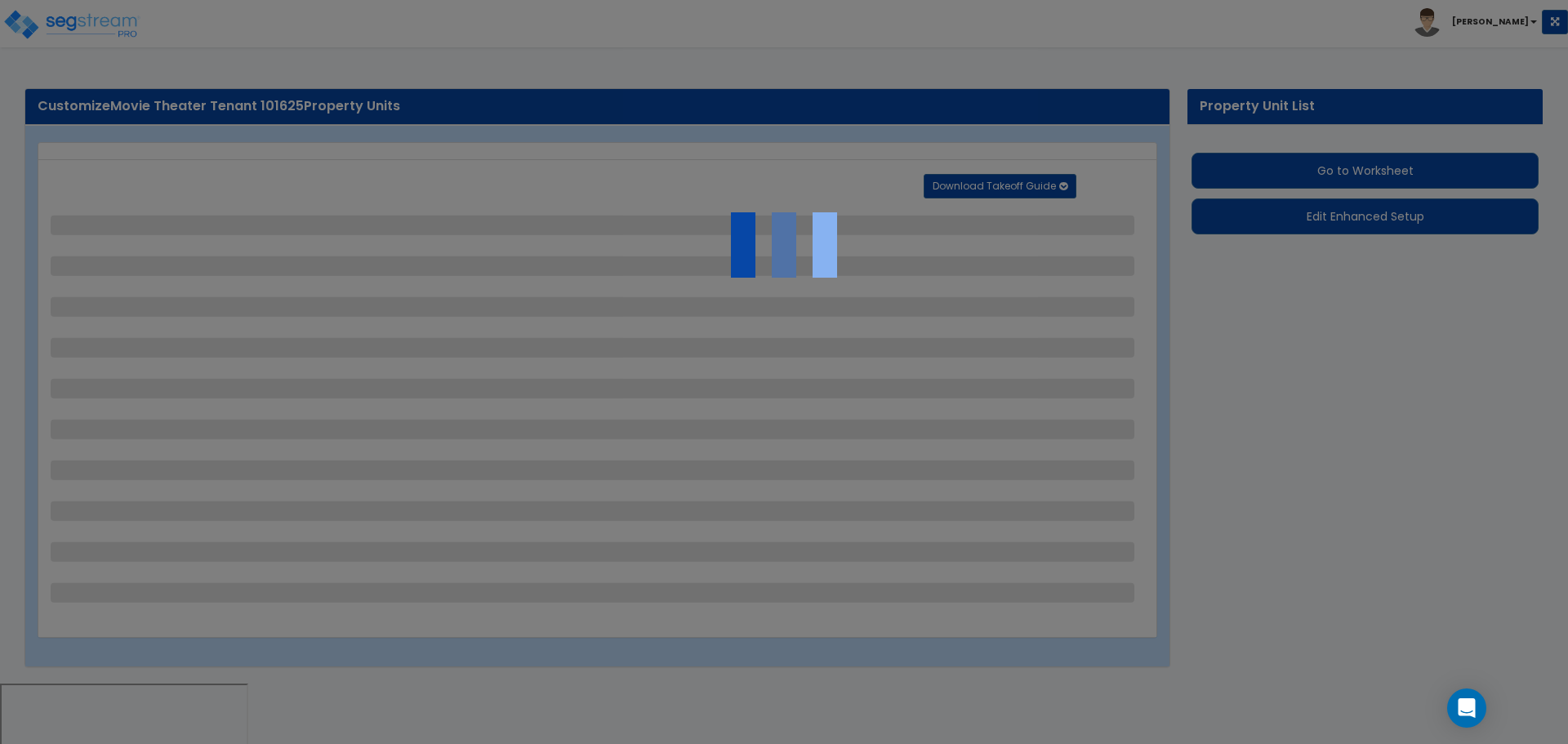
select select "1"
select select "2"
select select "4"
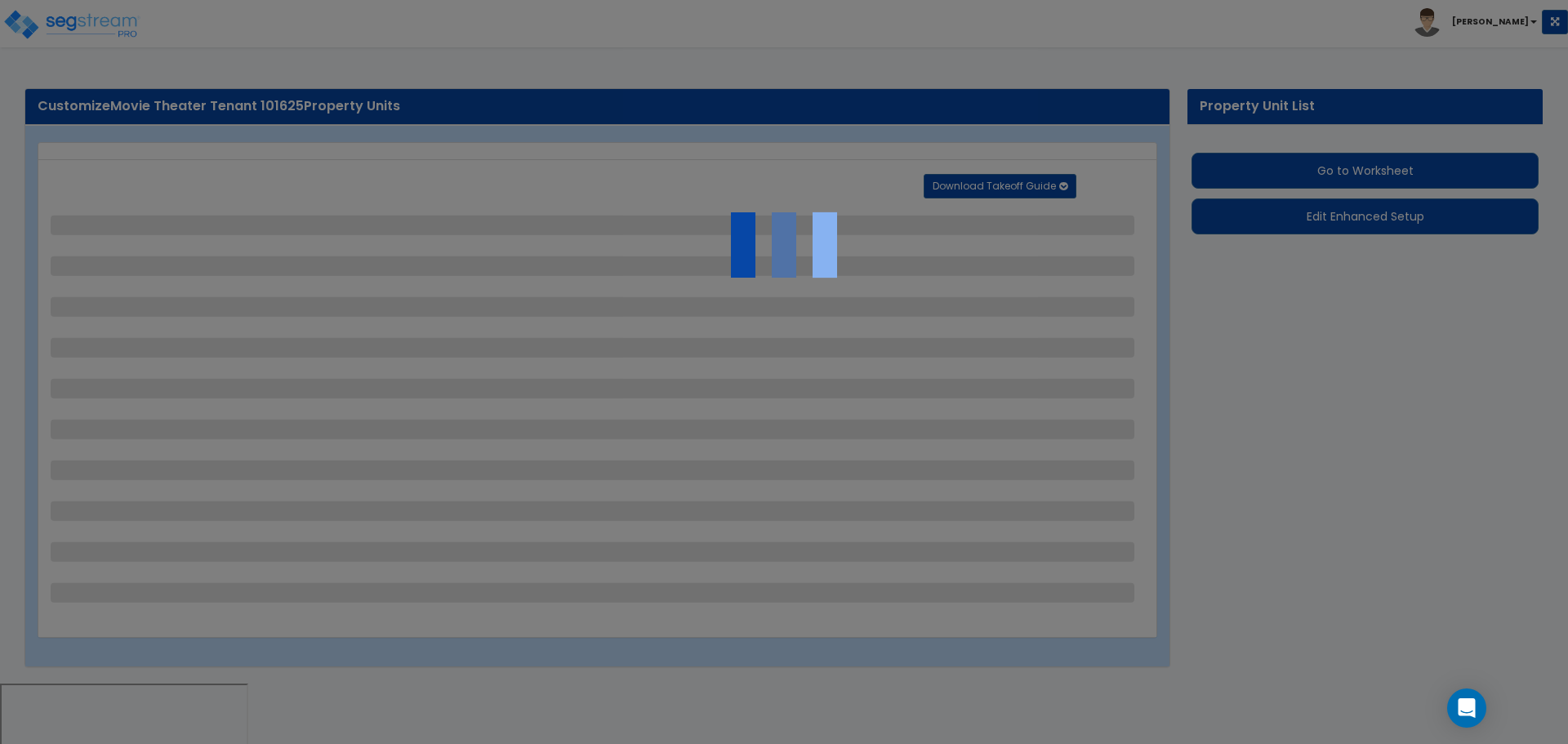
select select "2"
select select "4"
select select "5"
select select "8"
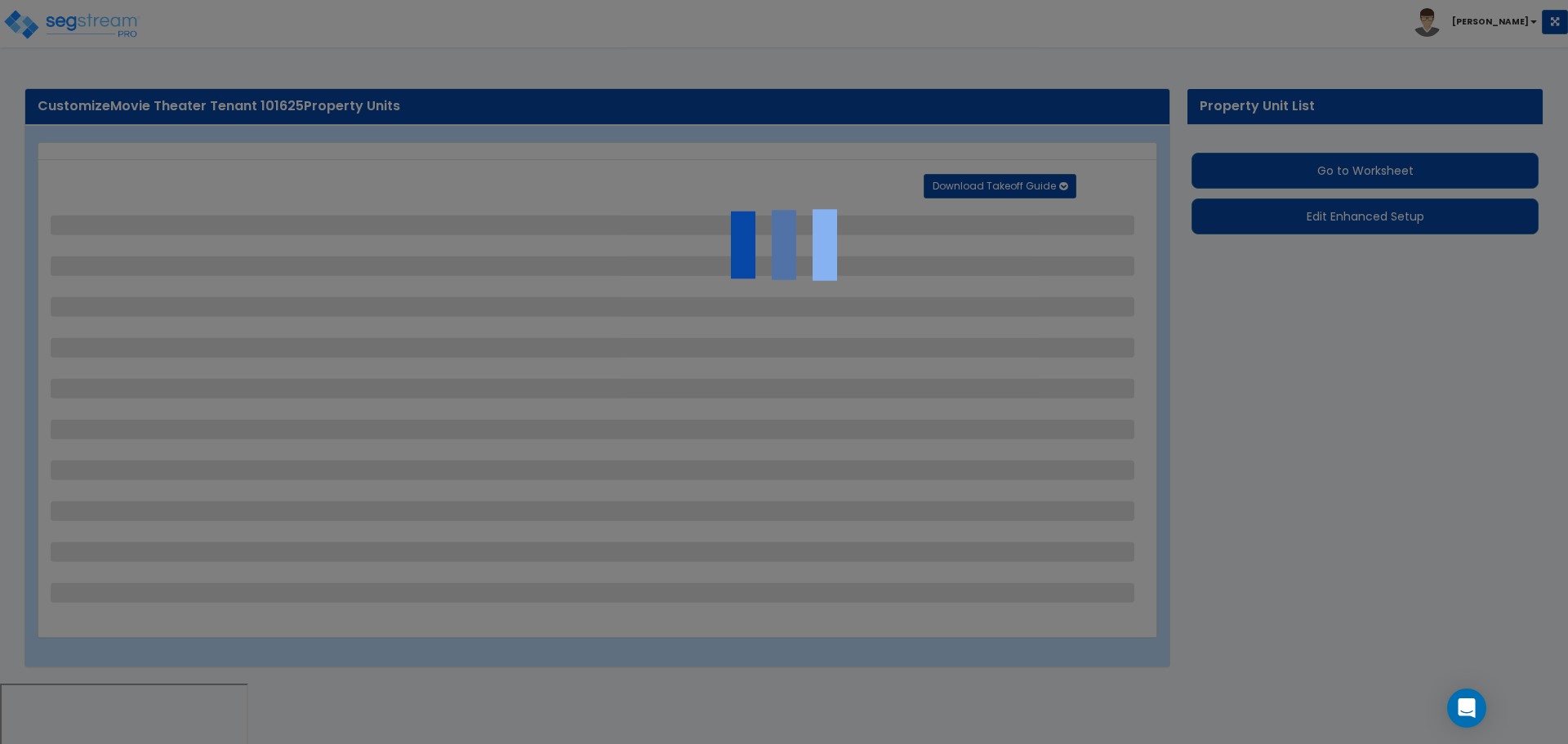
select select "1"
select select "2"
select select "3"
select select "1"
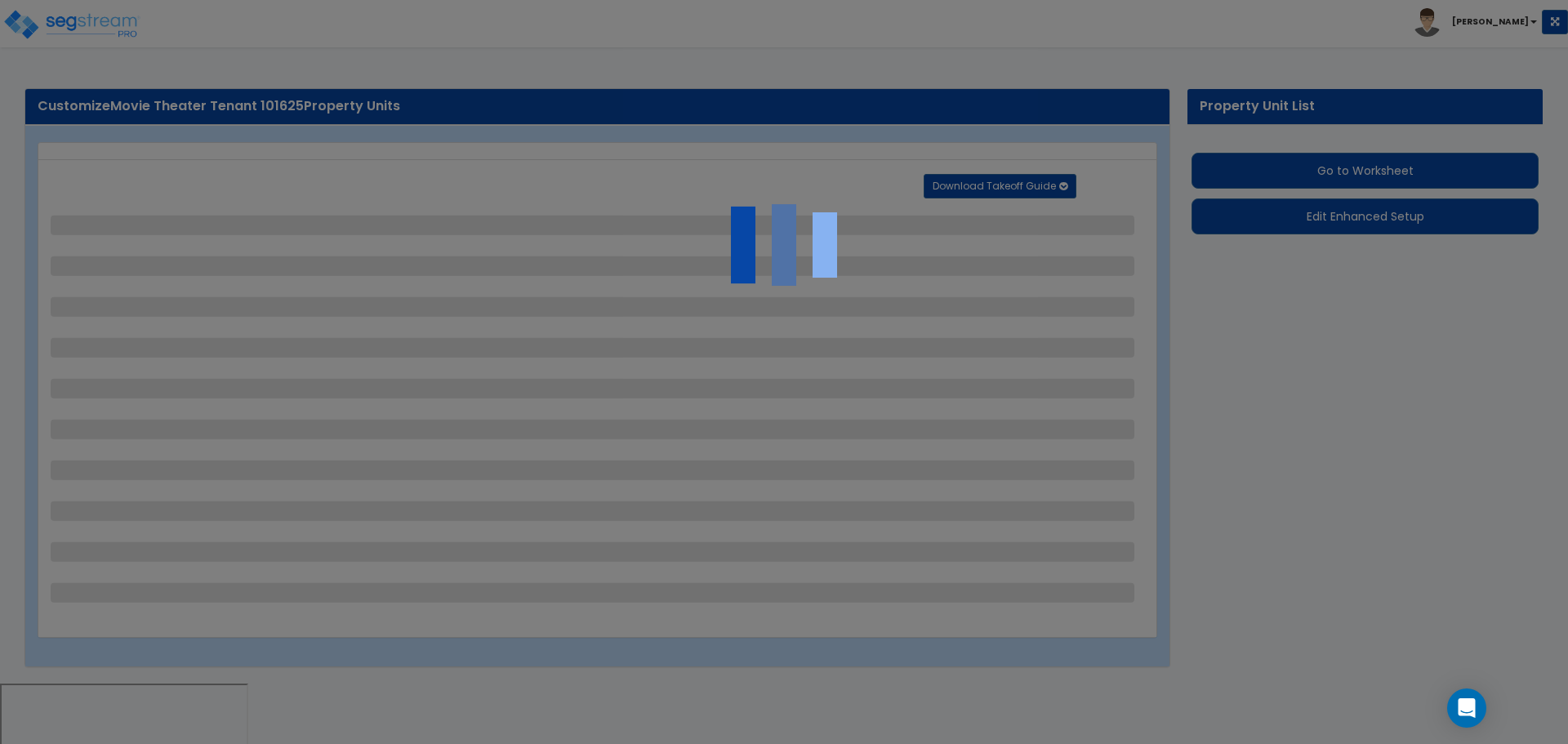
select select "1"
select select "2"
select select "1"
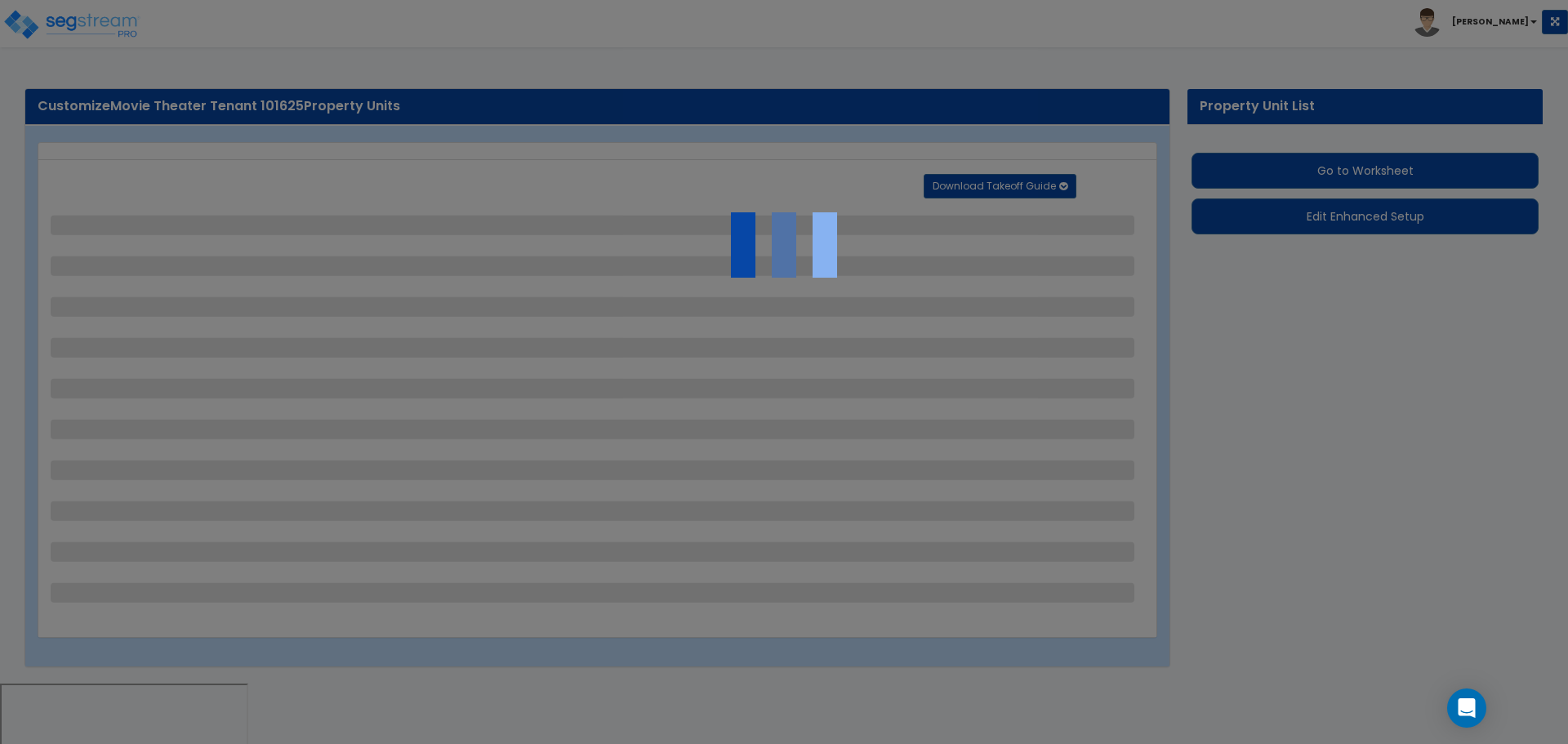
select select "2"
select select "3"
select select "1"
select select "2"
select select "1"
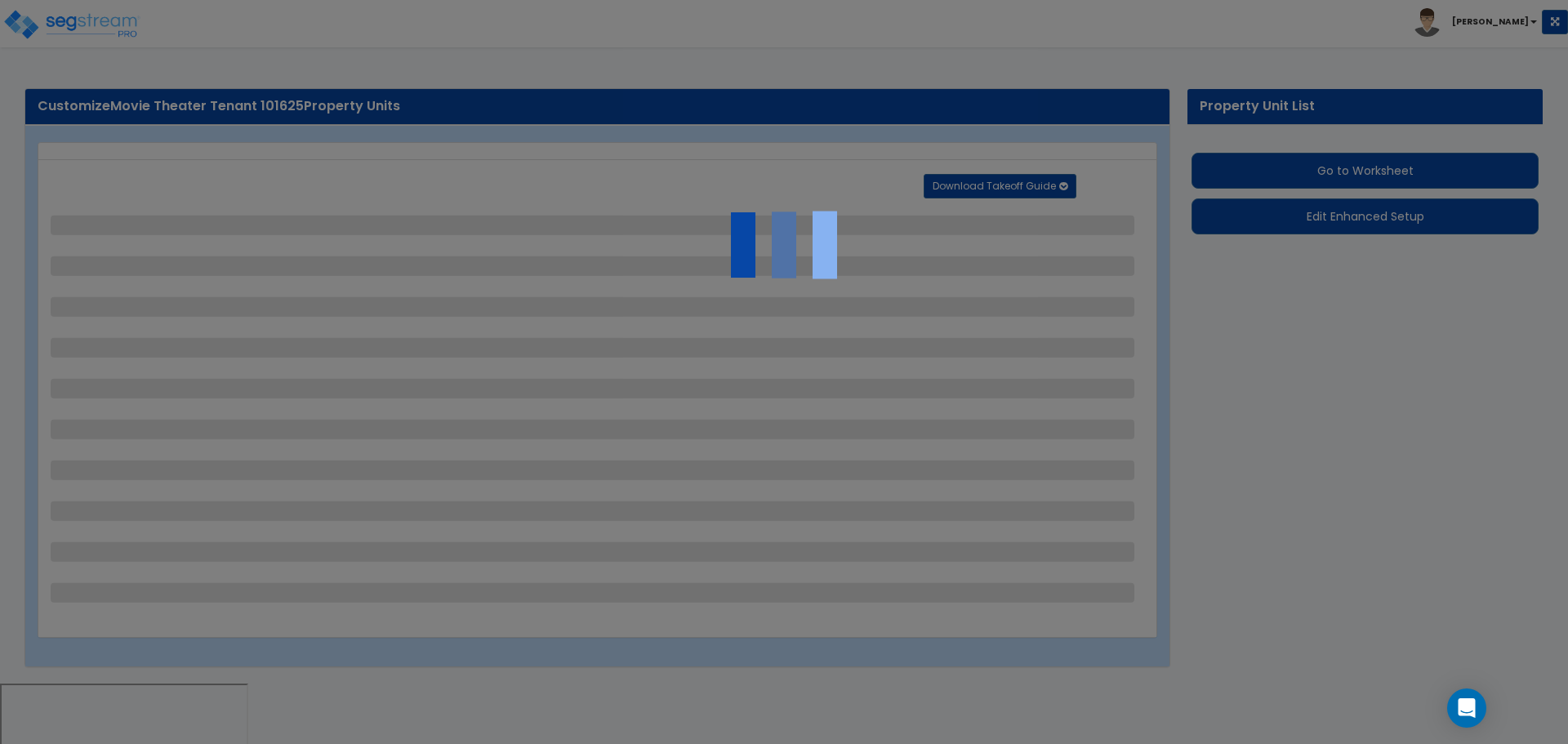
select select "8"
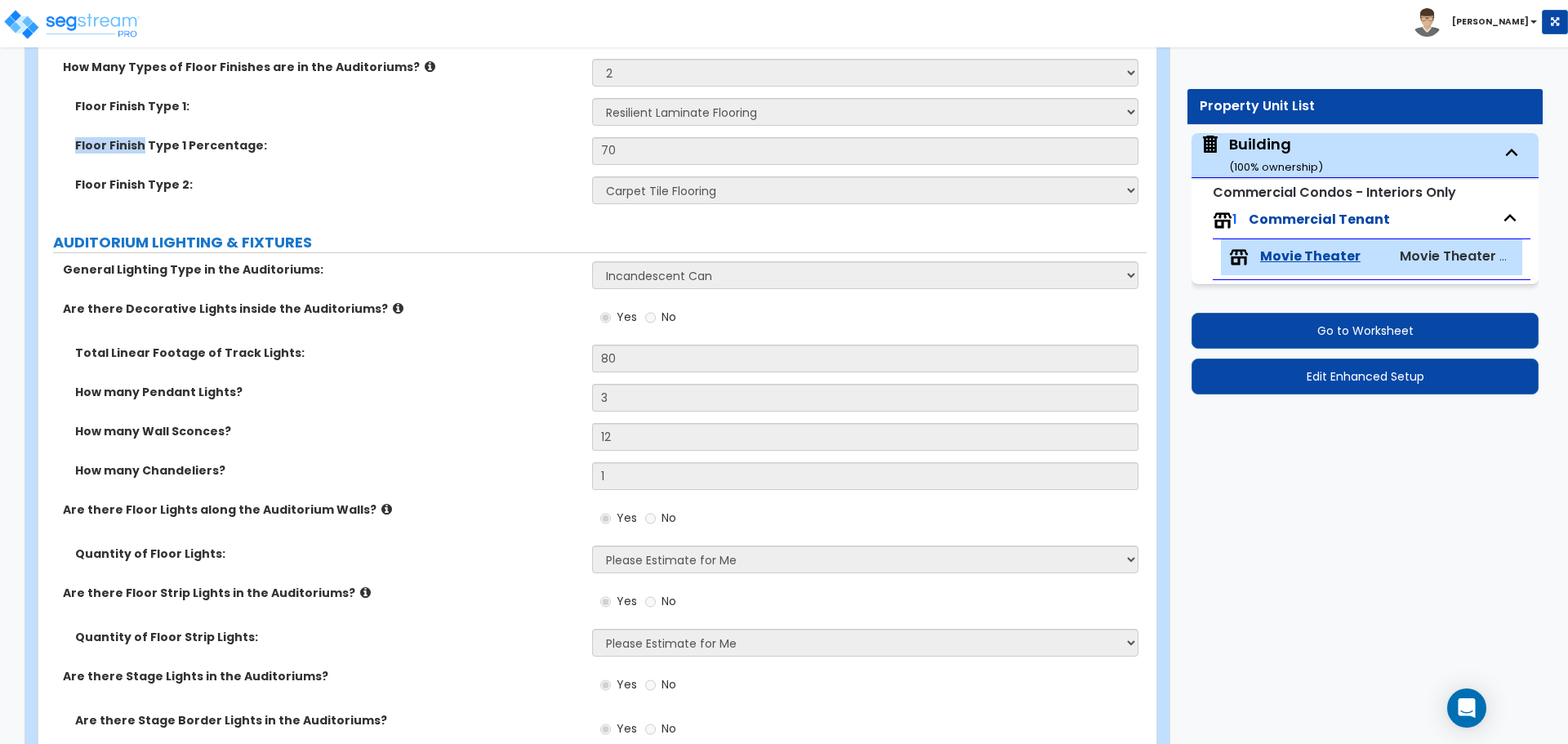
scroll to position [3530, 0]
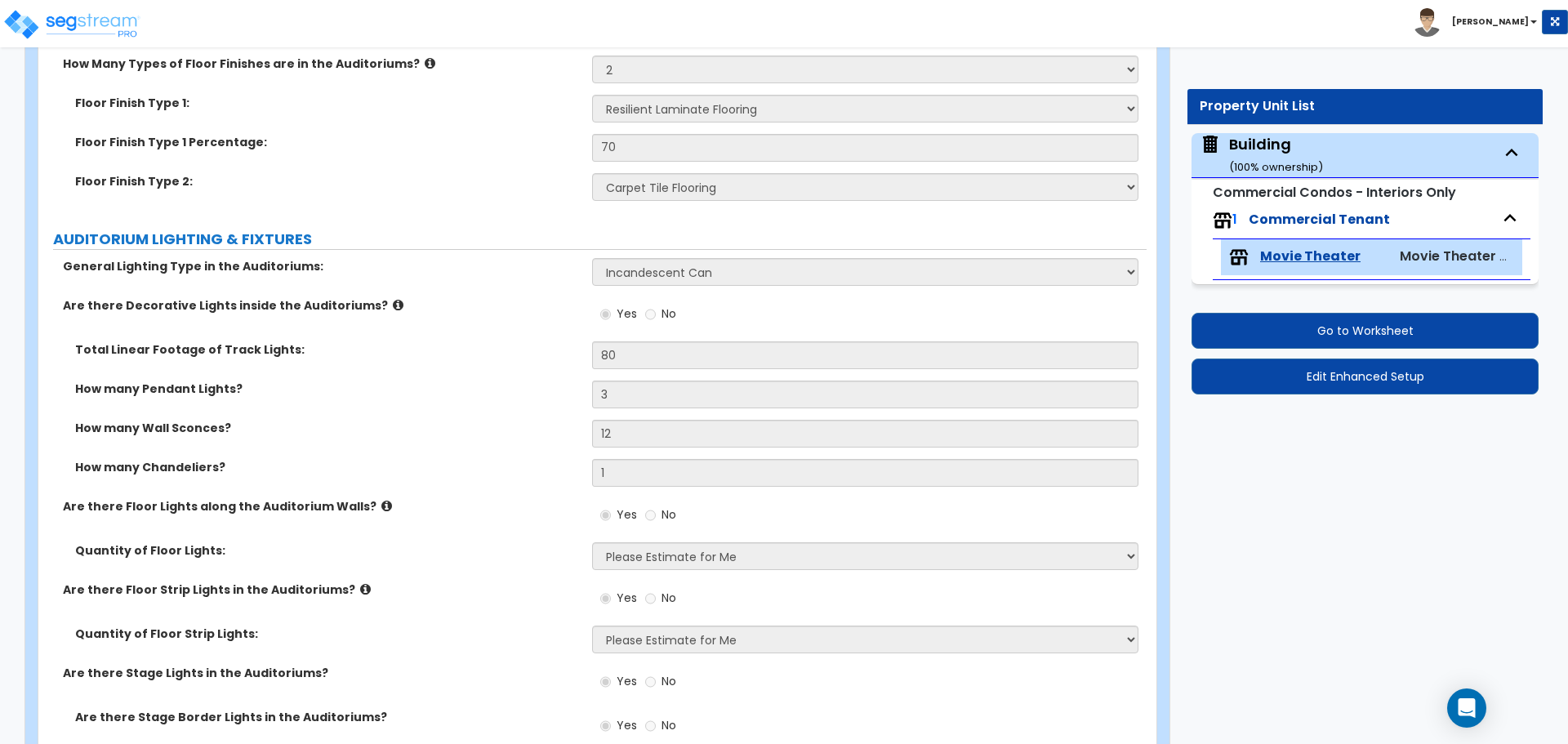
click at [451, 199] on div "Floor Finish Type 2: None Tile Flooring Hardwood Flooring Resilient Laminate Fl…" at bounding box center [593, 192] width 1108 height 40
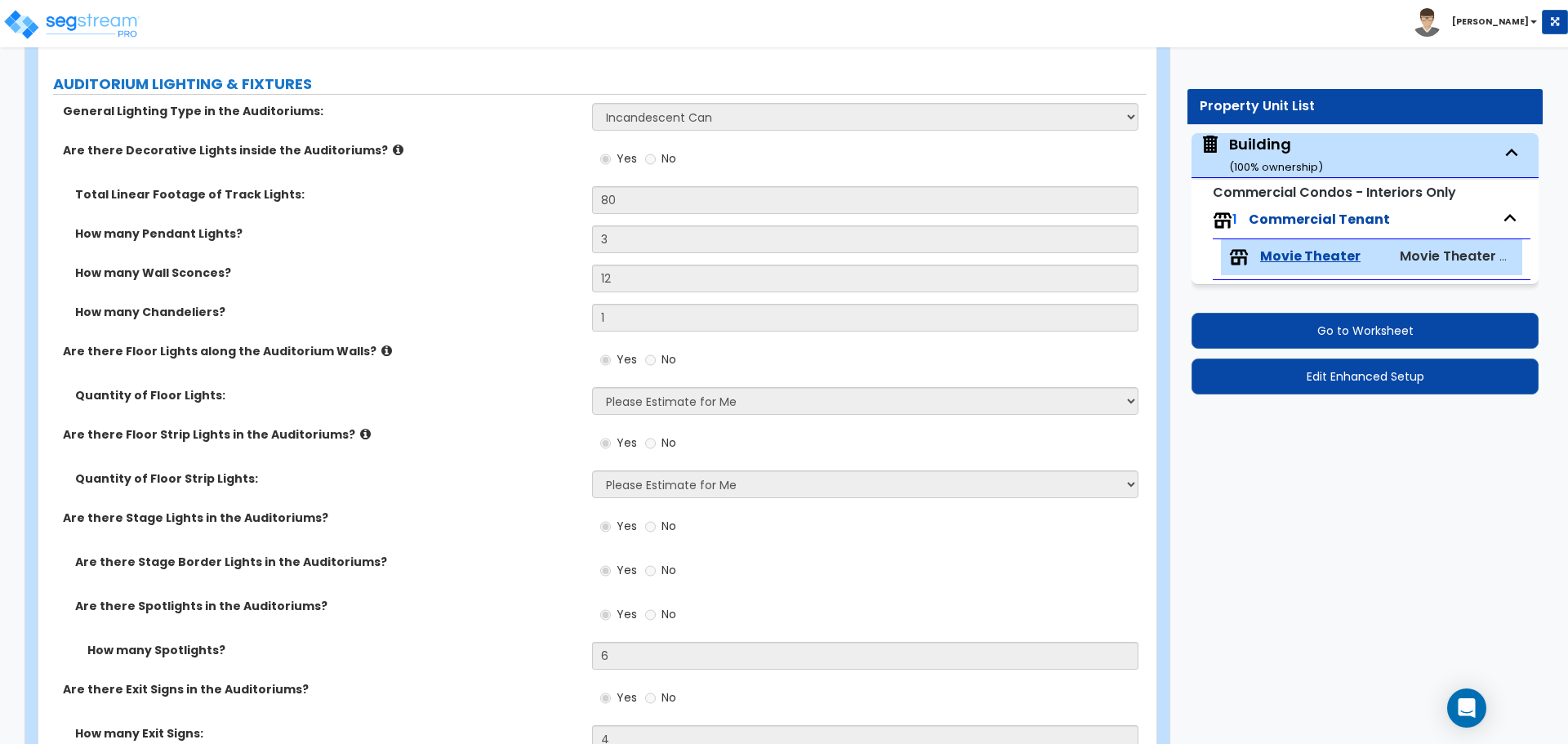
scroll to position [3687, 0]
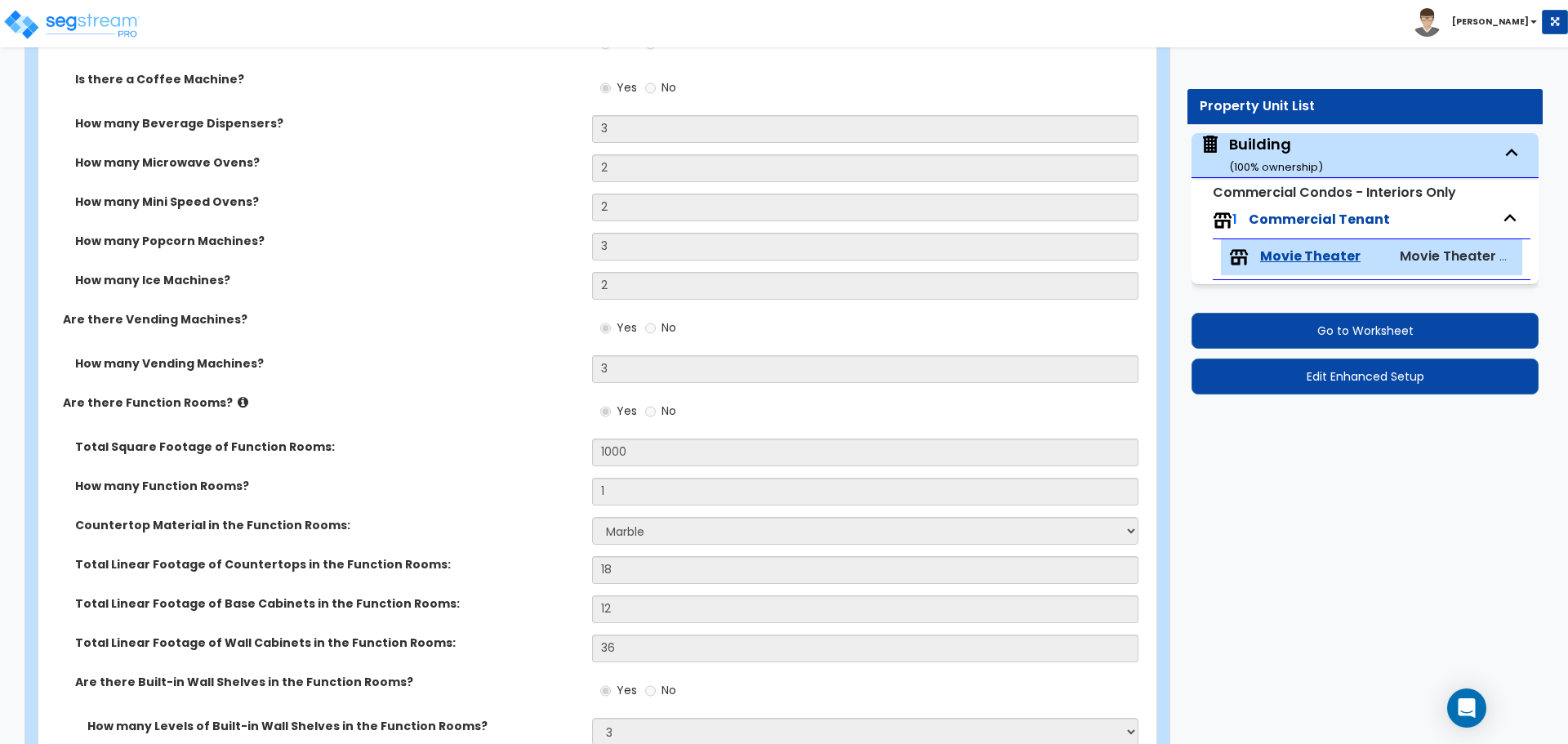
scroll to position [1877, 0]
click at [457, 196] on label "How many Mini Speed Ovens?" at bounding box center [328, 201] width 504 height 17
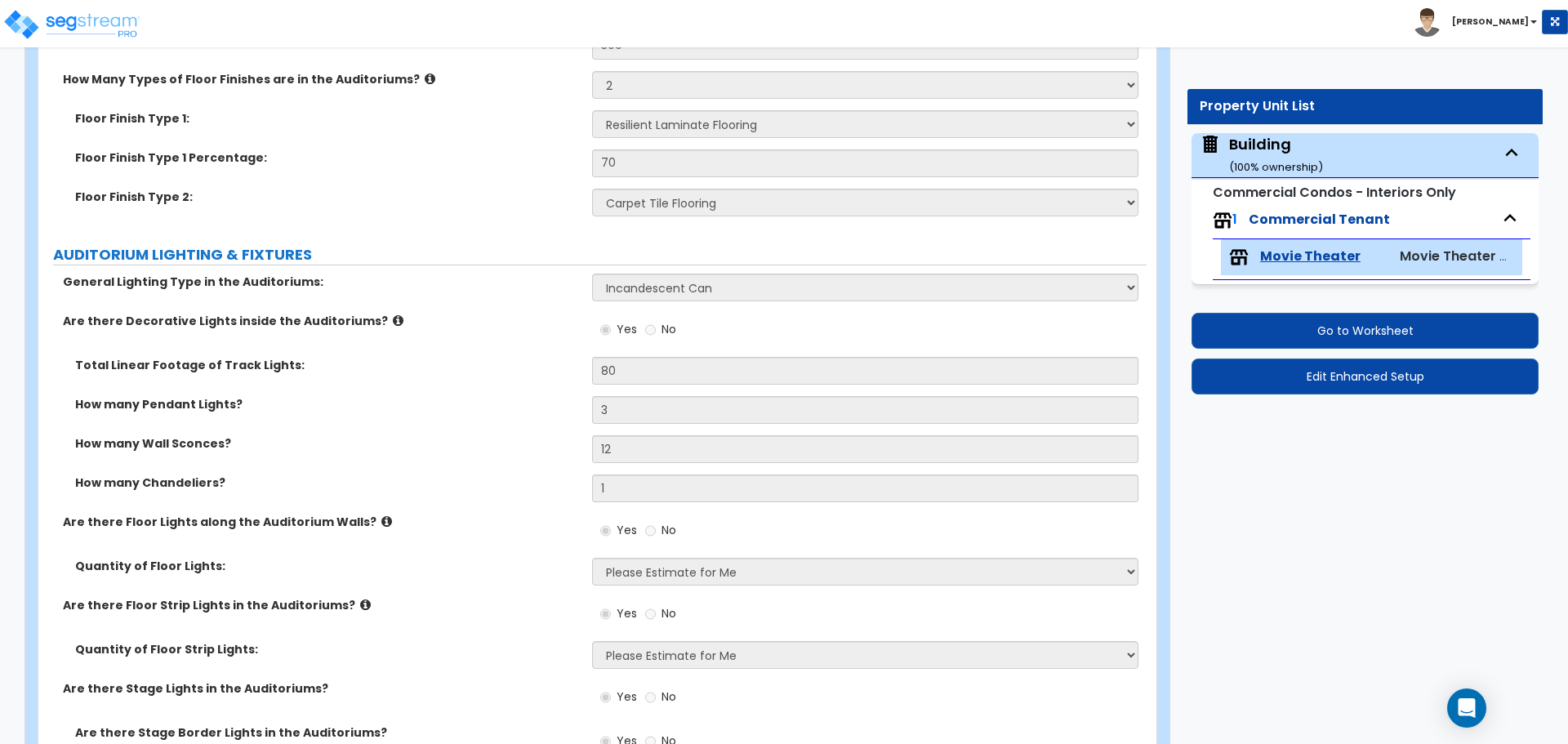
scroll to position [3517, 0]
click at [433, 149] on label "Floor Finish Type 1 Percentage:" at bounding box center [328, 156] width 504 height 17
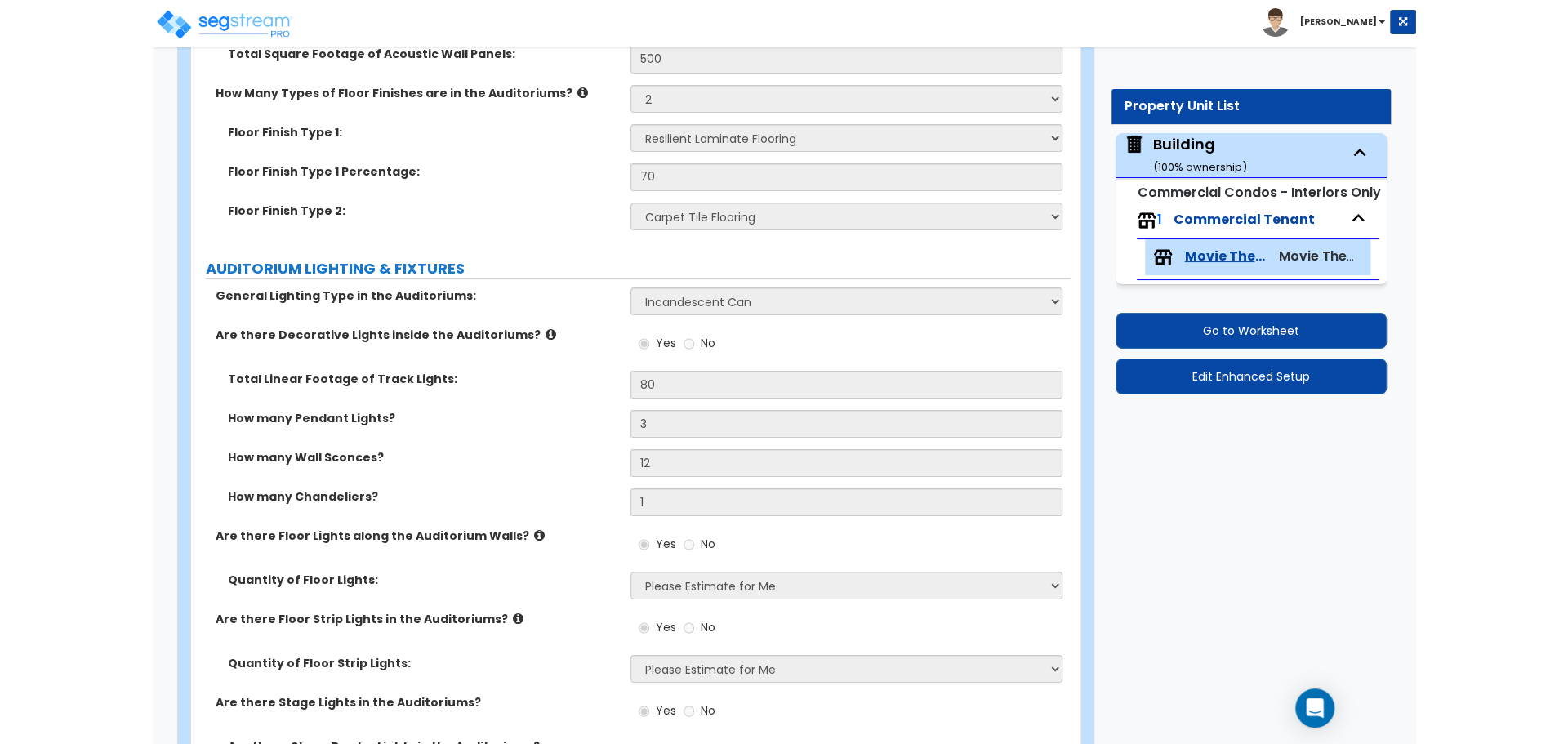
scroll to position [3645, 0]
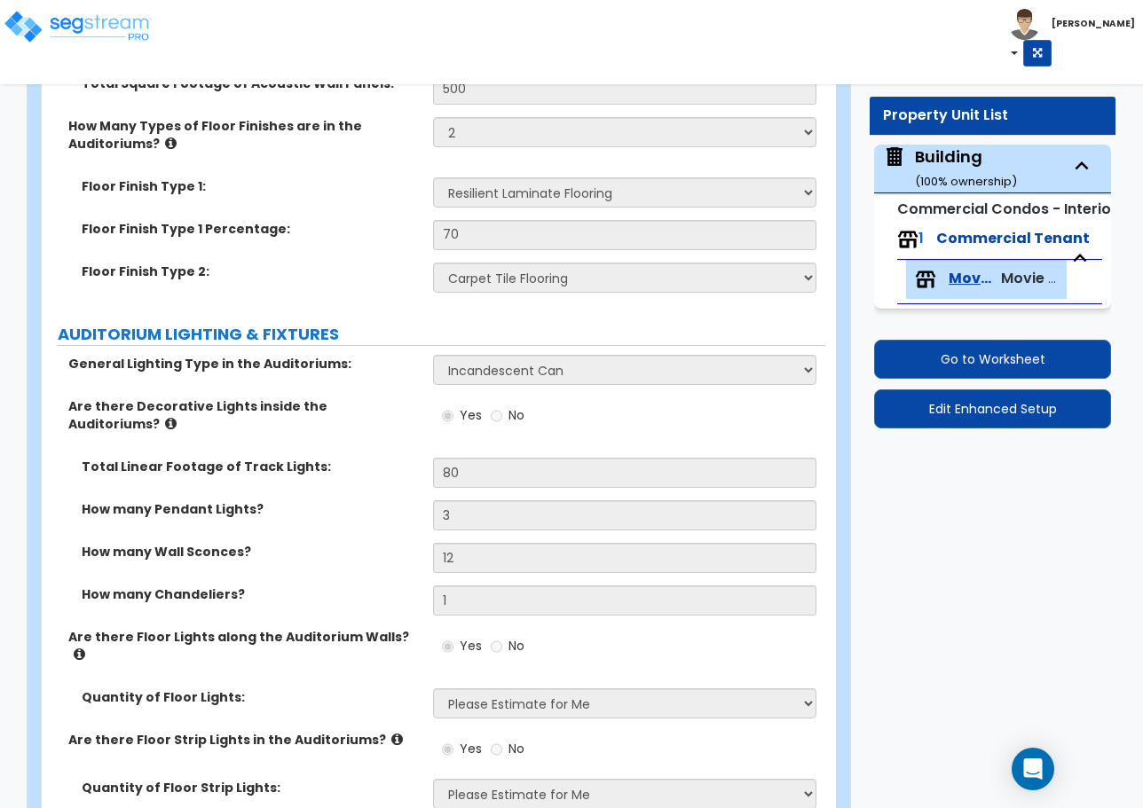
click at [755, 43] on div "Toggle navigation [PERSON_NAME]" at bounding box center [571, 33] width 1143 height 67
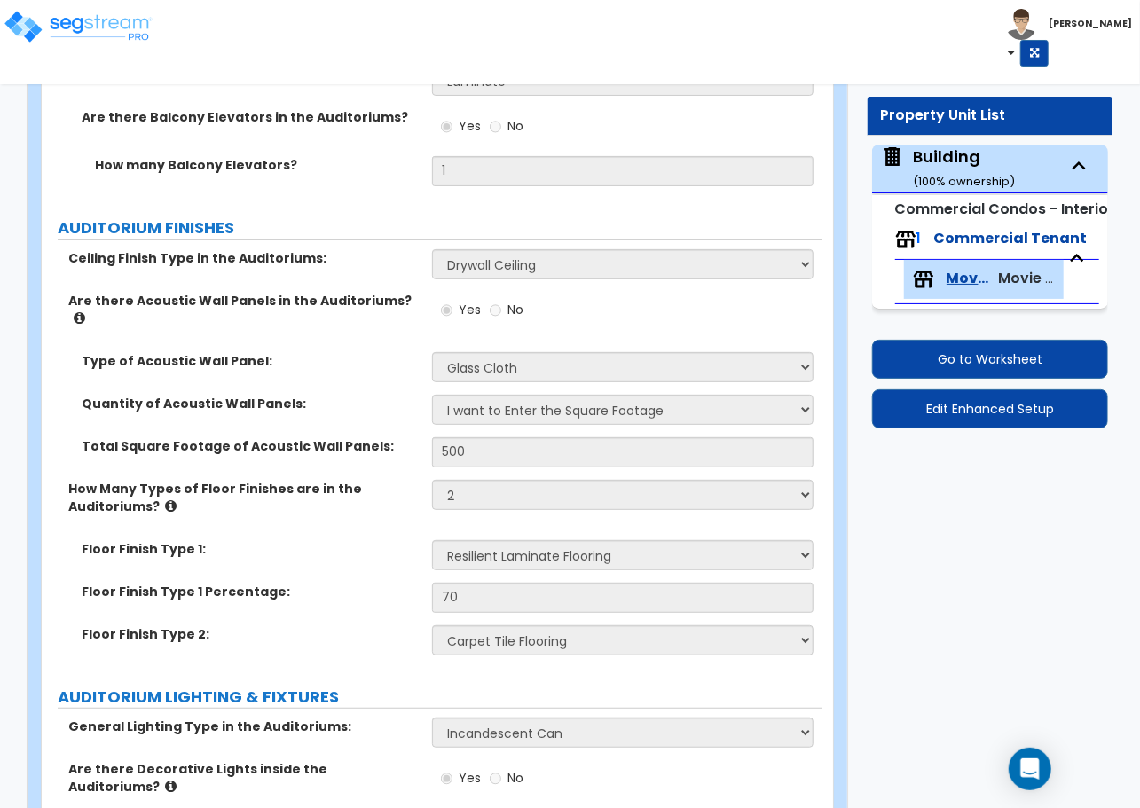
scroll to position [3577, 0]
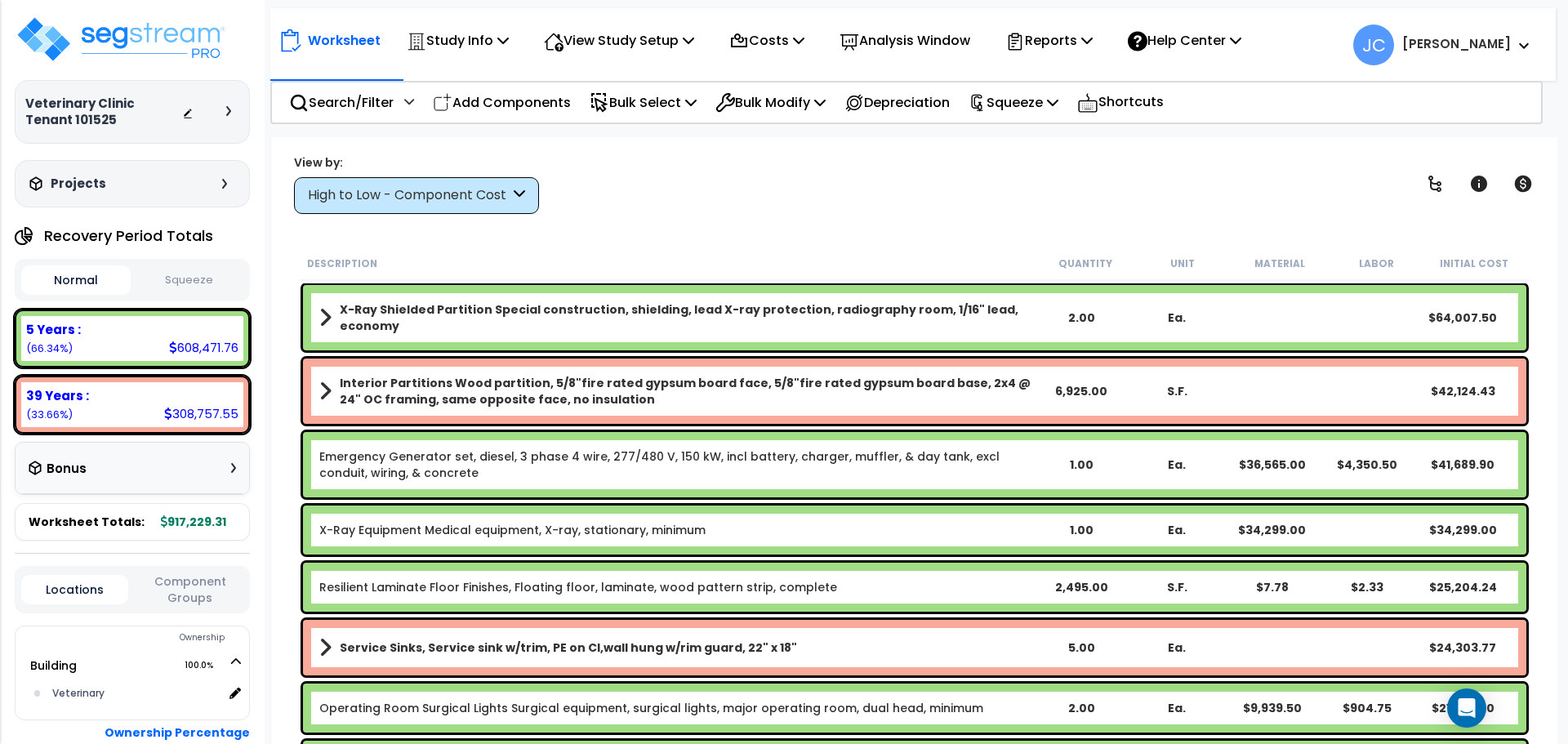
click at [461, 186] on div "High to Low - Component Cost" at bounding box center [409, 195] width 202 height 18
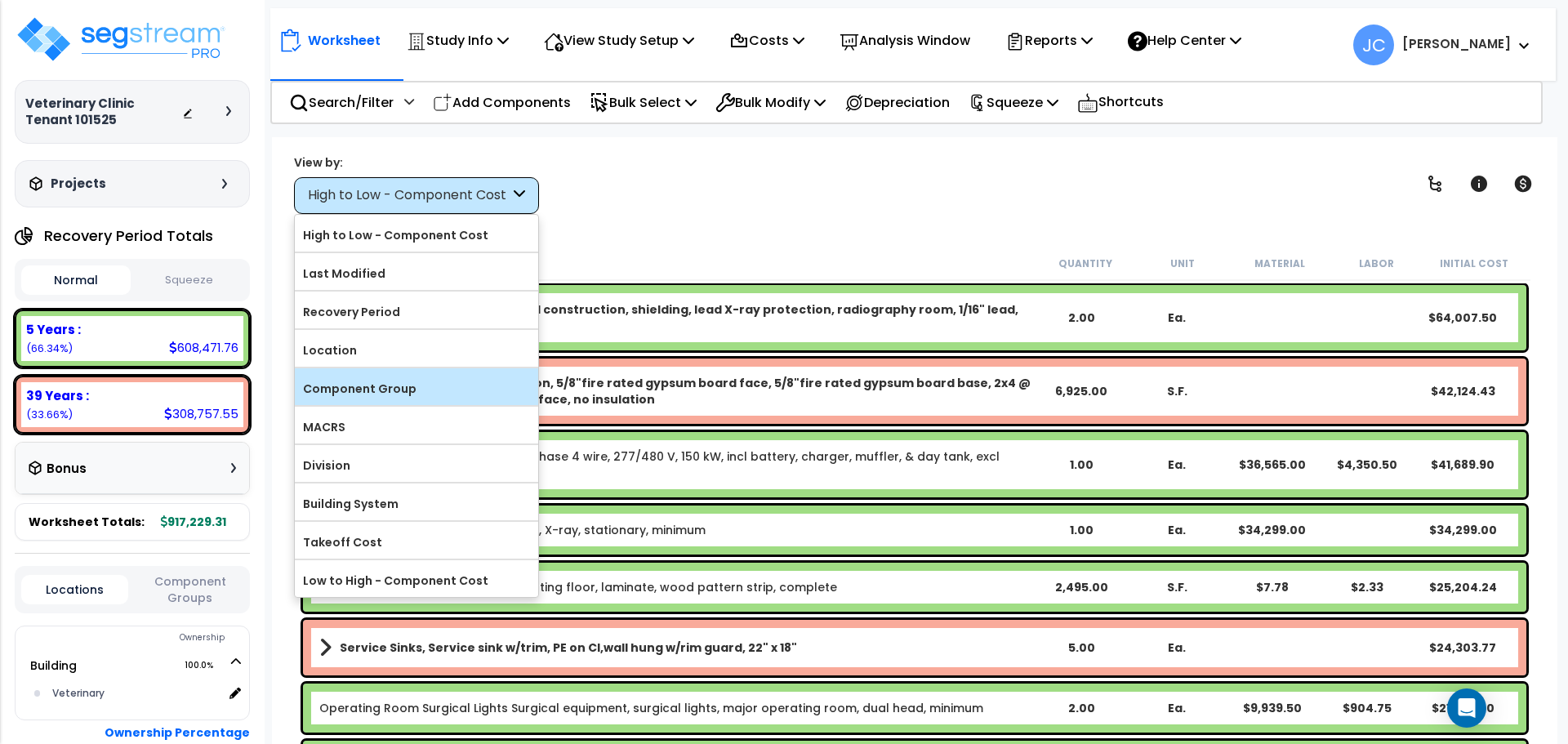
click at [391, 380] on label "Component Group" at bounding box center [416, 389] width 243 height 25
click at [0, 0] on input "Component Group" at bounding box center [0, 0] width 0 height 0
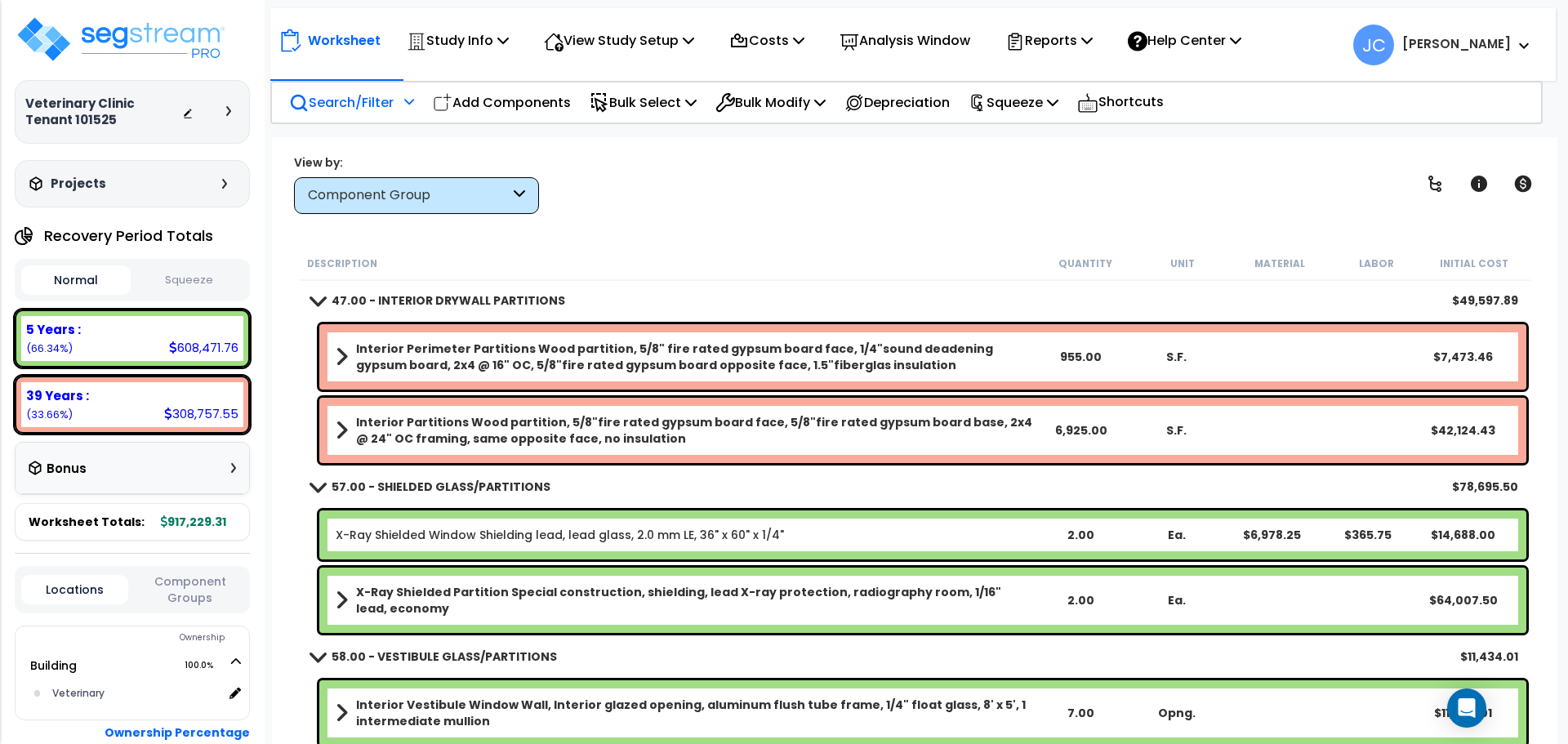
click at [356, 118] on div "Search/Filter Additional Search / Filter" at bounding box center [352, 103] width 125 height 39
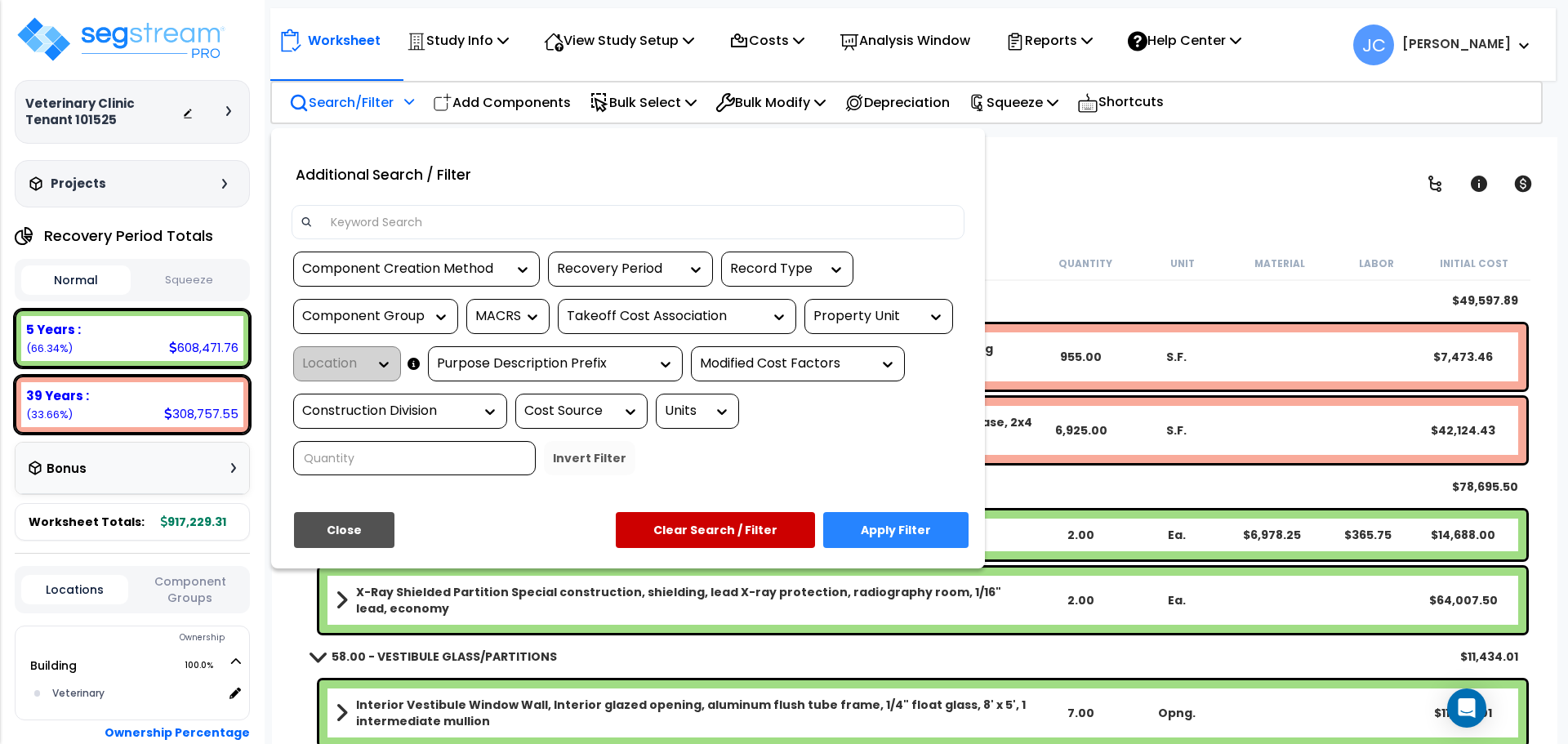
click at [374, 306] on div "Component Group" at bounding box center [375, 317] width 165 height 35
click at [408, 313] on div "Component Group" at bounding box center [363, 317] width 122 height 18
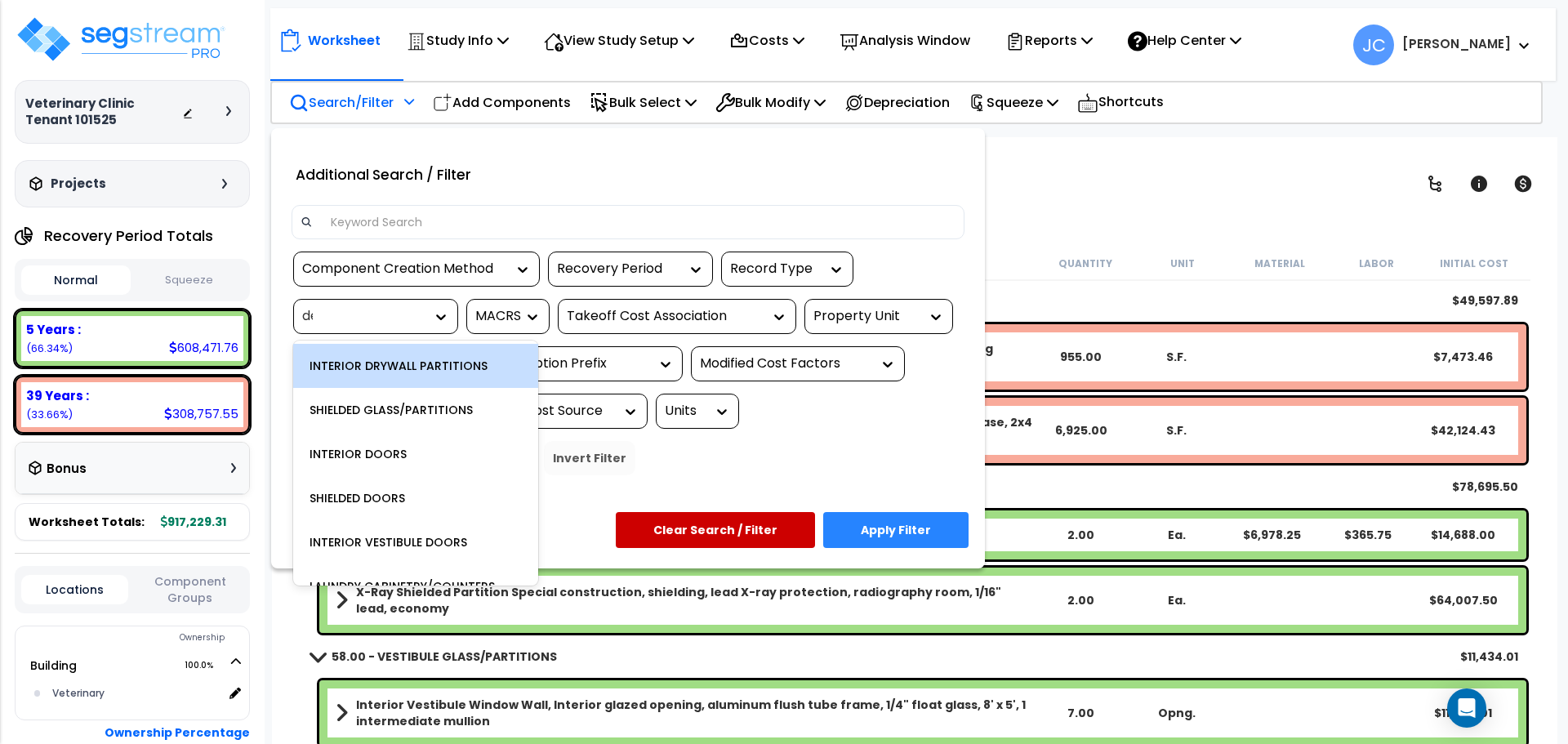
type input "deco"
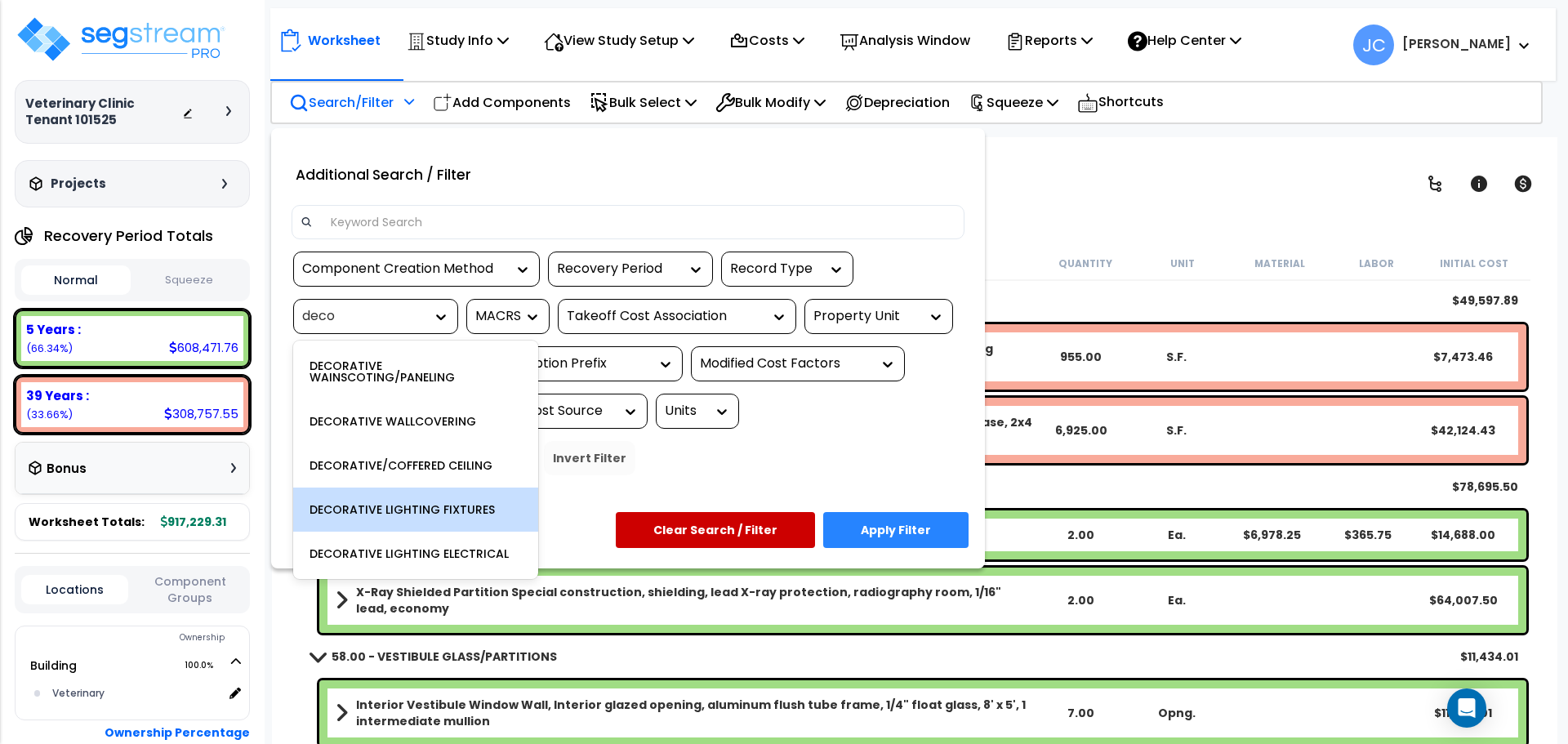
click at [449, 504] on div "DECORATIVE LIGHTING FIXTURES" at bounding box center [416, 510] width 245 height 44
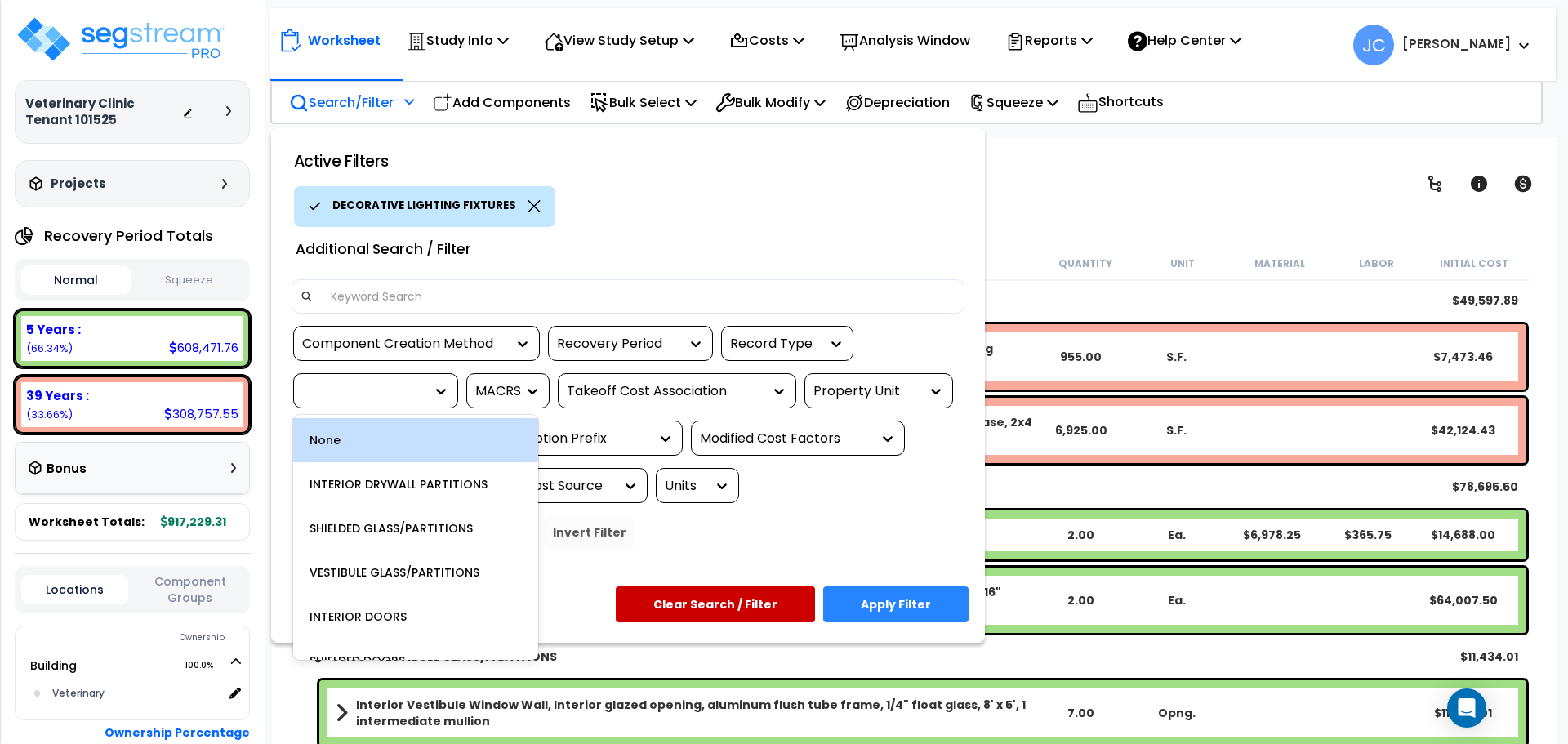
click at [407, 388] on div at bounding box center [363, 391] width 122 height 18
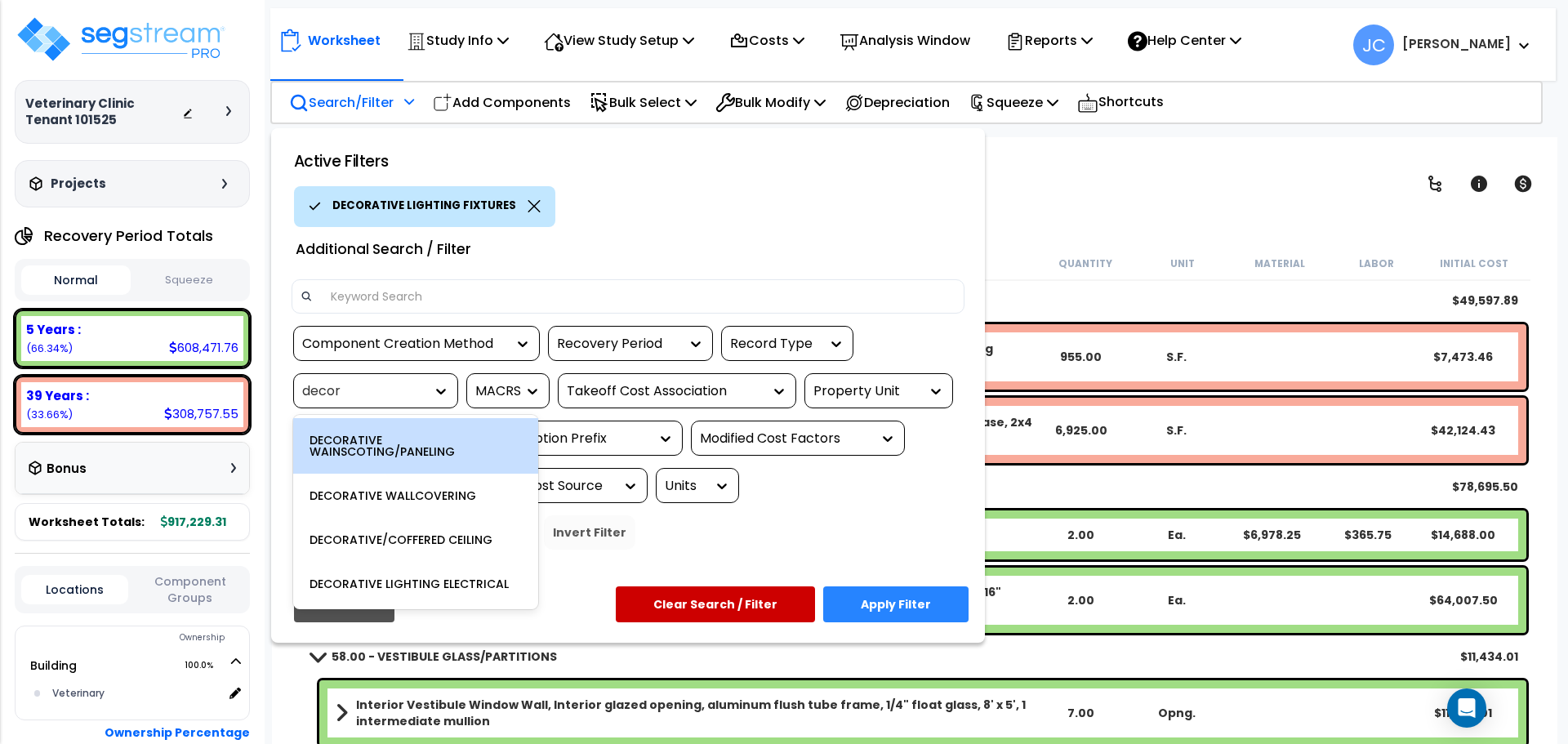
type input "decora"
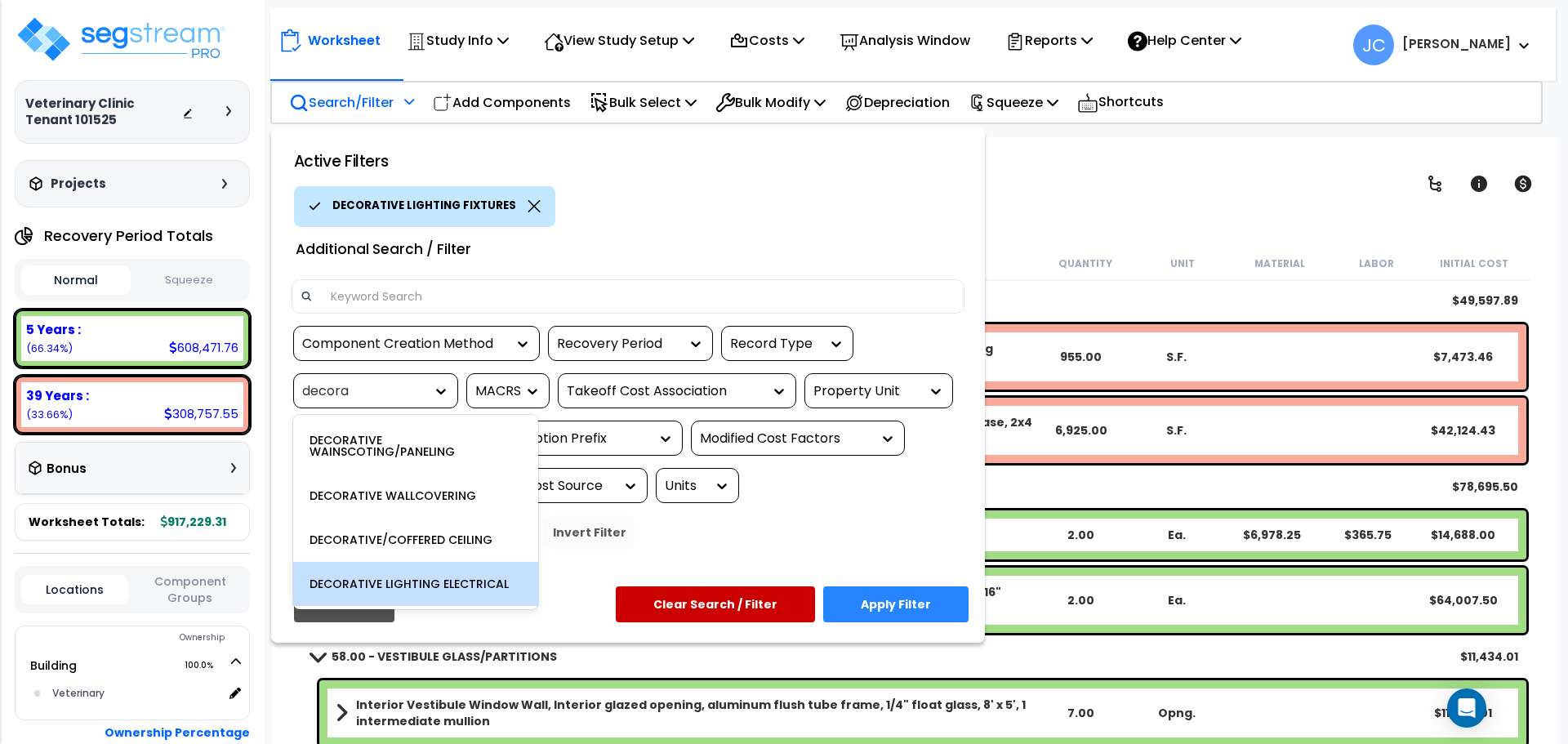
click at [460, 557] on div "DECORATIVE LIGHTING ELECTRICAL" at bounding box center [416, 585] width 245 height 44
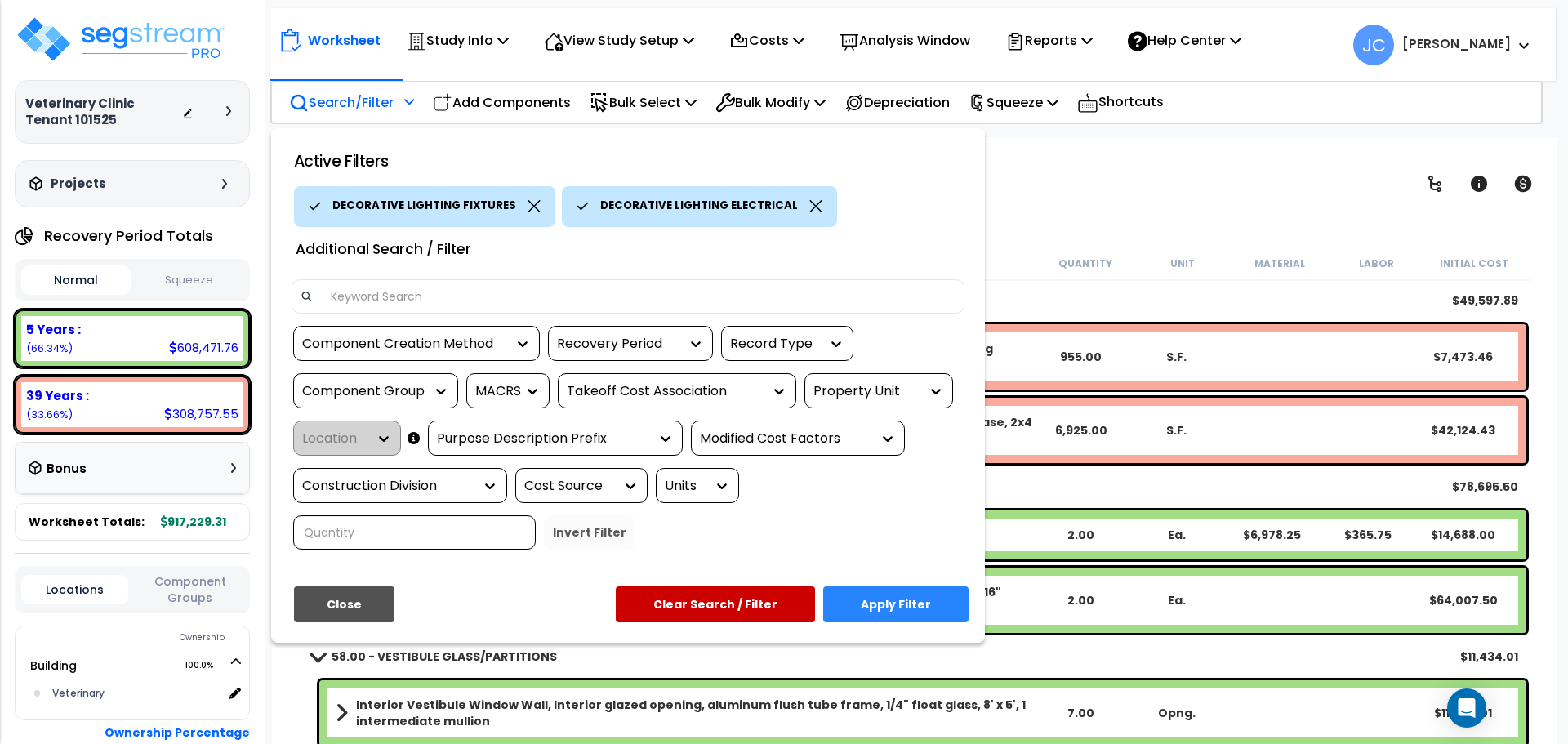
click at [895, 557] on button "Apply Filter" at bounding box center [895, 604] width 145 height 36
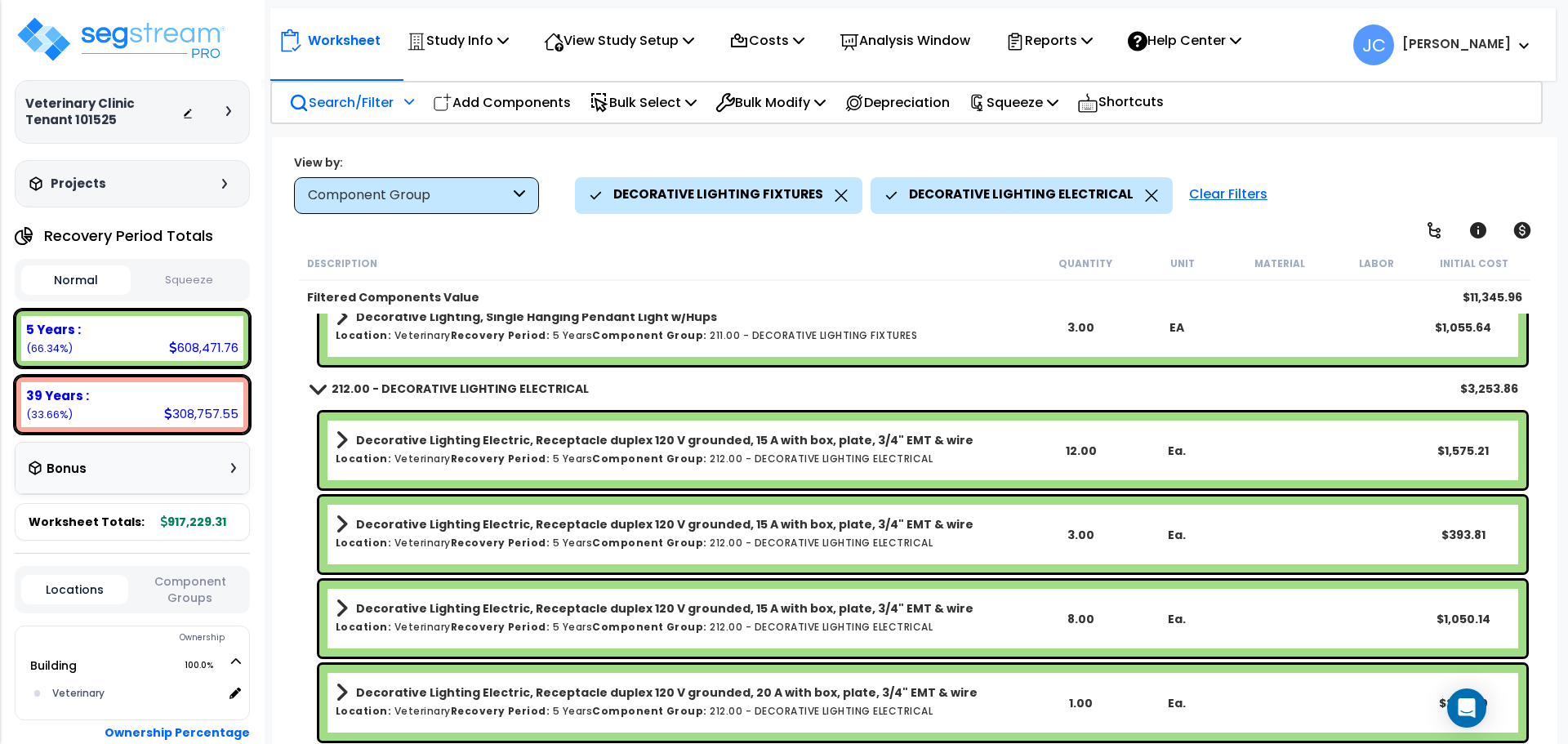
scroll to position [72, 0]
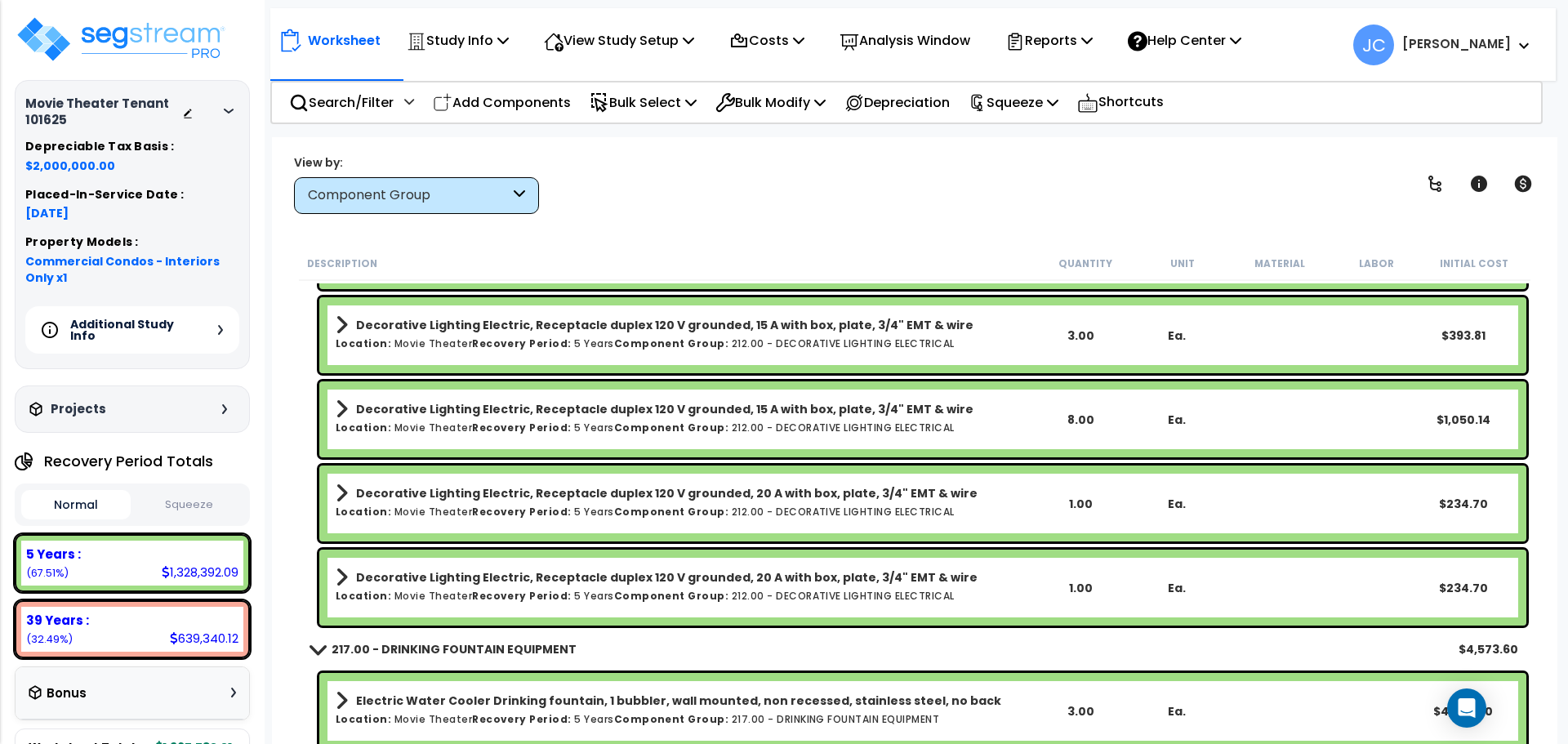
scroll to position [15095, 0]
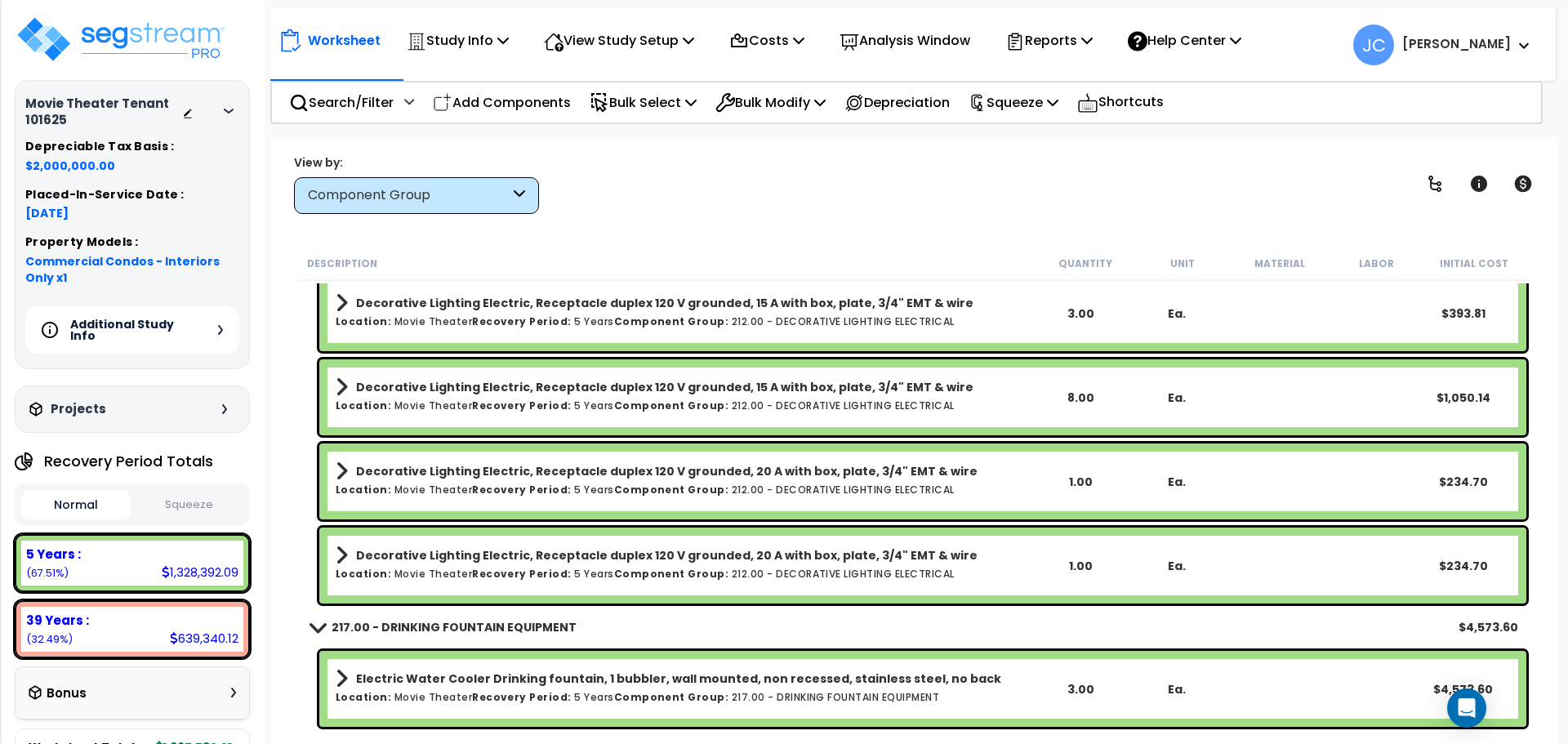
click at [950, 491] on h6 "Location: Movie Theater Recovery Period: 5 Years Component Group: 212.00 - DECO…" at bounding box center [684, 490] width 697 height 11
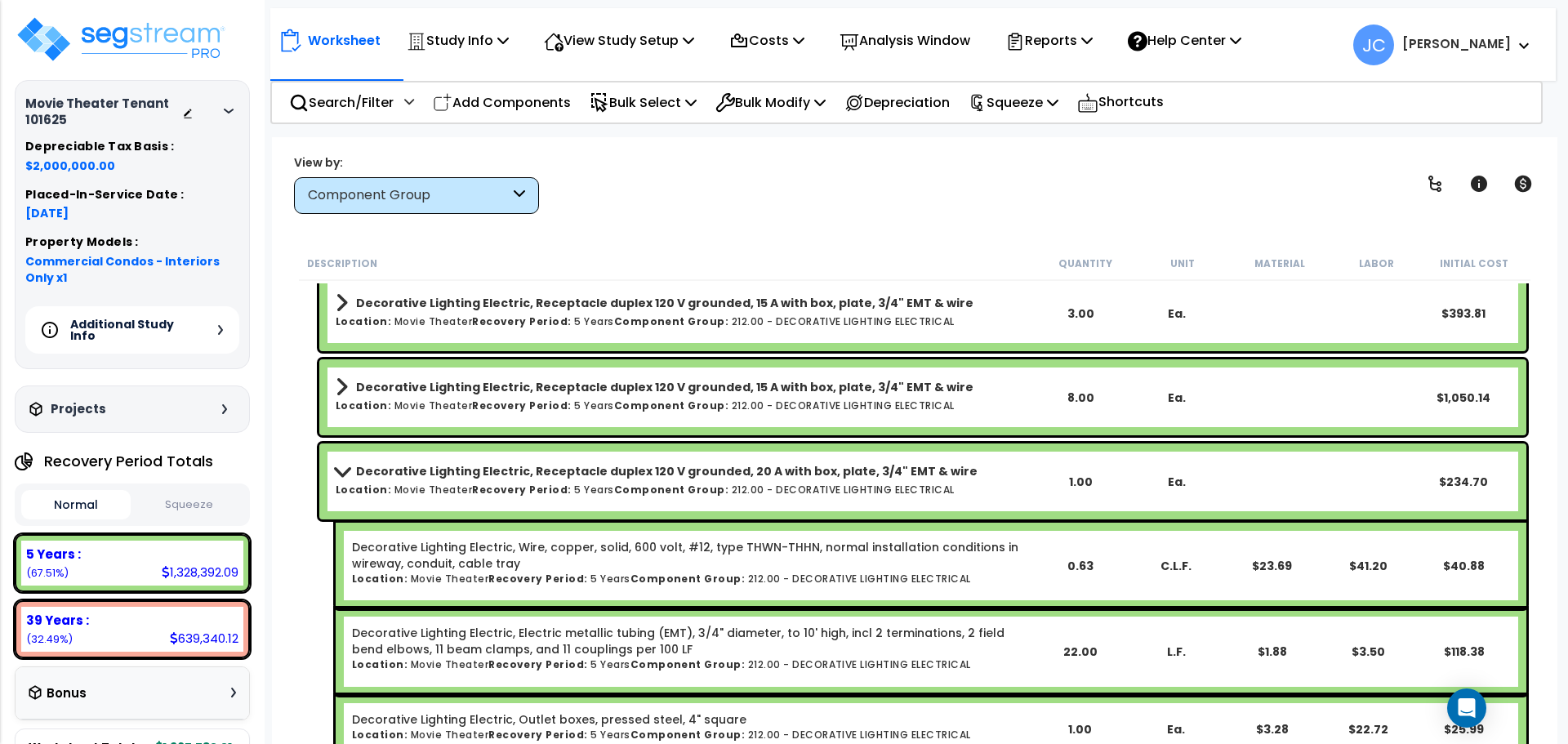
click at [853, 481] on link "Decorative Lighting Electric, Receptacle duplex 120 V grounded, 20 A with box, …" at bounding box center [684, 471] width 697 height 23
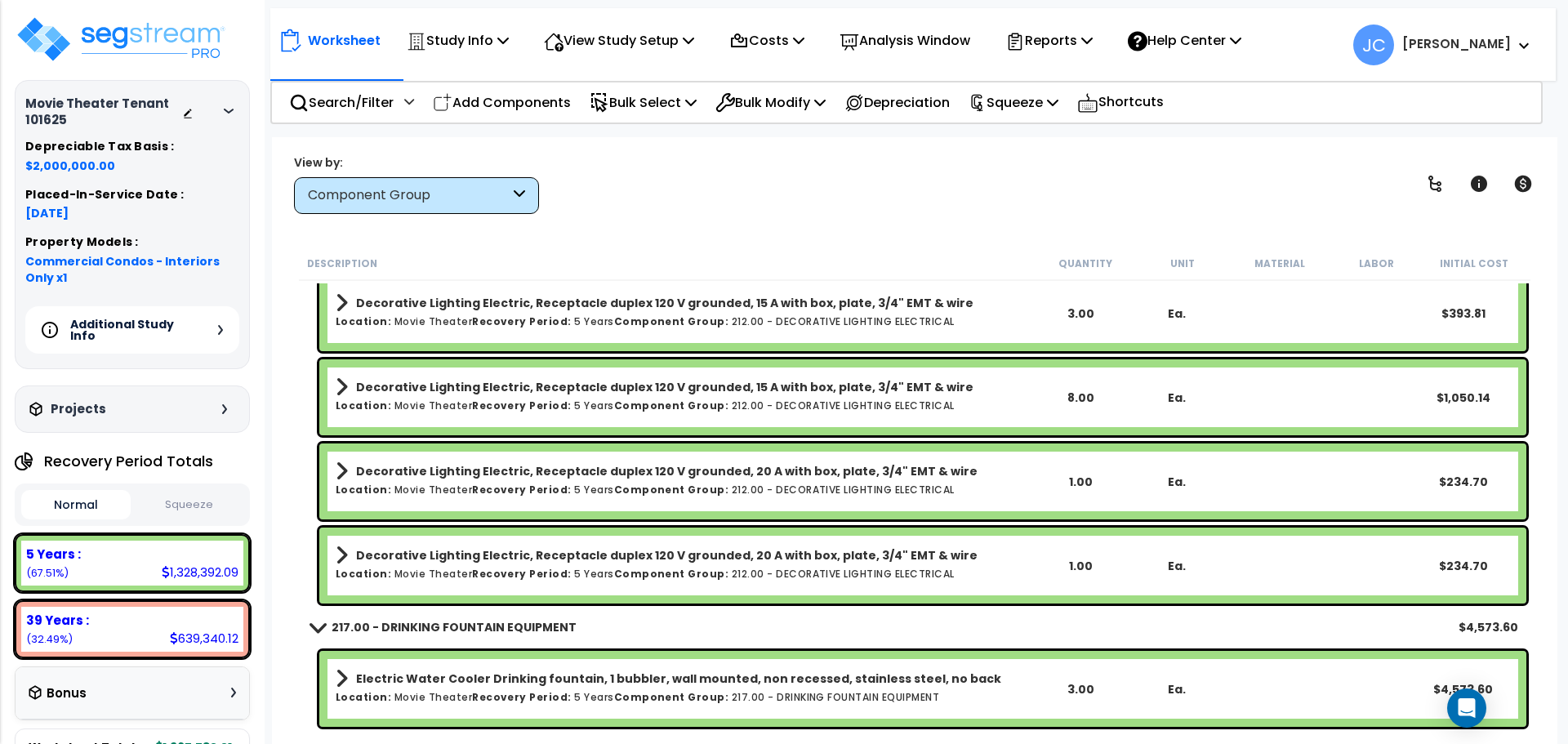
click at [853, 481] on link "Decorative Lighting Electric, Receptacle duplex 120 V grounded, 20 A with box, …" at bounding box center [684, 471] width 697 height 23
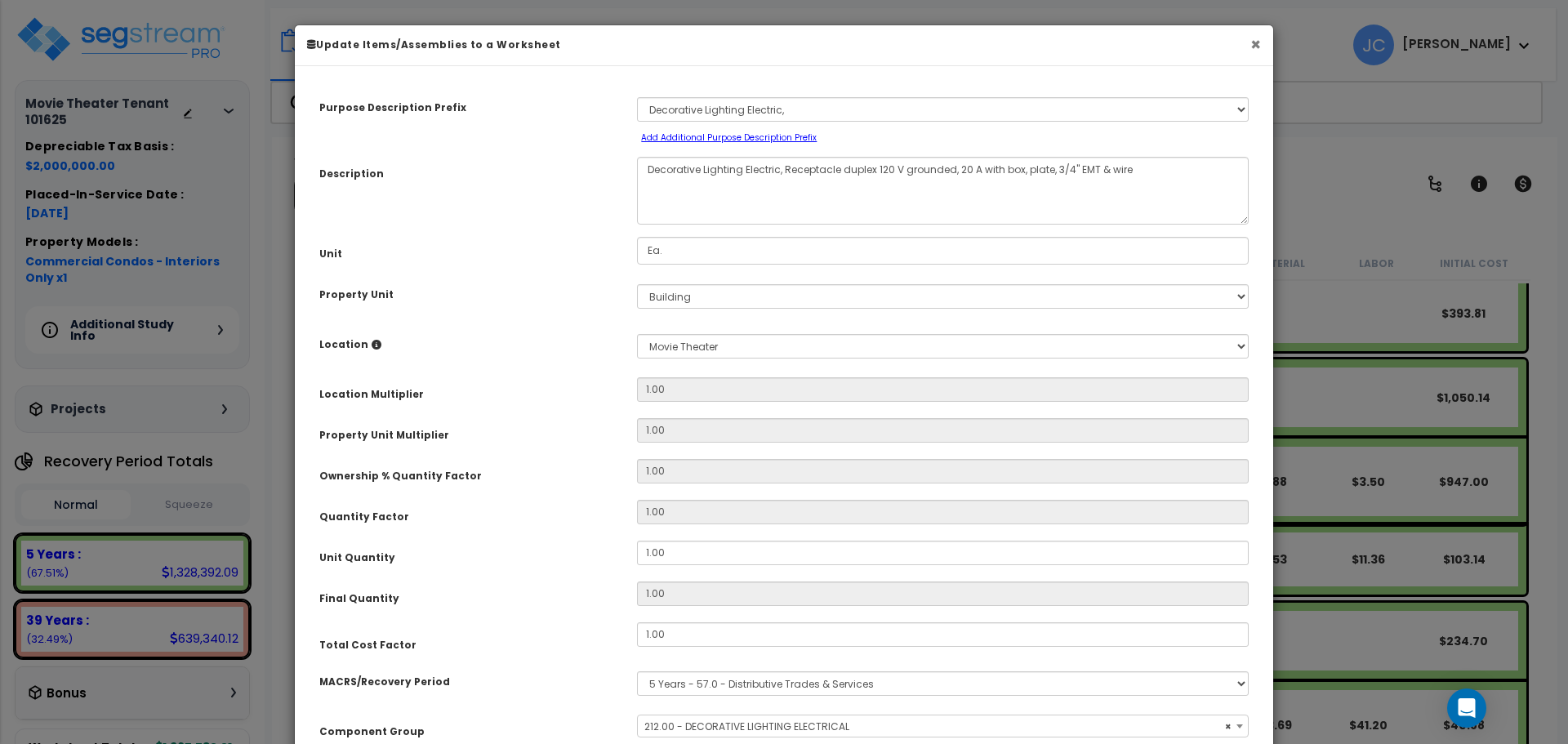
select select "19488"
click at [1254, 36] on button "×" at bounding box center [1256, 44] width 11 height 17
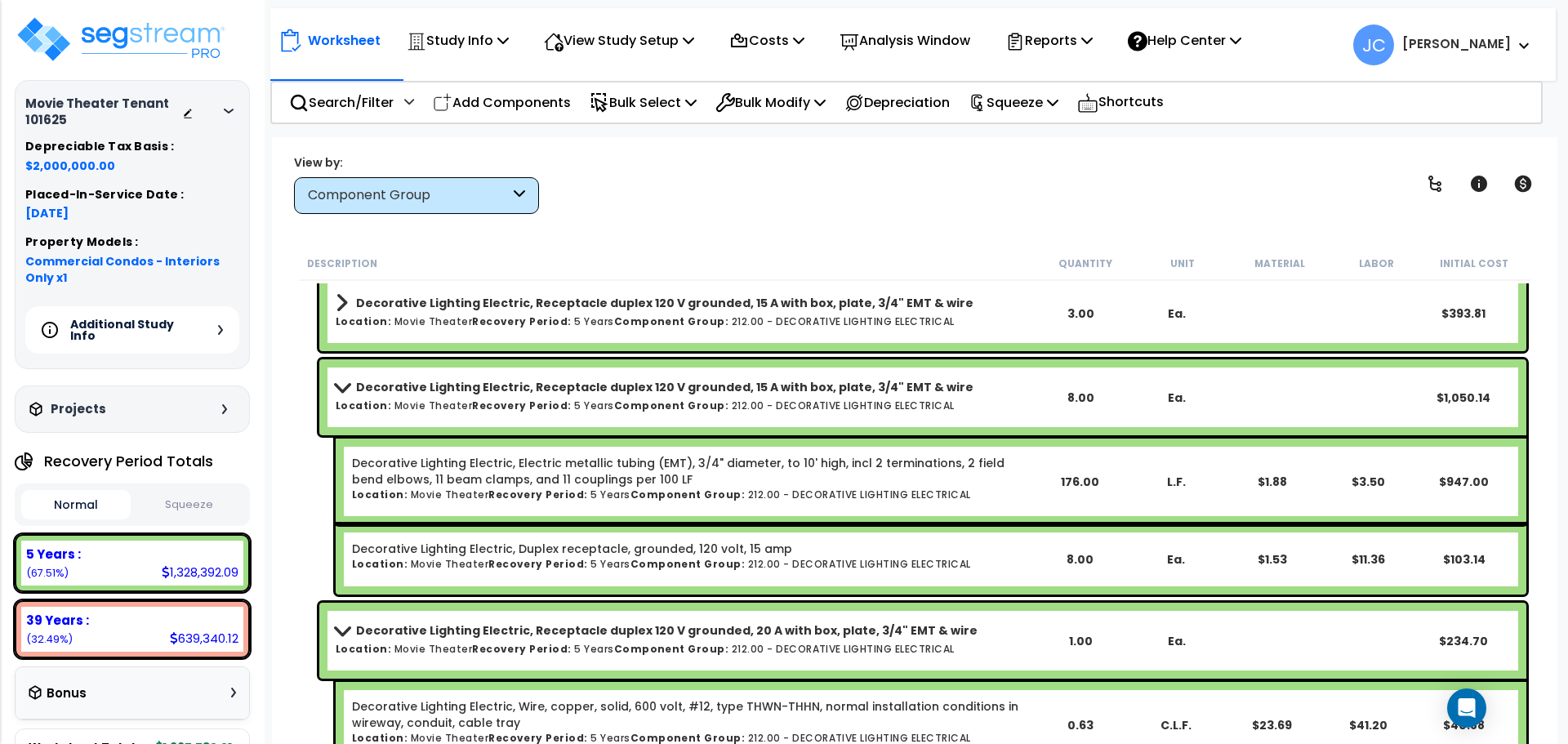
click at [859, 406] on h6 "Location: Movie Theater Recovery Period: 5 Years Component Group: 212.00 - DECO…" at bounding box center [684, 406] width 697 height 11
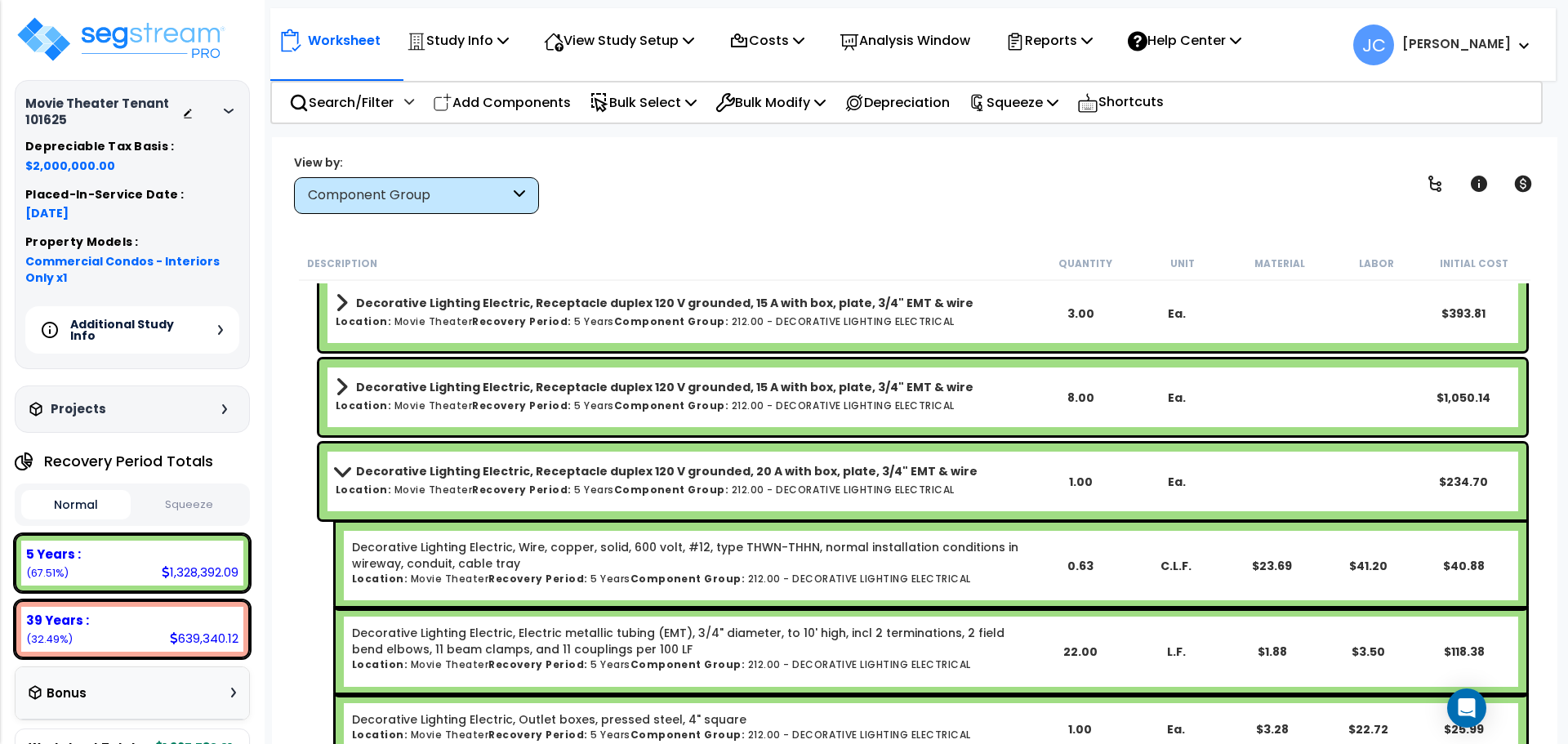
click at [827, 506] on div "Decorative Lighting Electric, Receptacle duplex 120 V grounded, 20 A with box, …" at bounding box center [923, 482] width 1207 height 76
click at [806, 487] on h6 "Location: Movie Theater Recovery Period: 5 Years Component Group: 212.00 - DECO…" at bounding box center [684, 490] width 697 height 11
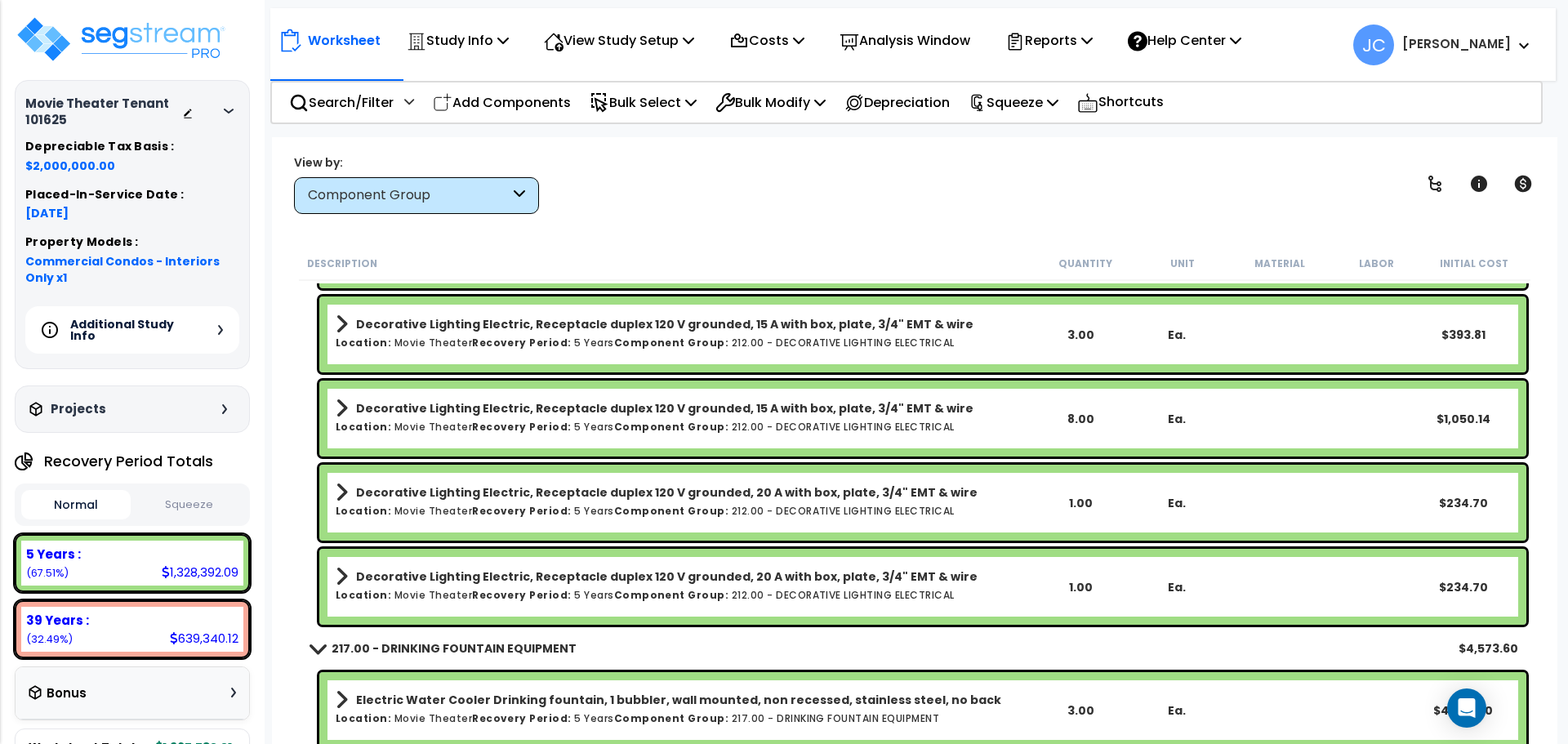
scroll to position [15073, 0]
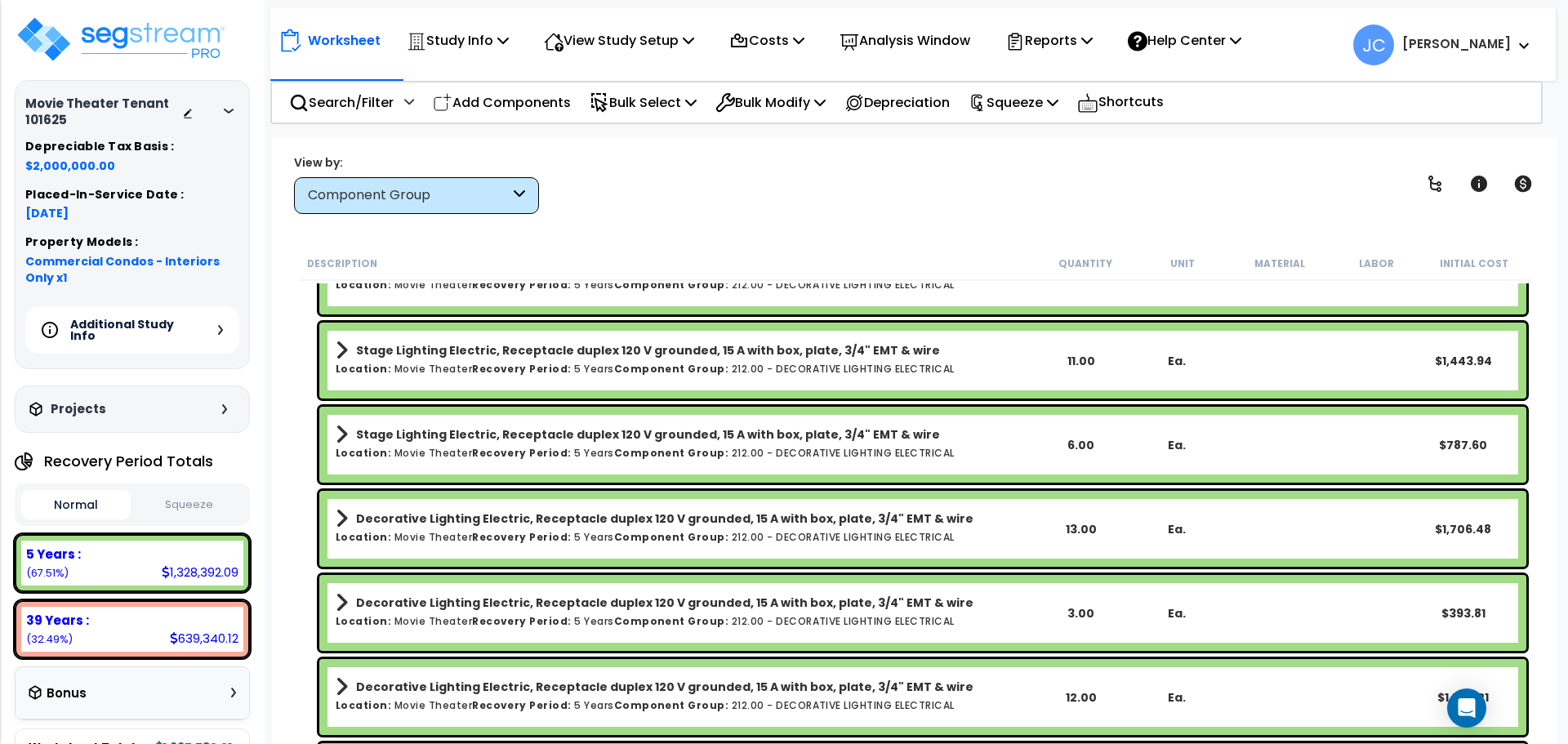
click at [813, 200] on div "View by: Component Group High to Low - Component Cost" at bounding box center [914, 184] width 1252 height 61
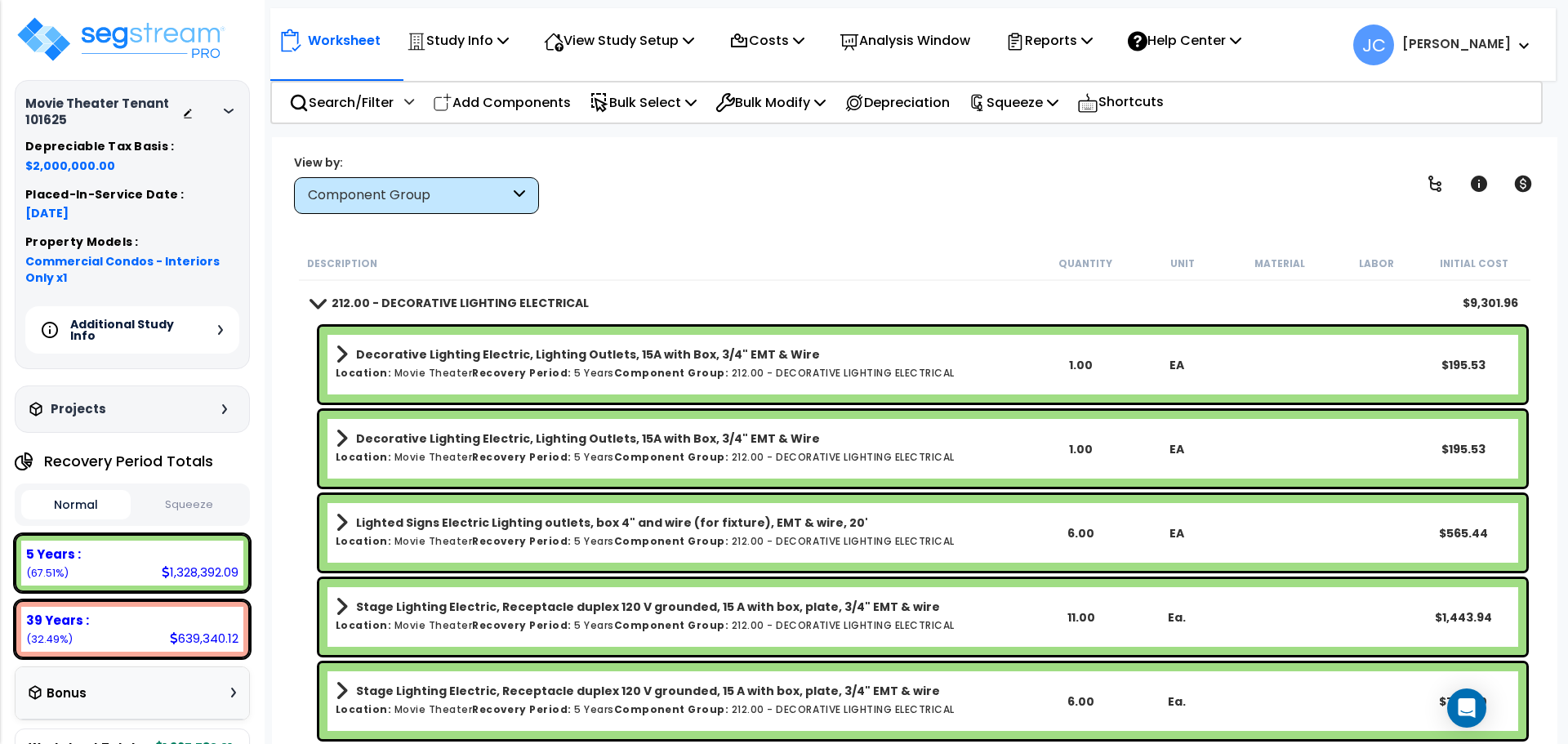
scroll to position [14294, 0]
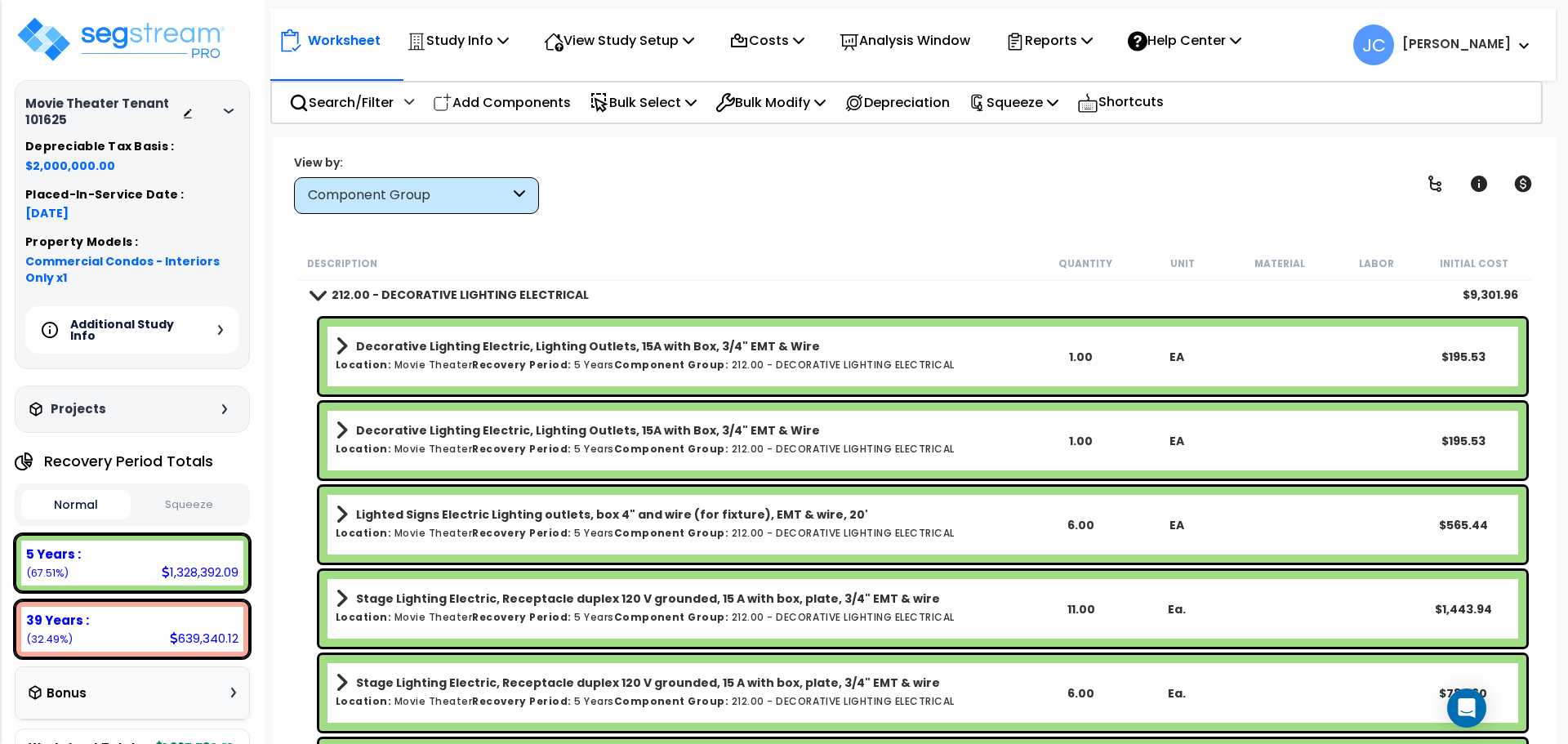
click at [748, 200] on div "View by: Component Group High to Low - Component Cost" at bounding box center [914, 184] width 1252 height 61
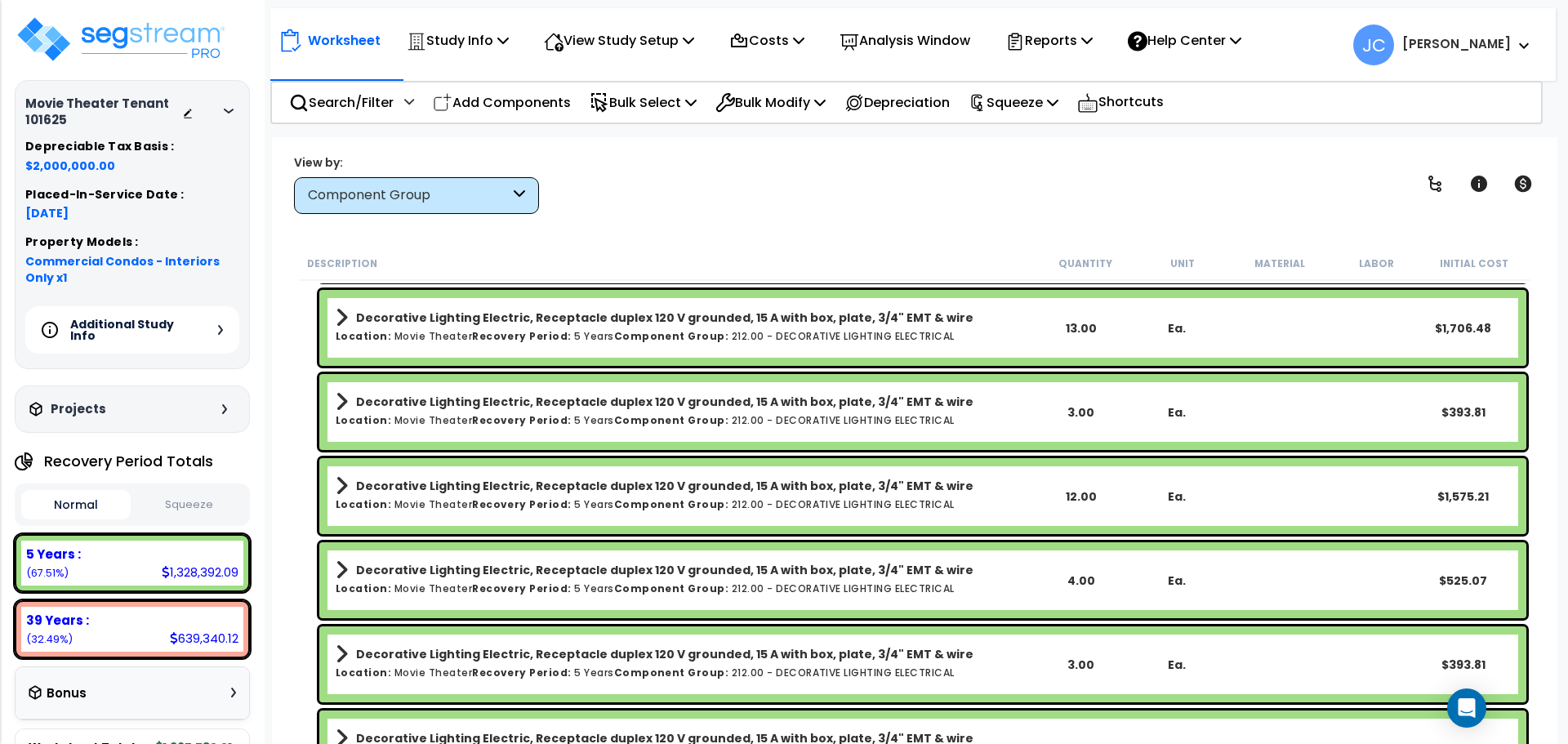
scroll to position [14746, 0]
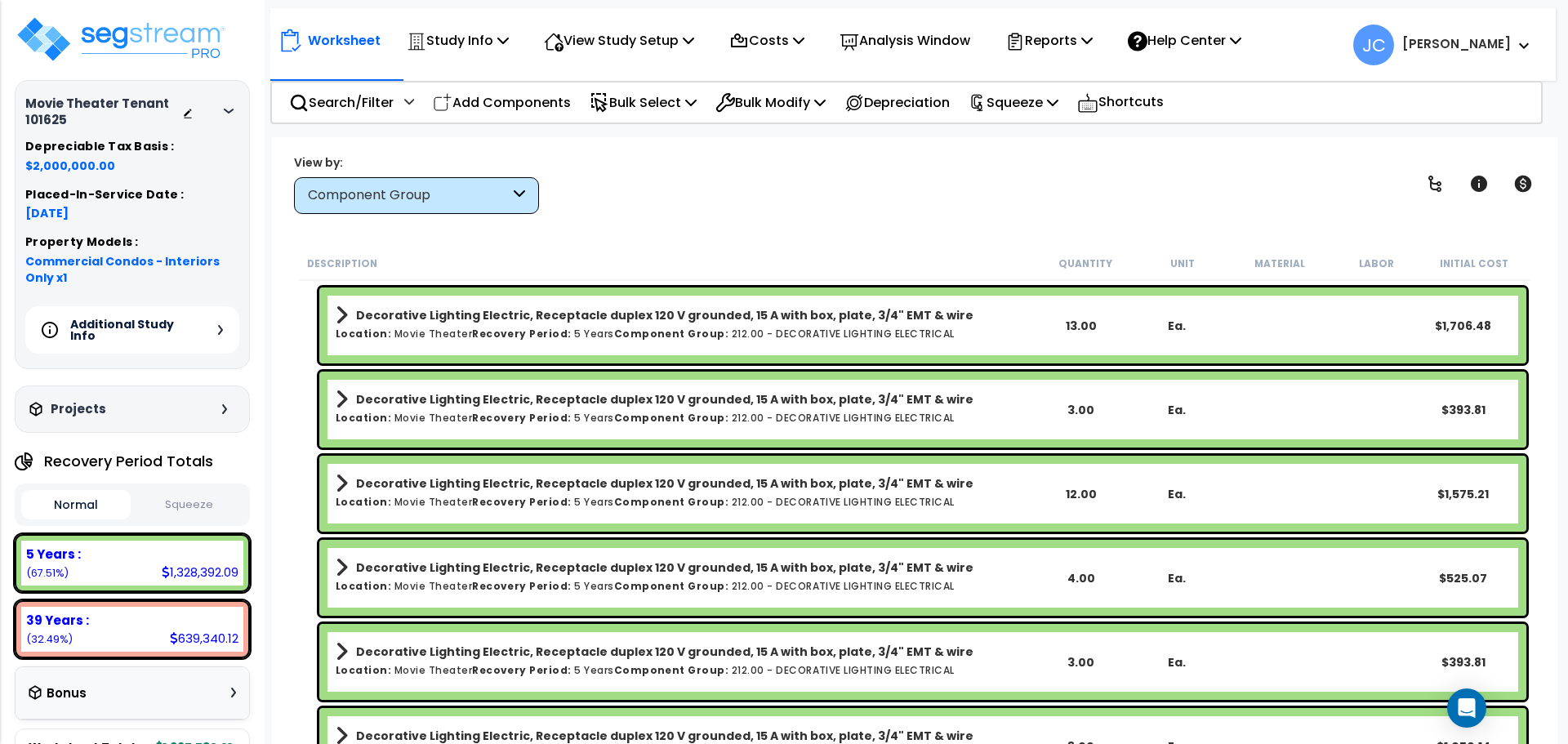
click at [651, 170] on div "View by: Component Group High to Low - Component Cost" at bounding box center [914, 184] width 1252 height 61
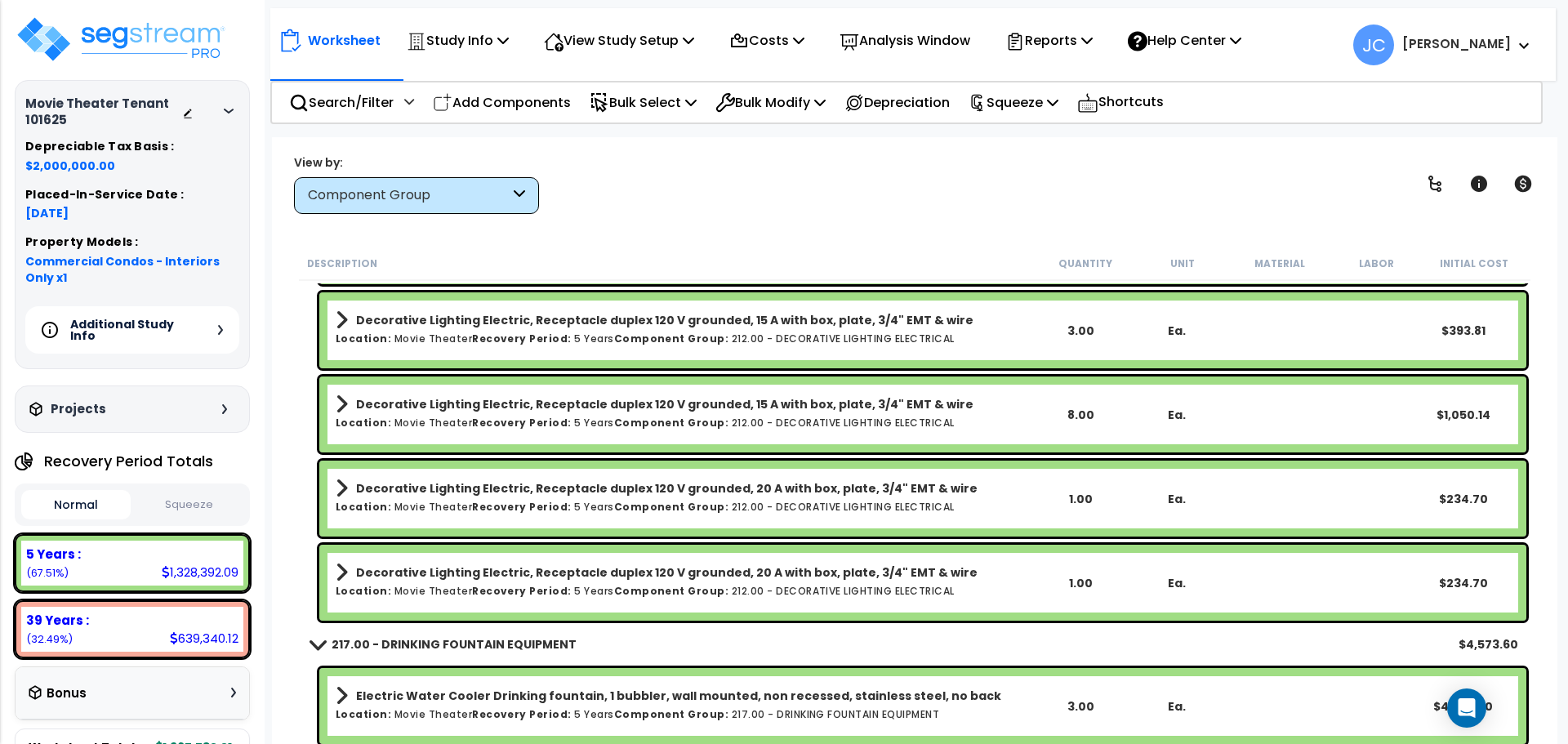
scroll to position [15066, 0]
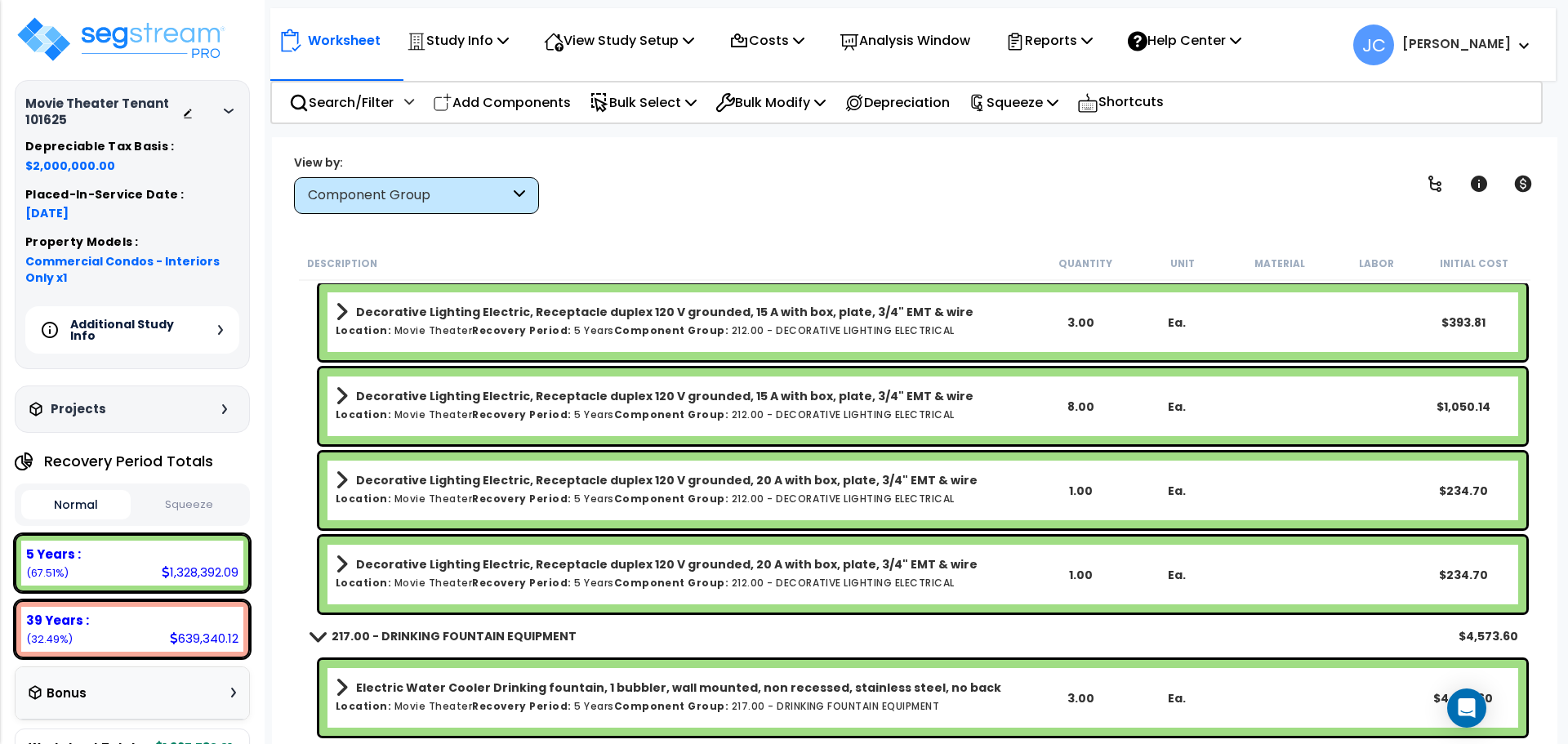
click at [830, 205] on div "View by: Component Group High to Low - Component Cost" at bounding box center [914, 184] width 1252 height 61
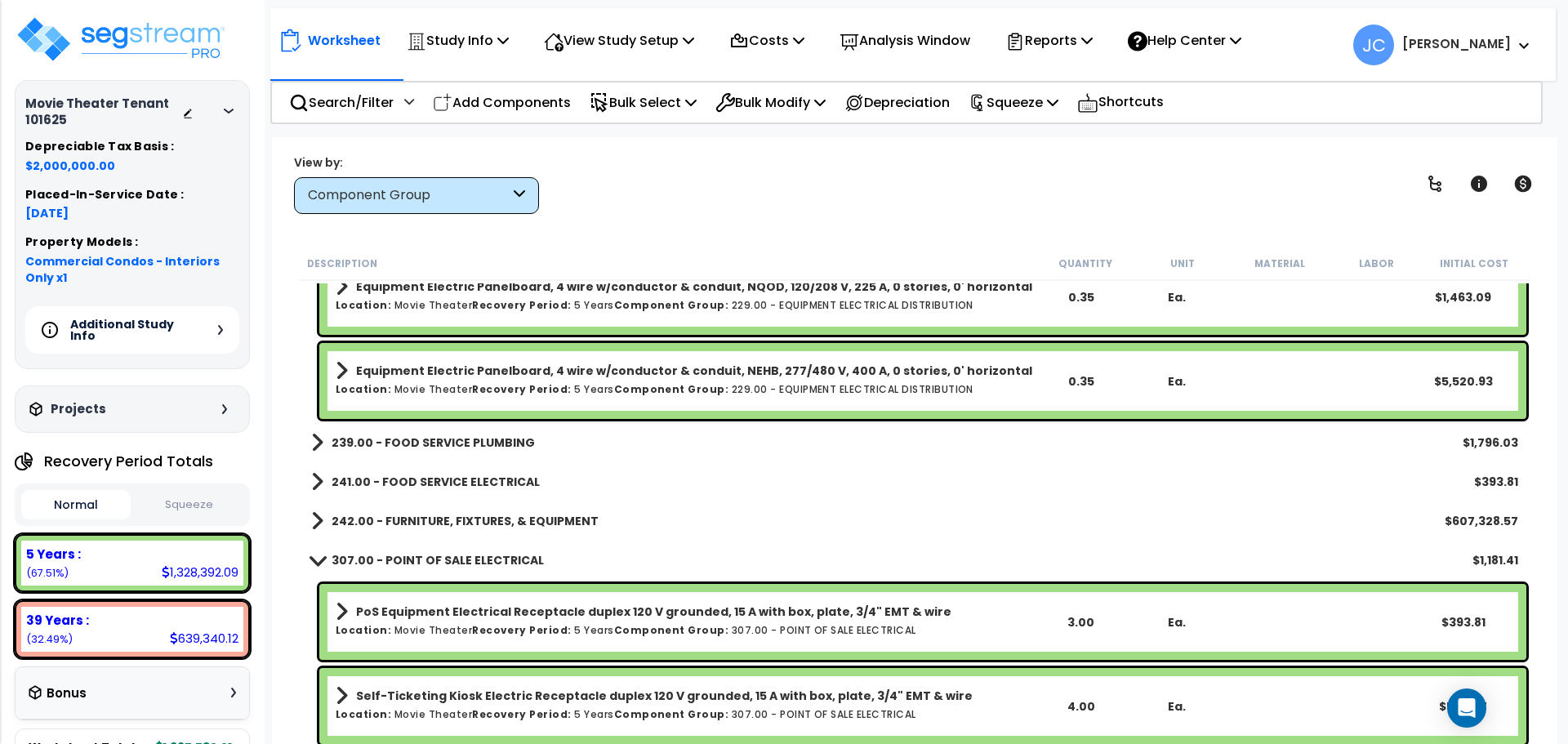
scroll to position [16161, 0]
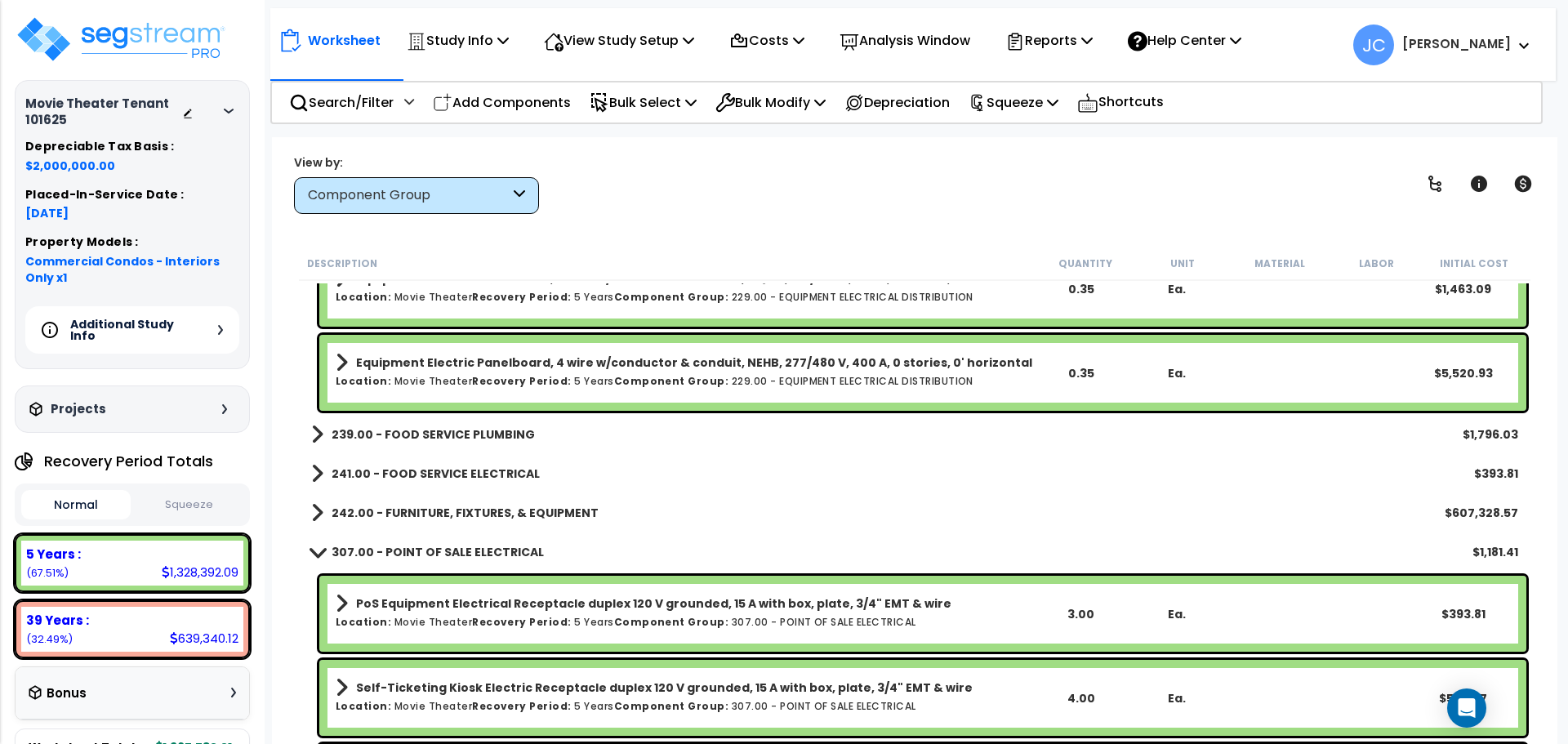
click at [479, 438] on b "239.00 - FOOD SERVICE PLUMBING" at bounding box center [432, 435] width 203 height 17
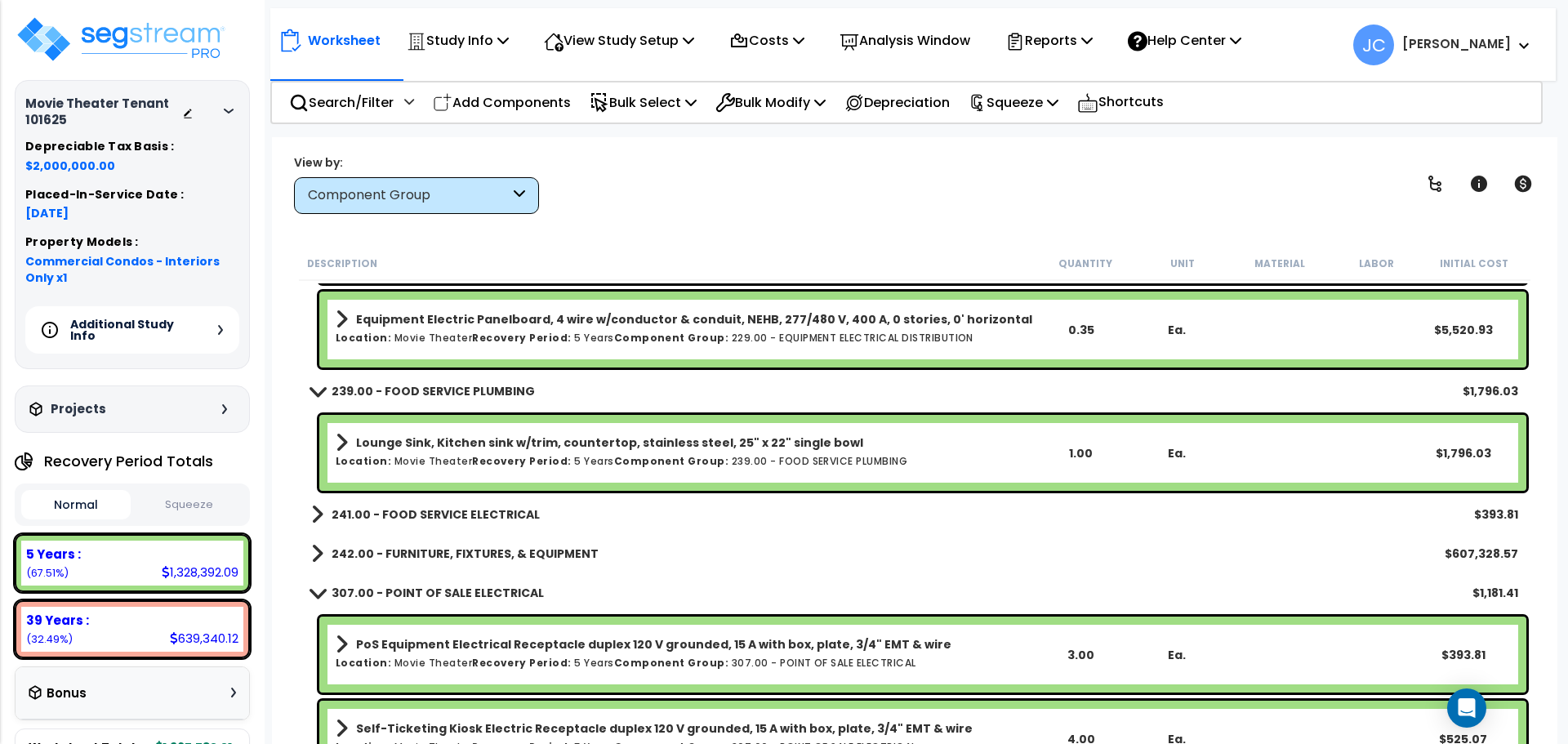
scroll to position [16223, 0]
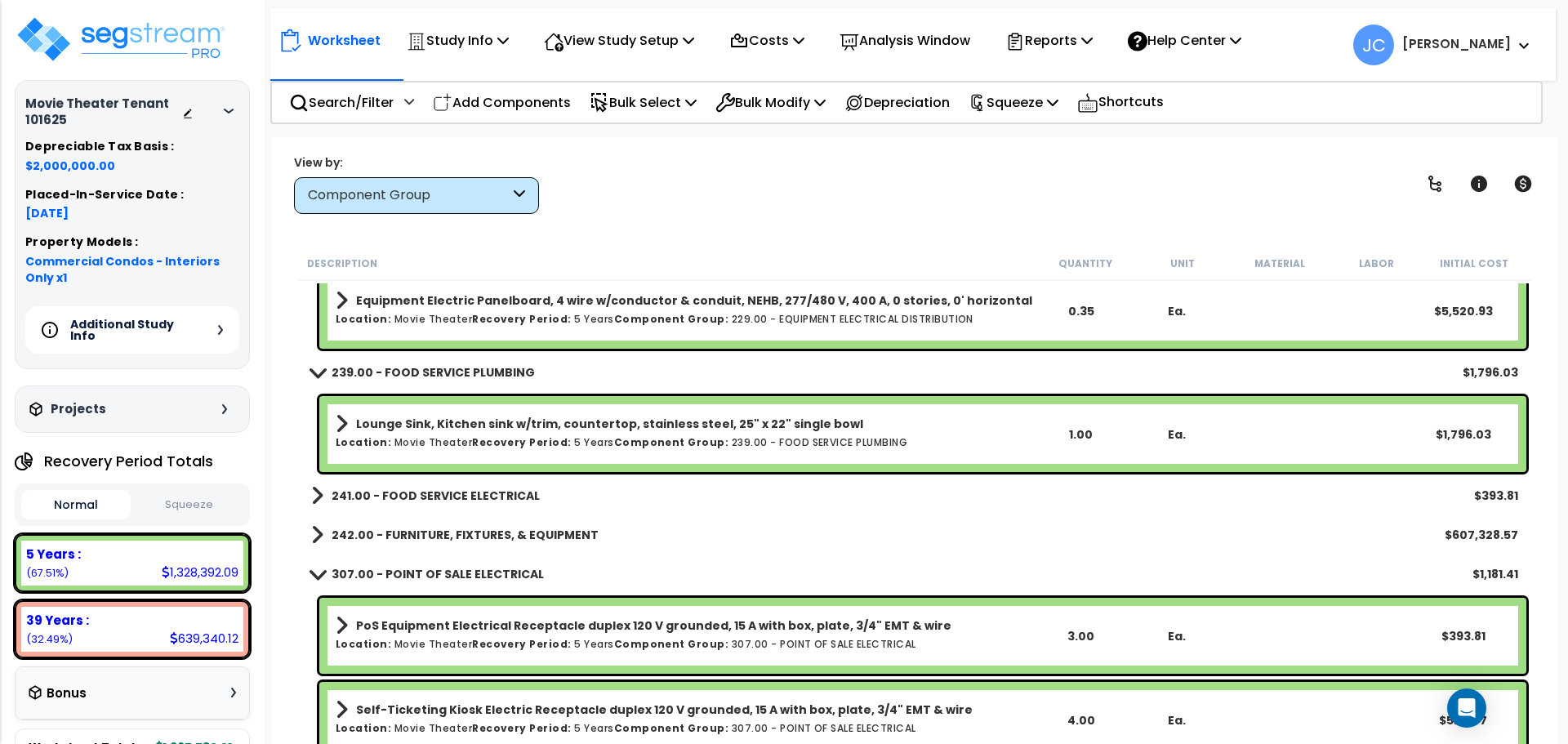
click at [487, 484] on link "241.00 - FOOD SERVICE ELECTRICAL" at bounding box center [425, 495] width 228 height 23
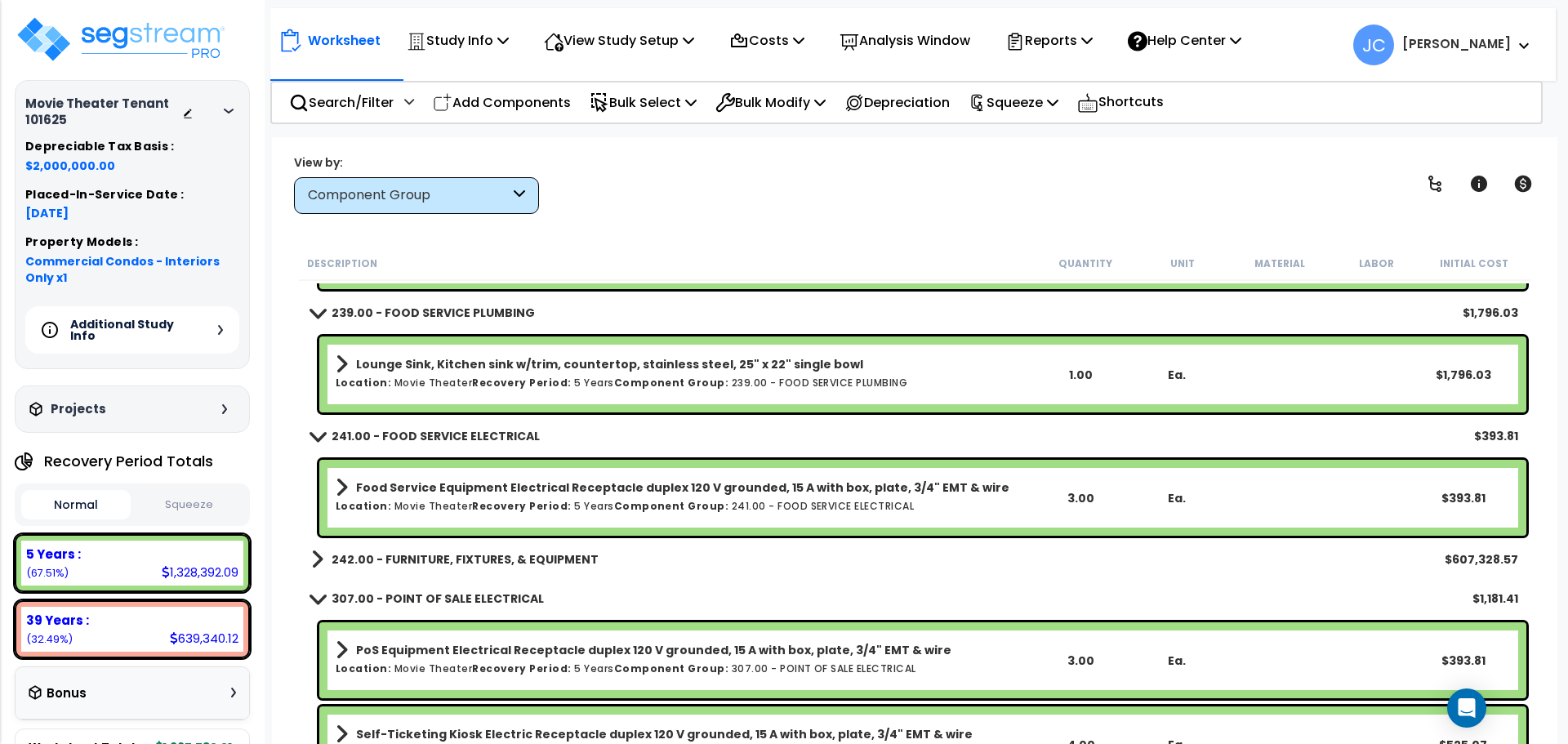
scroll to position [16283, 0]
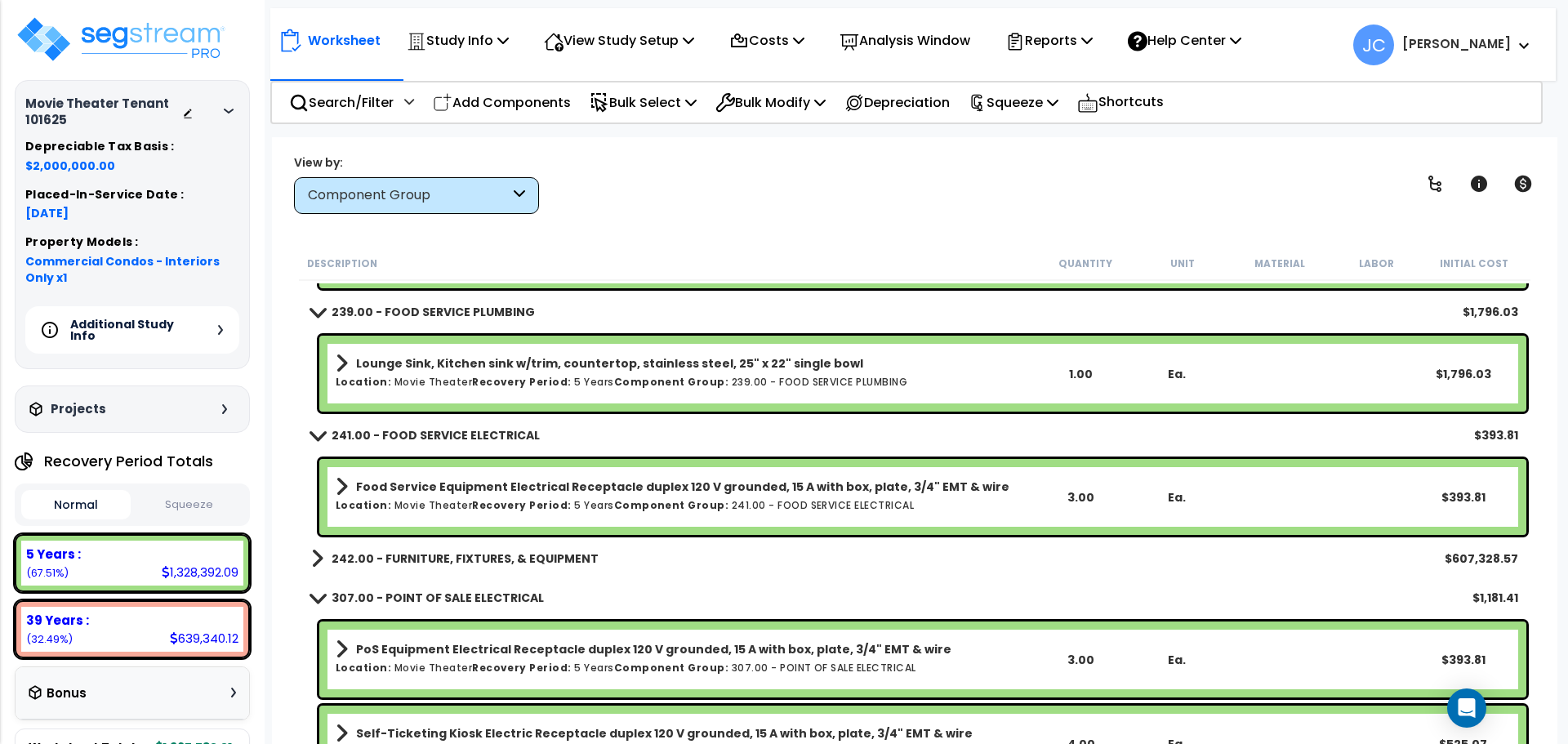
click at [570, 552] on b "242.00 - FURNITURE, FIXTURES, & EQUIPMENT" at bounding box center [465, 559] width 267 height 17
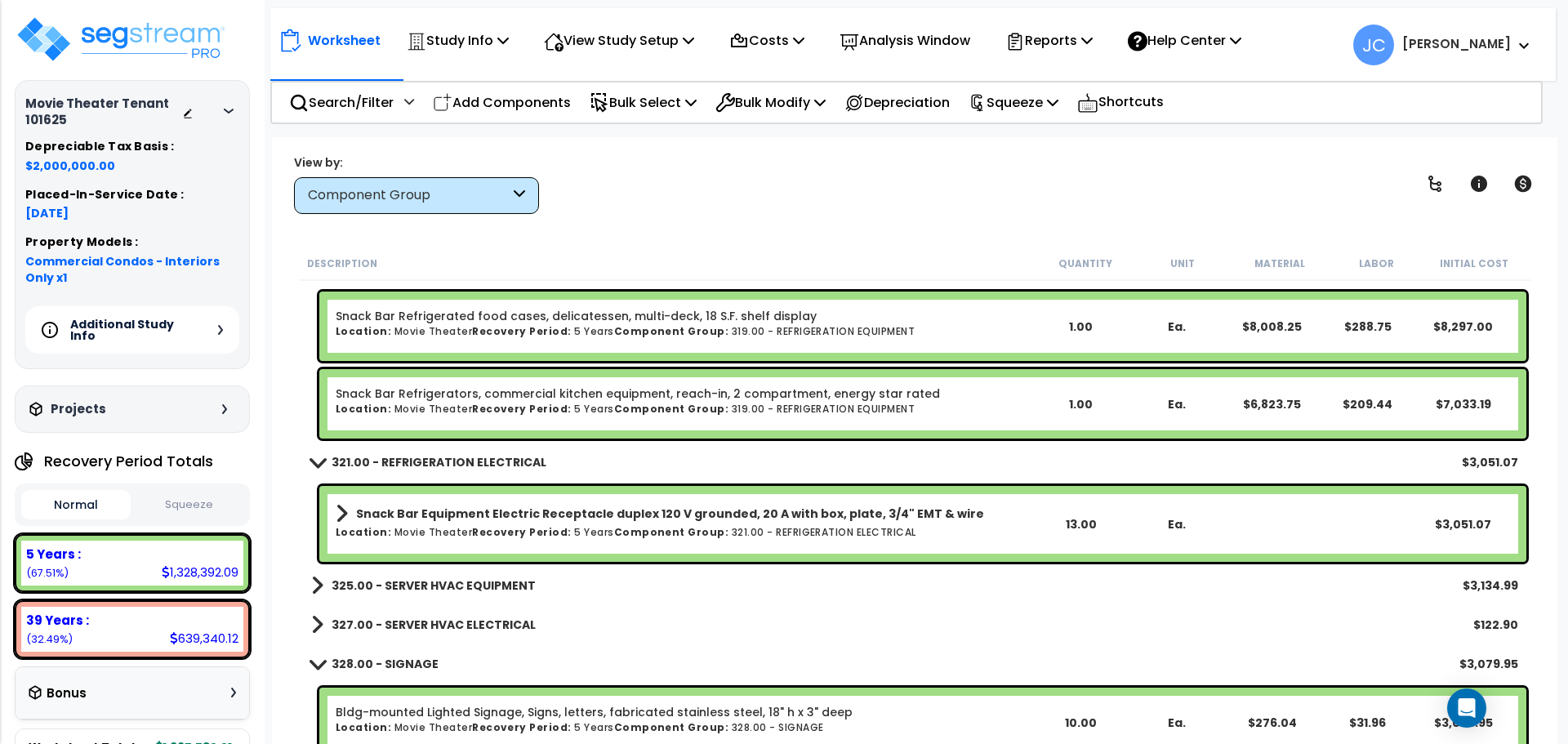
scroll to position [17501, 0]
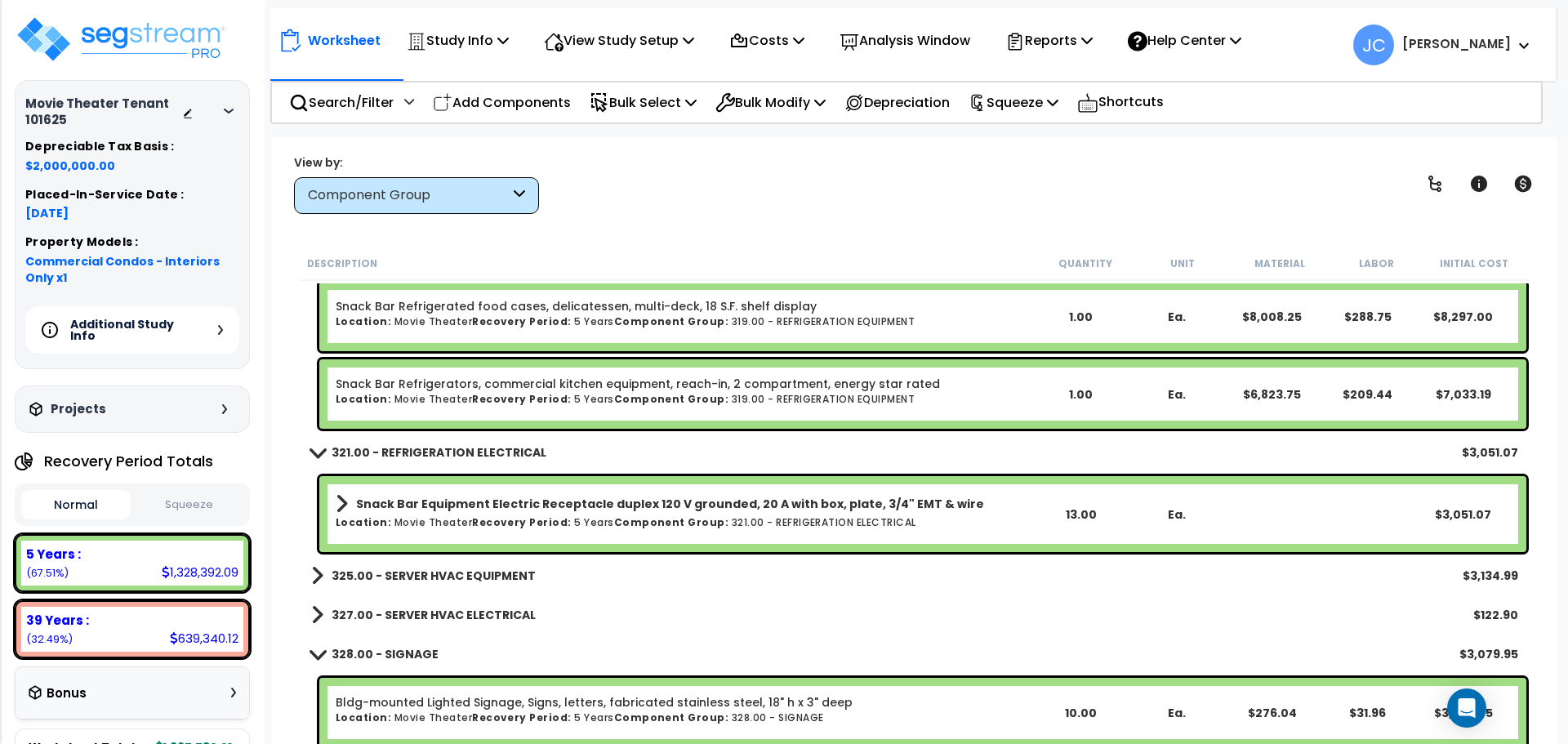
click at [514, 575] on b "325.00 - SERVER HVAC EQUIPMENT" at bounding box center [433, 576] width 204 height 17
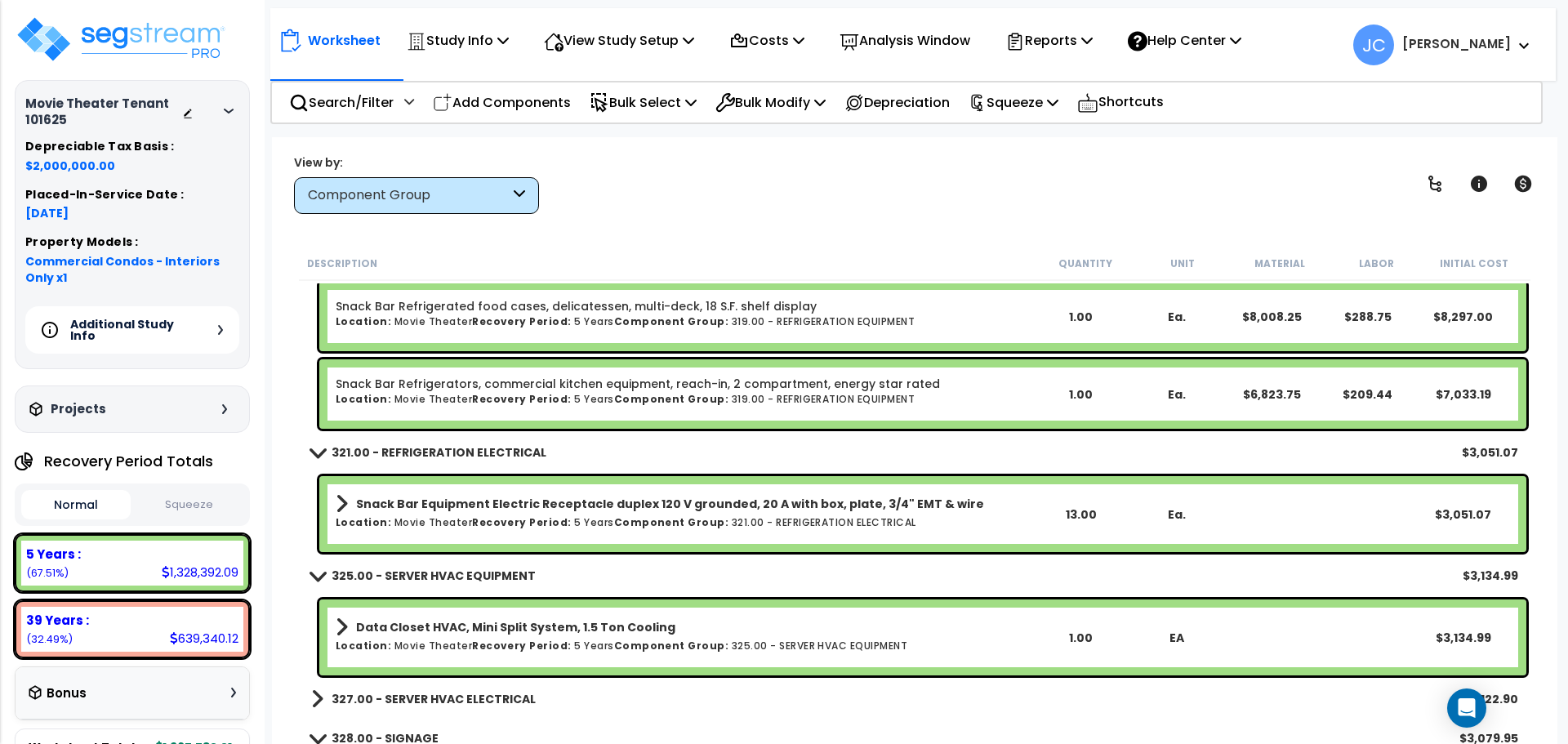
click at [490, 574] on b "325.00 - SERVER HVAC EQUIPMENT" at bounding box center [433, 576] width 204 height 17
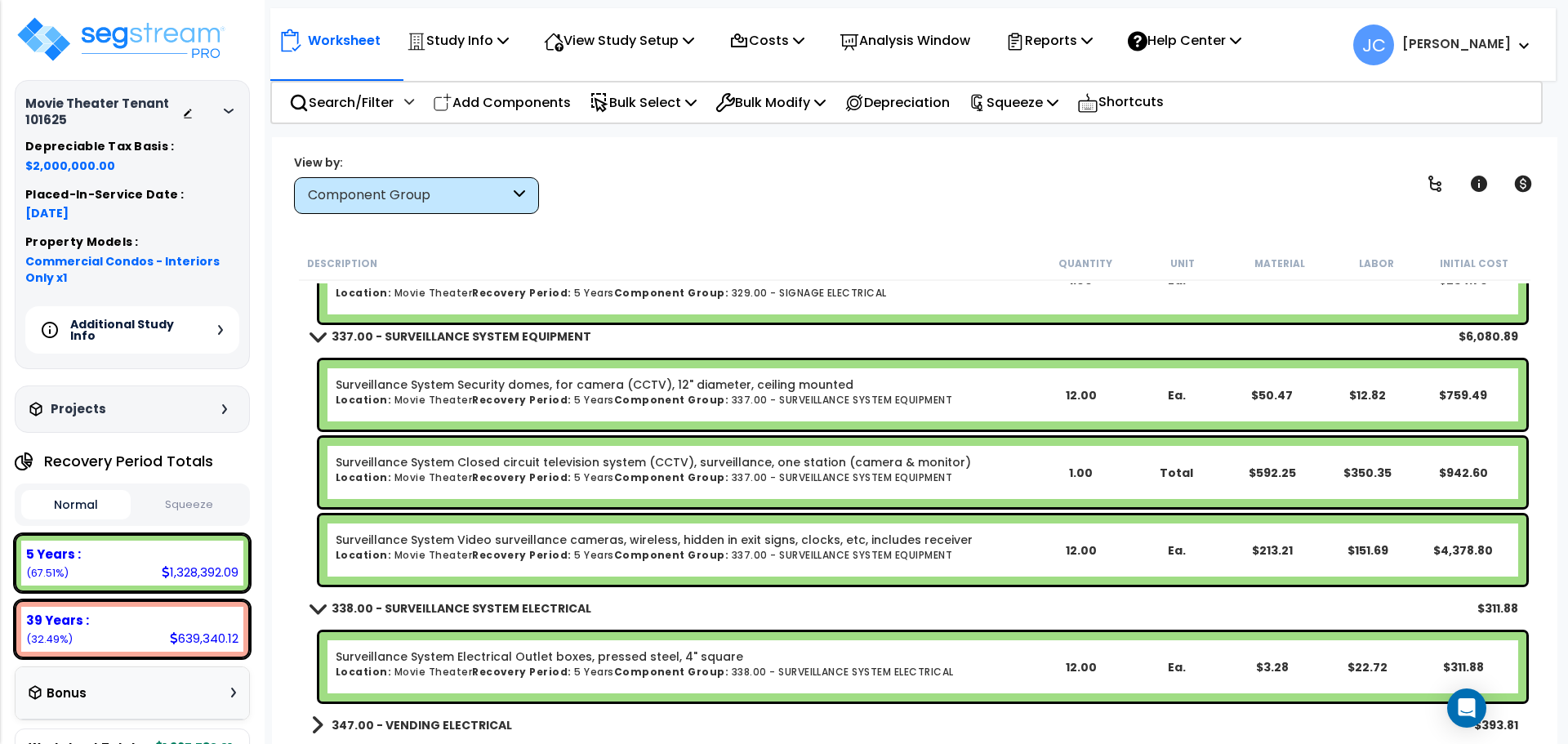
scroll to position [72, 0]
click at [468, 721] on b "347.00 - VENDING ELECTRICAL" at bounding box center [421, 726] width 180 height 17
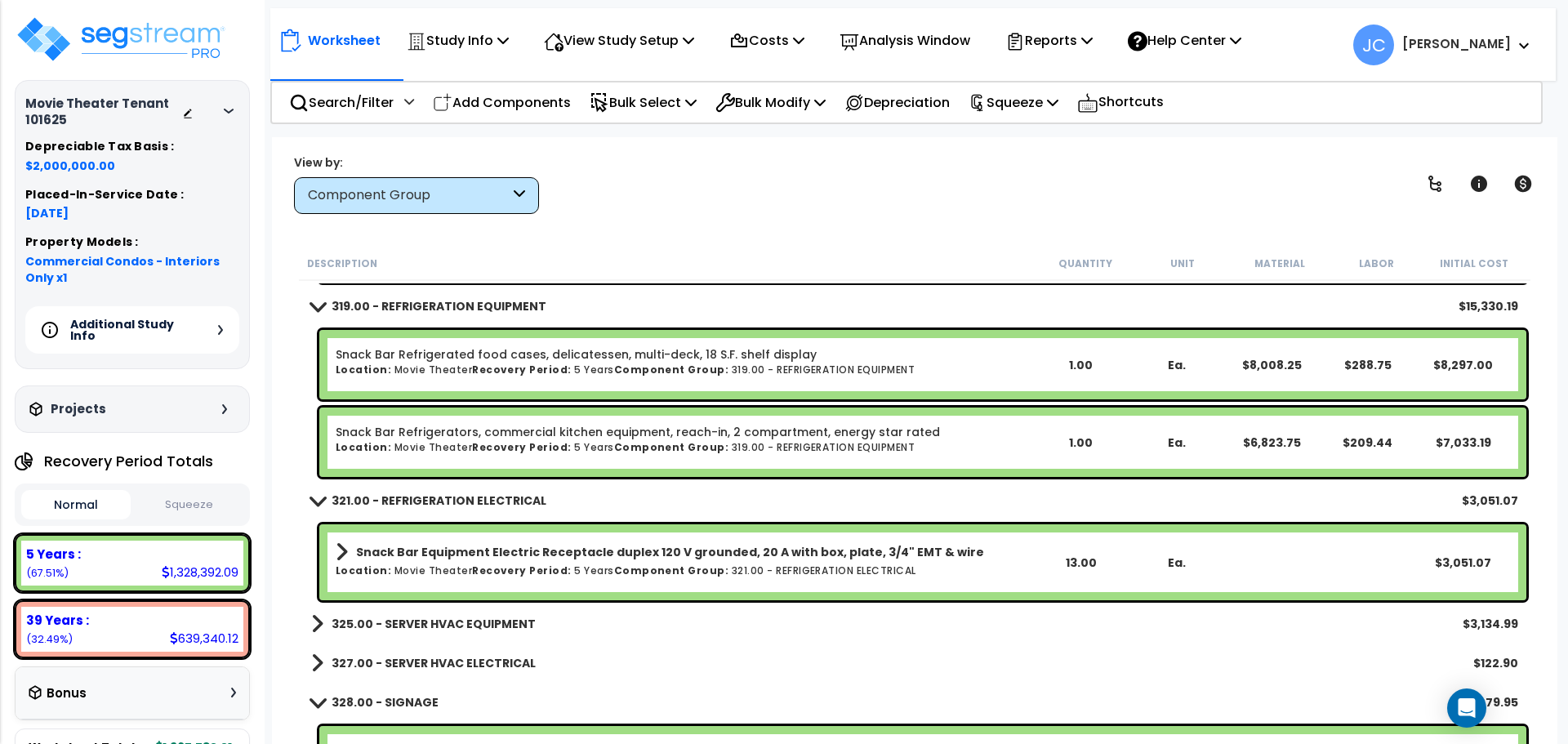
scroll to position [17461, 0]
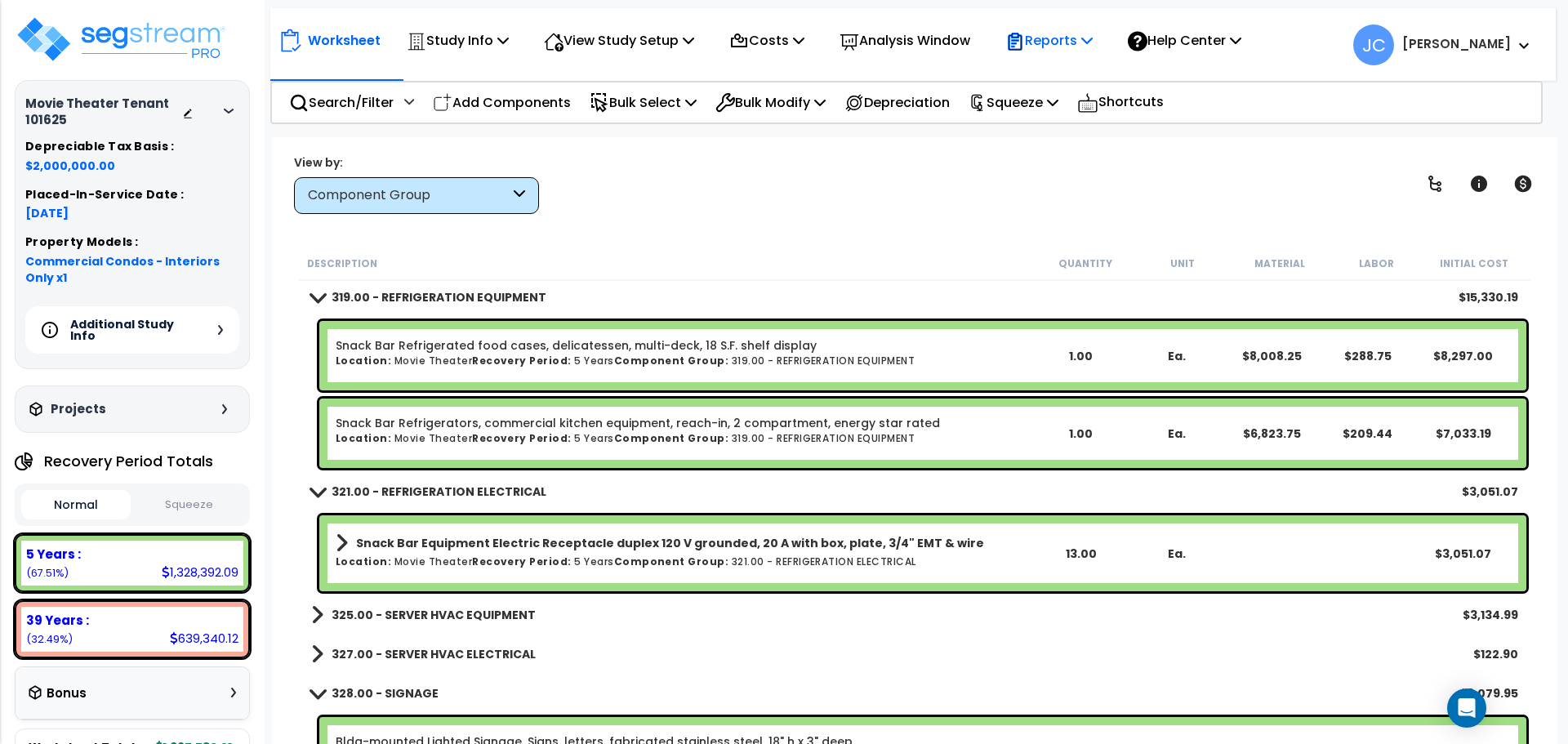
click at [1062, 44] on p "Reports" at bounding box center [1048, 41] width 87 height 22
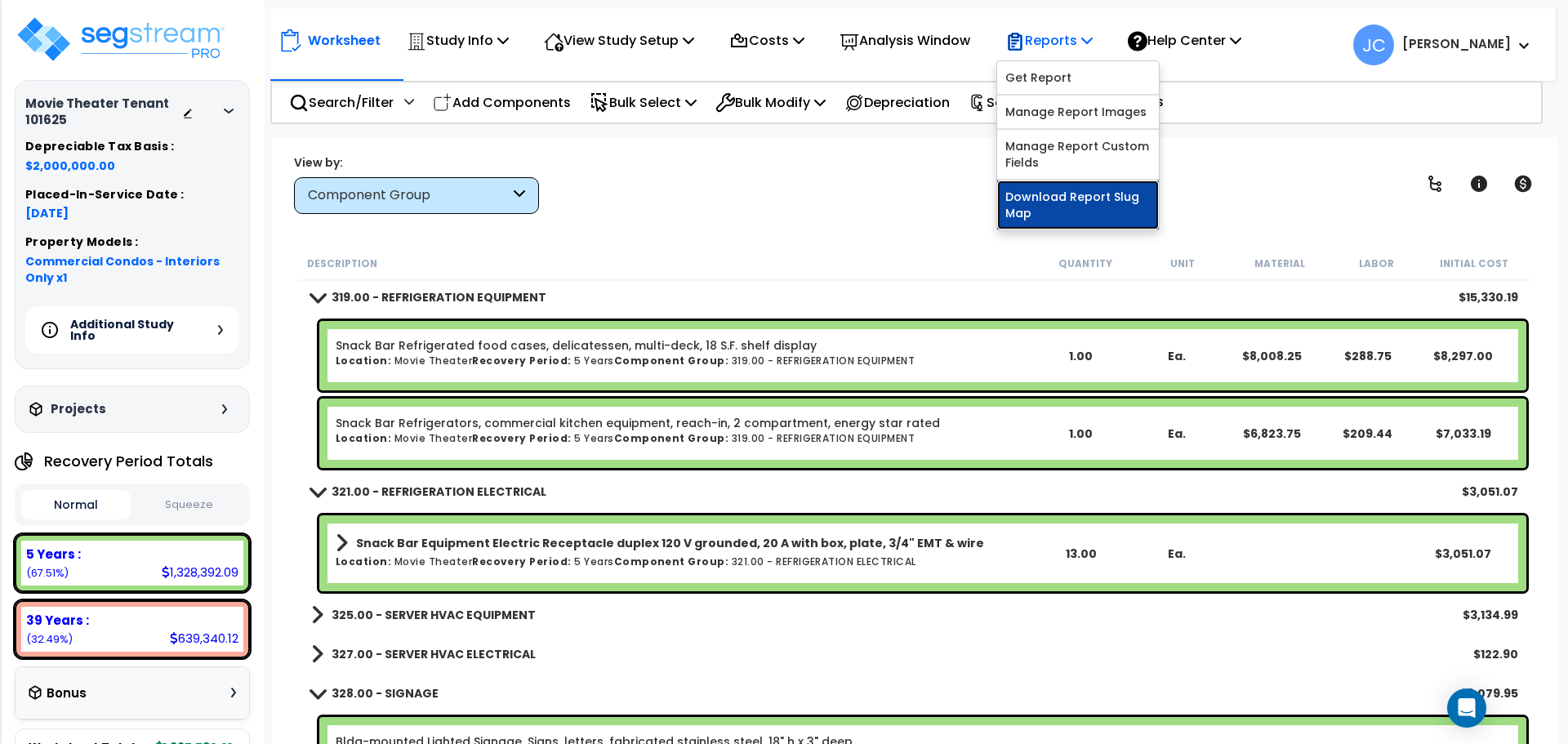
click at [1048, 185] on link "Download Report Slug Map" at bounding box center [1078, 204] width 162 height 49
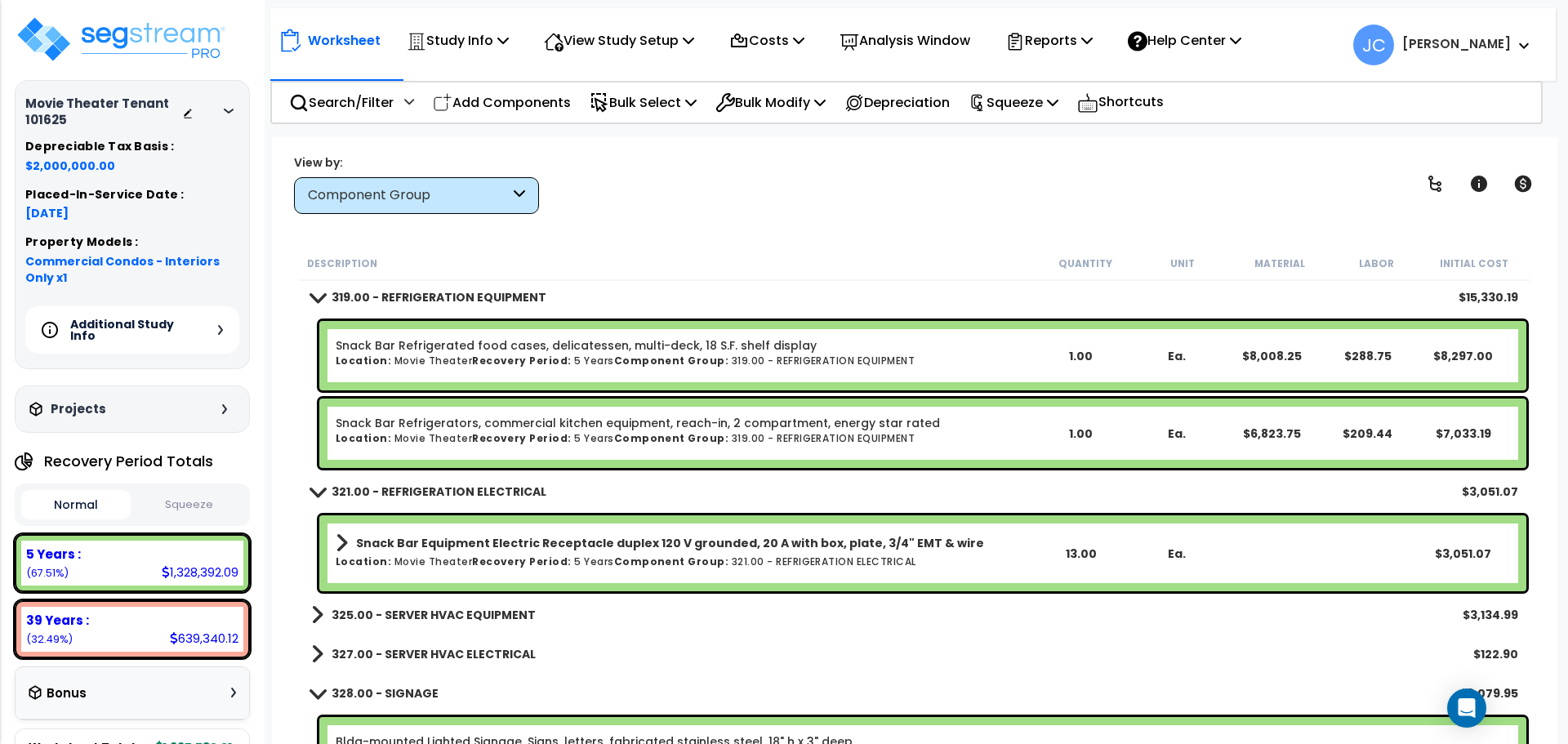
click at [954, 233] on div "Worksheet Study Info Study Setup Add Property Unit Template study Clone study JC" at bounding box center [914, 509] width 1286 height 744
click at [845, 209] on div "View by: Component Group High to Low - Component Cost" at bounding box center [914, 184] width 1252 height 61
click at [779, 219] on div "Worksheet Study Info Study Setup Add Property Unit Template study Clone study JC" at bounding box center [914, 509] width 1286 height 744
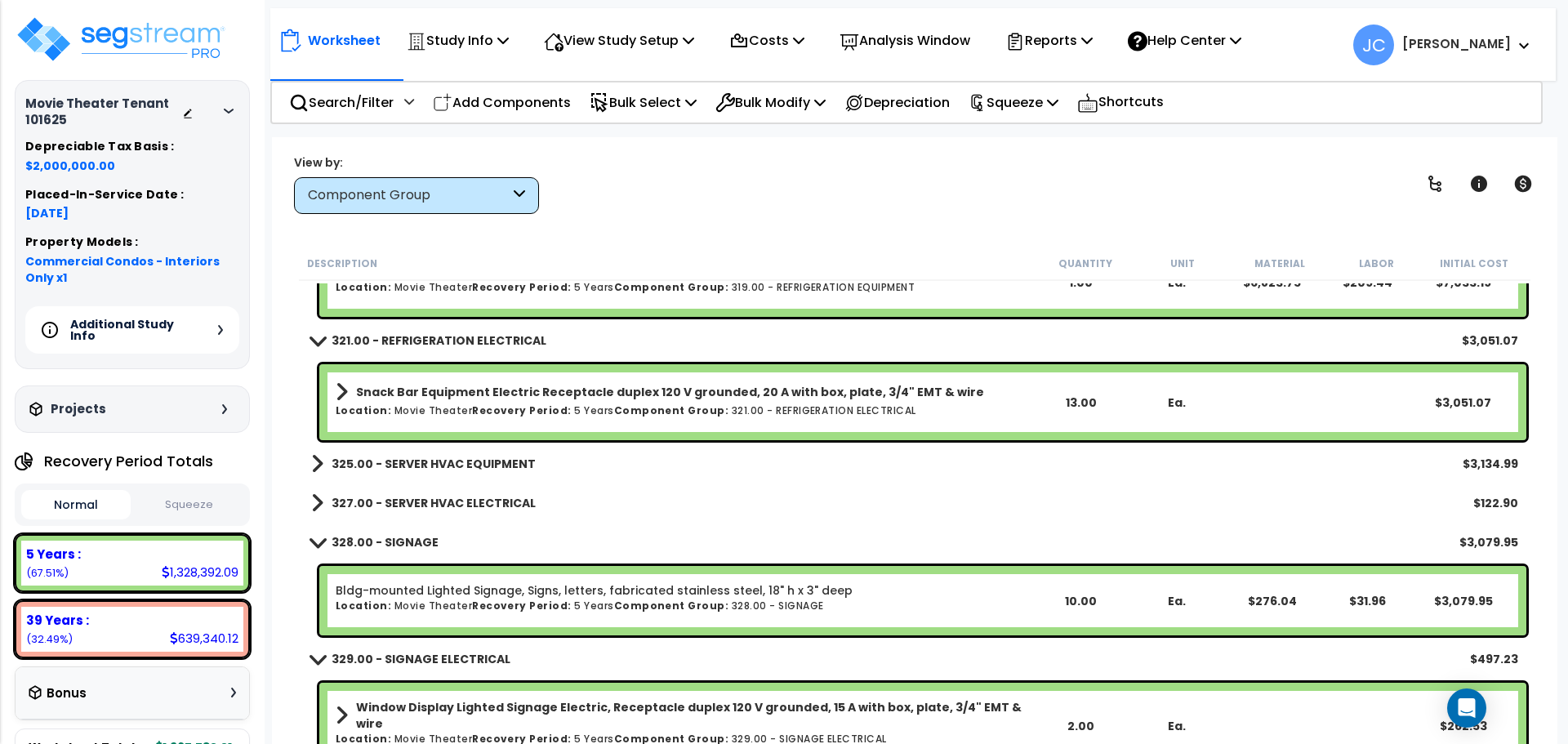
scroll to position [17612, 0]
click at [490, 447] on div "325.00 - SERVER HVAC EQUIPMENT $3,134.99" at bounding box center [914, 465] width 1223 height 40
click at [490, 459] on b "325.00 - SERVER HVAC EQUIPMENT" at bounding box center [433, 465] width 204 height 17
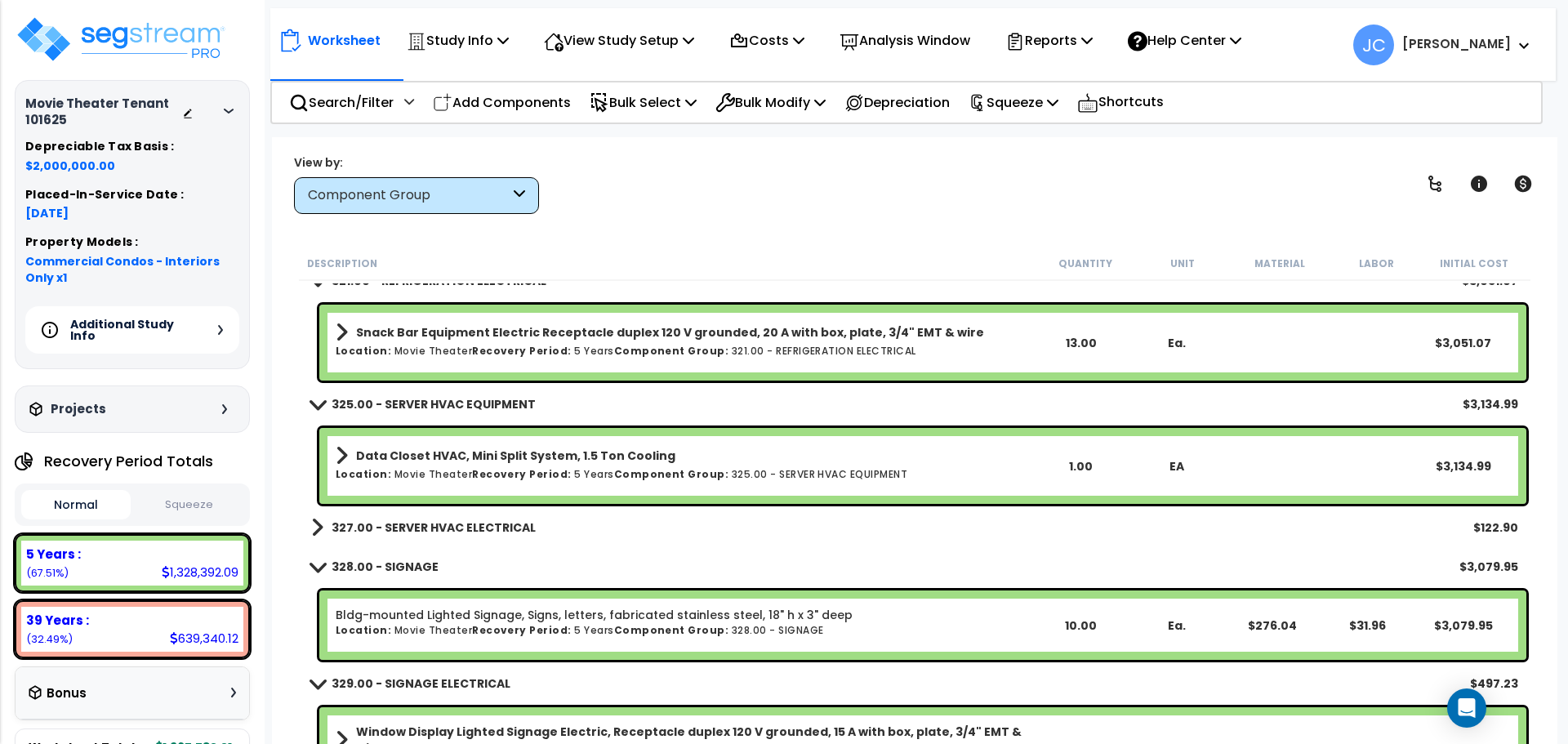
scroll to position [17674, 0]
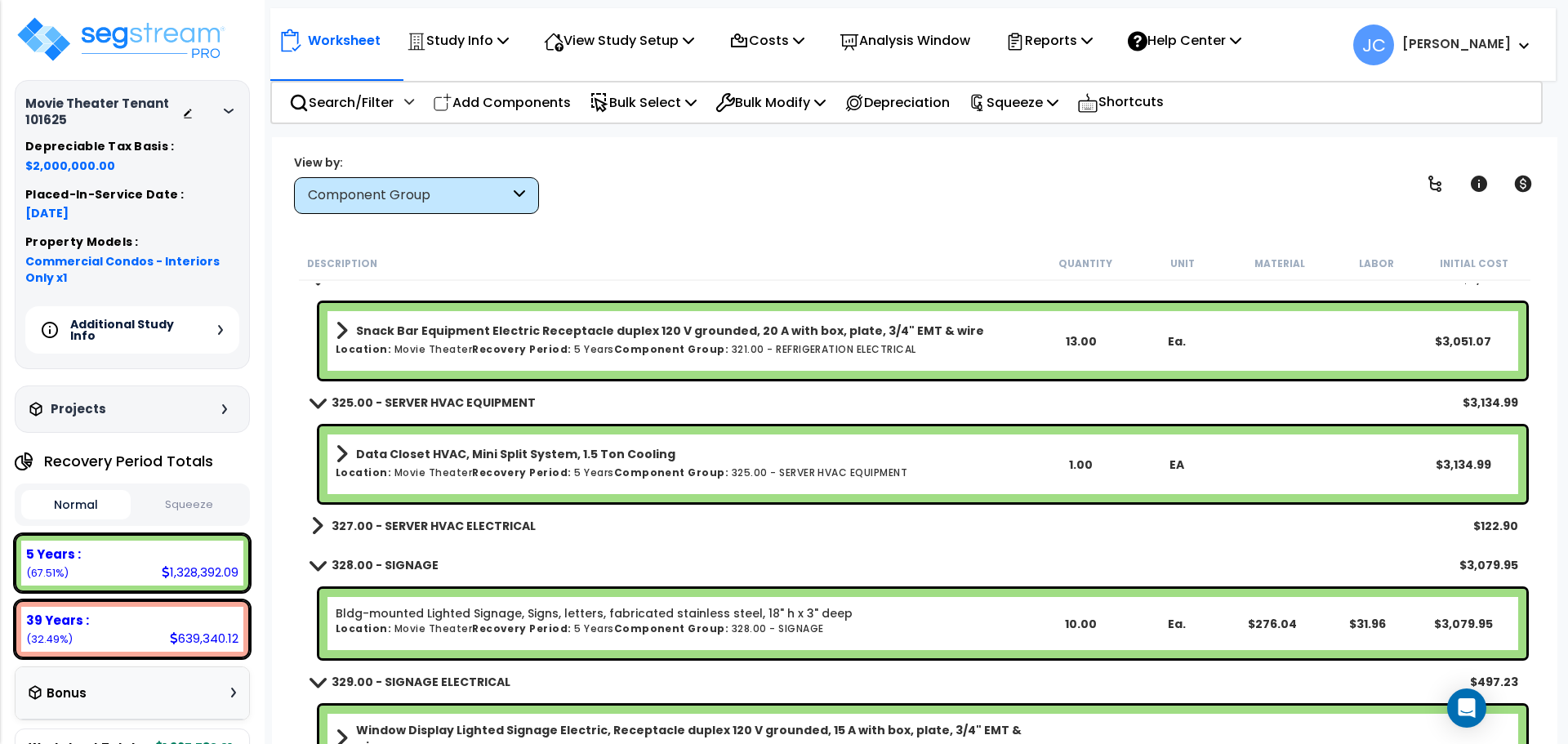
click at [481, 506] on div "327.00 - SERVER HVAC ELECTRICAL $122.90" at bounding box center [914, 526] width 1223 height 40
click at [467, 526] on b "327.00 - SERVER HVAC ELECTRICAL" at bounding box center [433, 527] width 204 height 17
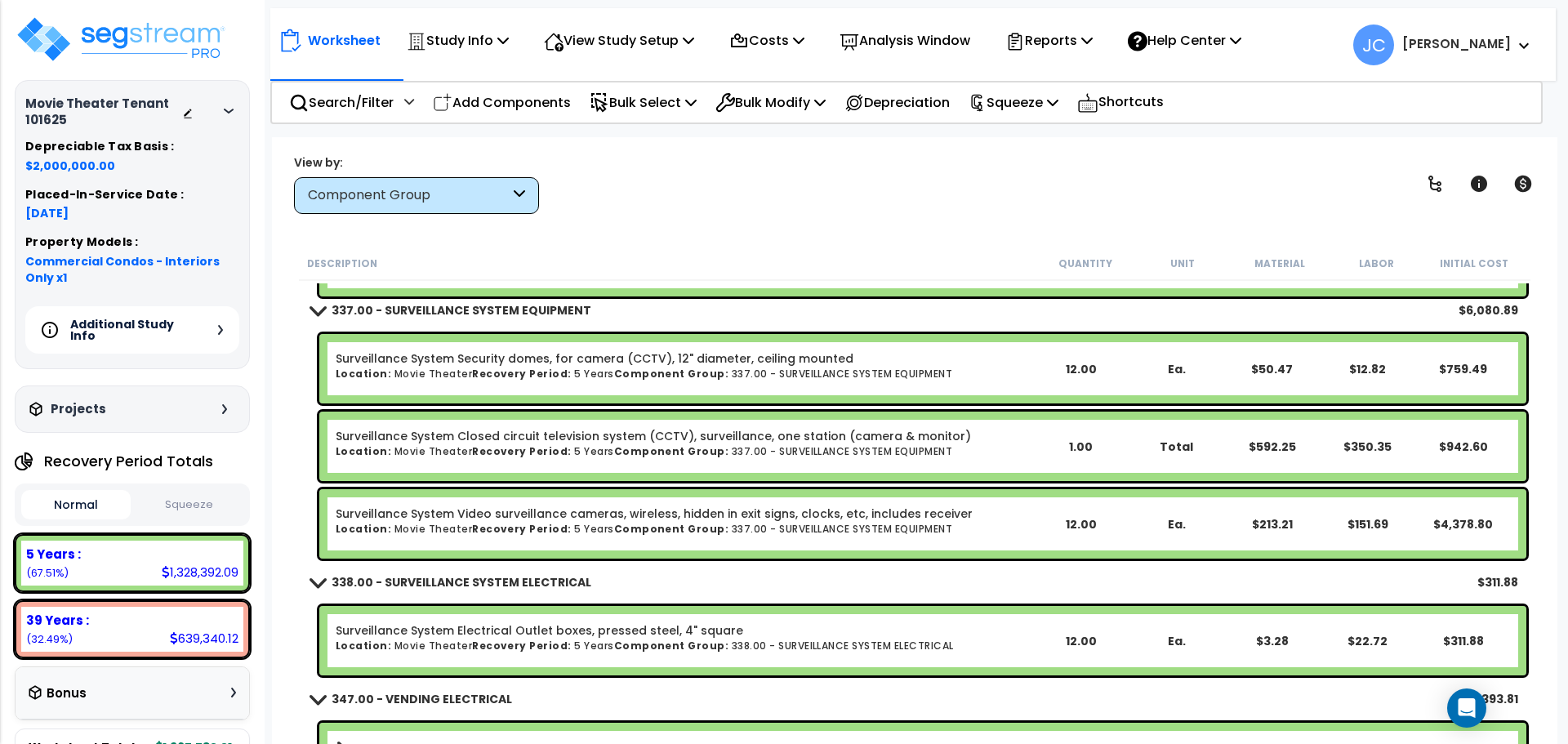
scroll to position [18389, 0]
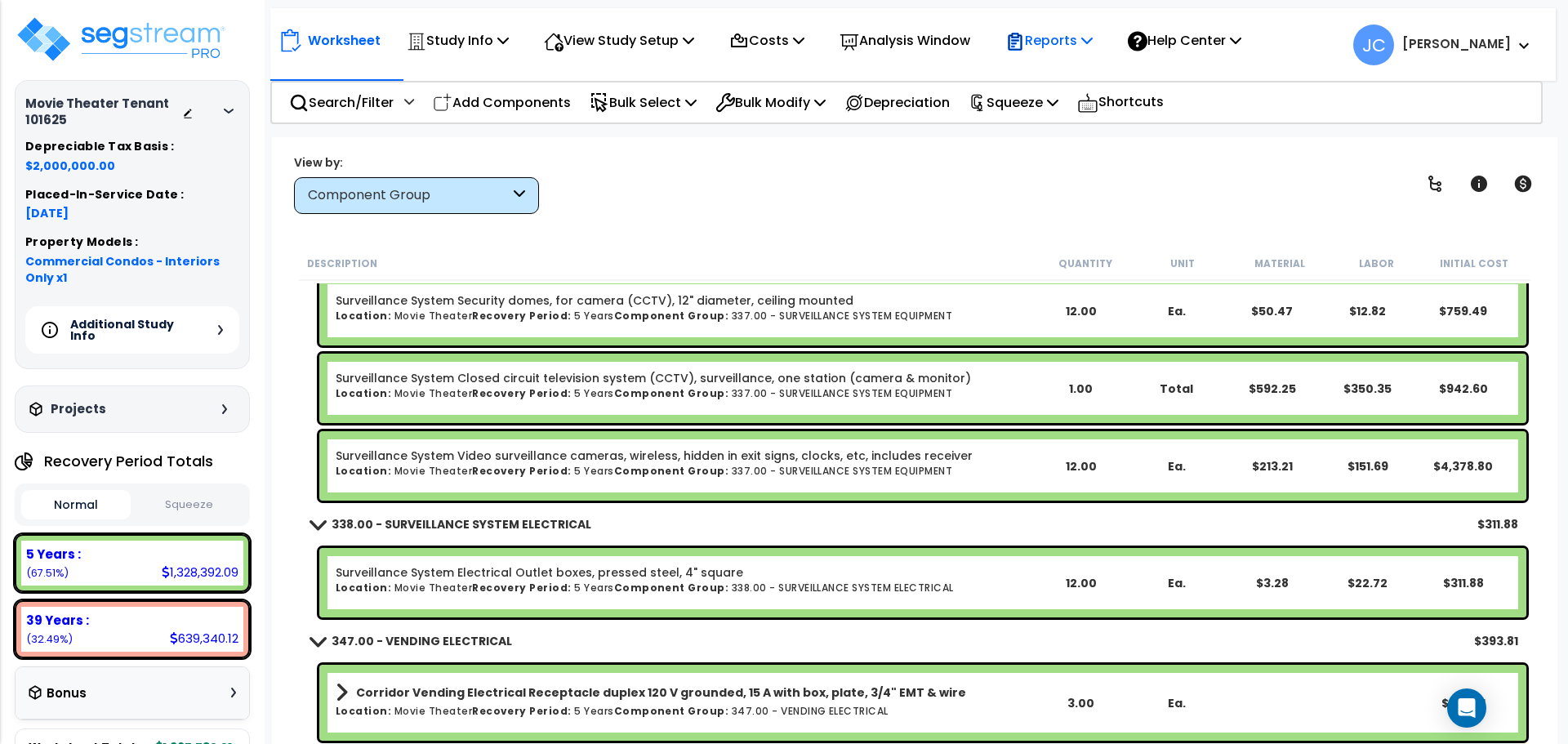
click at [1086, 54] on div "Reports" at bounding box center [1048, 41] width 87 height 39
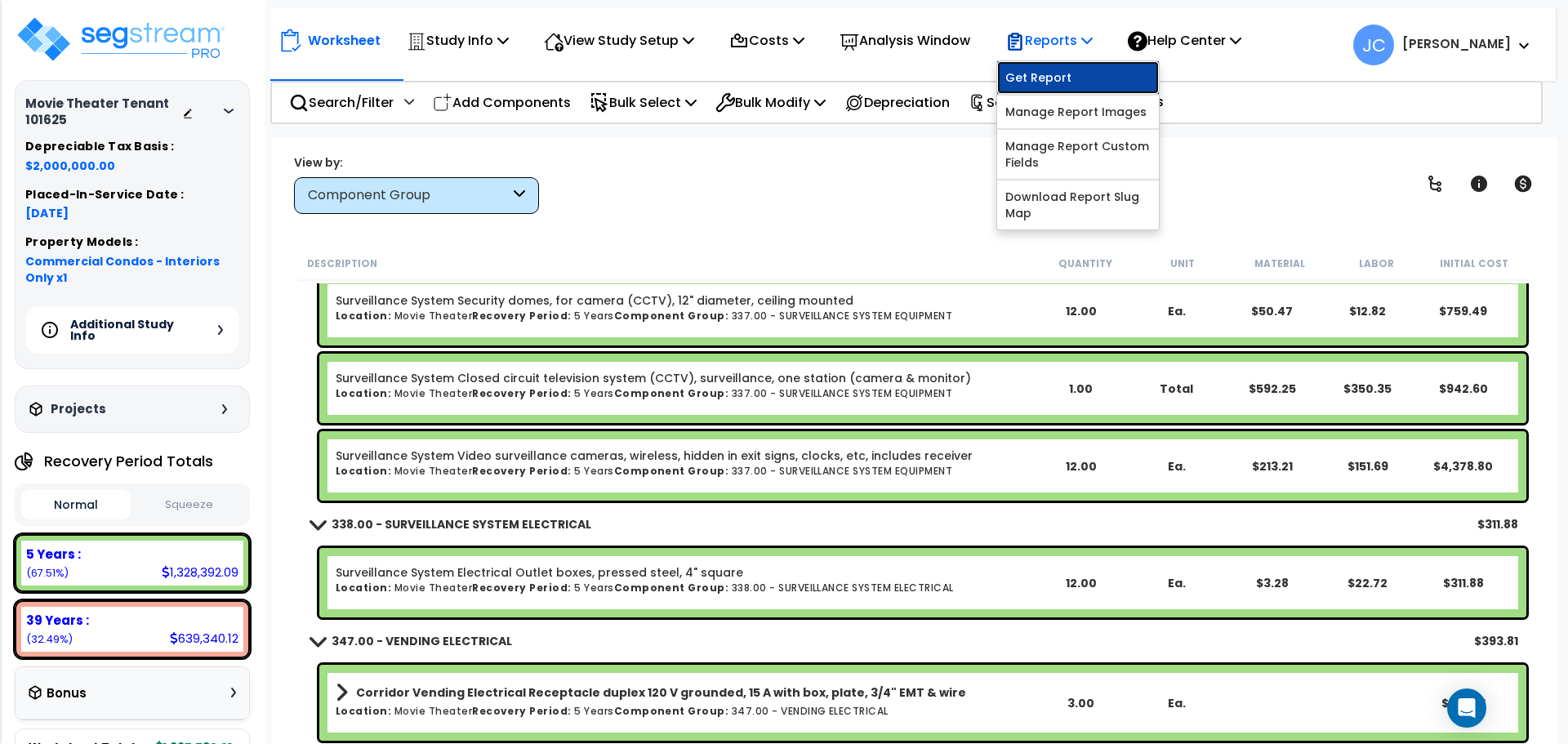
click at [1072, 79] on link "Get Report" at bounding box center [1078, 77] width 162 height 32
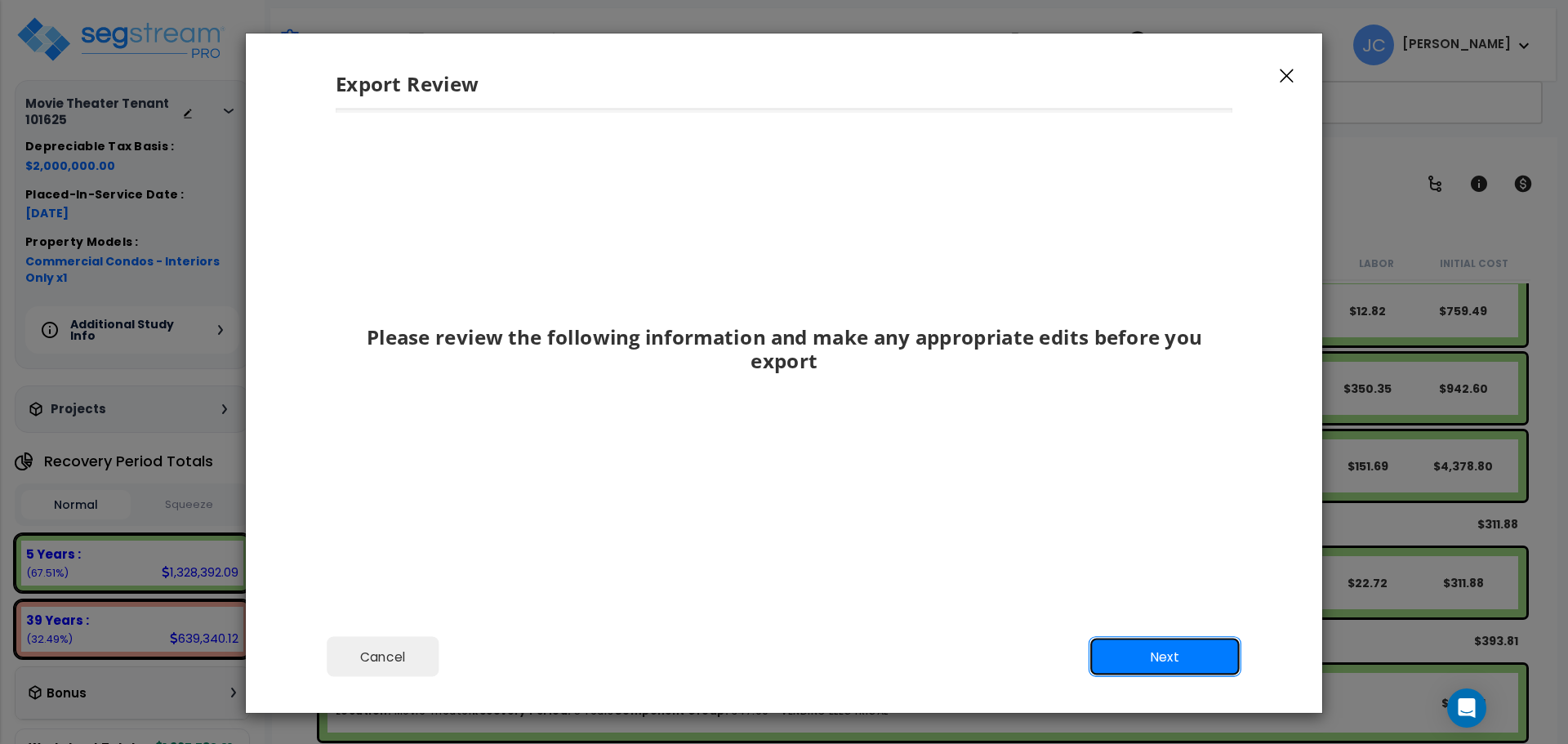
click at [1177, 659] on button "Next" at bounding box center [1165, 657] width 153 height 41
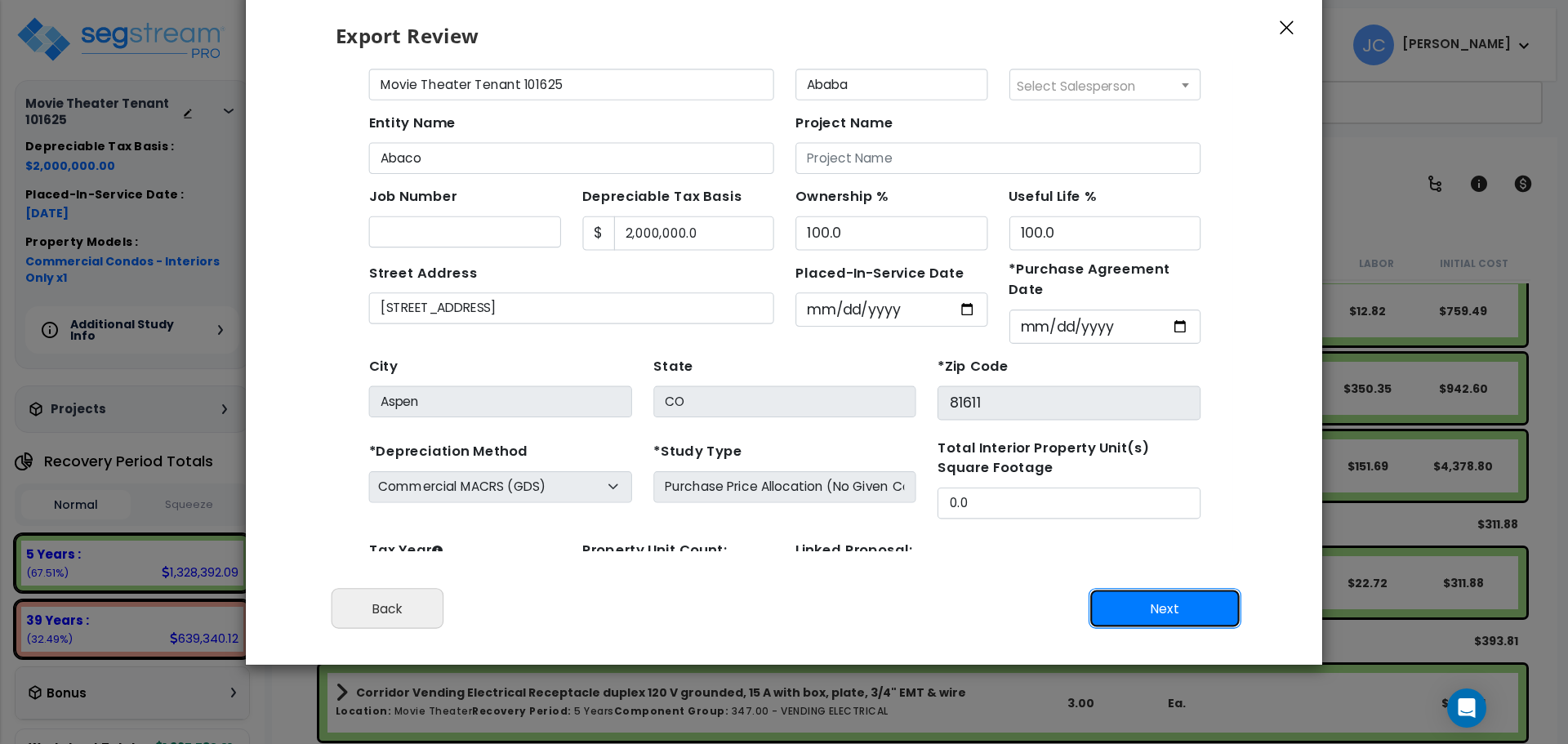
scroll to position [87, 0]
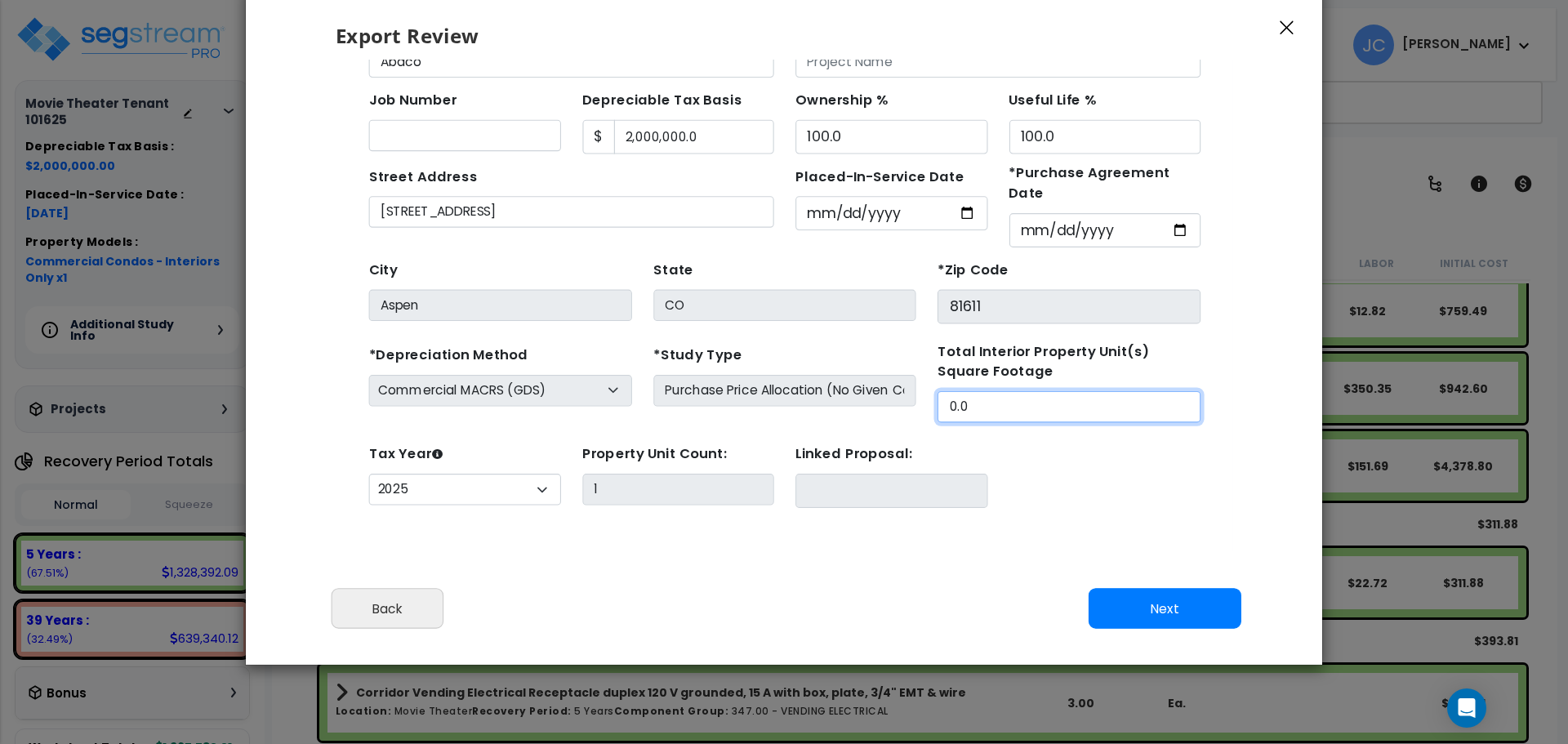
drag, startPoint x: 910, startPoint y: 372, endPoint x: 789, endPoint y: 371, distance: 121.0
click at [789, 371] on div "*Depreciation Method Commercial MACRS (GDS) Residential Rental MACRS (GDS) Comm…" at bounding box center [743, 349] width 776 height 75
type input "15,000"
click at [1121, 595] on button "Next" at bounding box center [1165, 610] width 153 height 41
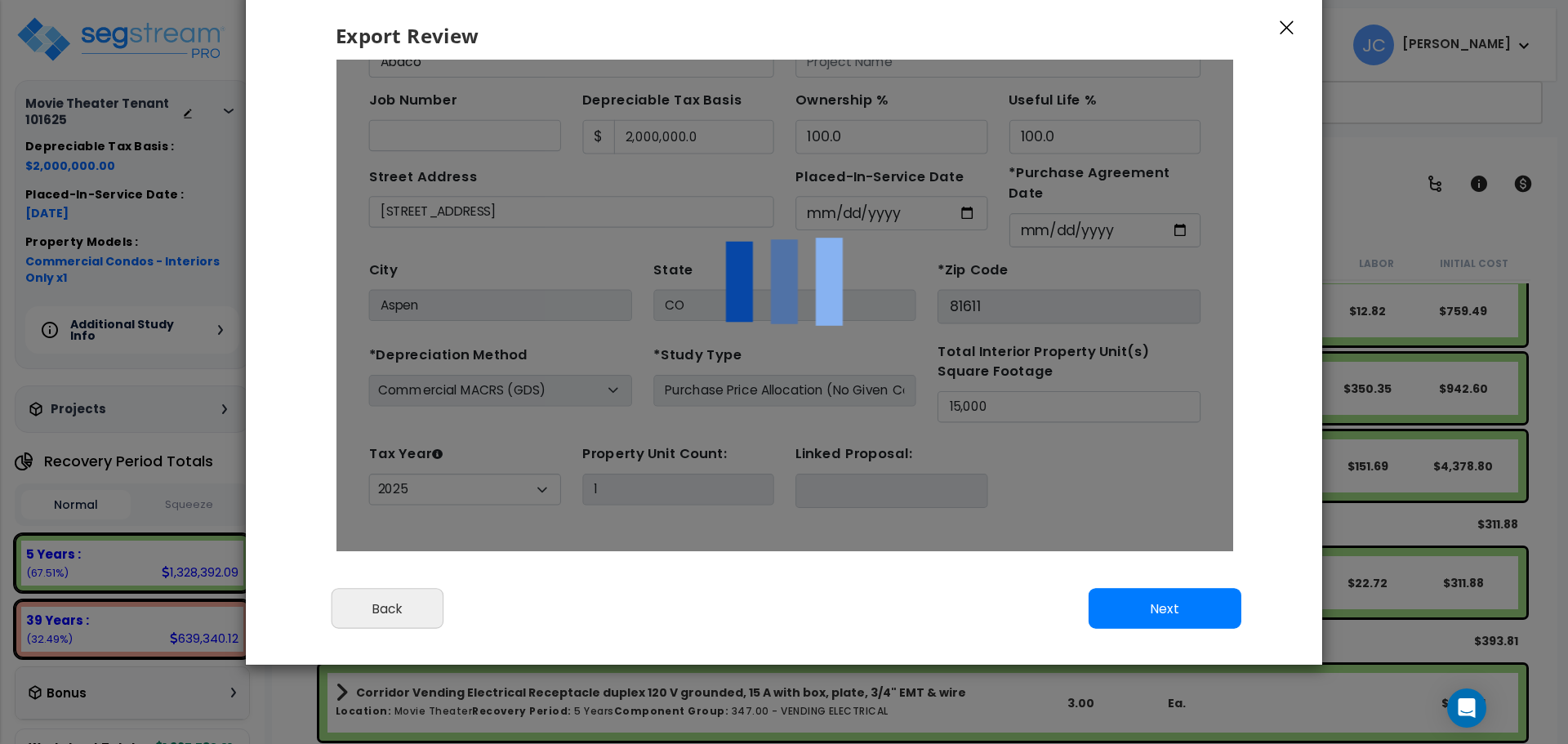
scroll to position [0, 0]
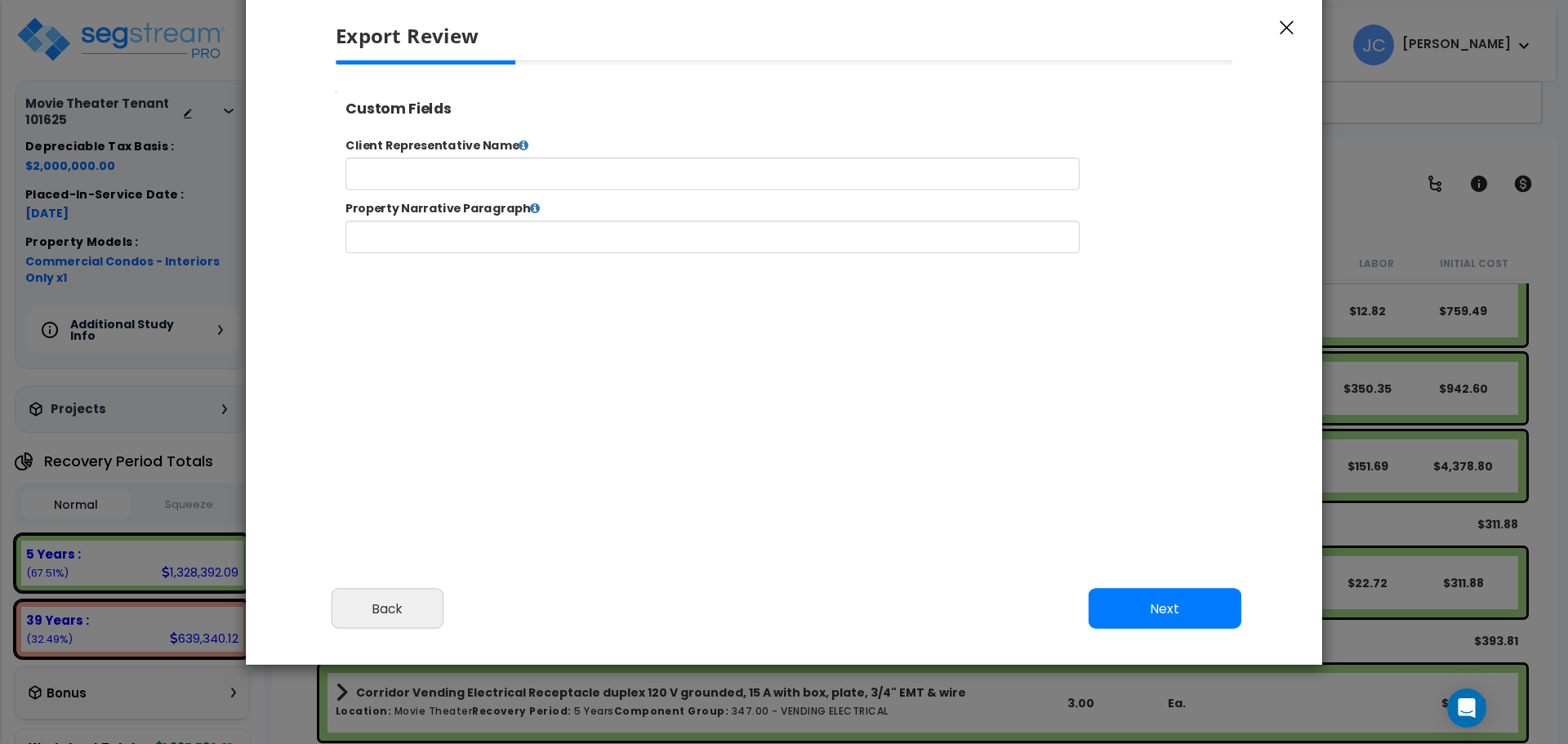
click at [1147, 612] on button "Next" at bounding box center [1165, 610] width 153 height 41
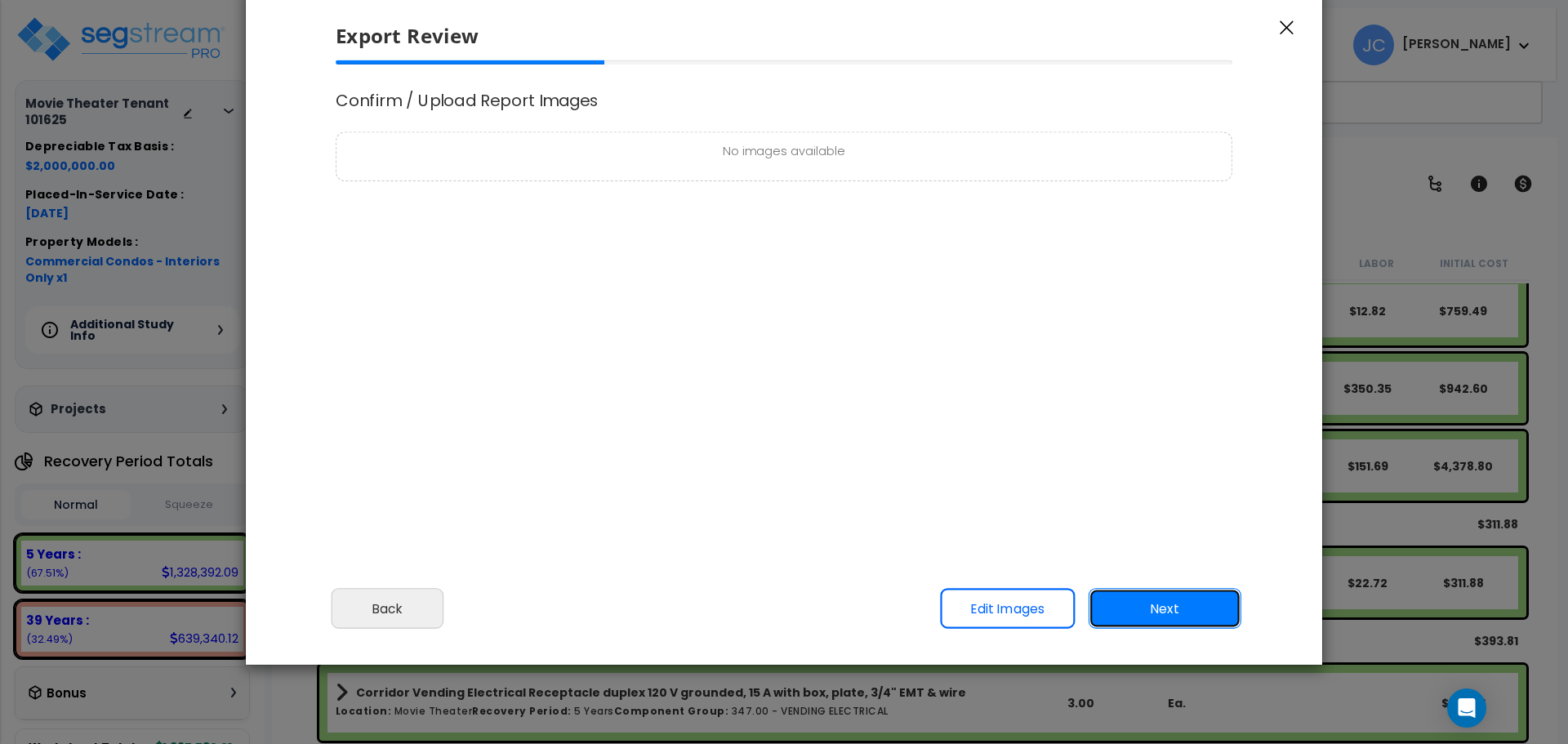
click at [1149, 611] on button "Next" at bounding box center [1165, 610] width 153 height 41
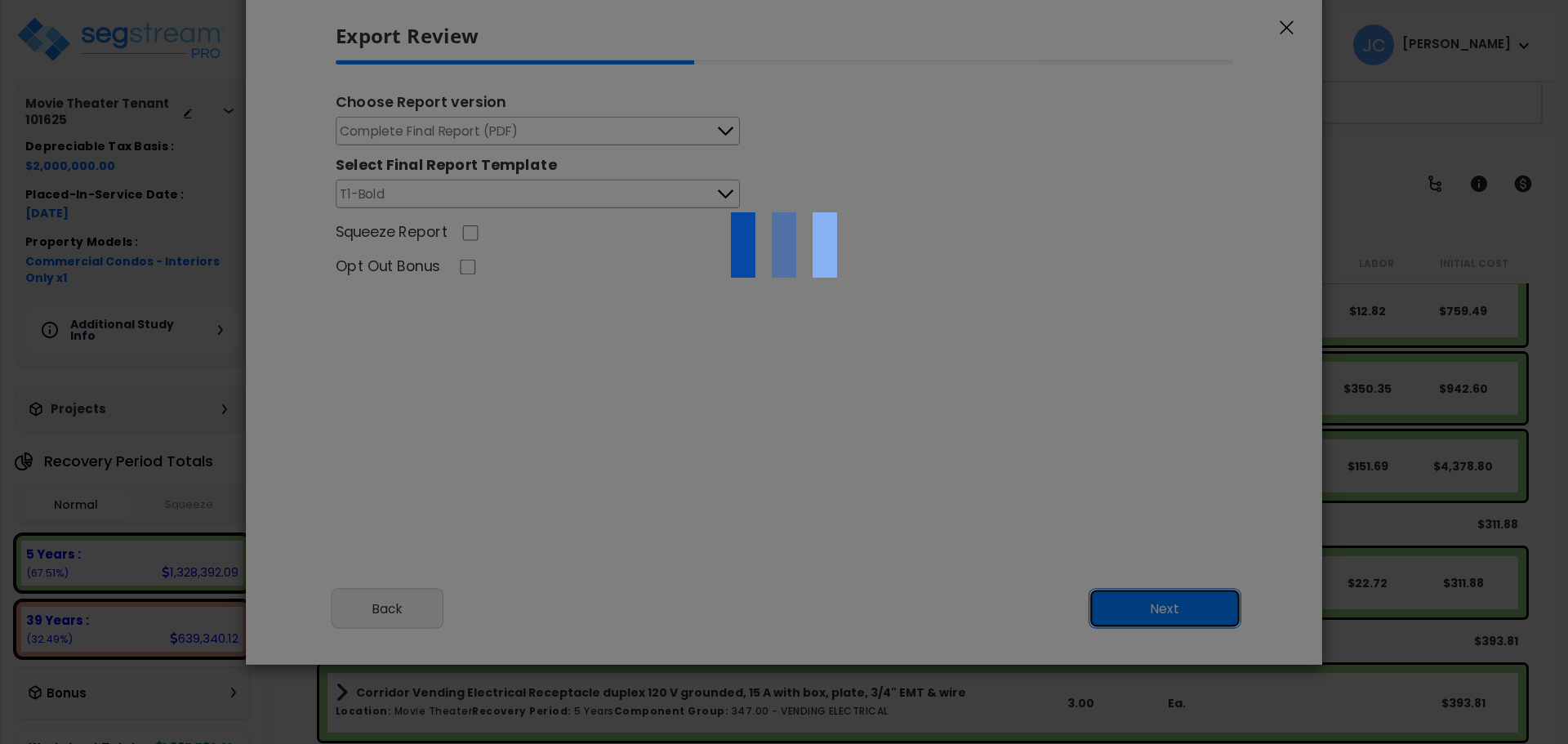
select select "2025"
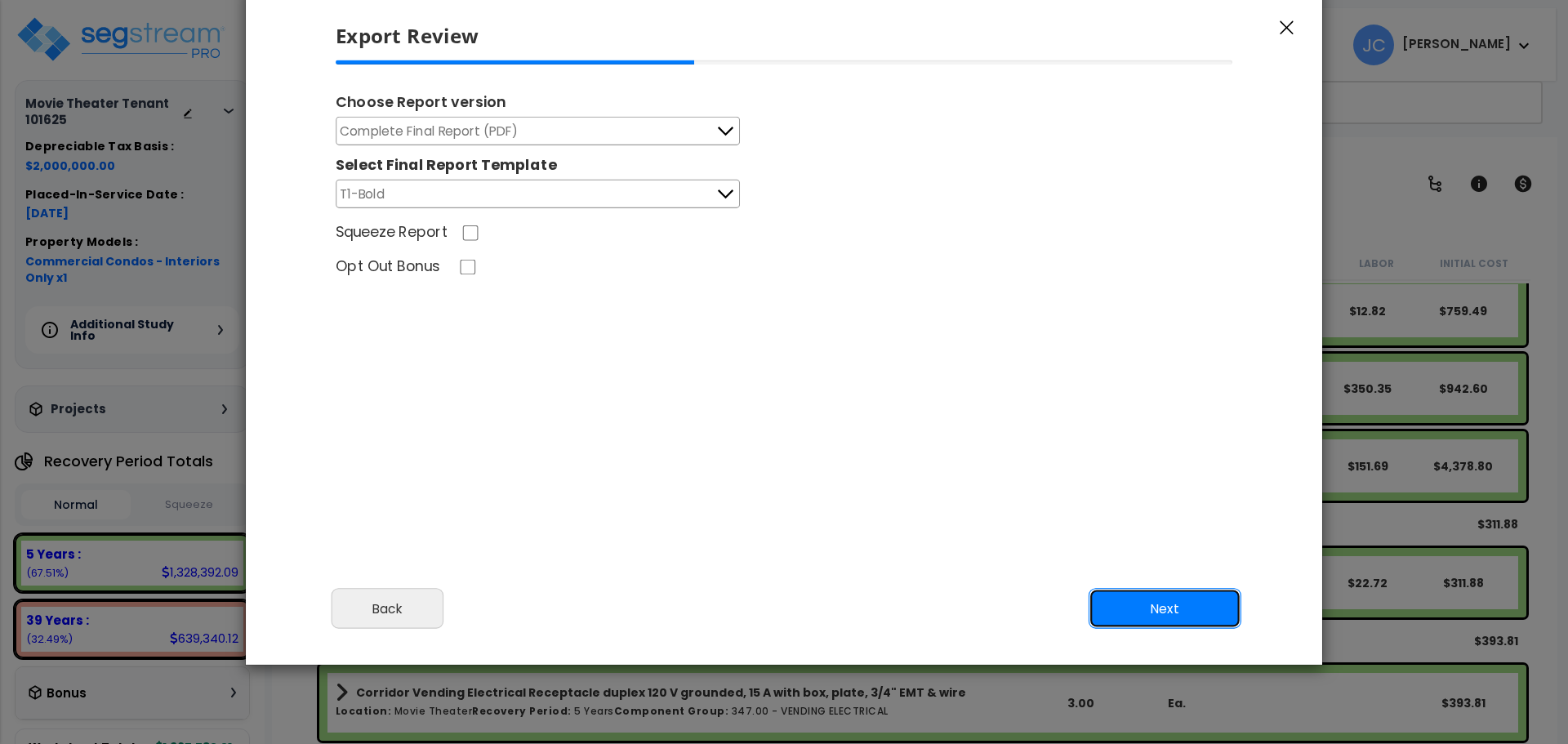
click at [1183, 605] on button "Next" at bounding box center [1165, 610] width 153 height 41
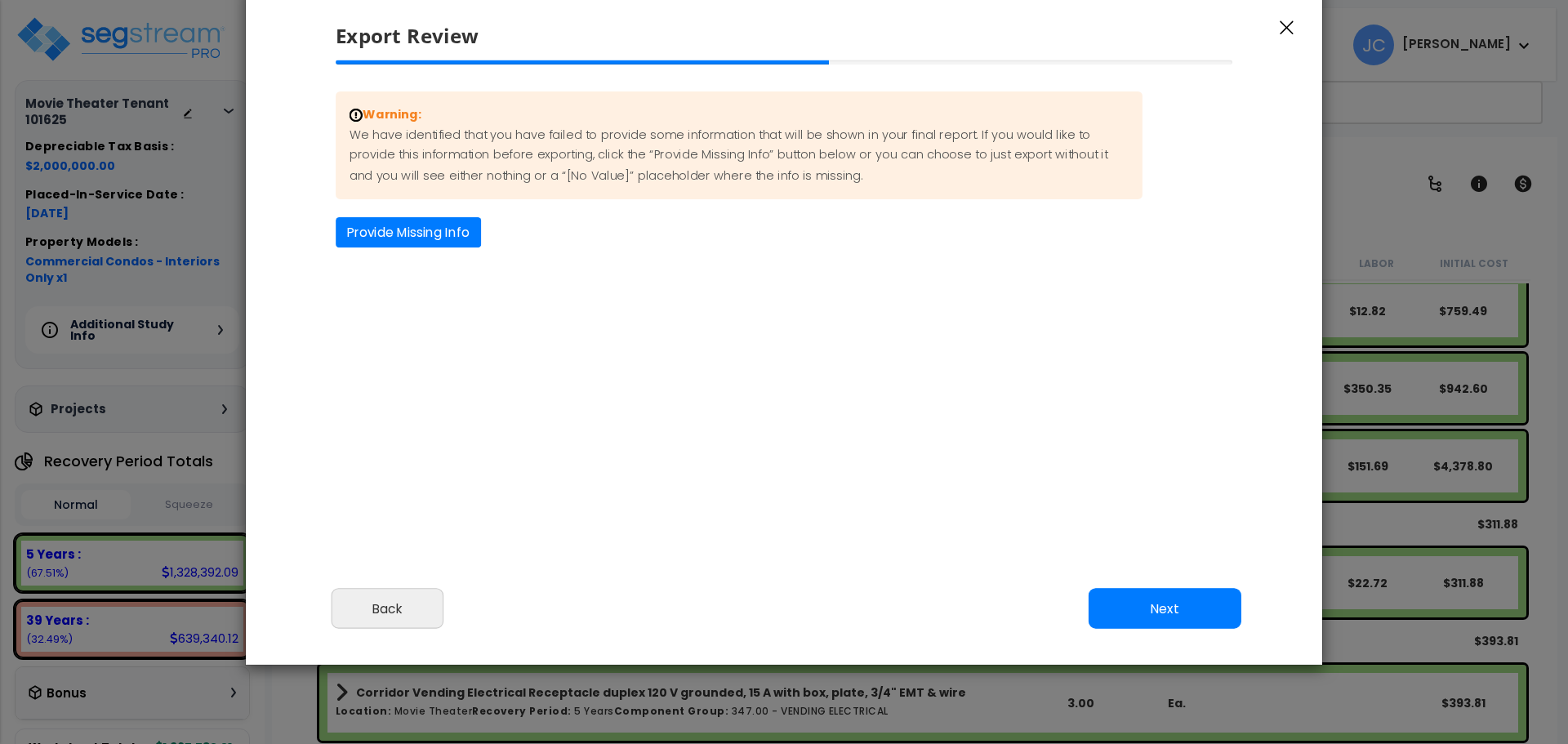
click at [395, 248] on div "Missing Information" at bounding box center [785, 248] width 924 height 1
click at [395, 243] on button "Provide Missing Info" at bounding box center [409, 232] width 145 height 30
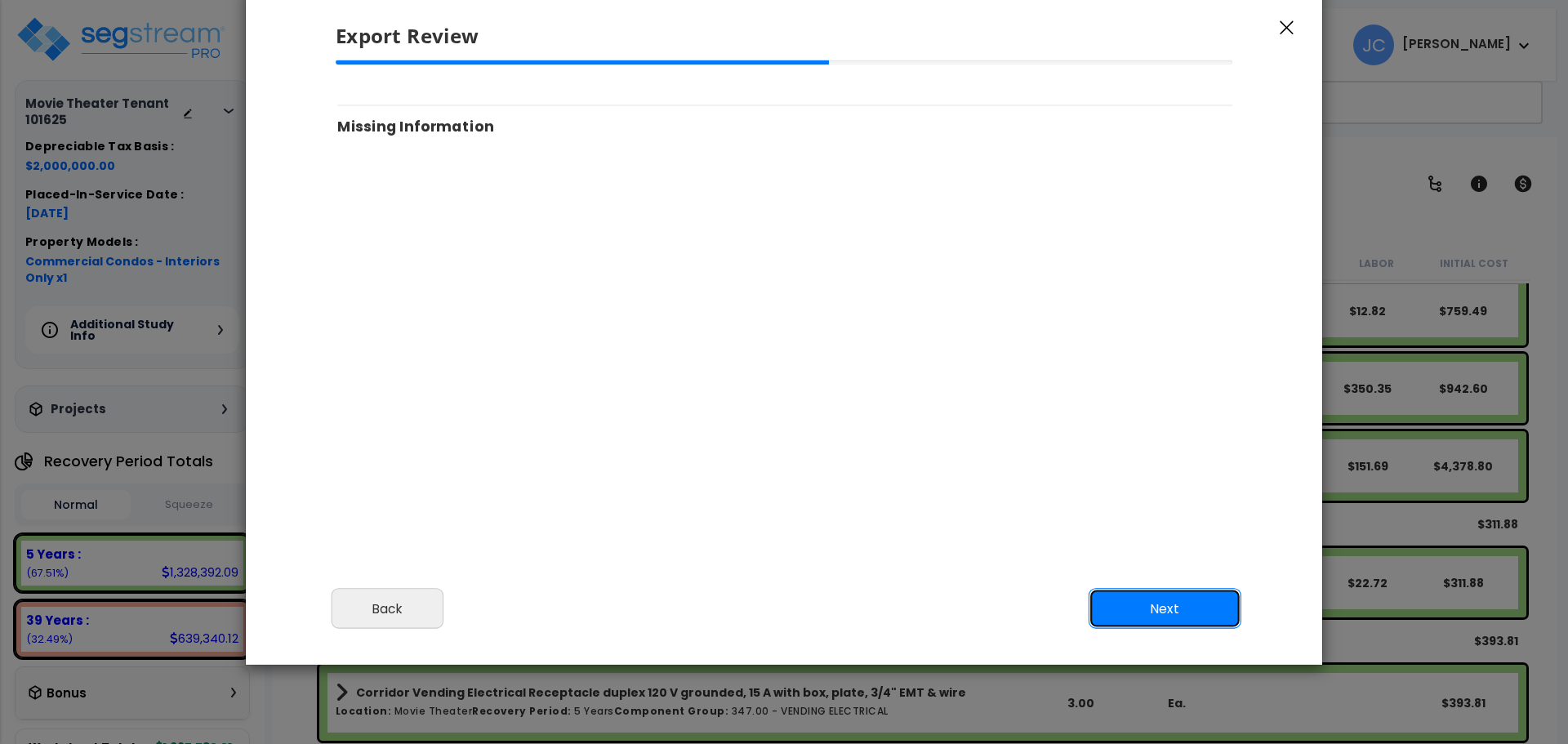
click at [1182, 610] on button "Next" at bounding box center [1165, 610] width 153 height 41
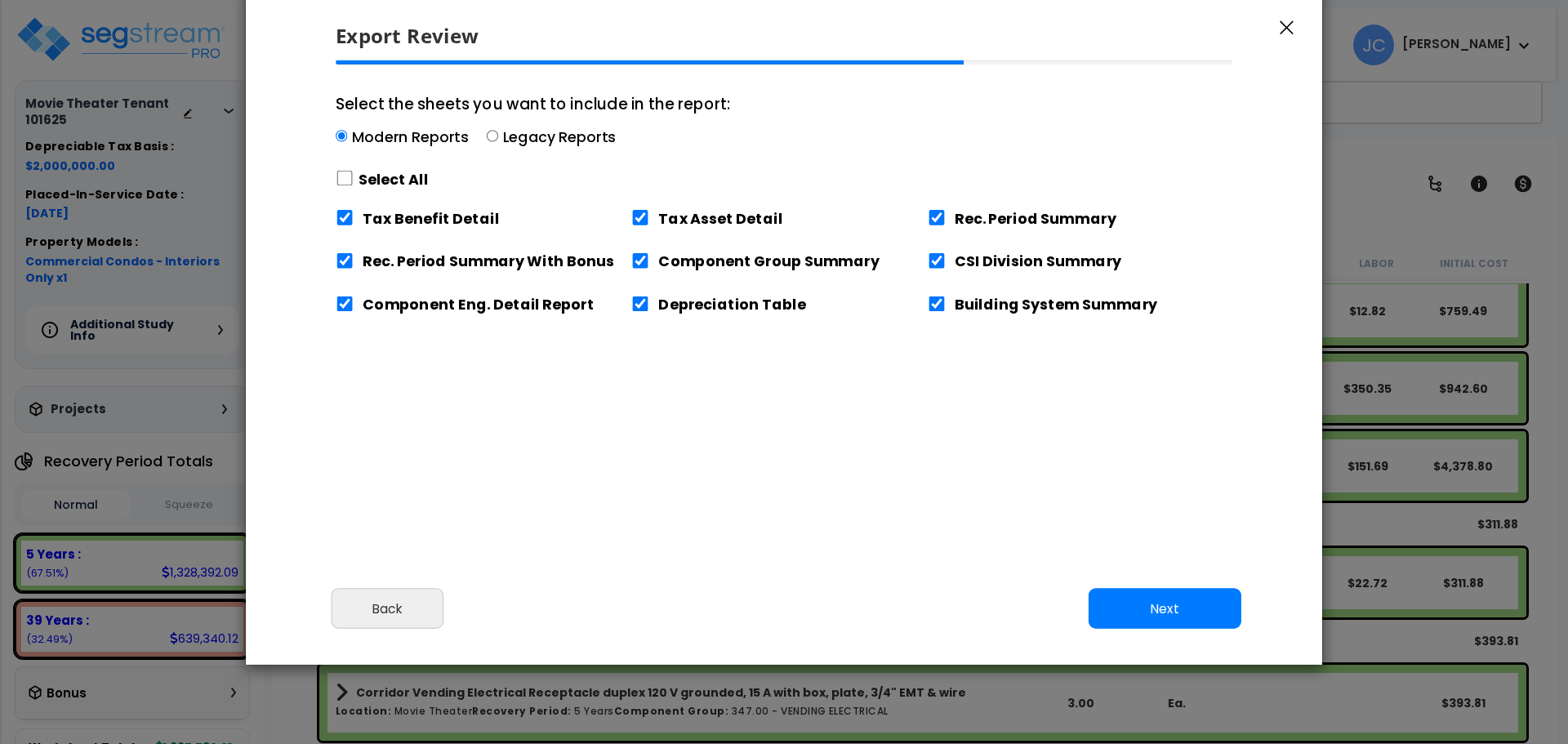
click at [422, 180] on label "Select All" at bounding box center [394, 180] width 70 height 20
click at [412, 177] on label "Select All" at bounding box center [393, 180] width 70 height 20
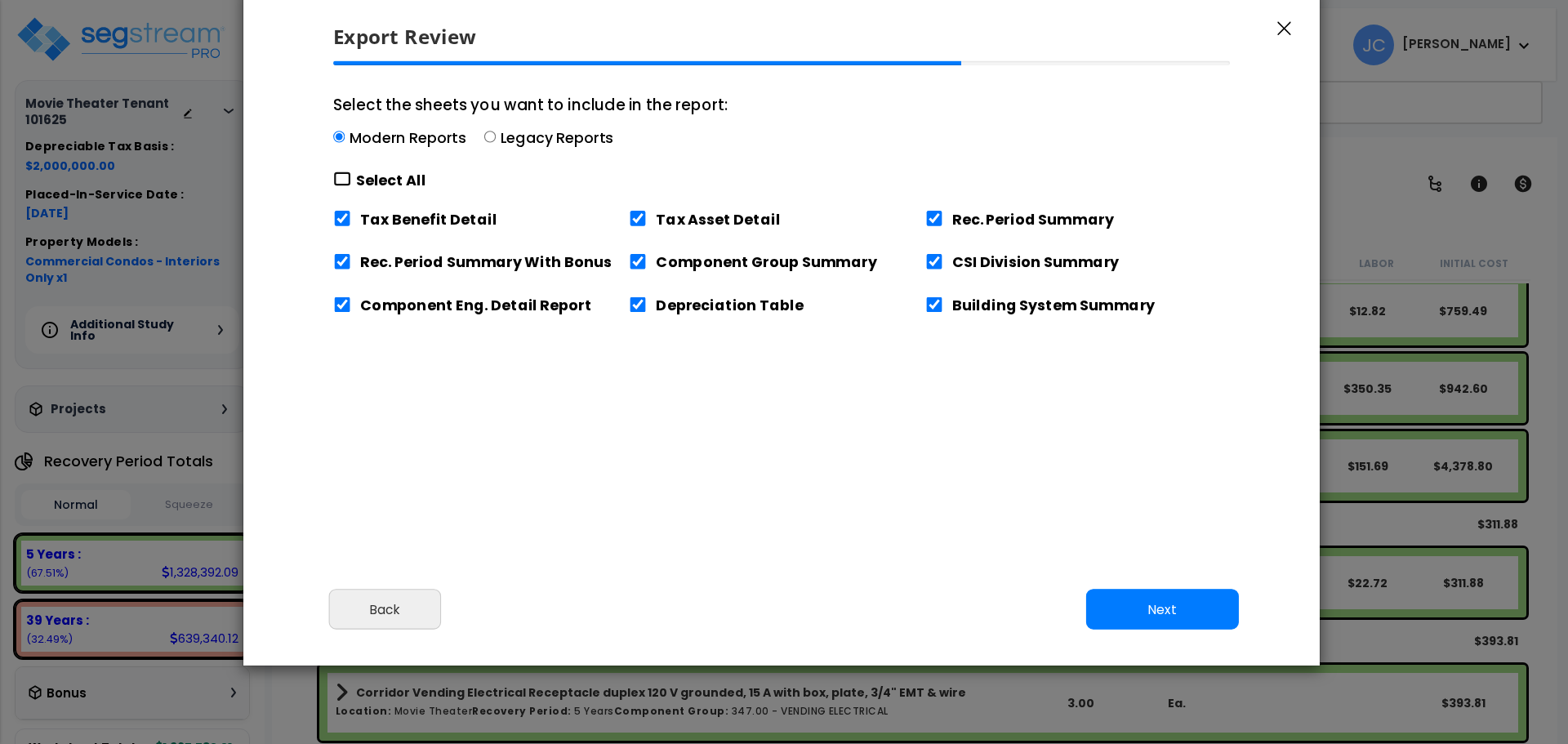
click at [347, 179] on input "Select the sheets you want to include in the report: Modern Reports Legacy Repo…" at bounding box center [342, 179] width 18 height 16
checkbox input "true"
click at [1192, 606] on button "Next" at bounding box center [1162, 610] width 153 height 41
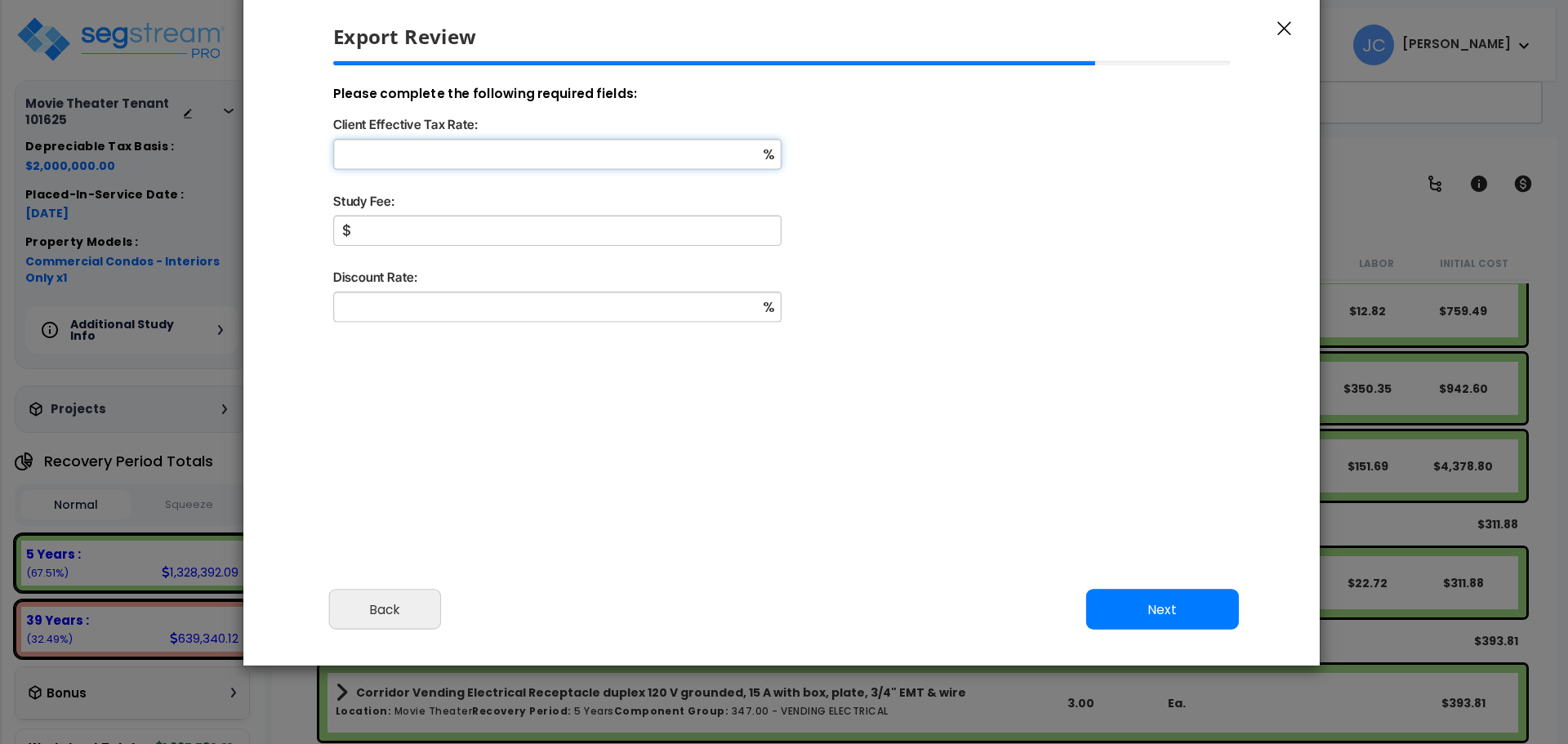
click at [523, 167] on input "Client Effective Tax Rate:" at bounding box center [557, 154] width 448 height 30
type input "32"
type input "5,000"
type input "9"
click at [1112, 597] on button "Next" at bounding box center [1162, 610] width 153 height 41
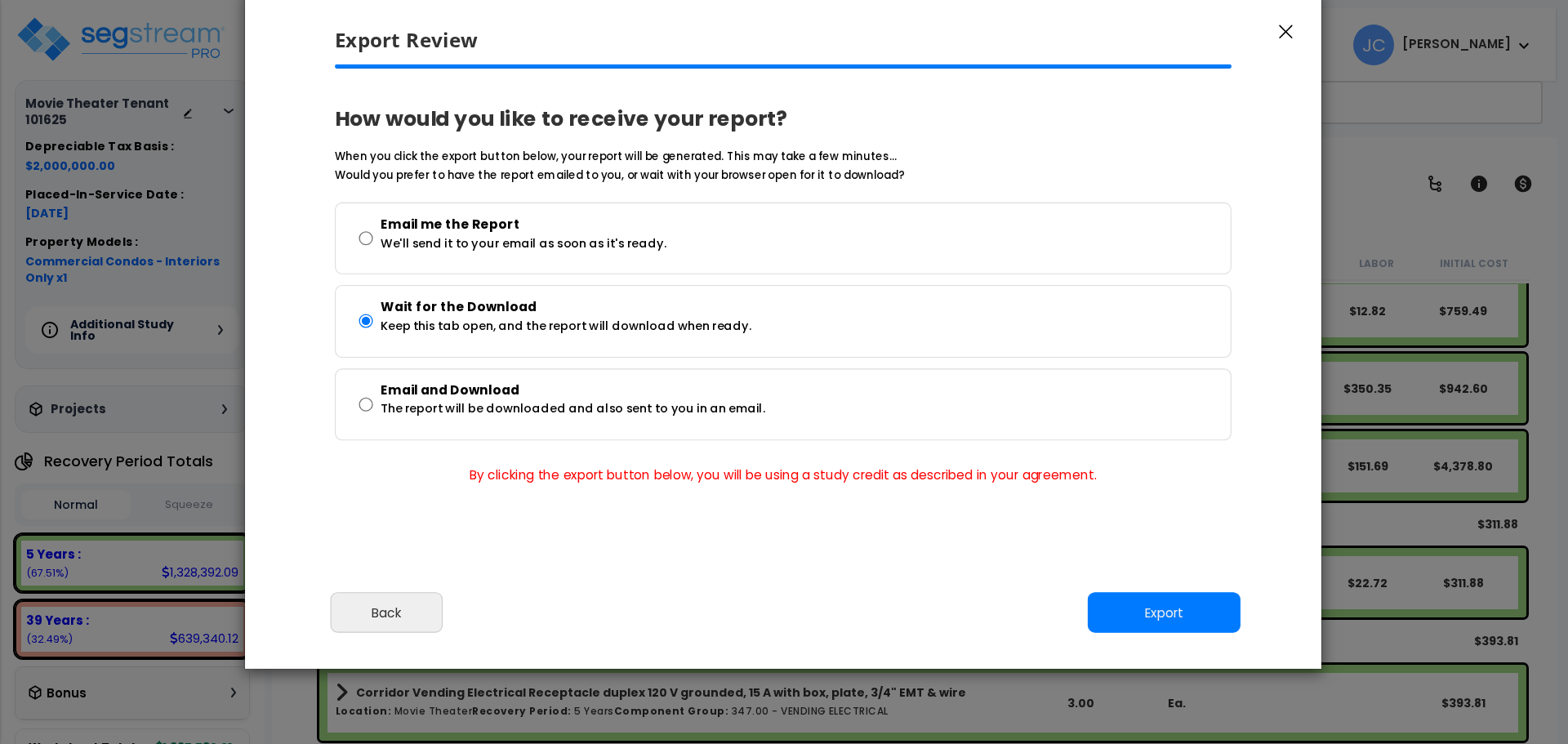
click at [1124, 589] on div "Cancel Back Next Export Edit Images" at bounding box center [783, 624] width 1077 height 89
click at [1135, 602] on button "Export" at bounding box center [1164, 613] width 153 height 41
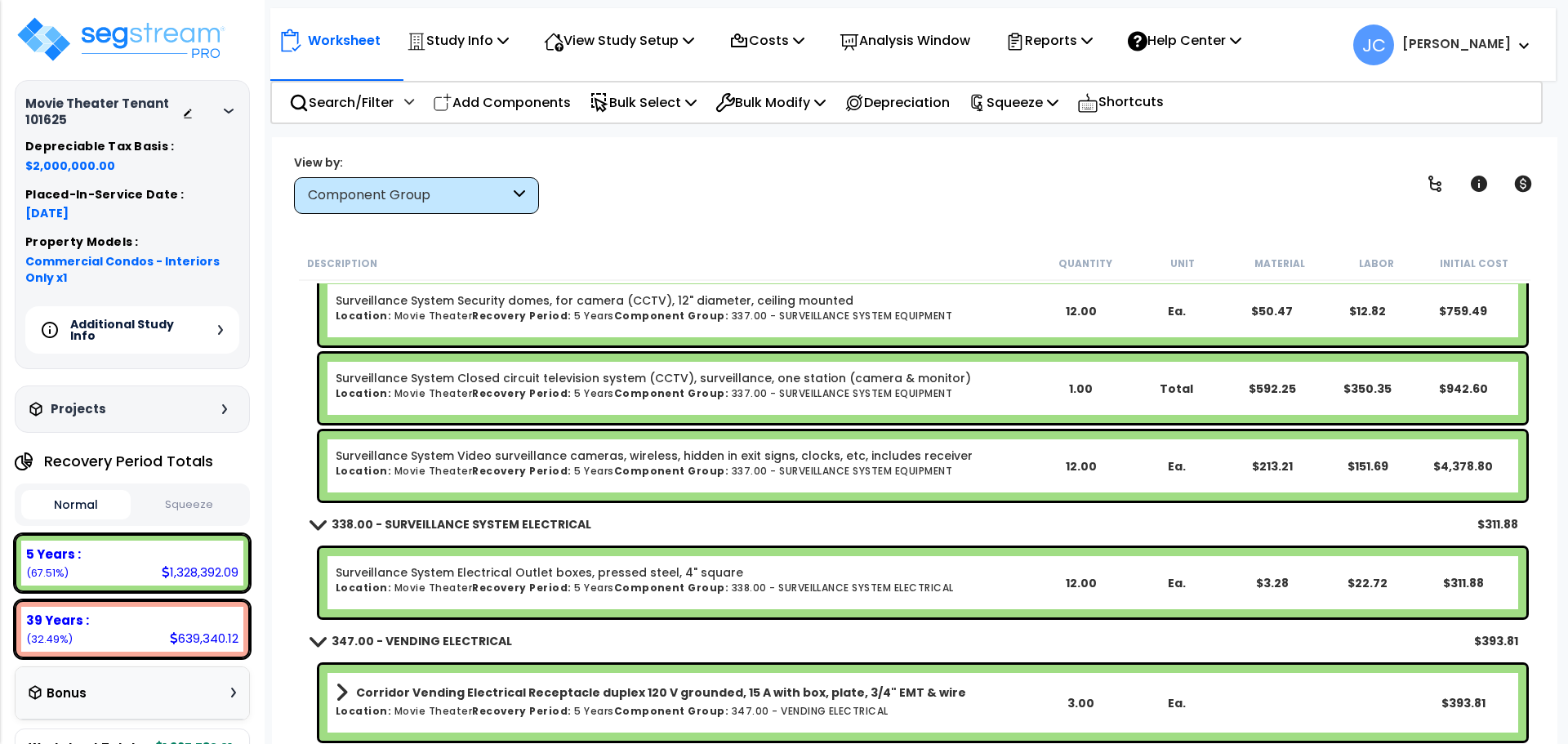
click at [174, 323] on h5 "Additional Study Info" at bounding box center [127, 330] width 114 height 23
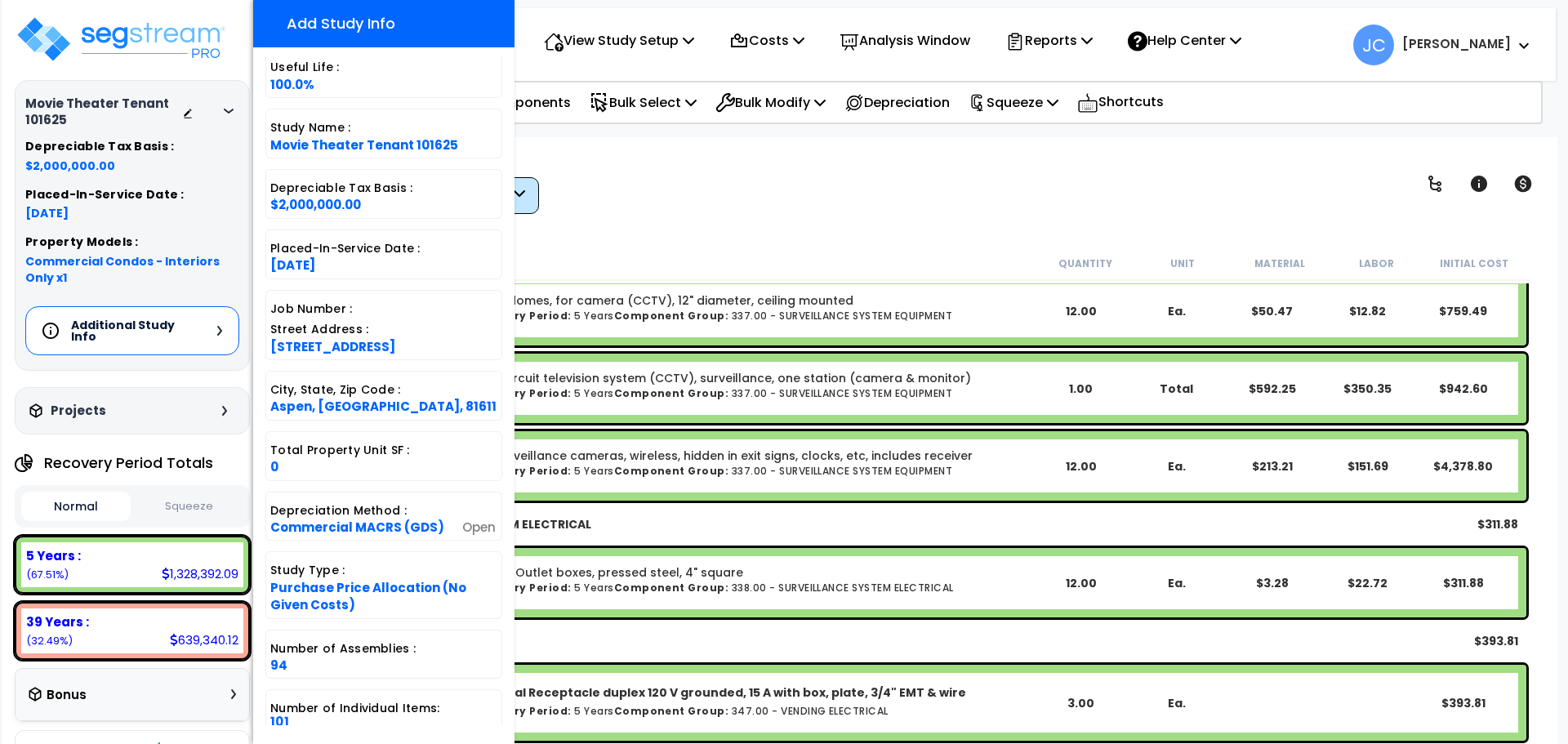
scroll to position [344, 0]
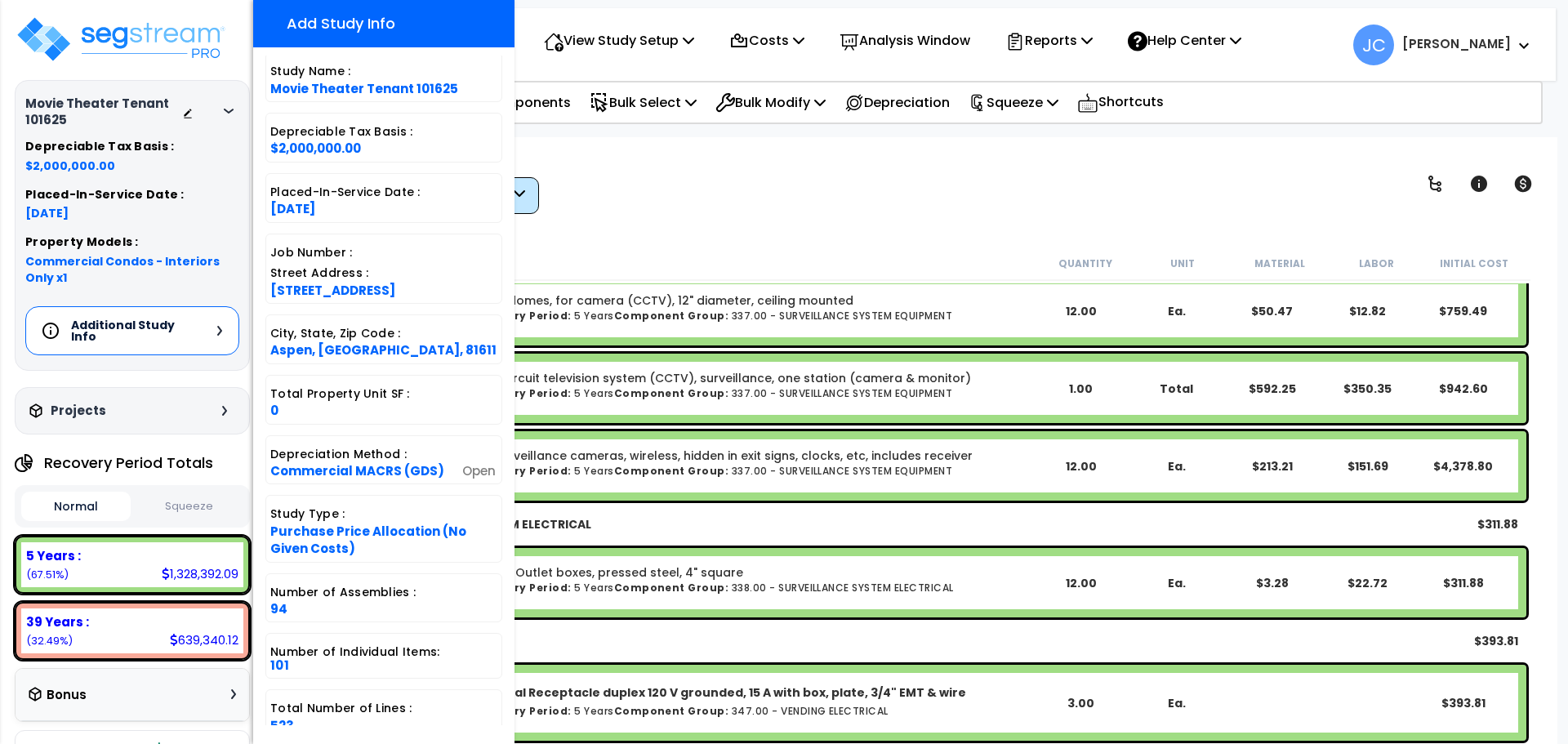
click at [703, 192] on div "View by: Component Group High to Low - Component Cost" at bounding box center [914, 184] width 1252 height 61
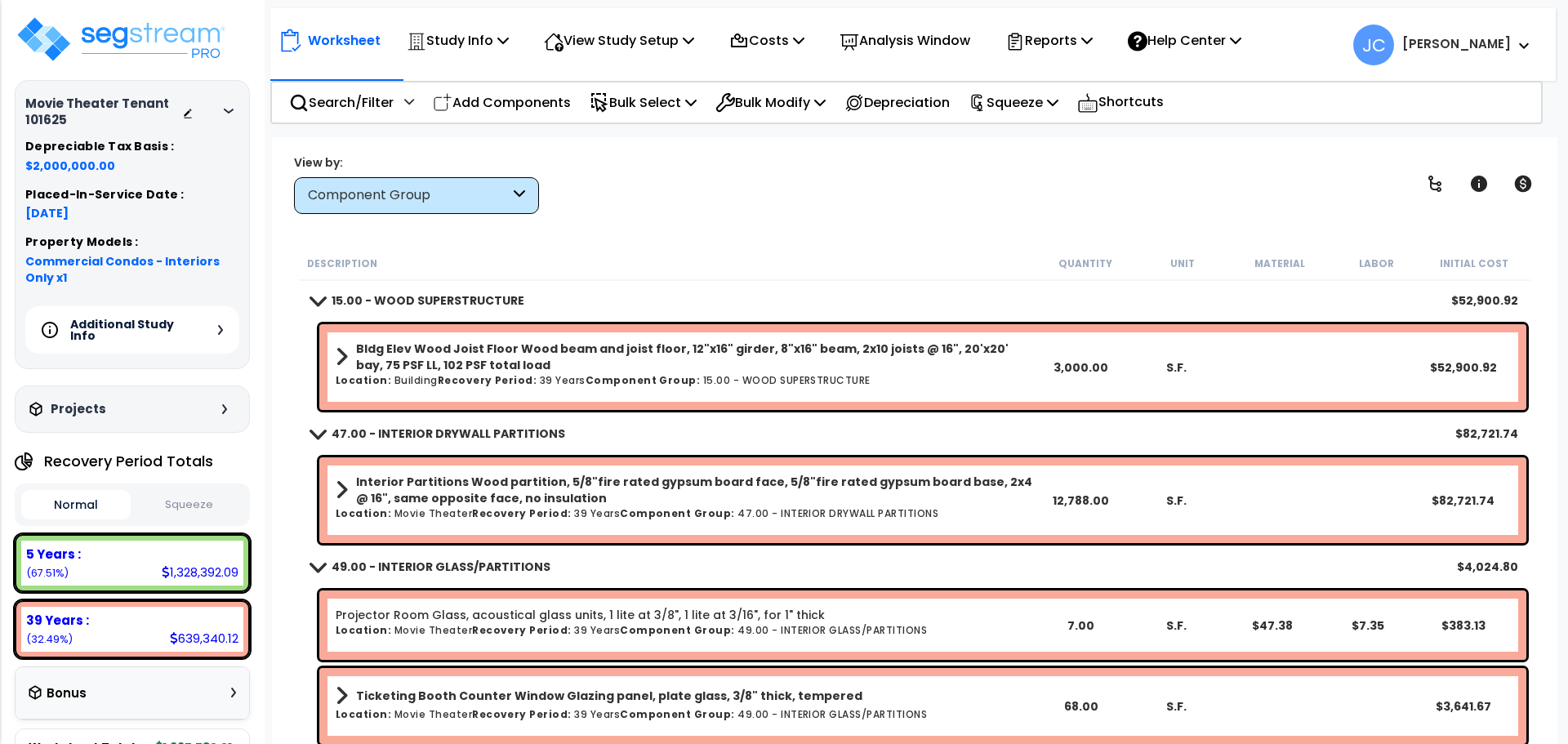
scroll to position [0, 0]
click at [1432, 180] on icon at bounding box center [1435, 184] width 13 height 17
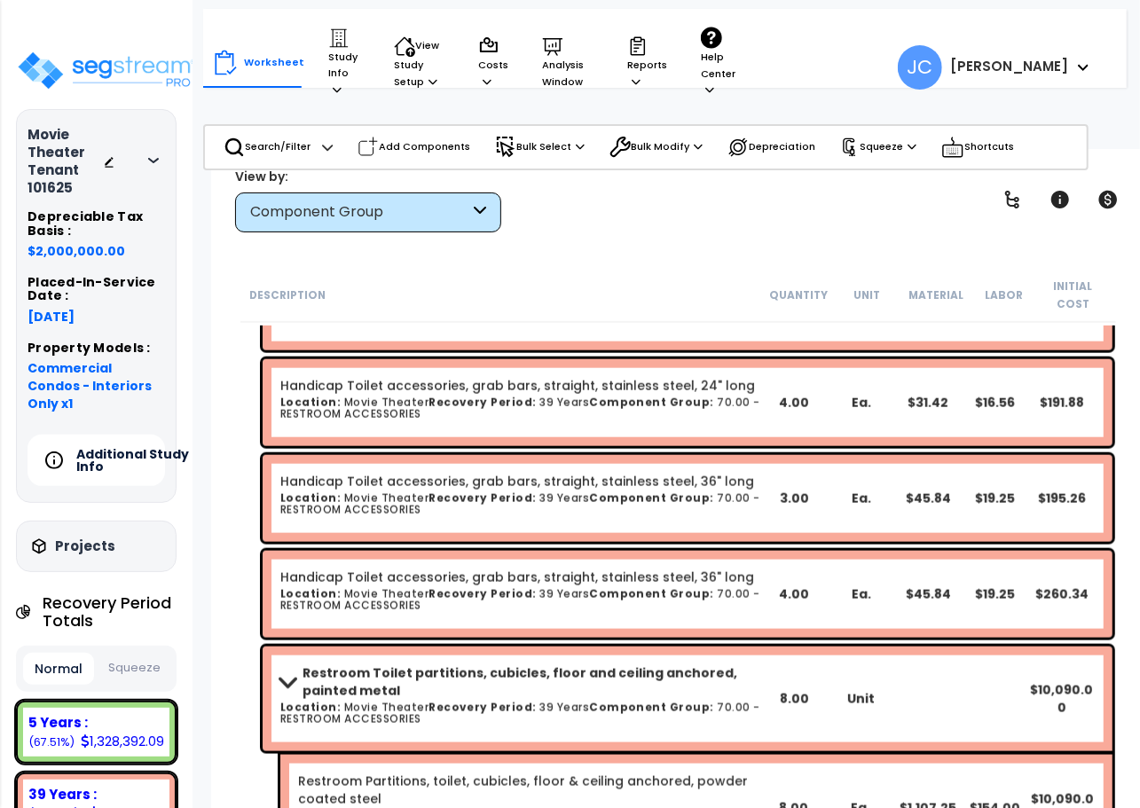
scroll to position [4384, 0]
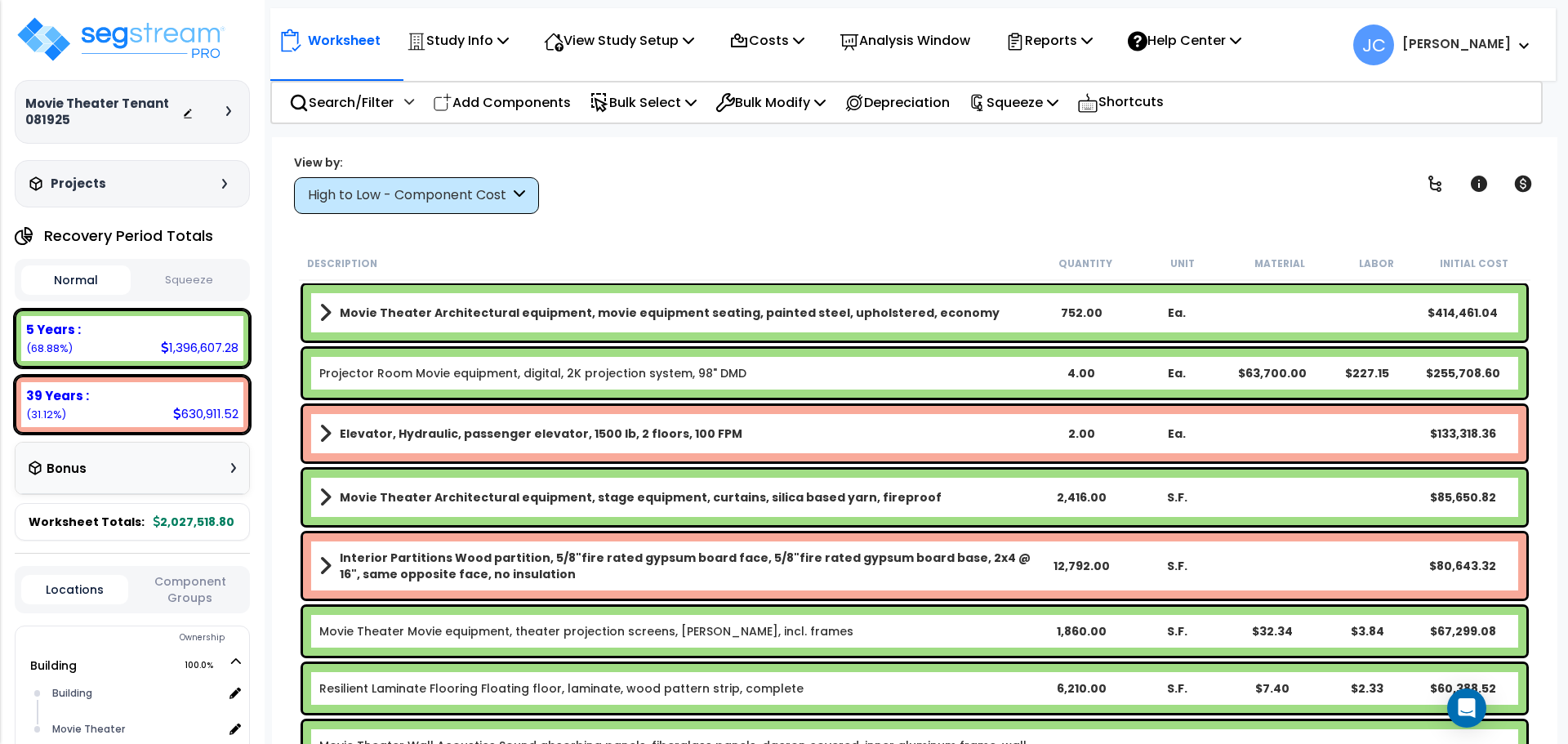
click at [435, 198] on div "High to Low - Component Cost" at bounding box center [409, 195] width 202 height 18
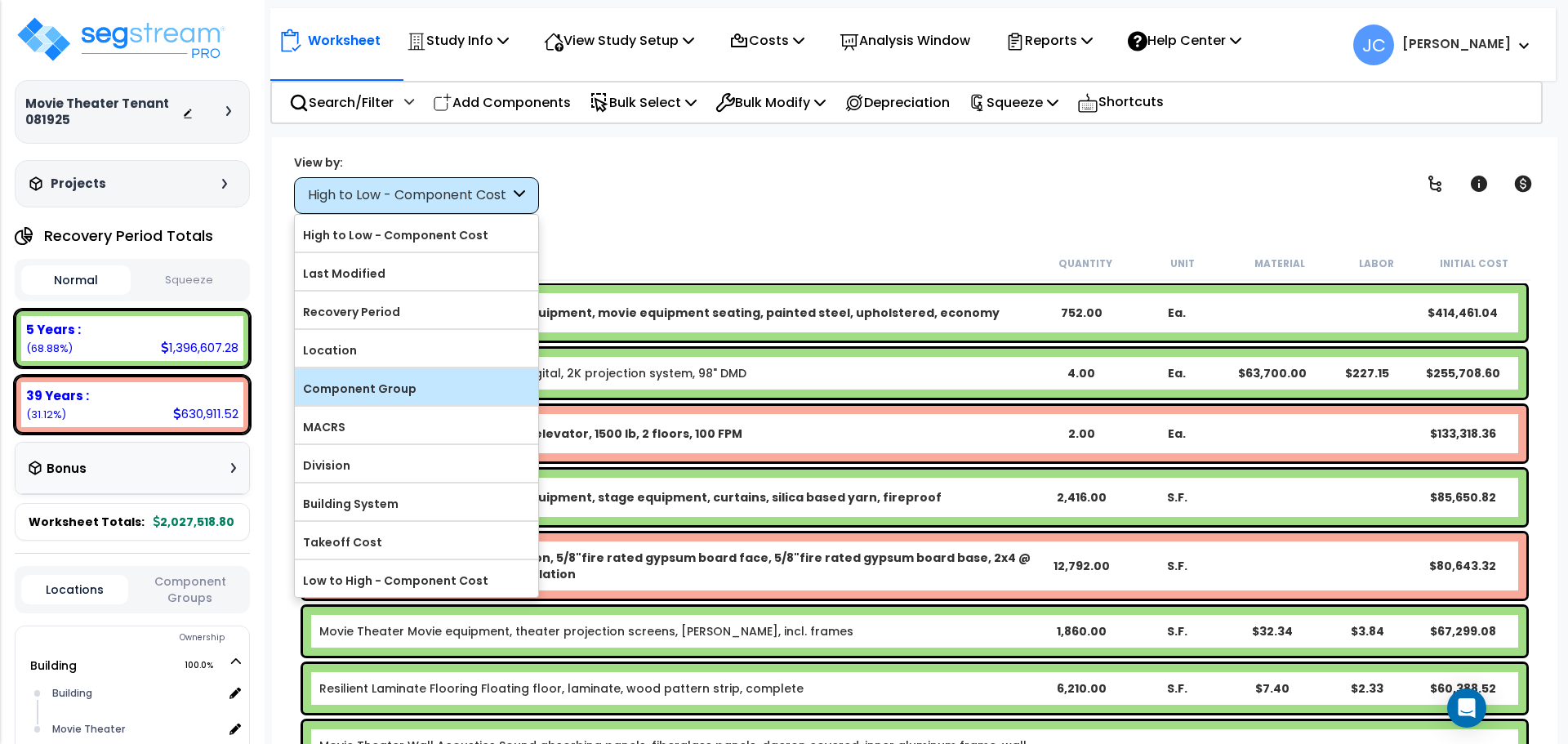
click at [437, 389] on label "Component Group" at bounding box center [416, 389] width 243 height 25
click at [0, 0] on input "Component Group" at bounding box center [0, 0] width 0 height 0
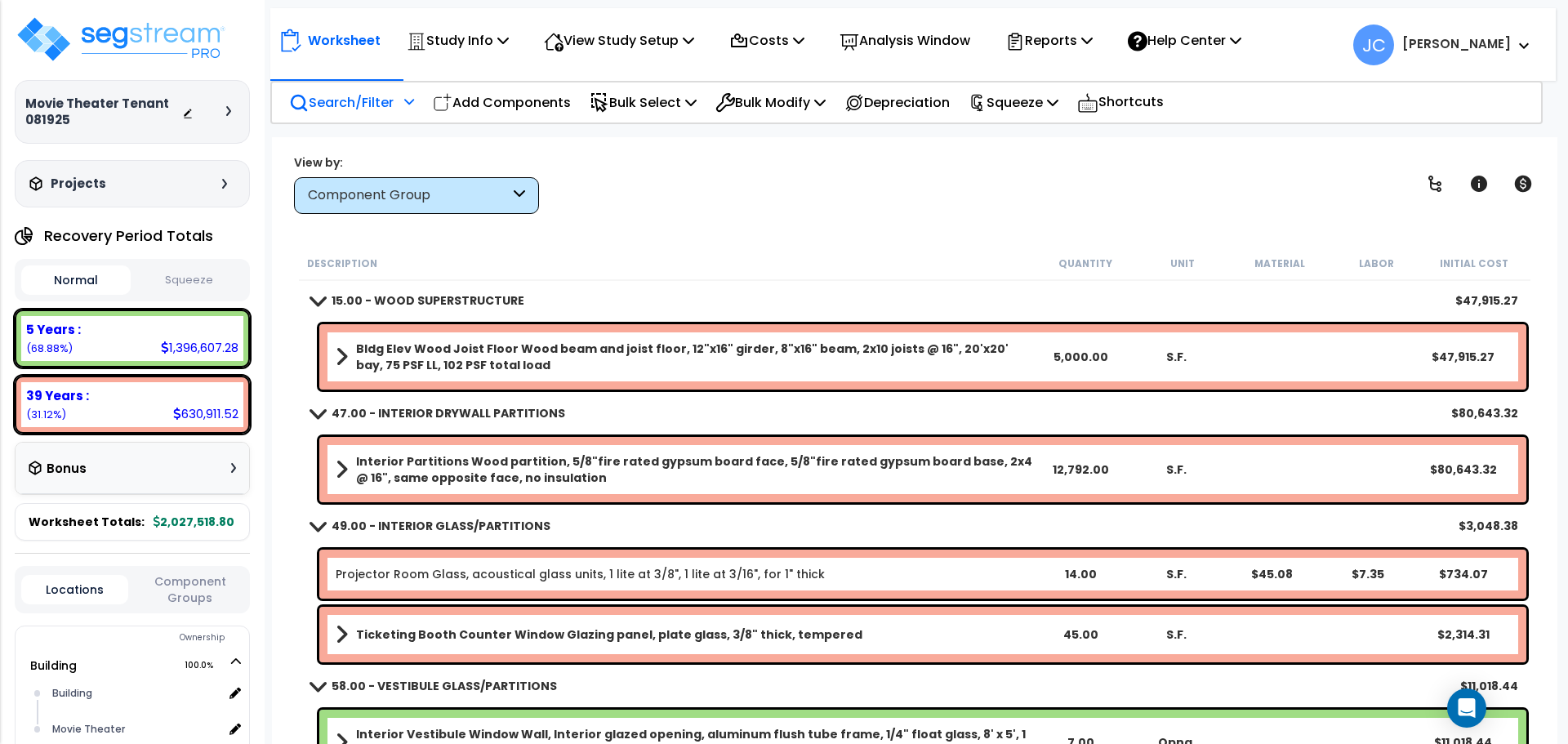
click at [359, 85] on div "Search/Filter Additional Search / Filter" at bounding box center [352, 103] width 125 height 39
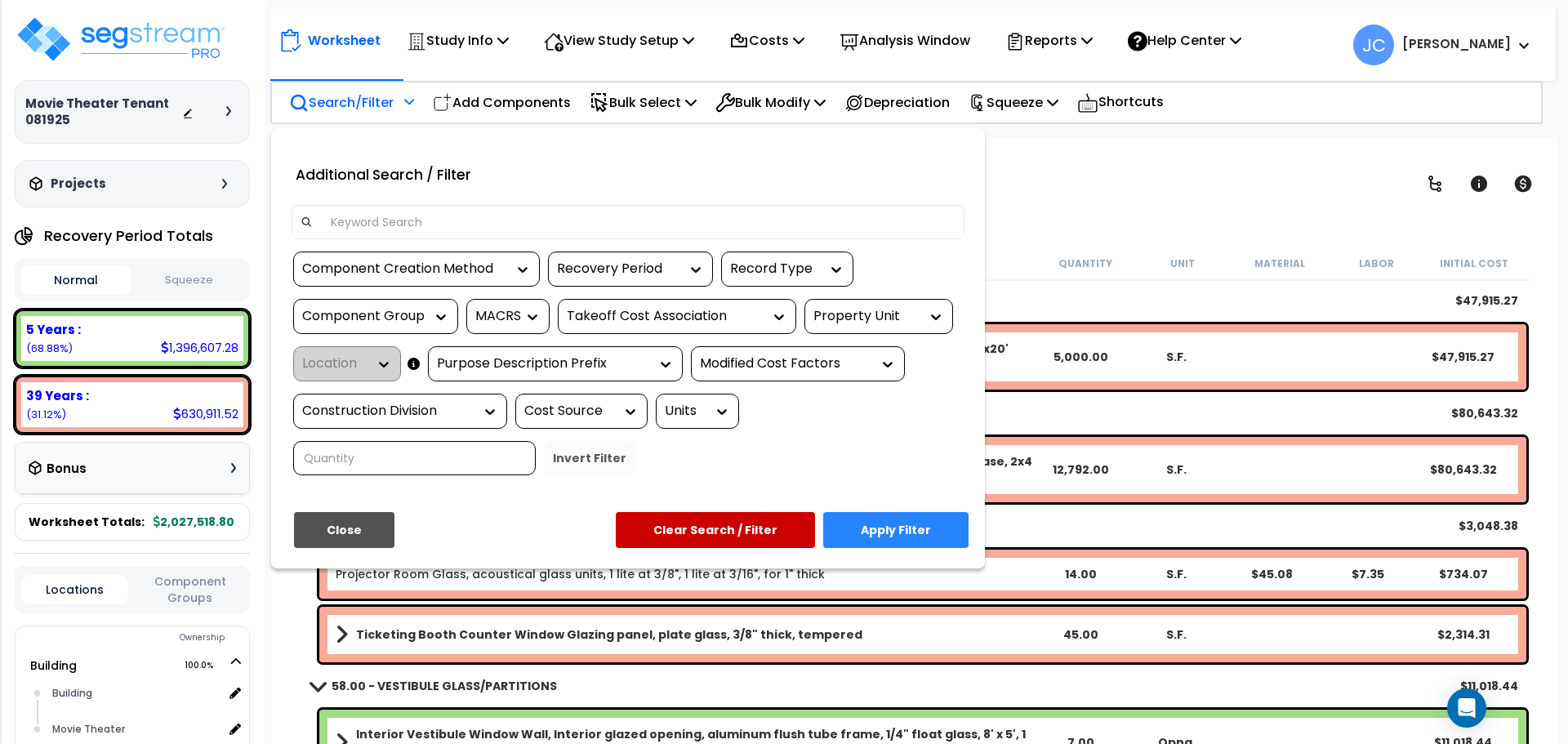
click at [400, 327] on div "Component Group" at bounding box center [375, 317] width 165 height 35
click at [399, 322] on div "Component Group" at bounding box center [363, 317] width 122 height 18
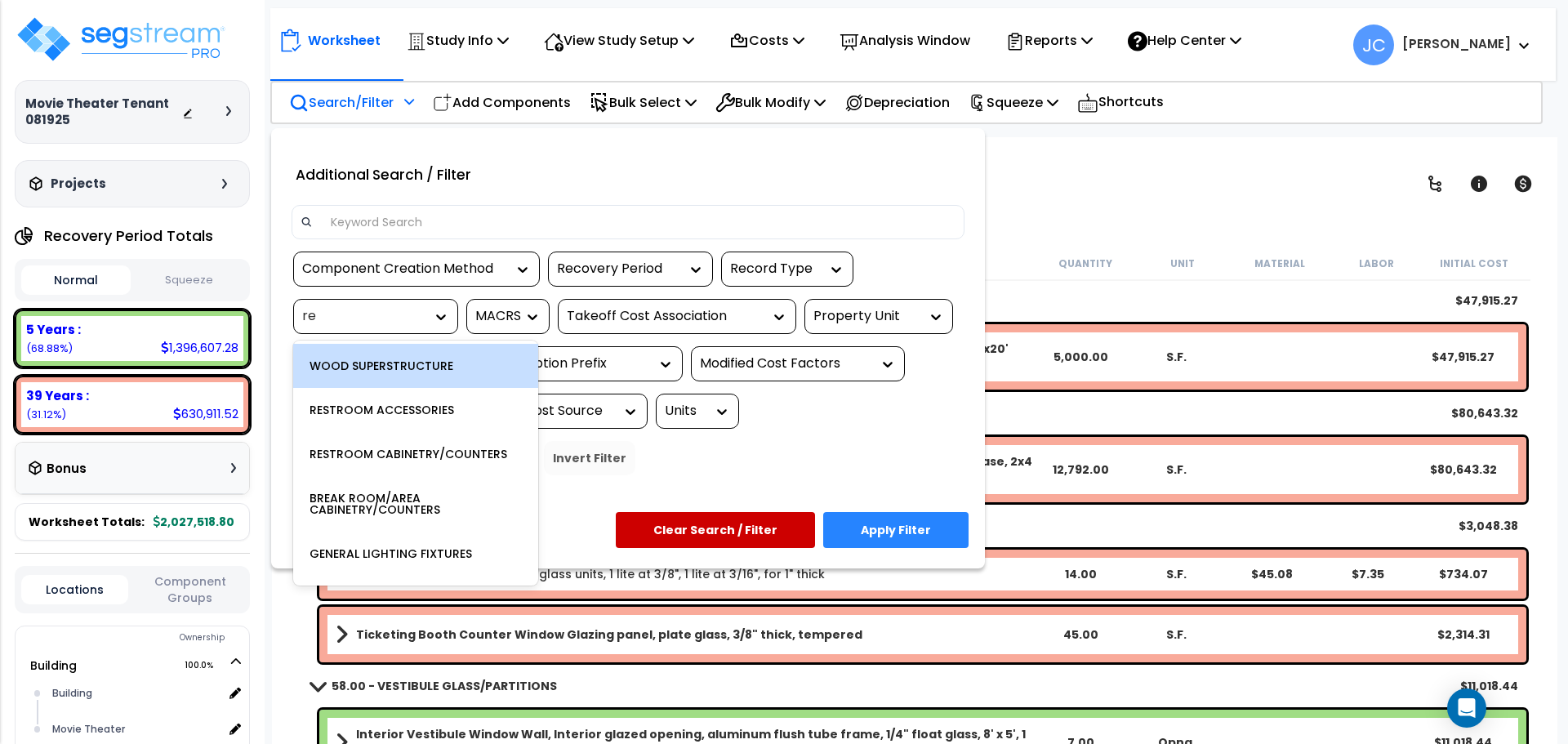
type input "ref"
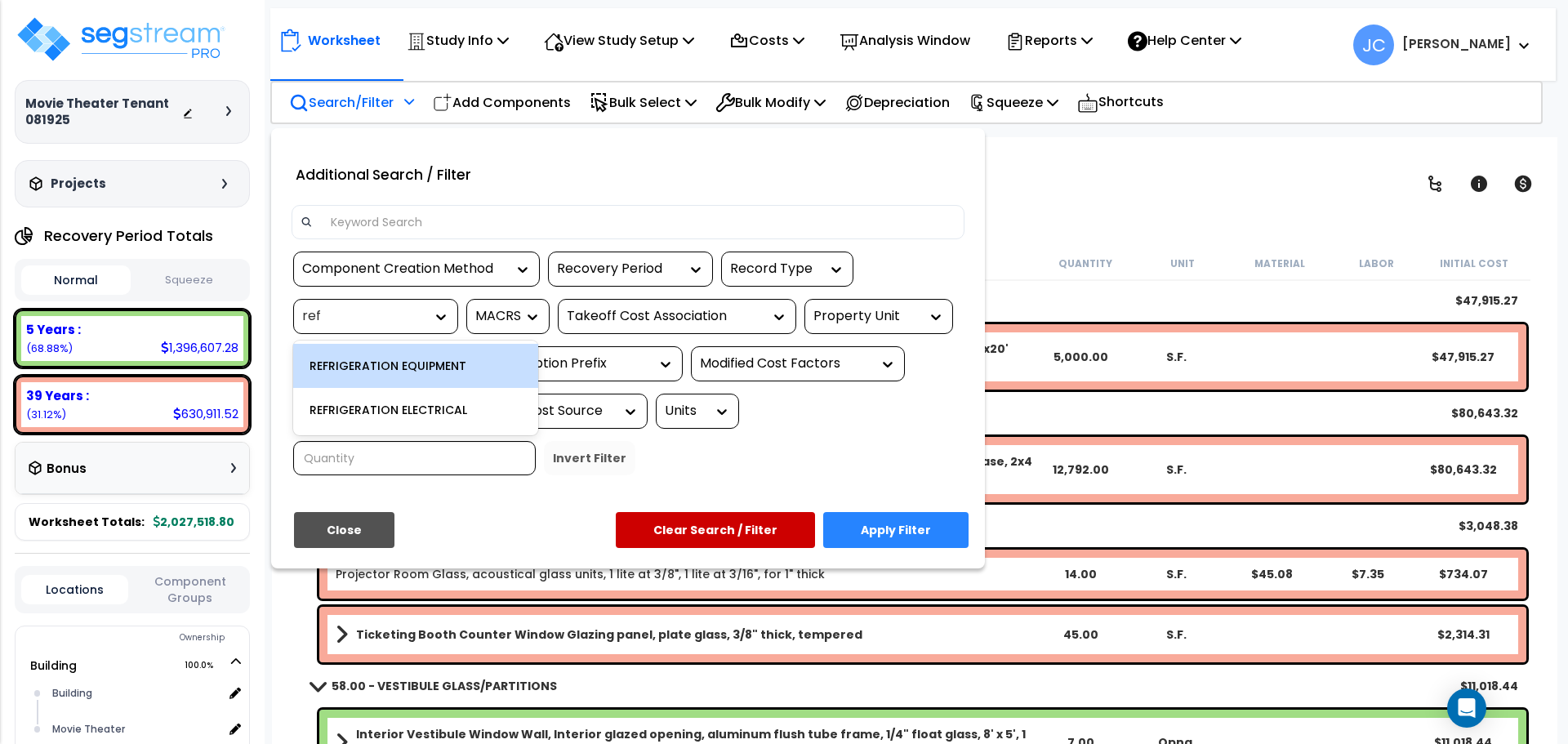
drag, startPoint x: 456, startPoint y: 361, endPoint x: 464, endPoint y: 367, distance: 10.0
click at [456, 362] on div "REFRIGERATION EQUIPMENT" at bounding box center [416, 366] width 245 height 44
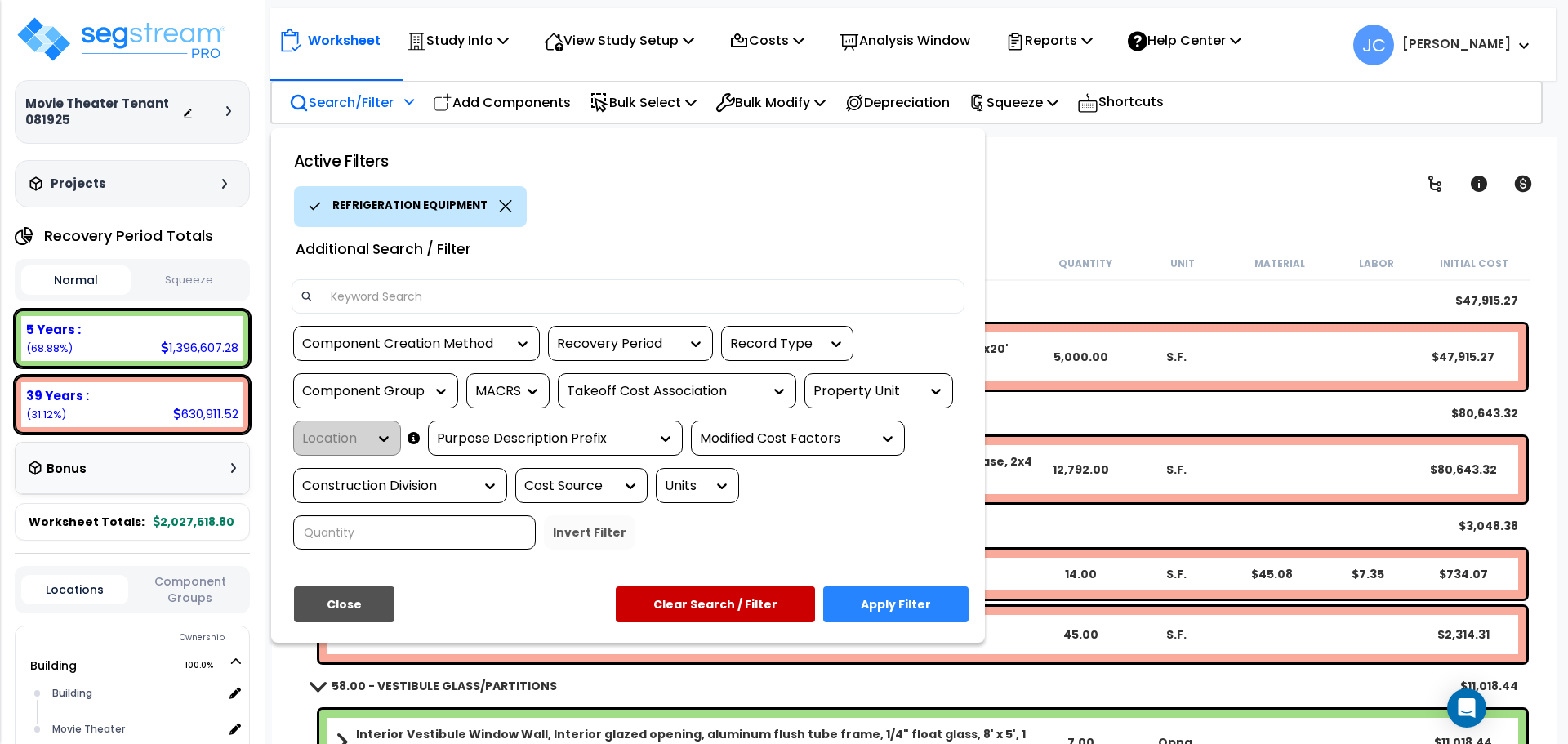
click at [920, 587] on button "Apply Filter" at bounding box center [895, 604] width 145 height 36
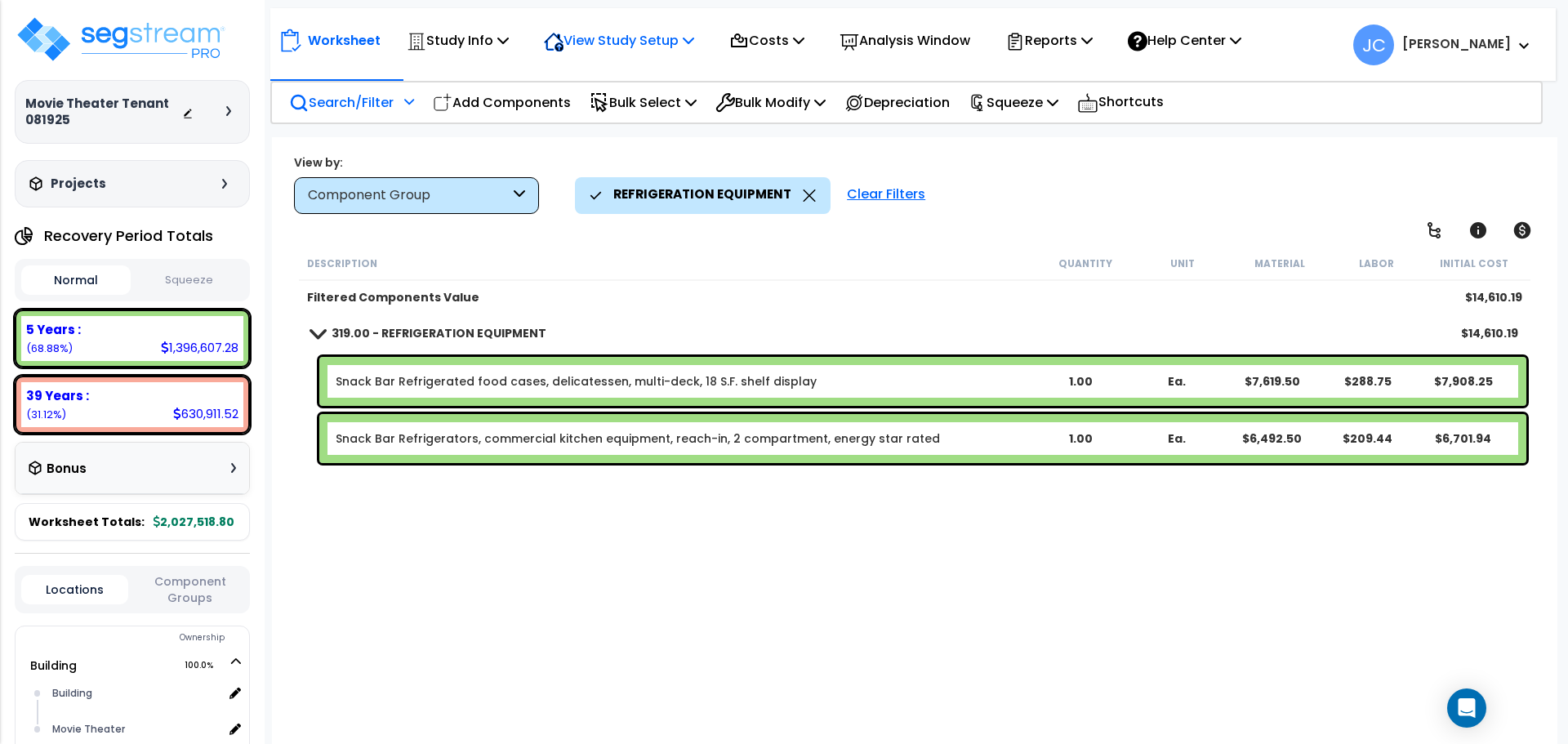
click at [628, 38] on p "View Study Setup" at bounding box center [618, 41] width 150 height 22
click at [627, 111] on link "View Questionnaire" at bounding box center [617, 111] width 162 height 32
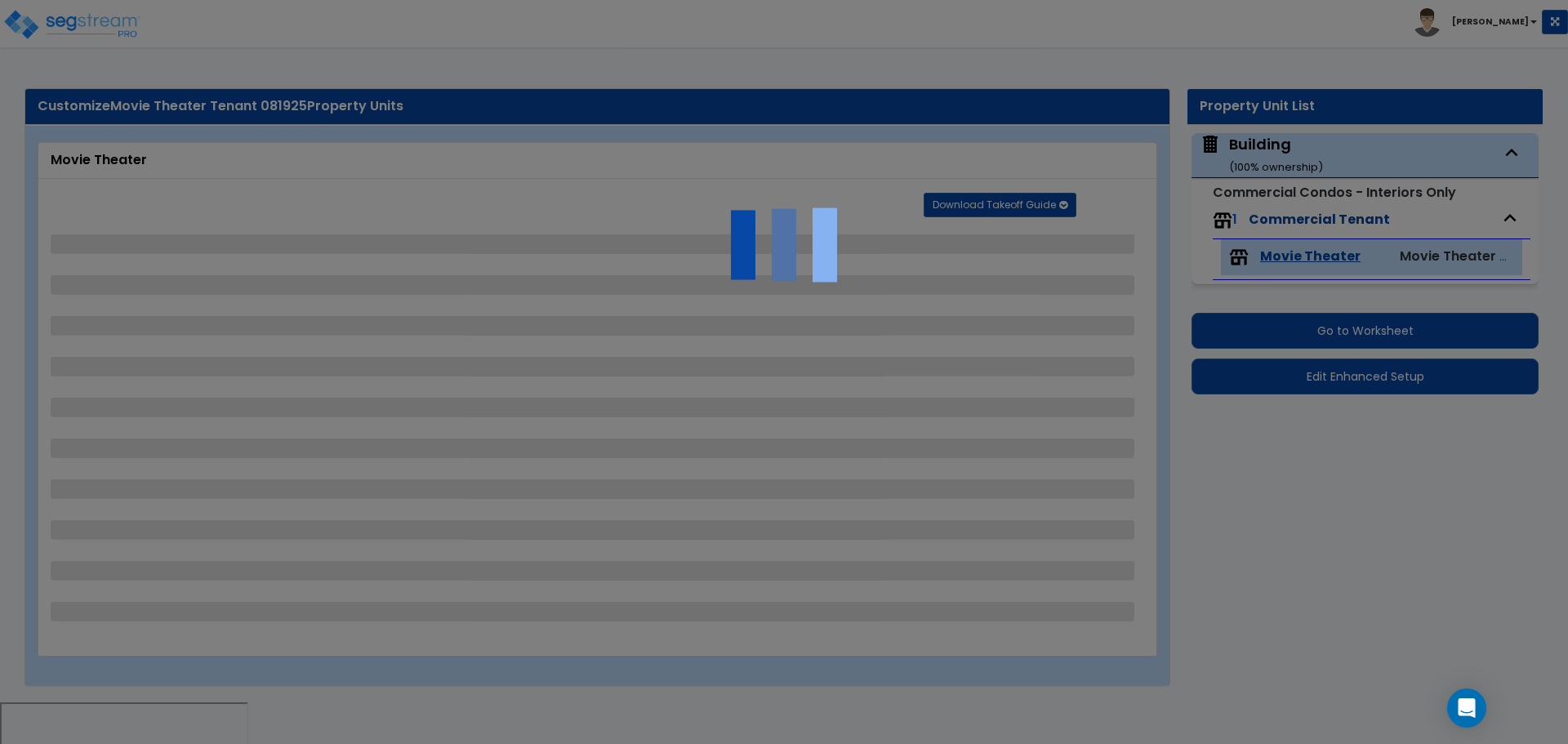
select select "1"
select select "2"
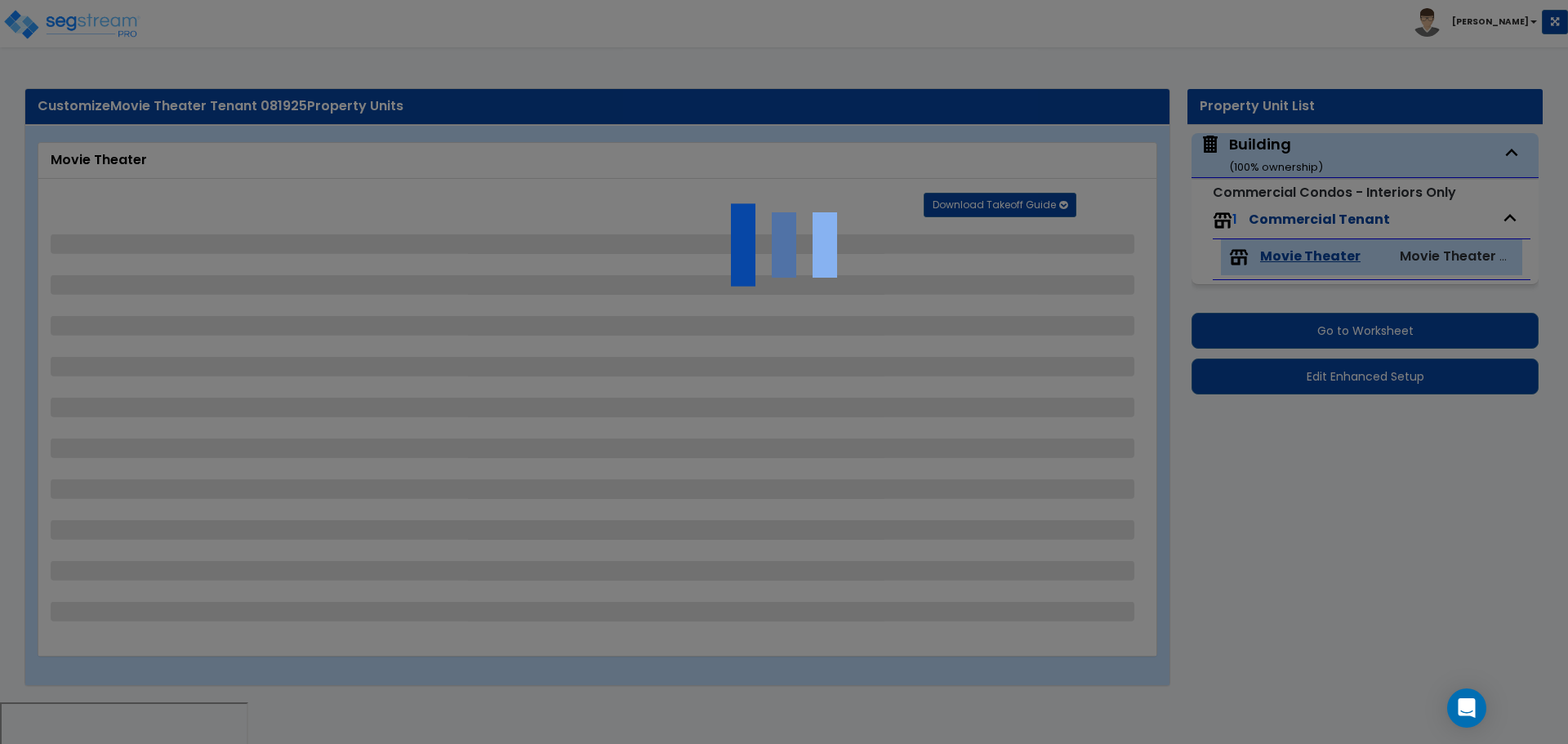
select select "3"
select select "4"
select select "5"
select select "3"
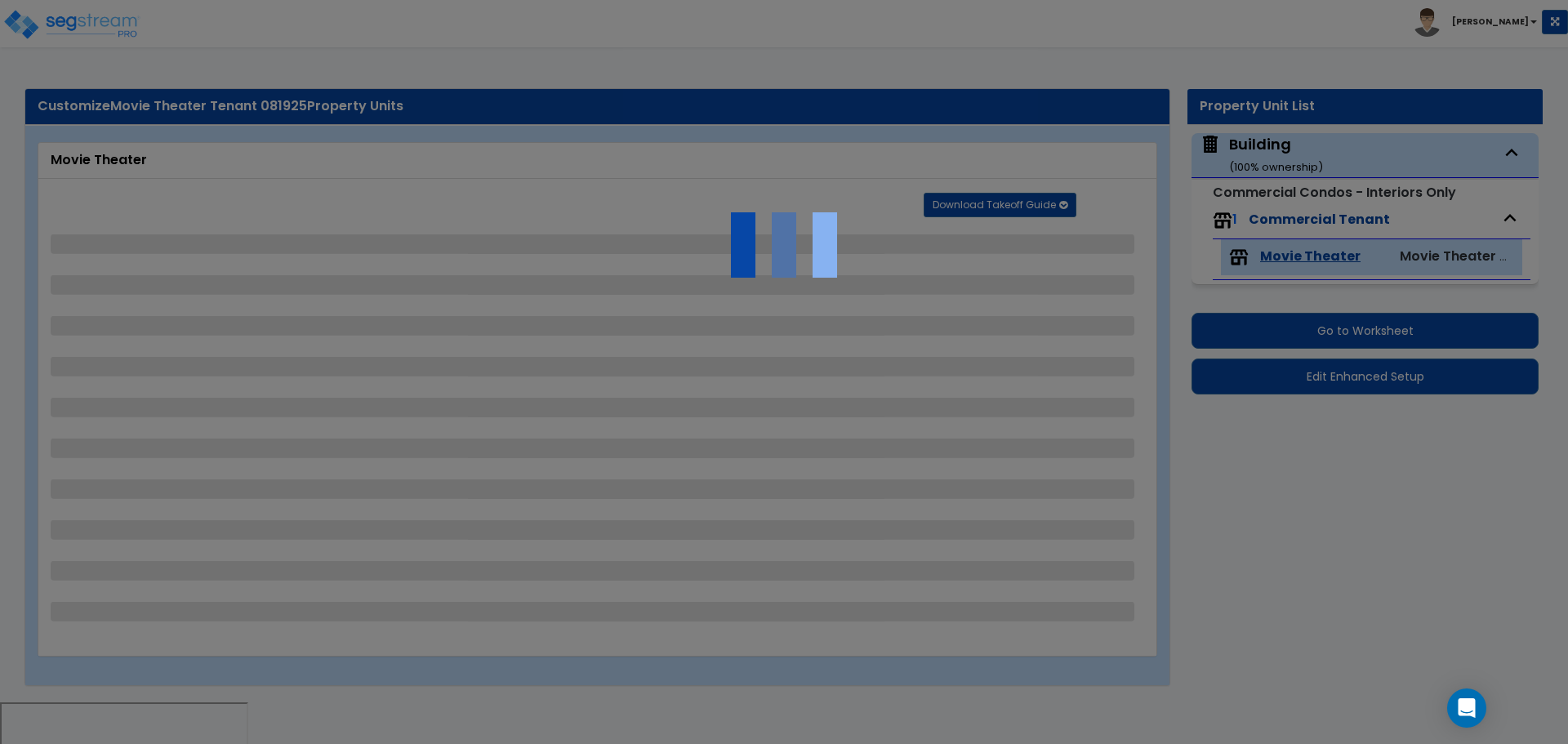
select select "7"
select select "1"
select select "3"
select select "2"
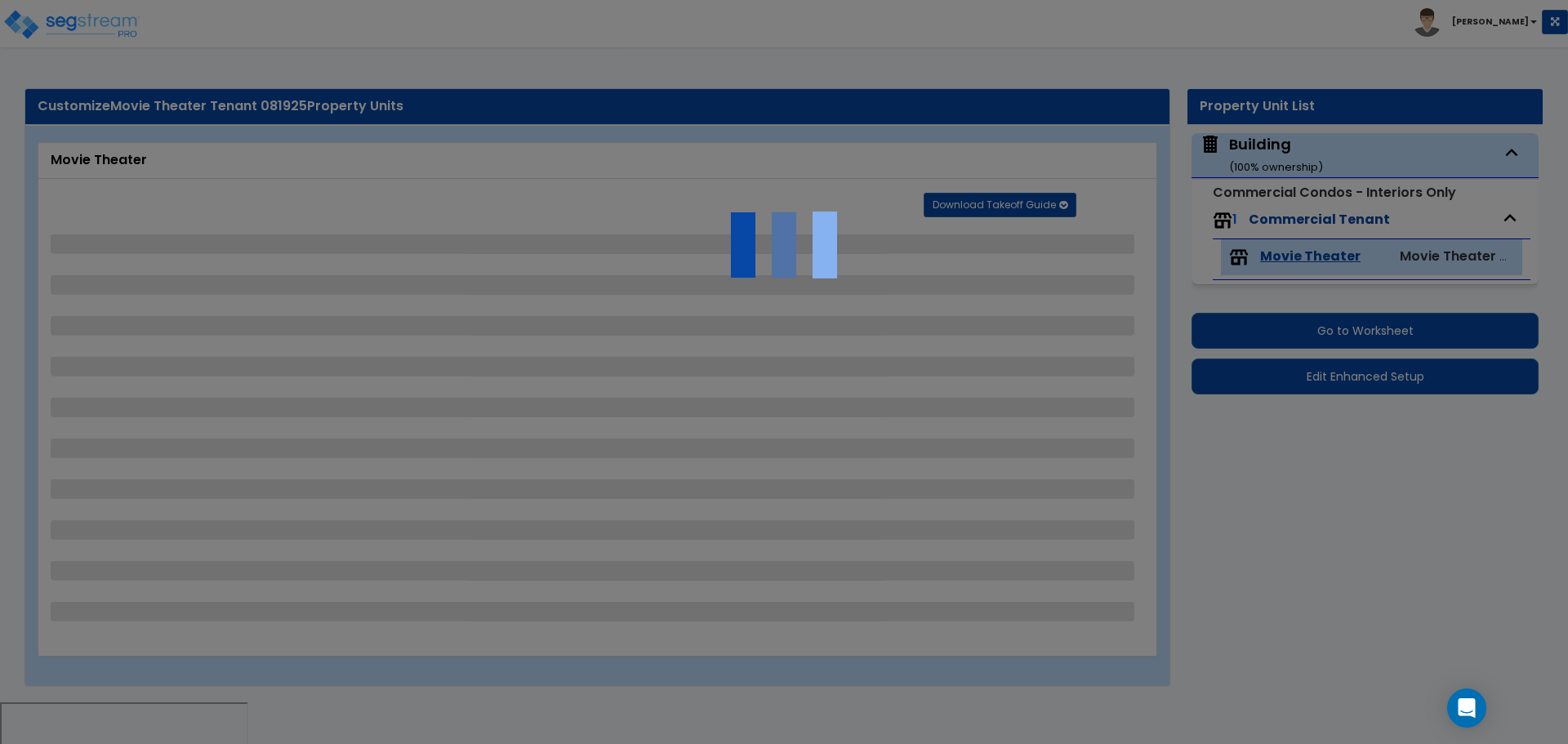
select select "3"
select select "2"
select select "5"
select select "2"
select select "1"
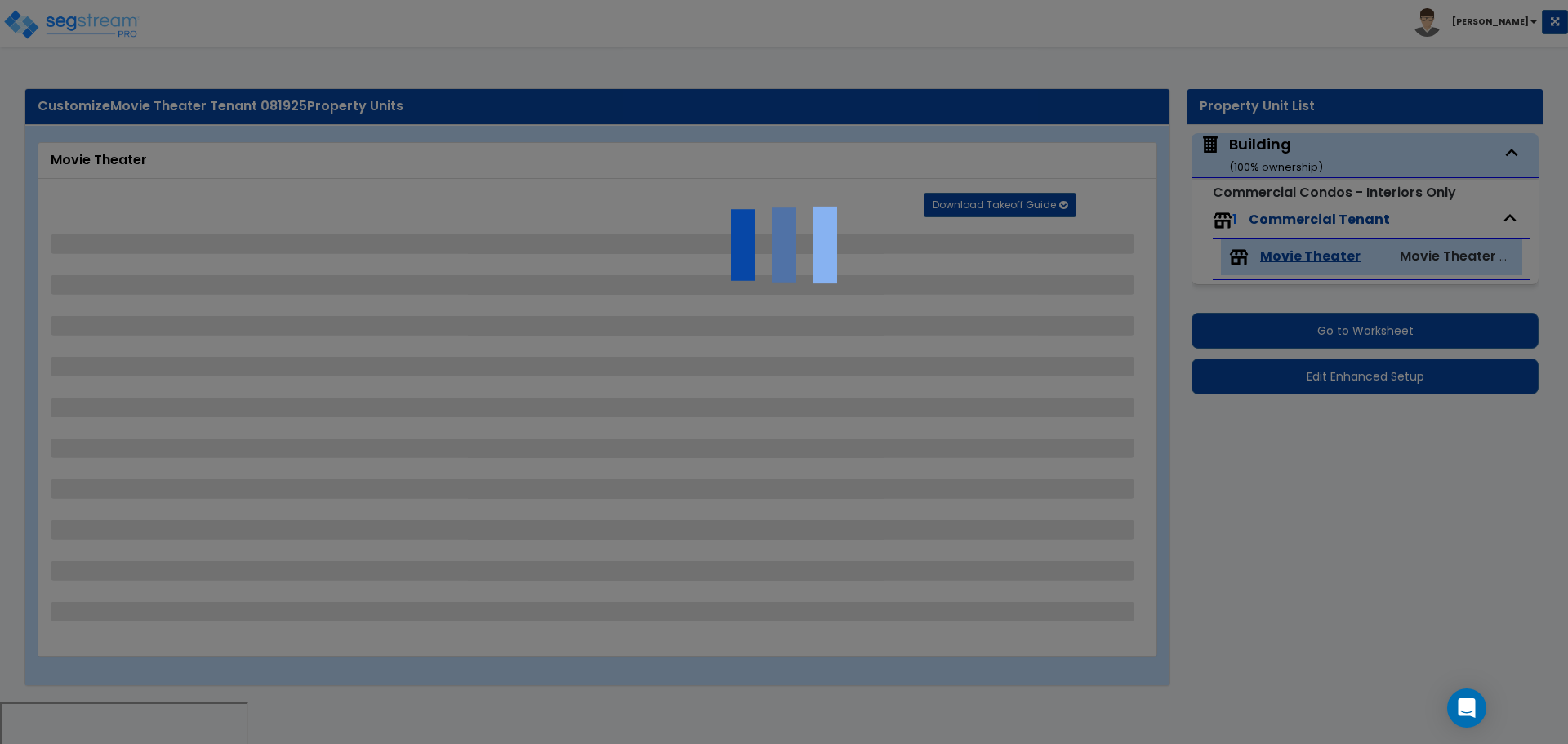
select select "2"
select select "1"
select select "3"
select select "5"
select select "2"
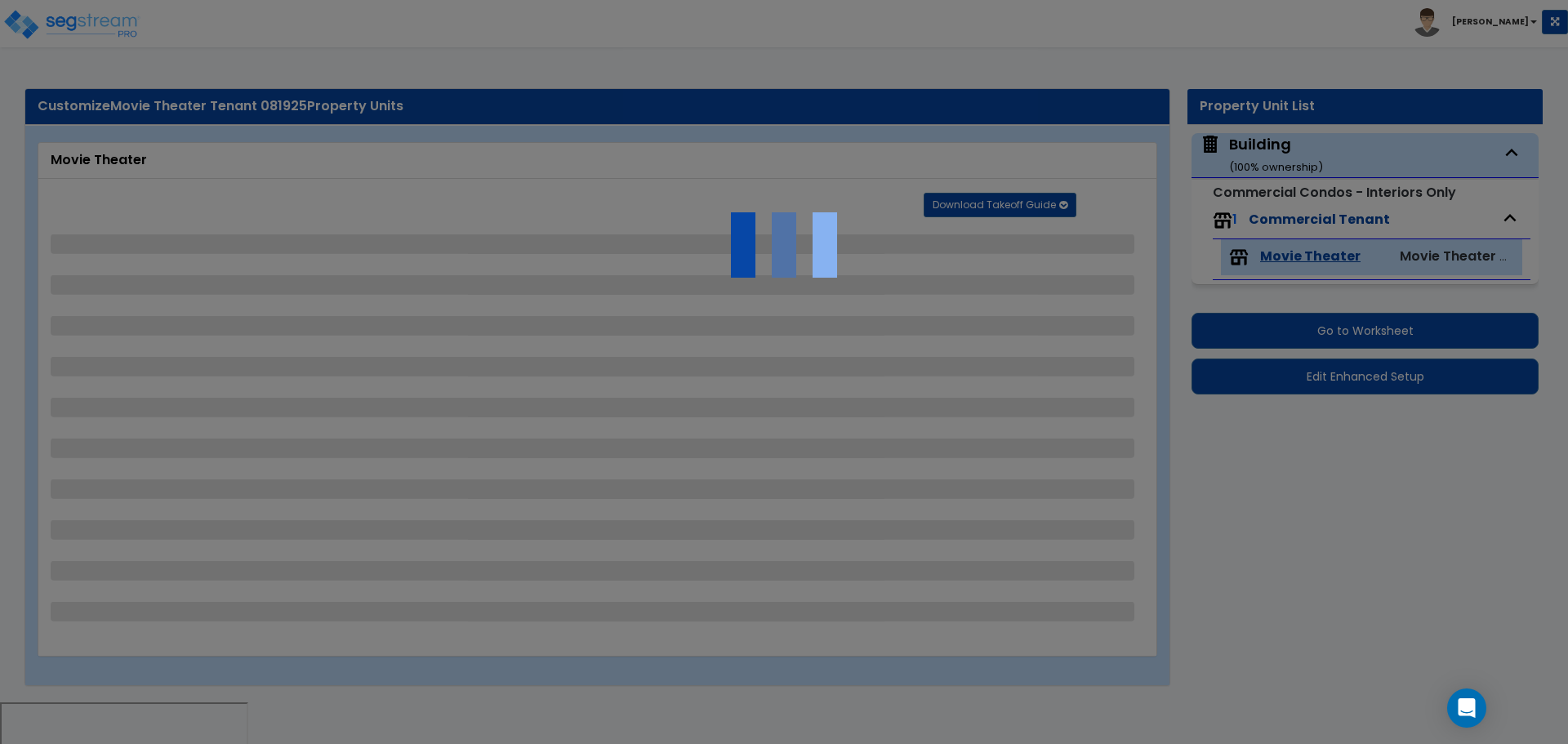
select select "2"
select select "7"
select select "2"
select select "4"
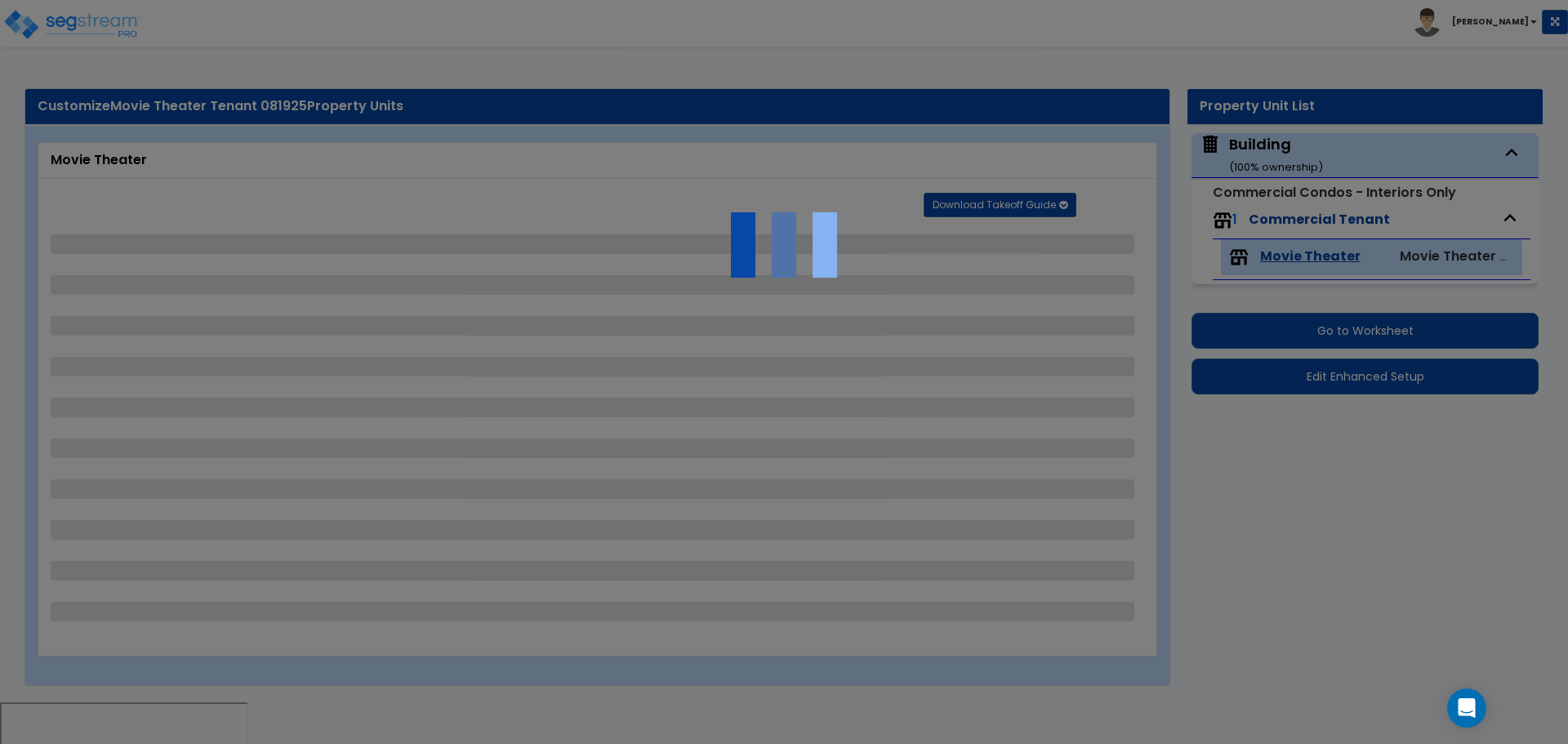
select select "4"
select select "8"
select select "1"
select select "2"
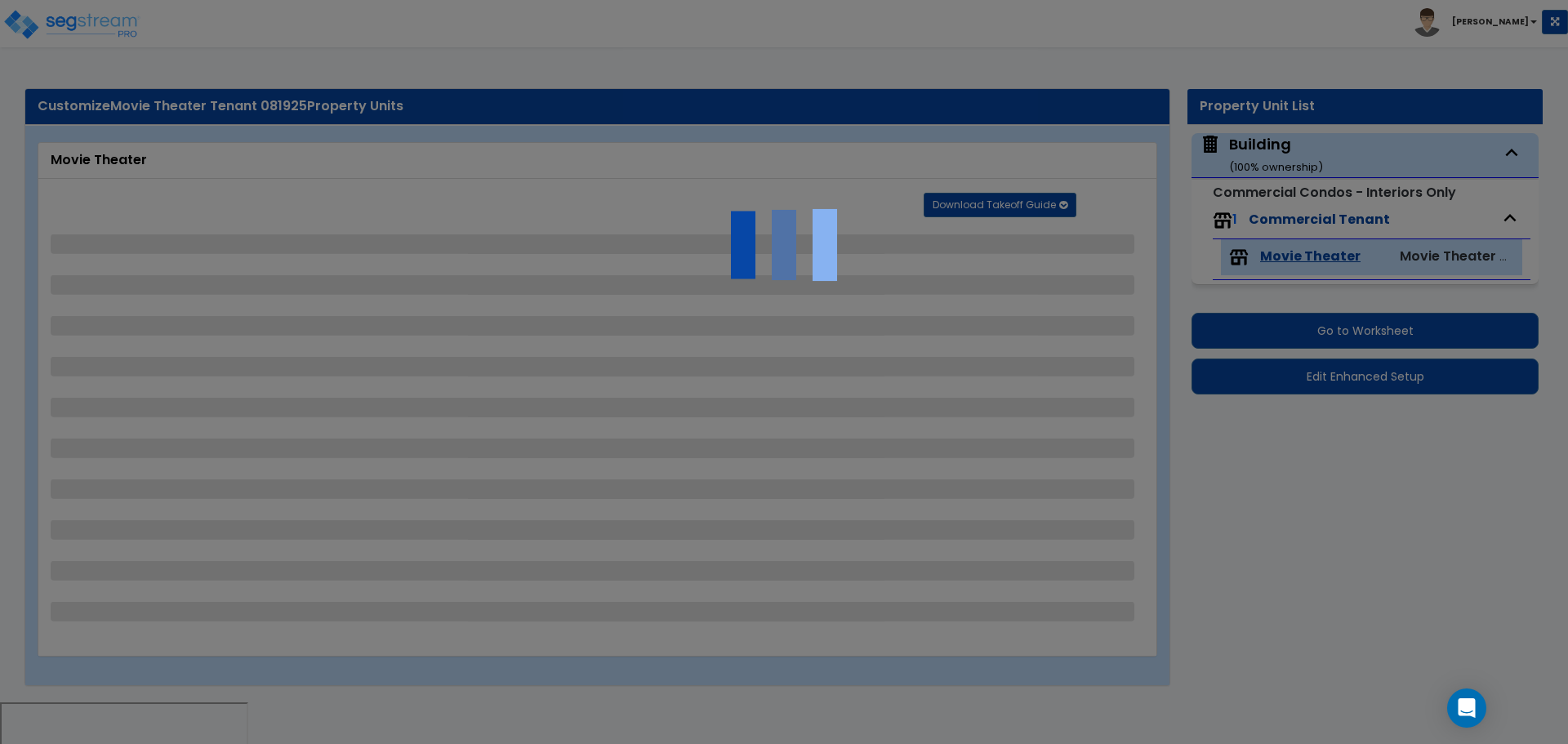
select select "7"
select select "1"
select select "2"
select select "3"
select select "1"
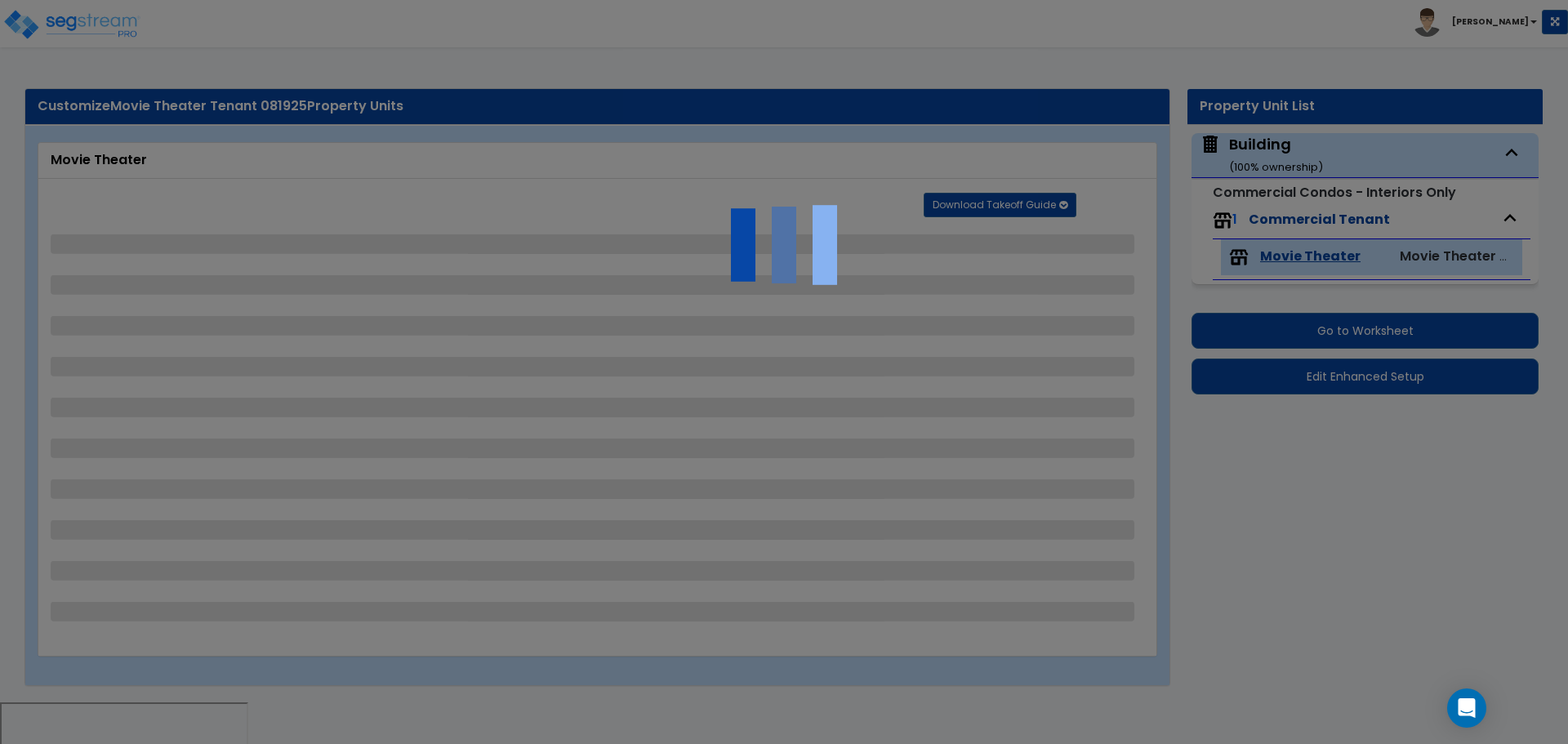
select select "1"
select select "2"
select select "1"
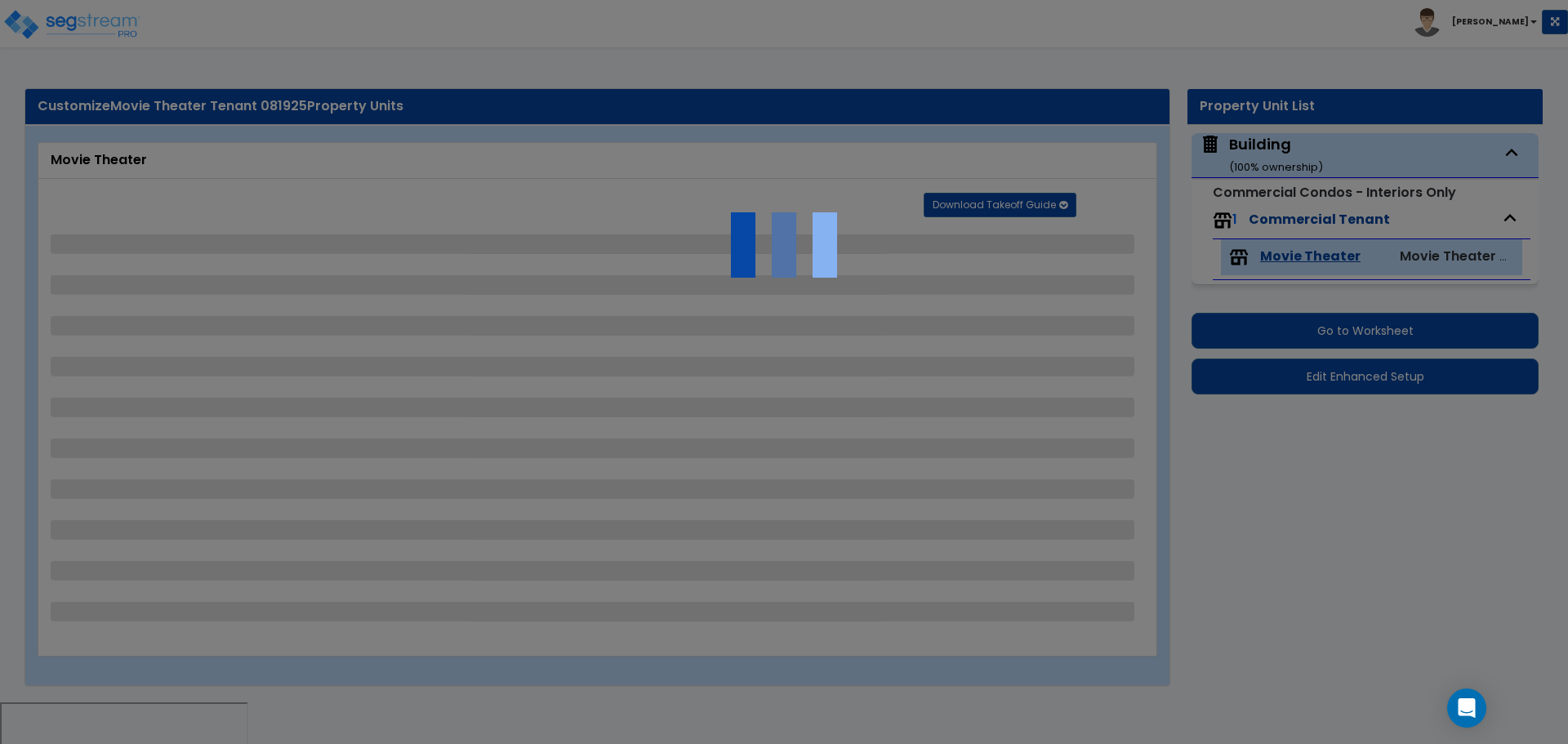
select select "1"
select select "5"
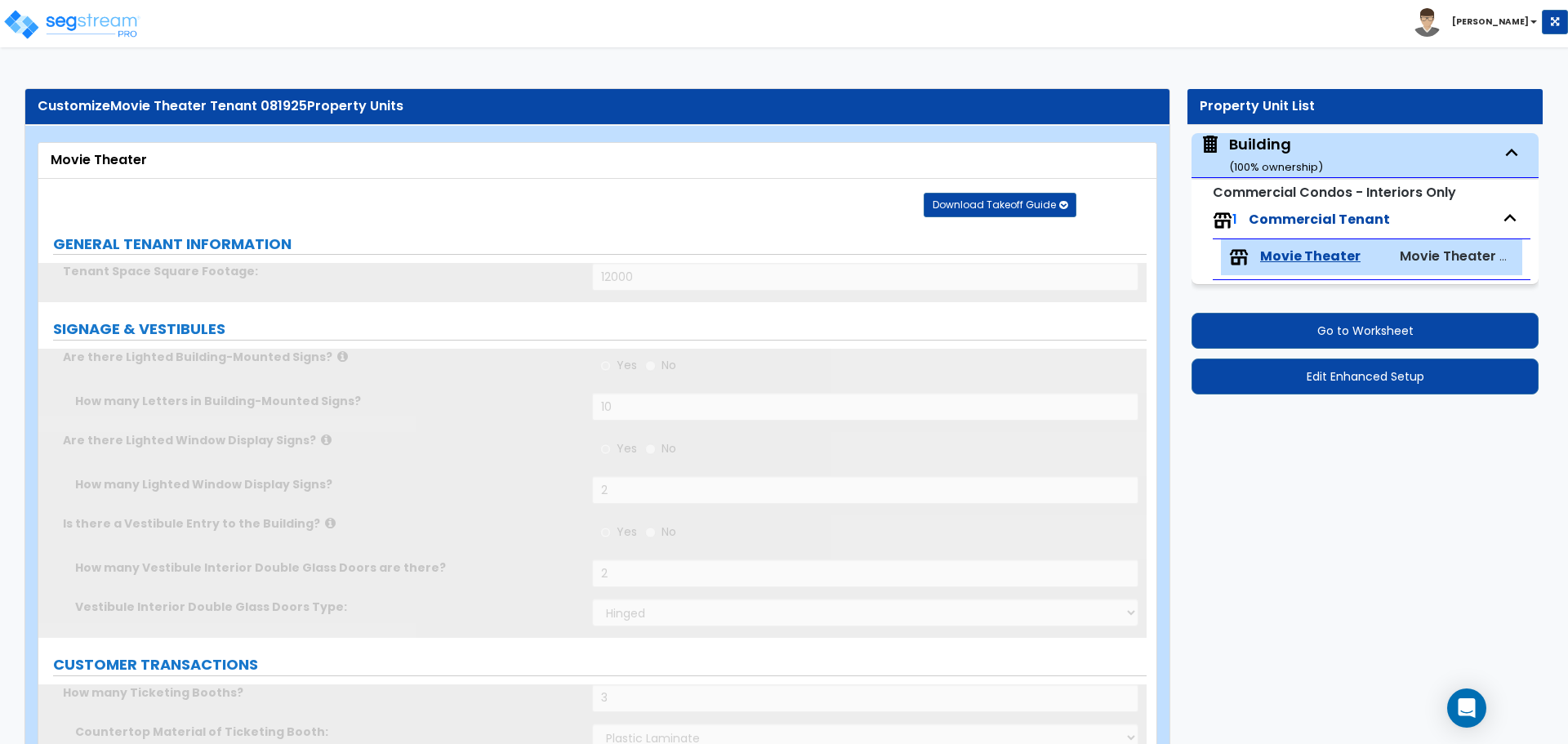
scroll to position [1334, 0]
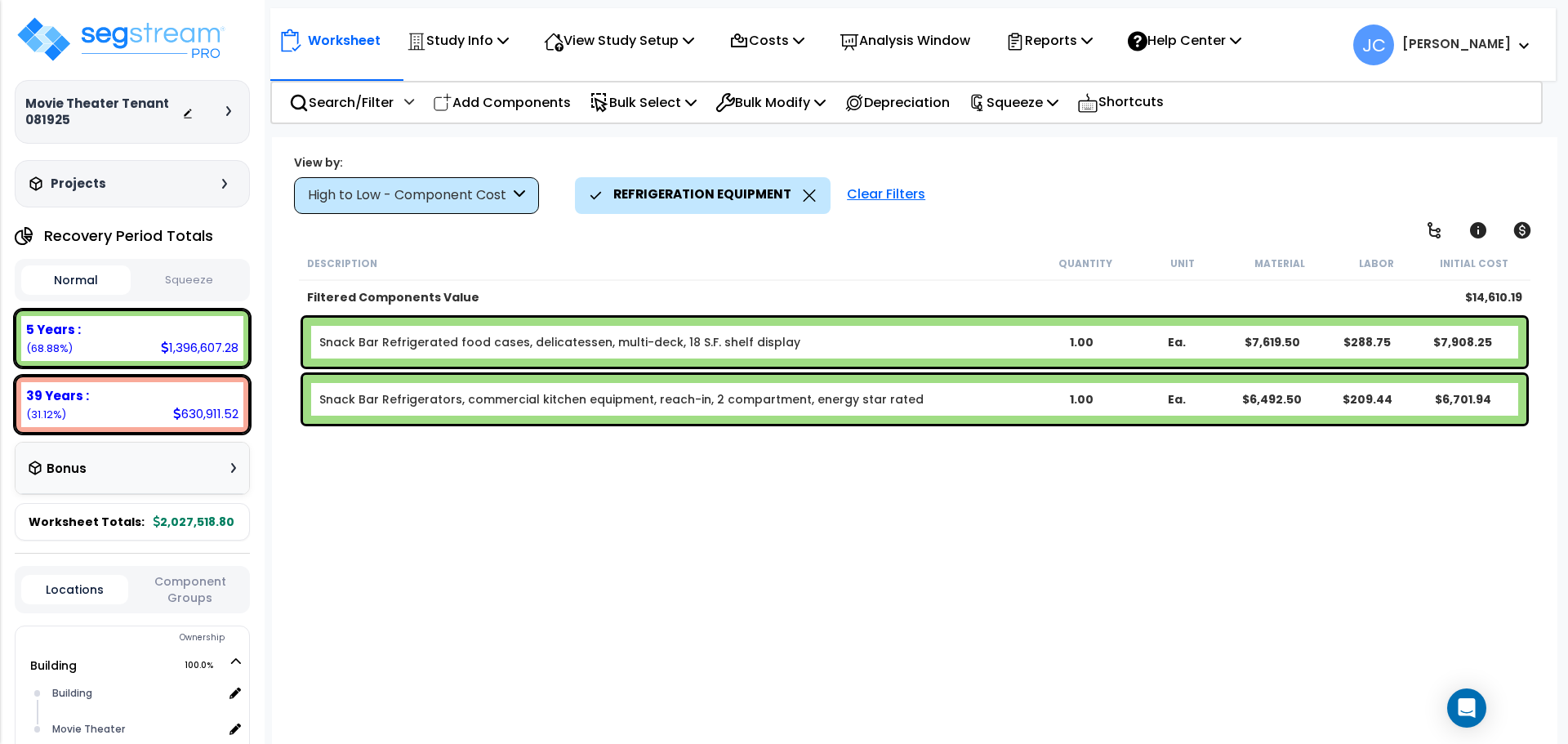
click at [804, 190] on icon at bounding box center [809, 195] width 13 height 12
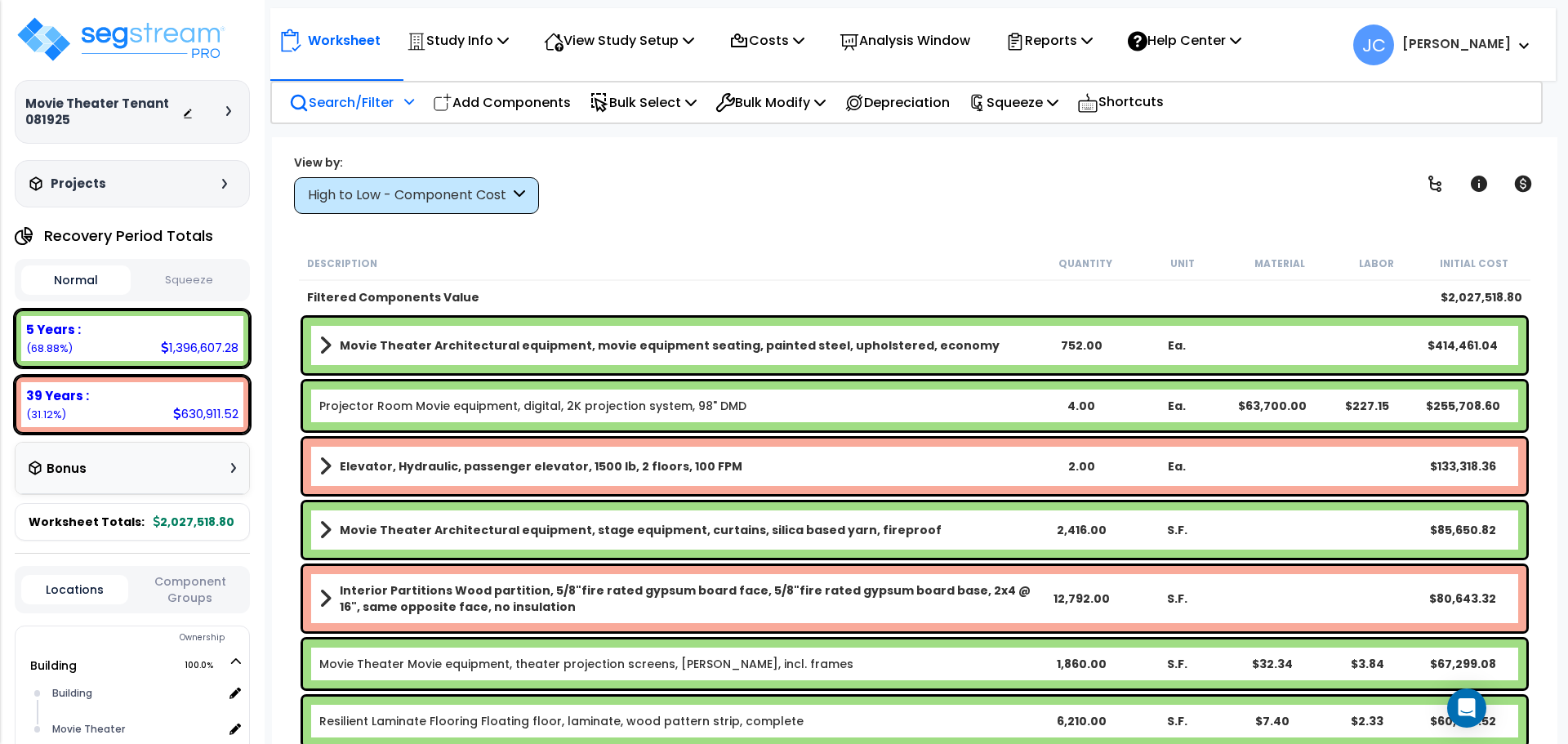
click at [375, 106] on p "Search/Filter" at bounding box center [341, 102] width 105 height 22
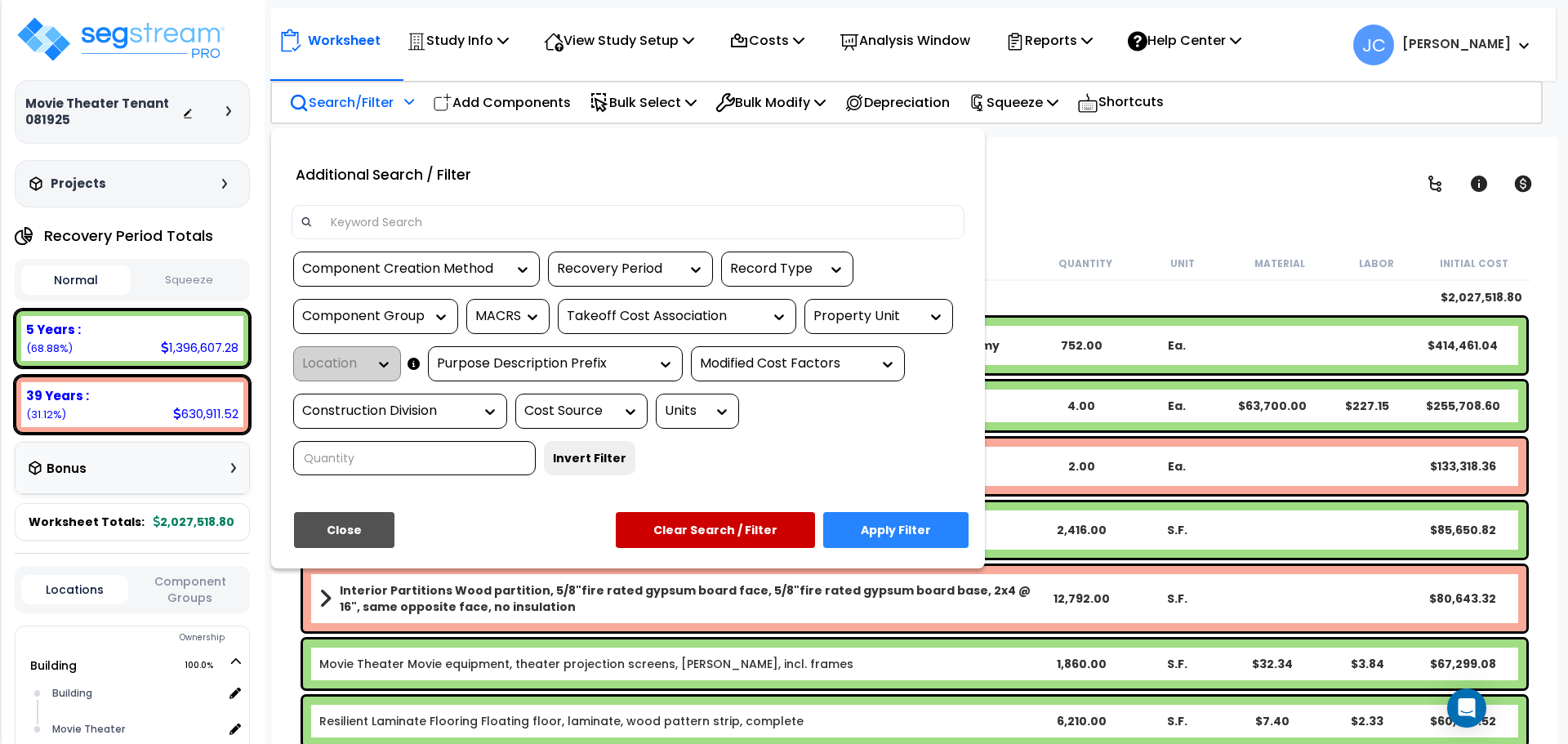
click at [402, 324] on div "Component Group" at bounding box center [363, 317] width 122 height 18
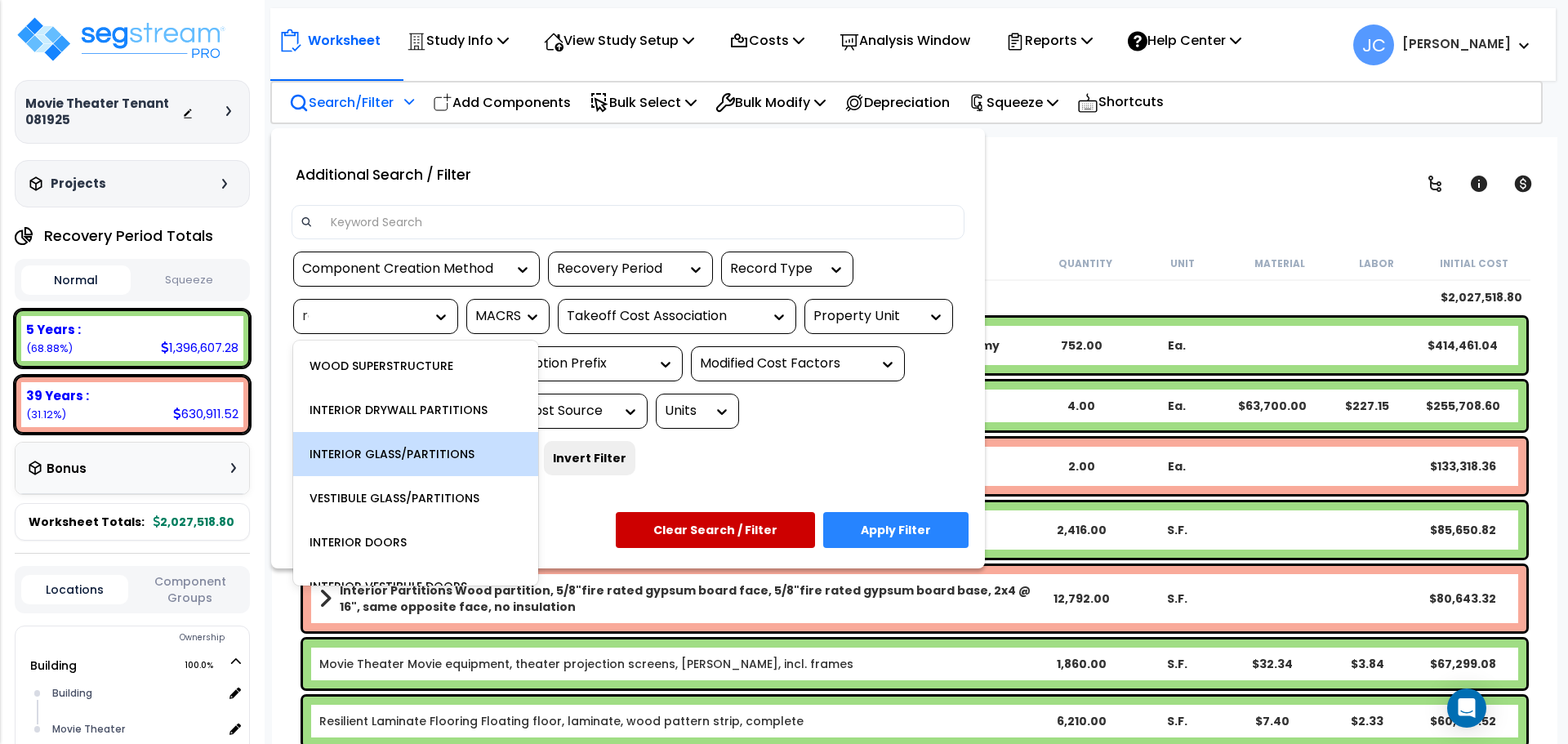
type input "ref"
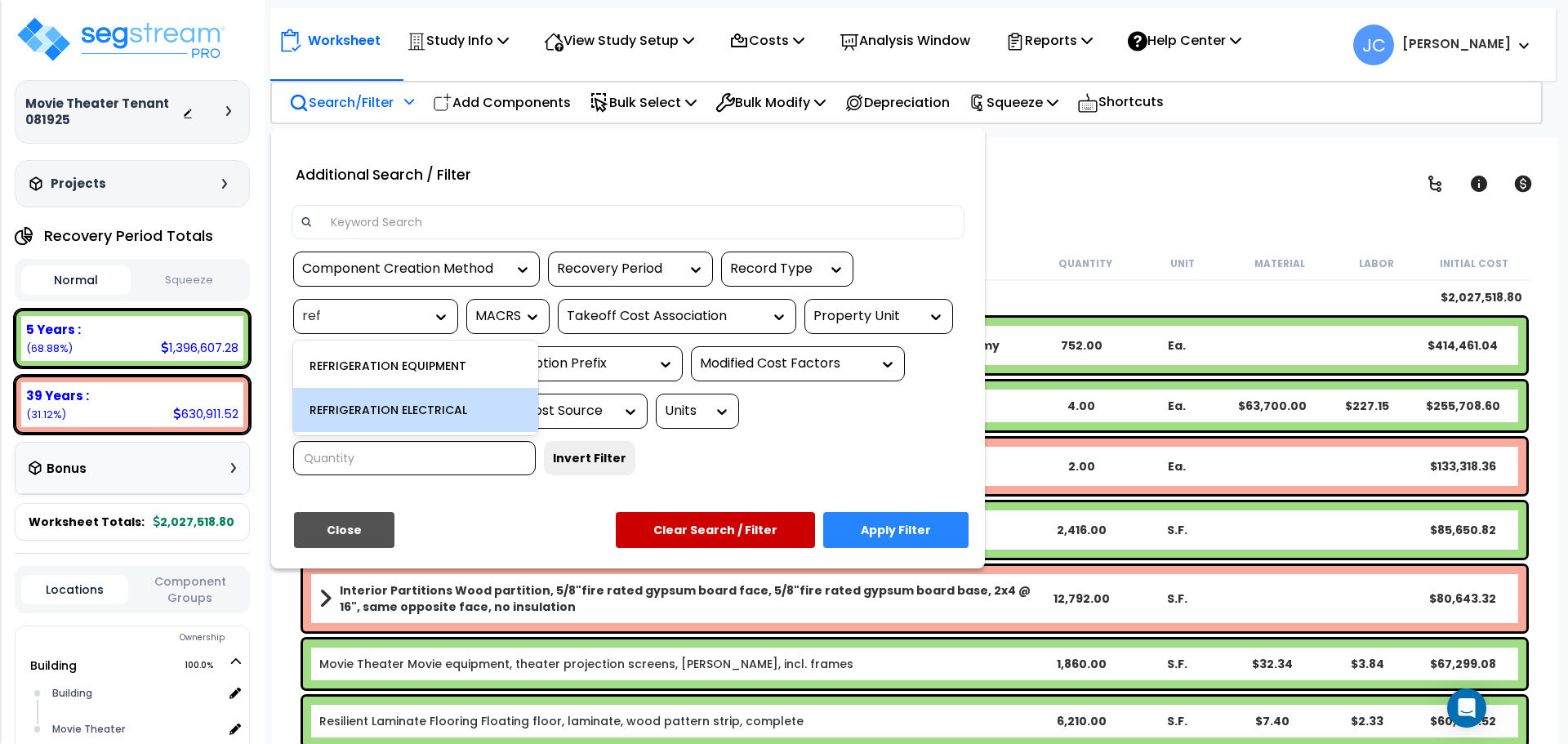
click at [414, 399] on div "REFRIGERATION ELECTRICAL" at bounding box center [416, 411] width 245 height 44
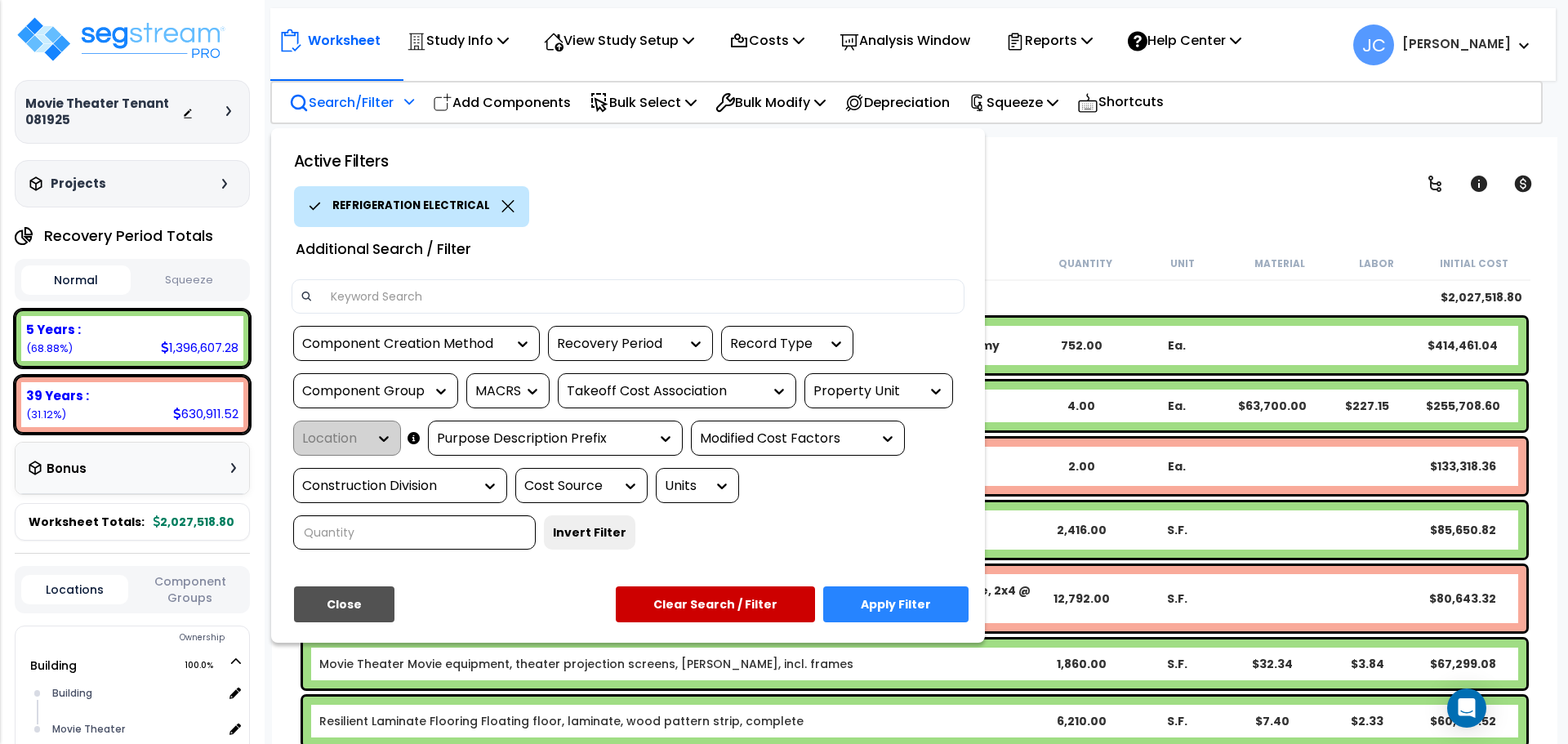
click at [956, 587] on button "Apply Filter" at bounding box center [895, 604] width 145 height 36
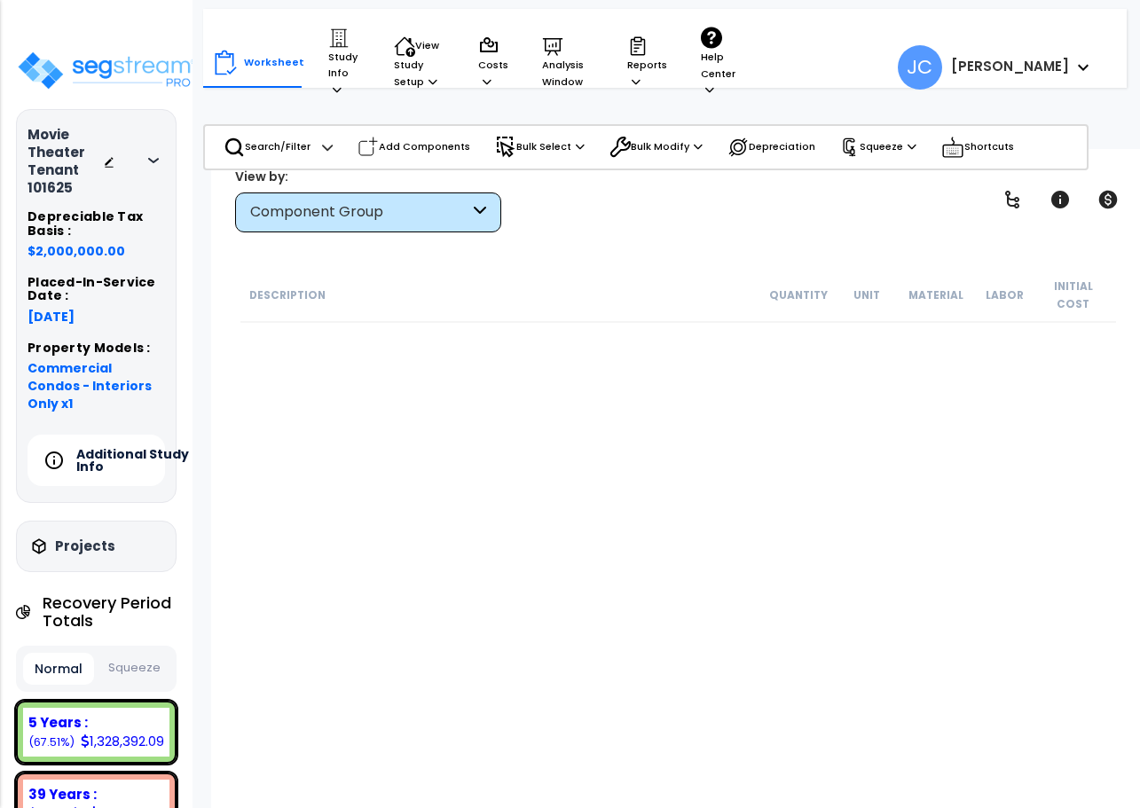
select select "2025"
